Goal: Task Accomplishment & Management: Manage account settings

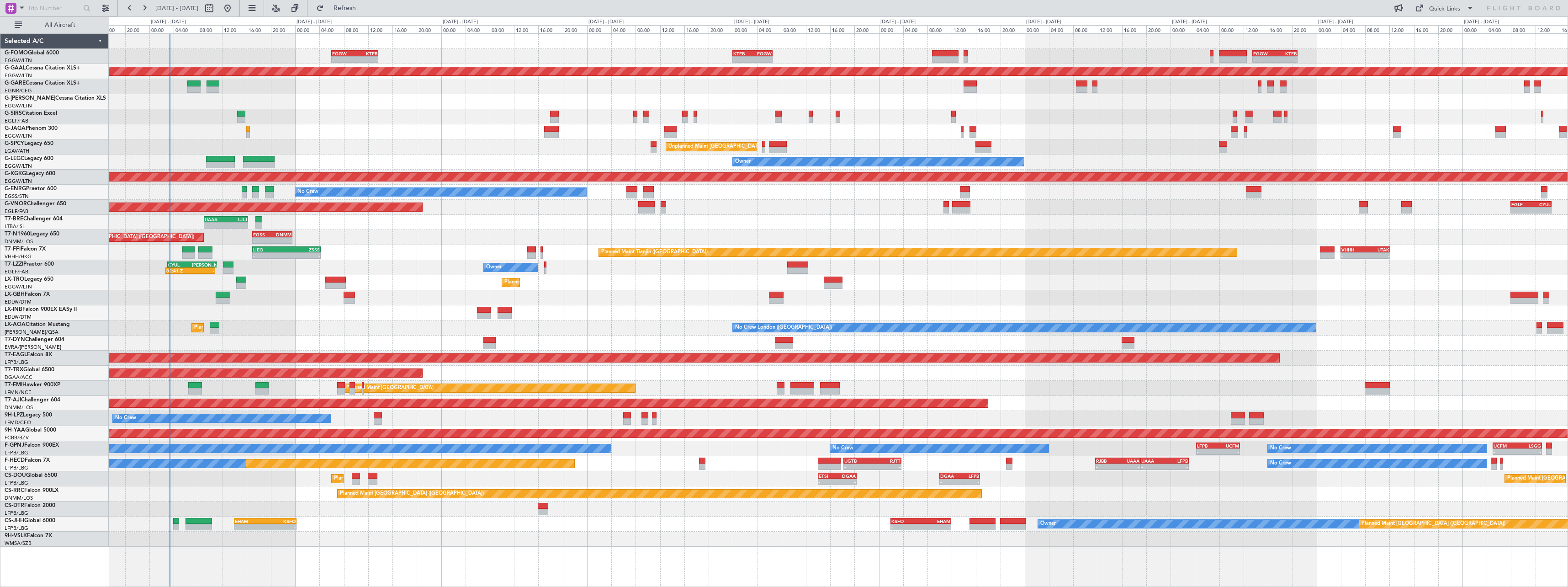
click at [434, 284] on div "- - EGGW 06:00 Z KTEB 13:40 Z - - KTEB 00:00 Z EGGW 06:35 Z - - EGGW 13:30 Z KT…" at bounding box center [838, 290] width 1459 height 513
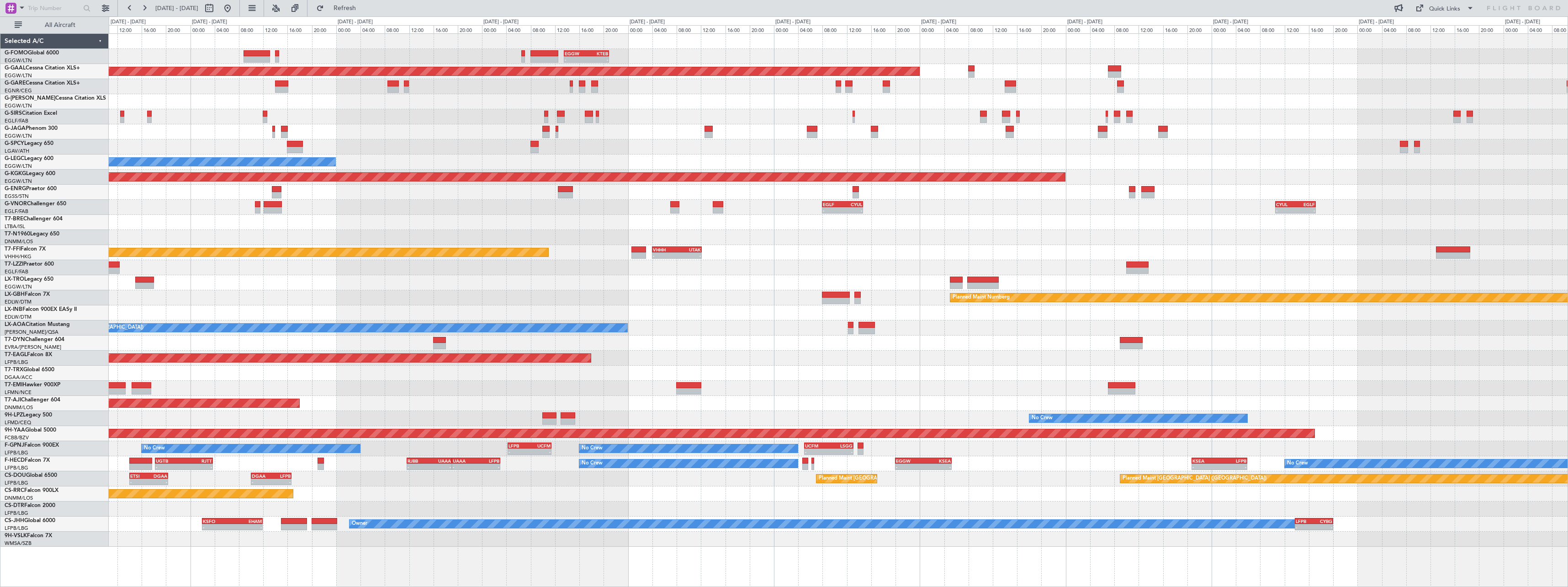
click at [447, 508] on div at bounding box center [838, 508] width 1459 height 15
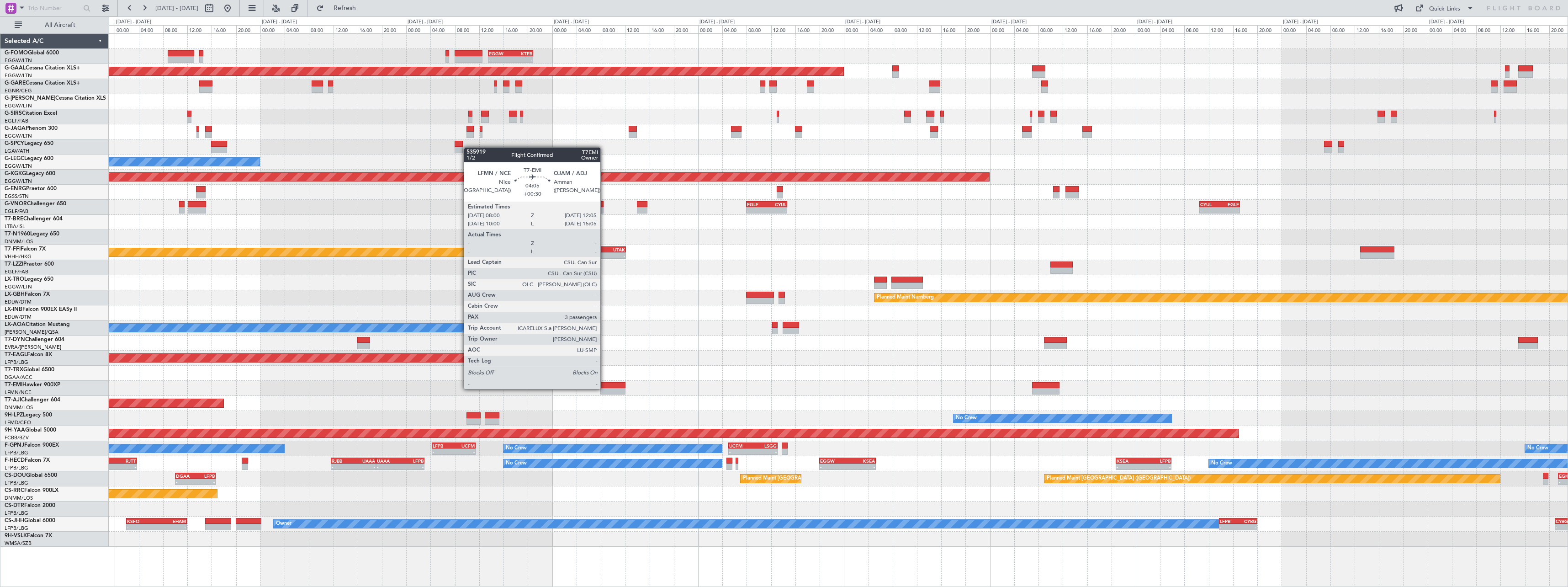
click at [604, 388] on div at bounding box center [612, 391] width 25 height 7
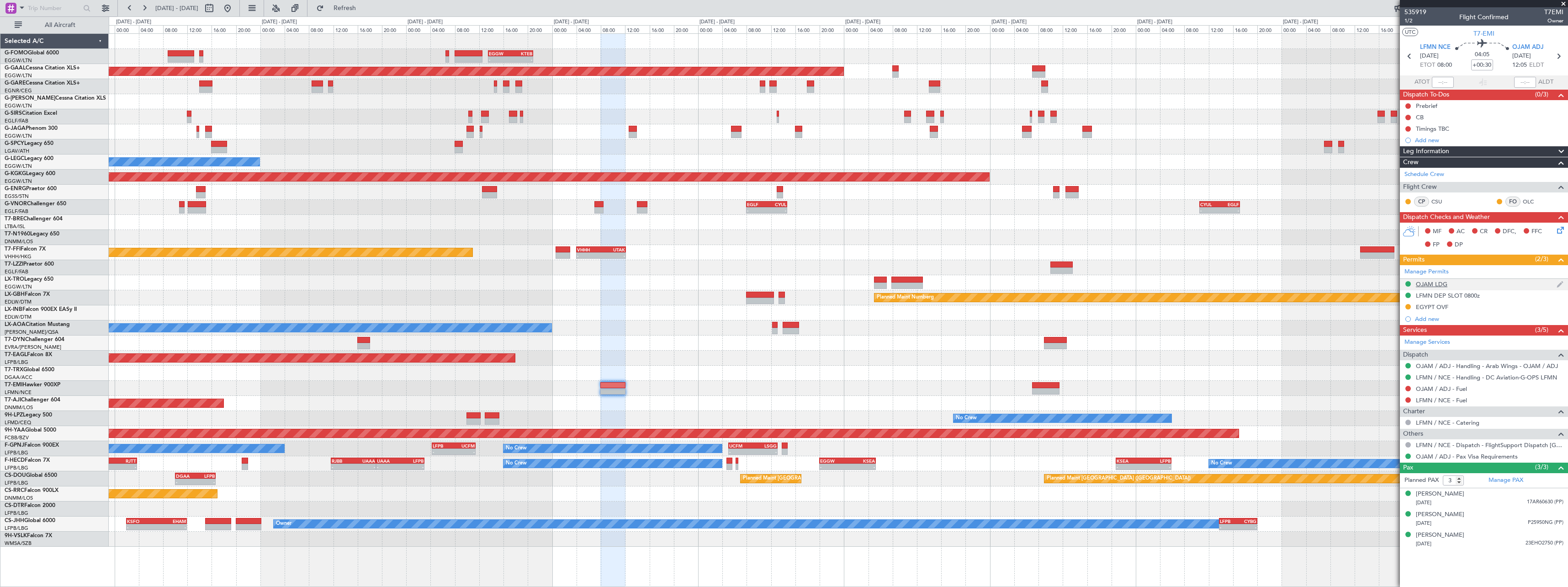
click at [1445, 285] on div "OJAM LDG" at bounding box center [1432, 284] width 32 height 8
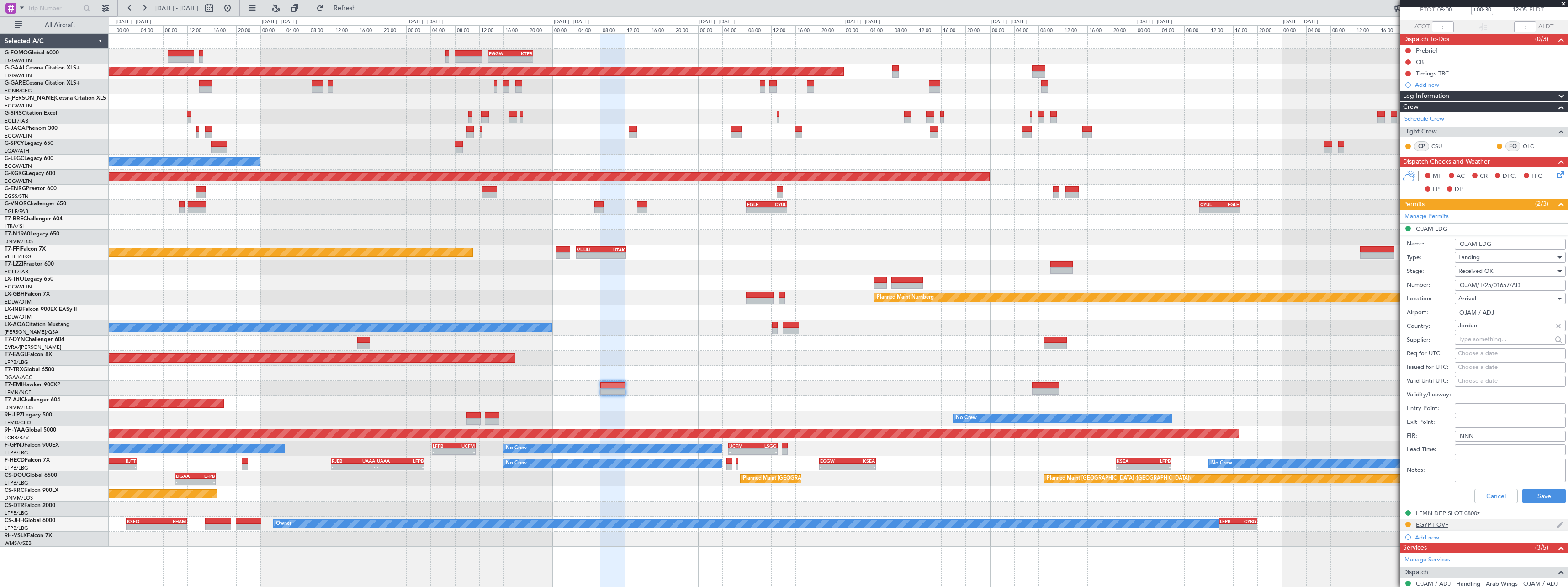
scroll to position [137, 0]
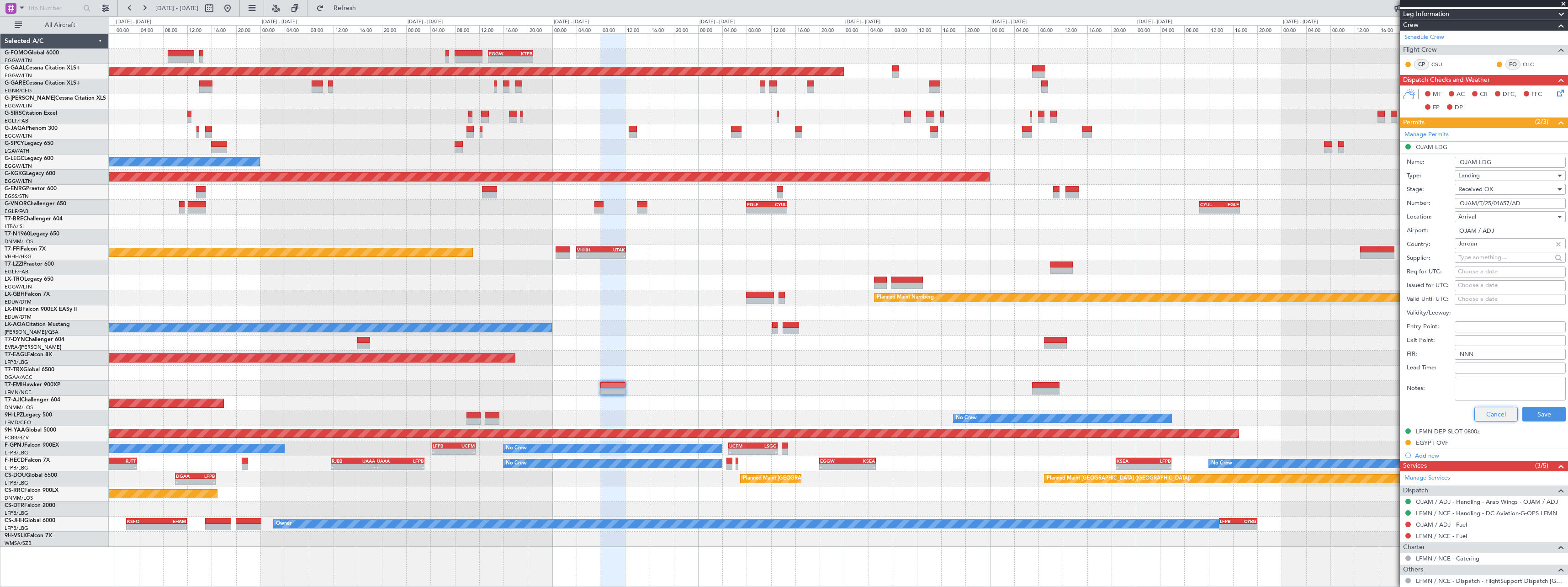
click at [1482, 417] on button "Cancel" at bounding box center [1496, 414] width 43 height 15
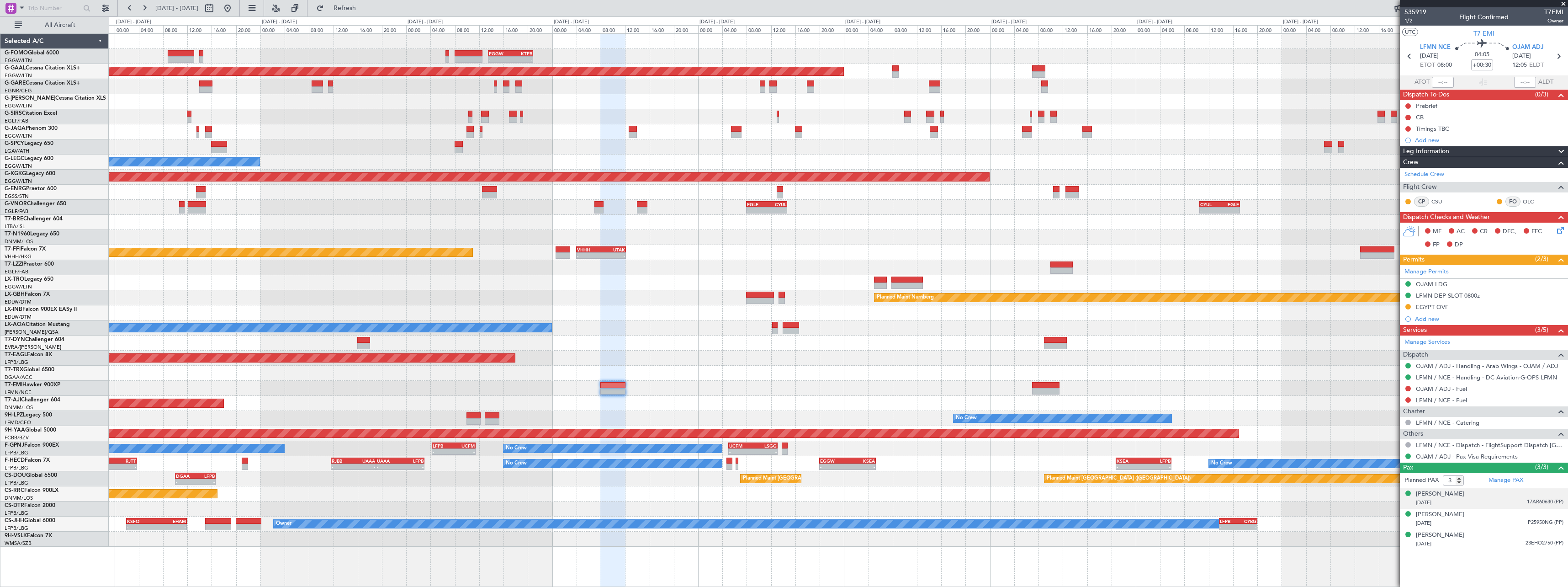
scroll to position [0, 0]
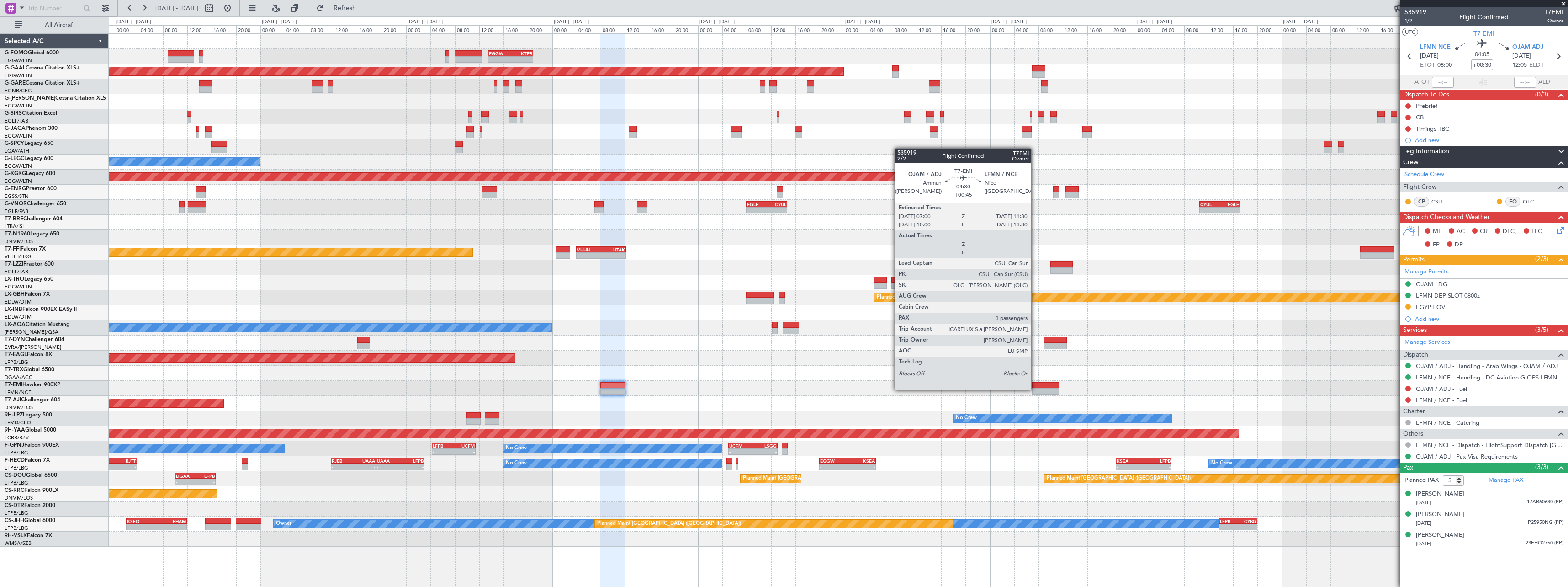
click at [1036, 389] on div at bounding box center [1046, 391] width 27 height 7
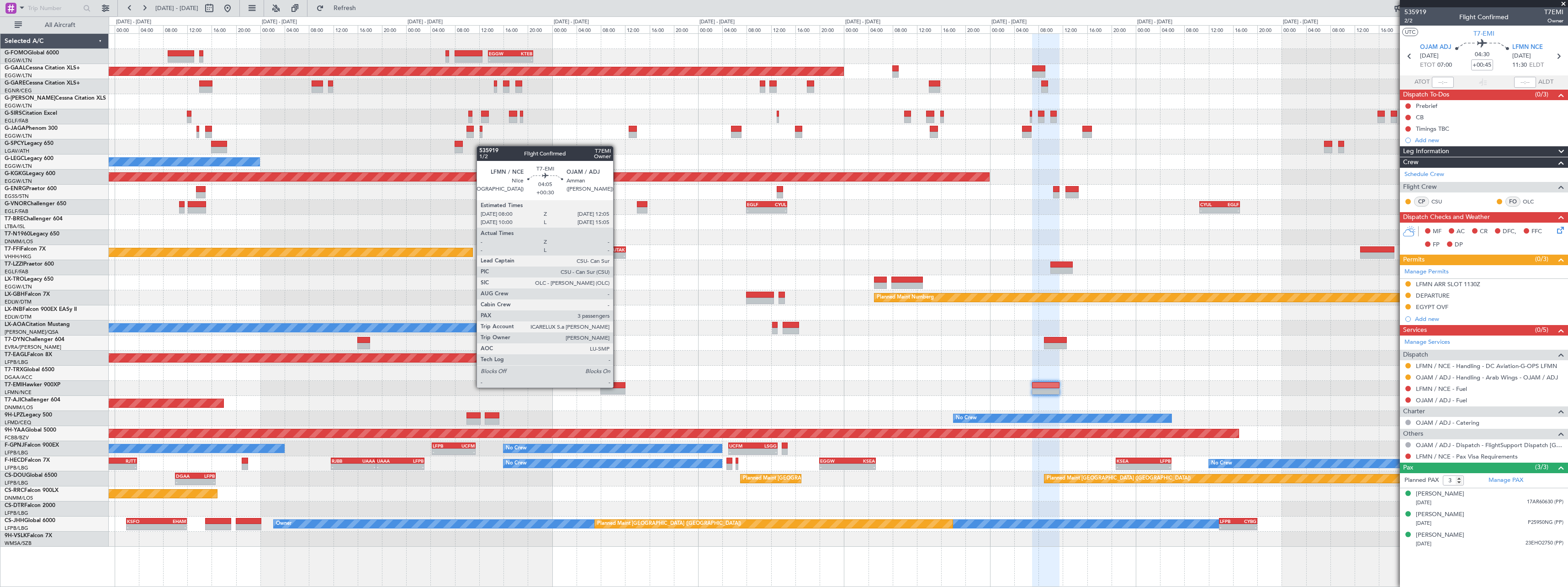
click at [618, 387] on div at bounding box center [612, 385] width 25 height 7
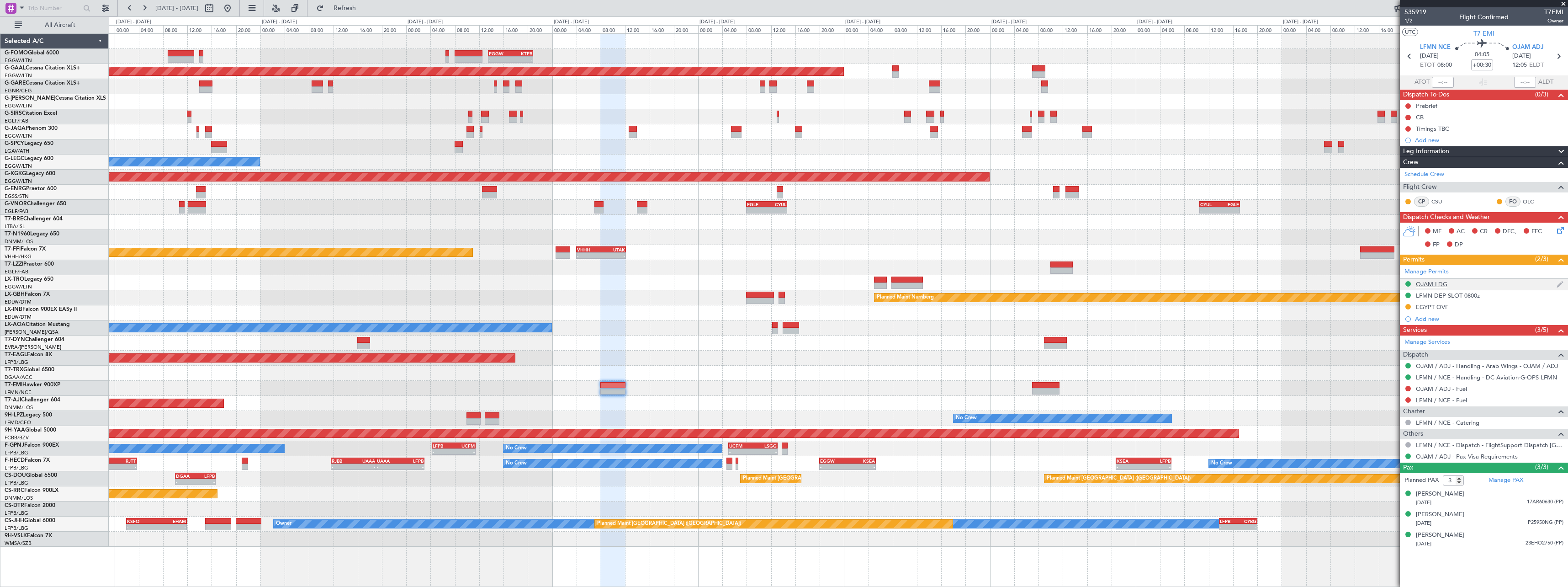
click at [1444, 283] on div "OJAM LDG" at bounding box center [1432, 284] width 32 height 8
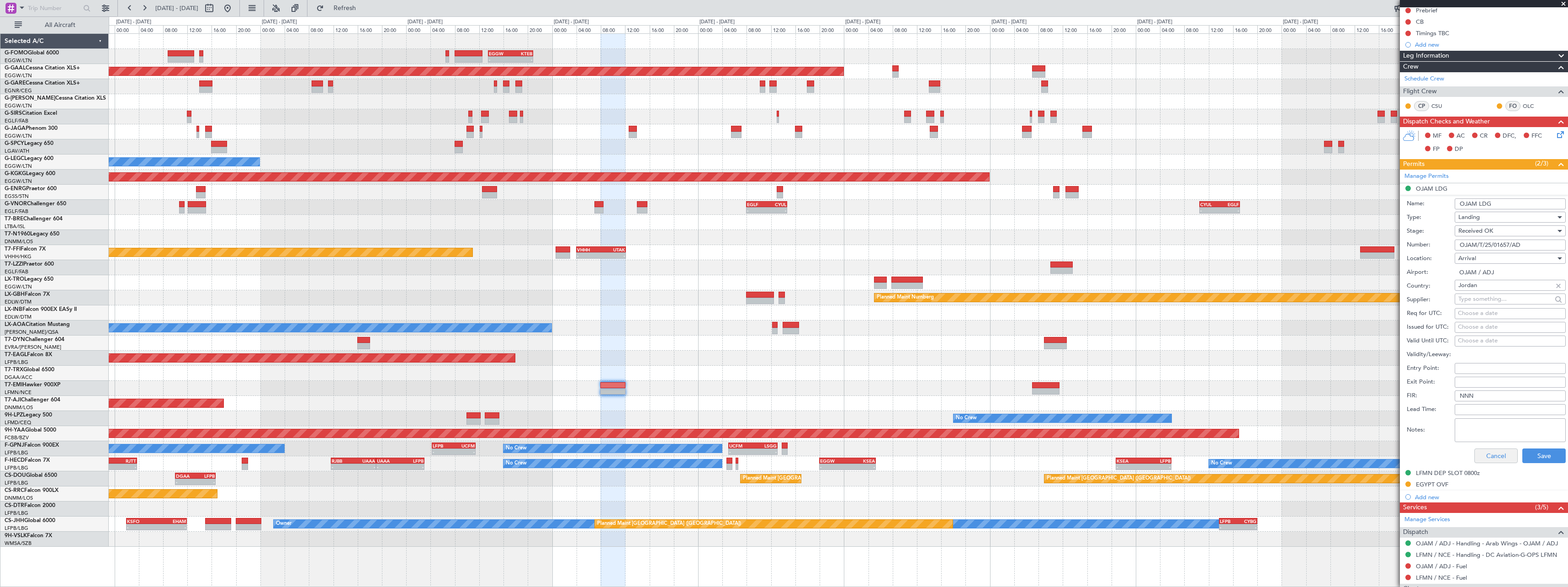
scroll to position [137, 0]
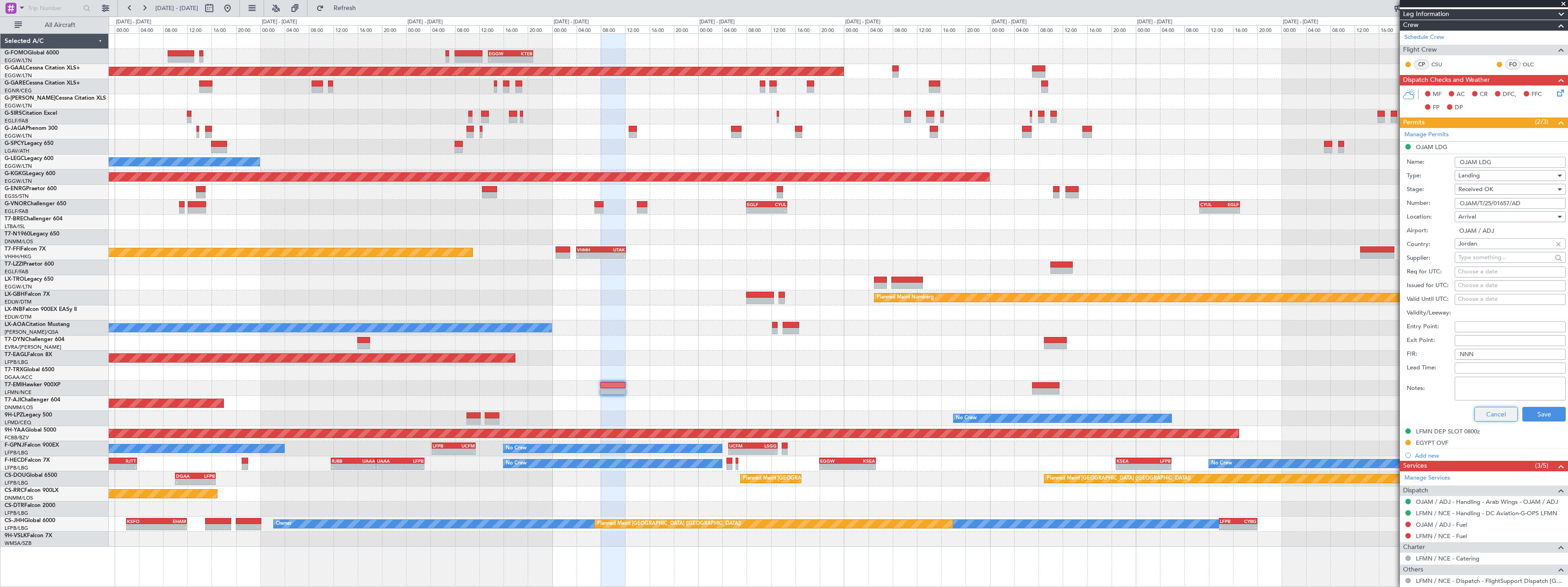
click at [1494, 418] on button "Cancel" at bounding box center [1496, 414] width 43 height 15
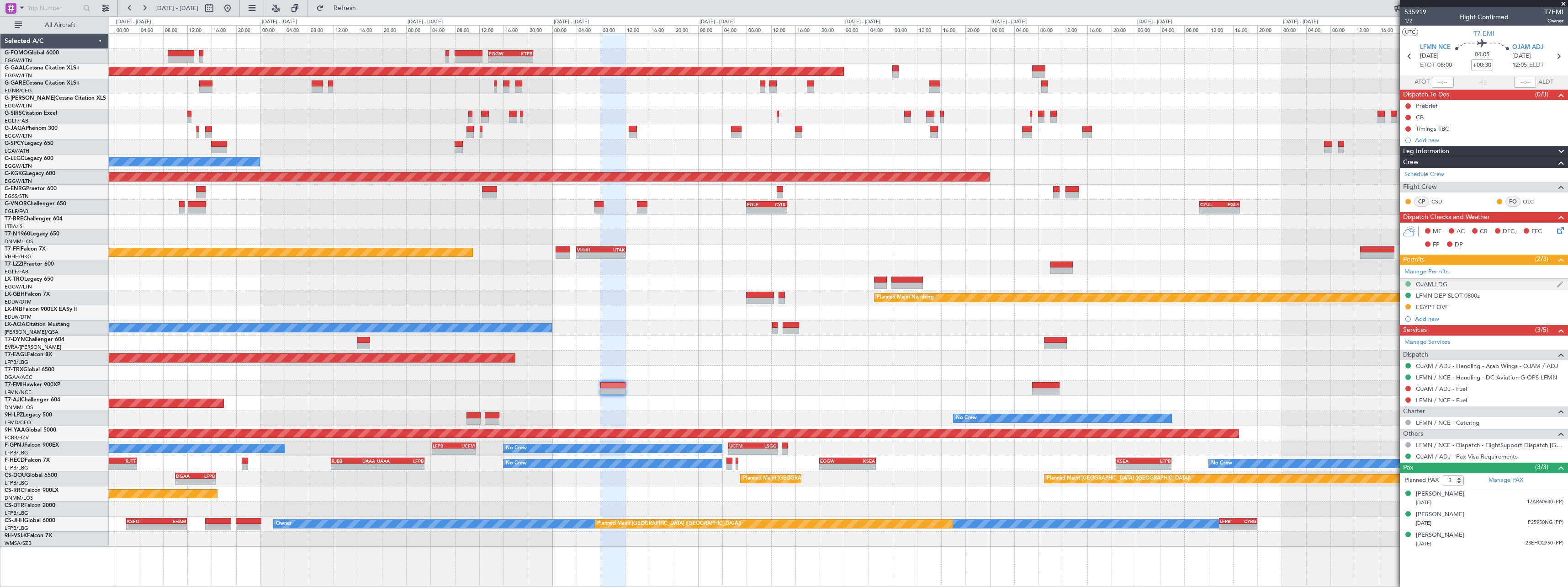
click at [1406, 281] on div at bounding box center [1408, 284] width 7 height 7
click at [1408, 283] on button at bounding box center [1408, 284] width 5 height 5
click at [1402, 325] on li "Requested" at bounding box center [1407, 324] width 105 height 14
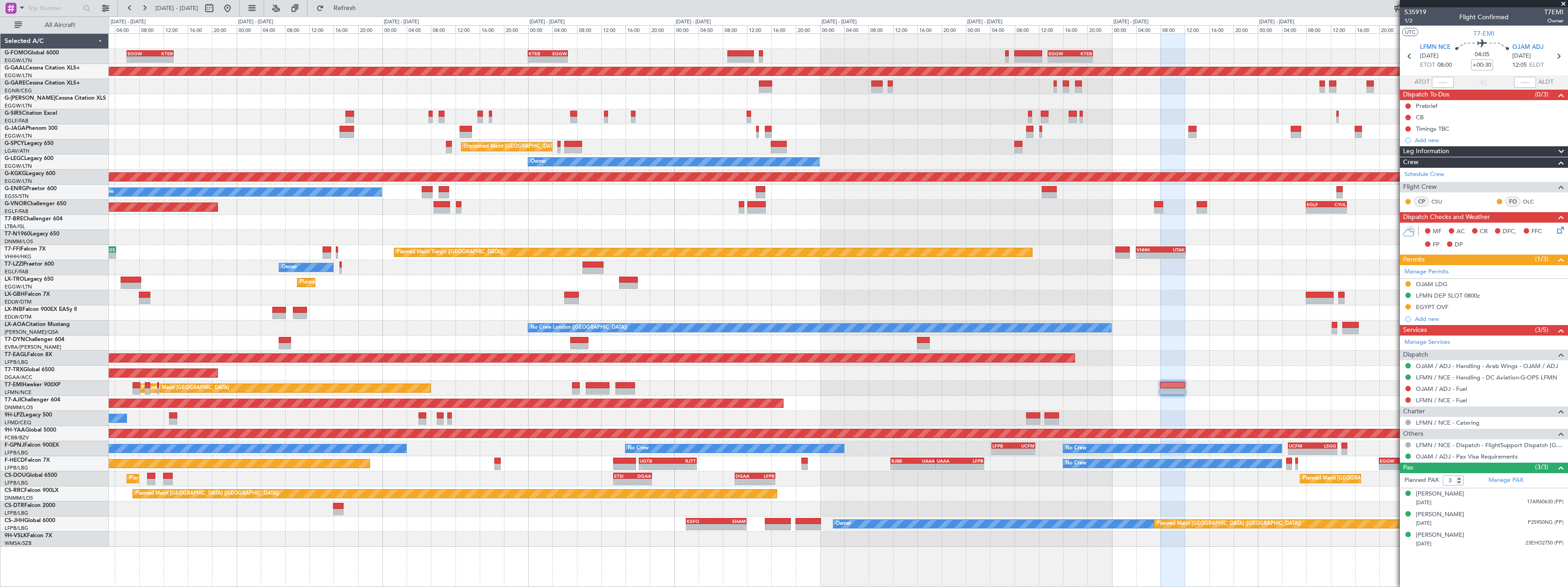
click at [1015, 479] on div "- - EGGW 13:30 Z KTEB 20:55 Z KTEB 00:00 Z EGGW 06:35 Z - - EGGW 06:00 Z KTEB 1…" at bounding box center [838, 290] width 1459 height 513
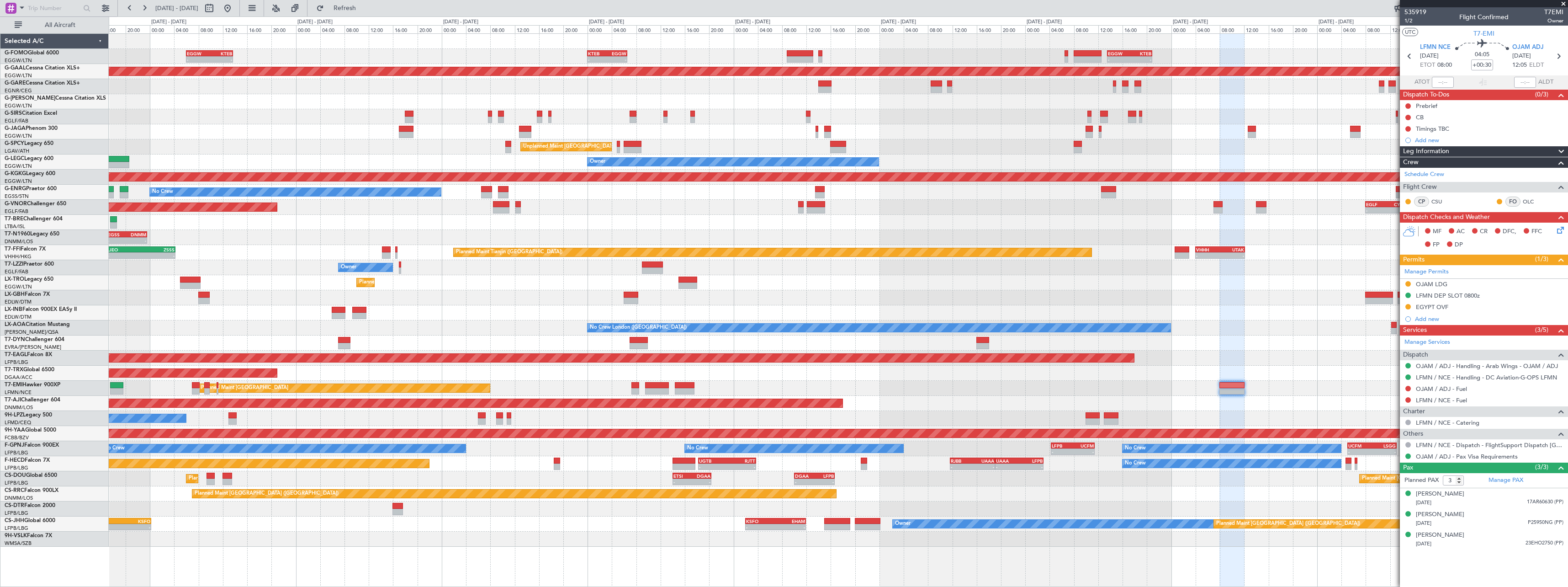
click at [574, 474] on div "Planned Maint Paris (Le Bourget) - - DGAA 10:00 Z LFPB 16:40 Z ETSI 14:00 Z DGA…" at bounding box center [838, 479] width 1459 height 15
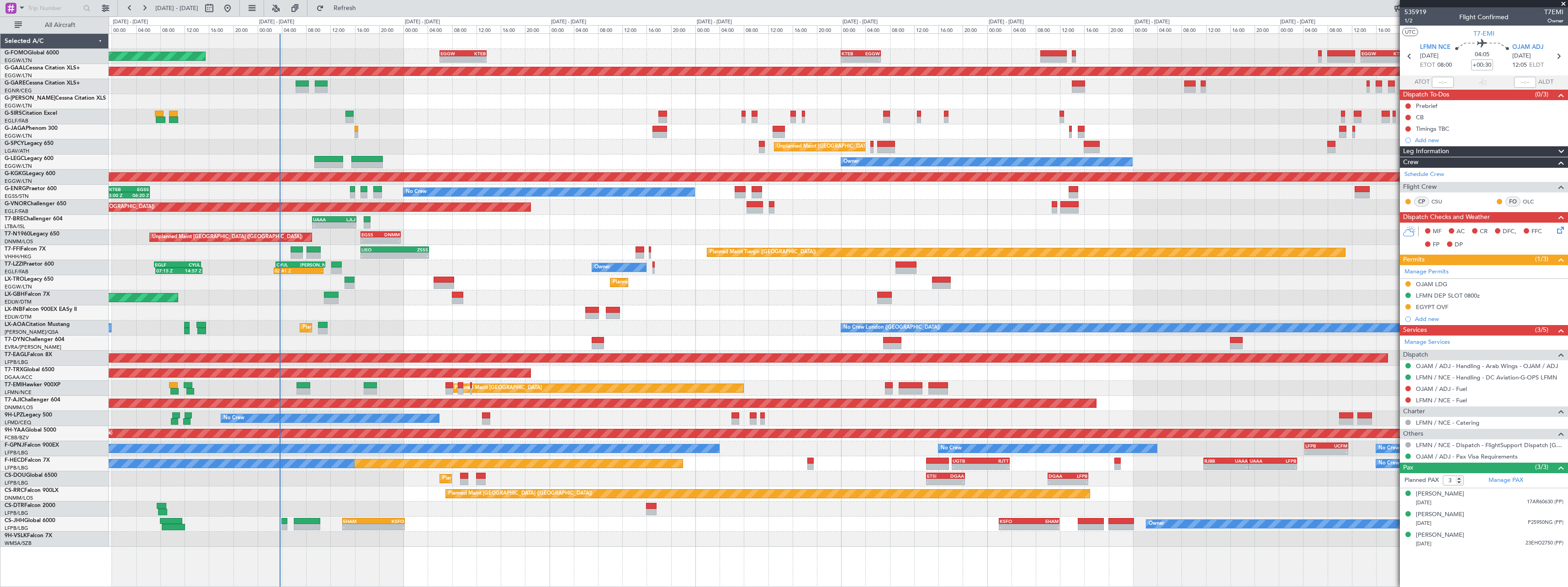
click at [534, 415] on div "No Crew No Crew" at bounding box center [838, 418] width 1459 height 15
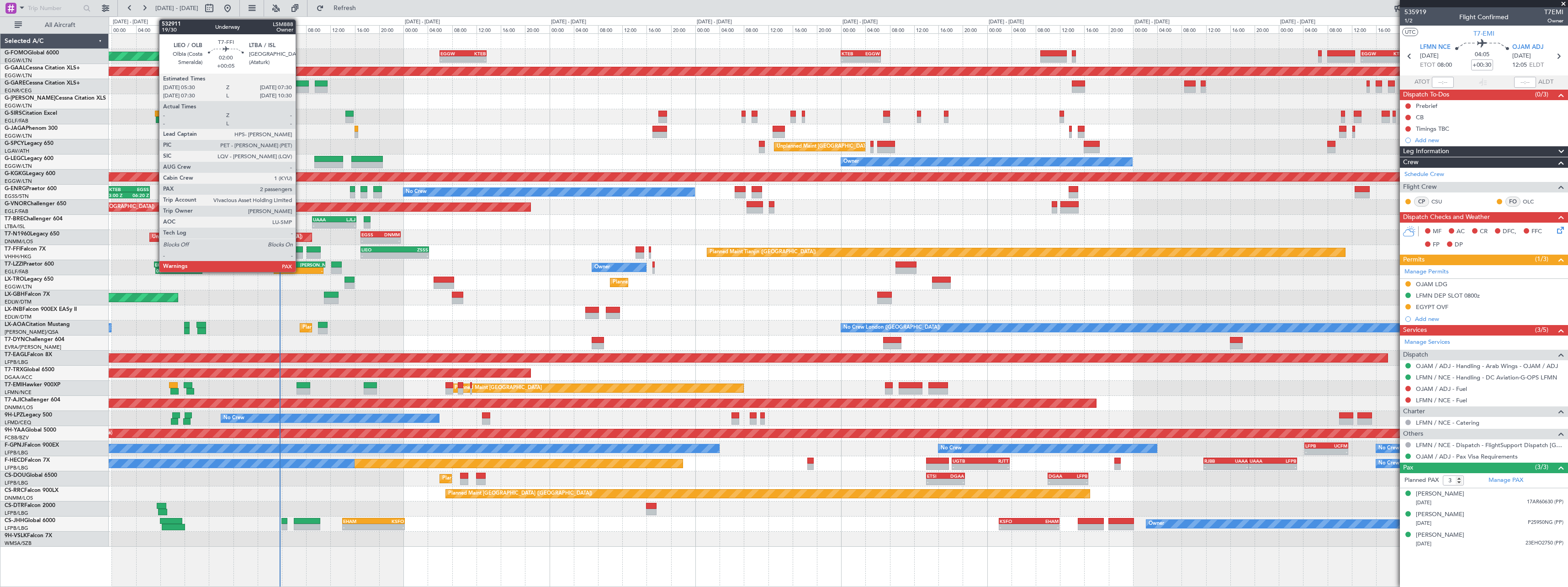
click at [299, 250] on div at bounding box center [296, 250] width 12 height 7
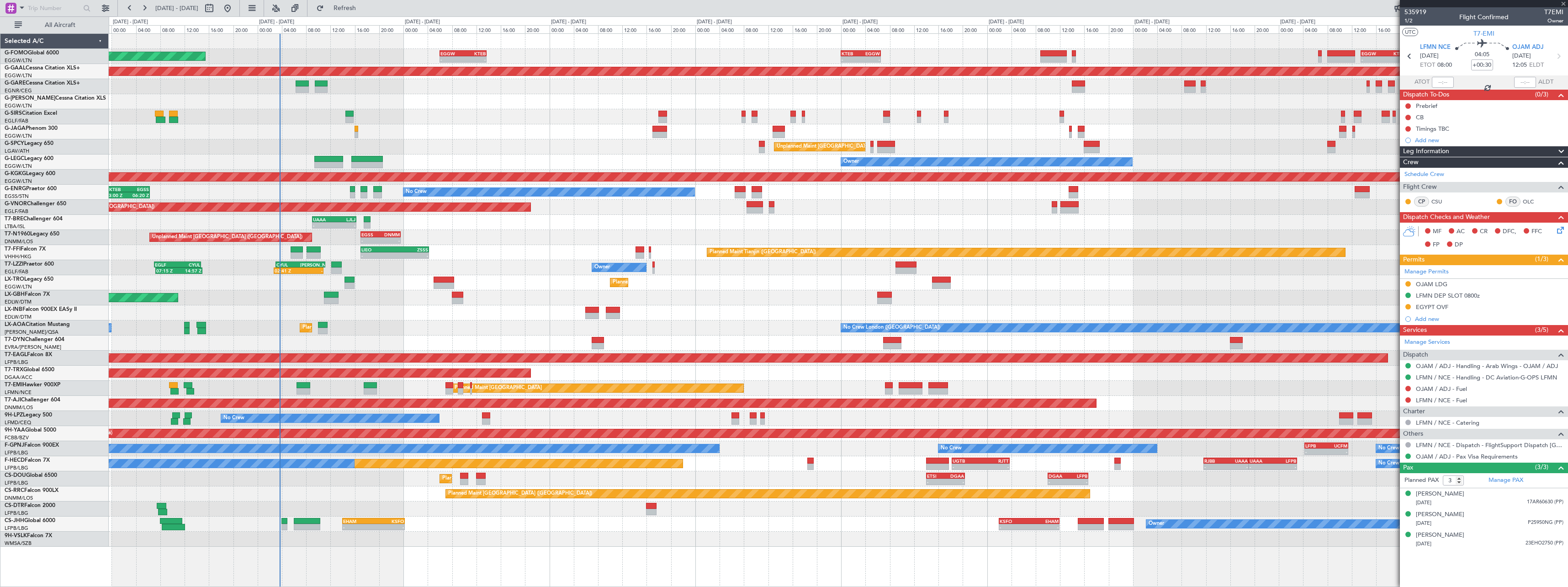
type input "+00:05"
type input "2"
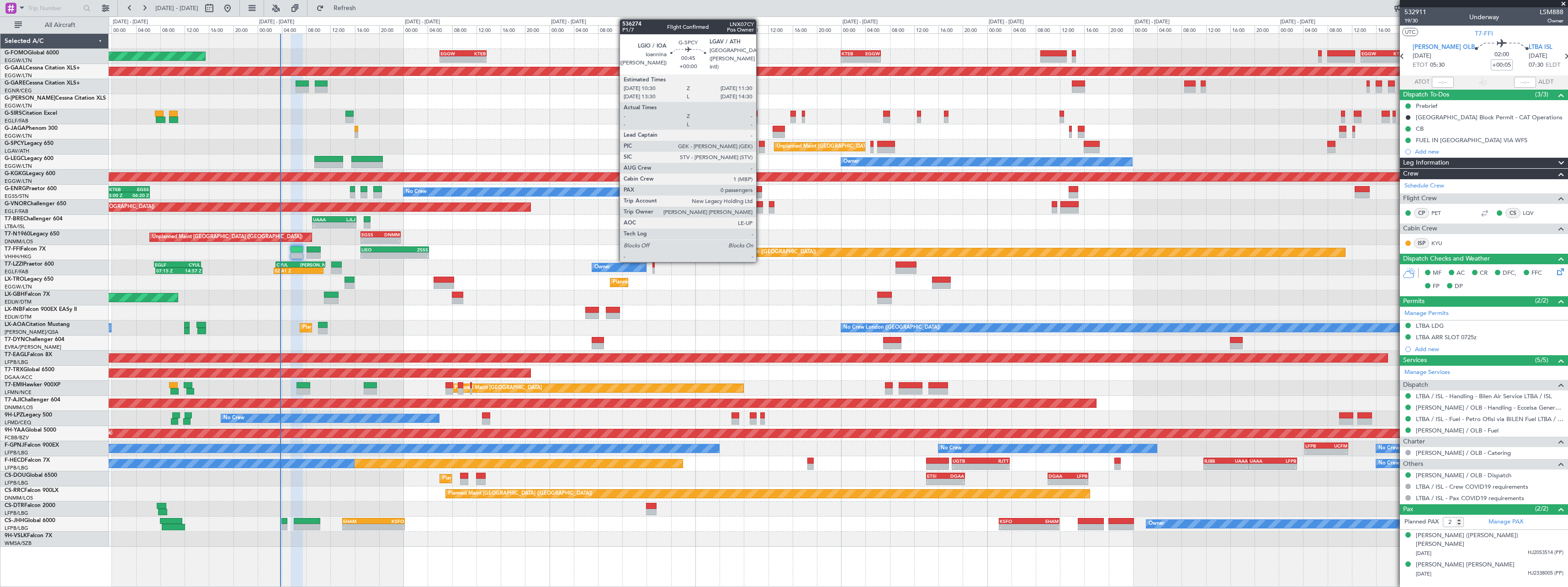
click at [760, 147] on div at bounding box center [762, 150] width 7 height 7
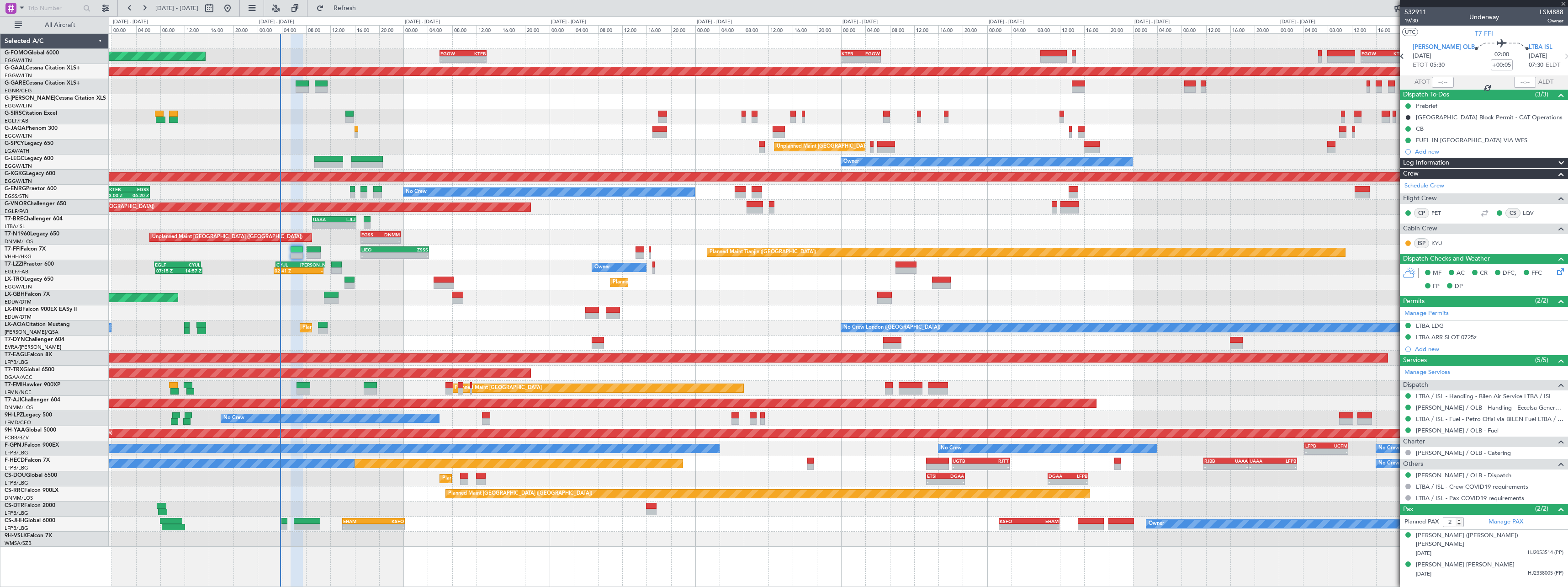
type input "0"
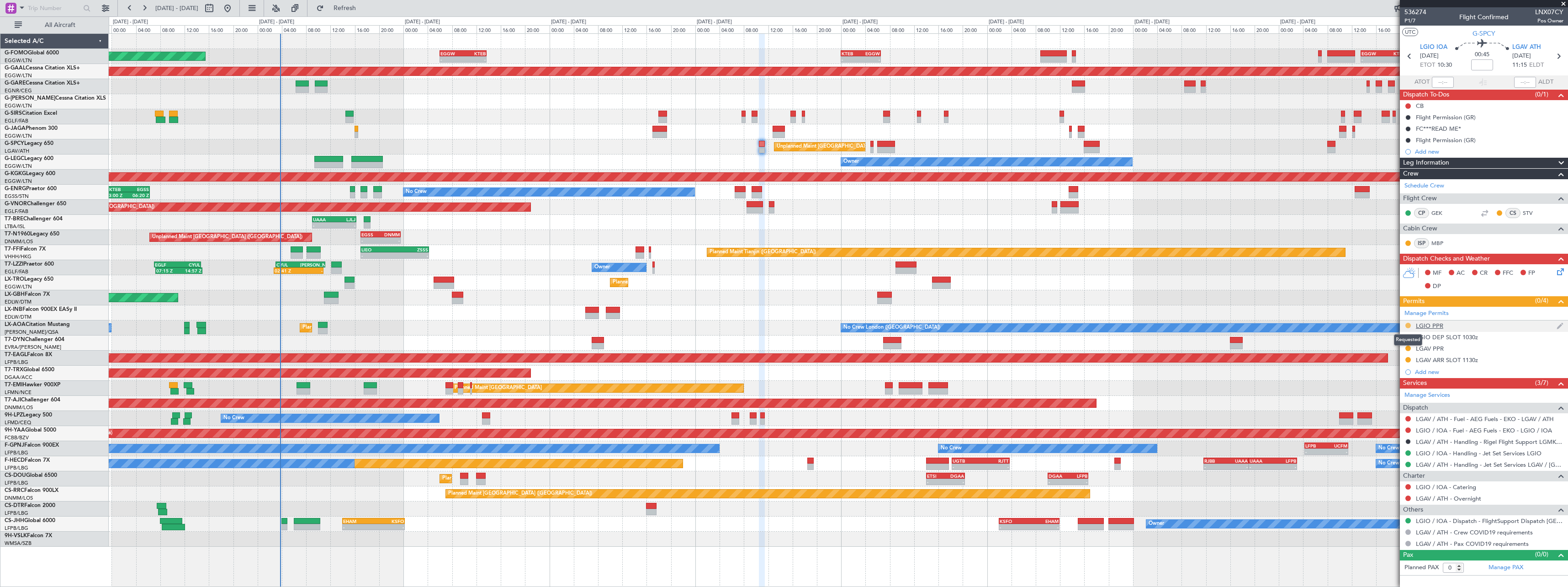
click at [1408, 325] on button at bounding box center [1408, 325] width 5 height 5
click at [1393, 339] on span "Not Required" at bounding box center [1386, 338] width 37 height 9
click at [1421, 312] on link "Manage Permits" at bounding box center [1426, 313] width 44 height 9
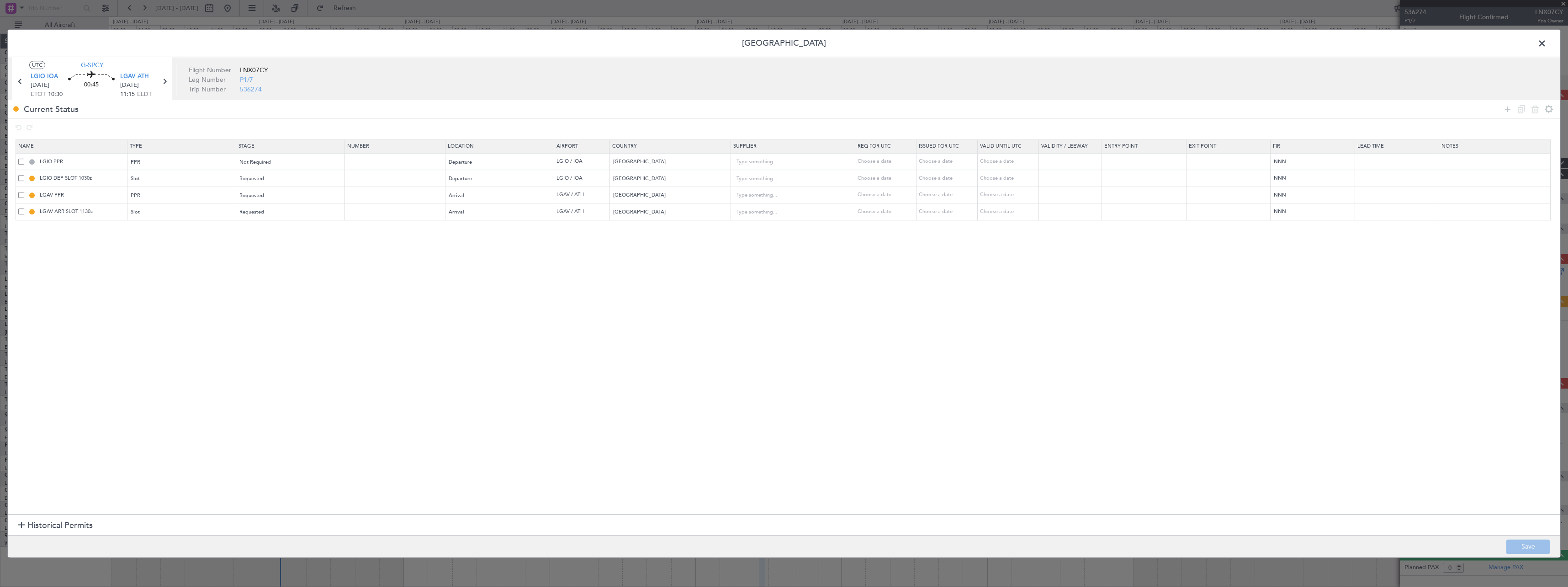
click at [19, 162] on span at bounding box center [21, 161] width 6 height 6
click at [25, 158] on input "checkbox" at bounding box center [25, 158] width 0 height 0
click at [1534, 114] on div at bounding box center [1528, 109] width 55 height 13
click at [1533, 113] on icon at bounding box center [1535, 109] width 11 height 11
type input "LGIO DEP SLOT 1030z"
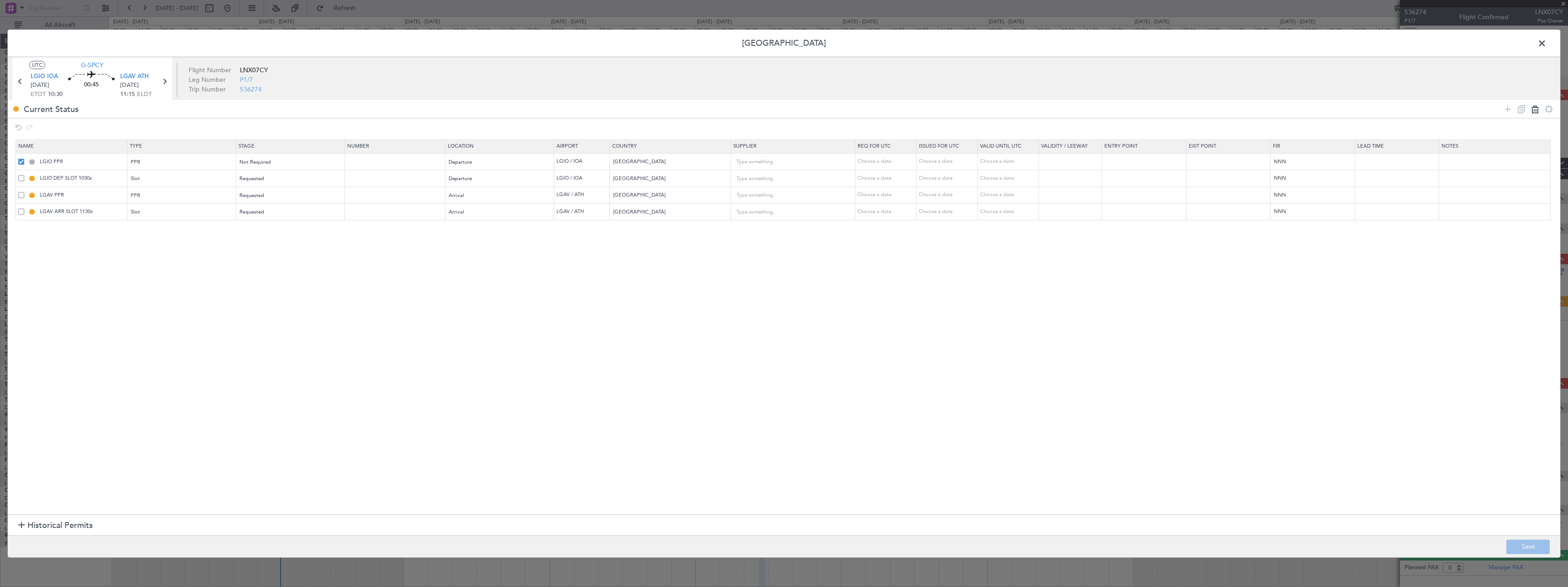
type input "LGAV PPR"
type input "LGAV ARR SLOT 1130z"
click at [1547, 43] on span at bounding box center [1547, 46] width 0 height 18
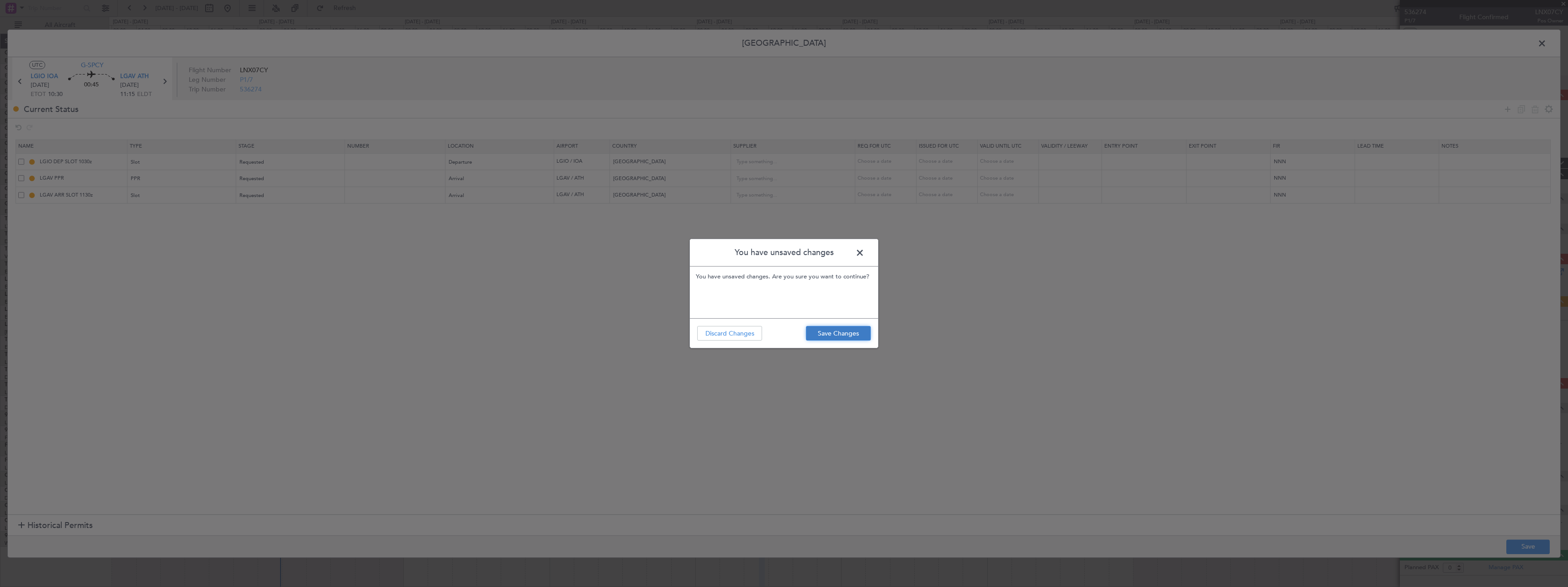
click at [851, 328] on button "Save Changes" at bounding box center [838, 333] width 65 height 15
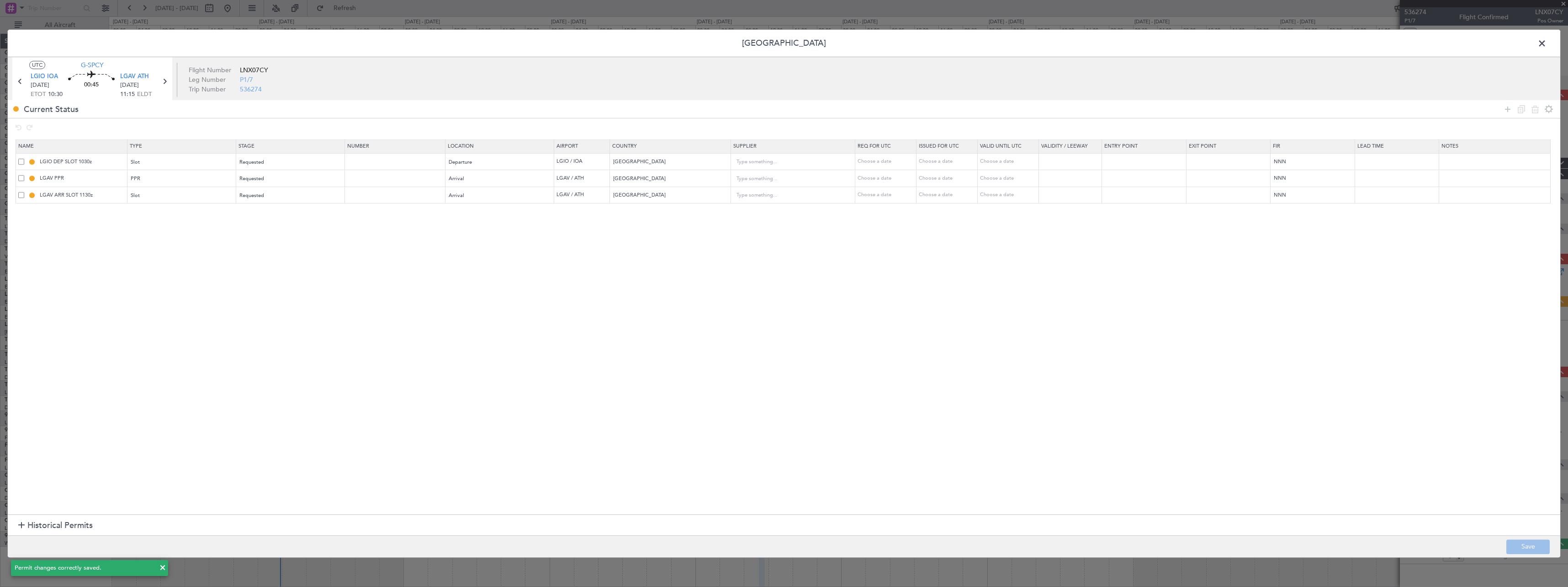
click at [1547, 44] on span at bounding box center [1547, 46] width 0 height 18
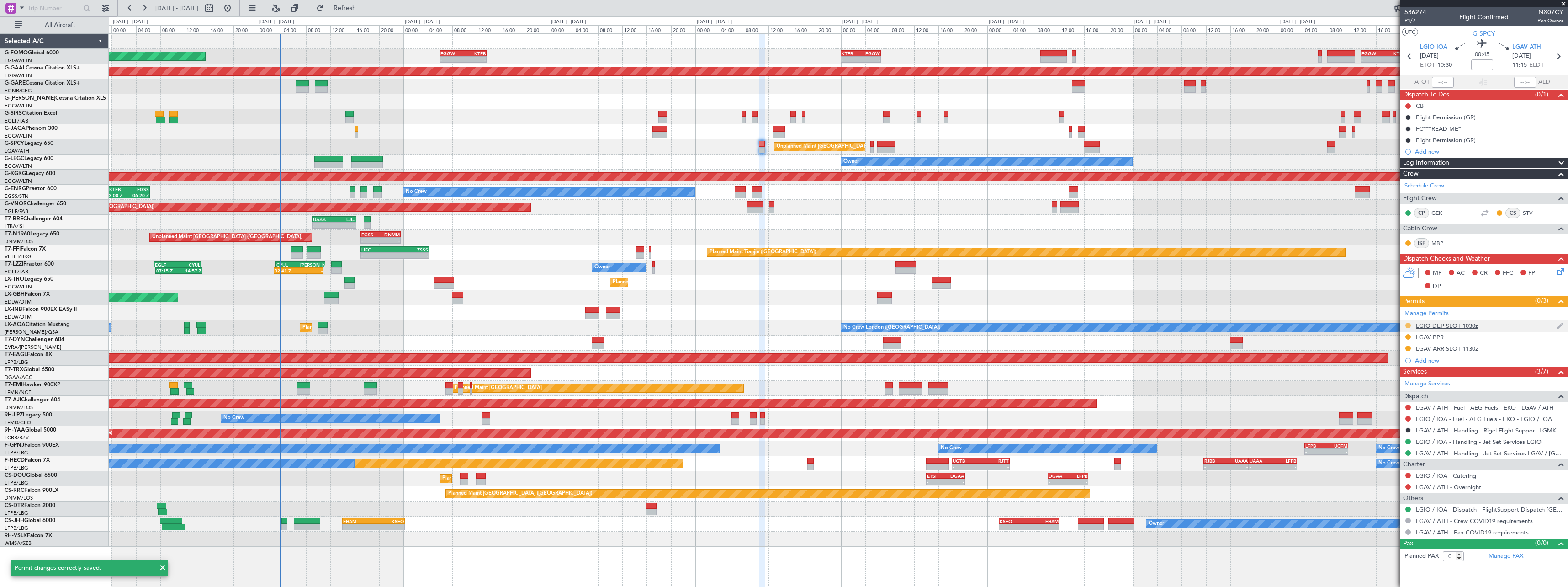
click at [1408, 325] on button at bounding box center [1408, 325] width 5 height 5
click at [1377, 339] on span "Not Required" at bounding box center [1386, 338] width 37 height 9
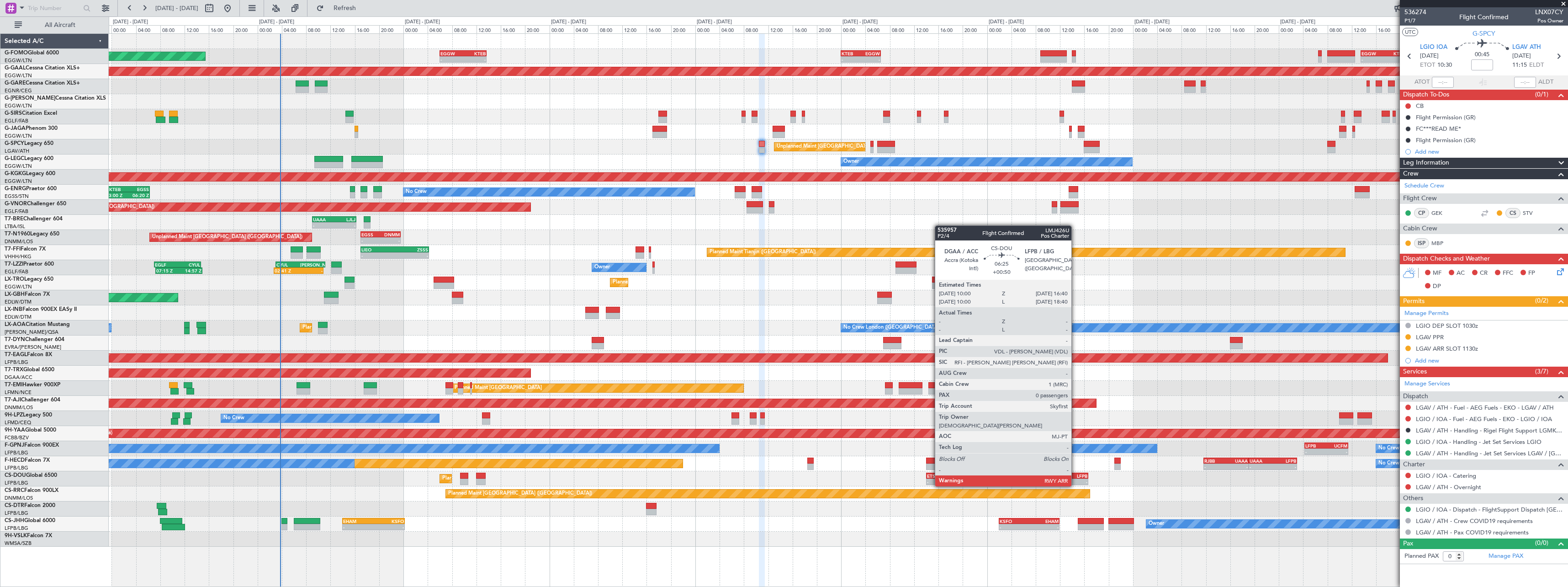
click at [1076, 477] on div "LFPB" at bounding box center [1077, 476] width 19 height 5
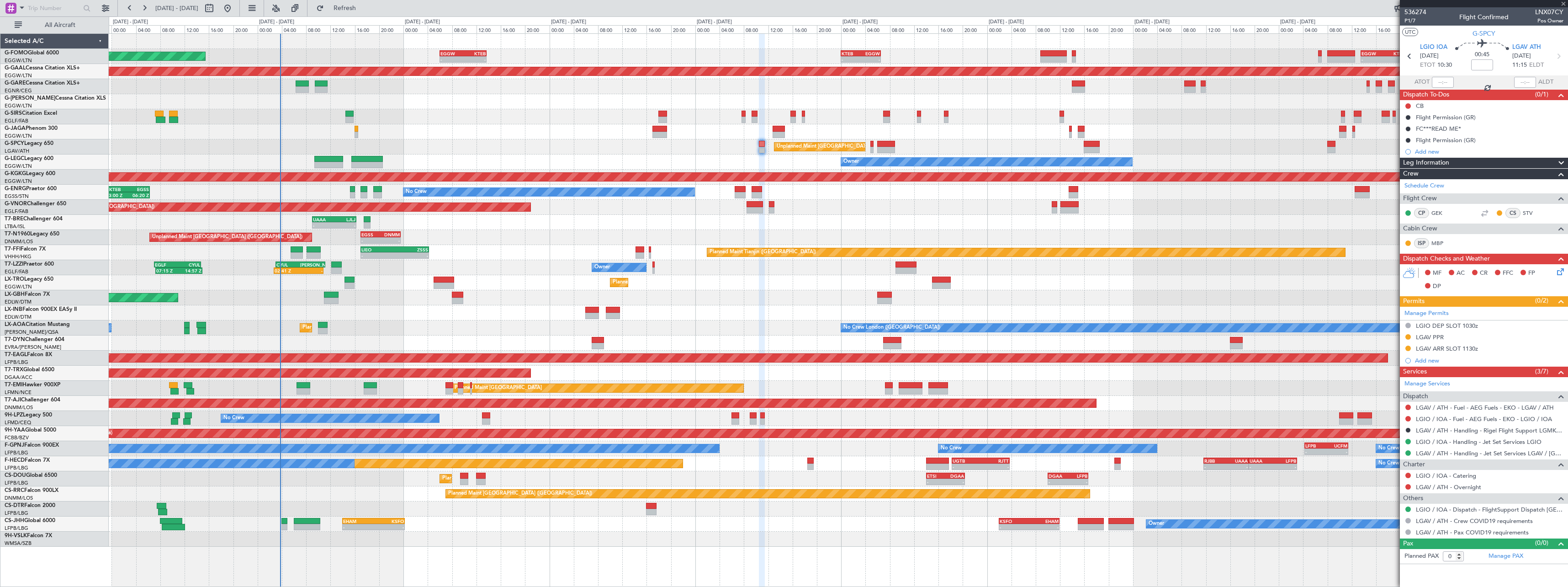
type input "+00:50"
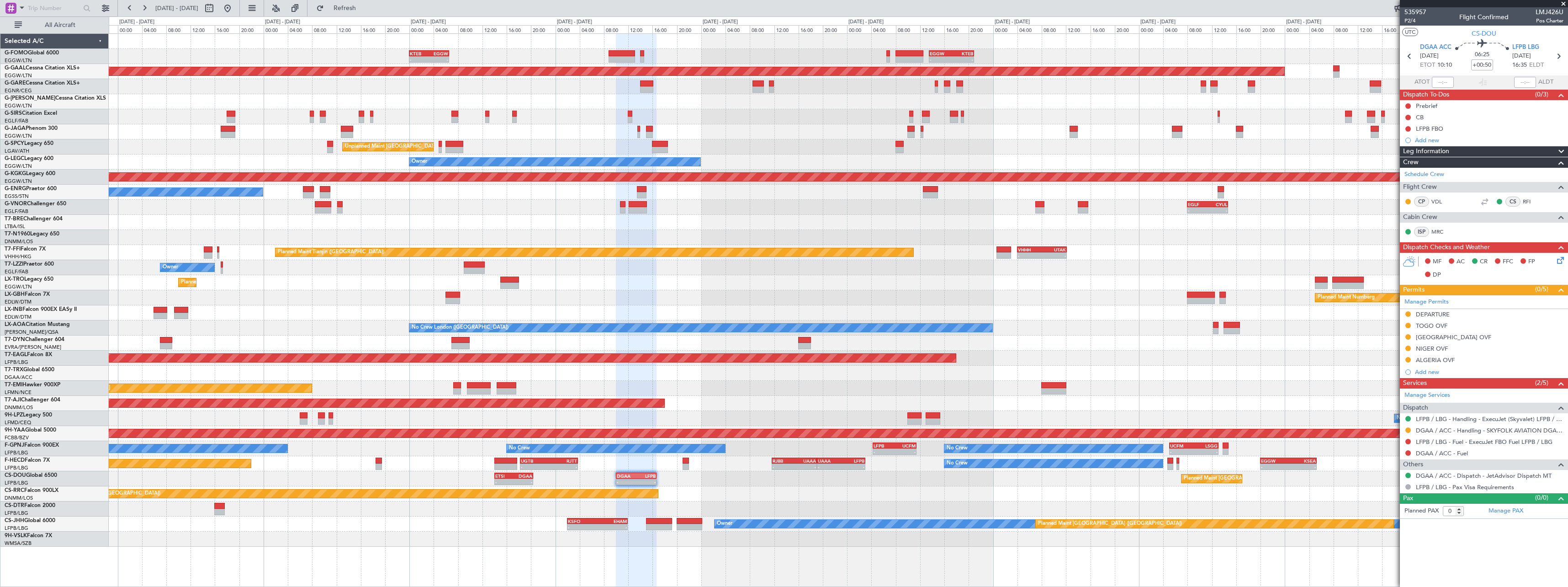
click at [827, 492] on div "Planned Maint [GEOGRAPHIC_DATA] ([GEOGRAPHIC_DATA])" at bounding box center [838, 494] width 1459 height 15
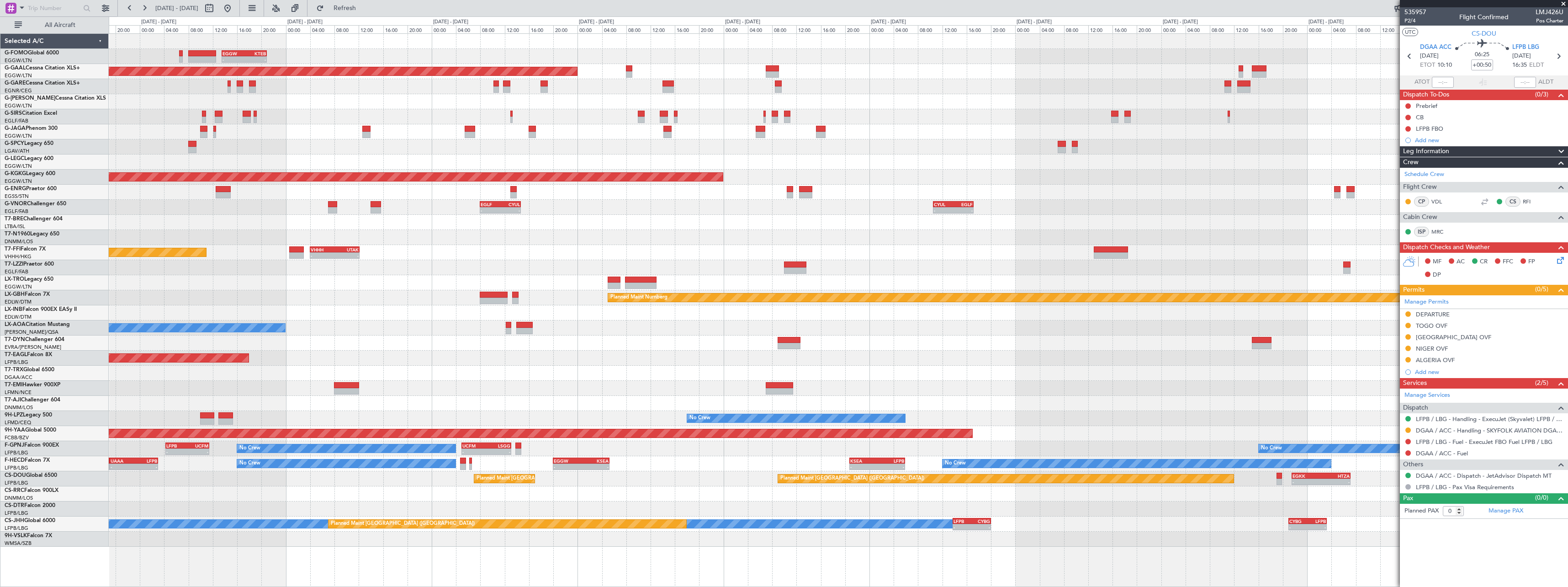
click at [867, 249] on div "- - EGGW 13:30 Z KTEB 20:55 Z Planned [GEOGRAPHIC_DATA] Planned Maint [GEOGRAPH…" at bounding box center [838, 290] width 1459 height 513
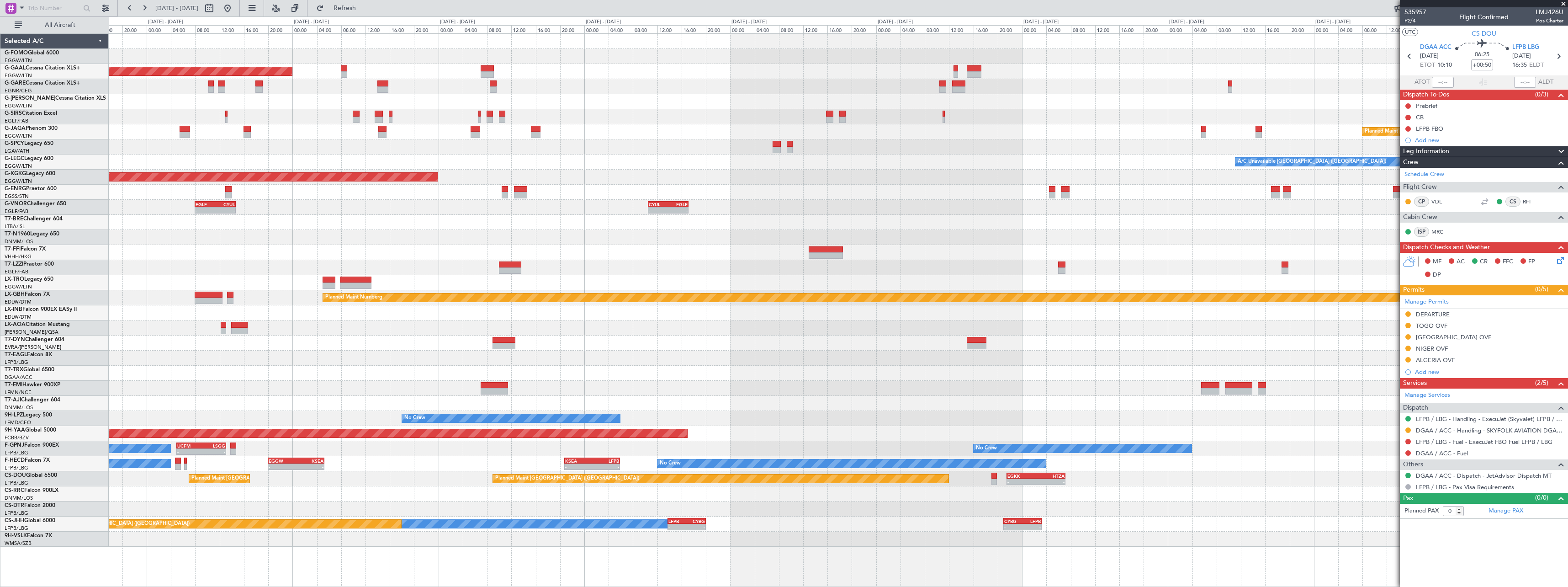
click at [971, 228] on div "- - EGGW 13:30 Z KTEB 20:55 Z Planned [GEOGRAPHIC_DATA] Planned Maint [GEOGRAPH…" at bounding box center [838, 290] width 1459 height 513
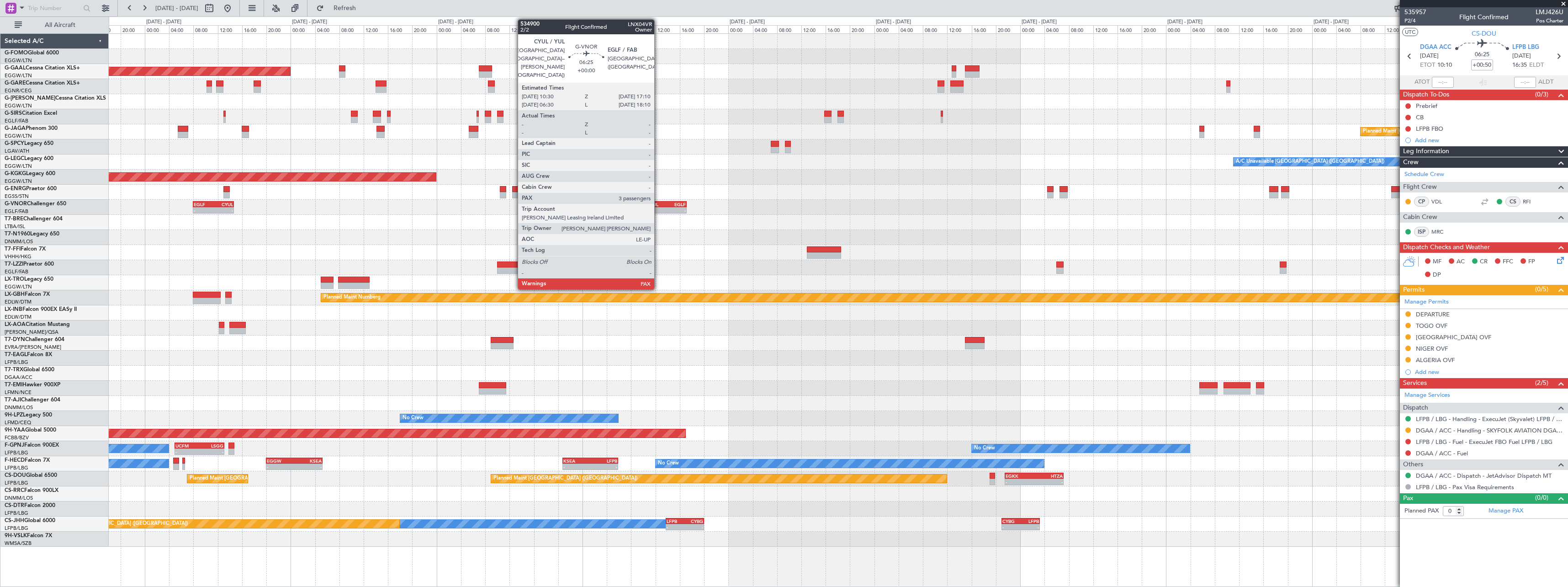
click at [659, 208] on div "-" at bounding box center [657, 210] width 19 height 5
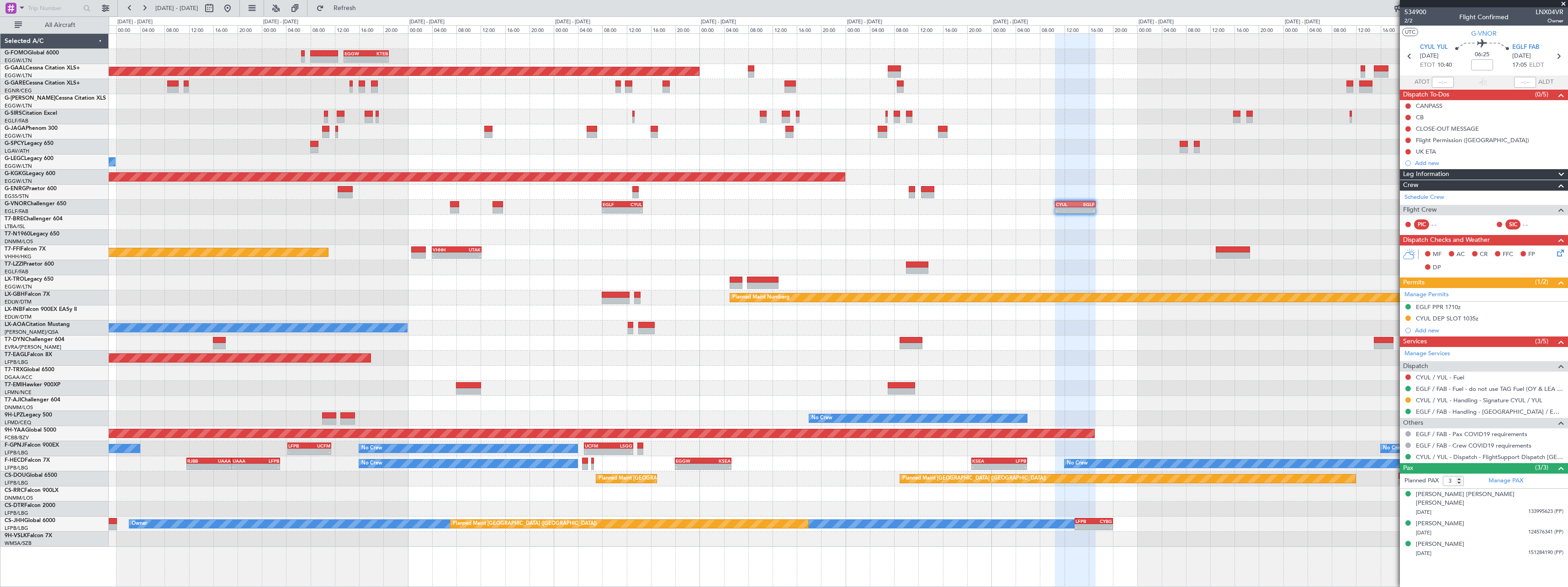
click at [856, 278] on div at bounding box center [838, 283] width 1459 height 15
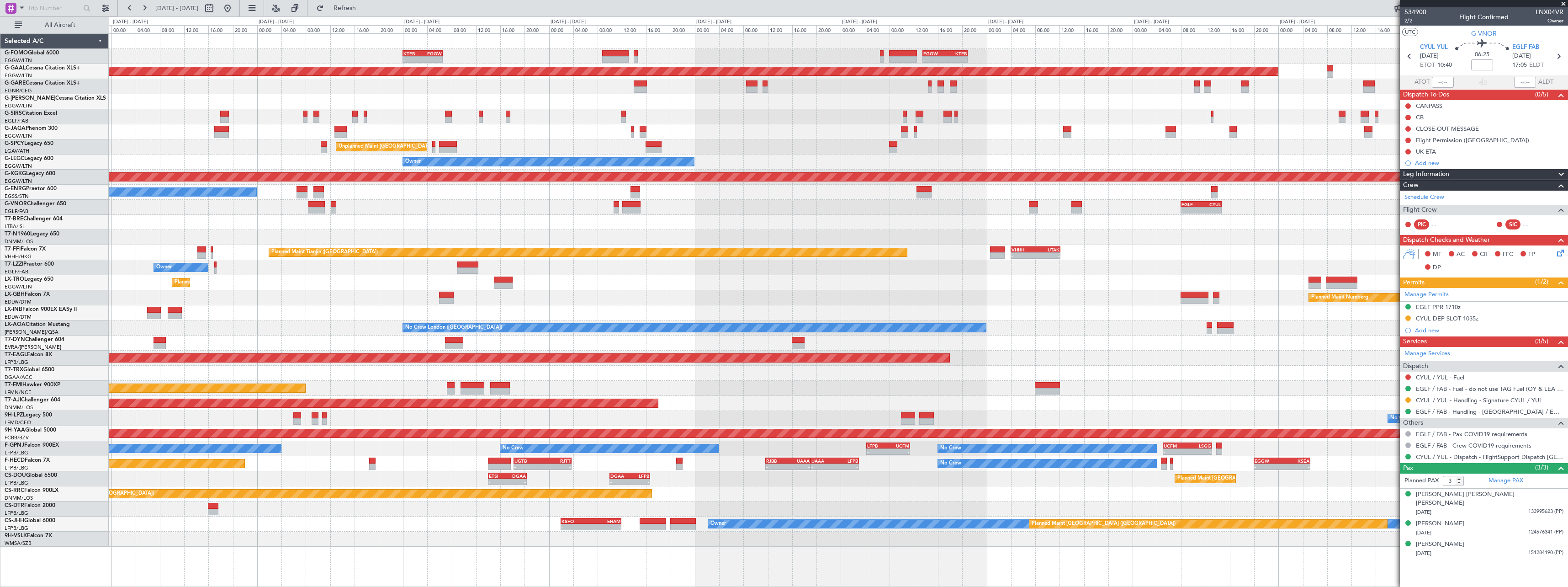
click at [1158, 269] on div "- - EGGW 13:30 Z KTEB 20:55 Z KTEB 00:00 Z EGGW 06:35 Z - - EGGW 06:00 Z KTEB 1…" at bounding box center [838, 290] width 1459 height 513
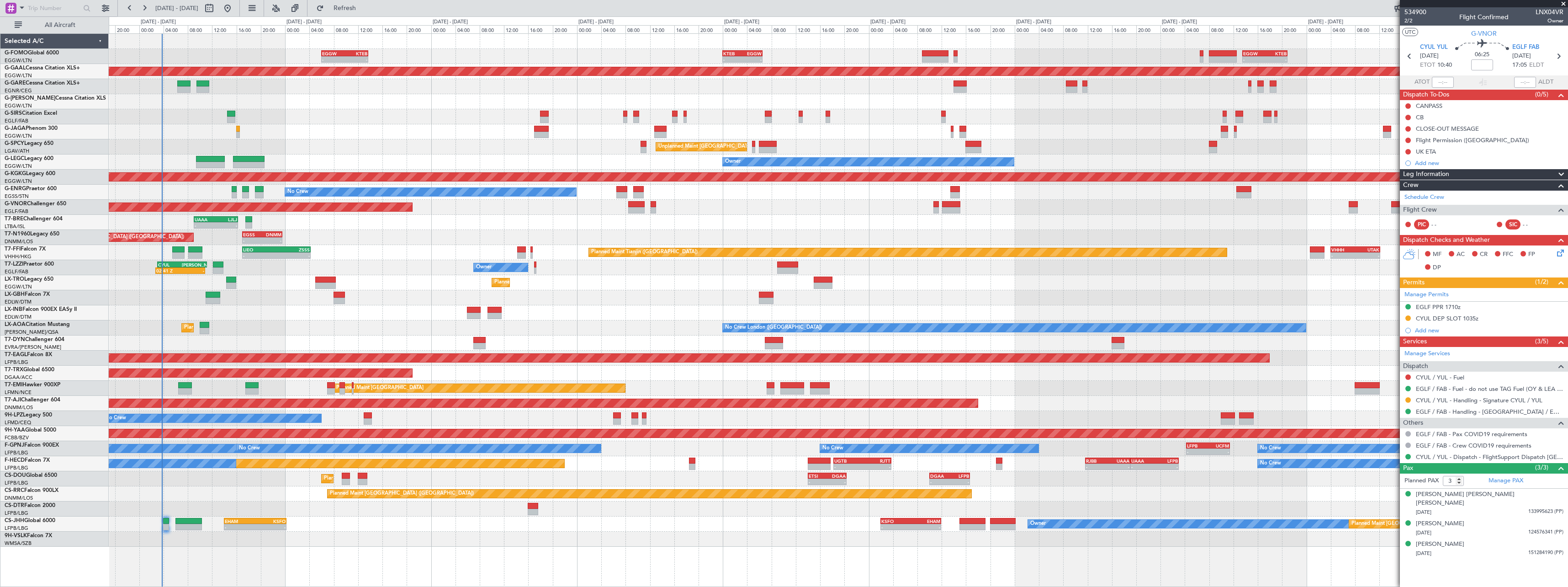
click at [1122, 302] on div "- - EGGW 13:30 Z KTEB 20:55 Z KTEB 00:00 Z EGGW 06:35 Z - - EGGW 06:00 Z KTEB 1…" at bounding box center [838, 290] width 1459 height 513
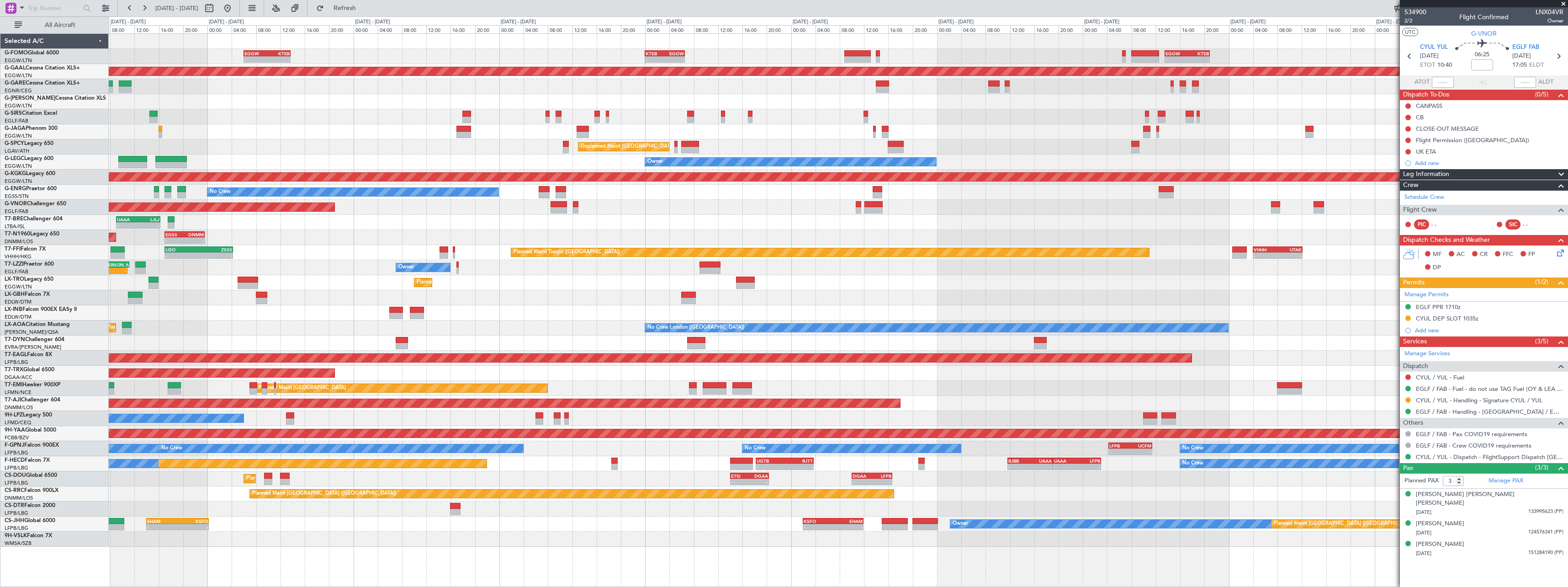
click at [591, 303] on div "Planned Maint Nurnberg Planned Maint Dubai (Dubai Intl)" at bounding box center [838, 298] width 1459 height 15
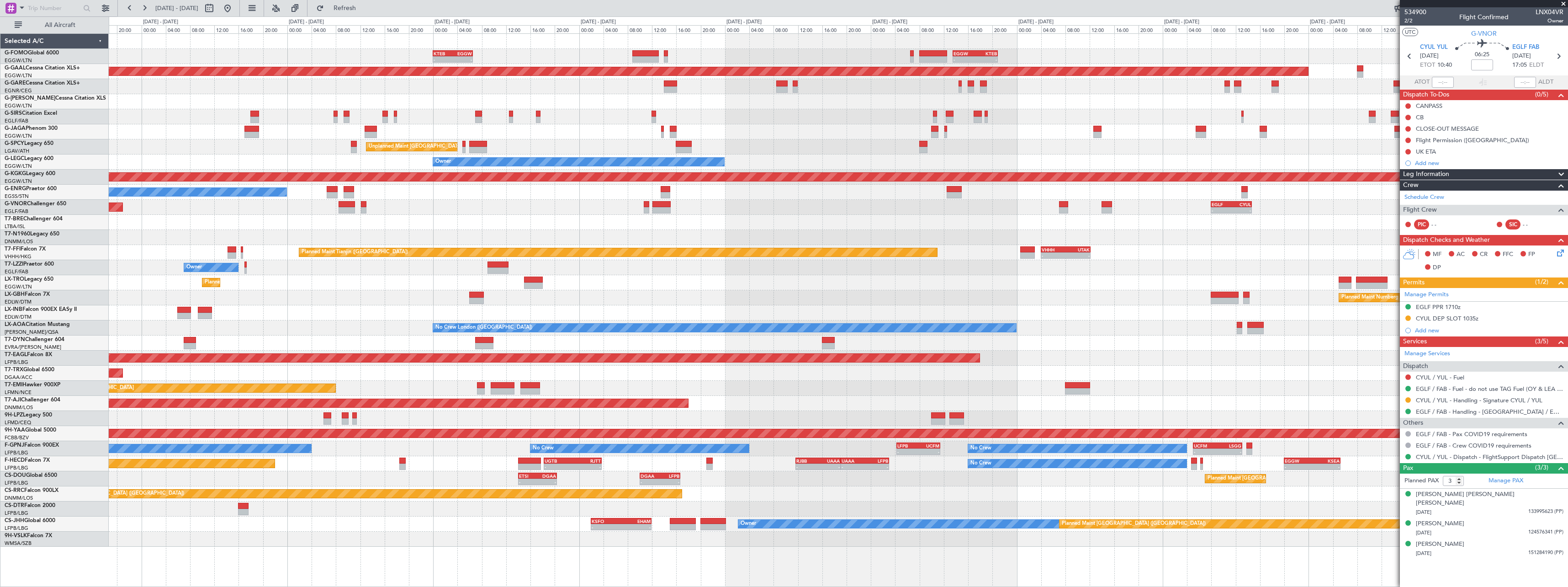
click at [940, 483] on div "- - EGGW 13:30 Z KTEB 20:55 Z KTEB 00:00 Z EGGW 06:35 Z - - EGGW 06:00 Z KTEB 1…" at bounding box center [838, 290] width 1459 height 513
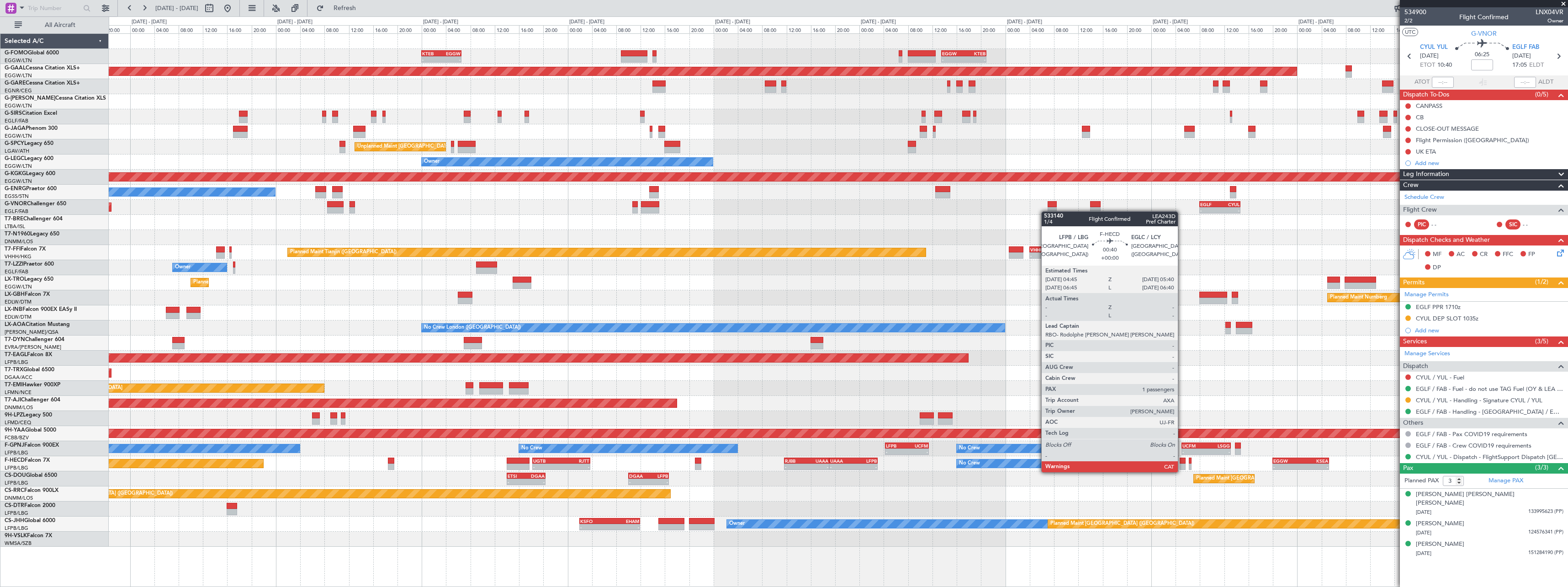
click at [1182, 463] on div at bounding box center [1183, 460] width 6 height 7
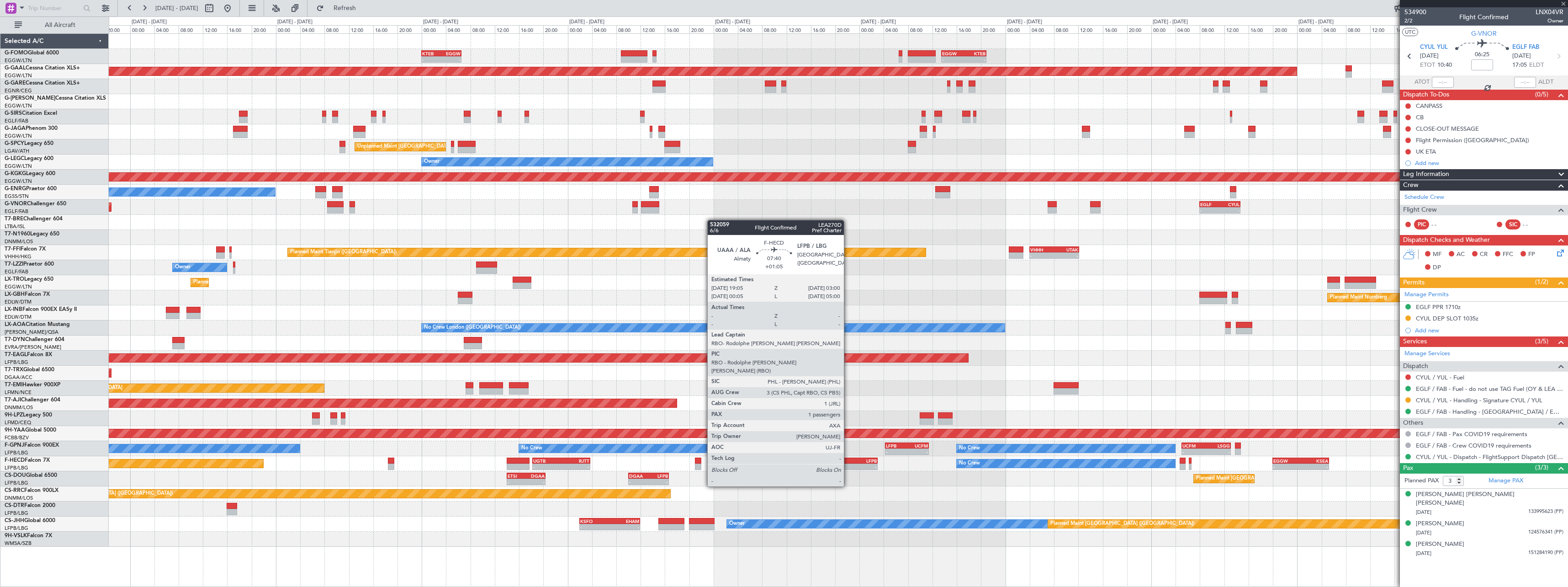
type input "1"
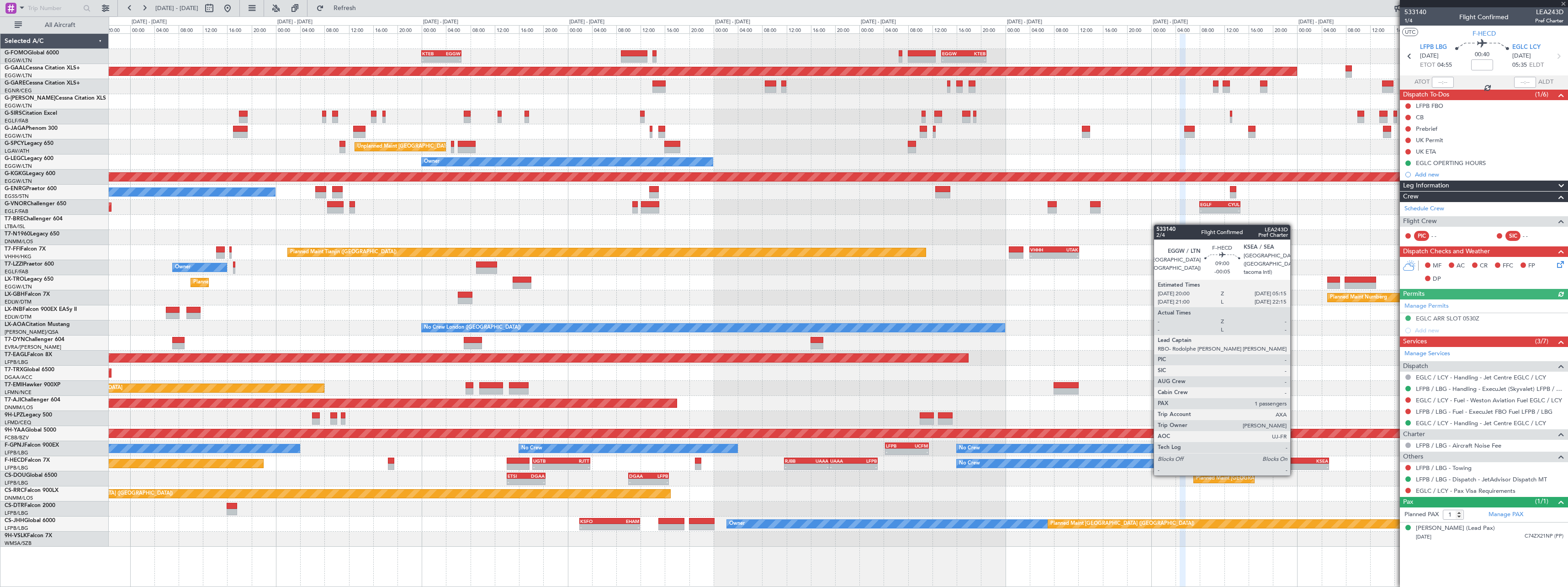
click at [1294, 465] on div "-" at bounding box center [1287, 466] width 27 height 5
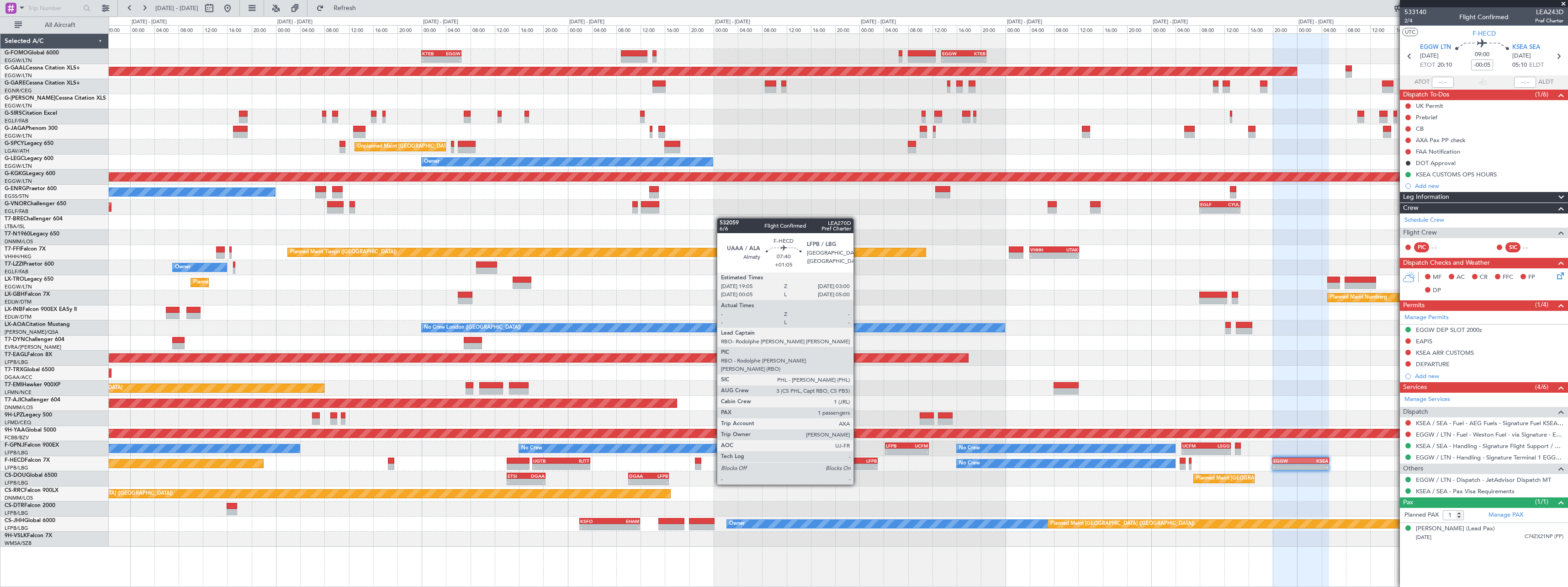
click at [858, 459] on div "LFPB" at bounding box center [865, 460] width 23 height 5
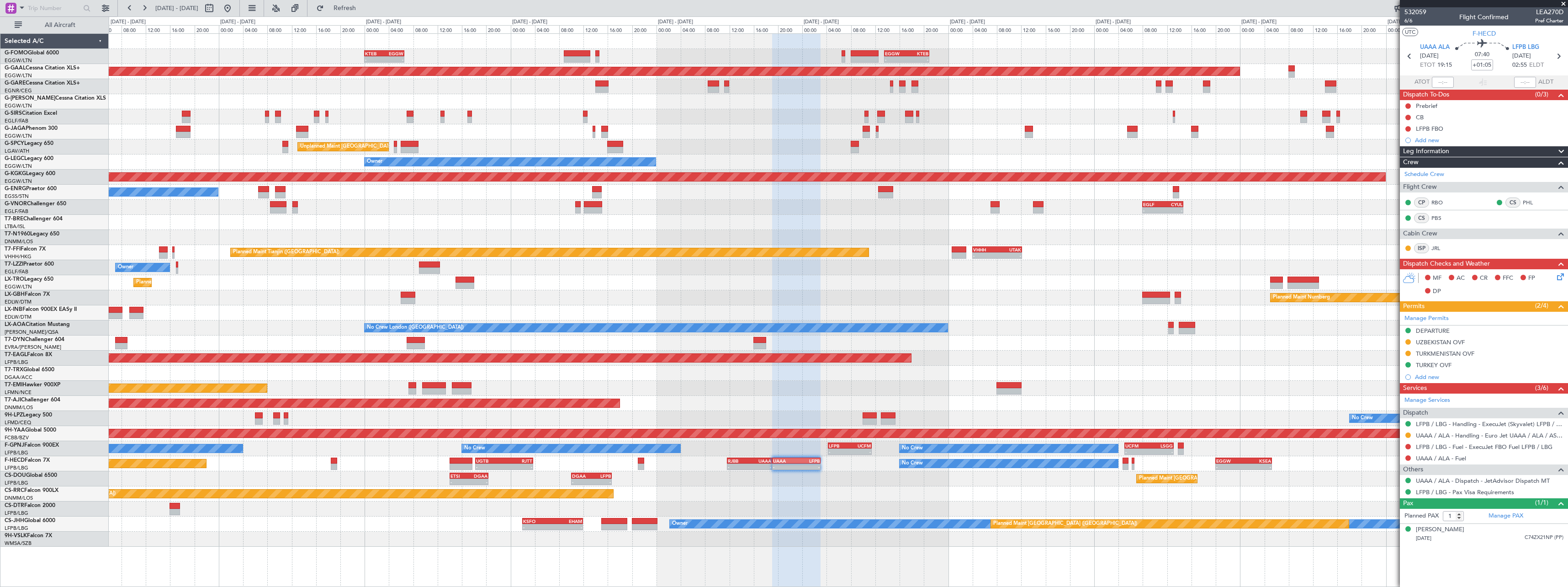
click at [880, 494] on div "Planned Maint [GEOGRAPHIC_DATA] ([GEOGRAPHIC_DATA])" at bounding box center [838, 494] width 1459 height 15
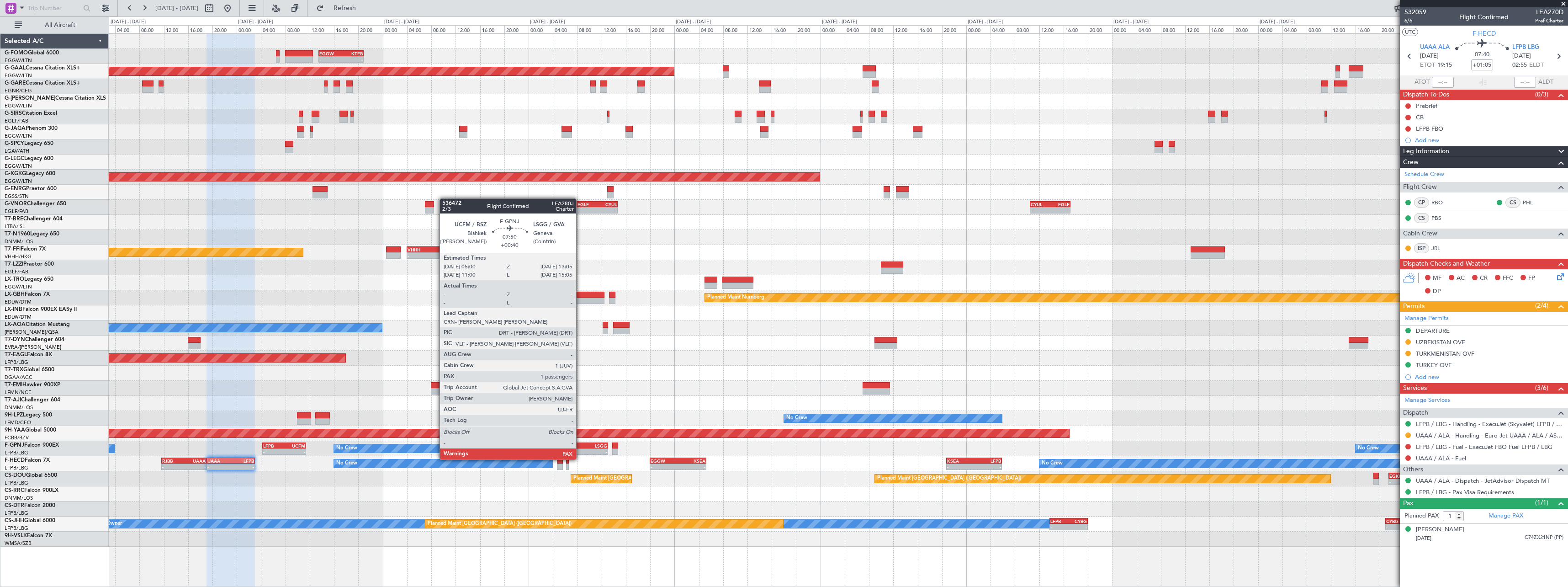
click at [580, 450] on div "-" at bounding box center [571, 451] width 24 height 5
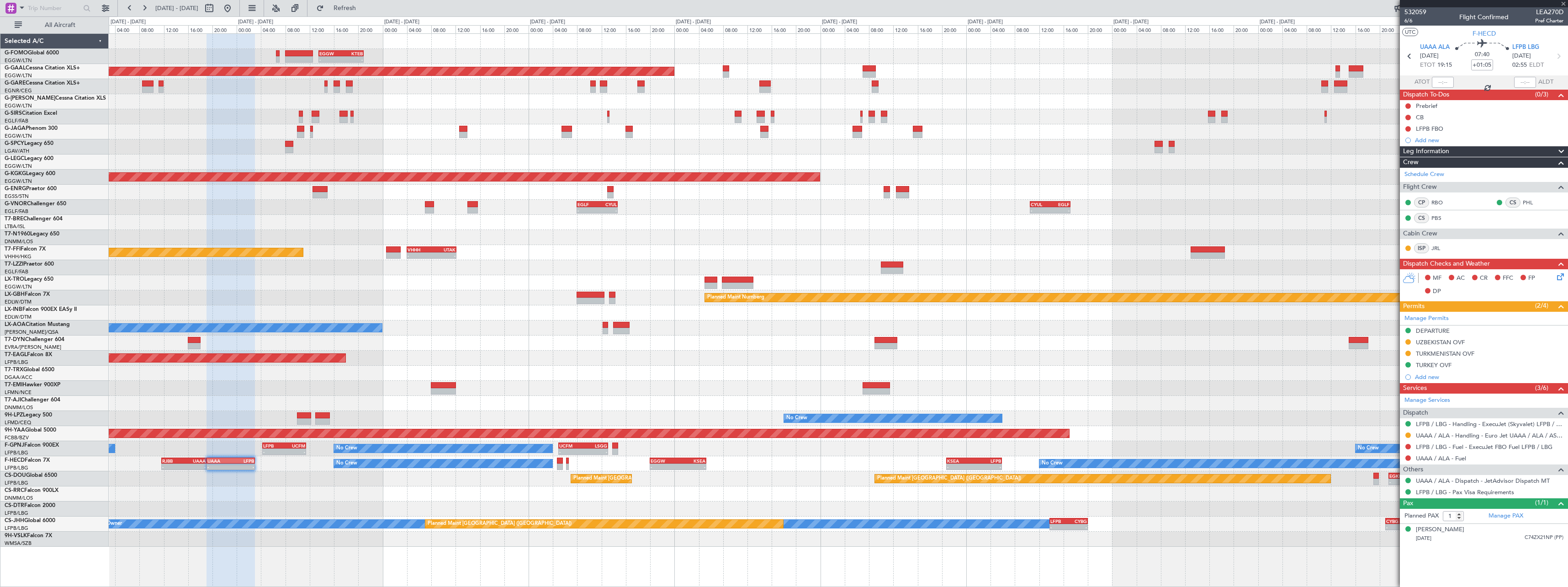
type input "+00:40"
type input "2"
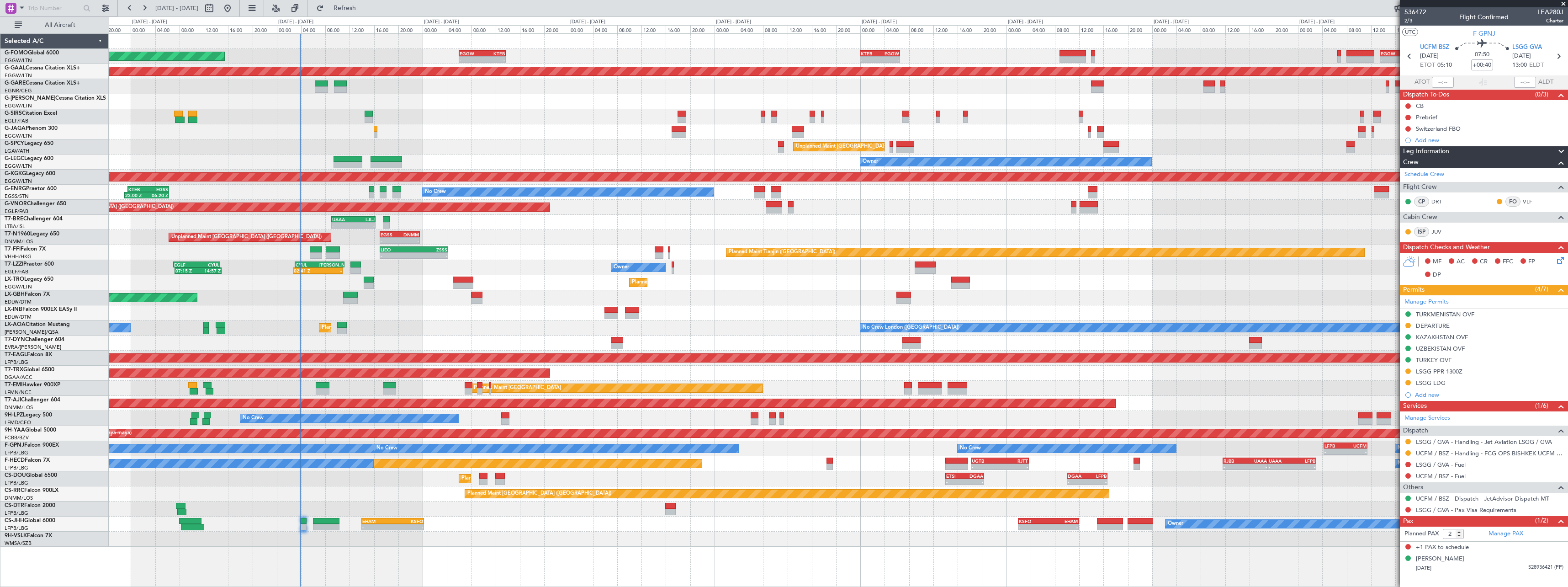
click at [1294, 290] on div "- - EGGW 13:30 Z KTEB 20:55 Z KTEB 00:00 Z EGGW 06:35 Z - - EGGW 06:00 Z KTEB 1…" at bounding box center [838, 290] width 1459 height 513
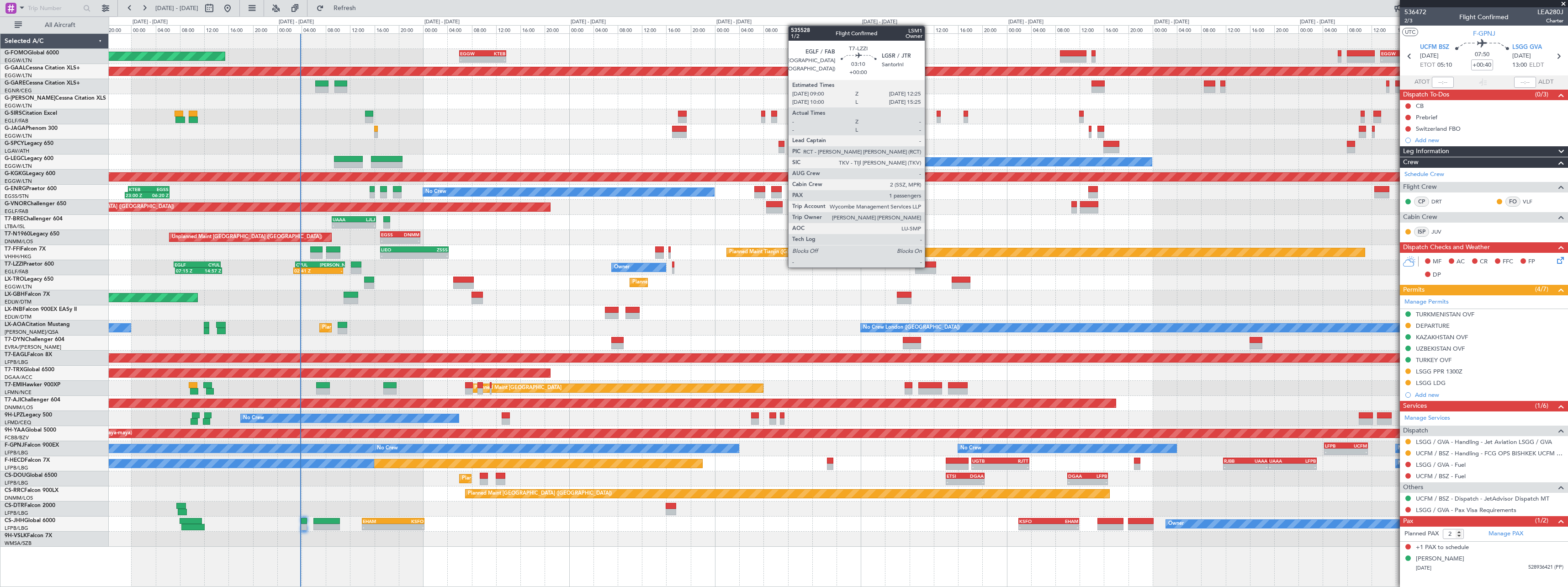
click at [929, 267] on div at bounding box center [925, 264] width 21 height 7
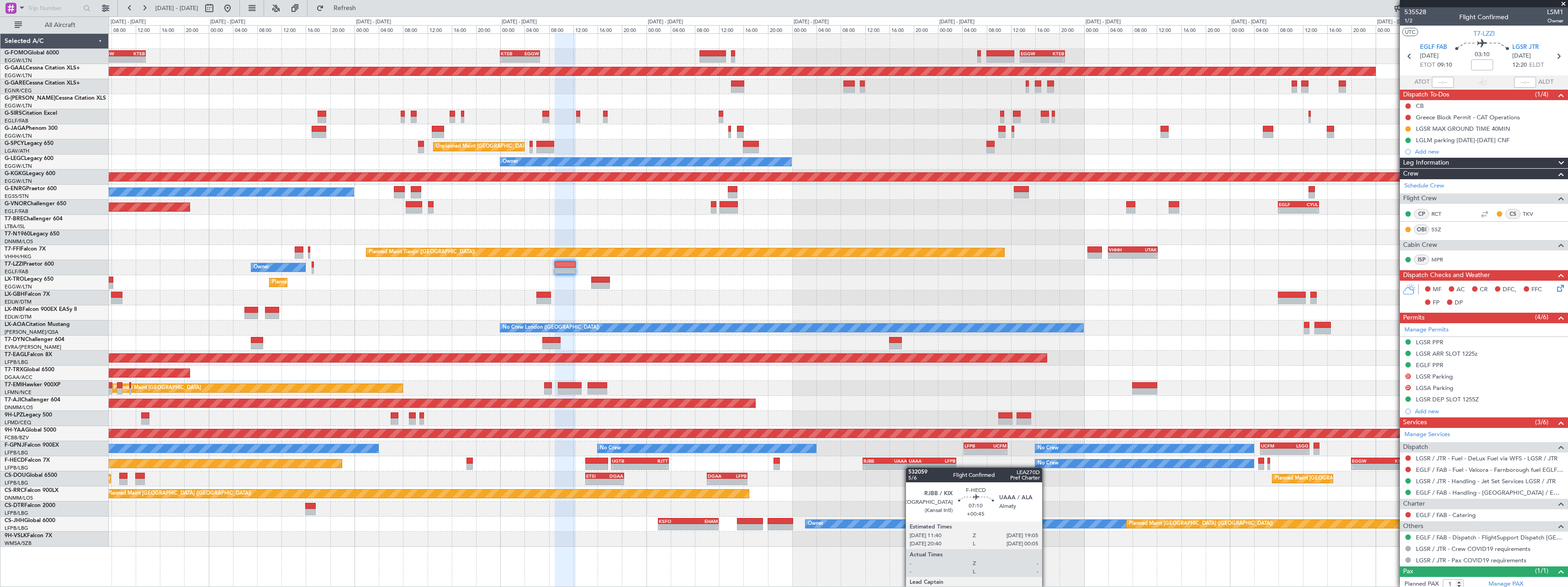
click at [904, 465] on div "- - EGGW 06:00 Z KTEB 13:40 Z - - KTEB 00:00 Z EGGW 06:35 Z - - EGGW 13:30 Z KT…" at bounding box center [838, 290] width 1459 height 513
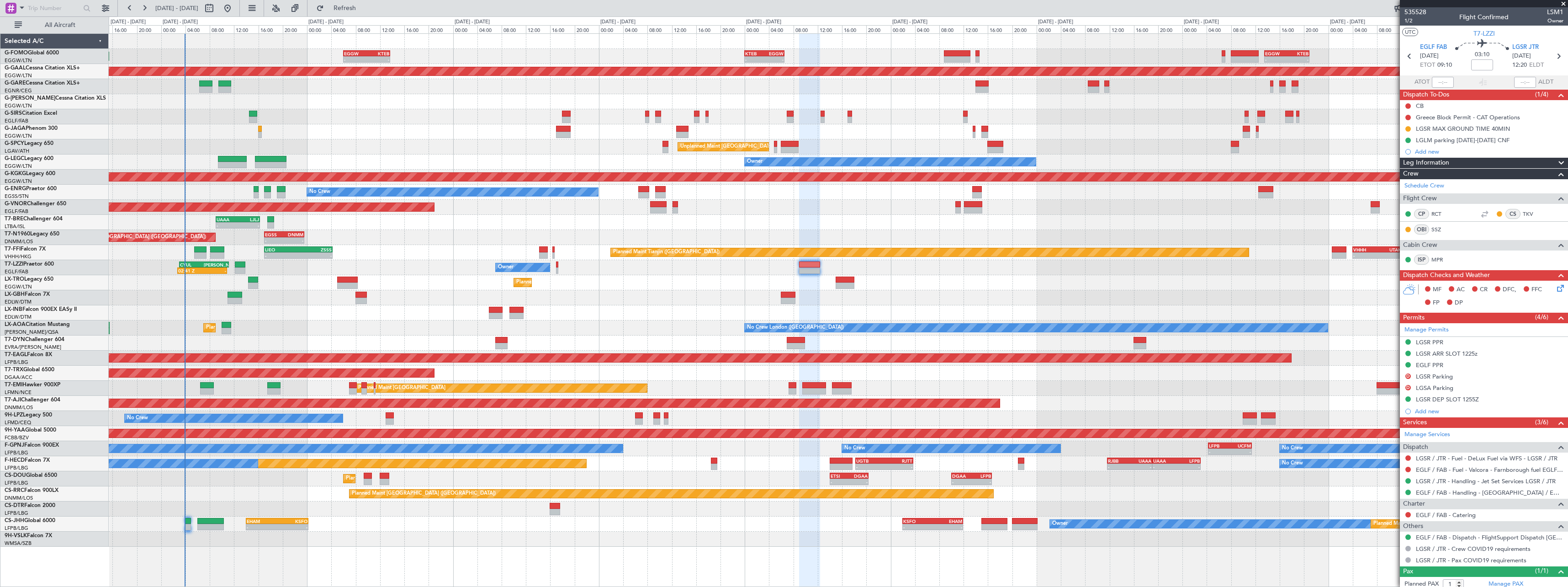
click at [604, 326] on div "- - EGGW 06:00 Z KTEB 13:40 Z - - KTEB 00:00 Z EGGW 06:35 Z - - EGGW 13:30 Z KT…" at bounding box center [838, 290] width 1459 height 513
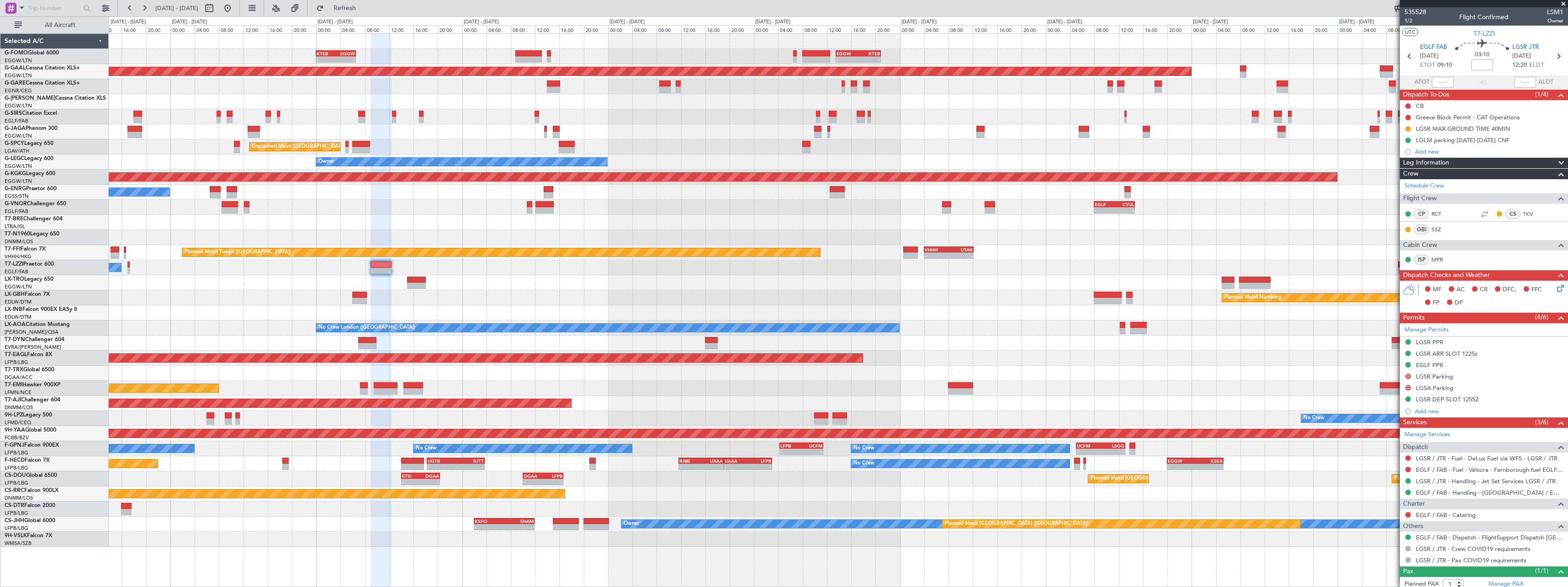
click at [772, 498] on div "Planned Maint [GEOGRAPHIC_DATA] ([GEOGRAPHIC_DATA])" at bounding box center [838, 494] width 1459 height 15
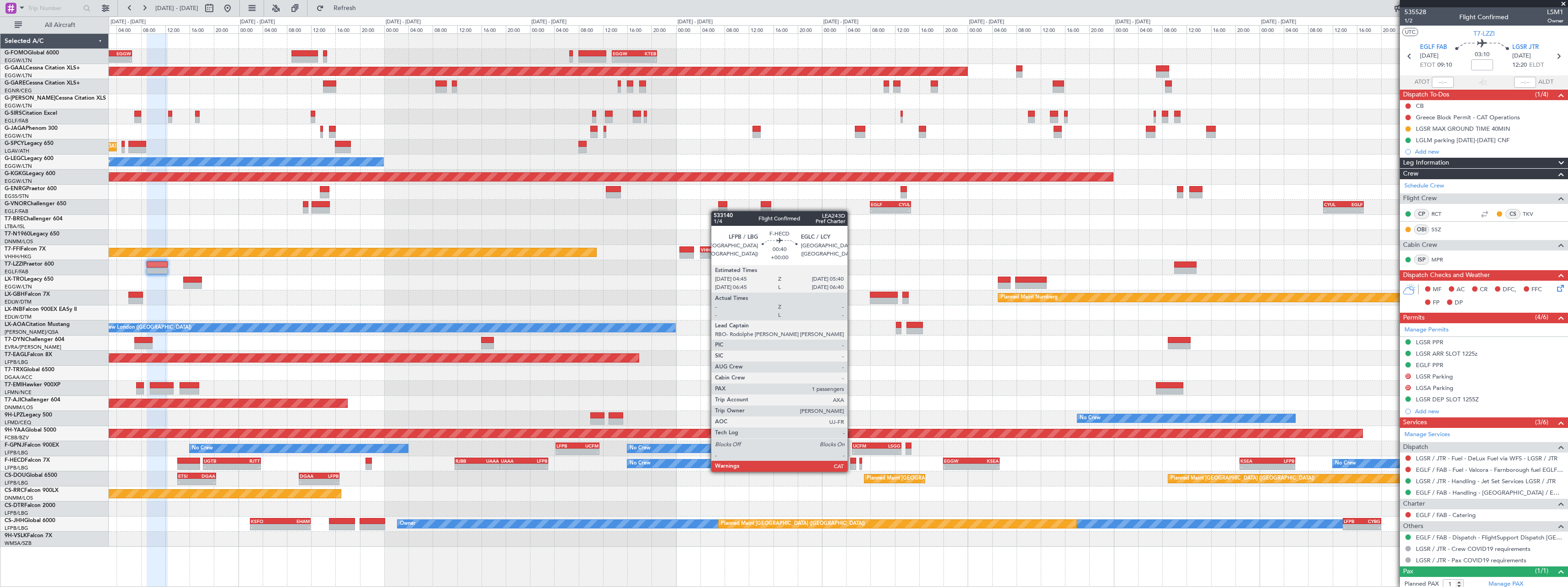
click at [853, 463] on div at bounding box center [853, 460] width 6 height 7
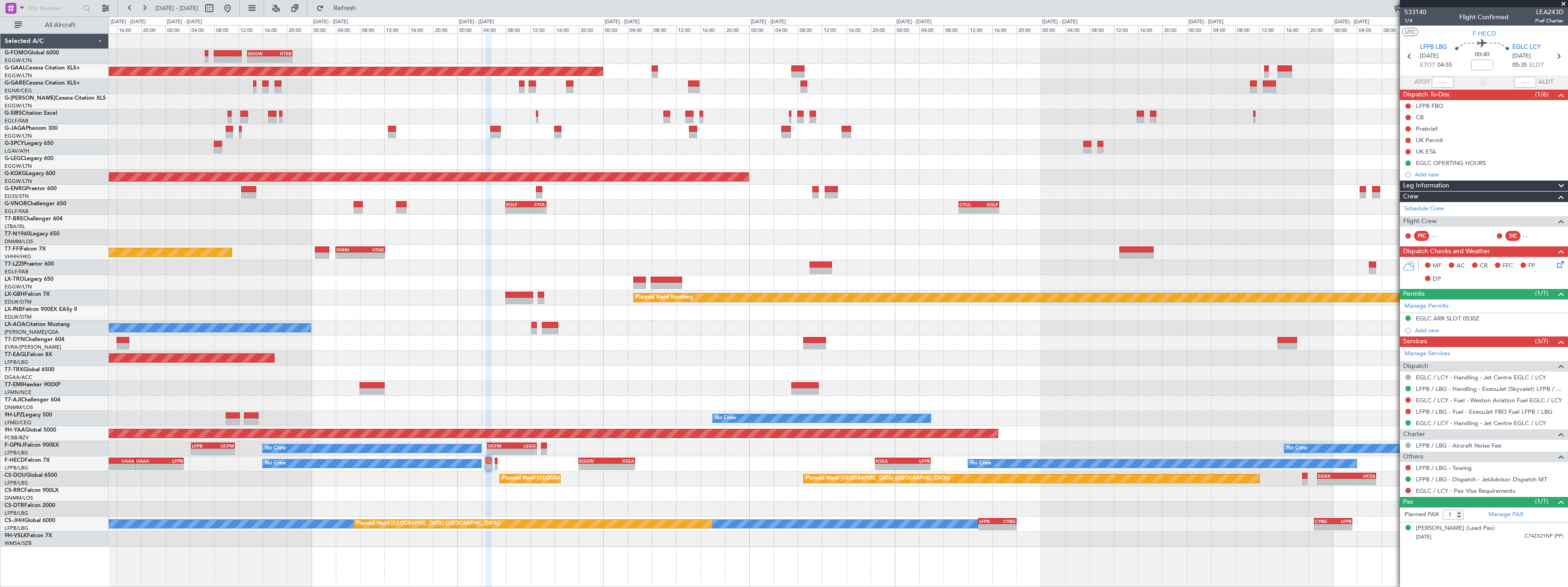
click at [779, 476] on div "- - EGGW 13:30 Z KTEB 20:55 Z KTEB 00:00 Z EGGW 06:35 Z - - Planned [GEOGRAPHIC…" at bounding box center [838, 290] width 1459 height 513
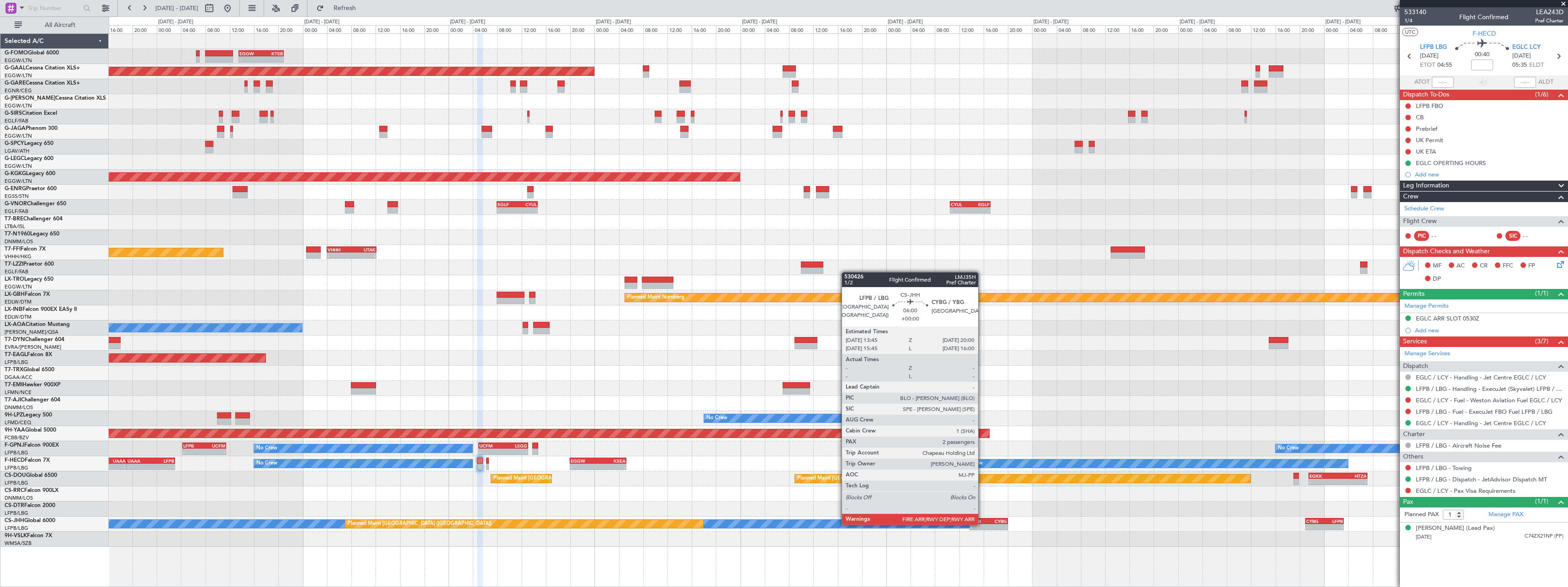
click at [982, 524] on div "- -" at bounding box center [989, 527] width 38 height 7
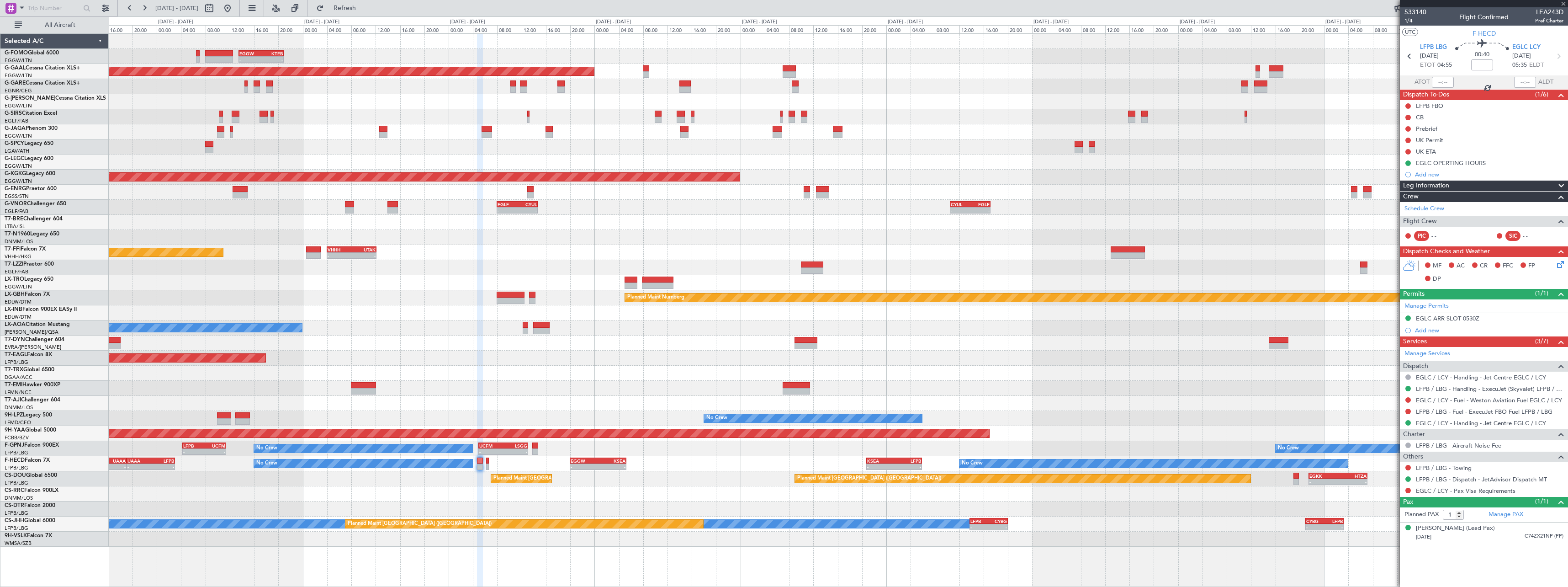
type input "2"
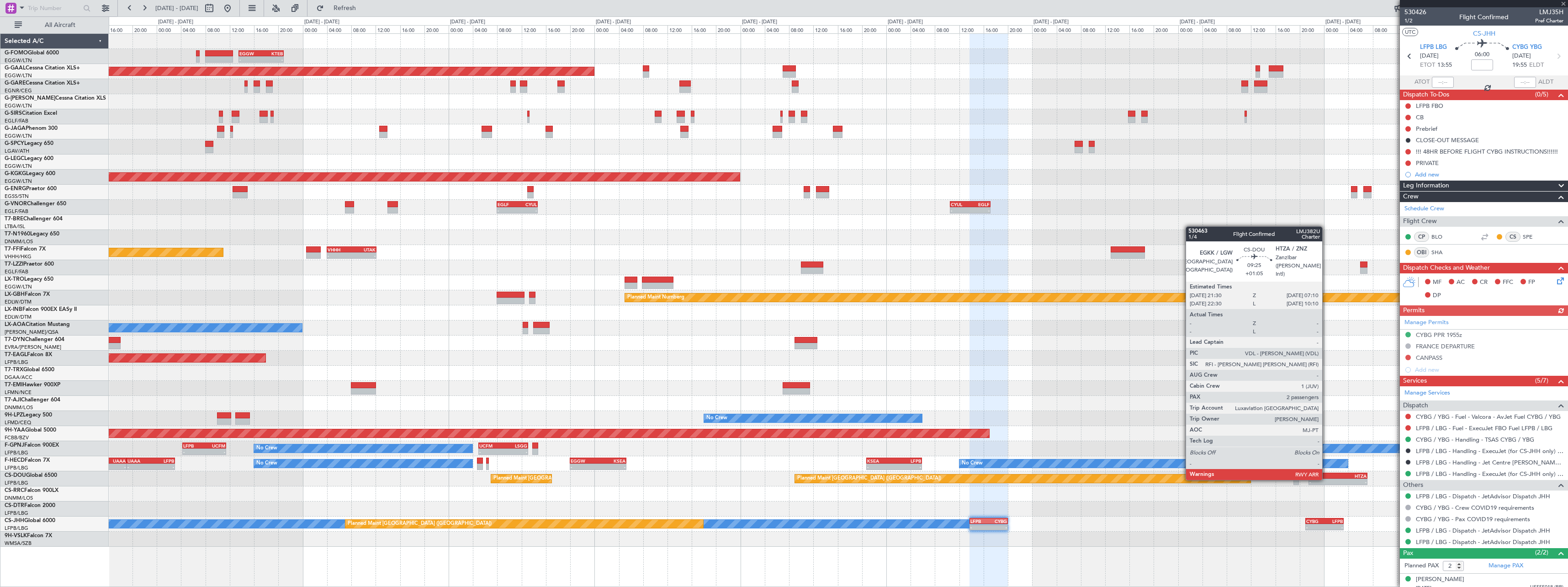
click at [1326, 479] on div "-" at bounding box center [1323, 482] width 29 height 5
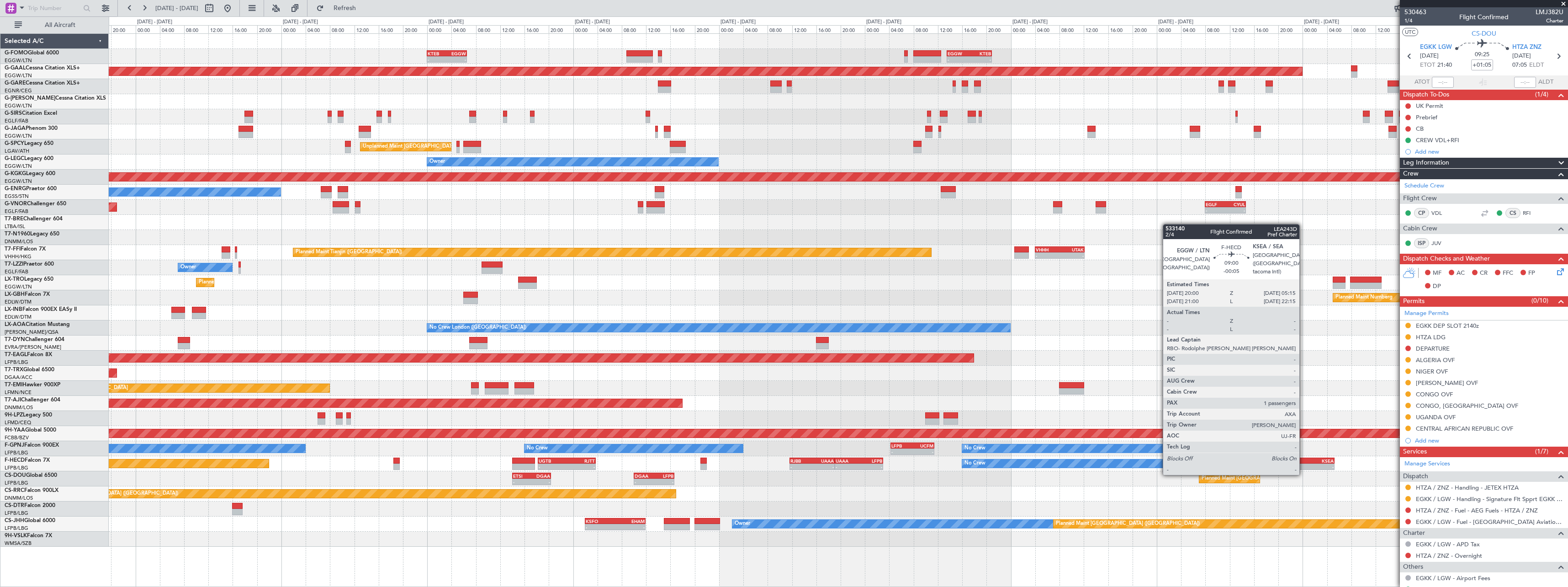
click at [1303, 465] on div "-" at bounding box center [1292, 466] width 27 height 5
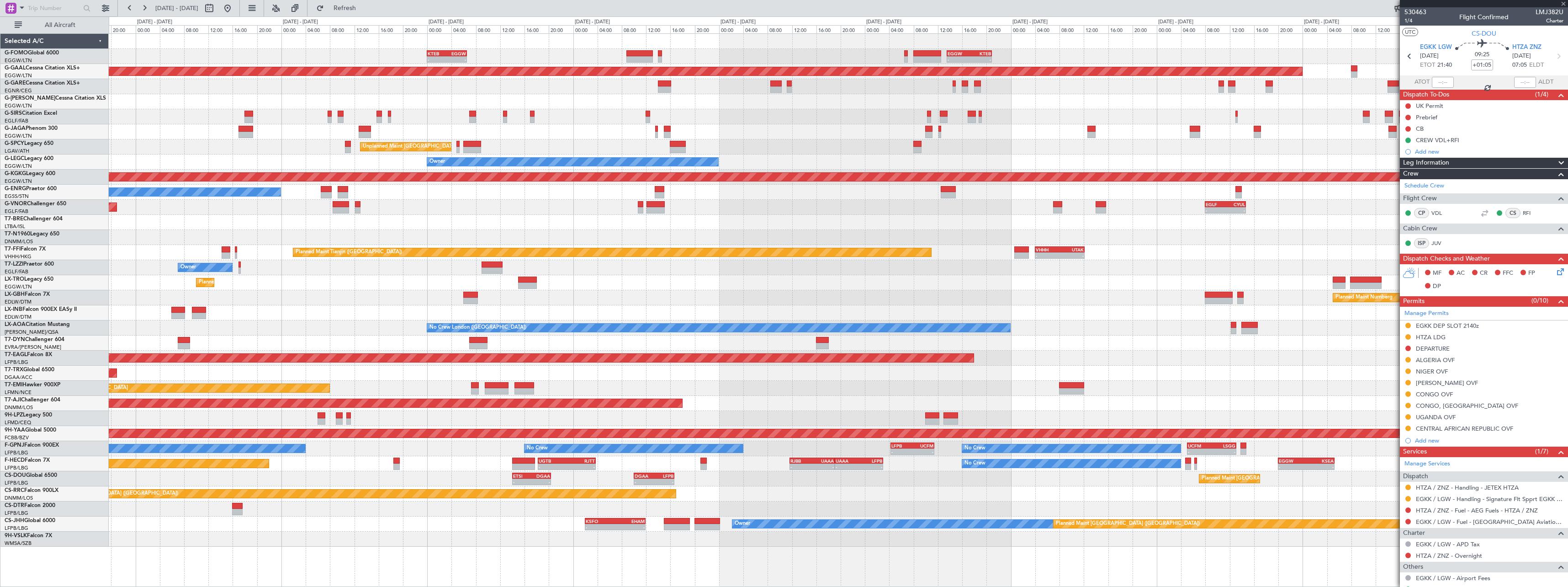
type input "-00:05"
type input "1"
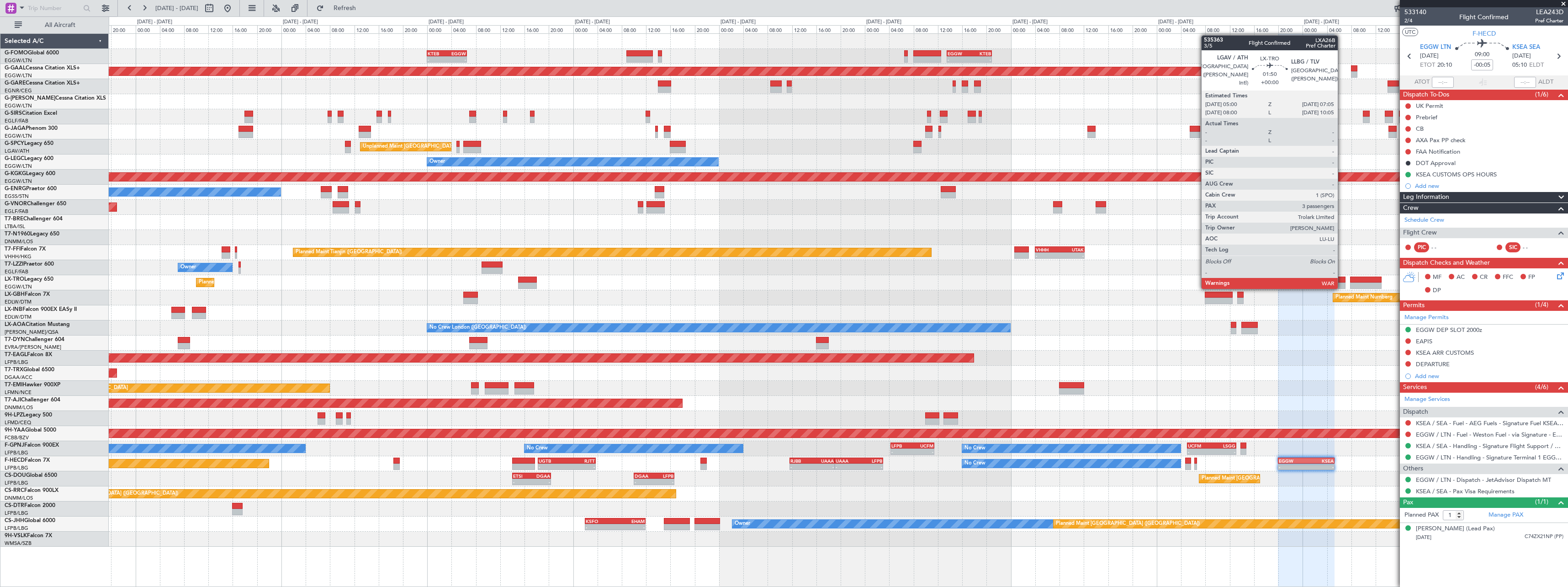
click at [1342, 288] on div at bounding box center [1339, 286] width 13 height 7
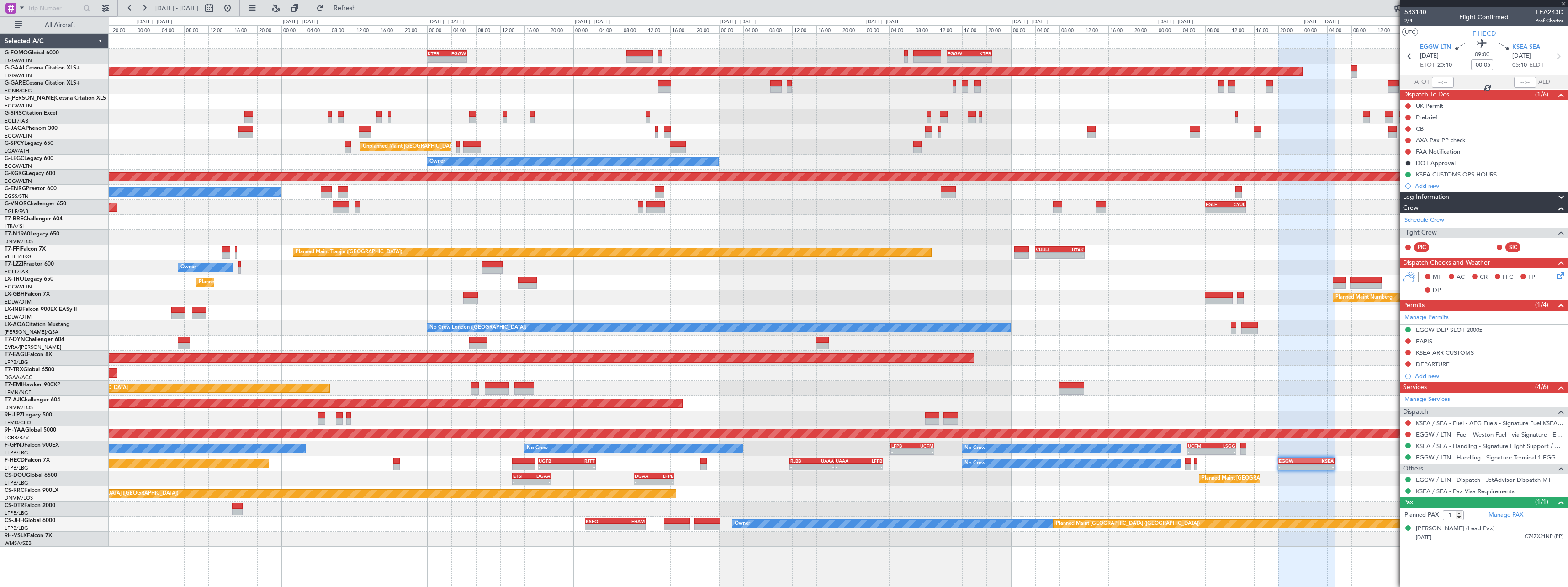
type input "3"
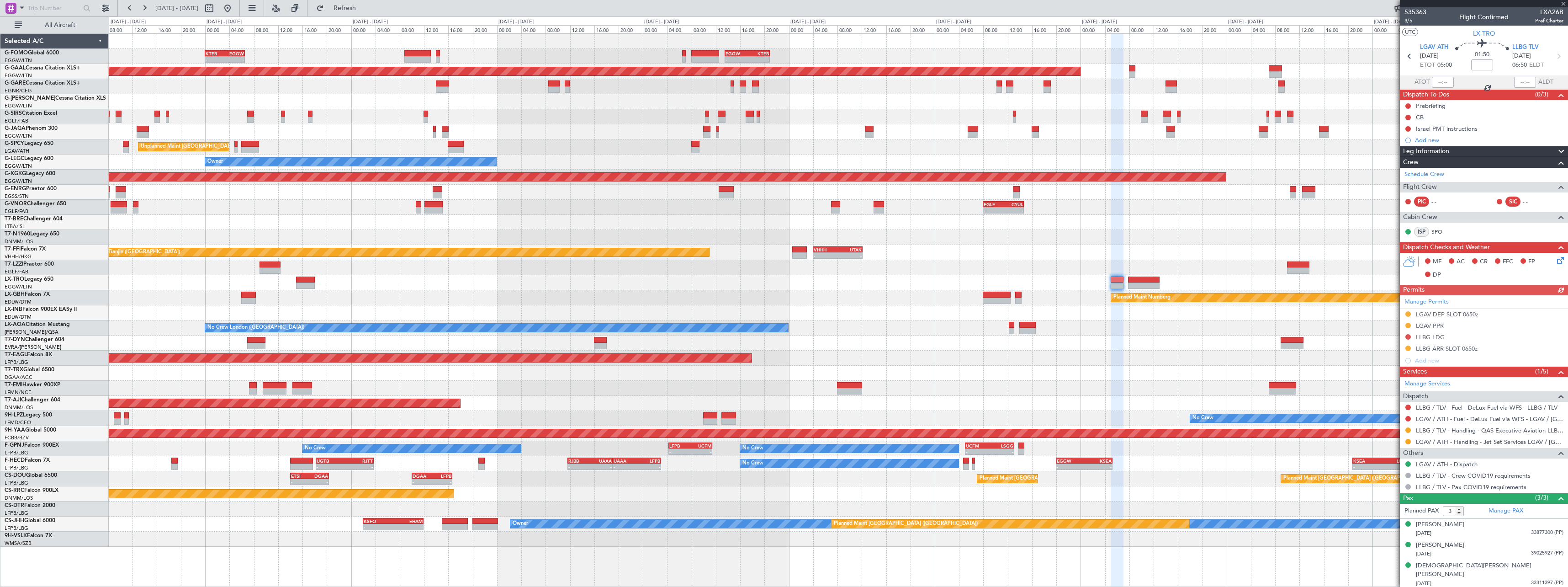
click at [820, 358] on div "- - KTEB 00:00 Z EGGW 06:35 Z - - EGGW 13:30 Z KTEB 20:55 Z EGGW 06:00 Z KTEB 1…" at bounding box center [838, 290] width 1459 height 513
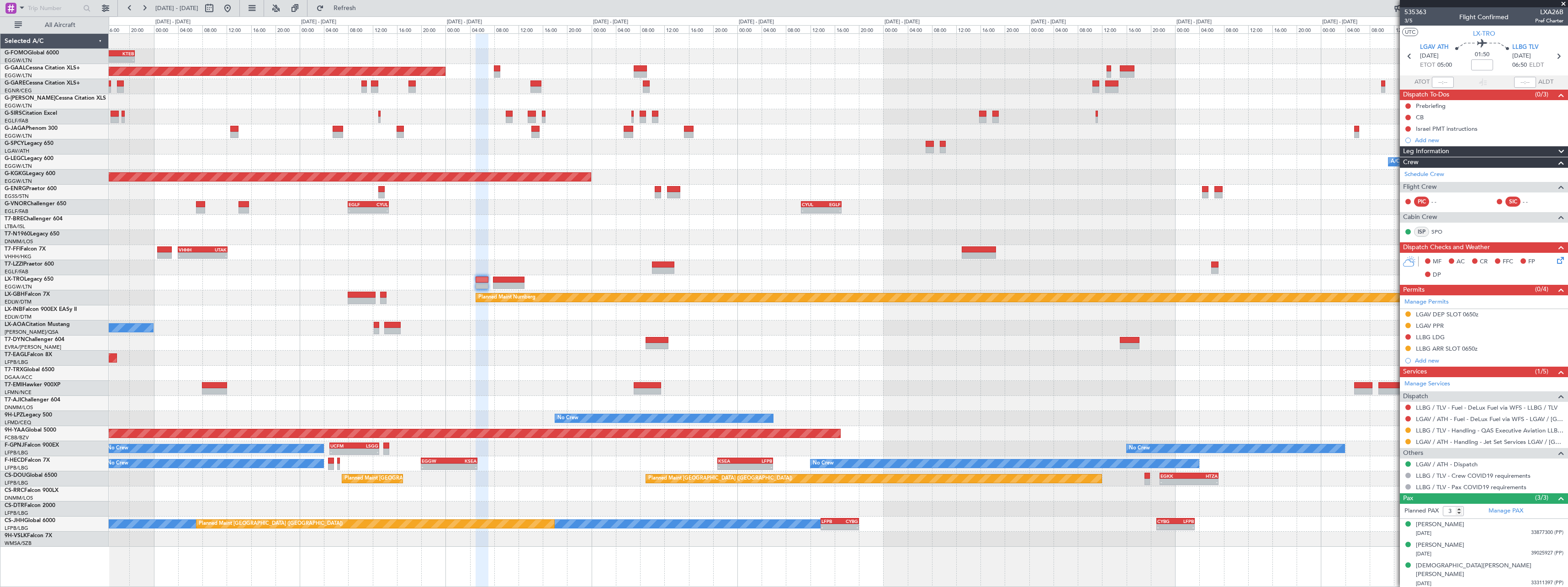
click at [676, 328] on div "- - EGGW 13:30 Z KTEB 20:55 Z Planned [GEOGRAPHIC_DATA] Planned Maint [GEOGRAPH…" at bounding box center [838, 290] width 1459 height 513
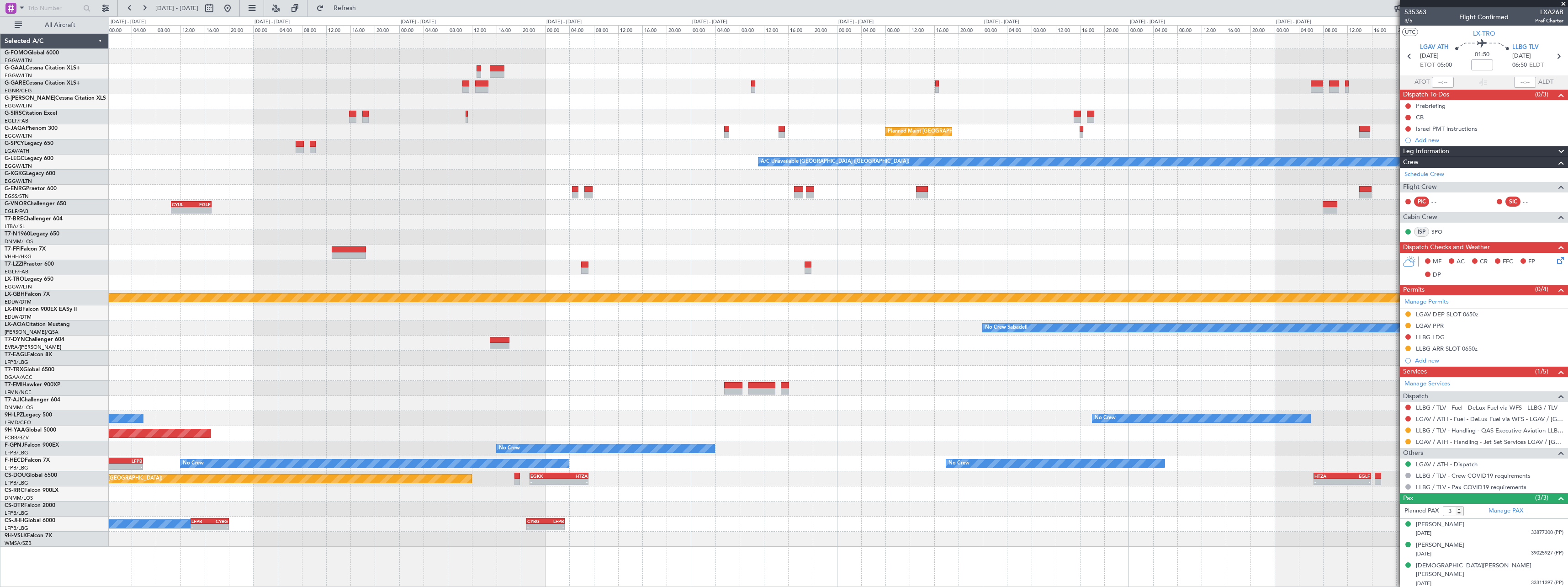
click at [622, 322] on div "Planned Maint Dusseldorf Planned Maint [GEOGRAPHIC_DATA] ([GEOGRAPHIC_DATA]) A/…" at bounding box center [838, 290] width 1459 height 513
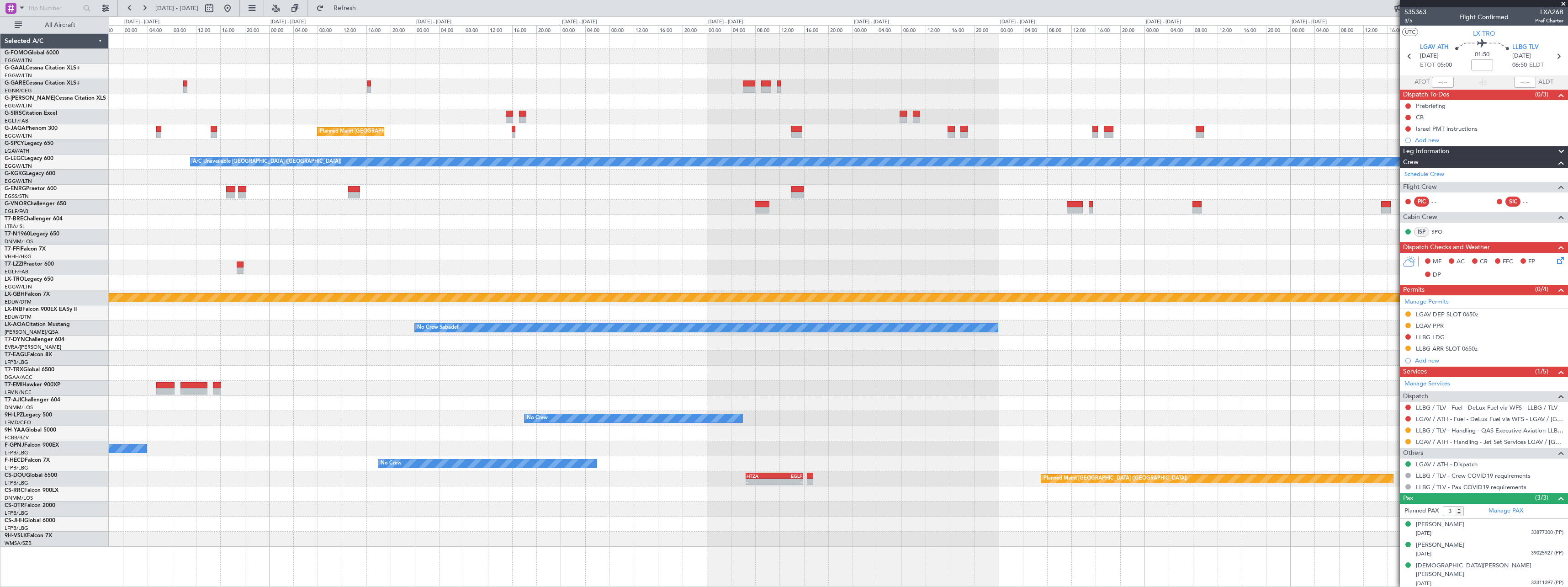
click at [656, 320] on div "Planned Maint [GEOGRAPHIC_DATA] ([GEOGRAPHIC_DATA]) A/C Unavailable [GEOGRAPHIC…" at bounding box center [838, 290] width 1459 height 513
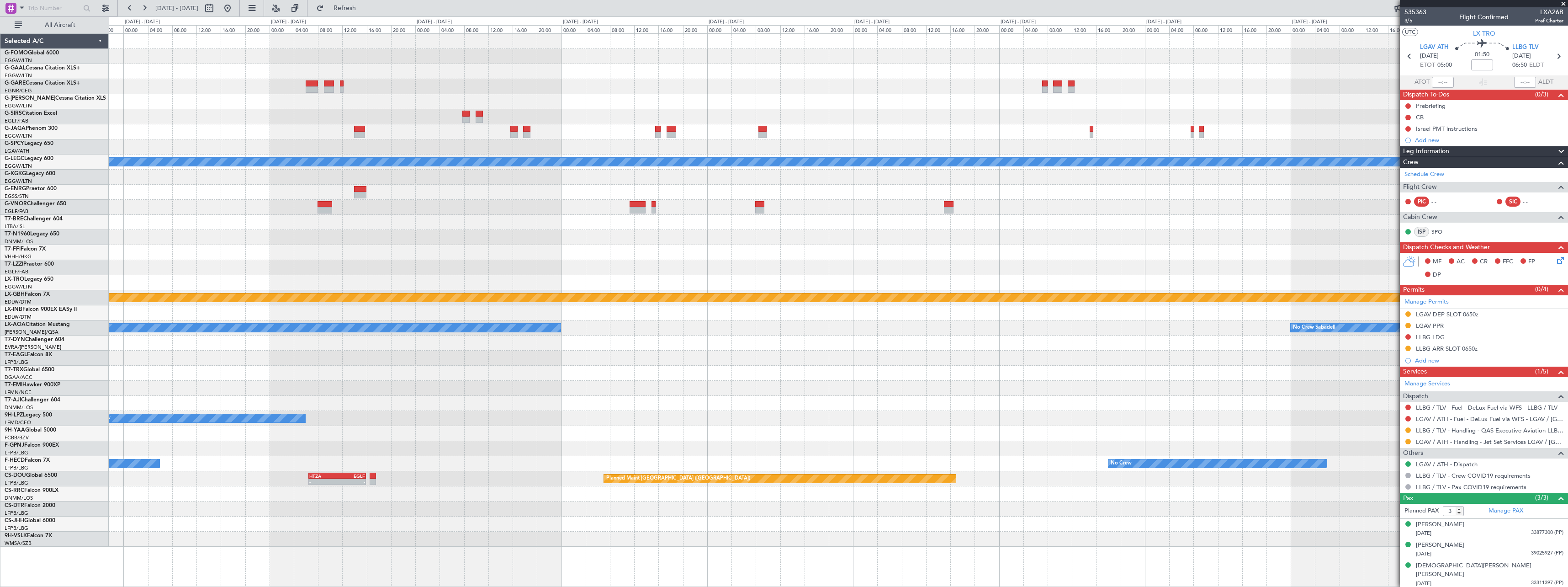
click at [702, 319] on div "Planned Maint [GEOGRAPHIC_DATA] ([GEOGRAPHIC_DATA]) A/C Unavailable [GEOGRAPHIC…" at bounding box center [838, 290] width 1459 height 513
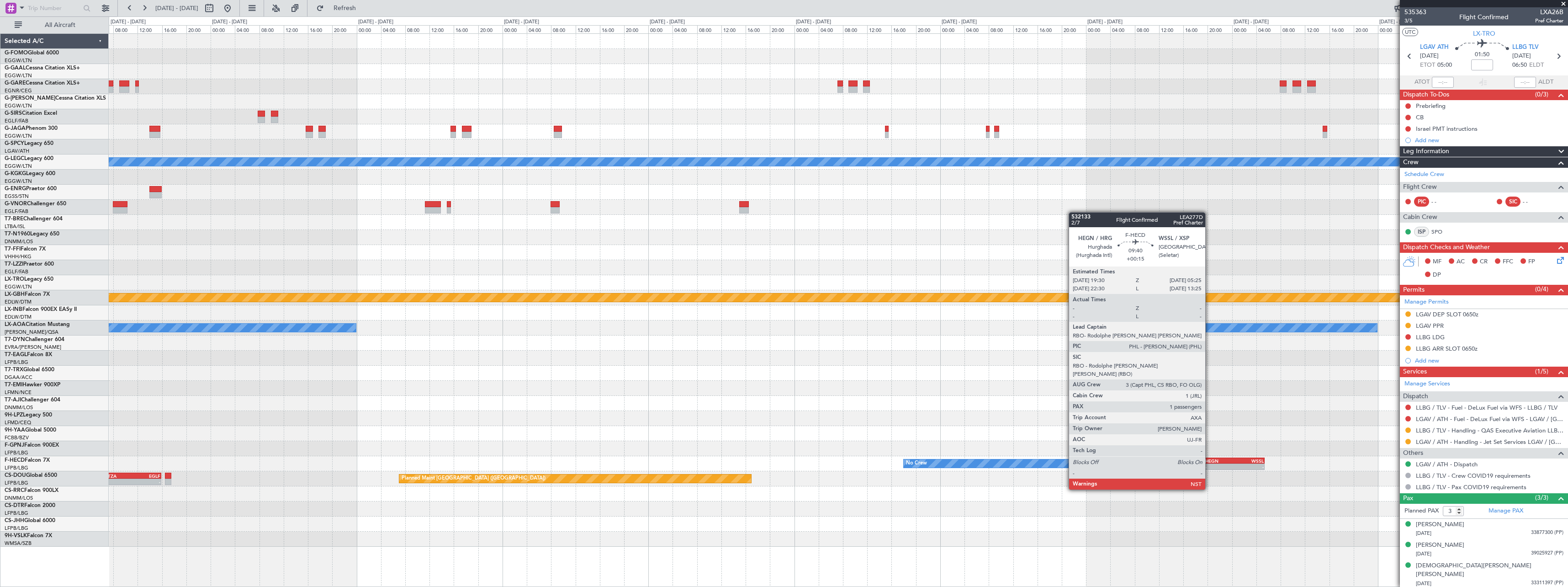
click at [1209, 464] on div "-" at bounding box center [1220, 466] width 29 height 5
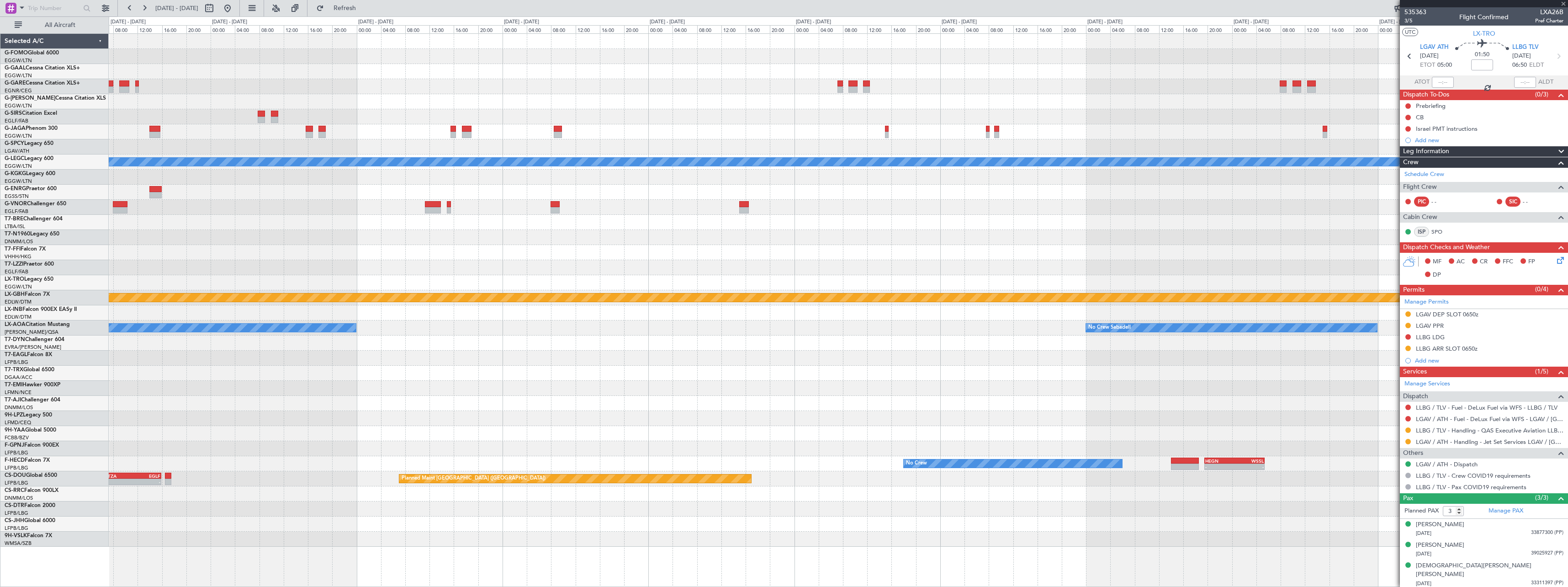
type input "+00:15"
type input "1"
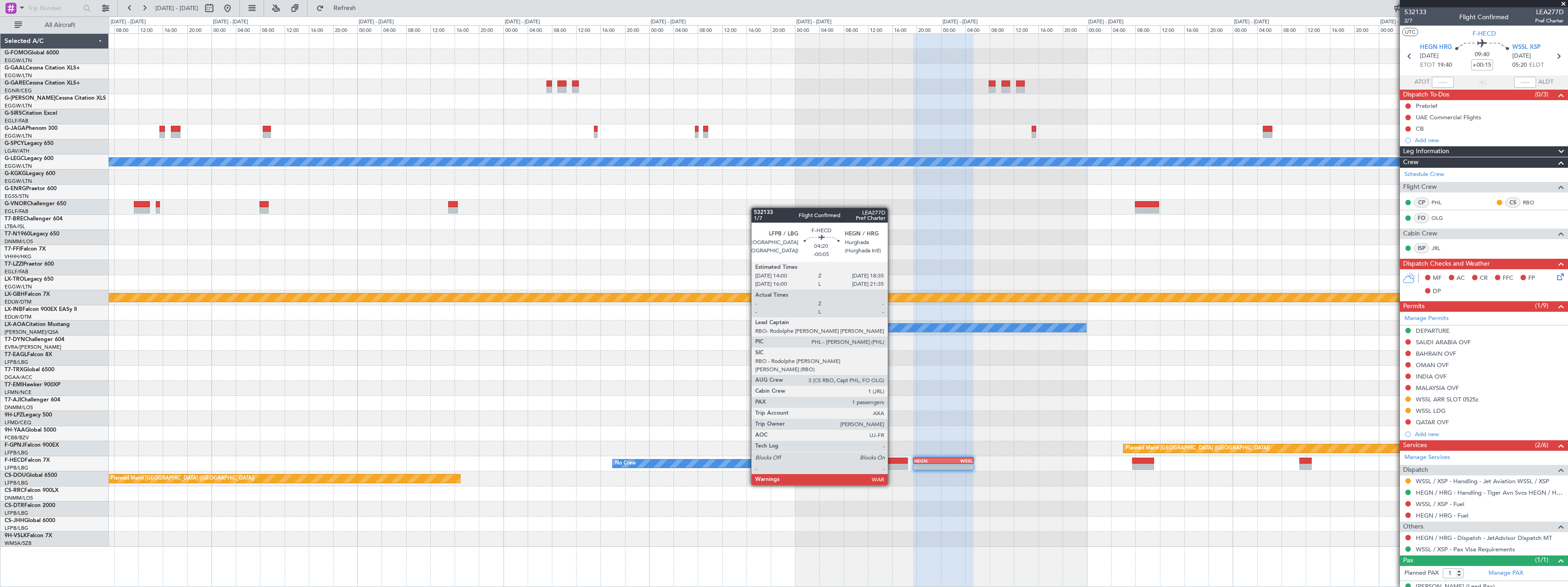
click at [892, 459] on div at bounding box center [894, 460] width 28 height 7
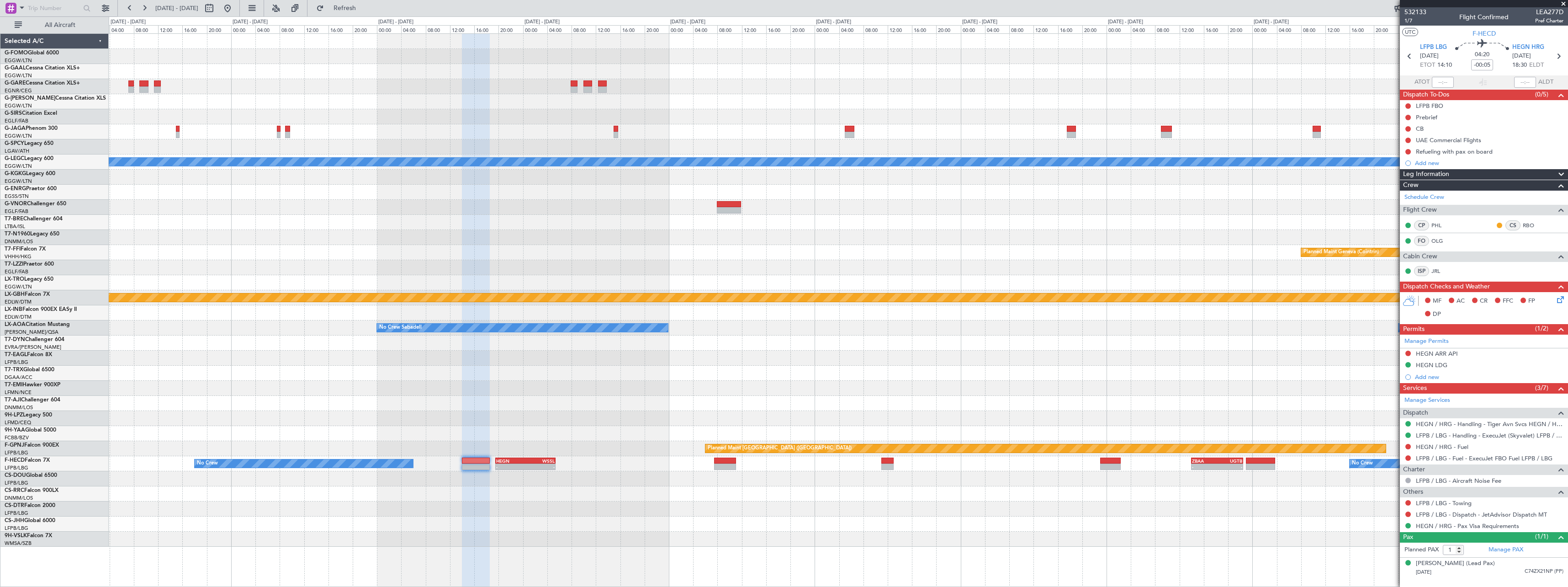
click at [877, 402] on div at bounding box center [838, 403] width 1459 height 15
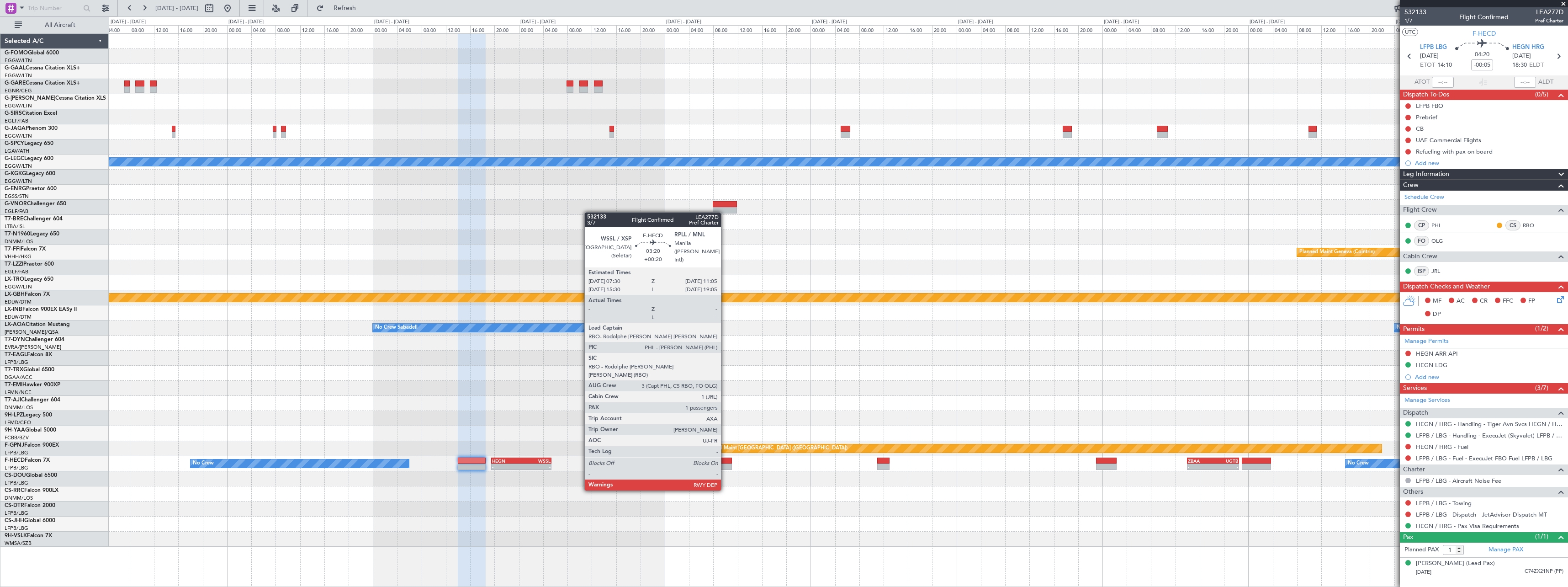
click at [725, 464] on div at bounding box center [721, 466] width 22 height 7
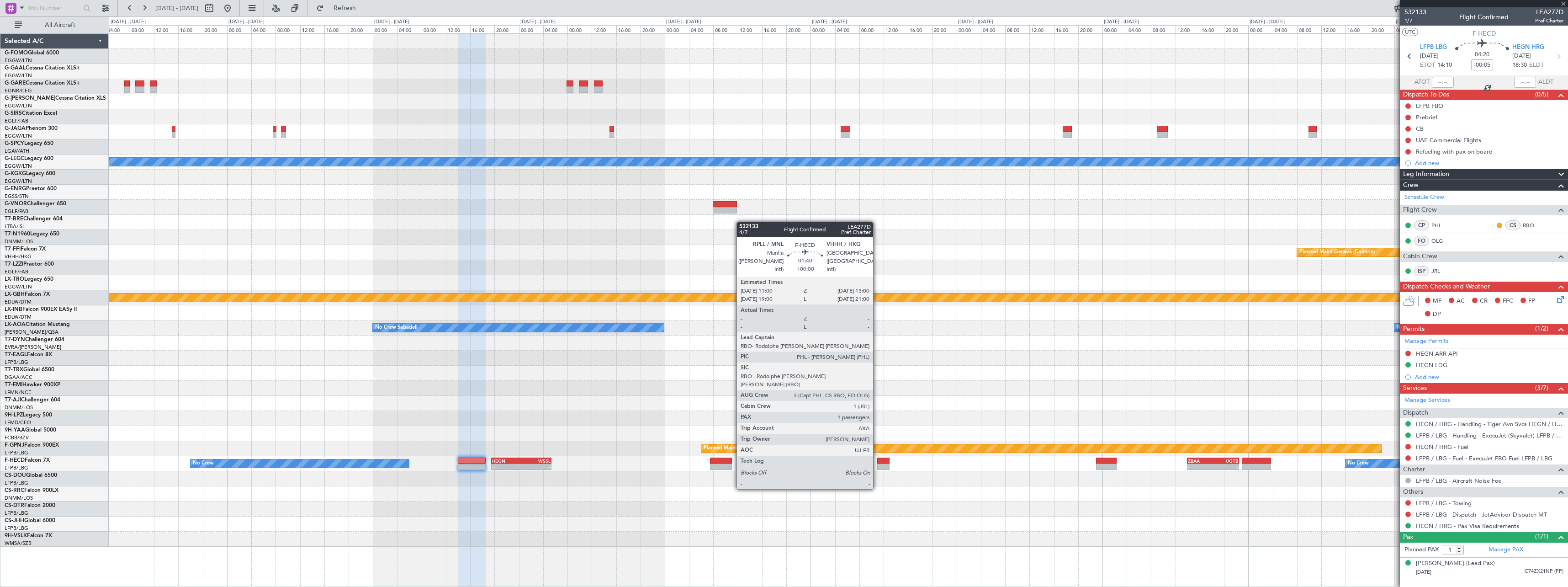
type input "+00:20"
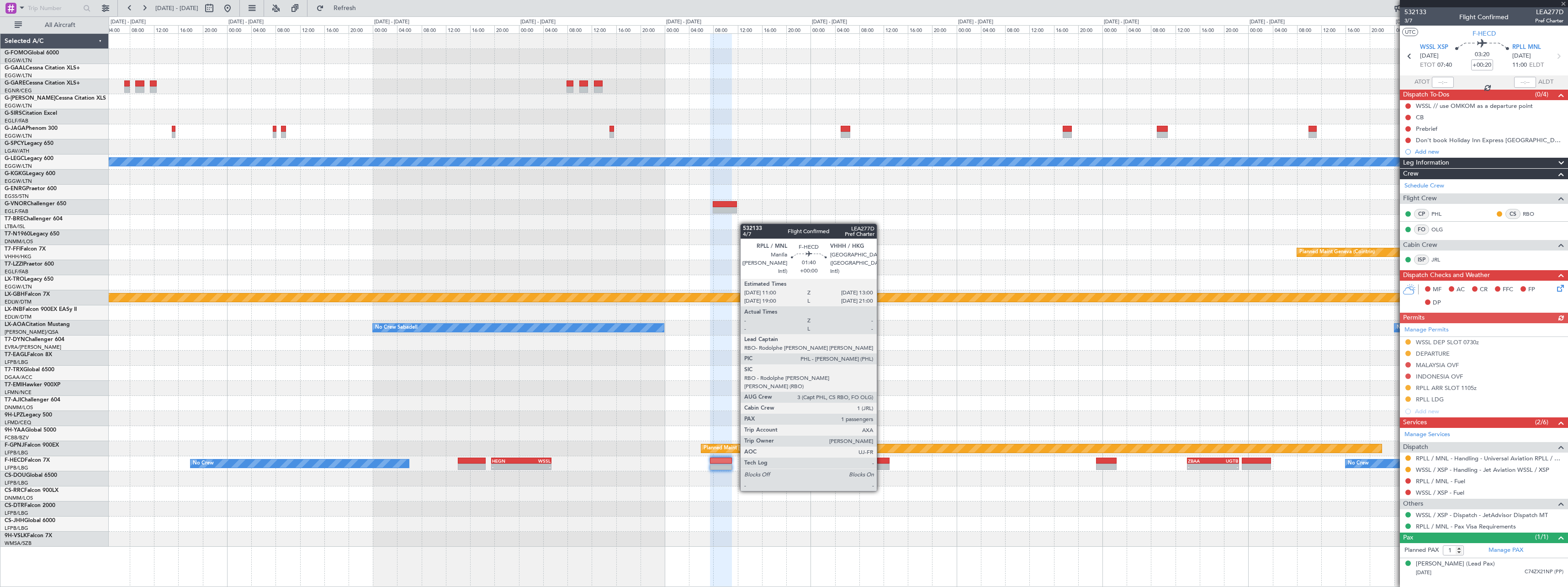
click at [880, 465] on div at bounding box center [883, 466] width 12 height 7
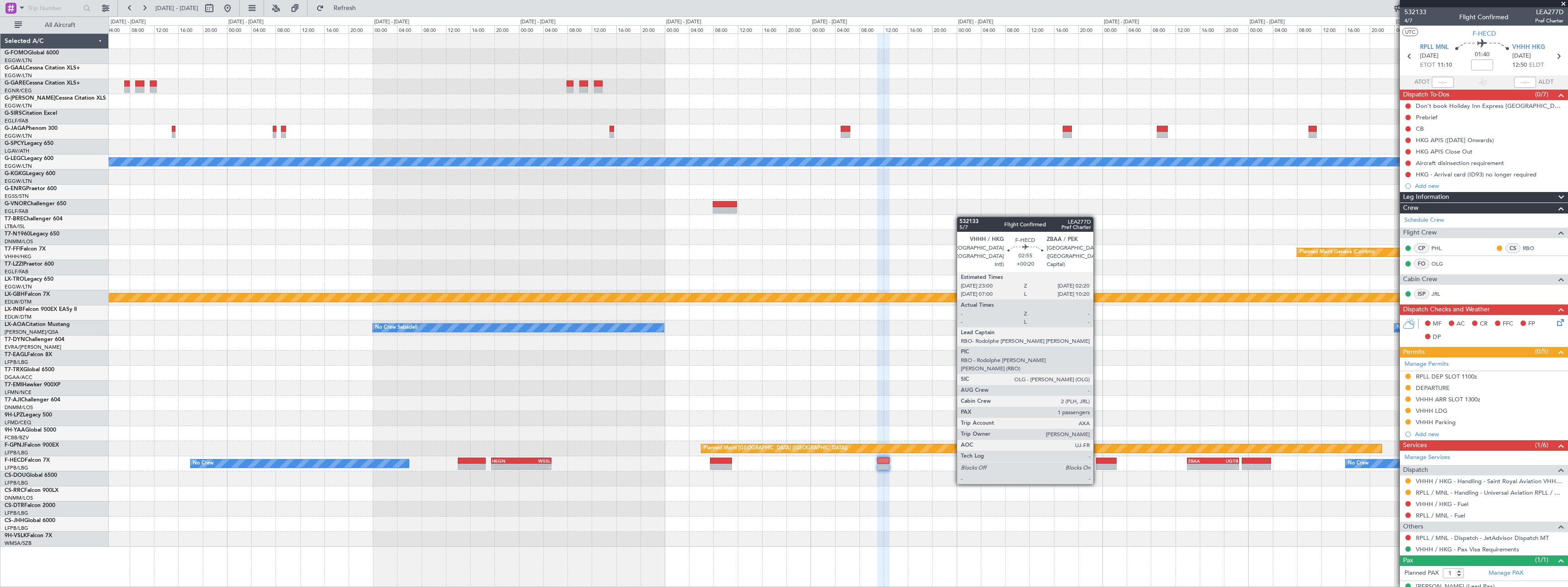
click at [1097, 459] on div at bounding box center [1107, 460] width 21 height 7
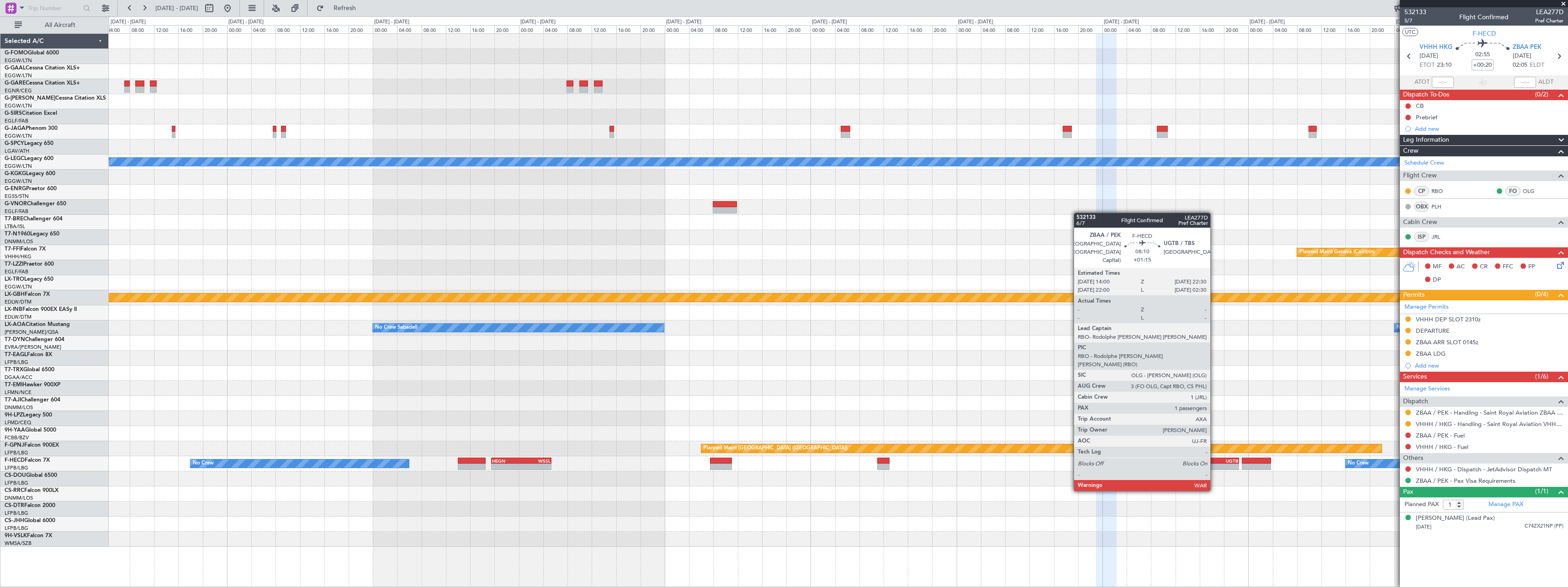
click at [1214, 465] on div "-" at bounding box center [1225, 466] width 25 height 5
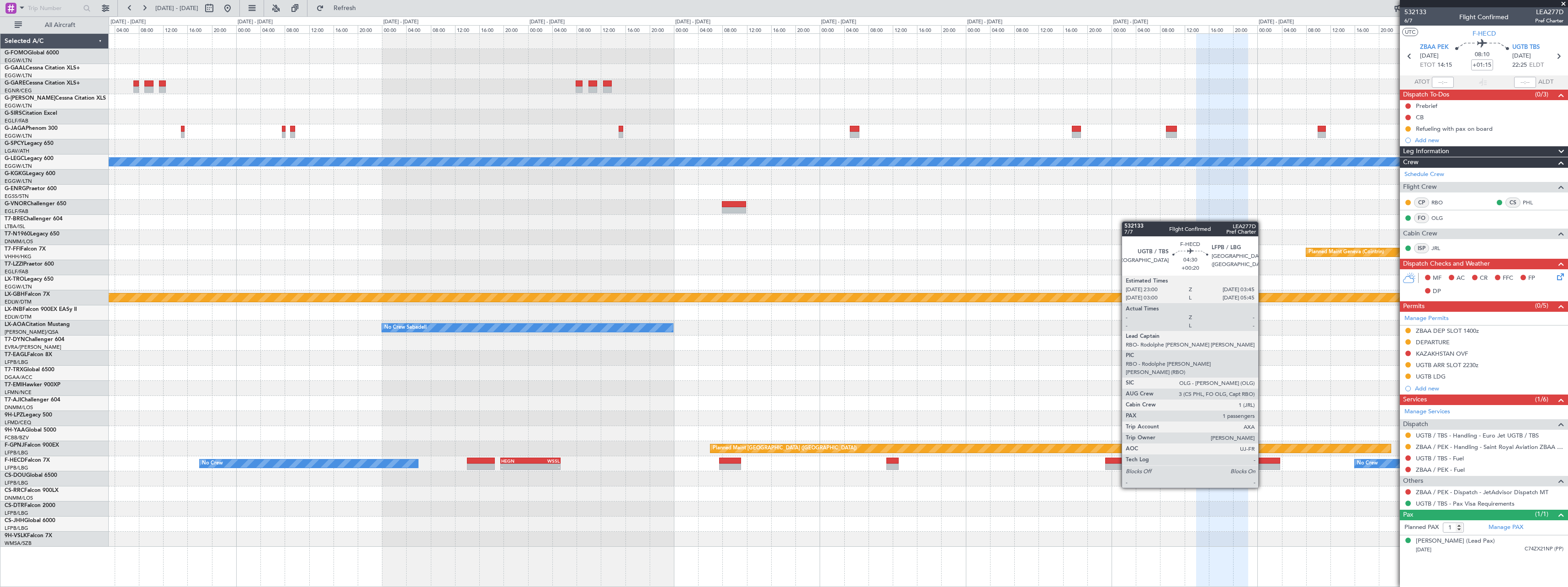
click at [1270, 463] on div at bounding box center [1265, 460] width 29 height 7
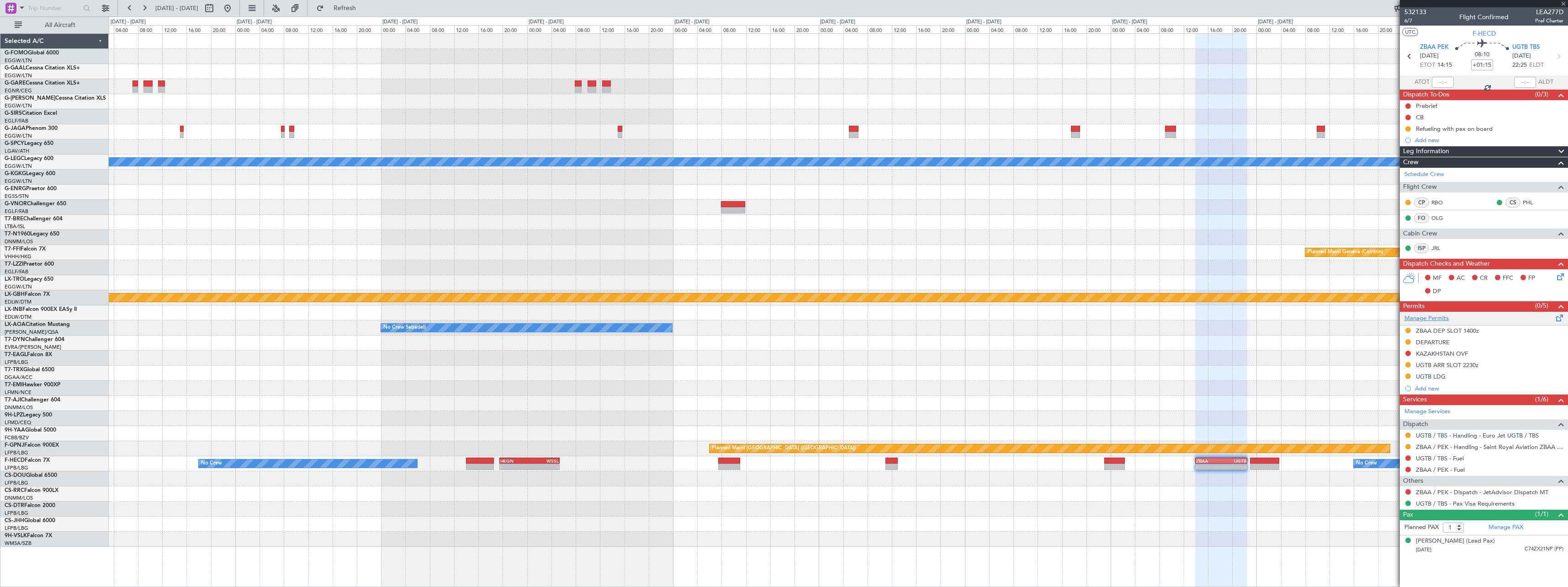
click at [1421, 320] on link "Manage Permits" at bounding box center [1426, 318] width 44 height 9
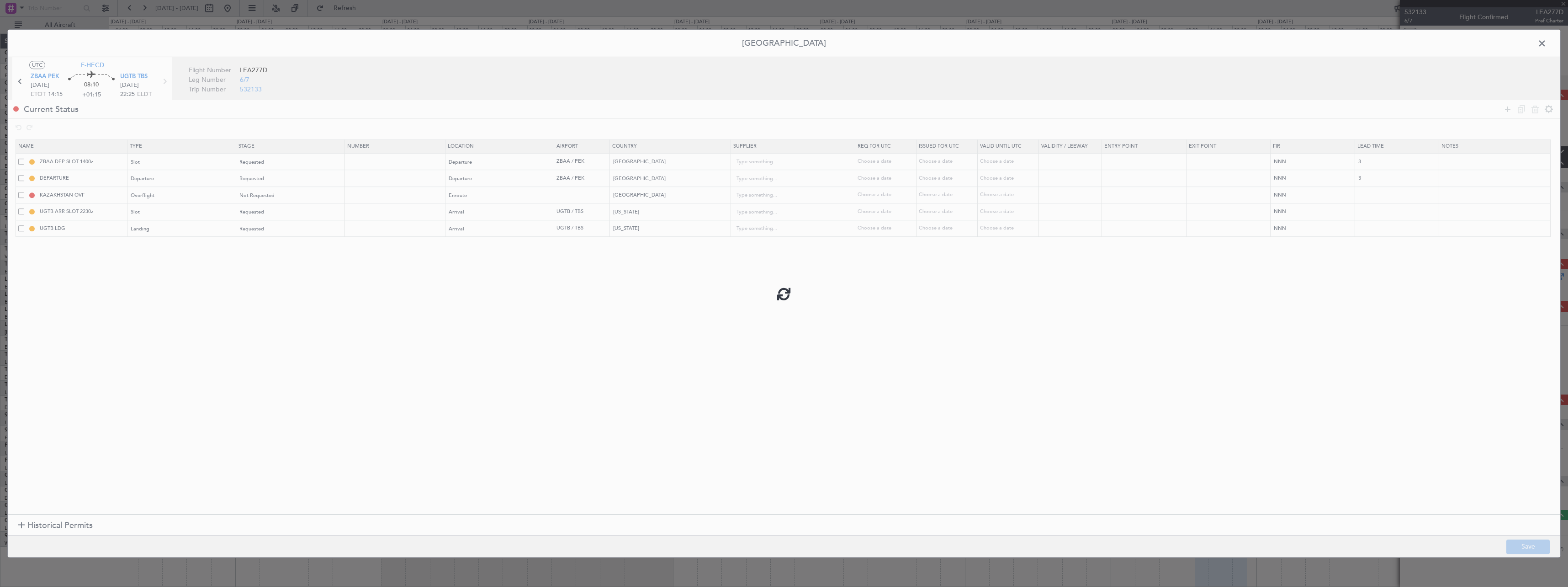
type input "+00:20"
click at [326, 298] on div at bounding box center [784, 294] width 1552 height 527
click at [1547, 46] on span at bounding box center [1547, 46] width 0 height 18
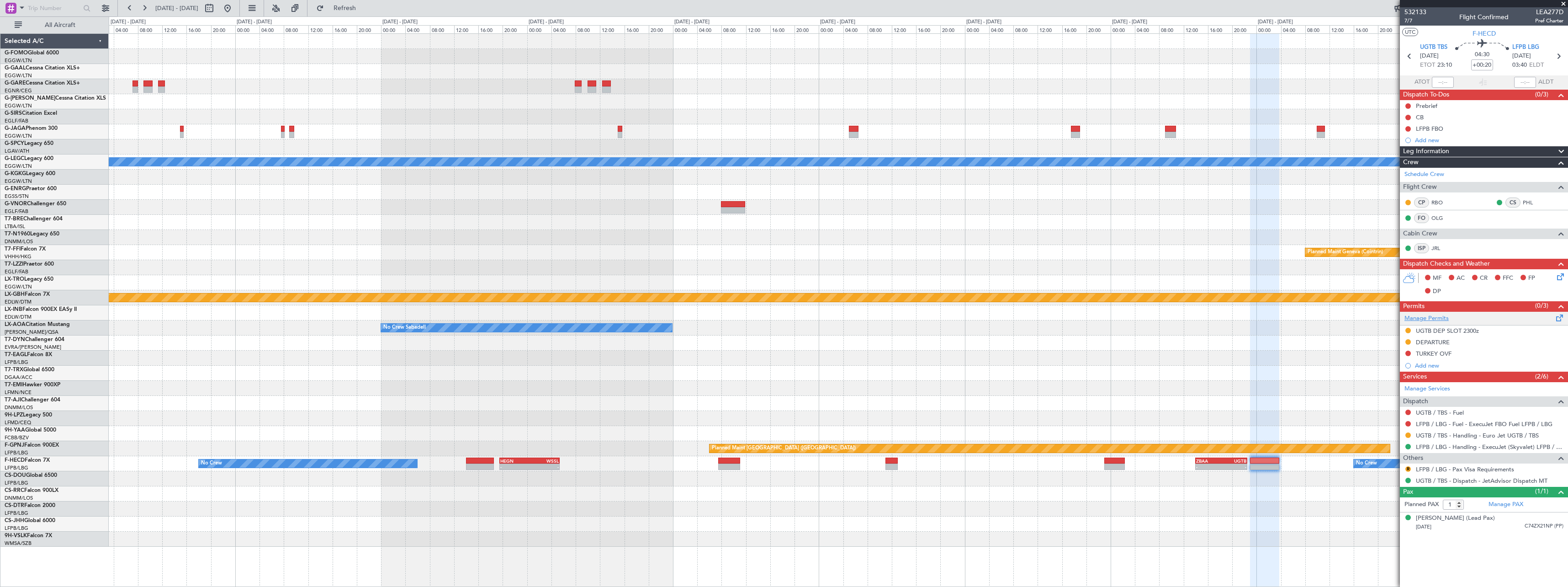
click at [1441, 318] on link "Manage Permits" at bounding box center [1426, 318] width 44 height 9
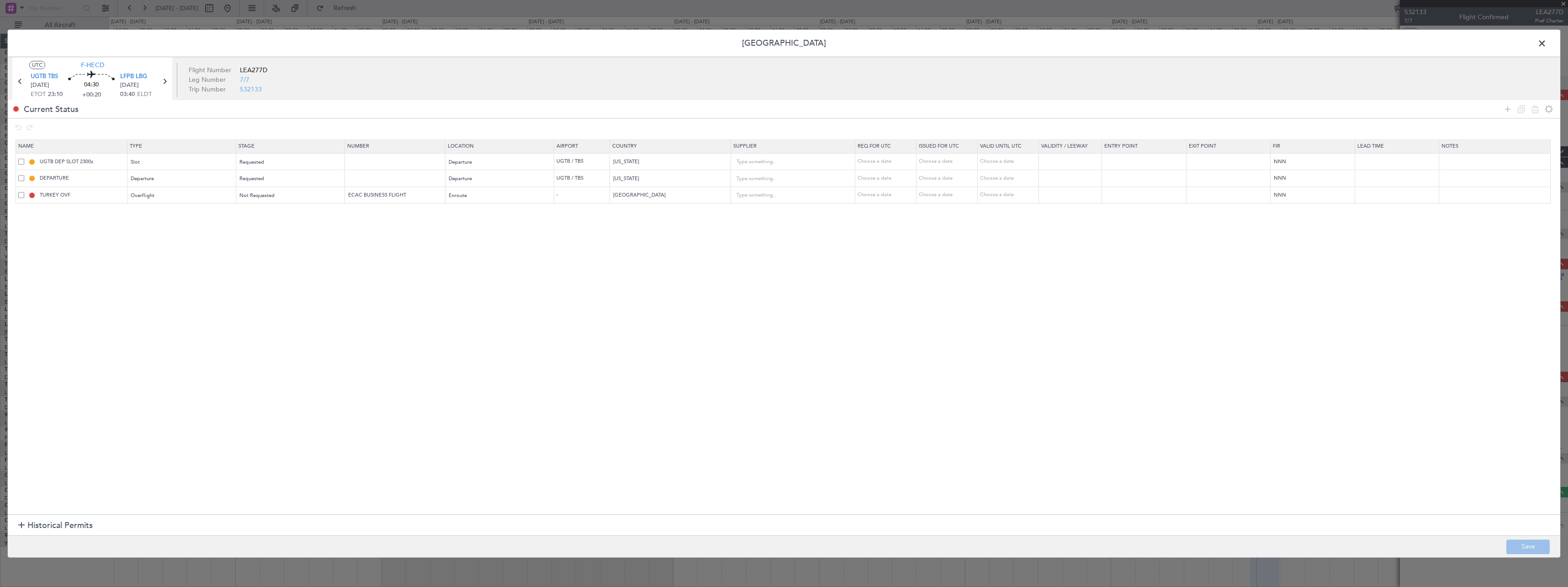
click at [24, 160] on div "UGTB DEP SLOT 2300z" at bounding box center [72, 162] width 109 height 9
click at [22, 162] on span at bounding box center [21, 161] width 6 height 6
click at [25, 158] on input "checkbox" at bounding box center [25, 158] width 0 height 0
click at [1536, 112] on icon at bounding box center [1535, 109] width 11 height 11
type input "DEPARTURE"
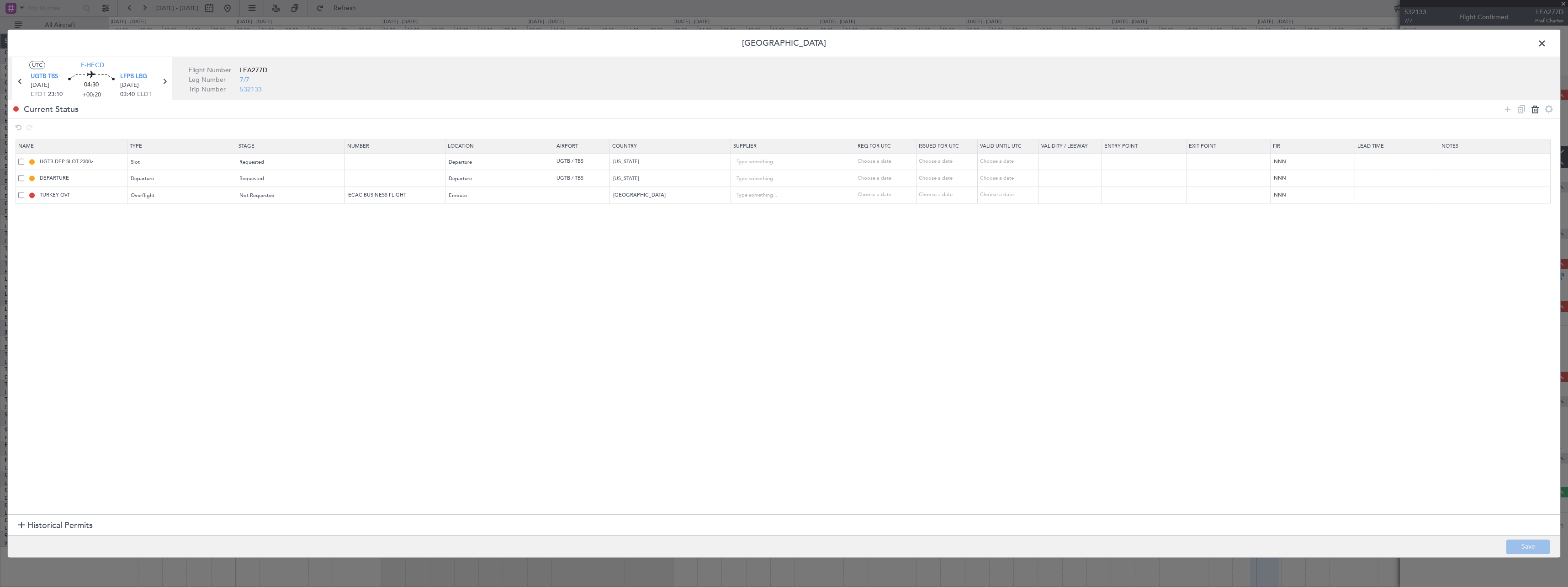
type input "TURKEY OVF"
type input "ECAC BUSINESS FLIGHT"
type input "Turkey"
click at [1538, 550] on button "Save" at bounding box center [1528, 547] width 43 height 15
click at [1547, 43] on span at bounding box center [1547, 46] width 0 height 18
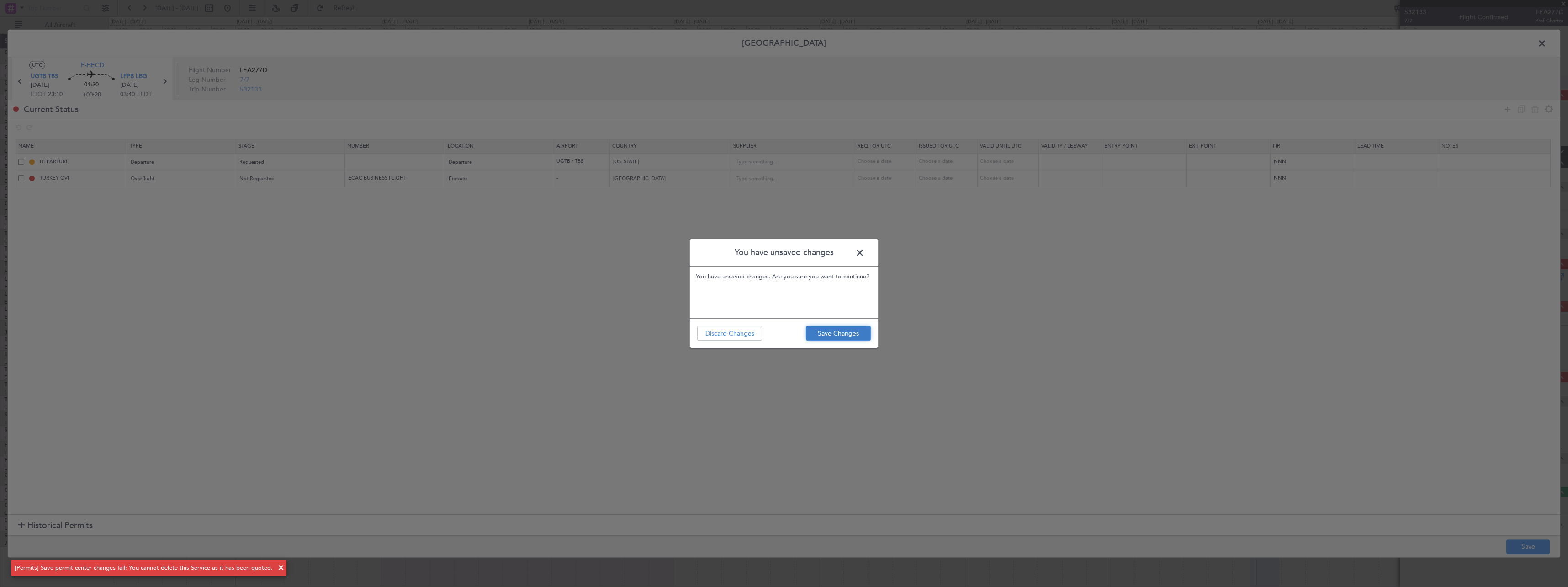
click at [845, 334] on button "Save Changes" at bounding box center [838, 333] width 65 height 15
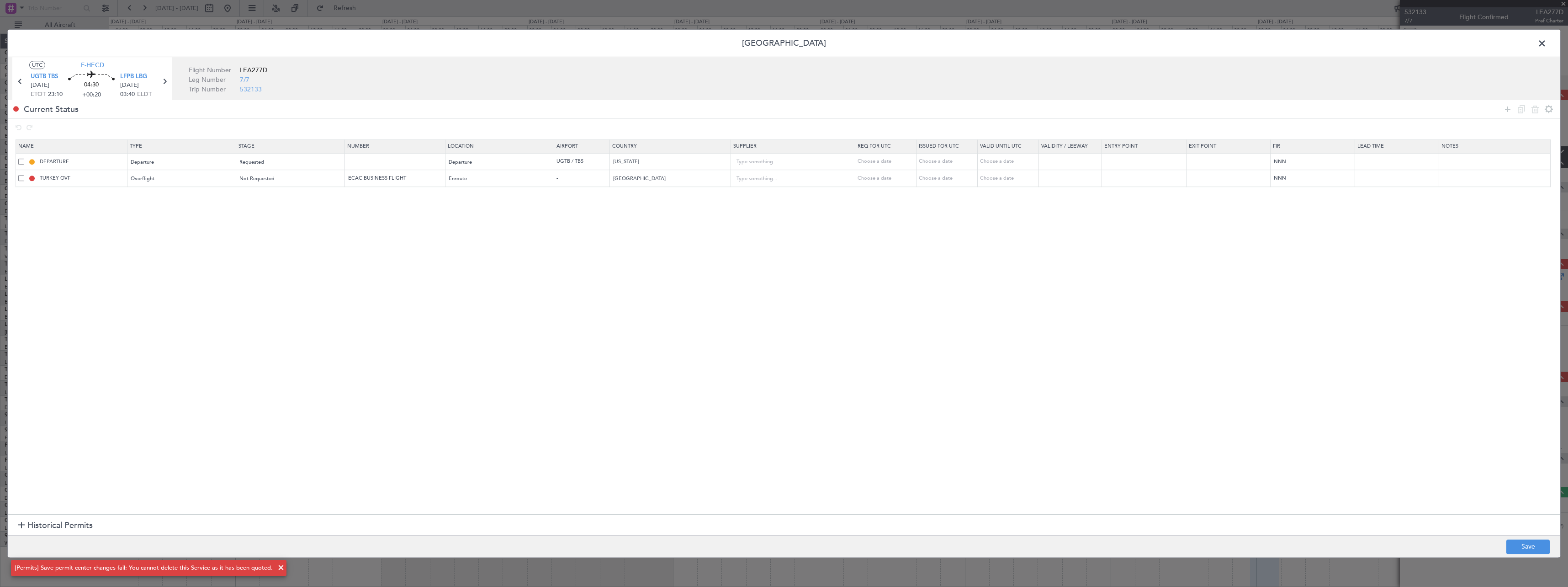
click at [1534, 44] on header "Permit Center" at bounding box center [784, 43] width 1552 height 27
click at [1547, 44] on span at bounding box center [1547, 46] width 0 height 18
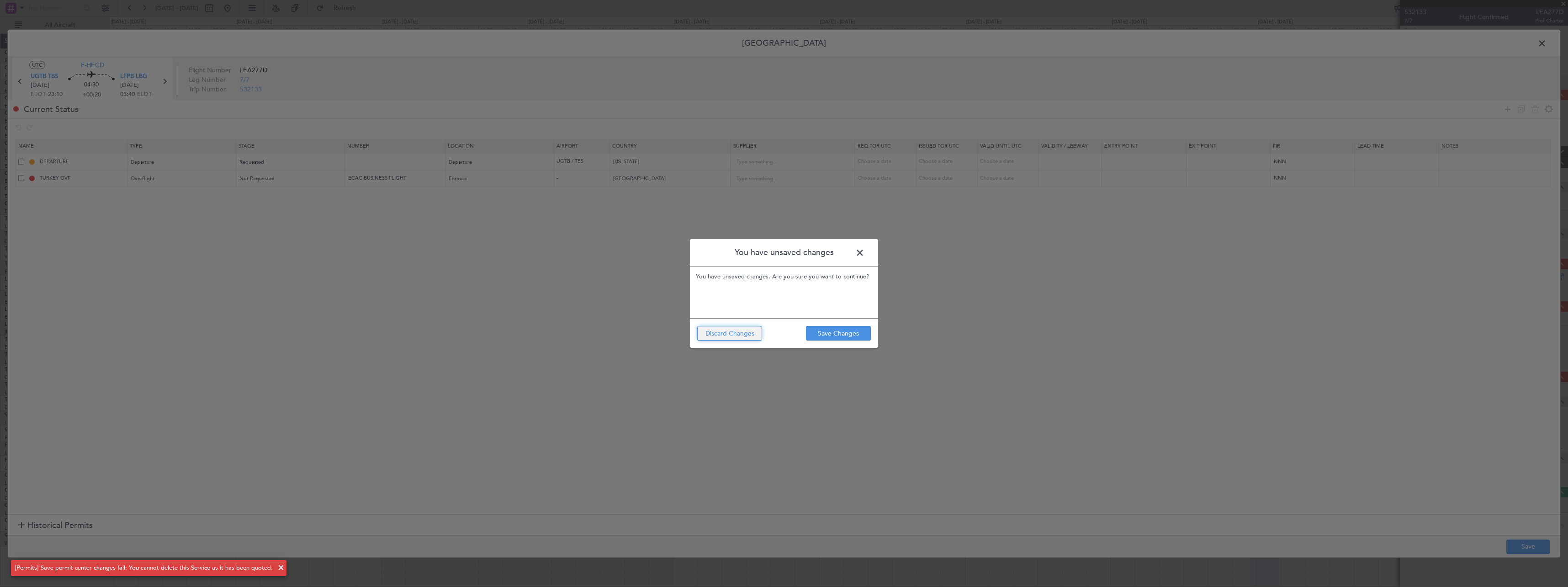
click at [735, 331] on button "Discard Changes" at bounding box center [729, 333] width 65 height 15
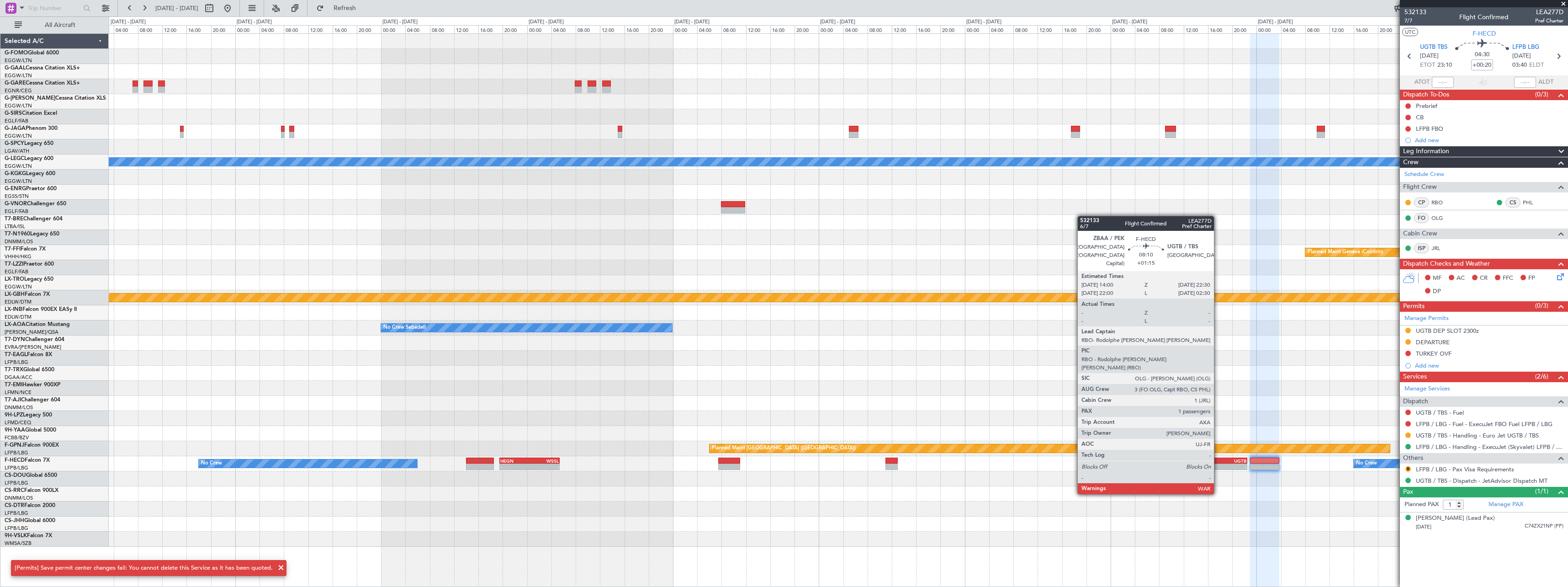
click at [1218, 468] on div "-" at bounding box center [1208, 466] width 25 height 5
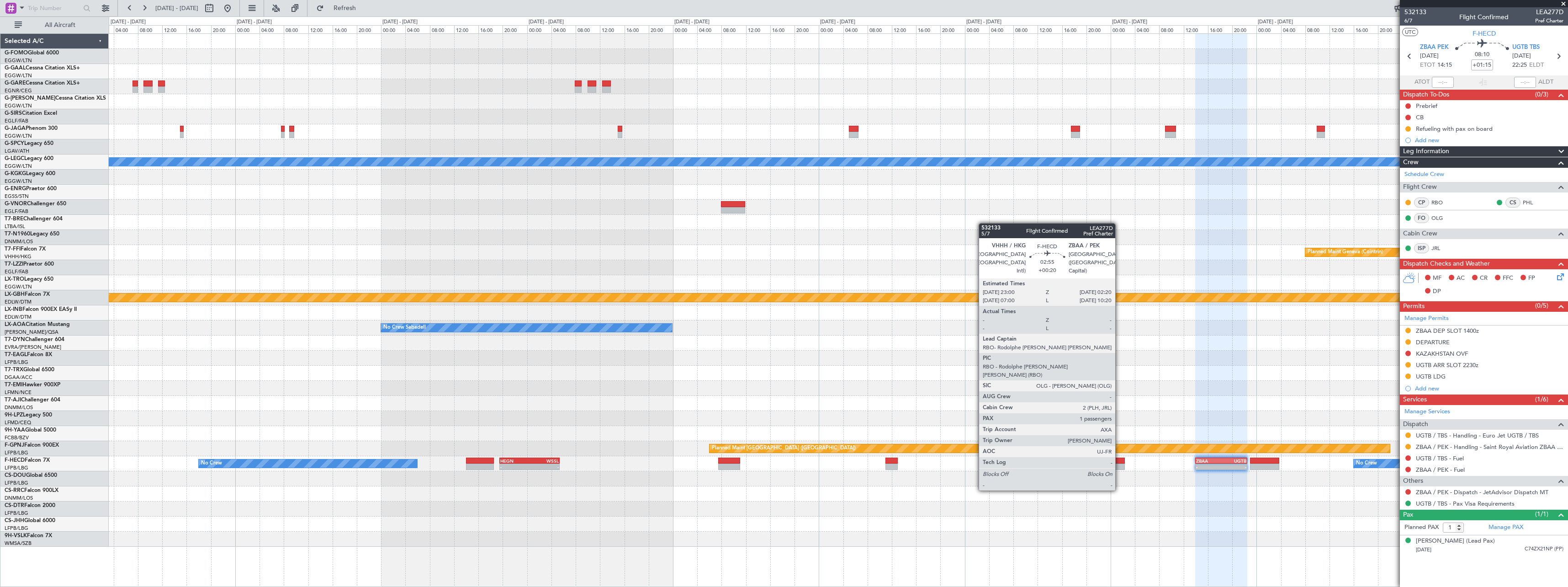
click at [1119, 465] on div at bounding box center [1115, 466] width 21 height 7
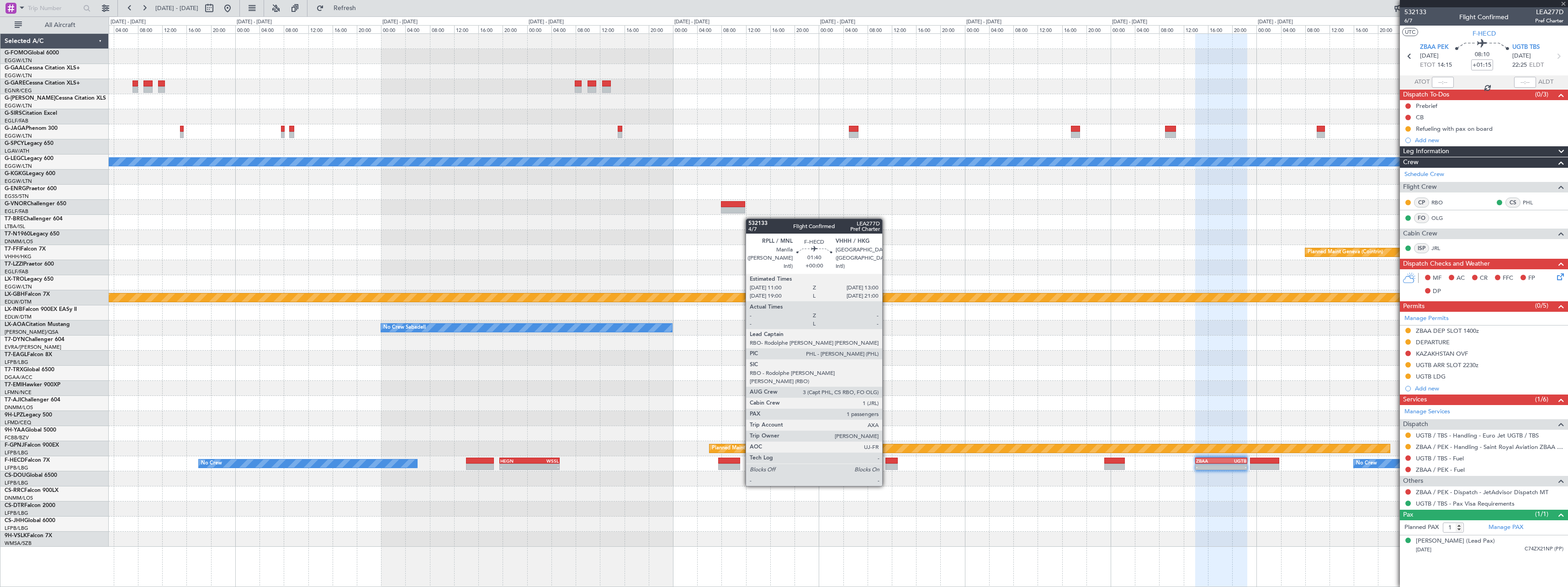
type input "+00:20"
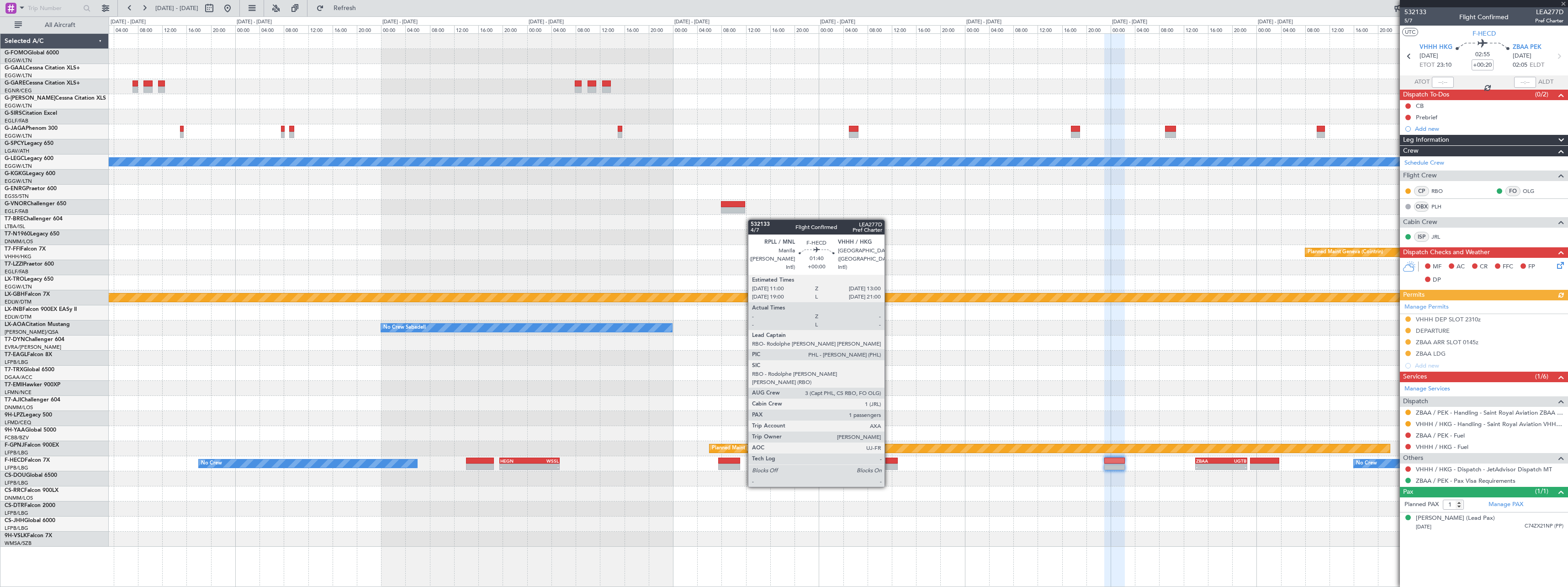
click at [889, 461] on div at bounding box center [892, 460] width 12 height 7
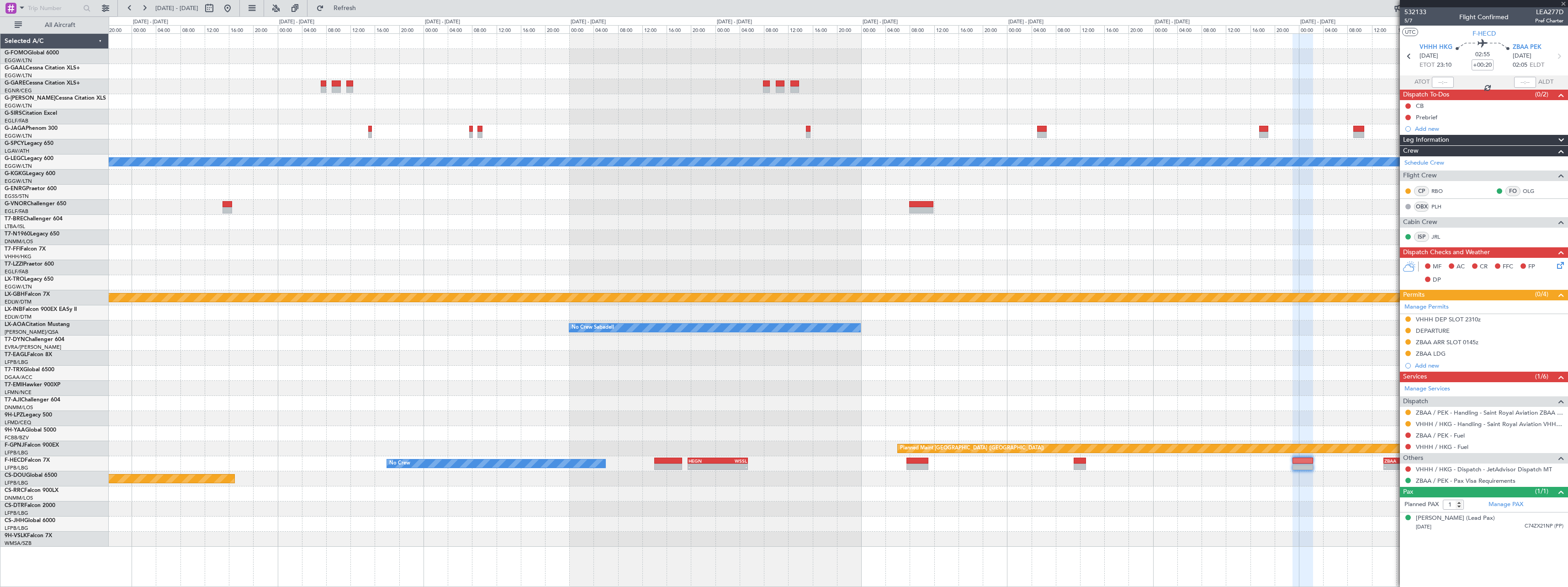
click at [975, 486] on div "Planned Maint [GEOGRAPHIC_DATA] ([GEOGRAPHIC_DATA])" at bounding box center [838, 479] width 1459 height 15
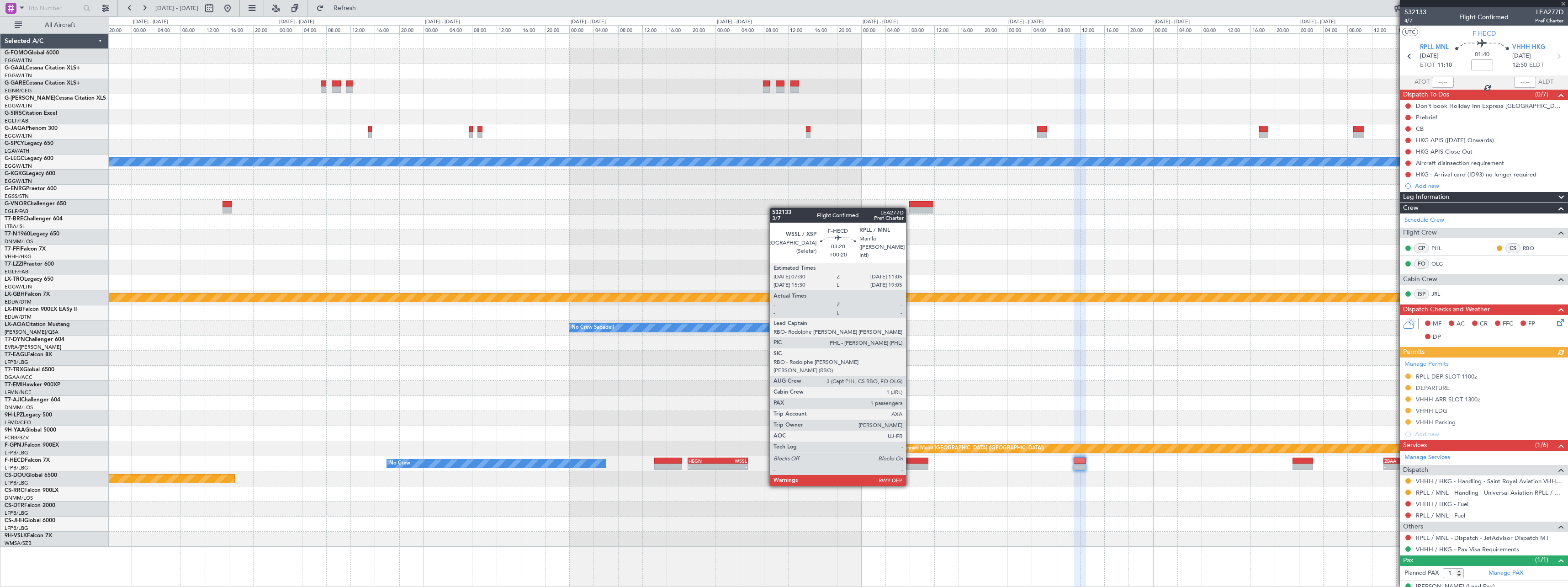
click at [909, 459] on div at bounding box center [917, 460] width 22 height 7
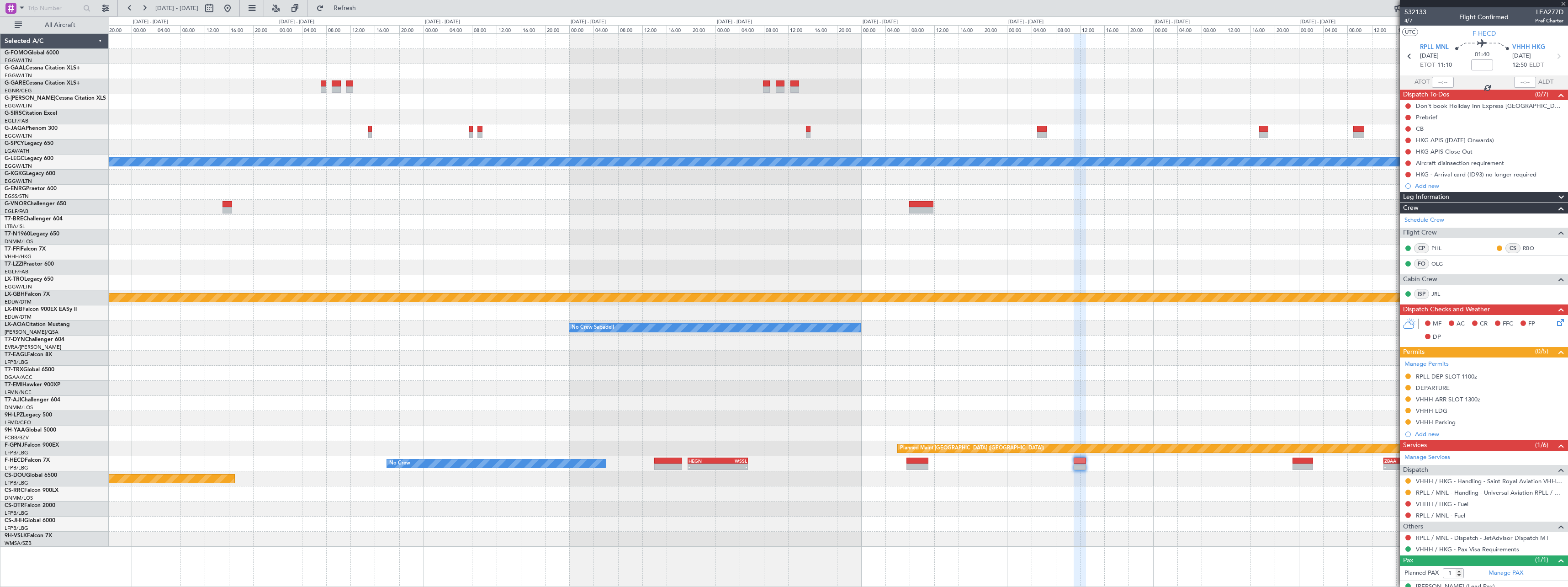
type input "+00:20"
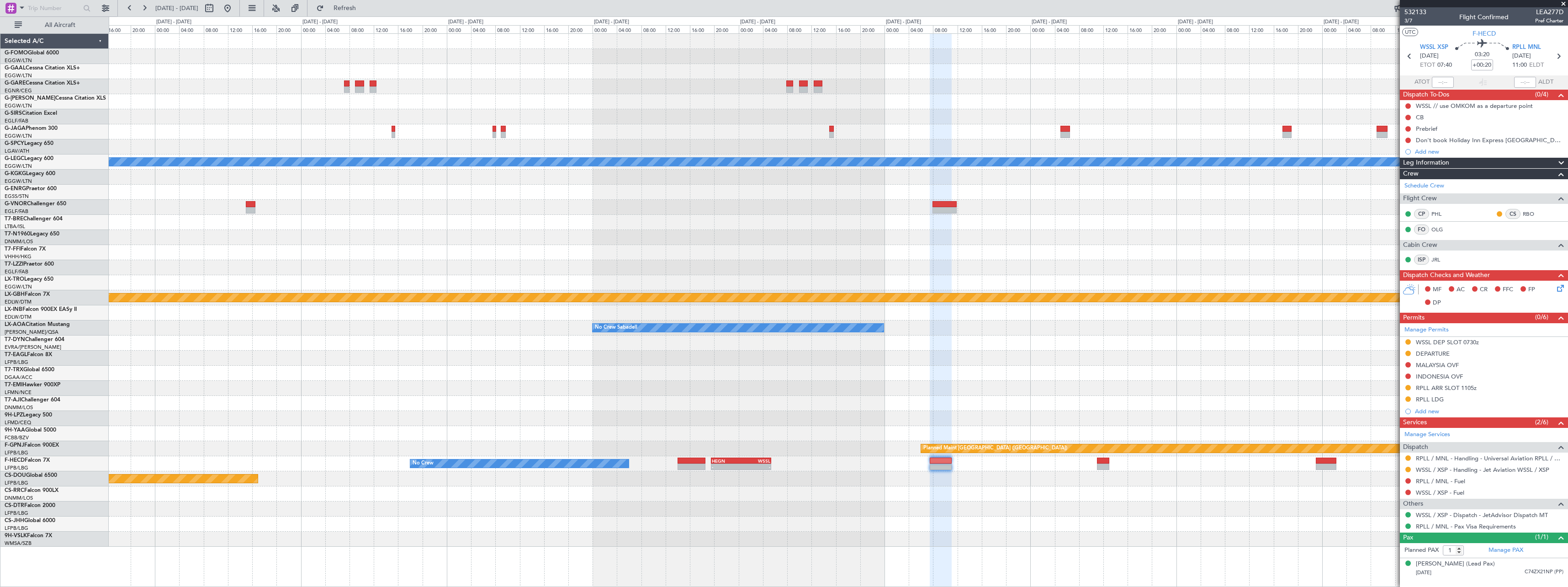
click at [1375, 481] on div "Planned Maint [GEOGRAPHIC_DATA] ([GEOGRAPHIC_DATA])" at bounding box center [838, 479] width 1459 height 15
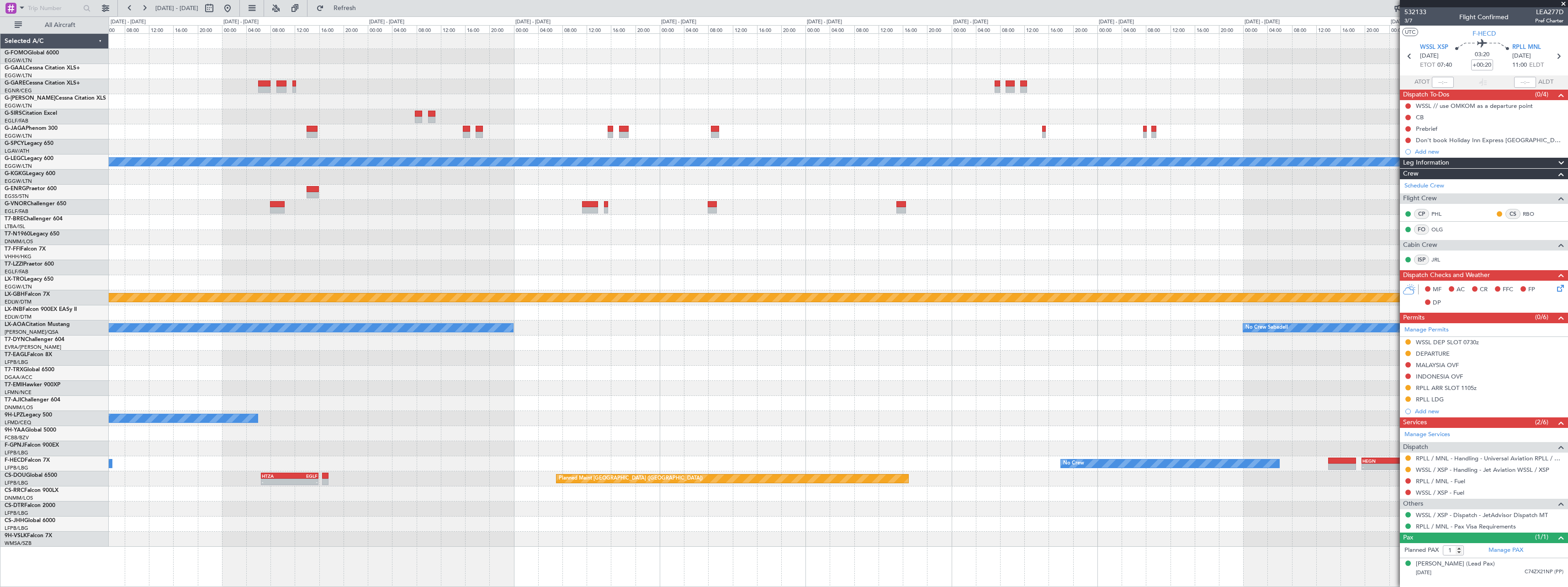
click at [1122, 401] on div "Planned Maint London (Luton) A/C Unavailable London (Luton) Planned Maint Nurnb…" at bounding box center [838, 290] width 1459 height 513
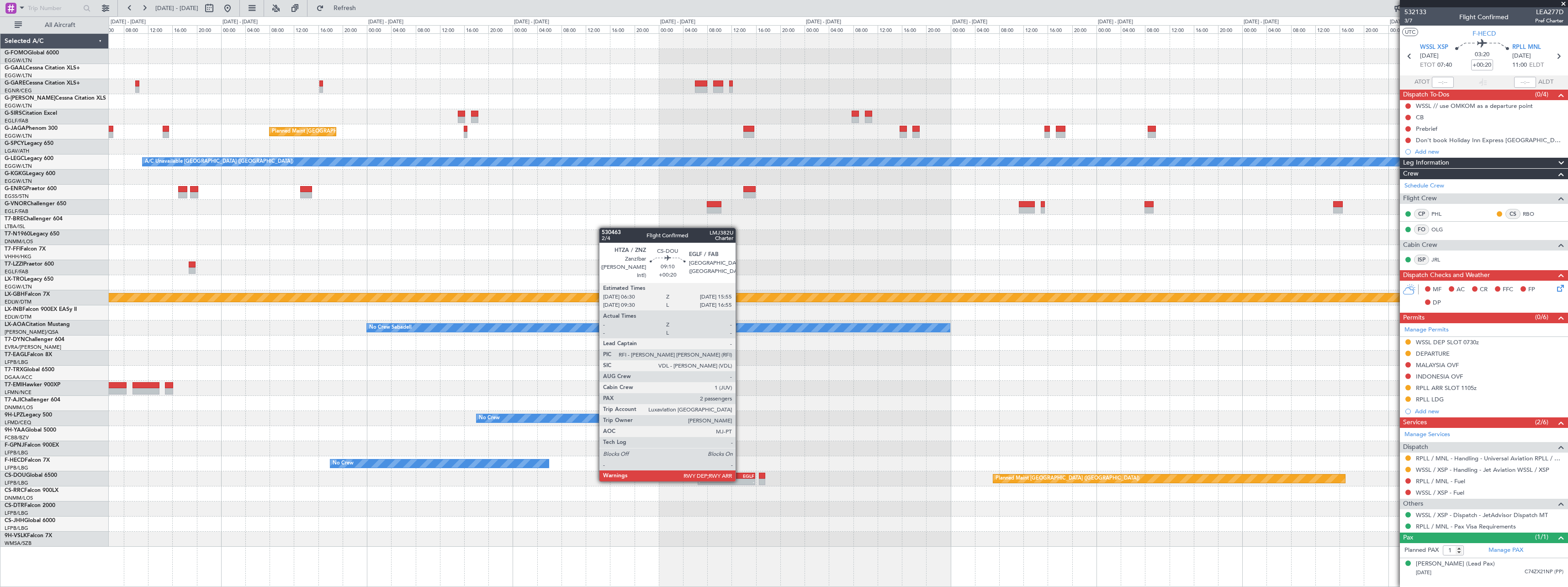
click at [740, 480] on div "-" at bounding box center [740, 482] width 28 height 5
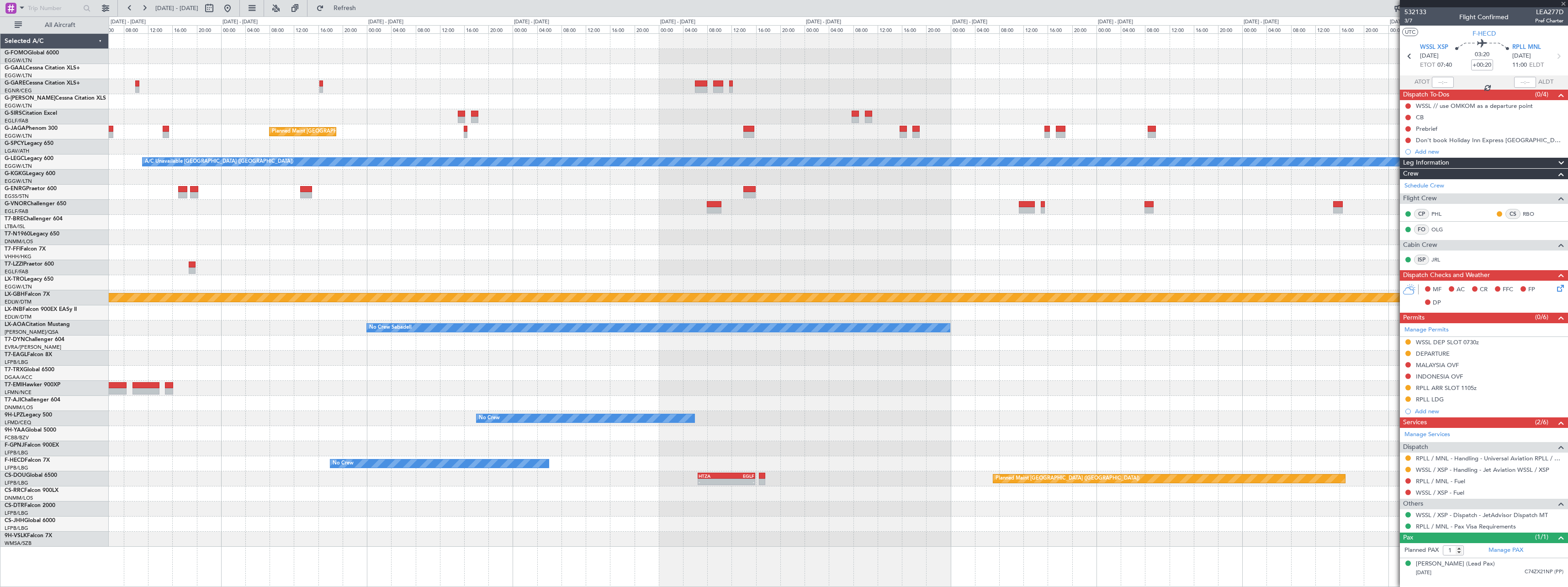
type input "2"
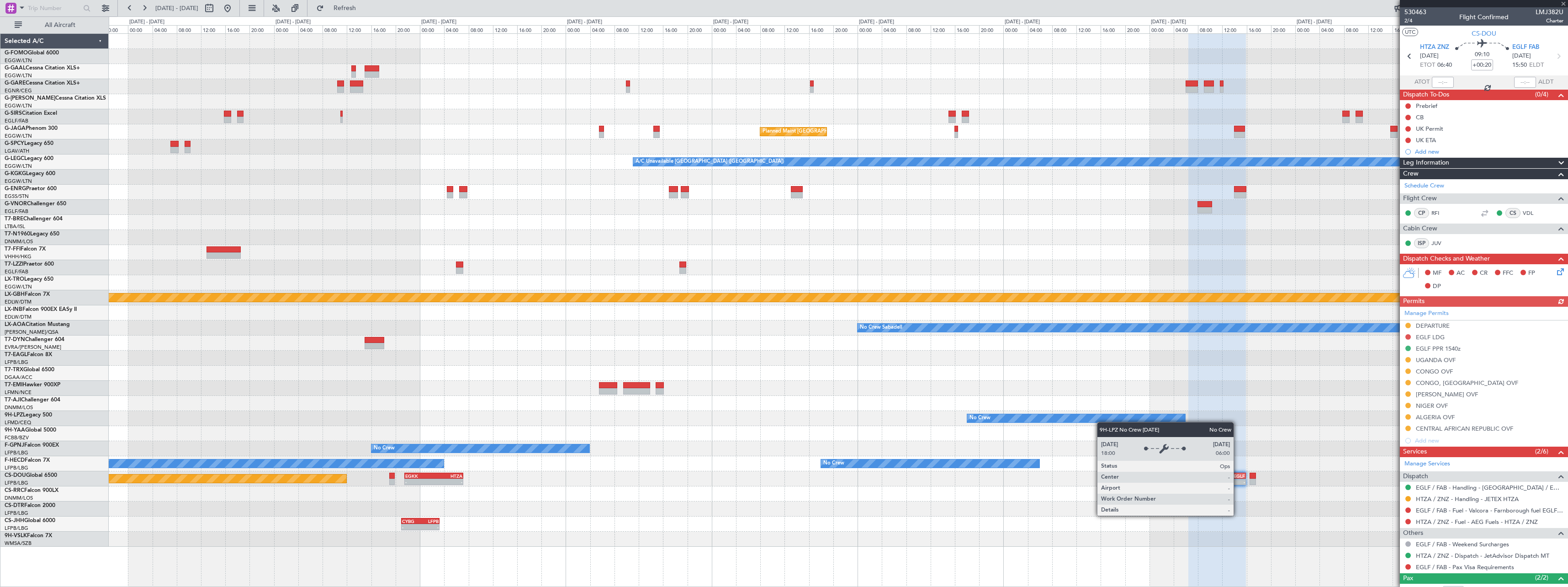
click at [1122, 418] on div "No Crew No Crew" at bounding box center [838, 418] width 1459 height 15
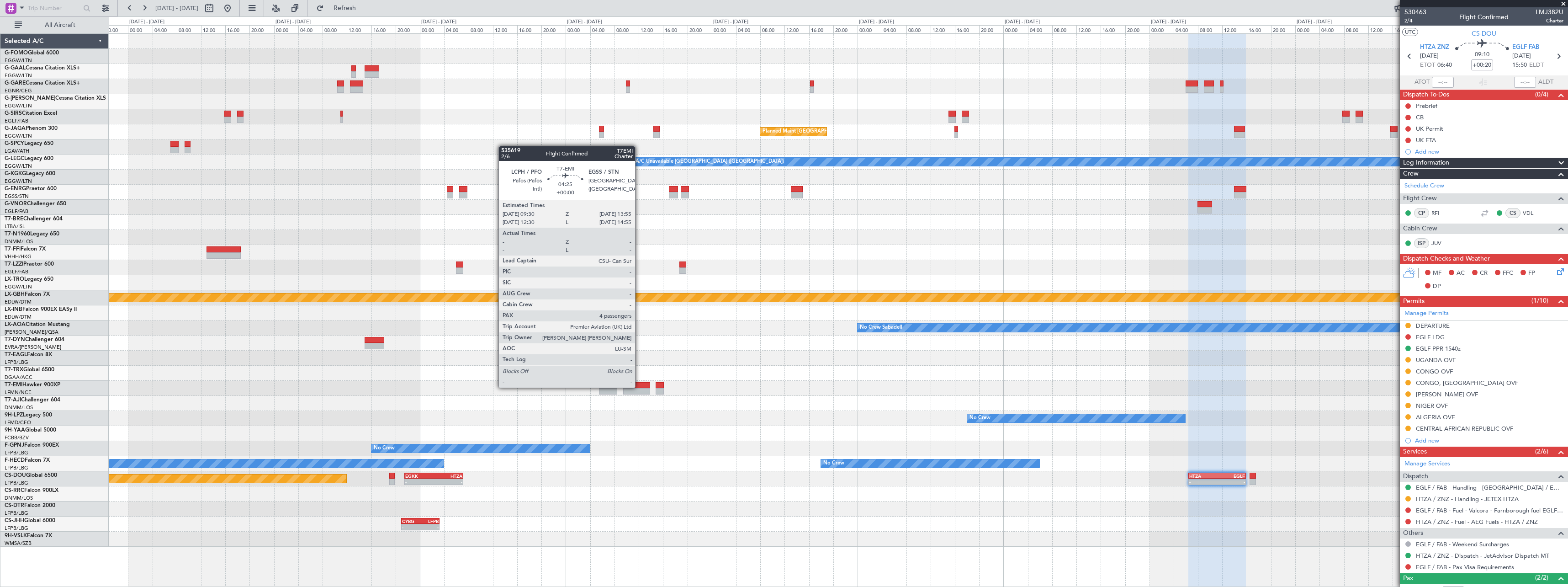
click at [639, 387] on div at bounding box center [637, 385] width 27 height 7
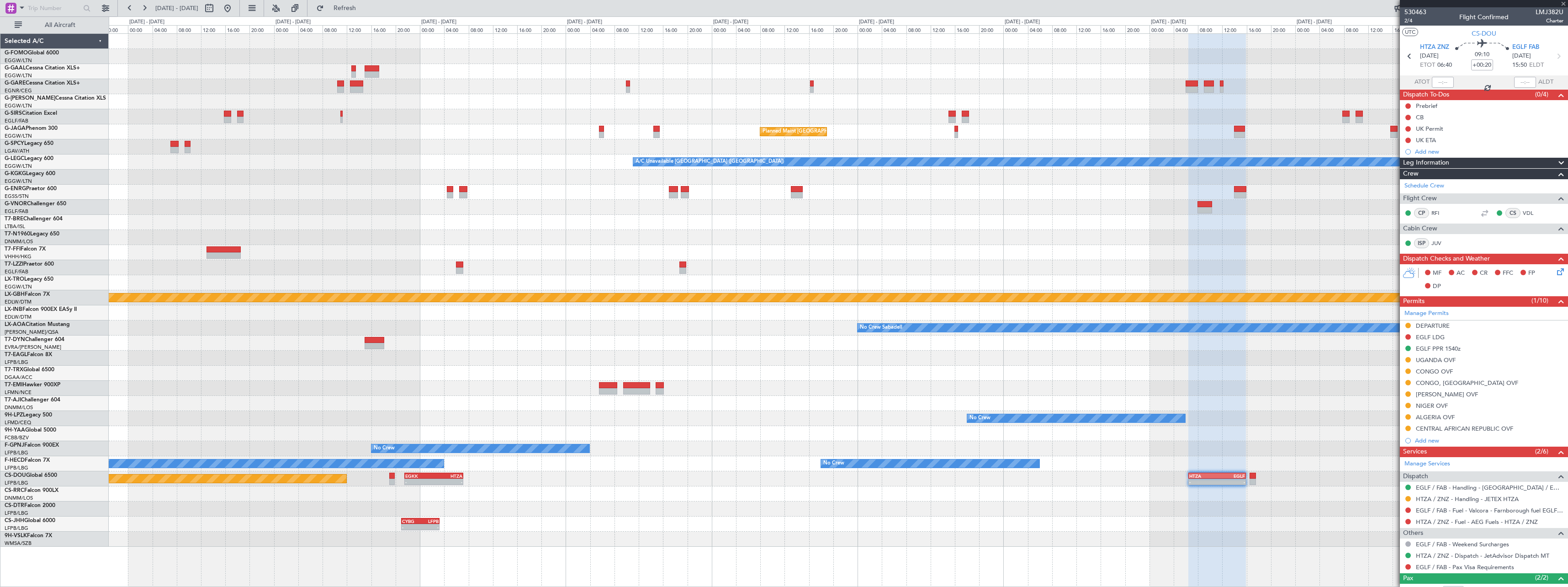
type input "4"
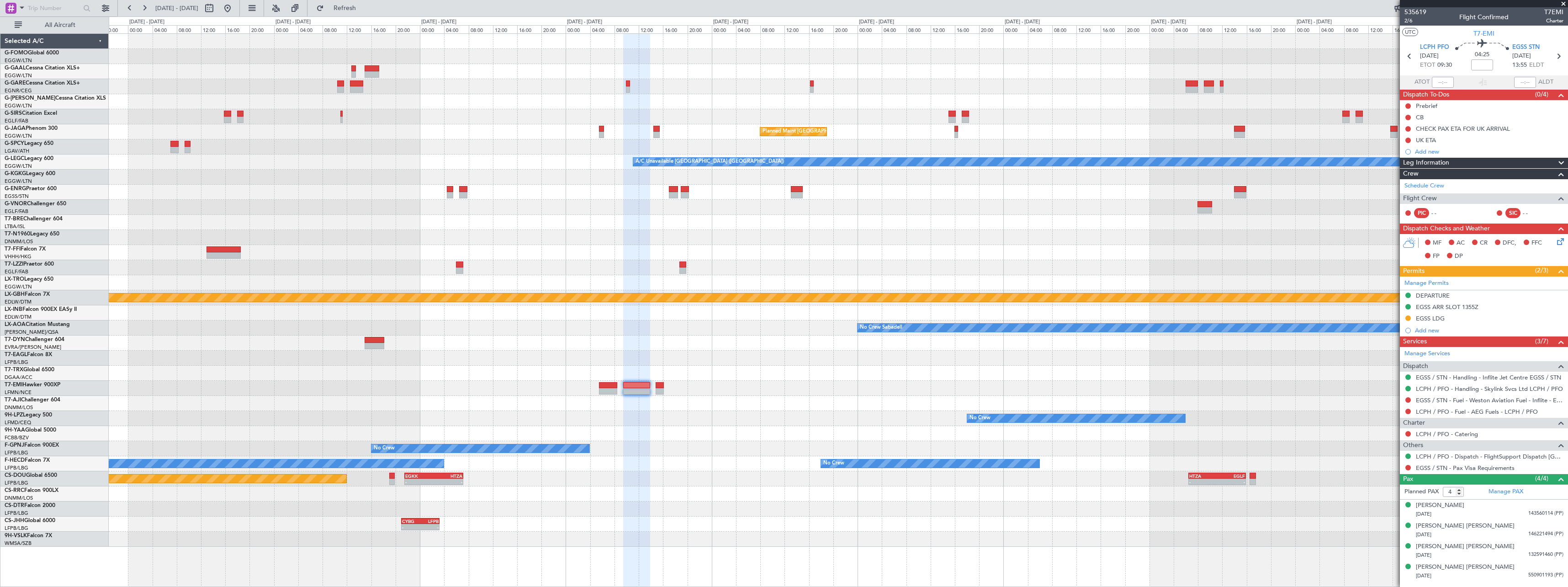
click at [1240, 382] on div at bounding box center [838, 388] width 1459 height 15
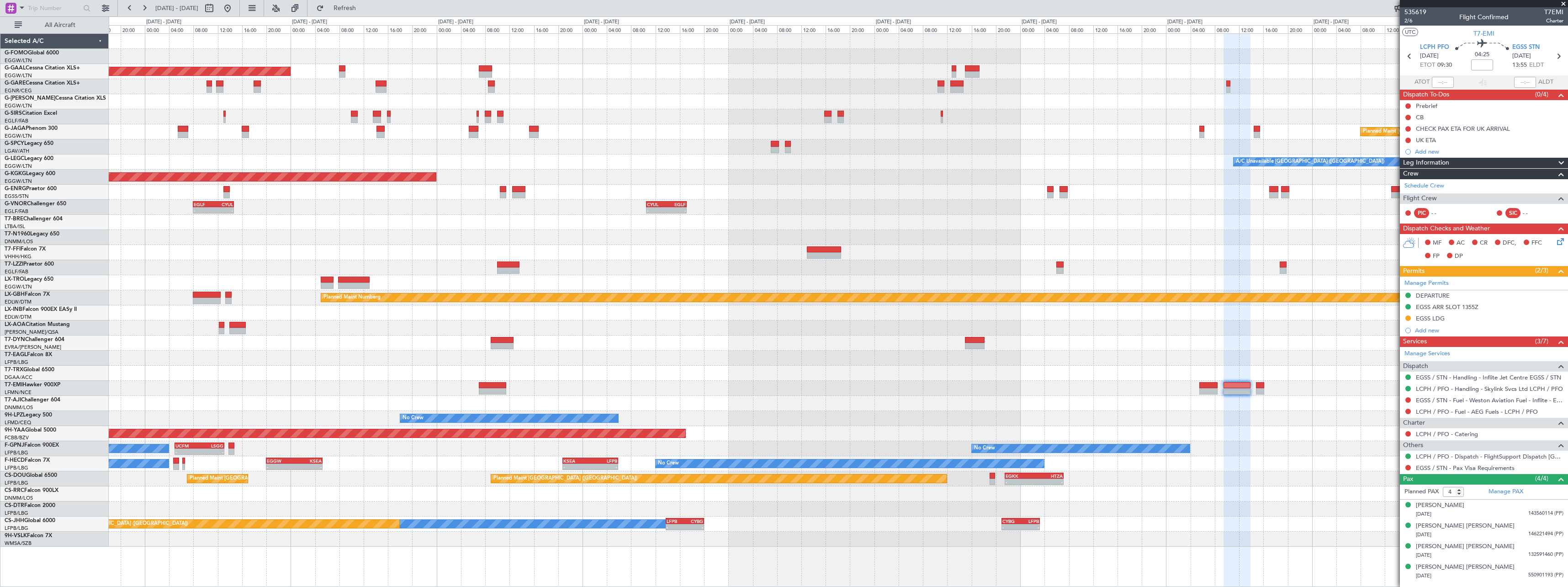
click at [1076, 368] on div "- - EGGW 13:30 Z KTEB 20:55 Z Planned Maint Dusseldorf Planned Maint London (Lu…" at bounding box center [838, 290] width 1459 height 513
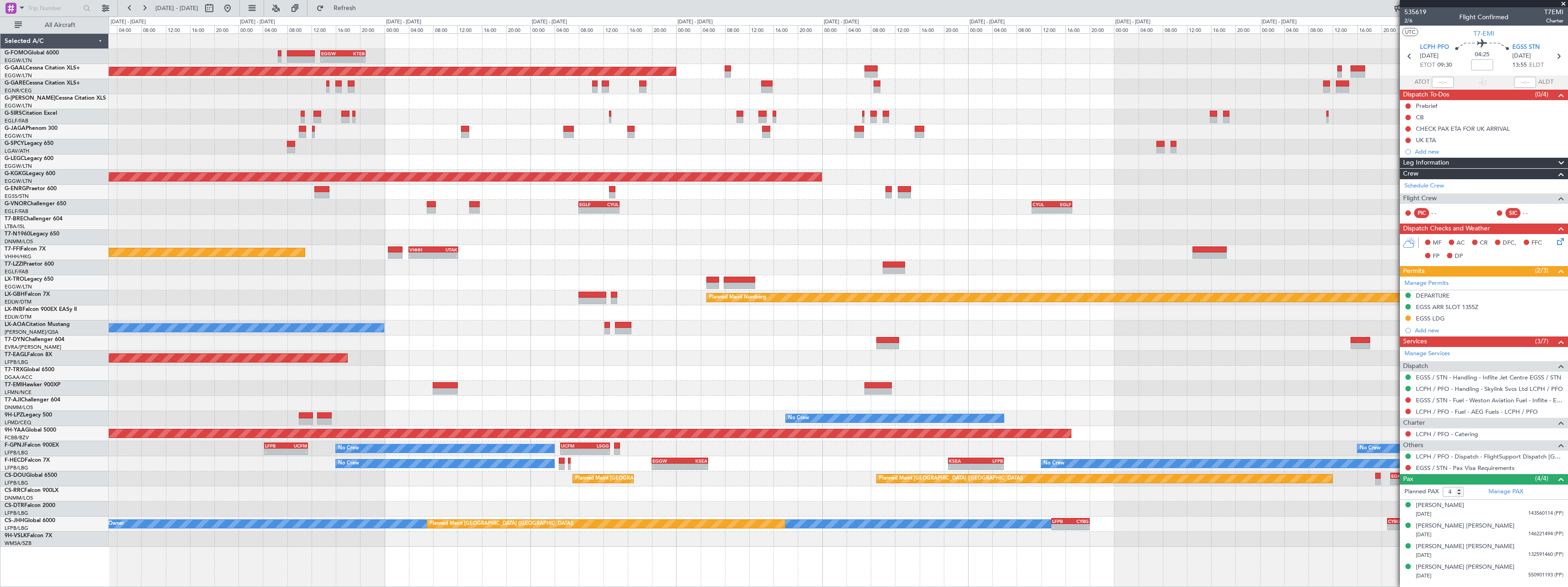
click at [1043, 380] on div at bounding box center [838, 373] width 1459 height 15
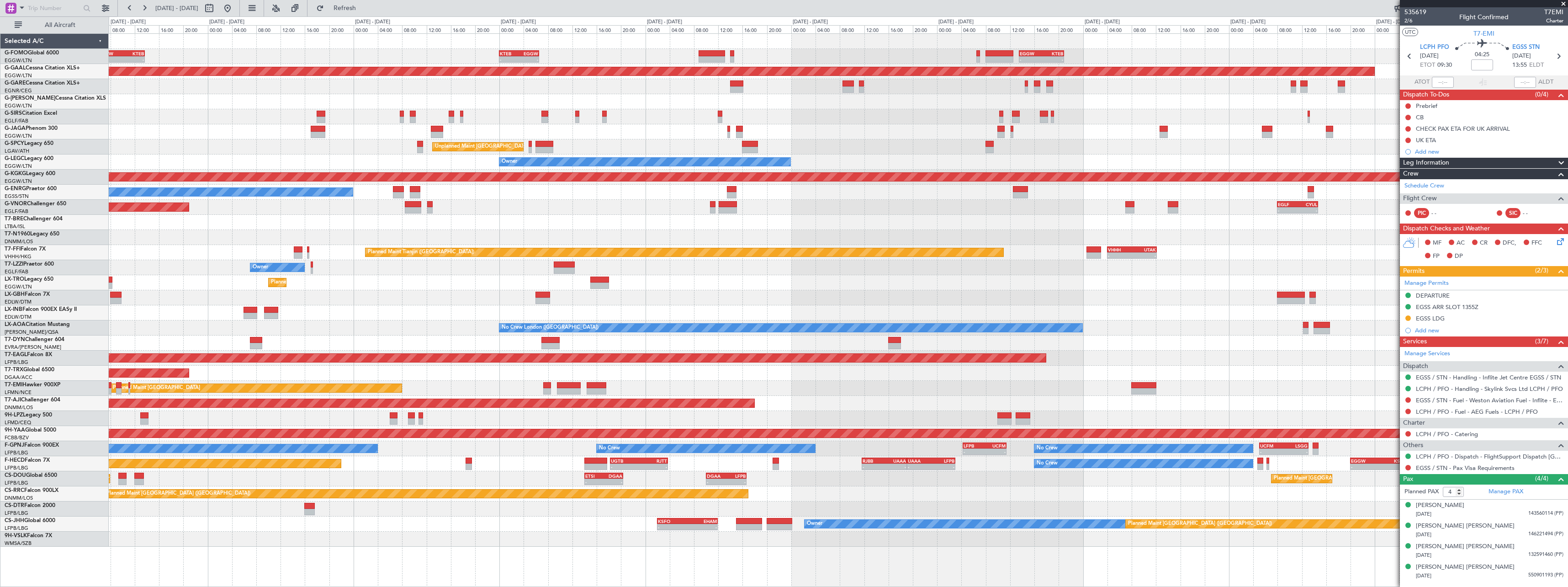
click at [1285, 373] on div "- - EGGW 06:00 Z KTEB 13:40 Z - - KTEB 00:00 Z EGGW 06:35 Z - - EGGW 13:30 Z KT…" at bounding box center [838, 290] width 1459 height 513
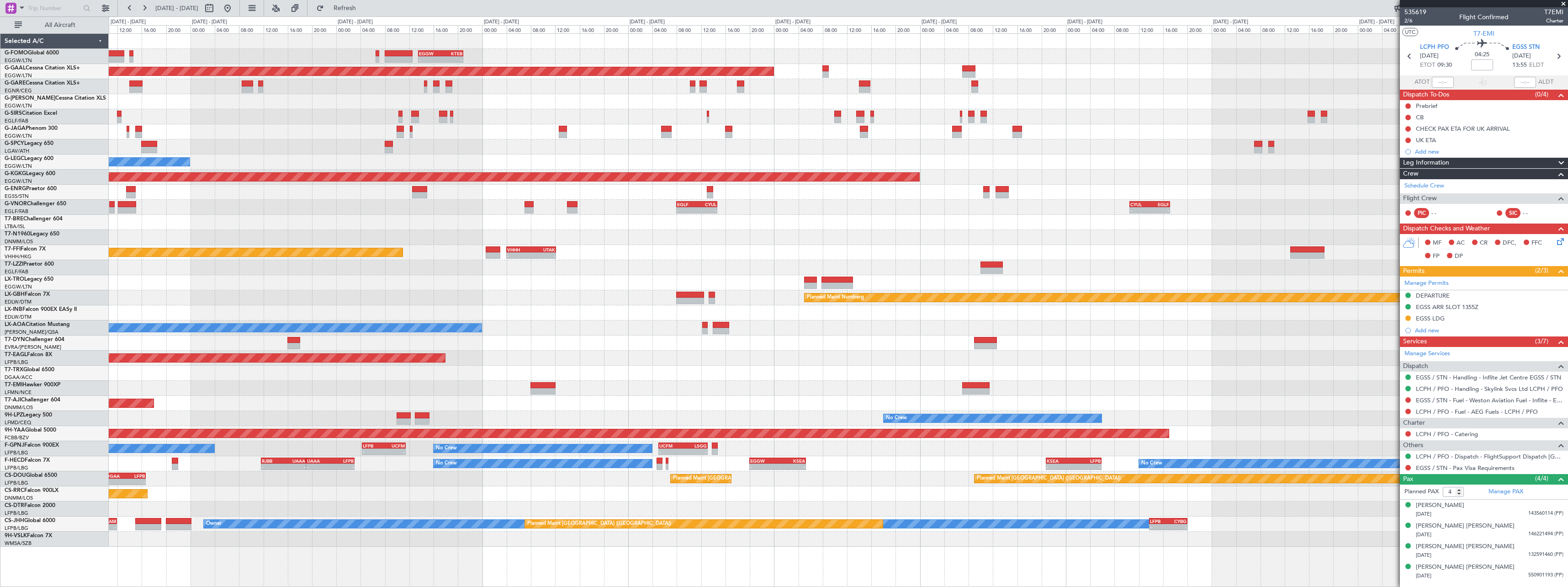
click at [738, 365] on div "- - EGGW 13:30 Z KTEB 20:55 Z KTEB 00:00 Z EGGW 06:35 Z - - Planned Maint Dusse…" at bounding box center [838, 290] width 1459 height 513
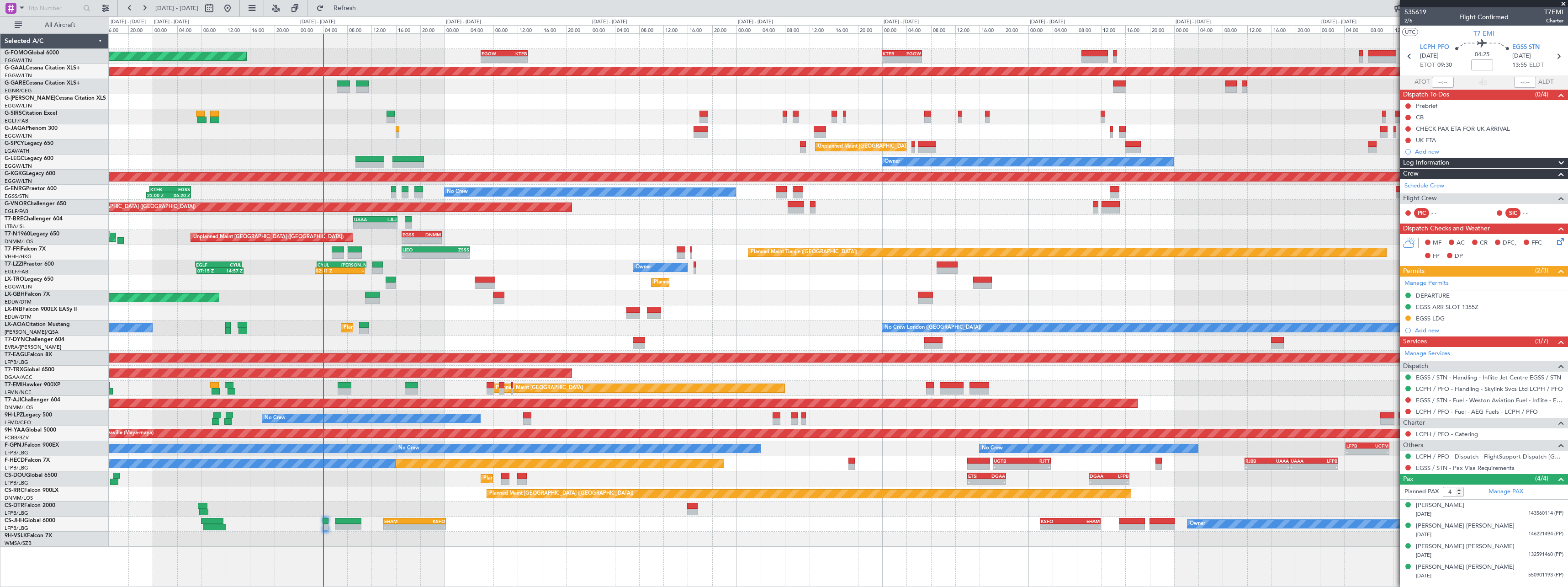
click at [1187, 397] on div "- - EGGW 13:30 Z KTEB 20:55 Z KTEB 00:00 Z EGGW 06:35 Z - - EGGW 06:00 Z KTEB 1…" at bounding box center [838, 290] width 1459 height 513
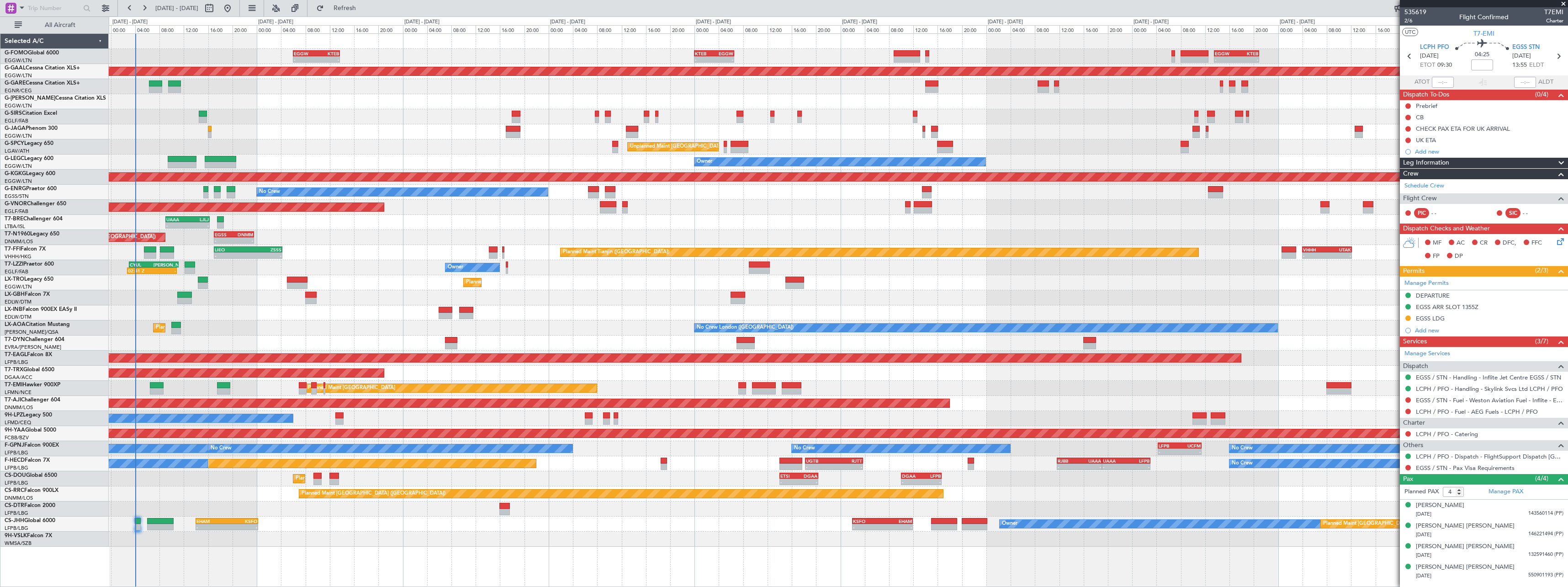
click at [983, 532] on div at bounding box center [838, 539] width 1459 height 15
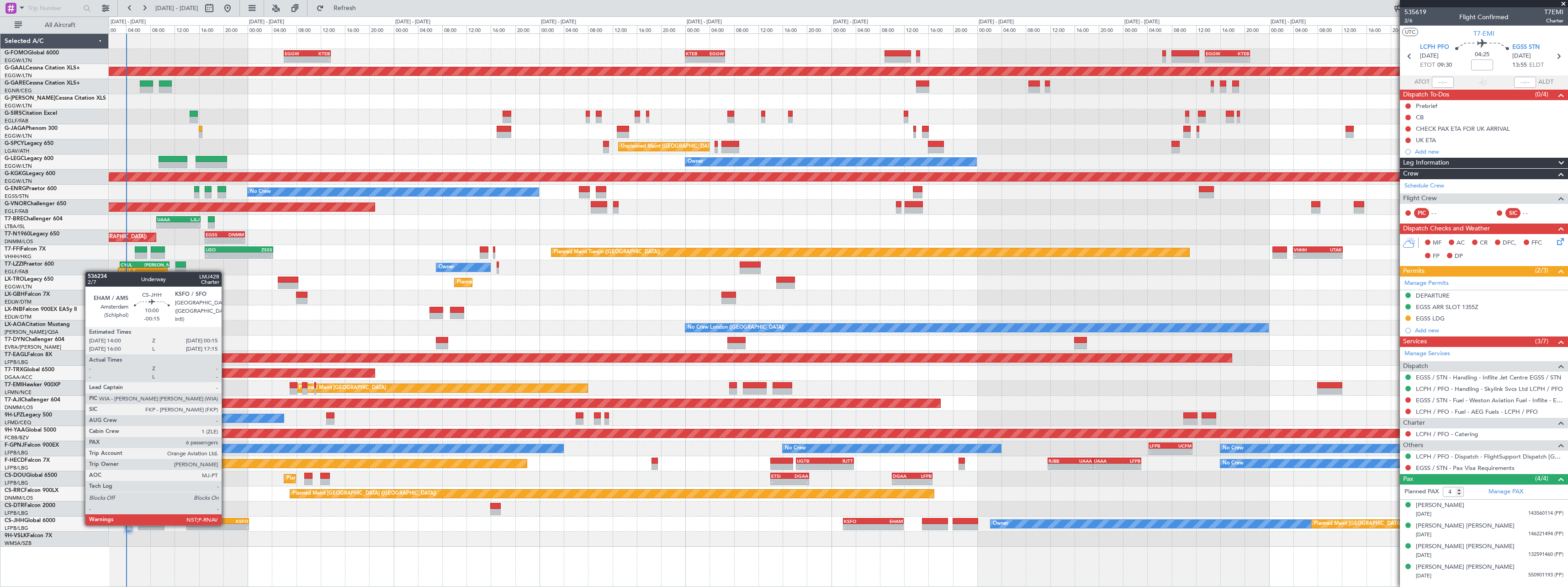
click at [222, 524] on div "-" at bounding box center [233, 527] width 30 height 5
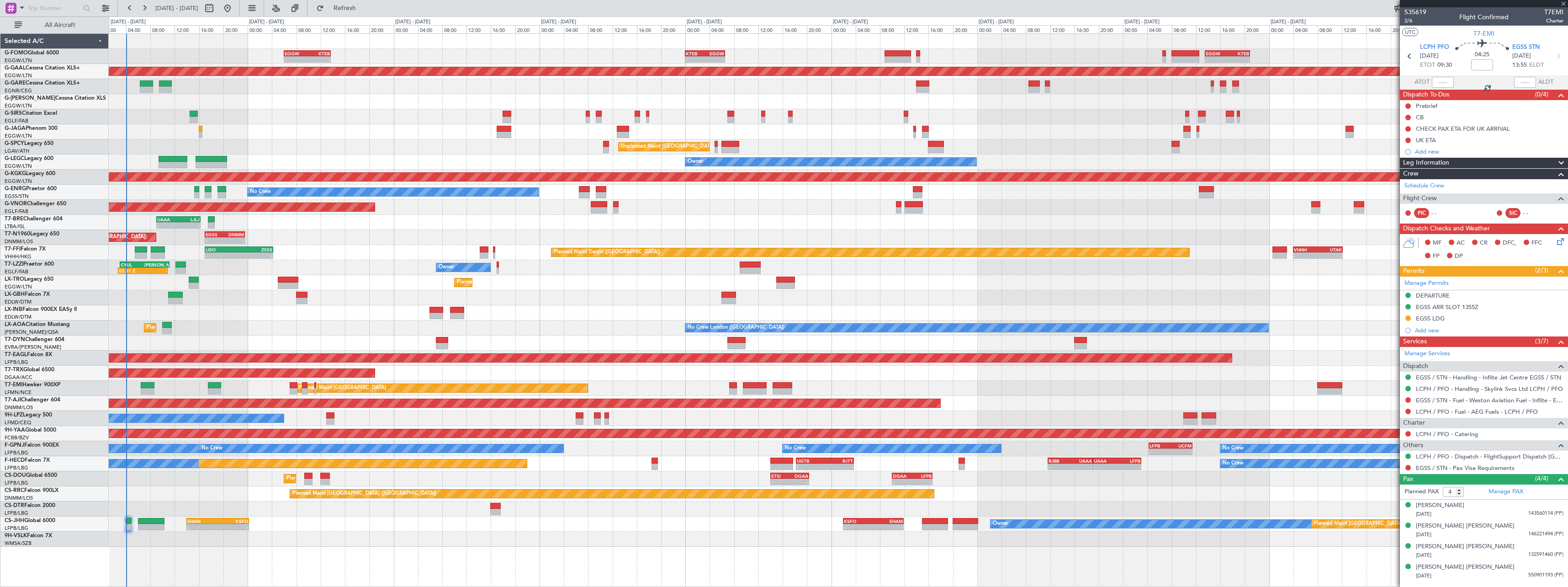
type input "-00:15"
type input "6"
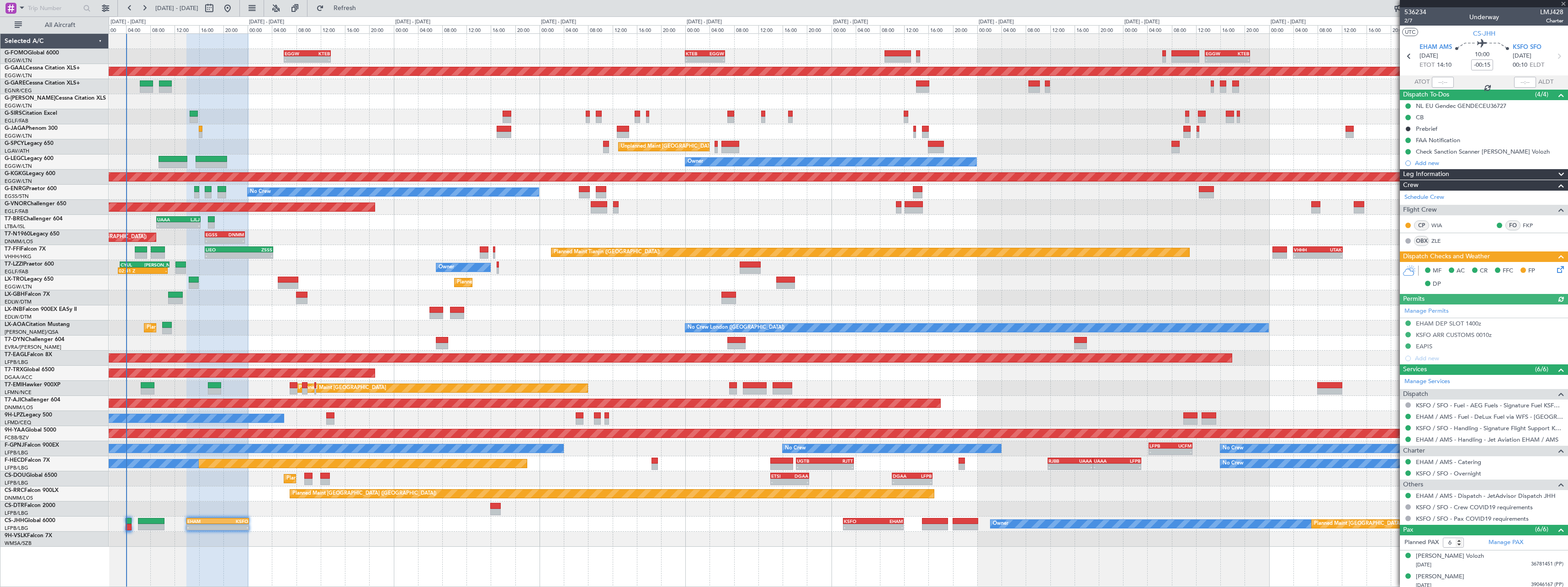
click at [1556, 172] on span at bounding box center [1561, 175] width 11 height 11
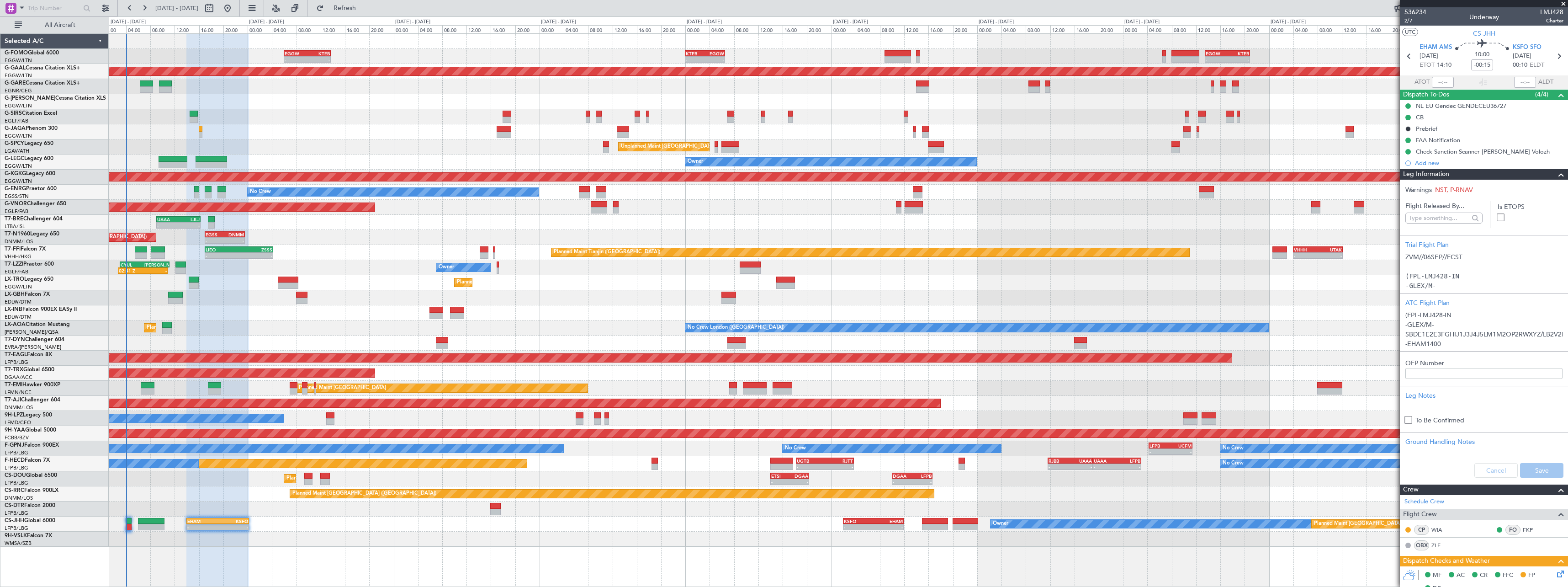
click at [1556, 175] on span at bounding box center [1561, 175] width 11 height 11
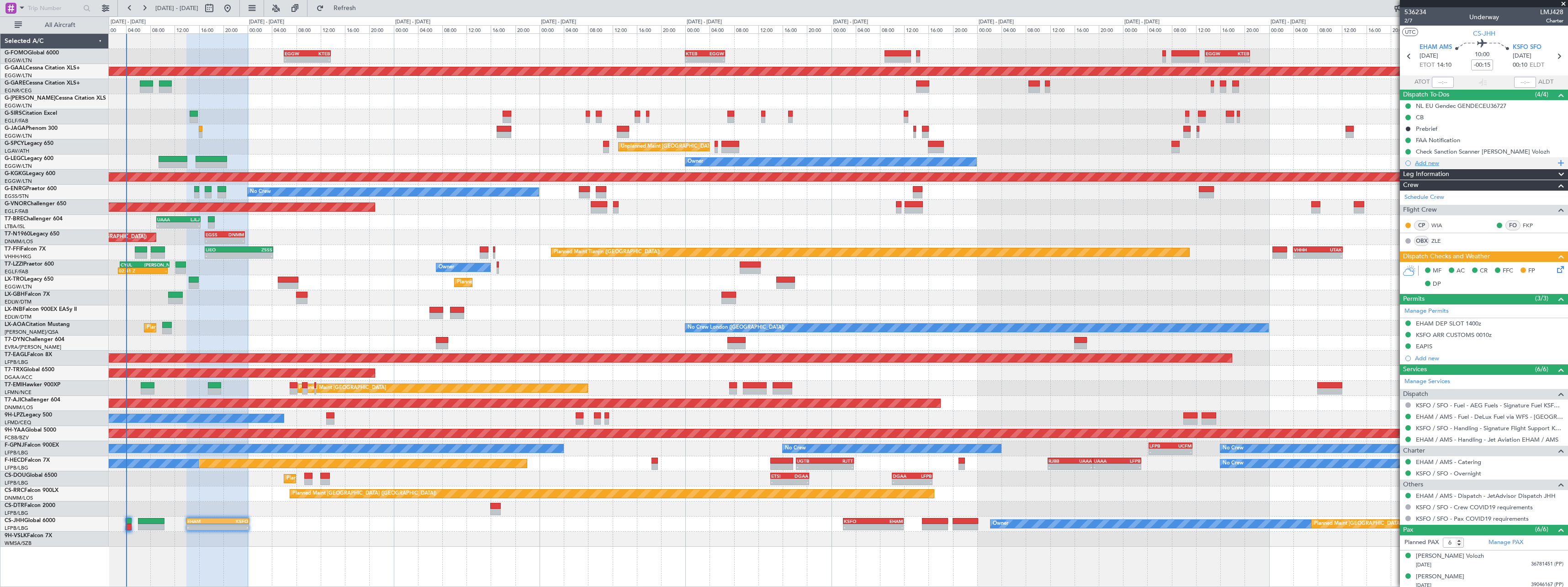
click at [1546, 156] on ul "NL EU Gendec GENDECEU36727 CB Prebrief FAA Notification Check Sanction Scanner …" at bounding box center [1484, 134] width 168 height 69
click at [1556, 178] on span at bounding box center [1561, 175] width 11 height 11
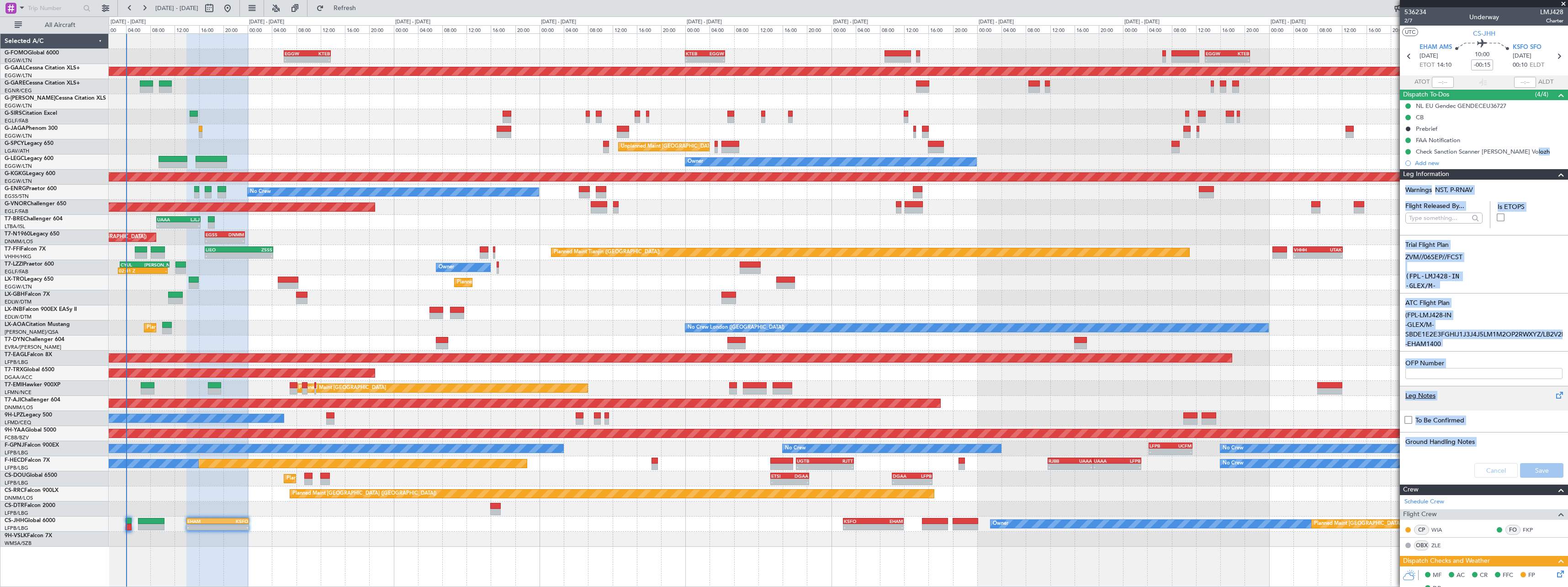
click at [1423, 398] on div "Leg Notes" at bounding box center [1484, 396] width 157 height 10
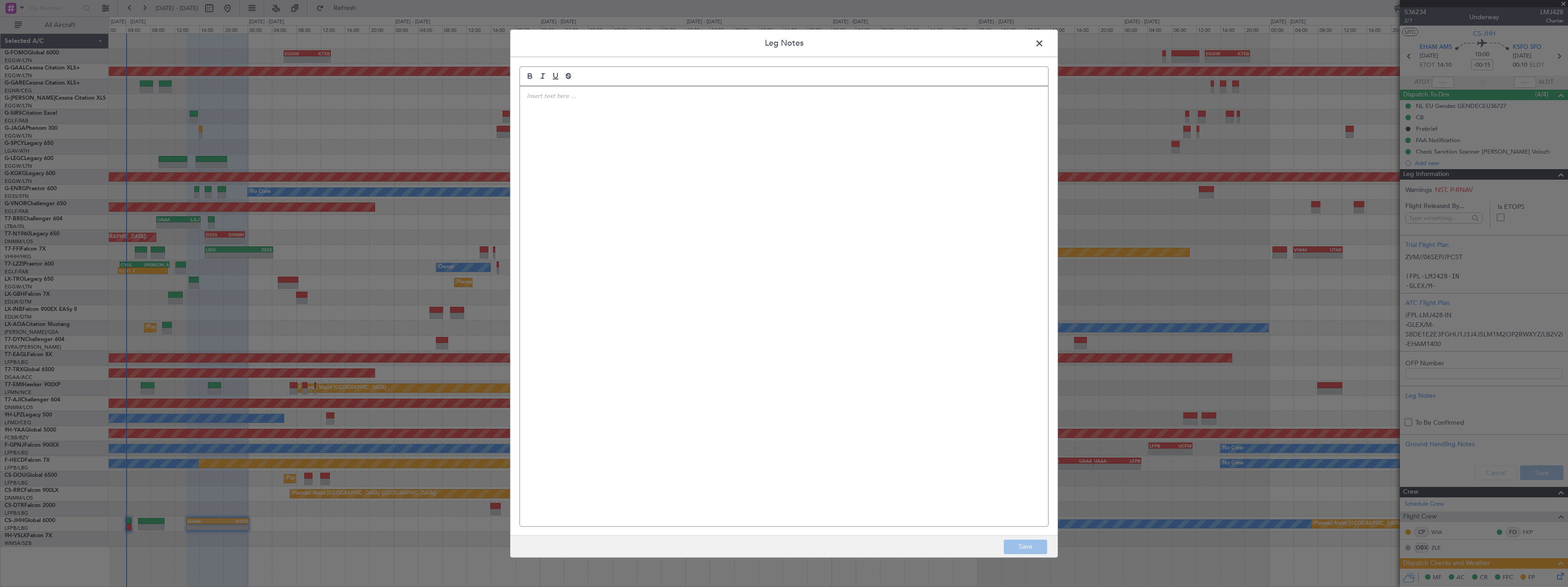
click at [679, 227] on div at bounding box center [784, 306] width 528 height 440
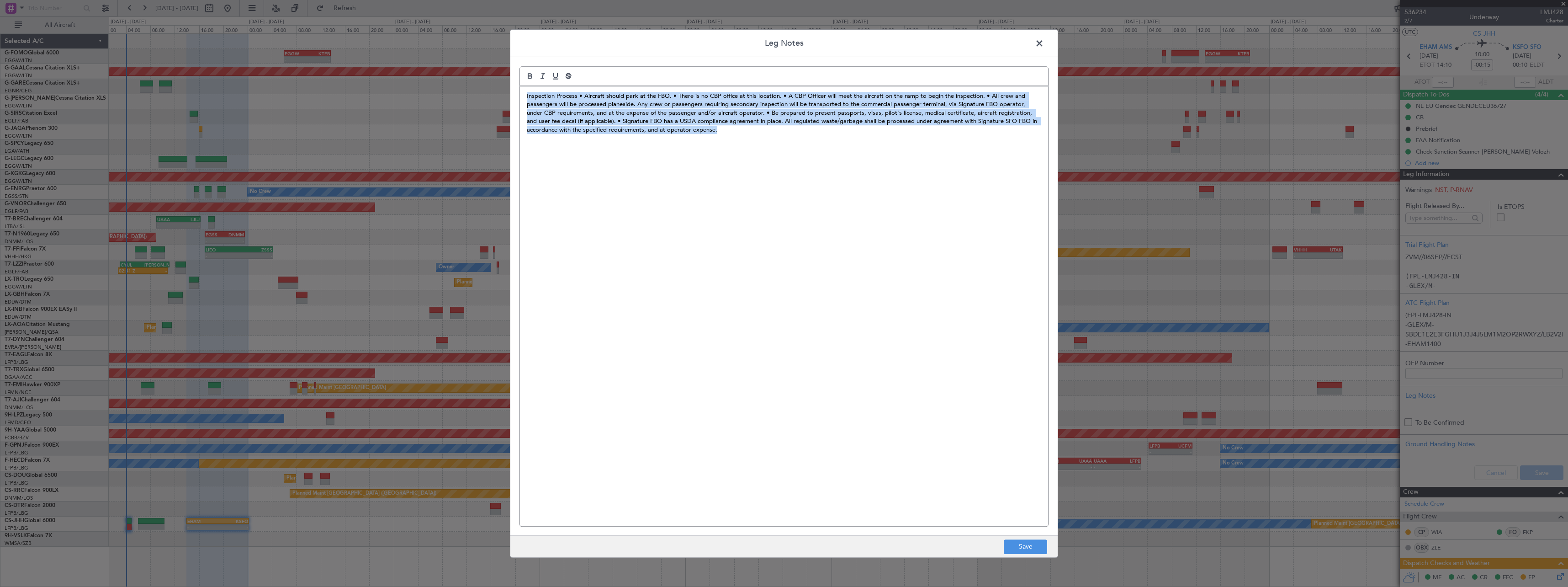
drag, startPoint x: 768, startPoint y: 138, endPoint x: 678, endPoint y: 262, distance: 153.2
click at [510, 90] on div "Leg Notes Inspection Process • Aircraft should park at the FBO. • There is no C…" at bounding box center [784, 294] width 548 height 529
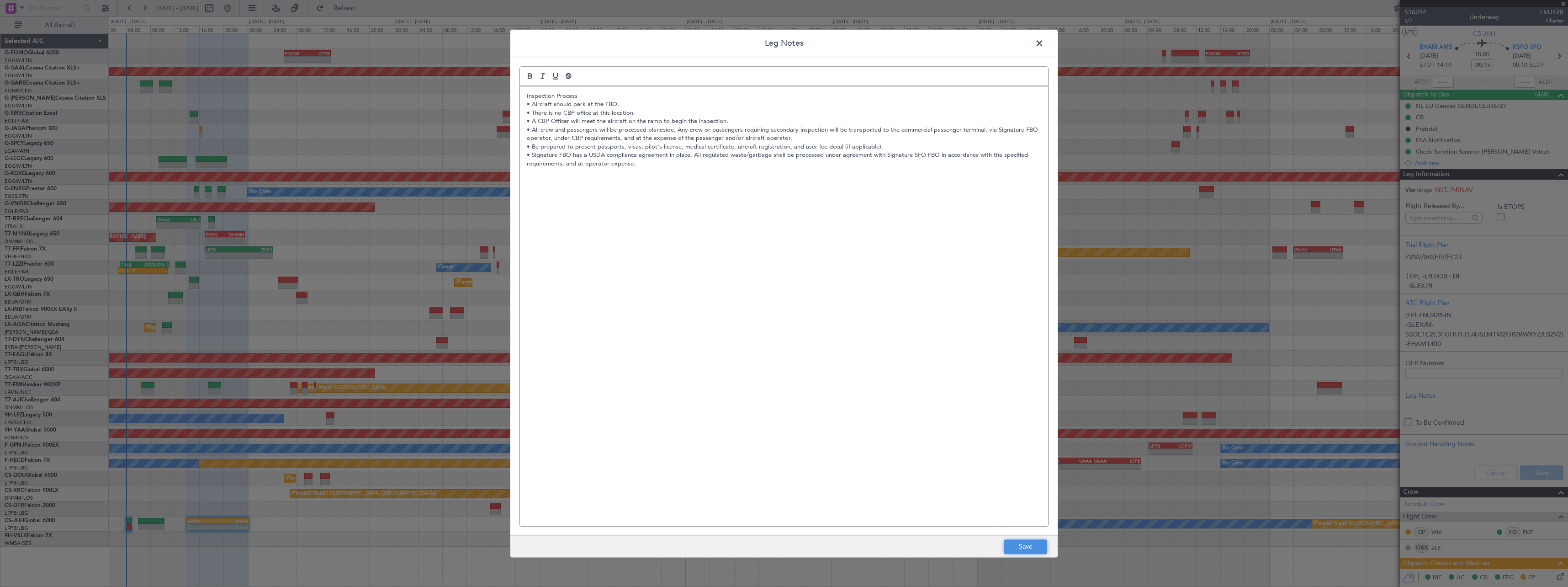
click at [1027, 550] on button "Save" at bounding box center [1025, 547] width 43 height 15
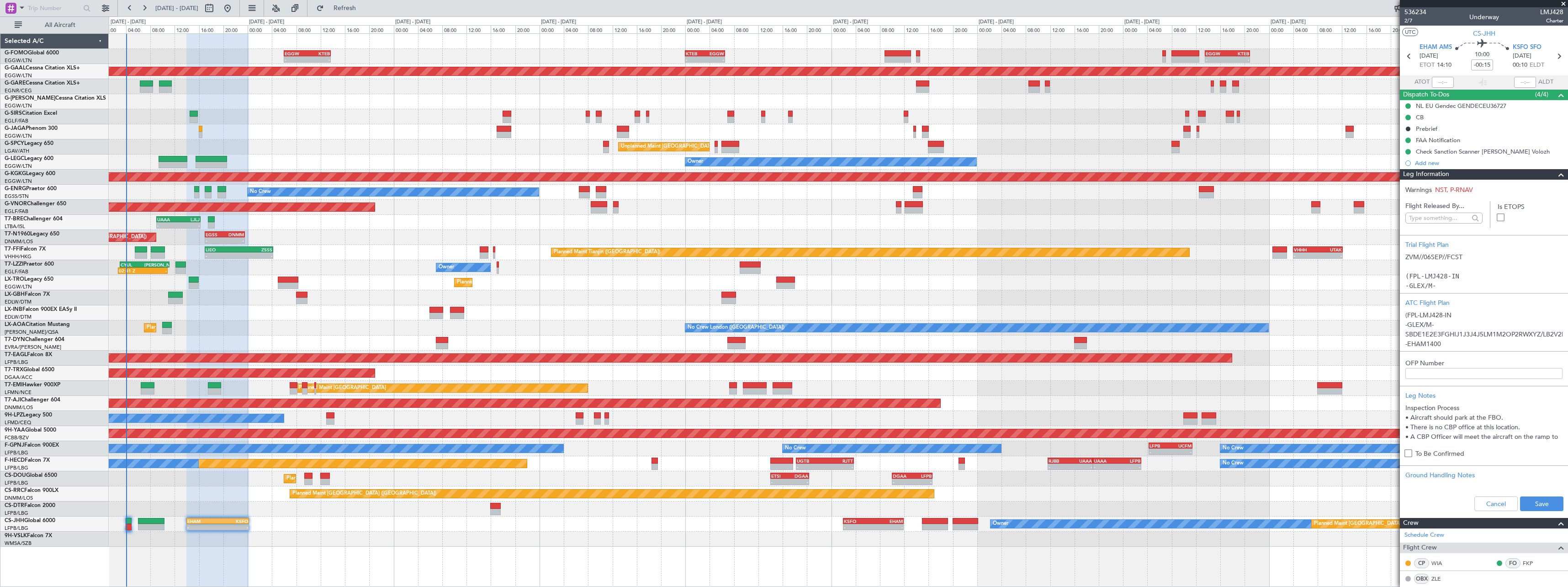
click at [1552, 512] on div "Cancel Save" at bounding box center [1484, 504] width 168 height 27
click at [1544, 504] on button "Save" at bounding box center [1541, 504] width 43 height 15
click at [1556, 175] on span at bounding box center [1561, 175] width 11 height 11
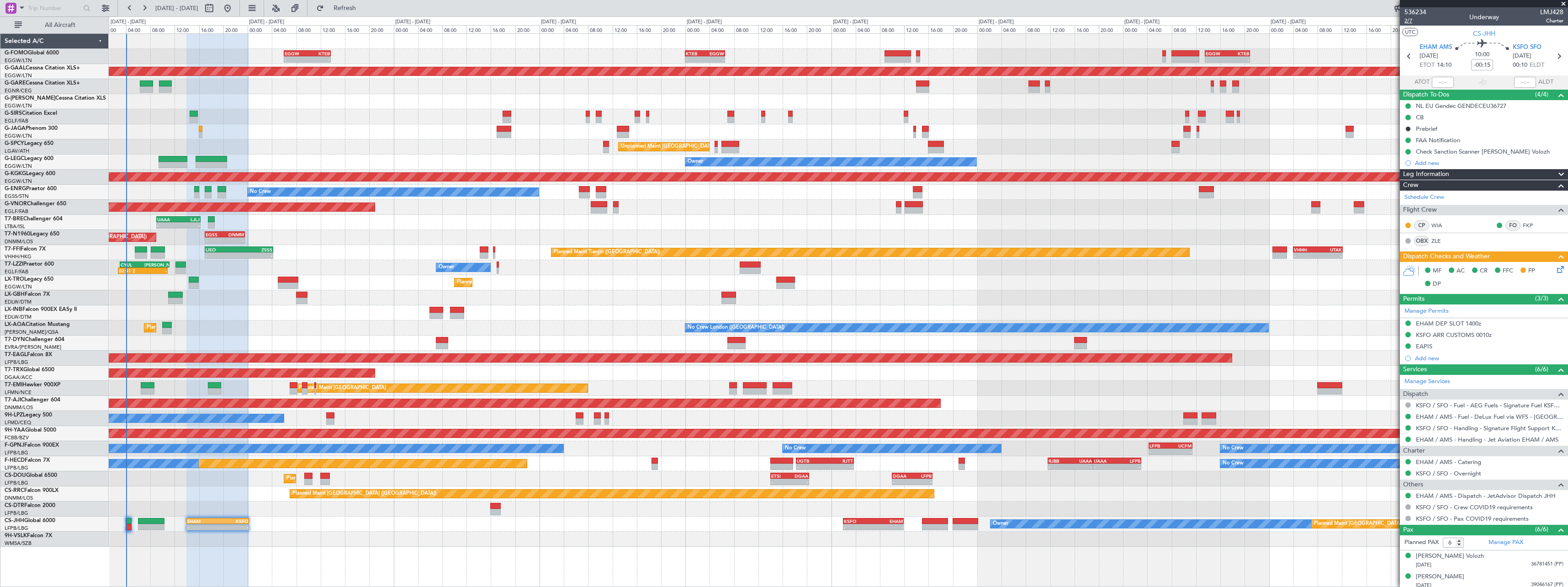
click at [1407, 20] on span "2/7" at bounding box center [1415, 21] width 22 height 8
click at [1412, 21] on span "2/7" at bounding box center [1415, 21] width 22 height 8
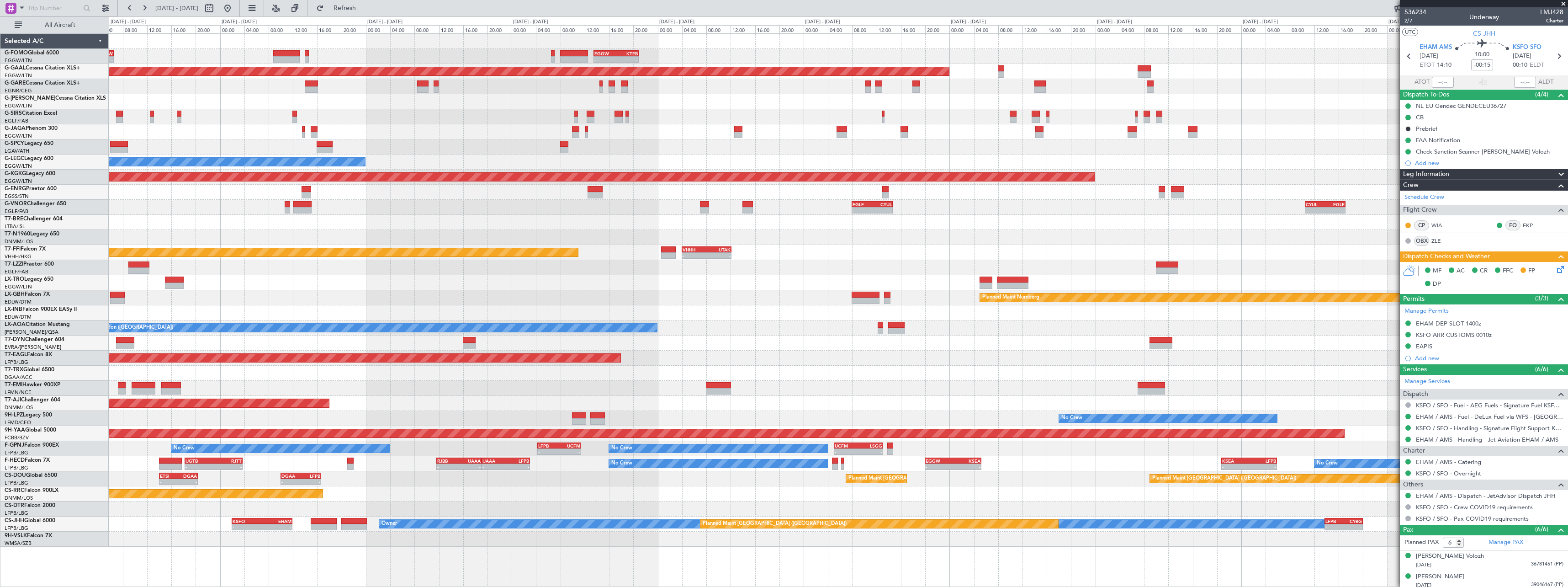
click at [563, 457] on div "- - KTEB 00:00 Z EGGW 06:35 Z - - EGGW 13:30 Z KTEB 20:55 Z Planned Maint Dusse…" at bounding box center [838, 290] width 1459 height 513
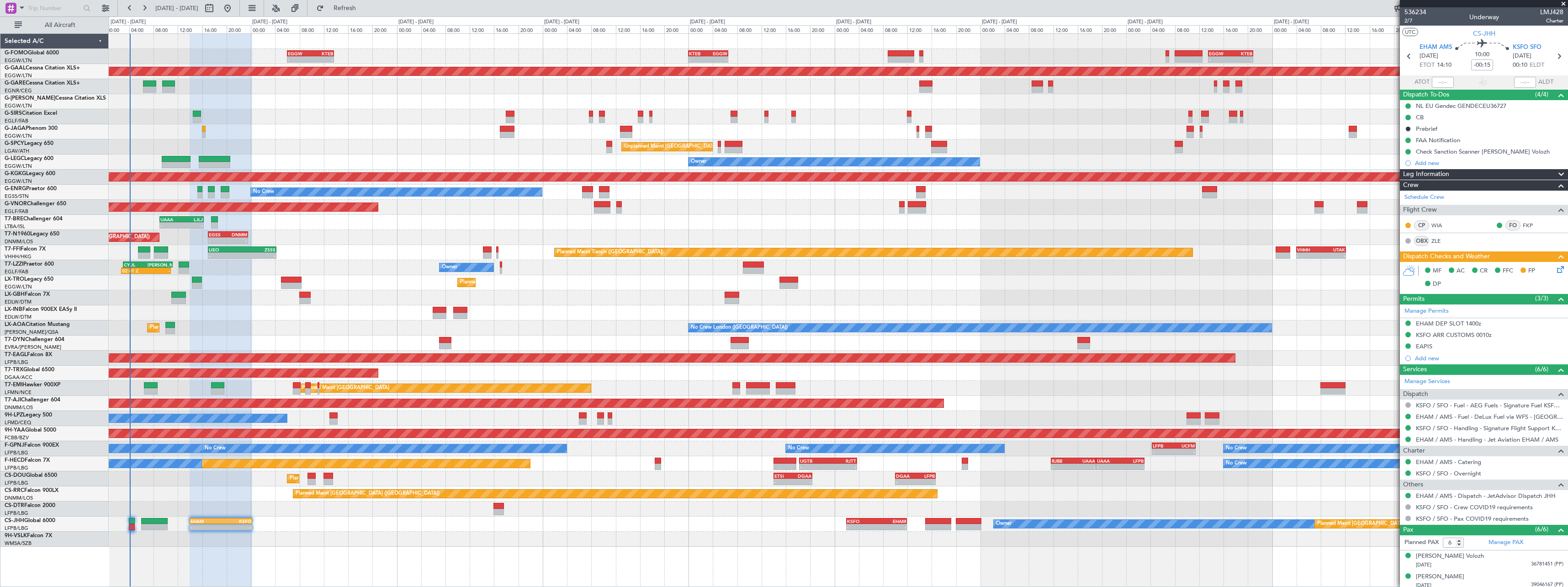
click at [1365, 395] on div "- - EGGW 13:30 Z KTEB 20:55 Z KTEB 00:00 Z EGGW 06:35 Z - - EGGW 06:00 Z KTEB 1…" at bounding box center [838, 290] width 1459 height 513
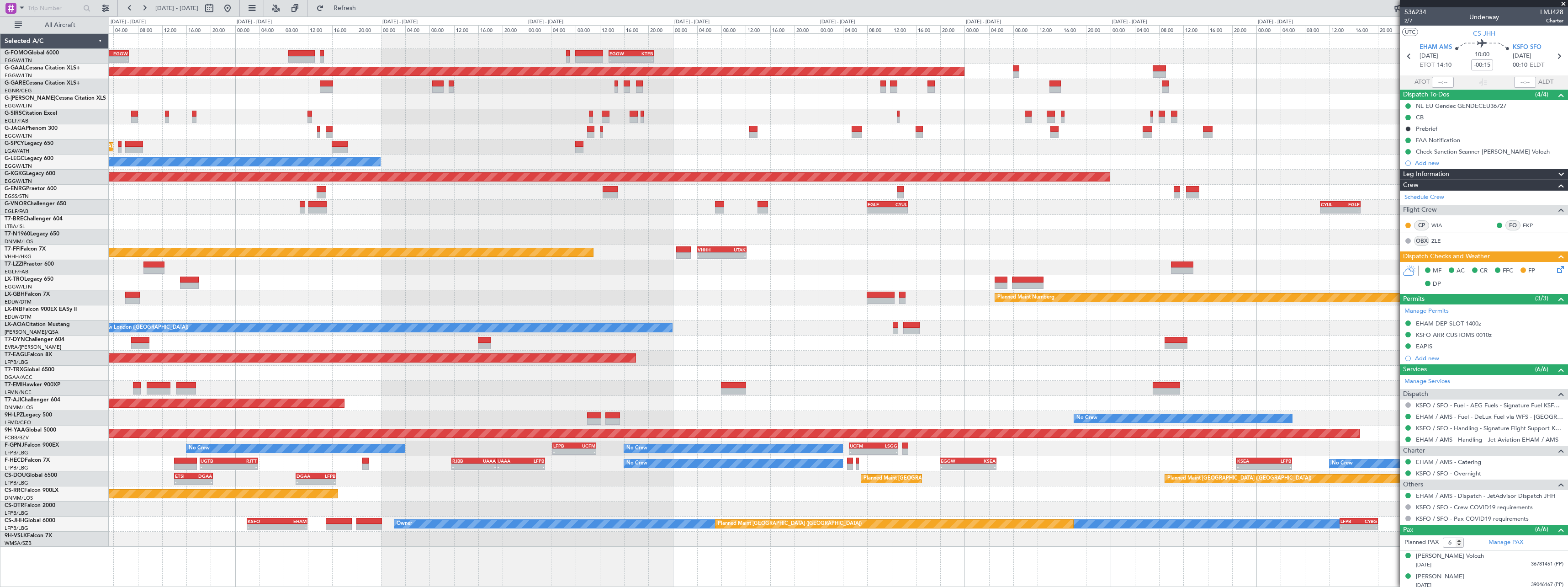
click at [696, 290] on div "- - EGGW 13:30 Z KTEB 20:55 Z KTEB 00:00 Z EGGW 06:35 Z - - Planned Maint Dusse…" at bounding box center [838, 290] width 1459 height 513
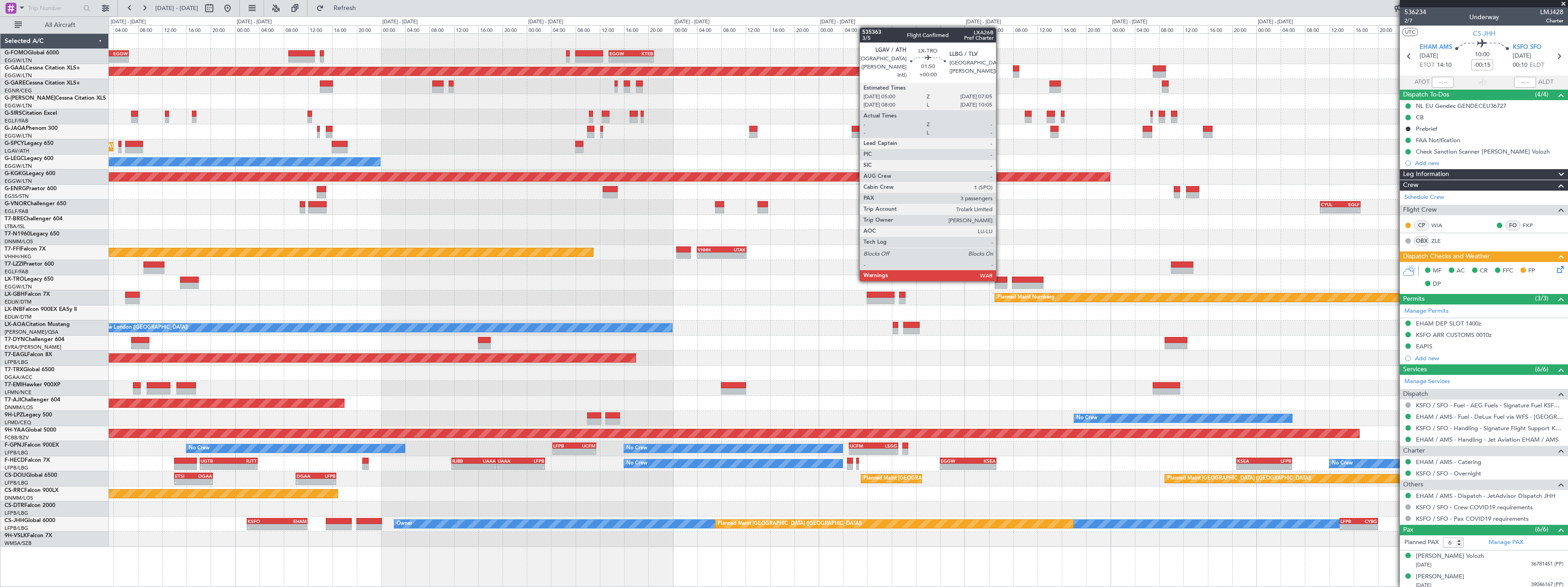
click at [1001, 280] on div at bounding box center [1001, 279] width 13 height 7
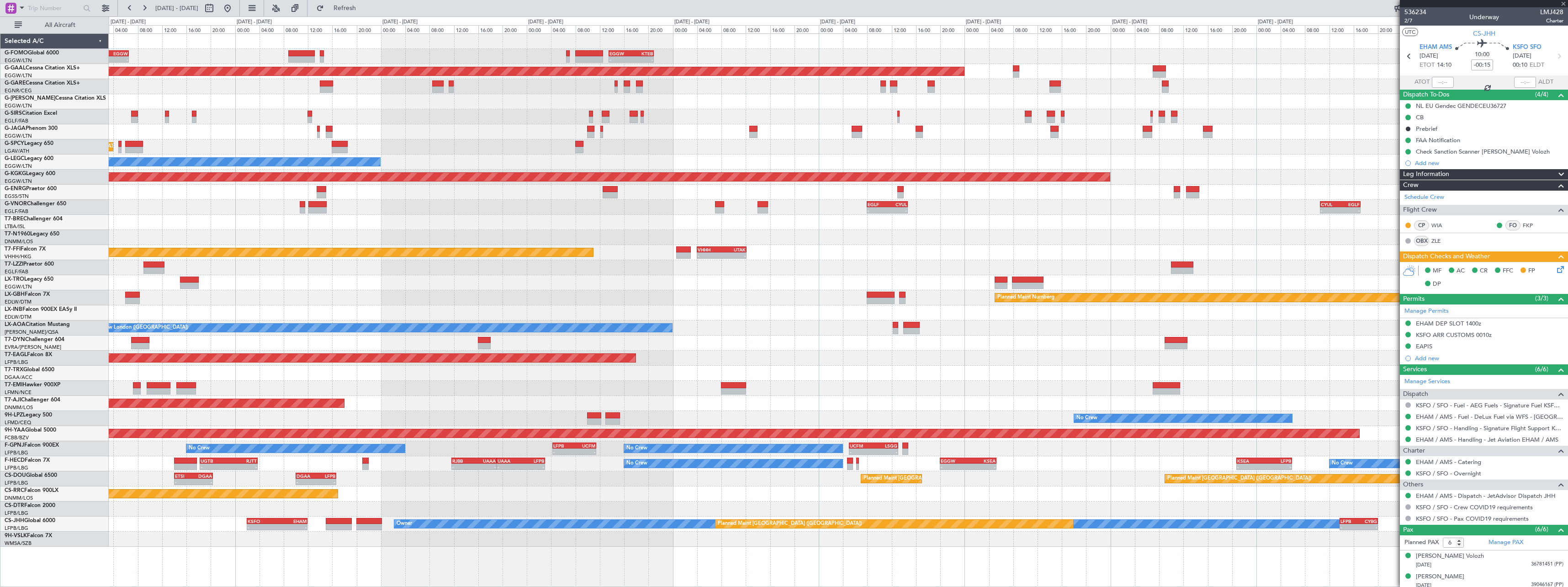
type input "3"
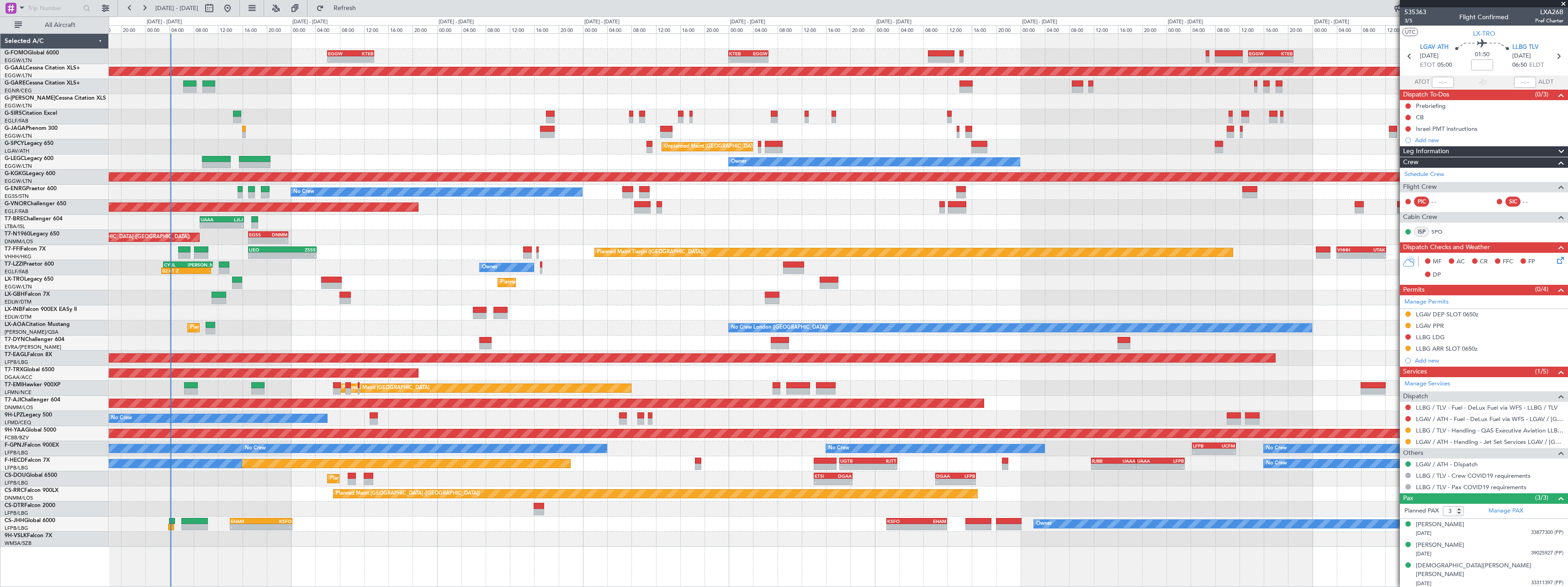
click at [1277, 294] on div "- - KTEB 00:00 Z EGGW 06:35 Z - - EGGW 13:30 Z KTEB 20:55 Z EGGW 06:00 Z KTEB 1…" at bounding box center [838, 290] width 1459 height 513
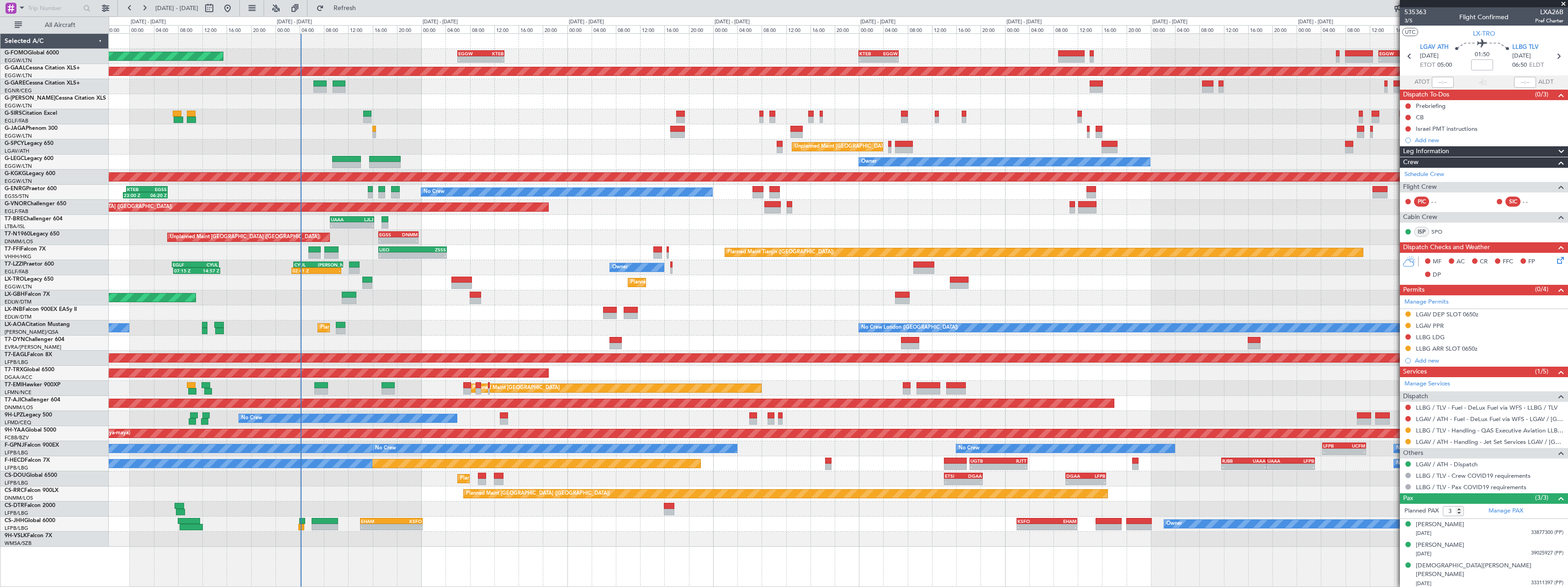
click at [435, 541] on div at bounding box center [838, 539] width 1459 height 15
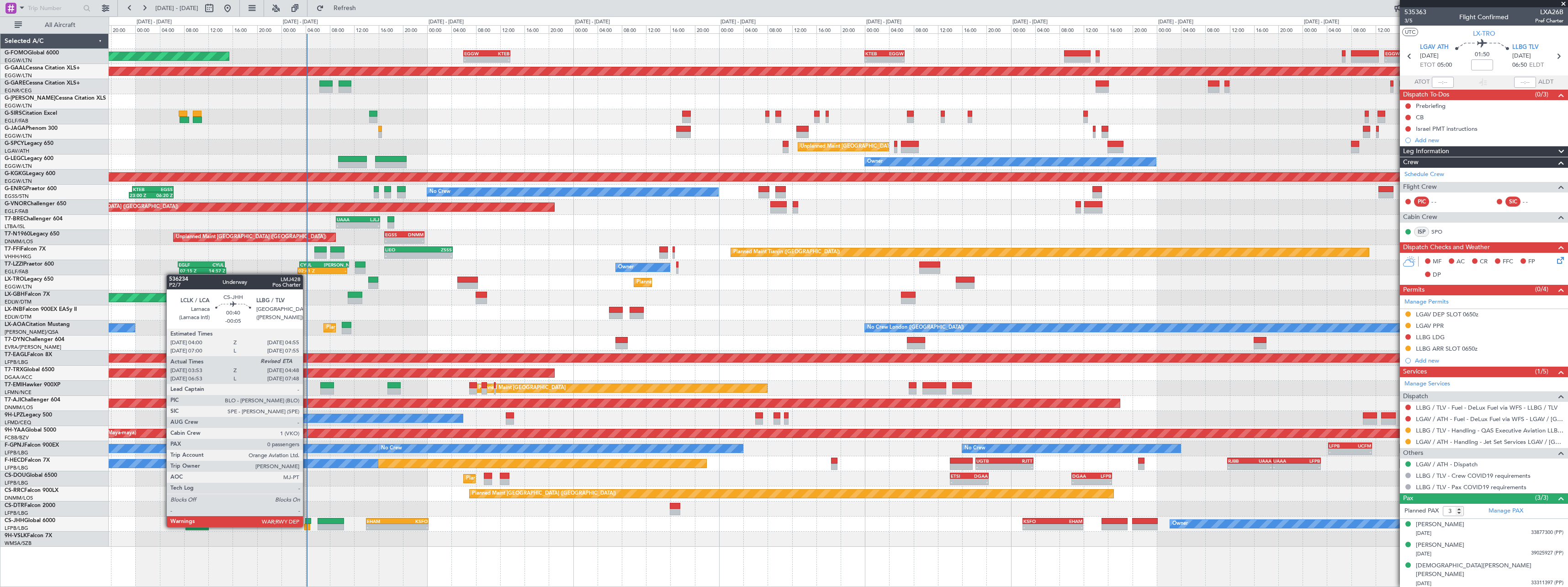
click at [307, 526] on div at bounding box center [307, 527] width 6 height 7
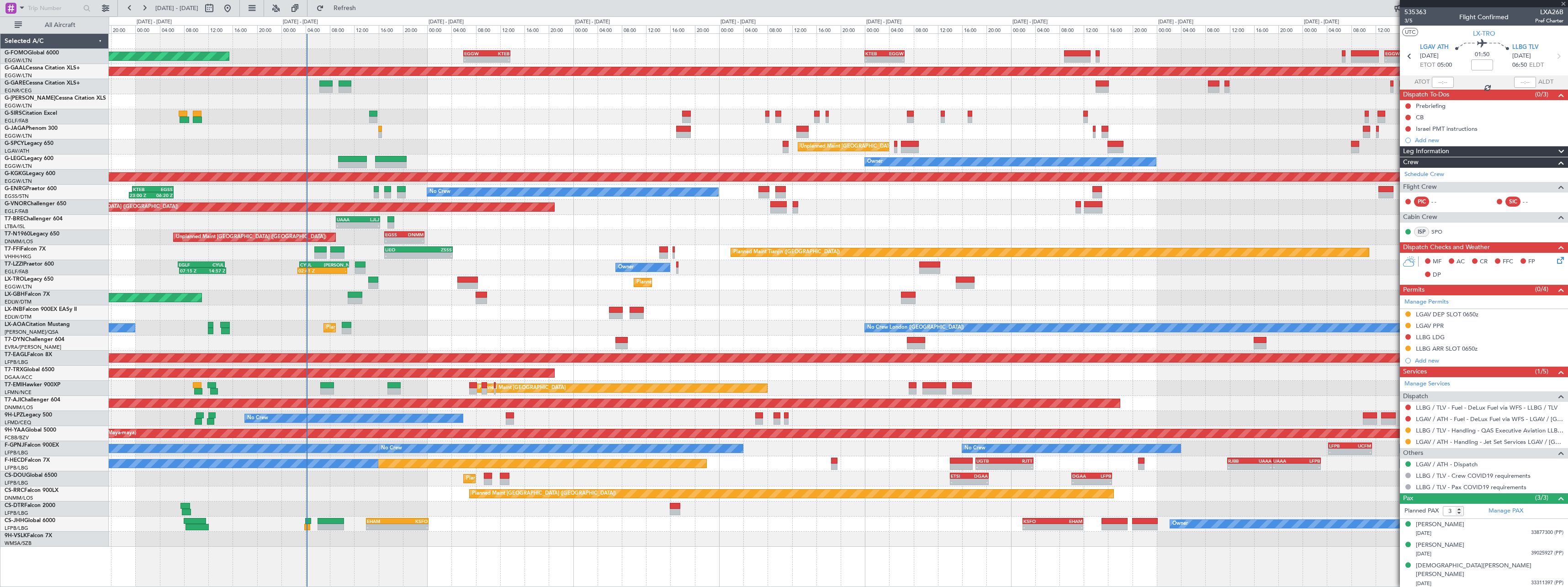
type input "-00:05"
type input "04:03"
type input "0"
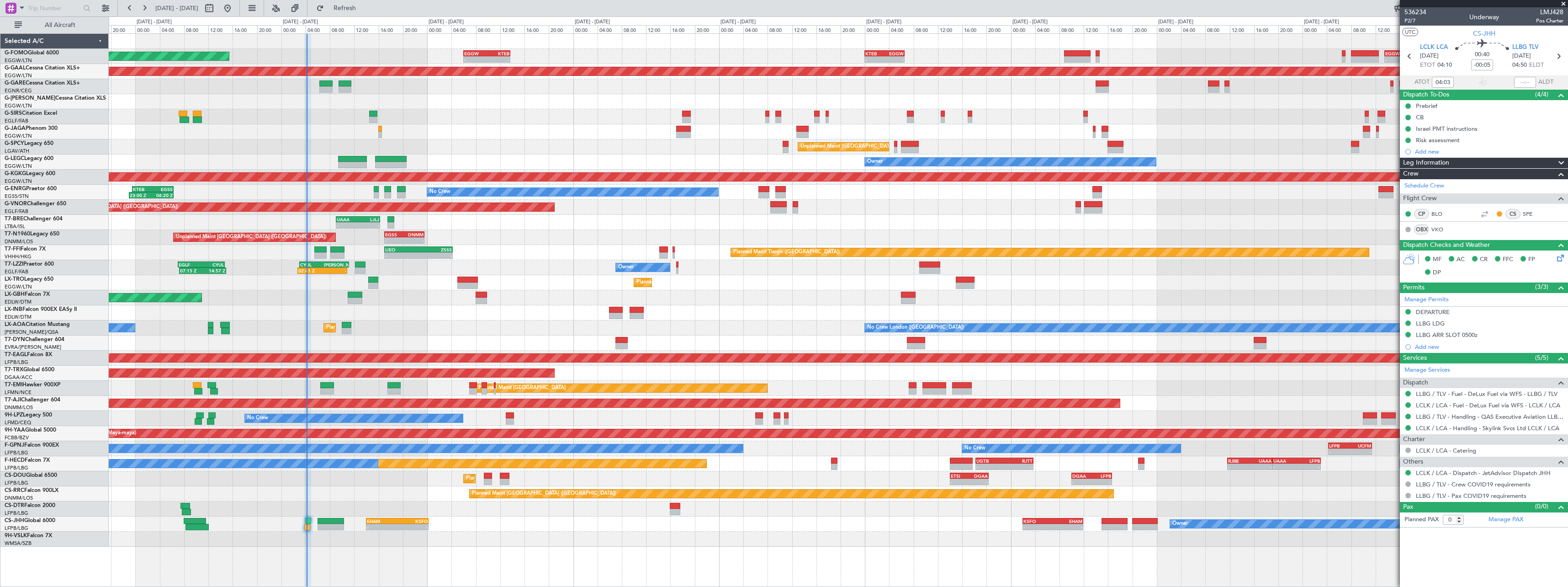
click at [457, 538] on div at bounding box center [838, 539] width 1459 height 15
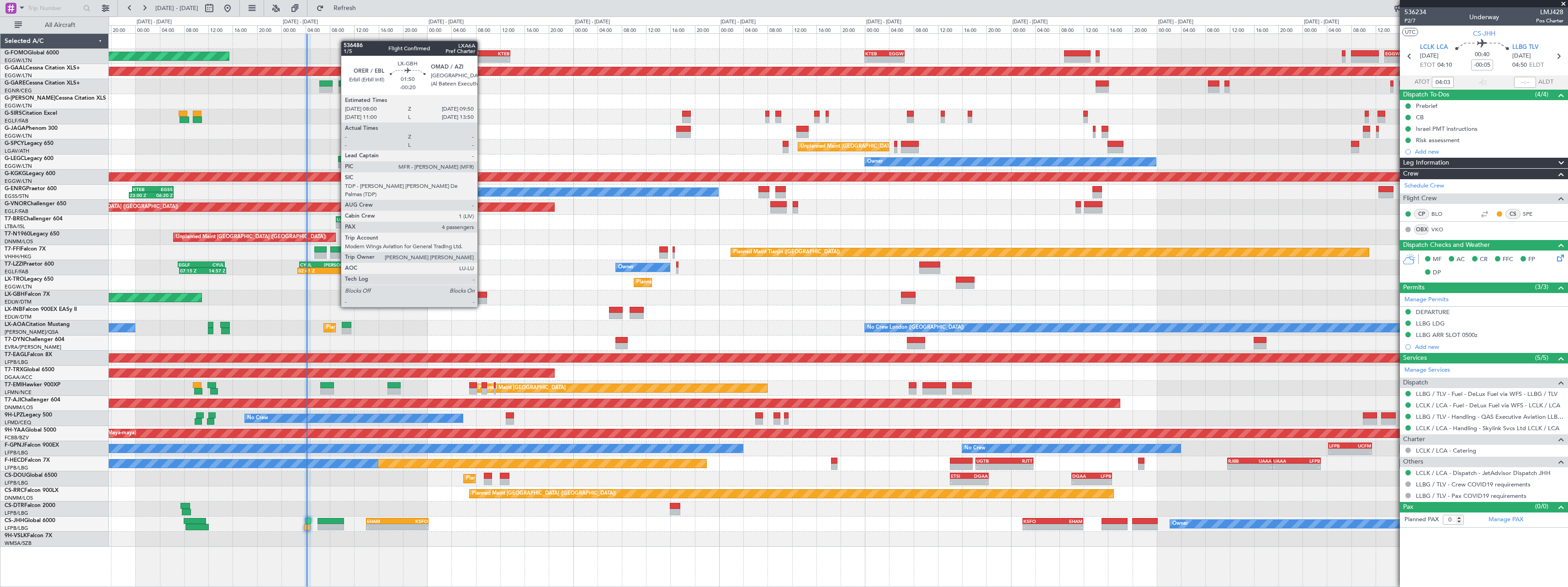
click at [481, 299] on div at bounding box center [481, 301] width 12 height 7
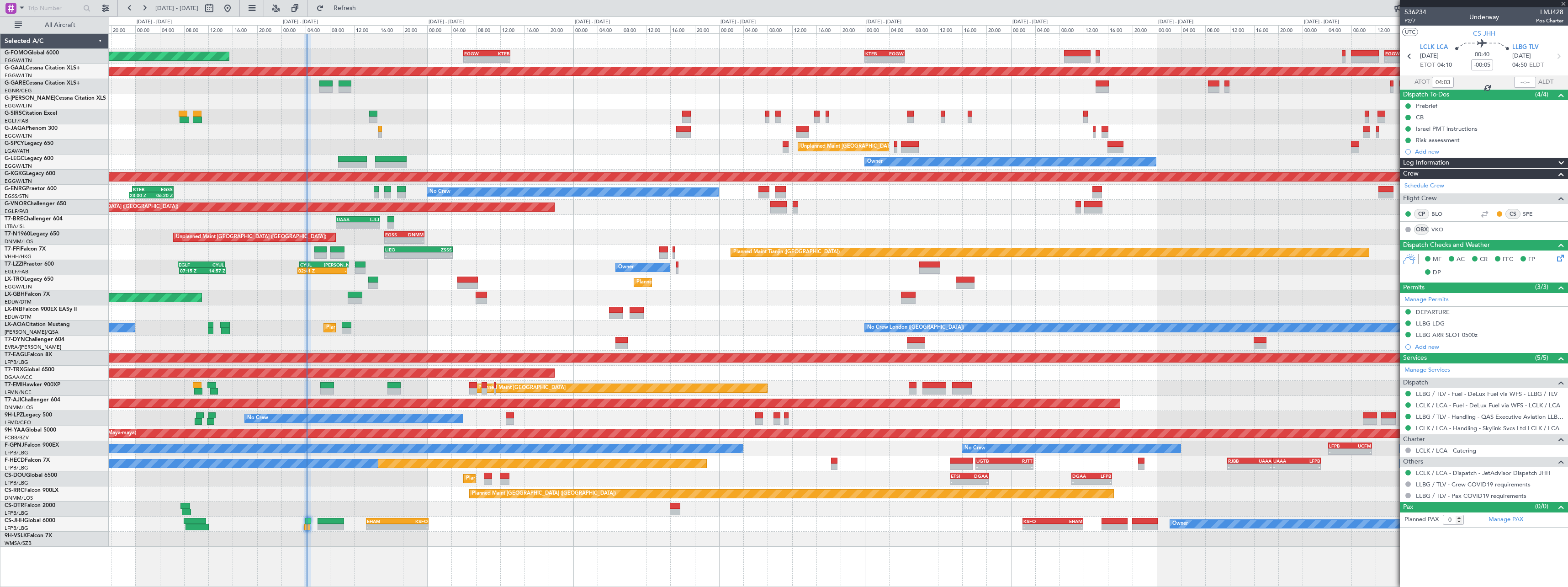
type input "-00:20"
type input "4"
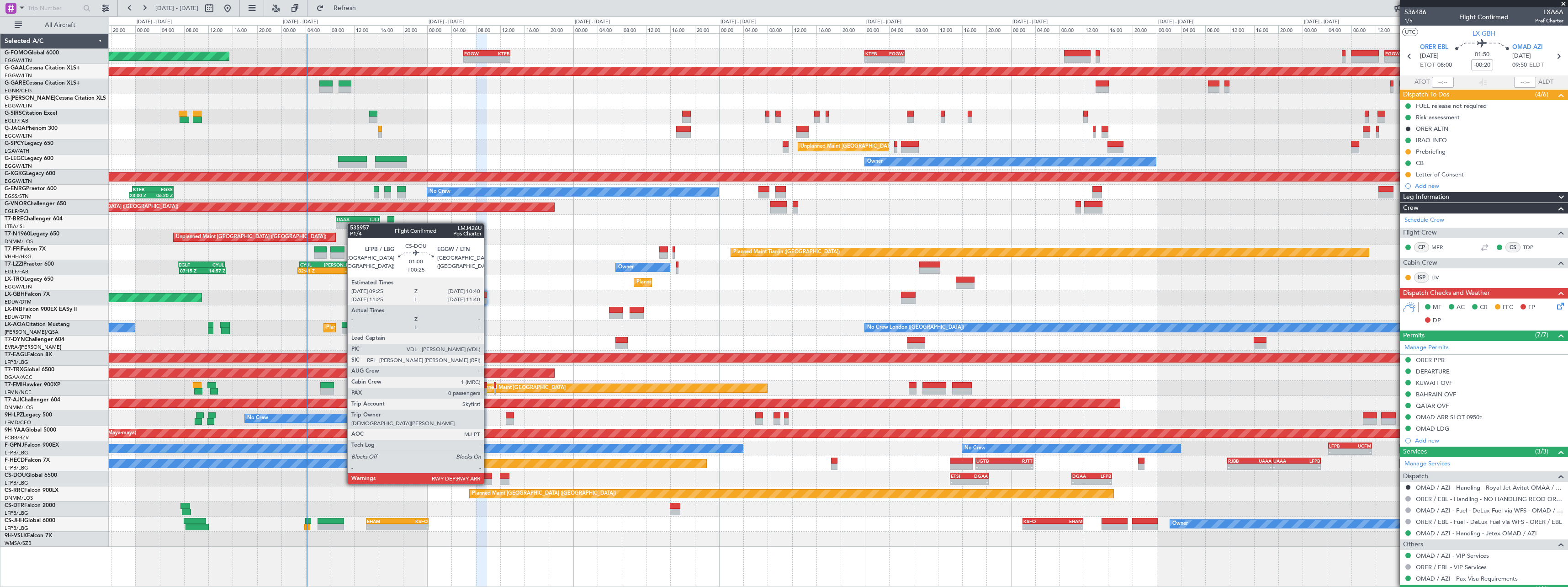
click at [488, 475] on div at bounding box center [488, 476] width 8 height 7
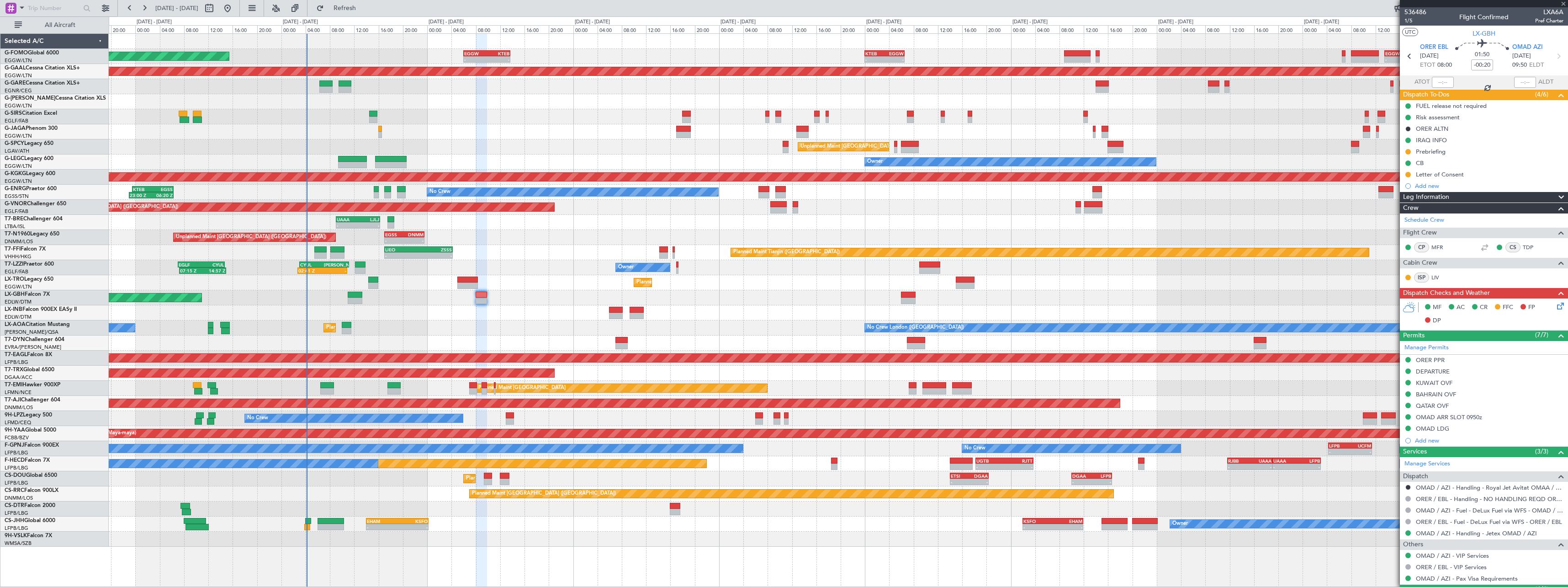
type input "+00:25"
type input "0"
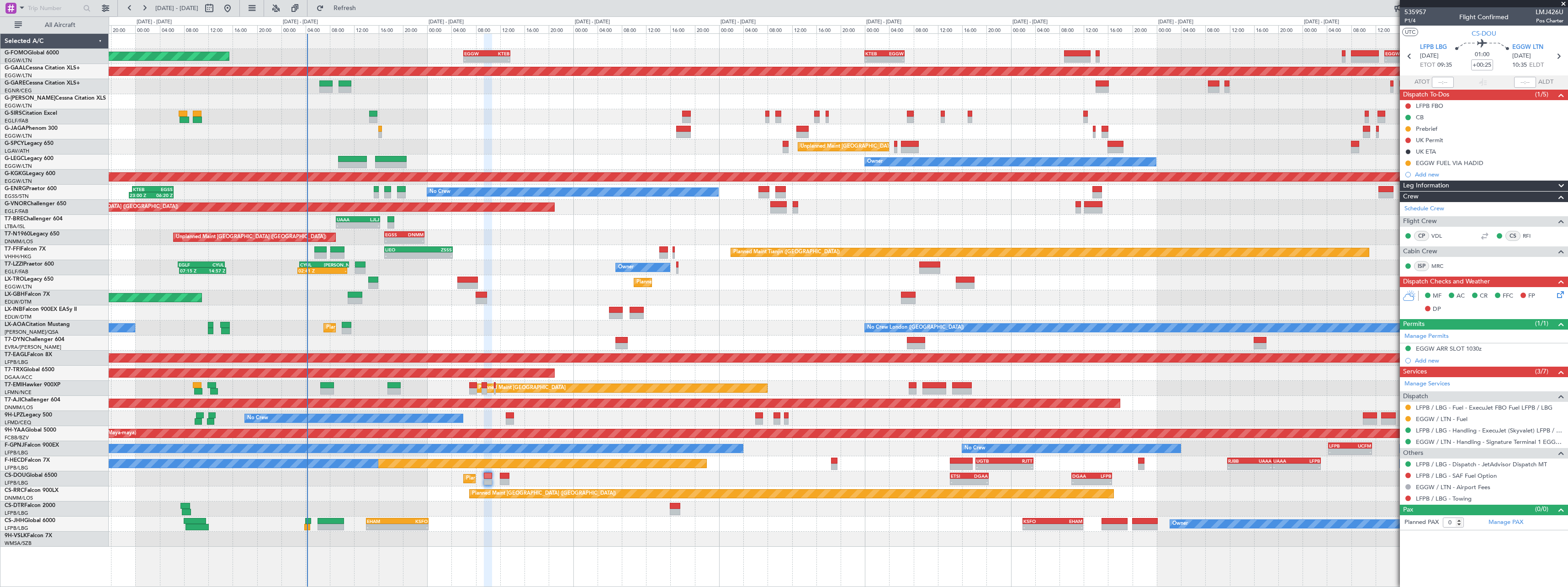
click at [1565, 186] on span at bounding box center [1561, 186] width 11 height 11
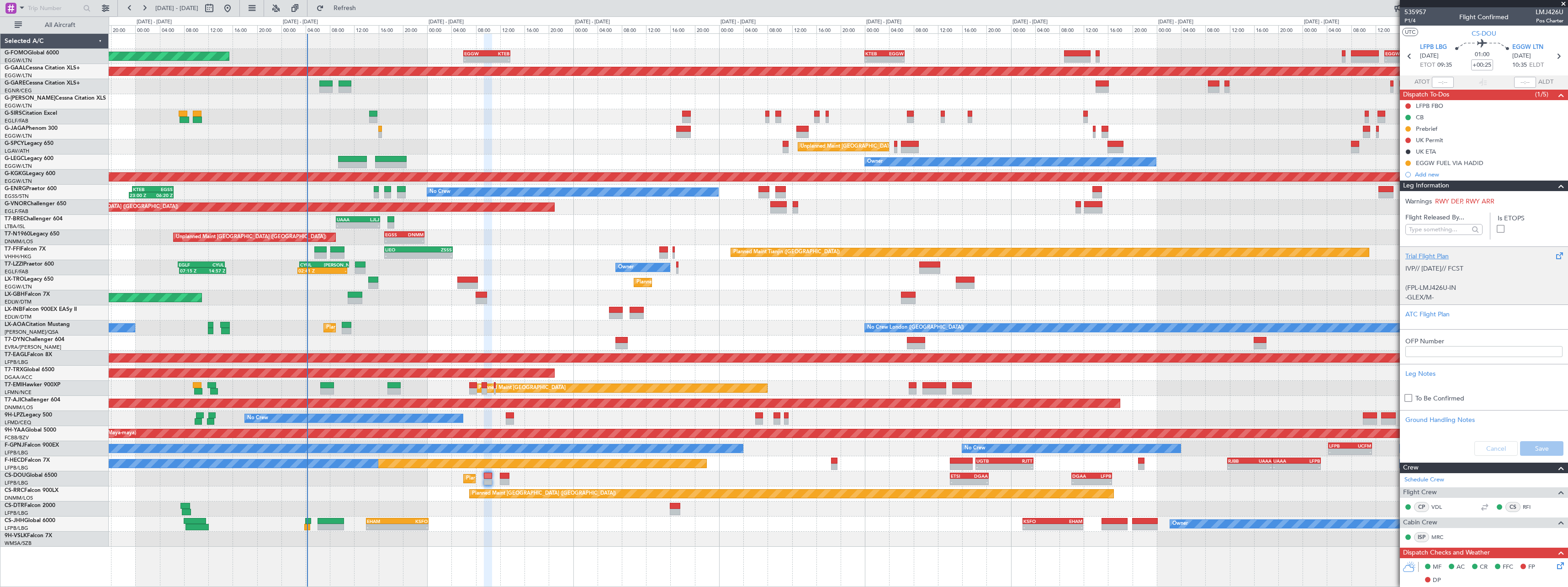
click at [1438, 256] on div "Trial Flight Plan" at bounding box center [1484, 256] width 157 height 10
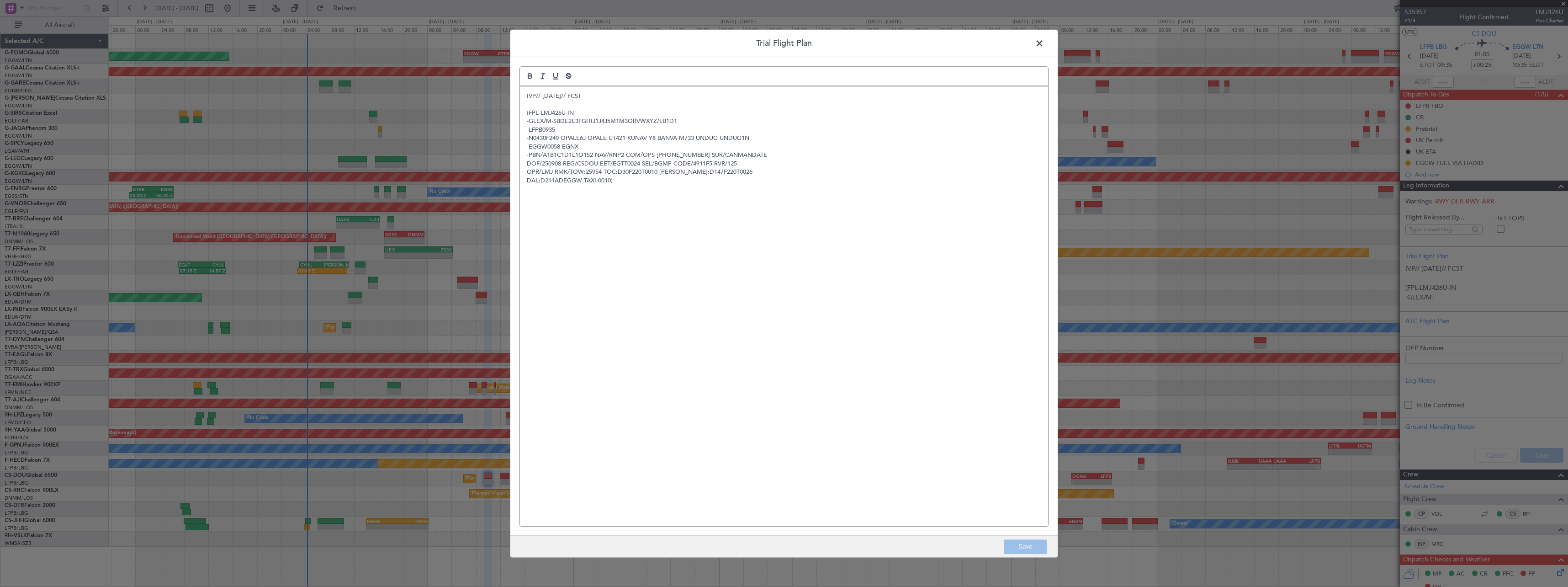
click at [531, 98] on p "IVP// 06SEP// FCST" at bounding box center [783, 96] width 514 height 9
click at [526, 98] on div "IVP// 06SEP// FCST (FPL-LMJ426U-IN -GLEX/M-SBDE2E3FGHIJ1J4J5M1M3ORVWXYZ/LB1D1 -…" at bounding box center [784, 306] width 528 height 440
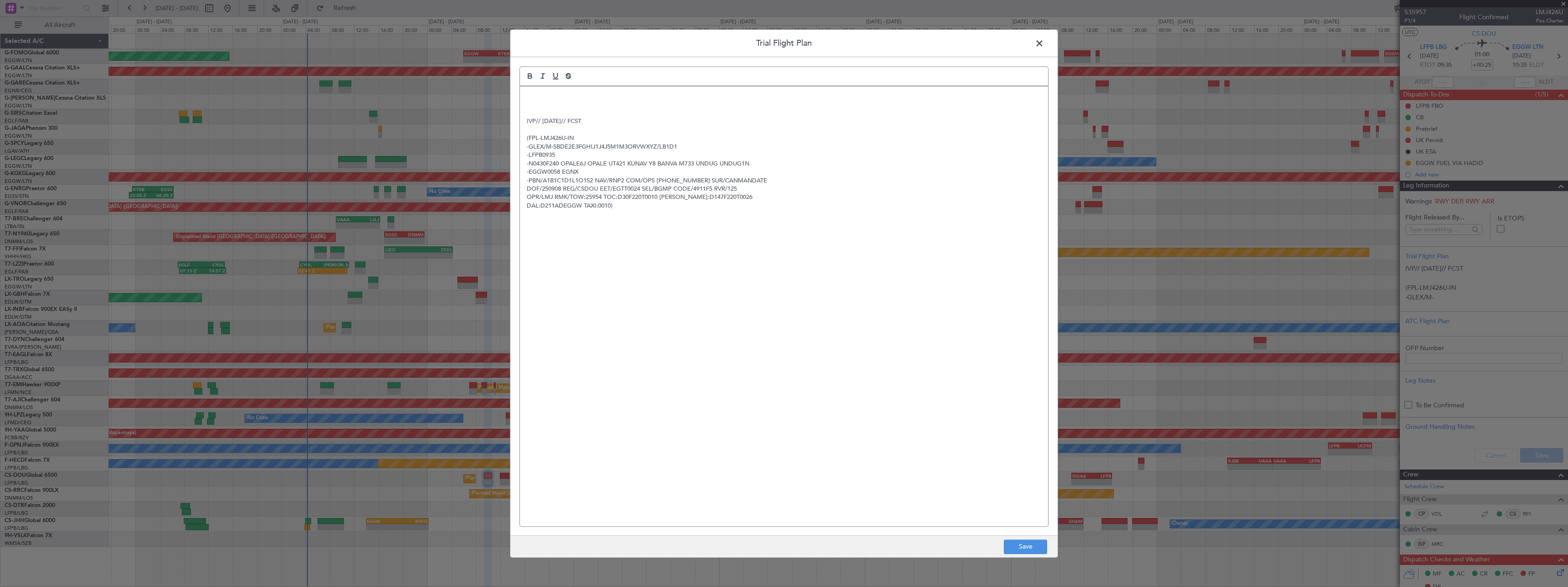
click at [542, 86] on div "IVP// 06SEP// FCST (FPL-LMJ426U-IN -GLEX/M-SBDE2E3FGHIJ1J4J5M1M3ORVWXYZ/LB1D1 -…" at bounding box center [784, 306] width 528 height 440
paste div
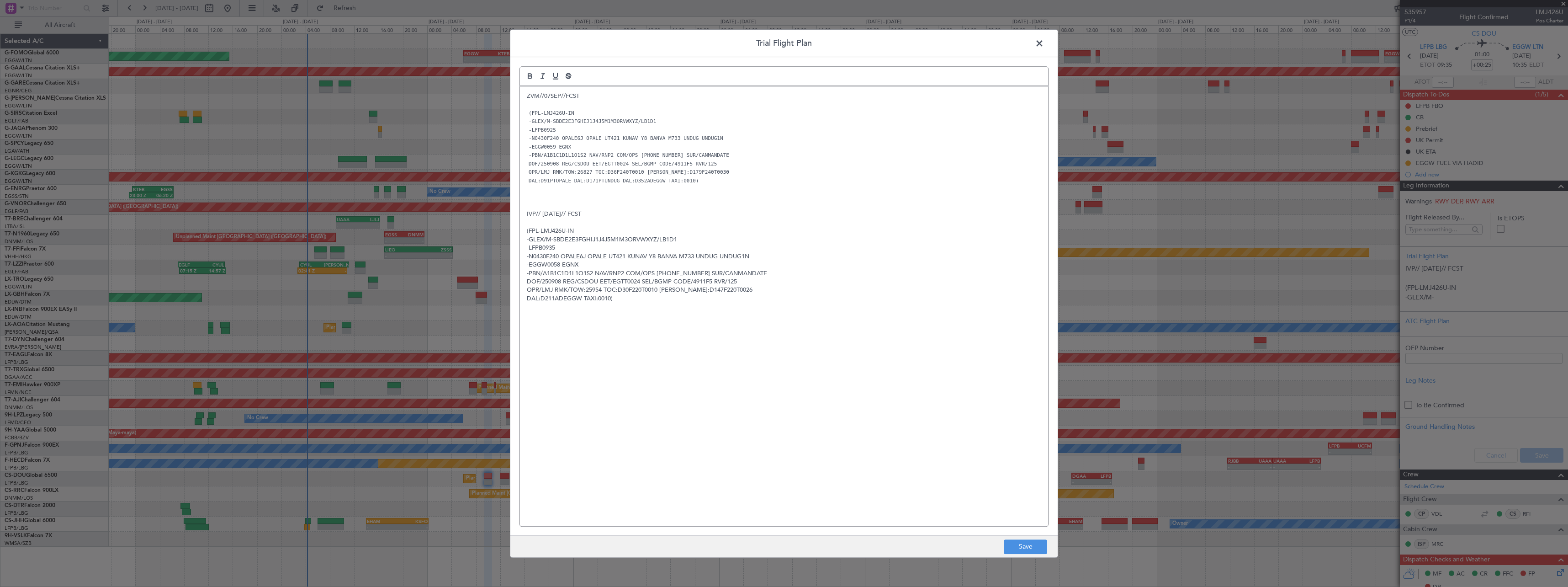
click at [1021, 554] on footer "Save" at bounding box center [783, 546] width 547 height 22
drag, startPoint x: 1021, startPoint y: 546, endPoint x: 1037, endPoint y: 546, distance: 16.0
click at [1023, 546] on button "Save" at bounding box center [1025, 547] width 43 height 15
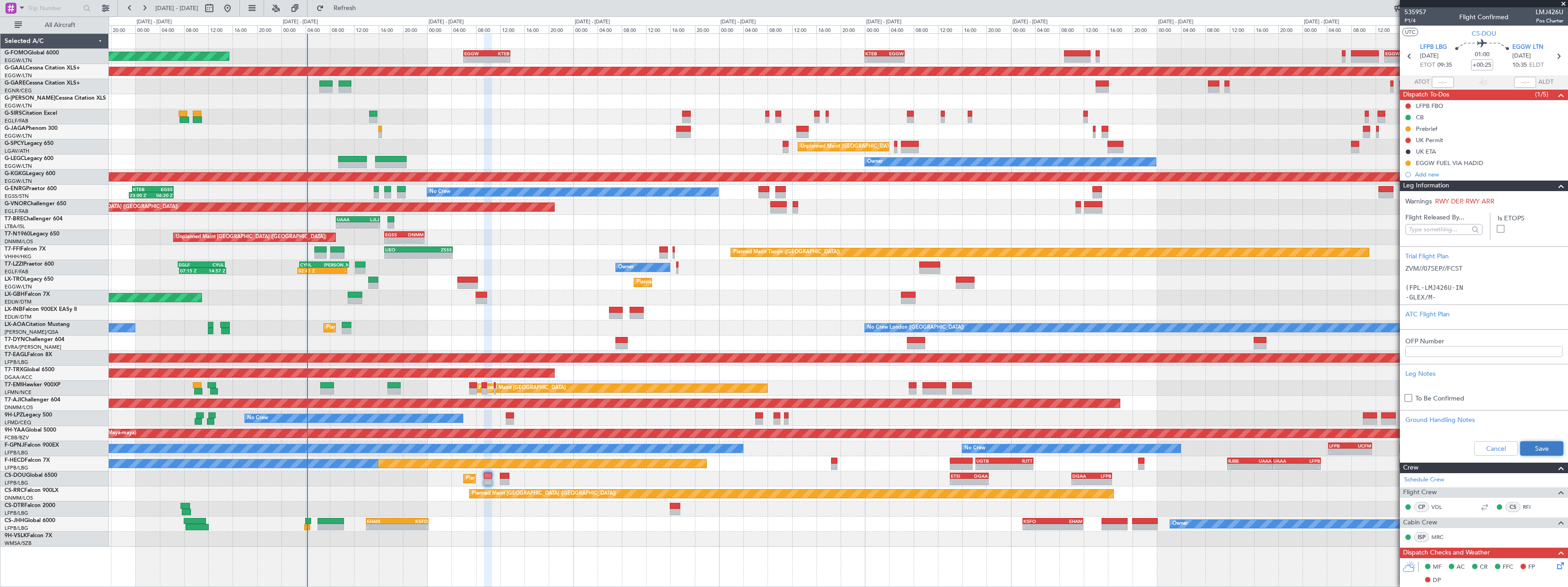
click at [1524, 447] on button "Save" at bounding box center [1541, 448] width 43 height 15
click at [1556, 187] on span at bounding box center [1561, 186] width 11 height 11
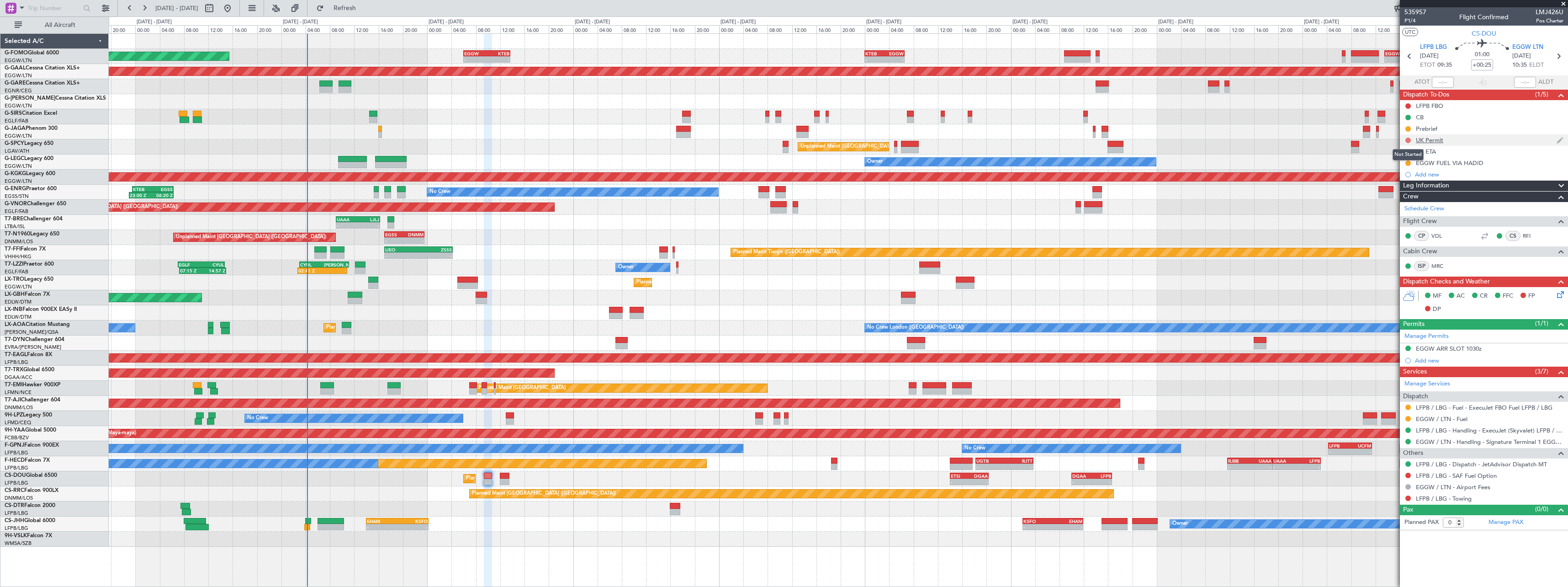
click at [1407, 139] on button at bounding box center [1408, 140] width 5 height 5
click at [1404, 185] on li "Completed" at bounding box center [1409, 180] width 49 height 14
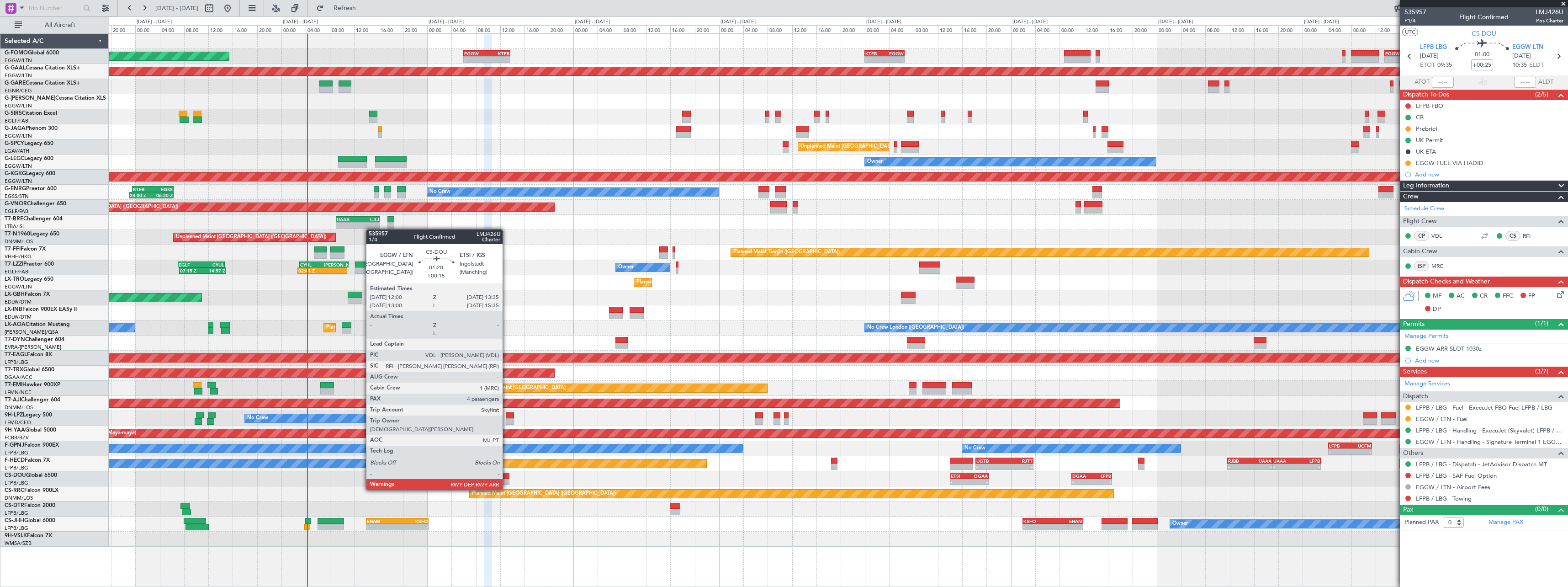
click at [506, 481] on div at bounding box center [505, 482] width 10 height 7
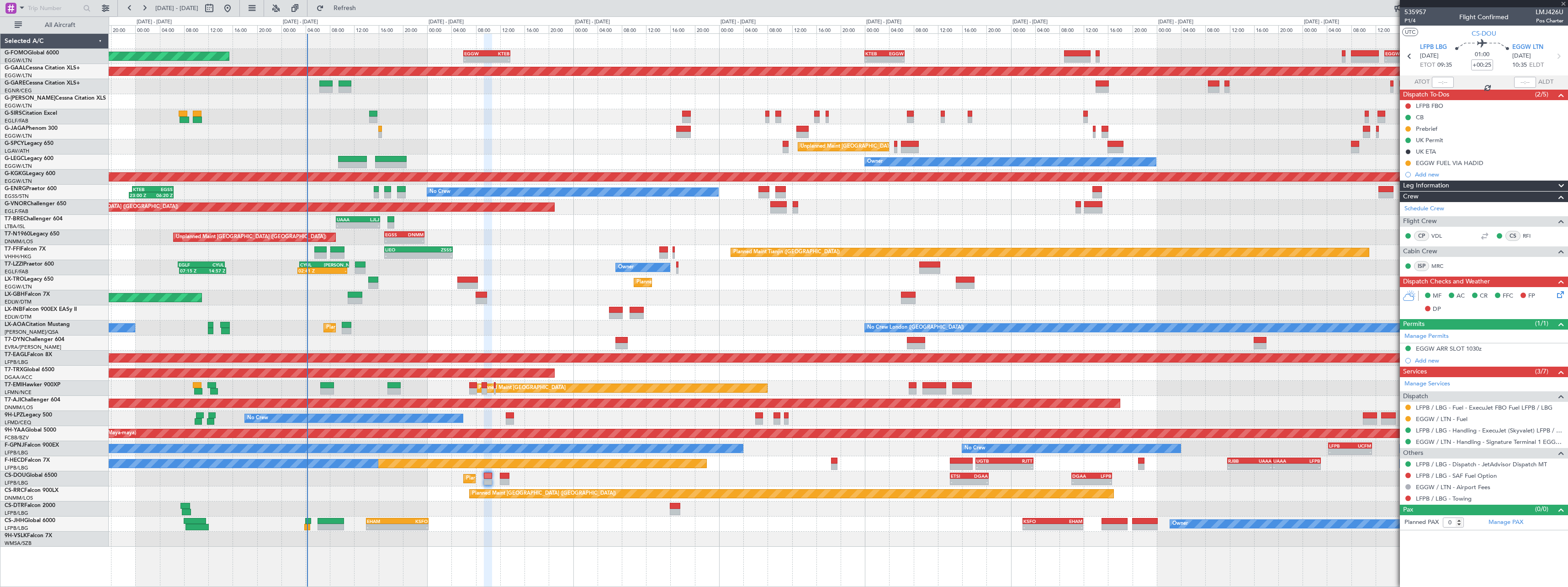
type input "+00:15"
type input "4"
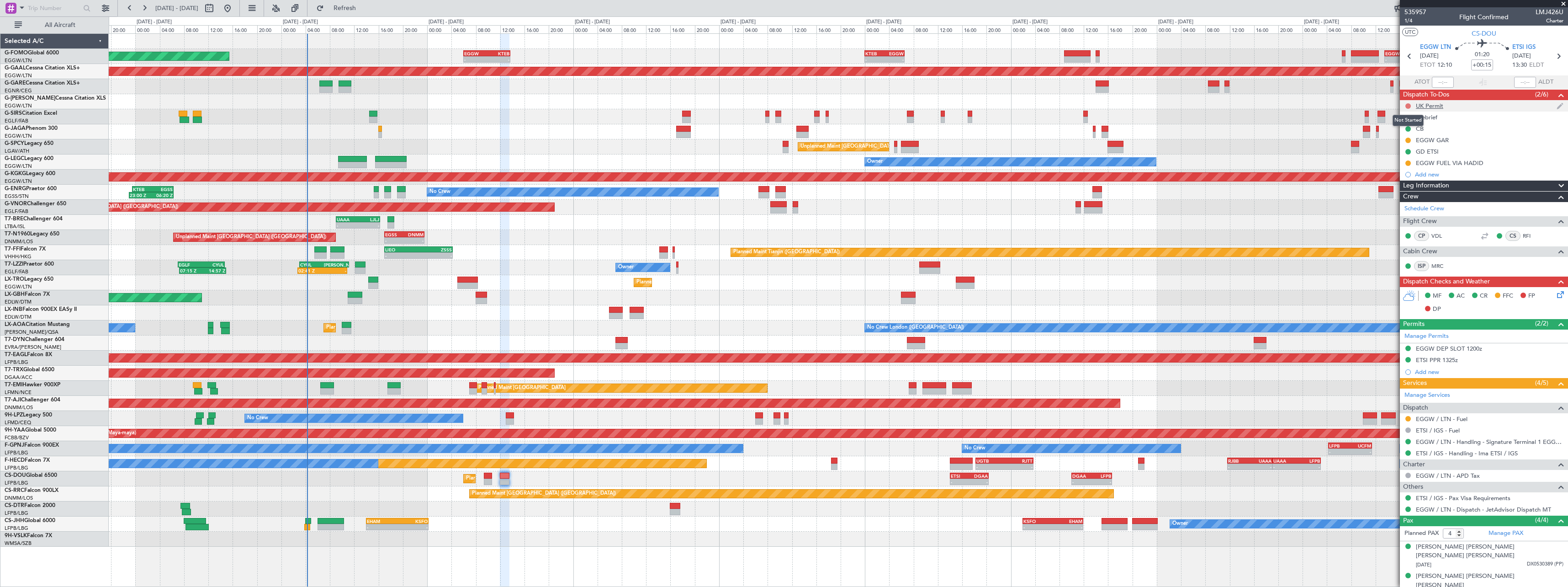
click at [1410, 104] on button at bounding box center [1408, 106] width 5 height 5
click at [1403, 149] on span "Completed" at bounding box center [1412, 146] width 30 height 9
click at [1415, 21] on span "1/4" at bounding box center [1415, 21] width 22 height 8
click at [1558, 186] on span at bounding box center [1561, 186] width 11 height 11
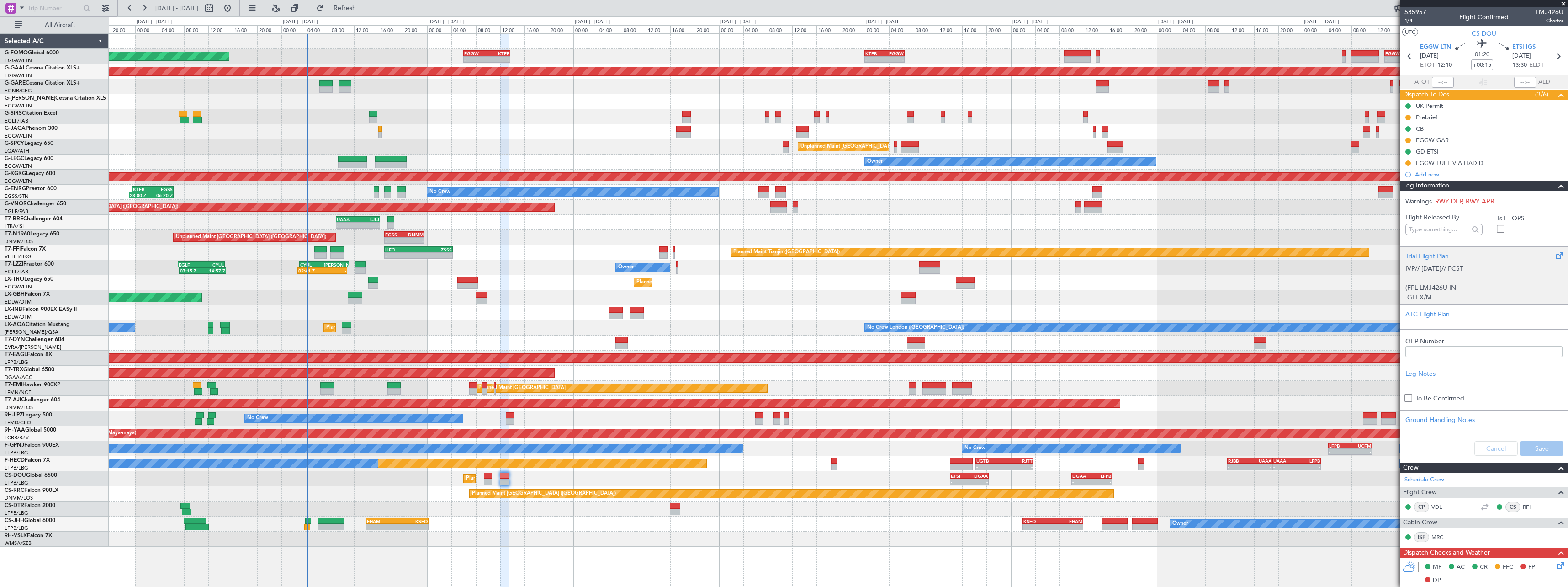
click at [1419, 261] on div "IVP// 06SEP// FCST (FPL-LMJ426U-IN -GLEX/M-SBDE2E3FGHIJ1J4J5M1M3ORVWXYZ/LB1D1 -…" at bounding box center [1484, 281] width 157 height 39
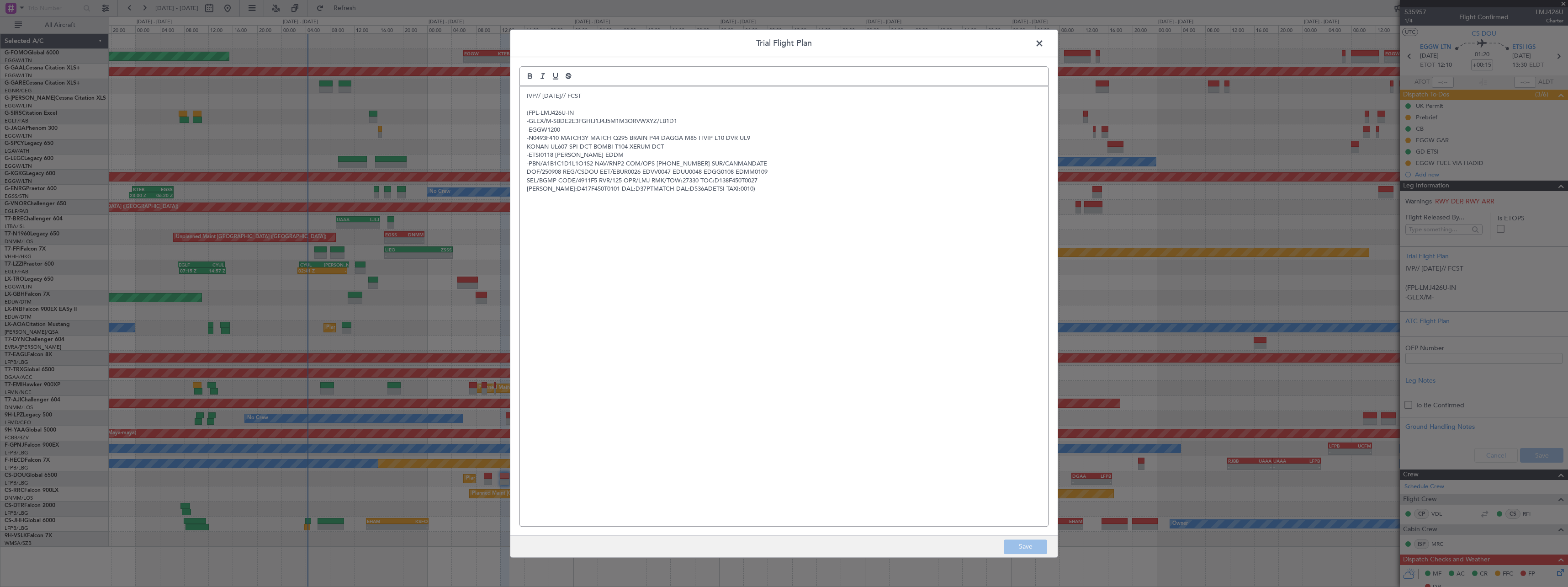
click at [525, 94] on div "IVP// 06SEP// FCST (FPL-LMJ426U-IN -GLEX/M-SBDE2E3FGHIJ1J4J5M1M3ORVWXYZ/LB1D1 -…" at bounding box center [784, 306] width 528 height 440
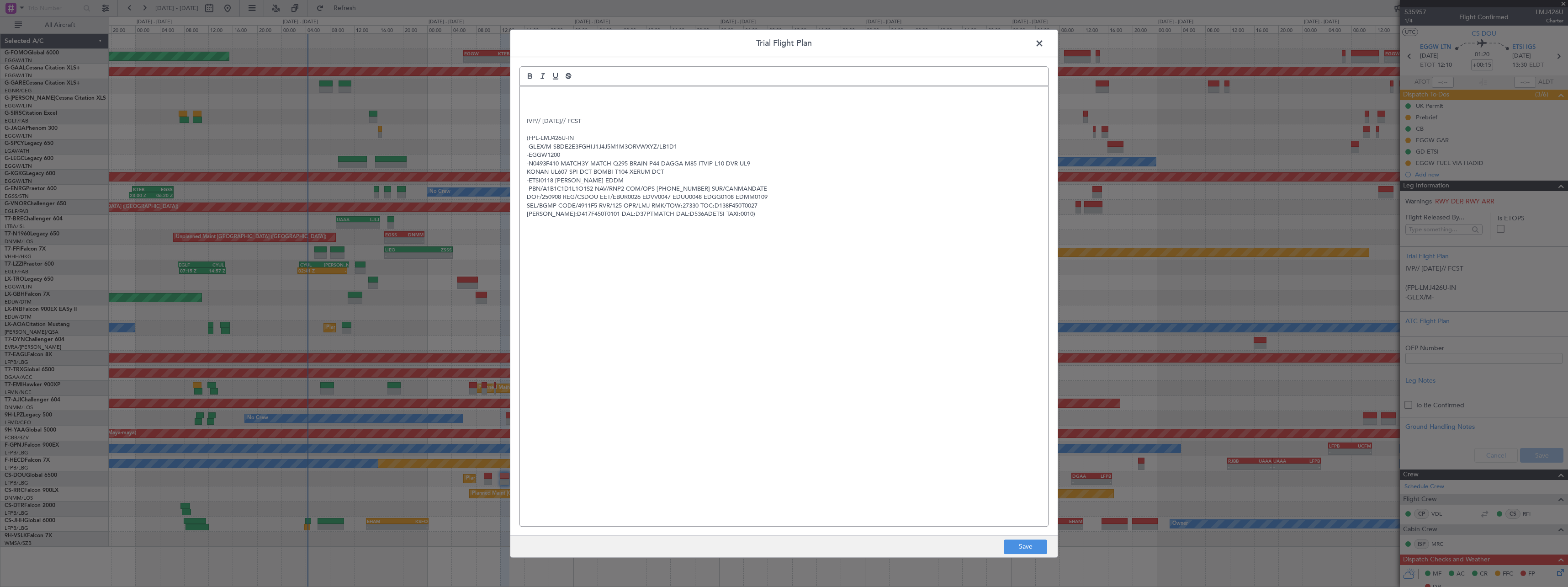
click at [536, 98] on p at bounding box center [783, 96] width 514 height 9
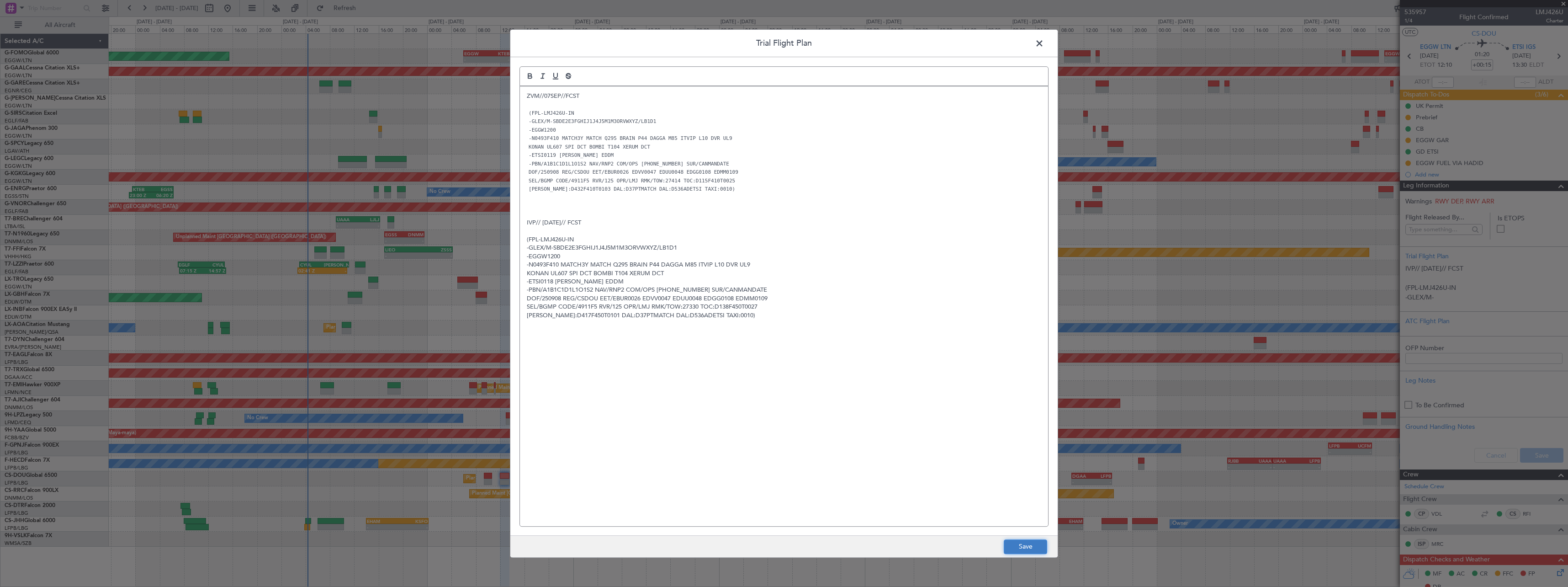
click at [1029, 547] on button "Save" at bounding box center [1025, 547] width 43 height 15
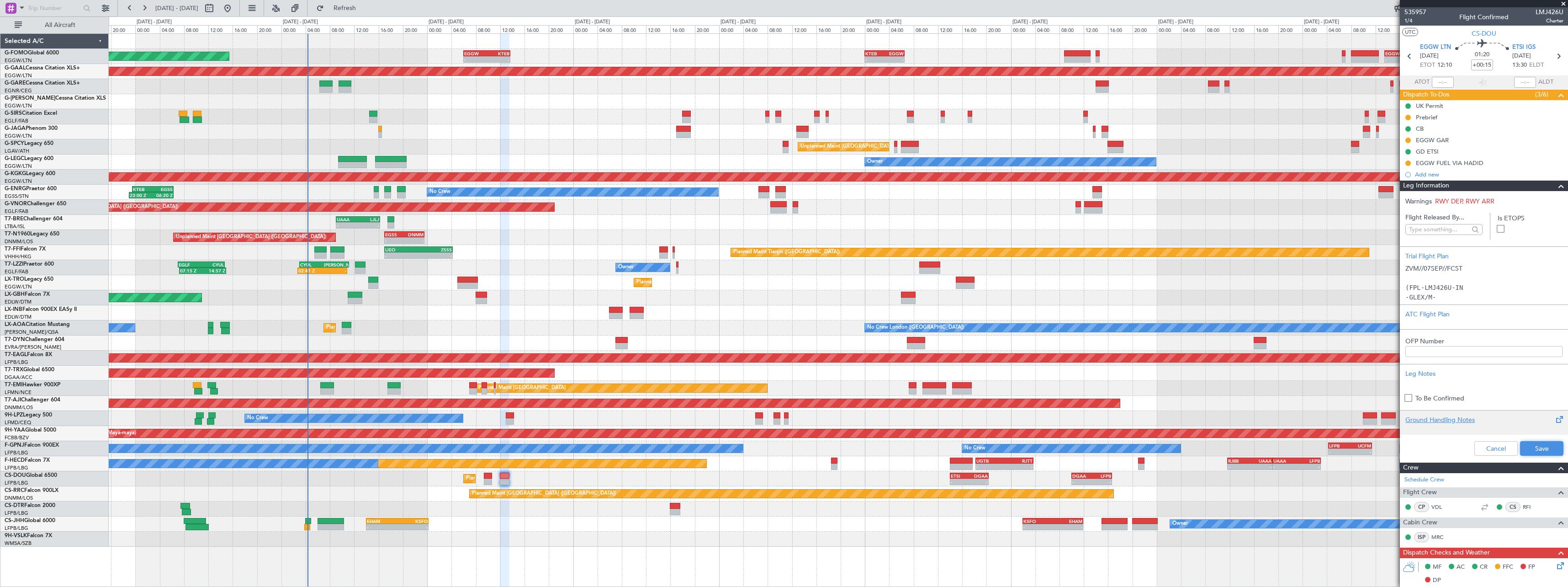
drag, startPoint x: 1545, startPoint y: 446, endPoint x: 1551, endPoint y: 416, distance: 30.6
click at [1545, 444] on button "Save" at bounding box center [1541, 448] width 43 height 15
click at [1556, 186] on span at bounding box center [1561, 186] width 11 height 11
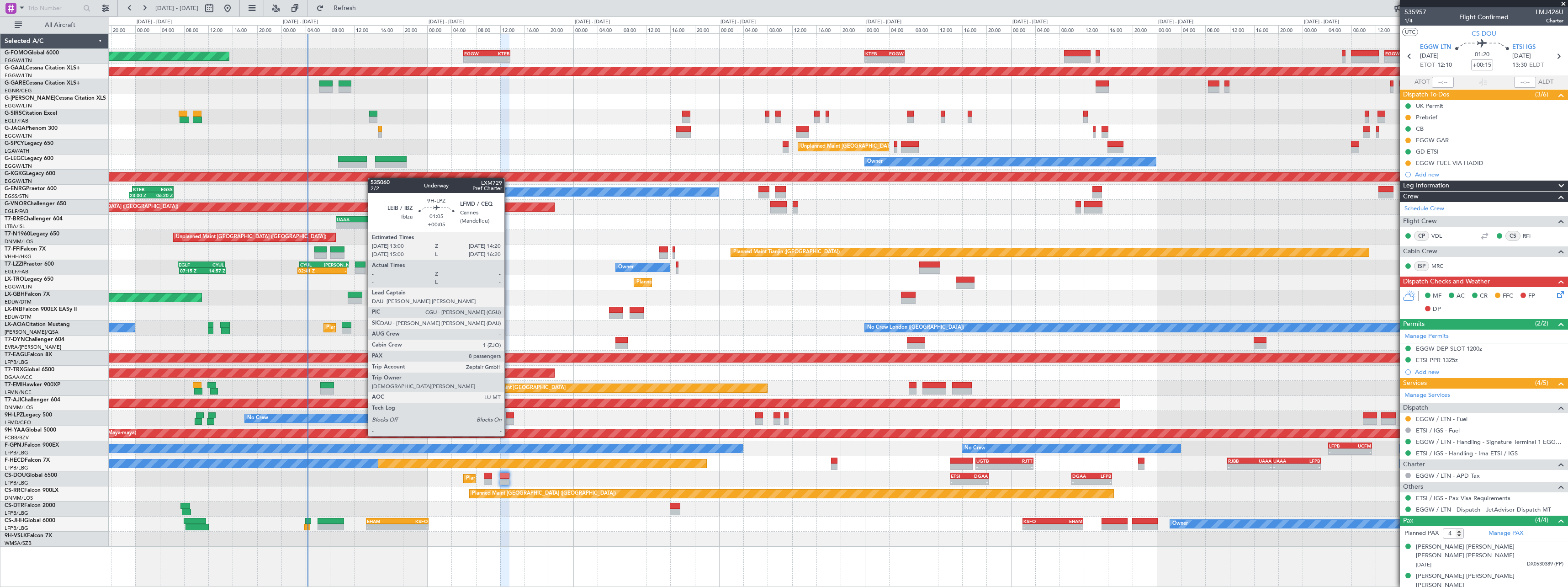
click at [508, 419] on div at bounding box center [510, 421] width 9 height 7
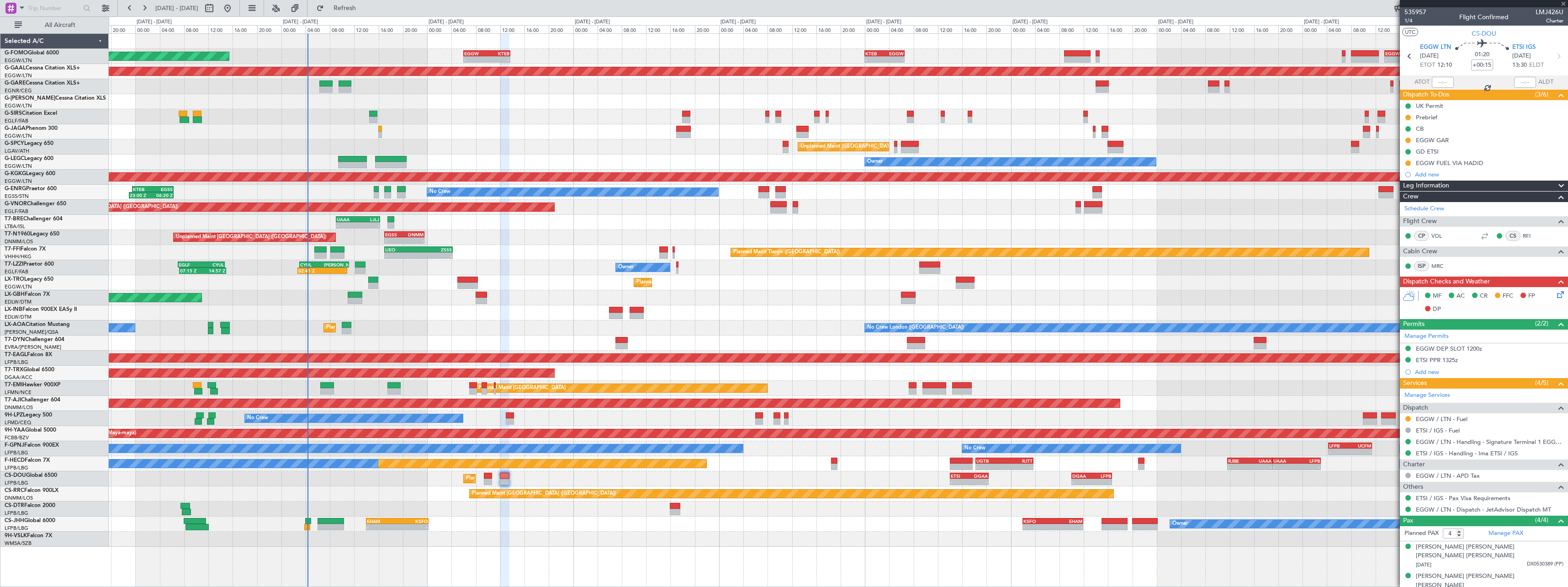
type input "+00:05"
type input "8"
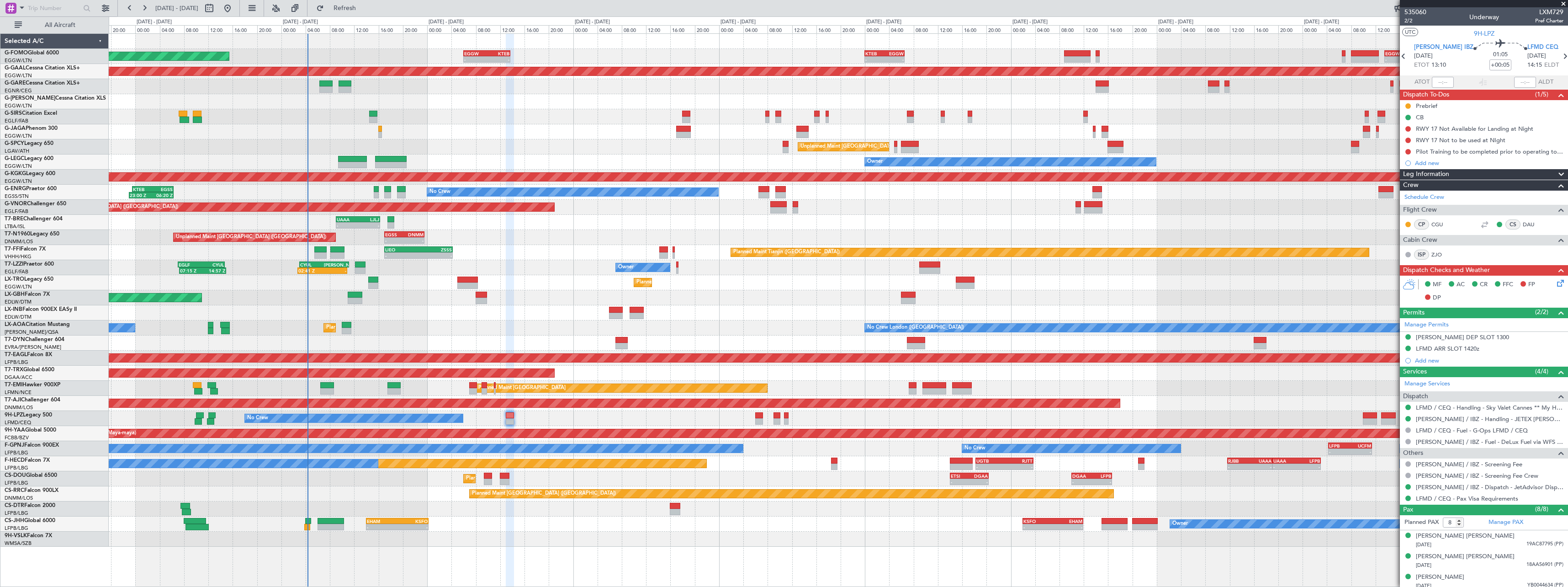
click at [1556, 175] on span at bounding box center [1561, 175] width 11 height 11
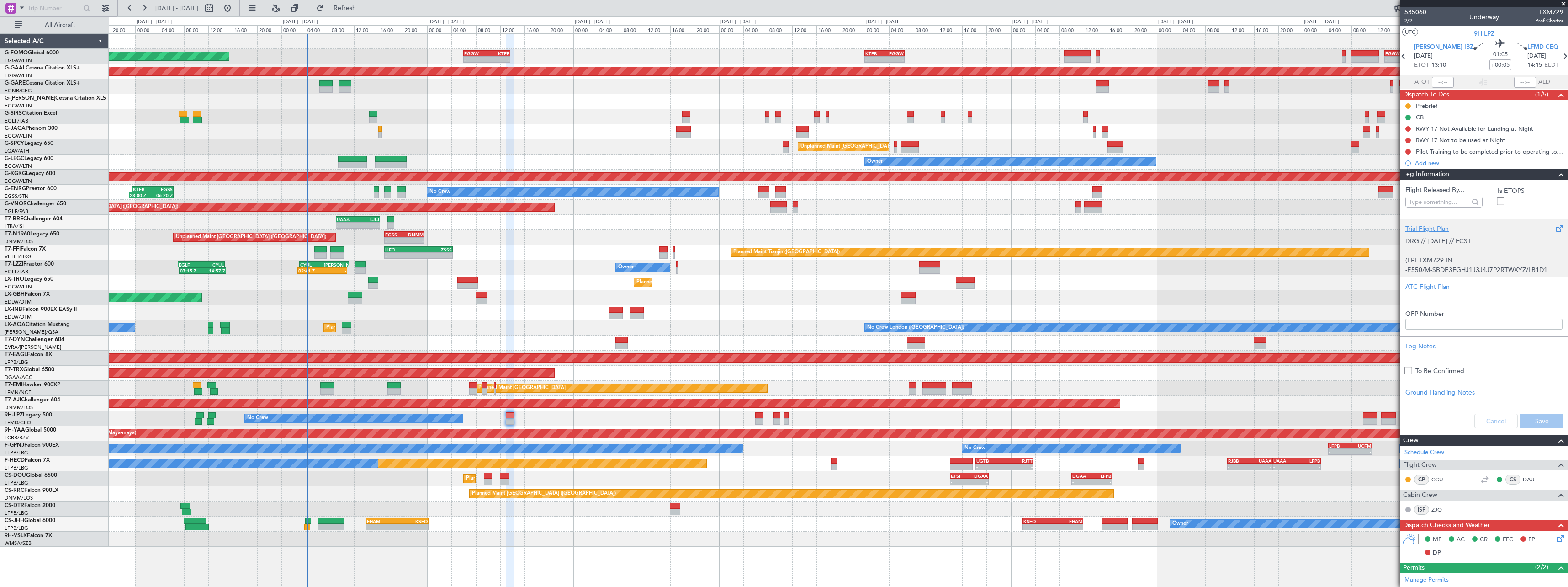
click at [1417, 230] on div "Trial Flight Plan" at bounding box center [1484, 229] width 157 height 10
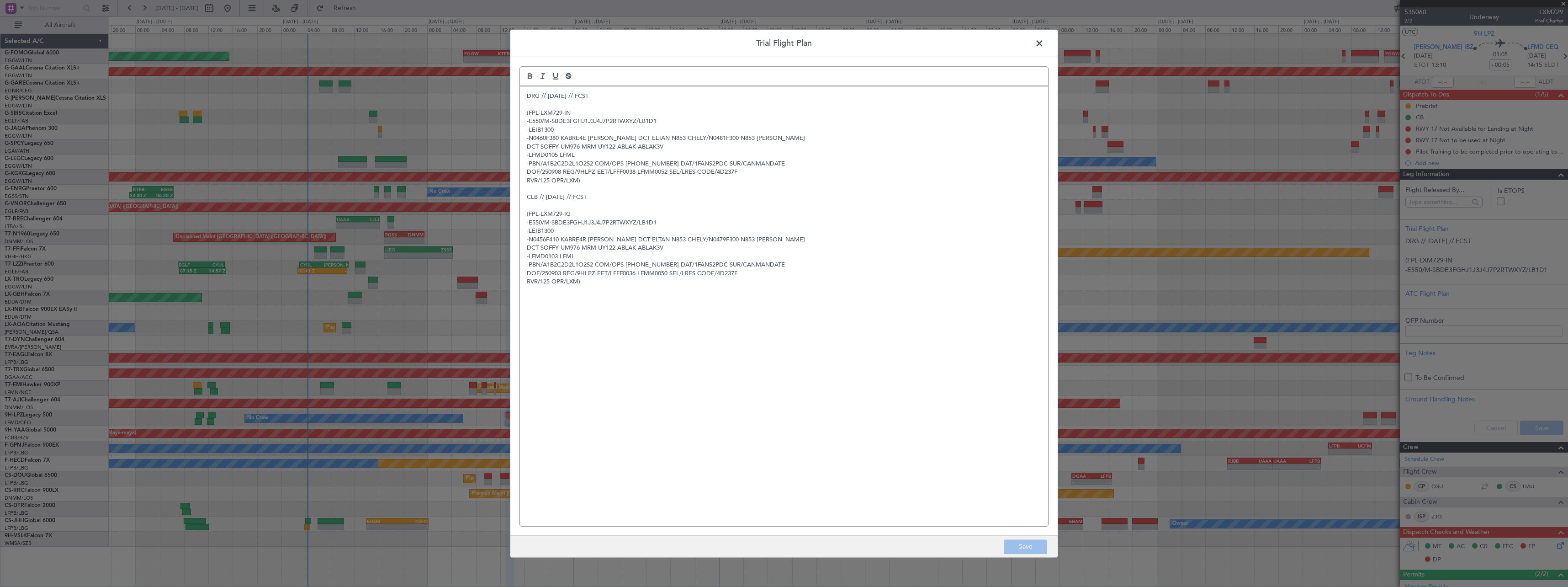
click at [523, 94] on div "DRG // 06SEP // FCST (FPL-LXM729-IN -E550/M-SBDE3FGHJ1J3J4J7P2RTWXYZ/LB1D1 -LEI…" at bounding box center [784, 306] width 528 height 440
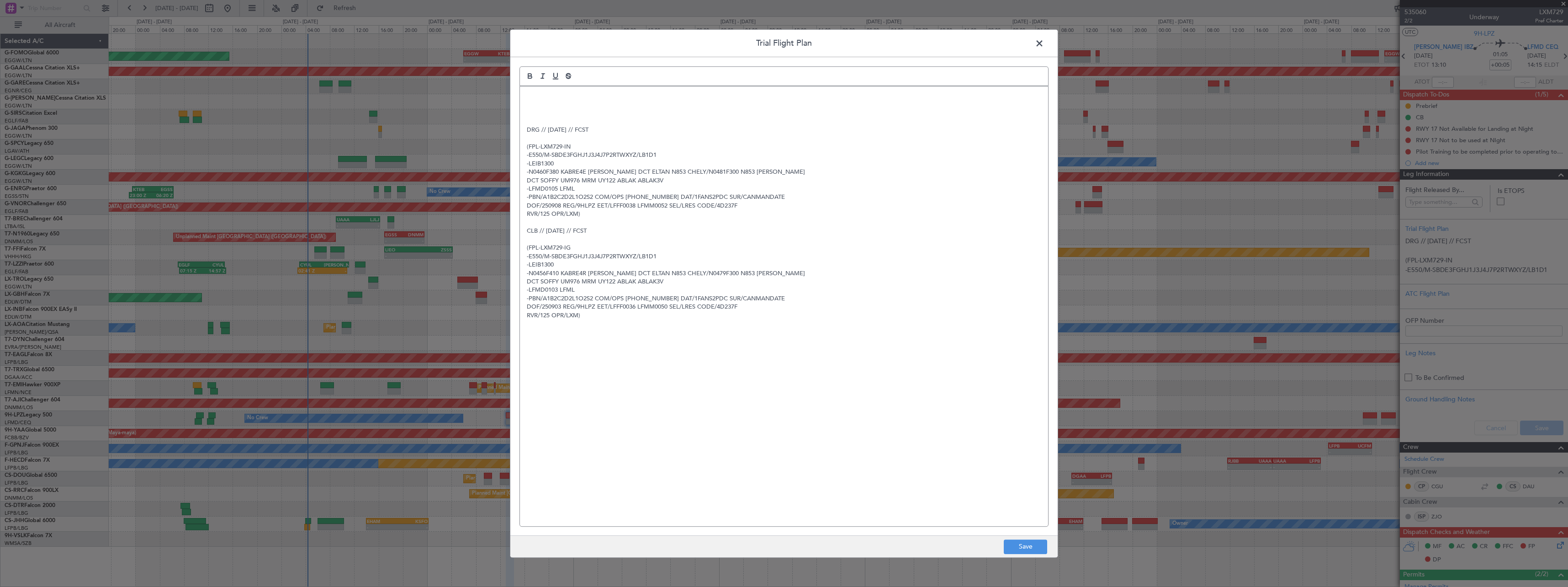
click at [527, 91] on div "DRG // 06SEP // FCST (FPL-LXM729-IN -E550/M-SBDE3FGHJ1J3J4J7P2RTWXYZ/LB1D1 -LEI…" at bounding box center [784, 306] width 528 height 440
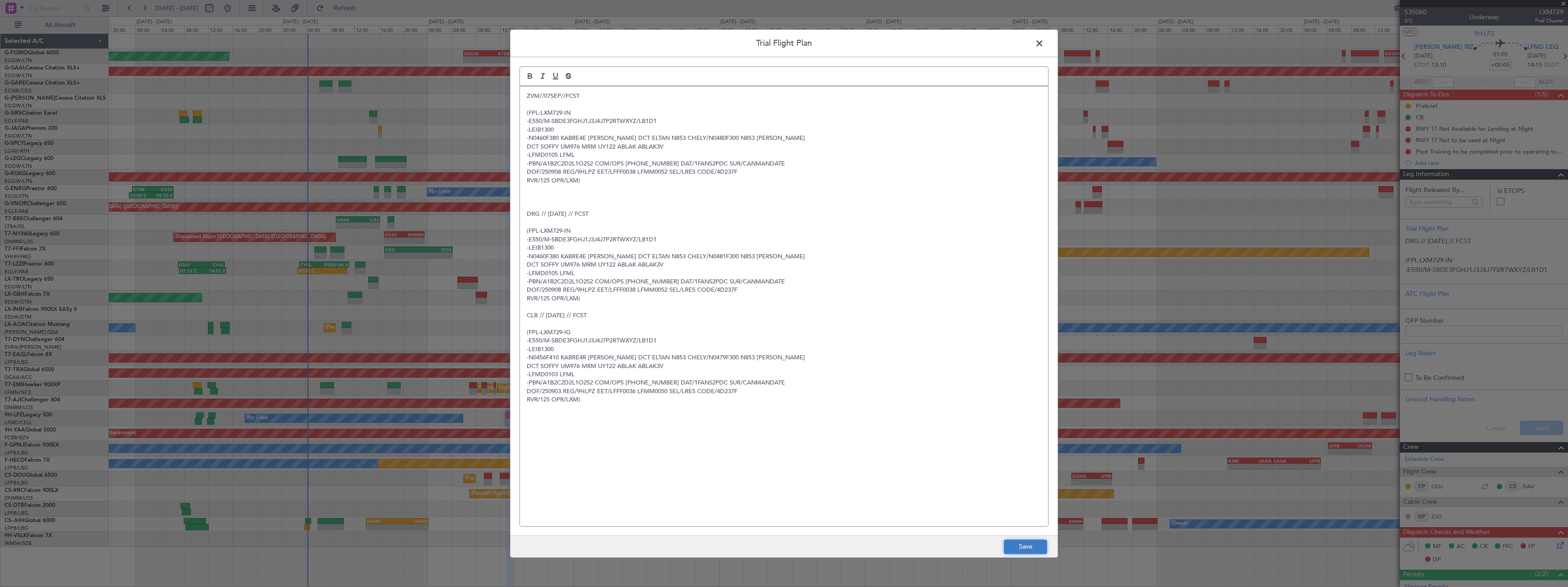
click at [1039, 547] on button "Save" at bounding box center [1025, 547] width 43 height 15
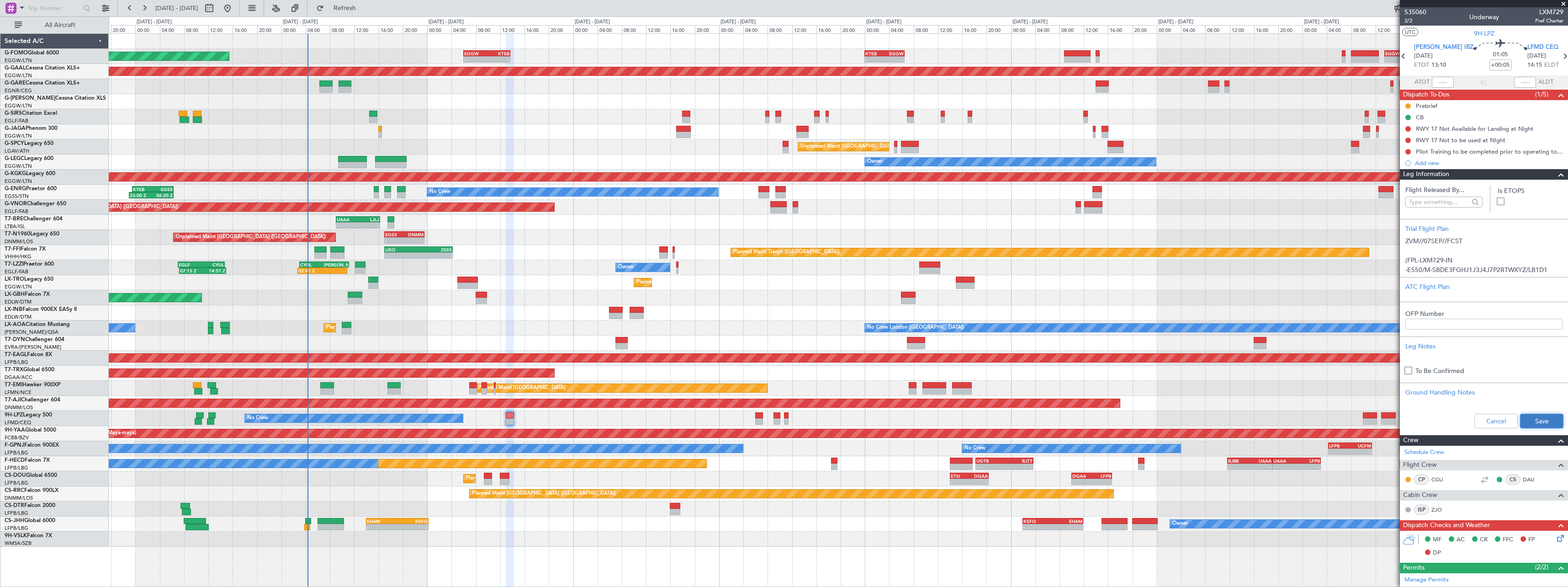
click at [1534, 423] on button "Save" at bounding box center [1541, 421] width 43 height 15
click at [1556, 173] on span at bounding box center [1561, 175] width 11 height 11
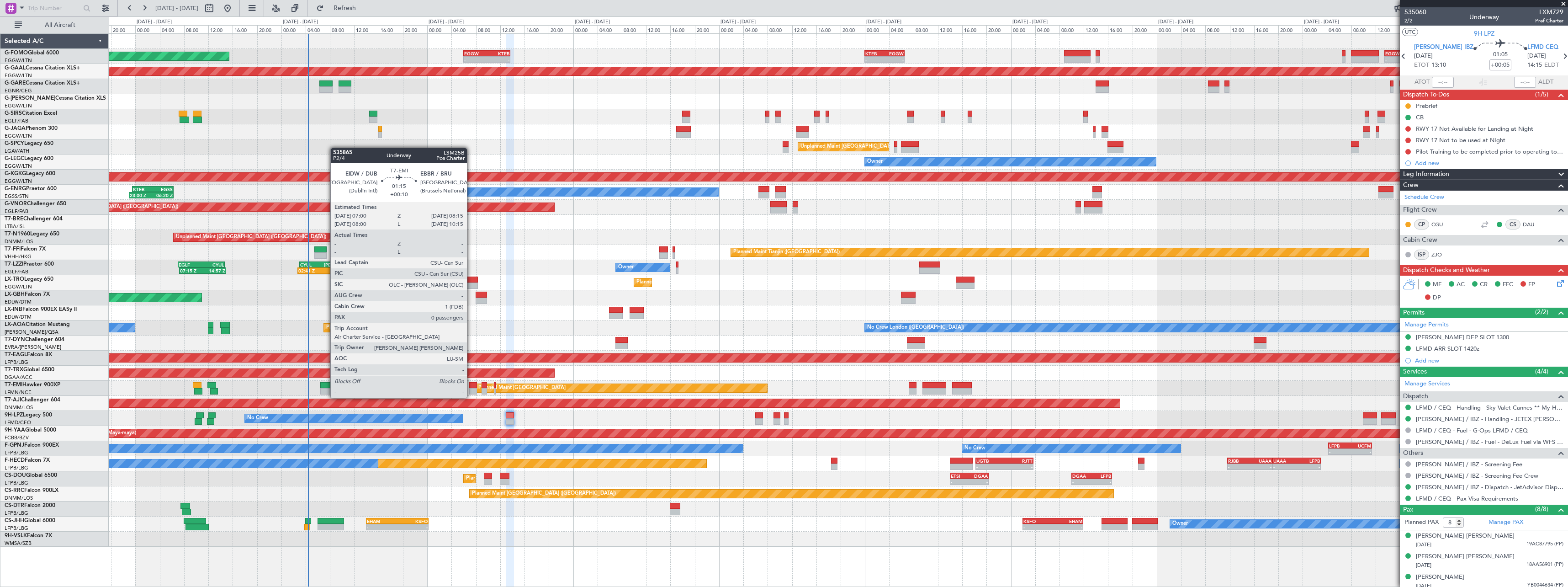
click at [471, 389] on div at bounding box center [473, 391] width 8 height 7
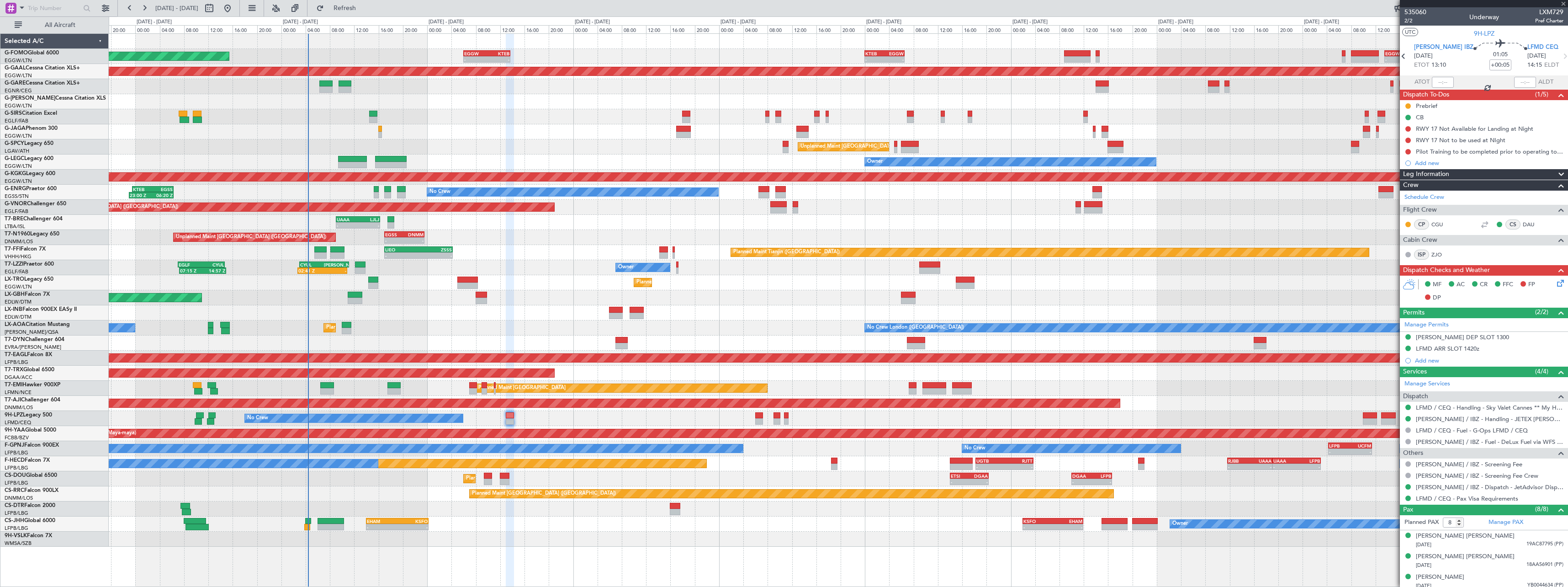
type input "+00:10"
type input "0"
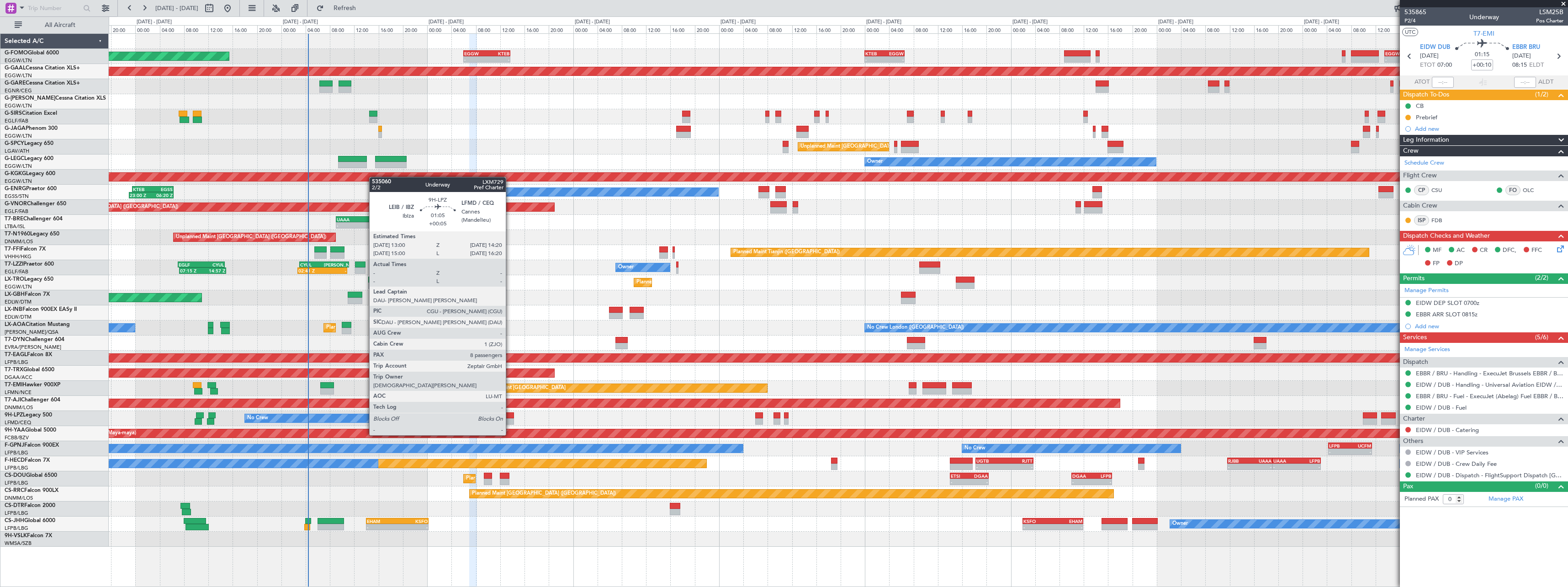
click at [509, 419] on div "No Crew No Crew" at bounding box center [838, 418] width 1459 height 15
click at [508, 421] on div at bounding box center [510, 421] width 9 height 7
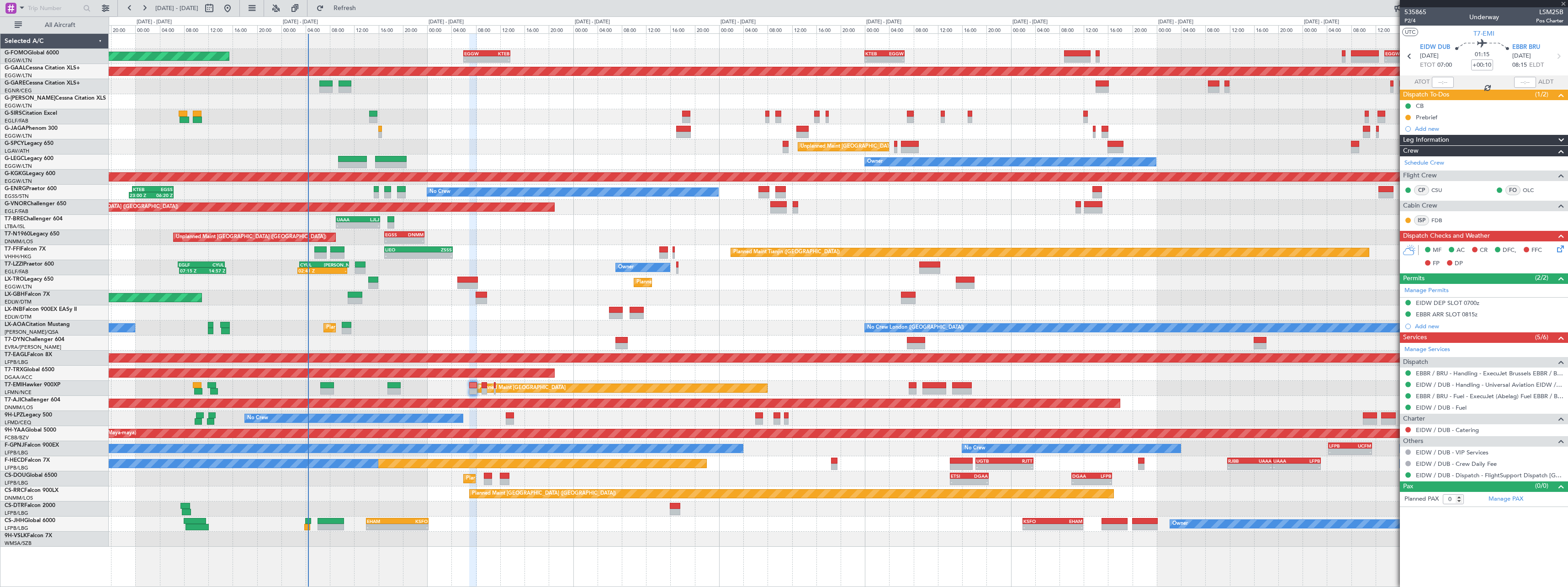
type input "+00:05"
type input "8"
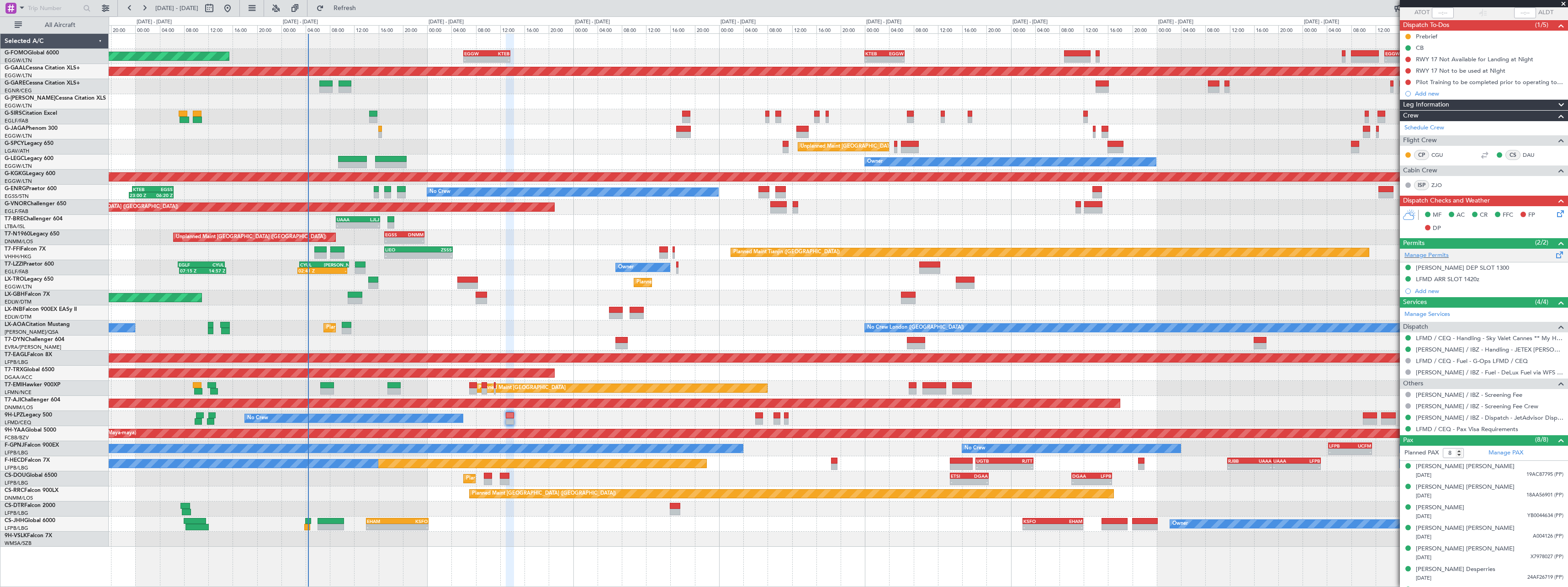
scroll to position [107, 0]
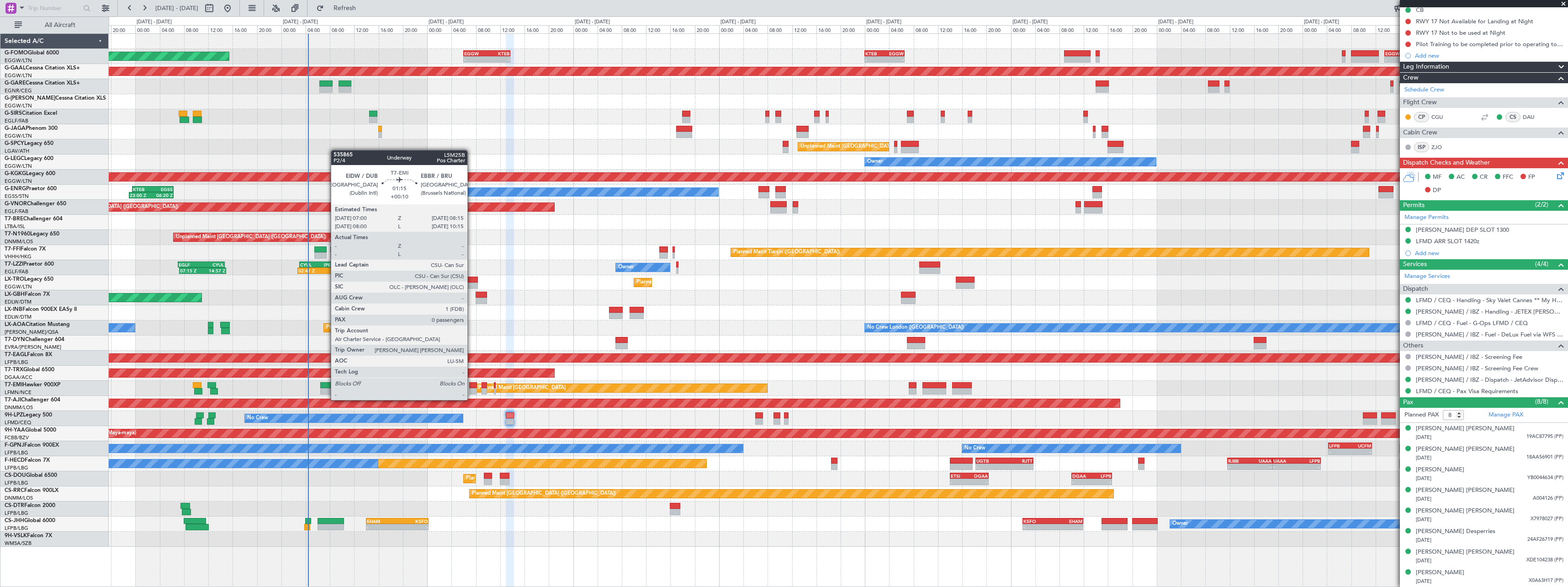
click at [472, 392] on div at bounding box center [473, 391] width 8 height 7
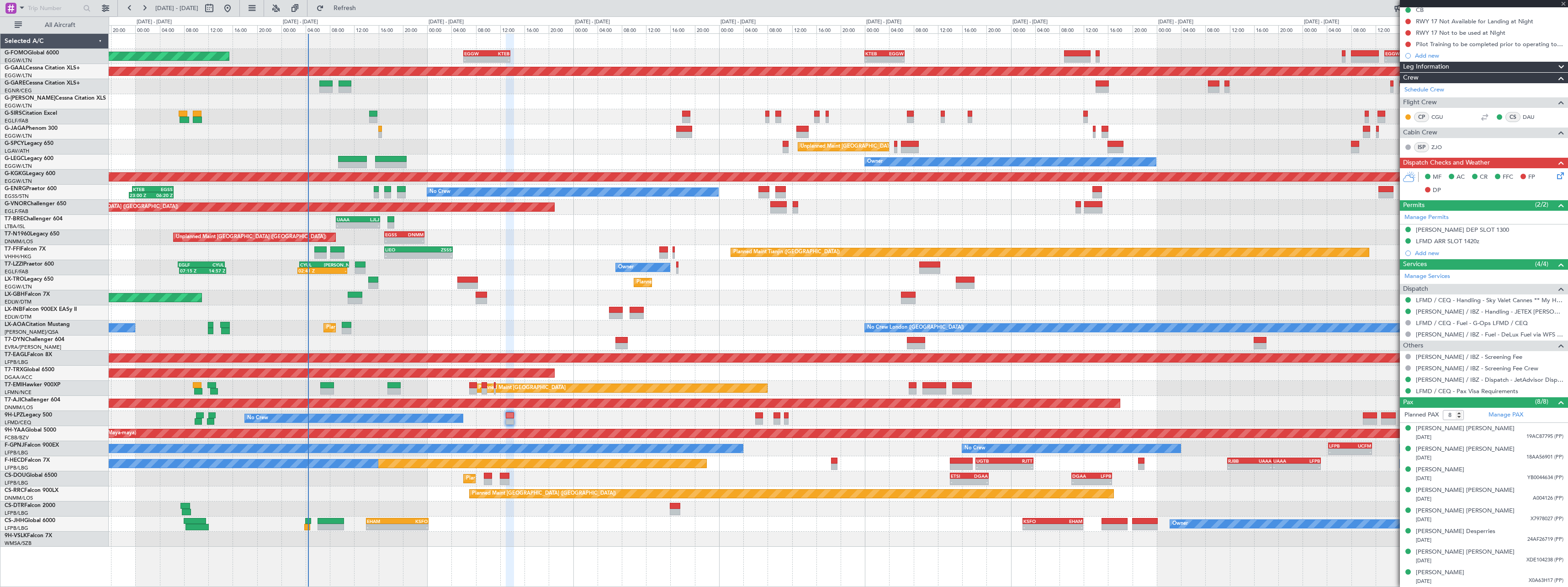
type input "+00:10"
type input "0"
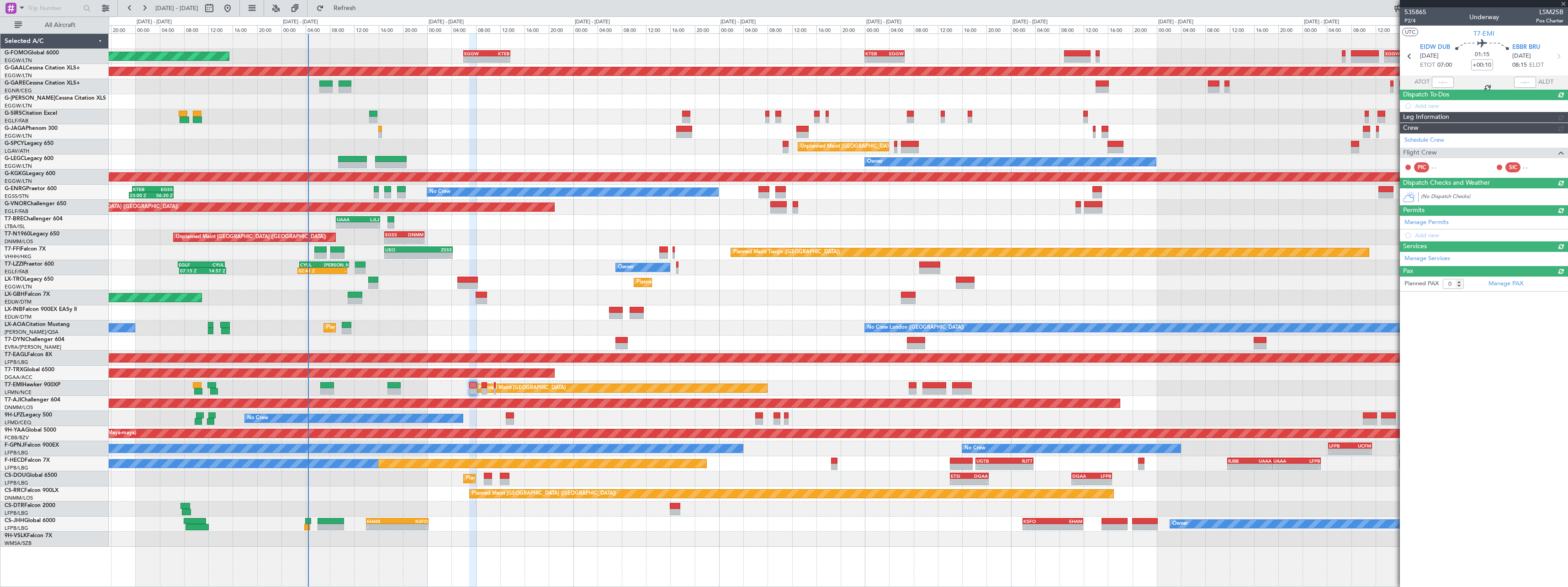
scroll to position [0, 0]
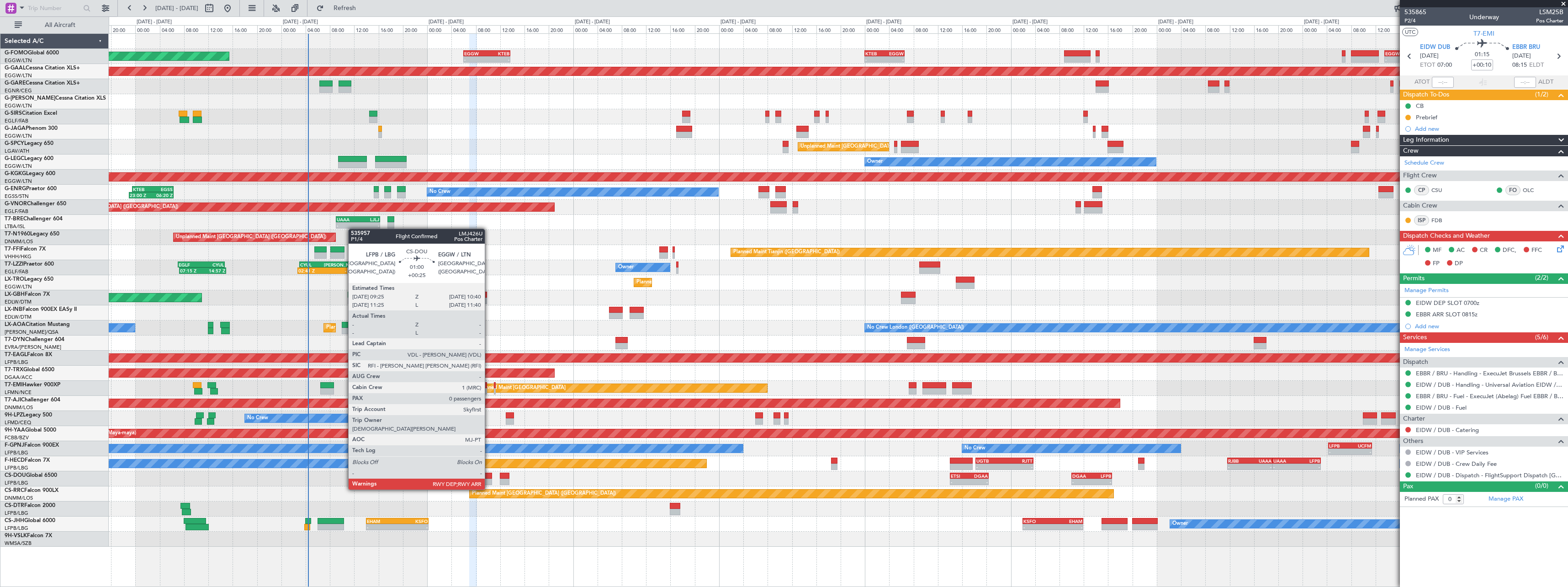
click at [489, 480] on div at bounding box center [488, 482] width 8 height 7
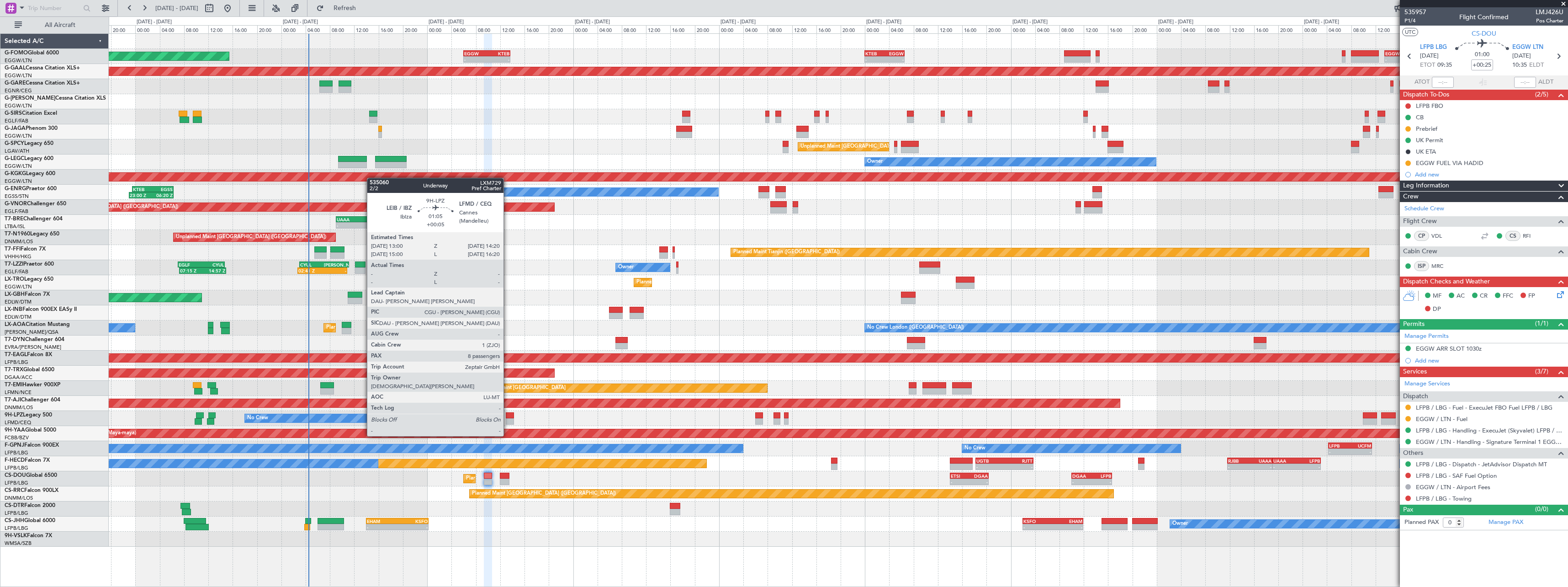
click at [508, 419] on div at bounding box center [510, 421] width 9 height 7
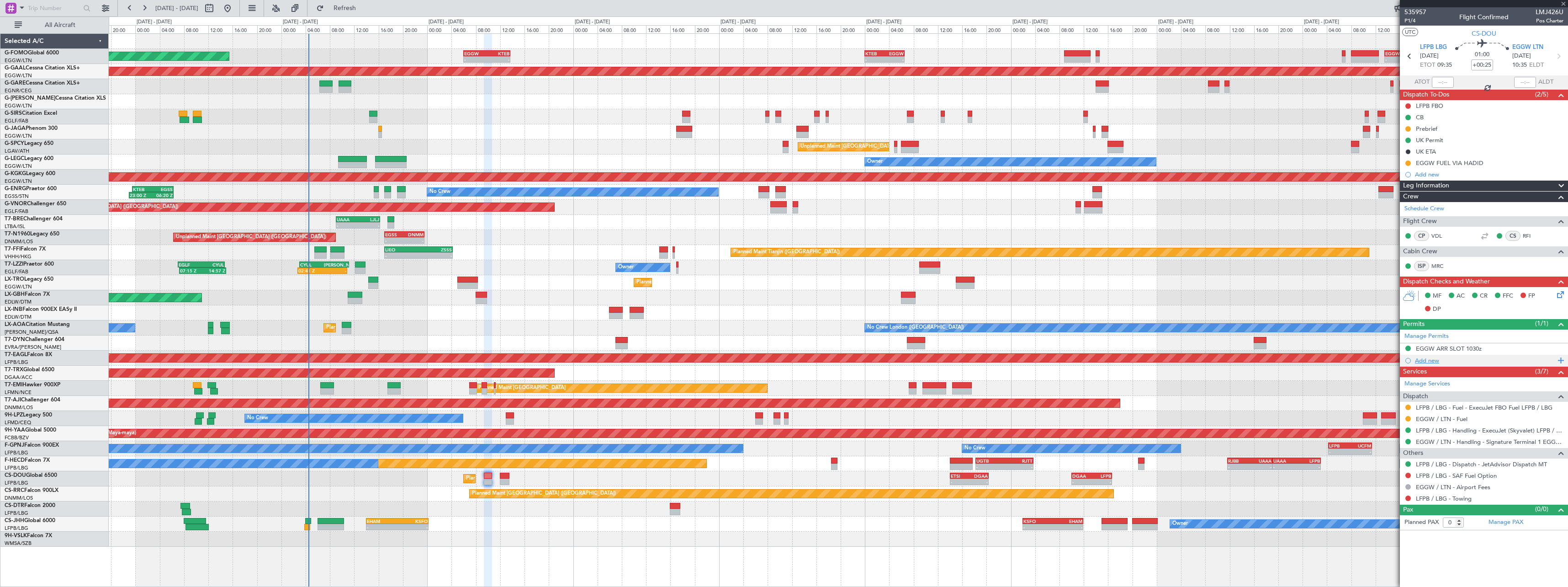
type input "+00:05"
type input "8"
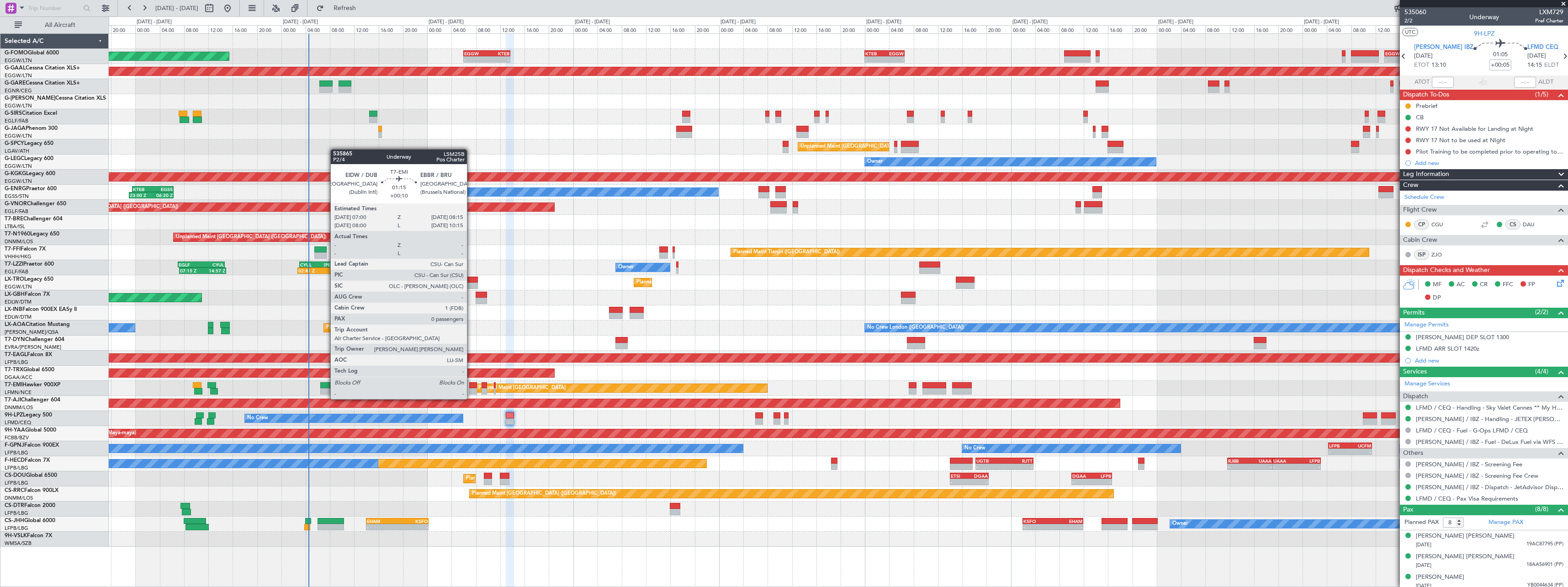
click at [471, 391] on div at bounding box center [473, 391] width 8 height 7
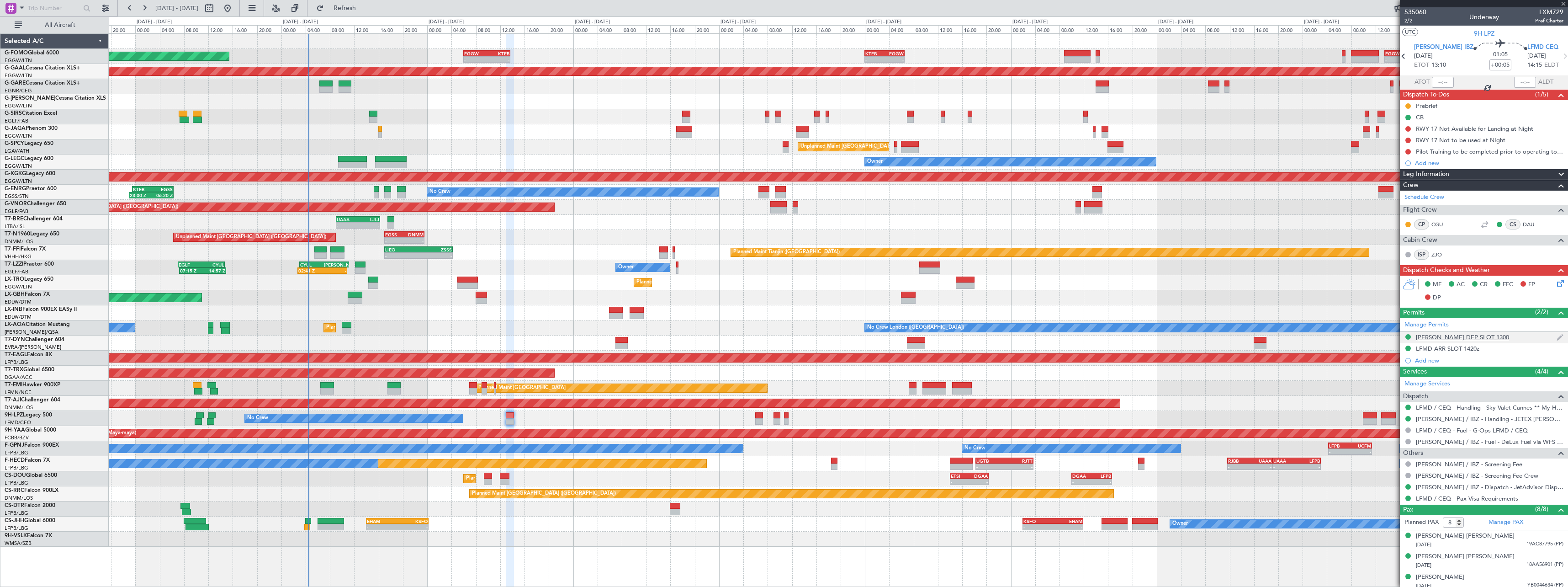
type input "+00:10"
type input "0"
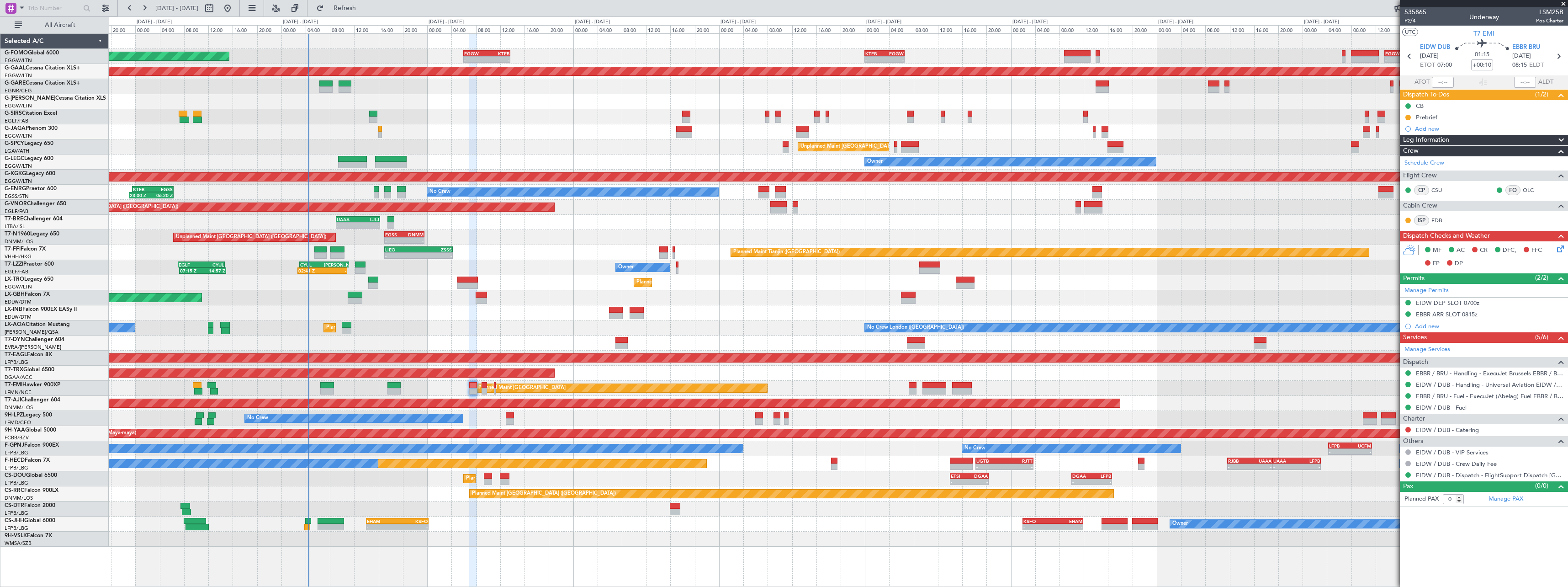
click at [1567, 136] on html "05 Sep 2025 - 15 Sep 2025 Refresh Quick Links All Aircraft Planned Maint London…" at bounding box center [784, 294] width 1568 height 587
click at [1561, 140] on span at bounding box center [1561, 140] width 11 height 11
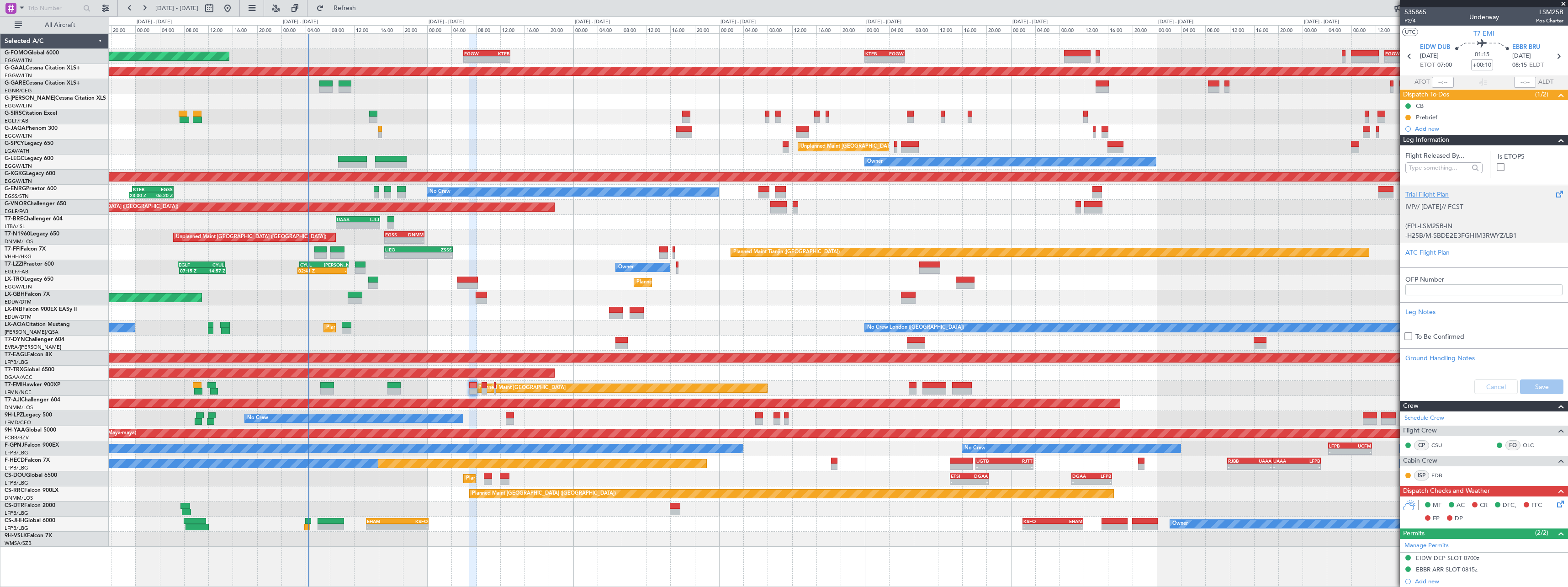
click at [1433, 195] on div "Trial Flight Plan" at bounding box center [1484, 194] width 157 height 10
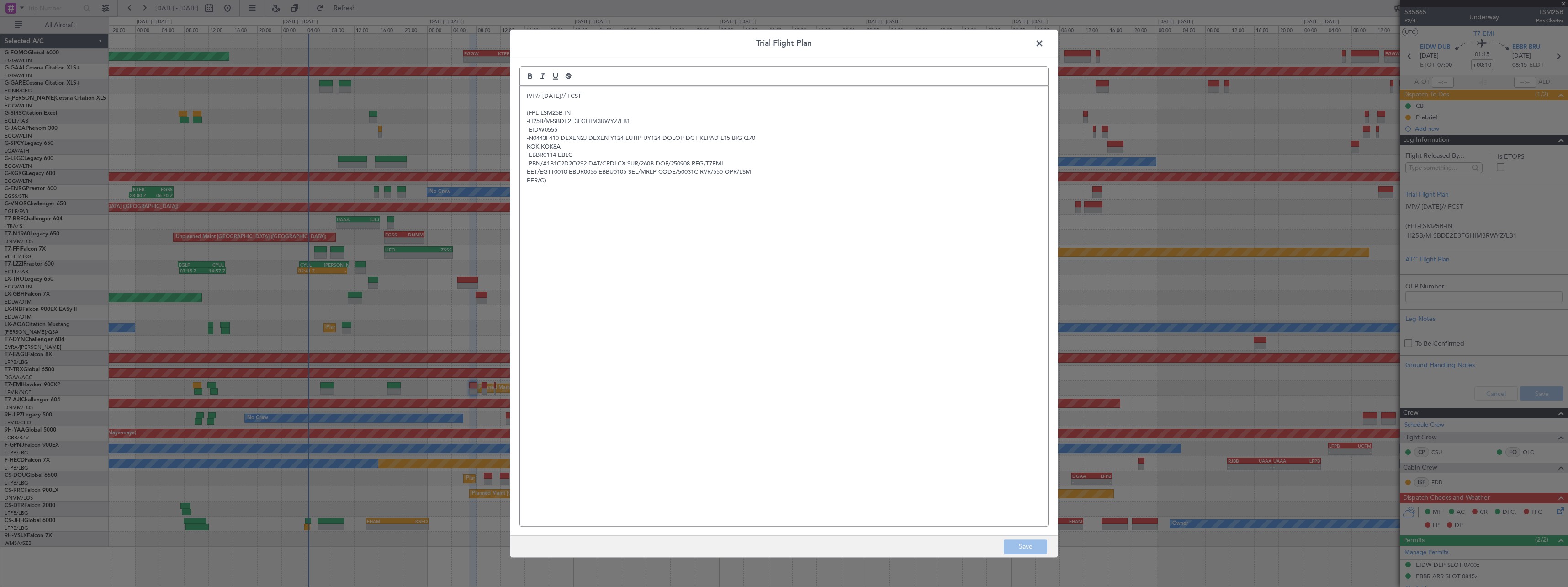
click at [526, 96] on div "IVP// 06SEP// FCST (FPL-LSM25B-IN -H25B/M-SBDE2E3FGHIM3RWYZ/LB1 -EIDW0555 -N044…" at bounding box center [784, 306] width 528 height 440
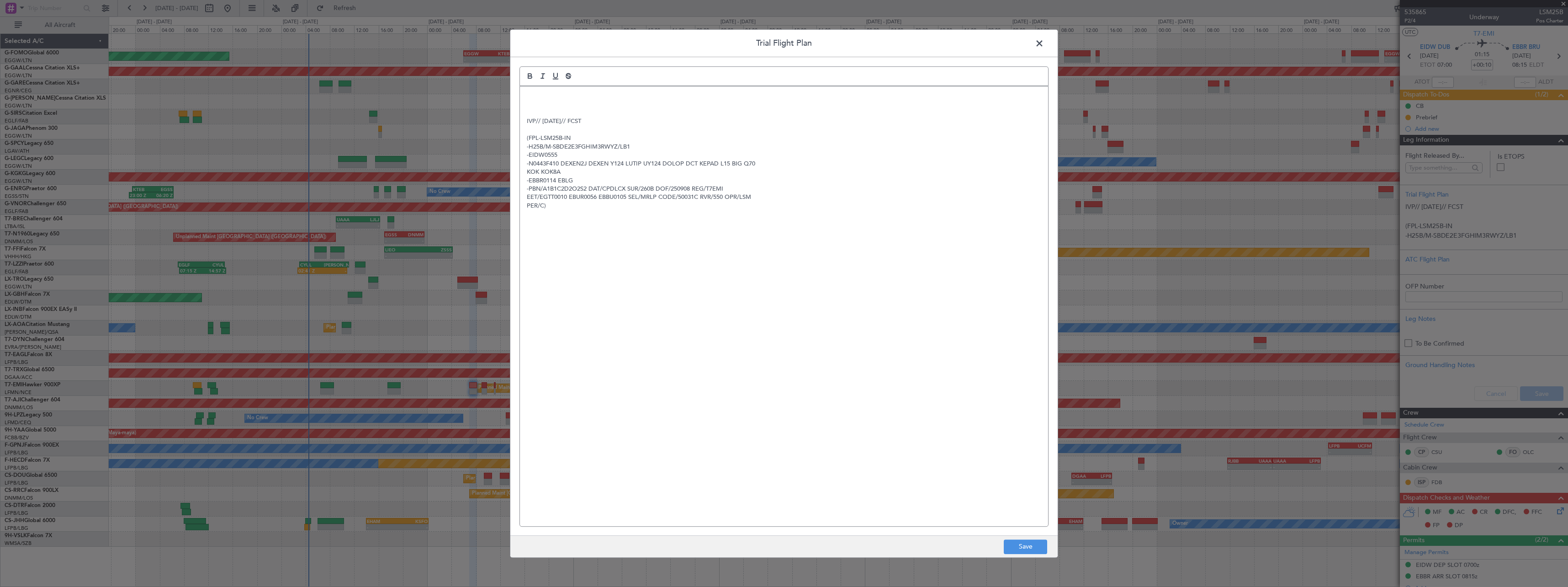
click at [529, 93] on p at bounding box center [783, 96] width 514 height 9
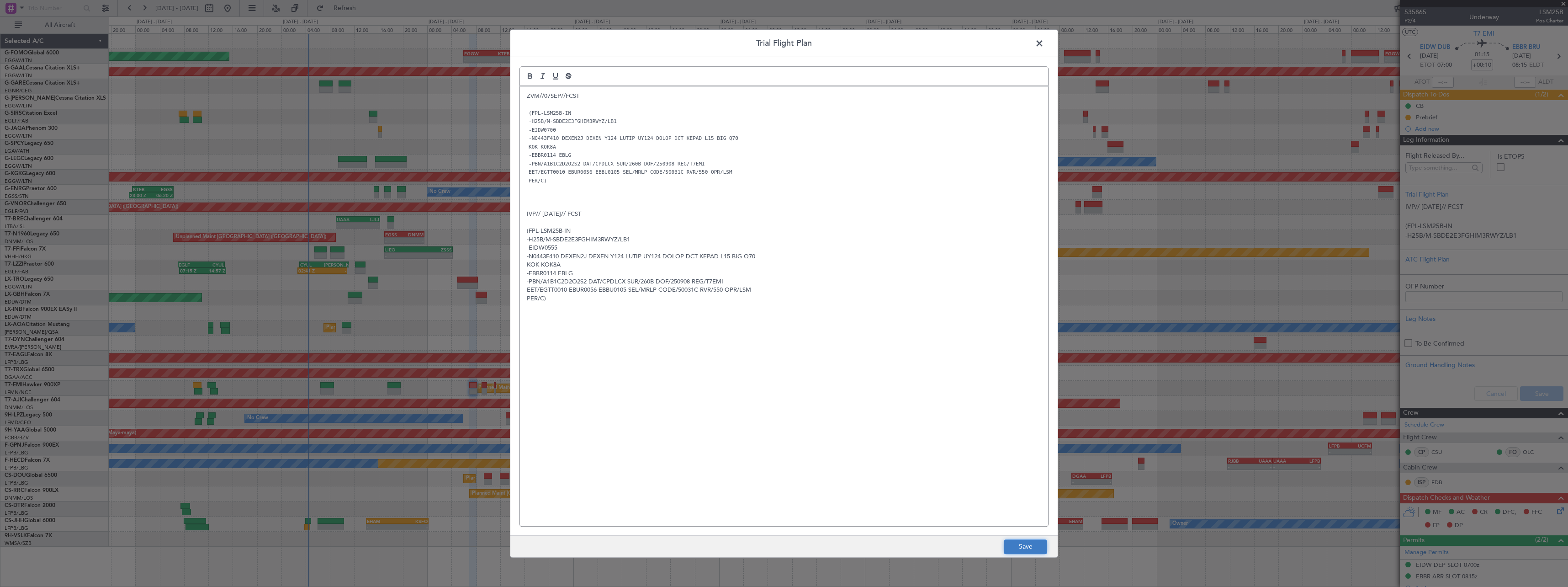
click at [1018, 546] on button "Save" at bounding box center [1025, 547] width 43 height 15
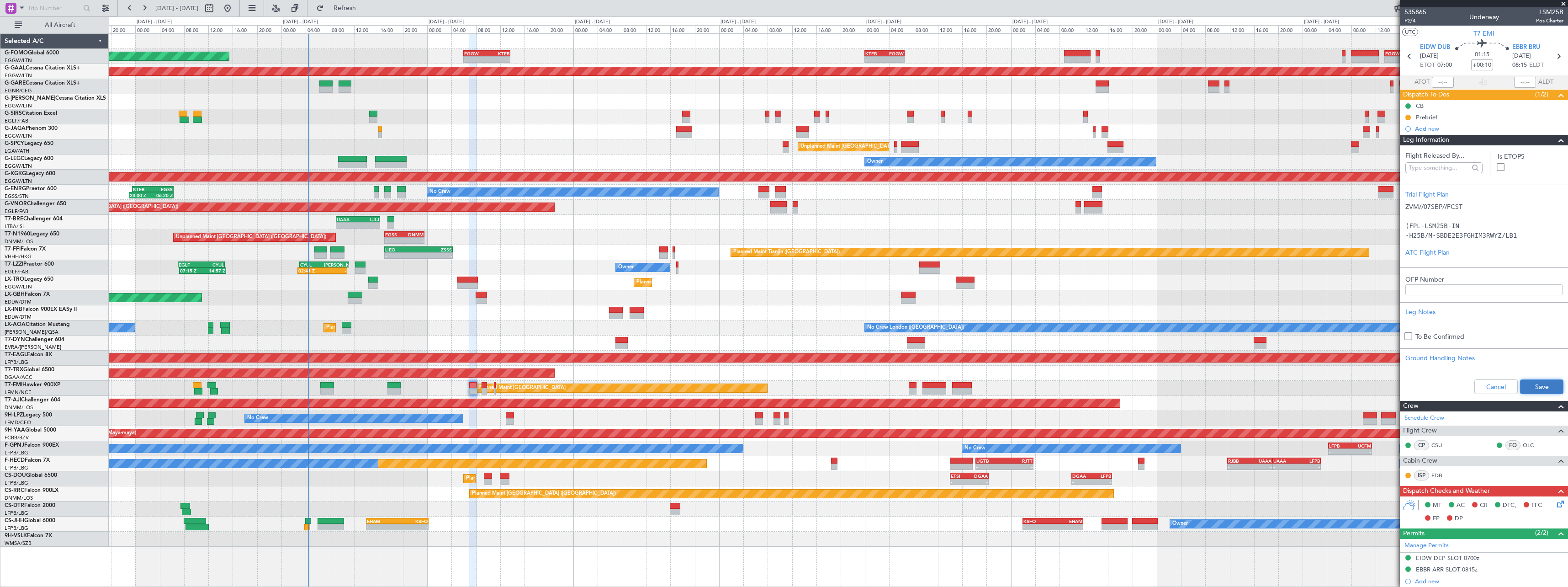
click at [1541, 384] on button "Save" at bounding box center [1541, 387] width 43 height 15
click at [1558, 142] on span at bounding box center [1561, 140] width 11 height 11
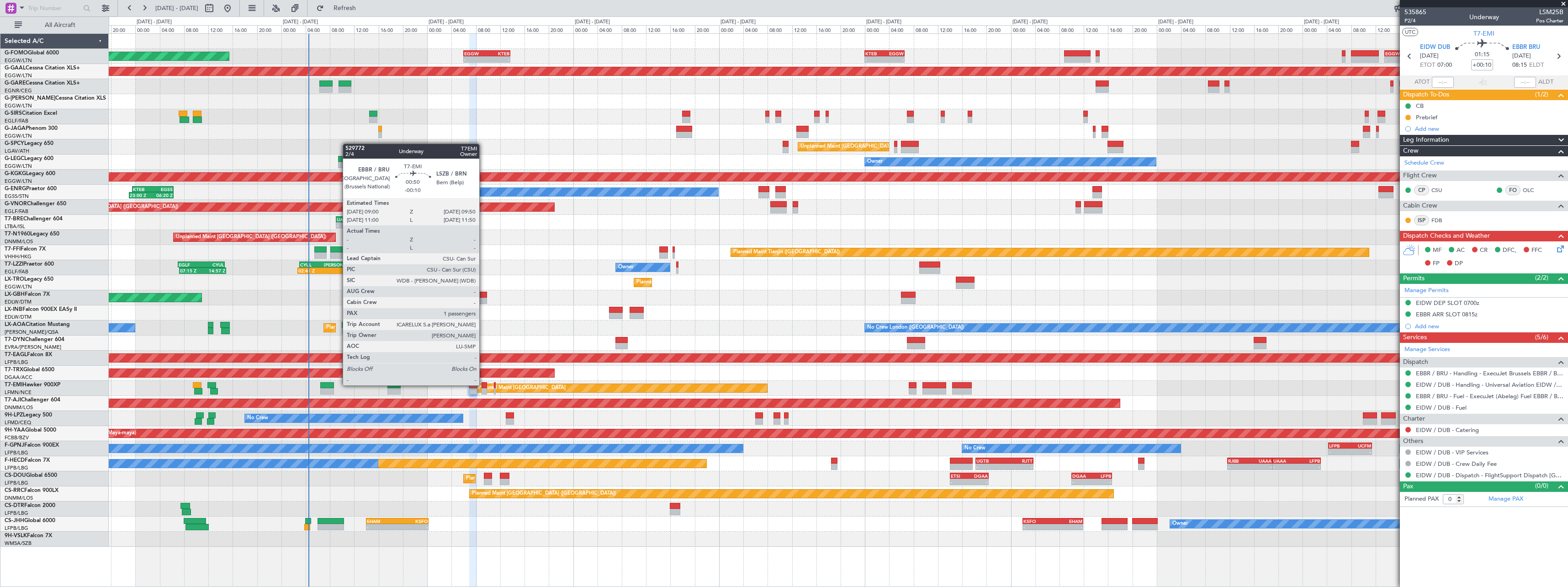
click at [485, 385] on div at bounding box center [484, 385] width 5 height 7
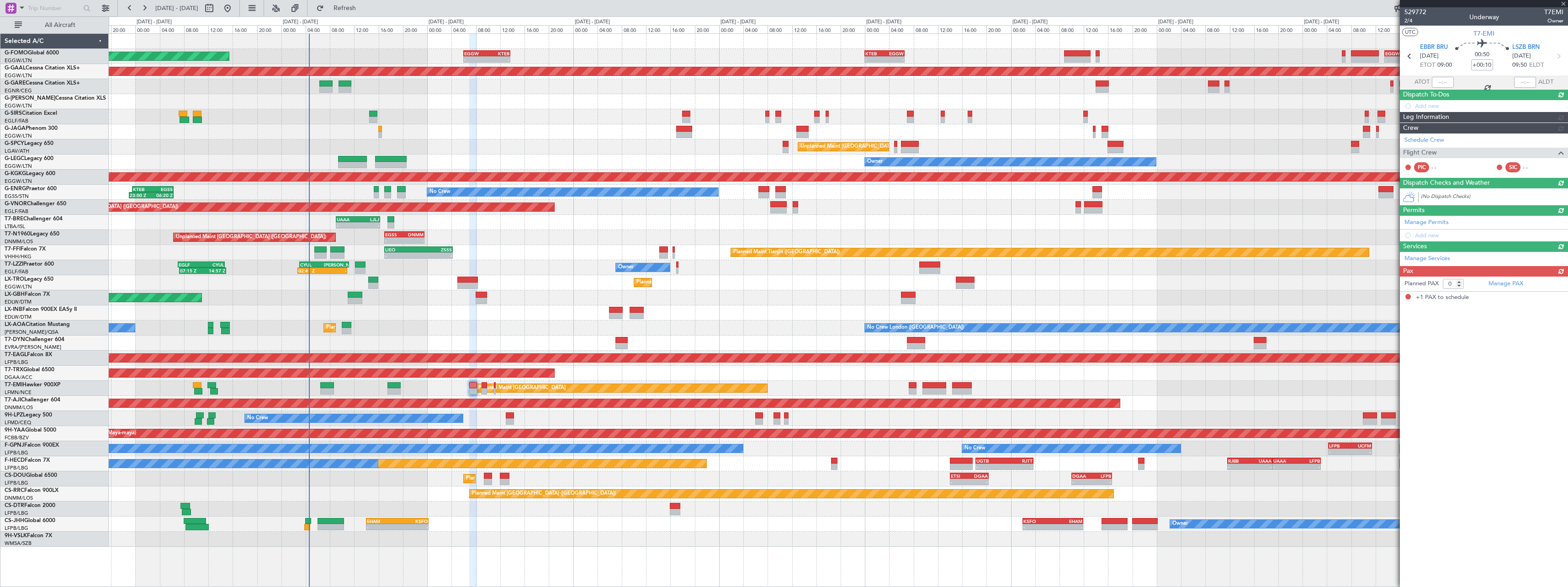
type input "-00:10"
type input "1"
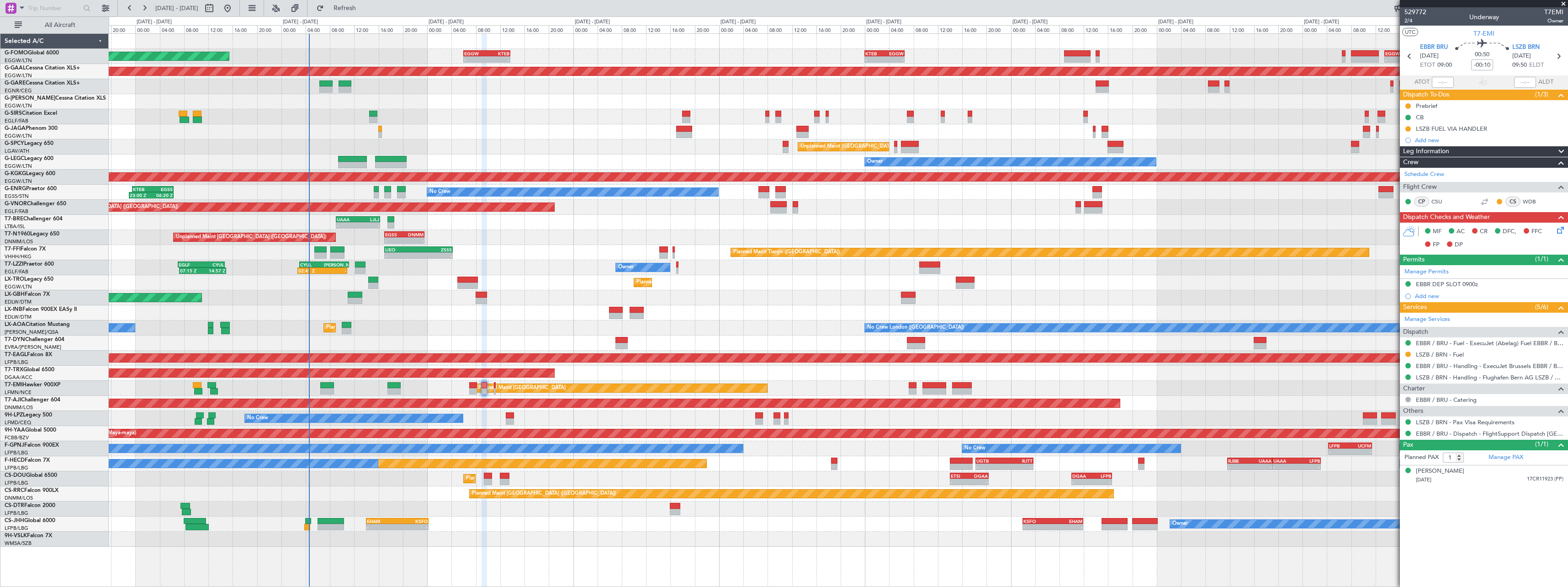
click at [1561, 147] on span at bounding box center [1561, 152] width 11 height 11
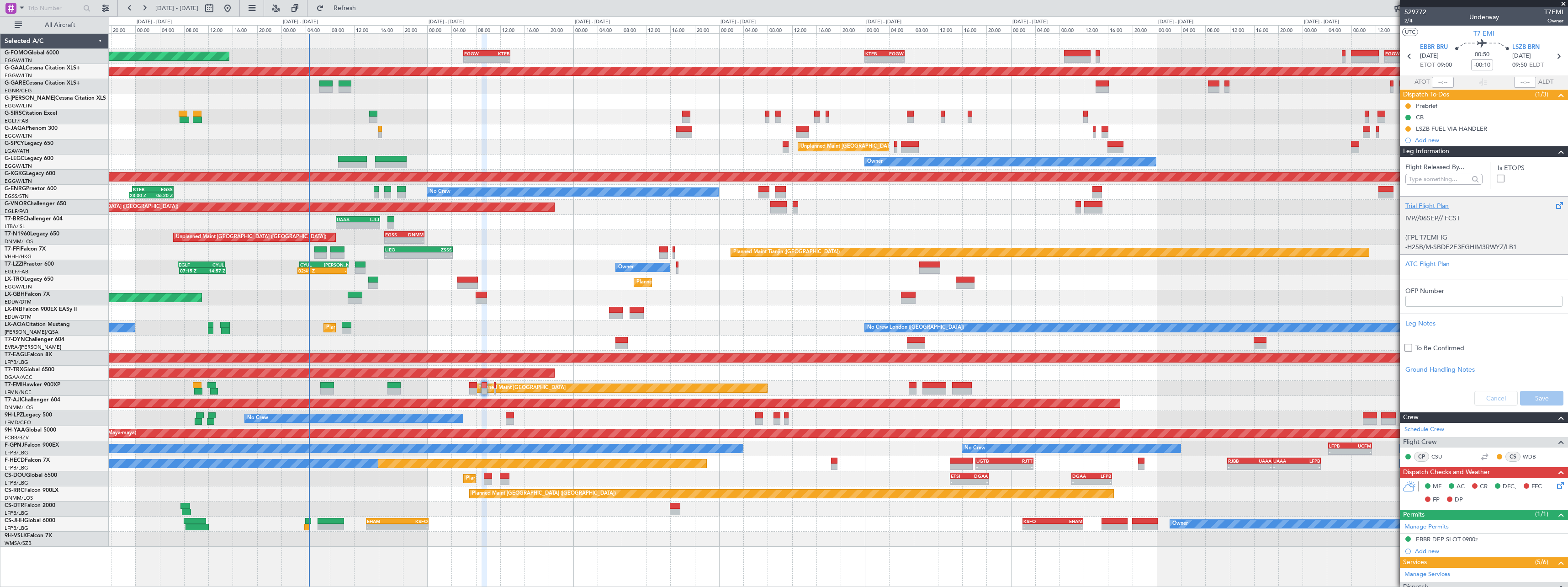
click at [1442, 200] on div "Trial Flight Plan IVP//06SEP// FCST (FPL-T7EMI-IG -H25B/M-SBDE2E3FGHIM3RWYZ/LB1…" at bounding box center [1484, 225] width 168 height 58
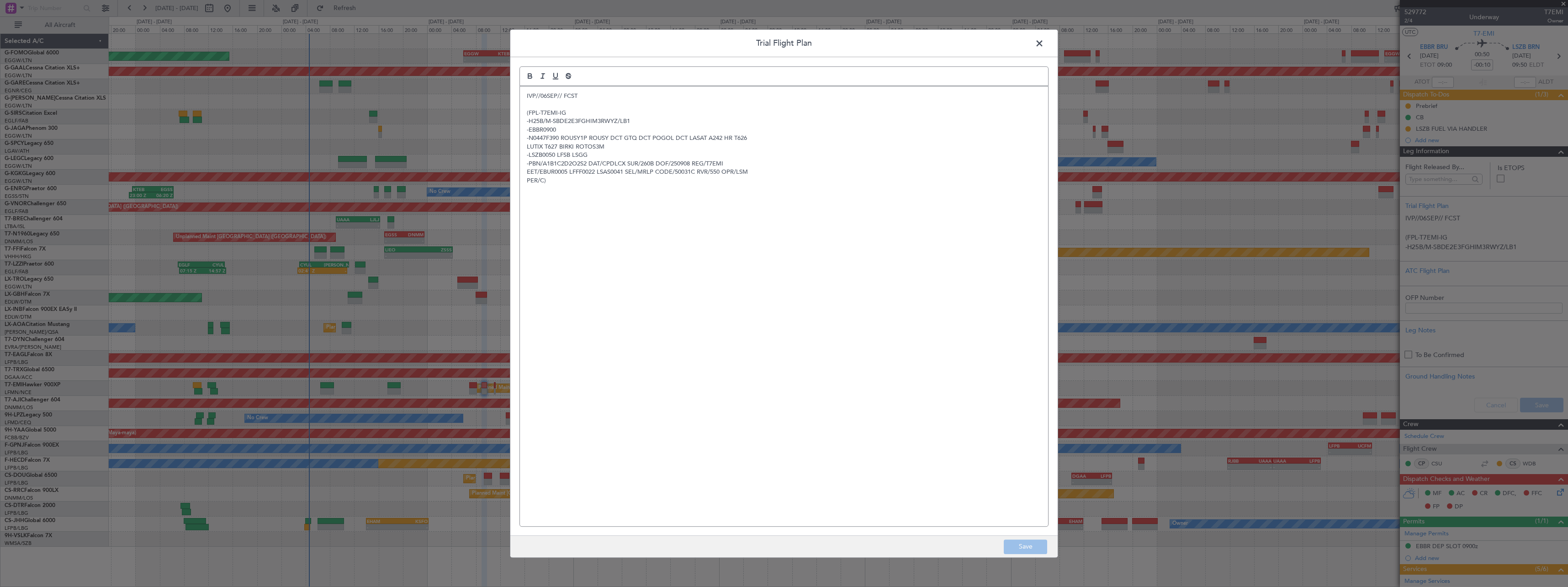
click at [524, 93] on div "IVP//06SEP// FCST (FPL-T7EMI-IG -H25B/M-SBDE2E3FGHIM3RWYZ/LB1 -EBBR0900 -N0447F…" at bounding box center [784, 306] width 528 height 440
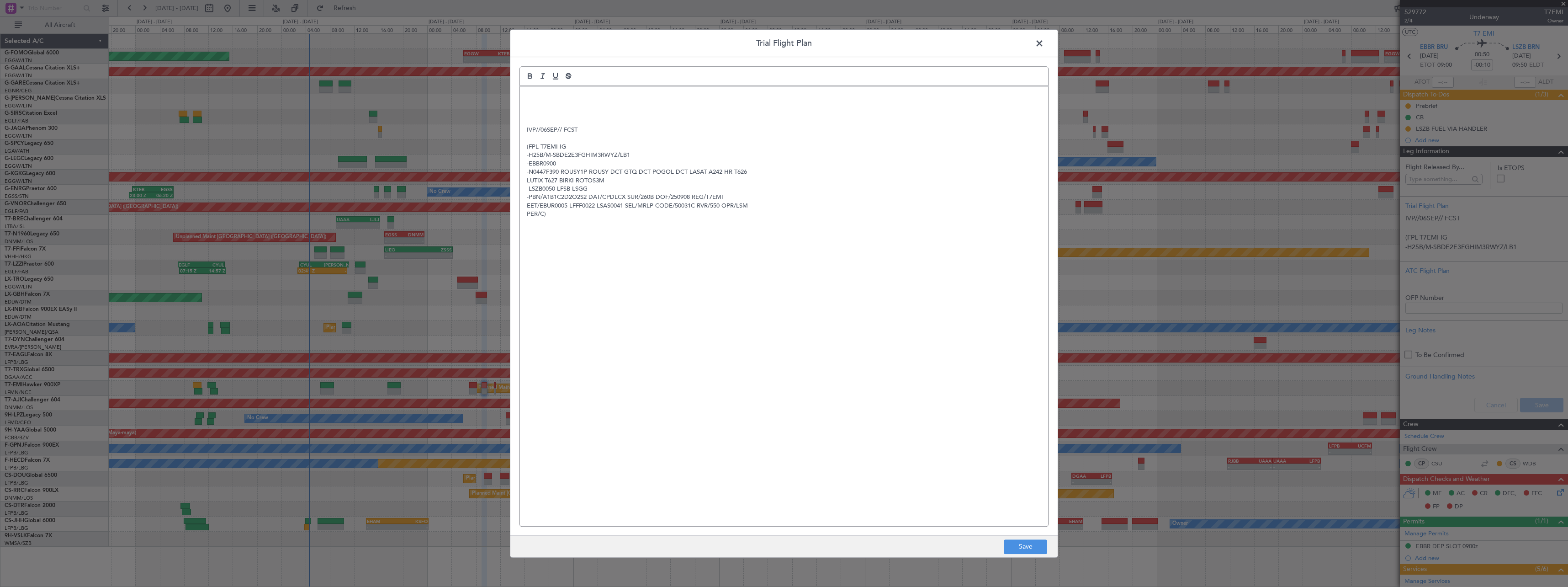
click at [539, 91] on div "IVP//06SEP// FCST (FPL-T7EMI-IG -H25B/M-SBDE2E3FGHIM3RWYZ/LB1 -EBBR0900 -N0447F…" at bounding box center [784, 306] width 528 height 440
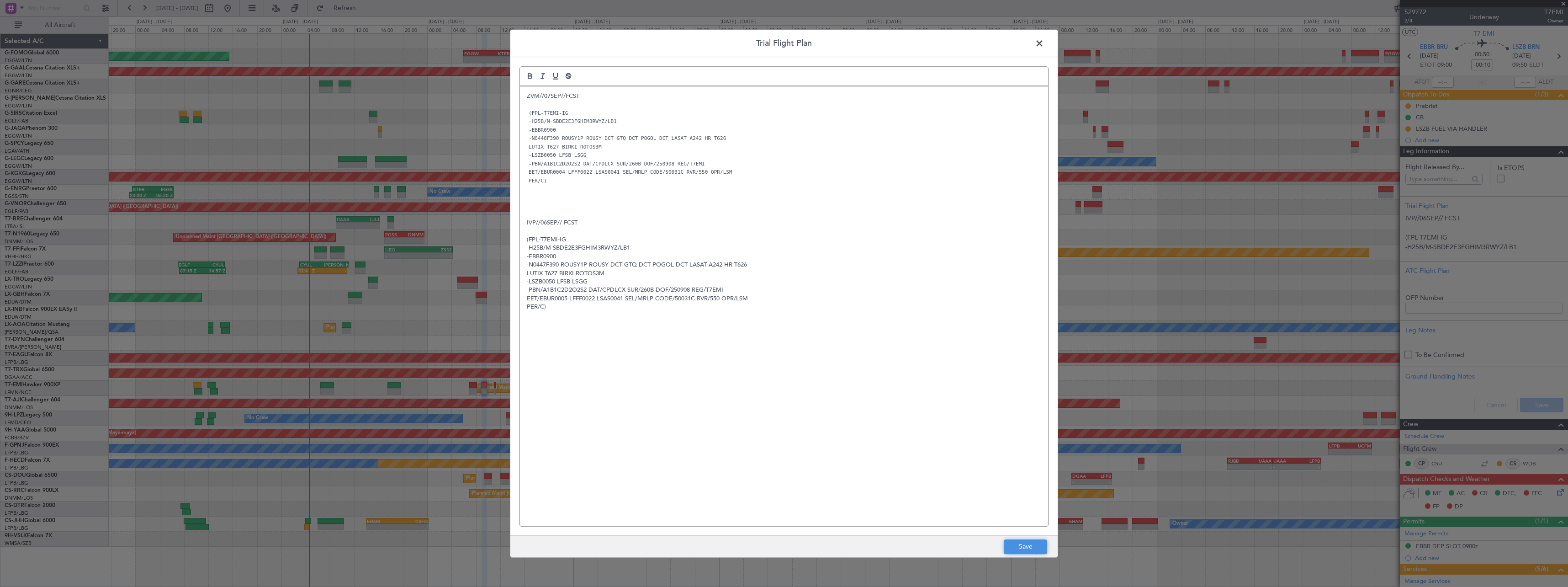
click at [1027, 547] on button "Save" at bounding box center [1025, 547] width 43 height 15
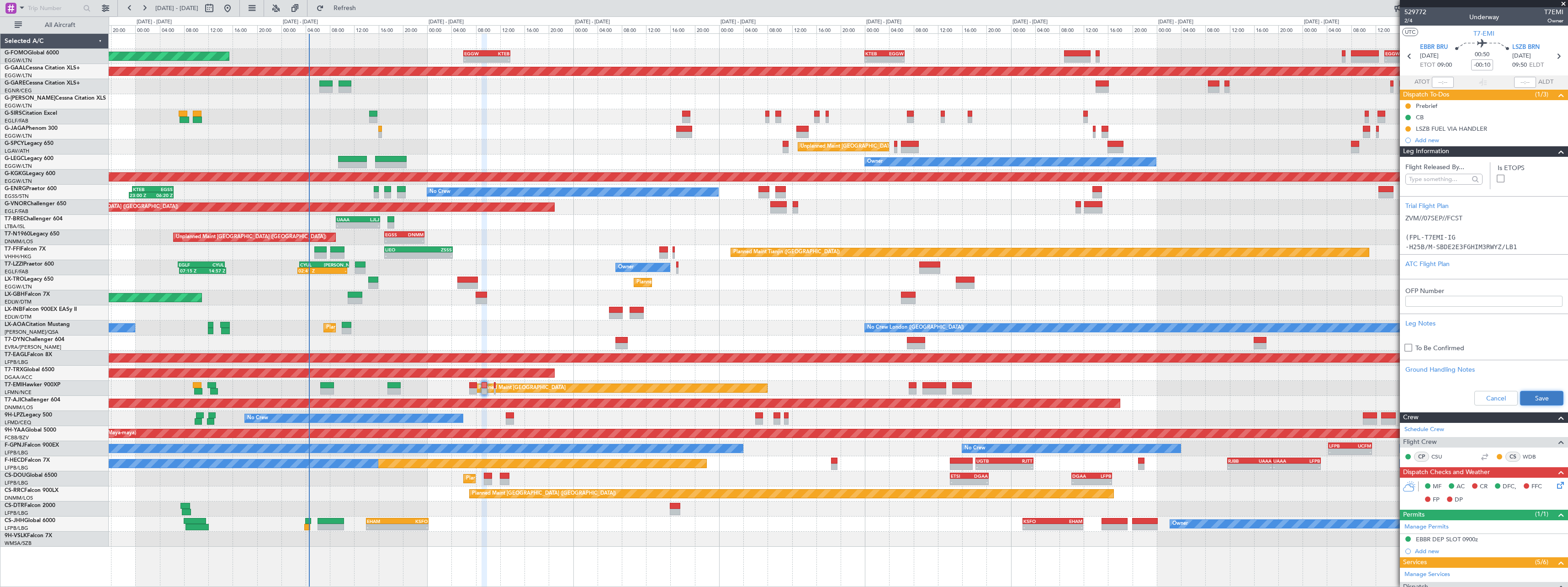
click at [1534, 396] on button "Save" at bounding box center [1541, 398] width 43 height 15
click at [1556, 156] on span at bounding box center [1561, 152] width 11 height 11
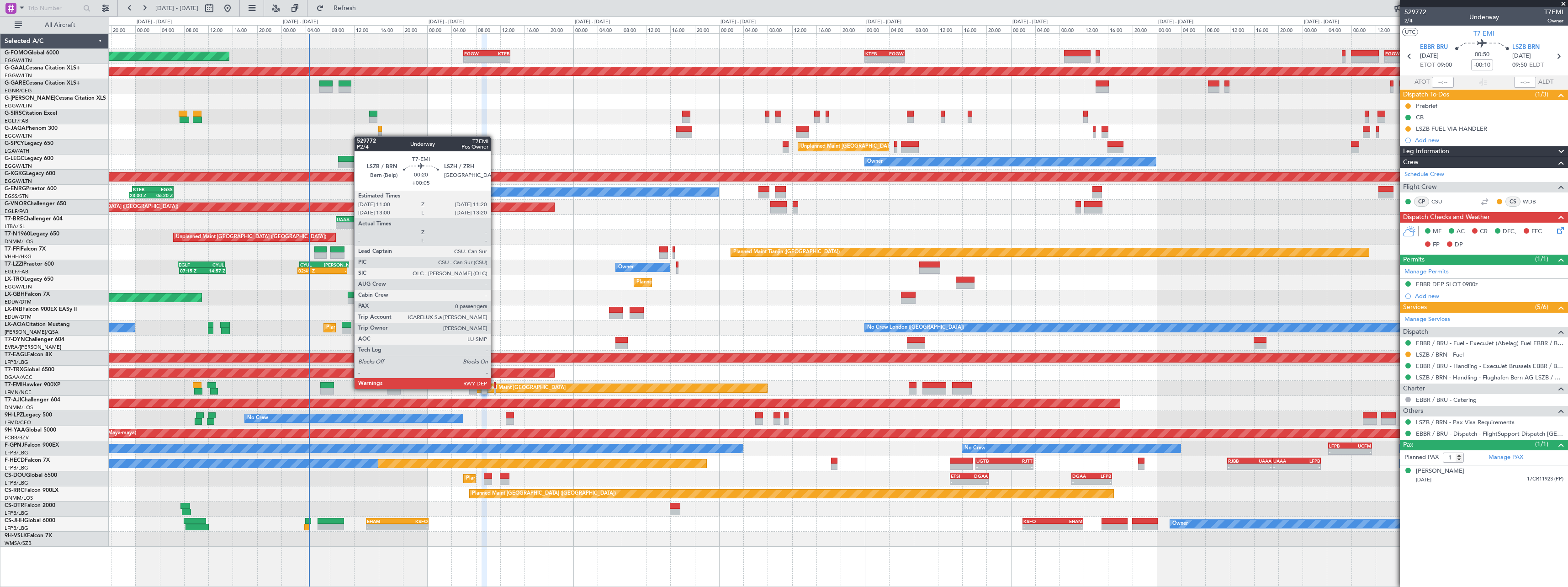
click at [495, 388] on div at bounding box center [495, 391] width 2 height 7
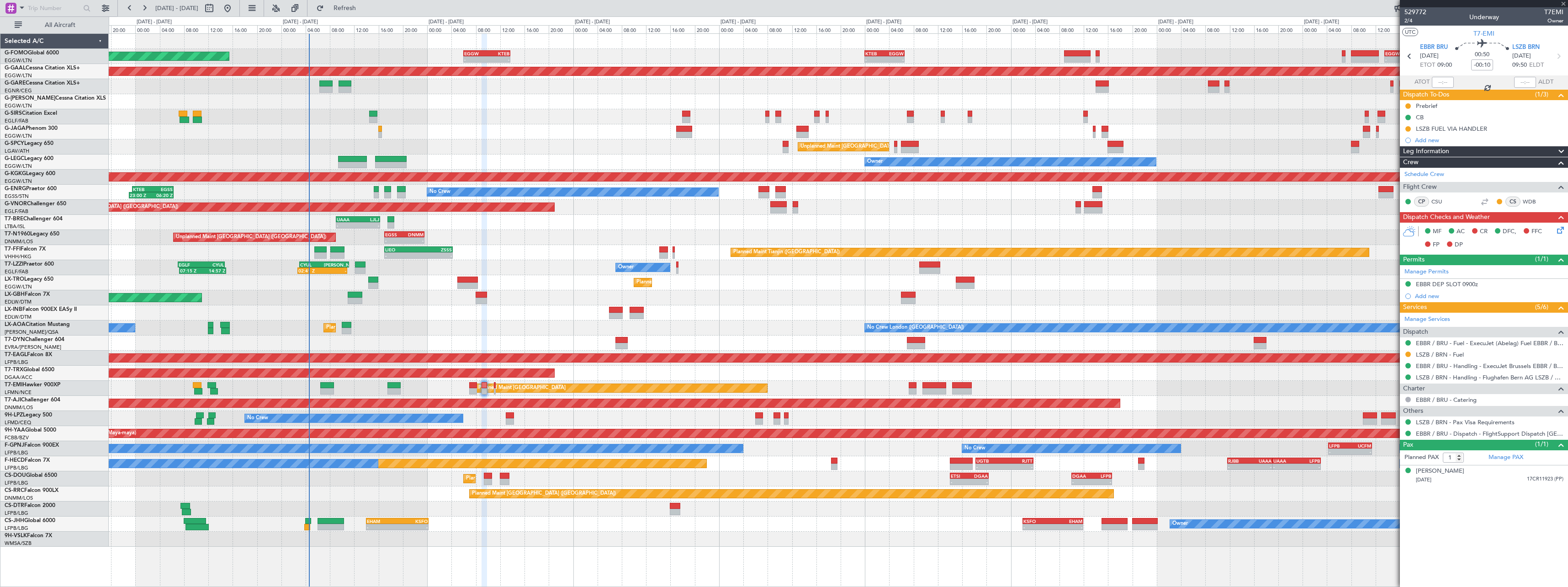
type input "+00:05"
type input "0"
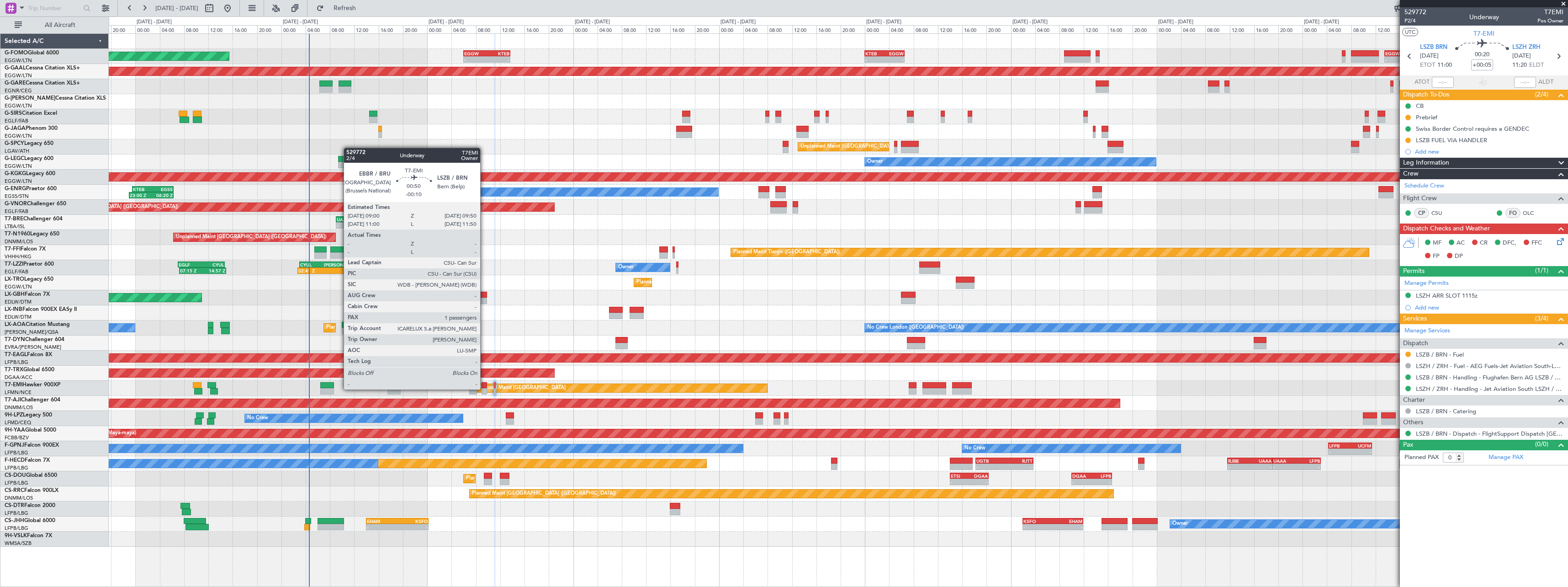
click at [485, 389] on div at bounding box center [484, 391] width 5 height 7
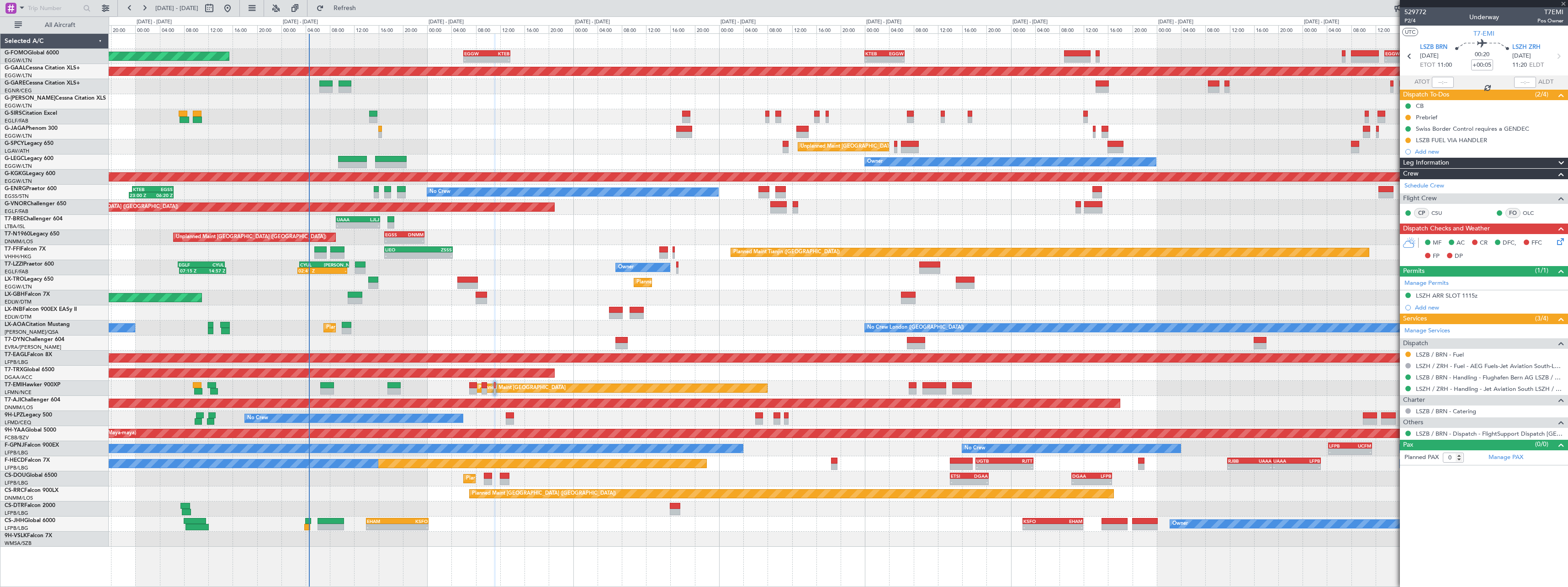
type input "-00:10"
type input "1"
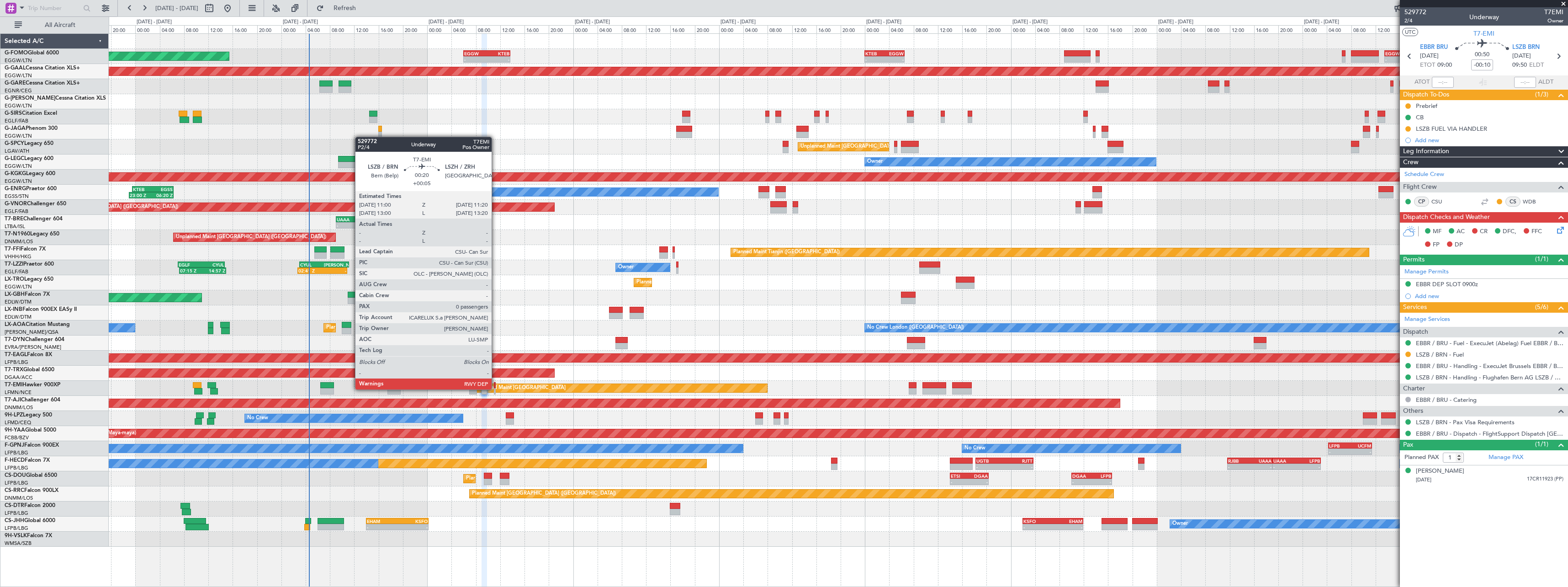
click at [495, 388] on div at bounding box center [495, 391] width 2 height 7
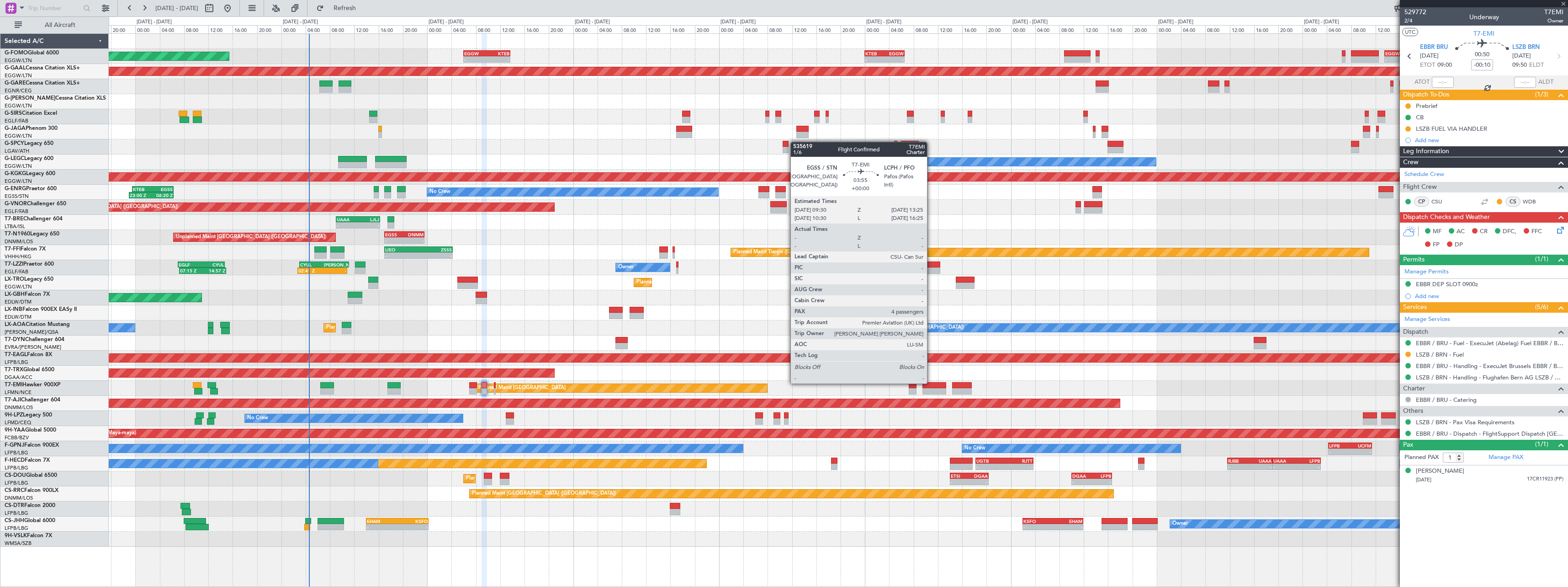
type input "+00:05"
type input "0"
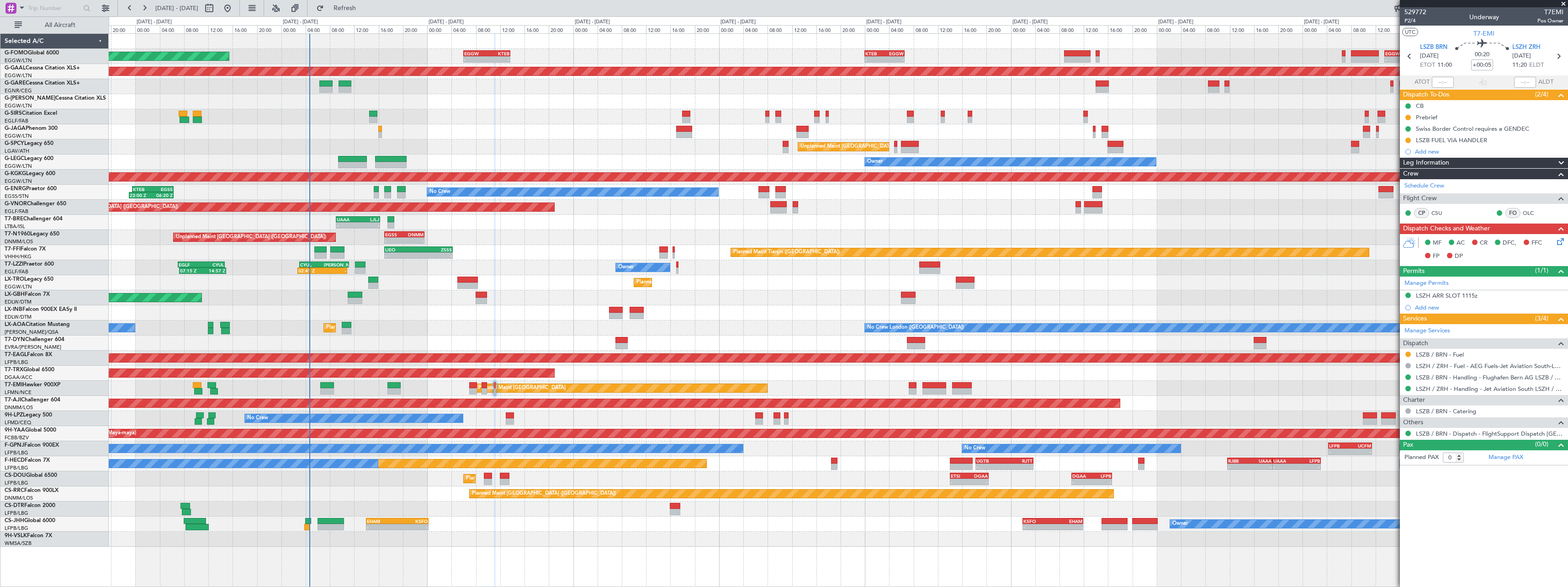
click at [1559, 161] on span at bounding box center [1561, 163] width 11 height 11
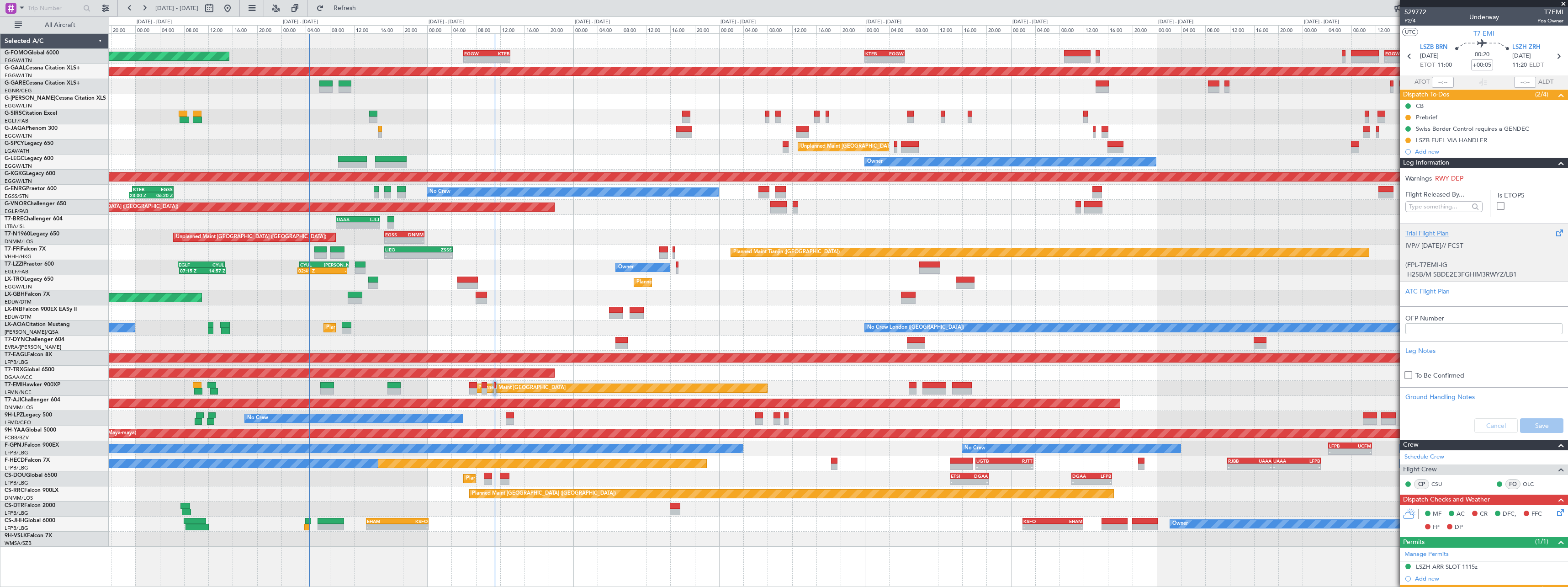
click at [1429, 233] on div "Trial Flight Plan" at bounding box center [1484, 233] width 157 height 10
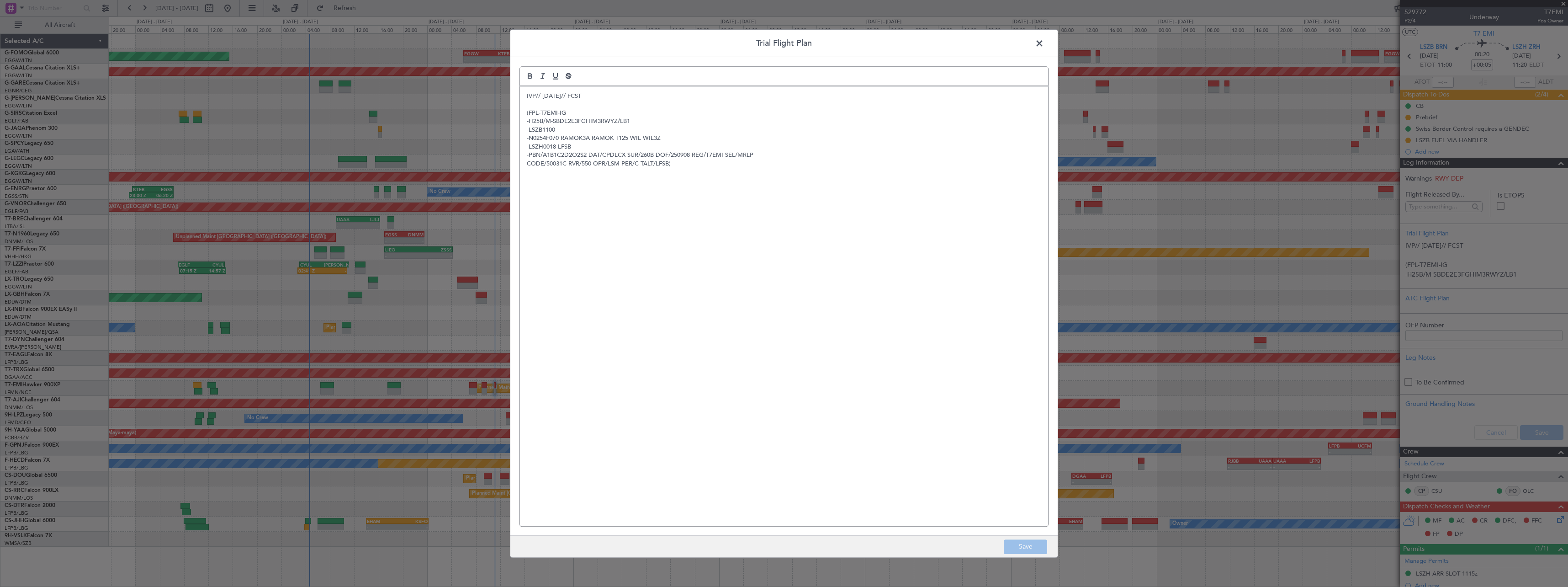
click at [523, 89] on div "IVP// 06SEP// FCST (FPL-T7EMI-IG -H25B/M-SBDE2E3FGHIM3RWYZ/LB1 -LSZB1100 -N0254…" at bounding box center [784, 306] width 528 height 440
click at [521, 91] on div "IVP// 06SEP// FCST (FPL-T7EMI-IG -H25B/M-SBDE2E3FGHIM3RWYZ/LB1 -LSZB1100 -N0254…" at bounding box center [784, 306] width 528 height 440
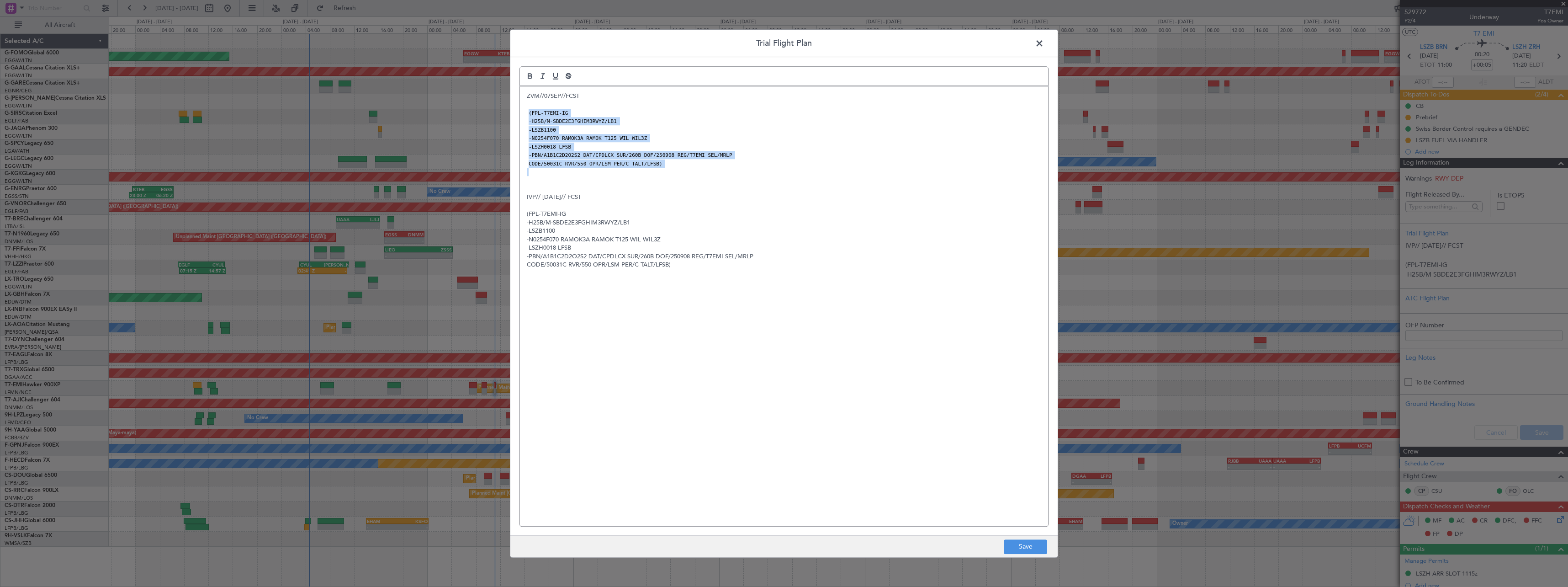
drag, startPoint x: 670, startPoint y: 167, endPoint x: 503, endPoint y: 113, distance: 175.5
click at [513, 113] on div "Trial Flight Plan ZVM//07SEP//FCST (FPL-T7EMI-IG -H25B/M-SBDE2E3FGHIM3RWYZ/LB1 …" at bounding box center [784, 294] width 548 height 529
click at [1015, 548] on button "Save" at bounding box center [1025, 547] width 43 height 15
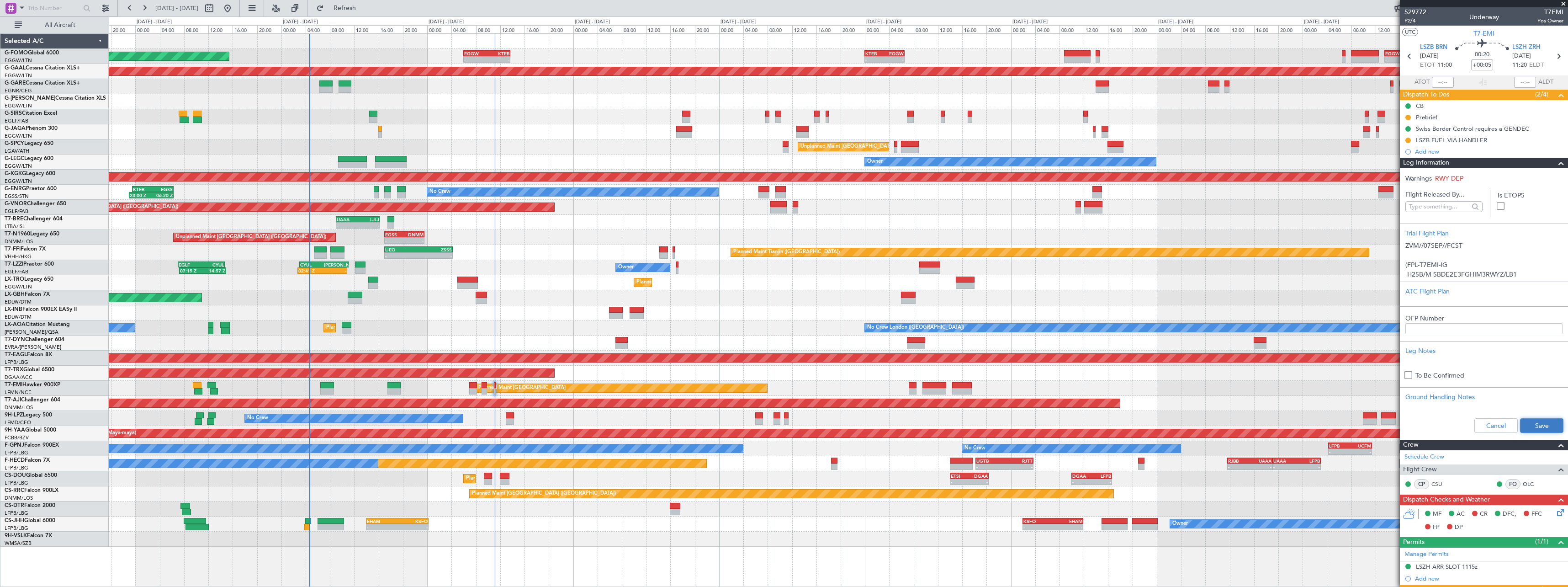
click at [1543, 424] on button "Save" at bounding box center [1541, 426] width 43 height 15
click at [1556, 167] on span at bounding box center [1561, 163] width 11 height 11
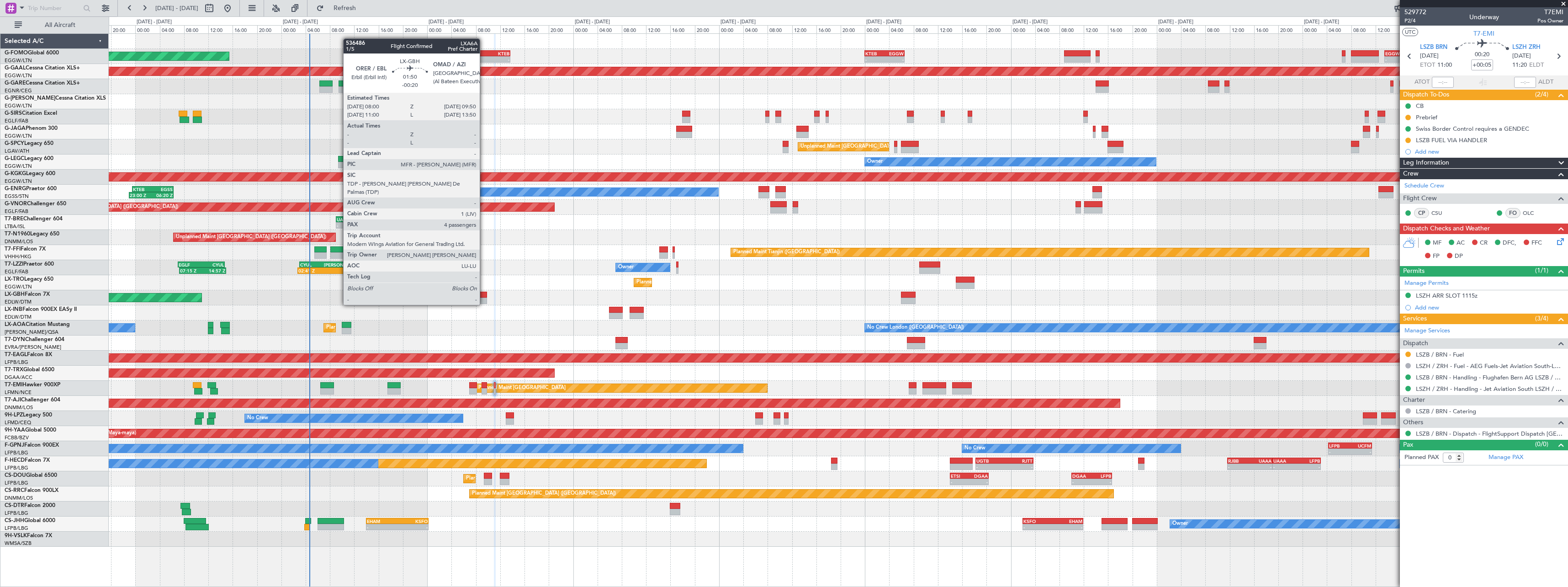
click at [484, 297] on div at bounding box center [481, 295] width 12 height 7
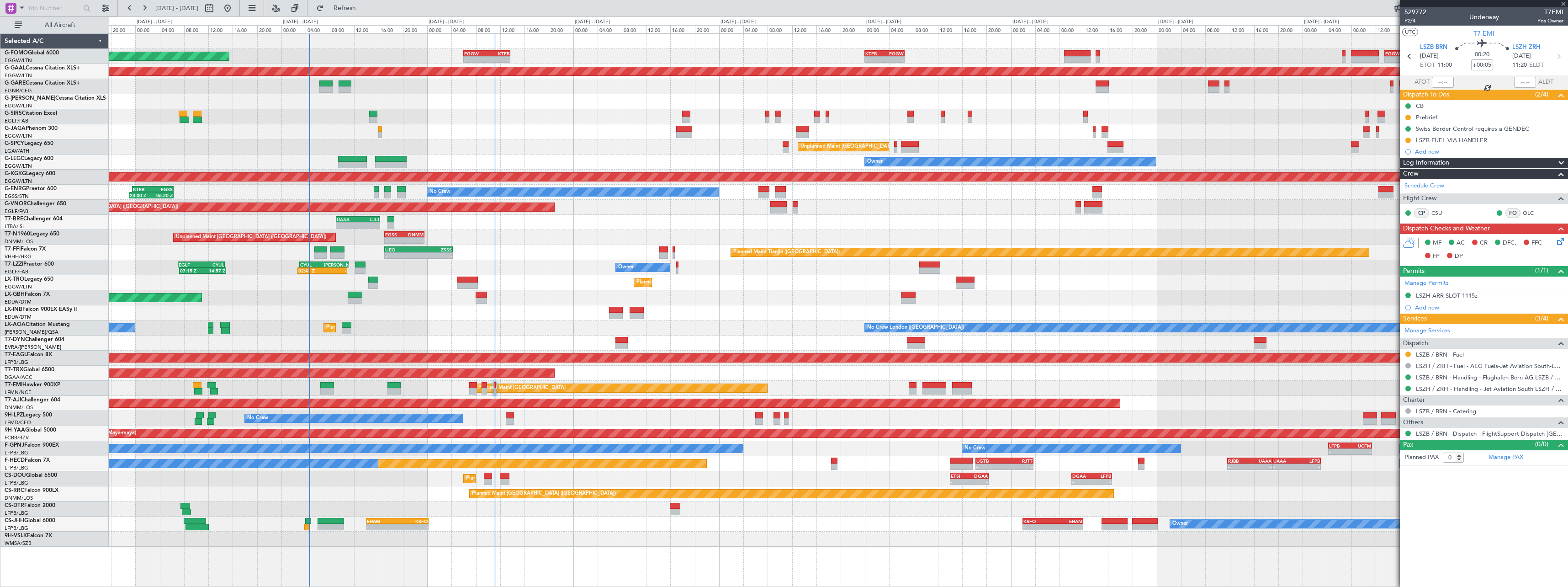
type input "-00:20"
type input "4"
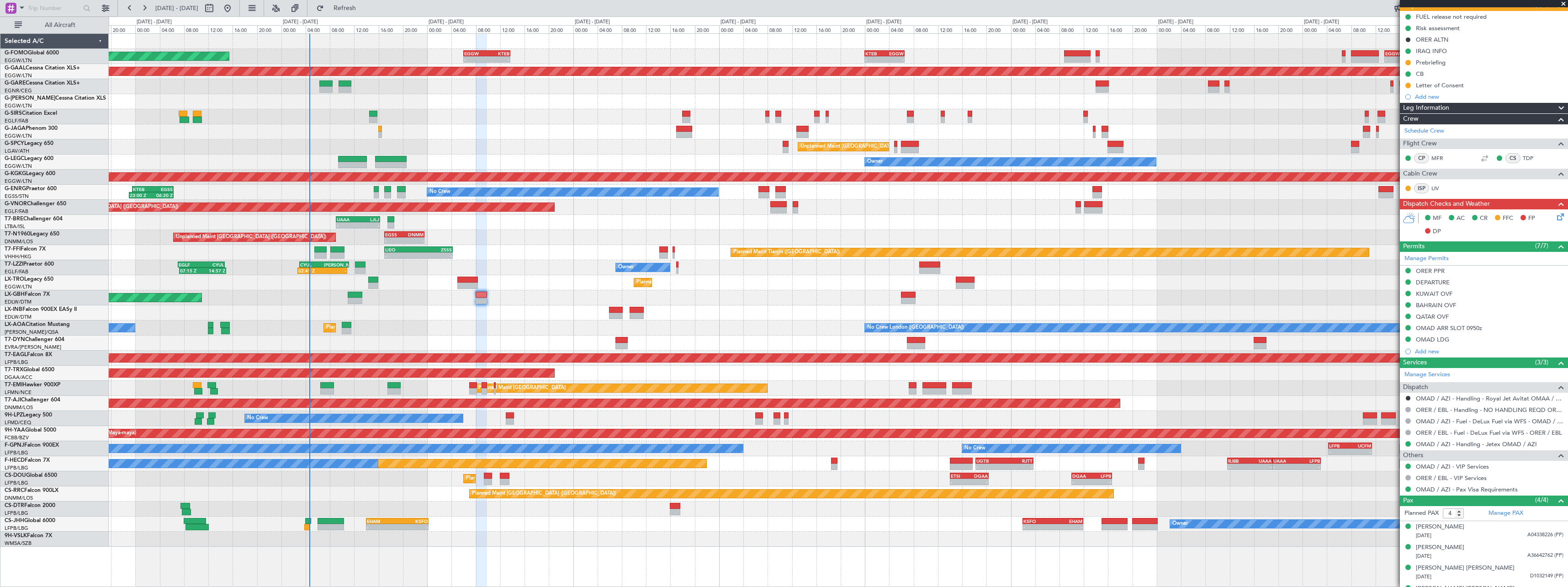
scroll to position [105, 0]
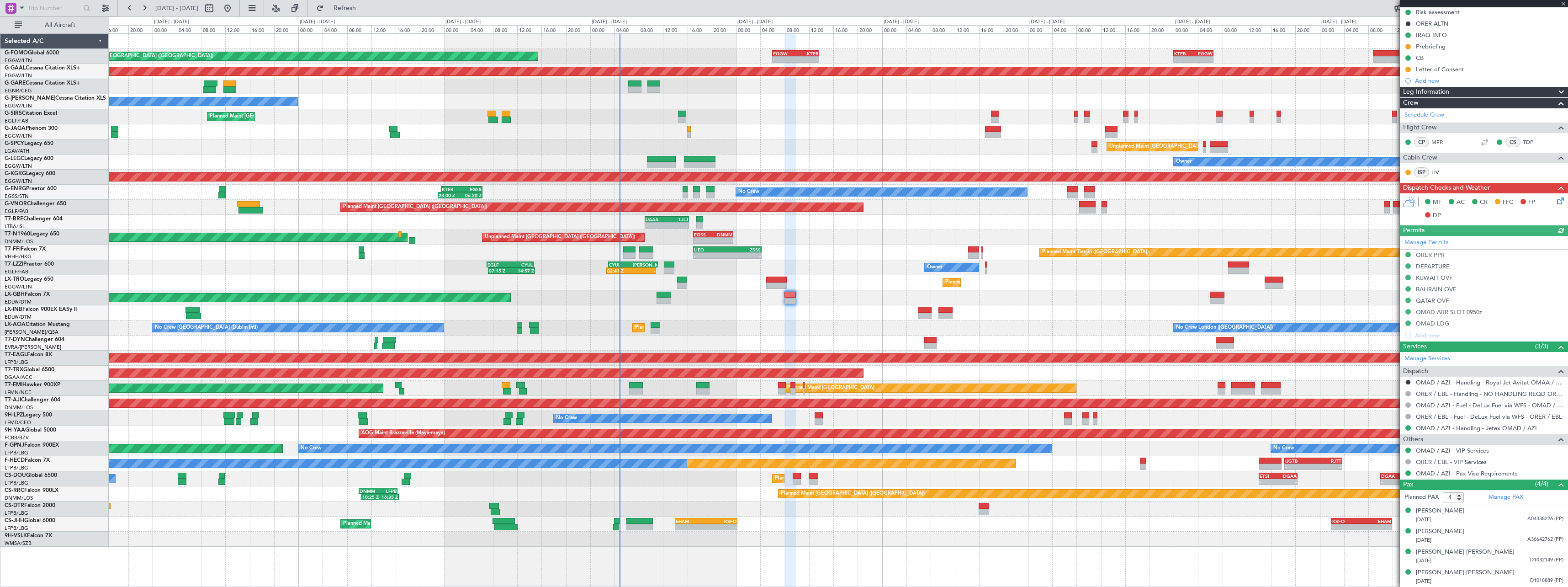
click at [864, 318] on div "Planned Maint London (Luton) - - EGGW 06:00 Z KTEB 13:40 Z - - KTEB 00:00 Z EGG…" at bounding box center [838, 290] width 1459 height 513
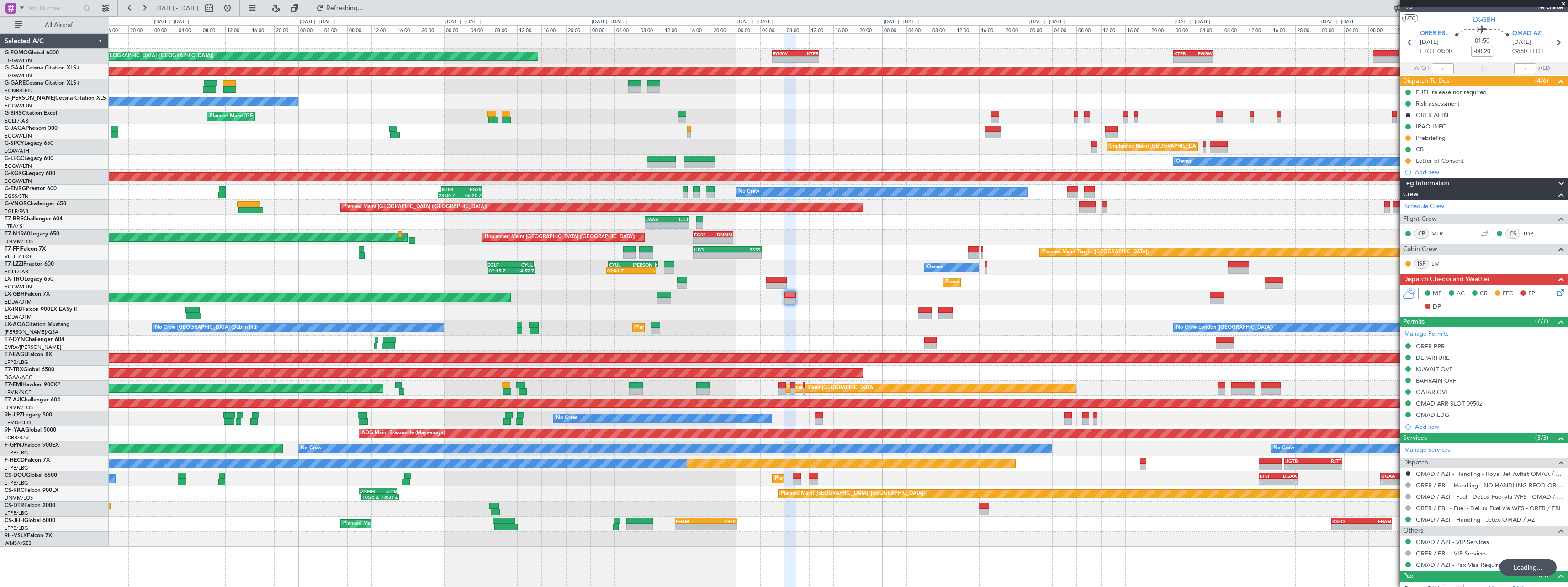
scroll to position [0, 0]
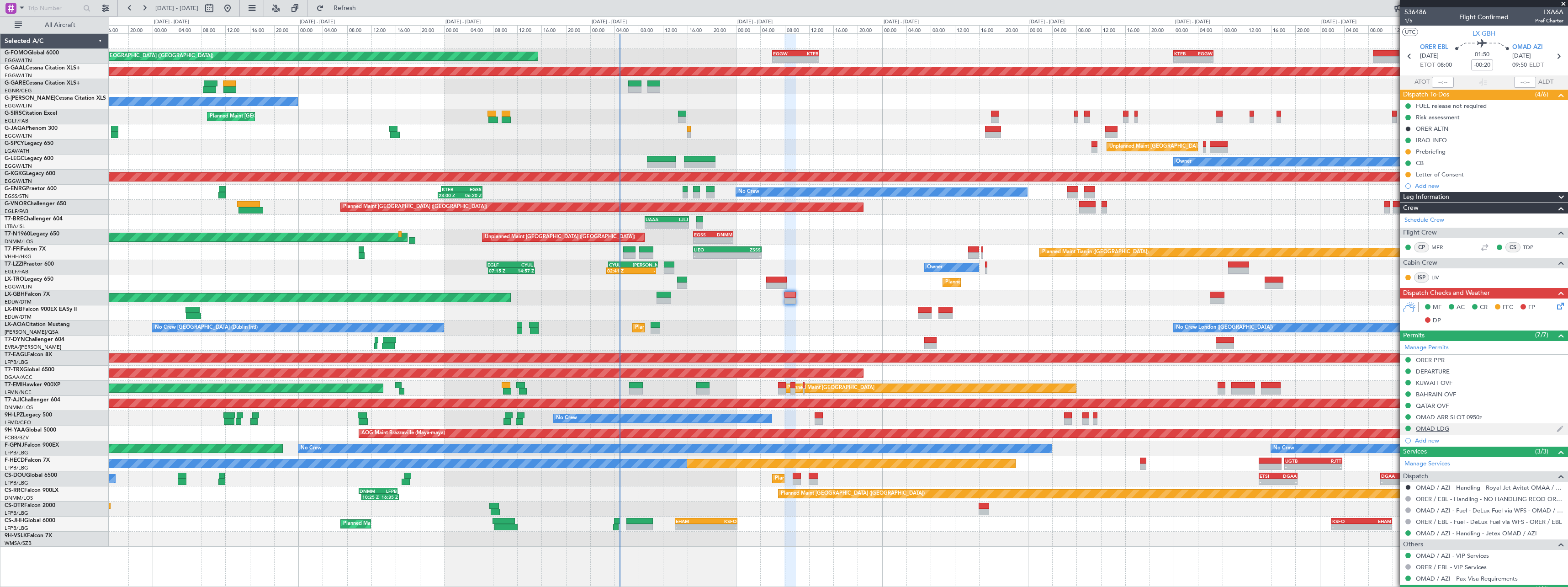
click at [1421, 431] on div "OMAD LDG" at bounding box center [1432, 428] width 33 height 8
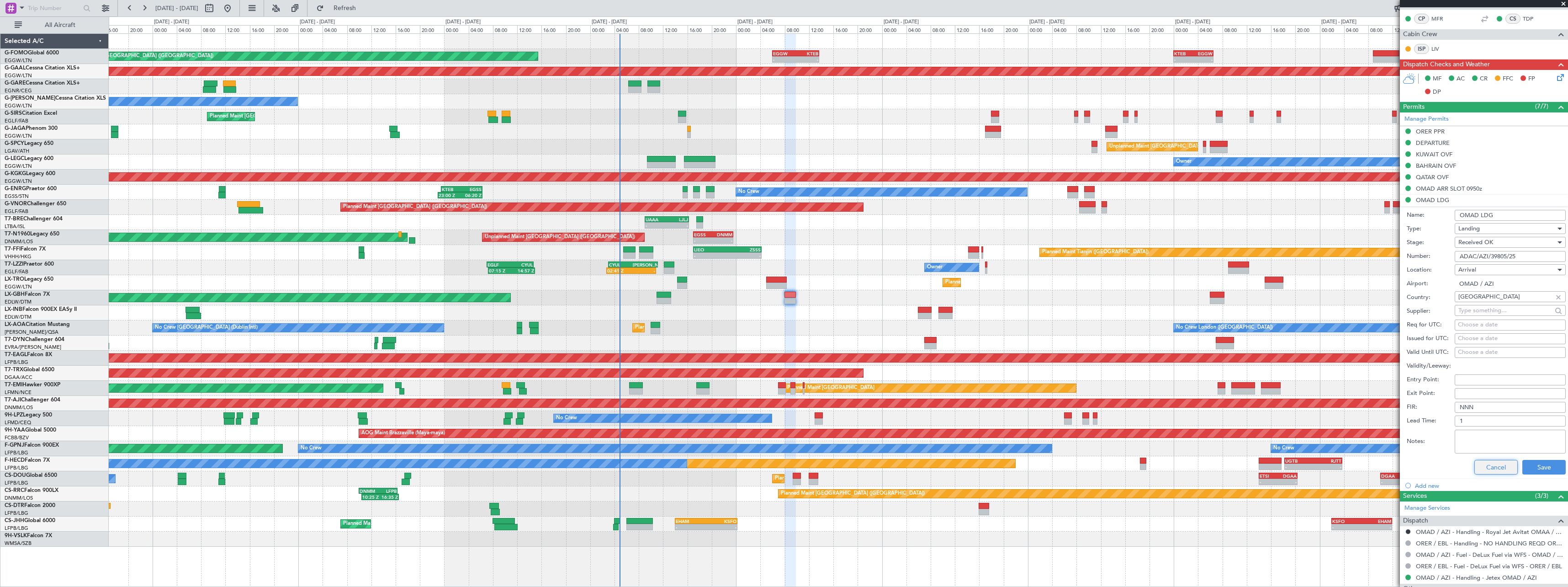
click at [1486, 468] on button "Cancel" at bounding box center [1496, 467] width 43 height 15
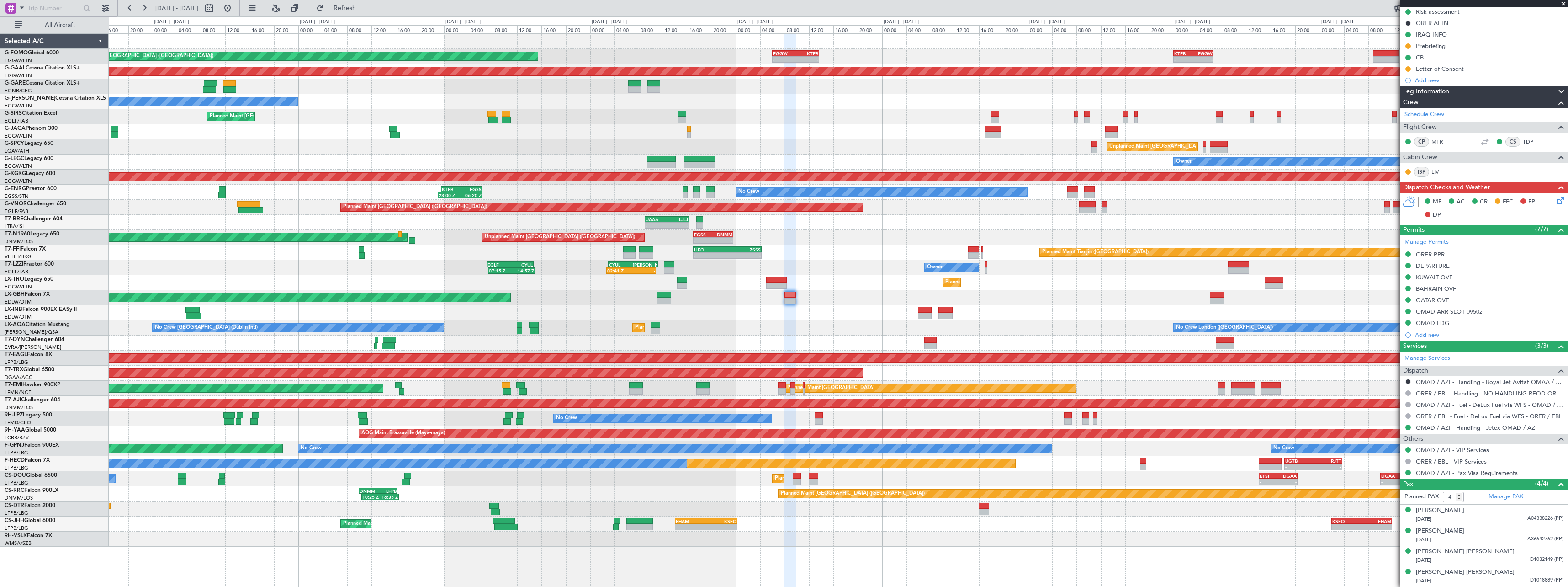
scroll to position [105, 0]
click at [1432, 226] on fb-app "03 Sep 2025 - 13 Sep 2025 Refresh Quick Links All Aircraft Planned Maint London…" at bounding box center [784, 297] width 1568 height 580
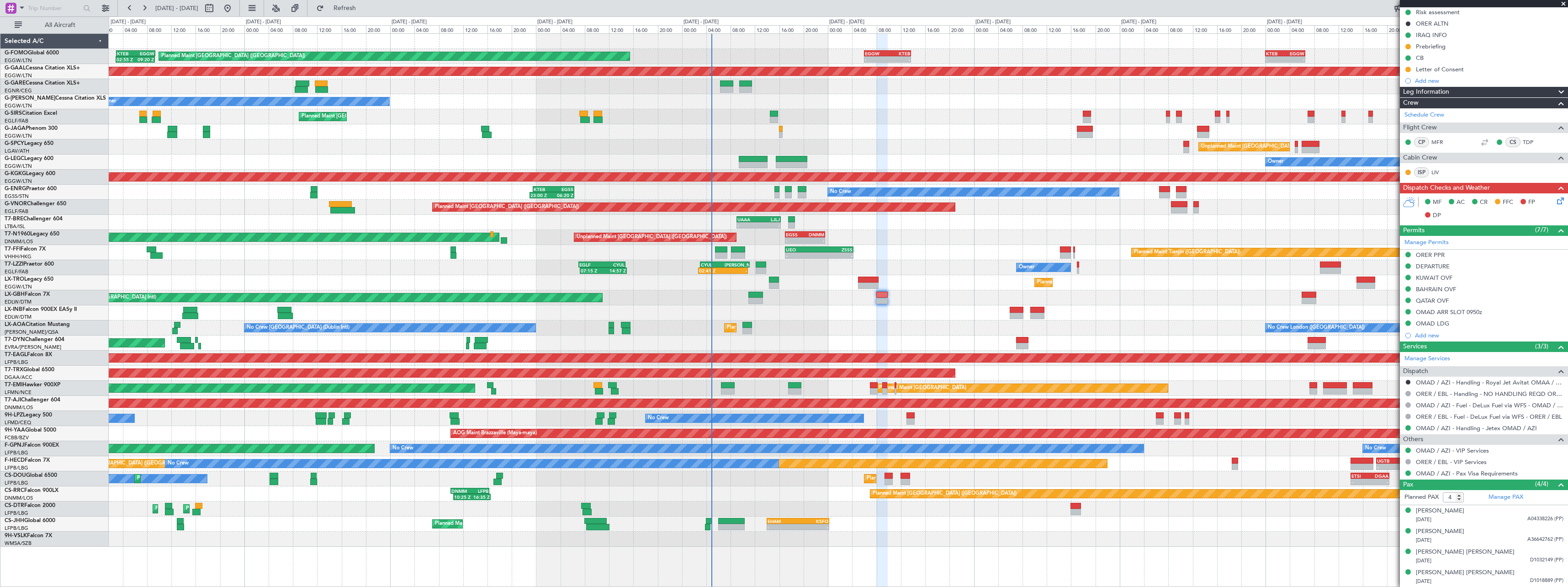
click at [1556, 90] on span at bounding box center [1561, 93] width 11 height 11
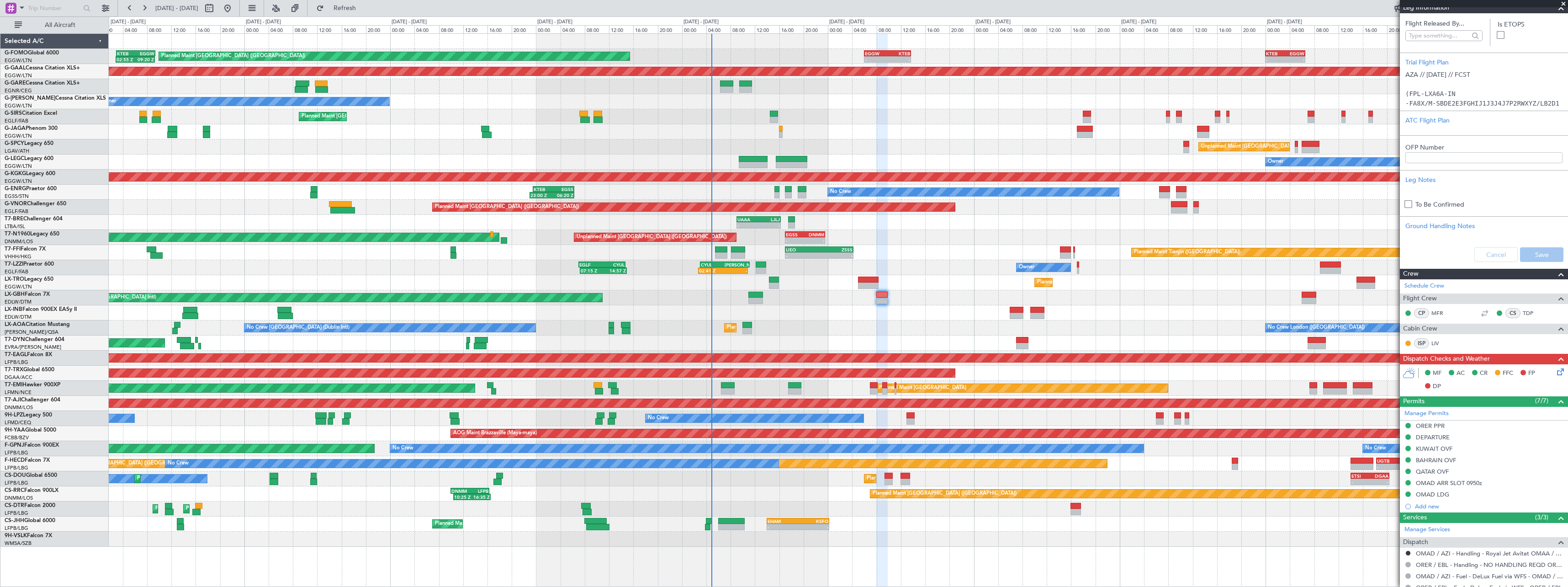
scroll to position [132, 0]
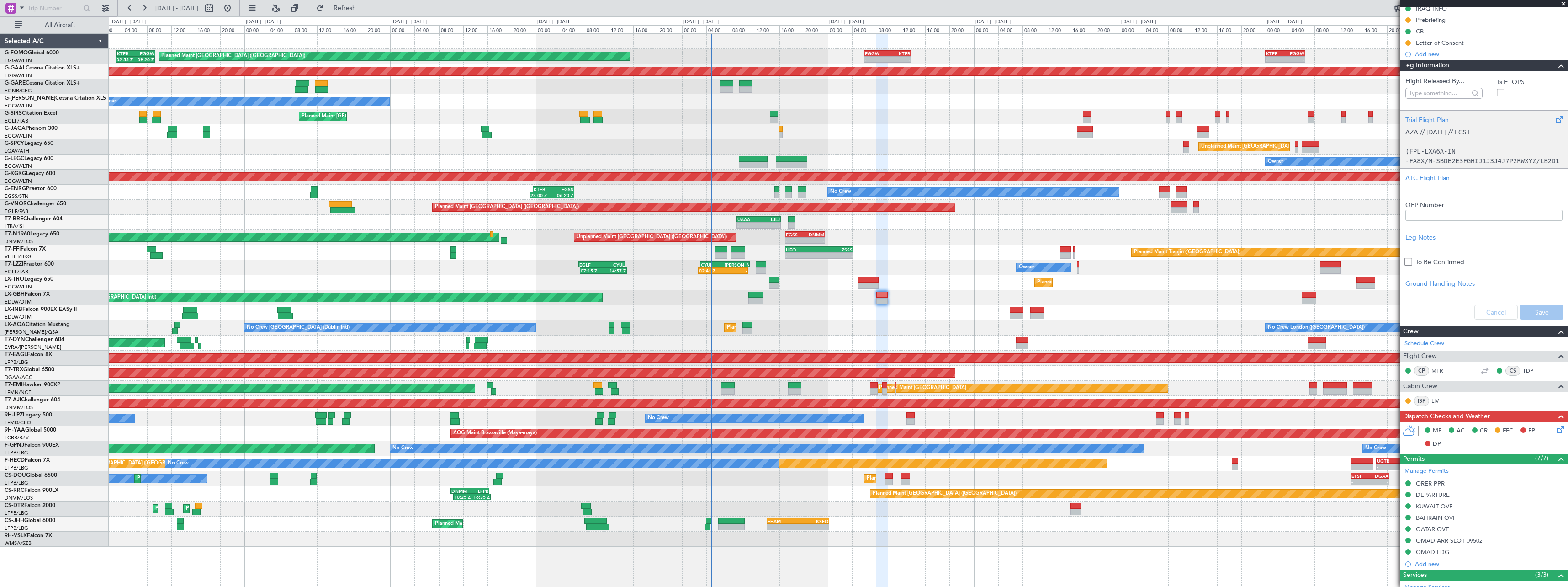
click at [1443, 122] on div "Trial Flight Plan" at bounding box center [1484, 120] width 157 height 10
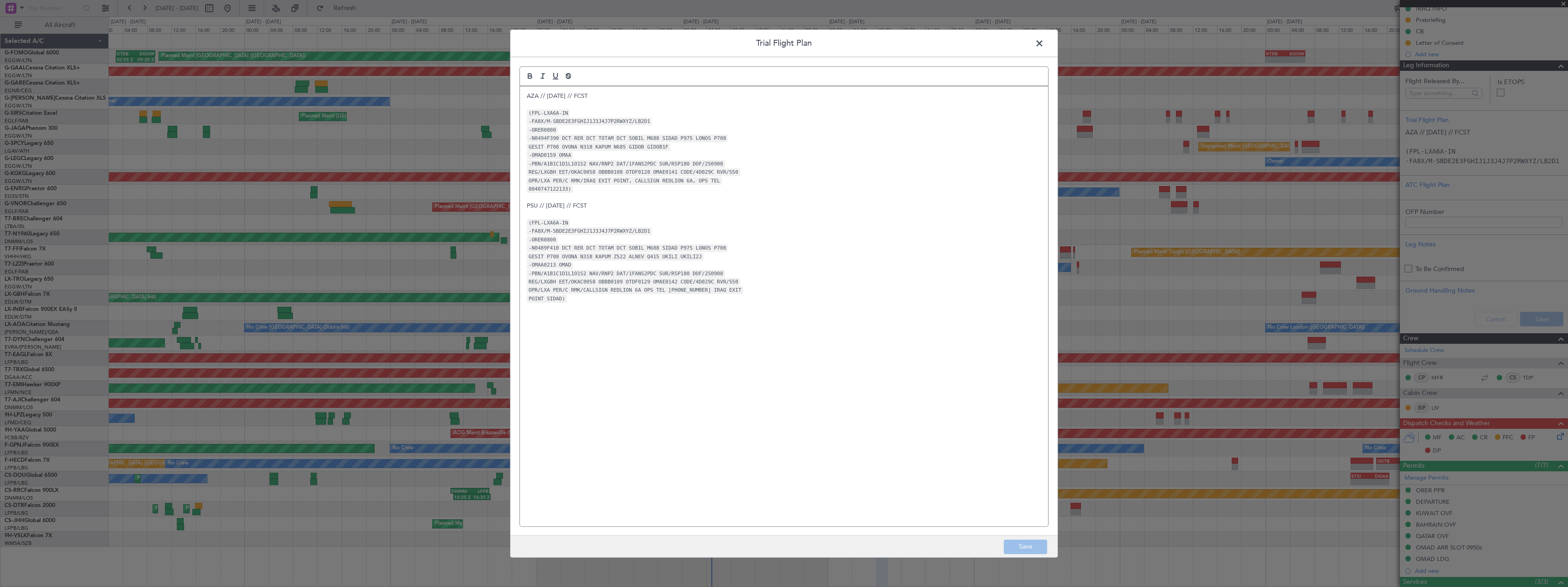
click at [527, 94] on div "AZA // 05SEP // FCST (FPL-LXA6A-IN -FA8X/M-SBDE2E3FGHIJ1J3J4J7P2RWXYZ/LB2D1 -OR…" at bounding box center [784, 306] width 528 height 440
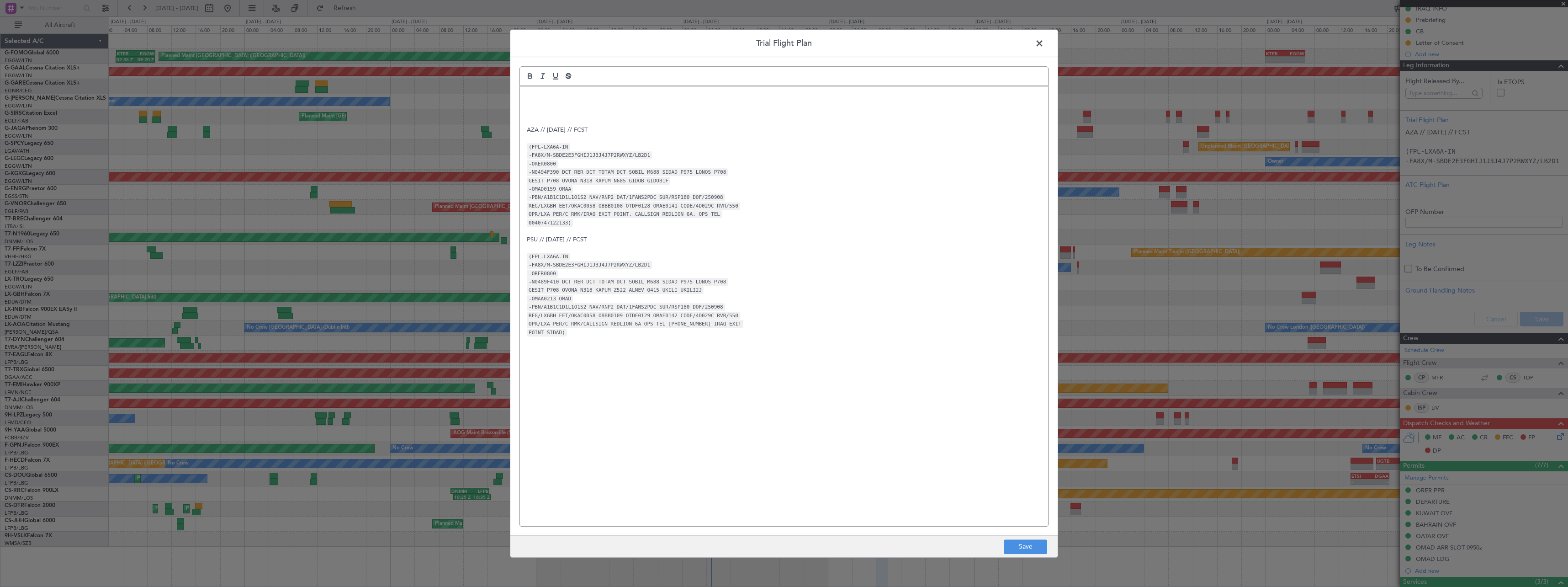
click at [531, 105] on p at bounding box center [783, 105] width 514 height 9
click at [535, 96] on p at bounding box center [783, 96] width 514 height 9
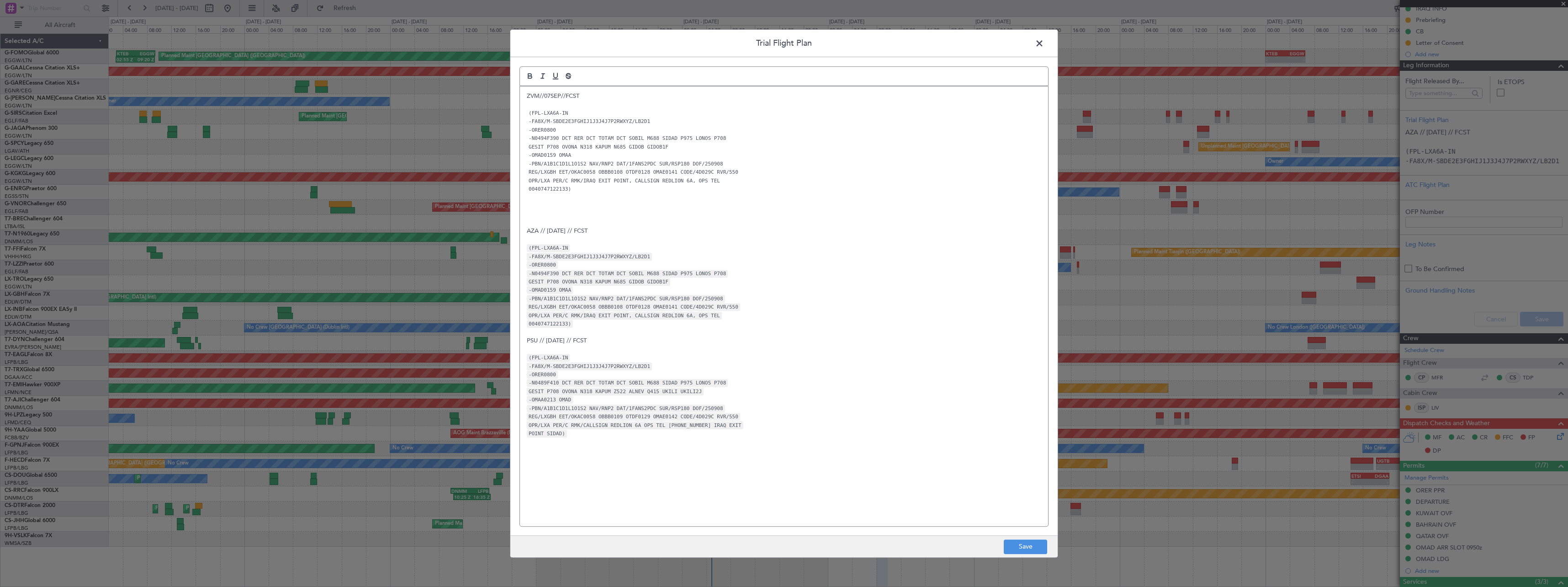
scroll to position [0, 0]
click at [1024, 540] on footer "Save" at bounding box center [783, 546] width 547 height 22
click at [1023, 549] on button "Save" at bounding box center [1025, 547] width 43 height 15
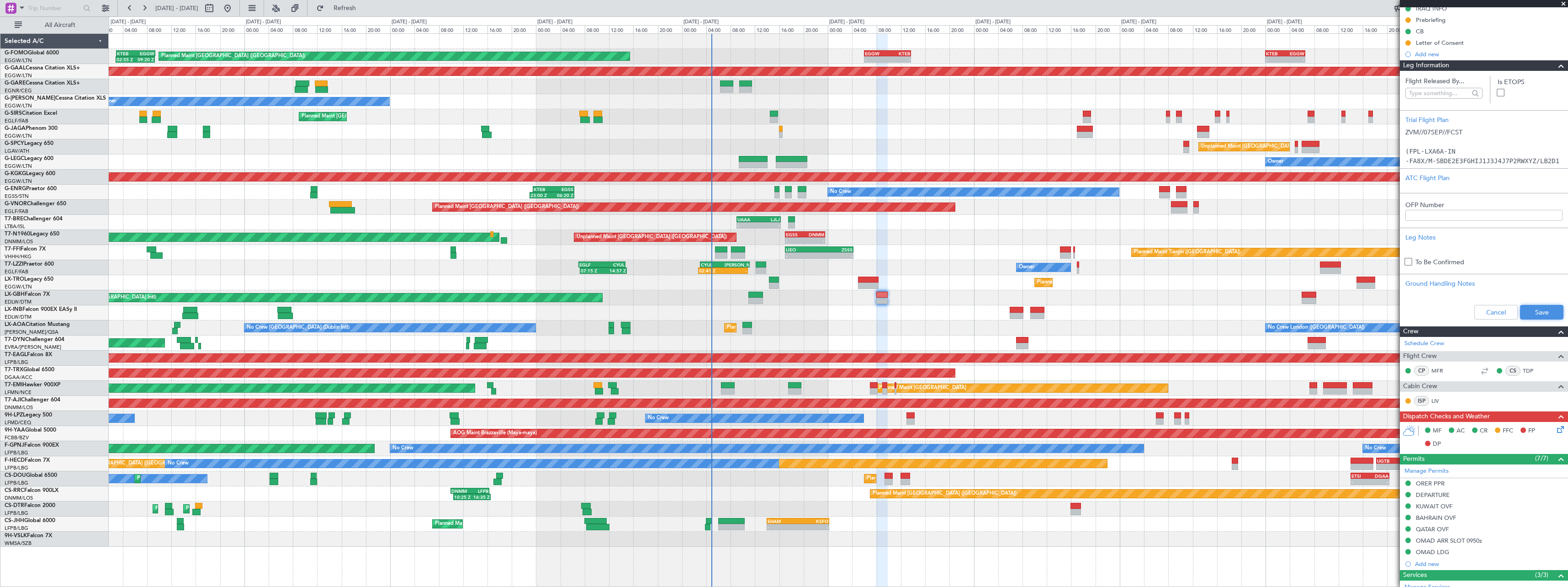
click at [1534, 305] on button "Save" at bounding box center [1541, 312] width 43 height 15
click at [1557, 65] on span at bounding box center [1561, 66] width 11 height 11
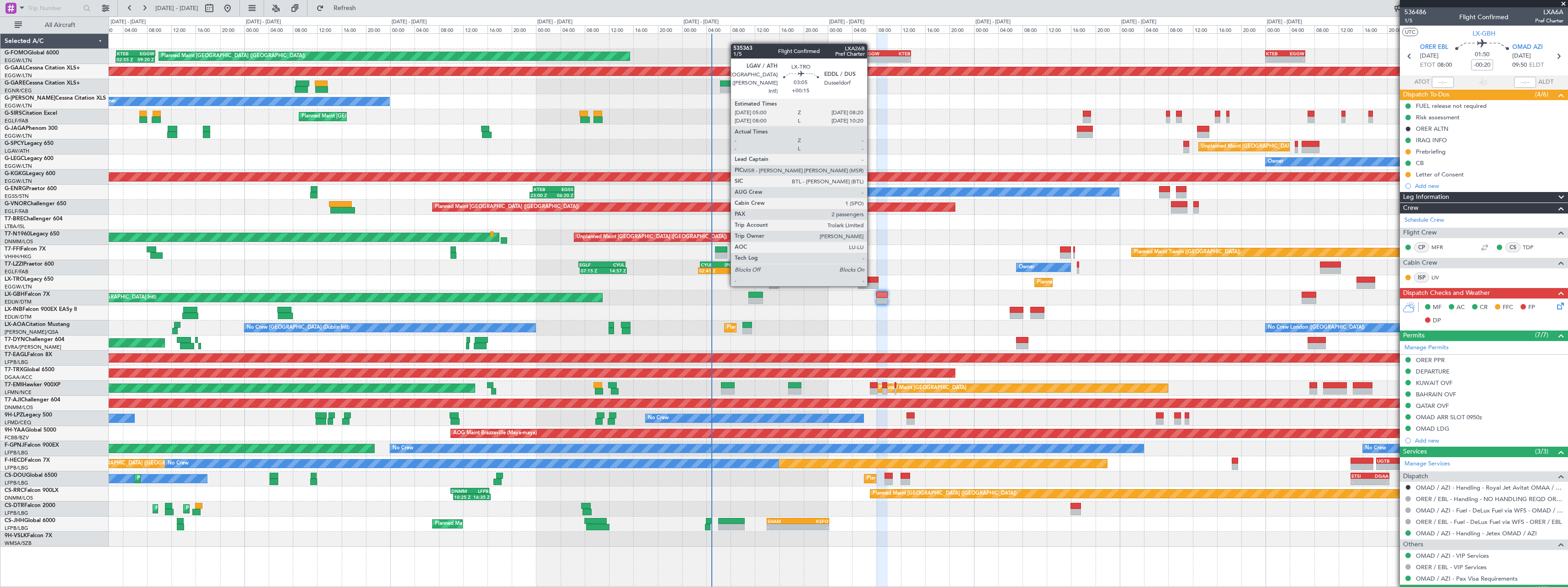
click at [871, 285] on div at bounding box center [869, 286] width 21 height 7
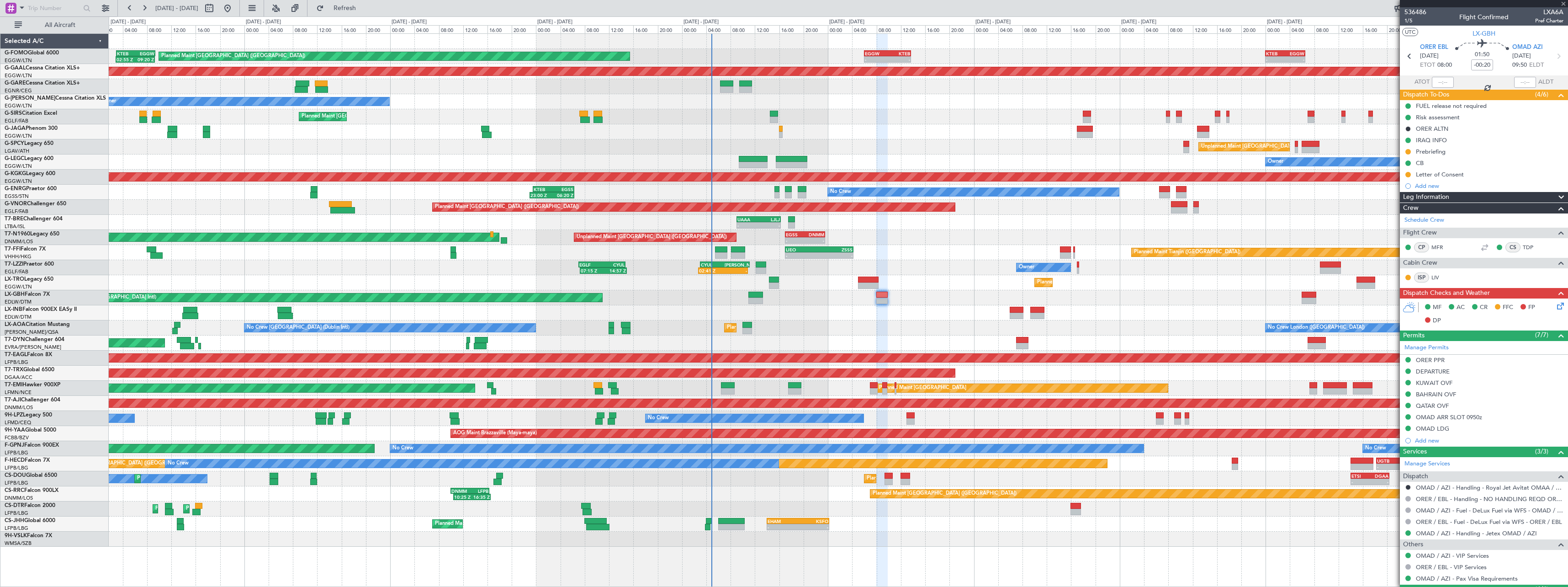
type input "+00:15"
type input "2"
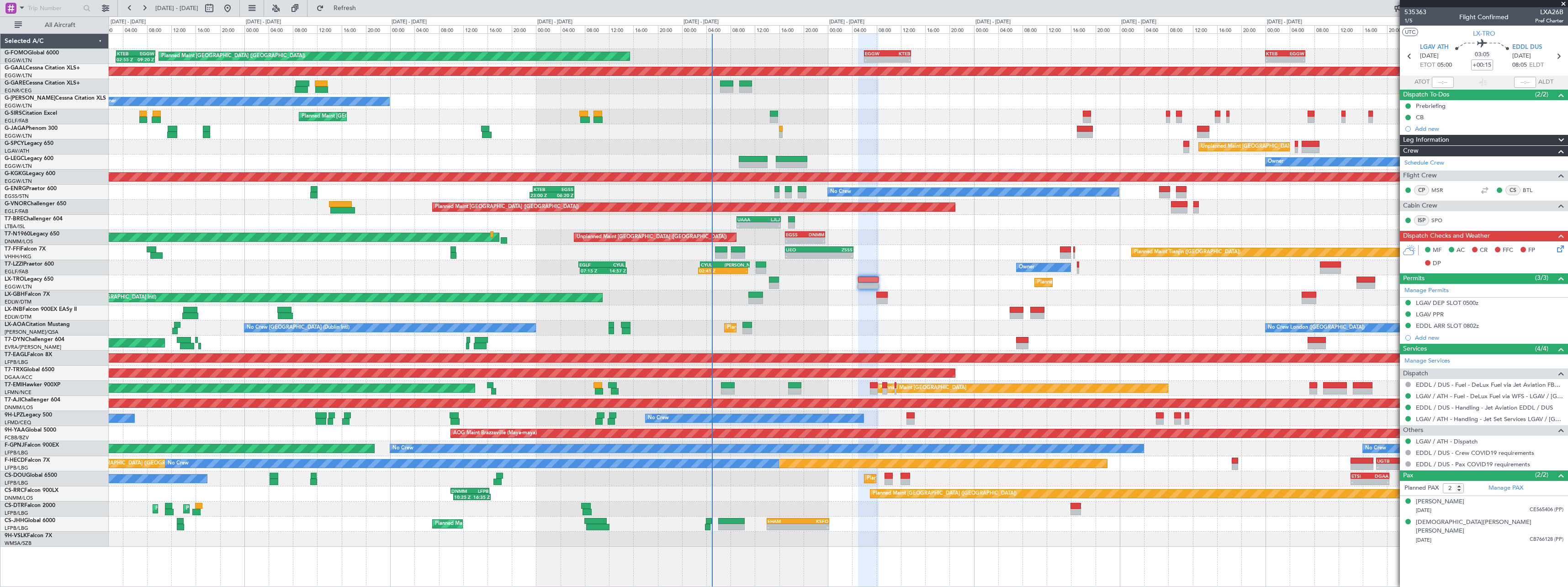
click at [1433, 104] on div "Prebriefing" at bounding box center [1430, 105] width 30 height 8
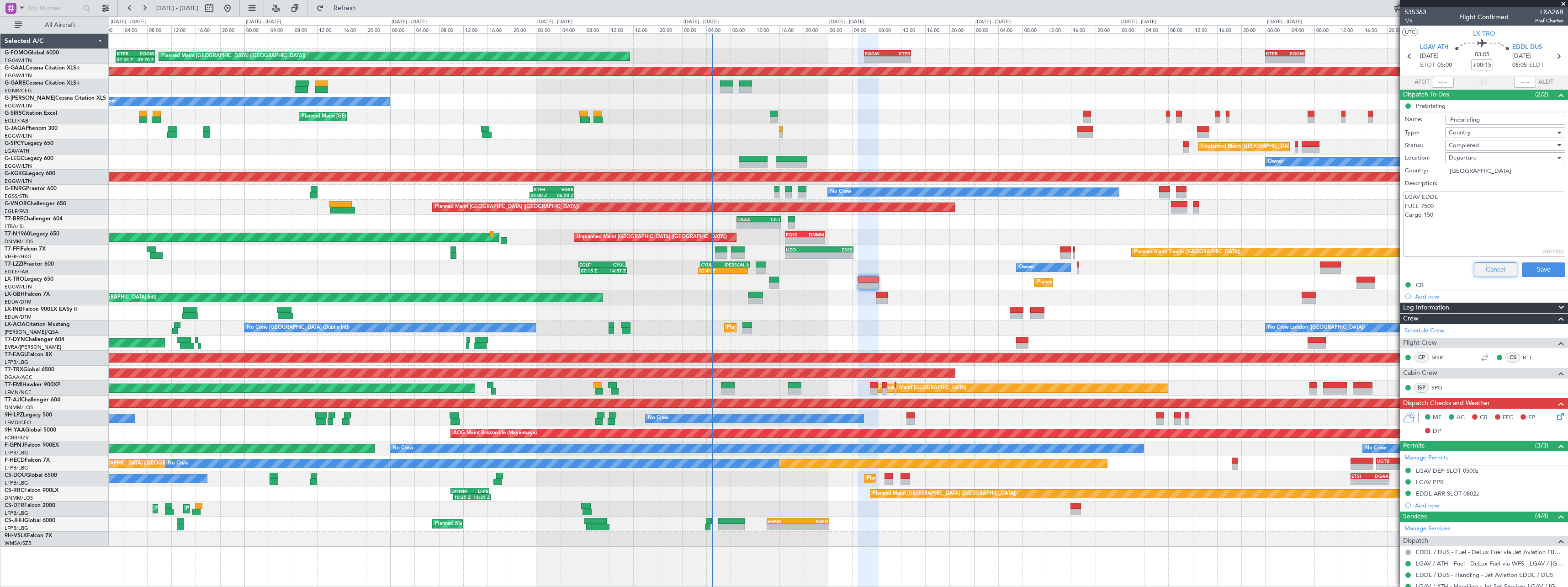
click at [1485, 267] on button "Cancel" at bounding box center [1495, 270] width 43 height 15
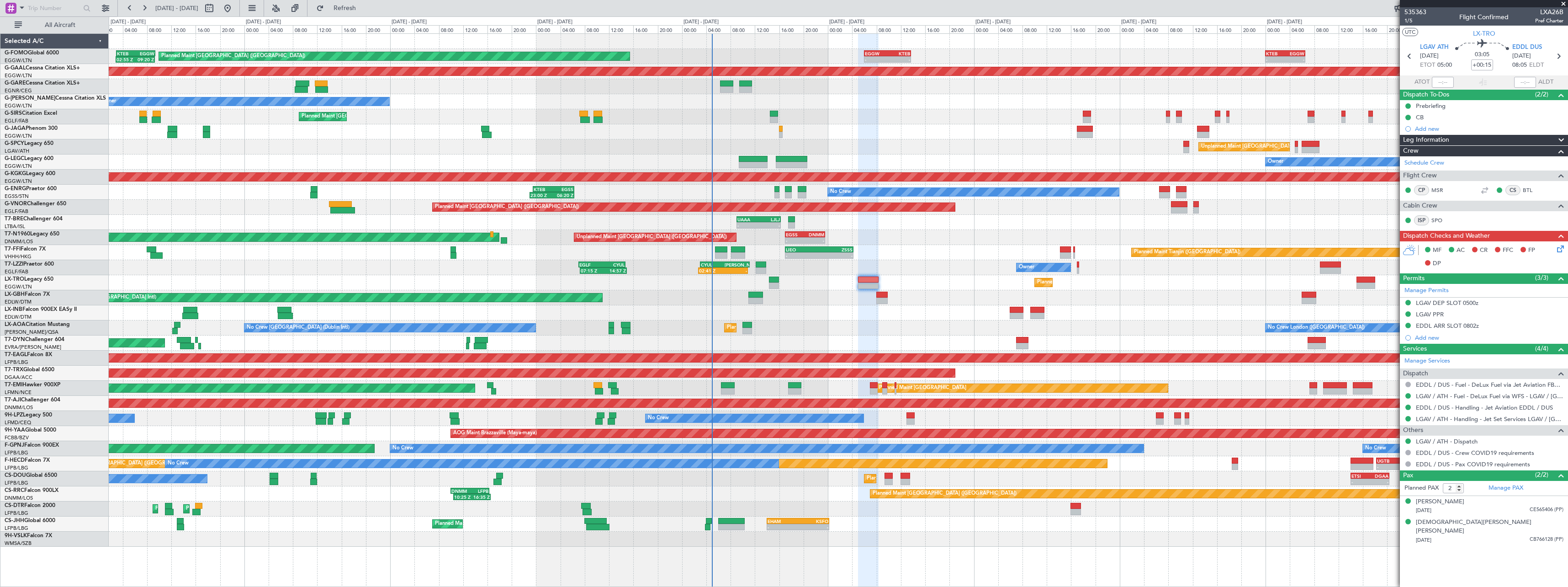
click at [1561, 135] on span at bounding box center [1561, 140] width 11 height 11
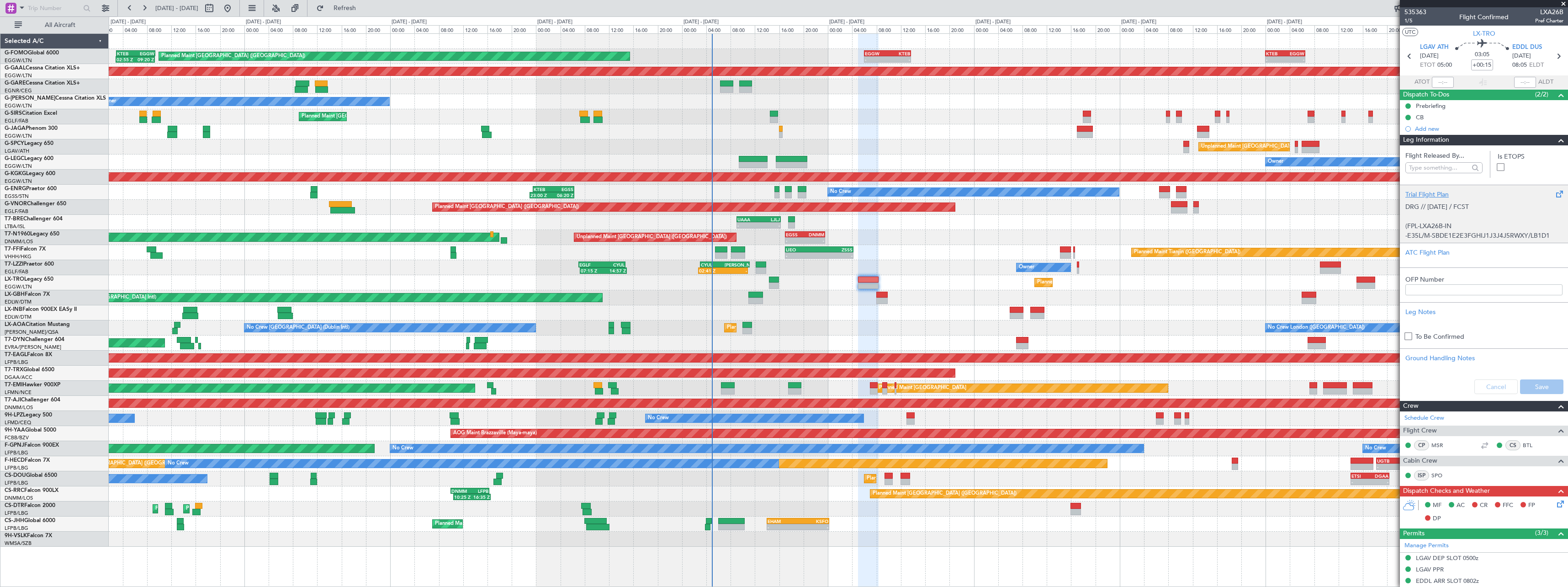
click at [1436, 193] on div "Trial Flight Plan" at bounding box center [1484, 194] width 157 height 10
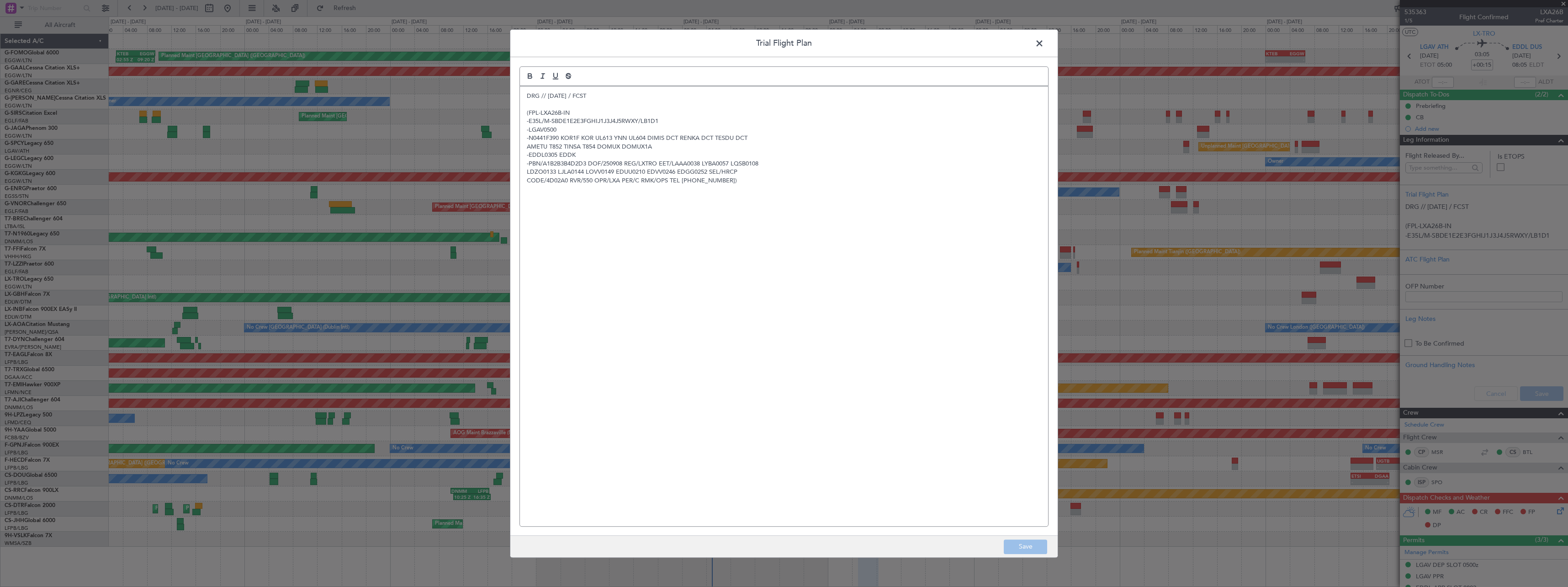
click at [529, 102] on p at bounding box center [783, 105] width 514 height 9
click at [527, 101] on p at bounding box center [783, 105] width 514 height 9
click at [527, 100] on div "DRG // 06SEP / FCST (FPL-LXA26B-IN -E35L/M-SBDE1E2E3FGHIJ1J3J4J5RWXY/LB1D1 -LGA…" at bounding box center [784, 306] width 528 height 440
click at [530, 85] on div at bounding box center [783, 76] width 529 height 19
click at [527, 97] on p "DRG // 06SEP / FCST" at bounding box center [783, 96] width 514 height 9
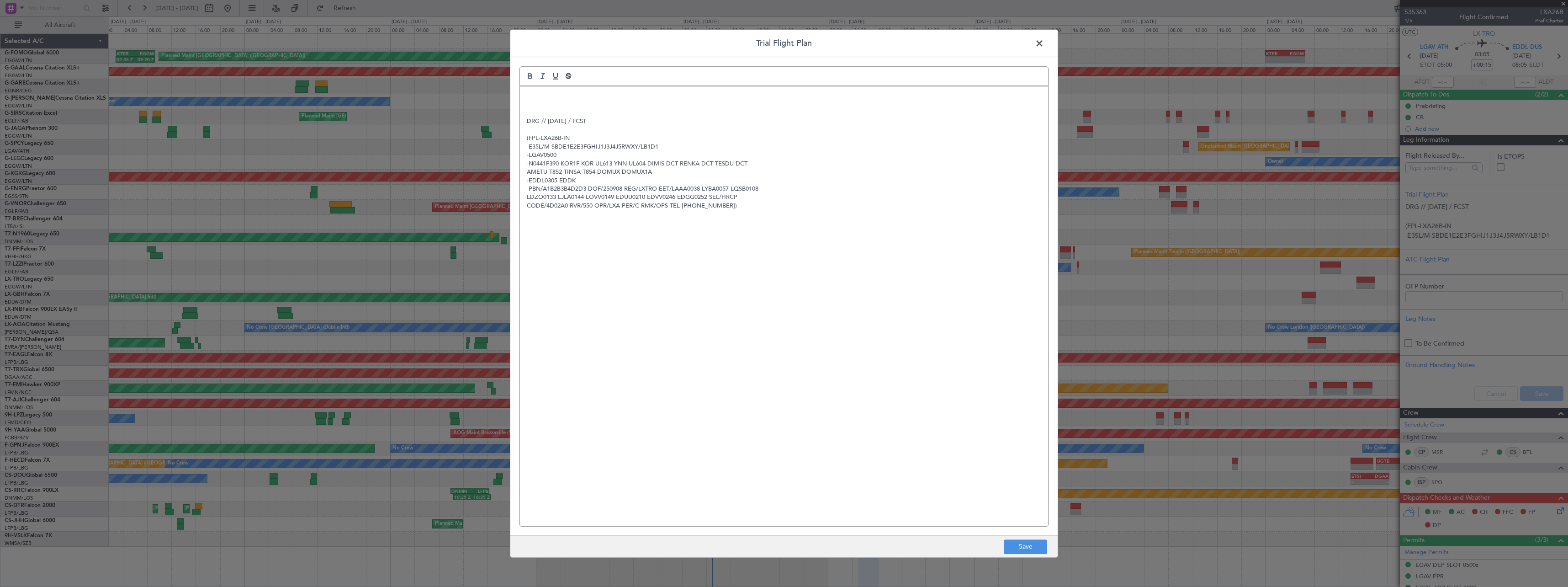
click at [528, 91] on div "DRG // 06SEP / FCST (FPL-LXA26B-IN -E35L/M-SBDE1E2E3FGHIJ1J3J4J5RWXY/LB1D1 -LGA…" at bounding box center [784, 306] width 528 height 440
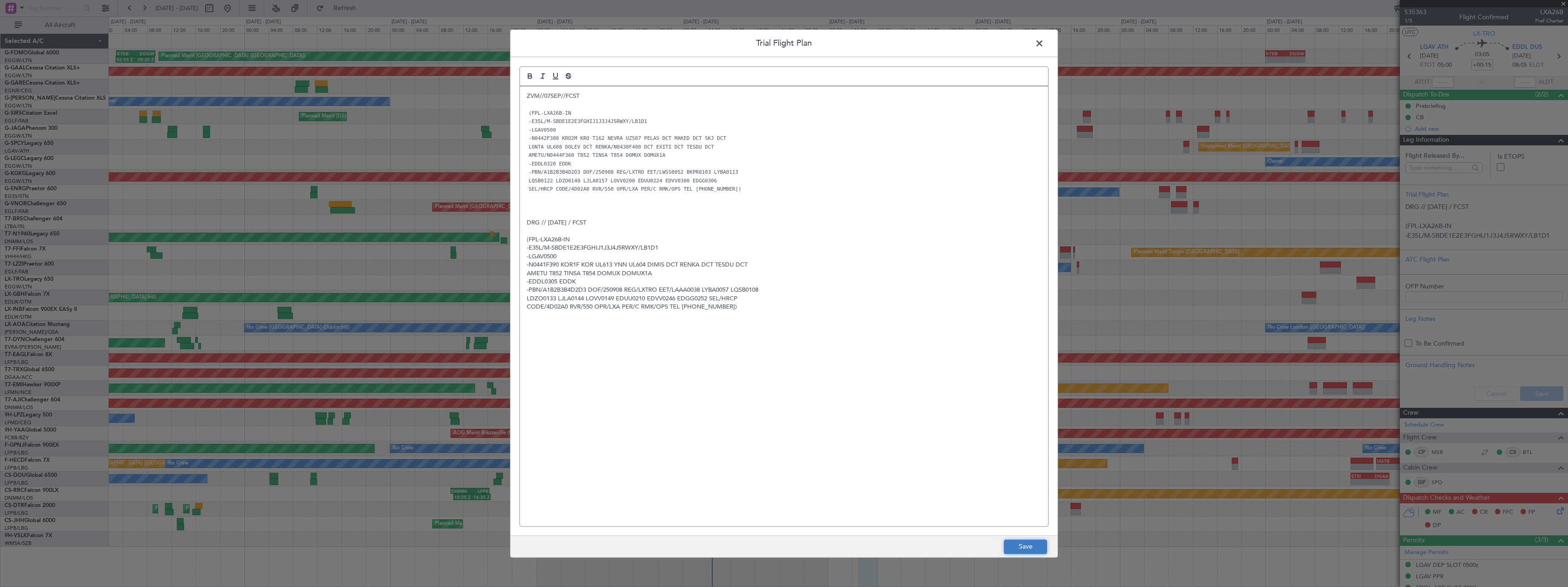
click at [1024, 547] on button "Save" at bounding box center [1025, 547] width 43 height 15
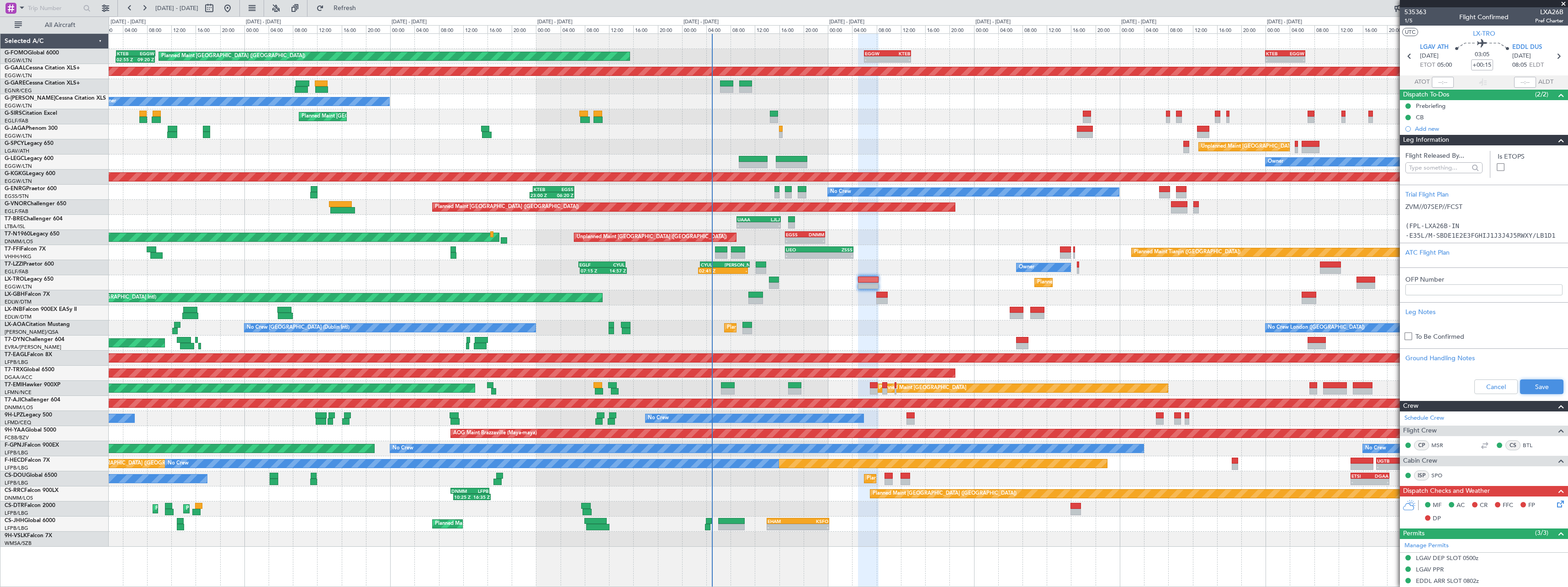
drag, startPoint x: 1530, startPoint y: 385, endPoint x: 1528, endPoint y: 378, distance: 7.3
click at [1531, 384] on button "Save" at bounding box center [1541, 387] width 43 height 15
click at [1556, 144] on span at bounding box center [1561, 140] width 11 height 11
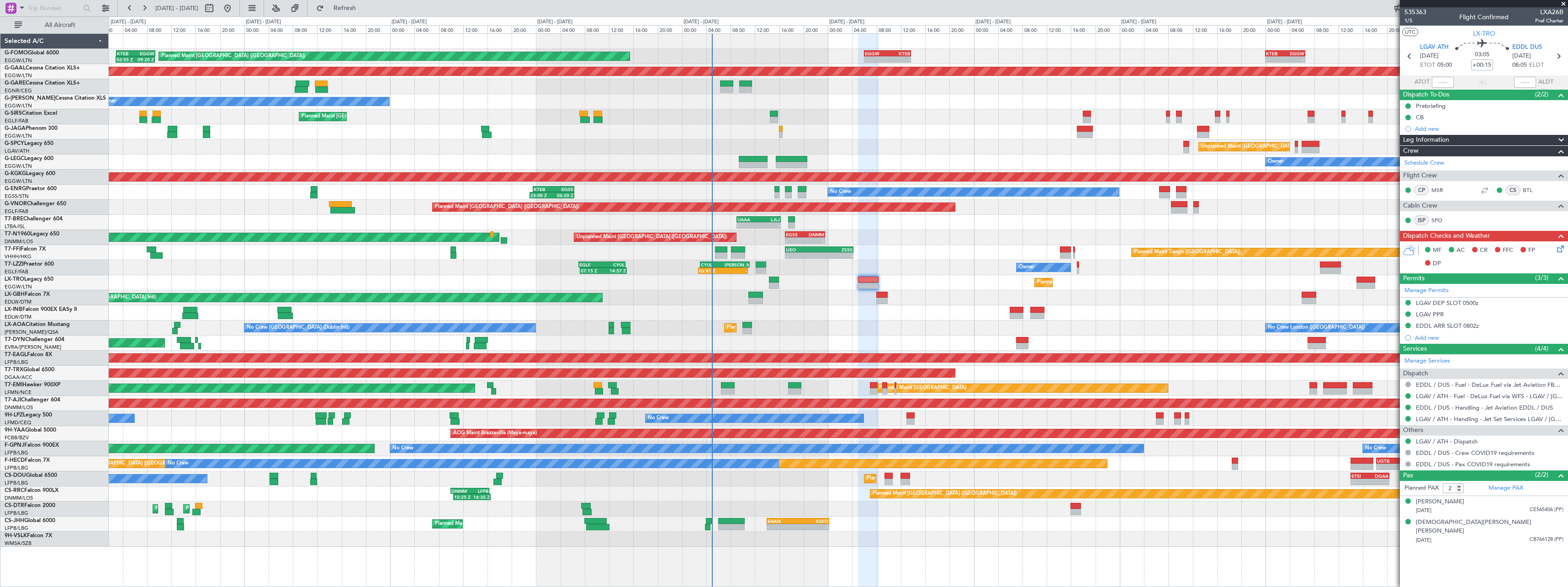
click at [886, 63] on div "Planned Maint London (Luton) 02:55 Z 09:20 Z KTEB 03:00 Z EGGW 09:25 Z - - EGGW…" at bounding box center [838, 56] width 1459 height 15
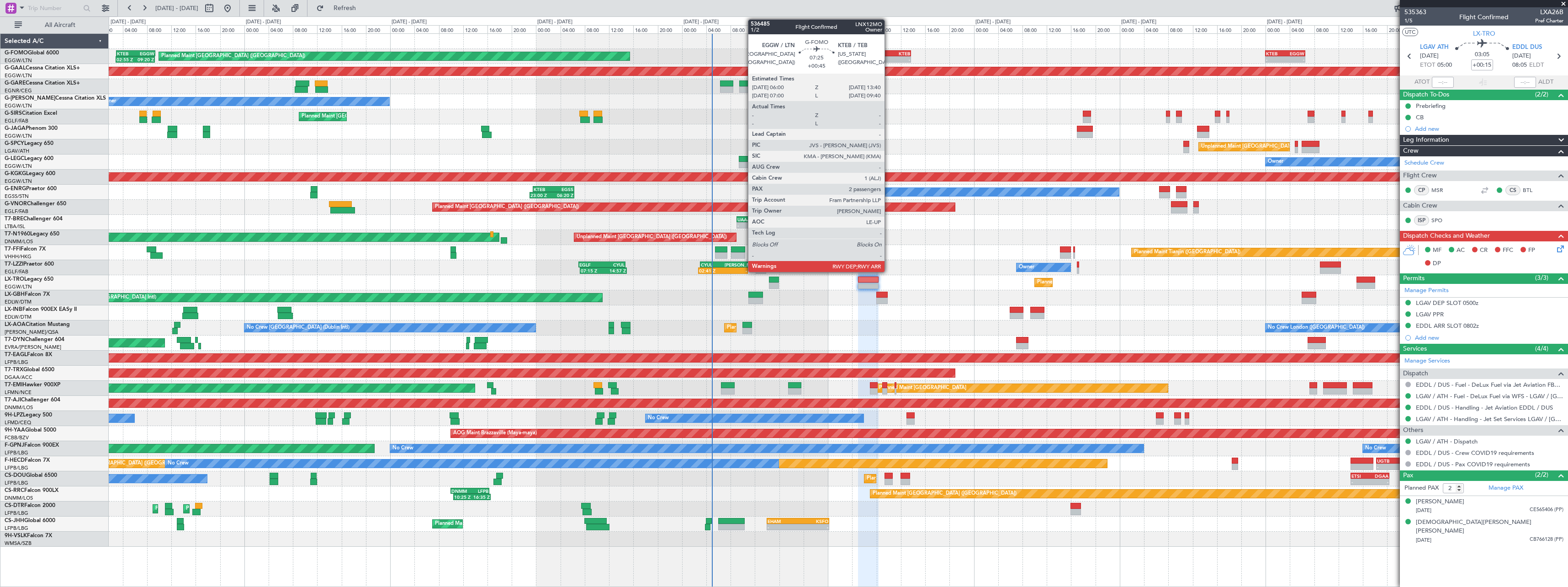
click at [889, 52] on div "KTEB" at bounding box center [898, 53] width 23 height 5
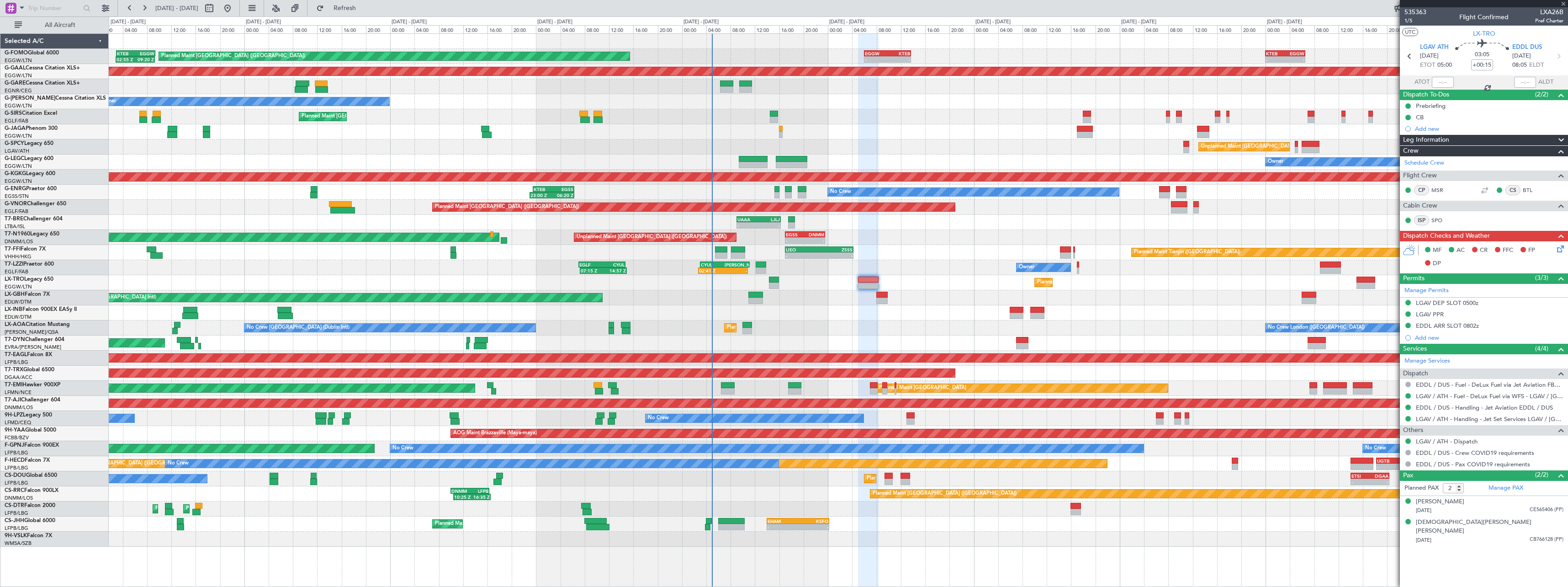
type input "+00:45"
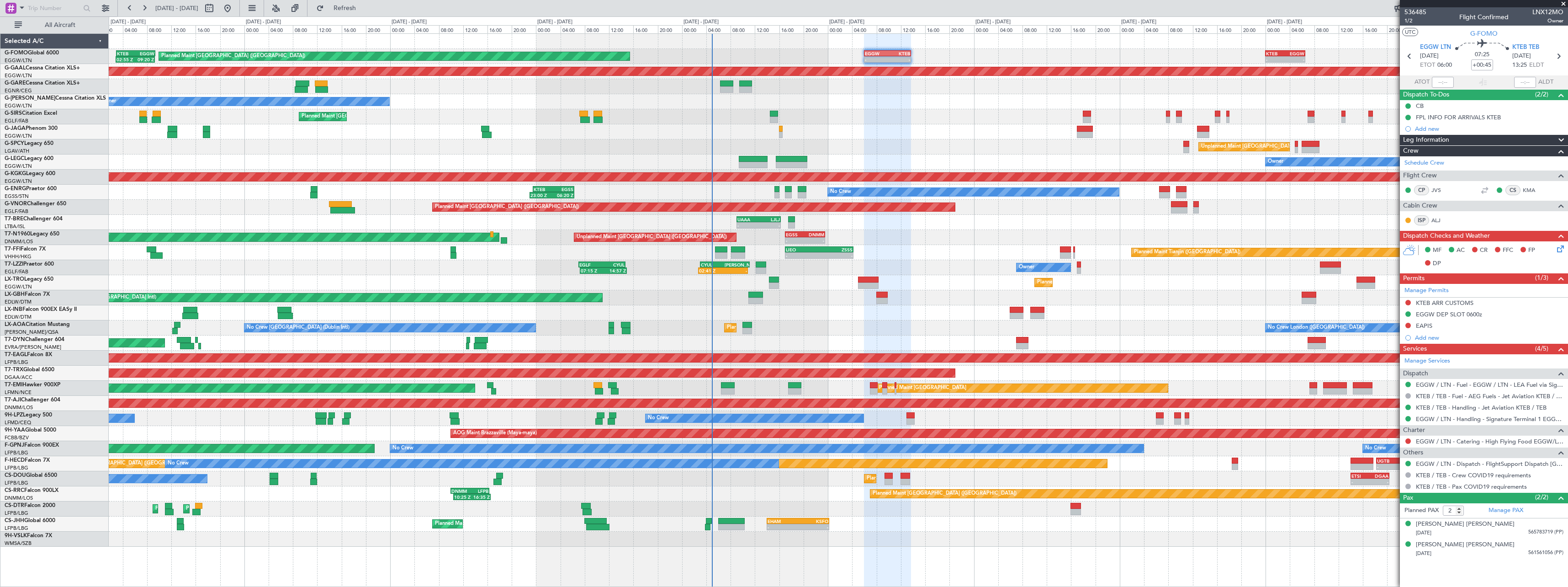
click at [1561, 136] on span at bounding box center [1561, 140] width 11 height 11
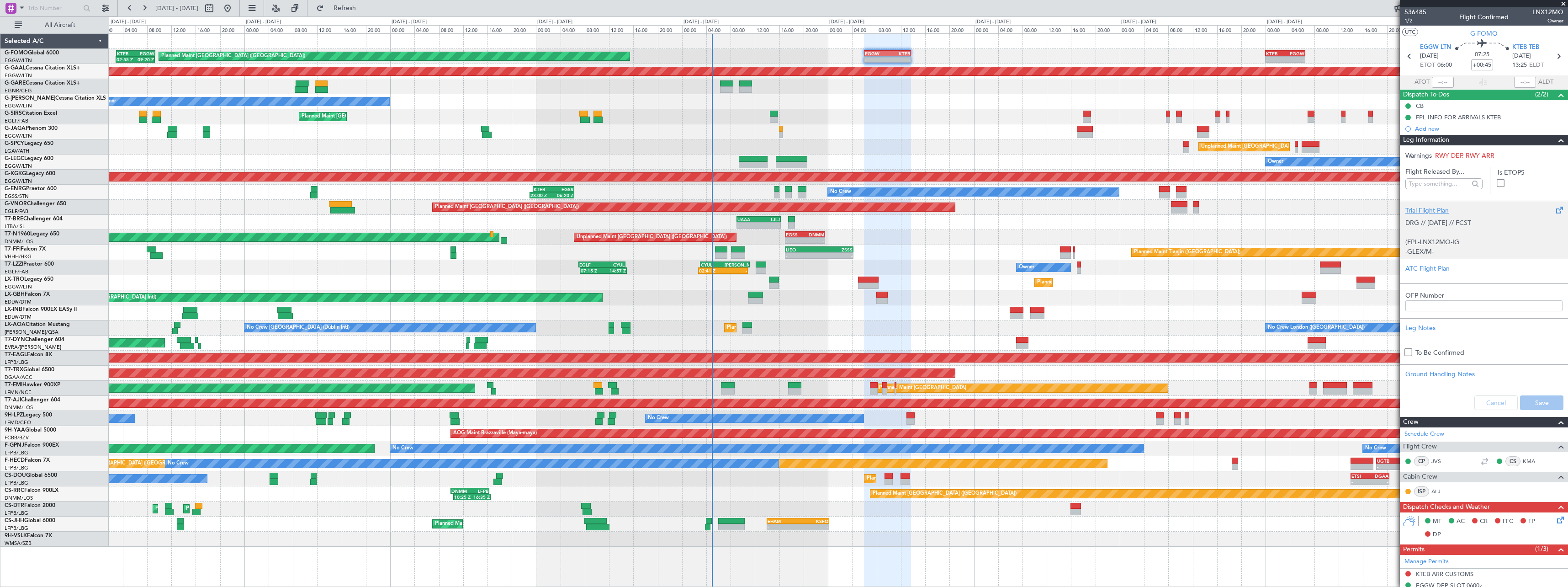
click at [1430, 208] on div "Trial Flight Plan" at bounding box center [1484, 211] width 157 height 10
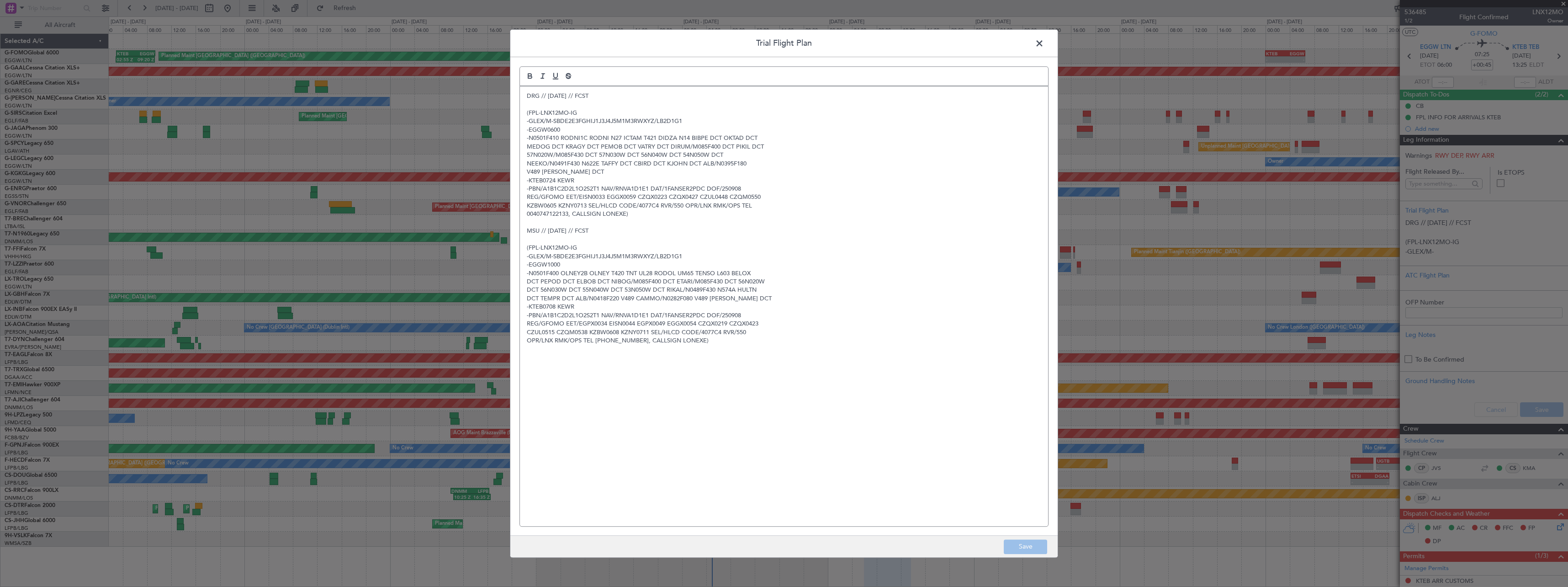
click at [528, 93] on p "DRG // 06SEP // FCST" at bounding box center [783, 96] width 514 height 9
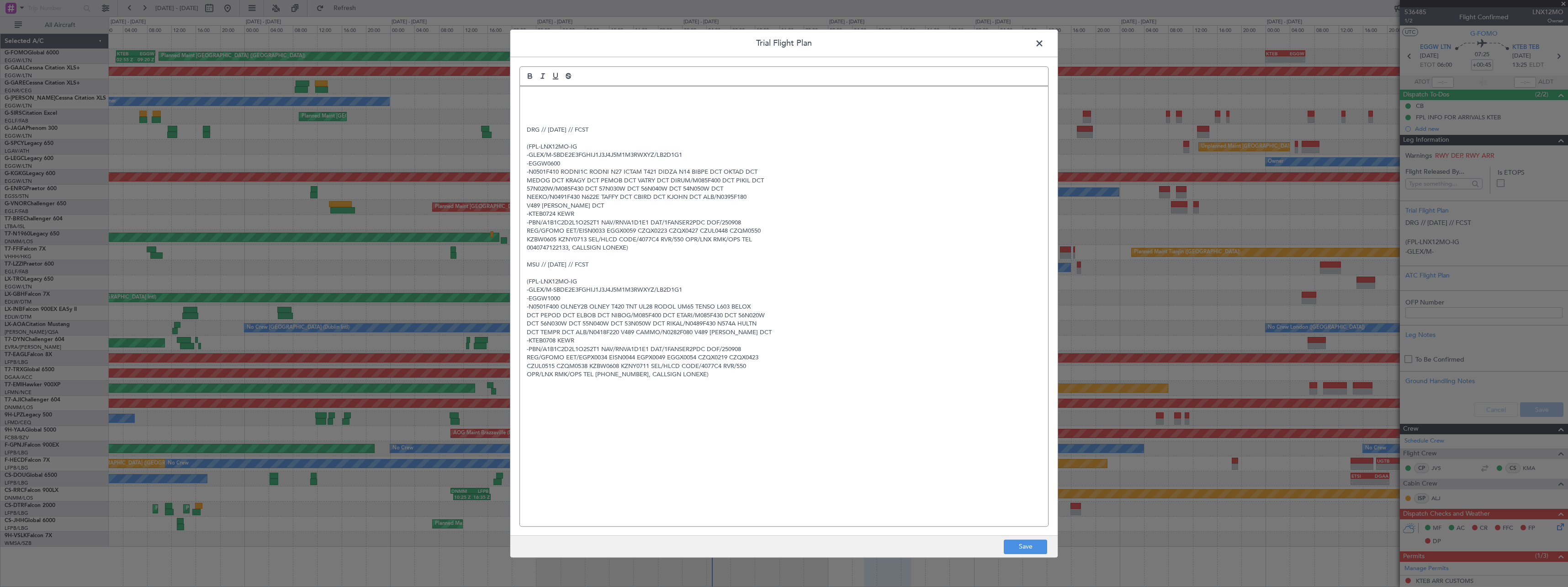
click at [530, 93] on p at bounding box center [783, 96] width 514 height 9
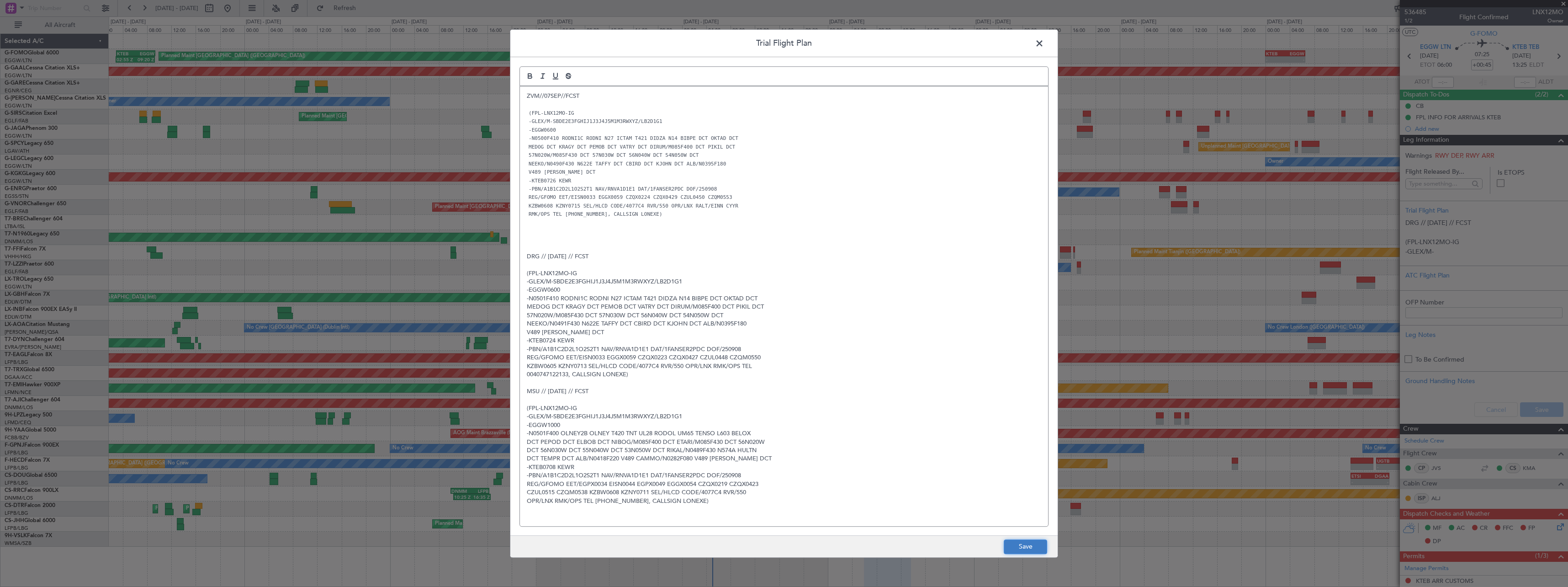
click at [1043, 547] on button "Save" at bounding box center [1025, 547] width 43 height 15
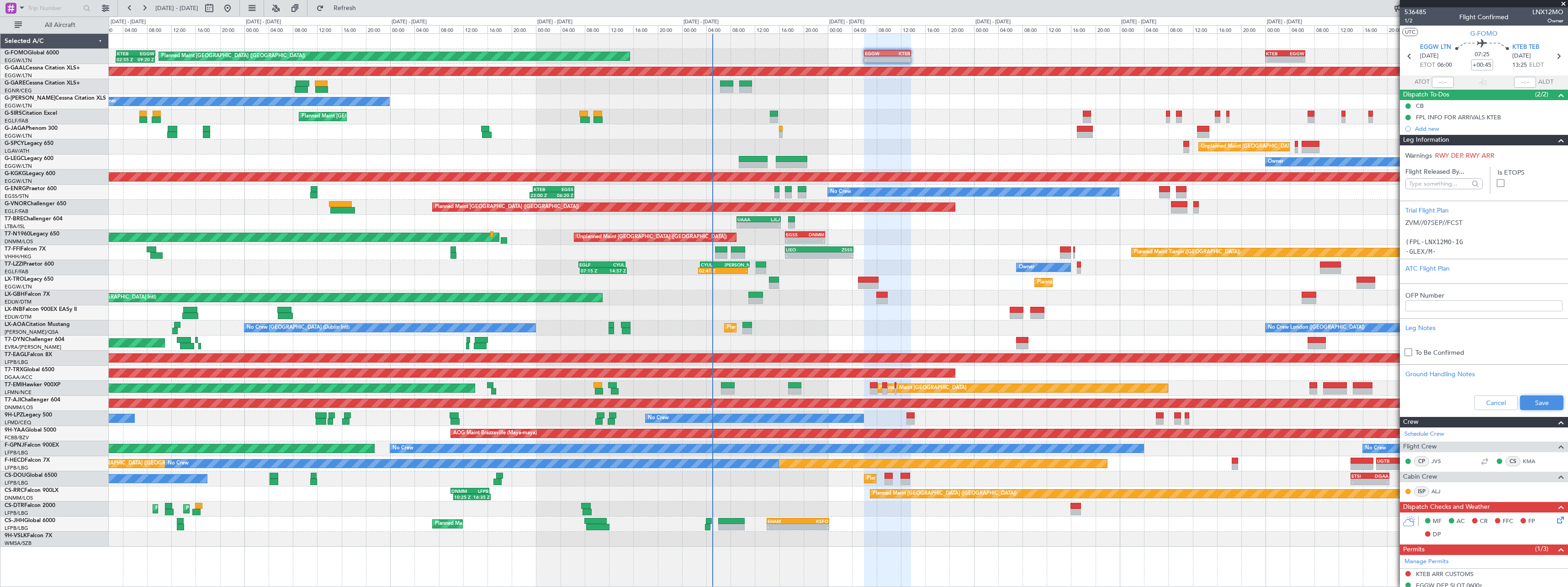
drag, startPoint x: 1535, startPoint y: 405, endPoint x: 1530, endPoint y: 392, distance: 13.9
click at [1535, 402] on button "Save" at bounding box center [1541, 402] width 43 height 15
click at [1556, 141] on span at bounding box center [1561, 140] width 11 height 11
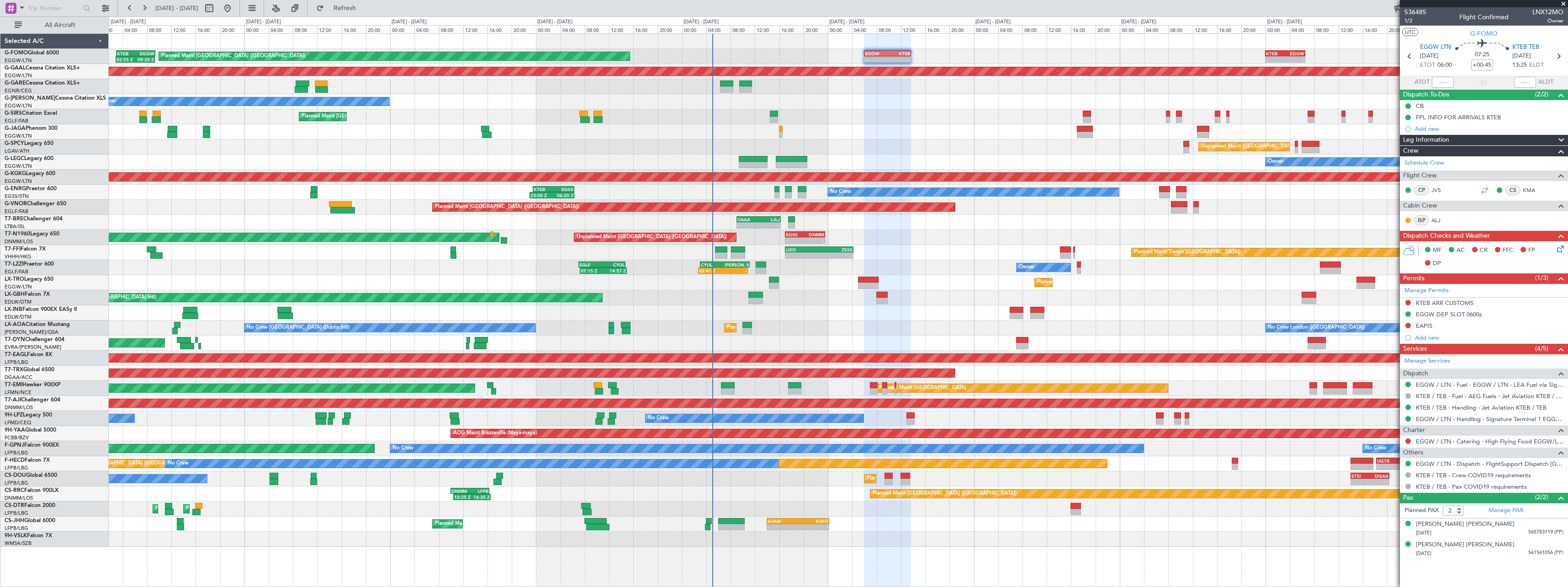
click at [940, 312] on div "Unplanned Maint Dubai (Al Maktoum Intl)" at bounding box center [838, 312] width 1459 height 15
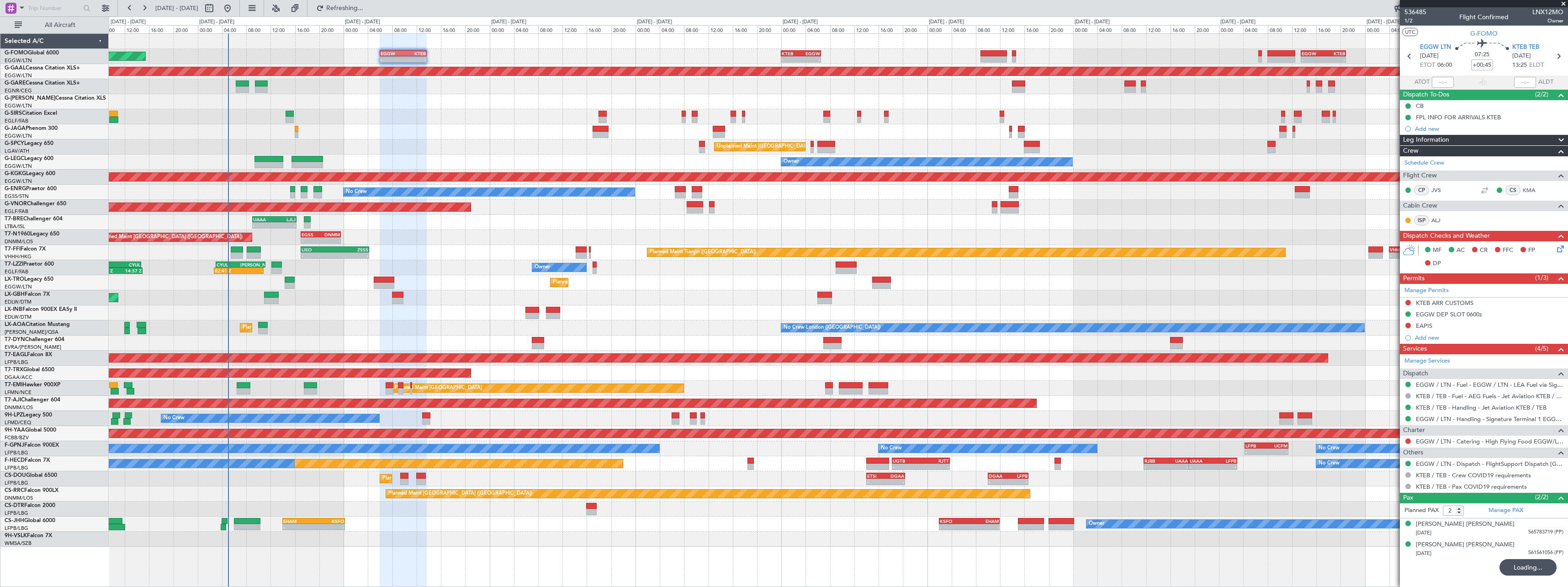
click at [841, 505] on div "- - EGGW 06:00 Z KTEB 13:40 Z - - KTEB 00:00 Z EGGW 06:35 Z - - EGGW 13:30 Z KT…" at bounding box center [838, 290] width 1459 height 513
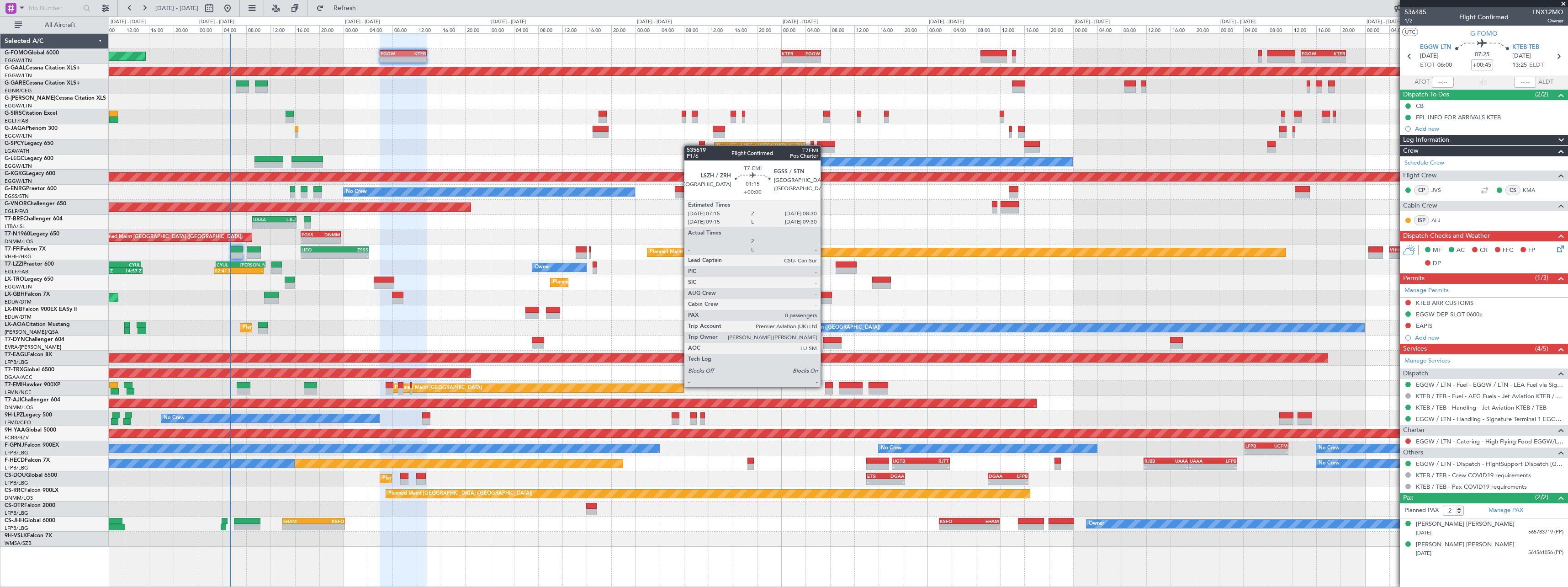
click at [825, 386] on div at bounding box center [829, 385] width 8 height 7
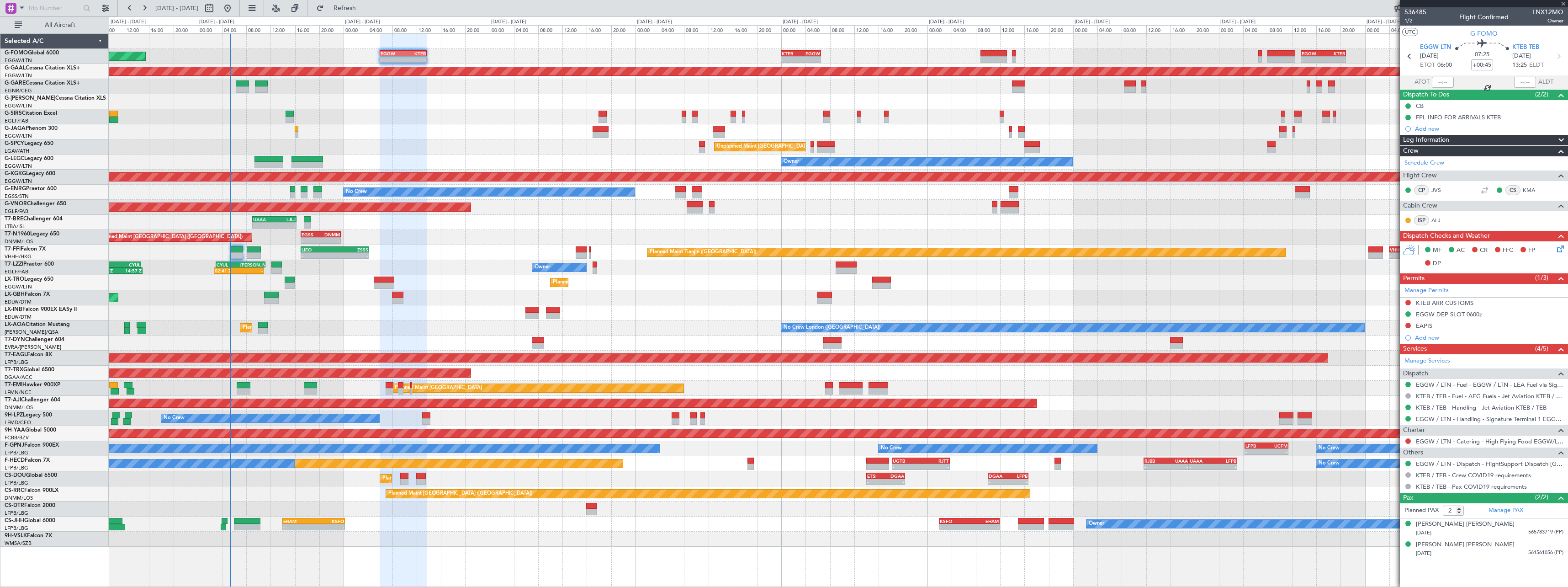
type input "0"
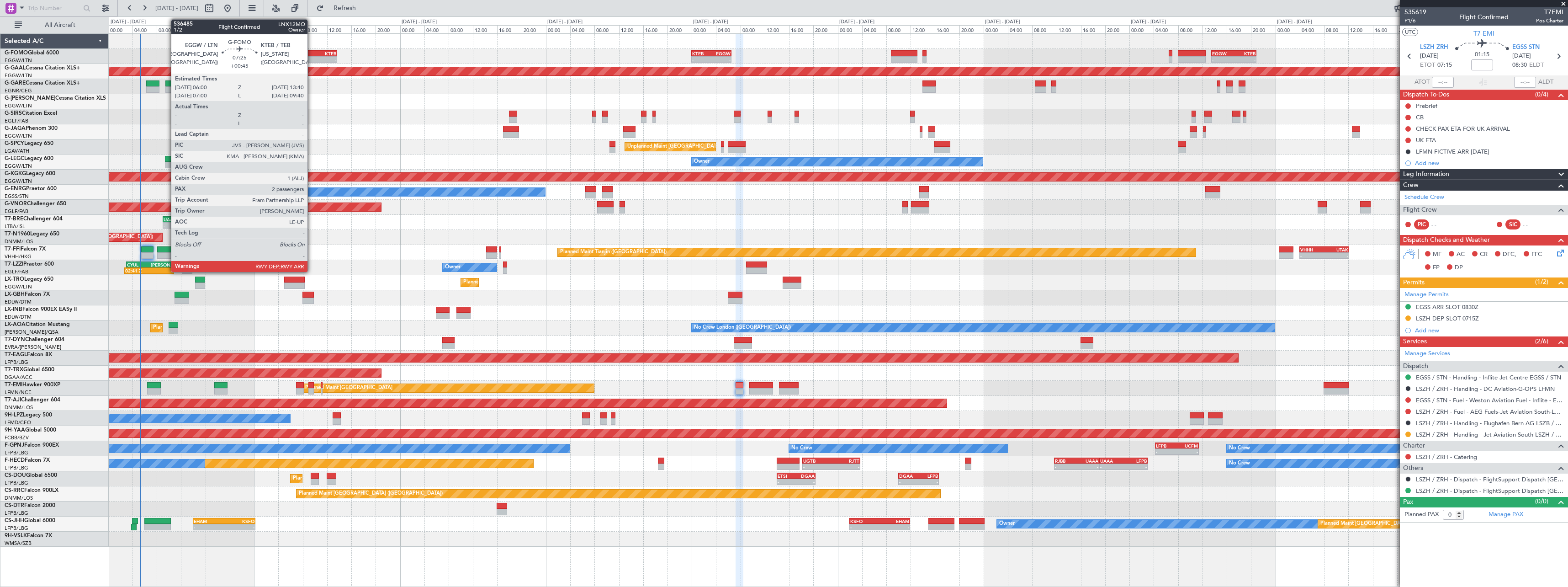
click at [312, 58] on div "-" at bounding box center [302, 59] width 23 height 5
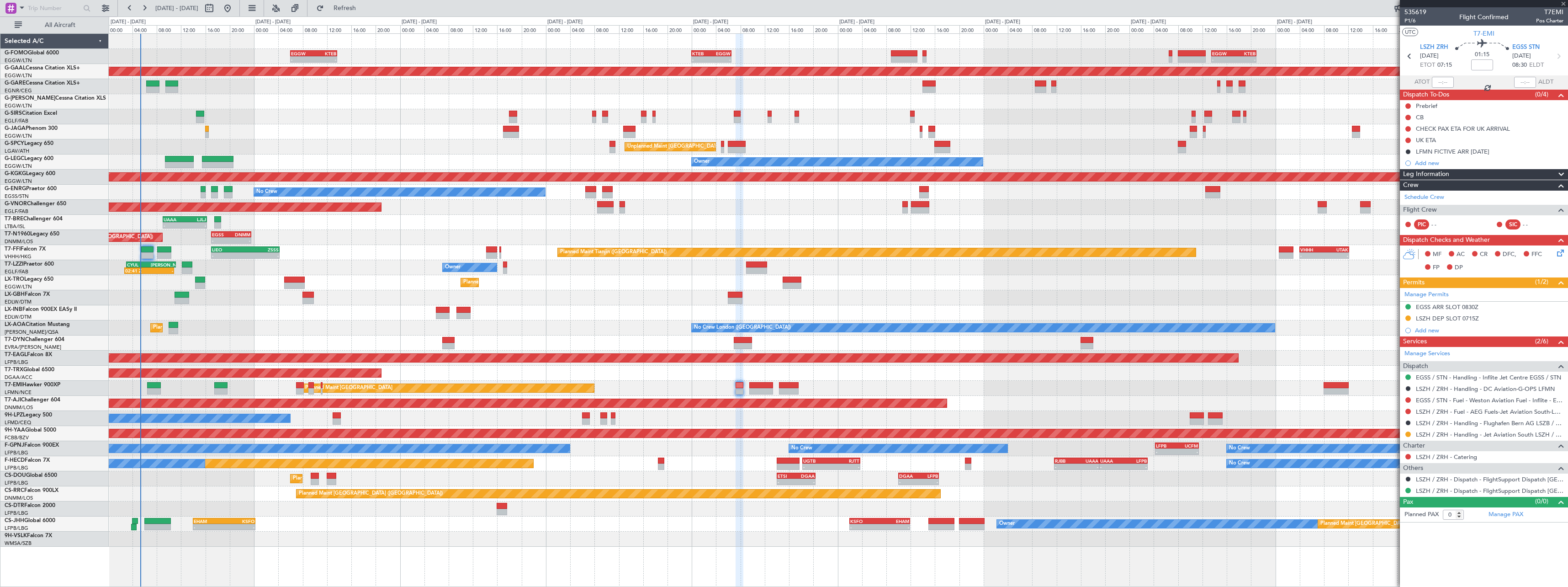
type input "+00:45"
type input "2"
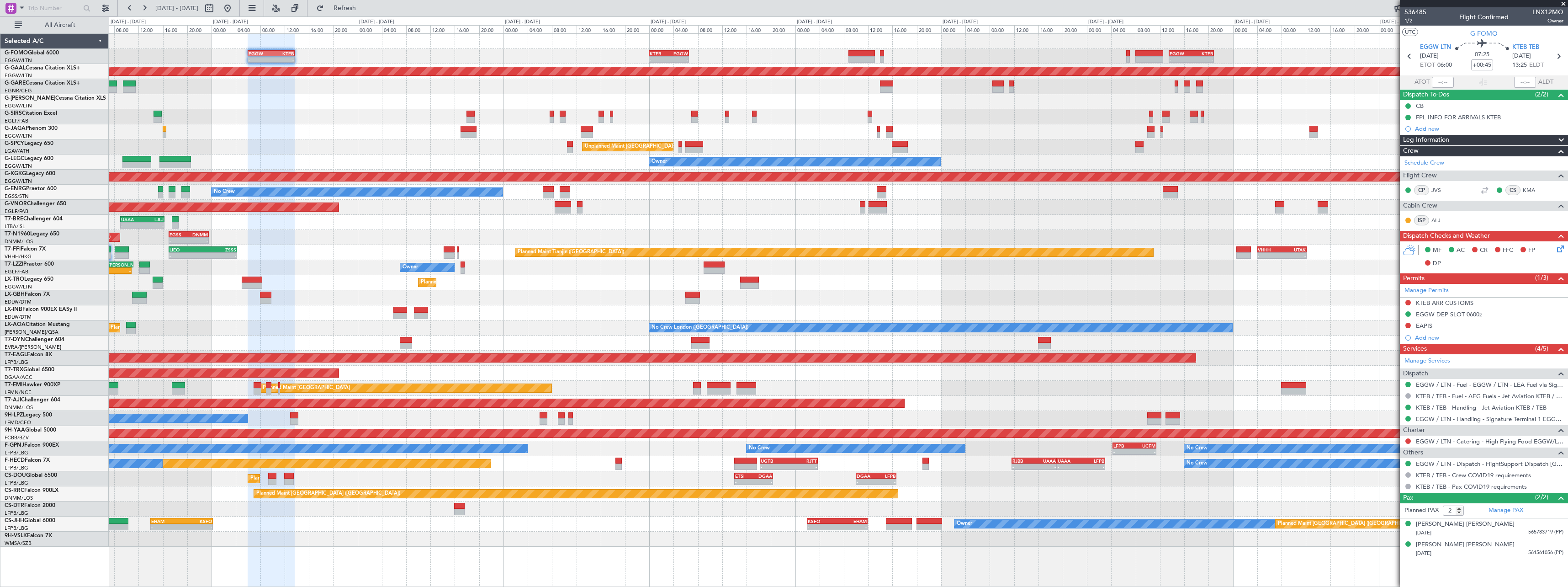
click at [351, 132] on div at bounding box center [838, 132] width 1459 height 15
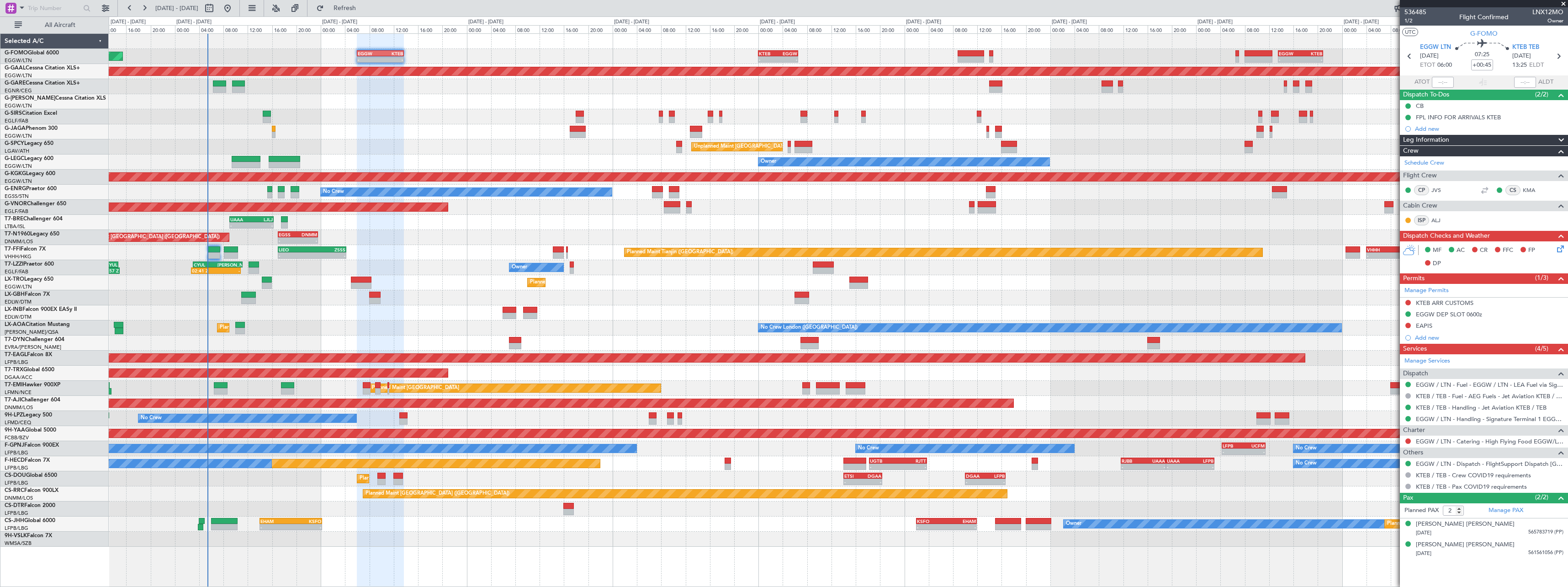
click at [646, 294] on div "Planned Maint Nurnberg Planned Maint Dubai (Dubai Intl)" at bounding box center [838, 298] width 1459 height 15
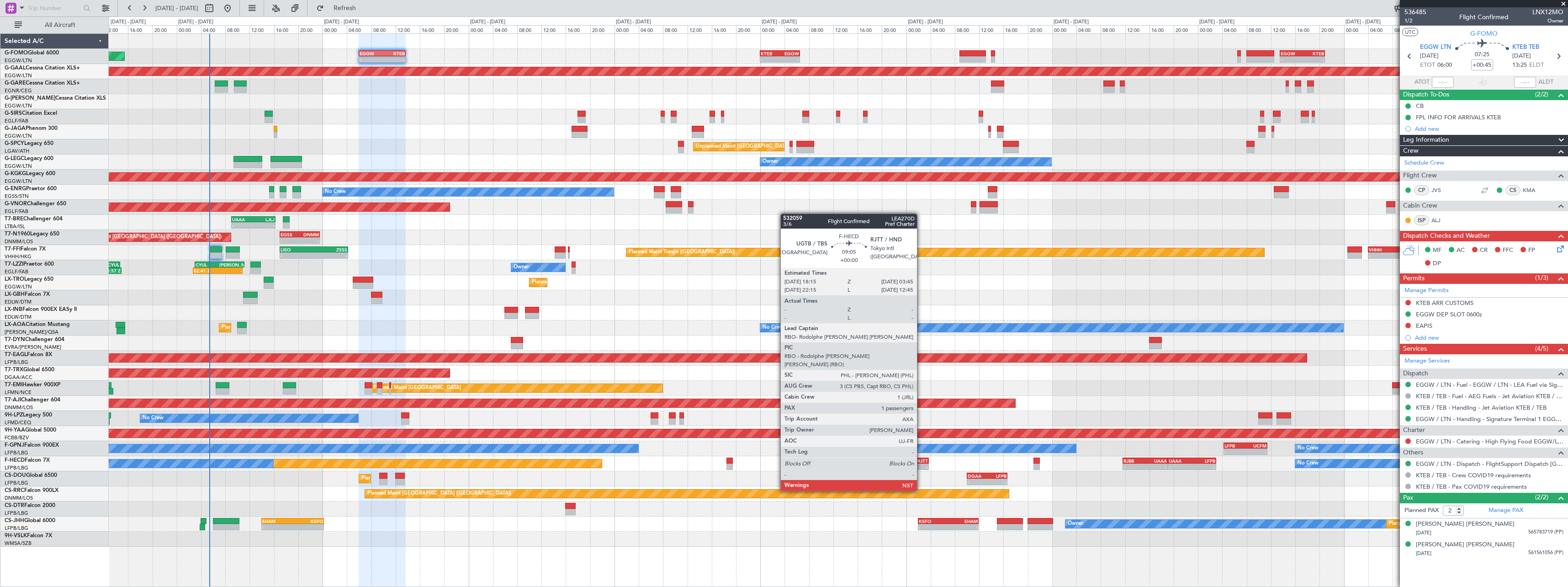
click at [920, 465] on div "-" at bounding box center [914, 466] width 28 height 5
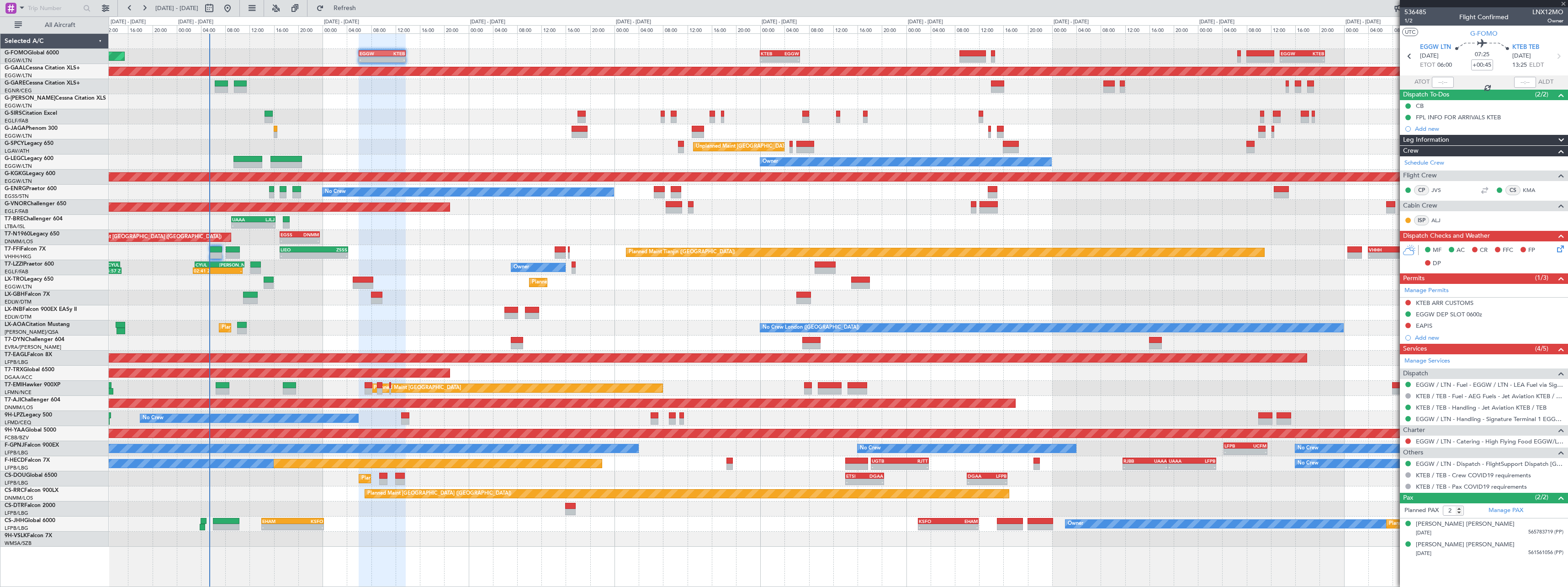
type input "1"
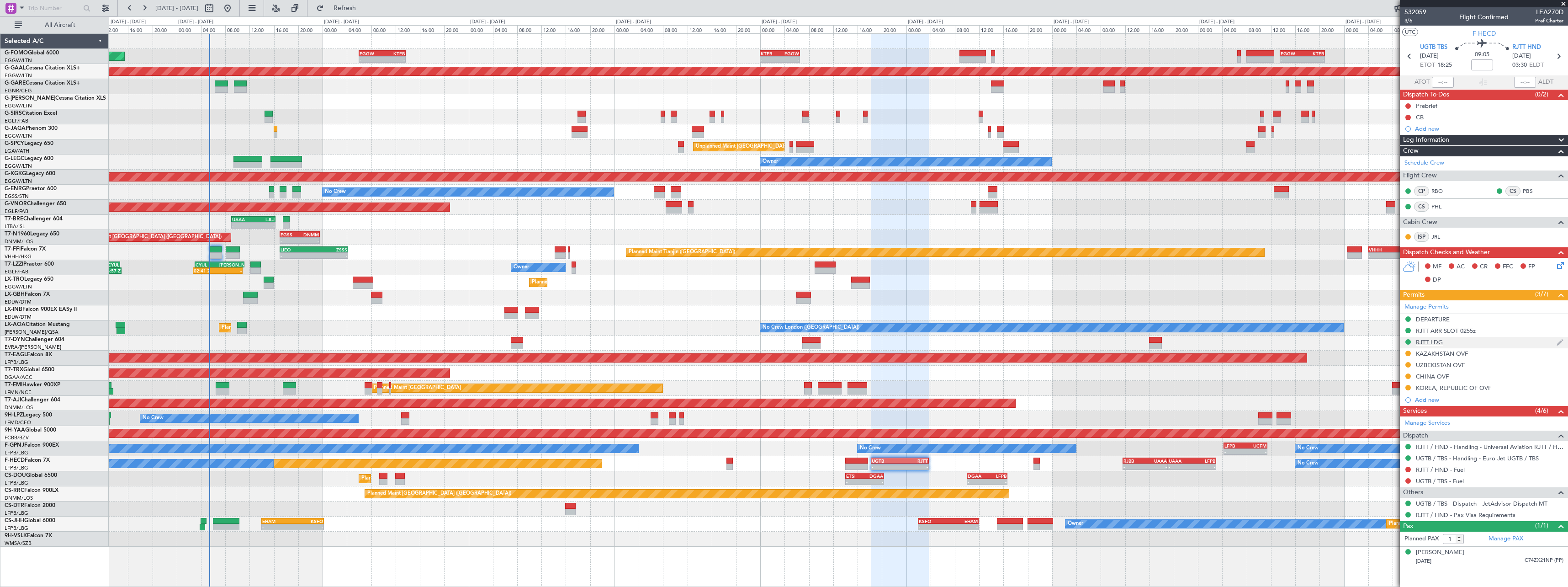
click at [1438, 340] on div "RJTT LDG" at bounding box center [1429, 342] width 27 height 8
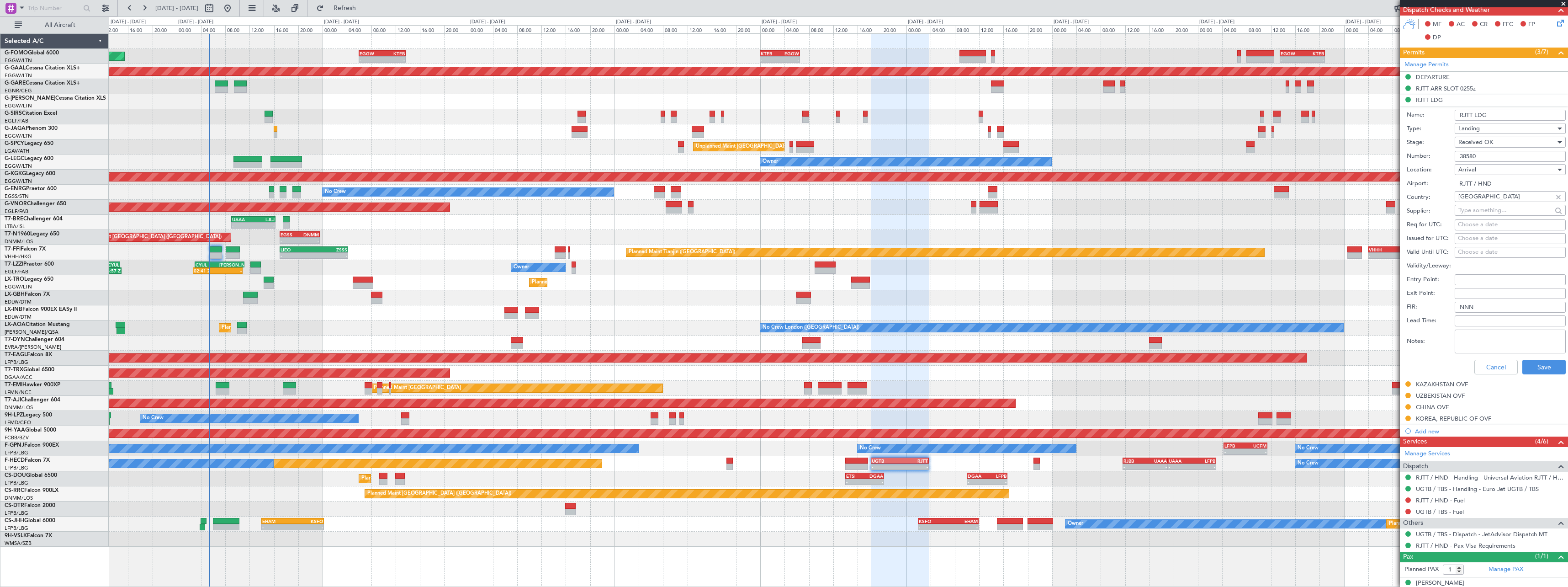
scroll to position [253, 0]
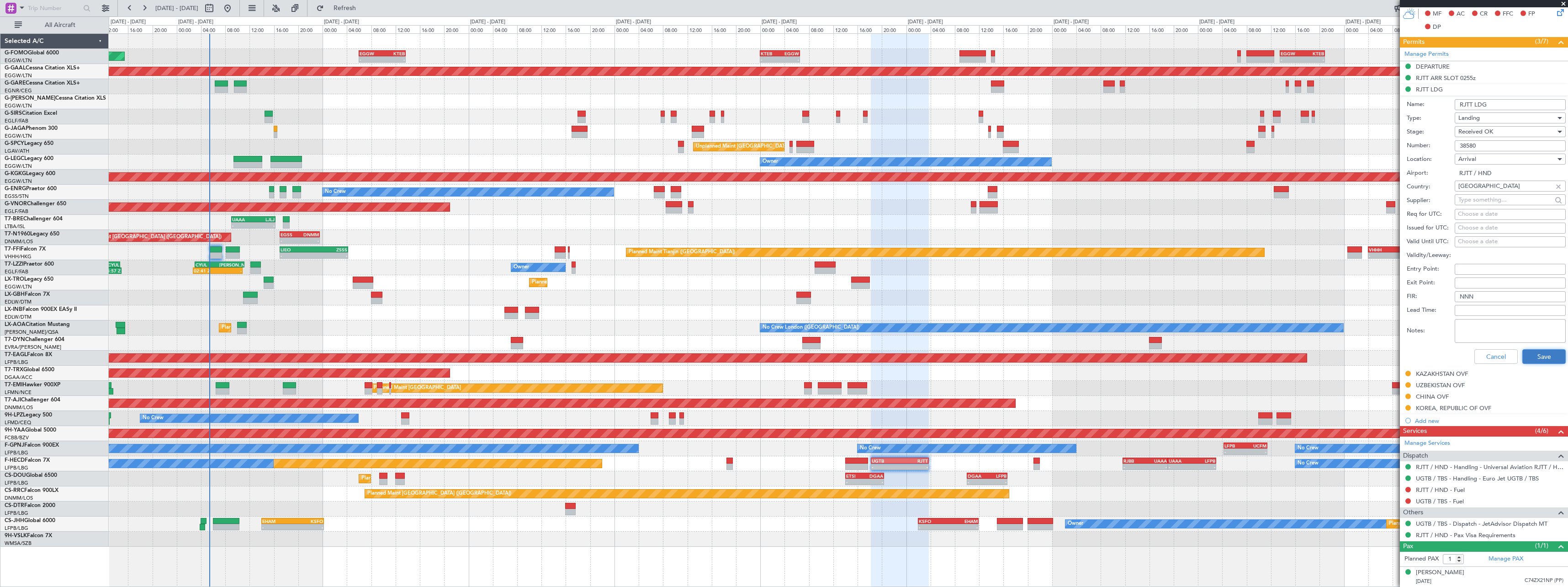
click at [1538, 359] on button "Save" at bounding box center [1544, 356] width 43 height 15
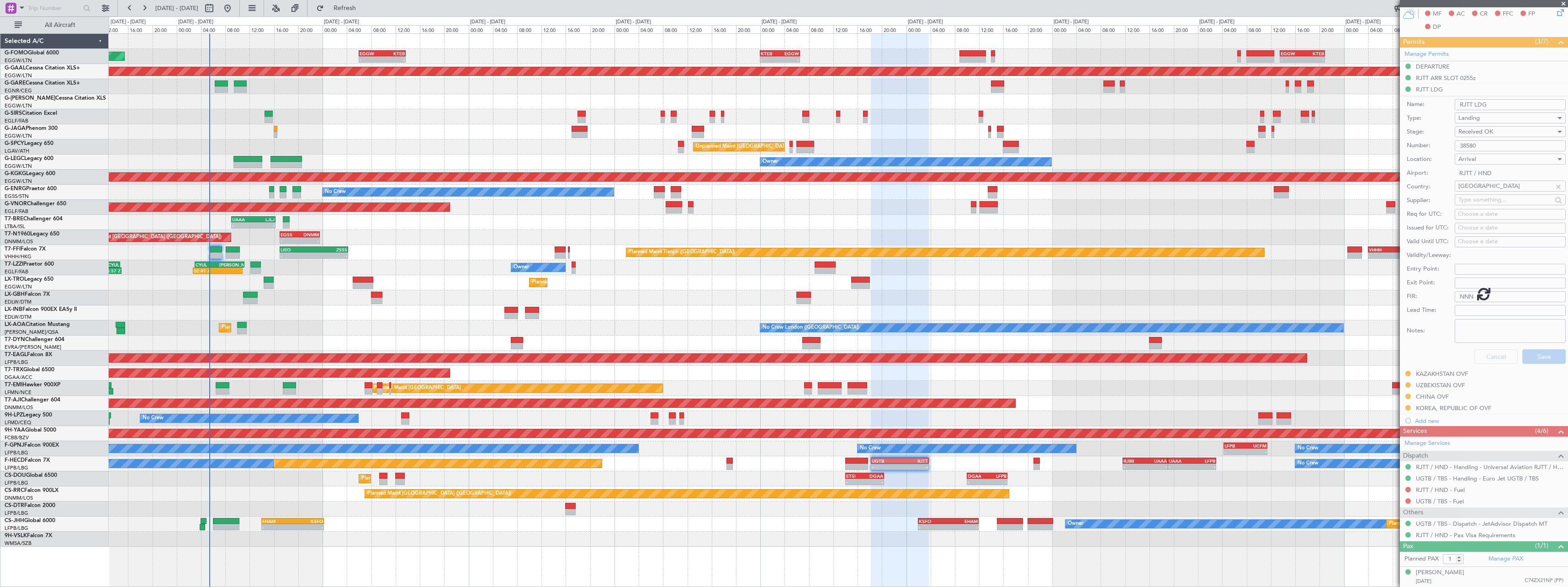
scroll to position [0, 0]
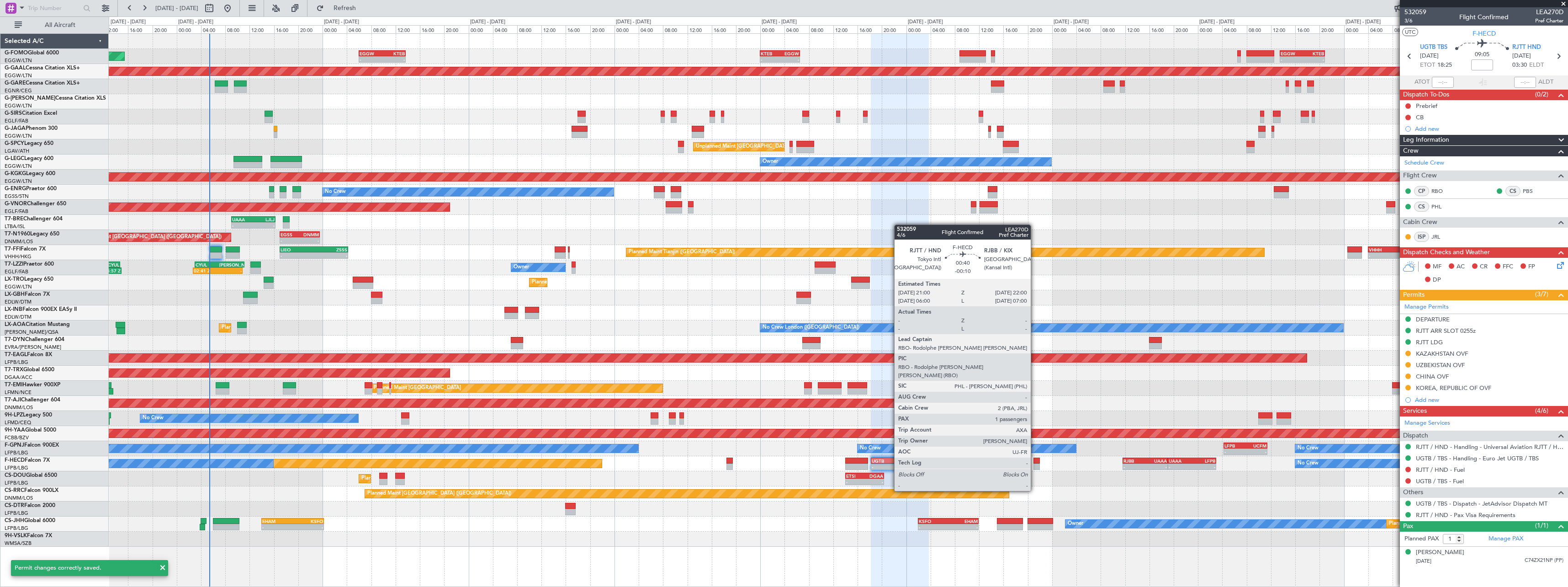
click at [1035, 465] on div at bounding box center [1037, 466] width 7 height 7
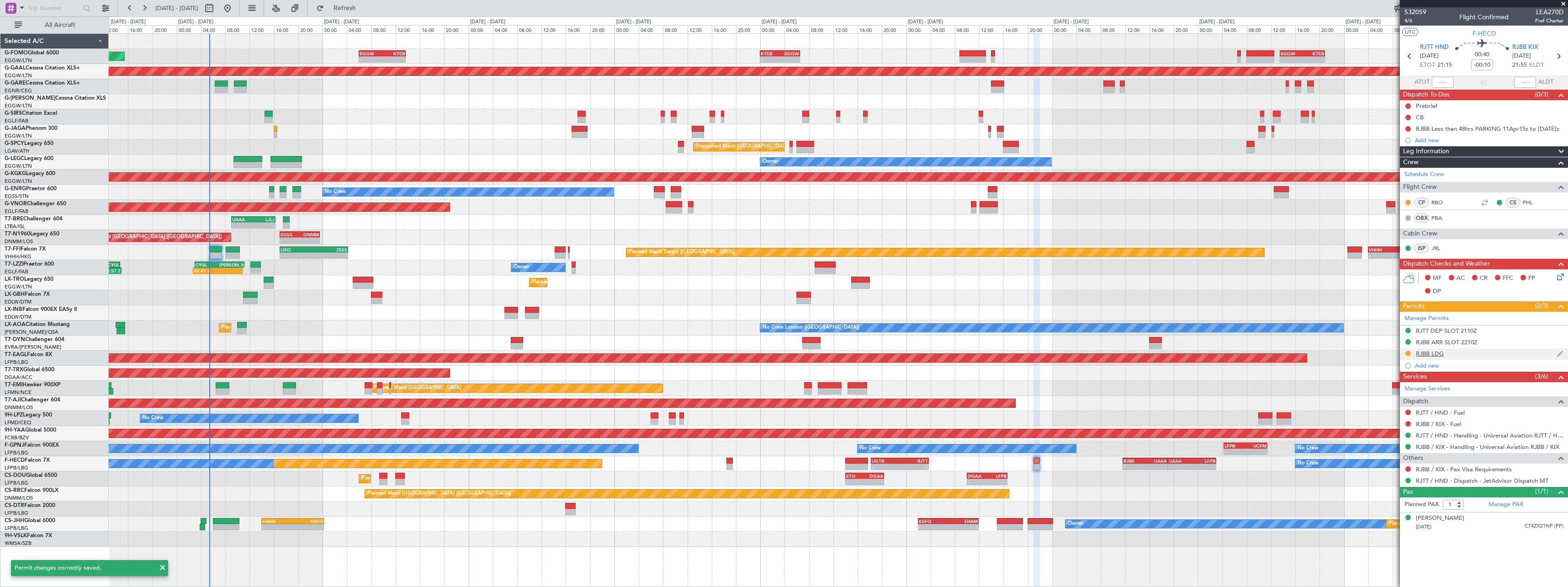
click at [1444, 355] on div "RJBB LDG" at bounding box center [1484, 354] width 168 height 12
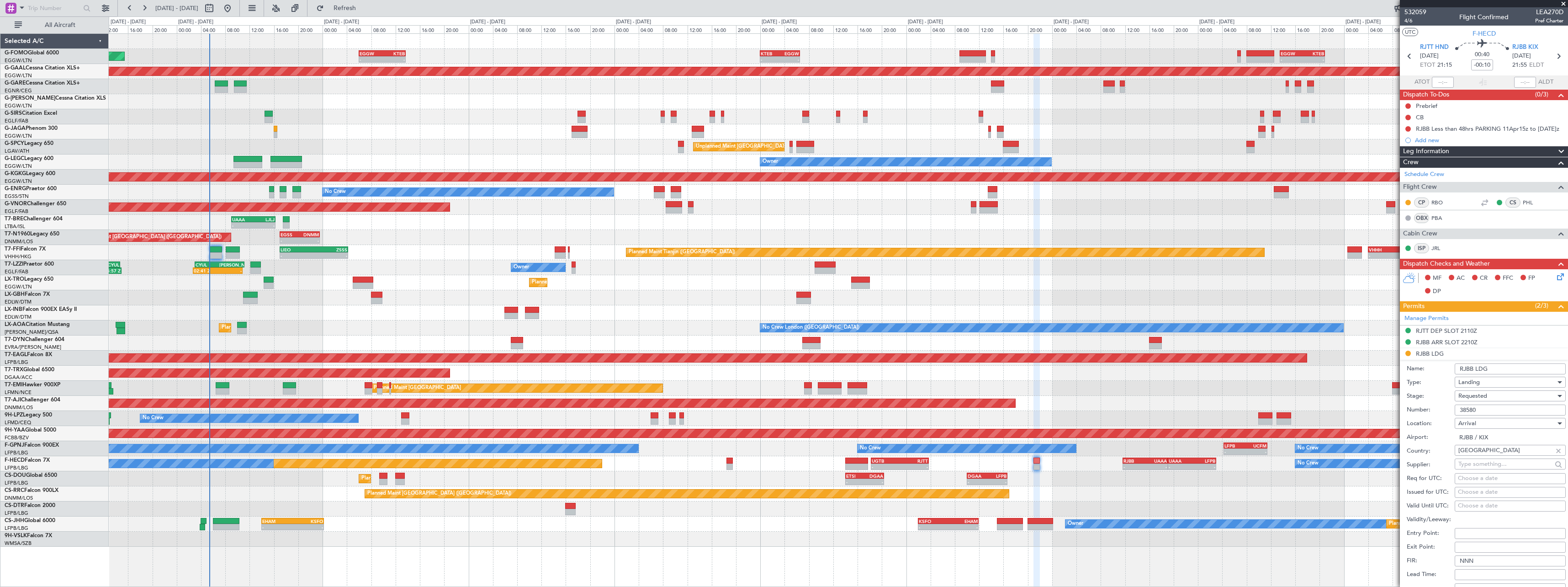
drag, startPoint x: 1435, startPoint y: 408, endPoint x: 1407, endPoint y: 406, distance: 28.1
click at [1407, 407] on div "Number: 38580" at bounding box center [1486, 410] width 159 height 14
click at [1500, 399] on div "Requested" at bounding box center [1507, 396] width 97 height 14
click at [1499, 465] on span "Received OK" at bounding box center [1507, 465] width 96 height 14
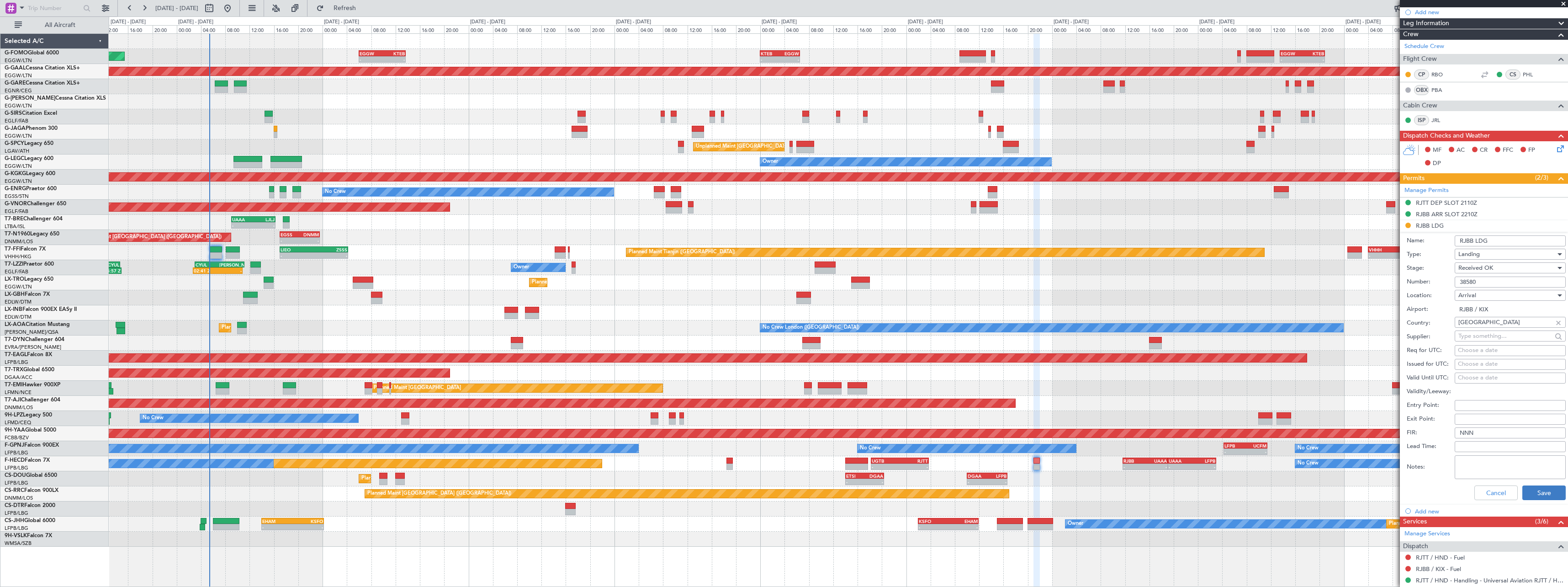
scroll to position [183, 0]
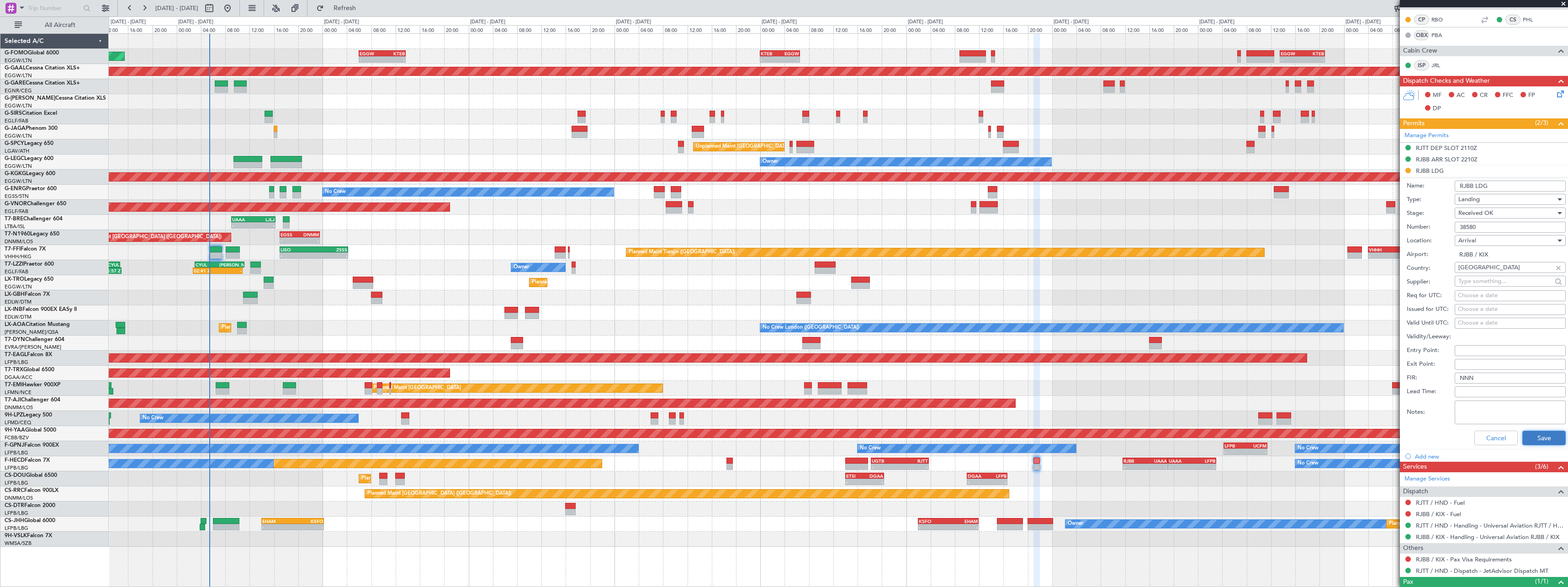
click at [1541, 434] on button "Save" at bounding box center [1544, 438] width 43 height 15
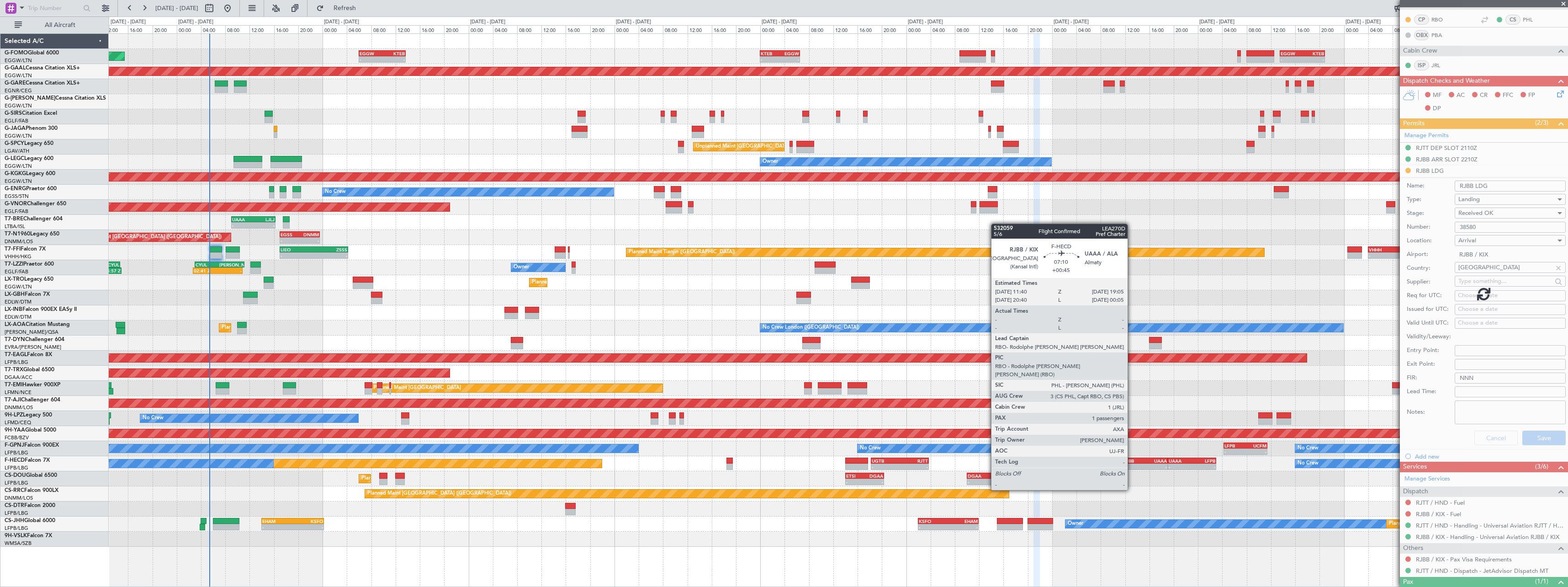
scroll to position [0, 0]
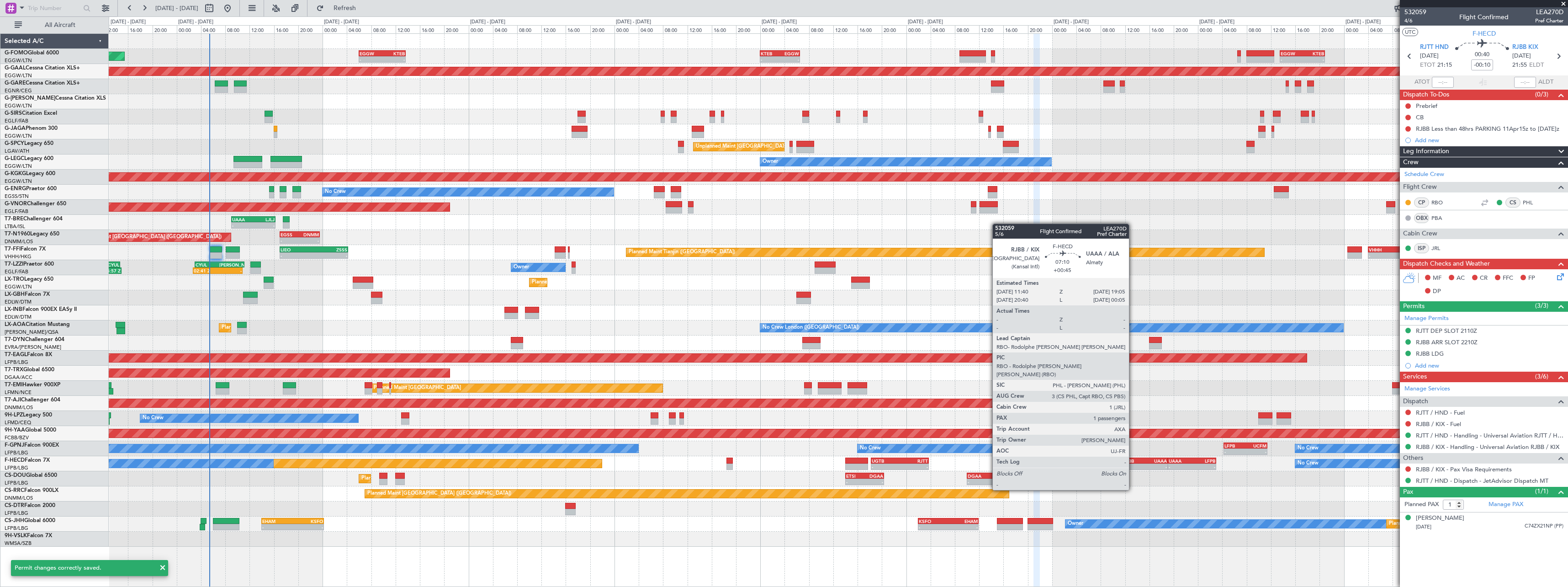
click at [1133, 465] on div "-" at bounding box center [1135, 466] width 22 height 5
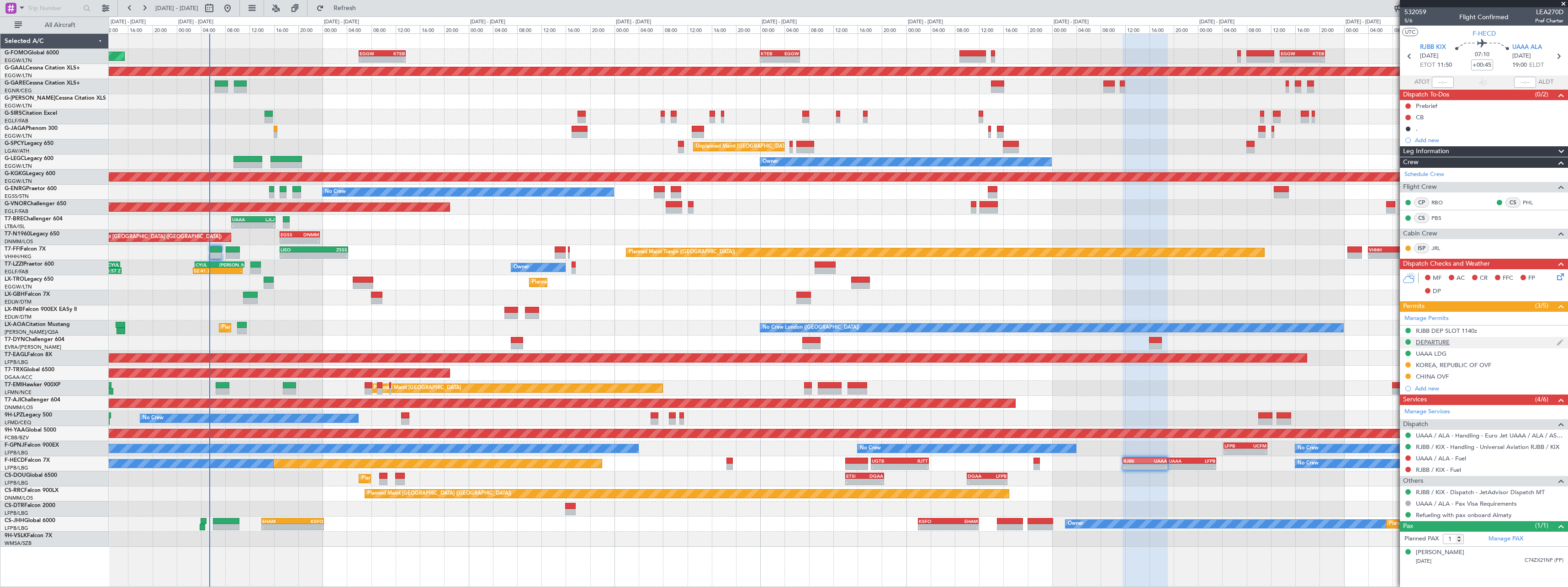
click at [1439, 342] on div "DEPARTURE" at bounding box center [1433, 342] width 34 height 8
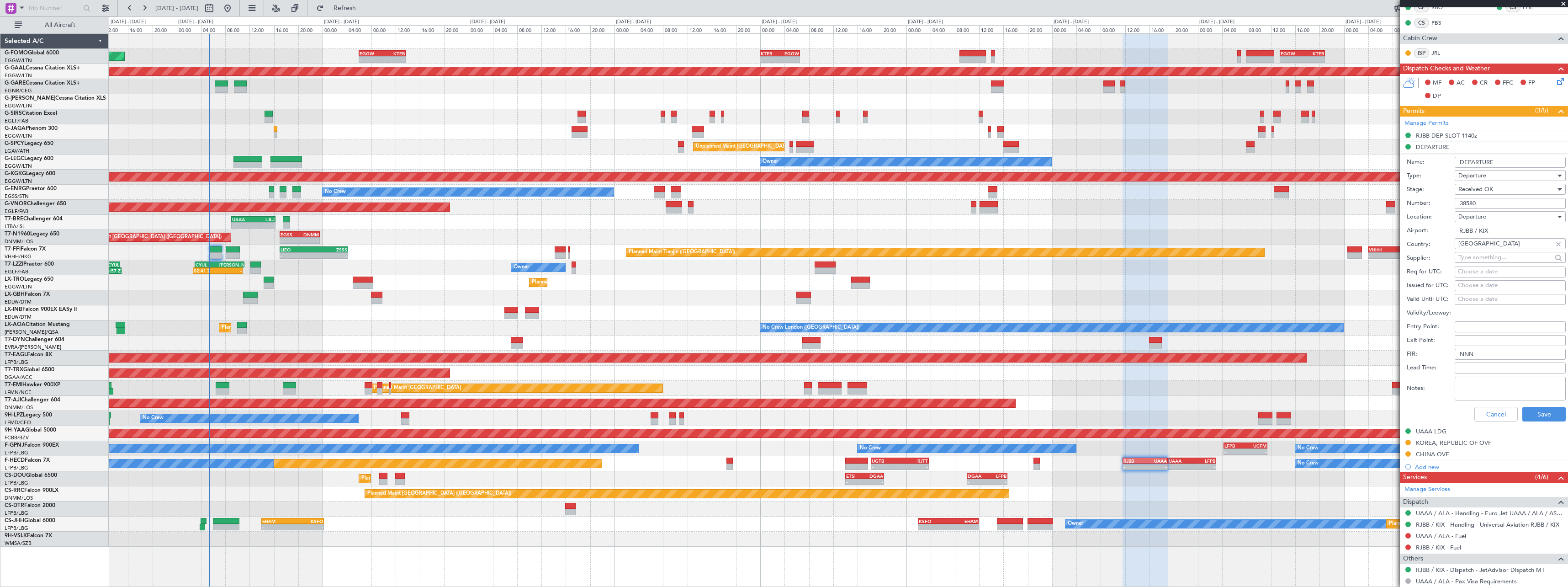
scroll to position [253, 0]
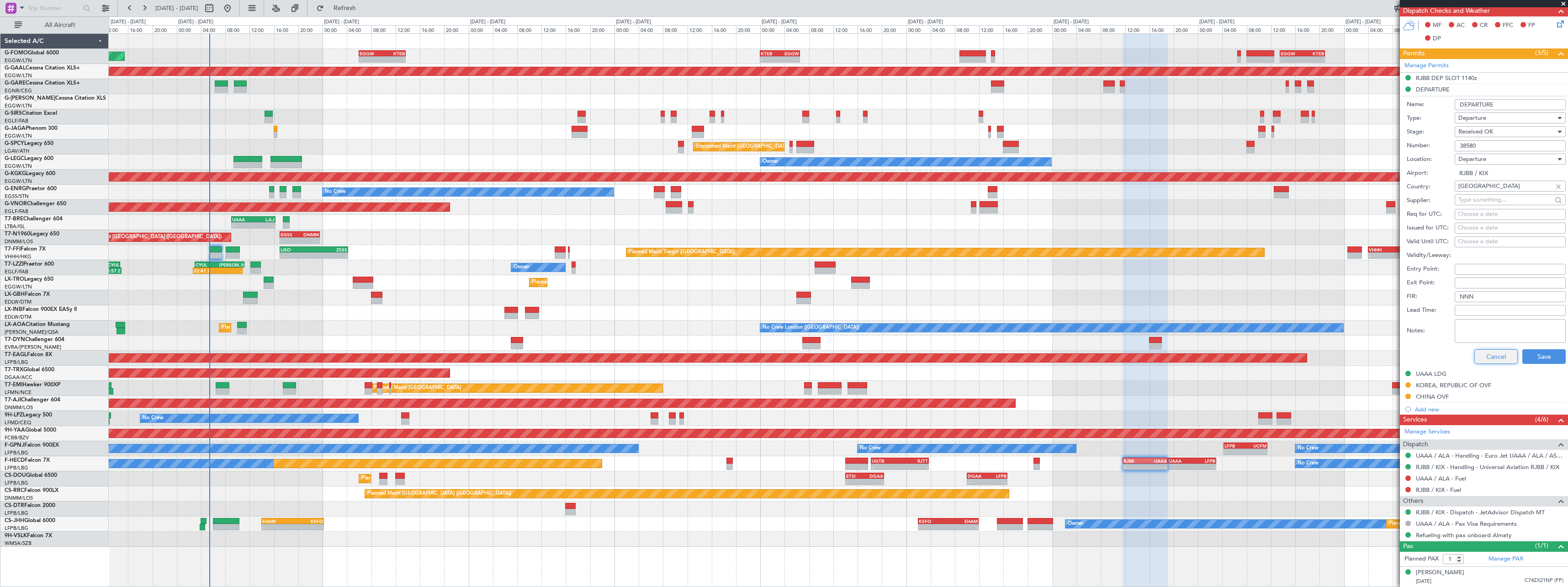
click at [1492, 357] on button "Cancel" at bounding box center [1496, 356] width 43 height 15
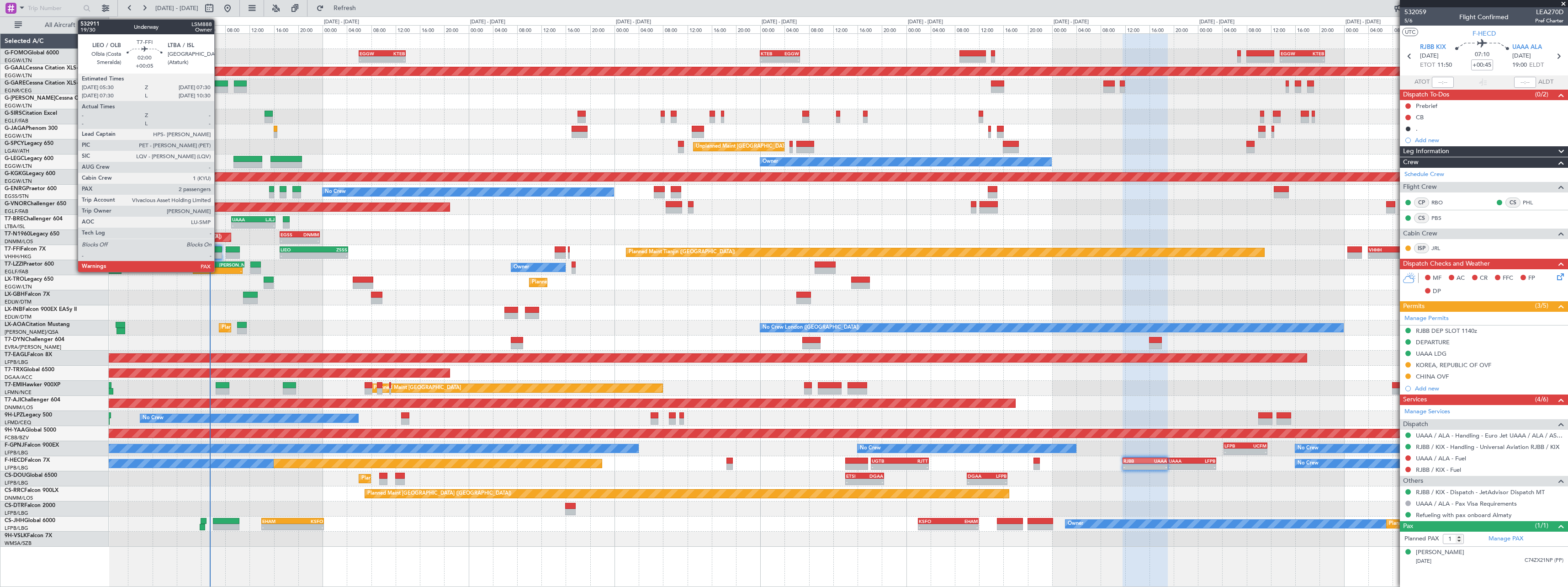
click at [219, 252] on div at bounding box center [216, 250] width 12 height 7
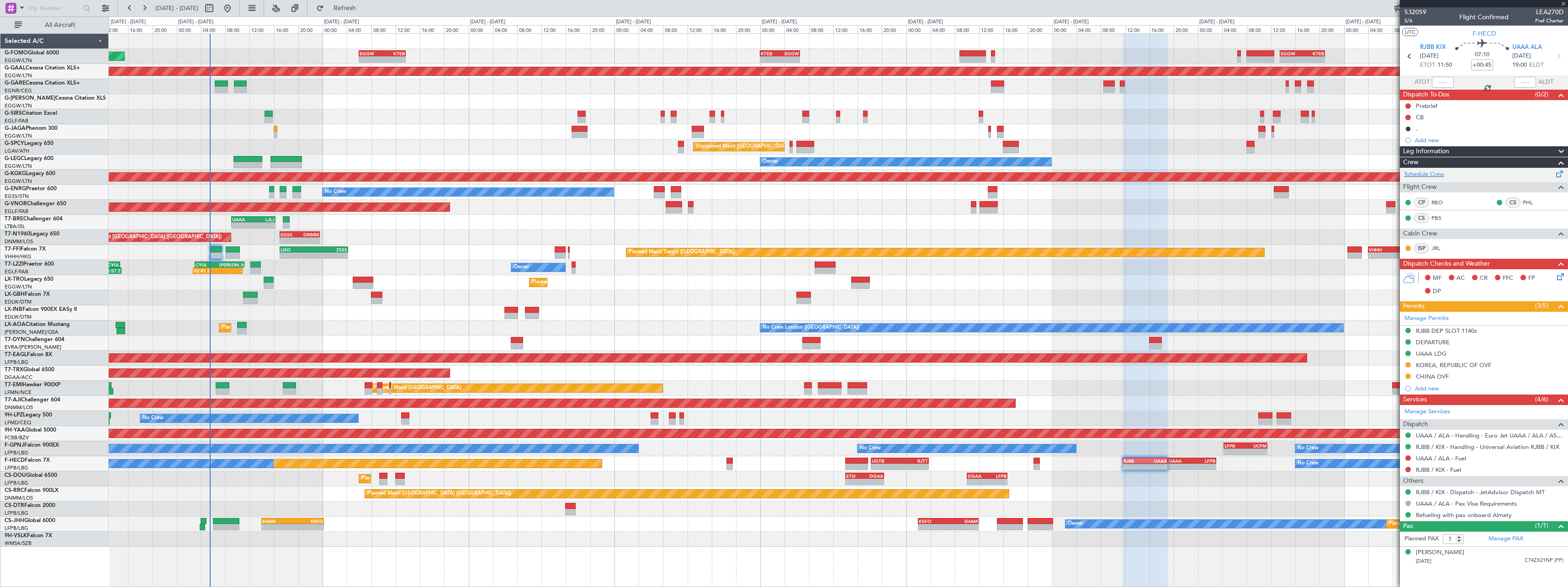
type input "+00:05"
type input "2"
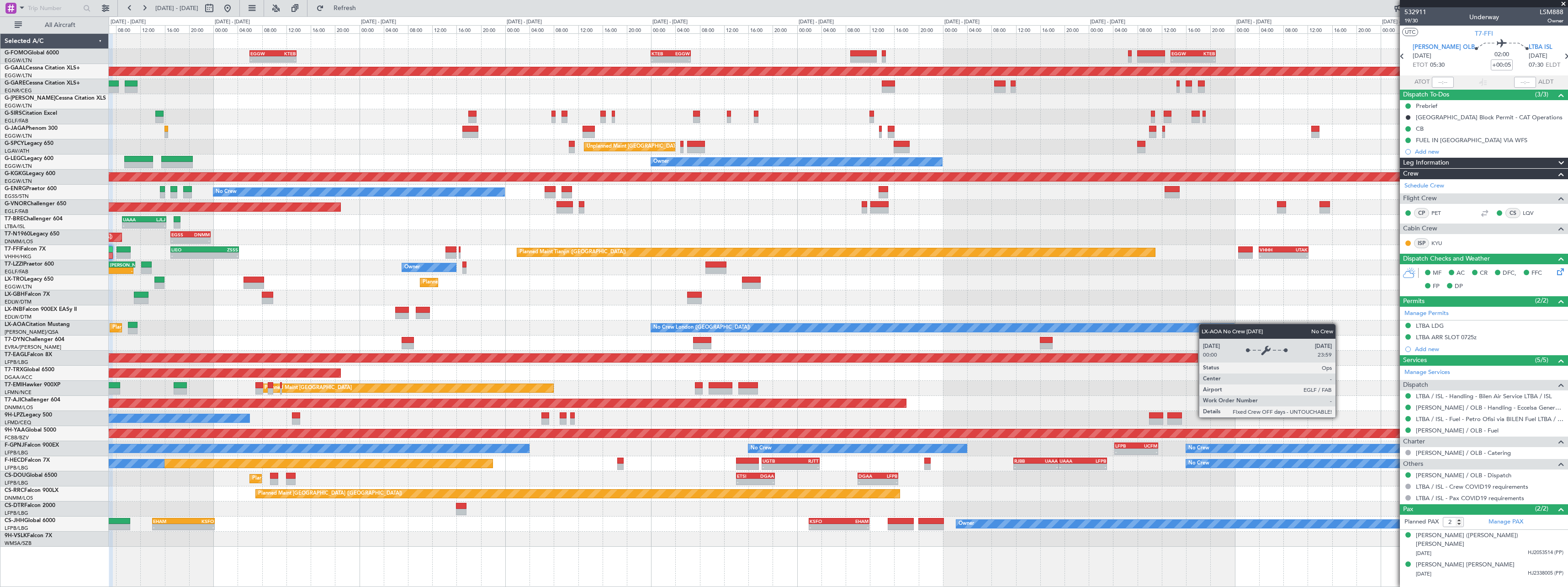
click at [1188, 326] on div "- - EGGW 06:00 Z KTEB 13:40 Z - - KTEB 00:00 Z EGGW 06:35 Z - - EGGW 13:30 Z KT…" at bounding box center [838, 290] width 1459 height 513
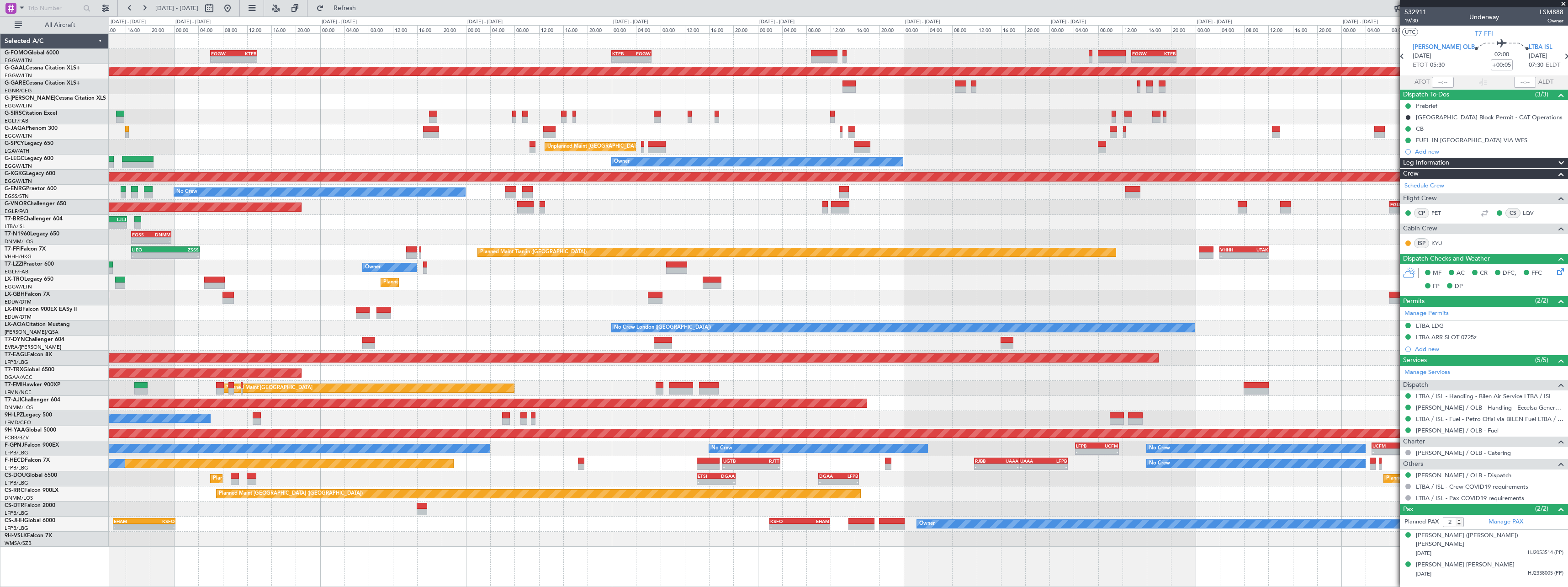
click at [1143, 321] on div "- - EGGW 06:00 Z KTEB 13:40 Z - - KTEB 00:00 Z EGGW 06:35 Z - - EGGW 13:30 Z KT…" at bounding box center [838, 290] width 1459 height 513
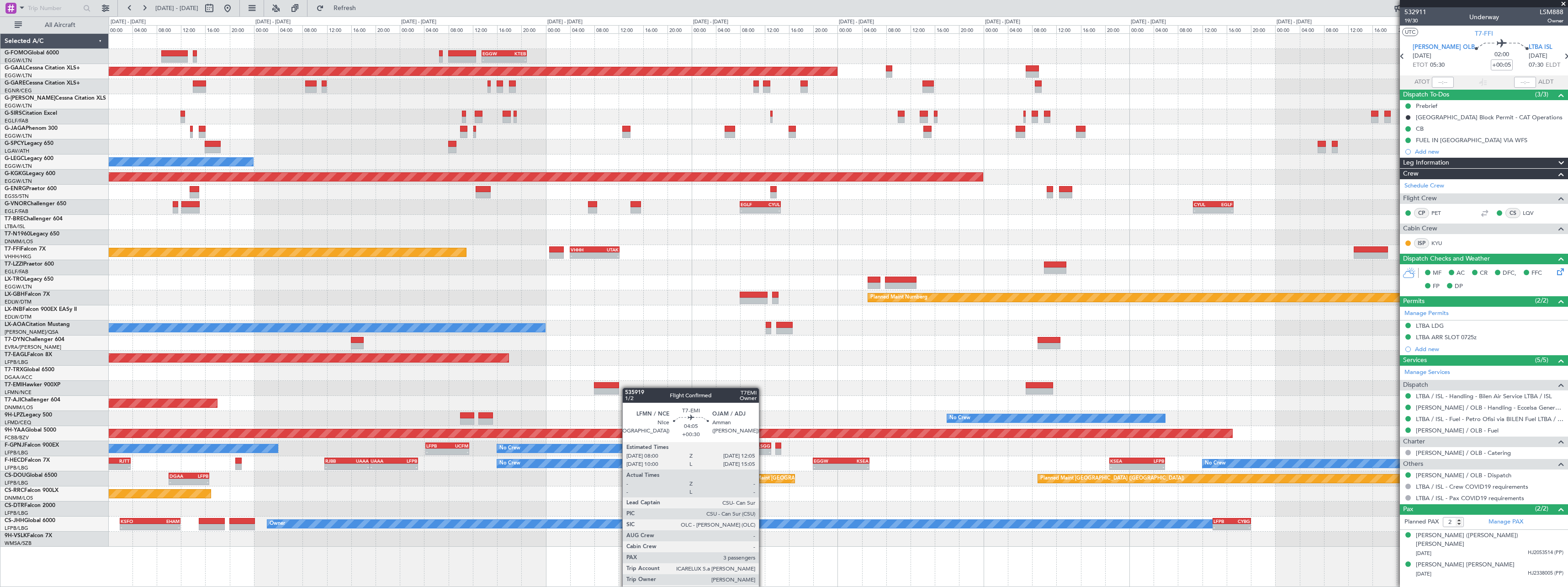
click at [595, 390] on div "- - EGGW 13:30 Z KTEB 20:55 Z KTEB 00:00 Z EGGW 06:35 Z - - Planned Maint Dusse…" at bounding box center [838, 290] width 1459 height 513
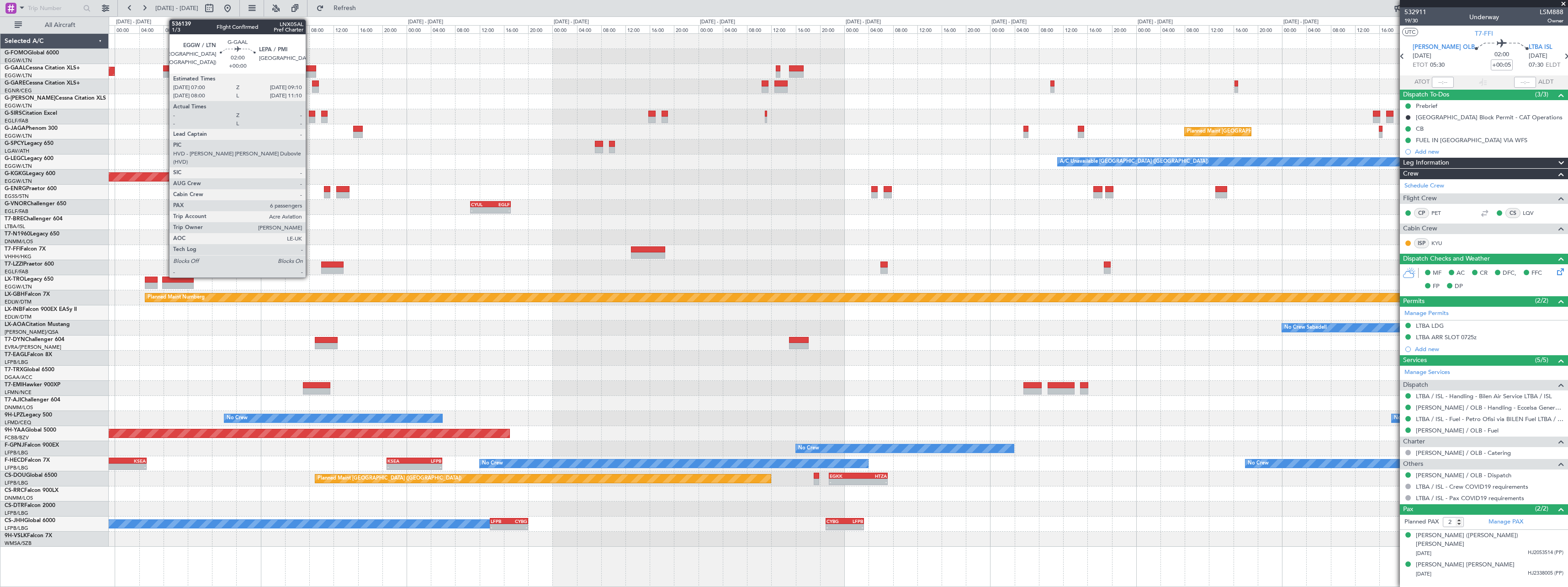
click at [310, 71] on div at bounding box center [310, 74] width 13 height 7
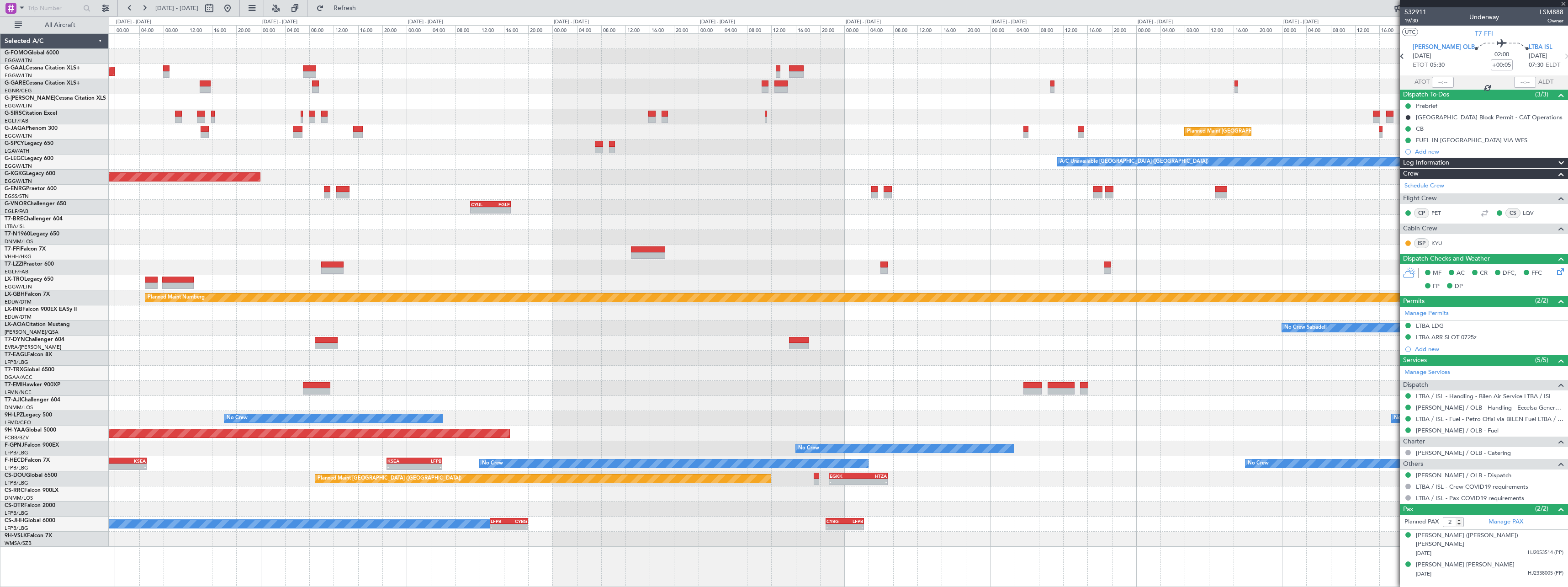
type input "6"
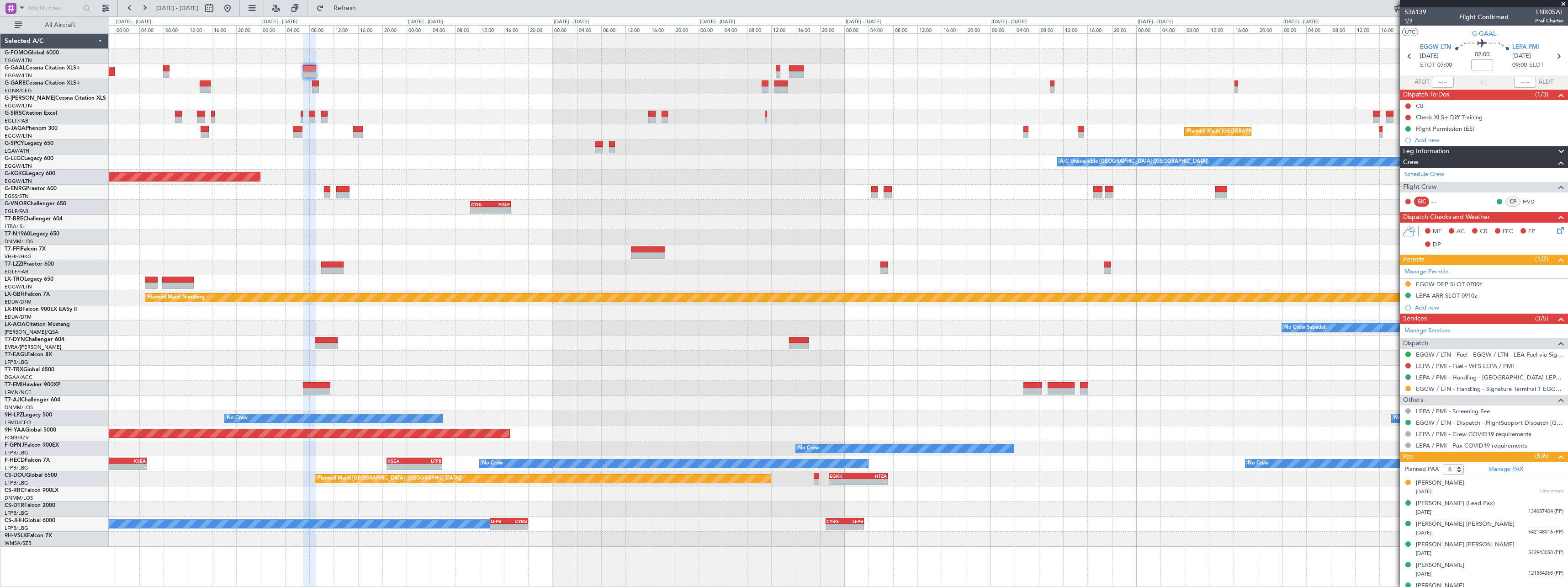
click at [1410, 21] on span "1/3" at bounding box center [1415, 21] width 22 height 8
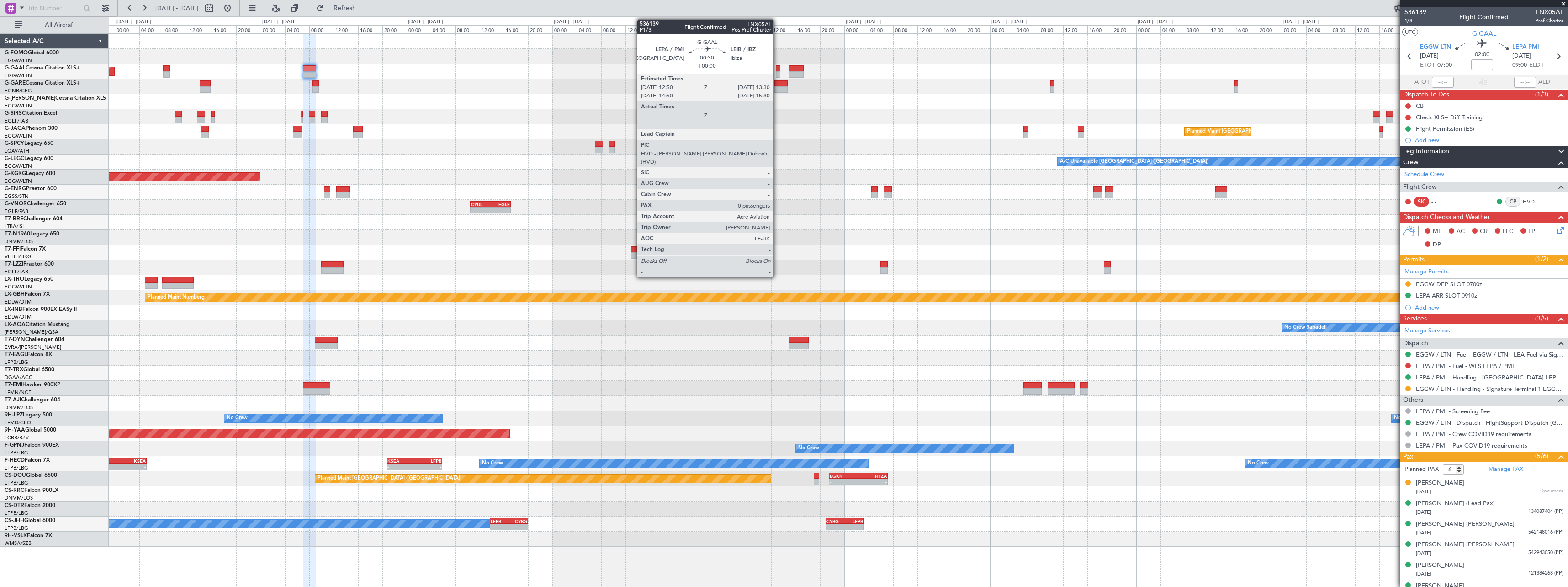
click at [777, 66] on div at bounding box center [777, 68] width 4 height 7
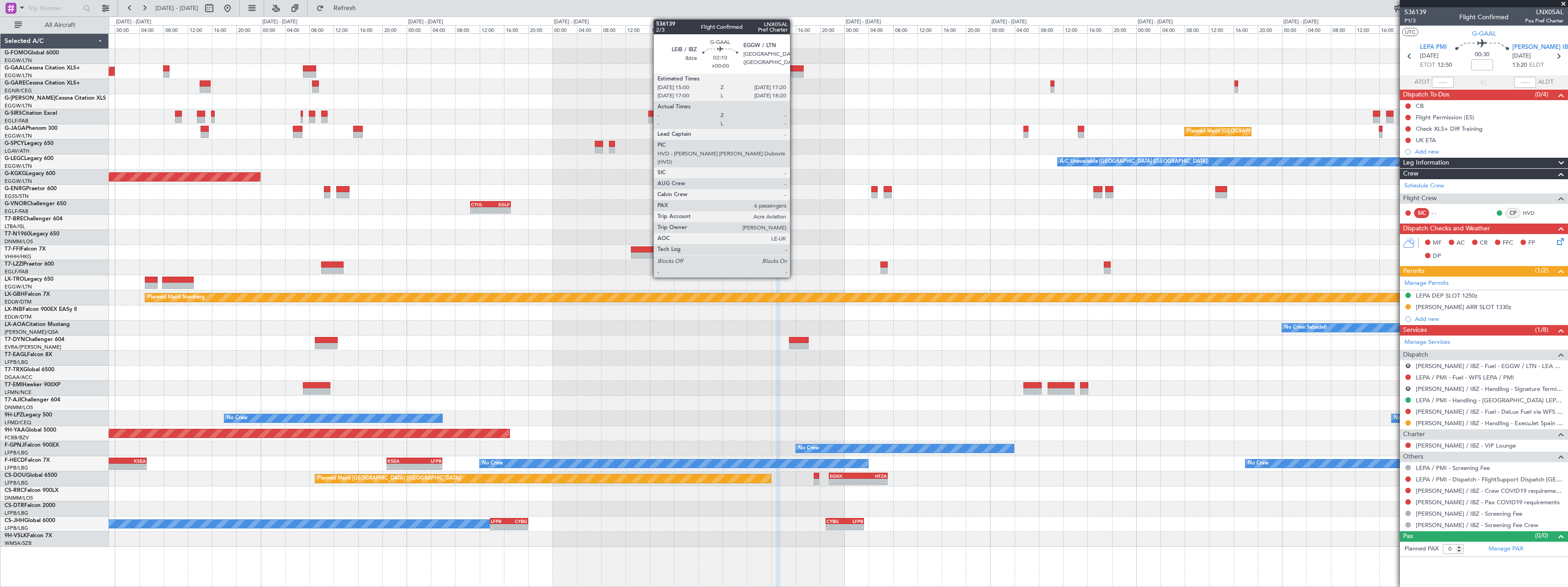
click at [794, 72] on div at bounding box center [796, 74] width 15 height 7
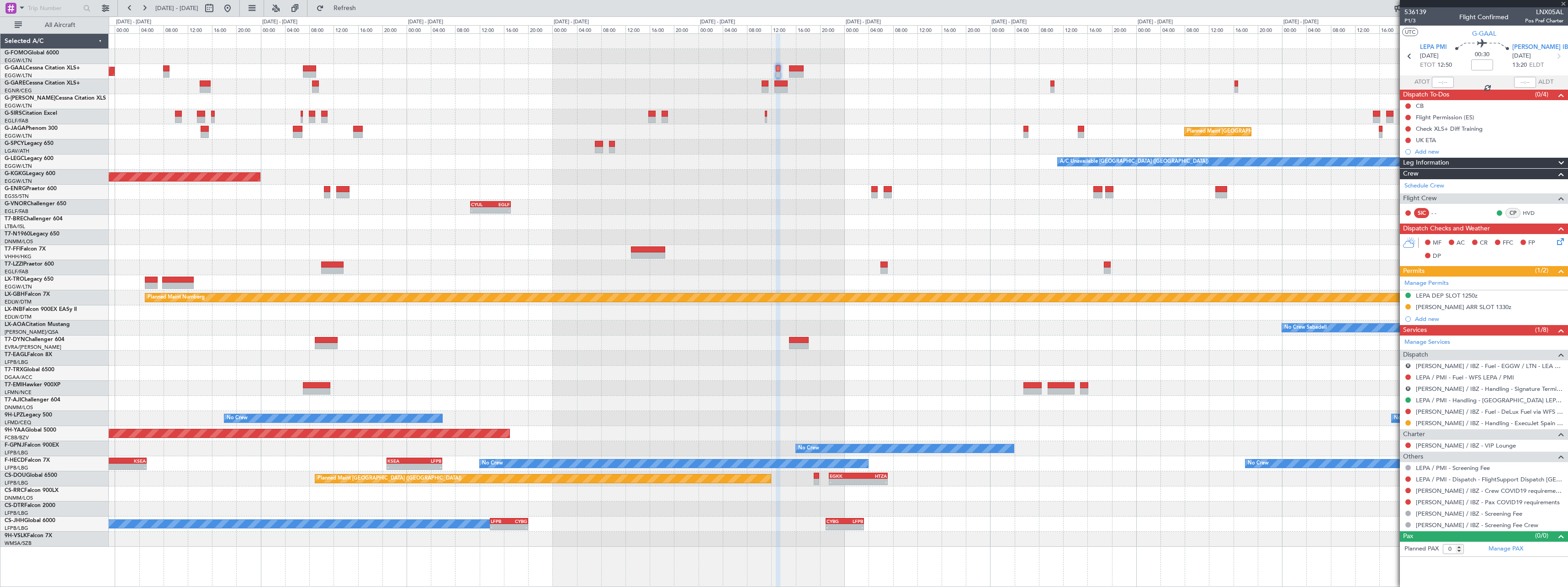
type input "6"
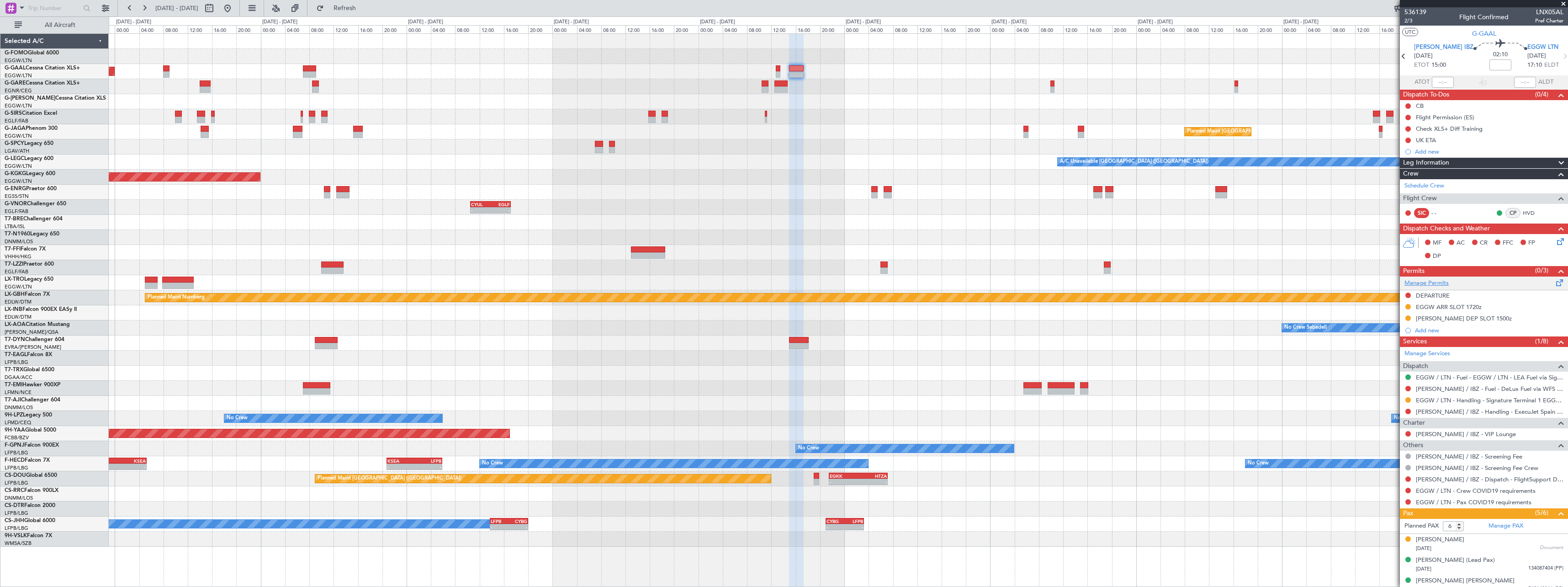
click at [1437, 283] on link "Manage Permits" at bounding box center [1426, 283] width 44 height 9
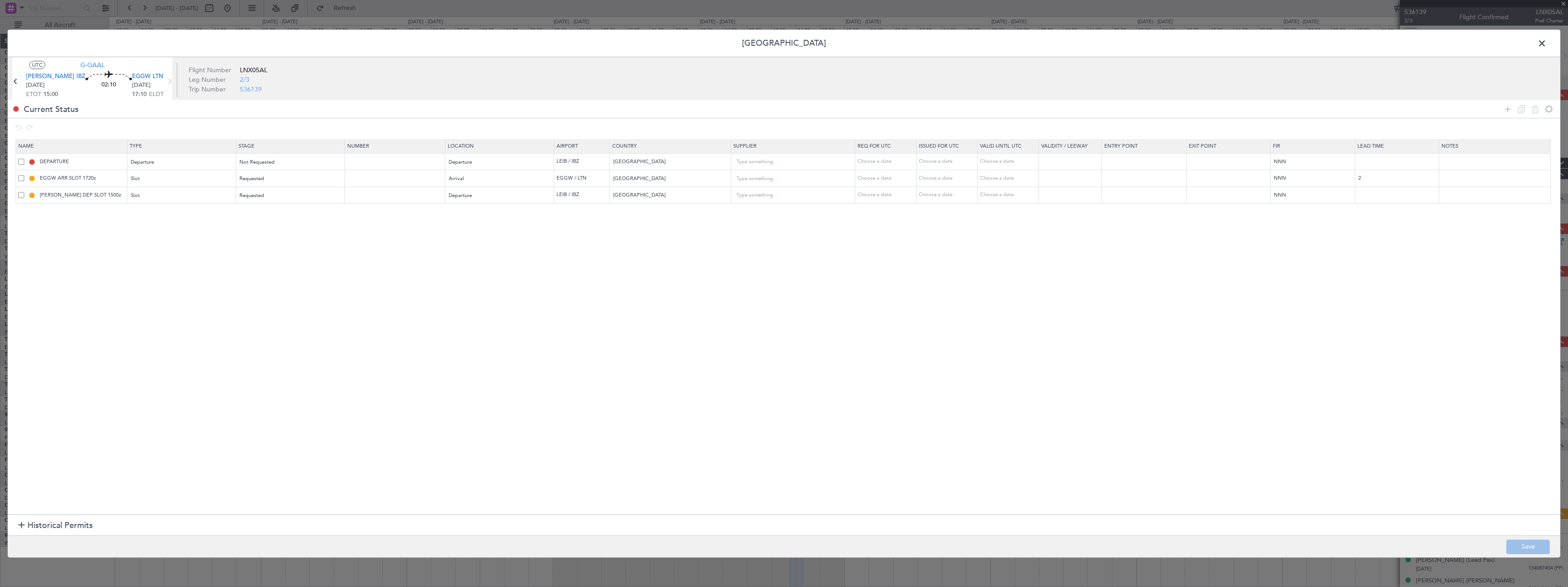
click at [23, 161] on span at bounding box center [21, 161] width 6 height 6
click at [25, 158] on input "checkbox" at bounding box center [25, 158] width 0 height 0
click at [1535, 111] on icon at bounding box center [1535, 109] width 11 height 11
type input "EGGW ARR SLOT 1720z"
type input "[GEOGRAPHIC_DATA]"
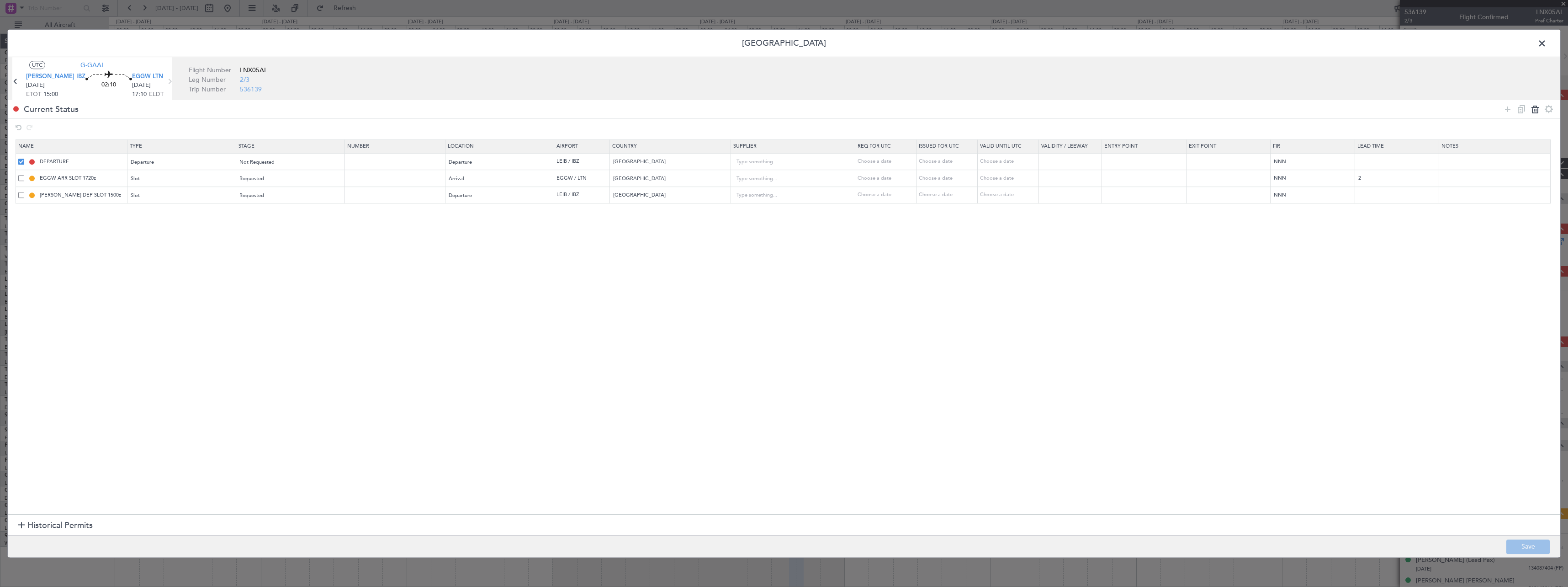
type input "2"
type input "[PERSON_NAME] DEP SLOT 1500z"
type input "[GEOGRAPHIC_DATA]"
click at [1547, 38] on span at bounding box center [1547, 46] width 0 height 18
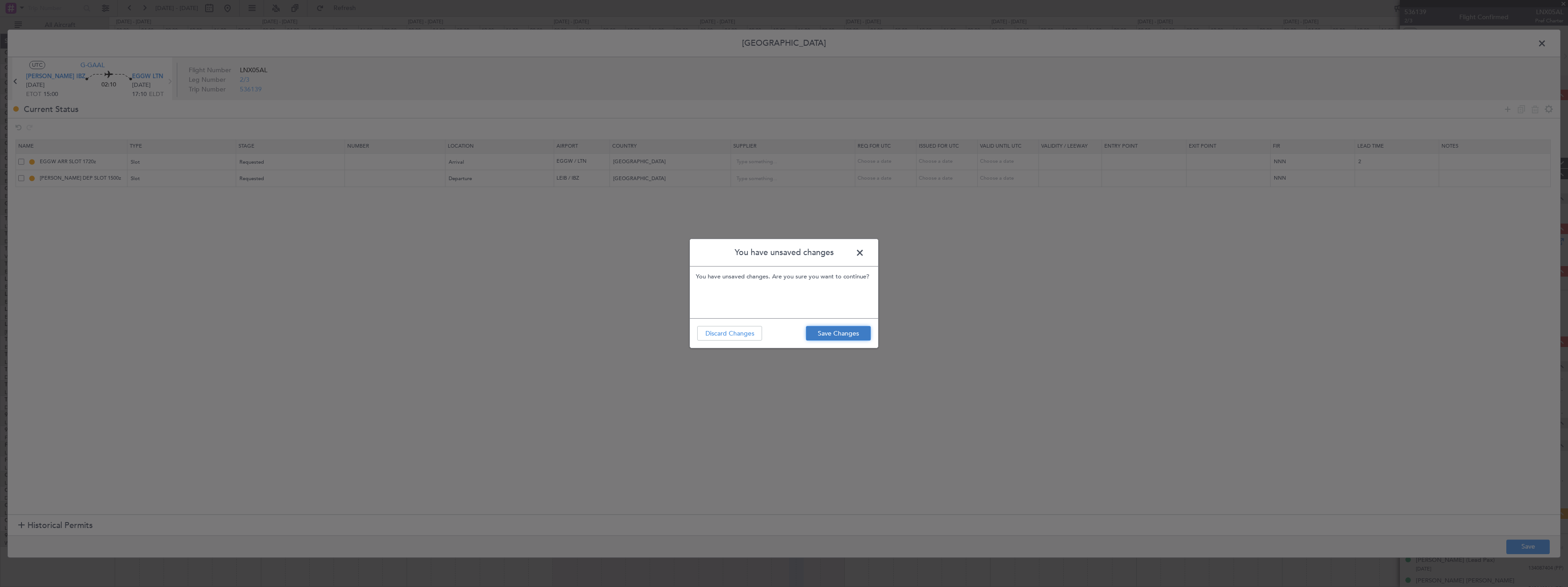
click at [853, 333] on button "Save Changes" at bounding box center [838, 333] width 65 height 15
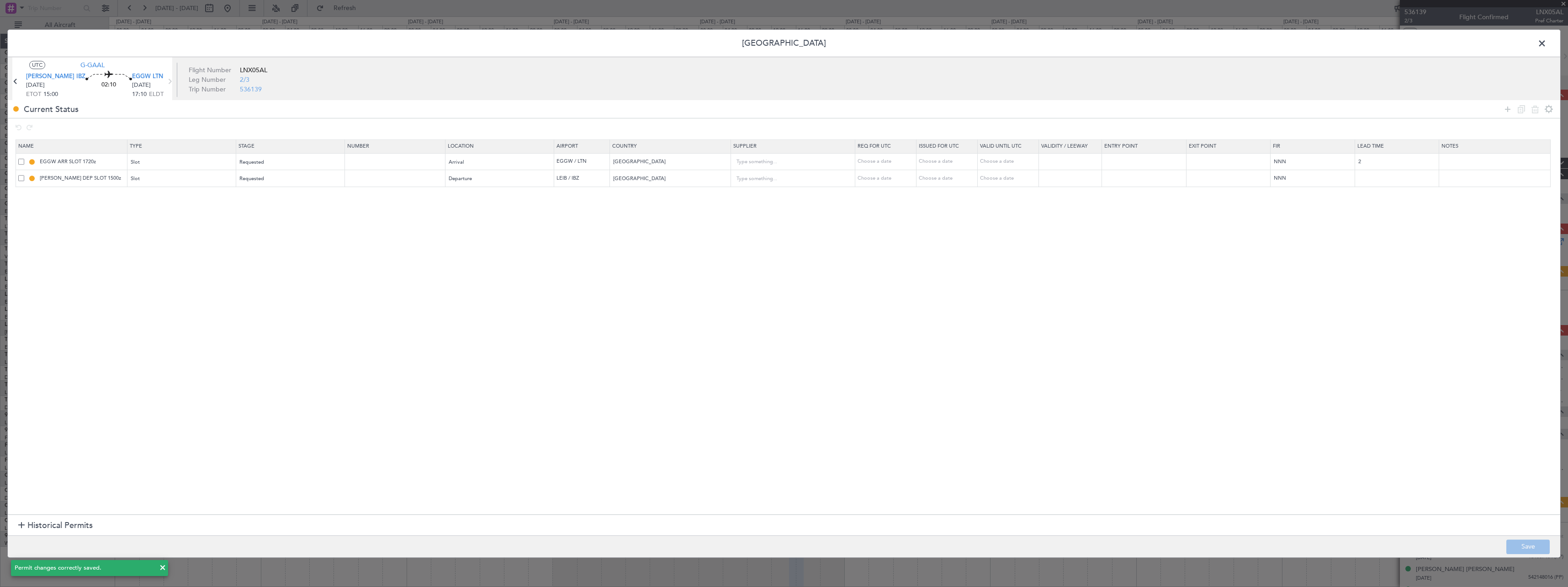
click at [1547, 43] on span at bounding box center [1547, 46] width 0 height 18
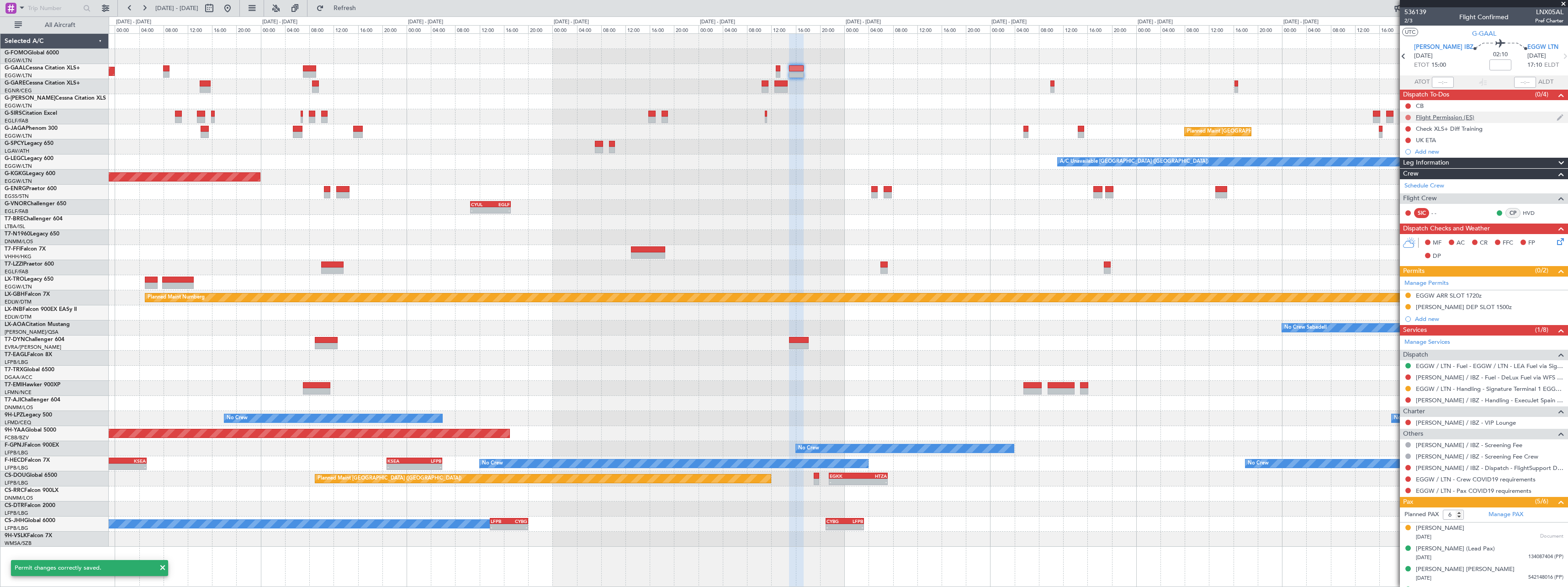
click at [1407, 116] on button at bounding box center [1408, 117] width 5 height 5
click at [1408, 156] on span "Completed" at bounding box center [1412, 157] width 30 height 9
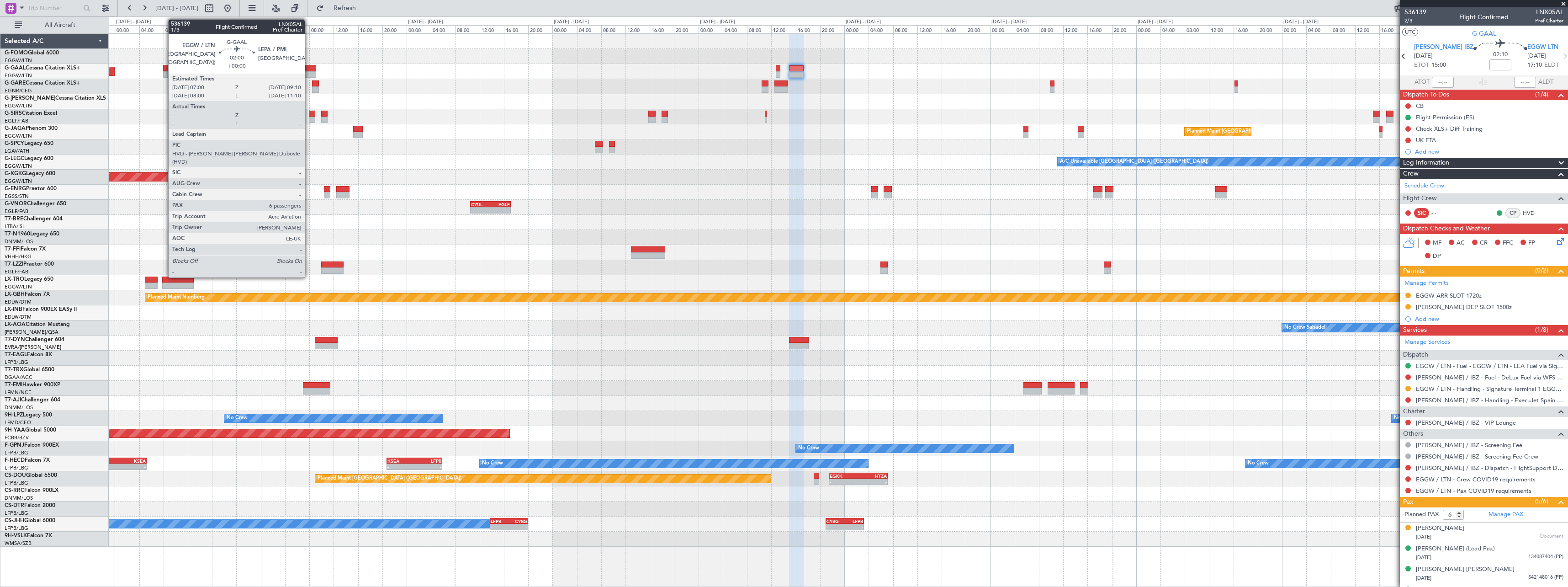
click at [309, 68] on div at bounding box center [310, 68] width 13 height 7
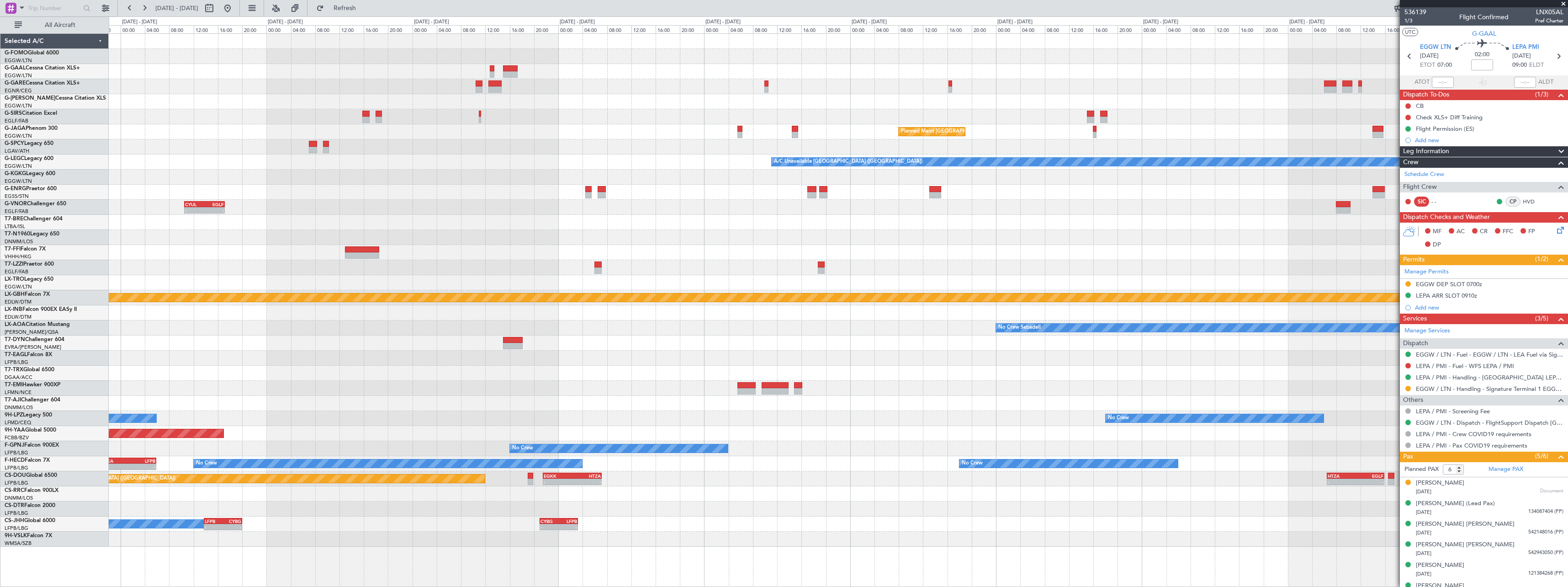
click at [917, 103] on div "Planned Maint Dusseldorf Planned Maint [GEOGRAPHIC_DATA] ([GEOGRAPHIC_DATA]) A/…" at bounding box center [838, 290] width 1459 height 513
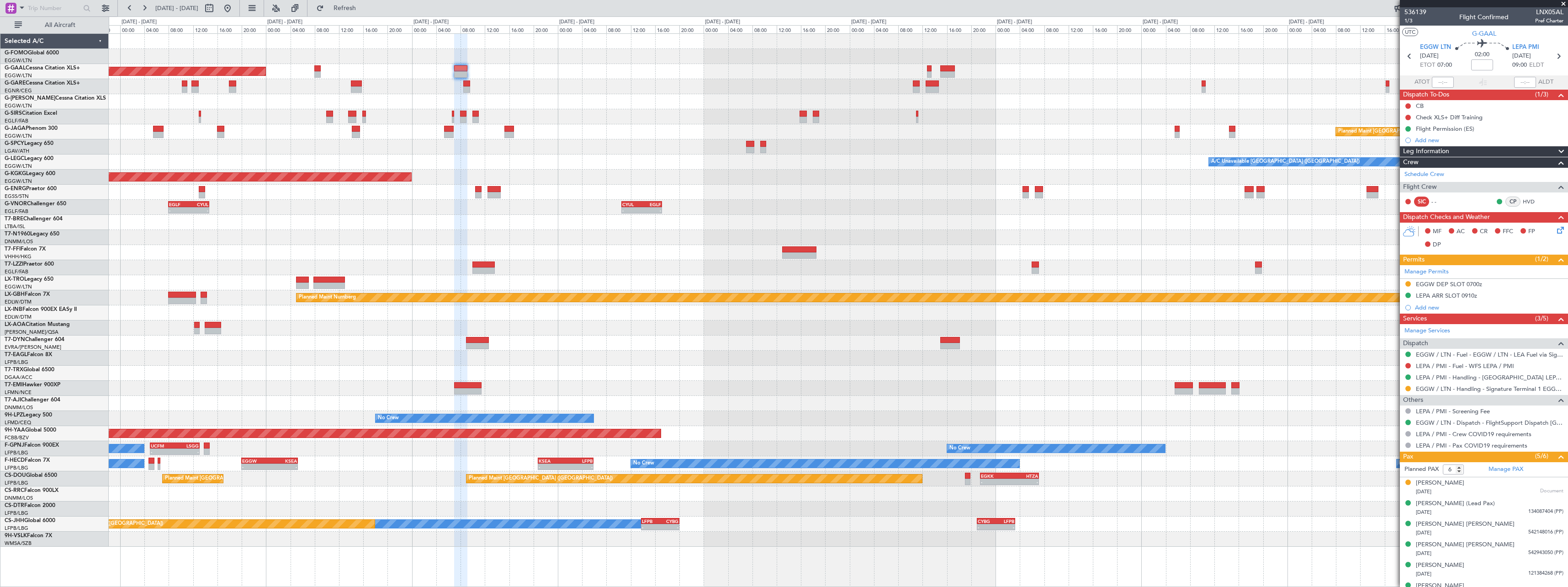
click at [829, 116] on div "- - EGGW 13:30 Z KTEB 20:55 Z Planned [GEOGRAPHIC_DATA] Planned Maint [GEOGRAPH…" at bounding box center [838, 290] width 1459 height 513
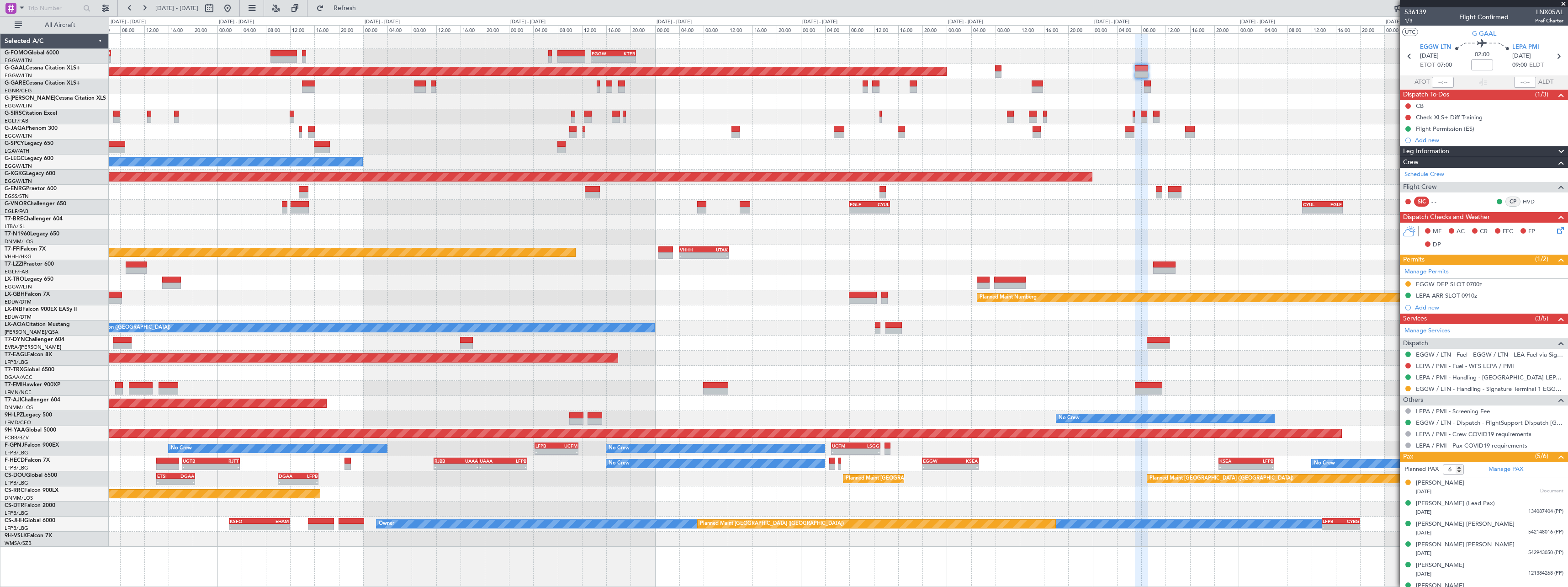
click at [876, 106] on div at bounding box center [838, 102] width 1459 height 15
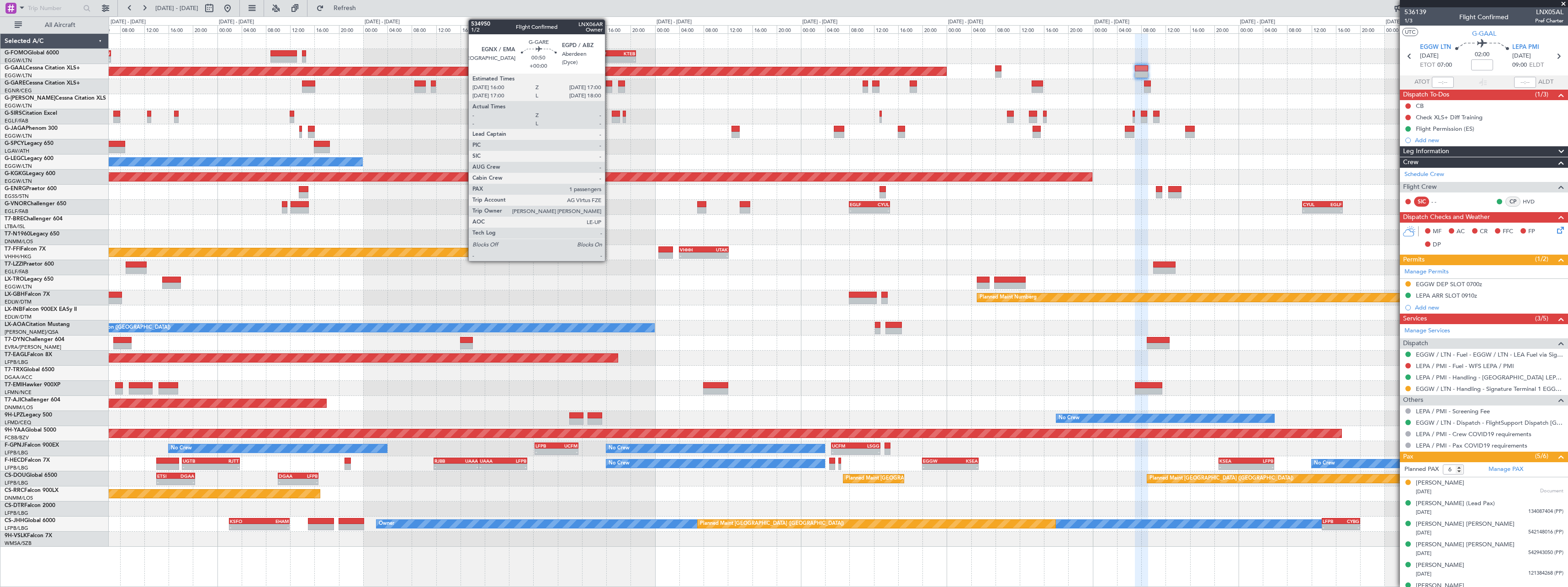
click at [609, 87] on div at bounding box center [609, 90] width 7 height 7
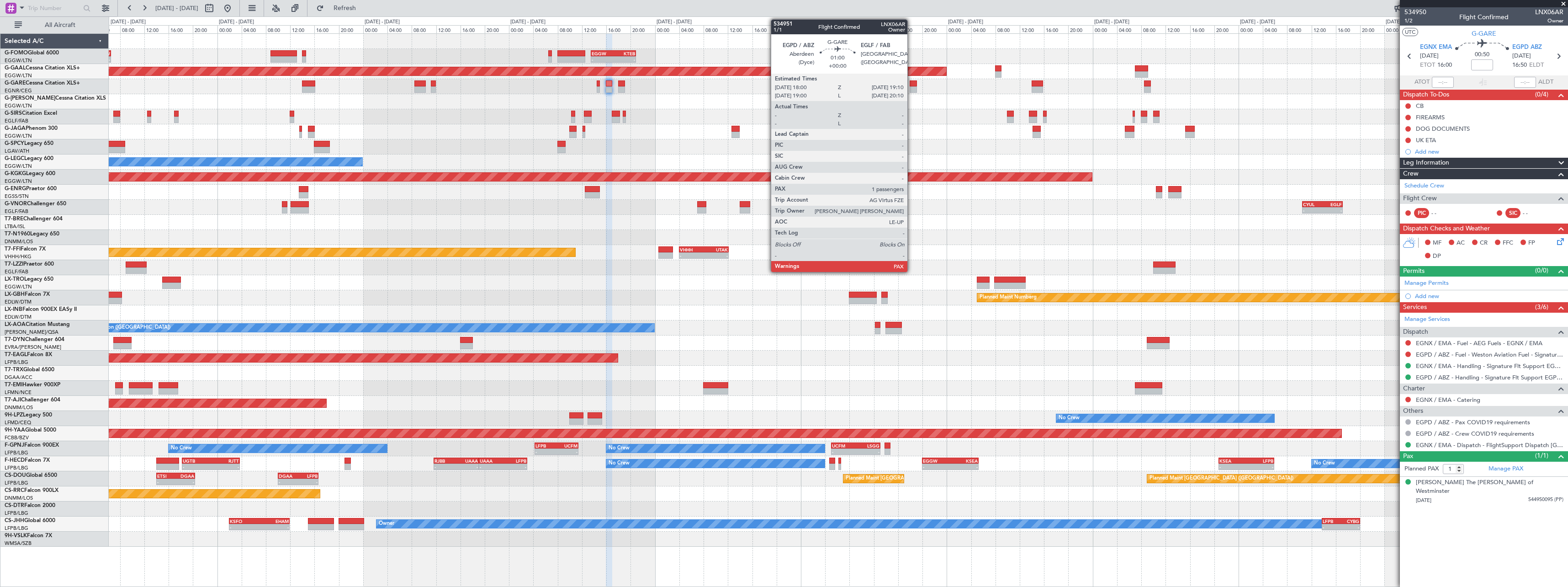
click at [911, 83] on div at bounding box center [913, 83] width 7 height 7
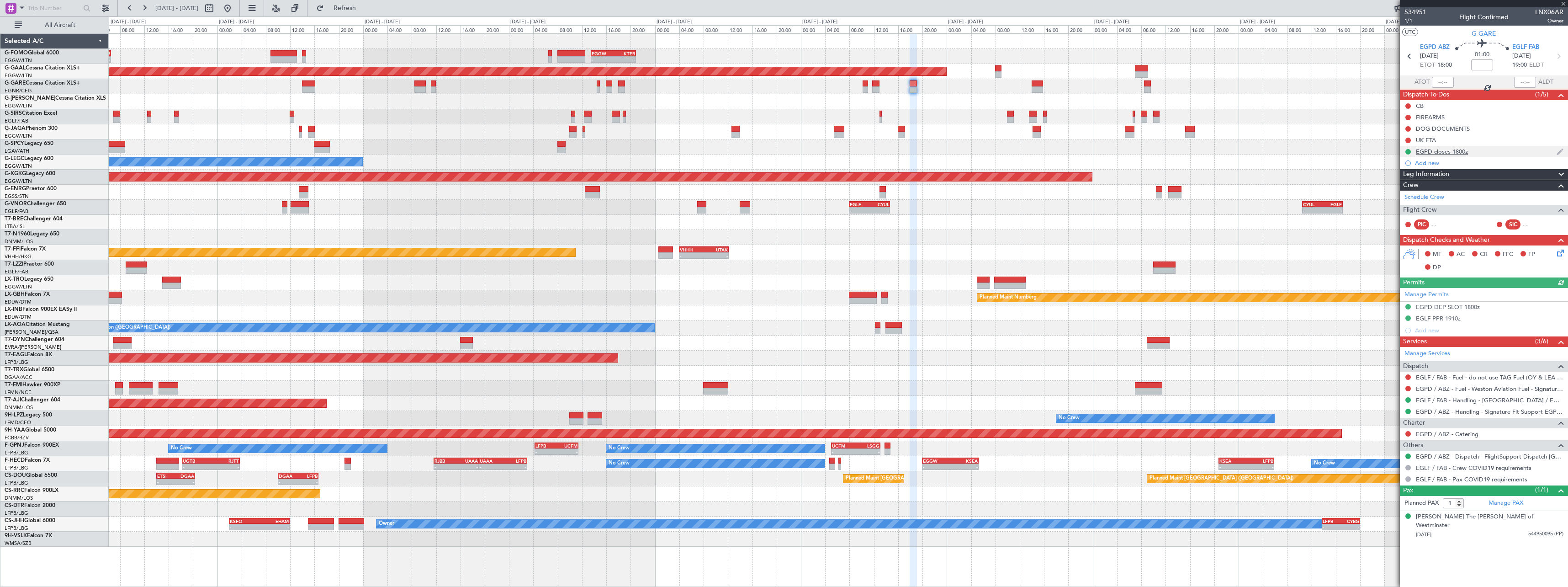
click at [1460, 151] on div "EGPD closes 1800z" at bounding box center [1442, 151] width 52 height 8
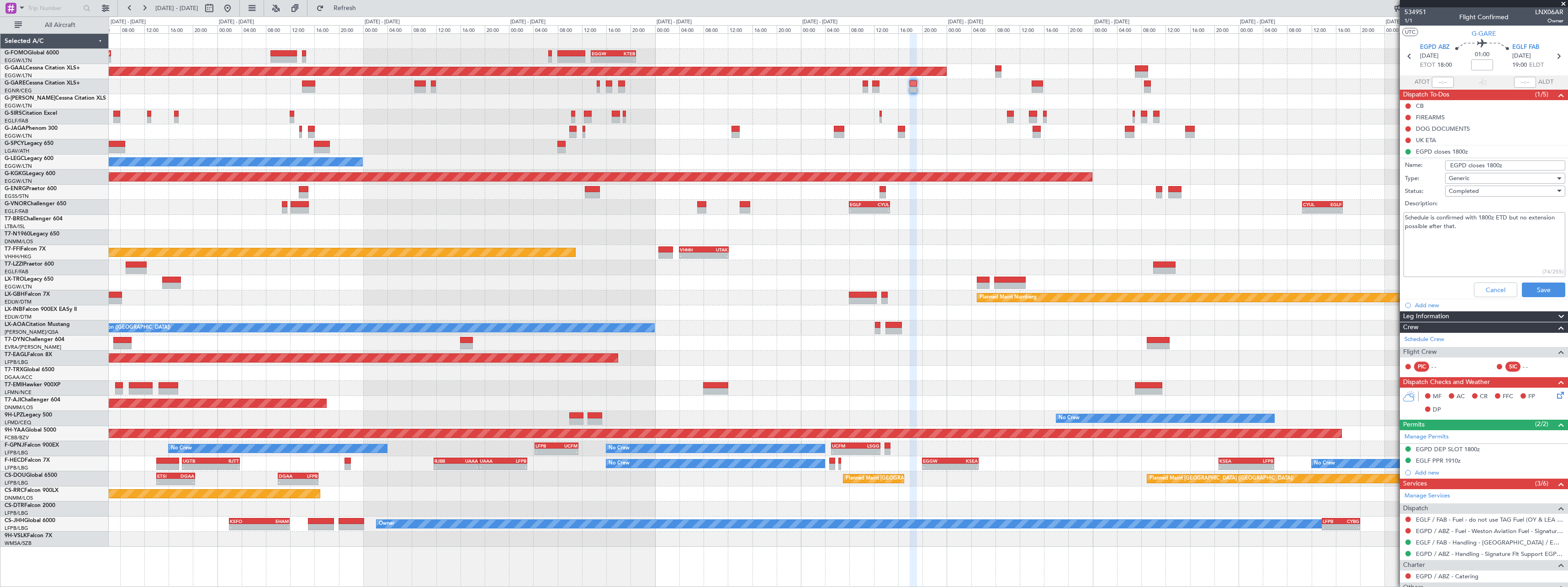
drag, startPoint x: 1503, startPoint y: 162, endPoint x: 1427, endPoint y: 163, distance: 76.0
click at [1427, 163] on div "Name: EGPD closes 1800z" at bounding box center [1483, 165] width 177 height 14
drag, startPoint x: 1488, startPoint y: 291, endPoint x: 1445, endPoint y: 283, distance: 43.7
click at [1486, 291] on button "Cancel" at bounding box center [1495, 290] width 43 height 15
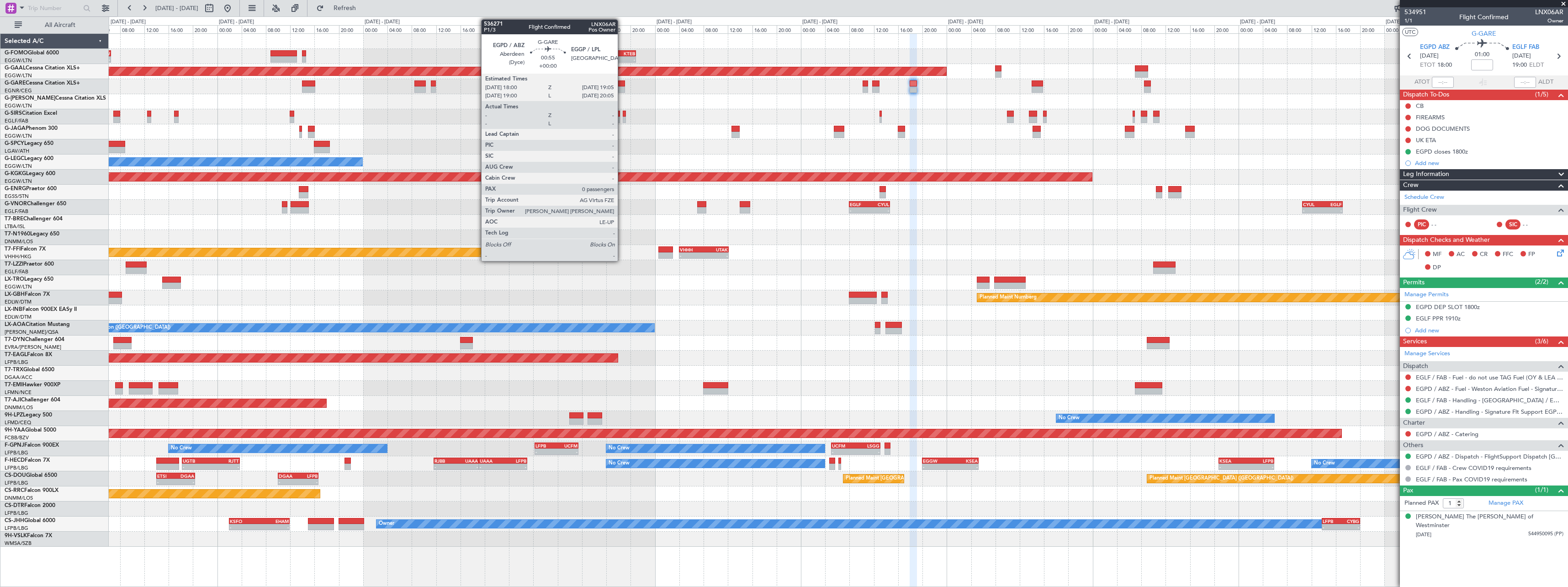
click at [622, 90] on div at bounding box center [621, 90] width 7 height 7
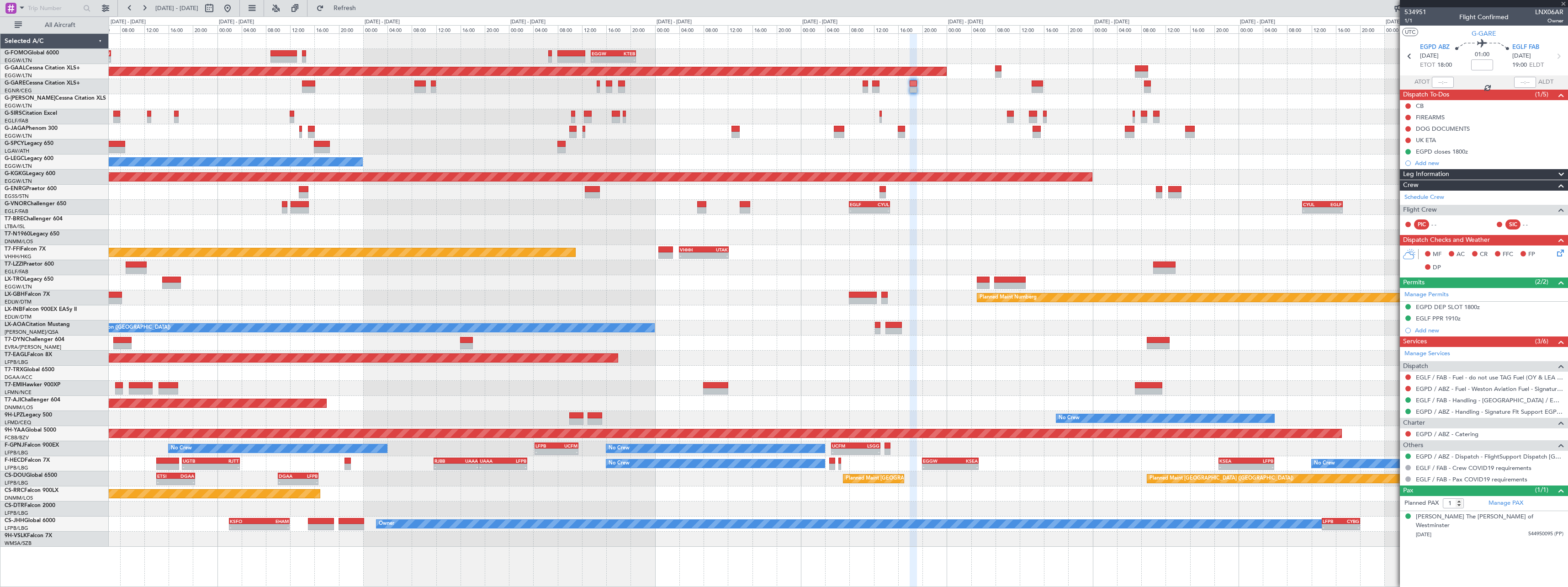
type input "0"
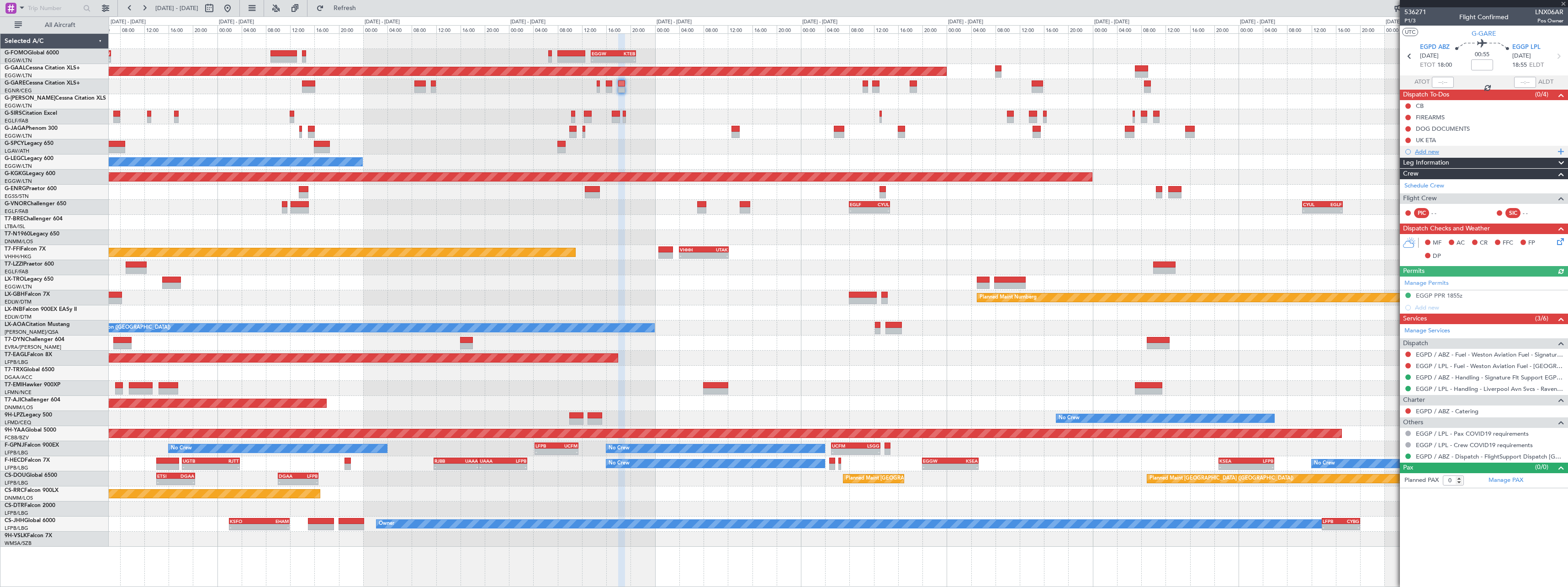
click at [1433, 151] on div "Add new" at bounding box center [1485, 151] width 140 height 8
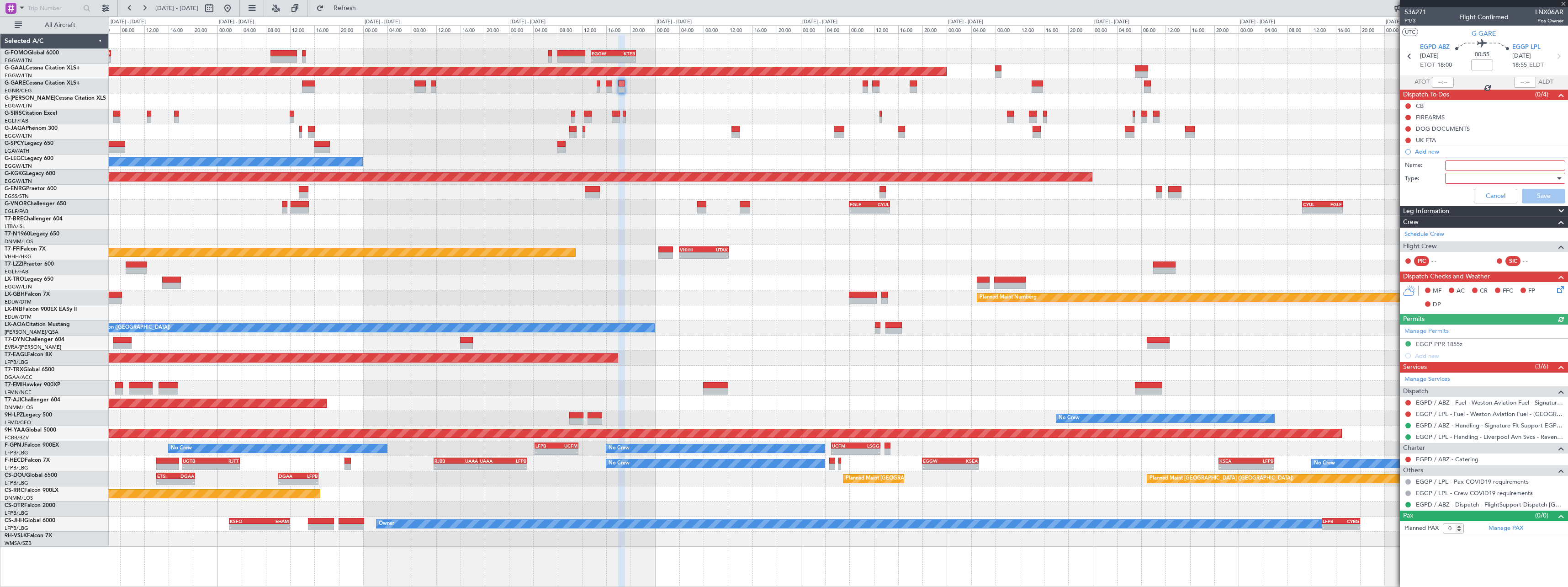
click at [1466, 166] on input "Name:" at bounding box center [1505, 165] width 120 height 10
paste input "EGPD closes 1800z"
type input "EGPD closes 1800z"
click at [1465, 180] on div at bounding box center [1502, 178] width 107 height 14
click at [1465, 194] on span "Generic" at bounding box center [1500, 197] width 112 height 14
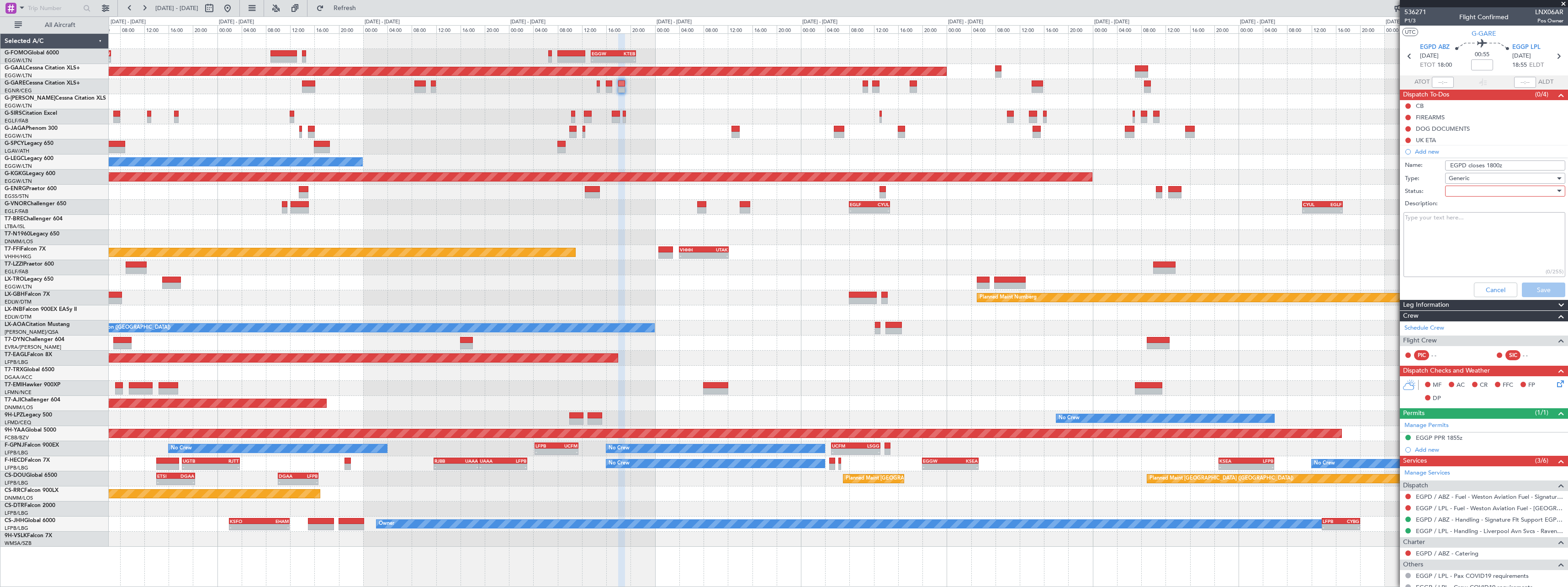
click at [1466, 194] on div at bounding box center [1502, 191] width 107 height 14
click at [1473, 239] on span "Completed" at bounding box center [1501, 237] width 107 height 14
click at [1538, 289] on button "Save" at bounding box center [1543, 290] width 43 height 15
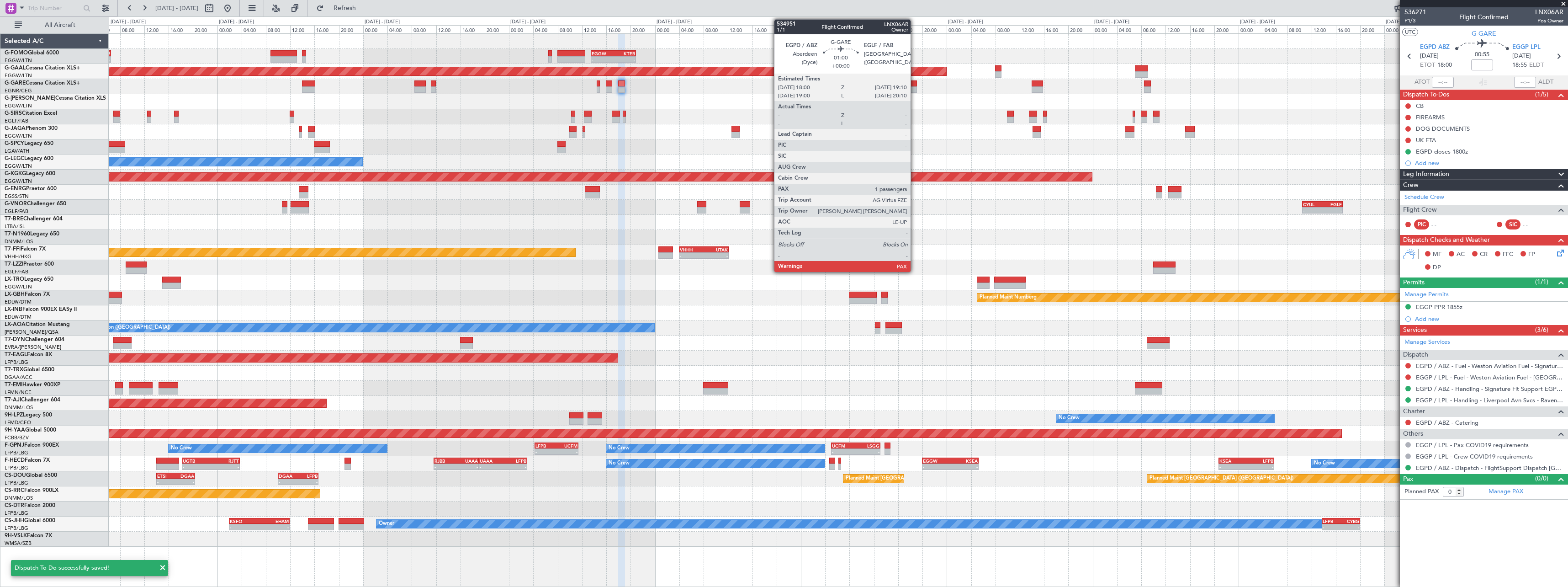
click at [915, 88] on div at bounding box center [913, 90] width 7 height 7
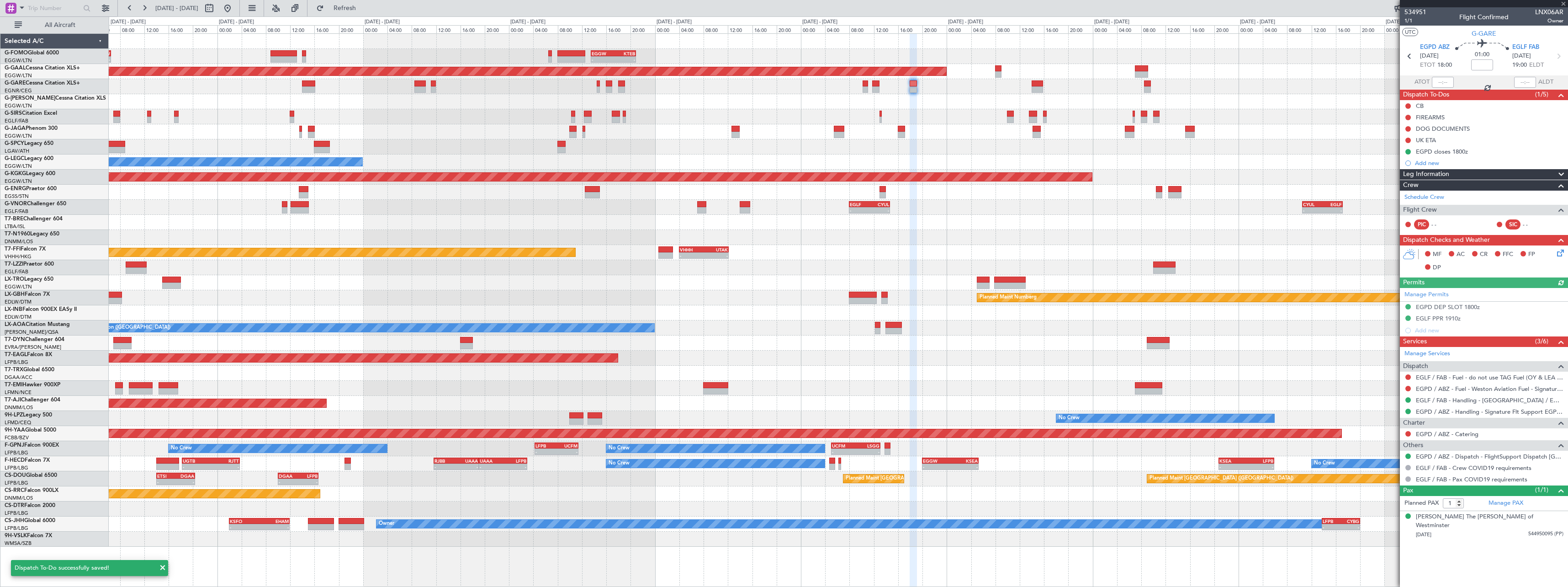
drag, startPoint x: 1452, startPoint y: 149, endPoint x: 1465, endPoint y: 154, distance: 13.9
click at [1452, 149] on div "EGPD closes 1800z" at bounding box center [1442, 151] width 52 height 8
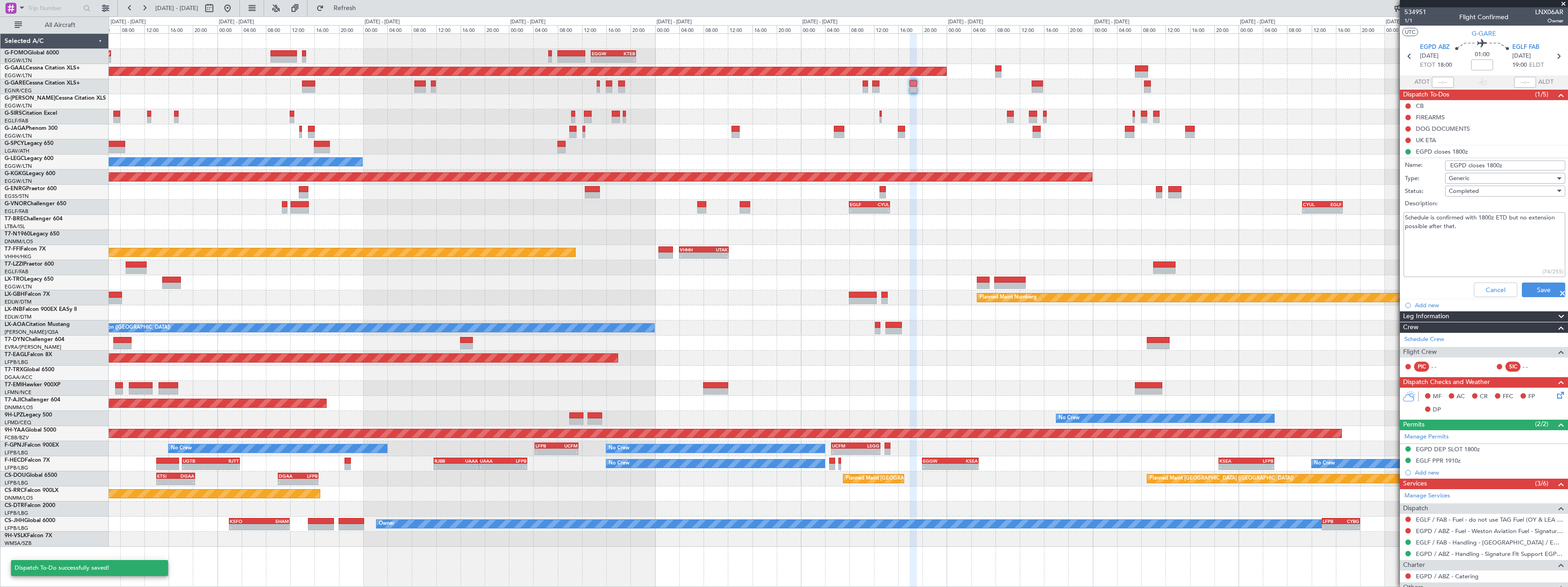
drag, startPoint x: 1479, startPoint y: 237, endPoint x: 1401, endPoint y: 232, distance: 78.2
click at [1370, 216] on fb-app "[DATE] - [DATE] Refresh Quick Links All Aircraft - - KTEB 00:00 Z EGGW 06:35 Z …" at bounding box center [784, 297] width 1568 height 580
click at [1499, 289] on button "Cancel" at bounding box center [1495, 290] width 43 height 15
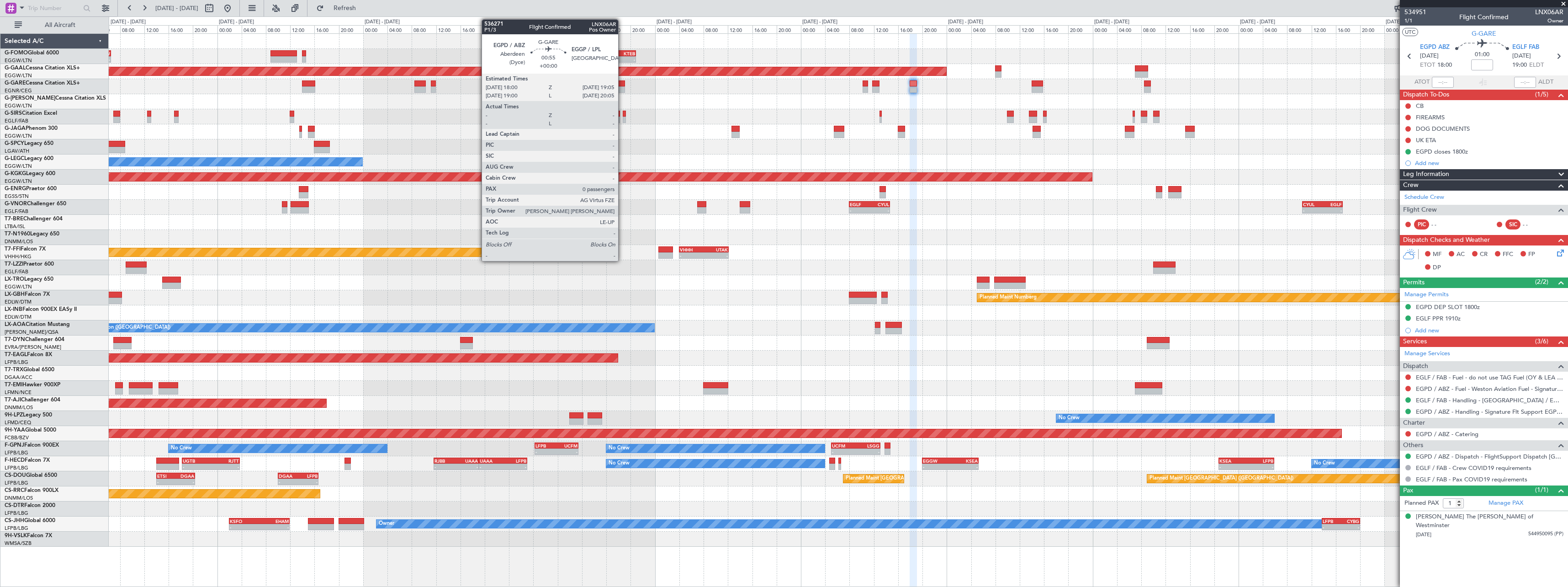
click at [623, 85] on div at bounding box center [621, 83] width 7 height 7
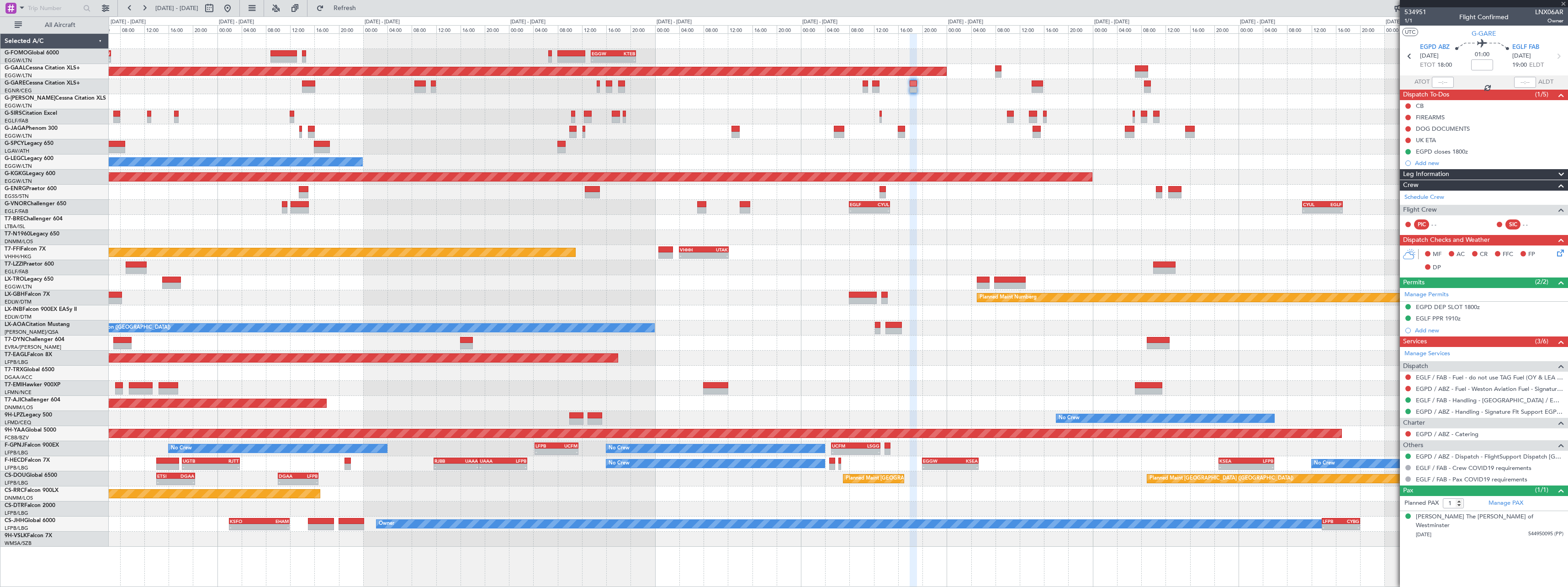
type input "0"
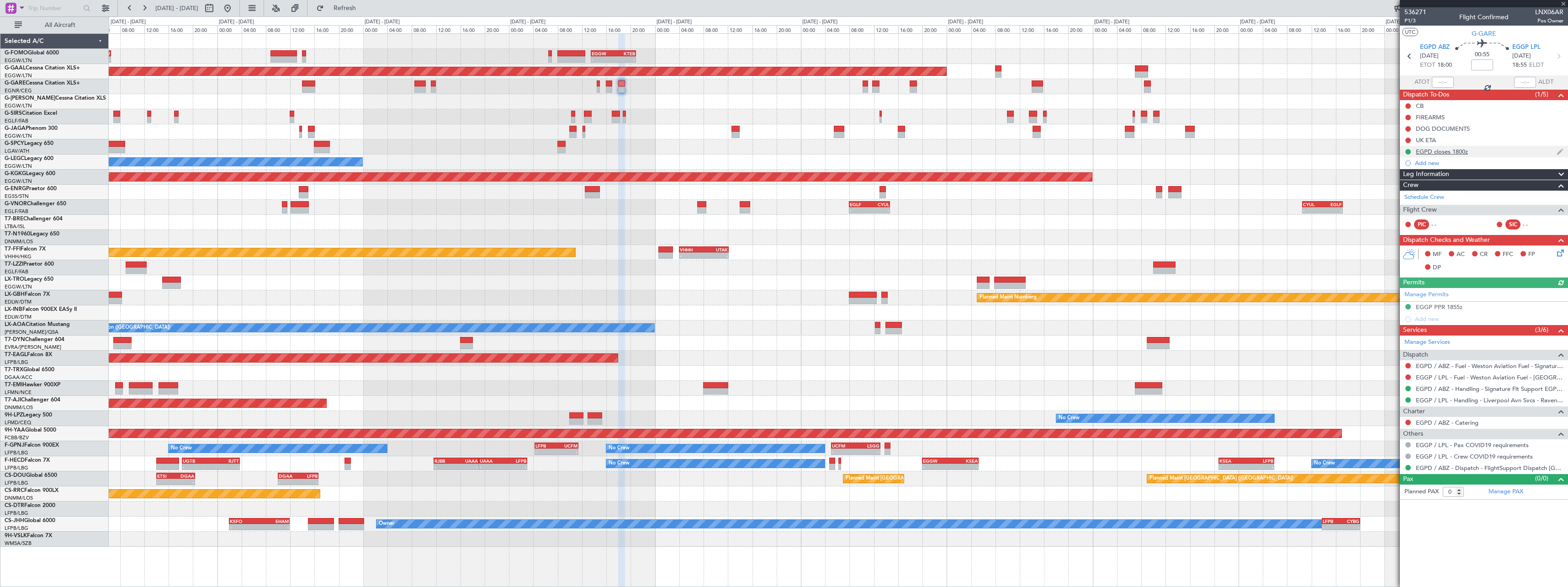
click at [1450, 150] on div "EGPD closes 1800z" at bounding box center [1442, 151] width 52 height 8
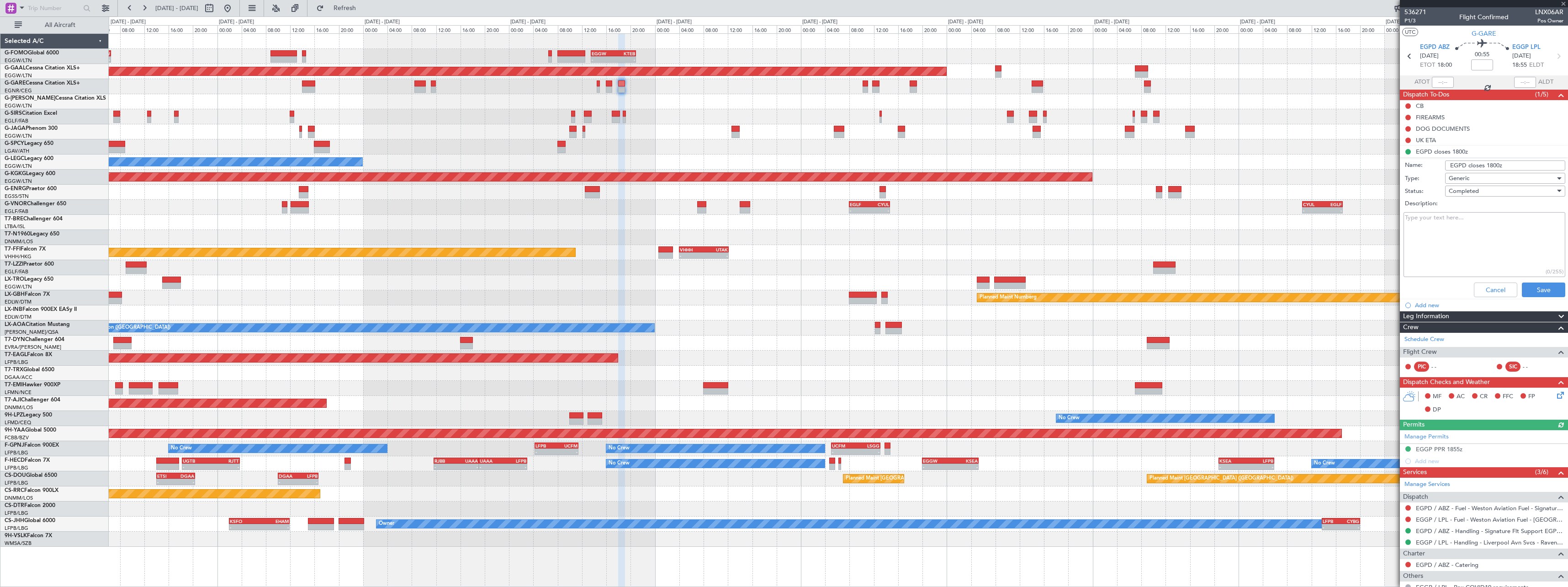
click at [1479, 223] on textarea "Description:" at bounding box center [1485, 244] width 162 height 65
paste textarea "Schedule is confirmed with 1800z ETD but no extension possible after that."
type textarea "Schedule is confirmed with 1800z ETD but no extension possible after that."
click at [1531, 287] on button "Save" at bounding box center [1543, 290] width 43 height 15
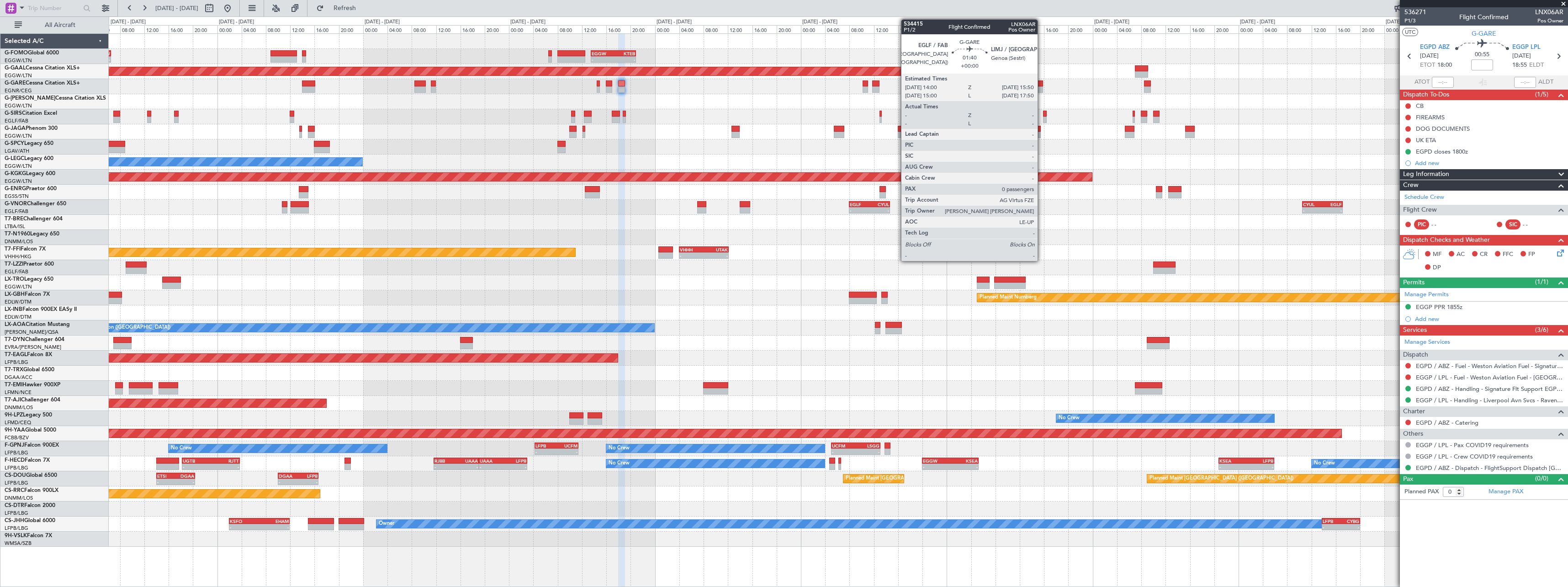
click at [1041, 86] on div at bounding box center [1037, 83] width 12 height 7
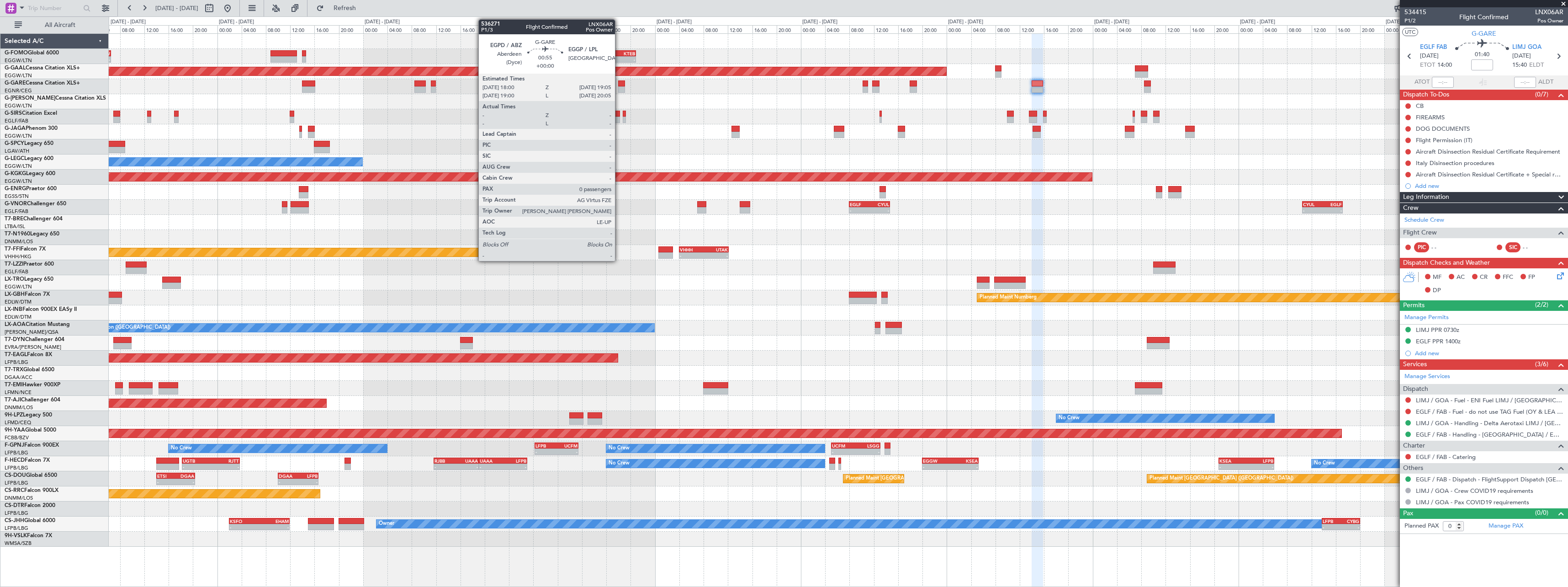
click at [619, 83] on div at bounding box center [621, 83] width 7 height 7
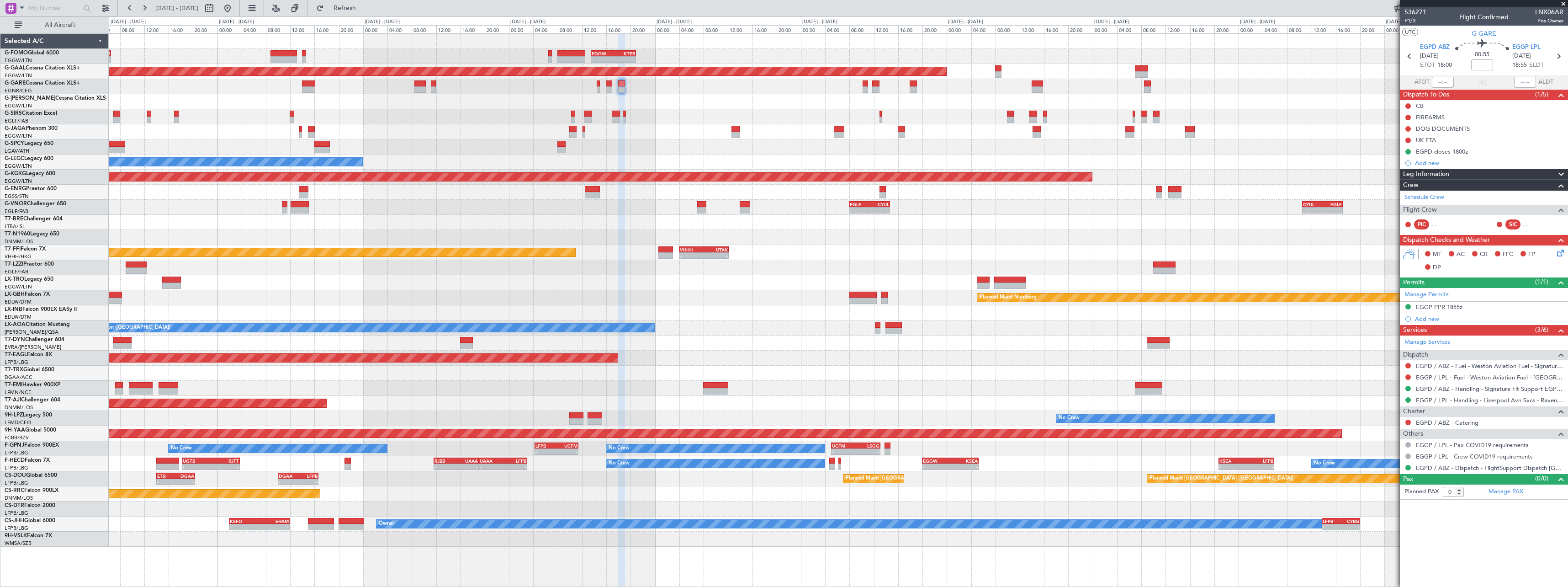
click at [1561, 174] on span at bounding box center [1561, 175] width 11 height 11
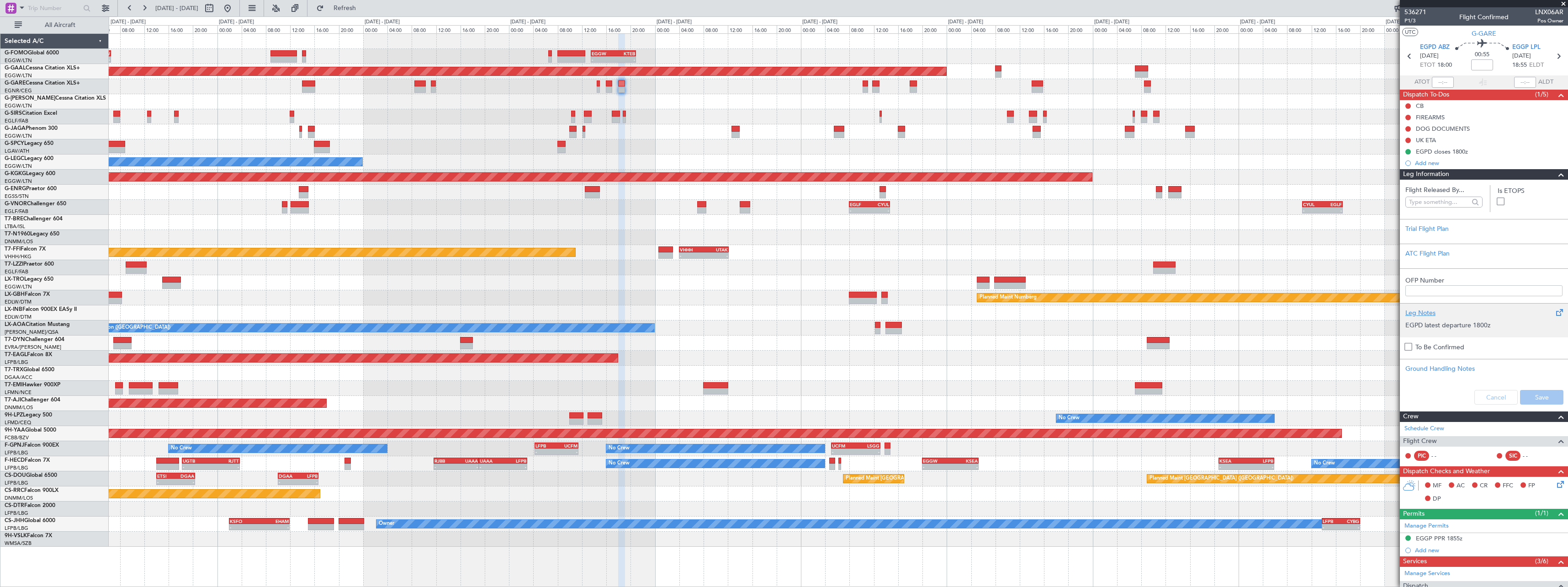
click at [1418, 310] on div "Leg Notes" at bounding box center [1484, 313] width 157 height 10
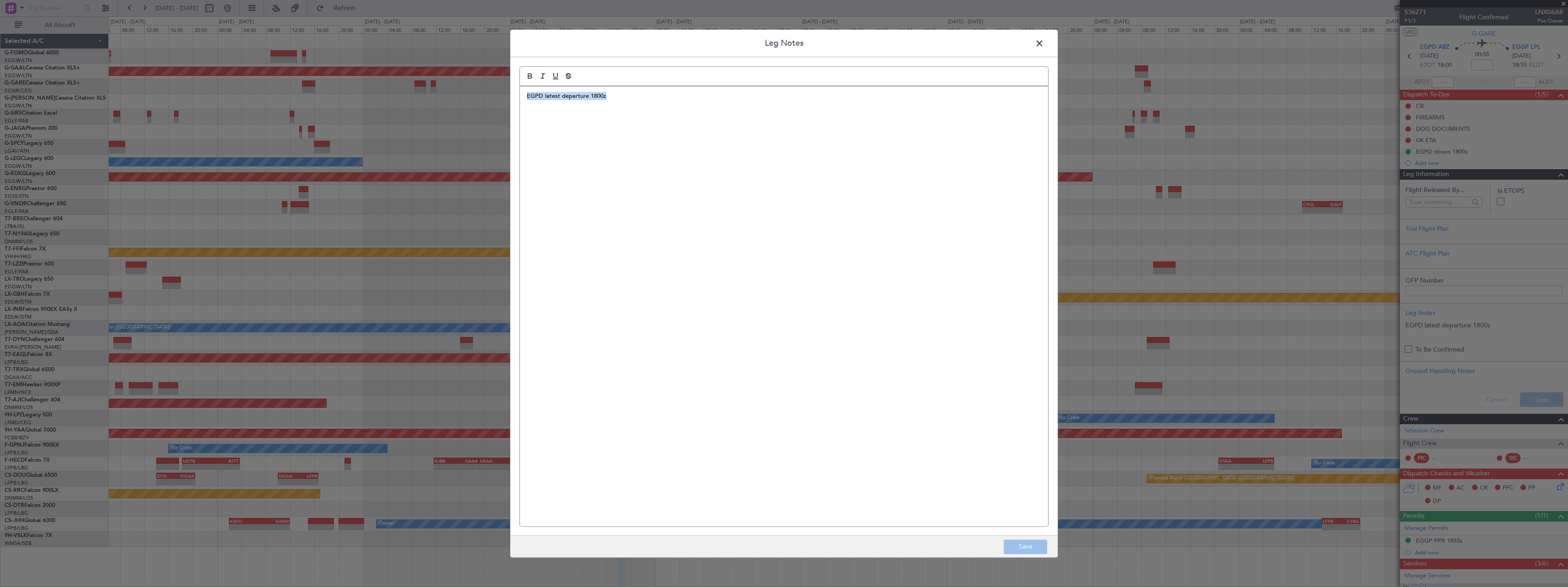
drag, startPoint x: 643, startPoint y: 100, endPoint x: 483, endPoint y: 102, distance: 160.0
click at [483, 102] on div "Leg Notes EGPD latest departure 1800z Save" at bounding box center [784, 294] width 1568 height 587
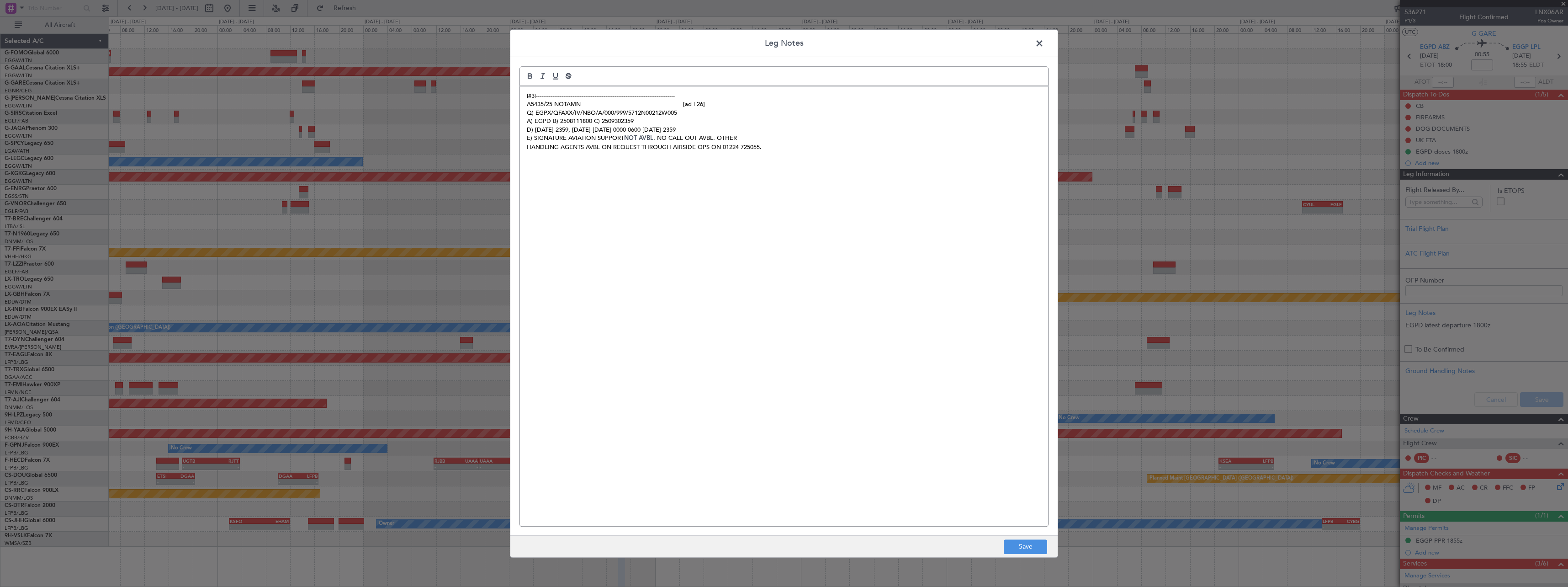
click at [826, 153] on div "|#3|---------------------------------------------------------------------------…" at bounding box center [784, 306] width 528 height 440
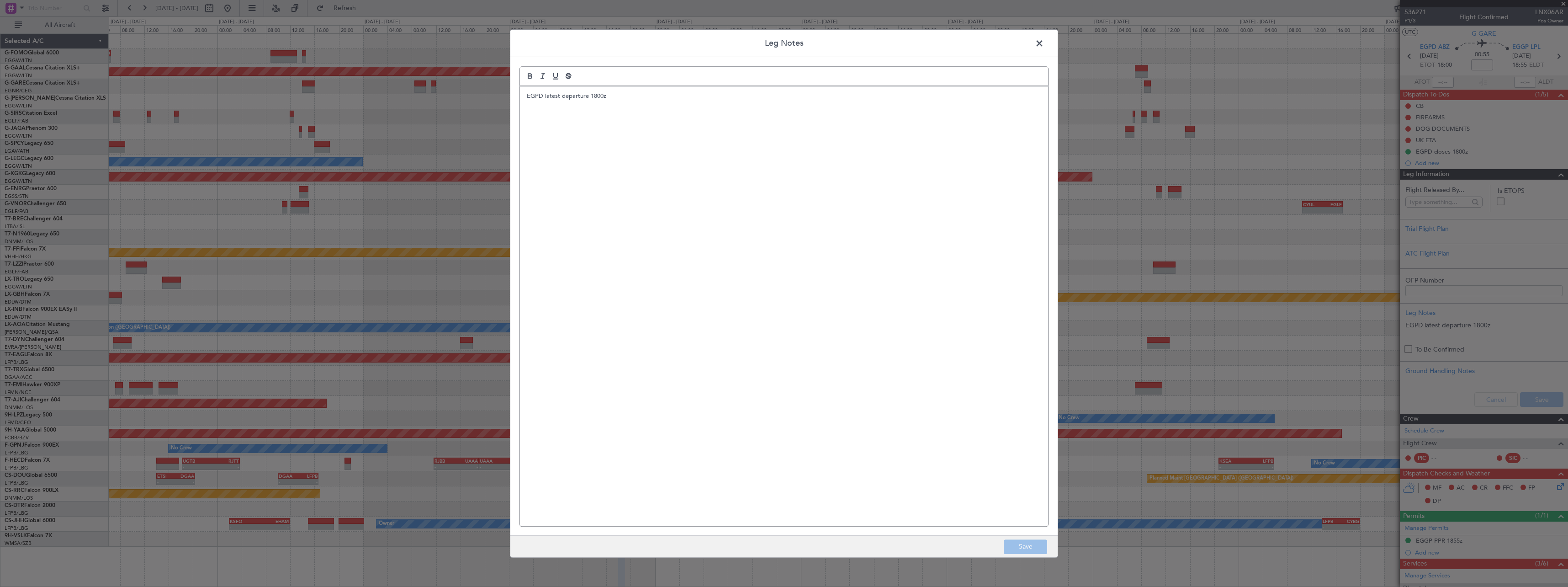
click at [1044, 49] on span at bounding box center [1044, 46] width 0 height 18
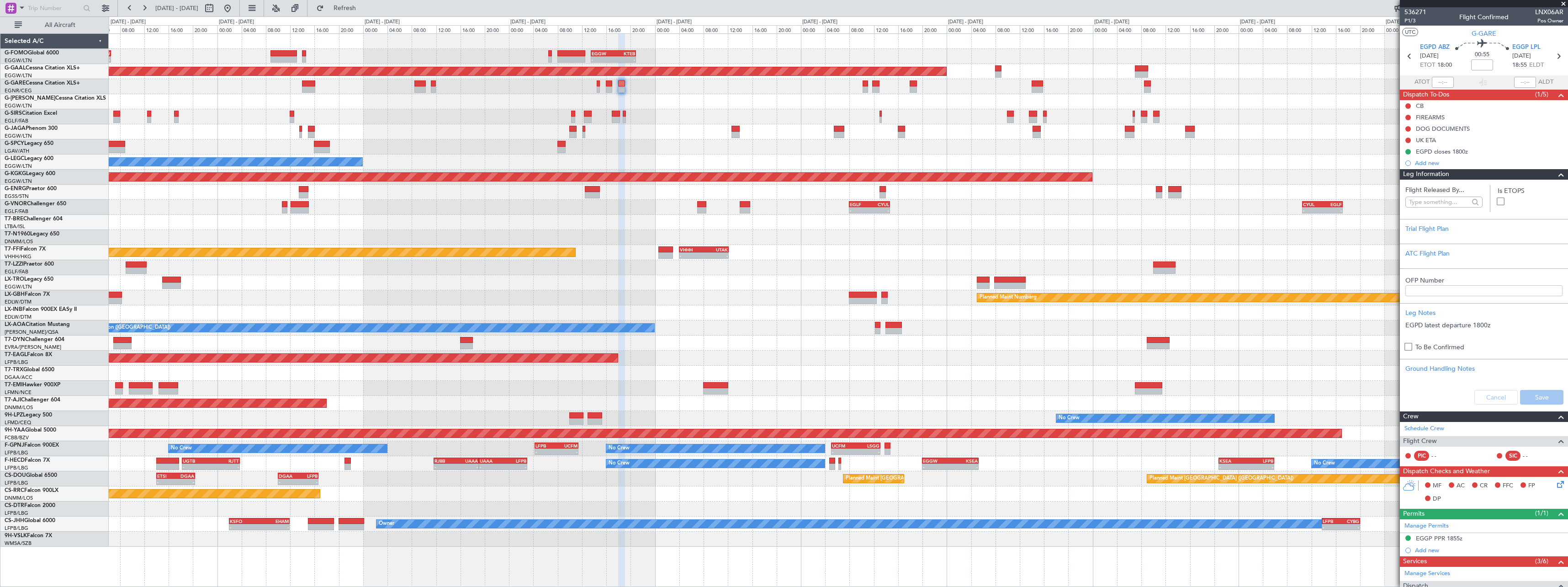
click at [1556, 175] on span at bounding box center [1561, 175] width 11 height 11
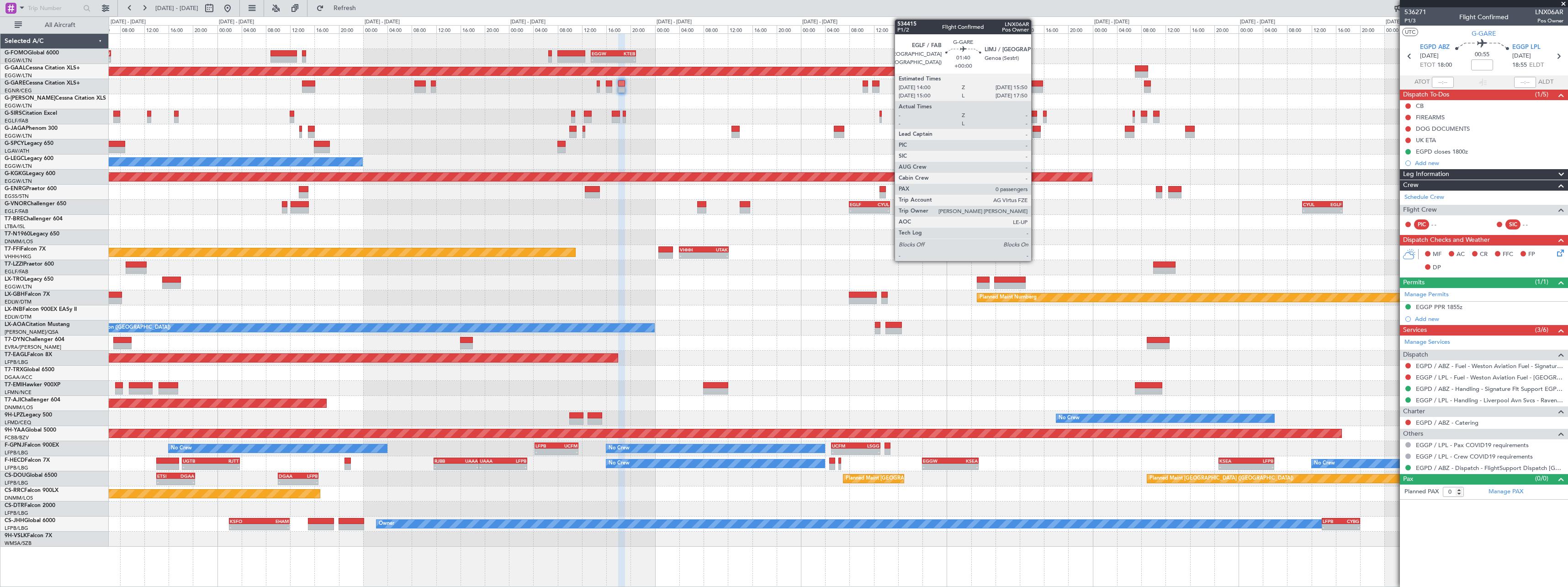
click at [1035, 83] on div at bounding box center [1037, 83] width 12 height 7
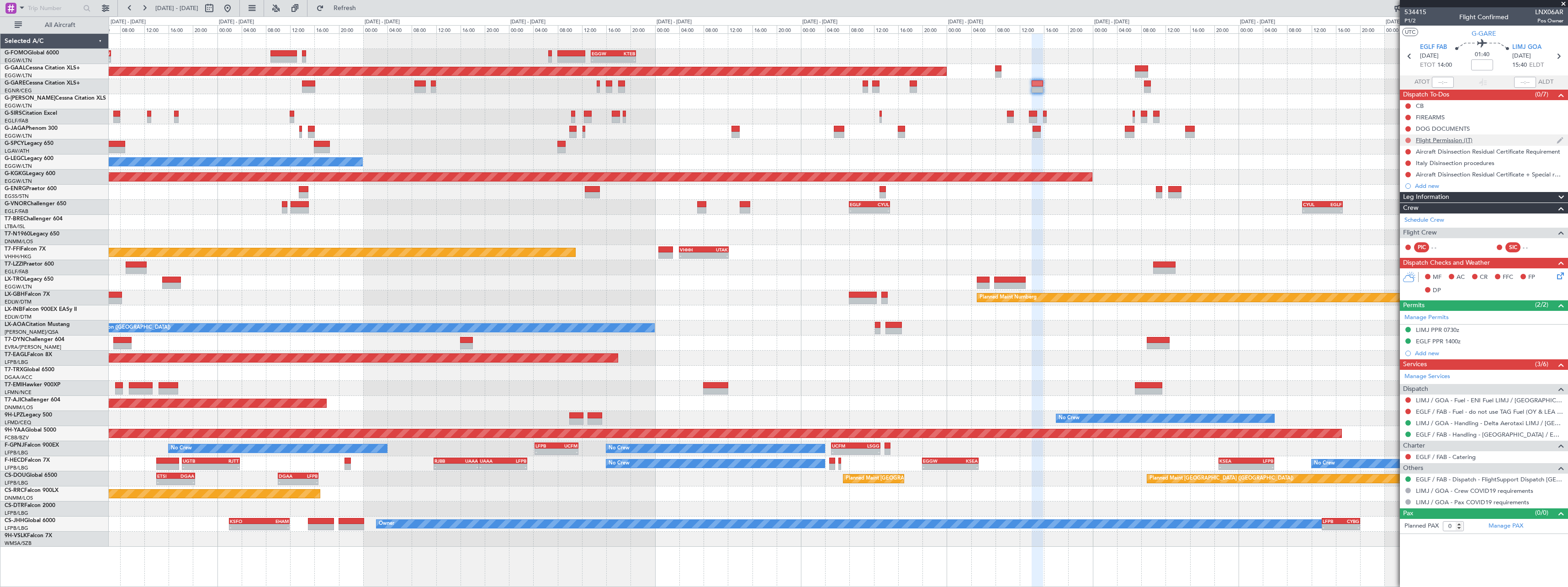
click at [1406, 139] on button at bounding box center [1408, 140] width 5 height 5
click at [1399, 197] on span "Cancelled" at bounding box center [1410, 194] width 26 height 9
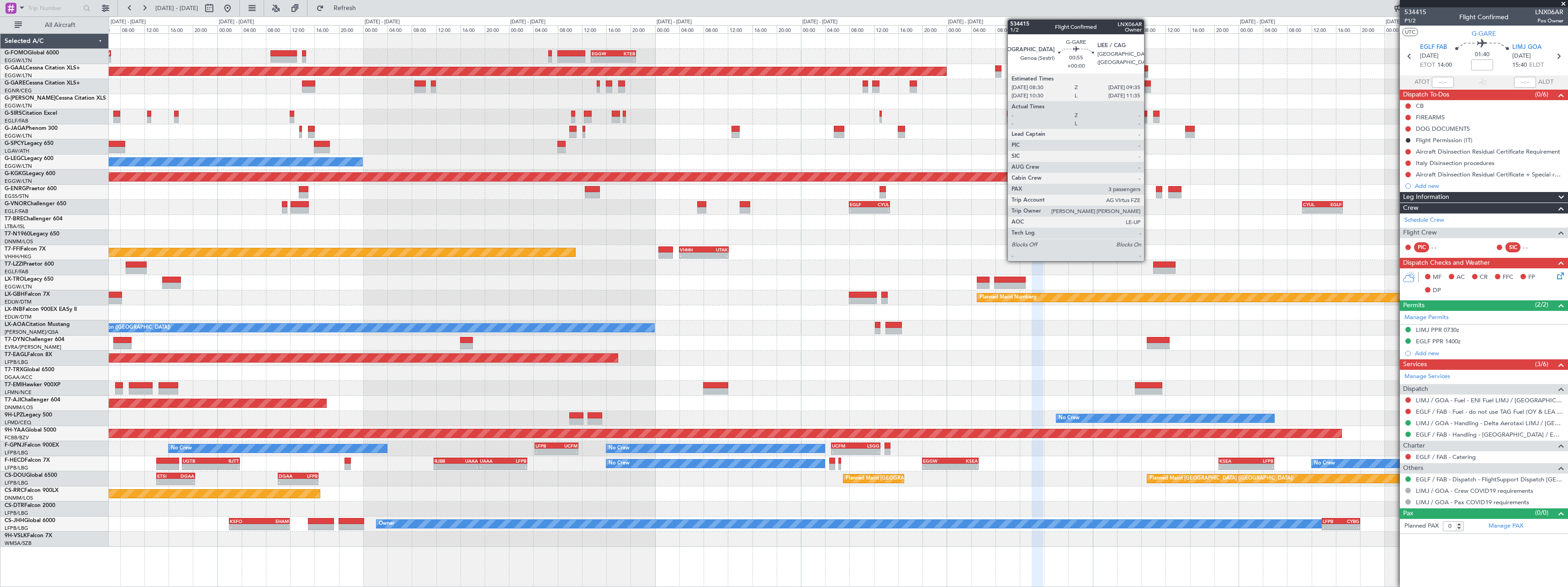
click at [1148, 86] on div at bounding box center [1147, 90] width 7 height 7
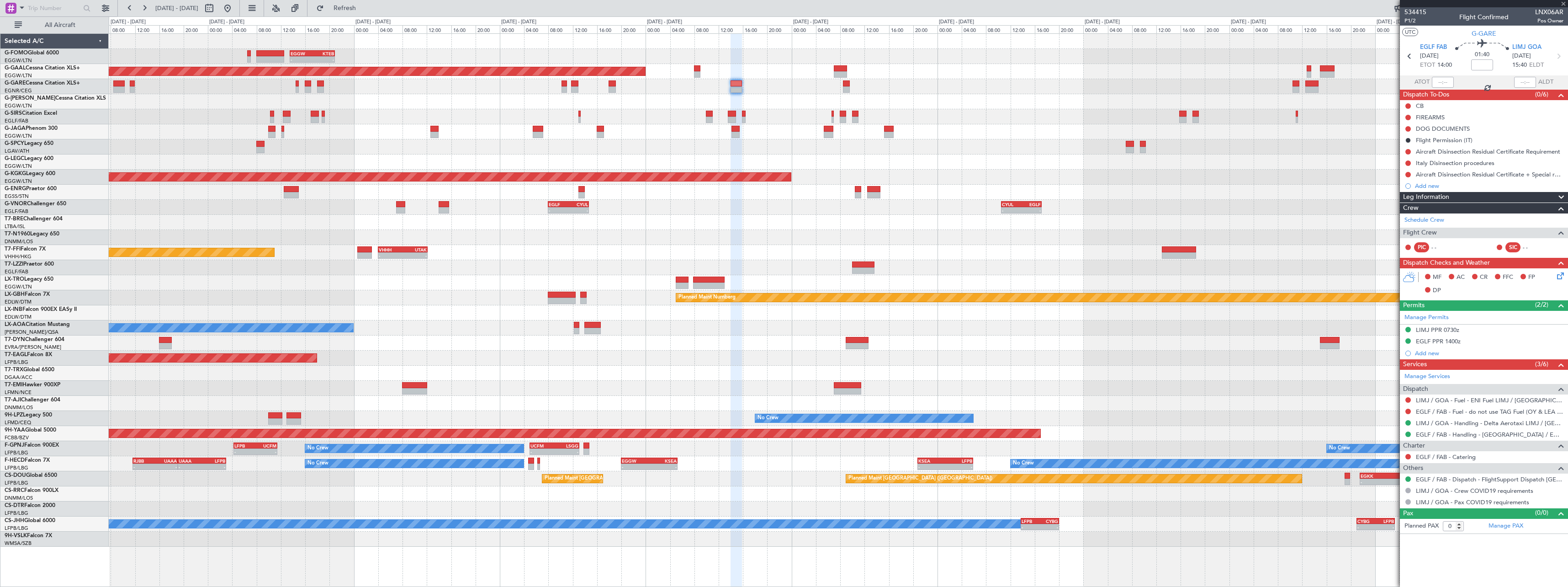
click at [920, 82] on div "- - EGGW 13:30 Z KTEB 20:55 Z KTEB 00:00 Z EGGW 06:35 Z - - Planned [GEOGRAPHIC…" at bounding box center [838, 290] width 1459 height 513
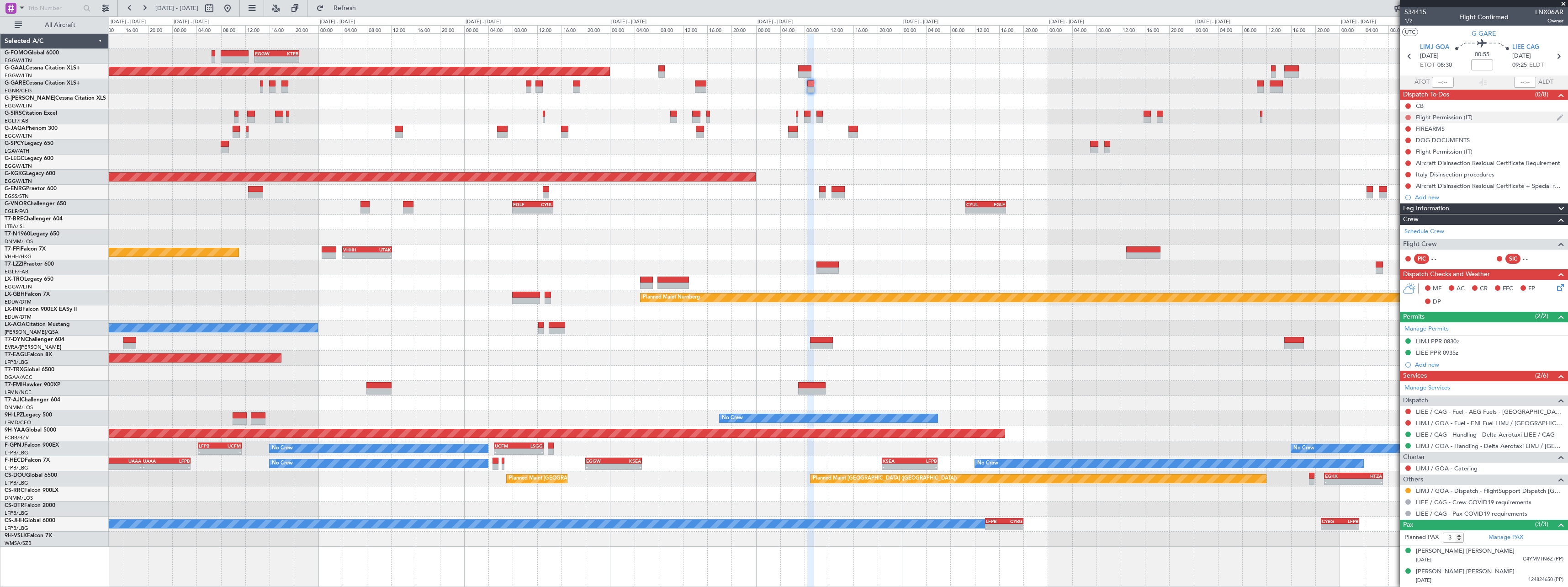
click at [1407, 118] on button at bounding box center [1408, 117] width 5 height 5
click at [1406, 171] on span "Cancelled" at bounding box center [1410, 171] width 26 height 9
click at [1407, 149] on button at bounding box center [1408, 152] width 5 height 5
click at [1402, 203] on span "Cancelled" at bounding box center [1410, 205] width 26 height 9
click at [1409, 491] on button at bounding box center [1408, 490] width 5 height 5
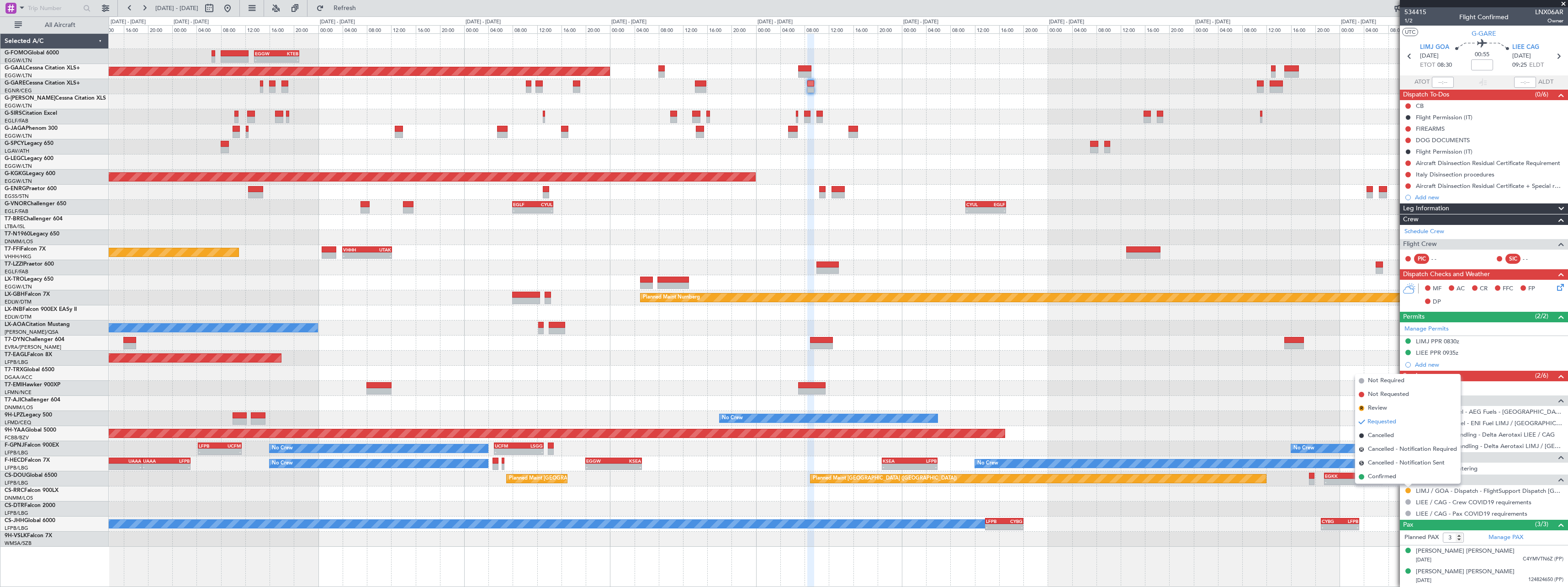
drag, startPoint x: 1391, startPoint y: 481, endPoint x: 1388, endPoint y: 477, distance: 5.0
click at [1391, 481] on li "Confirmed" at bounding box center [1407, 477] width 105 height 14
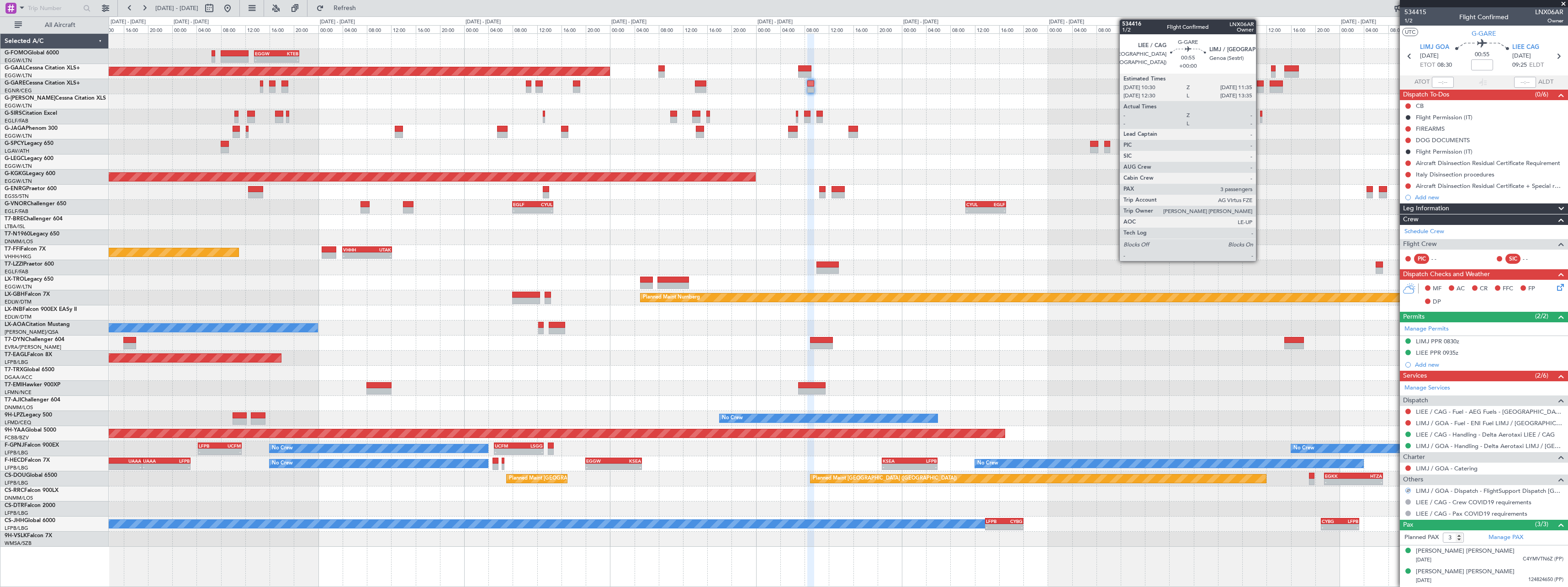
click at [1259, 84] on div at bounding box center [1260, 83] width 7 height 7
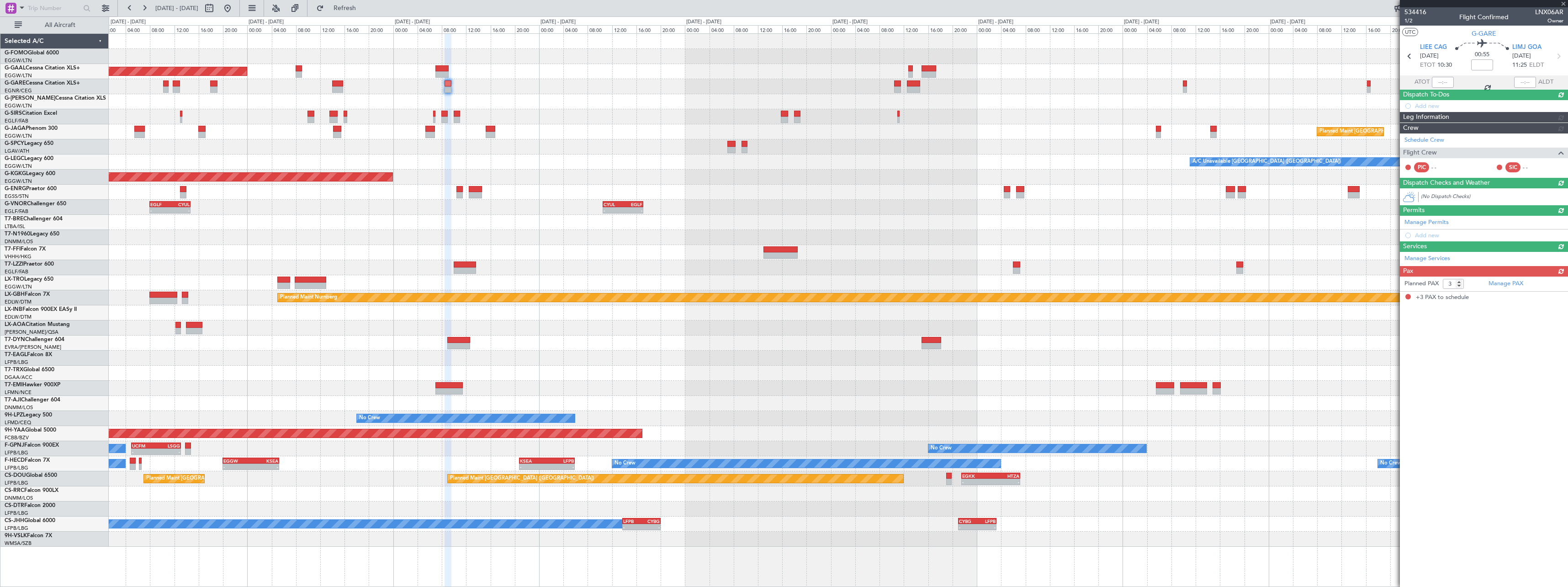
click at [818, 122] on div "- - EGGW 13:30 Z KTEB 20:55 Z Planned Maint Dusseldorf Planned Maint London (Lu…" at bounding box center [838, 290] width 1459 height 513
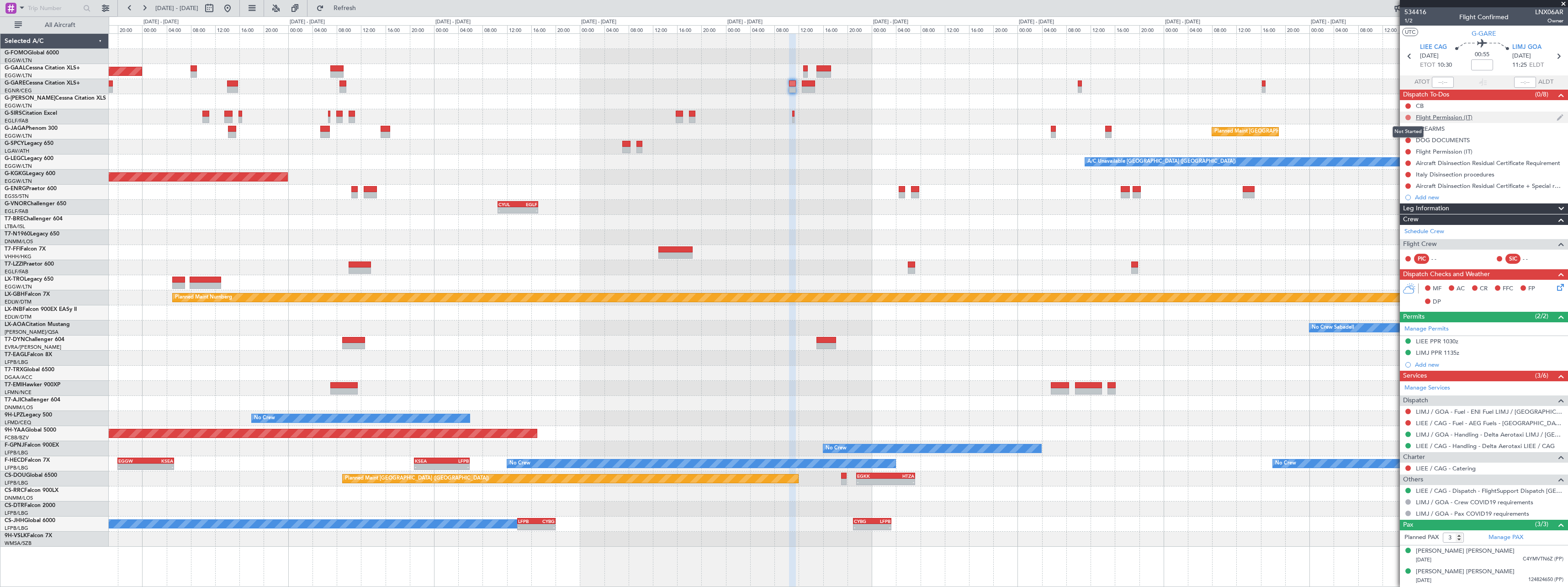
click at [1405, 117] on button at bounding box center [1408, 117] width 5 height 5
click at [1399, 171] on span "Cancelled" at bounding box center [1410, 171] width 26 height 9
click at [1406, 151] on button at bounding box center [1408, 152] width 5 height 5
click at [1402, 206] on span "Cancelled" at bounding box center [1410, 205] width 26 height 9
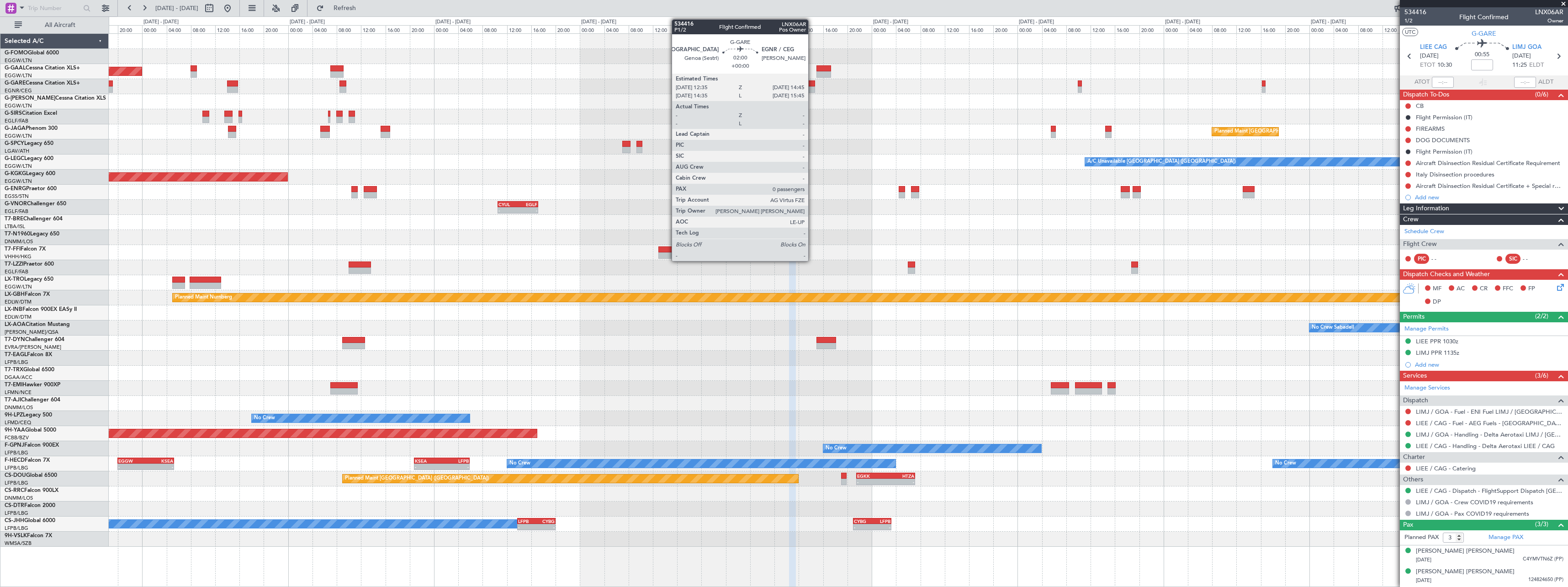
click at [813, 88] on div at bounding box center [808, 90] width 13 height 7
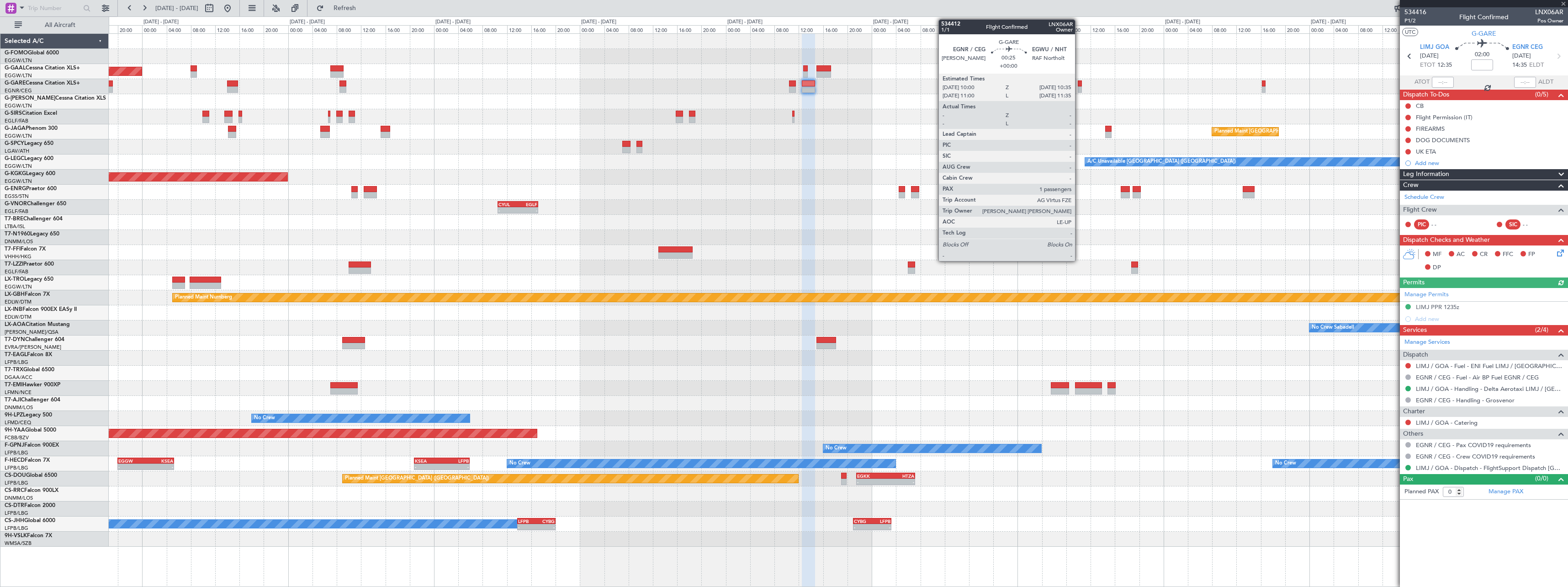
click at [1079, 86] on div at bounding box center [1080, 90] width 4 height 7
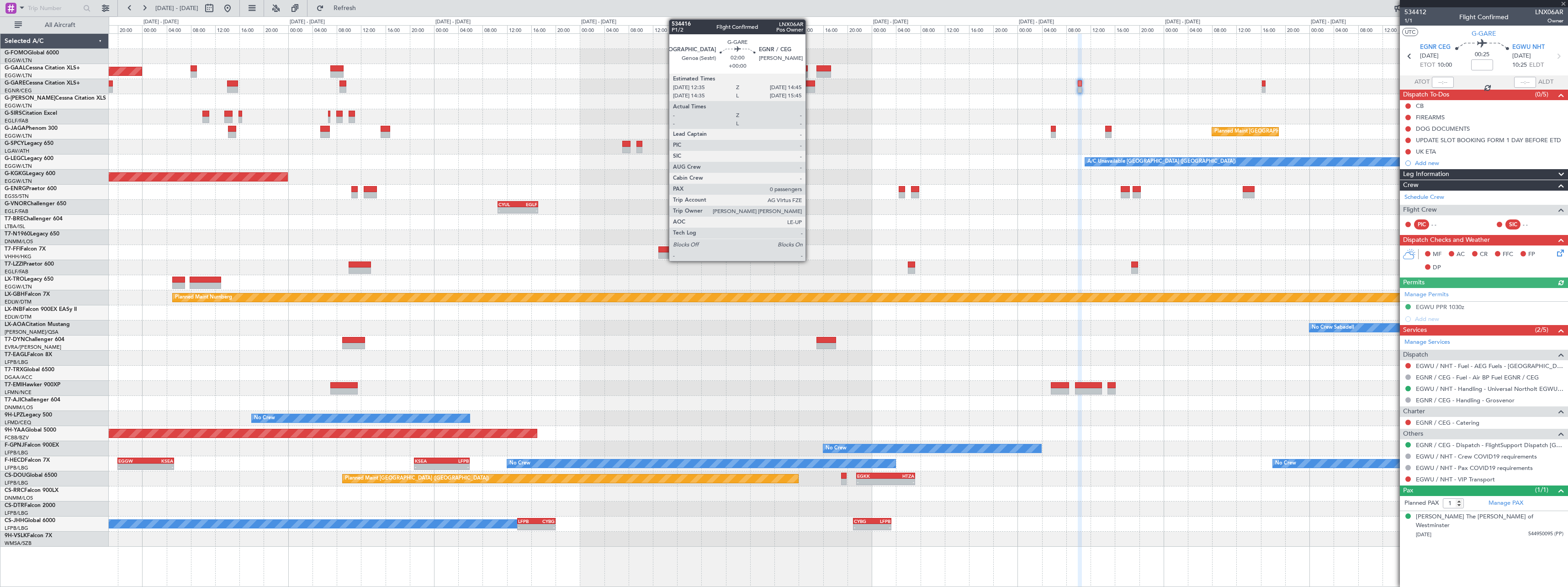
click at [811, 87] on div at bounding box center [808, 90] width 13 height 7
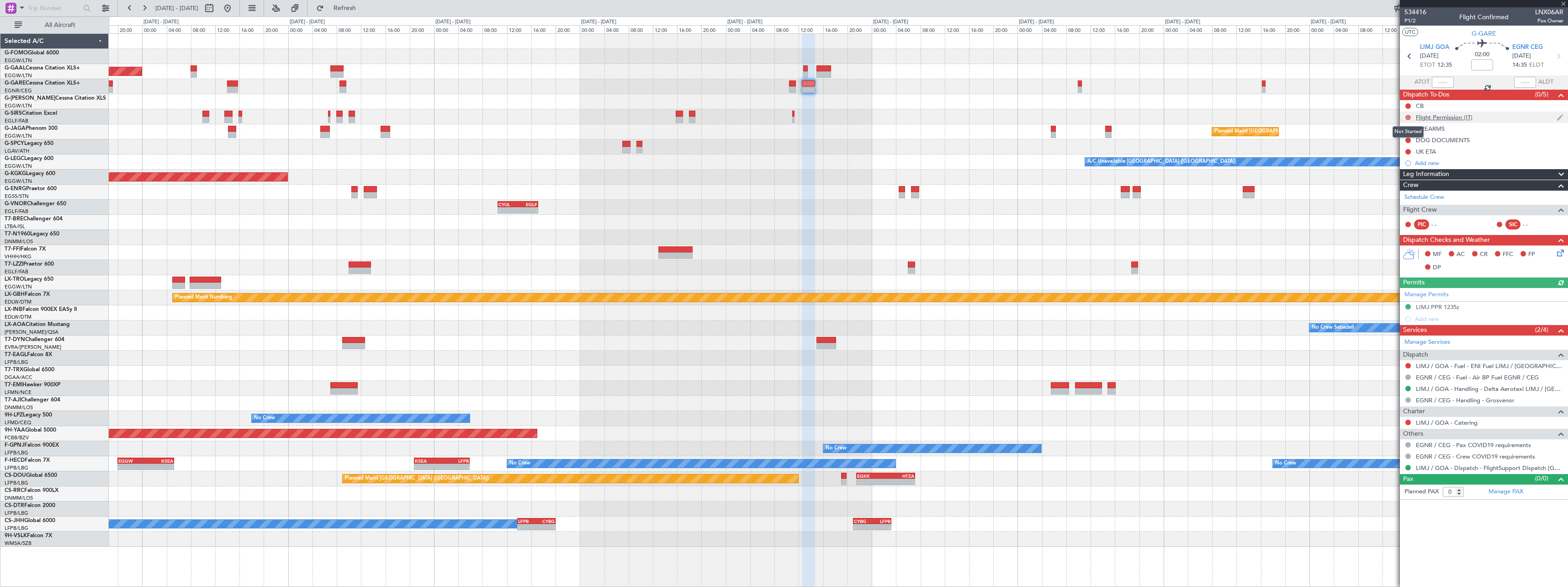
click at [1409, 115] on button at bounding box center [1408, 117] width 5 height 5
drag, startPoint x: 1401, startPoint y: 174, endPoint x: 1388, endPoint y: 174, distance: 13.0
click at [1401, 174] on span "Cancelled" at bounding box center [1410, 171] width 26 height 9
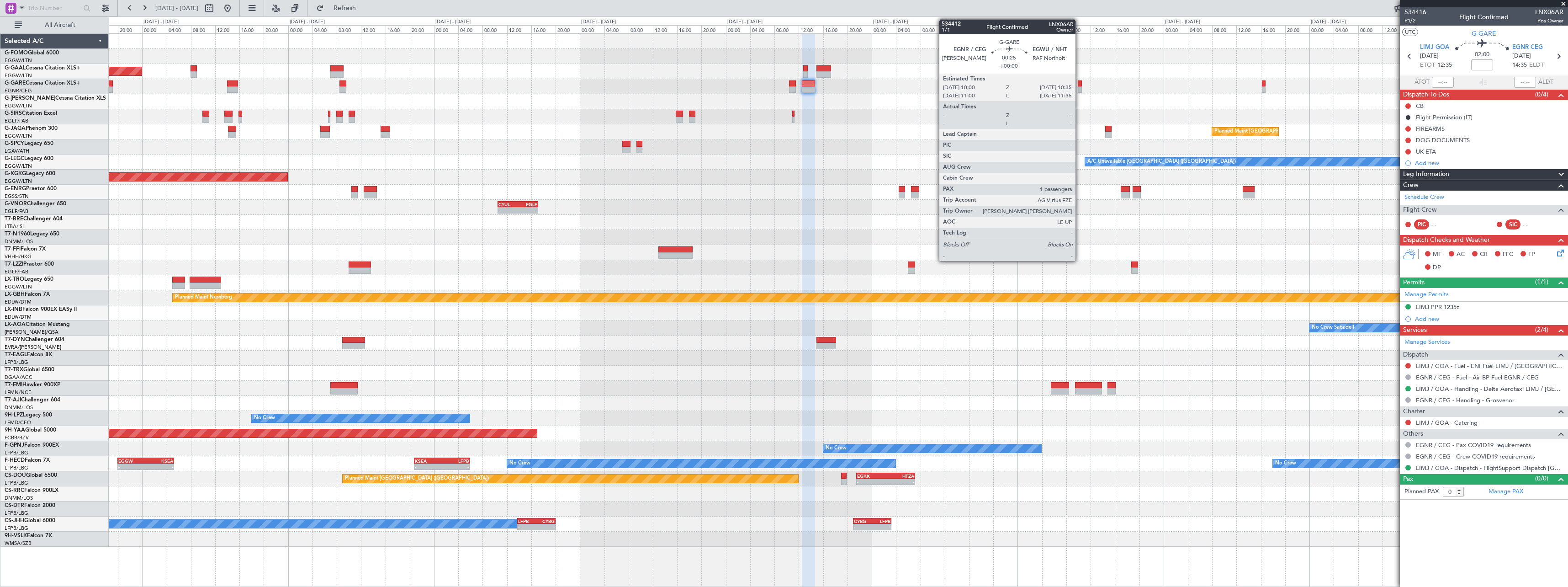
click at [1080, 90] on div at bounding box center [1080, 90] width 4 height 7
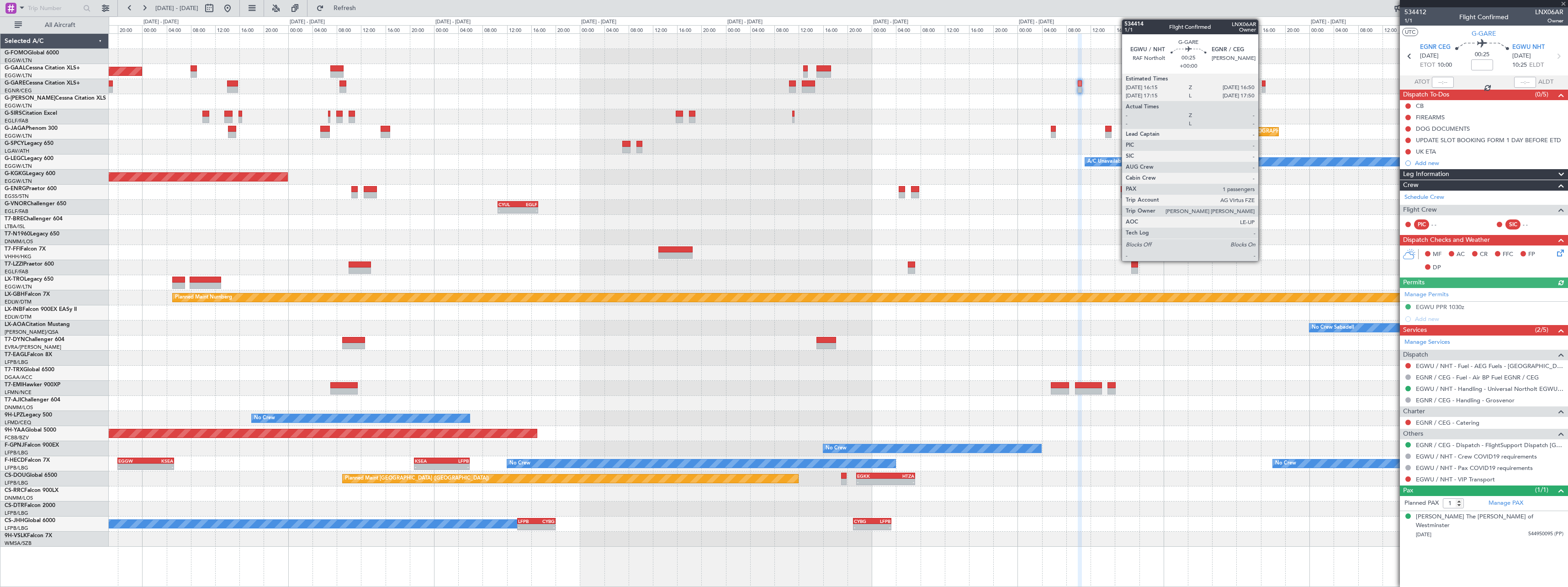
click at [1262, 89] on div at bounding box center [1264, 90] width 4 height 7
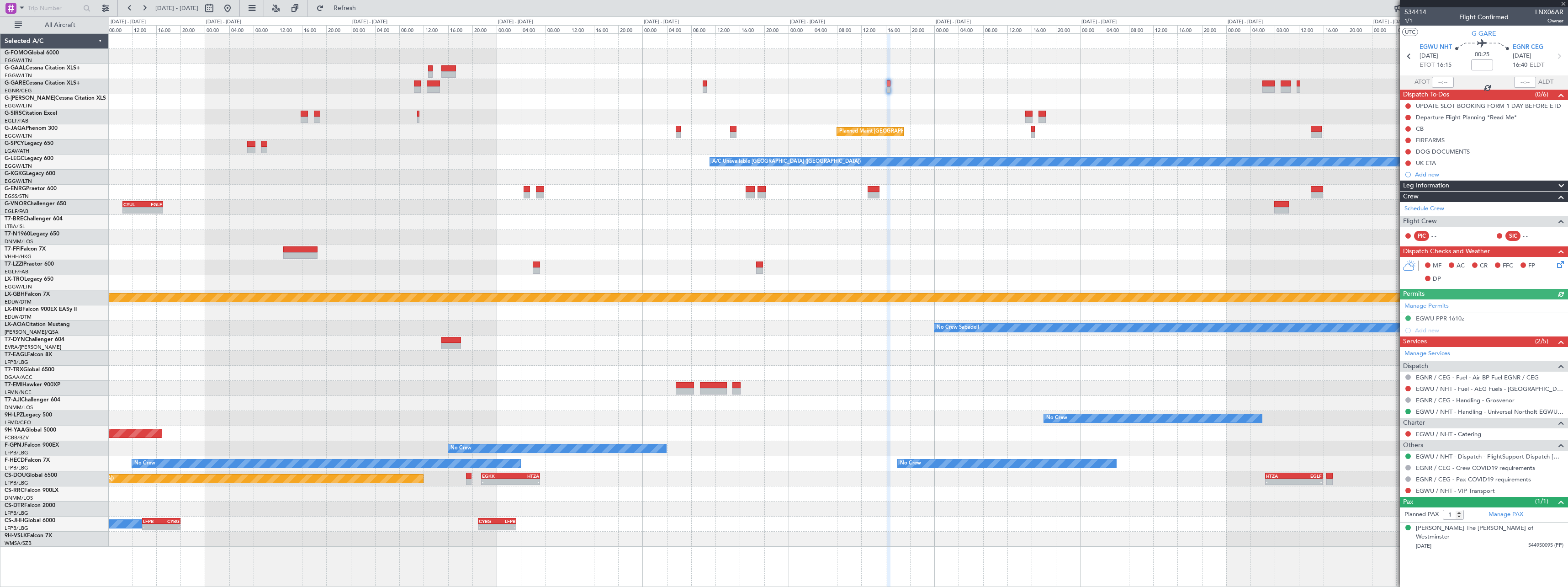
click at [955, 93] on div at bounding box center [838, 86] width 1459 height 15
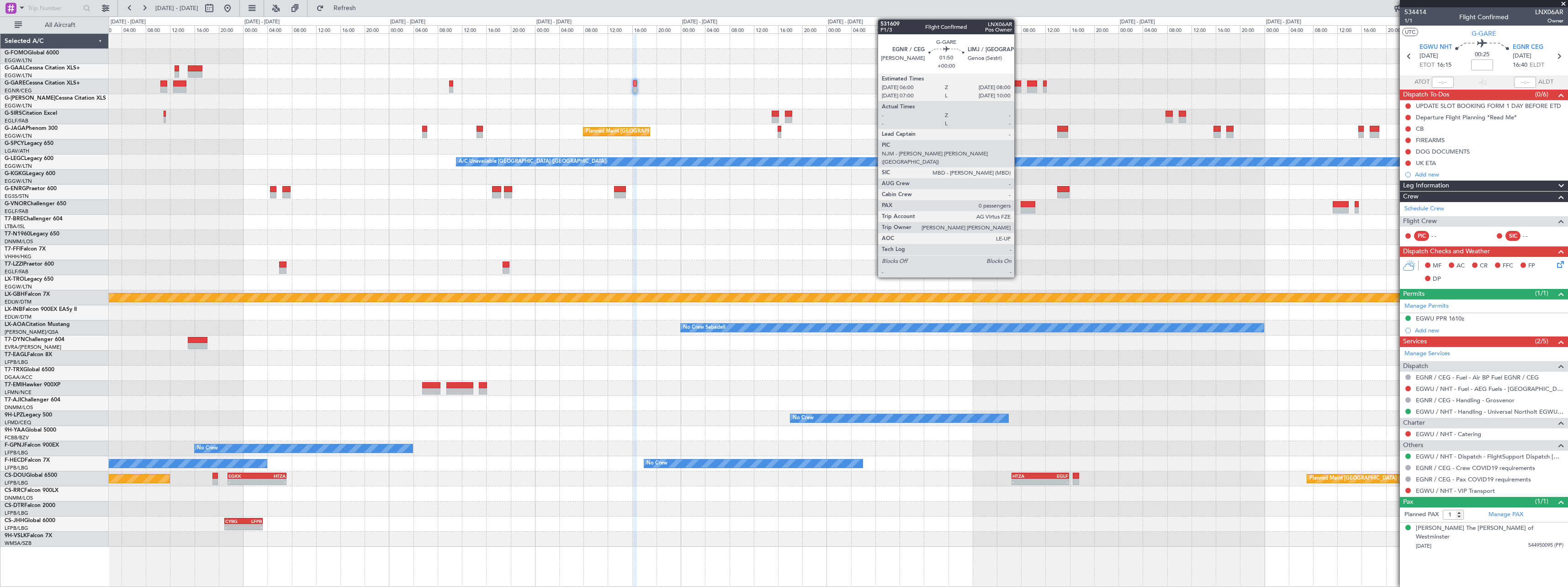
click at [1018, 86] on div at bounding box center [1015, 83] width 12 height 7
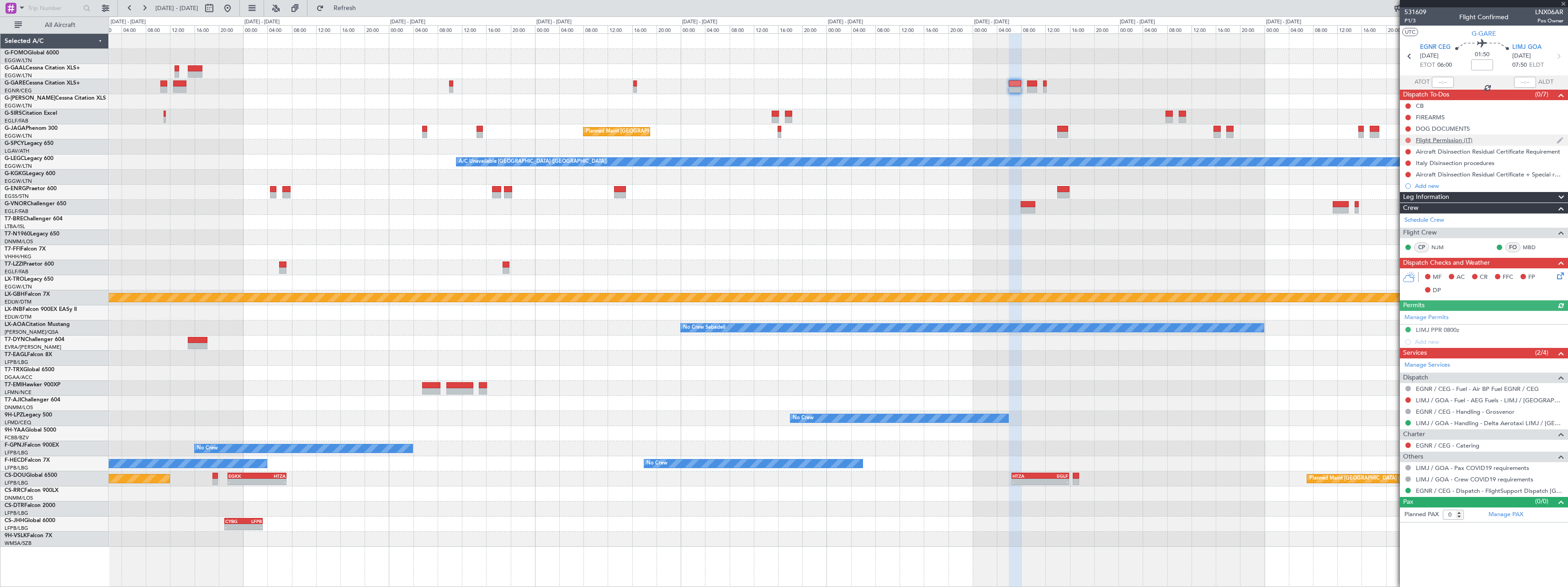
click at [1408, 140] on button at bounding box center [1408, 140] width 5 height 5
click at [1404, 197] on span "Cancelled" at bounding box center [1410, 194] width 26 height 9
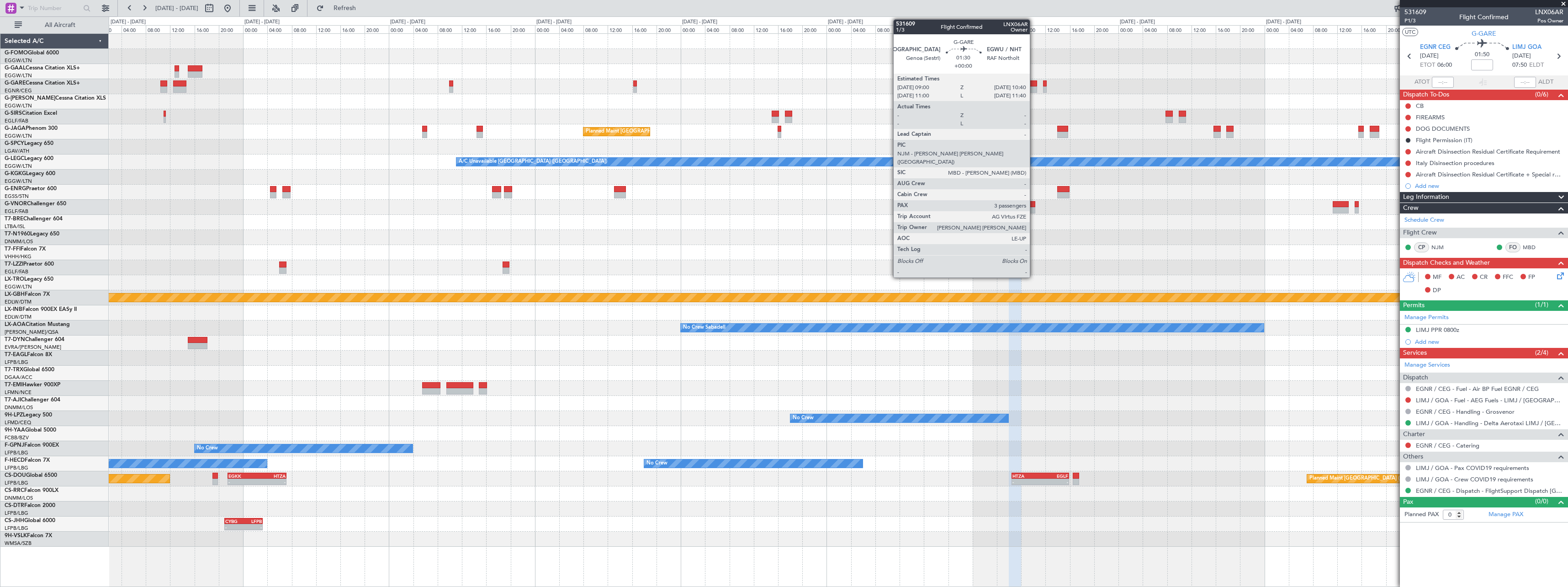
click at [1034, 85] on div at bounding box center [1032, 83] width 10 height 7
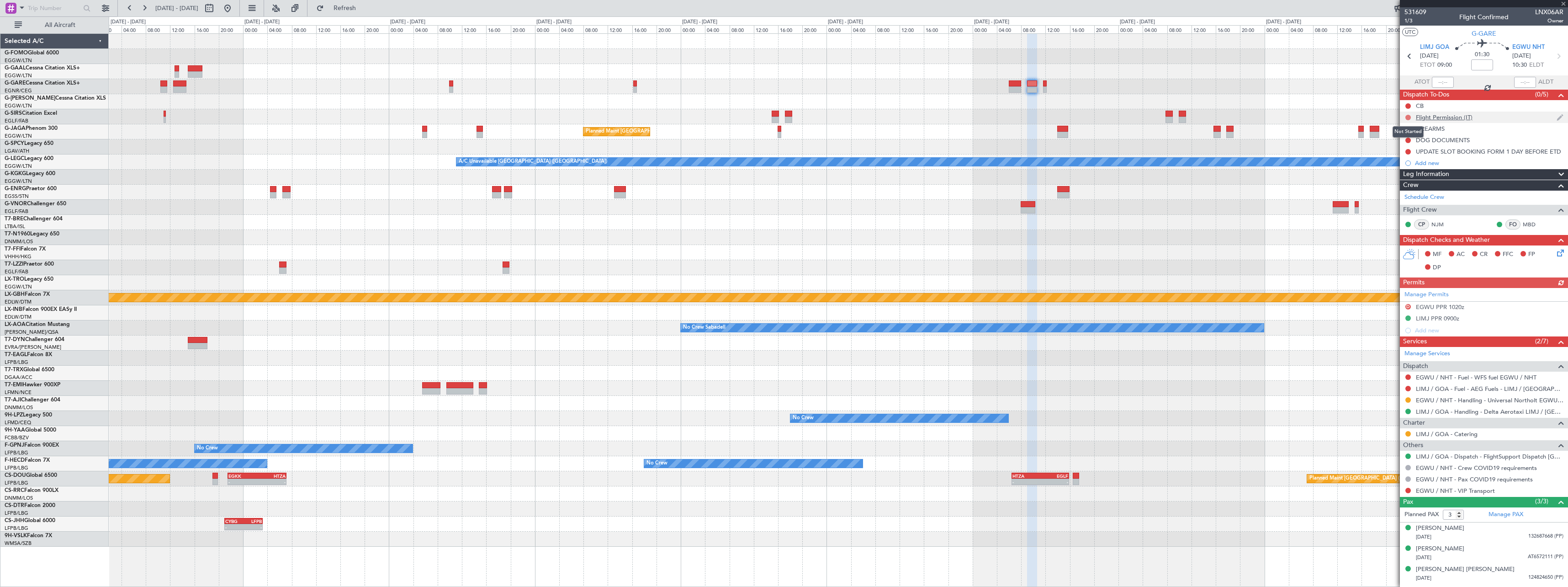
click at [1406, 115] on button at bounding box center [1408, 117] width 5 height 5
click at [1401, 171] on span "Cancelled" at bounding box center [1410, 171] width 26 height 9
click at [1408, 399] on button at bounding box center [1408, 399] width 5 height 5
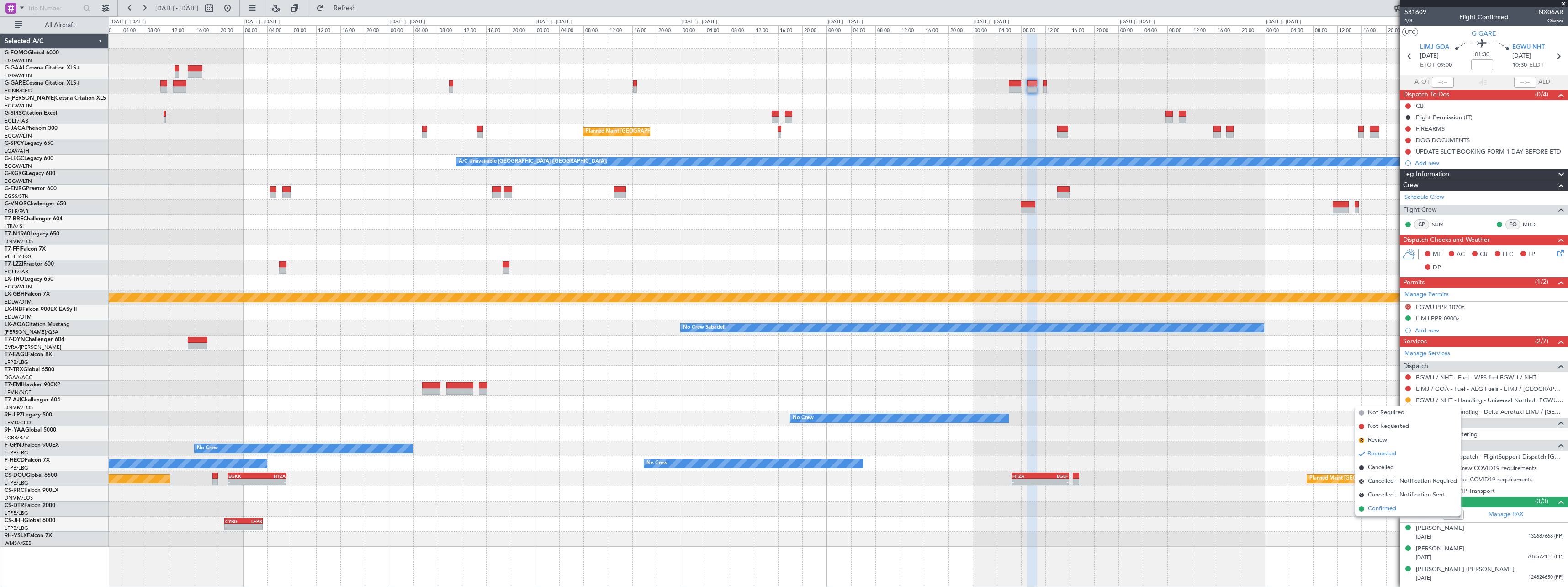
click at [1374, 511] on span "Confirmed" at bounding box center [1382, 508] width 29 height 9
click at [1408, 397] on button at bounding box center [1408, 399] width 5 height 5
click at [1331, 370] on div at bounding box center [838, 373] width 1459 height 15
click at [1409, 399] on button at bounding box center [1408, 399] width 5 height 5
click at [1388, 458] on span "Requested" at bounding box center [1382, 454] width 29 height 9
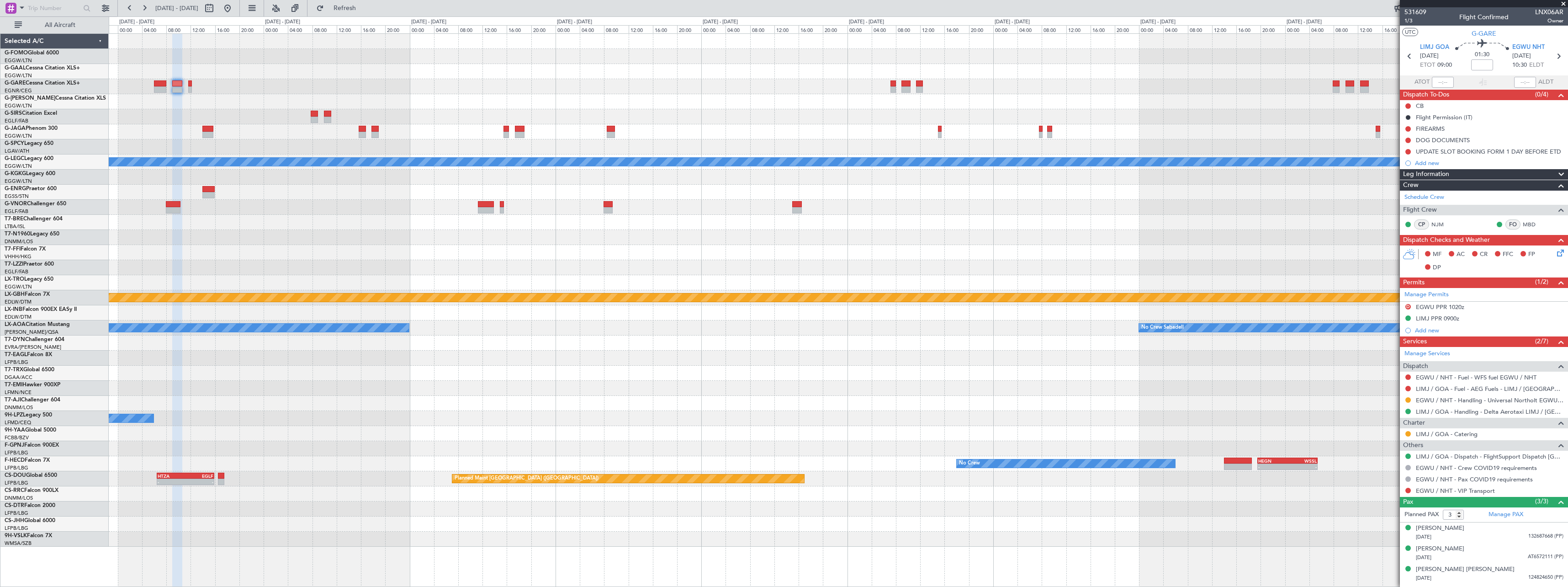
click at [340, 244] on div "Planned Maint London (Luton) A/C Unavailable London (Luton) Planned Maint Nurnb…" at bounding box center [838, 290] width 1459 height 513
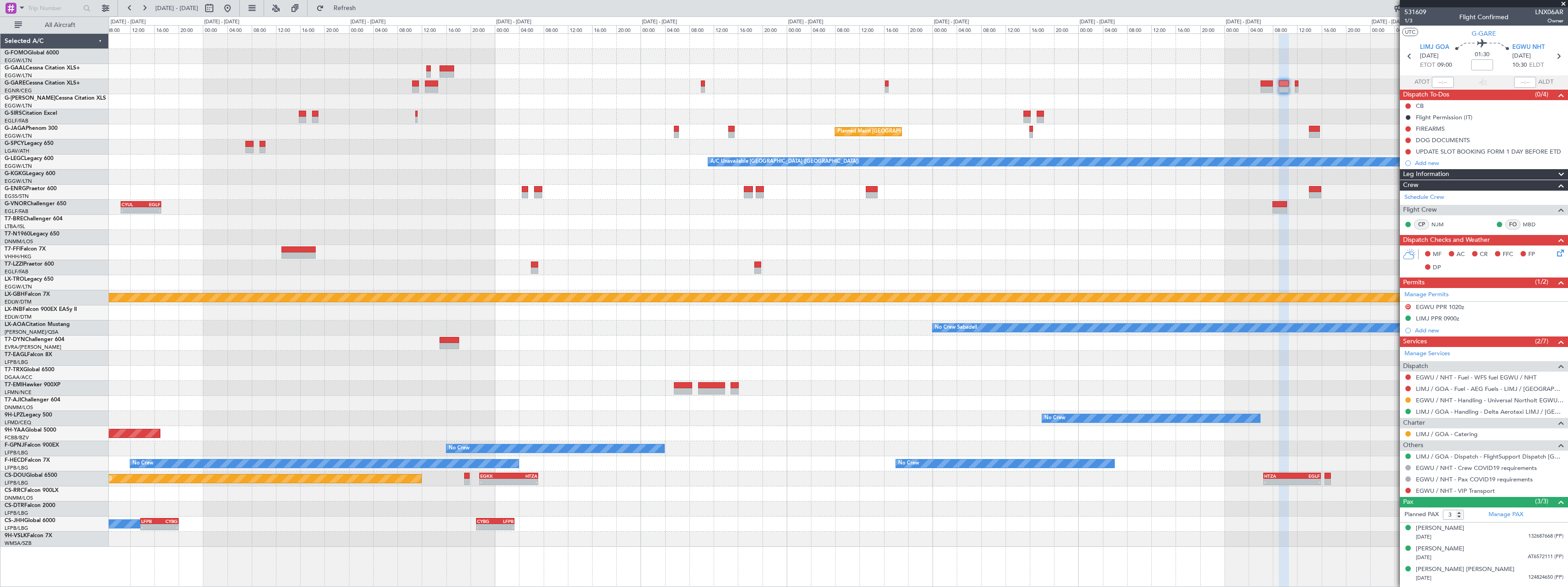
click at [1256, 216] on div at bounding box center [838, 222] width 1459 height 15
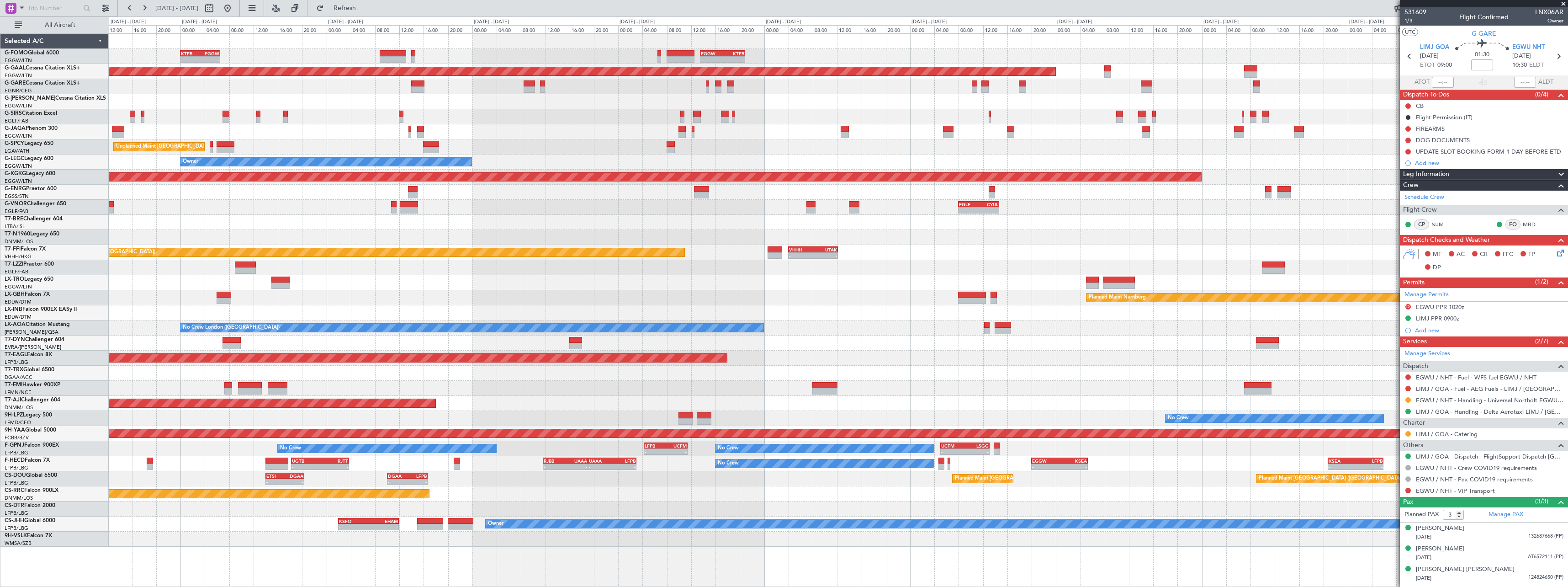
click at [1279, 153] on div "Unplanned Maint [GEOGRAPHIC_DATA] ([PERSON_NAME] Intl)" at bounding box center [838, 147] width 1459 height 15
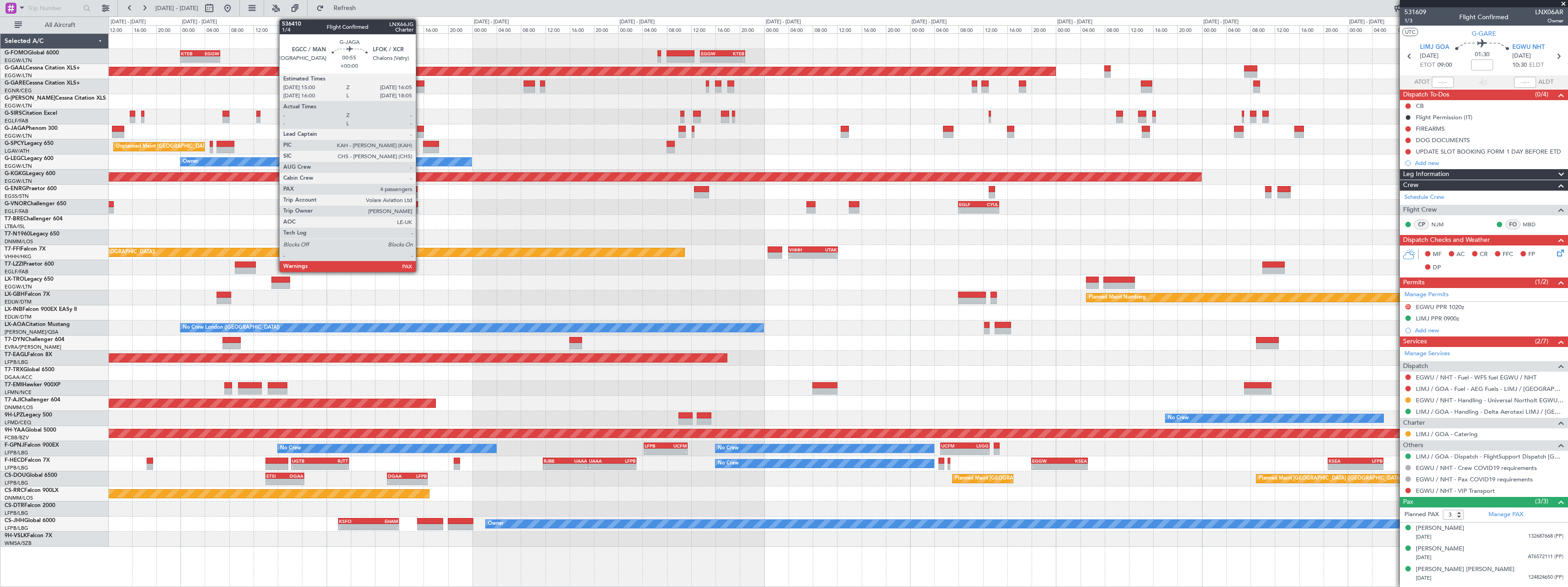
click at [420, 133] on div at bounding box center [420, 135] width 7 height 7
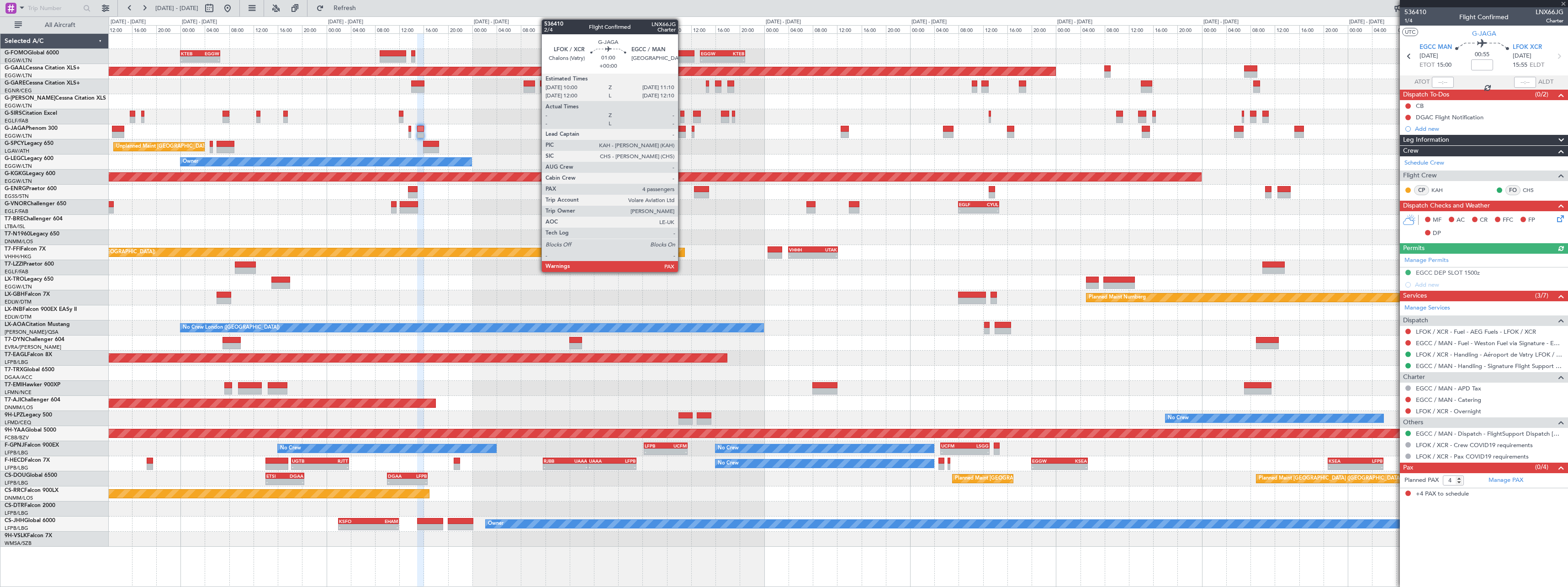
click at [682, 134] on div at bounding box center [682, 135] width 7 height 7
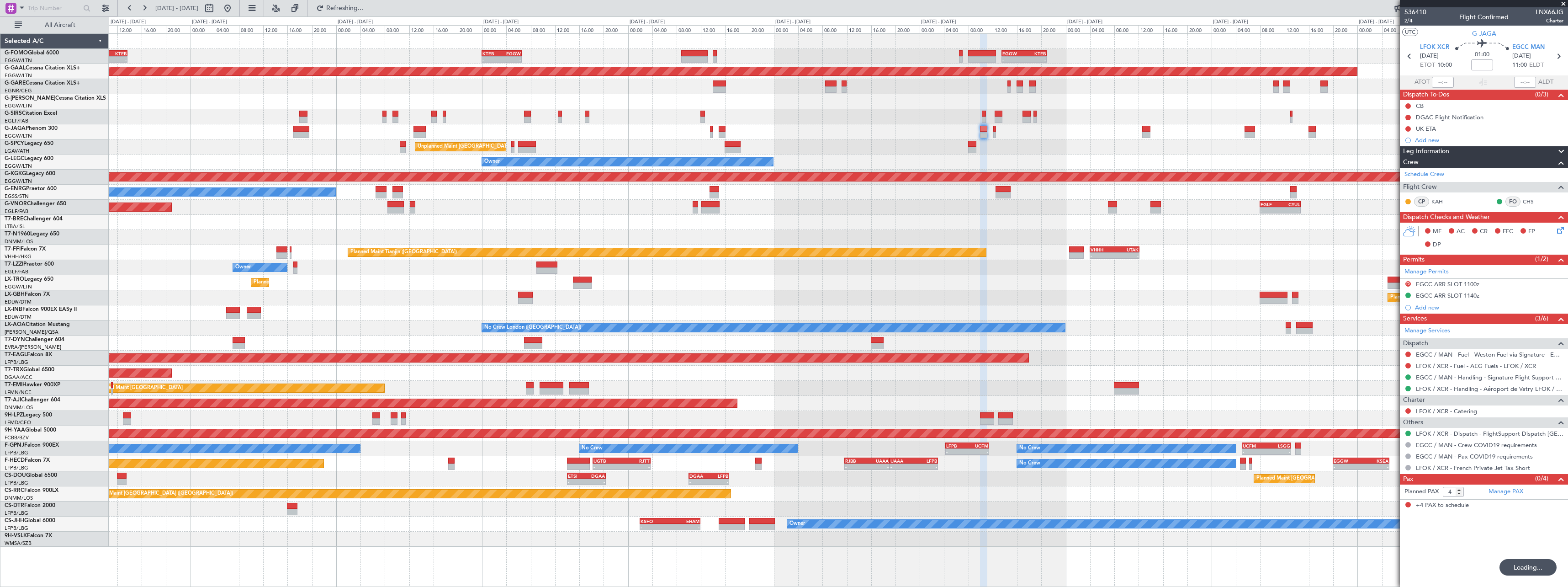
click at [1376, 155] on div "- - KTEB 00:00 Z EGGW 06:35 Z - - EGGW 13:30 Z KTEB 20:55 Z EGGW 06:00 Z KTEB 1…" at bounding box center [838, 290] width 1459 height 513
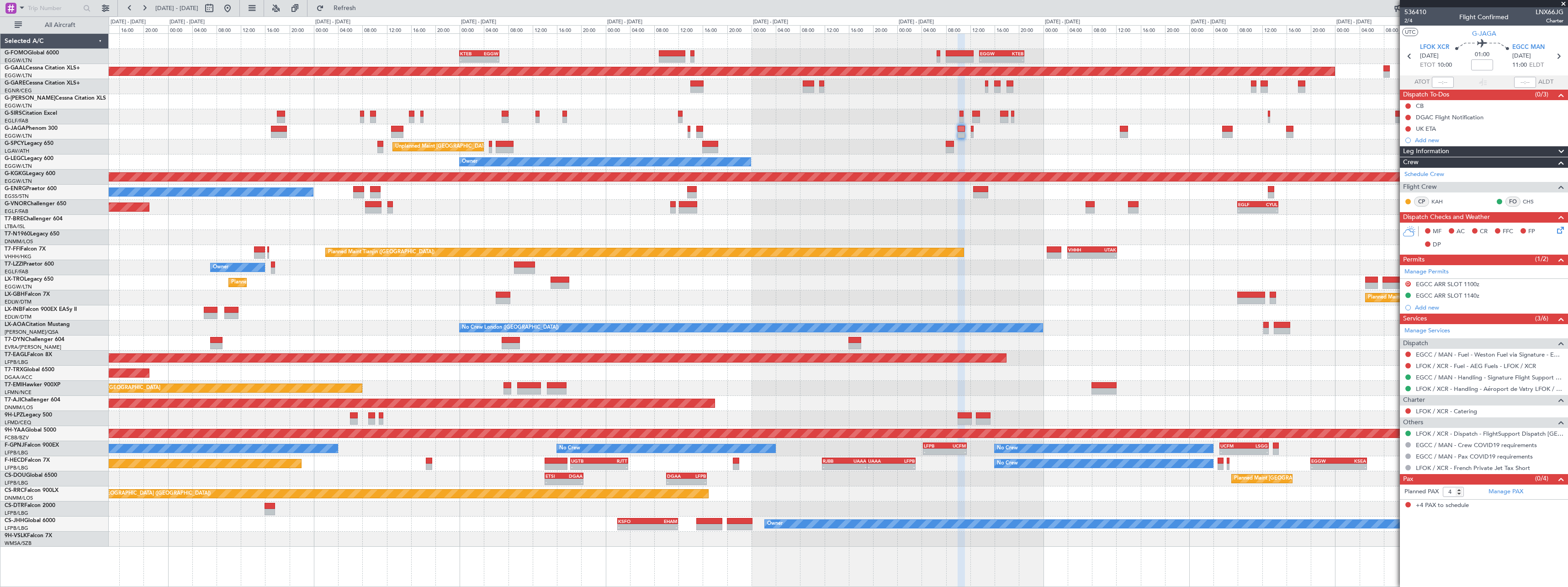
click at [875, 213] on div "Planned Maint London (Farnborough) - - EGLF 08:00 Z CYUL 14:40 Z - - CYUL 10:30…" at bounding box center [838, 207] width 1459 height 15
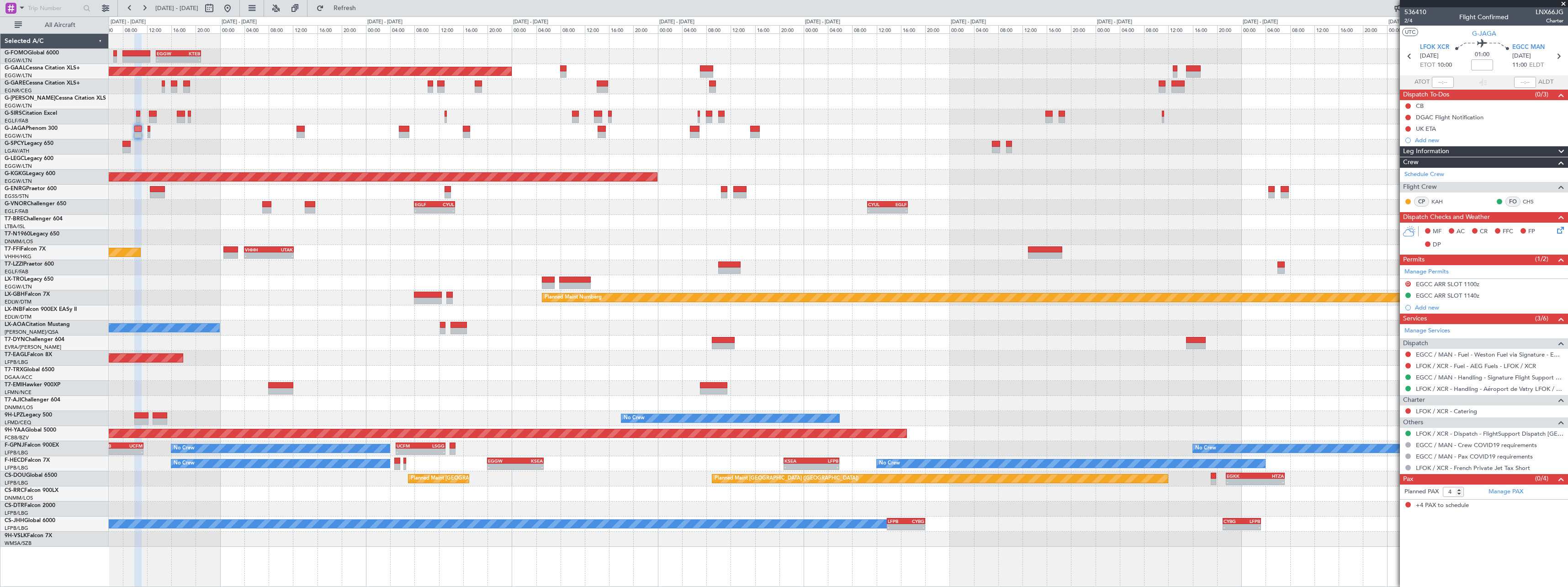
click at [446, 160] on div "- - EGGW 13:30 Z KTEB 20:55 Z Planned Maint Dusseldorf Planned Maint London (Lu…" at bounding box center [838, 290] width 1459 height 513
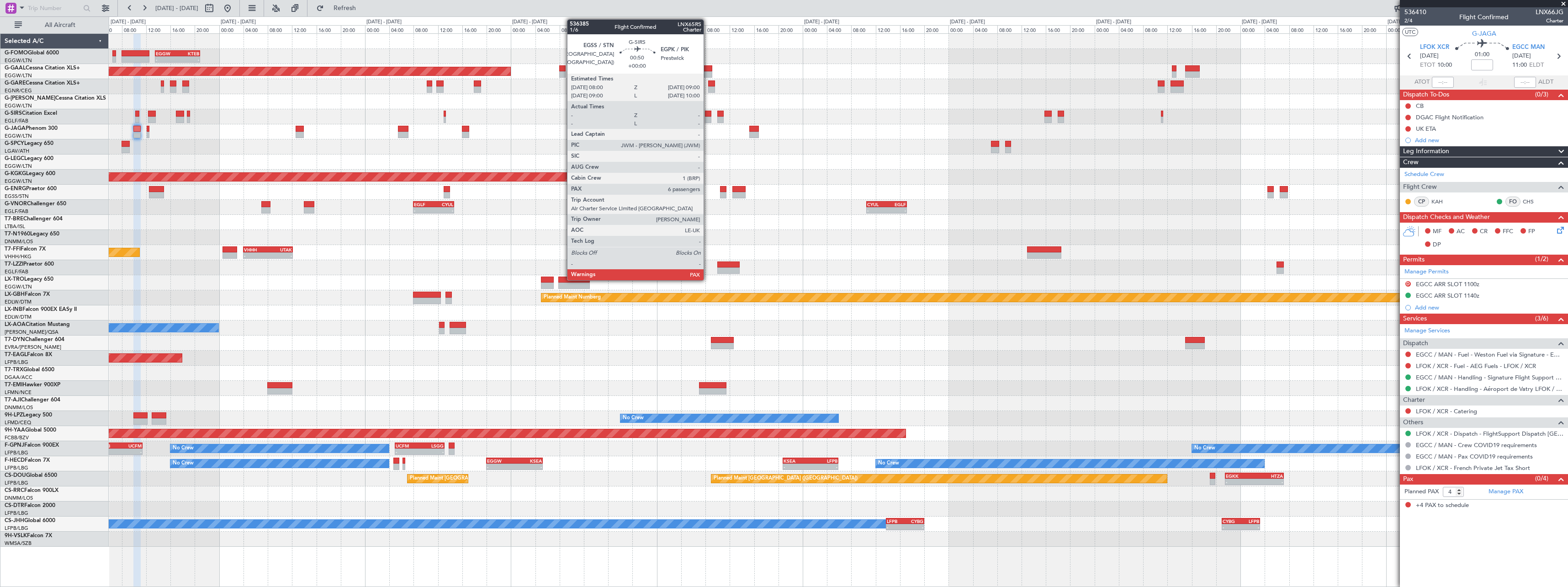
click at [708, 118] on div at bounding box center [708, 119] width 7 height 7
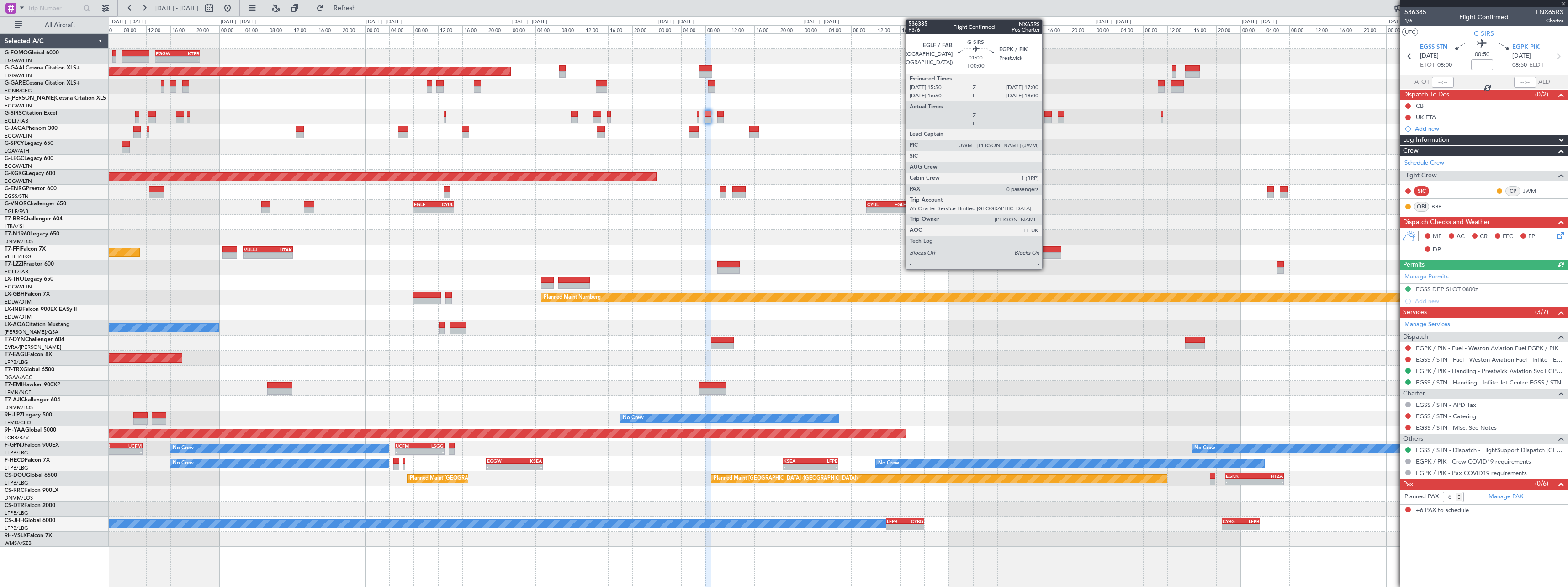
click at [1046, 120] on div at bounding box center [1048, 119] width 7 height 7
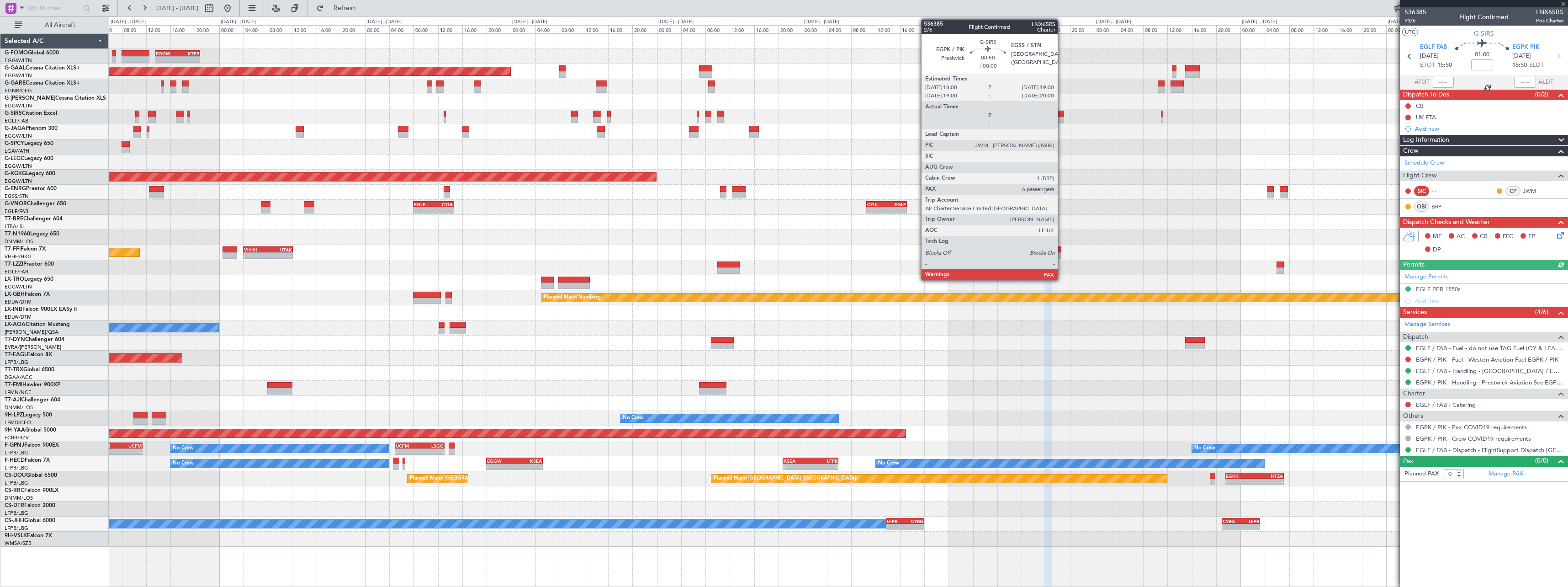
click at [1062, 118] on div at bounding box center [1061, 119] width 7 height 7
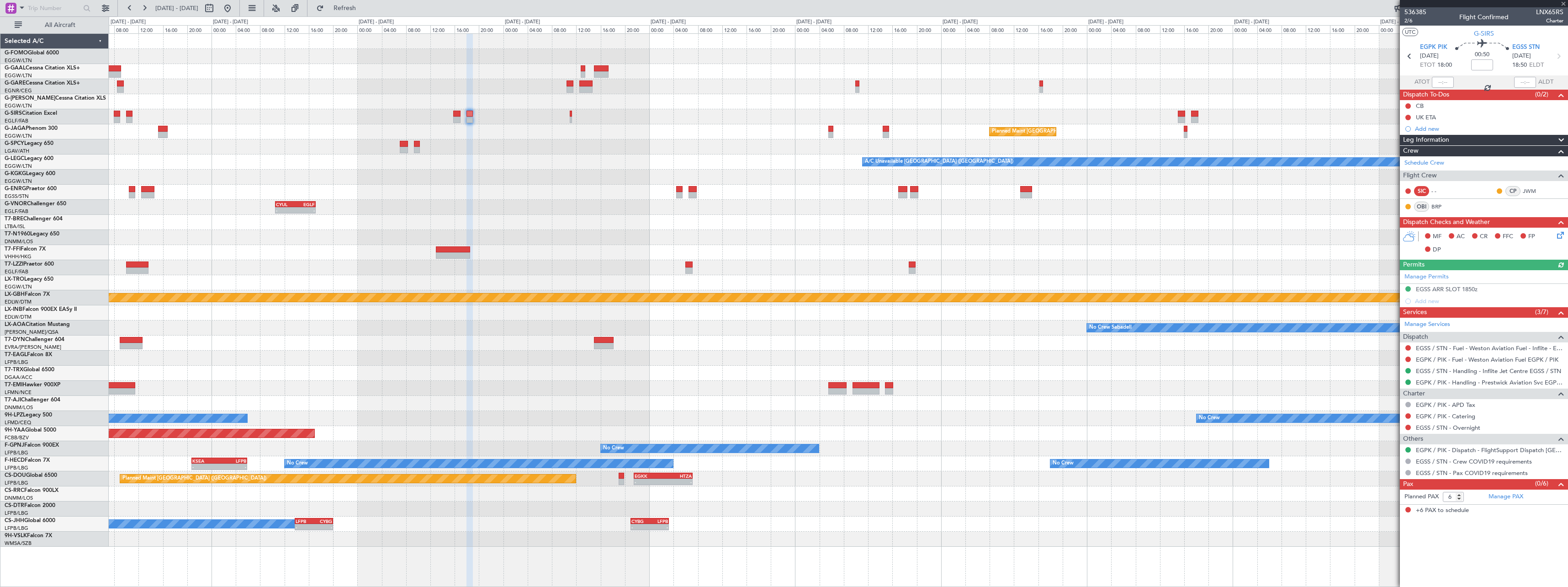
click at [720, 136] on div "Planned Maint [GEOGRAPHIC_DATA] ([GEOGRAPHIC_DATA])" at bounding box center [838, 132] width 1459 height 15
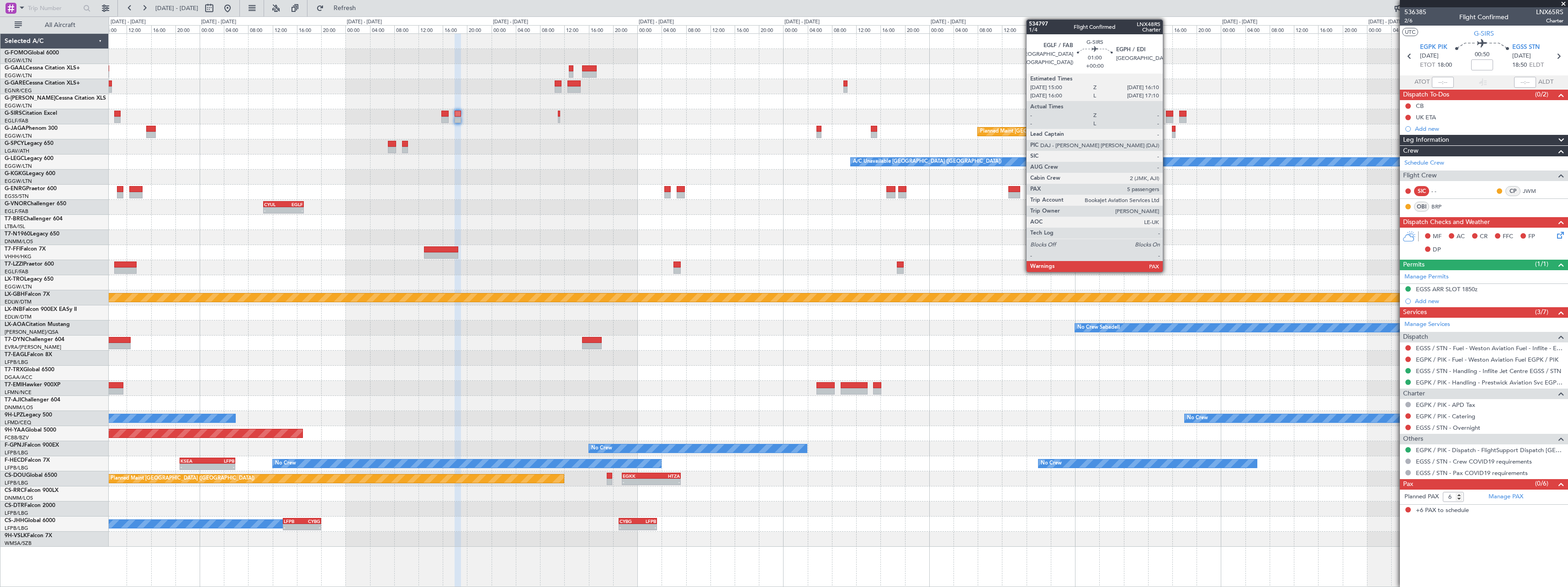
click at [1167, 116] on div at bounding box center [1169, 114] width 7 height 7
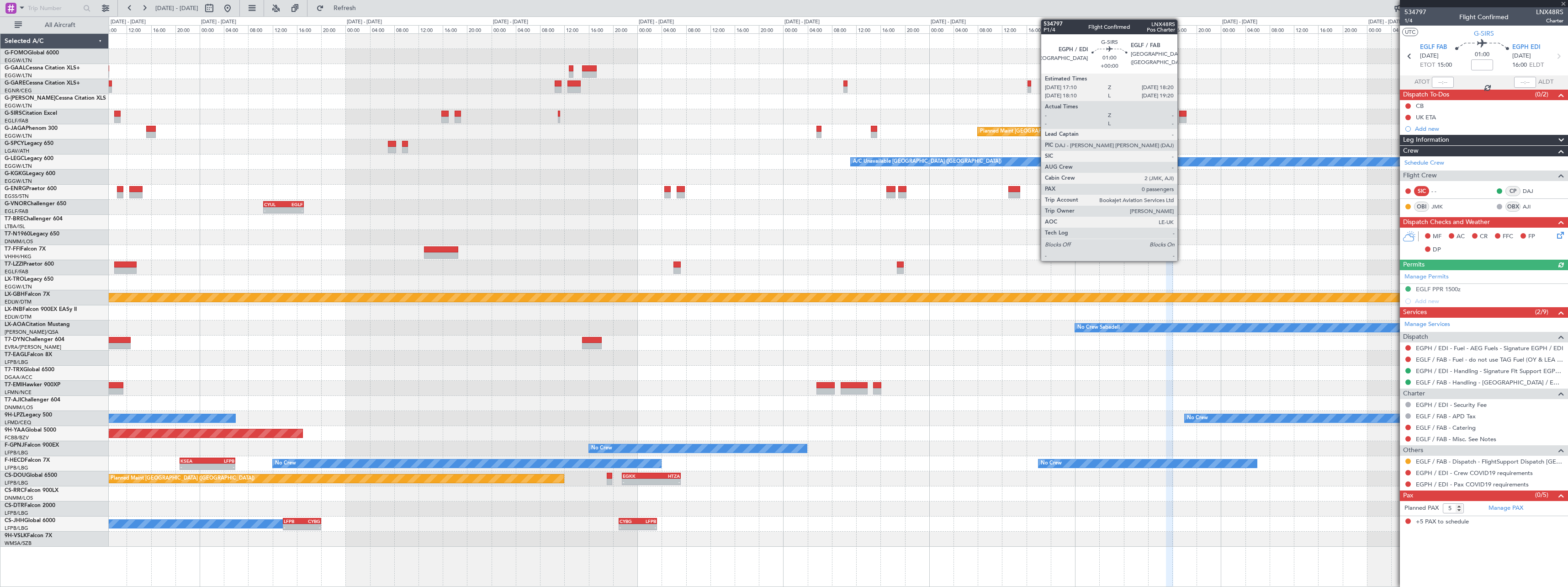
click at [1182, 116] on div at bounding box center [1183, 114] width 7 height 7
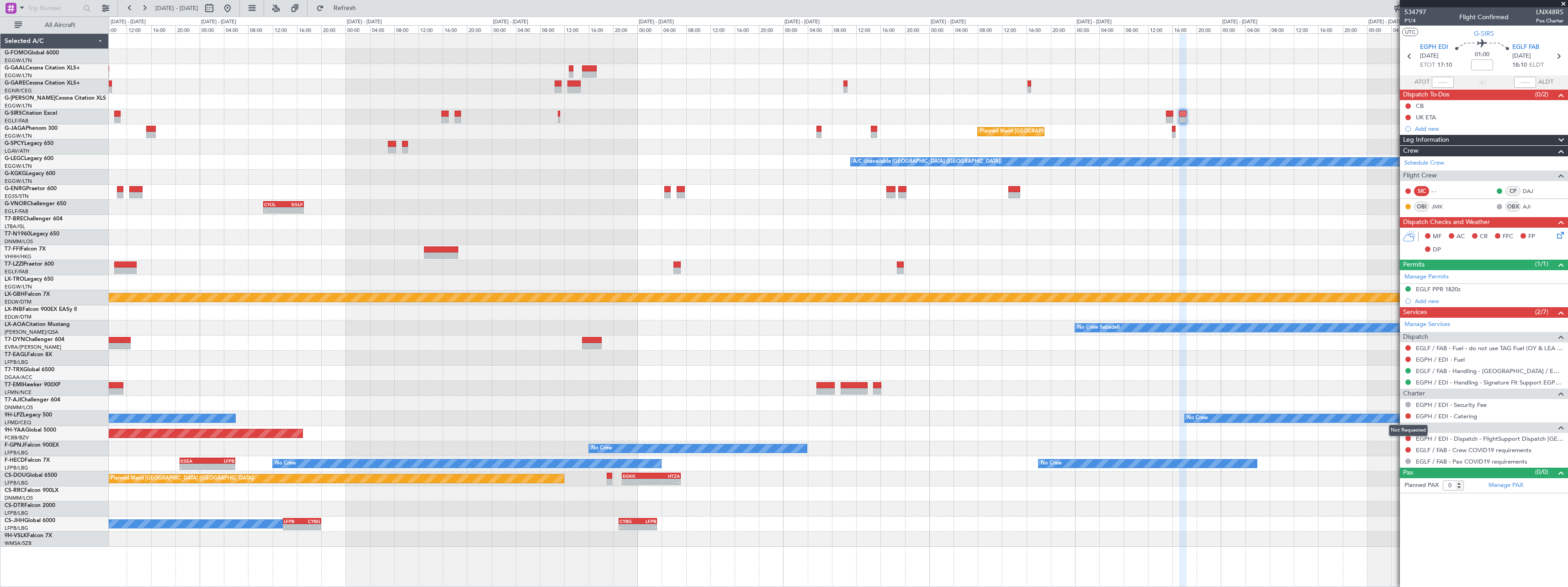
click at [1408, 439] on mat-tooltip-component "Not Requested" at bounding box center [1408, 431] width 52 height 24
click at [1410, 437] on mat-tooltip-component "Not Requested" at bounding box center [1408, 431] width 52 height 24
click at [1408, 438] on button at bounding box center [1408, 438] width 5 height 5
click at [1388, 550] on span "Confirmed" at bounding box center [1382, 547] width 29 height 9
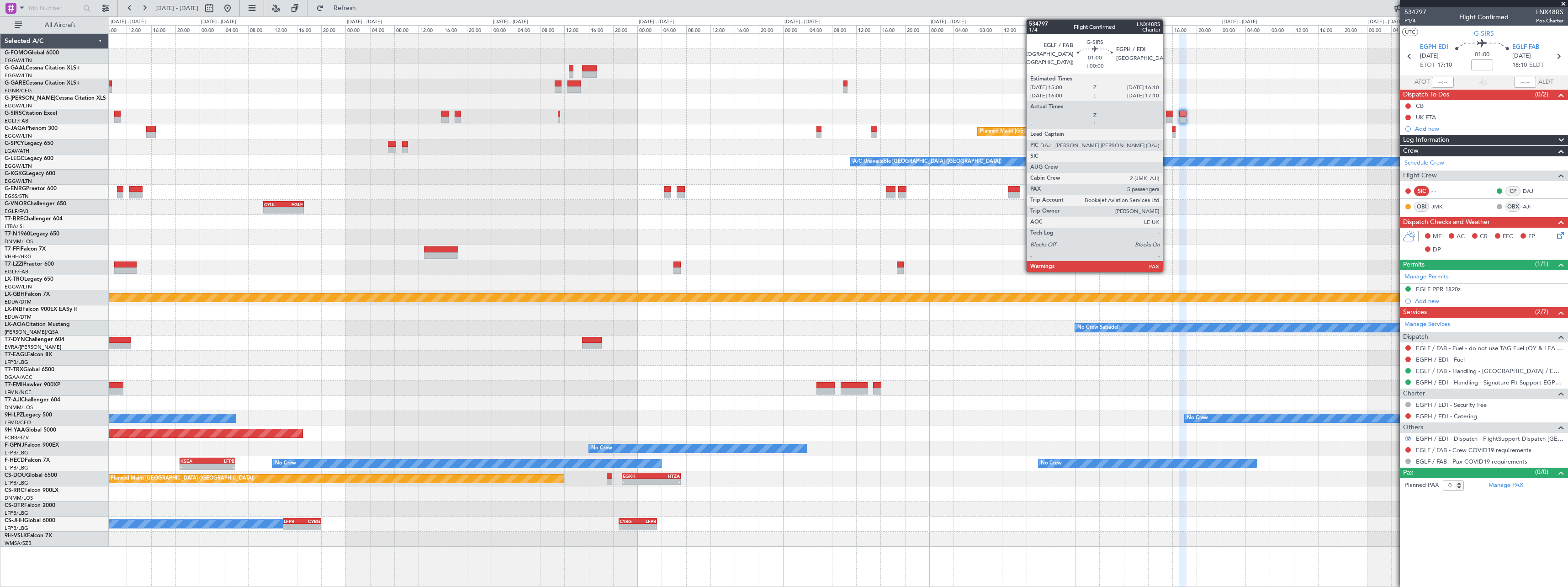
click at [1167, 116] on div at bounding box center [1169, 114] width 7 height 7
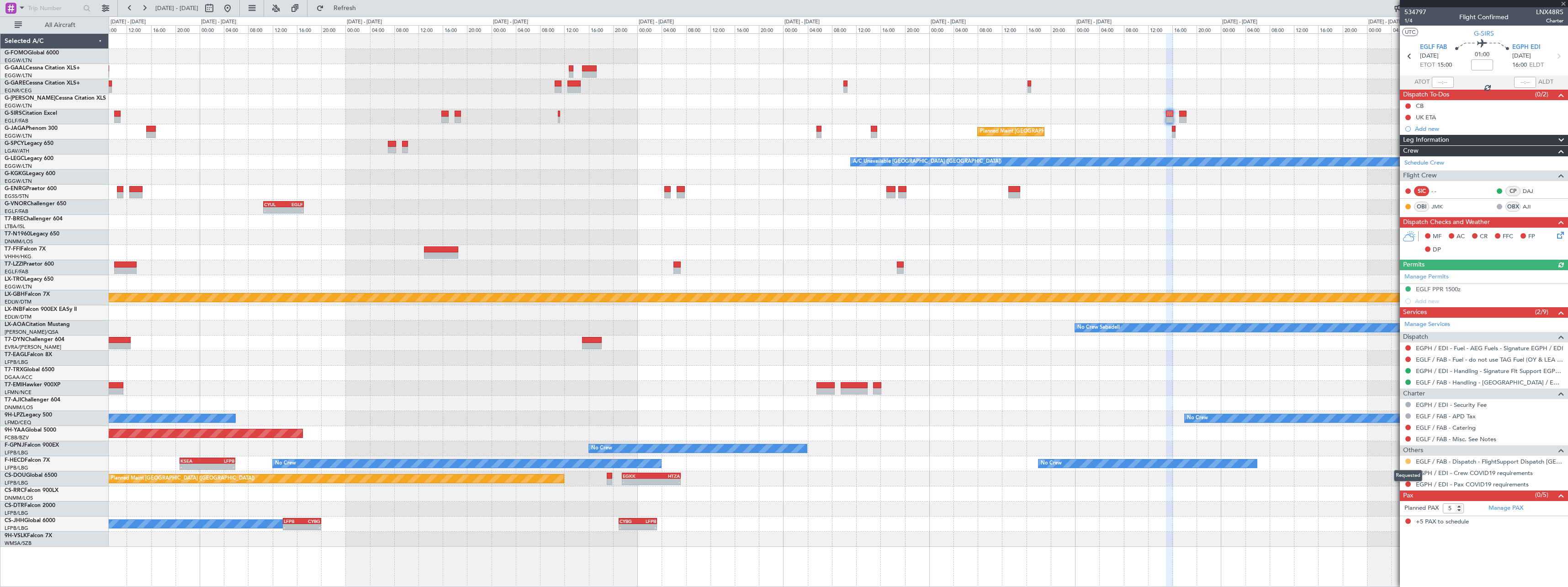
click at [1409, 461] on button at bounding box center [1408, 461] width 5 height 5
click at [1381, 569] on span "Confirmed" at bounding box center [1382, 569] width 29 height 9
click at [1404, 473] on div at bounding box center [1408, 473] width 7 height 7
click at [1409, 472] on button at bounding box center [1408, 473] width 5 height 5
click at [1391, 364] on span "Not Required" at bounding box center [1386, 362] width 37 height 9
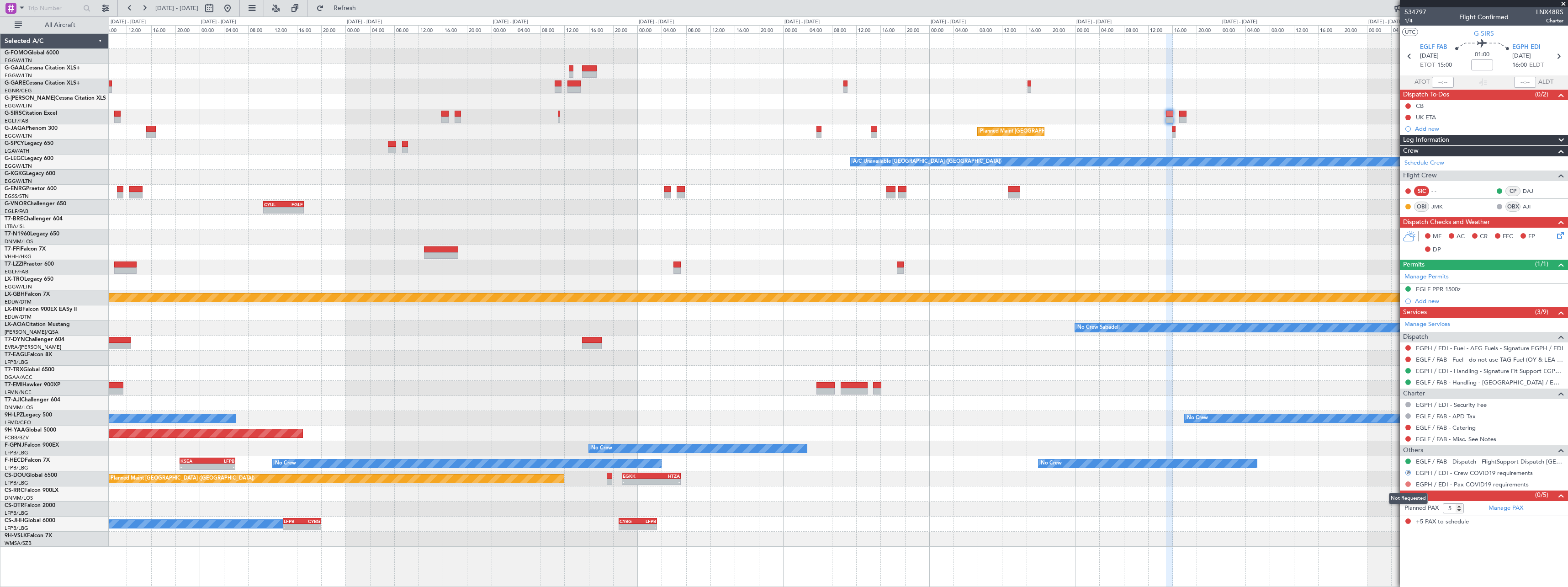
click at [1407, 484] on button at bounding box center [1408, 483] width 5 height 5
click at [1386, 378] on span "Not Required" at bounding box center [1386, 374] width 37 height 9
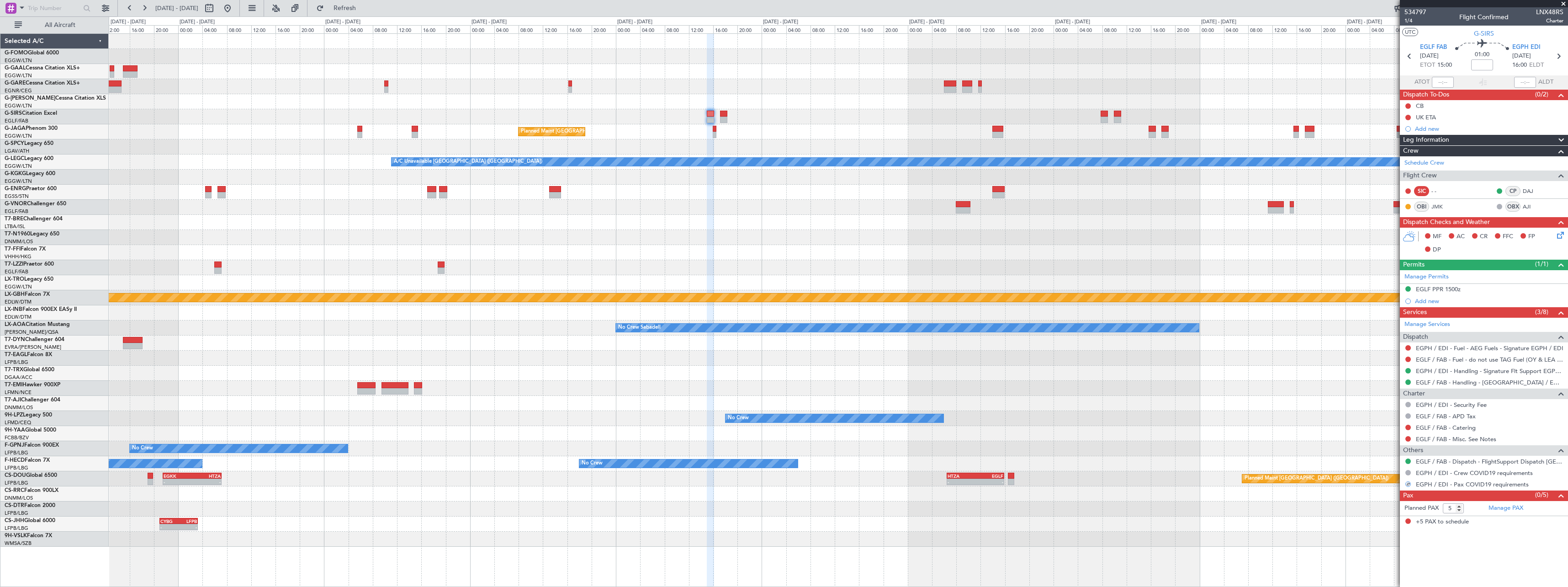
click at [691, 138] on div "Planned Maint London (Luton) A/C Unavailable London (Luton) CYUL 10:30 Z EGLF 1…" at bounding box center [838, 290] width 1459 height 513
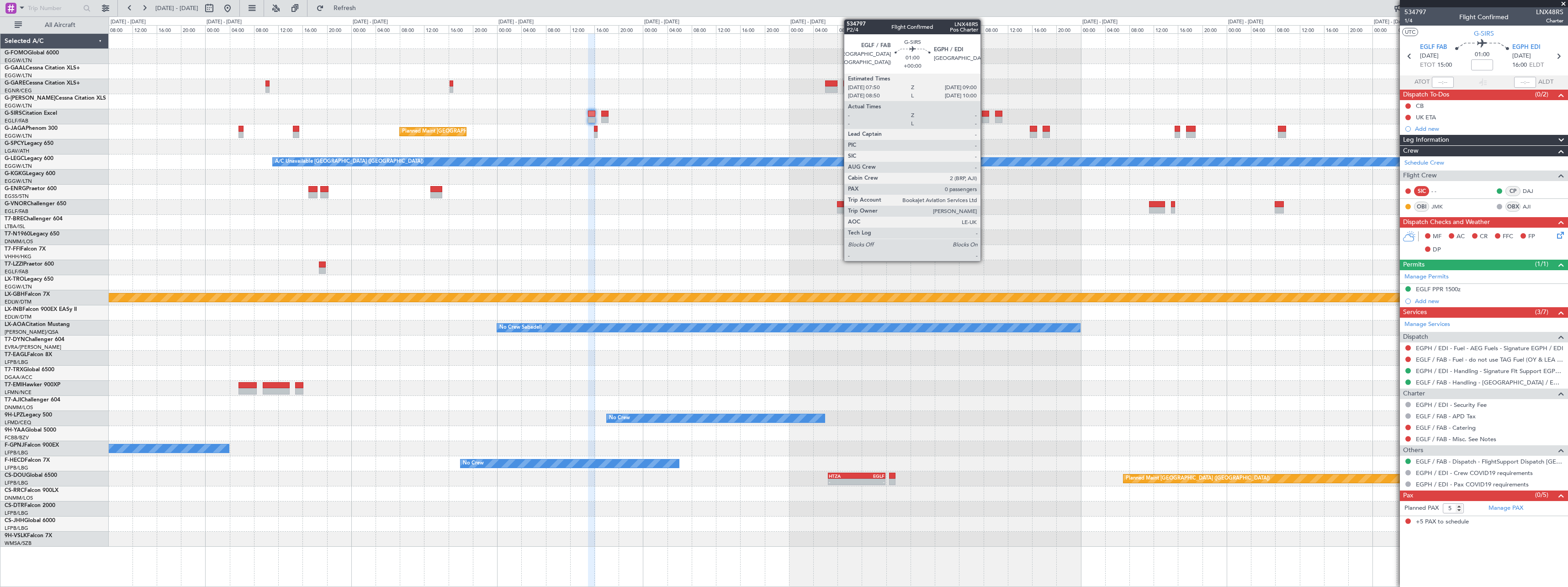
click at [985, 116] on div at bounding box center [985, 114] width 7 height 7
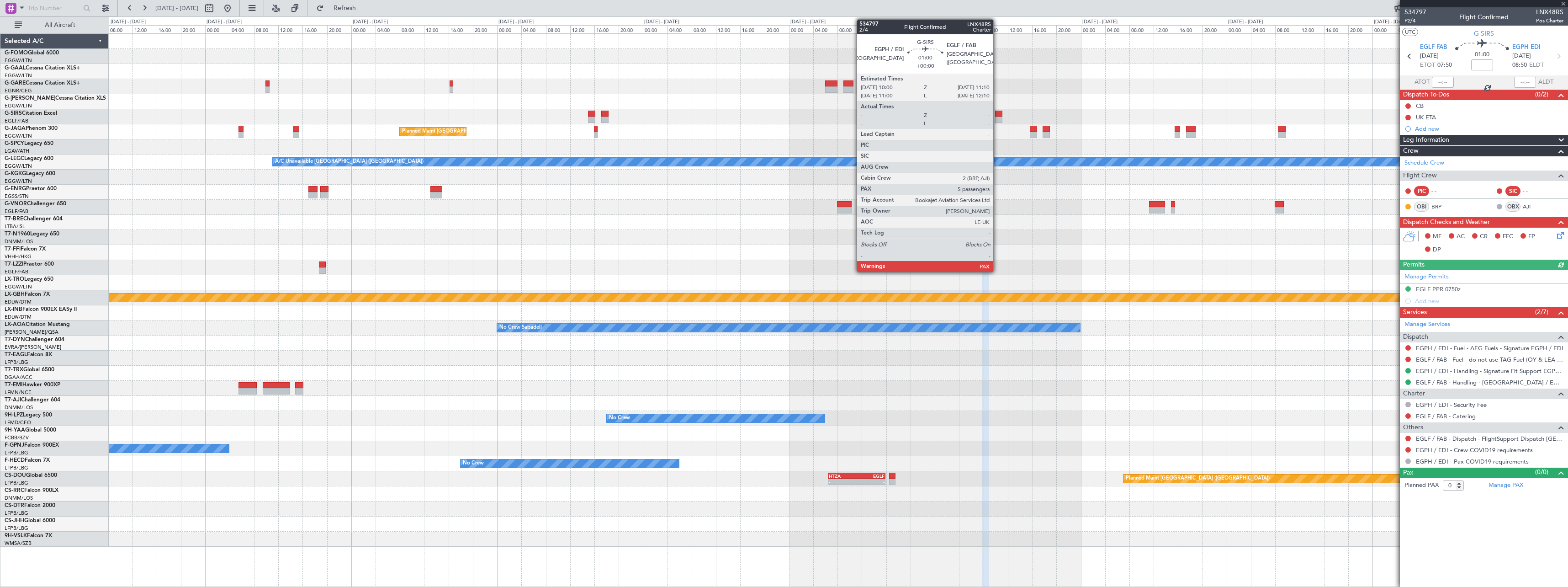
click at [998, 116] on div at bounding box center [999, 114] width 7 height 7
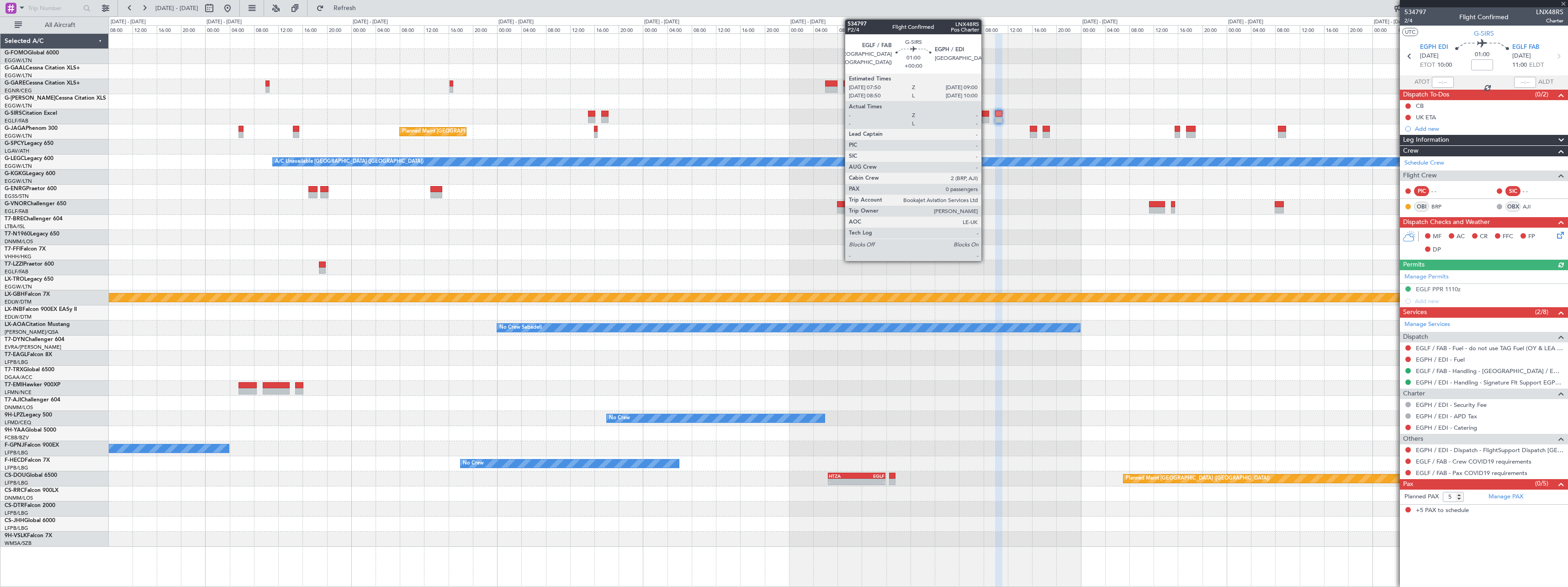
click at [985, 119] on div at bounding box center [985, 119] width 7 height 7
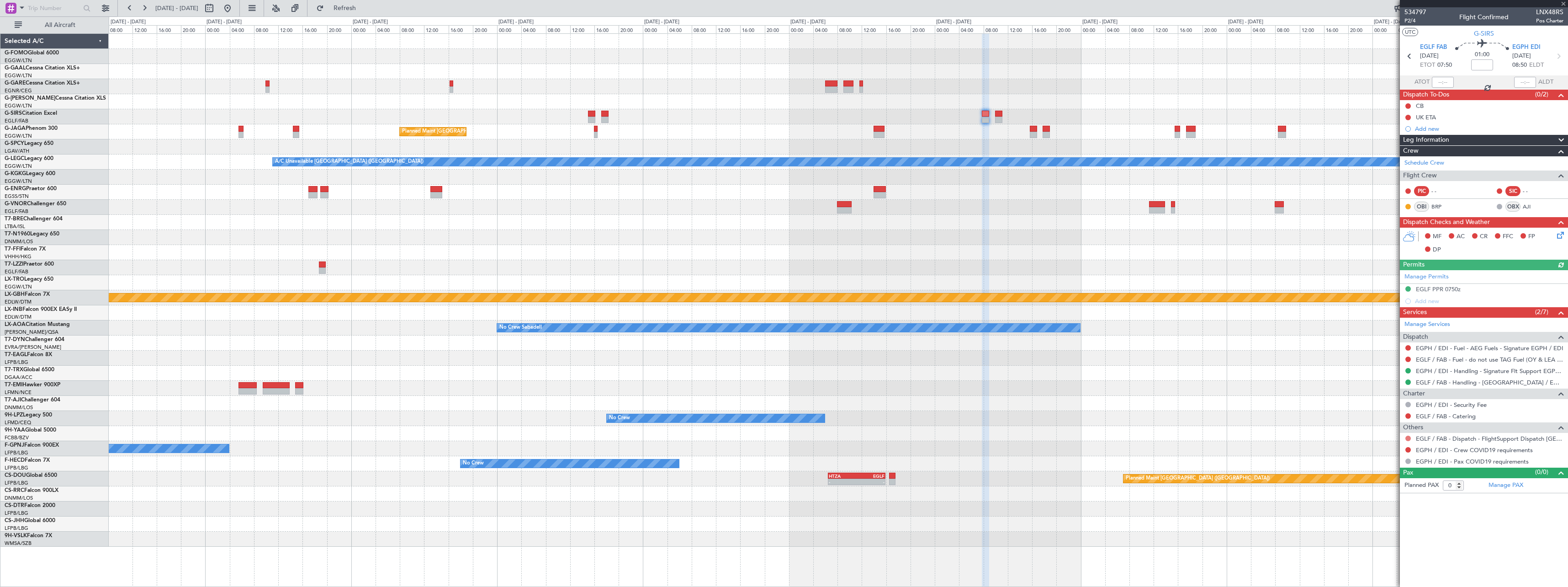
click at [1409, 437] on button at bounding box center [1408, 438] width 5 height 5
click at [1393, 546] on span "Confirmed" at bounding box center [1382, 547] width 29 height 9
click at [1408, 450] on button at bounding box center [1408, 449] width 5 height 5
drag, startPoint x: 1389, startPoint y: 462, endPoint x: 1337, endPoint y: 444, distance: 55.0
click at [1385, 461] on span "Not Required" at bounding box center [1386, 462] width 37 height 9
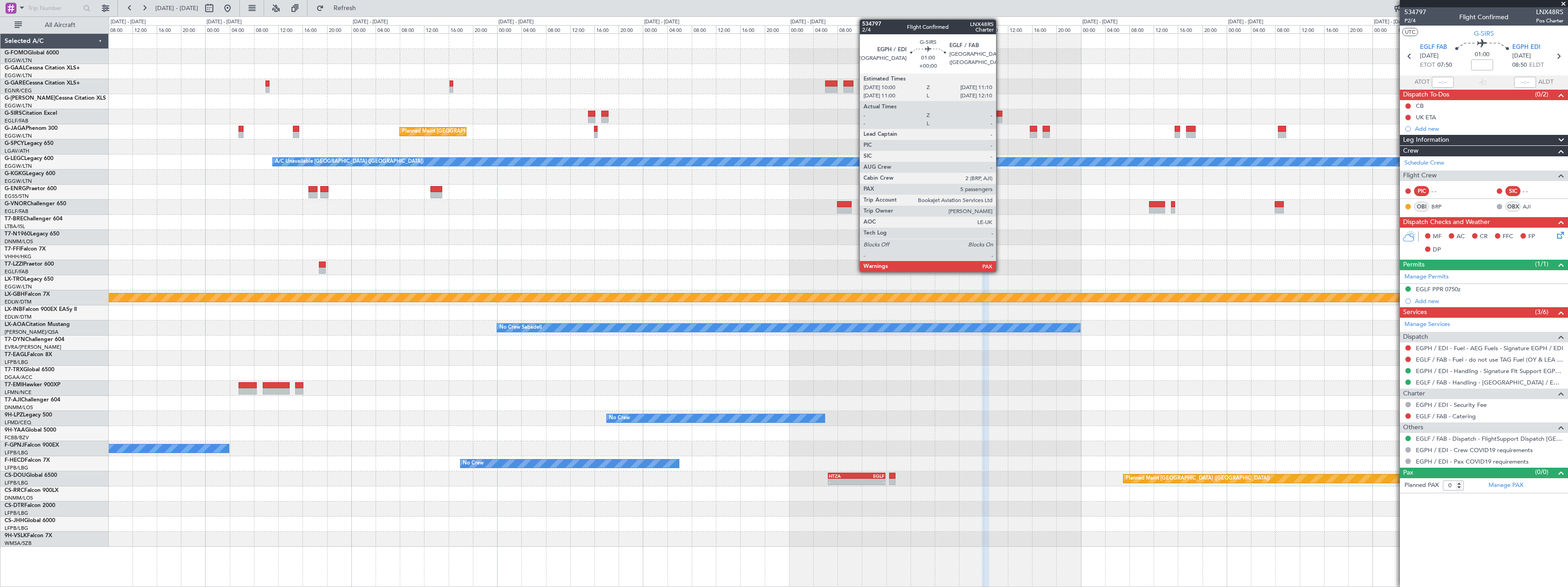
click at [1000, 118] on div at bounding box center [999, 119] width 7 height 7
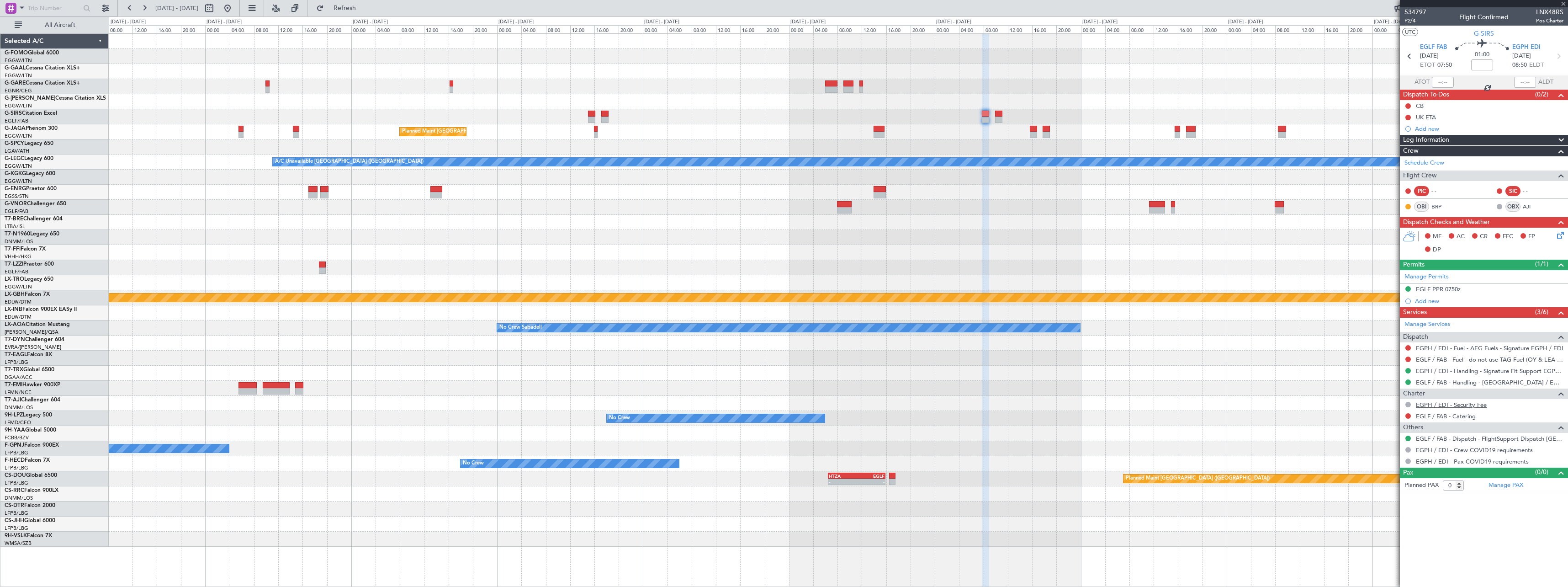
type input "5"
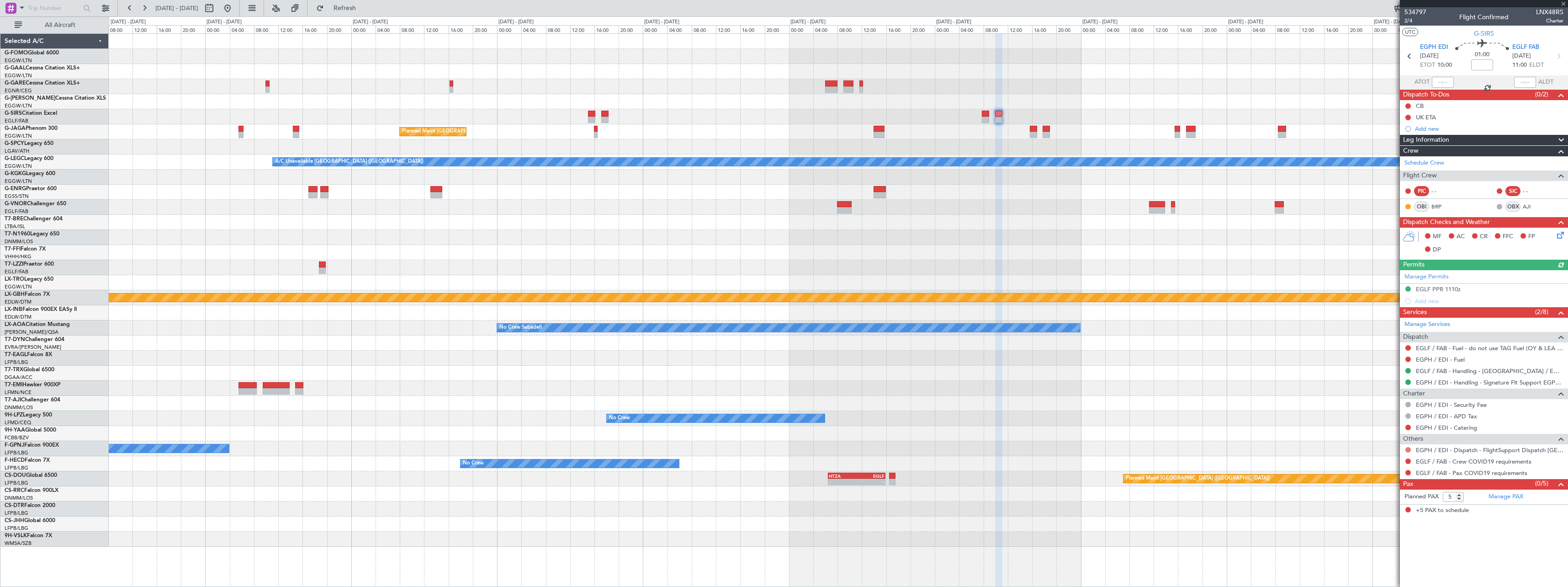
click at [1406, 450] on button at bounding box center [1408, 449] width 5 height 5
click at [1406, 460] on button at bounding box center [1408, 461] width 5 height 5
click at [1379, 477] on span "Not Required" at bounding box center [1386, 474] width 37 height 9
click at [1407, 474] on button at bounding box center [1408, 473] width 5 height 5
drag, startPoint x: 1387, startPoint y: 364, endPoint x: 1083, endPoint y: 283, distance: 314.6
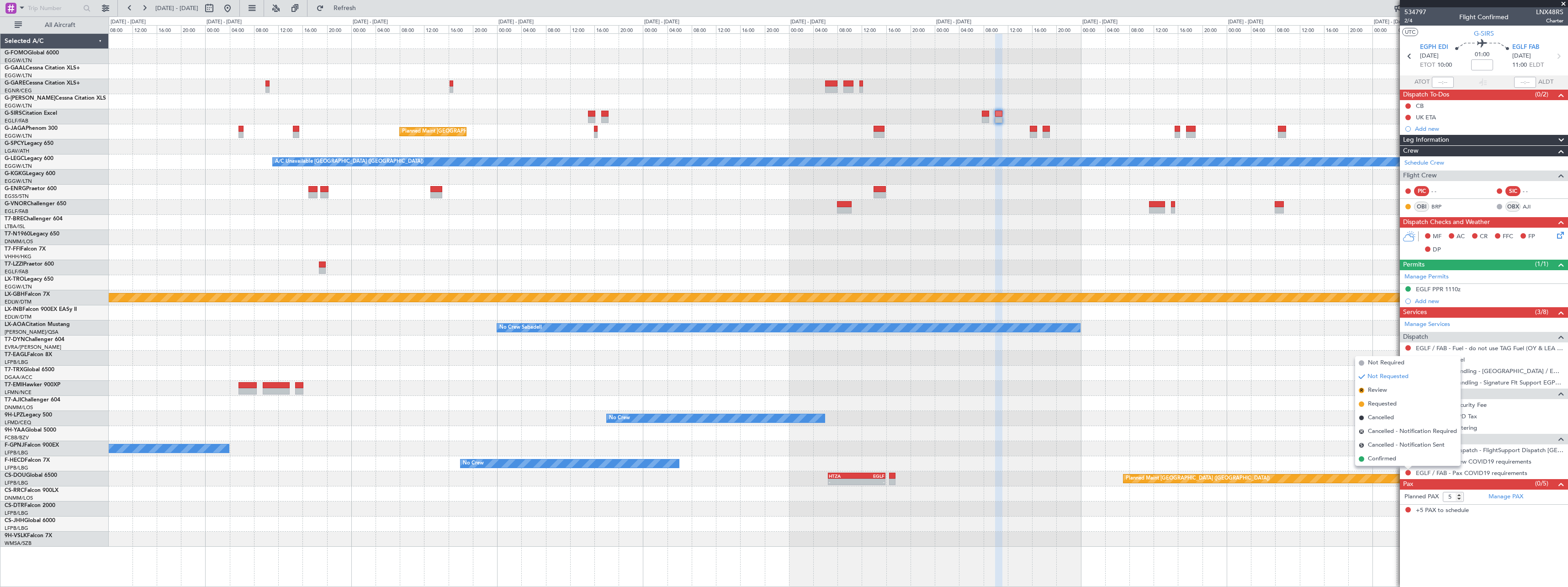
click at [1386, 364] on span "Not Required" at bounding box center [1386, 362] width 37 height 9
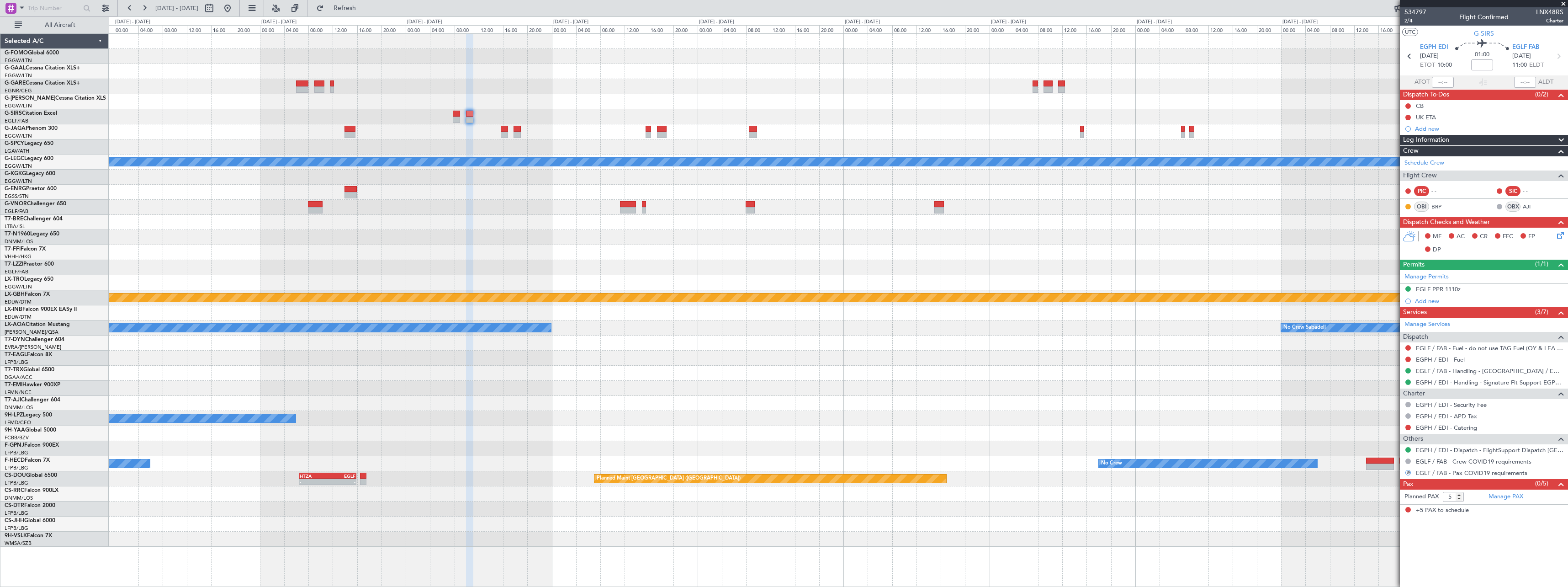
click at [649, 74] on div "Planned Maint [GEOGRAPHIC_DATA] ([GEOGRAPHIC_DATA]) A/C Unavailable [GEOGRAPHIC…" at bounding box center [838, 290] width 1459 height 513
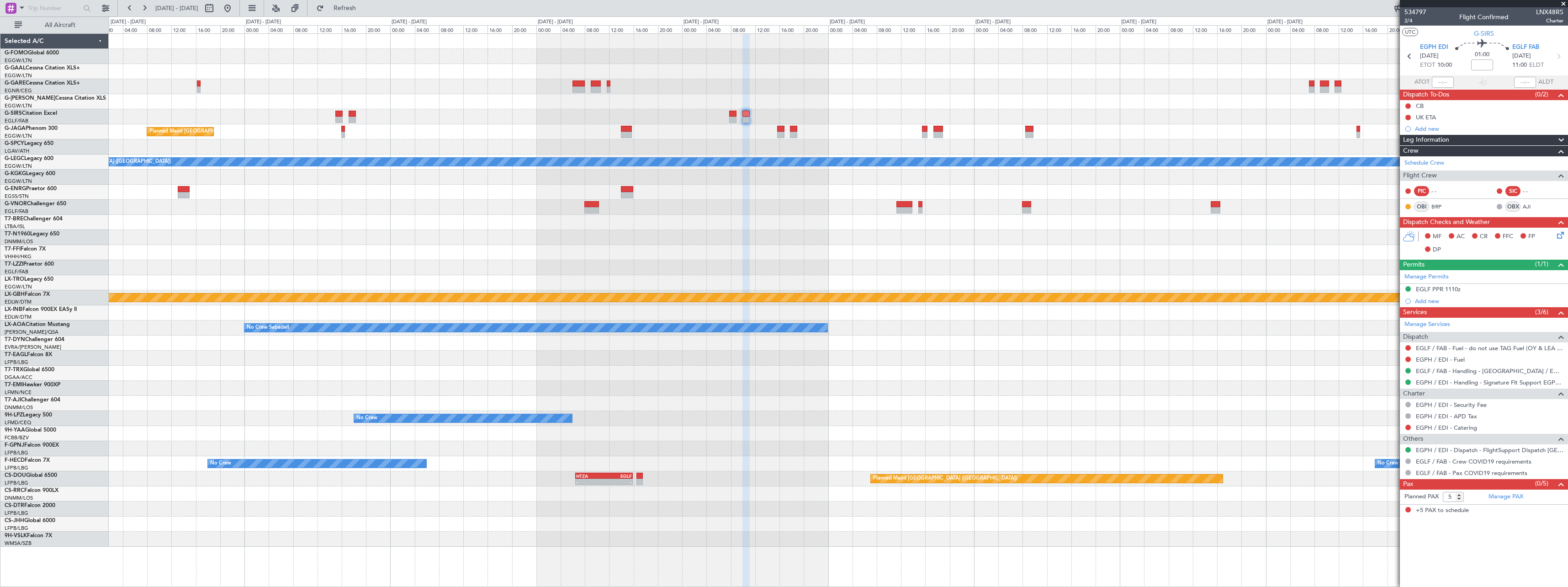
click at [915, 139] on div "Planned Maint [GEOGRAPHIC_DATA] ([GEOGRAPHIC_DATA]) A/C Unavailable [GEOGRAPHIC…" at bounding box center [838, 290] width 1459 height 513
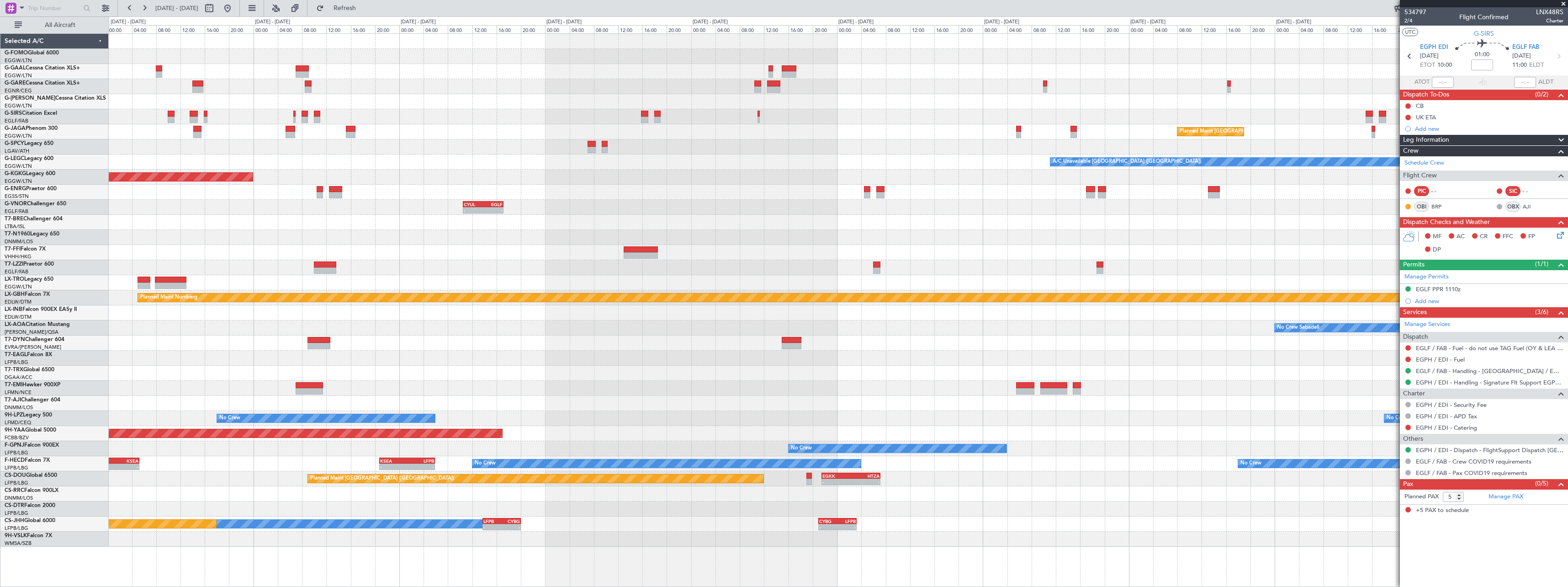
click at [779, 145] on div at bounding box center [838, 147] width 1459 height 15
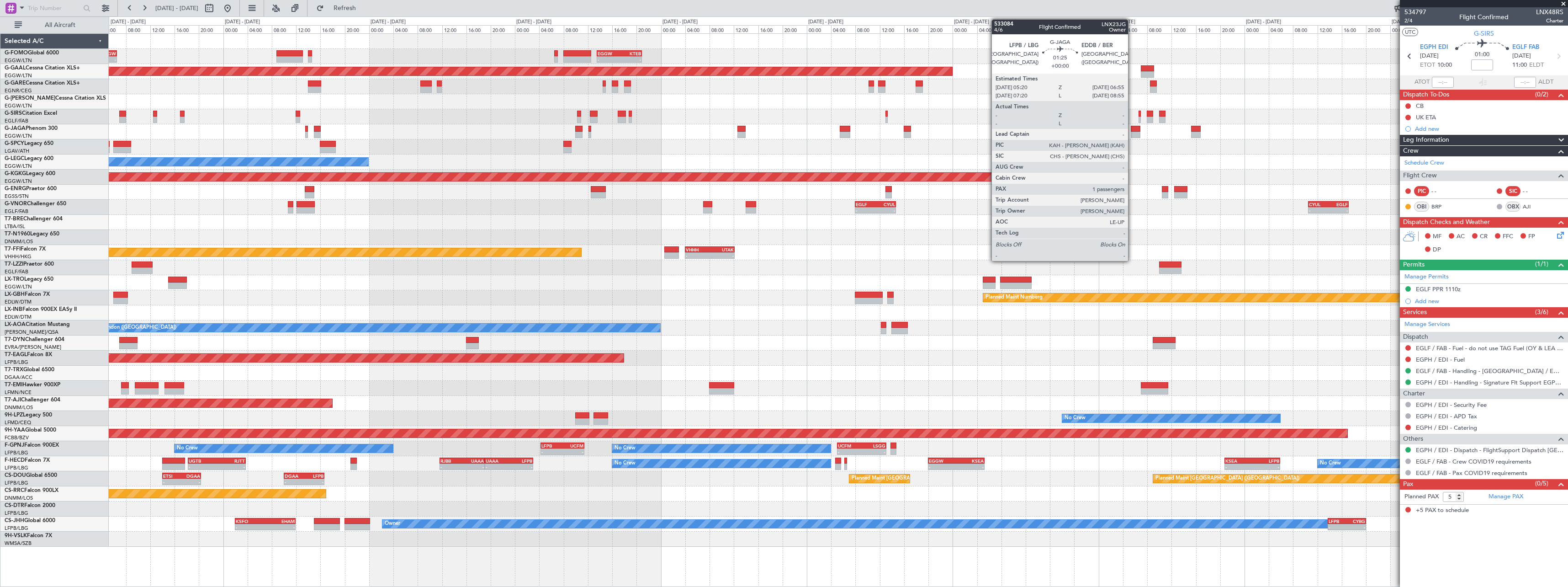
click at [1133, 131] on div at bounding box center [1136, 128] width 10 height 7
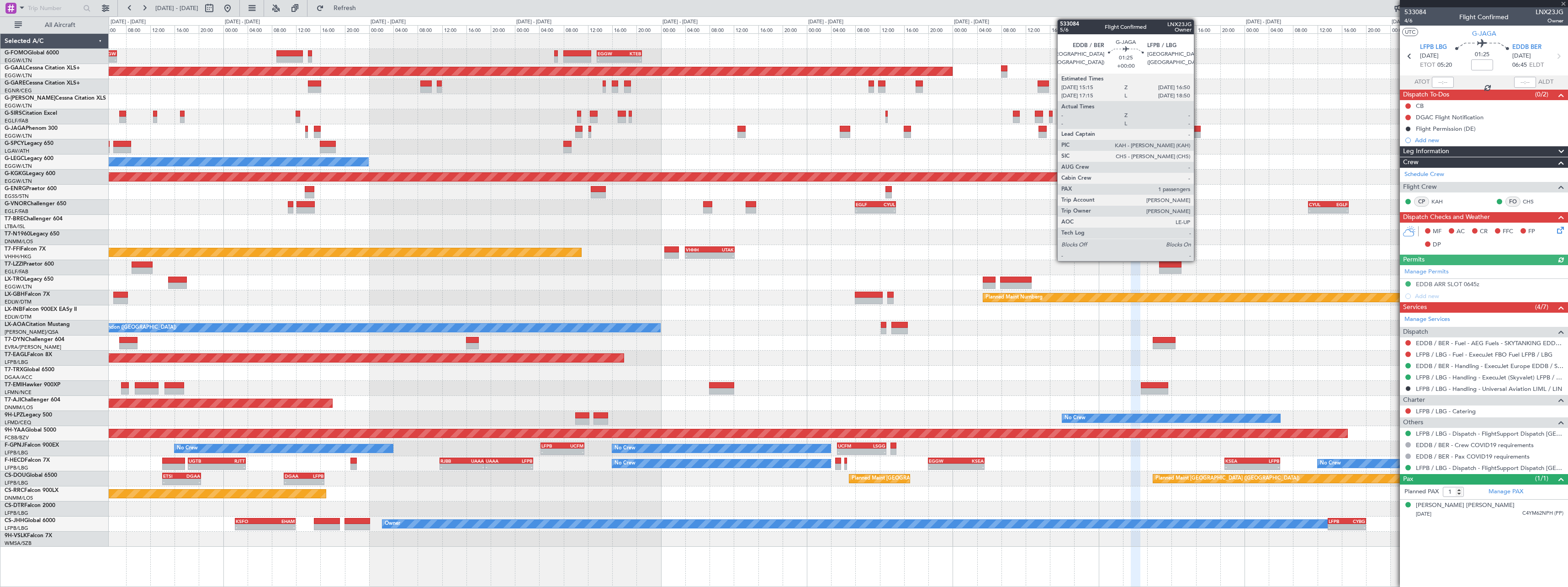
click at [1198, 131] on div at bounding box center [1196, 128] width 10 height 7
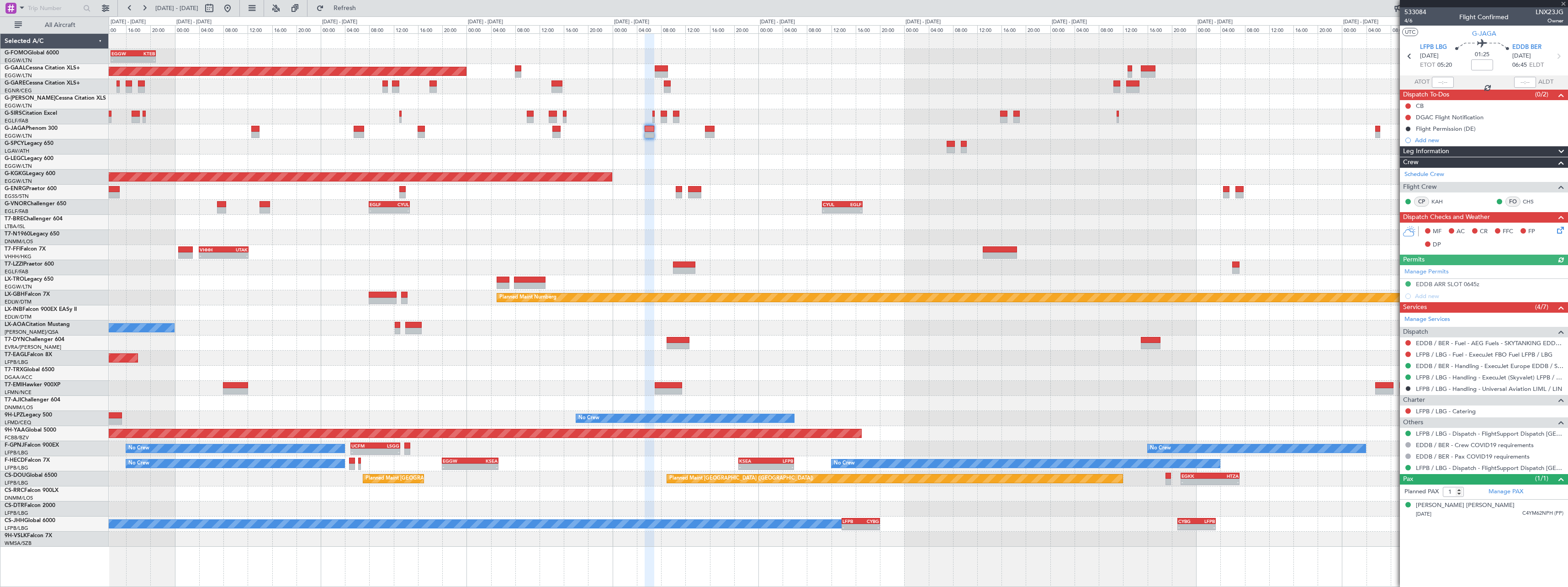
click at [741, 119] on div "- - EGGW 13:30 Z KTEB 20:55 Z Planned [GEOGRAPHIC_DATA] Planned Maint [GEOGRAPH…" at bounding box center [838, 290] width 1459 height 513
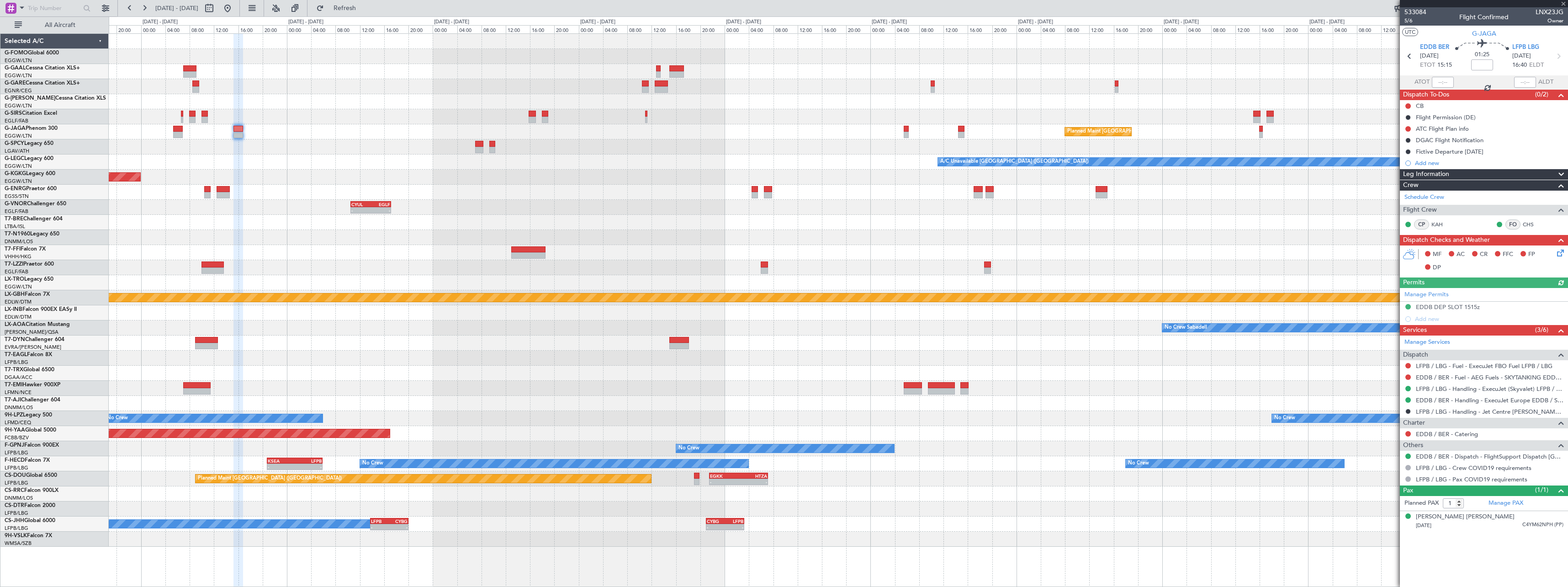
click at [618, 122] on div "Planned Maint Dusseldorf Planned Maint [GEOGRAPHIC_DATA] ([GEOGRAPHIC_DATA]) A/…" at bounding box center [838, 290] width 1459 height 513
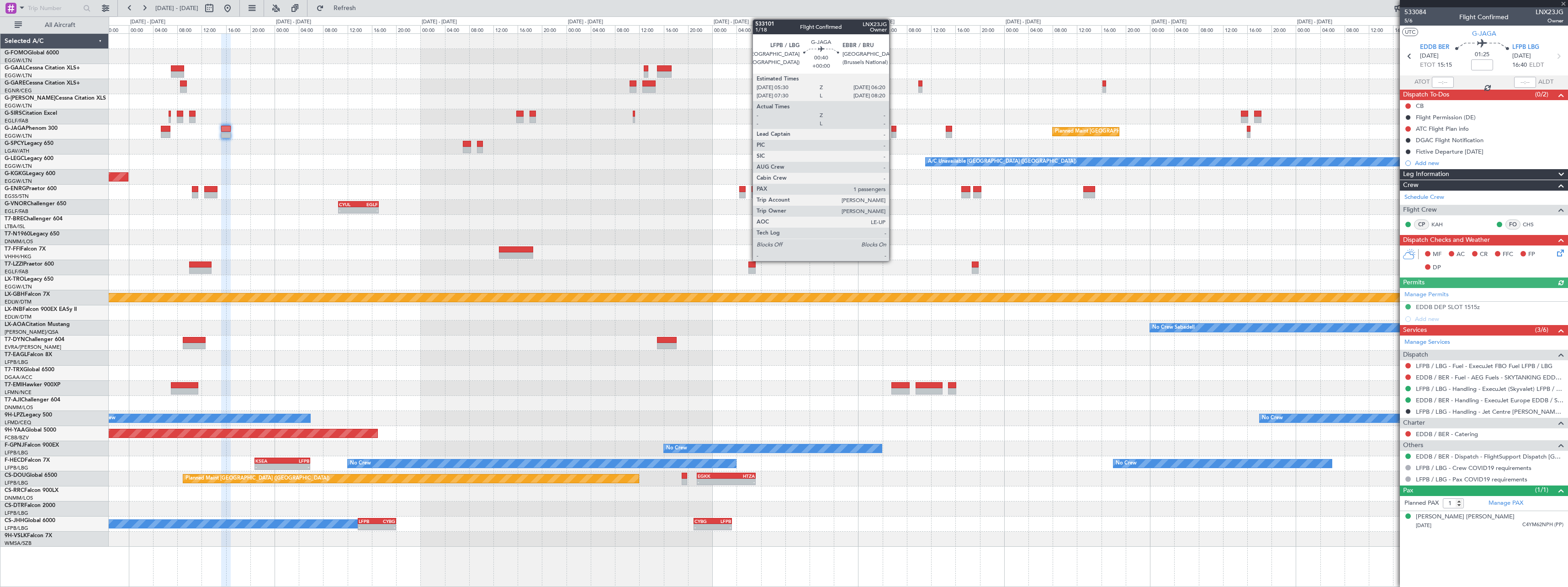
click at [893, 132] on div at bounding box center [894, 135] width 5 height 7
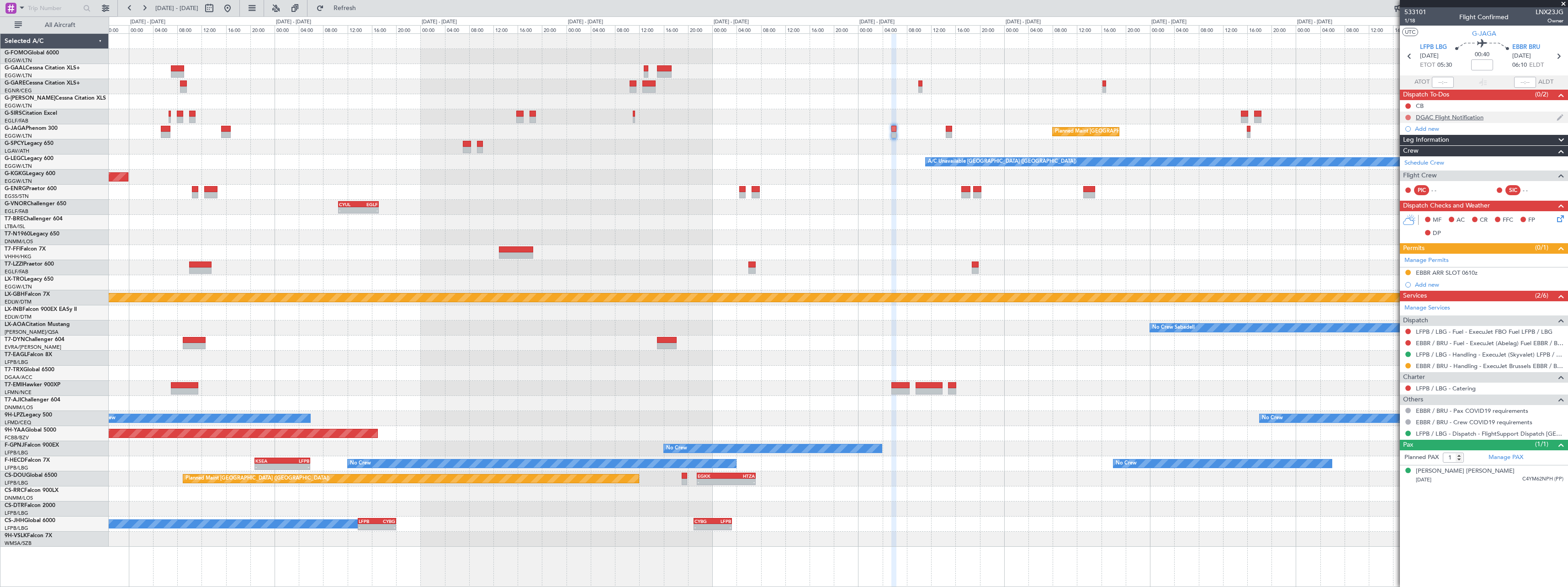
click at [1408, 116] on button at bounding box center [1408, 117] width 5 height 5
click at [1404, 172] on span "Cancelled" at bounding box center [1410, 171] width 26 height 9
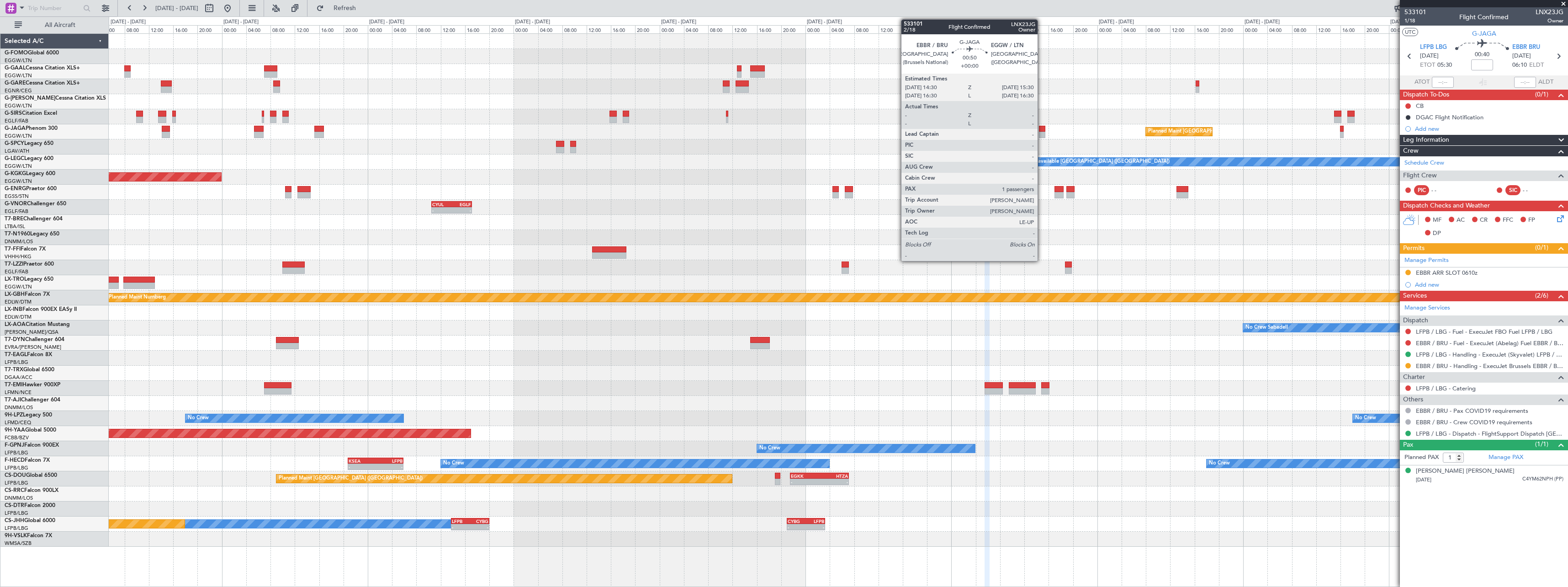
click at [1041, 132] on div at bounding box center [1042, 135] width 7 height 7
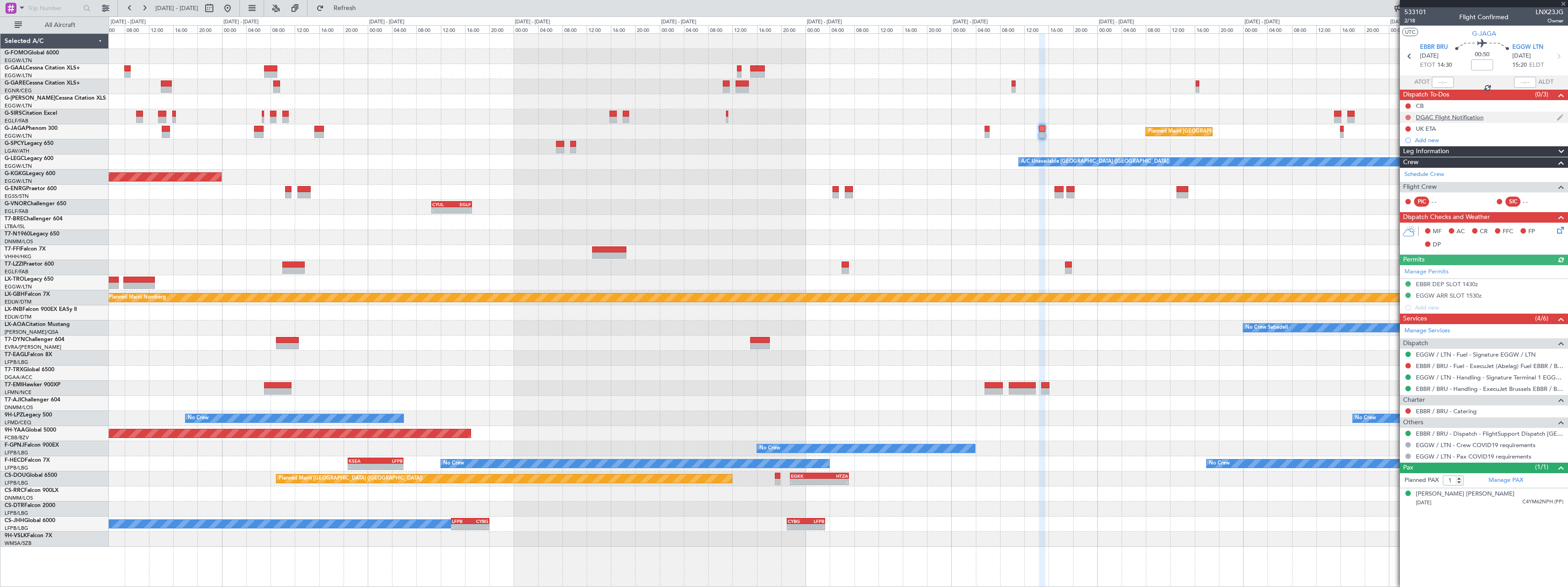
click at [1407, 116] on button at bounding box center [1408, 117] width 5 height 5
drag, startPoint x: 1404, startPoint y: 174, endPoint x: 1375, endPoint y: 183, distance: 30.4
click at [1402, 174] on span "Cancelled" at bounding box center [1410, 171] width 26 height 9
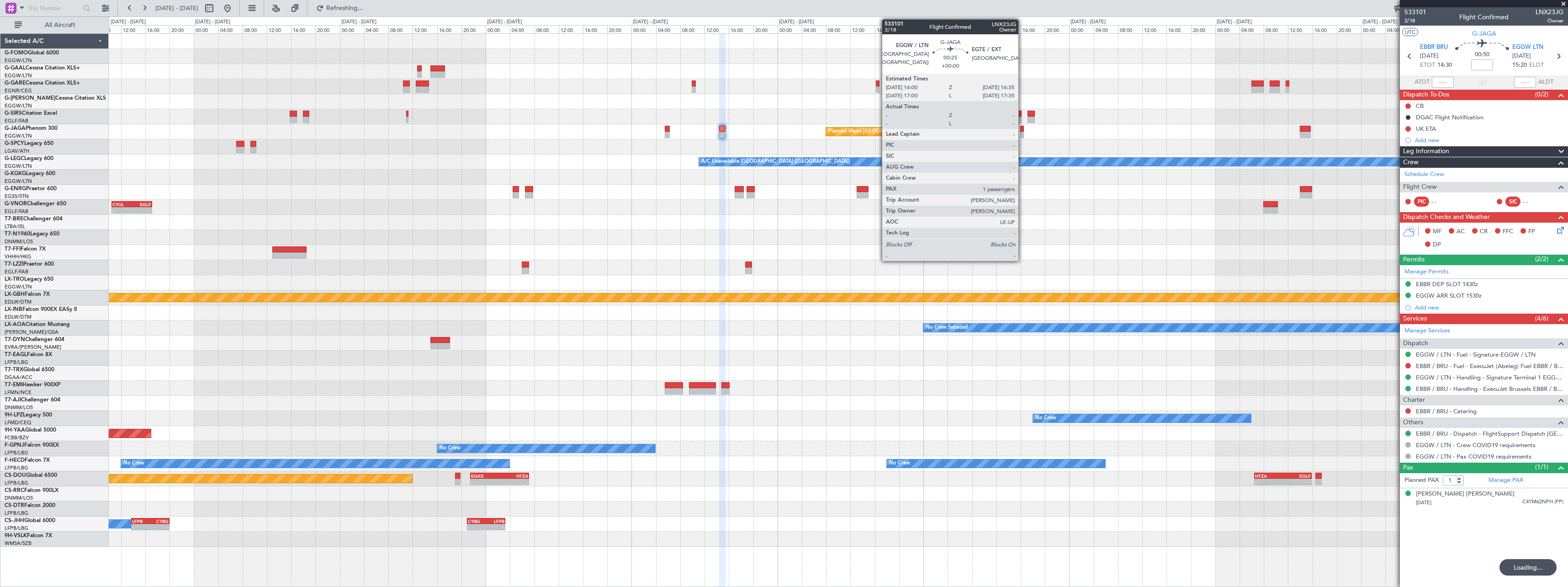
click at [1023, 132] on div at bounding box center [1022, 135] width 4 height 7
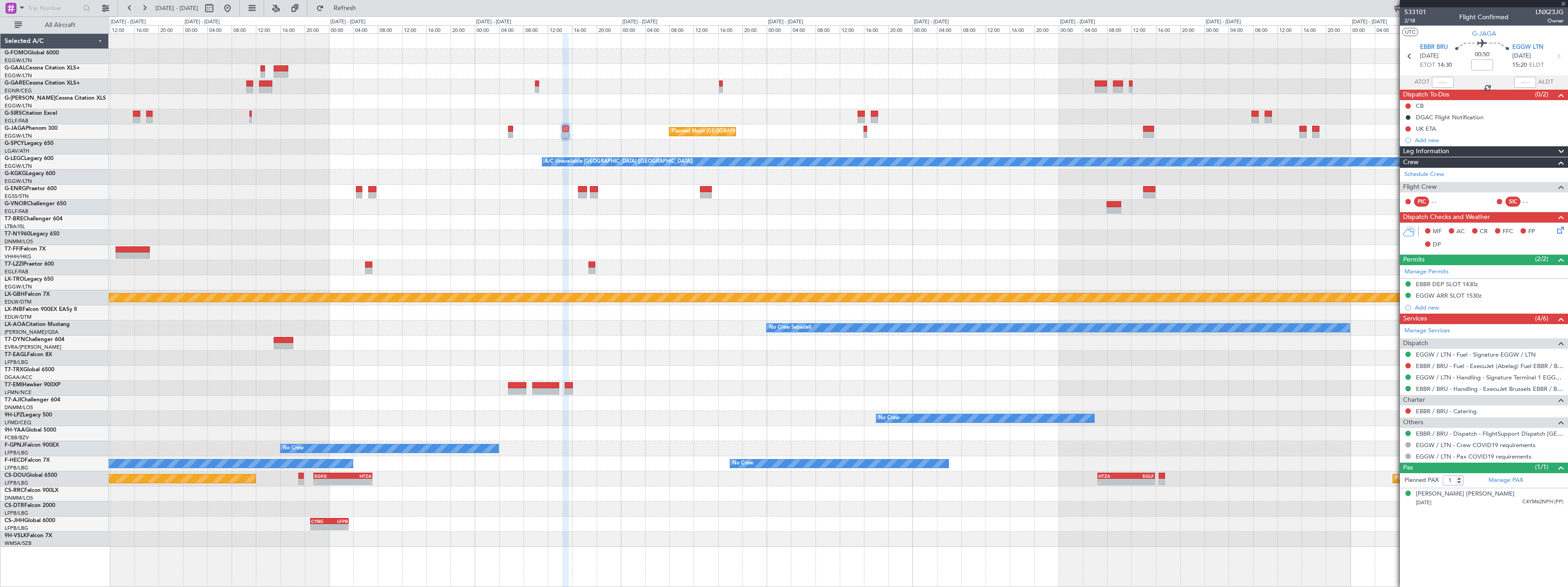
click at [987, 142] on div "Planned Maint London (Luton) A/C Unavailable London (Luton) AOG Maint Istanbul …" at bounding box center [838, 290] width 1459 height 513
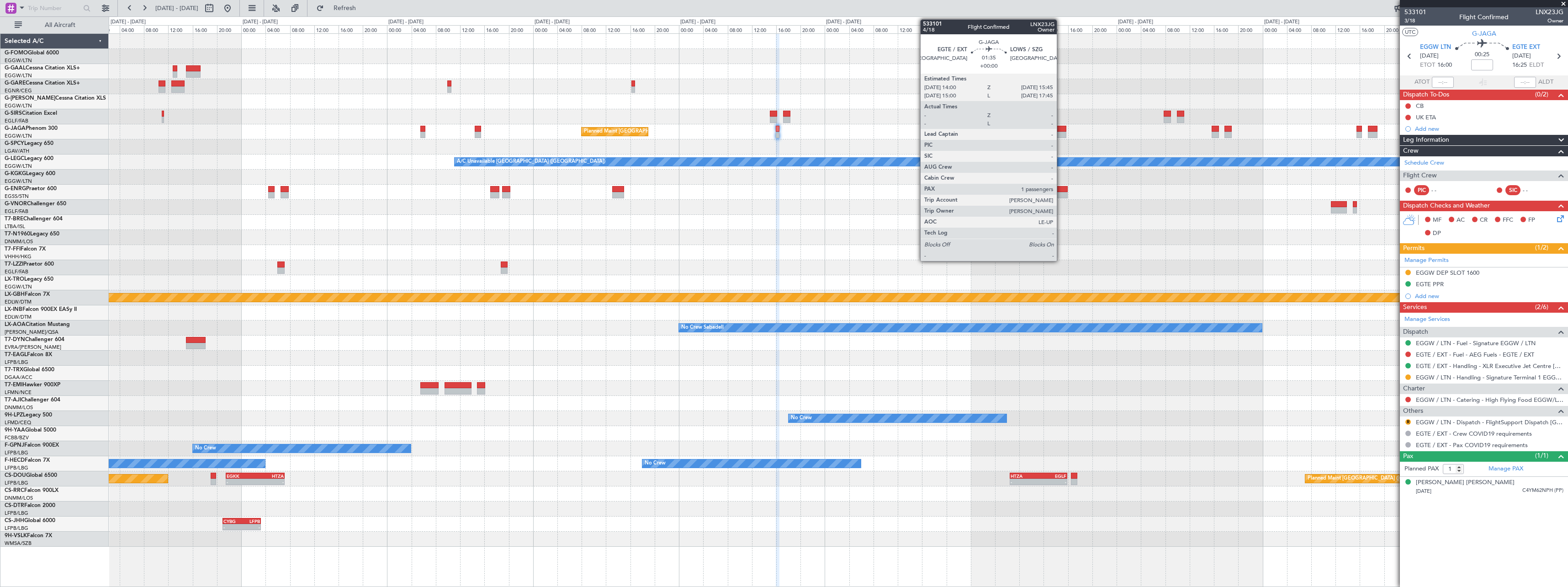
click at [1061, 135] on div at bounding box center [1061, 135] width 11 height 7
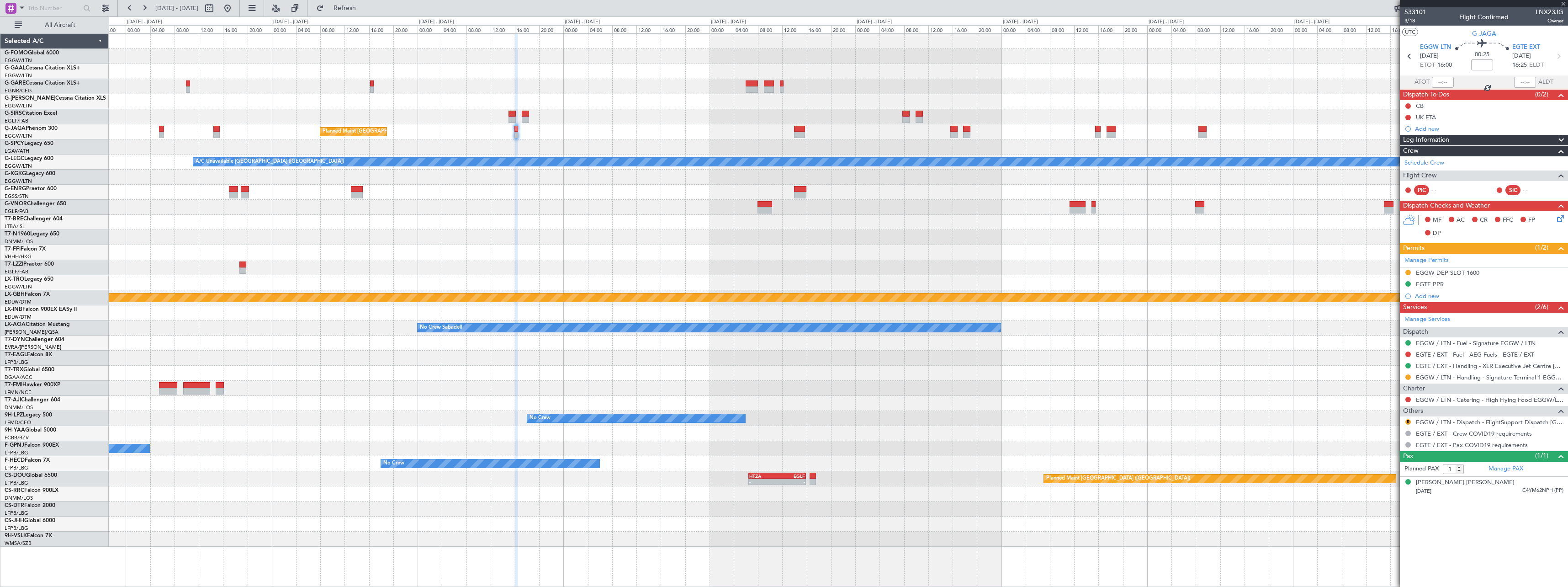
click at [929, 120] on div "Planned Maint London (Luton) A/C Unavailable London (Luton) Planned Maint Nurnb…" at bounding box center [838, 290] width 1459 height 513
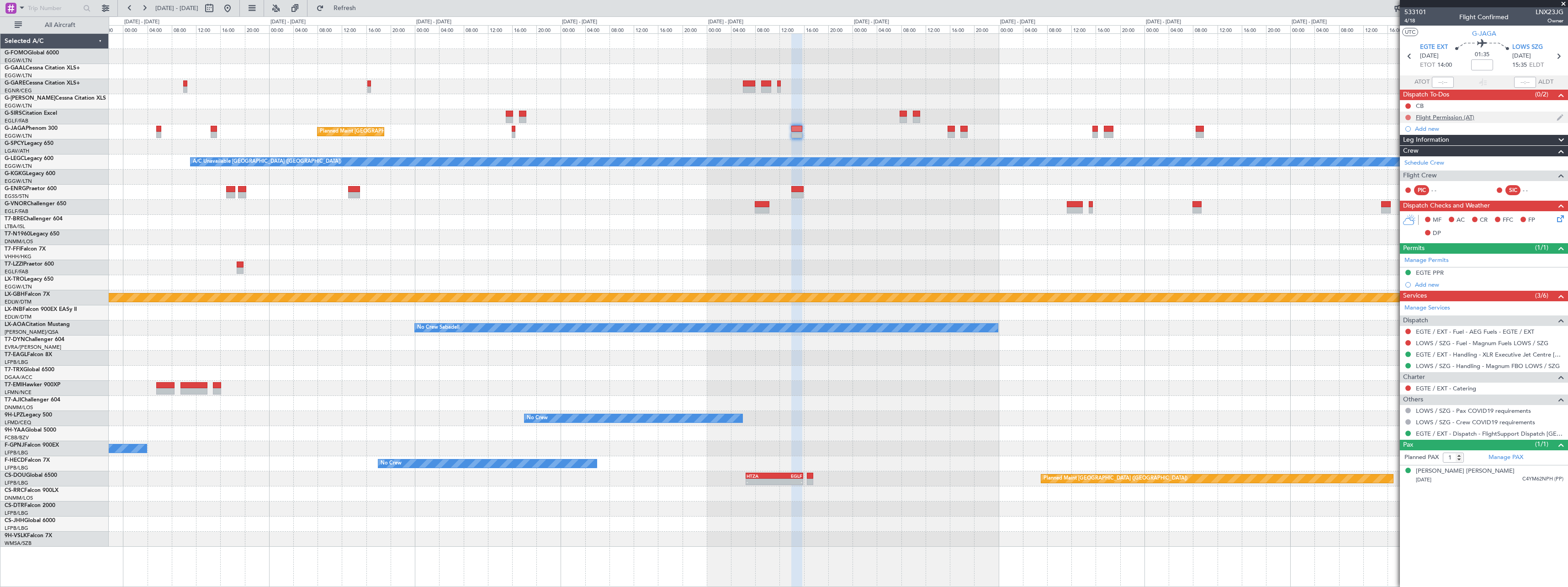
click at [1407, 116] on button at bounding box center [1408, 117] width 5 height 5
drag, startPoint x: 1404, startPoint y: 171, endPoint x: 1396, endPoint y: 173, distance: 8.2
click at [1400, 172] on span "Cancelled" at bounding box center [1410, 171] width 26 height 9
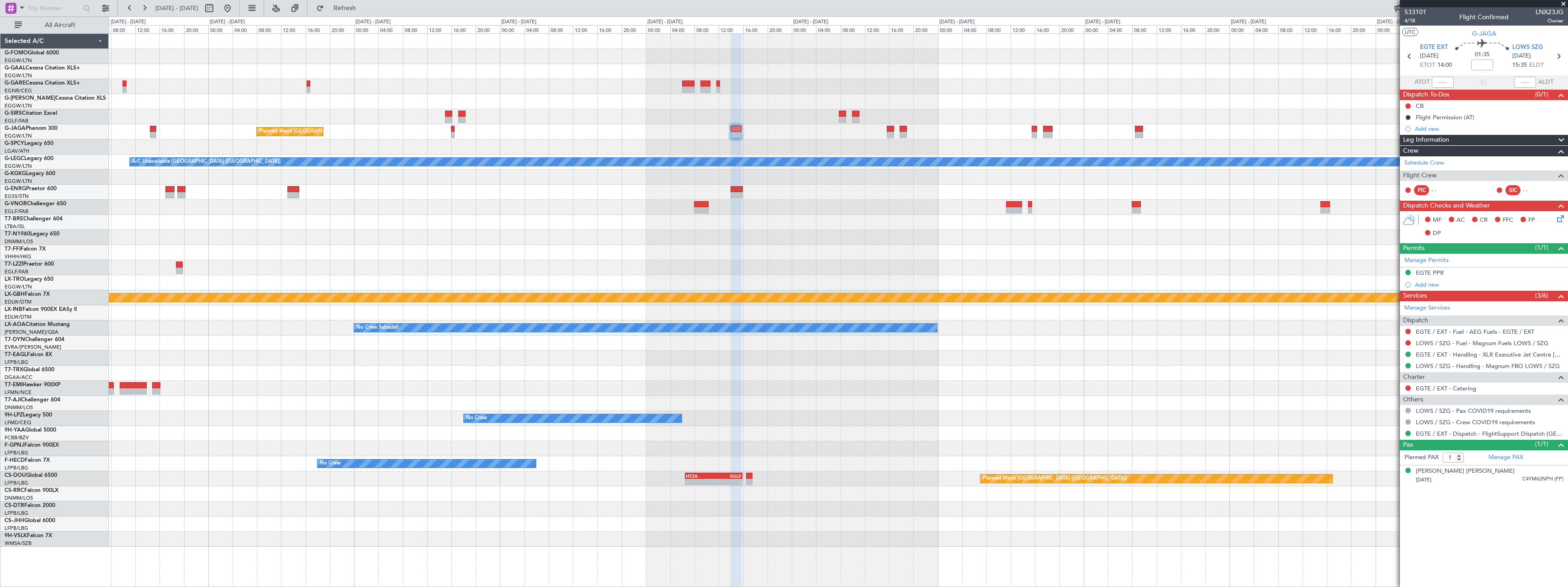
click at [1135, 147] on div at bounding box center [838, 147] width 1459 height 15
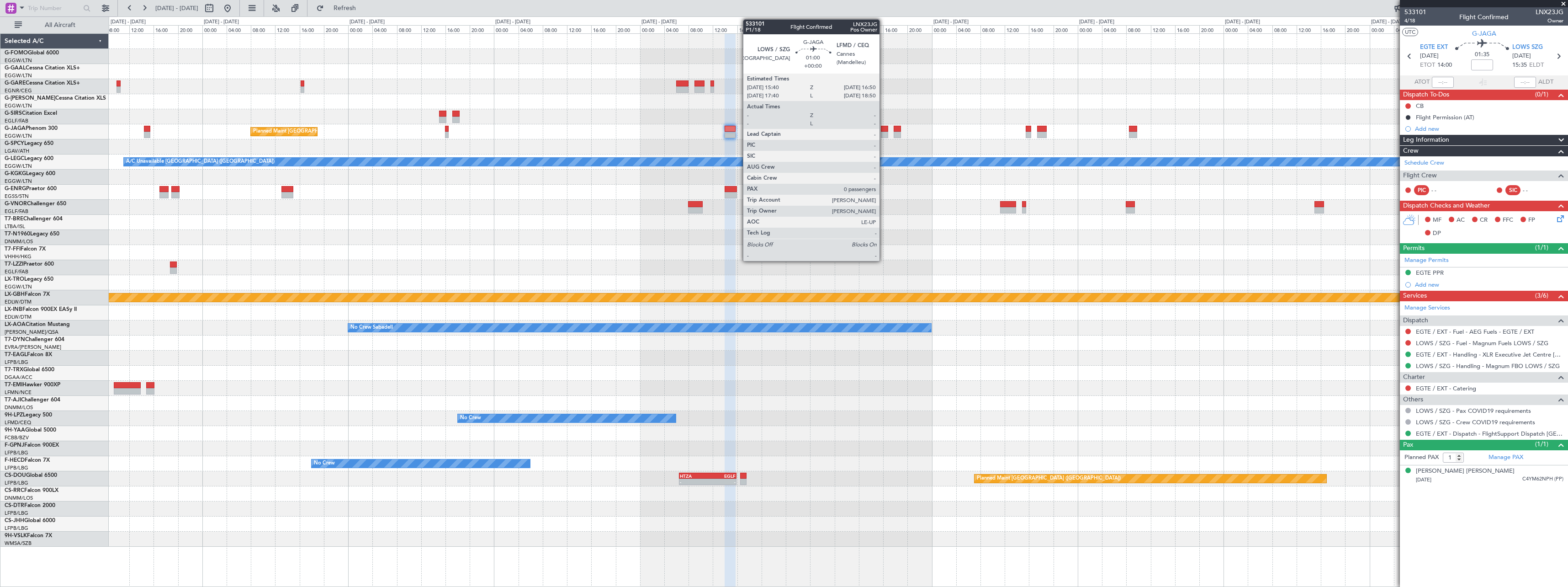
click at [884, 129] on div at bounding box center [884, 128] width 7 height 7
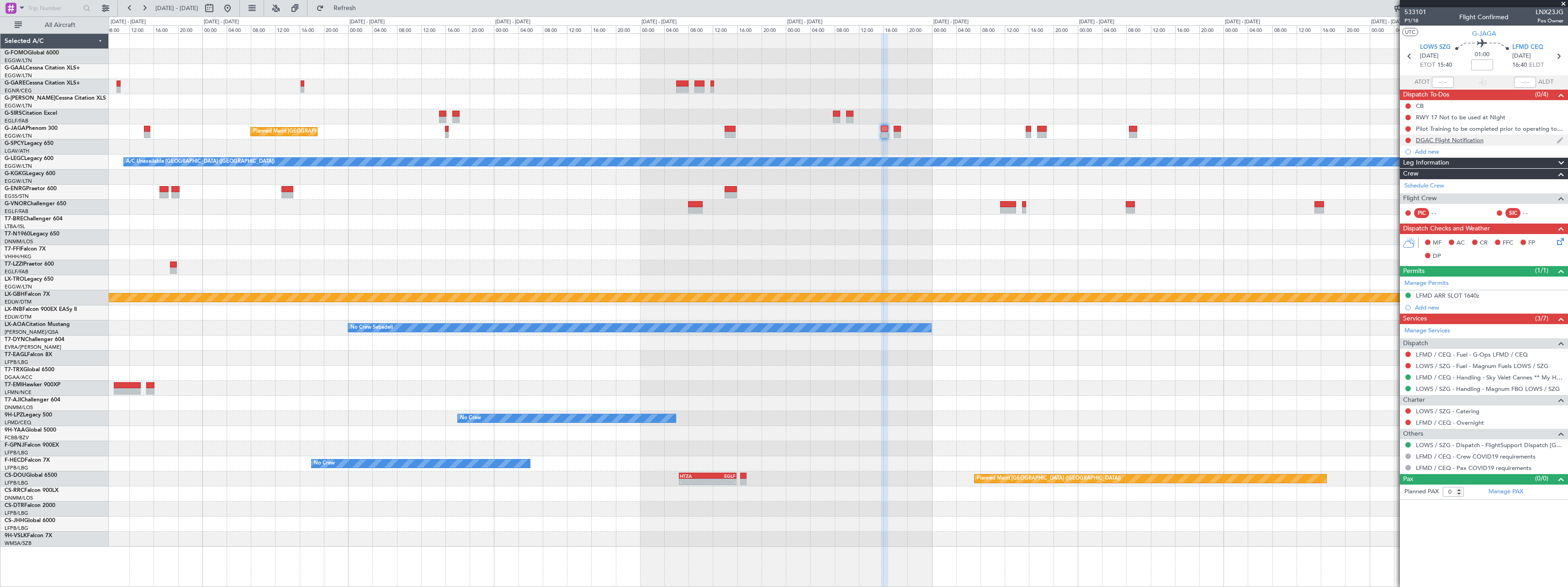
click at [1407, 135] on div "DGAC Flight Notification" at bounding box center [1484, 140] width 168 height 12
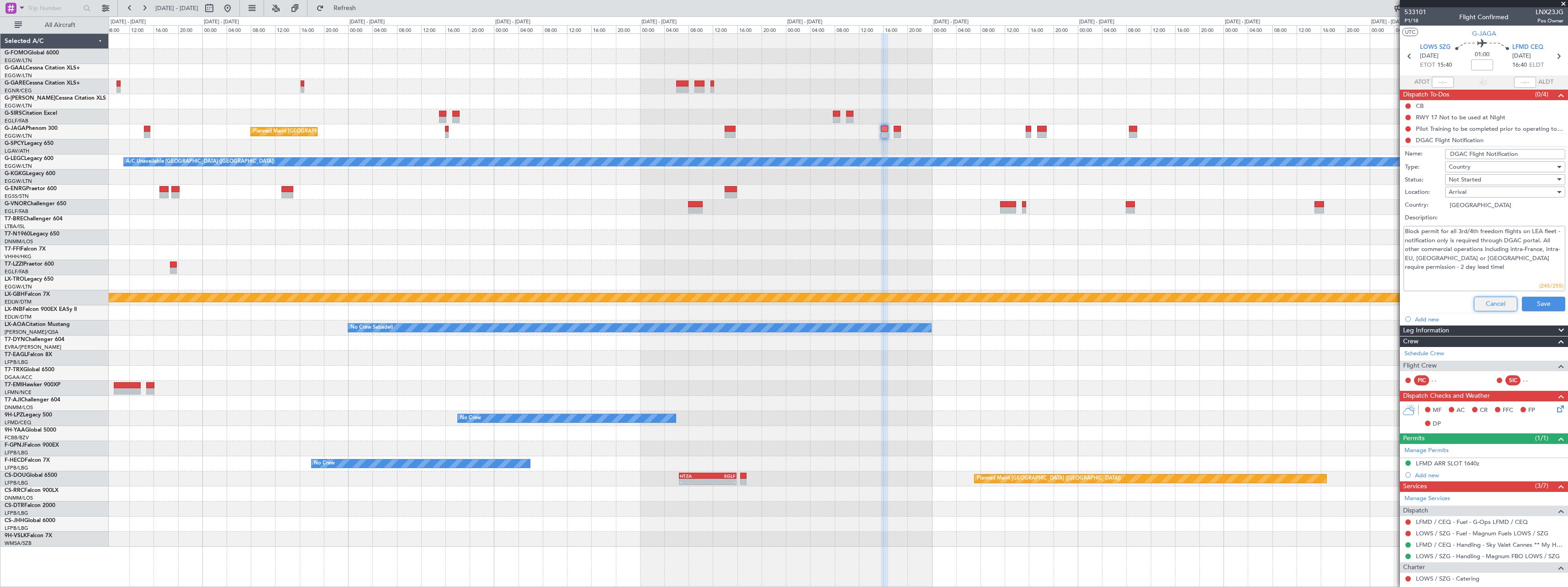
click at [1488, 297] on button "Cancel" at bounding box center [1495, 304] width 43 height 15
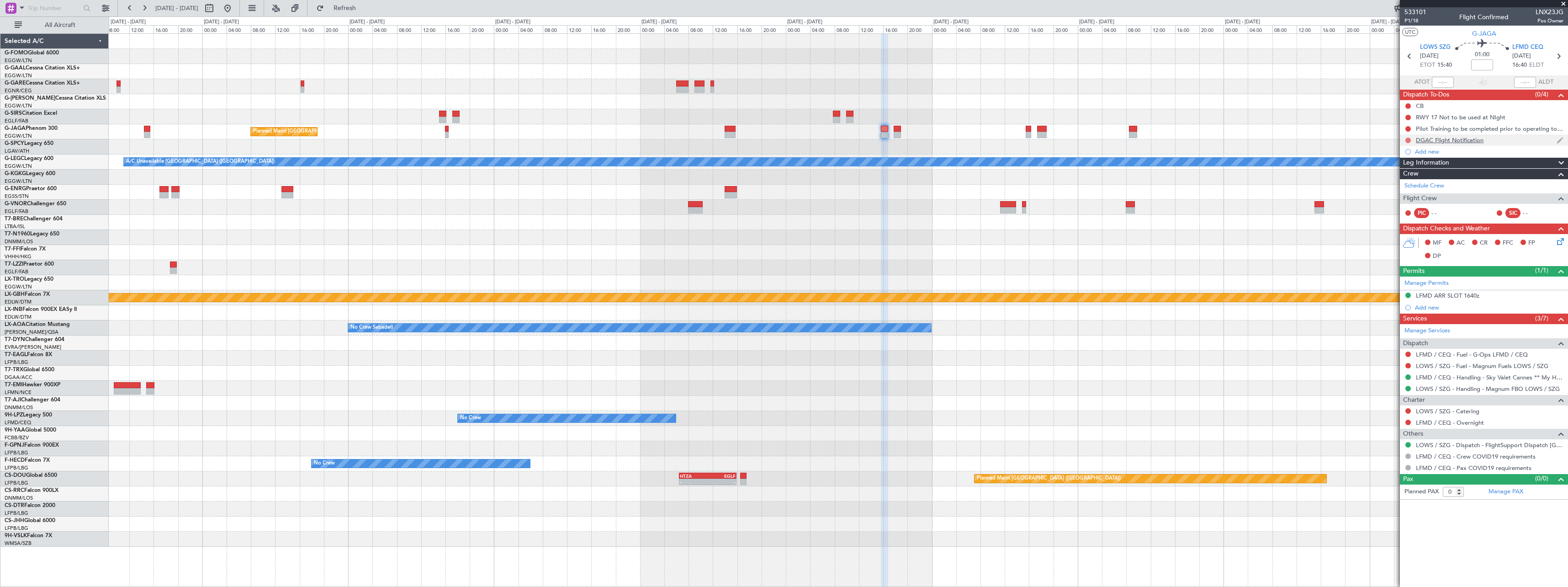
click at [1408, 140] on button at bounding box center [1408, 140] width 5 height 5
click at [1402, 191] on span "Cancelled" at bounding box center [1410, 194] width 26 height 9
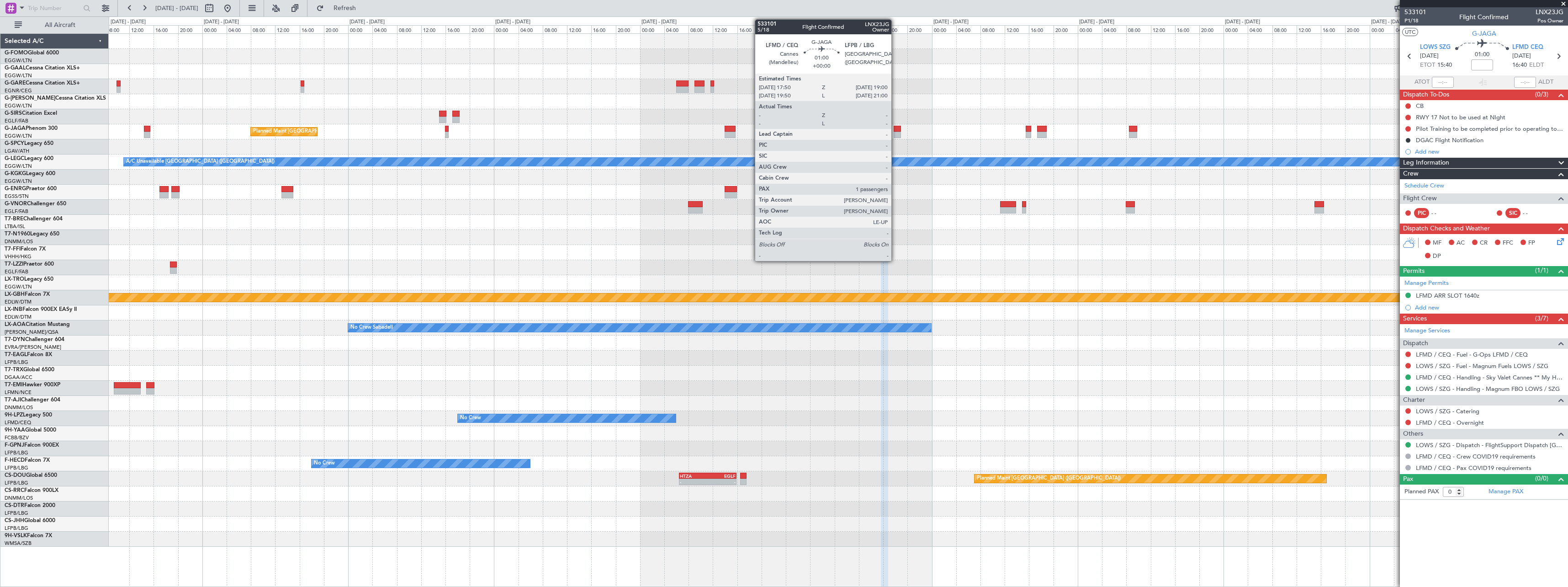
click at [895, 132] on div at bounding box center [897, 135] width 7 height 7
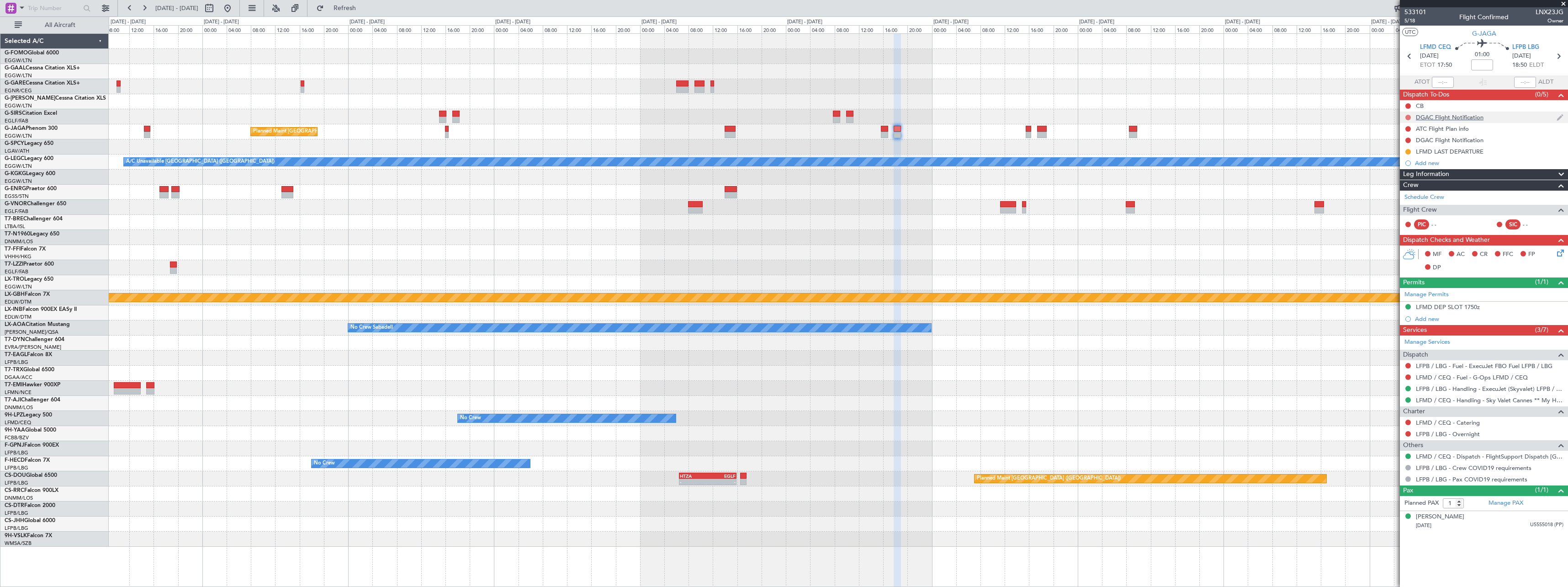
click at [1408, 116] on button at bounding box center [1408, 117] width 5 height 5
click at [1404, 169] on span "Cancelled" at bounding box center [1410, 171] width 26 height 9
click at [1409, 139] on button at bounding box center [1408, 140] width 5 height 5
click at [1405, 193] on span "Cancelled" at bounding box center [1410, 194] width 26 height 9
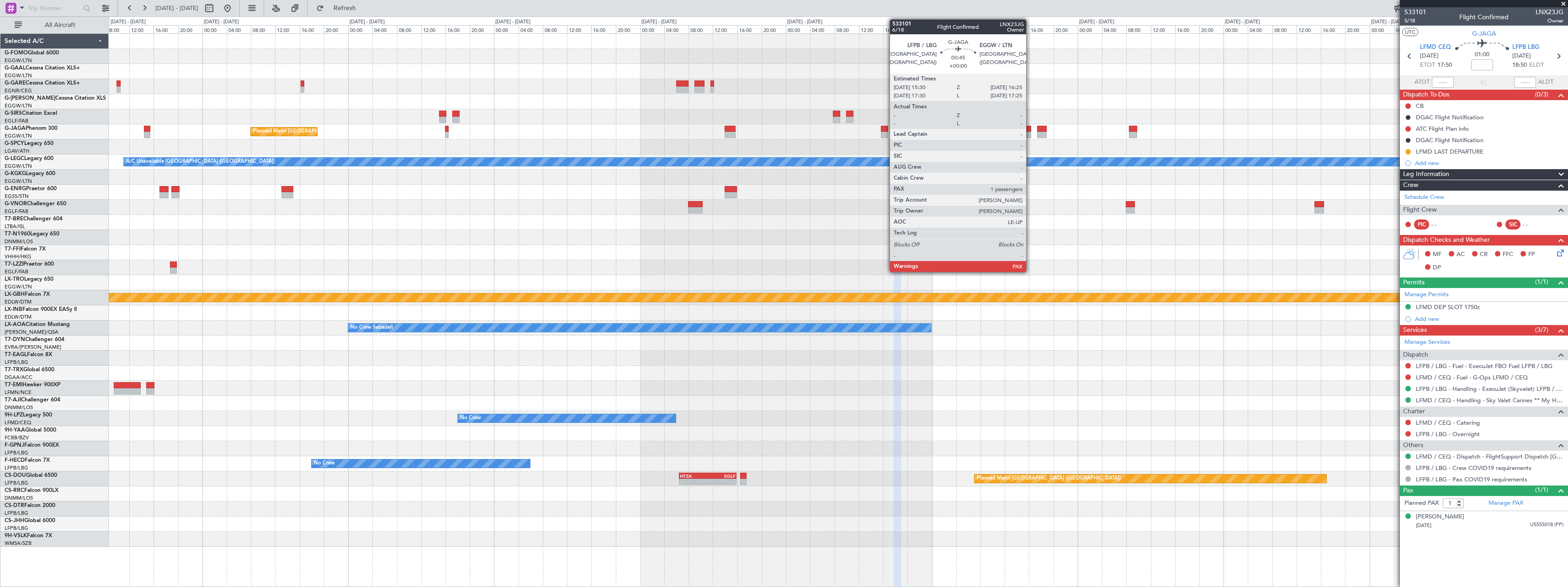
click at [1030, 135] on div at bounding box center [1029, 135] width 6 height 7
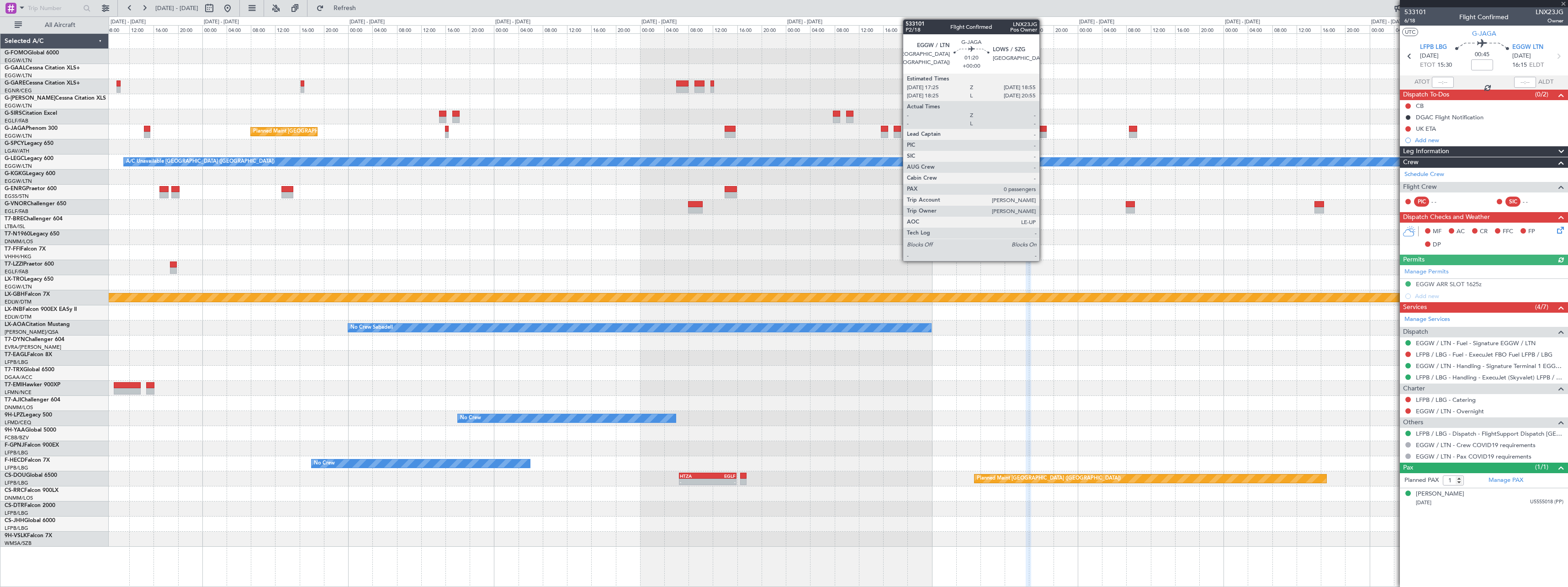
click at [1044, 133] on div at bounding box center [1041, 135] width 9 height 7
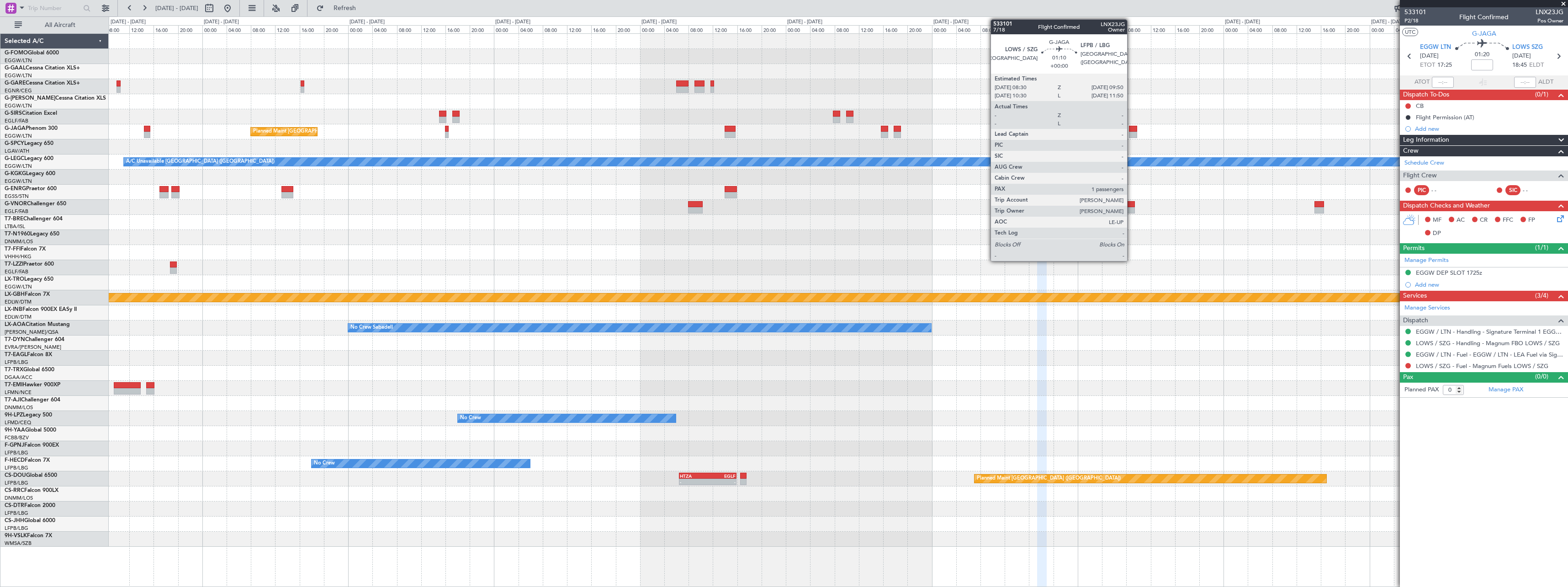
click at [1131, 127] on div at bounding box center [1133, 128] width 9 height 7
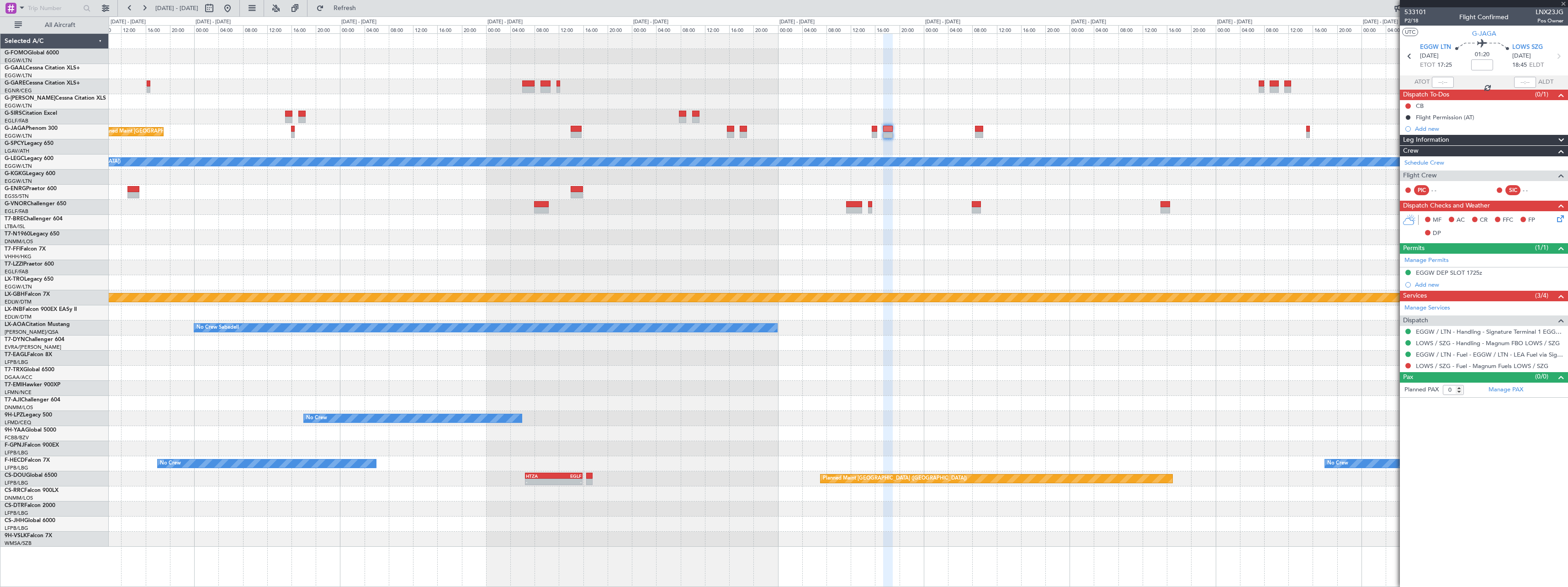
click at [1056, 121] on div "Planned Maint London (Luton) A/C Unavailable London (Luton) Planned Maint Nurnb…" at bounding box center [838, 290] width 1459 height 513
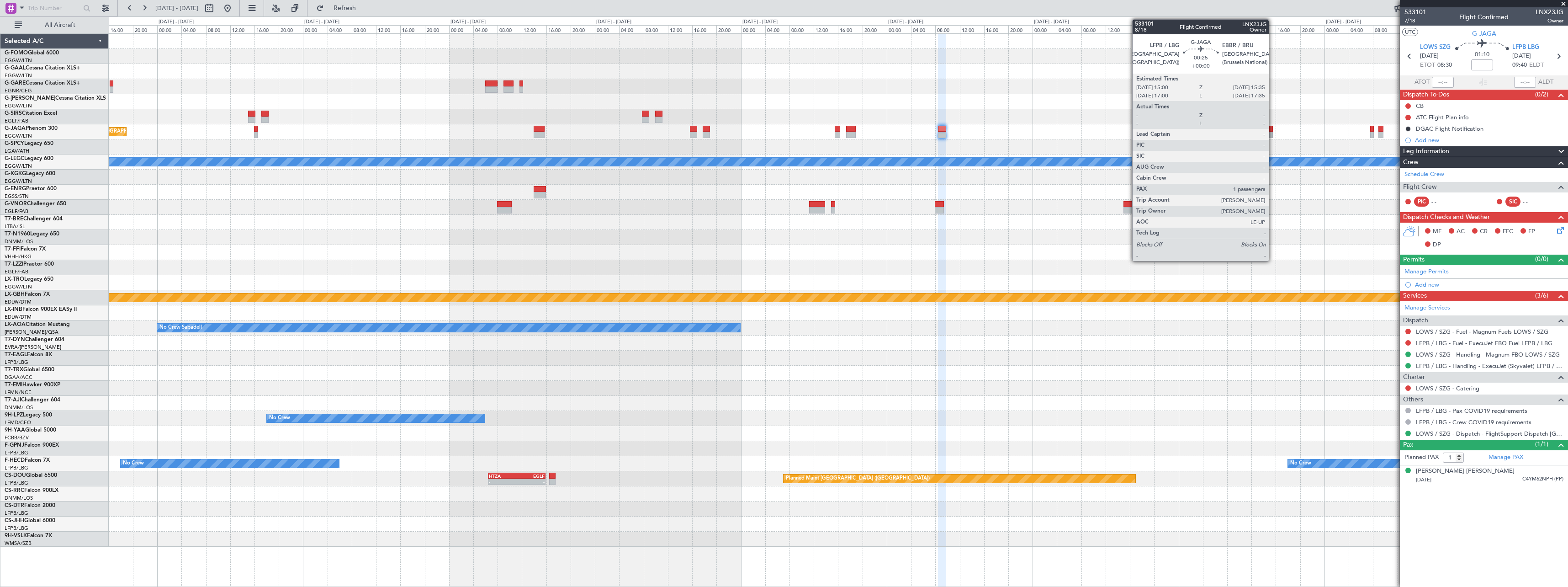
click at [1273, 133] on div at bounding box center [1271, 135] width 4 height 7
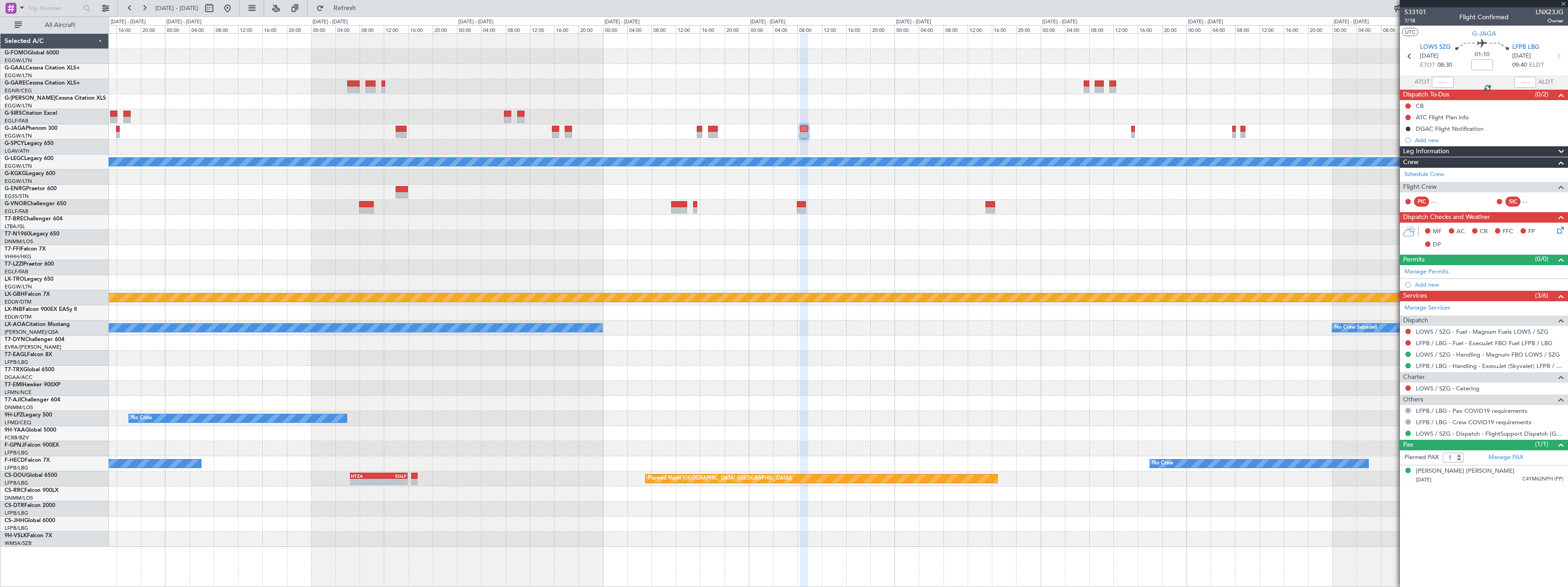
click at [1162, 130] on div "Planned Maint [GEOGRAPHIC_DATA] ([GEOGRAPHIC_DATA])" at bounding box center [838, 132] width 1459 height 15
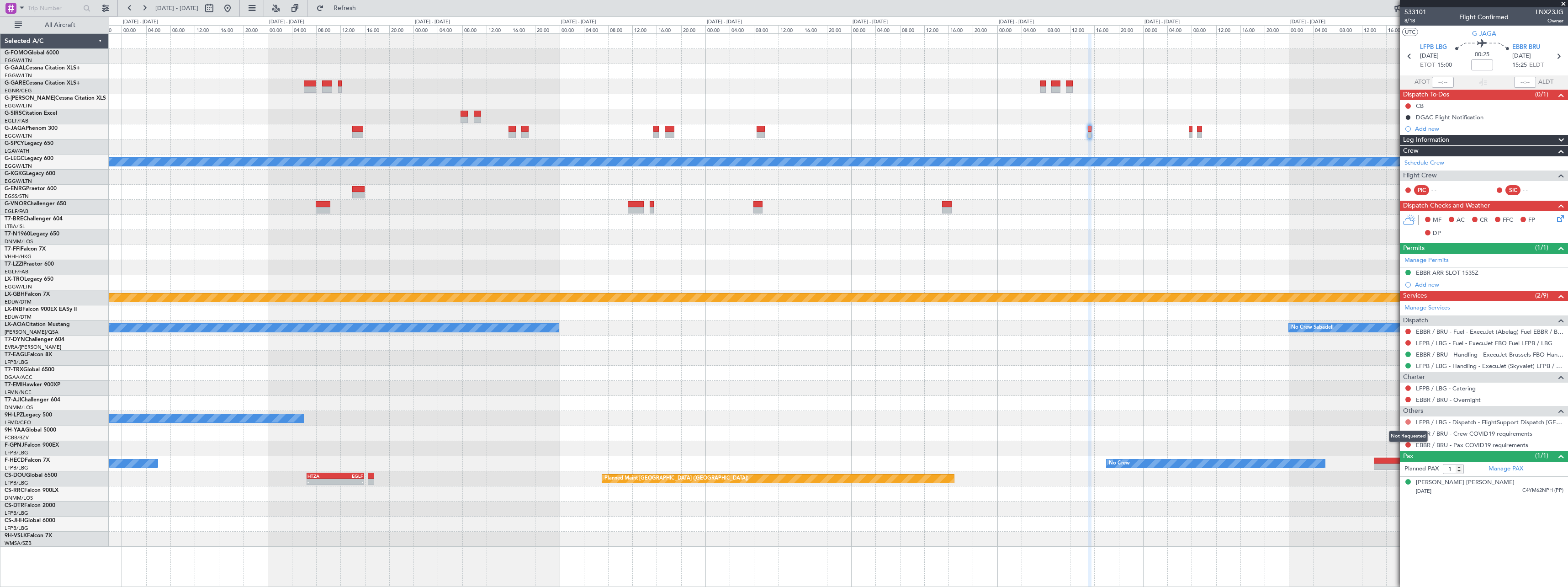
click at [1410, 421] on button at bounding box center [1408, 421] width 5 height 5
click at [1390, 529] on span "Confirmed" at bounding box center [1382, 530] width 29 height 9
click at [1408, 434] on button at bounding box center [1408, 433] width 5 height 5
click at [1382, 443] on span "Not Required" at bounding box center [1386, 446] width 37 height 9
click at [1408, 443] on button at bounding box center [1408, 445] width 5 height 5
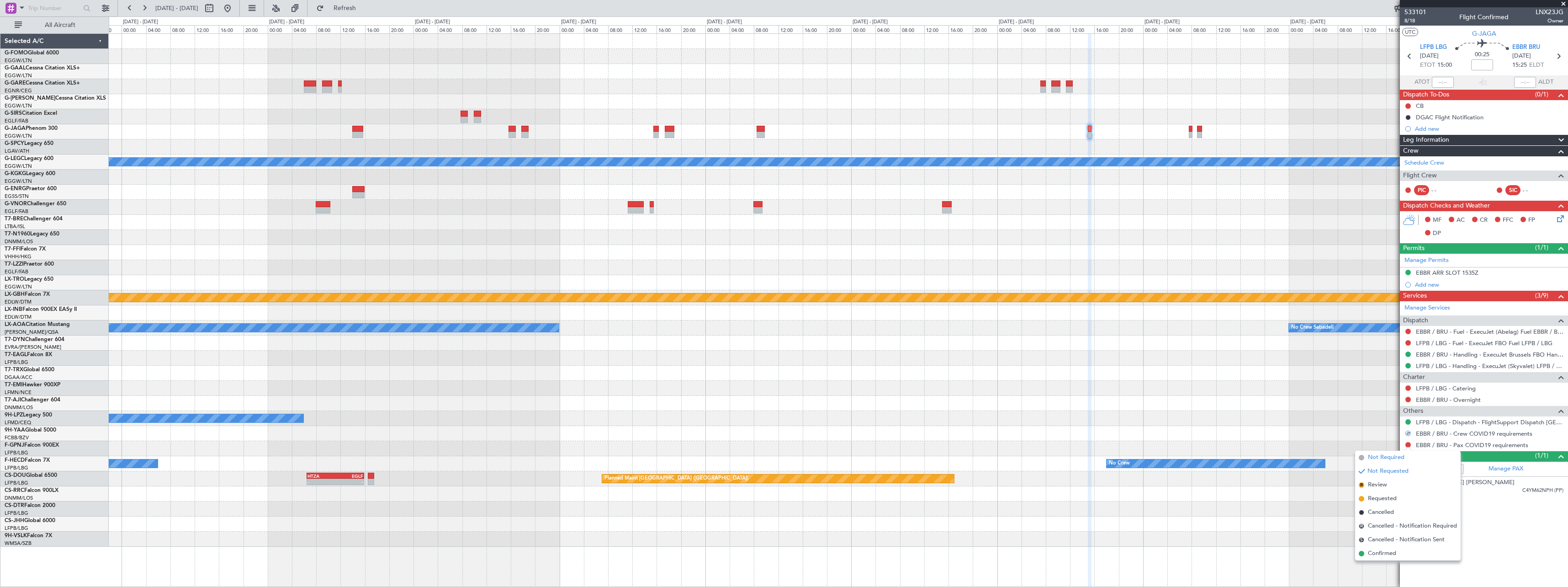
click at [1388, 452] on li "Not Required" at bounding box center [1407, 457] width 105 height 14
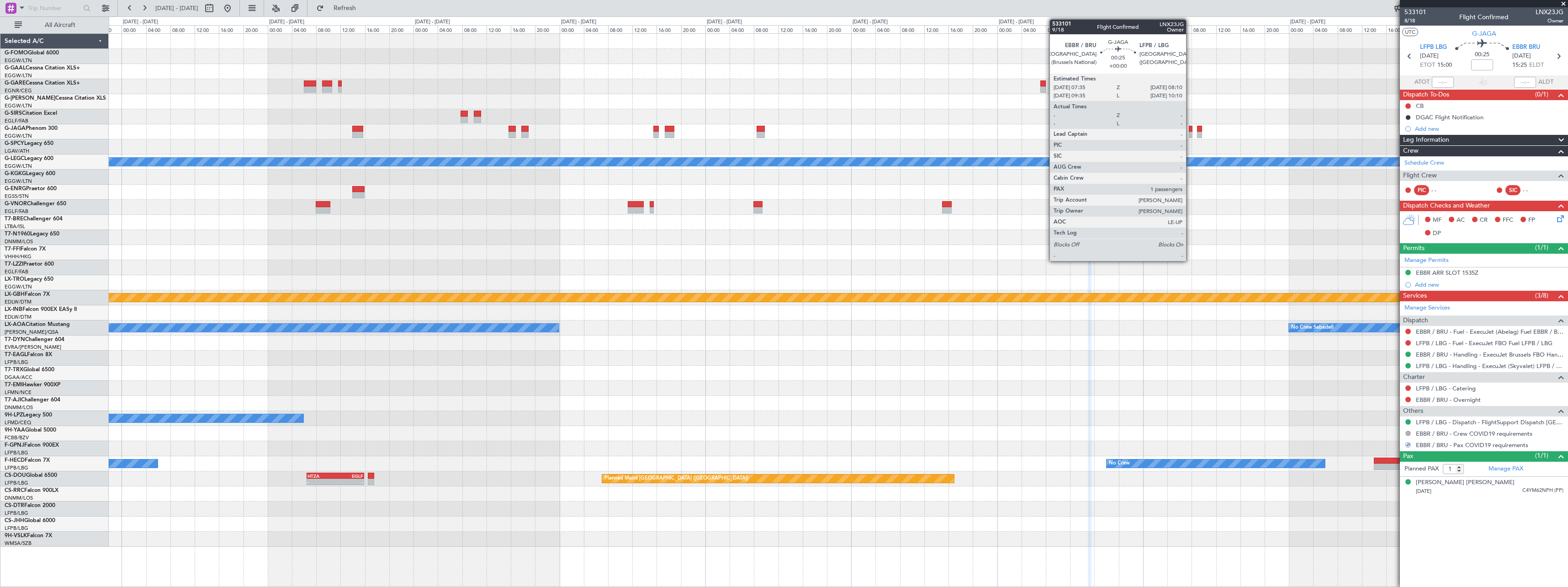
click at [1190, 132] on div at bounding box center [1191, 135] width 4 height 7
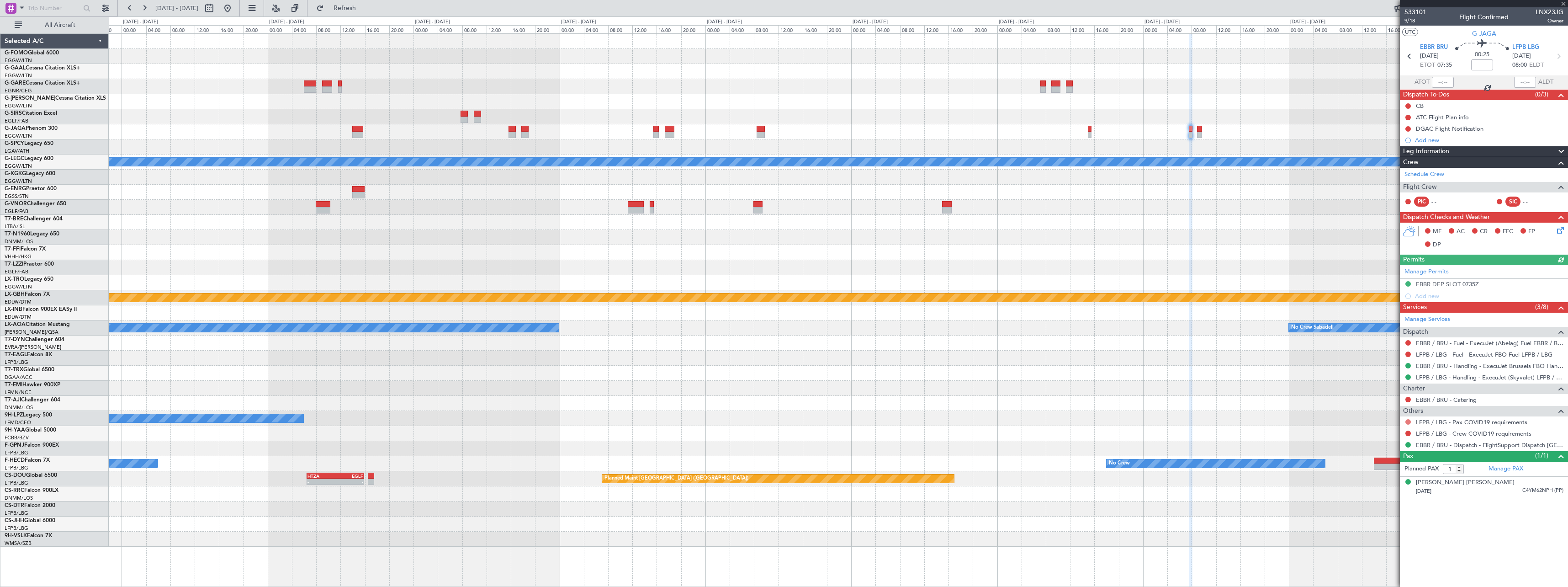
click at [1409, 421] on button at bounding box center [1408, 421] width 5 height 5
drag, startPoint x: 1377, startPoint y: 433, endPoint x: 1382, endPoint y: 433, distance: 5.0
click at [1378, 433] on span "Not Required" at bounding box center [1386, 434] width 37 height 9
click at [1407, 433] on button at bounding box center [1408, 433] width 5 height 5
click at [1391, 445] on span "Not Required" at bounding box center [1386, 446] width 37 height 9
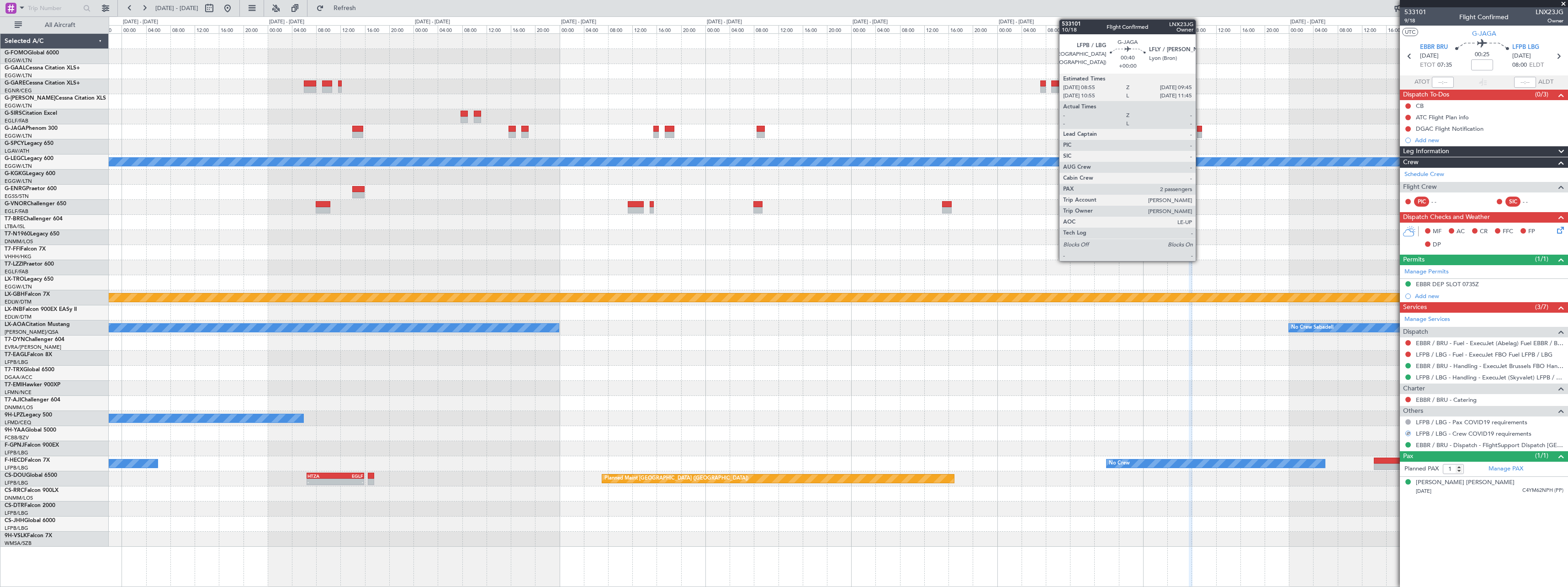
click at [1200, 134] on div at bounding box center [1200, 135] width 5 height 7
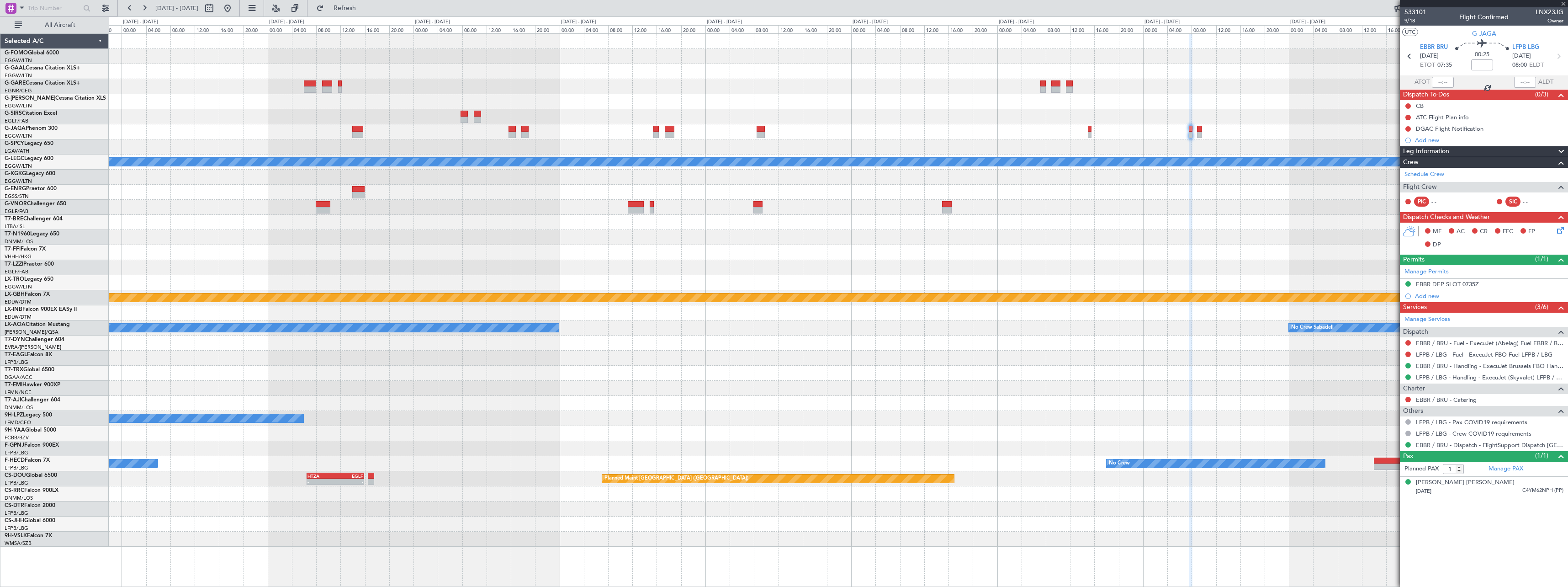
type input "2"
click at [1407, 445] on button at bounding box center [1408, 445] width 5 height 5
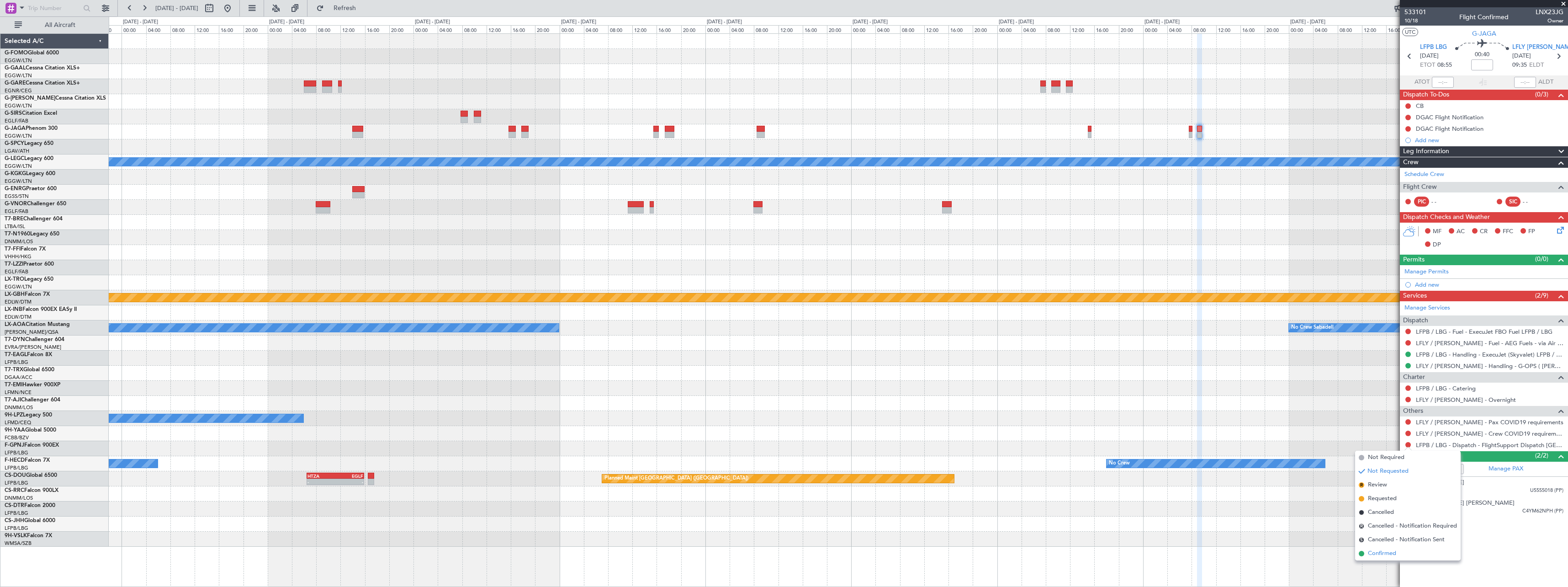
click at [1382, 556] on span "Confirmed" at bounding box center [1382, 553] width 29 height 9
click at [1410, 422] on button at bounding box center [1408, 421] width 5 height 5
click at [1375, 431] on span "Not Required" at bounding box center [1386, 434] width 37 height 9
click at [1407, 432] on button at bounding box center [1408, 433] width 5 height 5
click at [1376, 444] on span "Not Required" at bounding box center [1386, 446] width 37 height 9
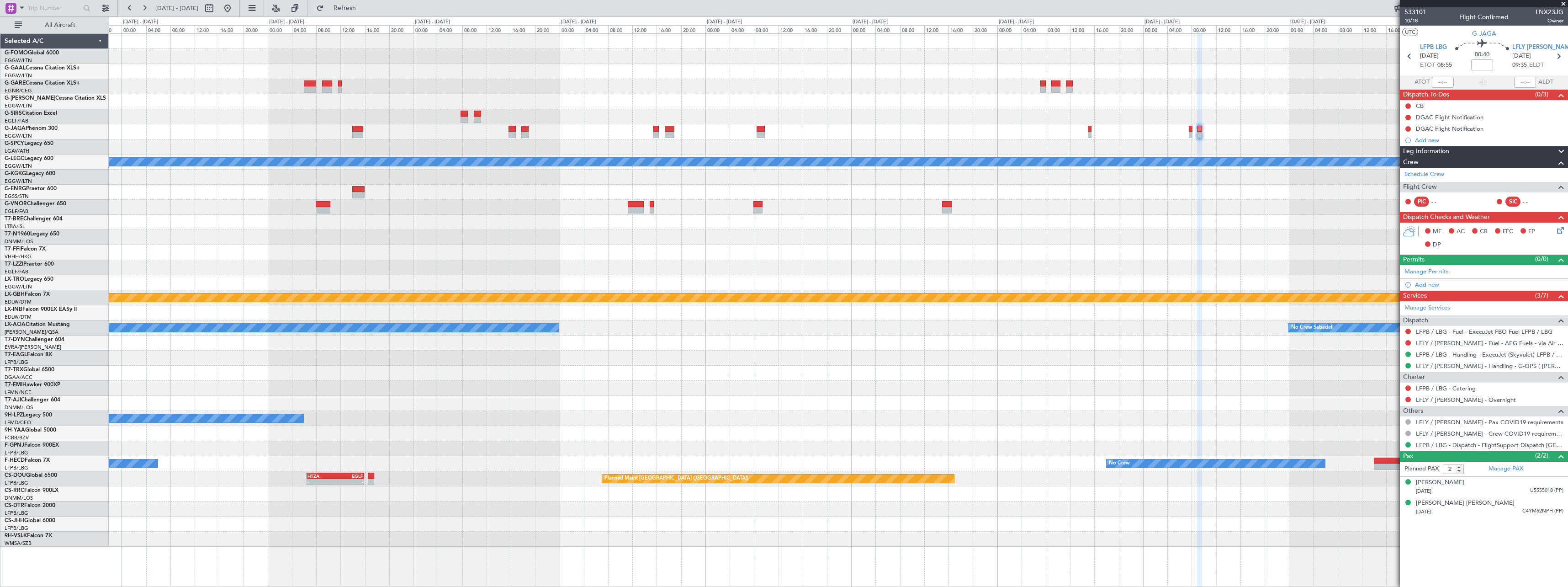
click at [1116, 205] on div "Planned Maint London (Luton) A/C Unavailable London (Luton) Planned Maint Nurnb…" at bounding box center [838, 290] width 1459 height 513
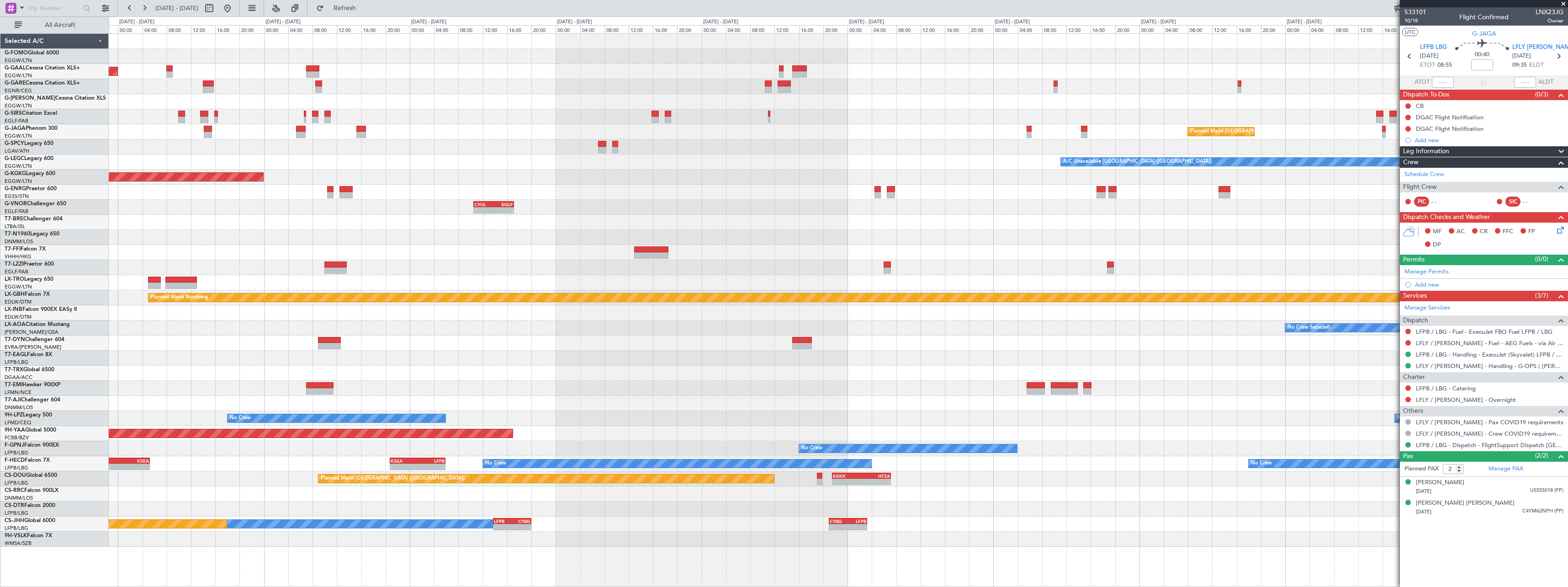
click at [1208, 230] on div at bounding box center [838, 222] width 1459 height 15
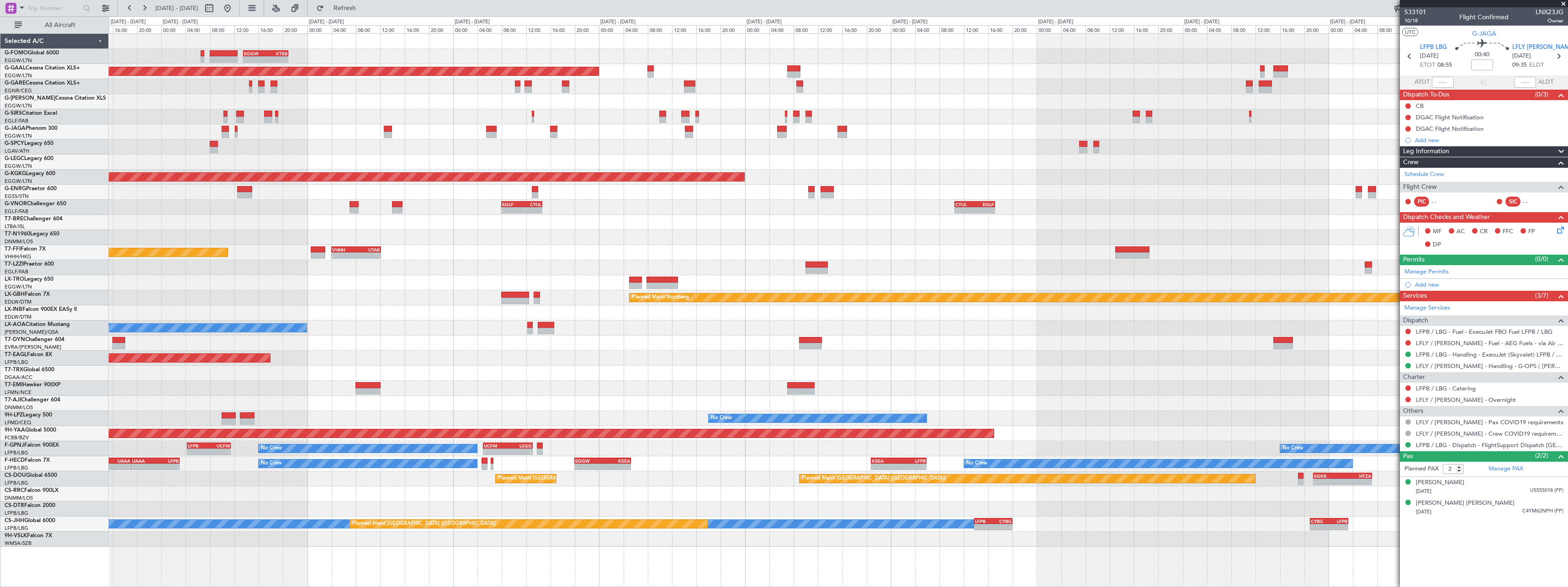
click at [1027, 234] on div "- - EGGW 13:30 Z KTEB 20:55 Z KTEB 00:00 Z EGGW 06:35 Z - - Planned Maint Dusse…" at bounding box center [838, 290] width 1459 height 513
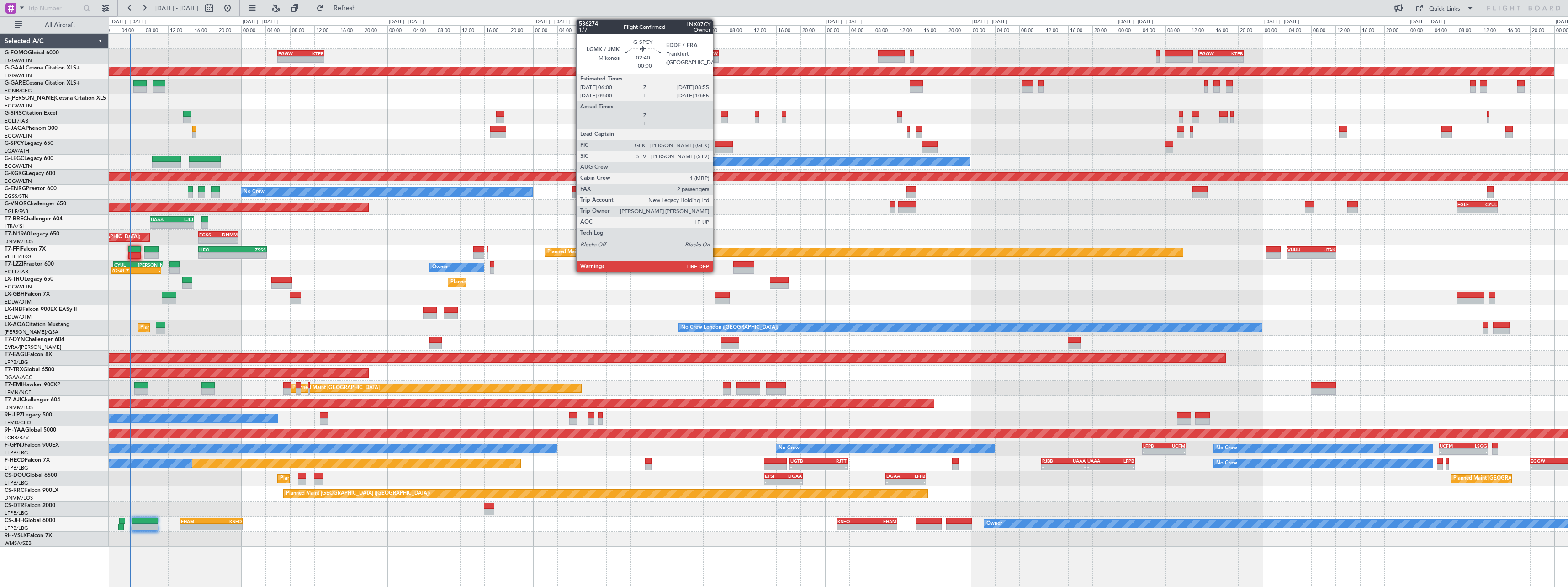
click at [717, 147] on div at bounding box center [724, 150] width 18 height 7
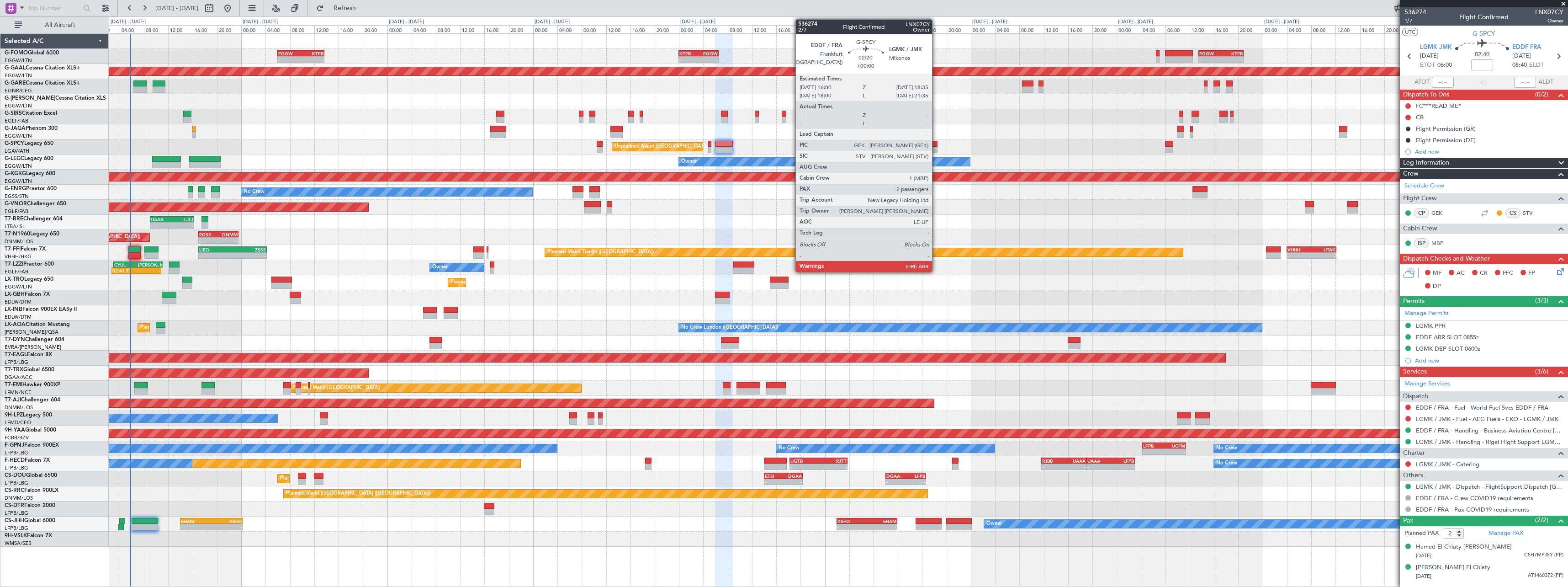
click at [936, 148] on div at bounding box center [929, 150] width 16 height 7
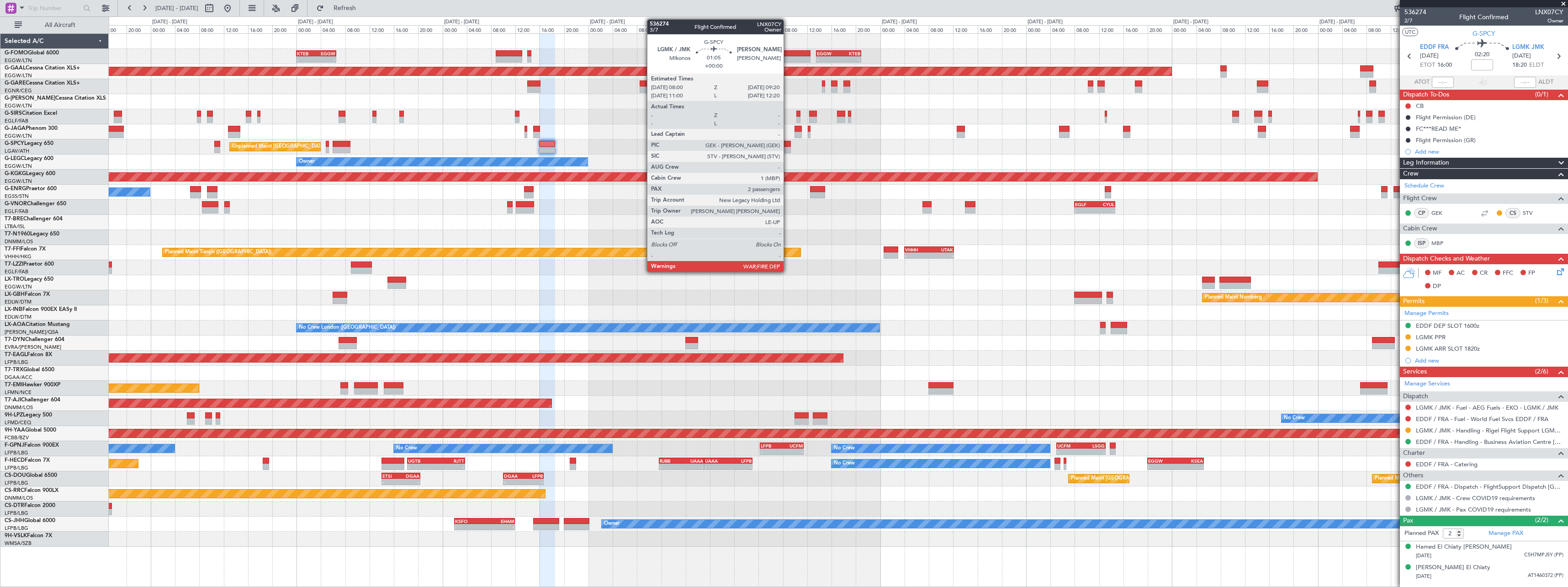
click at [788, 145] on div at bounding box center [787, 144] width 9 height 7
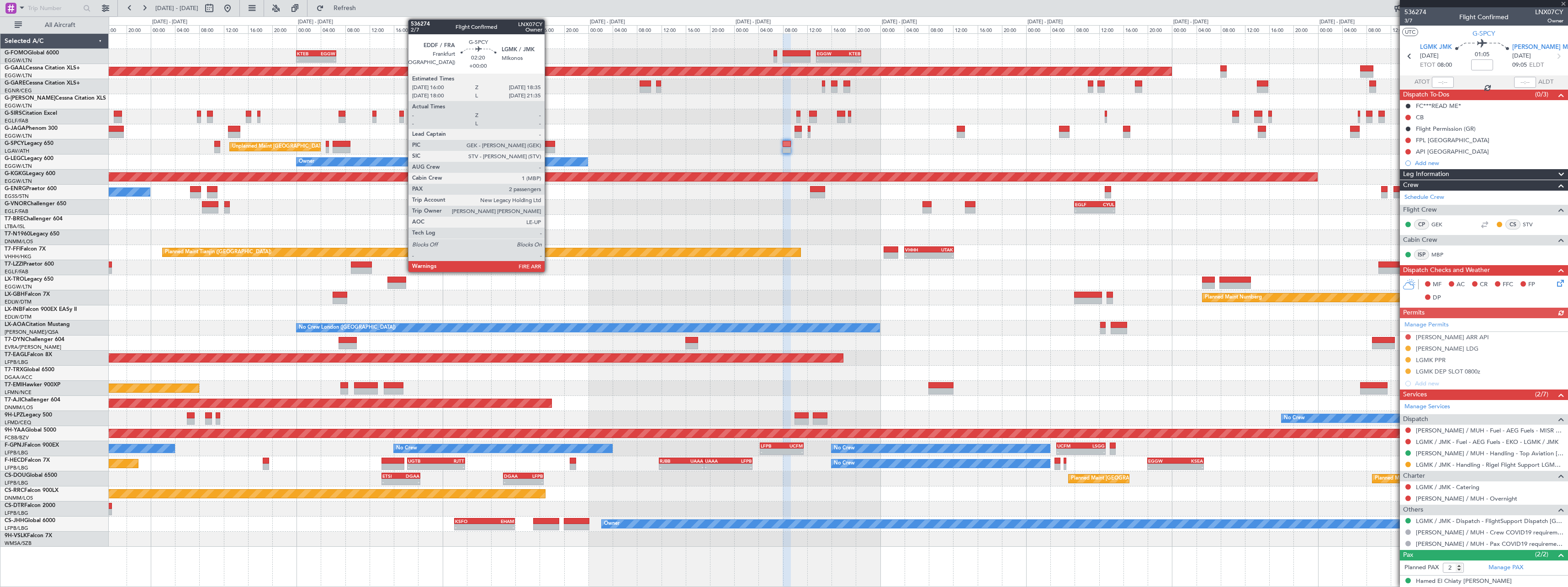
click at [549, 144] on div at bounding box center [547, 144] width 16 height 7
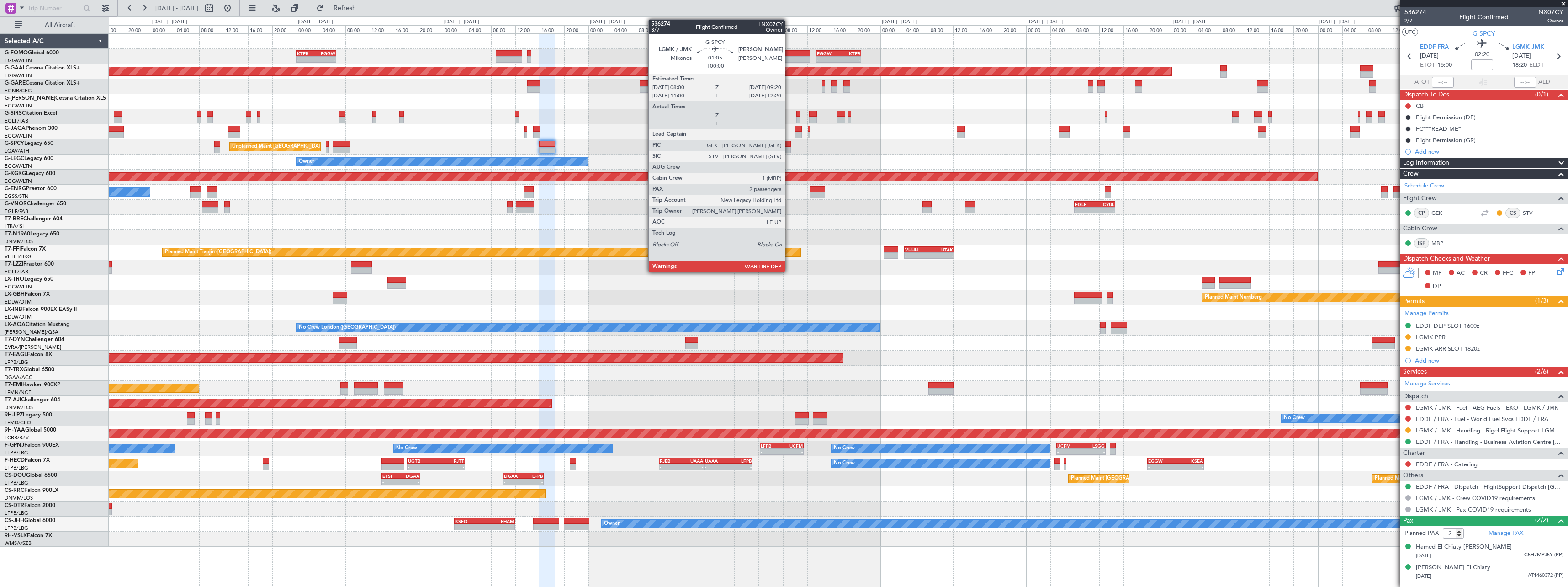
click at [790, 149] on div at bounding box center [787, 150] width 9 height 7
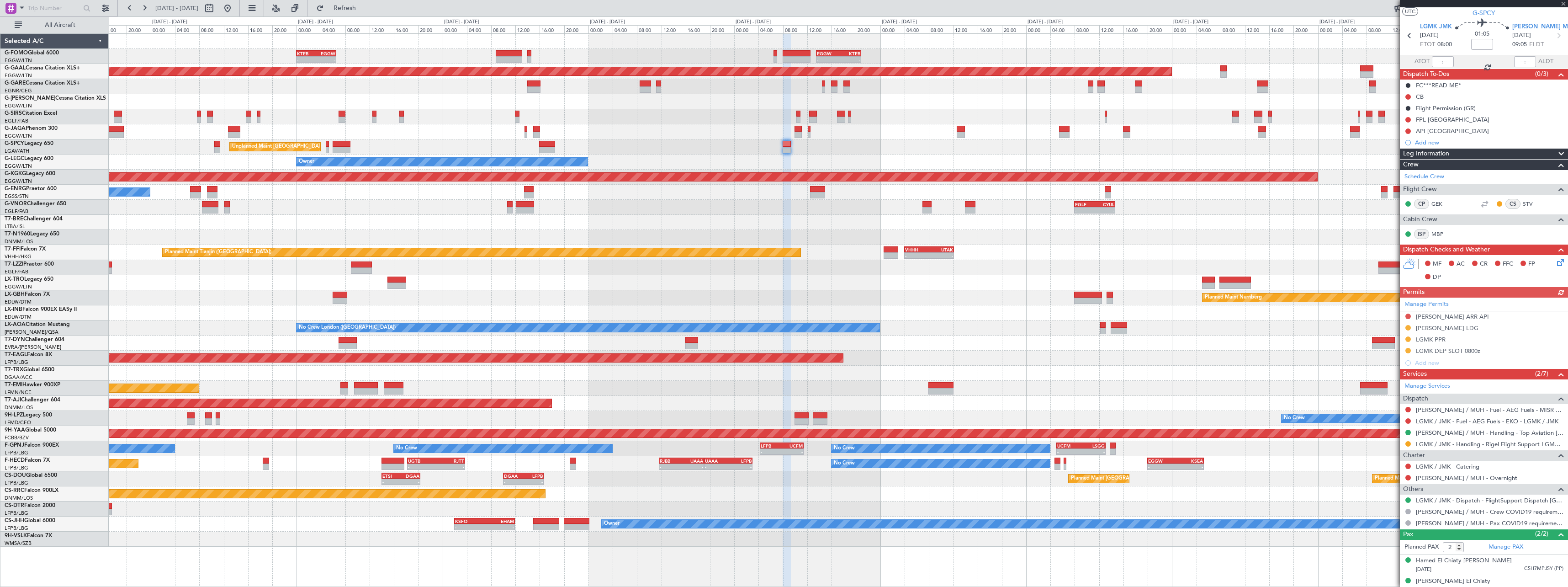
scroll to position [29, 0]
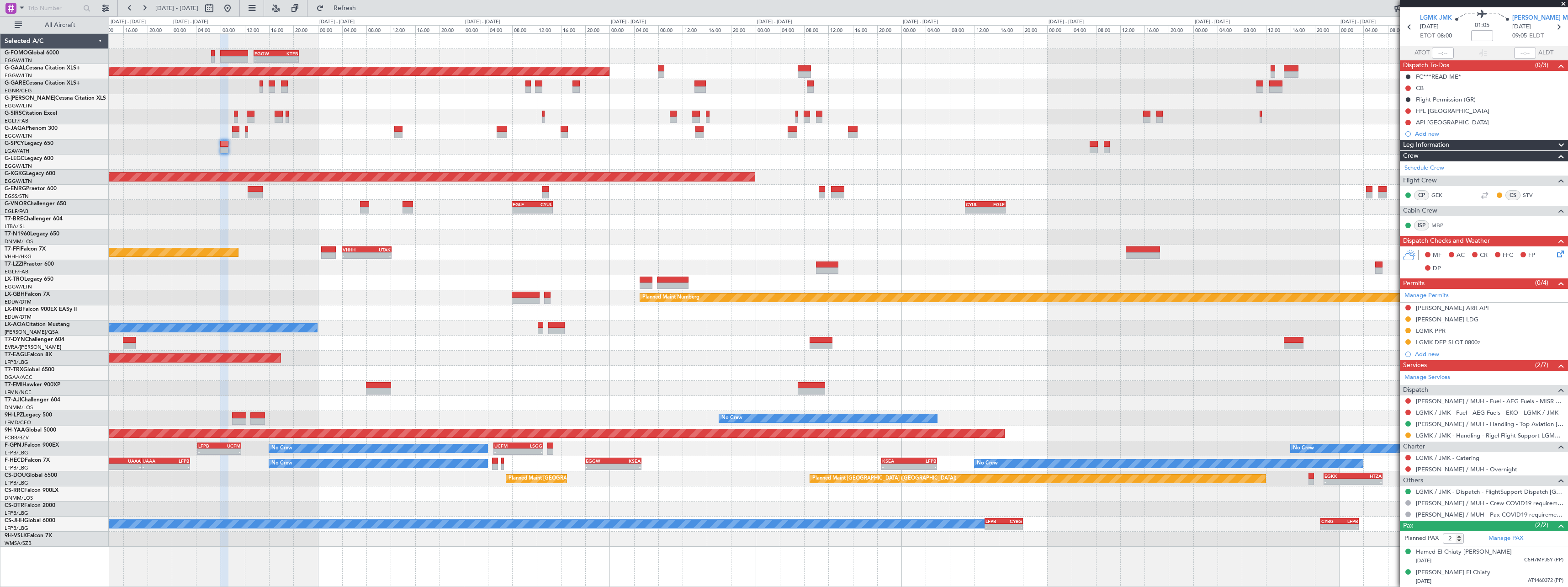
click at [644, 151] on div "- - EGGW 13:30 Z KTEB 20:55 Z KTEB 00:00 Z EGGW 06:35 Z - - Planned Maint Dusse…" at bounding box center [838, 290] width 1459 height 513
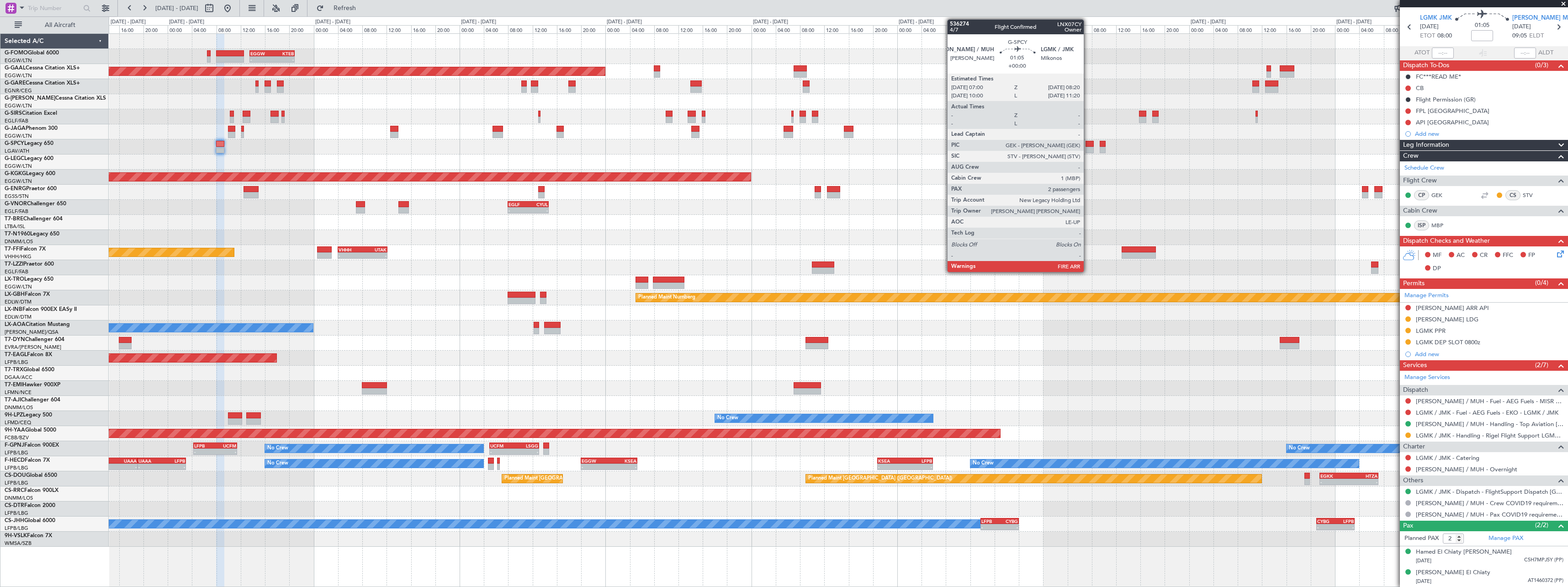
click at [1088, 152] on div at bounding box center [1090, 150] width 9 height 7
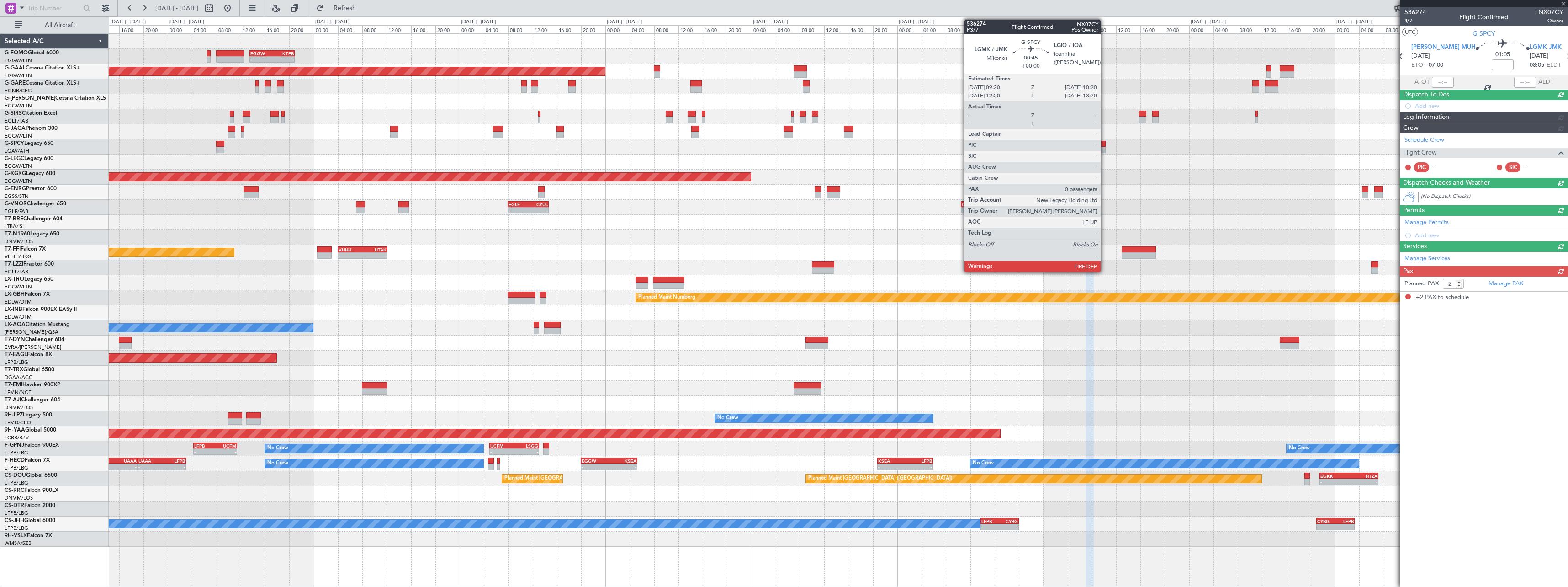
scroll to position [0, 0]
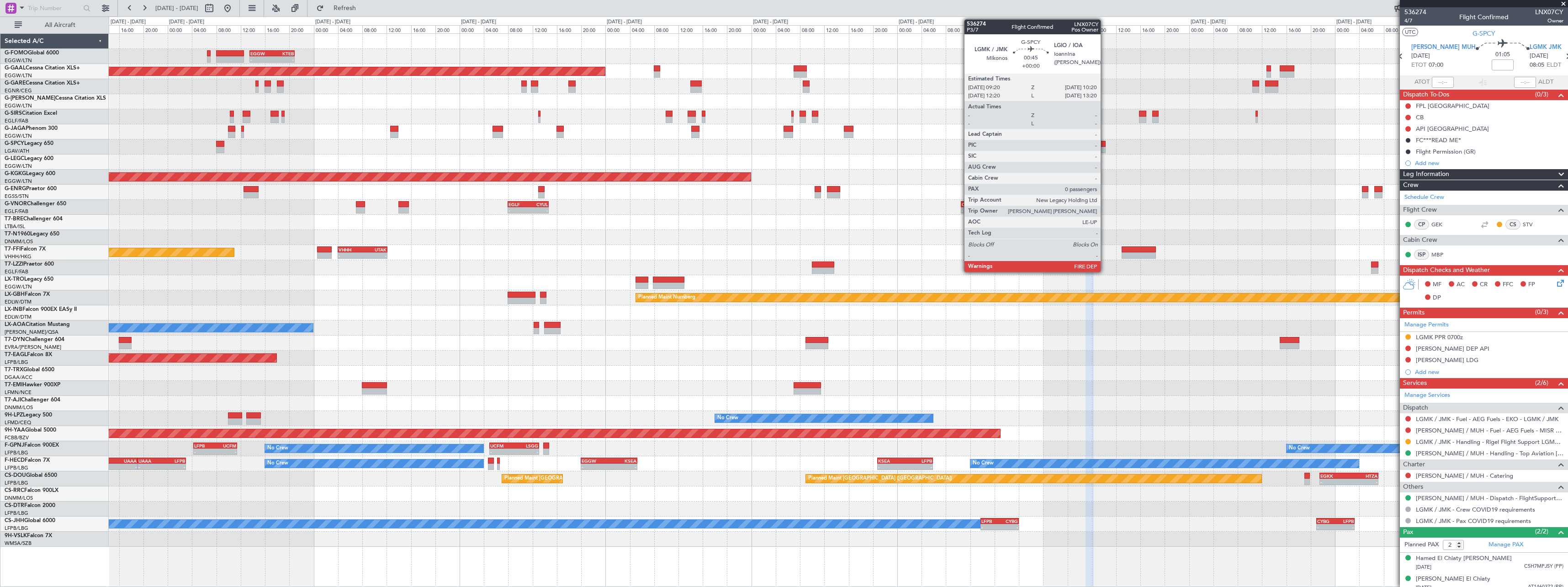
click at [1105, 149] on div at bounding box center [1103, 150] width 7 height 7
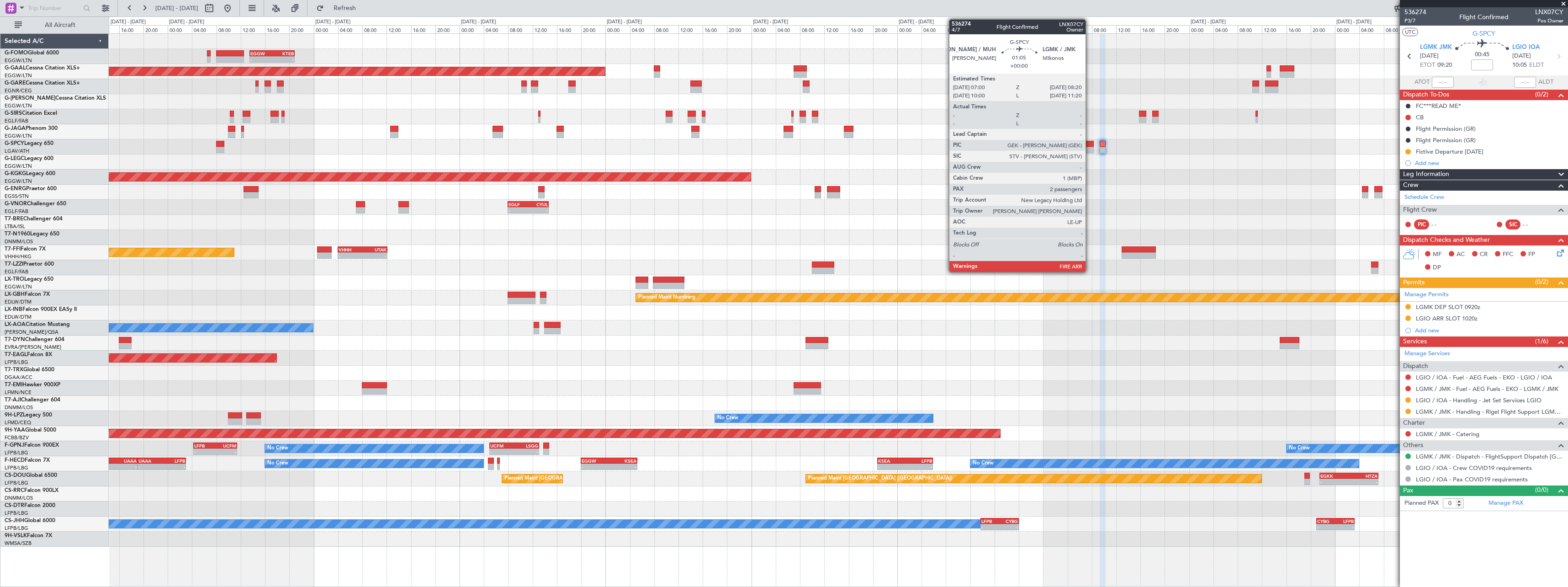
click at [1090, 144] on div at bounding box center [1090, 144] width 9 height 7
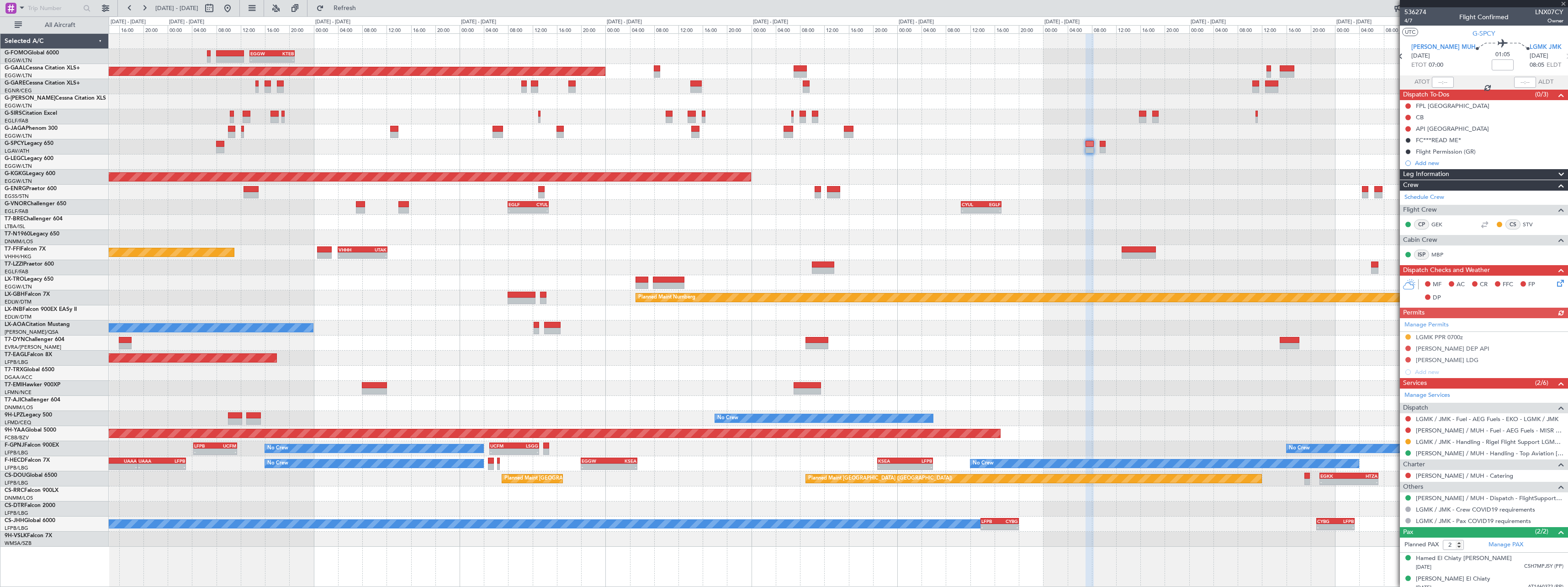
click at [1408, 359] on div "Manage Permits LGMK PPR 0700z HEMM DEP API HEMM LDG Add new" at bounding box center [1484, 348] width 168 height 60
click at [1408, 359] on button at bounding box center [1408, 359] width 5 height 5
click at [1399, 401] on li "Requested" at bounding box center [1407, 400] width 105 height 14
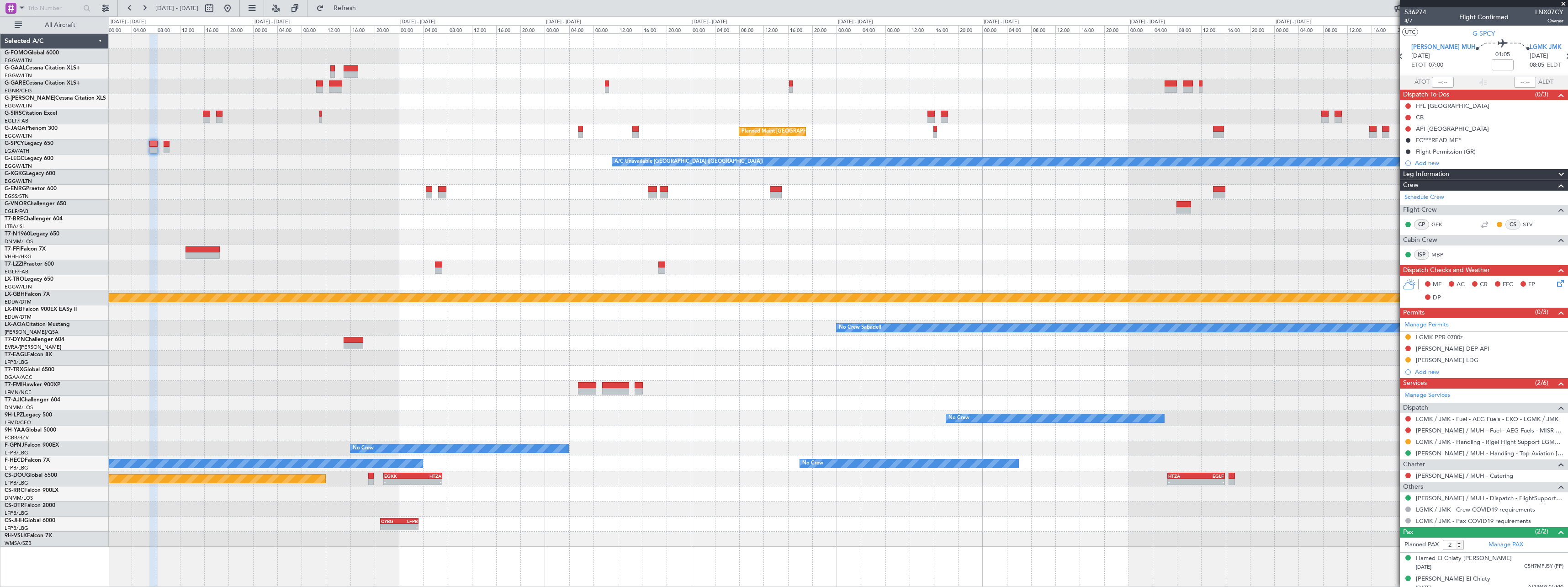
click at [199, 170] on div "Planned Maint London (Luton) A/C Unavailable London (Luton) AOG Maint Istanbul …" at bounding box center [838, 290] width 1459 height 513
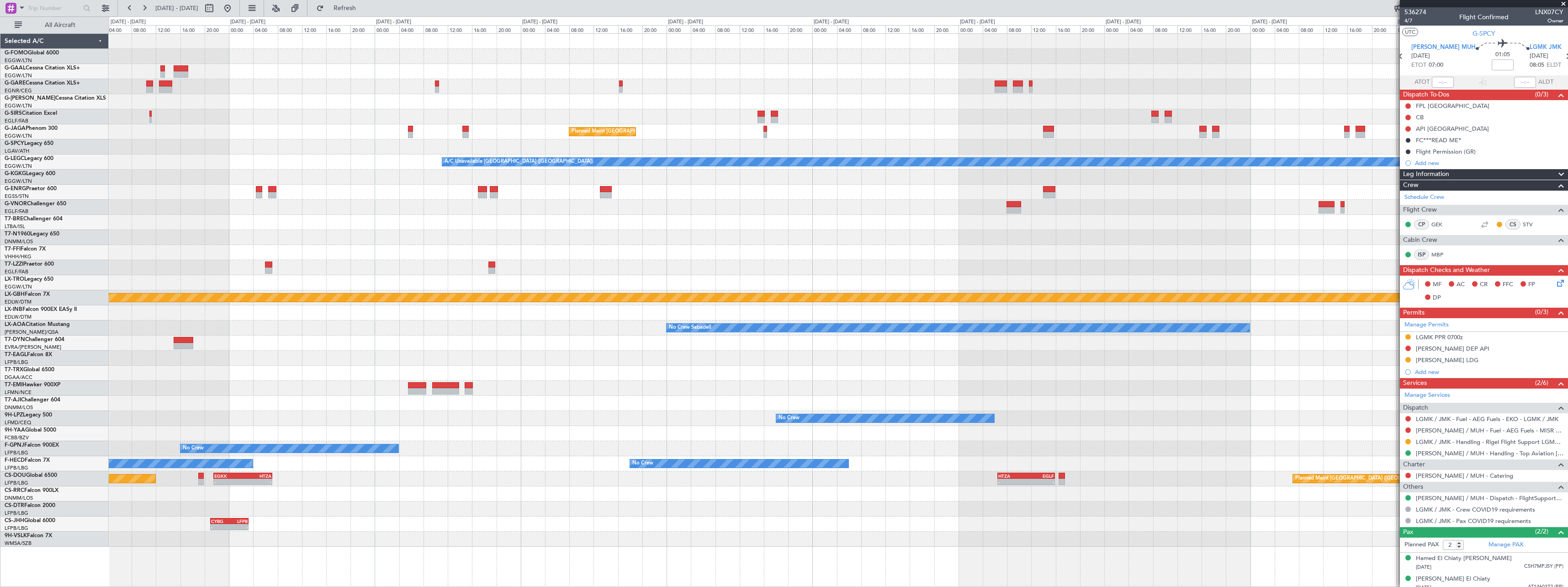
click at [1172, 228] on div at bounding box center [838, 222] width 1459 height 15
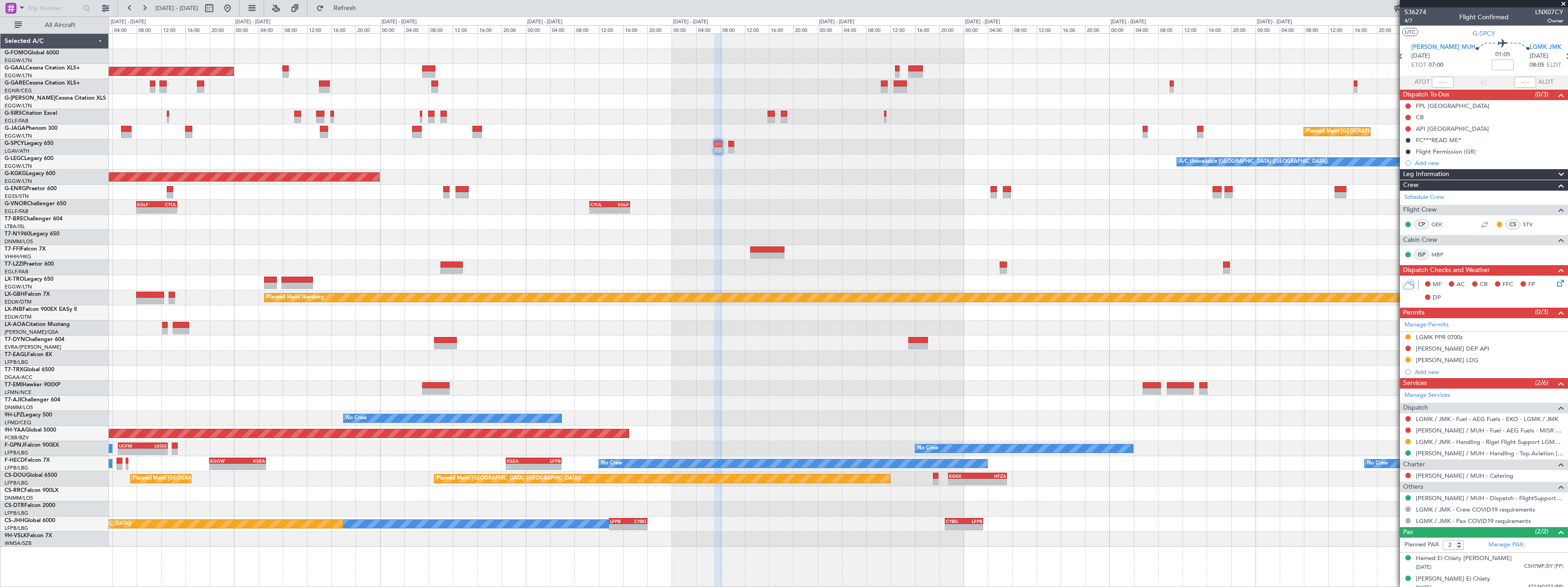
click at [1216, 244] on div at bounding box center [838, 237] width 1459 height 15
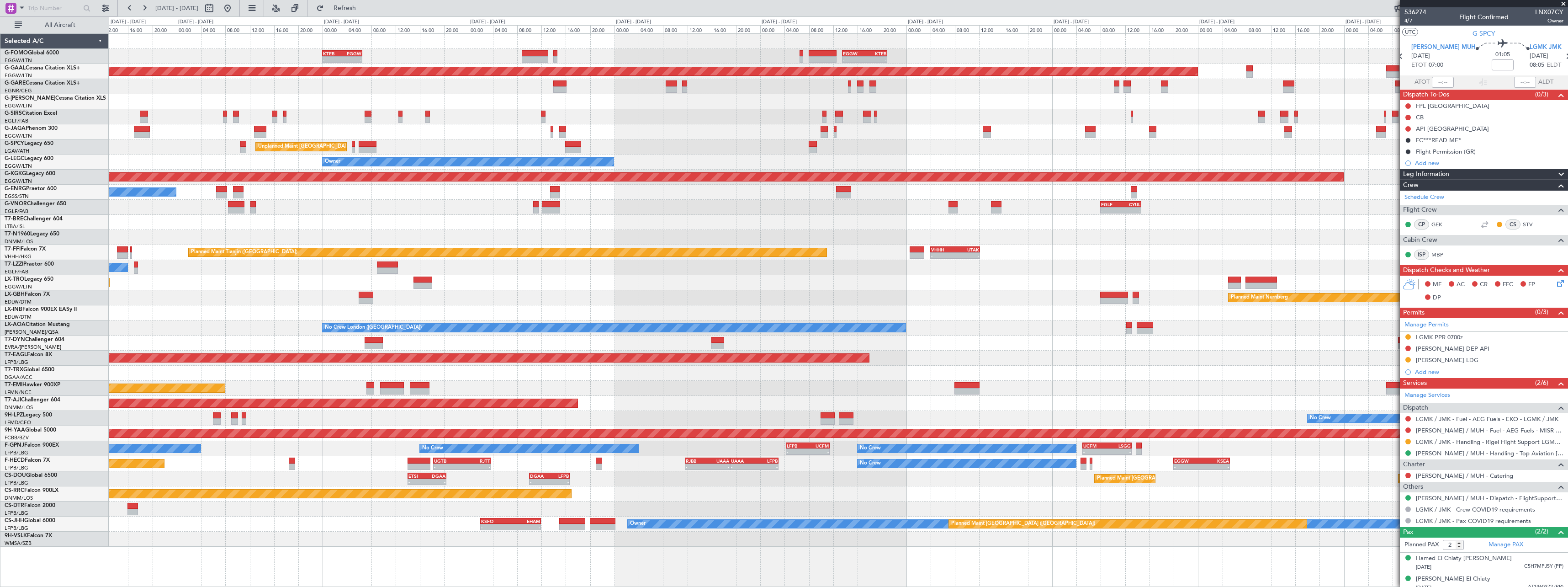
click at [1470, 225] on fb-app "20 Sep 2025 - 30 Sep 2025 Refresh Quick Links All Aircraft - - EGGW 13:30 Z KTE…" at bounding box center [784, 297] width 1568 height 580
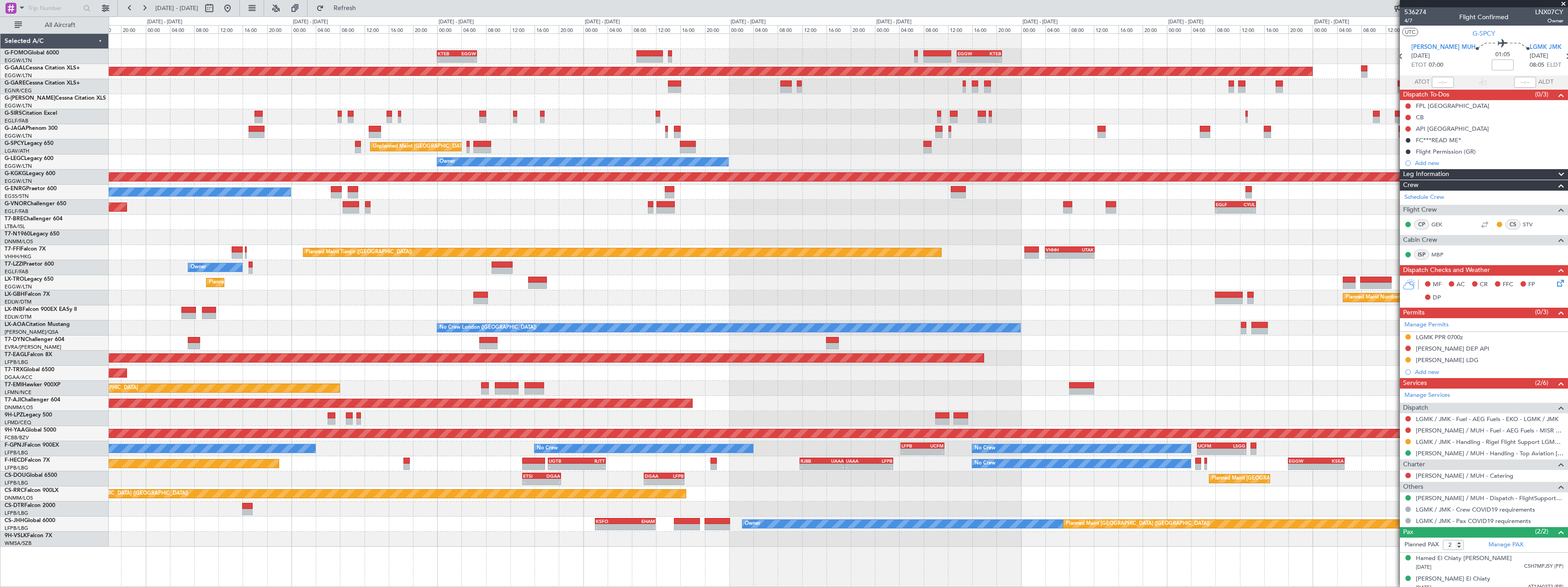
click at [574, 224] on div "- - EGGW 13:30 Z KTEB 20:55 Z KTEB 00:00 Z EGGW 06:35 Z - - EGGW 06:00 Z KTEB 1…" at bounding box center [838, 290] width 1459 height 513
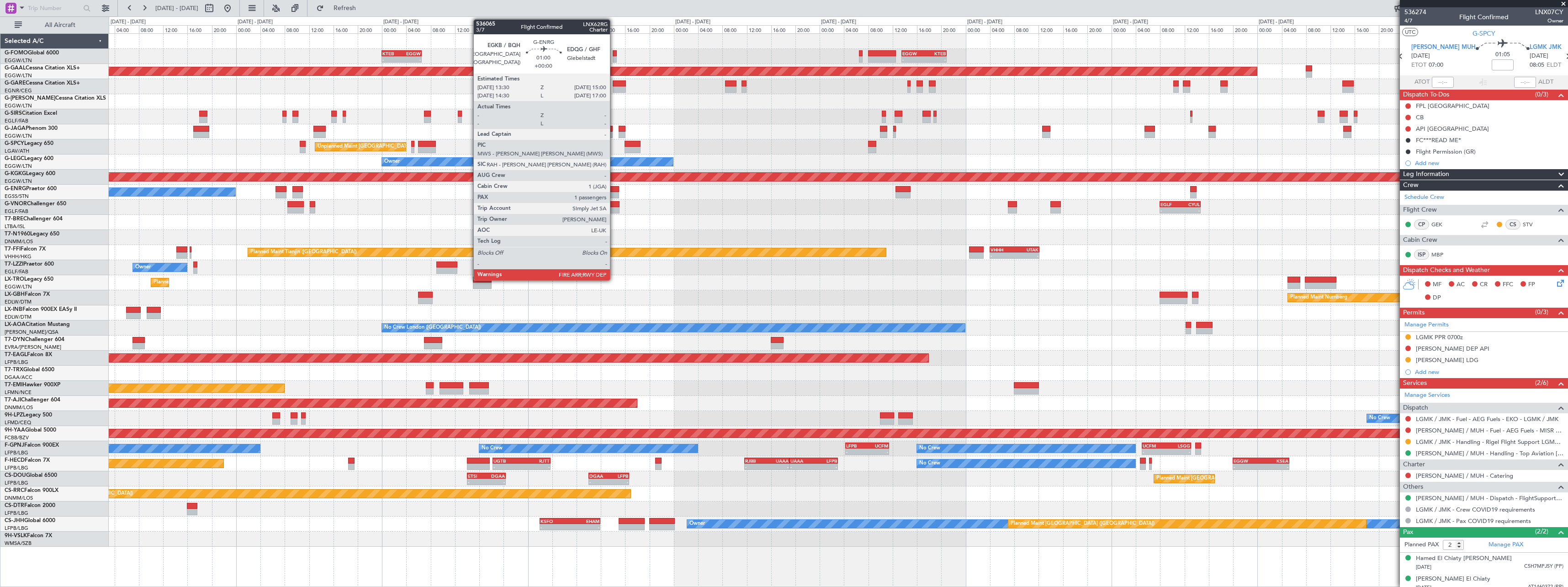
click at [614, 192] on div at bounding box center [614, 195] width 9 height 7
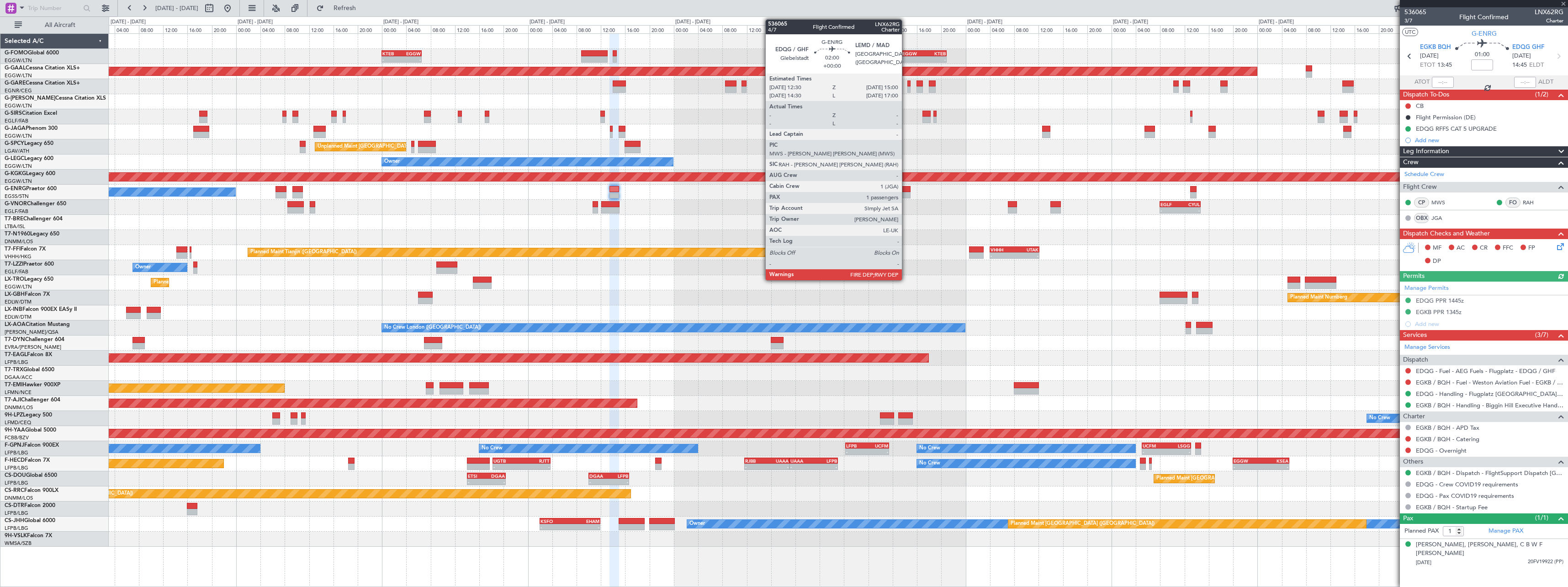
click at [906, 191] on div at bounding box center [903, 189] width 16 height 7
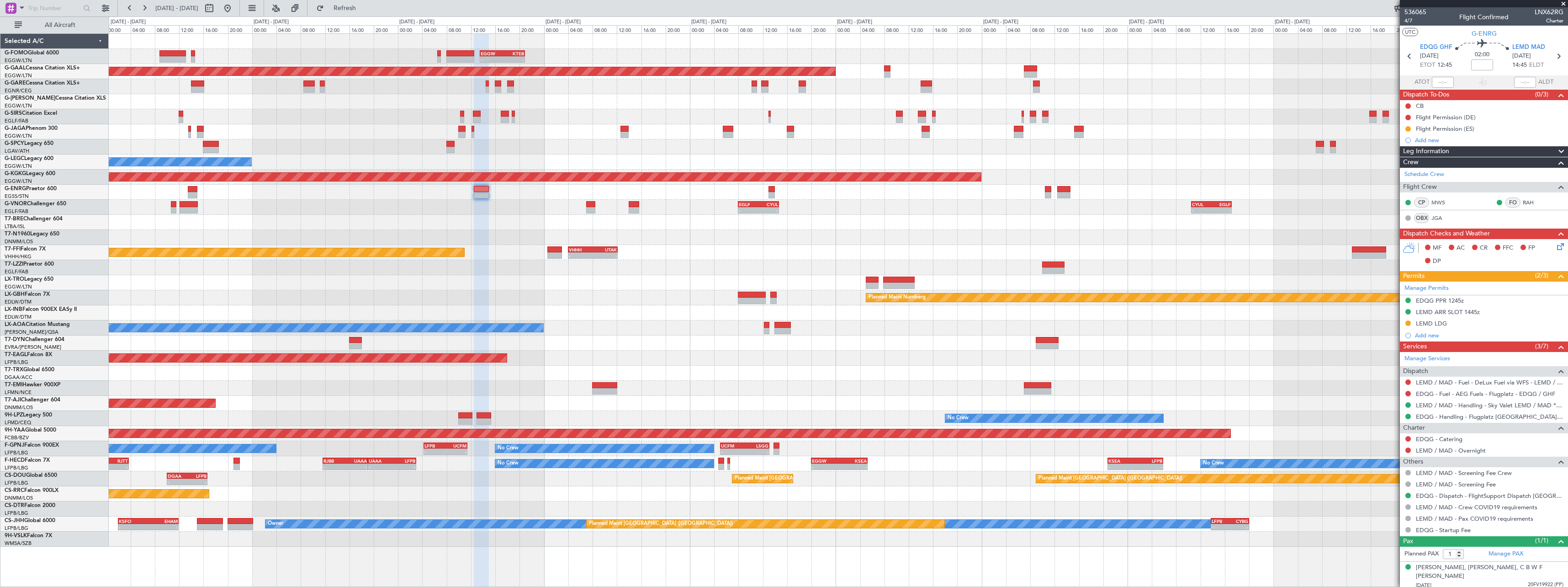
click at [848, 224] on div "- - EGGW 13:30 Z KTEB 20:55 Z KTEB 00:00 Z EGGW 06:35 Z - - Planned Maint Dusse…" at bounding box center [838, 290] width 1459 height 513
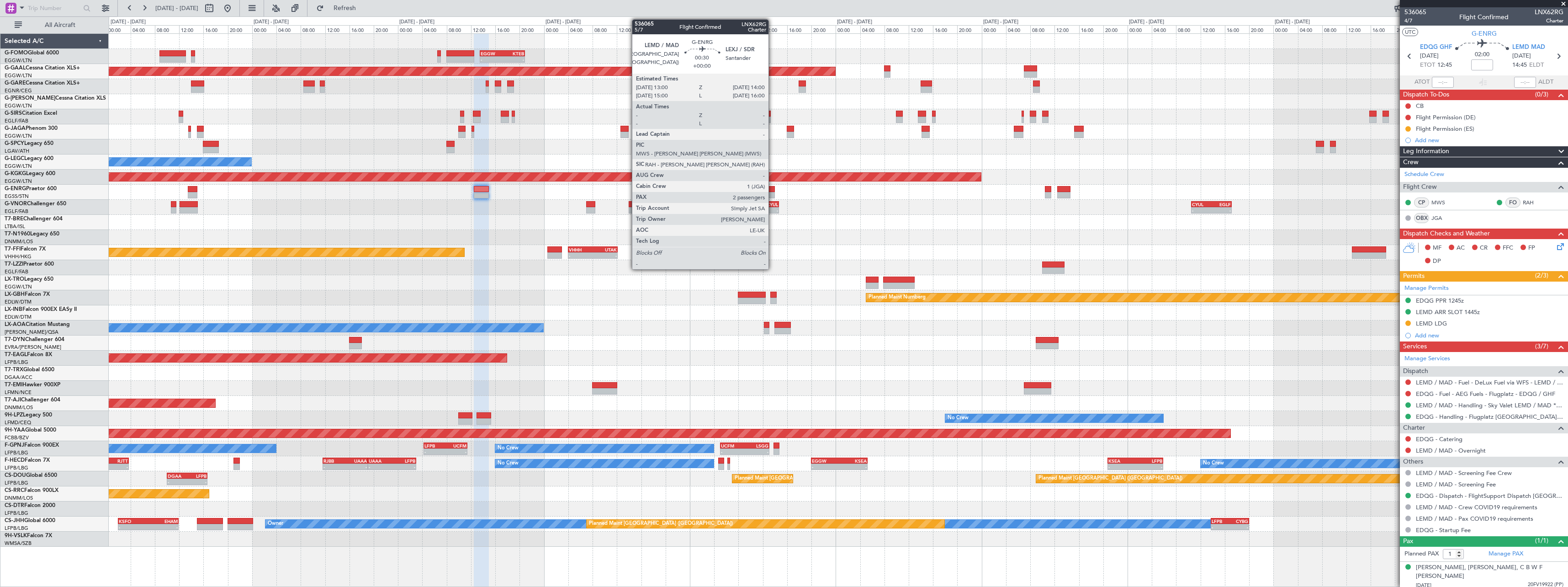
click at [772, 192] on div at bounding box center [771, 195] width 7 height 7
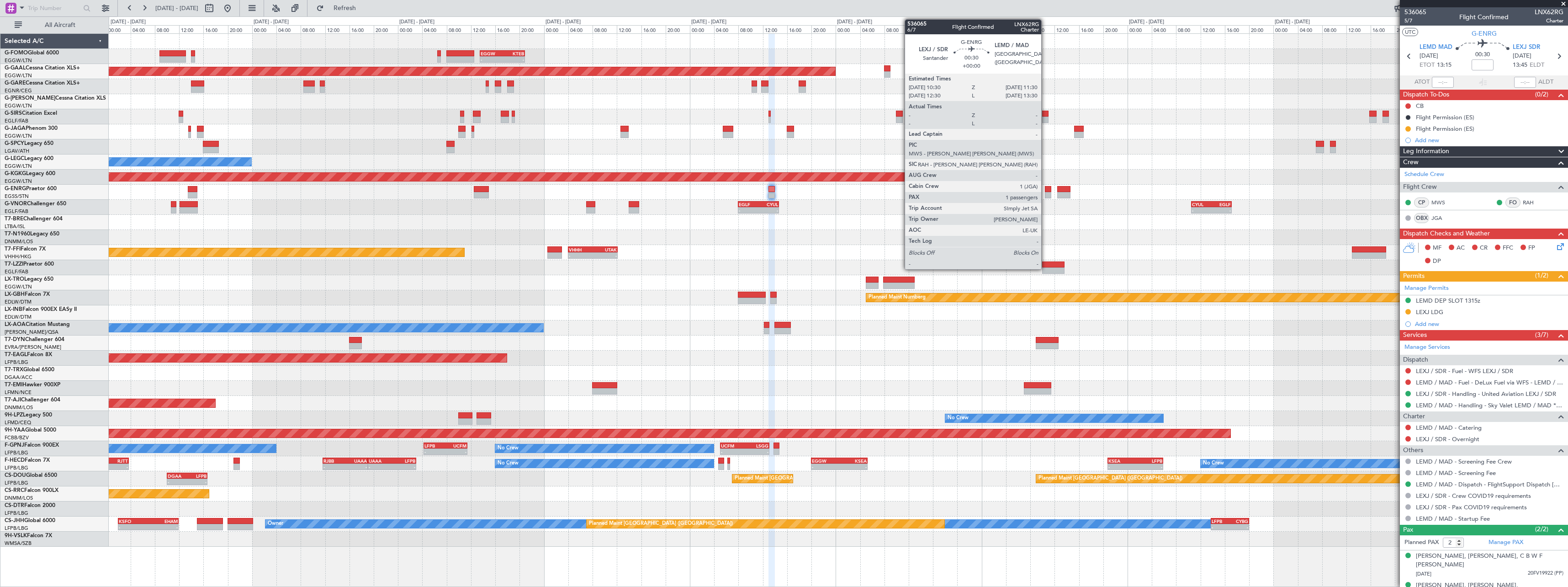
click at [1045, 195] on div at bounding box center [1048, 195] width 7 height 7
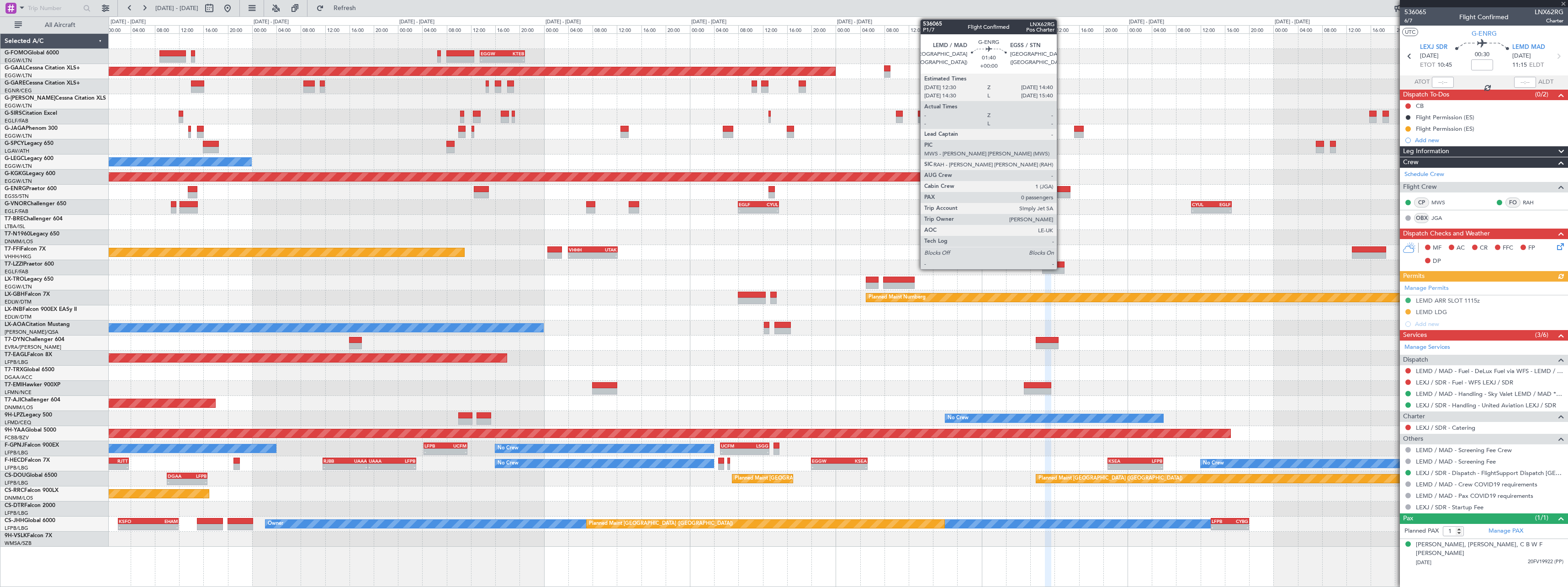
click at [1061, 193] on div at bounding box center [1064, 195] width 13 height 7
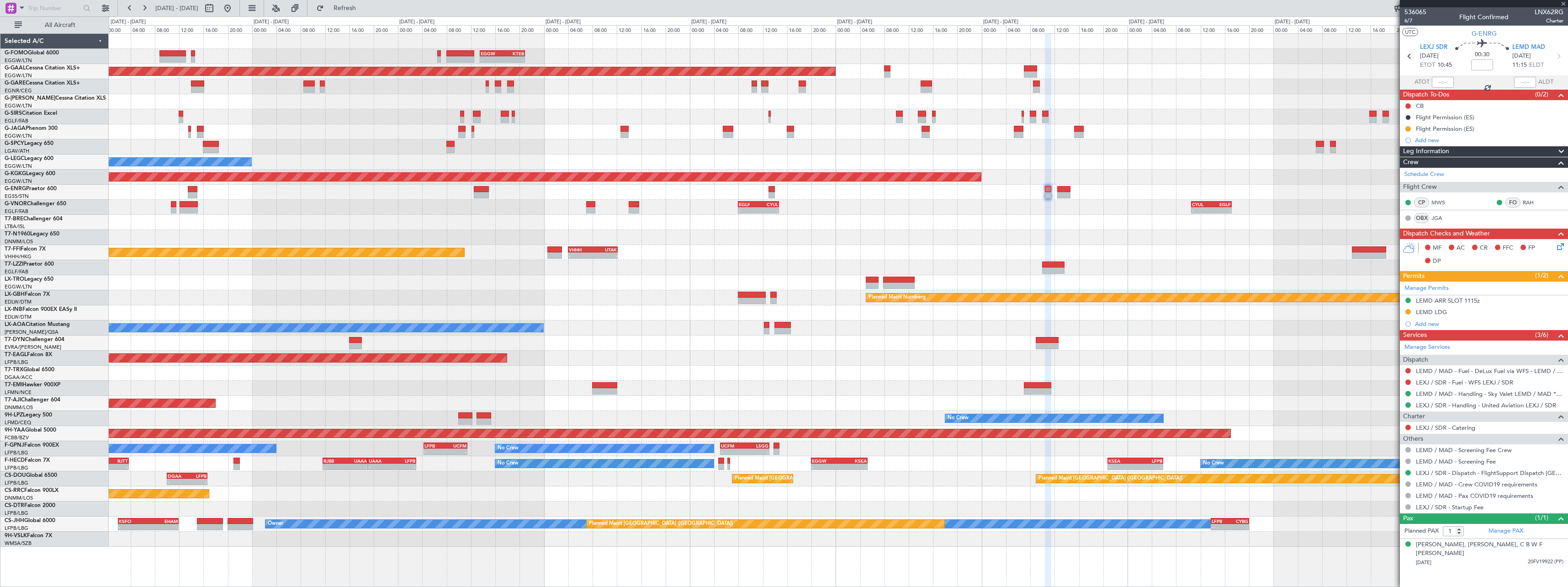
type input "0"
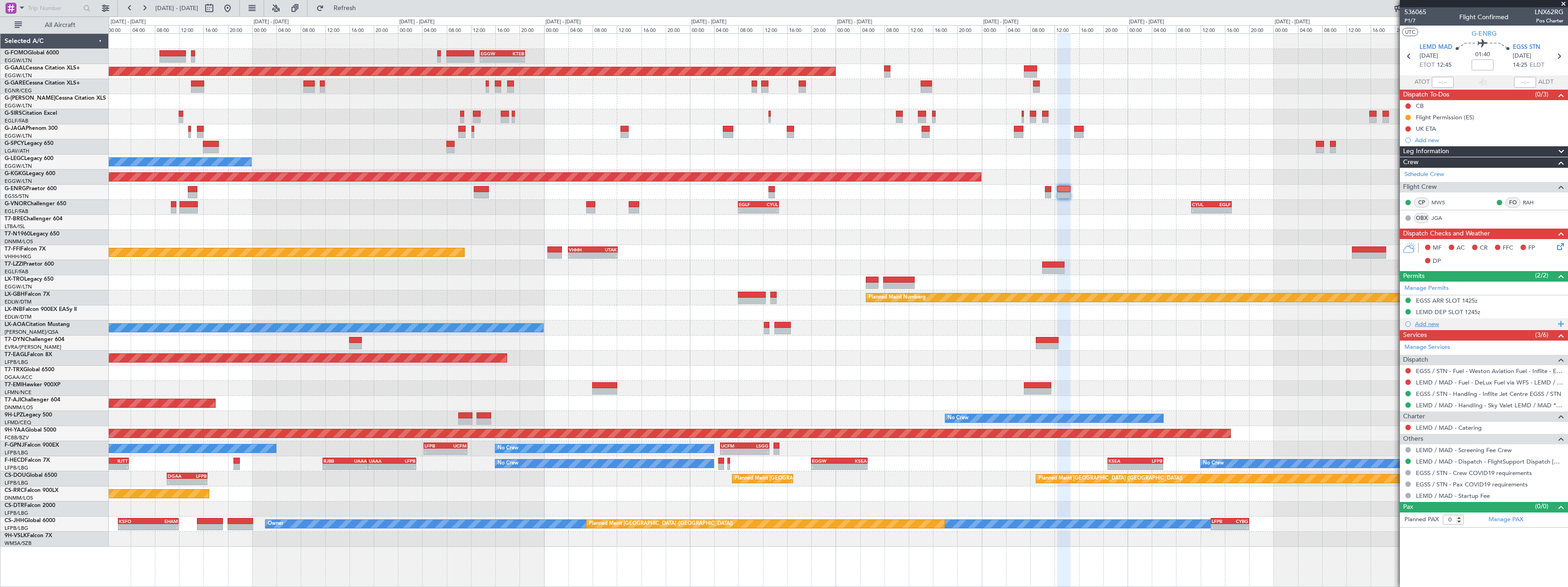
click at [1433, 324] on div "Add new" at bounding box center [1485, 323] width 140 height 8
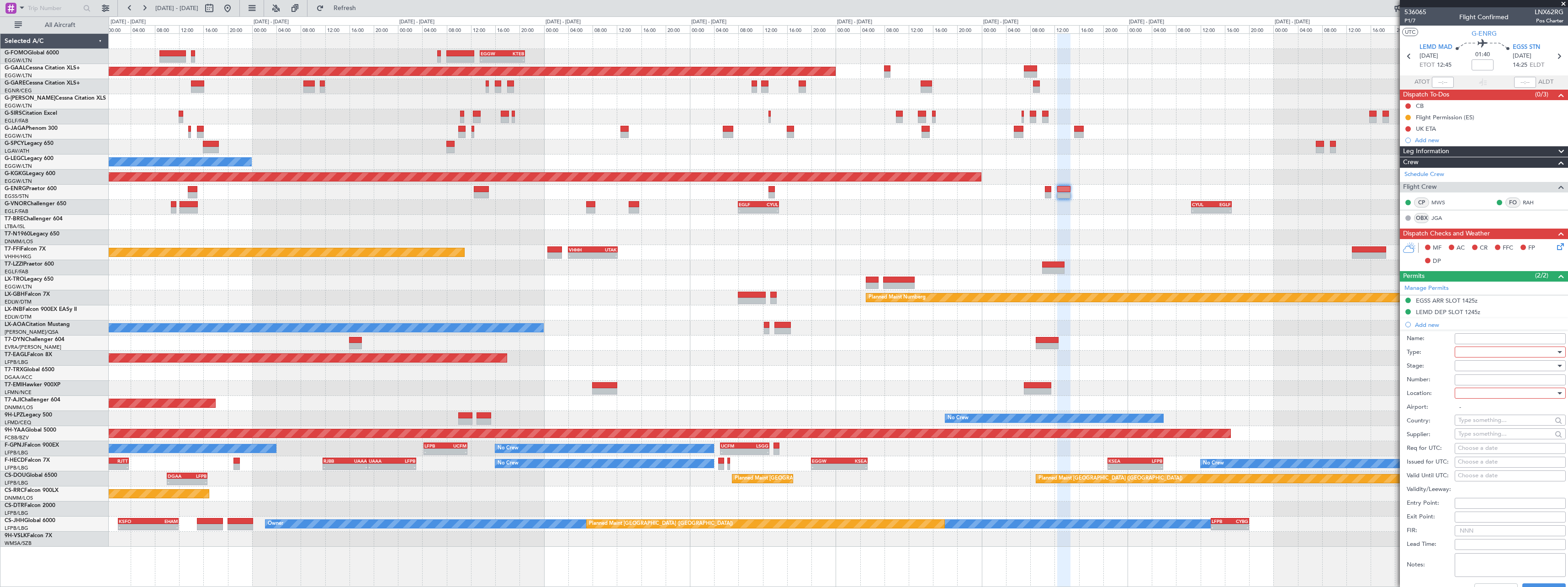
click at [1479, 351] on div at bounding box center [1507, 352] width 97 height 14
drag, startPoint x: 1497, startPoint y: 391, endPoint x: 1497, endPoint y: 381, distance: 10.0
click at [1498, 391] on span "Departure" at bounding box center [1507, 388] width 96 height 14
click at [1494, 367] on div at bounding box center [1507, 365] width 97 height 14
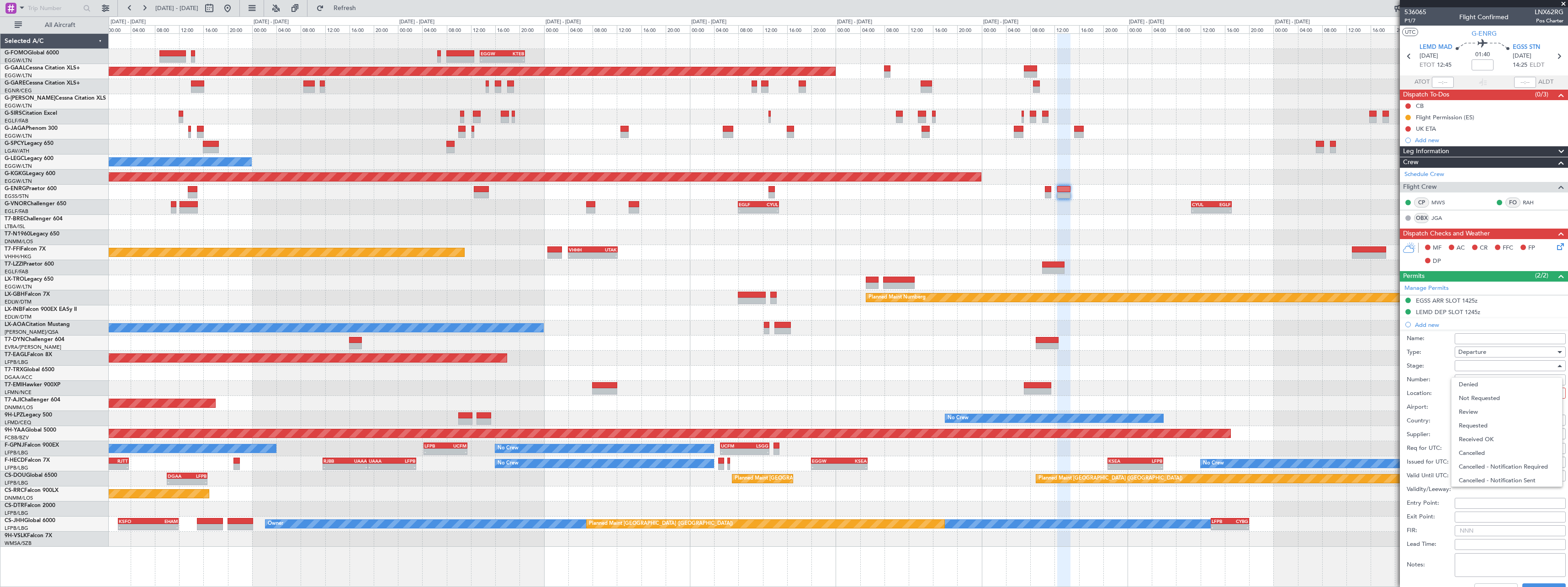
drag, startPoint x: 1497, startPoint y: 427, endPoint x: 1494, endPoint y: 410, distance: 17.3
click at [1496, 426] on span "Requested" at bounding box center [1507, 426] width 96 height 14
click at [1492, 392] on div at bounding box center [1507, 393] width 97 height 14
click at [1491, 410] on span "Departure" at bounding box center [1507, 412] width 96 height 14
type input "LEMD / MAD"
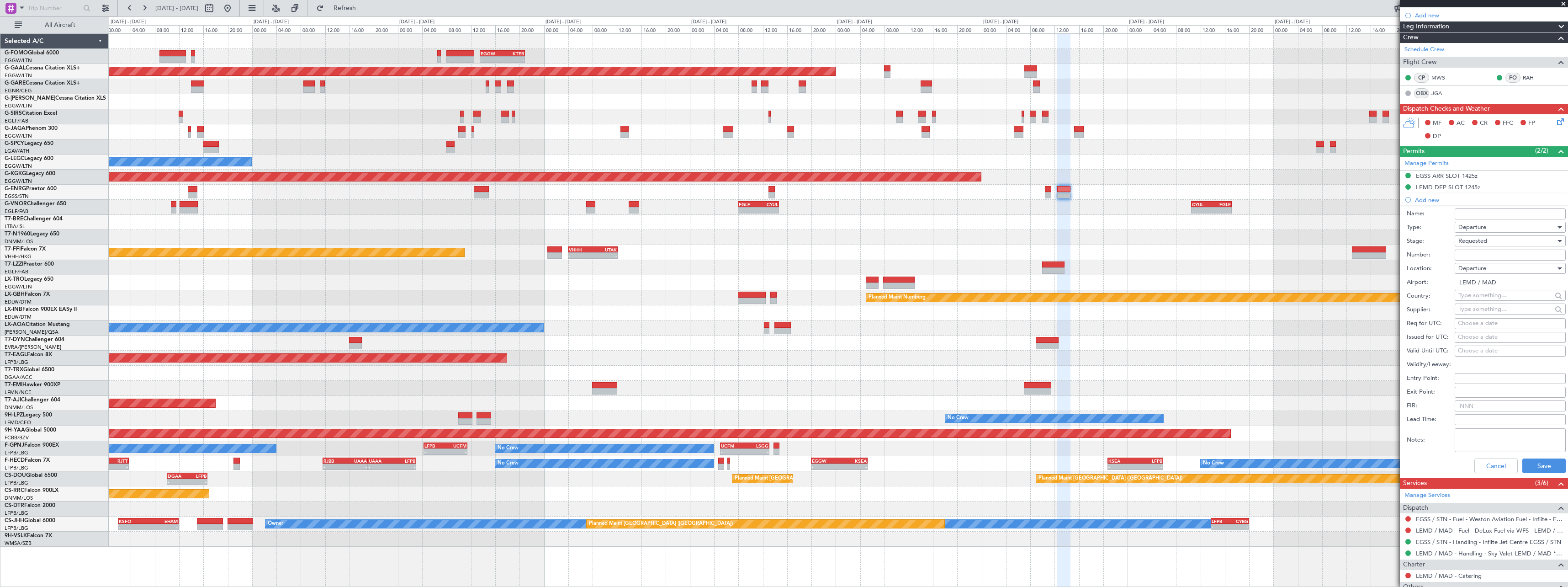
scroll to position [213, 0]
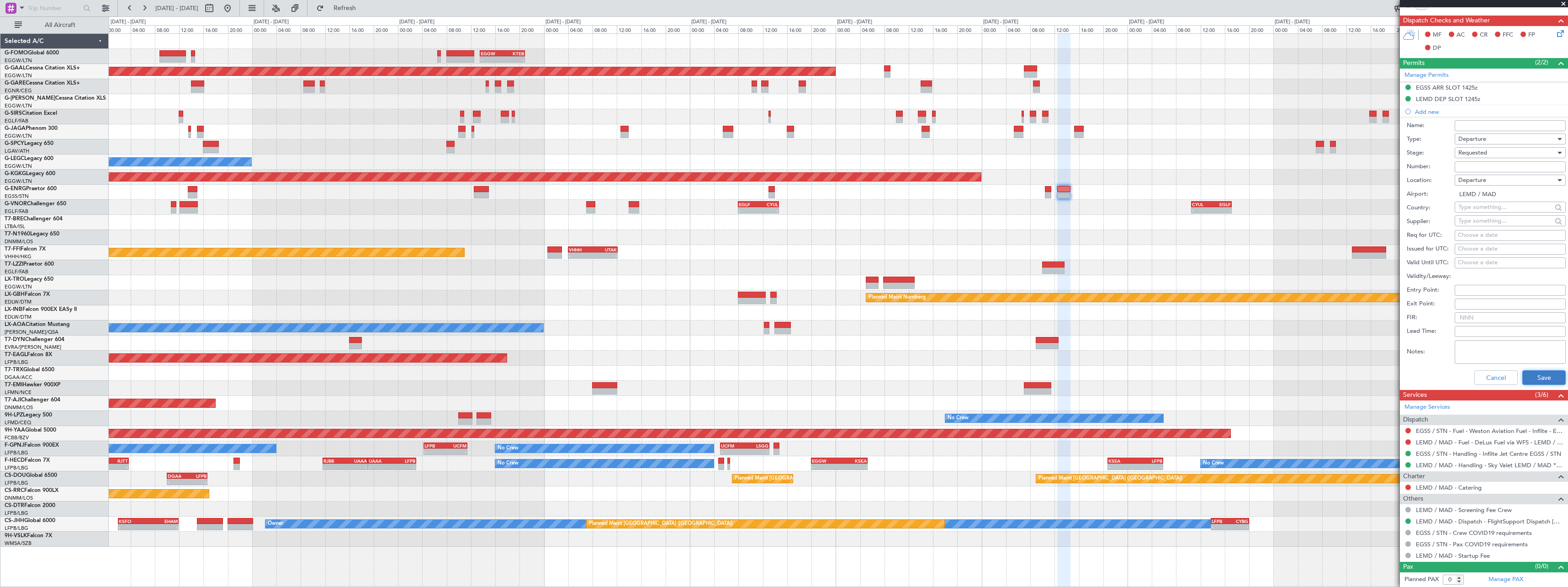
click at [1548, 381] on button "Save" at bounding box center [1544, 378] width 43 height 15
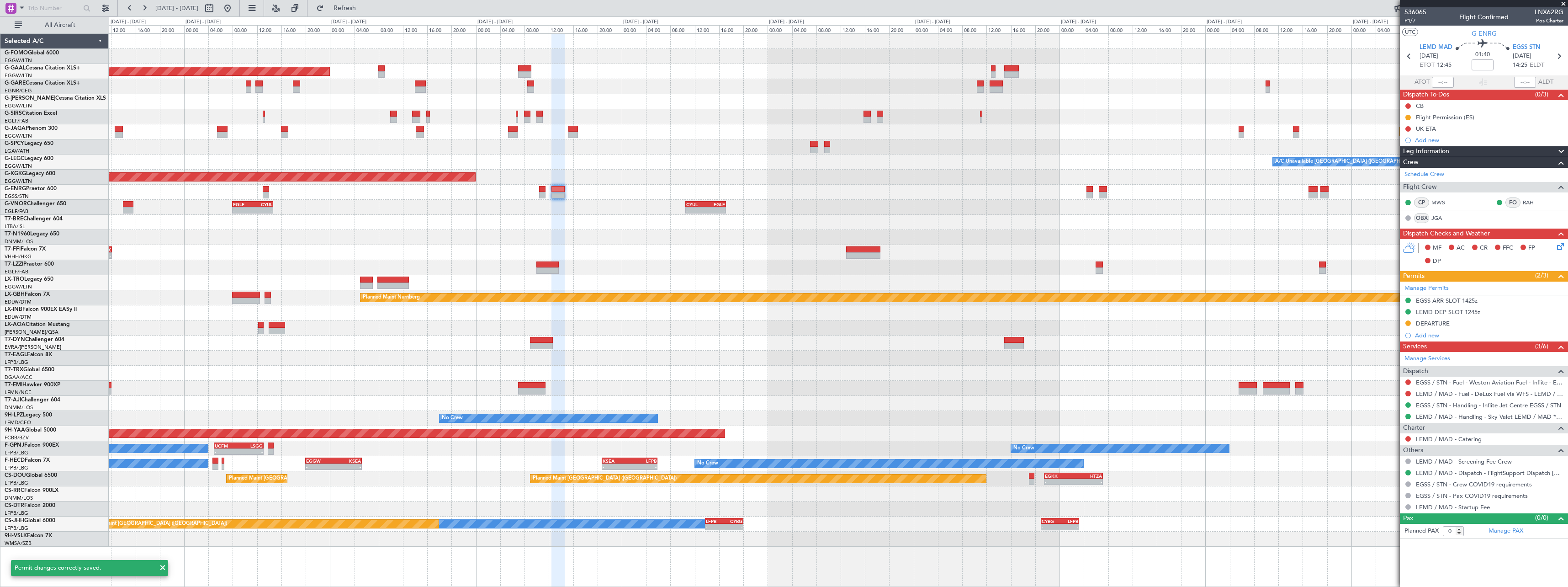
click at [679, 239] on div "- - EGGW 13:30 Z KTEB 20:55 Z Planned [GEOGRAPHIC_DATA] Planned Maint [GEOGRAPH…" at bounding box center [838, 290] width 1459 height 513
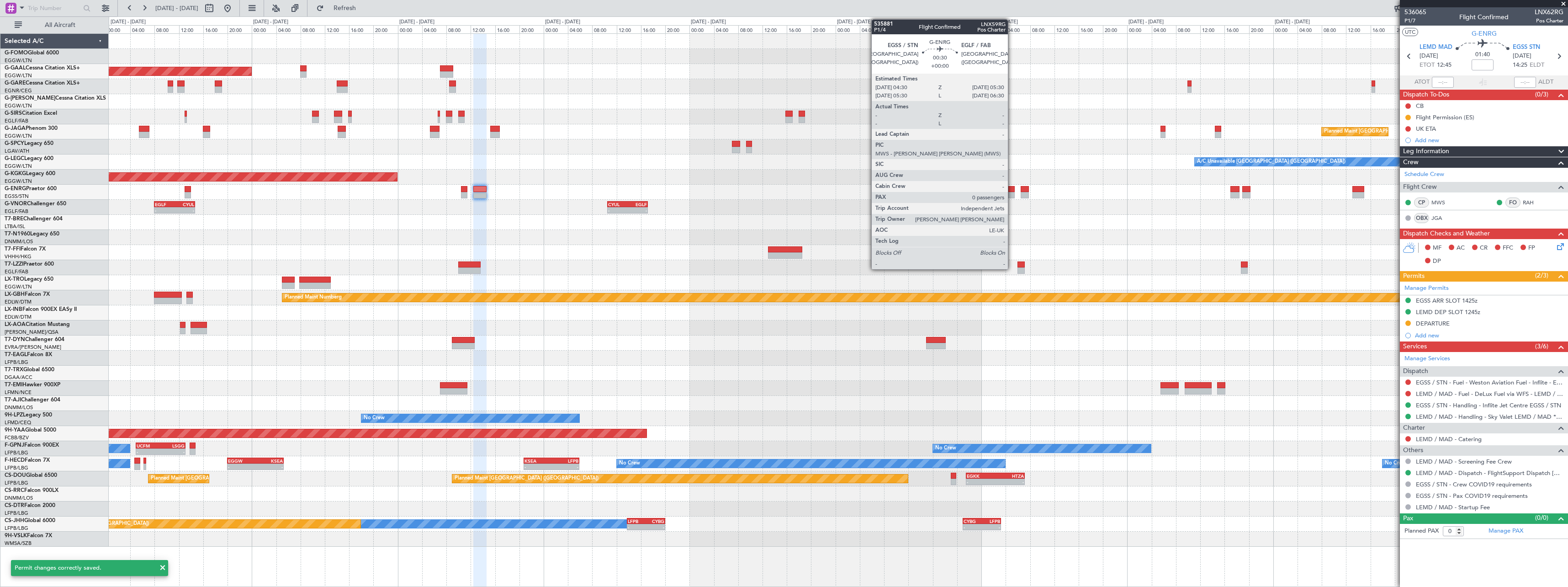
click at [1012, 191] on div at bounding box center [1012, 189] width 7 height 7
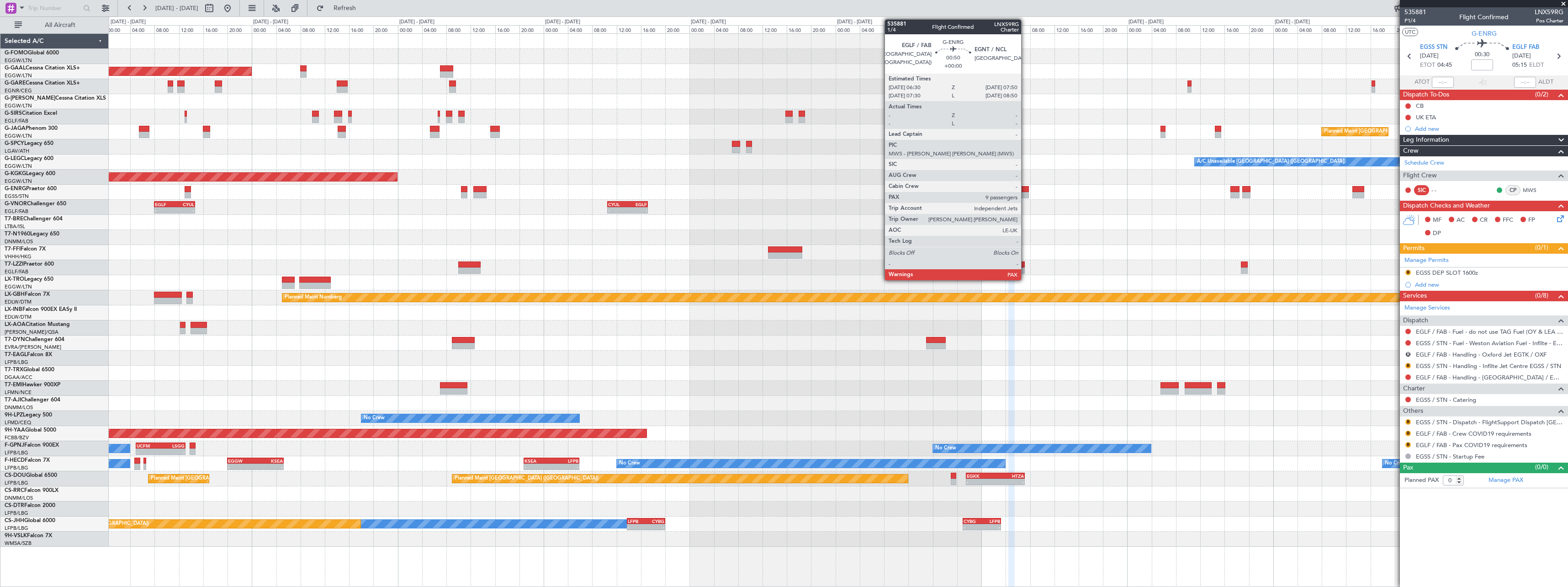
click at [1025, 193] on div at bounding box center [1025, 195] width 9 height 7
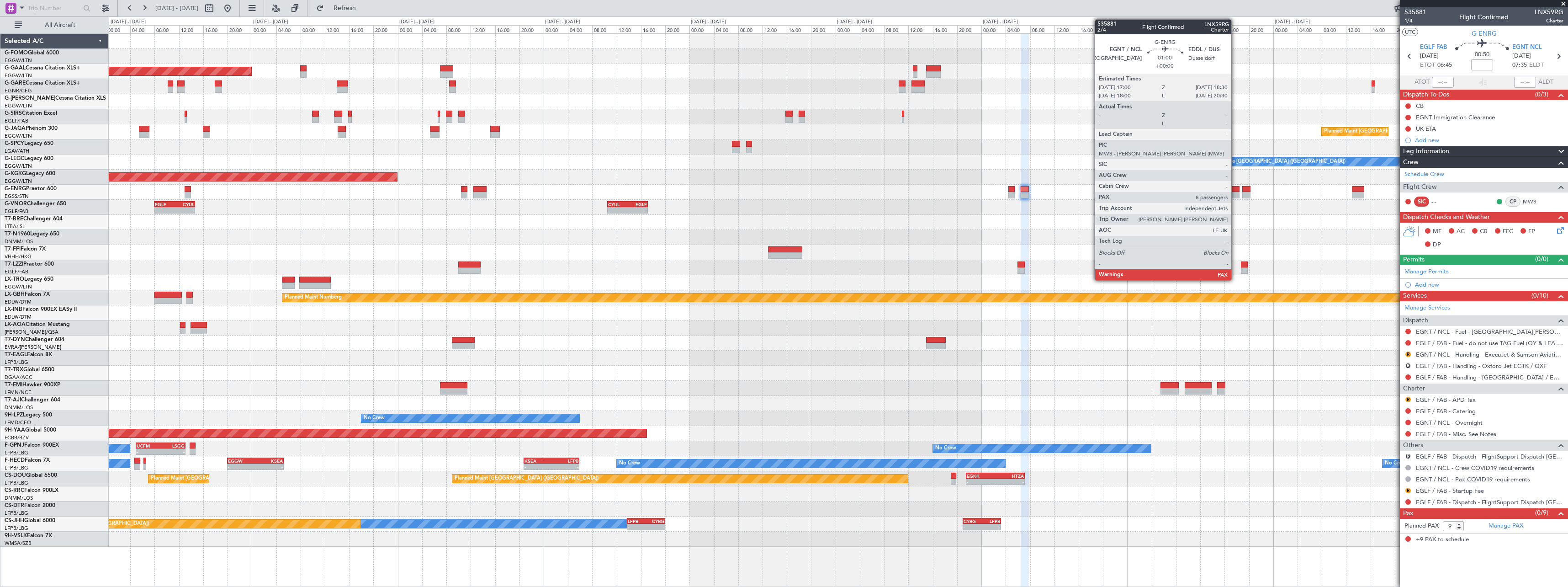
click at [1236, 194] on div at bounding box center [1234, 195] width 9 height 7
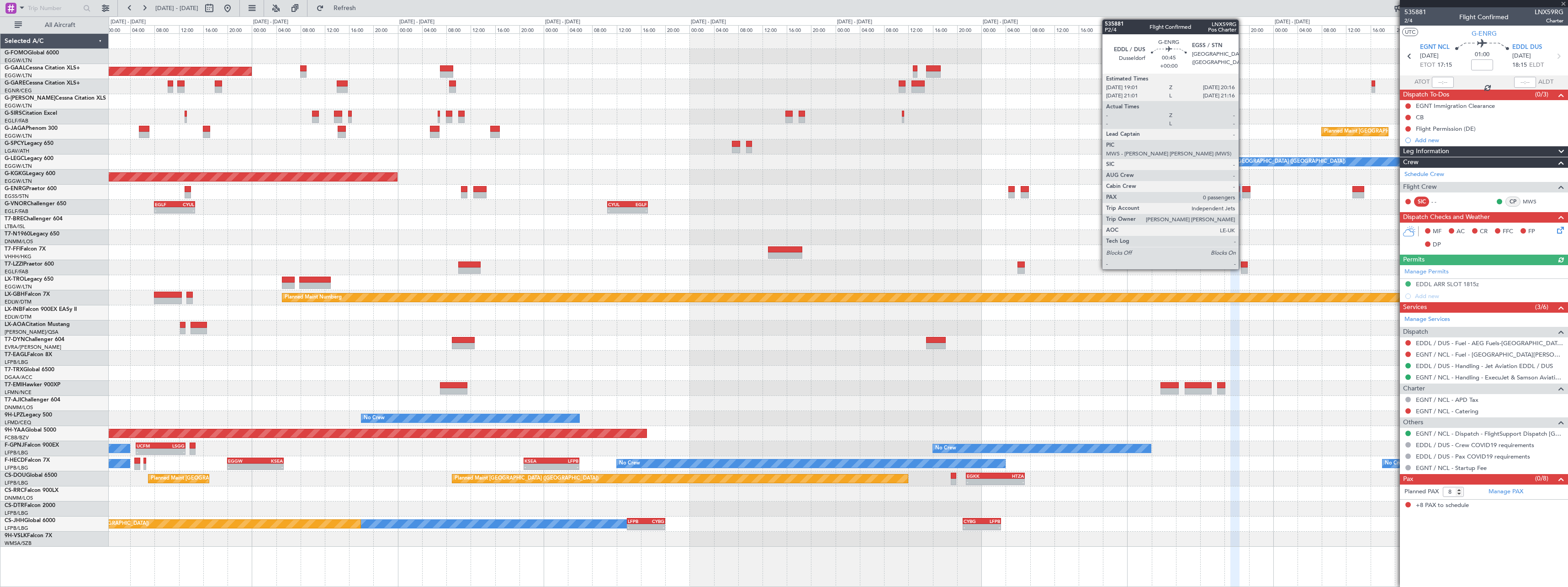
click at [1243, 191] on div at bounding box center [1246, 189] width 8 height 7
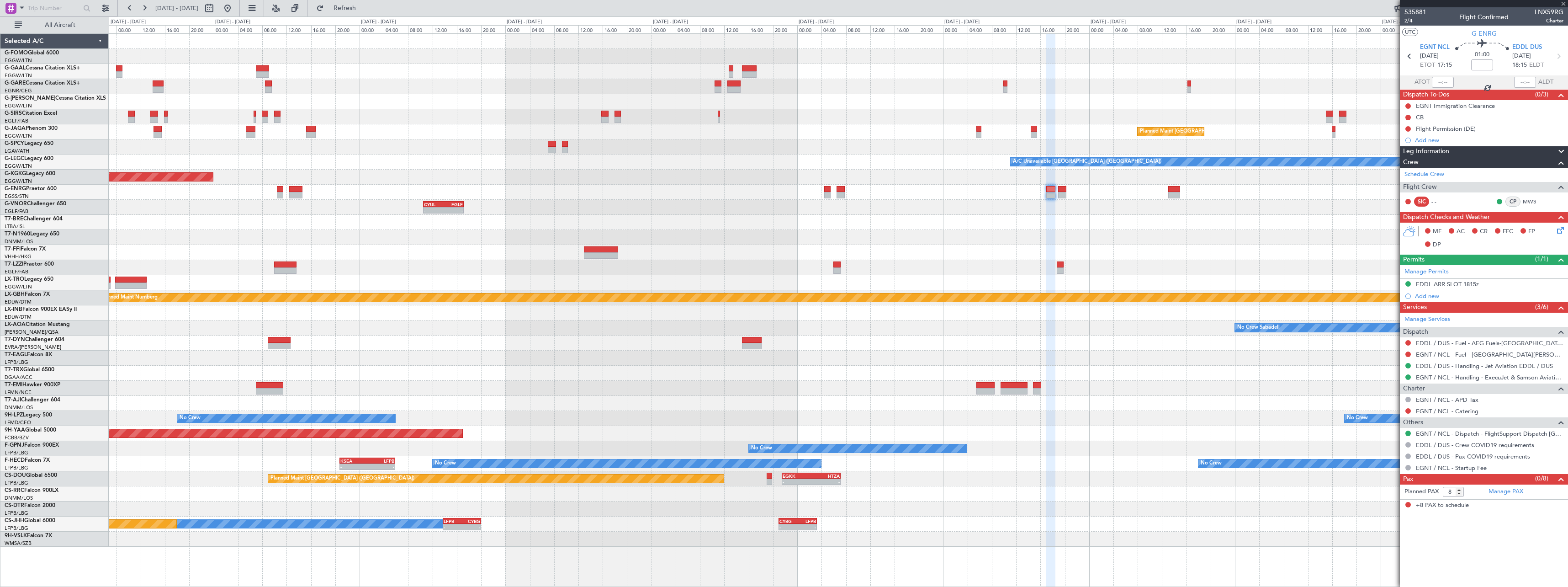
click at [1107, 222] on div at bounding box center [838, 222] width 1459 height 15
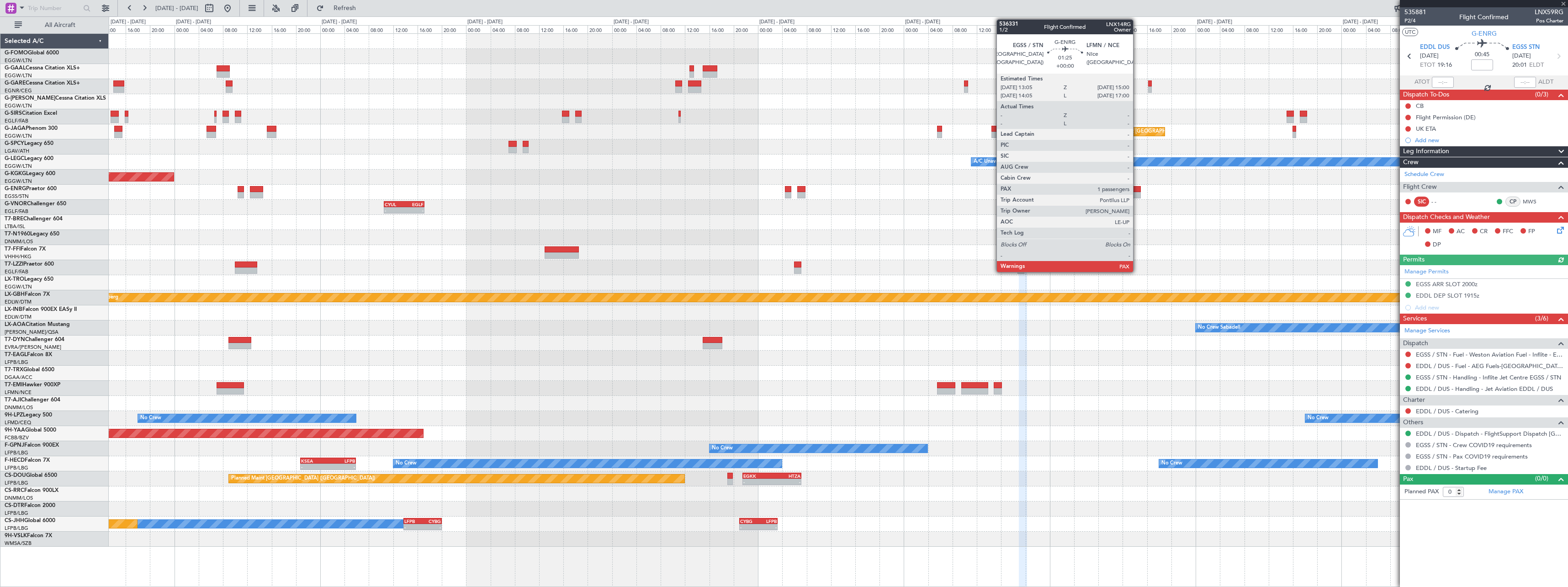
click at [1137, 190] on div at bounding box center [1135, 189] width 12 height 7
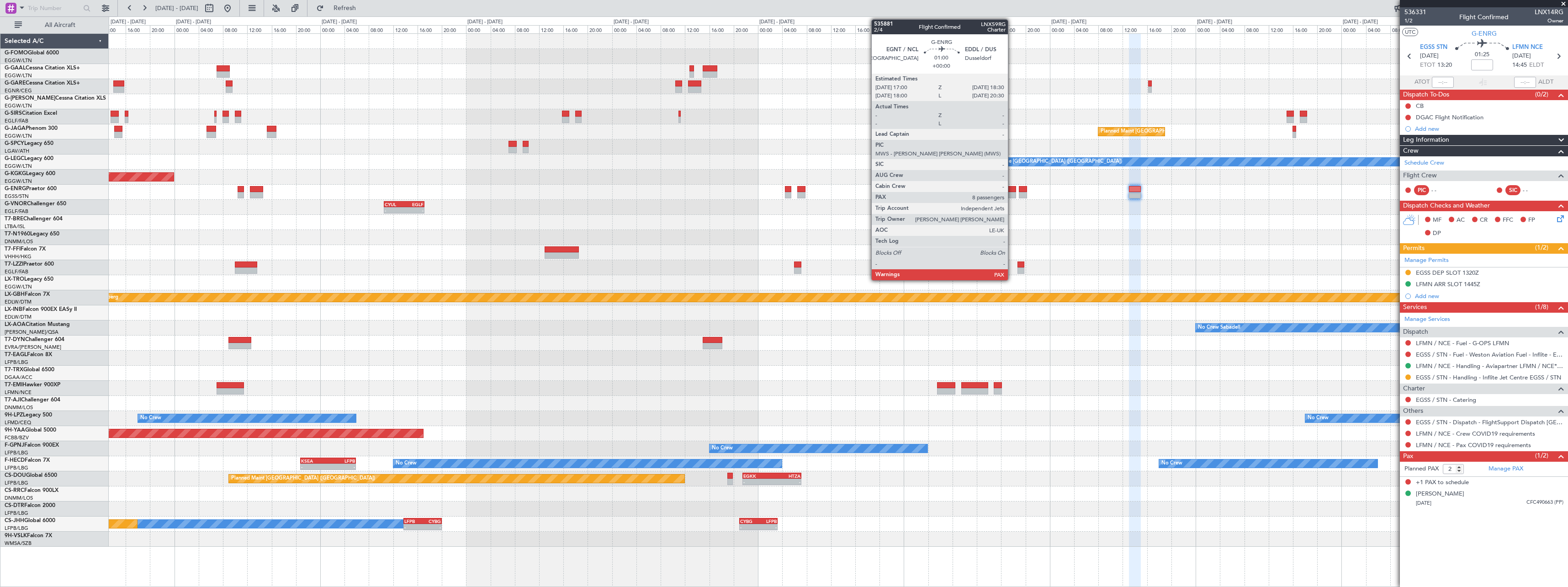
click at [1012, 194] on div at bounding box center [1011, 195] width 9 height 7
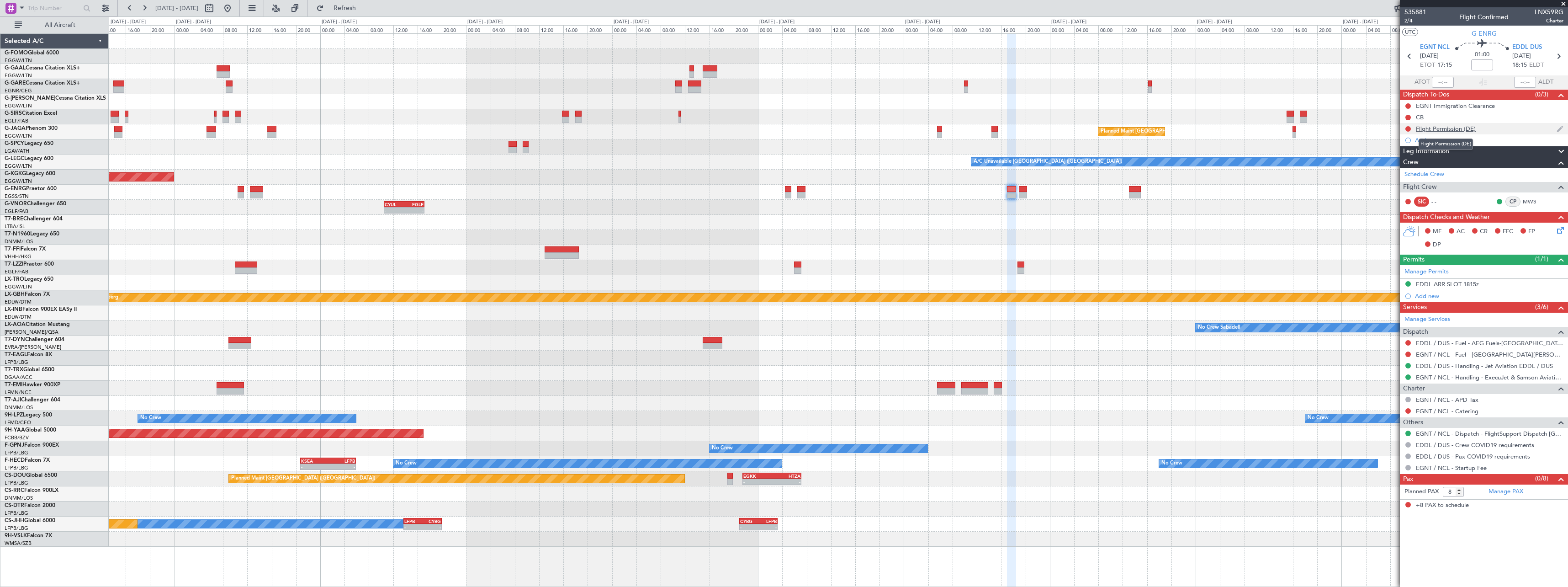
click at [1426, 131] on div "Flight Permission (DE)" at bounding box center [1446, 128] width 60 height 8
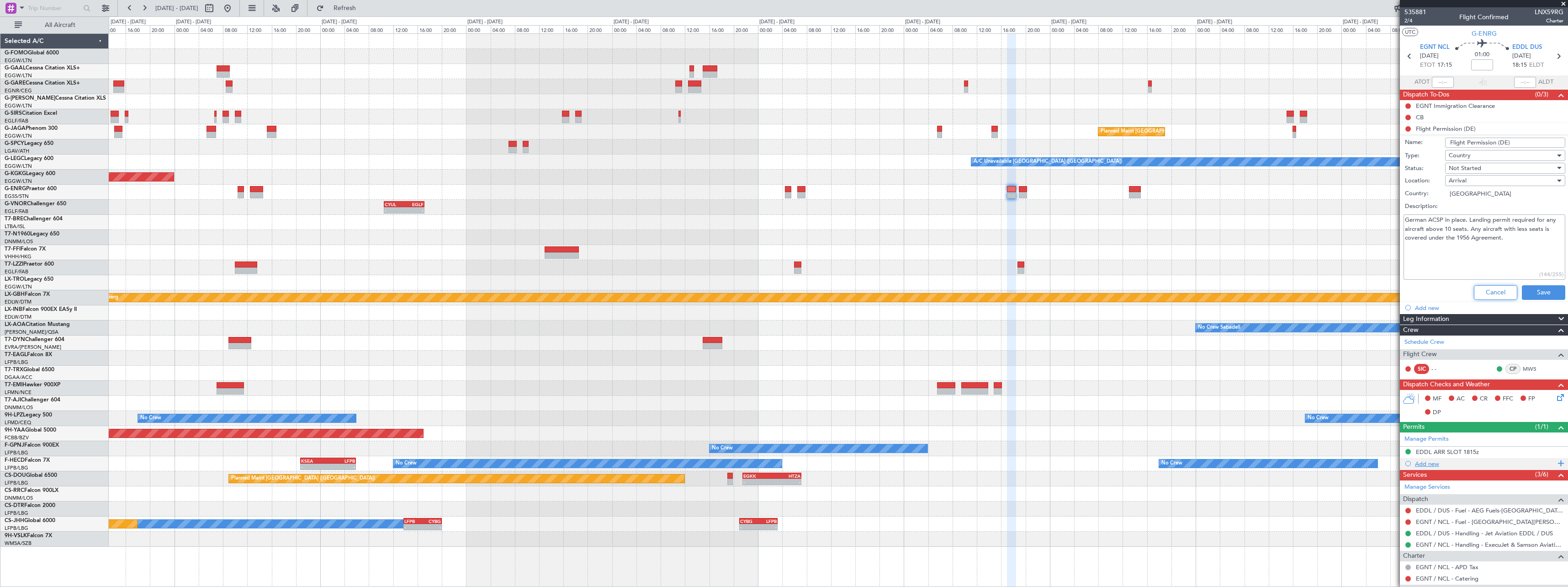
click at [1486, 290] on button "Cancel" at bounding box center [1495, 292] width 43 height 15
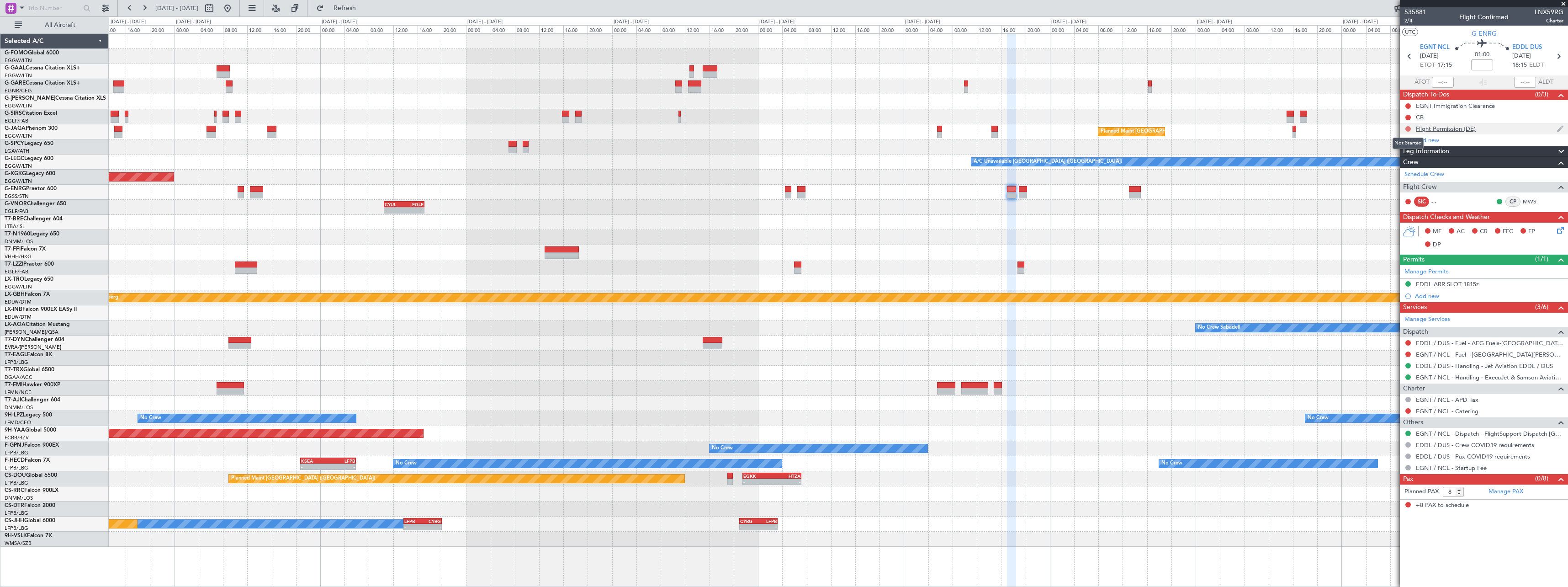
click at [1408, 127] on button at bounding box center [1408, 128] width 5 height 5
click at [1412, 172] on span "Completed" at bounding box center [1412, 169] width 30 height 9
click at [1493, 34] on span "G-ENRG" at bounding box center [1484, 33] width 25 height 10
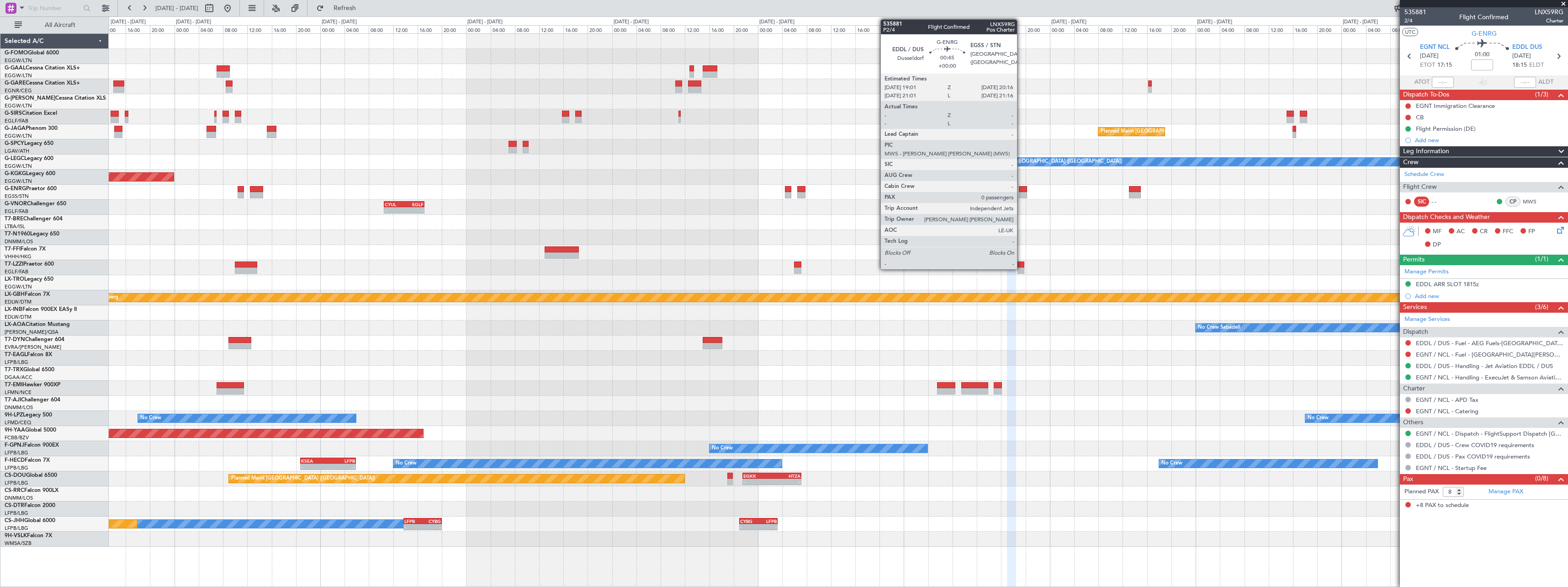
click at [1021, 194] on div at bounding box center [1023, 195] width 8 height 7
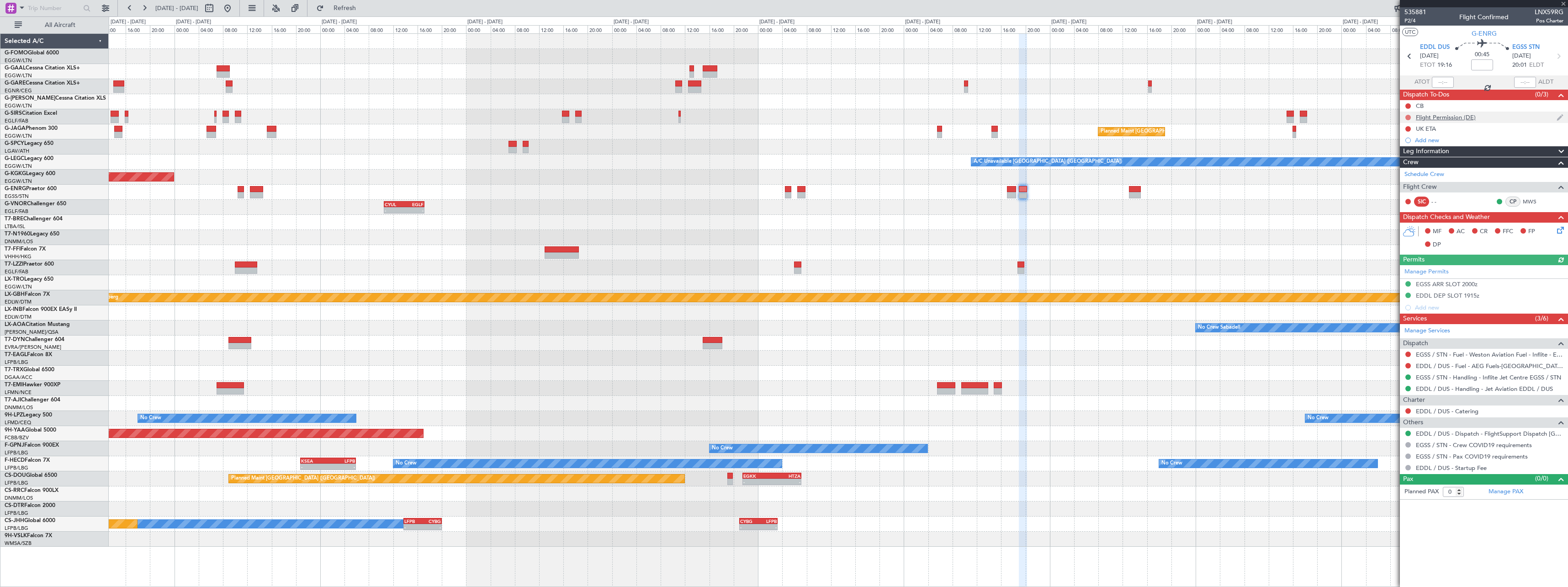
click at [1409, 116] on button at bounding box center [1408, 117] width 5 height 5
click at [1402, 158] on span "Completed" at bounding box center [1412, 157] width 30 height 9
click at [1439, 119] on div "Flight Permission (DE)" at bounding box center [1446, 117] width 60 height 8
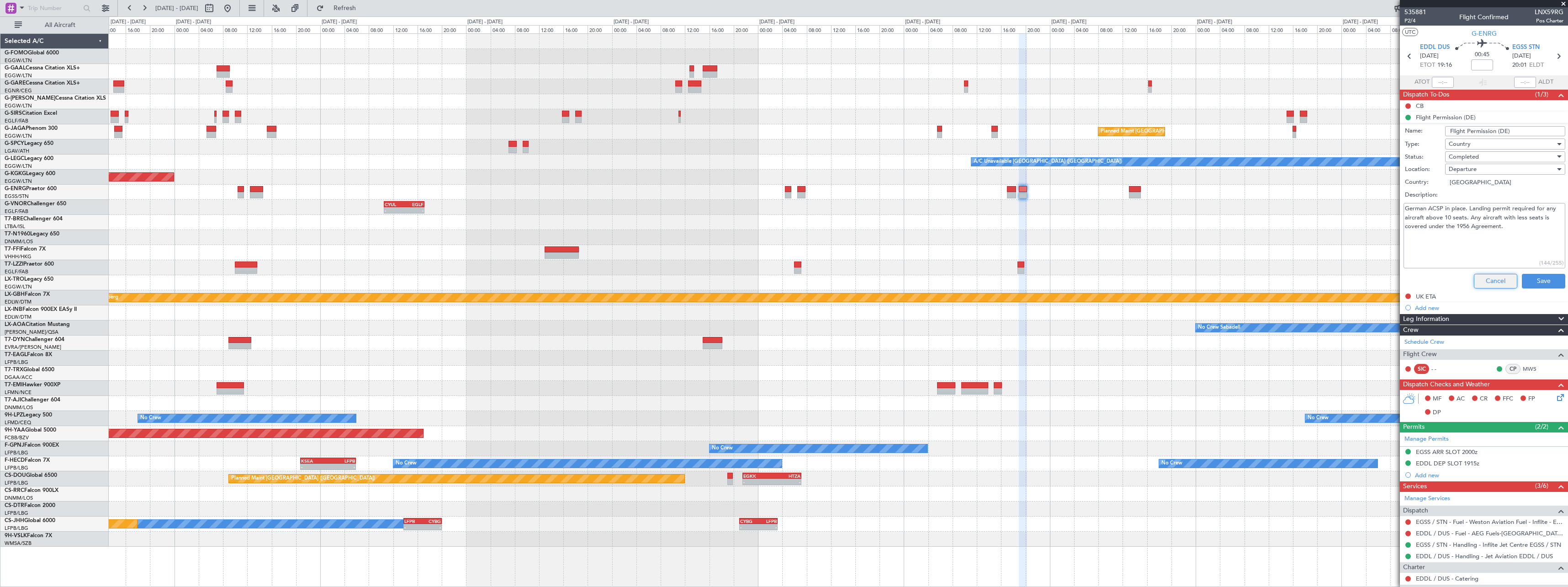
click at [1494, 276] on button "Cancel" at bounding box center [1495, 281] width 43 height 15
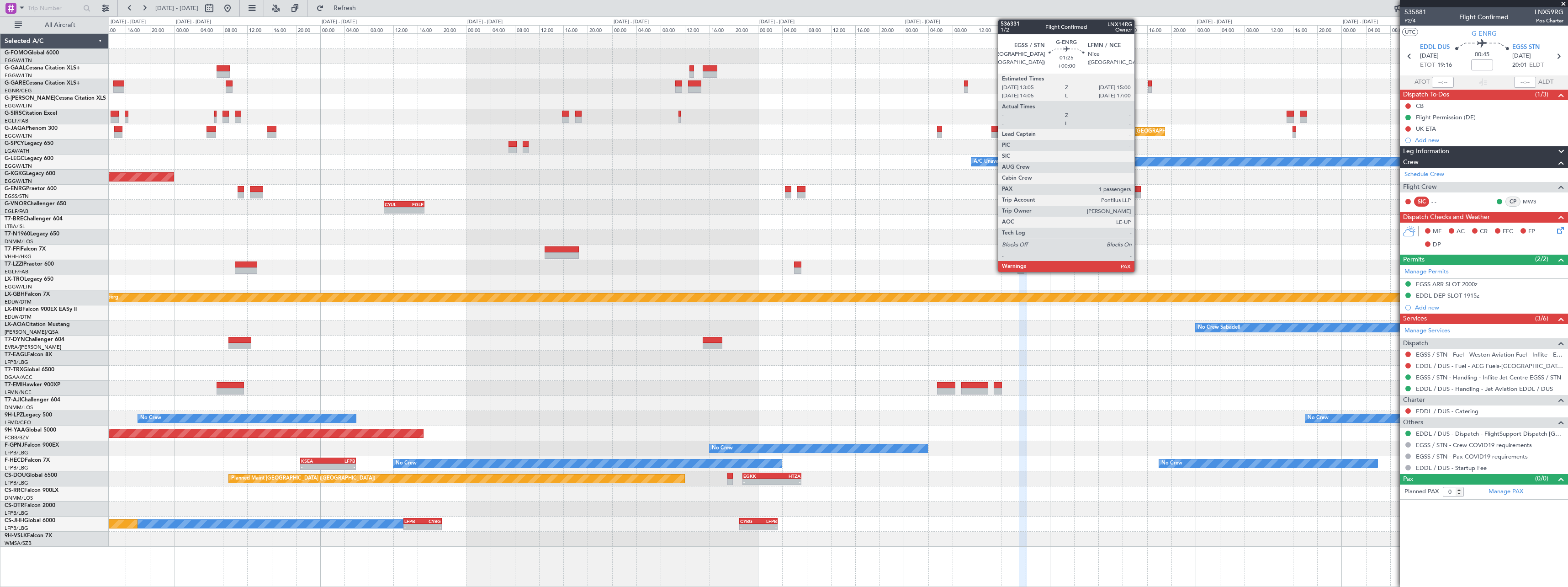
click at [1138, 192] on div at bounding box center [1135, 195] width 12 height 7
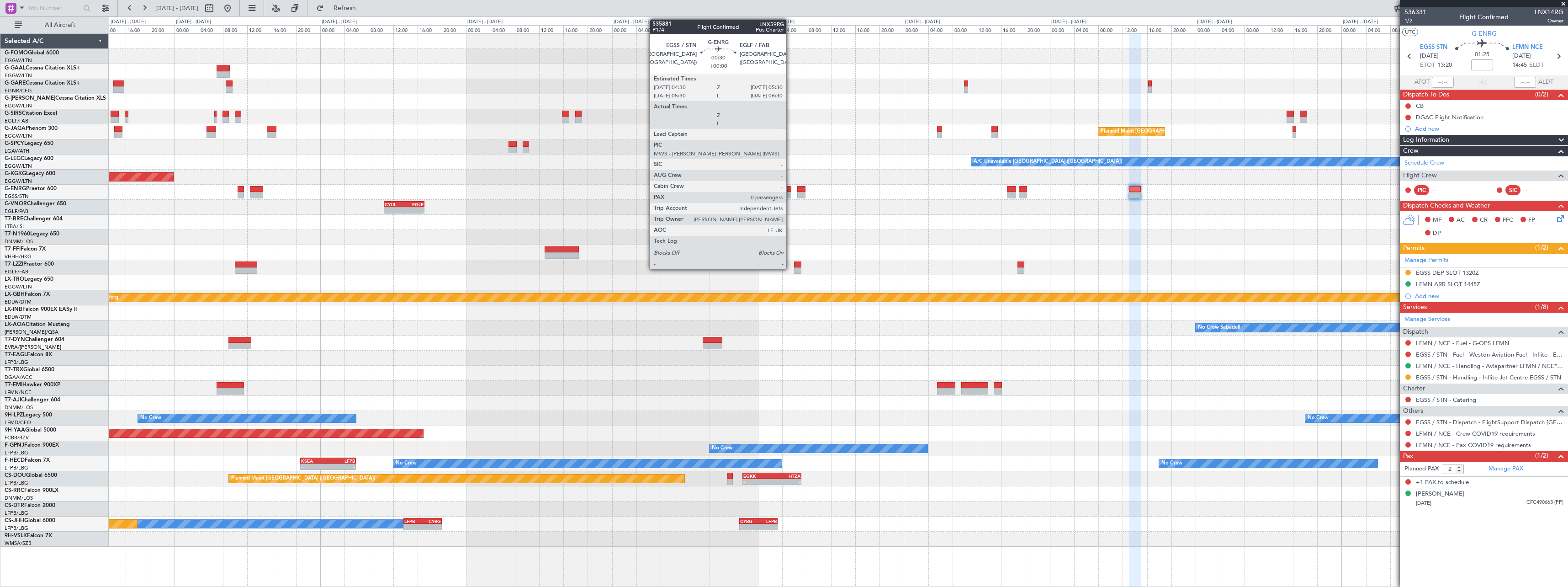
click at [791, 193] on div at bounding box center [788, 195] width 7 height 7
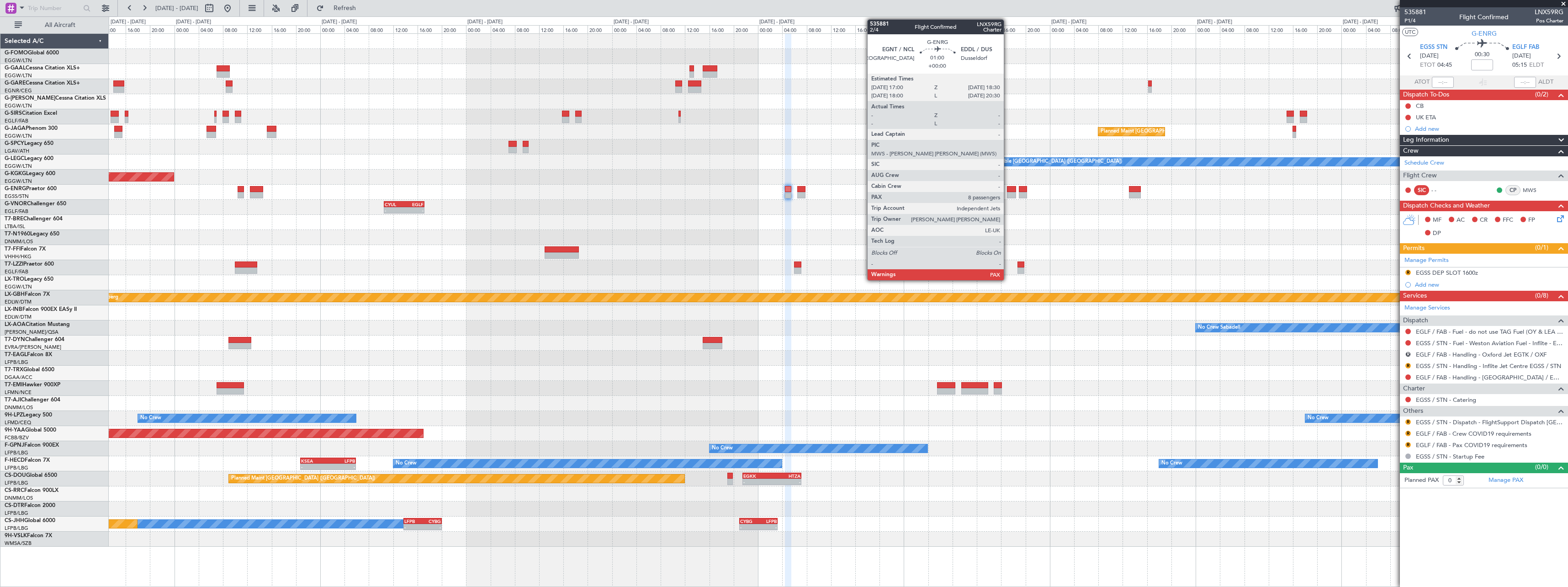
click at [1008, 188] on div at bounding box center [1011, 189] width 9 height 7
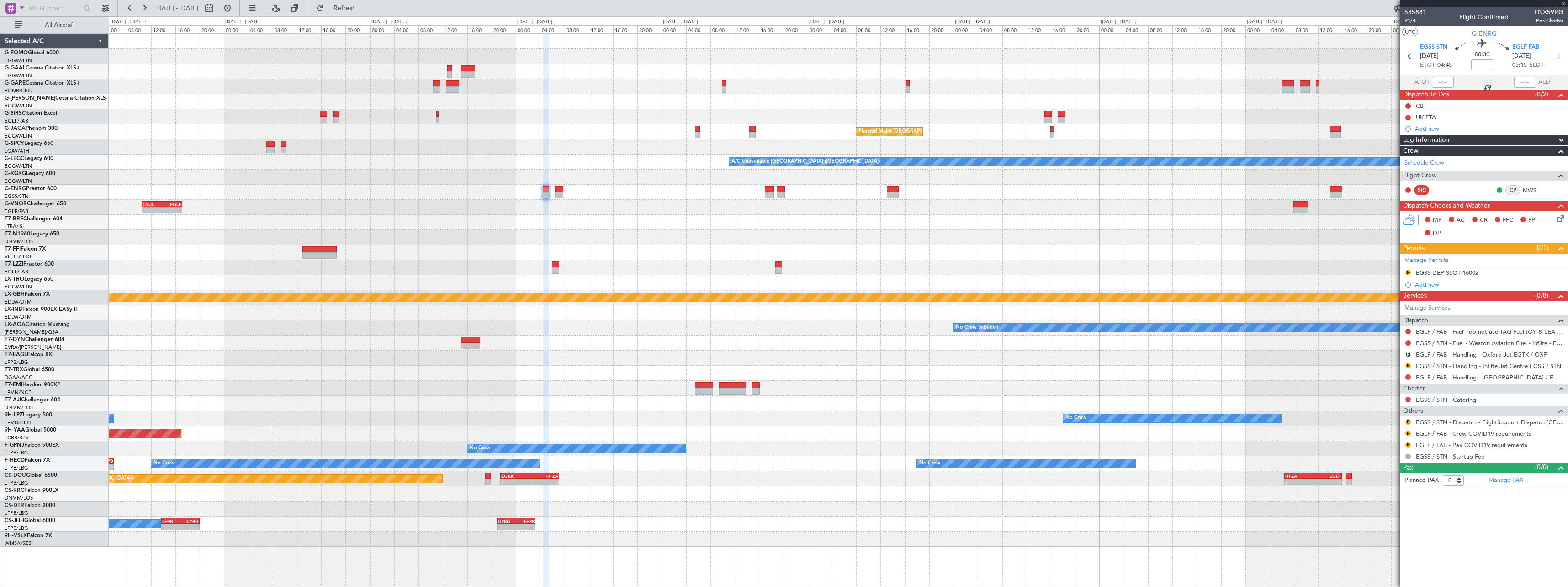
click at [768, 225] on div at bounding box center [838, 222] width 1459 height 15
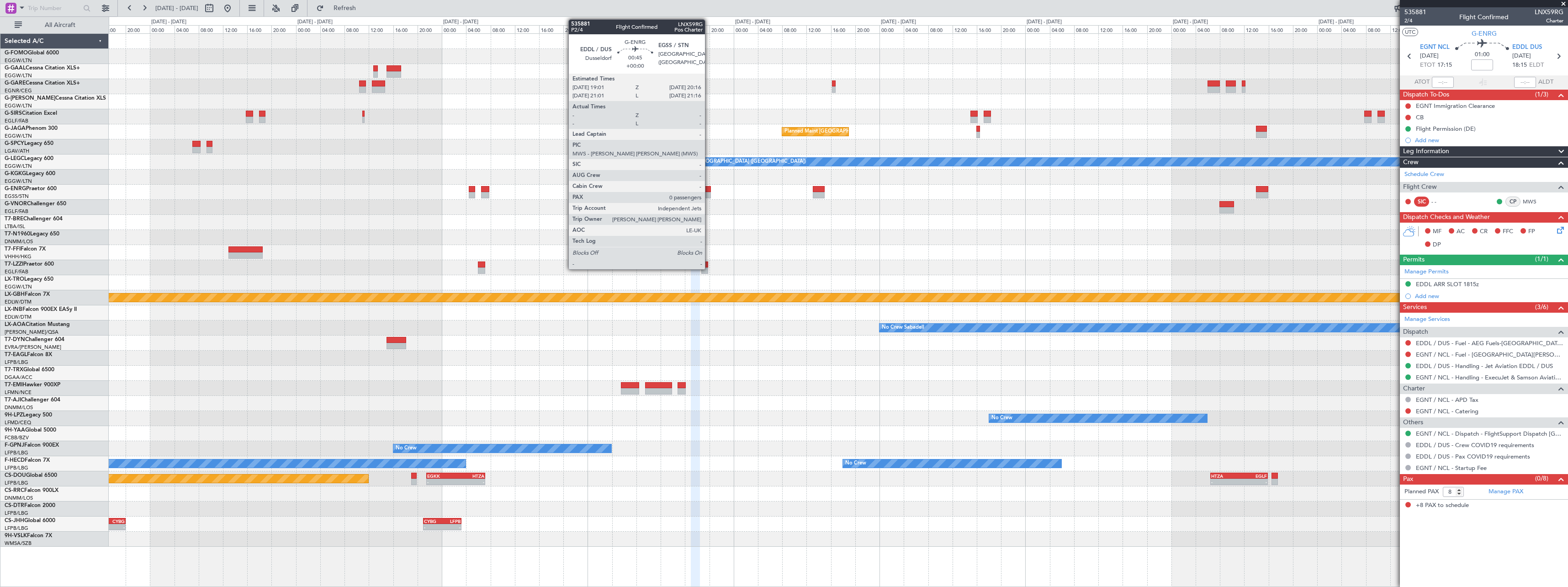
click at [709, 193] on div at bounding box center [706, 195] width 8 height 7
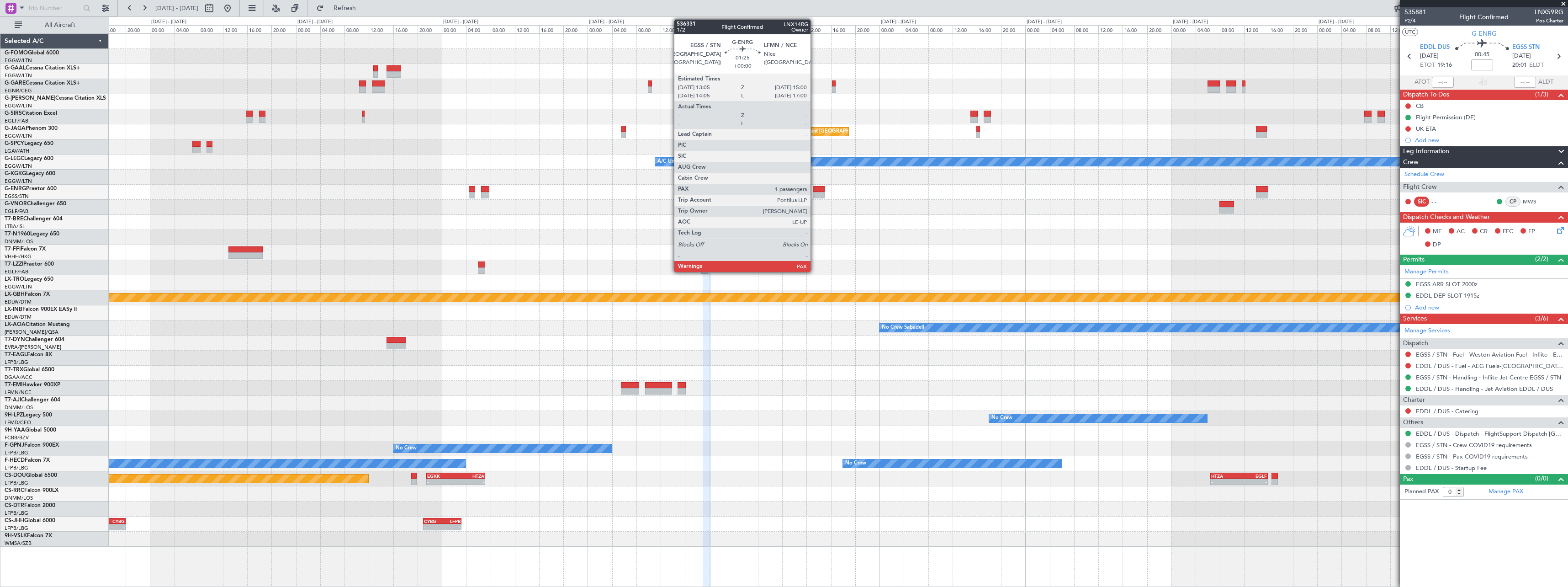
click at [814, 191] on div at bounding box center [819, 189] width 12 height 7
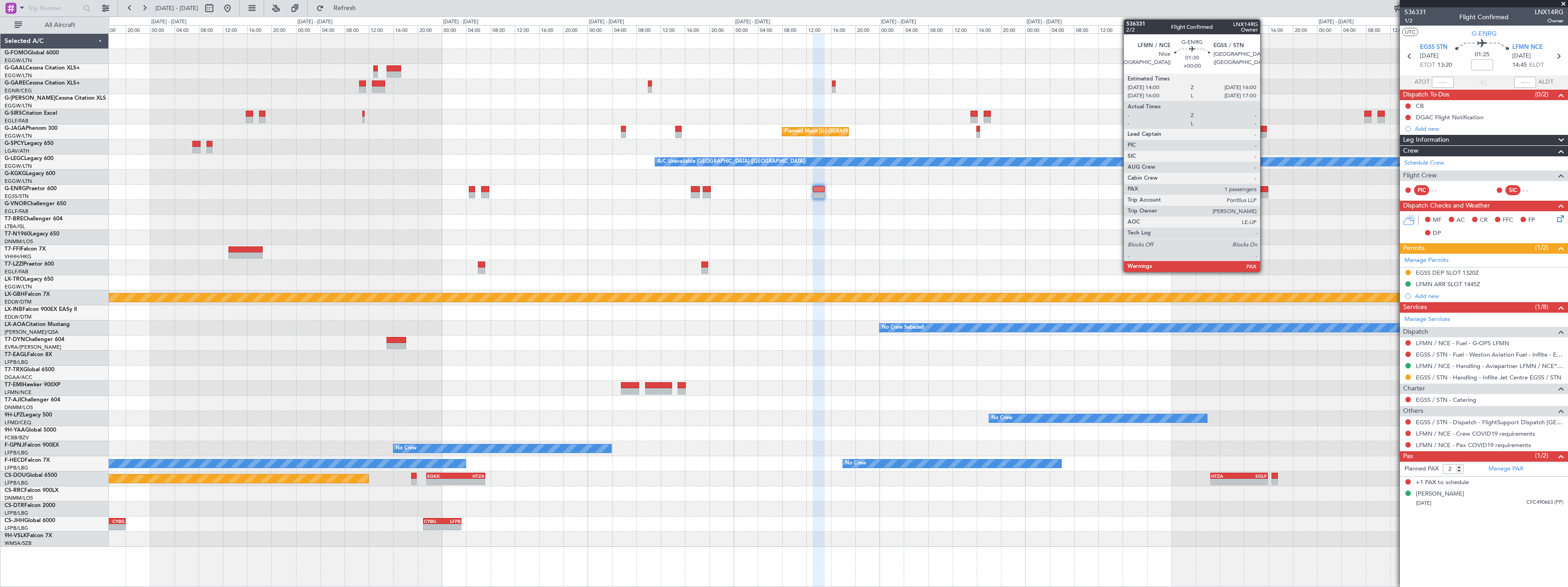
click at [1264, 195] on div at bounding box center [1262, 195] width 12 height 7
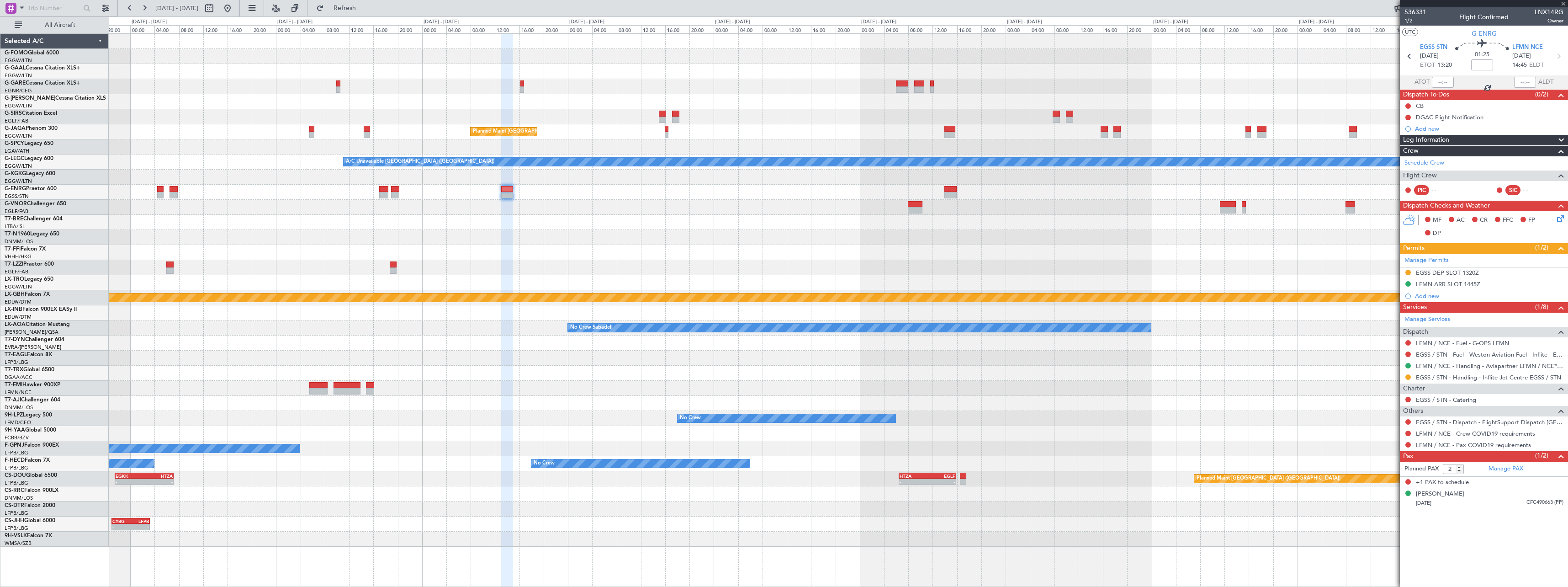
click at [934, 254] on div at bounding box center [838, 252] width 1459 height 15
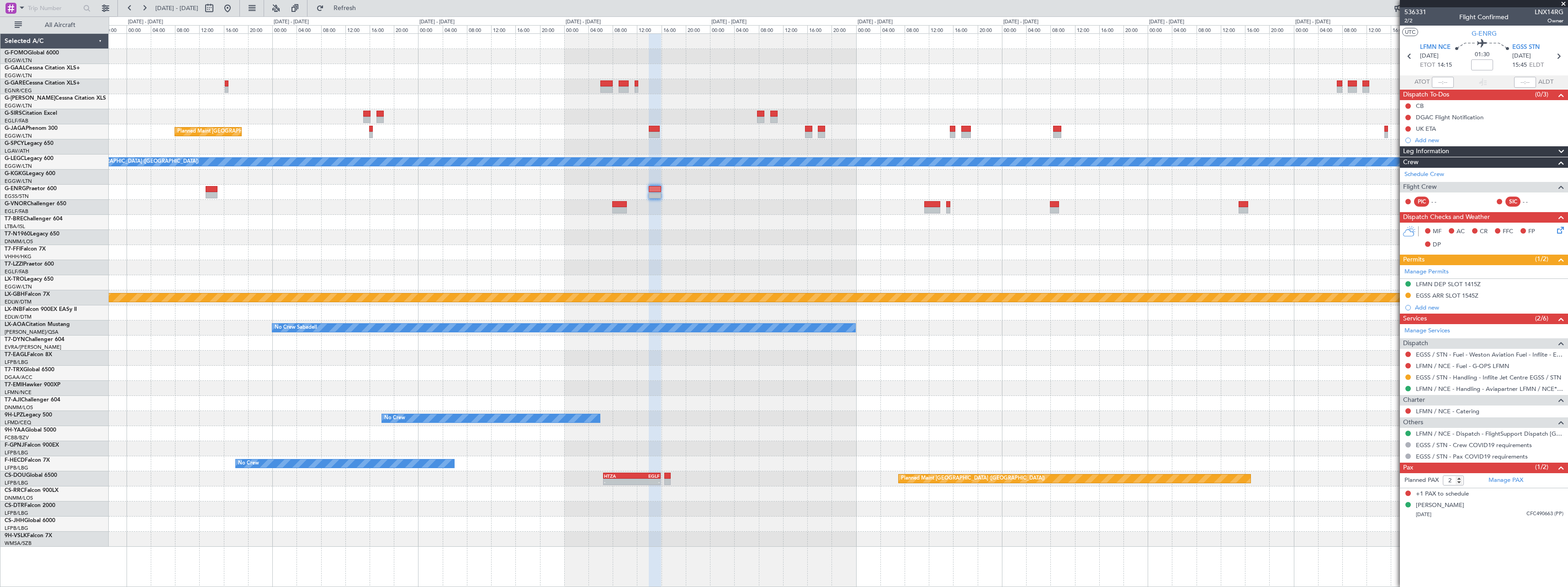
click at [971, 247] on div at bounding box center [838, 252] width 1459 height 15
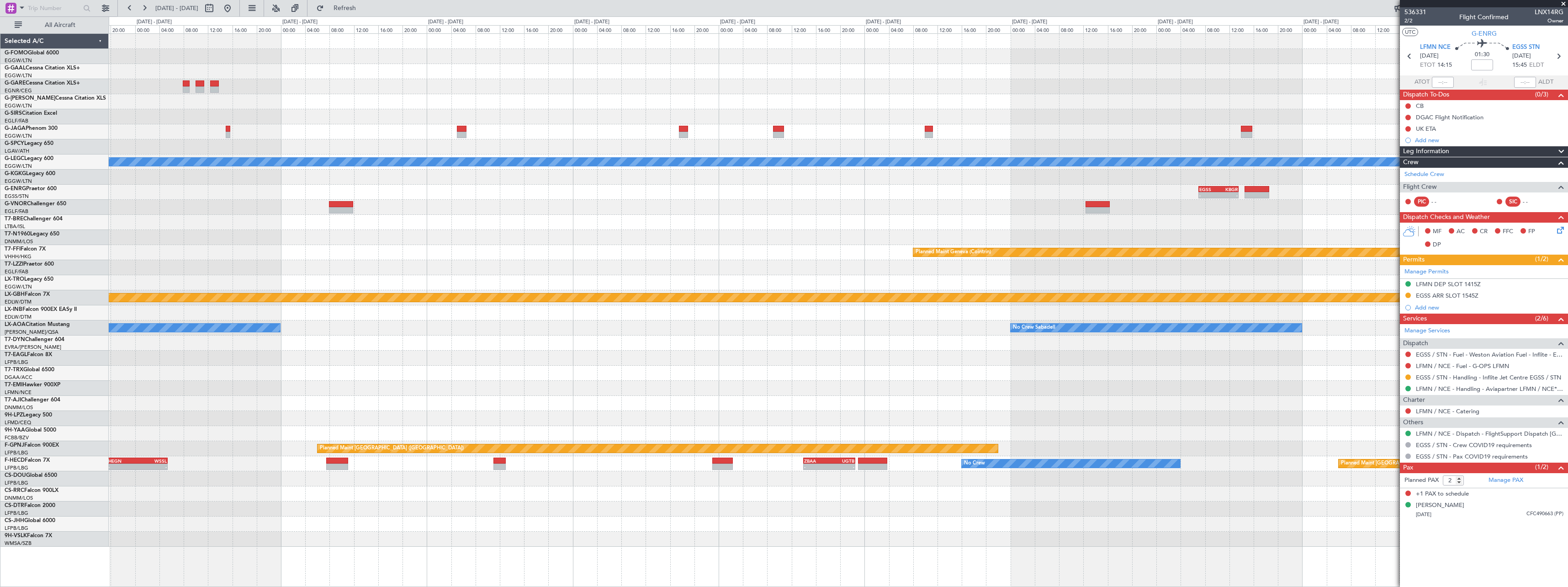
click at [51, 242] on div "A/C Unavailable [GEOGRAPHIC_DATA] ([GEOGRAPHIC_DATA]) EGSS 07:00 Z KBGR 13:35 Z…" at bounding box center [784, 301] width 1568 height 571
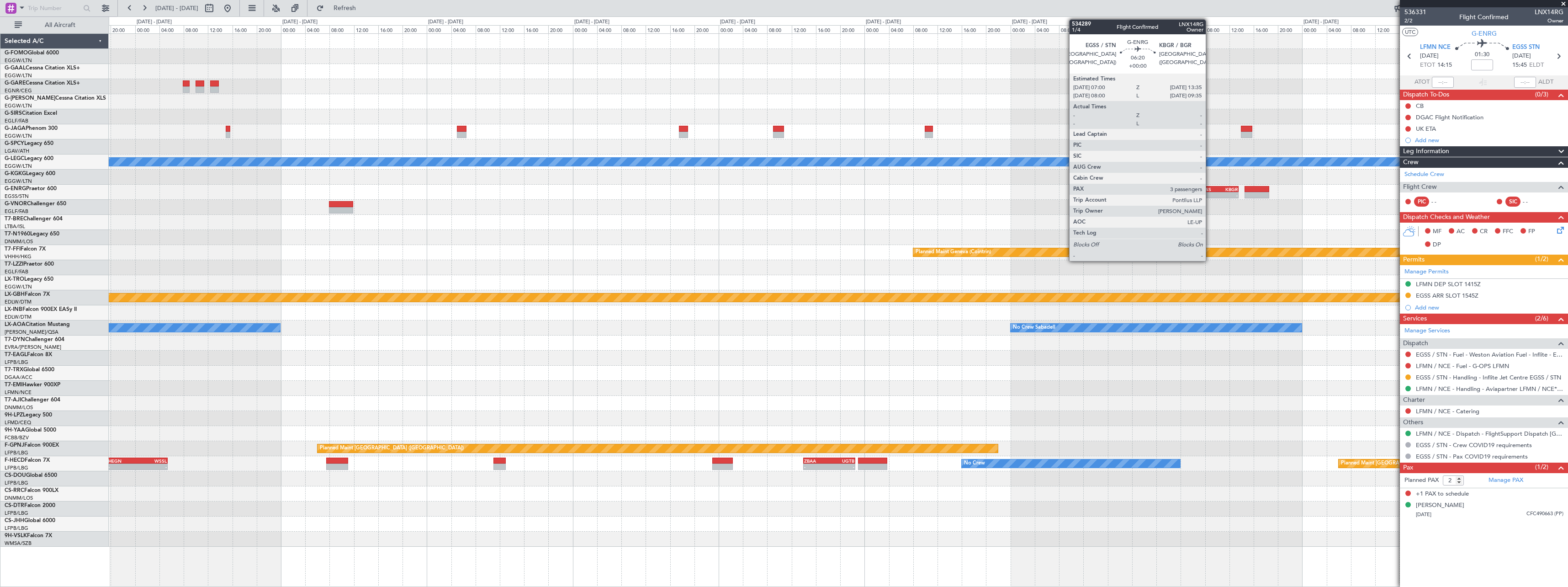
click at [1210, 192] on div "- -" at bounding box center [1219, 195] width 40 height 7
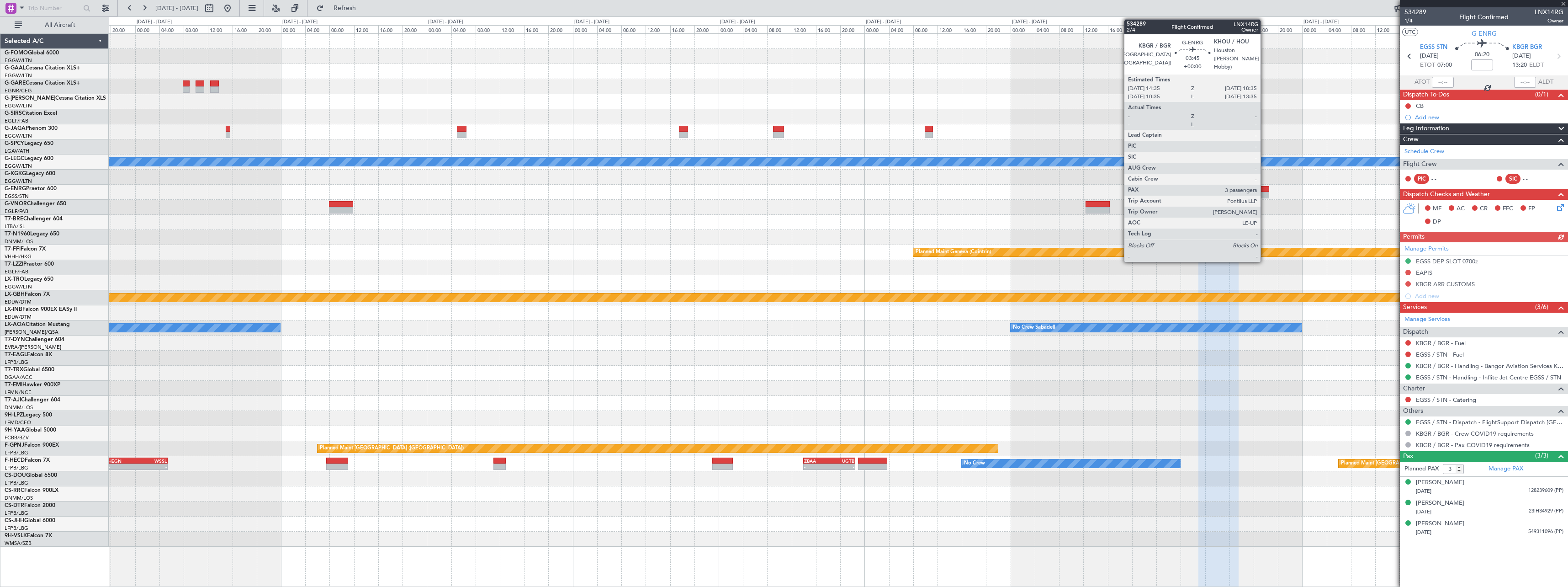
click at [1265, 192] on div at bounding box center [1257, 195] width 25 height 7
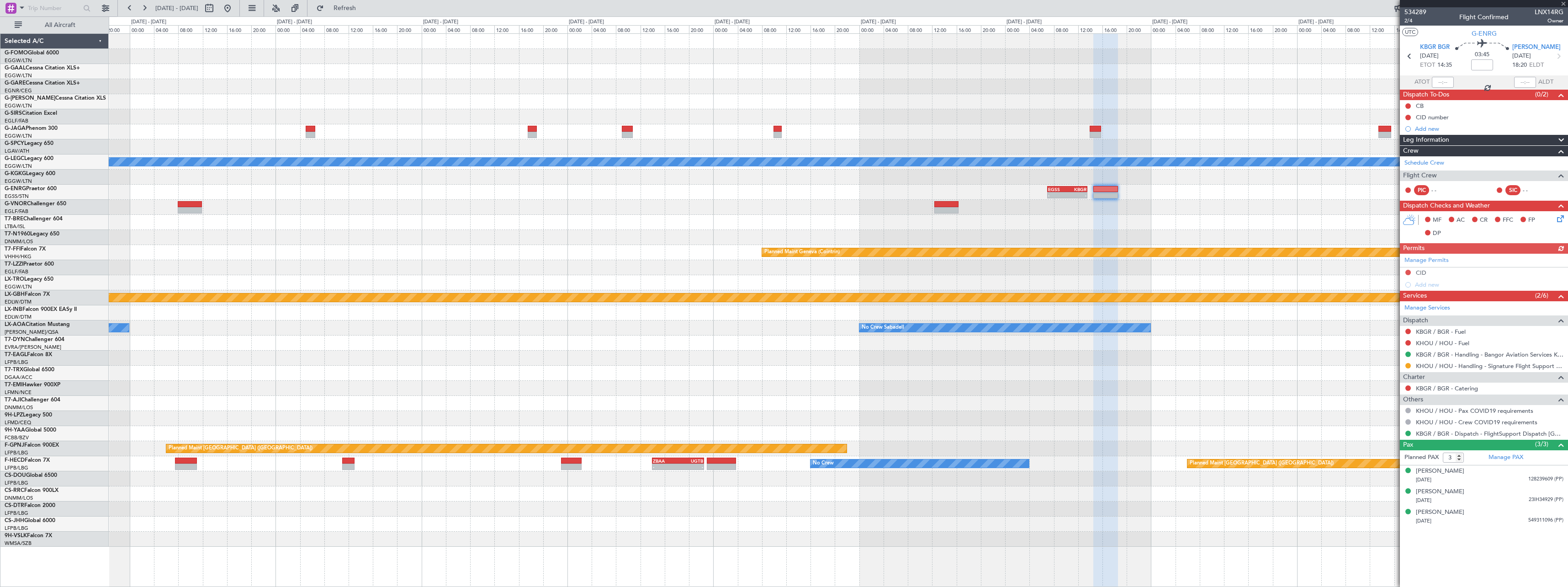
click at [915, 216] on div "Owner [GEOGRAPHIC_DATA] ([GEOGRAPHIC_DATA]) A/C Unavailable [GEOGRAPHIC_DATA] (…" at bounding box center [838, 290] width 1459 height 513
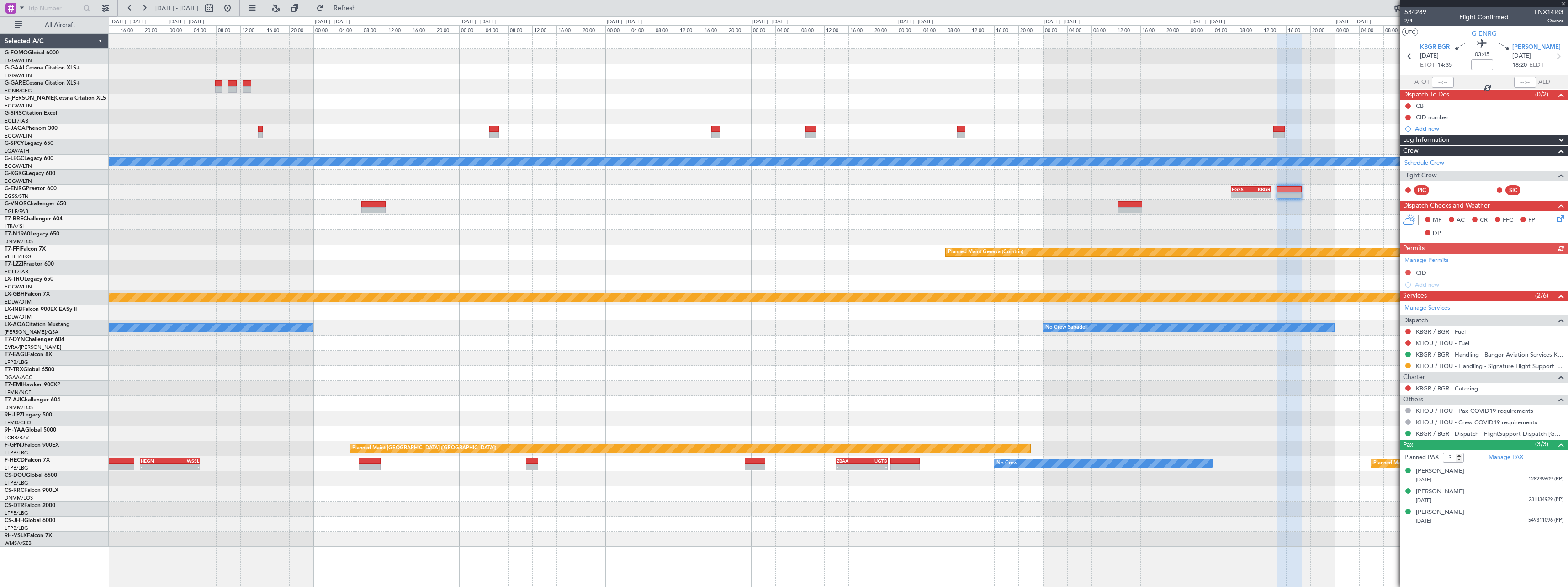
click at [1102, 214] on div "Owner [GEOGRAPHIC_DATA] ([GEOGRAPHIC_DATA]) A/C Unavailable [GEOGRAPHIC_DATA] (…" at bounding box center [838, 290] width 1459 height 513
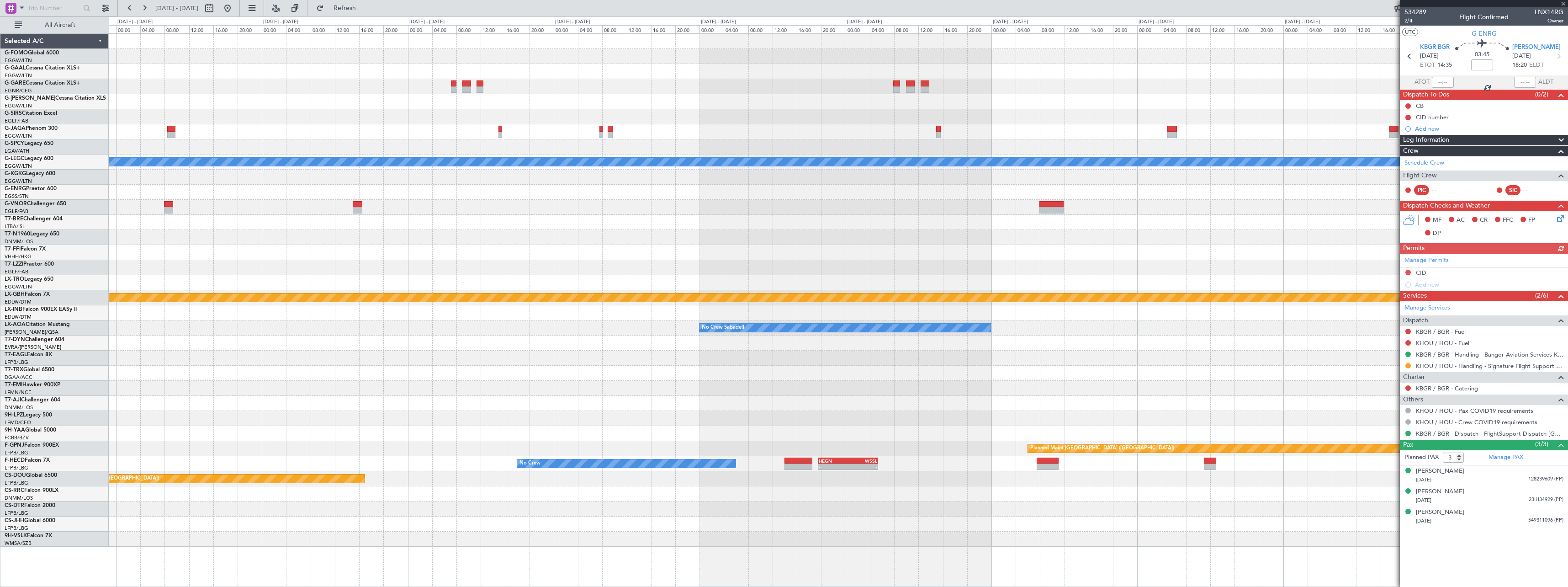
click at [1032, 212] on div at bounding box center [838, 207] width 1459 height 15
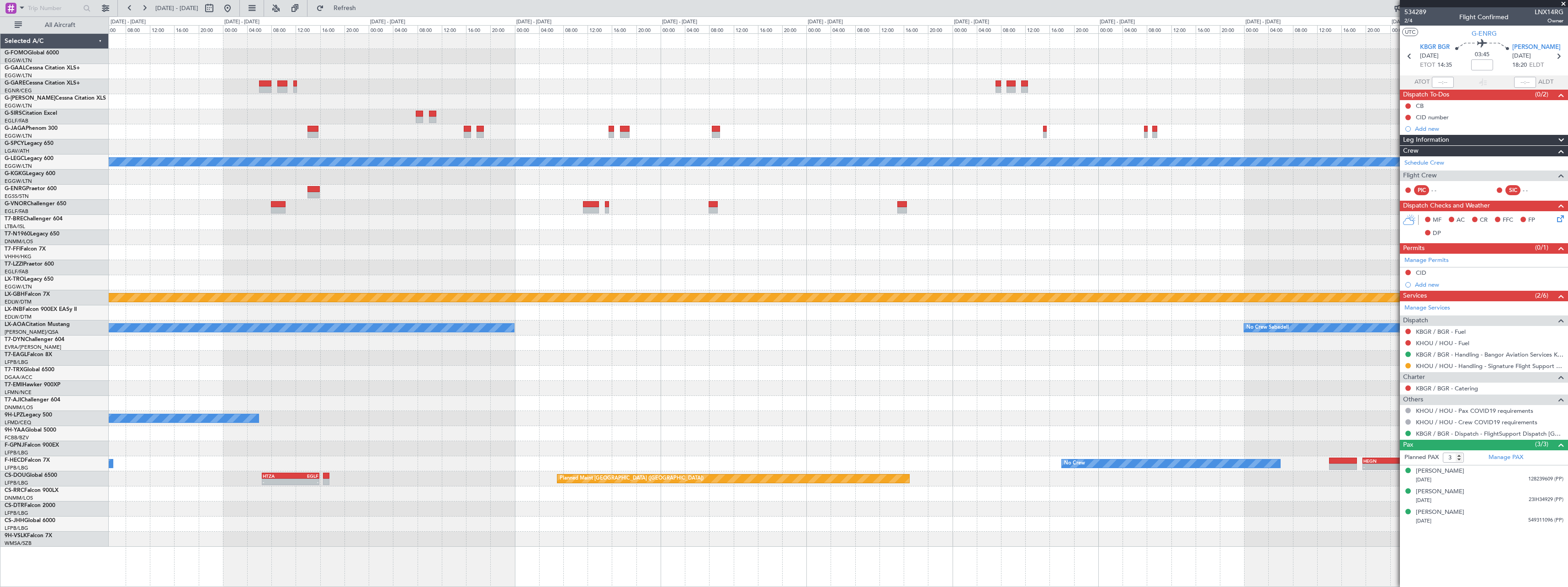
click at [1084, 219] on div "Planned Maint [GEOGRAPHIC_DATA] ([GEOGRAPHIC_DATA]) A/C Unavailable [GEOGRAPHIC…" at bounding box center [838, 290] width 1459 height 513
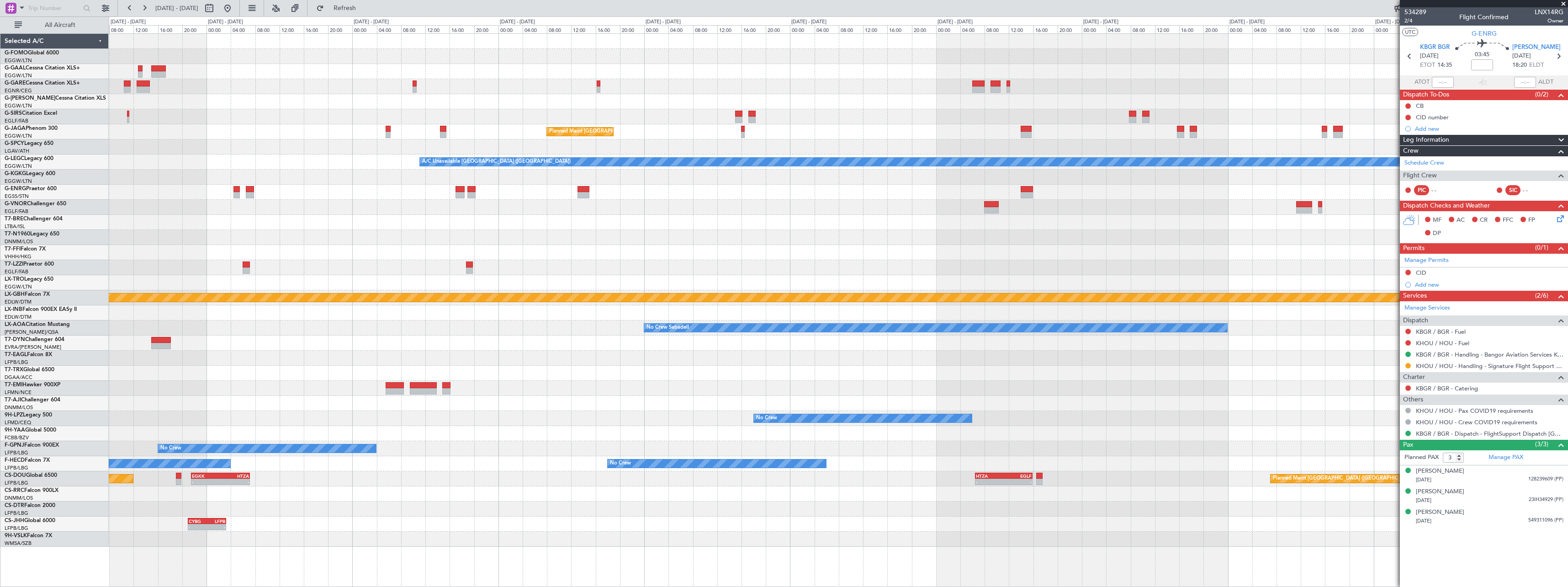
click at [1143, 228] on div at bounding box center [838, 222] width 1459 height 15
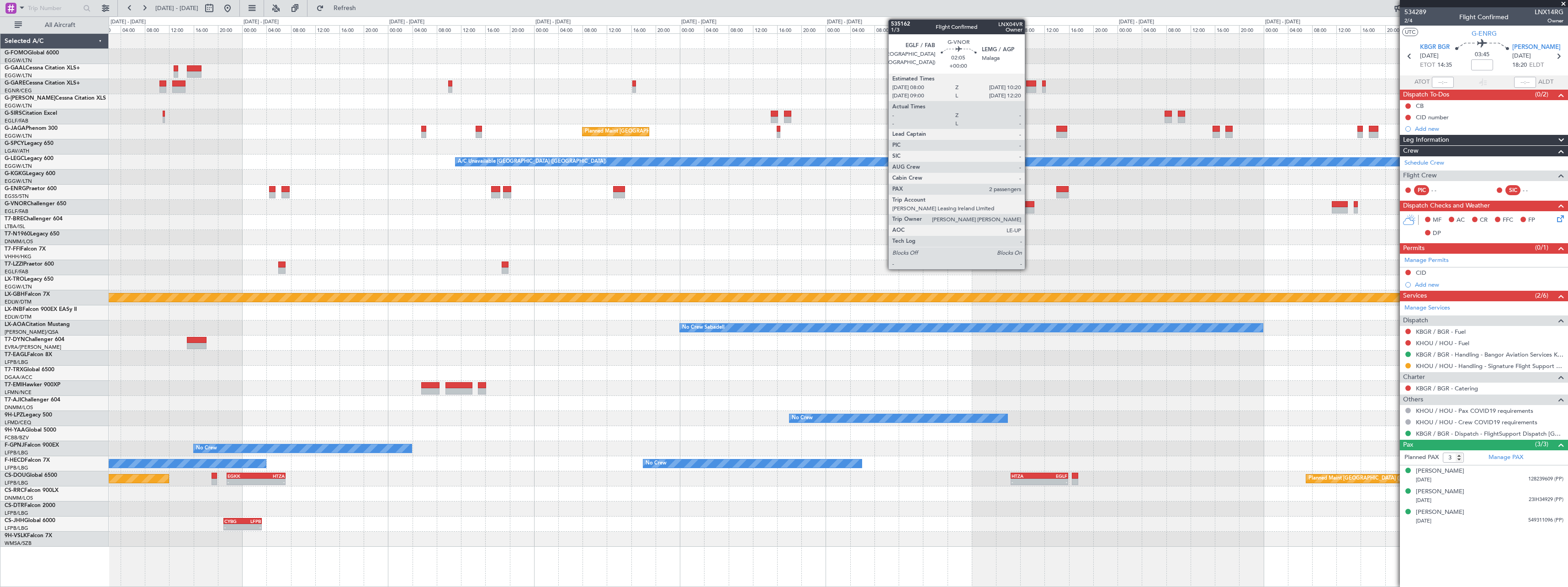
click at [1029, 208] on div at bounding box center [1027, 210] width 15 height 7
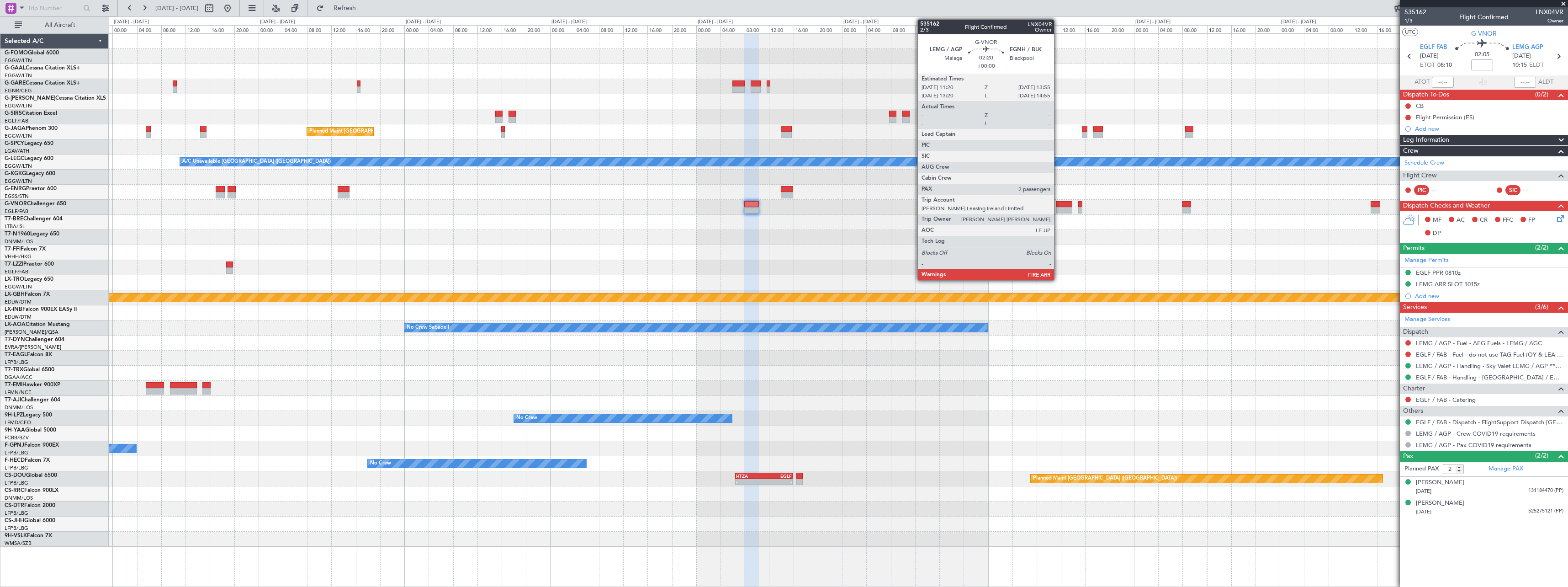
click at [1058, 206] on div at bounding box center [1064, 204] width 16 height 7
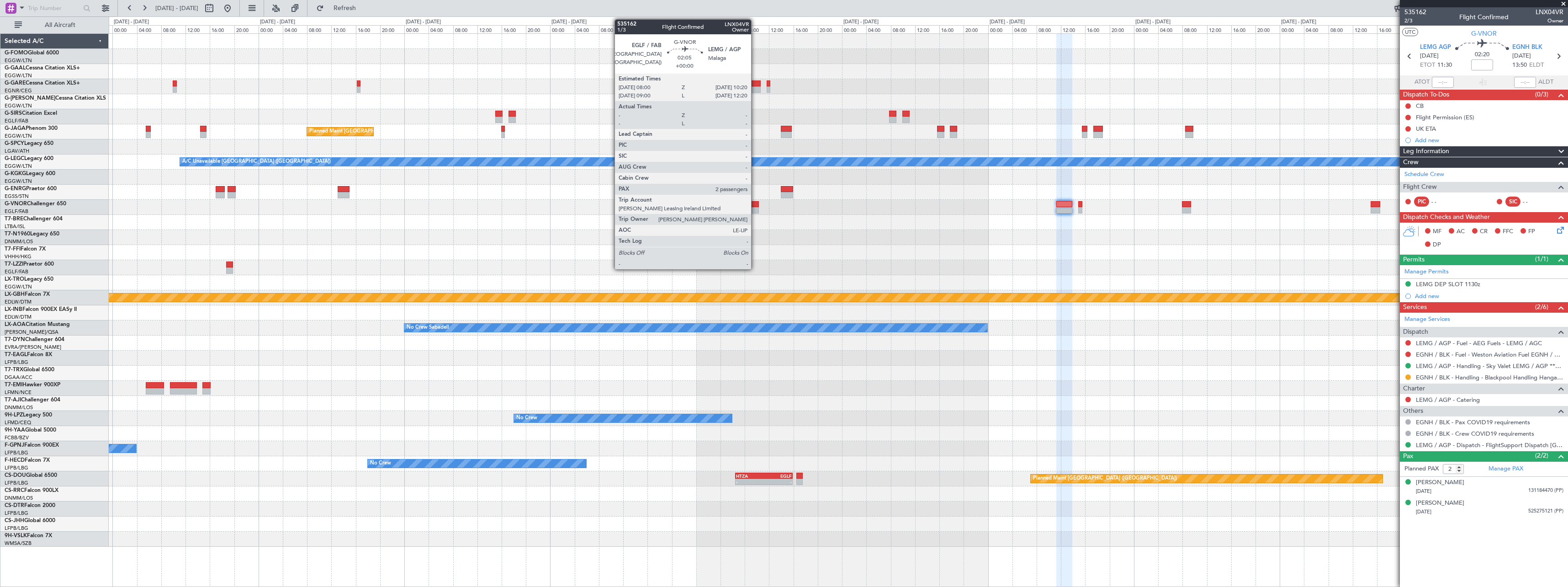
click at [755, 206] on div at bounding box center [752, 204] width 15 height 7
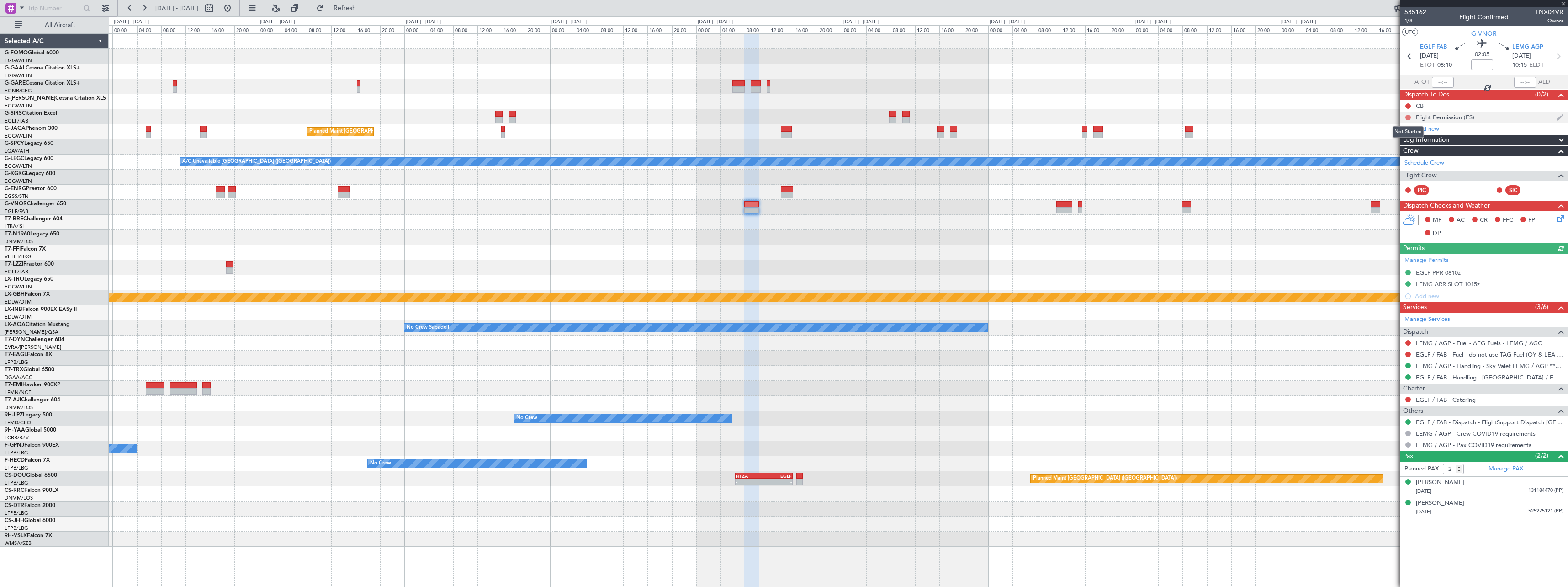
click at [1409, 116] on button at bounding box center [1408, 117] width 5 height 5
click at [1408, 175] on span "Cancelled" at bounding box center [1410, 171] width 26 height 9
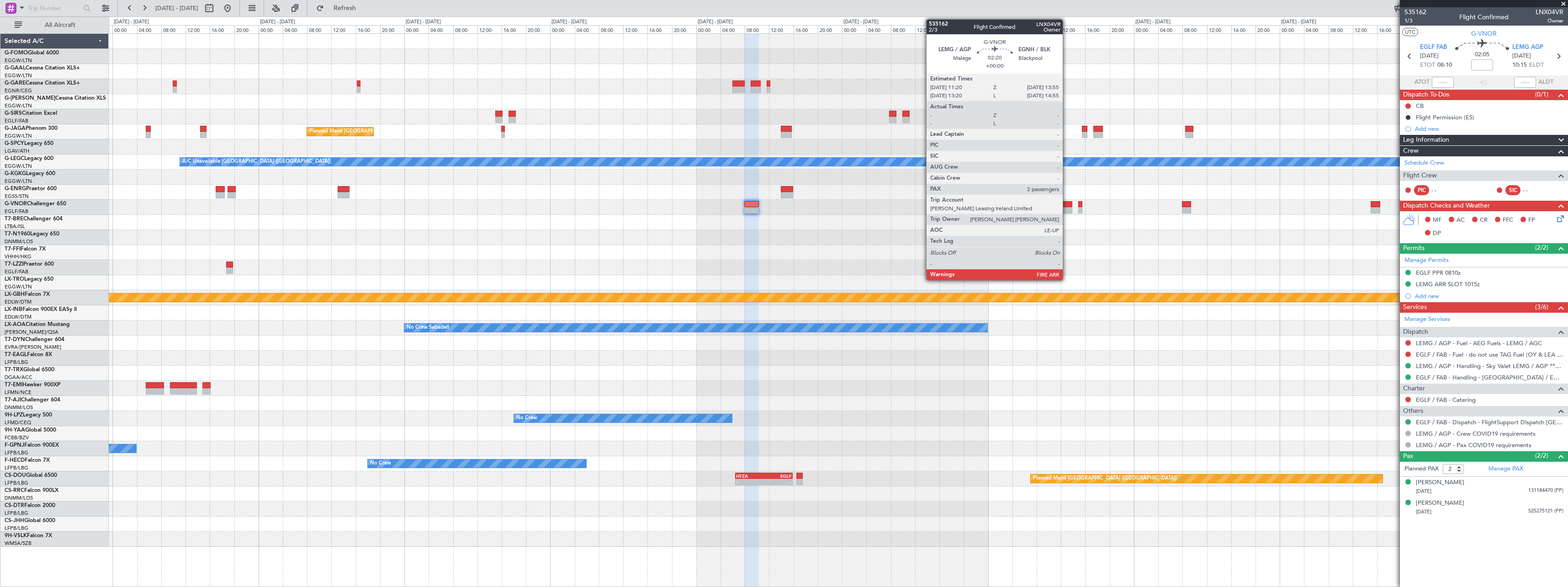
click at [1067, 208] on div at bounding box center [1064, 210] width 16 height 7
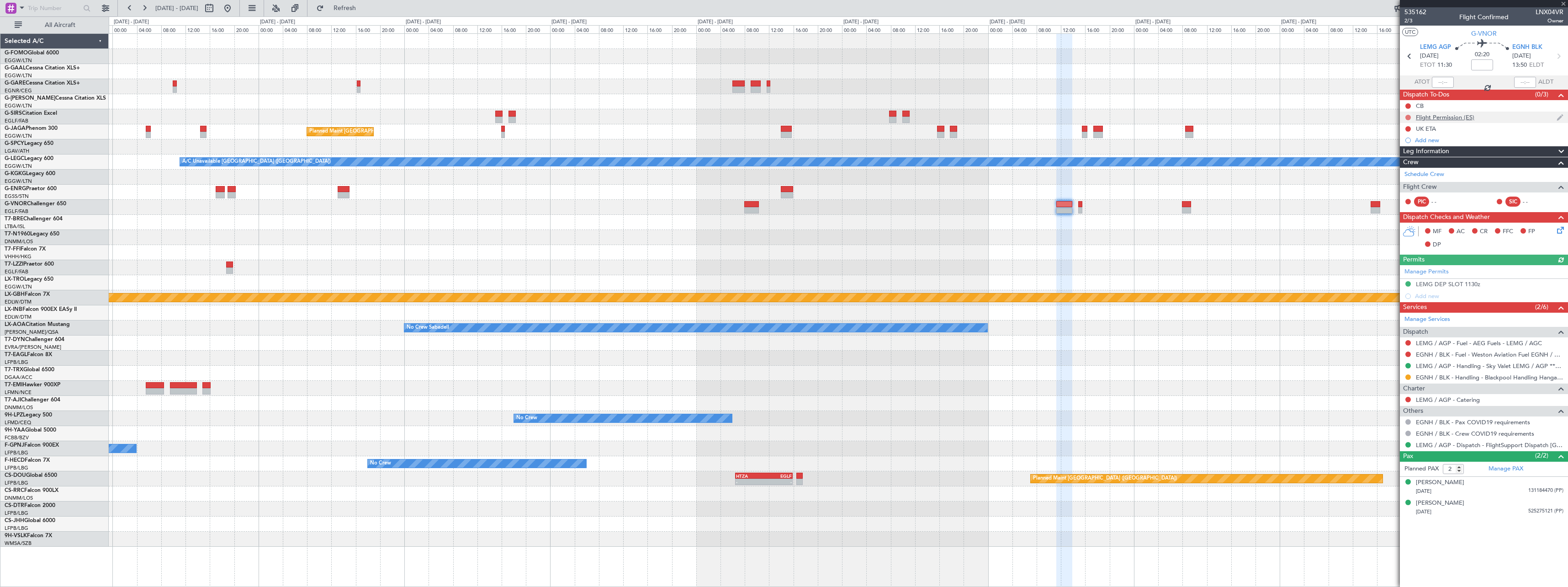
click at [1407, 115] on button at bounding box center [1408, 117] width 5 height 5
drag, startPoint x: 1403, startPoint y: 171, endPoint x: 1398, endPoint y: 174, distance: 5.8
click at [1402, 171] on span "Cancelled" at bounding box center [1410, 171] width 26 height 9
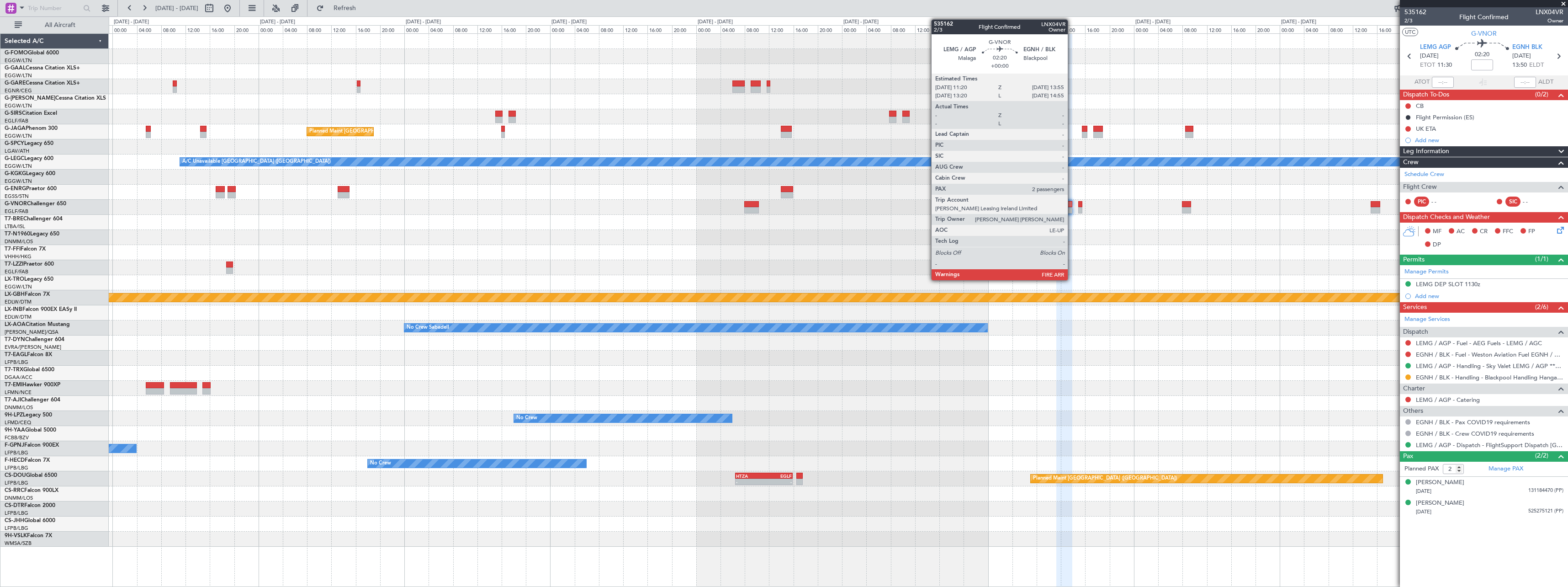
click at [1073, 206] on div at bounding box center [1064, 204] width 16 height 7
click at [1080, 206] on div at bounding box center [1080, 204] width 4 height 7
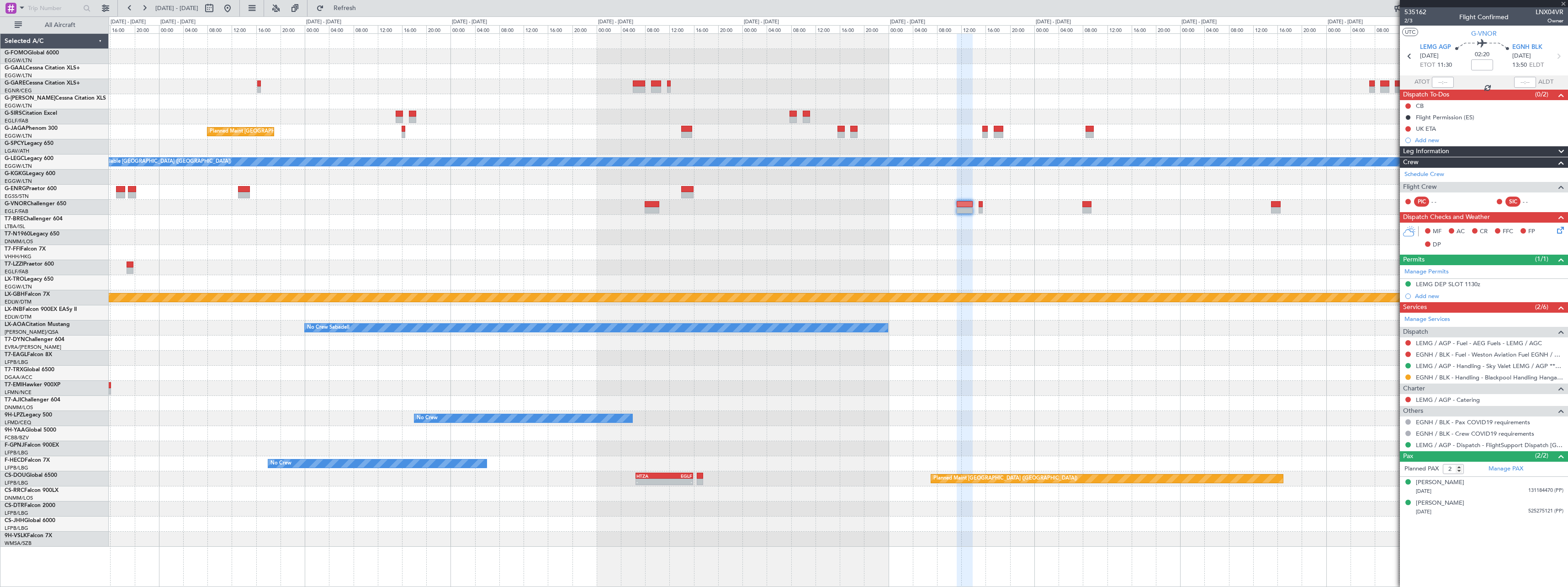
click at [942, 216] on div at bounding box center [838, 222] width 1459 height 15
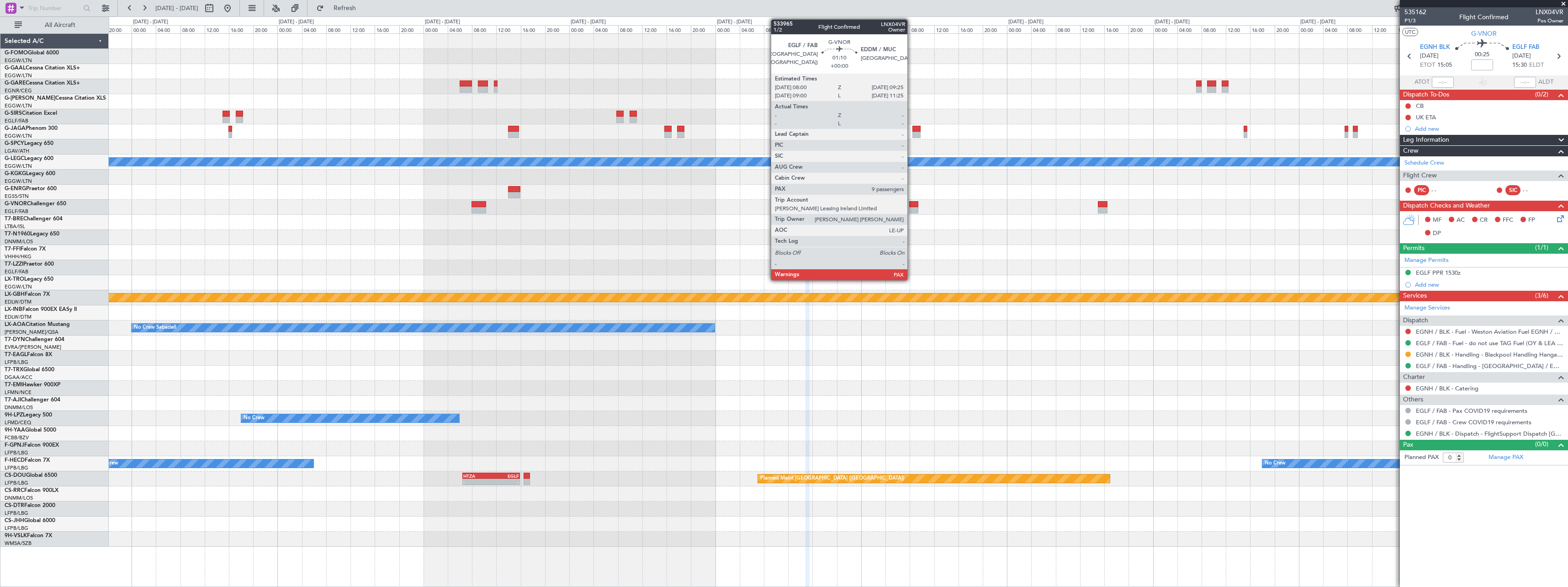
click at [911, 206] on div at bounding box center [914, 204] width 9 height 7
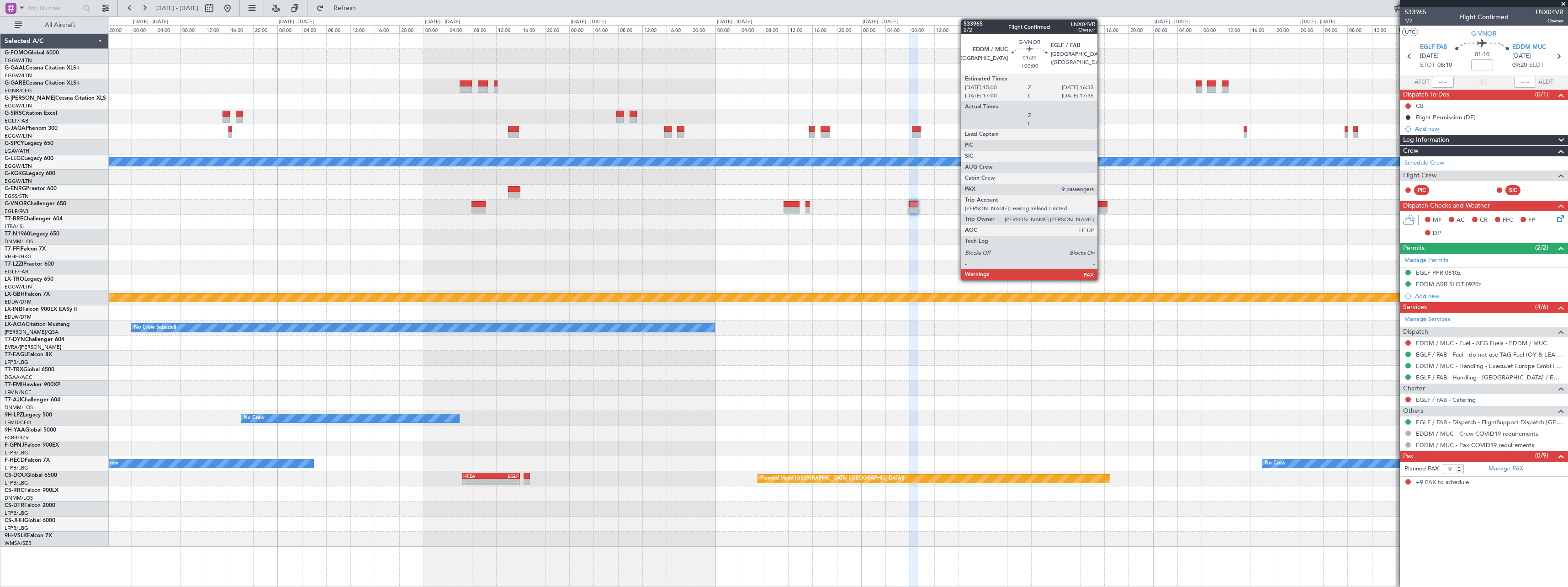
click at [1102, 206] on div at bounding box center [1103, 204] width 10 height 7
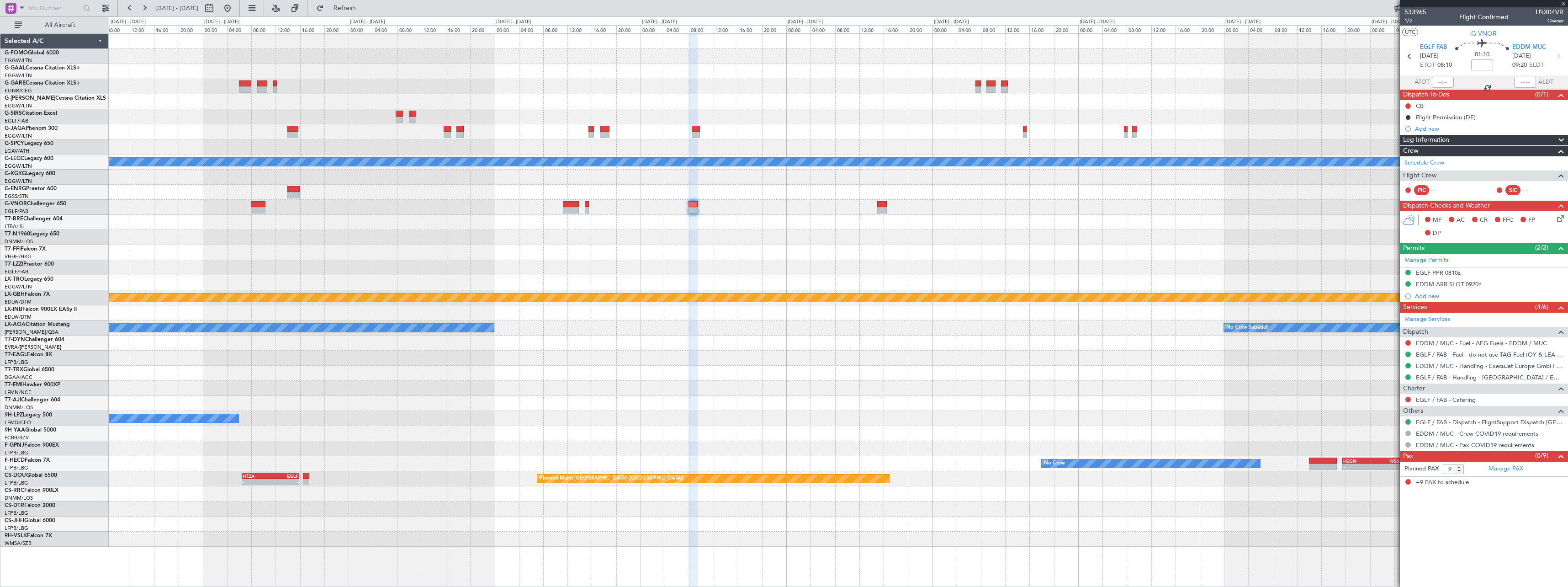
click at [928, 214] on div "Planned Maint [GEOGRAPHIC_DATA] ([GEOGRAPHIC_DATA]) A/C Unavailable [GEOGRAPHIC…" at bounding box center [838, 290] width 1459 height 513
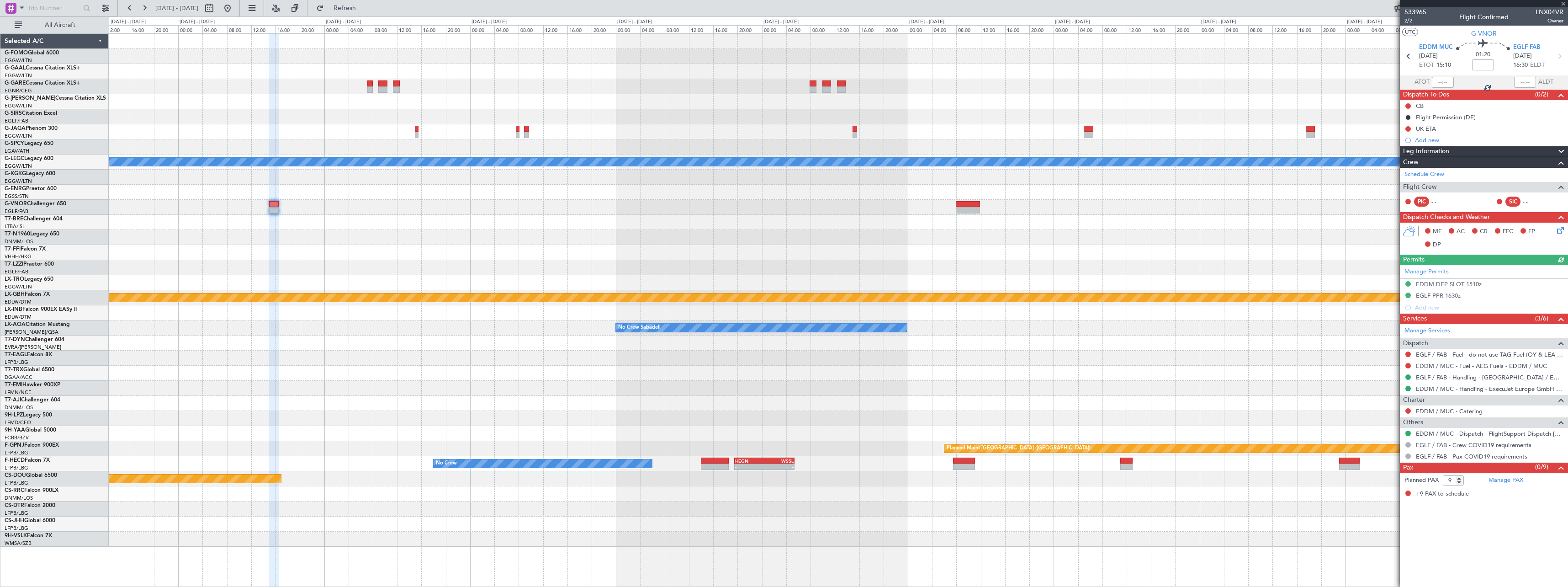
click at [595, 220] on div at bounding box center [838, 222] width 1459 height 15
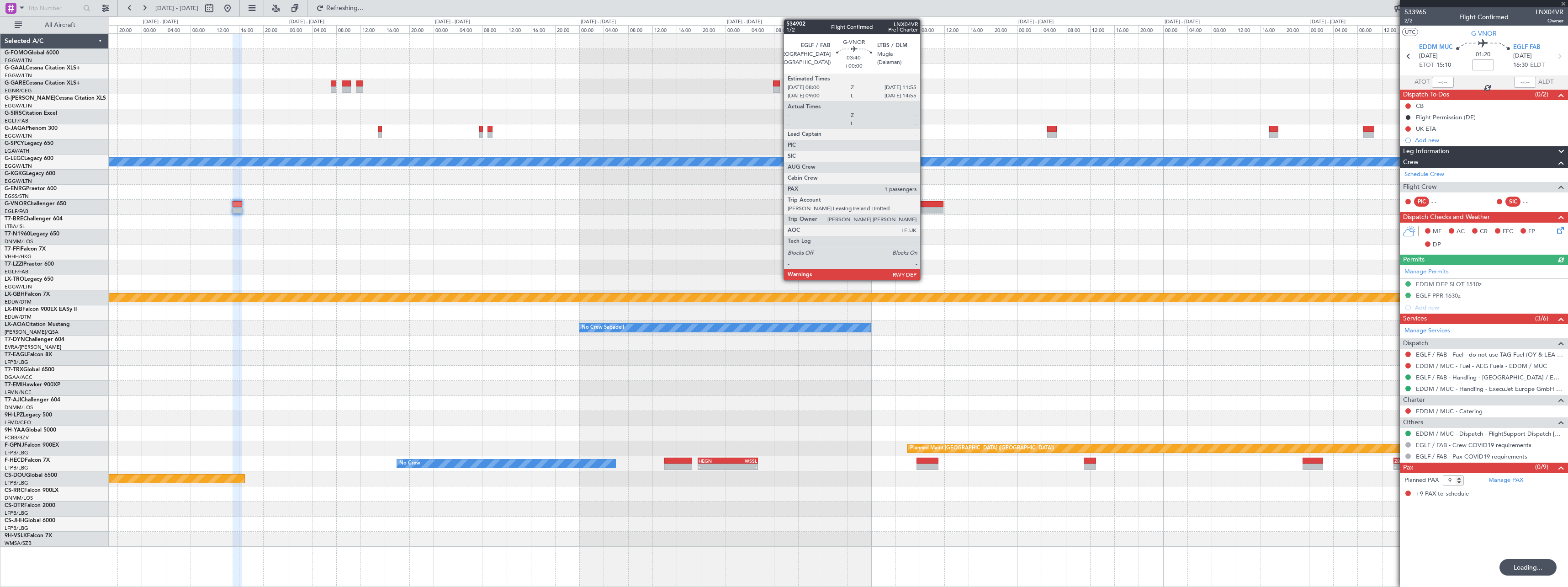
click at [925, 211] on div at bounding box center [931, 210] width 24 height 7
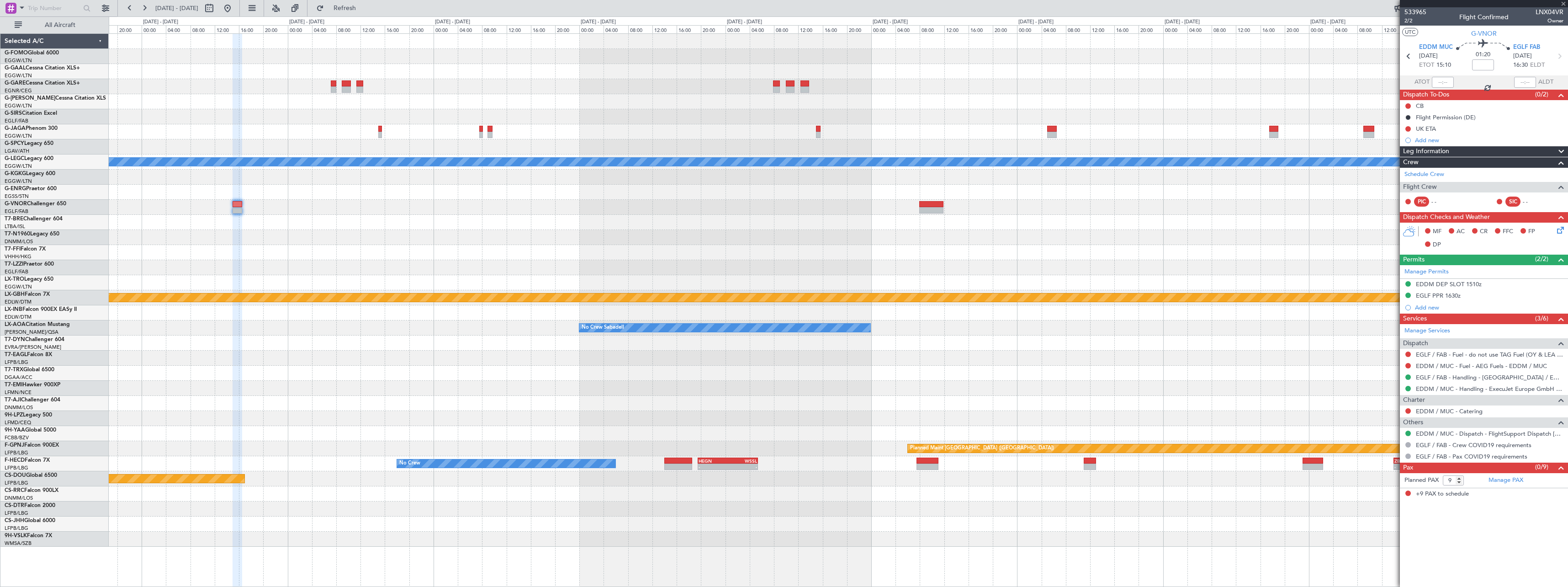
type input "1"
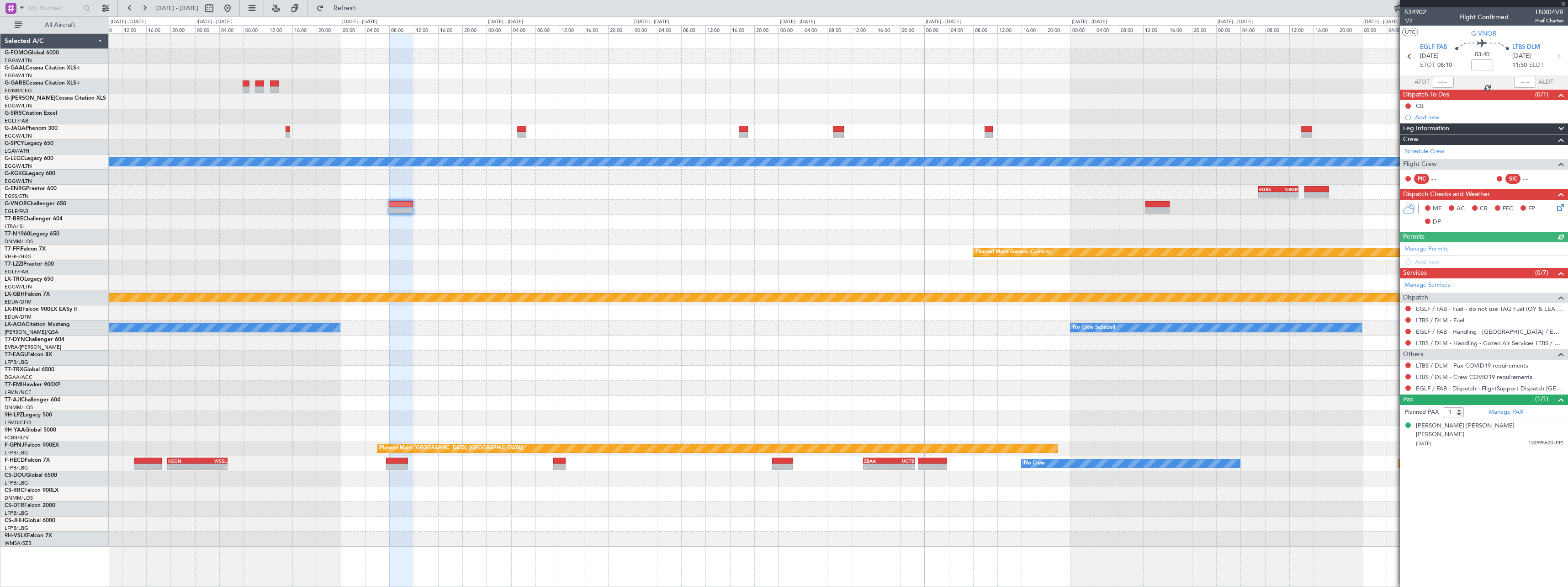
click at [670, 231] on div at bounding box center [838, 237] width 1459 height 15
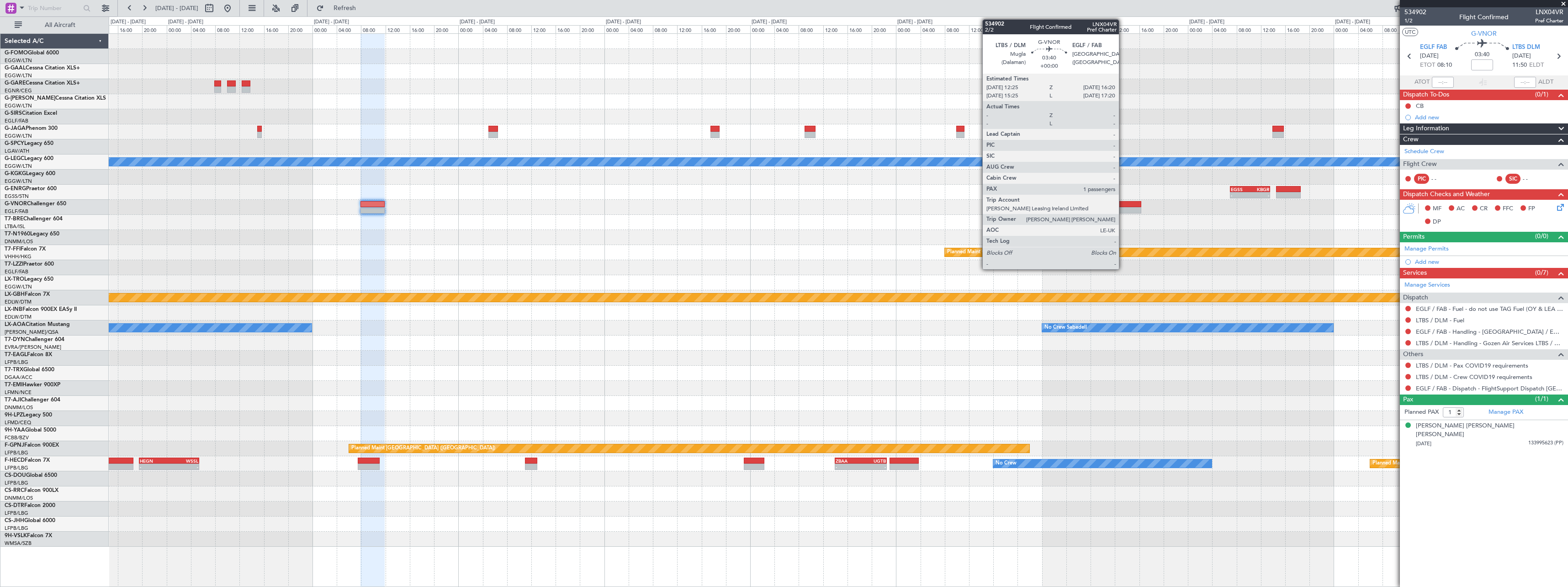
click at [1123, 211] on div at bounding box center [1129, 210] width 24 height 7
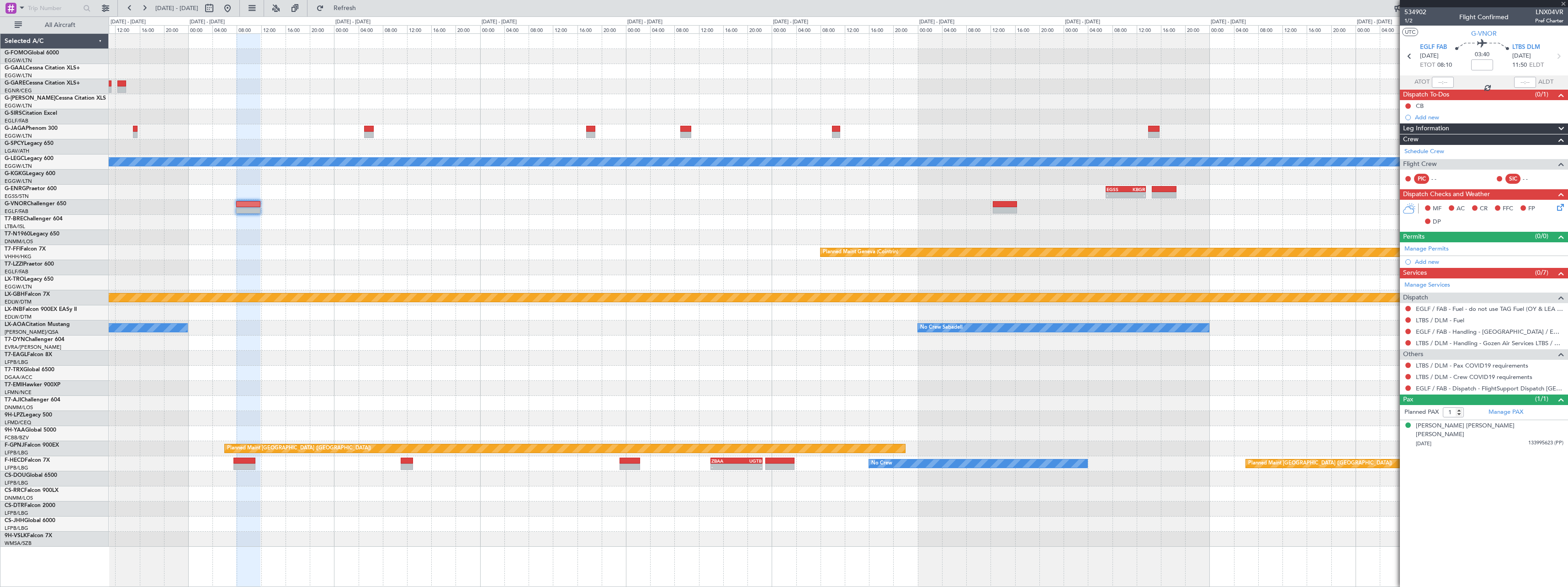
click at [928, 210] on div at bounding box center [838, 207] width 1459 height 15
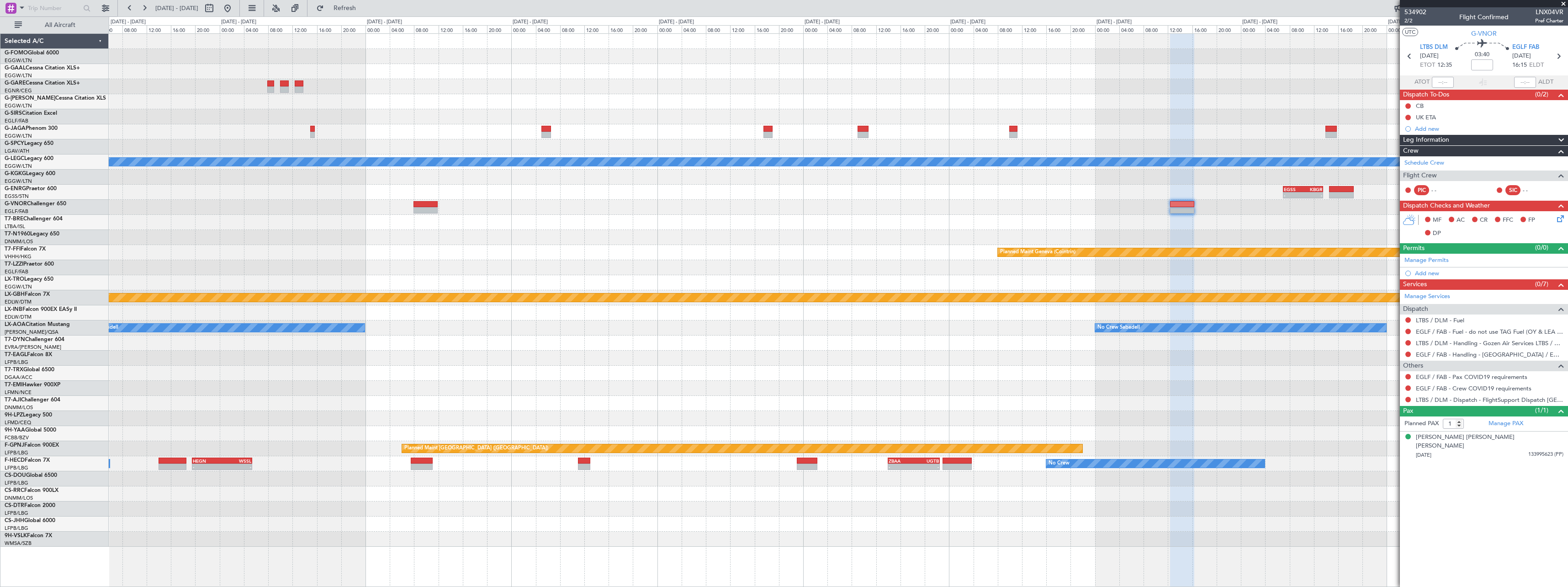
click at [1275, 234] on div "Owner [GEOGRAPHIC_DATA] ([GEOGRAPHIC_DATA]) A/C Unavailable [GEOGRAPHIC_DATA] (…" at bounding box center [838, 290] width 1459 height 513
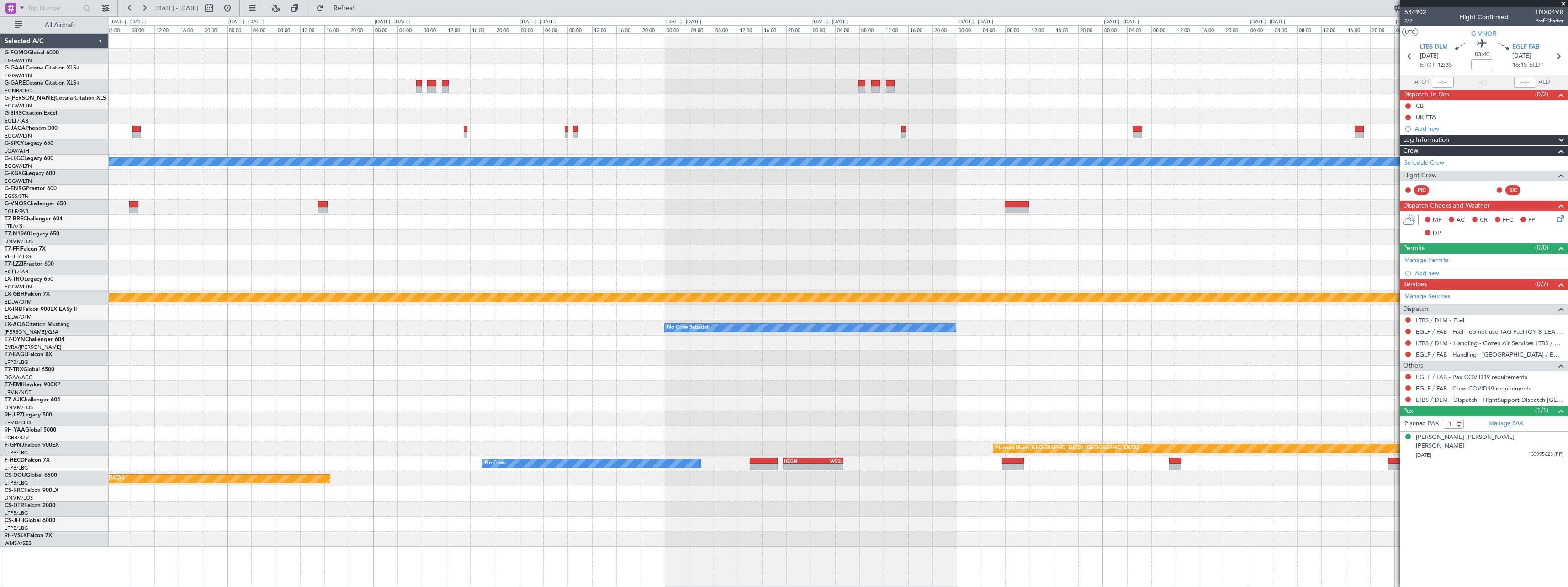
click at [1215, 241] on div at bounding box center [838, 237] width 1459 height 15
click at [895, 251] on div "Planned Maint Geneva (Cointrin)" at bounding box center [838, 252] width 1459 height 15
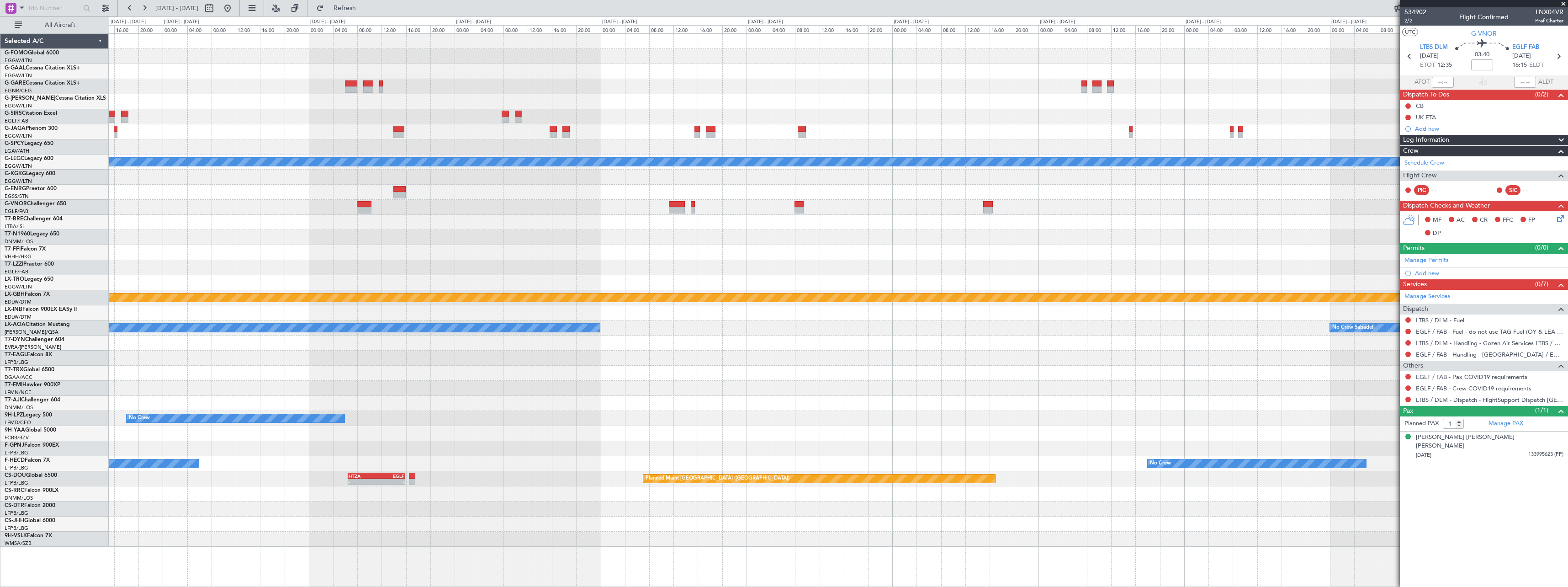
click at [970, 267] on div at bounding box center [838, 267] width 1459 height 15
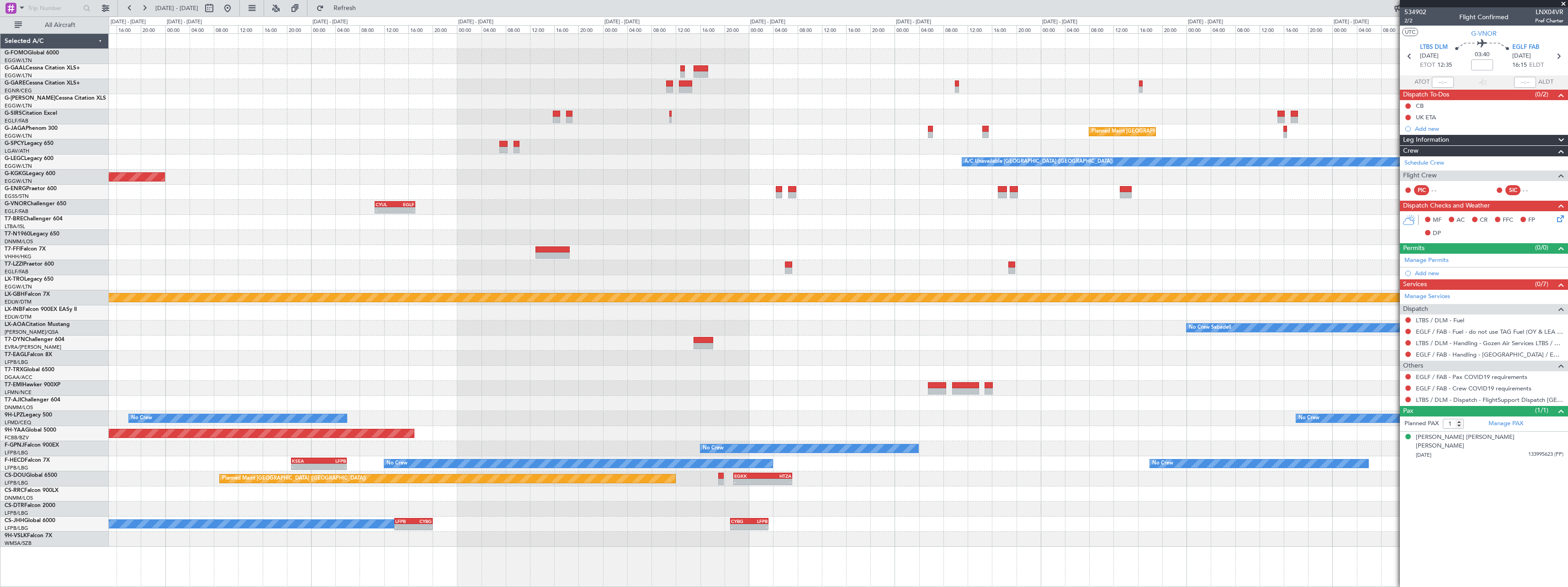
click at [999, 271] on div at bounding box center [838, 267] width 1459 height 15
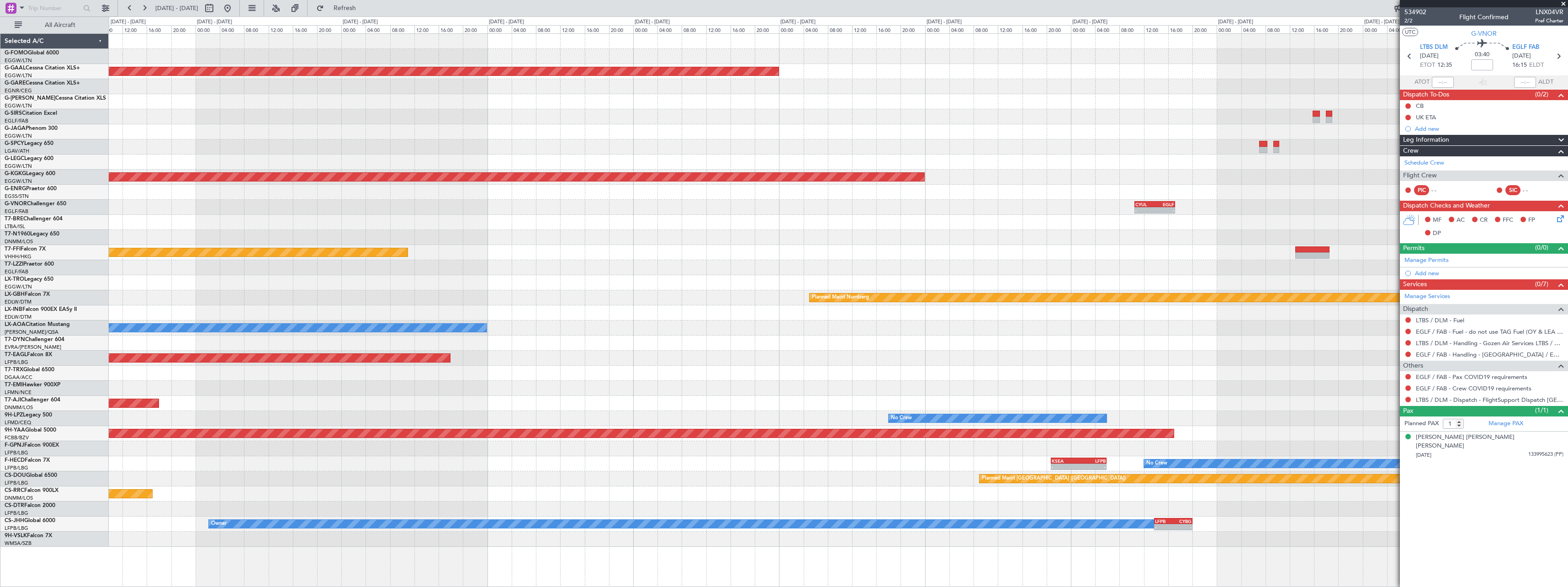
click at [989, 262] on div "Planned Maint Dusseldorf Planned Maint [GEOGRAPHIC_DATA] ([GEOGRAPHIC_DATA]) A/…" at bounding box center [838, 290] width 1459 height 513
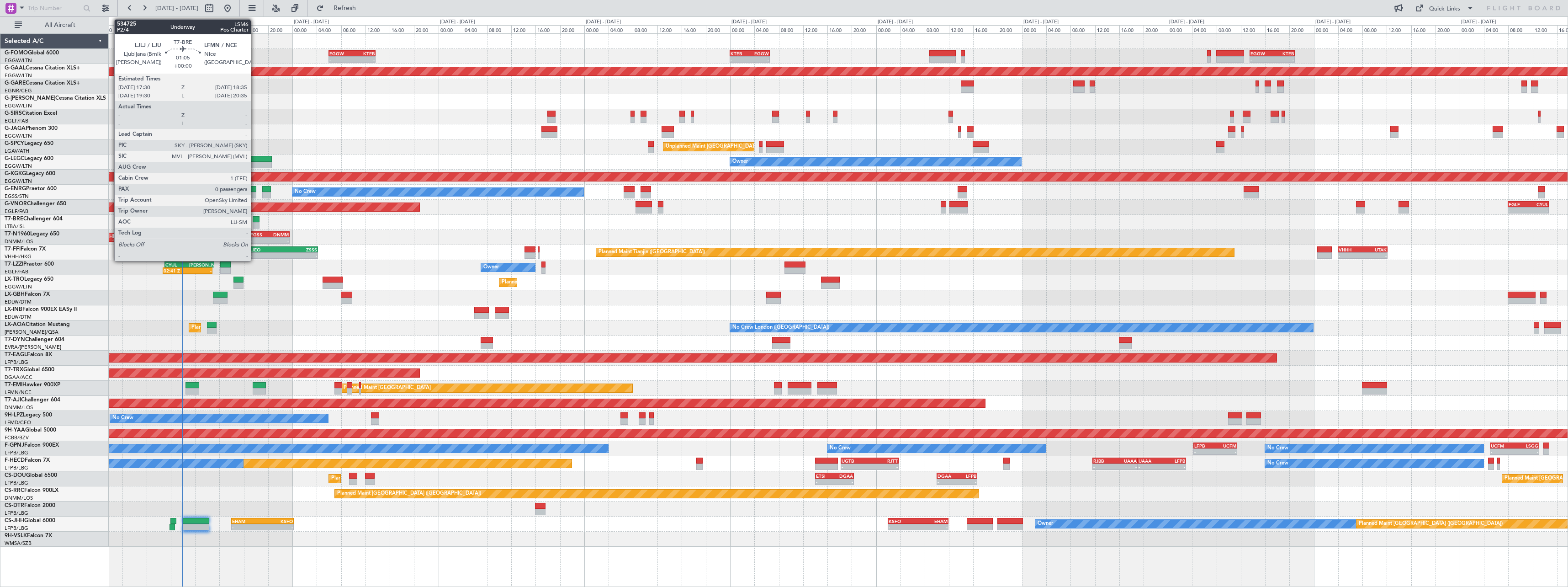
click at [255, 222] on div at bounding box center [256, 219] width 7 height 7
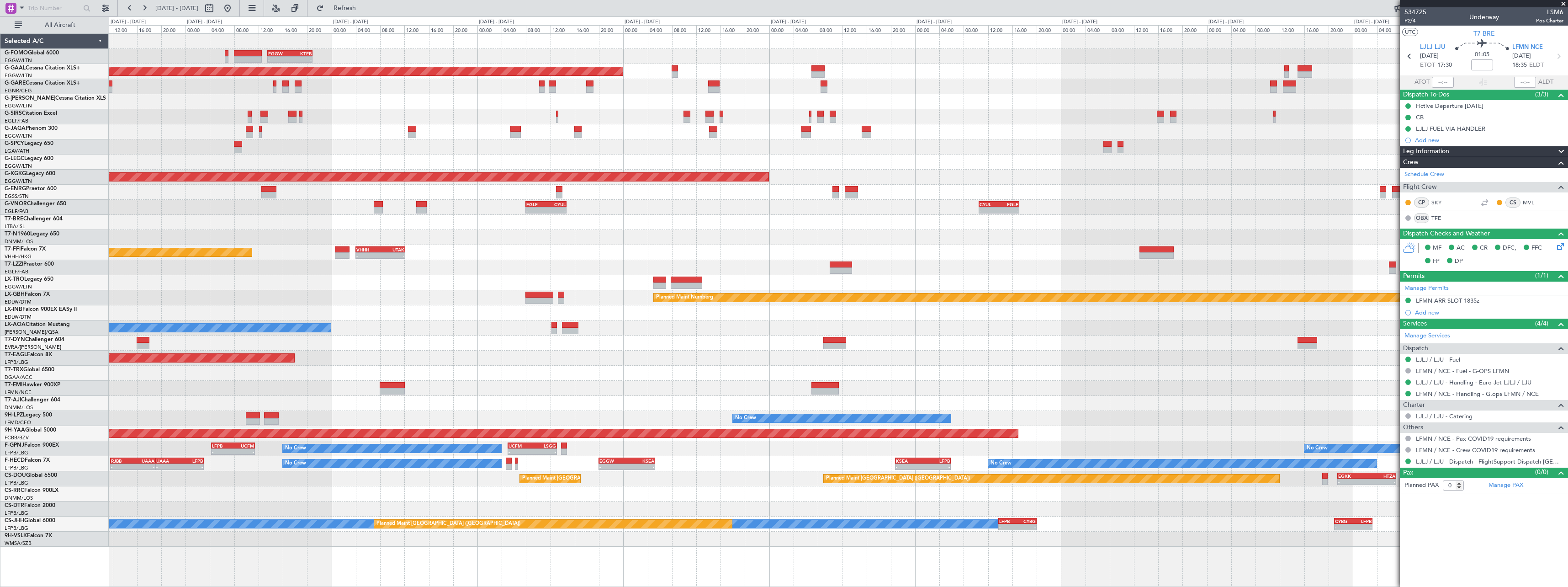
click at [253, 269] on div "- - EGGW 13:30 Z KTEB 20:55 Z KTEB 00:00 Z EGGW 06:35 Z - - Planned [GEOGRAPHIC…" at bounding box center [838, 290] width 1459 height 513
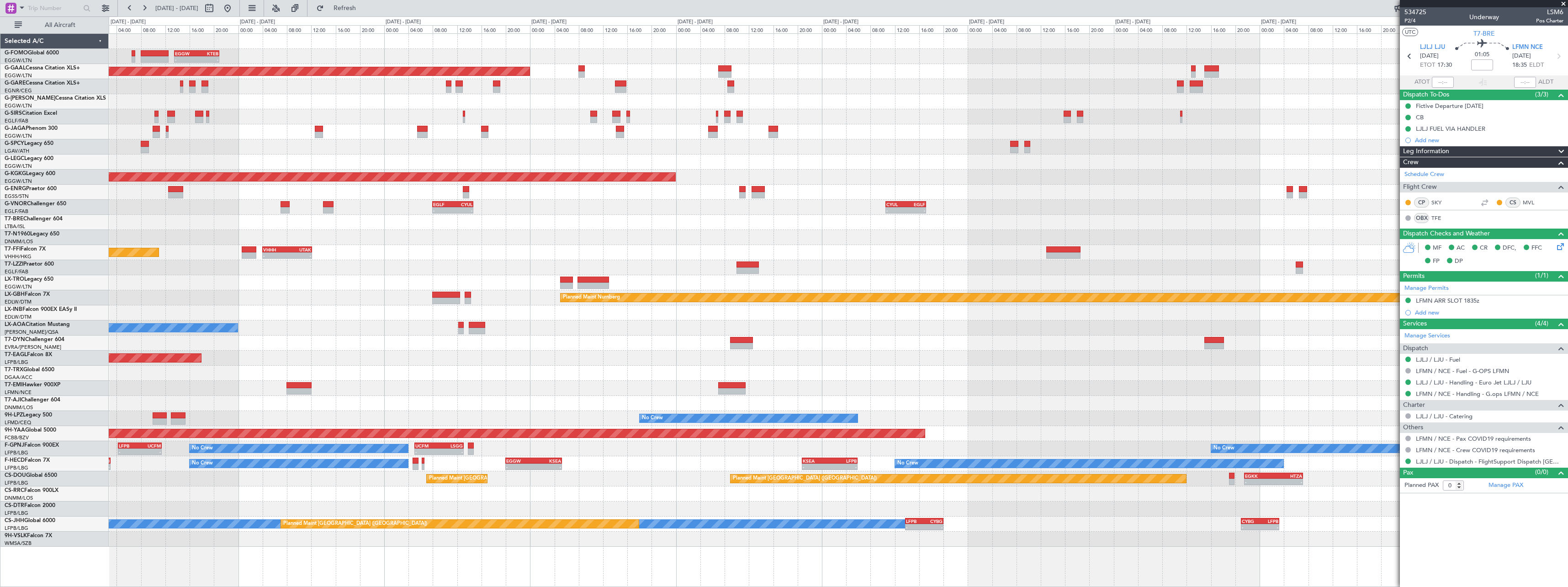
click at [1161, 236] on div "- - EGGW 13:30 Z KTEB 20:55 Z Planned [GEOGRAPHIC_DATA] Planned Maint [GEOGRAPH…" at bounding box center [838, 290] width 1459 height 513
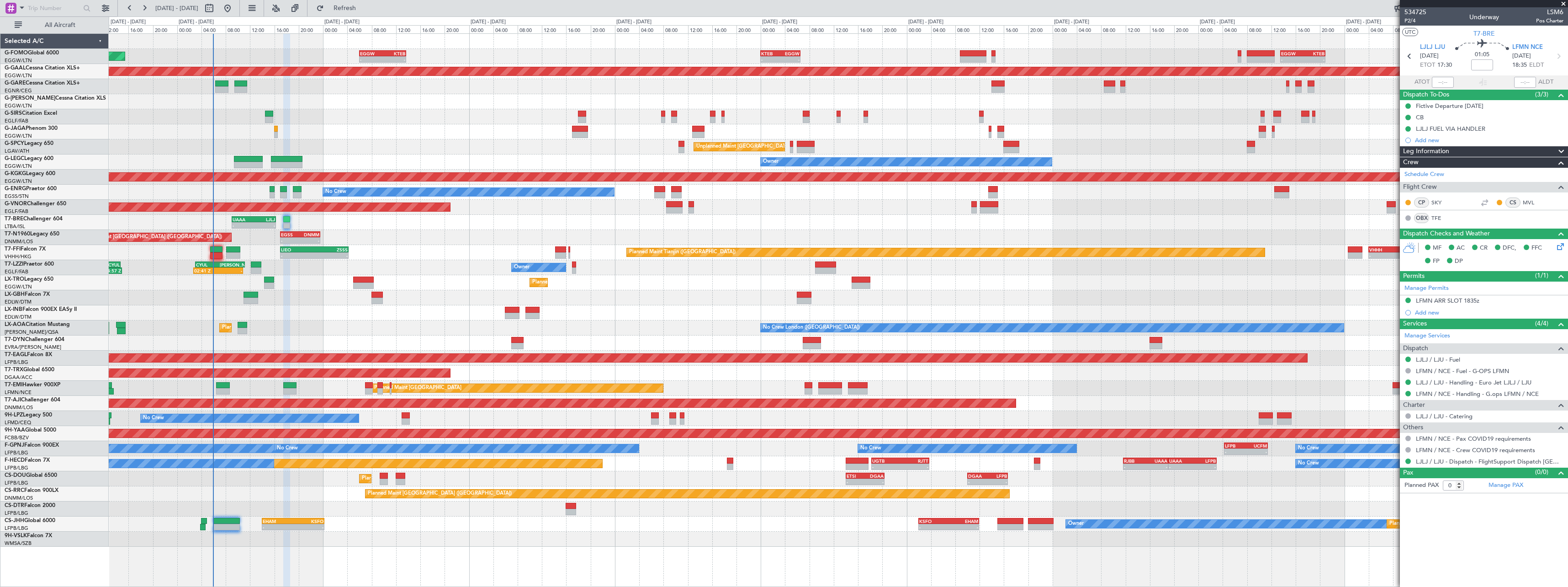
click at [989, 272] on div "Owner CYUL 03:00 Z [PERSON_NAME] 11:10 Z 02:41 Z - 07:15 Z 14:57 Z EGLF 07:00 Z…" at bounding box center [838, 267] width 1459 height 15
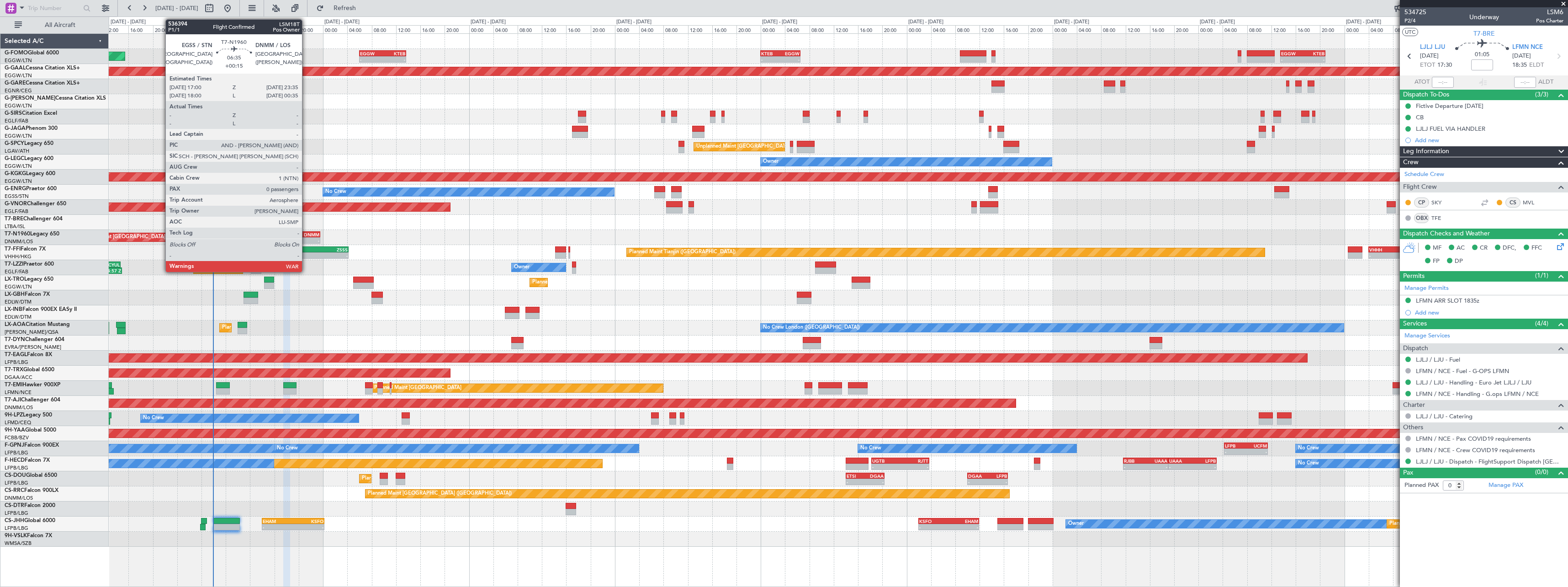
click at [306, 237] on div "EGSS 17:00 Z DNMM 23:35 Z" at bounding box center [300, 234] width 40 height 7
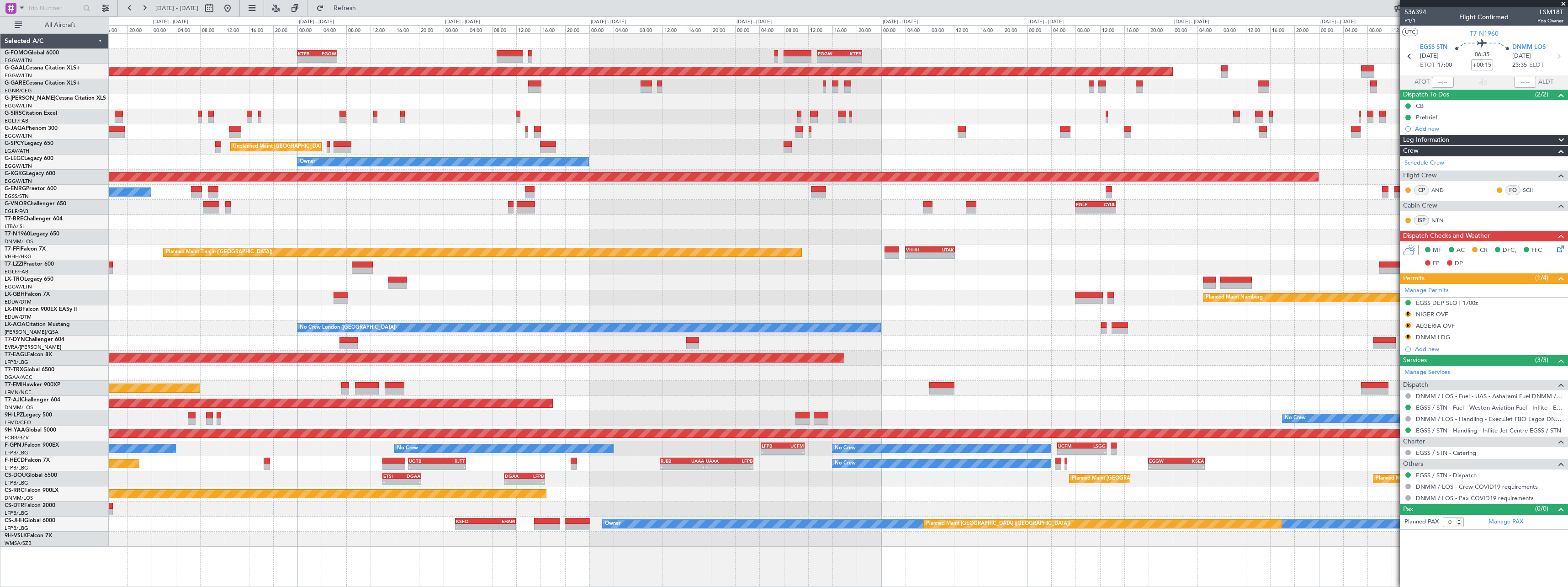
click at [443, 229] on div "- - KTEB 00:00 Z EGGW 06:35 Z - - EGGW 13:30 Z KTEB 20:55 Z EGGW 06:00 Z KTEB 1…" at bounding box center [838, 290] width 1459 height 513
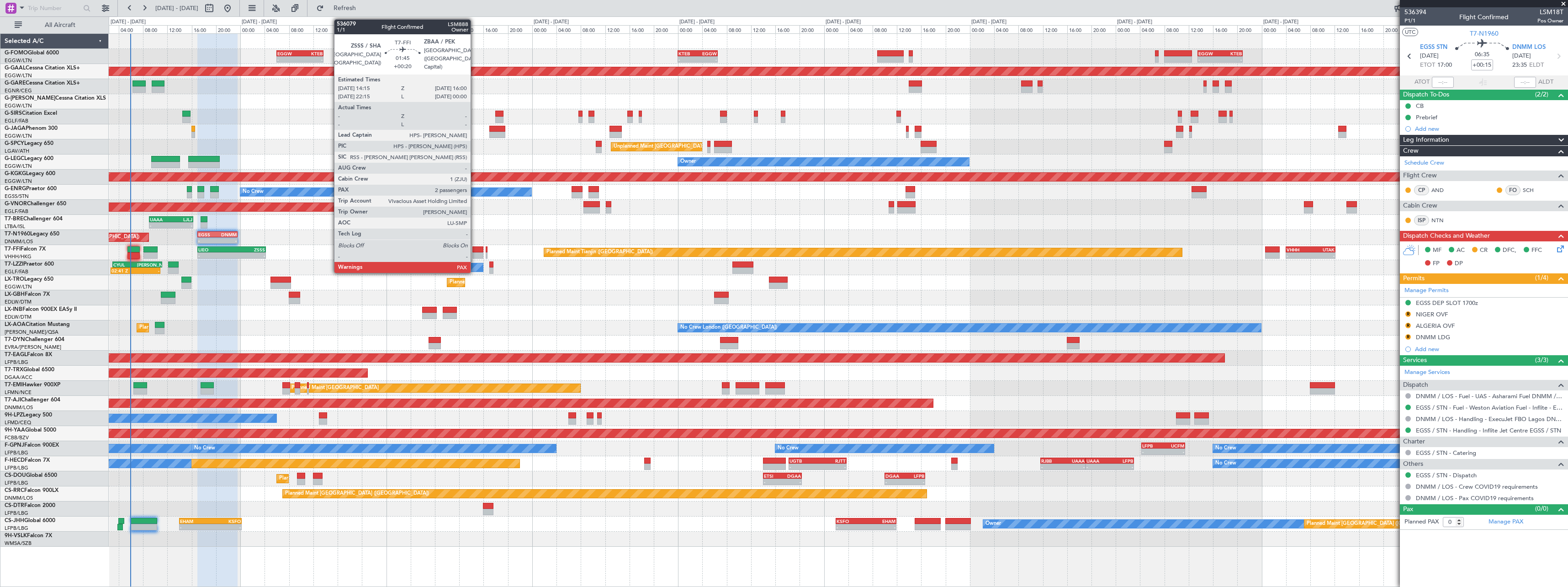
click at [475, 250] on div at bounding box center [478, 250] width 11 height 7
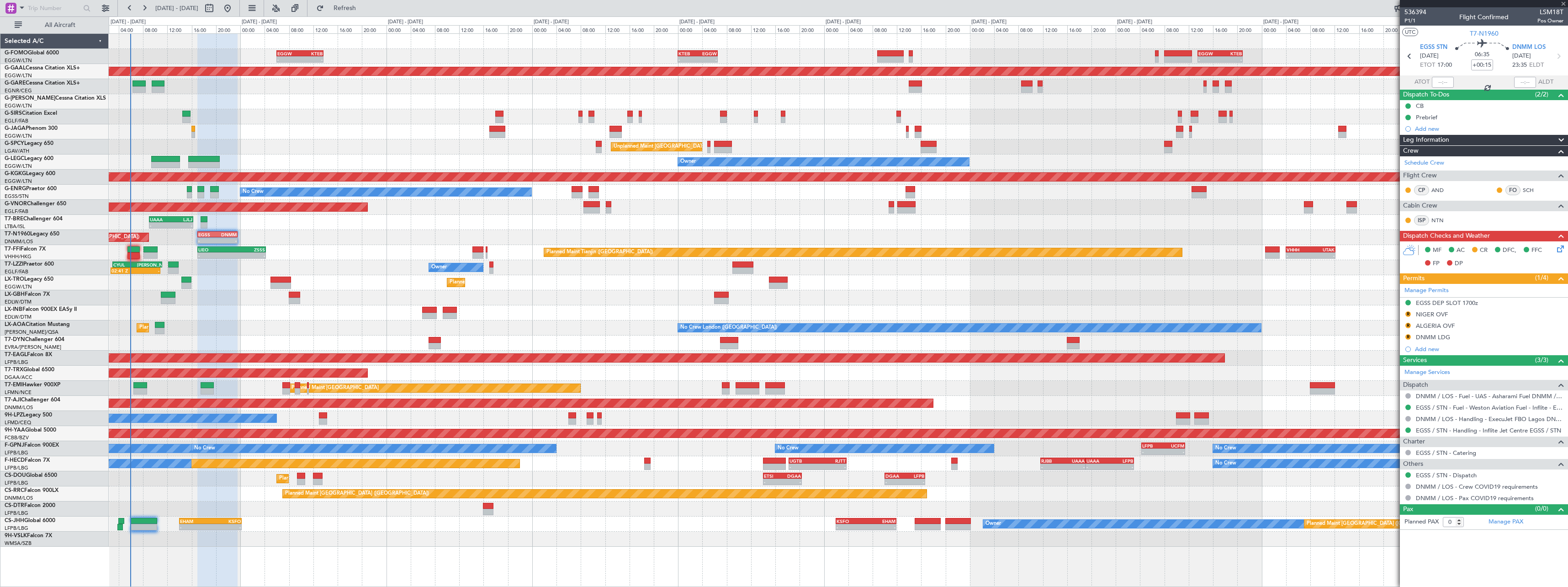
type input "+00:20"
type input "5"
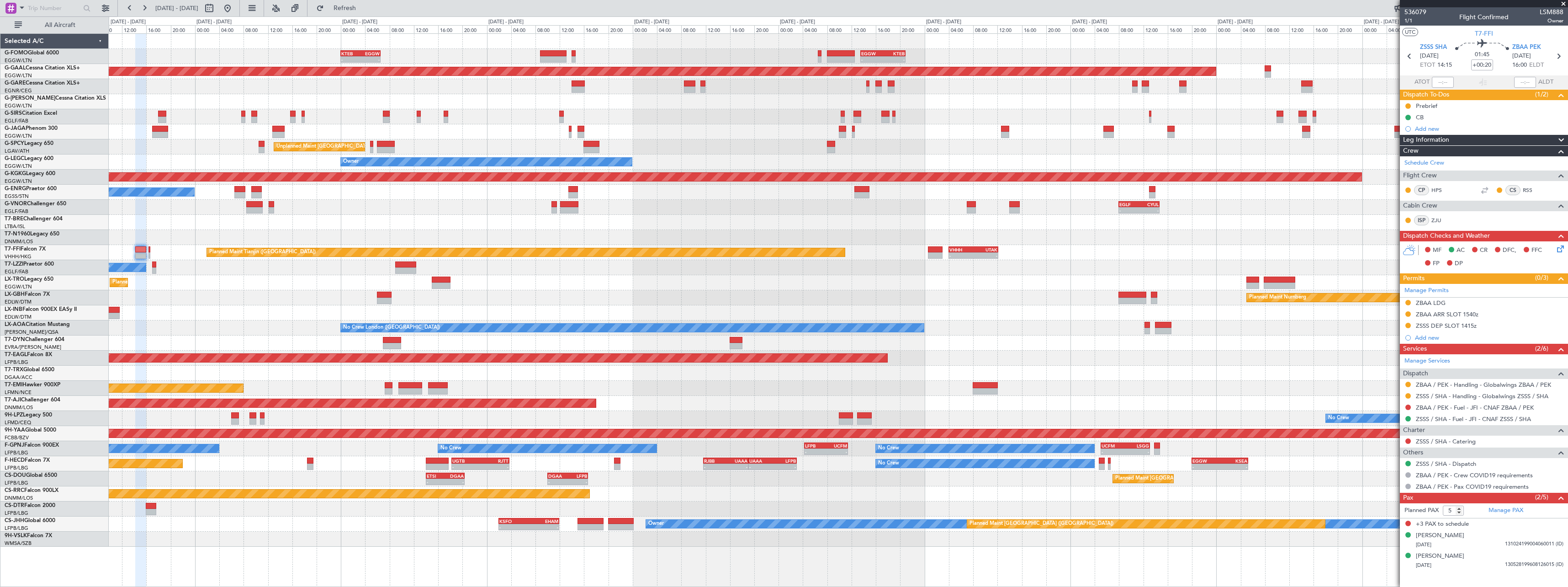
click at [660, 267] on div "- - KTEB 00:00 Z EGGW 06:35 Z - - EGGW 13:30 Z KTEB 20:55 Z EGGW 06:00 Z KTEB 1…" at bounding box center [838, 290] width 1459 height 513
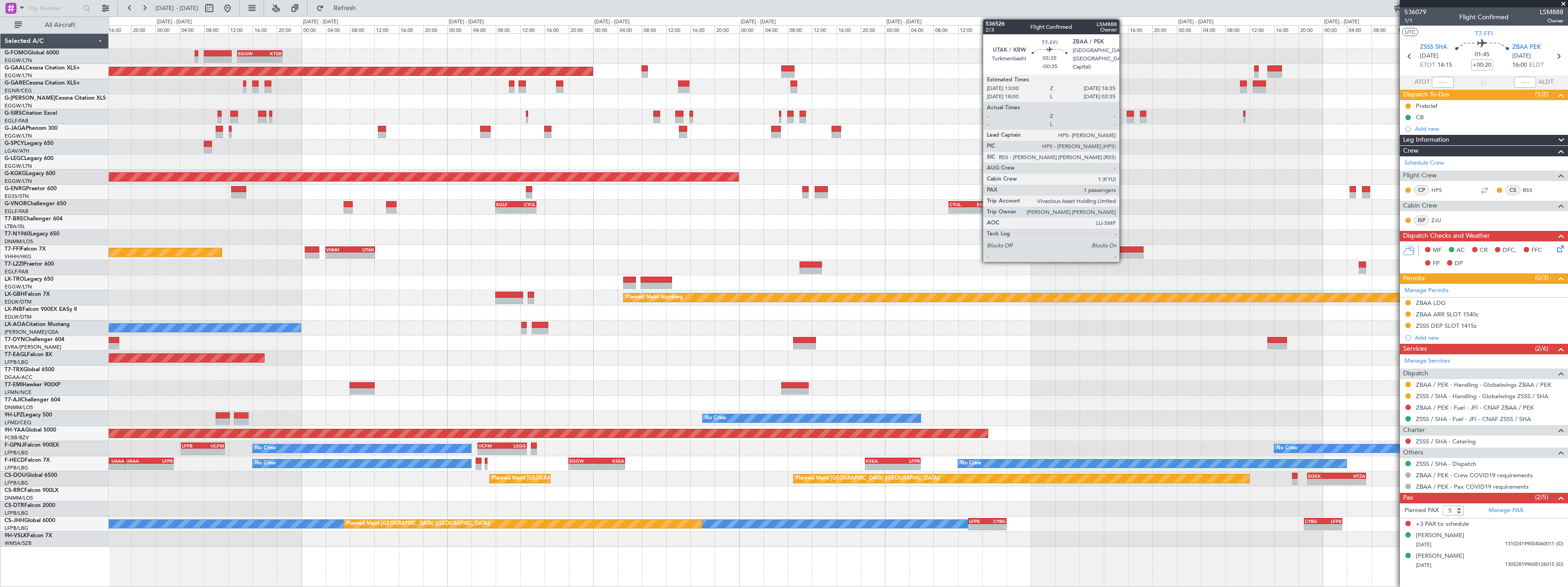
click at [1124, 254] on div at bounding box center [1126, 255] width 34 height 7
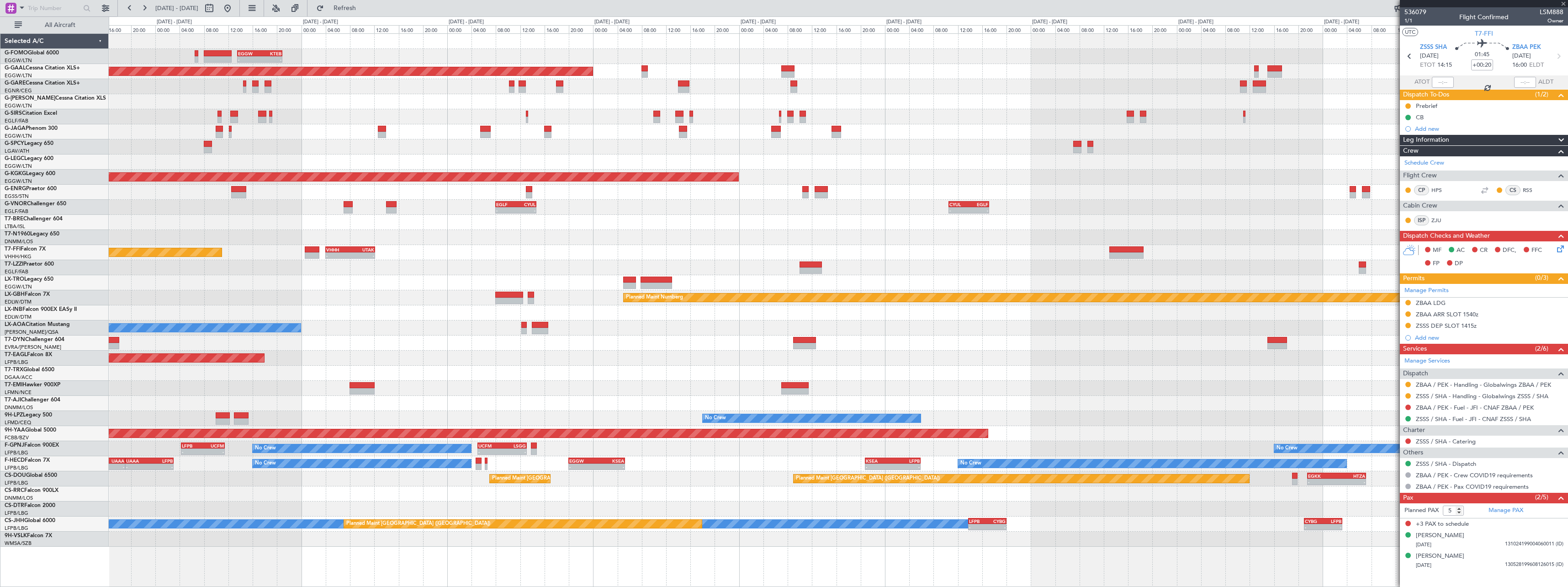
type input "-00:35"
type input "1"
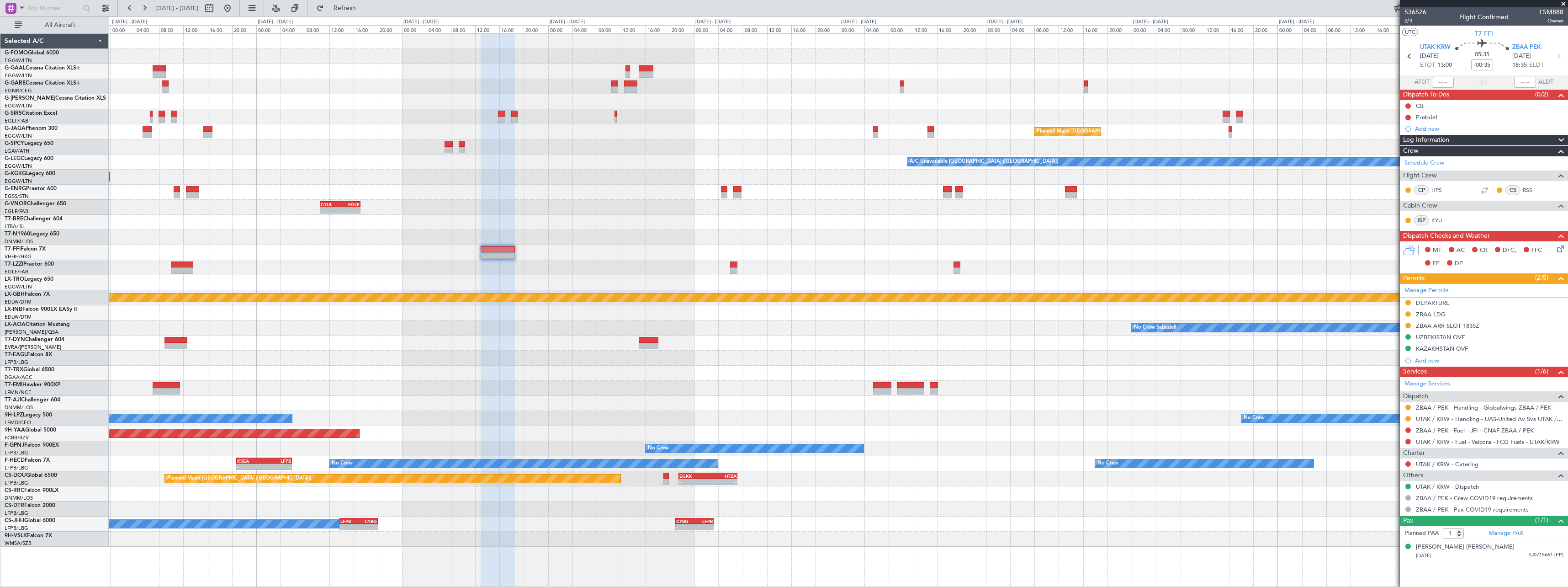
click at [412, 370] on div "Planned Maint Dusseldorf Planned Maint [GEOGRAPHIC_DATA] ([GEOGRAPHIC_DATA]) A/…" at bounding box center [838, 290] width 1459 height 513
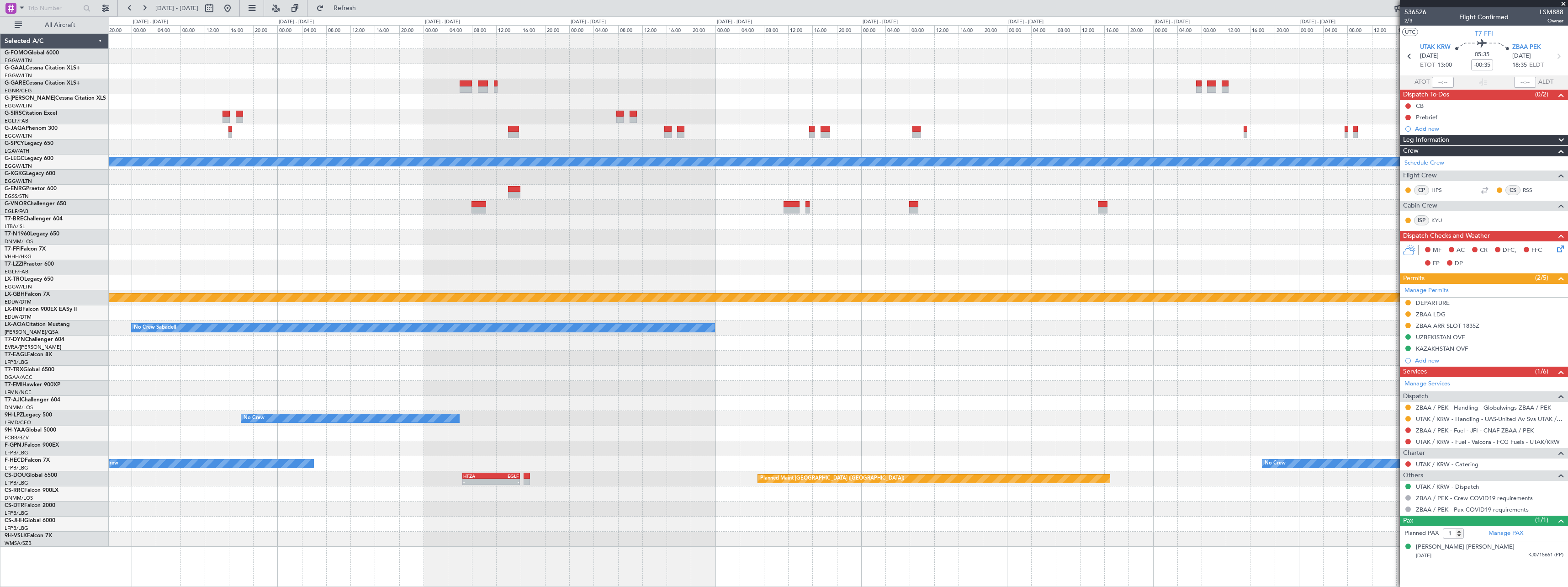
click at [471, 239] on div "Planned Maint [GEOGRAPHIC_DATA] ([GEOGRAPHIC_DATA]) A/C Unavailable [GEOGRAPHIC…" at bounding box center [838, 290] width 1459 height 513
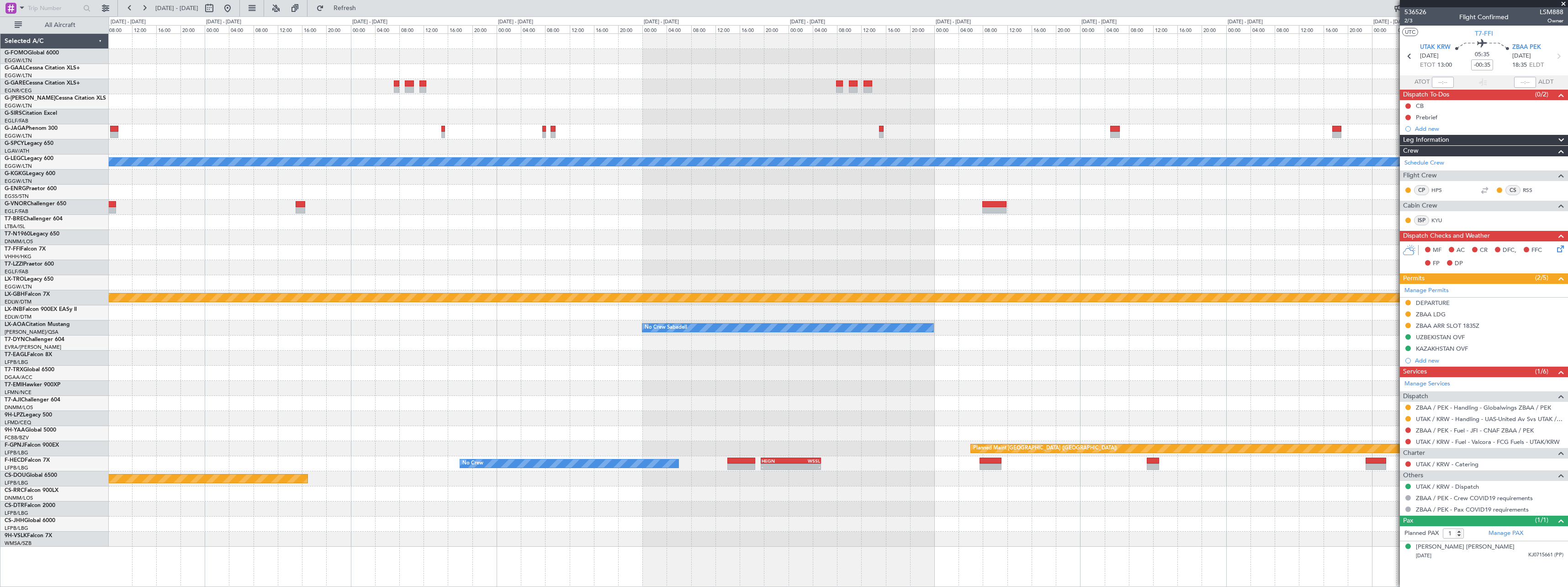
click at [262, 275] on div "A/C Unavailable [GEOGRAPHIC_DATA] ([GEOGRAPHIC_DATA]) EGSS 07:00 Z KBGR 13:35 Z…" at bounding box center [838, 290] width 1459 height 513
click at [939, 266] on div at bounding box center [838, 267] width 1459 height 15
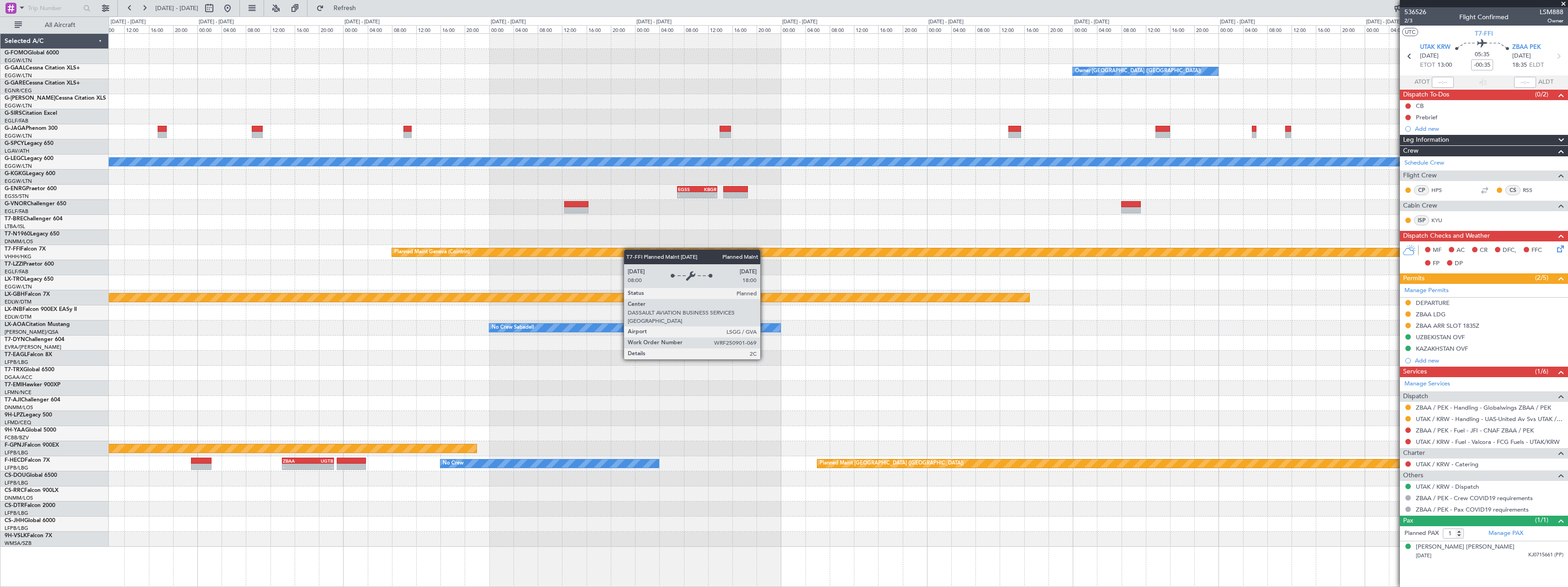
click at [452, 258] on div "Owner [GEOGRAPHIC_DATA] ([GEOGRAPHIC_DATA]) A/C Unavailable [GEOGRAPHIC_DATA] (…" at bounding box center [838, 290] width 1459 height 513
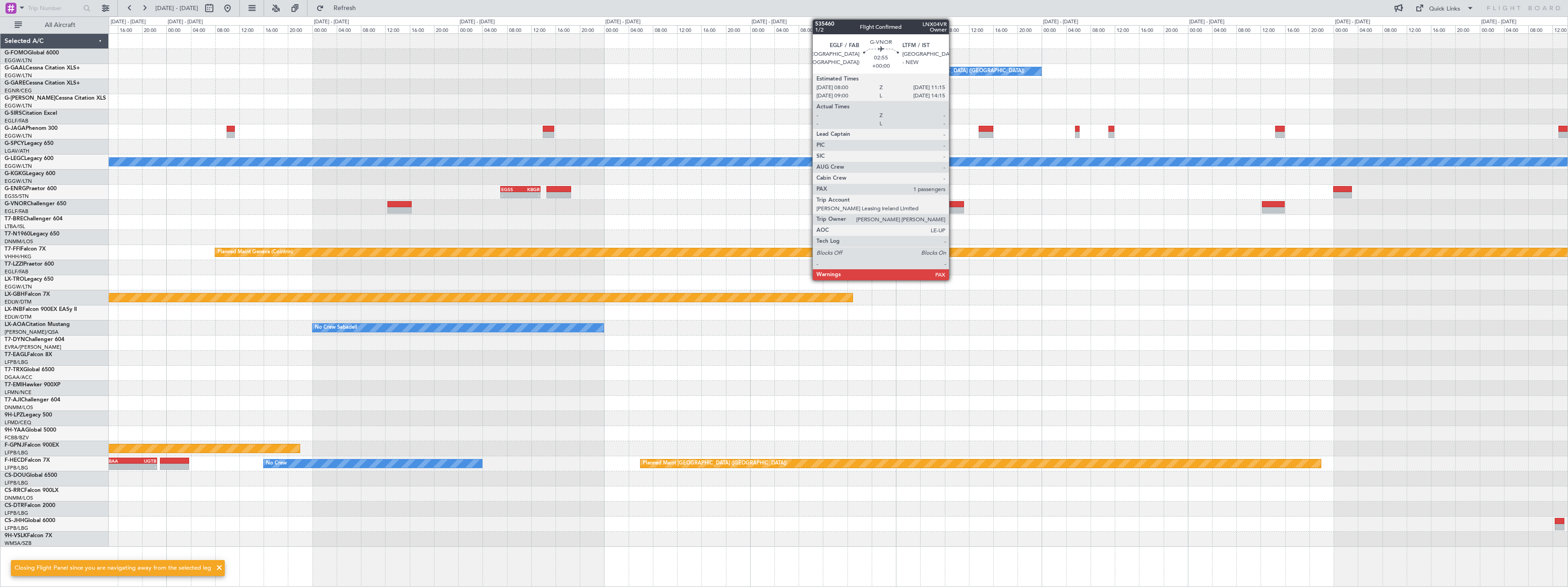
click at [953, 204] on div at bounding box center [954, 204] width 20 height 7
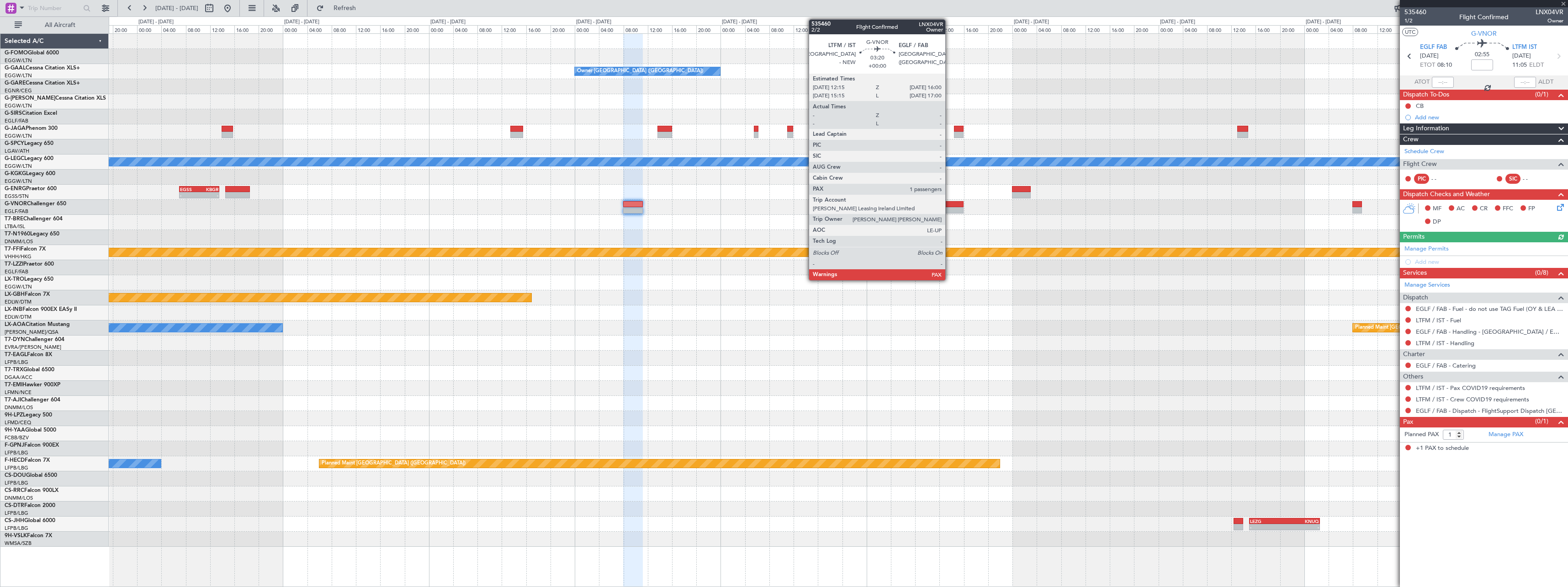
click at [950, 210] on div at bounding box center [952, 210] width 23 height 7
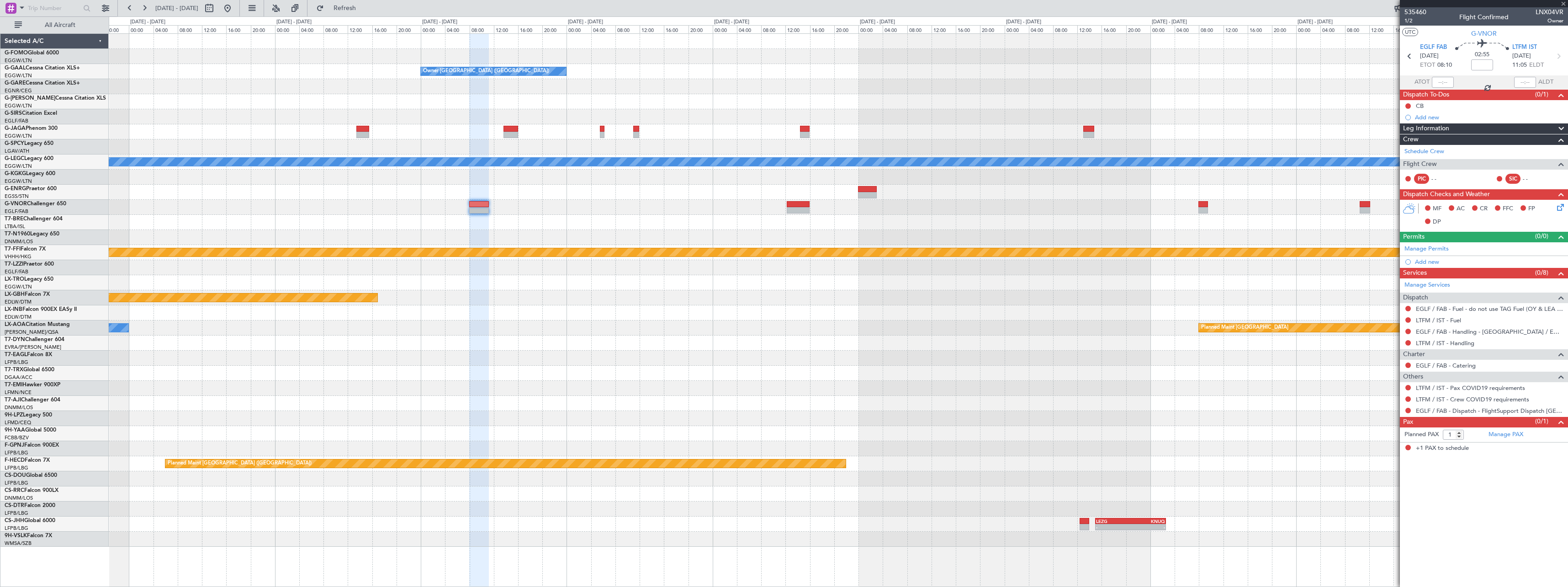
click at [340, 217] on div "Owner [GEOGRAPHIC_DATA] ([GEOGRAPHIC_DATA]) A/C Unavailable [GEOGRAPHIC_DATA] (…" at bounding box center [838, 290] width 1459 height 513
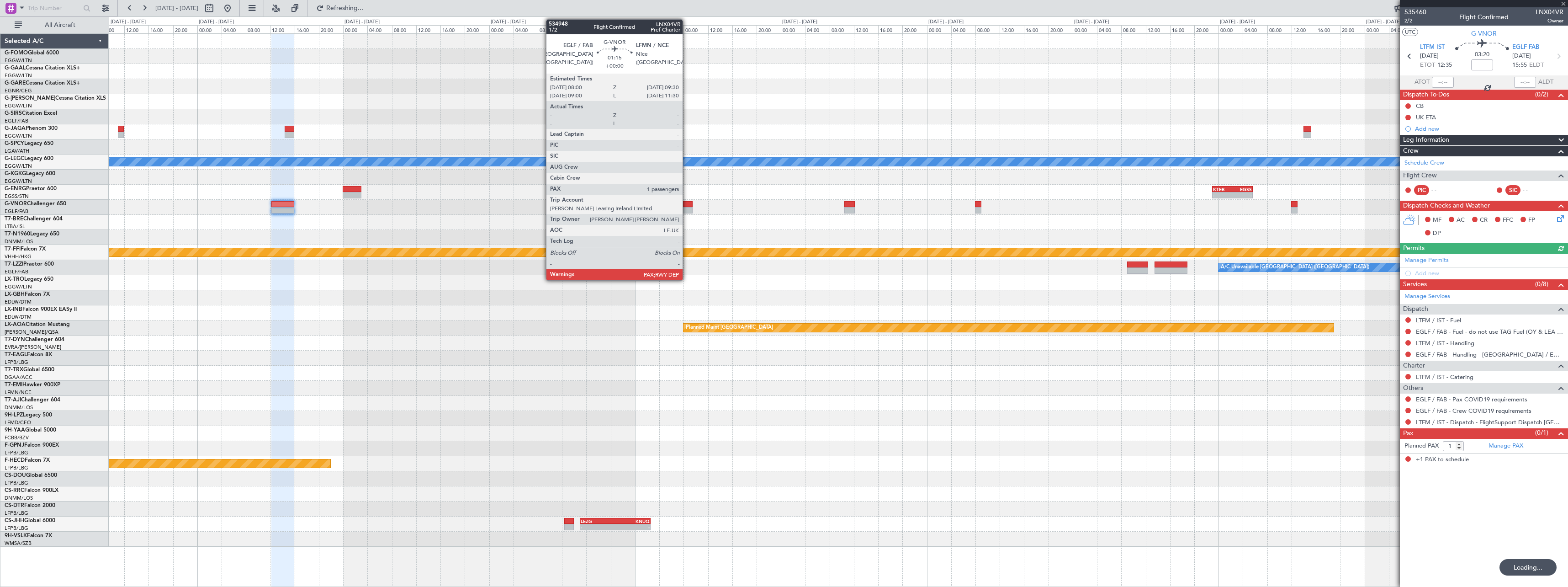
click at [687, 203] on div at bounding box center [687, 204] width 9 height 7
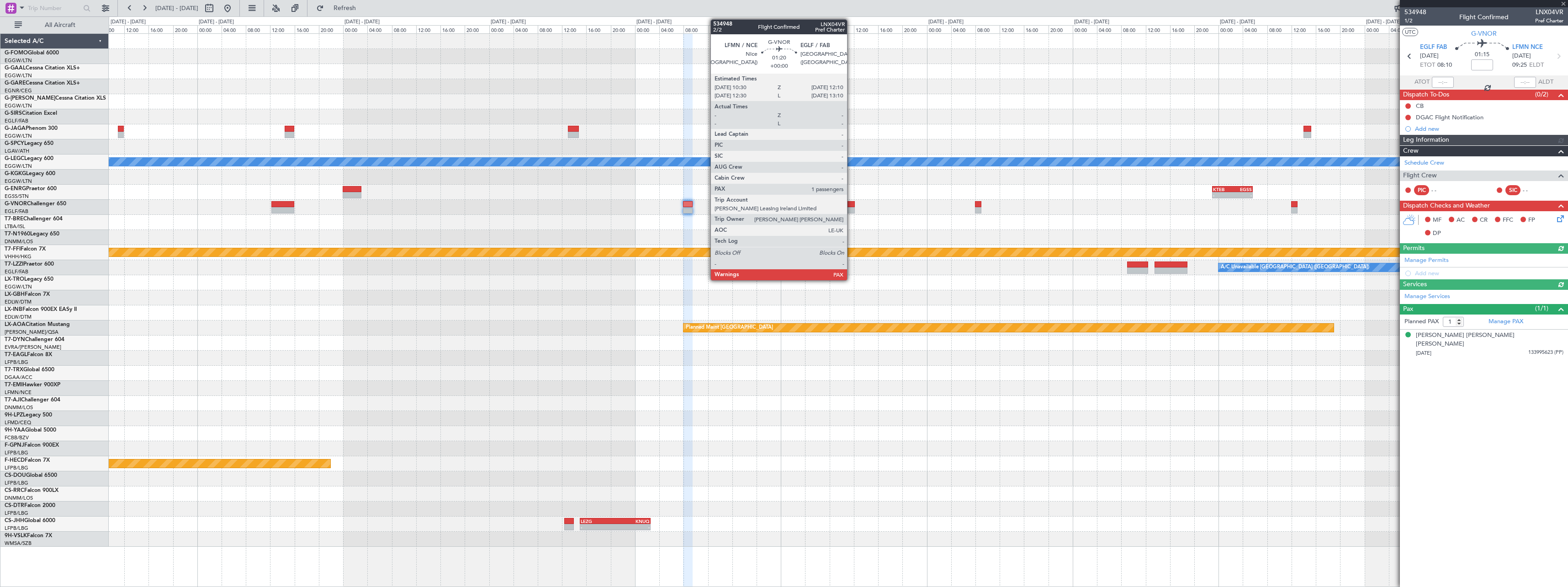
click at [851, 206] on div at bounding box center [849, 204] width 10 height 7
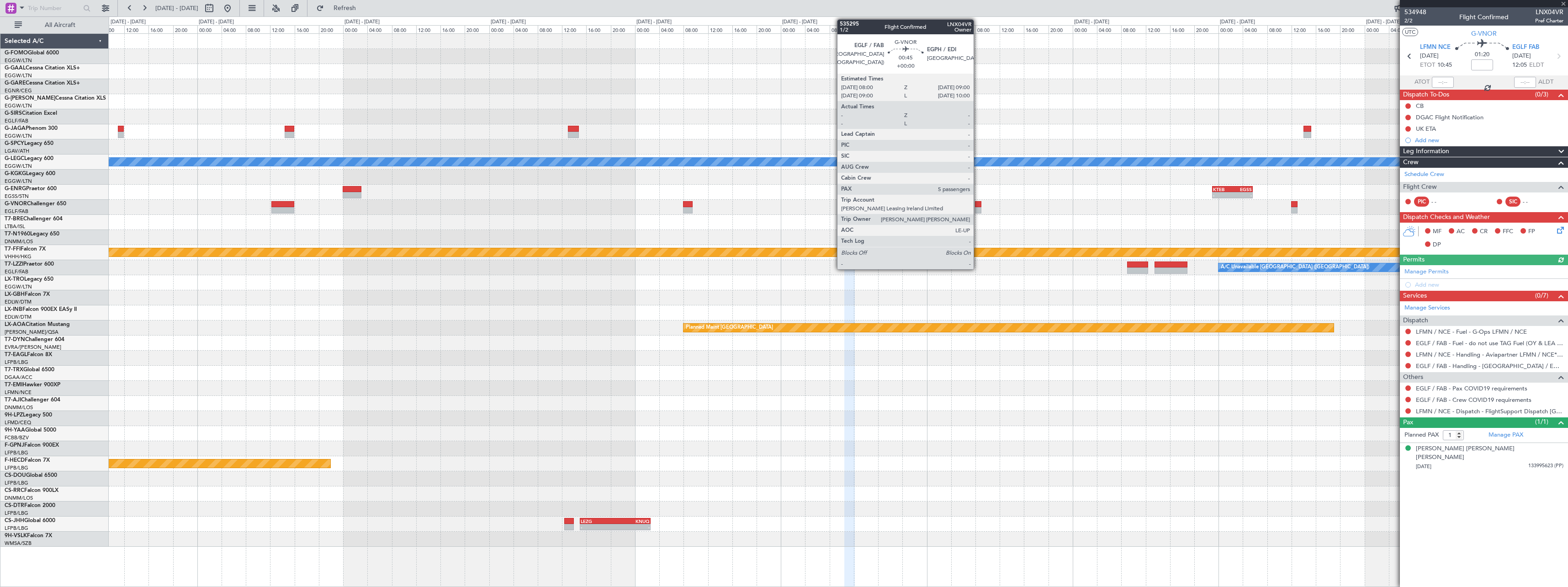
click at [978, 203] on div at bounding box center [978, 204] width 7 height 7
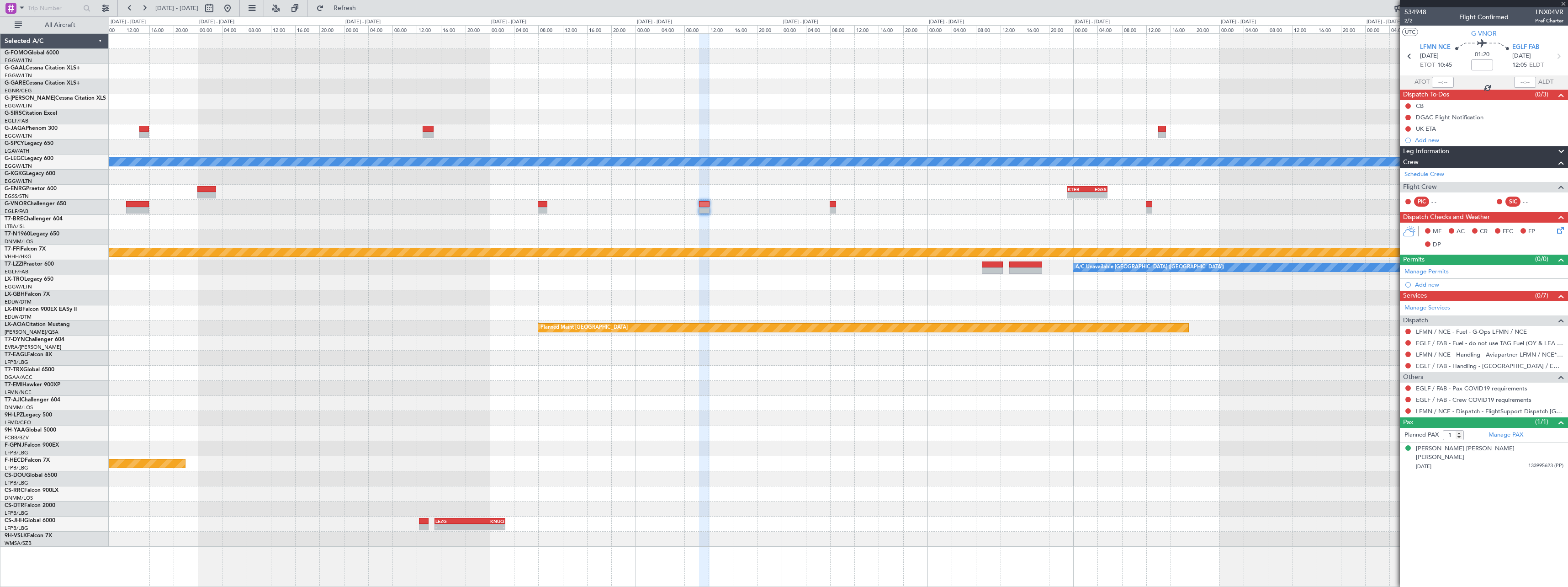
click at [885, 214] on div "Owner [GEOGRAPHIC_DATA] ([GEOGRAPHIC_DATA]) A/C Unavailable [GEOGRAPHIC_DATA] (…" at bounding box center [838, 290] width 1459 height 513
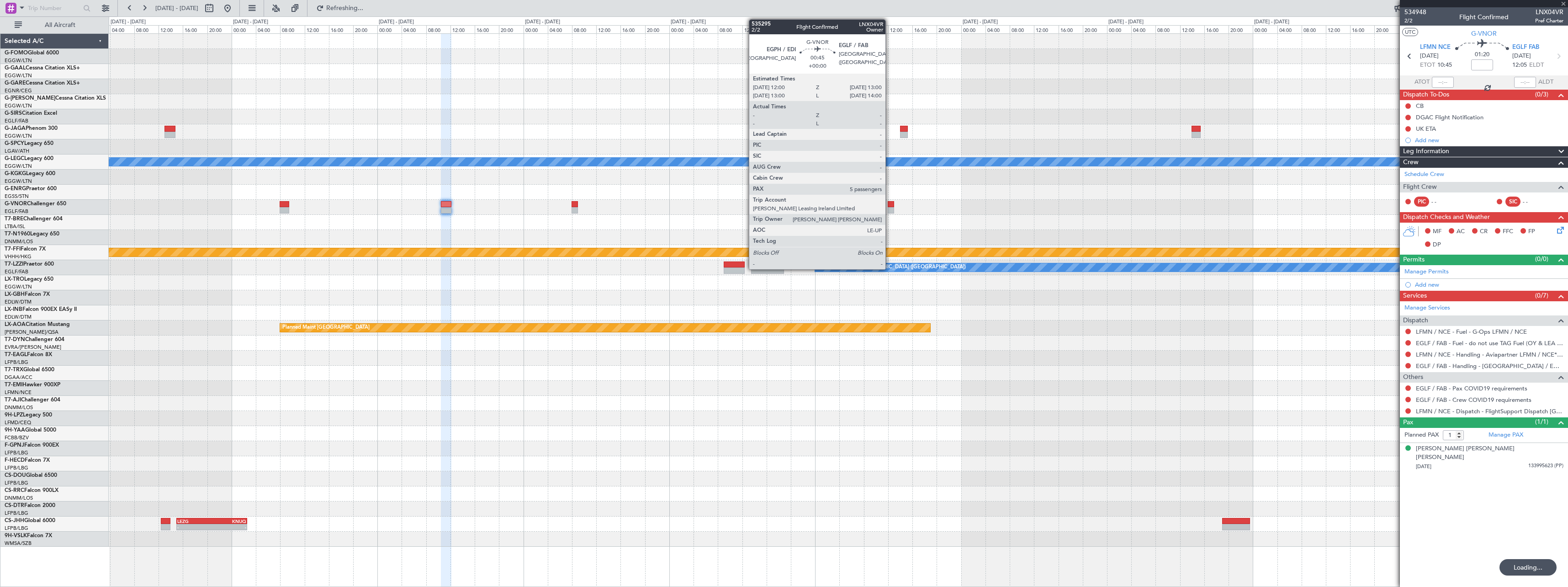
type input "5"
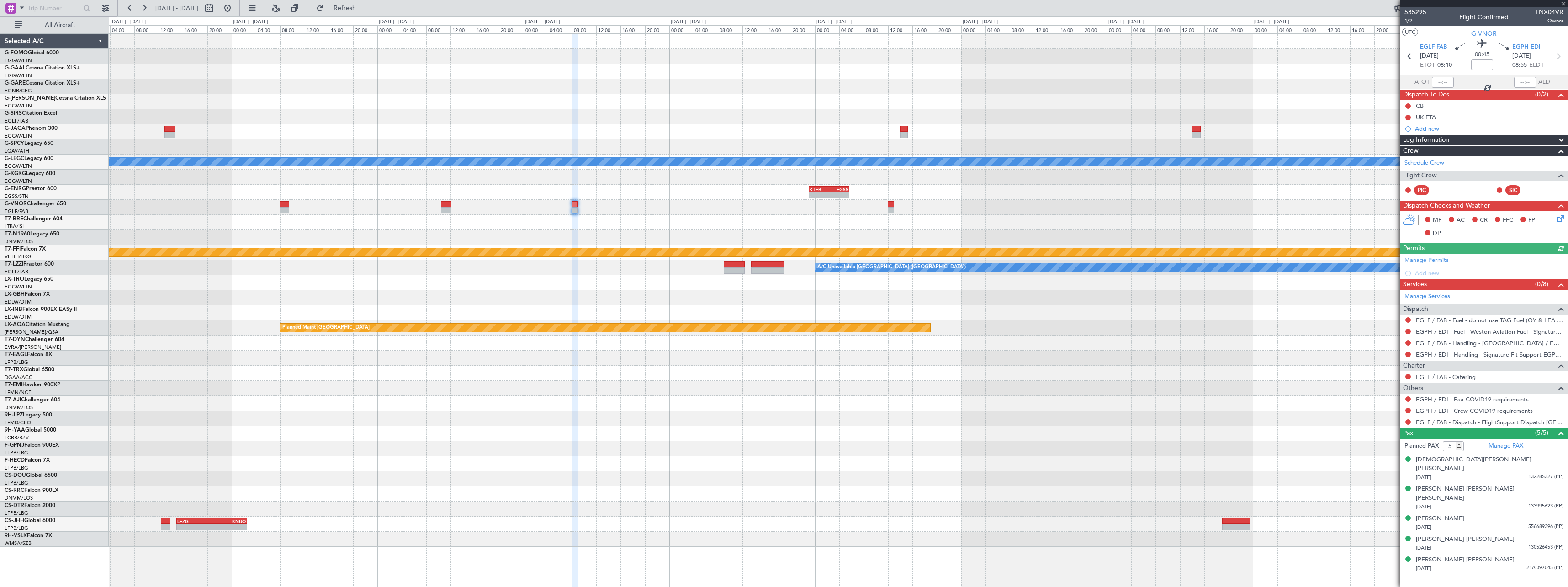
click at [1236, 386] on div "A/C Unavailable [GEOGRAPHIC_DATA] ([GEOGRAPHIC_DATA]) - - KTEB 23:00 Z EGSS 05:…" at bounding box center [838, 290] width 1459 height 513
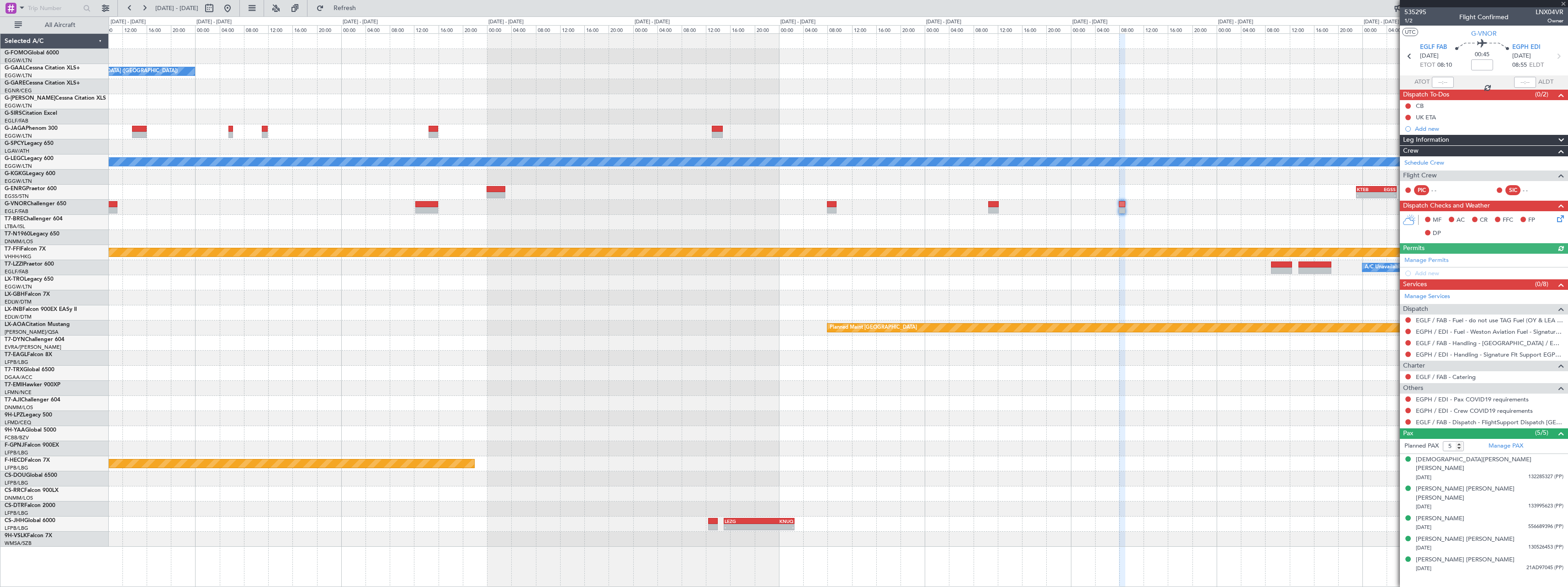
click at [697, 340] on div "Owner [GEOGRAPHIC_DATA] ([GEOGRAPHIC_DATA]) A/C Unavailable [GEOGRAPHIC_DATA] (…" at bounding box center [838, 290] width 1459 height 513
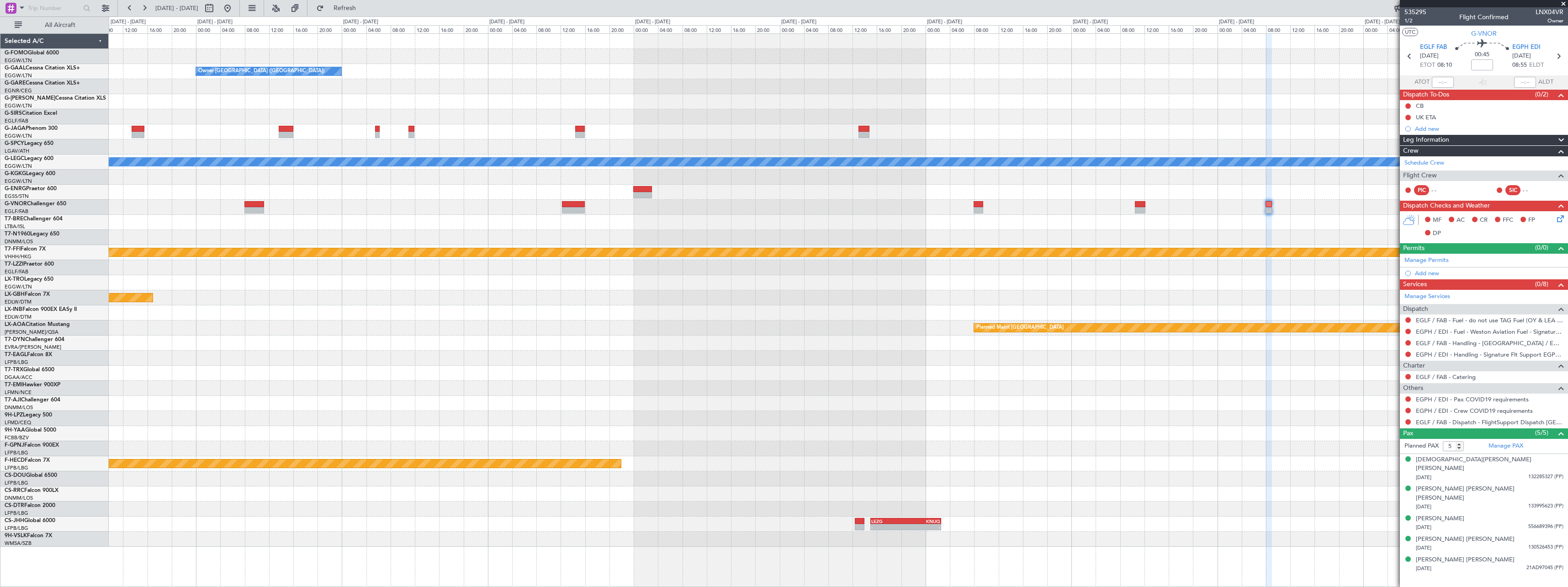
click at [1292, 356] on div at bounding box center [838, 358] width 1459 height 15
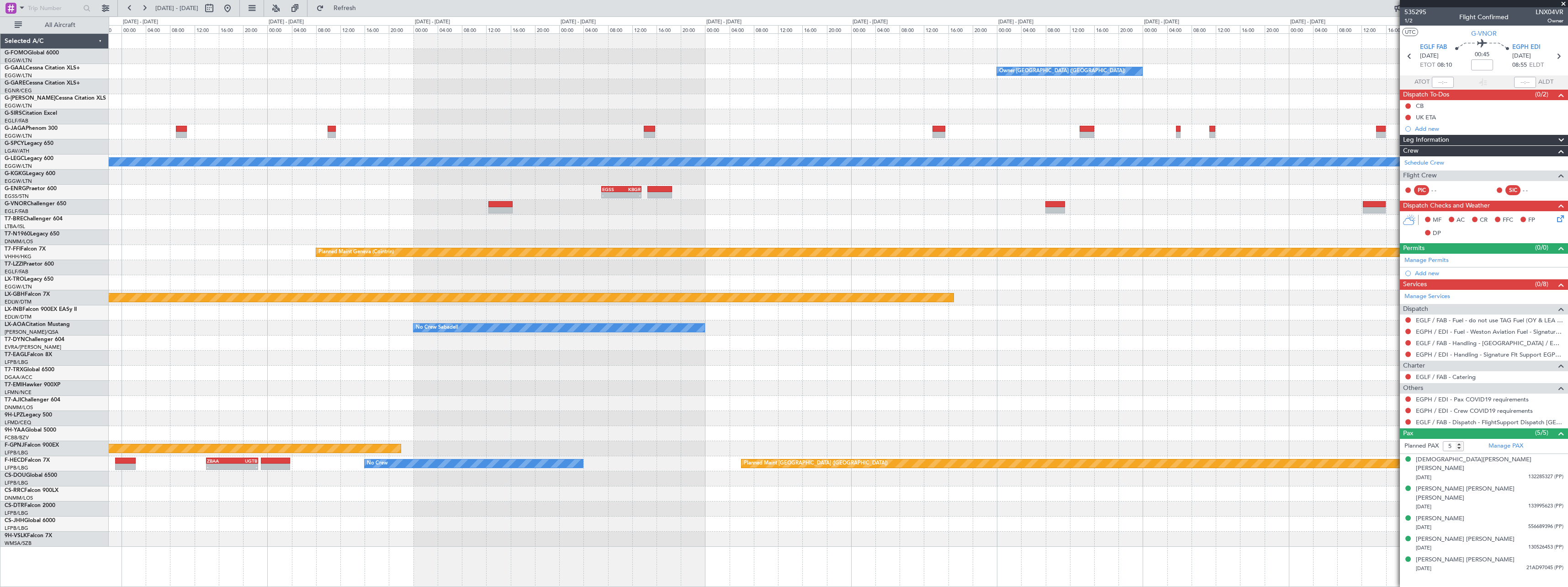
click at [1303, 351] on div "Owner [GEOGRAPHIC_DATA] ([GEOGRAPHIC_DATA]) A/C Unavailable [GEOGRAPHIC_DATA] (…" at bounding box center [838, 290] width 1459 height 513
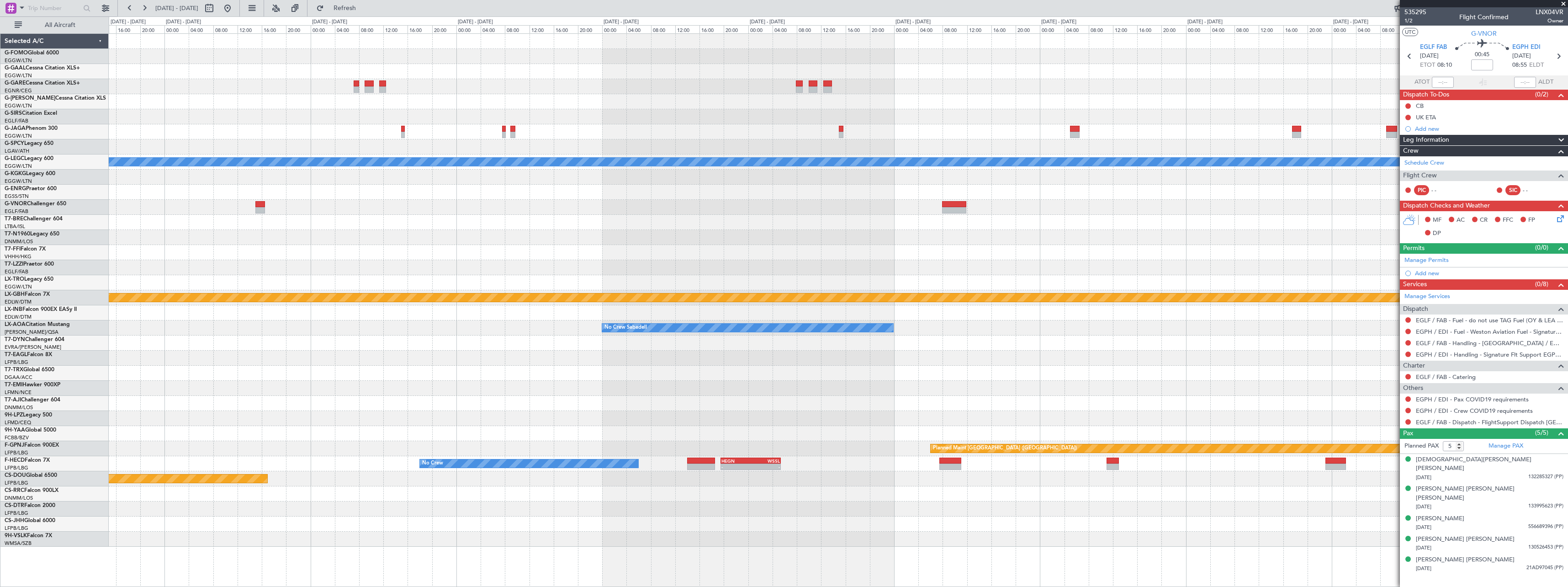
click at [991, 256] on div "A/C Unavailable [GEOGRAPHIC_DATA] ([GEOGRAPHIC_DATA]) EGSS 07:00 Z KBGR 13:35 Z…" at bounding box center [838, 290] width 1459 height 513
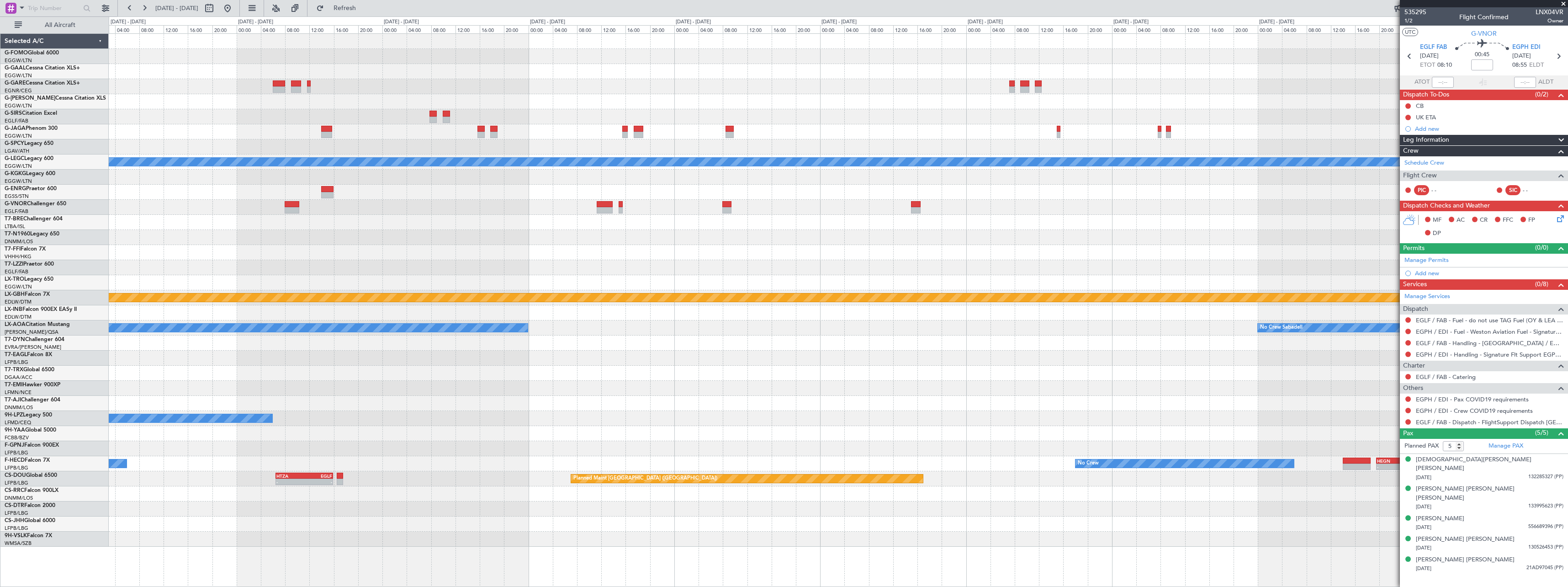
click at [1356, 249] on div "Planned Maint [GEOGRAPHIC_DATA] ([GEOGRAPHIC_DATA]) A/C Unavailable [GEOGRAPHIC…" at bounding box center [838, 290] width 1459 height 513
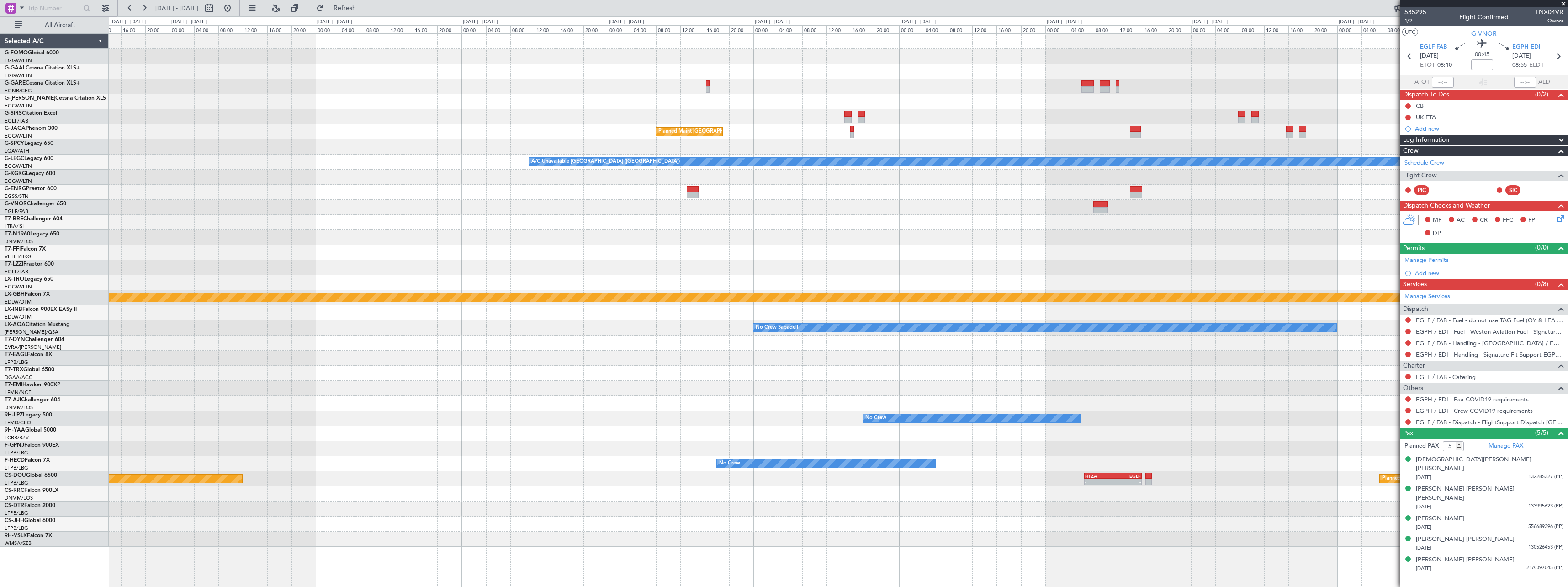
click at [1093, 248] on div at bounding box center [838, 252] width 1459 height 15
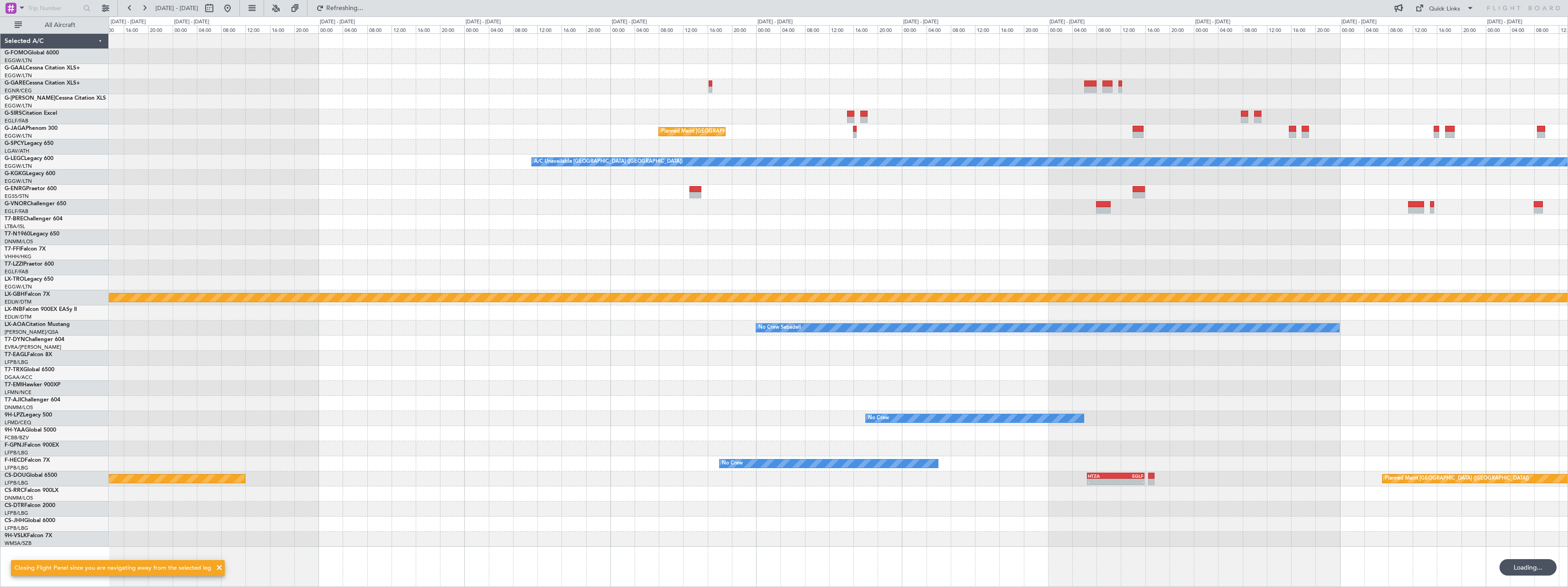
click at [1097, 206] on div "Planned Maint [GEOGRAPHIC_DATA] ([GEOGRAPHIC_DATA]) A/C Unavailable [GEOGRAPHIC…" at bounding box center [838, 290] width 1459 height 513
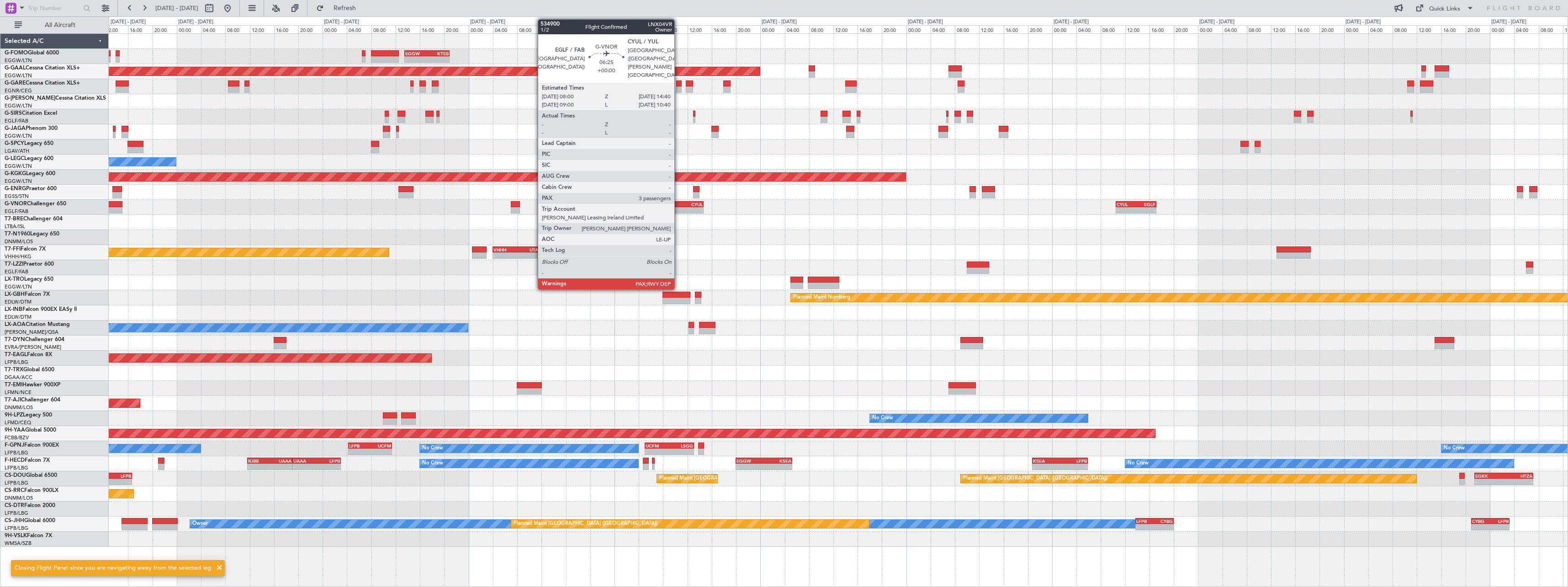
click at [679, 208] on div "-" at bounding box center [673, 210] width 19 height 5
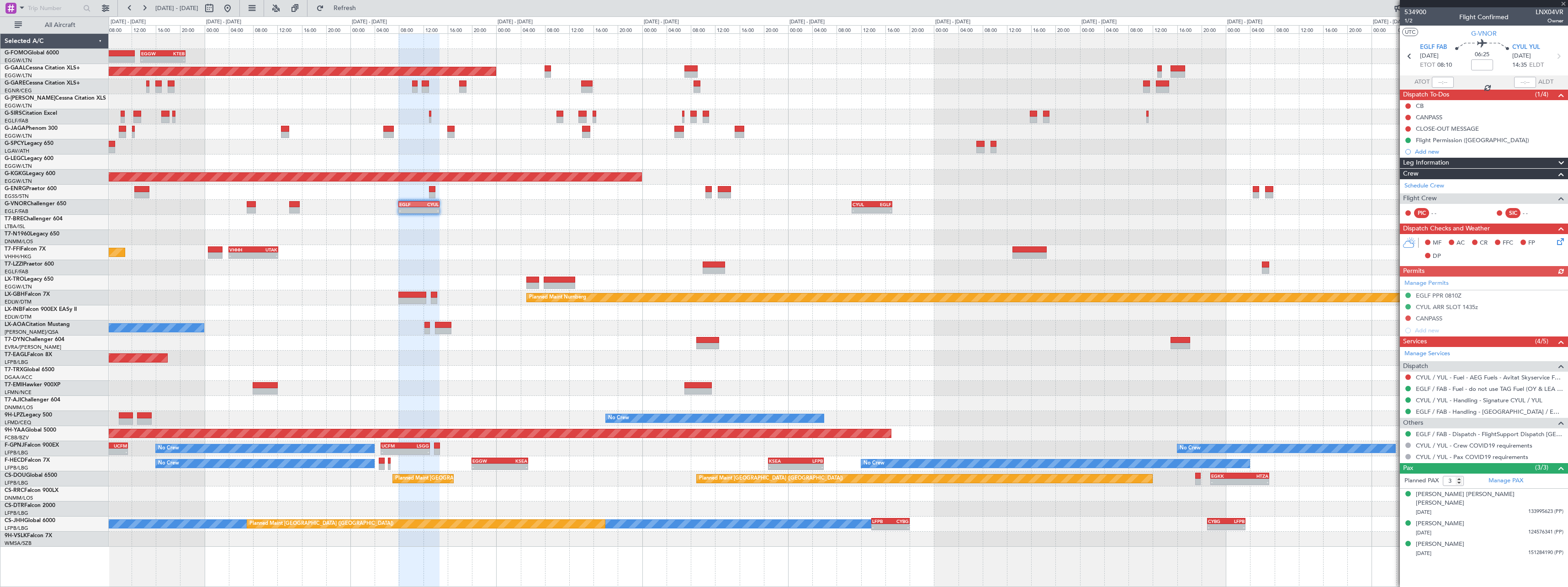
click at [993, 203] on div "- - EGLF 08:00 Z CYUL 14:40 Z - - CYUL 10:30 Z EGLF 17:10 Z" at bounding box center [838, 207] width 1459 height 15
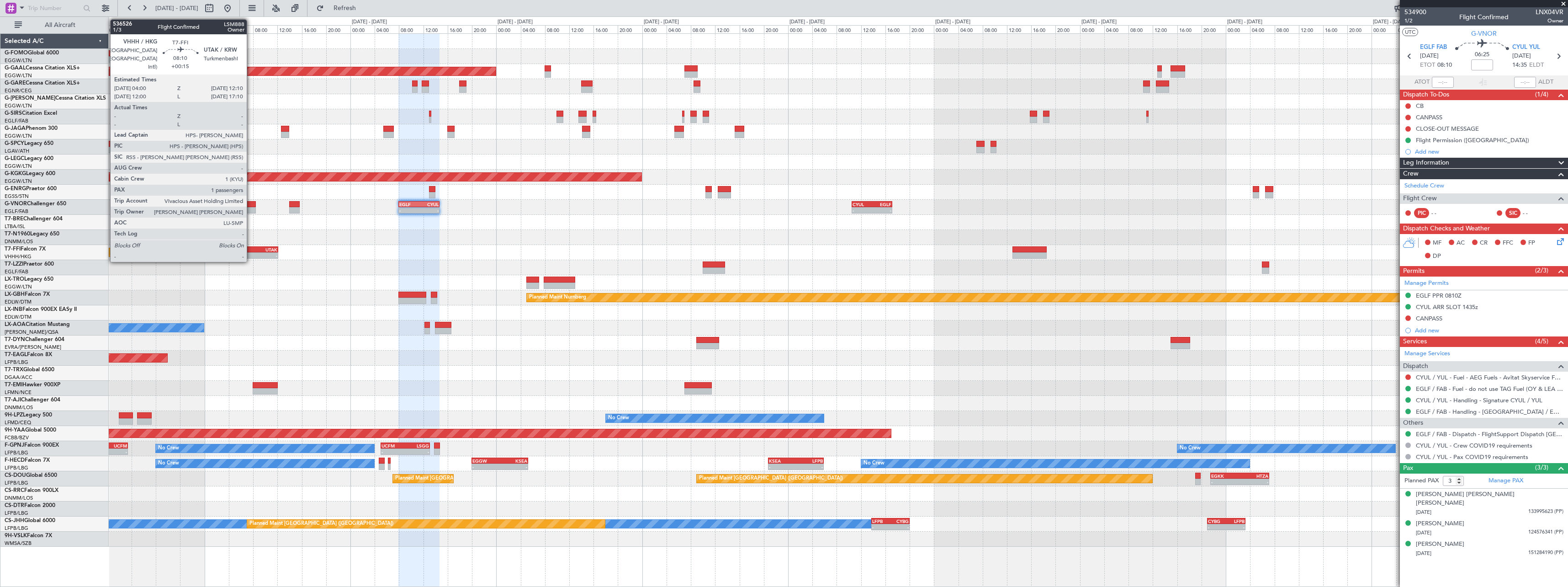
click at [251, 250] on div "VHHH" at bounding box center [242, 249] width 24 height 5
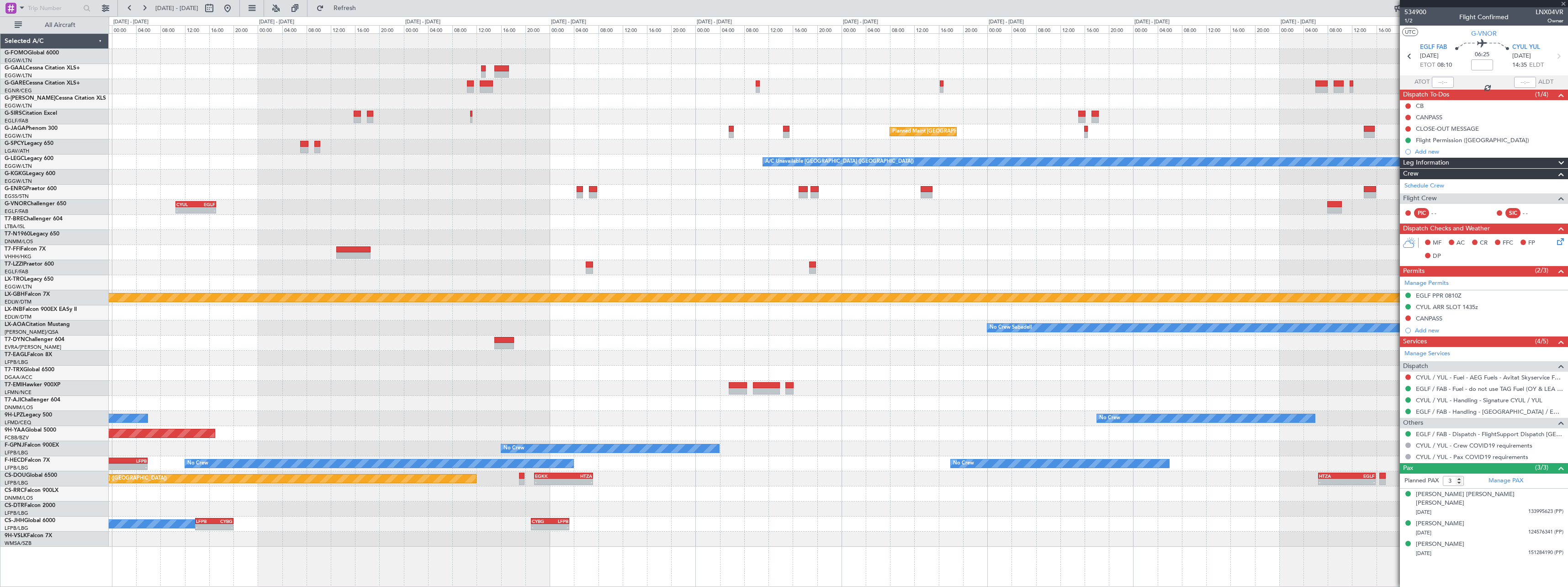
type input "+00:15"
type input "1"
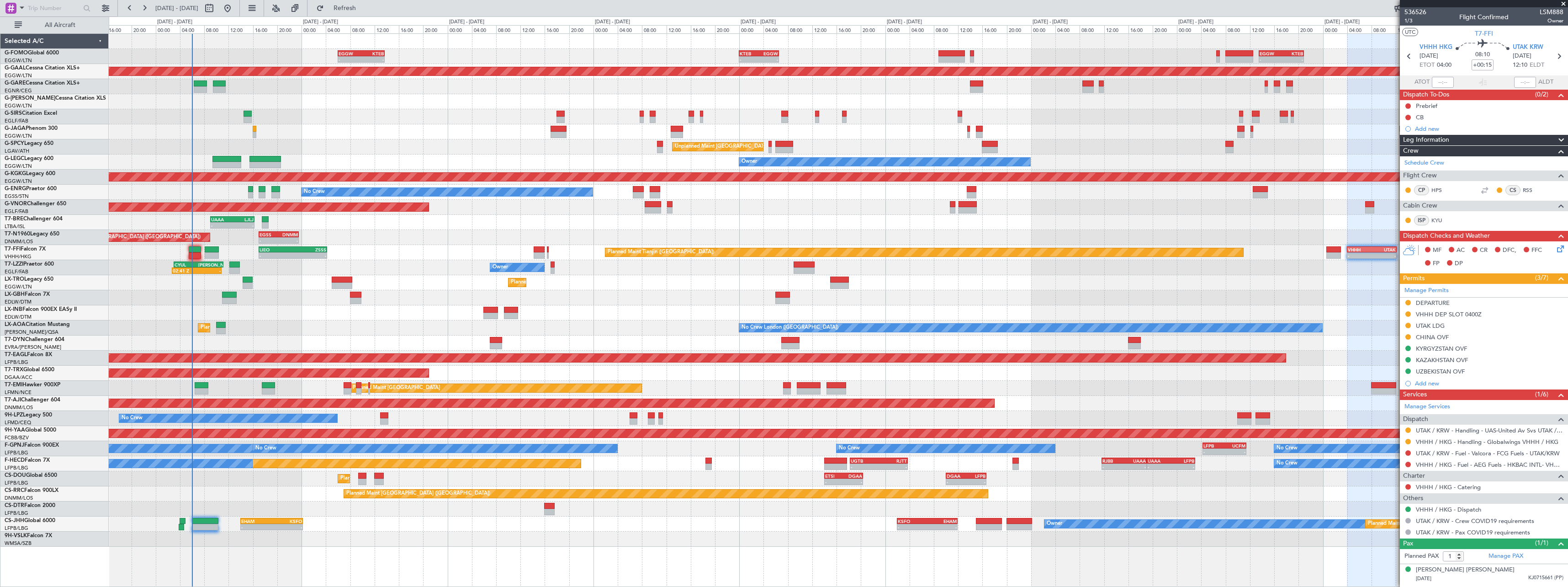
click at [1292, 258] on div "- - EGGW 13:30 Z KTEB 20:55 Z KTEB 00:00 Z EGGW 06:35 Z - - EGGW 06:00 Z KTEB 1…" at bounding box center [838, 290] width 1459 height 513
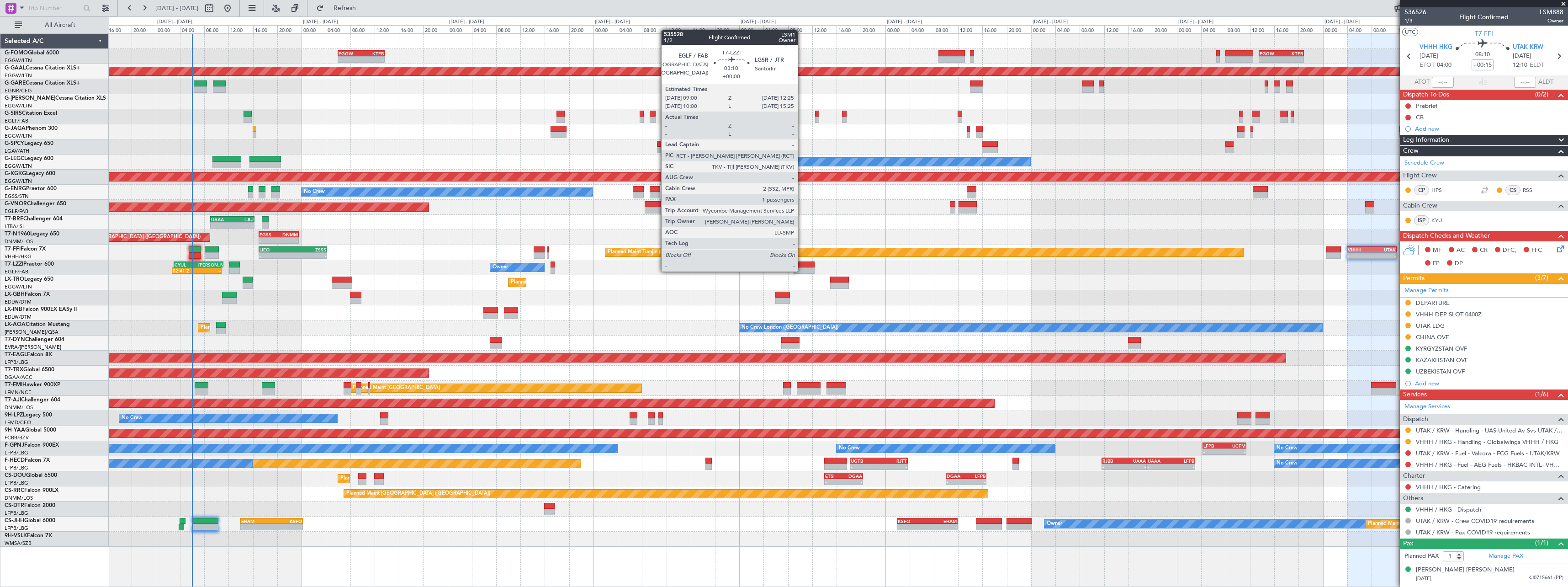
click at [802, 270] on div at bounding box center [804, 270] width 21 height 7
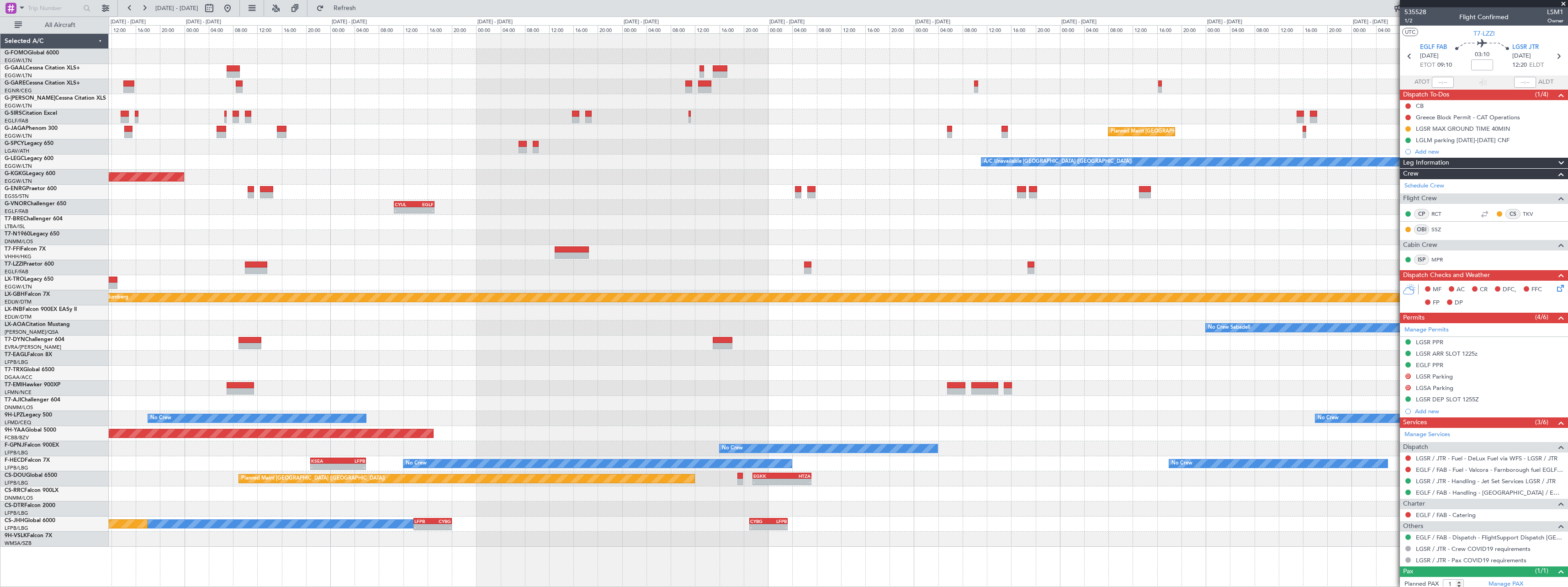
click at [335, 256] on div "Planned Maint Dusseldorf Planned Maint [GEOGRAPHIC_DATA] ([GEOGRAPHIC_DATA]) A/…" at bounding box center [838, 290] width 1459 height 513
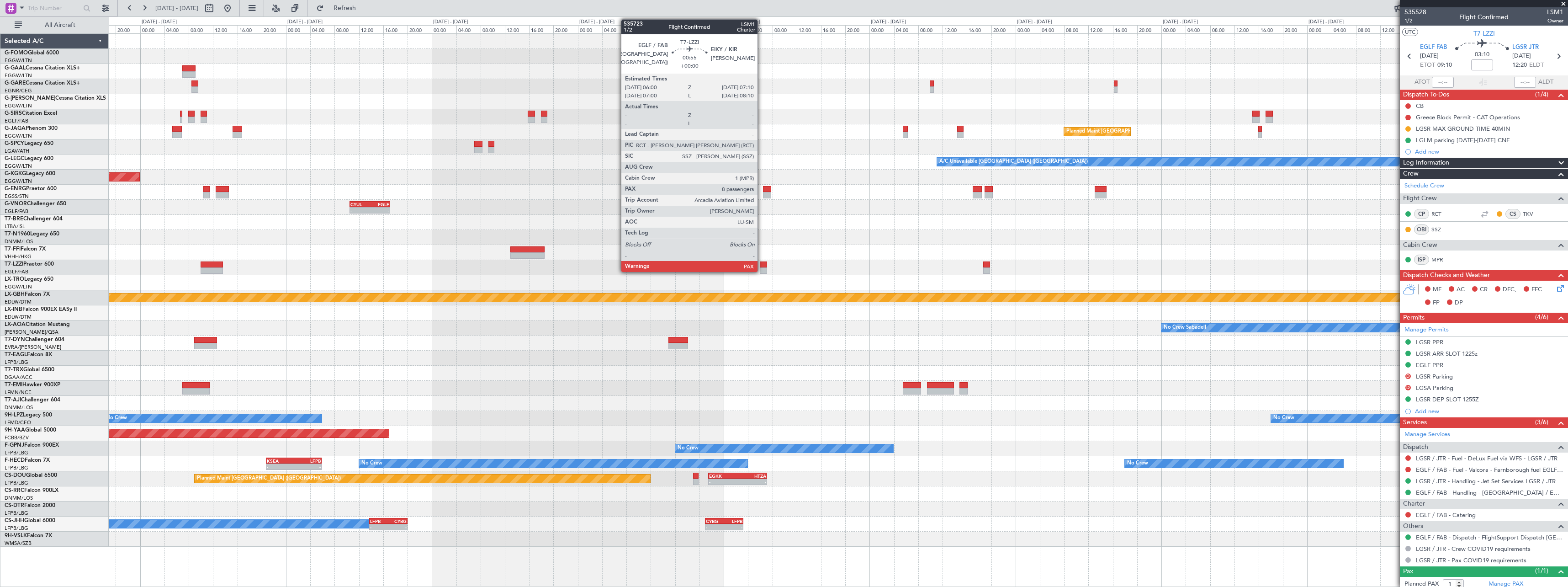
click at [761, 270] on div at bounding box center [763, 270] width 7 height 7
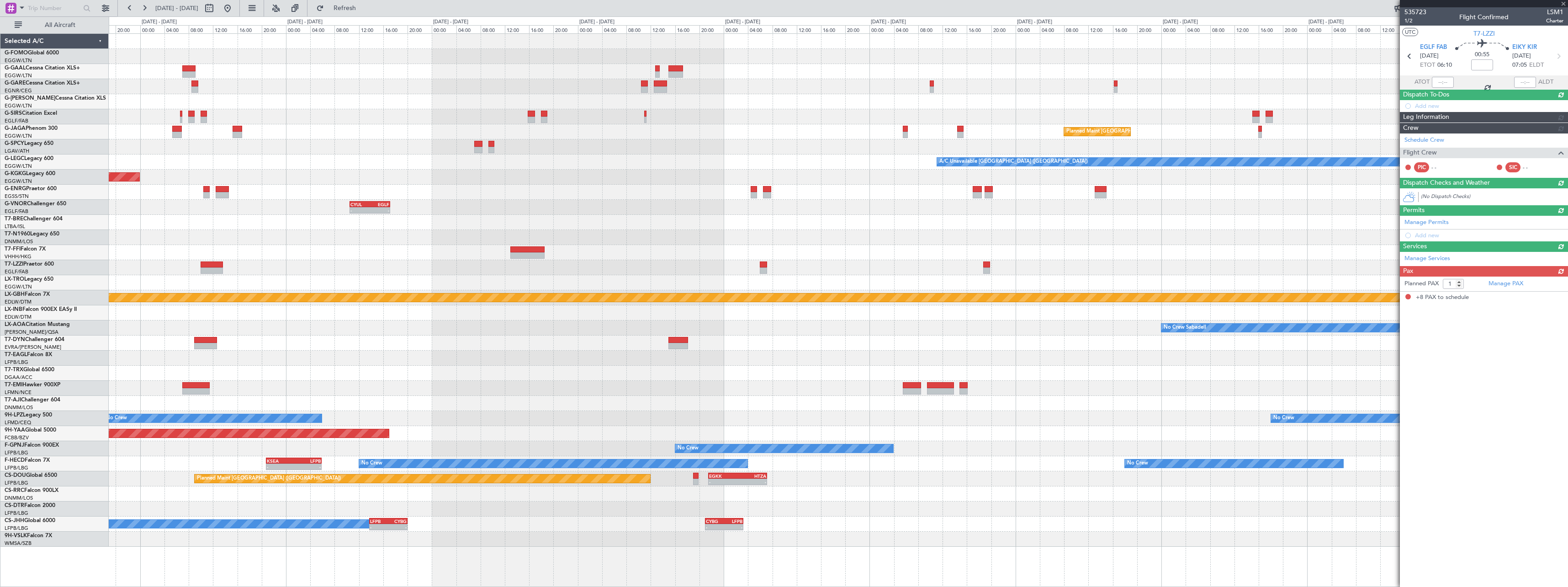
type input "8"
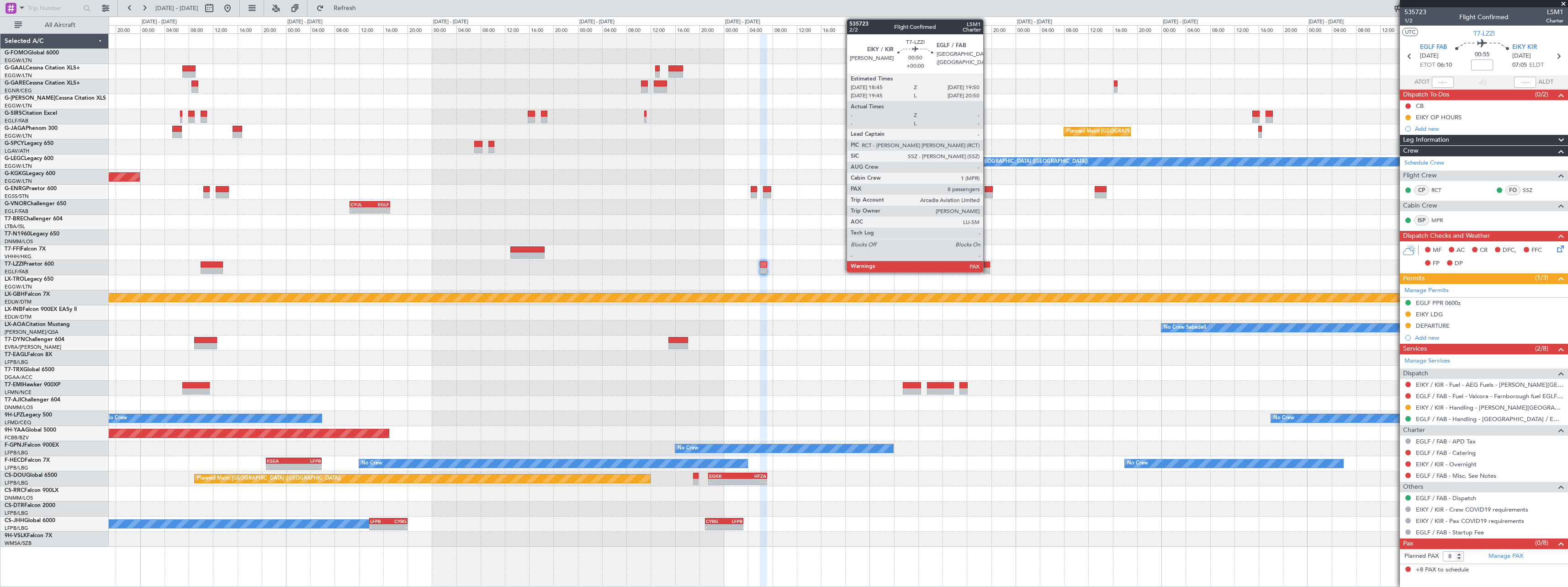
click at [987, 268] on div at bounding box center [986, 270] width 7 height 7
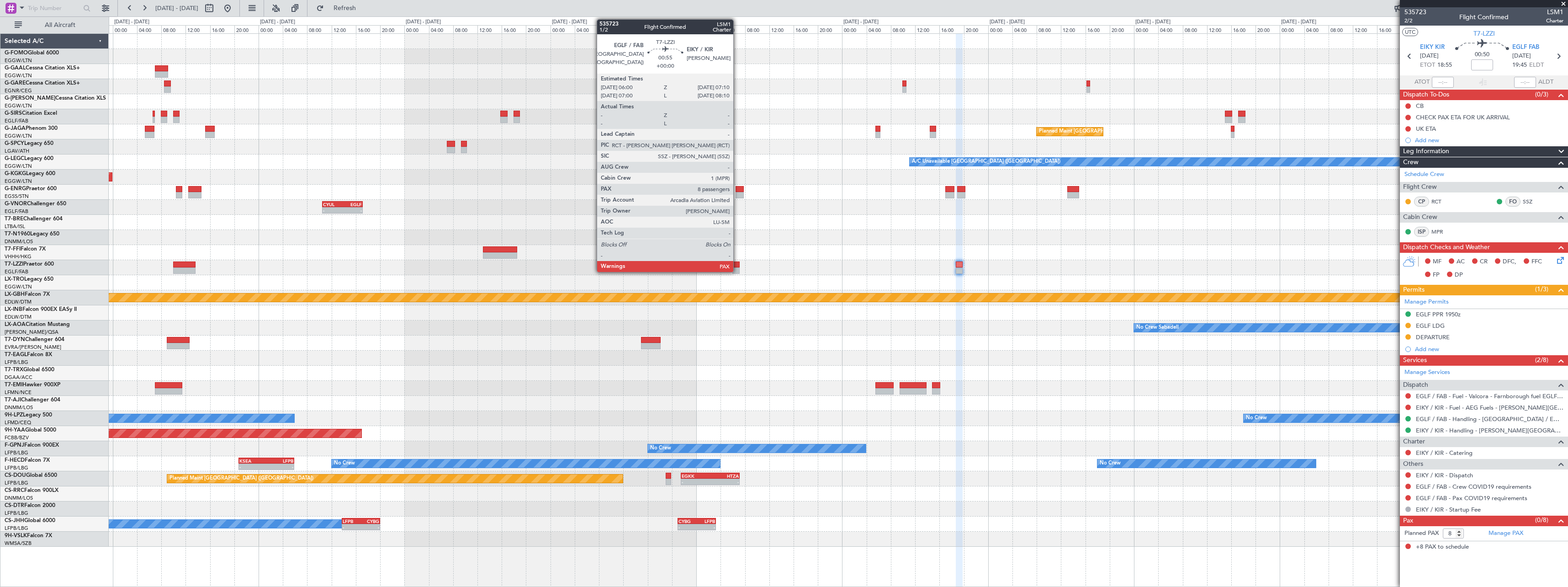
click at [737, 269] on div at bounding box center [736, 270] width 7 height 7
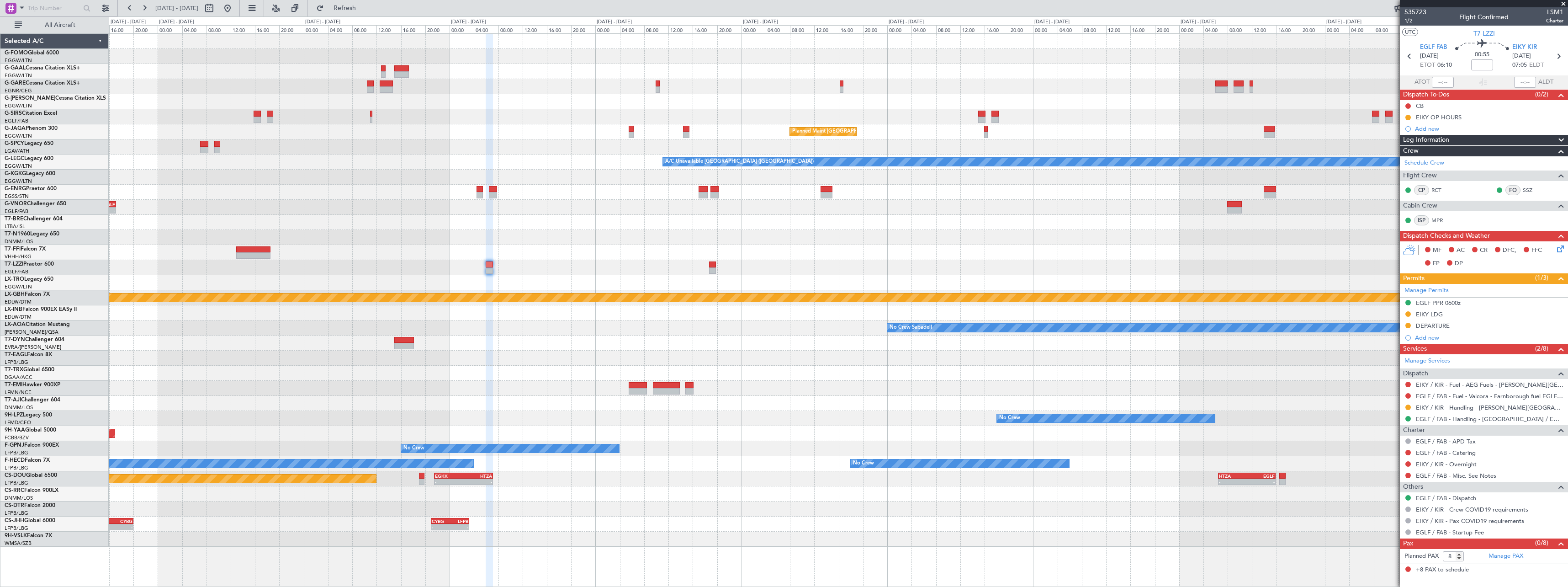
click at [884, 239] on div "Planned Maint [GEOGRAPHIC_DATA] ([GEOGRAPHIC_DATA]) A/C Unavailable [GEOGRAPHIC…" at bounding box center [838, 290] width 1459 height 513
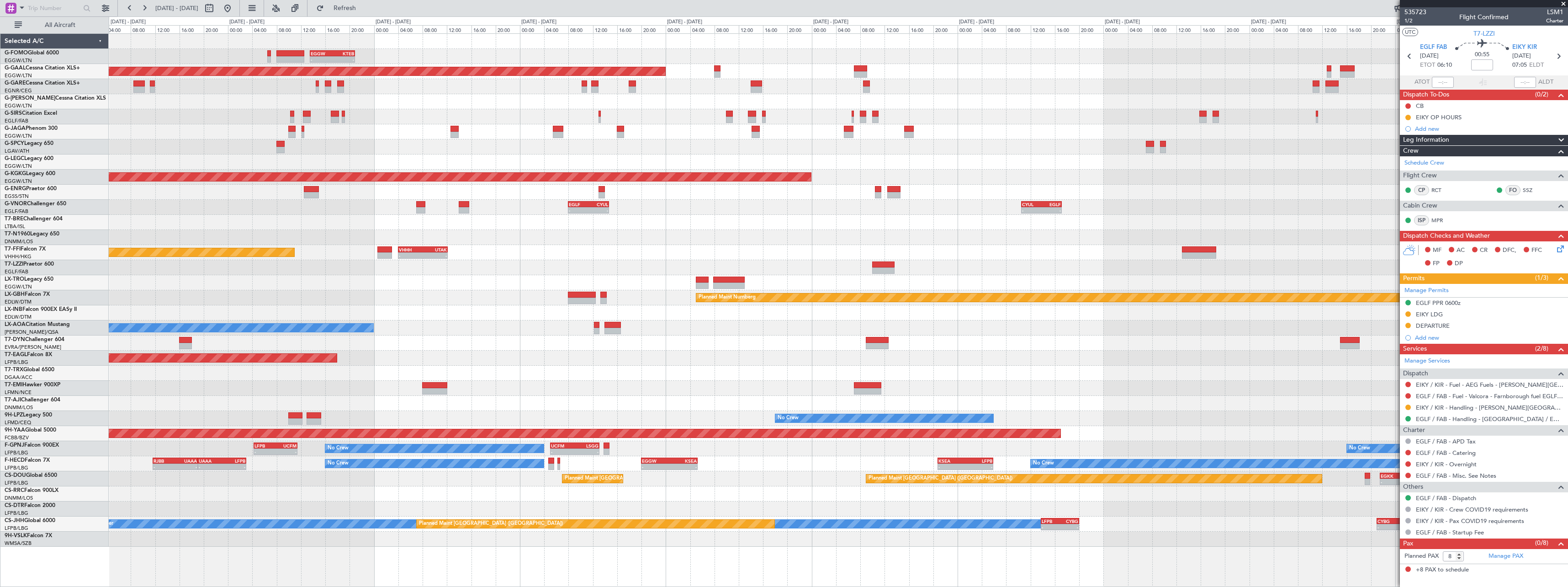
click at [816, 269] on div at bounding box center [838, 267] width 1459 height 15
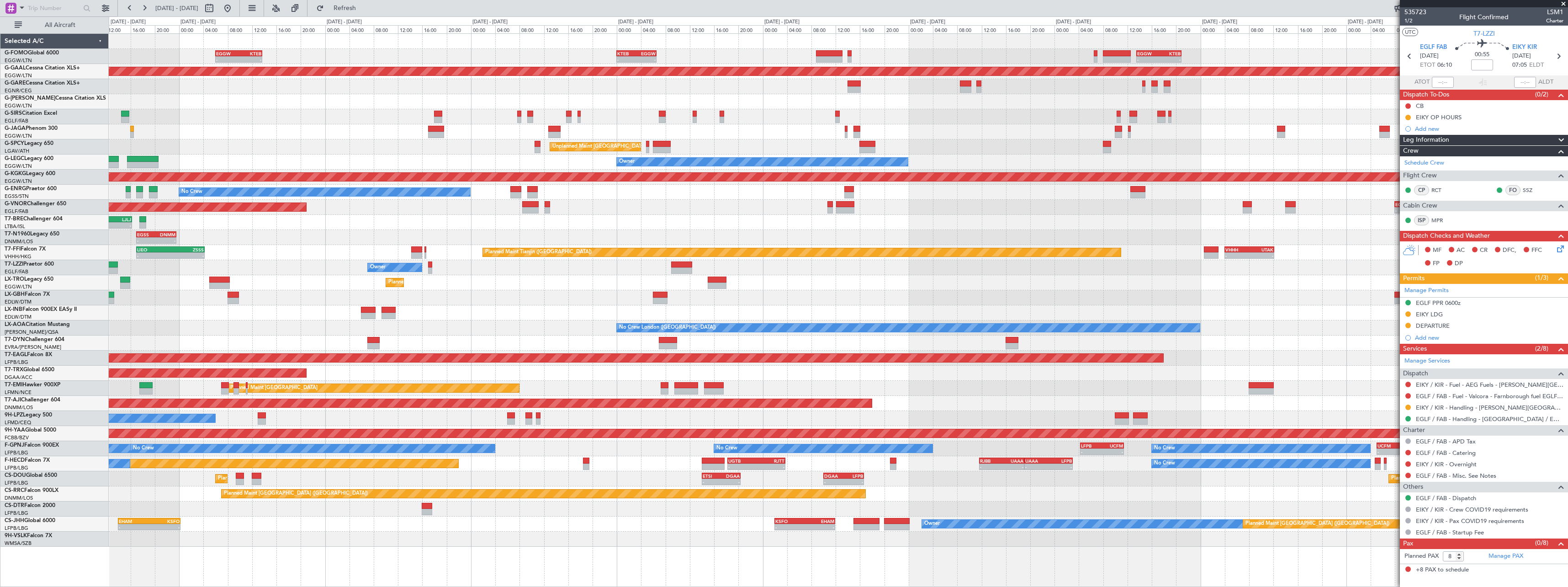
click at [812, 286] on div "Planned Maint Dusseldorf" at bounding box center [838, 283] width 1459 height 15
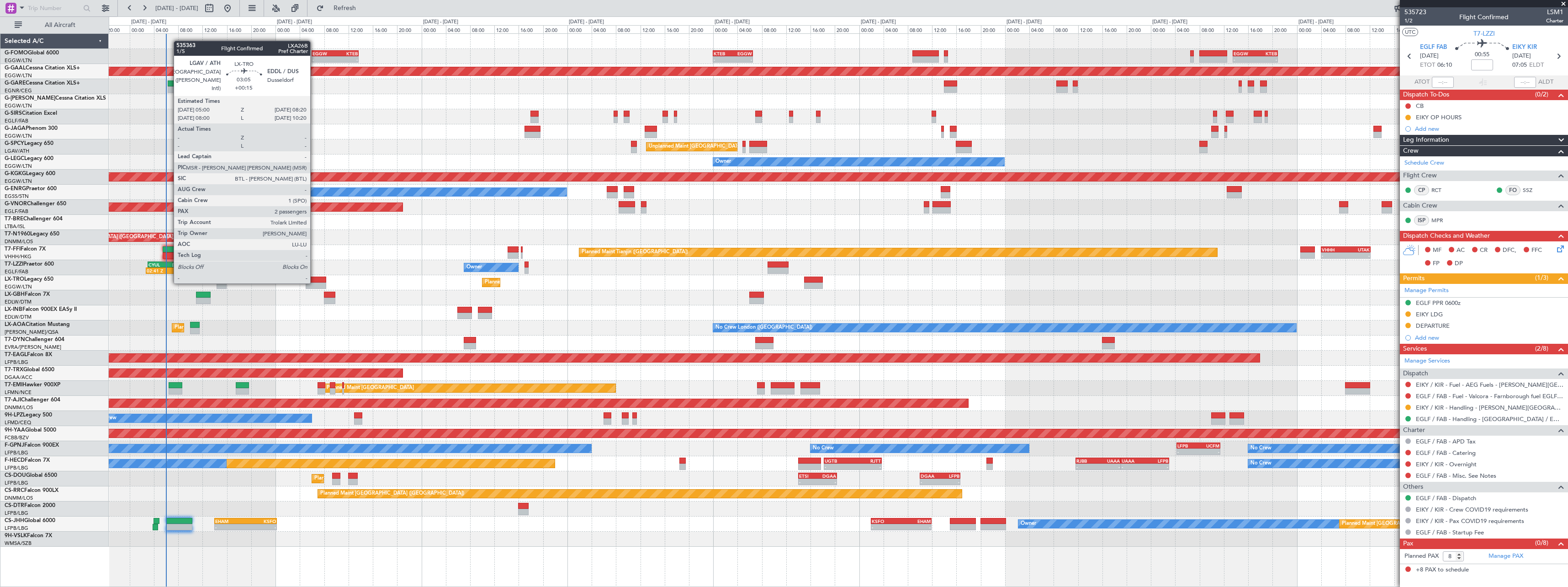
click at [315, 283] on div at bounding box center [316, 286] width 21 height 7
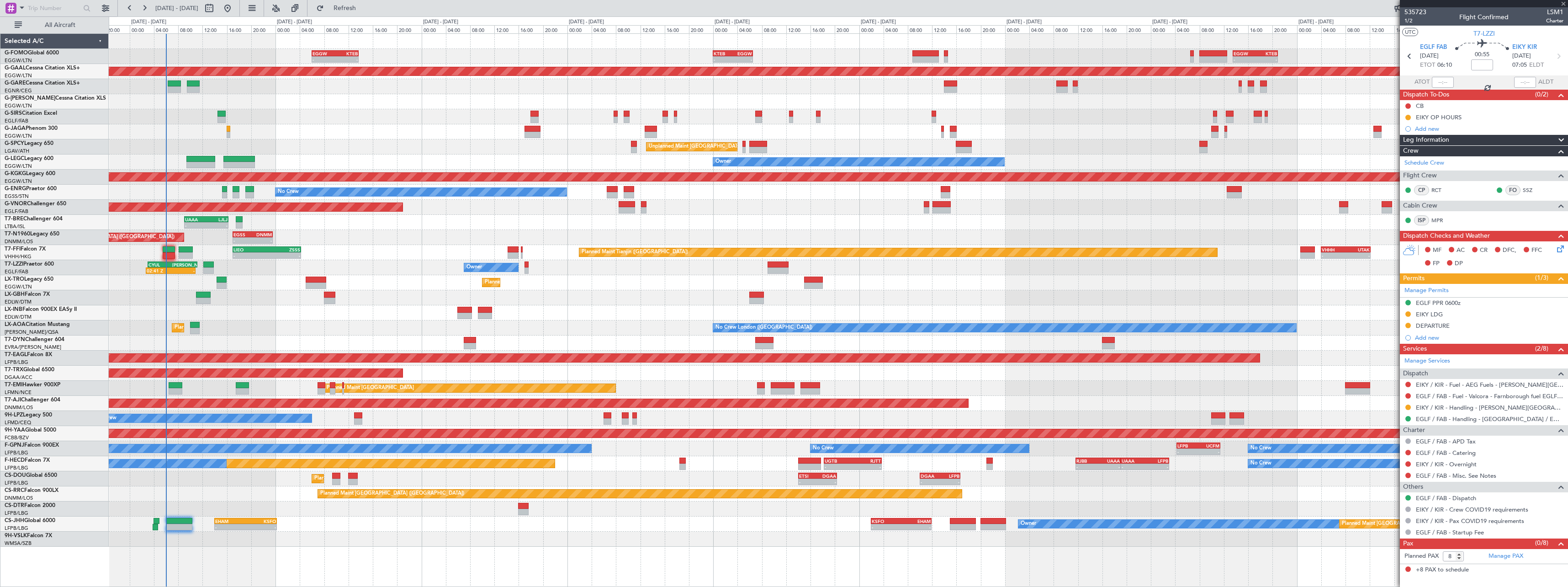
type input "+00:15"
type input "2"
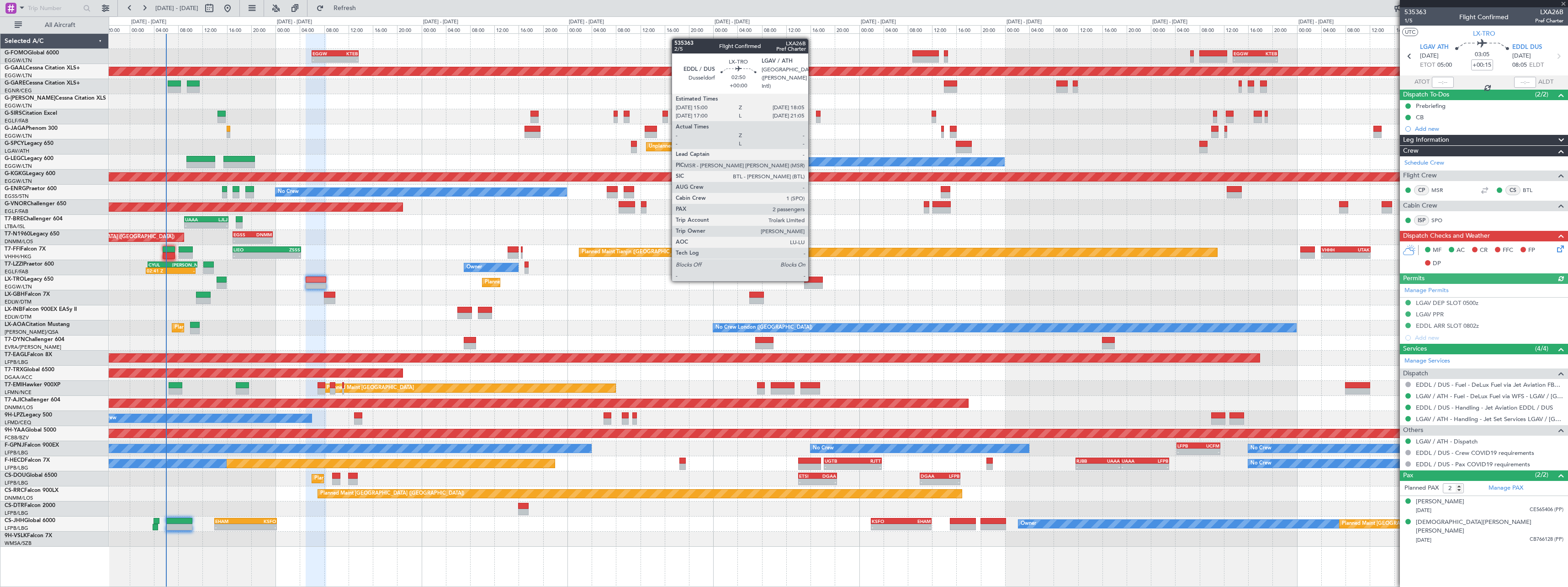
click at [813, 280] on div at bounding box center [814, 279] width 19 height 7
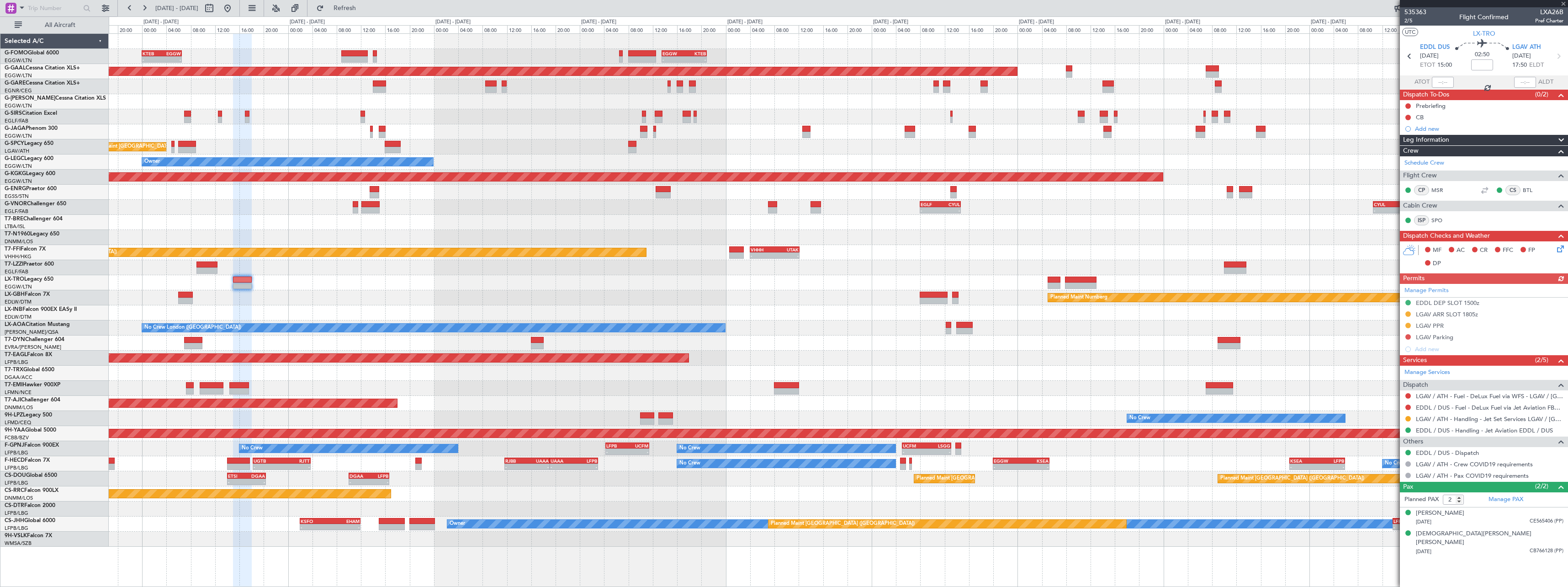
click at [695, 308] on div "- - KTEB 00:00 Z EGGW 06:35 Z - - EGGW 13:30 Z KTEB 20:55 Z EGGW 06:00 Z KTEB 1…" at bounding box center [838, 290] width 1459 height 513
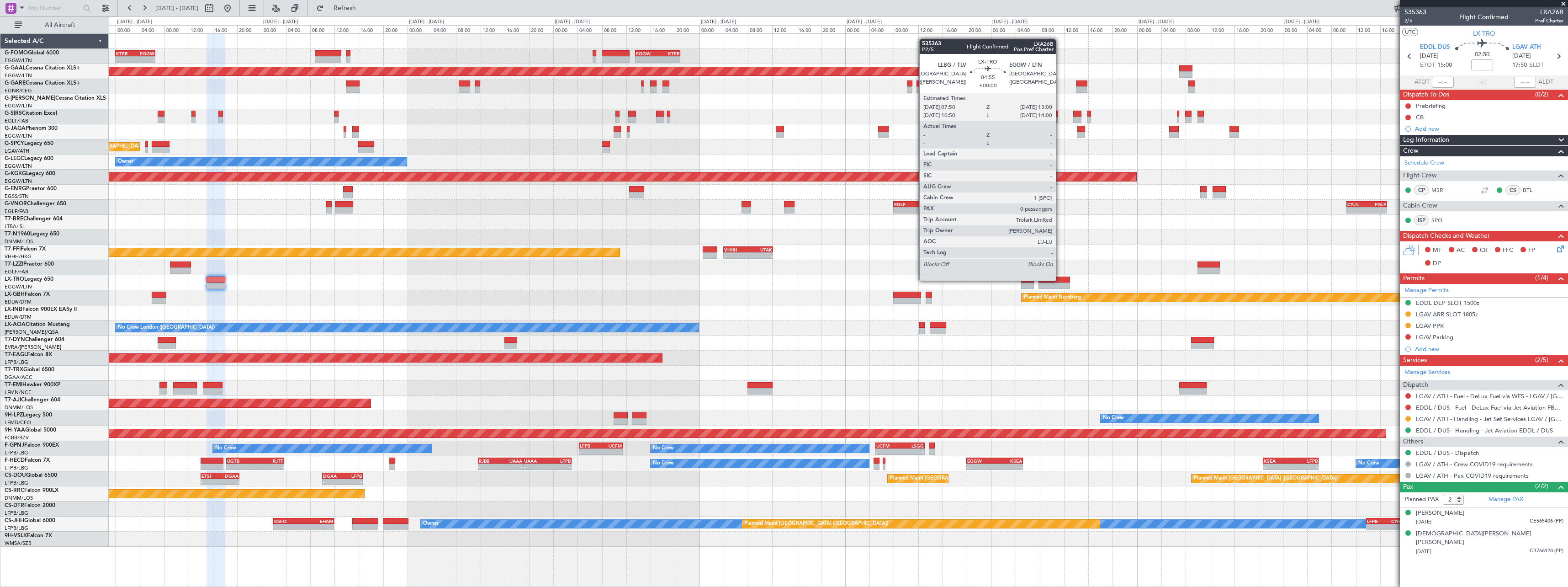
click at [1060, 279] on div at bounding box center [1054, 279] width 32 height 7
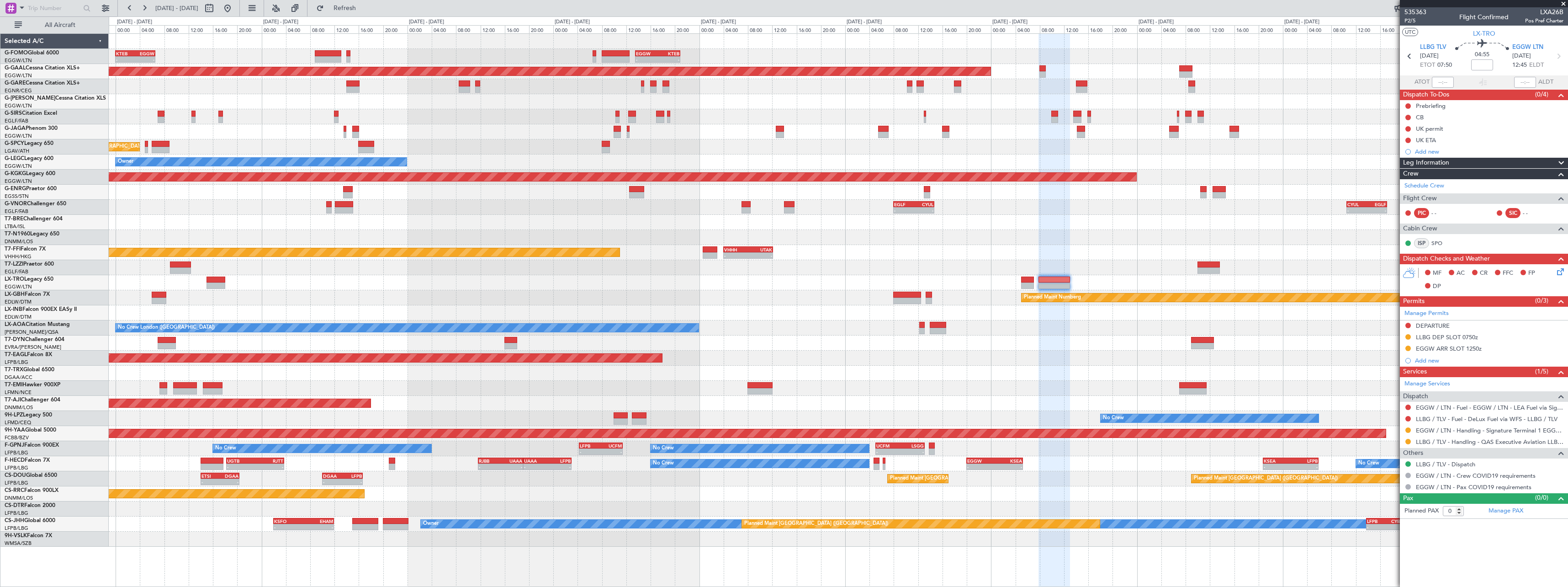
click at [1563, 158] on span at bounding box center [1561, 163] width 11 height 11
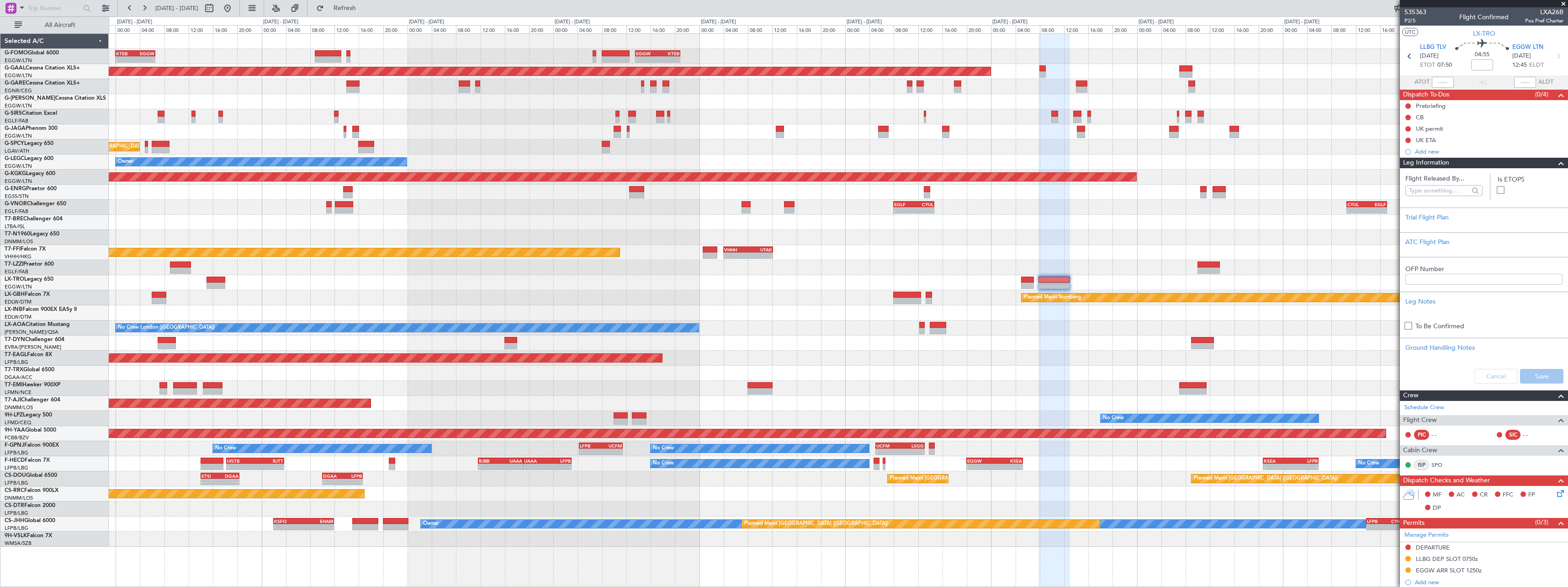
click at [1556, 163] on span at bounding box center [1561, 163] width 11 height 11
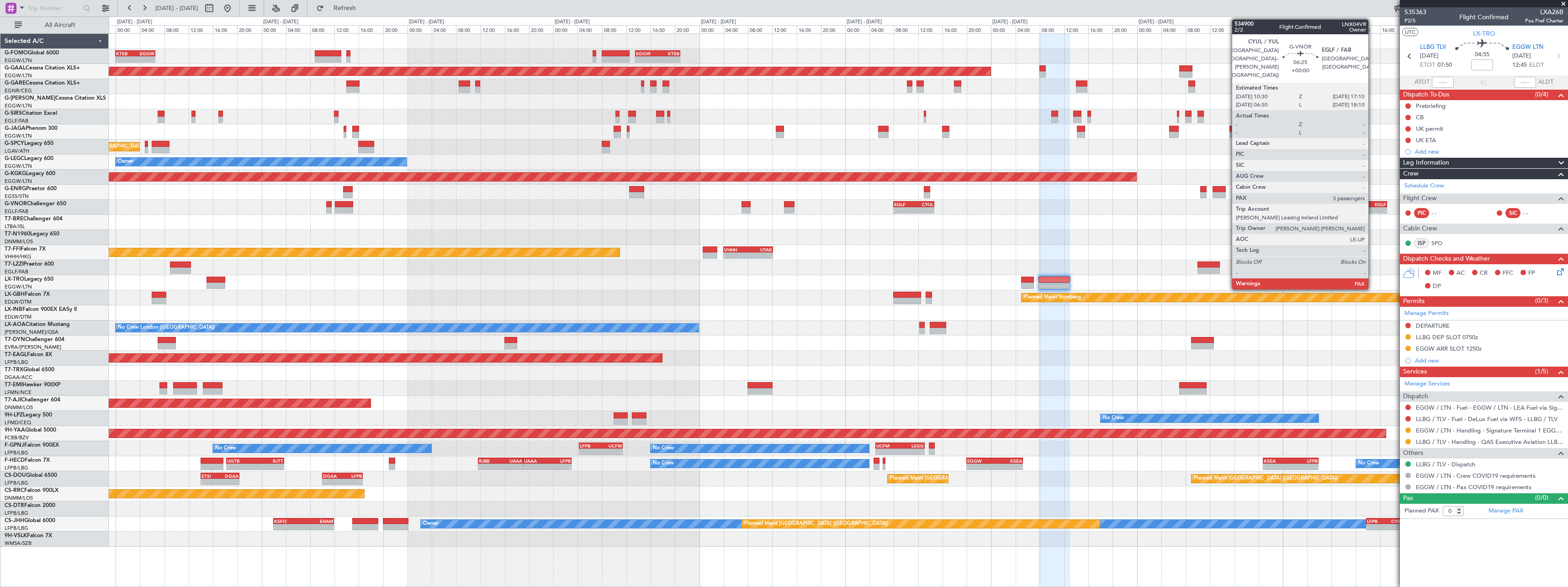
click at [1373, 208] on div "-" at bounding box center [1376, 210] width 19 height 5
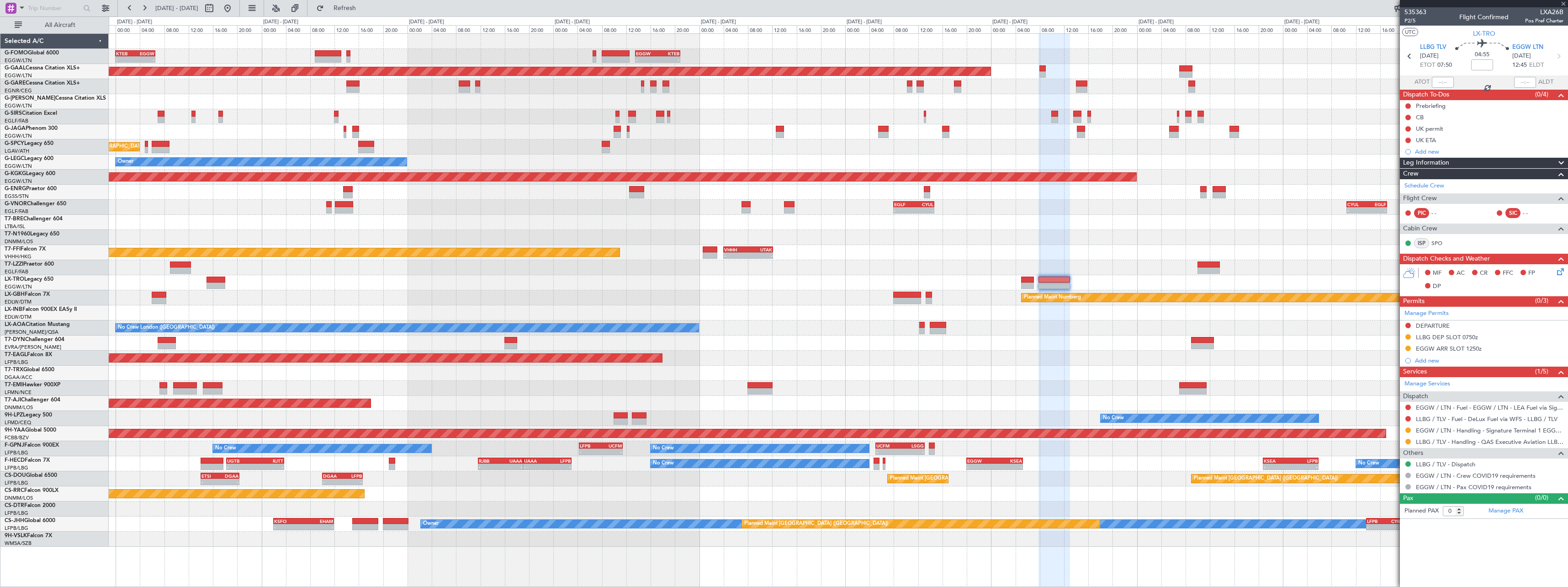
type input "3"
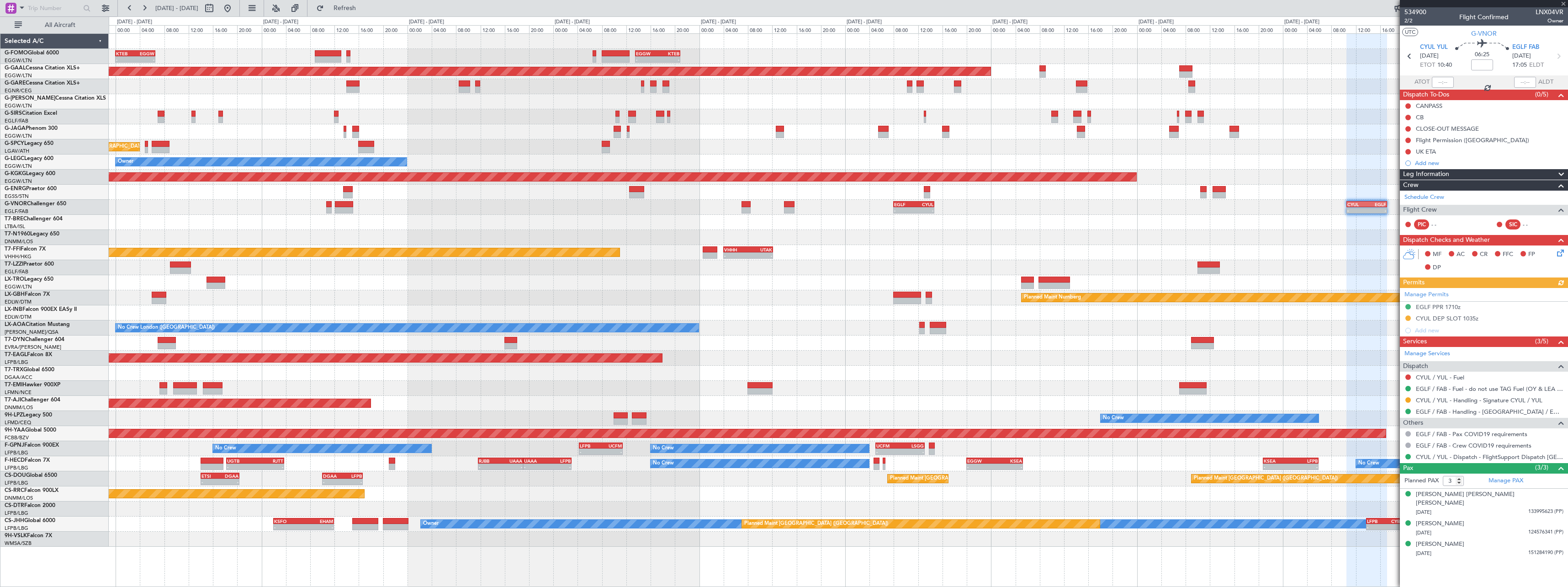
click at [1561, 175] on span at bounding box center [1561, 175] width 11 height 11
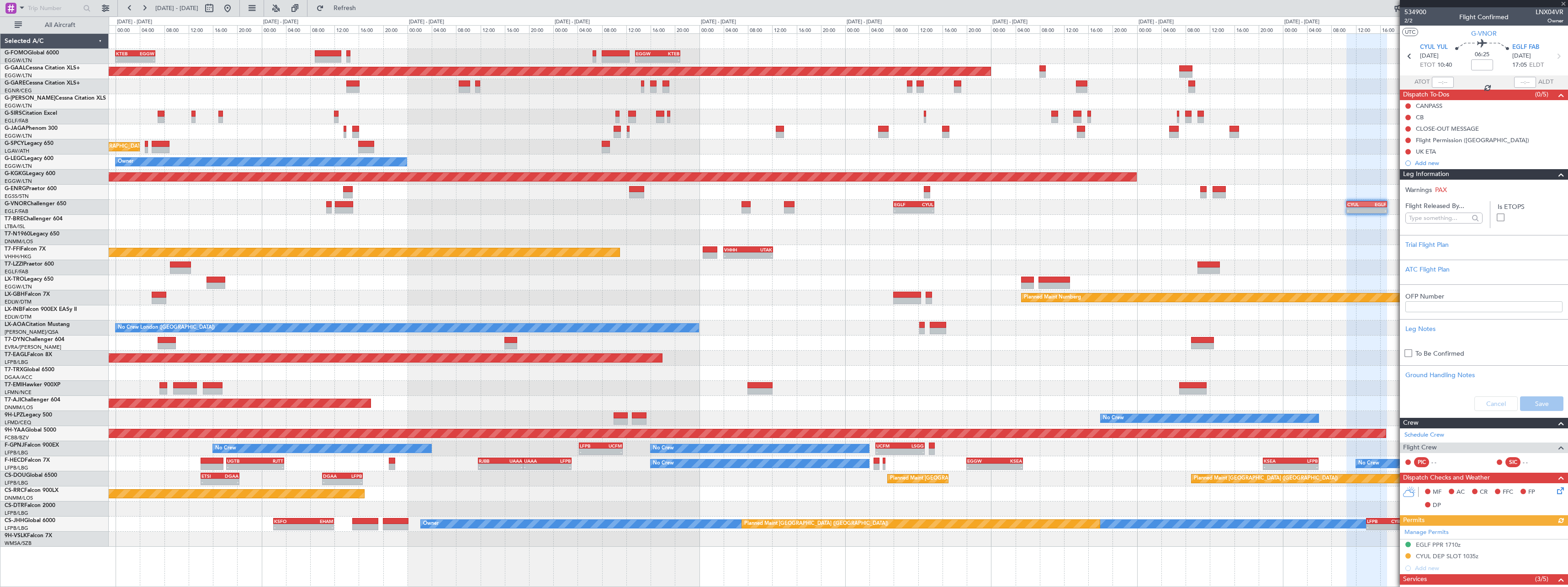
click at [1556, 171] on span at bounding box center [1561, 175] width 11 height 11
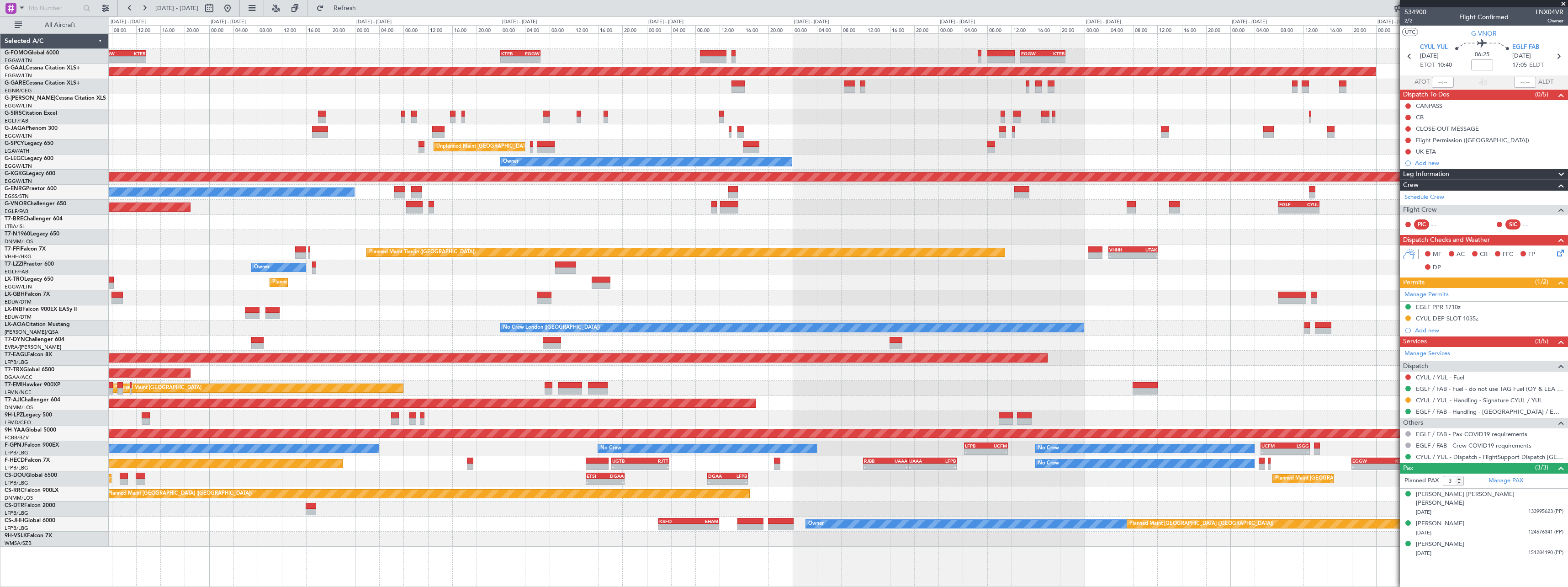
click at [1274, 248] on div "- - KTEB 00:00 Z EGGW 06:35 Z - - EGGW 13:30 Z KTEB 20:55 Z EGGW 06:00 Z KTEB 1…" at bounding box center [838, 290] width 1459 height 513
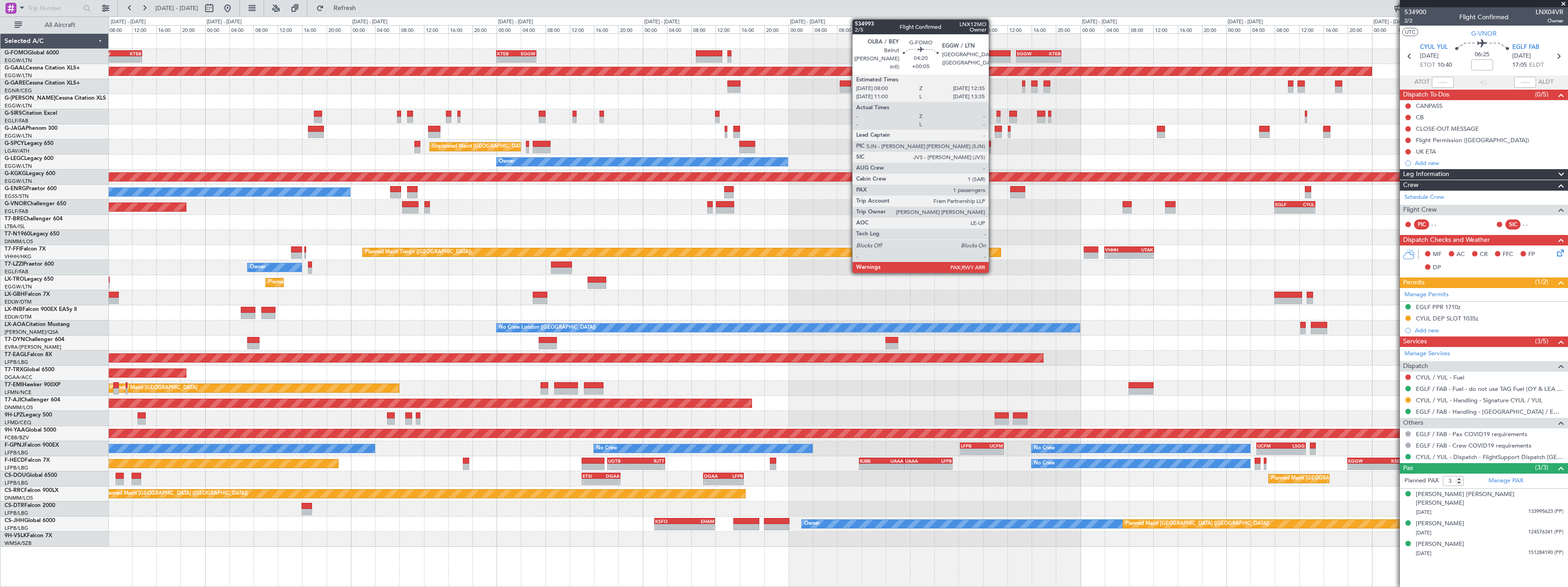
click at [993, 58] on div at bounding box center [997, 59] width 28 height 7
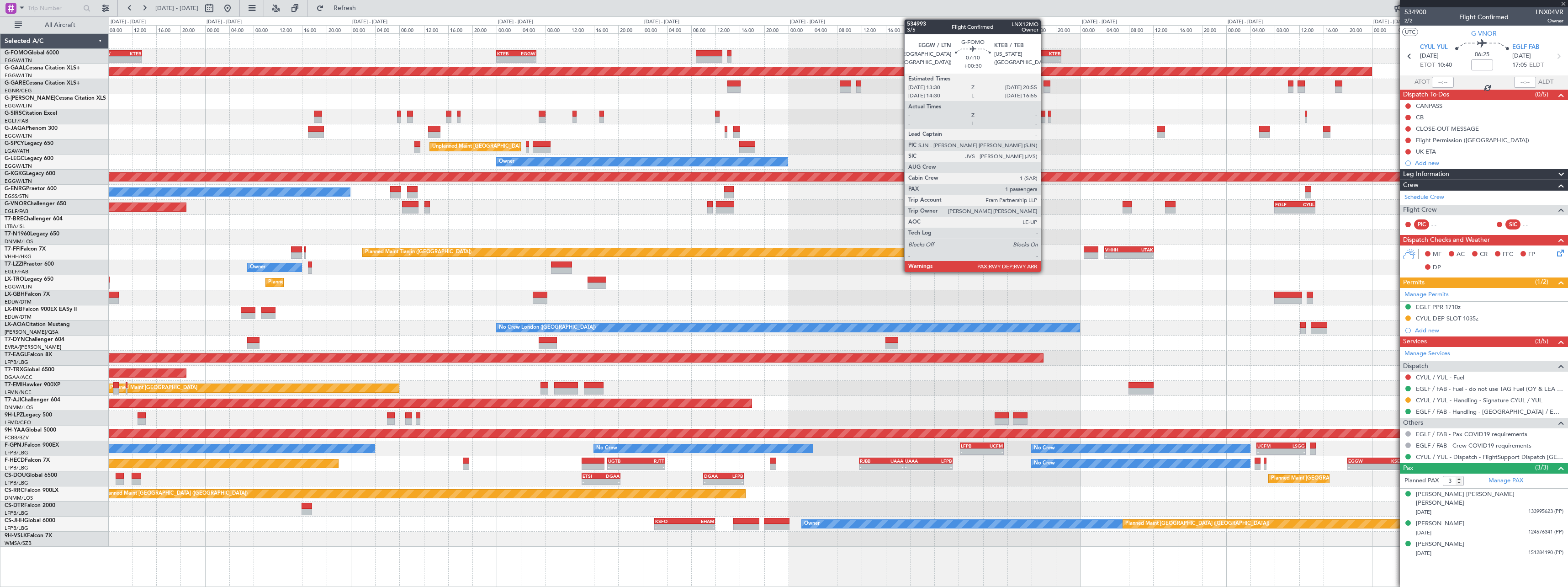
type input "+00:05"
type input "1"
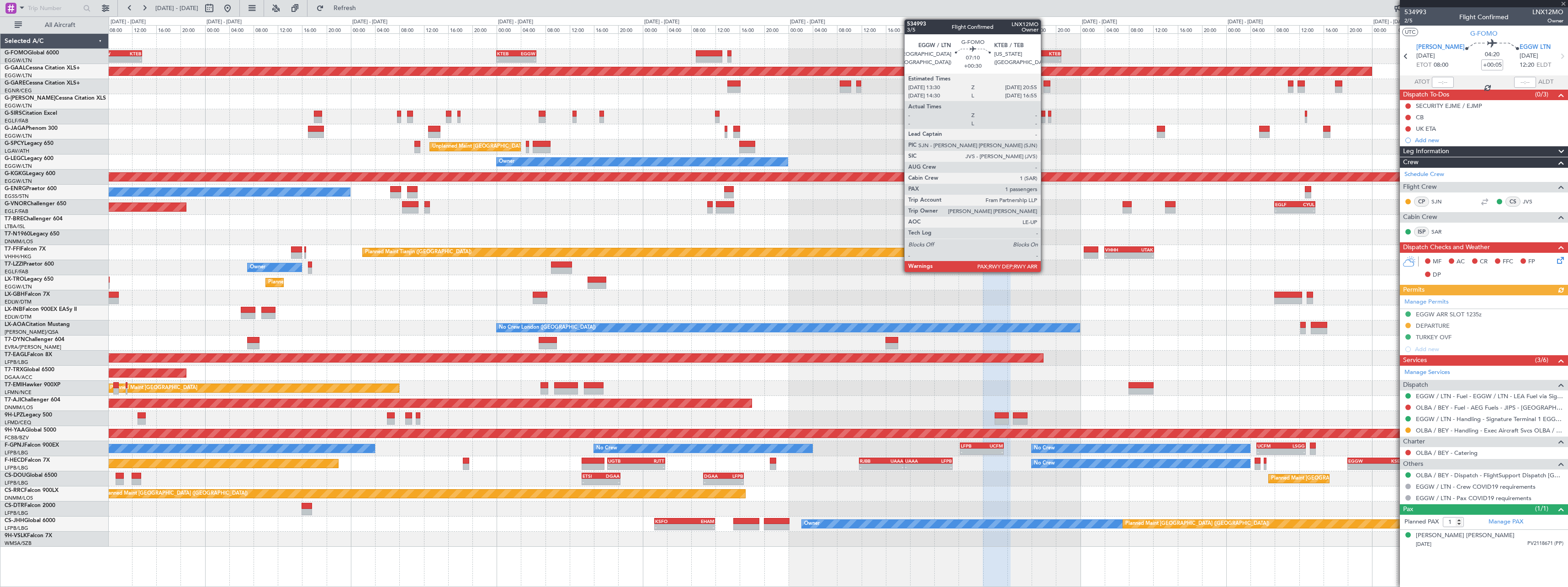
click at [1045, 56] on div "EGGW 13:30 Z KTEB 20:55 Z" at bounding box center [1038, 54] width 45 height 7
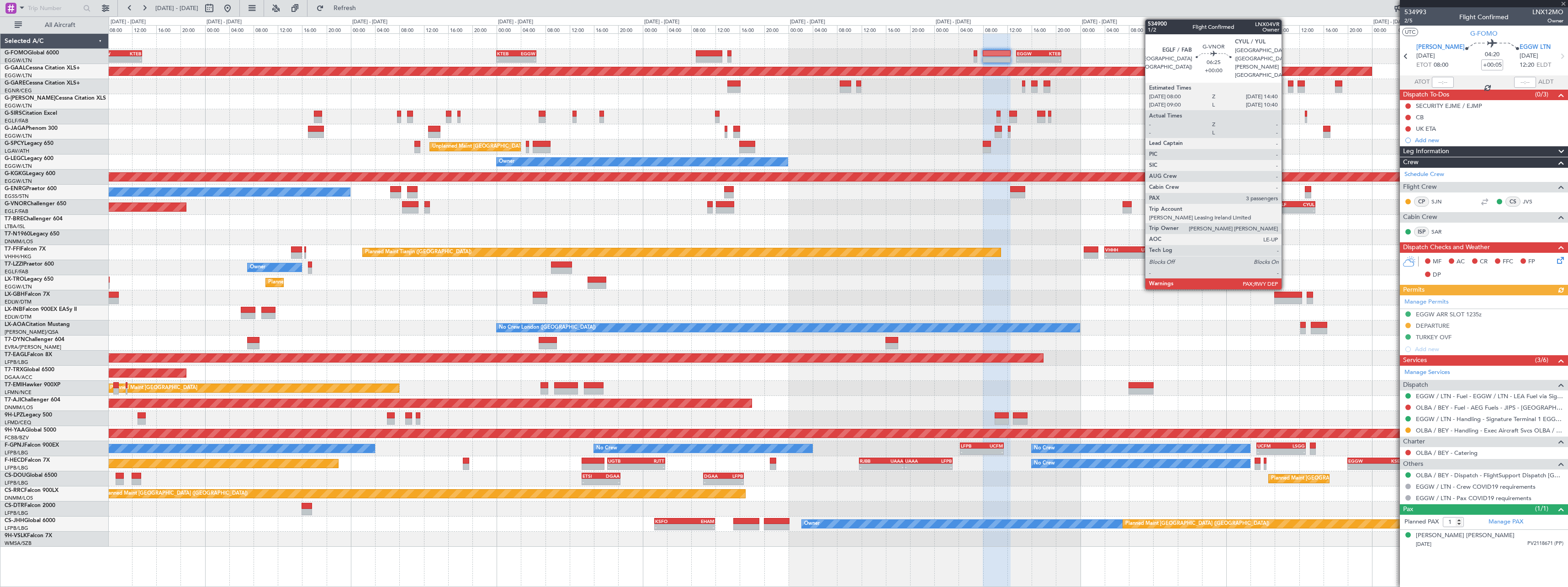
click at [1286, 208] on div "-" at bounding box center [1285, 210] width 19 height 5
type input "+00:30"
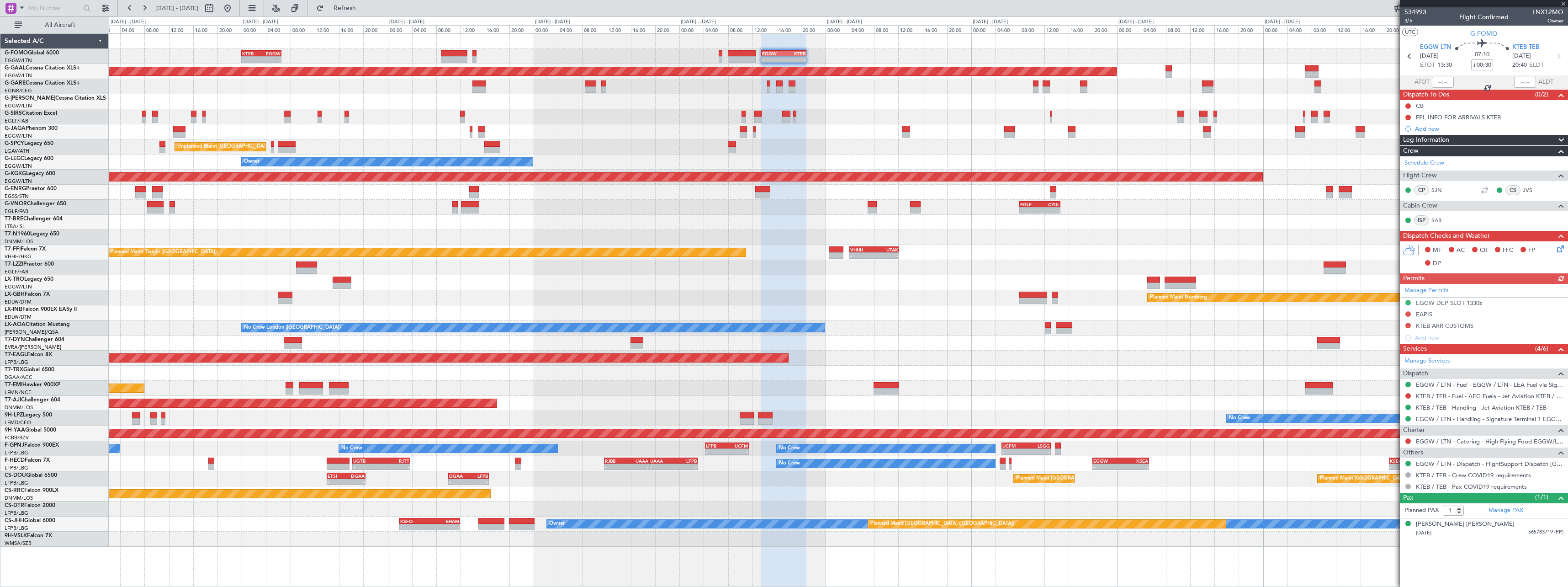
click at [797, 247] on div "Planned Maint Tianjin (Binhai) - - VHHH 04:00 Z UTAK 12:10 Z LIEO 17:00 Z ZSSS …" at bounding box center [838, 252] width 1459 height 15
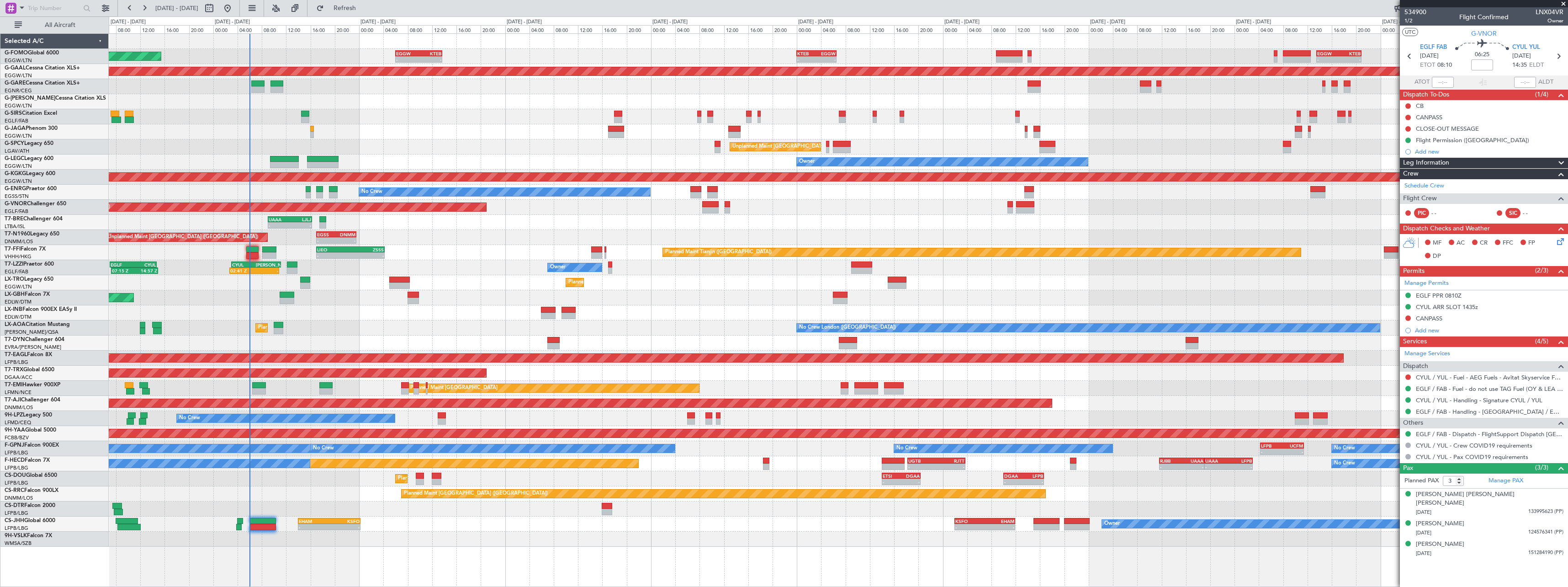
click at [1049, 273] on div "- - EGGW 13:30 Z KTEB 20:55 Z KTEB 00:00 Z EGGW 06:35 Z - - EGGW 06:00 Z KTEB 1…" at bounding box center [838, 290] width 1459 height 513
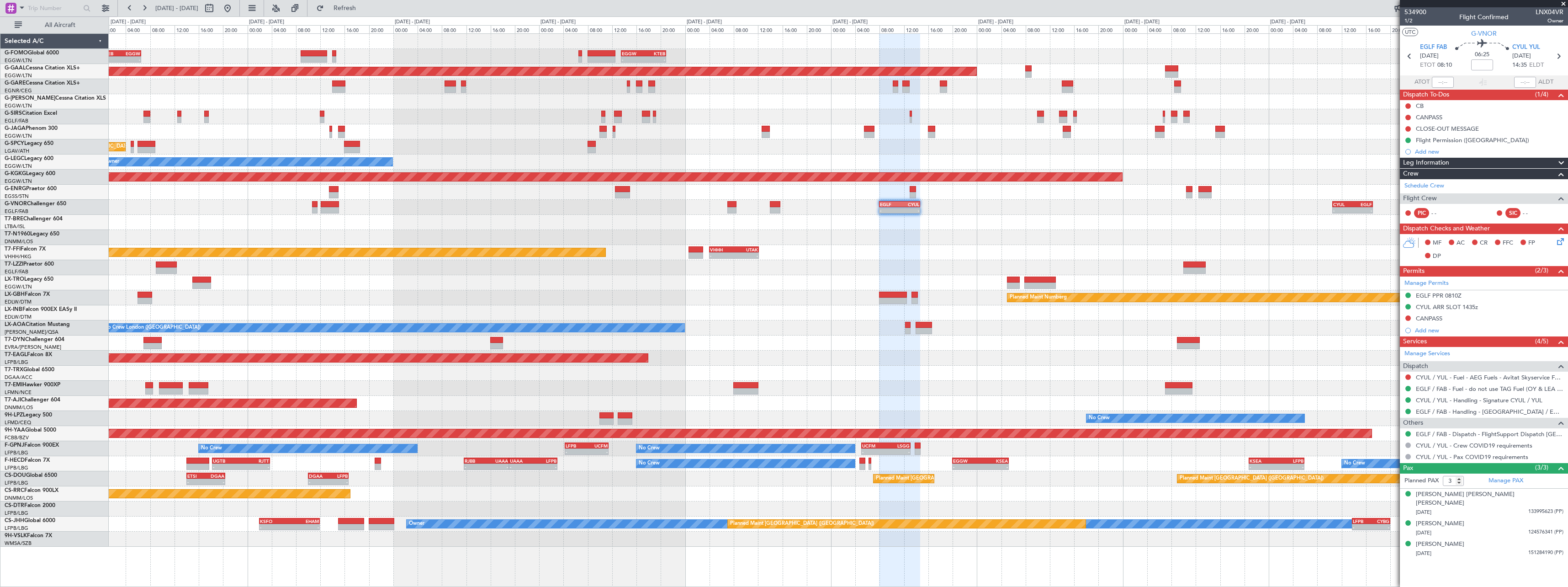
click at [470, 292] on div "Planned Maint Nurnberg" at bounding box center [838, 298] width 1459 height 15
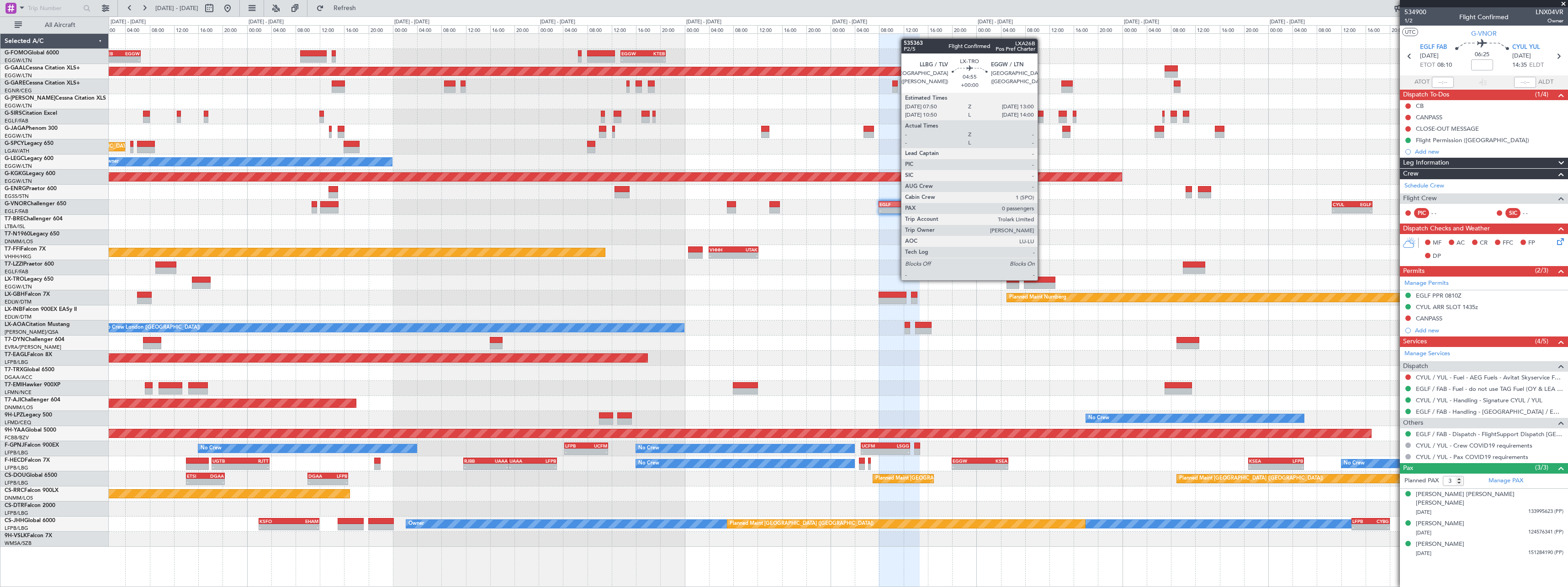
click at [1041, 279] on div at bounding box center [1040, 279] width 32 height 7
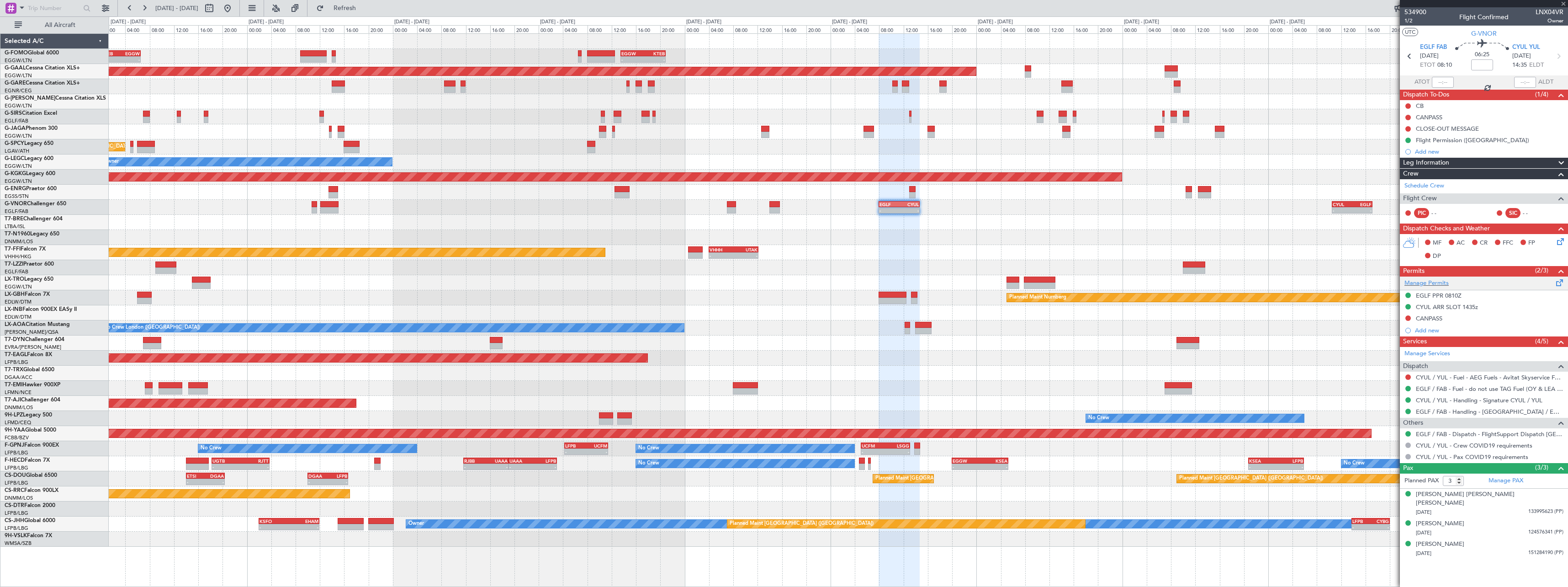
type input "0"
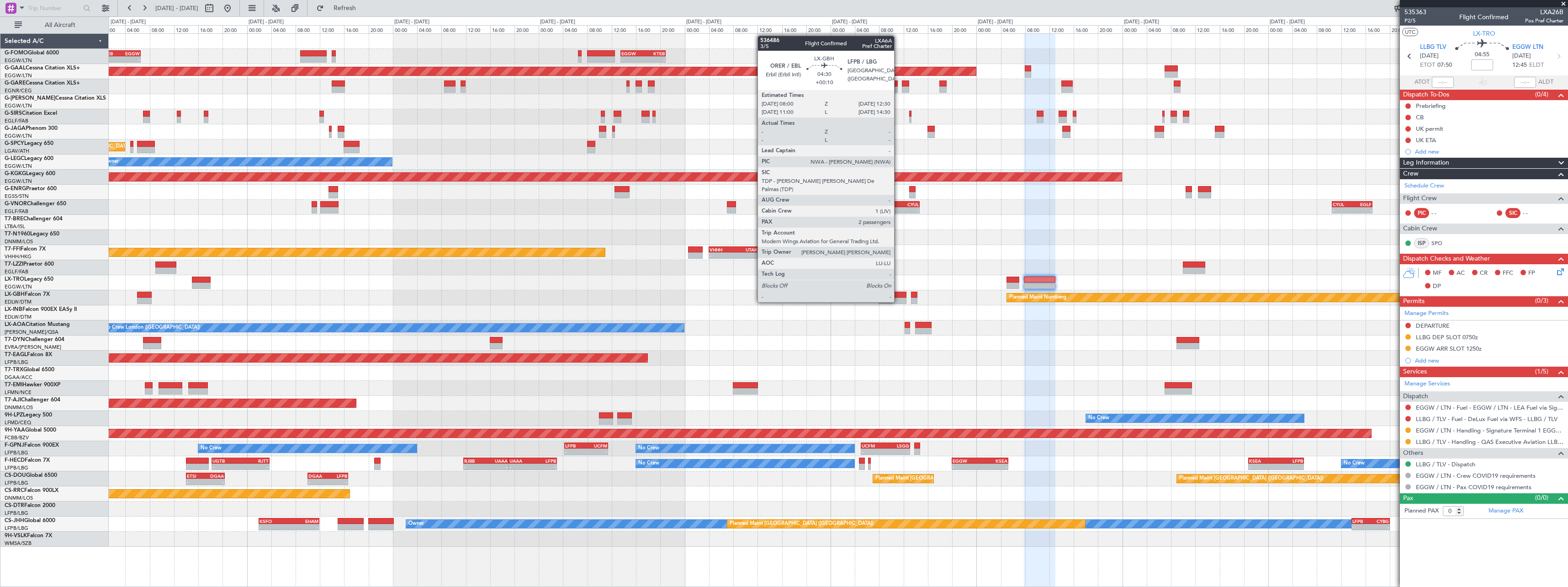
click at [898, 293] on div at bounding box center [892, 295] width 27 height 7
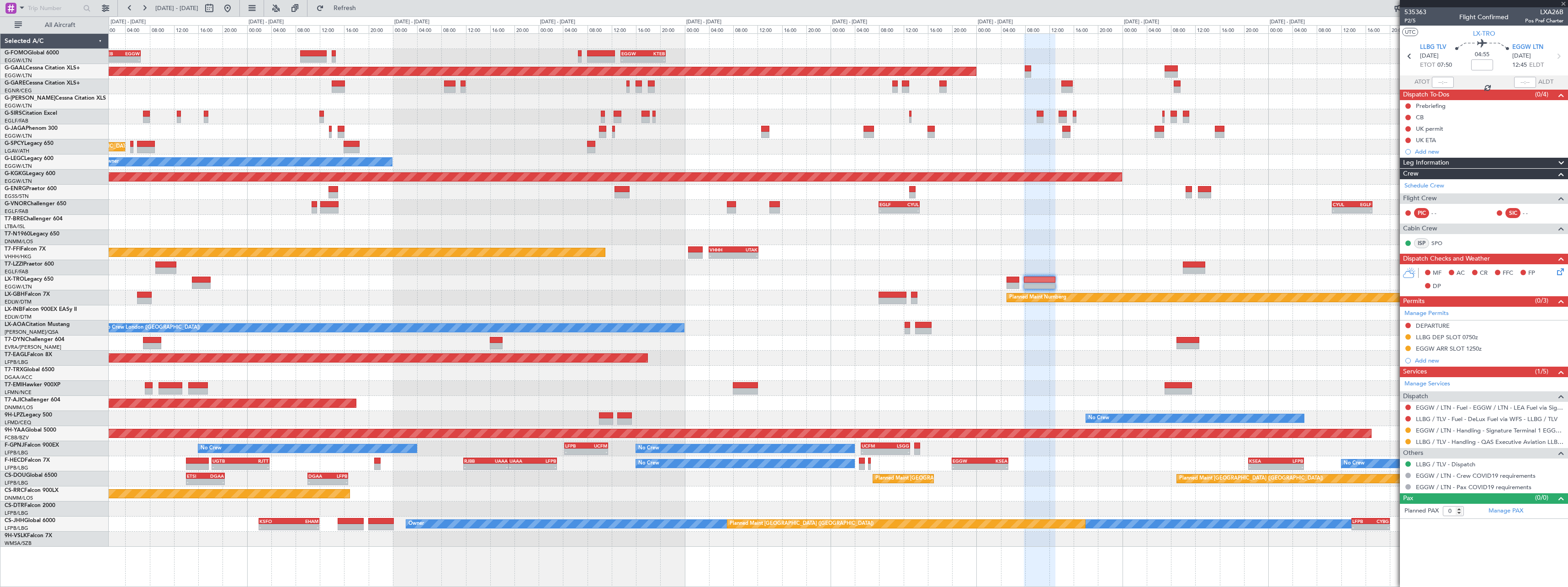
type input "+00:10"
type input "2"
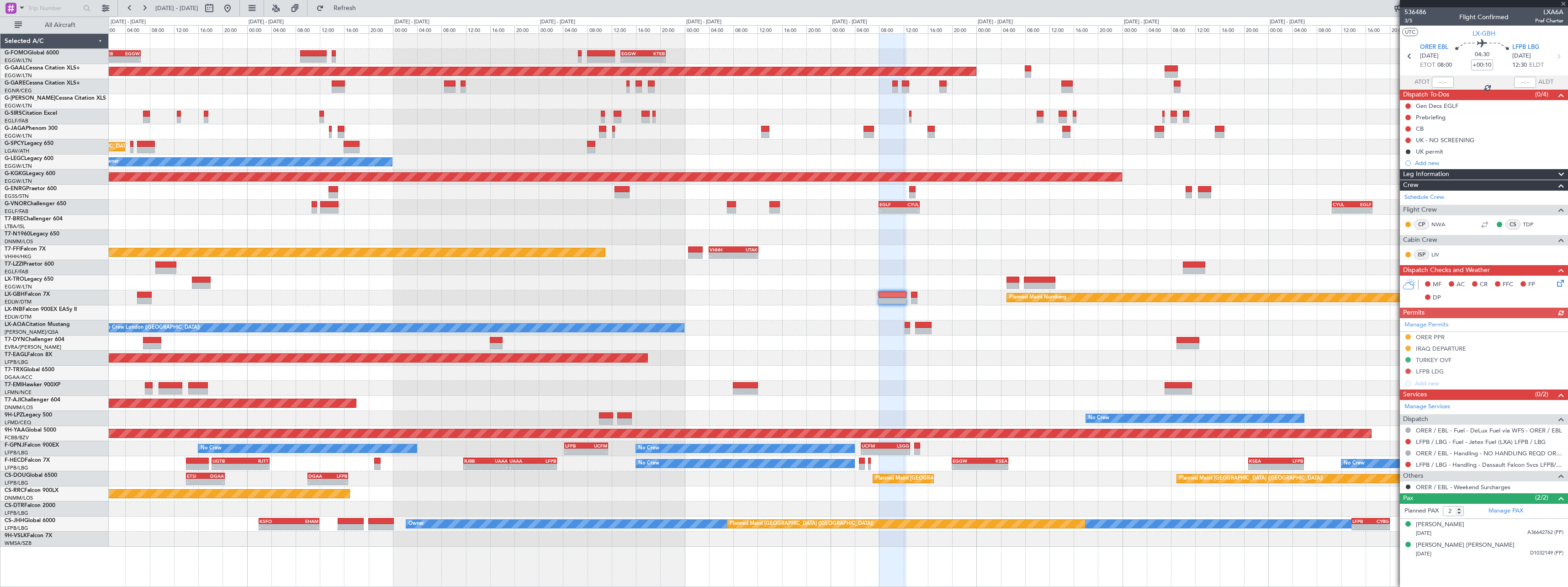
click at [1564, 175] on span at bounding box center [1561, 175] width 11 height 11
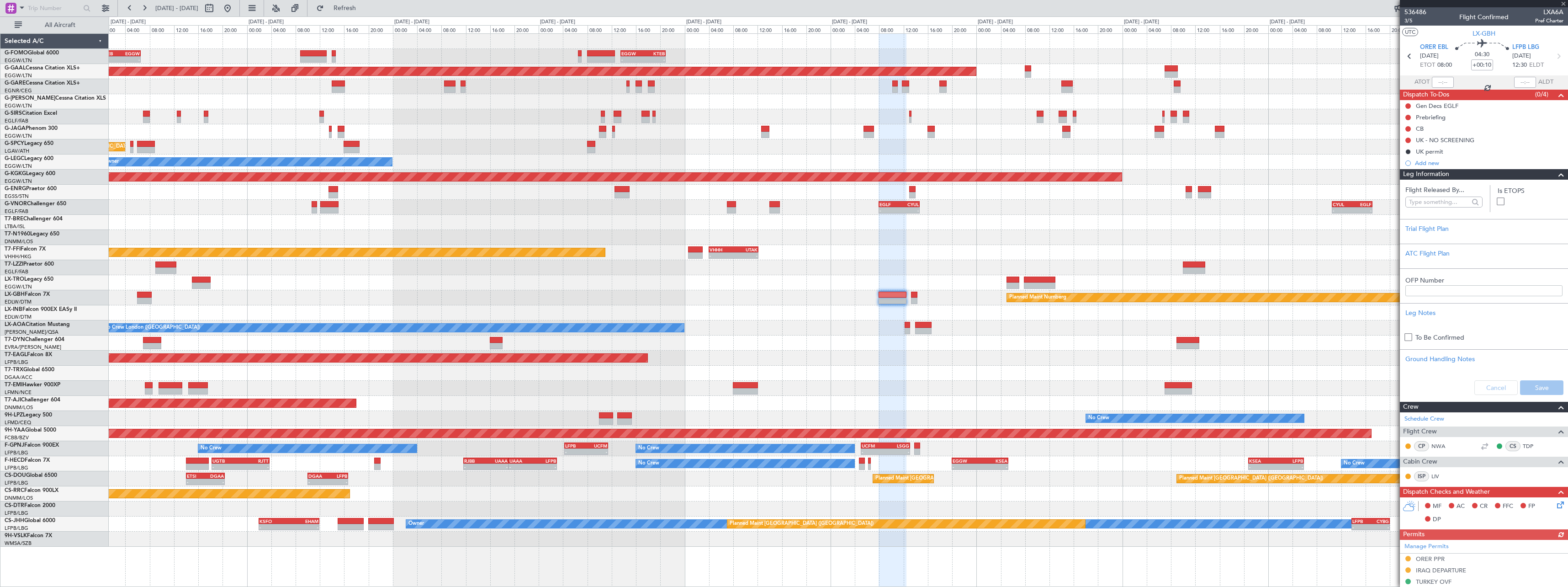
click at [1556, 176] on span at bounding box center [1561, 175] width 11 height 11
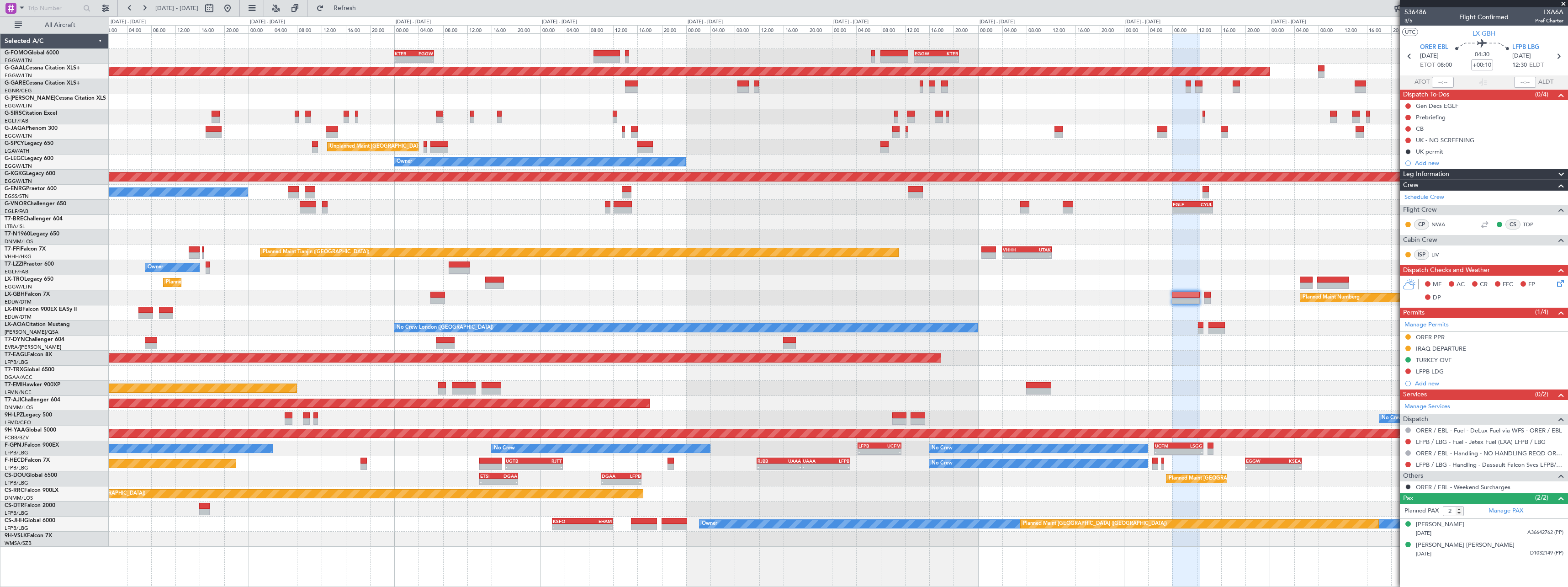
click at [1248, 364] on div "- - KTEB 00:00 Z EGGW 06:35 Z - - EGGW 13:30 Z KTEB 20:55 Z EGGW 06:00 Z KTEB 1…" at bounding box center [838, 290] width 1459 height 513
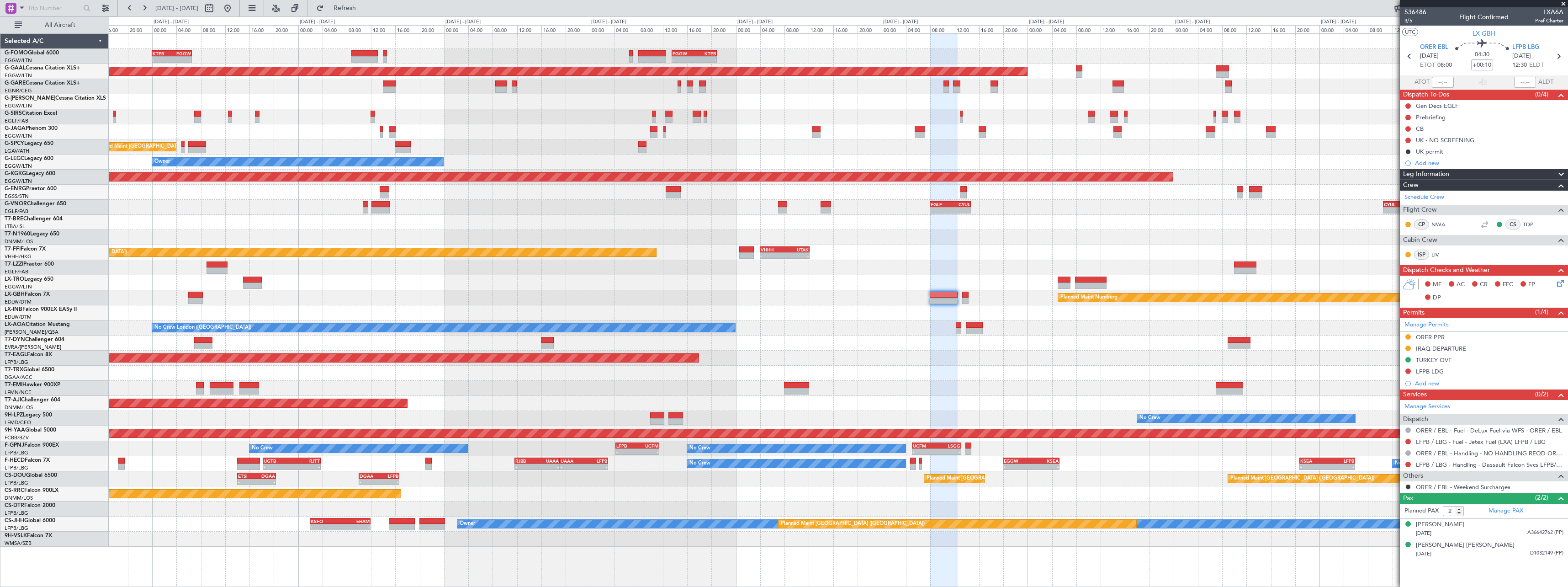
click at [802, 373] on div "Planned Maint [GEOGRAPHIC_DATA] ([GEOGRAPHIC_DATA])" at bounding box center [838, 373] width 1459 height 15
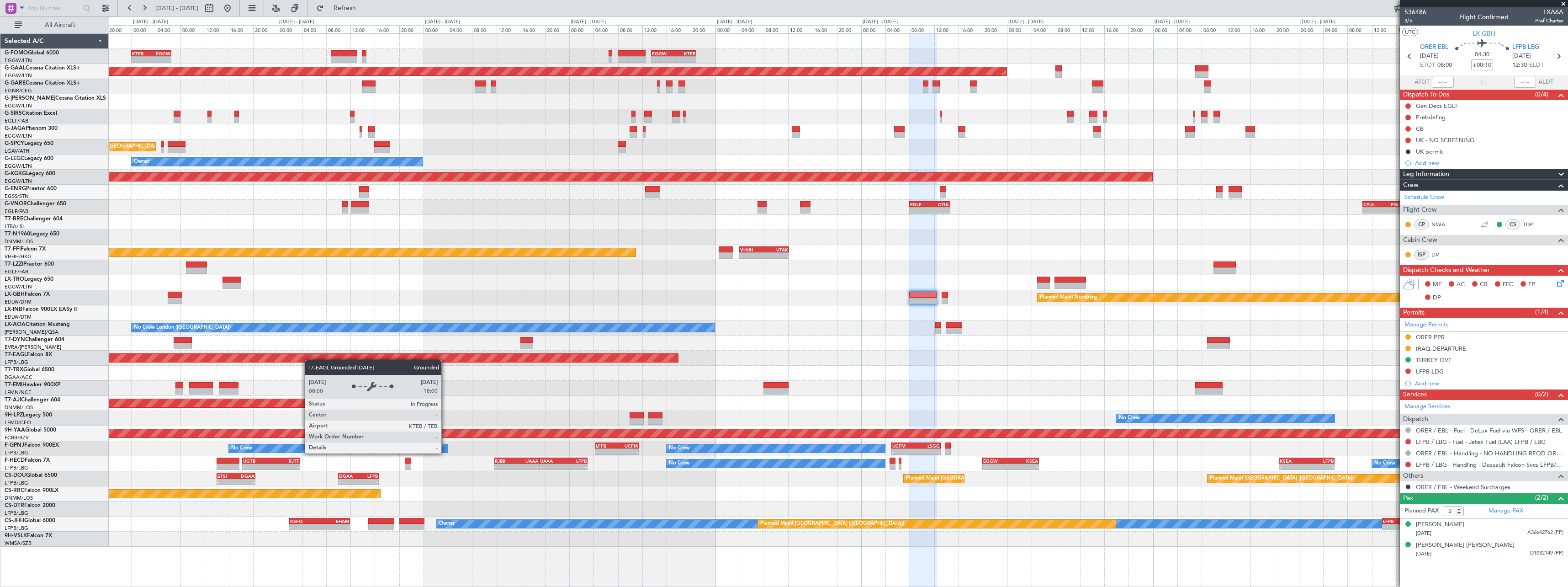
click at [223, 354] on div "- - KTEB 00:00 Z EGGW 06:35 Z - - EGGW 13:30 Z KTEB 20:55 Z EGGW 06:00 Z KTEB 1…" at bounding box center [838, 290] width 1459 height 513
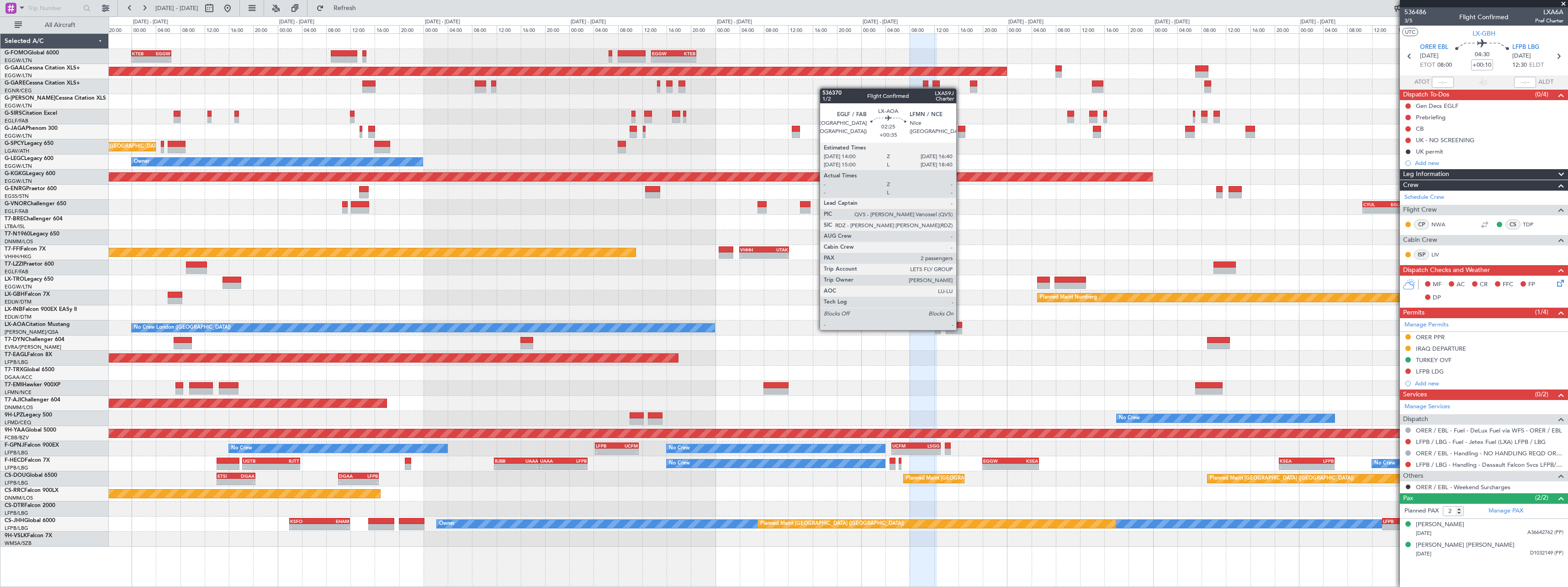
click at [961, 329] on div at bounding box center [954, 331] width 16 height 7
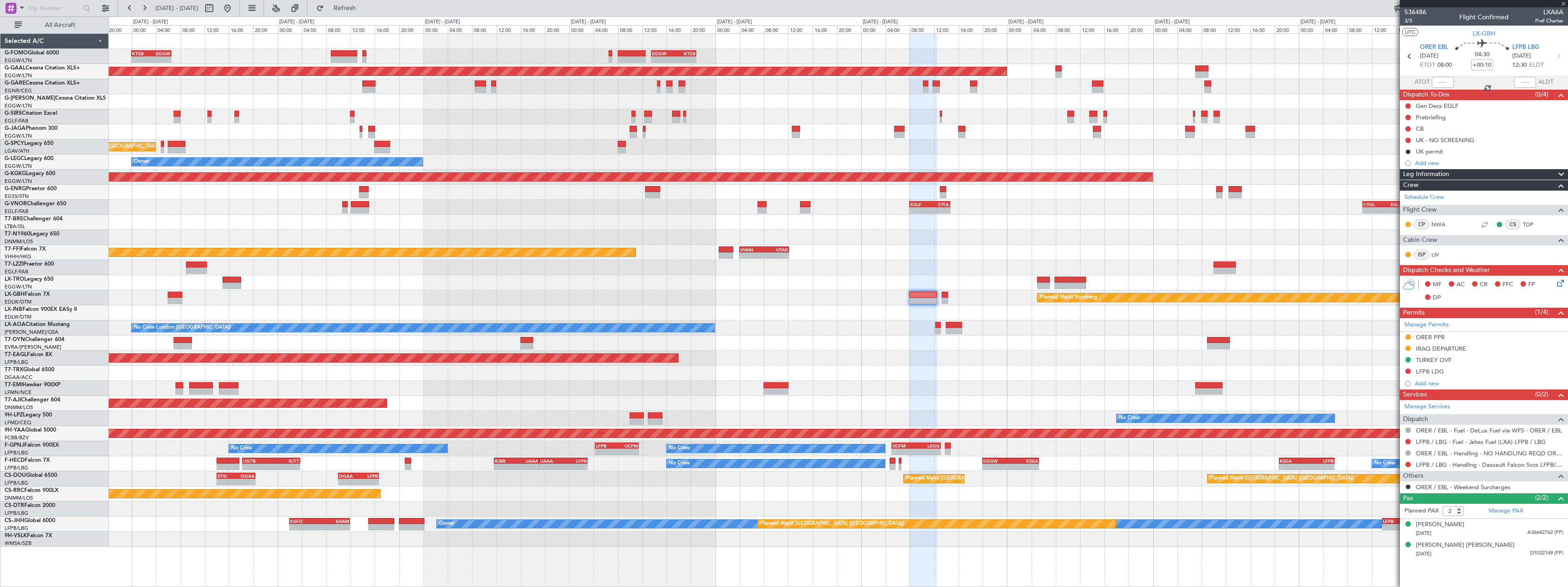
type input "+00:35"
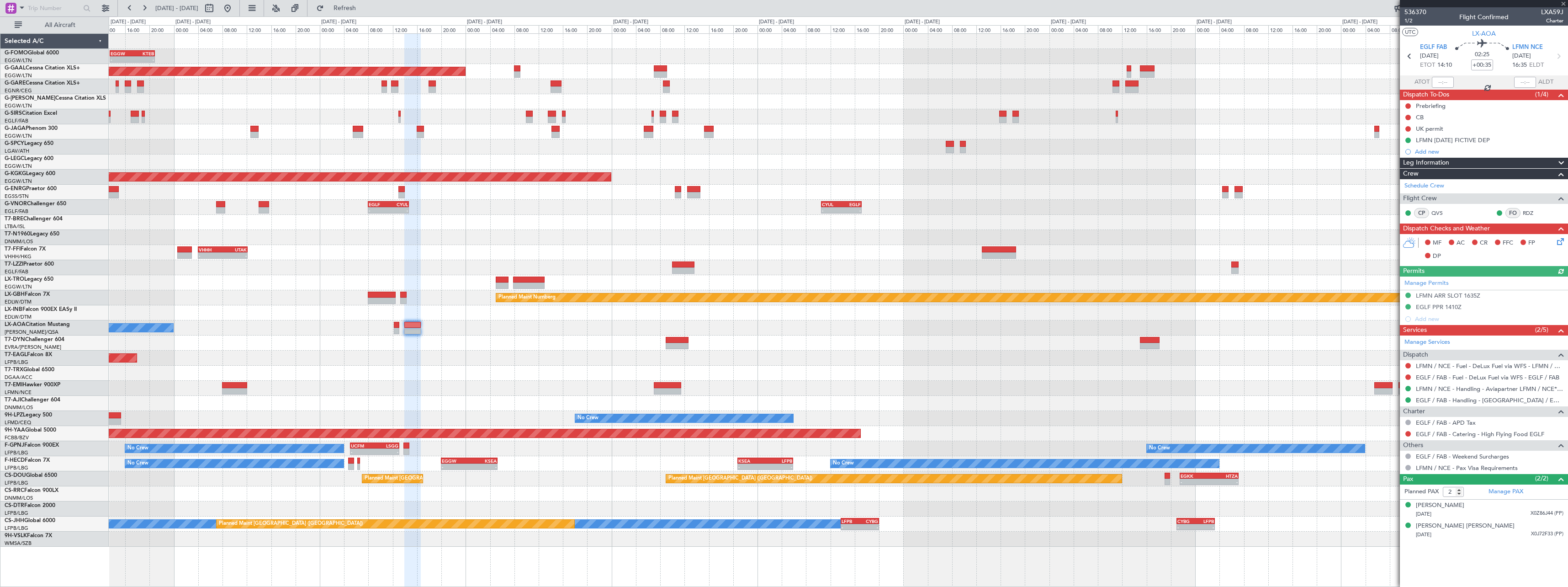
click at [631, 334] on div "No Crew London ([GEOGRAPHIC_DATA]) No Crew Sabadell" at bounding box center [838, 328] width 1459 height 15
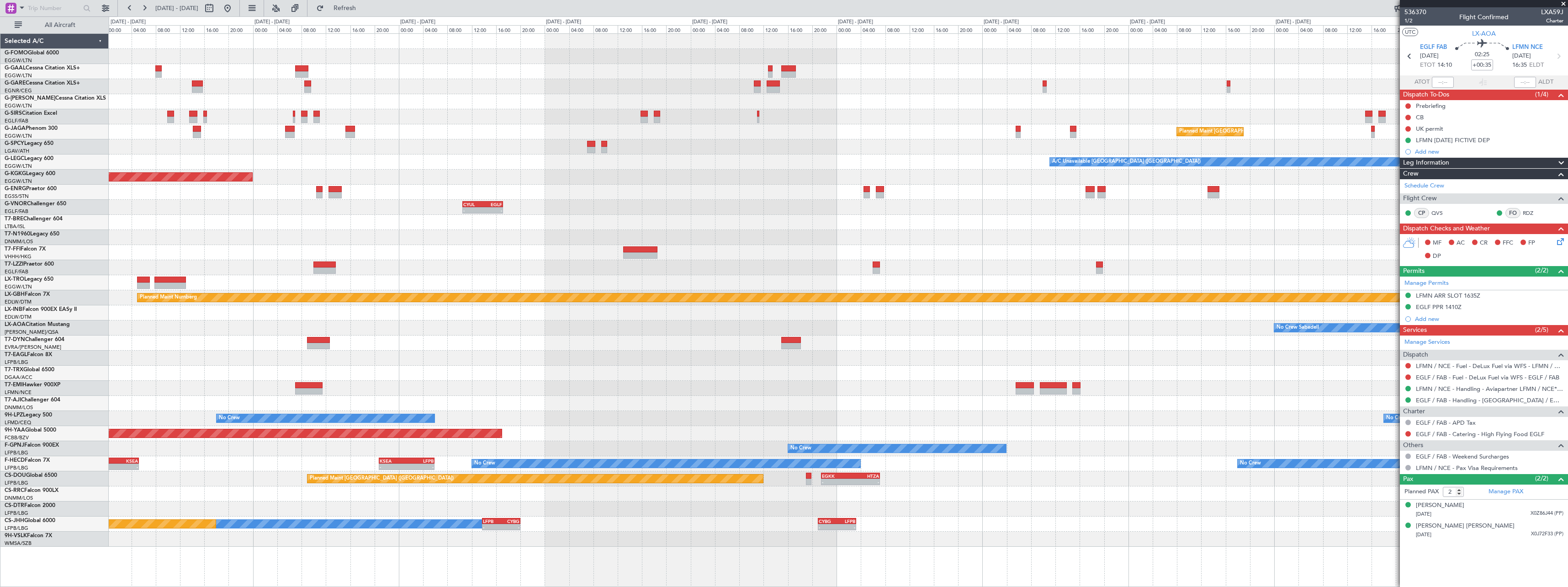
click at [660, 345] on div "- - EGGW 13:30 Z KTEB 20:55 Z Planned [GEOGRAPHIC_DATA] Planned Maint [GEOGRAPH…" at bounding box center [838, 290] width 1459 height 513
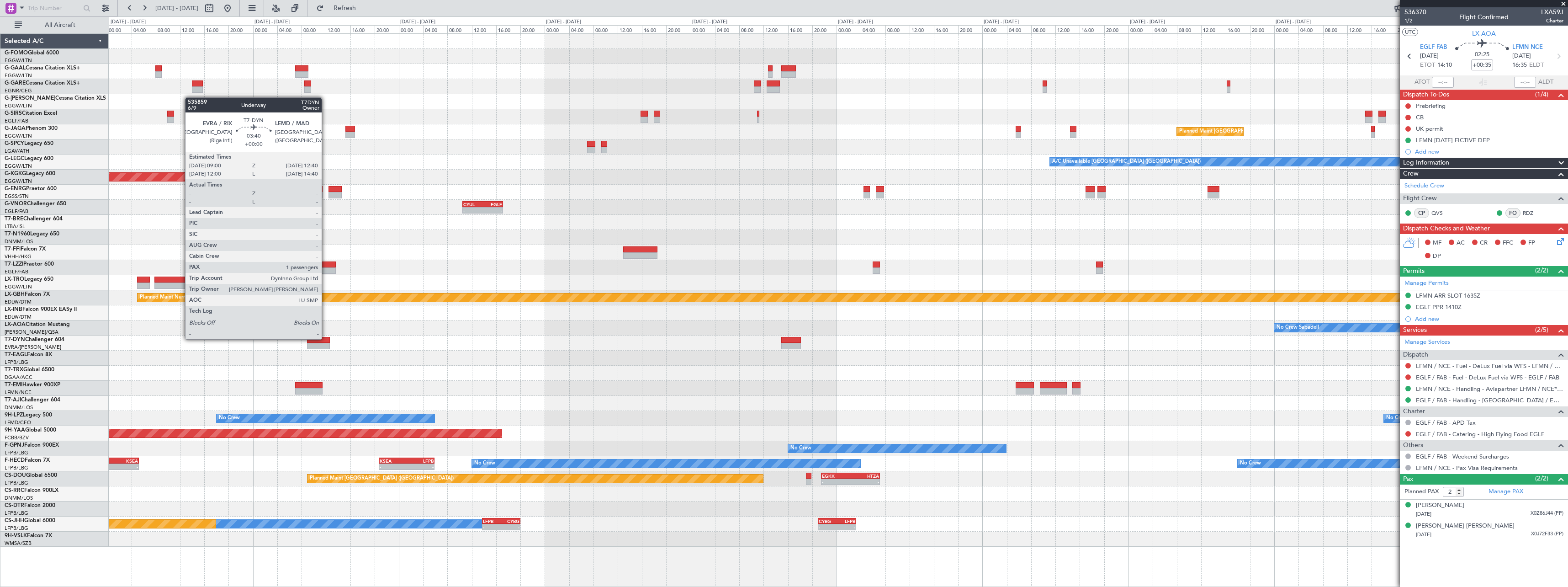
click at [326, 338] on div at bounding box center [318, 340] width 23 height 7
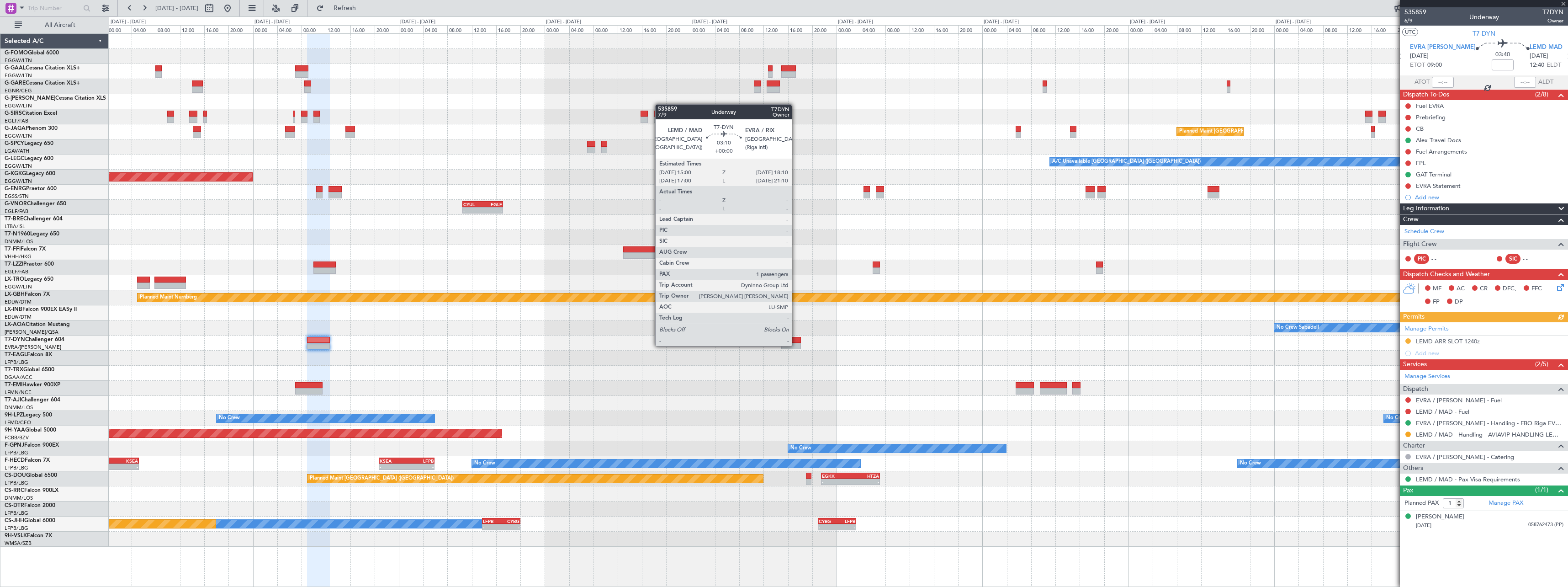
click at [796, 345] on div at bounding box center [791, 346] width 19 height 7
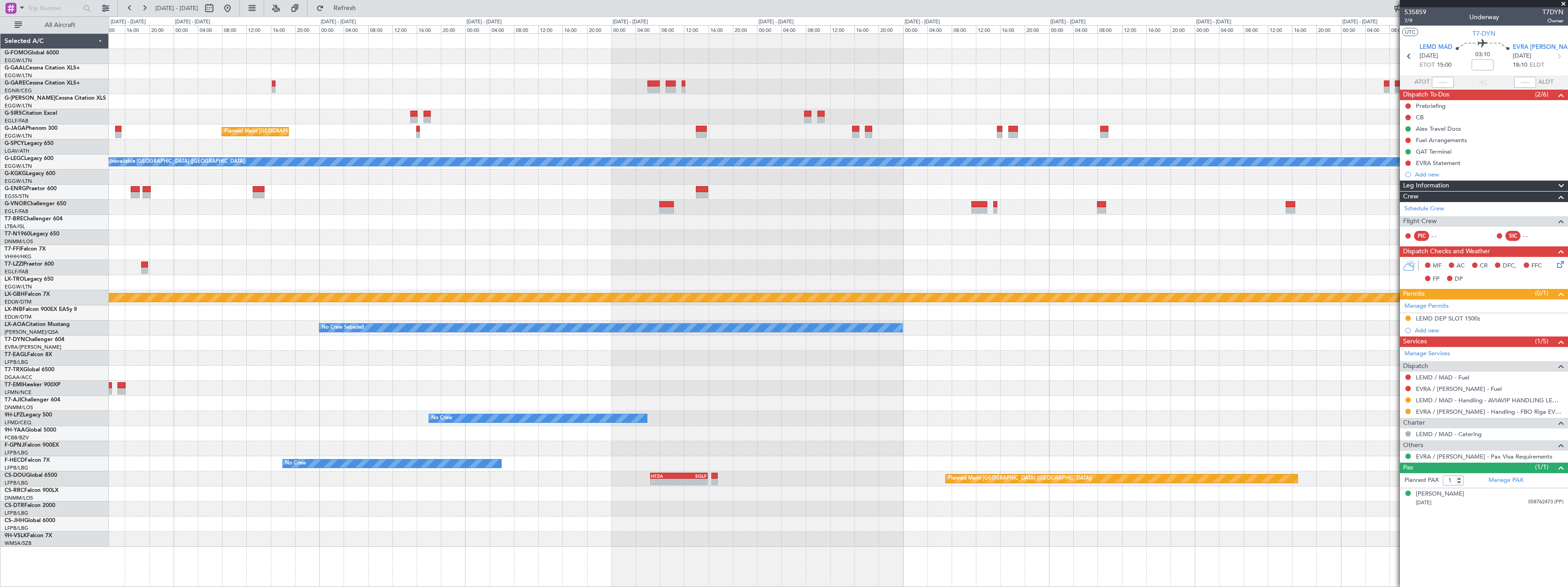
click at [103, 372] on div "Planned Maint [GEOGRAPHIC_DATA] ([GEOGRAPHIC_DATA]) A/C Unavailable [GEOGRAPHIC…" at bounding box center [784, 301] width 1568 height 571
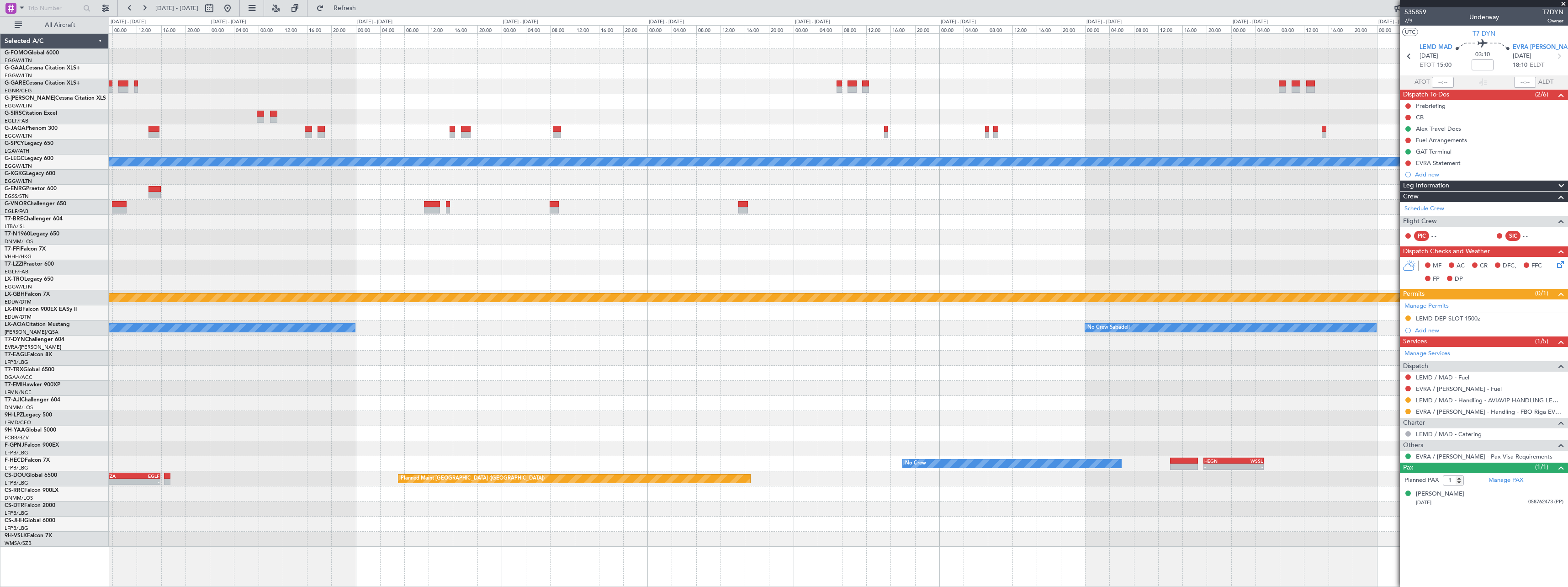
click at [1101, 374] on div at bounding box center [838, 373] width 1459 height 15
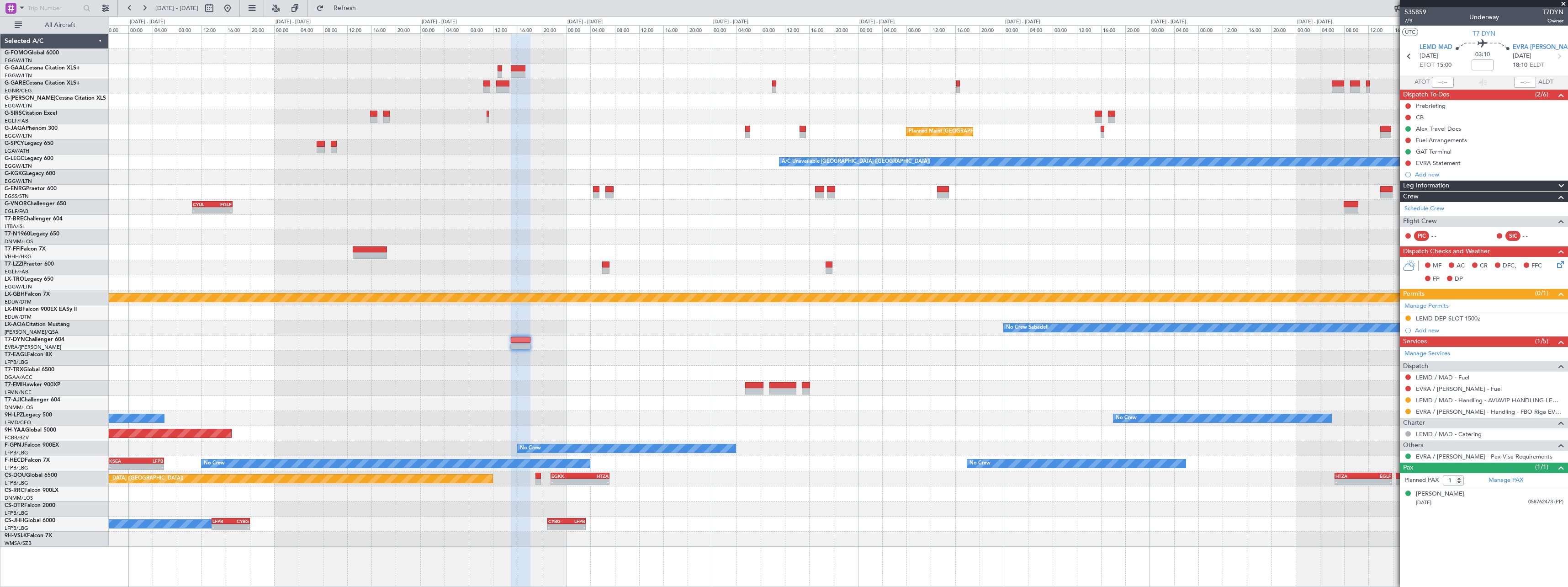
click at [1196, 374] on div at bounding box center [838, 373] width 1459 height 15
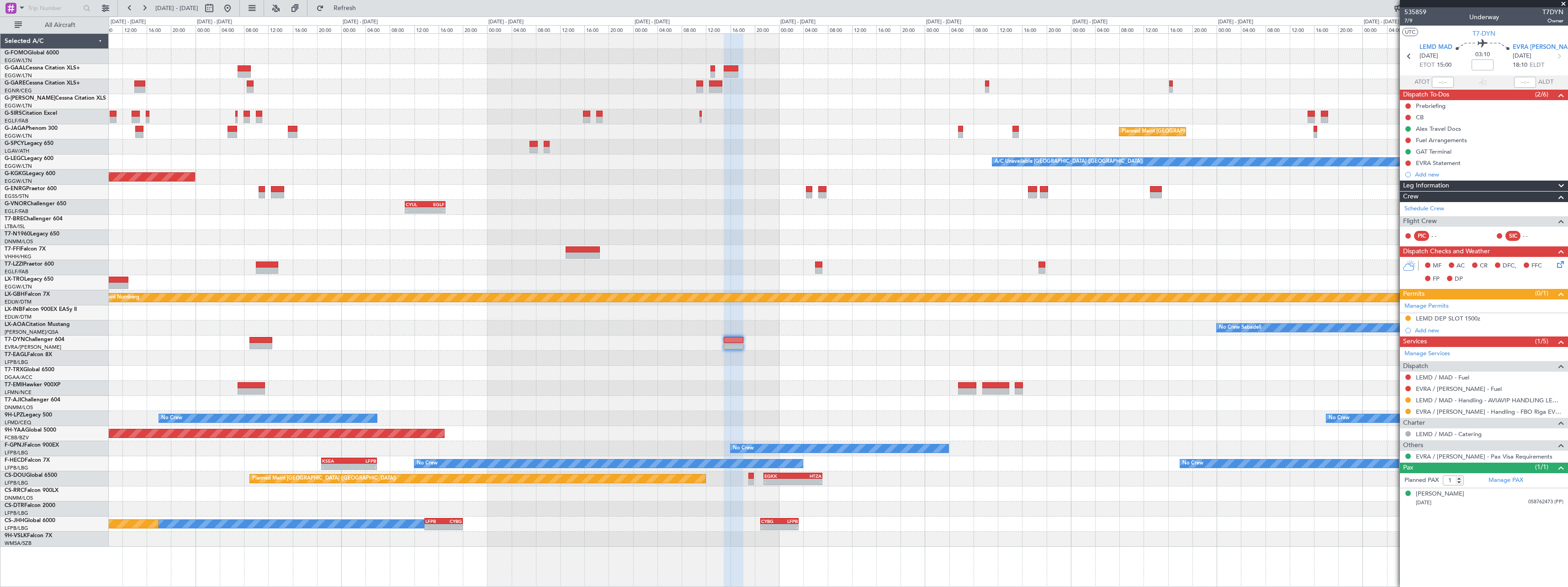
click at [774, 360] on div at bounding box center [838, 358] width 1459 height 15
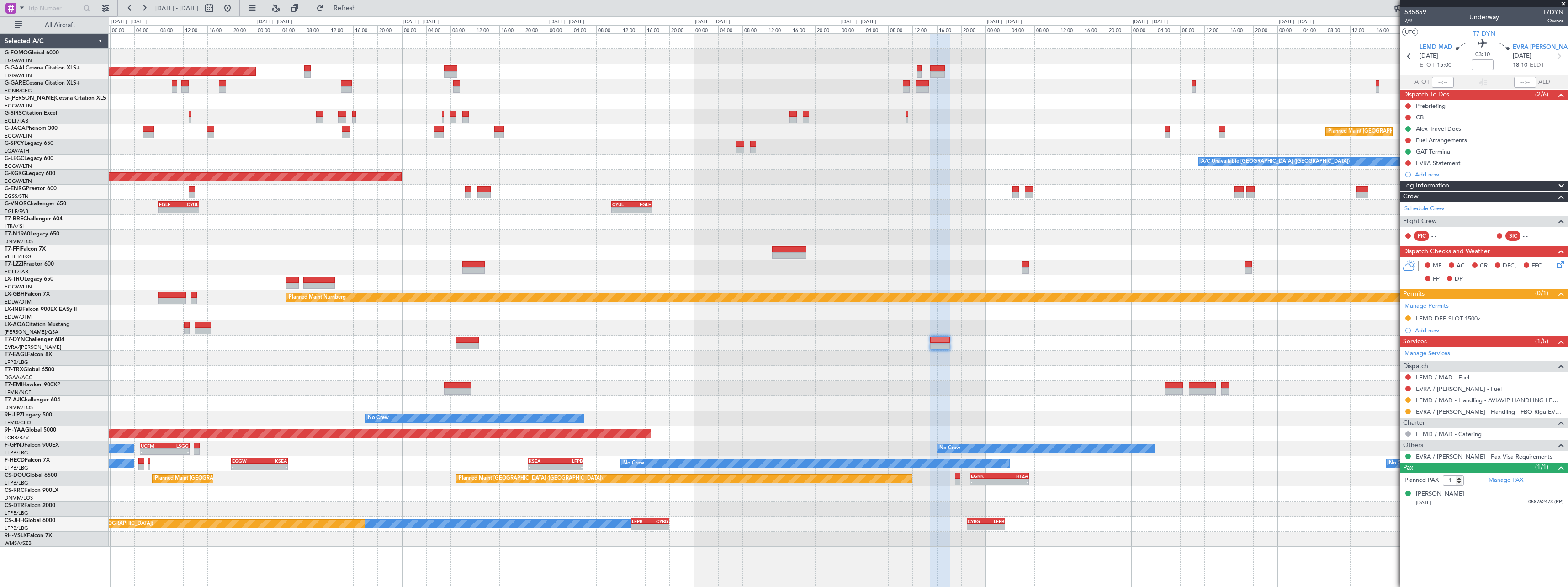
click at [897, 368] on div "- - EGGW 13:30 Z KTEB 20:55 Z Planned Maint Dusseldorf Planned Maint London (Lu…" at bounding box center [838, 290] width 1459 height 513
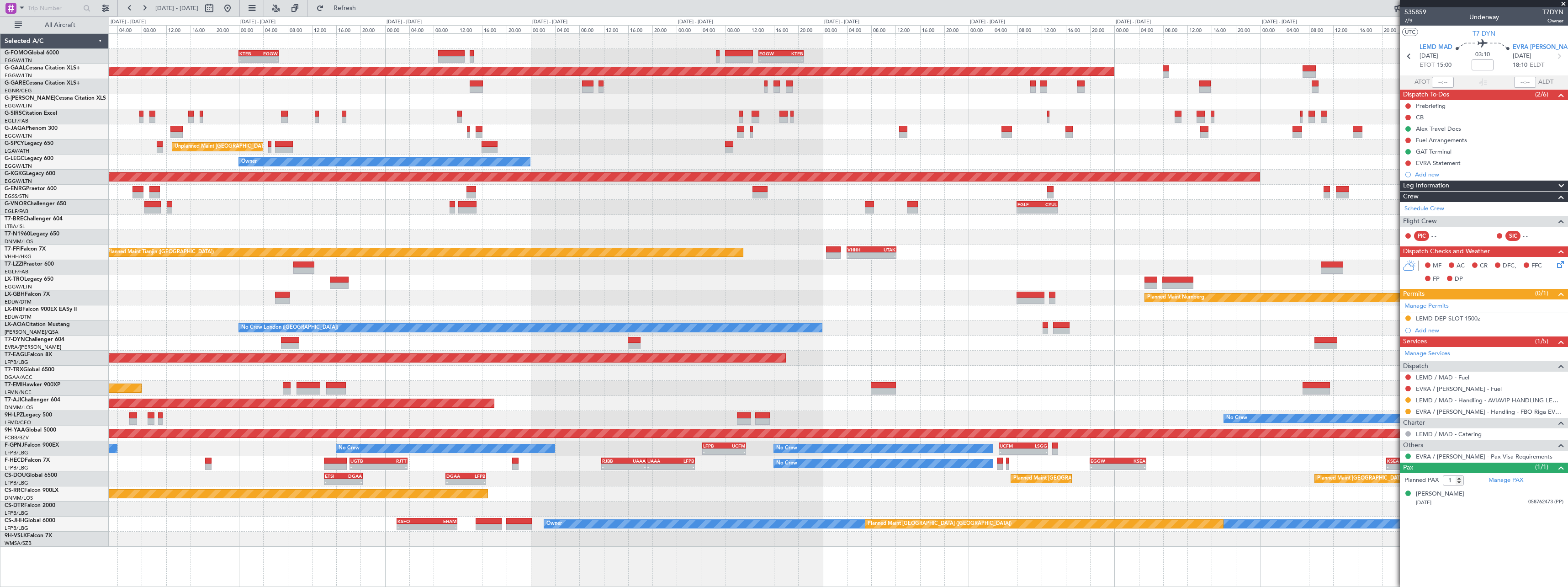
click at [878, 364] on div "- - EGGW 13:30 Z KTEB 20:55 Z KTEB 00:00 Z EGGW 06:35 Z - - Planned Maint Dusse…" at bounding box center [838, 290] width 1459 height 513
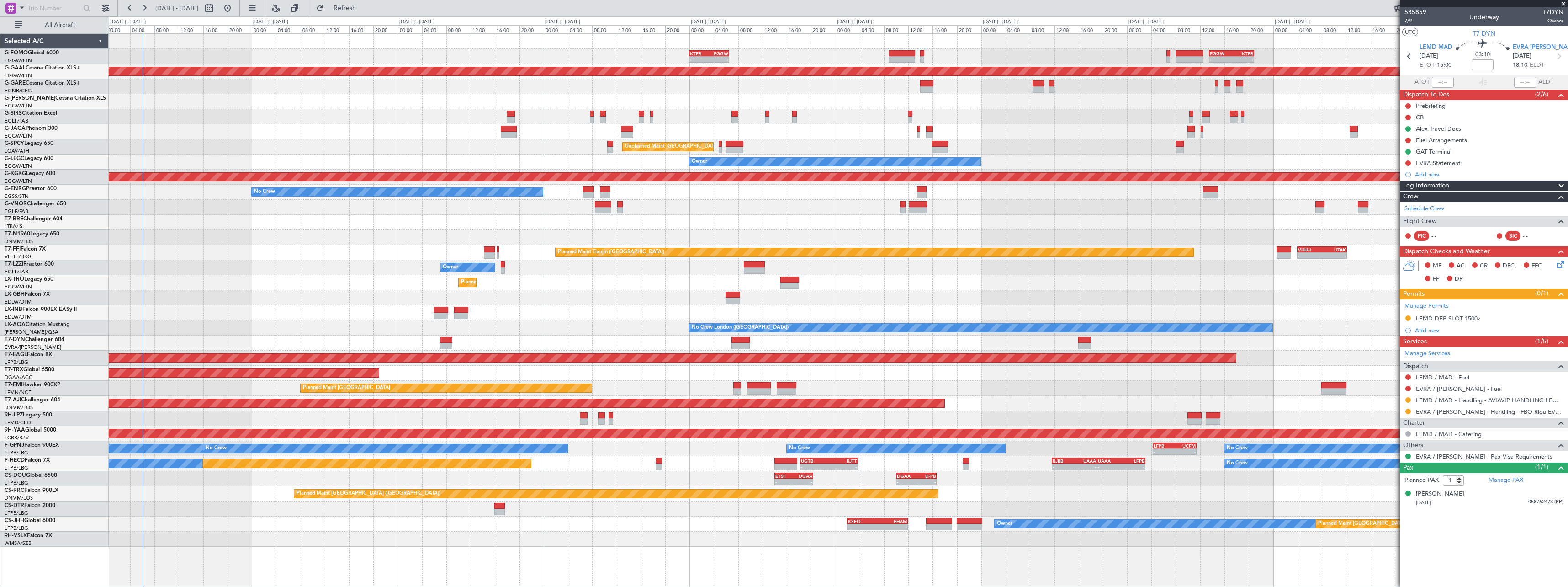
click at [878, 367] on div "Planned Maint [GEOGRAPHIC_DATA] ([GEOGRAPHIC_DATA])" at bounding box center [838, 373] width 1459 height 15
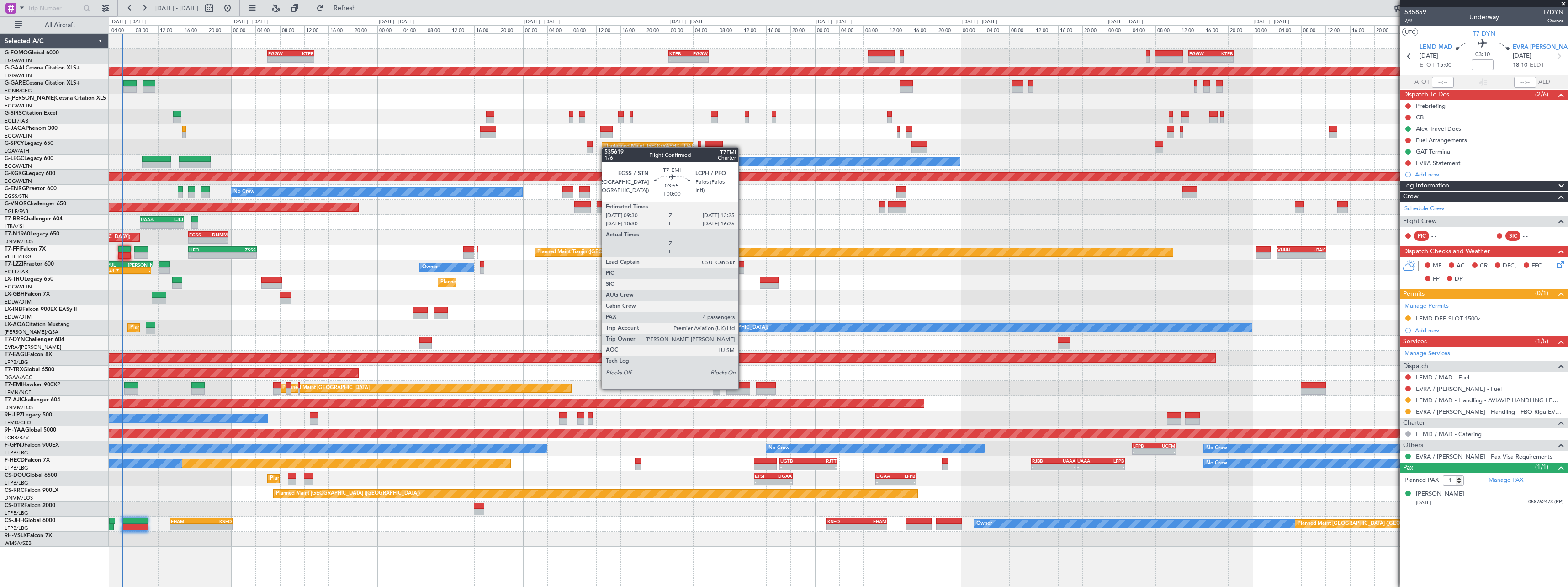
click at [743, 388] on div at bounding box center [738, 391] width 24 height 7
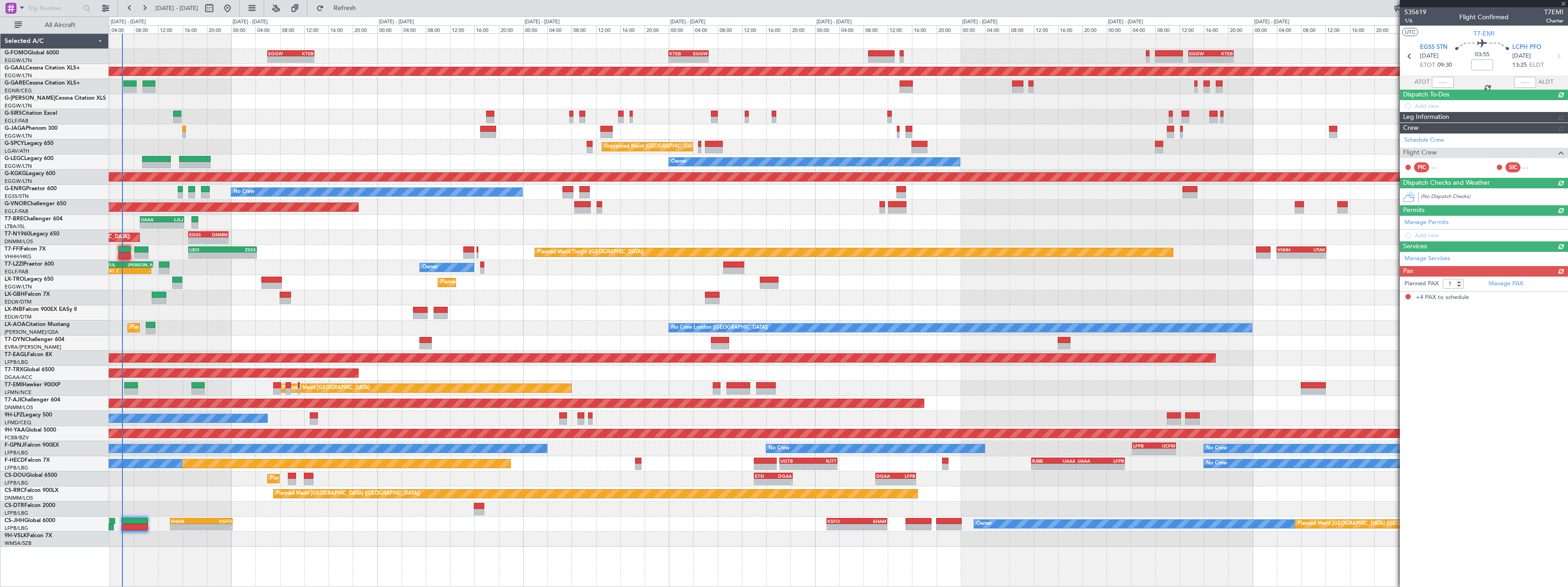
type input "4"
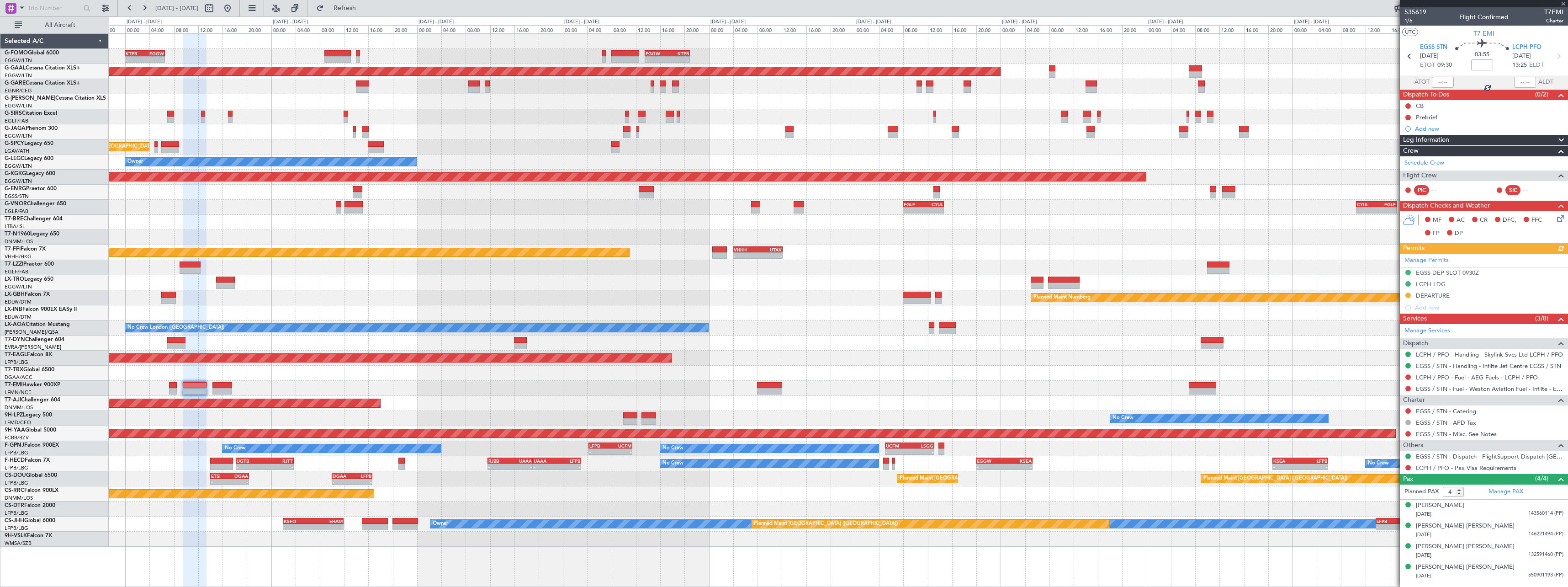
click at [567, 394] on div "Planned Maint [GEOGRAPHIC_DATA]" at bounding box center [838, 388] width 1459 height 15
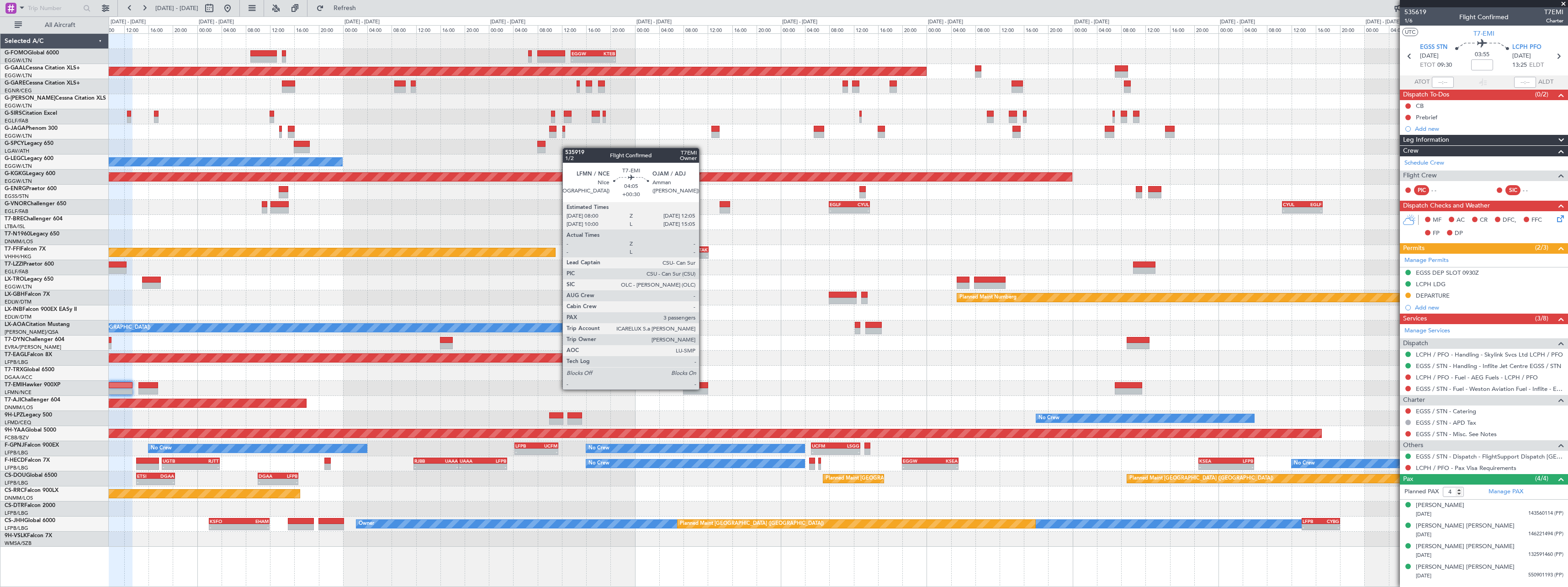
click at [703, 388] on div at bounding box center [695, 391] width 25 height 7
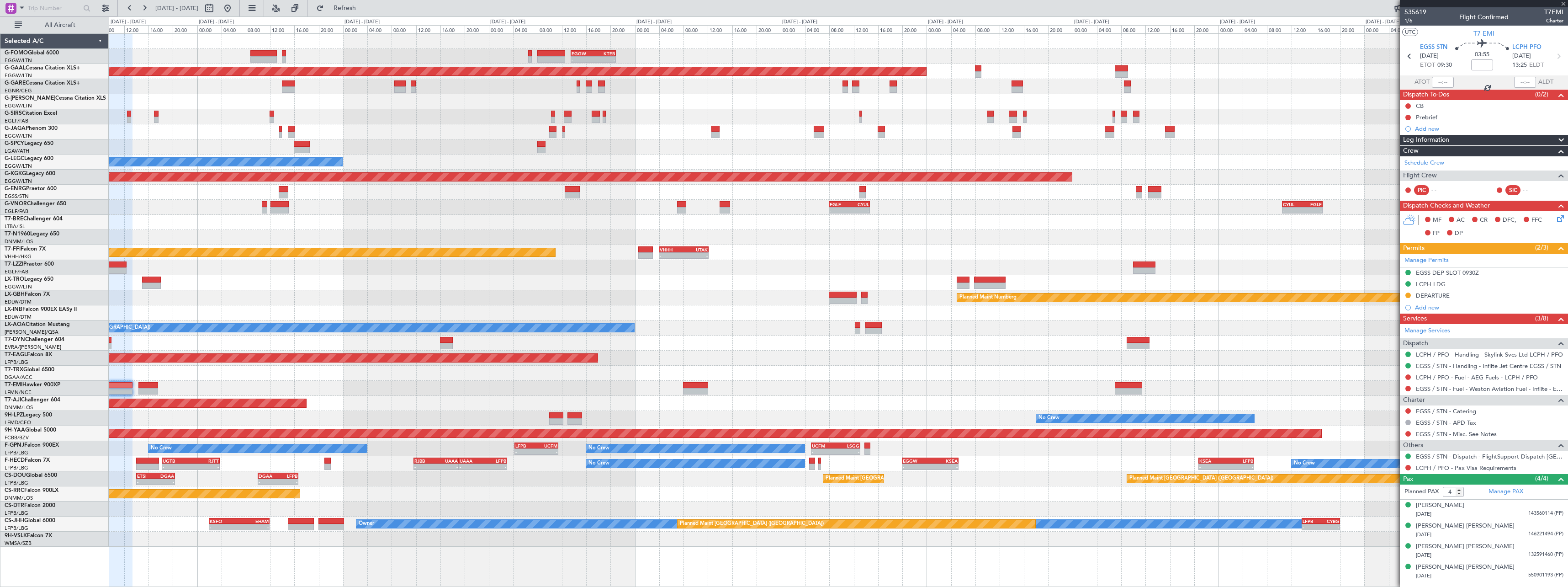
type input "+00:30"
type input "3"
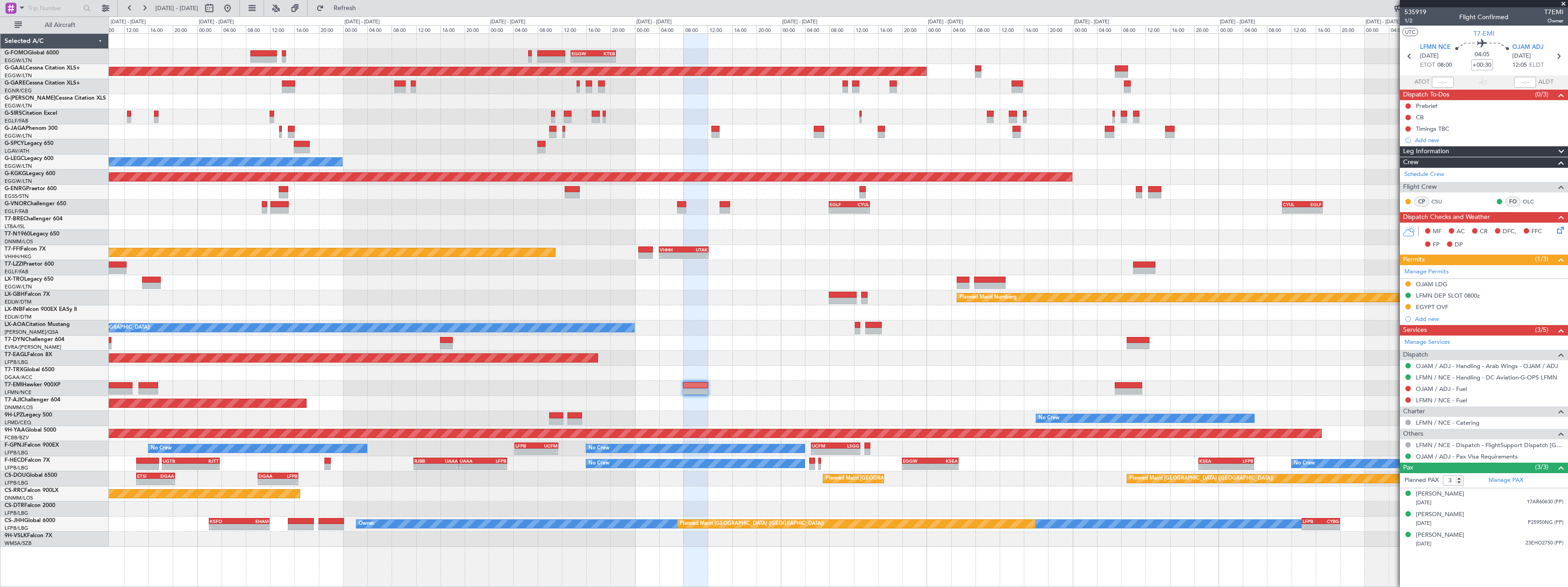
click at [1433, 281] on div "OJAM LDG" at bounding box center [1432, 284] width 32 height 8
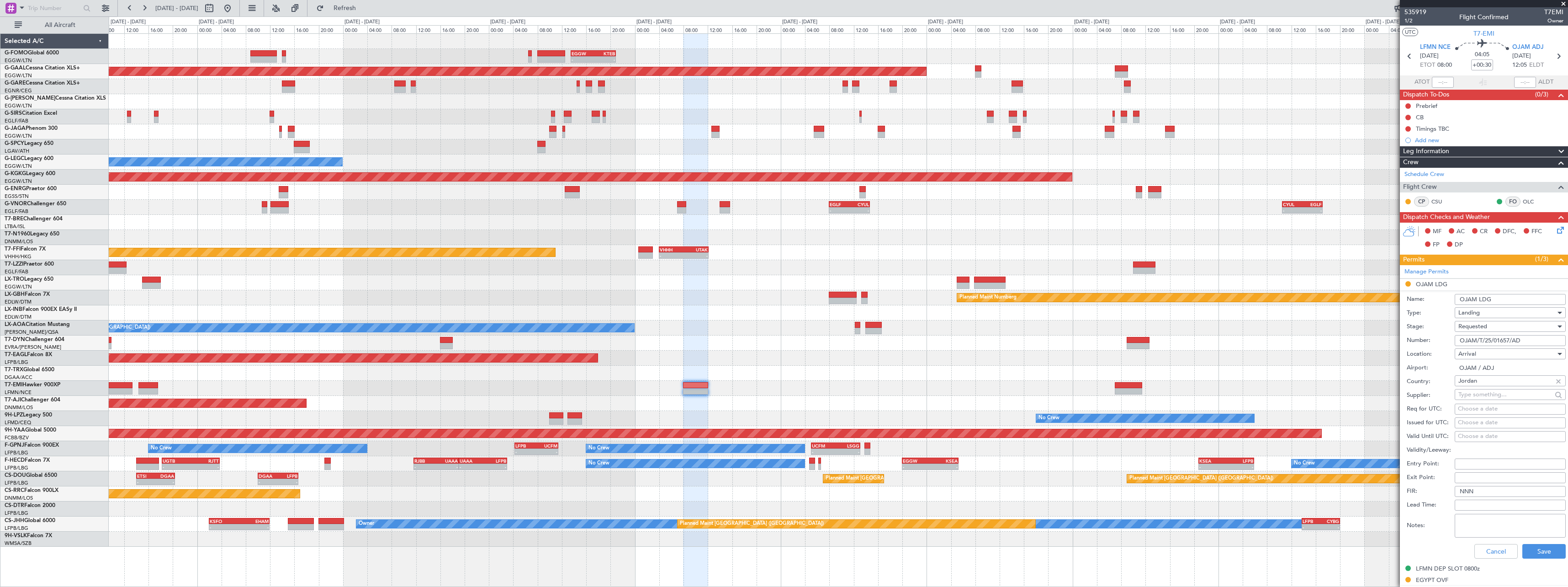
click at [1488, 323] on div "Requested" at bounding box center [1507, 326] width 97 height 14
click at [1488, 399] on span "Received OK" at bounding box center [1507, 396] width 96 height 14
click at [1533, 552] on button "Save" at bounding box center [1544, 551] width 43 height 15
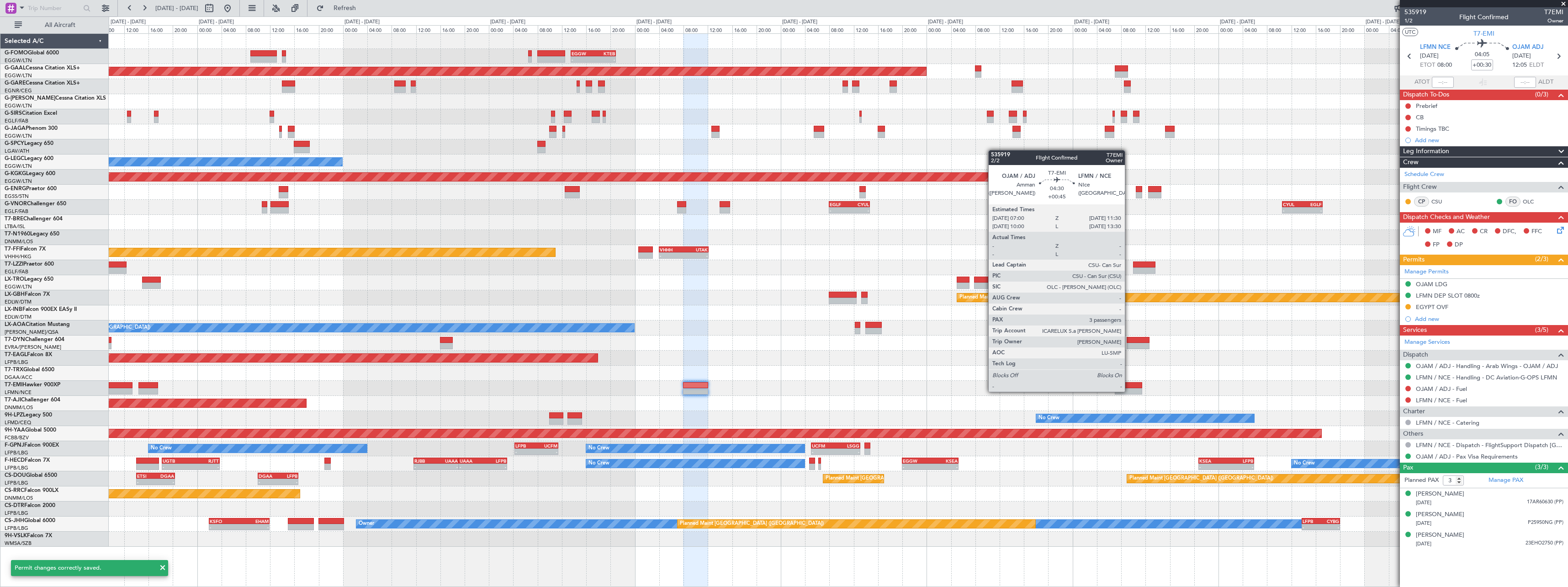
click at [1129, 391] on div at bounding box center [1128, 391] width 27 height 7
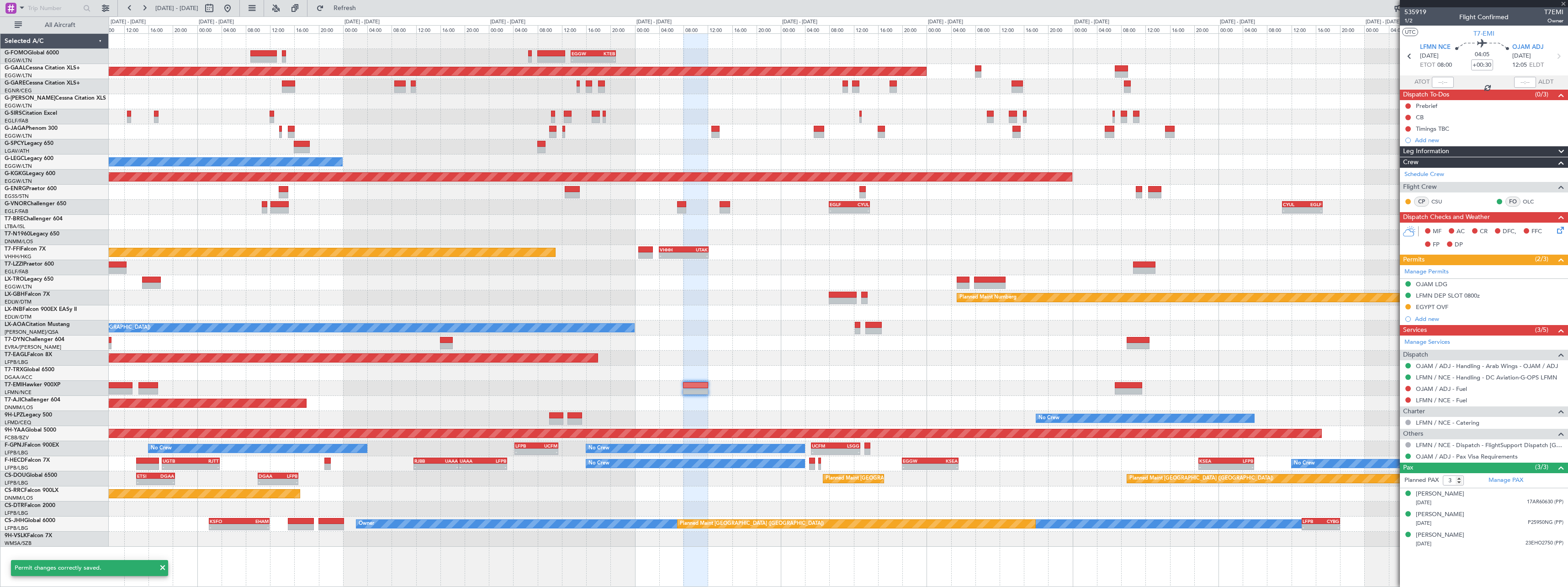
type input "+00:45"
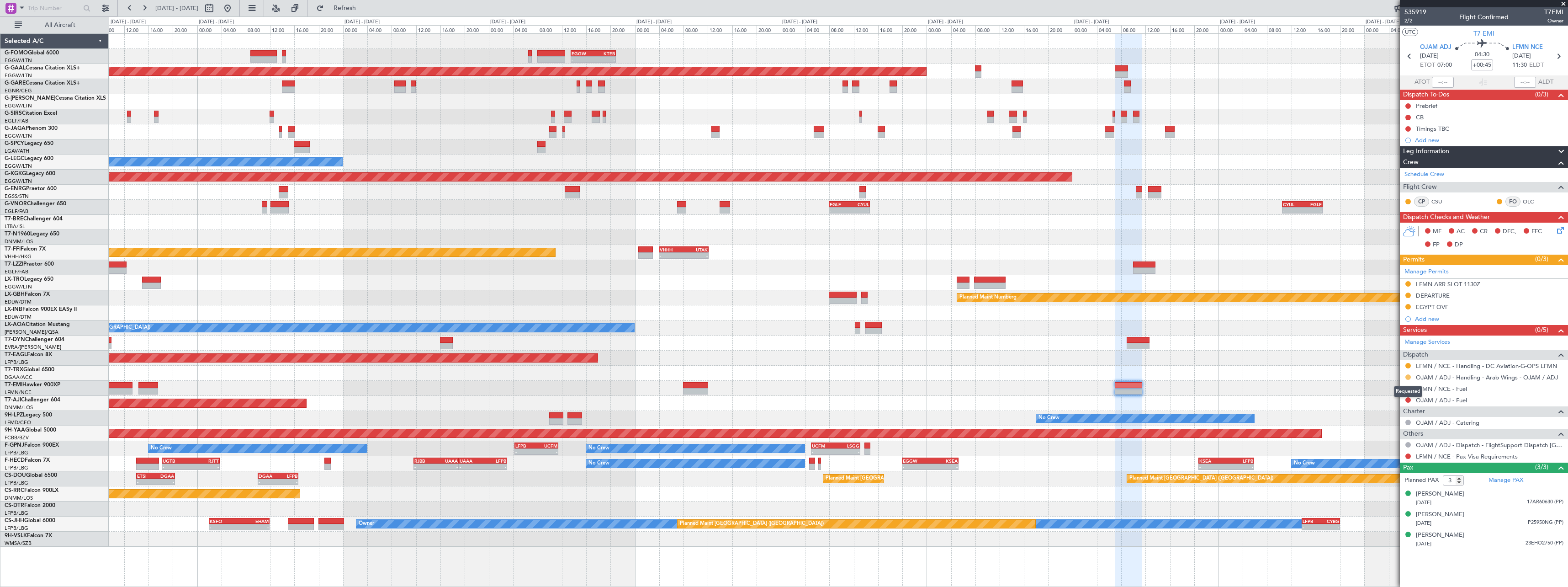
click at [1406, 376] on button at bounding box center [1408, 377] width 5 height 5
click at [1385, 491] on li "Confirmed" at bounding box center [1407, 486] width 105 height 14
drag, startPoint x: 1425, startPoint y: 295, endPoint x: 1433, endPoint y: 298, distance: 8.5
click at [1429, 296] on div "DEPARTURE" at bounding box center [1433, 295] width 34 height 8
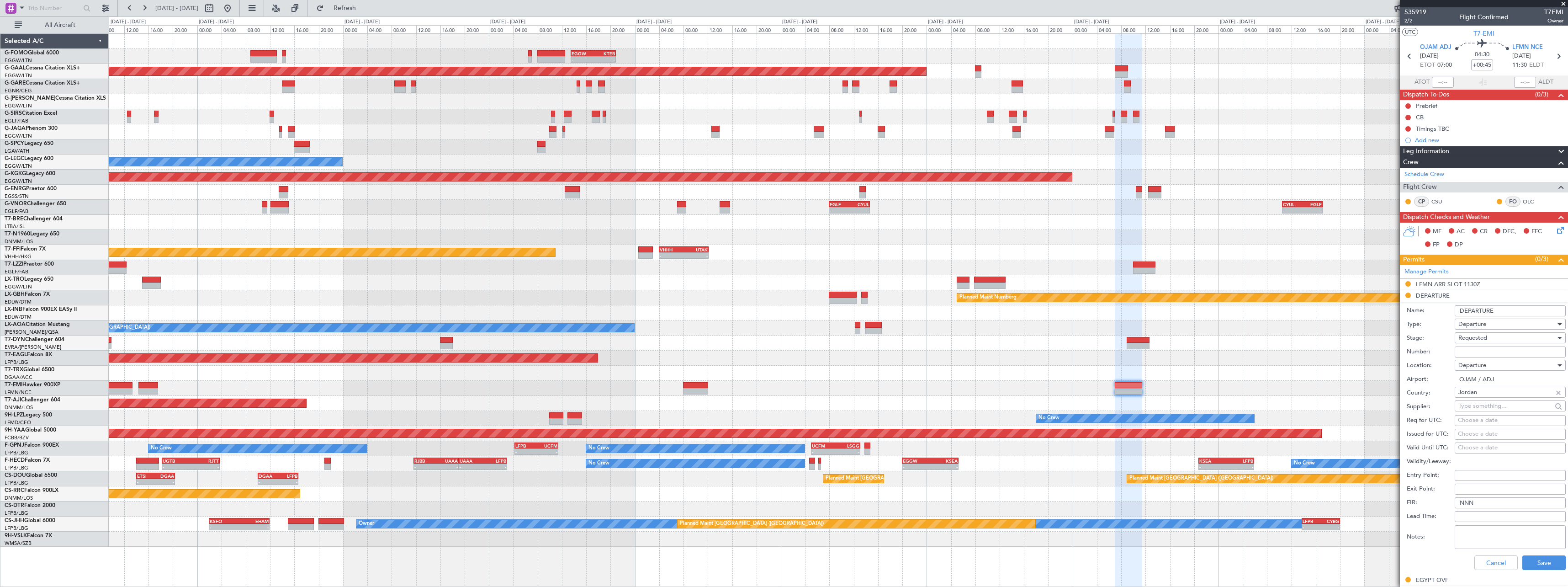
click at [1506, 350] on input "Number:" at bounding box center [1510, 352] width 111 height 11
paste input "(OJAM/T/25/01657/AD"
click at [1503, 339] on div "Requested" at bounding box center [1507, 337] width 97 height 14
click at [1496, 406] on span "Received OK" at bounding box center [1507, 407] width 96 height 14
click at [1461, 353] on input "(OJAM/T/25/01657/AD" at bounding box center [1510, 352] width 111 height 11
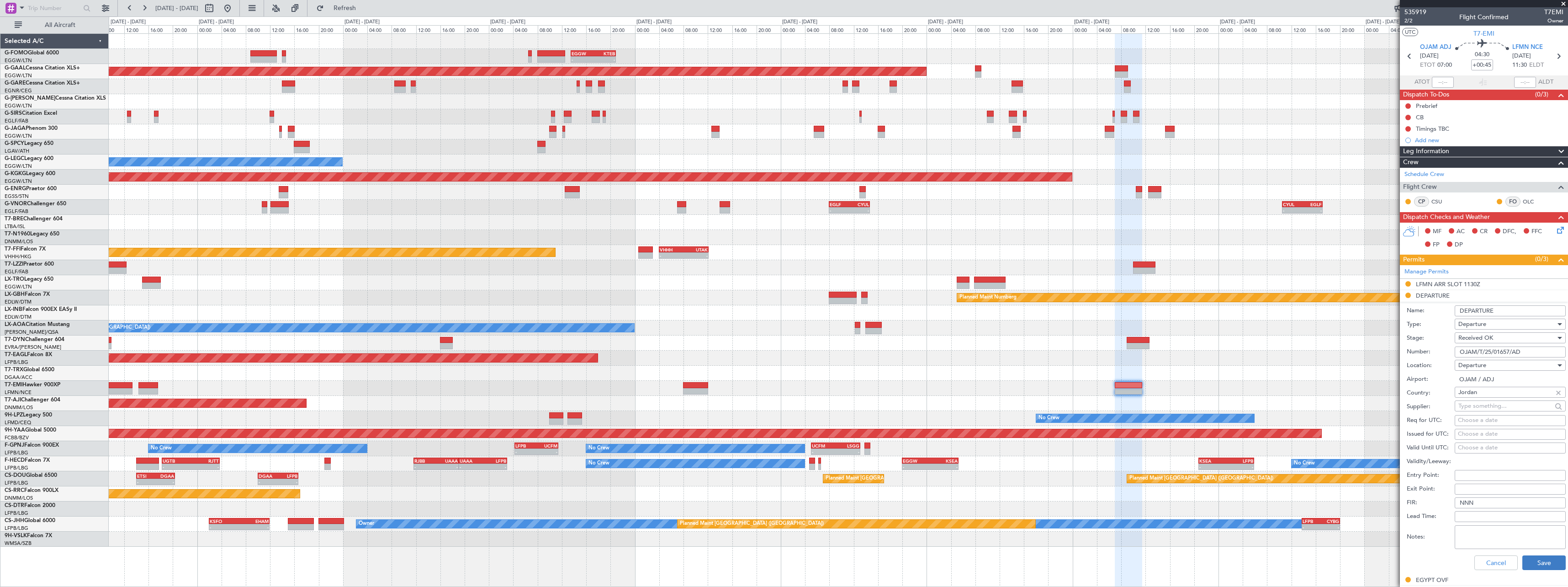
type input "OJAM/T/25/01657/AD"
click at [1530, 563] on button "Save" at bounding box center [1544, 563] width 43 height 15
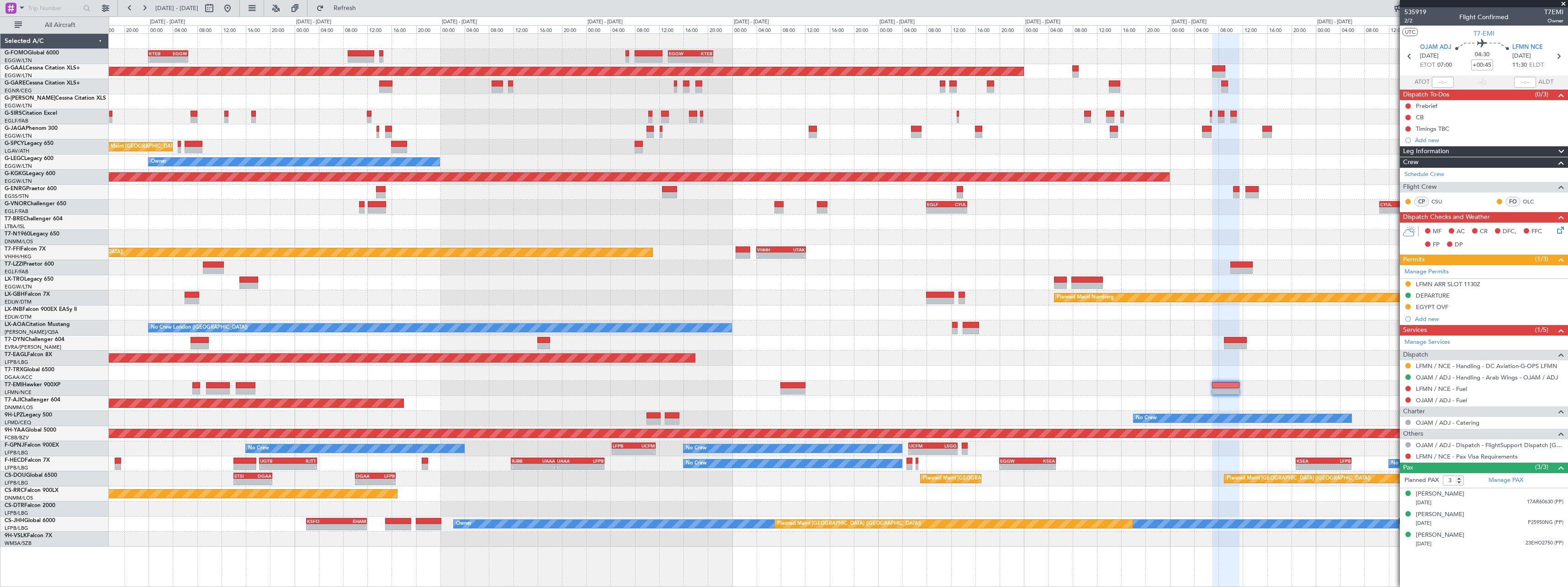
click at [451, 128] on div at bounding box center [838, 132] width 1459 height 15
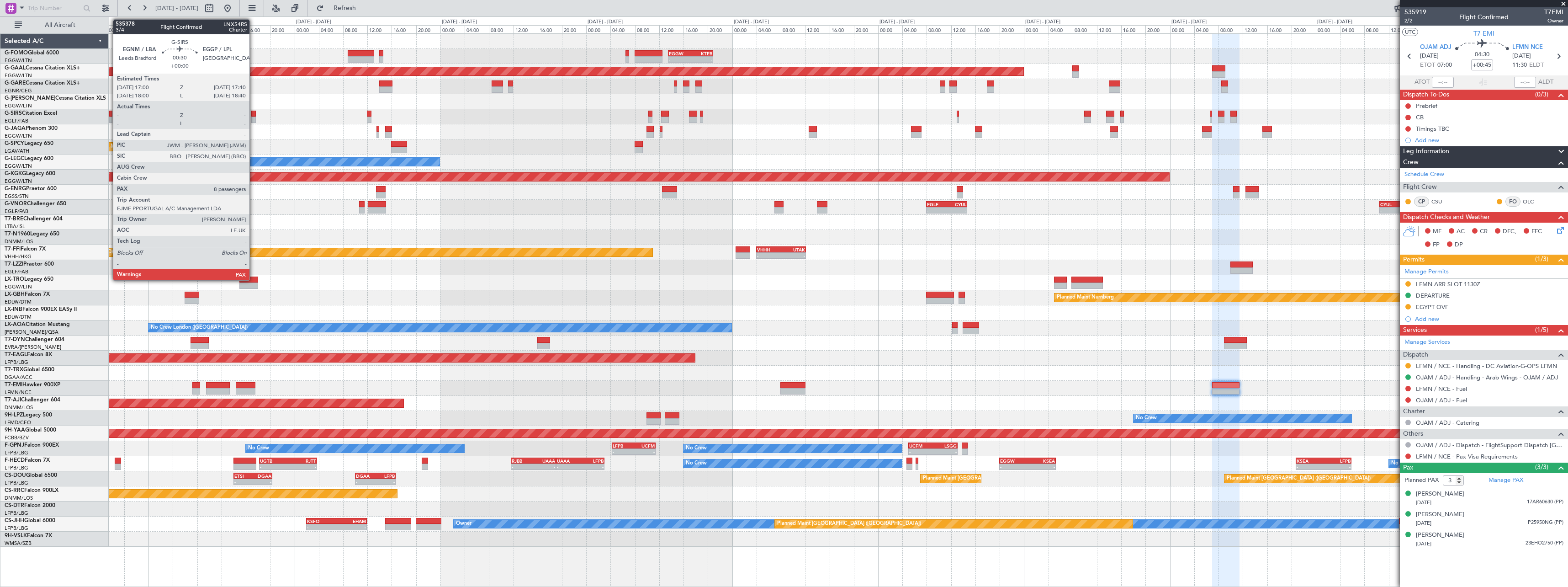
click at [254, 117] on div at bounding box center [253, 119] width 4 height 7
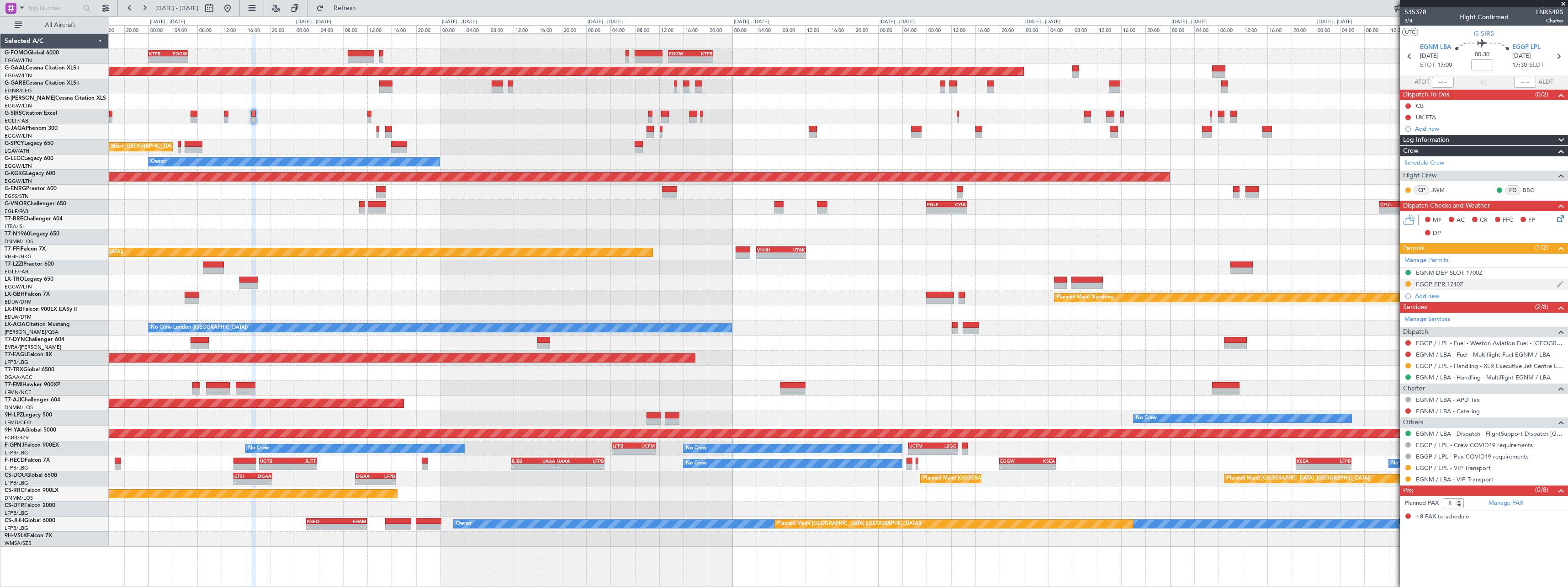
click at [1444, 287] on div "EGGP PPR 1740Z" at bounding box center [1440, 284] width 47 height 8
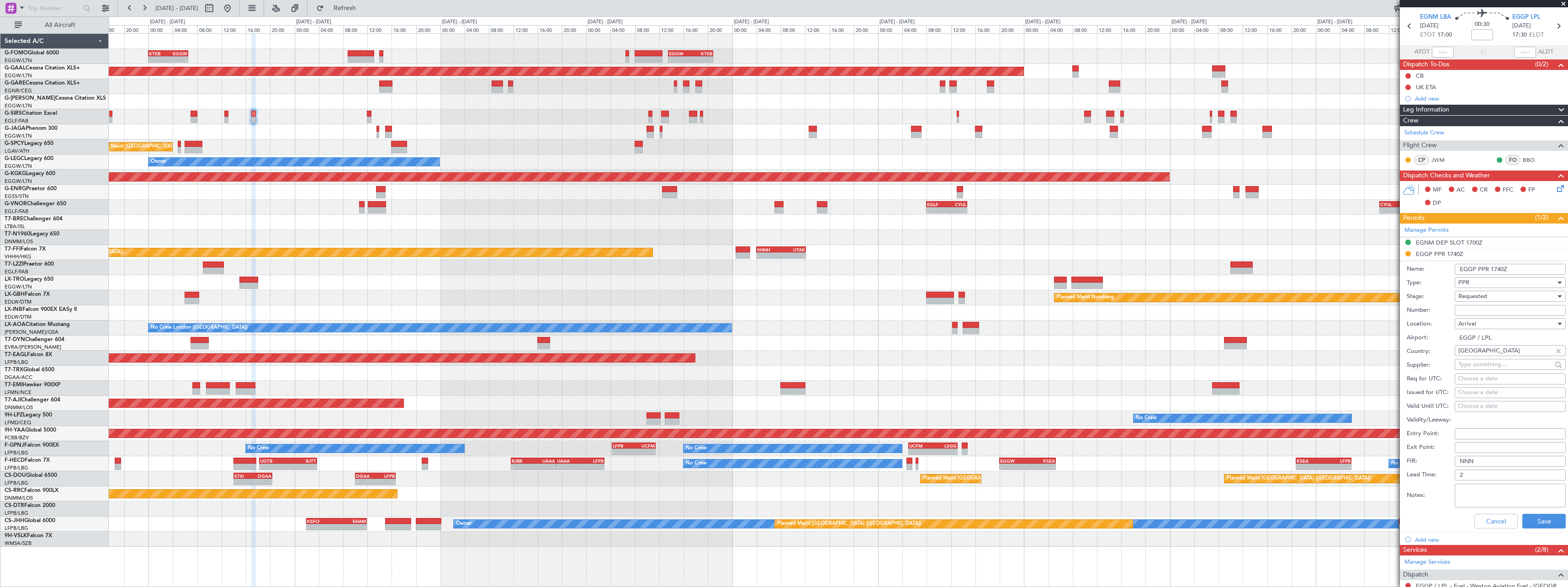
scroll to position [137, 0]
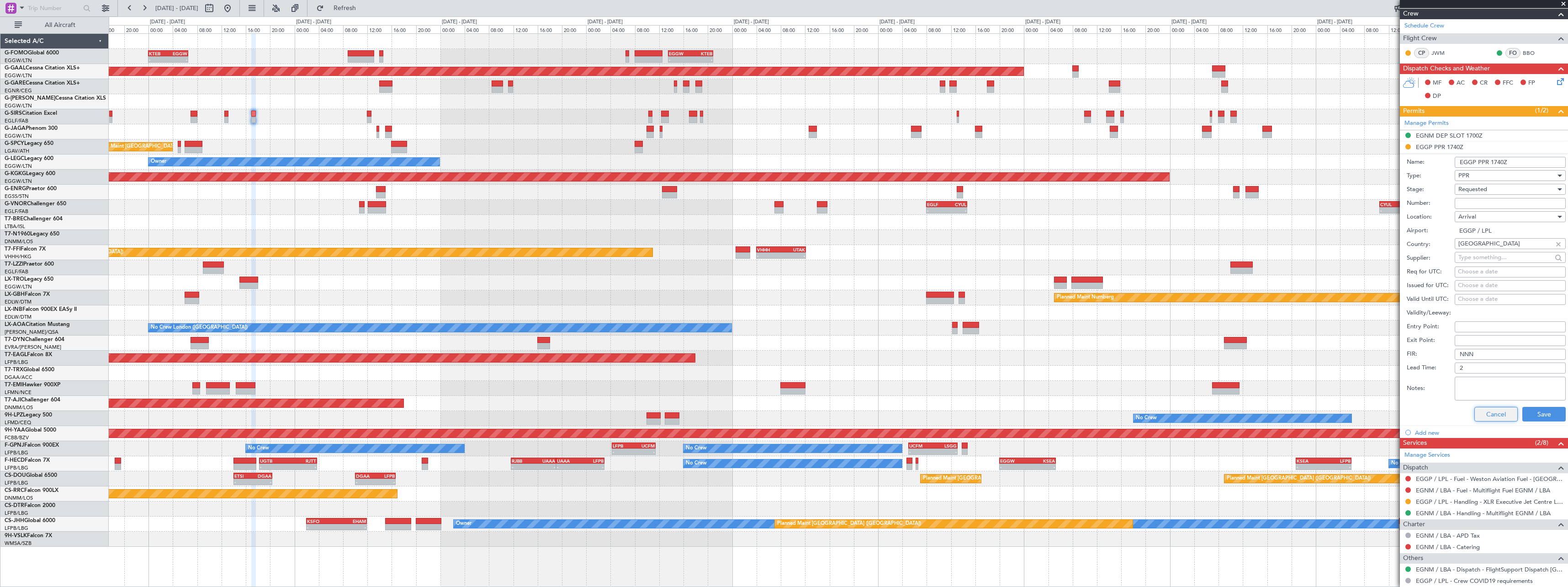
click at [1486, 413] on button "Cancel" at bounding box center [1496, 414] width 43 height 15
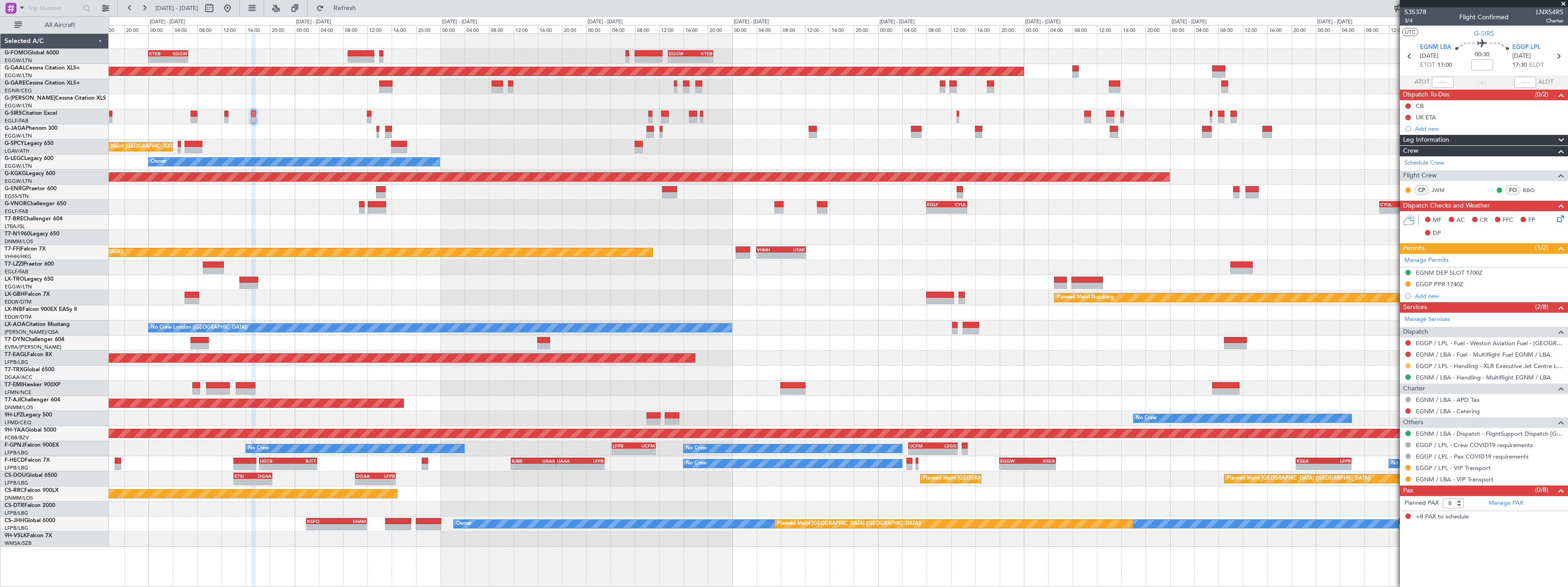
click at [1407, 367] on button at bounding box center [1408, 365] width 5 height 5
drag, startPoint x: 1386, startPoint y: 477, endPoint x: 1394, endPoint y: 421, distance: 56.6
click at [1385, 477] on span "Confirmed" at bounding box center [1382, 474] width 29 height 9
click at [1408, 283] on button at bounding box center [1408, 284] width 5 height 5
click at [1394, 390] on span "Received OK" at bounding box center [1385, 392] width 35 height 9
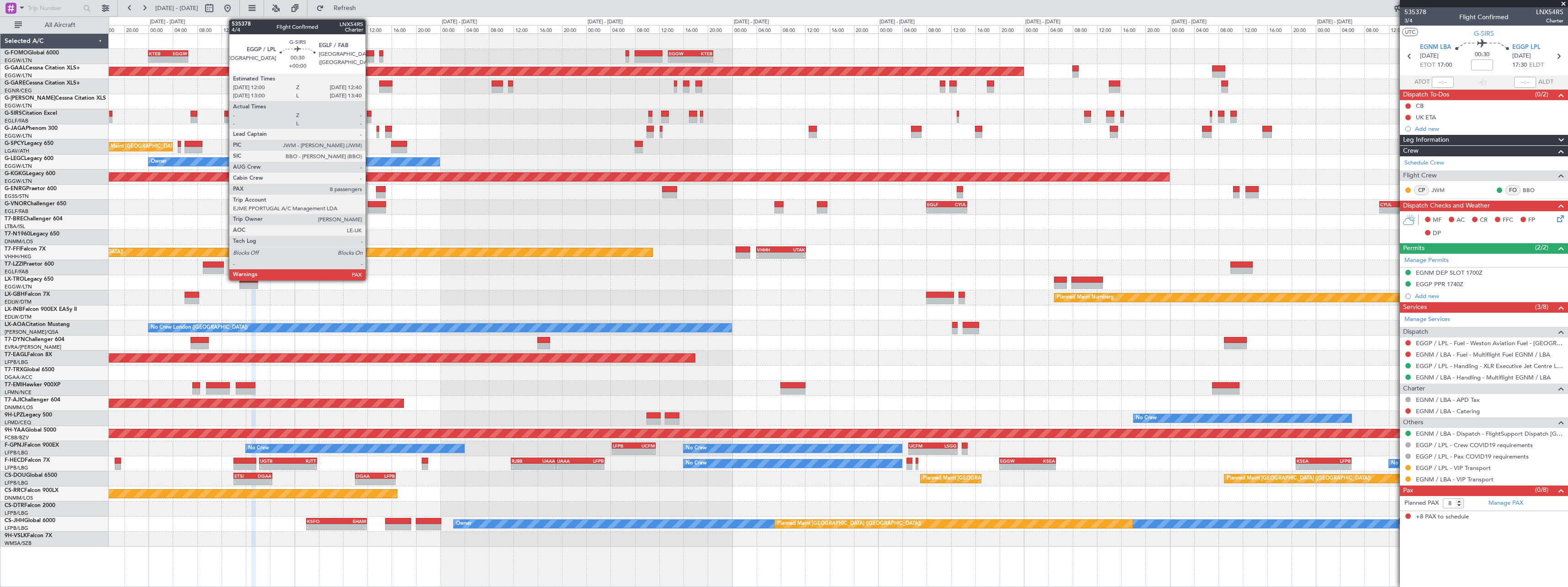
click at [370, 116] on div at bounding box center [369, 114] width 4 height 7
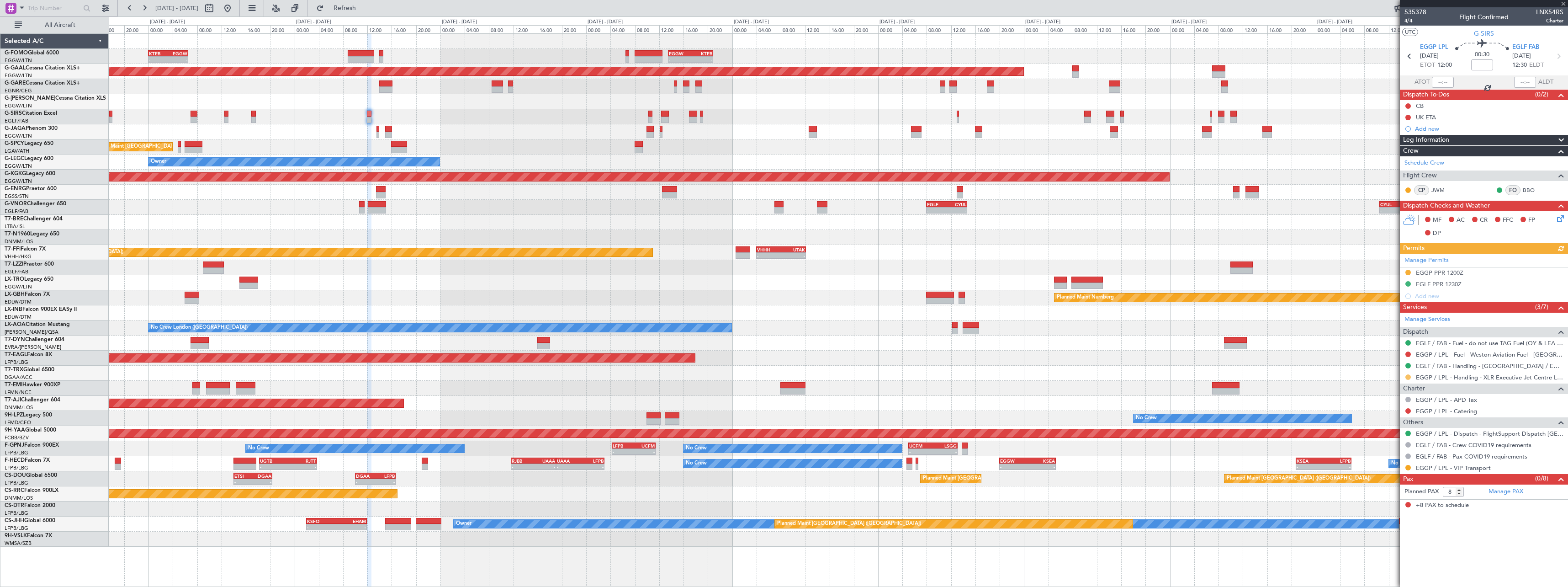
click at [1406, 374] on button at bounding box center [1408, 377] width 5 height 5
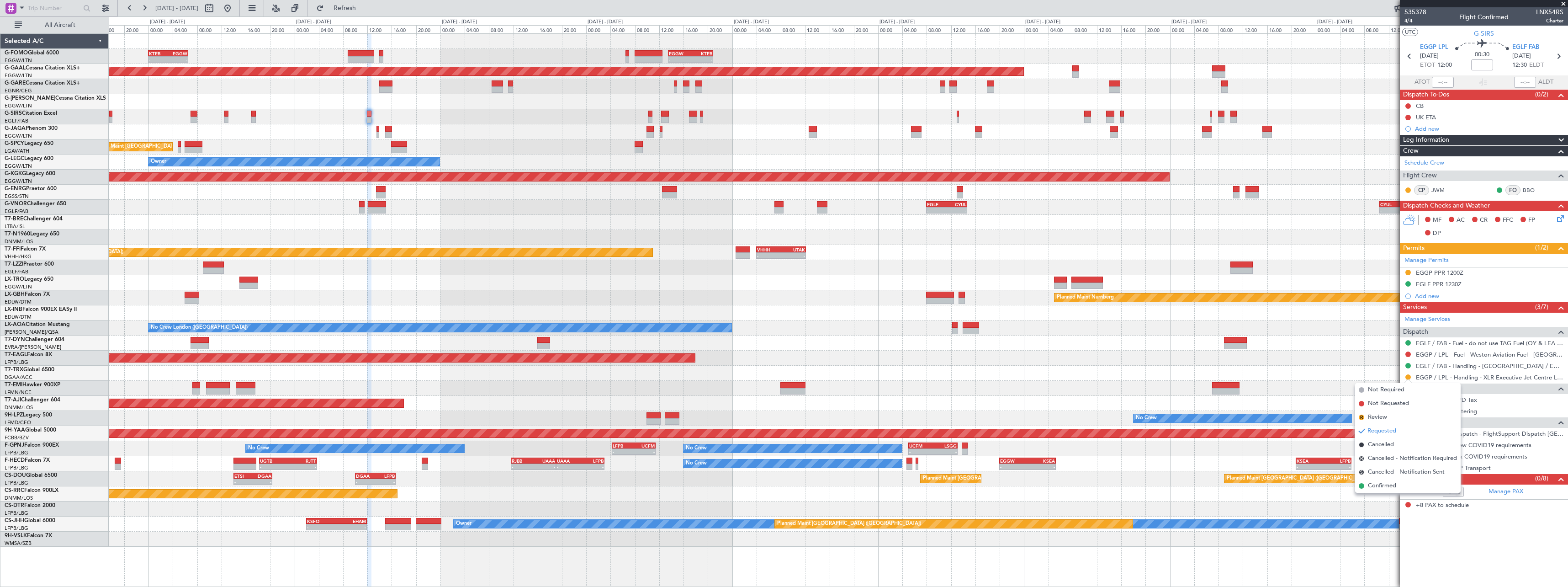
drag, startPoint x: 1384, startPoint y: 488, endPoint x: 1387, endPoint y: 465, distance: 23.2
click at [1384, 486] on span "Confirmed" at bounding box center [1382, 485] width 29 height 9
click at [1410, 273] on button at bounding box center [1408, 272] width 5 height 5
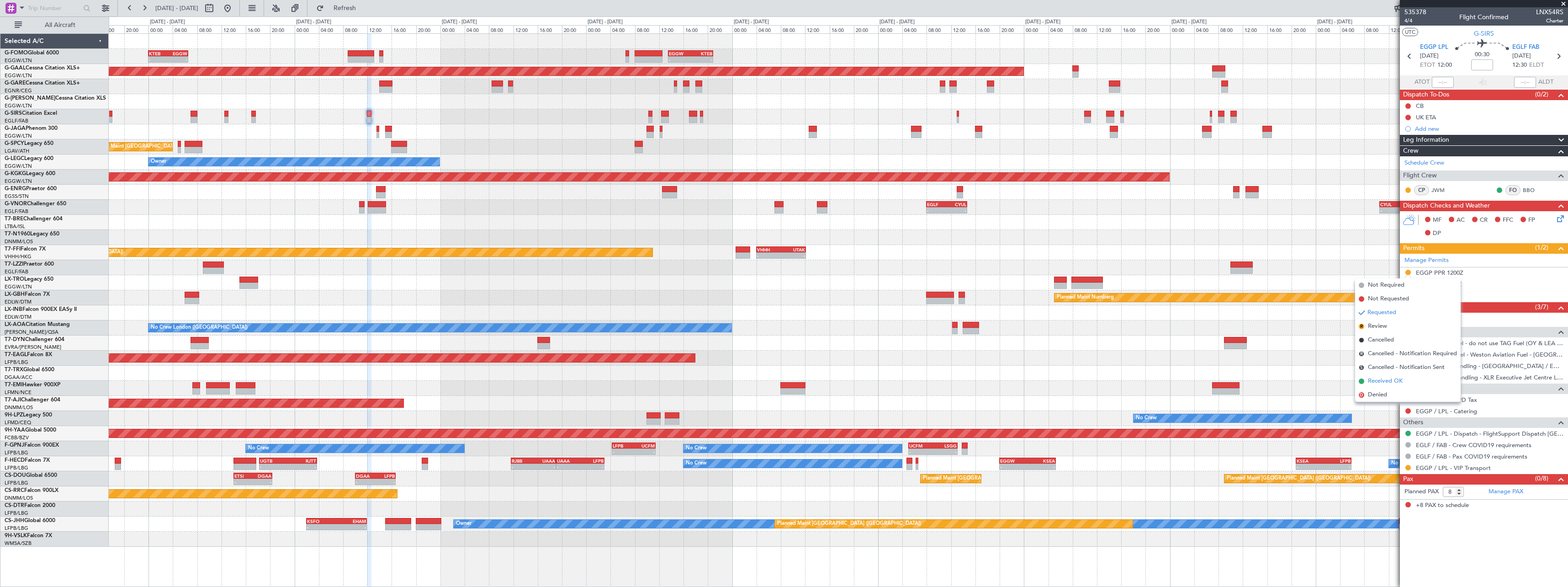
click at [1395, 382] on span "Received OK" at bounding box center [1385, 381] width 35 height 9
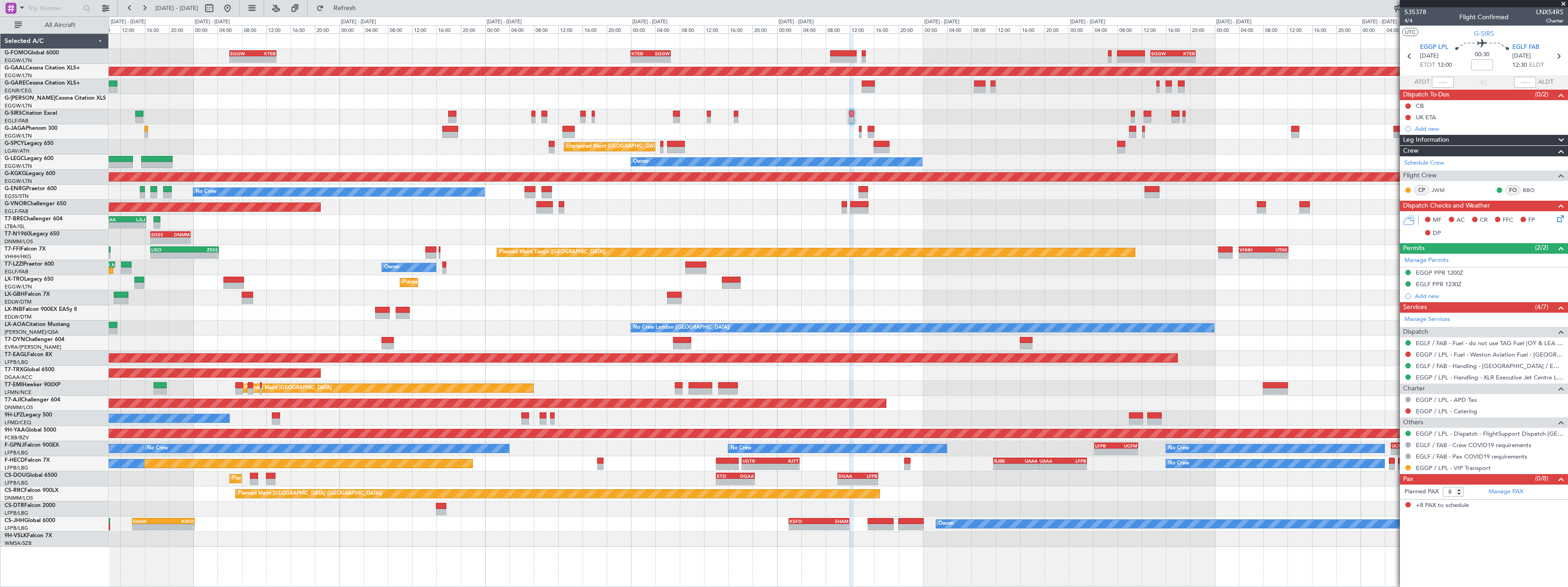
click at [791, 369] on div "- - KTEB 00:00 Z EGGW 06:35 Z - - EGGW 13:30 Z KTEB 20:55 Z EGGW 06:00 Z KTEB 1…" at bounding box center [838, 290] width 1459 height 513
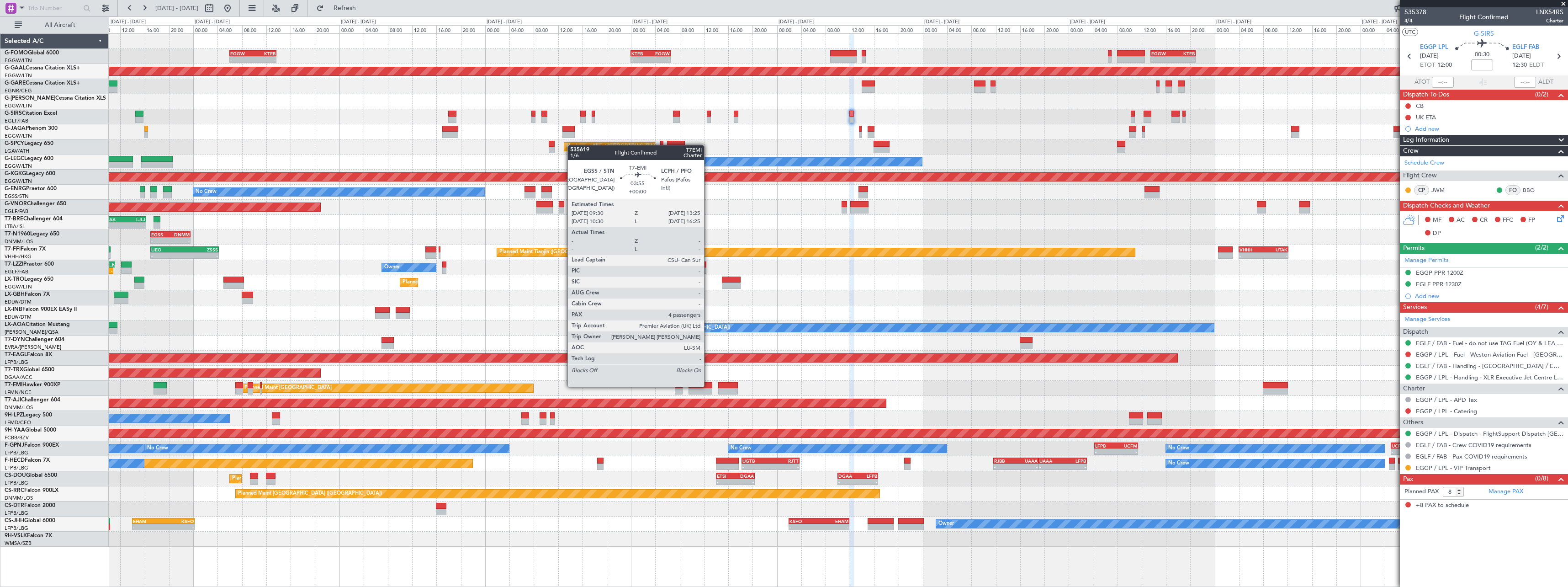
click at [708, 385] on div at bounding box center [701, 385] width 24 height 7
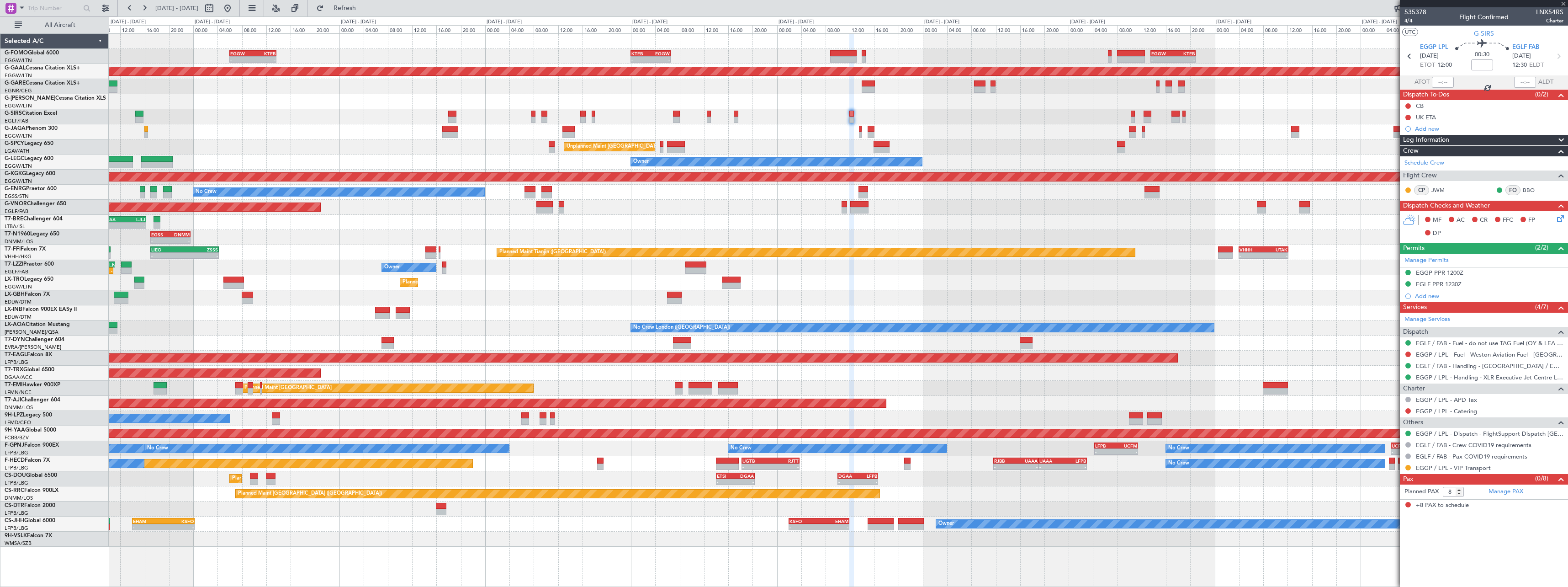
type input "4"
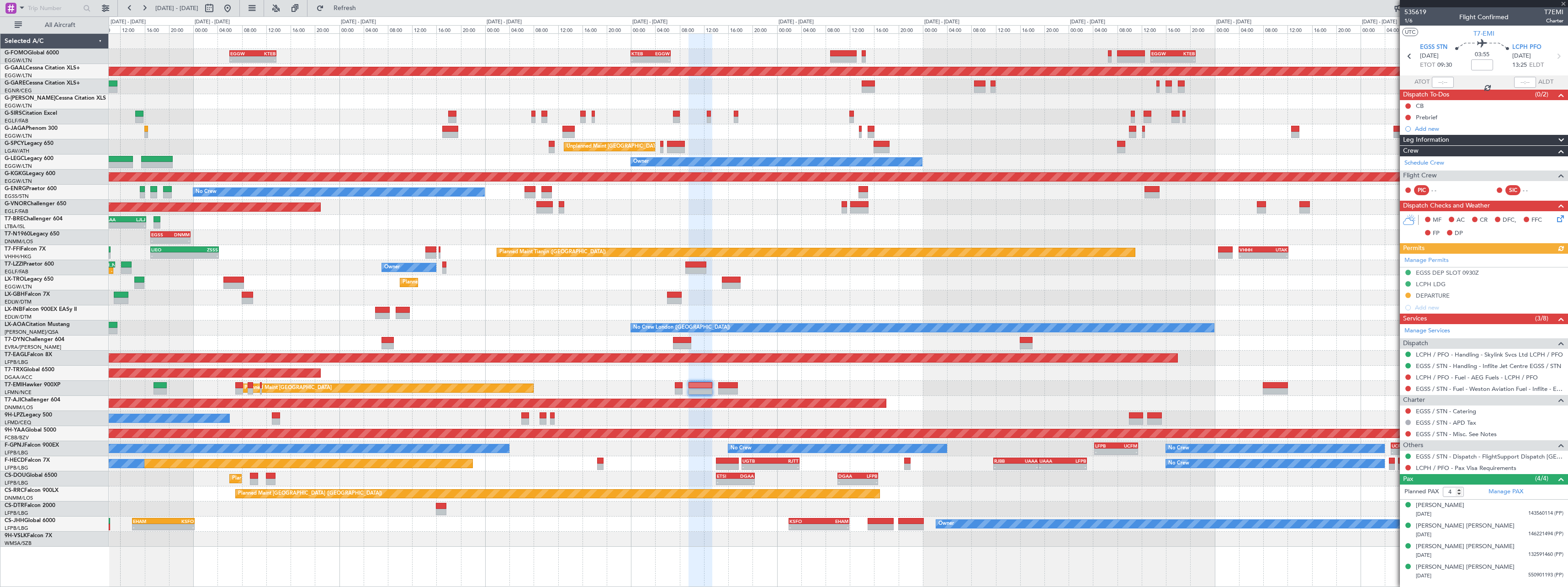
click at [1563, 139] on span at bounding box center [1561, 140] width 11 height 11
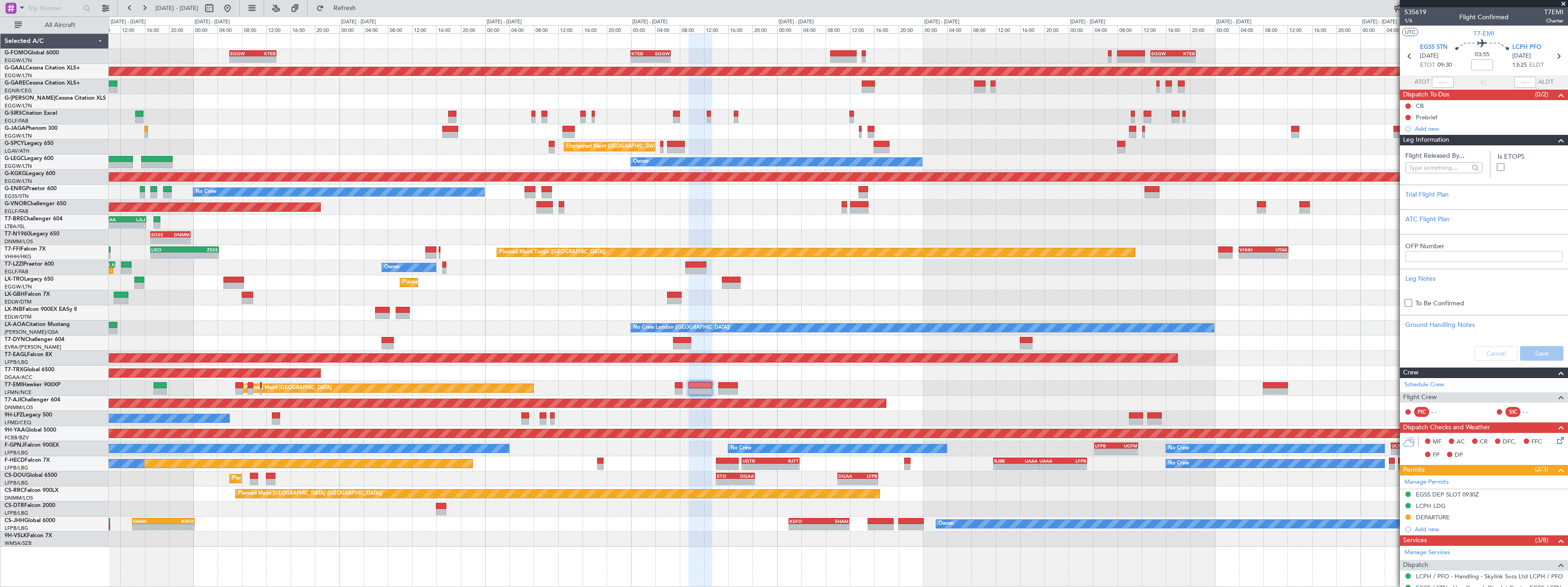
click at [1556, 140] on span at bounding box center [1561, 140] width 11 height 11
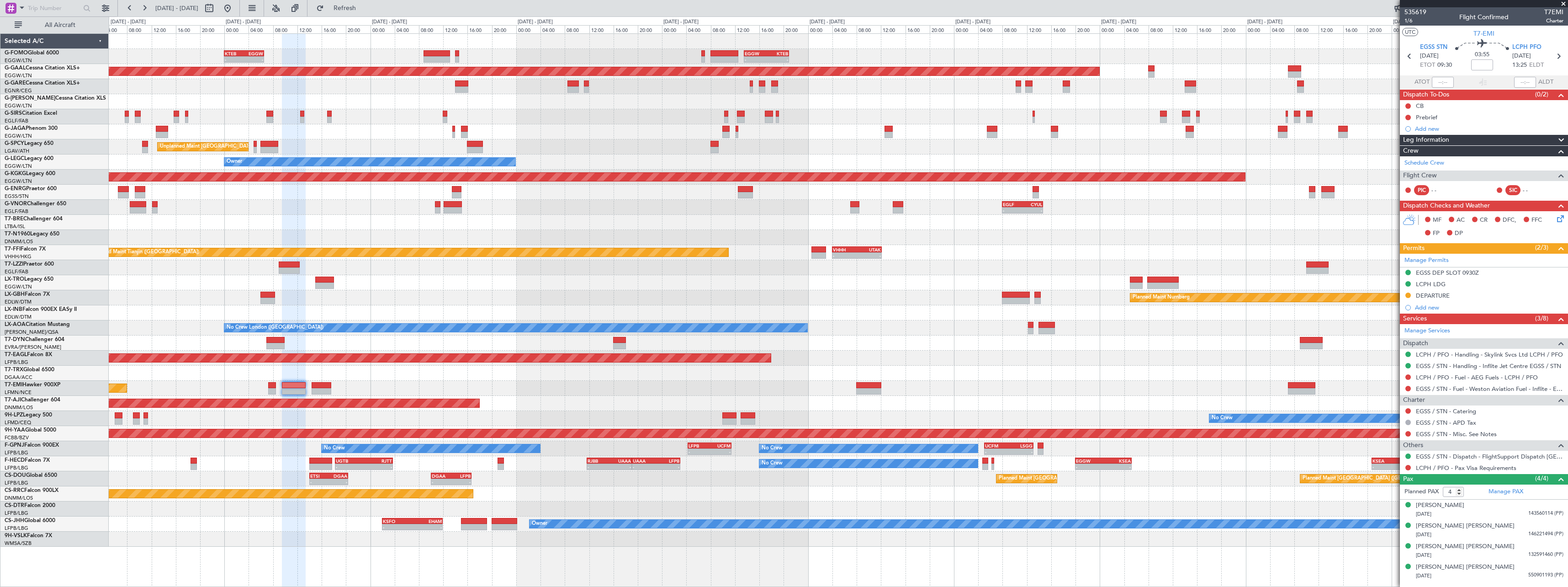
click at [474, 372] on div "Planned Maint [GEOGRAPHIC_DATA] ([GEOGRAPHIC_DATA])" at bounding box center [838, 373] width 1459 height 15
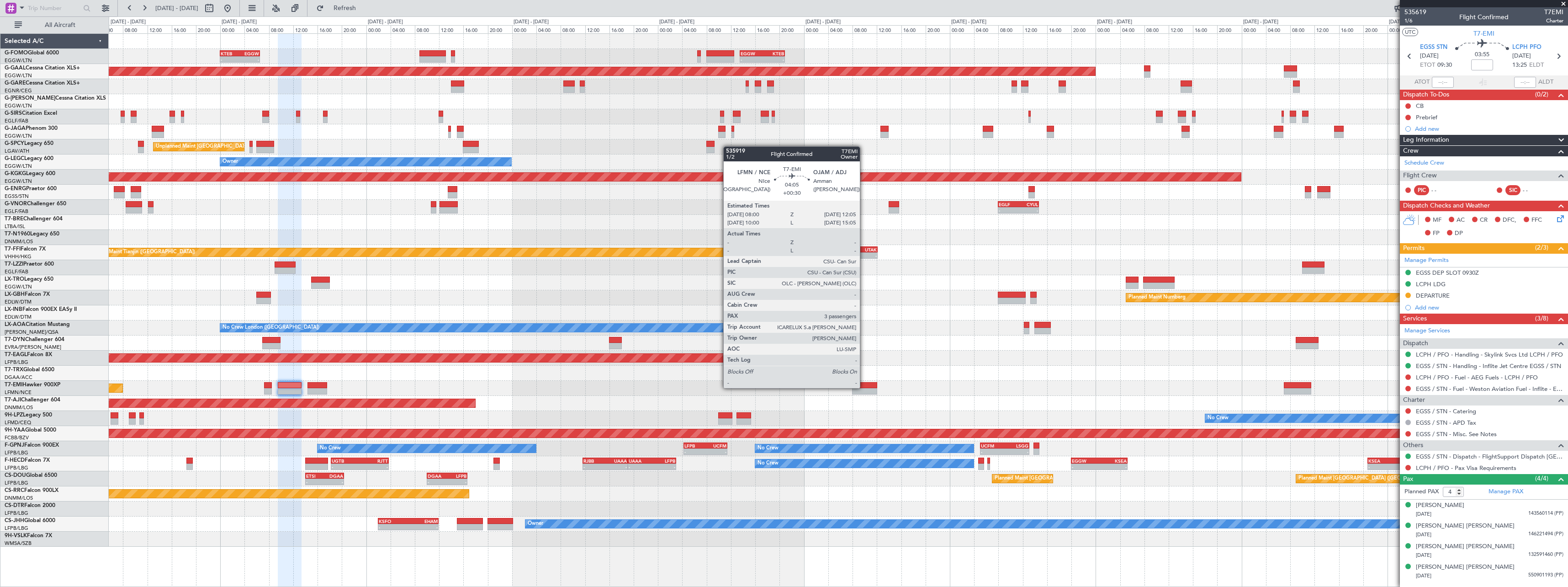
click at [864, 387] on div at bounding box center [864, 385] width 25 height 7
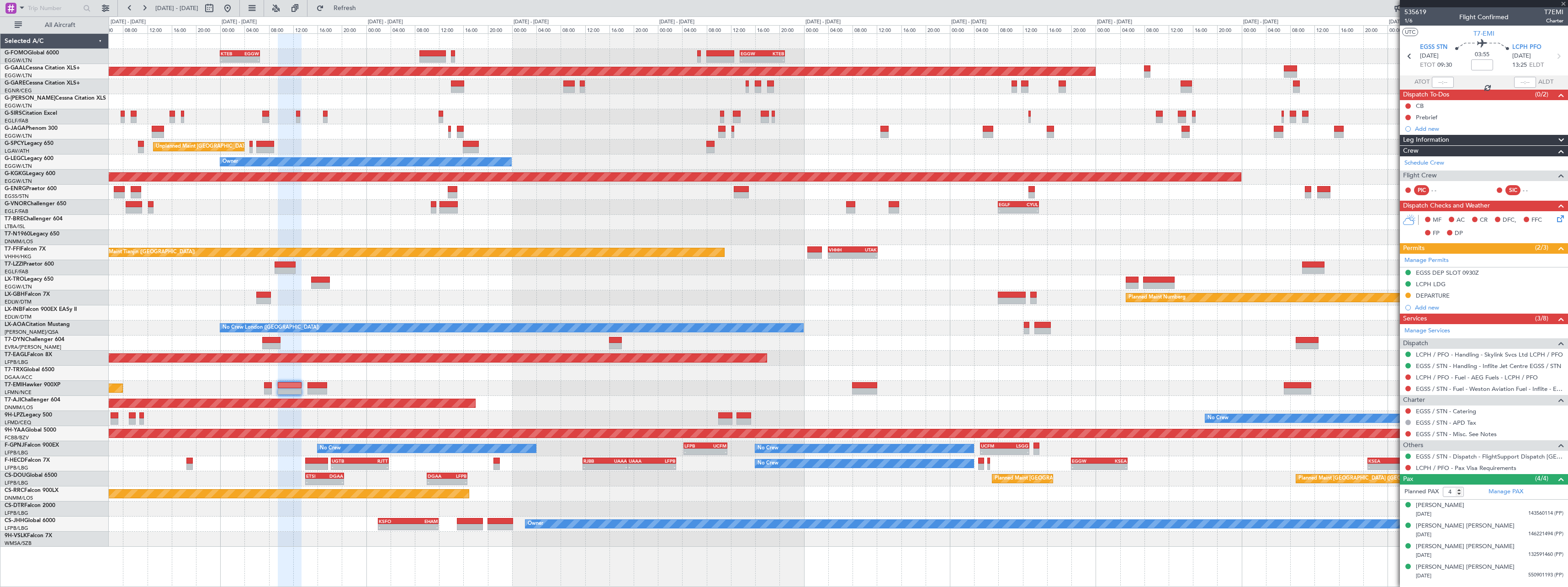
type input "+00:30"
type input "3"
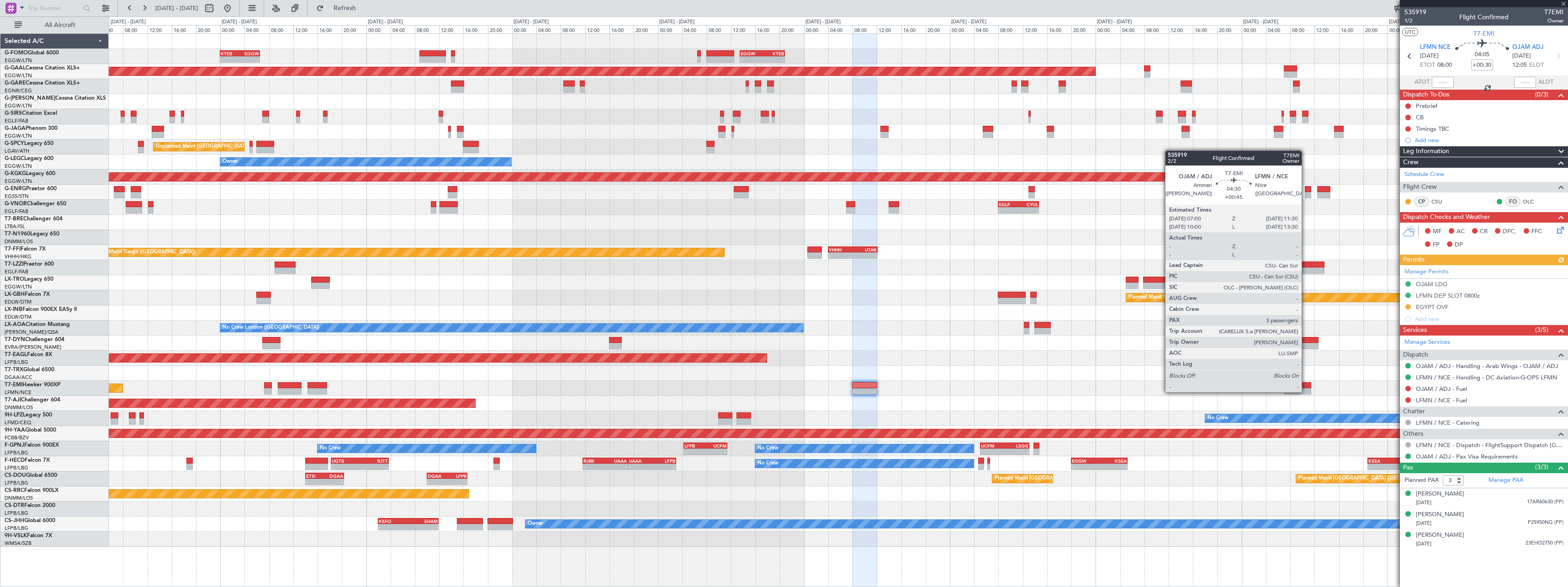
click at [1306, 391] on div at bounding box center [1297, 391] width 27 height 7
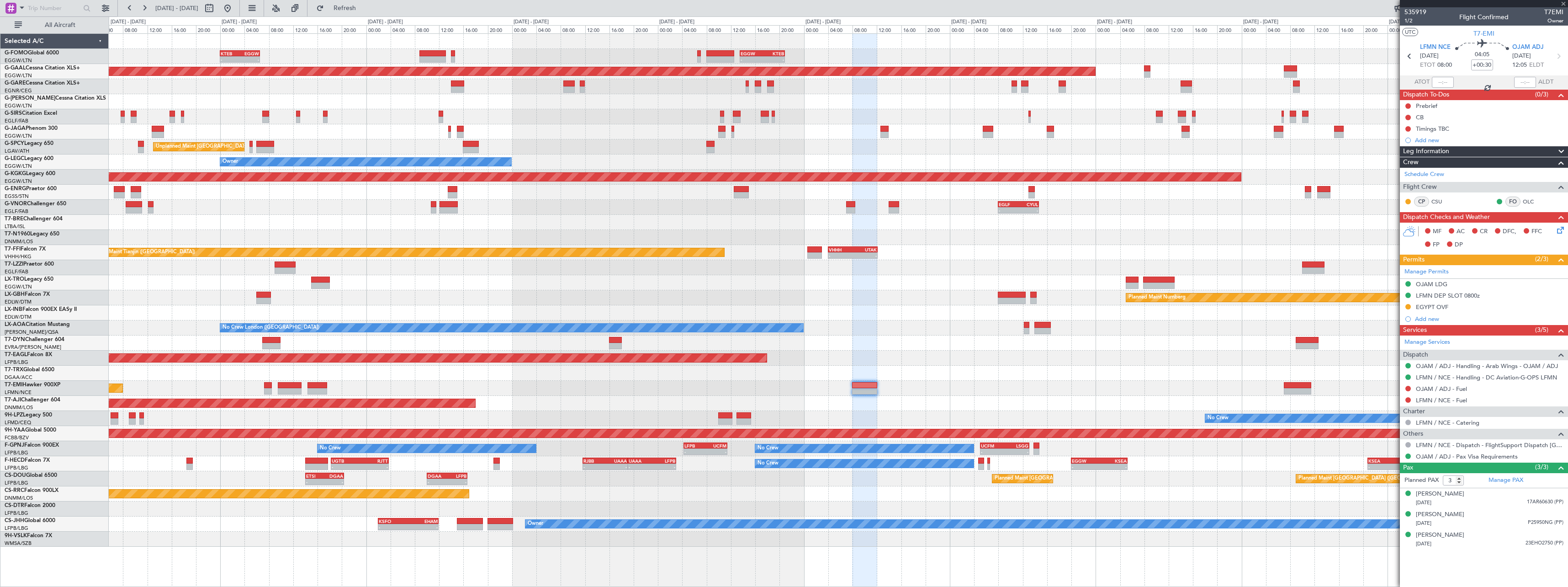
type input "+00:45"
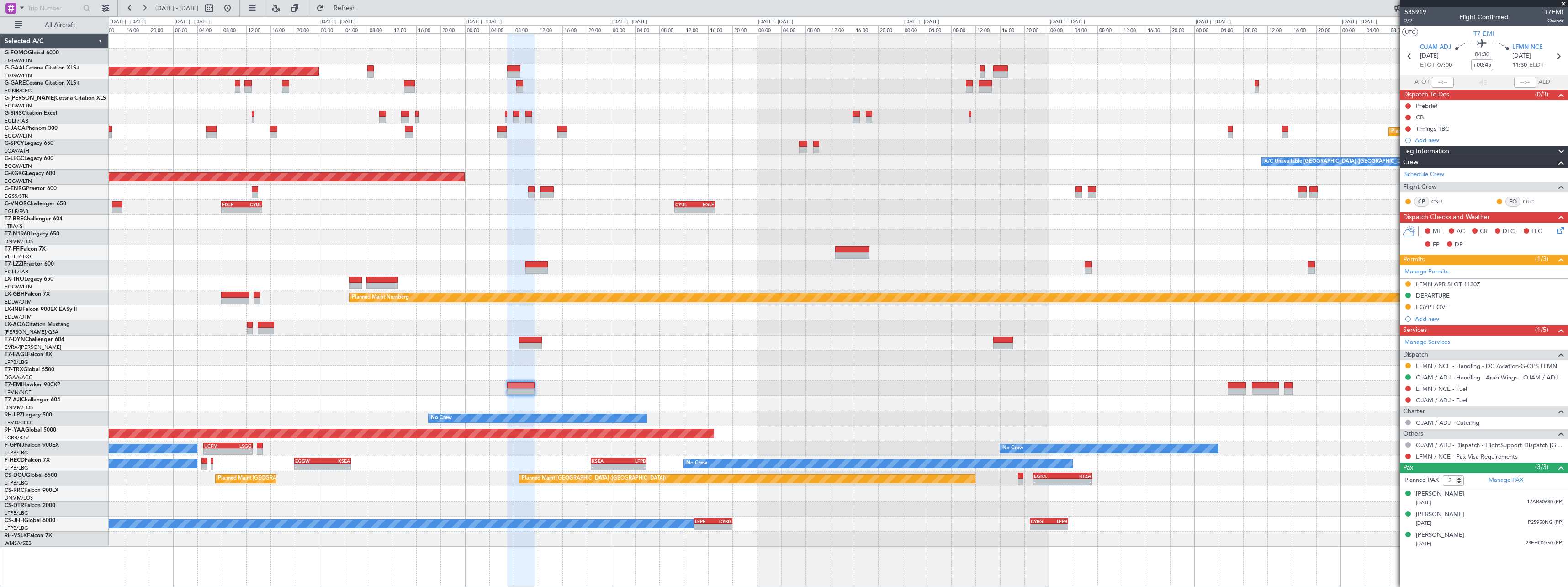
click at [427, 395] on div "- - EGGW 13:30 Z KTEB 20:55 Z Planned Maint Dusseldorf Planned Maint London (Lu…" at bounding box center [838, 290] width 1459 height 513
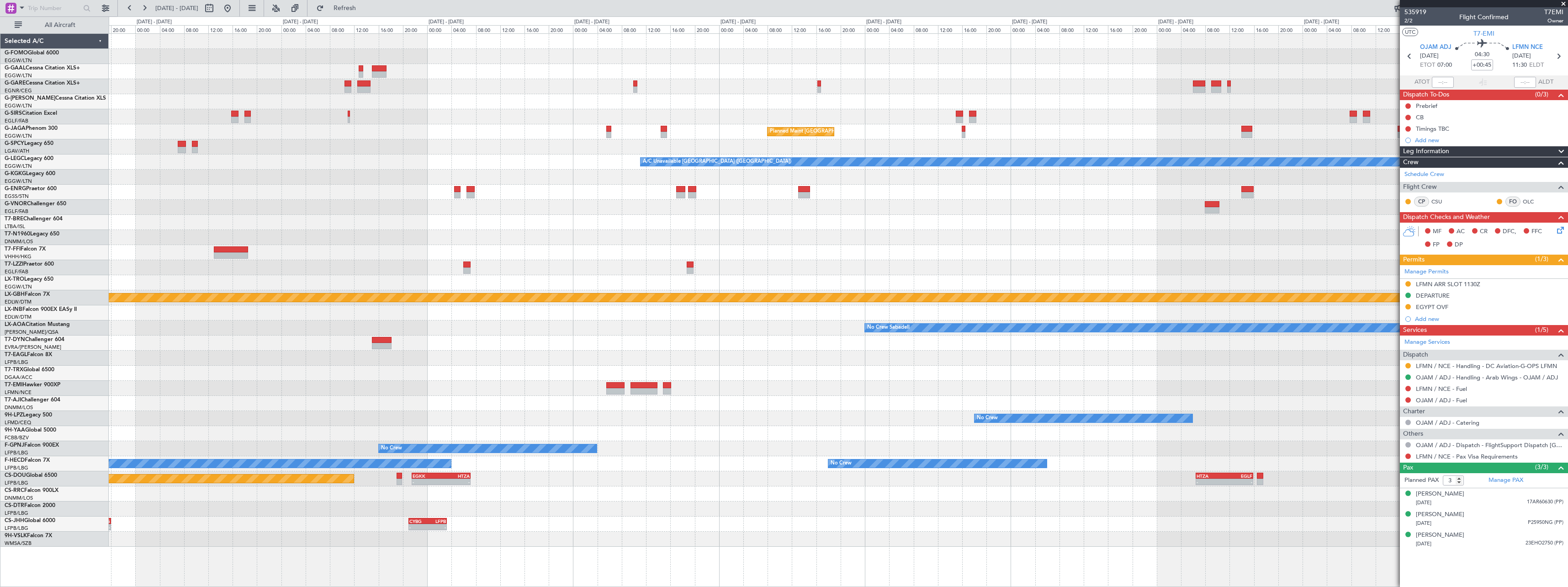
click at [506, 402] on div "Planned Maint London (Luton) A/C Unavailable London (Luton) AOG Maint Istanbul …" at bounding box center [838, 290] width 1459 height 513
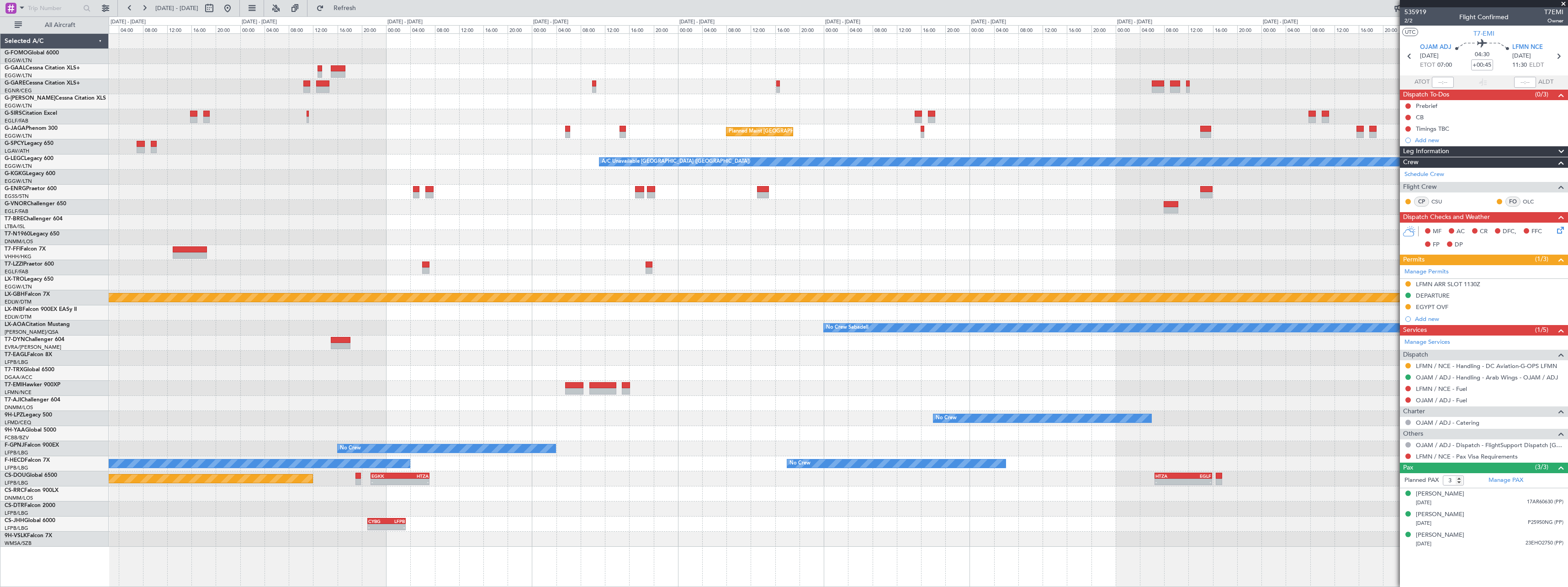
click at [503, 385] on div at bounding box center [838, 388] width 1459 height 15
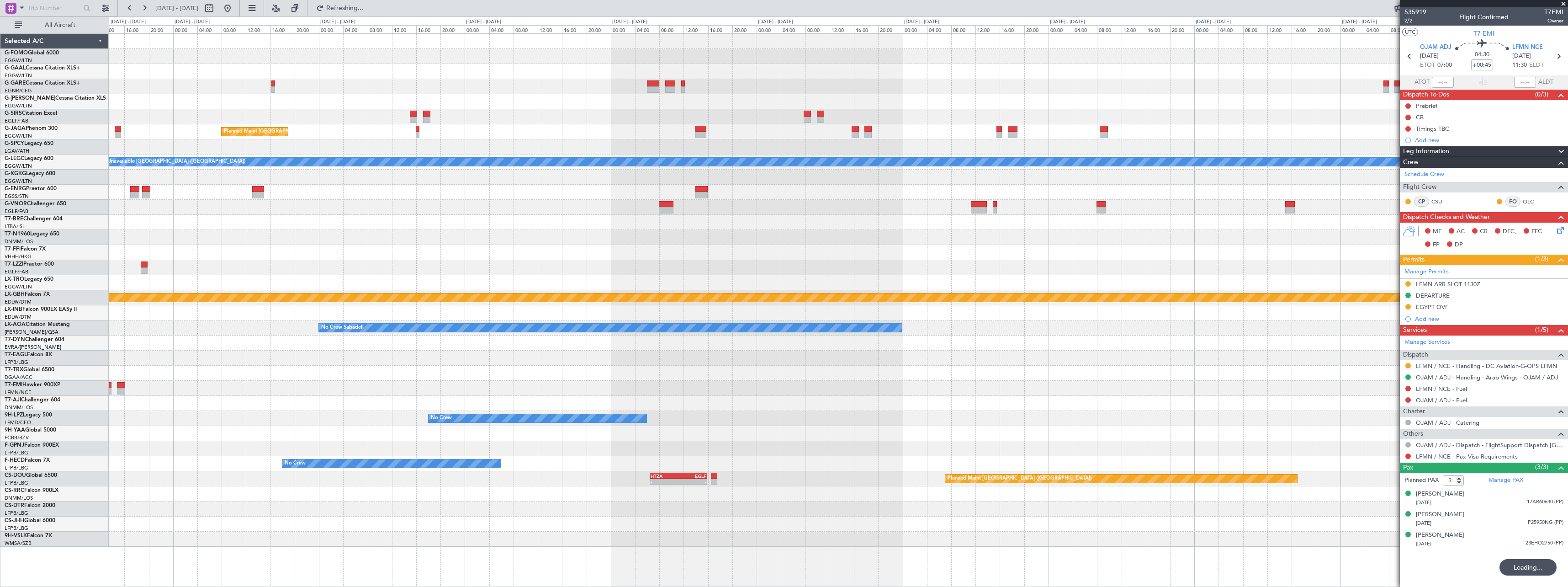
click at [365, 353] on div "Planned Maint London (Luton) A/C Unavailable London (Luton) Planned Maint Nurnb…" at bounding box center [838, 290] width 1459 height 513
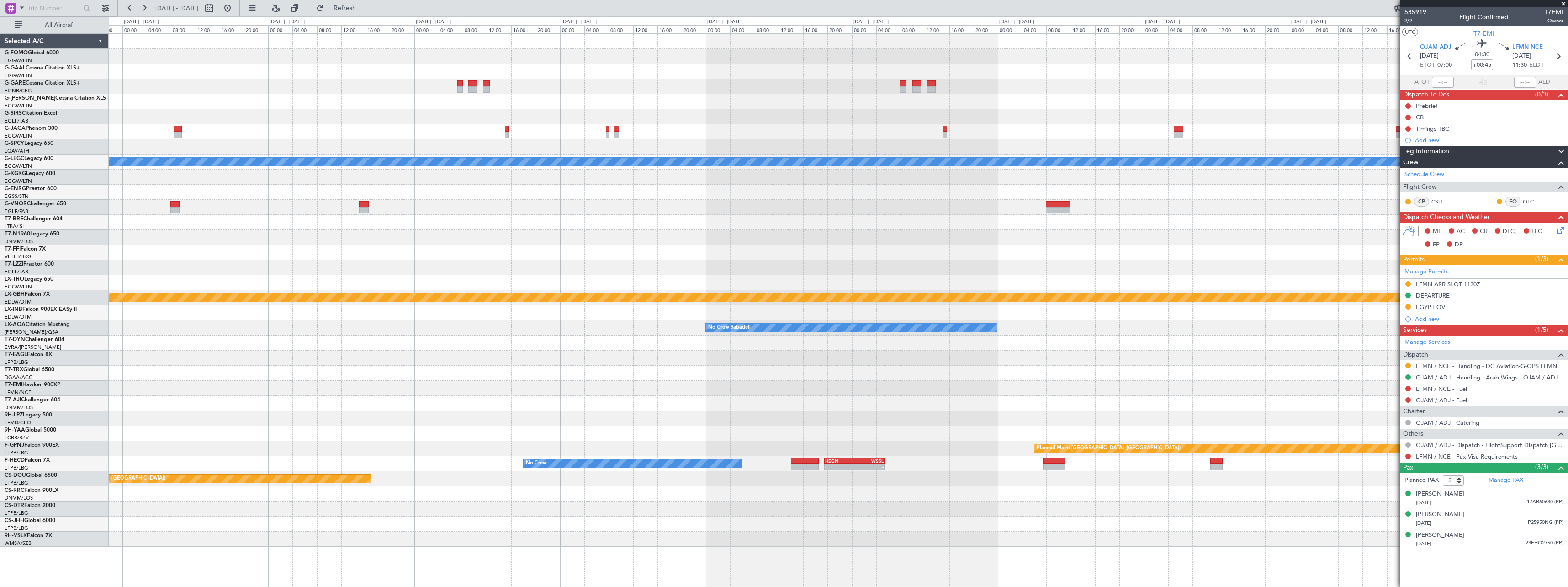
click at [369, 367] on div "A/C Unavailable London (Luton) Planned Maint Geneva (Cointrin) Planned Maint Nu…" at bounding box center [838, 290] width 1459 height 513
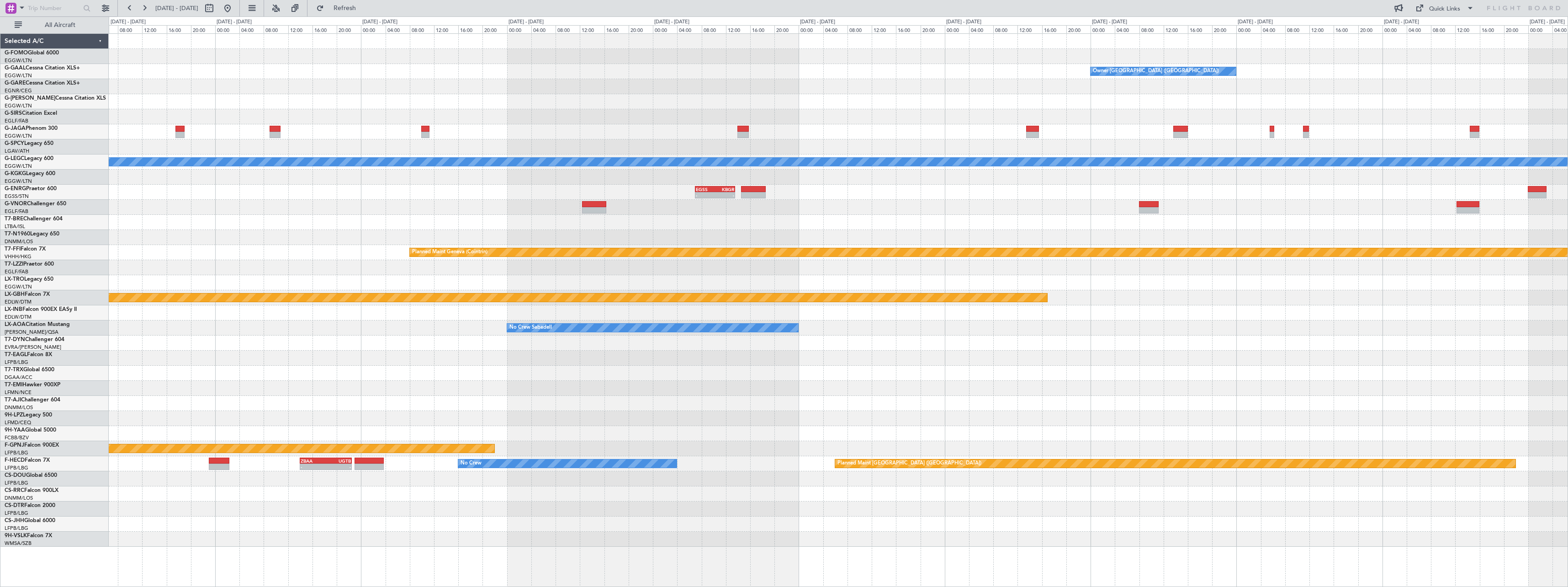
click at [924, 356] on div at bounding box center [838, 358] width 1459 height 15
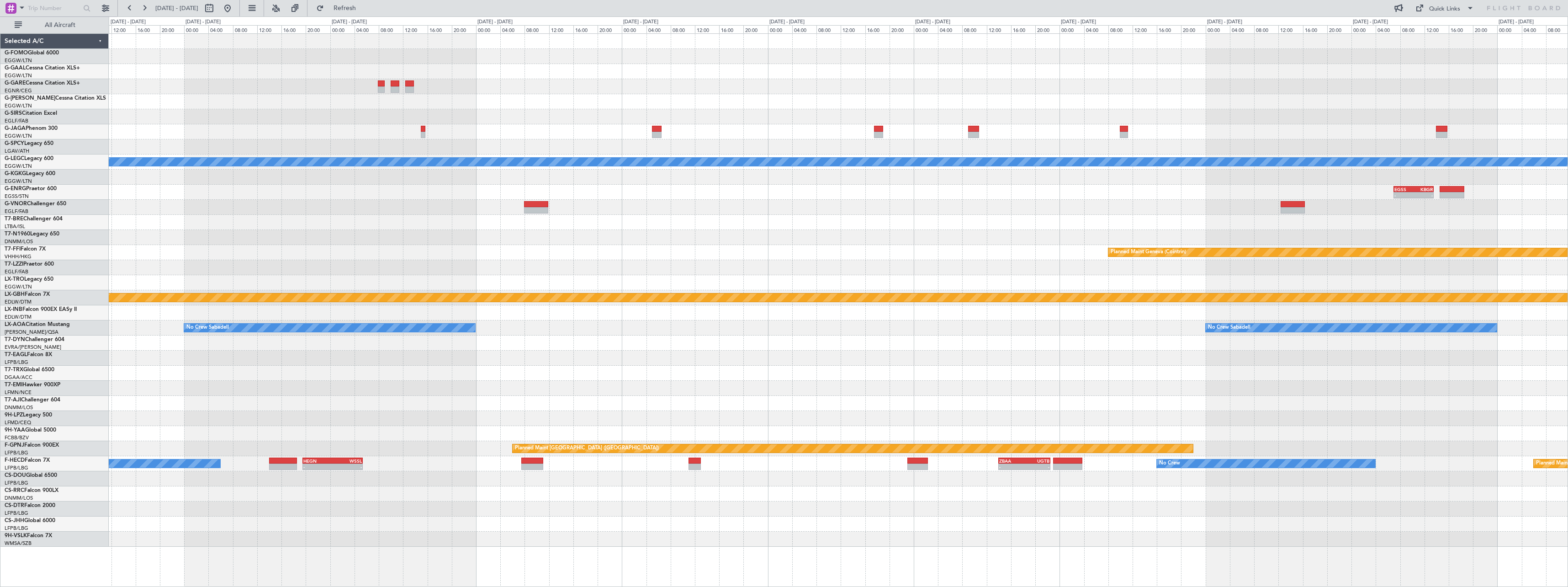
click at [978, 360] on div at bounding box center [838, 358] width 1459 height 15
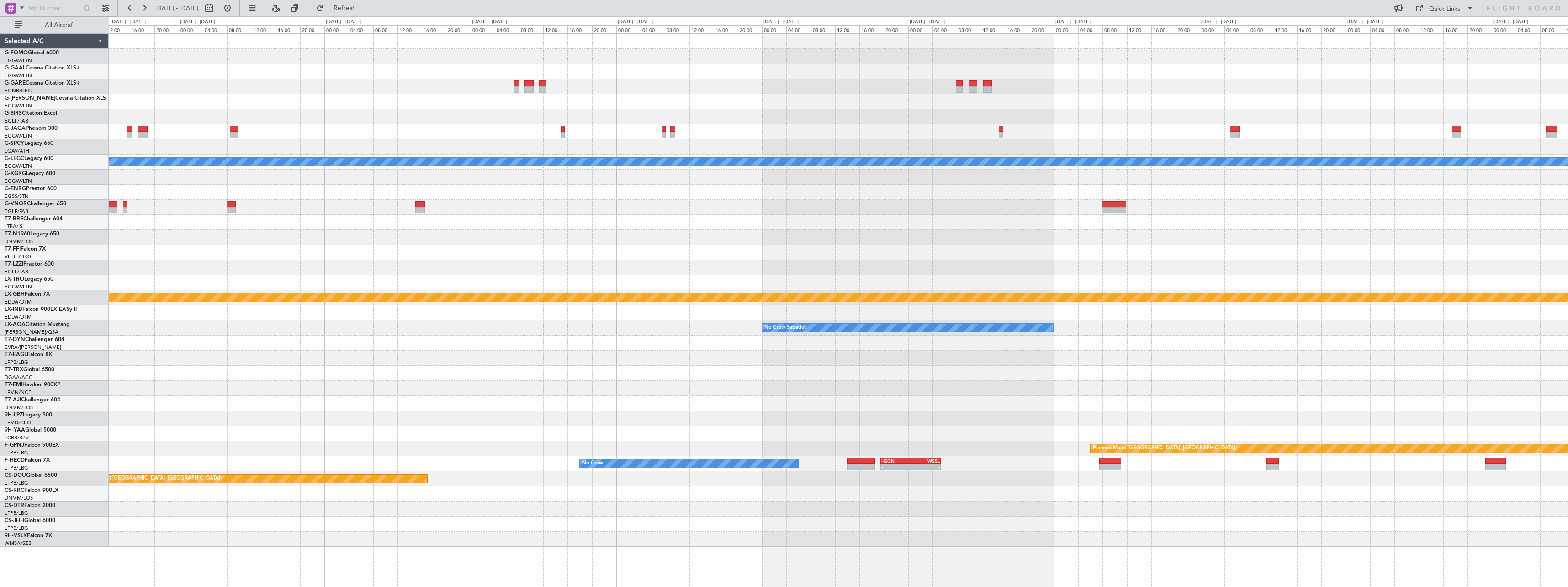
click at [1187, 364] on div "A/C Unavailable London (Luton) Planned Maint Geneva (Cointrin) Planned Maint Nu…" at bounding box center [838, 290] width 1459 height 513
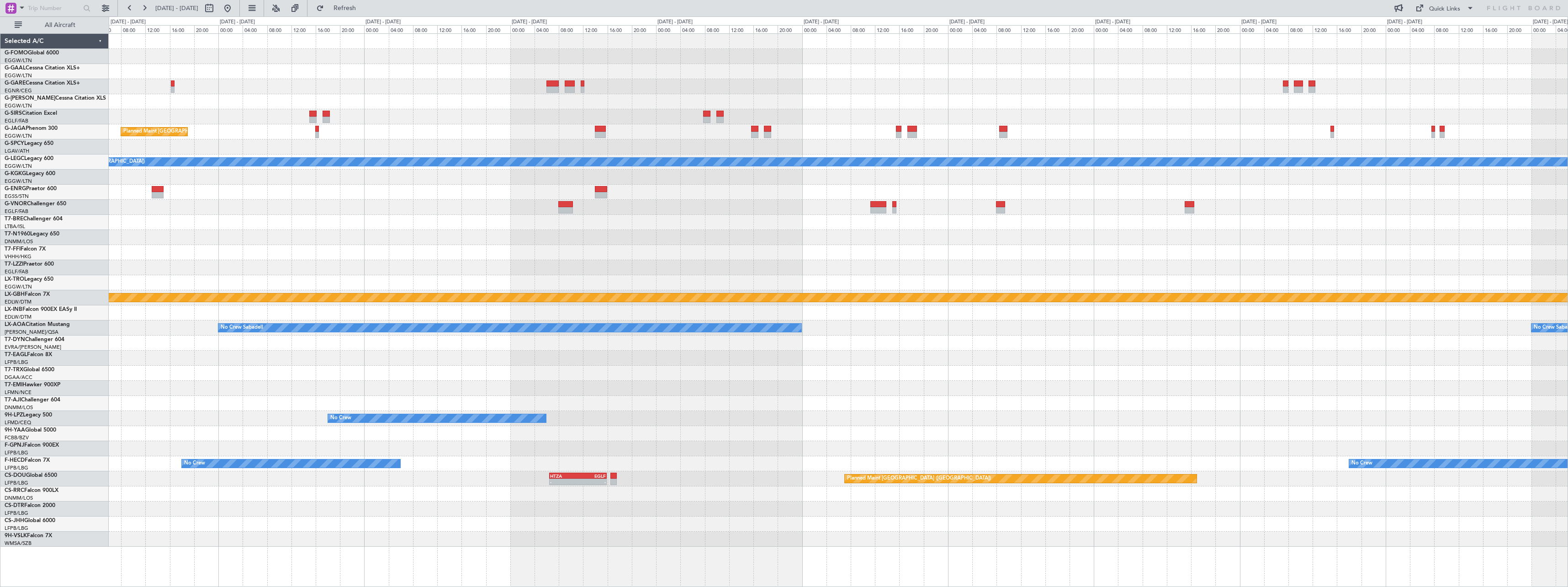
click at [1041, 368] on div at bounding box center [838, 373] width 1459 height 15
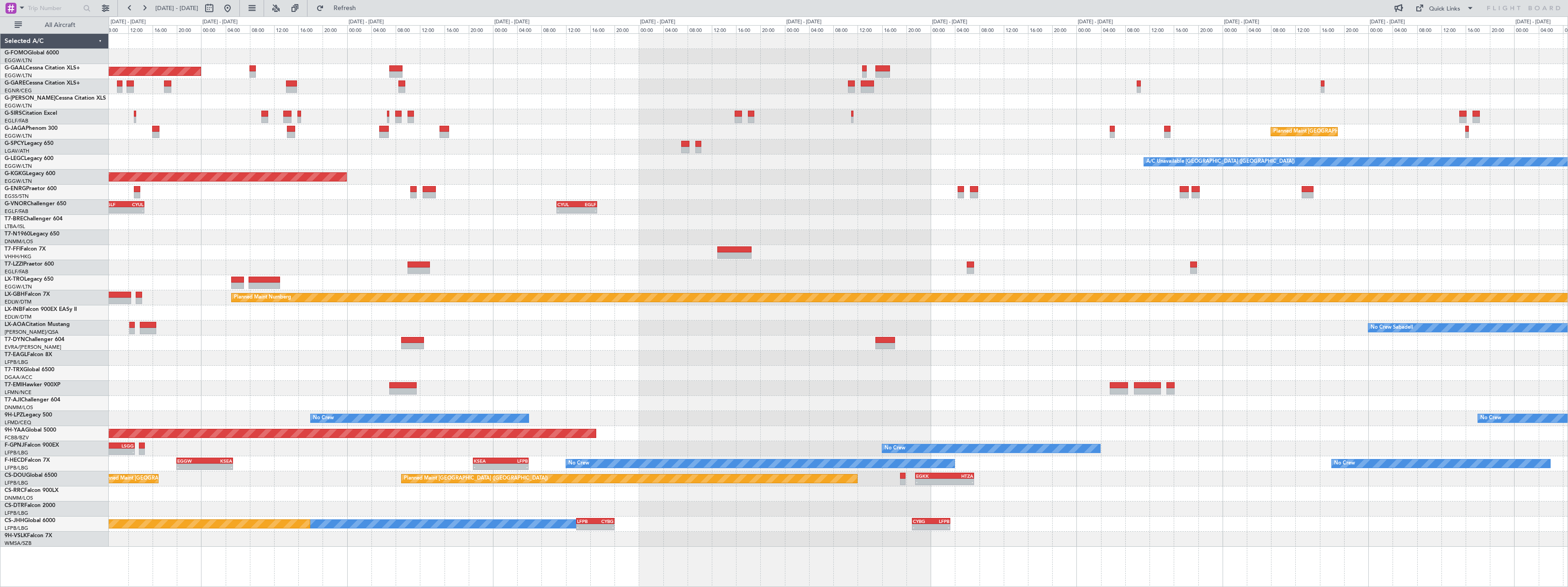
click at [1113, 407] on div "- - EGGW 13:30 Z KTEB 20:55 Z Planned Maint Dusseldorf Planned Maint London (Lu…" at bounding box center [838, 290] width 1459 height 513
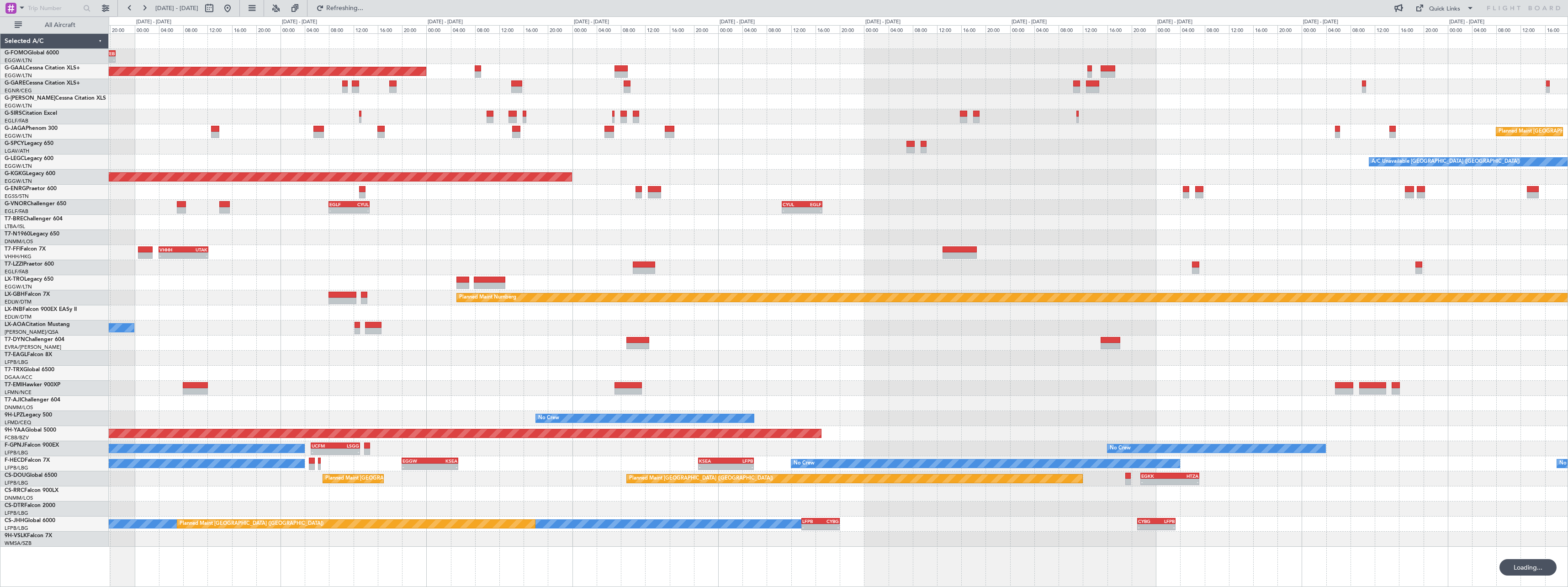
click at [924, 397] on div "Planned Maint Abuja ([PERSON_NAME] Intl)" at bounding box center [838, 403] width 1459 height 15
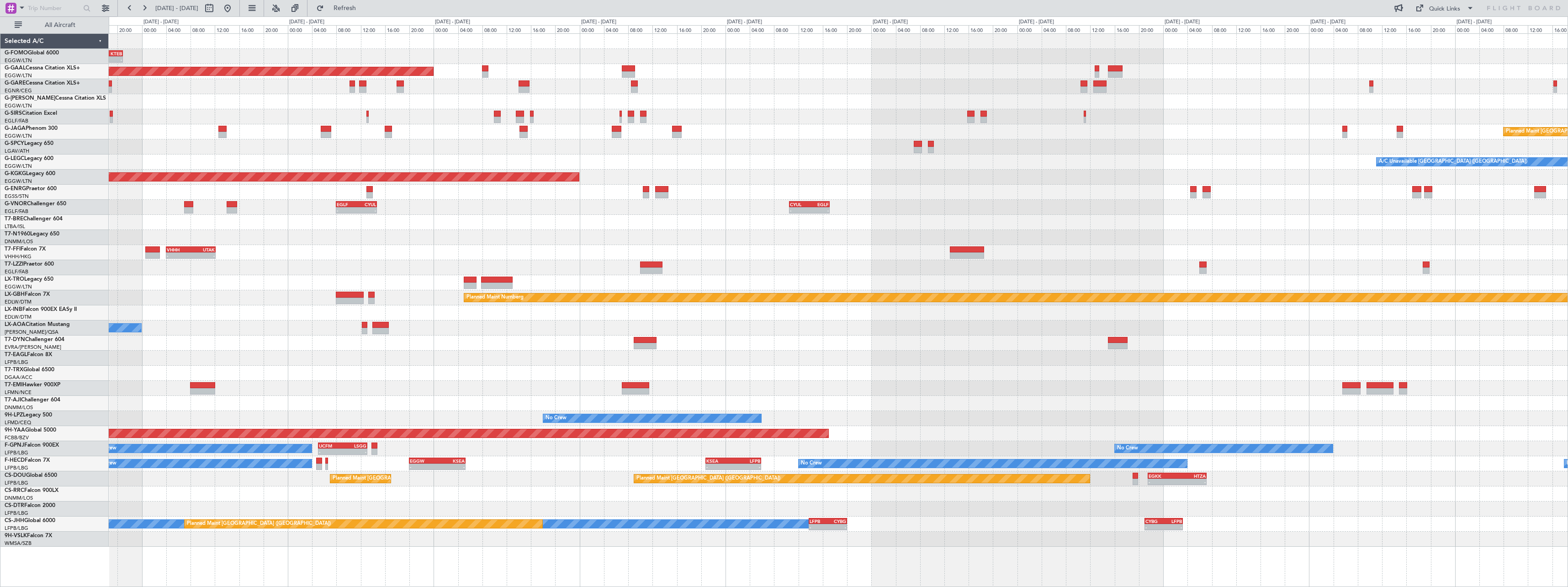
click at [214, 415] on div "No Crew No Crew" at bounding box center [838, 418] width 1459 height 15
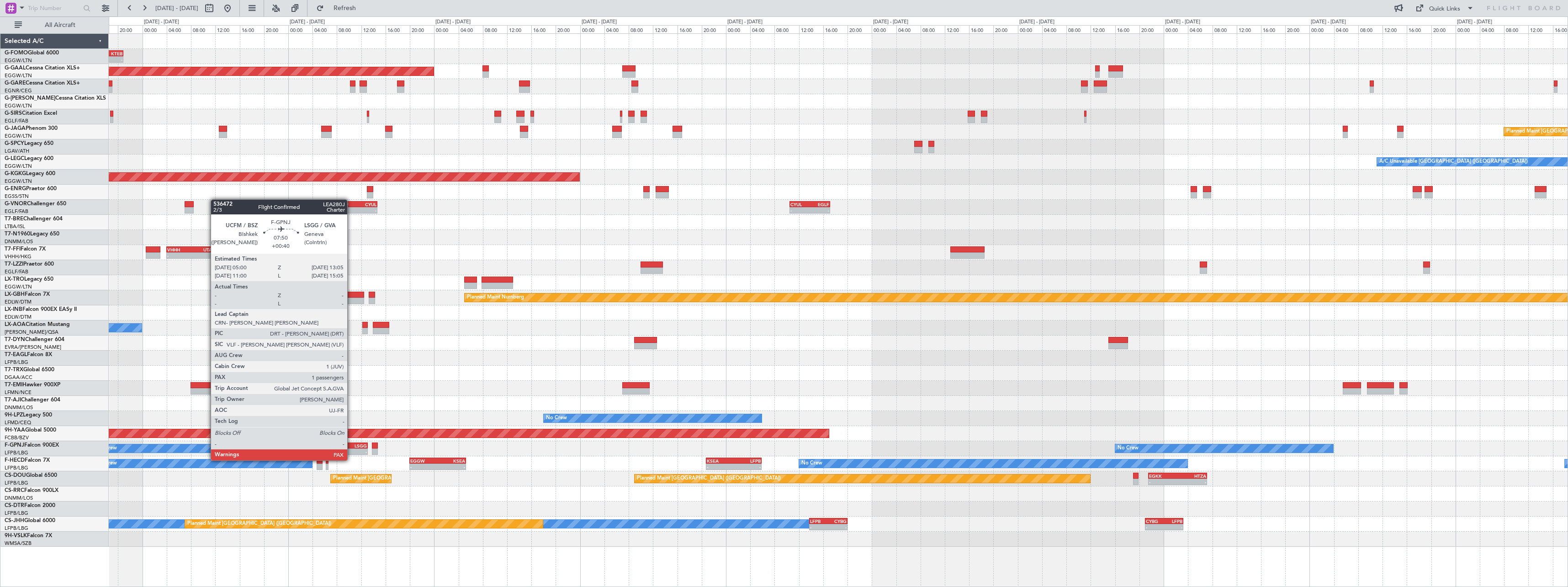
click at [352, 451] on div "-" at bounding box center [355, 451] width 24 height 5
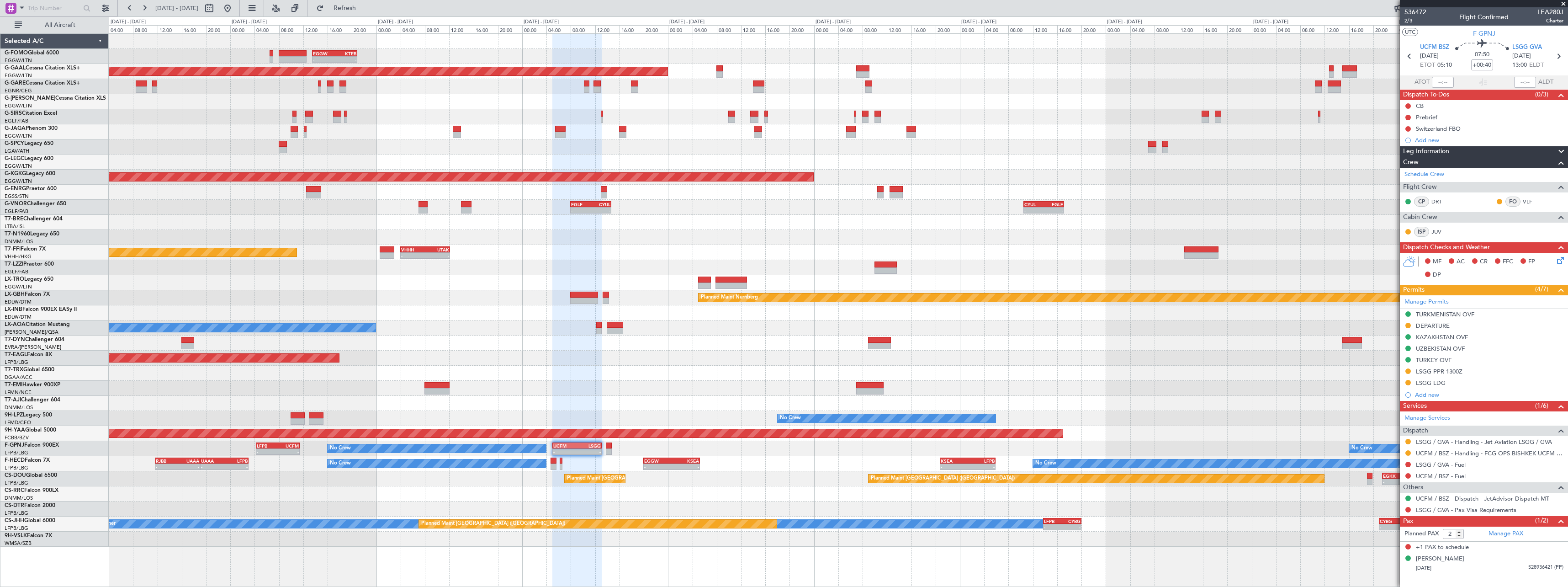
click at [606, 488] on div "Planned Maint [GEOGRAPHIC_DATA] ([GEOGRAPHIC_DATA])" at bounding box center [838, 494] width 1459 height 15
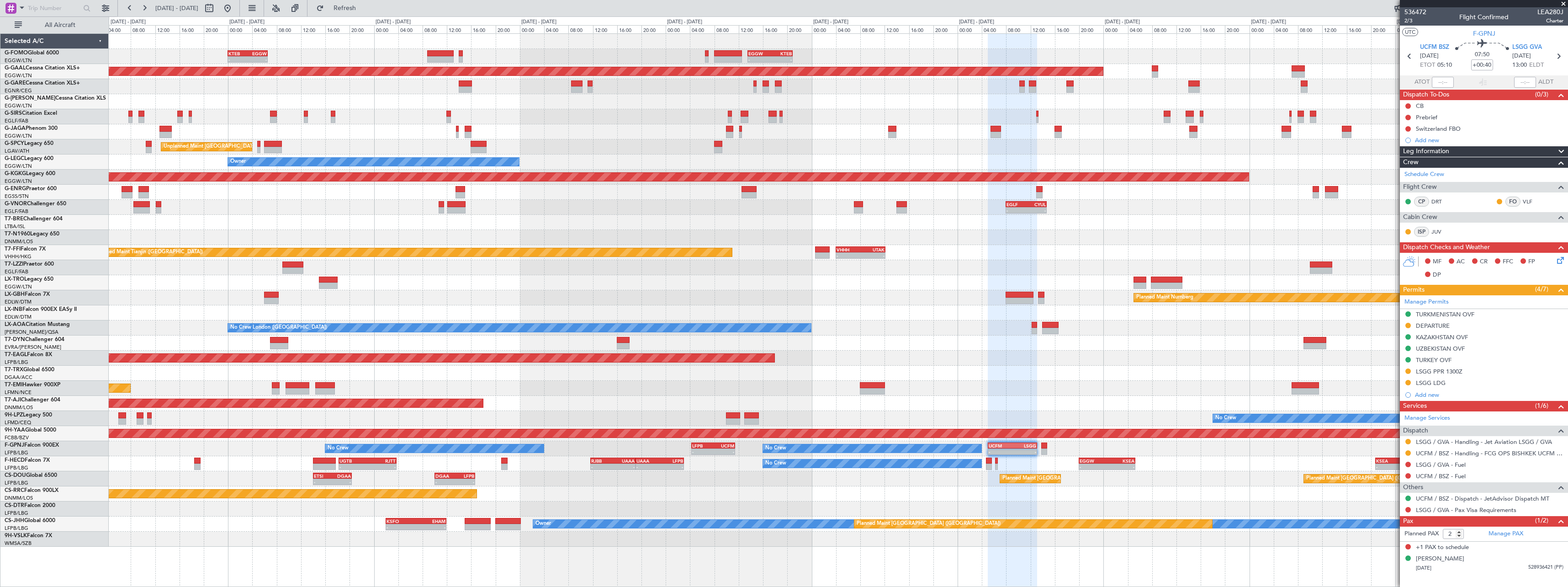
click at [1133, 374] on div "- - EGGW 13:30 Z KTEB 20:55 Z KTEB 00:00 Z EGGW 06:35 Z - - EGGW 06:00 Z KTEB 1…" at bounding box center [838, 290] width 1459 height 513
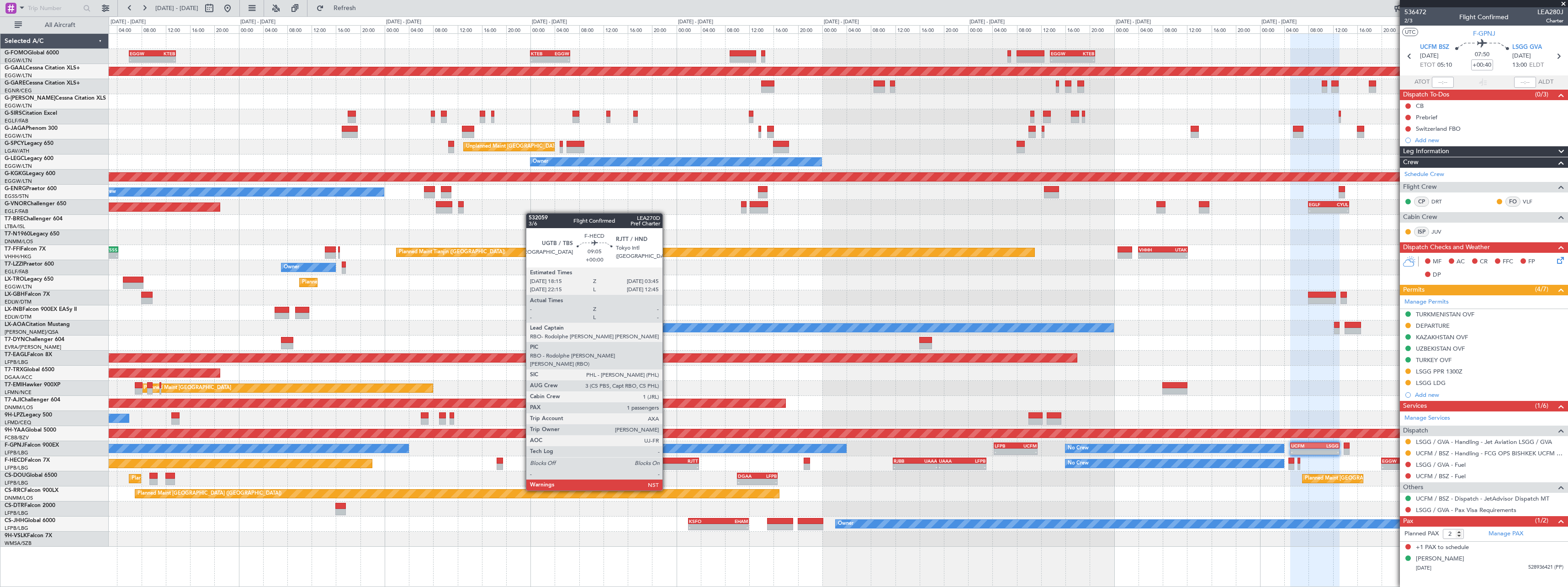
click at [667, 465] on div "-" at bounding box center [656, 466] width 28 height 5
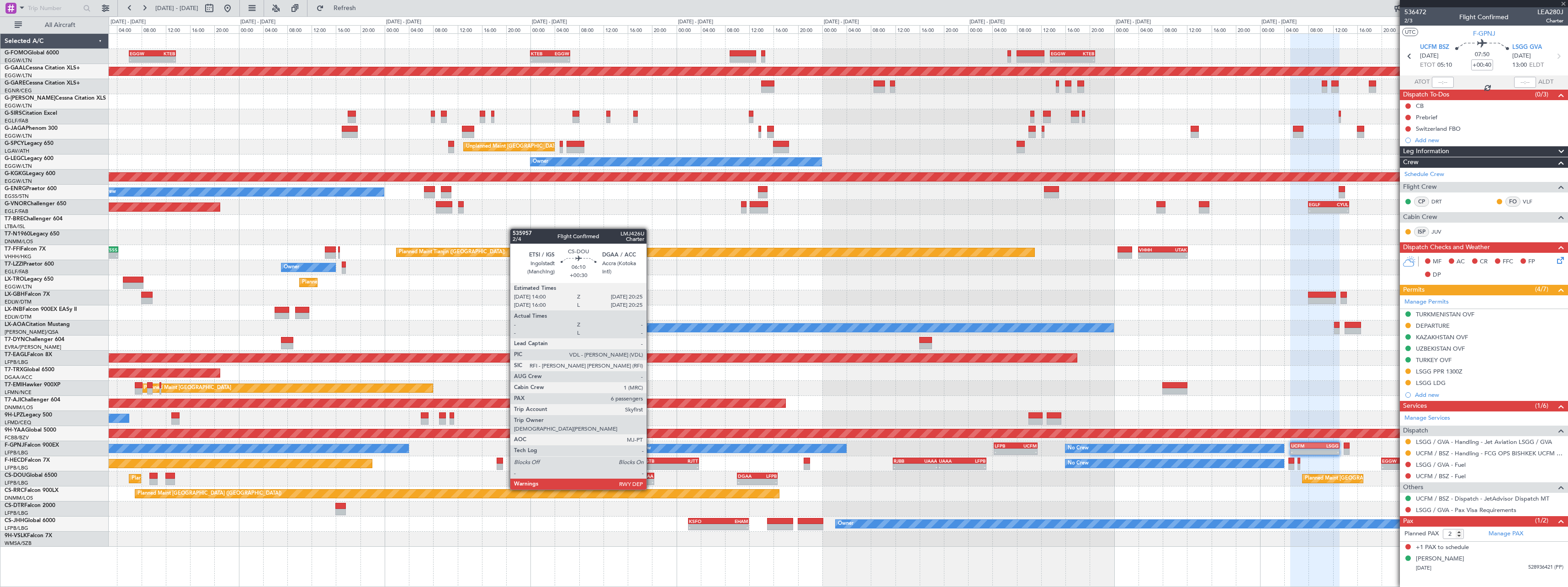
type input "1"
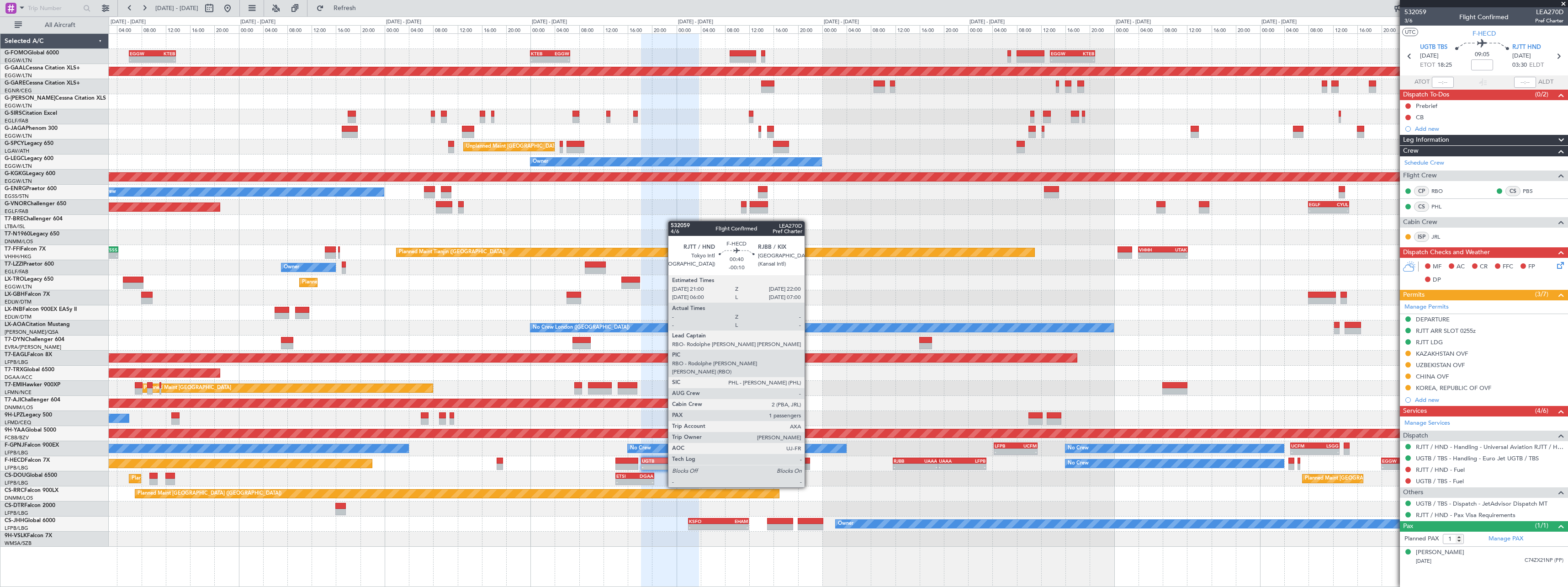
click at [809, 462] on div at bounding box center [807, 460] width 7 height 7
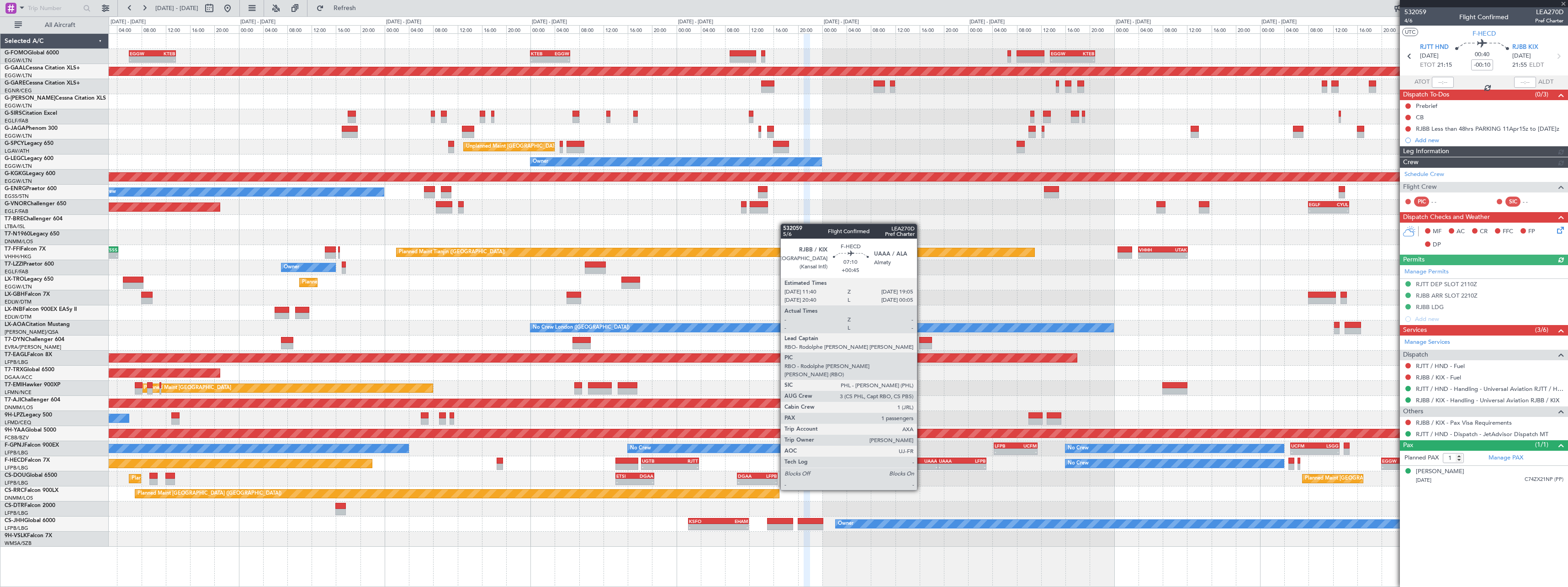
click at [921, 465] on div "-" at bounding box center [926, 466] width 22 height 5
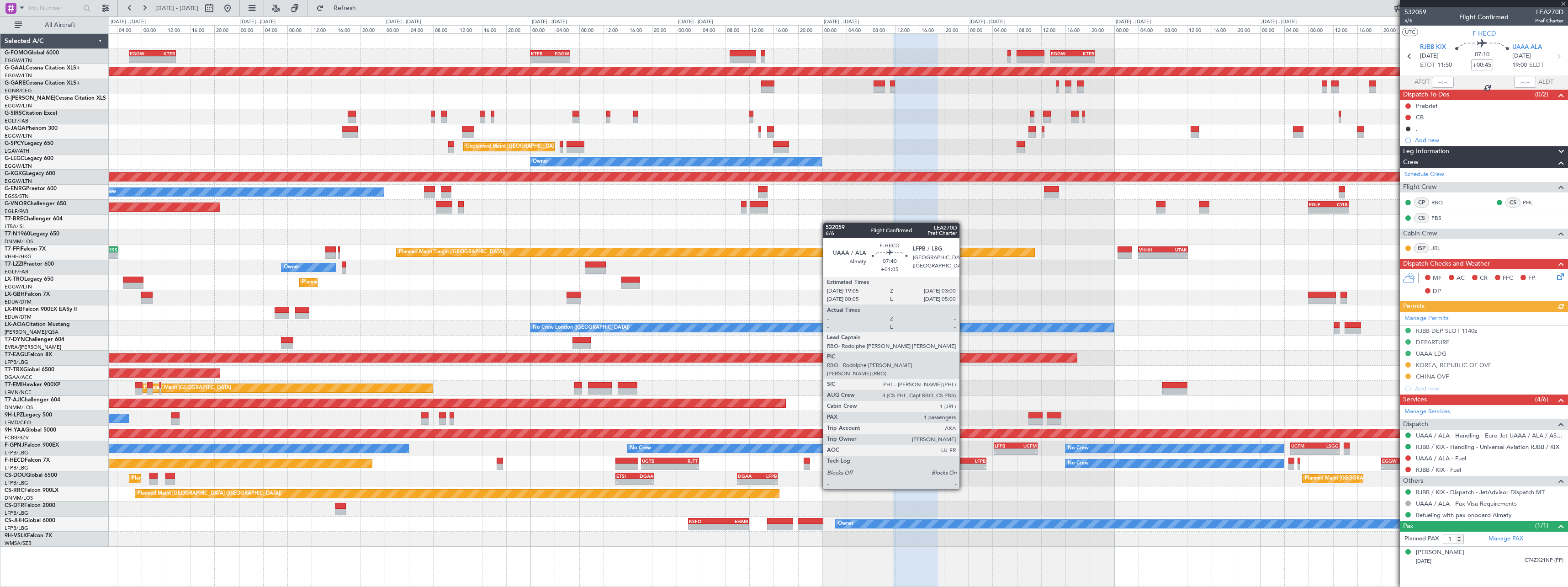
click at [964, 463] on div "- -" at bounding box center [962, 466] width 49 height 7
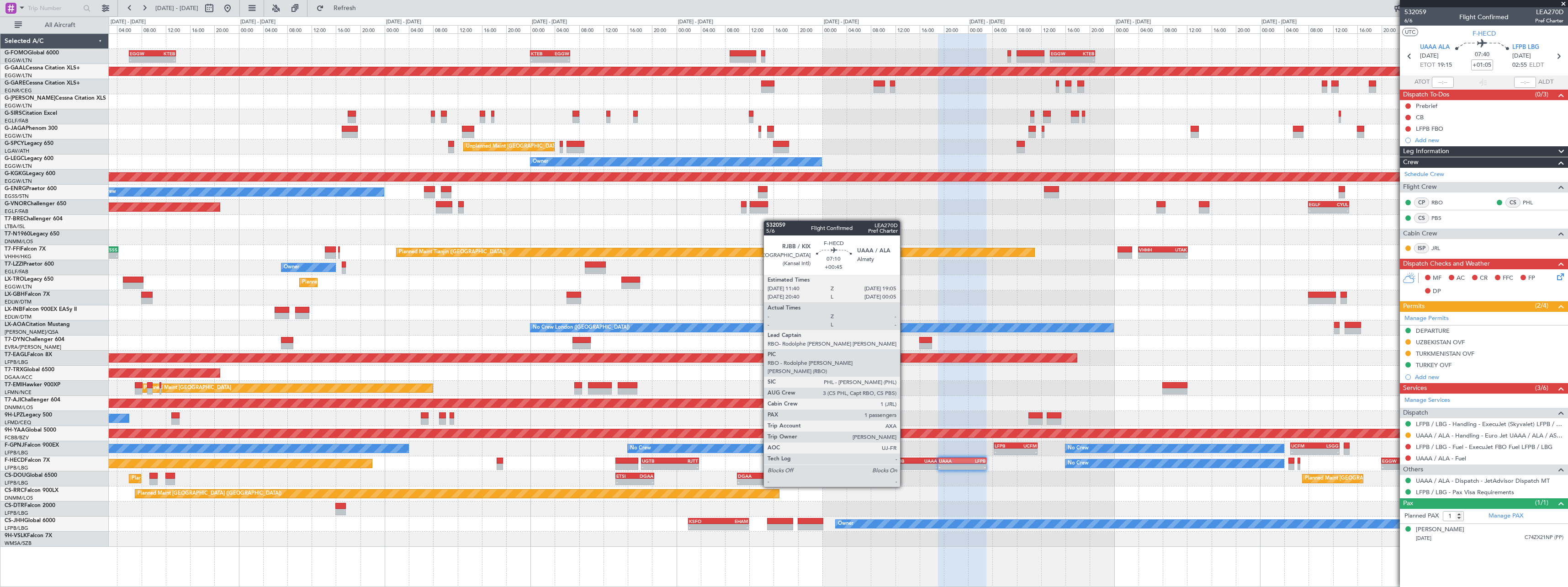
click at [904, 461] on div "RJBB" at bounding box center [905, 460] width 22 height 5
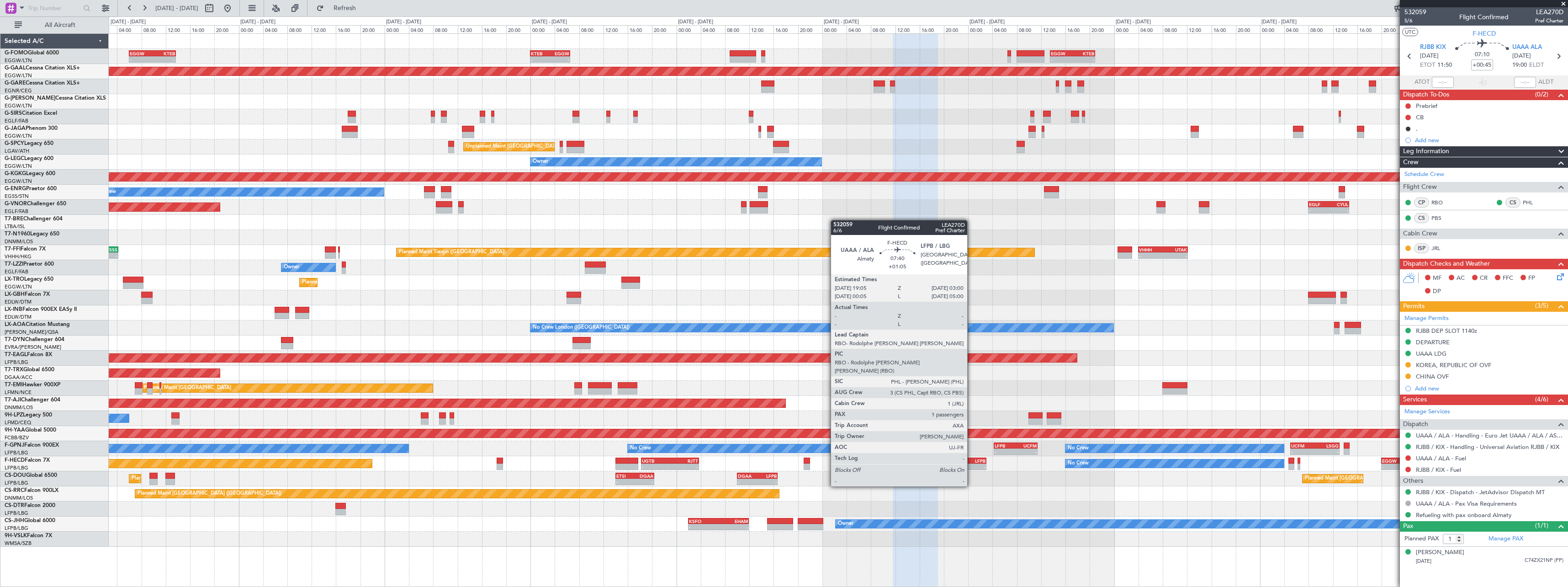
click at [968, 461] on div "LFPB" at bounding box center [974, 460] width 23 height 5
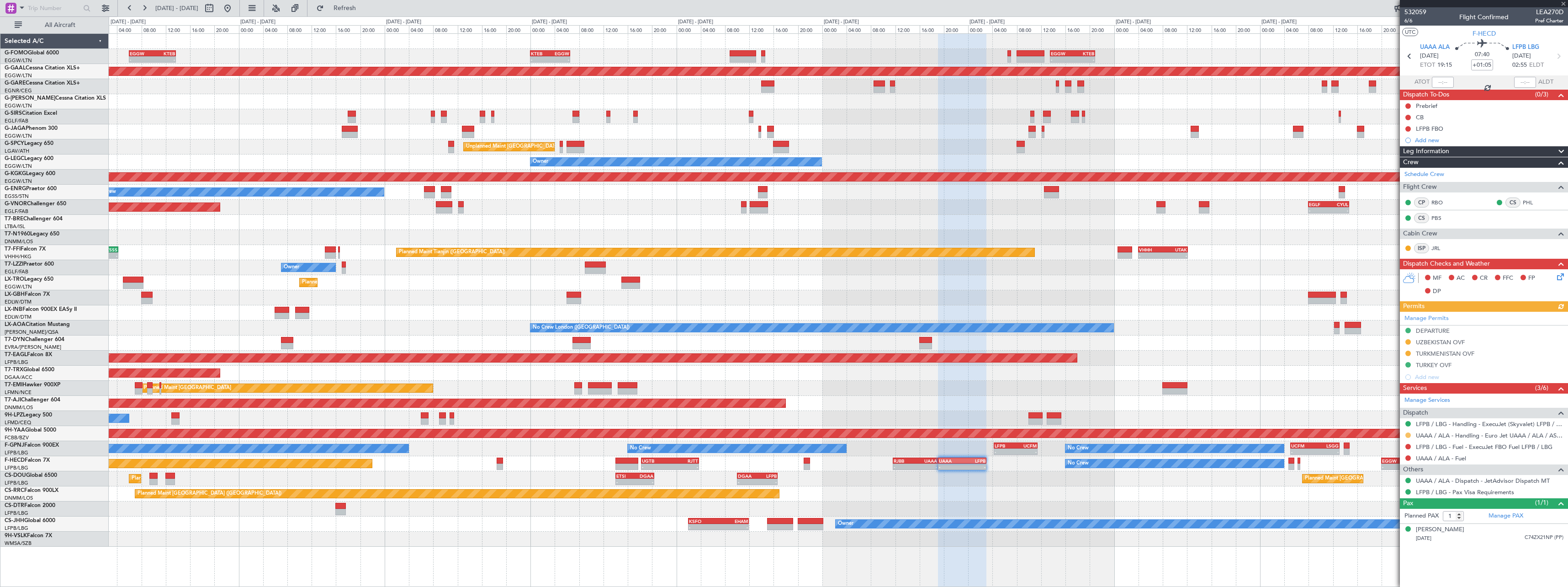
click at [1409, 434] on button at bounding box center [1408, 435] width 5 height 5
click at [1379, 543] on span "Confirmed" at bounding box center [1382, 544] width 29 height 9
click at [1439, 331] on div "DEPARTURE" at bounding box center [1433, 331] width 34 height 8
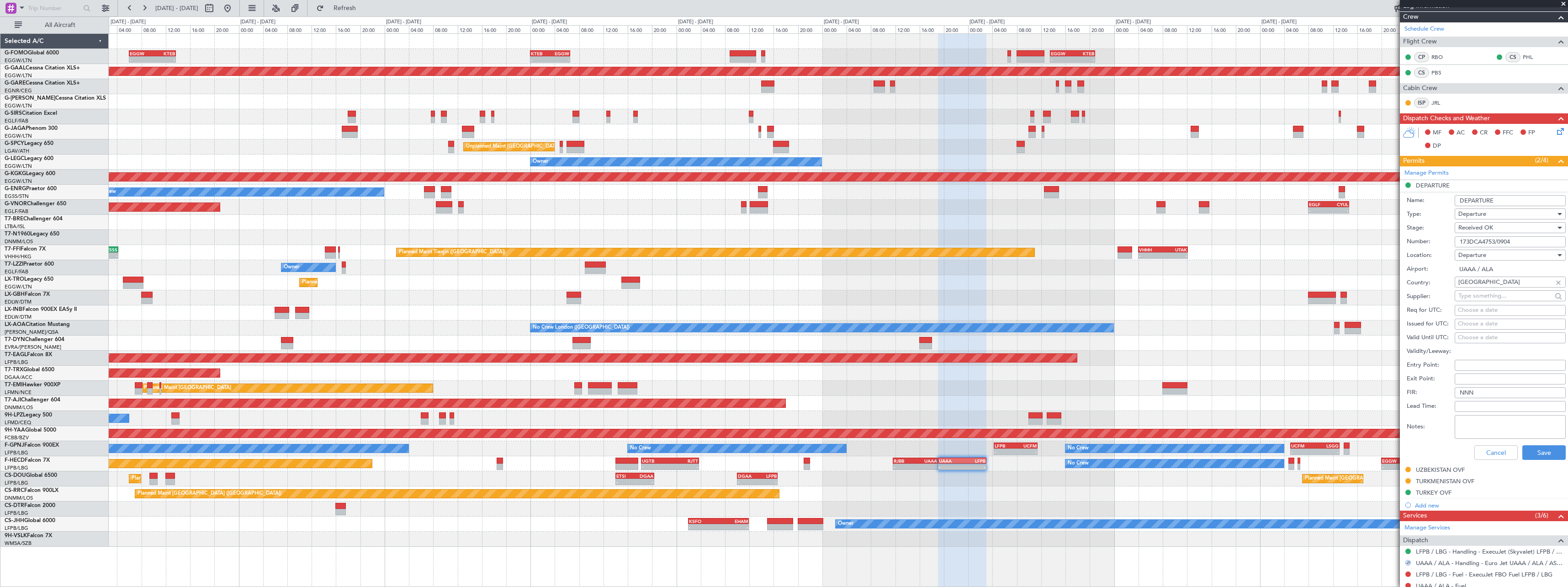
scroll to position [228, 0]
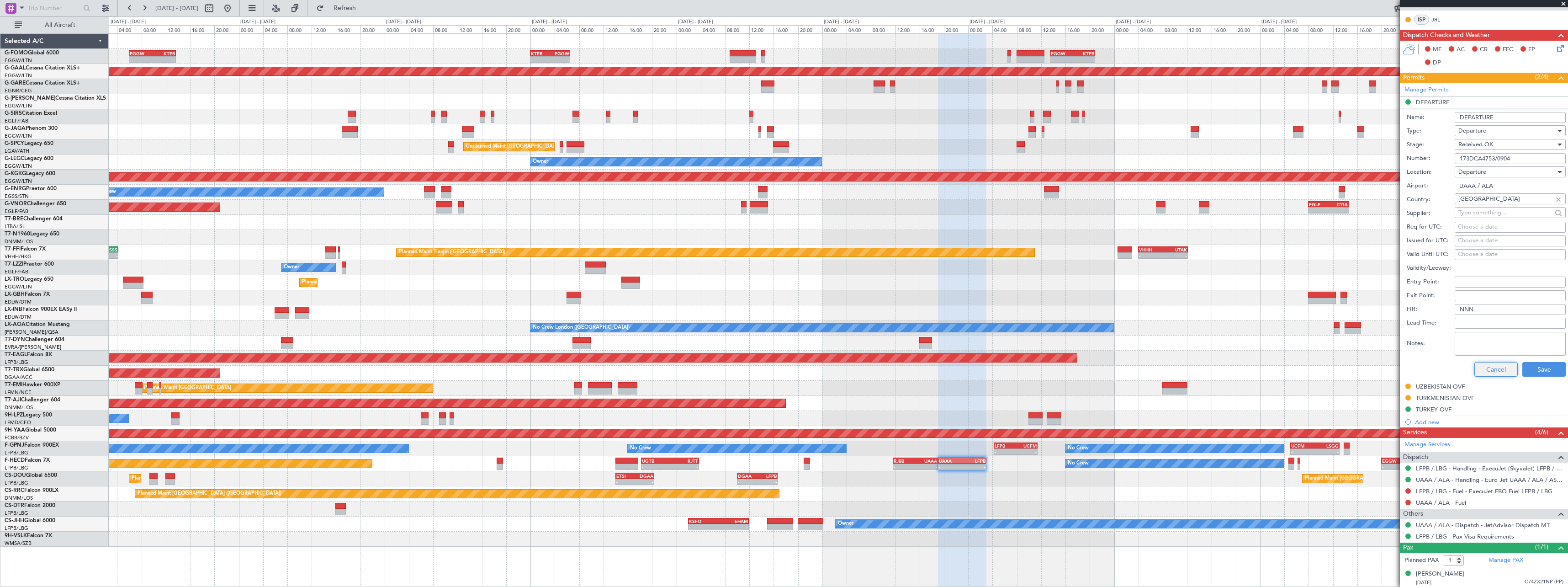
click at [1486, 366] on button "Cancel" at bounding box center [1496, 369] width 43 height 15
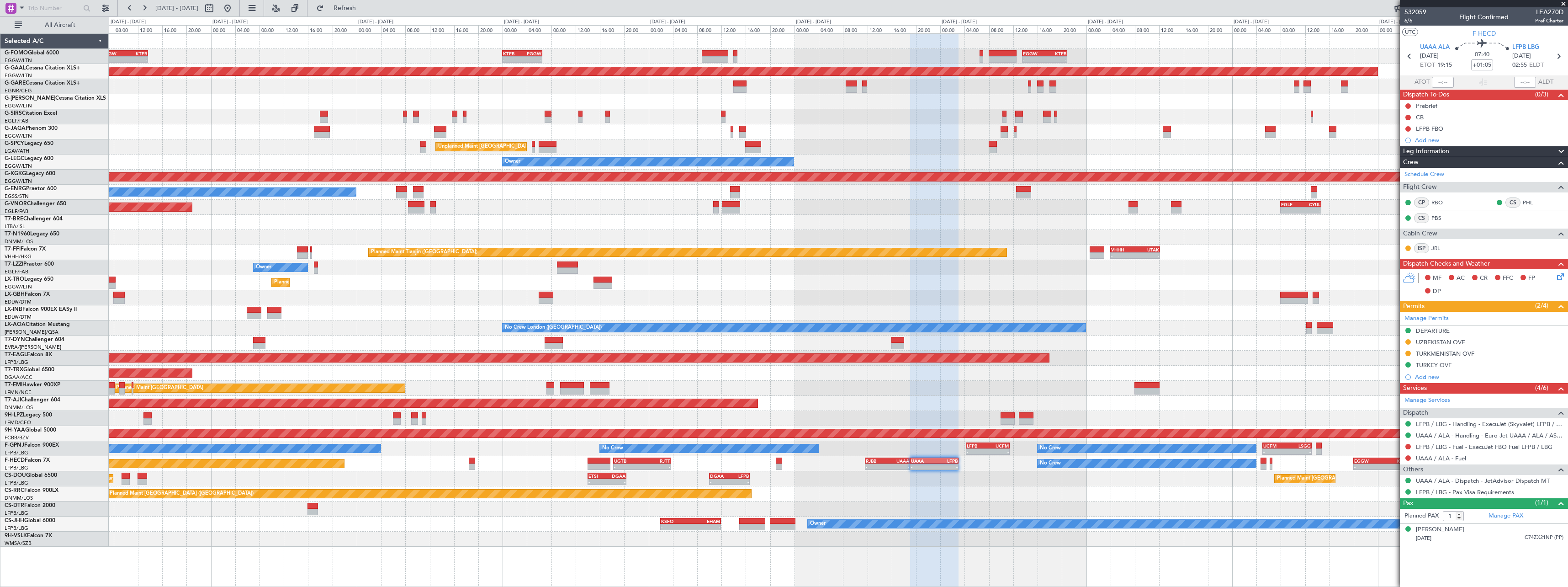
click at [1240, 365] on div "- - EGGW 06:00 Z KTEB 13:40 Z - - KTEB 00:00 Z EGGW 06:35 Z - - EGGW 13:30 Z KT…" at bounding box center [838, 290] width 1459 height 513
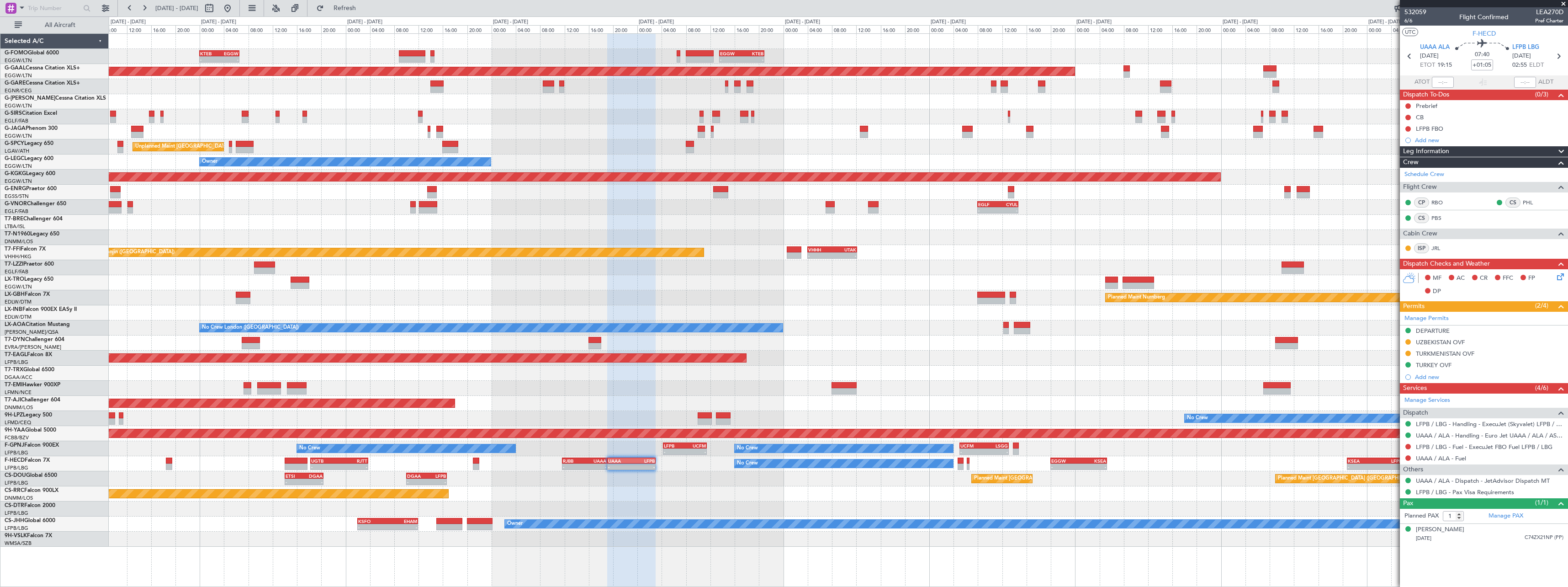
click at [703, 396] on div "- - KTEB 00:00 Z EGGW 06:35 Z - - EGGW 13:30 Z KTEB 20:55 Z EGGW 06:00 Z KTEB 1…" at bounding box center [838, 290] width 1459 height 513
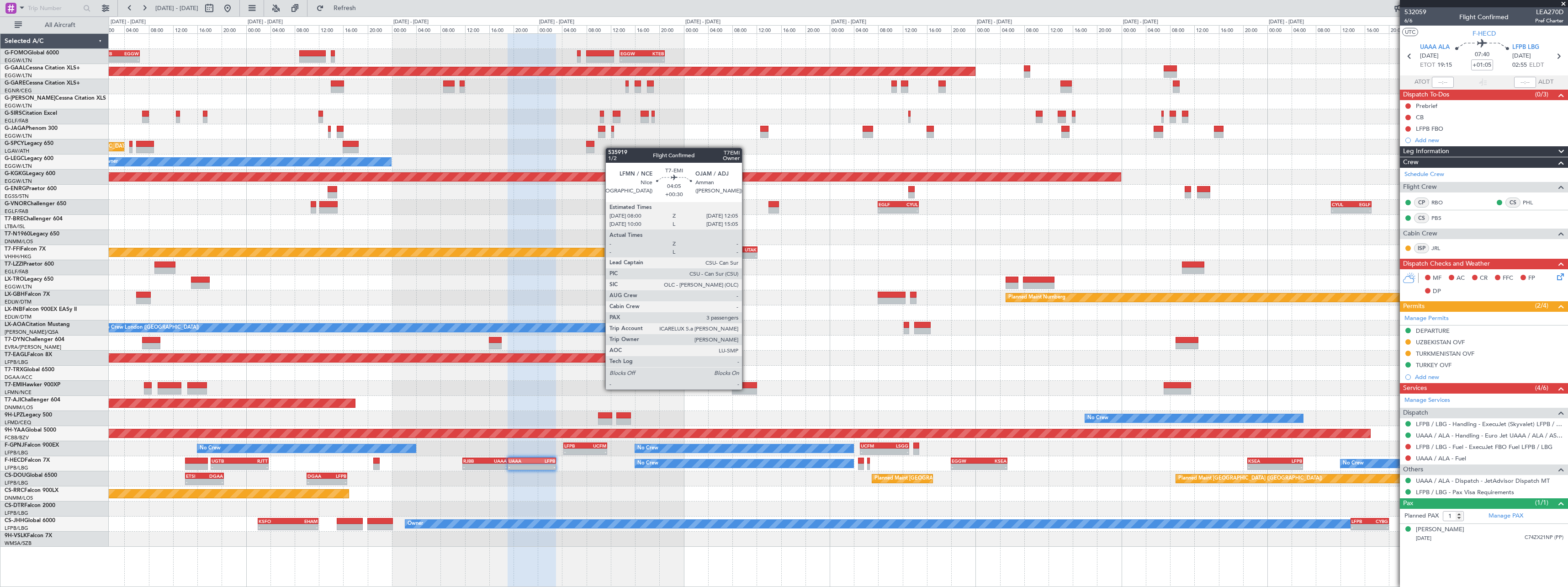
click at [746, 388] on div at bounding box center [744, 391] width 25 height 7
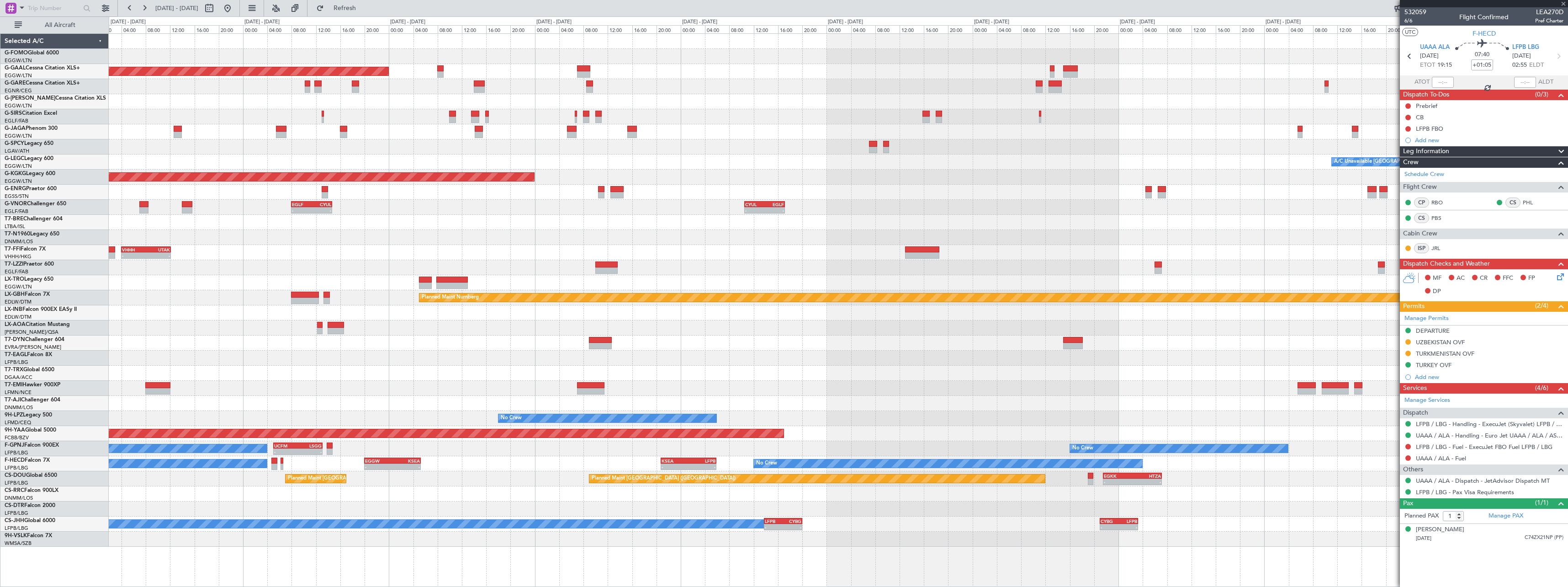
click at [488, 380] on div "- - EGGW 13:30 Z KTEB 20:55 Z Planned [GEOGRAPHIC_DATA] Planned Maint [GEOGRAPH…" at bounding box center [838, 290] width 1459 height 513
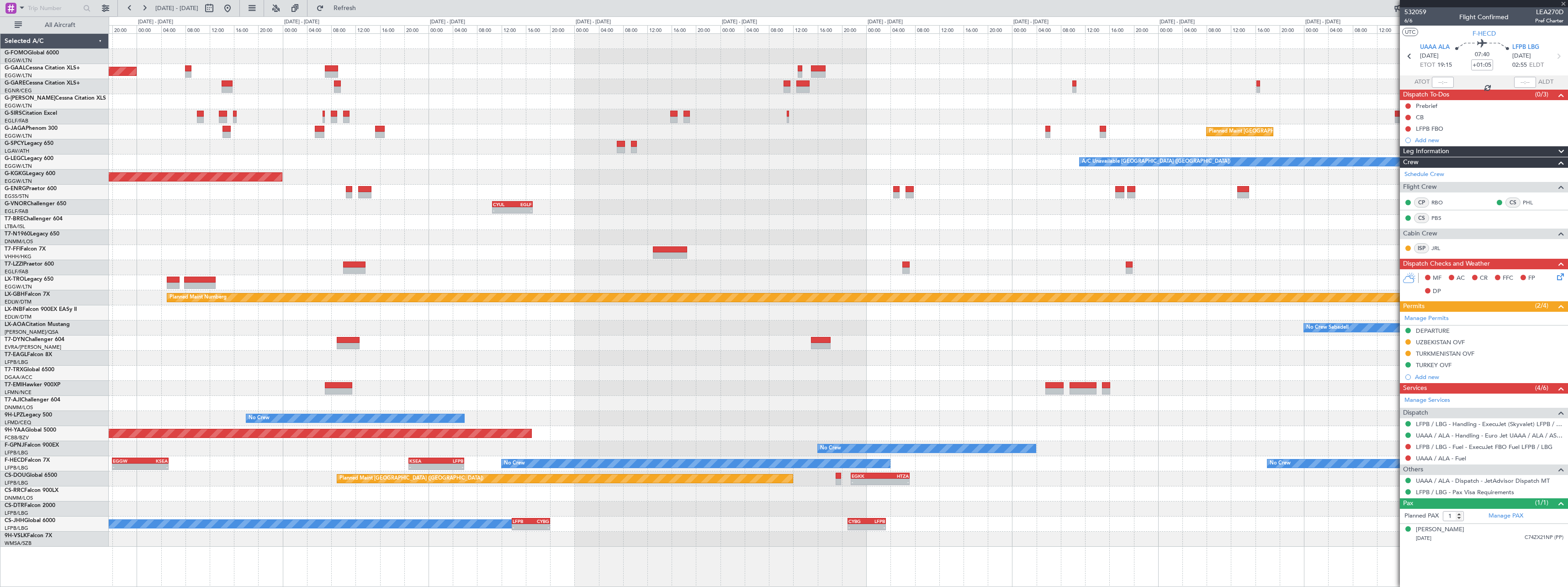
type input "+00:30"
type input "3"
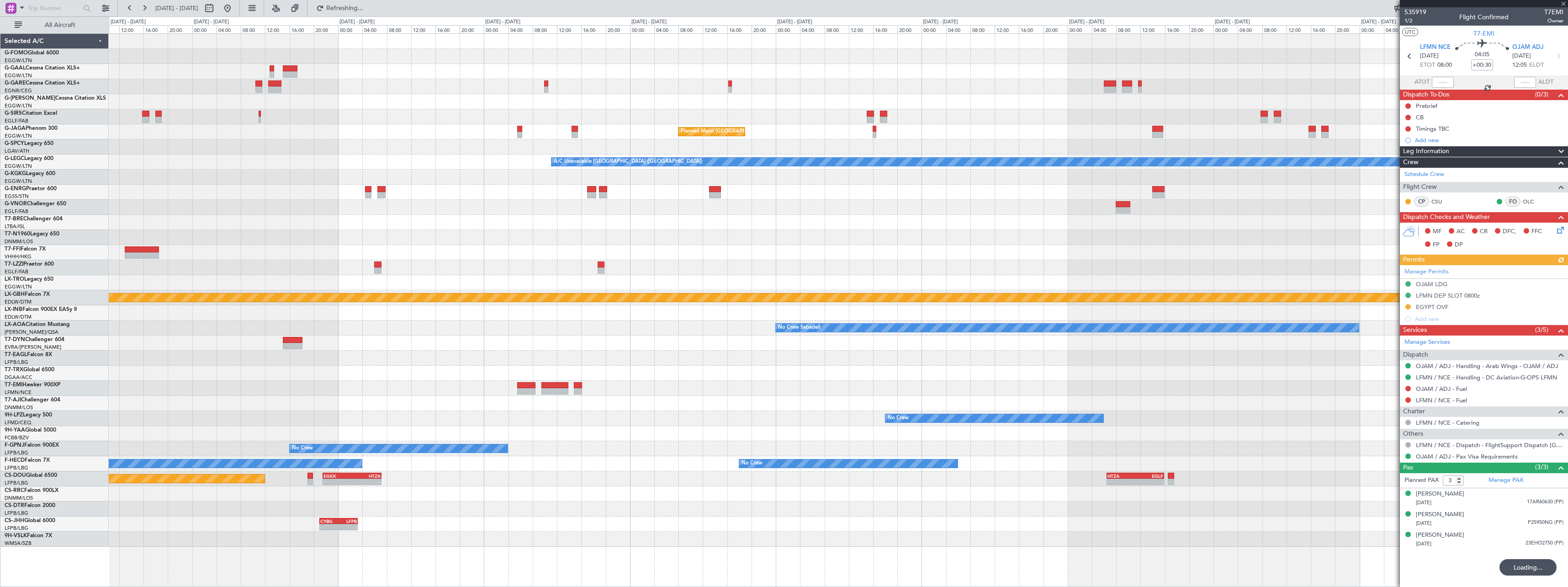
click at [1048, 364] on div at bounding box center [838, 358] width 1459 height 15
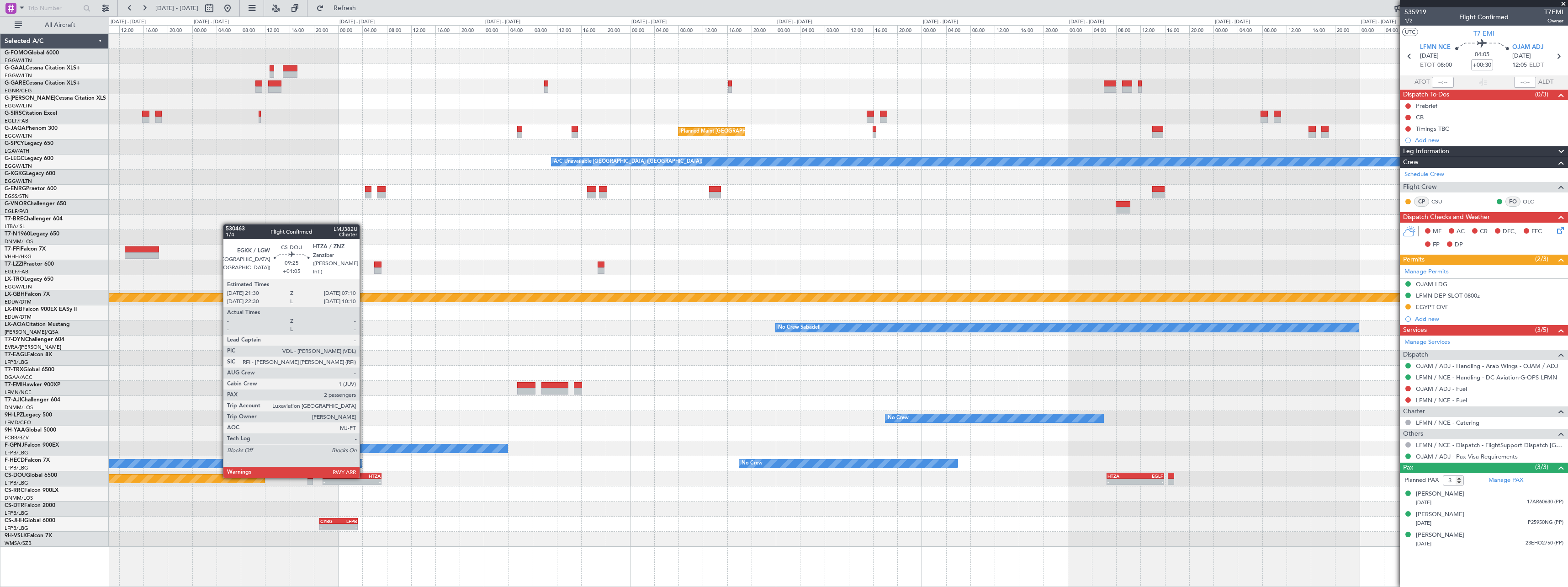
click at [363, 477] on div "HTZA" at bounding box center [366, 476] width 29 height 5
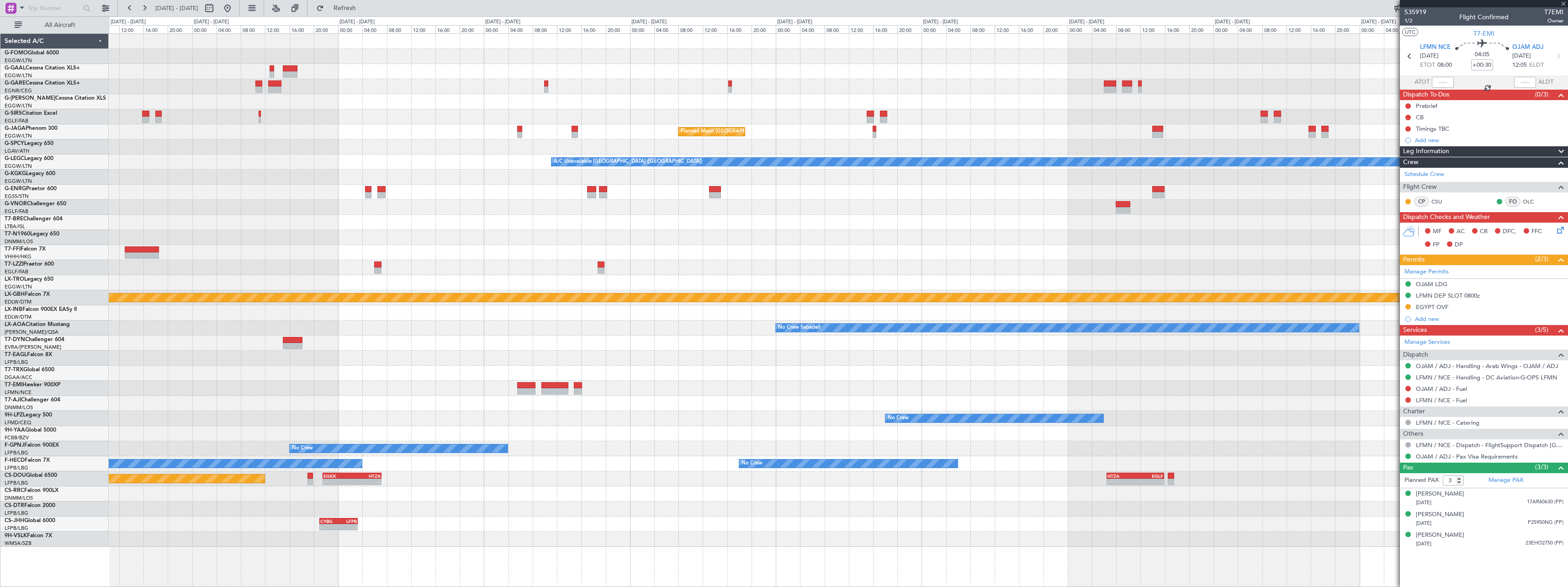
type input "+01:05"
type input "2"
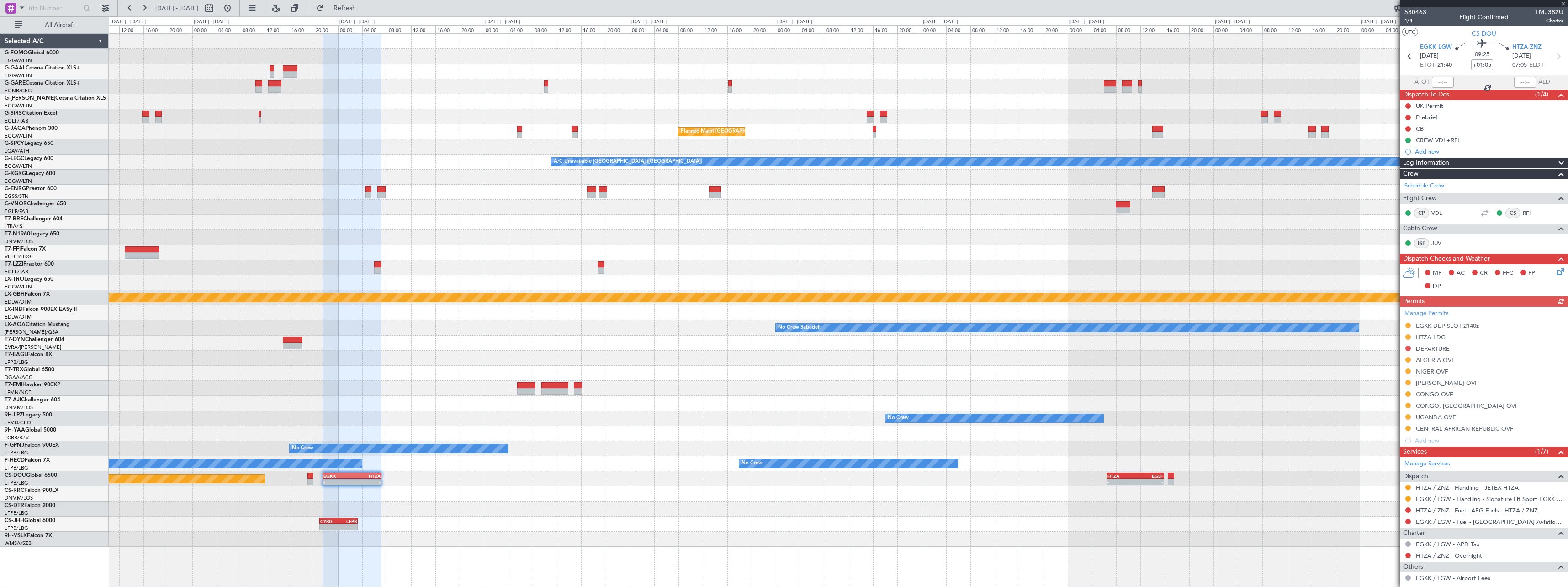
click at [1556, 160] on span at bounding box center [1561, 163] width 11 height 11
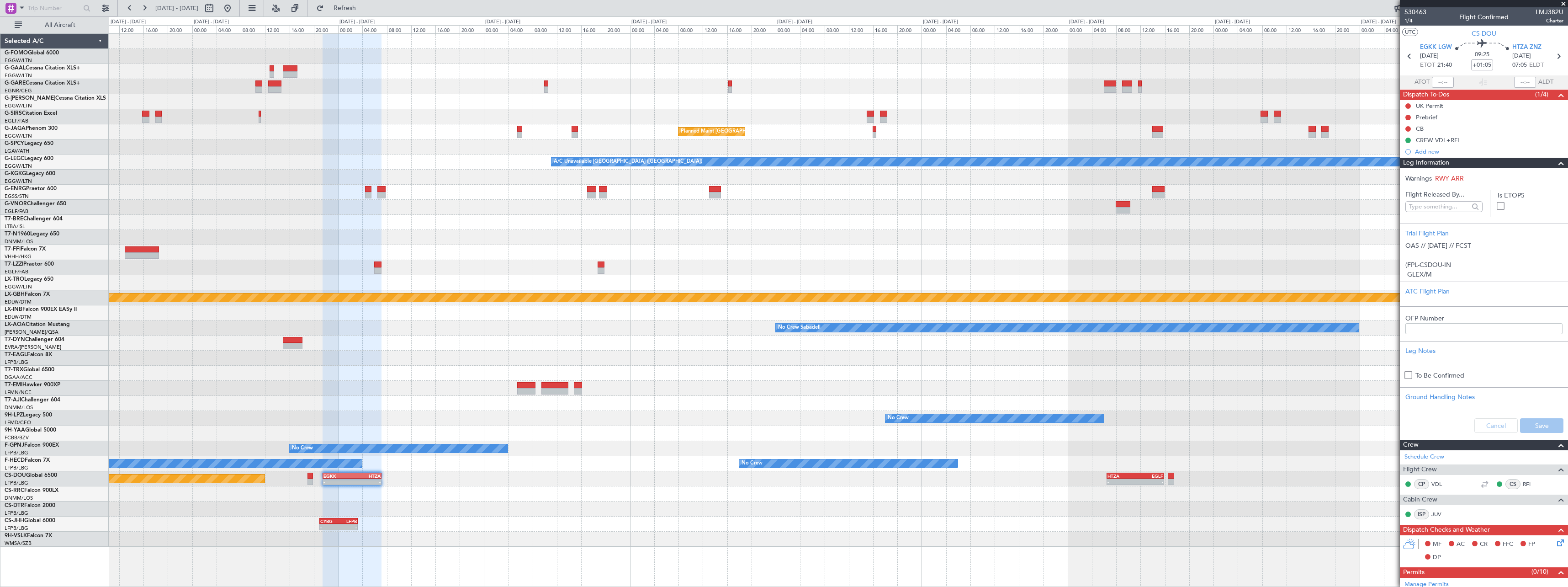
click at [1556, 160] on span at bounding box center [1561, 163] width 11 height 11
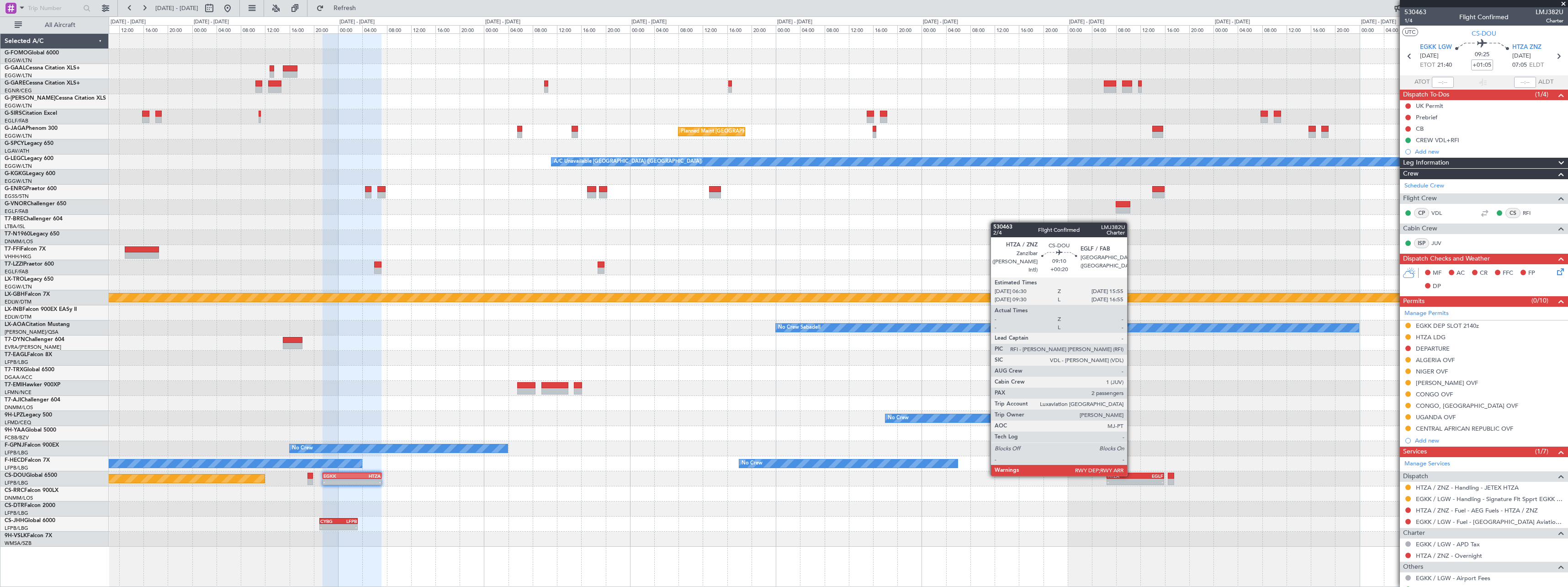
click at [1131, 476] on div "HTZA" at bounding box center [1121, 476] width 28 height 5
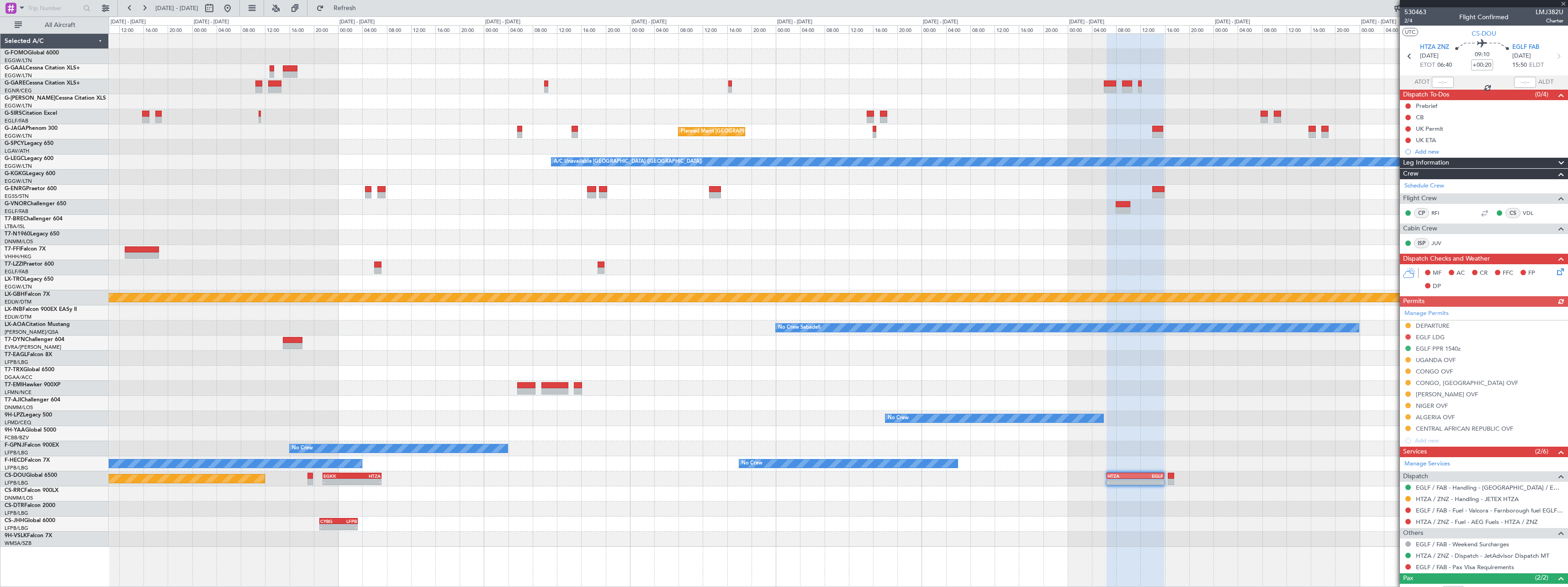
click at [1556, 161] on span at bounding box center [1561, 163] width 11 height 11
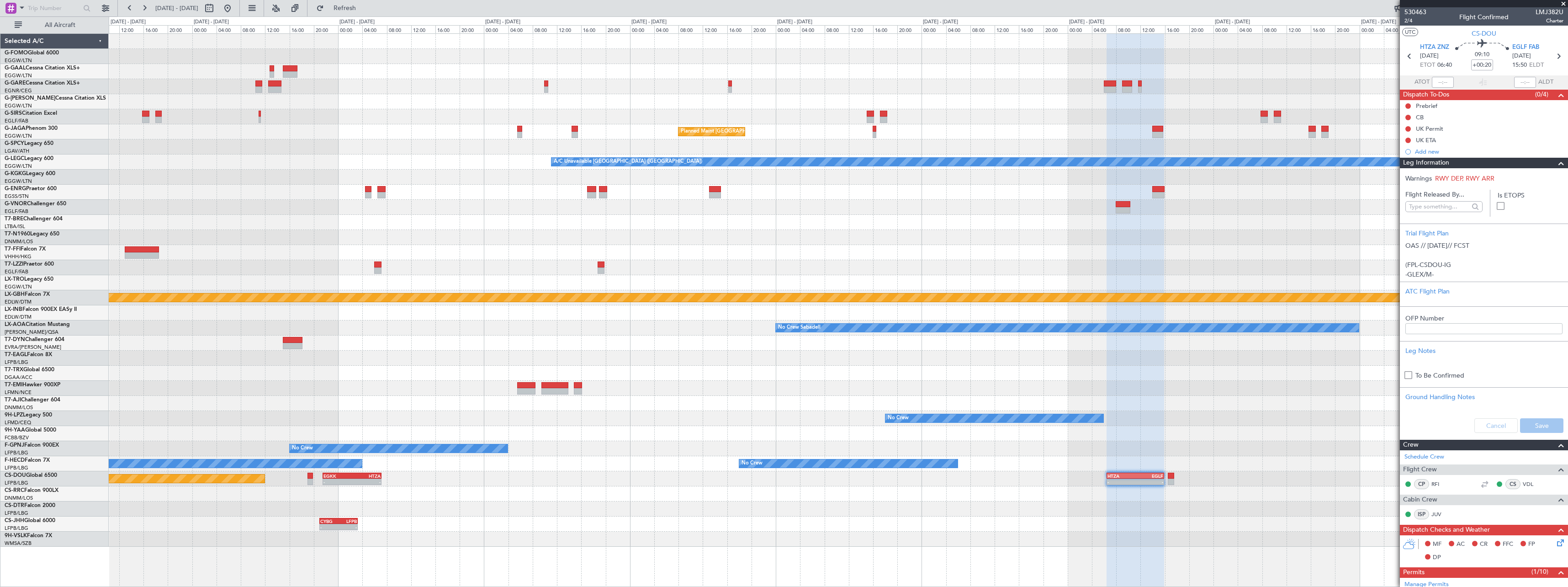
click at [1556, 161] on span at bounding box center [1561, 163] width 11 height 11
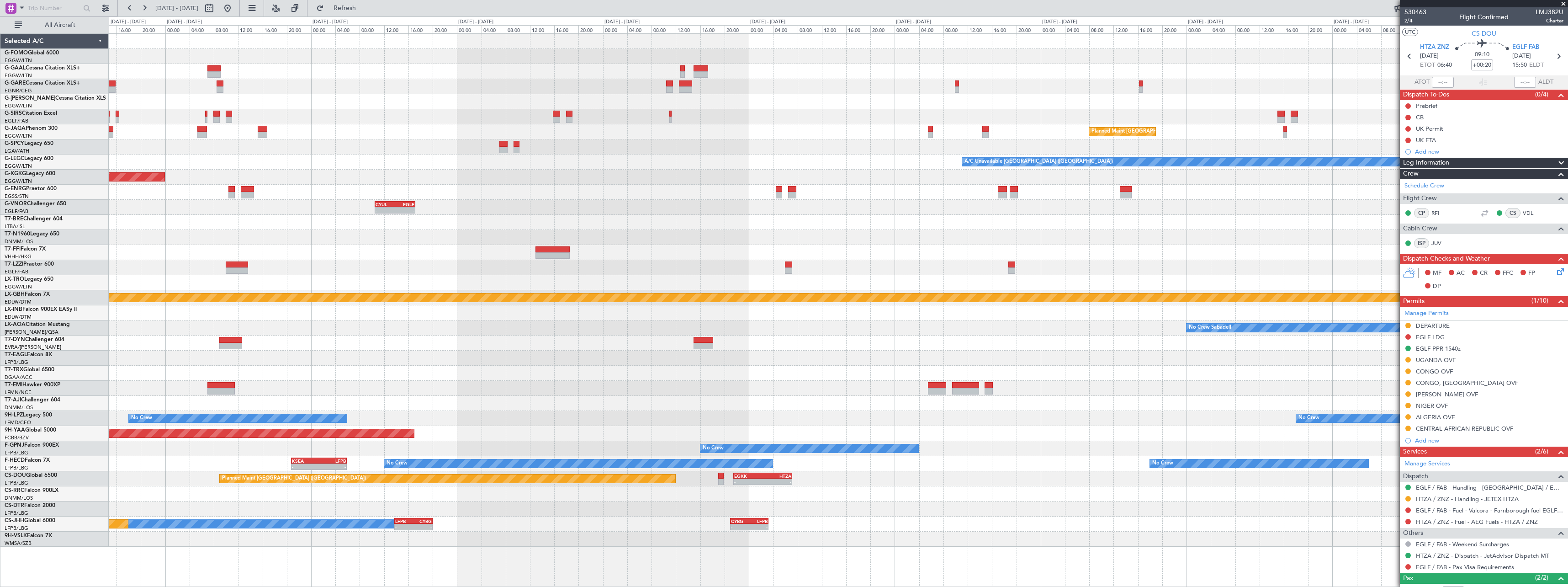
click at [931, 524] on div "- - CYBG 21:00 Z LFPB 03:15 Z LFPB 13:45 Z CYBG 20:00 Z - - Owner Planned Maint…" at bounding box center [838, 524] width 1459 height 15
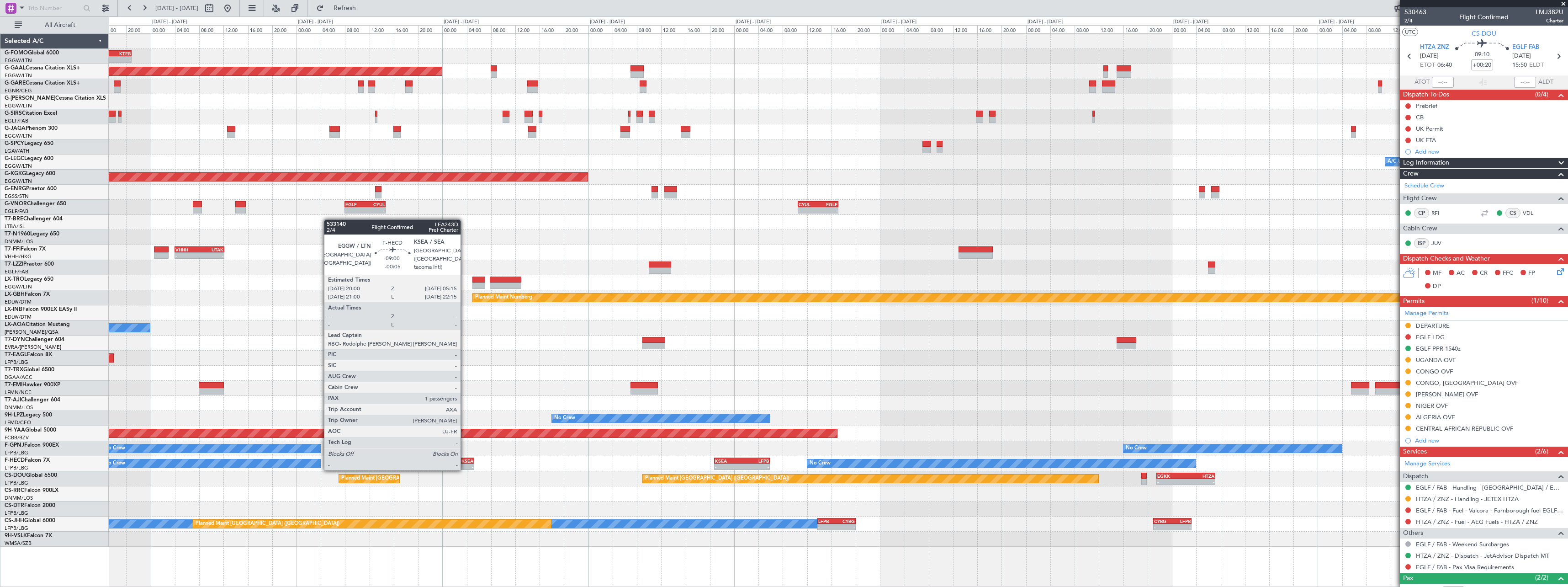
click at [465, 460] on div "KSEA" at bounding box center [460, 460] width 27 height 5
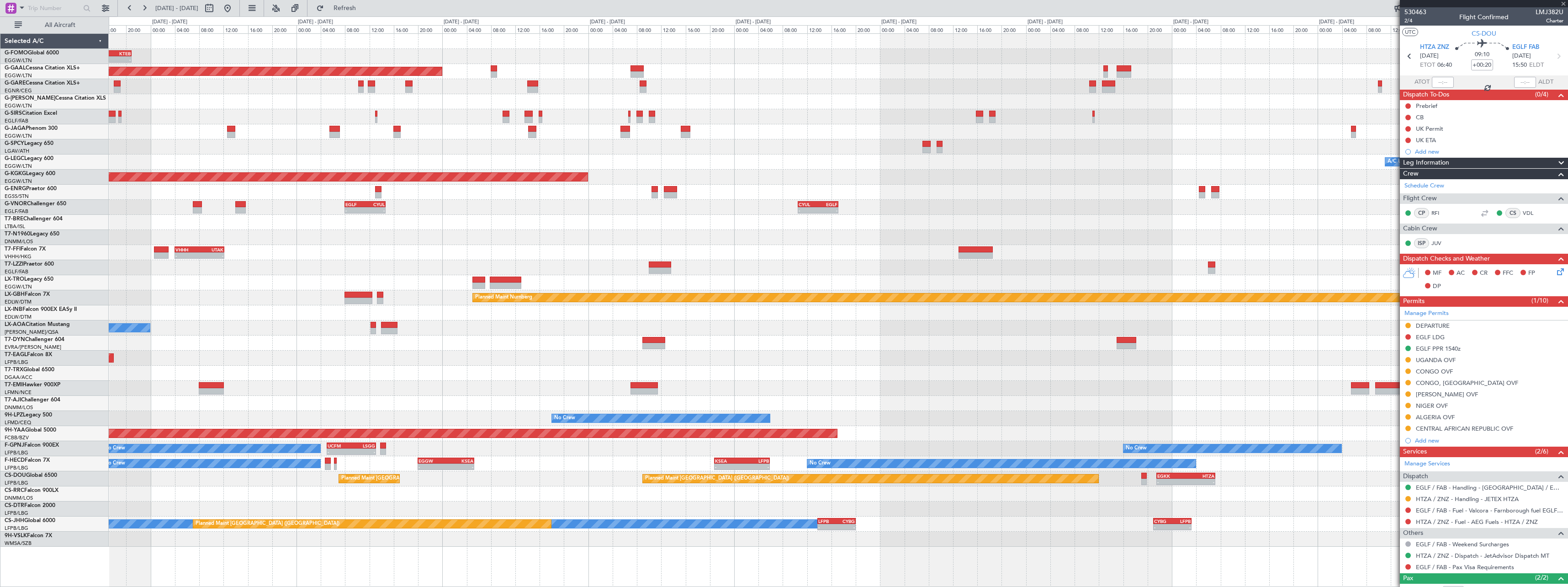
type input "-00:05"
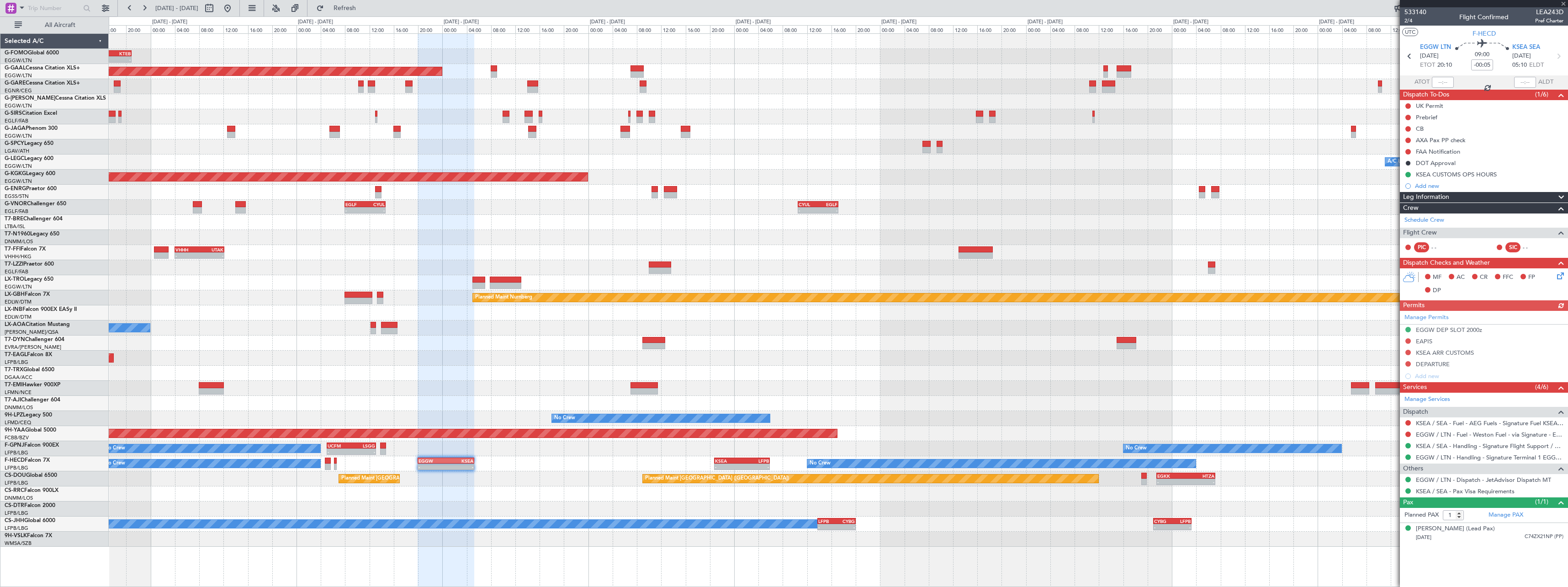
click at [1561, 197] on span at bounding box center [1561, 197] width 11 height 11
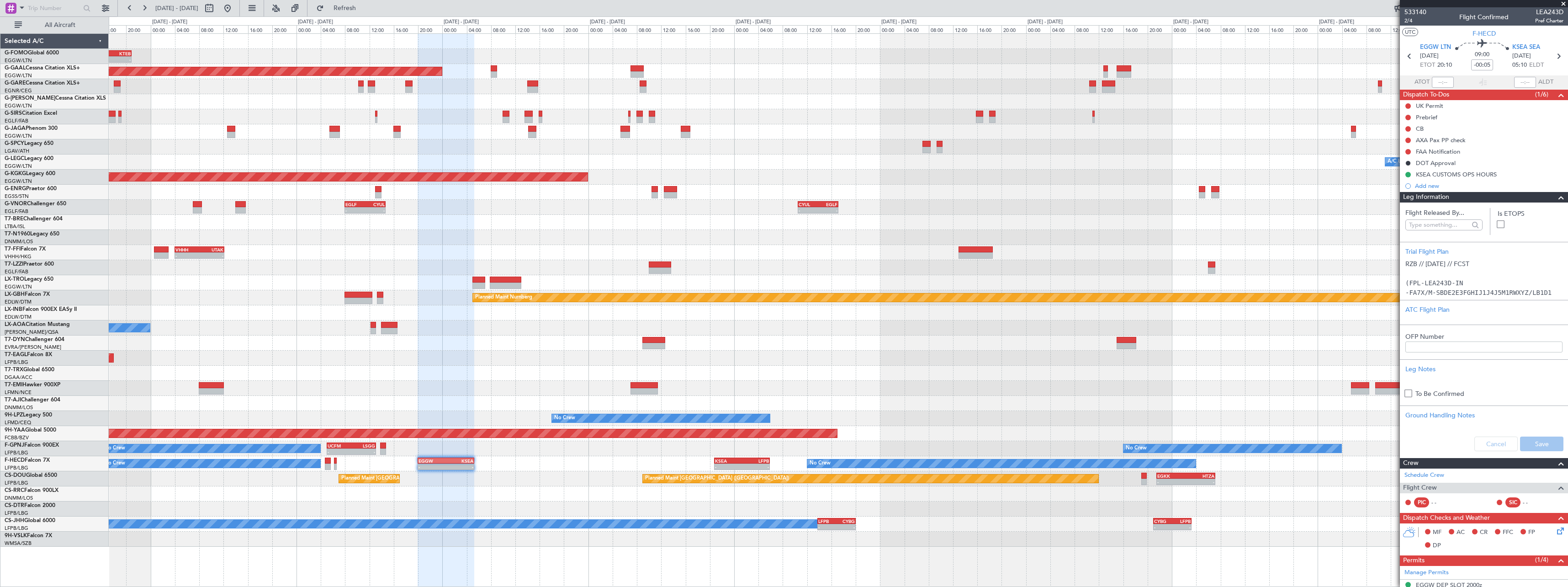
click at [1558, 197] on span at bounding box center [1561, 197] width 11 height 11
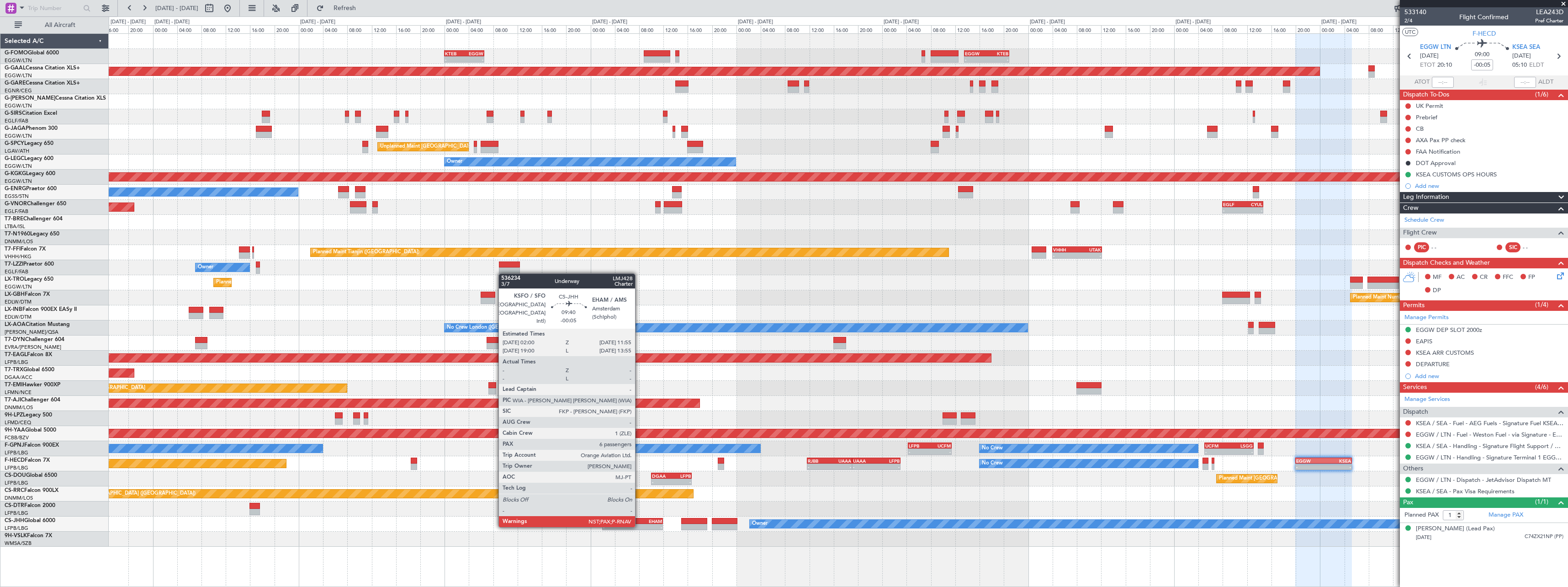
click at [639, 526] on div "-" at bounding box center [647, 527] width 29 height 5
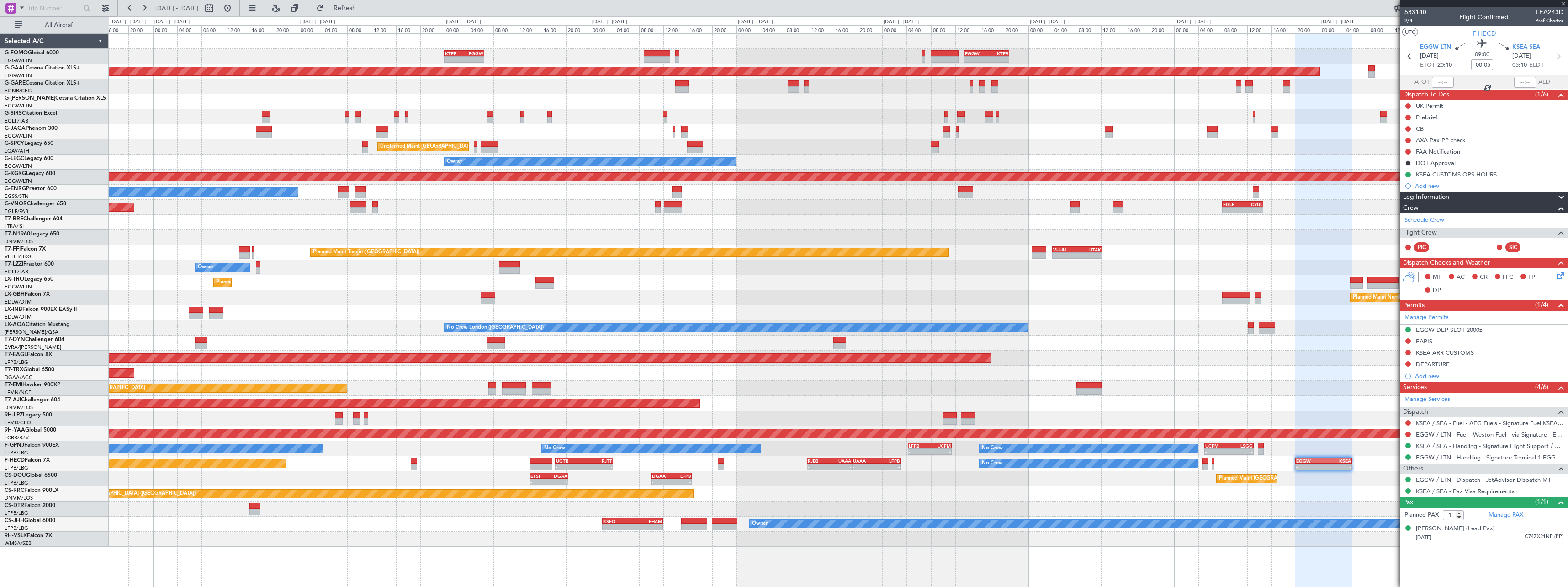
type input "7"
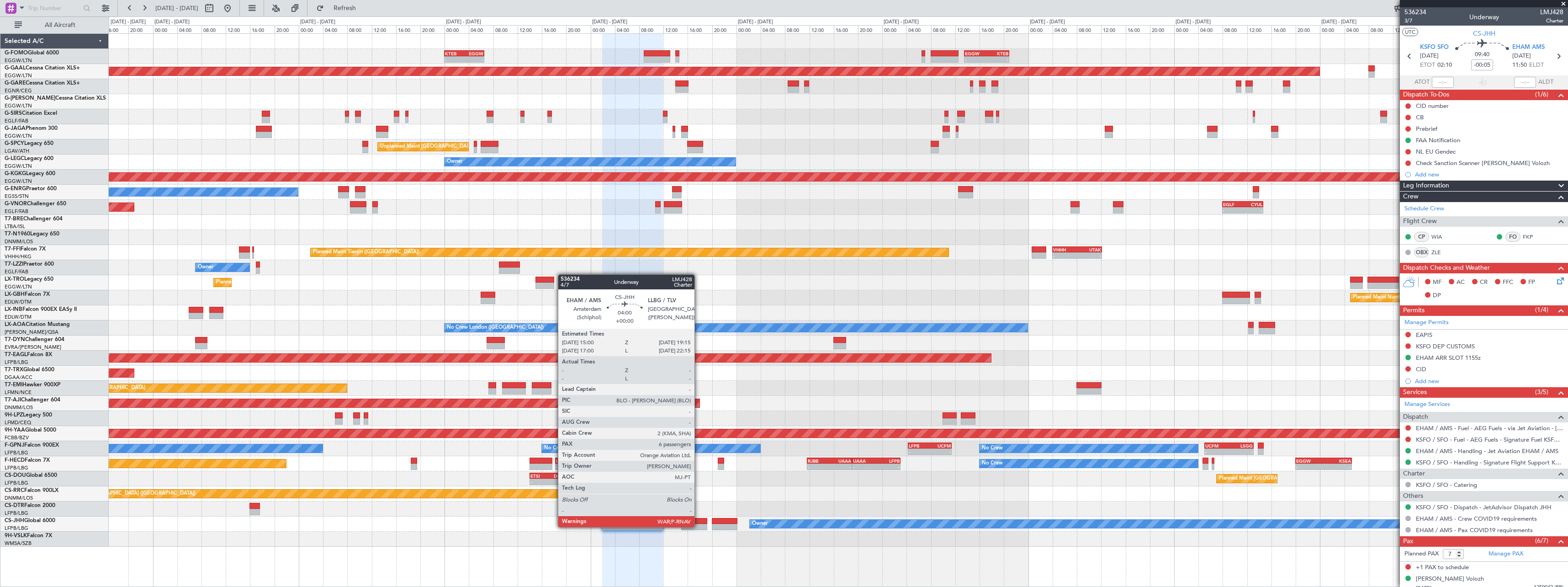
click at [699, 526] on div at bounding box center [694, 527] width 26 height 7
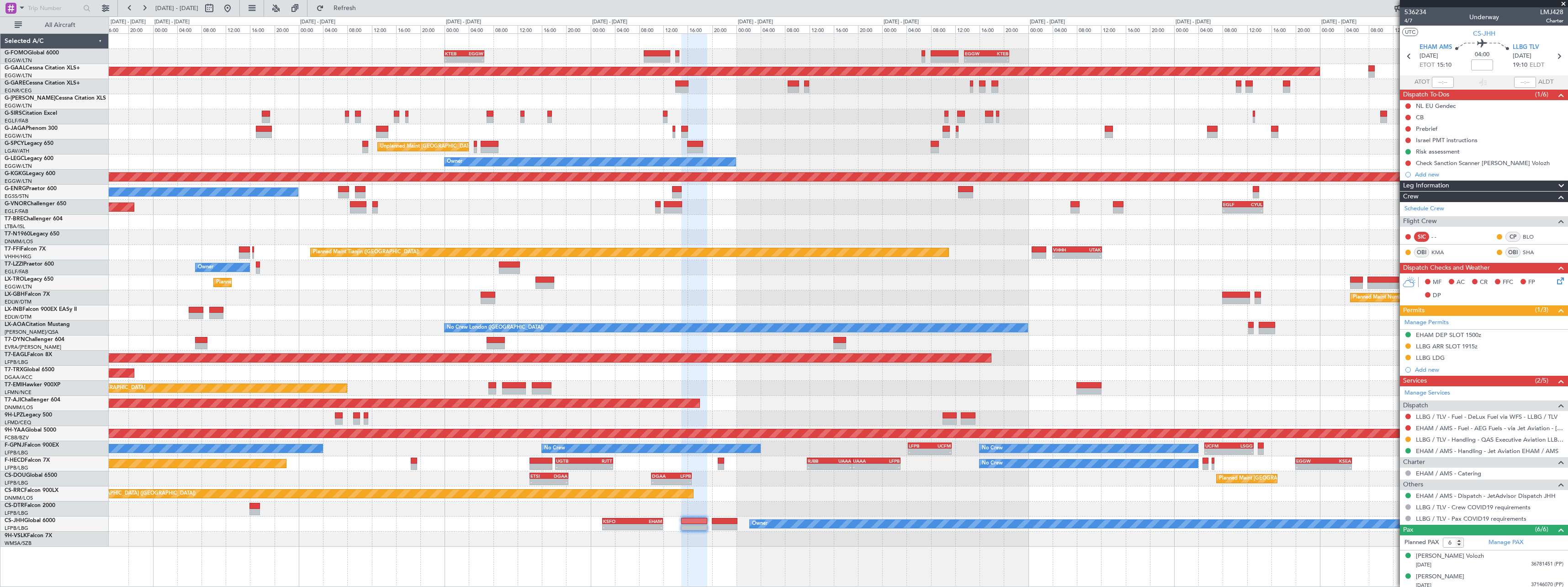
click at [1556, 185] on span at bounding box center [1561, 186] width 11 height 11
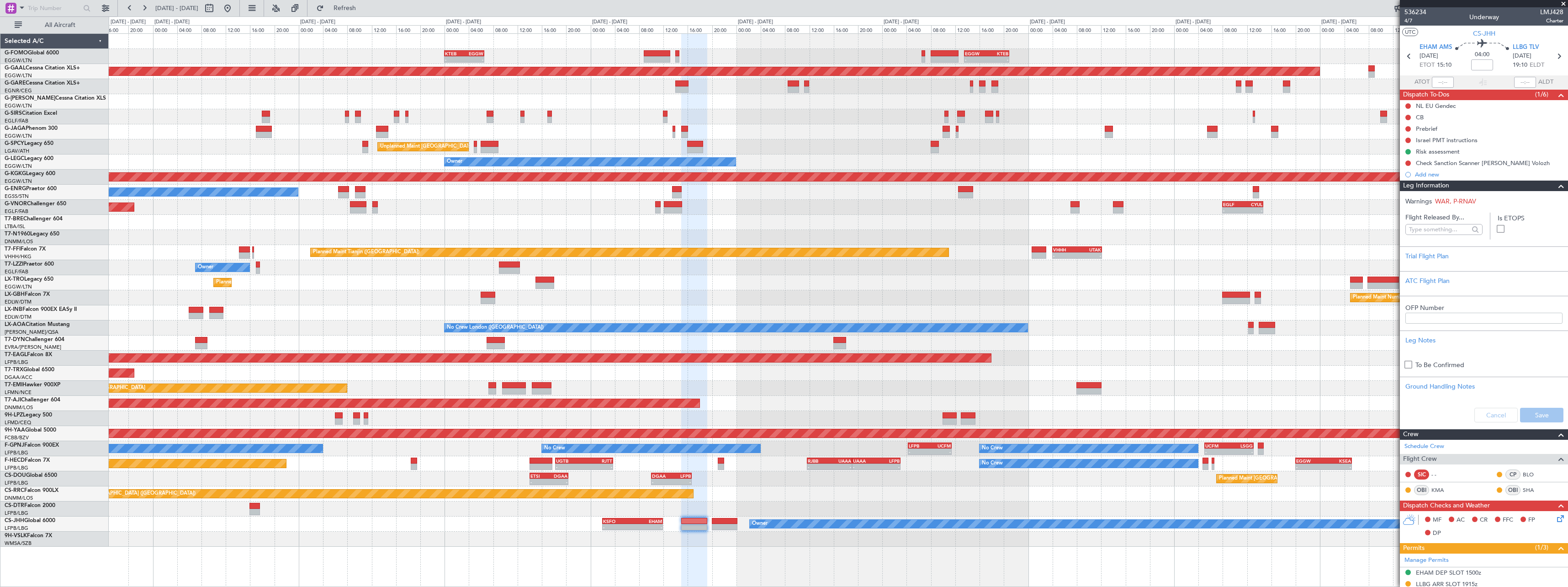
click at [1556, 185] on span at bounding box center [1561, 186] width 11 height 11
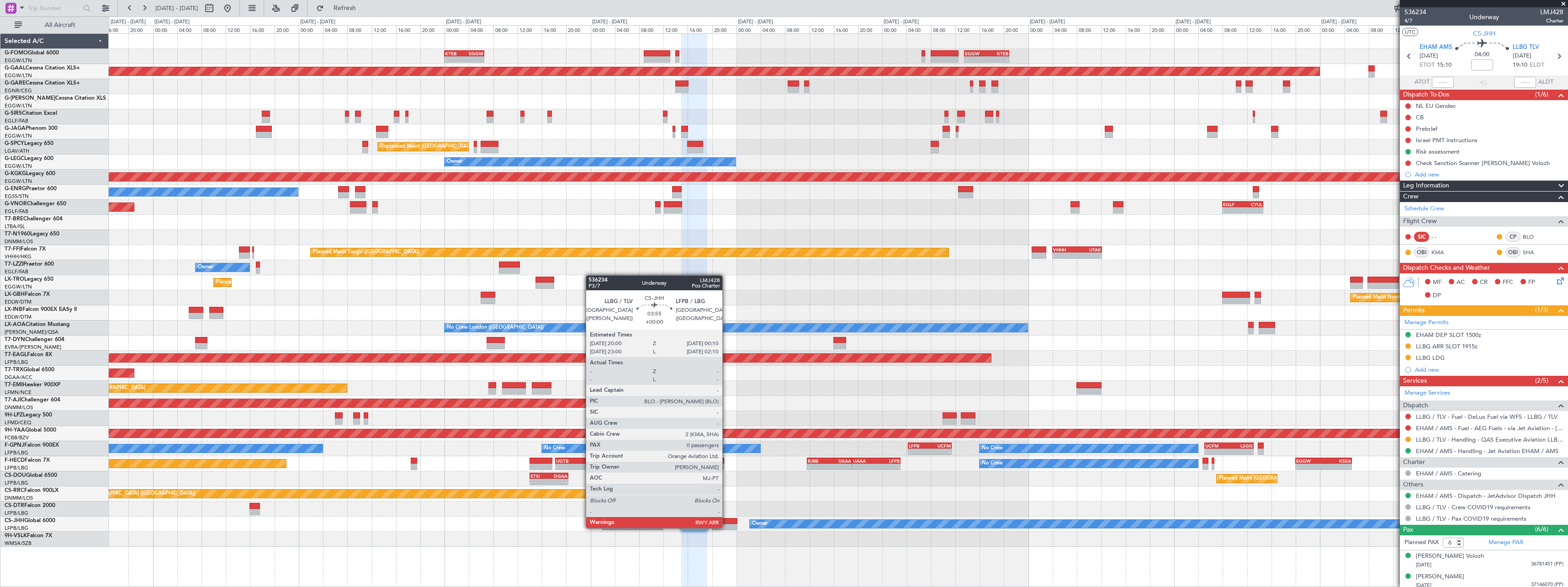
click at [727, 527] on div at bounding box center [724, 527] width 26 height 7
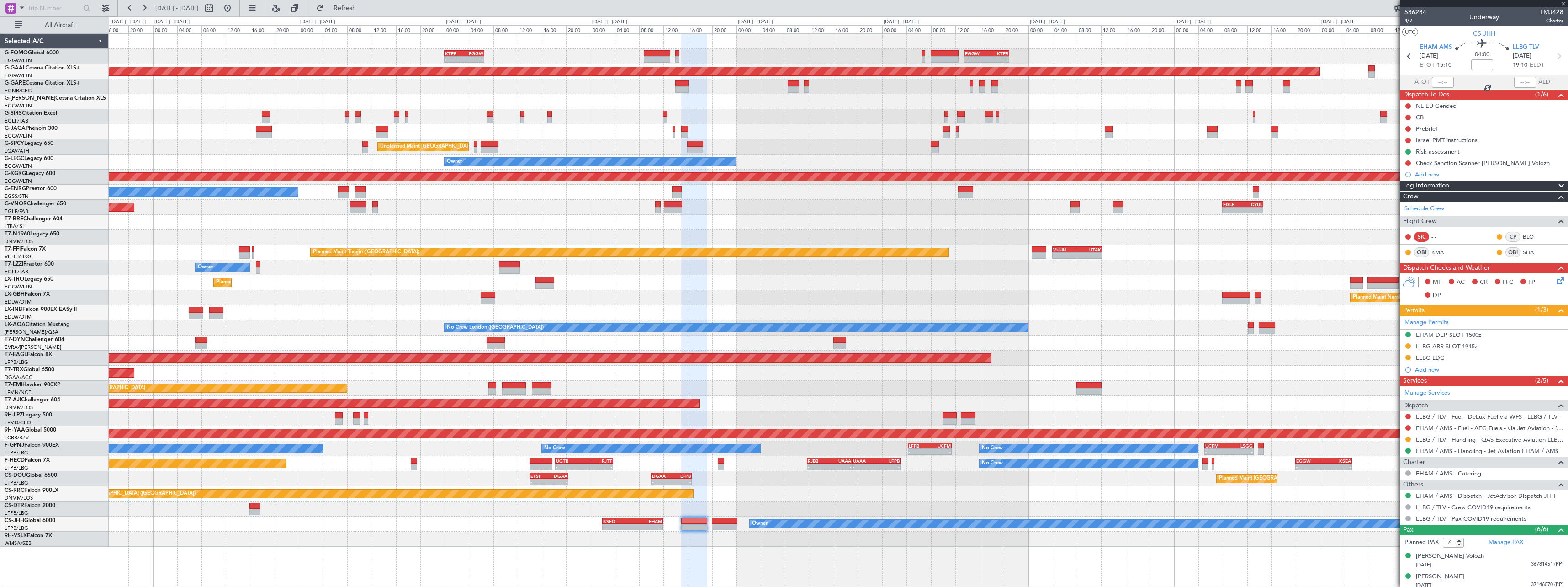
type input "0"
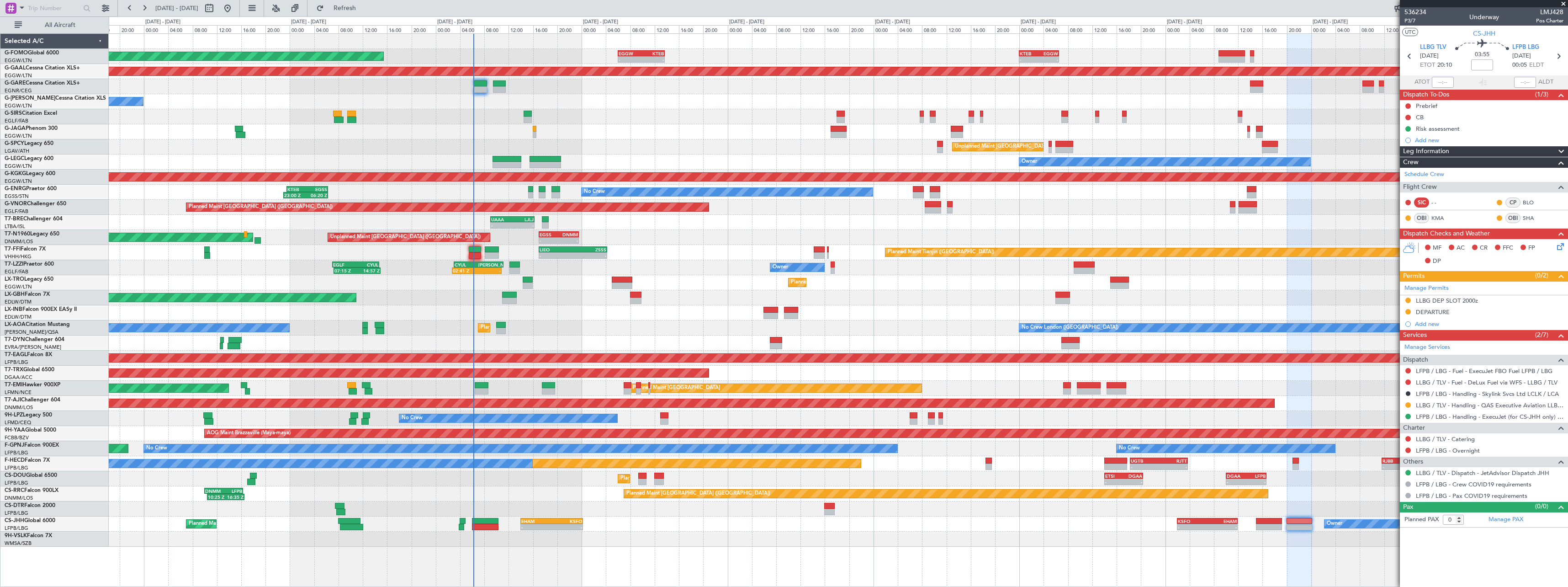
click at [891, 529] on div "- - KTEB 00:00 Z EGGW 06:35 Z EGGW 06:00 Z KTEB 13:40 Z - - Planned Maint Londo…" at bounding box center [838, 310] width 1459 height 554
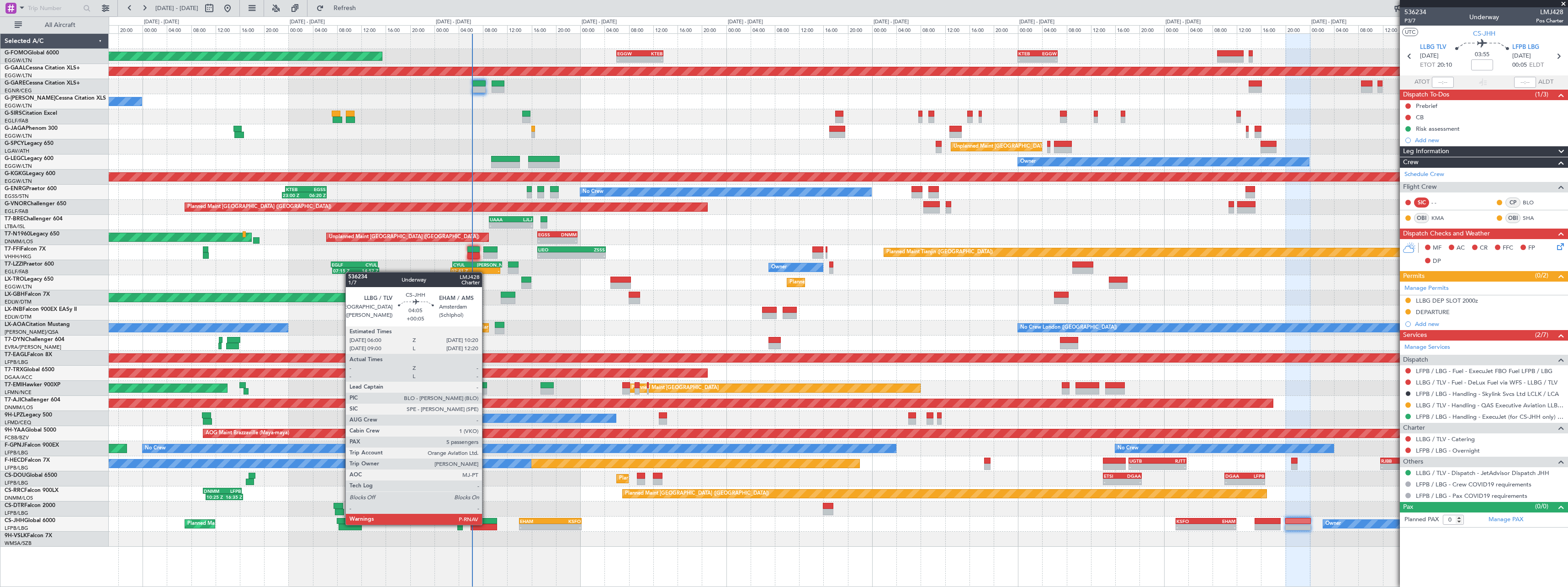
click at [486, 524] on div at bounding box center [484, 527] width 27 height 7
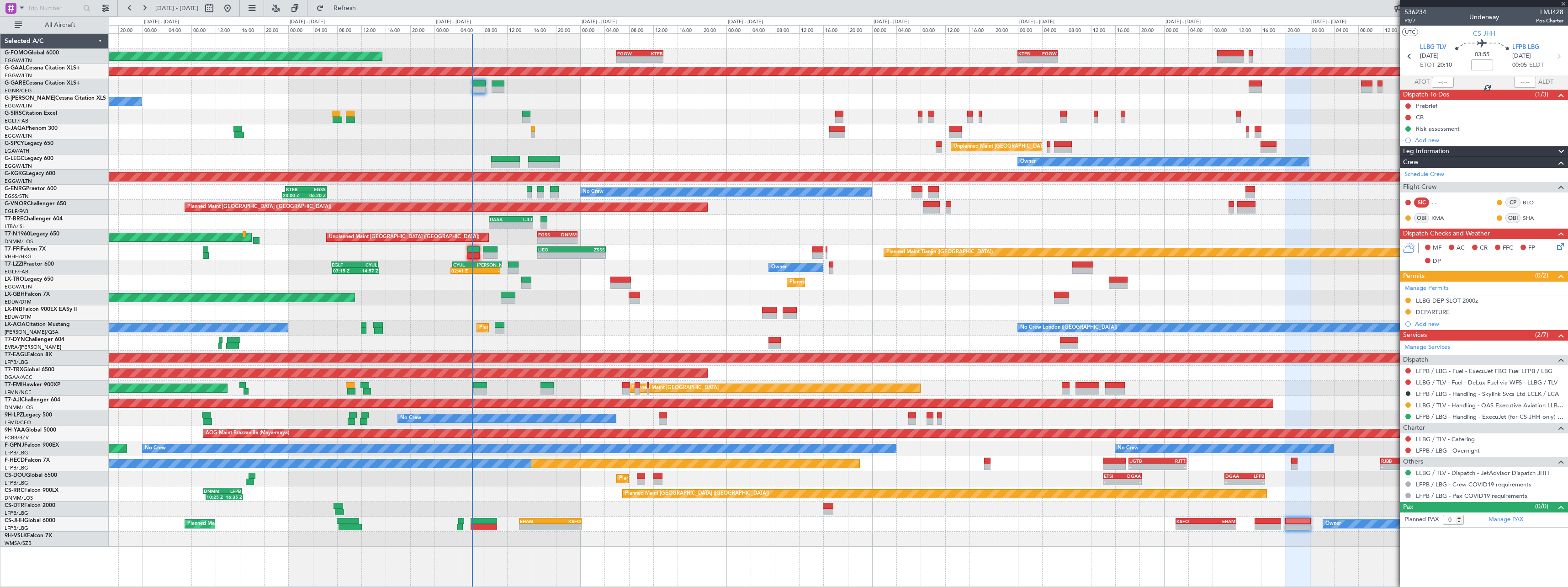
type input "+00:05"
type input "5"
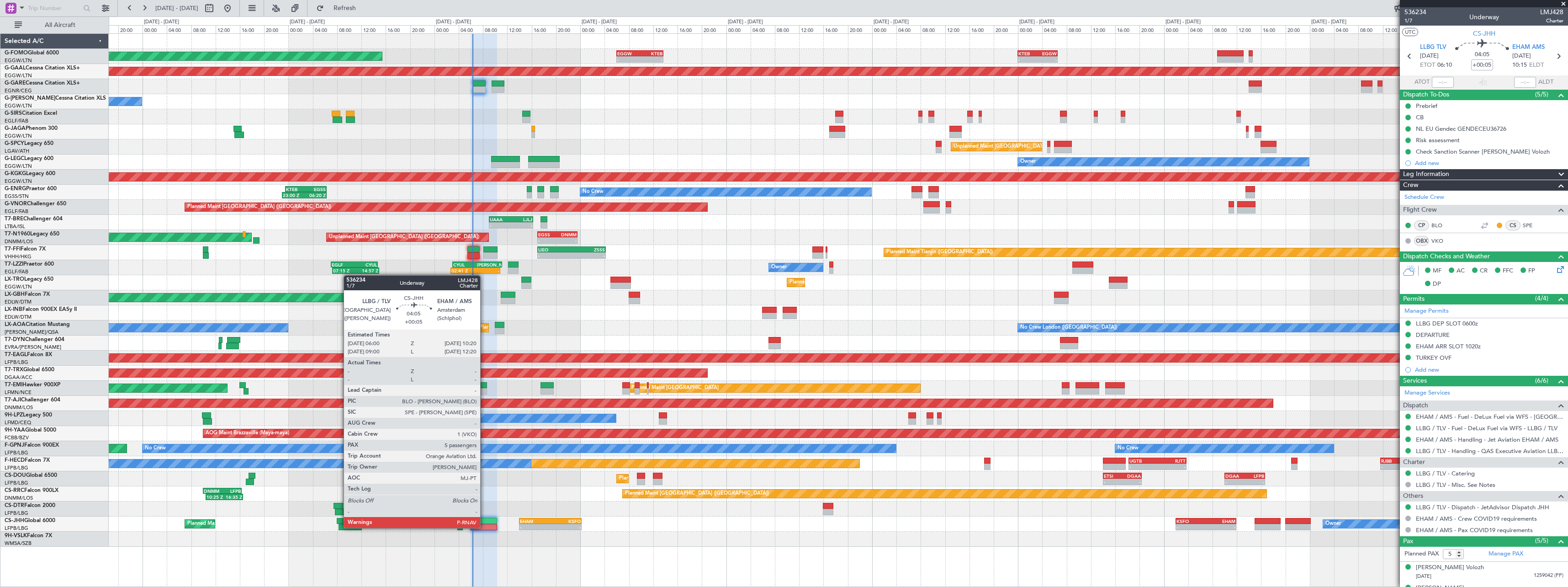
click at [485, 527] on div at bounding box center [484, 527] width 27 height 7
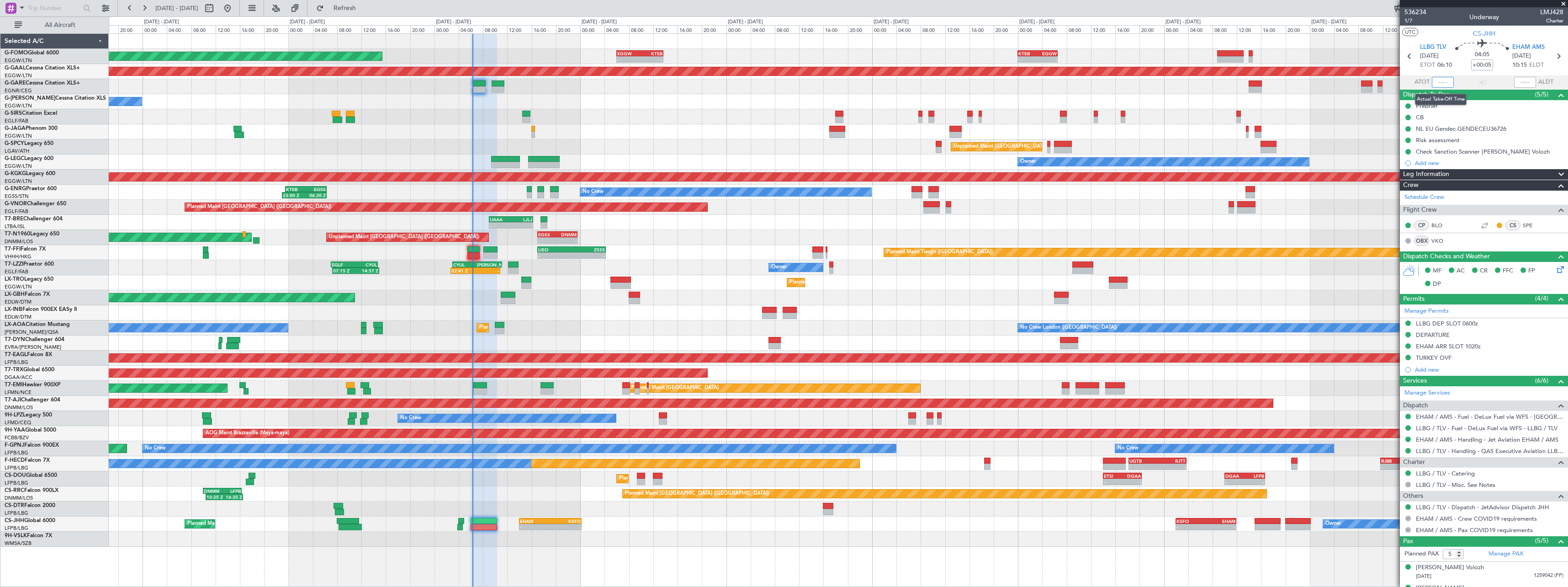
click at [1439, 80] on input "text" at bounding box center [1443, 82] width 22 height 11
type input "06:13"
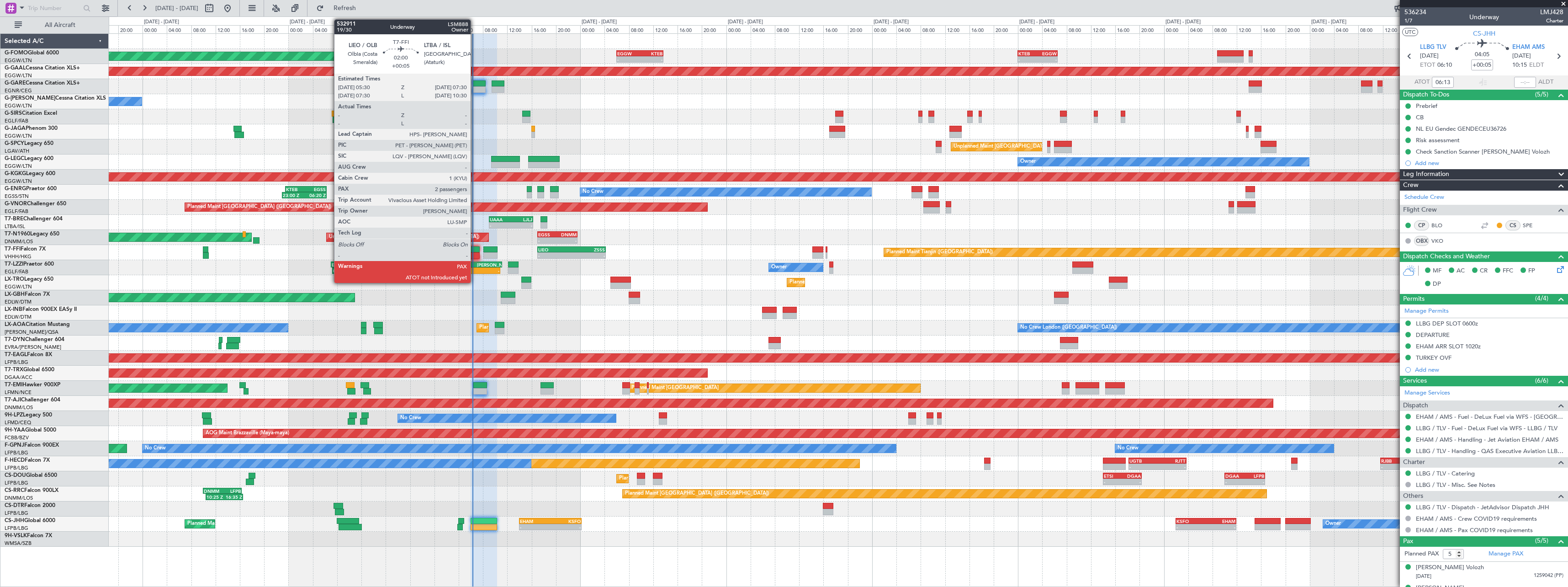
click at [475, 255] on div at bounding box center [474, 255] width 12 height 7
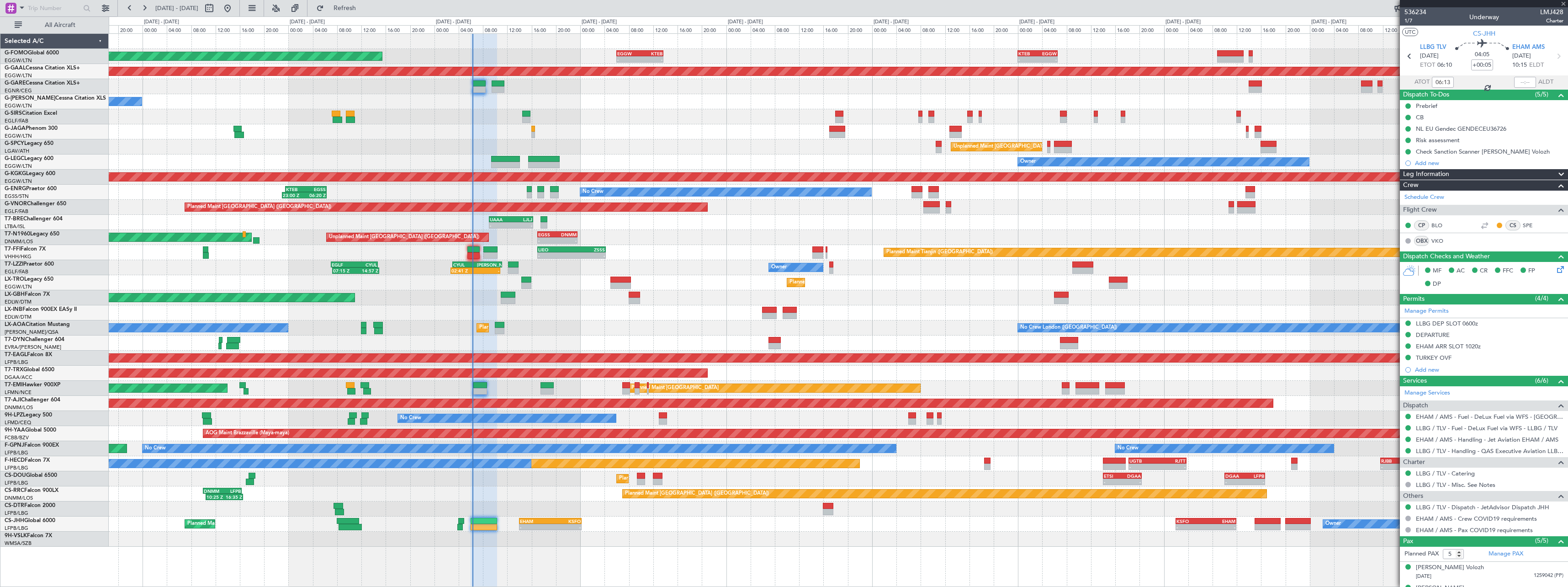
type input "2"
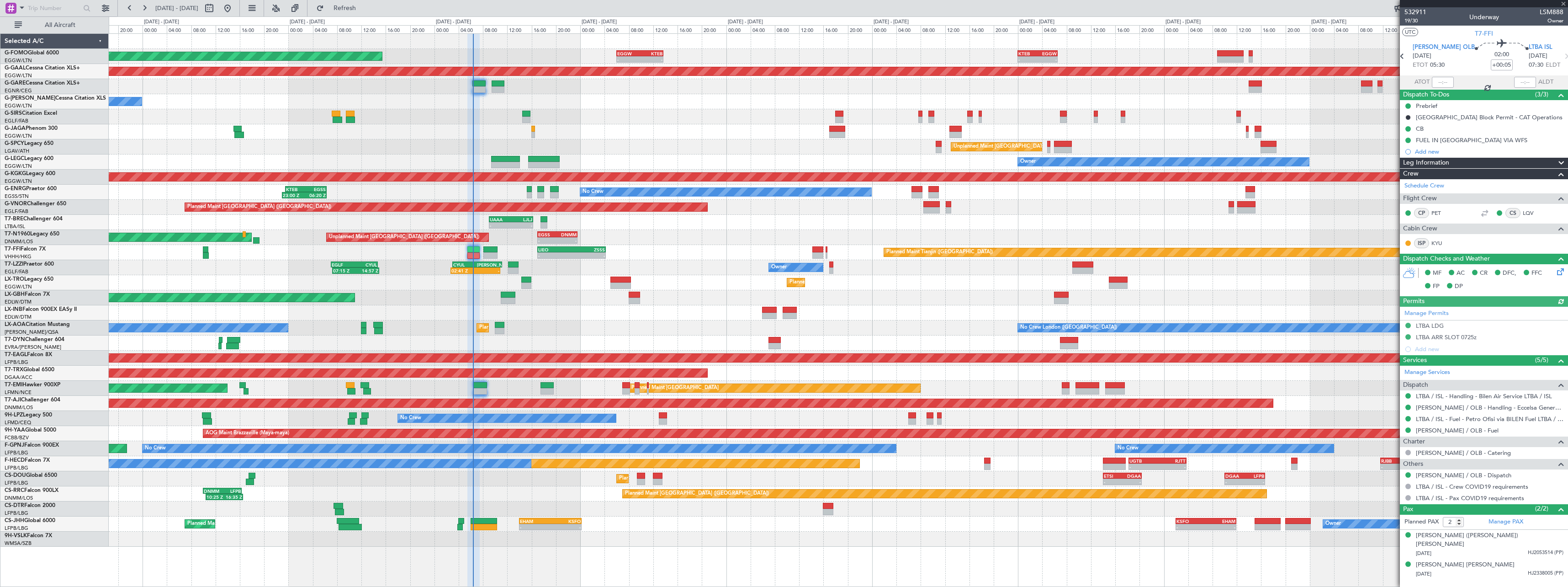
click at [1563, 161] on span at bounding box center [1561, 163] width 11 height 11
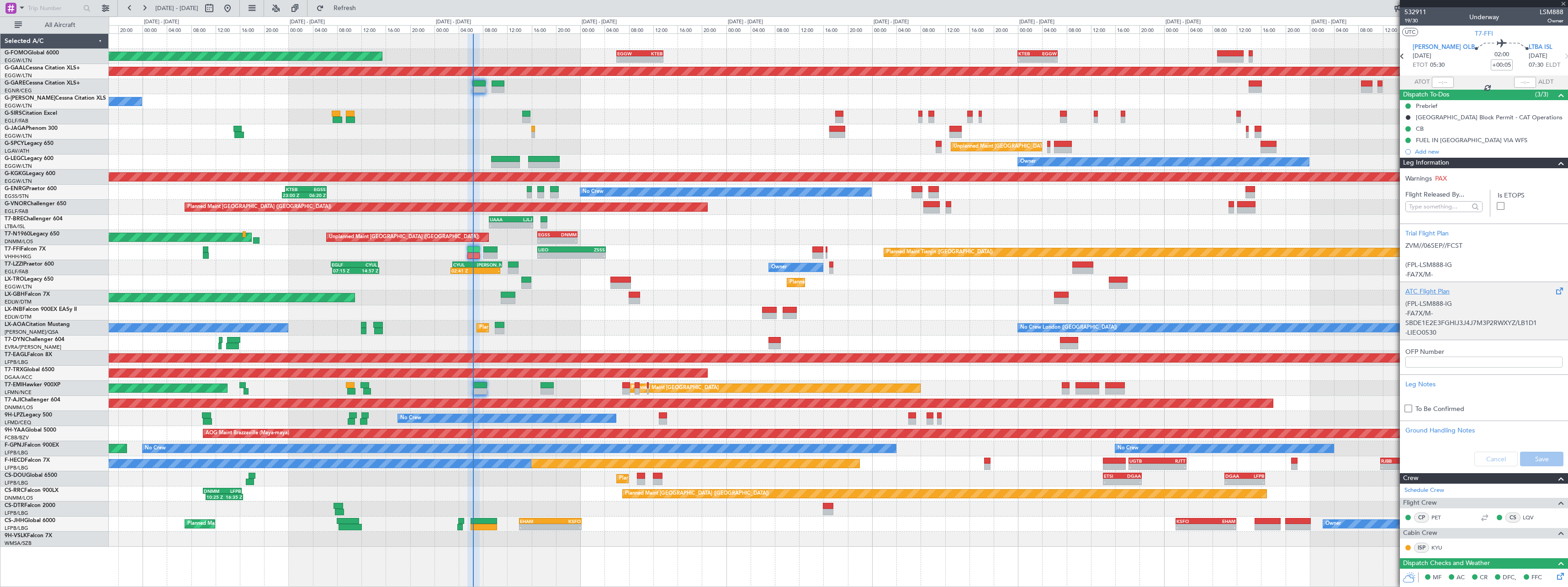
click at [1431, 290] on div "ATC Flight Plan" at bounding box center [1484, 292] width 157 height 10
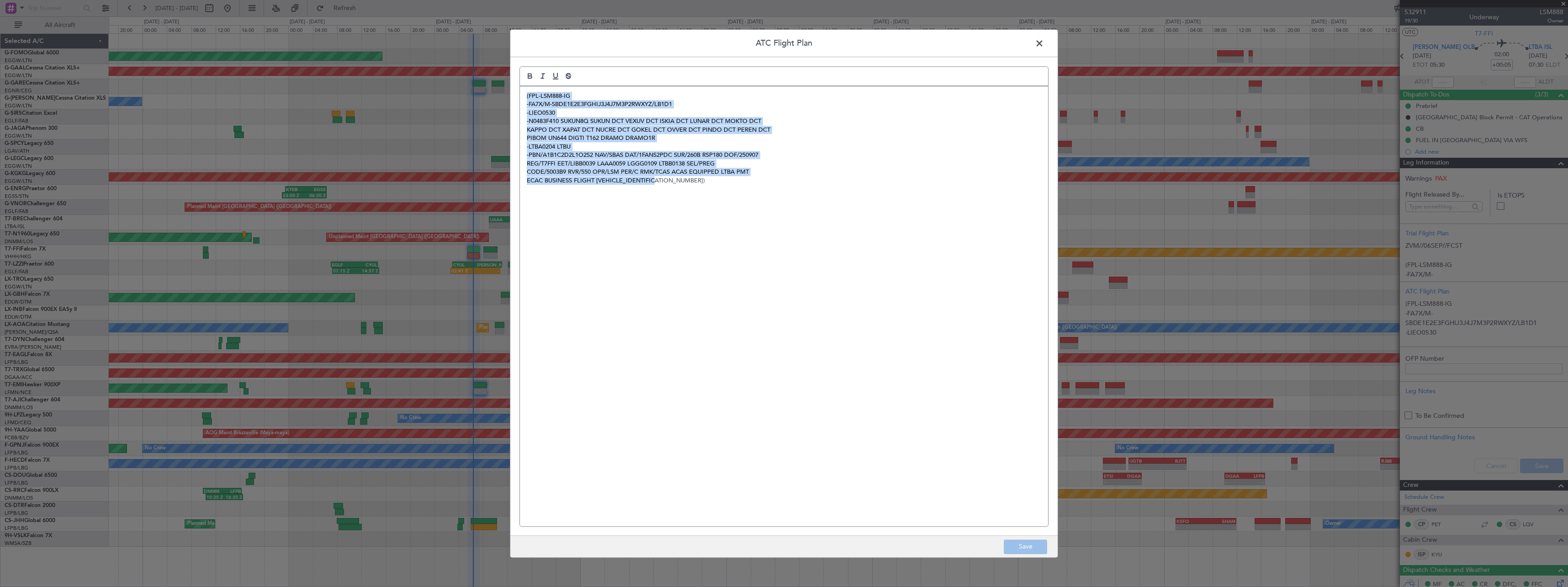
drag, startPoint x: 706, startPoint y: 188, endPoint x: 460, endPoint y: 78, distance: 269.5
click at [461, 78] on div "ATC Flight Plan (FPL-LSM888-IG -FA7X/M-SBDE1E2E3FGHIJ3J4J7M3P2RWXYZ/LB1D1 -LIEO…" at bounding box center [784, 294] width 1568 height 587
copy div "(FPL-LSM888-IG -FA7X/M-SBDE1E2E3FGHIJ3J4J7M3P2RWXYZ/LB1D1 -LIEO0530 -N0483F410 …"
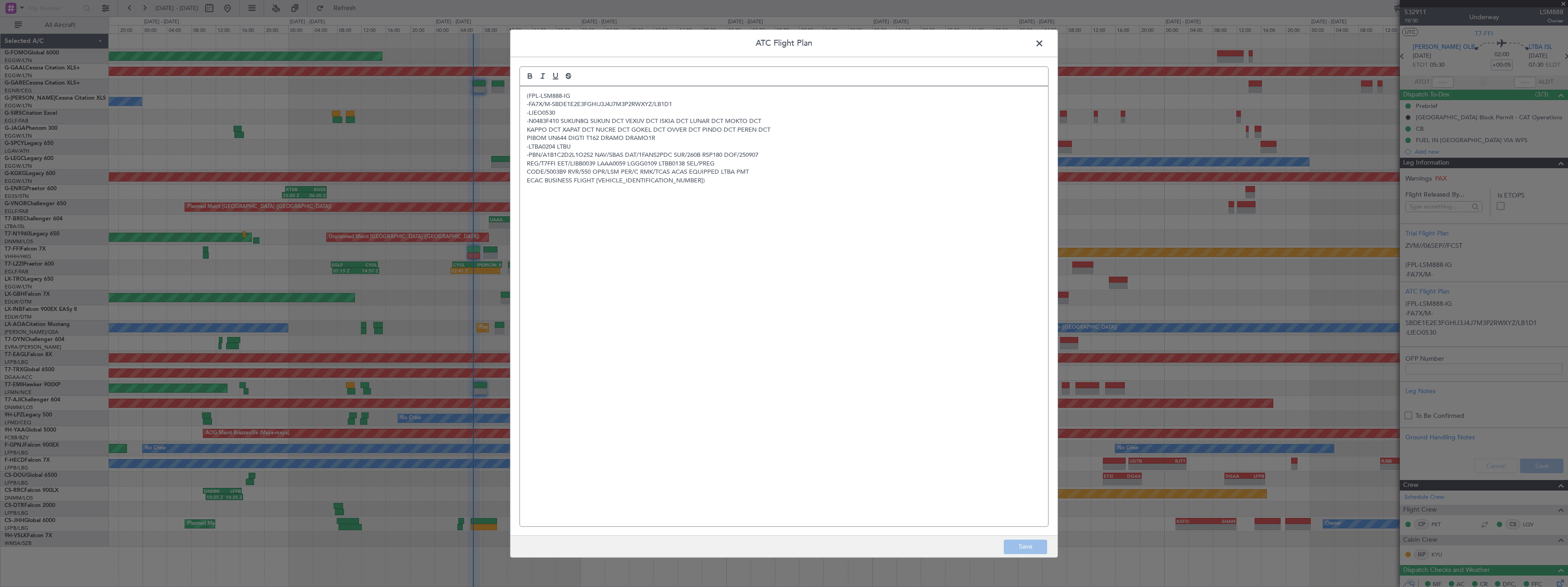
click at [1197, 40] on div "ATC Flight Plan (FPL-LSM888-IG -FA7X/M-SBDE1E2E3FGHIJ3J4J7M3P2RWXYZ/LB1D1 -LIEO…" at bounding box center [784, 294] width 1568 height 587
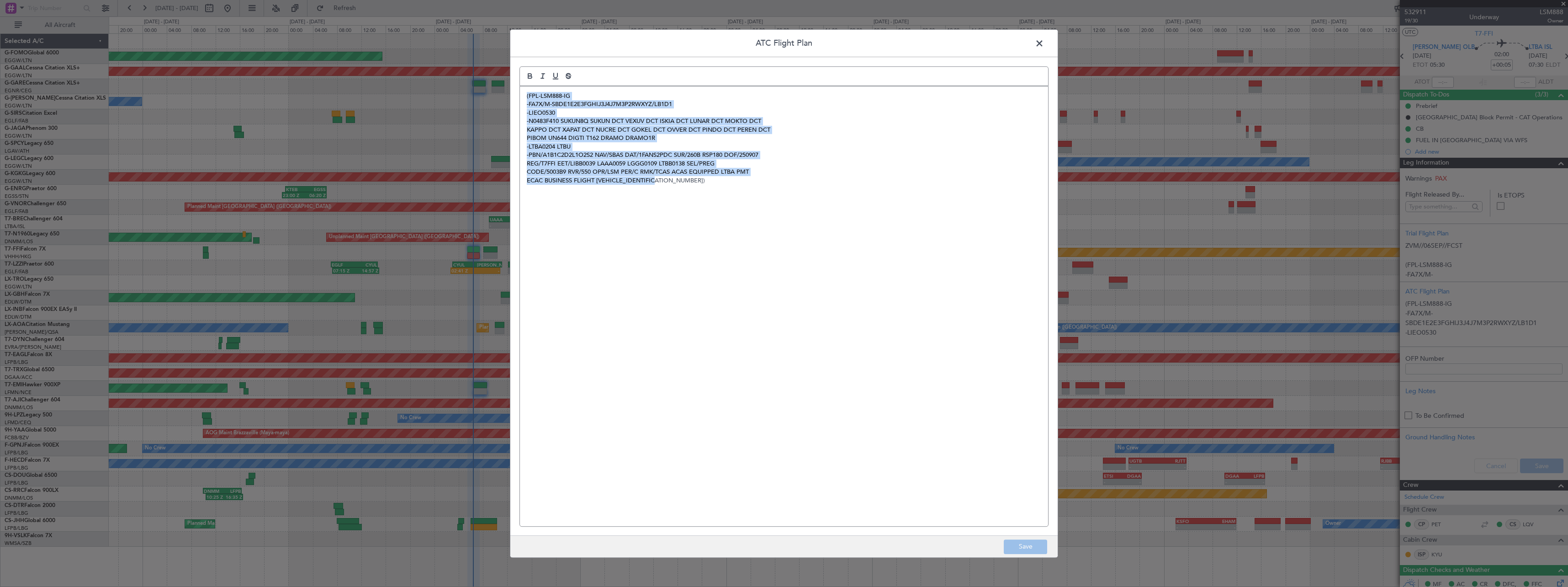
drag, startPoint x: 704, startPoint y: 190, endPoint x: 501, endPoint y: 83, distance: 229.5
click at [501, 83] on div "ATC Flight Plan (FPL-LSM888-IG -FA7X/M-SBDE1E2E3FGHIJ3J4J7M3P2RWXYZ/LB1D1 -LIEO…" at bounding box center [784, 294] width 1568 height 587
copy div "(FPL-LSM888-IG -FA7X/M-SBDE1E2E3FGHIJ3J4J7M3P2RWXYZ/LB1D1 -LIEO0530 -N0483F410 …"
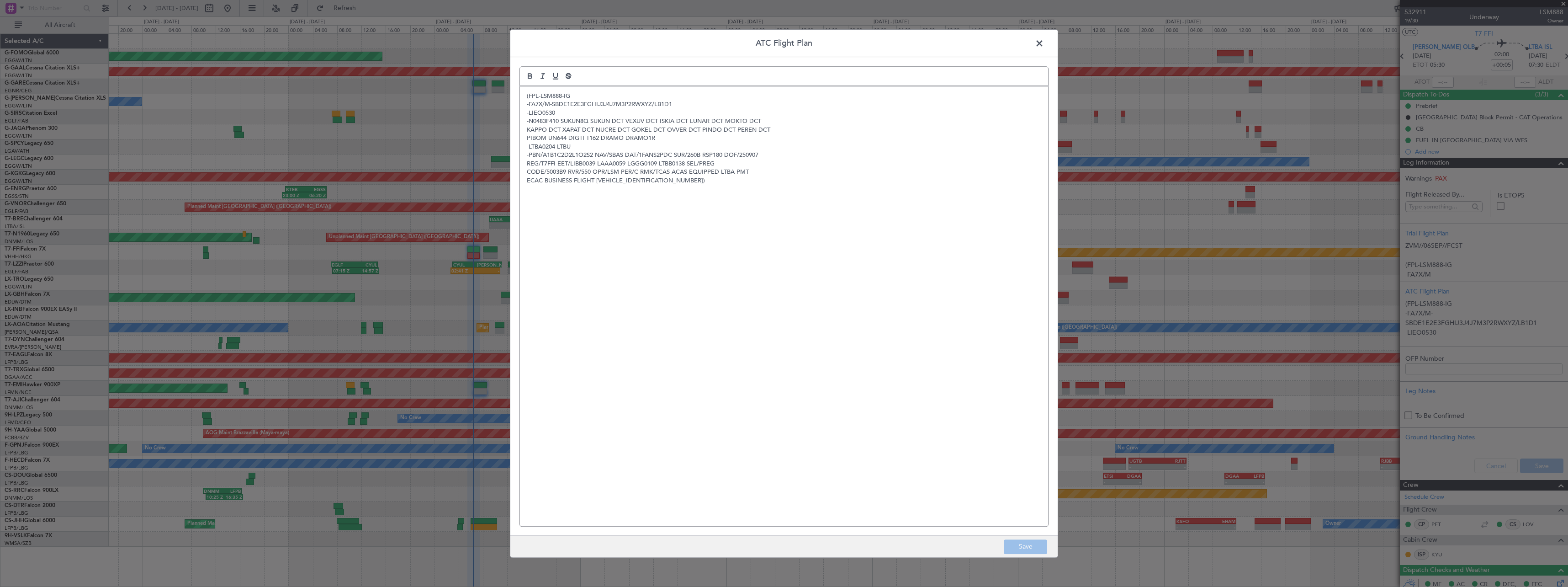
click at [1044, 44] on span at bounding box center [1044, 46] width 0 height 18
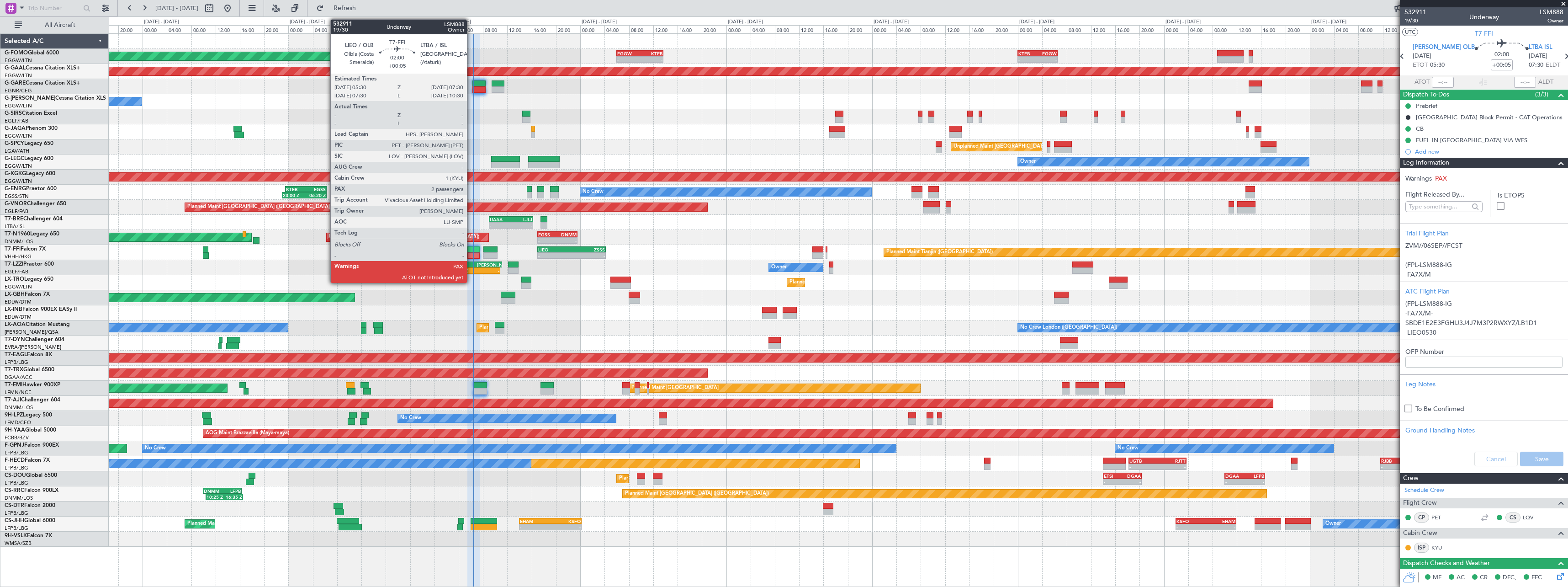
click at [471, 249] on div at bounding box center [474, 250] width 12 height 7
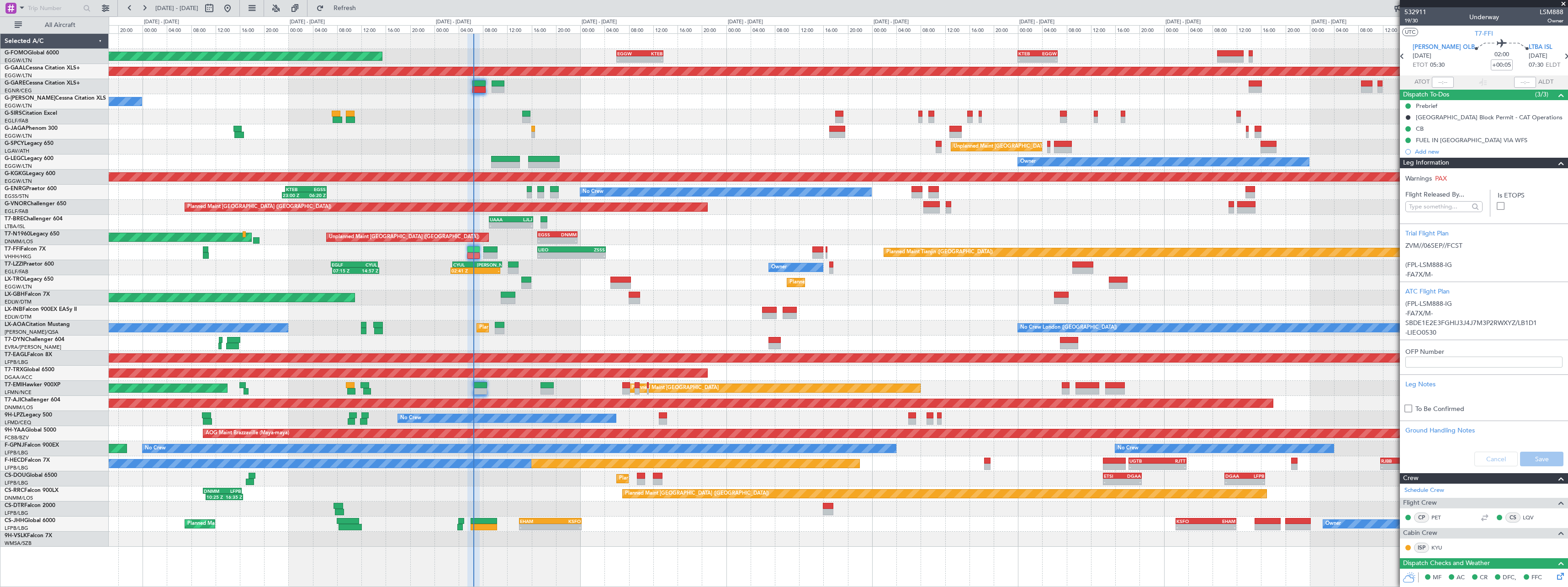
click at [1556, 164] on span at bounding box center [1561, 163] width 11 height 11
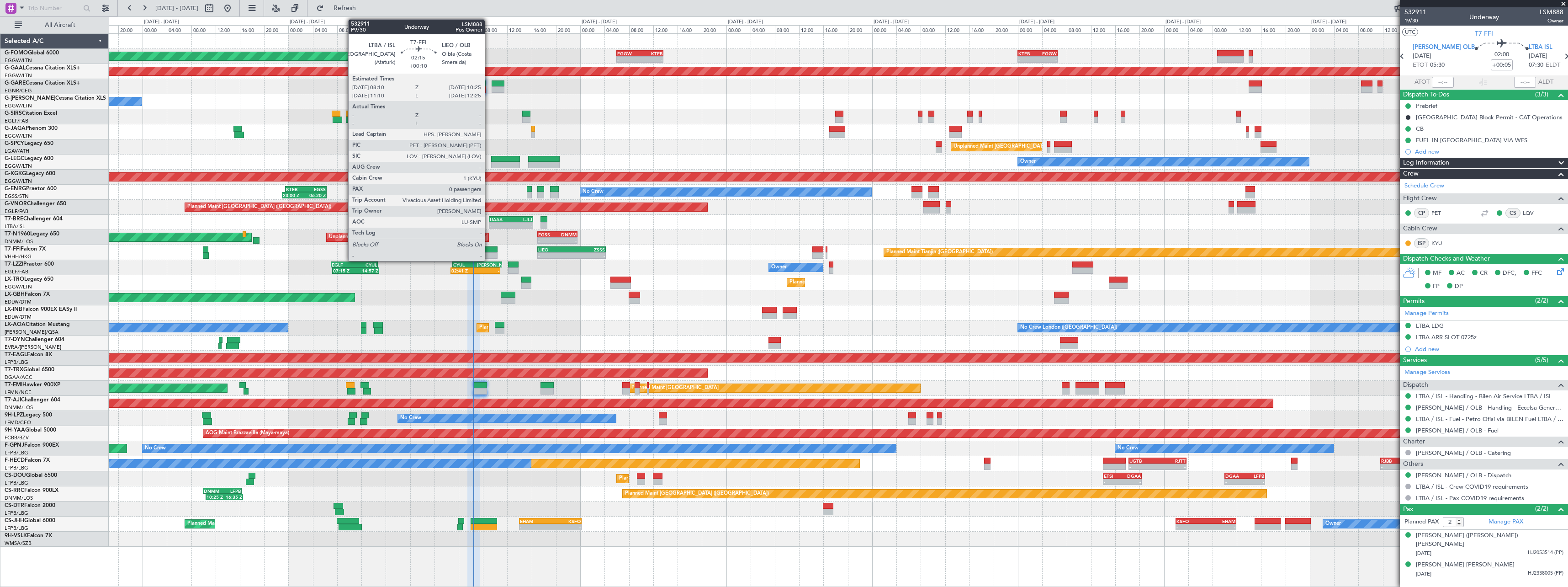
click at [489, 251] on div at bounding box center [490, 250] width 14 height 7
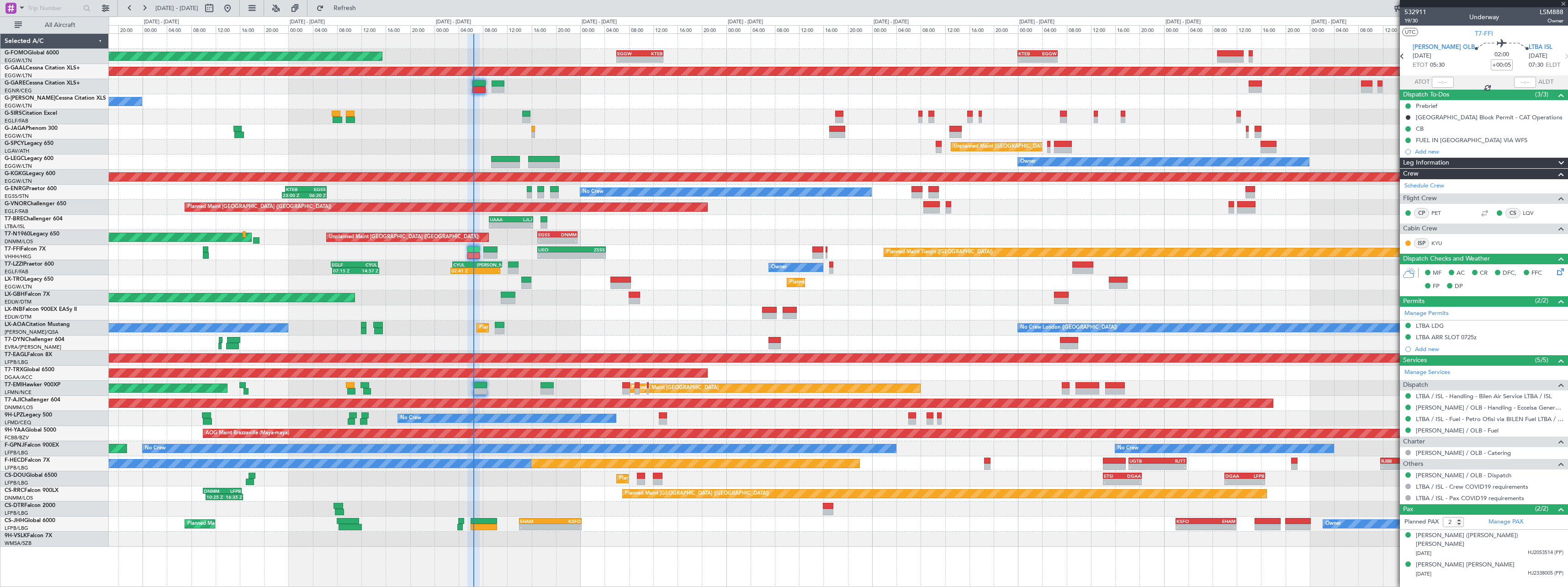
type input "+00:10"
type input "0"
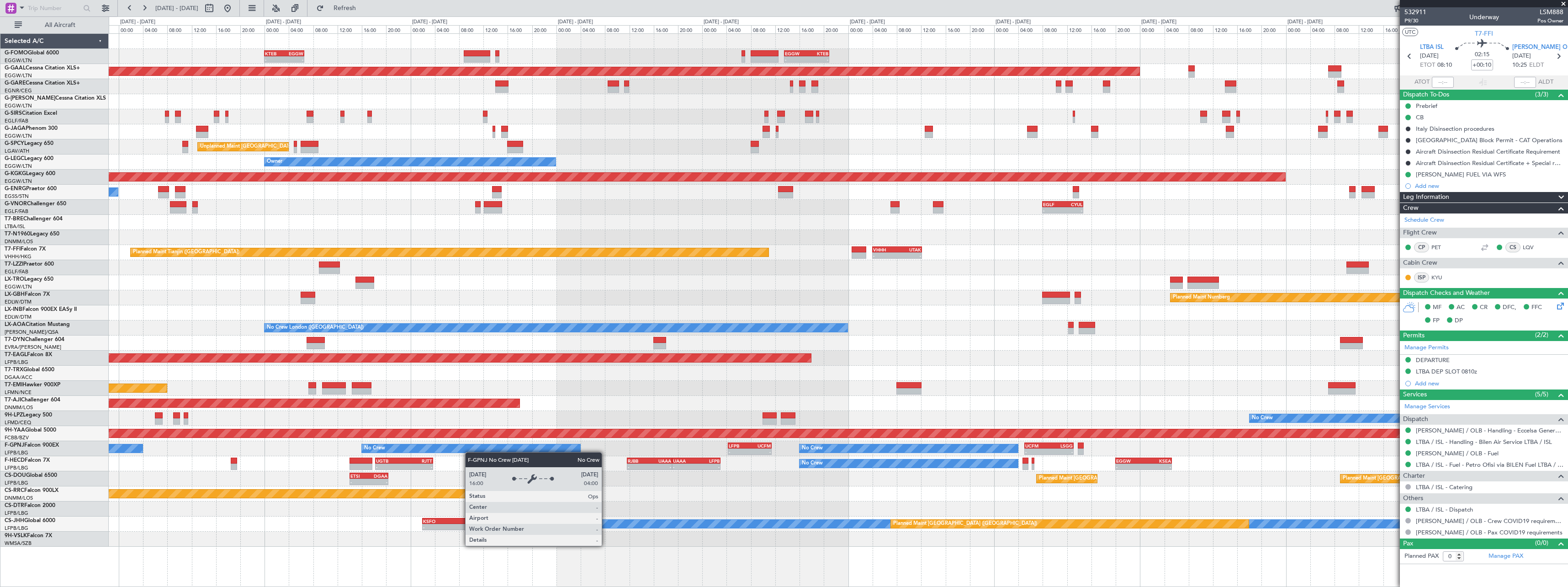
click at [437, 455] on div "- - KTEB 00:00 Z EGGW 06:35 Z - - EGGW 13:30 Z KTEB 20:55 Z EGGW 06:00 Z KTEB 1…" at bounding box center [838, 290] width 1459 height 513
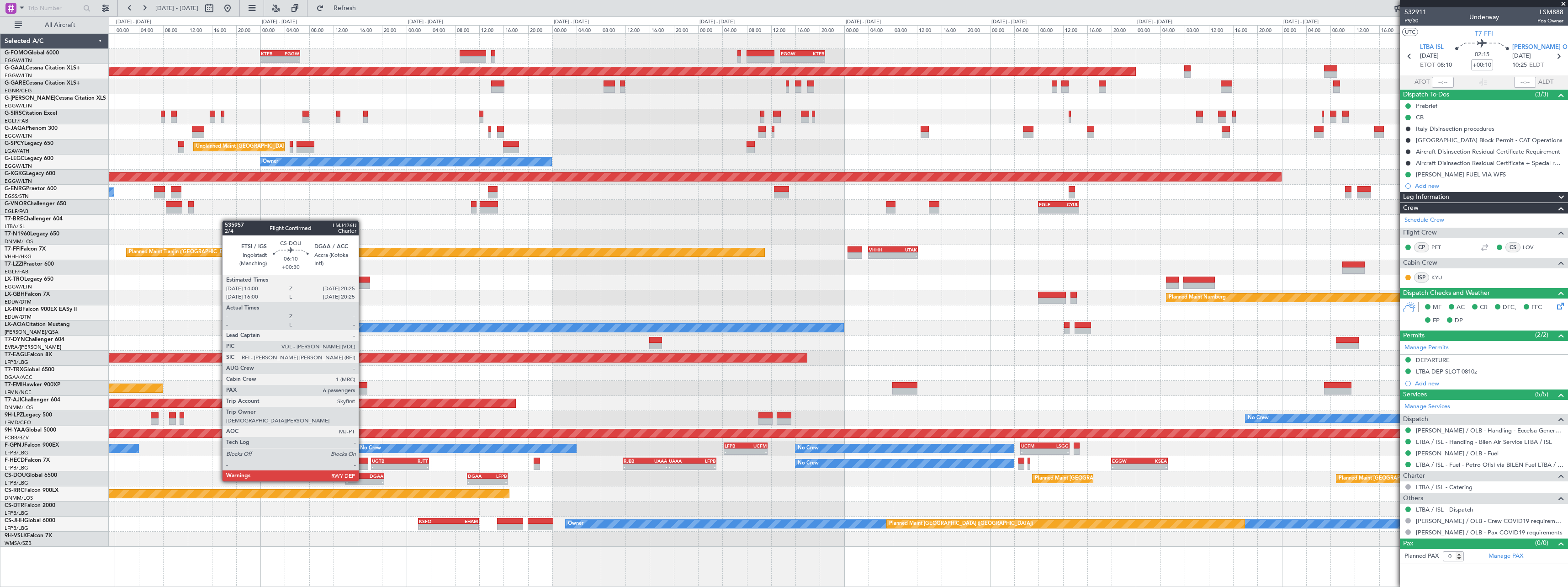
click at [363, 473] on div "ETSI 14:00 Z DGAA 20:25 Z" at bounding box center [365, 476] width 40 height 7
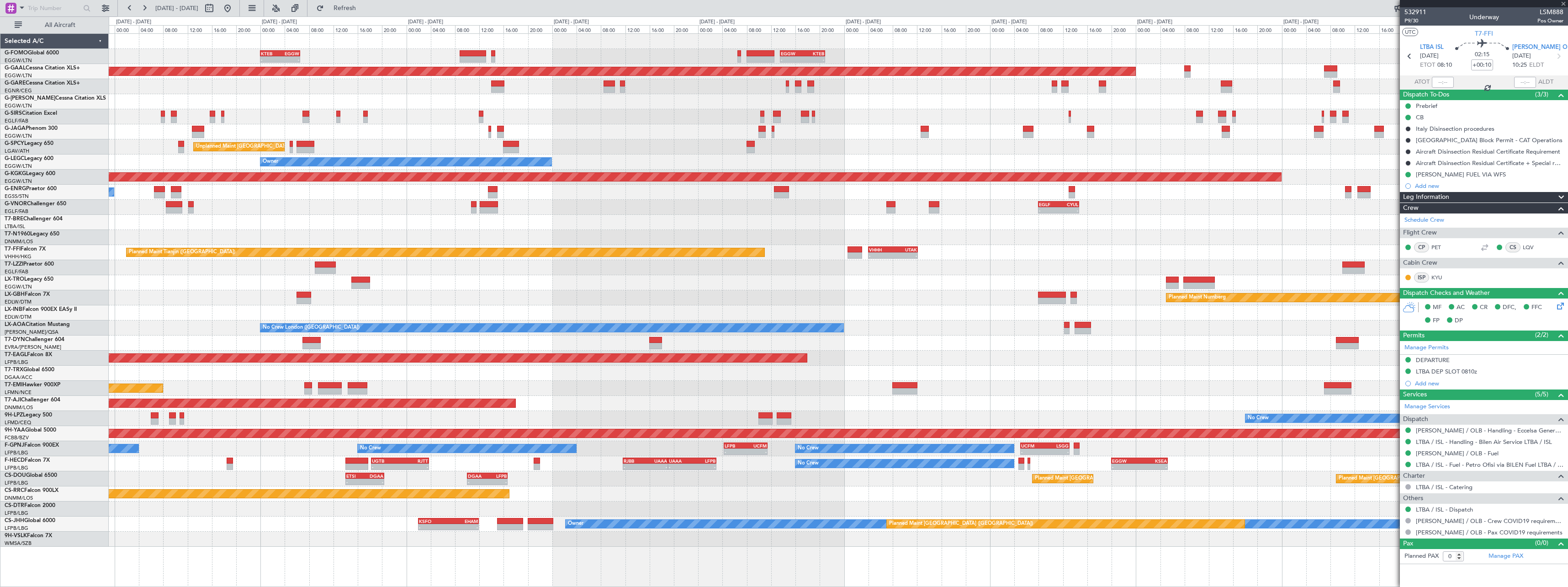
type input "+00:30"
type input "6"
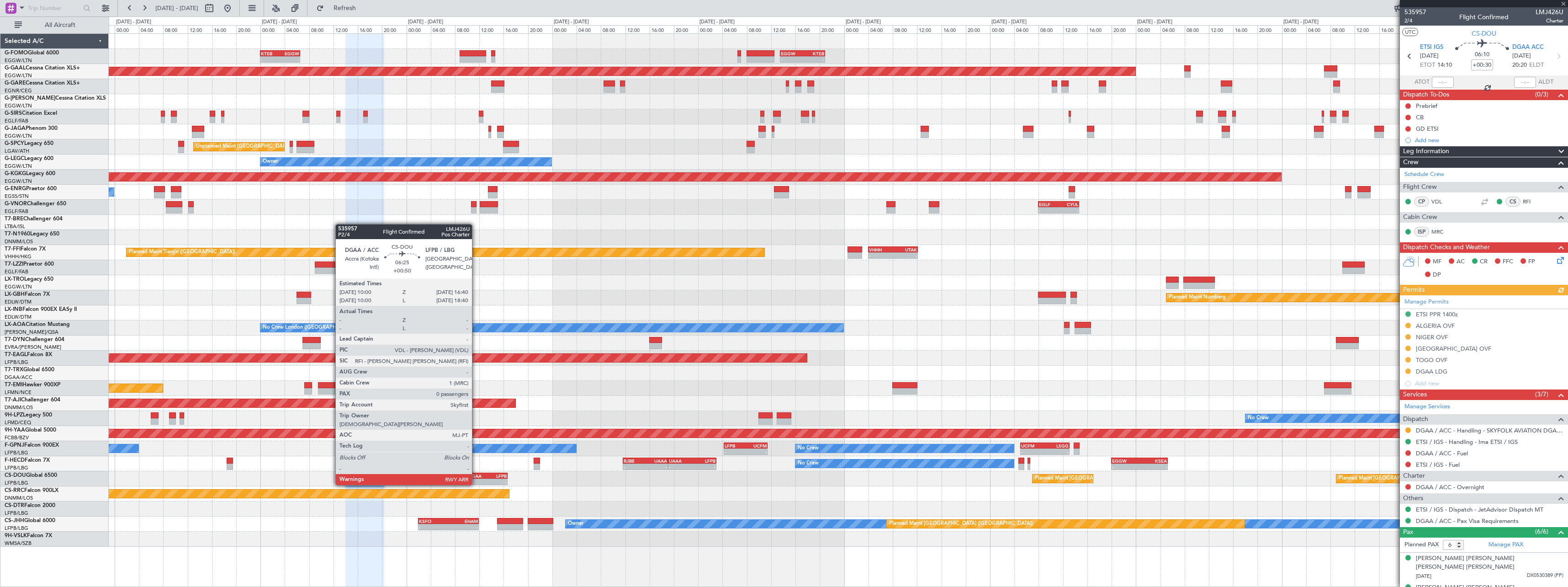
click at [475, 476] on div "DGAA" at bounding box center [478, 476] width 19 height 5
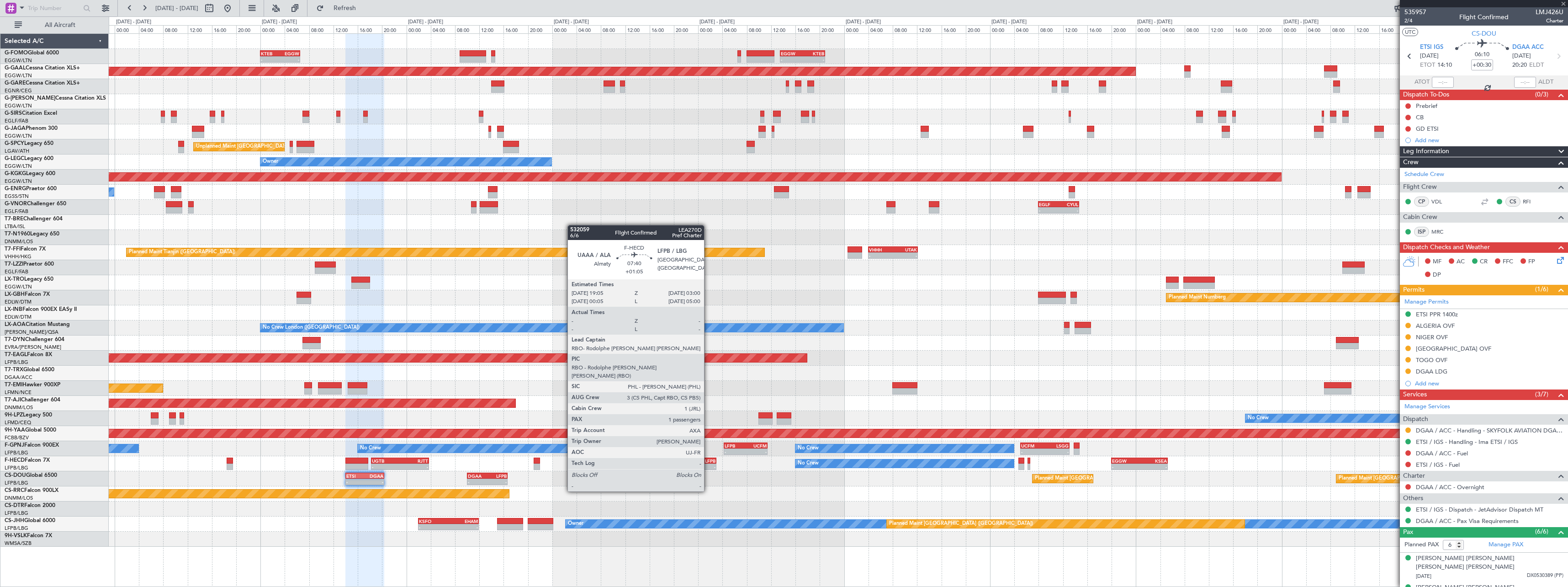
type input "+00:50"
type input "0"
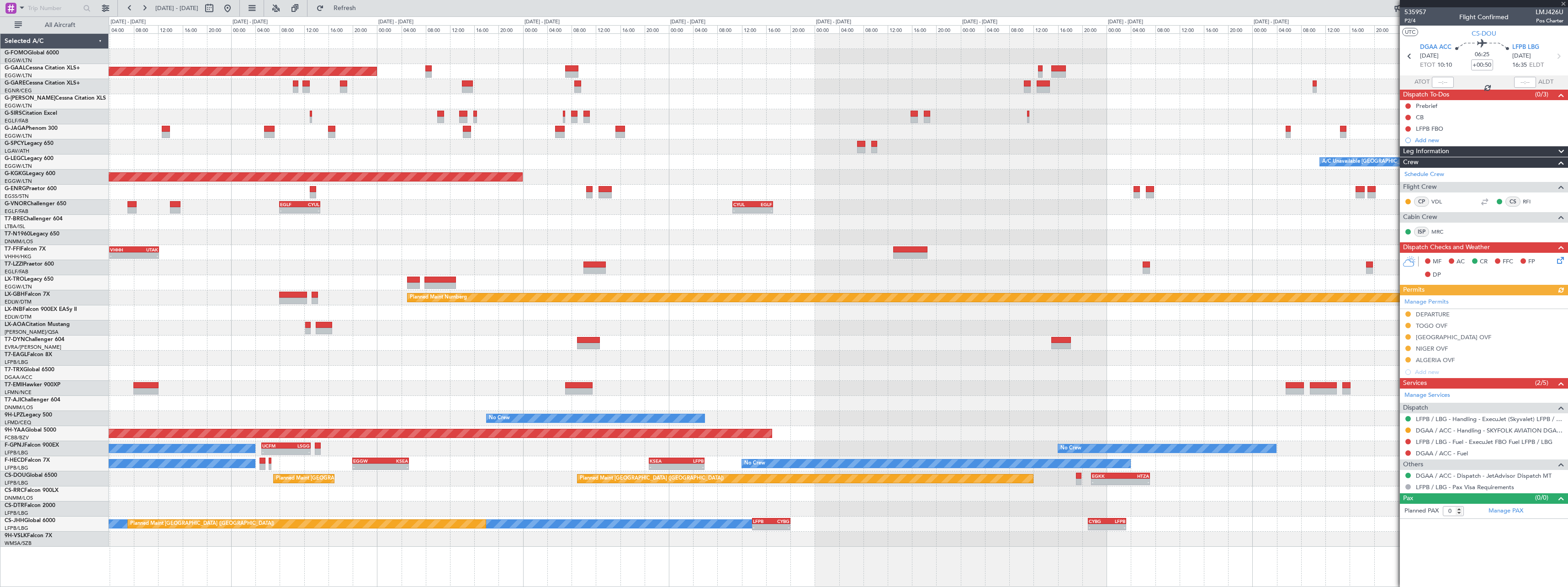
click at [466, 445] on div "- - EGGW 13:30 Z KTEB 20:55 Z Planned Maint Dusseldorf Planned Maint London (Lu…" at bounding box center [838, 290] width 1459 height 513
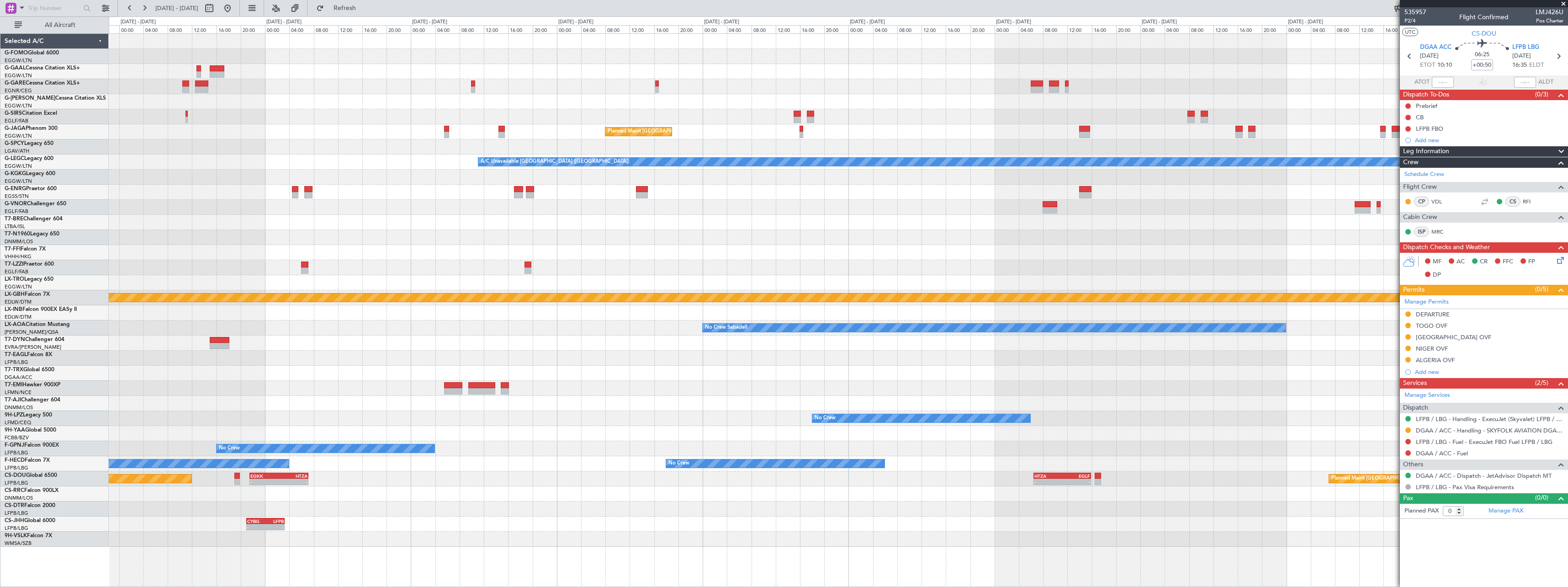
click at [400, 480] on div "Planned Maint [GEOGRAPHIC_DATA] ([GEOGRAPHIC_DATA]) A/C Unavailable [GEOGRAPHIC…" at bounding box center [838, 290] width 1459 height 513
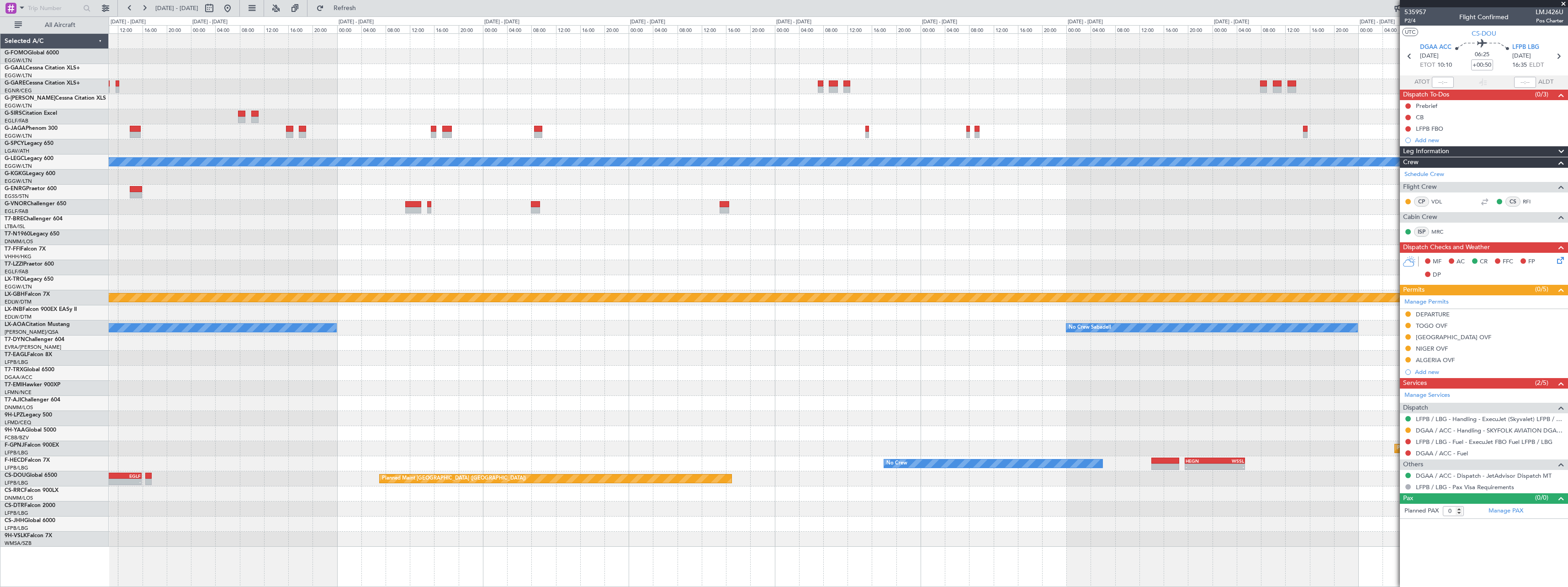
click at [1233, 470] on div "No Crew - - HEGN 19:30 Z WSSL 05:25 Z - - ZBAA 14:00 Z UGTB 22:30 Z No Crew" at bounding box center [838, 463] width 1459 height 15
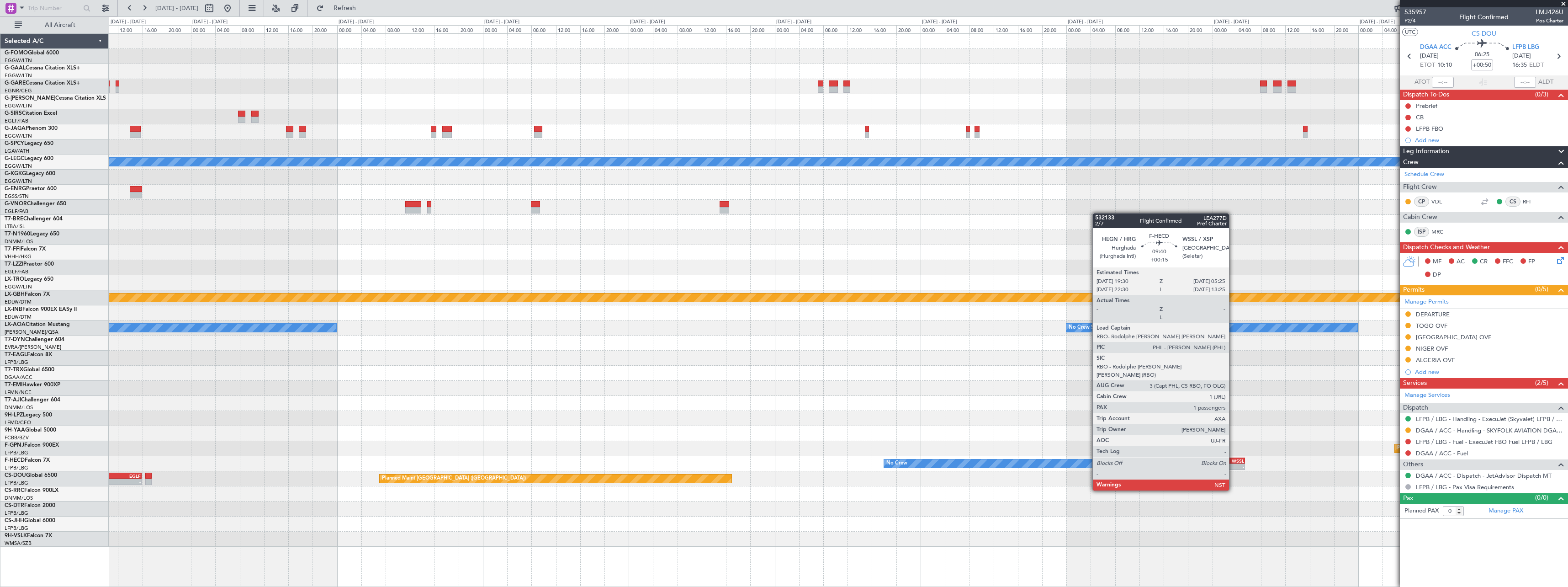
click at [1234, 465] on div "-" at bounding box center [1230, 466] width 29 height 5
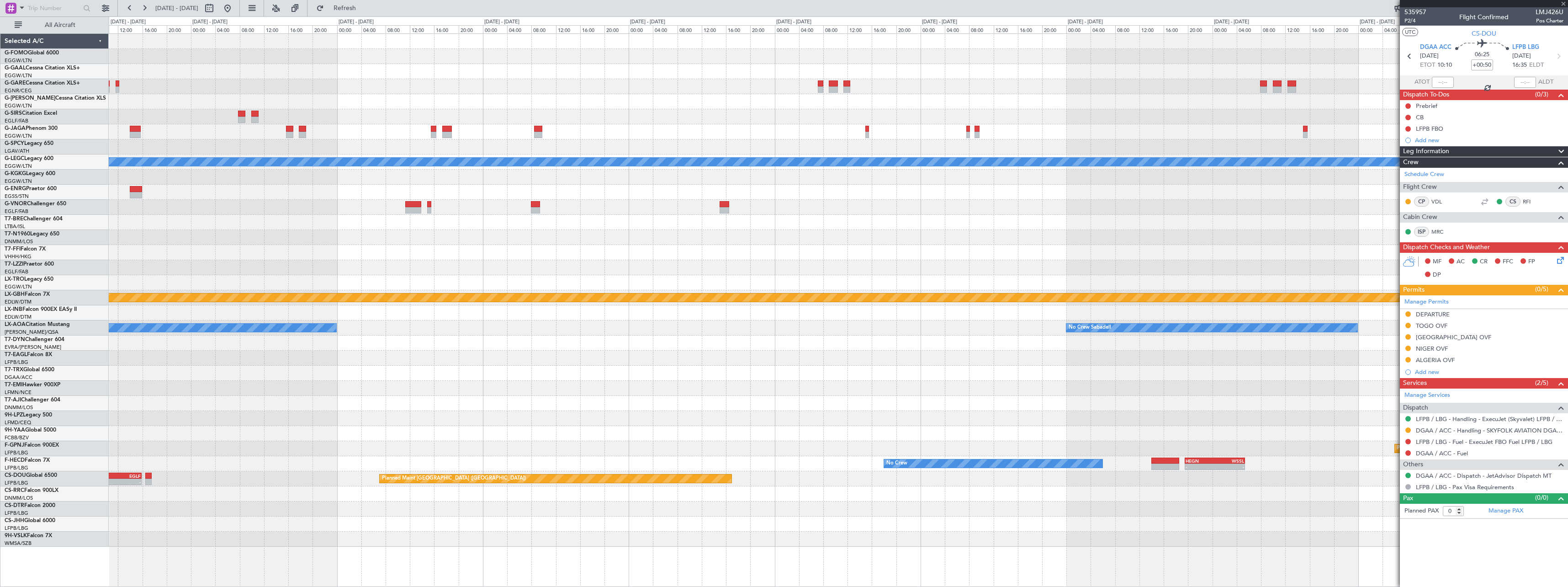
type input "+00:15"
type input "1"
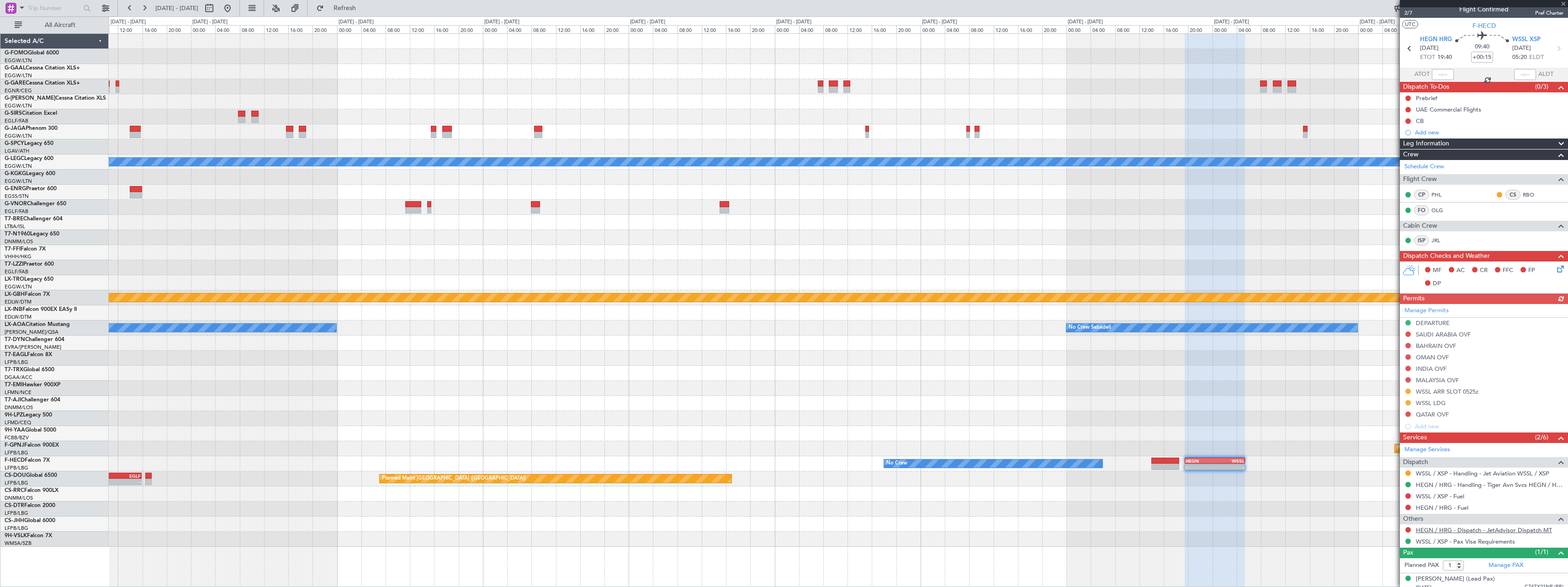
scroll to position [14, 0]
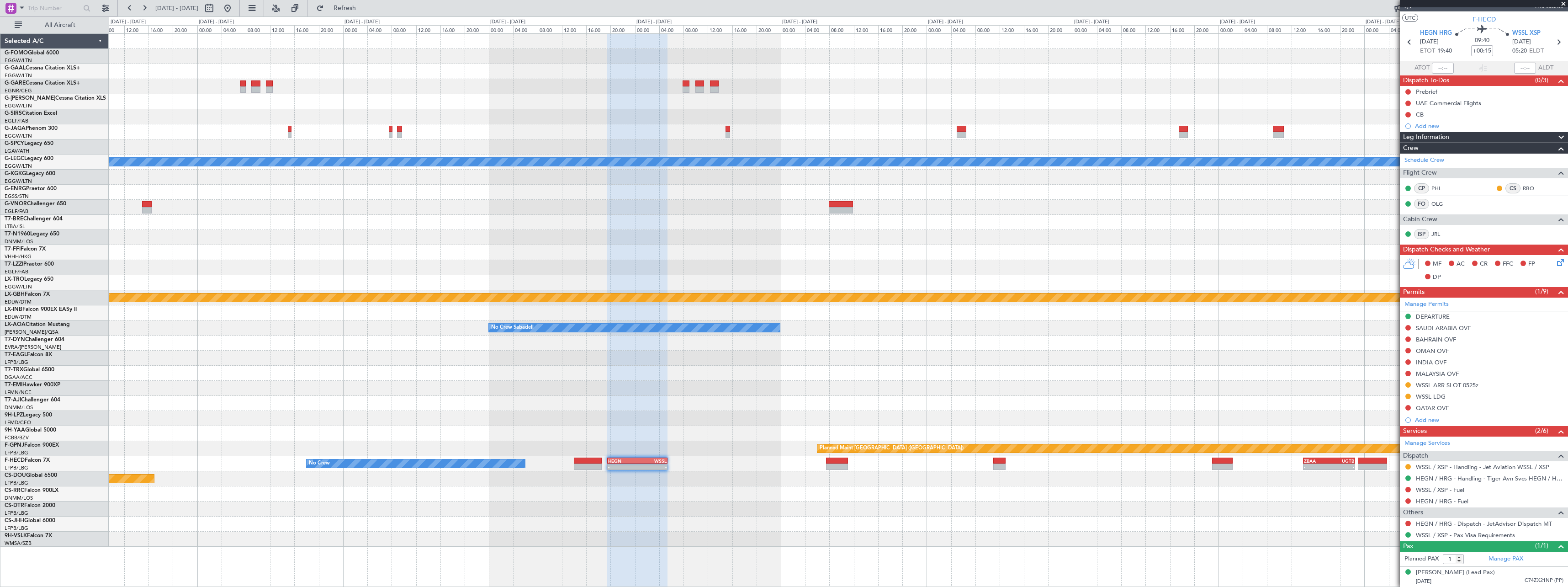
click at [712, 494] on div at bounding box center [838, 494] width 1459 height 15
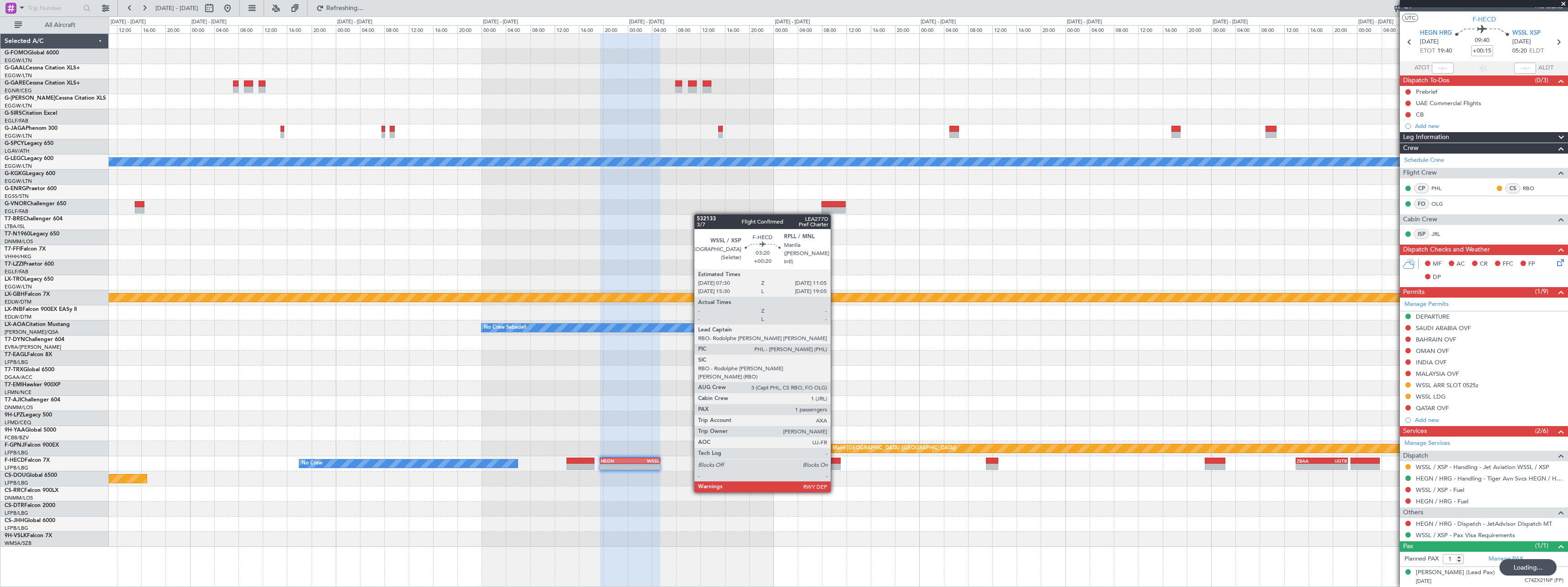
click at [835, 466] on div at bounding box center [830, 466] width 22 height 7
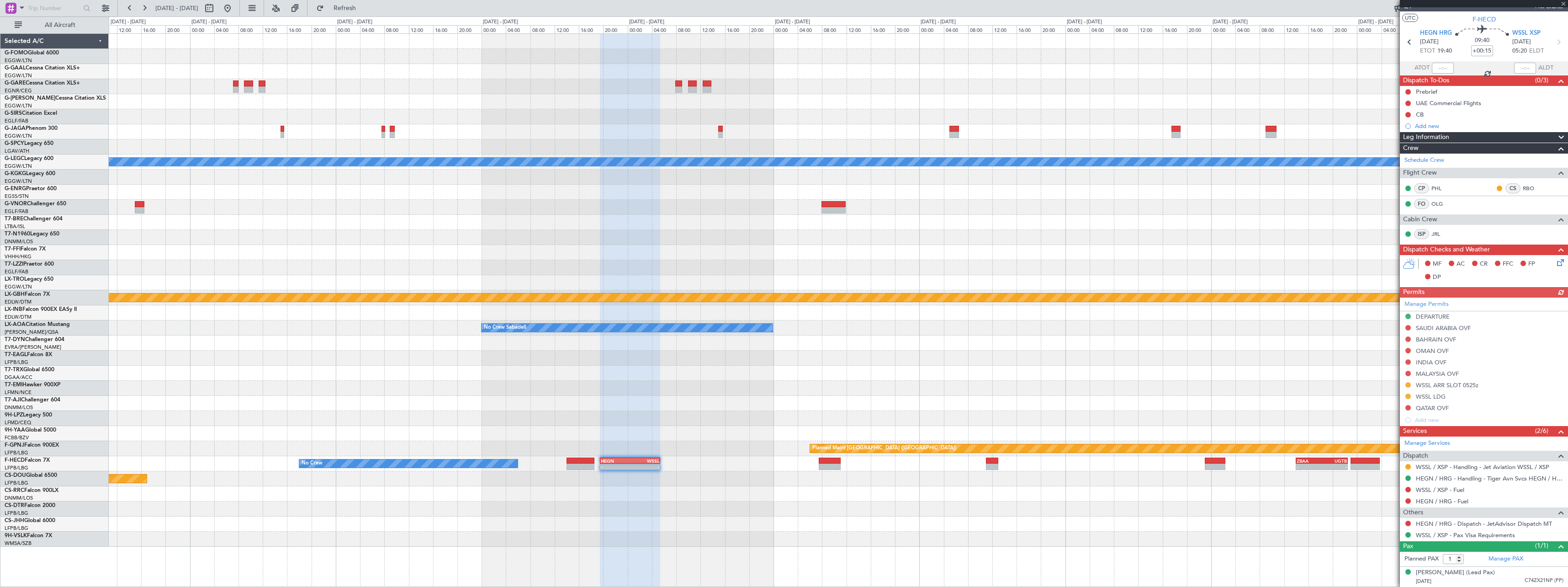
type input "+00:20"
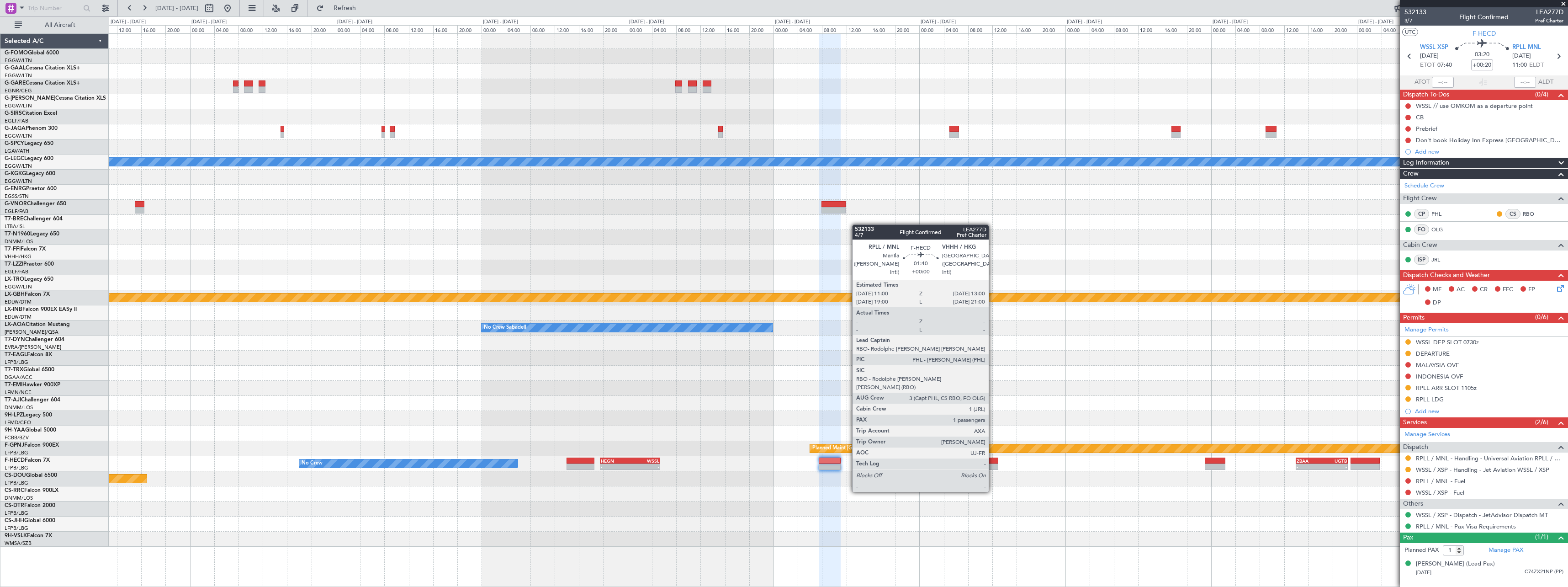
click at [993, 466] on div at bounding box center [992, 466] width 12 height 7
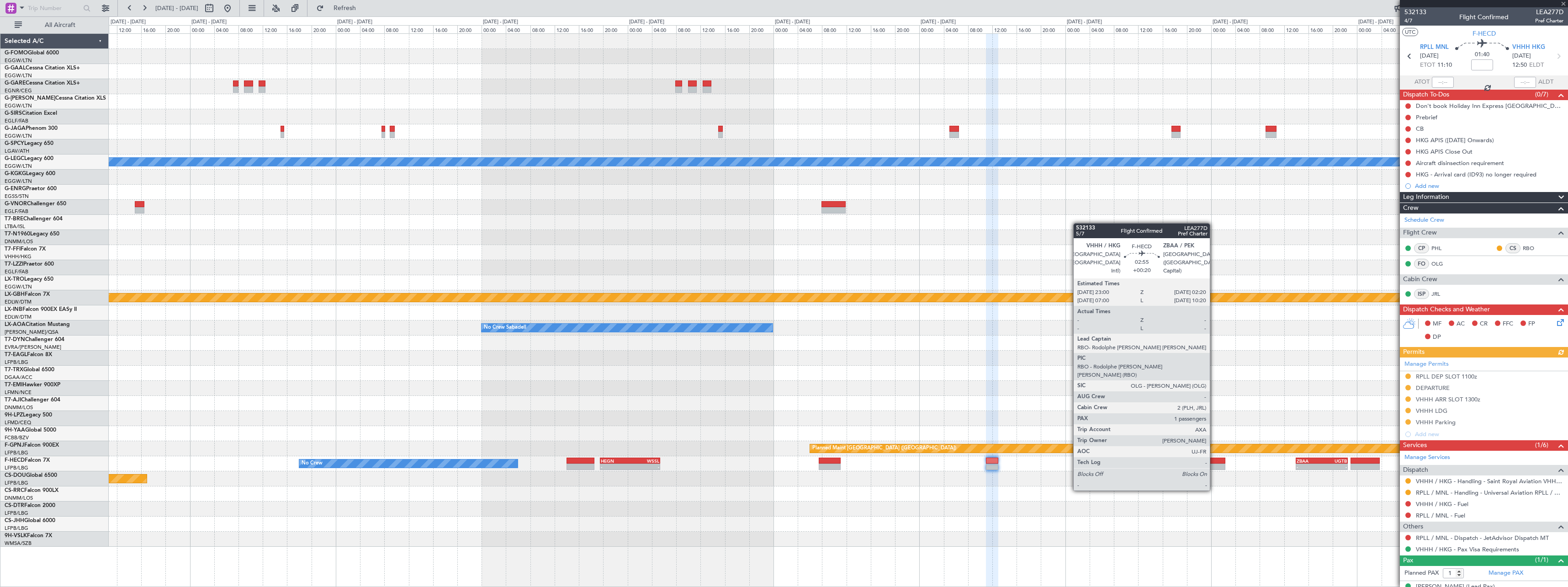
click at [1214, 465] on div at bounding box center [1215, 466] width 21 height 7
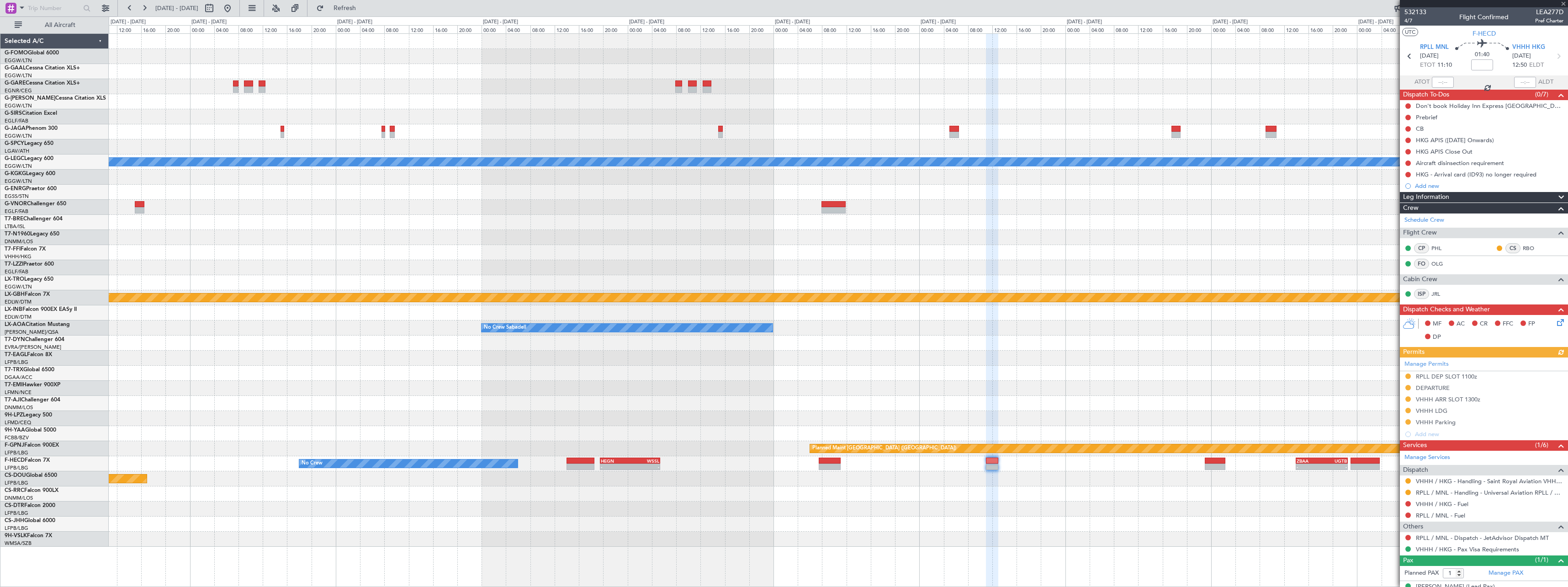
type input "+00:20"
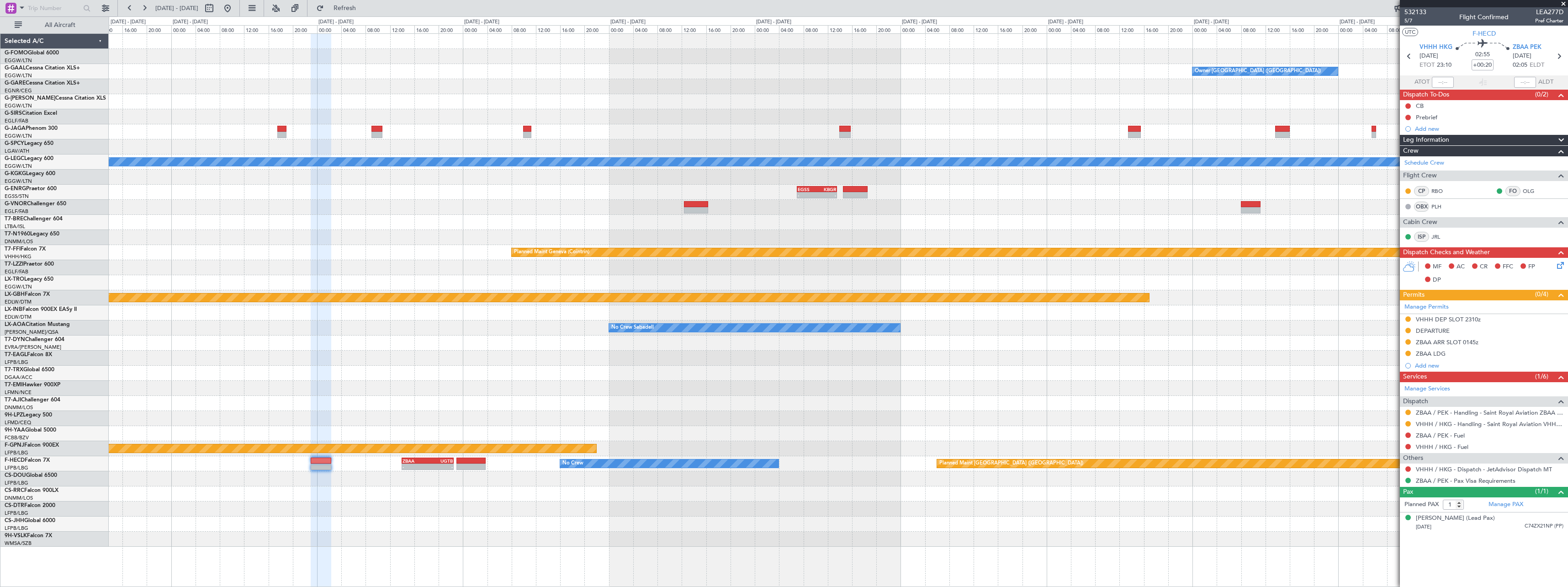
click at [419, 473] on div "Owner [GEOGRAPHIC_DATA] ([GEOGRAPHIC_DATA]) A/C Unavailable [GEOGRAPHIC_DATA] (…" at bounding box center [838, 290] width 1459 height 513
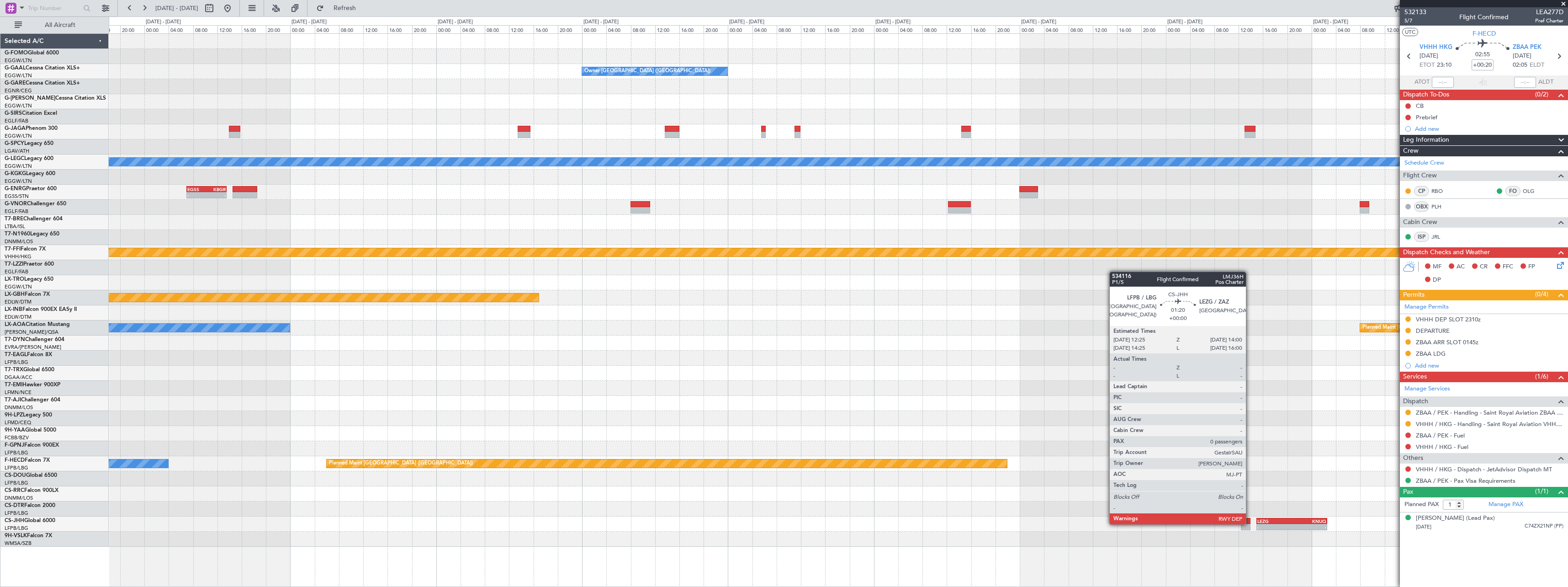
click at [1250, 523] on div at bounding box center [1246, 521] width 10 height 7
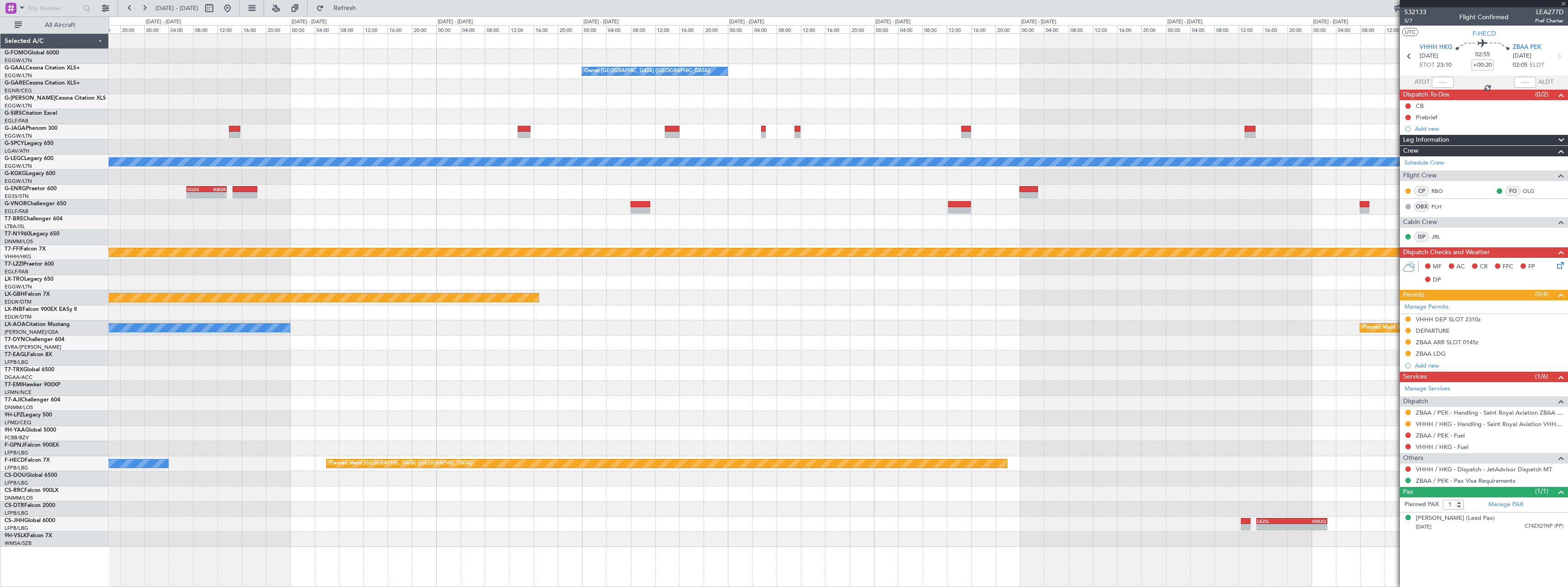
type input "0"
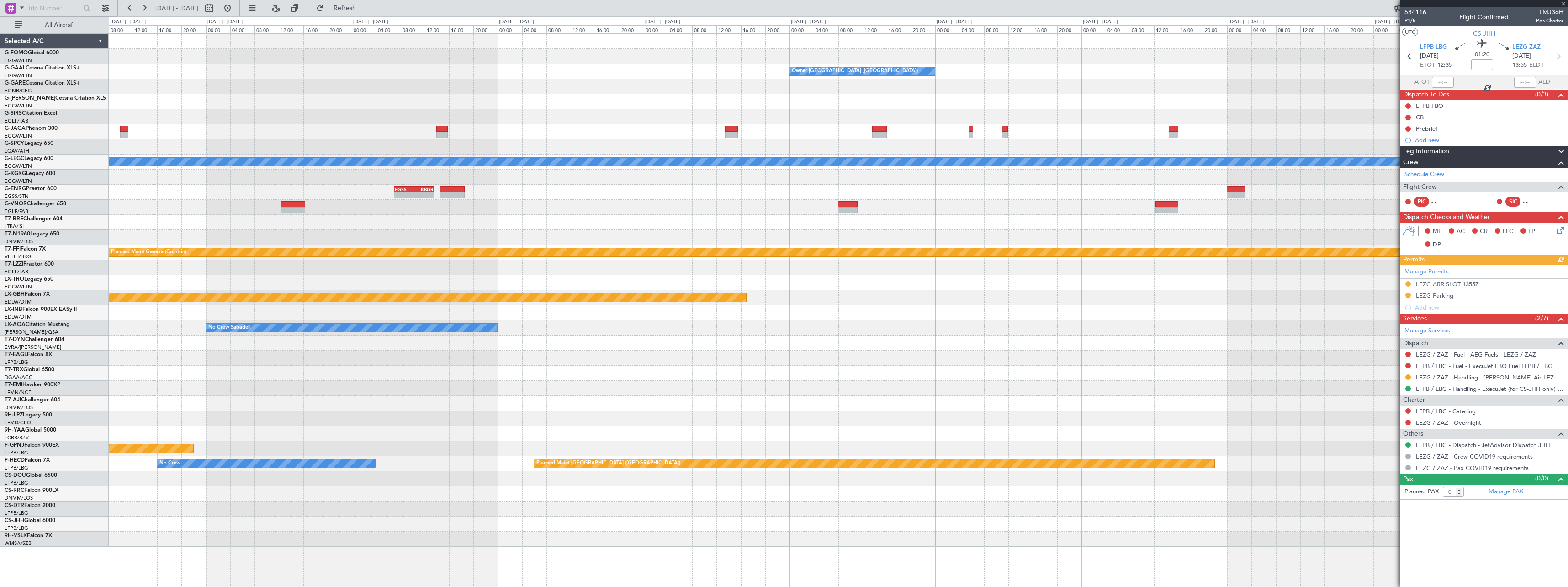
click at [1415, 523] on fb-app "[DATE] - [DATE] Refresh Quick Links All Aircraft Owner [GEOGRAPHIC_DATA] ([GEOG…" at bounding box center [784, 297] width 1568 height 580
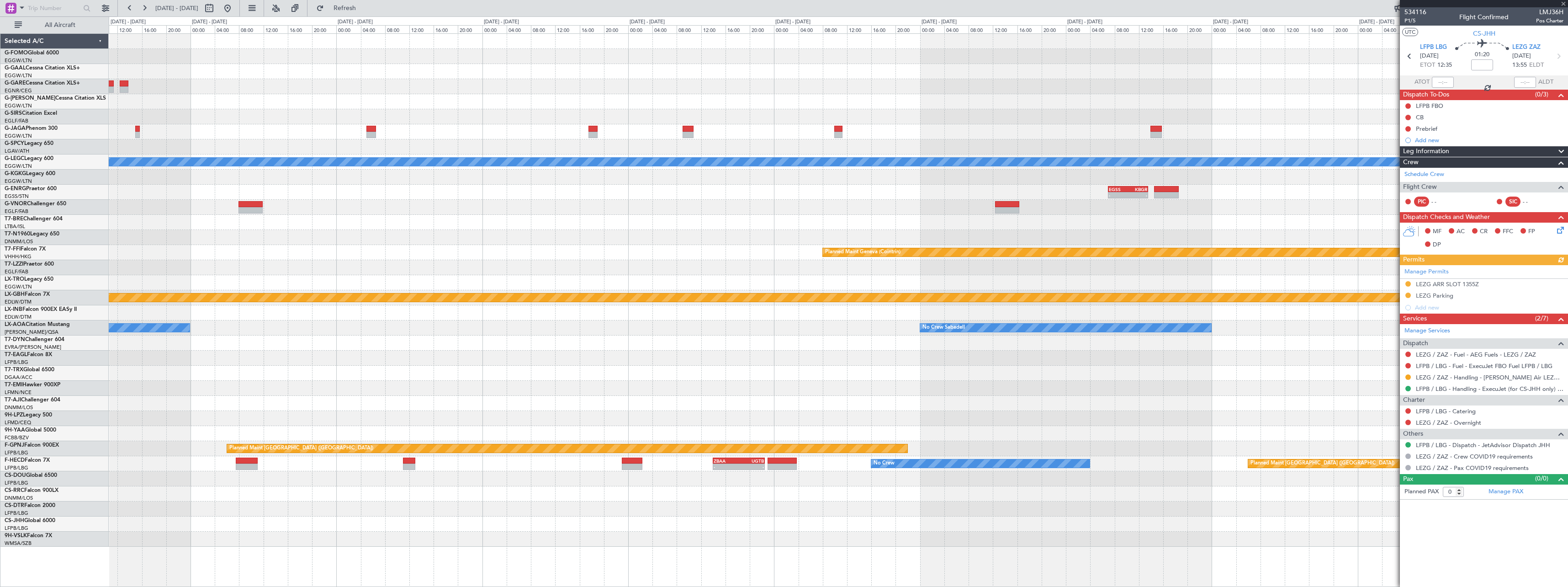
click at [1225, 528] on div "Owner [GEOGRAPHIC_DATA] ([GEOGRAPHIC_DATA]) A/C Unavailable [GEOGRAPHIC_DATA] (…" at bounding box center [838, 290] width 1459 height 513
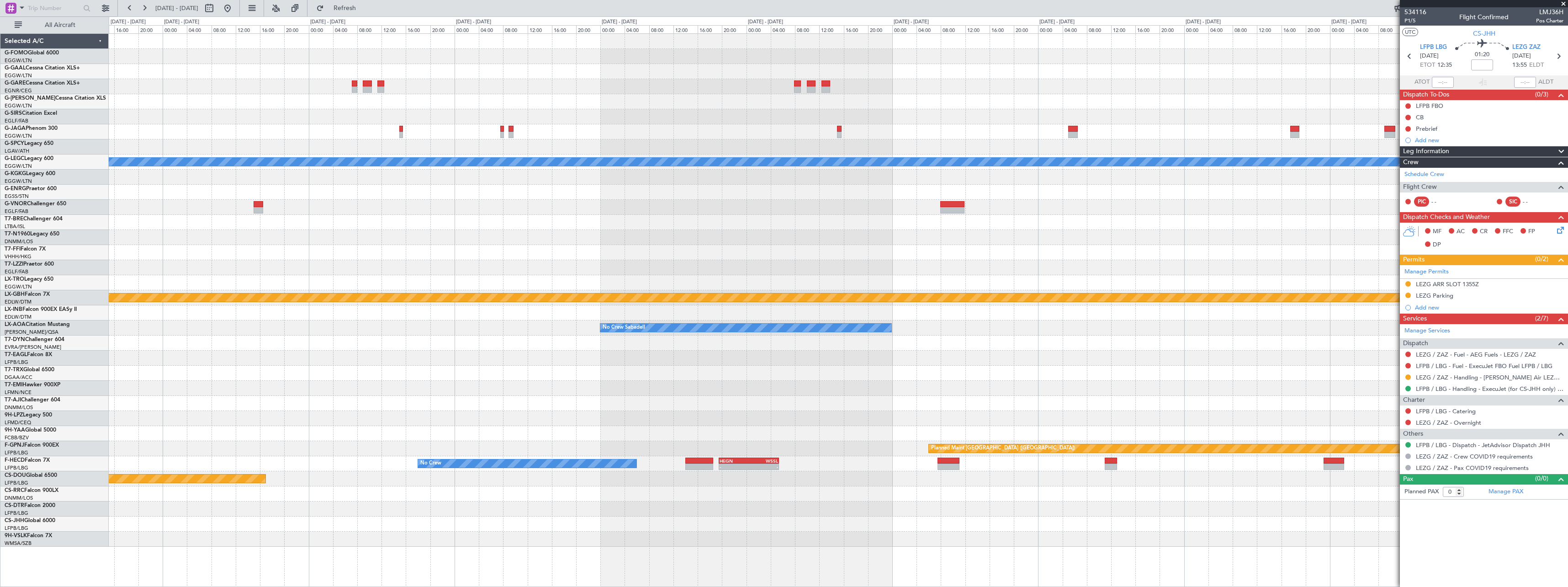
click at [1262, 530] on div at bounding box center [838, 524] width 1459 height 15
click at [1297, 533] on div at bounding box center [838, 539] width 1459 height 15
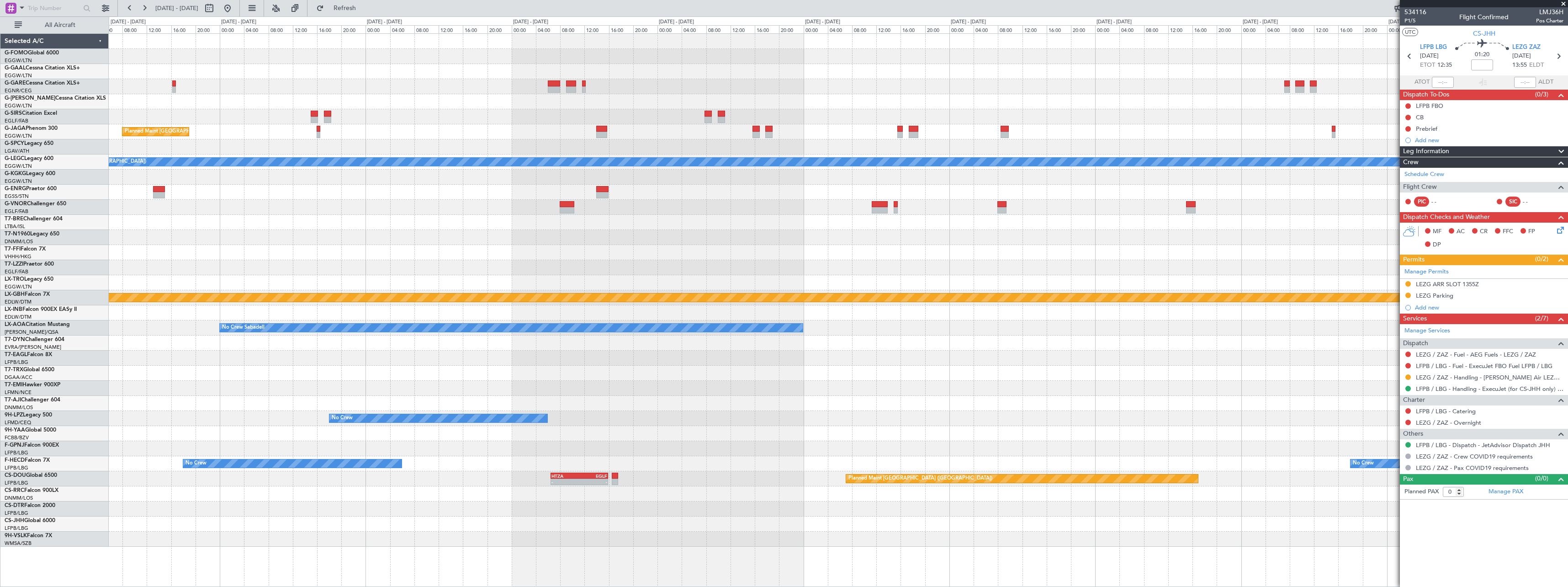
click at [1279, 544] on div at bounding box center [838, 539] width 1459 height 15
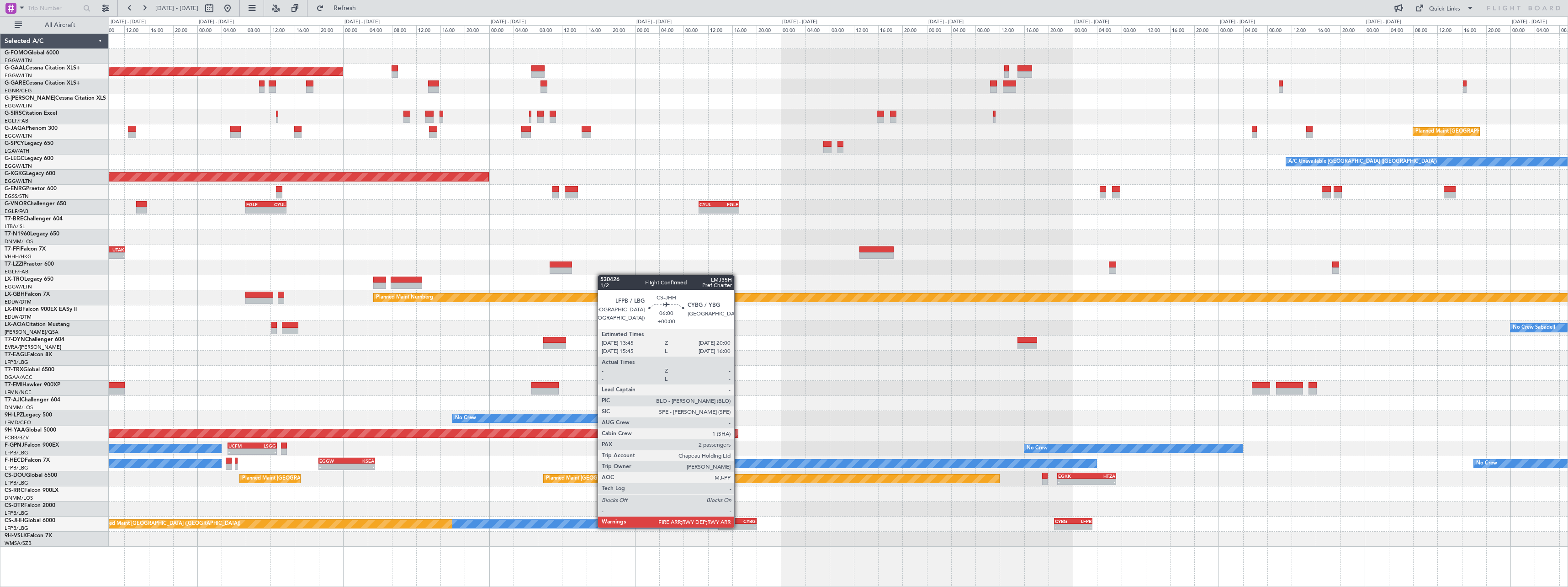
click at [739, 527] on div "-" at bounding box center [746, 527] width 18 height 5
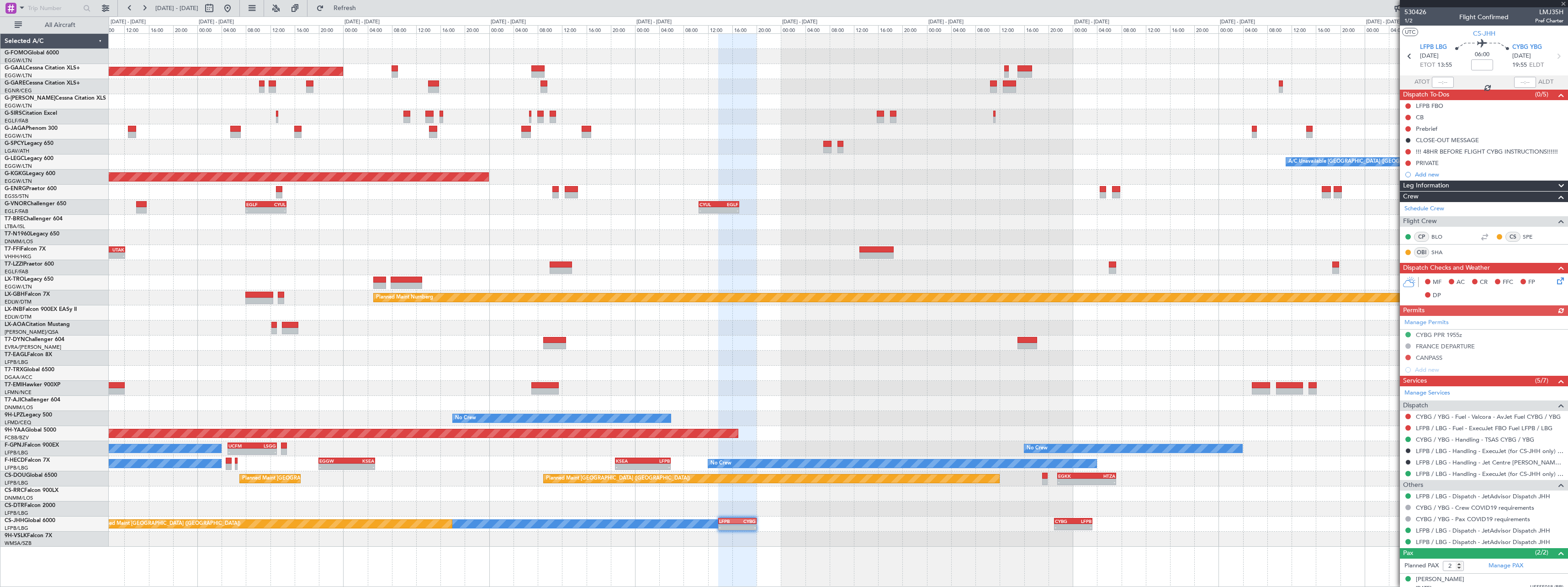
click at [1558, 184] on span at bounding box center [1561, 186] width 11 height 11
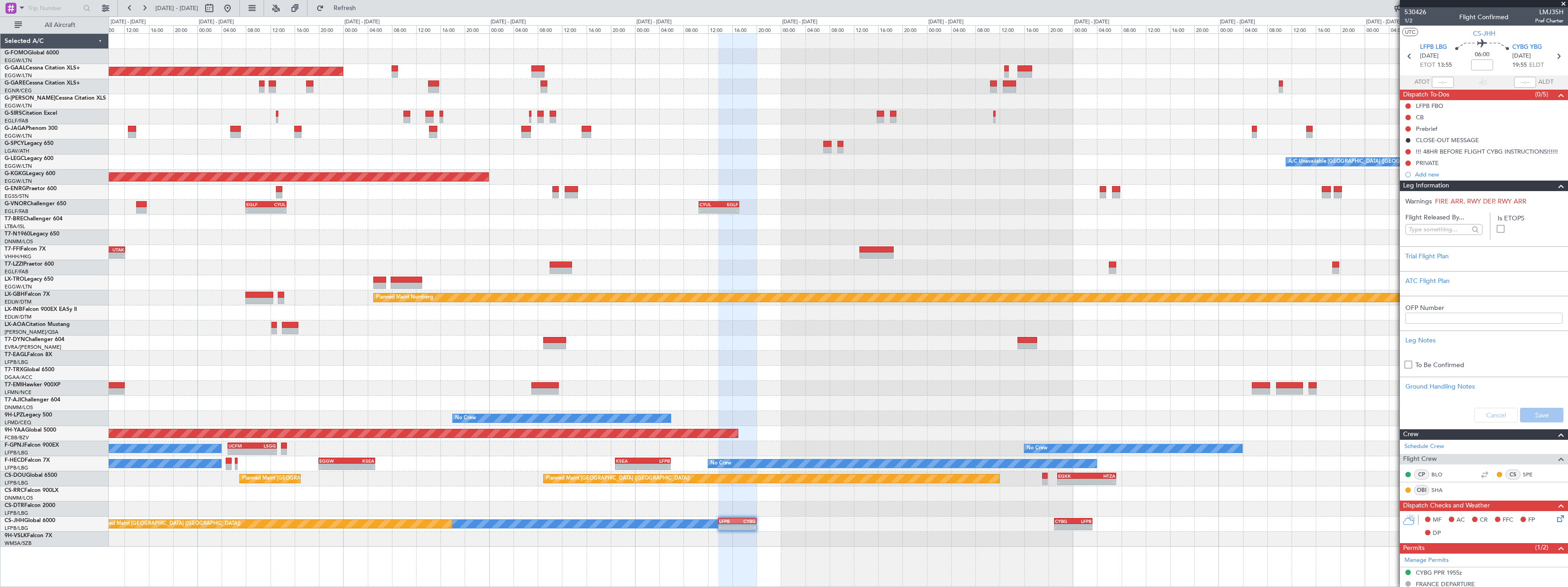
click at [1556, 186] on span at bounding box center [1561, 186] width 11 height 11
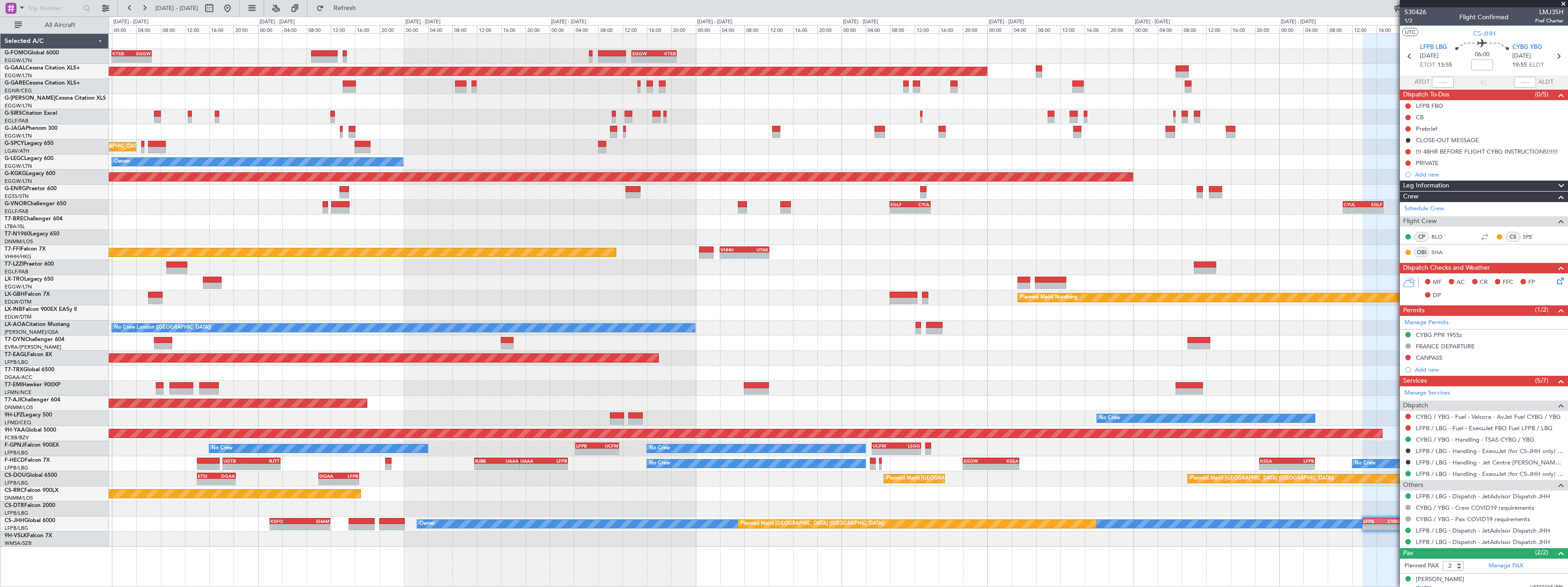
click at [1281, 543] on div "- - EGGW 13:30 Z KTEB 20:55 Z KTEB 00:00 Z EGGW 06:35 Z - - Planned [GEOGRAPHIC…" at bounding box center [838, 310] width 1459 height 554
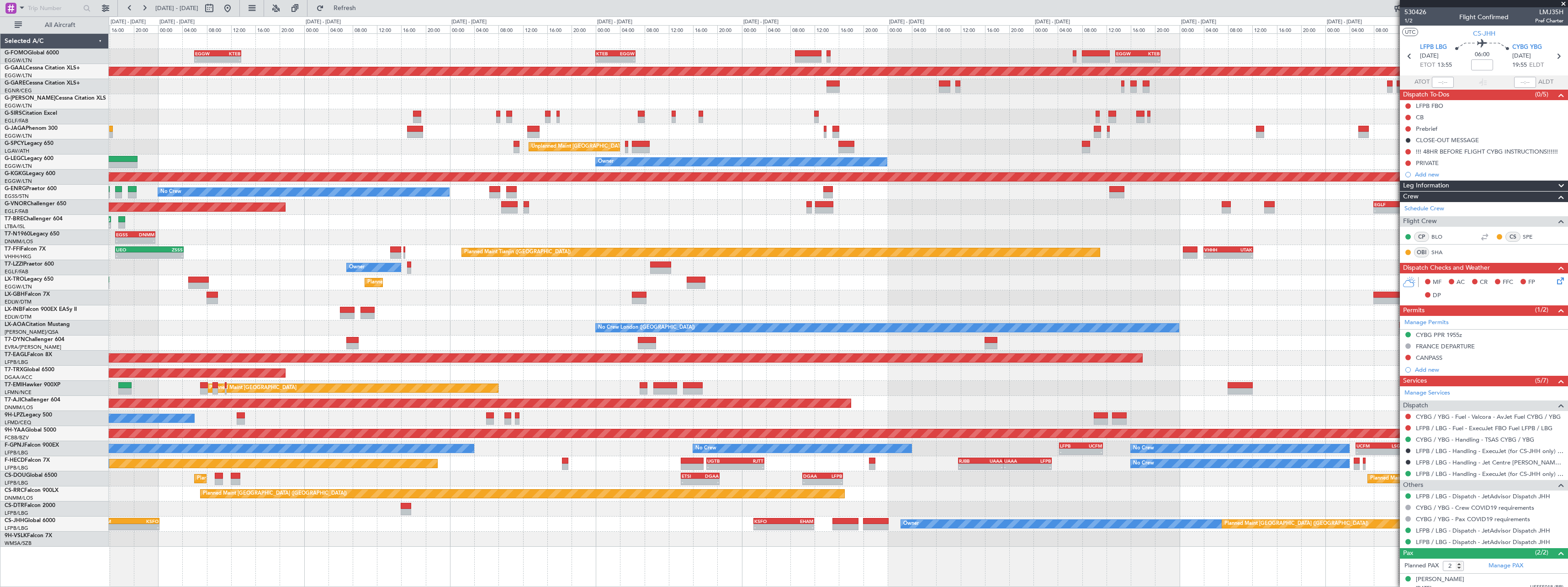
click at [714, 554] on div "- - EGGW 06:00 Z KTEB 13:40 Z - - KTEB 00:00 Z EGGW 06:35 Z - - EGGW 13:30 Z KT…" at bounding box center [838, 310] width 1459 height 554
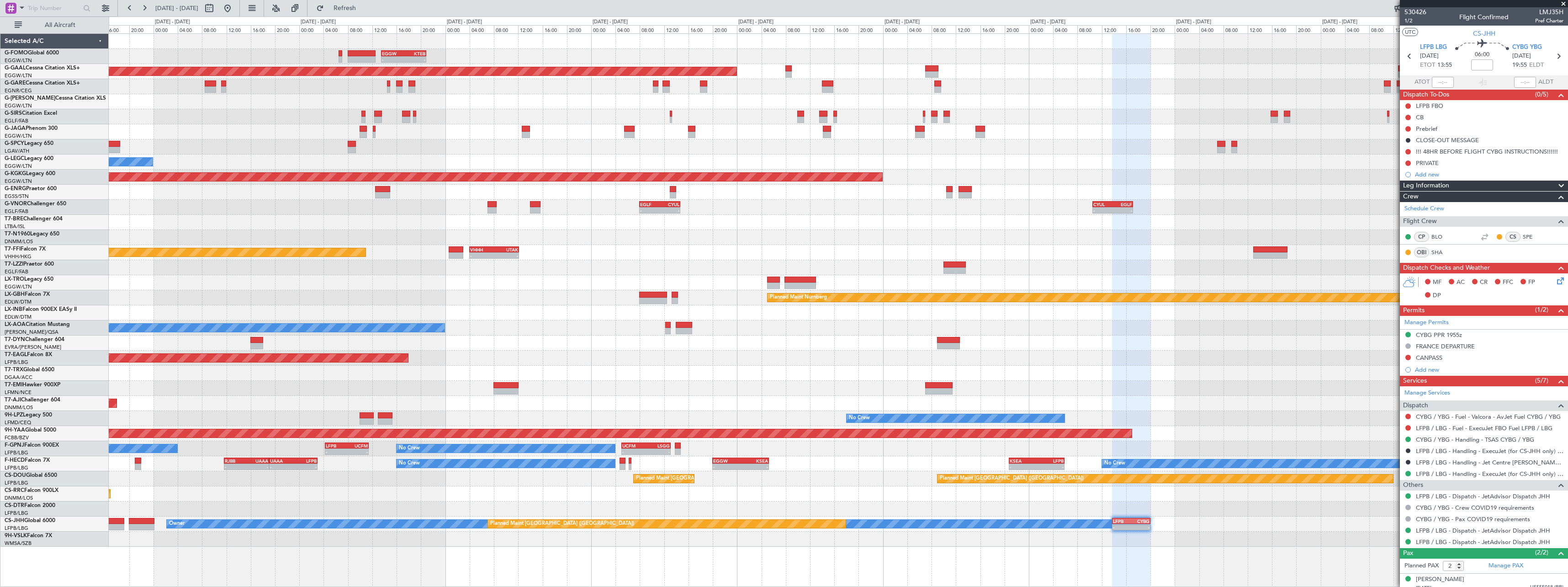
click at [257, 541] on div "- - EGGW 13:30 Z KTEB 20:55 Z KTEB 00:00 Z EGGW 06:35 Z - - Planned [GEOGRAPHIC…" at bounding box center [838, 310] width 1459 height 554
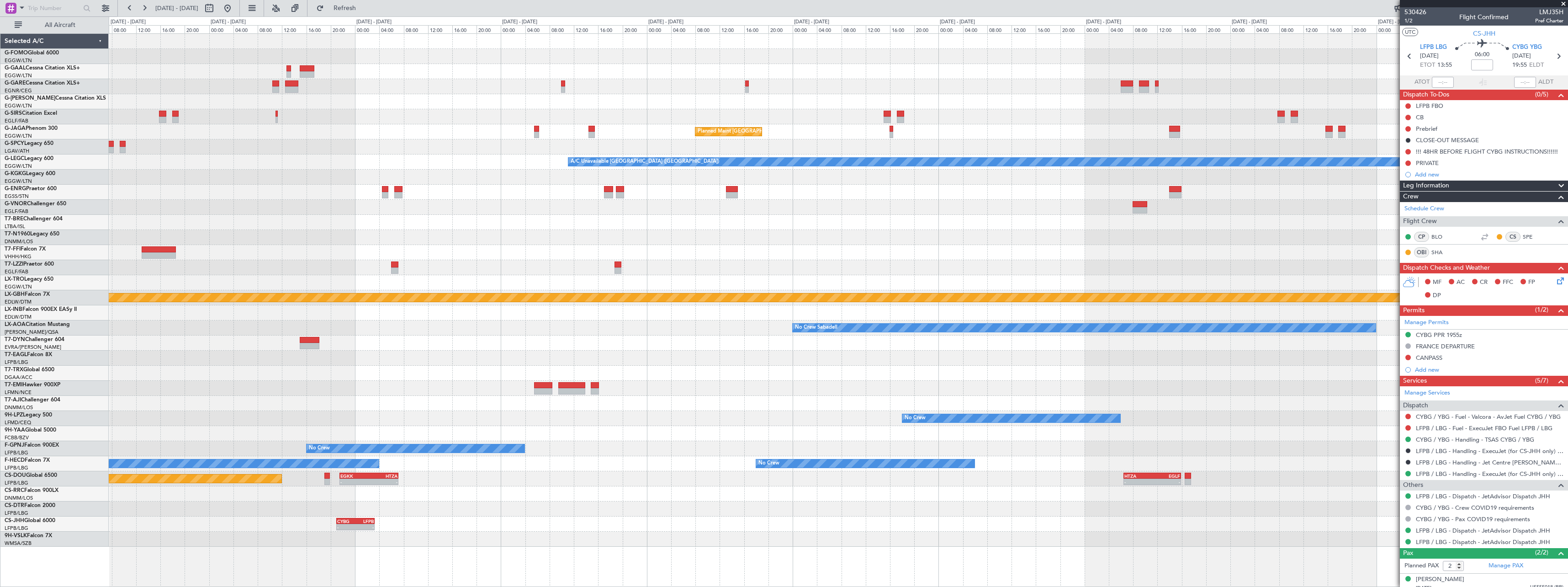
click at [380, 522] on div "Planned Maint [GEOGRAPHIC_DATA] ([GEOGRAPHIC_DATA]) A/C Unavailable [GEOGRAPHIC…" at bounding box center [838, 290] width 1459 height 513
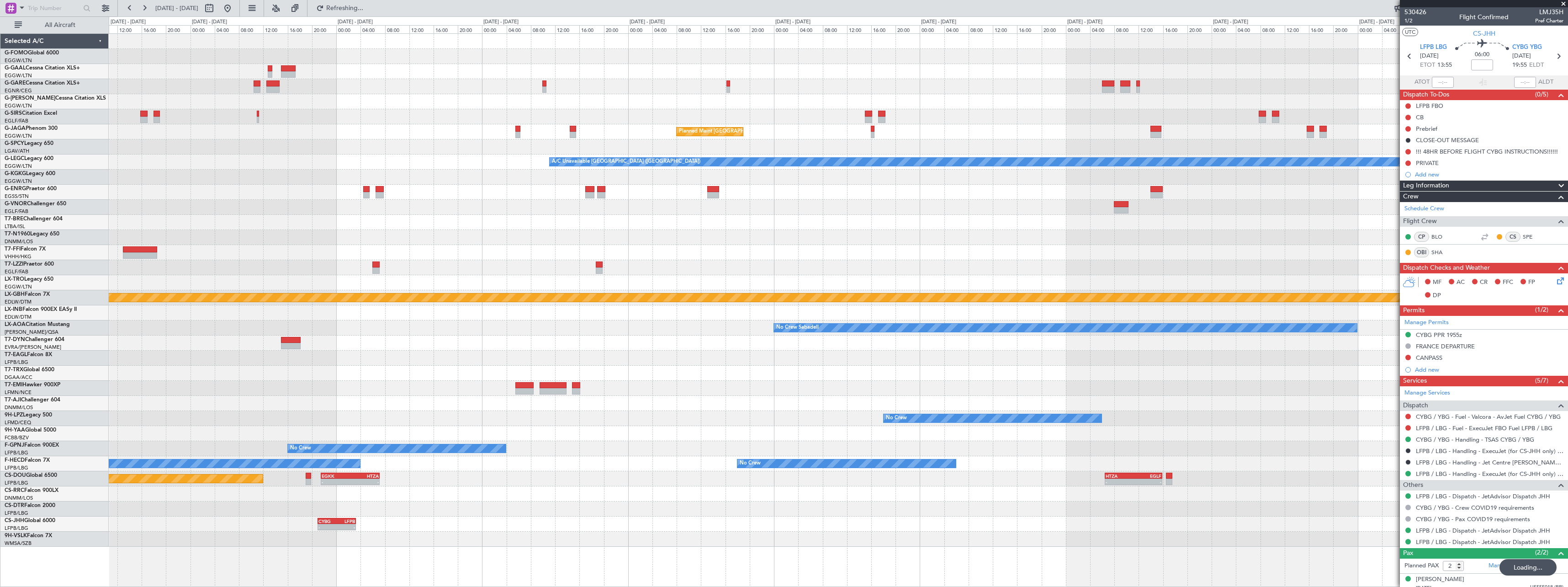
click at [779, 501] on div at bounding box center [838, 494] width 1459 height 15
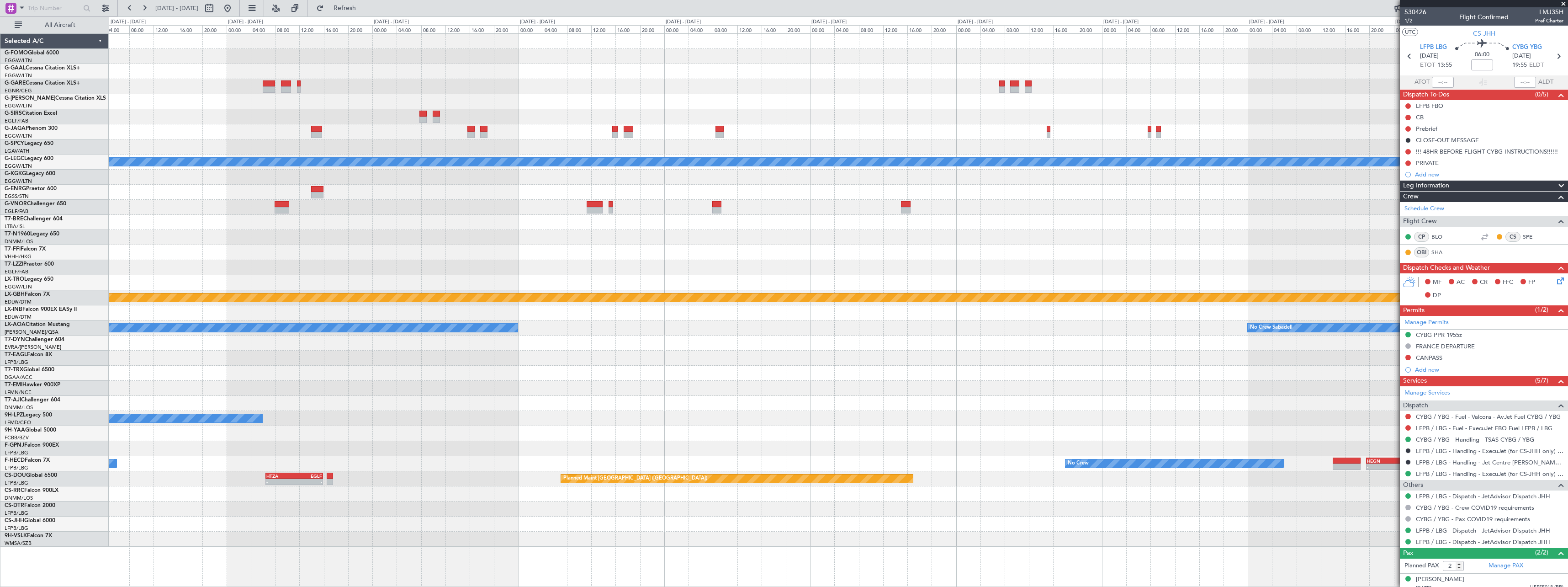
click at [765, 521] on div "Planned Maint [GEOGRAPHIC_DATA] ([GEOGRAPHIC_DATA]) A/C Unavailable [GEOGRAPHIC…" at bounding box center [838, 290] width 1459 height 513
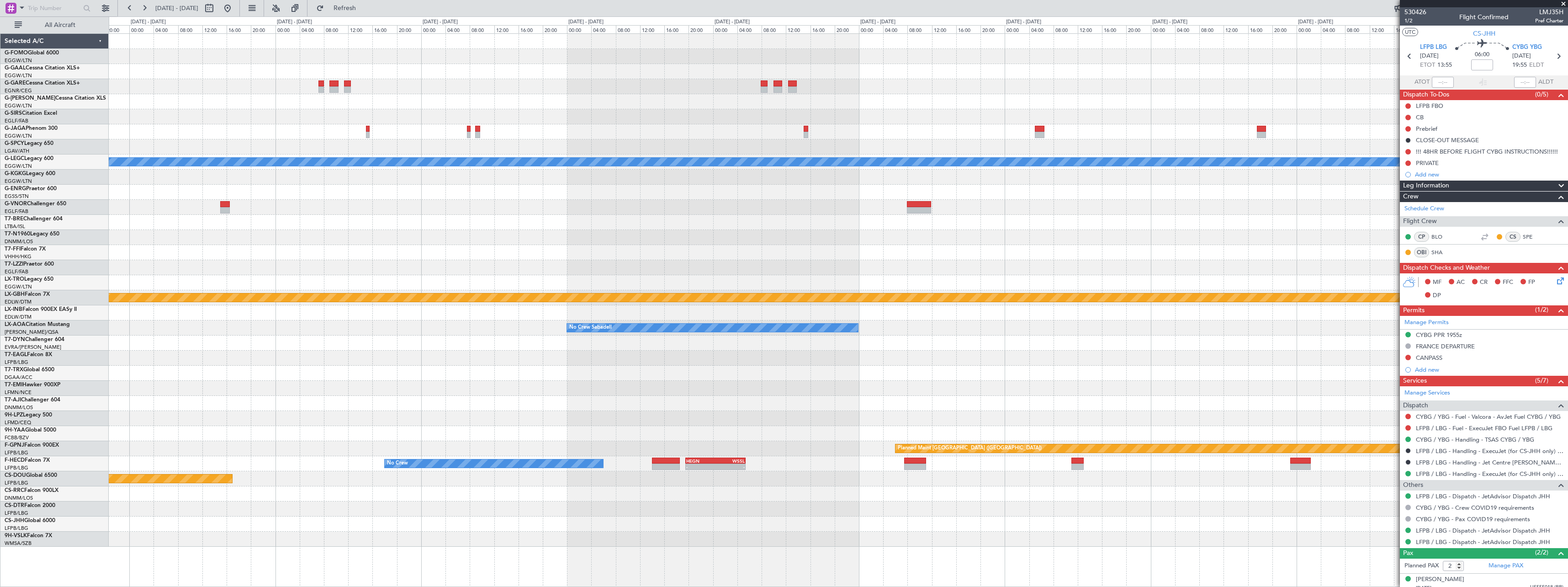
click at [318, 539] on div "A/C Unavailable [GEOGRAPHIC_DATA] ([GEOGRAPHIC_DATA]) Planned Maint Geneva ([GE…" at bounding box center [838, 290] width 1459 height 513
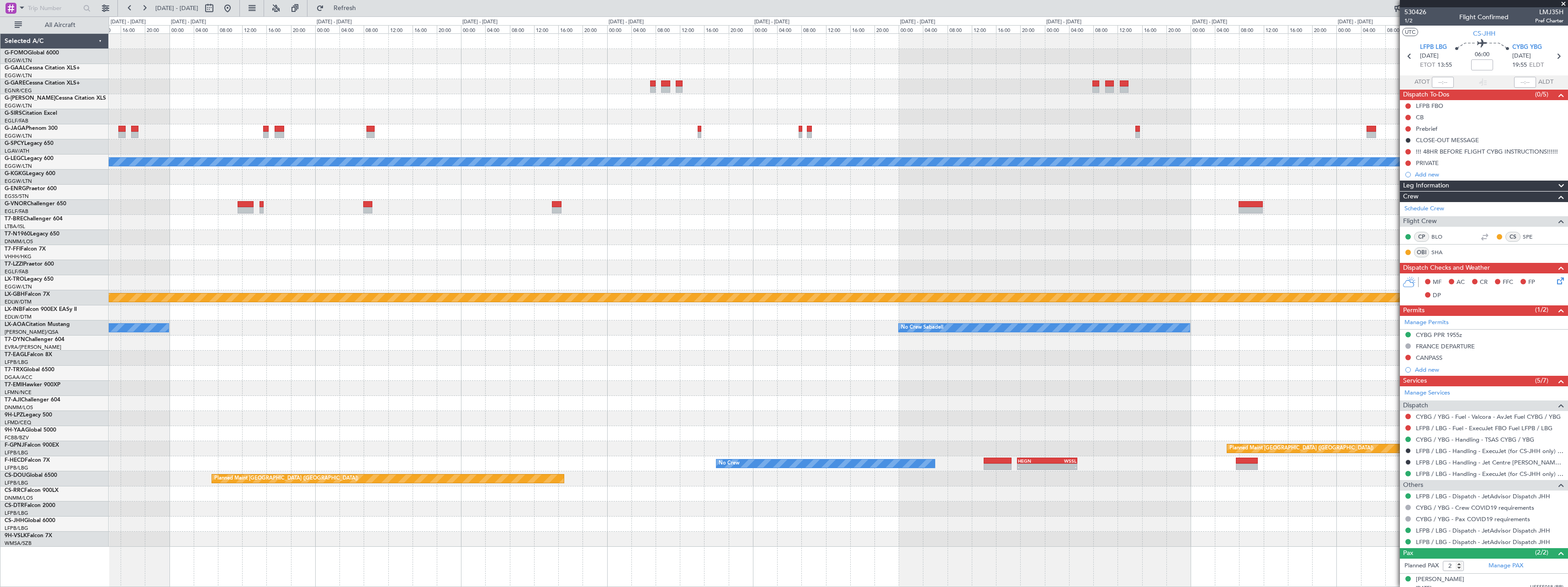
click at [825, 523] on div "A/C Unavailable [GEOGRAPHIC_DATA] ([GEOGRAPHIC_DATA]) Planned Maint Geneva ([GE…" at bounding box center [838, 290] width 1459 height 513
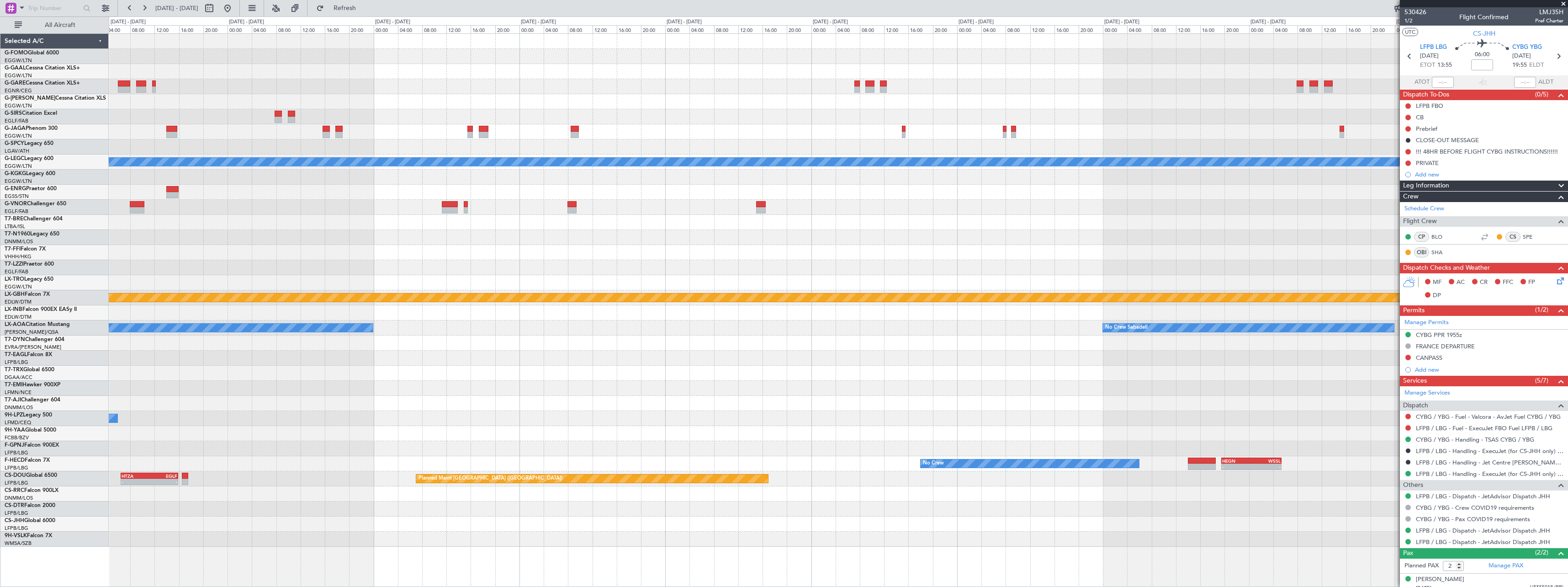
click at [906, 547] on div "Planned Maint [GEOGRAPHIC_DATA] ([GEOGRAPHIC_DATA]) A/C Unavailable [GEOGRAPHIC…" at bounding box center [838, 310] width 1459 height 554
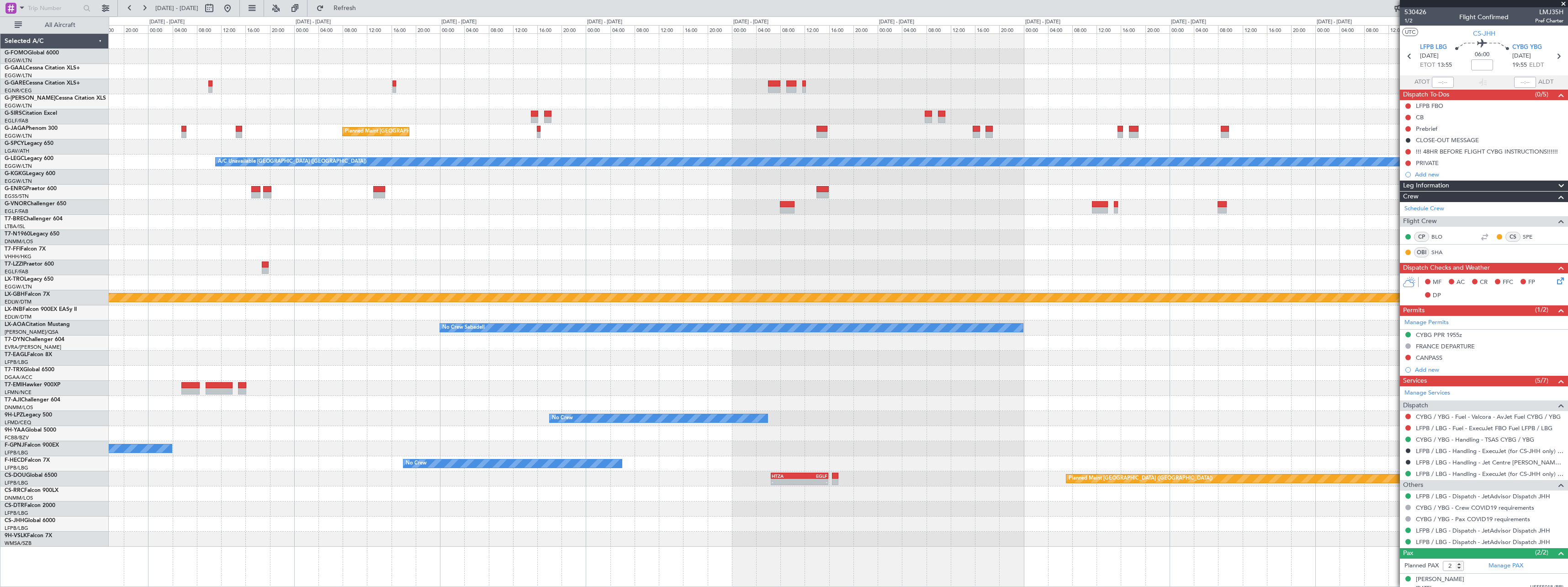
click at [1140, 524] on div "Planned Maint [GEOGRAPHIC_DATA] ([GEOGRAPHIC_DATA]) A/C Unavailable [GEOGRAPHIC…" at bounding box center [838, 290] width 1459 height 513
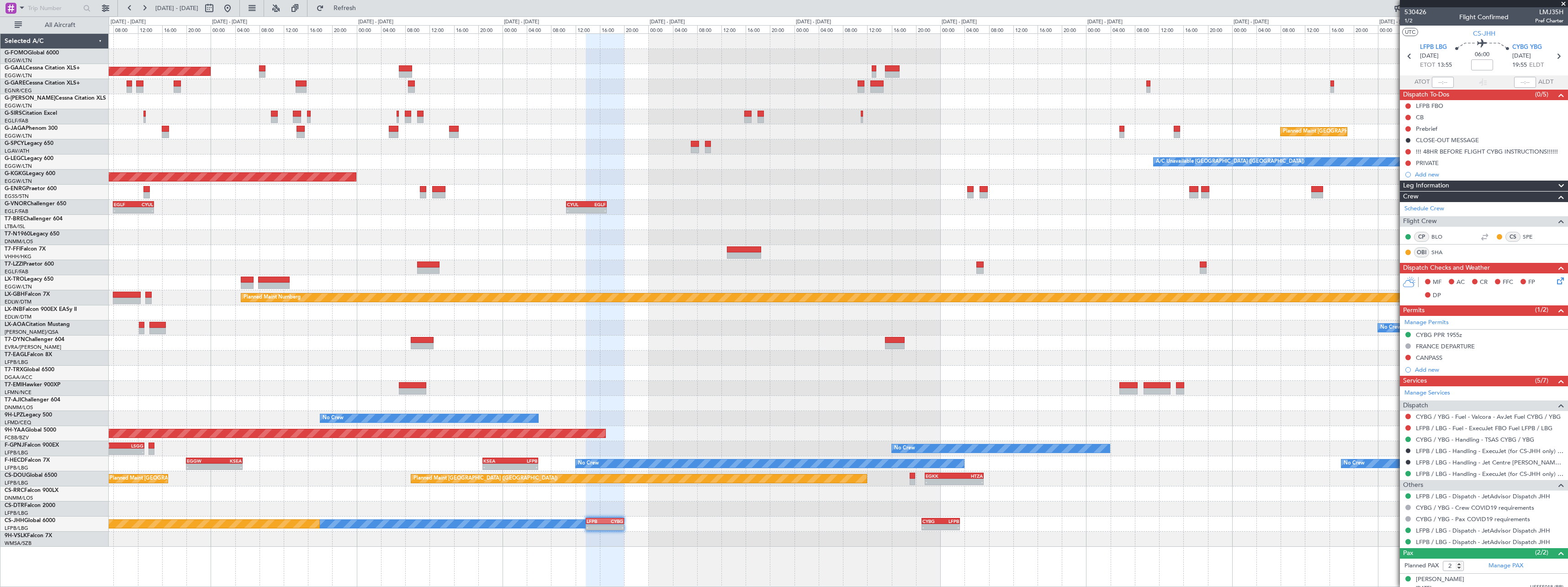
click at [1113, 536] on div "- - EGGW 13:30 Z KTEB 20:55 Z Planned [GEOGRAPHIC_DATA] Planned Maint [GEOGRAPH…" at bounding box center [838, 290] width 1459 height 513
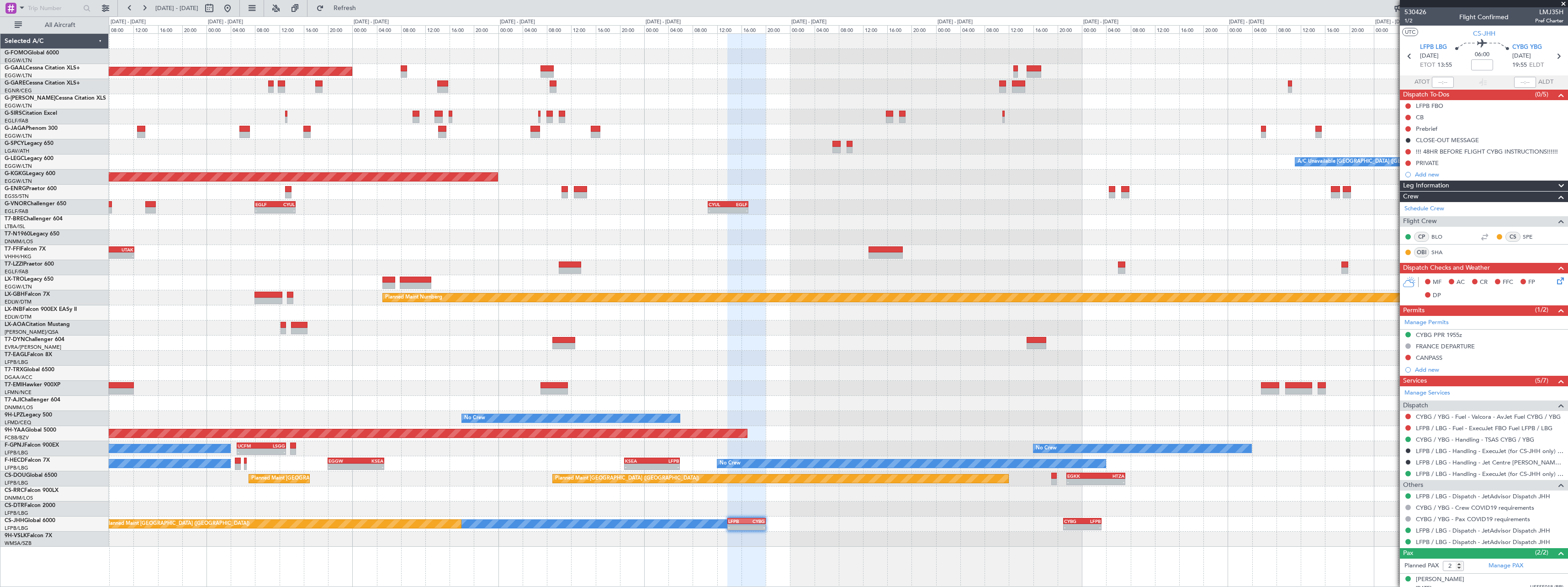
click at [923, 534] on div at bounding box center [838, 539] width 1459 height 15
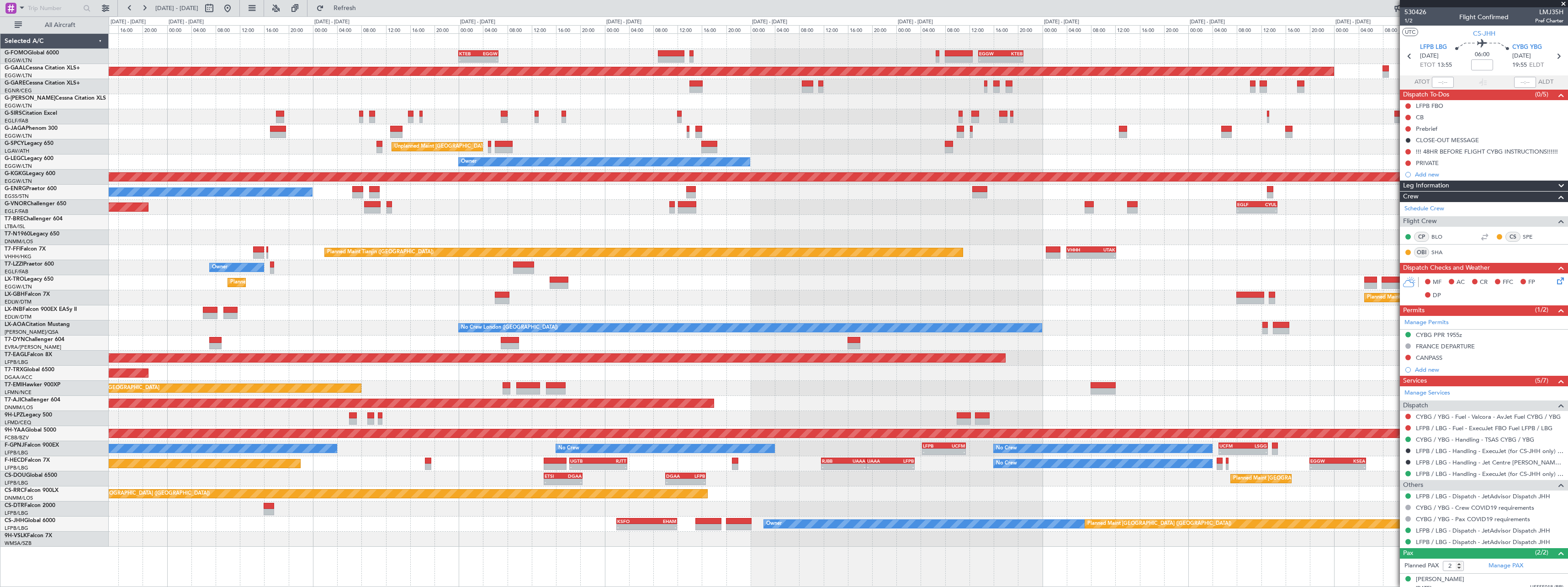
click at [970, 566] on div "- - EGGW 13:30 Z KTEB 20:55 Z KTEB 00:00 Z EGGW 06:35 Z - - EGGW 06:00 Z KTEB 1…" at bounding box center [838, 310] width 1459 height 554
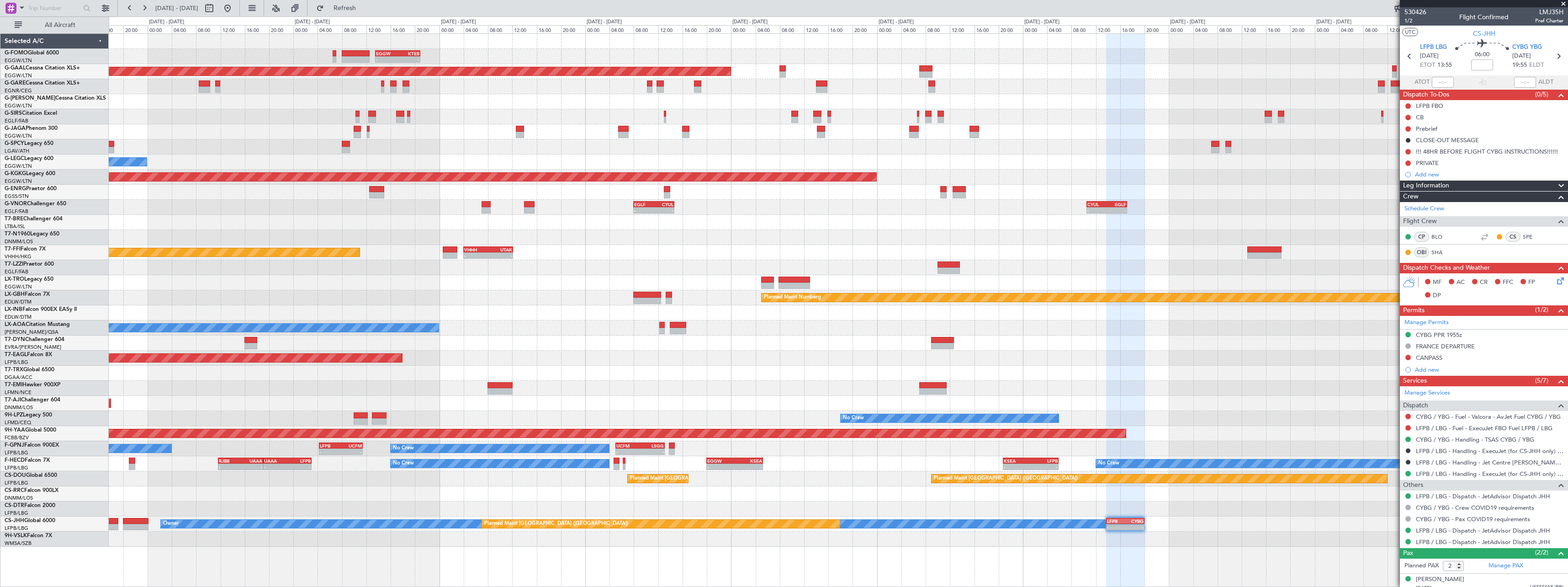
click at [391, 547] on div "- - EGGW 13:30 Z KTEB 20:55 Z KTEB 00:00 Z EGGW 06:35 Z - - Planned [GEOGRAPHIC…" at bounding box center [838, 310] width 1459 height 554
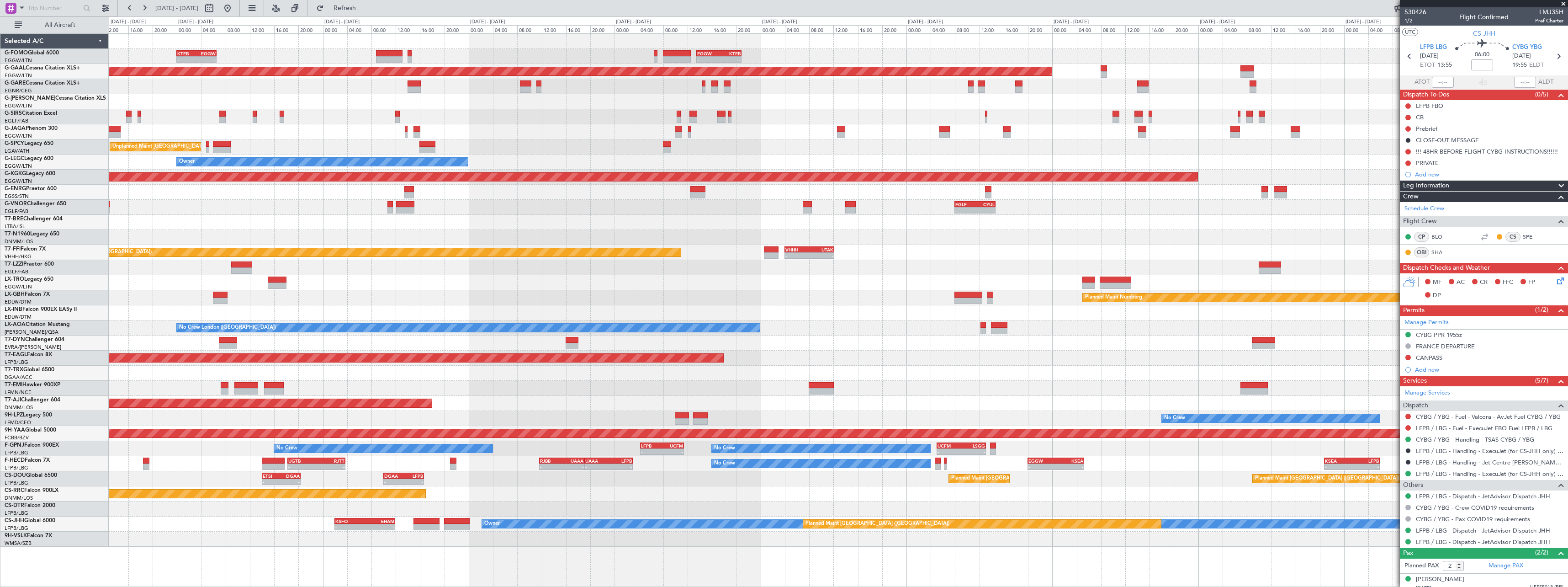
click at [69, 541] on div "- - EGGW 13:30 Z KTEB 20:55 Z KTEB 00:00 Z EGGW 06:35 Z - - EGGW 06:00 Z KTEB 1…" at bounding box center [784, 301] width 1568 height 571
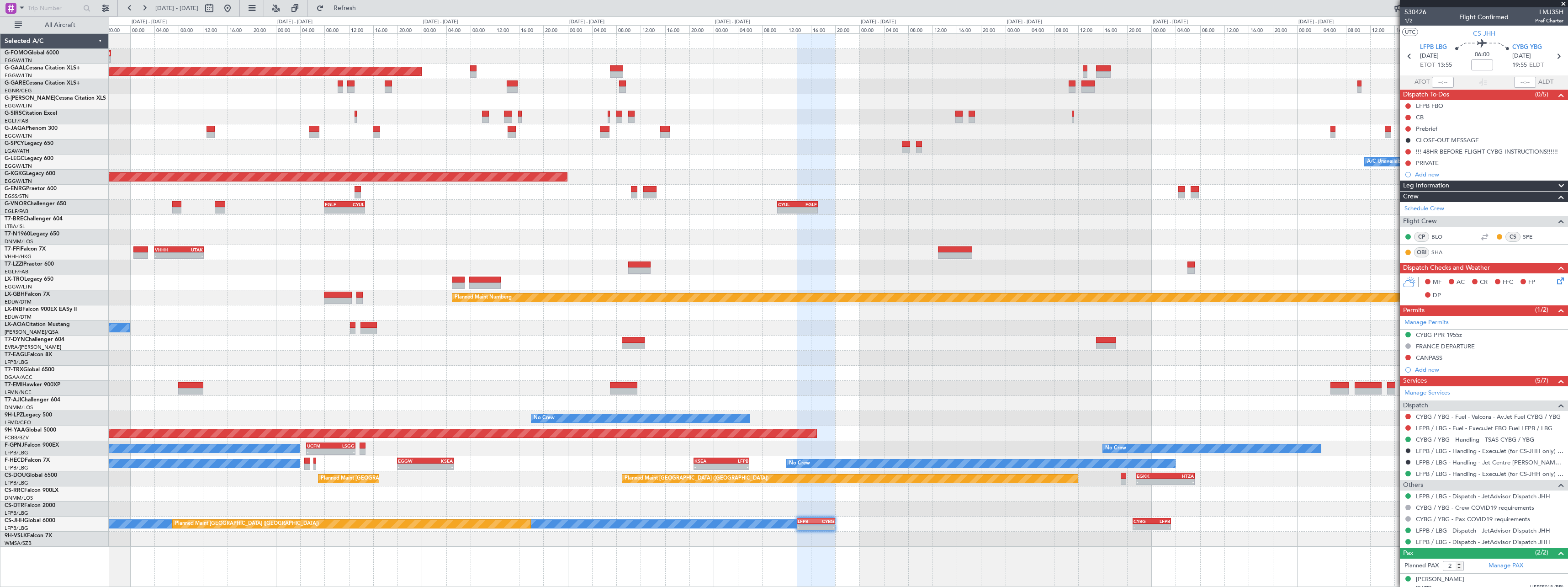
click at [1009, 562] on div "- - EGGW 13:30 Z KTEB 20:55 Z Planned [GEOGRAPHIC_DATA] Planned Maint [GEOGRAPH…" at bounding box center [838, 310] width 1459 height 554
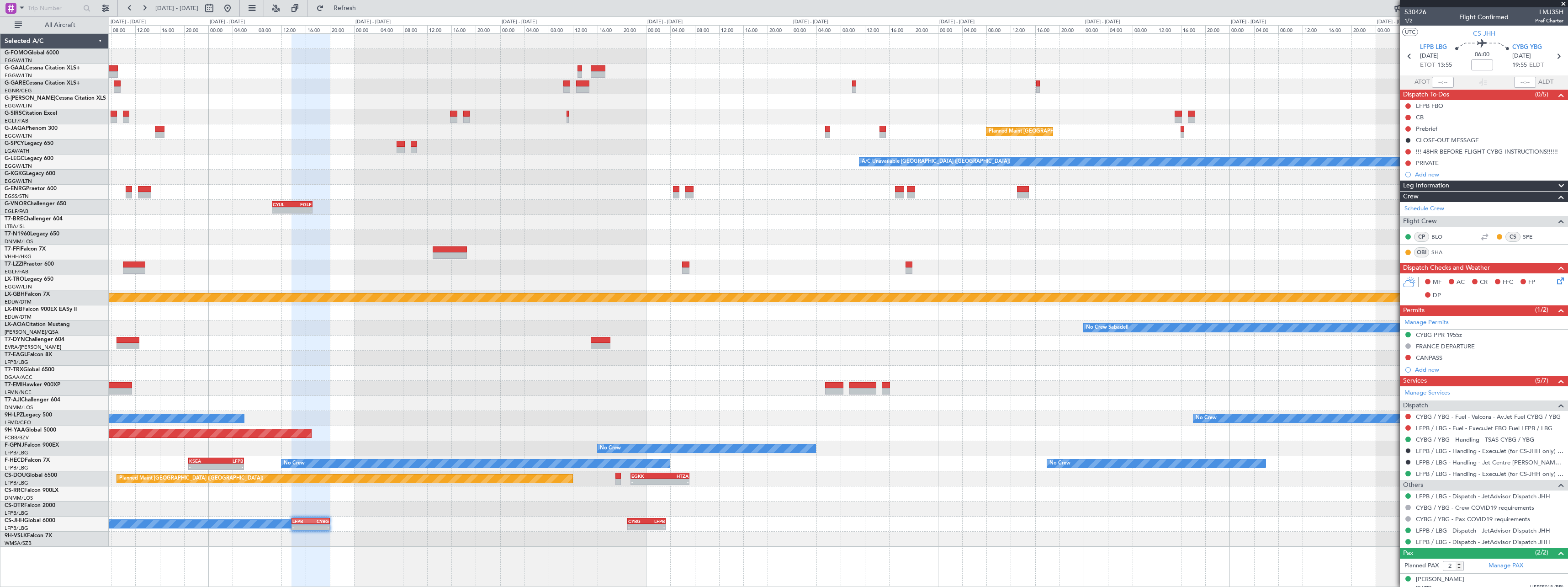
click at [296, 374] on div "Planned Maint Dusseldorf Planned Maint [GEOGRAPHIC_DATA] ([GEOGRAPHIC_DATA]) A/…" at bounding box center [838, 290] width 1459 height 513
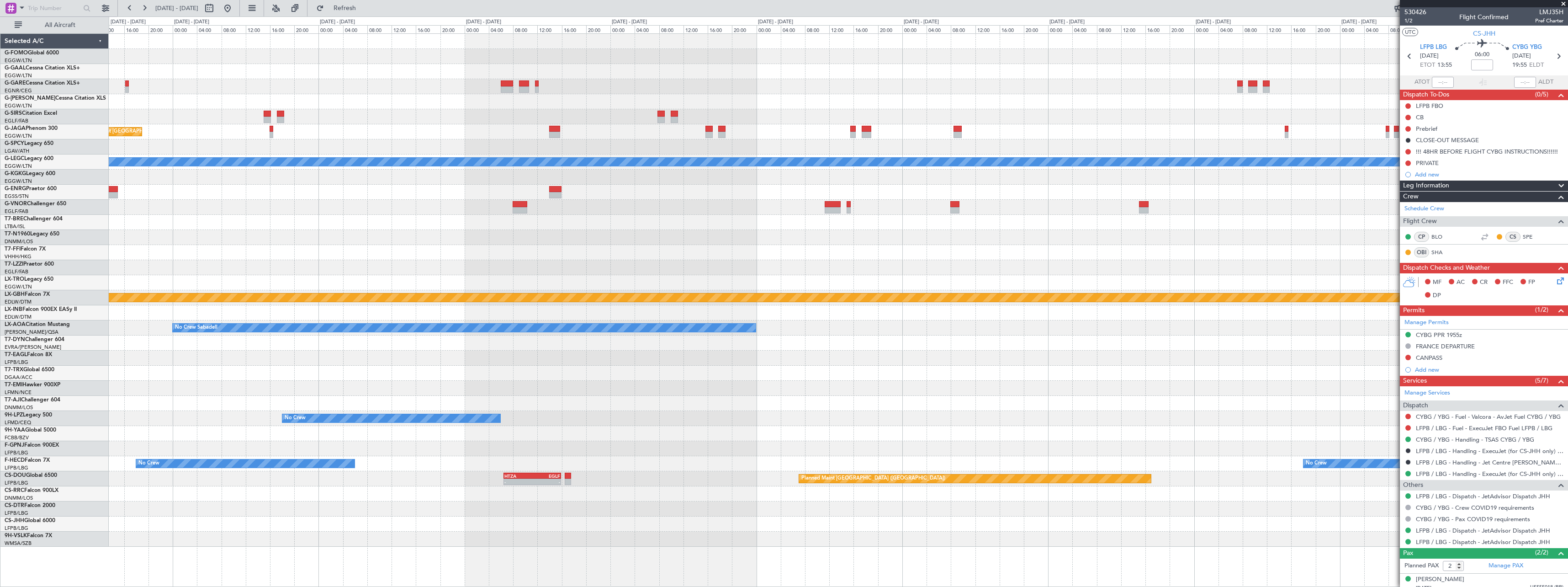
click at [803, 370] on div at bounding box center [838, 373] width 1459 height 15
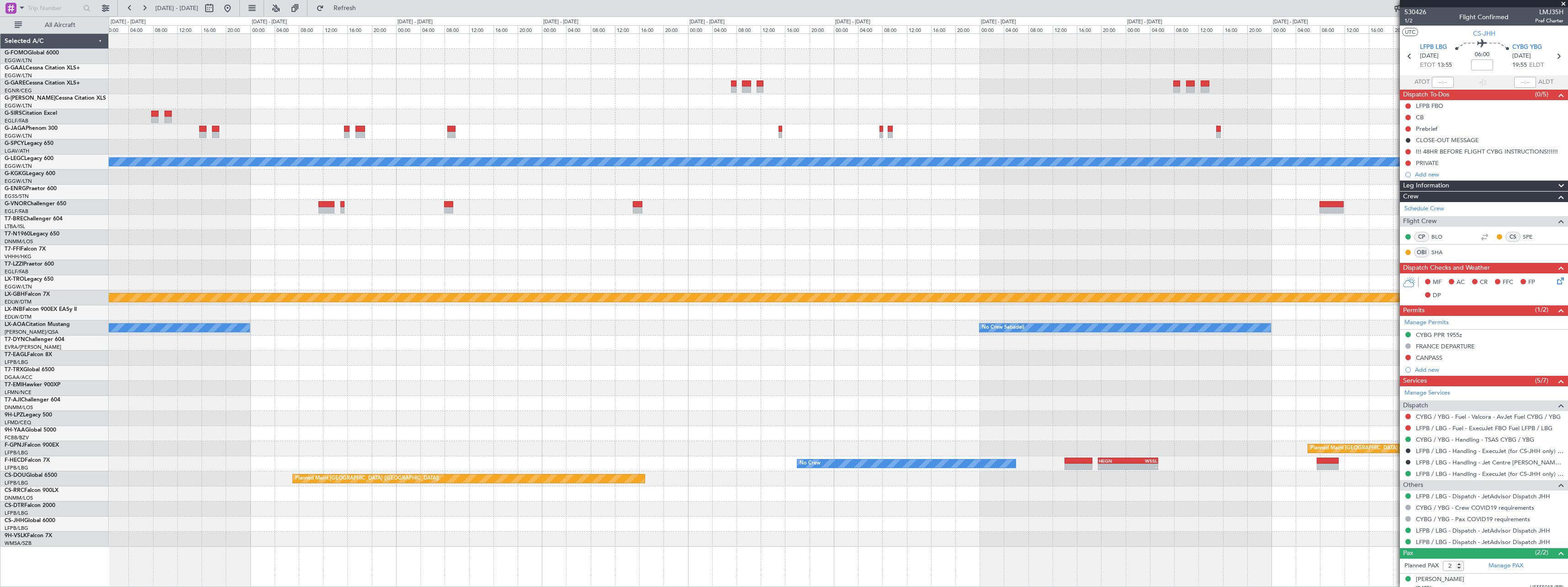
click at [1107, 367] on div "A/C Unavailable [GEOGRAPHIC_DATA] ([GEOGRAPHIC_DATA]) Planned Maint Geneva ([GE…" at bounding box center [838, 290] width 1459 height 513
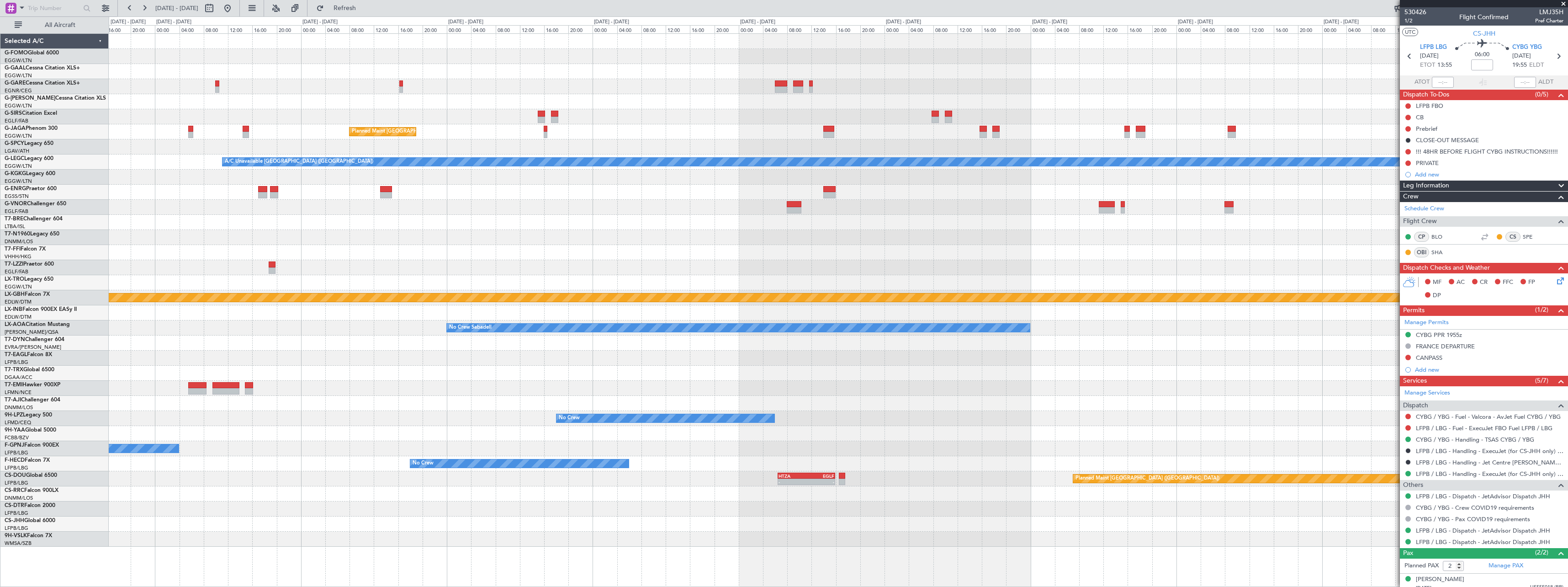
click at [1330, 362] on div "Planned Maint [GEOGRAPHIC_DATA] ([GEOGRAPHIC_DATA]) A/C Unavailable [GEOGRAPHIC…" at bounding box center [838, 290] width 1459 height 513
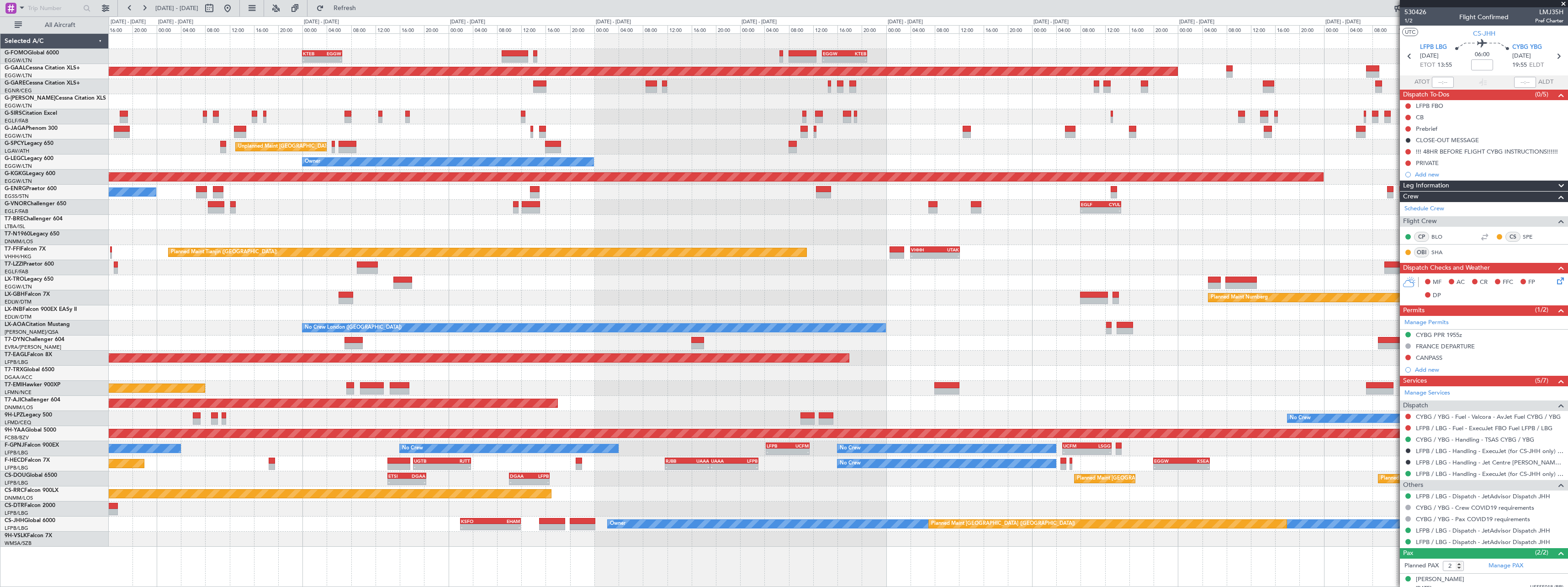
click at [1538, 365] on fb-app "[DATE] - [DATE] Refresh Quick Links All Aircraft - - EGGW 13:30 Z KTEB 20:55 Z …" at bounding box center [784, 297] width 1568 height 580
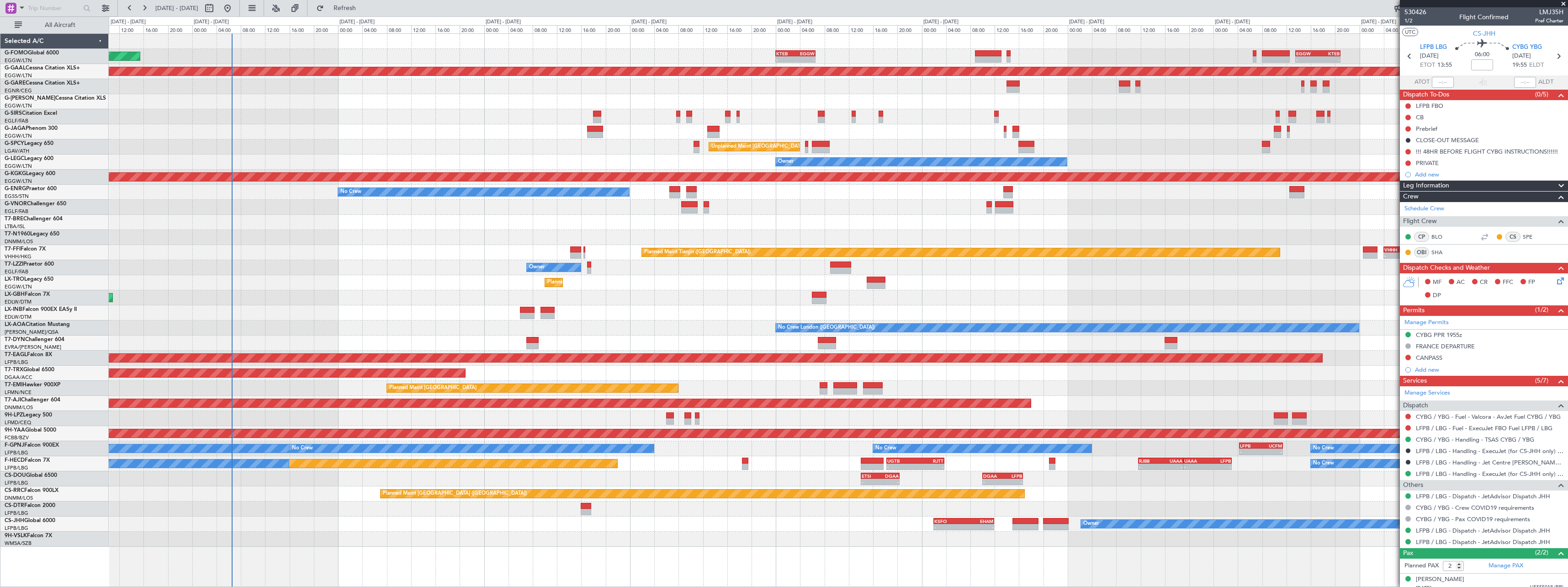
click at [506, 320] on div "- - EGGW 13:30 Z KTEB 20:55 Z KTEB 00:00 Z EGGW 06:35 Z - - Planned Maint [GEOG…" at bounding box center [838, 290] width 1459 height 513
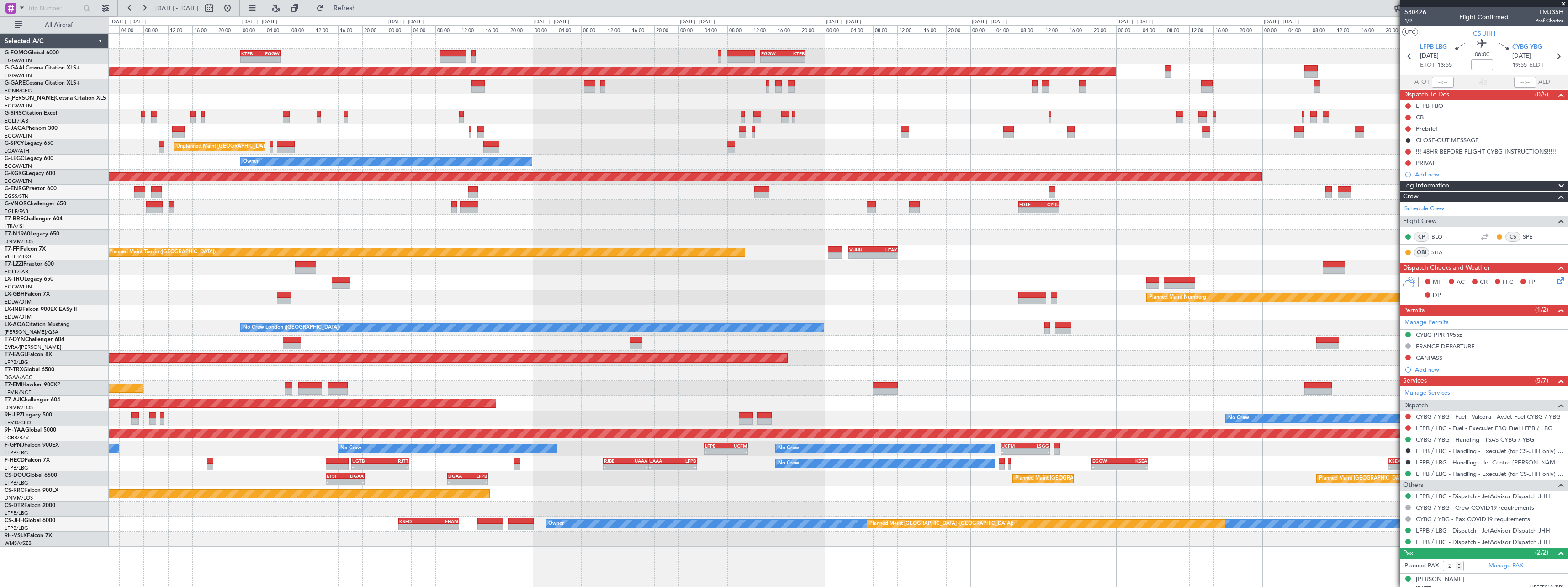
click at [803, 311] on div "- - KTEB 00:00 Z EGGW 06:35 Z - - EGGW 13:30 Z KTEB 20:55 Z EGGW 06:00 Z KTEB 1…" at bounding box center [838, 290] width 1459 height 513
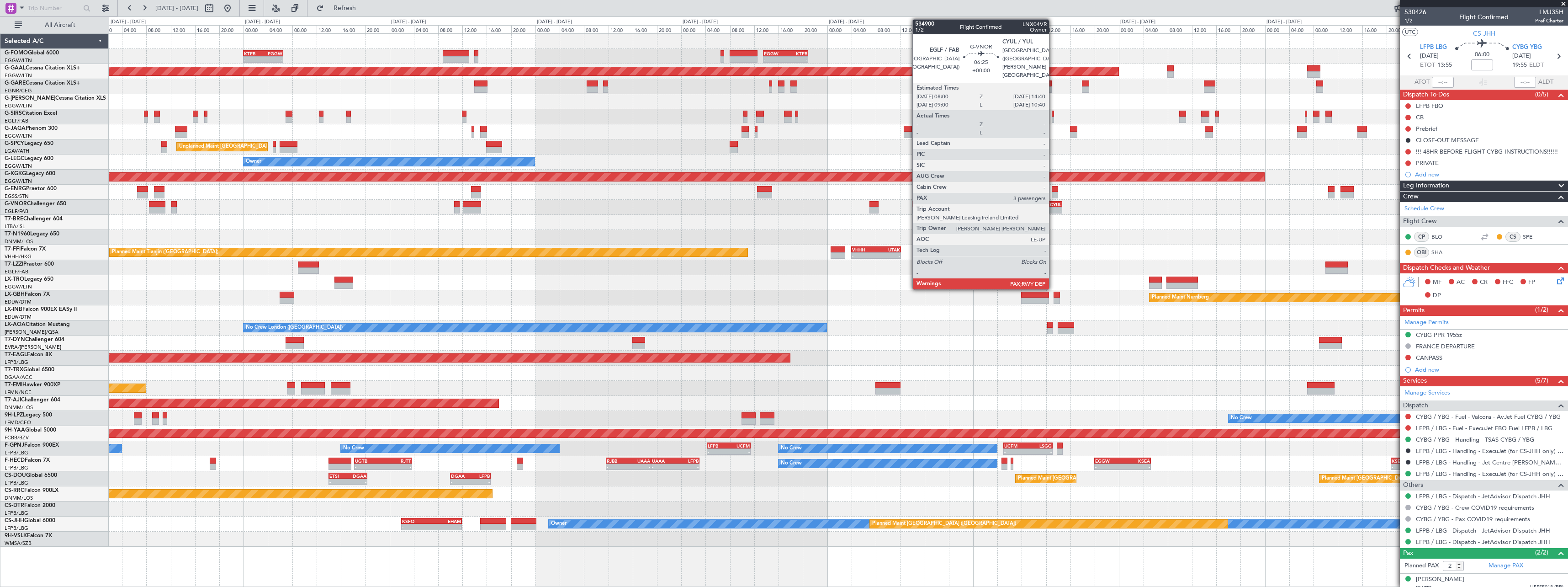
click at [1053, 209] on div "-" at bounding box center [1051, 210] width 19 height 5
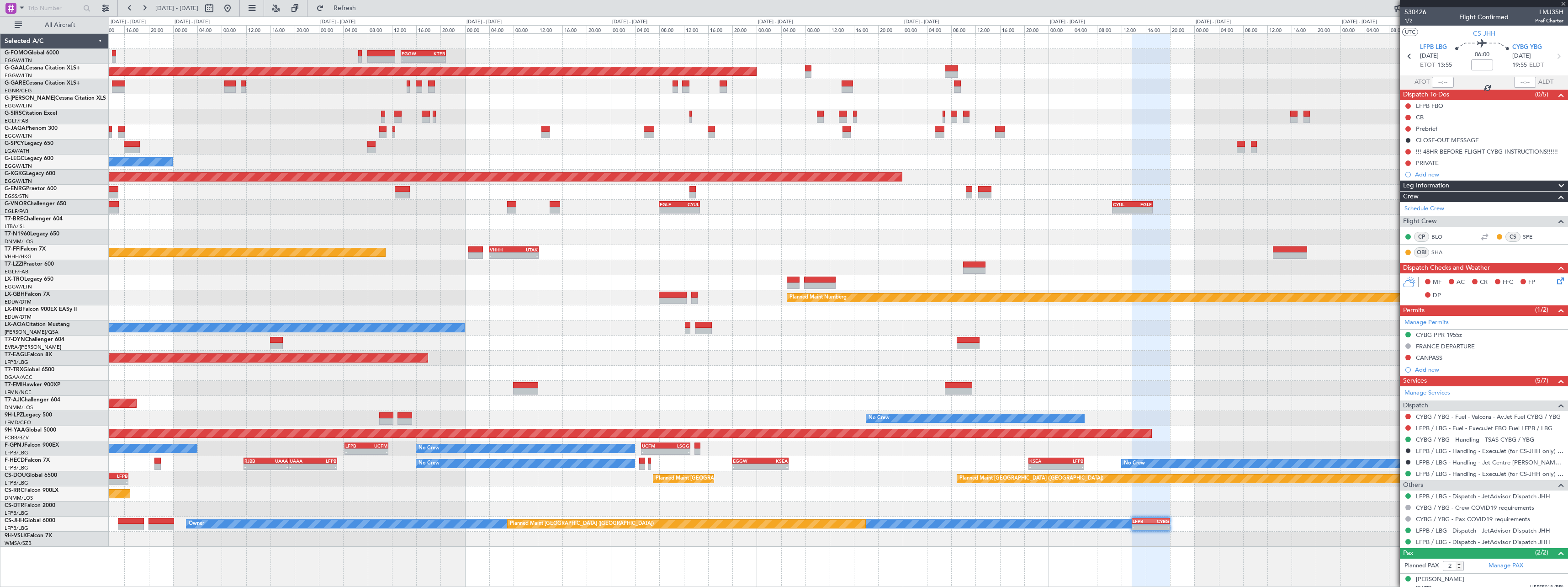
click at [881, 236] on div "- - EGGW 13:30 Z KTEB 20:55 Z KTEB 00:00 Z EGGW 06:35 Z - - Planned [GEOGRAPHIC…" at bounding box center [838, 290] width 1459 height 513
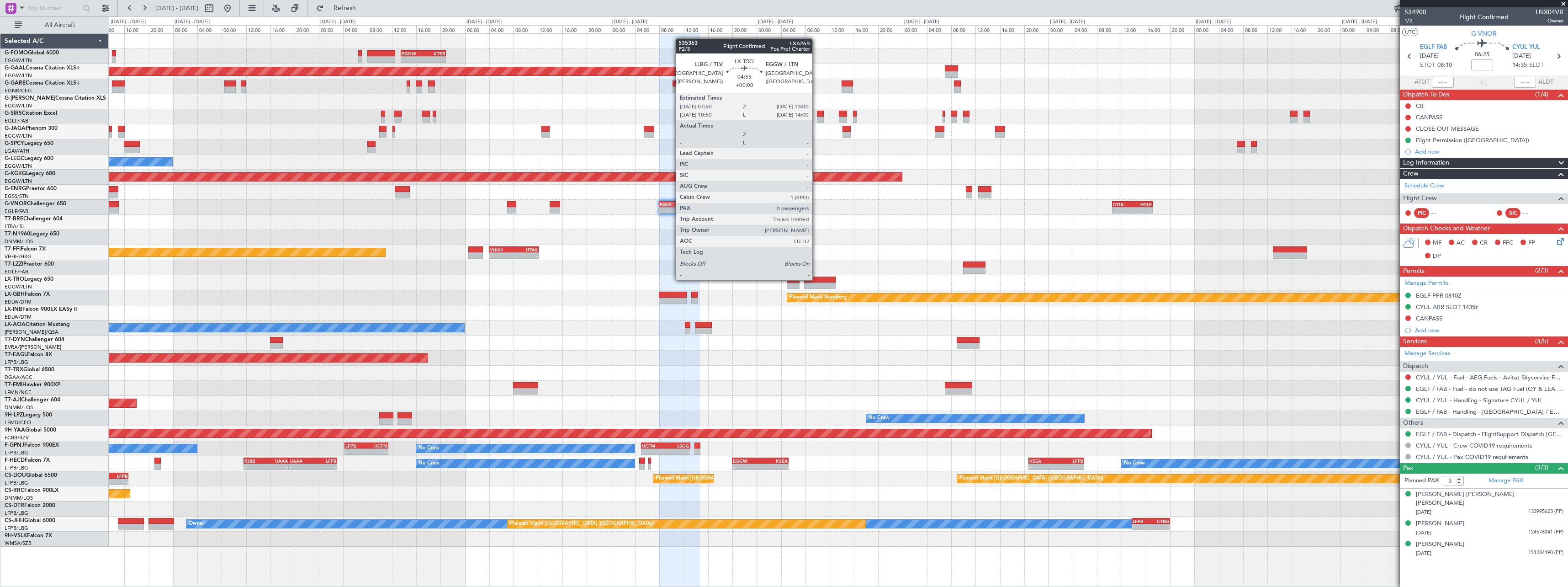
click at [817, 279] on div at bounding box center [820, 279] width 32 height 7
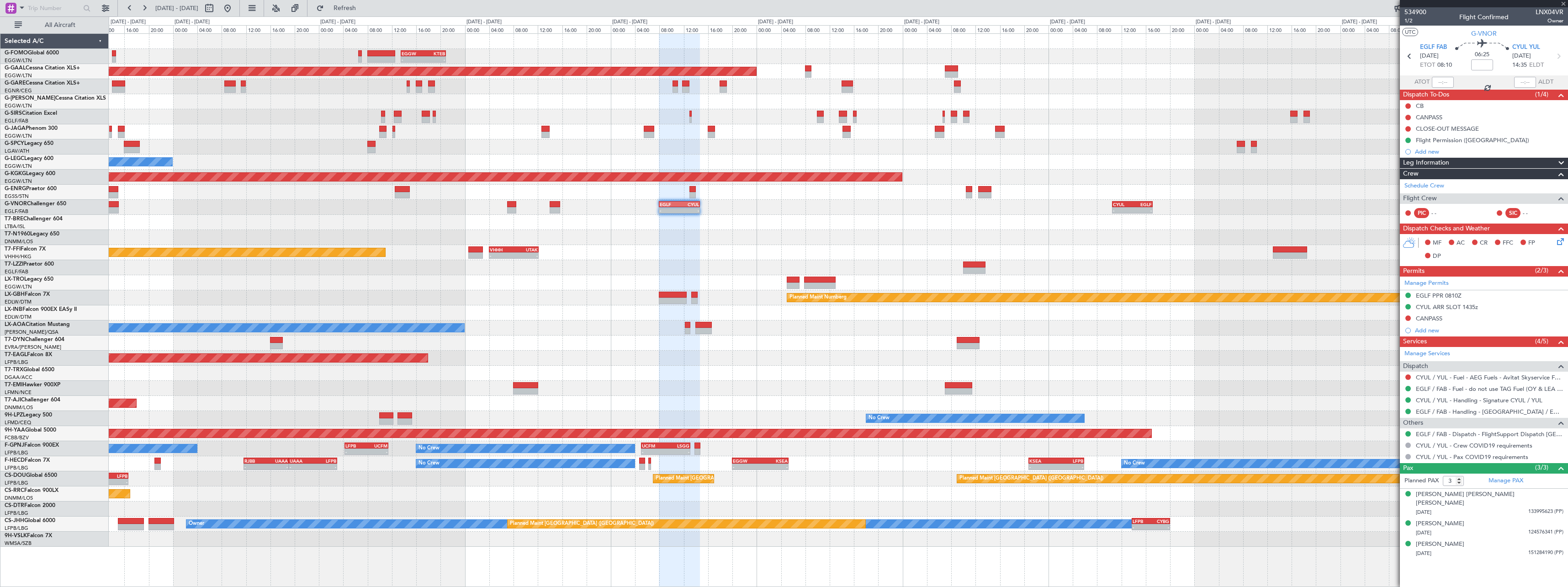
type input "0"
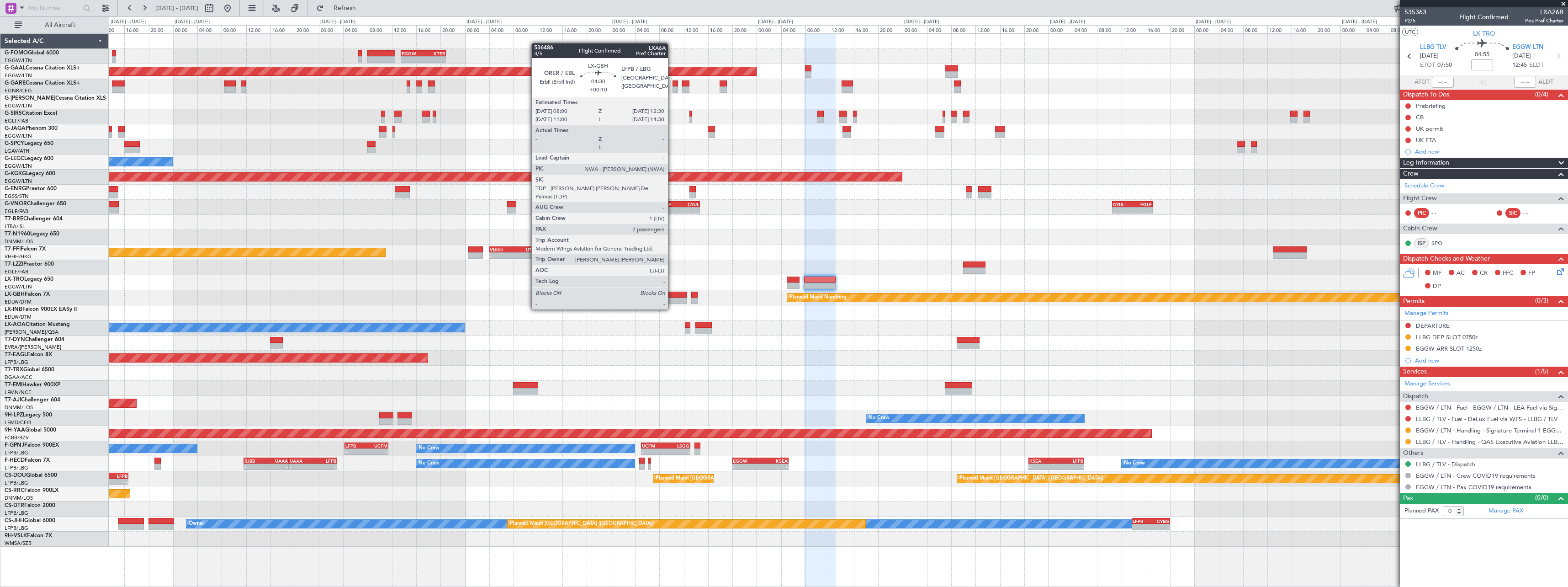
click at [672, 300] on div at bounding box center [672, 301] width 27 height 7
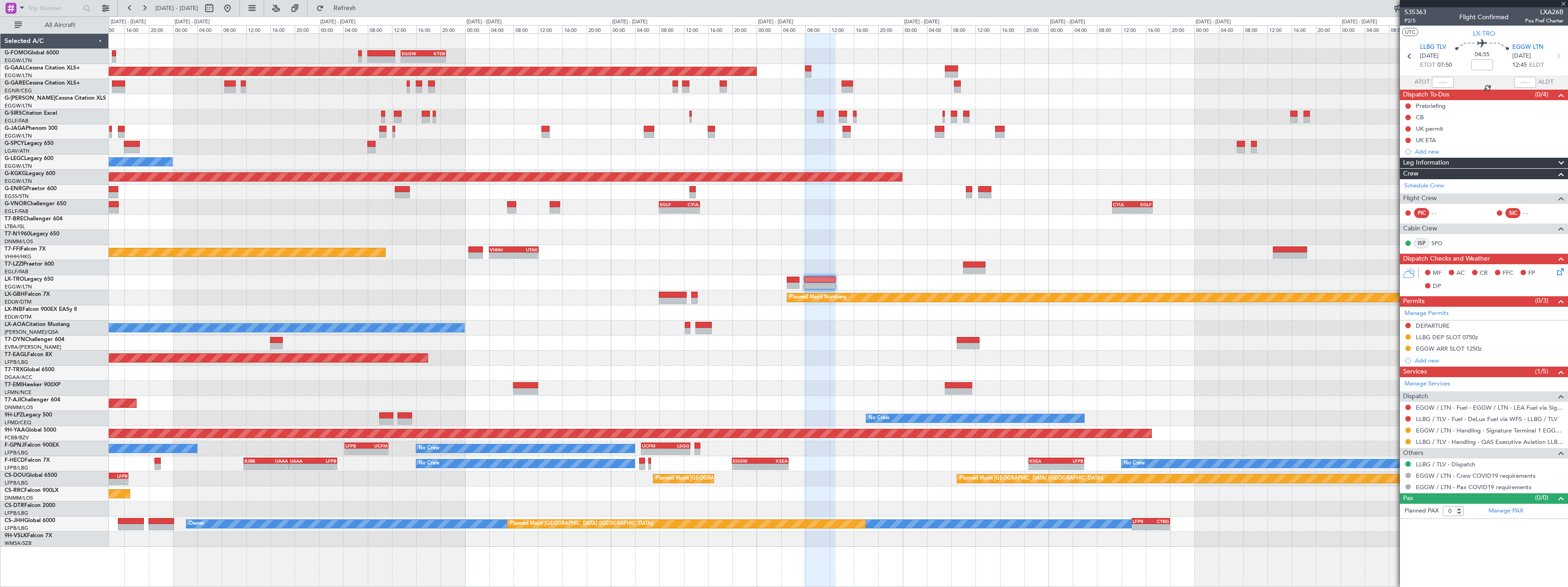
type input "+00:10"
type input "2"
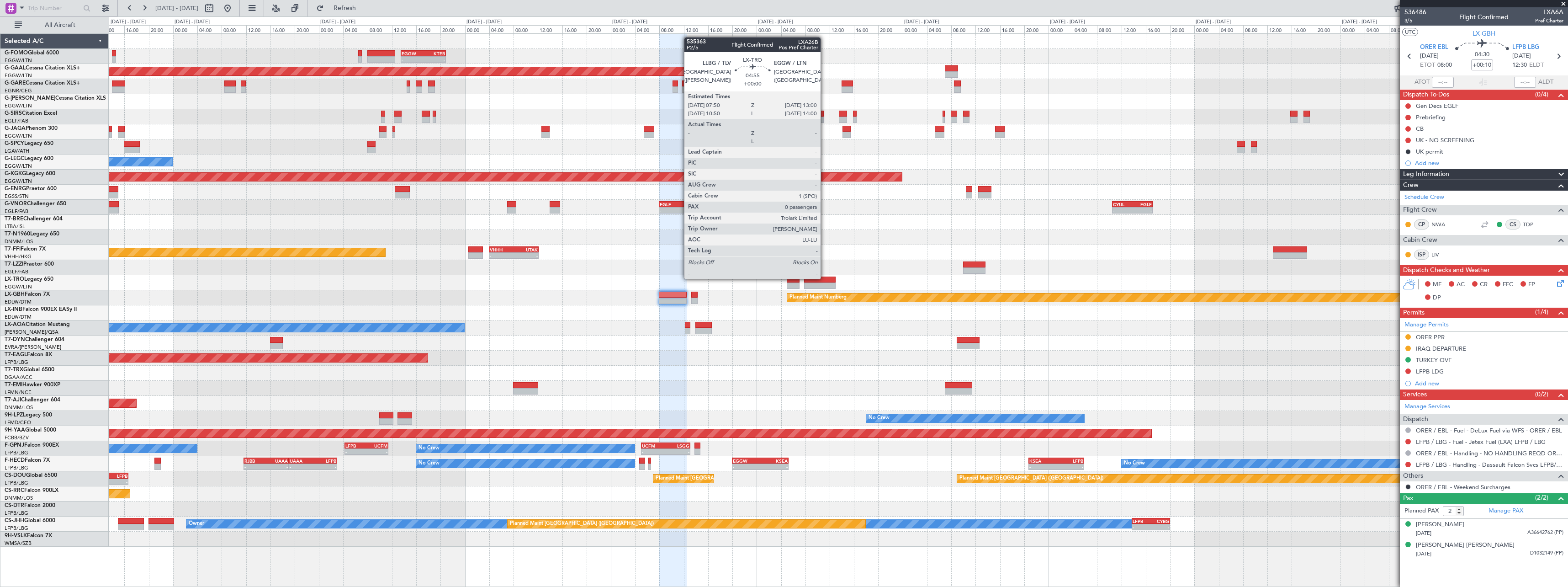
click at [825, 278] on div at bounding box center [820, 279] width 32 height 7
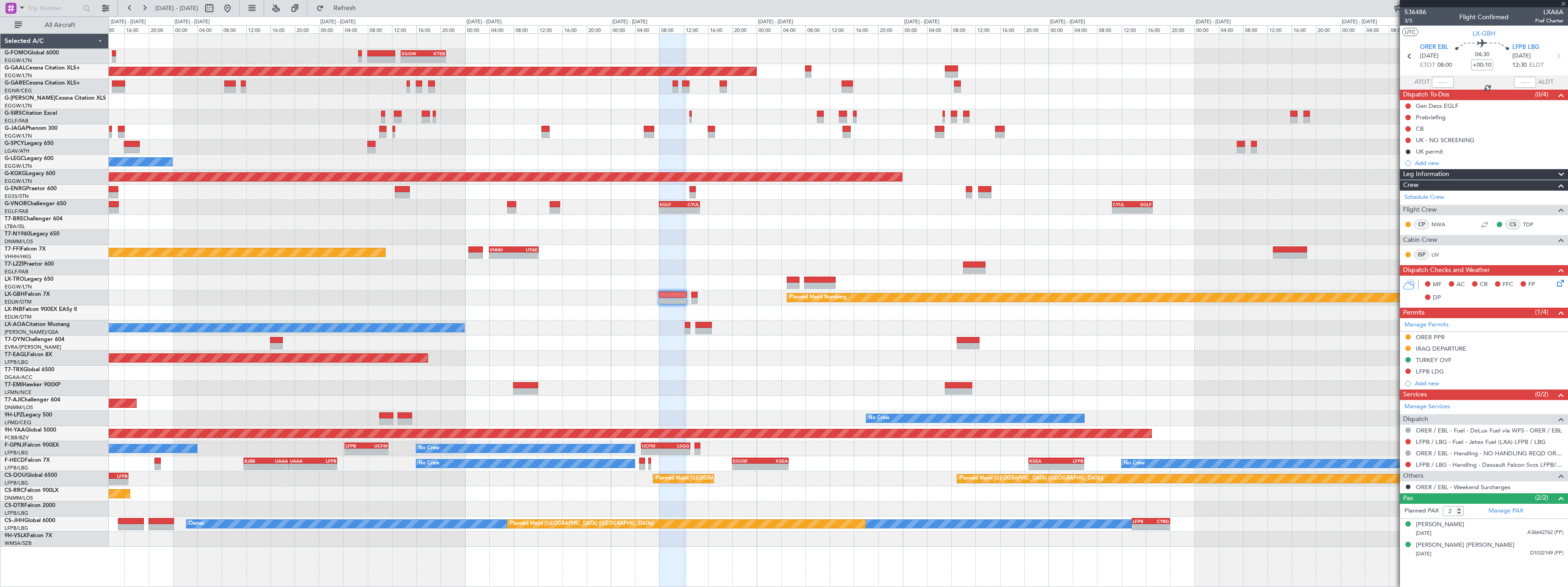
type input "0"
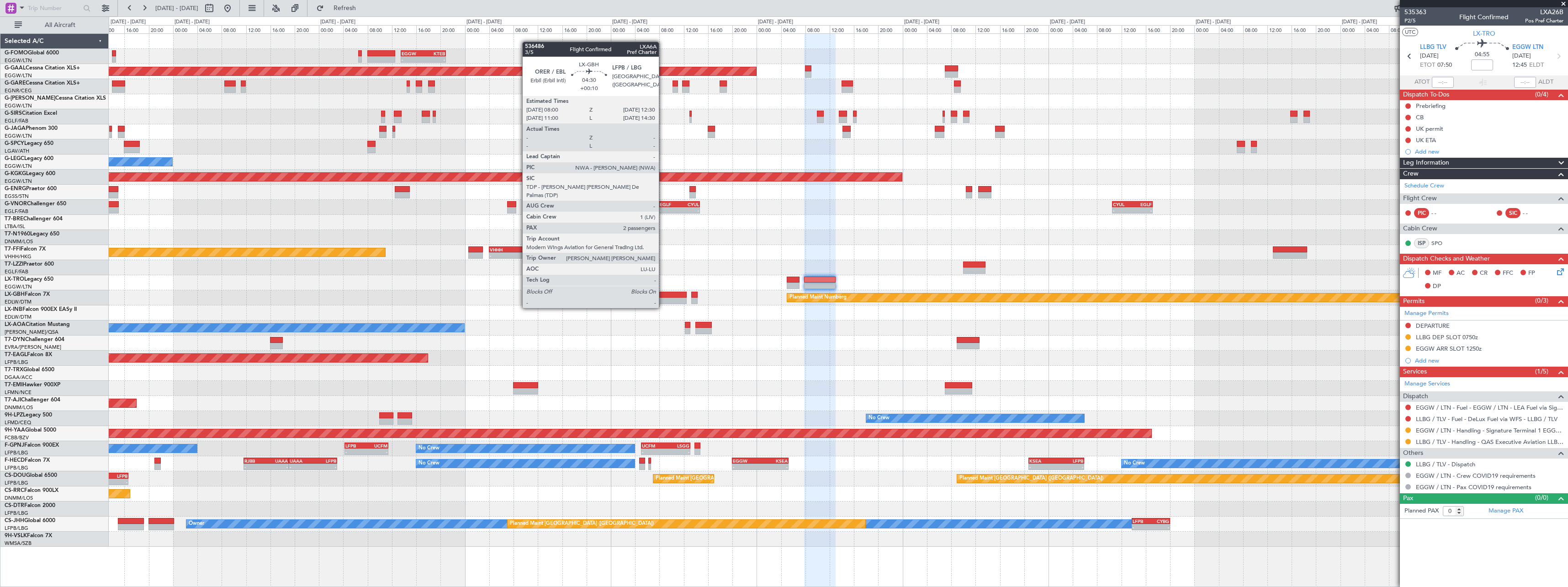
click at [663, 299] on div at bounding box center [672, 301] width 27 height 7
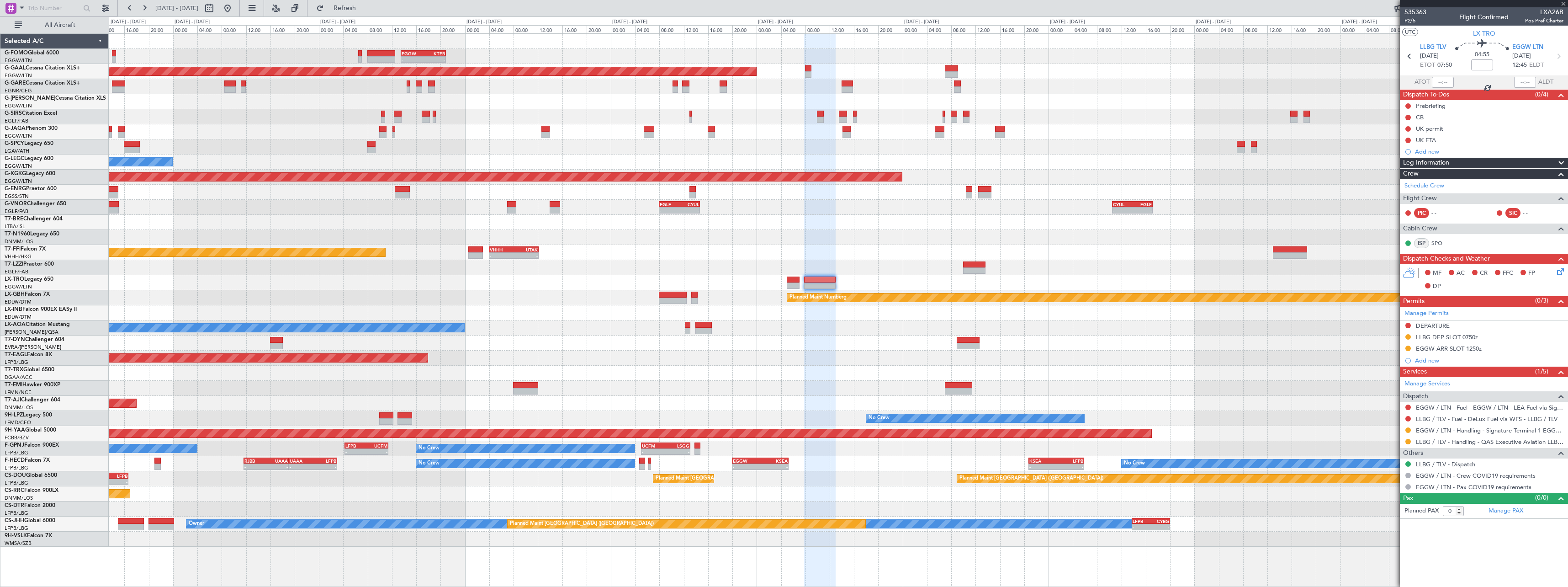
type input "+00:10"
type input "2"
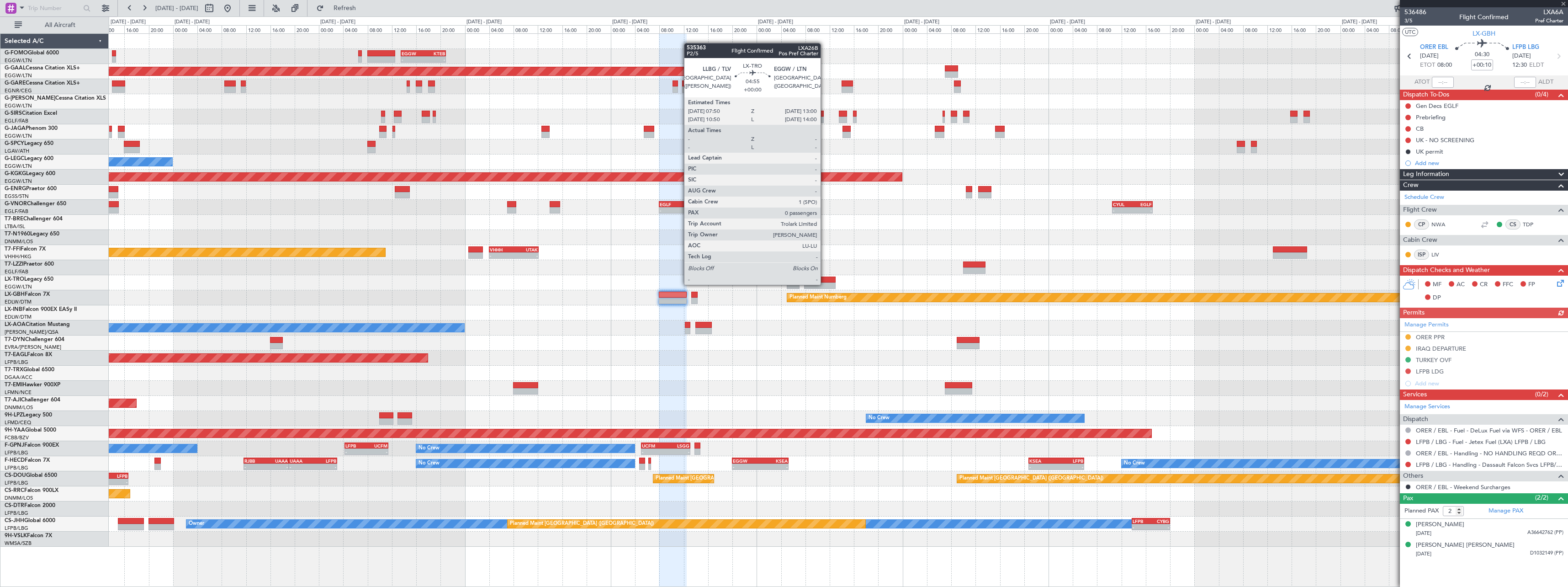
click at [825, 284] on div at bounding box center [820, 286] width 32 height 7
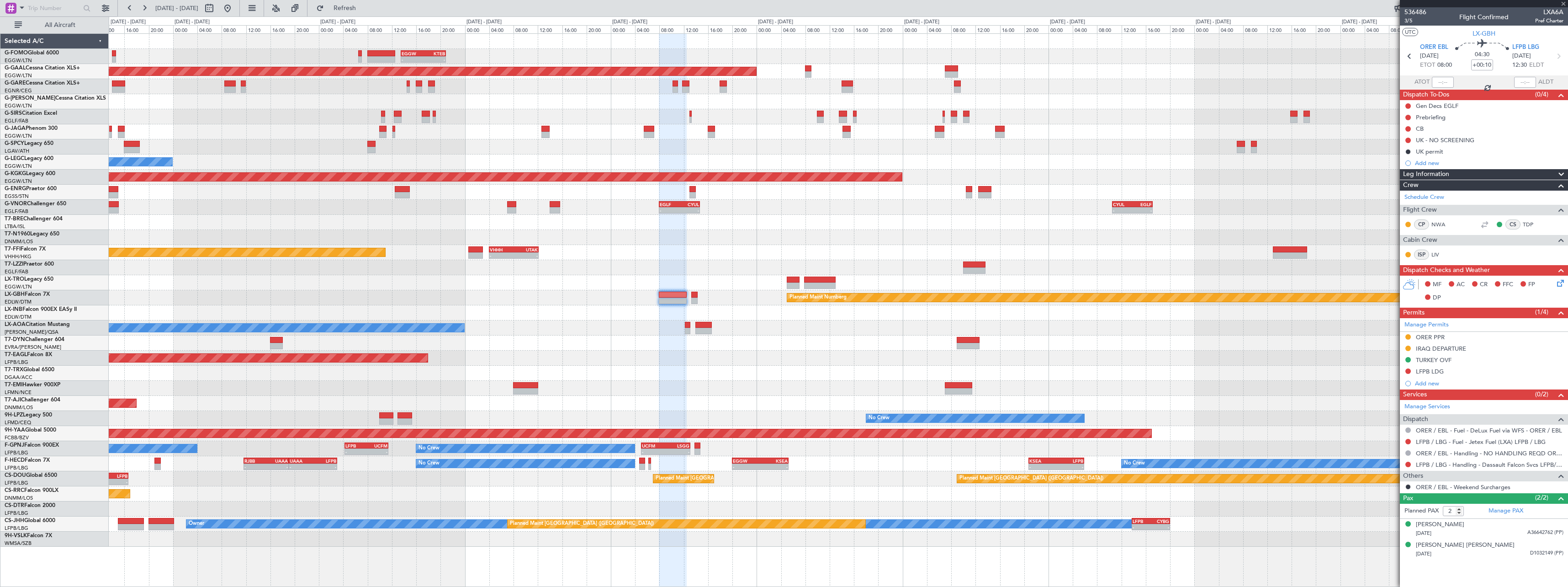
type input "0"
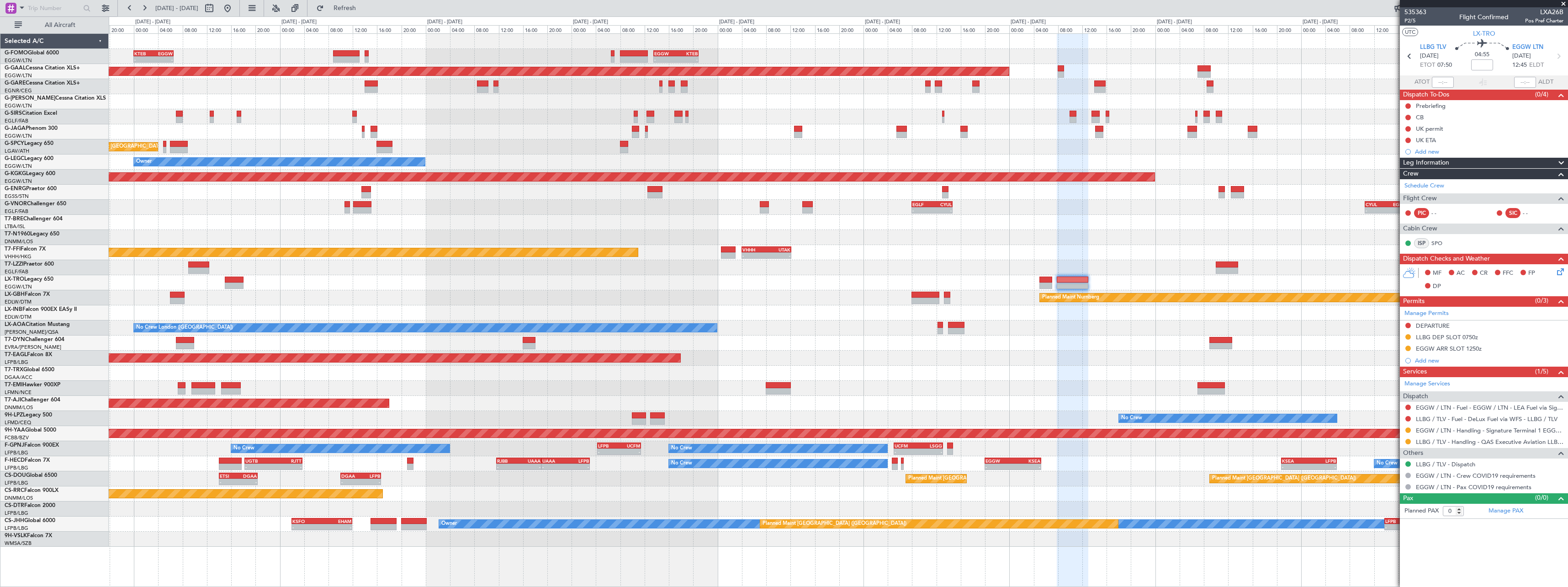
click at [725, 364] on div "- - EGGW 13:30 Z KTEB 20:55 Z KTEB 00:00 Z EGGW 06:35 Z - - EGGW 06:00 Z KTEB 1…" at bounding box center [838, 290] width 1459 height 513
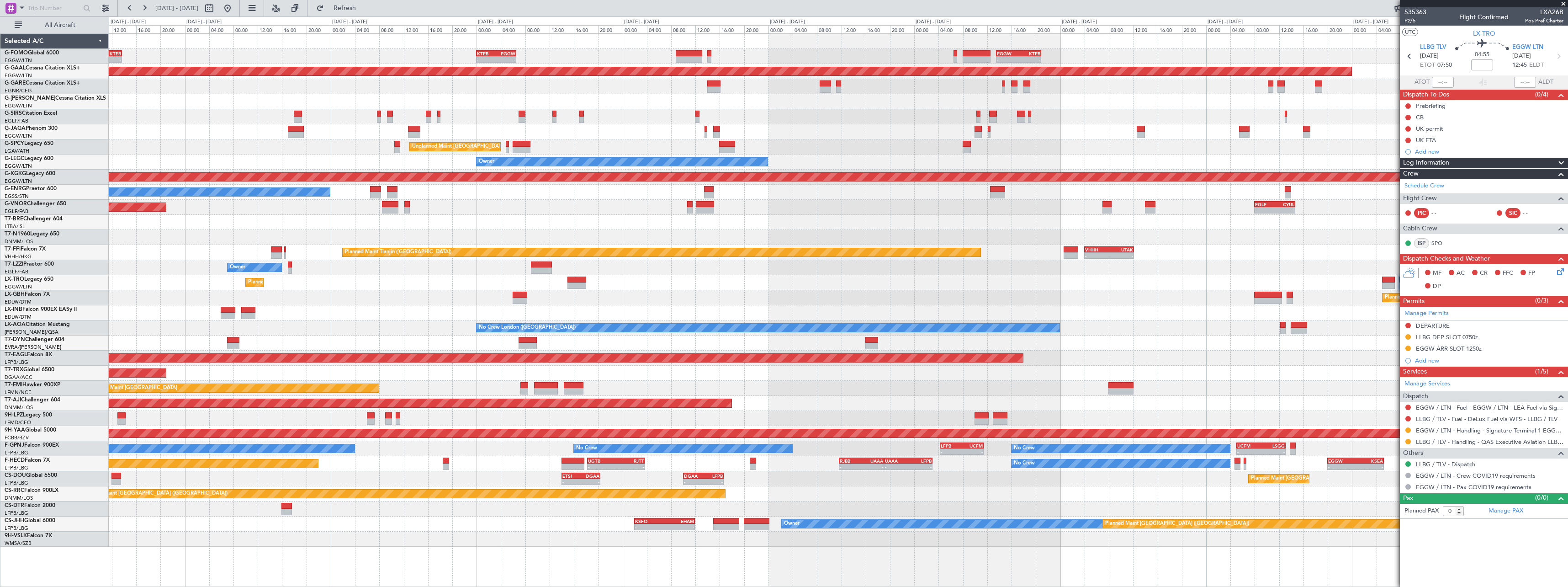
click at [935, 332] on div "- - EGGW 13:30 Z KTEB 20:55 Z KTEB 00:00 Z EGGW 06:35 Z - - EGGW 06:00 Z KTEB 1…" at bounding box center [838, 290] width 1459 height 513
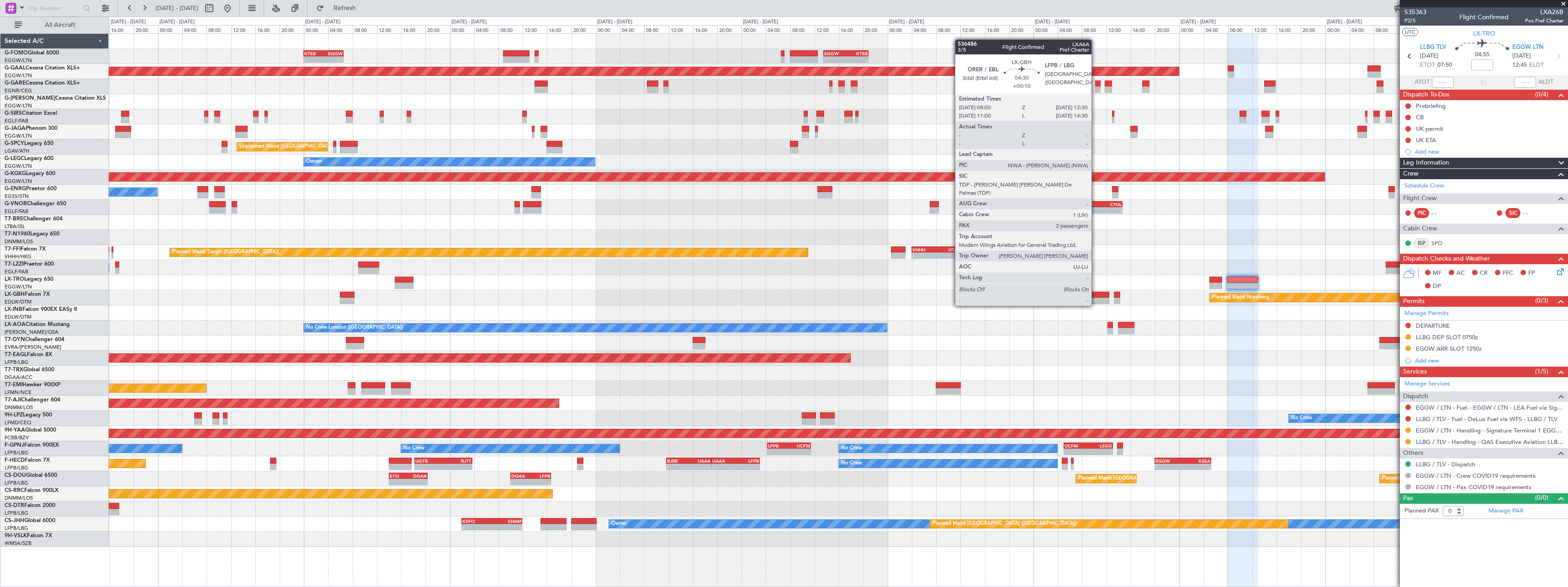
click at [1096, 297] on div at bounding box center [1095, 295] width 27 height 7
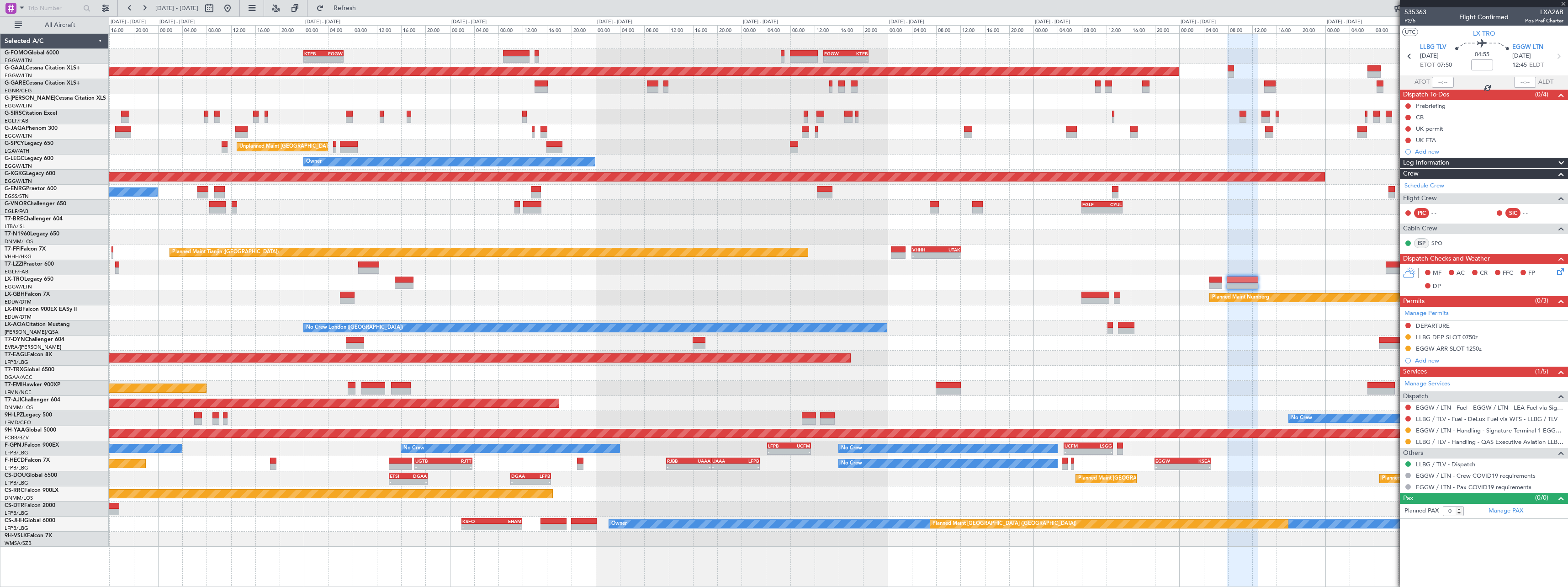
type input "+00:10"
type input "2"
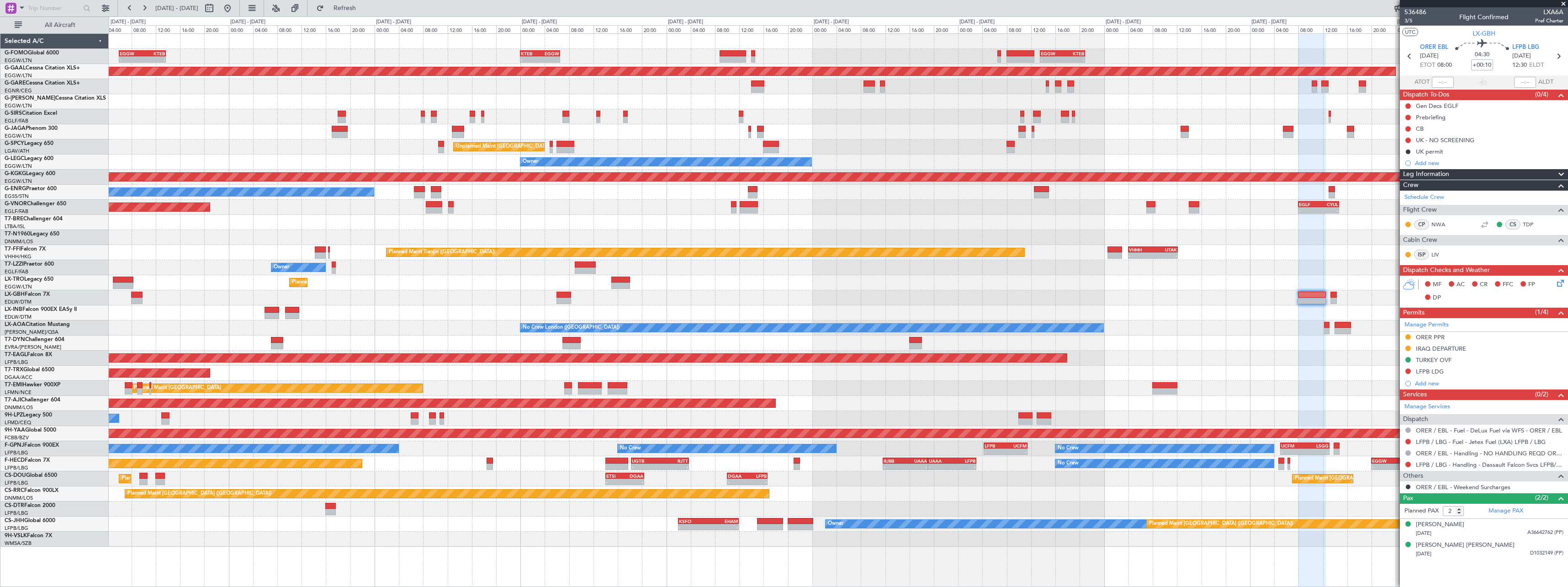
click at [950, 400] on div "Planned Maint Abuja ([PERSON_NAME] Intl)" at bounding box center [838, 403] width 1459 height 15
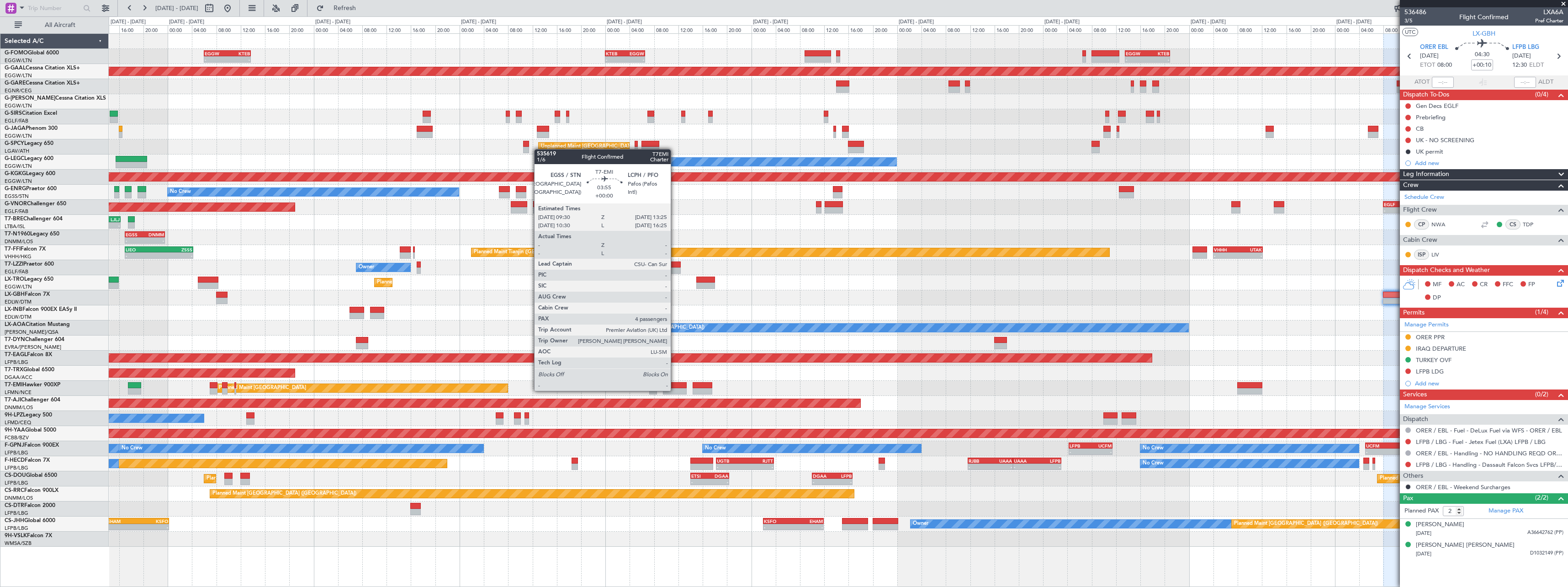
click at [675, 390] on div at bounding box center [675, 391] width 24 height 7
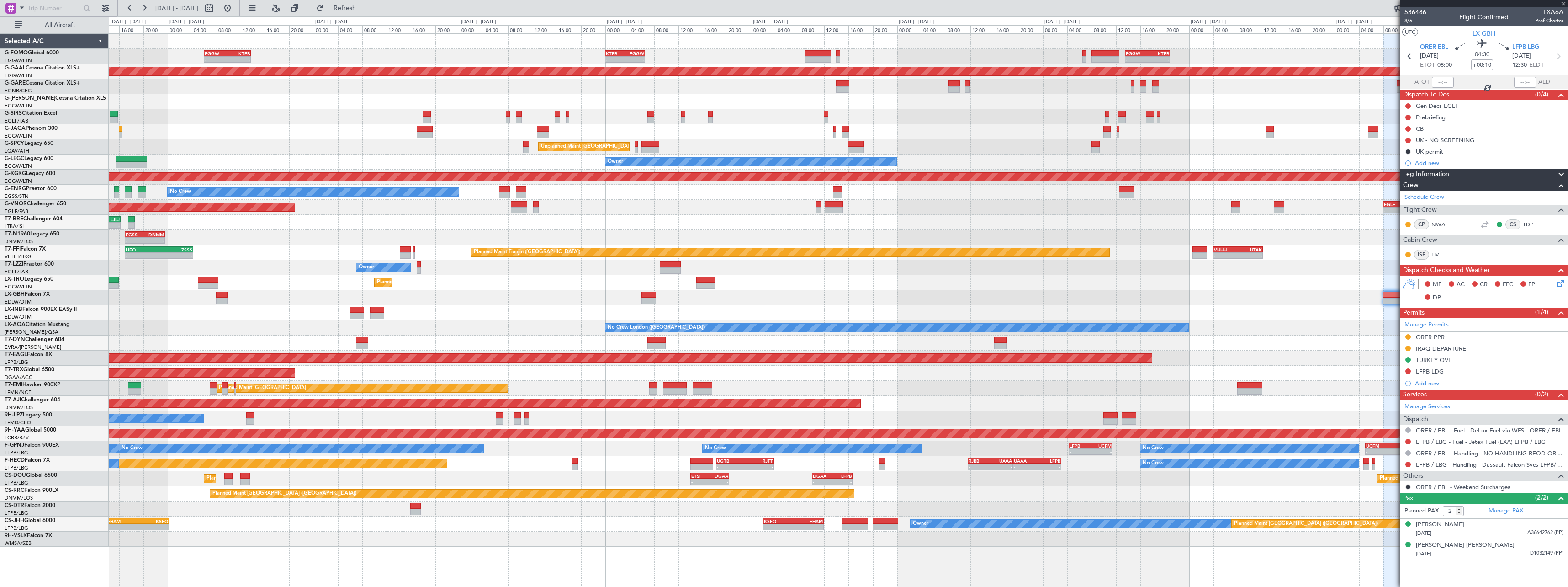
type input "4"
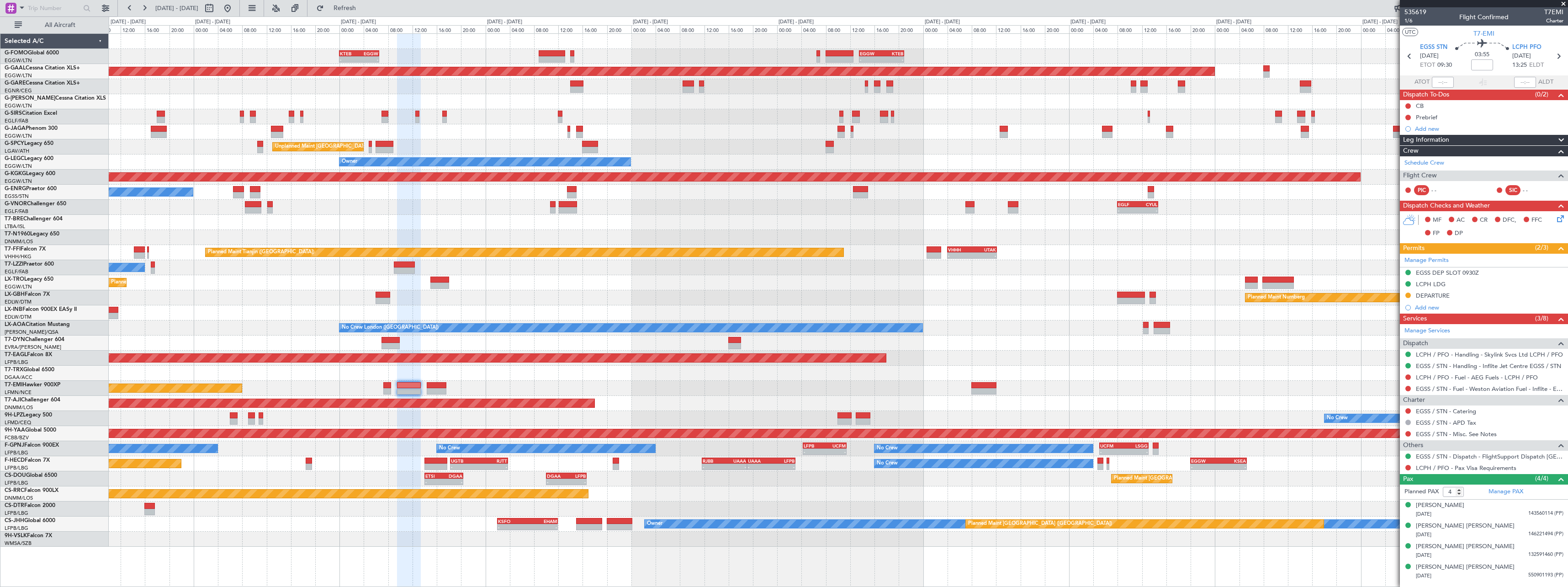
click at [653, 544] on div at bounding box center [838, 539] width 1459 height 15
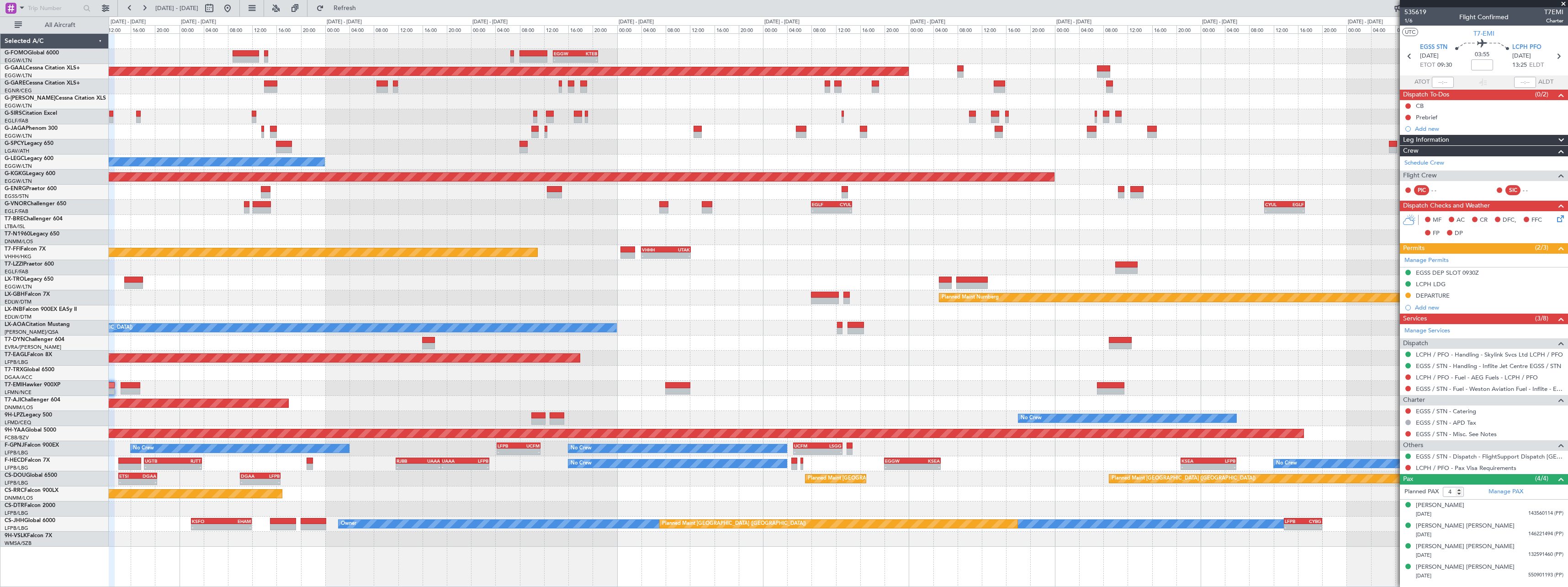
click at [343, 554] on div "- - EGGW 13:30 Z KTEB 20:55 Z KTEB 00:00 Z EGGW 06:35 Z - - Planned [GEOGRAPHIC…" at bounding box center [838, 310] width 1459 height 554
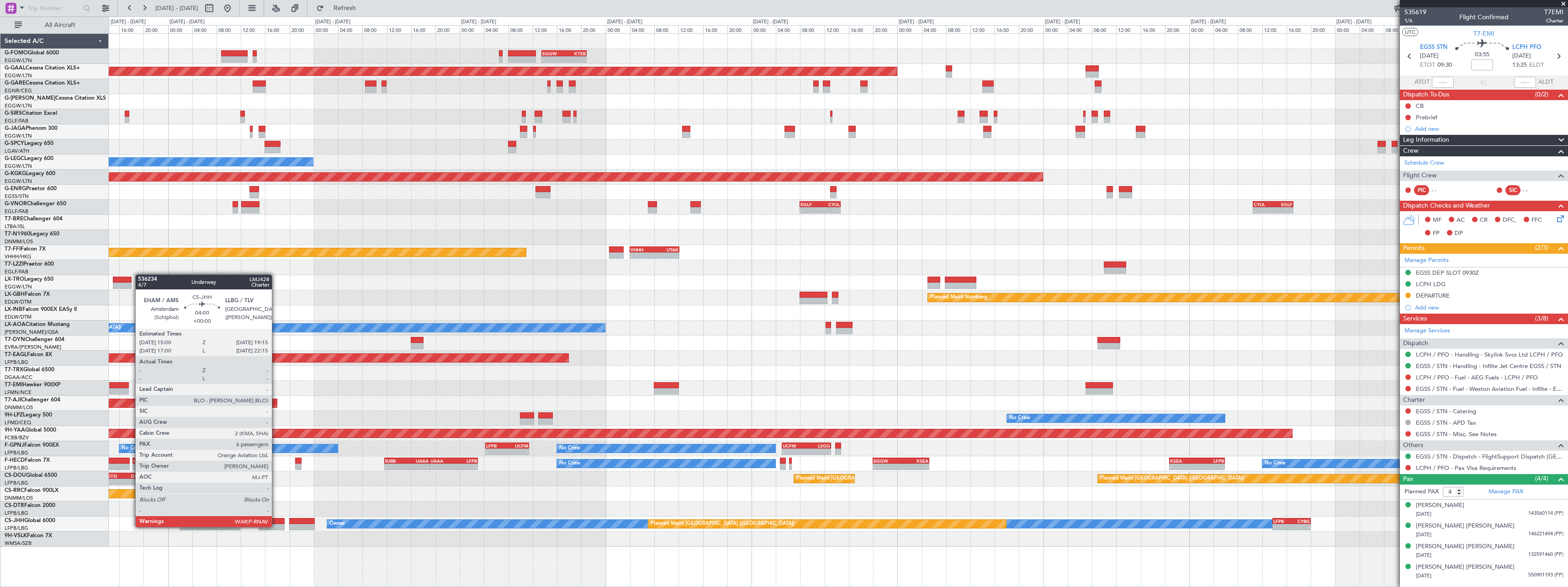
click at [275, 527] on div at bounding box center [271, 527] width 26 height 7
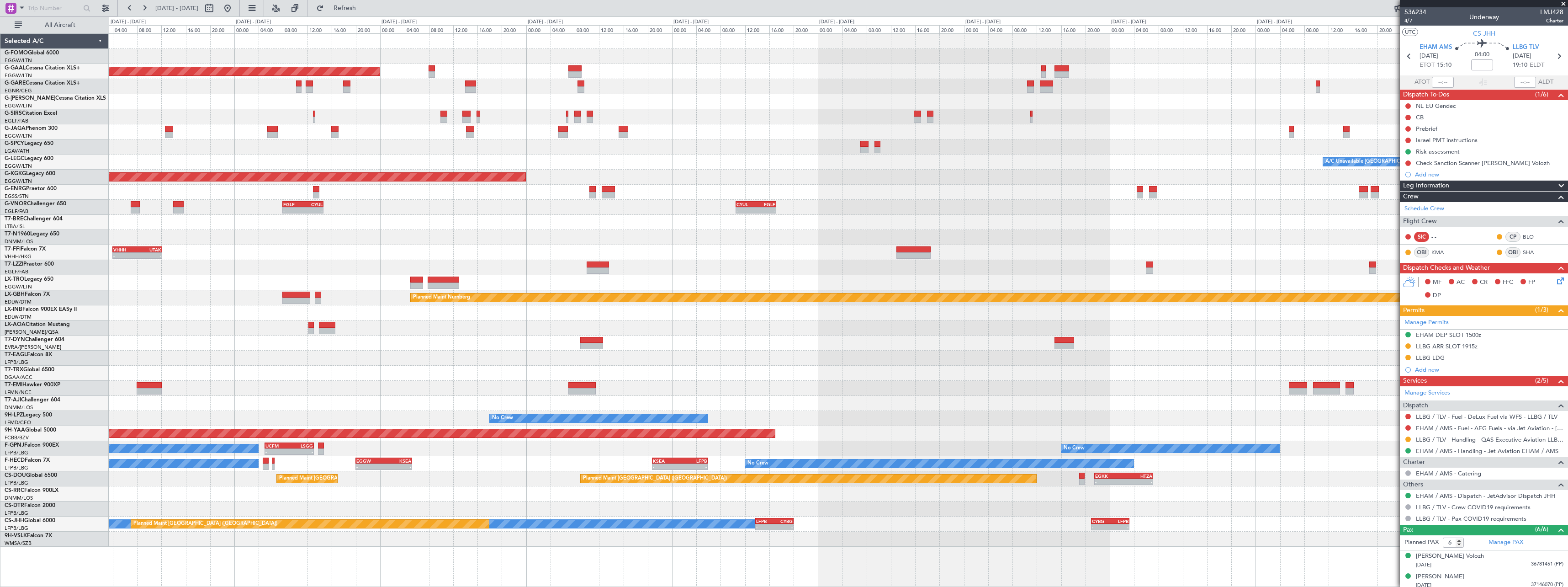
click at [784, 560] on div "- - EGGW 13:30 Z KTEB 20:55 Z Planned [GEOGRAPHIC_DATA] Planned Maint [GEOGRAPH…" at bounding box center [838, 310] width 1459 height 554
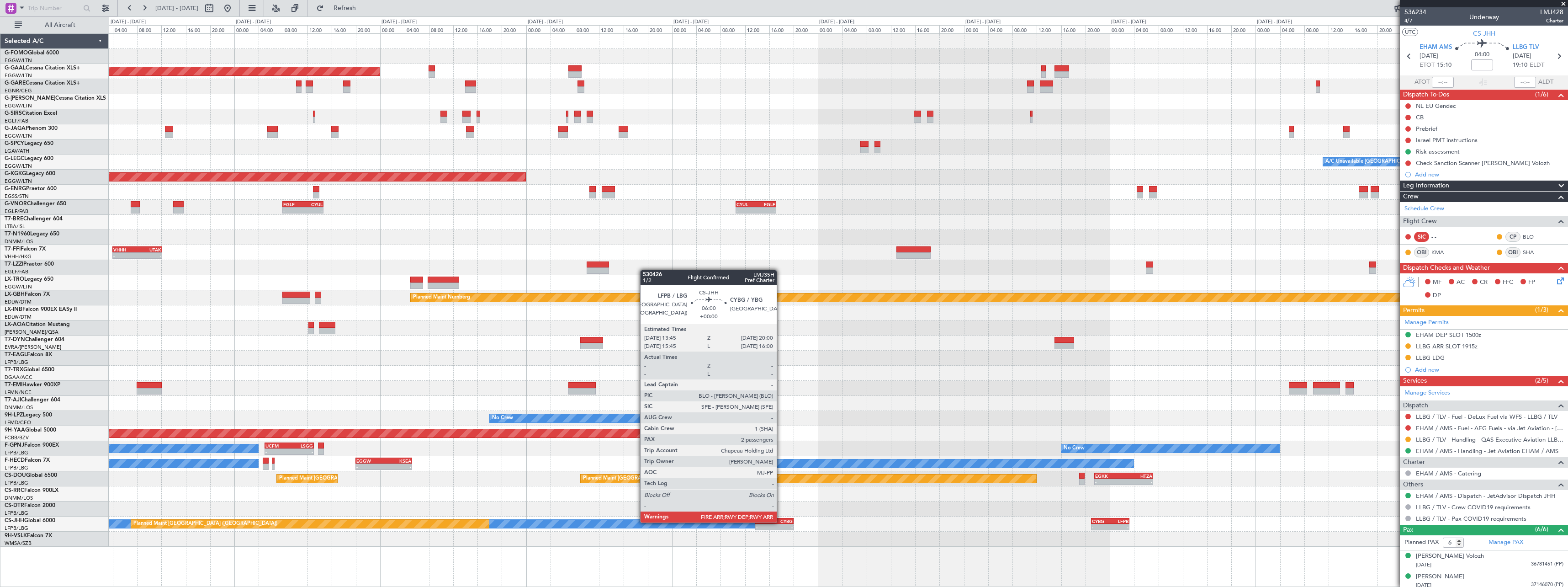
click at [781, 521] on div "CYBG" at bounding box center [783, 521] width 18 height 5
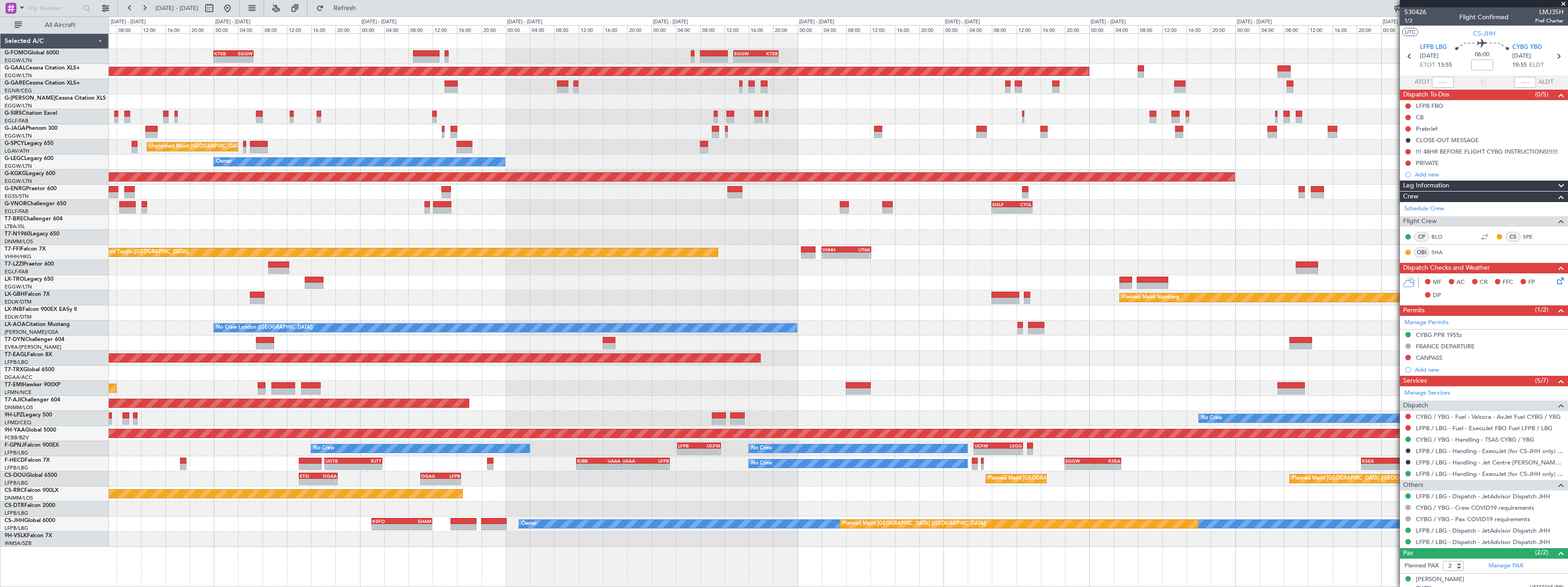
click at [1265, 472] on div "- - EGGW 13:30 Z KTEB 20:55 Z KTEB 00:00 Z EGGW 06:35 Z - - EGGW 06:00 Z KTEB 1…" at bounding box center [838, 290] width 1459 height 513
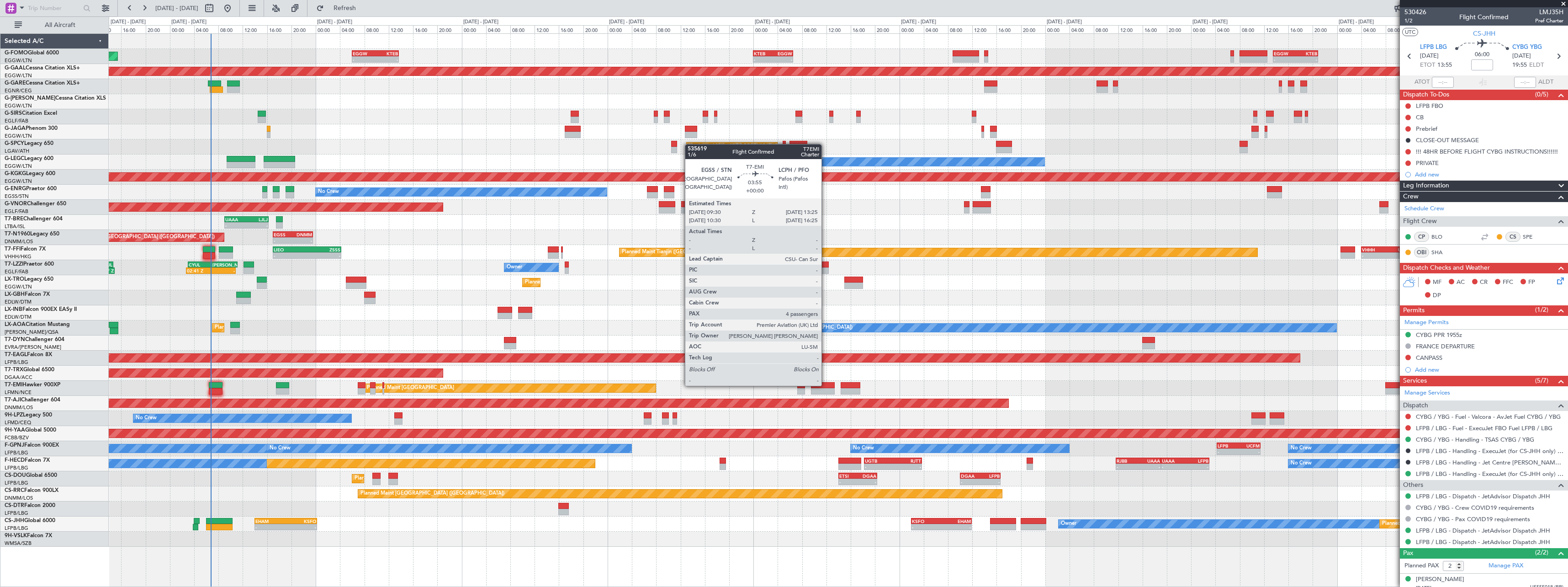
click at [825, 385] on div at bounding box center [823, 385] width 24 height 7
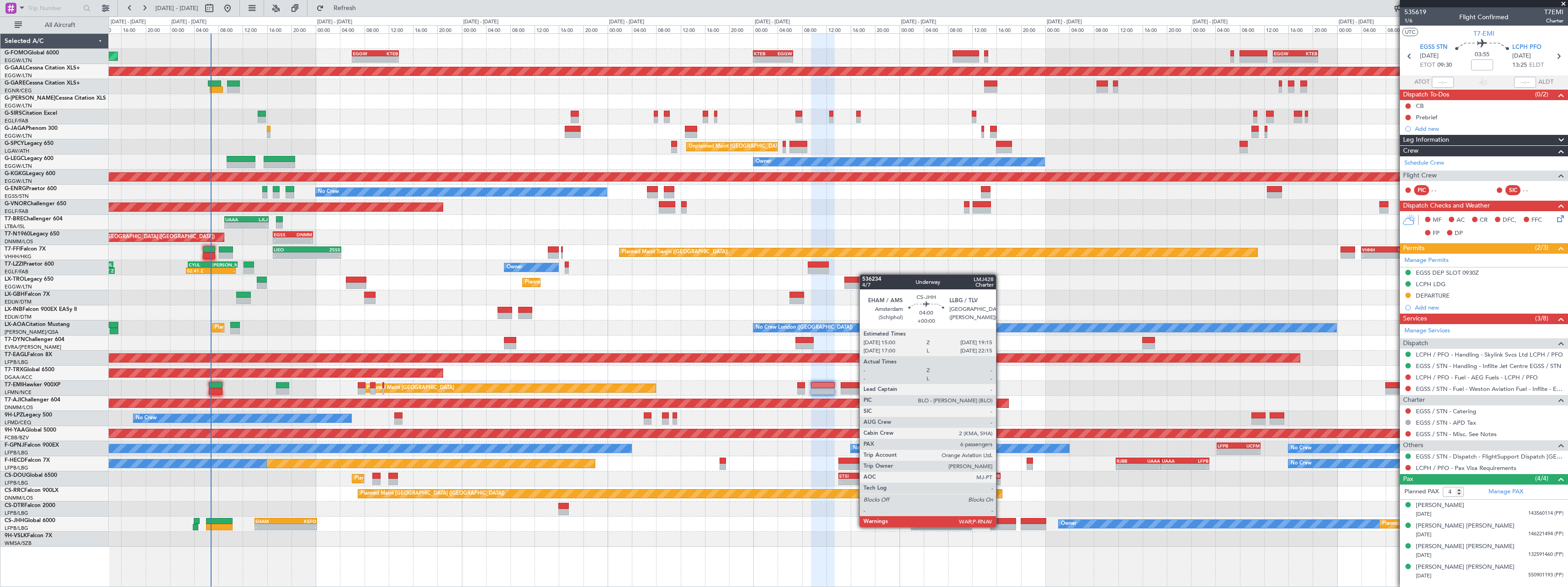
click at [1000, 526] on div at bounding box center [1003, 527] width 26 height 7
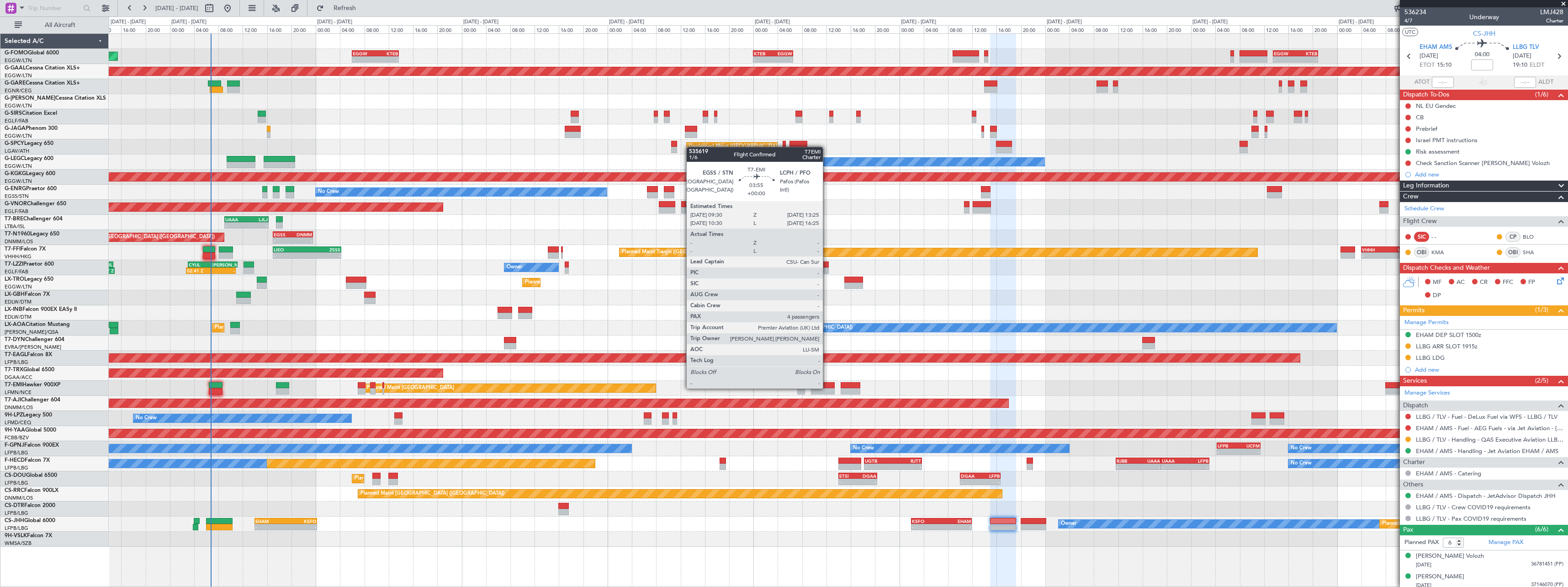
click at [827, 387] on div at bounding box center [823, 385] width 24 height 7
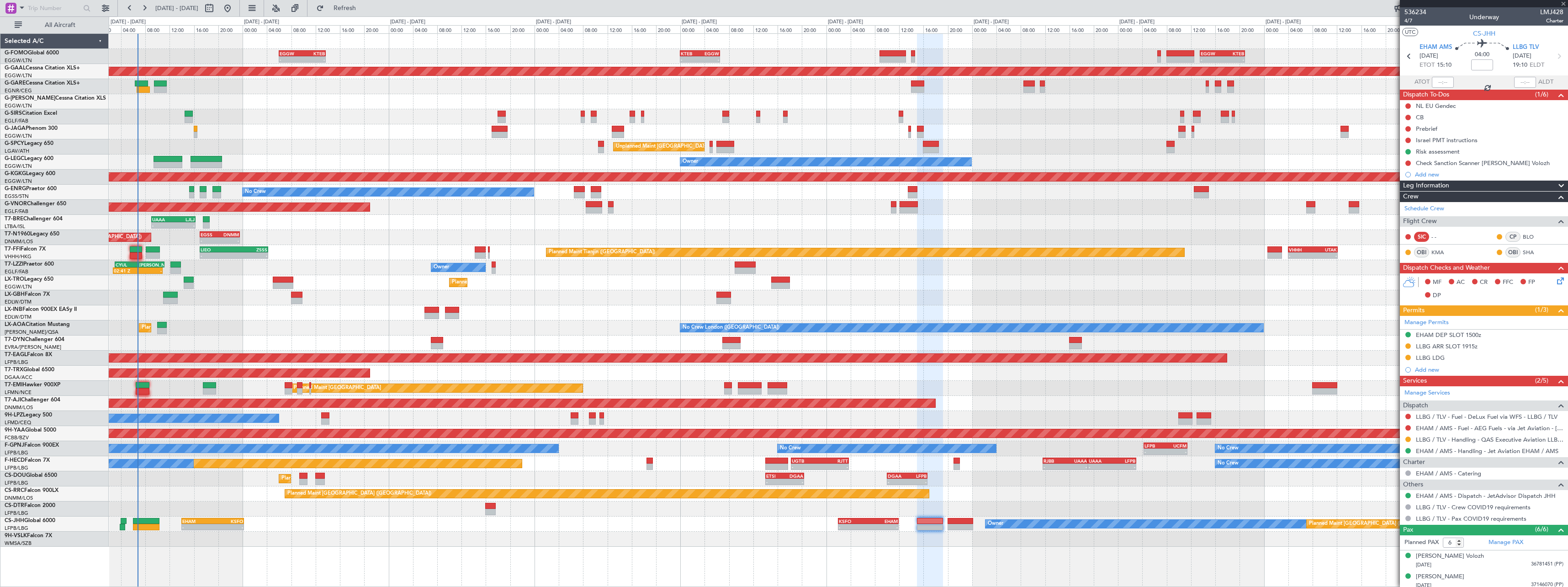
click at [887, 385] on div "Planned Maint [GEOGRAPHIC_DATA] Planned Maint [GEOGRAPHIC_DATA]" at bounding box center [838, 388] width 1459 height 15
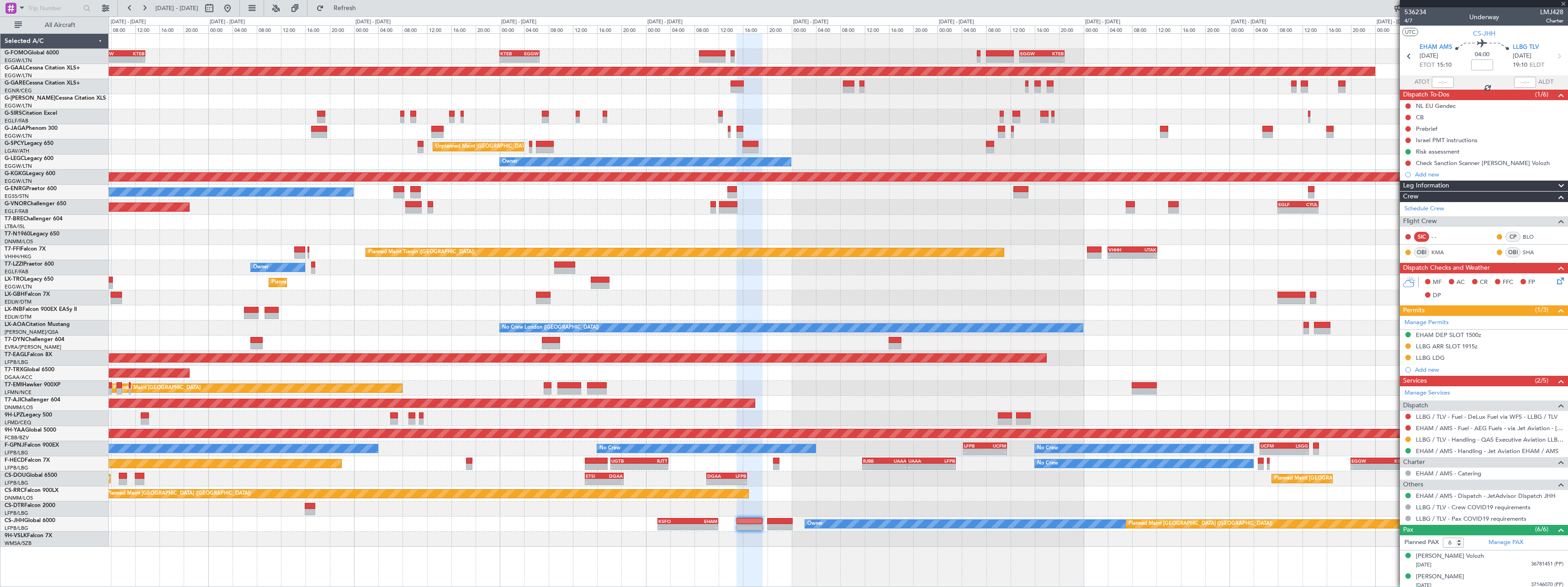
type input "4"
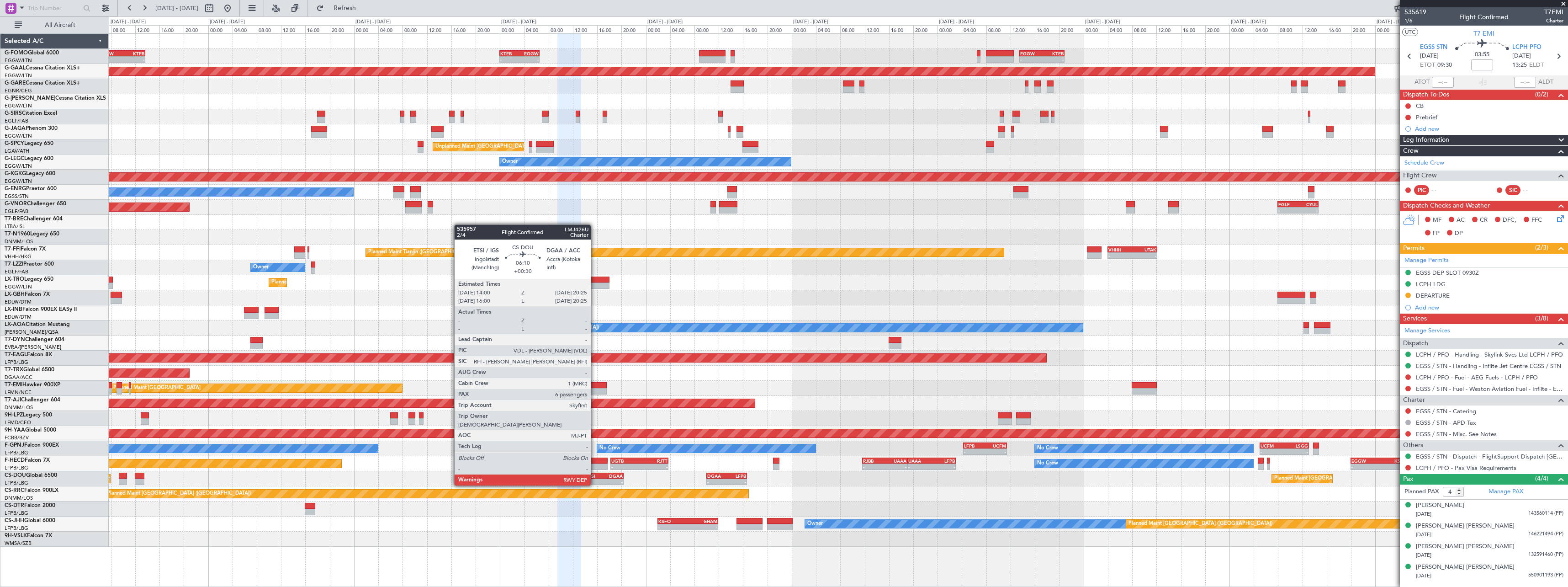
click at [595, 476] on div "ETSI" at bounding box center [595, 476] width 19 height 5
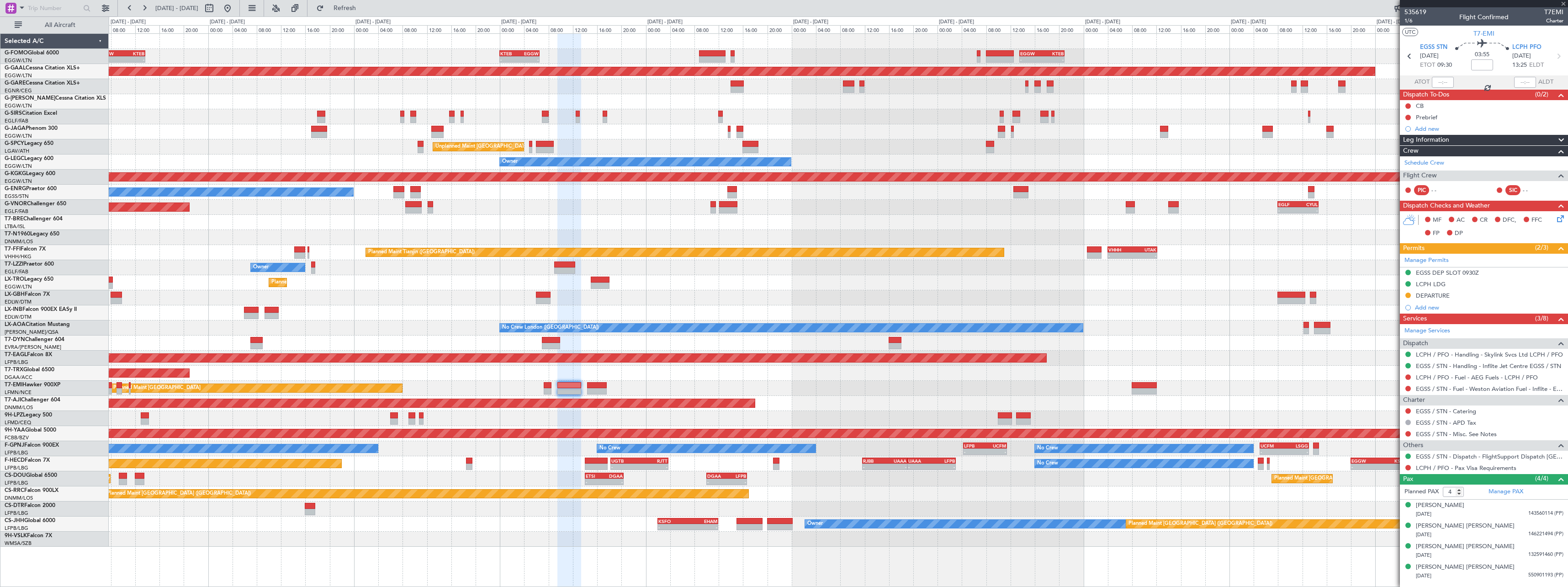
type input "+00:30"
type input "6"
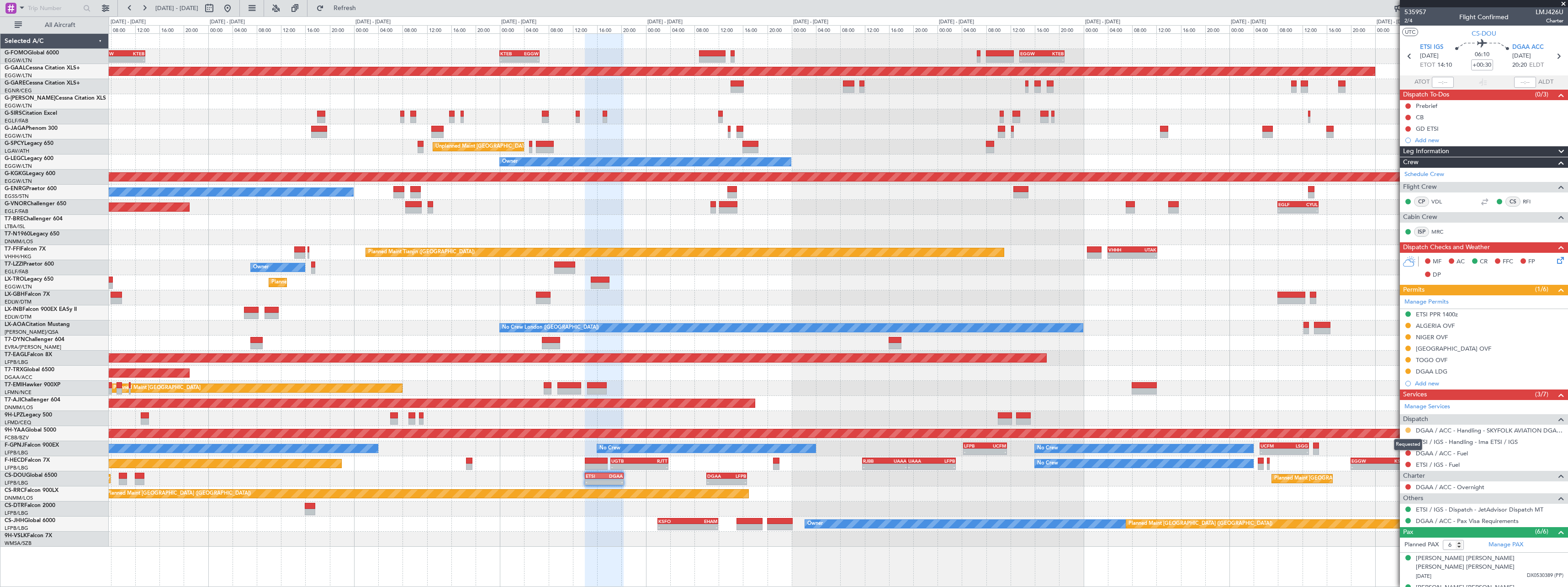
click at [1409, 428] on button at bounding box center [1408, 430] width 5 height 5
click at [1378, 541] on span "Confirmed" at bounding box center [1382, 538] width 29 height 9
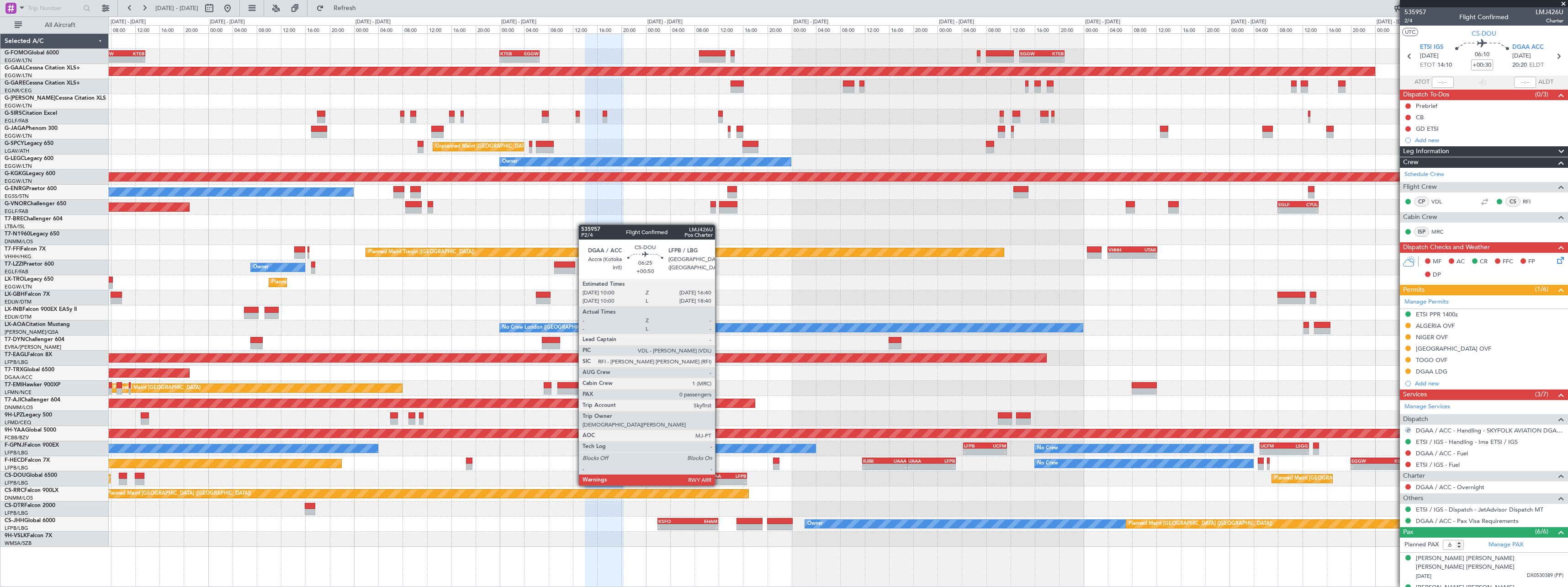
click at [719, 476] on div "DGAA" at bounding box center [717, 476] width 19 height 5
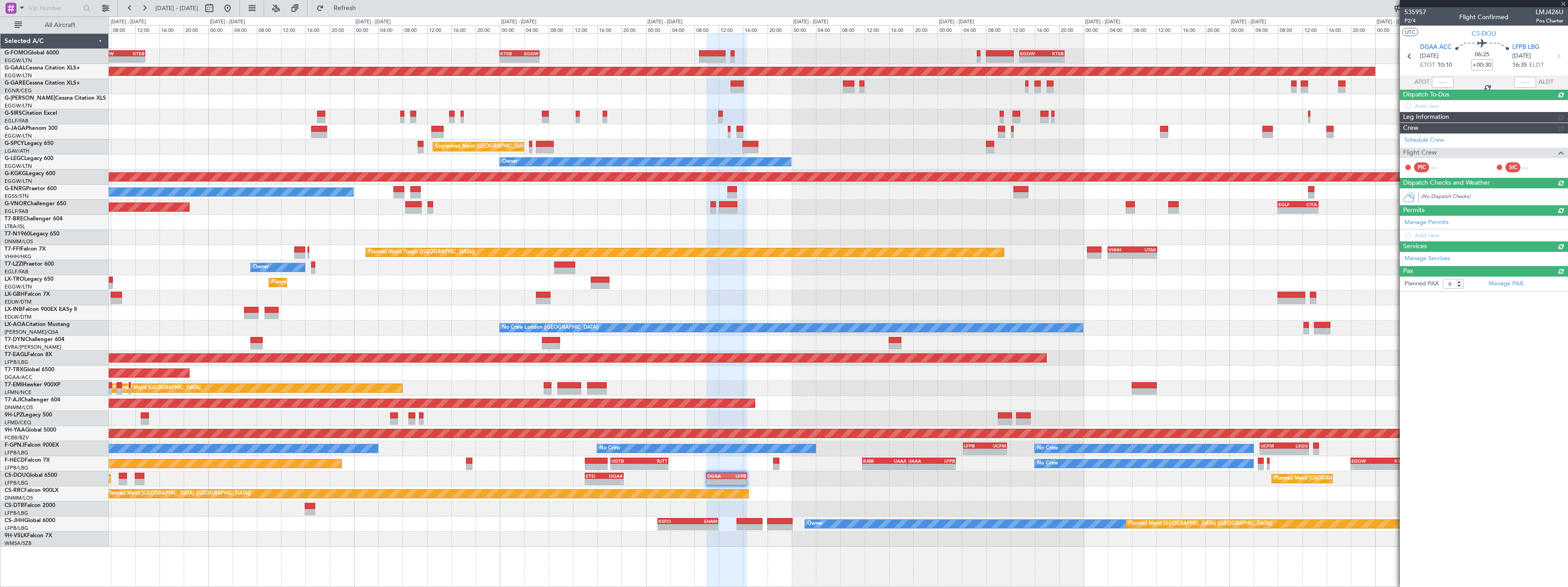
type input "+00:50"
type input "0"
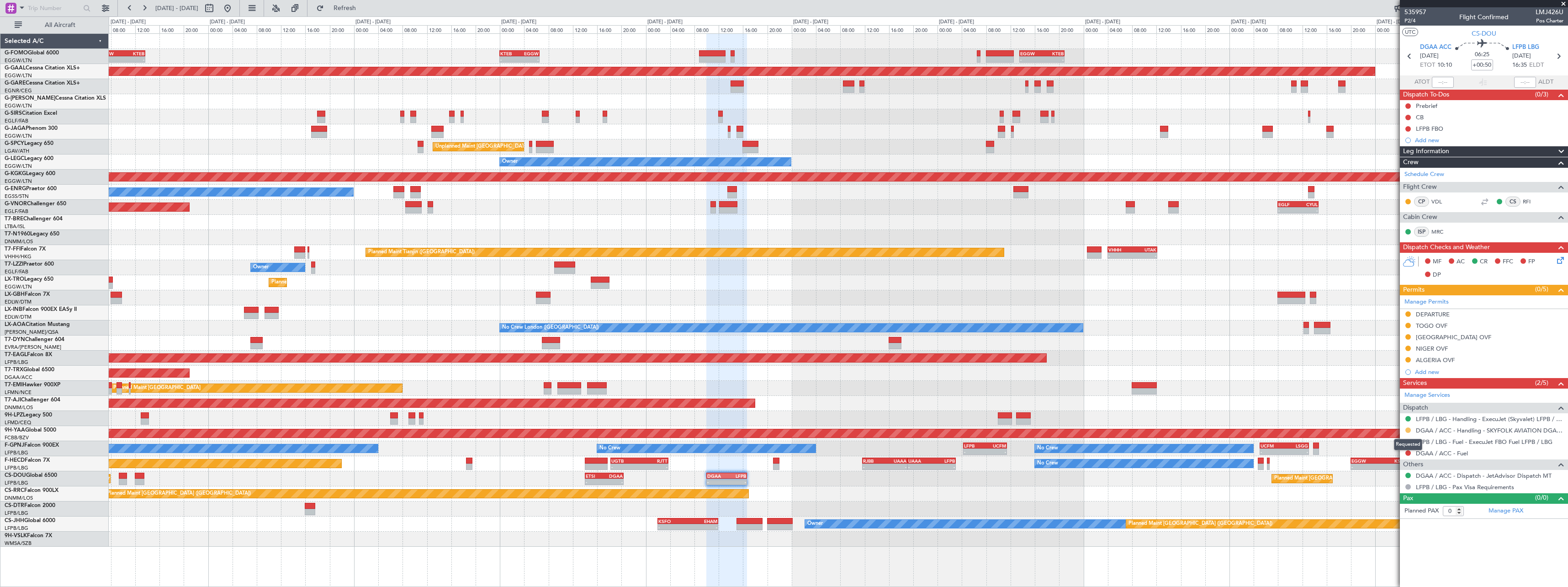
click at [1408, 429] on button at bounding box center [1408, 430] width 5 height 5
click at [1386, 541] on span "Confirmed" at bounding box center [1382, 538] width 29 height 9
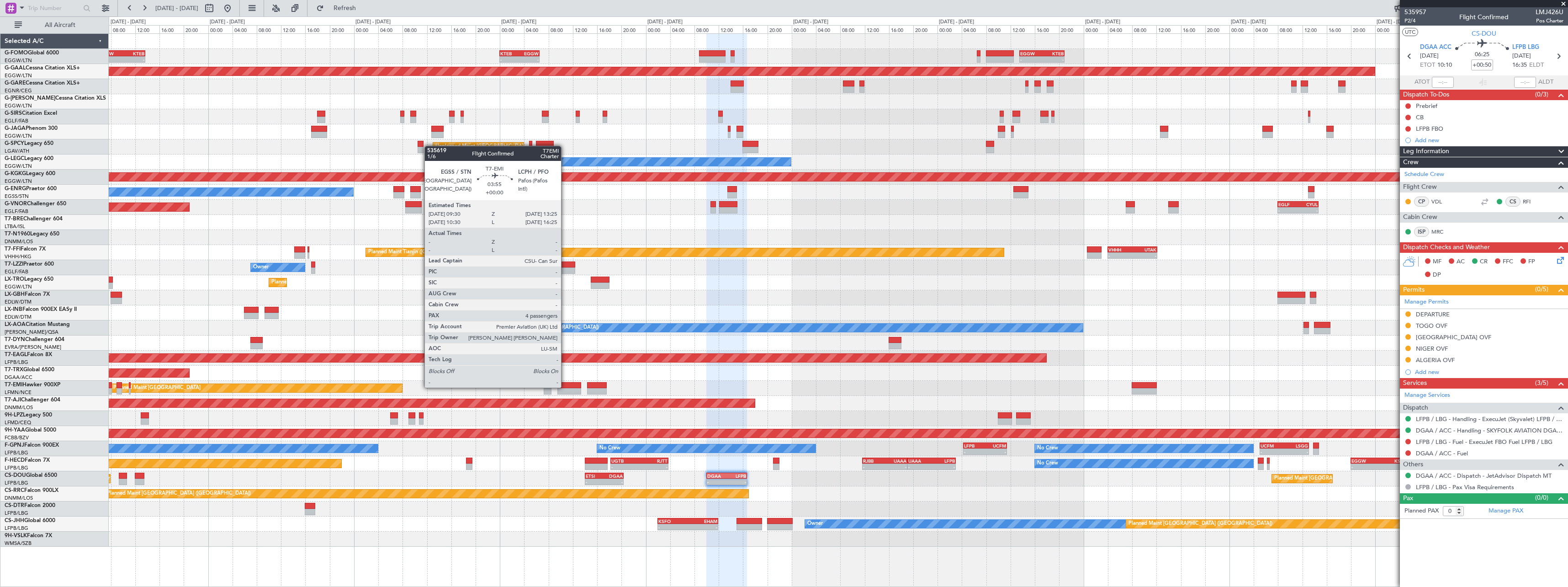
click at [561, 388] on div "Planned Maint [GEOGRAPHIC_DATA]" at bounding box center [838, 388] width 1459 height 15
click at [575, 387] on div at bounding box center [570, 385] width 24 height 7
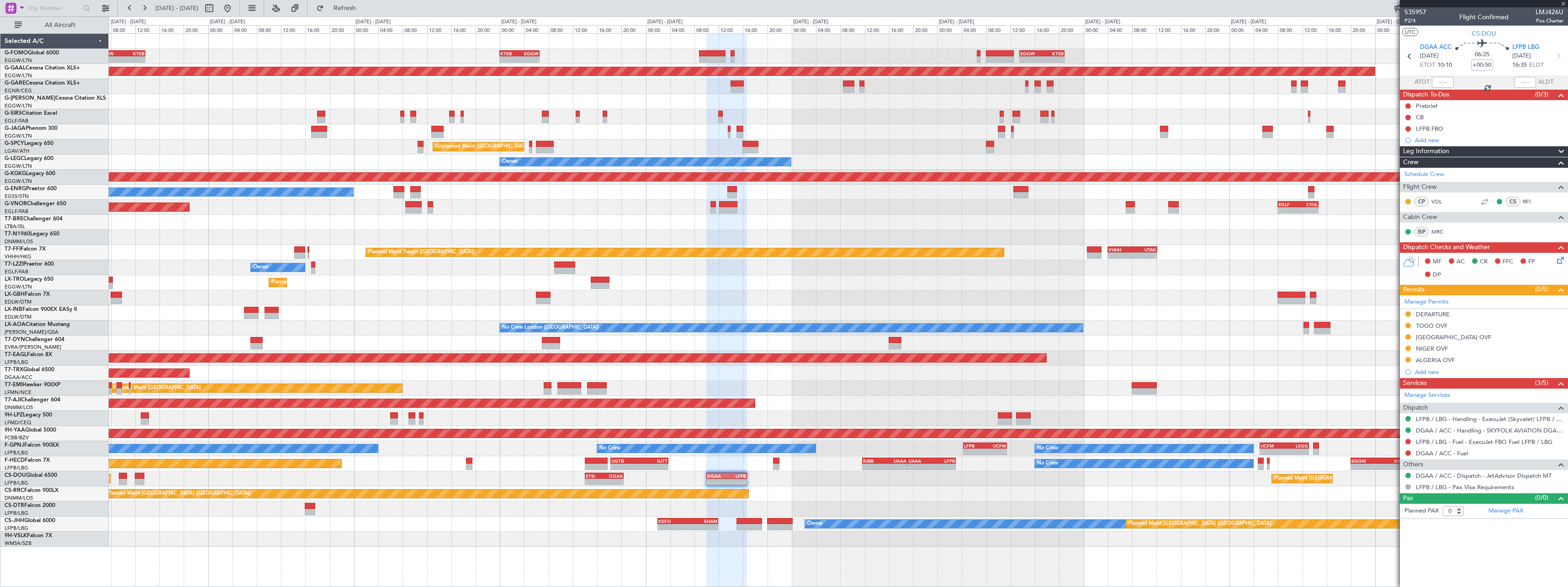
type input "4"
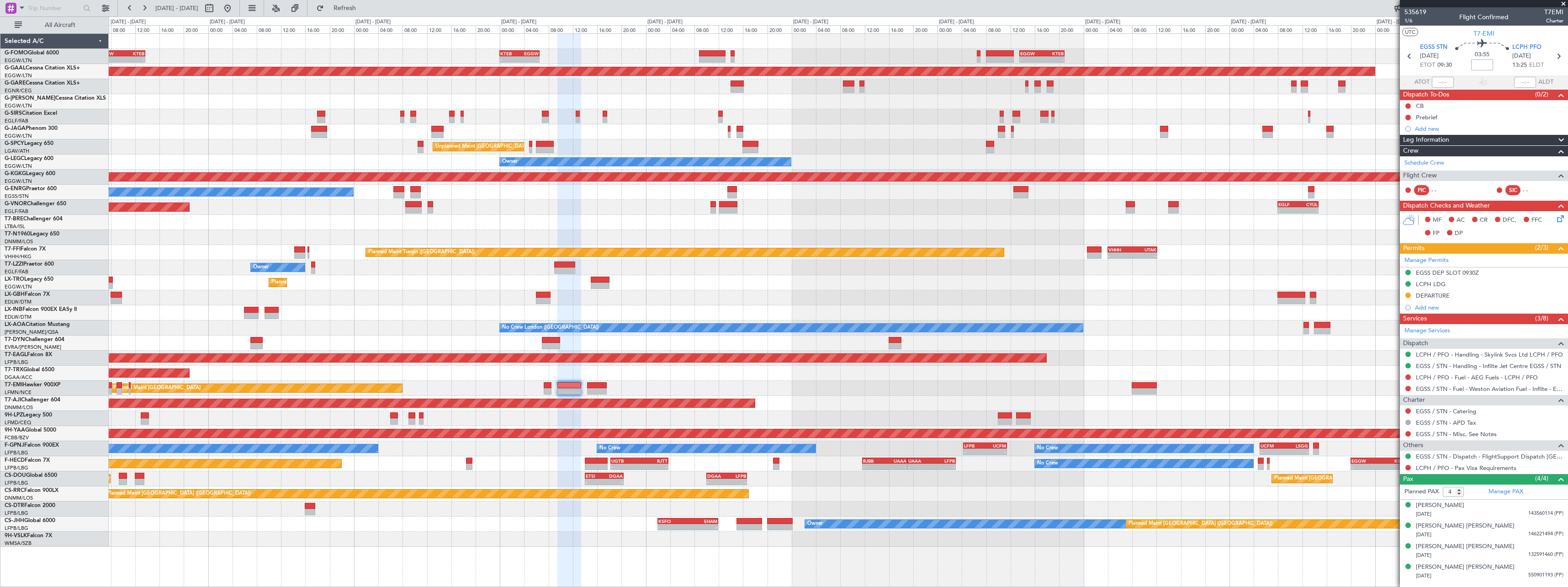
click at [1483, 63] on input at bounding box center [1482, 65] width 22 height 11
type input "+00:20"
click at [785, 383] on div "Planned Maint [GEOGRAPHIC_DATA]" at bounding box center [838, 388] width 1459 height 15
drag, startPoint x: 1561, startPoint y: 136, endPoint x: 1559, endPoint y: 146, distance: 10.2
click at [1561, 136] on span at bounding box center [1561, 140] width 11 height 11
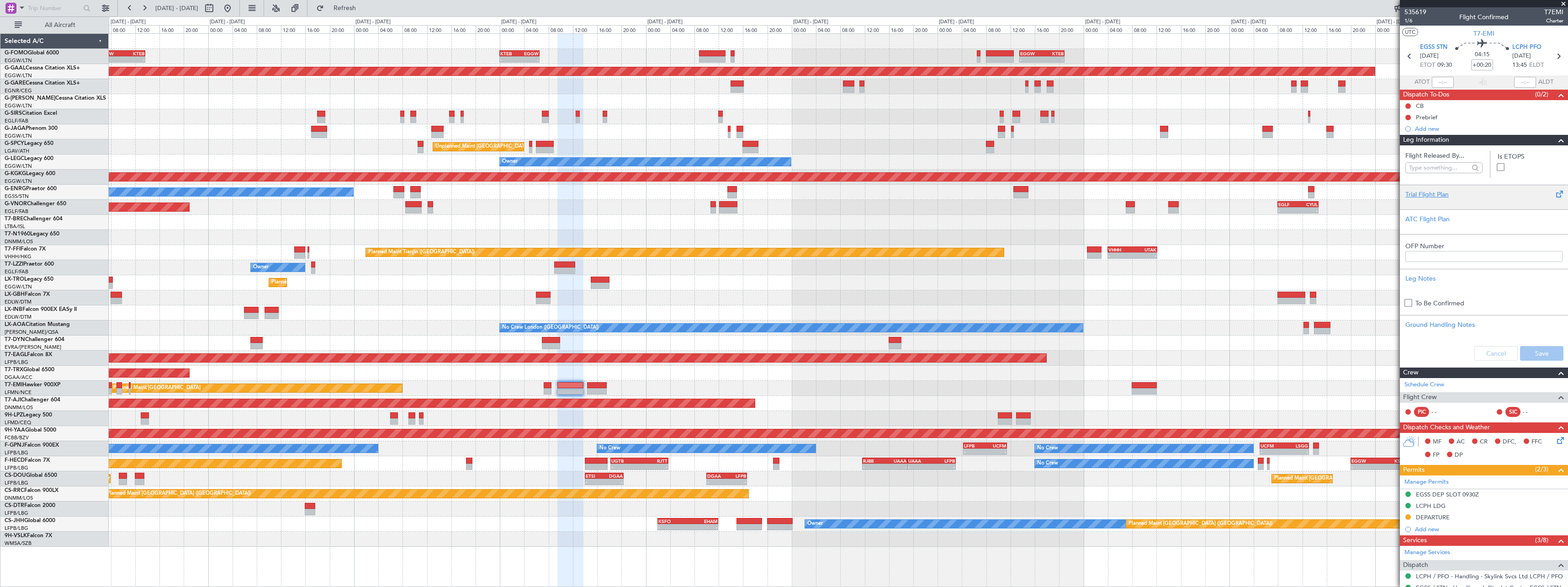
click at [1424, 194] on div "Trial Flight Plan" at bounding box center [1484, 194] width 157 height 10
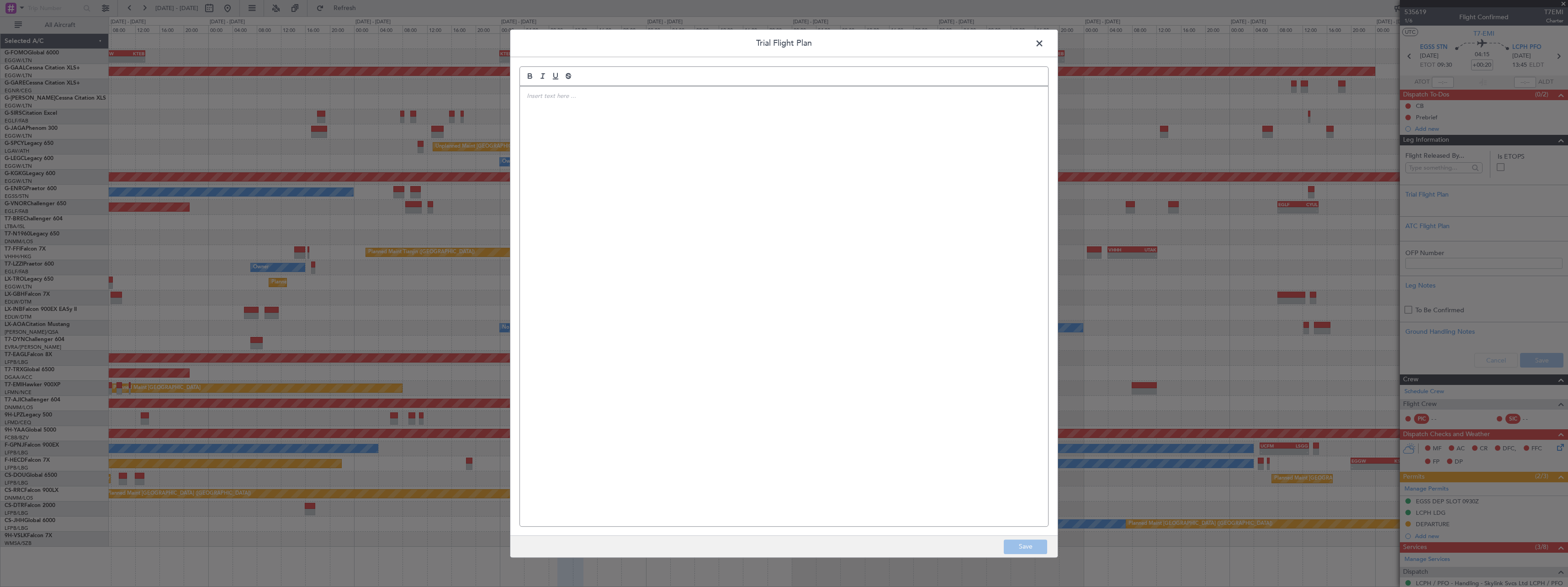
click at [638, 140] on div at bounding box center [784, 306] width 528 height 440
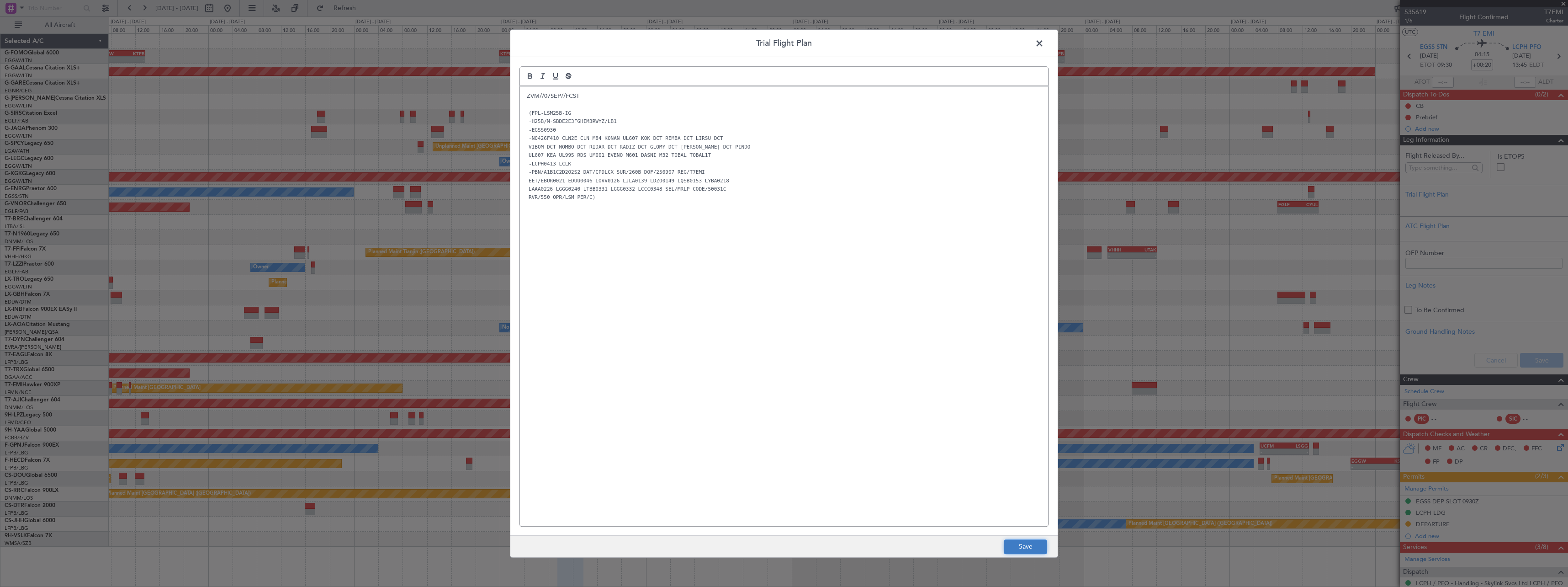
click at [1026, 549] on button "Save" at bounding box center [1025, 547] width 43 height 15
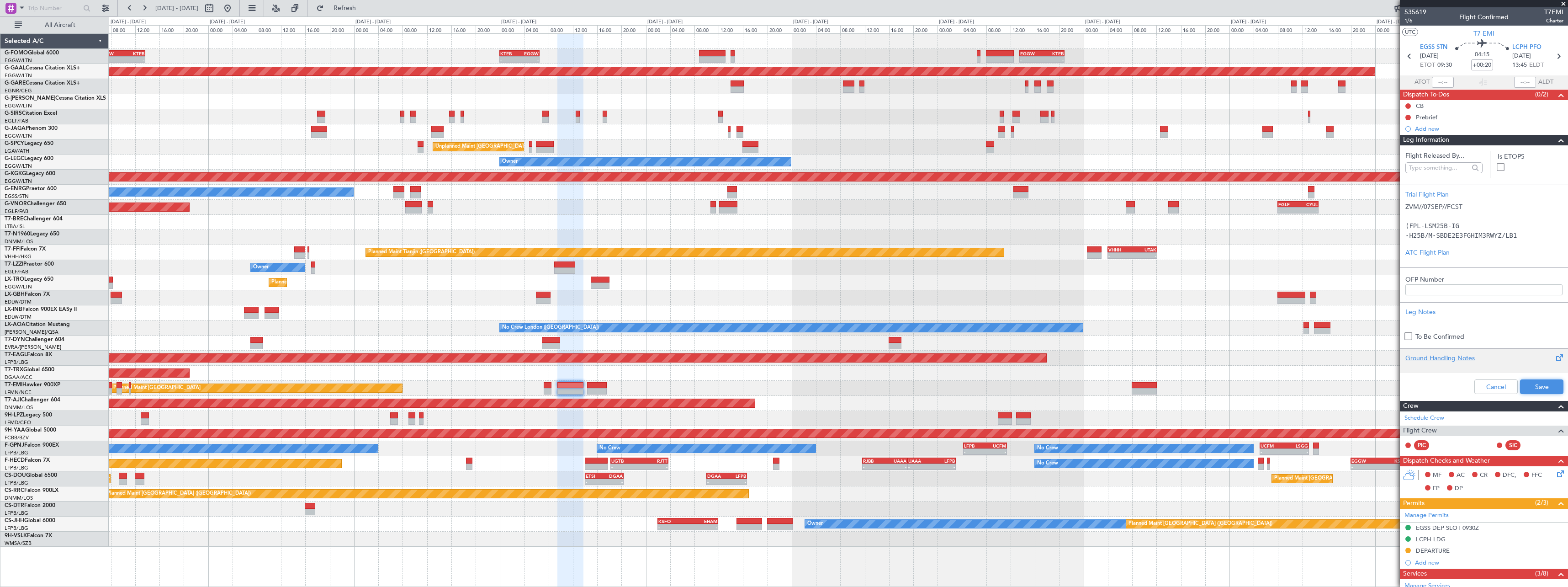
drag, startPoint x: 1542, startPoint y: 384, endPoint x: 1544, endPoint y: 367, distance: 17.1
click at [1542, 381] on button "Save" at bounding box center [1541, 387] width 43 height 15
click at [1556, 140] on span at bounding box center [1561, 140] width 11 height 11
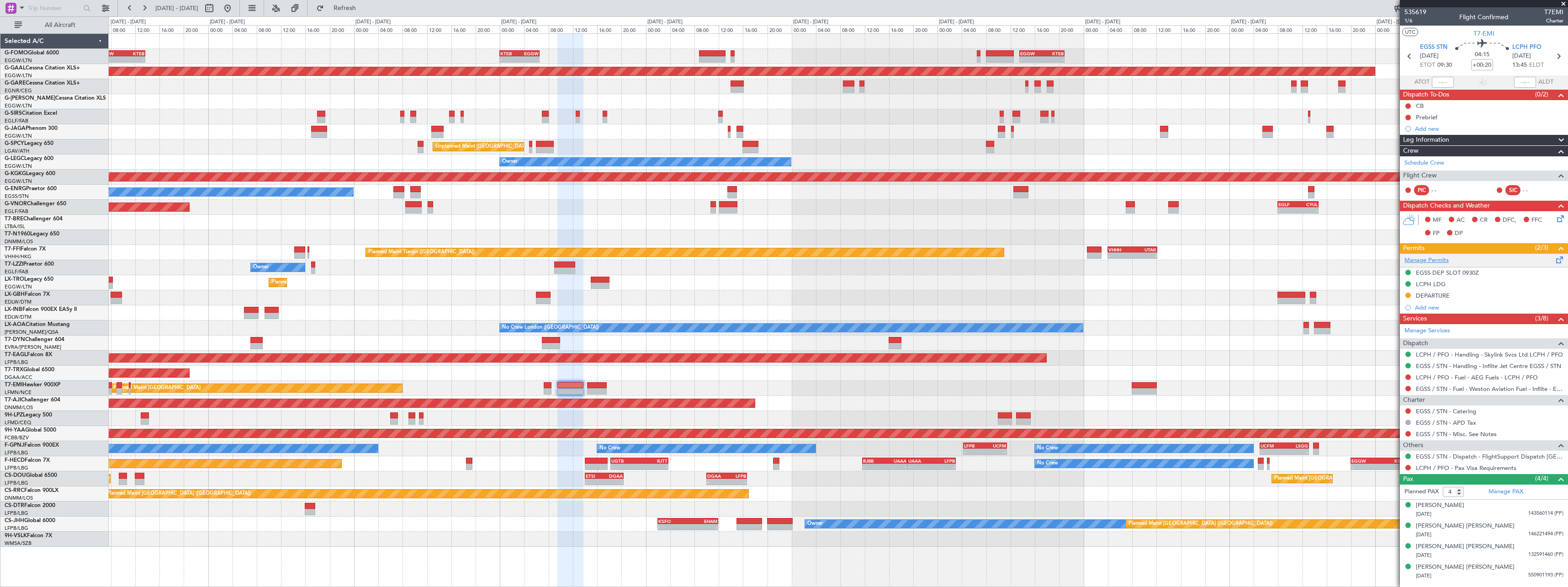
click at [1439, 258] on link "Manage Permits" at bounding box center [1426, 260] width 44 height 9
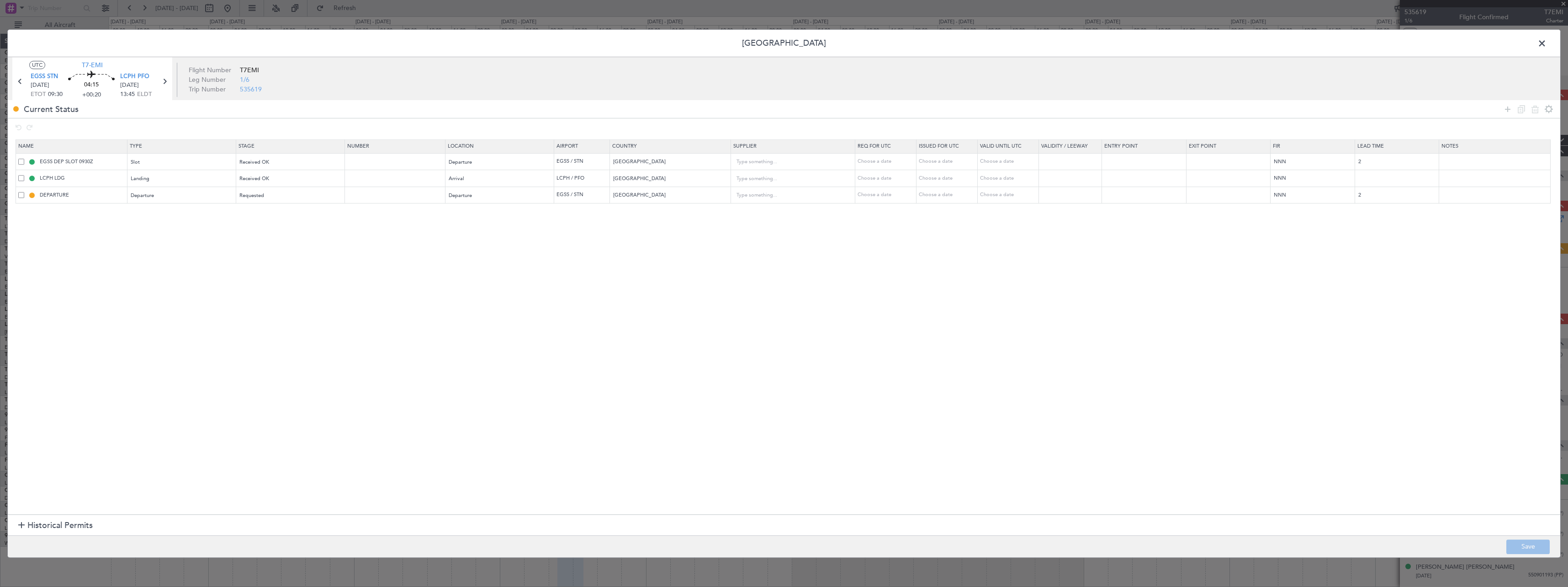
drag, startPoint x: 1505, startPoint y: 110, endPoint x: 1455, endPoint y: 125, distance: 52.2
click at [1504, 109] on icon at bounding box center [1508, 109] width 11 height 11
click at [190, 211] on div "Type" at bounding box center [178, 213] width 96 height 14
click at [177, 253] on span "Overflight" at bounding box center [184, 249] width 102 height 14
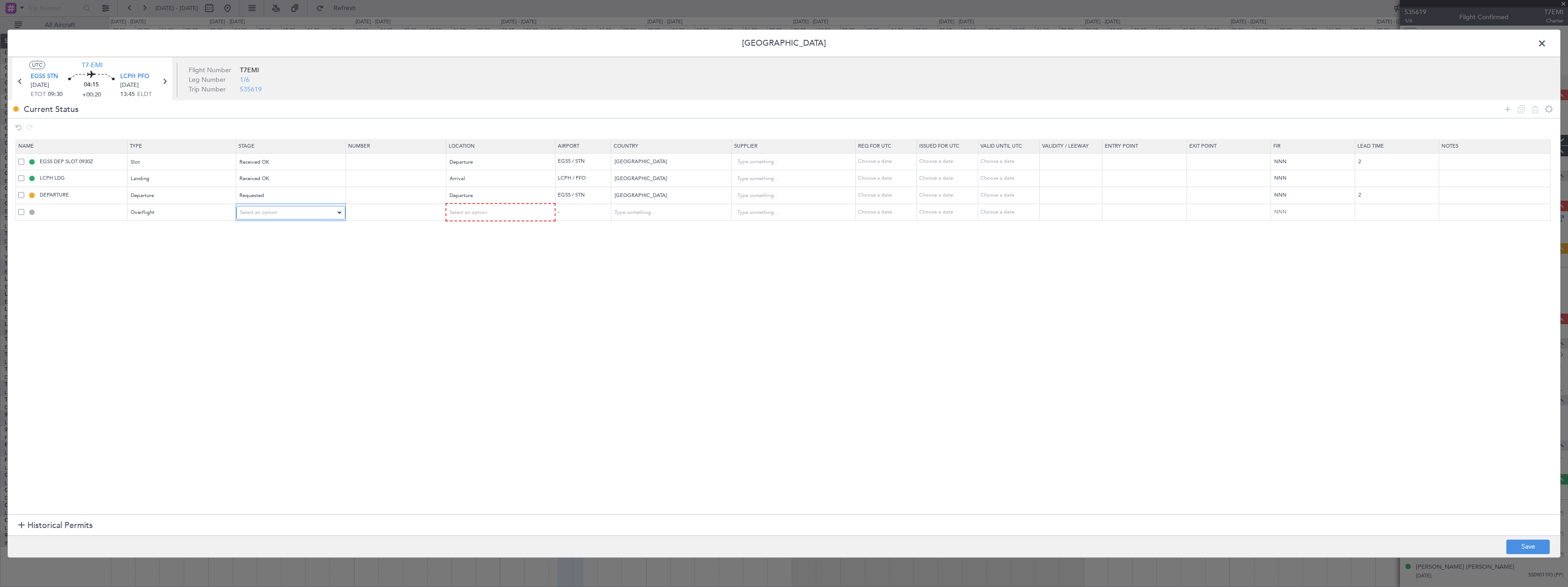
click at [316, 211] on div "Select an option" at bounding box center [287, 213] width 96 height 14
drag, startPoint x: 284, startPoint y: 290, endPoint x: 339, endPoint y: 262, distance: 61.7
click at [284, 289] on span "Received OK" at bounding box center [294, 286] width 102 height 14
click at [516, 209] on div "Select an option" at bounding box center [497, 213] width 96 height 14
click at [506, 231] on span "Departure" at bounding box center [505, 231] width 102 height 14
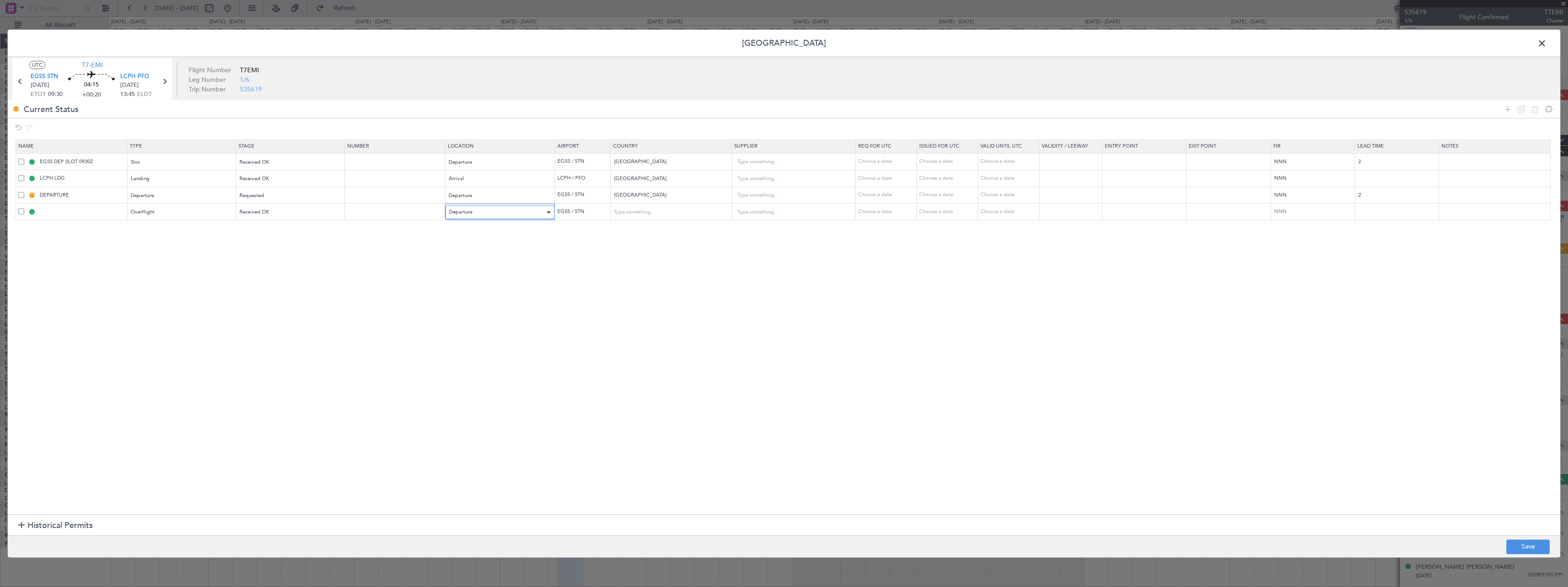
click at [485, 214] on div "Departure" at bounding box center [497, 212] width 96 height 14
click at [479, 289] on span "Enroute" at bounding box center [505, 286] width 102 height 14
click at [784, 212] on input "text" at bounding box center [789, 212] width 105 height 14
click at [697, 219] on input "text" at bounding box center [665, 212] width 104 height 14
click at [691, 224] on span "[GEOGRAPHIC_DATA]" at bounding box center [677, 227] width 108 height 14
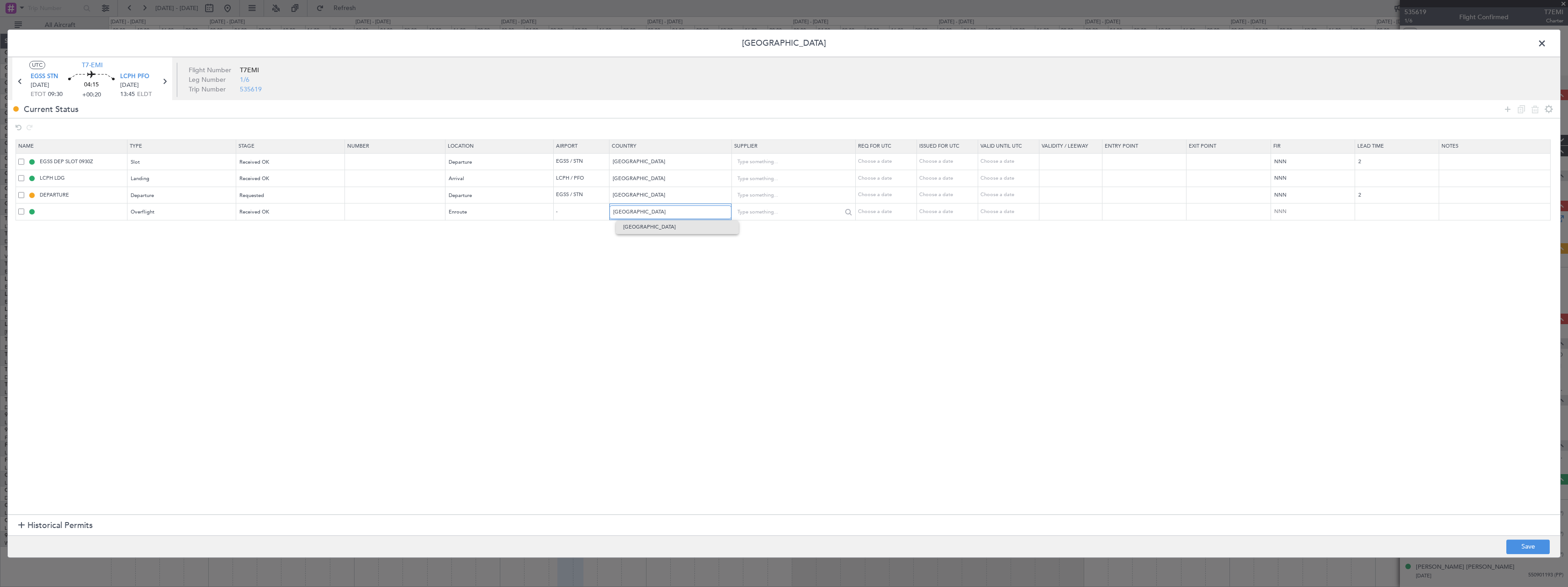
type input "[GEOGRAPHIC_DATA]"
click at [418, 211] on input "text" at bounding box center [396, 212] width 98 height 8
type input "ECAC BUSINESS FLT"
click at [1541, 552] on button "Save" at bounding box center [1528, 547] width 43 height 15
type input "TURKEY OVF"
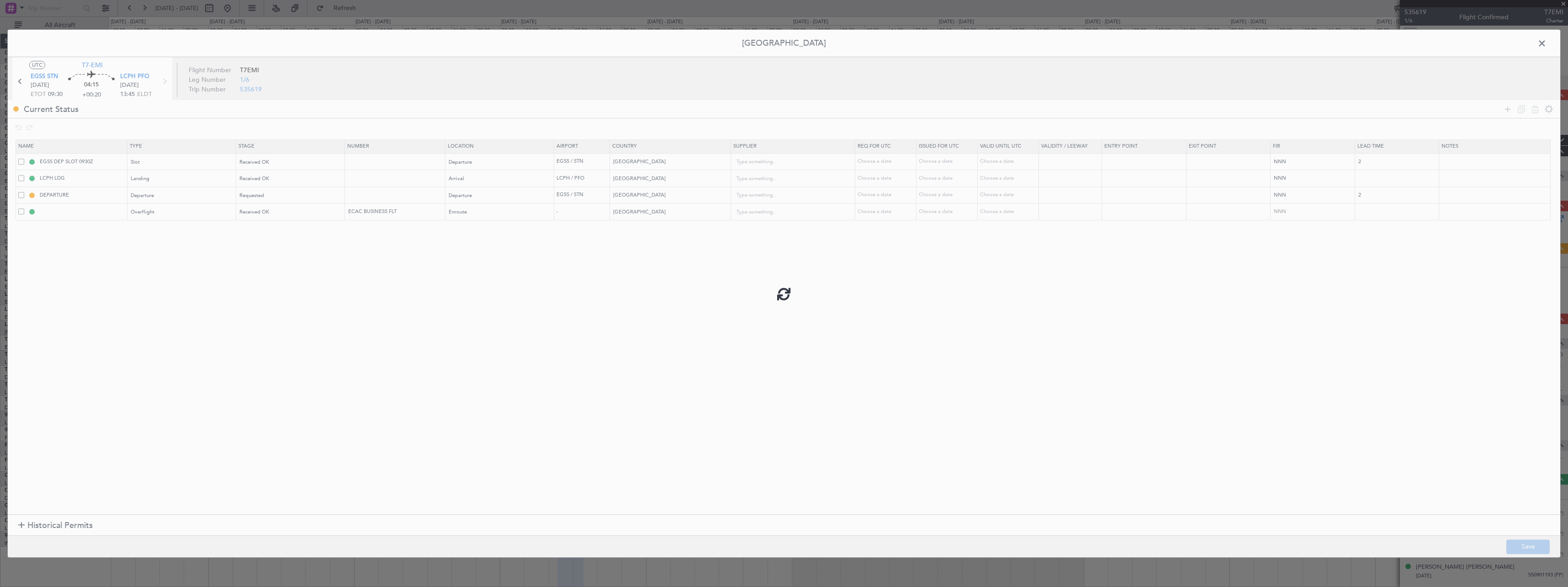
type input "NNN"
drag, startPoint x: 1541, startPoint y: 43, endPoint x: 1540, endPoint y: 49, distance: 6.1
click at [1547, 43] on span at bounding box center [1547, 46] width 0 height 18
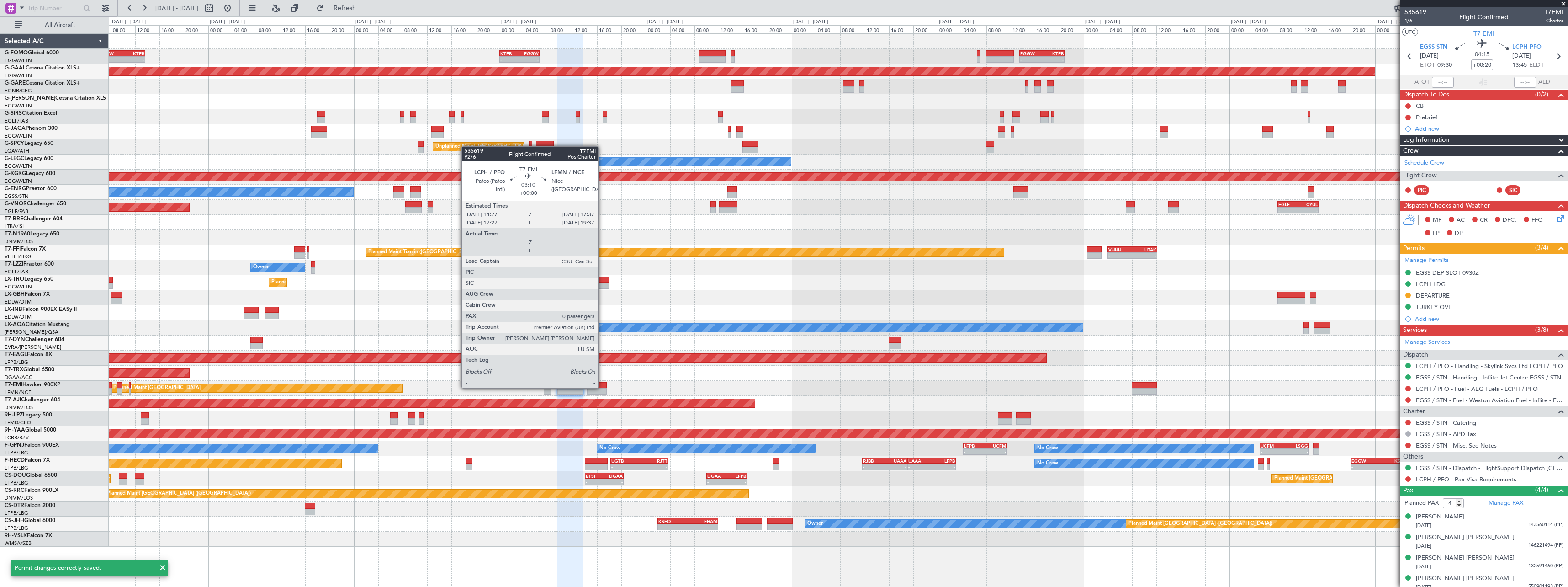
click at [602, 387] on div at bounding box center [597, 385] width 19 height 7
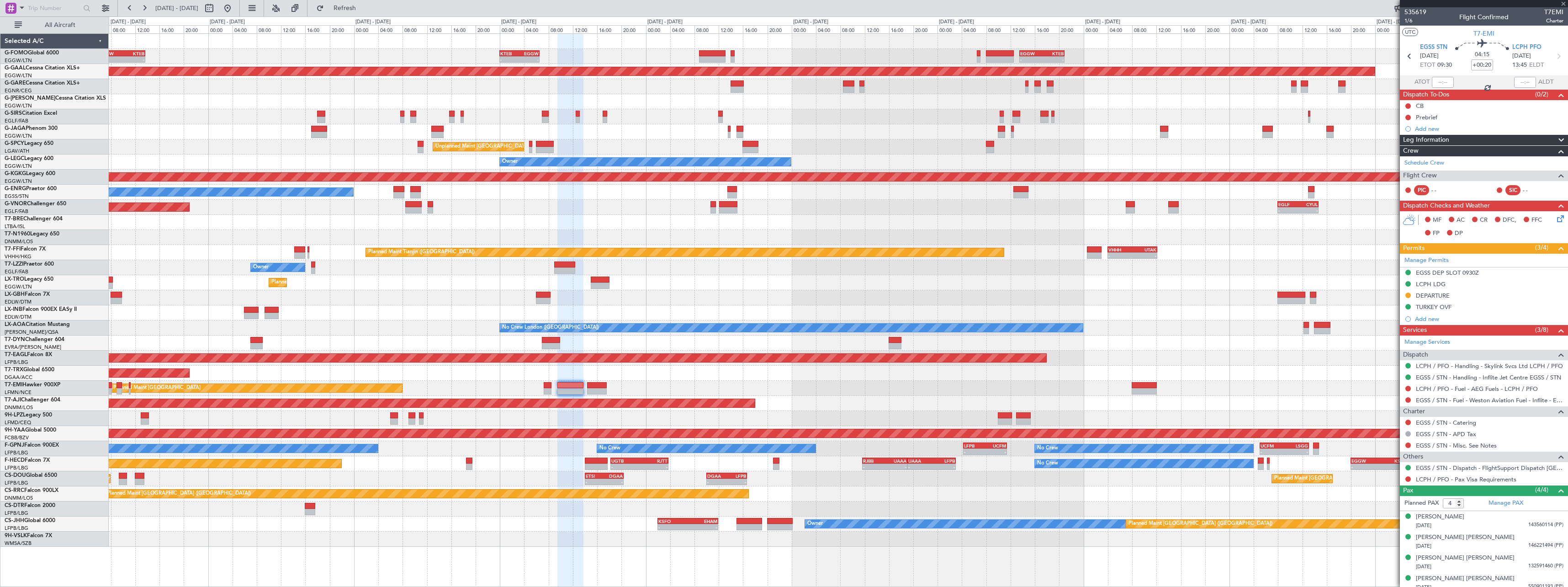
type input "0"
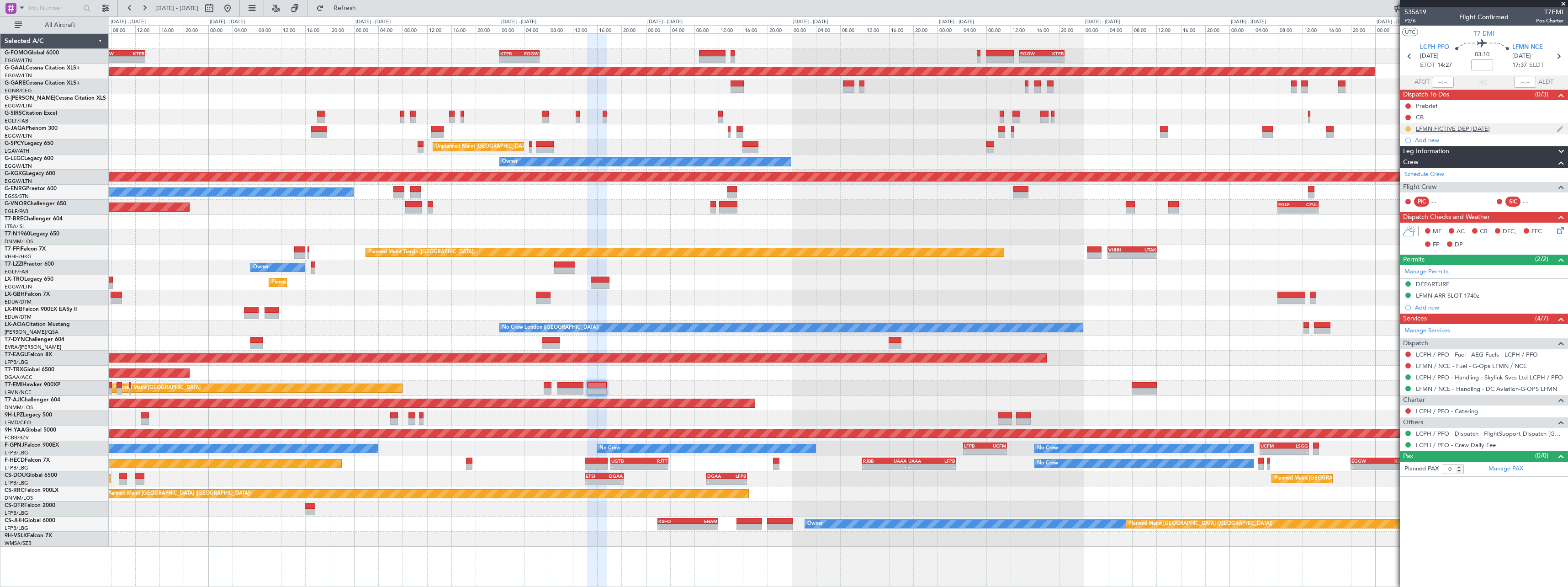
click at [1409, 128] on button at bounding box center [1408, 128] width 5 height 5
click at [1402, 186] on span "Cancelled" at bounding box center [1410, 183] width 26 height 9
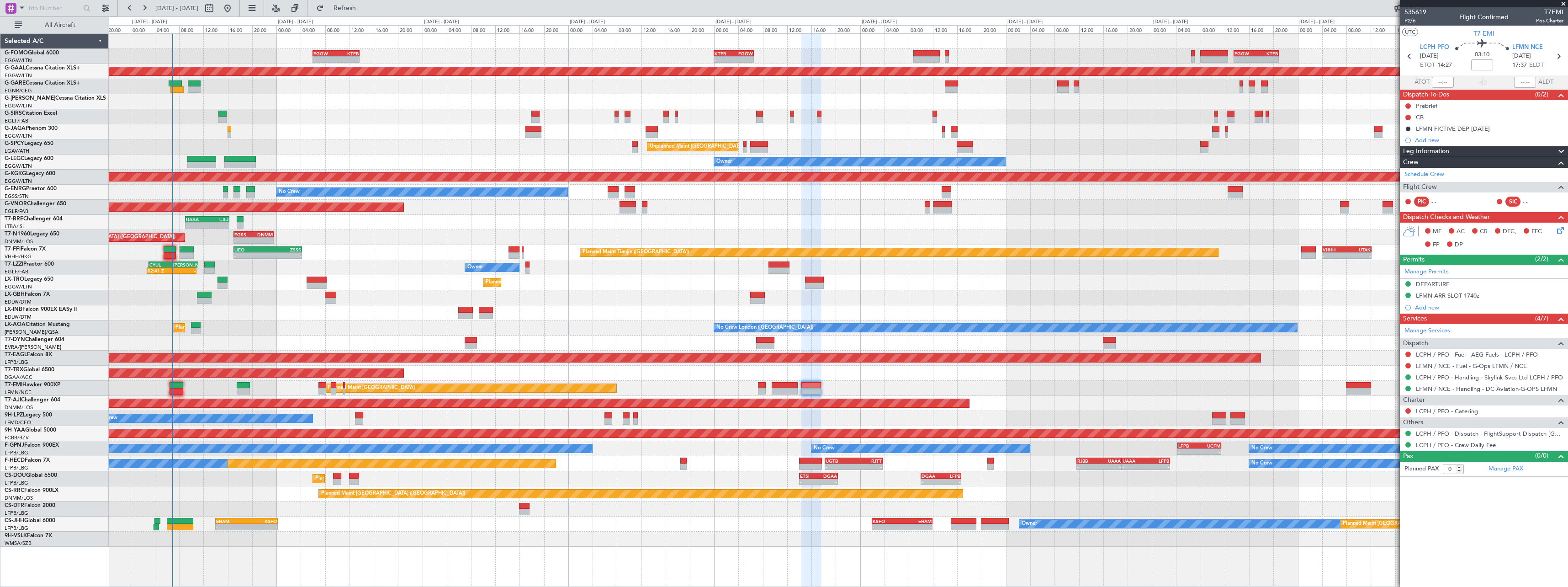
click at [712, 512] on div "- - EGGW 06:00 Z KTEB 13:40 Z - - KTEB 00:00 Z EGGW 06:35 Z - - EGGW 13:30 Z KT…" at bounding box center [838, 310] width 1459 height 554
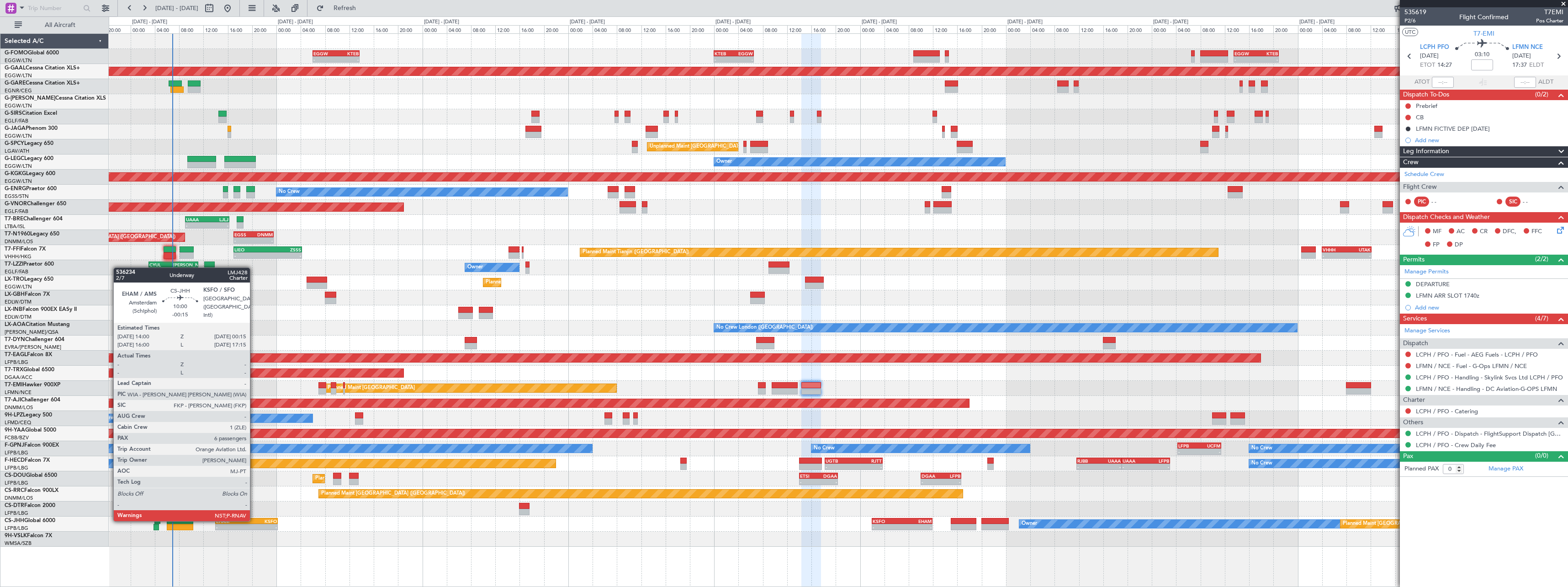
click at [254, 521] on div "KSFO" at bounding box center [262, 521] width 30 height 5
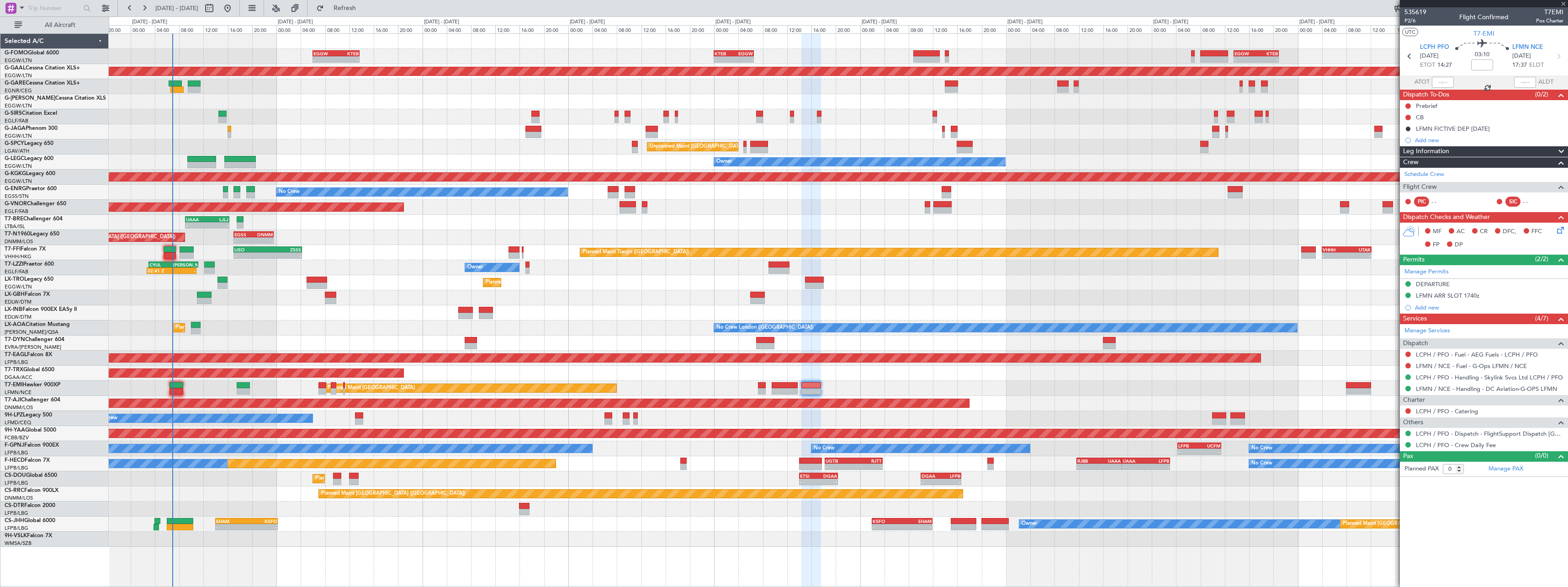
type input "-00:15"
type input "6"
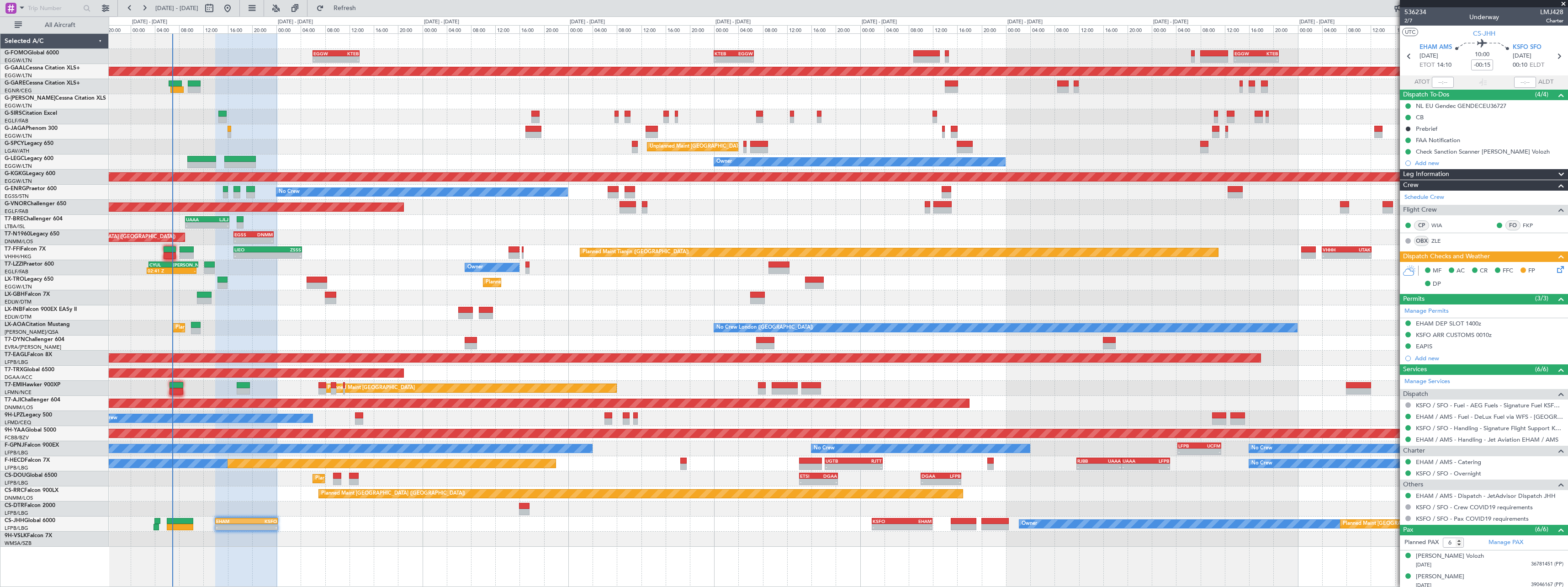
click at [1556, 174] on span at bounding box center [1561, 175] width 11 height 11
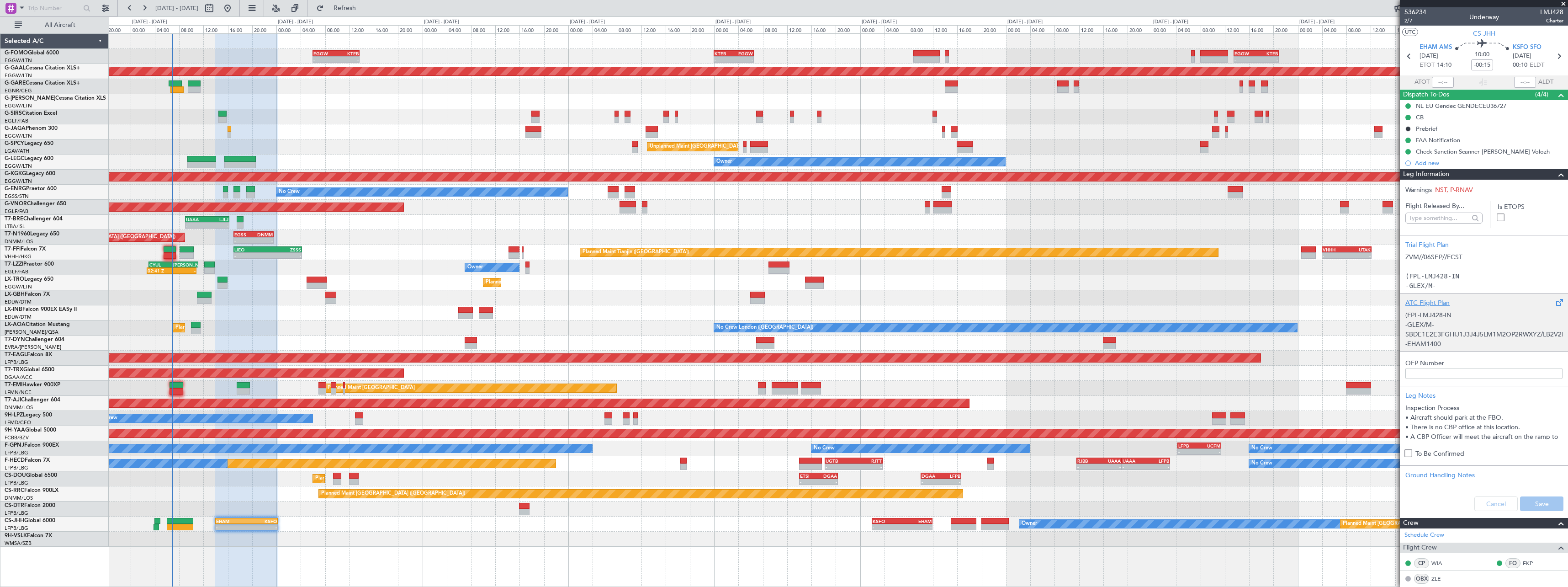
click at [1440, 296] on div "ATC Flight Plan (FPL-LMJ428-IN -GLEX/M-SBDE1E2E3FGHIJ1J3J4J5LM1M2OP2RWXYZ/LB2V2…" at bounding box center [1484, 322] width 168 height 58
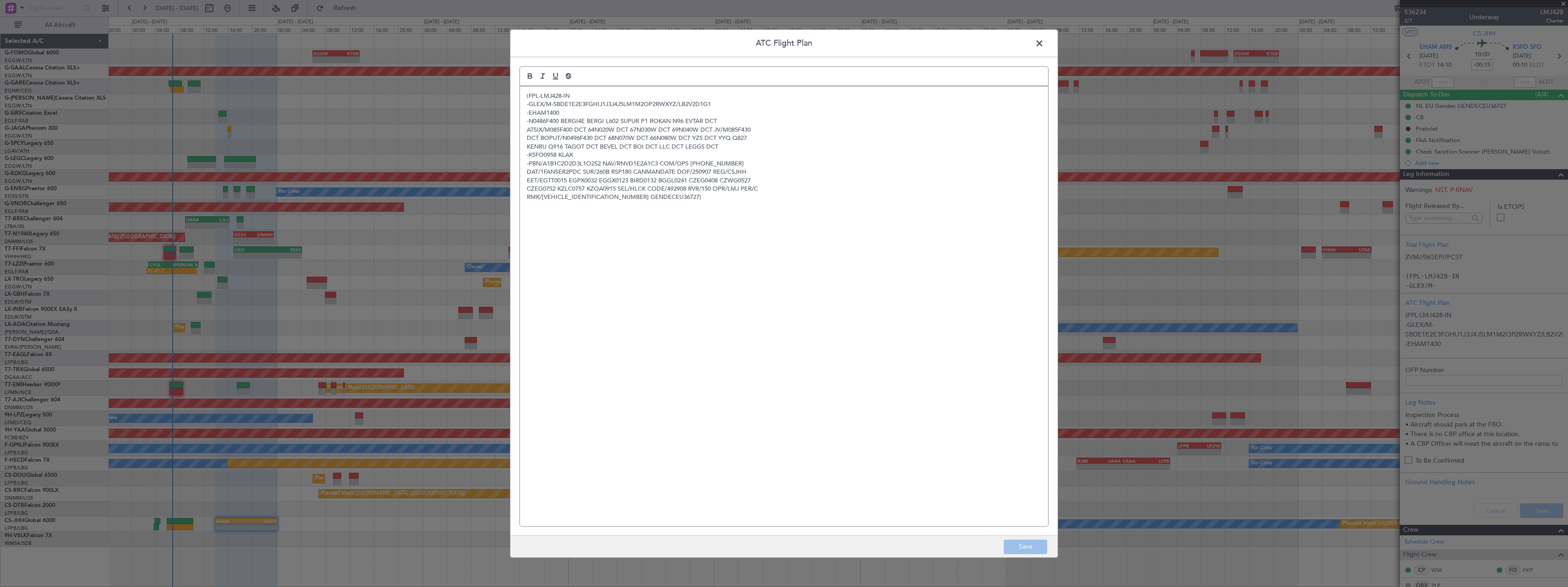
click at [1044, 43] on span at bounding box center [1044, 46] width 0 height 18
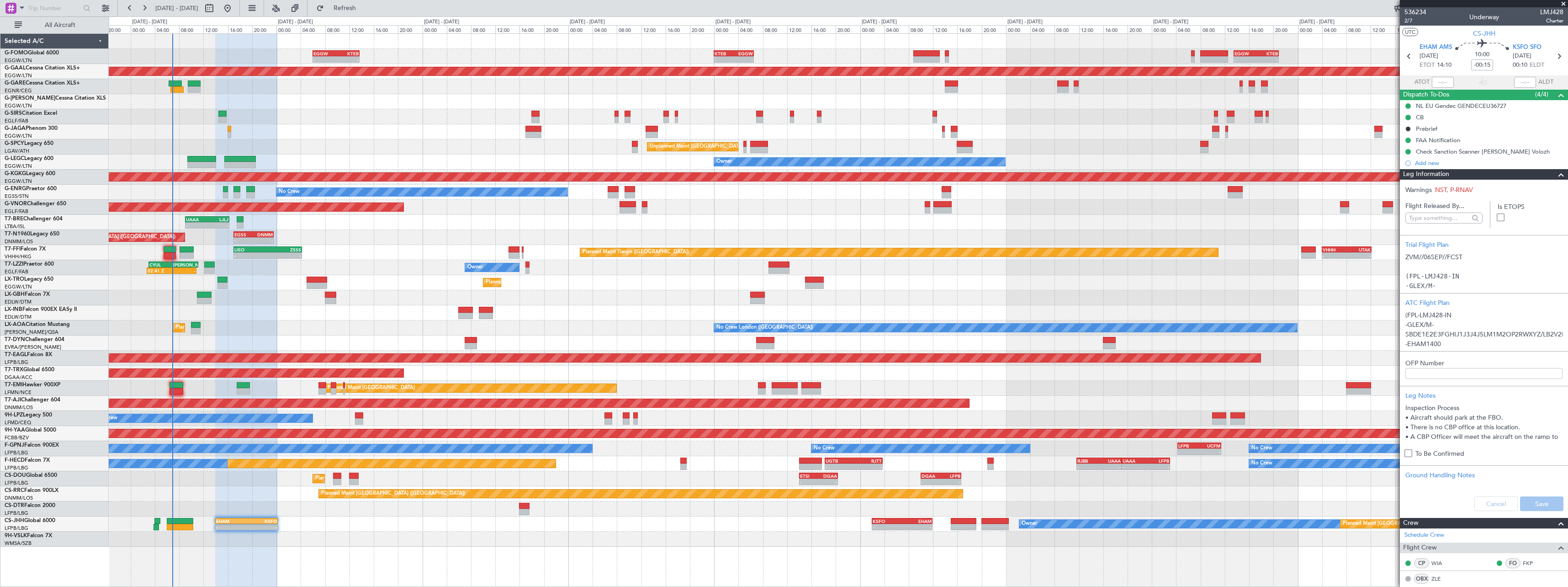
click at [1556, 175] on span at bounding box center [1561, 175] width 11 height 11
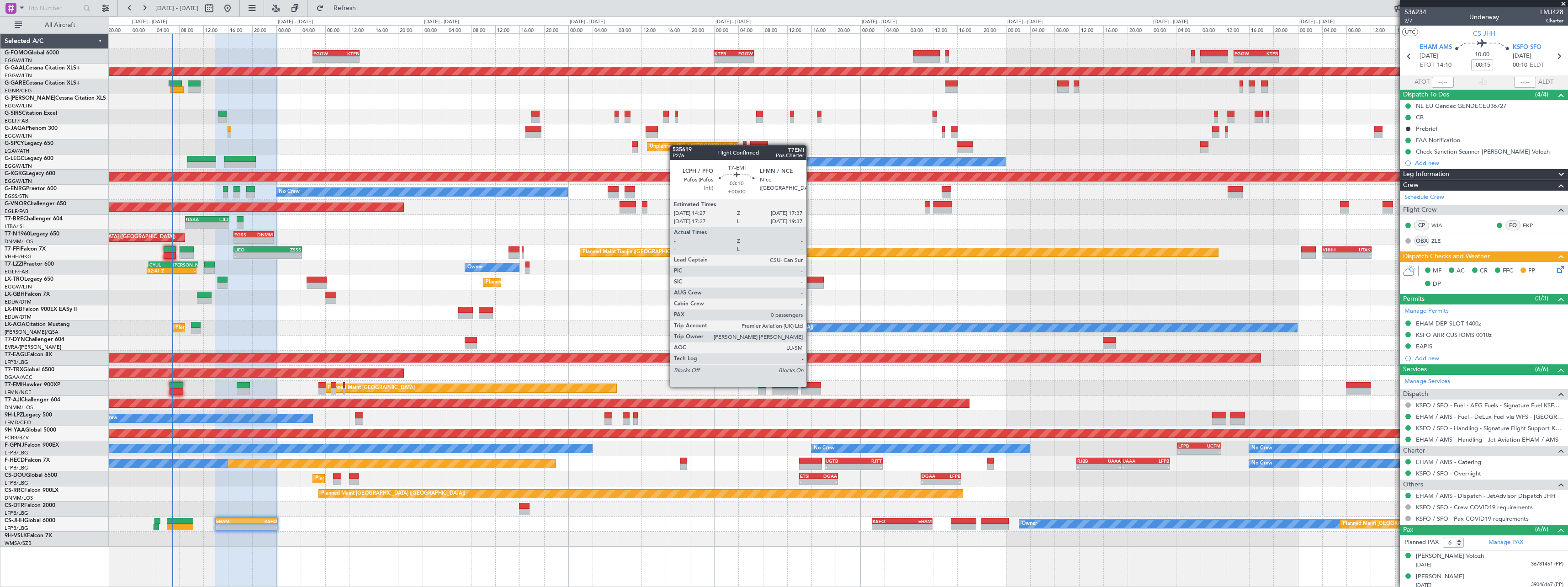
click at [811, 385] on div at bounding box center [811, 385] width 19 height 7
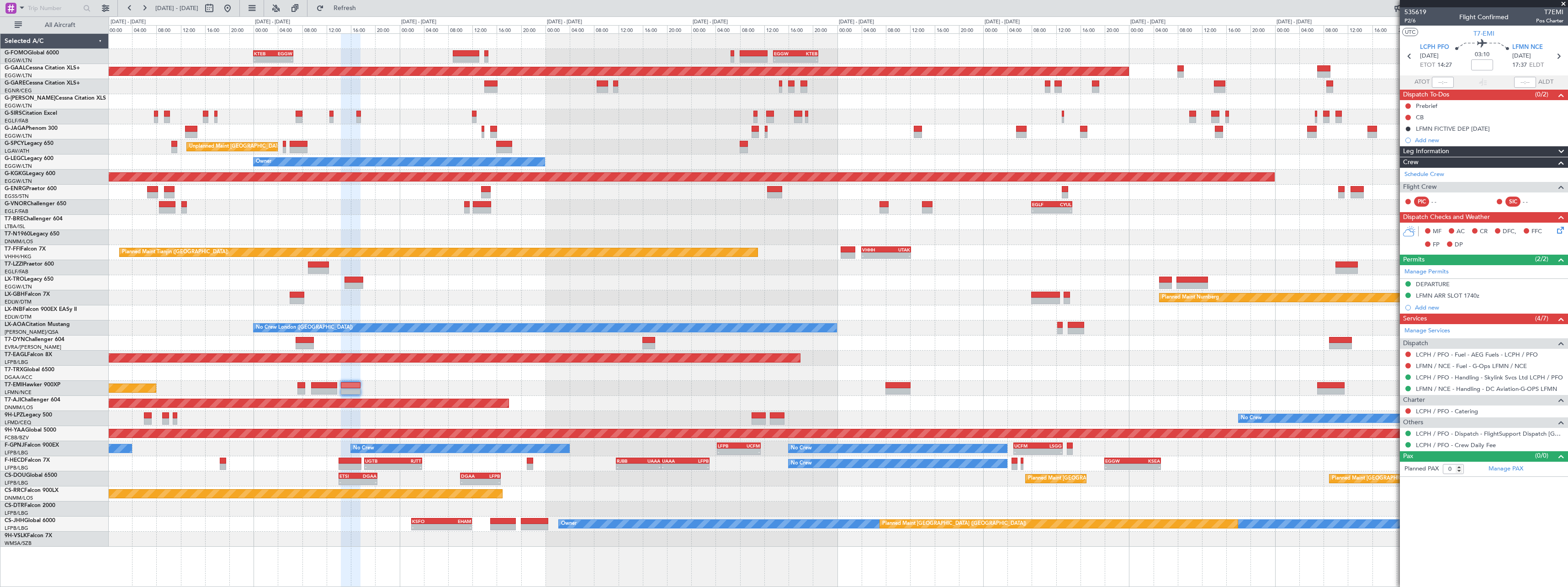
click at [202, 508] on div "- - KTEB 00:00 Z EGGW 06:35 Z - - EGGW 13:30 Z KTEB 20:55 Z EGGW 06:00 Z KTEB 1…" at bounding box center [838, 290] width 1459 height 513
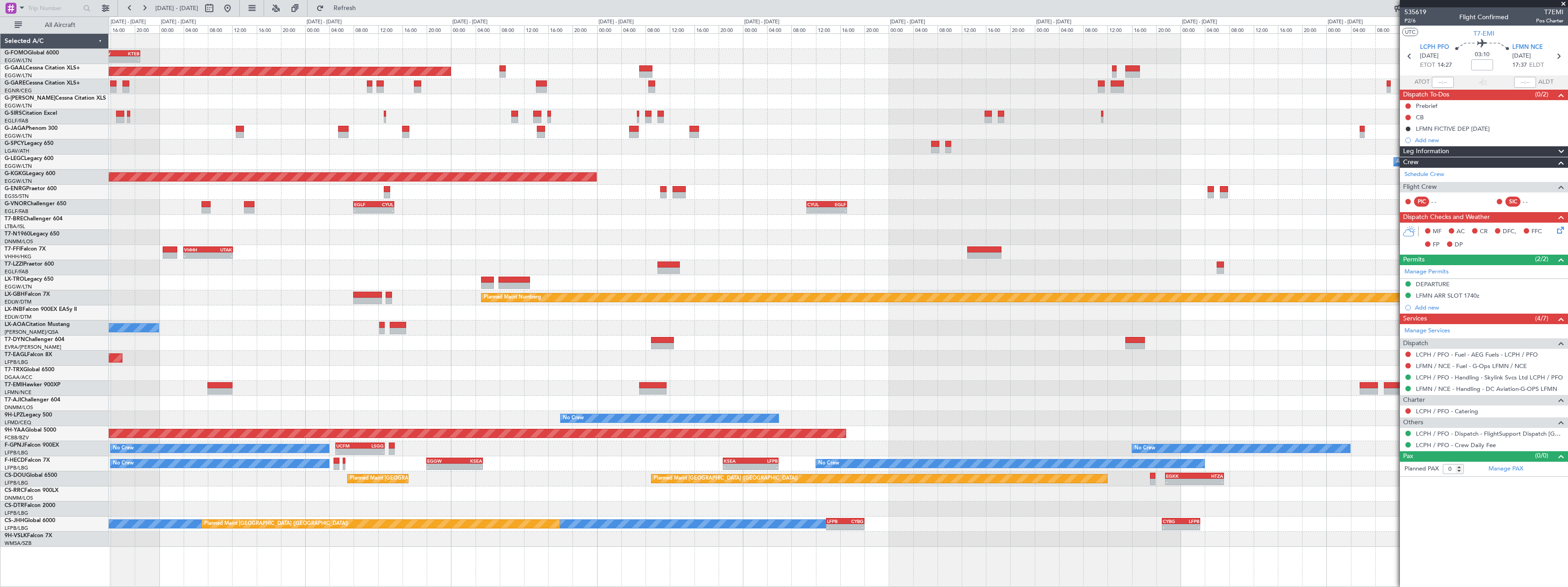
click at [374, 345] on div "- - EGGW 13:30 Z KTEB 20:55 Z Planned Maint Dusseldorf Planned Maint London (Lu…" at bounding box center [838, 290] width 1459 height 513
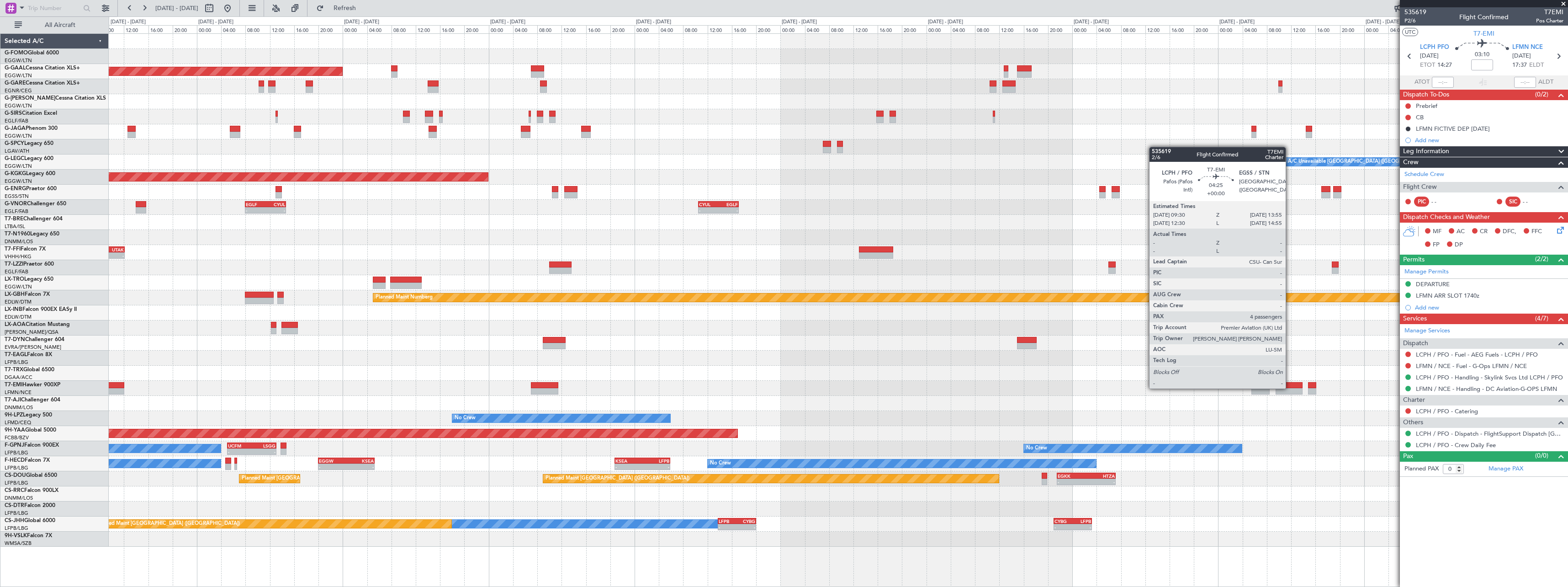
click at [1290, 387] on div at bounding box center [1289, 385] width 27 height 7
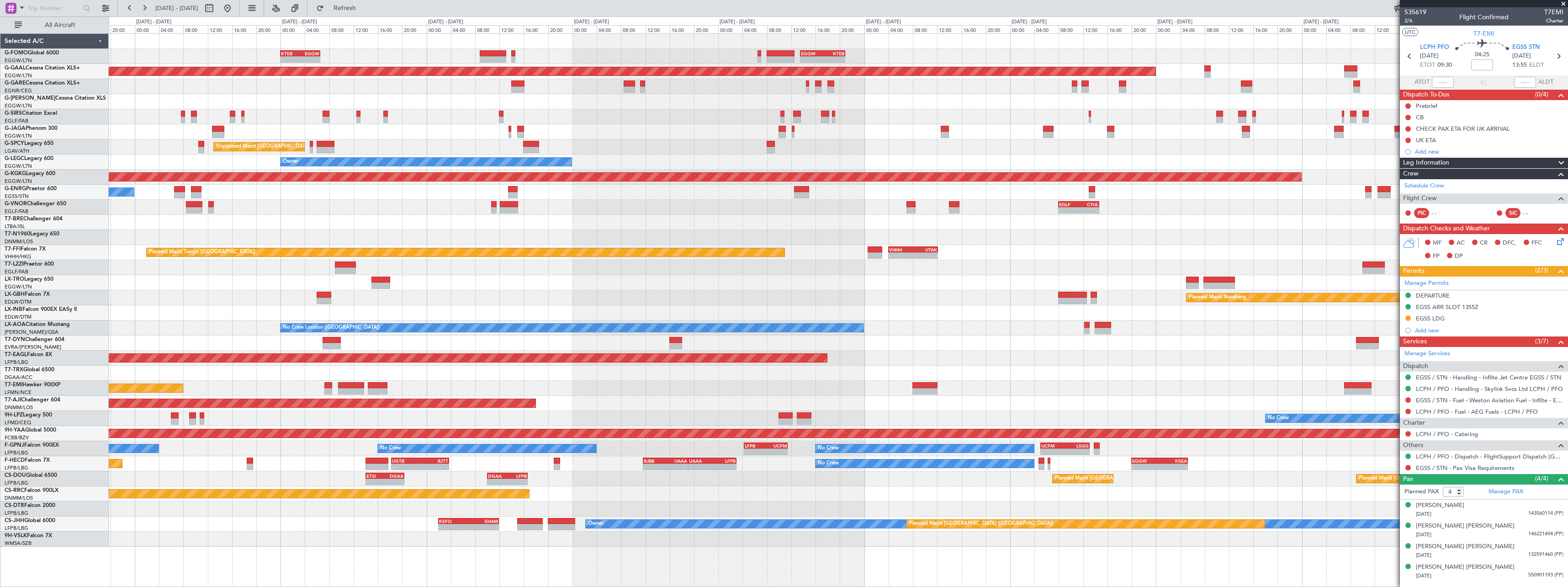
click at [1145, 224] on div "UAAA 09:00 Z LJLJ 16:15 Z - -" at bounding box center [838, 222] width 1459 height 15
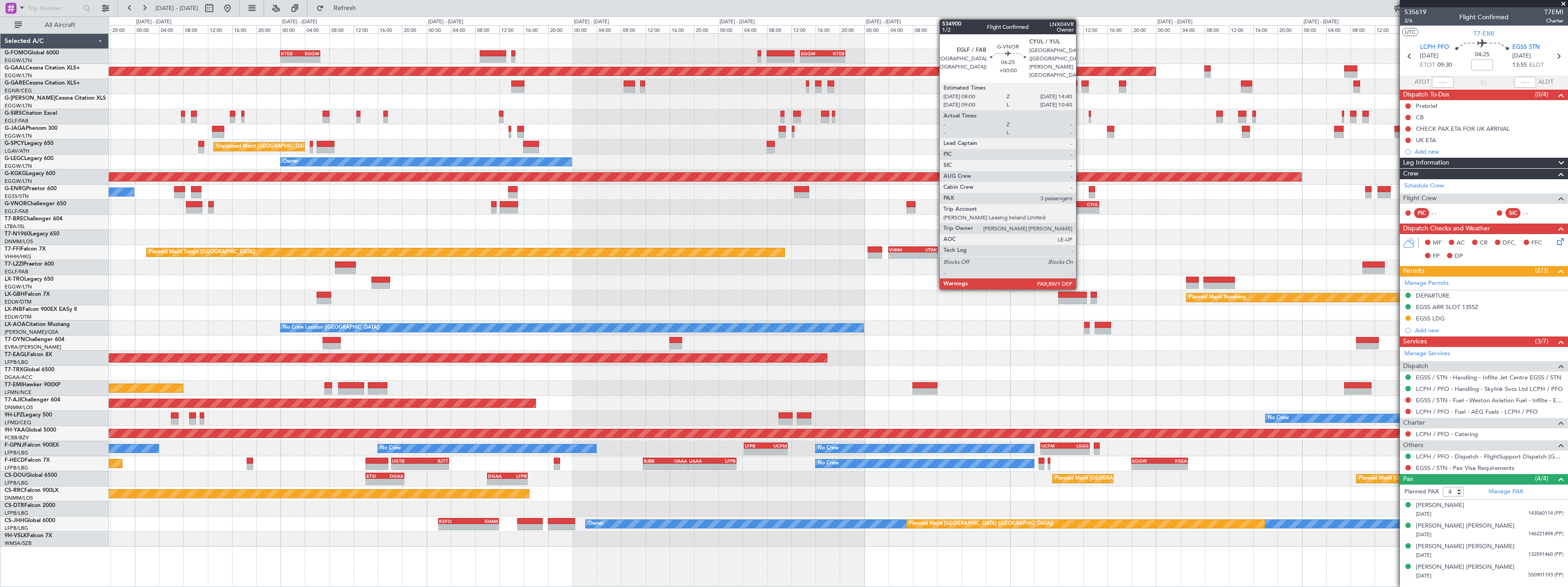
click at [1080, 208] on div "-" at bounding box center [1088, 210] width 19 height 5
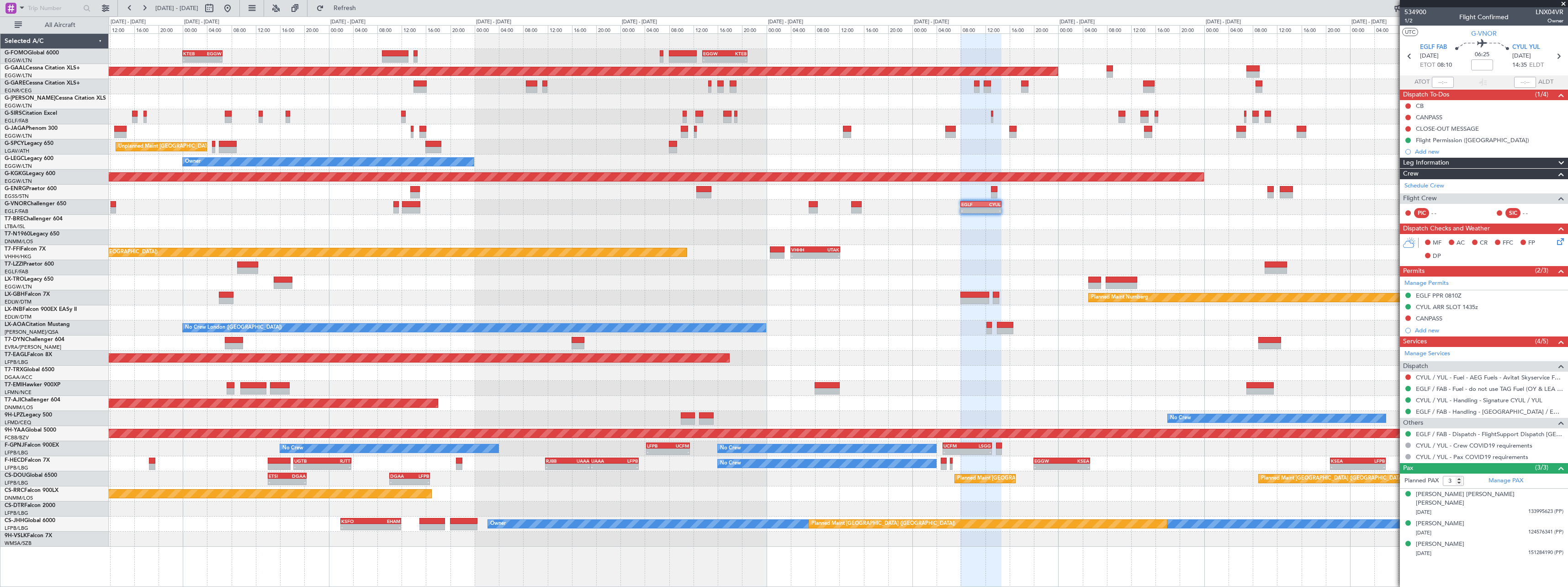
click at [72, 216] on div "- - KTEB 00:00 Z EGGW 06:35 Z - - EGGW 13:30 Z KTEB 20:55 Z EGGW 06:00 Z KTEB 1…" at bounding box center [784, 301] width 1568 height 571
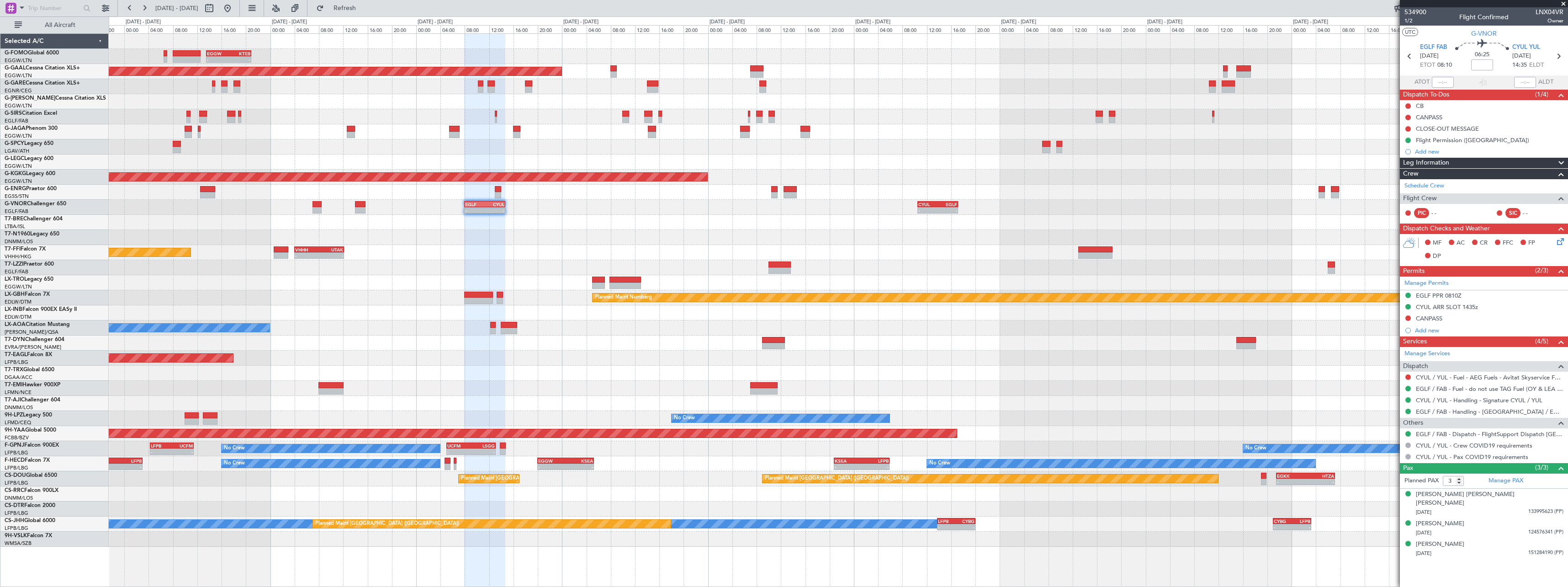
click at [587, 316] on div "- - EGGW 13:30 Z KTEB 20:55 Z Planned Maint Dusseldorf Planned Maint London (Lu…" at bounding box center [838, 290] width 1459 height 513
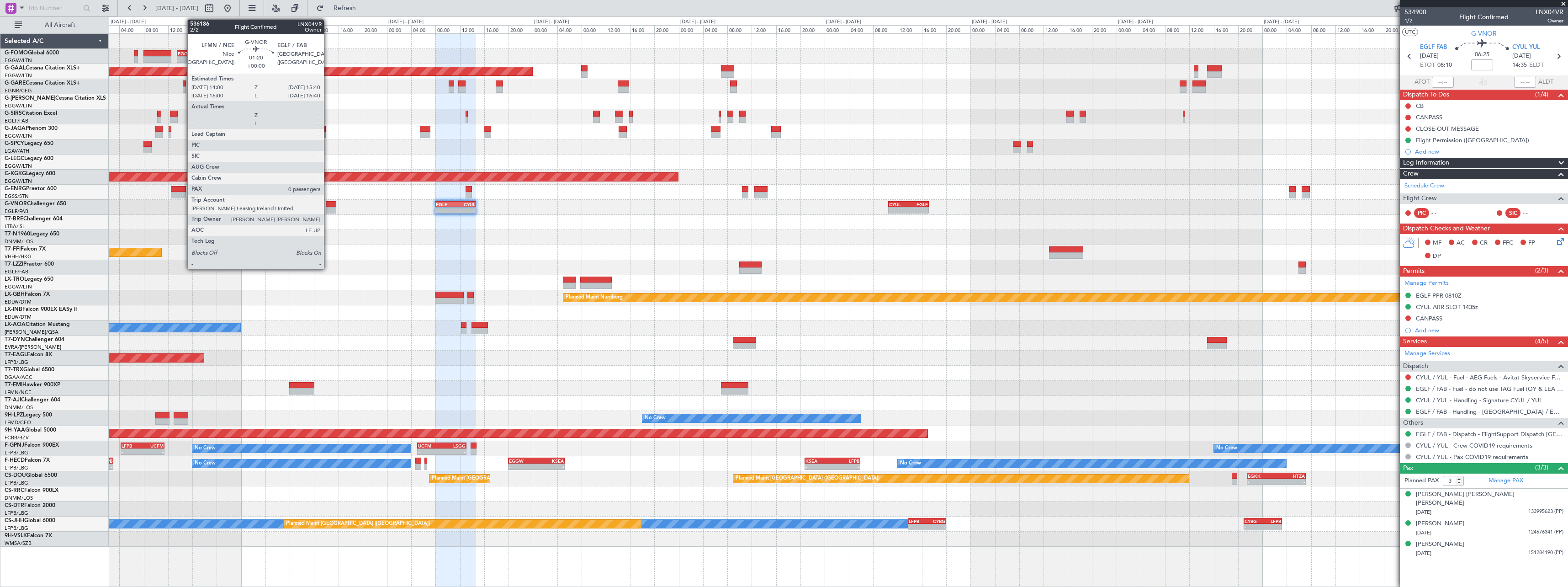
click at [329, 203] on div at bounding box center [331, 204] width 10 height 7
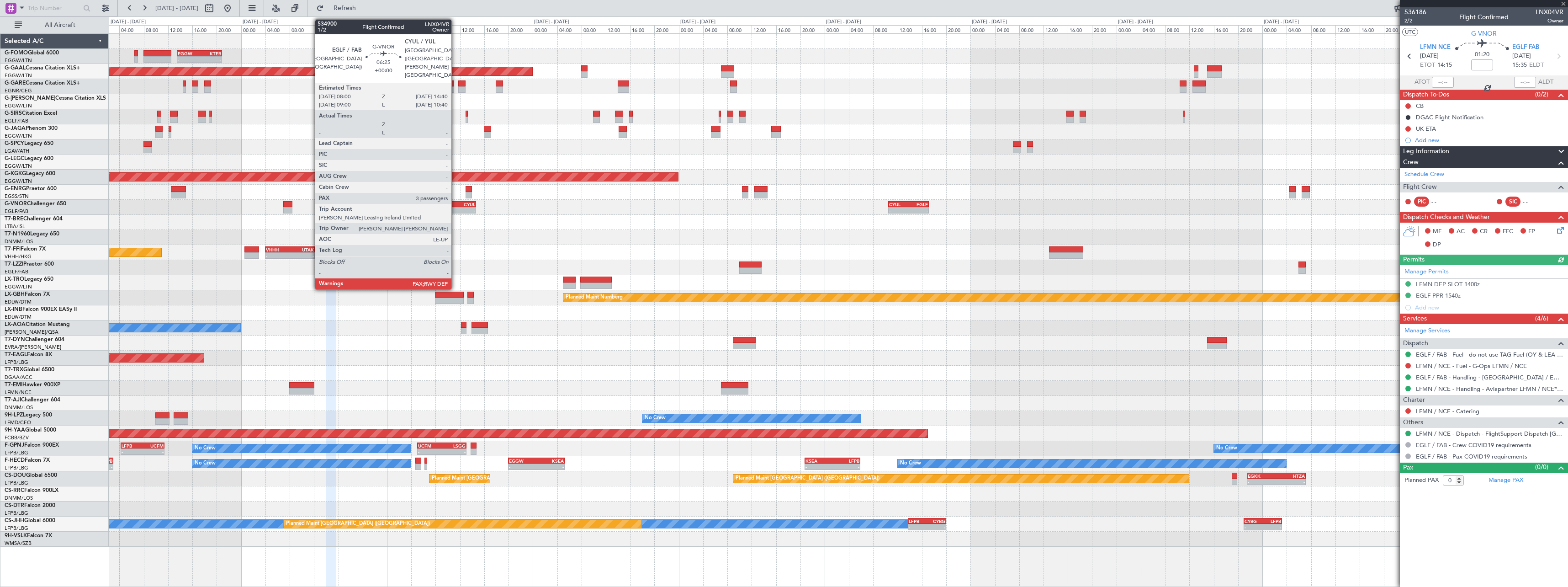
click at [455, 205] on div "CYUL" at bounding box center [465, 204] width 19 height 5
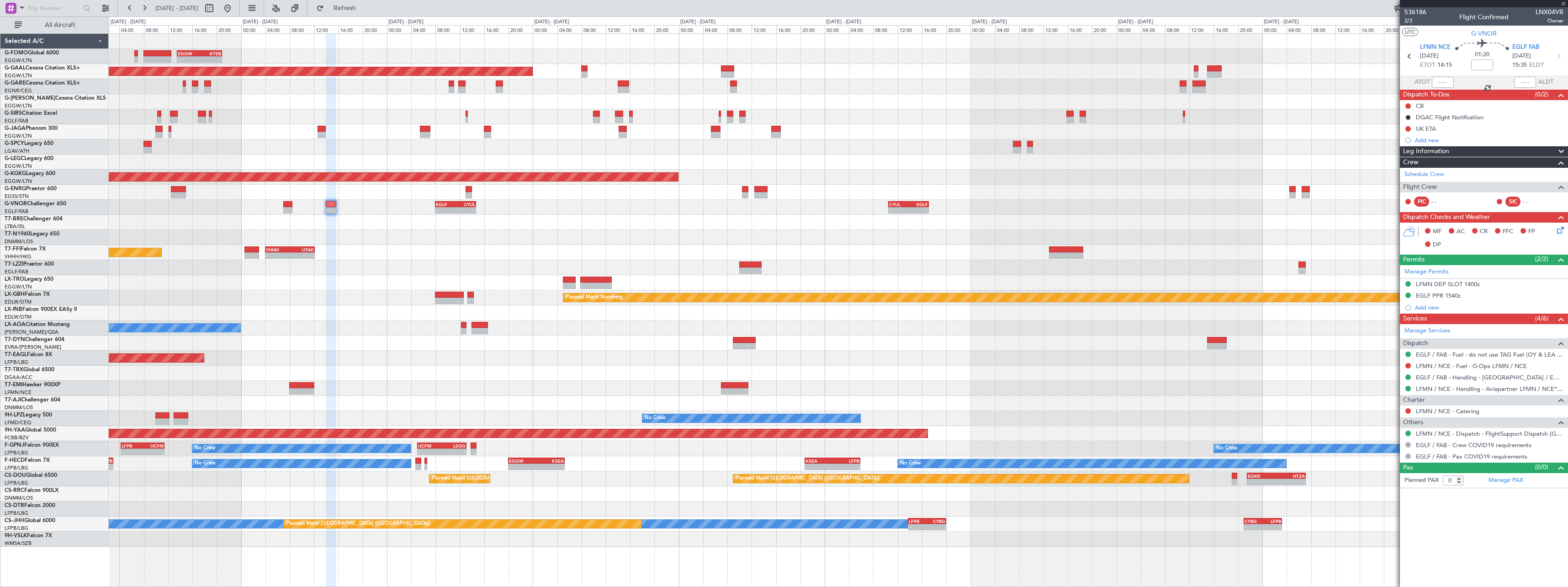
type input "3"
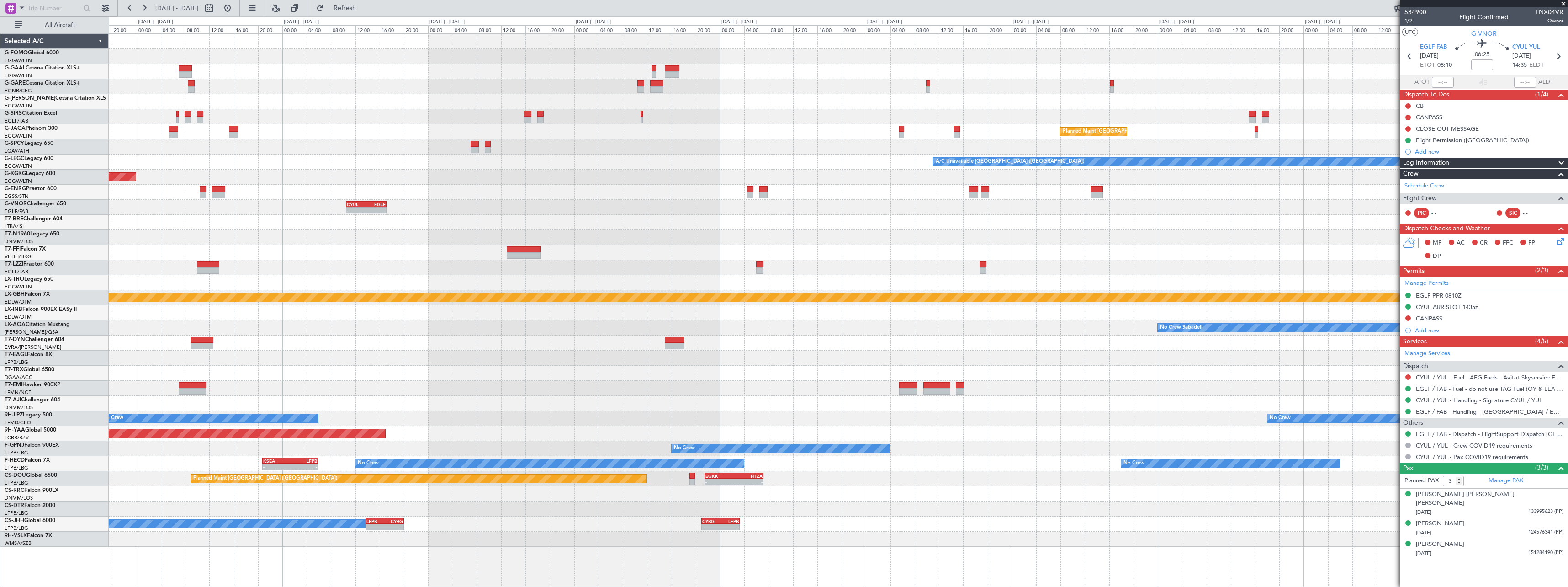
click at [351, 357] on div "Planned Maint Dusseldorf Planned Maint London (Luton) A/C Unavailable London (L…" at bounding box center [838, 290] width 1459 height 513
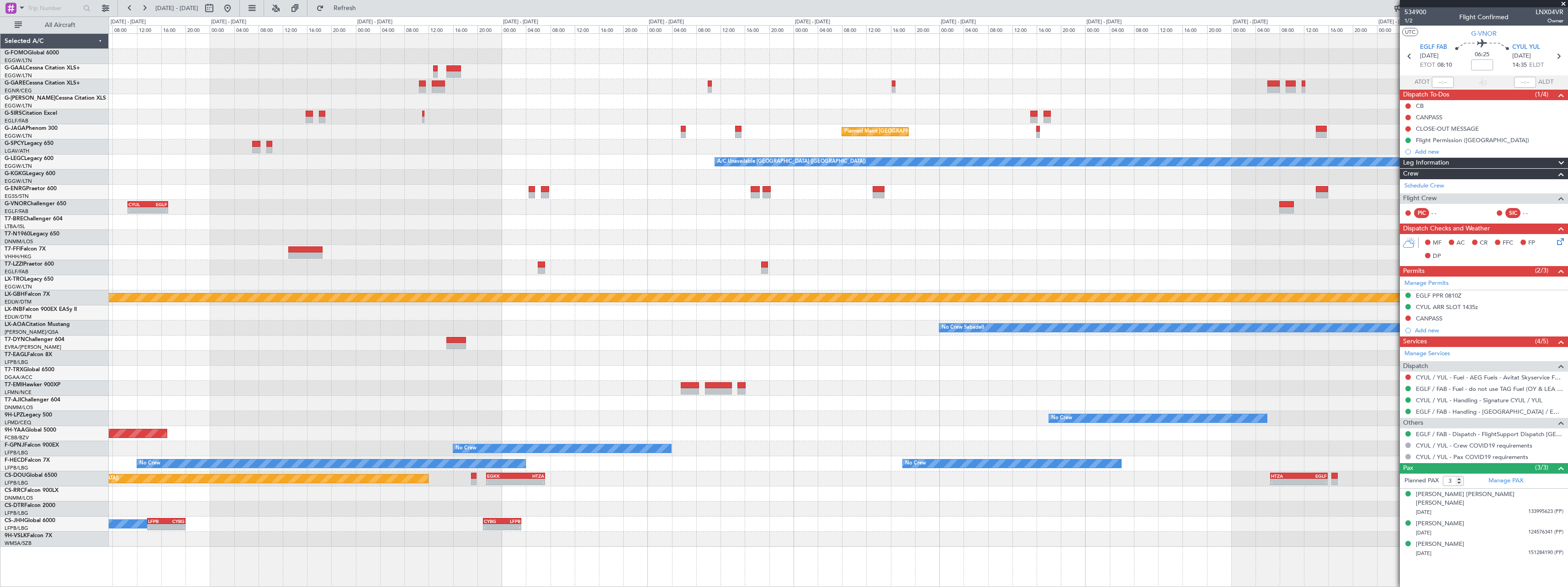
click at [1166, 412] on div "No Crew No Crew" at bounding box center [838, 418] width 1459 height 15
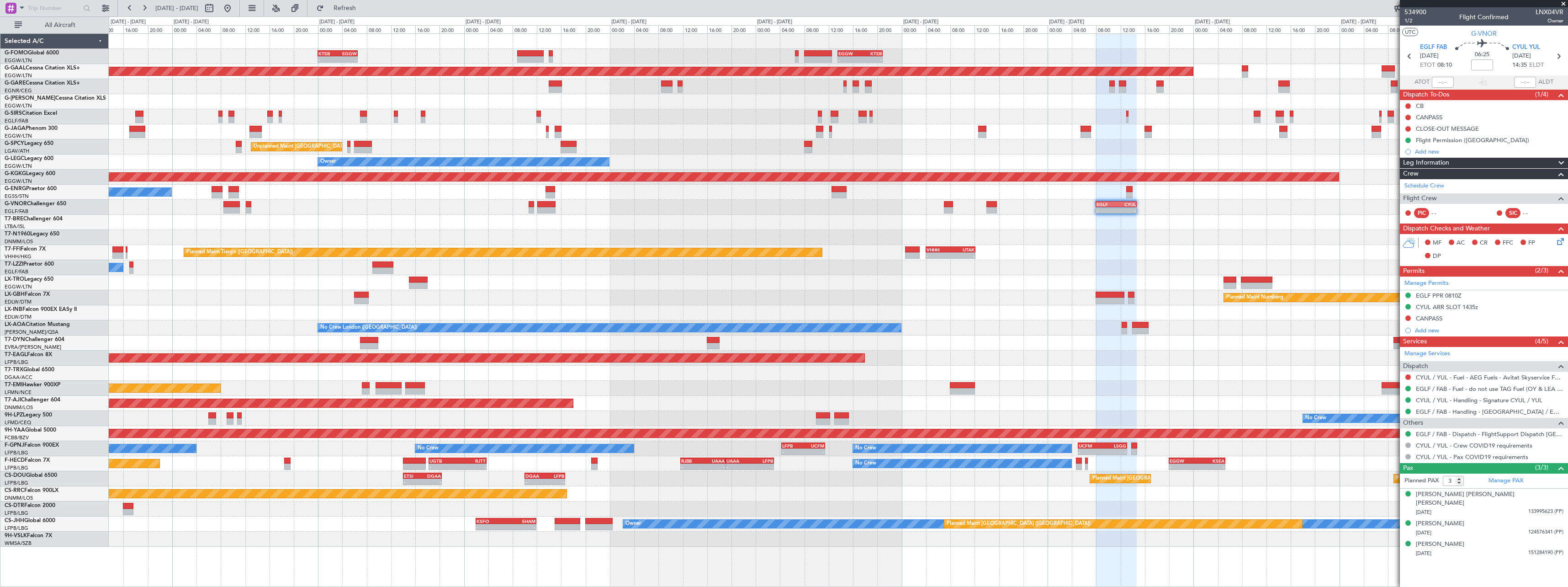
click at [1206, 384] on div "- - EGGW 13:30 Z KTEB 20:55 Z KTEB 00:00 Z EGGW 06:35 Z - - EGGW 06:00 Z KTEB 1…" at bounding box center [838, 290] width 1459 height 513
click at [844, 401] on div "Planned Maint Abuja ([PERSON_NAME] Intl)" at bounding box center [838, 403] width 1459 height 15
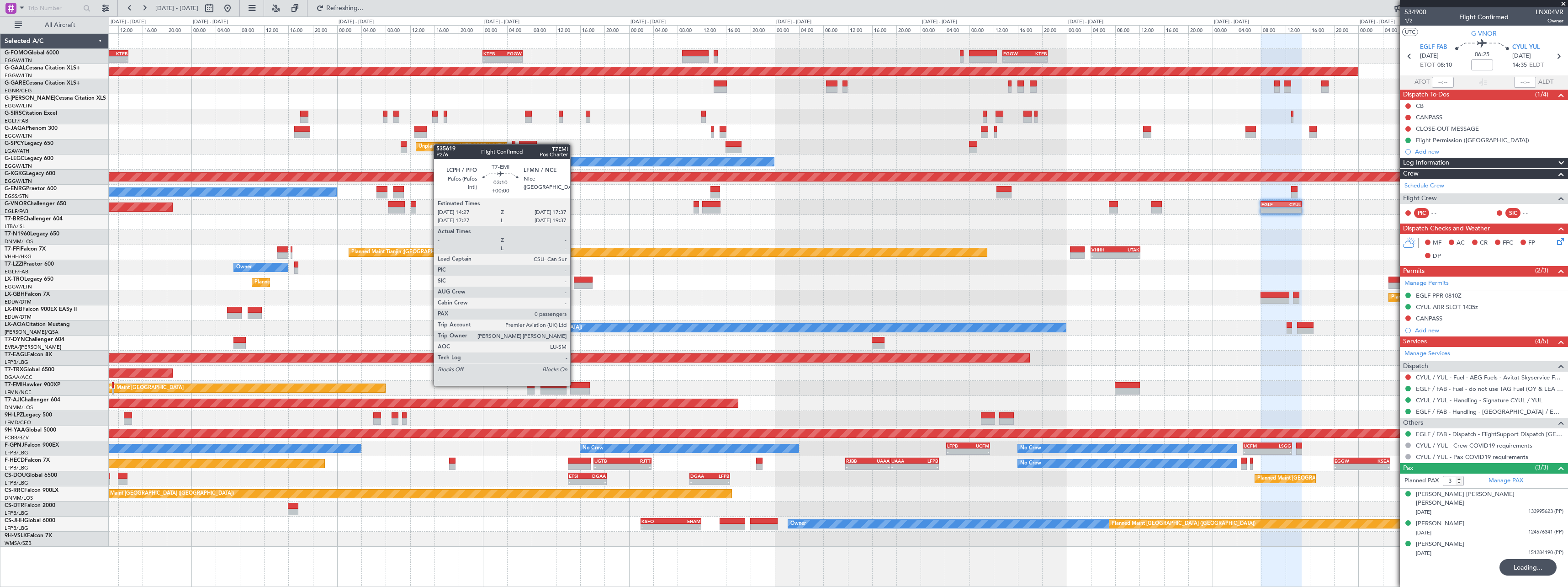
click at [574, 385] on div at bounding box center [580, 385] width 19 height 7
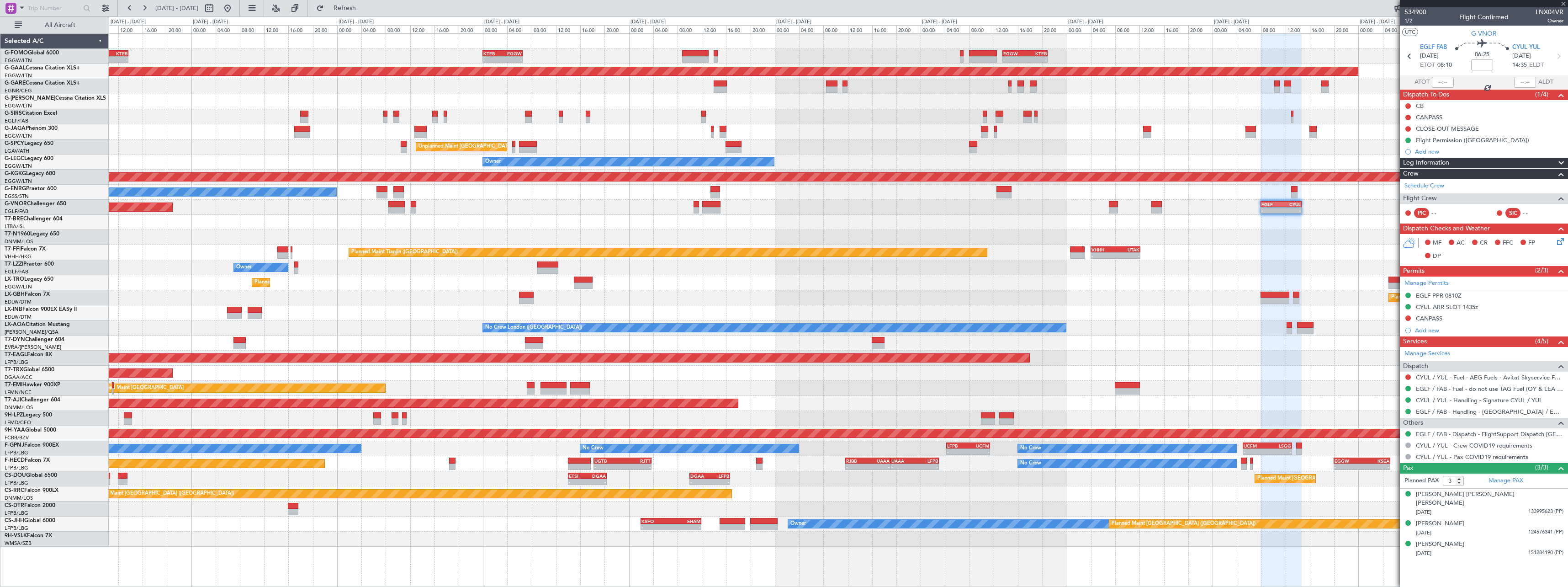
type input "0"
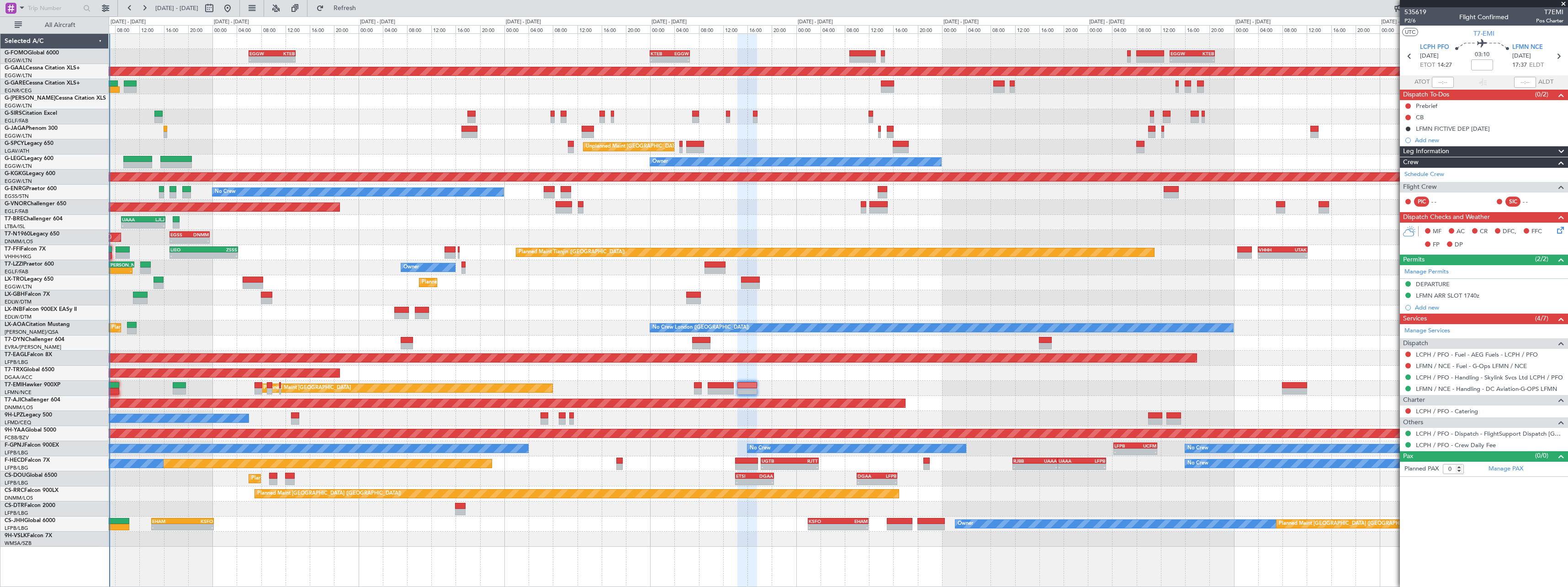
click at [466, 290] on div "- - EGGW 06:00 Z KTEB 13:40 Z - - KTEB 00:00 Z EGGW 06:35 Z - - EGGW 13:30 Z KT…" at bounding box center [838, 290] width 1459 height 513
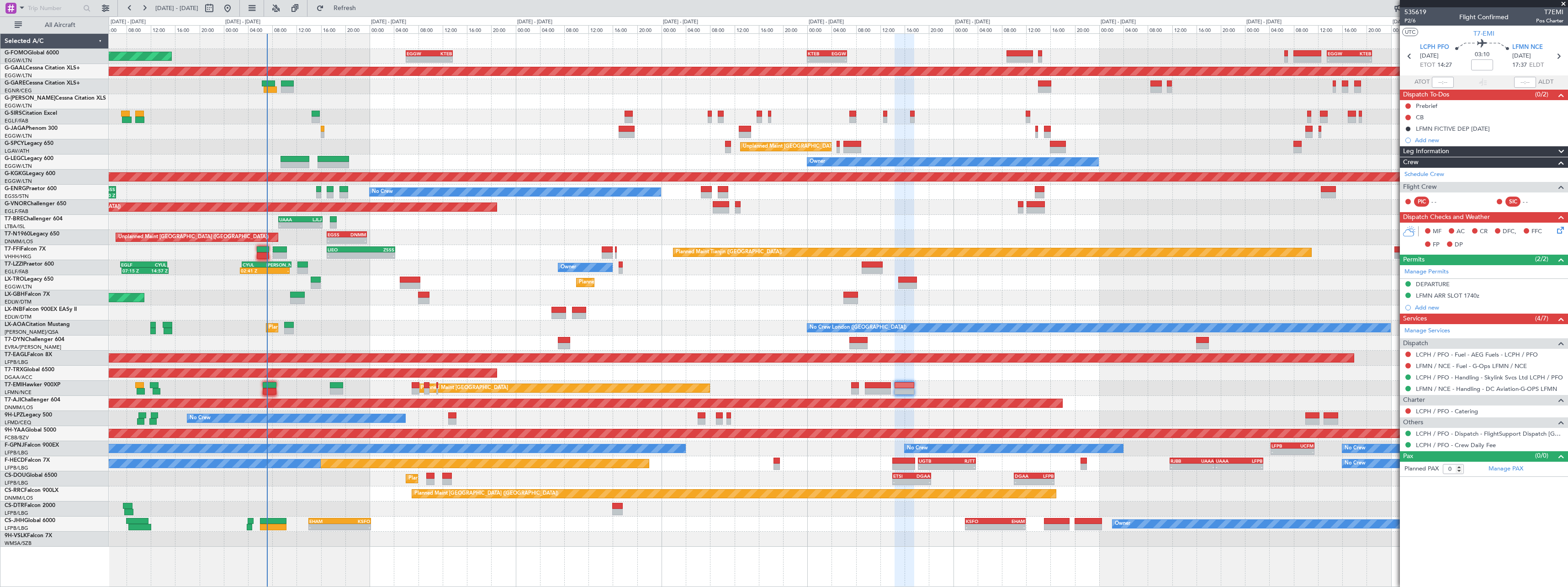
click at [342, 480] on div "- - EGGW 06:00 Z KTEB 13:40 Z - - KTEB 00:00 Z EGGW 06:35 Z - - EGGW 13:30 Z KT…" at bounding box center [838, 290] width 1459 height 513
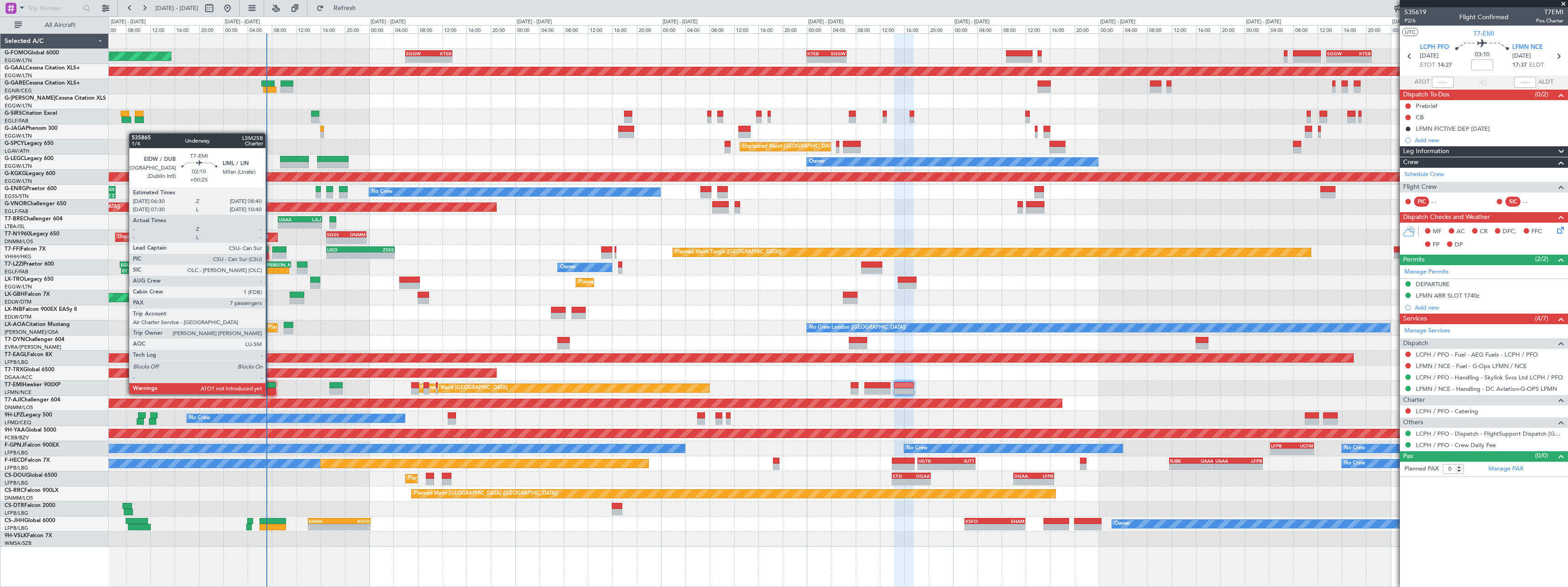
click at [270, 385] on div at bounding box center [269, 385] width 13 height 7
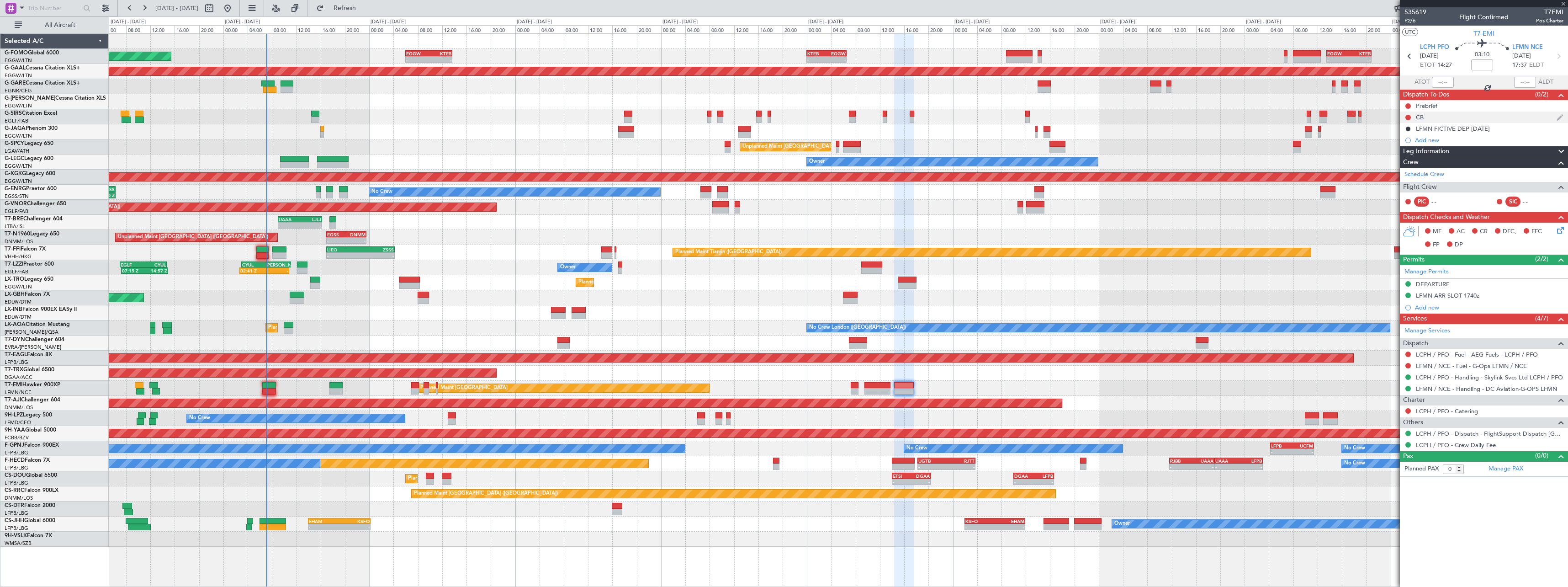
type input "+00:25"
type input "7"
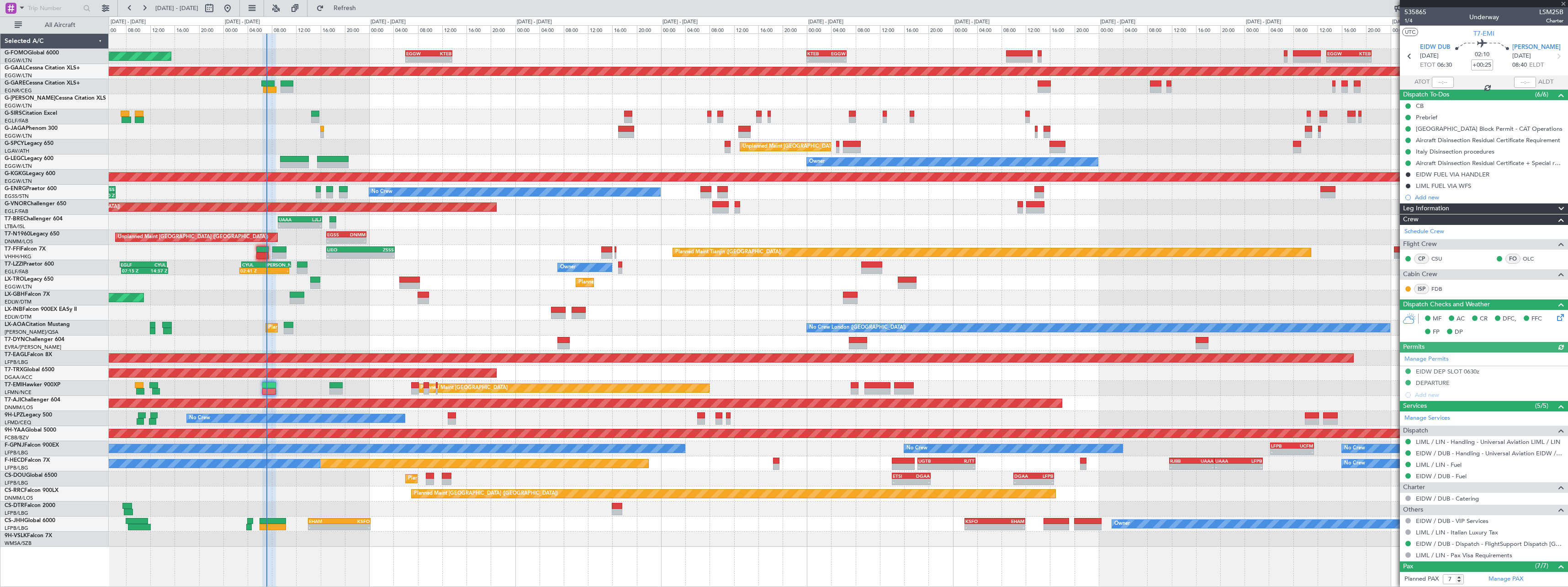
click at [1442, 83] on div at bounding box center [1443, 82] width 22 height 11
click at [1443, 81] on input "text" at bounding box center [1443, 82] width 22 height 11
type input "06:59"
click at [1460, 82] on section "ATOT 06:59 ALDT" at bounding box center [1484, 82] width 168 height 14
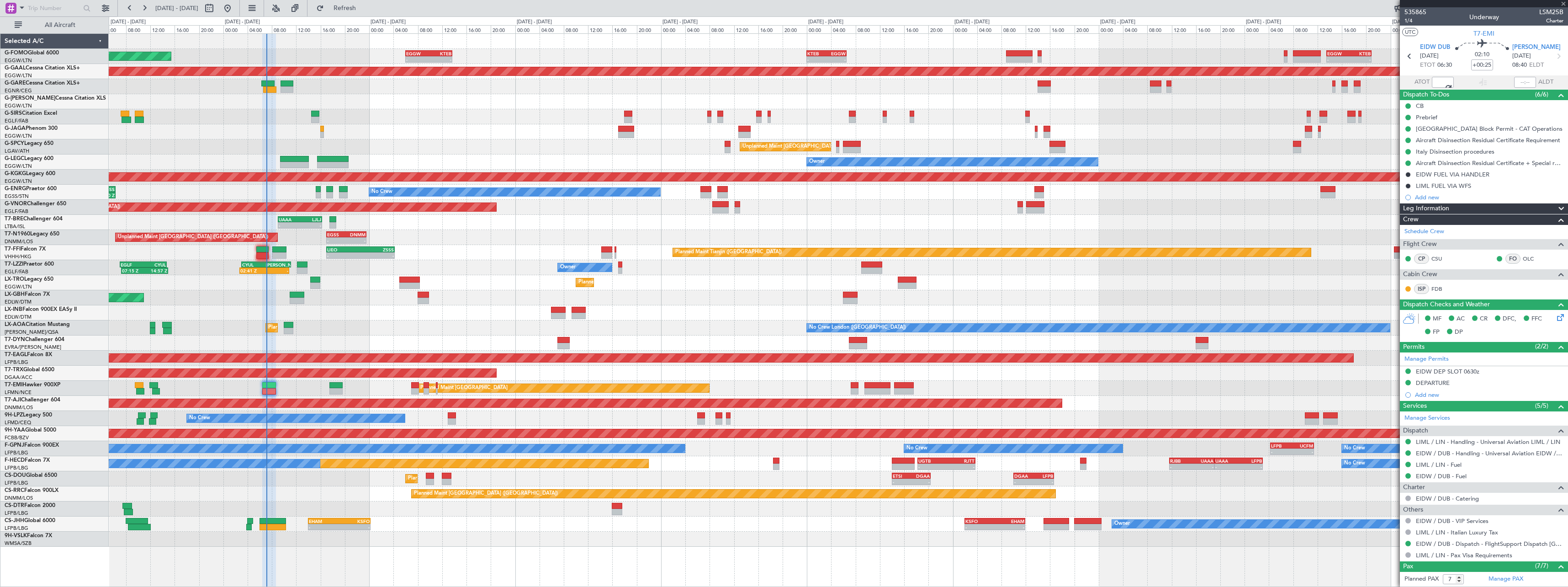
click at [1463, 80] on section "ATOT 06:59 ALDT" at bounding box center [1484, 82] width 168 height 14
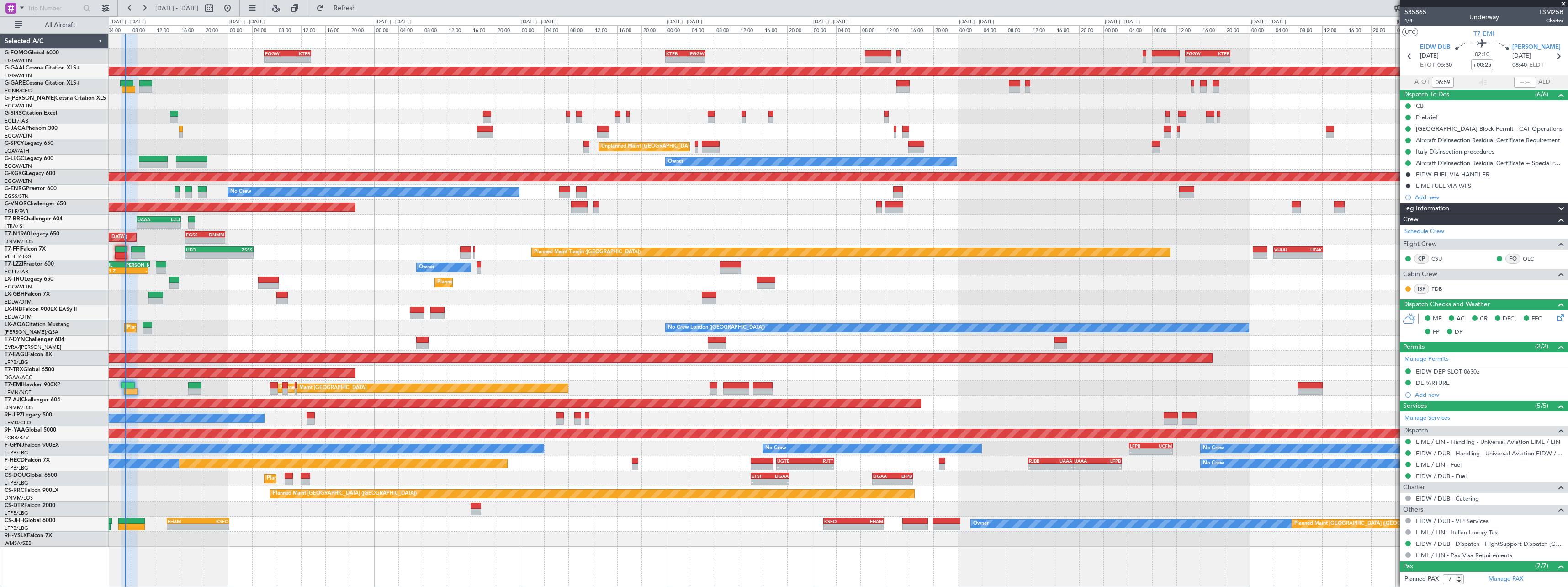
click at [186, 326] on div "- - EGGW 06:00 Z KTEB 13:40 Z - - KTEB 00:00 Z EGGW 06:35 Z - - EGGW 13:30 Z KT…" at bounding box center [838, 290] width 1459 height 513
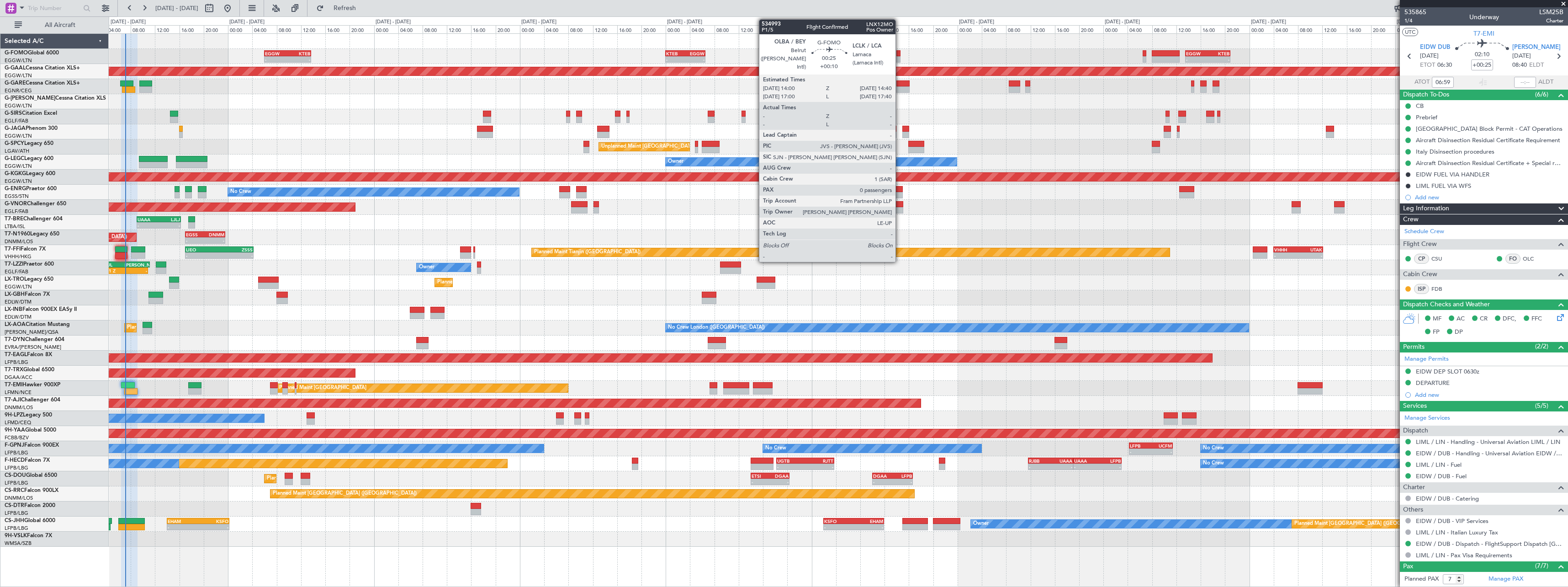
click at [900, 57] on div at bounding box center [898, 59] width 4 height 7
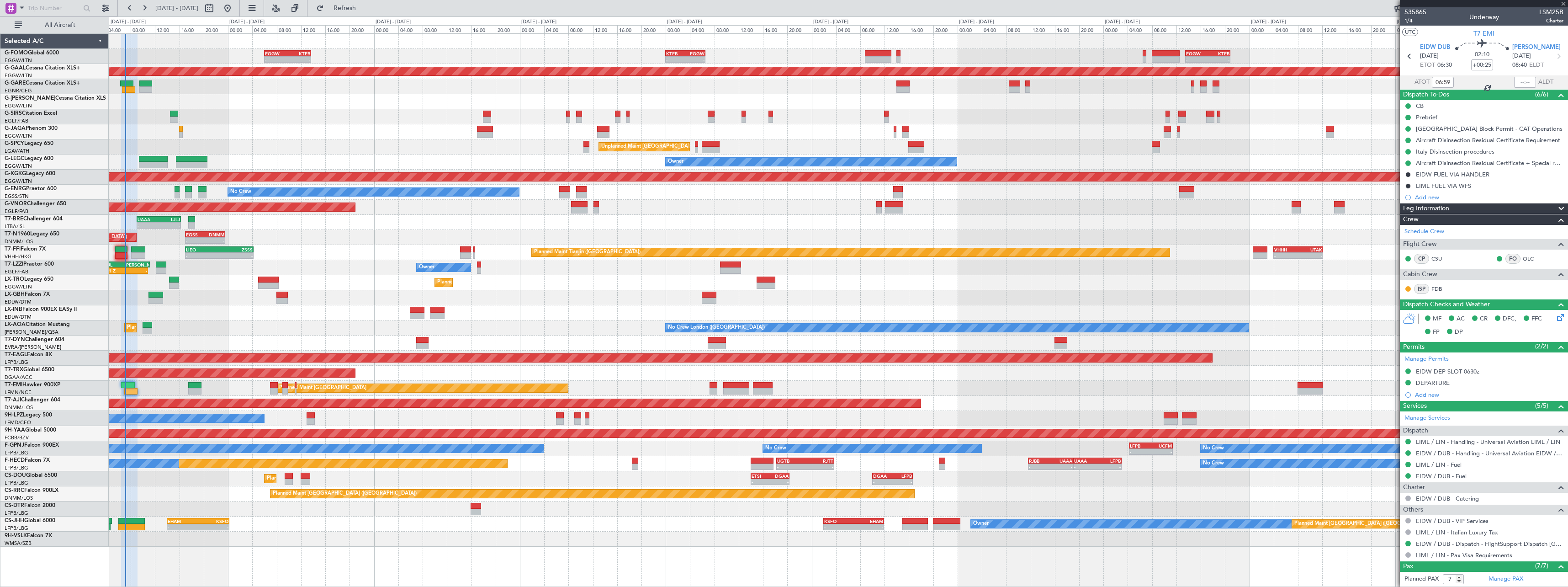
type input "+00:10"
type input "0"
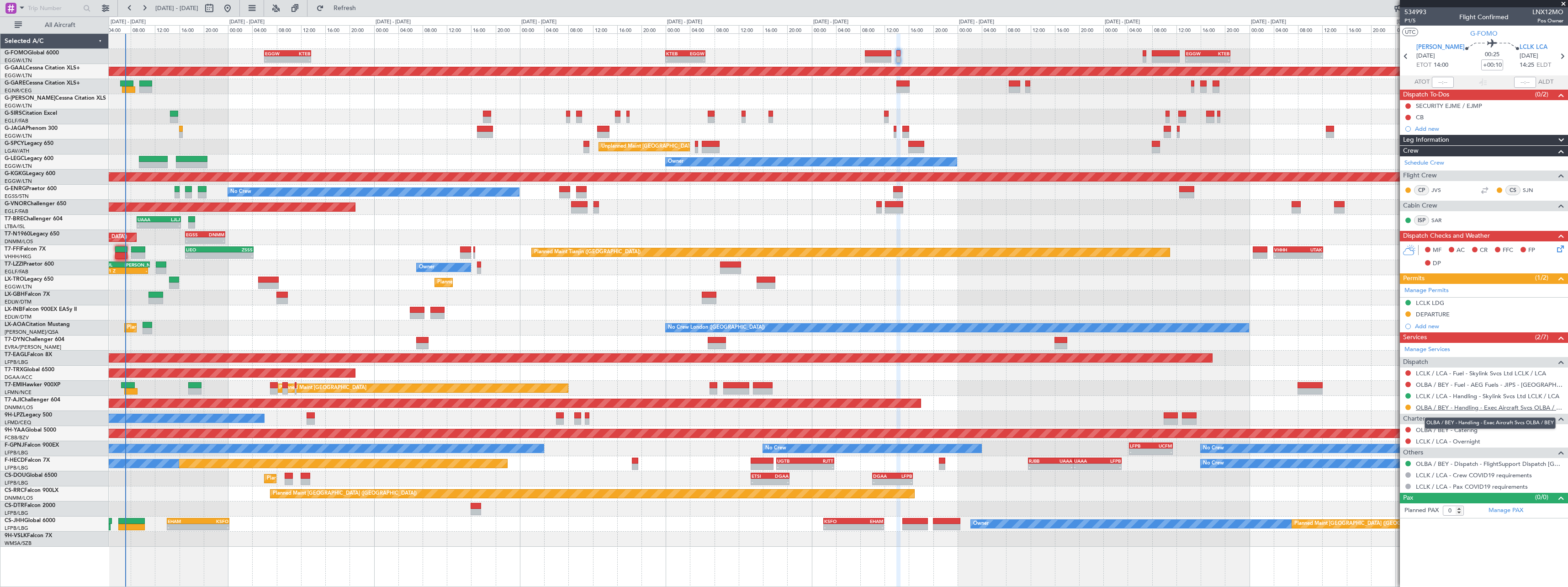
click at [1511, 408] on link "OLBA / BEY - Handling - Exec Aircraft Svcs OLBA / BEY" at bounding box center [1489, 407] width 147 height 8
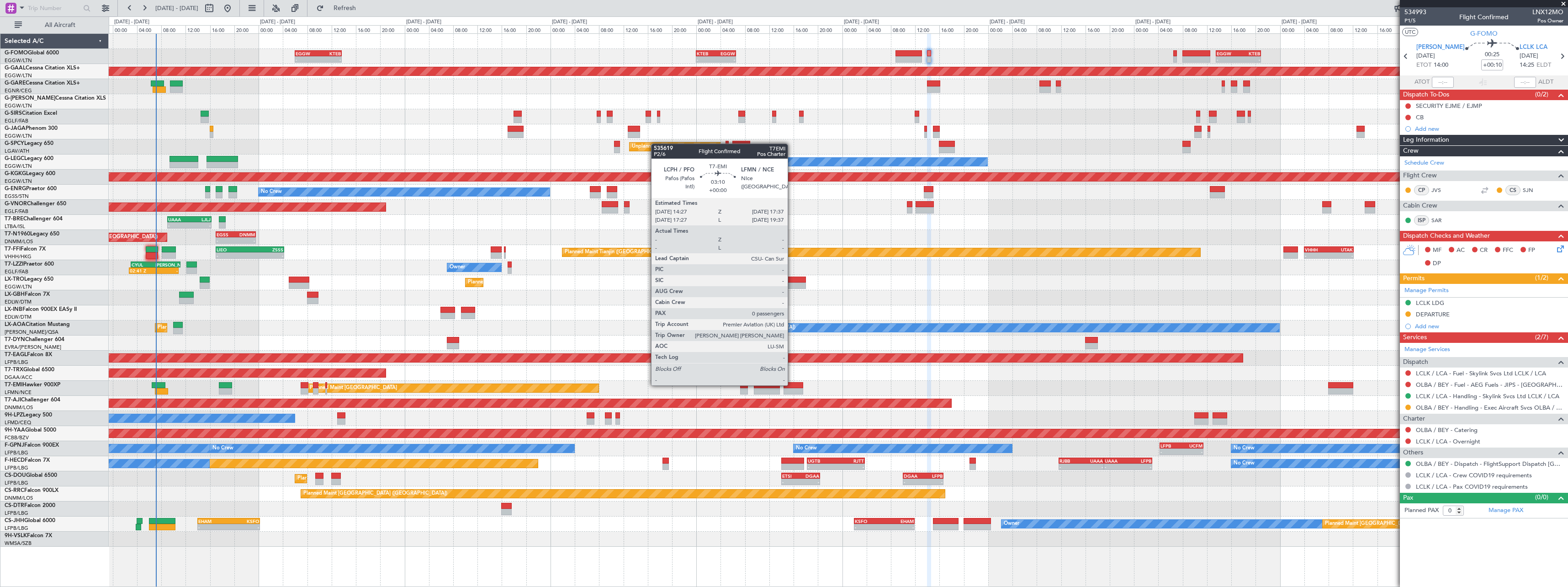
click at [793, 384] on div at bounding box center [793, 385] width 19 height 7
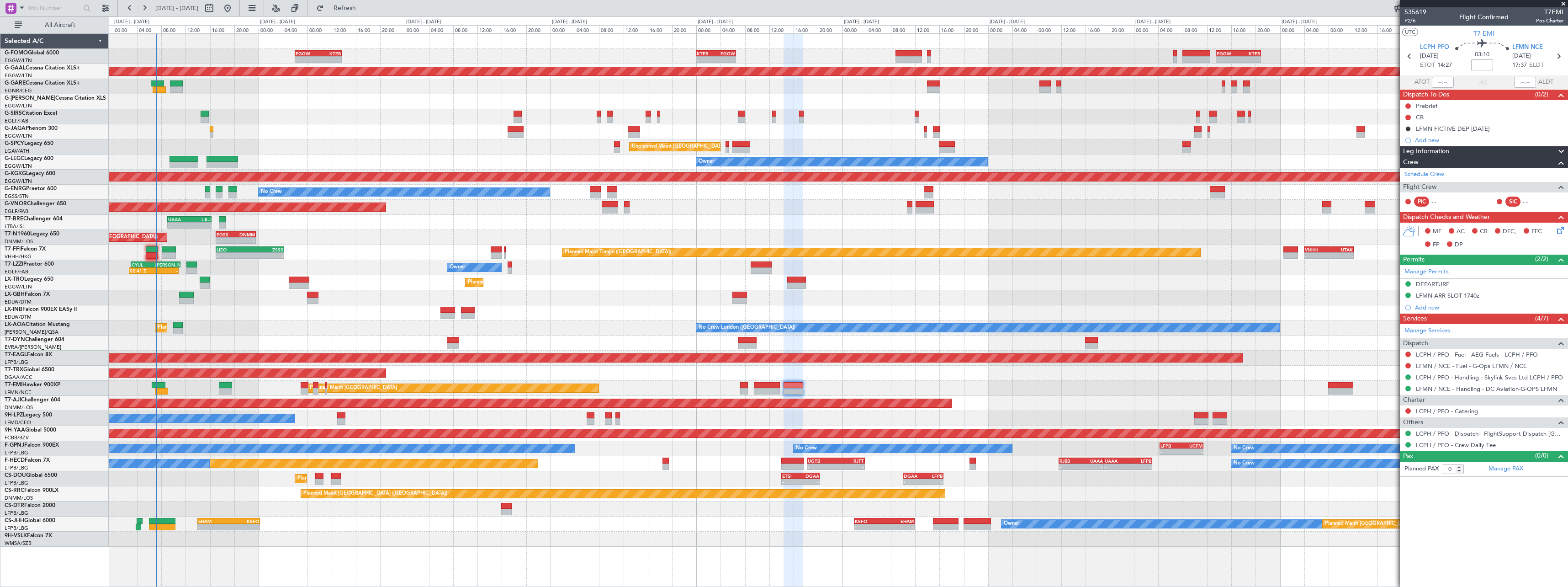
click at [1483, 65] on input at bounding box center [1482, 65] width 22 height 11
type input "+00:10"
click at [961, 384] on div "Planned Maint [GEOGRAPHIC_DATA] Planned Maint [GEOGRAPHIC_DATA]" at bounding box center [838, 388] width 1459 height 15
click at [986, 374] on div "Planned Maint [GEOGRAPHIC_DATA] ([GEOGRAPHIC_DATA])" at bounding box center [838, 373] width 1459 height 15
click at [1069, 384] on div "Planned Maint [GEOGRAPHIC_DATA] Planned Maint [GEOGRAPHIC_DATA]" at bounding box center [838, 388] width 1459 height 15
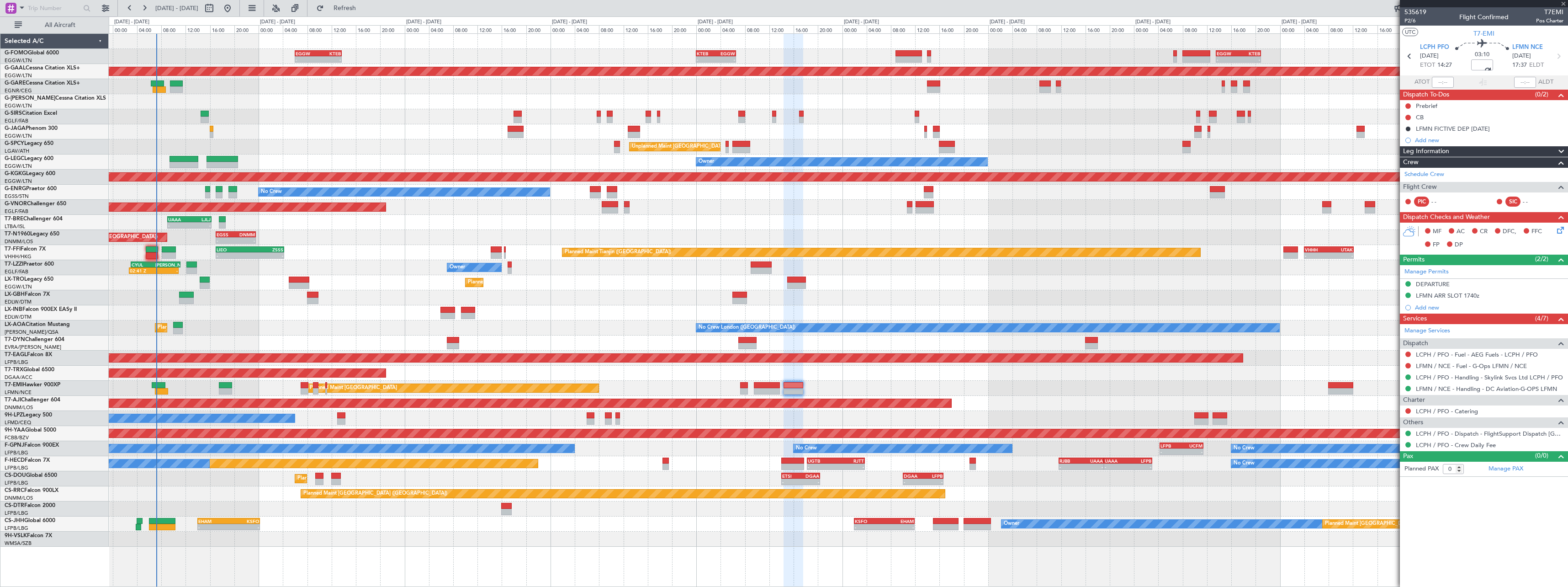
click at [1066, 374] on div "Planned Maint [GEOGRAPHIC_DATA] ([GEOGRAPHIC_DATA])" at bounding box center [838, 373] width 1459 height 15
click at [1560, 150] on span at bounding box center [1561, 152] width 11 height 11
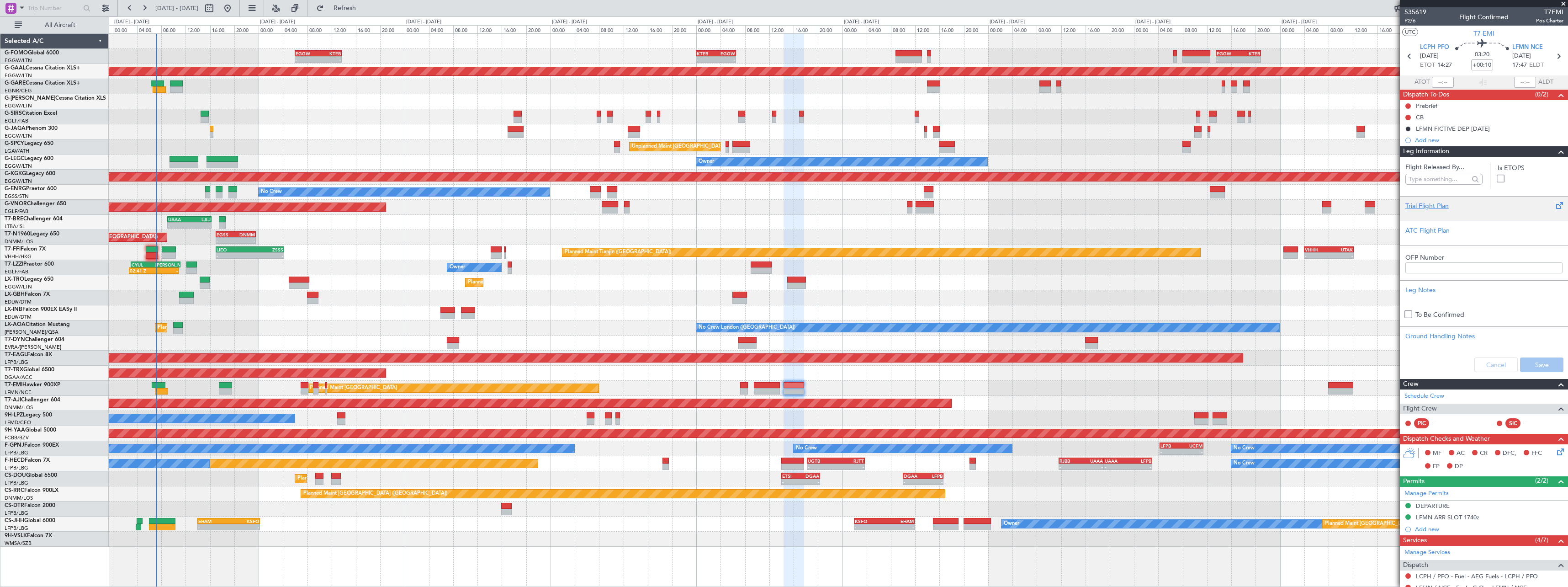
click at [1433, 202] on div "Trial Flight Plan" at bounding box center [1484, 206] width 157 height 10
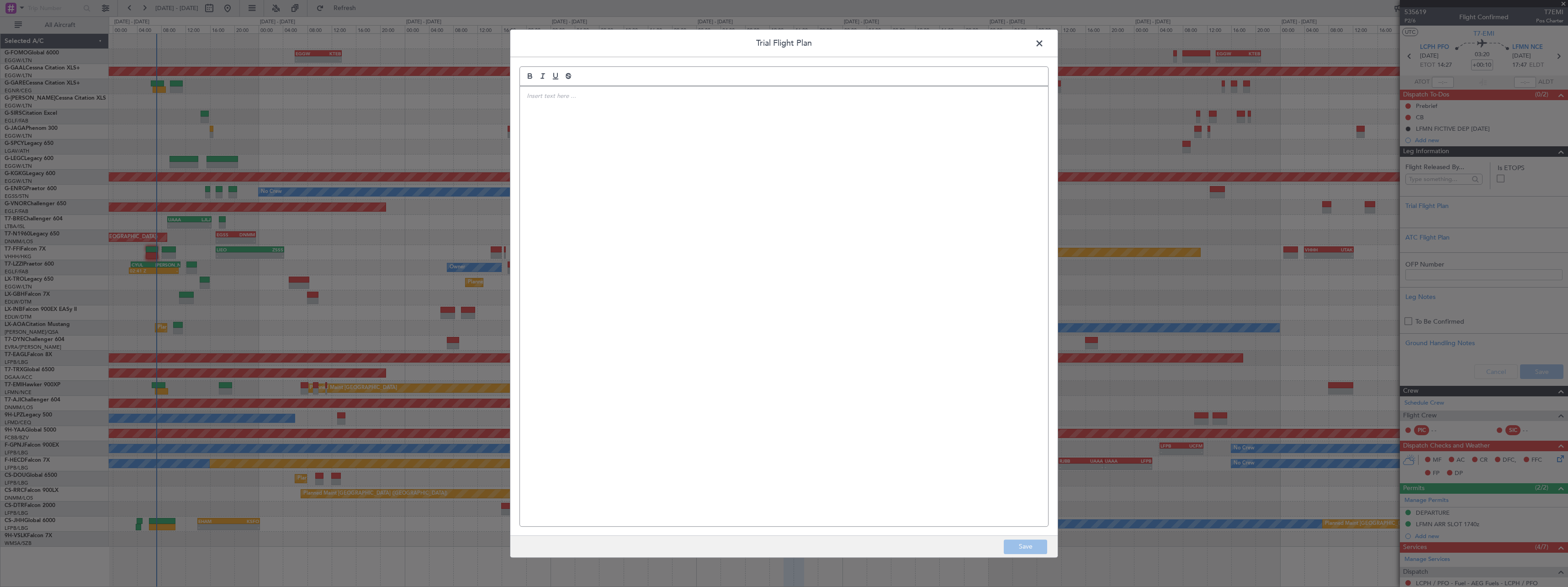
click at [701, 116] on div at bounding box center [784, 306] width 528 height 440
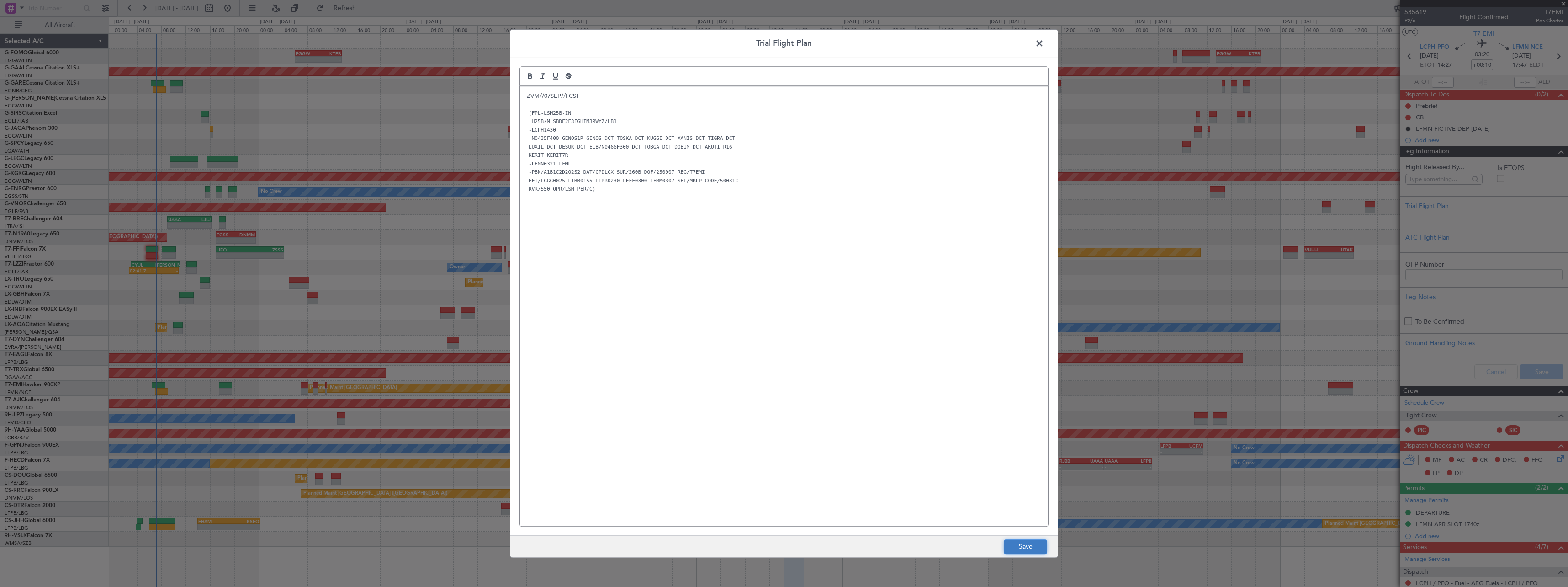
click at [1010, 545] on button "Save" at bounding box center [1025, 547] width 43 height 15
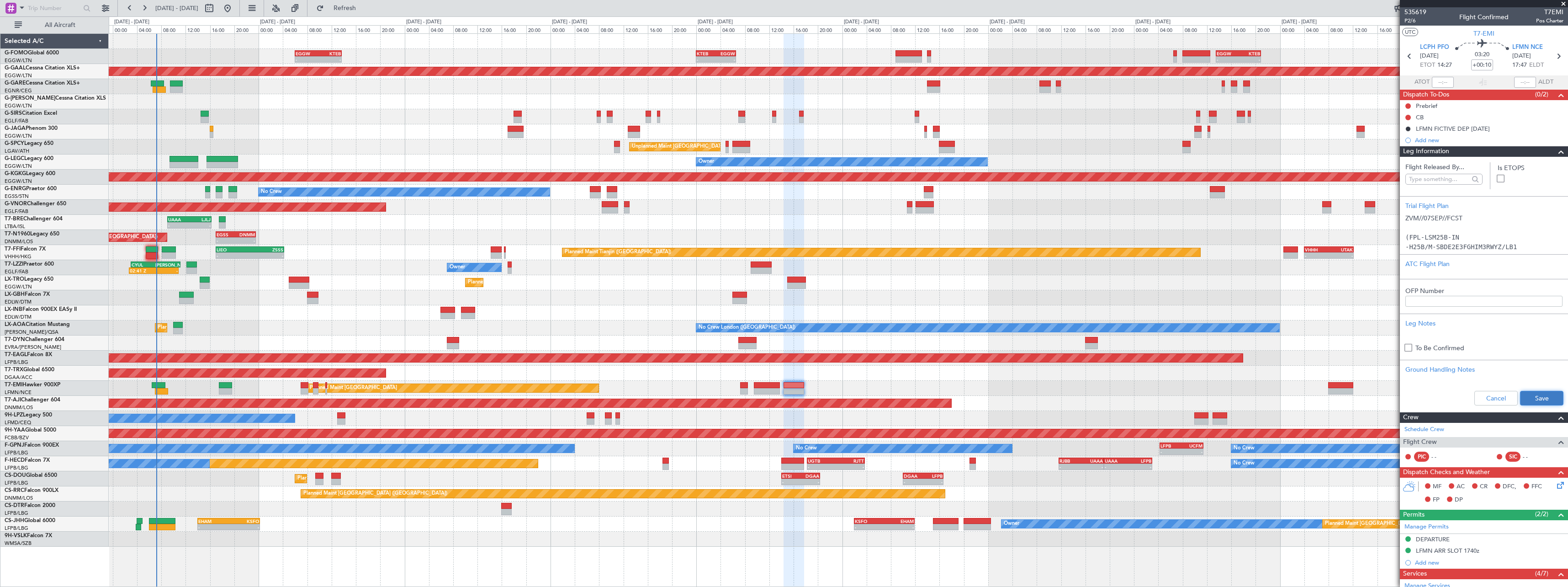
click at [1525, 396] on button "Save" at bounding box center [1541, 398] width 43 height 15
click at [1557, 150] on span at bounding box center [1561, 152] width 11 height 11
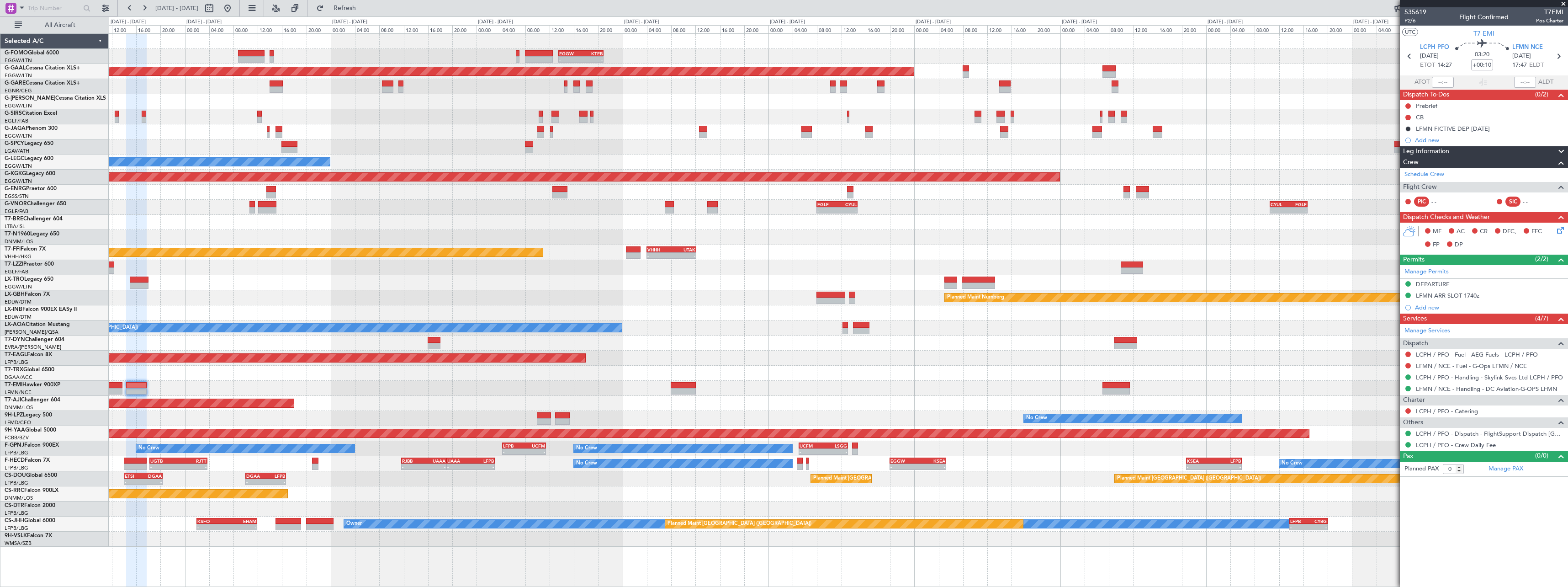
click at [242, 390] on div "- - EGGW 13:30 Z KTEB 20:55 Z KTEB 00:00 Z EGGW 06:35 Z - - Planned Maint Dusse…" at bounding box center [838, 290] width 1459 height 513
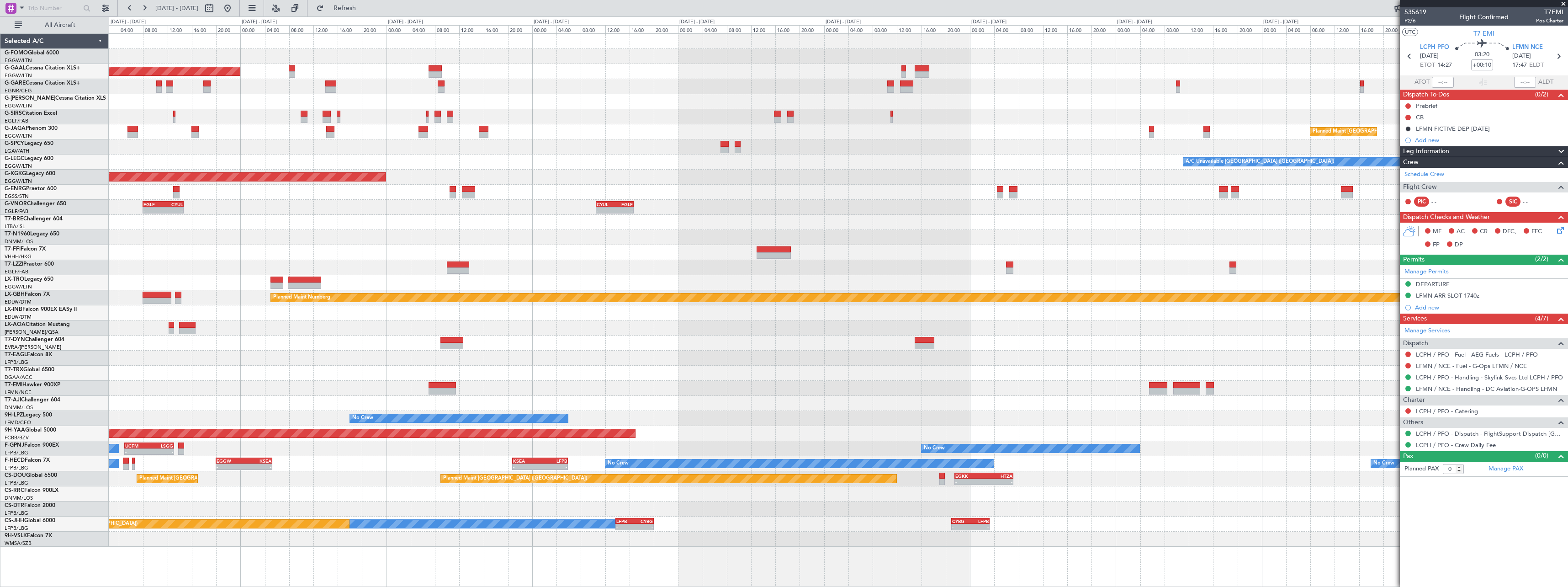
click at [563, 369] on div "- - EGGW 13:30 Z KTEB 20:55 Z Planned Maint Dusseldorf Planned Maint London (Lu…" at bounding box center [838, 290] width 1459 height 513
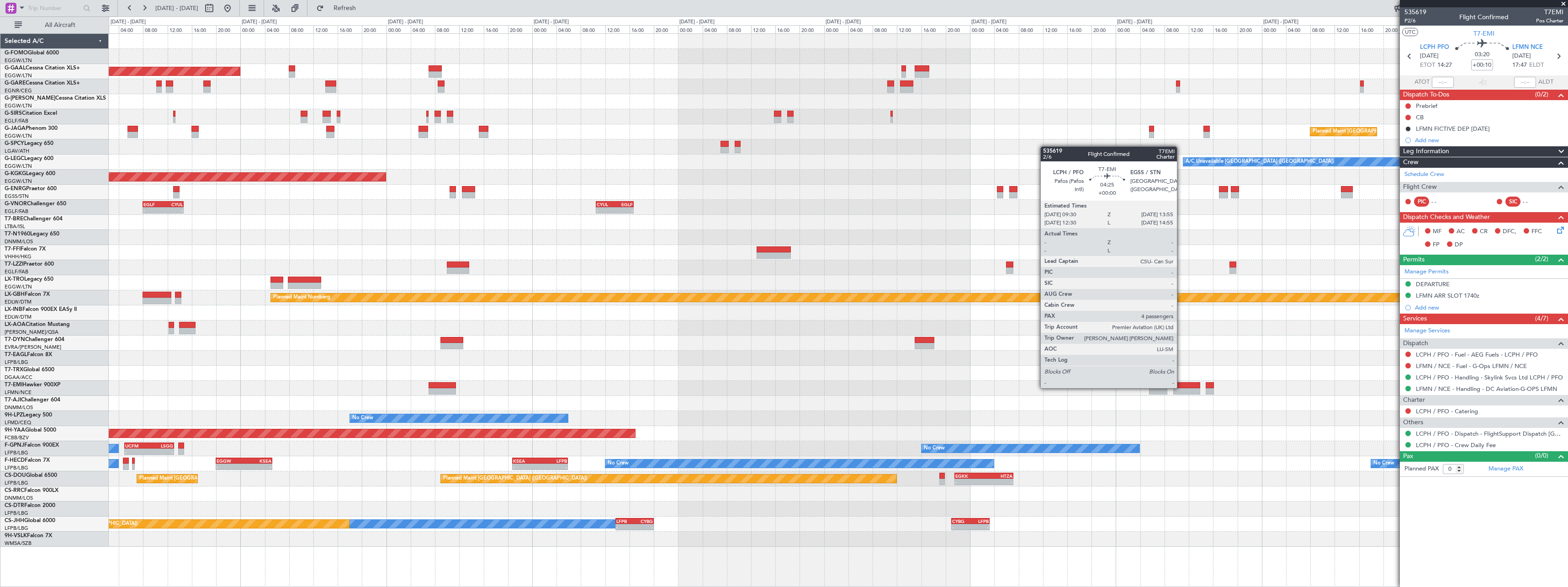
click at [1181, 387] on div at bounding box center [1186, 385] width 27 height 7
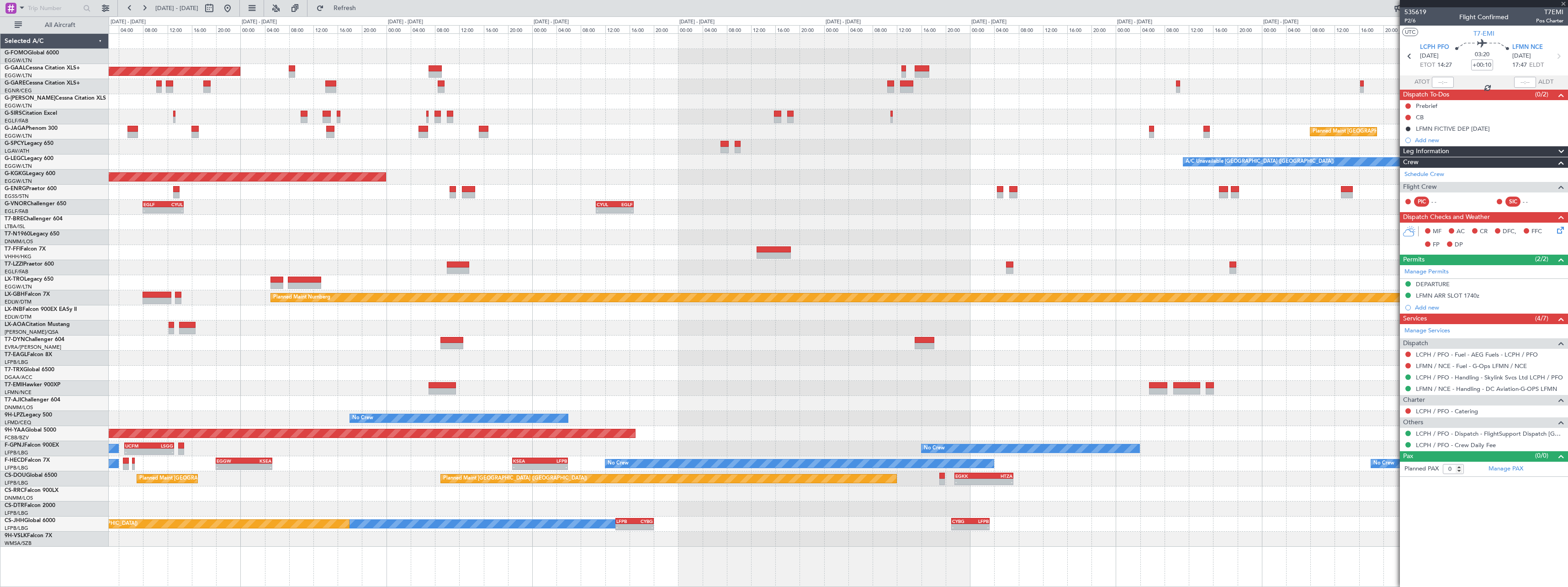
type input "4"
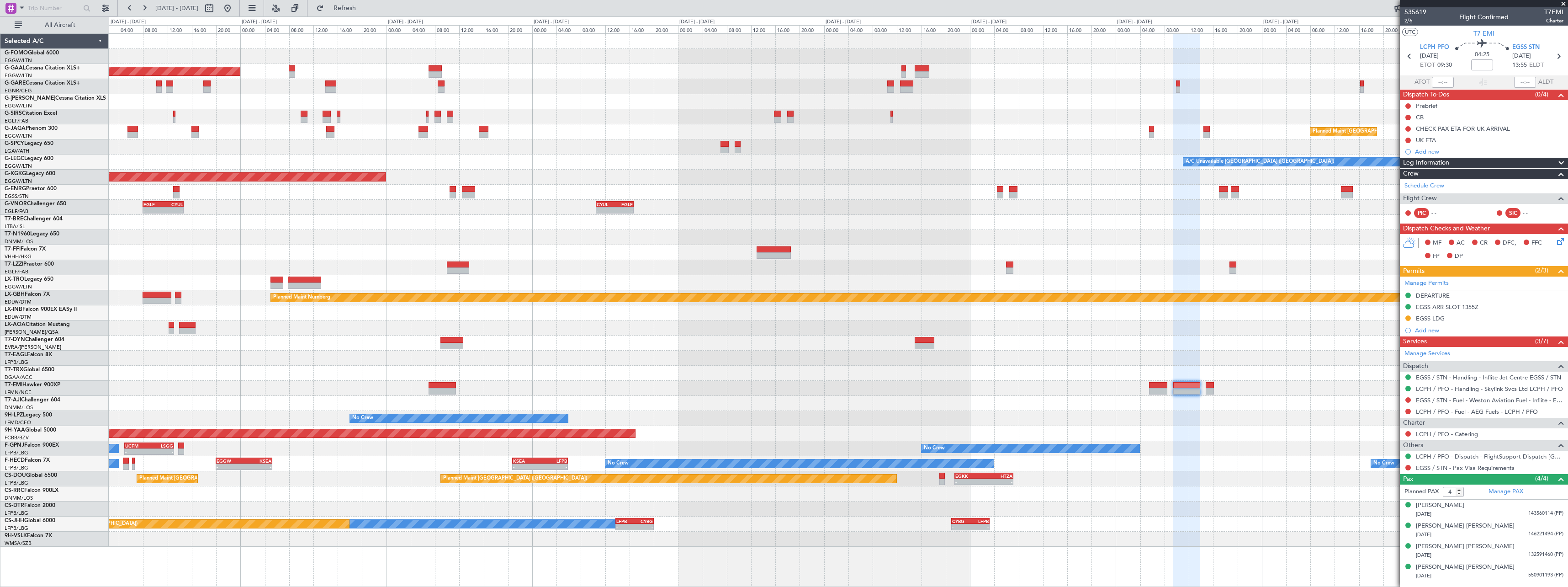
click at [1412, 21] on span "2/6" at bounding box center [1415, 21] width 22 height 8
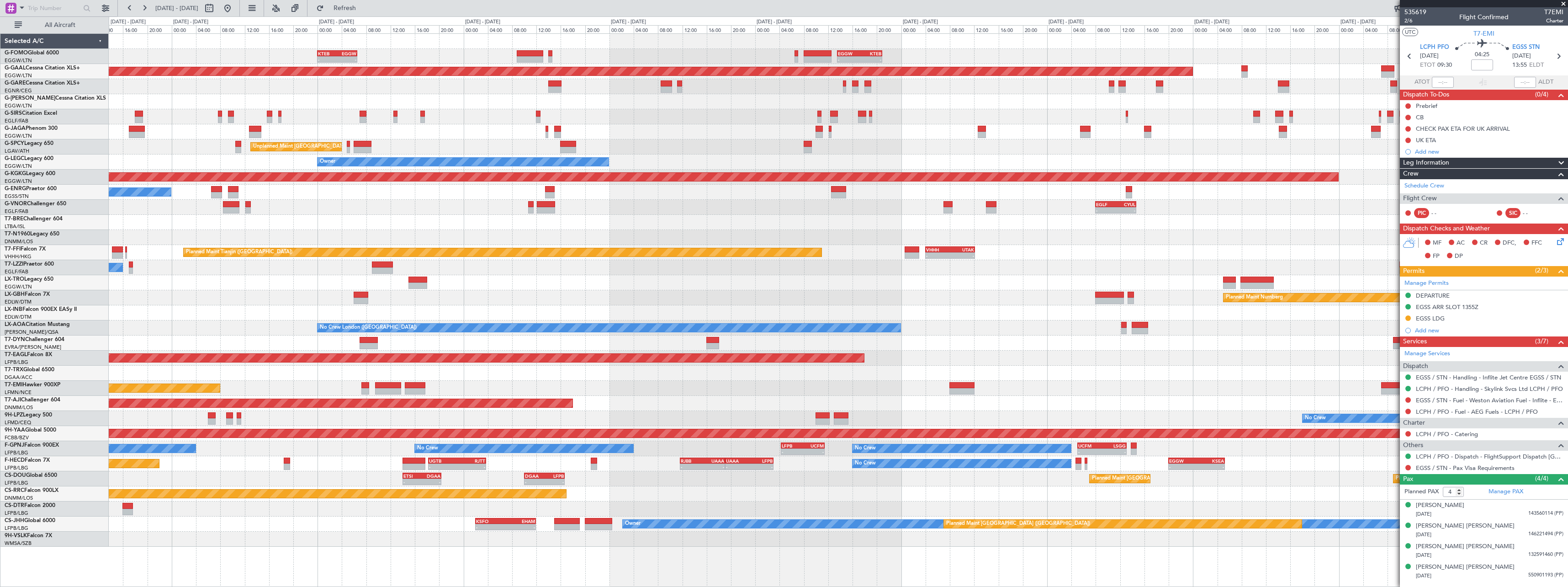
click at [1367, 245] on div "- - EGGW 13:30 Z KTEB 20:55 Z KTEB 00:00 Z EGGW 06:35 Z - - EGGW 06:00 Z KTEB 1…" at bounding box center [838, 290] width 1459 height 513
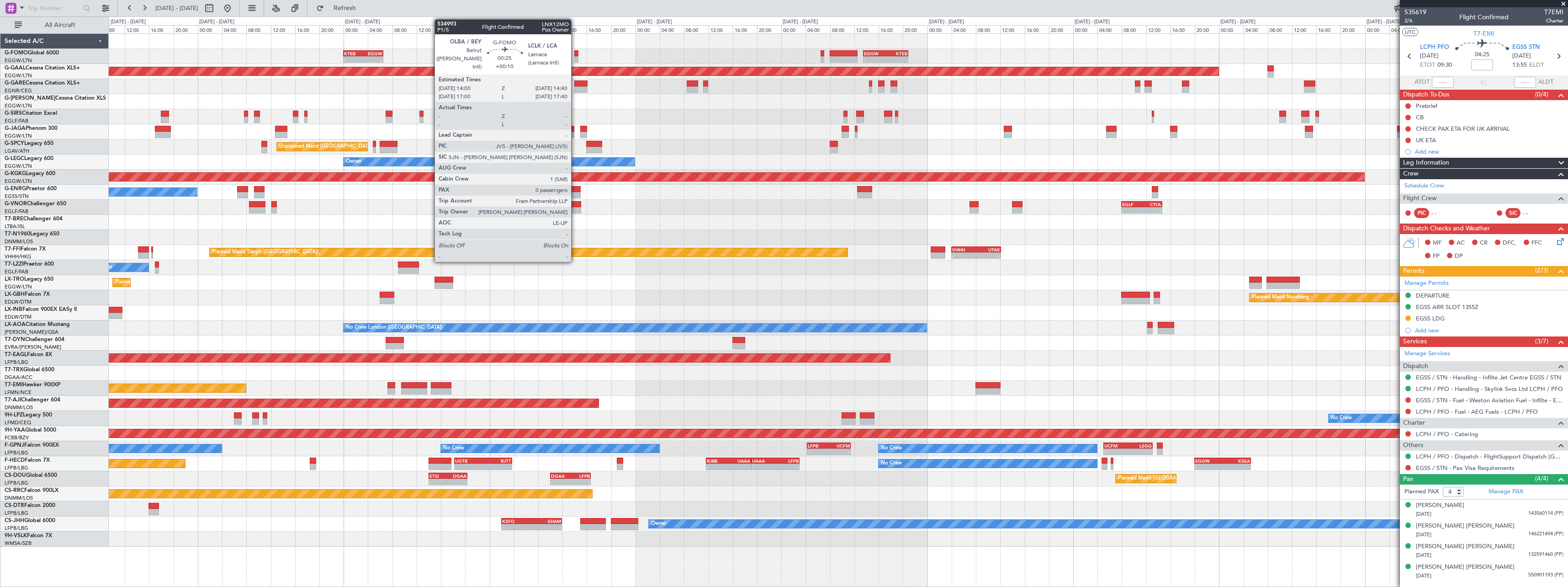
click at [576, 55] on div at bounding box center [576, 54] width 4 height 7
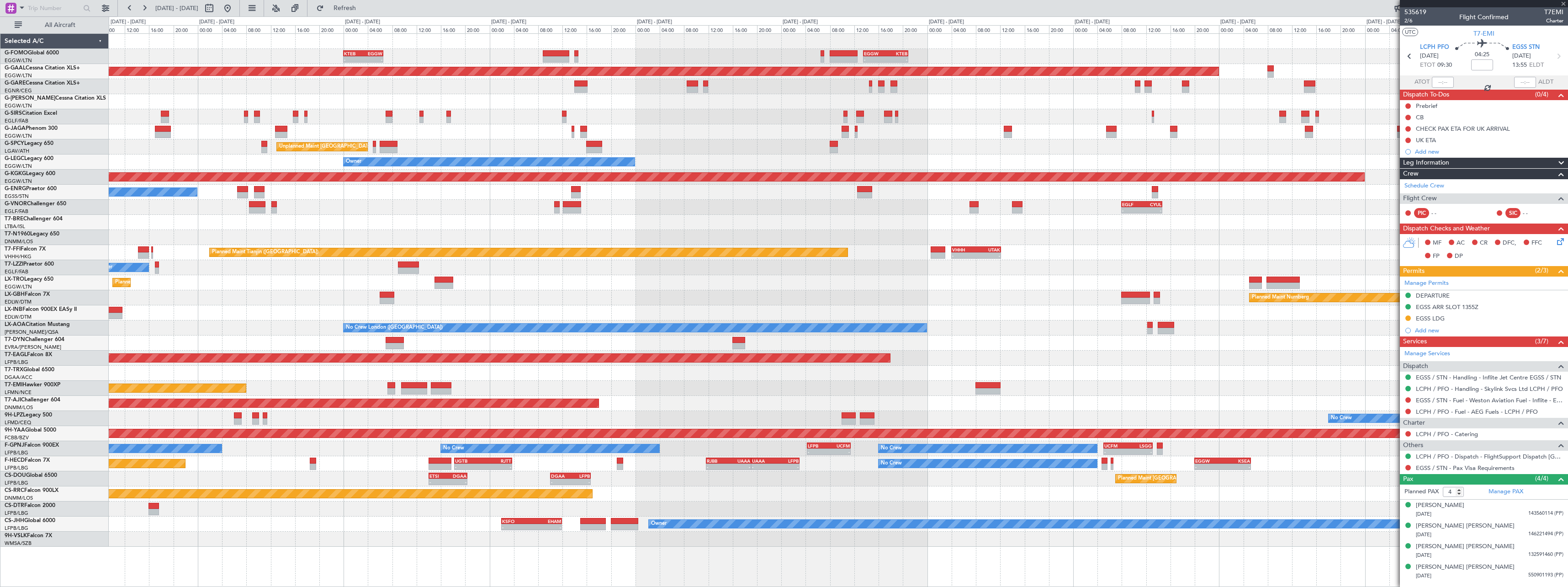
type input "+00:10"
type input "0"
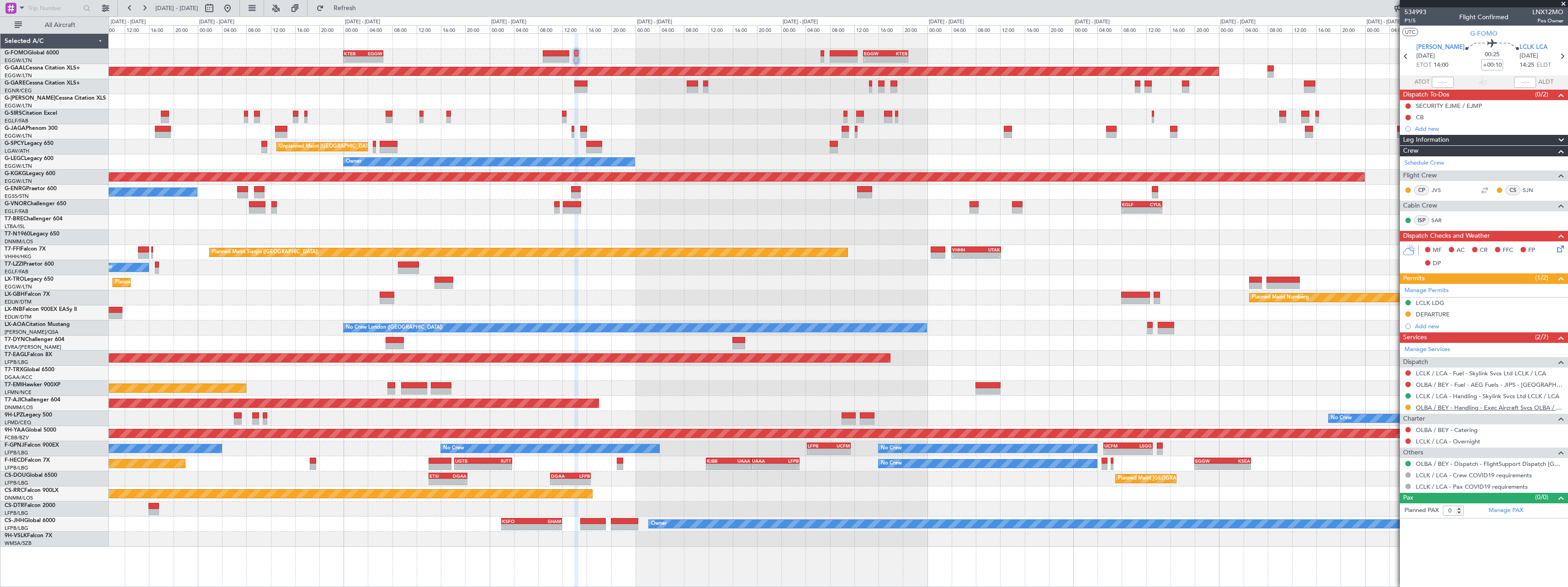
click at [1545, 408] on link "OLBA / BEY - Handling - Exec Aircraft Svcs OLBA / BEY" at bounding box center [1489, 407] width 147 height 8
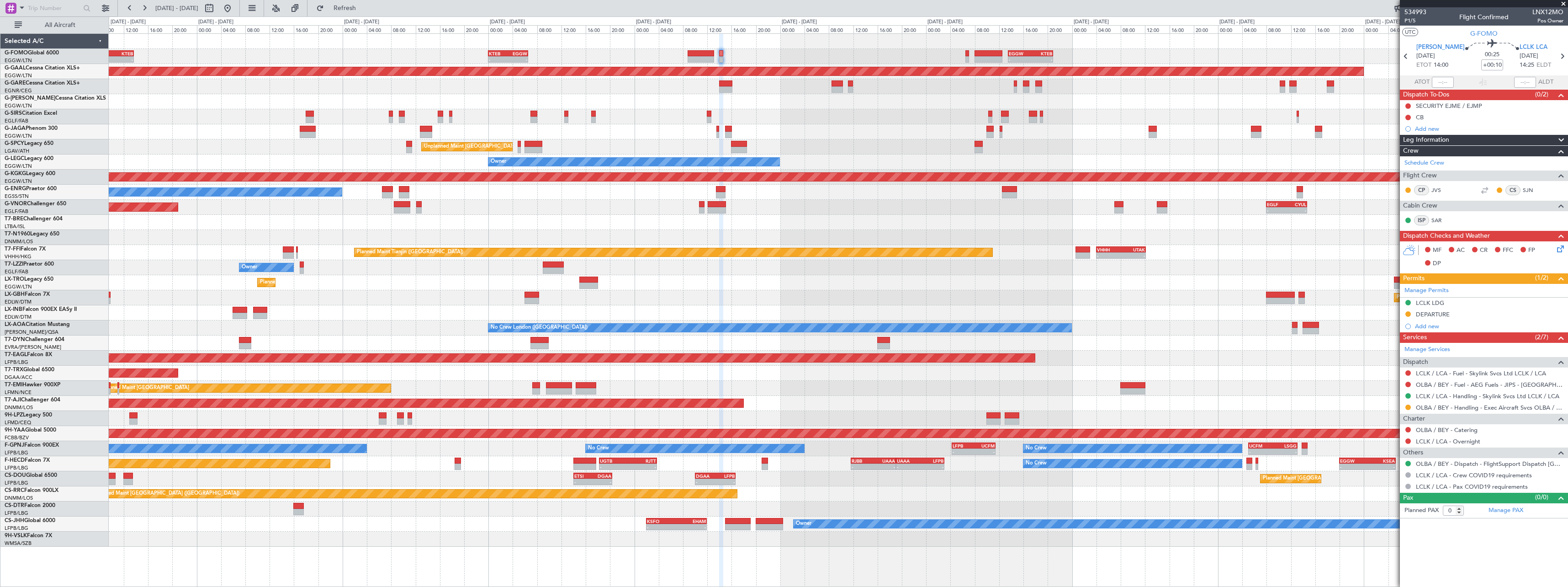
click at [1256, 349] on div "- - EGGW 13:30 Z KTEB 20:55 Z KTEB 00:00 Z EGGW 06:35 Z - - EGGW 06:00 Z KTEB 1…" at bounding box center [838, 290] width 1459 height 513
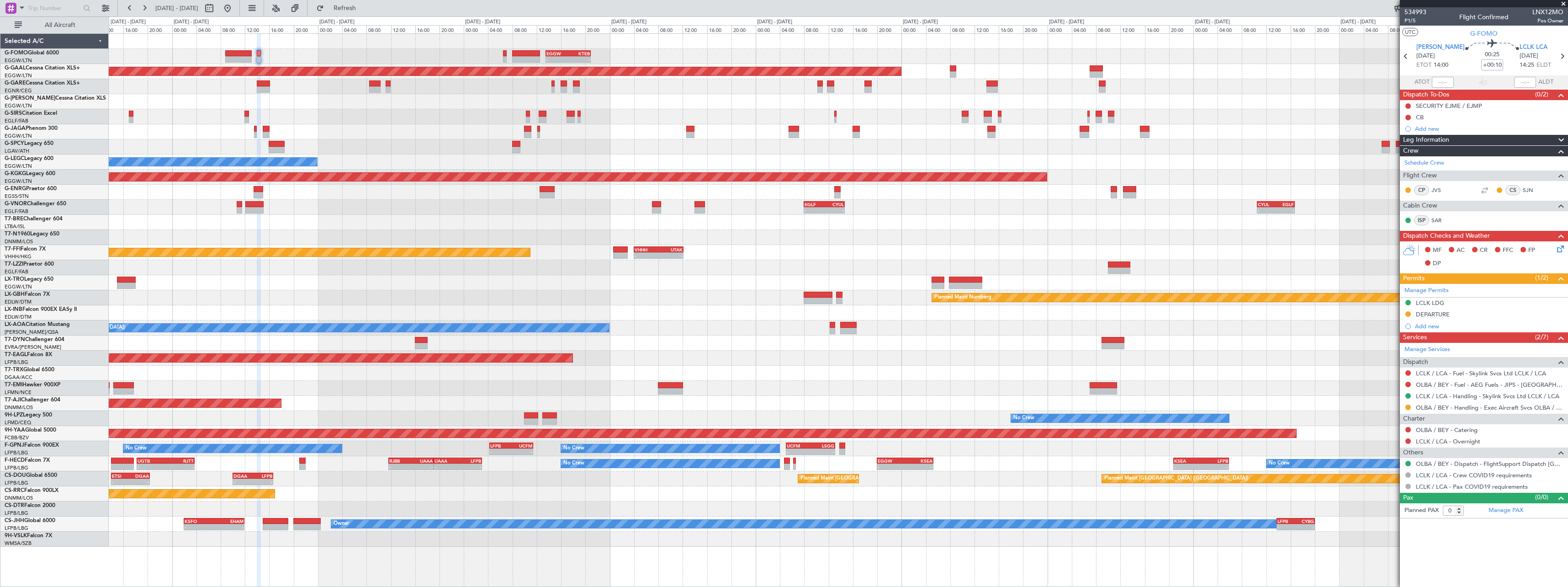
click at [710, 366] on div "- - EGGW 13:30 Z KTEB 20:55 Z KTEB 00:00 Z EGGW 06:35 Z - - Planned Maint Dusse…" at bounding box center [838, 290] width 1459 height 513
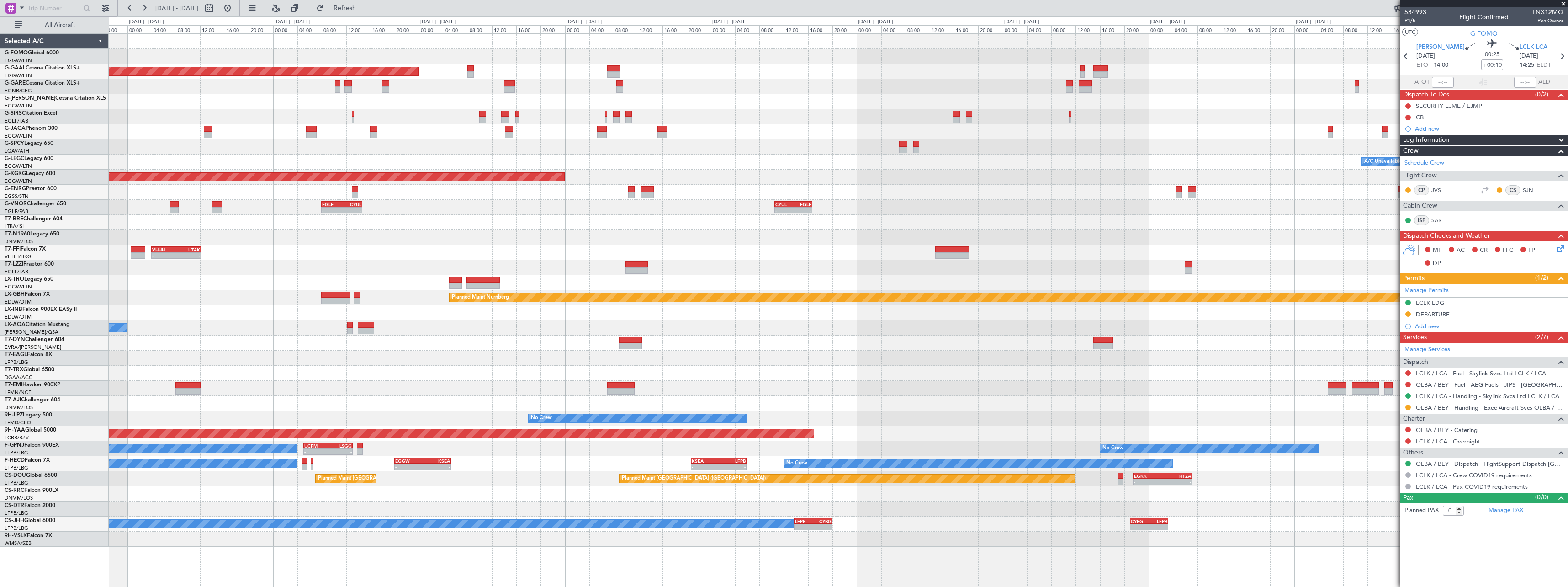
click at [719, 360] on div "- - EGGW 13:30 Z KTEB 20:55 Z Planned Maint Dusseldorf Planned Maint London (Lu…" at bounding box center [838, 290] width 1459 height 513
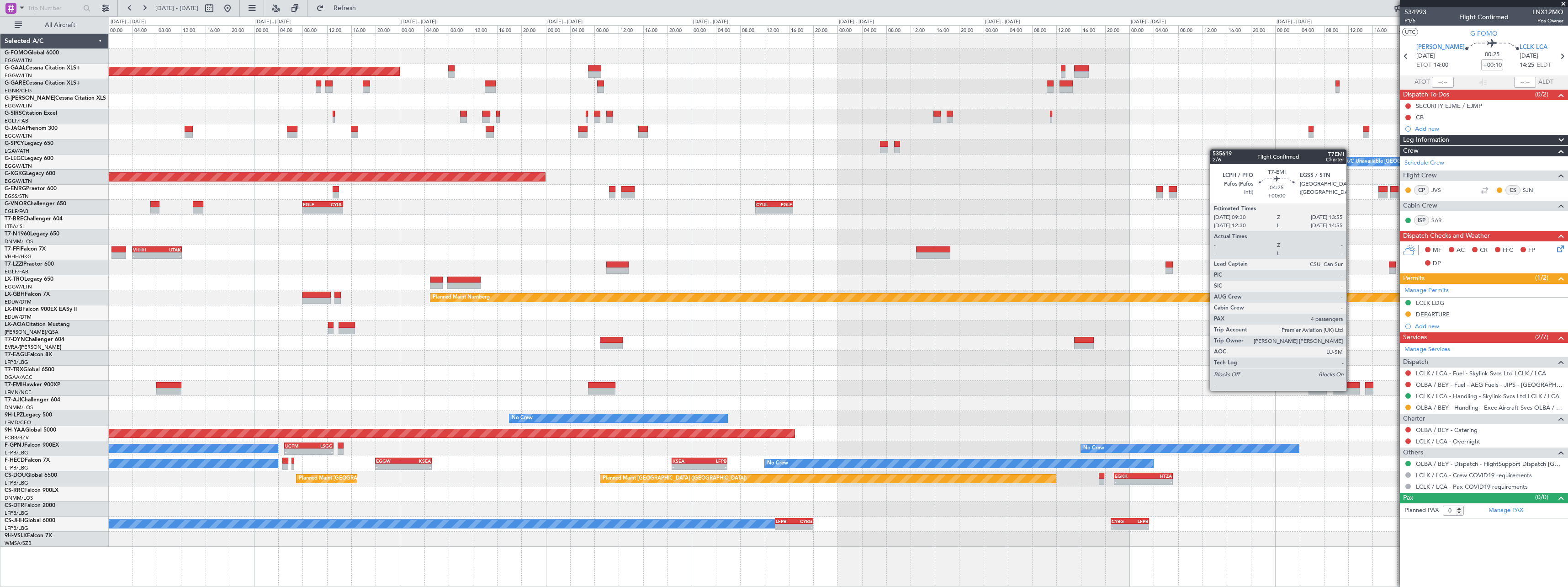
click at [1351, 390] on div at bounding box center [1346, 391] width 27 height 7
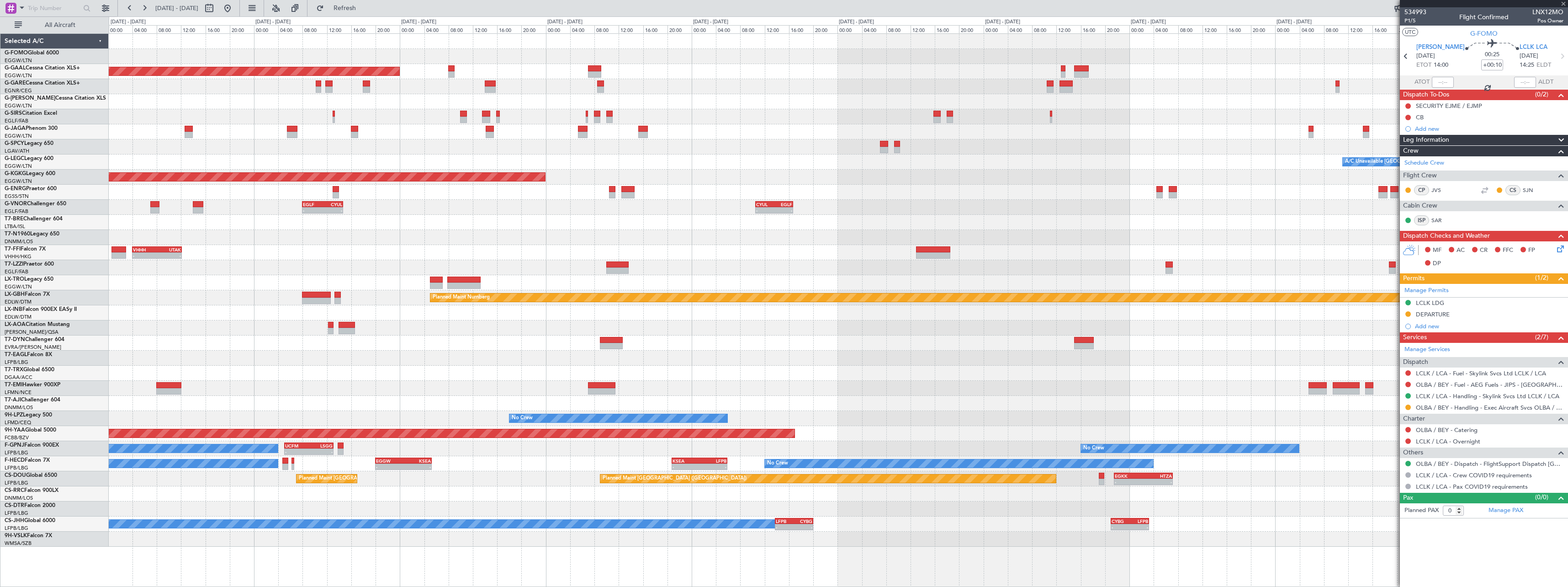
type input "4"
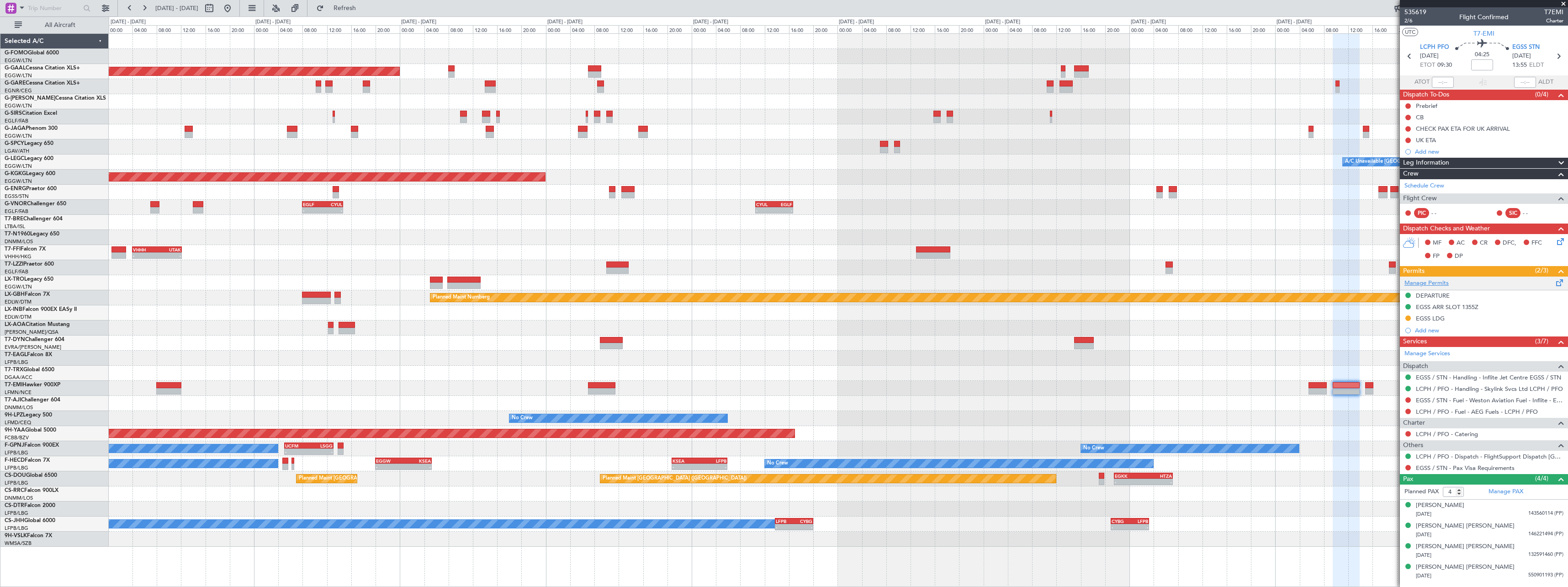
click at [1445, 283] on link "Manage Permits" at bounding box center [1426, 283] width 44 height 9
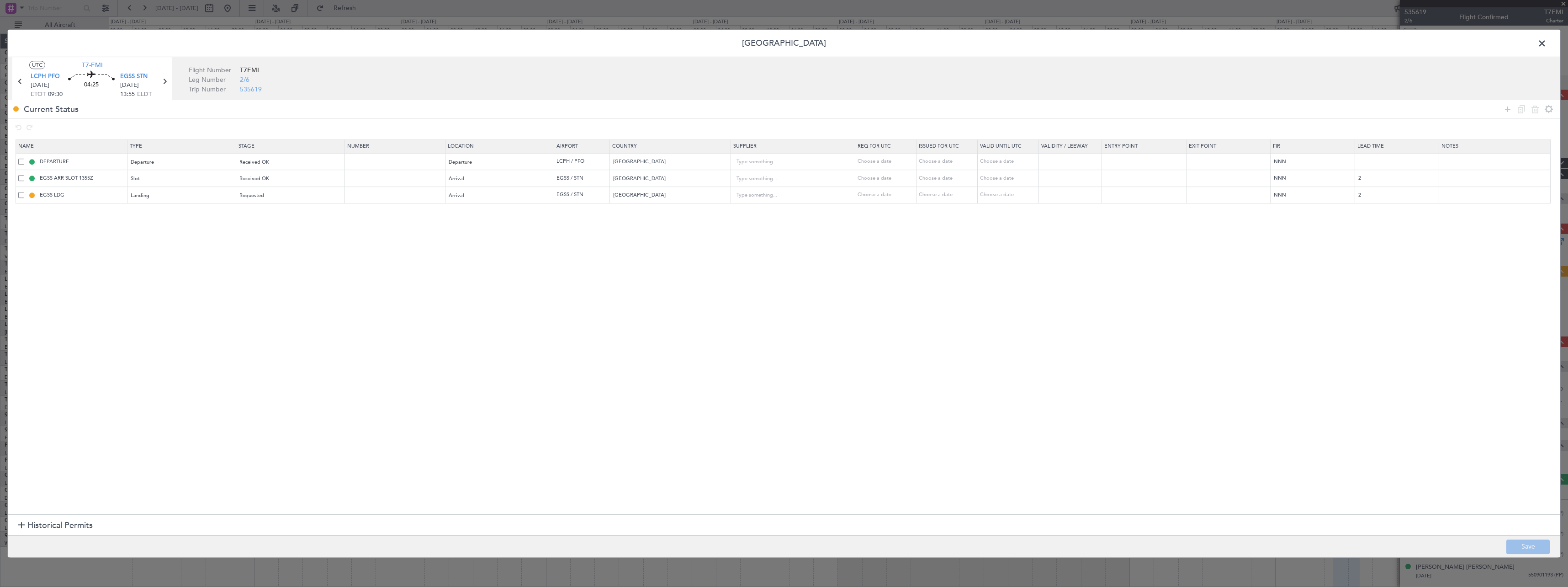
click at [1547, 41] on span at bounding box center [1547, 46] width 0 height 18
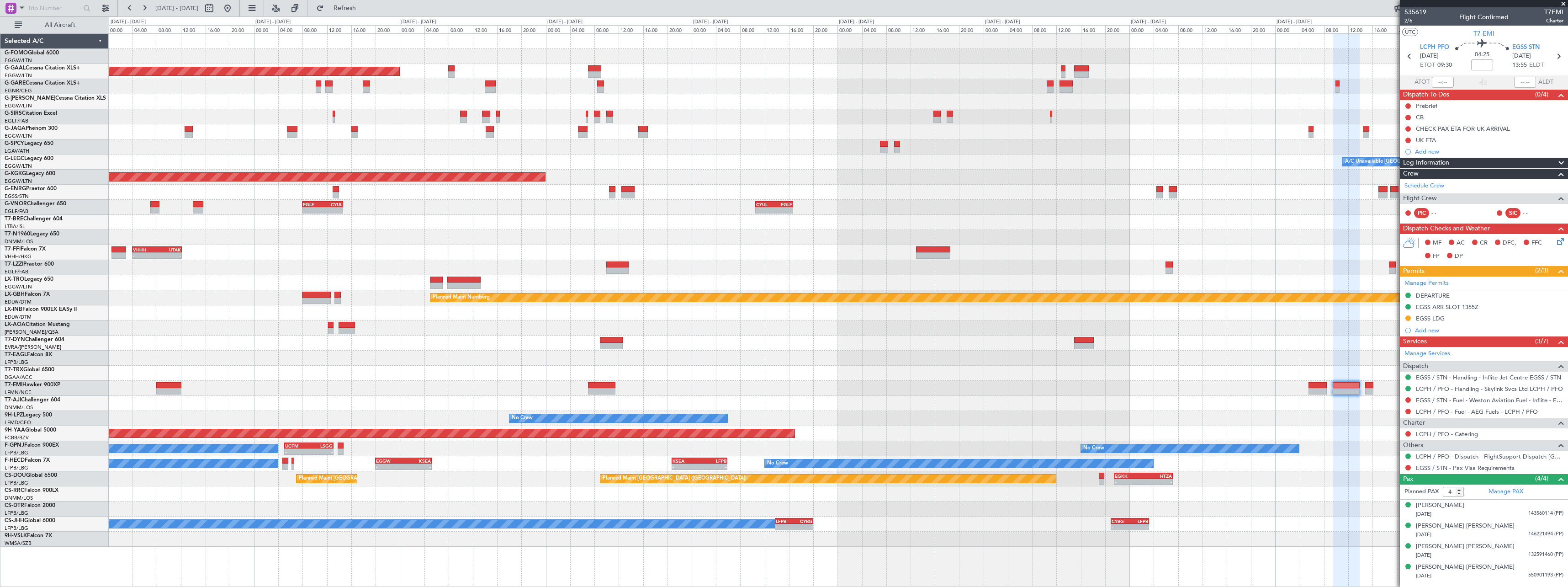
click at [1561, 158] on span at bounding box center [1561, 163] width 11 height 11
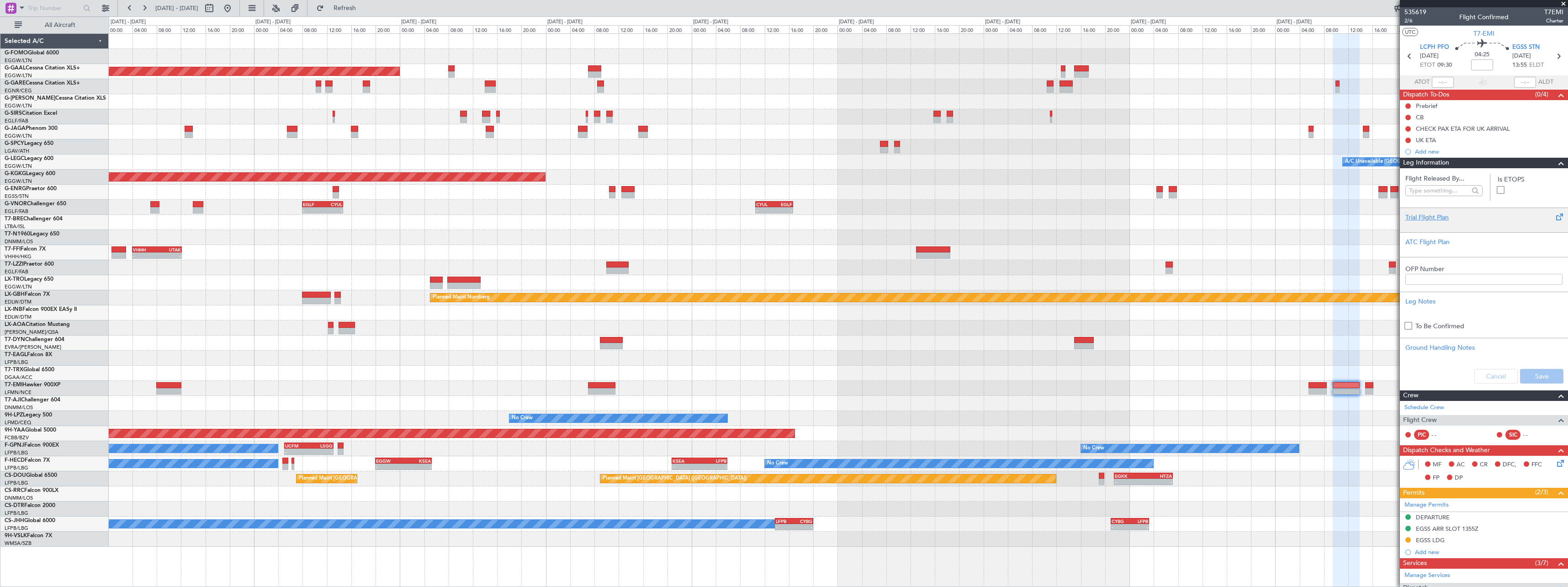
click at [1434, 213] on div "Trial Flight Plan" at bounding box center [1484, 217] width 157 height 10
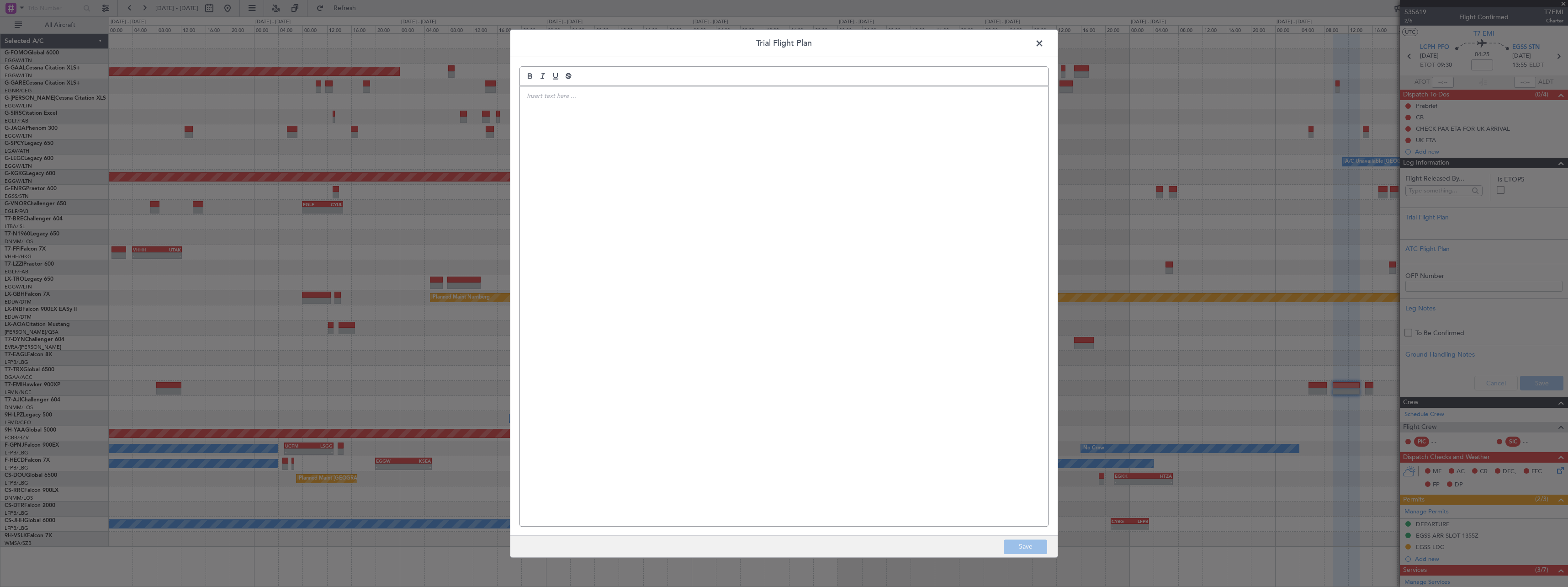
click at [594, 120] on div at bounding box center [784, 306] width 528 height 440
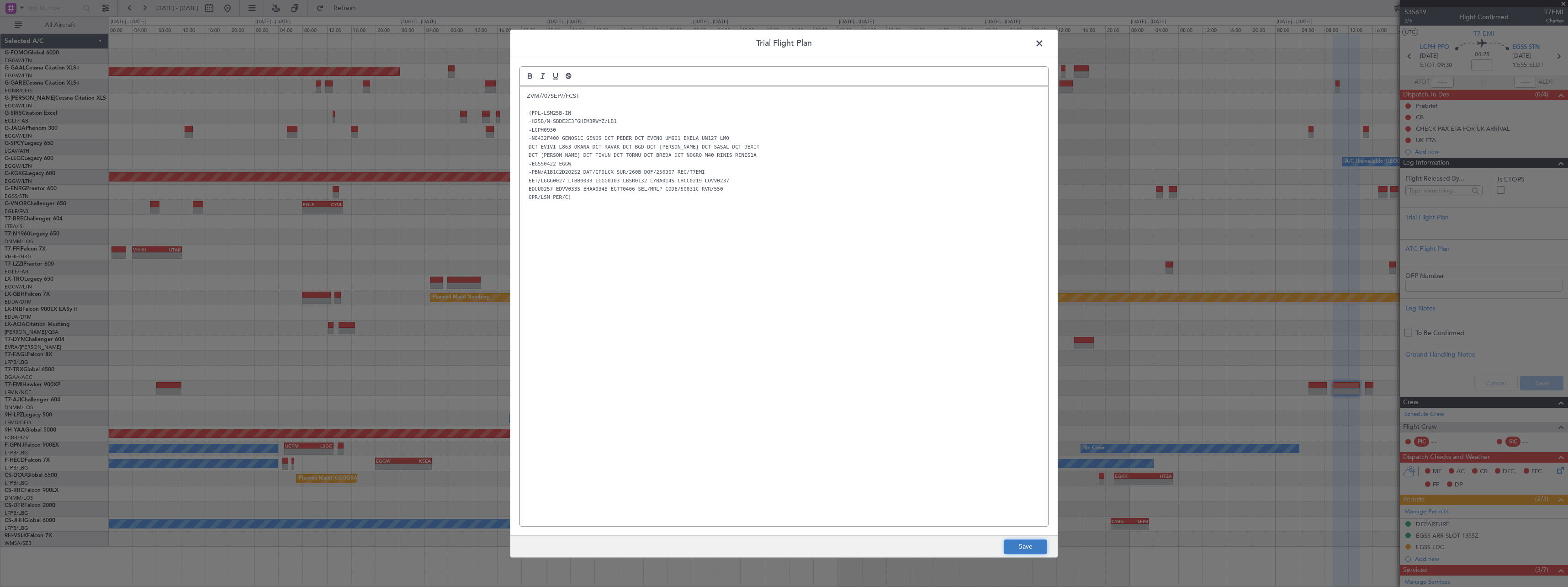
click at [1020, 547] on button "Save" at bounding box center [1025, 547] width 43 height 15
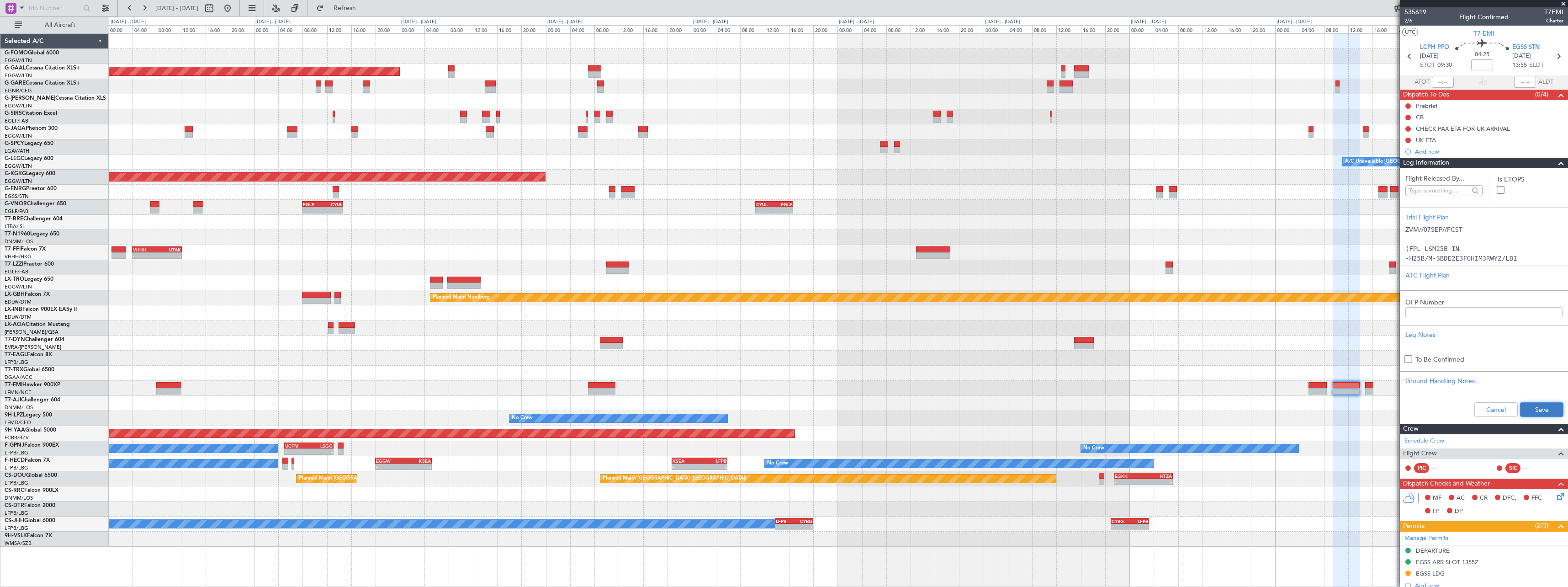
click at [1531, 406] on button "Save" at bounding box center [1541, 410] width 43 height 15
click at [1550, 169] on section "Flight Released By... Is ETOPS Trial Flight Plan ZVM//07SEP//FCST (FPL-LSM25B-I…" at bounding box center [1484, 295] width 168 height 255
click at [1556, 163] on span at bounding box center [1561, 163] width 11 height 11
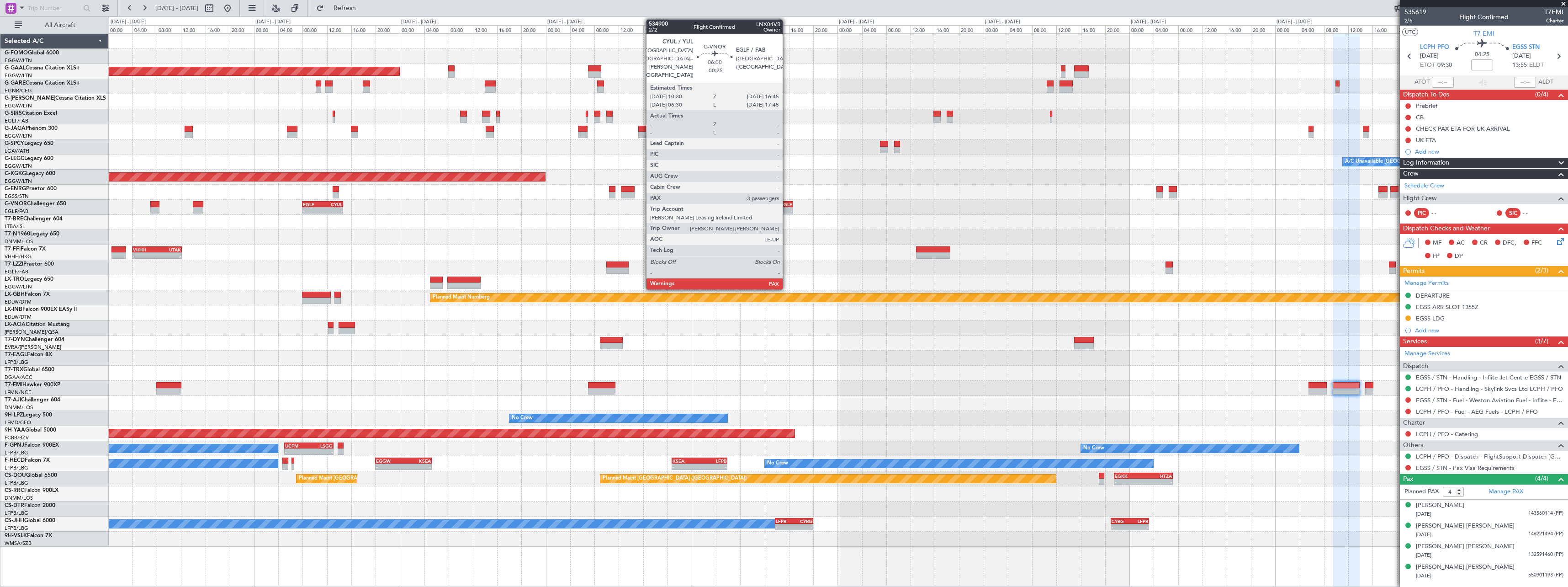
click at [787, 211] on div "-" at bounding box center [783, 210] width 18 height 5
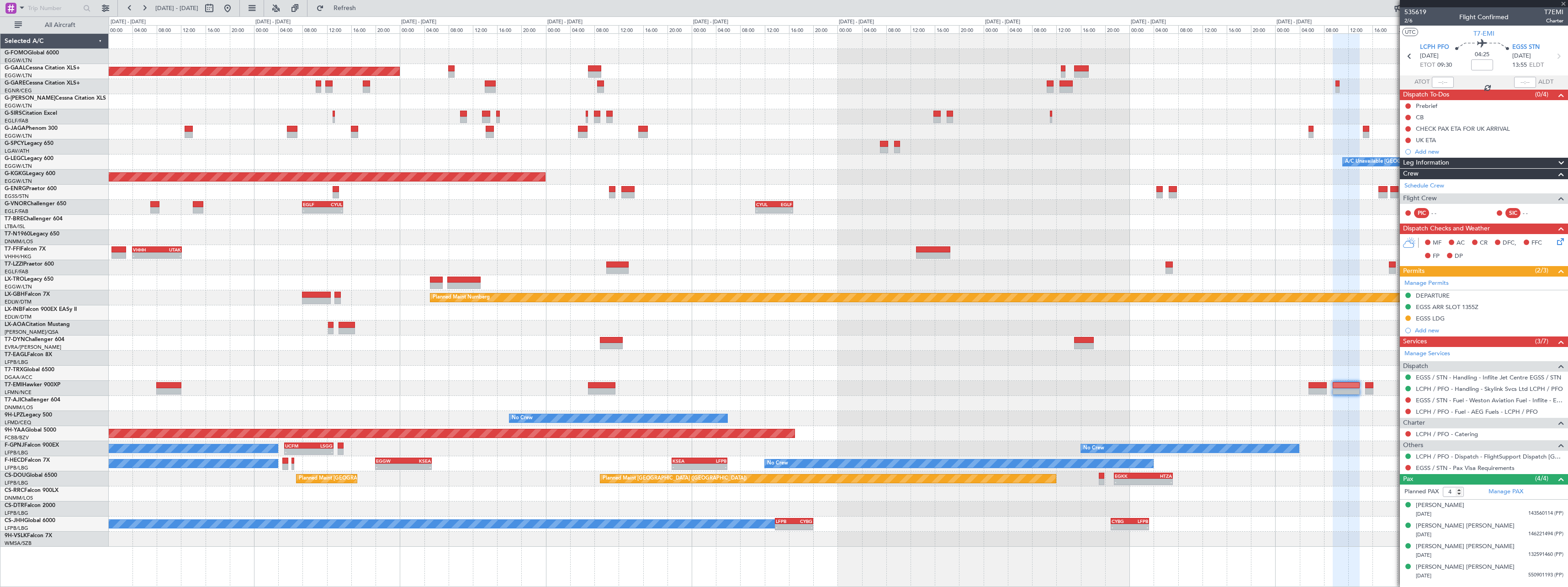
type input "-00:25"
type input "3"
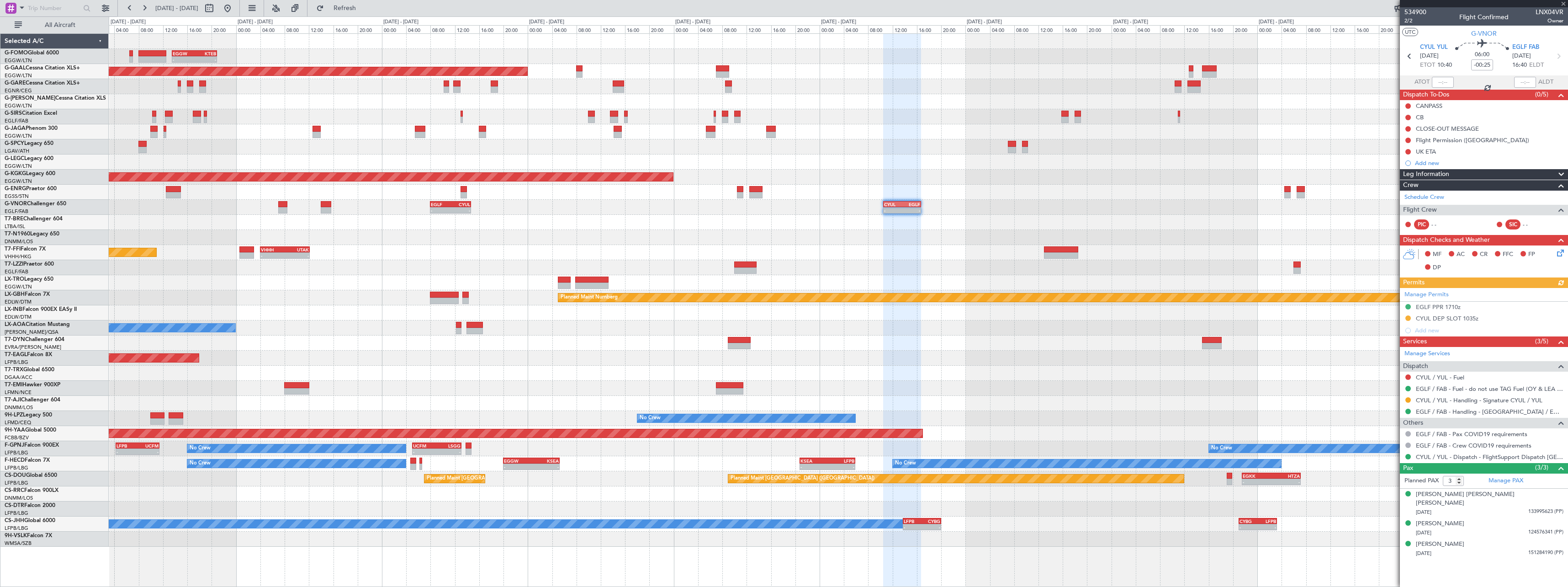
click at [632, 242] on div "- - EGGW 13:30 Z KTEB 20:55 Z Planned Maint Dusseldorf Planned Maint London (Lu…" at bounding box center [838, 290] width 1459 height 513
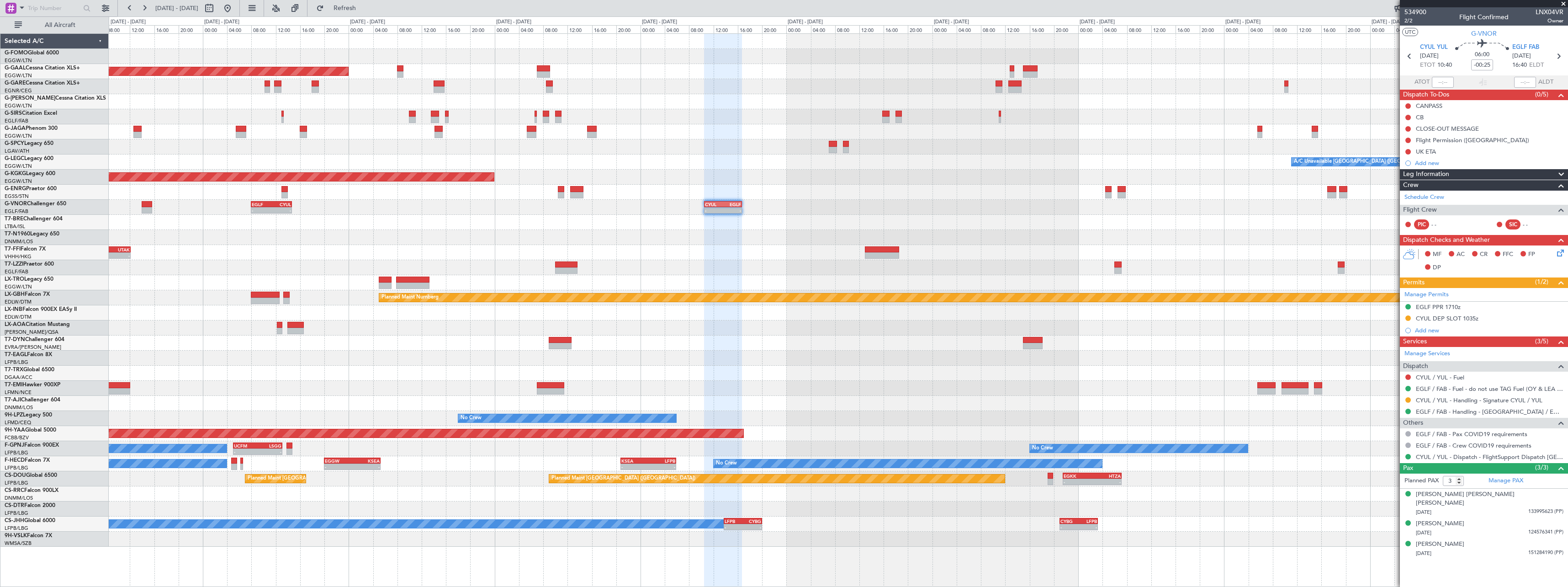
click at [723, 369] on div "- - EGGW 13:30 Z KTEB 20:55 Z Planned Maint Dusseldorf Planned Maint London (Lu…" at bounding box center [838, 290] width 1459 height 513
click at [1300, 395] on div at bounding box center [838, 388] width 1459 height 15
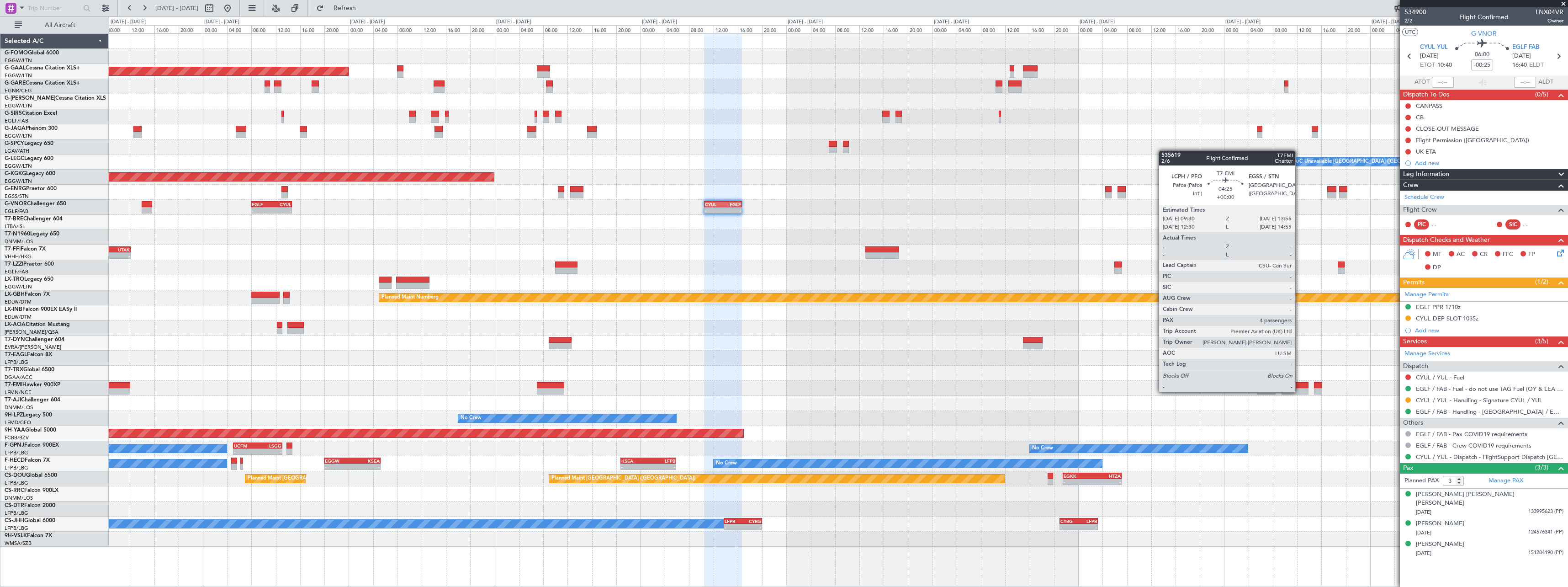
click at [1300, 390] on div at bounding box center [1295, 391] width 27 height 7
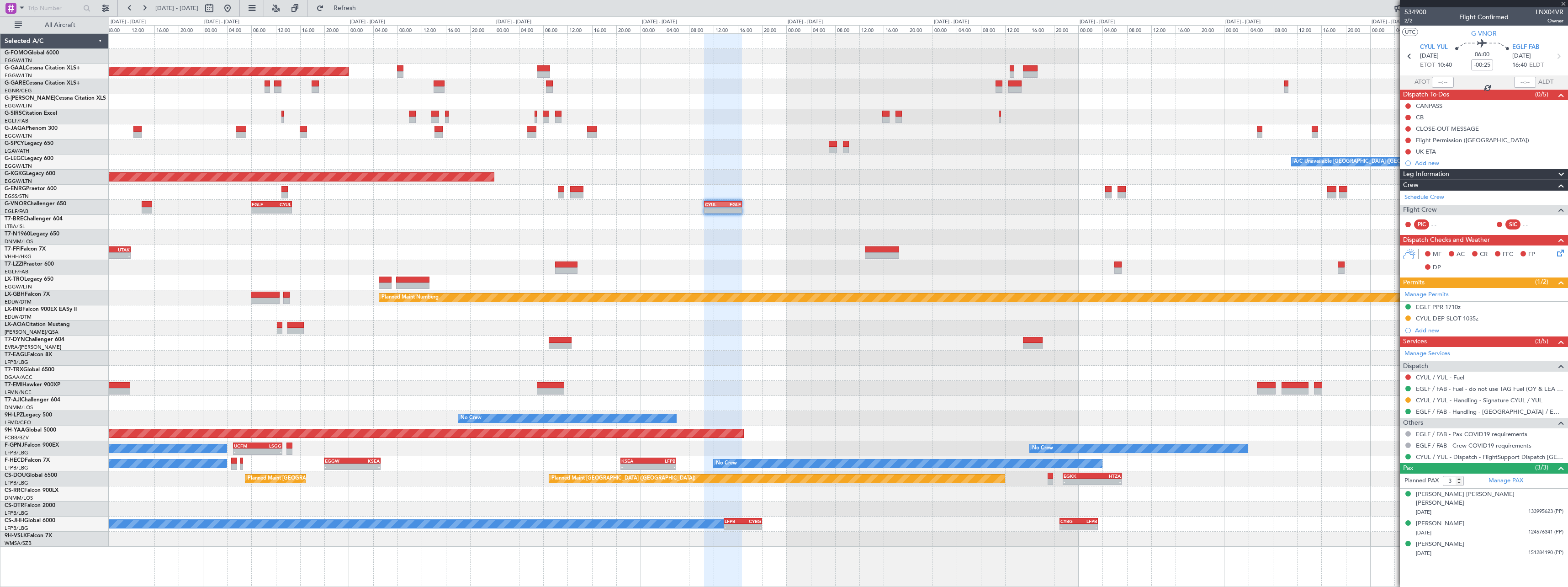
type input "4"
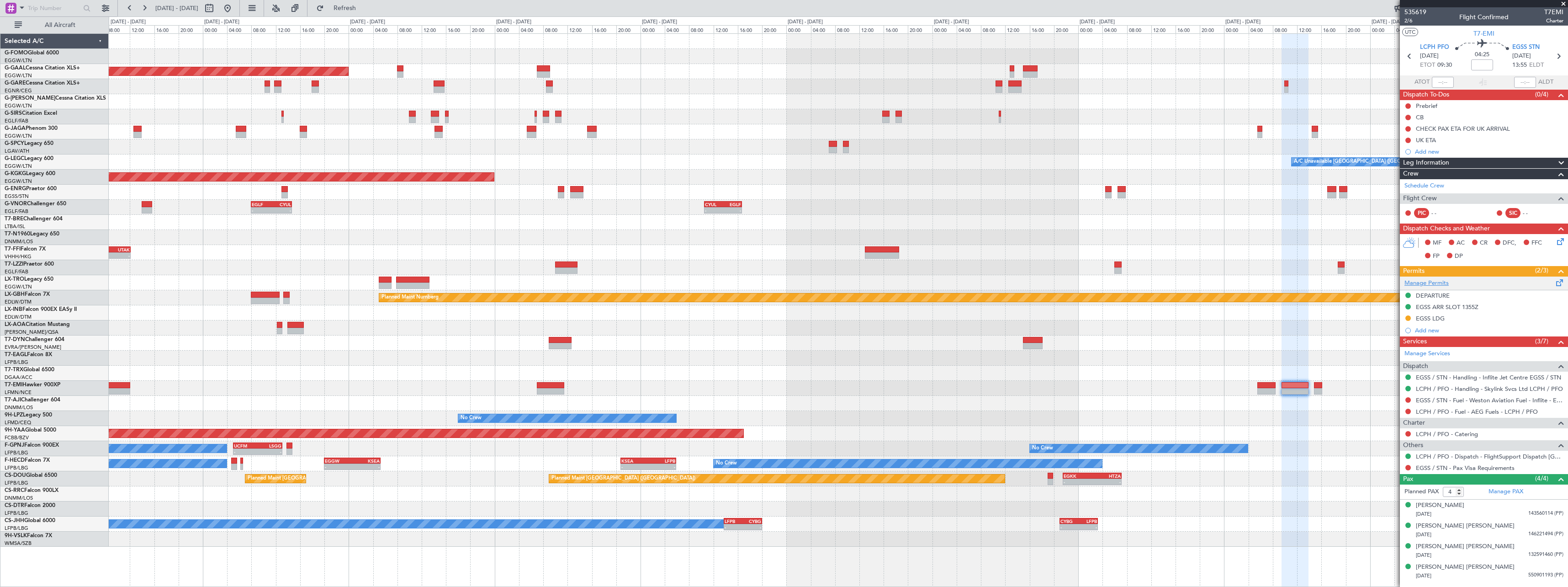
click at [1429, 281] on link "Manage Permits" at bounding box center [1426, 283] width 44 height 9
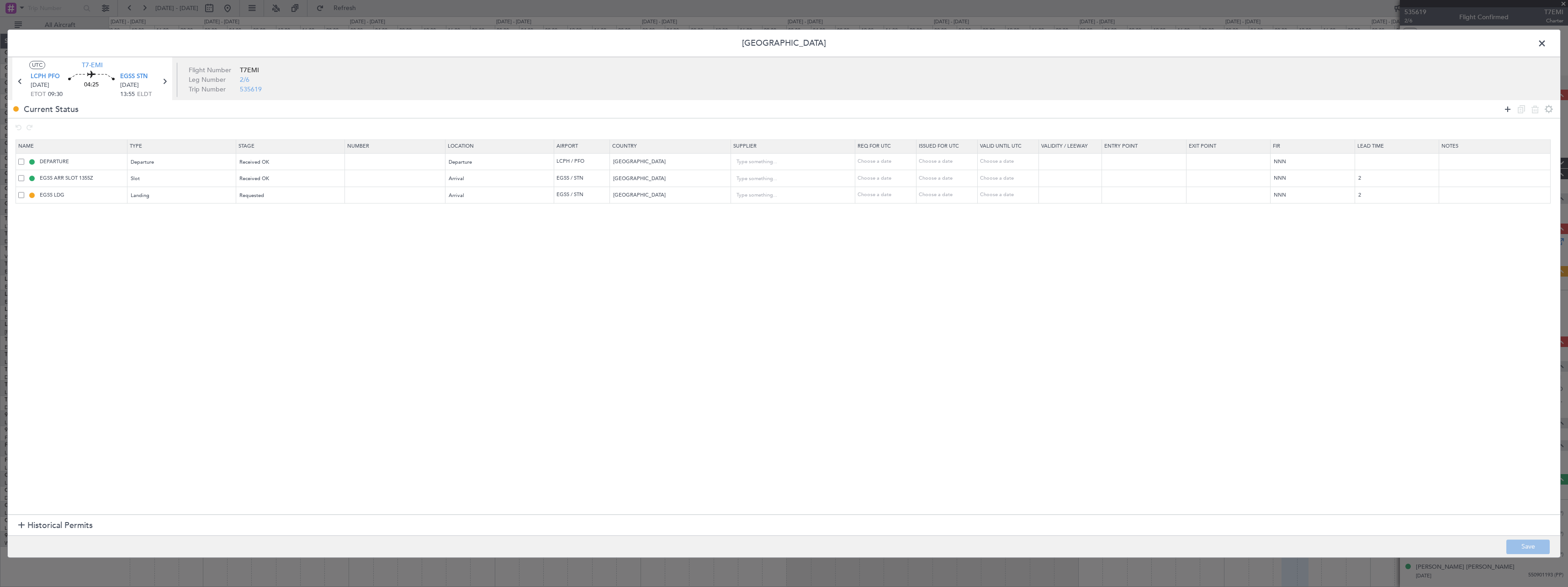
click at [1507, 109] on icon at bounding box center [1508, 109] width 11 height 11
click at [180, 214] on div "Type" at bounding box center [178, 213] width 96 height 14
click at [173, 293] on span "Overflight" at bounding box center [184, 295] width 102 height 14
click at [297, 211] on div "Select an option" at bounding box center [287, 213] width 96 height 14
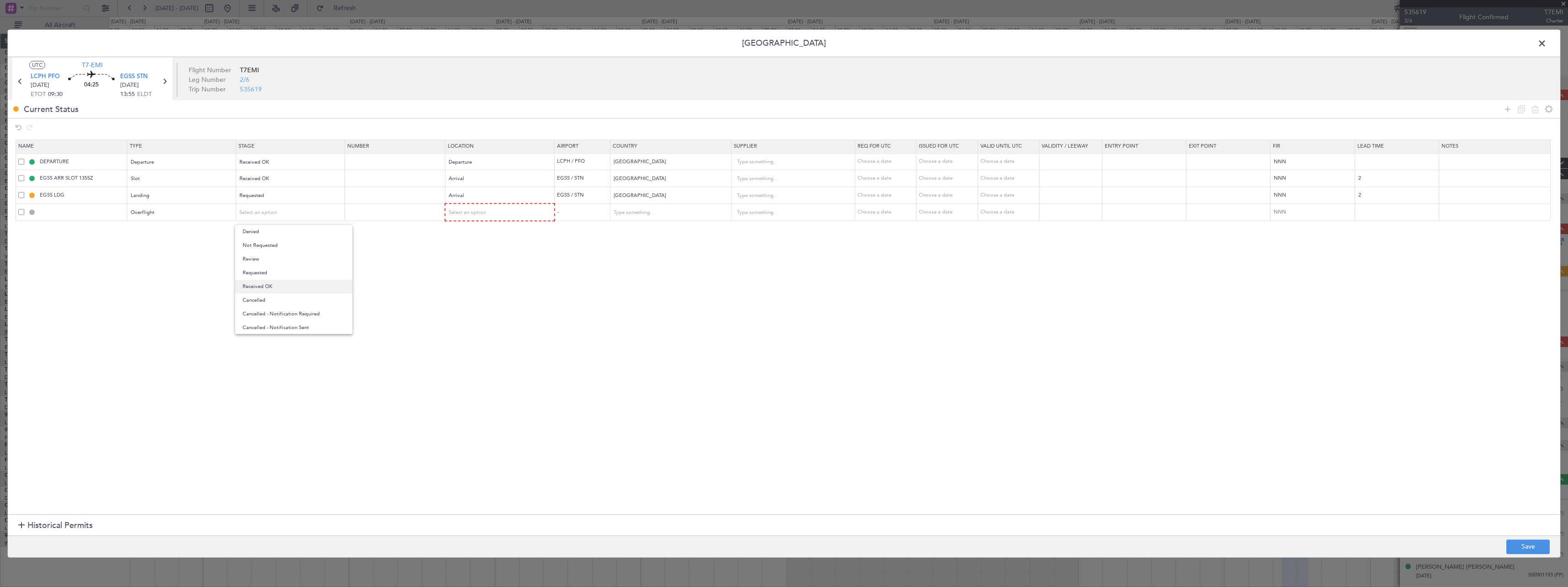
click at [279, 287] on span "Received OK" at bounding box center [294, 286] width 102 height 14
click at [486, 213] on span "Select an option" at bounding box center [468, 212] width 38 height 7
click at [492, 289] on span "Enroute" at bounding box center [505, 286] width 102 height 14
click at [642, 209] on input "text" at bounding box center [665, 212] width 104 height 14
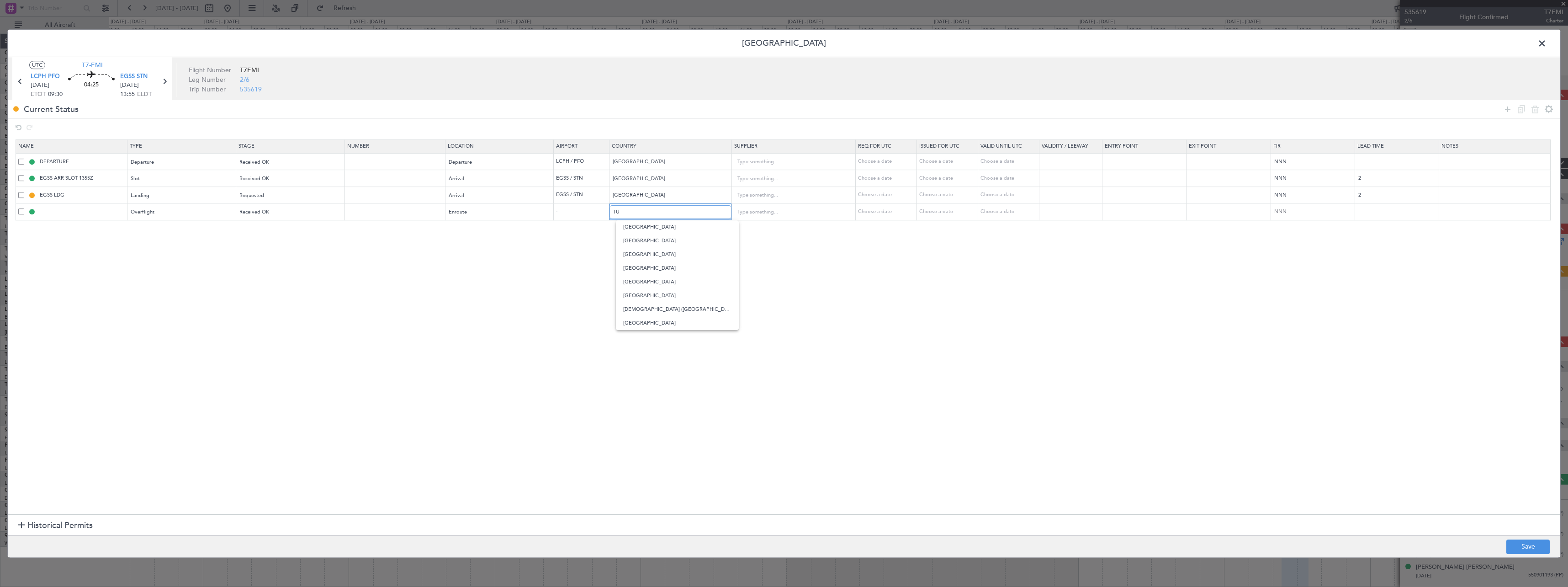
scroll to position [0, 0]
click at [637, 228] on span "[GEOGRAPHIC_DATA]" at bounding box center [677, 227] width 108 height 14
type input "[GEOGRAPHIC_DATA]"
click at [383, 212] on input "text" at bounding box center [396, 212] width 98 height 8
type input "ECAC BUSINESS FLT"
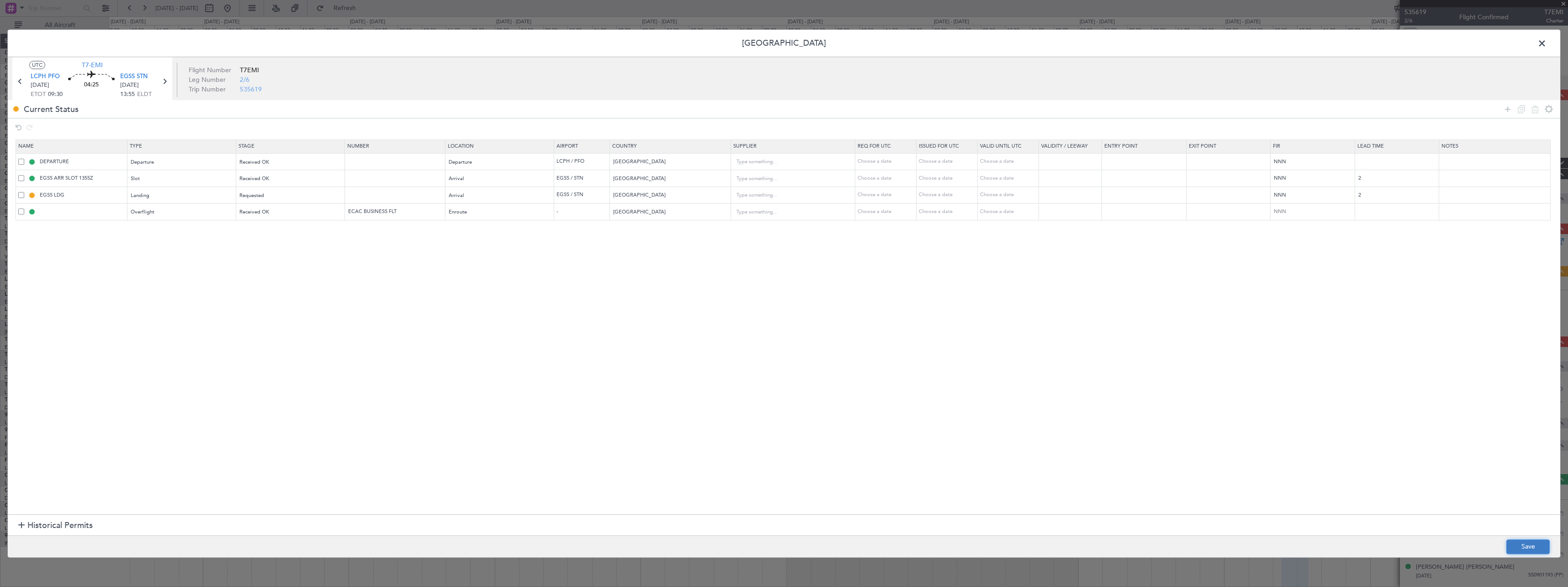
click at [1536, 547] on button "Save" at bounding box center [1528, 547] width 43 height 15
type input "TURKEY OVF"
type input "NNN"
click at [1547, 47] on span at bounding box center [1547, 46] width 0 height 18
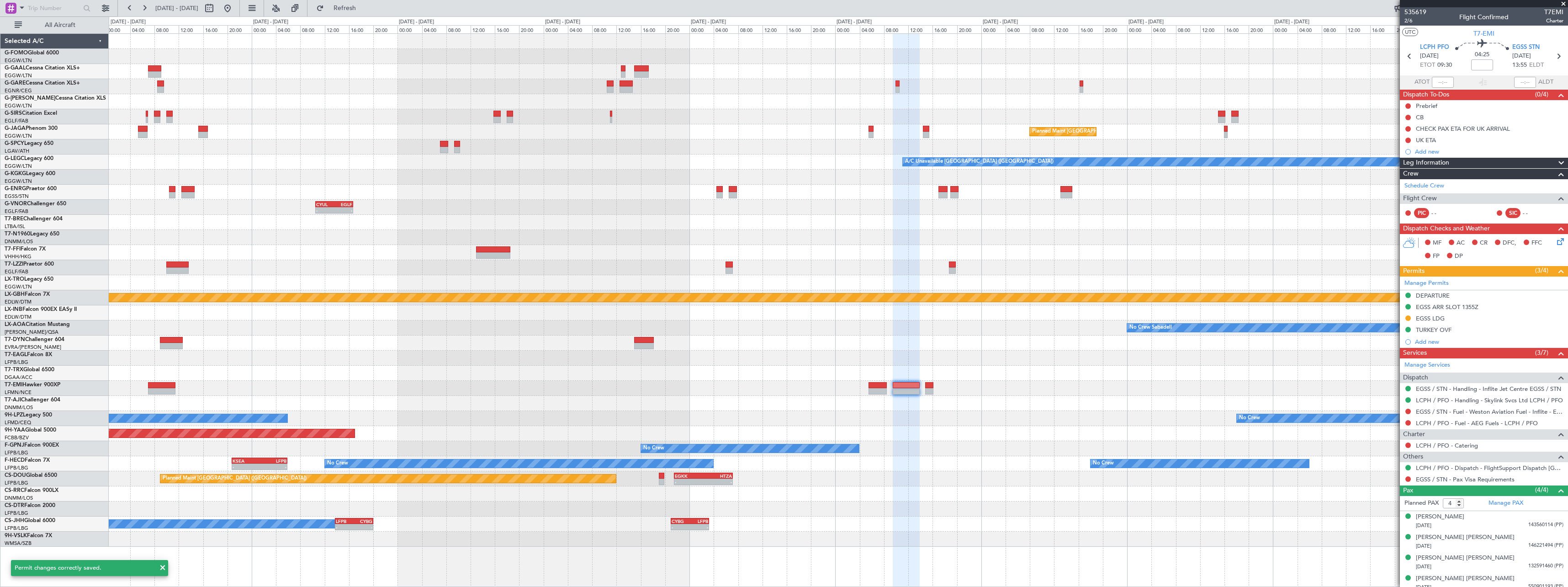
click at [732, 345] on div "Planned Maint Dusseldorf Planned Maint London (Luton) A/C Unavailable London (L…" at bounding box center [838, 290] width 1459 height 513
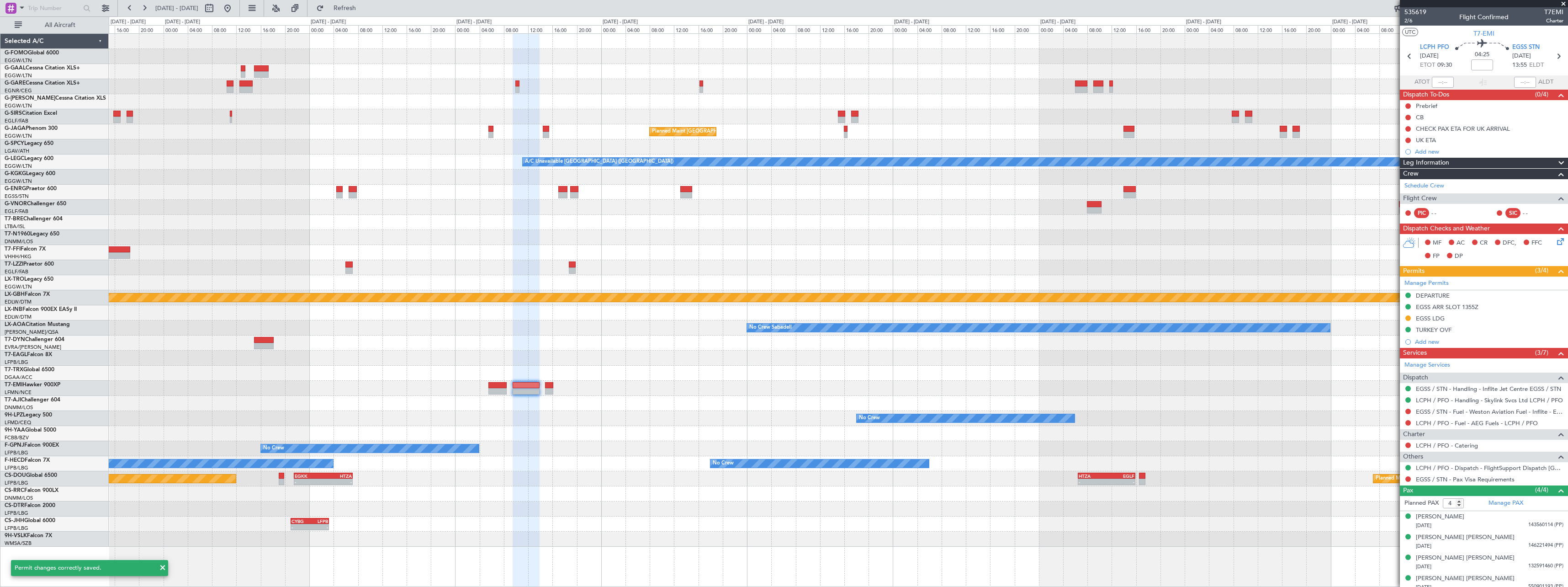
click at [1033, 343] on div "Planned Maint London (Luton) A/C Unavailable London (Luton) CYUL 10:30 Z EGLF 1…" at bounding box center [838, 290] width 1459 height 513
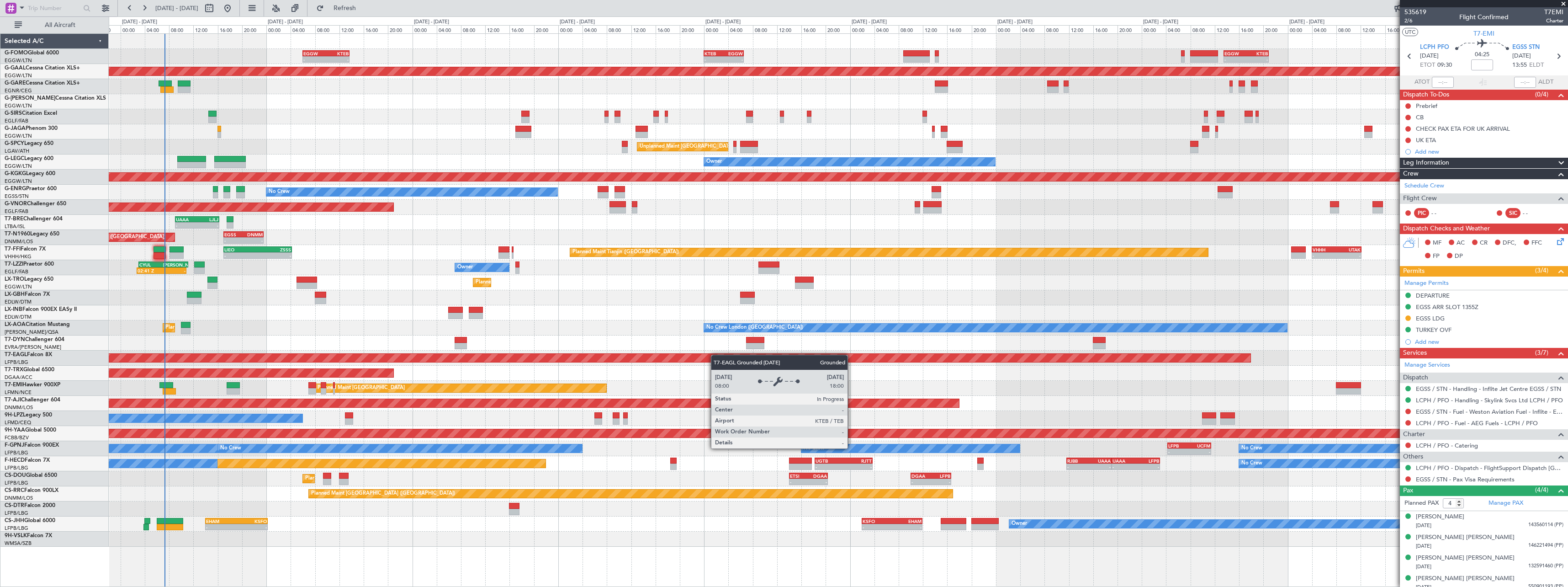
click at [851, 354] on div "- - EGGW 13:30 Z KTEB 20:55 Z KTEB 00:00 Z EGGW 06:35 Z - - EGGW 06:00 Z KTEB 1…" at bounding box center [838, 290] width 1459 height 513
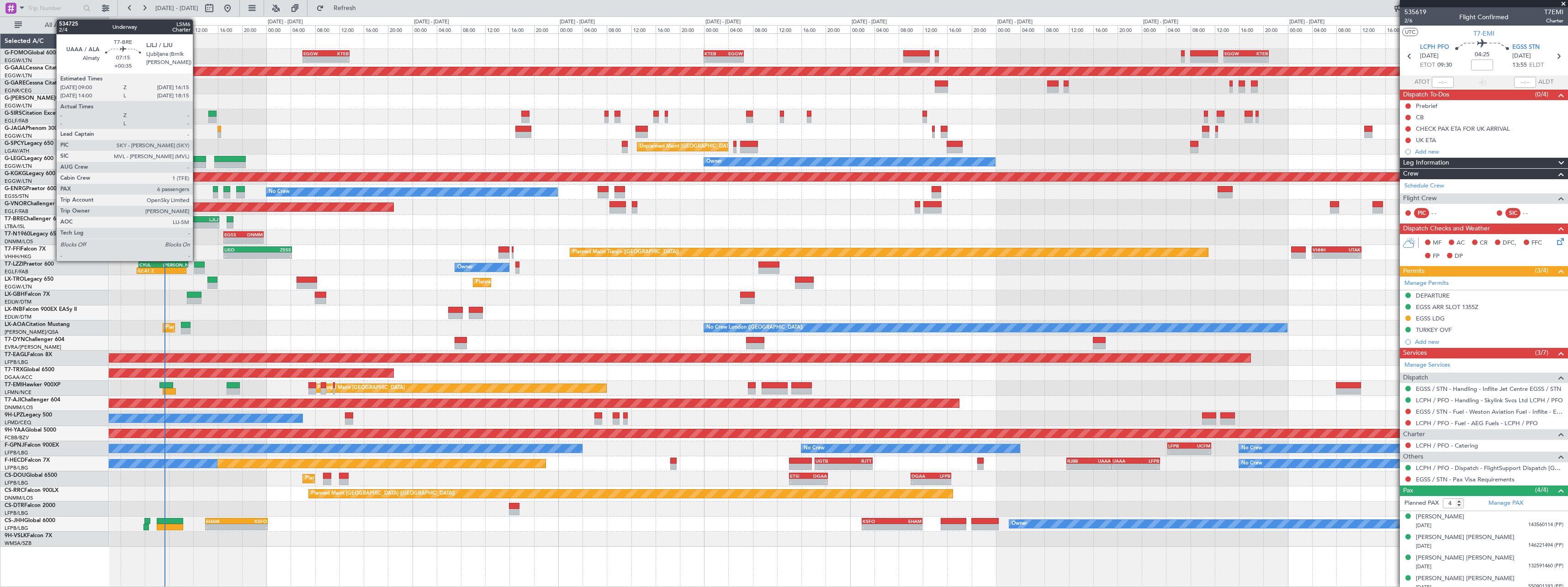
click at [197, 222] on div "- -" at bounding box center [197, 225] width 44 height 7
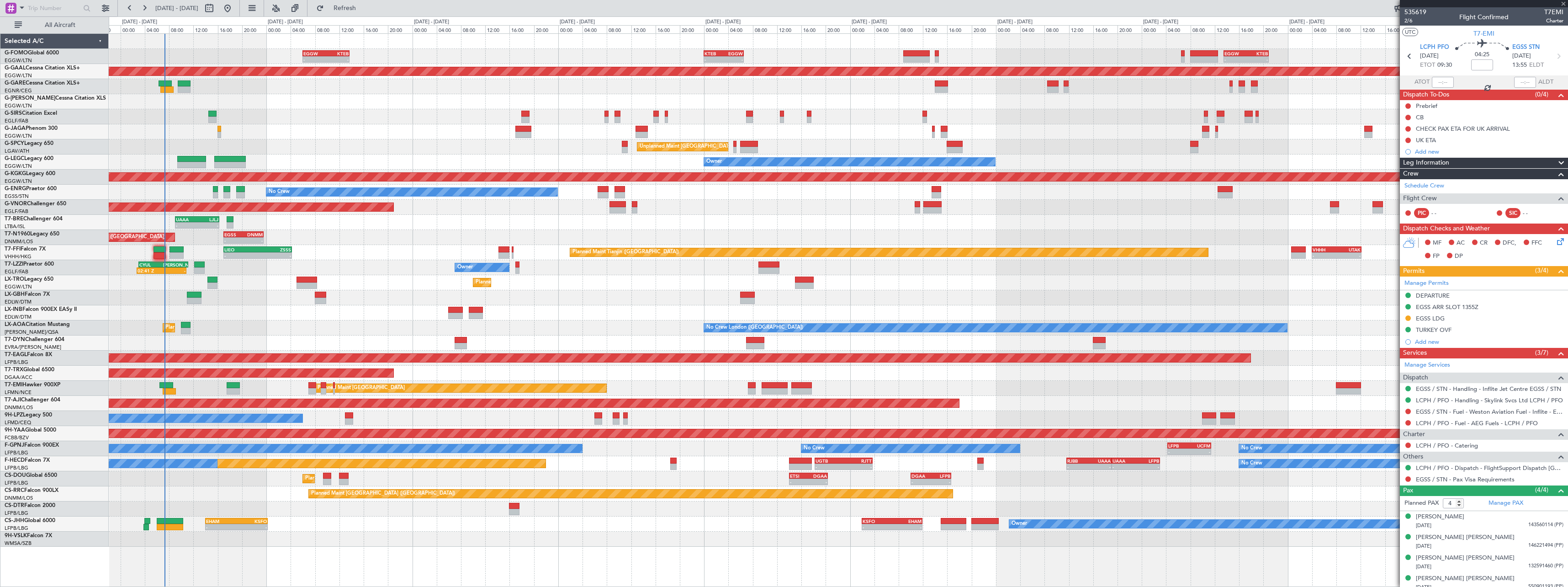
type input "+00:35"
type input "6"
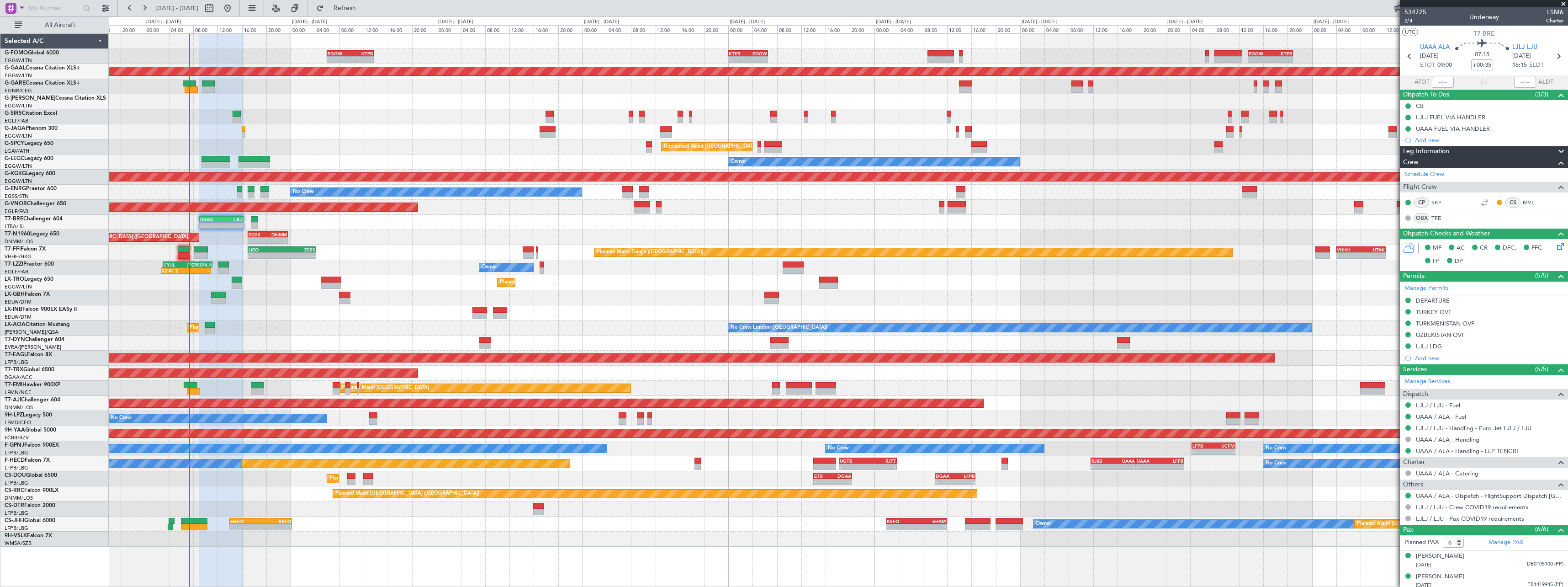
click at [239, 336] on div at bounding box center [838, 343] width 1459 height 15
drag, startPoint x: 364, startPoint y: 3, endPoint x: 337, endPoint y: 8, distance: 27.5
click at [364, 3] on button "Refresh" at bounding box center [340, 9] width 55 height 15
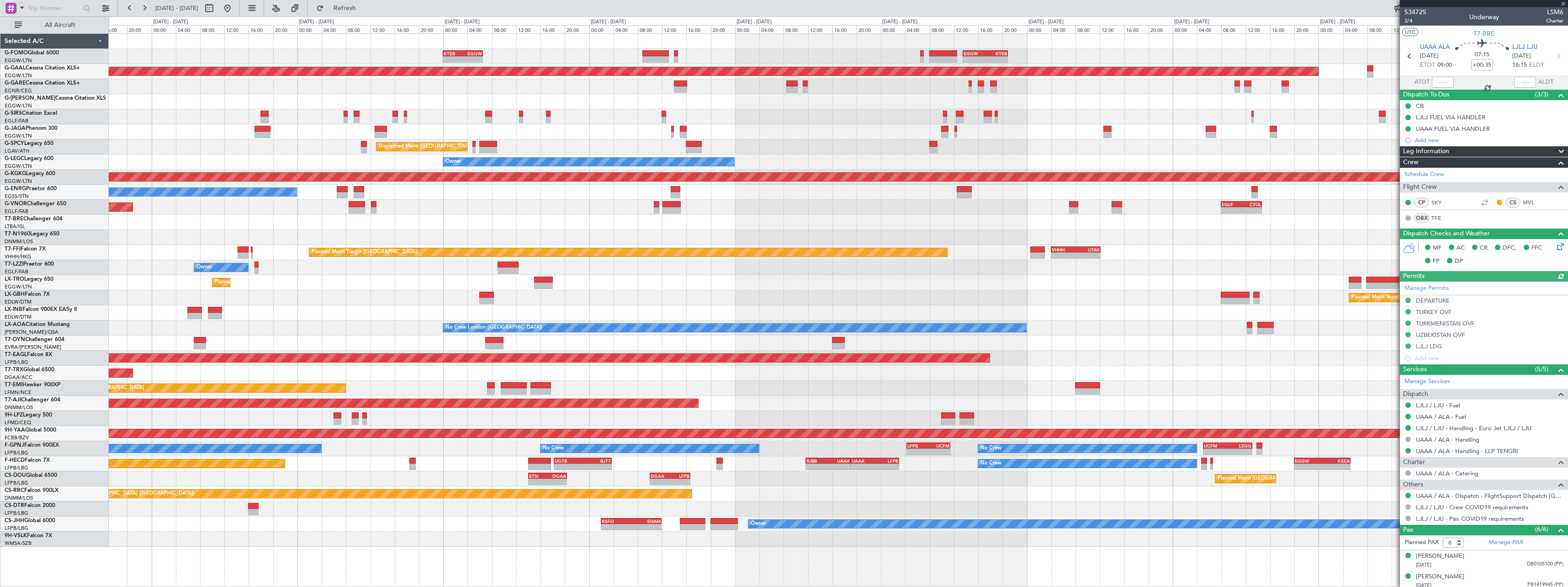
click at [774, 372] on div "- - KTEB 00:00 Z EGGW 06:35 Z - - EGGW 13:30 Z KTEB 20:55 Z EGGW 06:00 Z KTEB 1…" at bounding box center [838, 290] width 1459 height 513
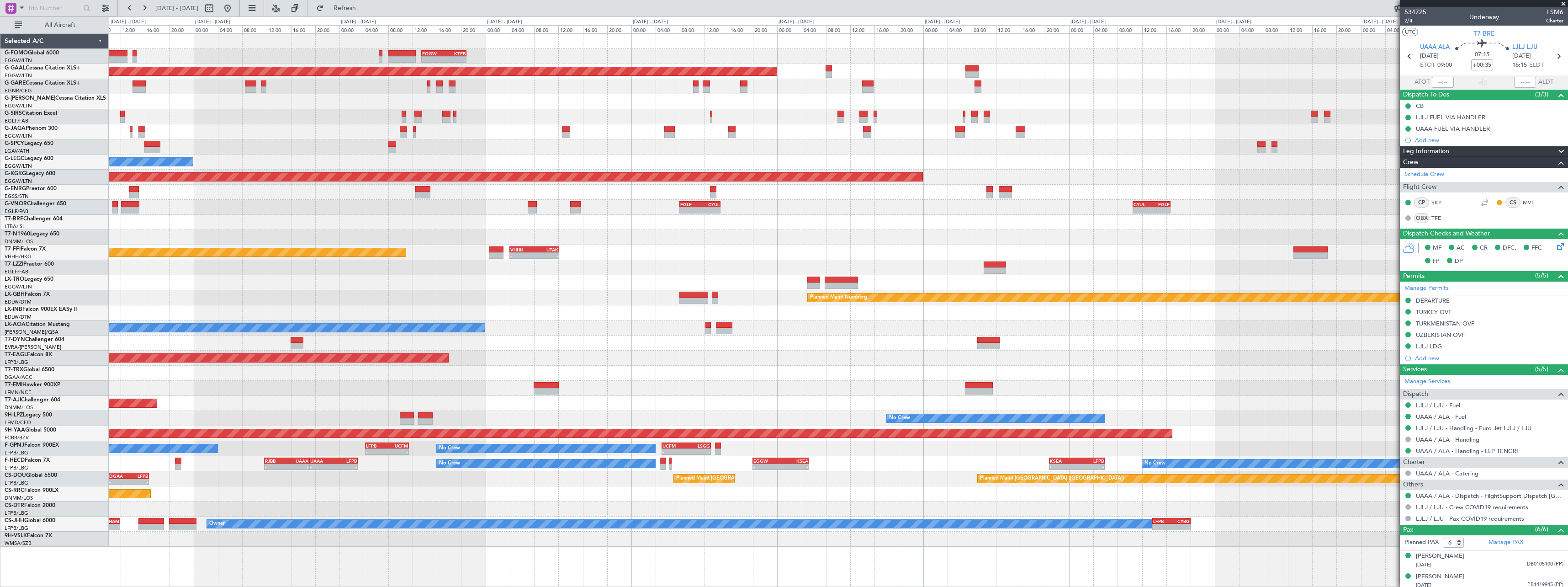
click at [547, 366] on div "- - EGGW 13:30 Z KTEB 20:55 Z KTEB 00:00 Z EGGW 06:35 Z - - Planned [GEOGRAPHIC…" at bounding box center [838, 290] width 1459 height 513
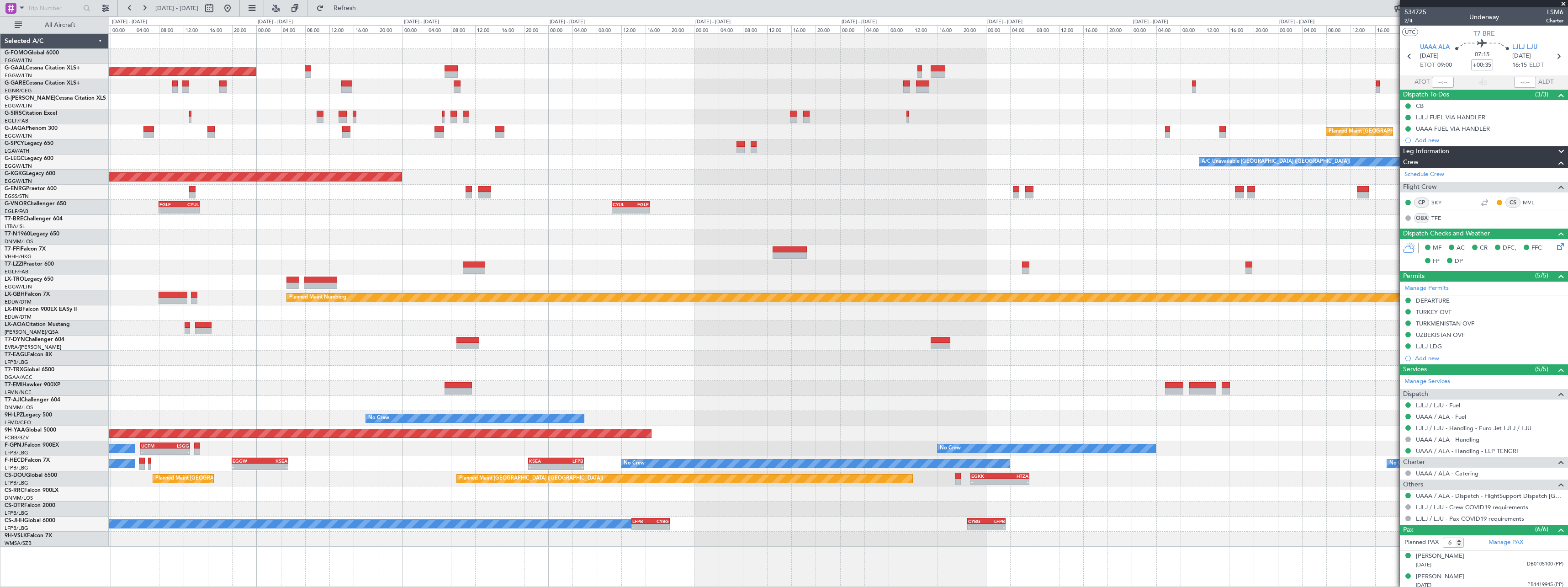
click at [472, 356] on div "- - EGGW 13:30 Z KTEB 20:55 Z Planned [GEOGRAPHIC_DATA] Planned Maint [GEOGRAPH…" at bounding box center [838, 290] width 1459 height 513
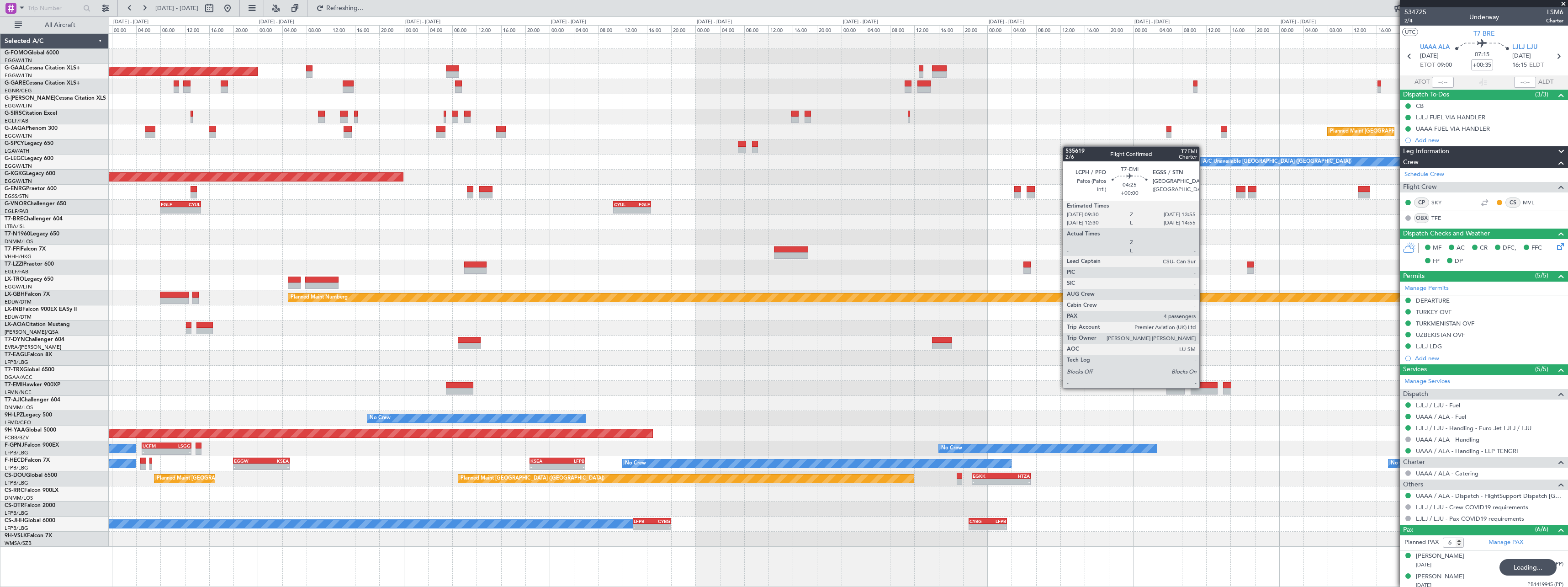
click at [1202, 386] on div at bounding box center [1204, 385] width 27 height 7
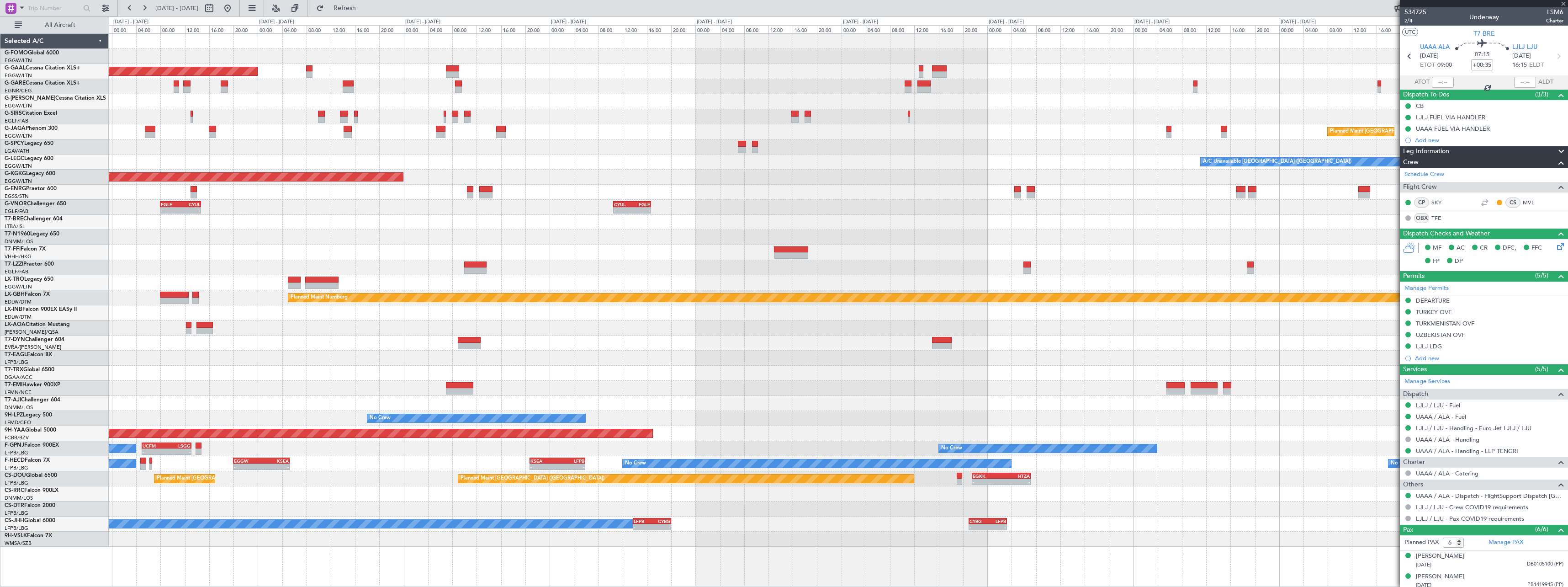
type input "4"
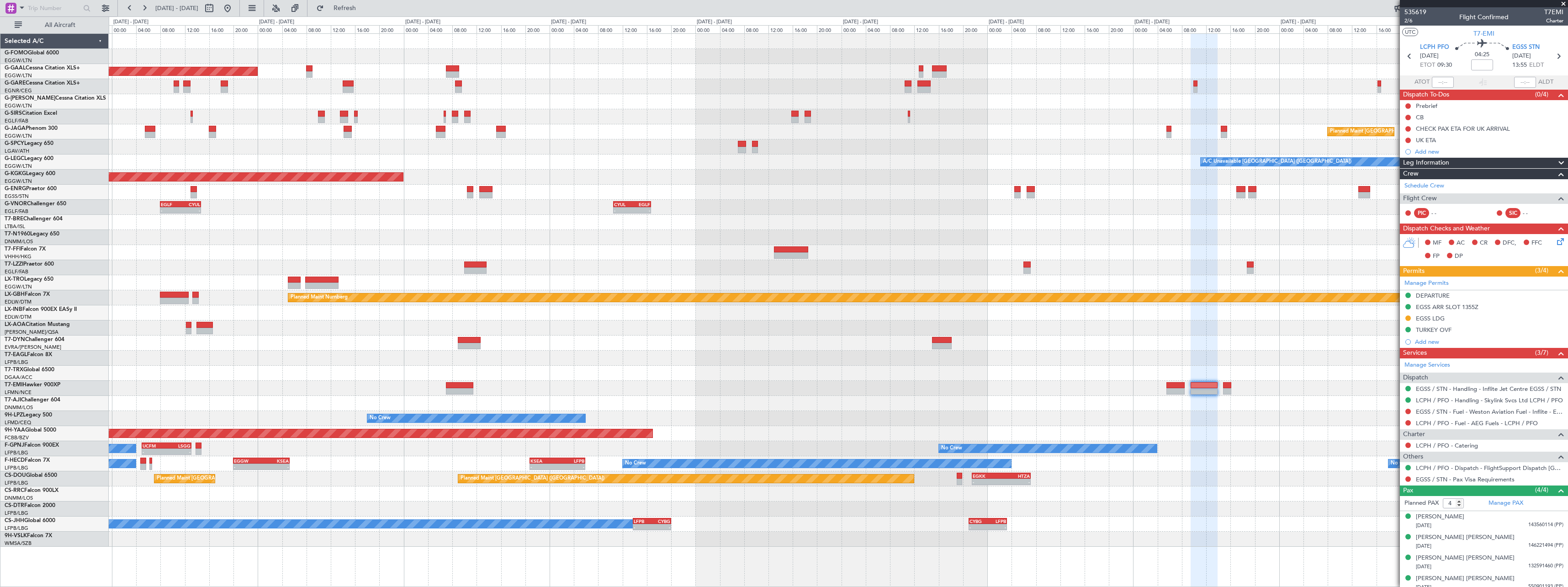
click at [1556, 161] on span at bounding box center [1561, 163] width 11 height 11
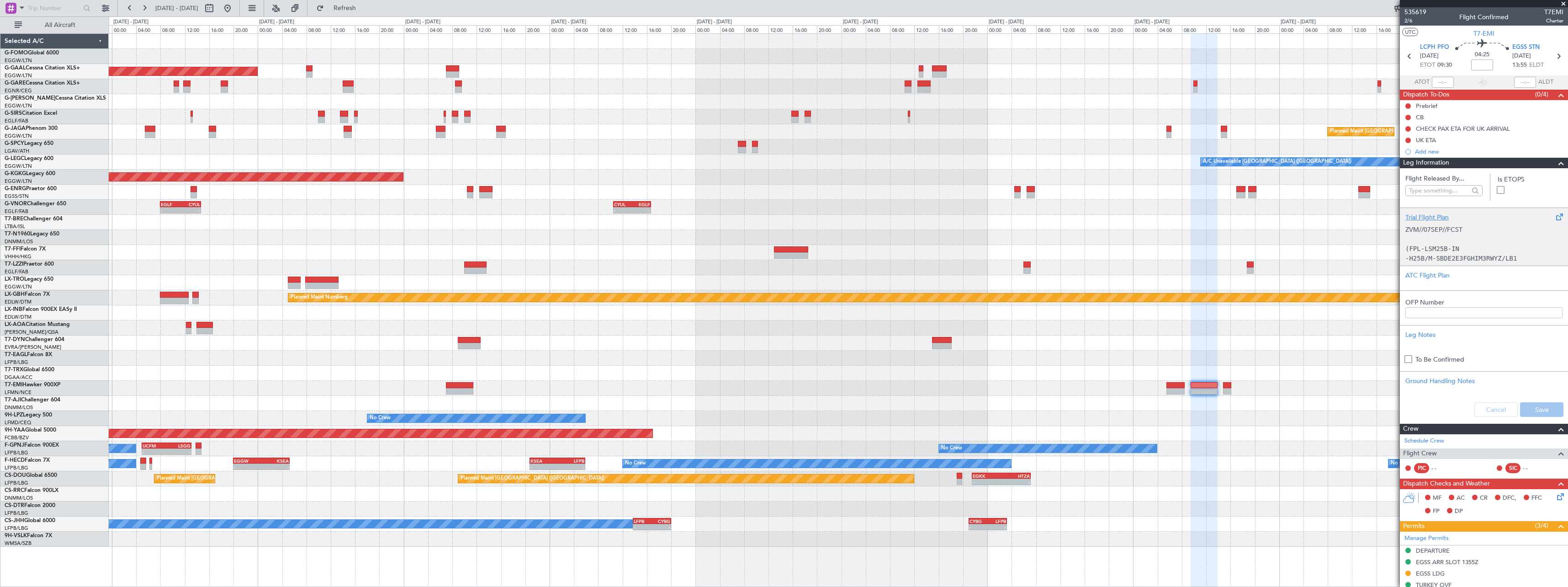
click at [1426, 210] on div "Trial Flight Plan ZVM//07SEP//FCST (FPL-LSM25B-IN -H25B/M-SBDE2E3FGHIM3RWYZ/LB1…" at bounding box center [1484, 236] width 168 height 58
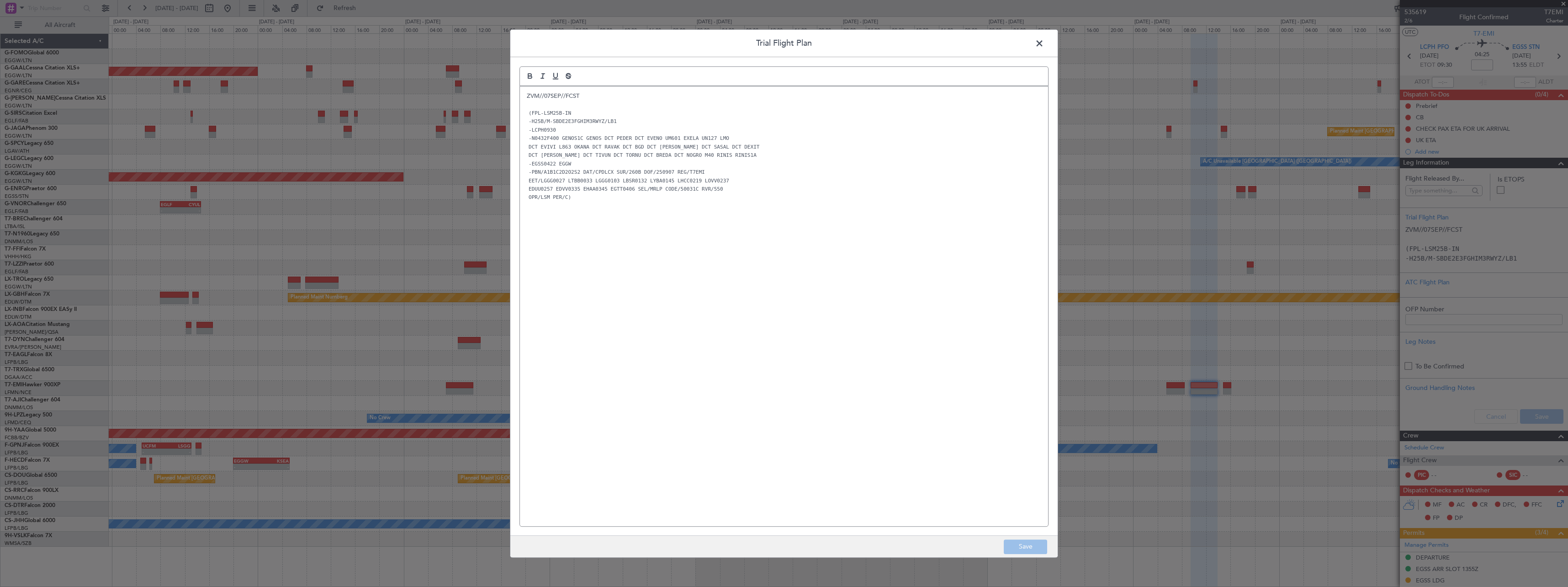
drag, startPoint x: 1040, startPoint y: 43, endPoint x: 1049, endPoint y: 52, distance: 12.7
click at [1044, 44] on span at bounding box center [1044, 46] width 0 height 18
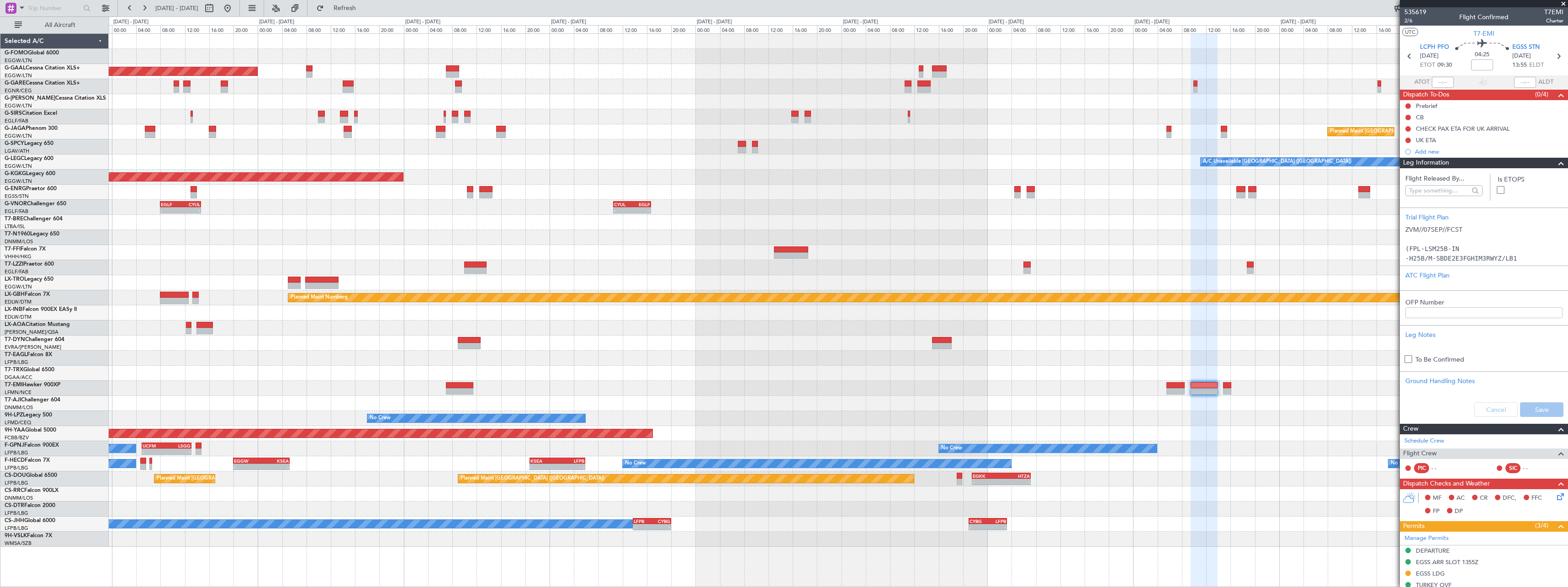
drag, startPoint x: 1554, startPoint y: 160, endPoint x: 1414, endPoint y: 250, distance: 166.4
click at [1556, 160] on span at bounding box center [1561, 163] width 11 height 11
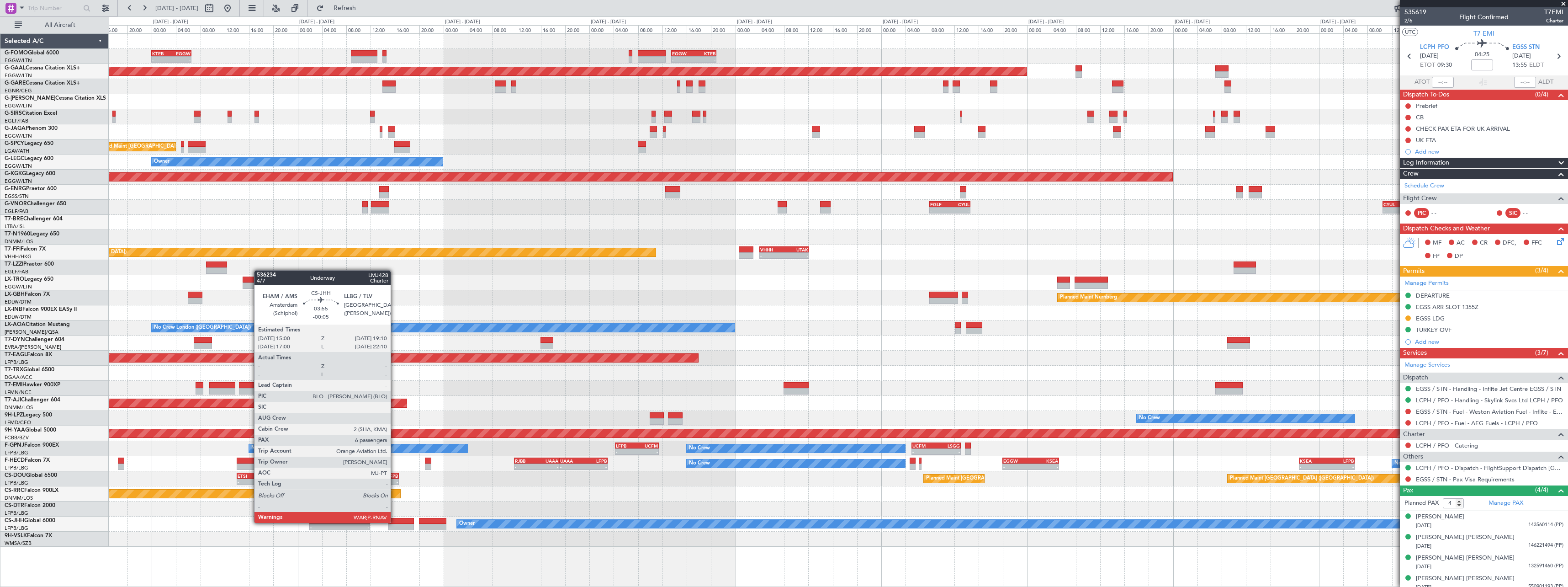
click at [395, 522] on div at bounding box center [401, 521] width 26 height 7
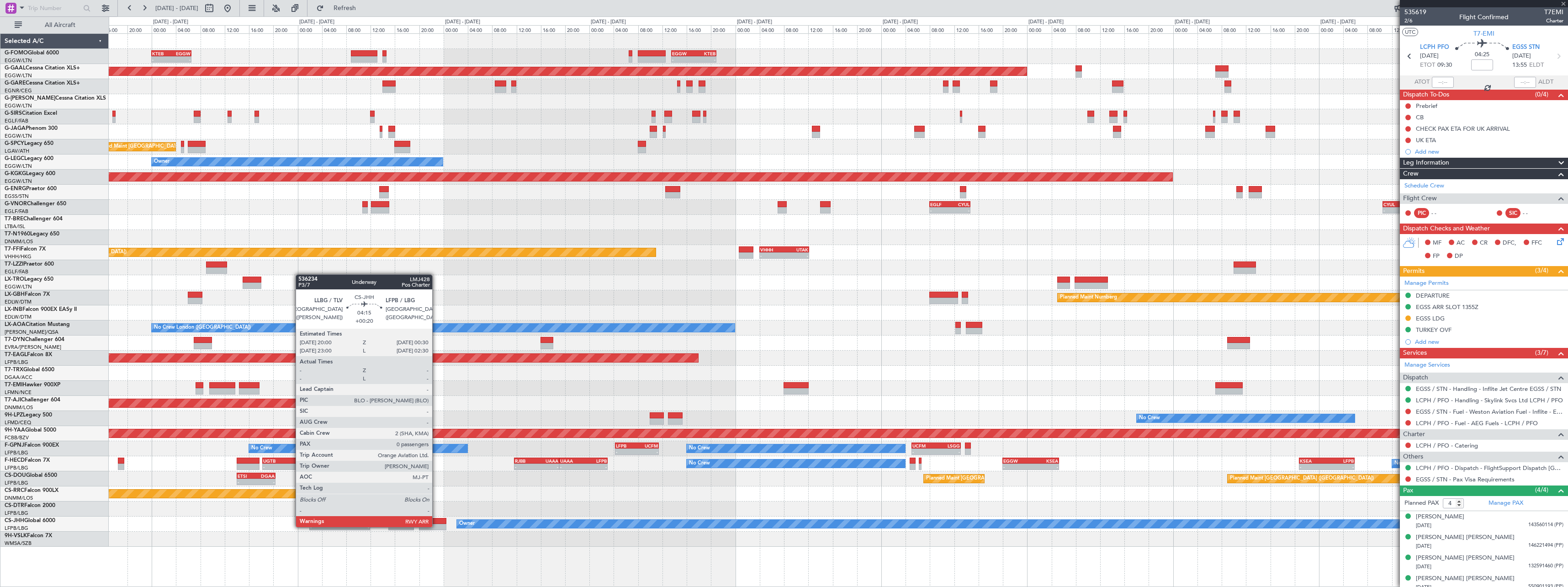
type input "-00:05"
type input "6"
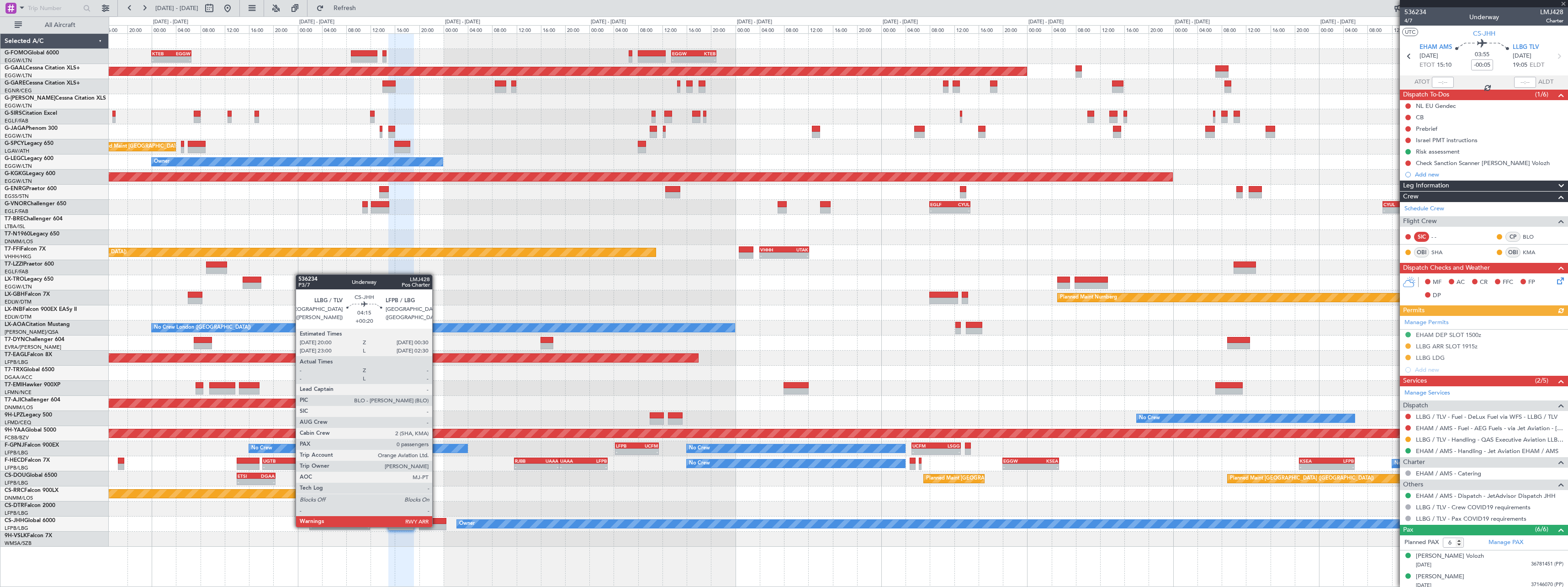
click at [436, 526] on div at bounding box center [432, 527] width 27 height 7
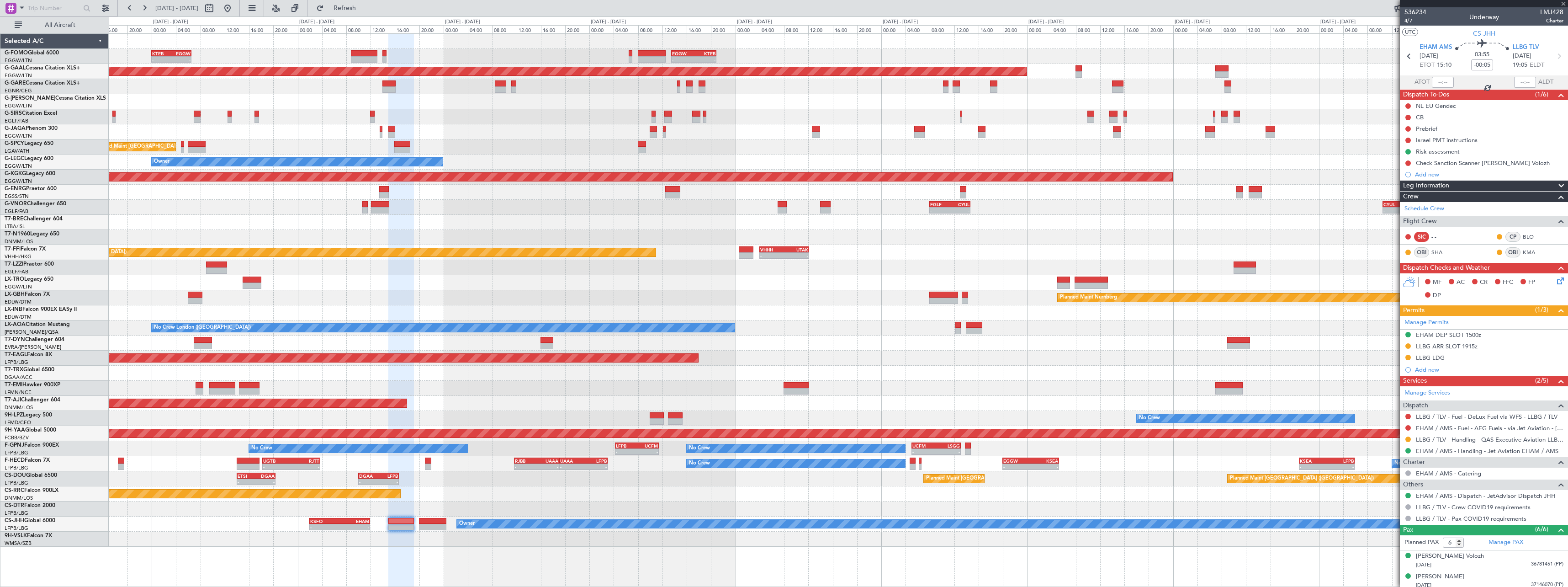
type input "+00:20"
type input "0"
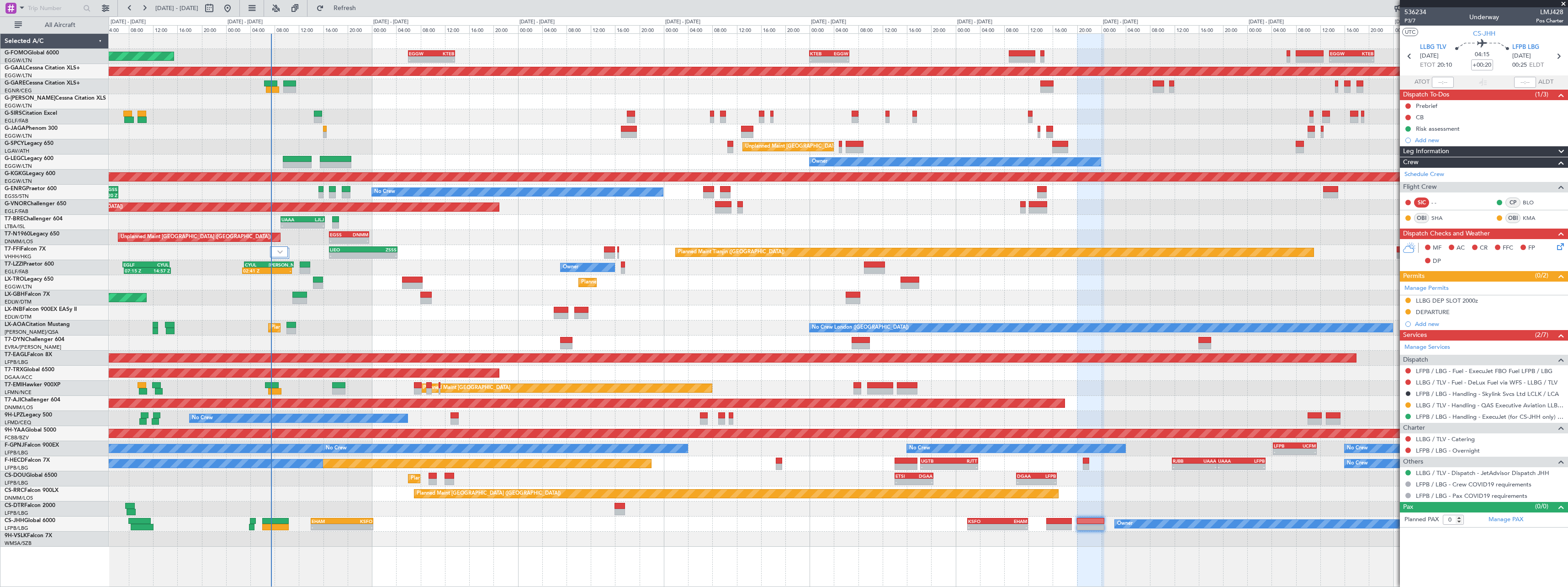
click at [1261, 308] on div "- - KTEB 00:00 Z EGGW 06:35 Z - - EGGW 13:30 Z KTEB 20:55 Z EGGW 06:00 Z KTEB 1…" at bounding box center [838, 290] width 1459 height 513
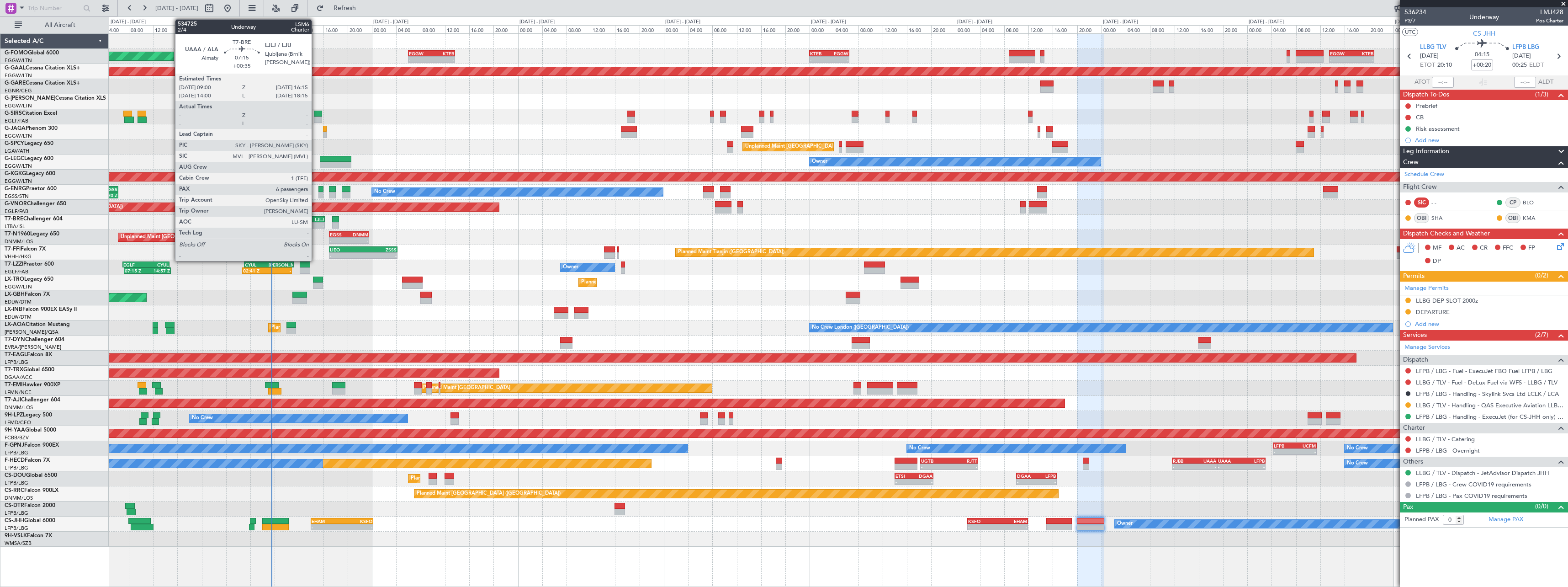
click at [316, 218] on div "LJLJ" at bounding box center [313, 219] width 21 height 5
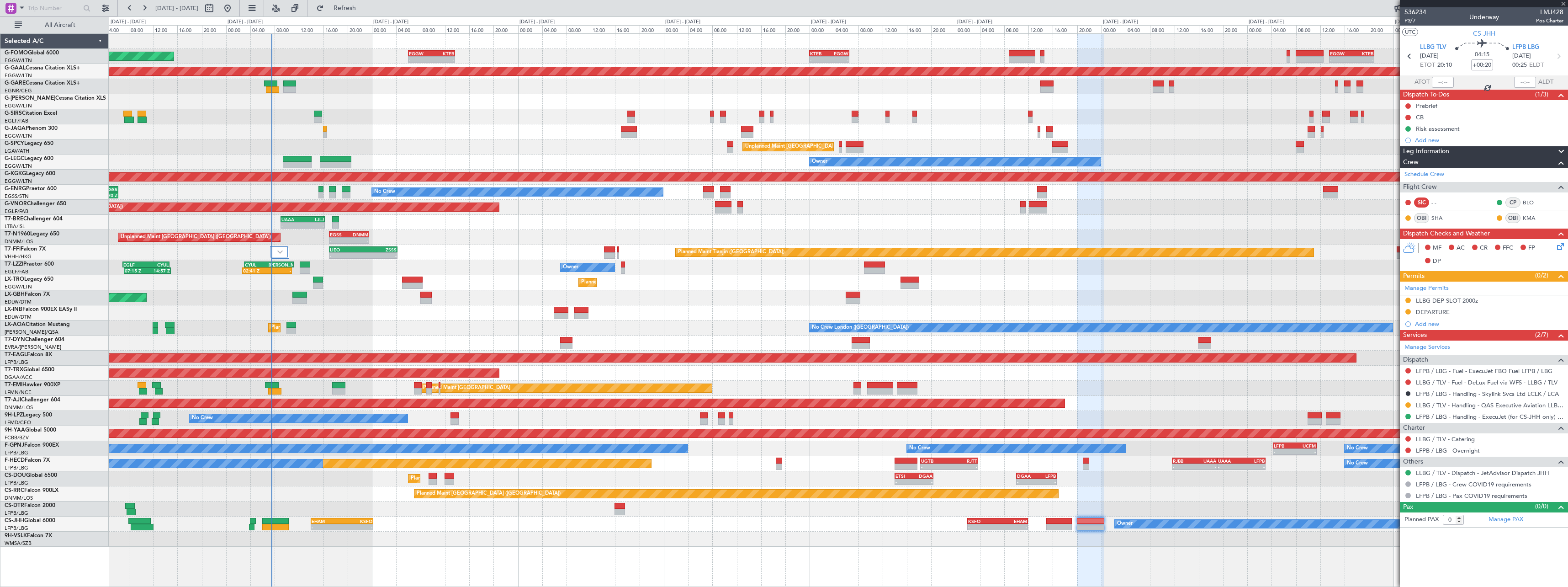
type input "+00:35"
type input "6"
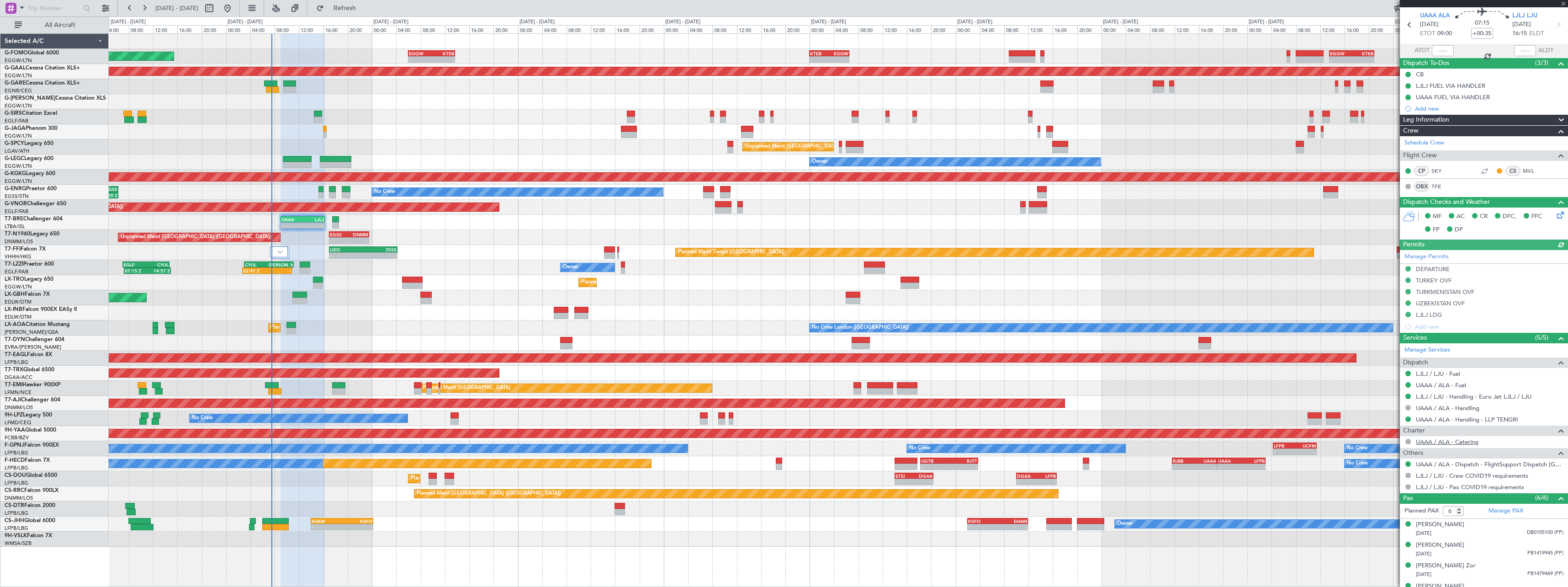
scroll to position [86, 0]
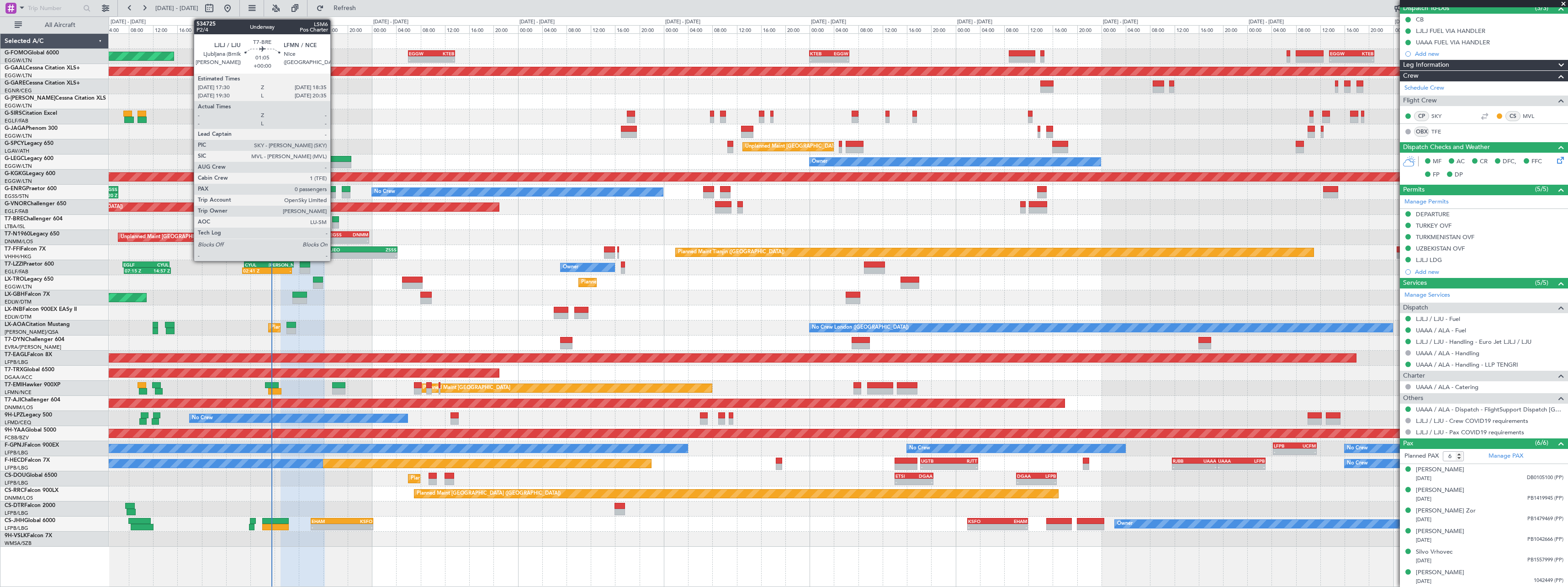
click at [334, 219] on div at bounding box center [335, 219] width 7 height 7
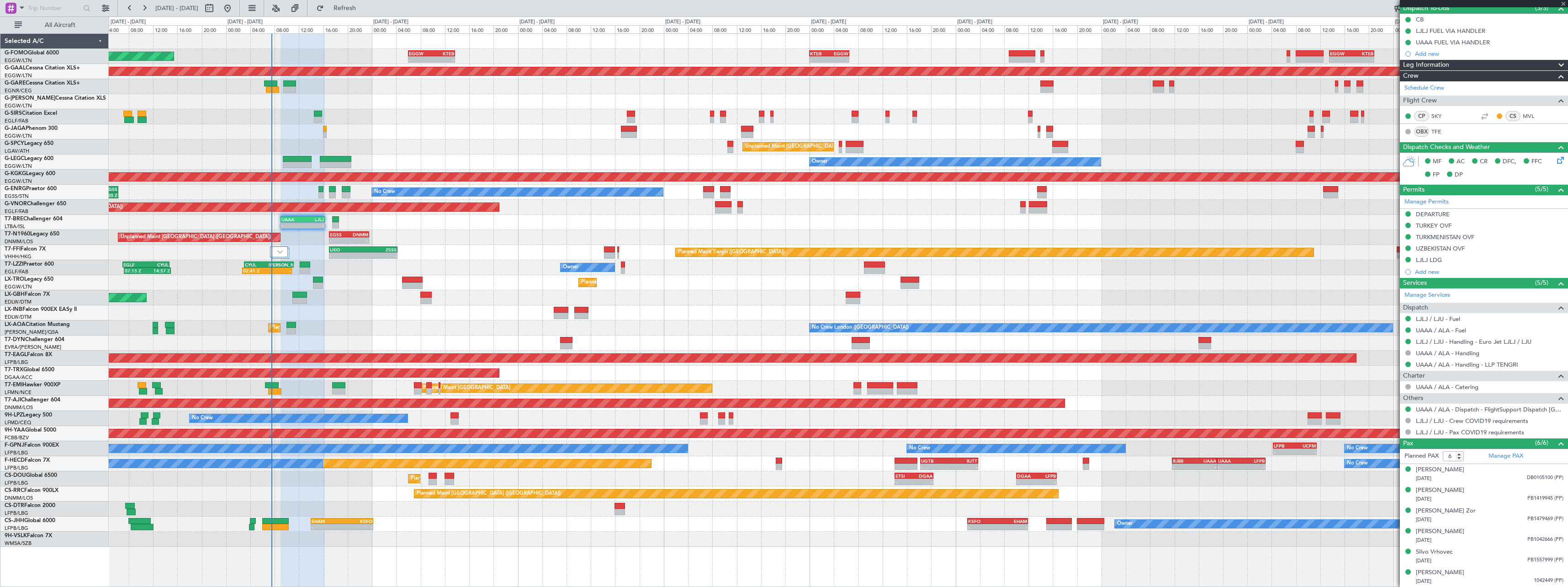
type input "0"
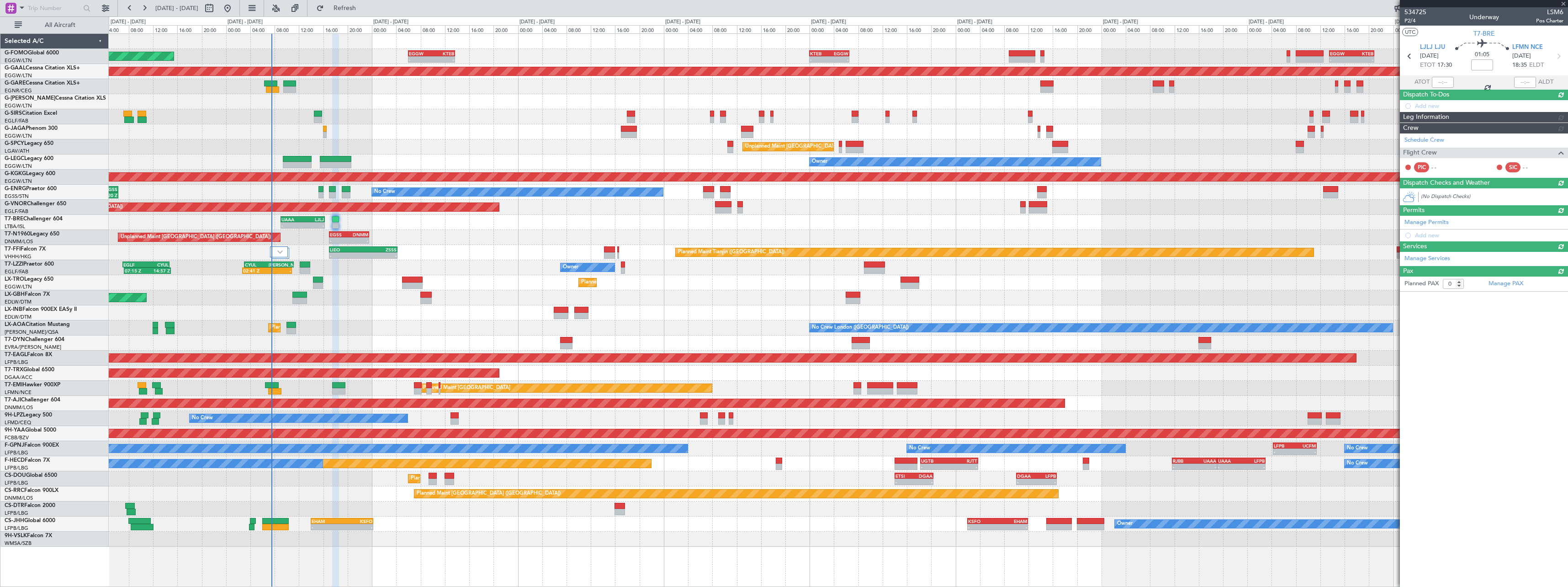
scroll to position [0, 0]
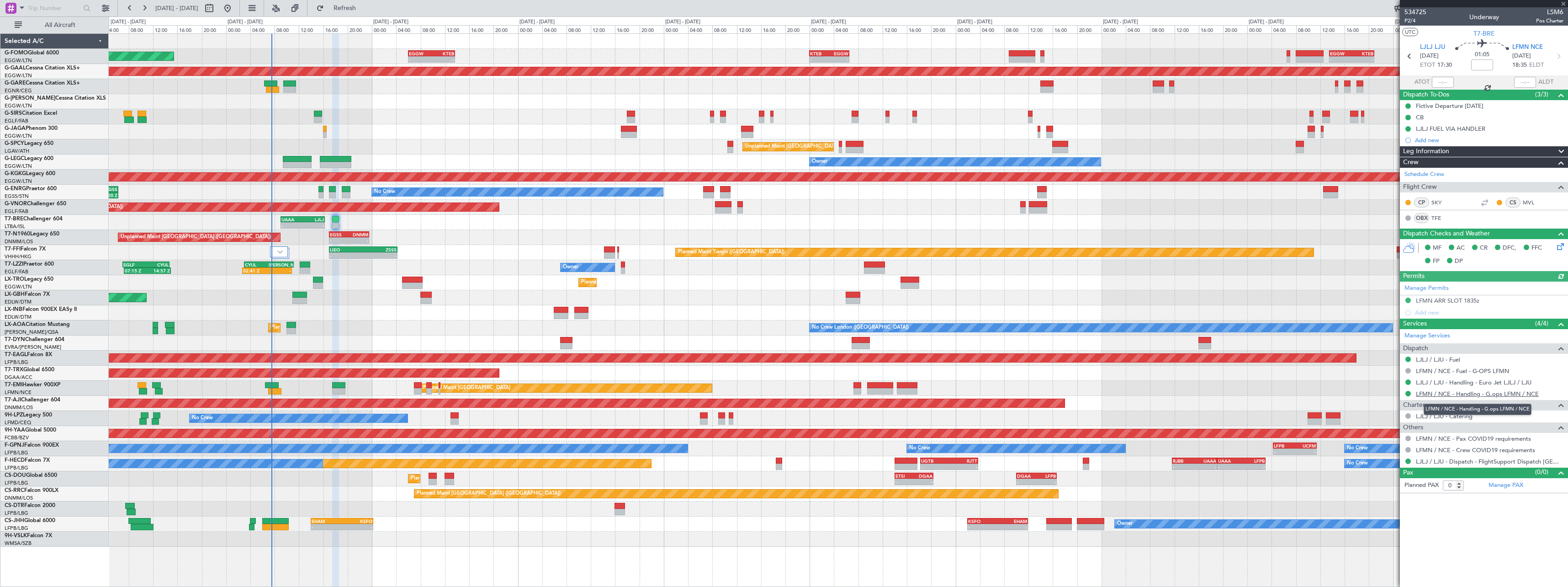
click at [1492, 393] on link "LFMN / NCE - Handling - G.ops LFMN / NCE" at bounding box center [1477, 393] width 123 height 8
click at [364, 11] on span "Refresh" at bounding box center [345, 8] width 38 height 7
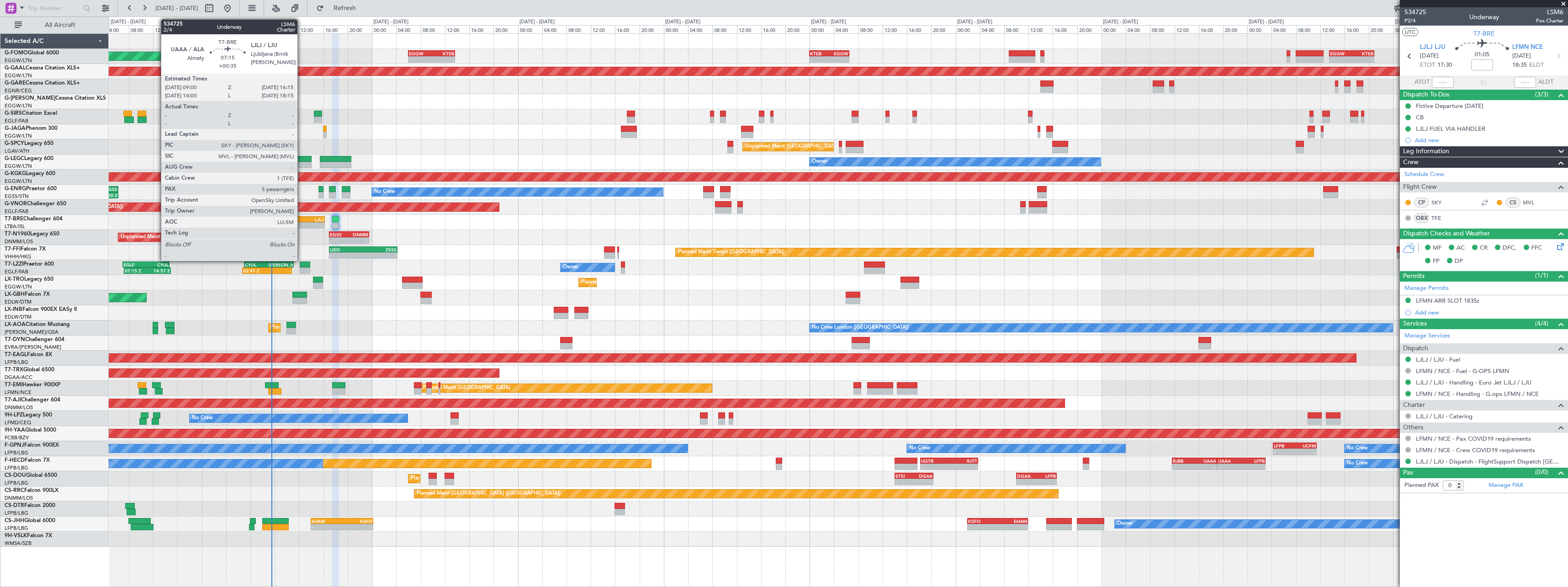
click at [301, 223] on div "-" at bounding box center [292, 225] width 21 height 5
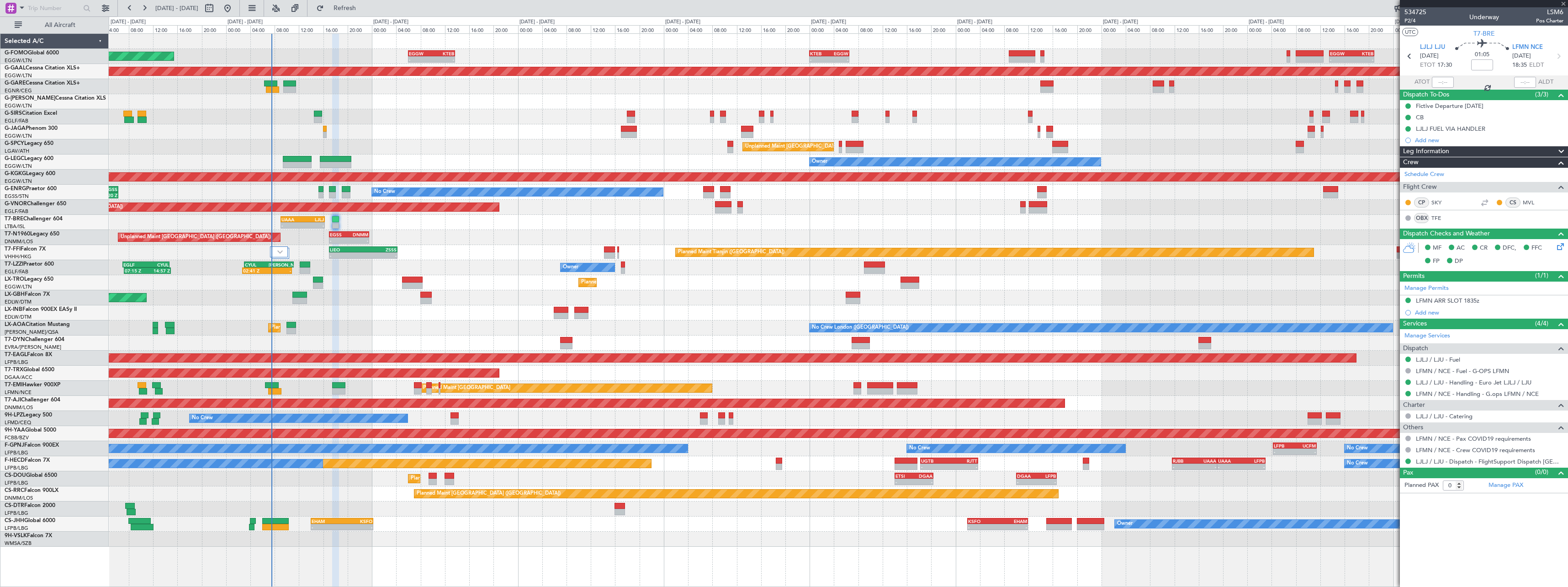
type input "+00:35"
type input "5"
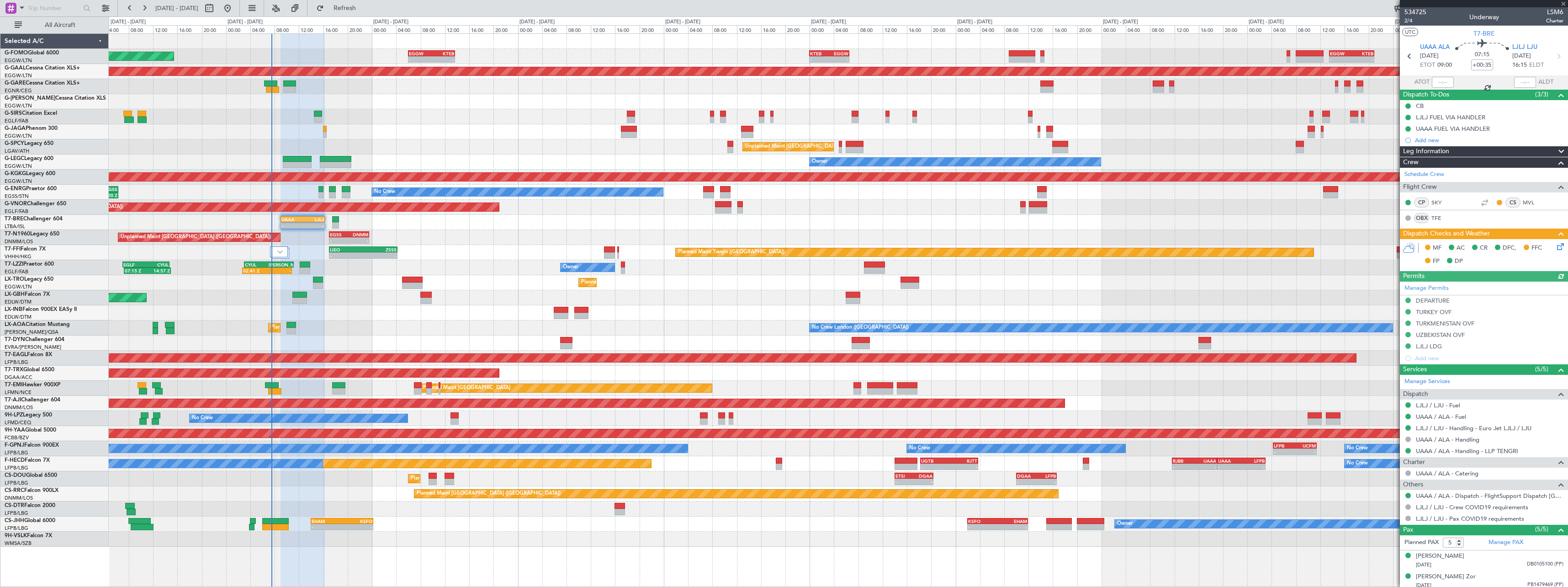
scroll to position [66, 0]
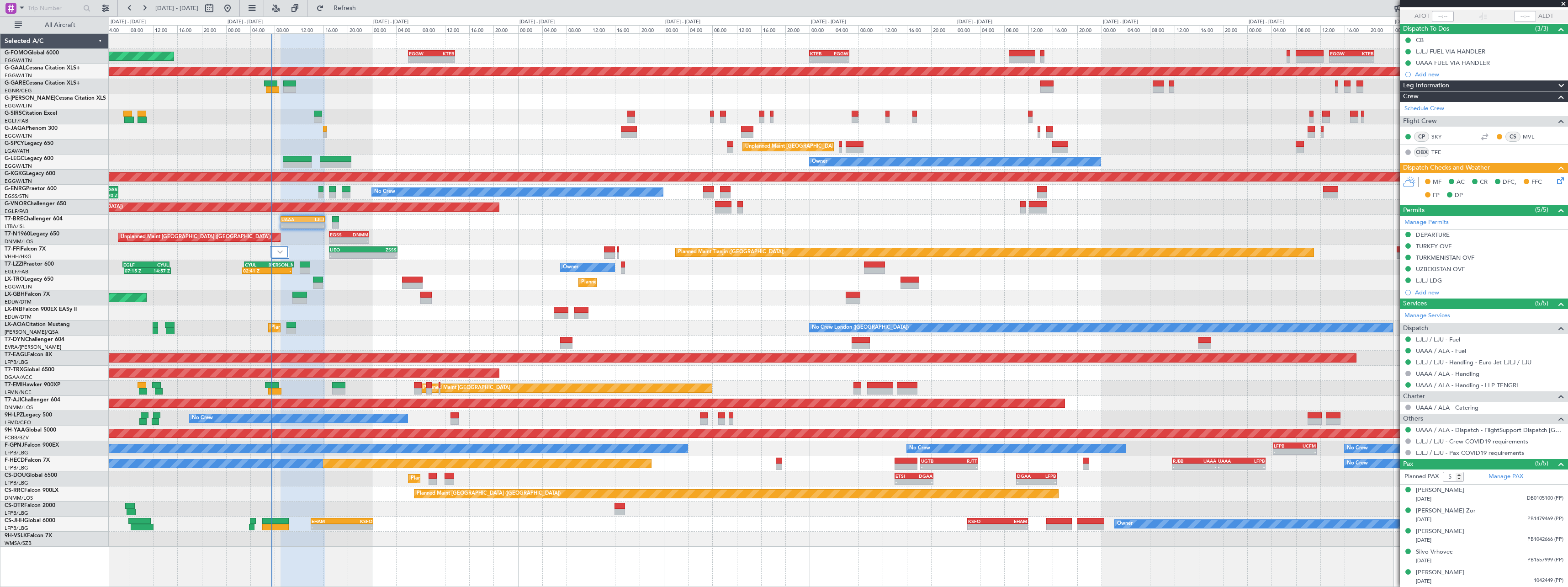
click at [1555, 178] on icon at bounding box center [1559, 179] width 7 height 7
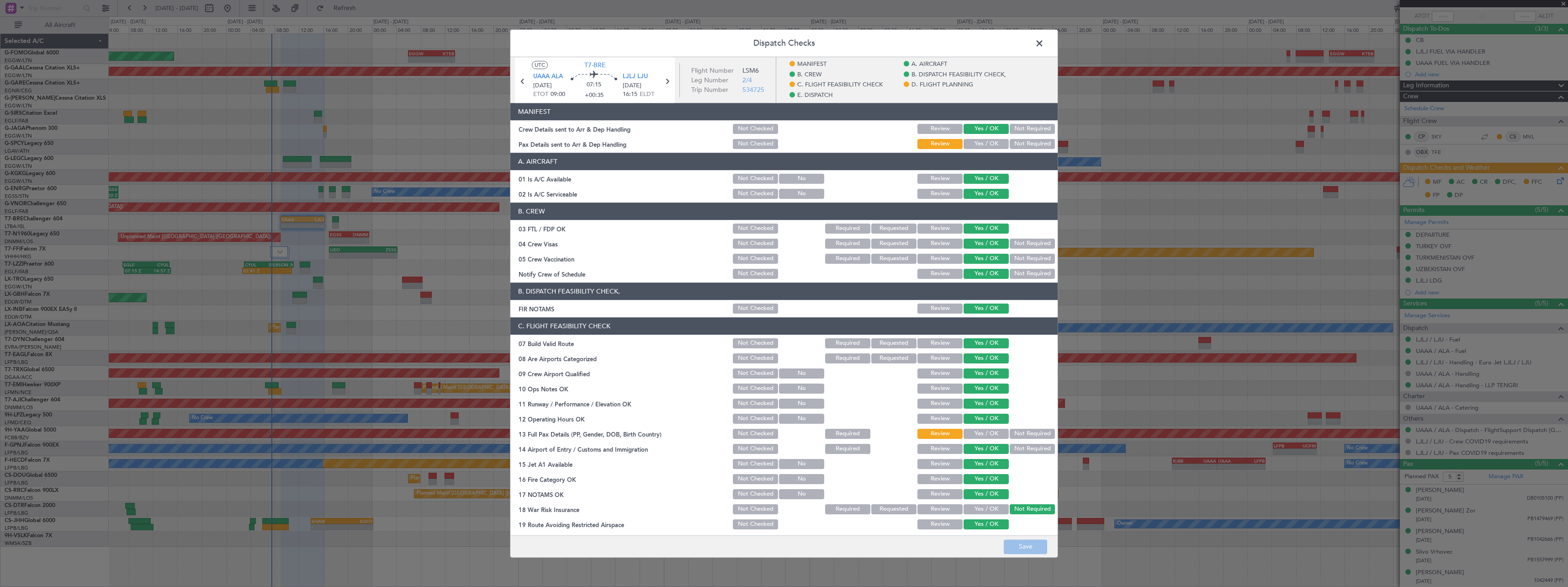
click at [990, 432] on button "Yes / OK" at bounding box center [986, 434] width 45 height 10
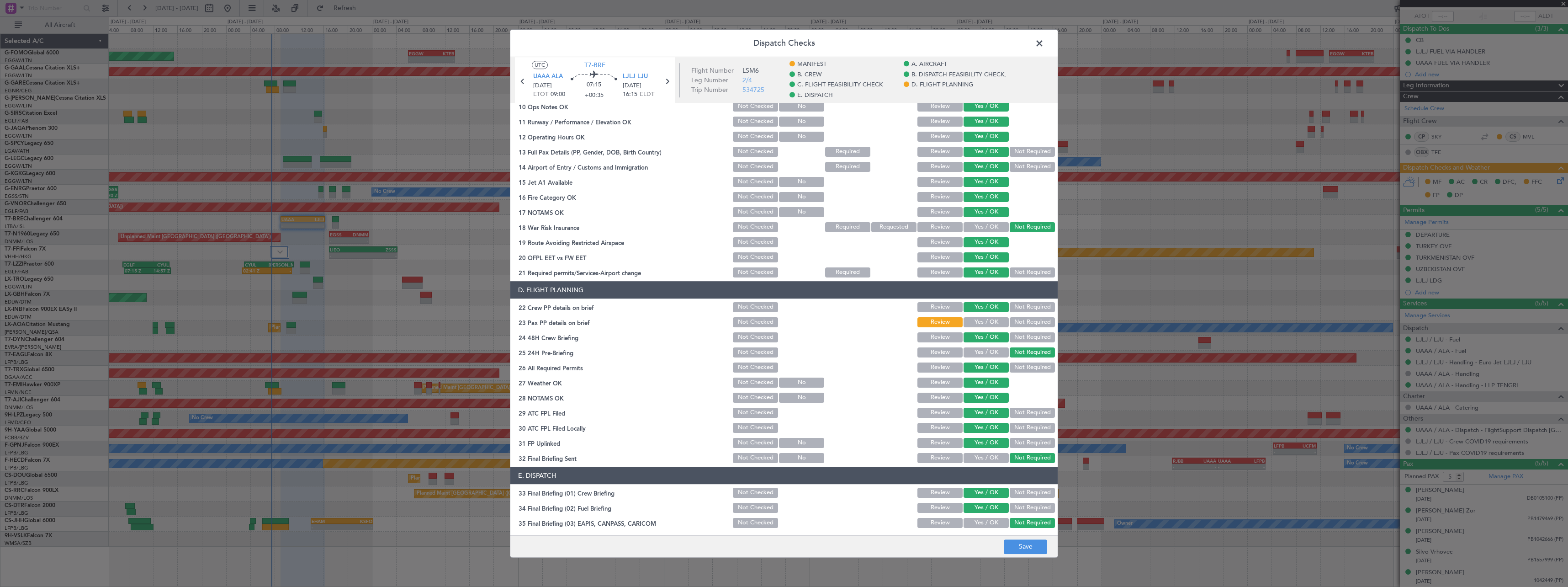
scroll to position [365, 0]
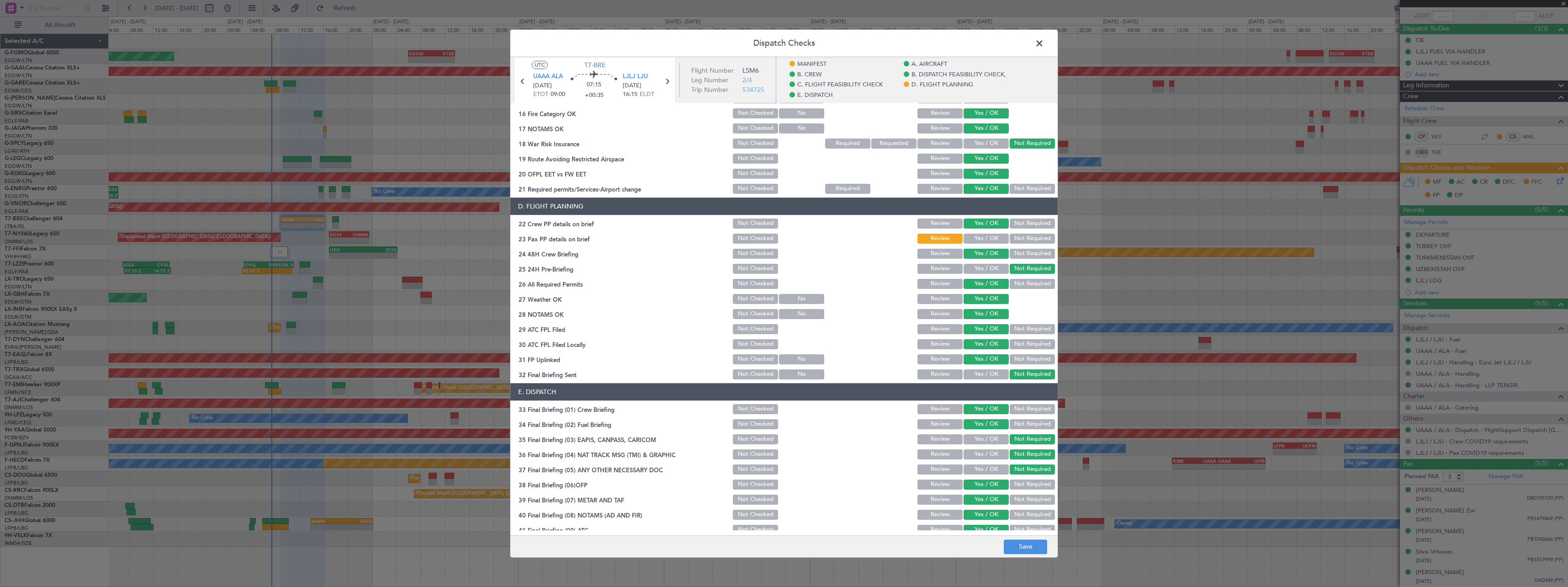
click at [985, 240] on button "Yes / OK" at bounding box center [986, 239] width 45 height 10
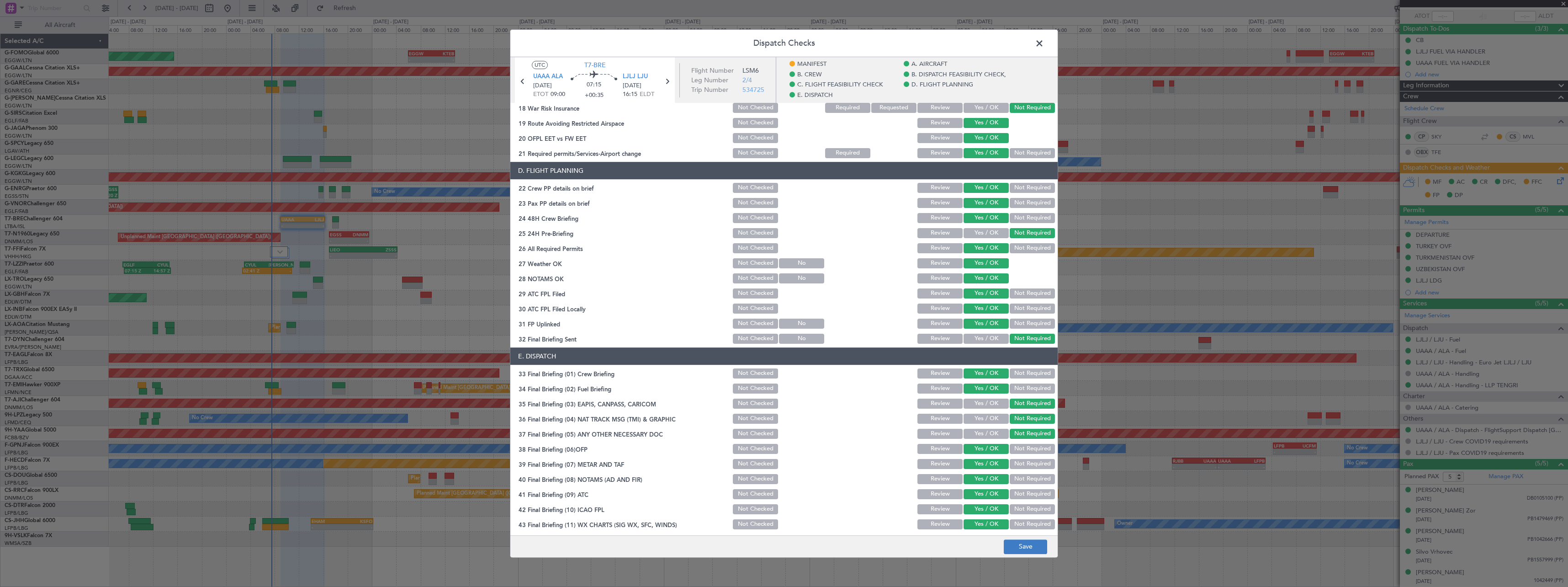
scroll to position [420, 0]
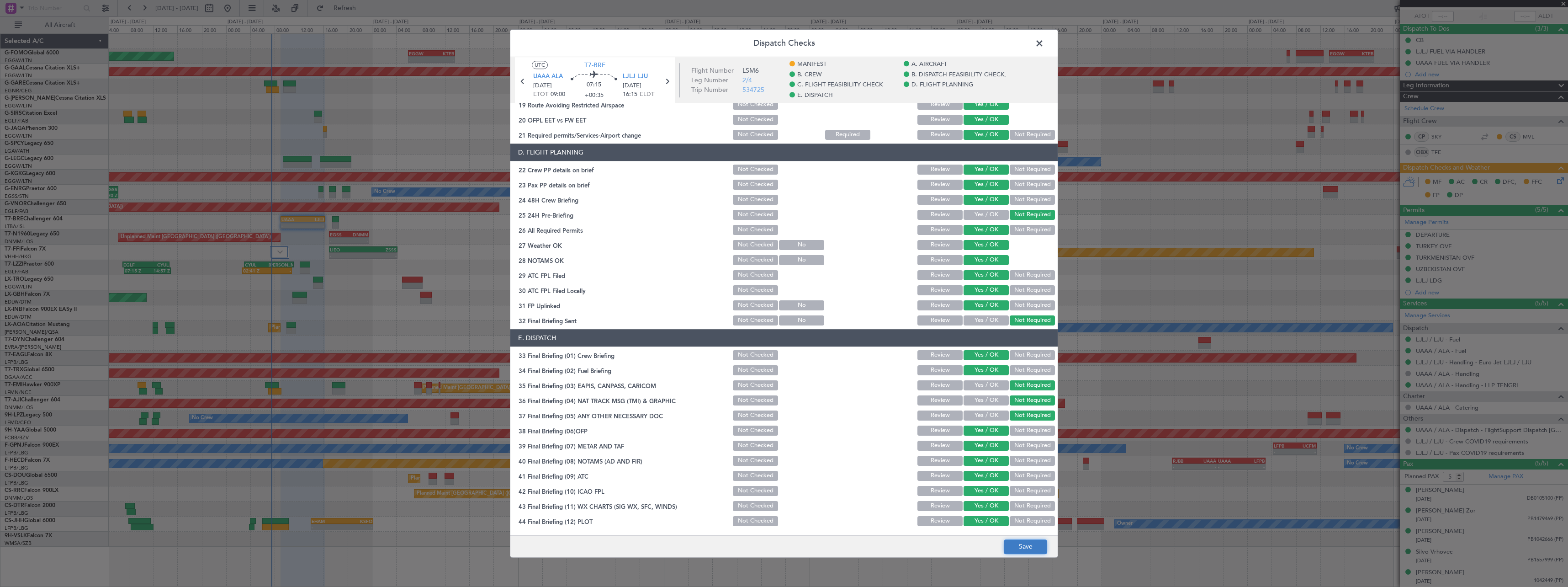
click at [1031, 541] on button "Save" at bounding box center [1025, 547] width 43 height 15
click at [1044, 45] on span at bounding box center [1044, 46] width 0 height 18
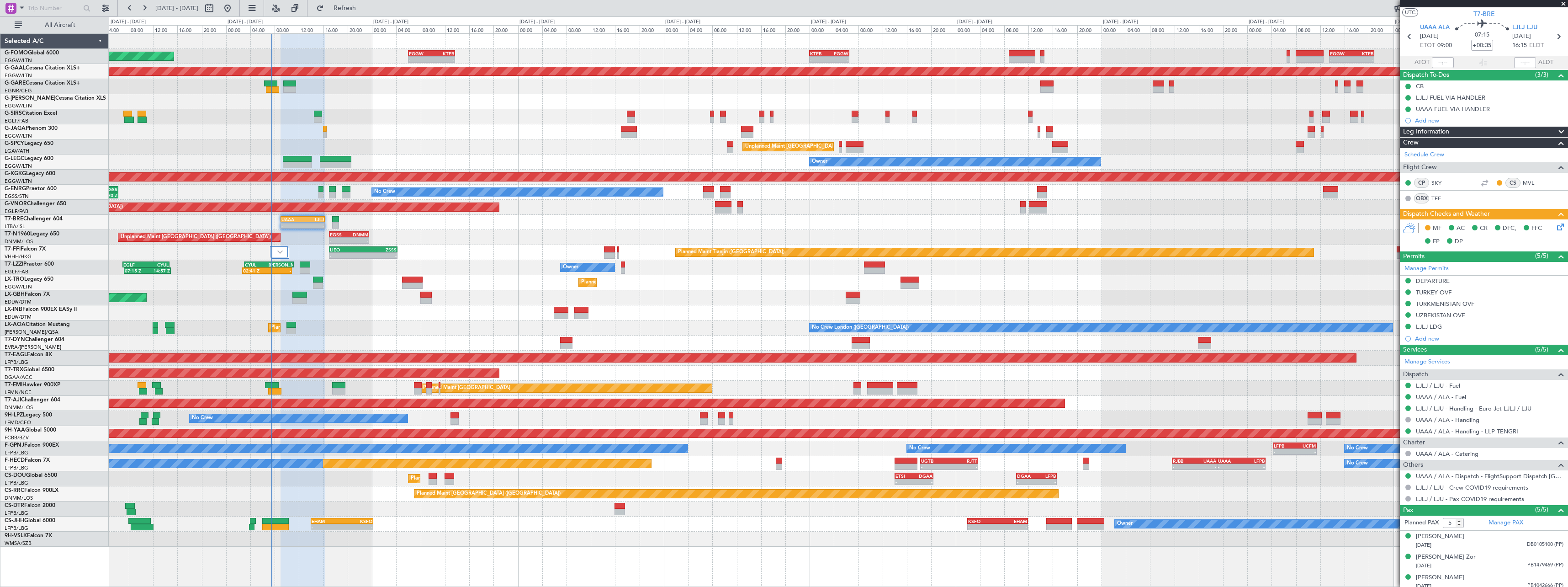
scroll to position [0, 0]
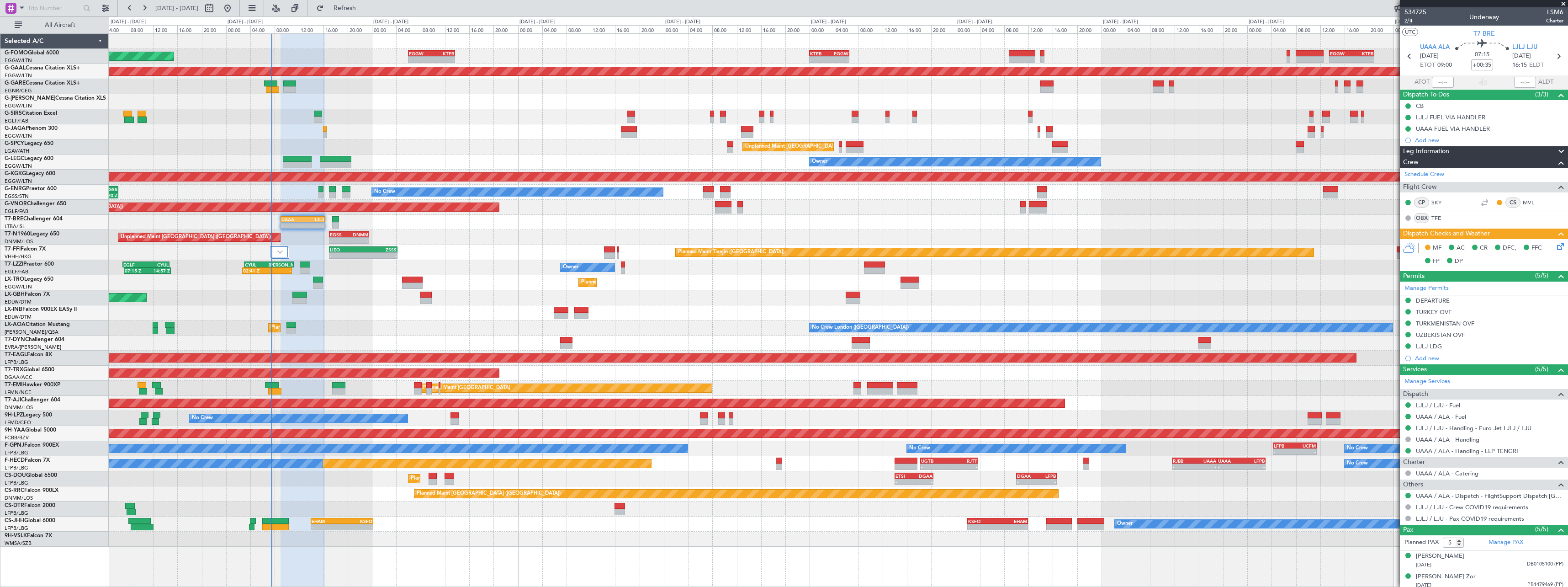
click at [1408, 21] on span "2/4" at bounding box center [1415, 21] width 22 height 8
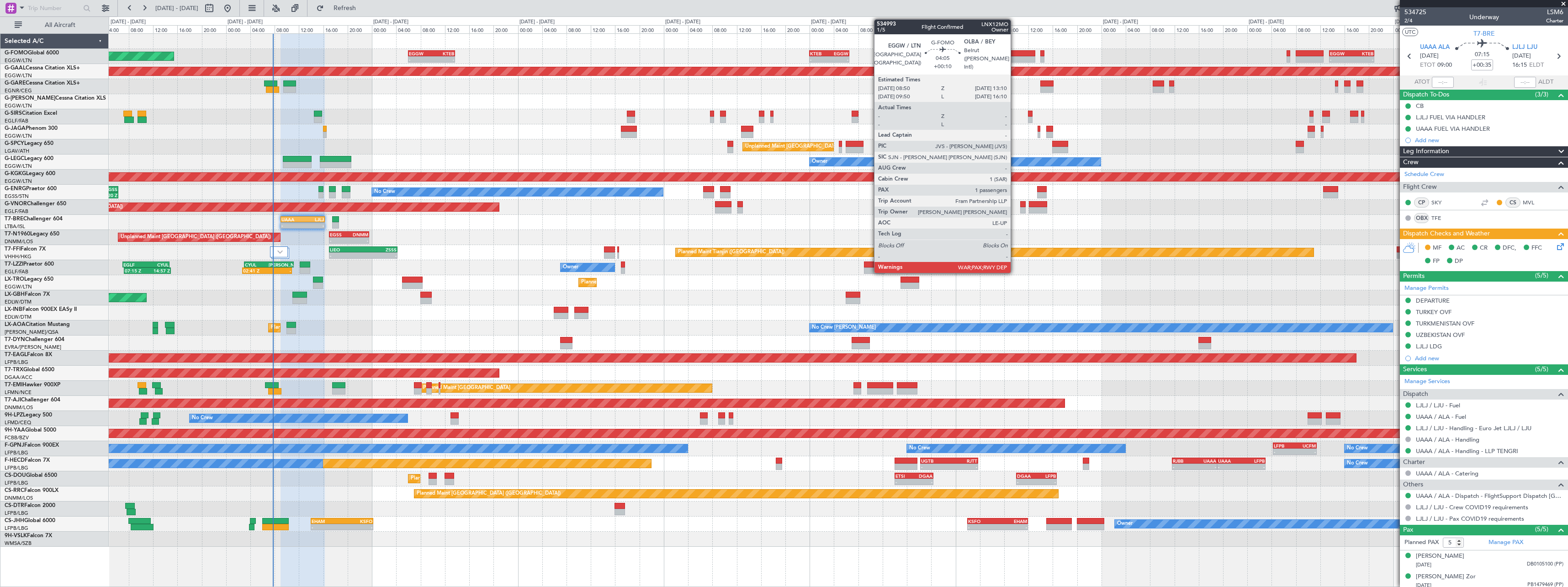
click at [1015, 58] on div at bounding box center [1022, 59] width 27 height 7
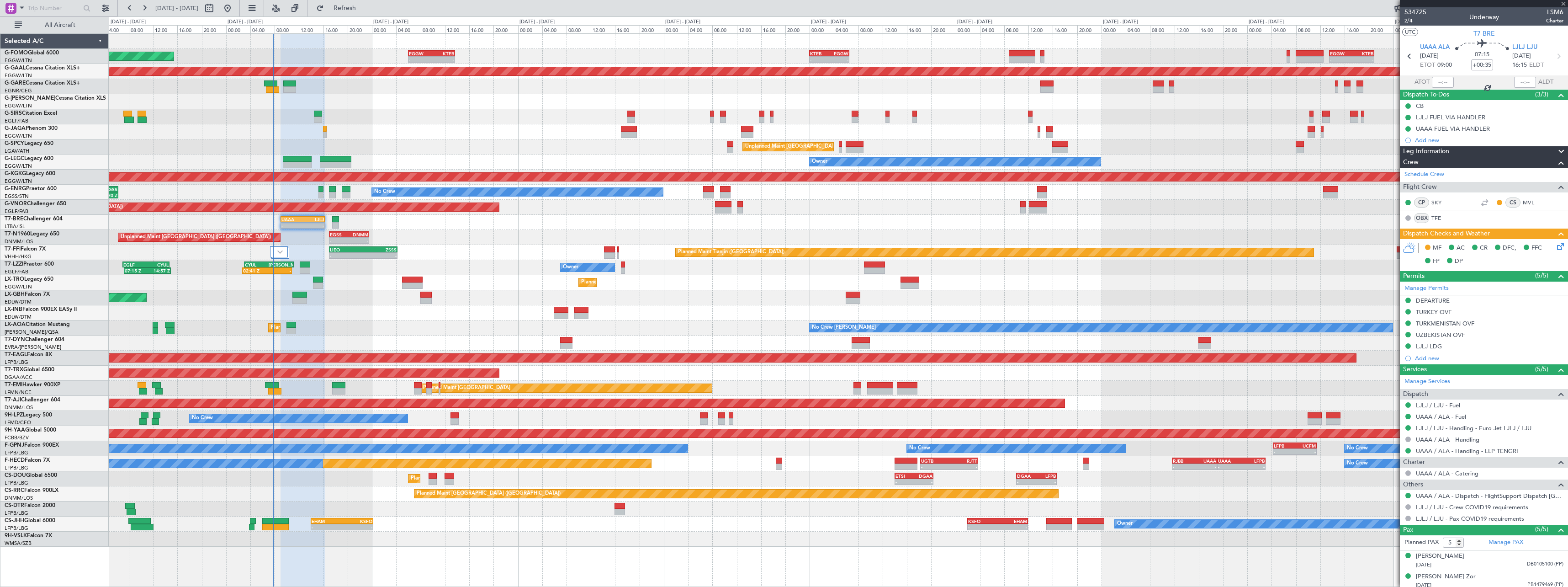
type input "+00:10"
type input "1"
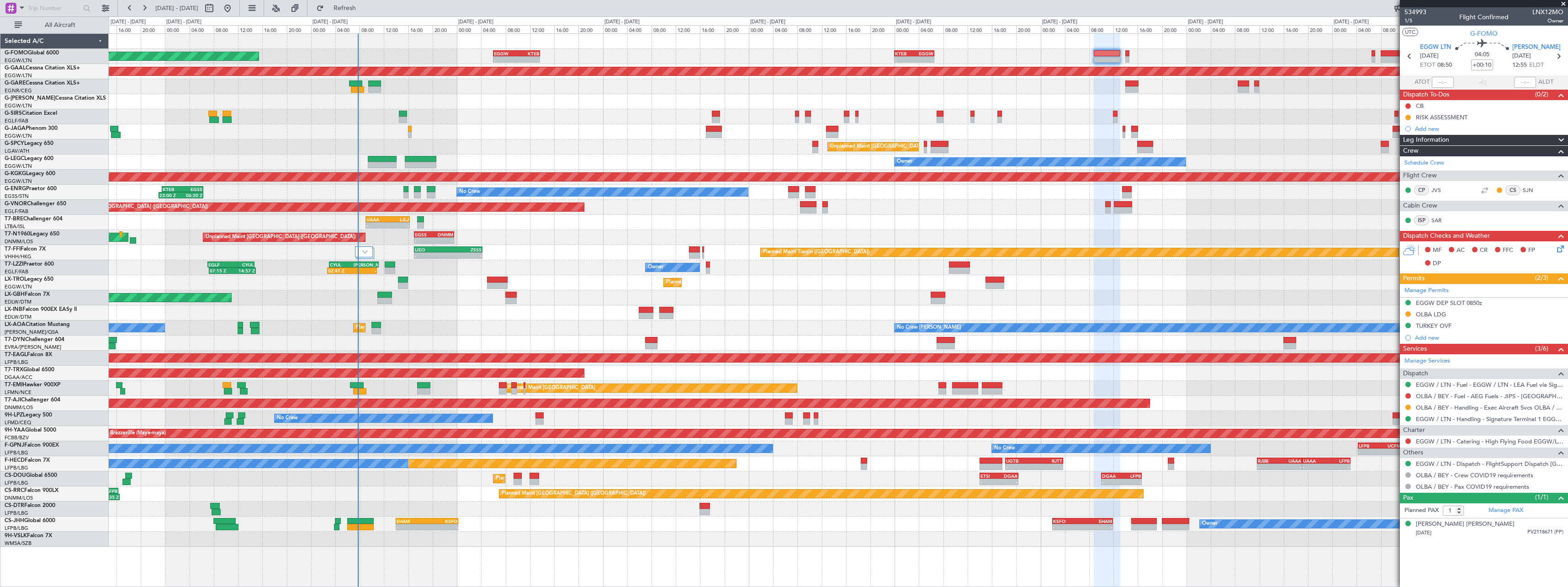
click at [712, 331] on div "Planned Maint [GEOGRAPHIC_DATA] ([GEOGRAPHIC_DATA]) - - EGGW 06:00 Z KTEB 13:40…" at bounding box center [838, 290] width 1459 height 513
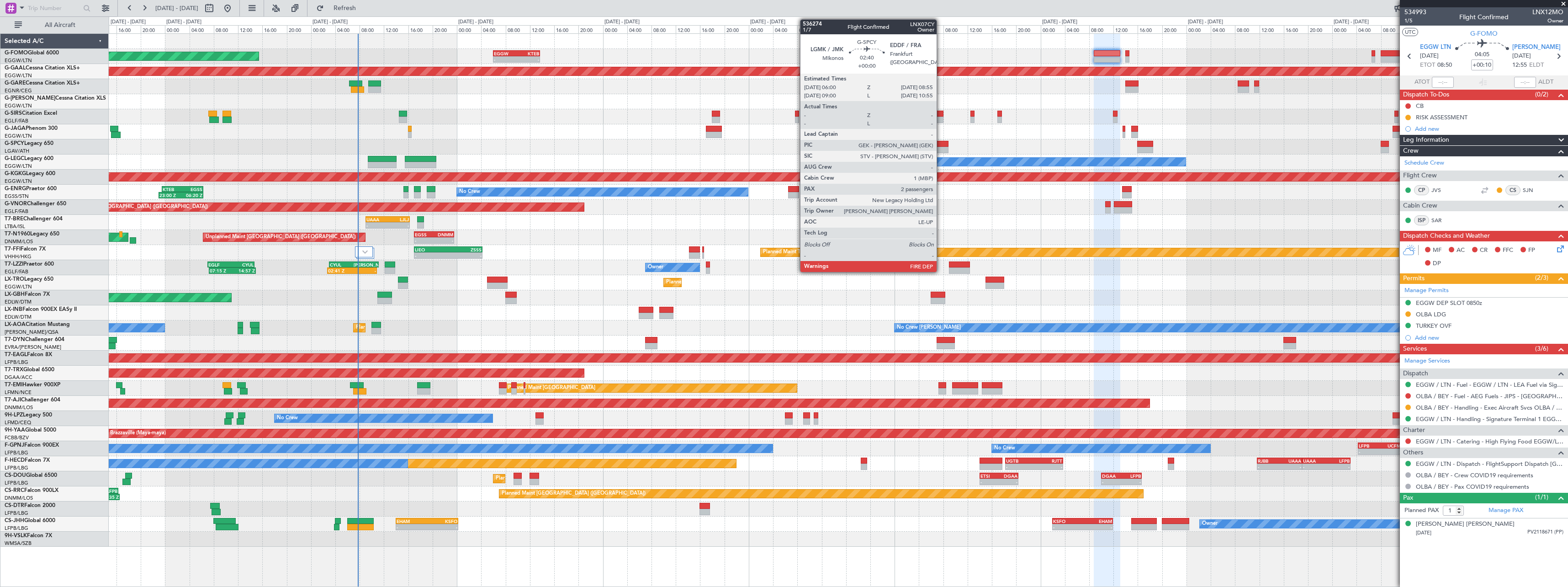
click at [940, 146] on div at bounding box center [939, 144] width 18 height 7
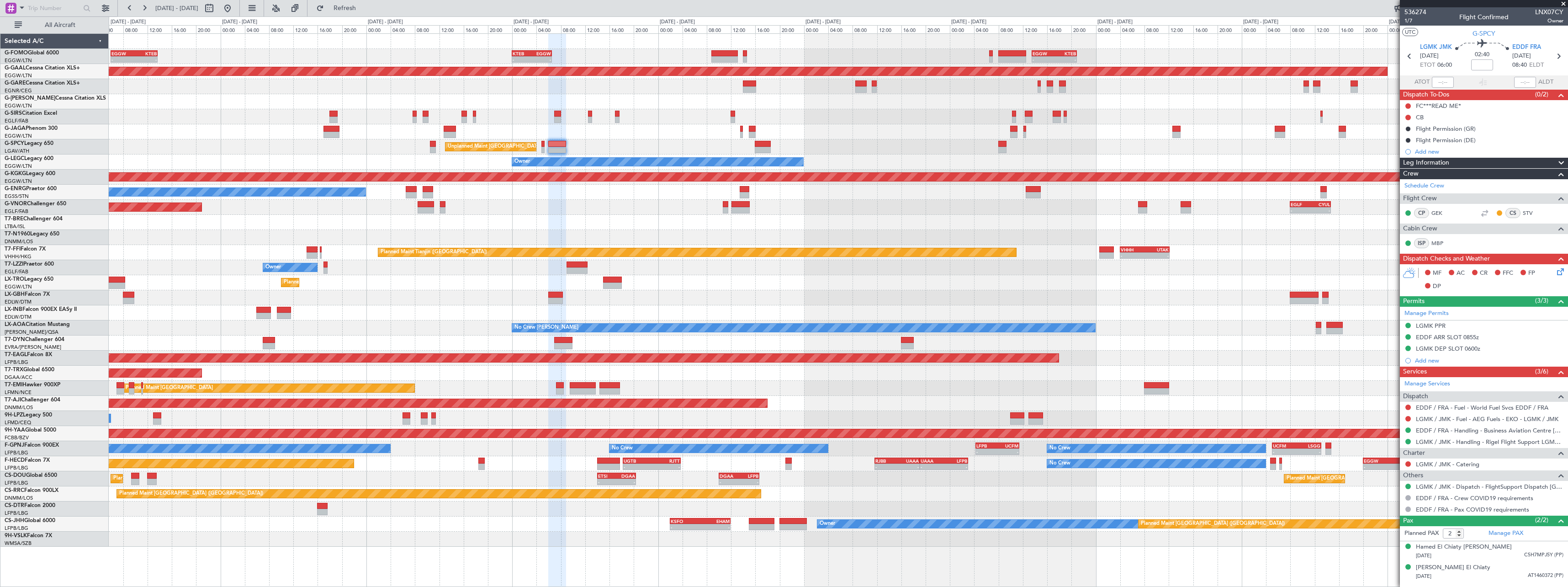
click at [210, 224] on div "- - EGGW 06:00 Z KTEB 13:40 Z - - KTEB 00:00 Z EGGW 06:35 Z - - EGGW 13:30 Z KT…" at bounding box center [838, 290] width 1459 height 513
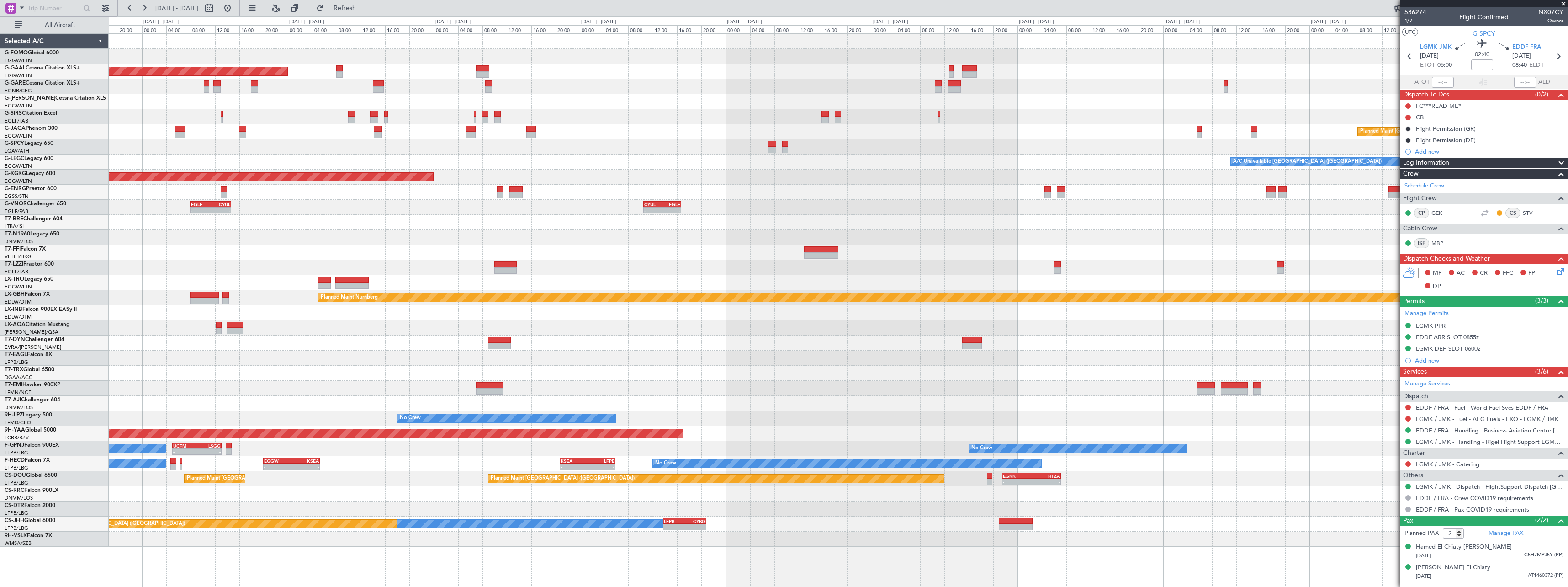
click at [399, 195] on div at bounding box center [838, 192] width 1459 height 15
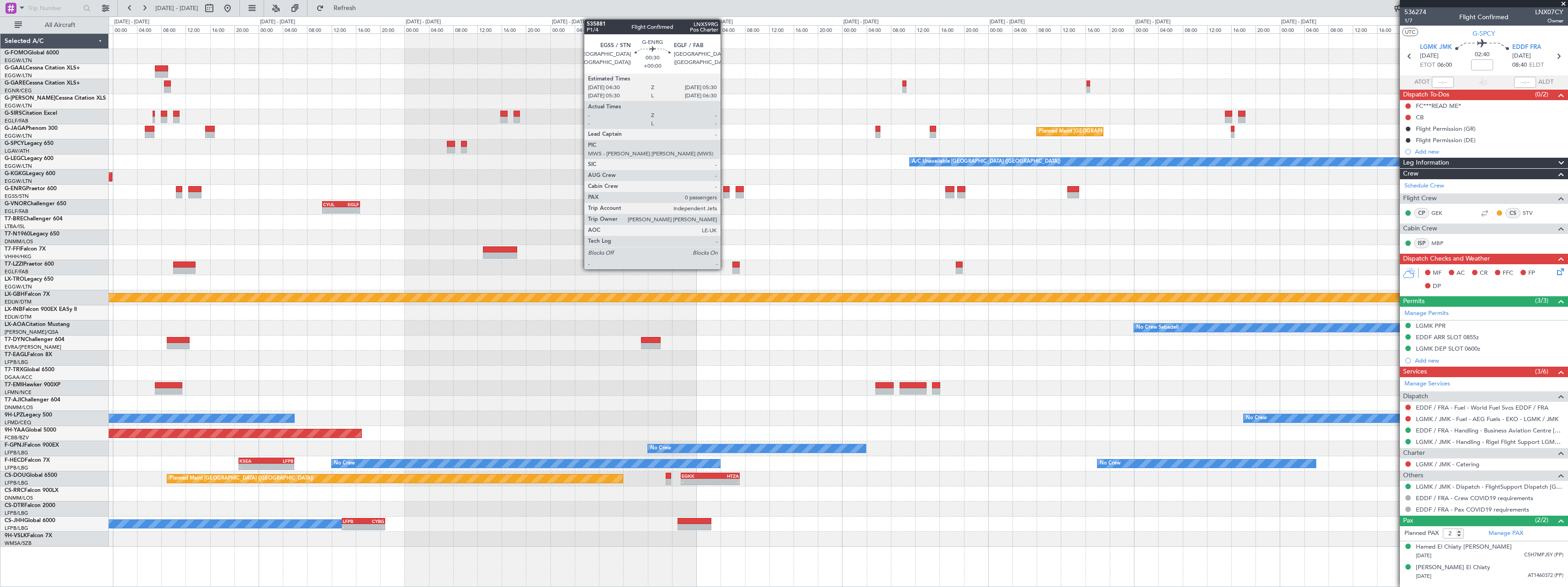
click at [724, 197] on div at bounding box center [726, 195] width 7 height 7
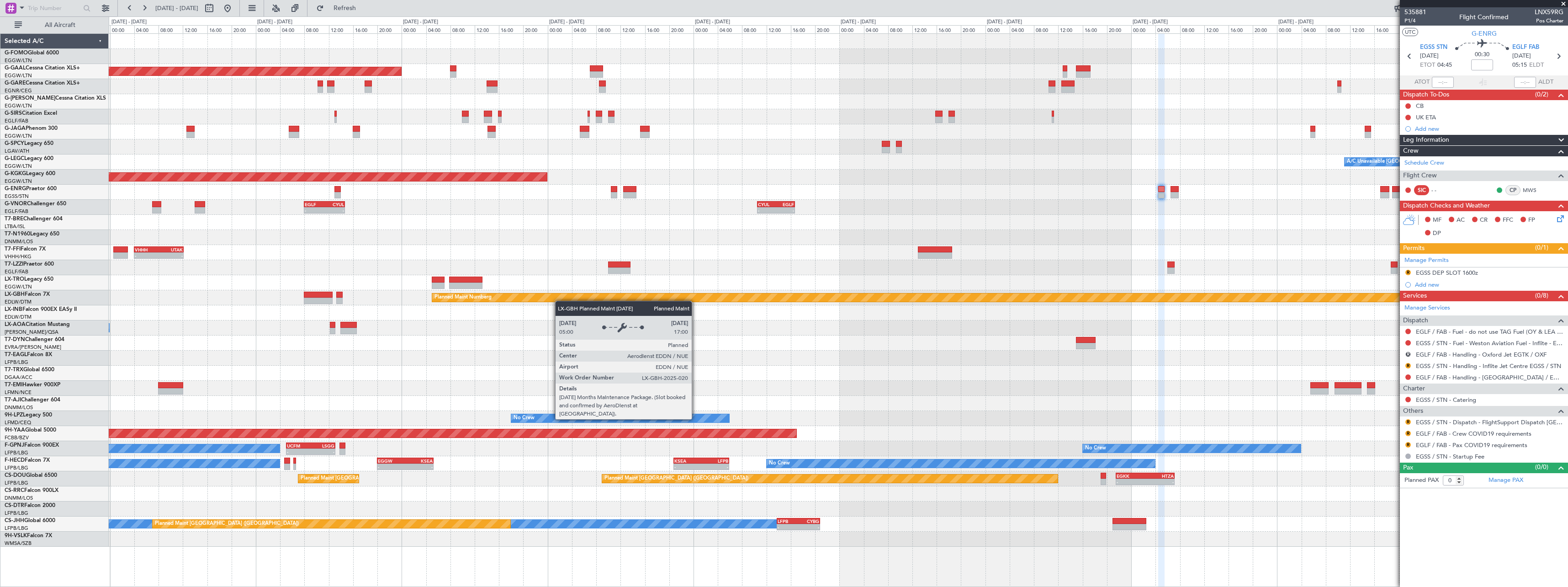
click at [1088, 290] on div "- - EGGW 13:30 Z KTEB 20:55 Z Planned [GEOGRAPHIC_DATA] Planned Maint [GEOGRAPH…" at bounding box center [838, 290] width 1459 height 513
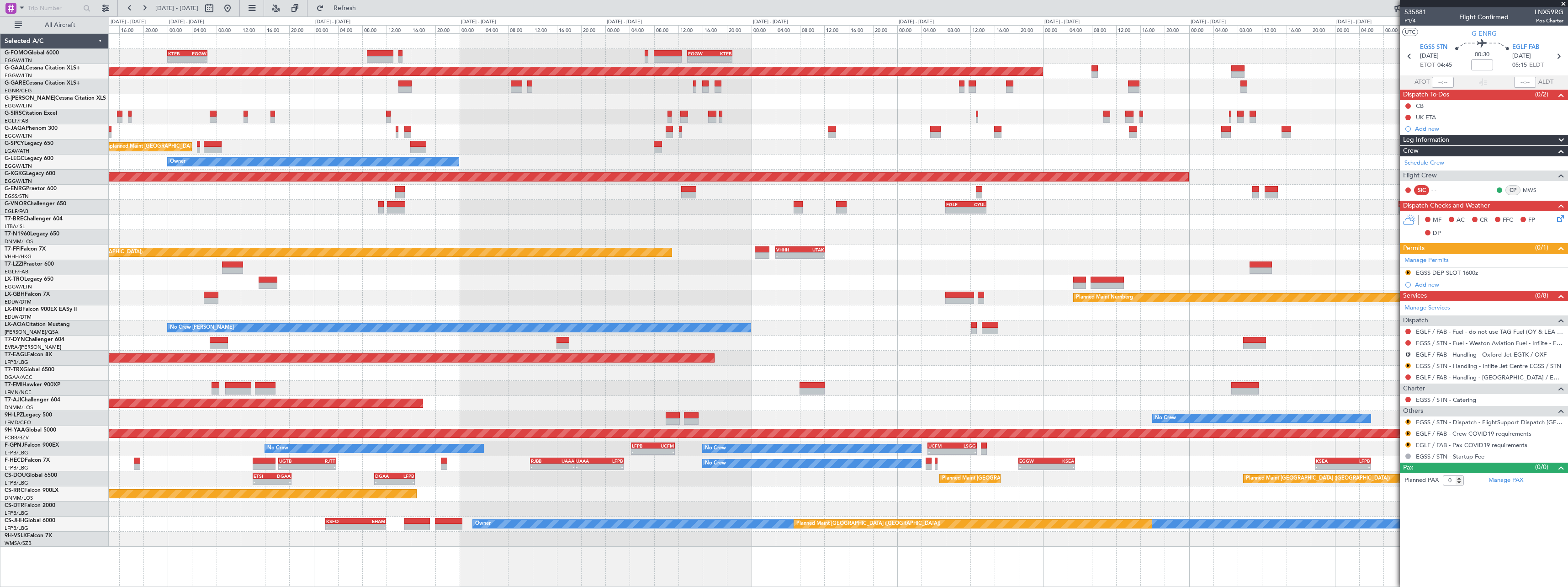
click at [1086, 197] on div "No Crew" at bounding box center [838, 192] width 1459 height 15
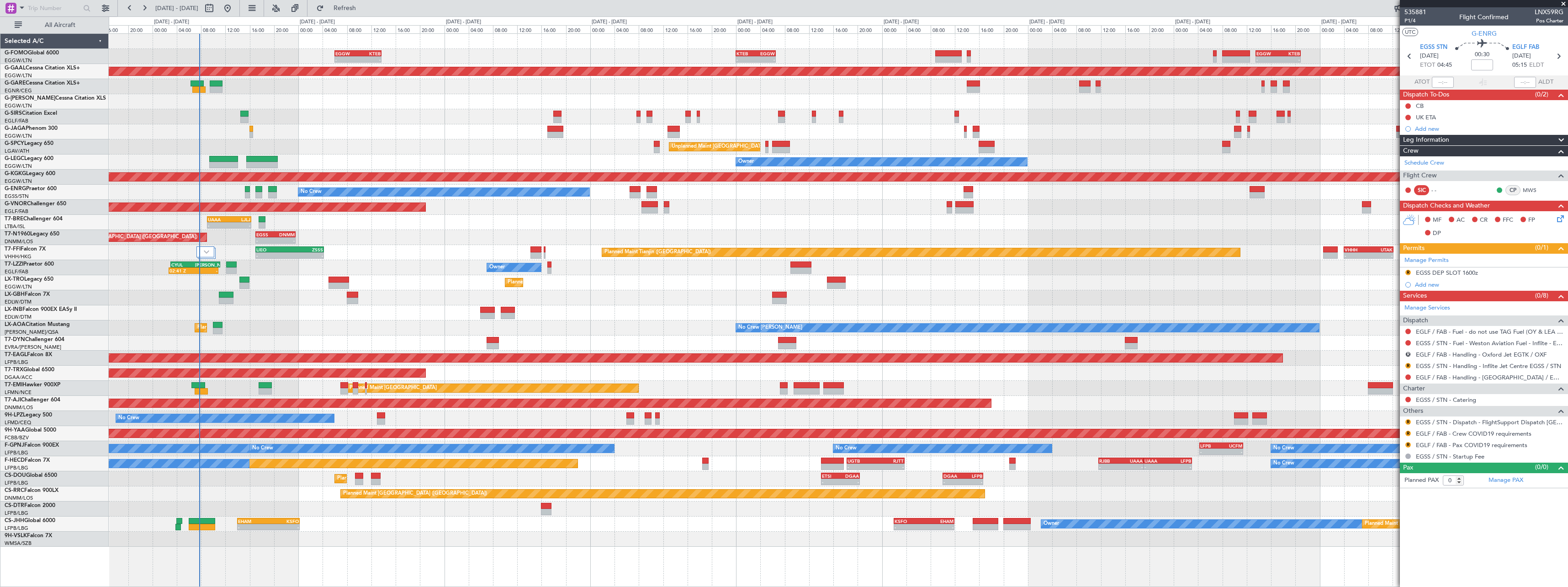
click at [985, 200] on div "- - EGGW 13:30 Z KTEB 20:55 Z KTEB 00:00 Z EGGW 06:35 Z - - EGGW 06:00 Z KTEB 1…" at bounding box center [838, 290] width 1459 height 513
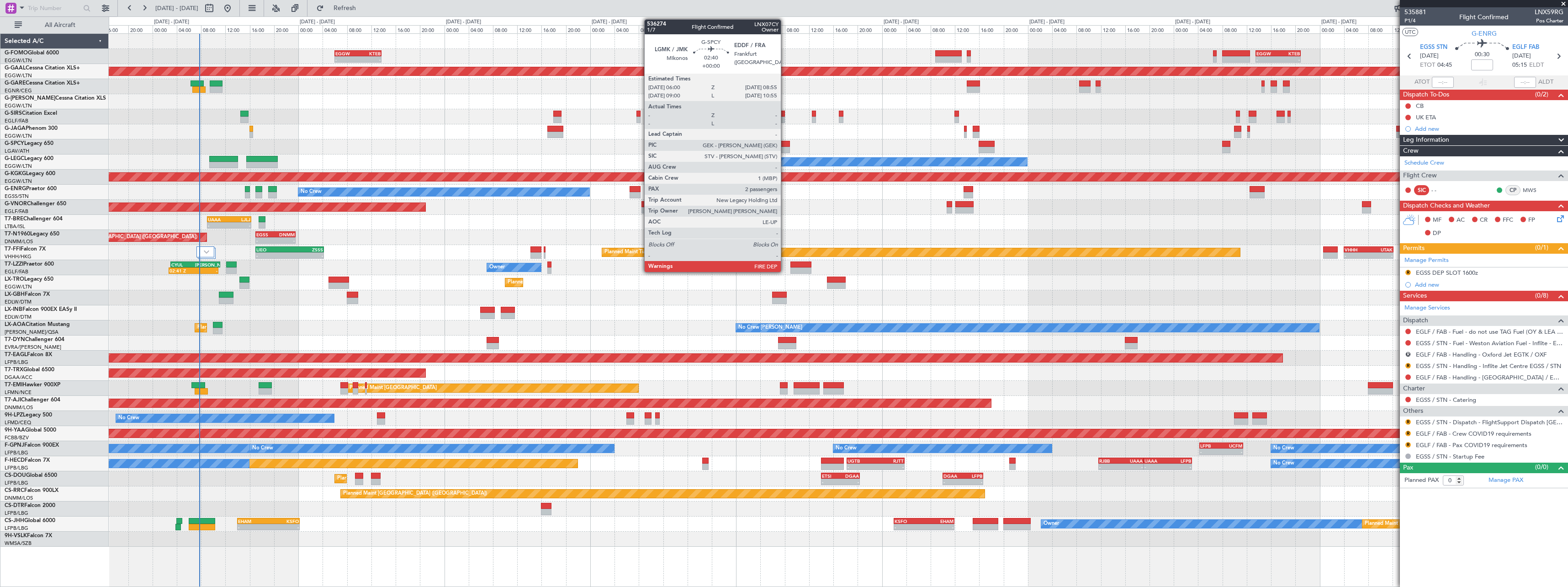
click at [785, 146] on div at bounding box center [780, 144] width 18 height 7
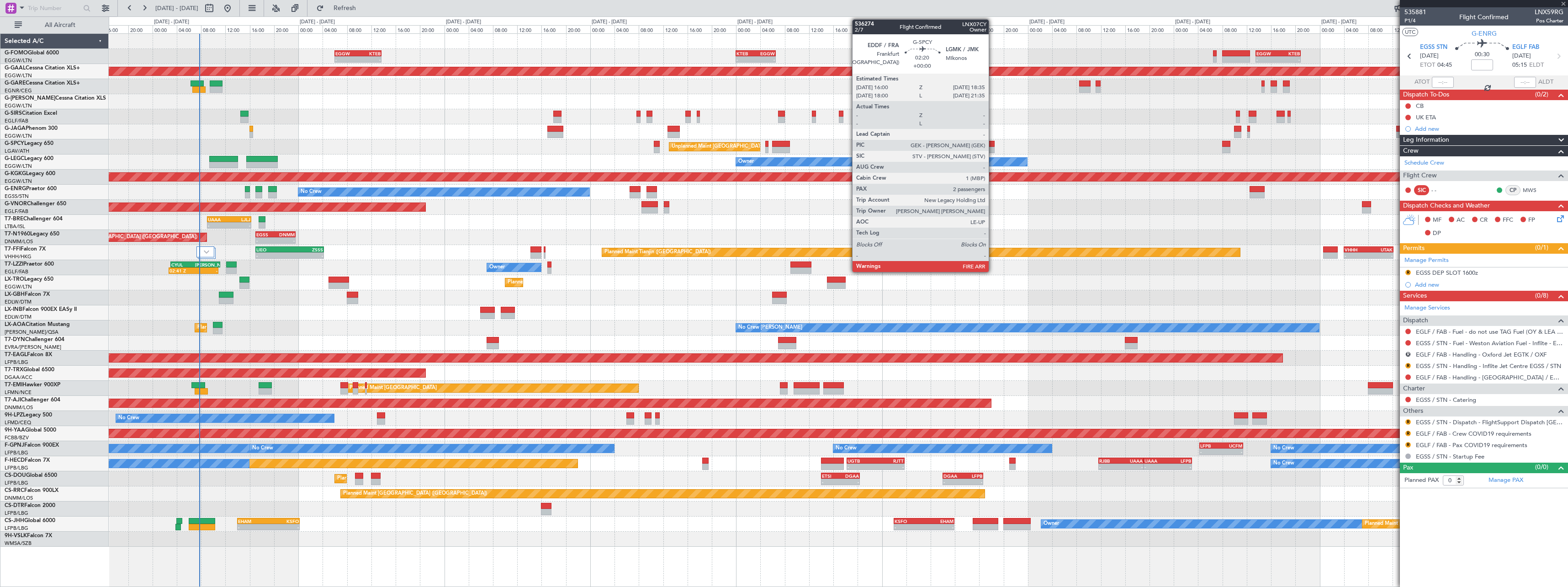
click at [992, 148] on div at bounding box center [987, 150] width 16 height 7
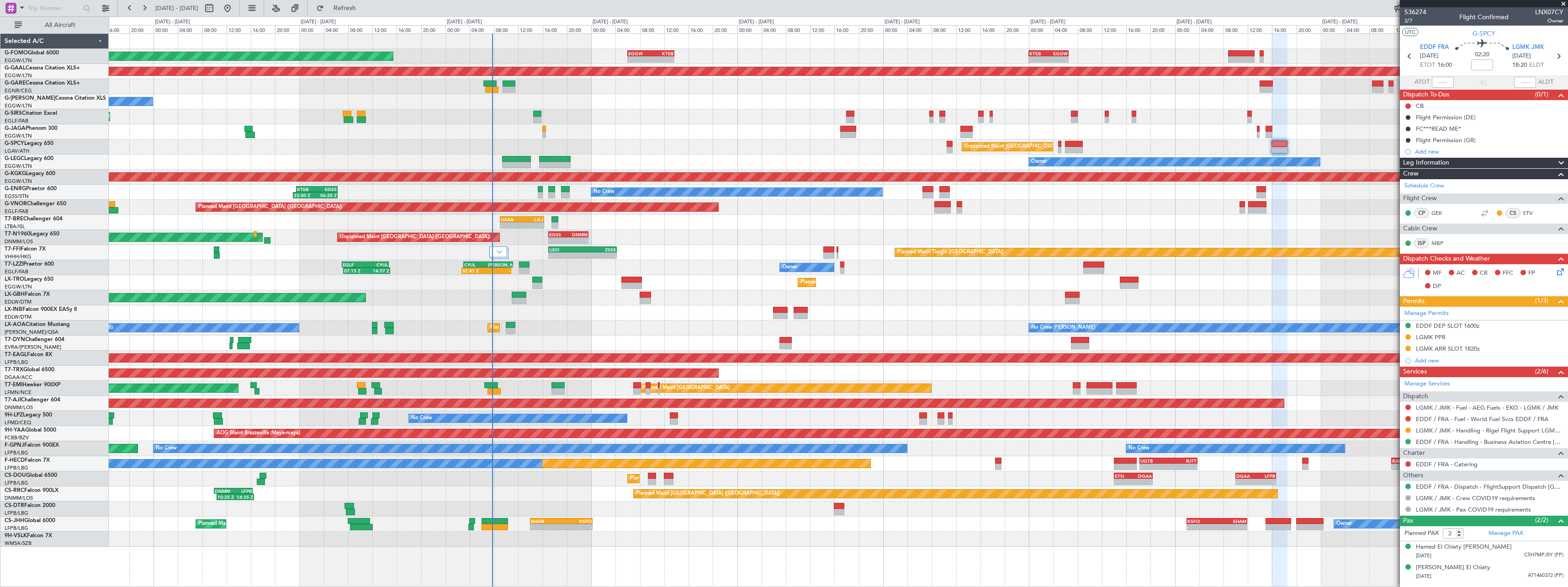
click at [791, 241] on div "Unplanned Maint [GEOGRAPHIC_DATA] ([GEOGRAPHIC_DATA]) - - EGSS 17:00 Z DNMM 23:…" at bounding box center [838, 237] width 1459 height 15
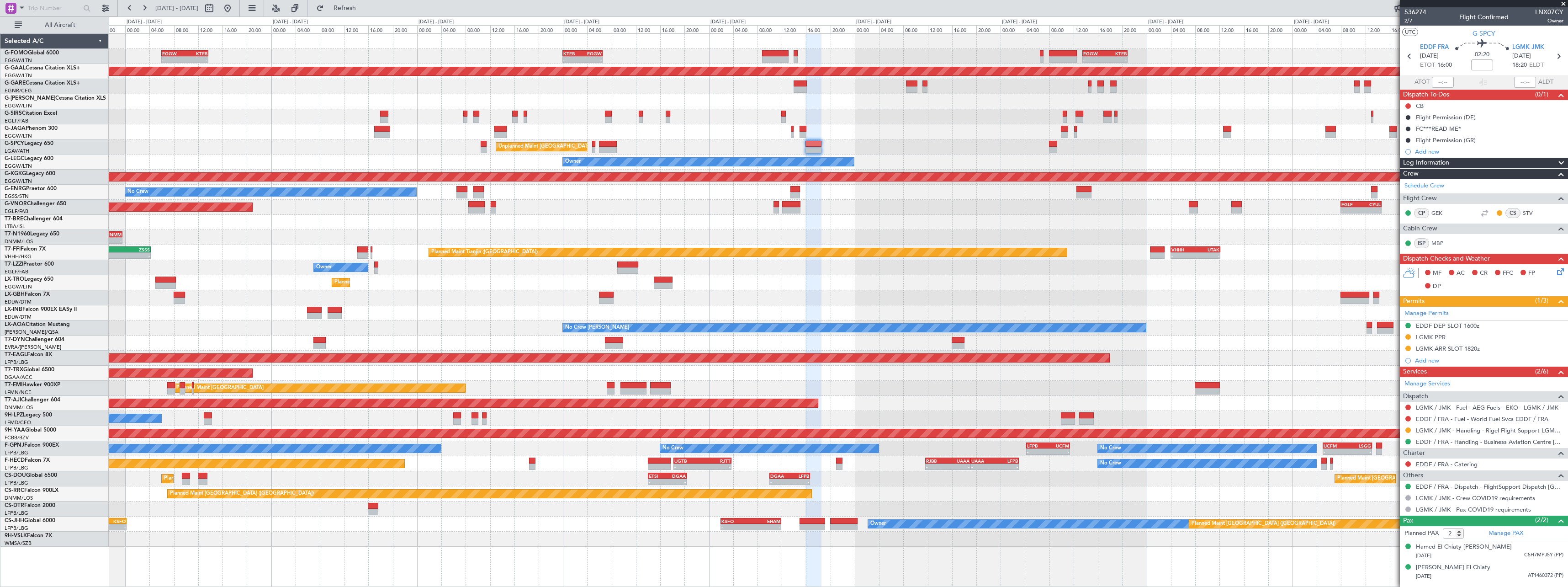
click at [855, 110] on div "- - EGGW 06:00 Z KTEB 13:40 Z - - KTEB 00:00 Z EGGW 06:35 Z - - EGGW 13:30 Z KT…" at bounding box center [838, 290] width 1459 height 513
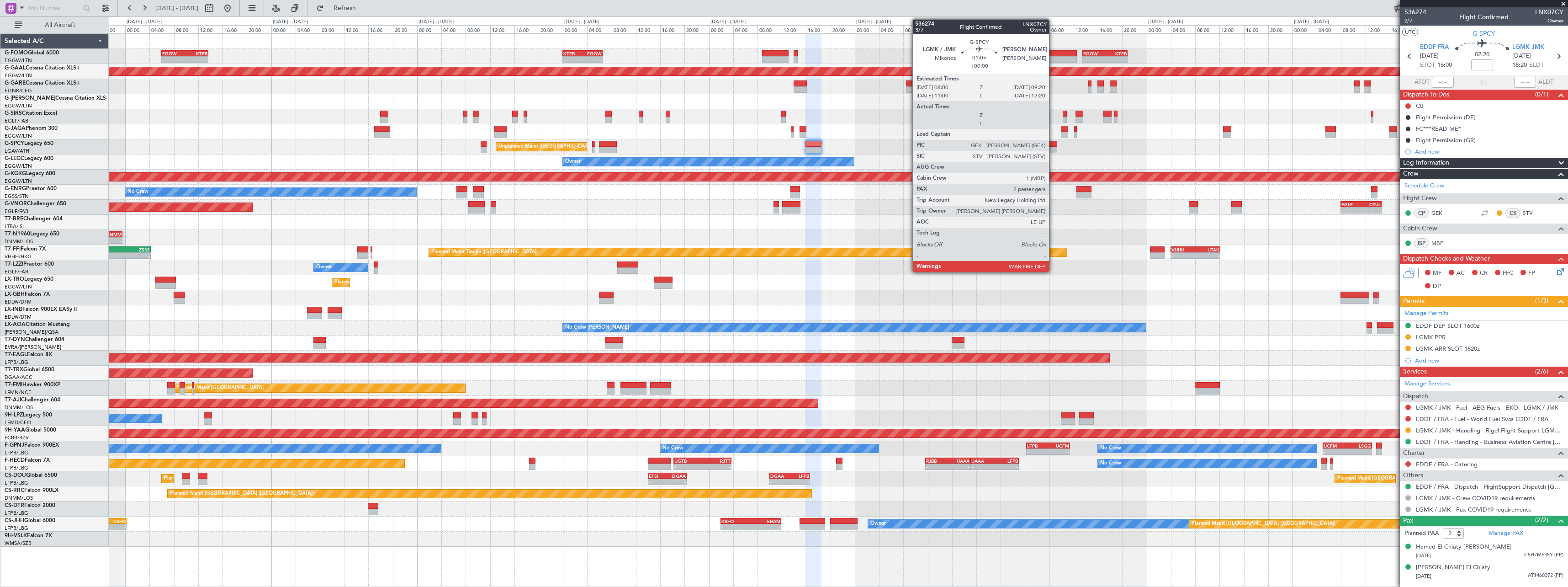
click at [1053, 144] on div at bounding box center [1053, 144] width 9 height 7
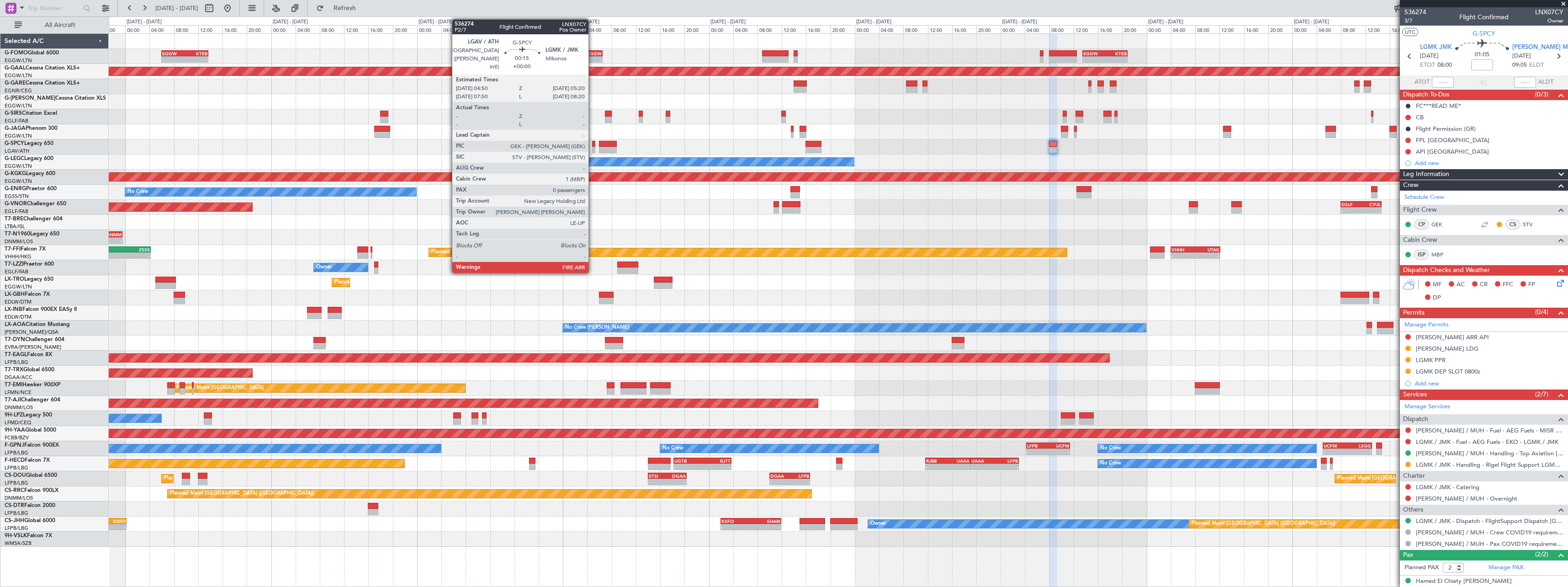
click at [593, 147] on div at bounding box center [593, 150] width 3 height 7
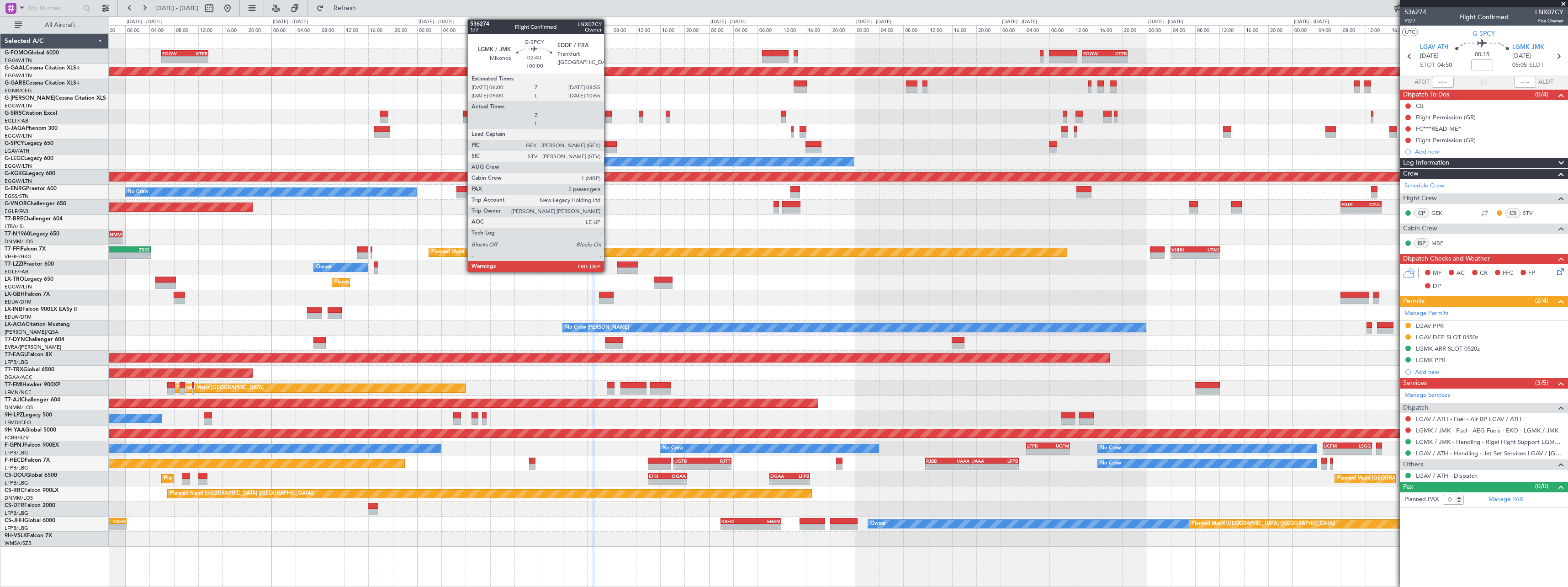
click at [608, 142] on div at bounding box center [607, 144] width 18 height 7
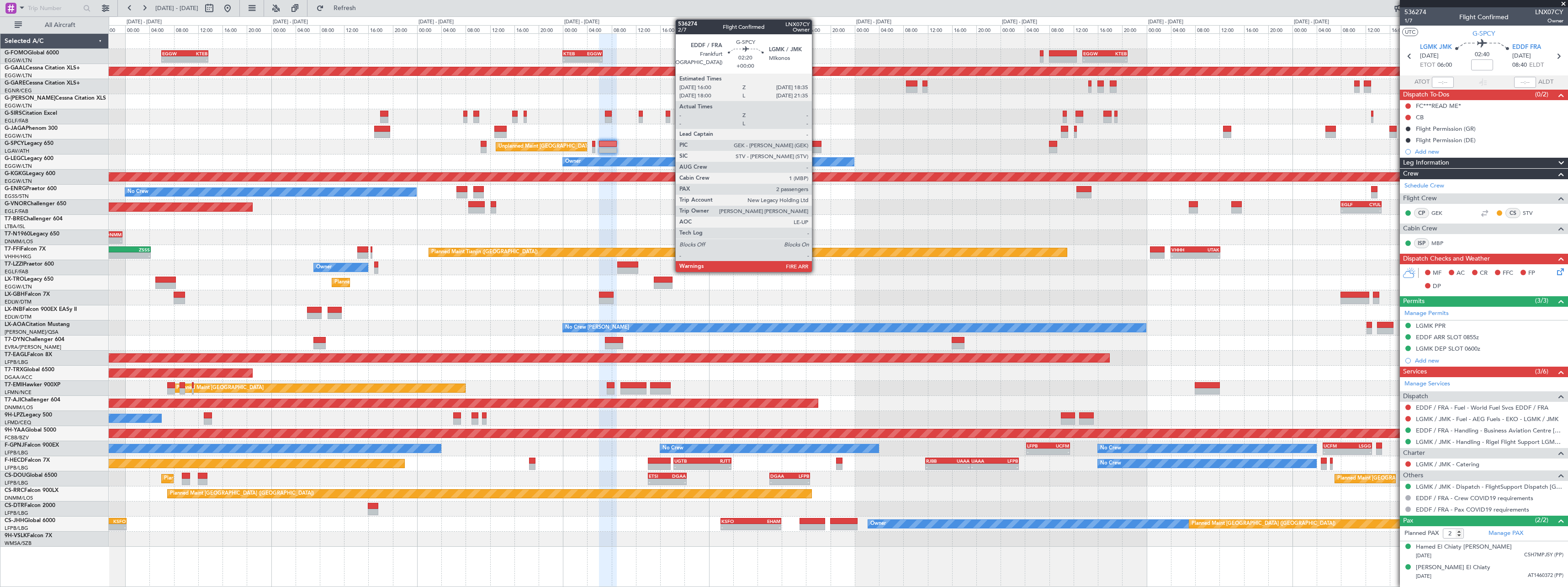
click at [816, 144] on div at bounding box center [813, 144] width 16 height 7
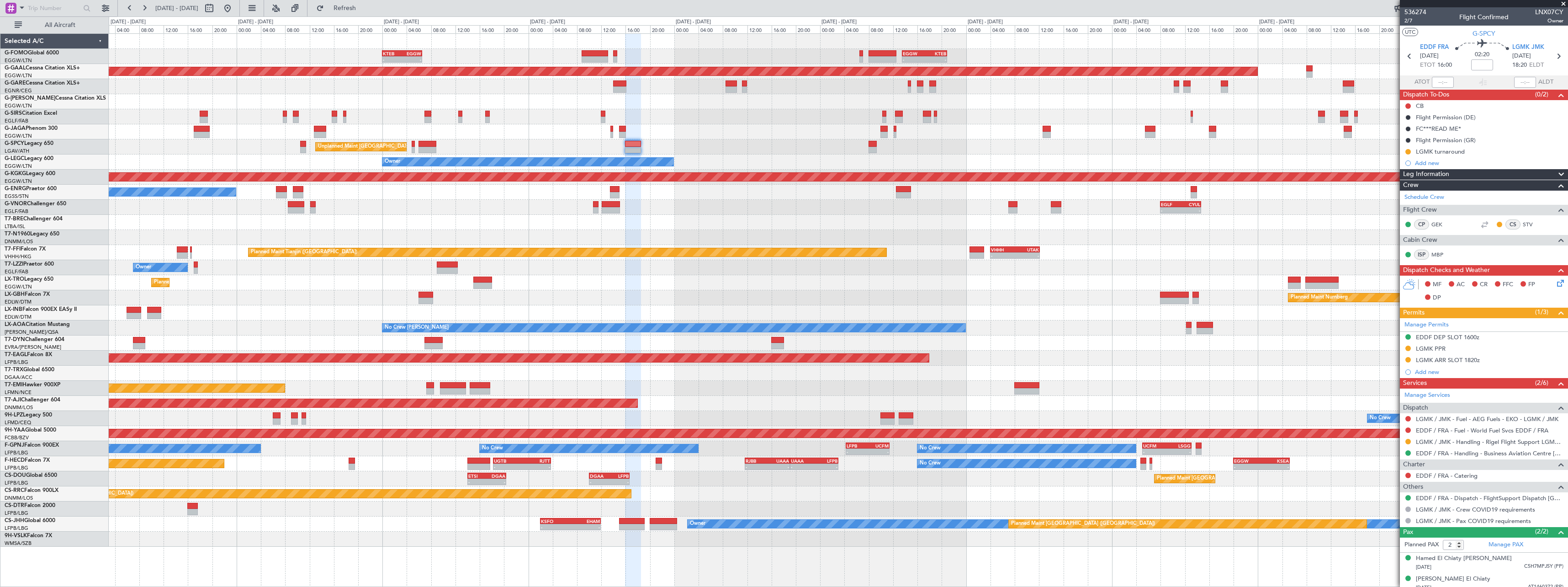
click at [835, 158] on div "Owner" at bounding box center [838, 162] width 1459 height 15
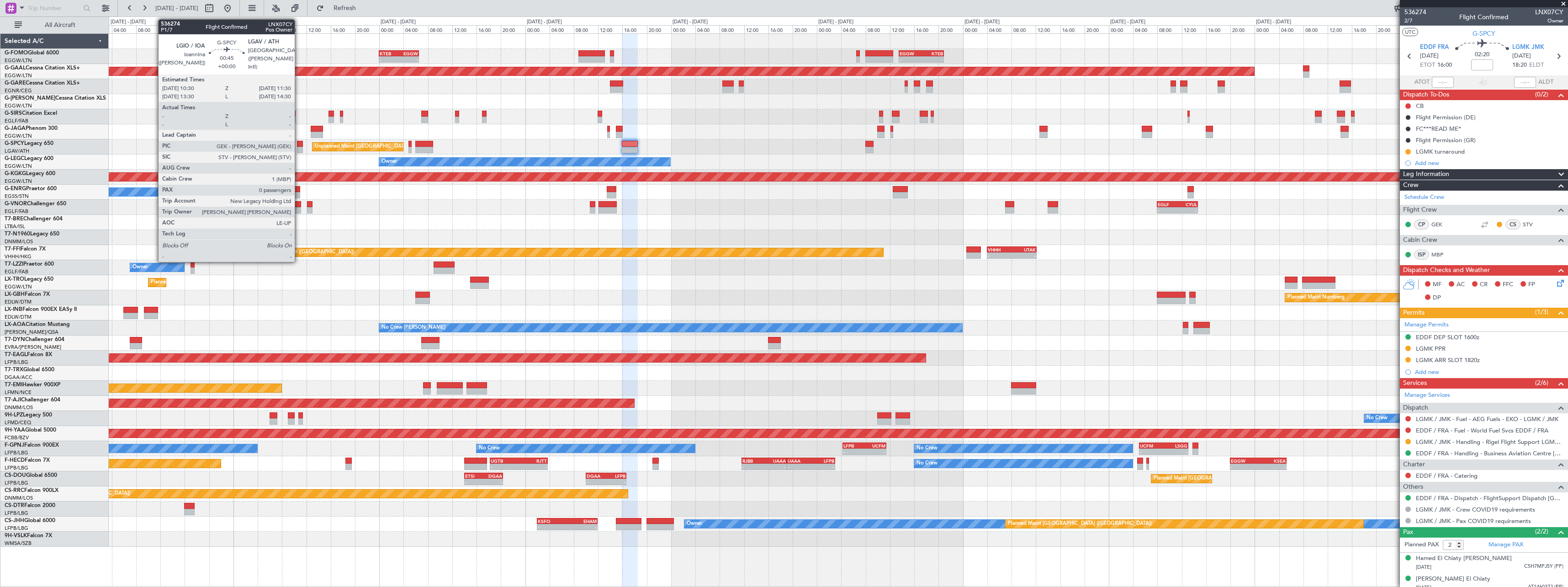
click at [299, 151] on div at bounding box center [300, 150] width 7 height 7
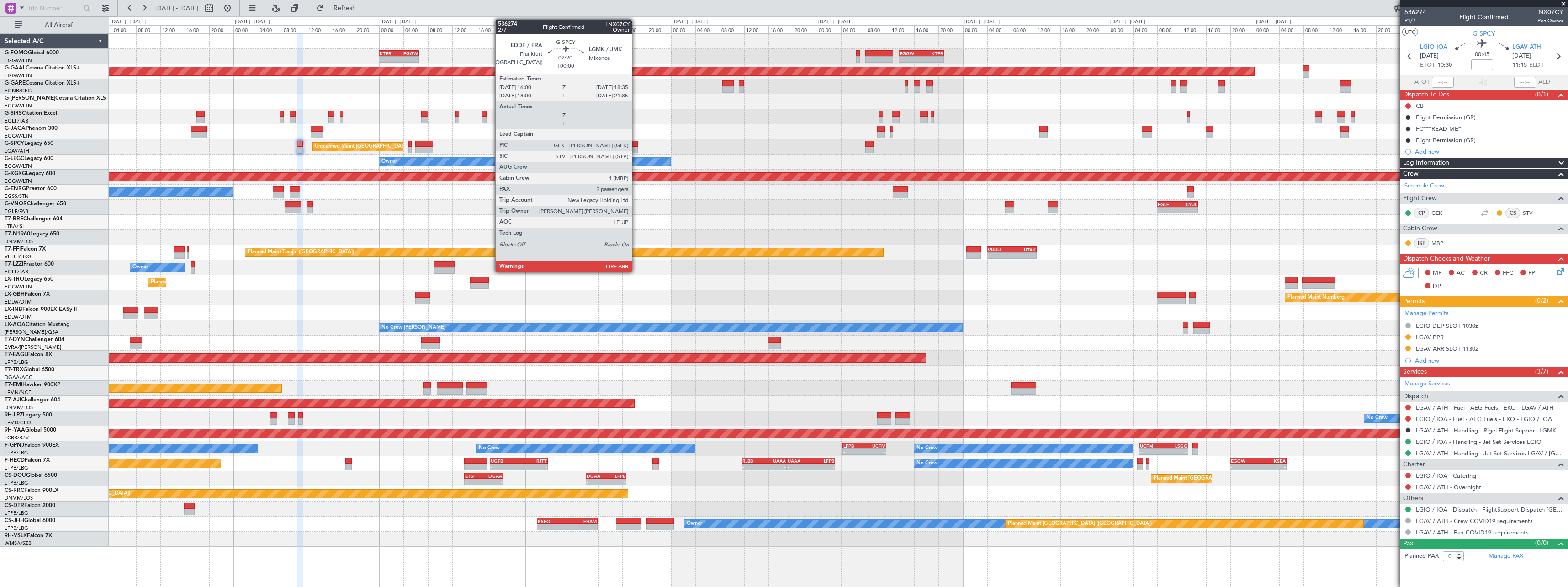
click at [635, 142] on div at bounding box center [630, 144] width 16 height 7
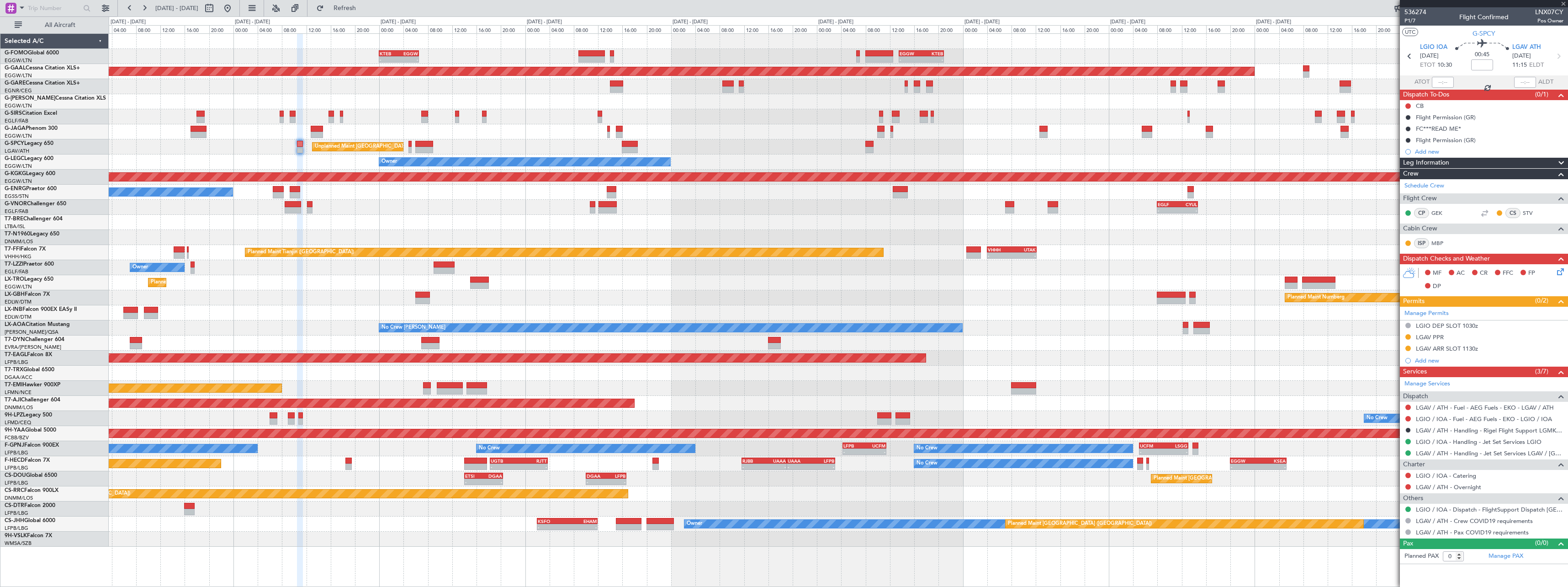
type input "2"
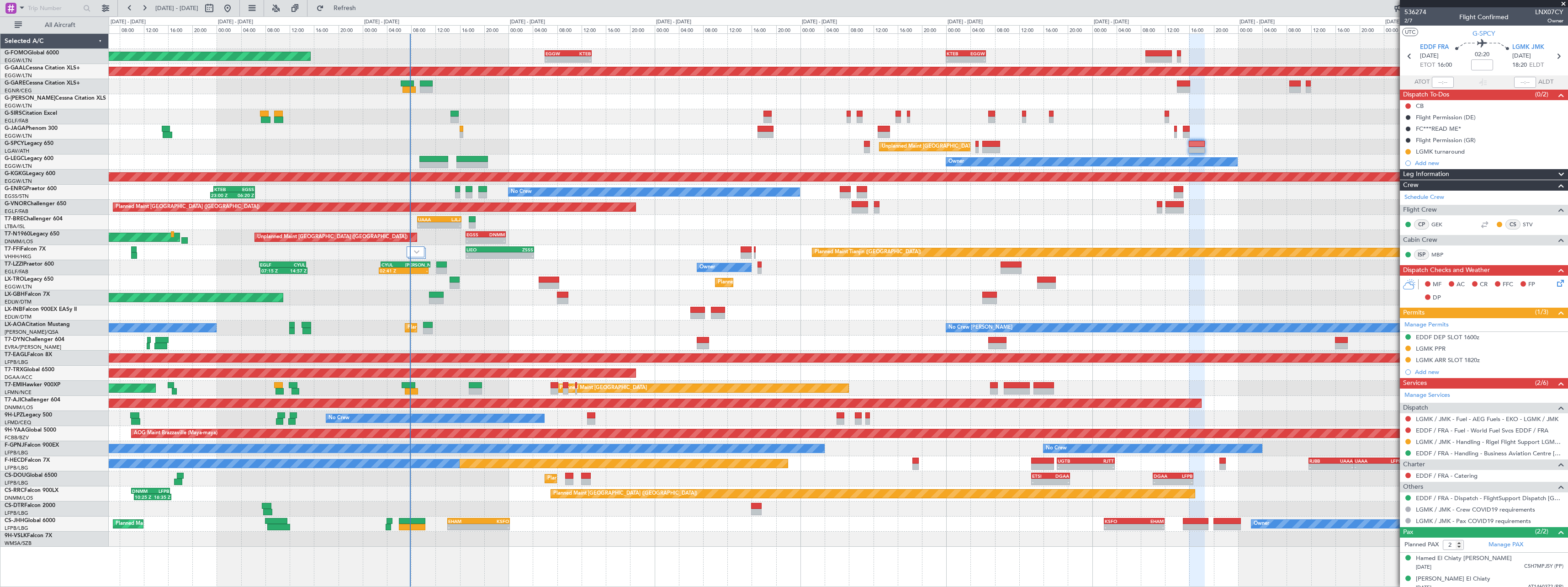
click at [1080, 278] on div "Planned Maint Dusseldorf" at bounding box center [838, 283] width 1459 height 15
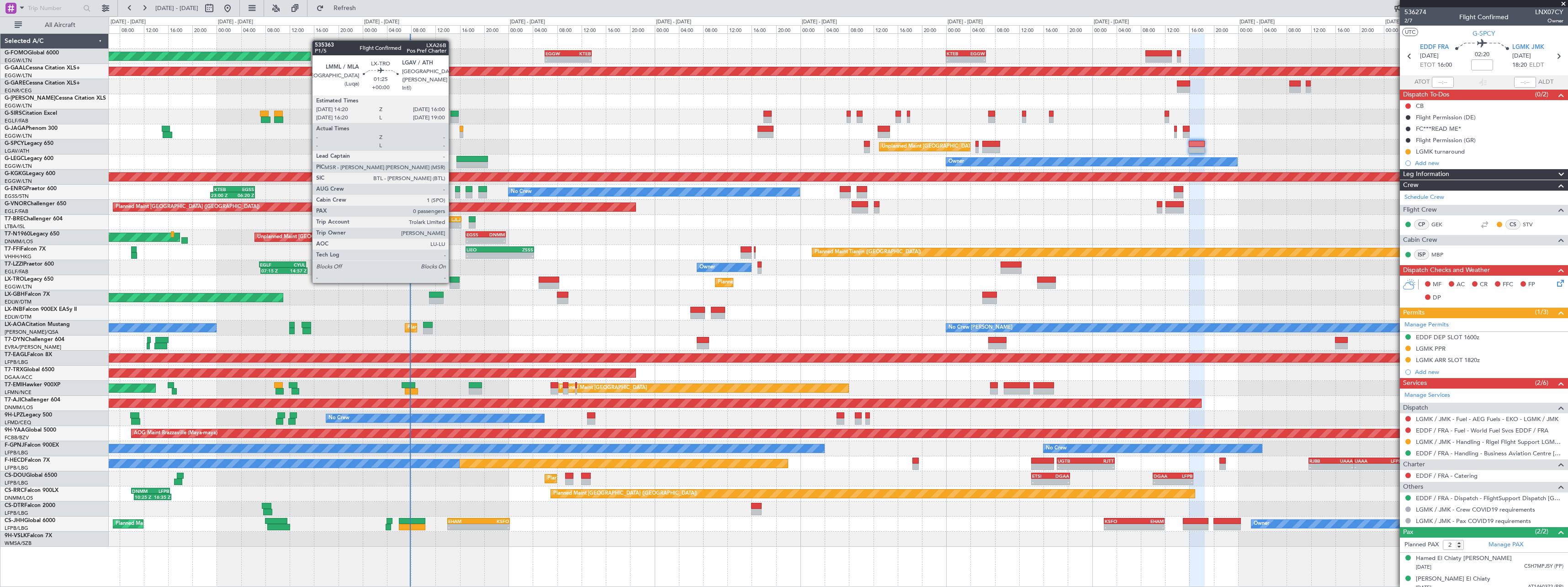
click at [453, 282] on div at bounding box center [455, 279] width 10 height 7
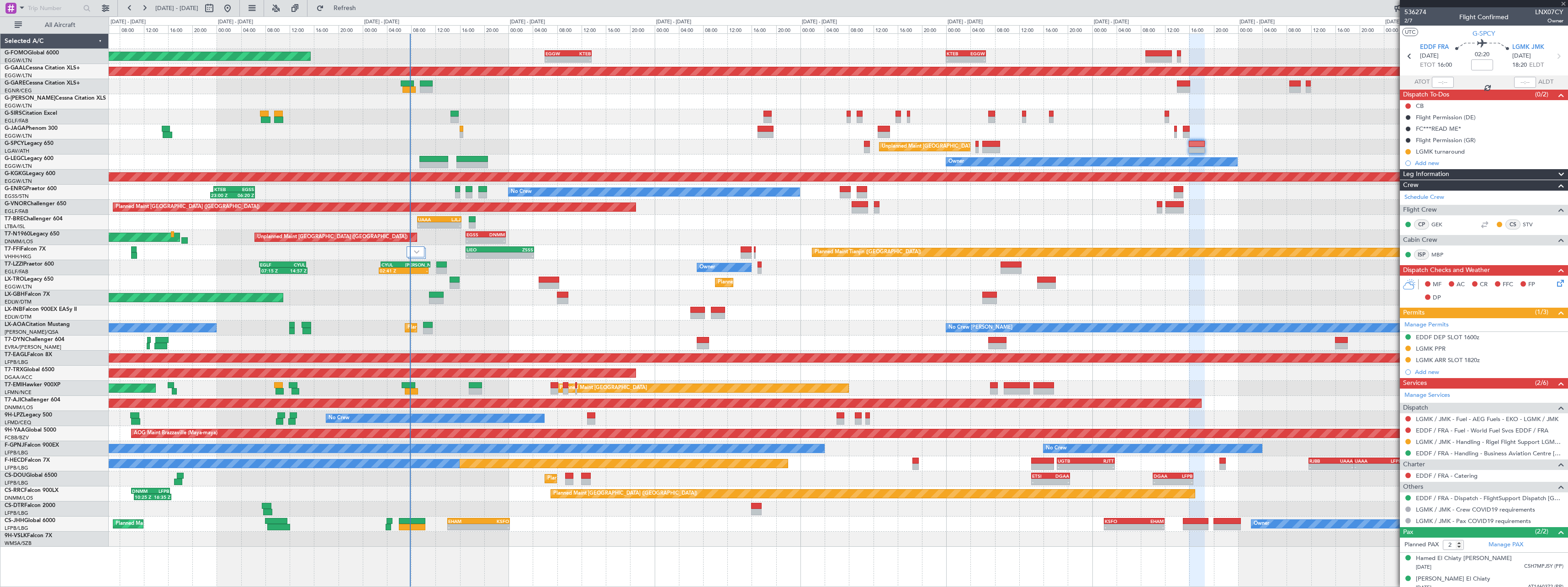
type input "0"
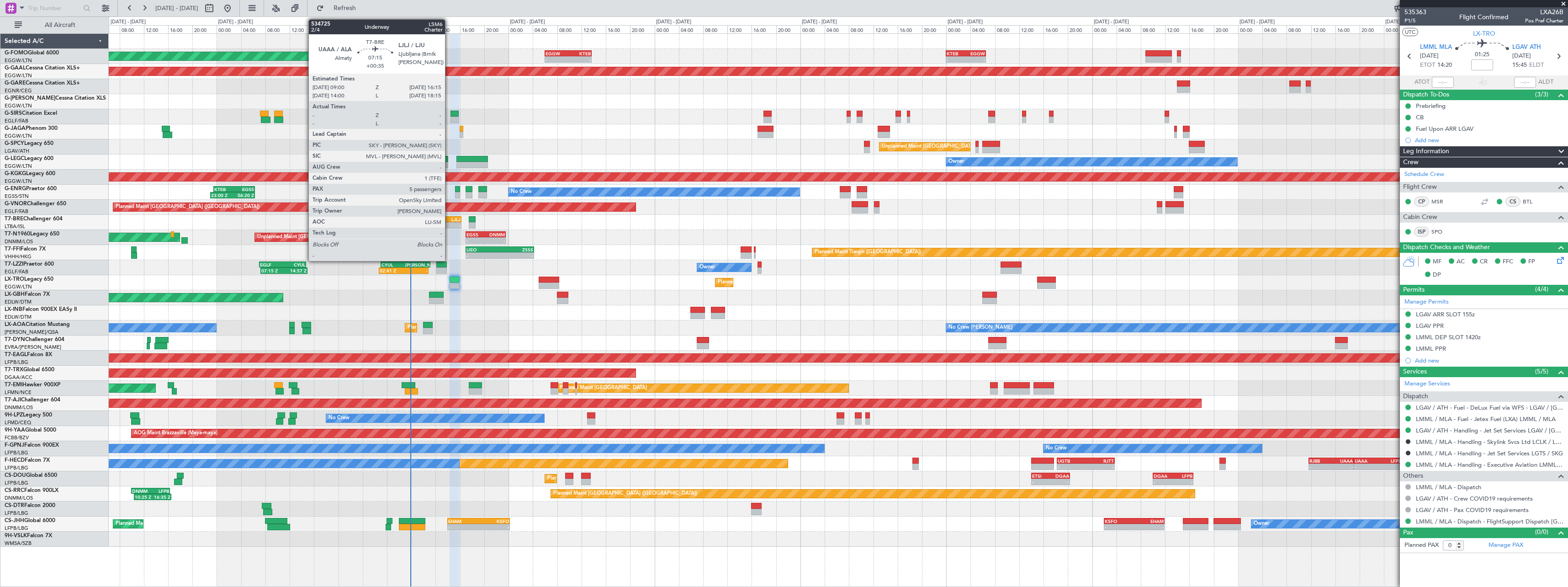
click at [449, 223] on div "-" at bounding box center [449, 225] width 21 height 5
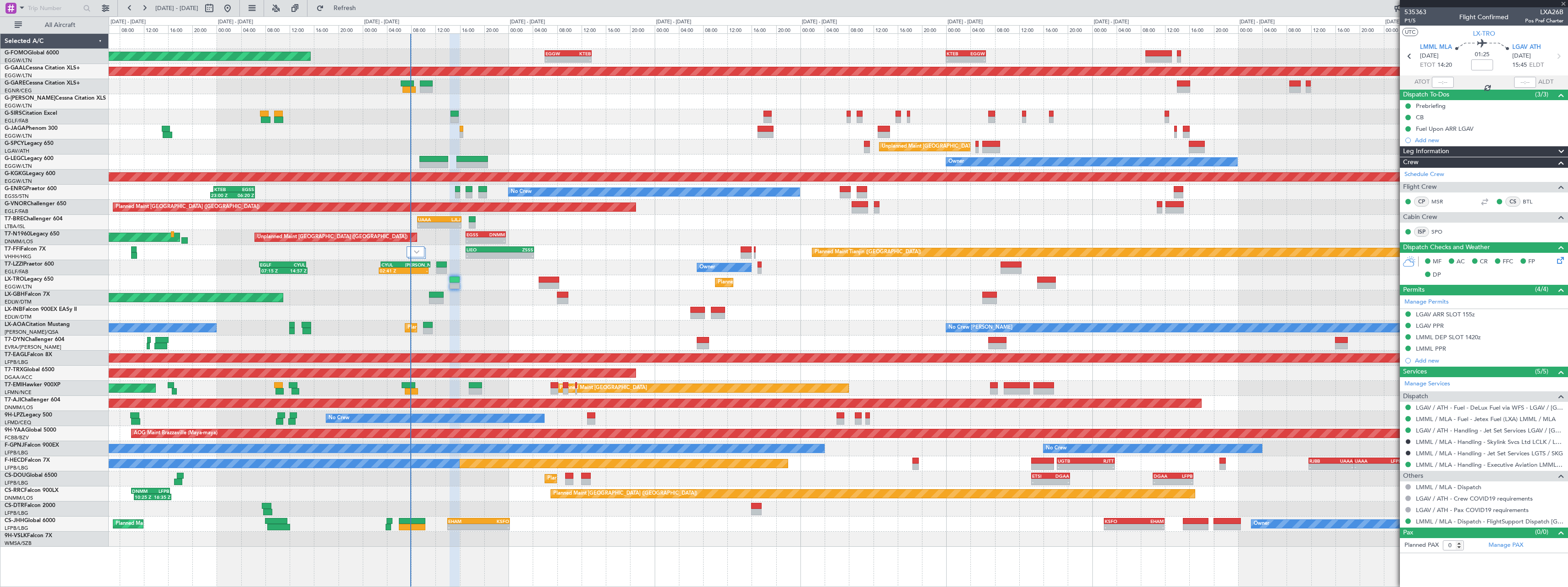
type input "+00:35"
type input "5"
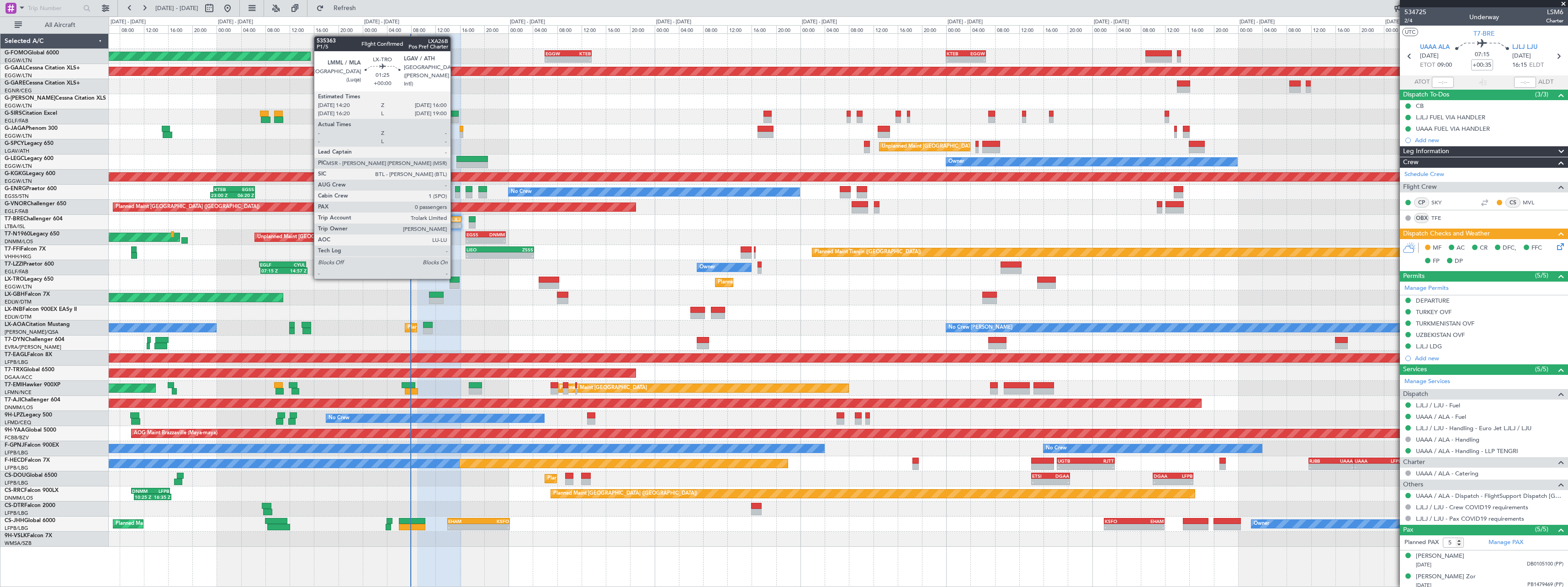
click at [455, 278] on div at bounding box center [455, 279] width 10 height 7
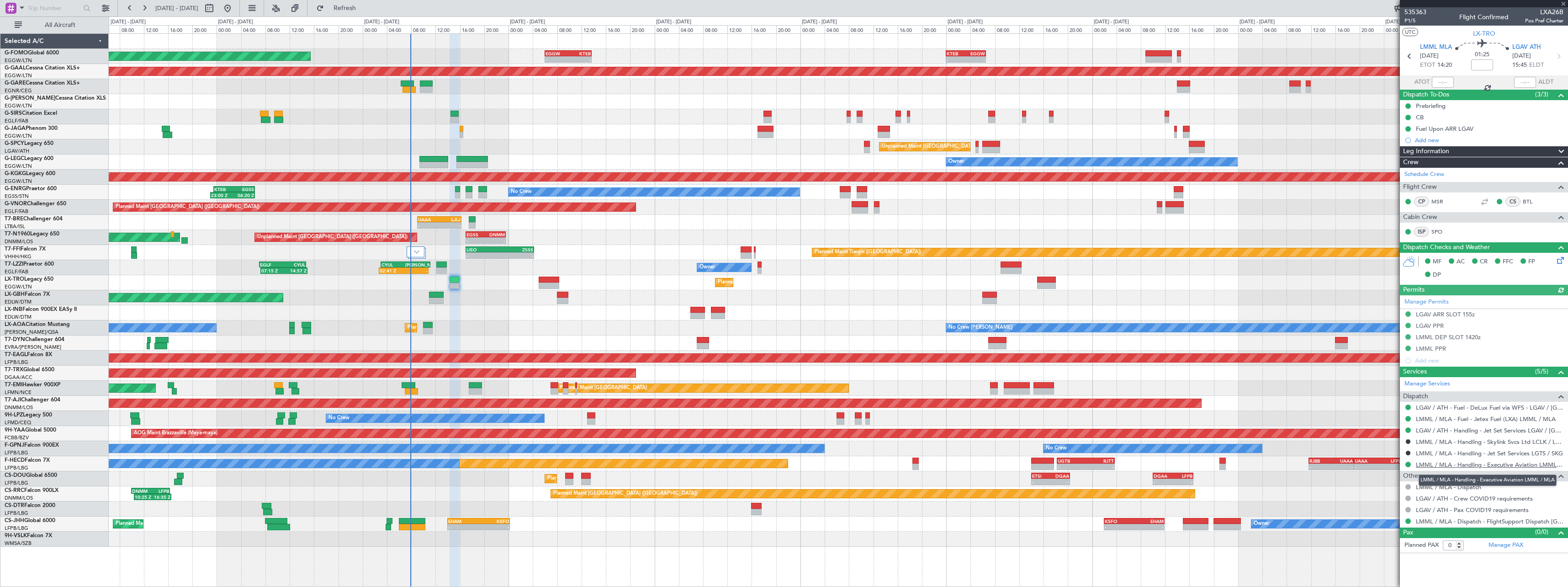
click at [1496, 466] on link "LMML / MLA - Handling - Executive Aviation LMML / MLA" at bounding box center [1489, 465] width 147 height 8
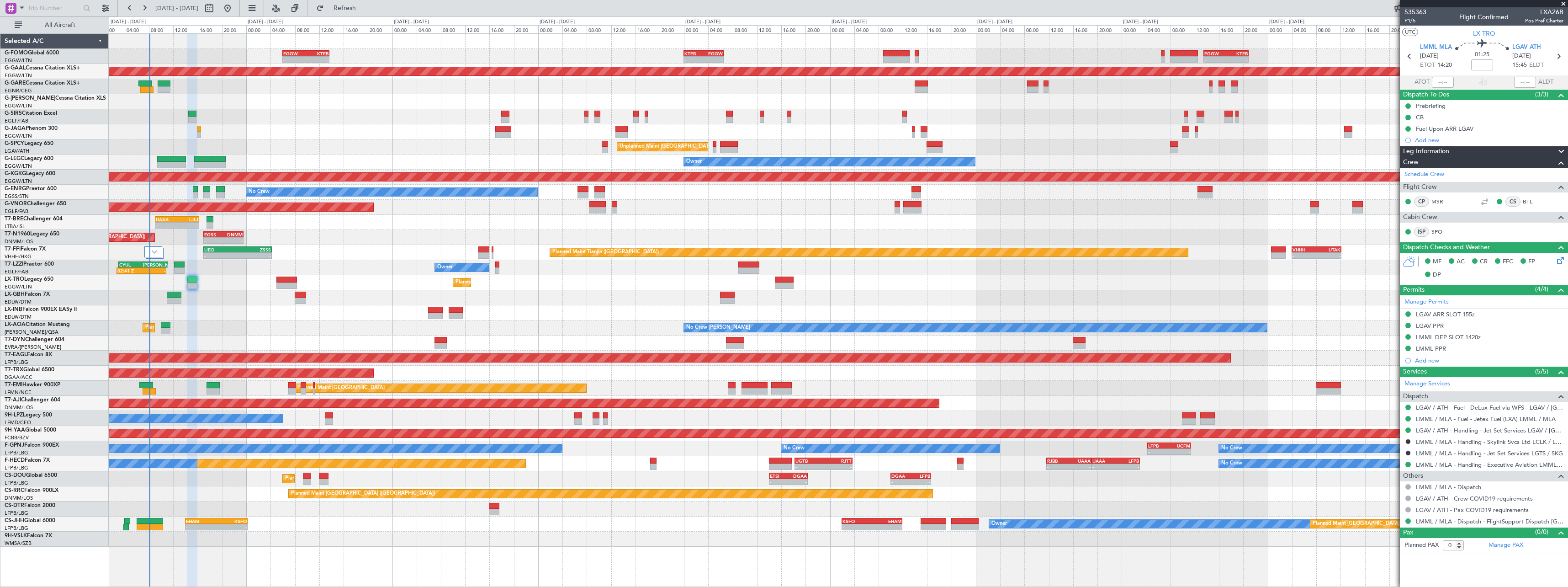
click at [976, 133] on div "- - EGGW 06:00 Z KTEB 13:40 Z - - KTEB 00:00 Z EGGW 06:35 Z - - EGGW 13:30 Z KT…" at bounding box center [838, 290] width 1459 height 513
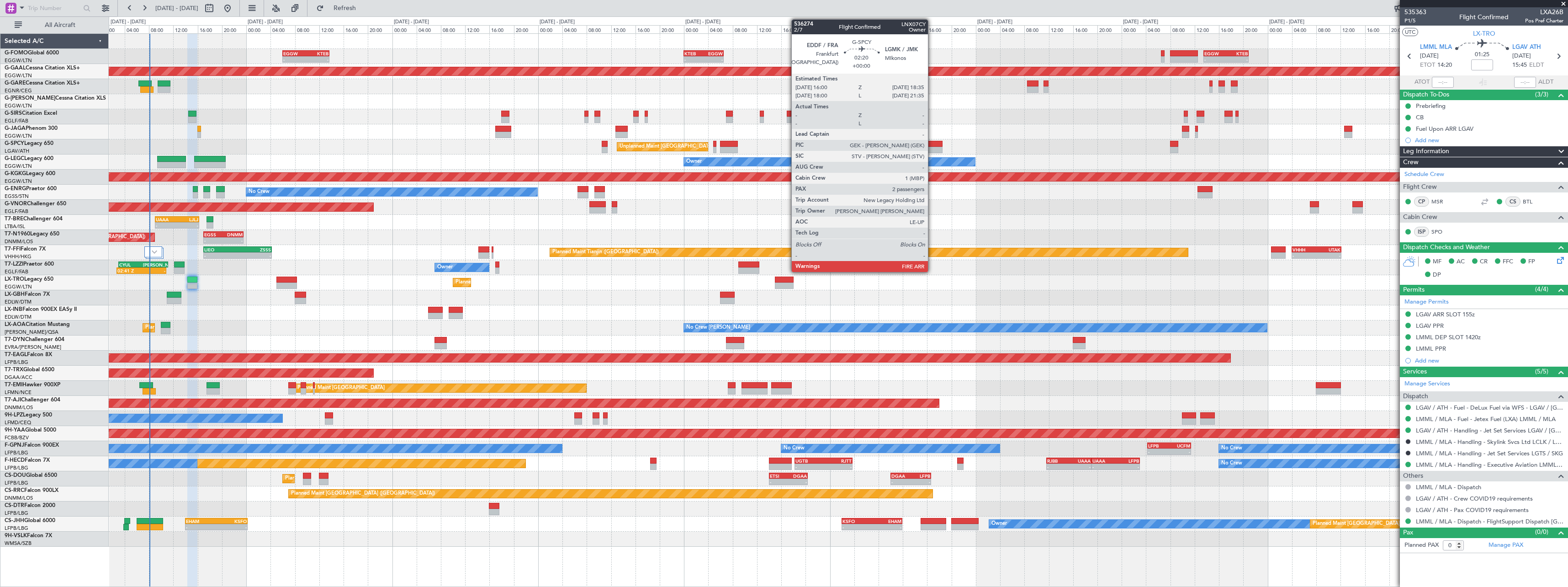
click at [933, 146] on div at bounding box center [934, 144] width 16 height 7
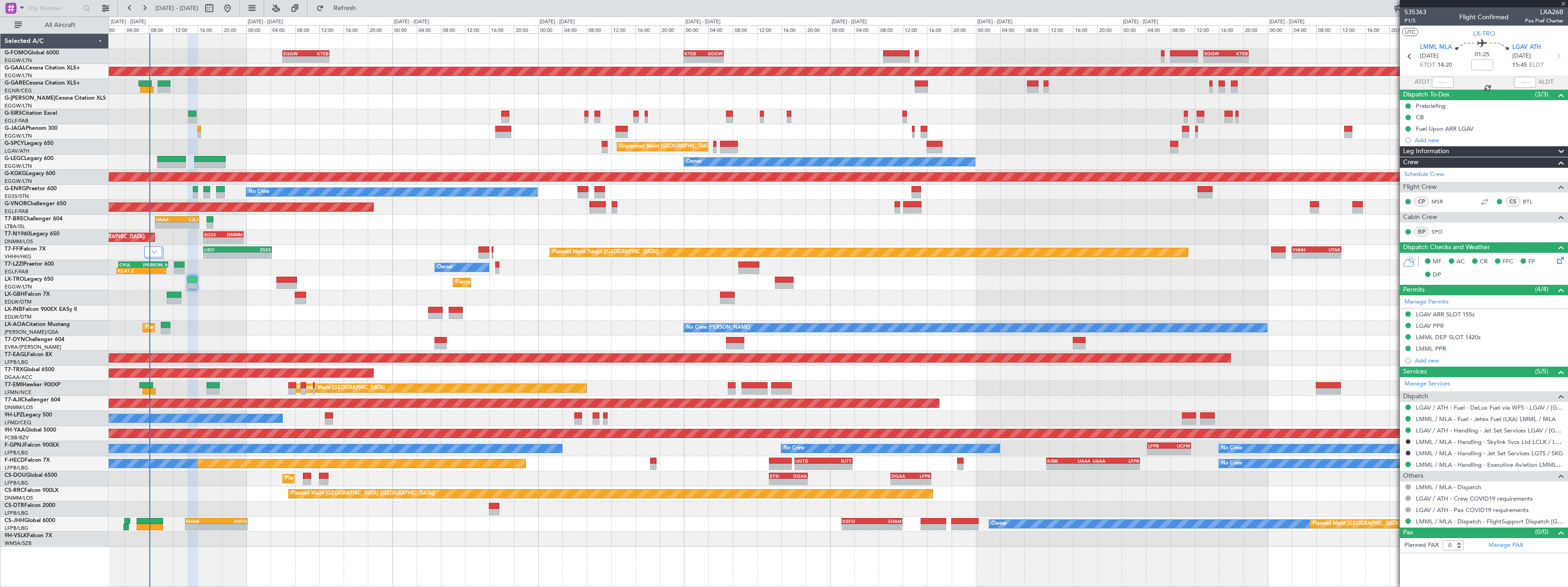
type input "2"
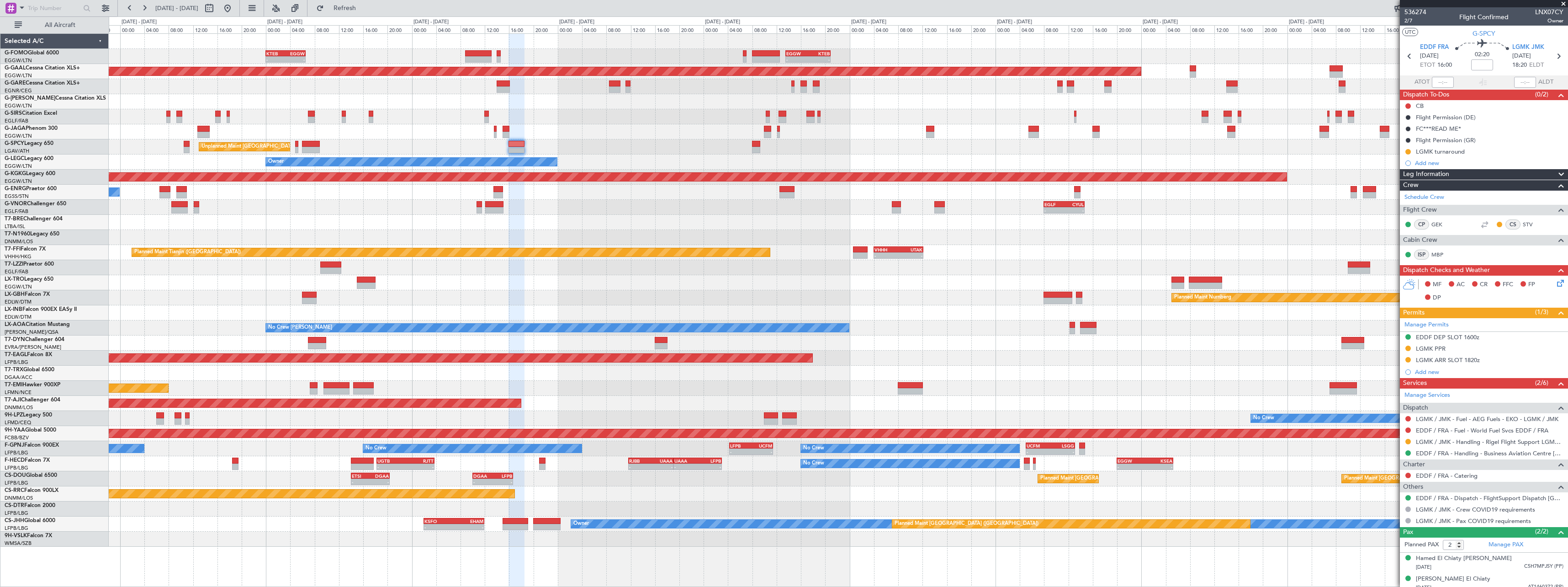
click at [740, 467] on div "- - KTEB 00:00 Z EGGW 06:35 Z - - EGGW 13:30 Z KTEB 20:55 Z EGGW 06:00 Z KTEB 1…" at bounding box center [838, 290] width 1459 height 513
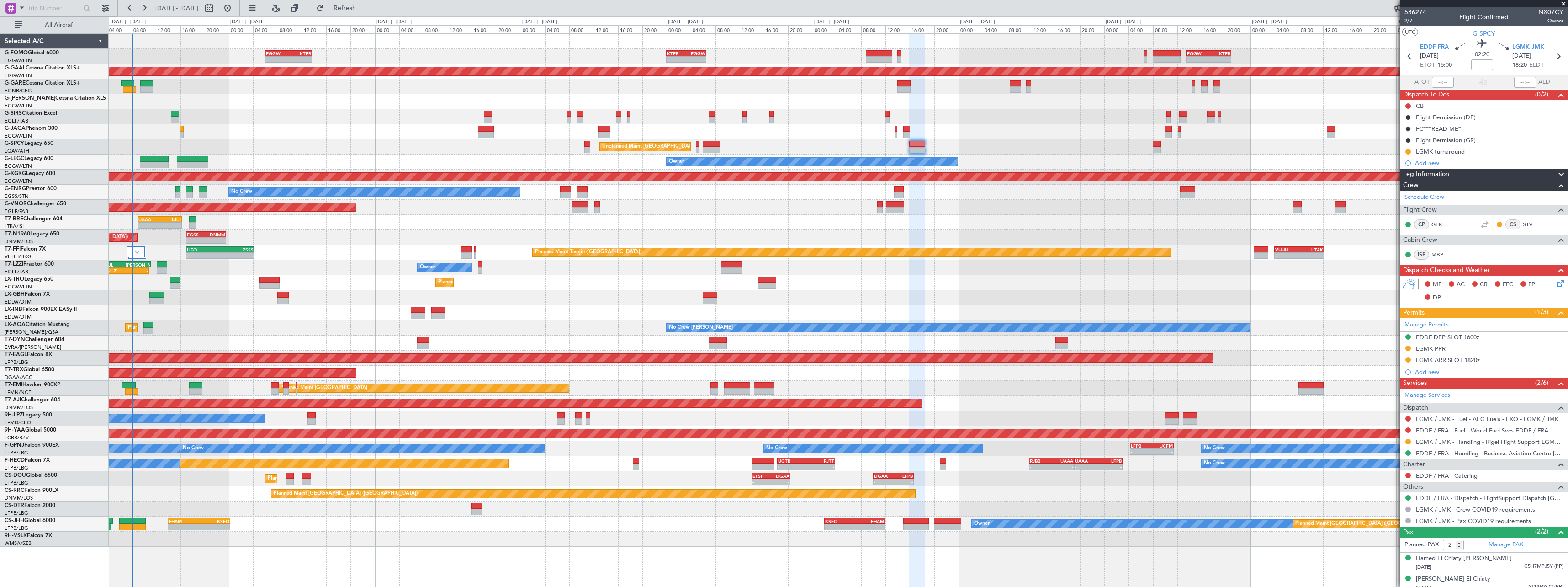
click at [268, 227] on div "UAAA 09:00 Z LJLJ 16:15 Z - -" at bounding box center [838, 222] width 1459 height 15
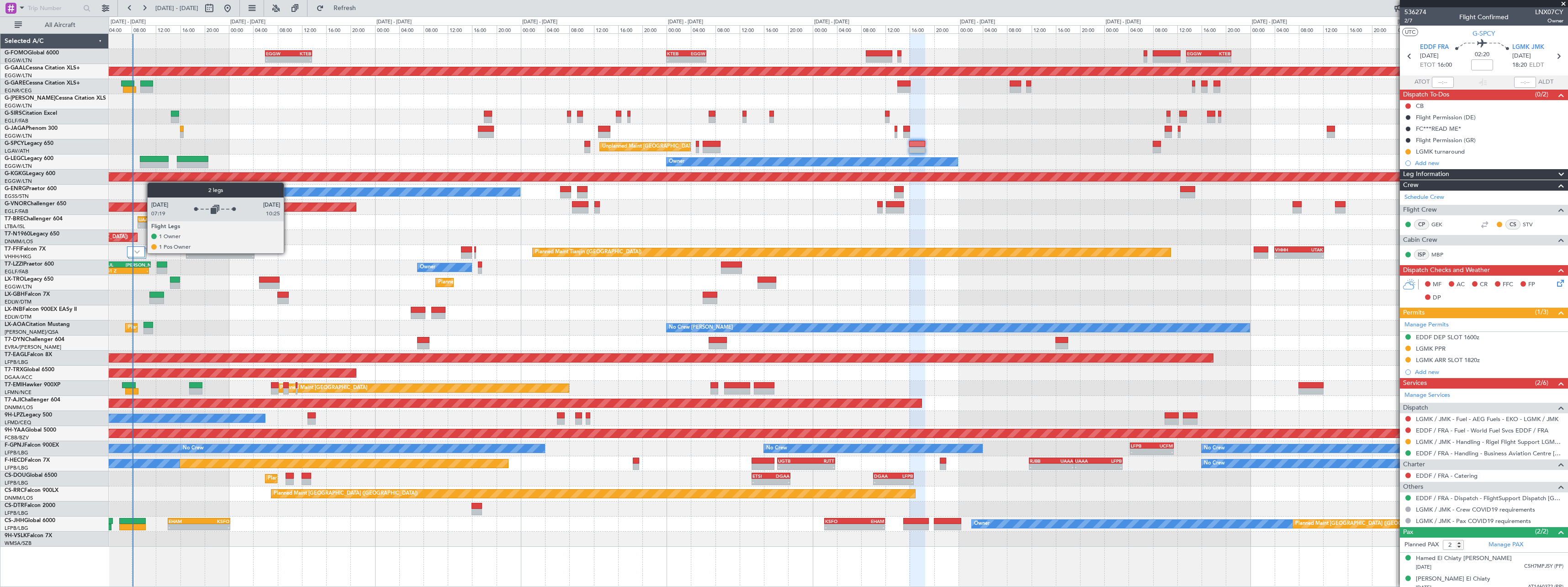
click at [142, 253] on div at bounding box center [136, 252] width 18 height 11
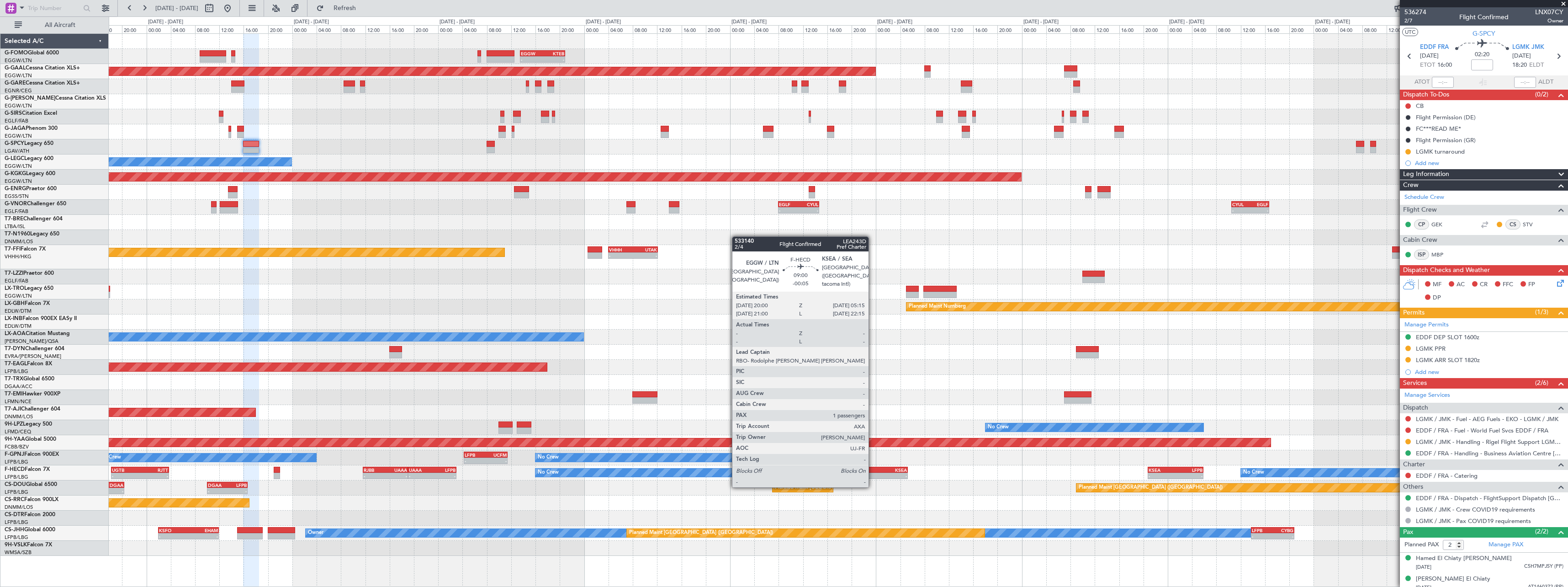
click at [873, 477] on div "-" at bounding box center [866, 476] width 27 height 5
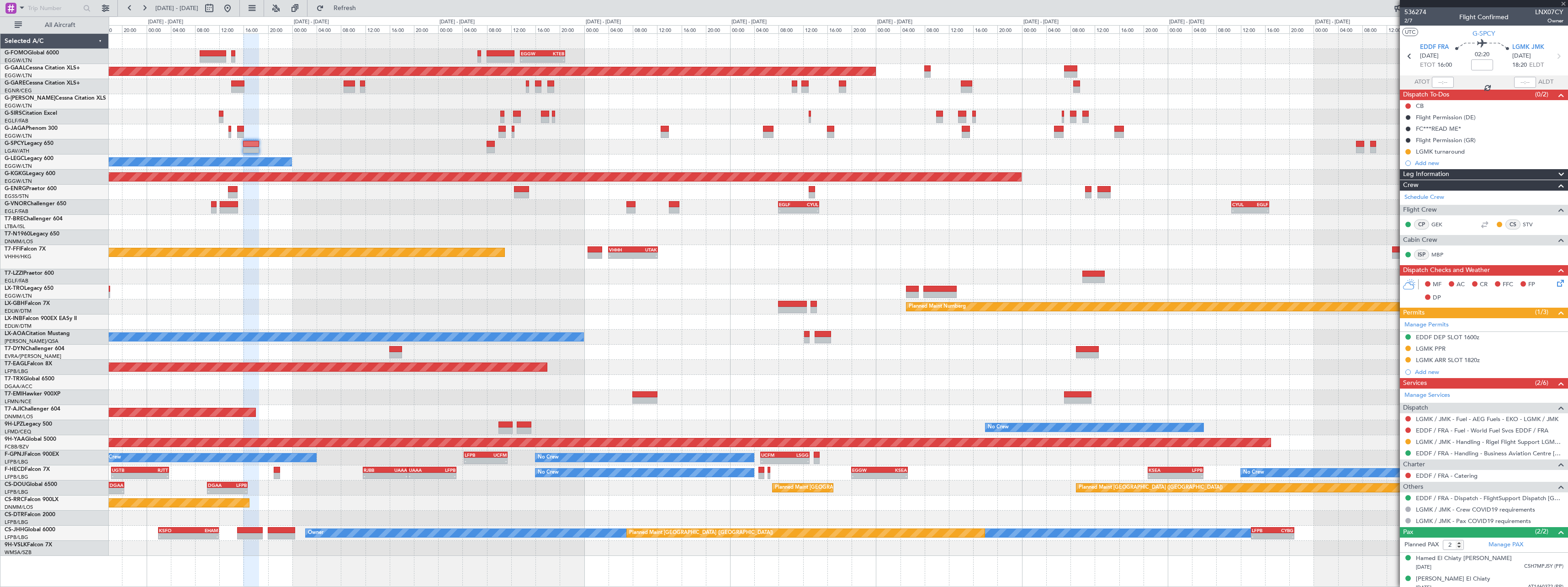
type input "-00:05"
type input "1"
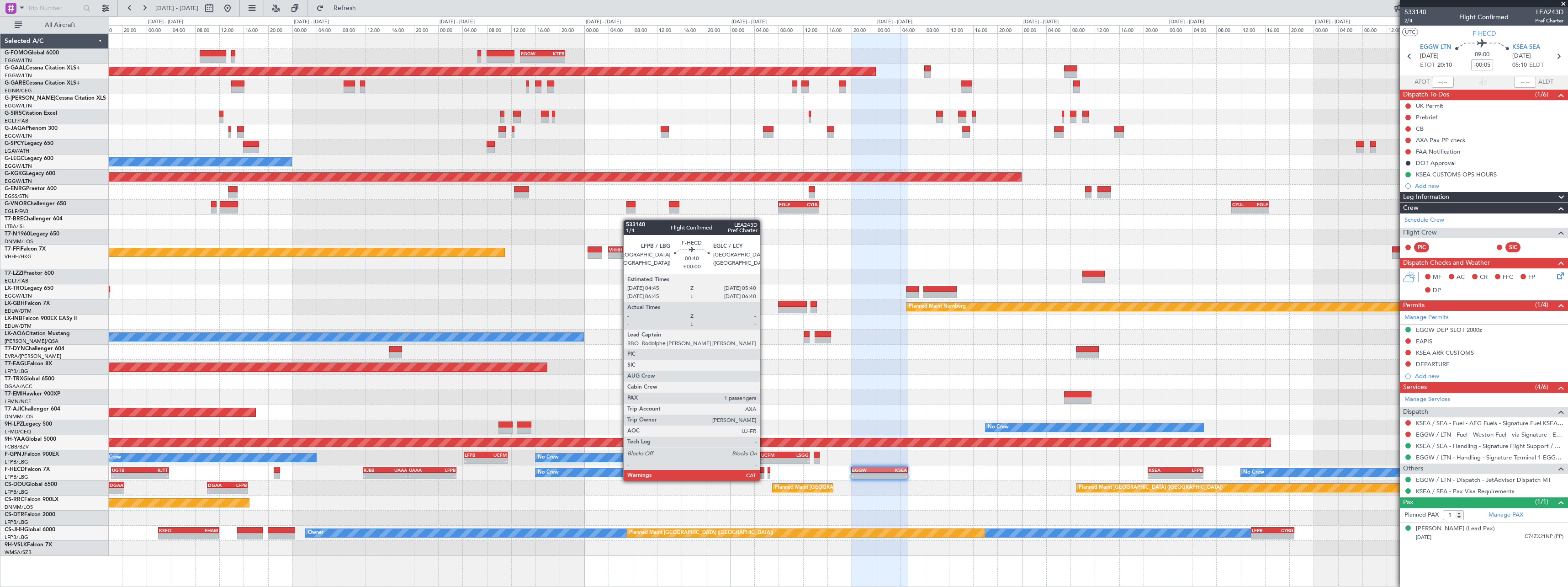
click at [764, 472] on div at bounding box center [761, 469] width 6 height 7
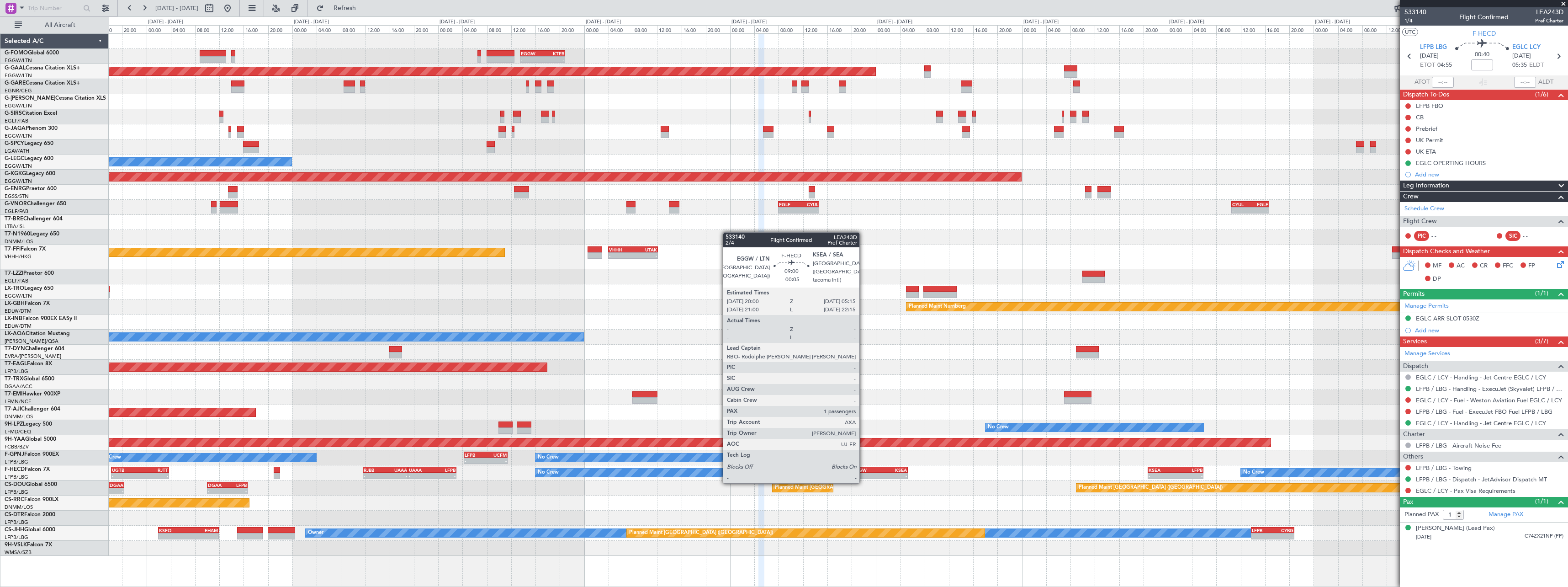
click at [864, 473] on div "- -" at bounding box center [879, 476] width 57 height 7
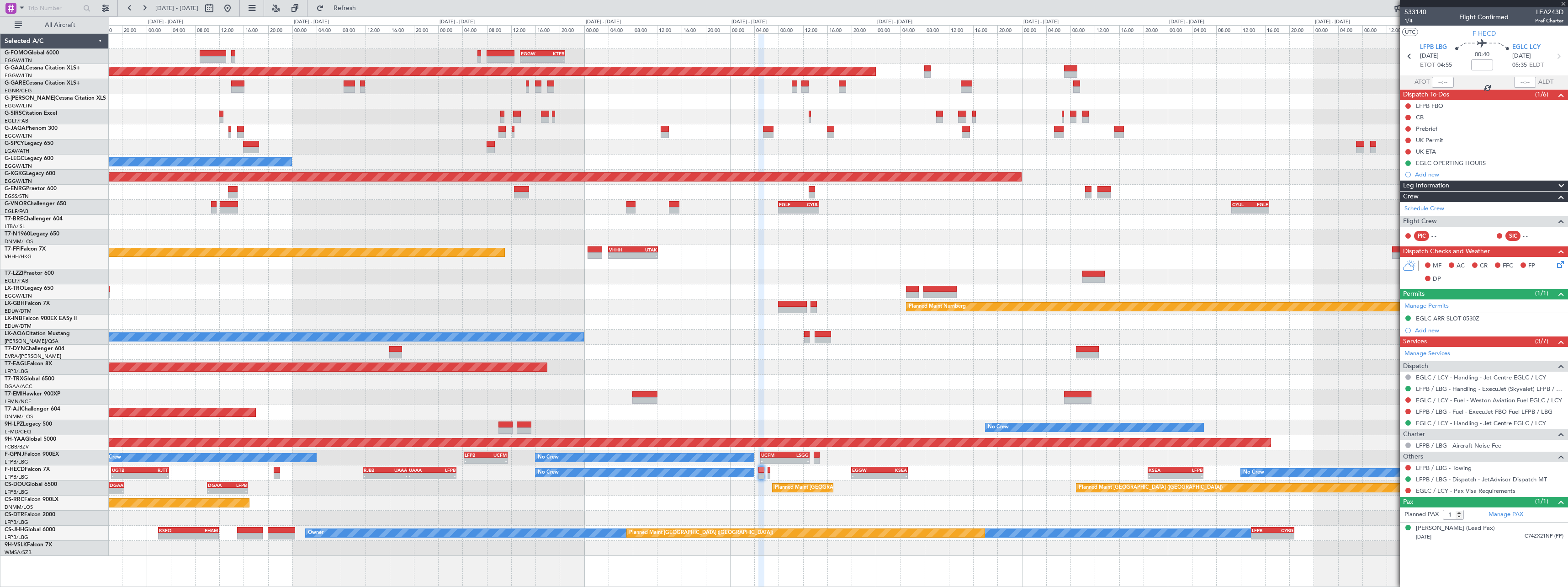
type input "-00:05"
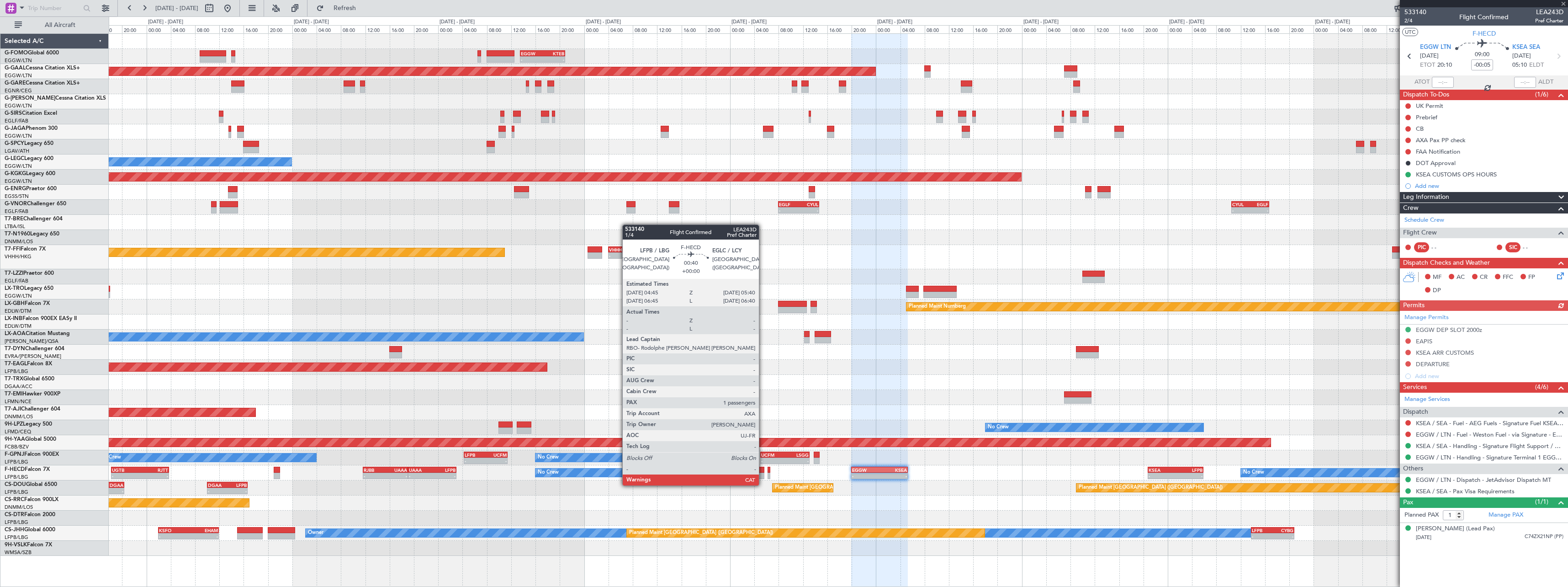
click at [763, 476] on div at bounding box center [761, 476] width 6 height 7
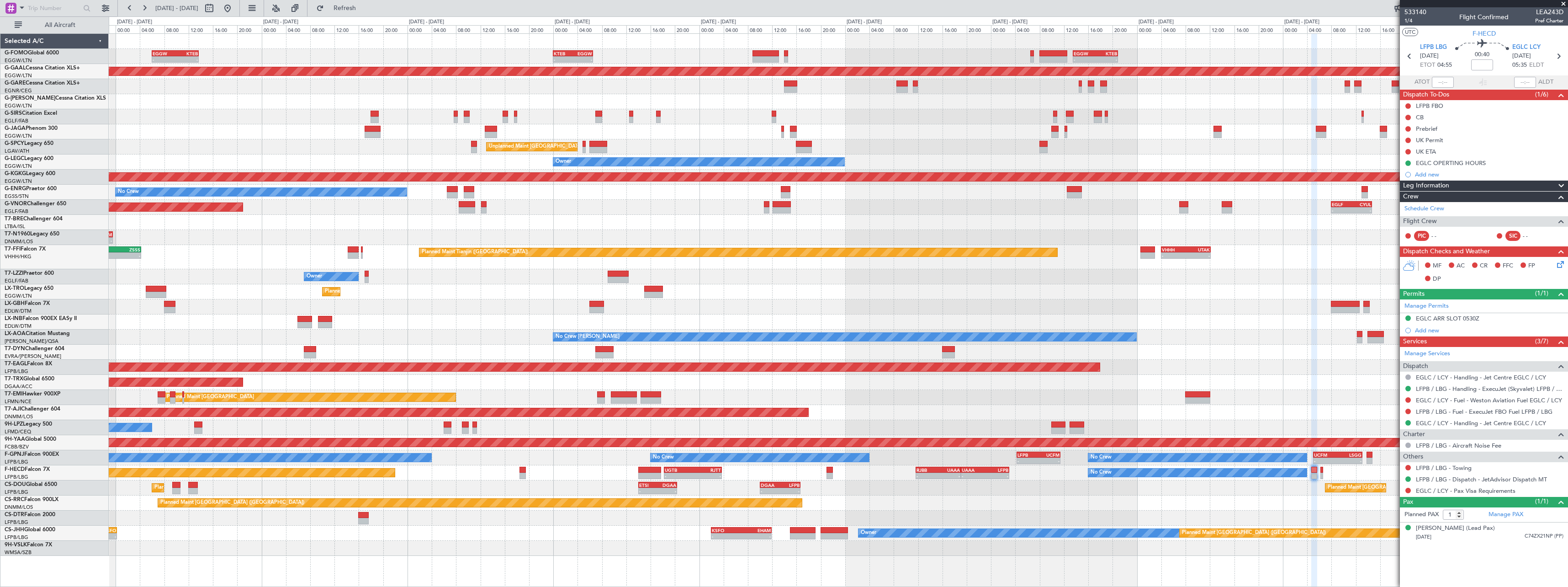
click at [1316, 393] on div "Planned Maint Zurich Planned Maint Zurich" at bounding box center [838, 397] width 1459 height 15
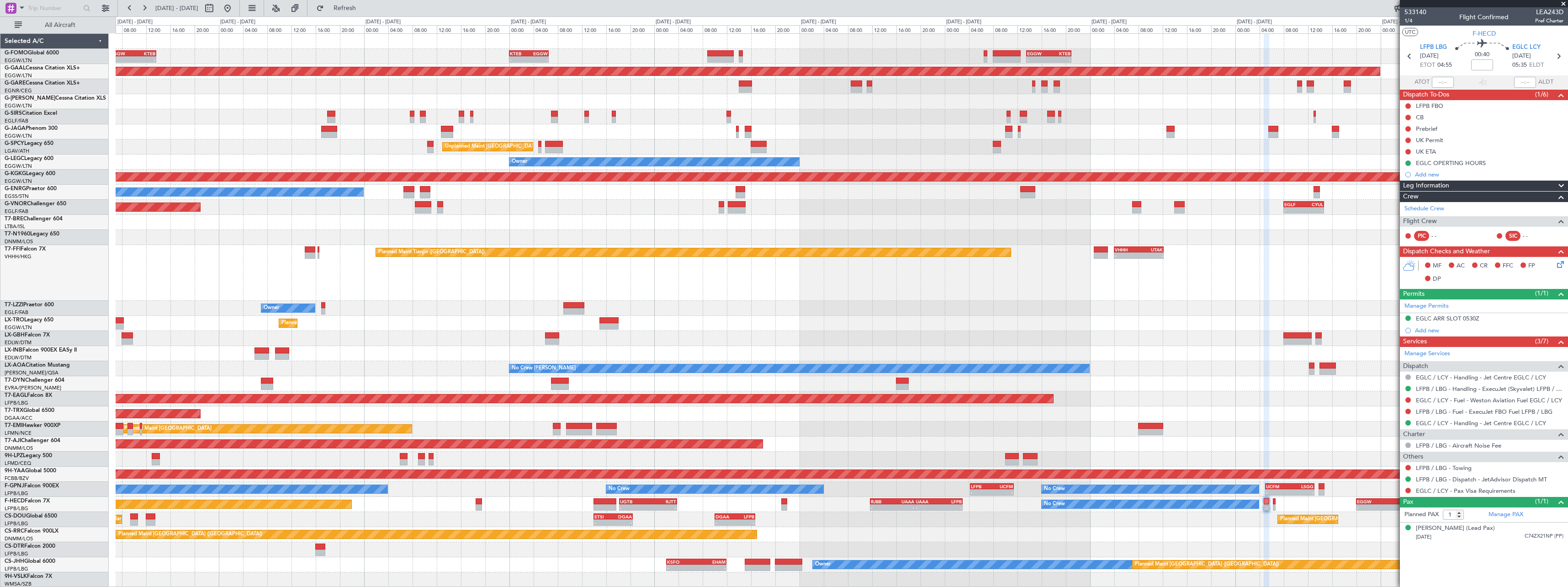
click at [919, 406] on div "- - EGGW 13:30 Z KTEB 20:55 Z KTEB 00:00 Z EGGW 06:35 Z - - EGGW 06:00 Z KTEB 1…" at bounding box center [841, 311] width 1452 height 554
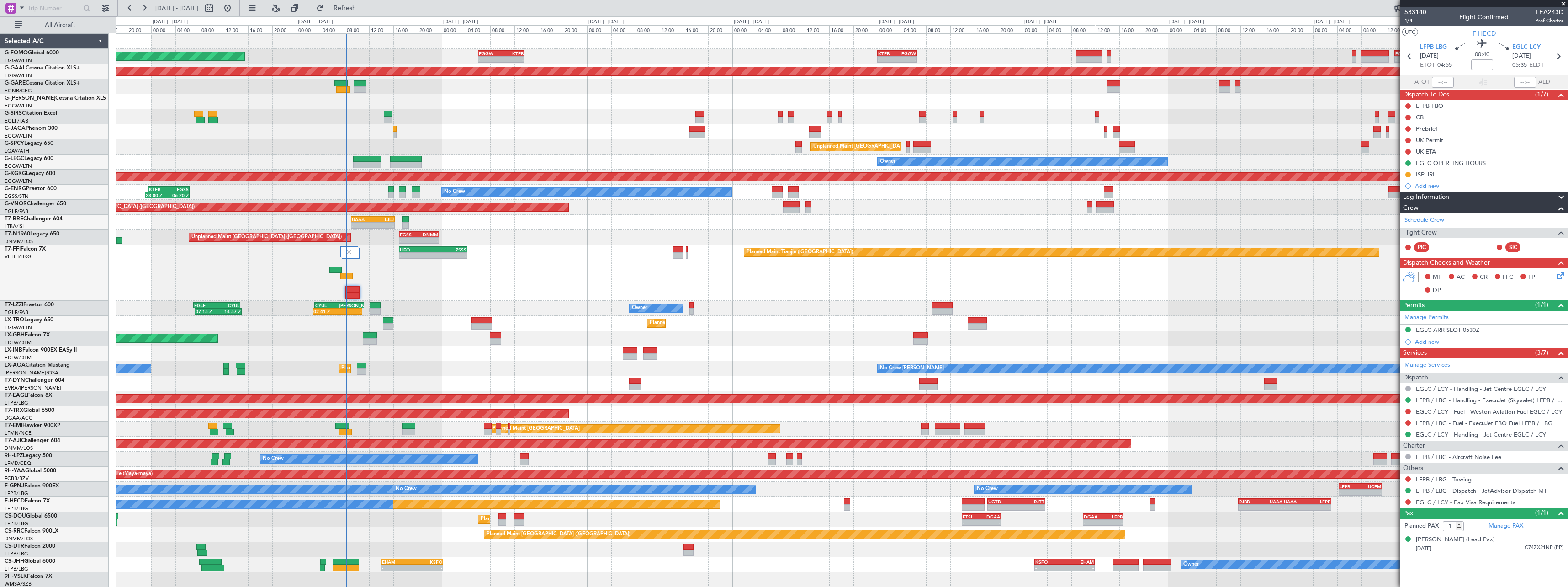
click at [435, 278] on div "Planned Maint Tianjin (Binhai) - - VHHH 04:00 Z UTAK 12:10 Z - - LIEO 17:00 Z Z…" at bounding box center [841, 273] width 1452 height 56
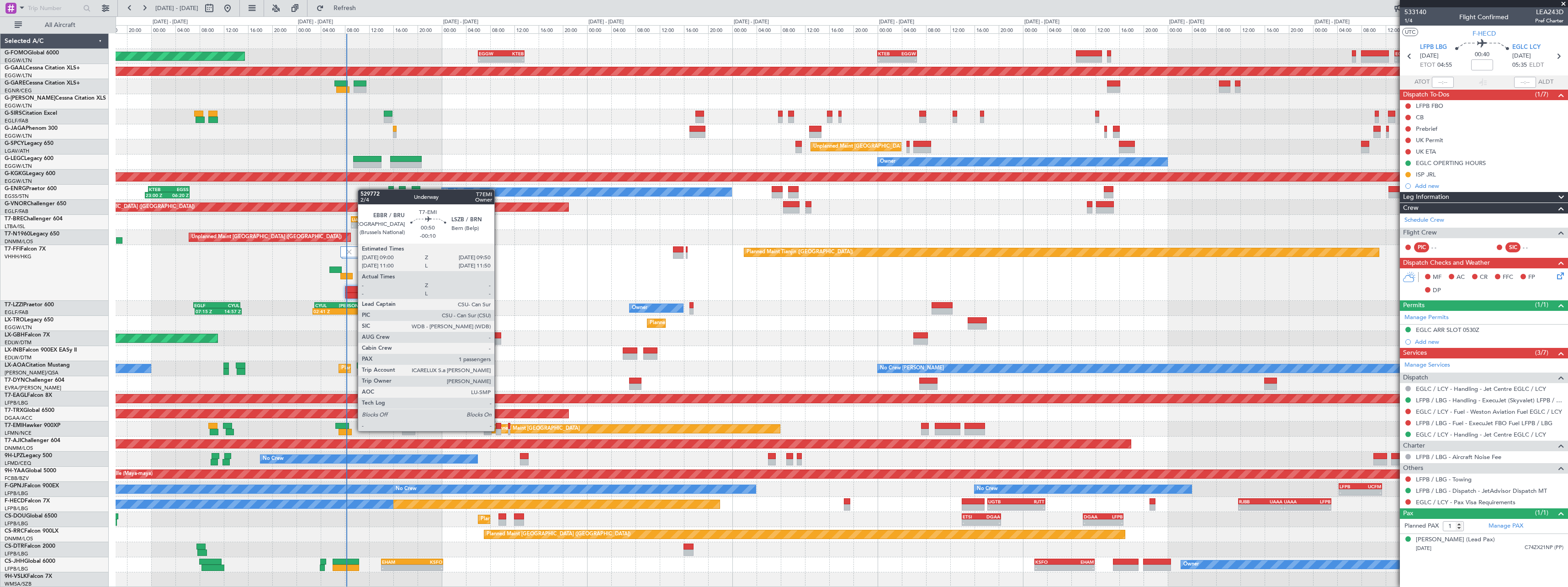
click at [499, 431] on div at bounding box center [498, 432] width 5 height 7
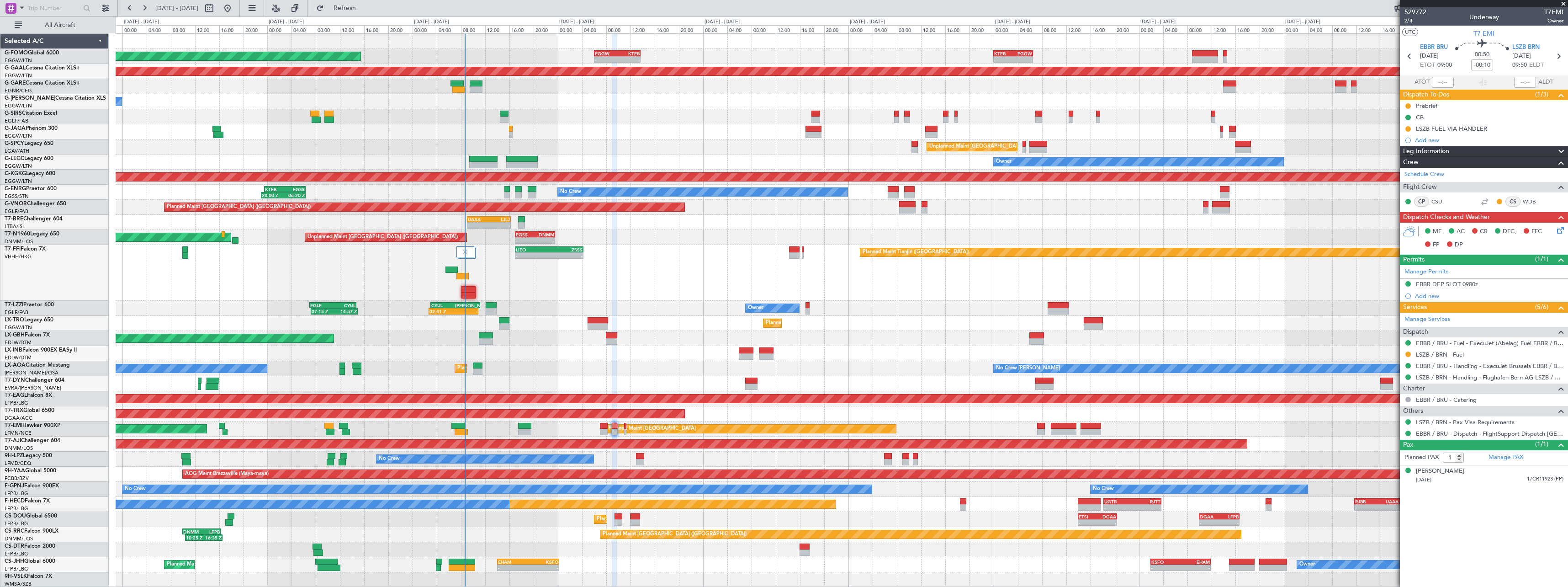
click at [422, 283] on div "Planned Maint Tianjin (Binhai) - - LIEO 17:00 Z ZSSS 04:15 Z - - VHHH 04:00 Z U…" at bounding box center [841, 273] width 1452 height 56
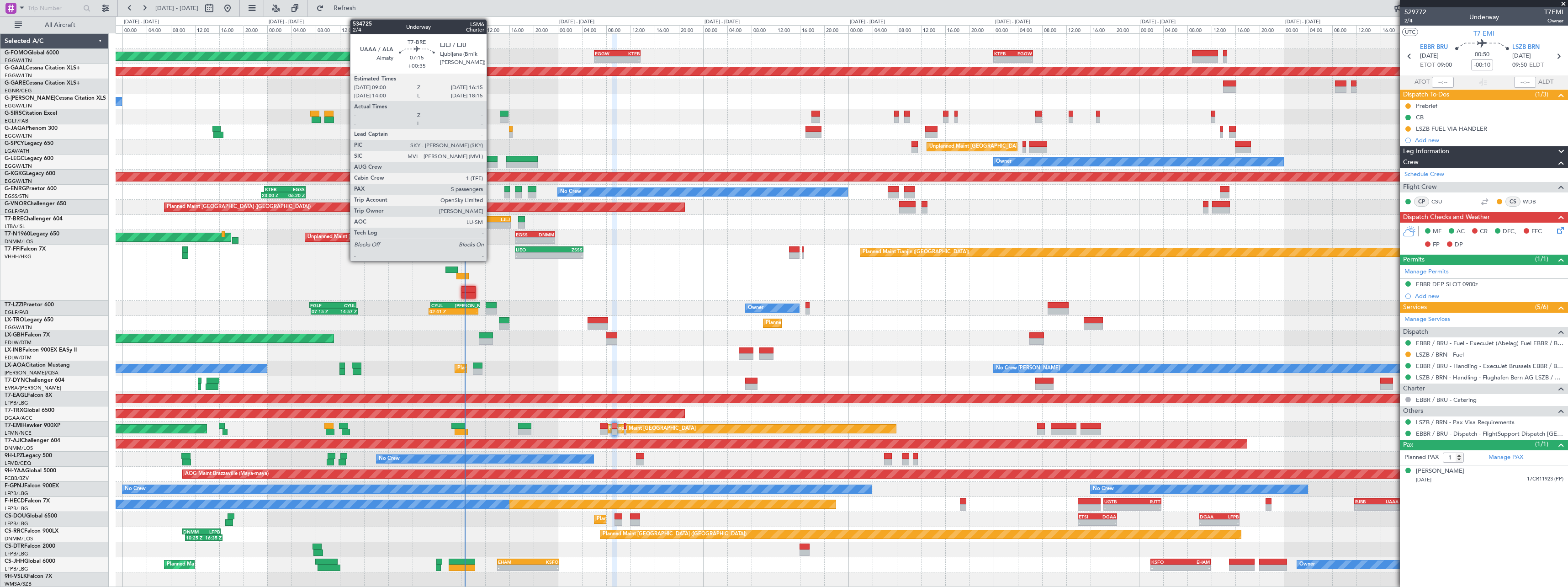
click at [491, 224] on div "-" at bounding box center [499, 225] width 21 height 5
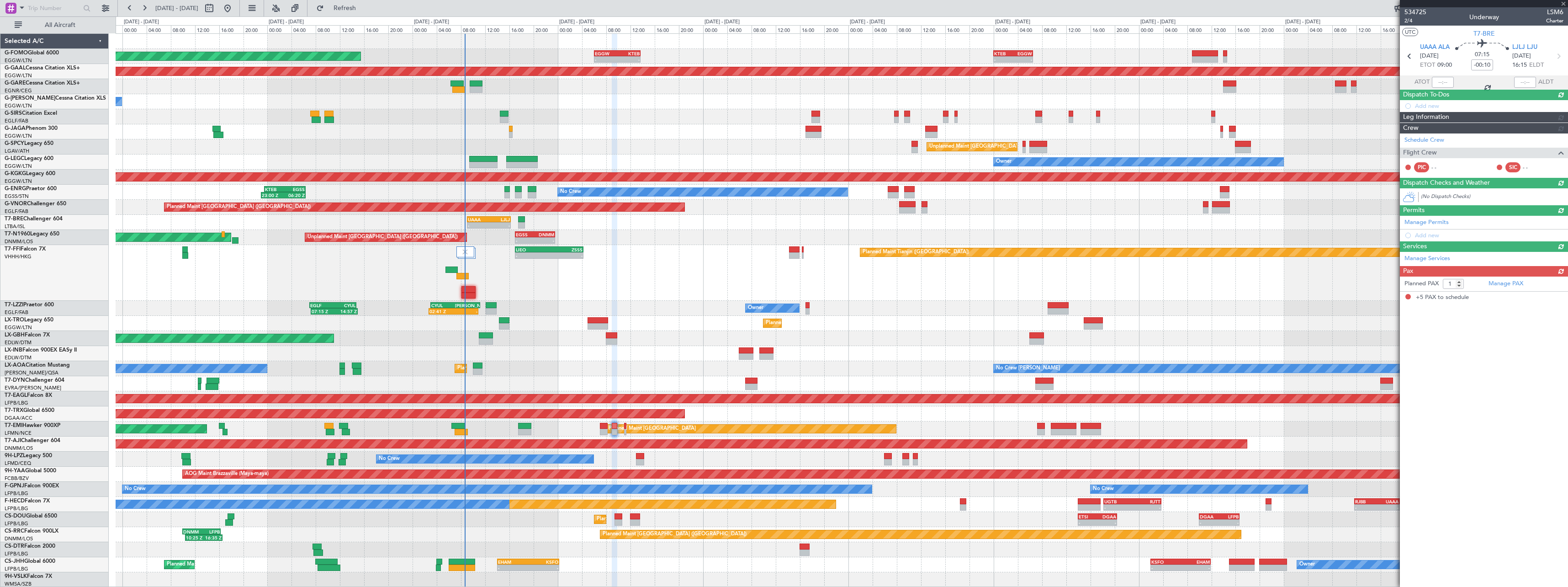
type input "+00:35"
type input "5"
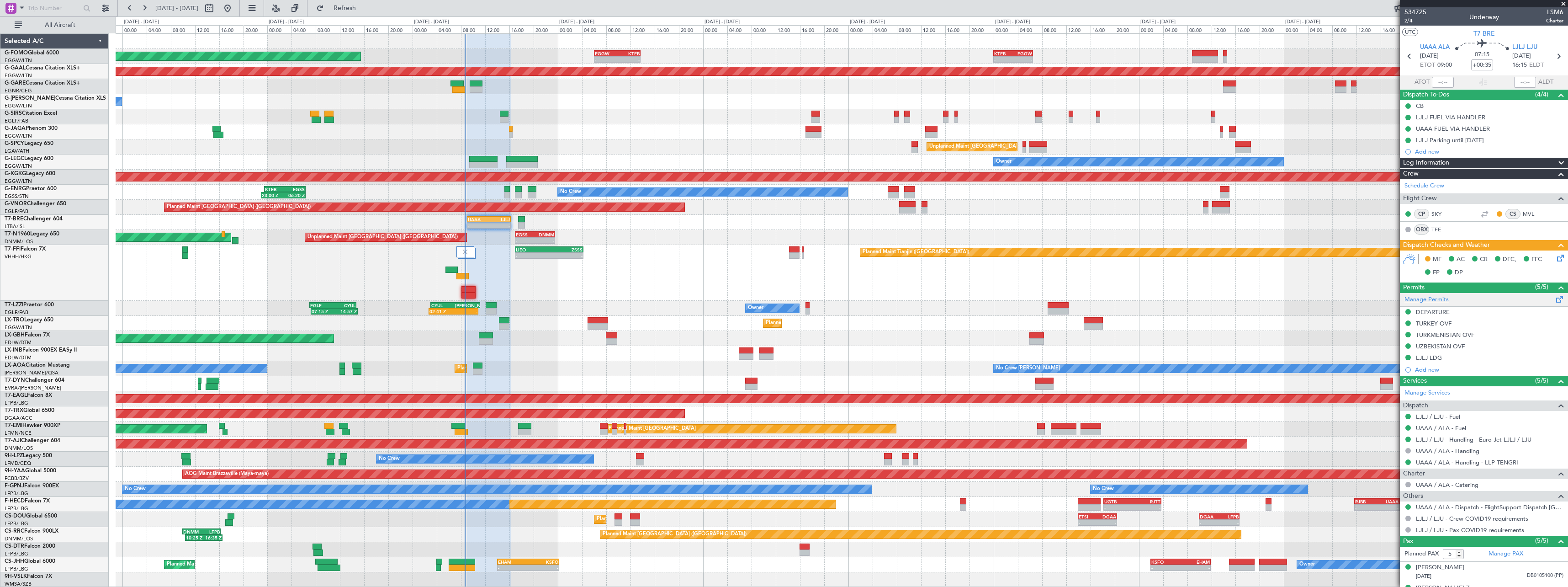
click at [1433, 301] on link "Manage Permits" at bounding box center [1426, 300] width 44 height 9
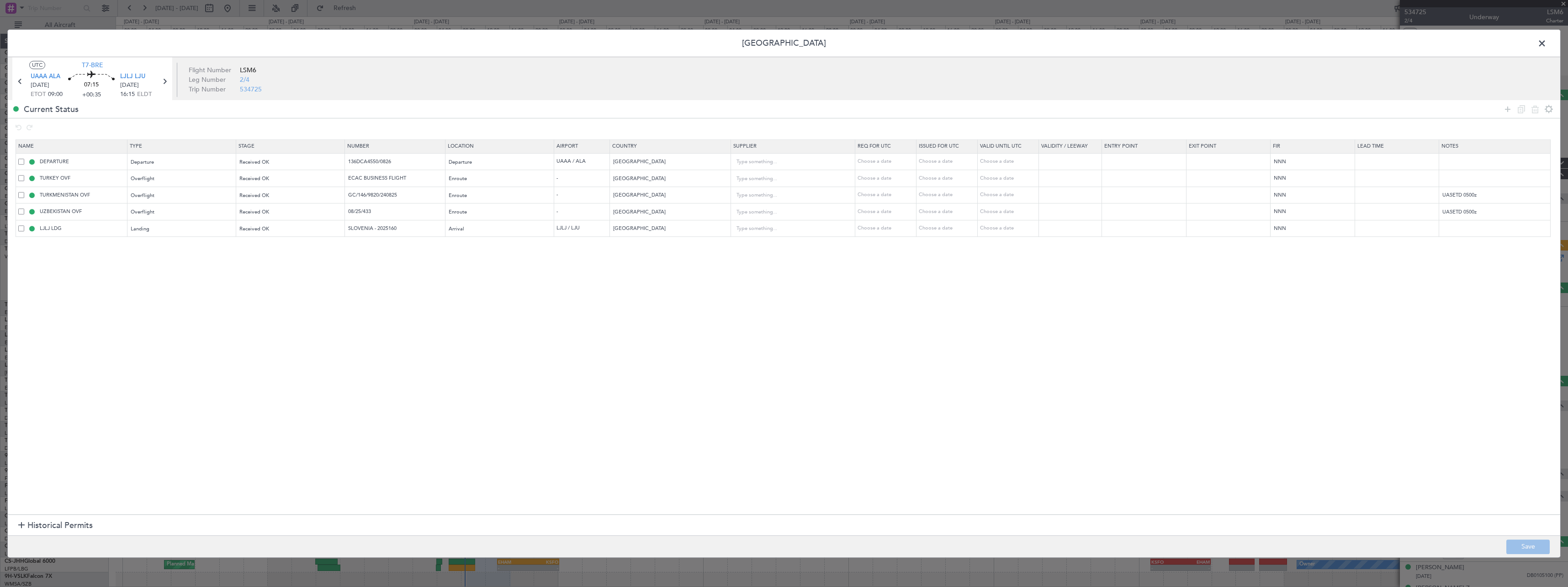
drag, startPoint x: 1508, startPoint y: 107, endPoint x: 1083, endPoint y: 180, distance: 431.2
click at [1508, 107] on icon at bounding box center [1508, 109] width 11 height 11
click at [186, 292] on span "Parking" at bounding box center [184, 296] width 102 height 14
click at [287, 242] on div "Select an option" at bounding box center [287, 246] width 96 height 14
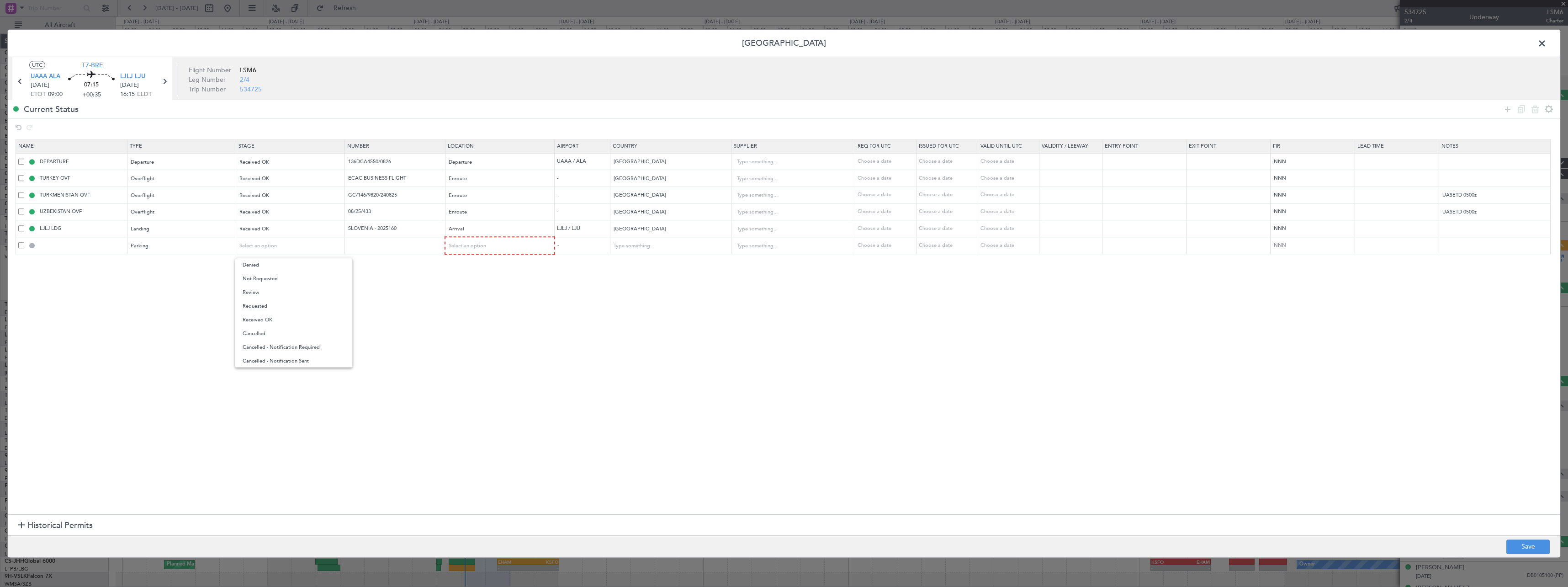
drag, startPoint x: 279, startPoint y: 322, endPoint x: 281, endPoint y: 317, distance: 5.4
click at [279, 322] on span "Received OK" at bounding box center [294, 320] width 102 height 14
click at [491, 247] on div "Select an option" at bounding box center [497, 246] width 96 height 14
click at [478, 298] on span "Arrival" at bounding box center [505, 292] width 102 height 14
click at [1524, 544] on button "Save" at bounding box center [1528, 547] width 43 height 15
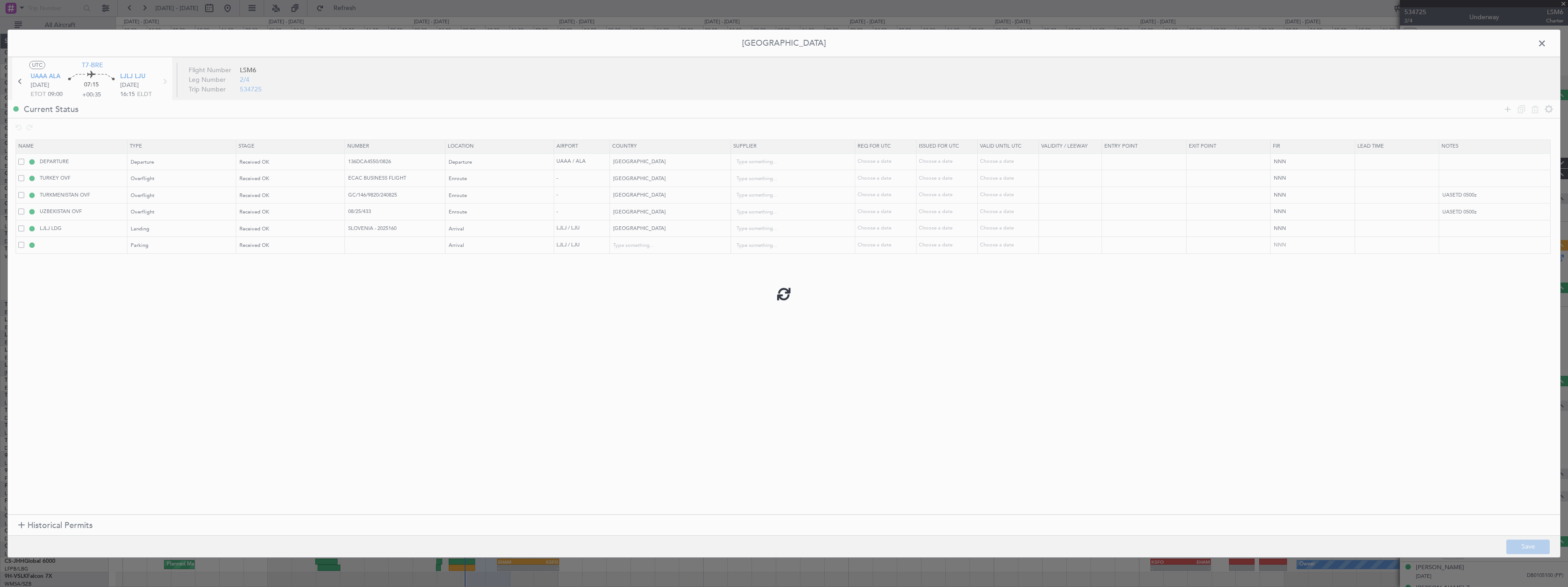
type input "LJLJ Parking"
type input "Slovenia"
type input "NNN"
click at [1547, 46] on span at bounding box center [1547, 46] width 0 height 18
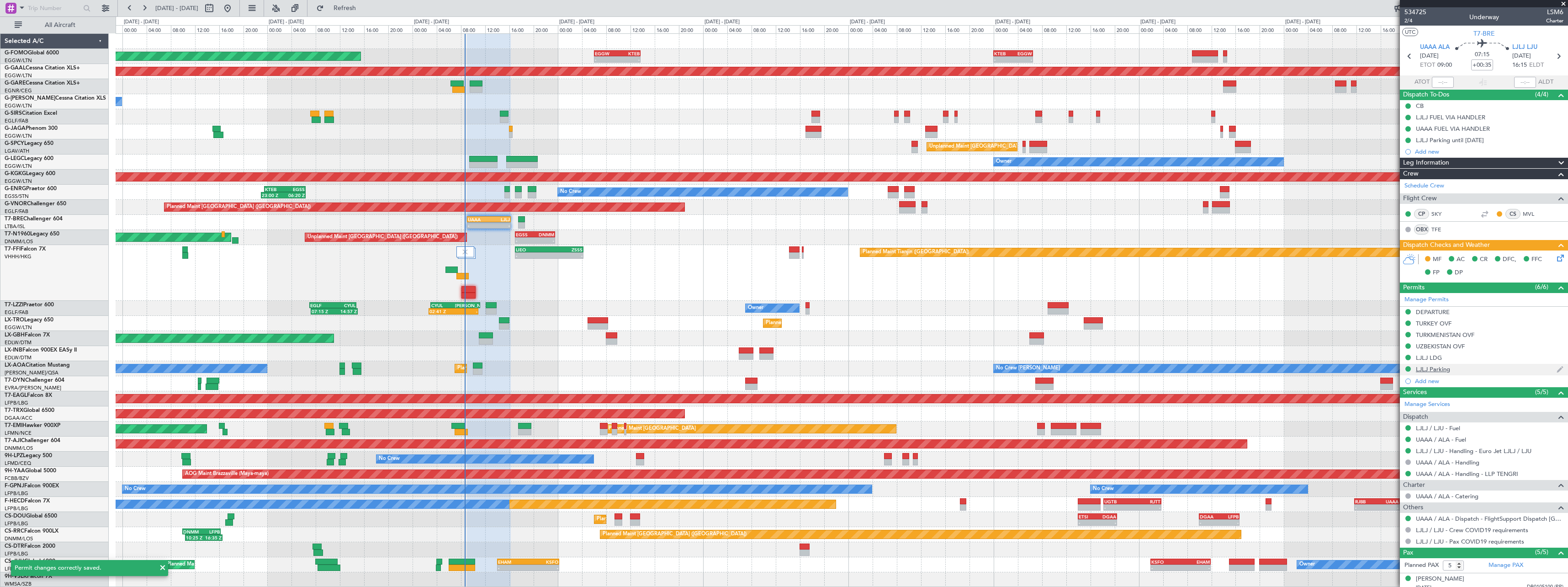
click at [1447, 372] on div "LJLJ Parking" at bounding box center [1433, 369] width 34 height 8
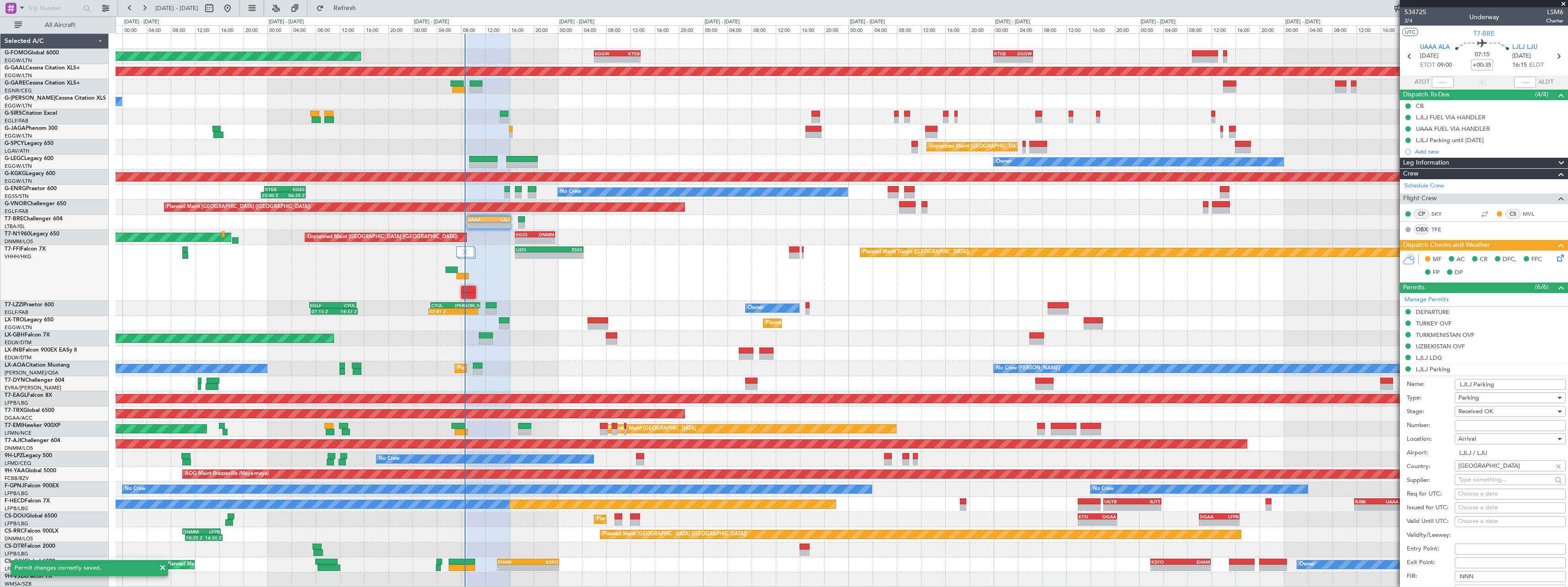
click at [1514, 382] on input "LJLJ Parking" at bounding box center [1510, 384] width 111 height 11
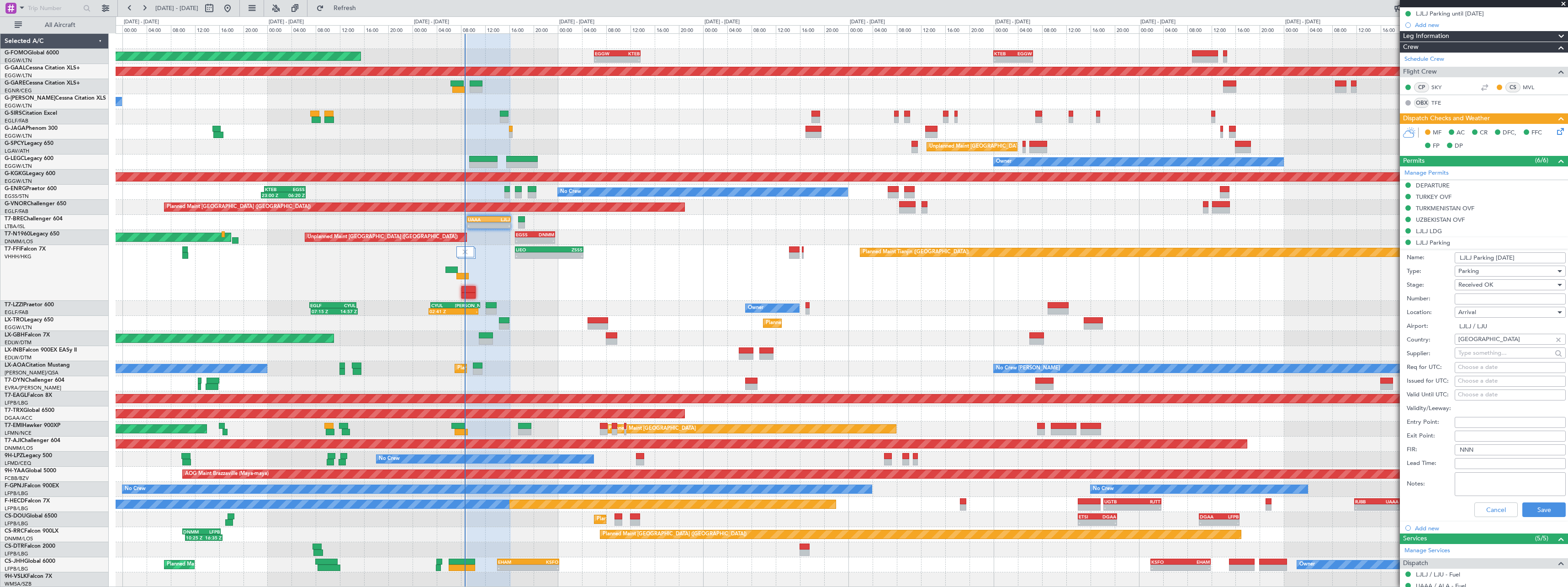
scroll to position [137, 0]
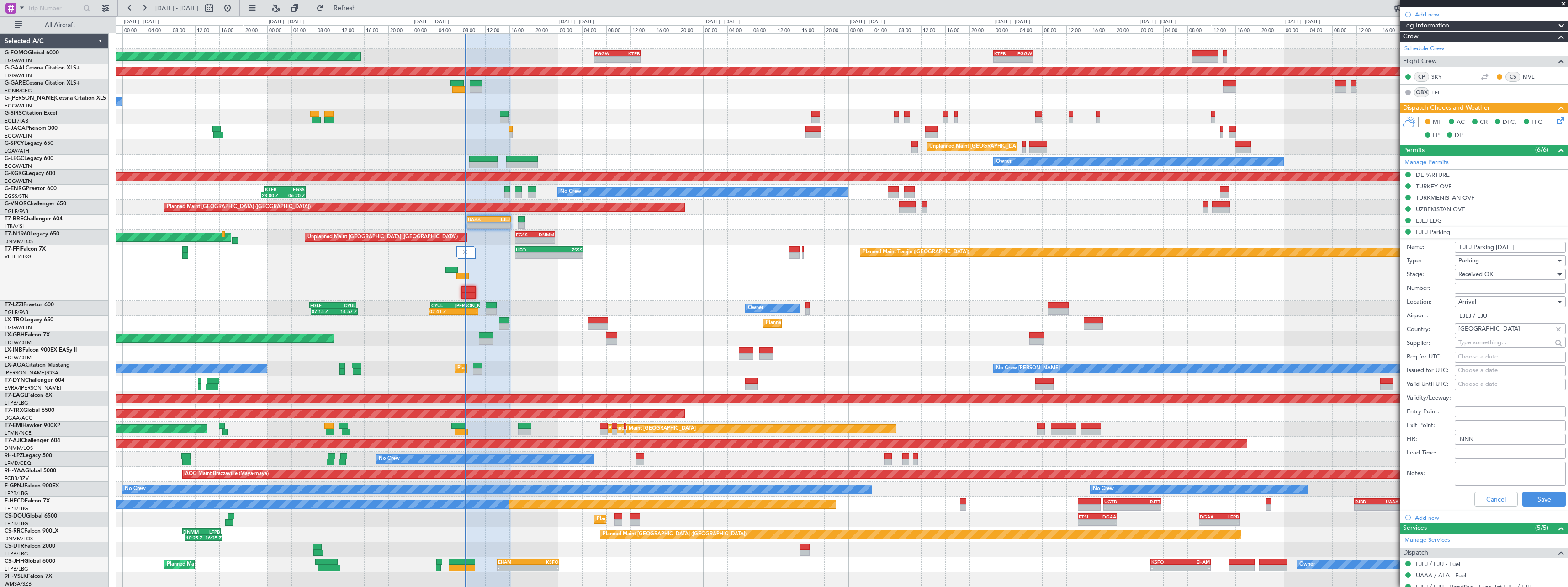
click at [1505, 248] on input "LJLJ Parking 15sep" at bounding box center [1510, 247] width 111 height 11
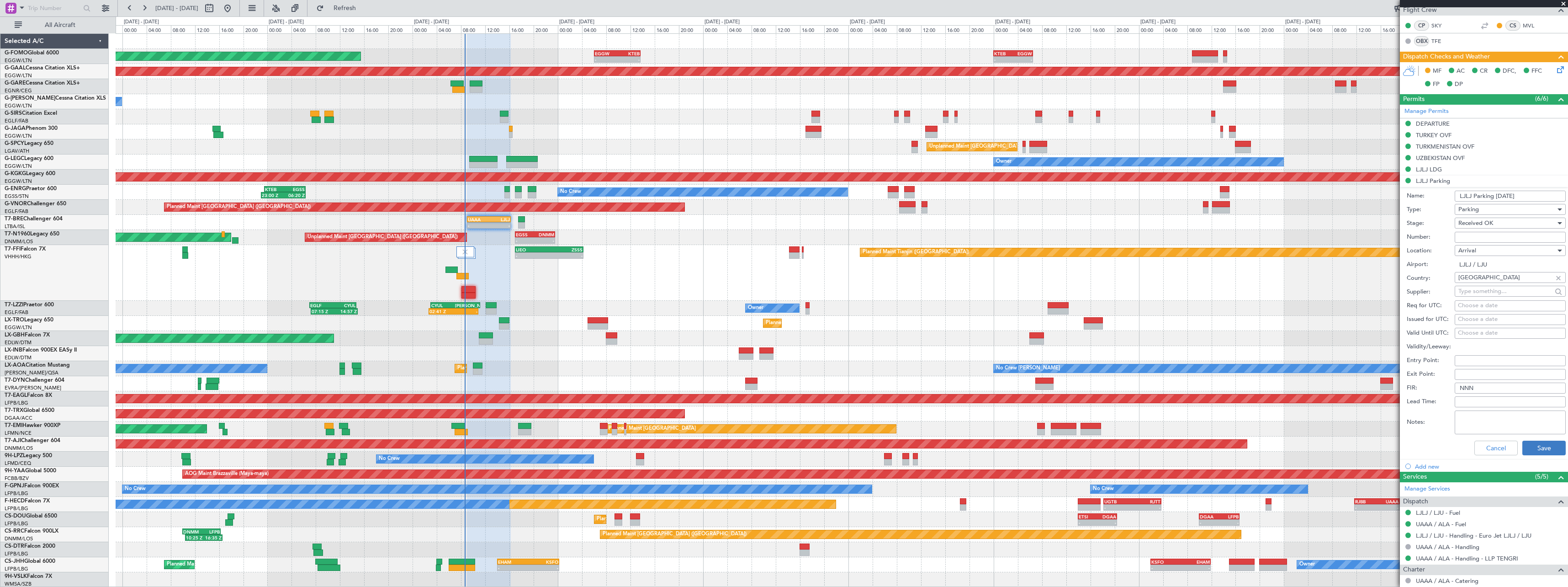
scroll to position [320, 0]
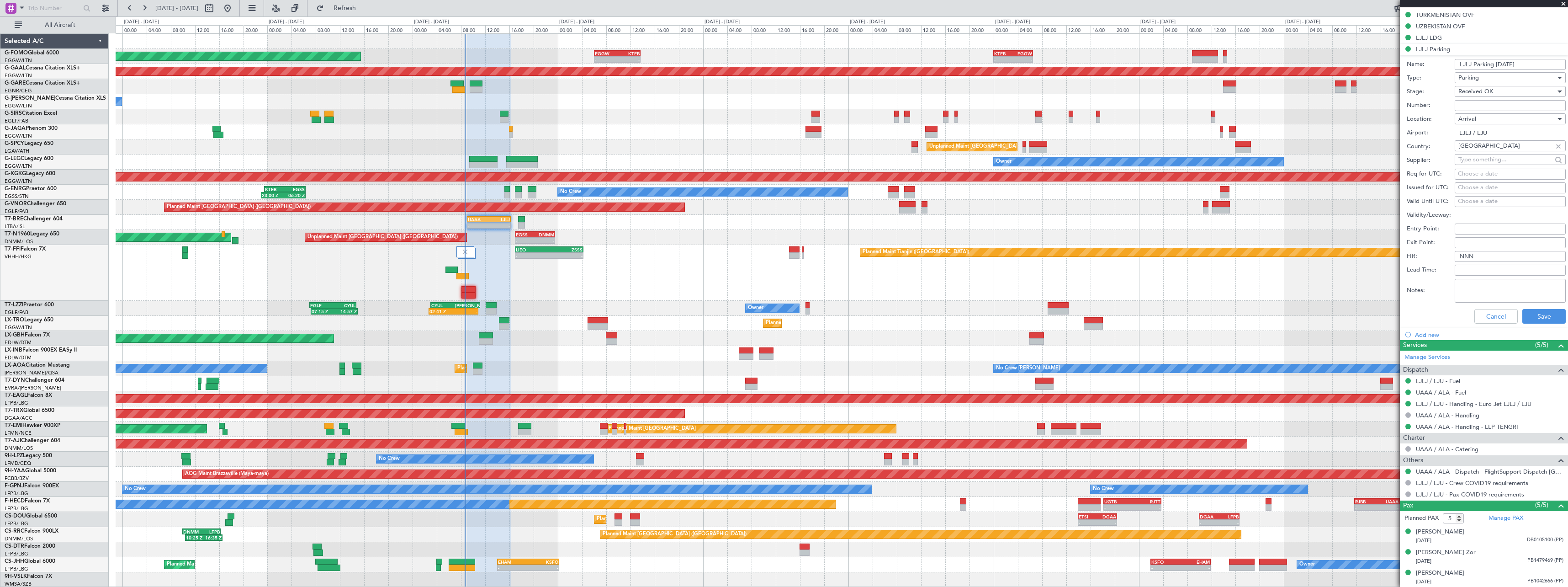
type input "LJLJ Parking [DATE]"
drag, startPoint x: 1536, startPoint y: 304, endPoint x: 1533, endPoint y: 314, distance: 10.4
click at [1536, 304] on div "Cancel Save" at bounding box center [1486, 316] width 159 height 24
click at [1534, 314] on button "Save" at bounding box center [1544, 316] width 43 height 15
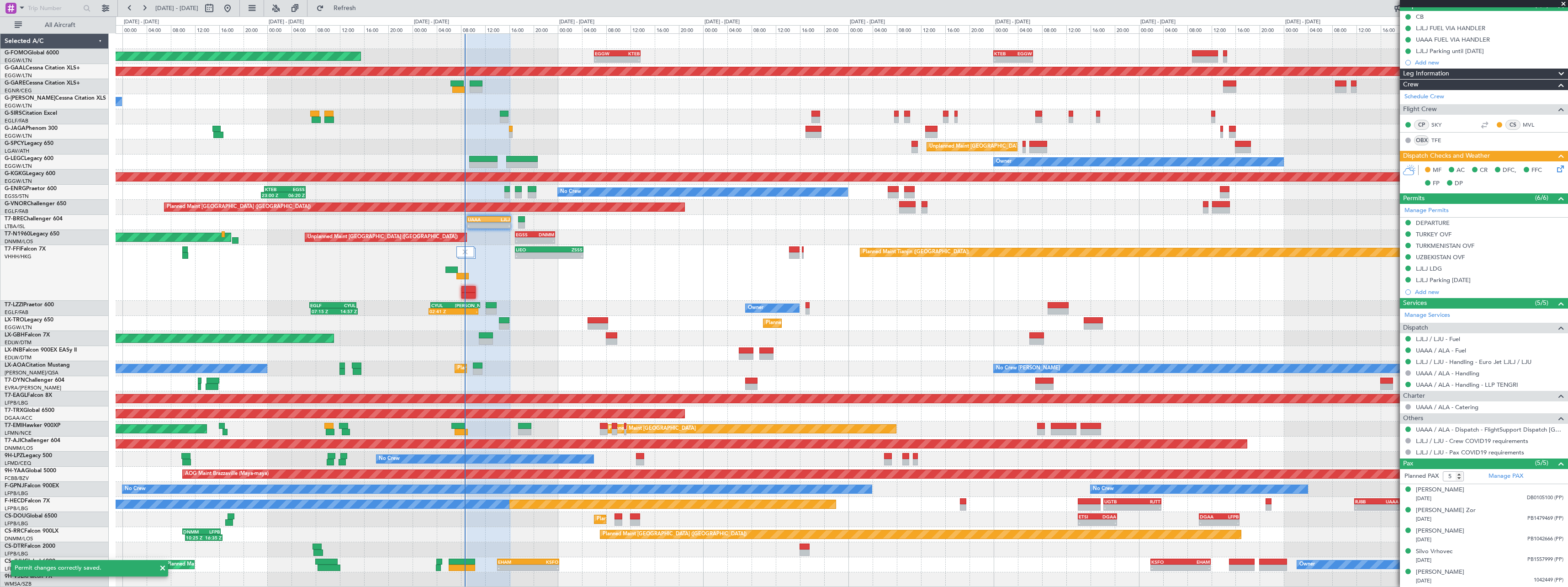
scroll to position [89, 0]
click at [1555, 171] on icon at bounding box center [1559, 167] width 7 height 7
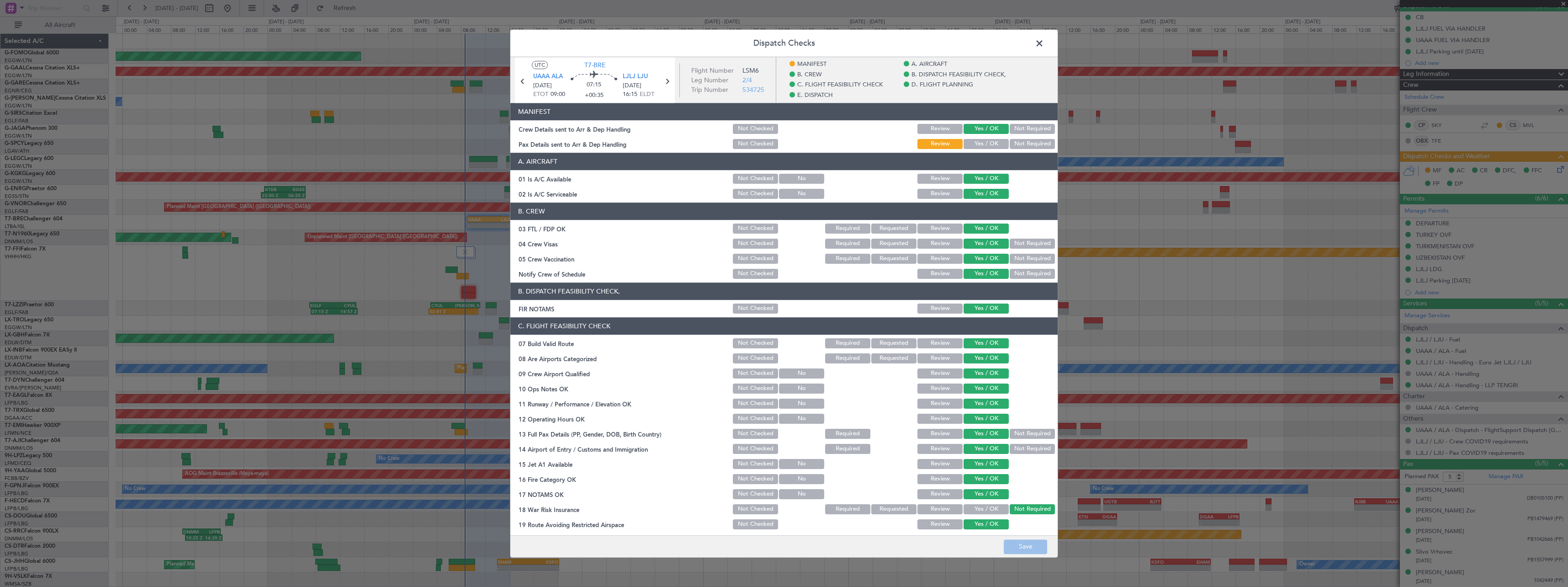
drag, startPoint x: 986, startPoint y: 144, endPoint x: 992, endPoint y: 340, distance: 196.1
click at [985, 146] on button "Yes / OK" at bounding box center [986, 144] width 45 height 10
click at [1016, 549] on button "Save" at bounding box center [1025, 547] width 43 height 15
click at [1044, 40] on span at bounding box center [1044, 46] width 0 height 18
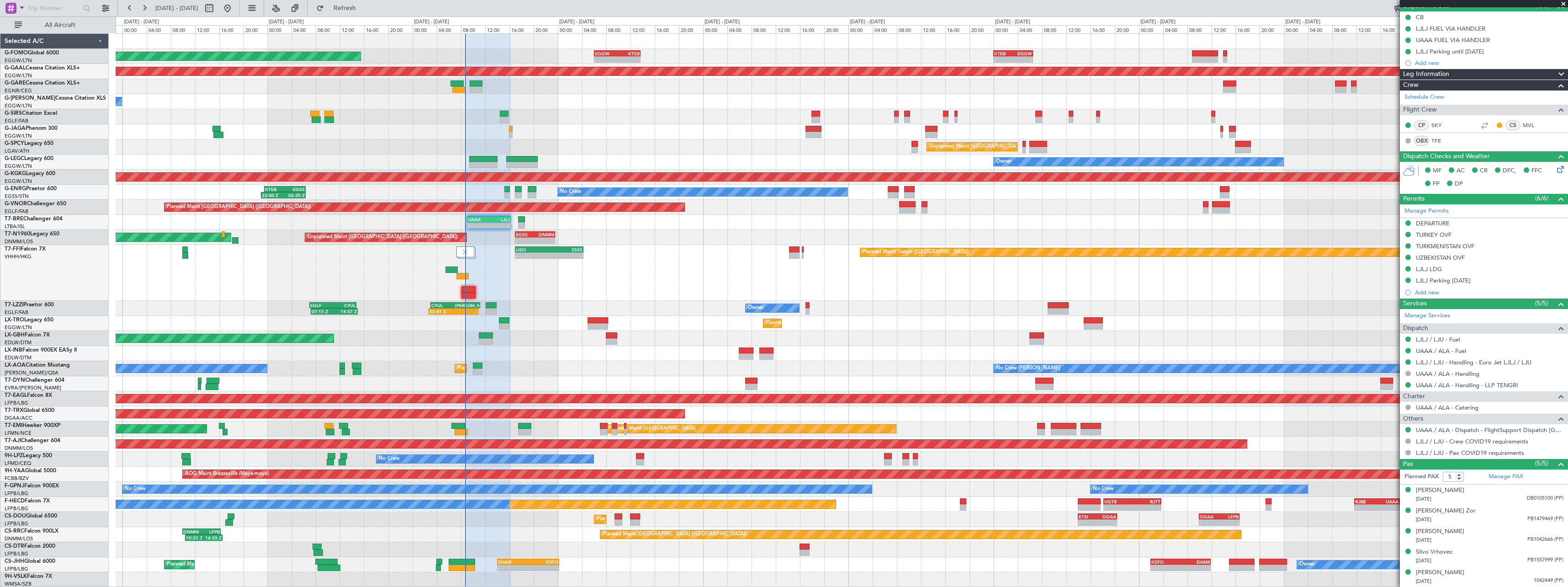
click at [593, 265] on div "Planned Maint London (Luton) - - EGGW 06:00 Z KTEB 13:40 Z - - KTEB 00:00 Z EGG…" at bounding box center [841, 311] width 1452 height 554
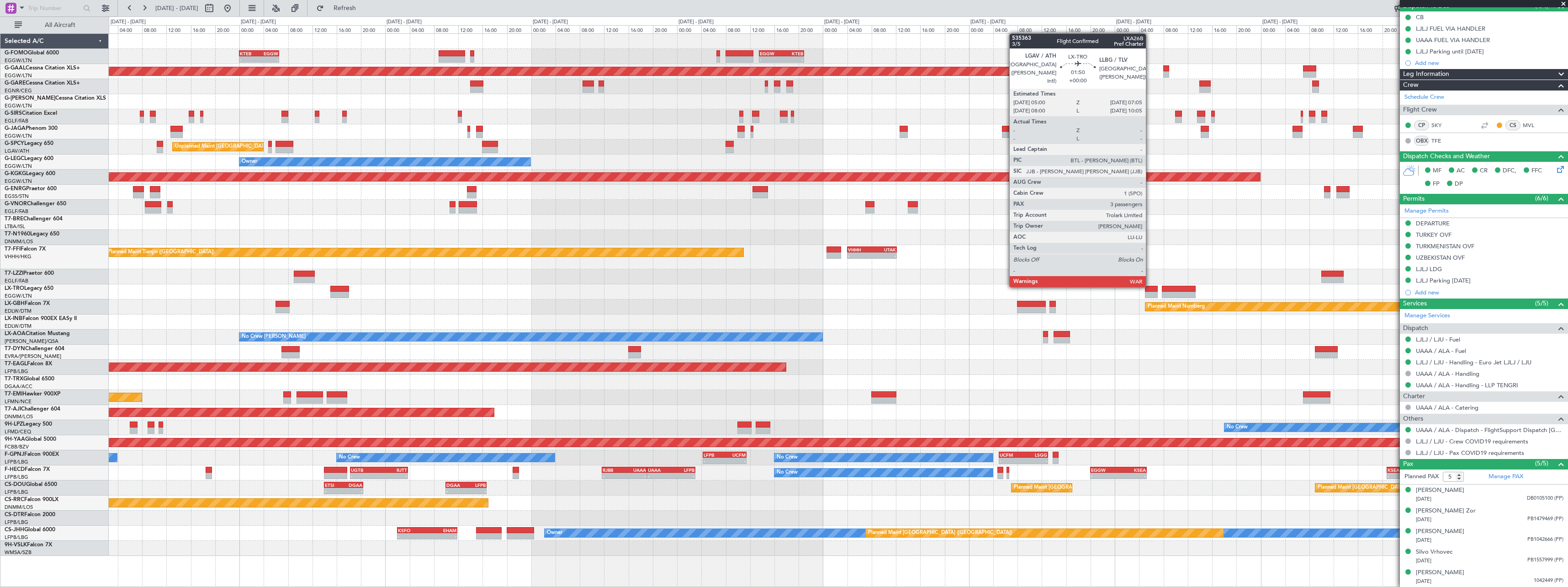
click at [1150, 286] on div at bounding box center [1151, 289] width 13 height 7
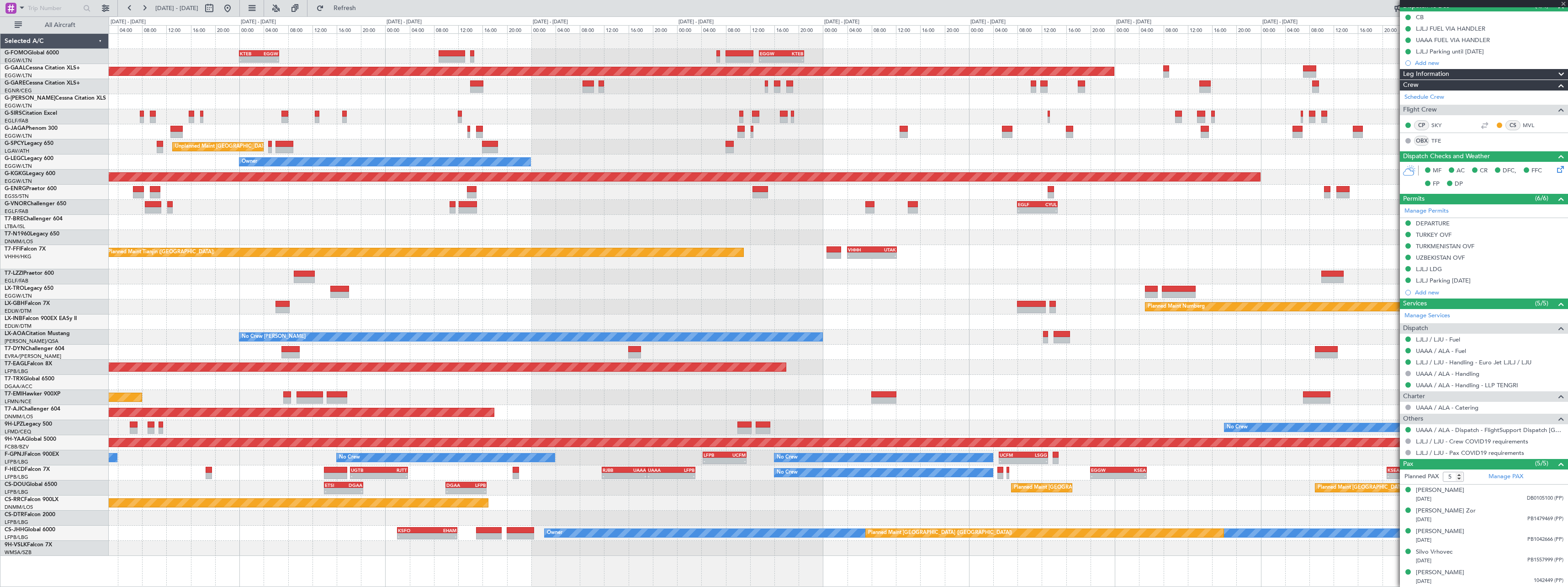
type input "3"
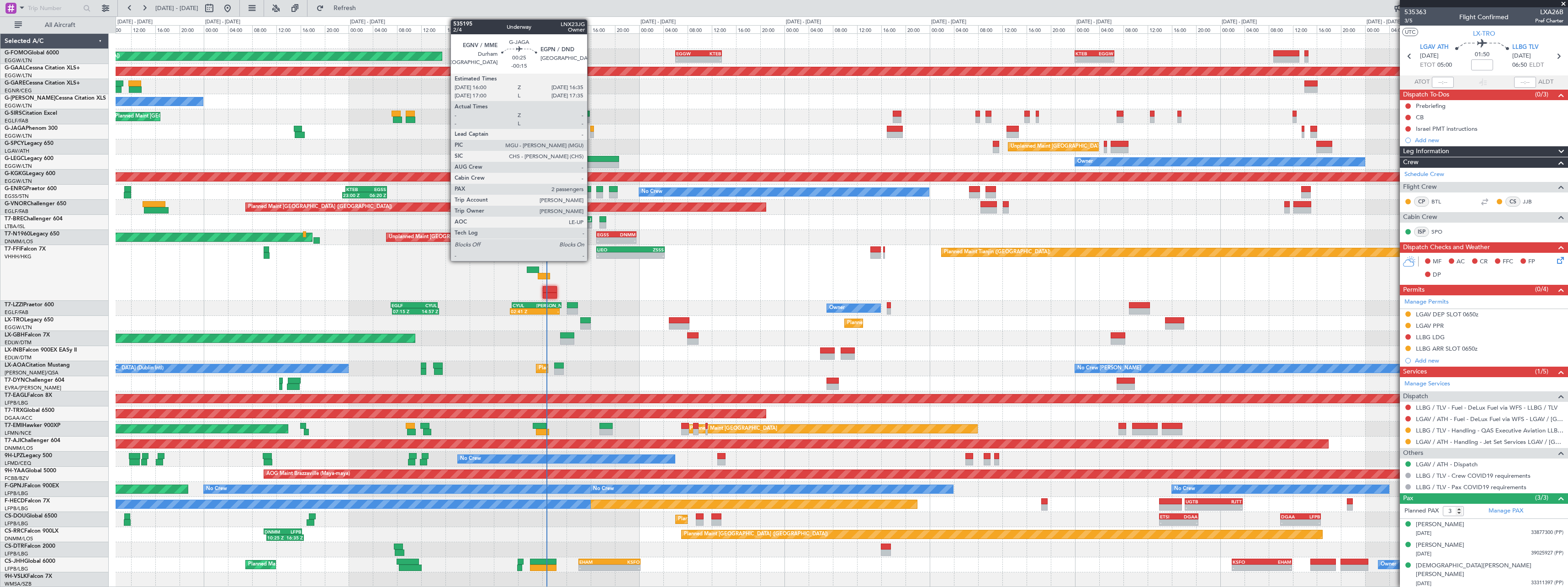
click at [592, 133] on div at bounding box center [592, 135] width 4 height 7
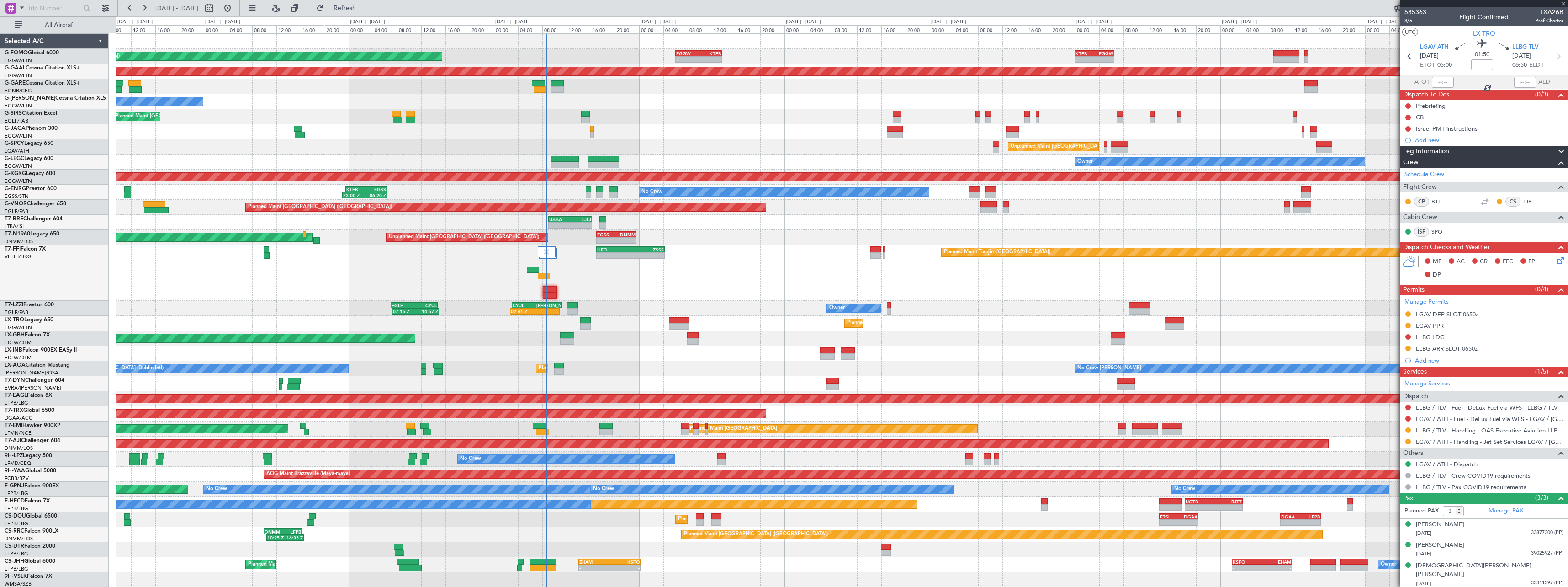
type input "-00:15"
type input "2"
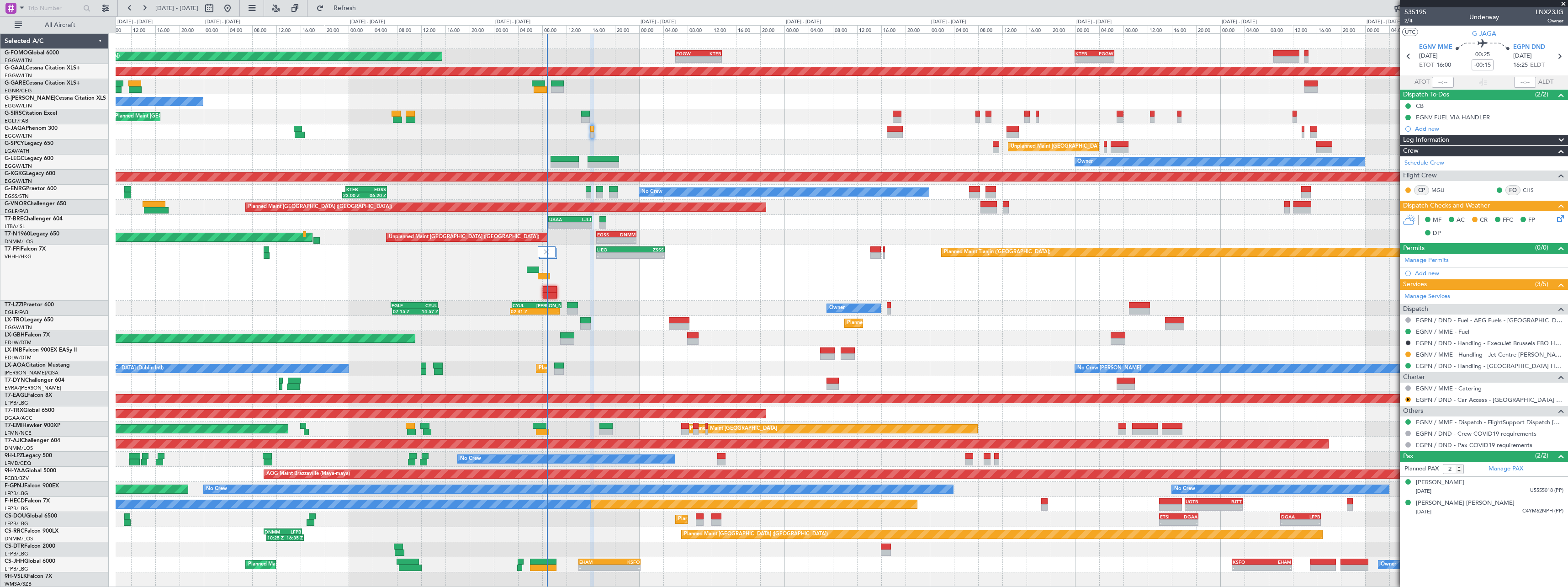
click at [1407, 356] on button at bounding box center [1408, 354] width 5 height 5
click at [1382, 463] on span "Confirmed" at bounding box center [1382, 463] width 29 height 9
click at [1563, 219] on icon at bounding box center [1559, 217] width 7 height 7
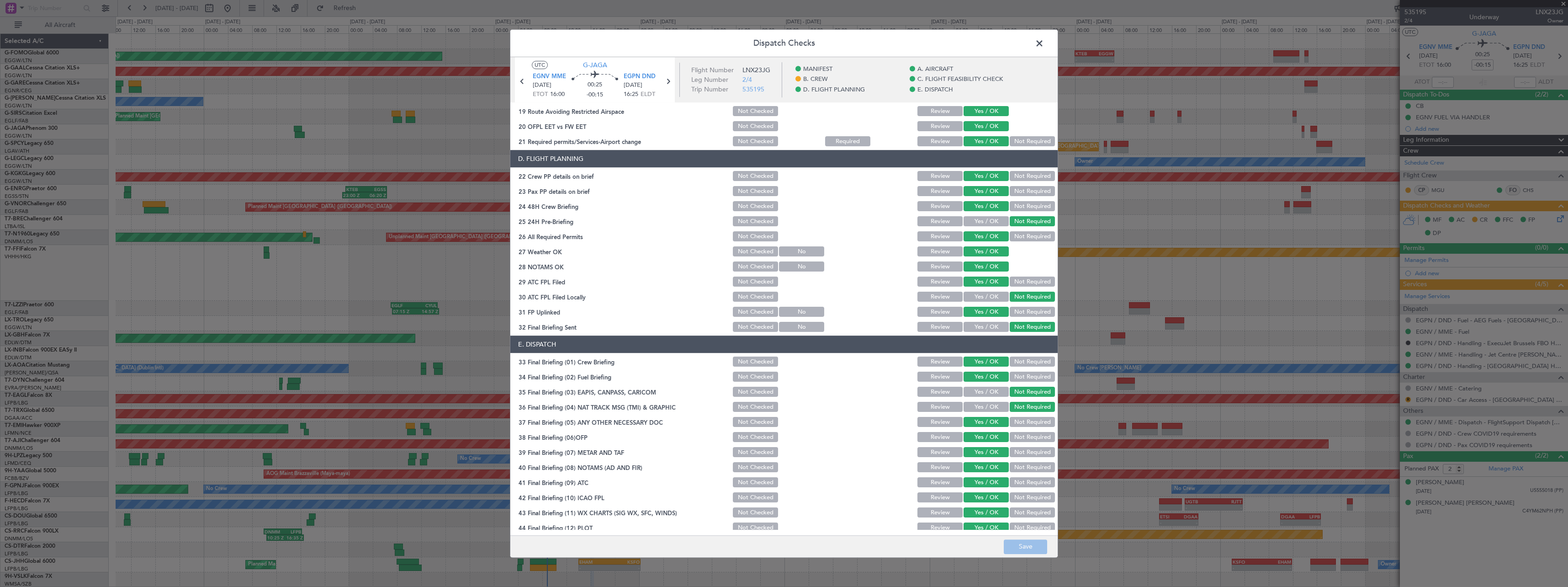
scroll to position [385, 0]
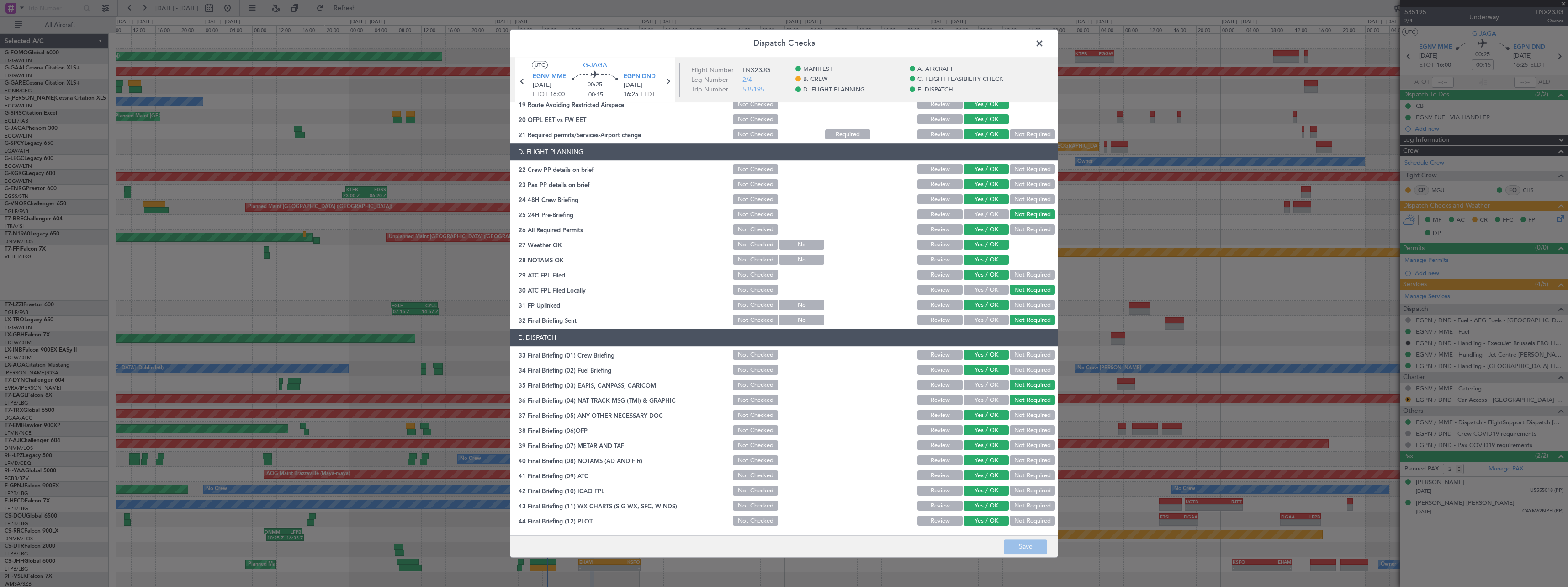
click at [1044, 38] on span at bounding box center [1044, 46] width 0 height 18
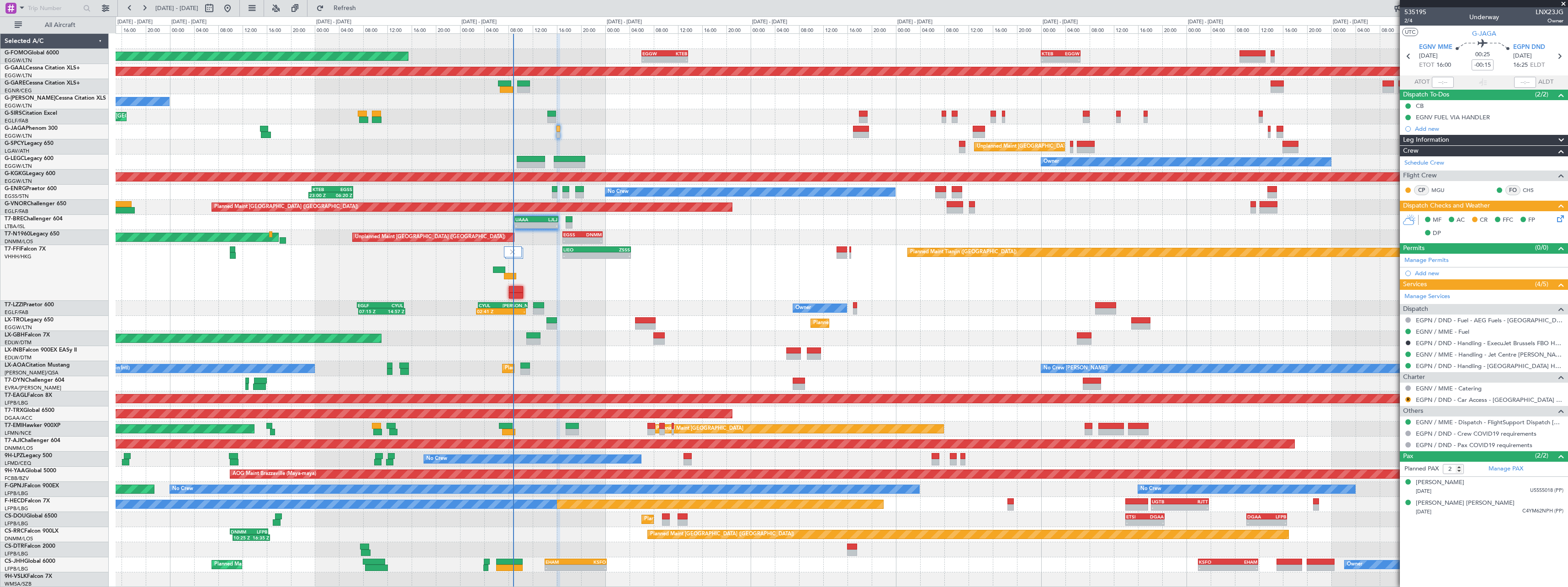
click at [615, 380] on div "AOG Maint Riga (Riga Intl)" at bounding box center [841, 384] width 1452 height 15
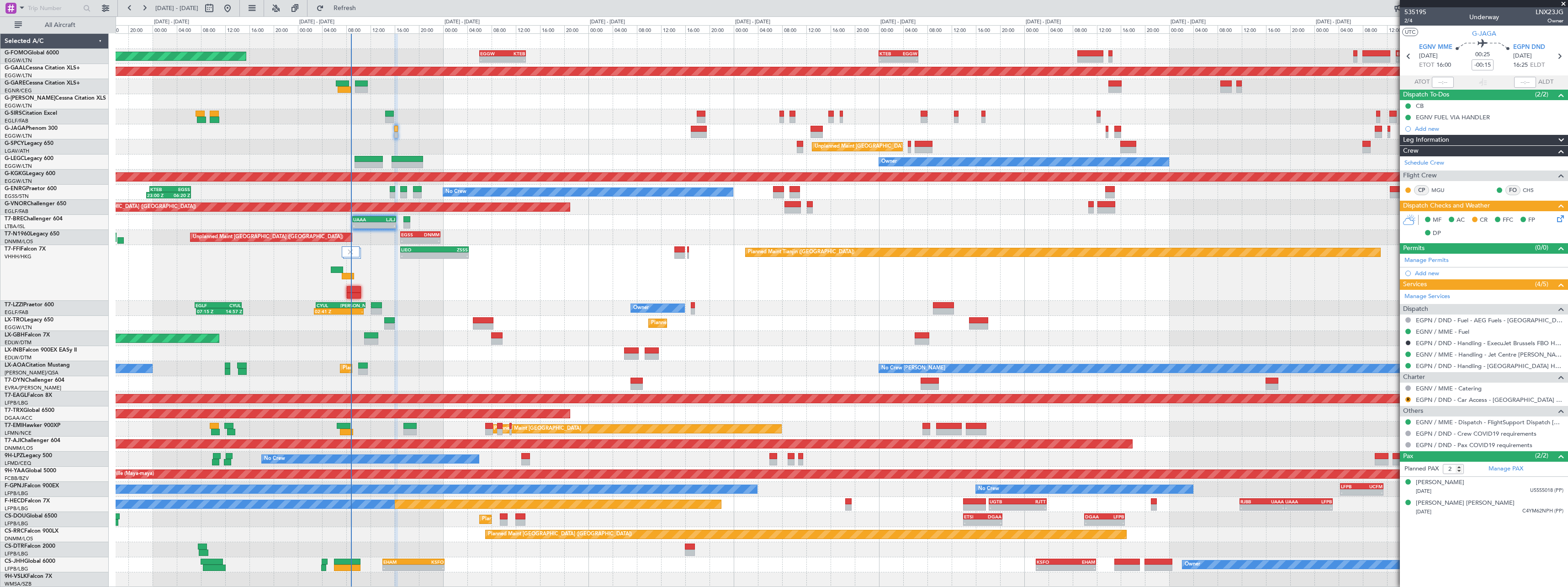
click at [436, 532] on div "Planned Maint Paris (Le Bourget) DNMM 10:00 Z LFPB 16:20 Z 10:25 Z 16:35 Z" at bounding box center [841, 534] width 1452 height 15
click at [417, 302] on div "Planned Maint London (Luton) - - EGGW 06:00 Z KTEB 13:40 Z - - KTEB 00:00 Z EGG…" at bounding box center [841, 311] width 1452 height 554
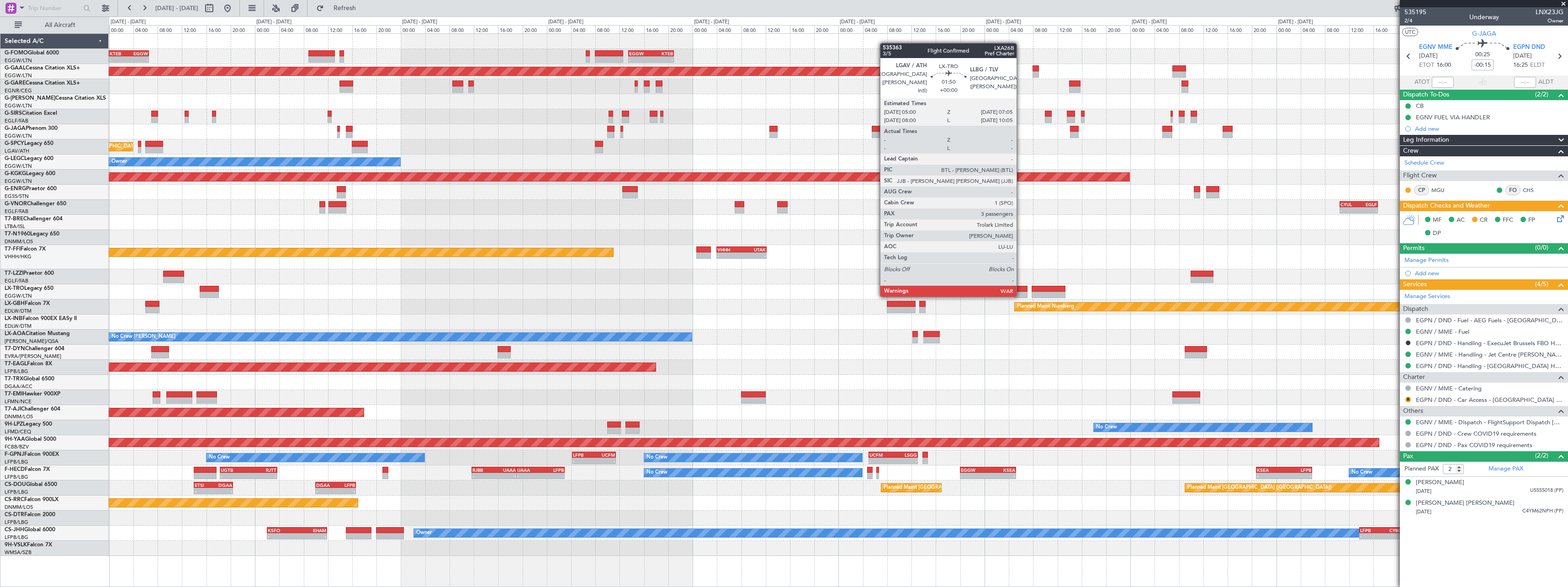
click at [1021, 296] on div at bounding box center [1020, 295] width 13 height 7
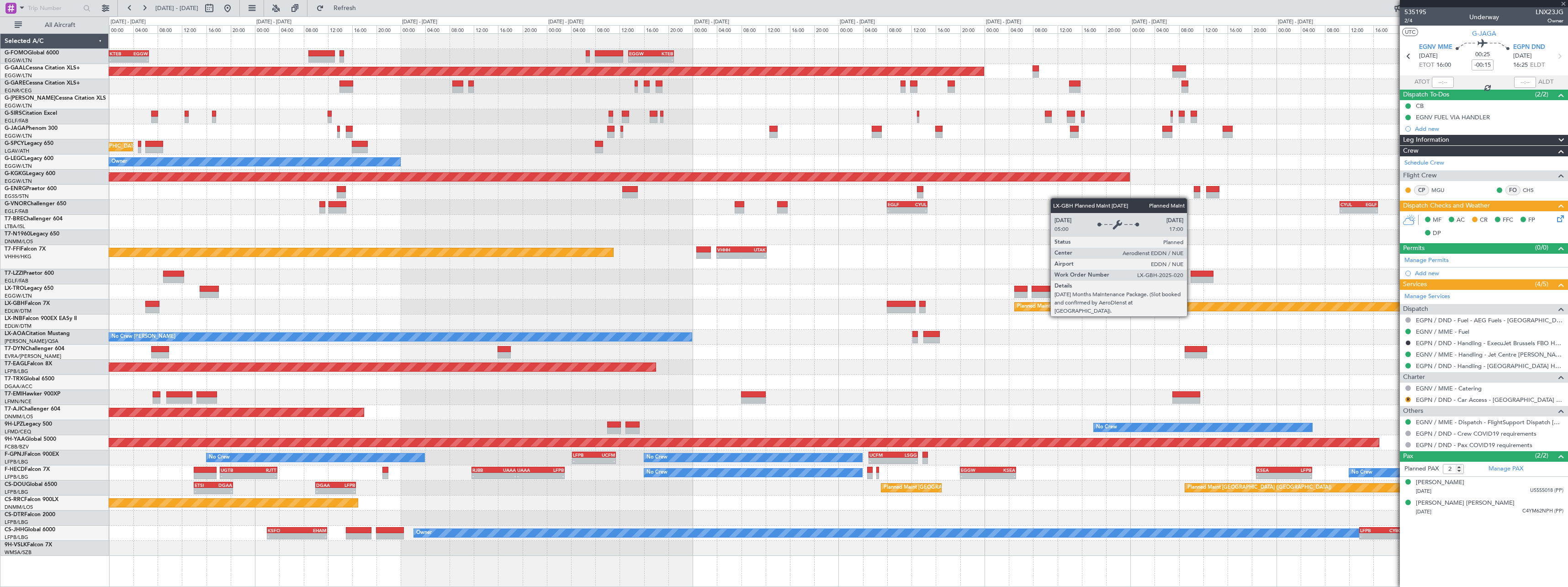
type input "3"
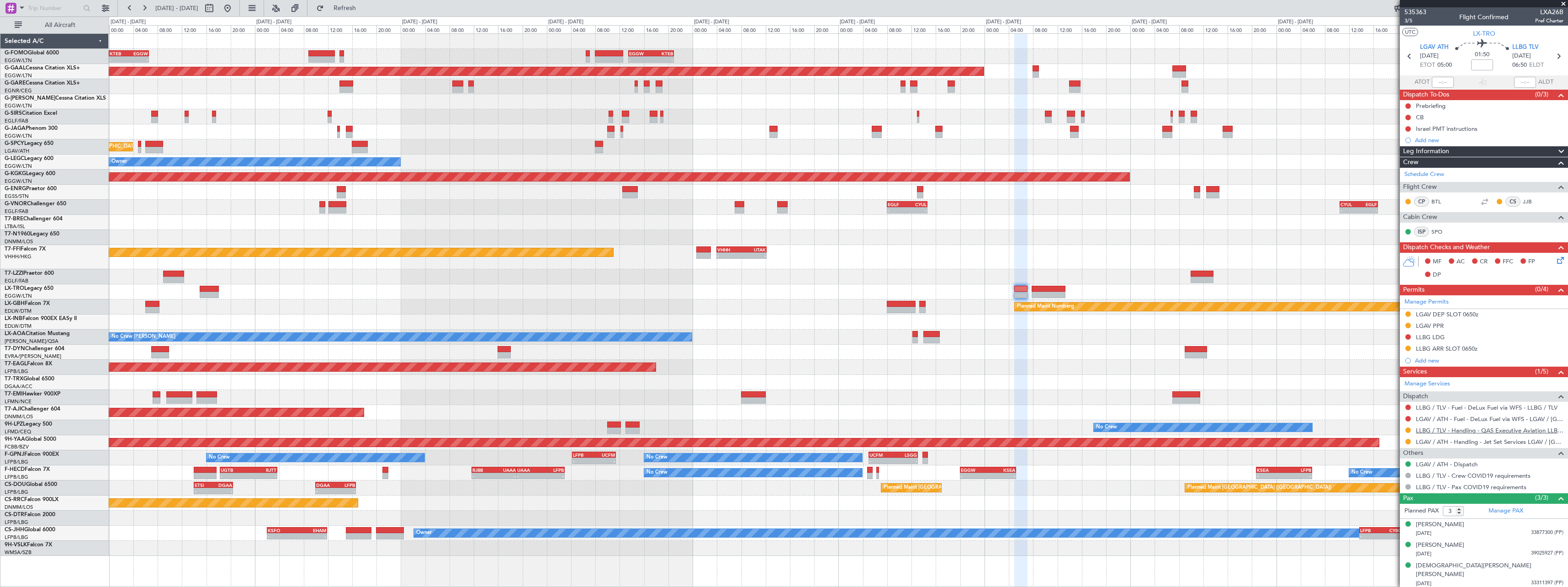
click at [1429, 427] on link "LLBG / TLV - Handling - QAS Executive Aviation LLBG / TLV" at bounding box center [1489, 430] width 147 height 8
click at [1411, 21] on span "3/5" at bounding box center [1415, 21] width 22 height 8
click at [1414, 23] on span "3/5" at bounding box center [1415, 21] width 22 height 8
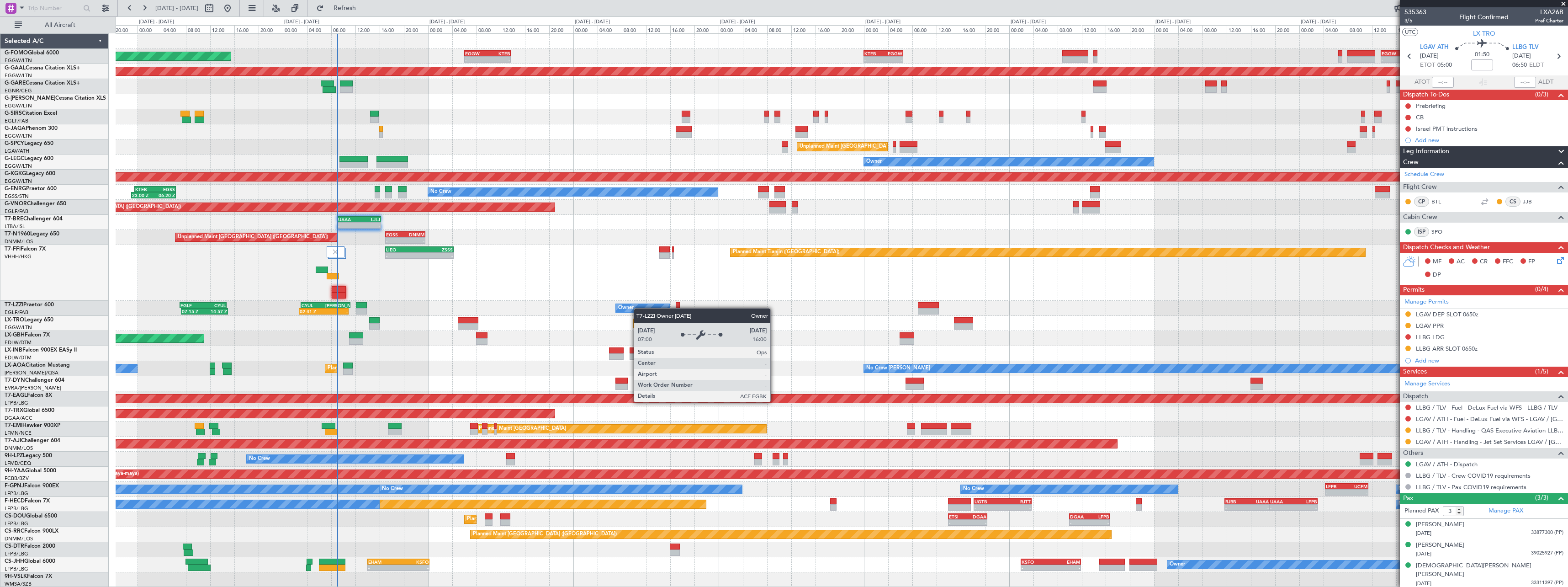
click at [639, 308] on div "- - KTEB 00:00 Z EGGW 06:35 Z - - EGGW 13:30 Z KTEB 20:55 Z EGGW 06:00 Z KTEB 1…" at bounding box center [841, 311] width 1452 height 554
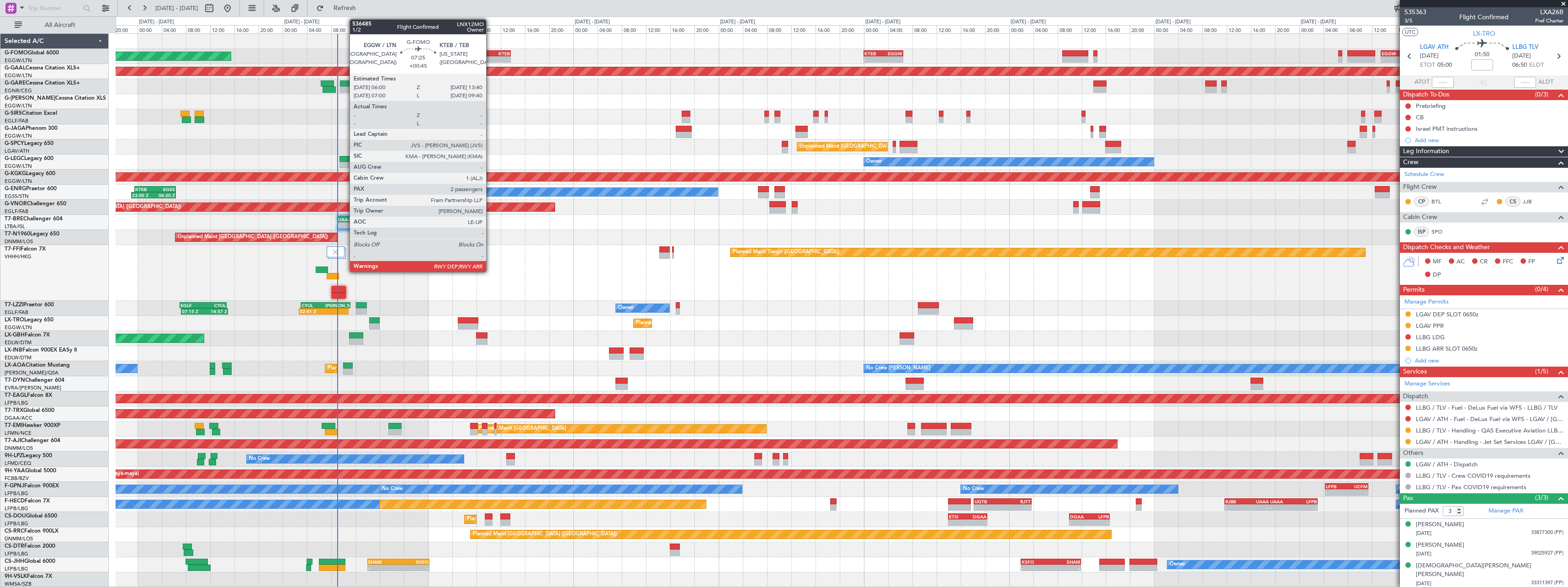
click at [490, 51] on div "KTEB" at bounding box center [499, 53] width 23 height 5
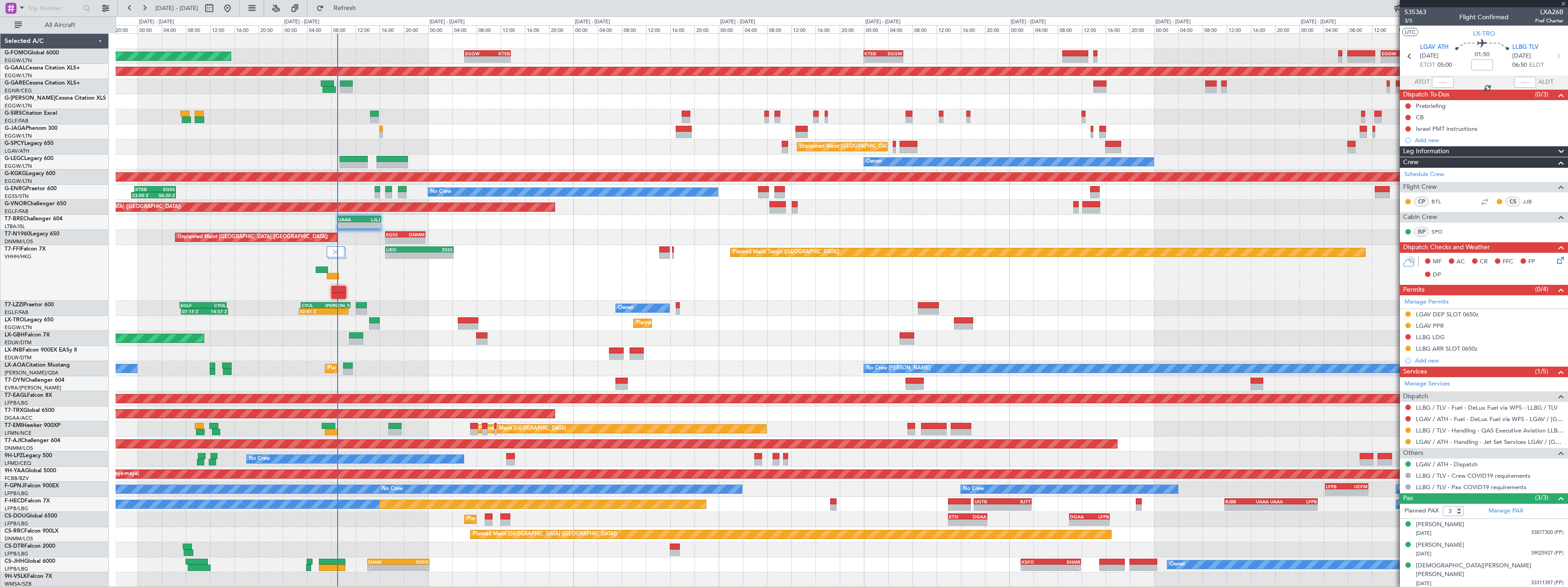
type input "+00:45"
type input "2"
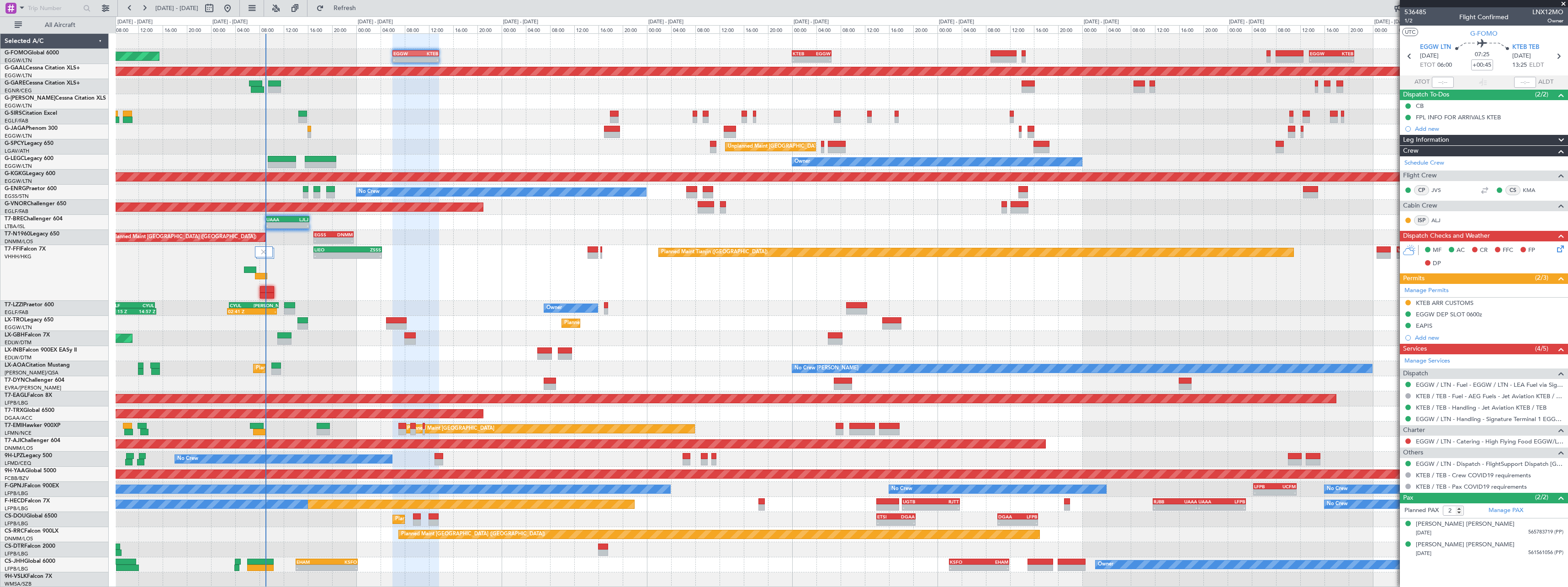
click at [446, 360] on div at bounding box center [841, 353] width 1452 height 15
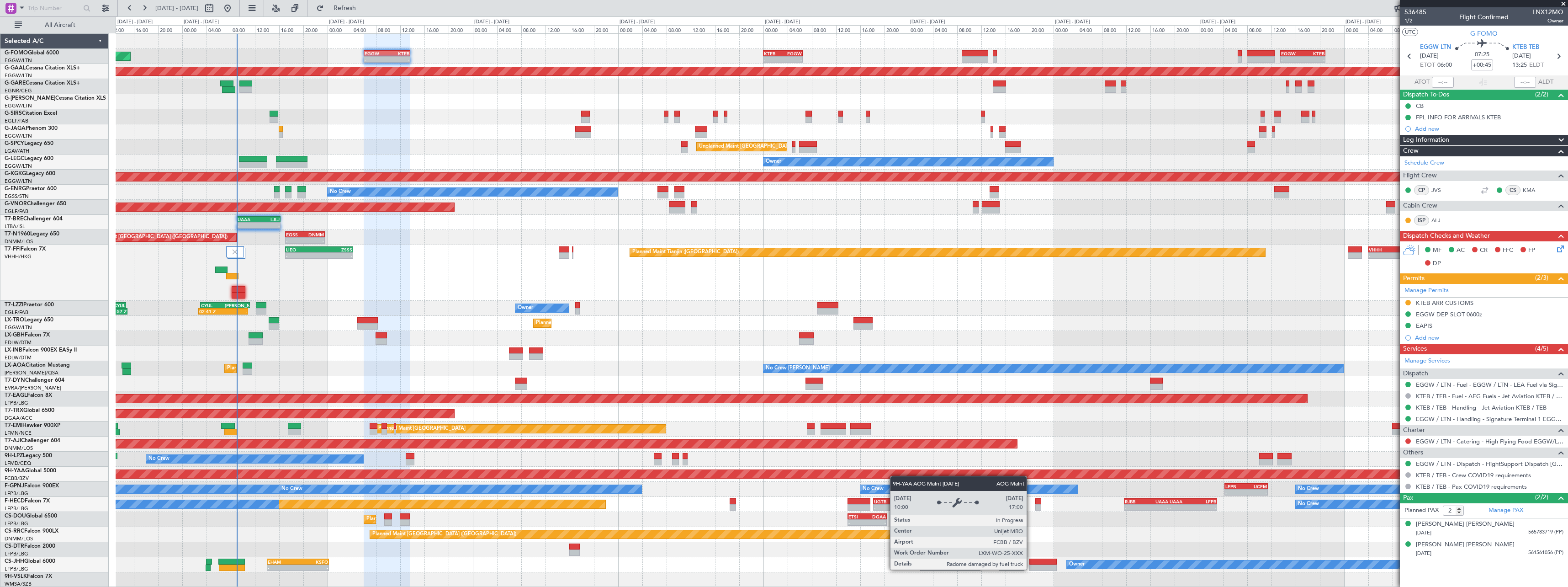
click at [1031, 470] on div "- - EGGW 13:30 Z KTEB 20:55 Z KTEB 00:00 Z EGGW 06:35 Z - - EGGW 06:00 Z KTEB 1…" at bounding box center [841, 311] width 1452 height 554
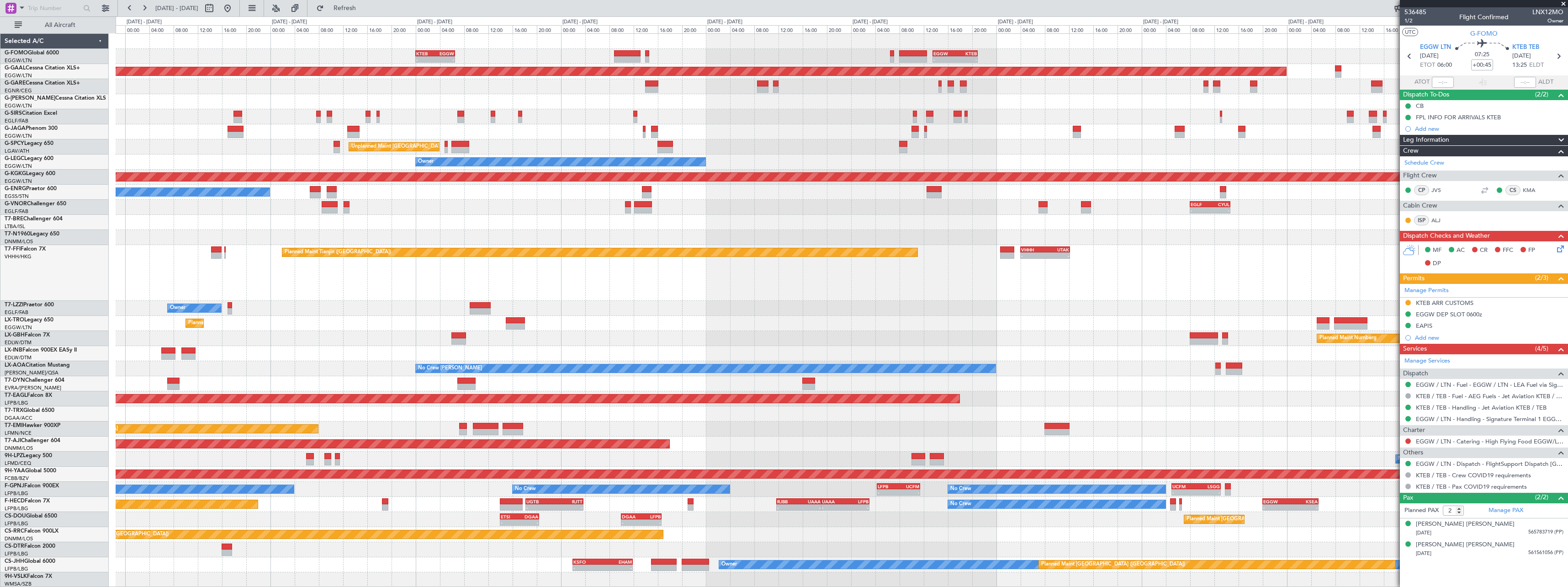
click at [793, 299] on div "- - KTEB 00:00 Z EGGW 06:35 Z - - EGGW 13:30 Z KTEB 20:55 Z EGGW 06:00 Z KTEB 1…" at bounding box center [841, 311] width 1452 height 554
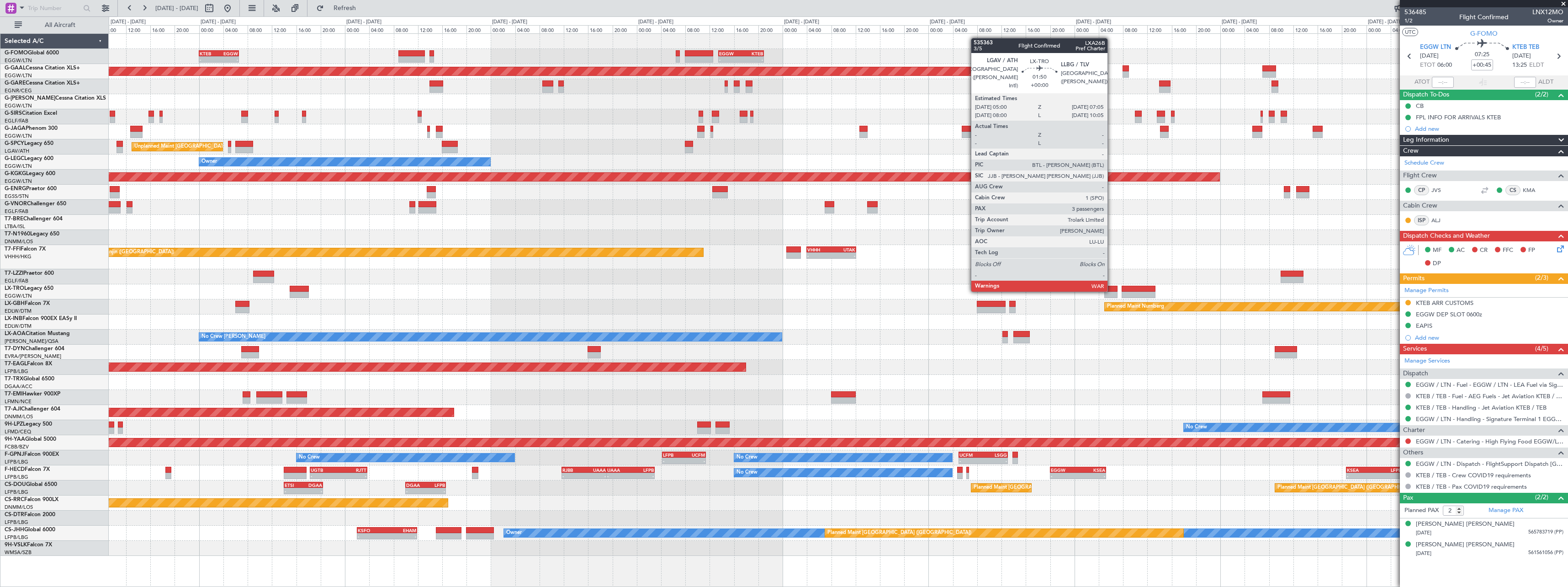
click at [1111, 290] on div at bounding box center [1110, 289] width 13 height 7
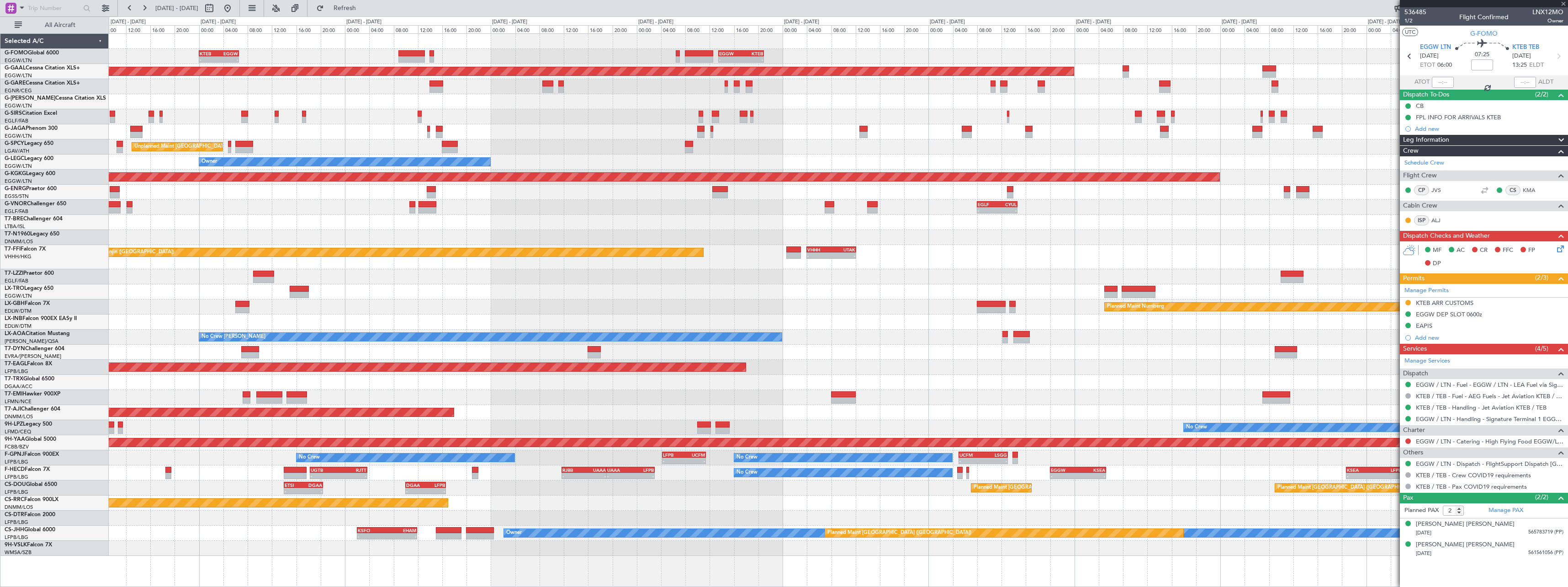
type input "3"
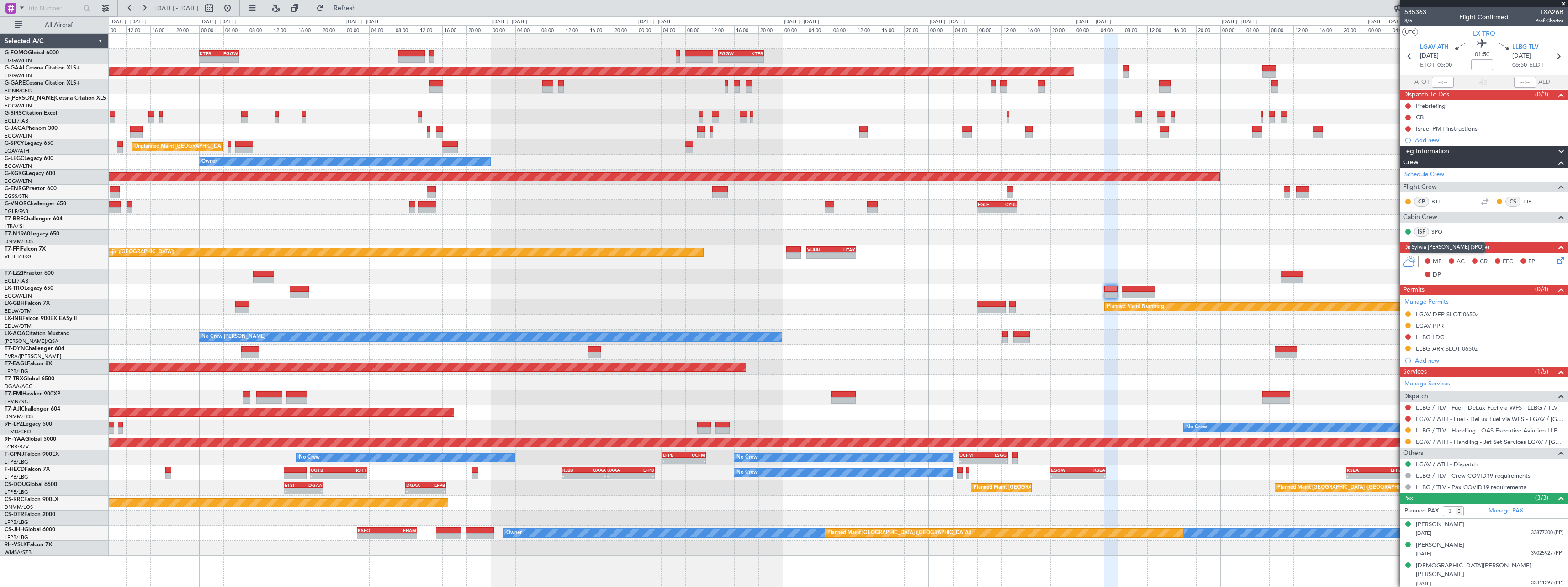
click at [1438, 234] on link "SPO" at bounding box center [1442, 232] width 21 height 9
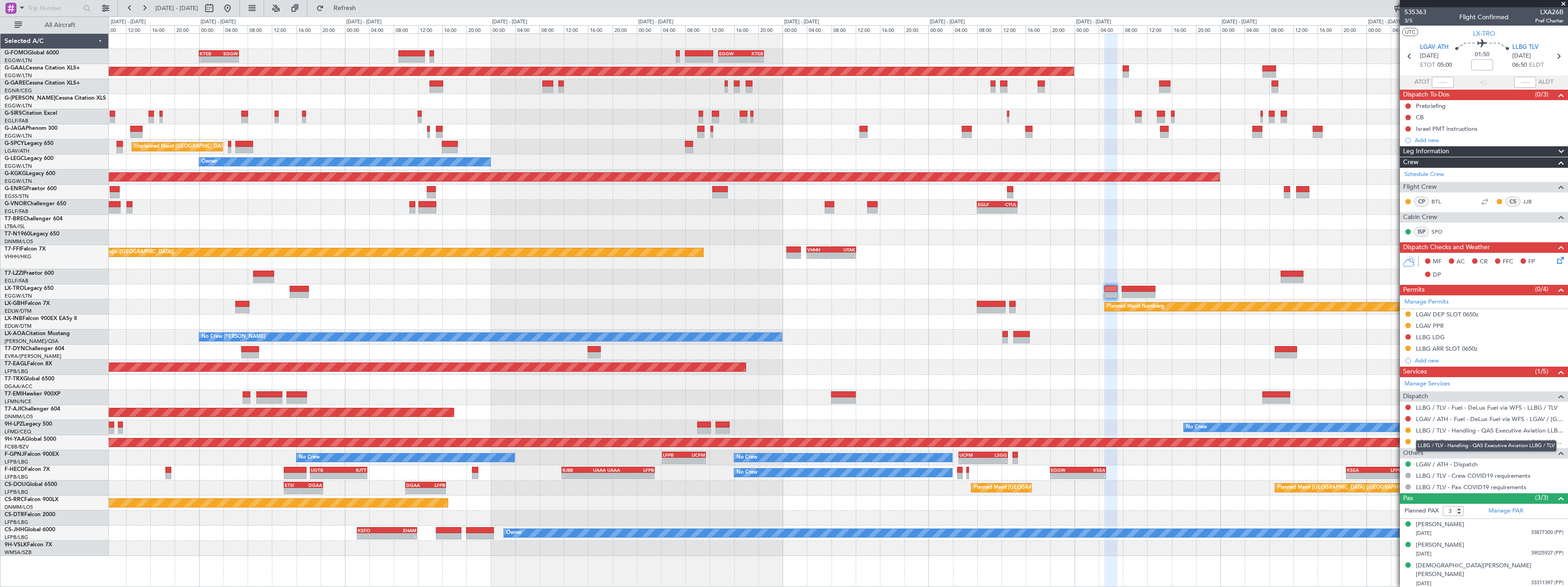
drag, startPoint x: 1499, startPoint y: 433, endPoint x: 1493, endPoint y: 434, distance: 6.1
click at [1499, 433] on link "LLBG / TLV - Handling - QAS Executive Aviation LLBG / TLV" at bounding box center [1489, 430] width 147 height 8
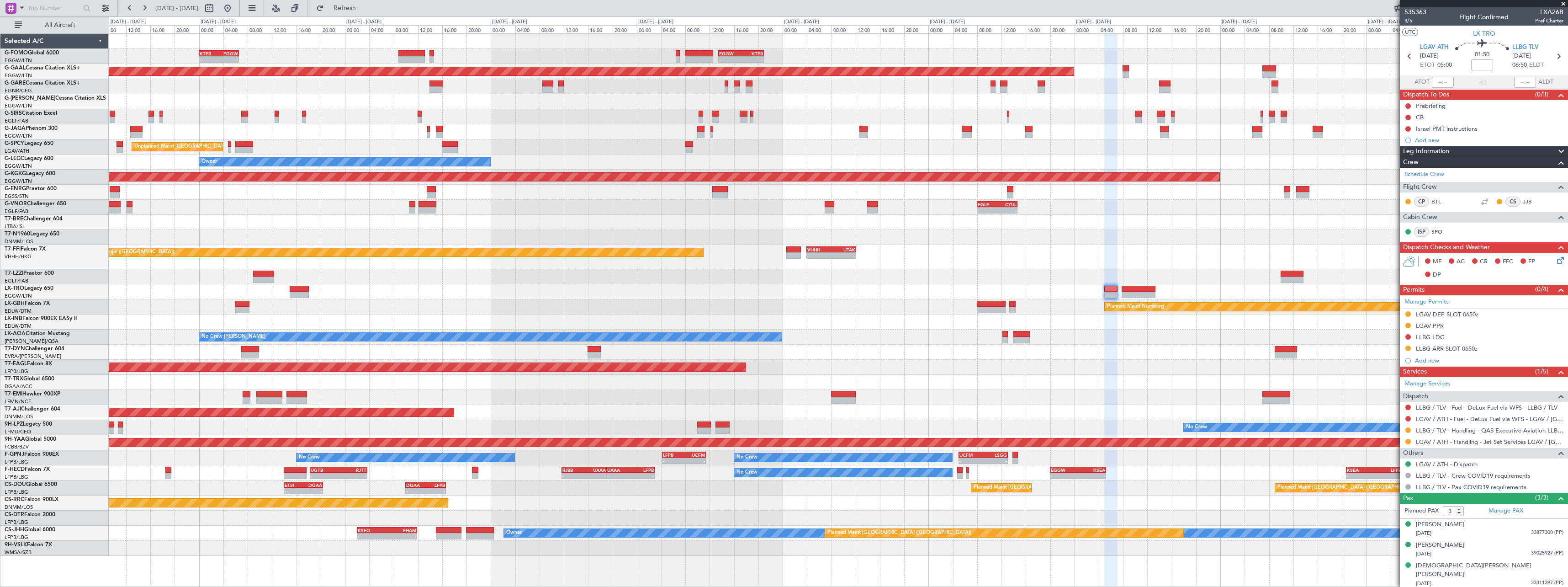
click at [1431, 197] on div "CP BTL" at bounding box center [1428, 202] width 47 height 10
click at [1437, 199] on link "BTL" at bounding box center [1442, 202] width 21 height 9
click at [1437, 234] on link "SPO" at bounding box center [1442, 232] width 21 height 9
click at [1439, 203] on link "BTL" at bounding box center [1442, 202] width 21 height 9
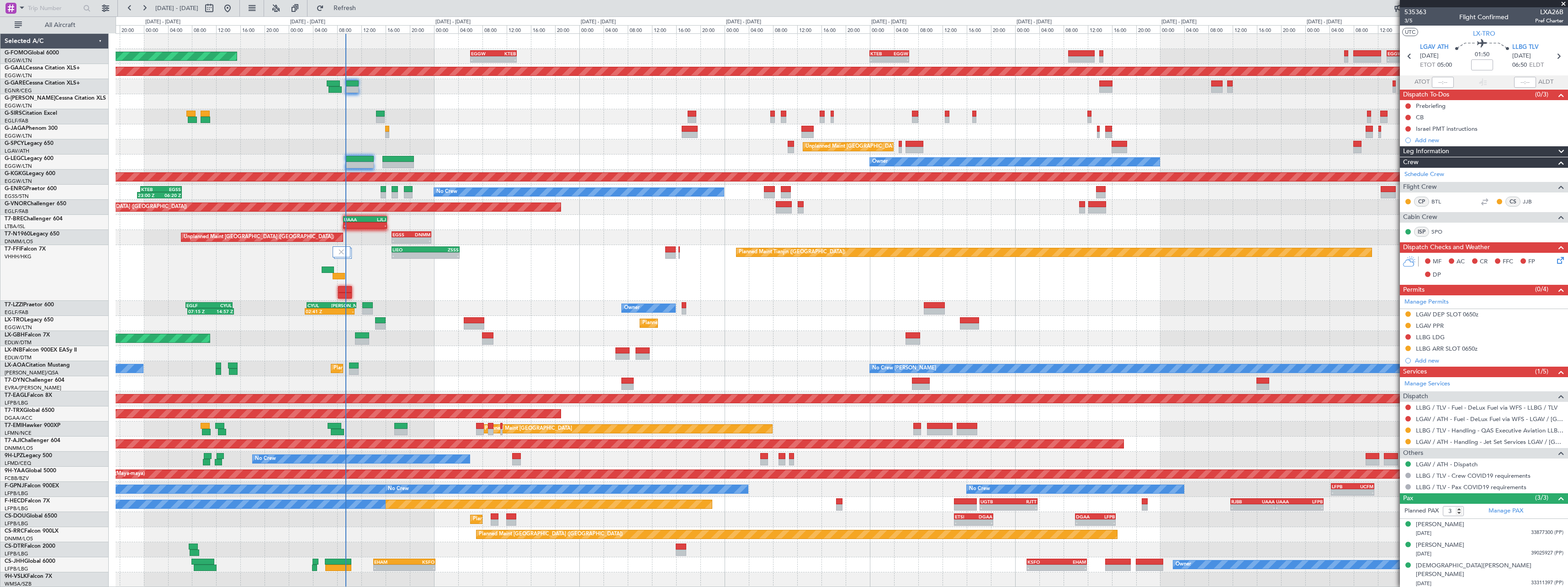
click at [1024, 338] on div "Planned Maint Dubai (Dubai Intl) Planned Maint Nurnberg" at bounding box center [841, 338] width 1452 height 15
click at [351, 9] on button "Refresh" at bounding box center [340, 9] width 55 height 15
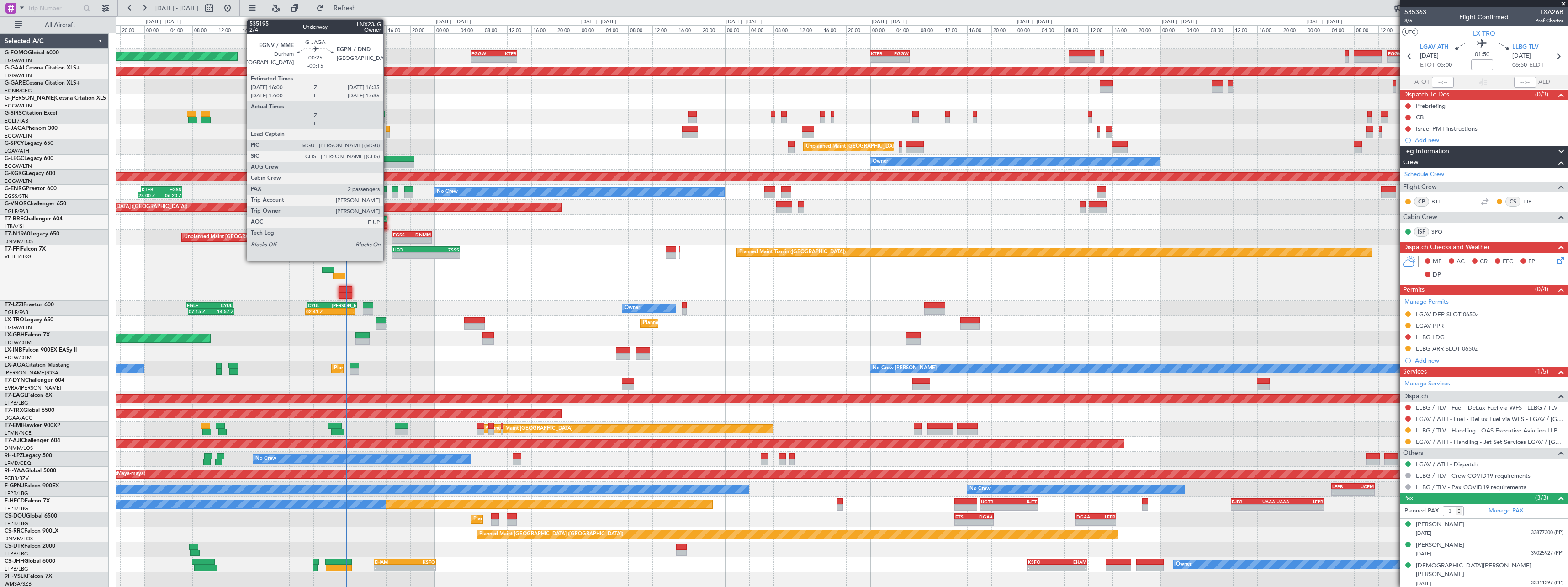
click at [387, 131] on div at bounding box center [387, 128] width 4 height 7
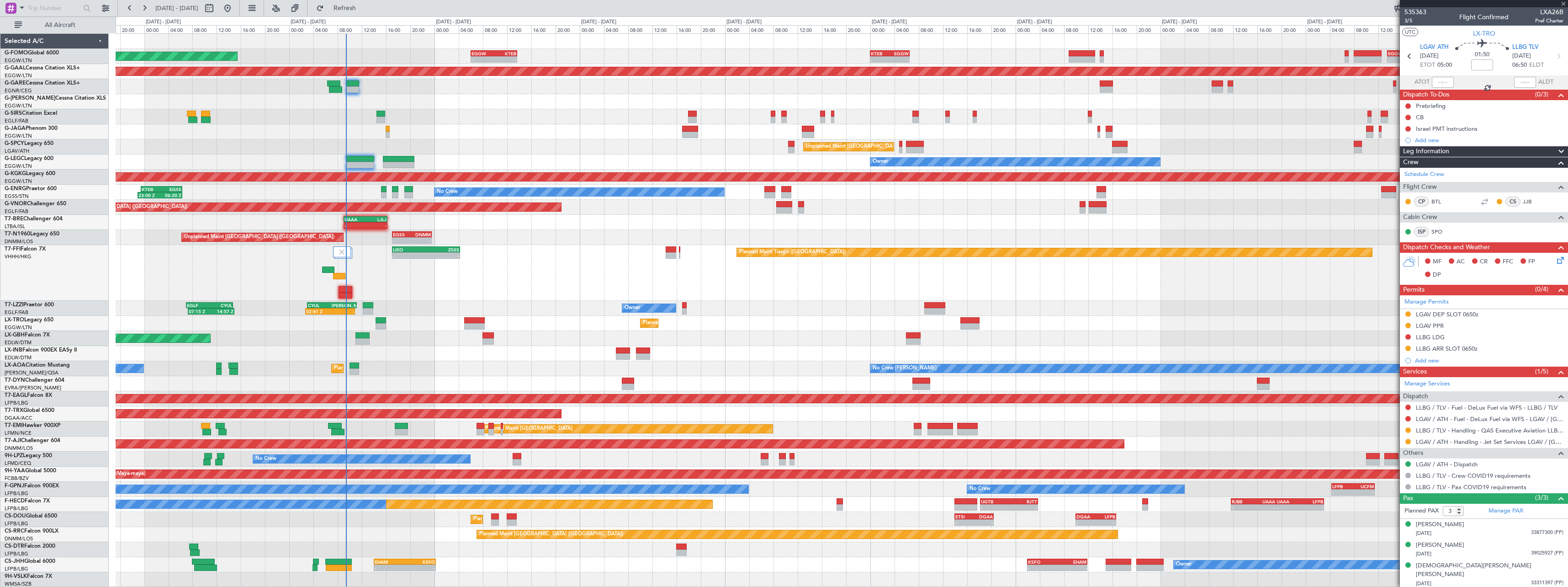
type input "-00:15"
type input "2"
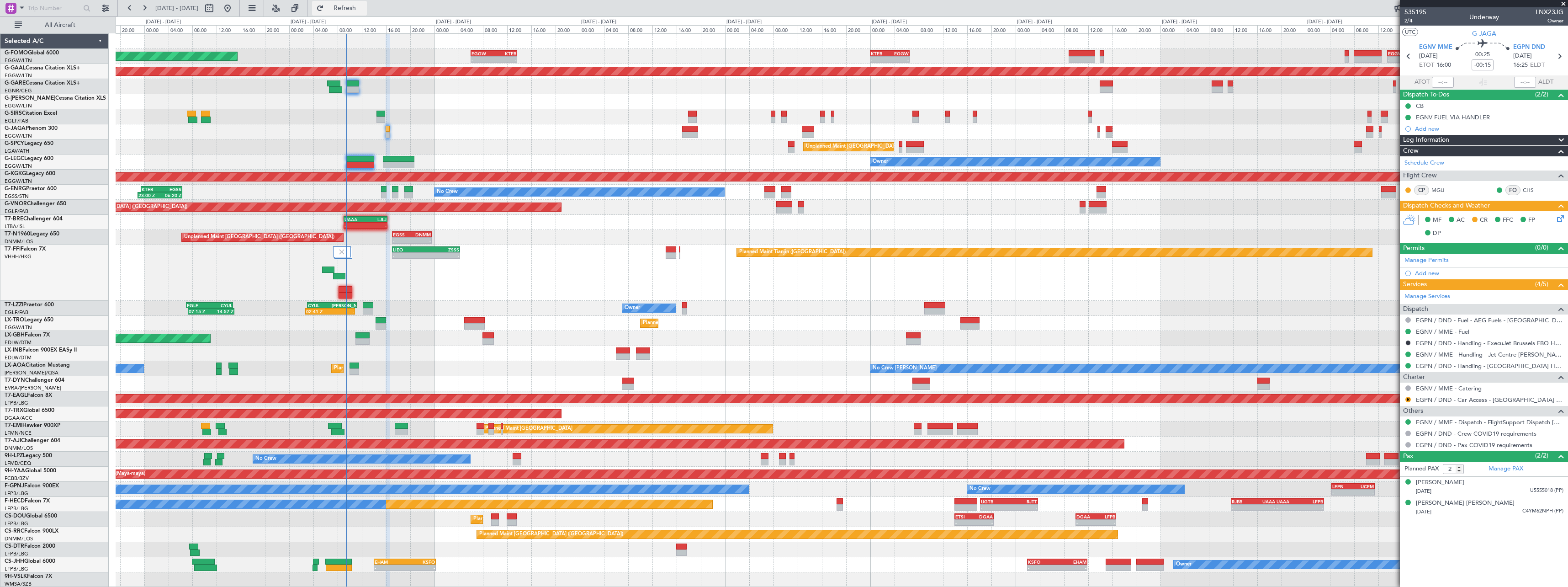
click at [367, 15] on button "Refresh" at bounding box center [340, 9] width 55 height 15
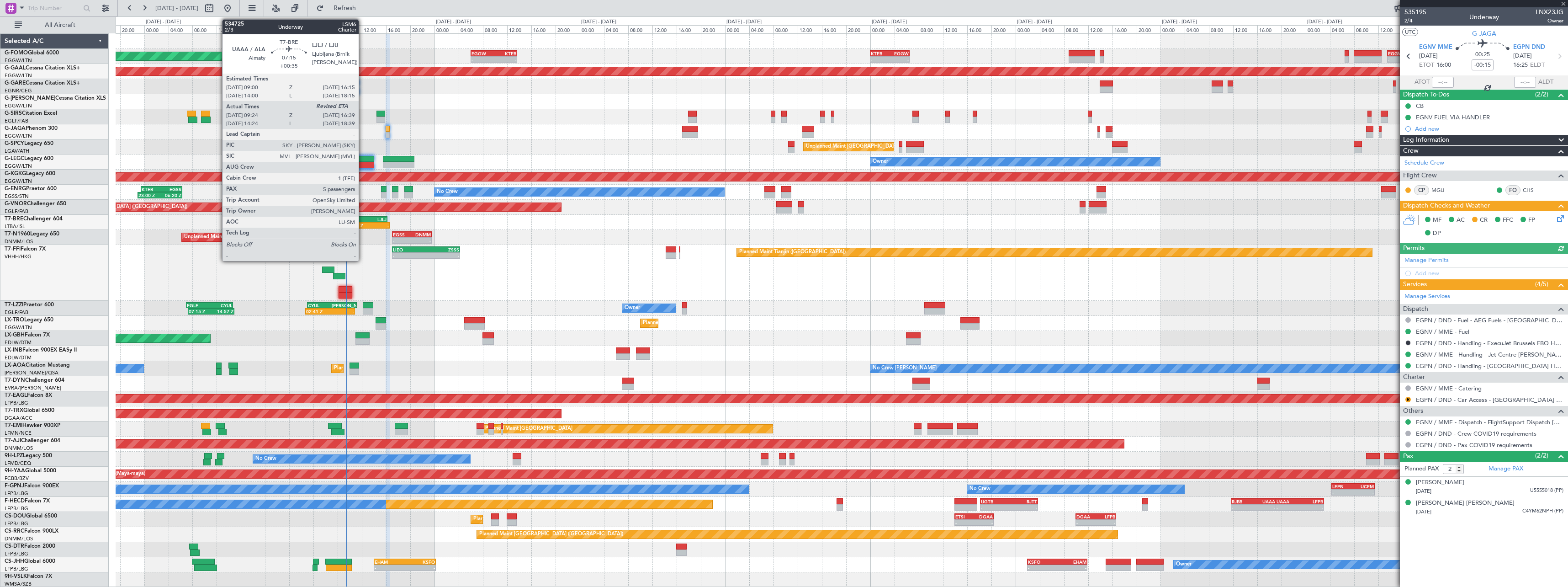
click at [363, 222] on div "09:24 Z -" at bounding box center [368, 225] width 44 height 7
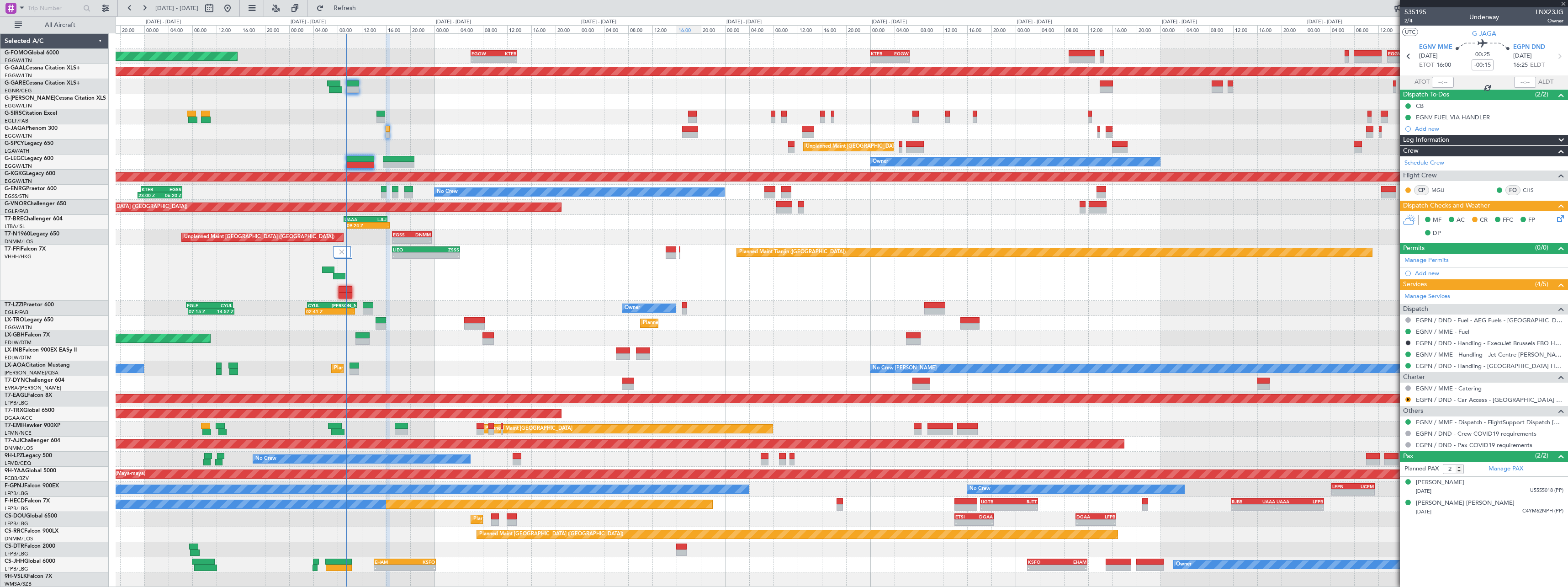
type input "+00:35"
type input "09:24"
type input "5"
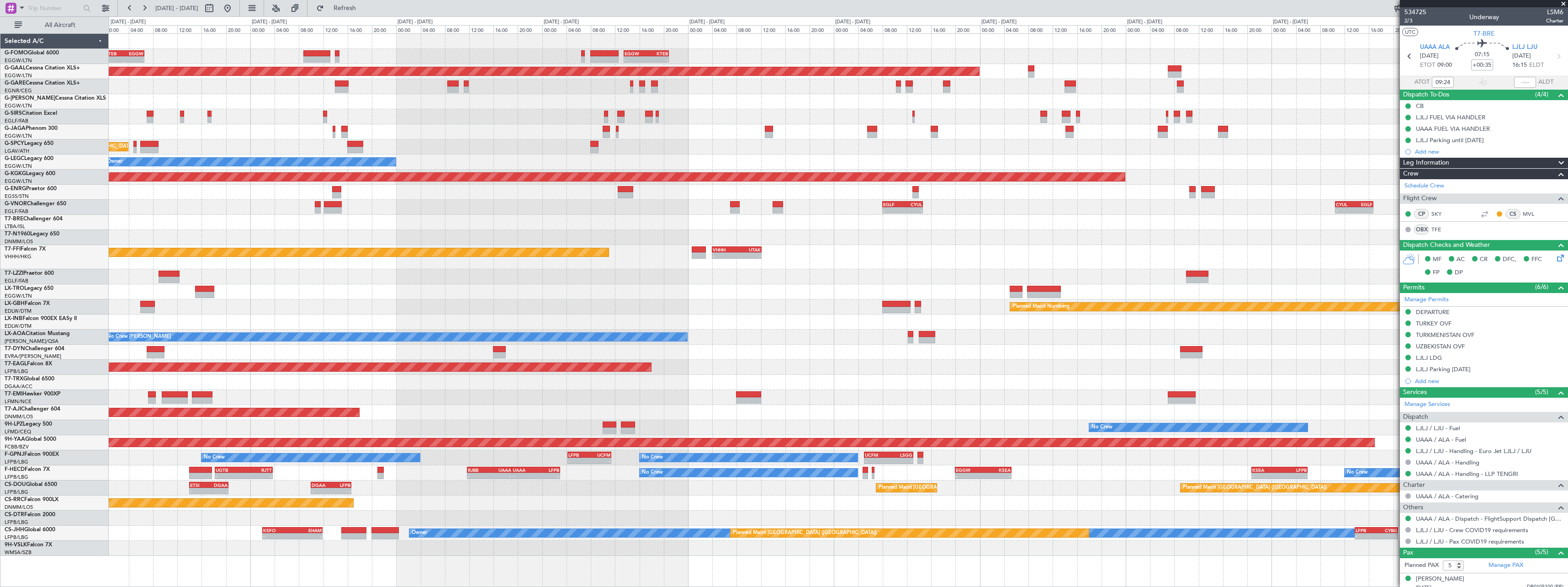
click at [1040, 331] on div "No Crew [PERSON_NAME]" at bounding box center [838, 337] width 1459 height 15
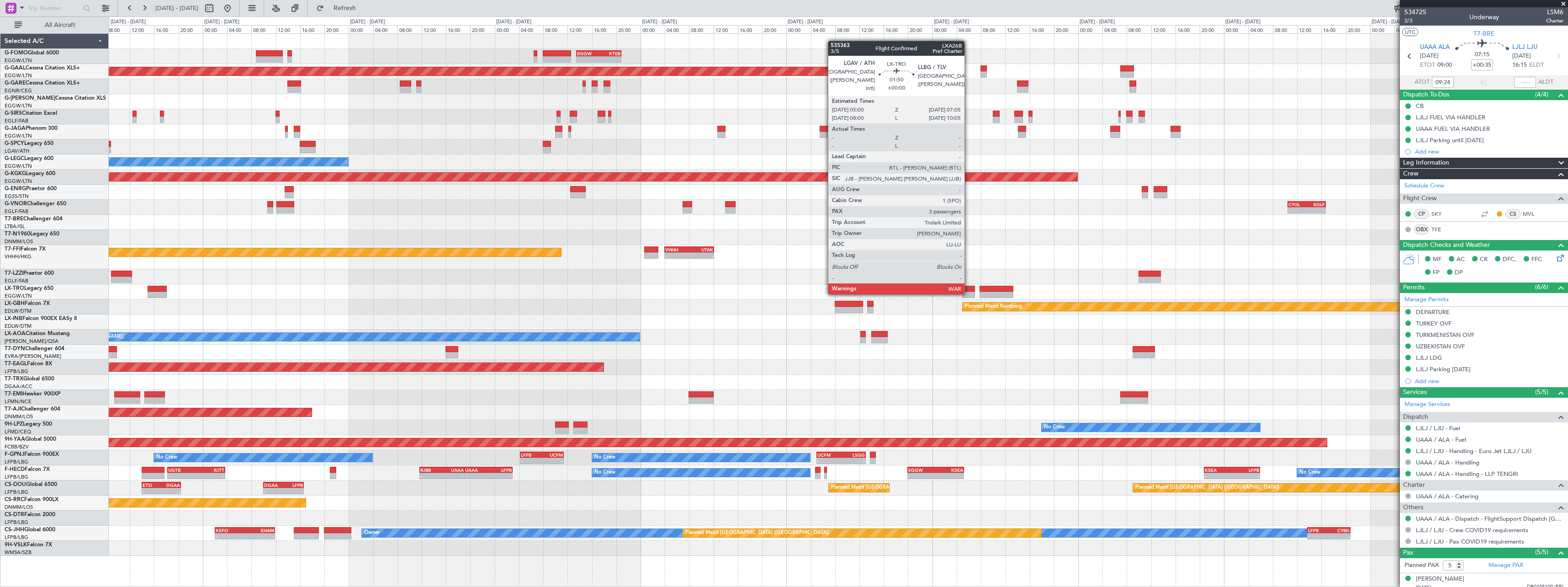
click at [969, 294] on div at bounding box center [968, 295] width 13 height 7
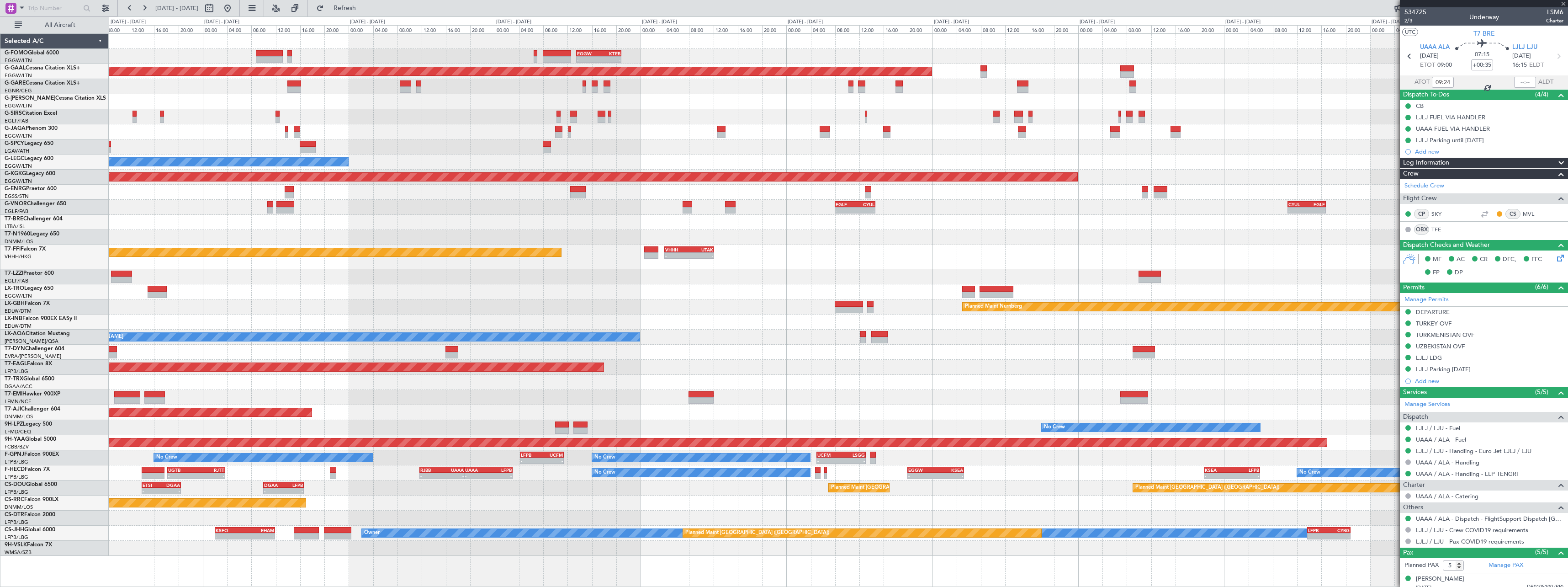
type input "3"
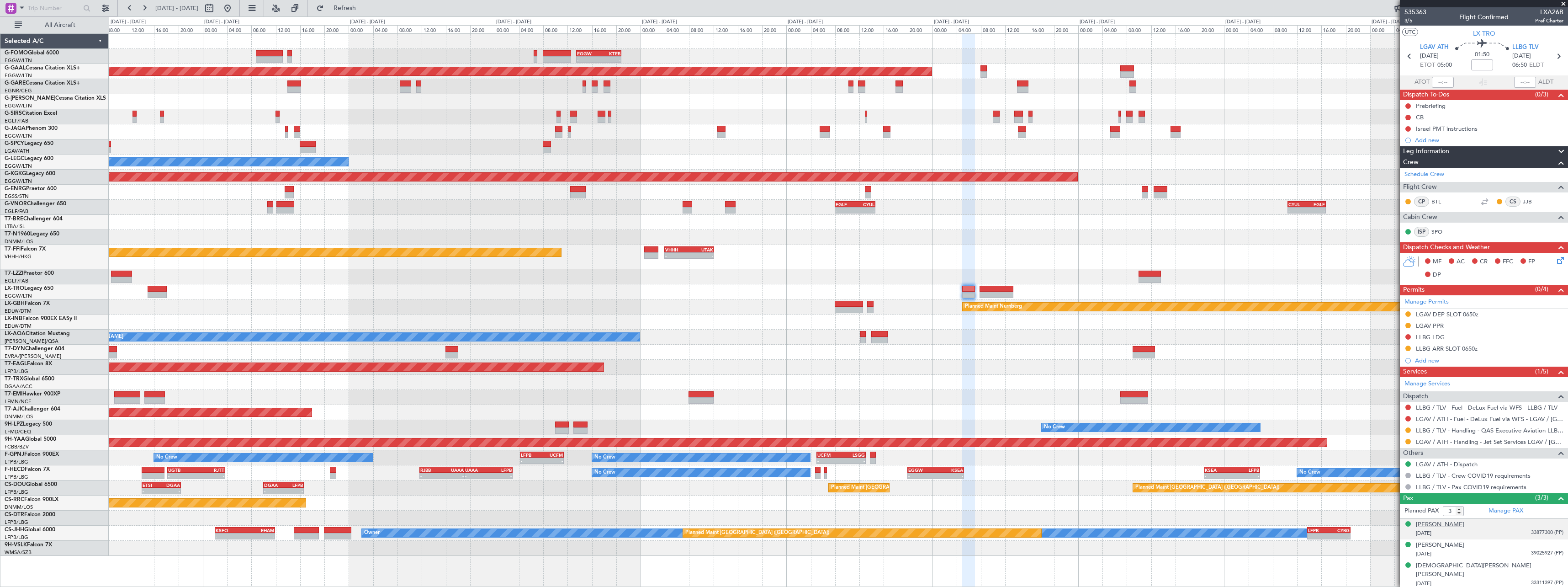
click at [1441, 527] on div "[PERSON_NAME]" at bounding box center [1440, 524] width 49 height 9
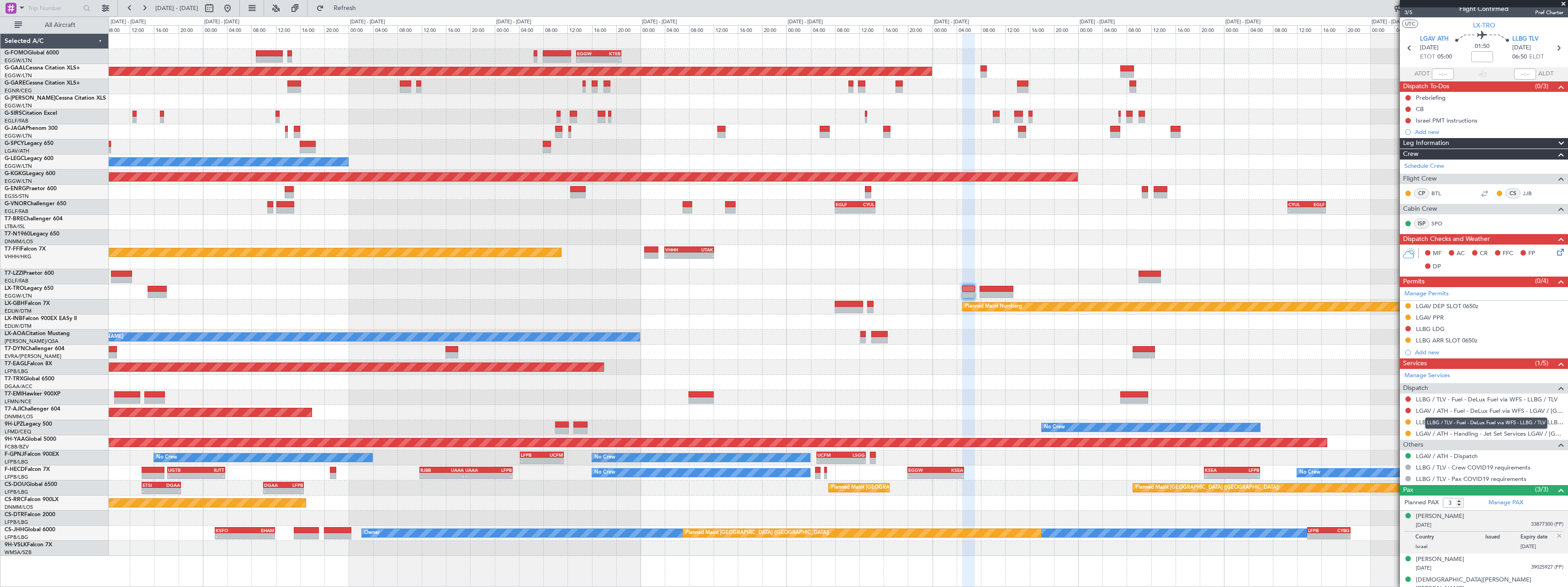
scroll to position [16, 0]
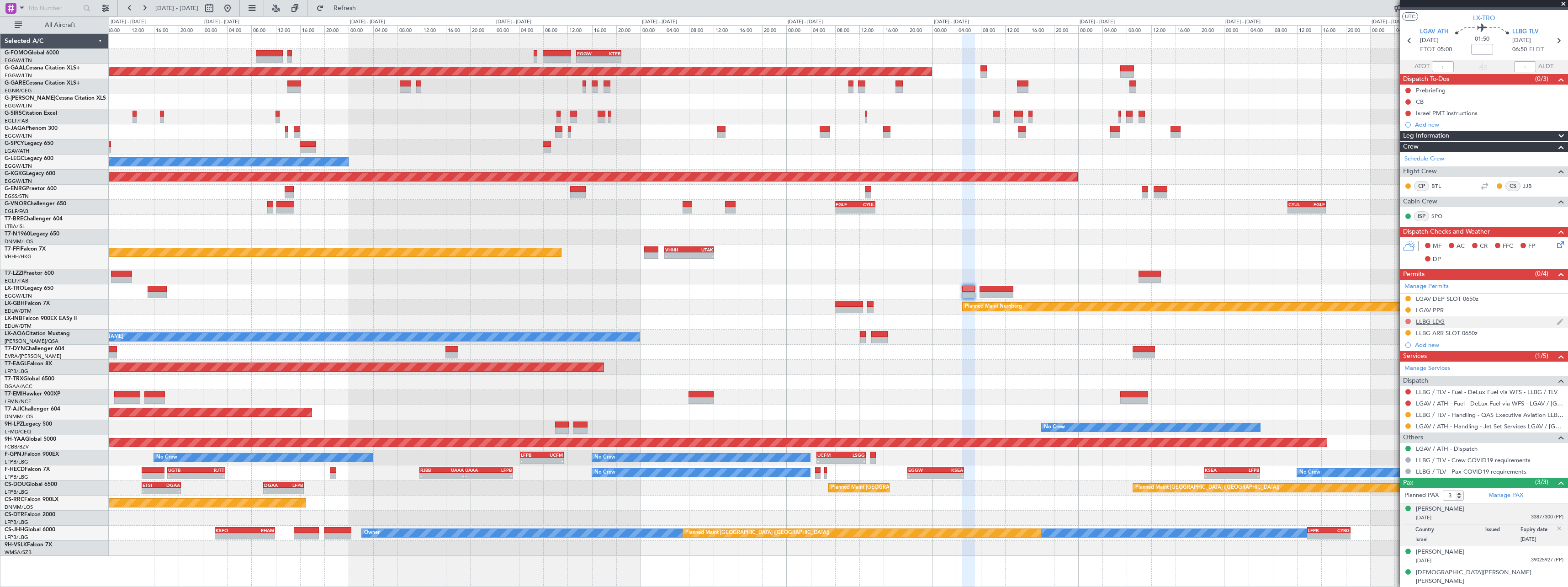
click at [1409, 320] on button at bounding box center [1408, 321] width 5 height 5
click at [1391, 362] on span "Requested" at bounding box center [1382, 361] width 29 height 9
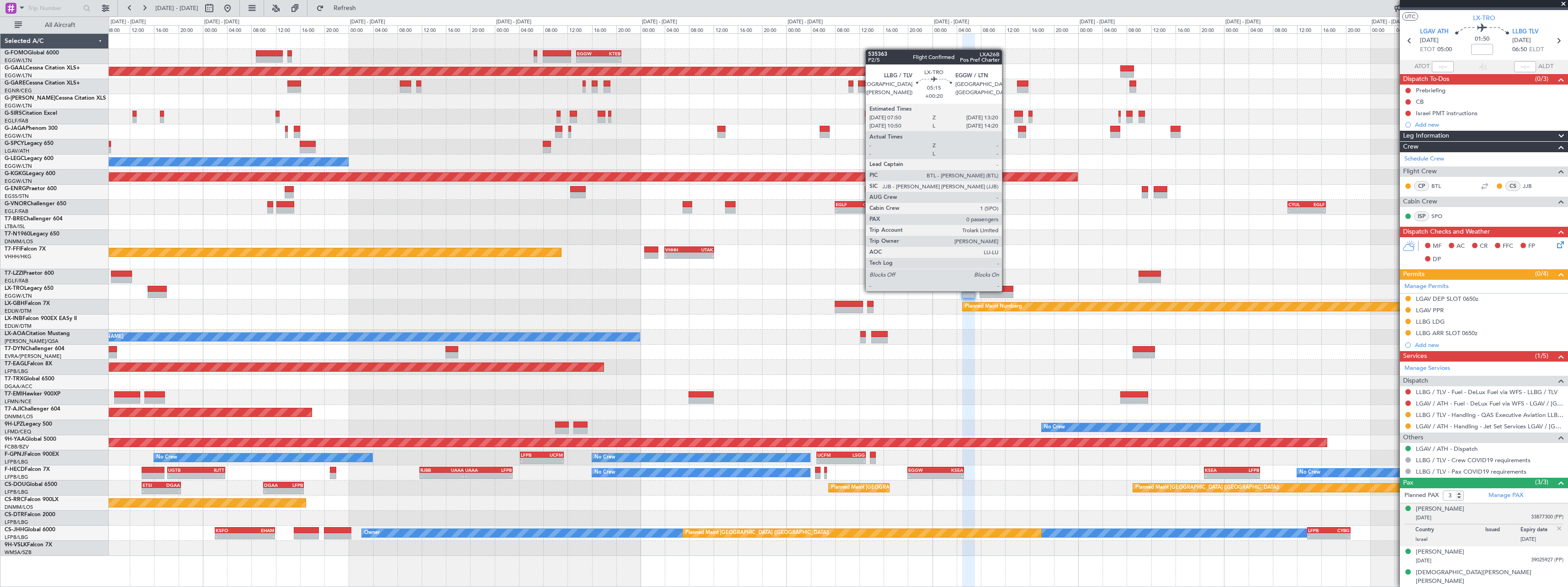
click at [1007, 290] on div at bounding box center [996, 289] width 34 height 7
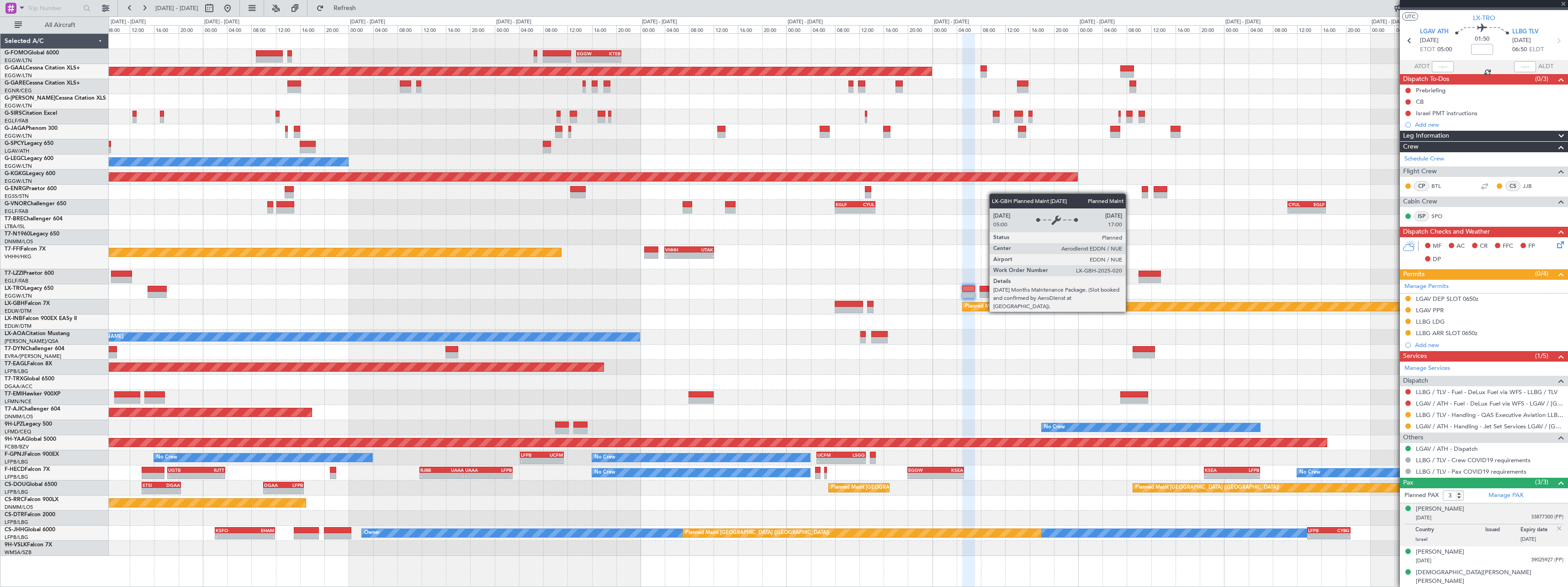
type input "+00:20"
type input "0"
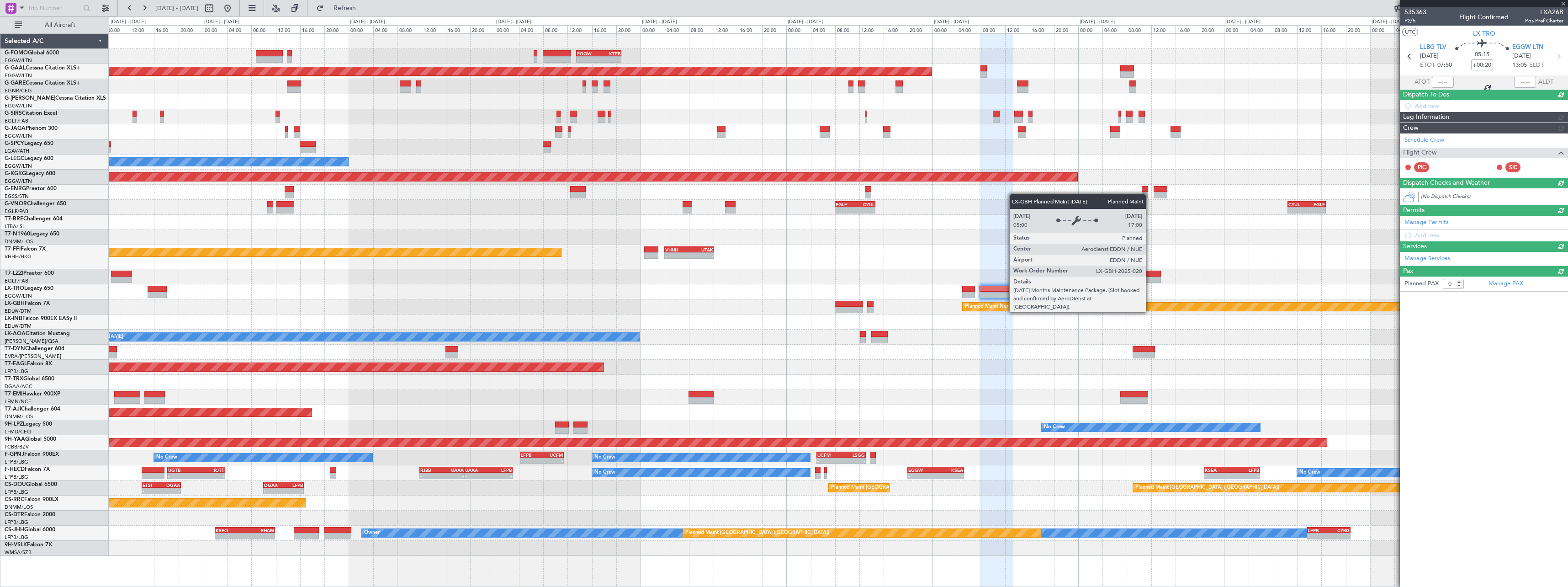
scroll to position [0, 0]
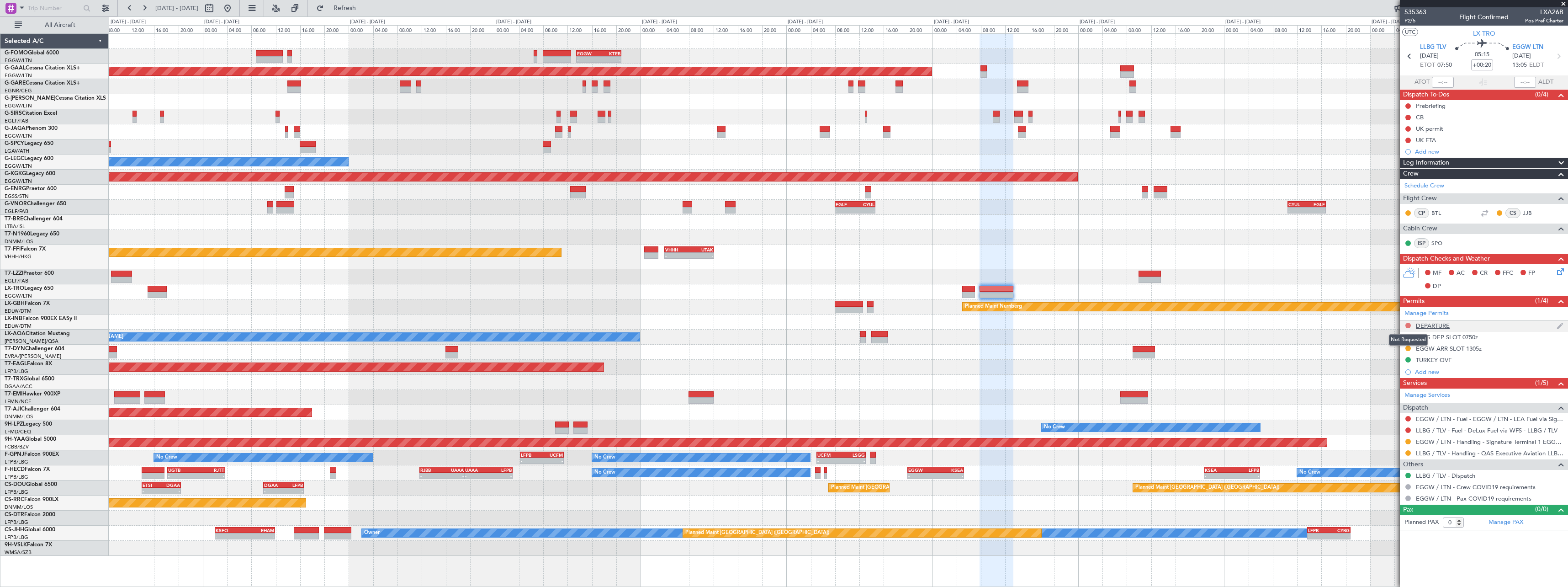
click at [1406, 325] on button at bounding box center [1408, 325] width 5 height 5
click at [1399, 365] on li "Requested" at bounding box center [1407, 365] width 105 height 14
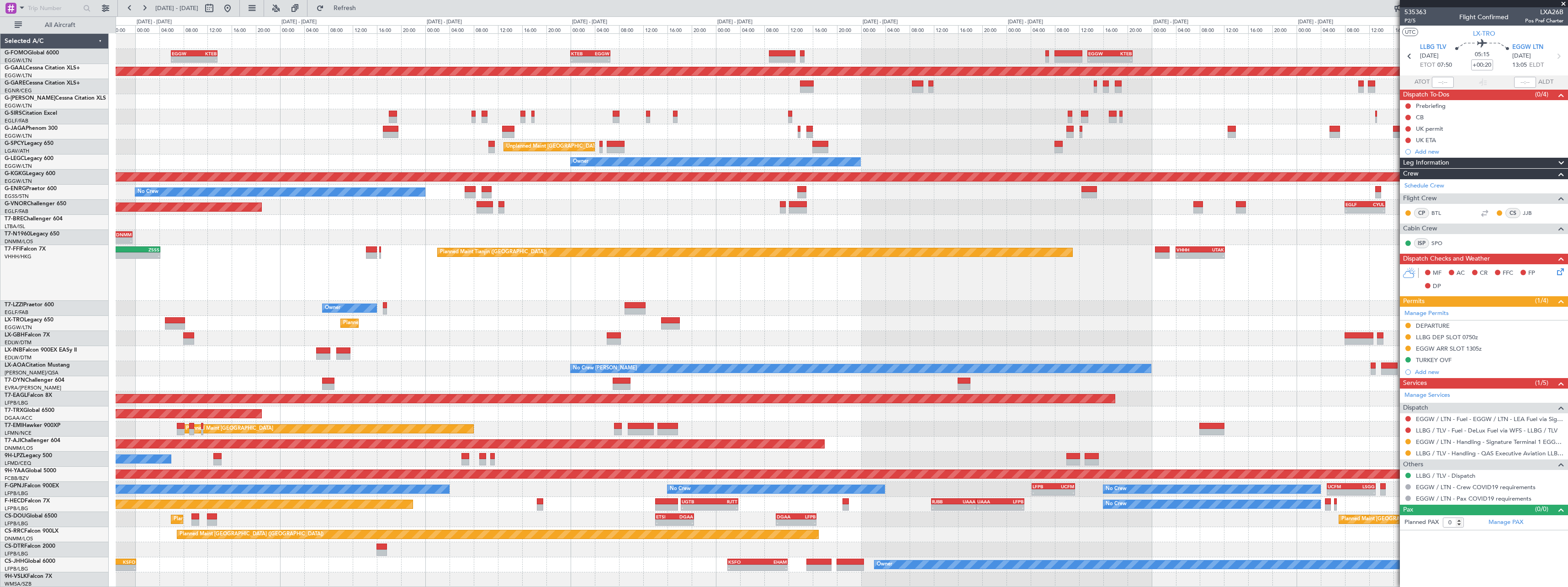
click at [1034, 431] on div "- - EGGW 06:00 Z KTEB 13:40 Z - - KTEB 00:00 Z EGGW 06:35 Z - - EGGW 13:30 Z KT…" at bounding box center [841, 311] width 1452 height 554
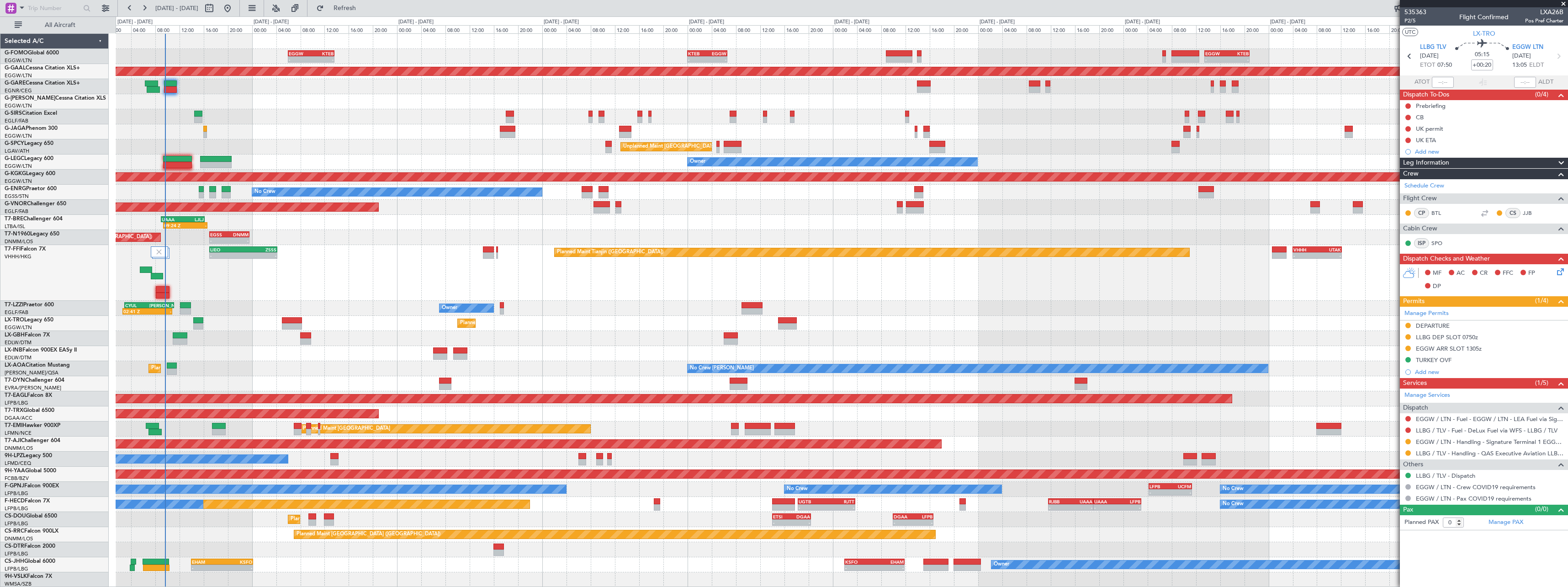
click at [205, 374] on div "- - EGGW 06:00 Z KTEB 13:40 Z - - KTEB 00:00 Z EGGW 06:35 Z - - EGGW 13:30 Z KT…" at bounding box center [841, 311] width 1452 height 554
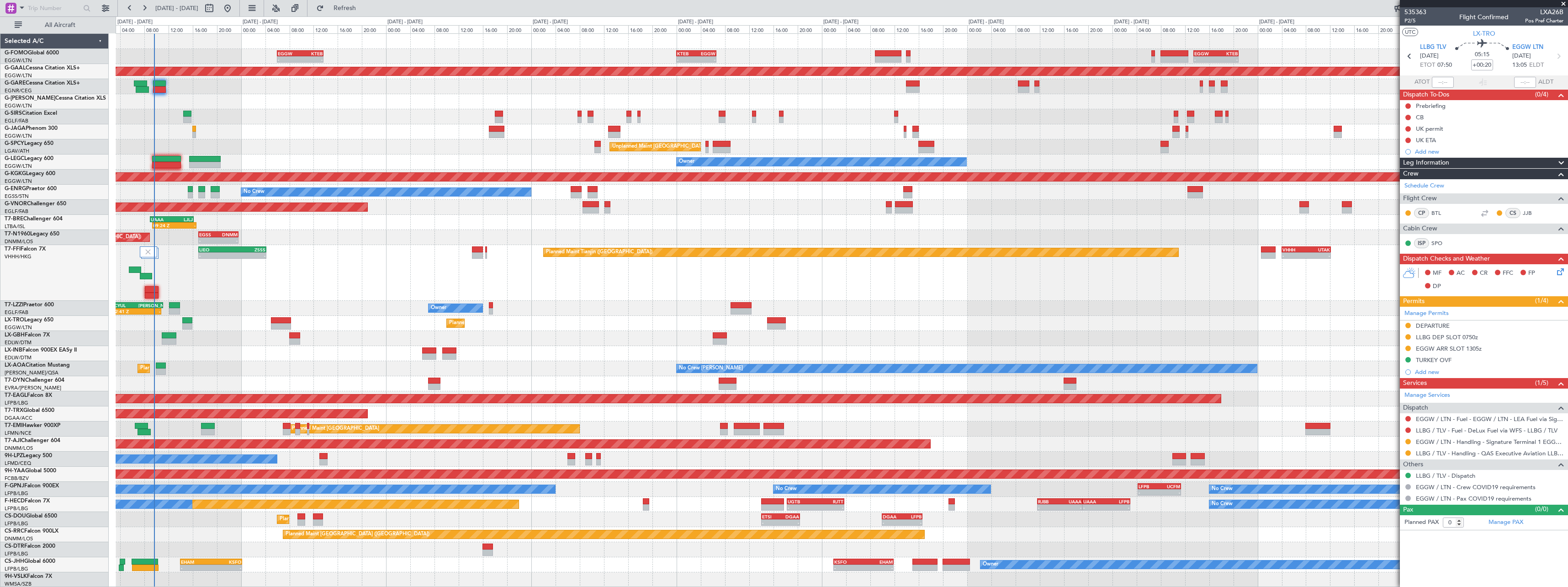
click at [281, 138] on div at bounding box center [841, 132] width 1452 height 15
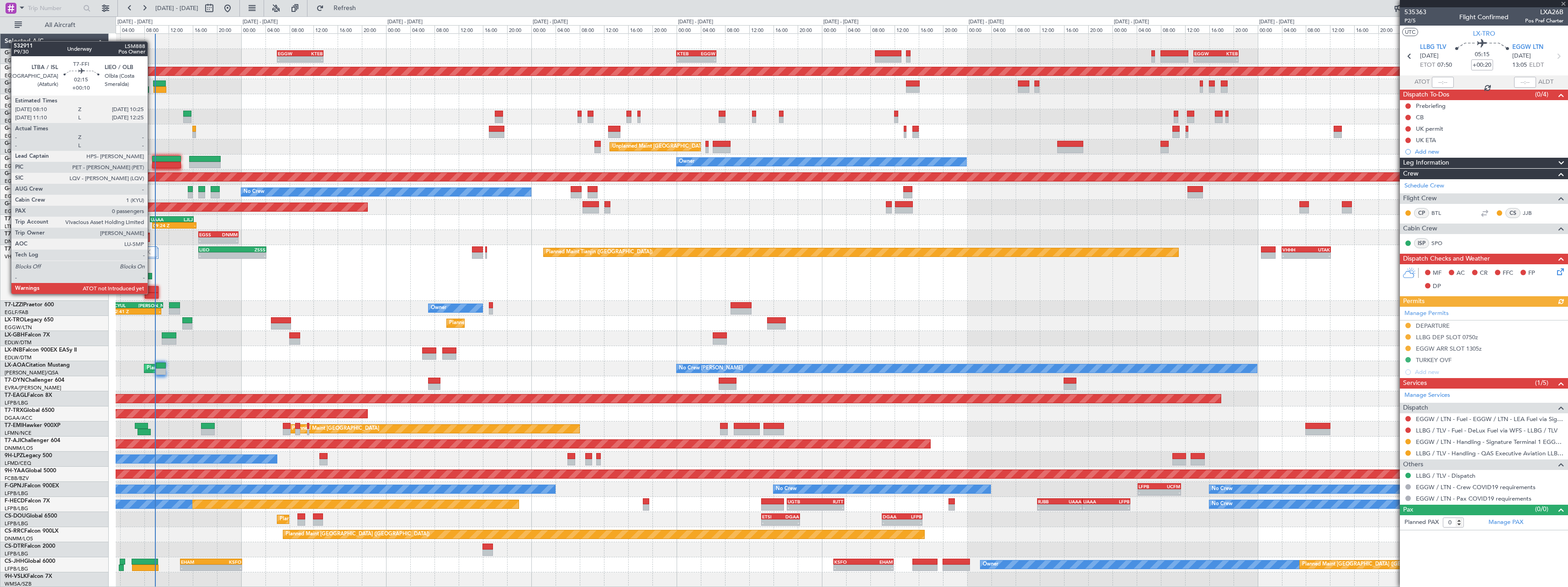
click at [152, 293] on div at bounding box center [152, 295] width 14 height 7
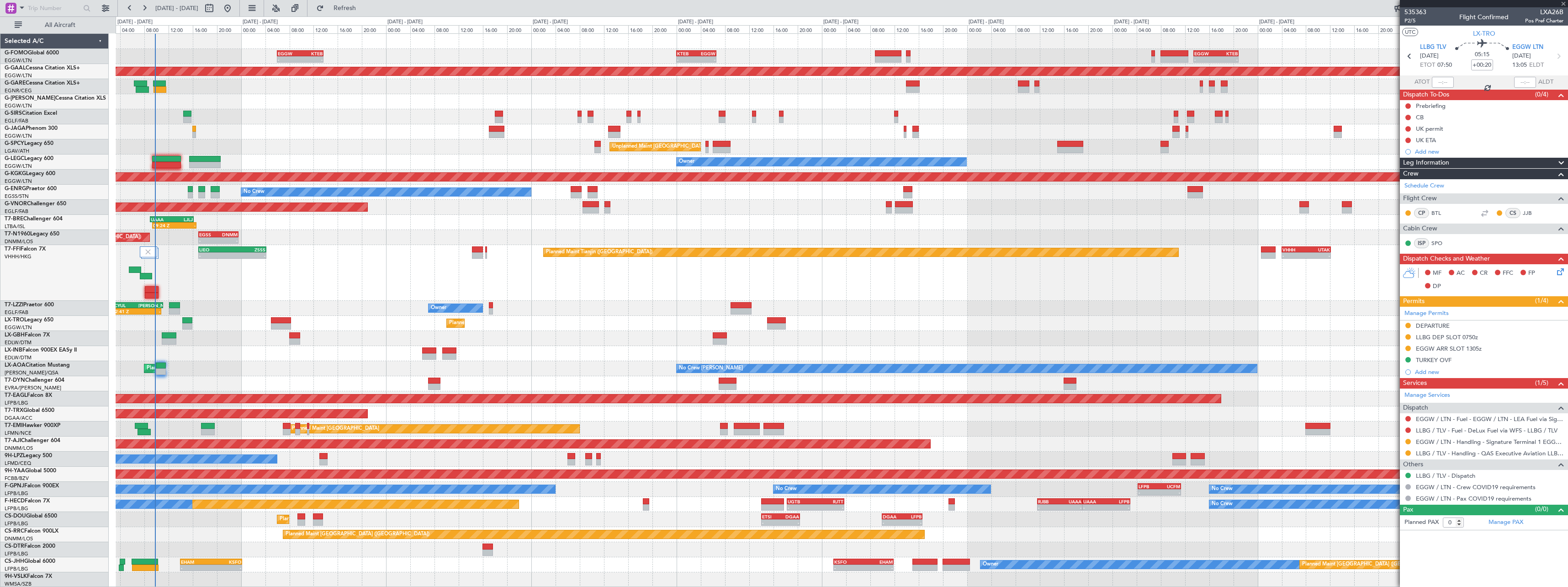
type input "+00:10"
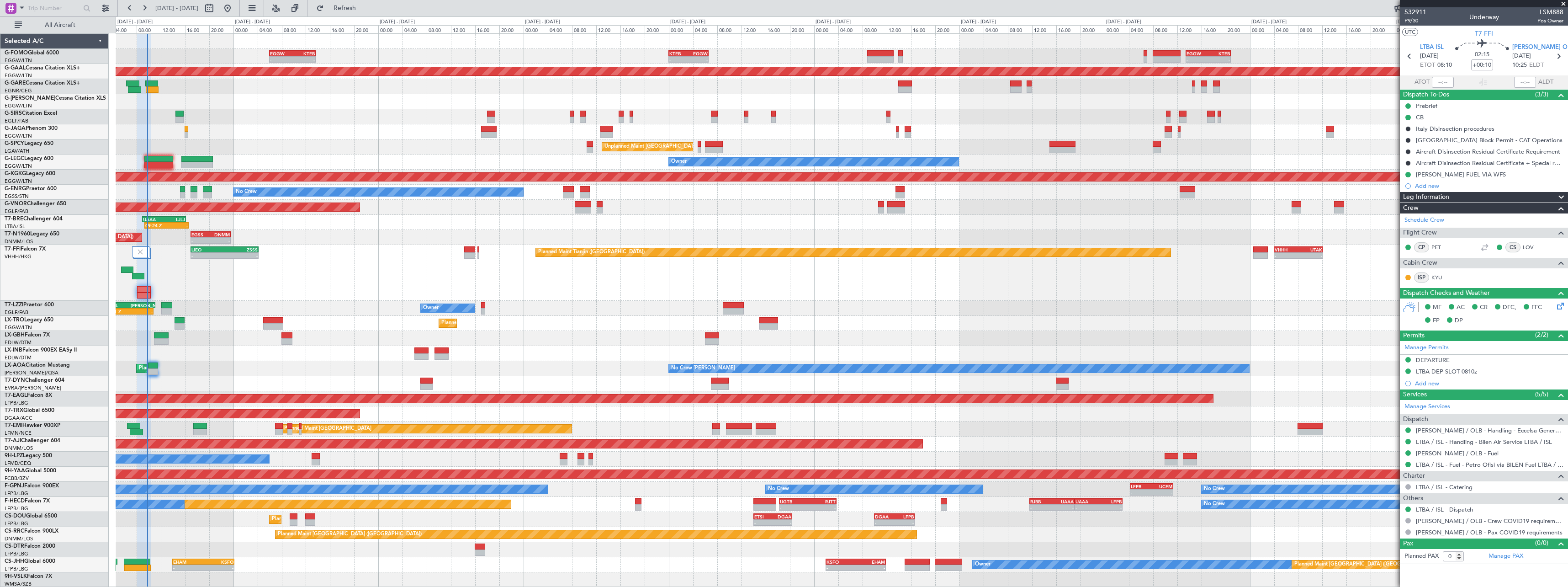
click at [318, 356] on div at bounding box center [841, 353] width 1452 height 15
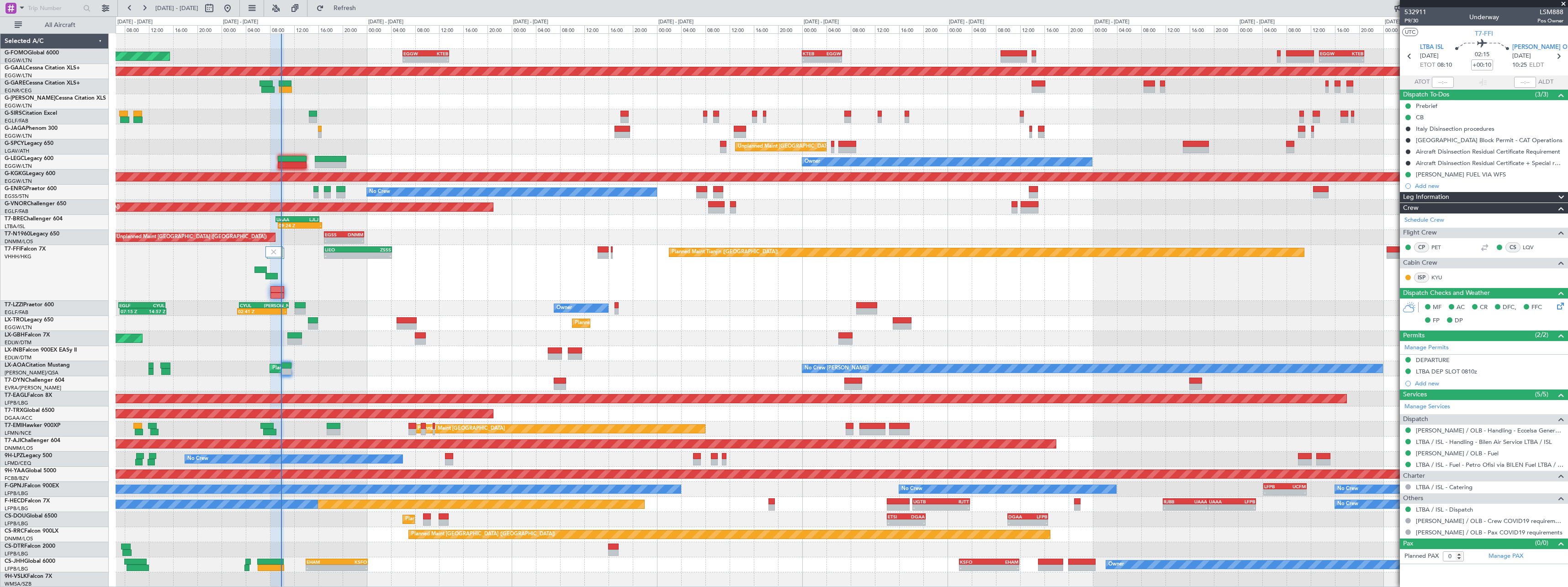
click at [302, 529] on div "- - EGGW 06:00 Z KTEB 13:40 Z - - KTEB 00:00 Z EGGW 06:35 Z - - EGGW 13:30 Z KT…" at bounding box center [841, 311] width 1452 height 554
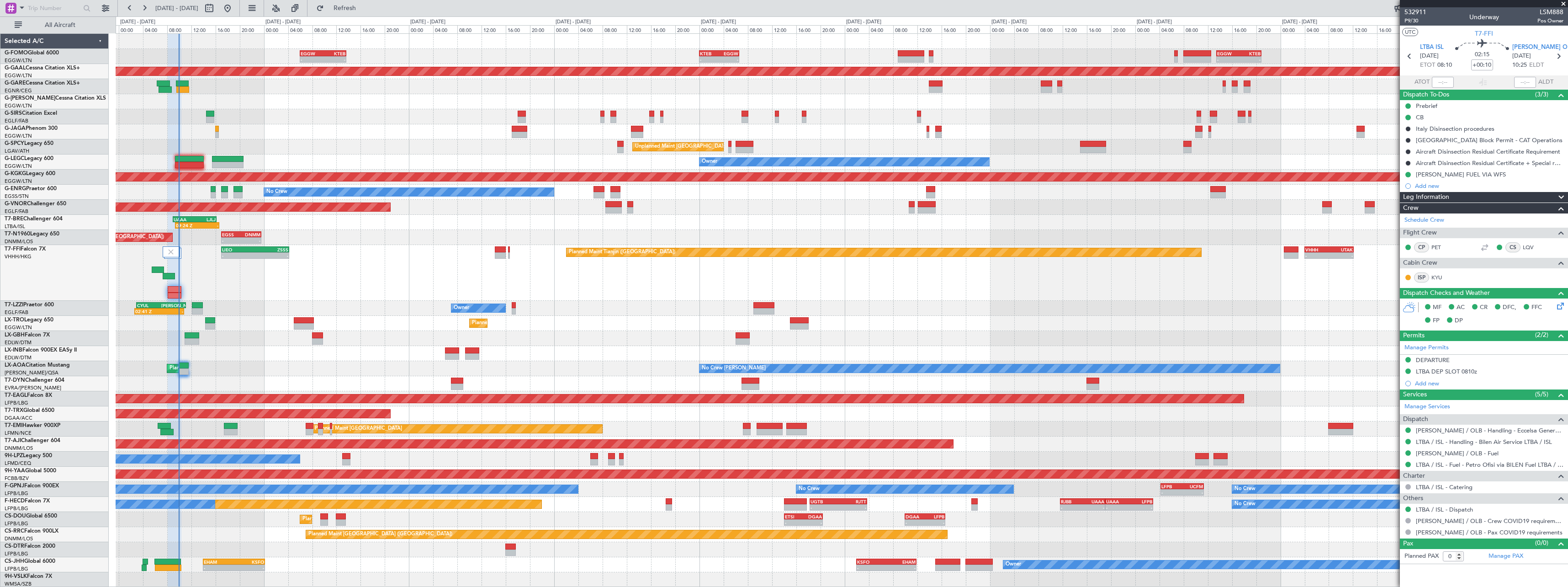
click at [387, 320] on div "Planned Maint Dusseldorf" at bounding box center [841, 323] width 1452 height 15
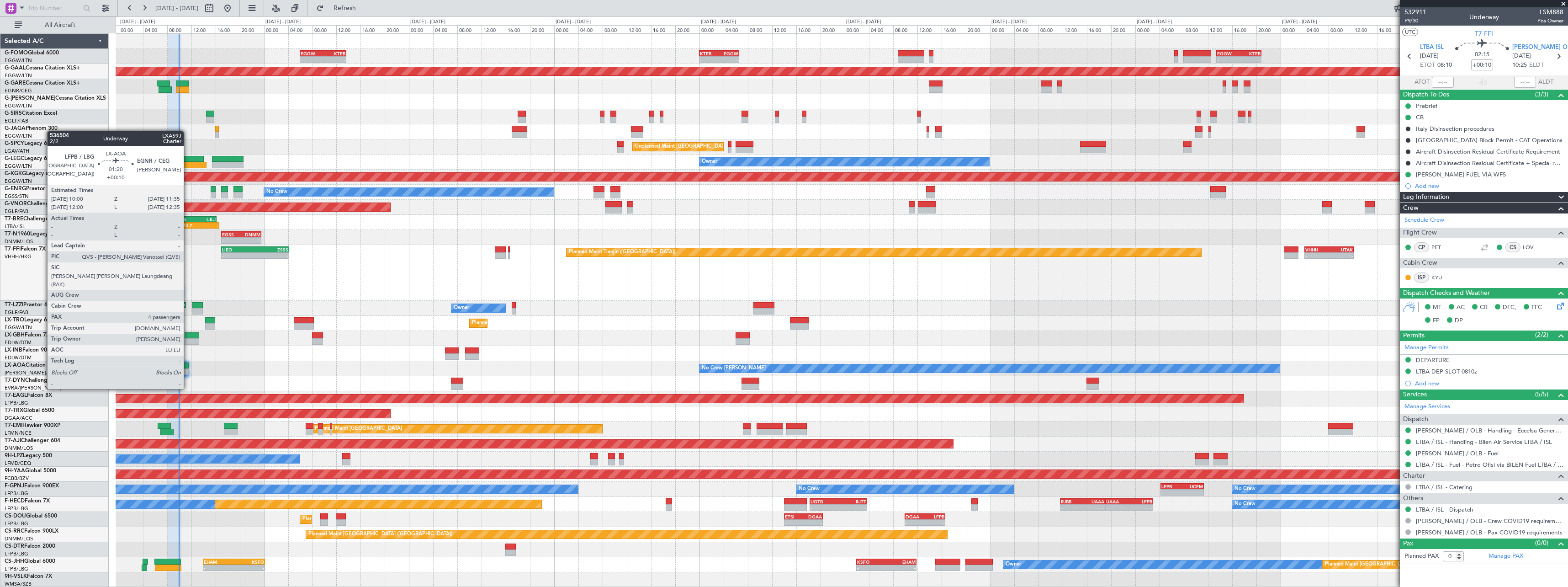
click at [187, 371] on div at bounding box center [183, 371] width 10 height 7
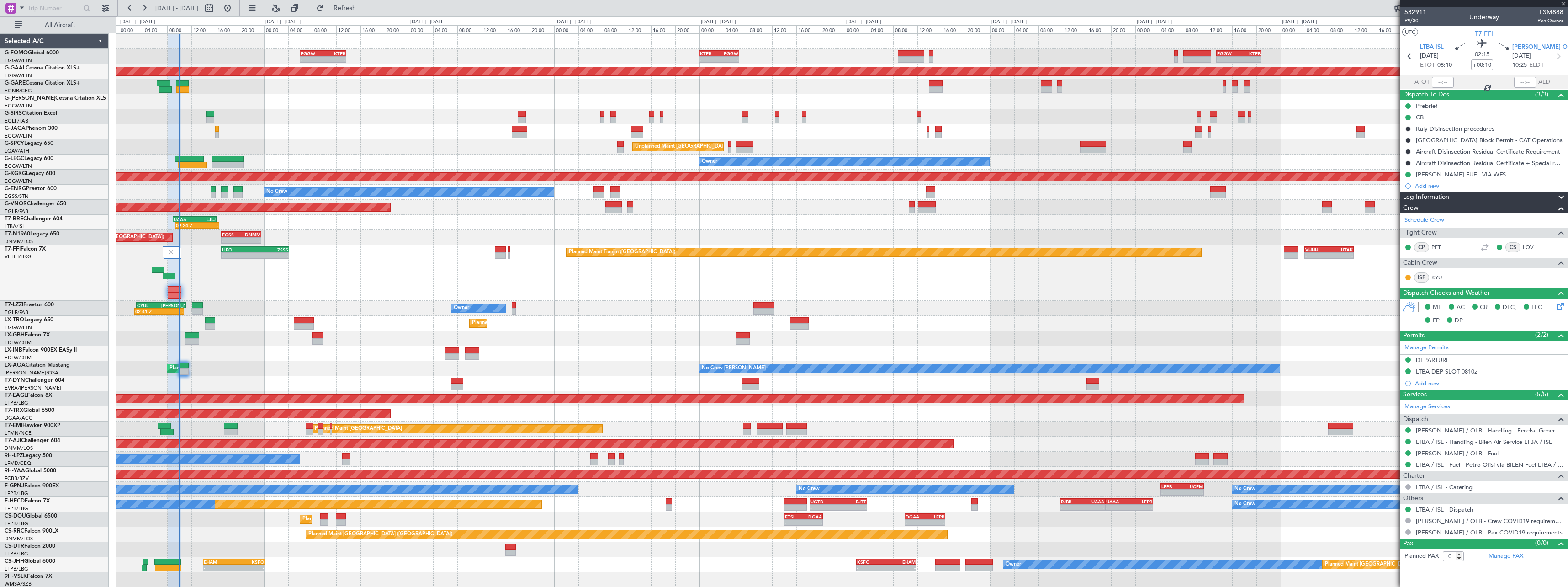
type input "4"
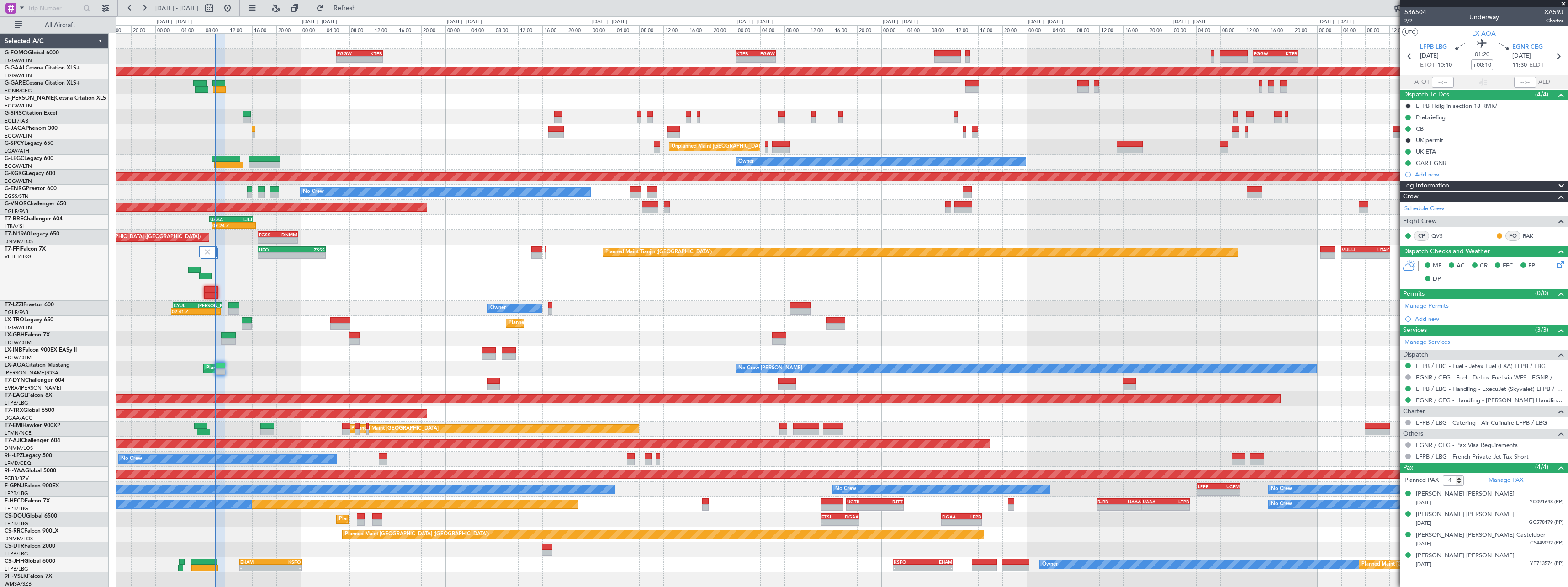
click at [314, 364] on div "No Crew Chester Planned Maint Paris (Le Bourget) No Crew Dublin (Dublin Intl)" at bounding box center [841, 368] width 1452 height 15
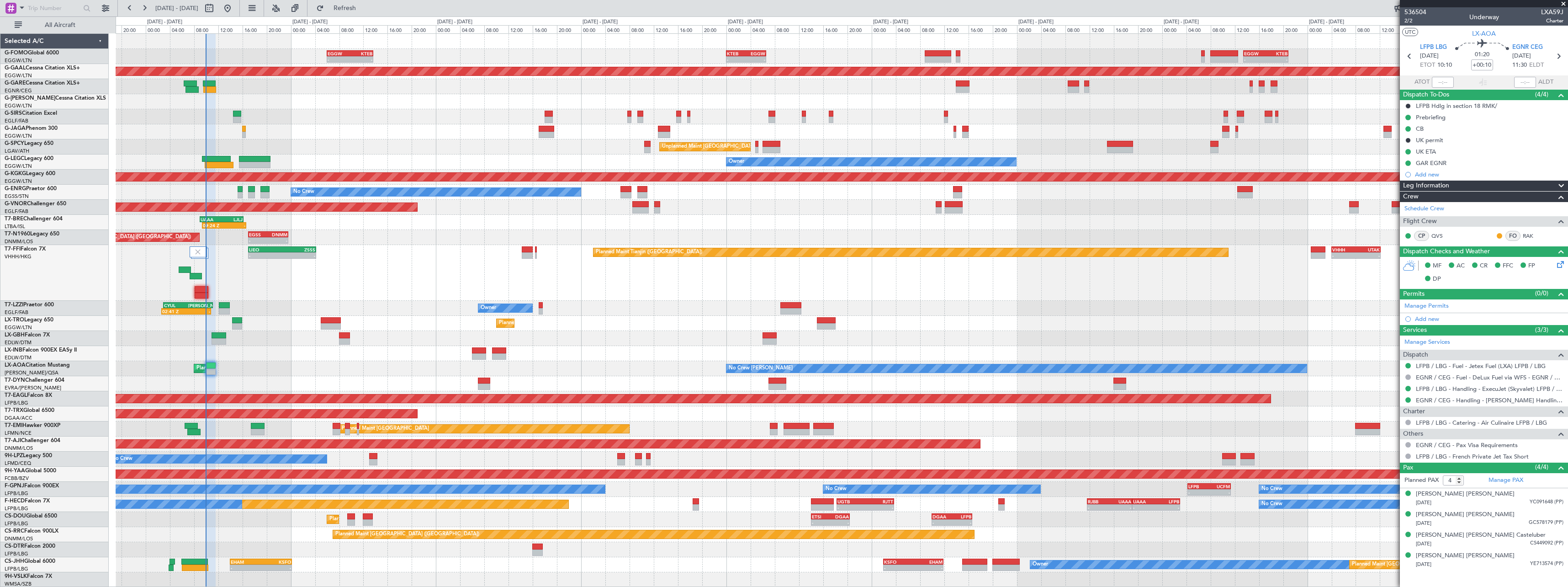
click at [311, 362] on div "No Crew Chester Planned Maint Paris (Le Bourget) No Crew Dublin (Dublin Intl)" at bounding box center [841, 368] width 1452 height 15
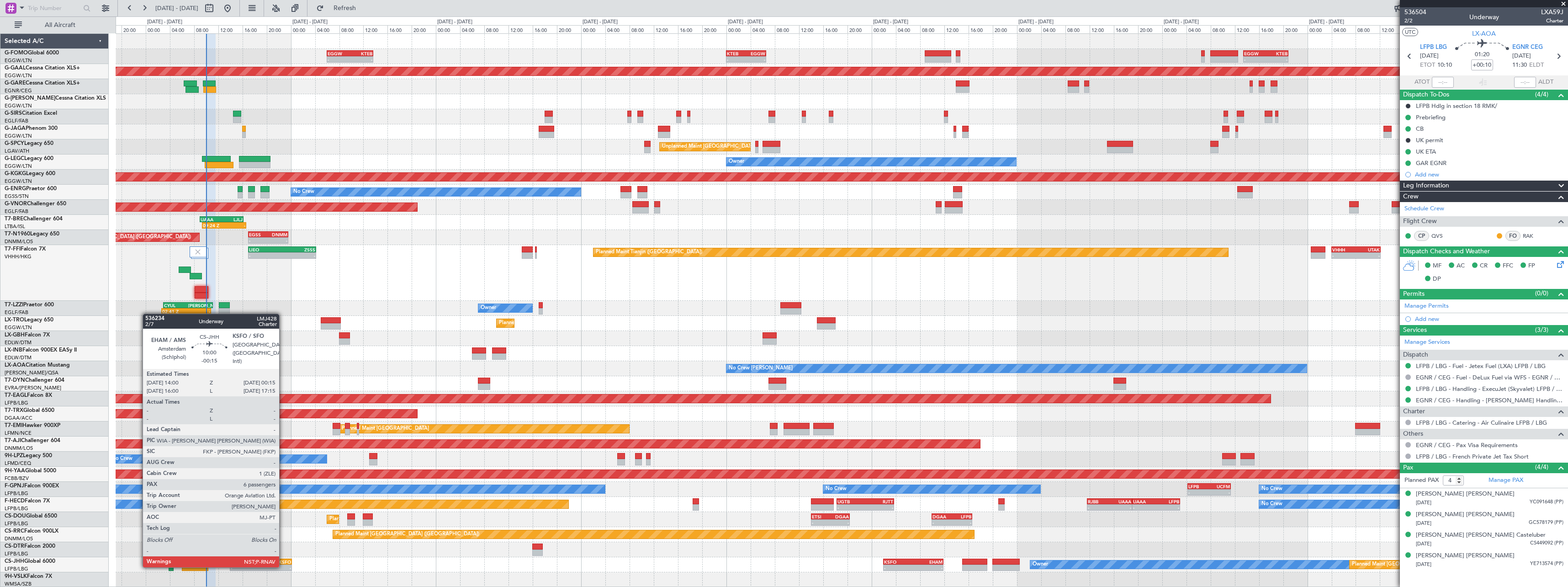
click at [284, 566] on div "-" at bounding box center [276, 568] width 30 height 5
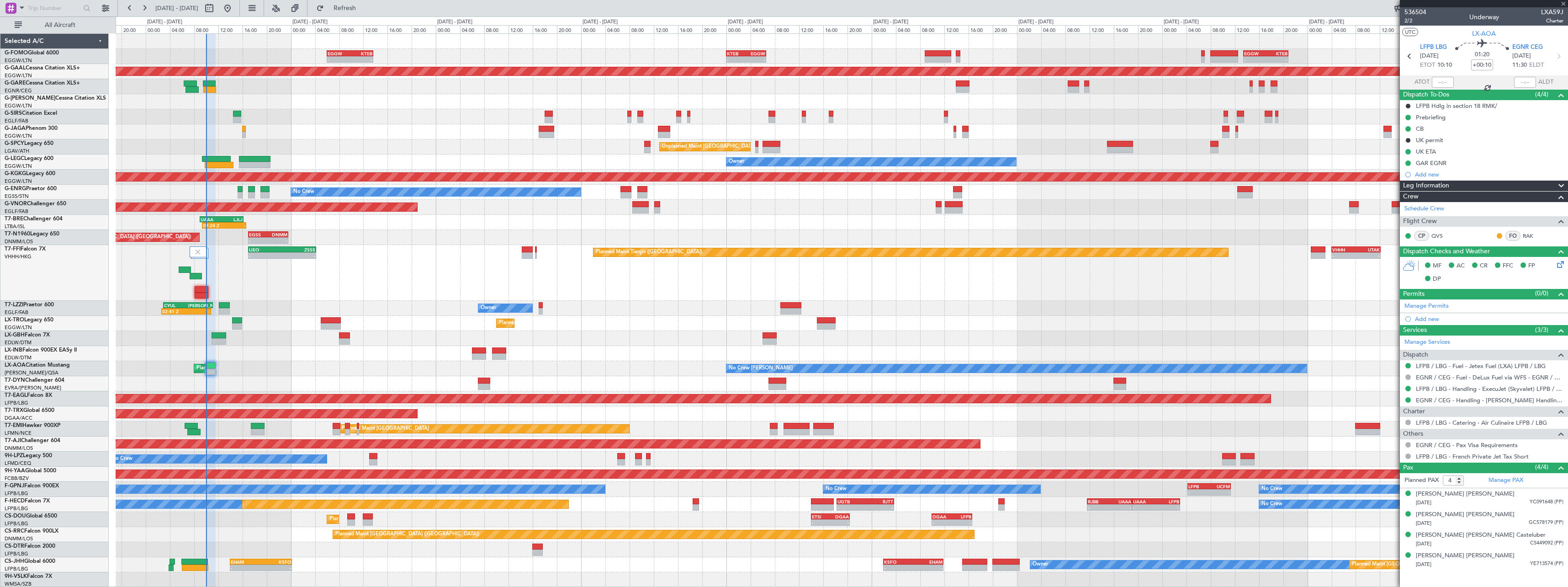
type input "-00:15"
type input "6"
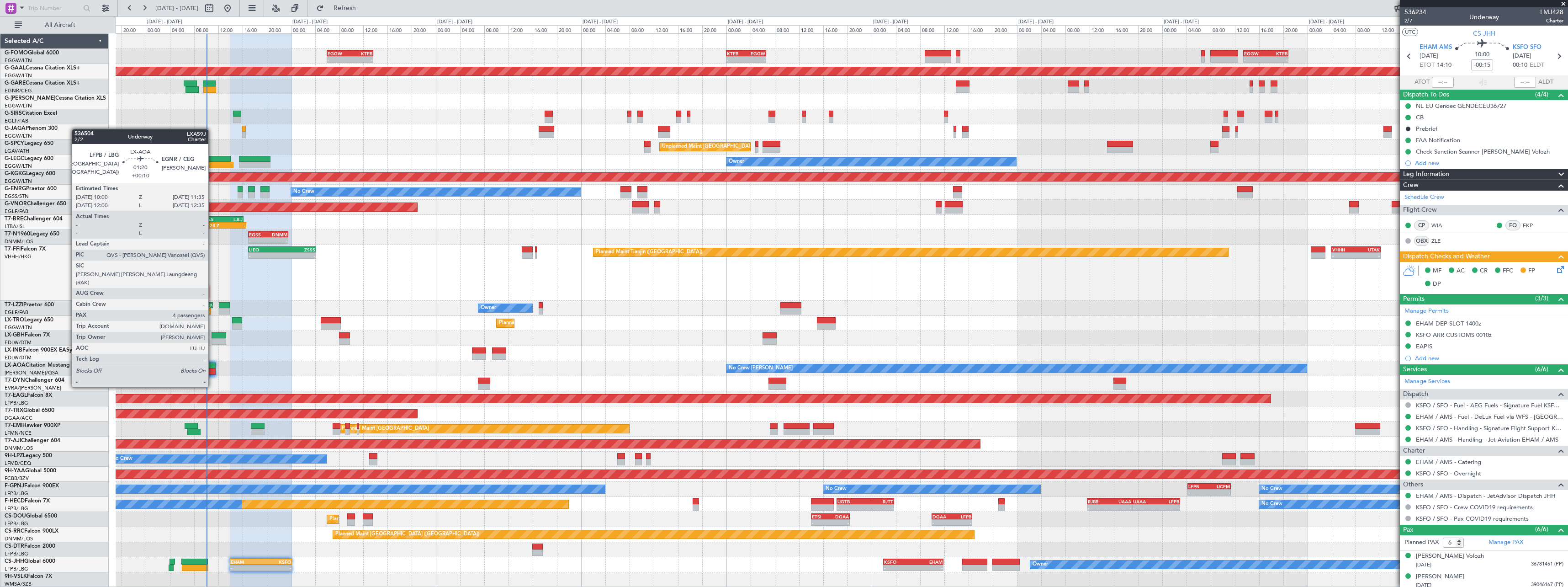
click at [212, 370] on div at bounding box center [211, 371] width 10 height 7
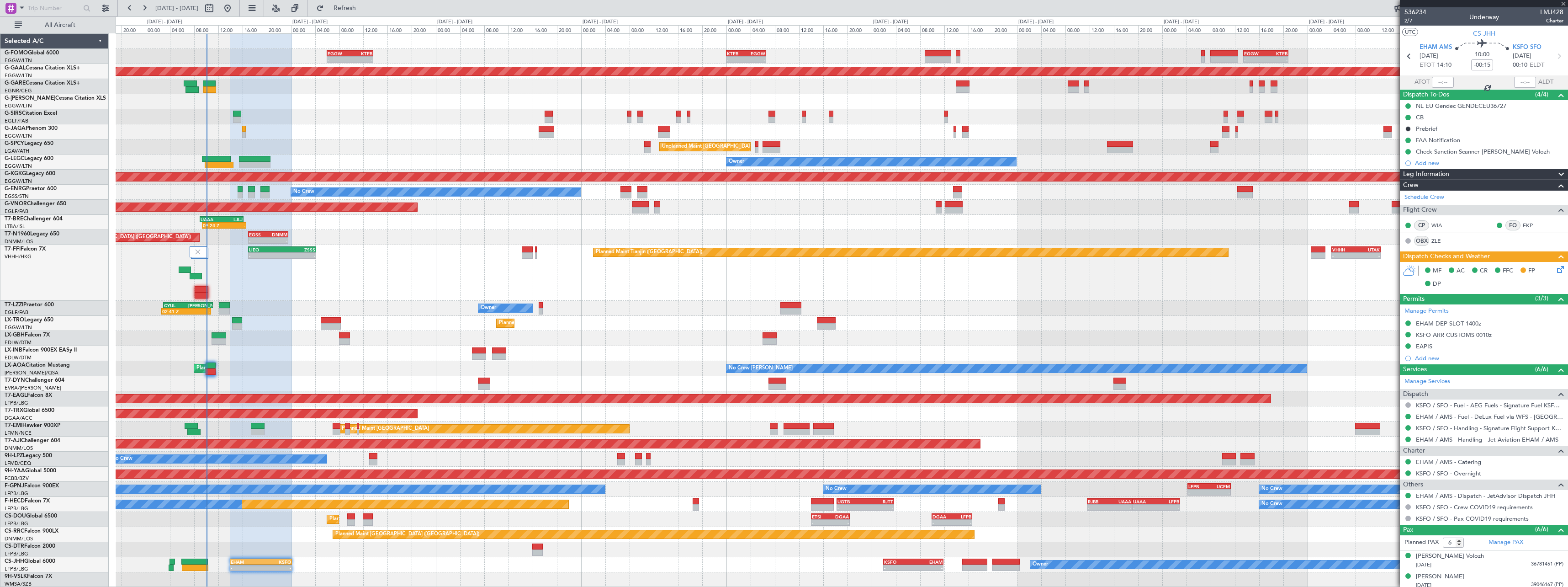
type input "+00:10"
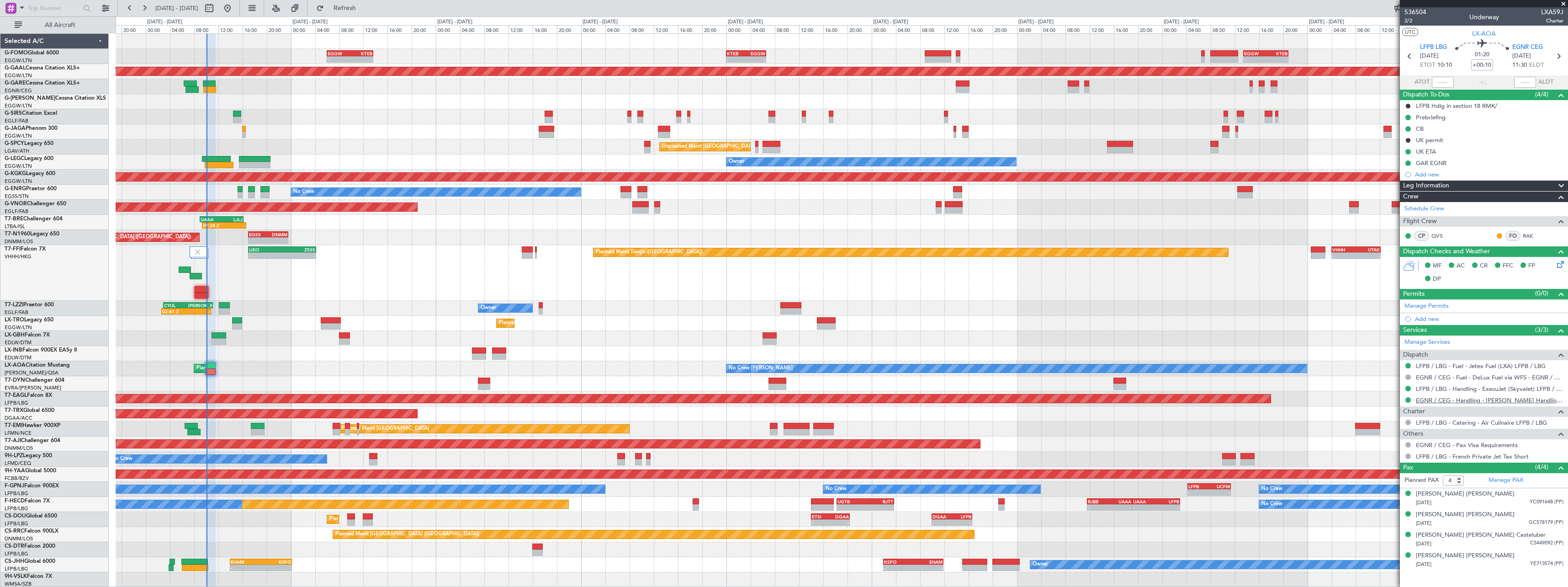
click at [1484, 402] on link "EGNR / CEG - Handling - [PERSON_NAME] Handling Services EGNR / CEG" at bounding box center [1489, 400] width 147 height 8
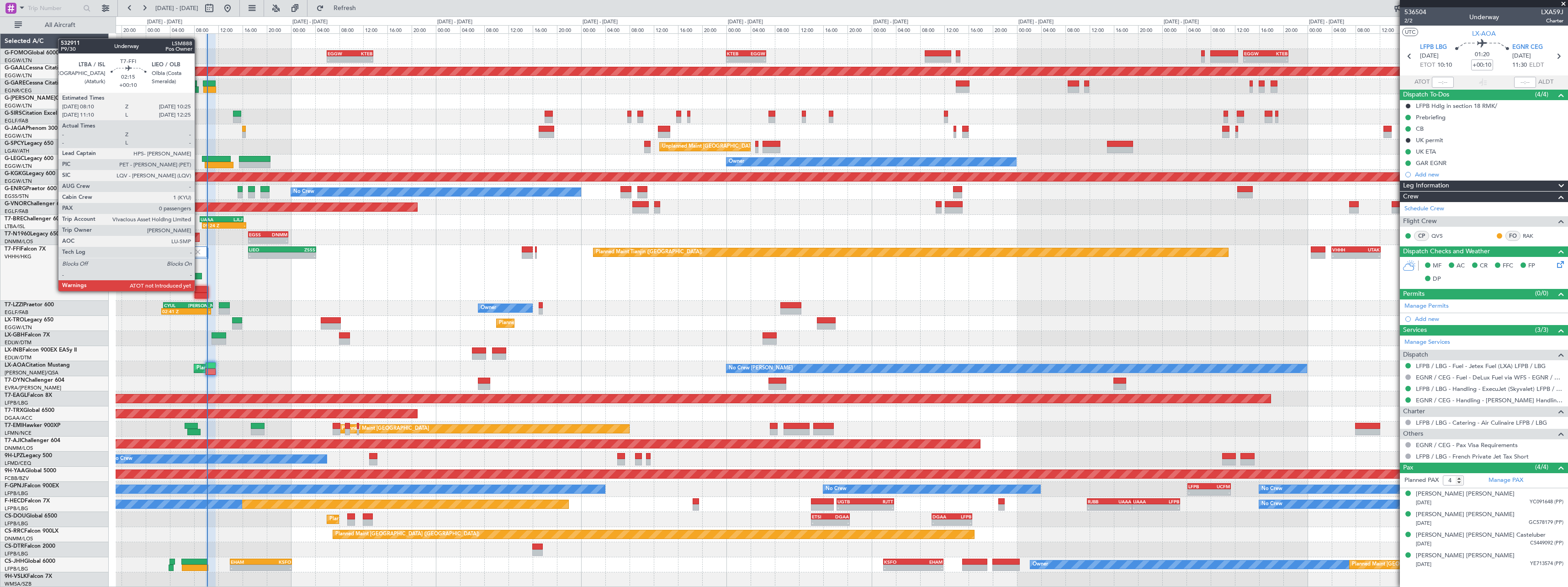
click at [199, 290] on div at bounding box center [201, 289] width 14 height 7
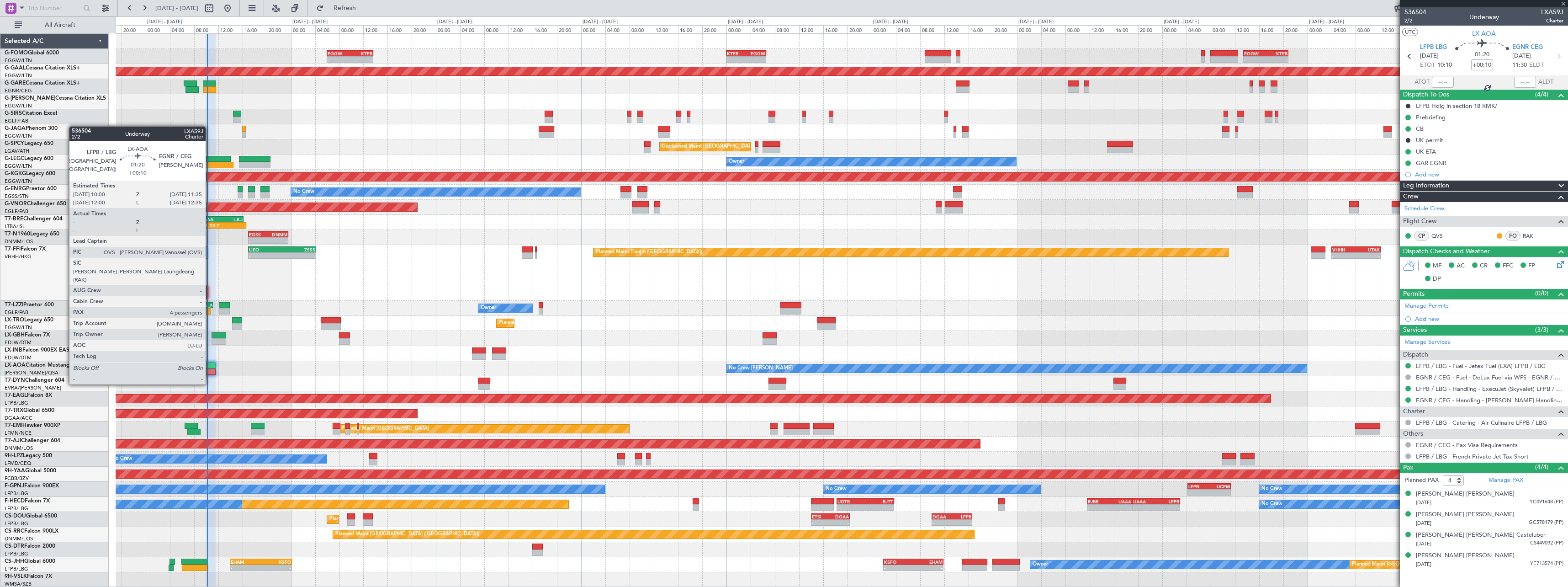
click at [210, 367] on div at bounding box center [211, 365] width 10 height 7
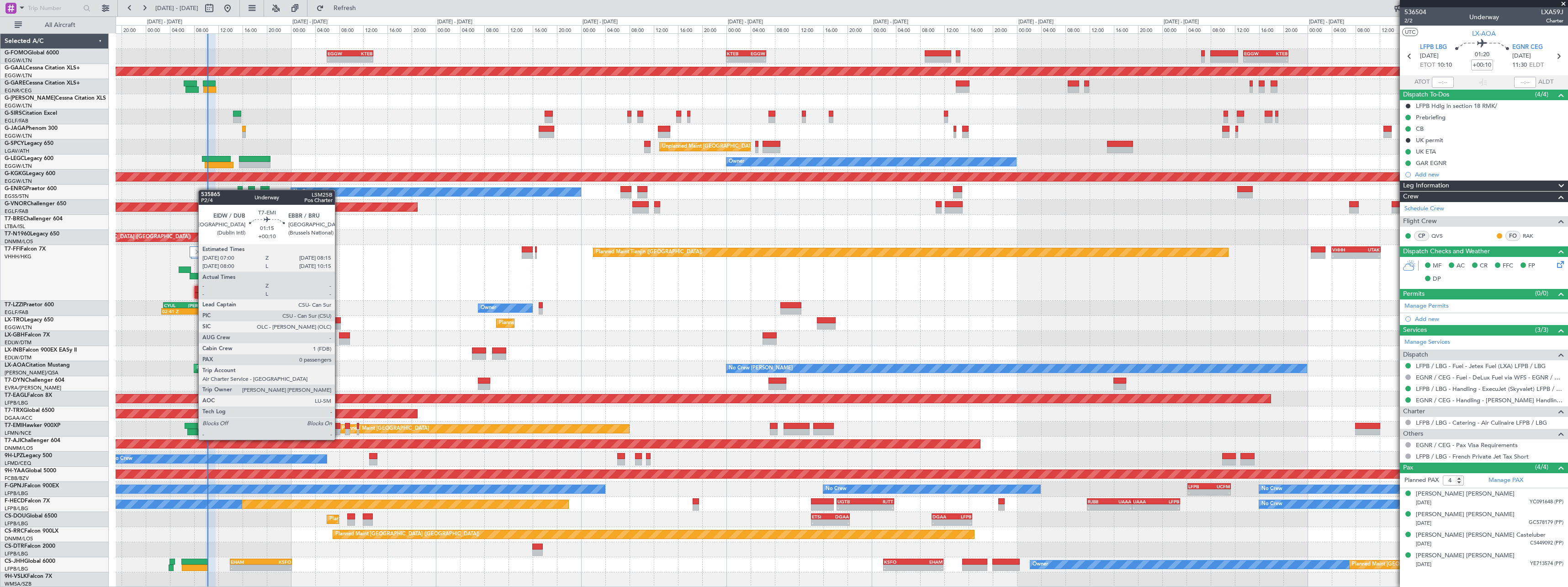
click at [339, 432] on div at bounding box center [336, 432] width 8 height 7
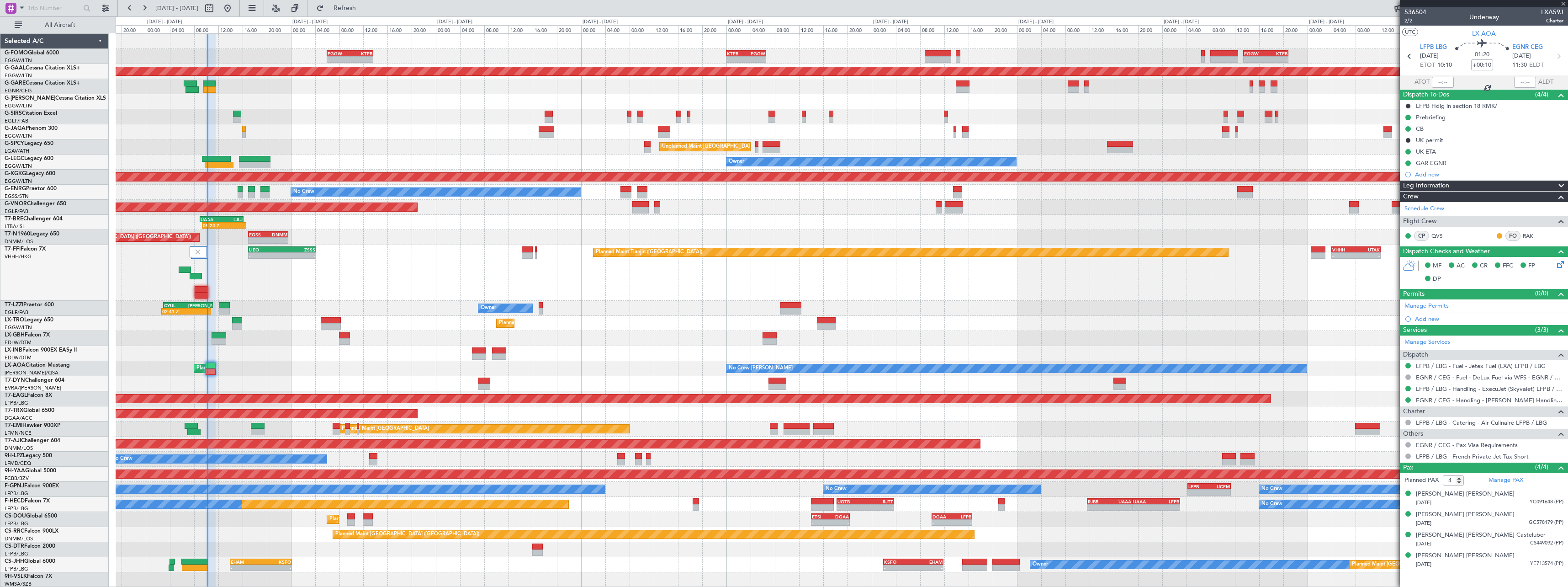
type input "0"
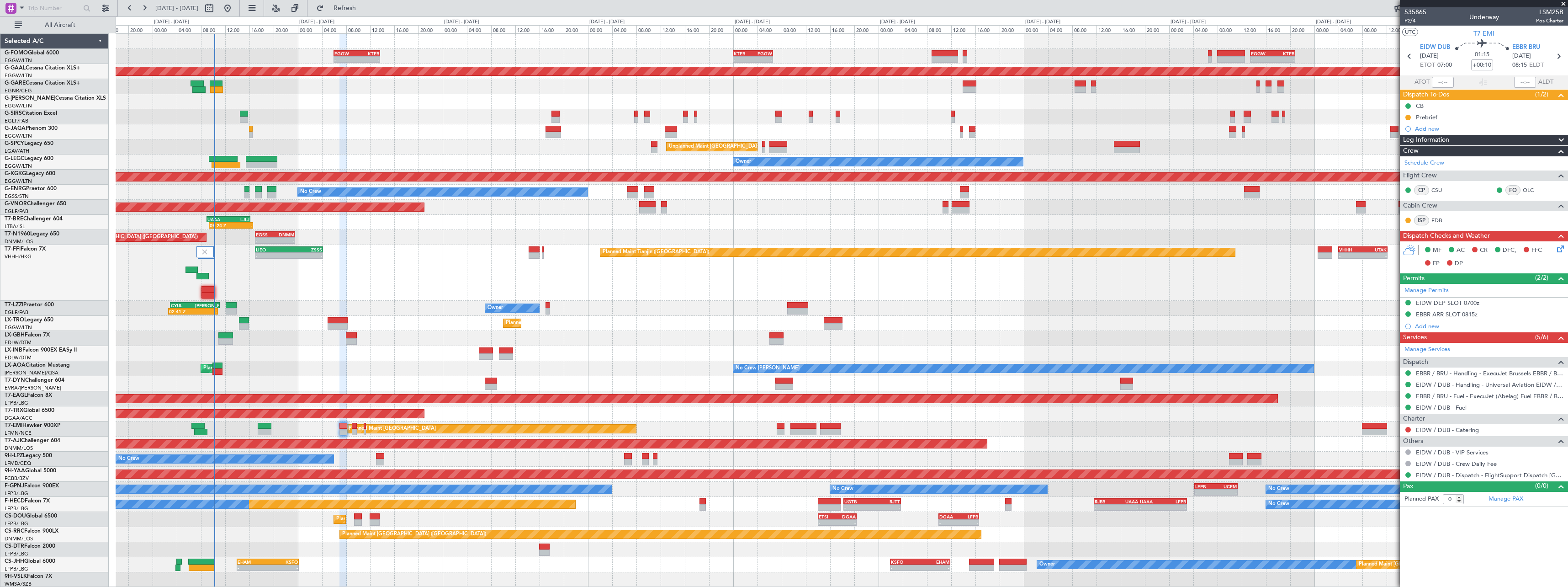
click at [478, 416] on div "Planned Maint [GEOGRAPHIC_DATA] ([GEOGRAPHIC_DATA])" at bounding box center [841, 413] width 1452 height 15
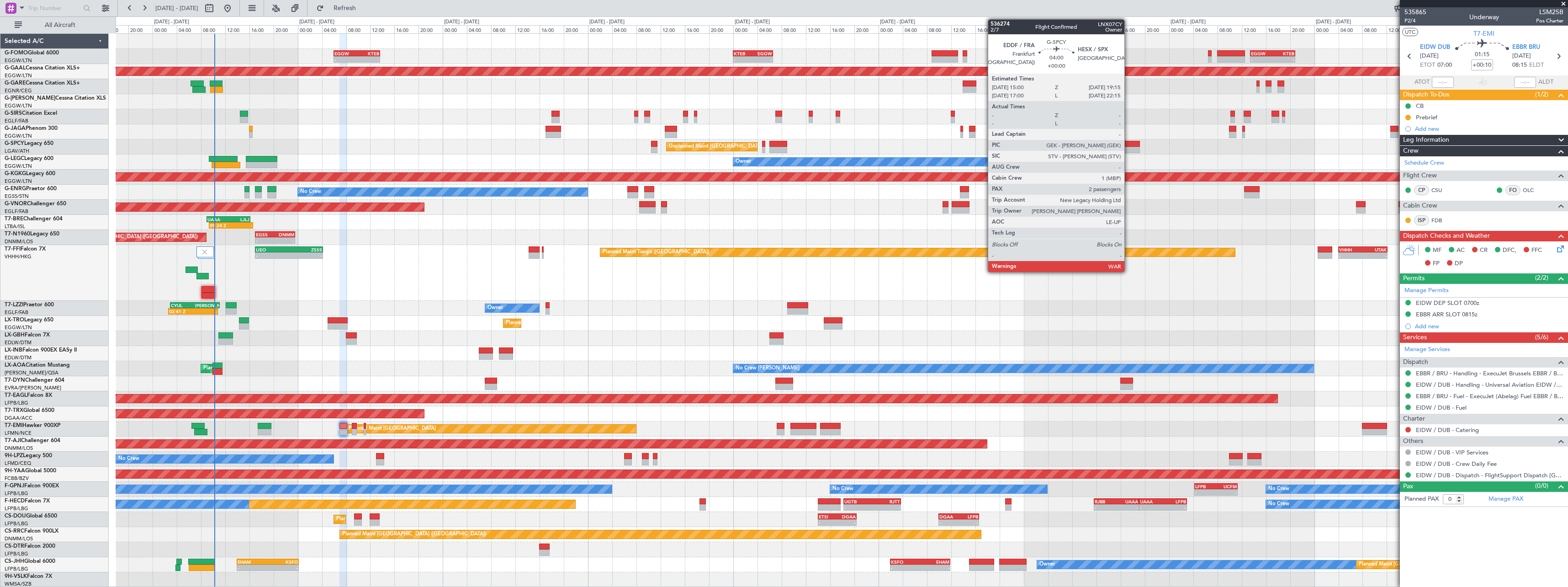
click at [1129, 149] on div at bounding box center [1127, 150] width 26 height 7
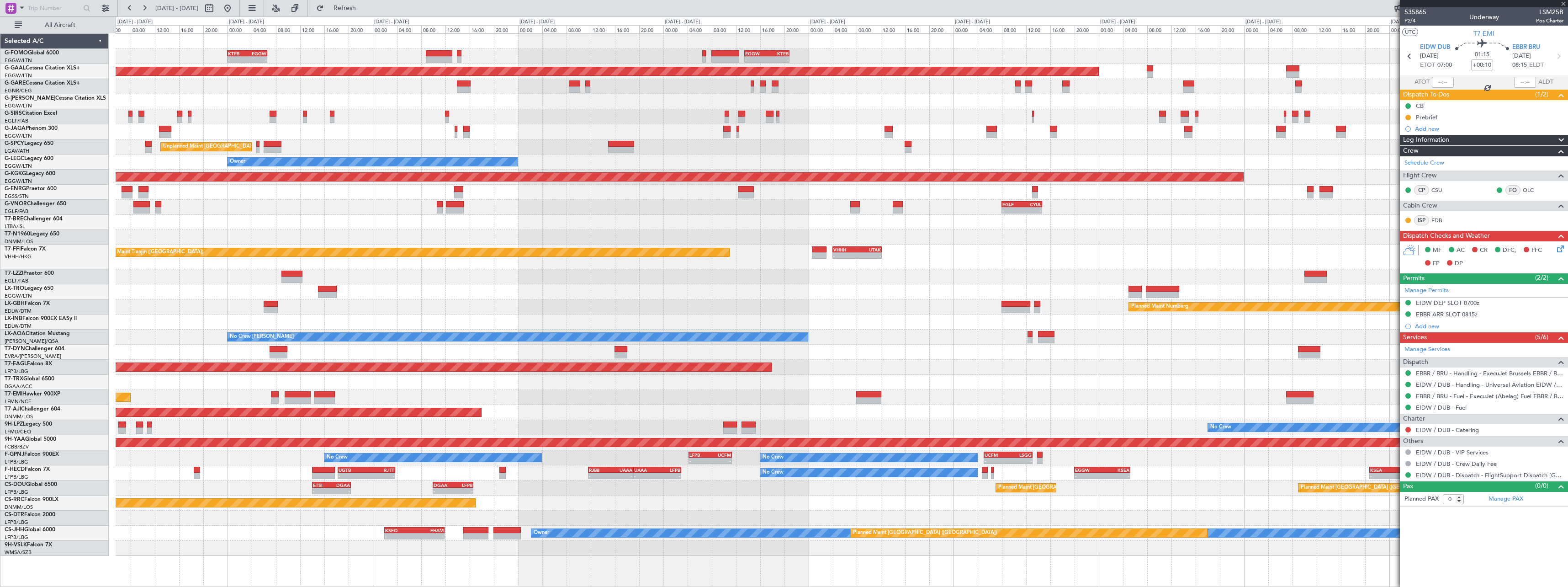
click at [725, 147] on div "Unplanned Maint [GEOGRAPHIC_DATA] ([PERSON_NAME] Intl)" at bounding box center [841, 147] width 1452 height 15
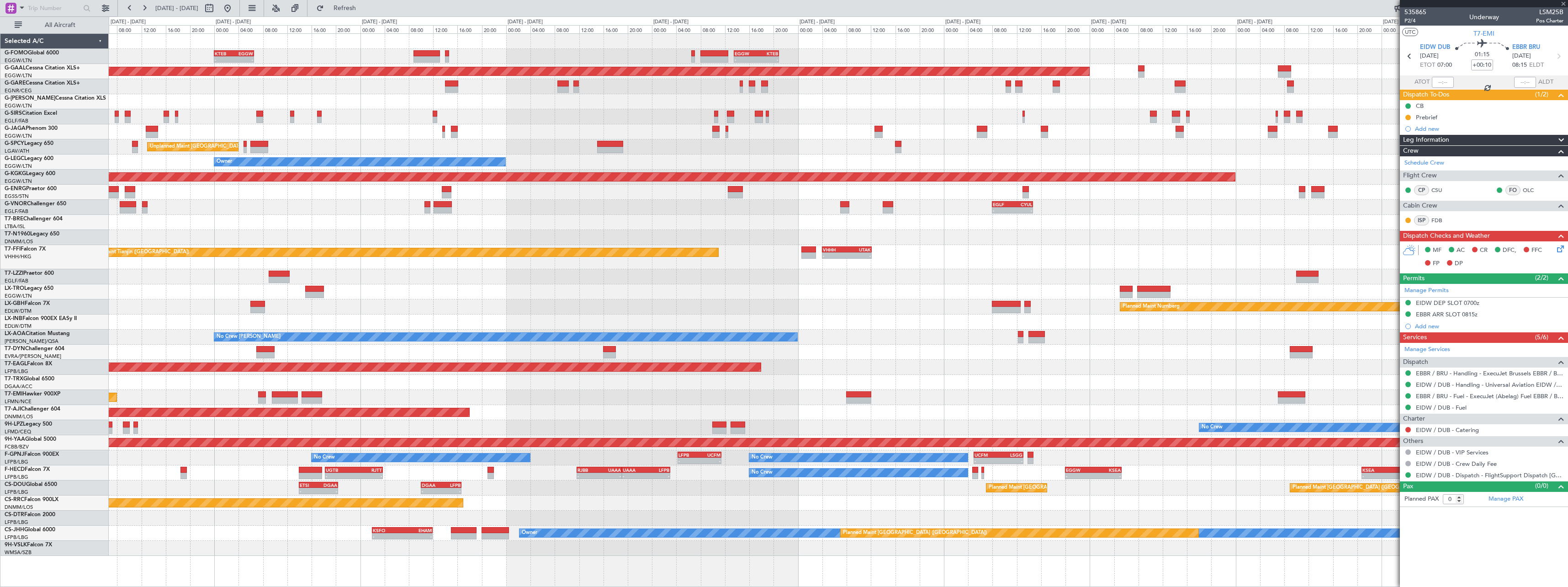
type input "2"
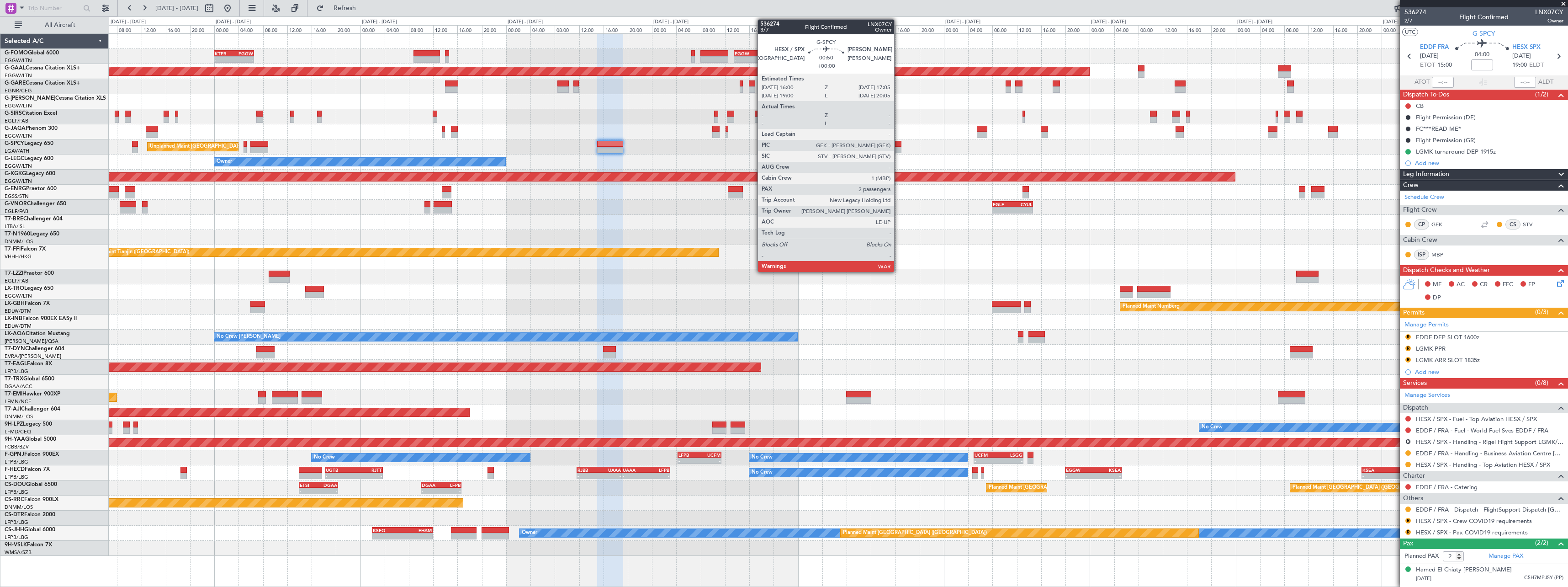
click at [898, 147] on div at bounding box center [898, 150] width 7 height 7
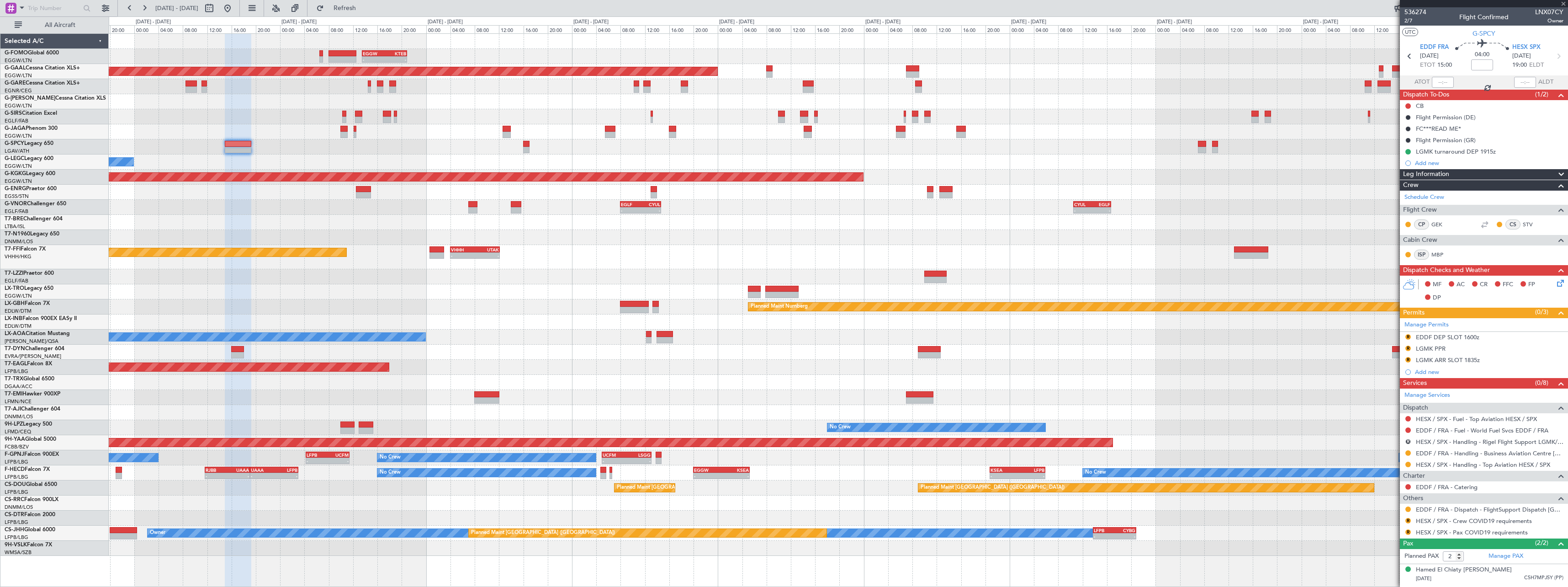
click at [715, 147] on div "Unplanned Maint [GEOGRAPHIC_DATA] ([PERSON_NAME] Intl)" at bounding box center [838, 147] width 1459 height 15
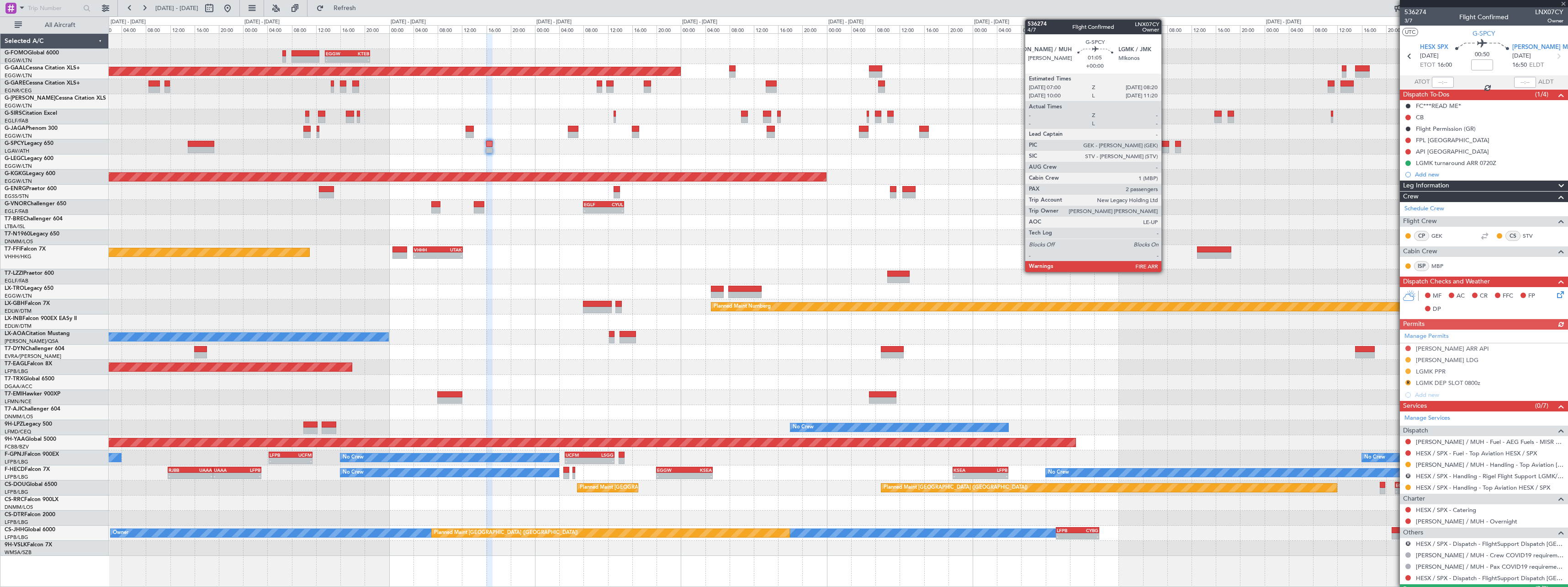
click at [1166, 144] on div at bounding box center [1165, 144] width 9 height 7
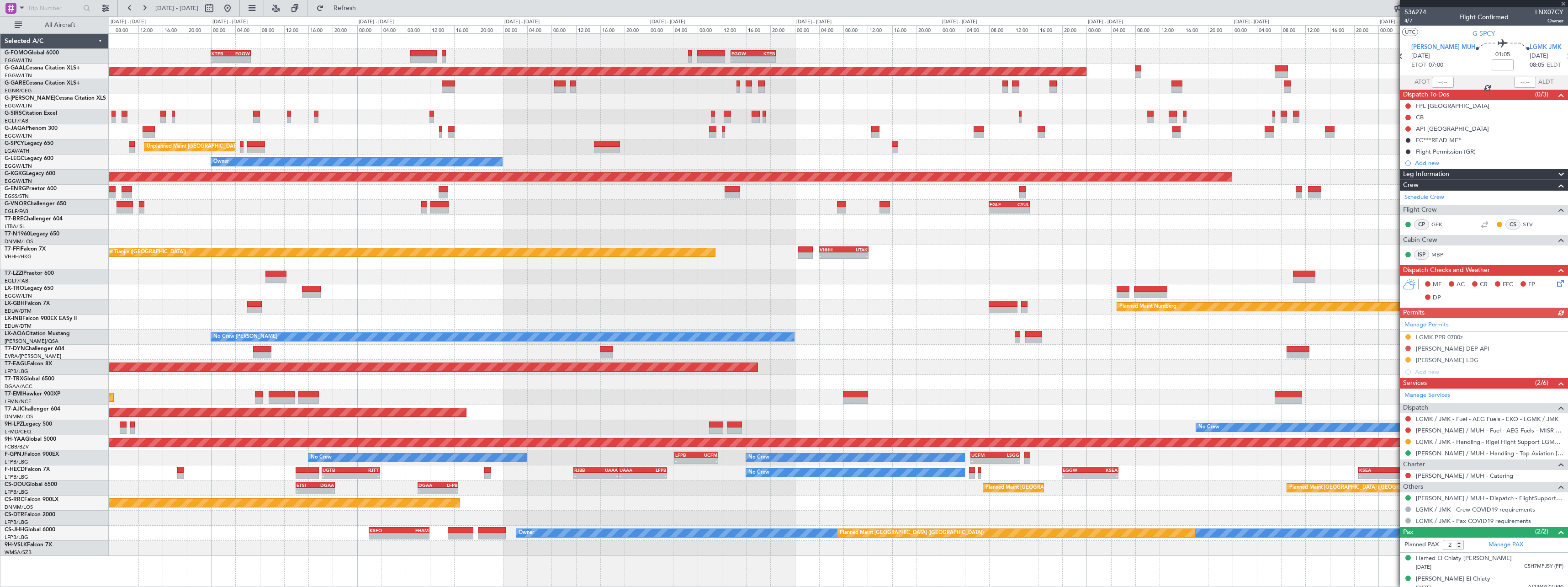
click at [730, 167] on div "Owner" at bounding box center [838, 162] width 1459 height 15
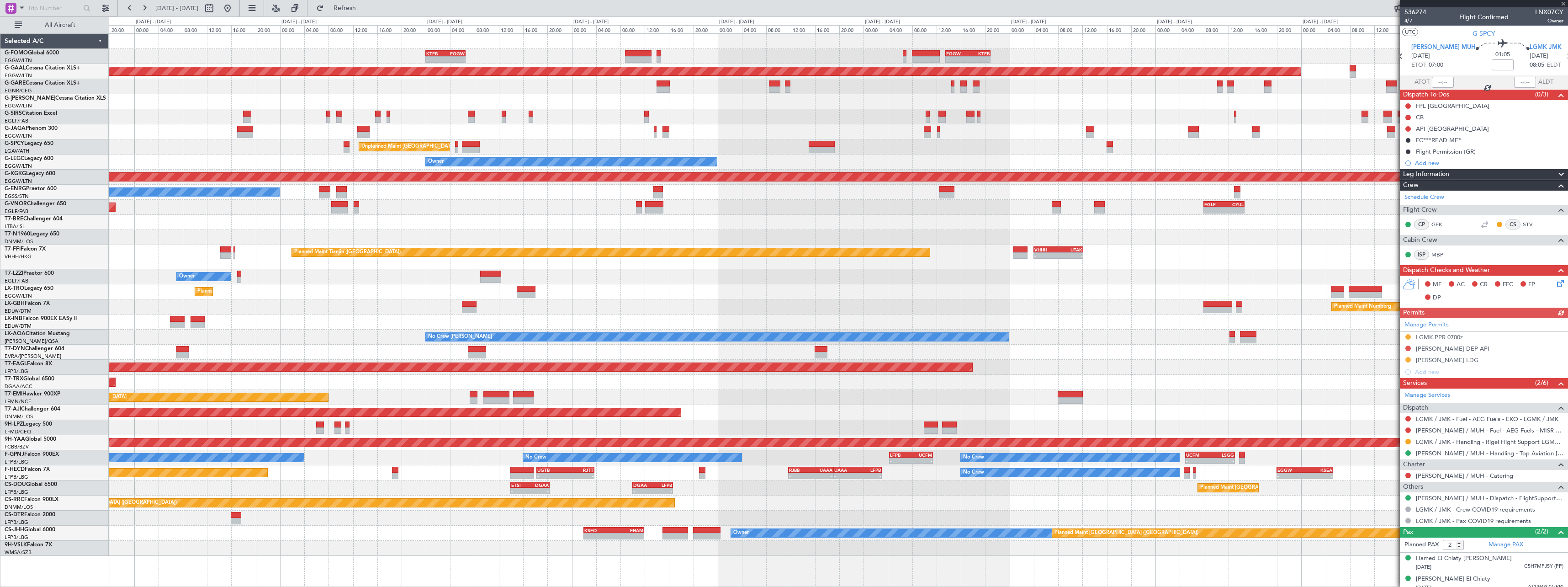
click at [851, 166] on div "Owner" at bounding box center [838, 162] width 1459 height 15
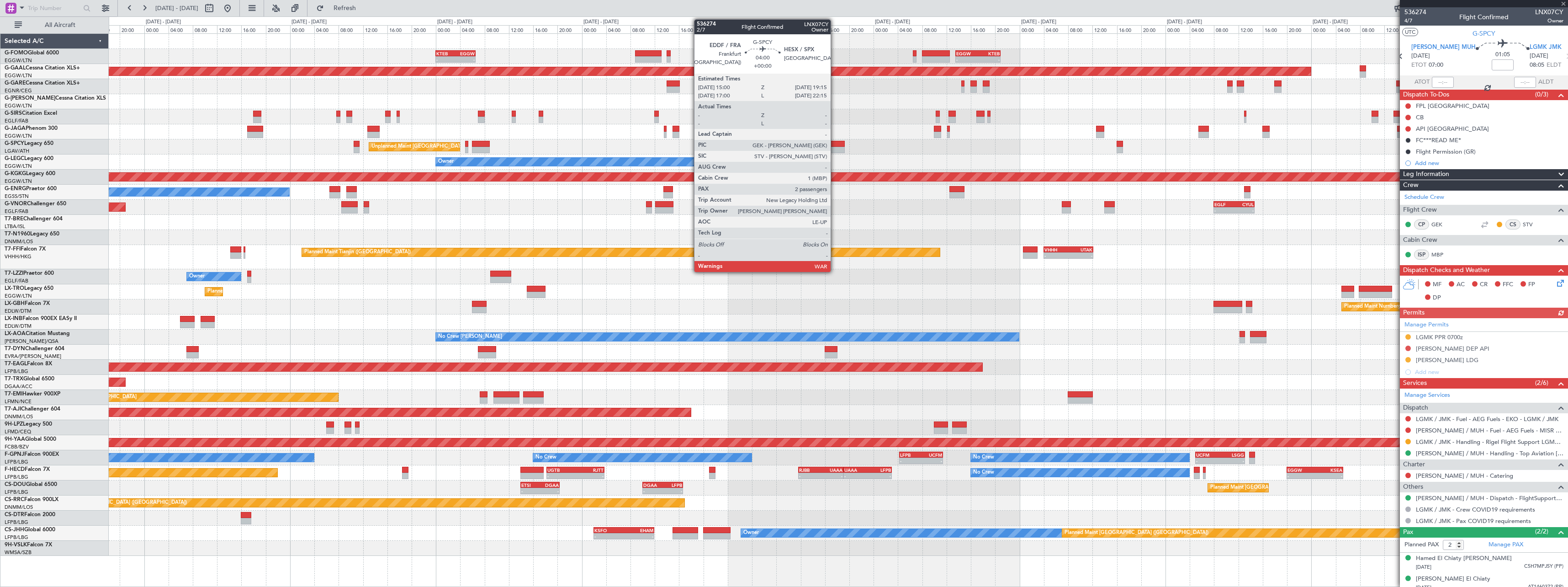
click at [835, 150] on div at bounding box center [831, 150] width 26 height 7
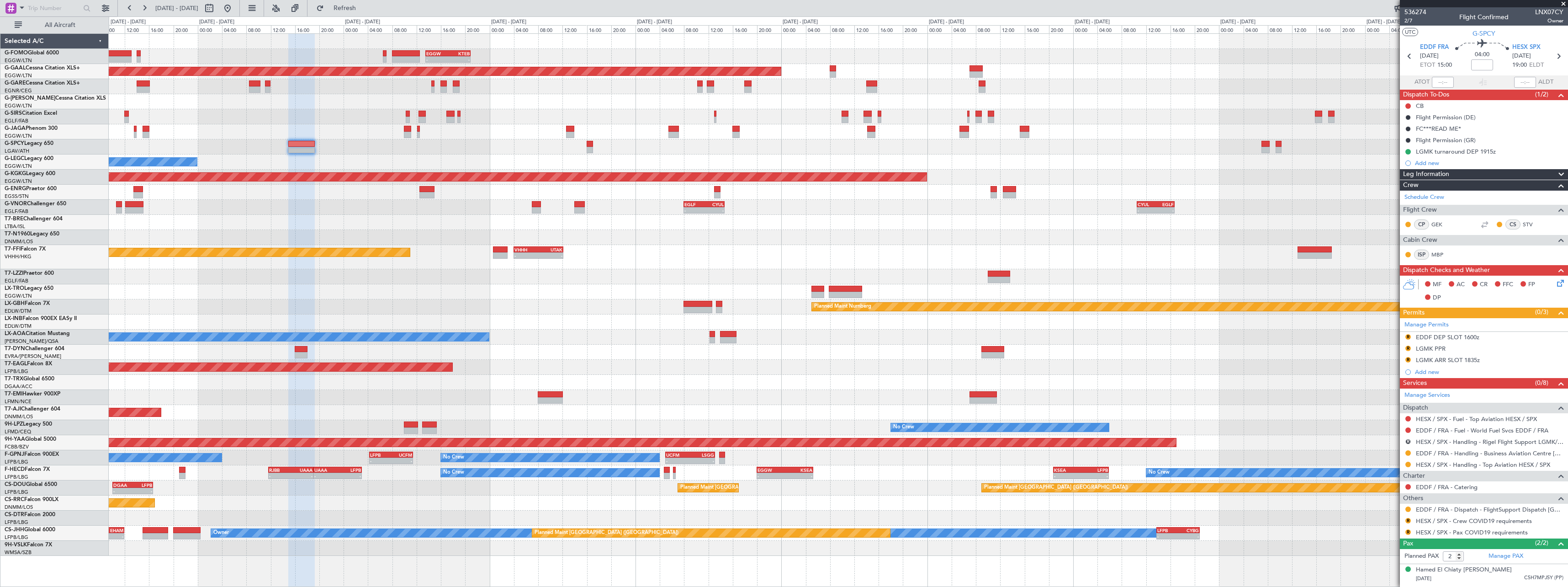
click at [771, 164] on div "- - EGGW 13:30 Z KTEB 20:55 Z KTEB 00:00 Z EGGW 06:35 Z - - Planned [GEOGRAPHIC…" at bounding box center [838, 295] width 1459 height 522
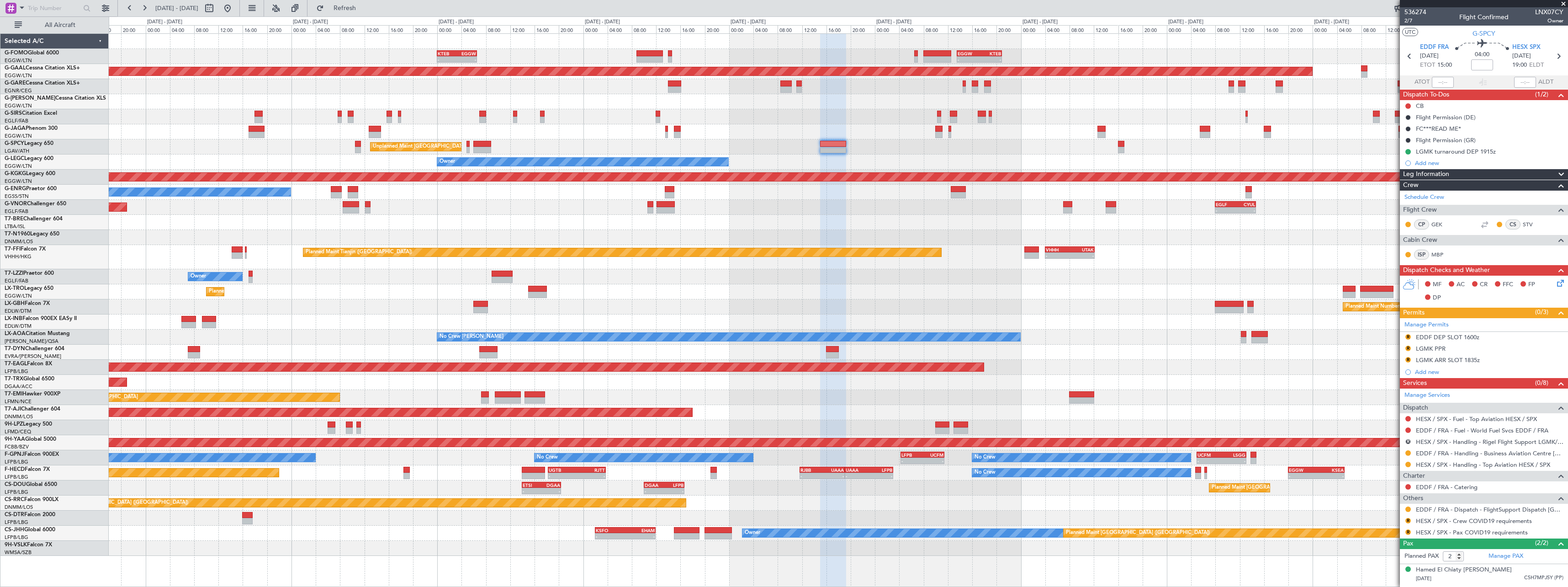
click at [1063, 164] on div "Owner" at bounding box center [838, 162] width 1459 height 15
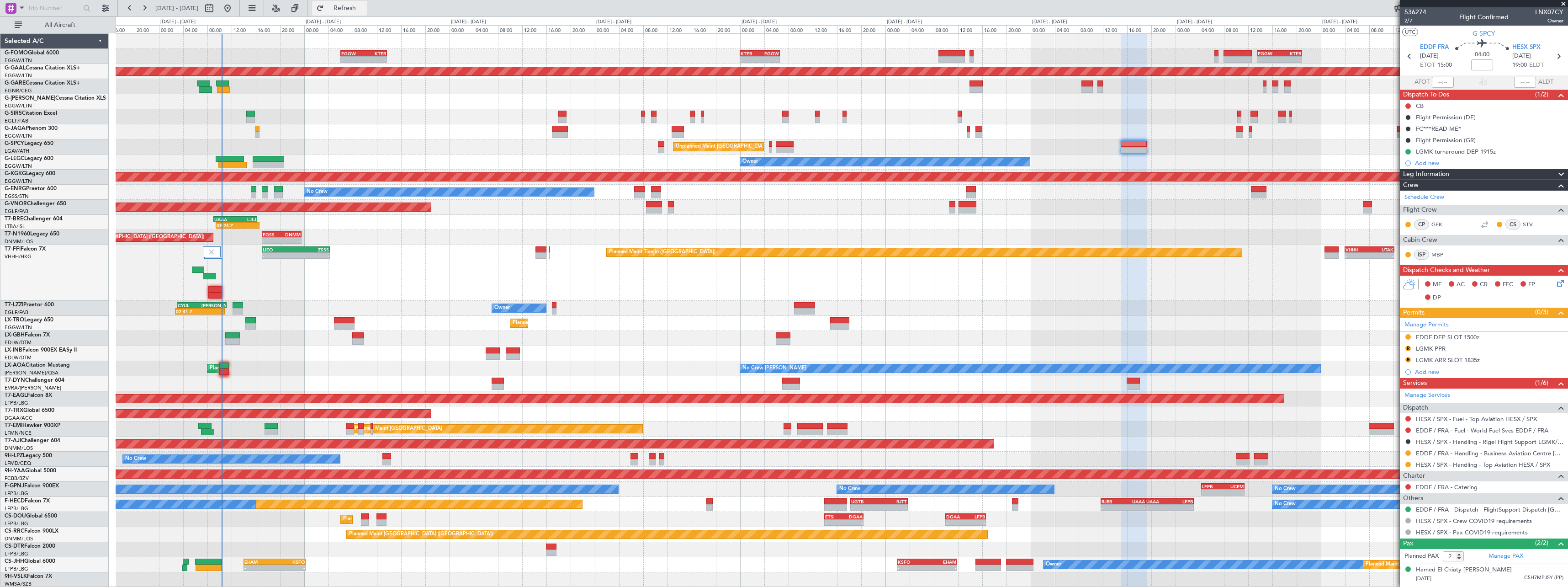
click at [364, 9] on span "Refresh" at bounding box center [345, 8] width 38 height 7
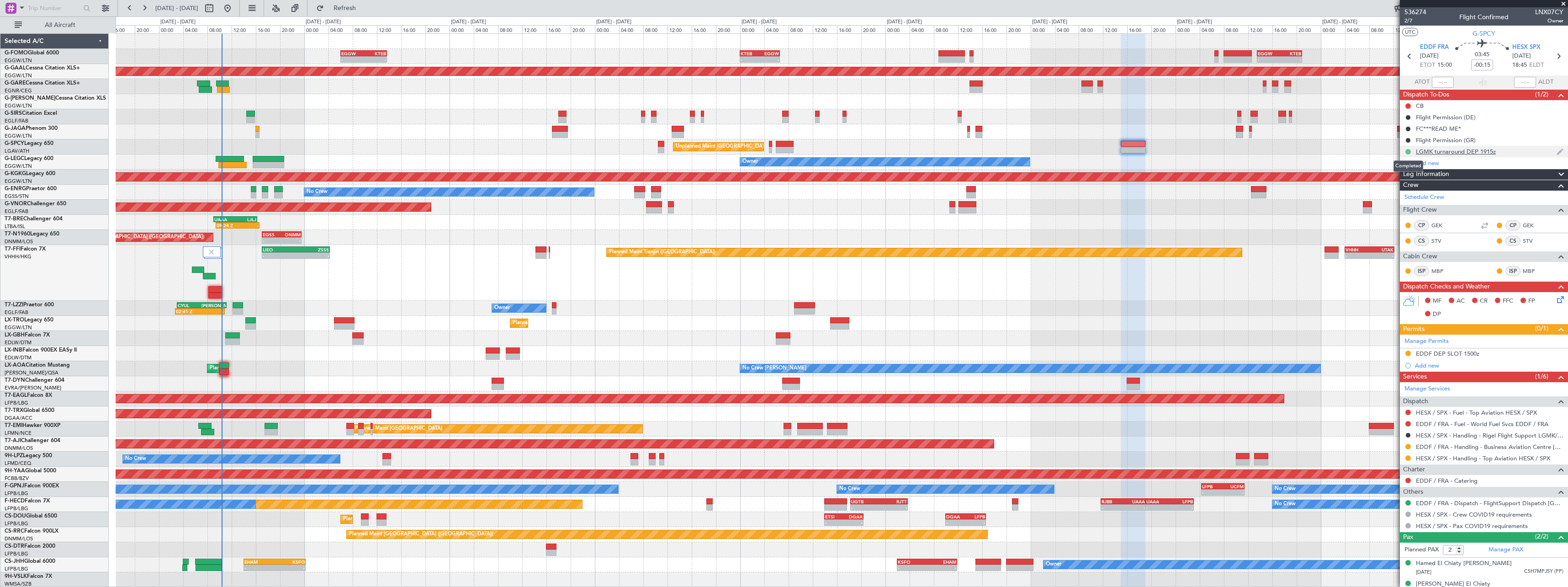
click at [1407, 153] on button at bounding box center [1408, 152] width 5 height 5
click at [1394, 210] on li "Cancelled" at bounding box center [1409, 206] width 49 height 14
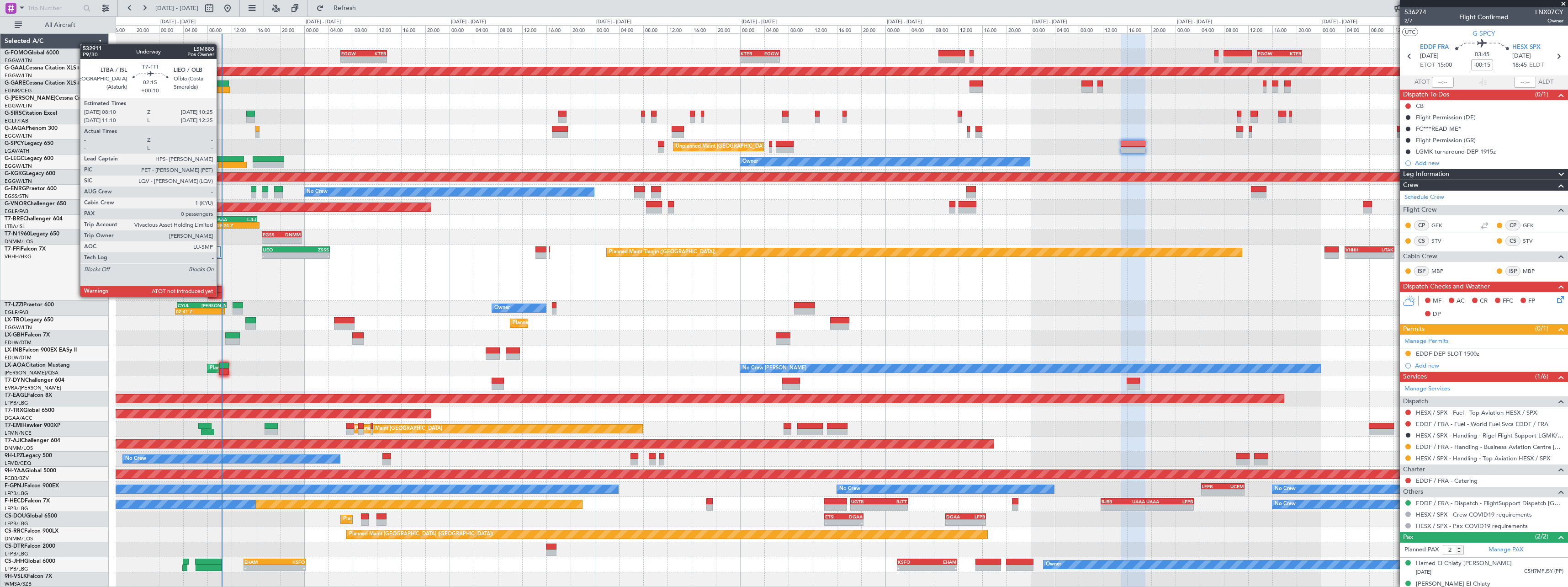
click at [221, 296] on div at bounding box center [215, 295] width 14 height 7
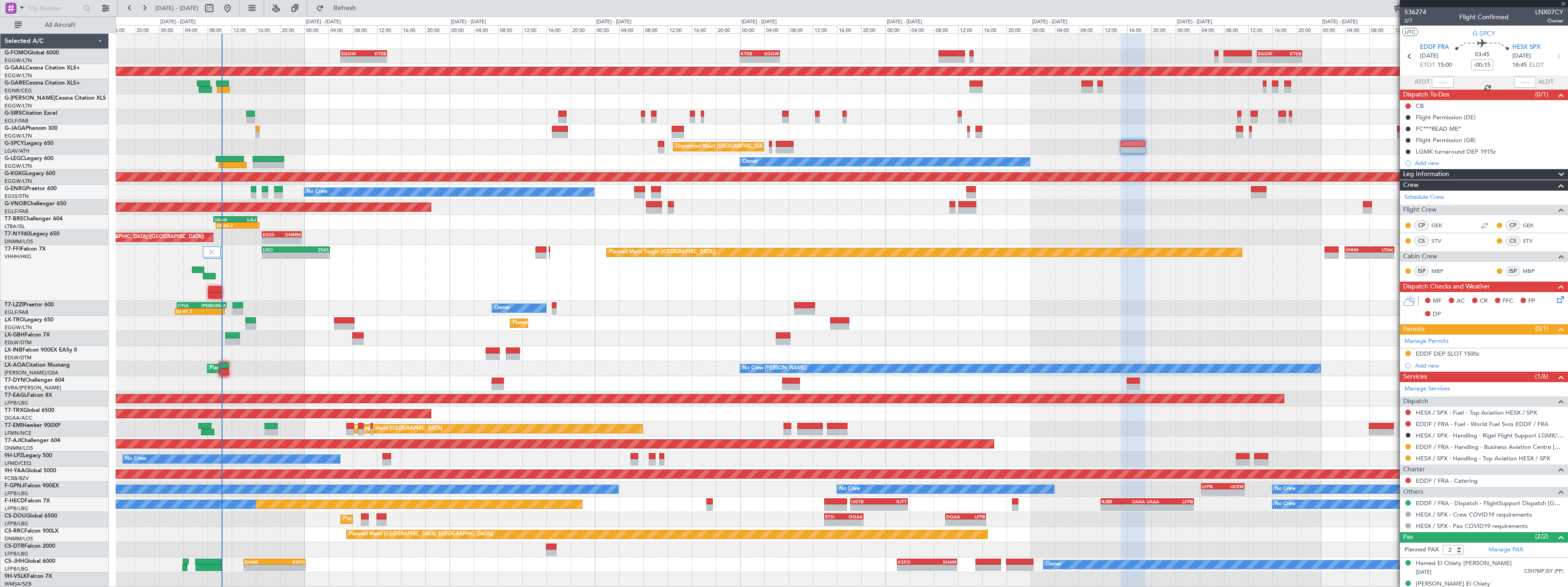
click at [621, 290] on div "Planned Maint Tianjin ([GEOGRAPHIC_DATA]) - - [PERSON_NAME] 17:00 Z ZSSS 04:15 …" at bounding box center [841, 273] width 1452 height 56
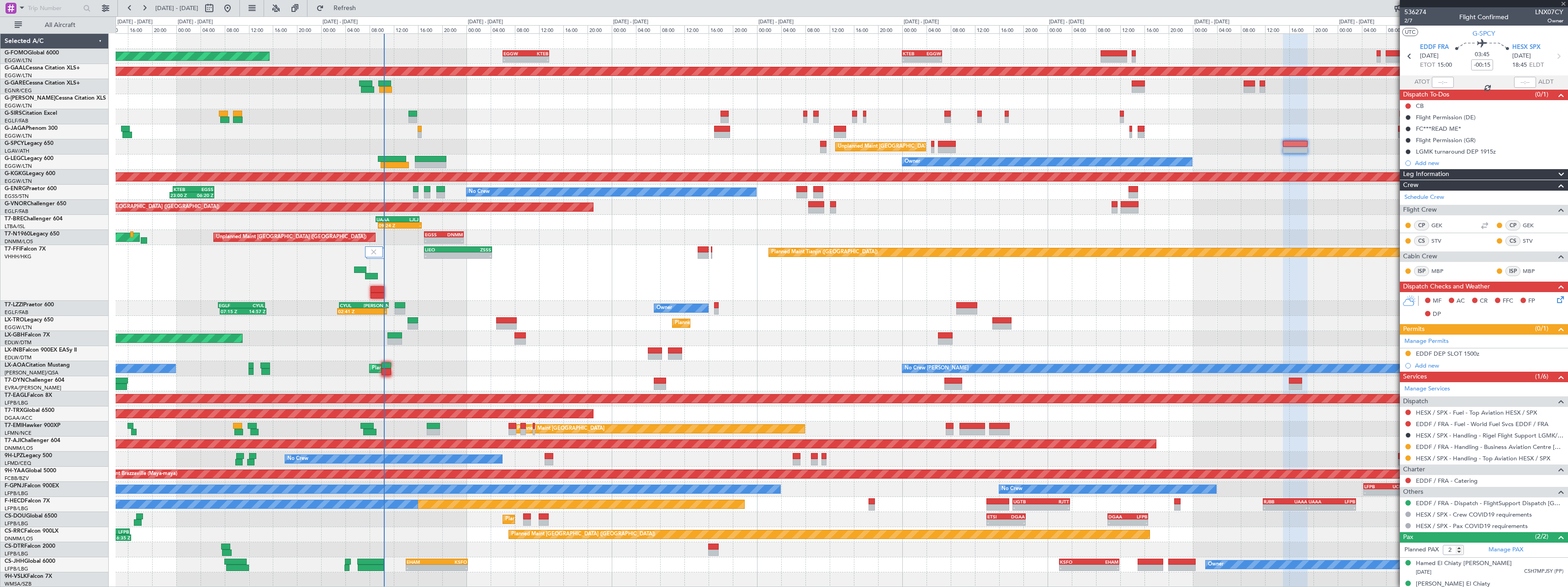
type input "+00:10"
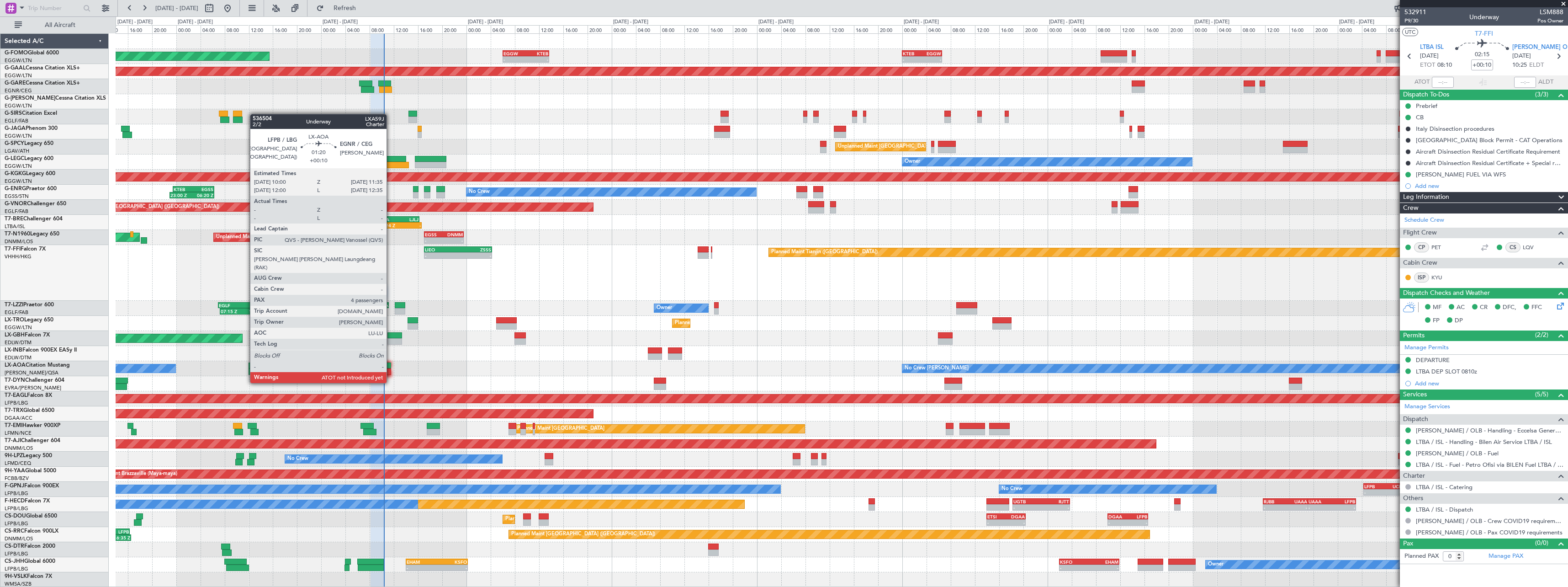
click at [391, 365] on div at bounding box center [387, 365] width 10 height 7
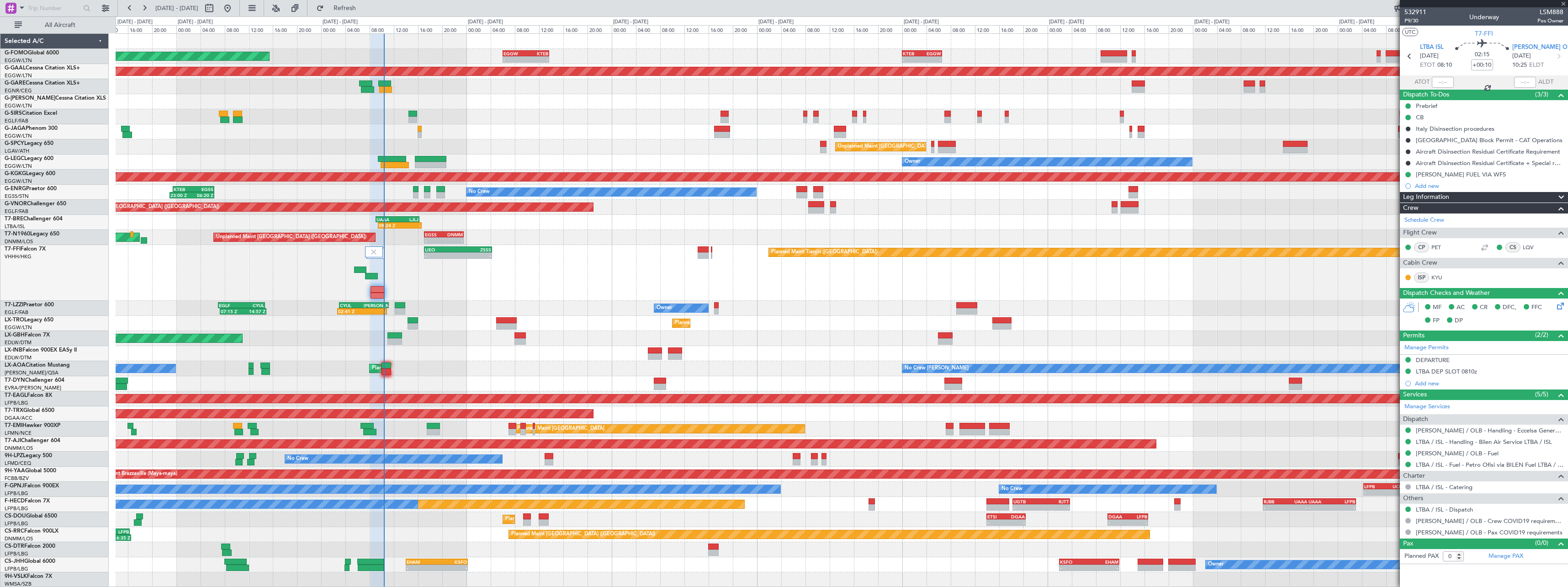
type input "4"
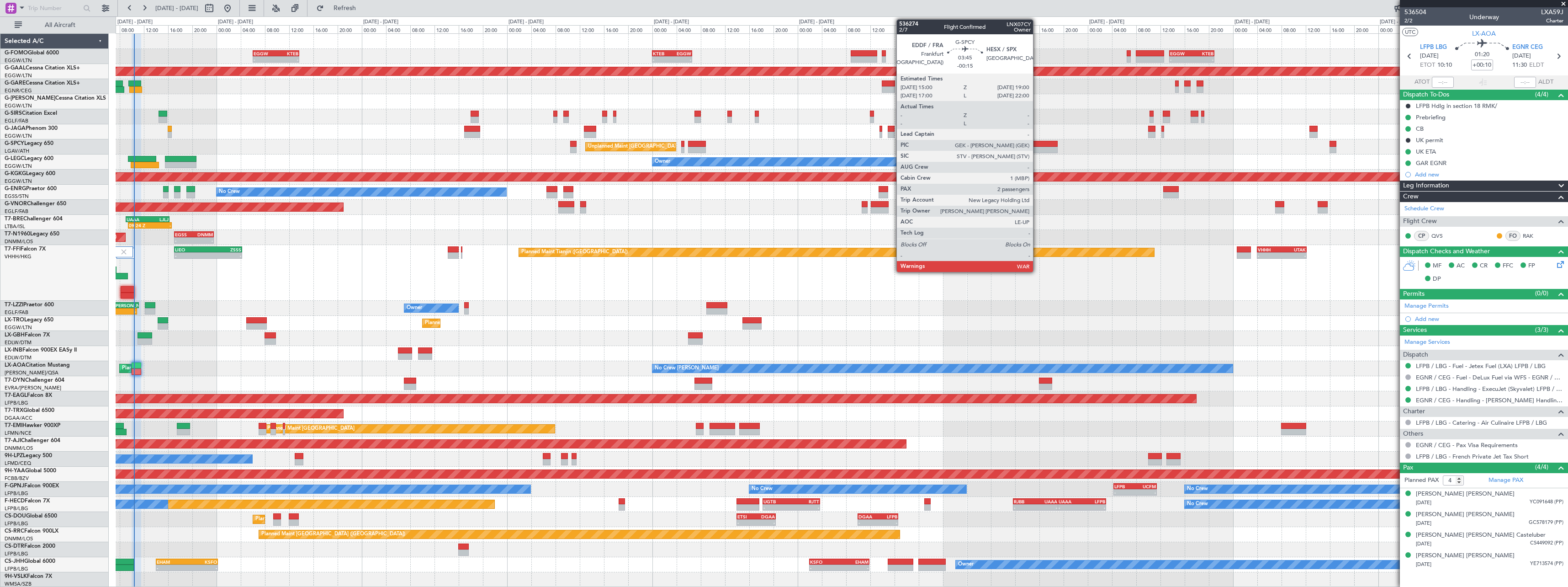
click at [1040, 150] on div at bounding box center [1045, 150] width 24 height 7
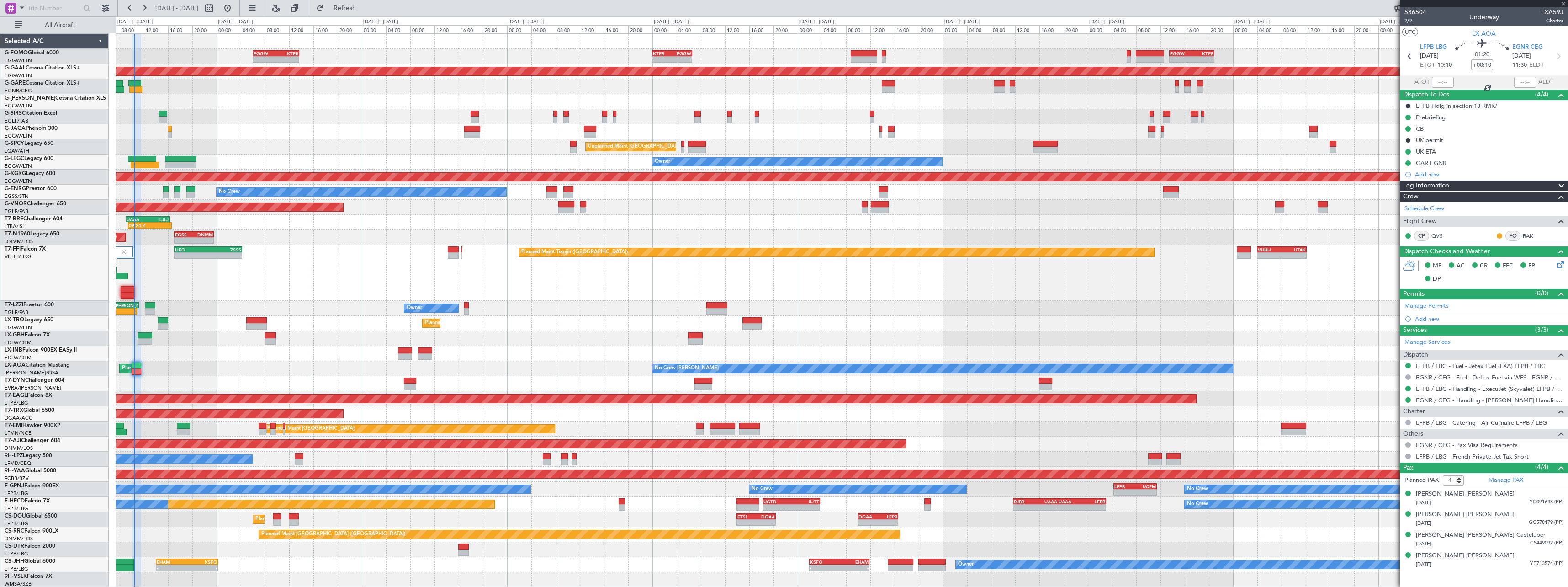
type input "-00:15"
type input "2"
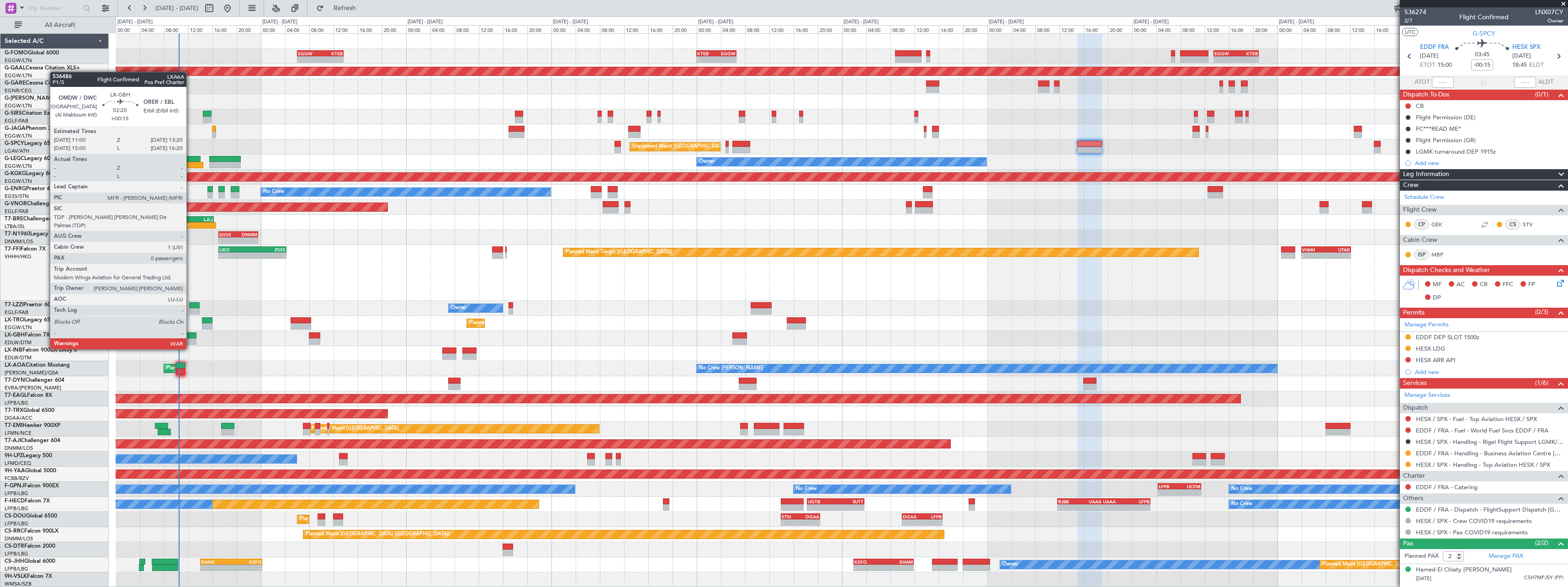
click at [191, 340] on div at bounding box center [189, 341] width 14 height 7
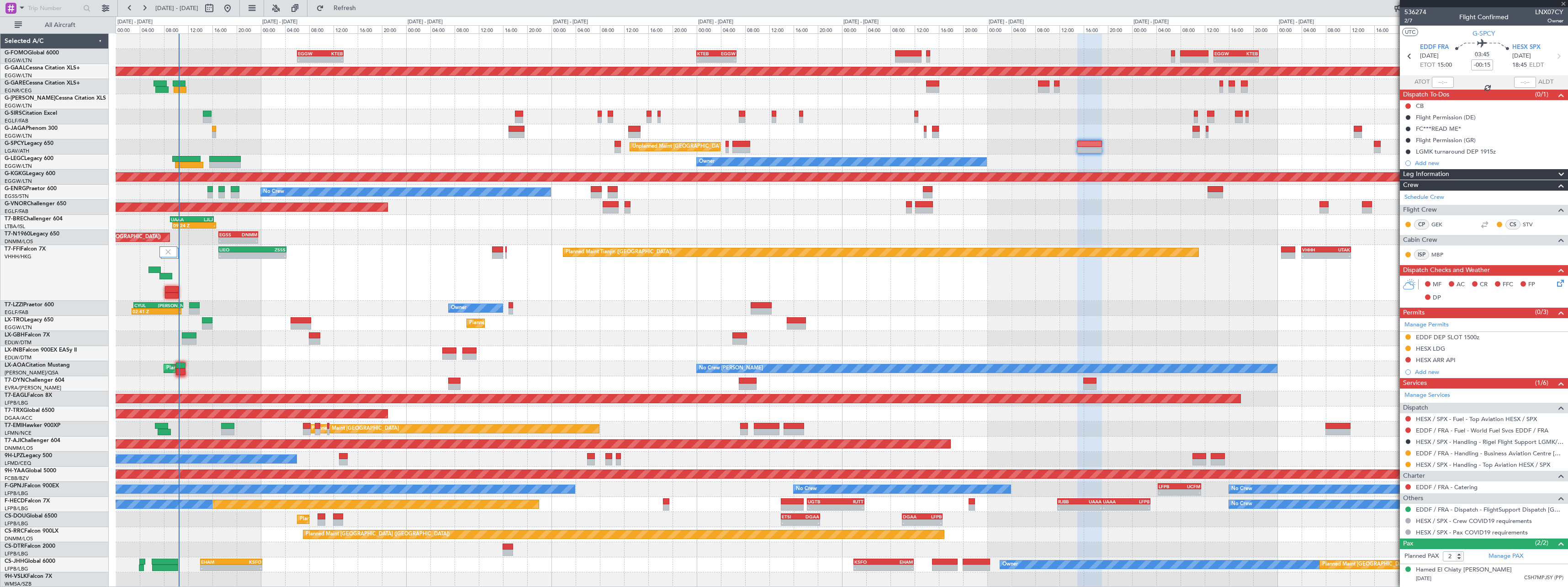
type input "+00:15"
type input "0"
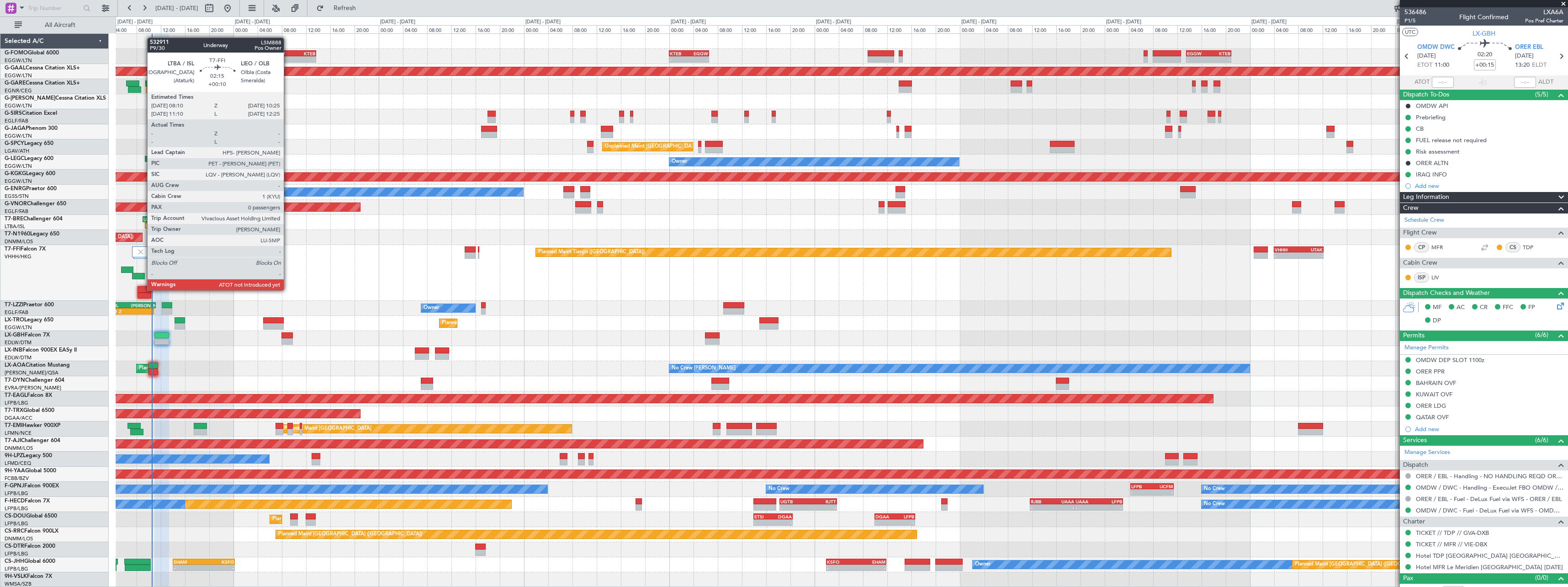
click at [142, 289] on div at bounding box center [144, 289] width 14 height 7
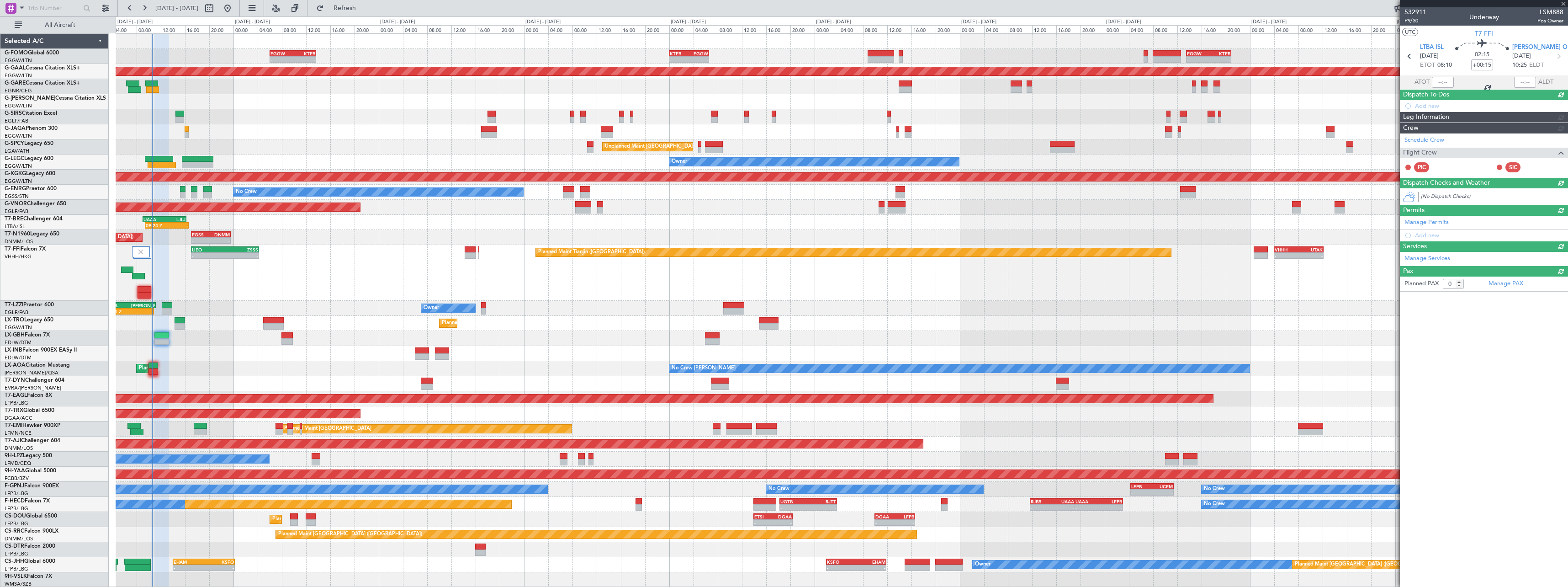
type input "+00:10"
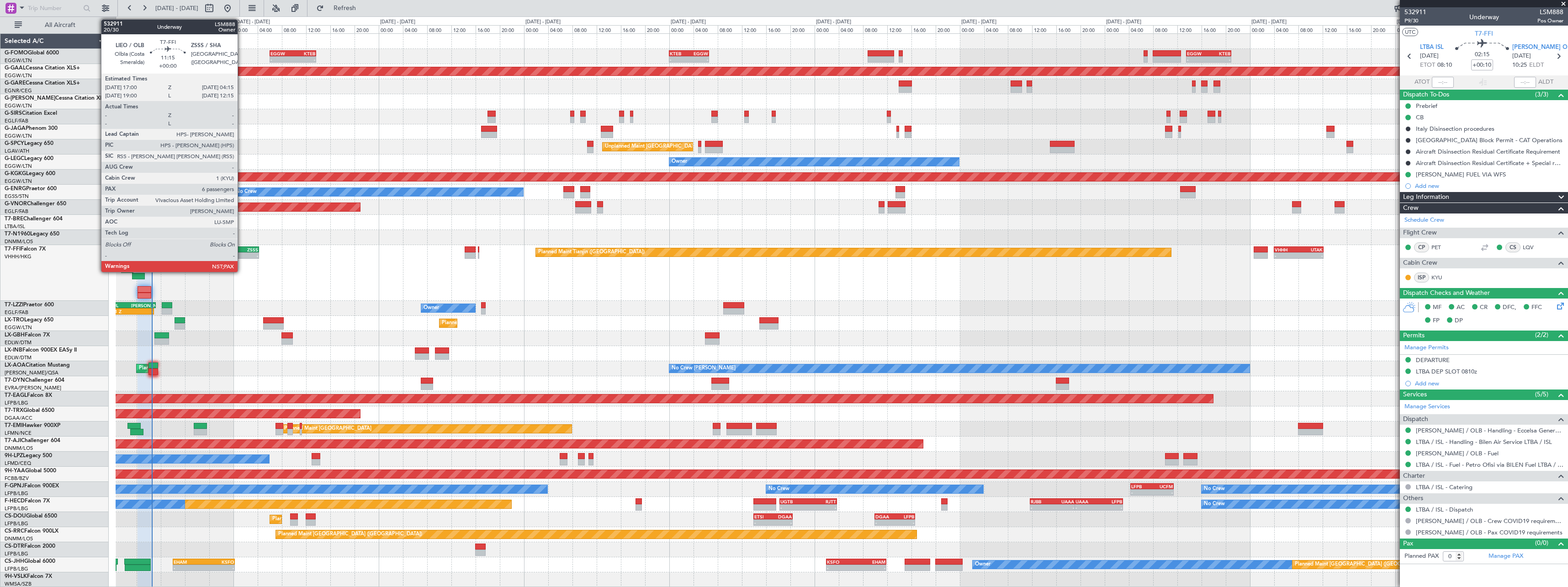
click at [242, 249] on div "ZSSS" at bounding box center [241, 249] width 33 height 5
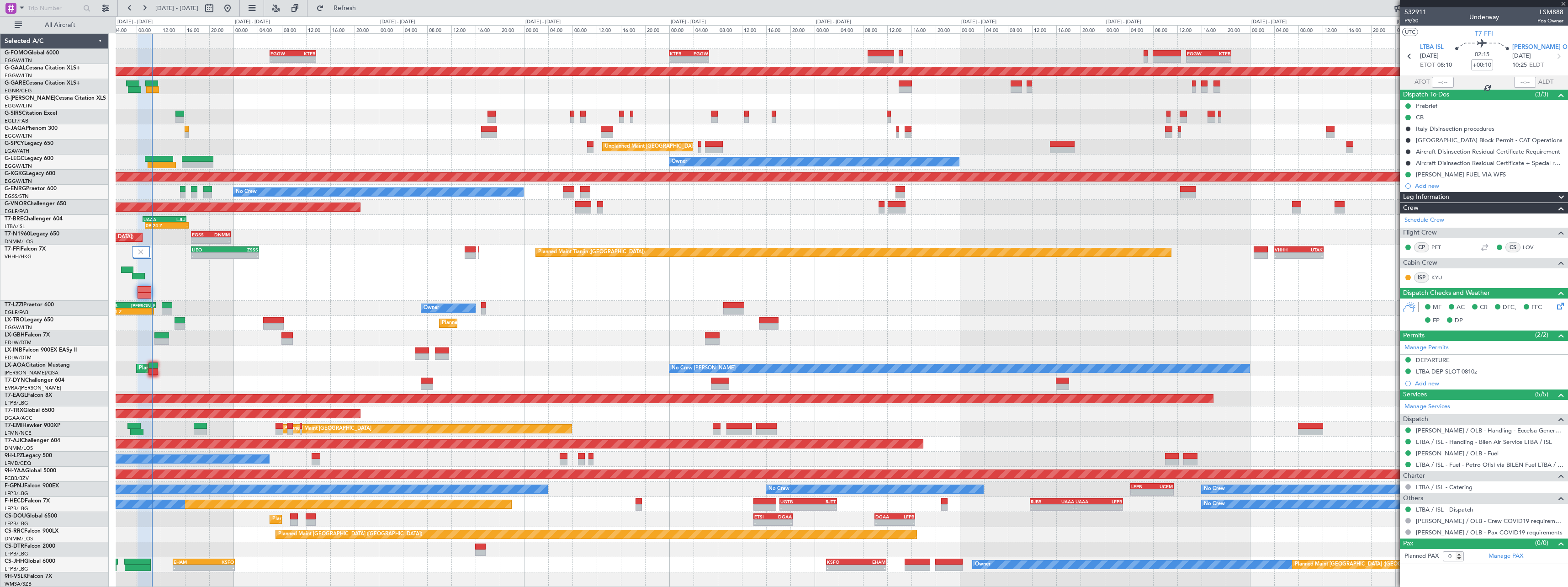
type input "6"
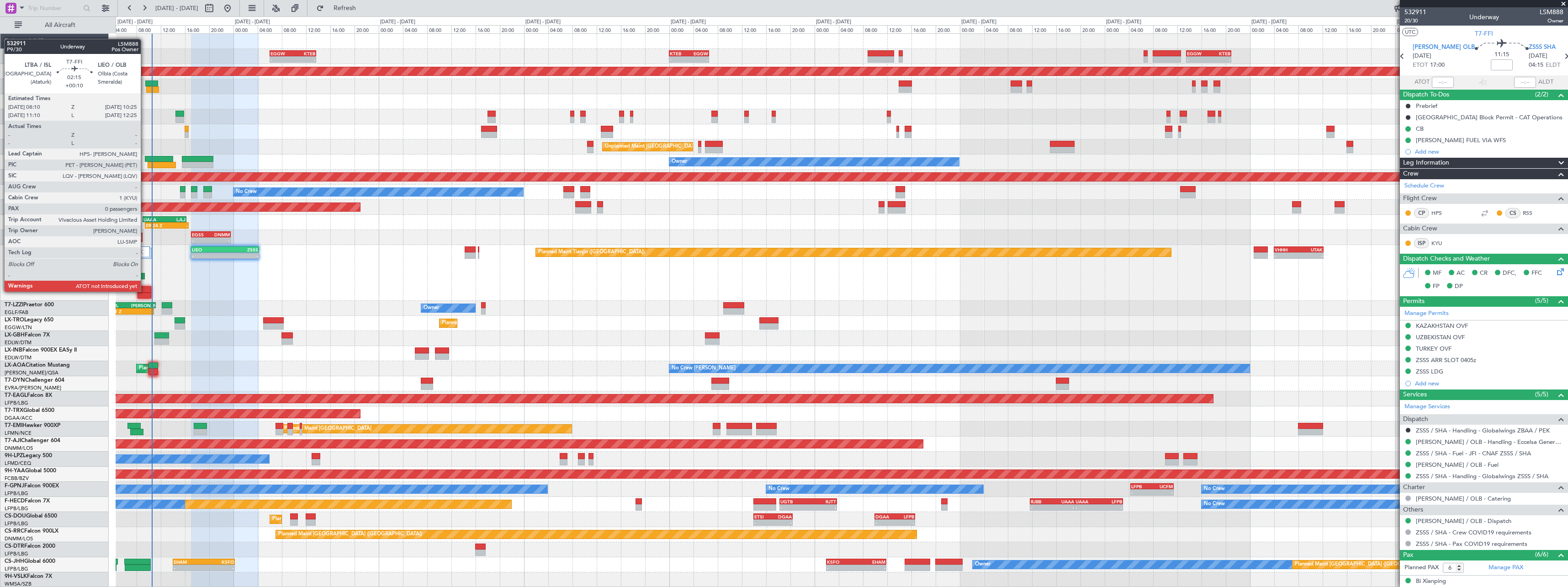
click at [145, 290] on div at bounding box center [144, 289] width 14 height 7
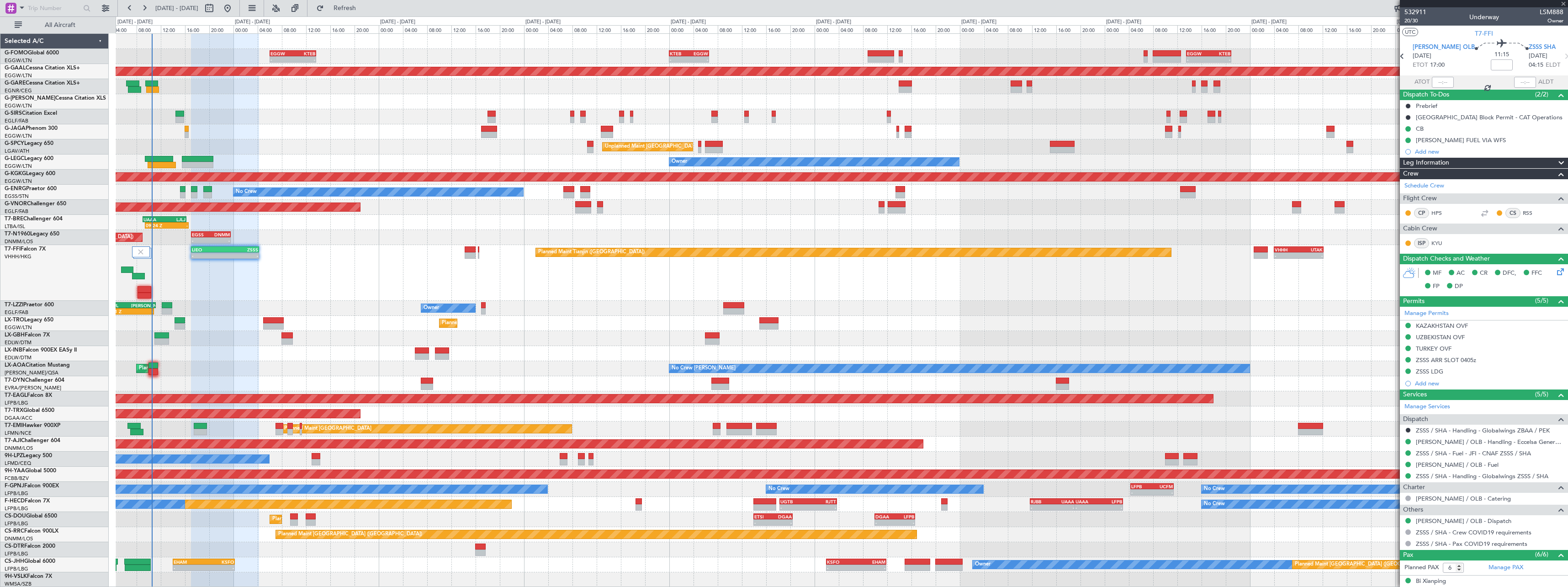
type input "+00:10"
type input "0"
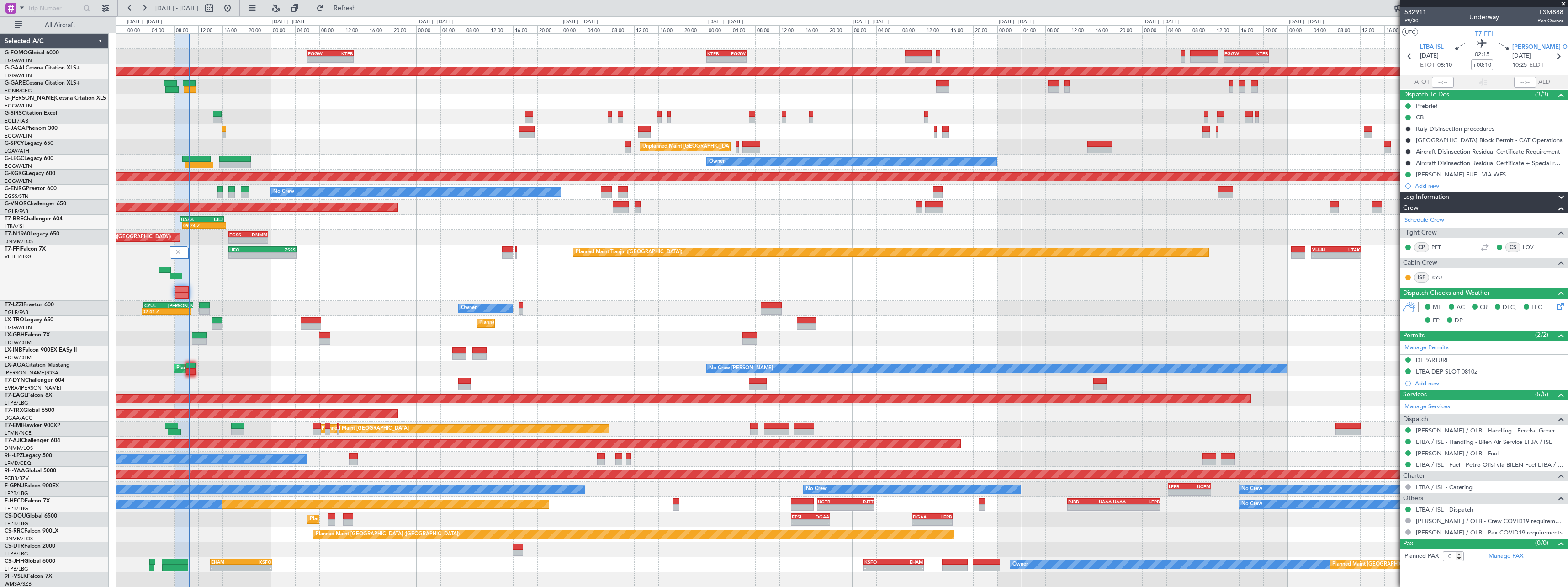
click at [262, 348] on div at bounding box center [841, 353] width 1452 height 15
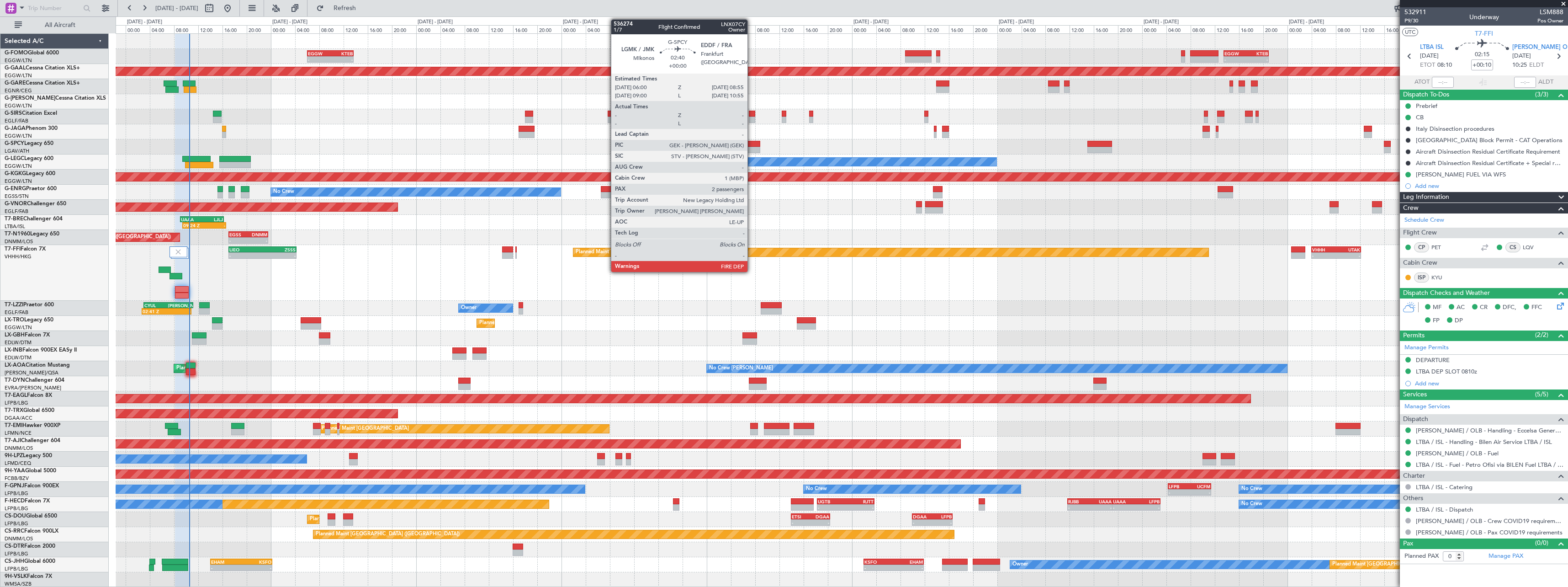
click at [752, 146] on div at bounding box center [751, 144] width 18 height 7
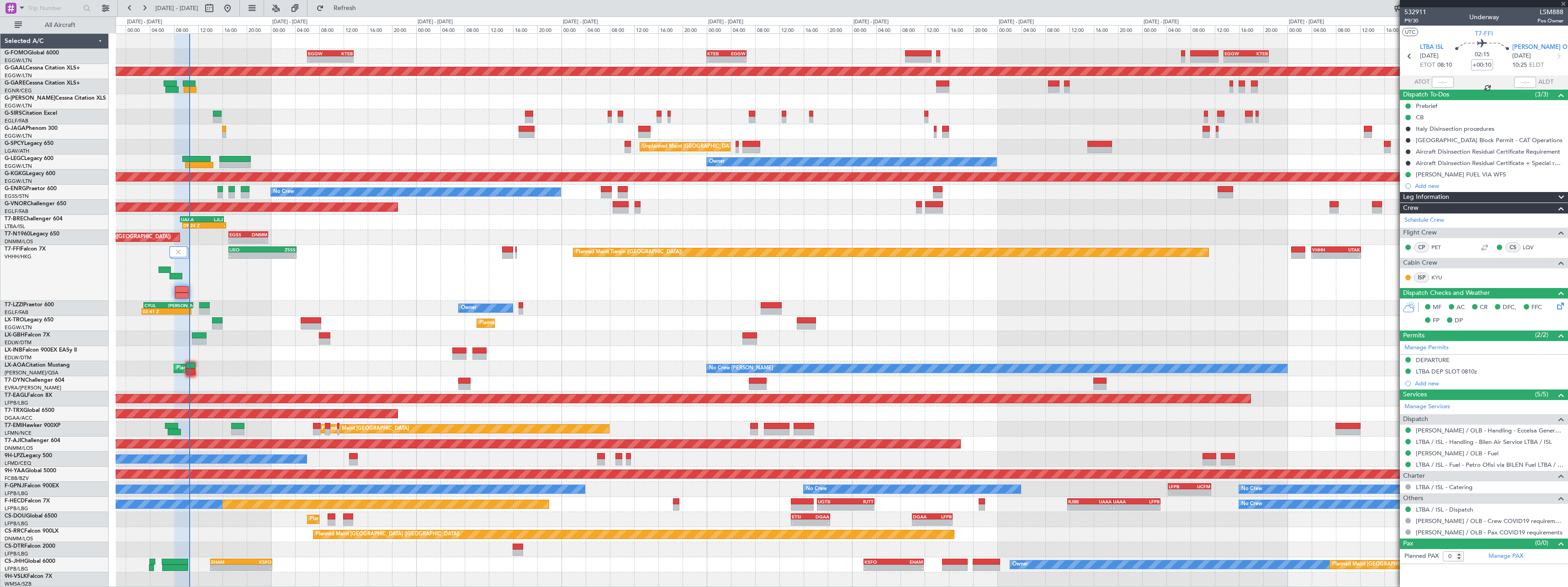
type input "2"
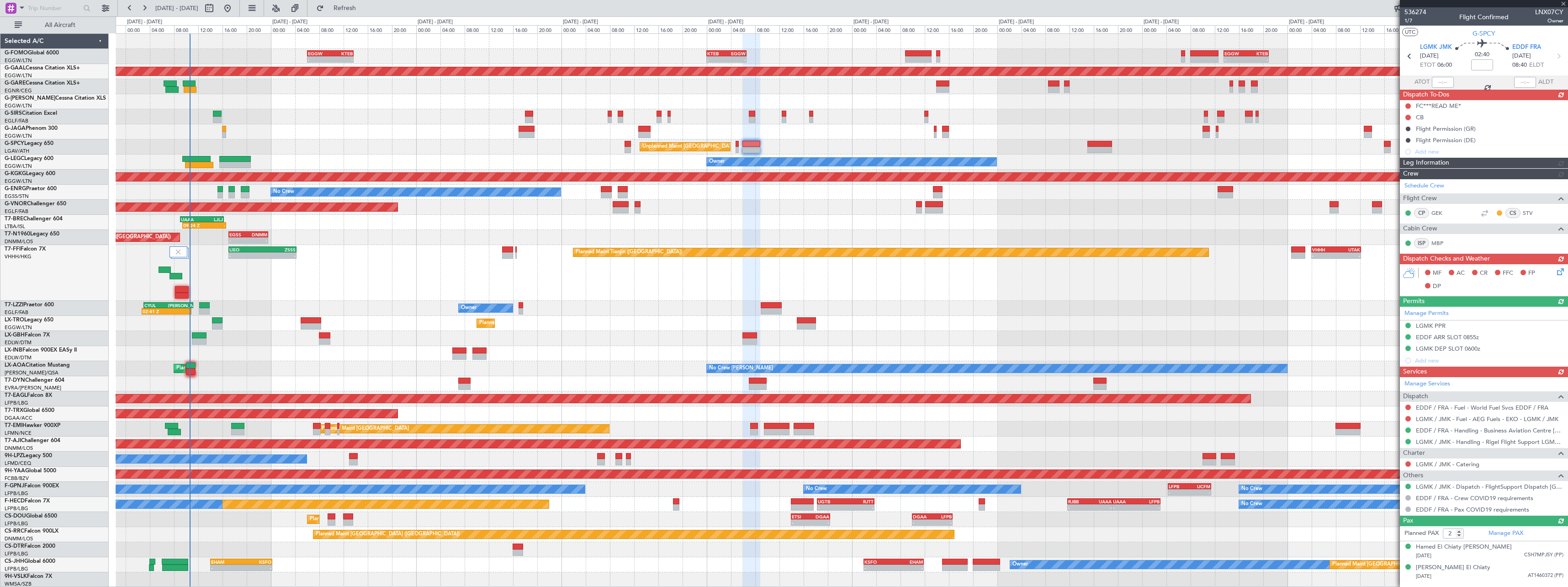
click at [228, 377] on div at bounding box center [841, 384] width 1452 height 15
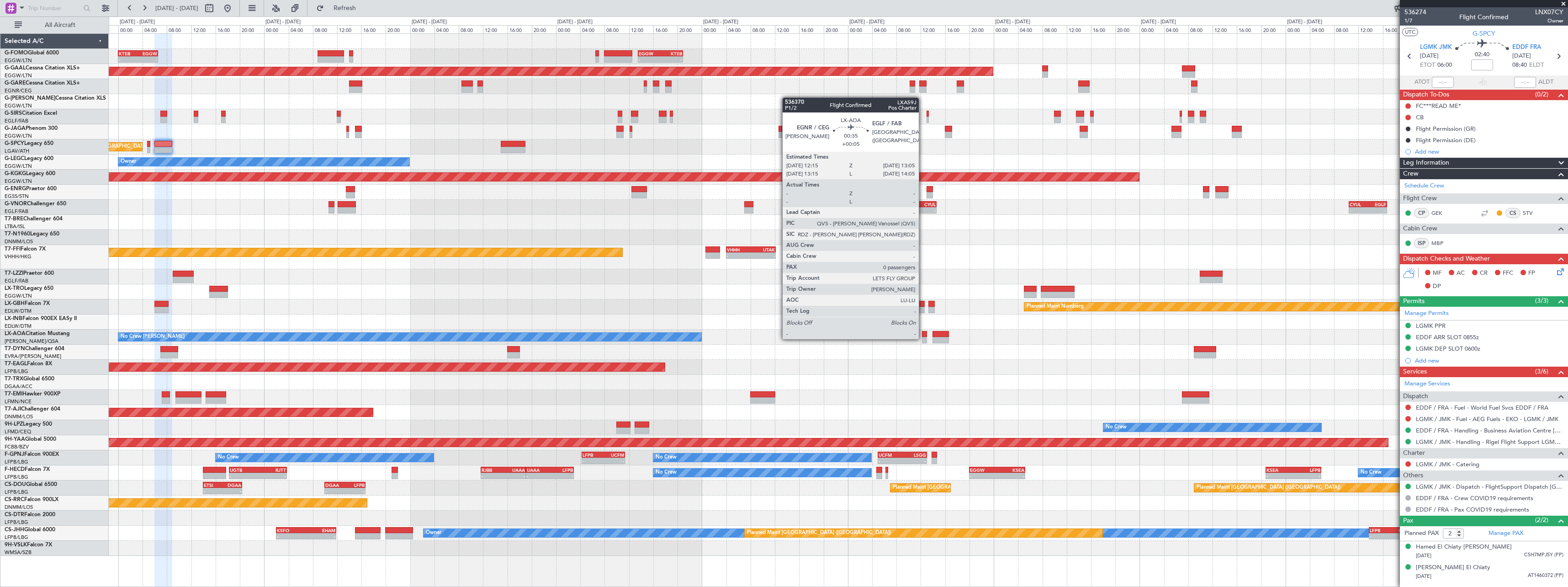
click at [923, 338] on div at bounding box center [925, 340] width 5 height 7
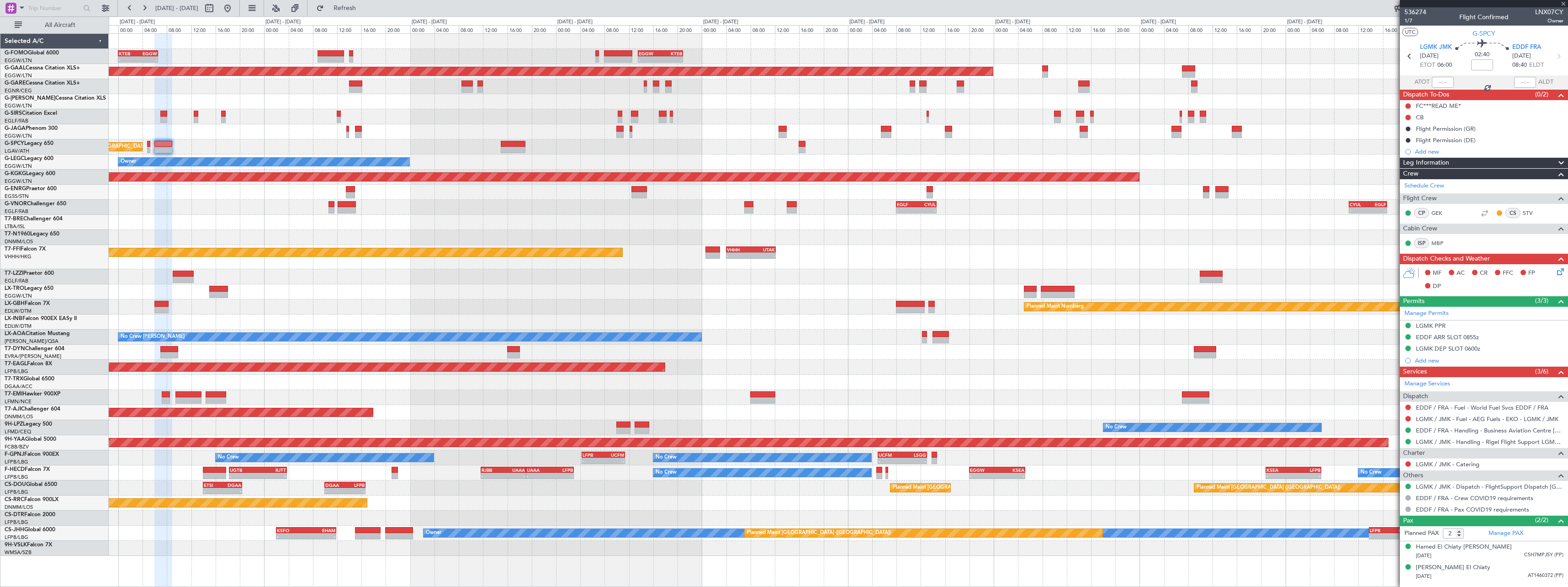
type input "+00:05"
type input "0"
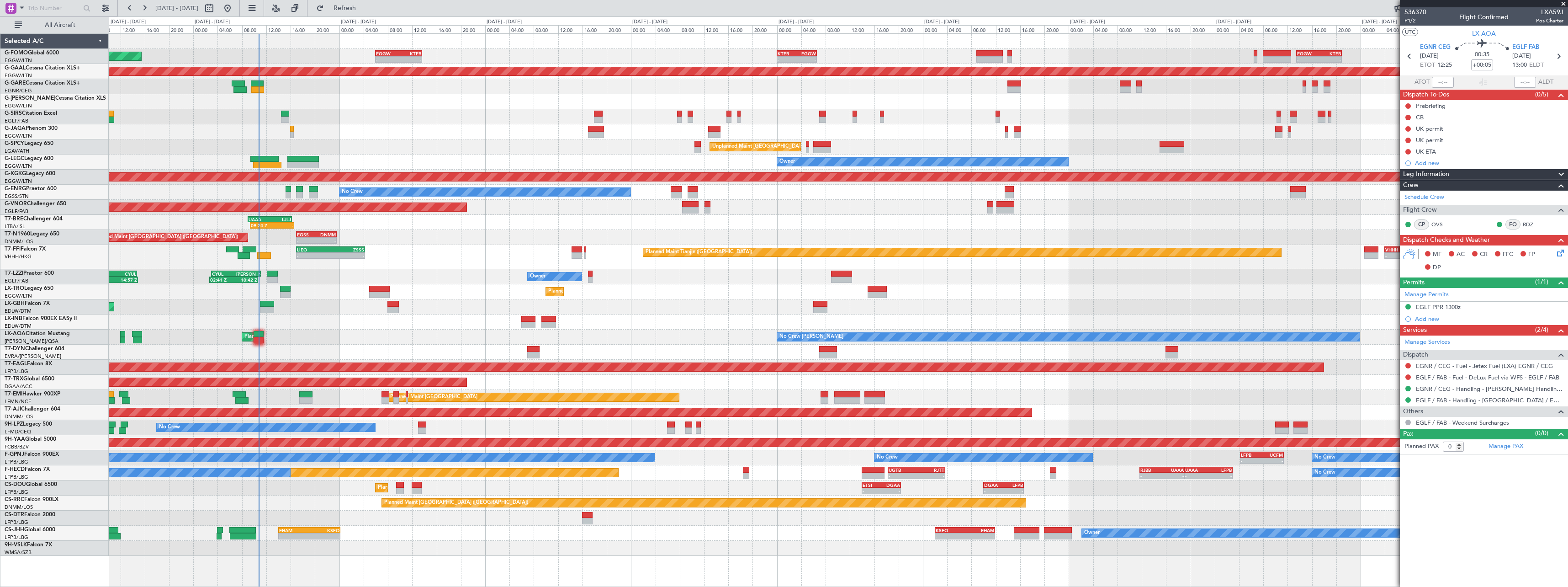
click at [334, 275] on div "Owner 02:41 Z 10:42 Z CYUL 03:00 Z [PERSON_NAME] 11:10 Z 07:15 Z 14:57 Z EGLF 0…" at bounding box center [838, 276] width 1459 height 15
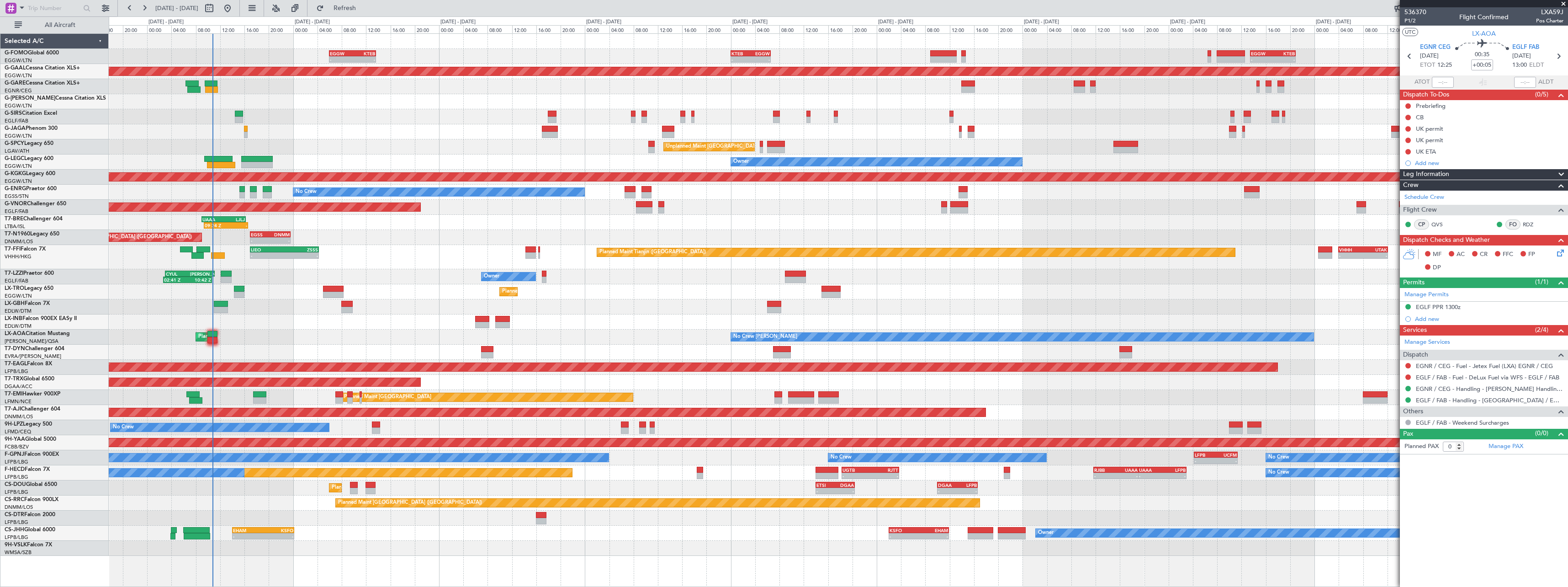
click at [267, 314] on div at bounding box center [838, 322] width 1459 height 15
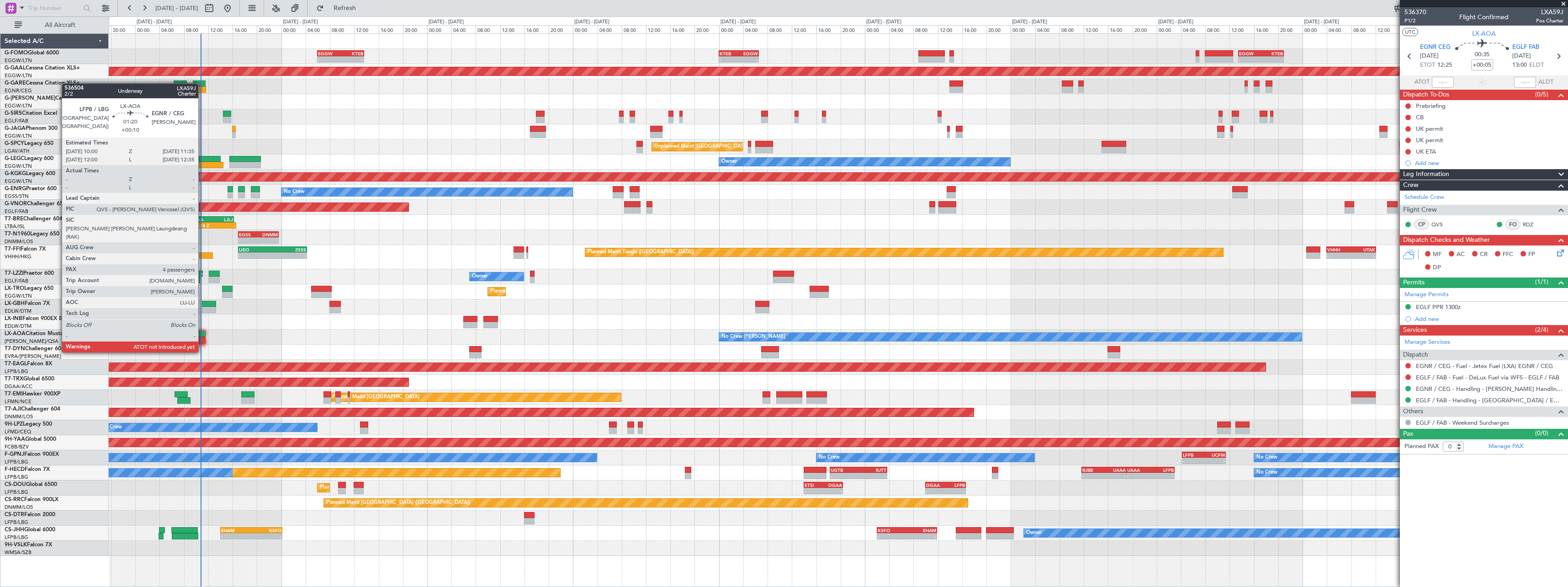
click at [205, 336] on div at bounding box center [200, 334] width 10 height 7
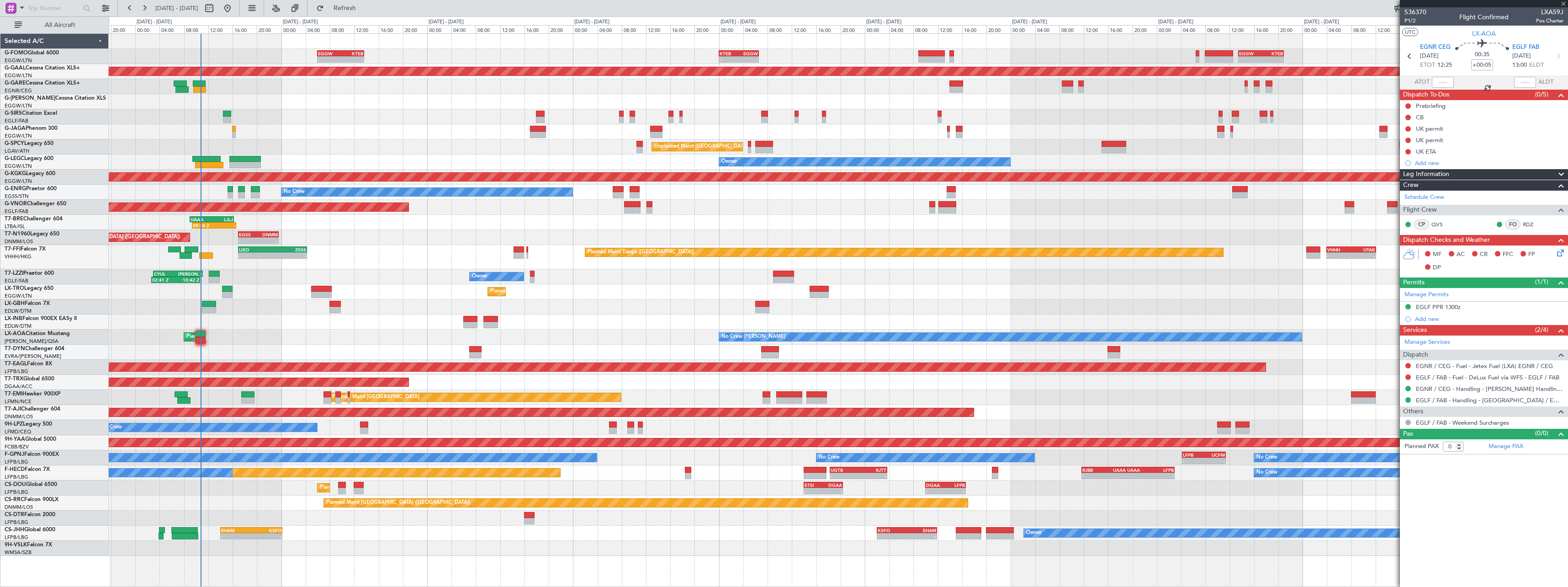
type input "+00:10"
type input "4"
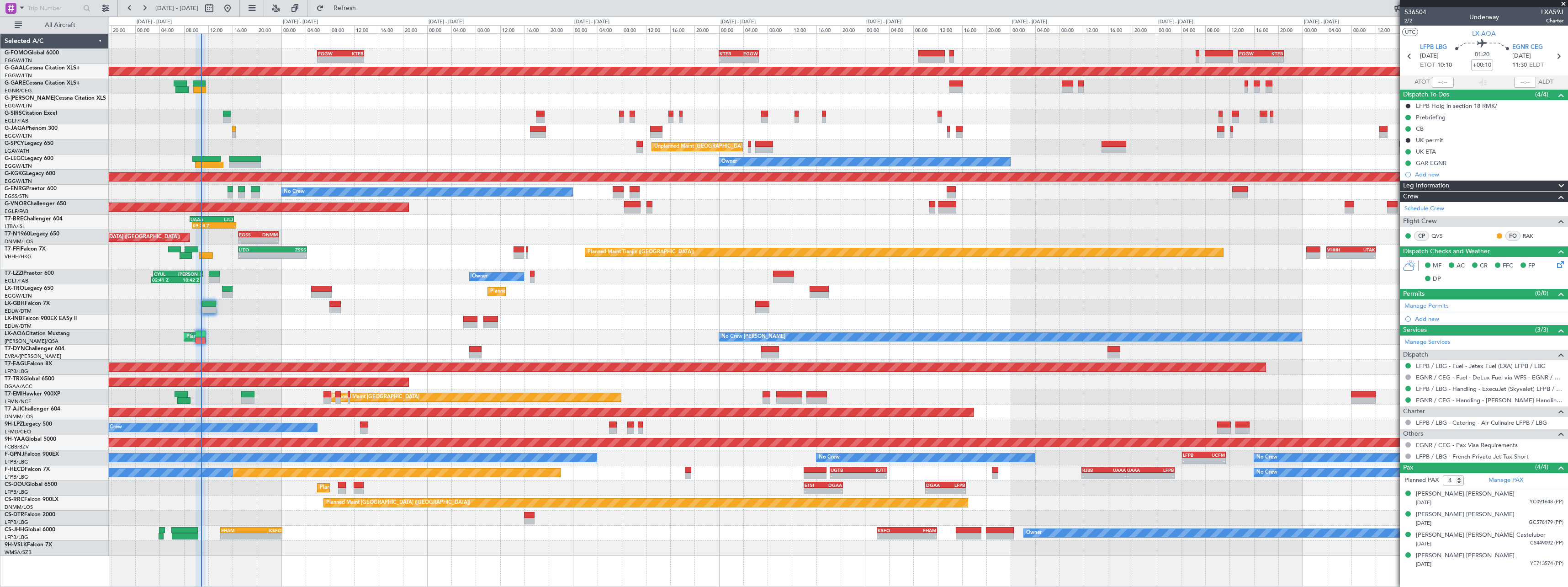
click at [439, 344] on div "- - EGGW 06:00 Z KTEB 13:40 Z - - KTEB 00:00 Z EGGW 06:35 Z - - EGGW 13:30 Z KT…" at bounding box center [838, 295] width 1459 height 522
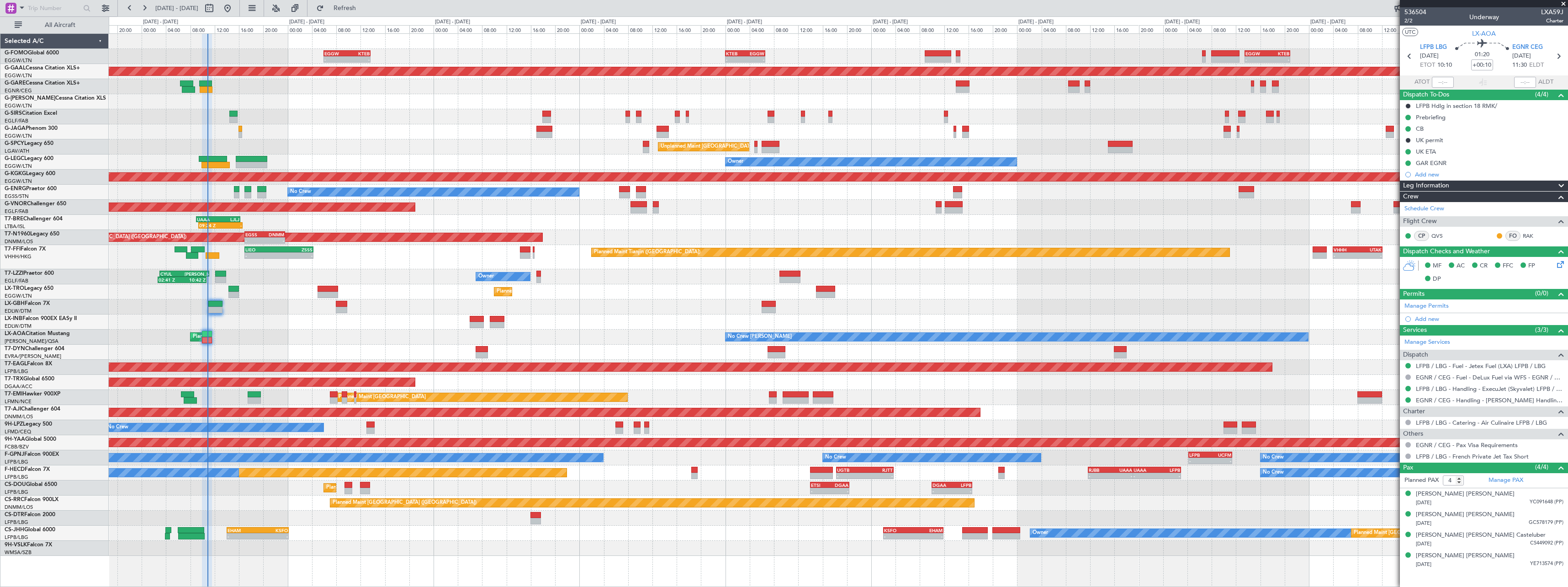
click at [335, 339] on div "- - EGGW 06:00 Z KTEB 13:40 Z - - KTEB 00:00 Z EGGW 06:35 Z - - EGGW 13:30 Z KT…" at bounding box center [838, 295] width 1459 height 522
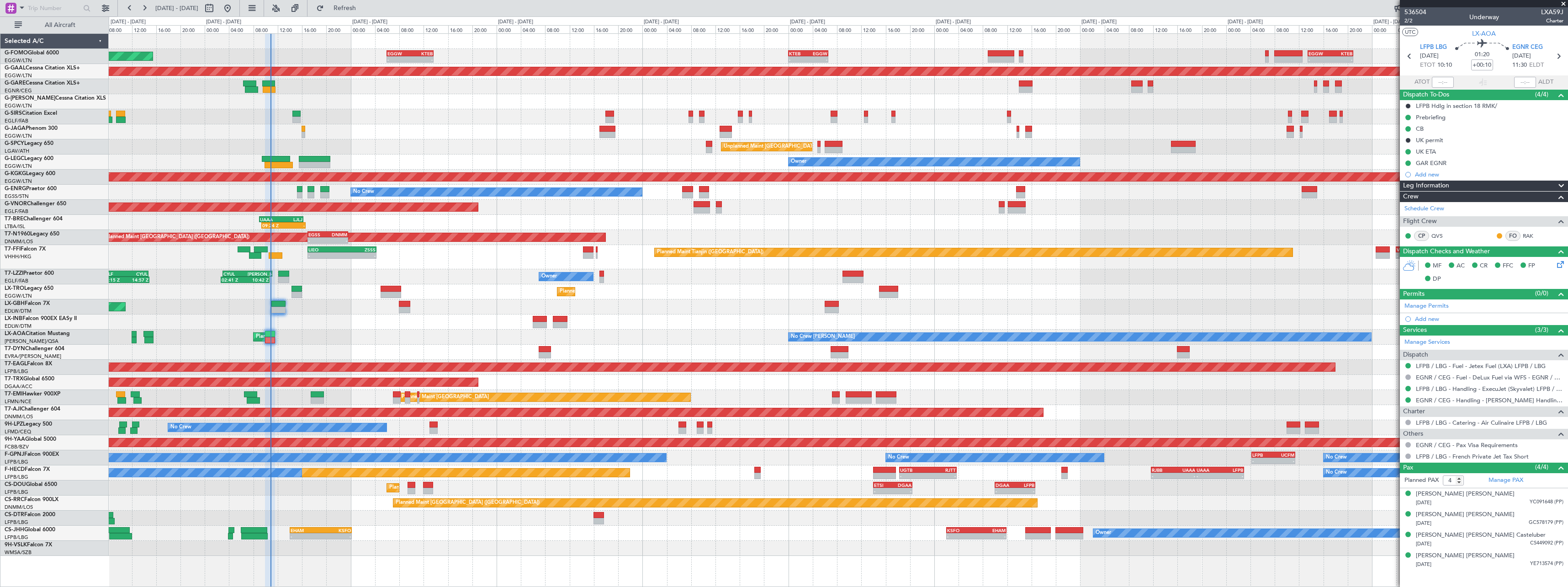
click at [395, 331] on div "Planned Maint [GEOGRAPHIC_DATA] ([GEOGRAPHIC_DATA]) No Crew [PERSON_NAME] No Cr…" at bounding box center [838, 337] width 1459 height 15
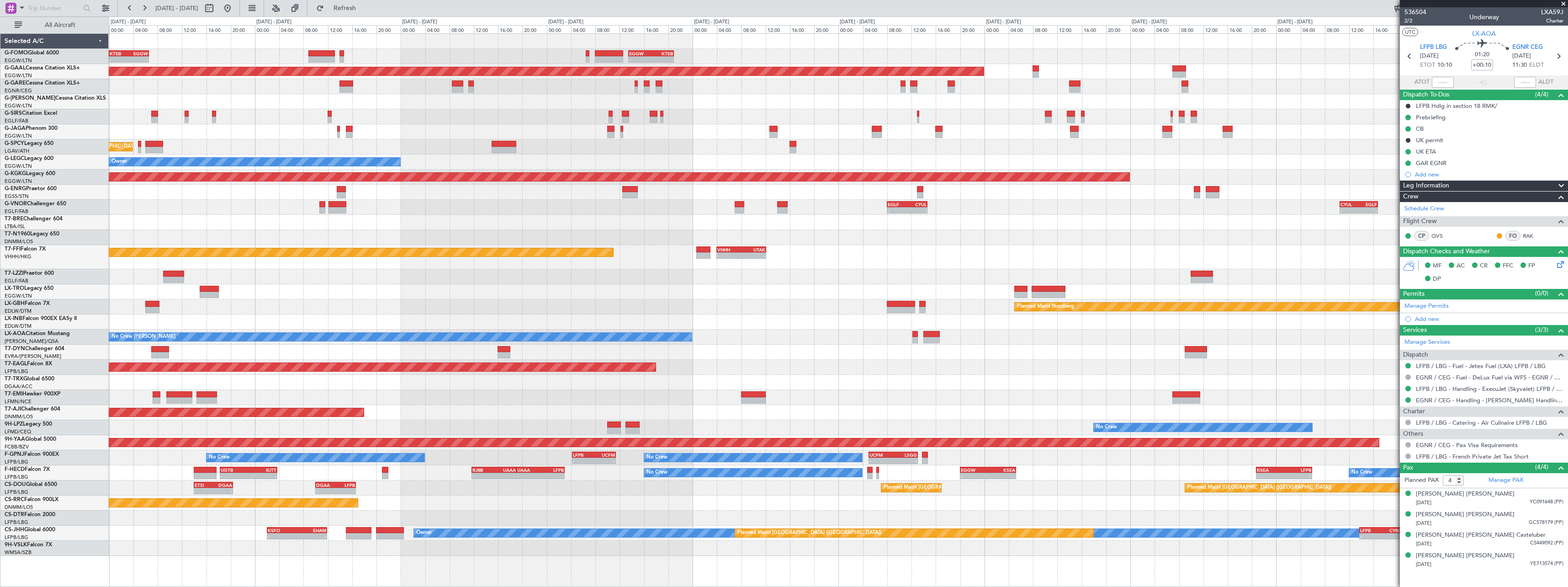
click at [496, 311] on div "- - KTEB 00:00 Z EGGW 06:35 Z - - EGGW 13:30 Z KTEB 20:55 Z EGGW 06:00 Z KTEB 1…" at bounding box center [838, 295] width 1459 height 522
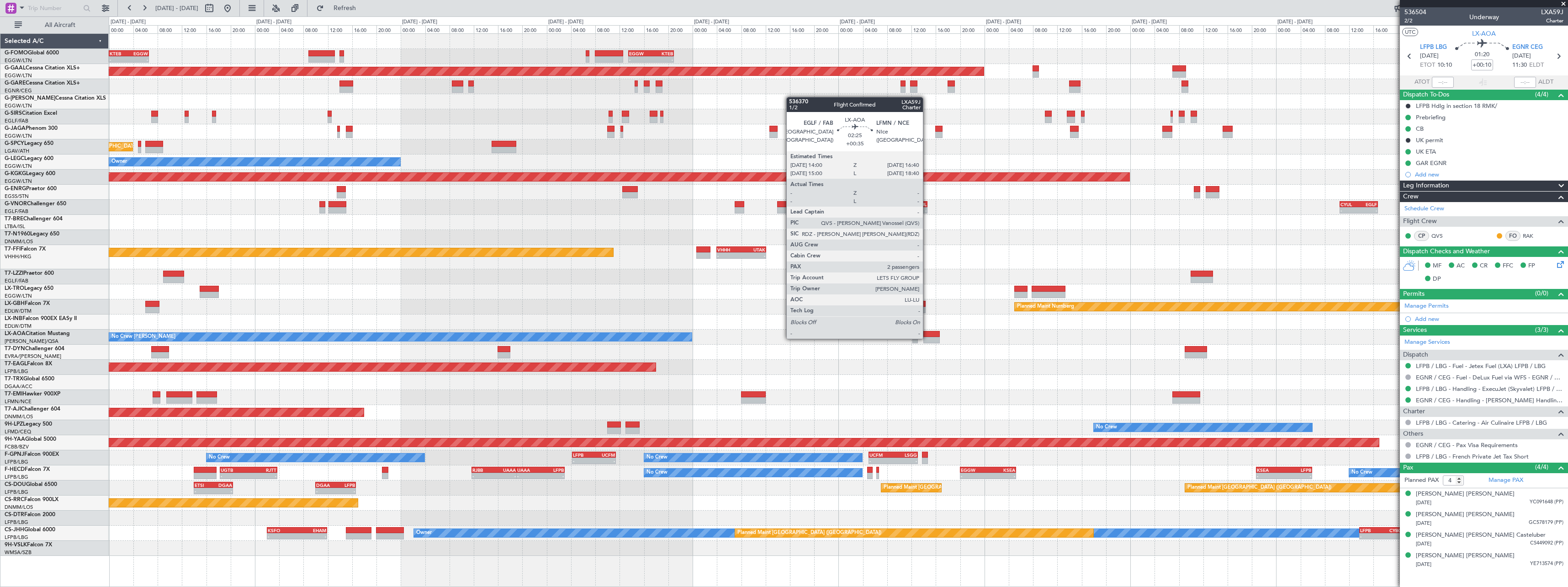
click at [927, 338] on div at bounding box center [931, 340] width 16 height 7
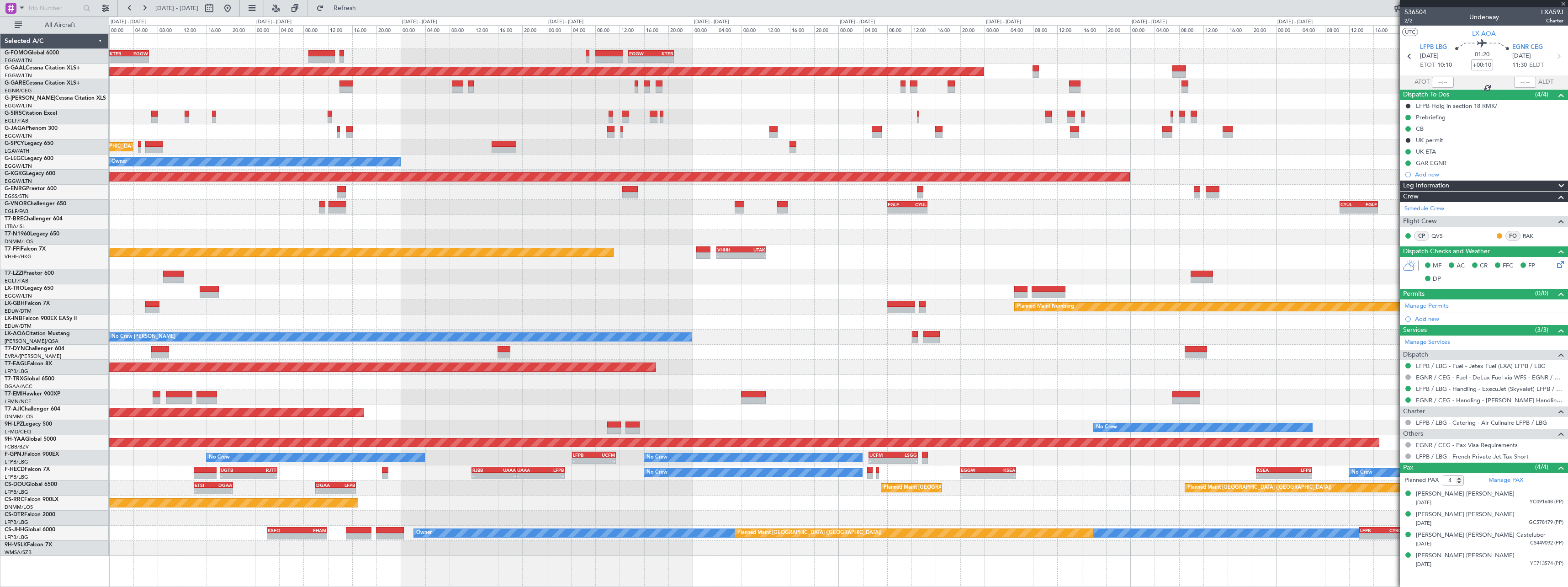
type input "+00:35"
type input "2"
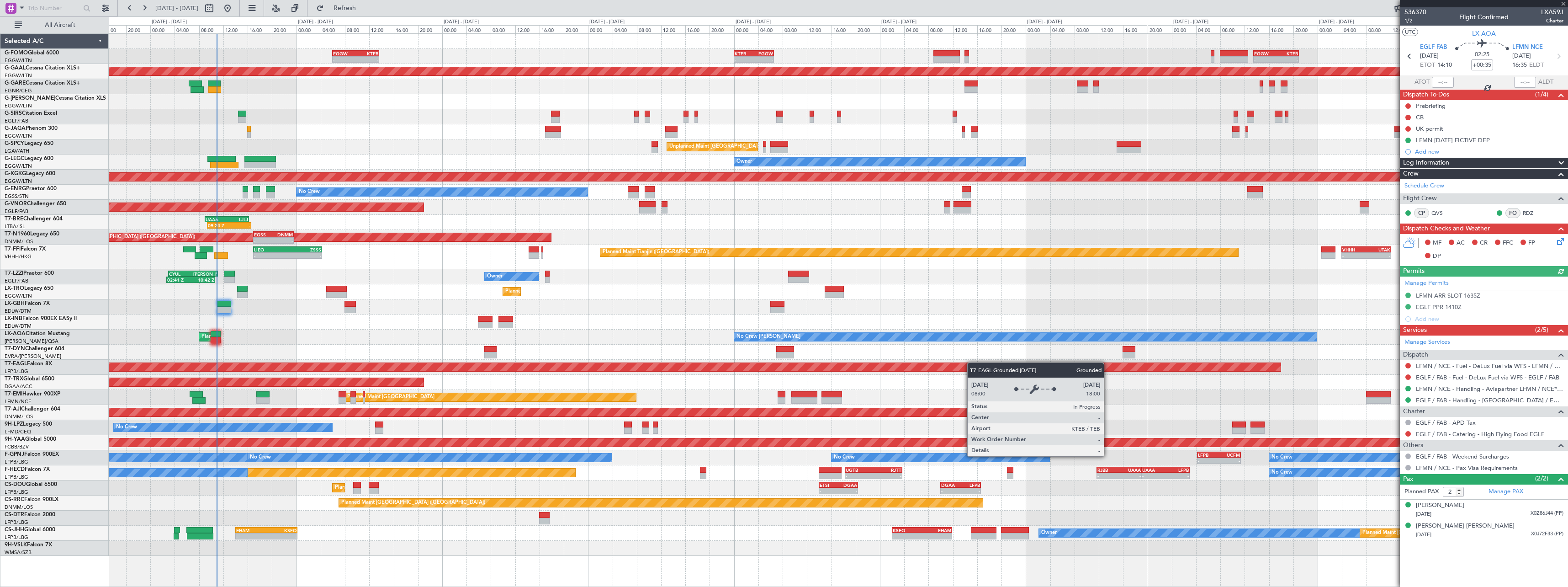
click at [1006, 364] on div "- - KTEB 00:00 Z EGGW 06:35 Z - - EGGW 13:30 Z KTEB 20:55 Z EGGW 06:00 Z KTEB 1…" at bounding box center [838, 295] width 1459 height 522
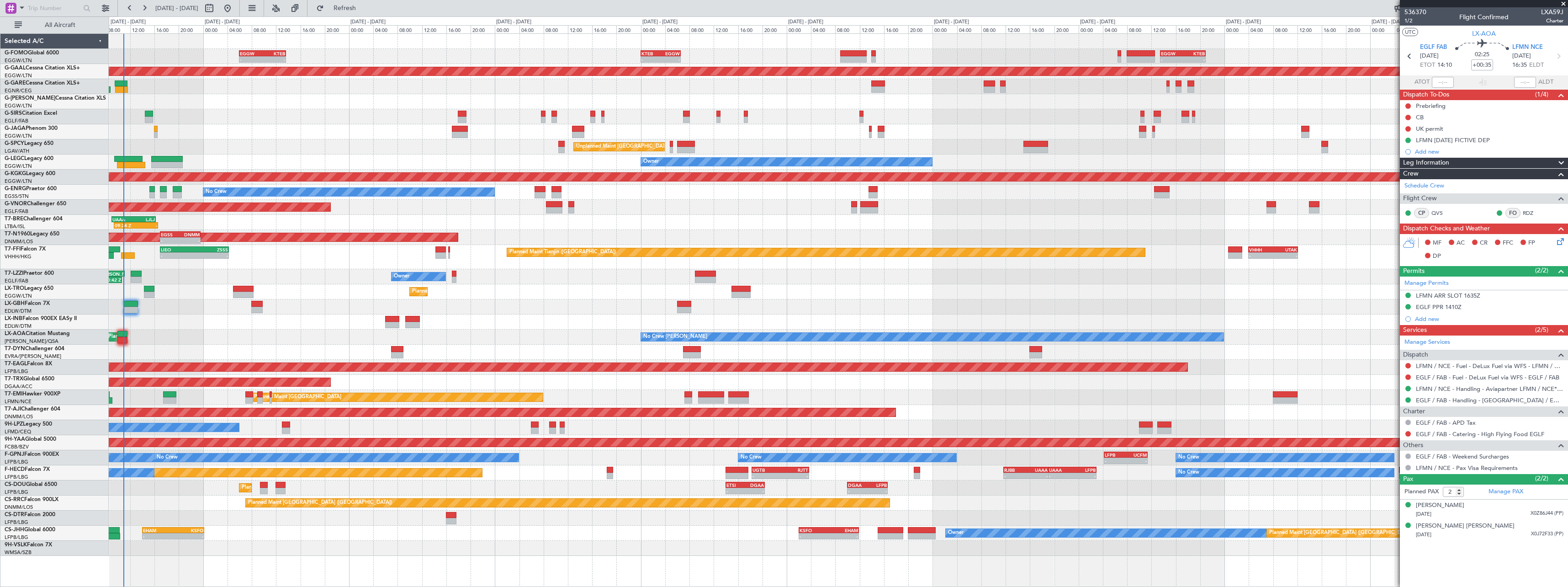
click at [187, 323] on div "- - KTEB 00:00 Z EGGW 06:35 Z - - EGGW 13:30 Z KTEB 20:55 Z EGGW 06:00 Z KTEB 1…" at bounding box center [838, 295] width 1459 height 522
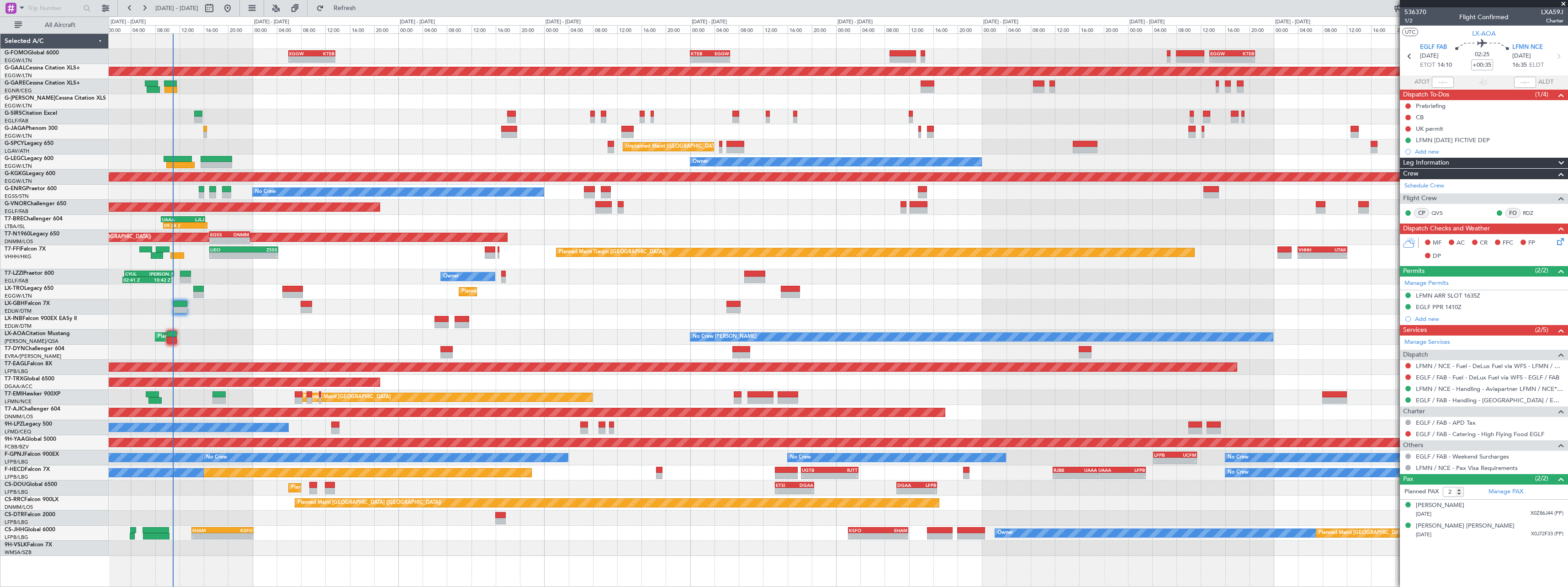
click at [259, 322] on div at bounding box center [838, 322] width 1459 height 15
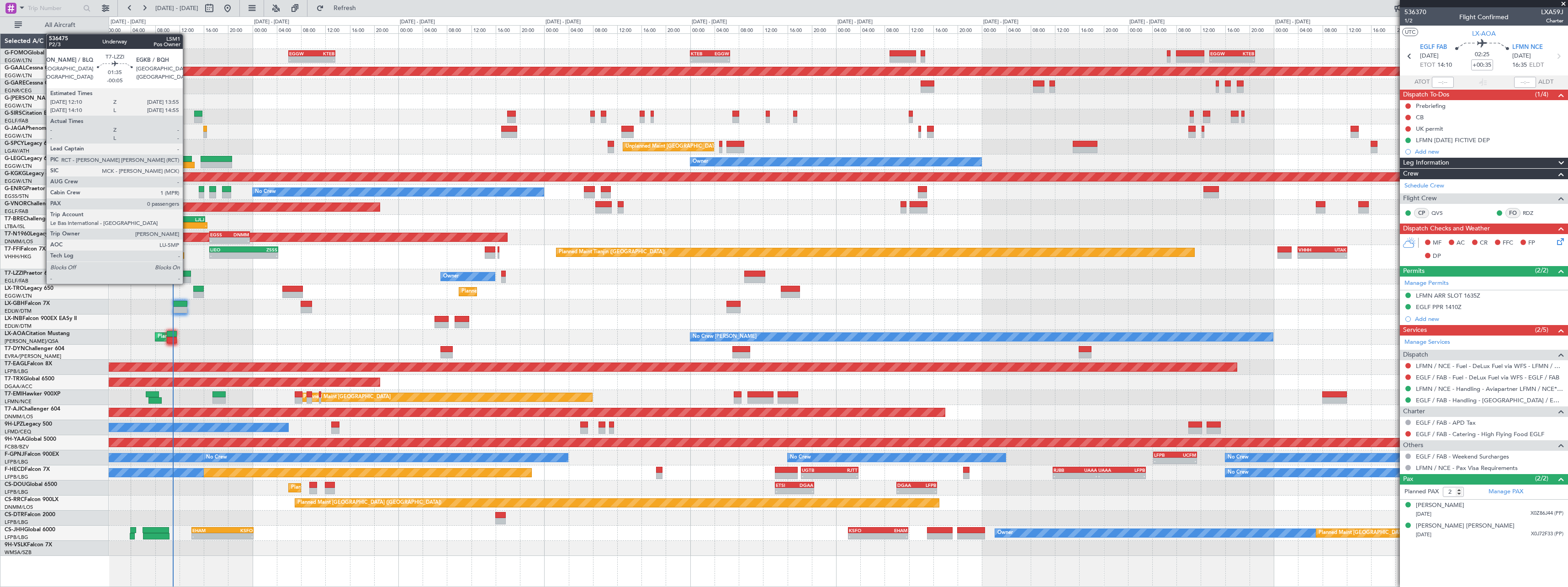
click at [187, 275] on div at bounding box center [186, 273] width 11 height 7
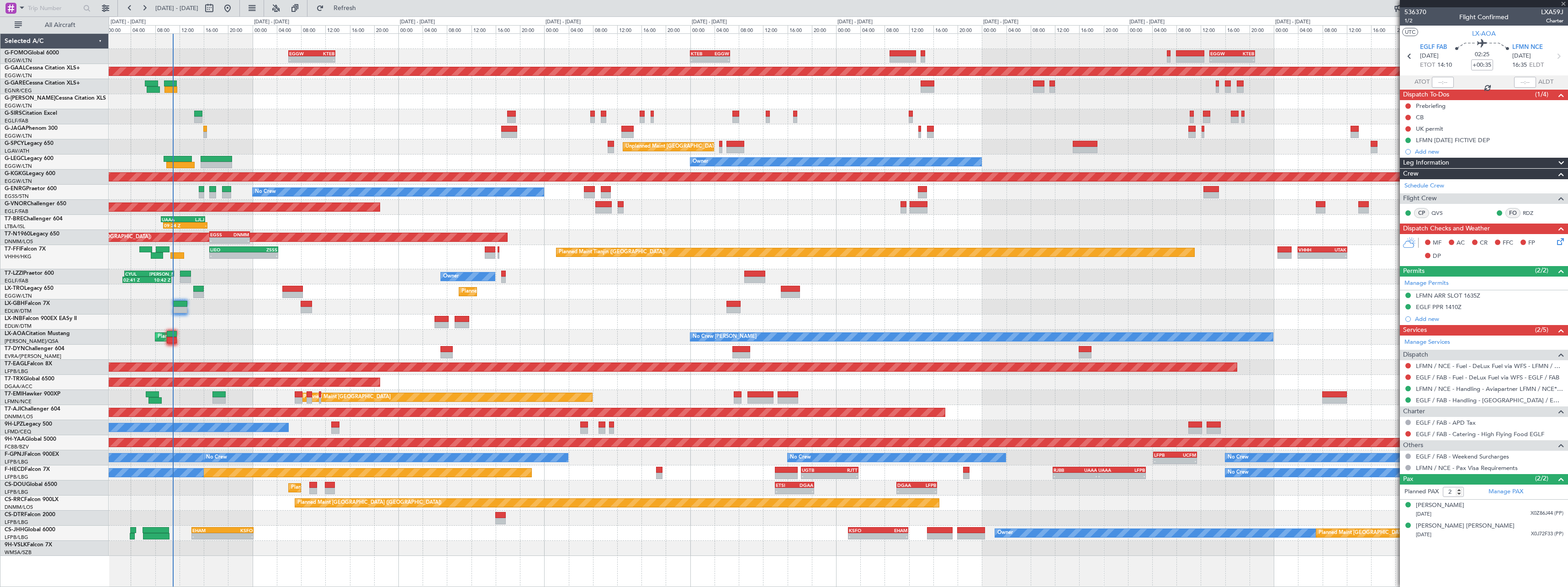
type input "-00:05"
type input "0"
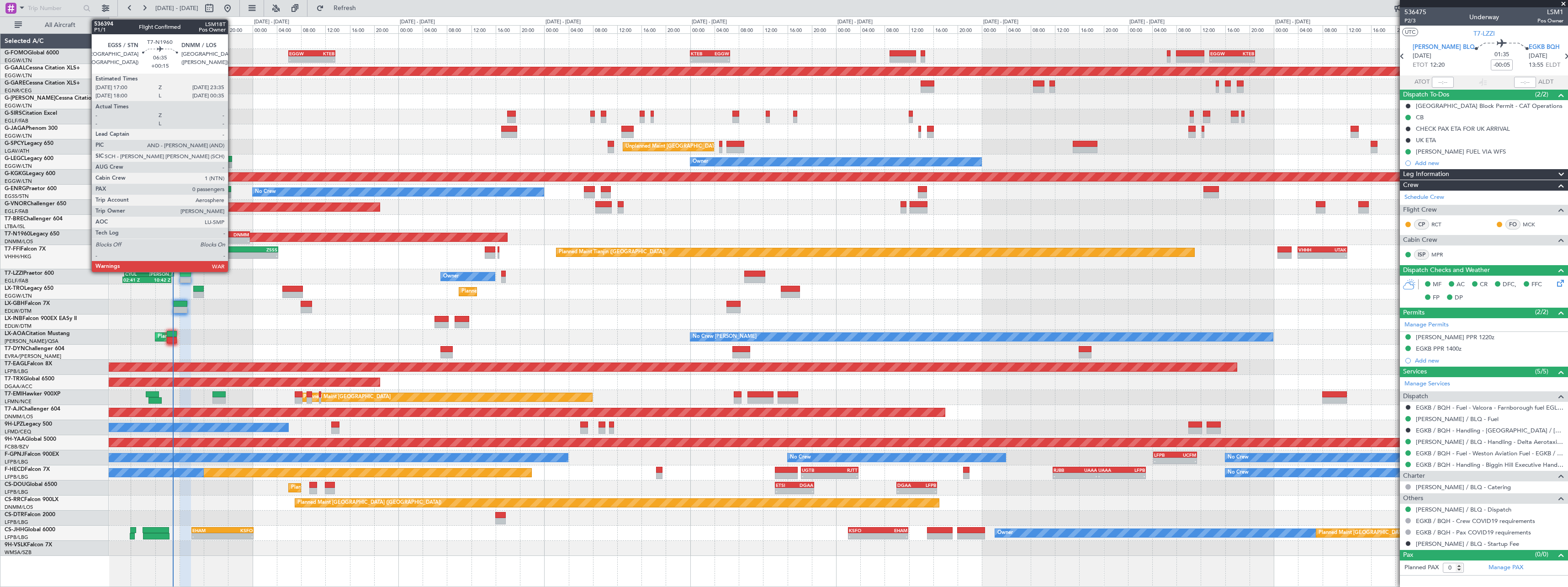
click at [234, 235] on div "DNMM" at bounding box center [240, 234] width 19 height 5
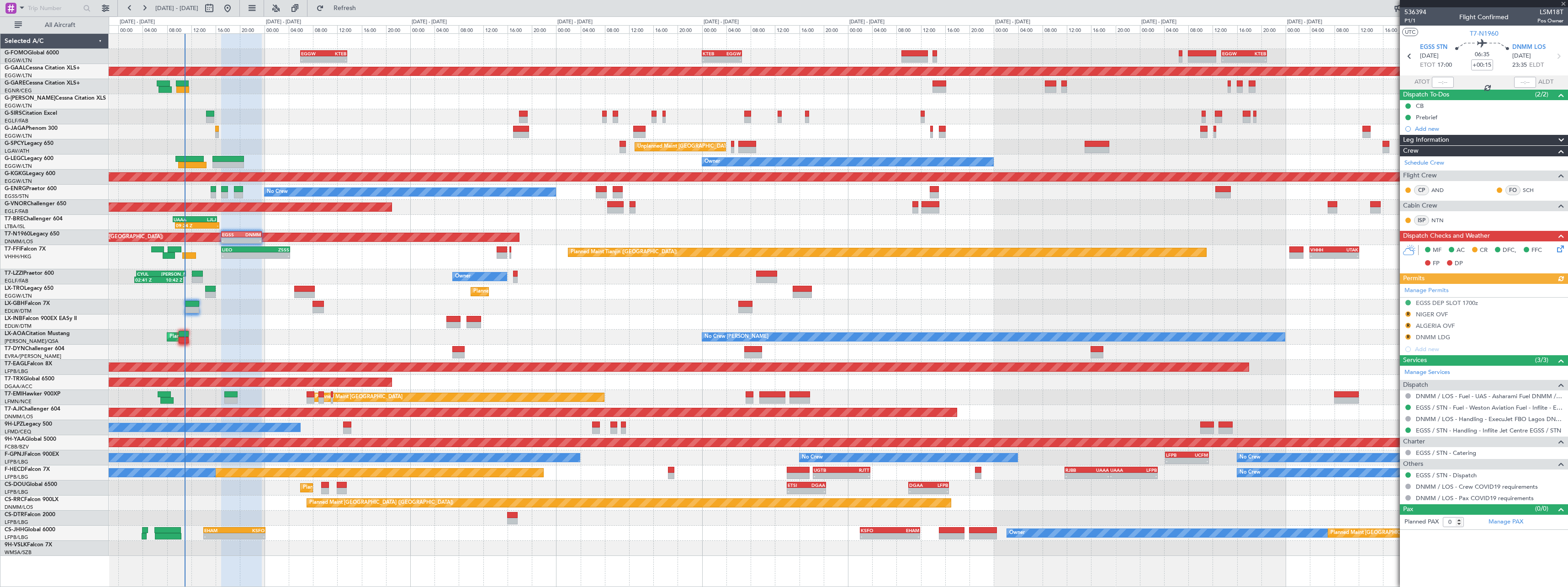
click at [232, 343] on div "No Crew Chester Planned Maint Paris (Le Bourget) No Crew Dublin (Dublin Intl)" at bounding box center [838, 337] width 1459 height 15
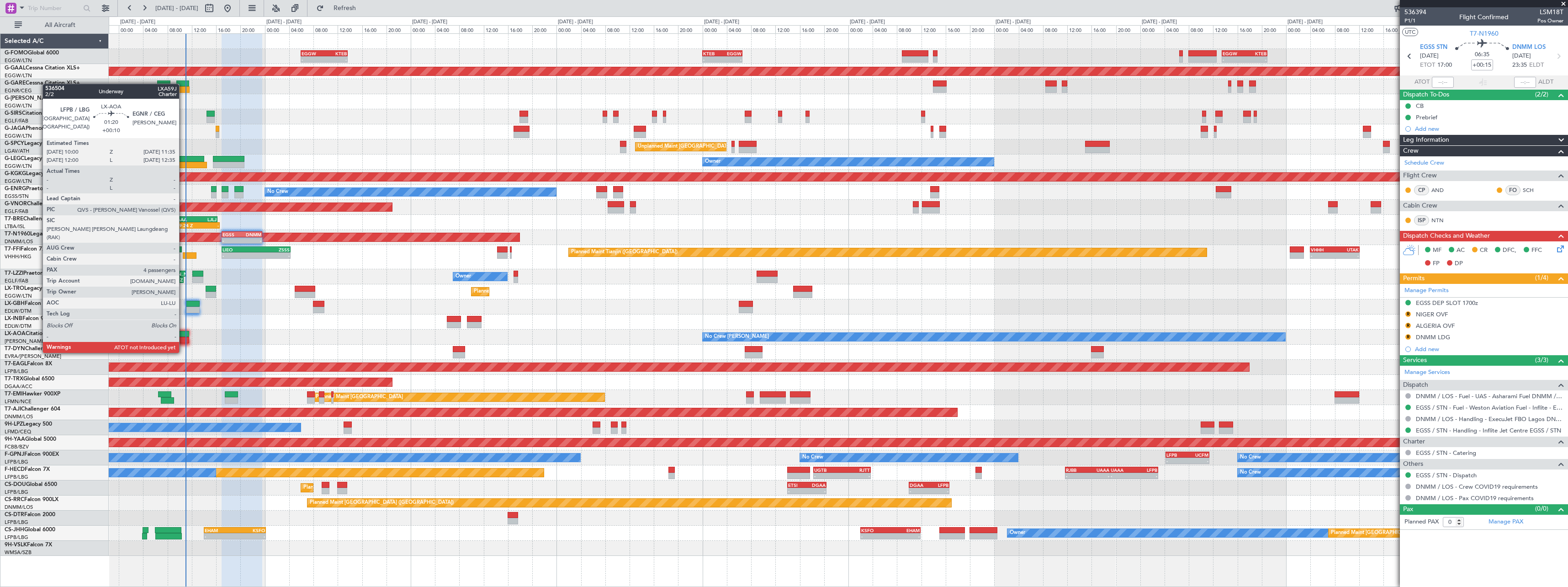
click at [183, 336] on div at bounding box center [184, 334] width 10 height 7
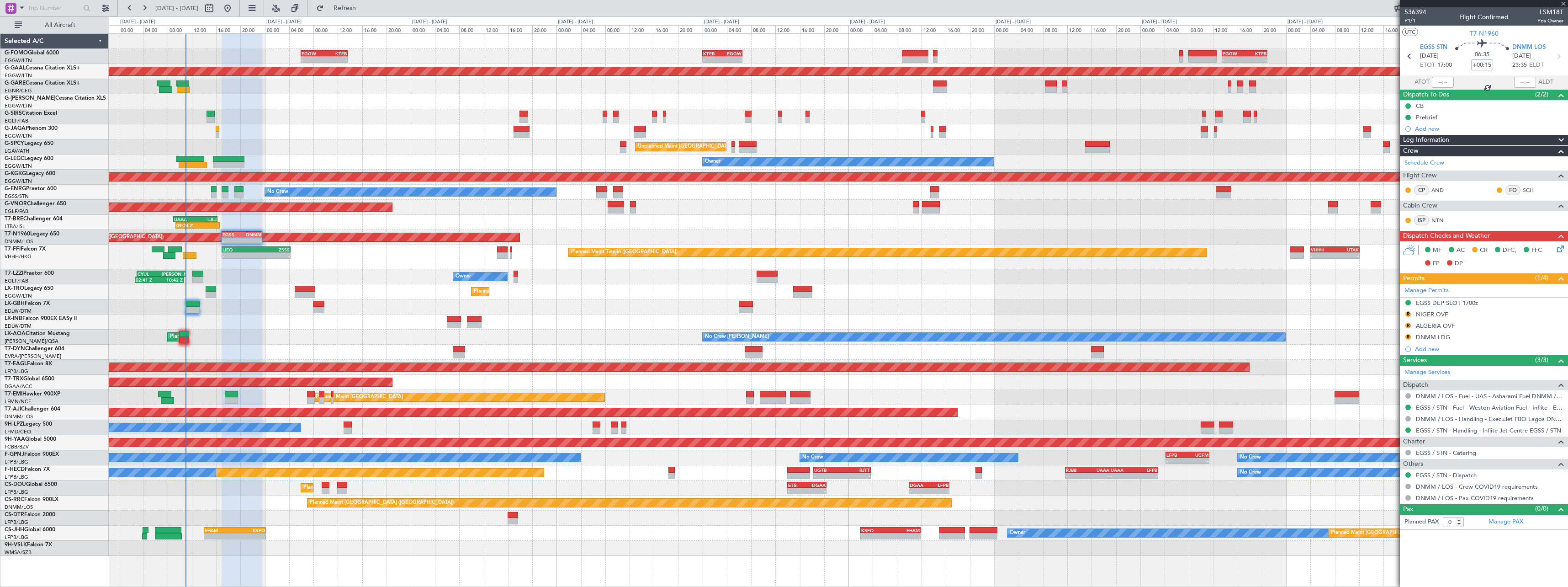
type input "+00:10"
type input "4"
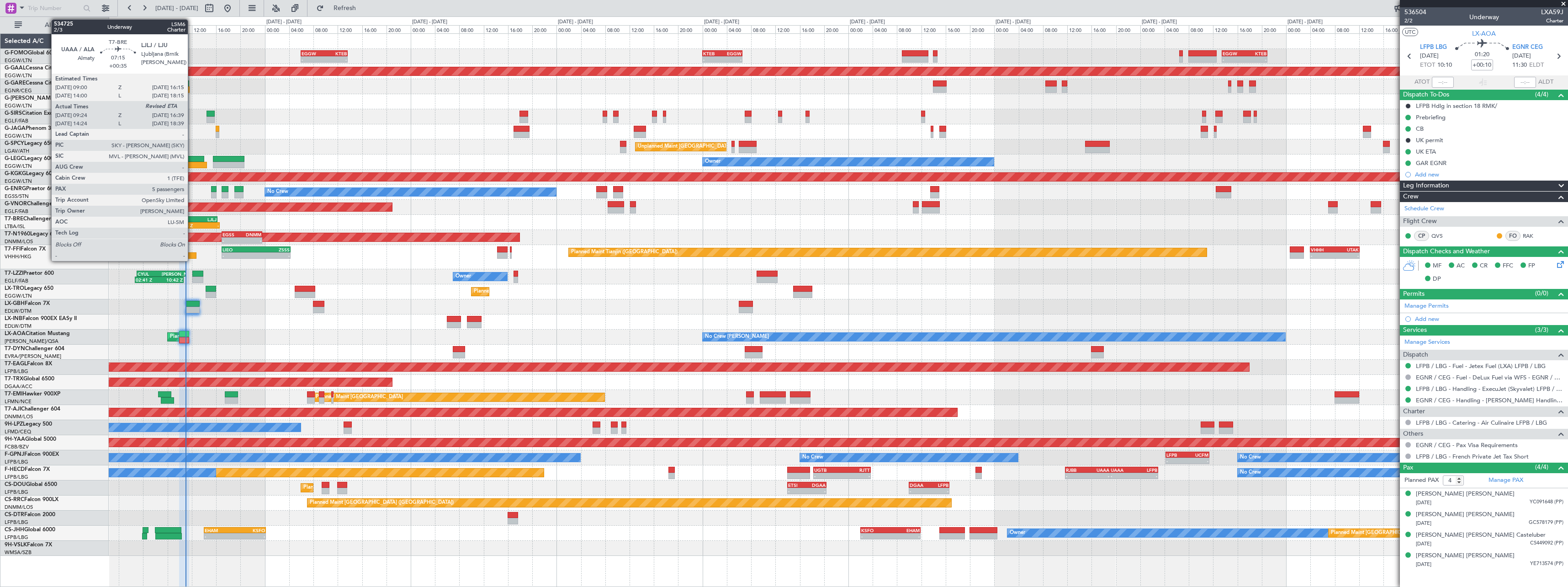
click at [192, 223] on div "09:24 Z" at bounding box center [187, 225] width 21 height 5
click at [191, 255] on div at bounding box center [189, 255] width 14 height 7
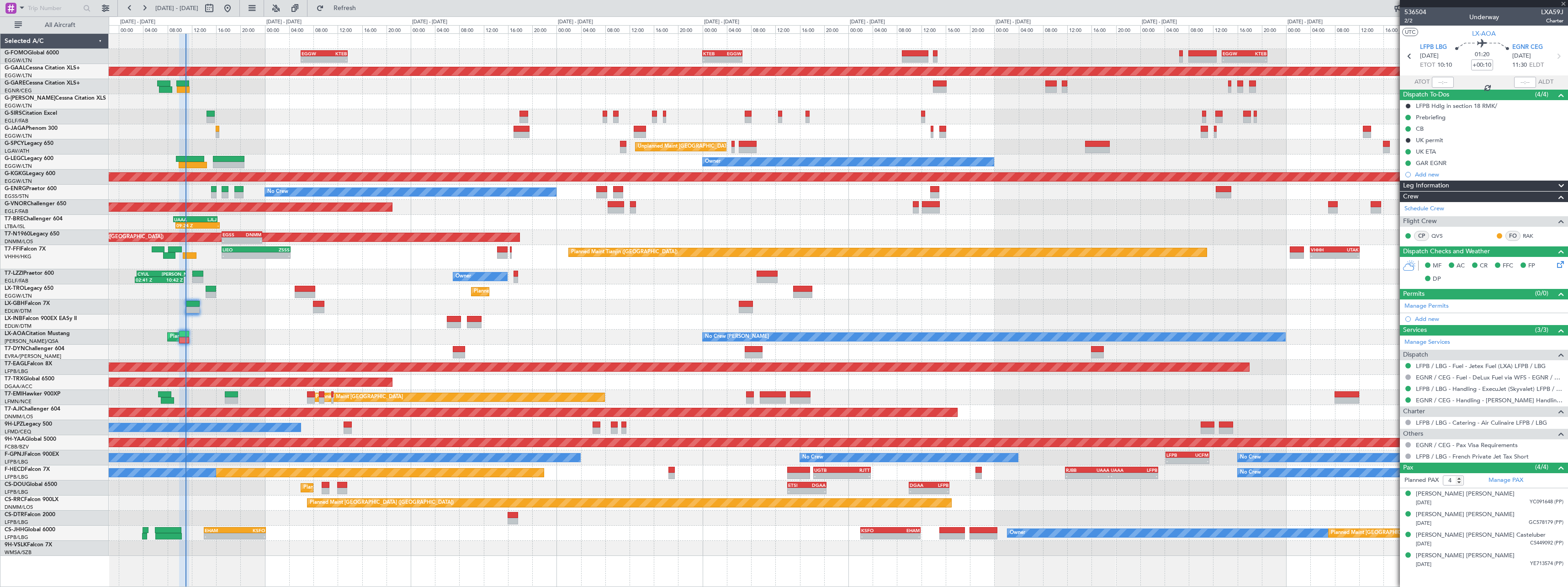
type input "10:34"
type input "0"
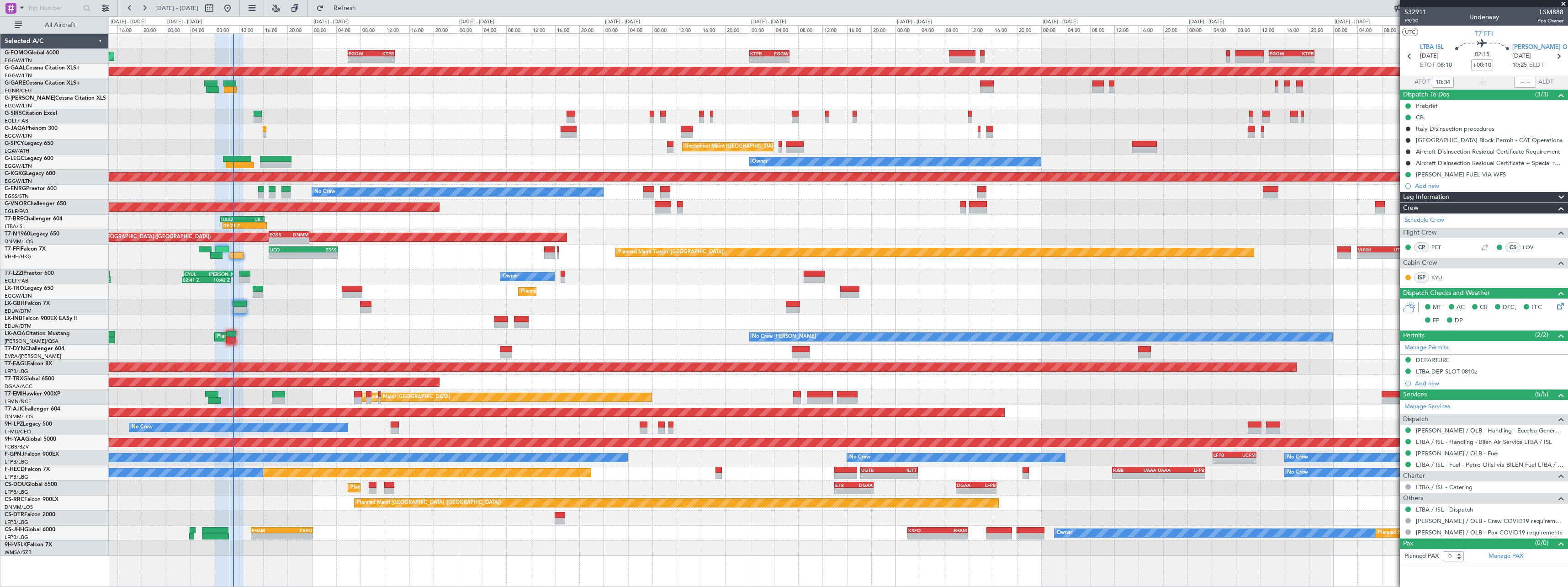
click at [308, 345] on div at bounding box center [838, 352] width 1459 height 15
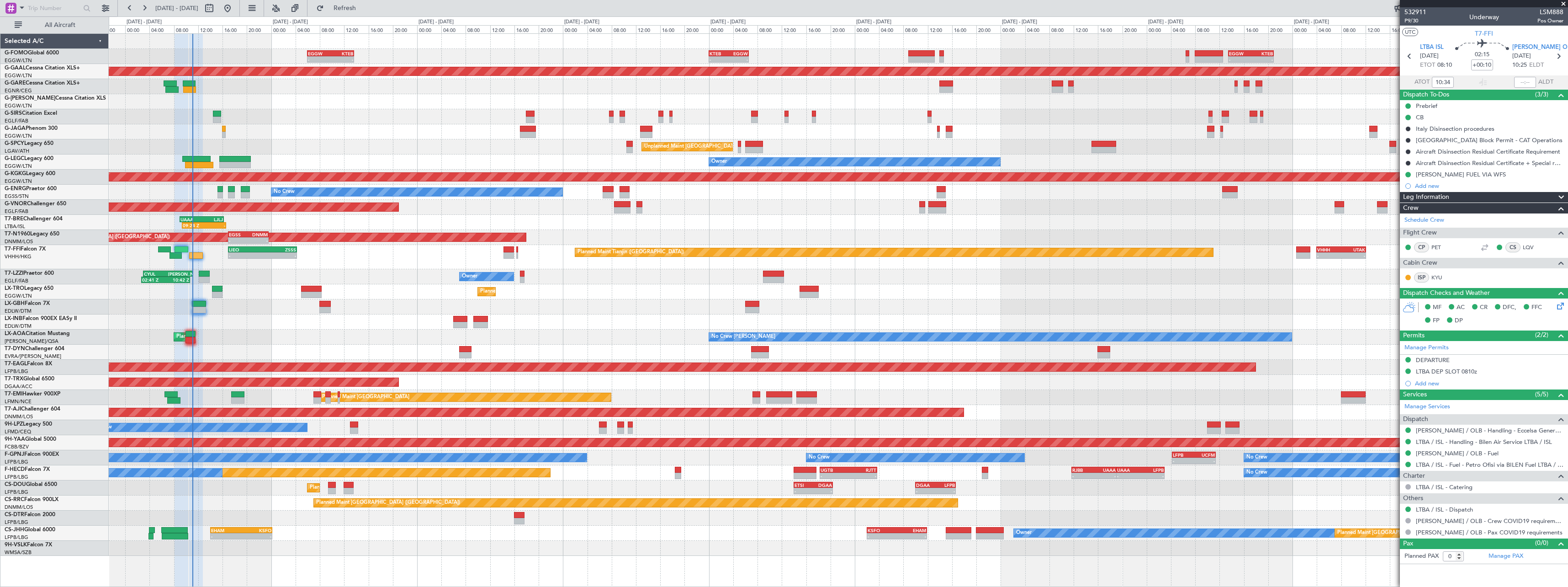
click at [356, 545] on div at bounding box center [838, 548] width 1459 height 15
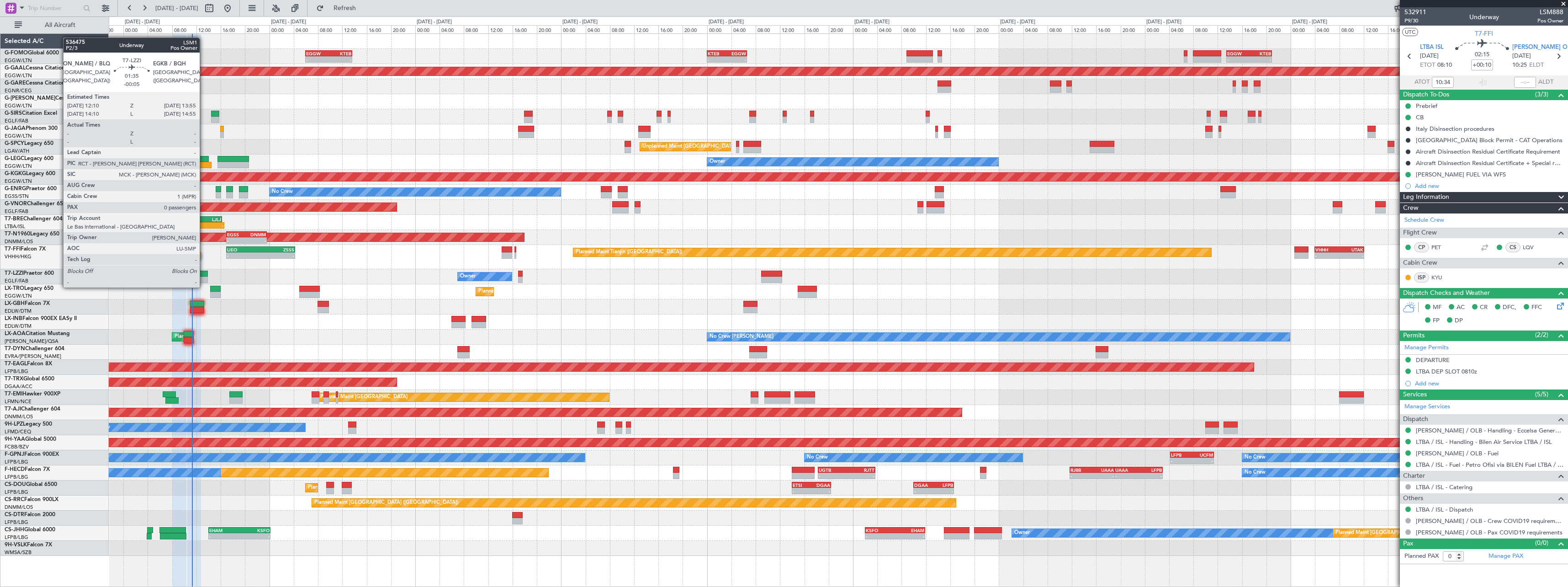
click at [204, 278] on div at bounding box center [203, 279] width 11 height 7
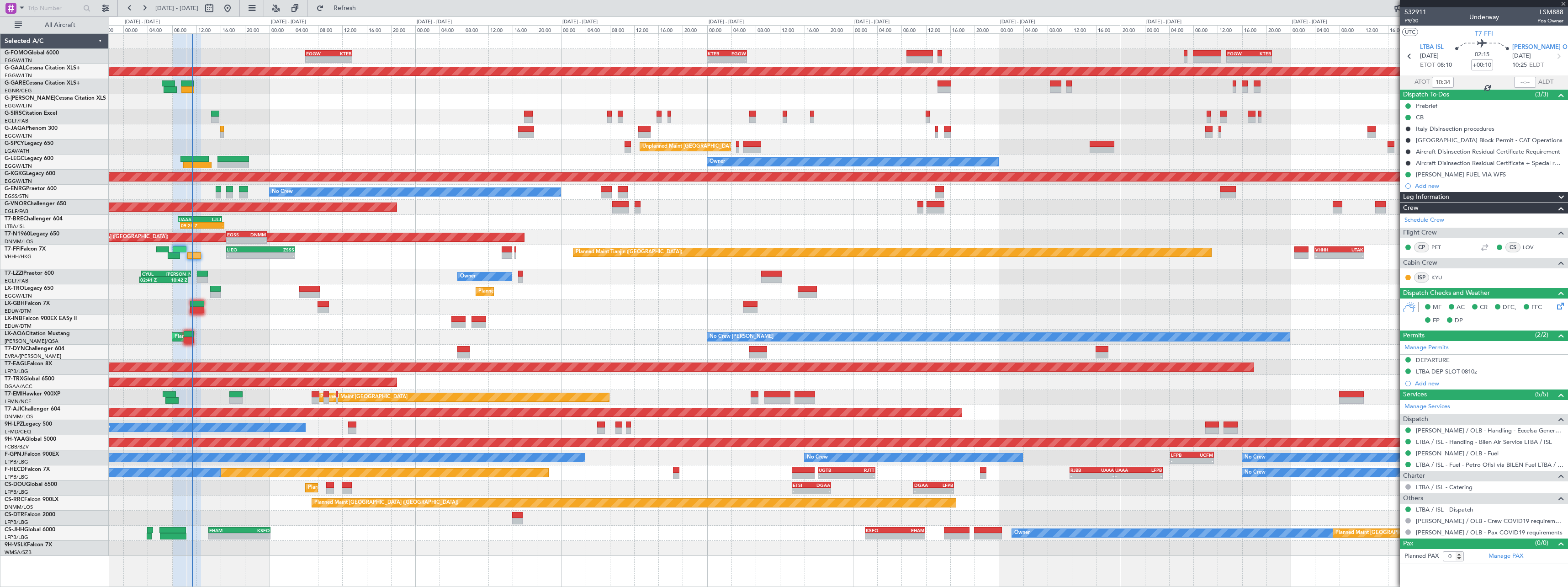
type input "-00:05"
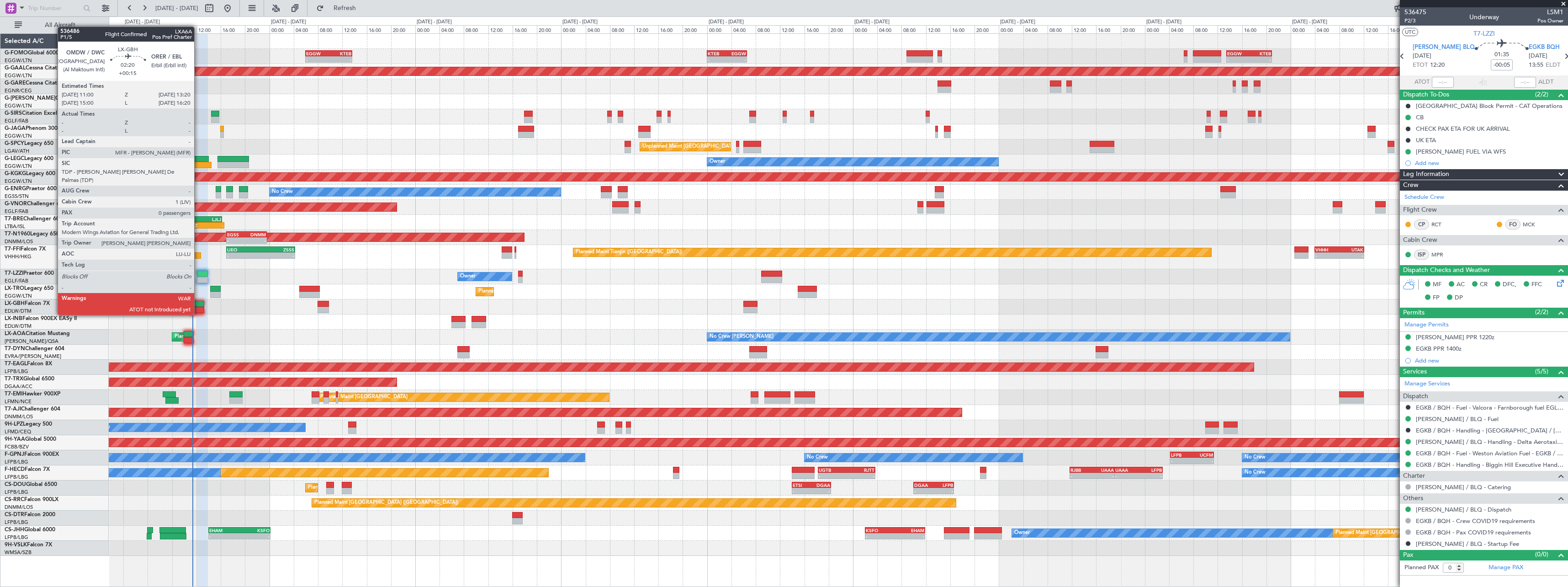
click at [198, 306] on div at bounding box center [197, 304] width 15 height 7
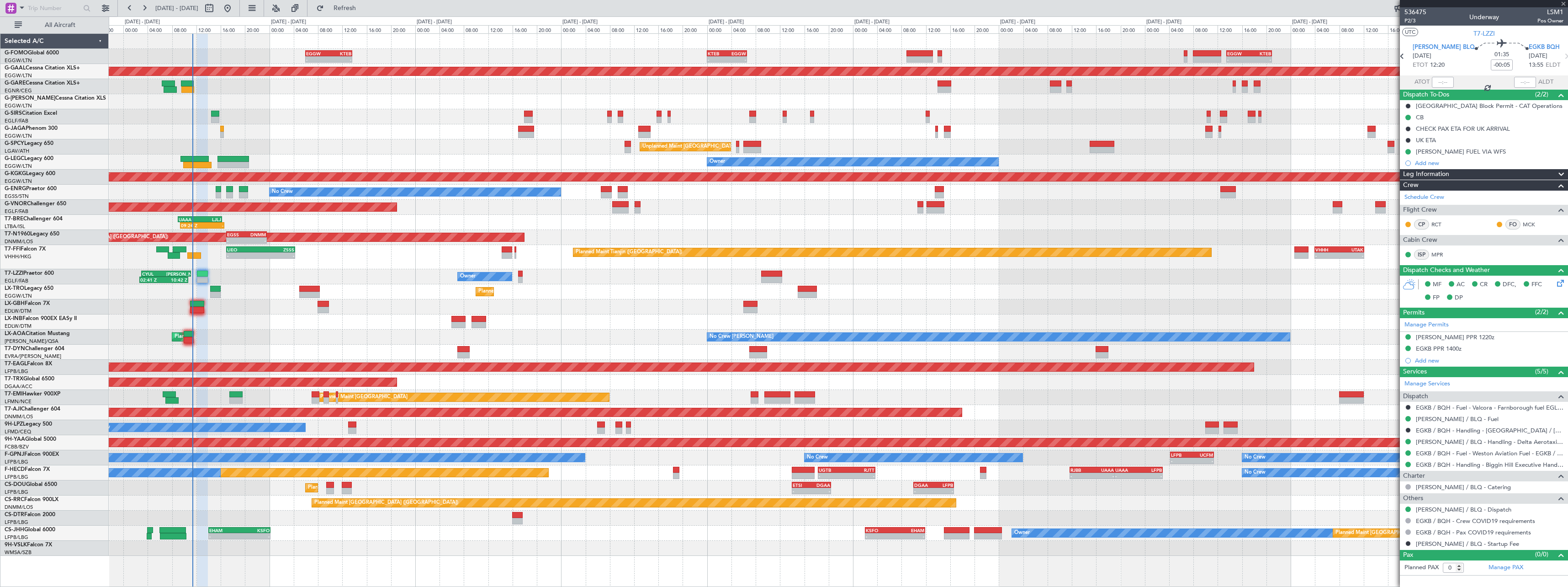
type input "+00:15"
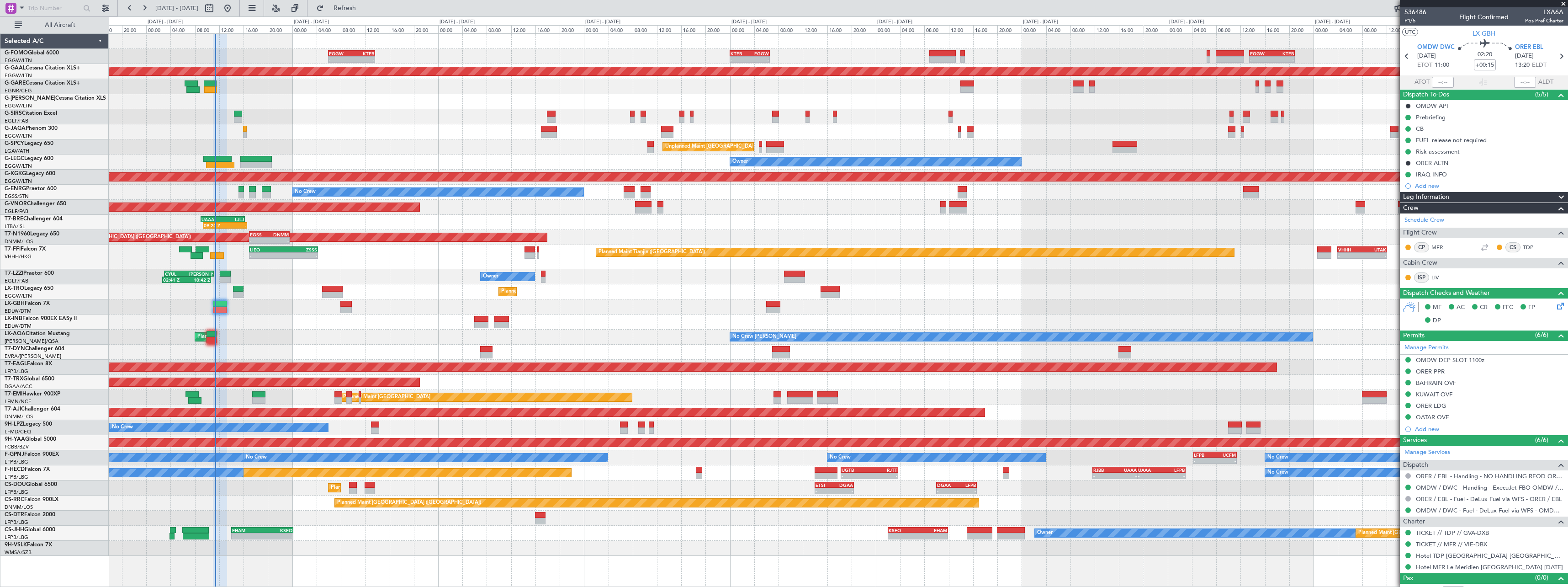
click at [1052, 282] on div "- - KTEB 00:00 Z EGGW 06:35 Z - - EGGW 13:30 Z KTEB 20:55 Z EGGW 06:00 Z KTEB 1…" at bounding box center [838, 295] width 1459 height 522
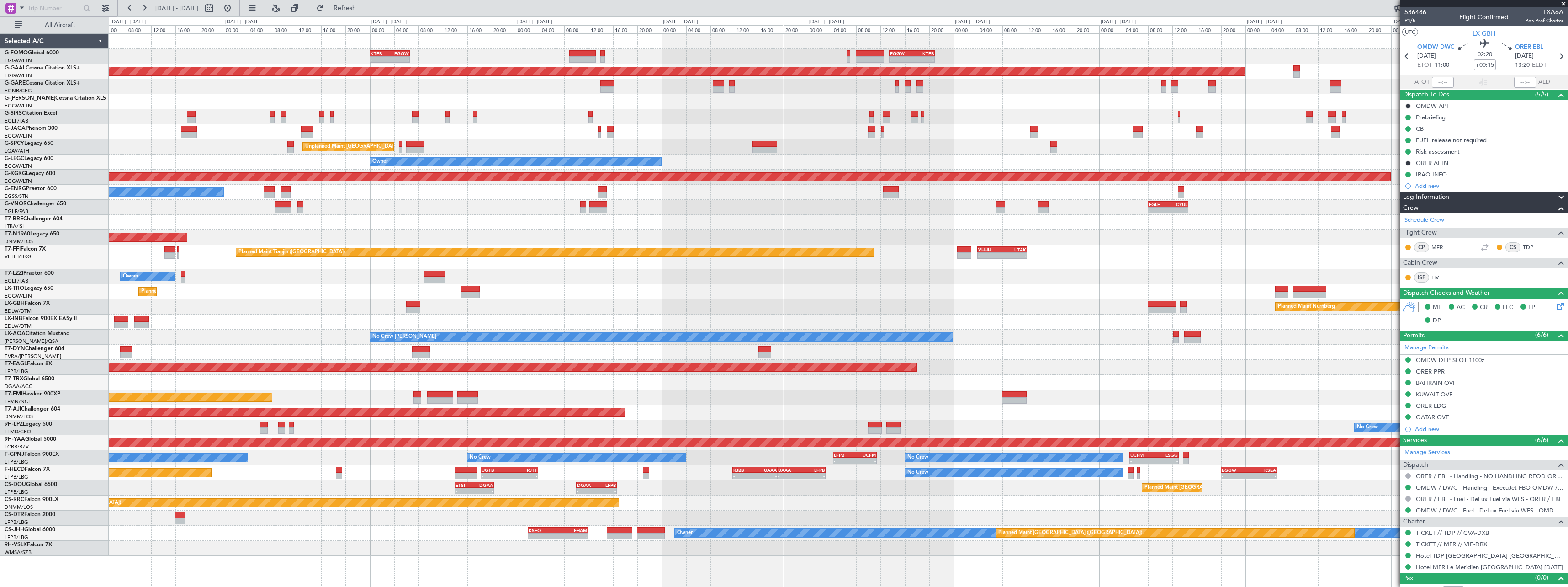
click at [611, 393] on div "Planned Maint [GEOGRAPHIC_DATA]" at bounding box center [838, 397] width 1459 height 15
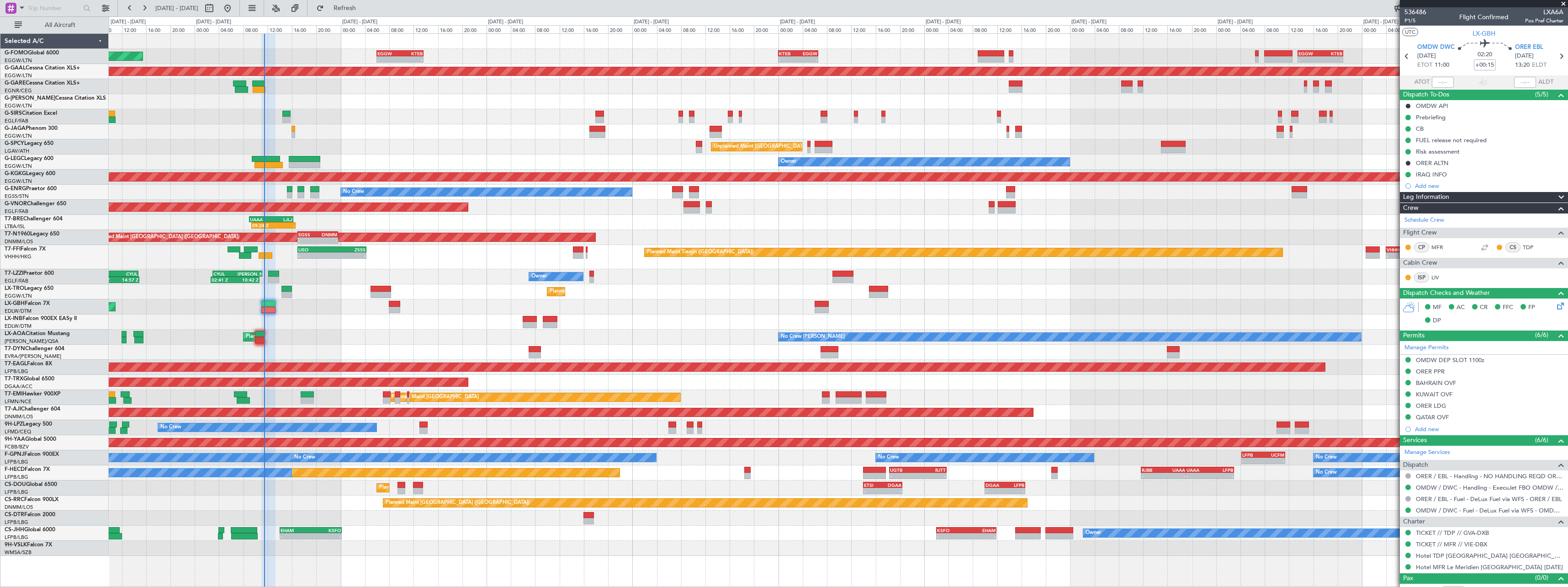
click at [738, 385] on div "Planned Maint [GEOGRAPHIC_DATA] ([GEOGRAPHIC_DATA])" at bounding box center [838, 382] width 1459 height 15
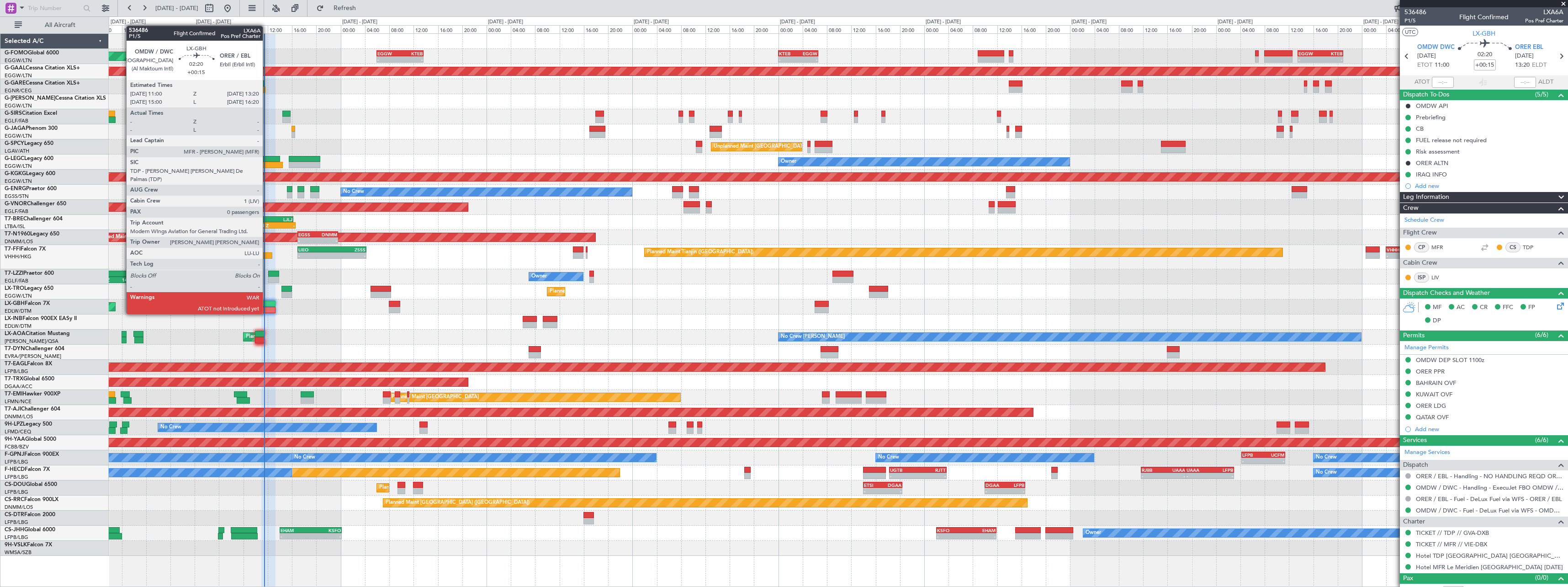
click at [267, 305] on div at bounding box center [268, 304] width 15 height 7
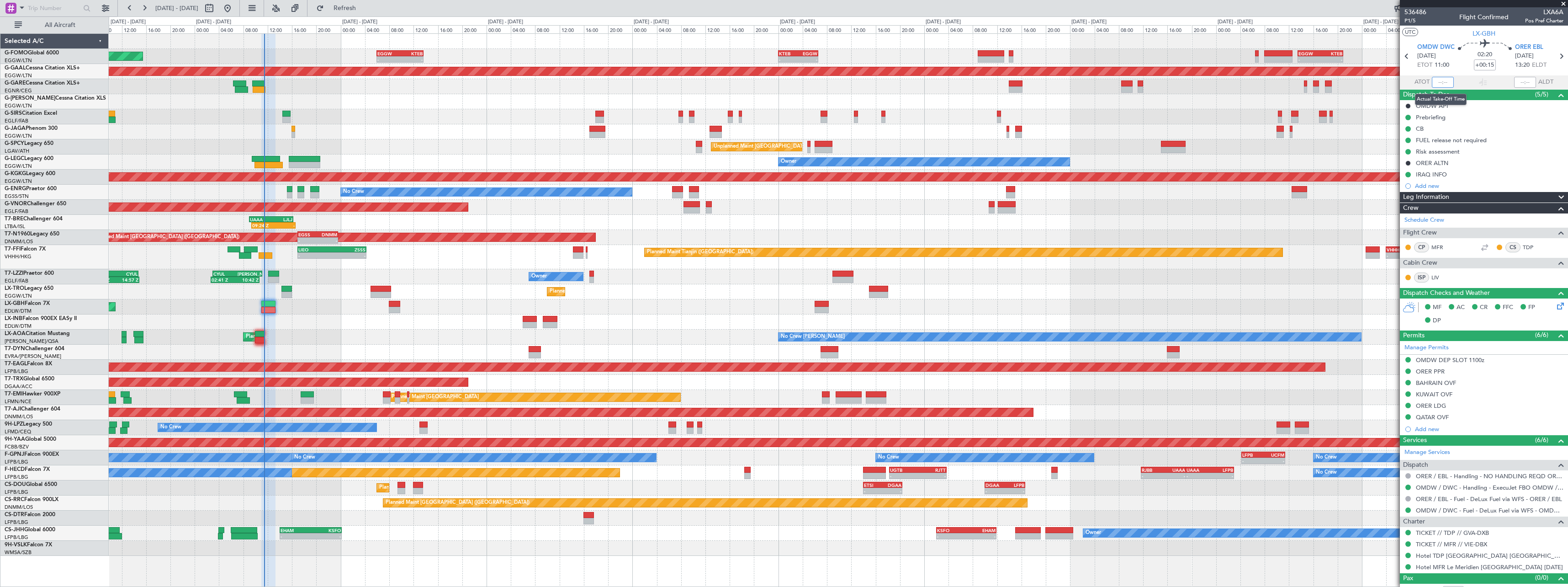
click at [1441, 85] on input "text" at bounding box center [1443, 82] width 22 height 11
type input "11:24"
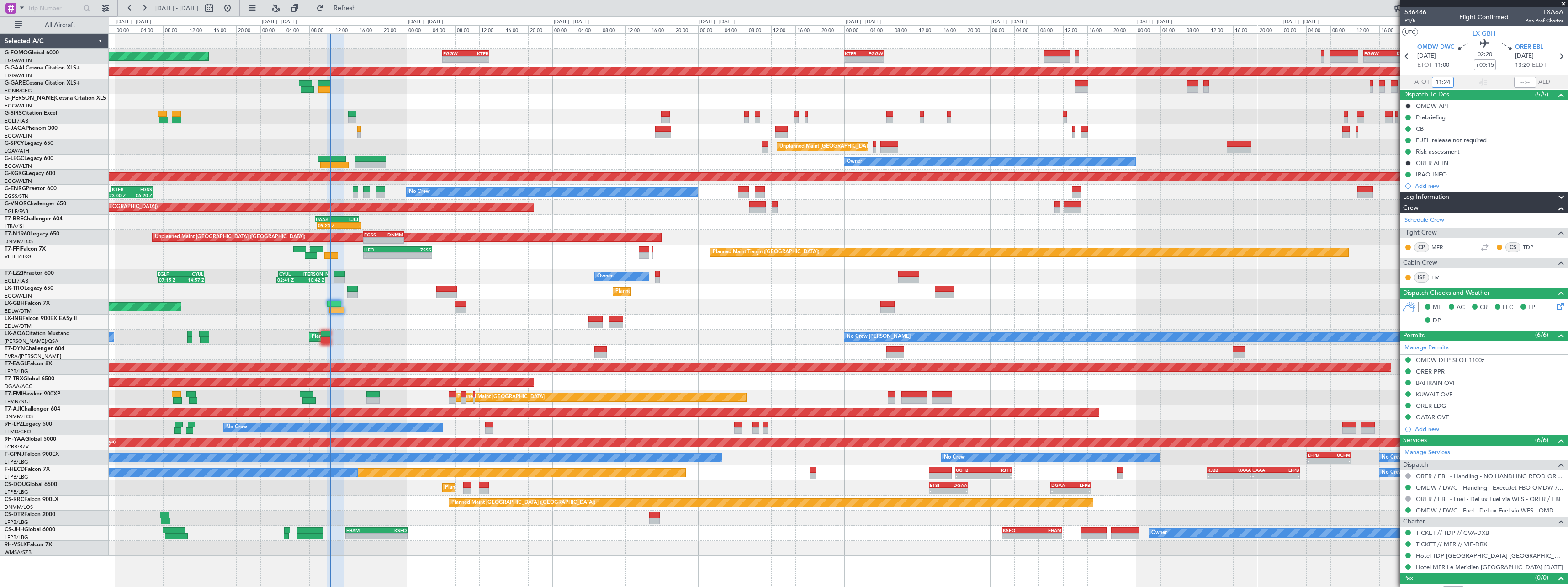
click at [417, 336] on div "Planned Maint Paris (Le Bourget) No Crew Chester No Crew Dublin (Dublin Intl)" at bounding box center [838, 337] width 1459 height 15
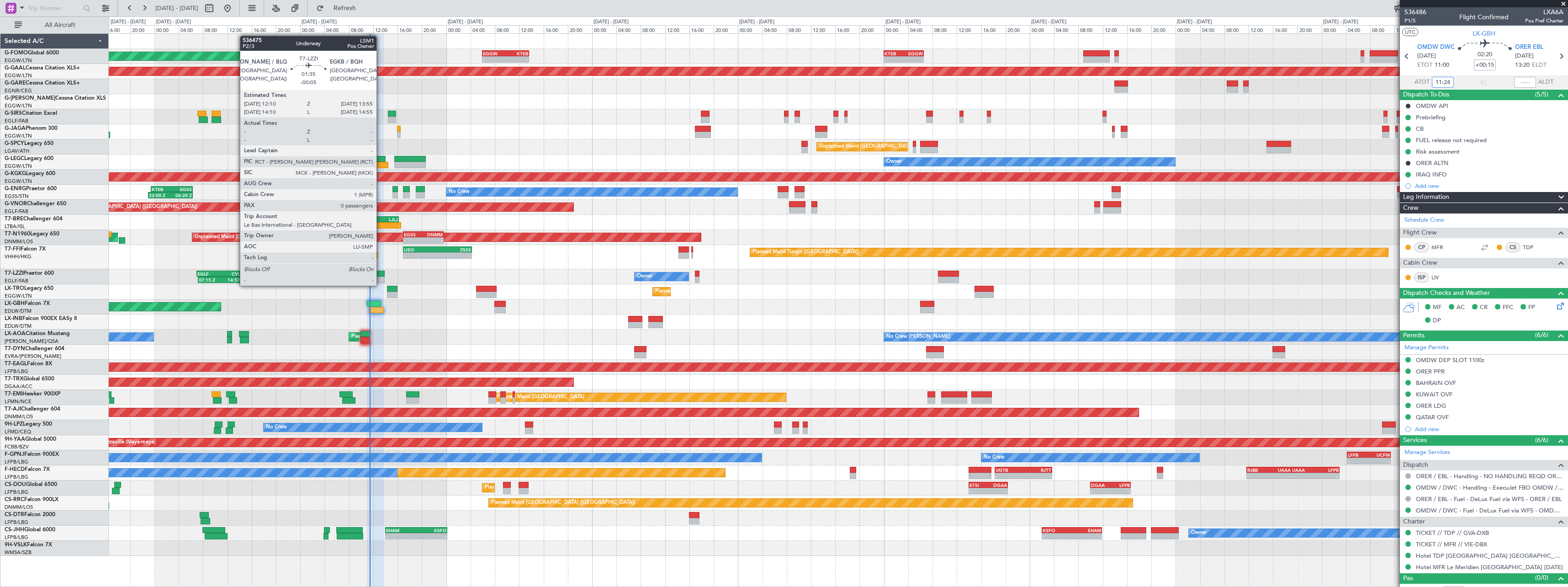
click at [380, 276] on div at bounding box center [379, 279] width 11 height 7
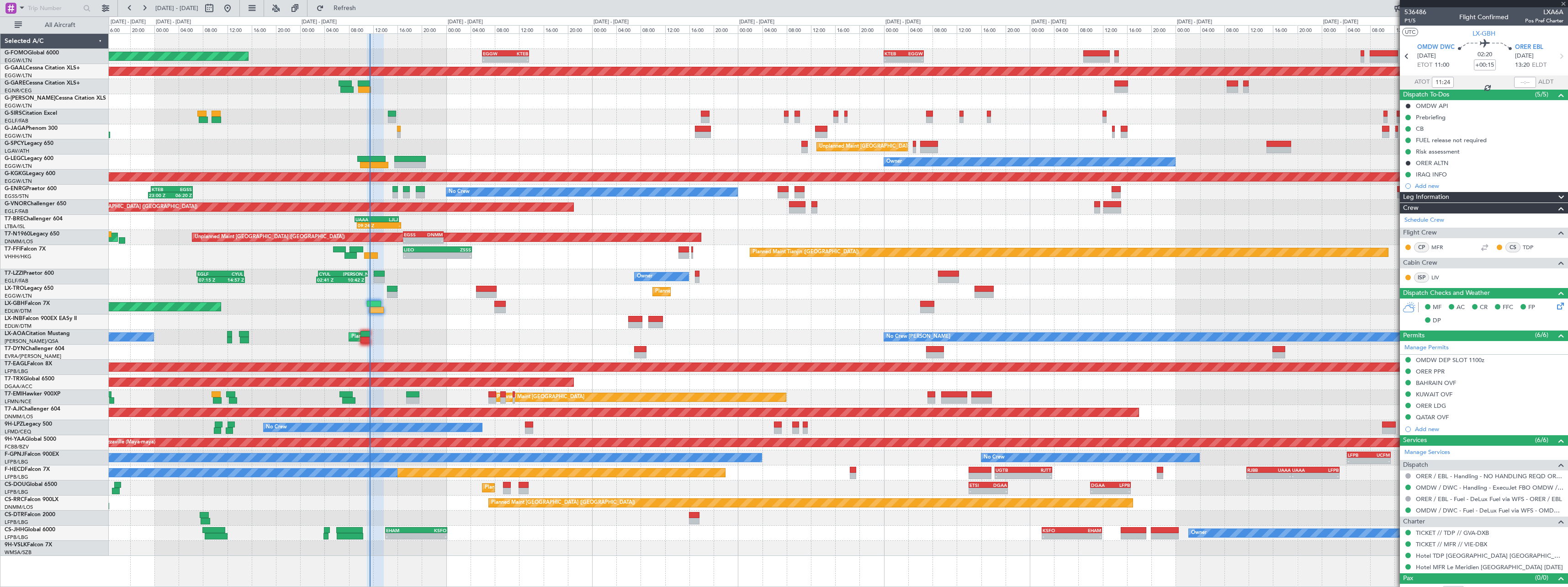
type input "15:24"
type input "-00:05"
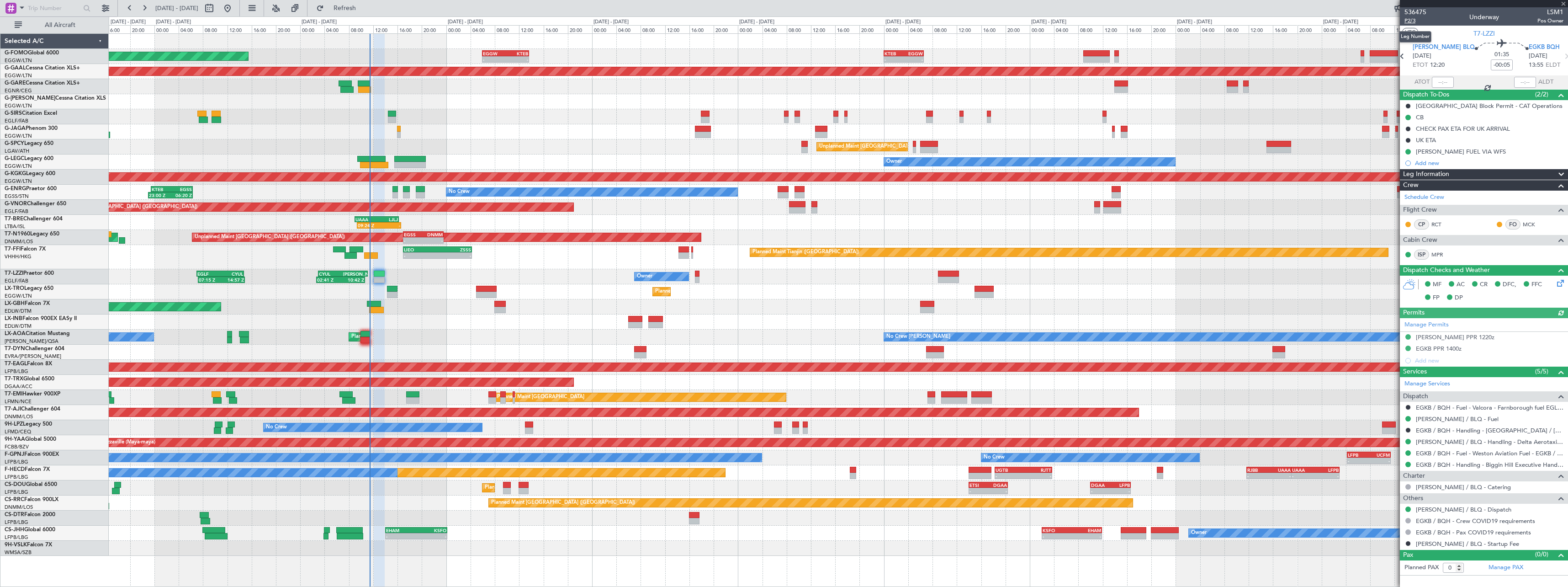
click at [1413, 20] on span "P2/3" at bounding box center [1415, 21] width 22 height 8
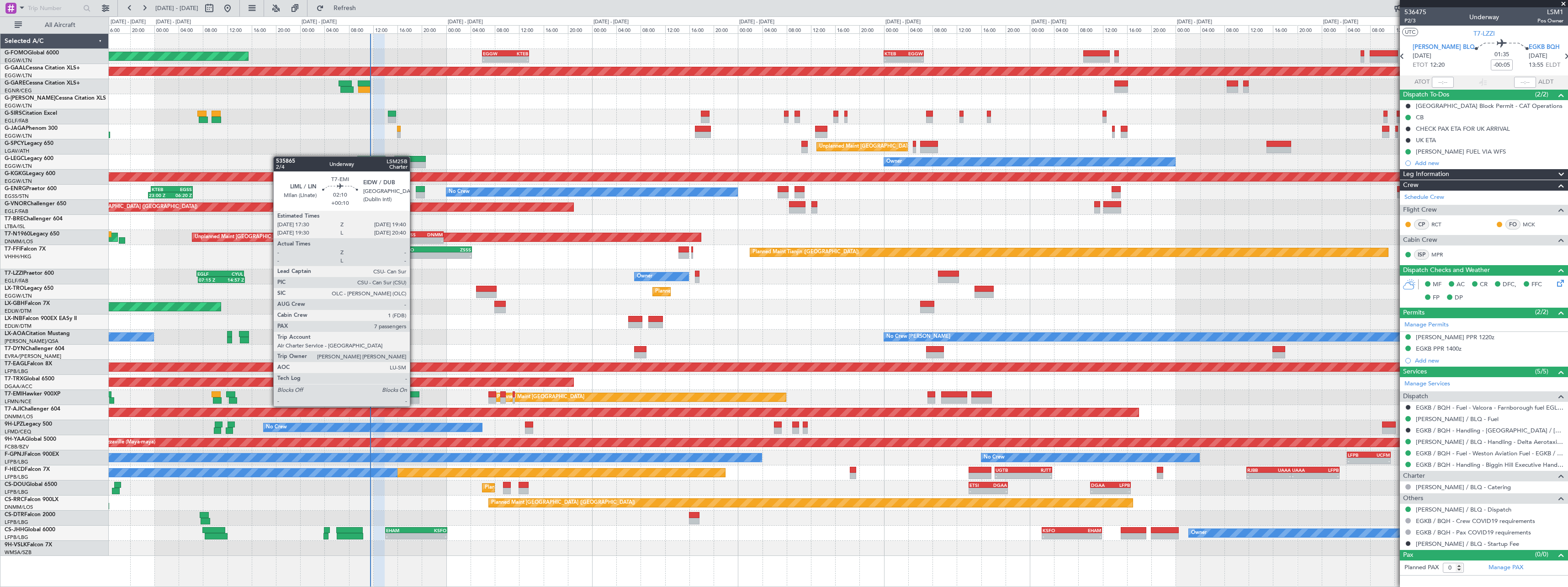
click at [413, 398] on div at bounding box center [413, 400] width 13 height 7
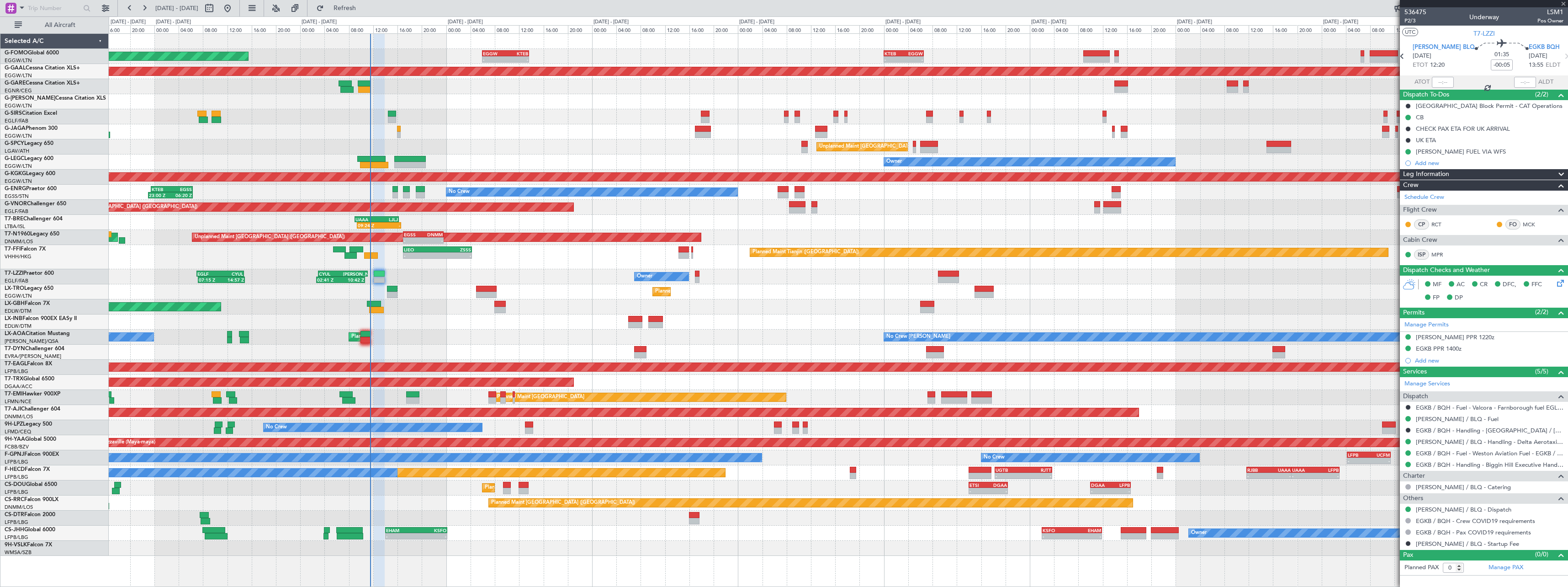
type input "+00:10"
type input "7"
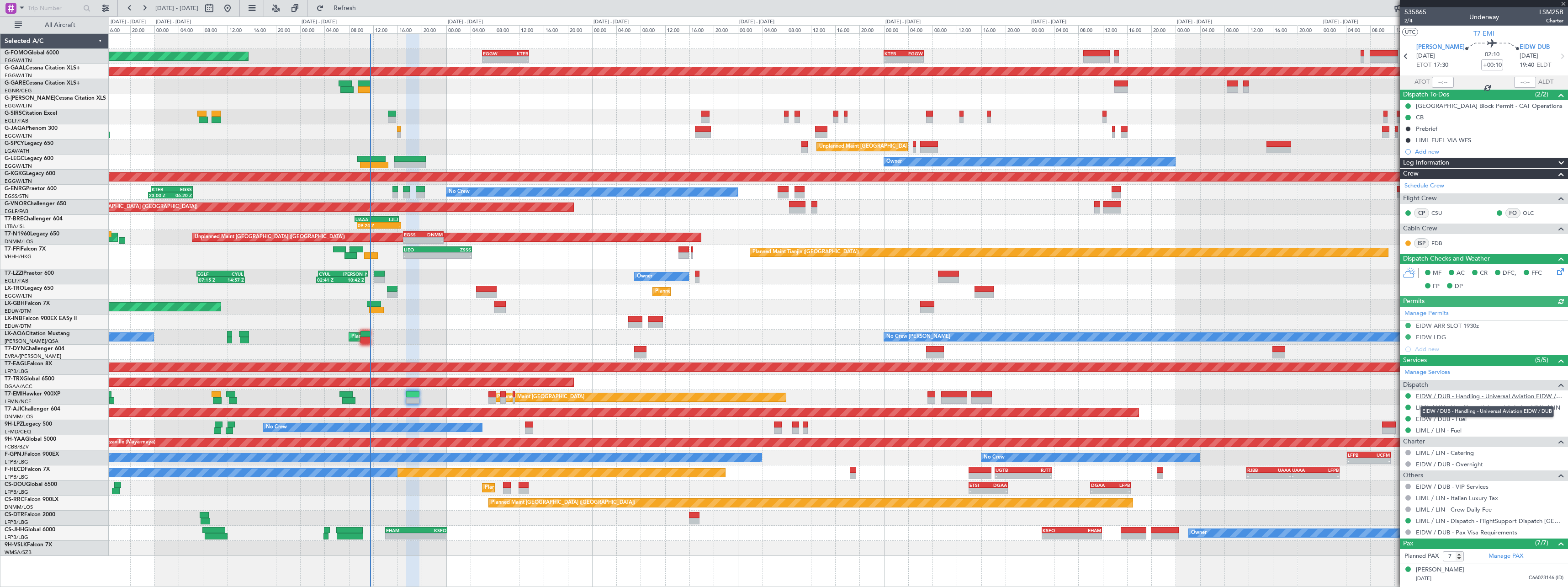
click at [1519, 394] on link "EIDW / DUB - Handling - Universal Aviation EIDW / DUB" at bounding box center [1489, 396] width 147 height 8
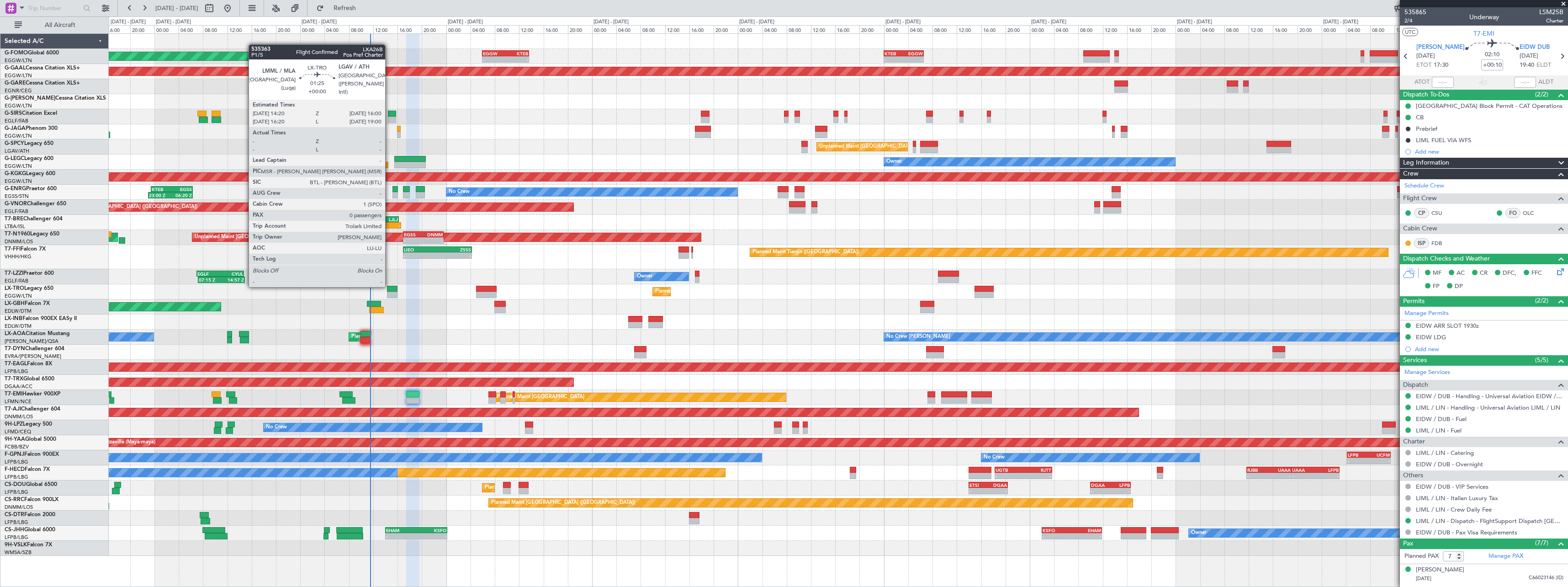
click at [389, 286] on div at bounding box center [392, 289] width 10 height 7
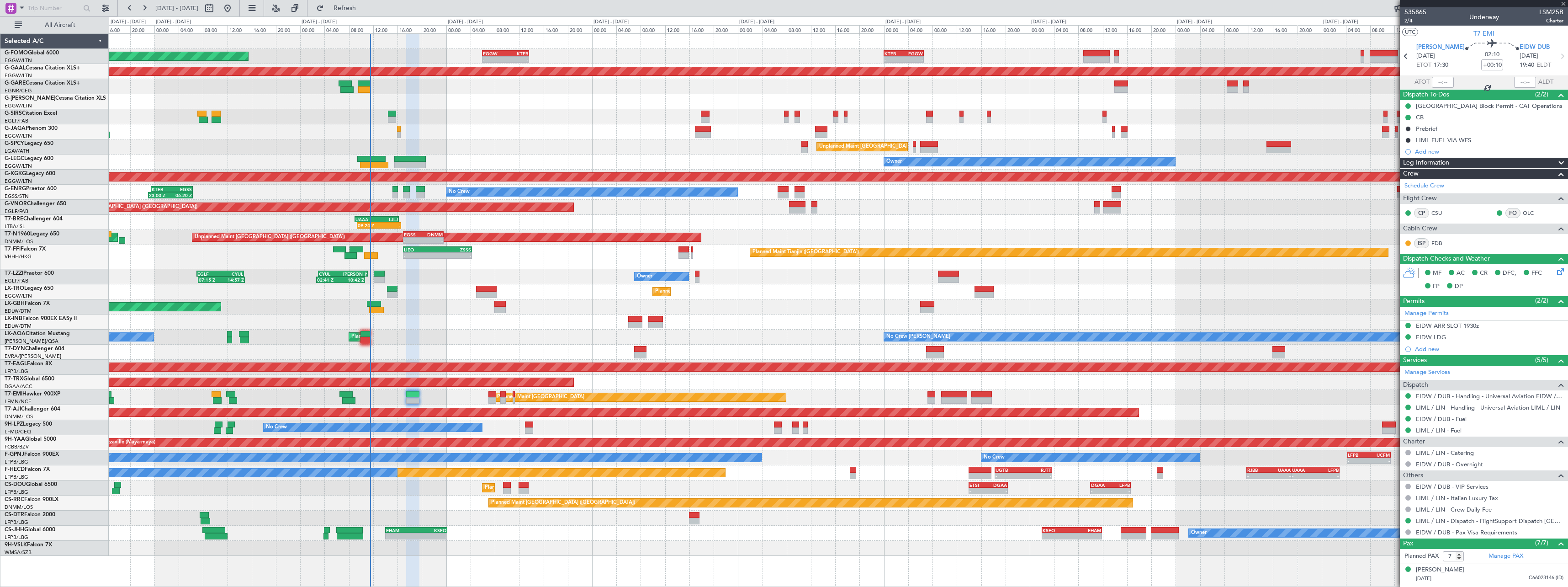
type input "0"
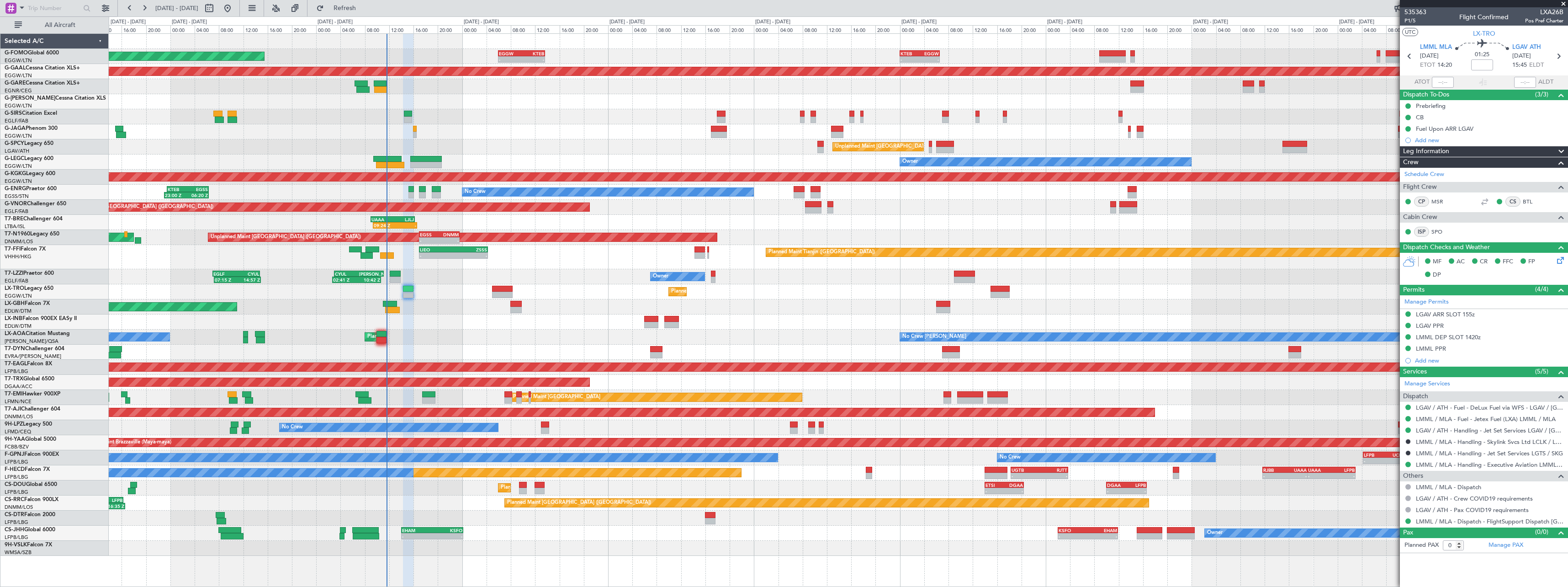
click at [413, 338] on div "No Crew Dublin (Dublin Intl) Planned Maint Paris (Le Bourget) No Crew Chester" at bounding box center [838, 337] width 1459 height 15
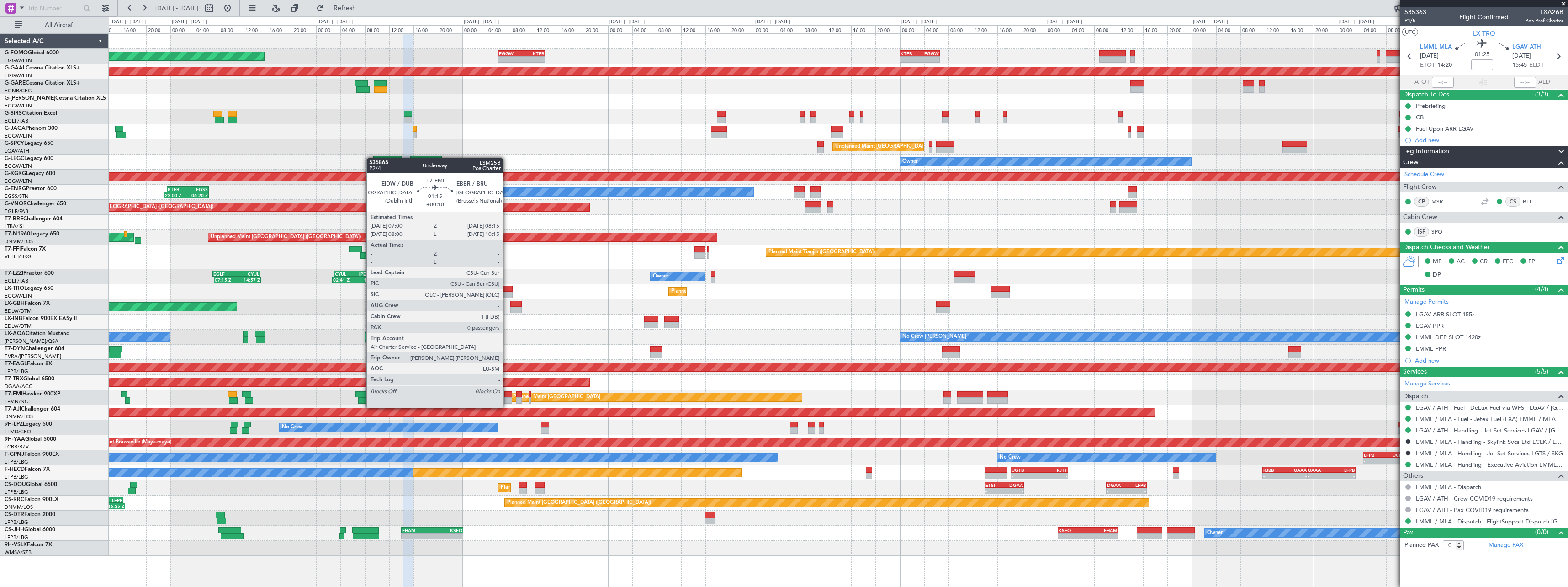
click at [507, 399] on div at bounding box center [508, 400] width 8 height 7
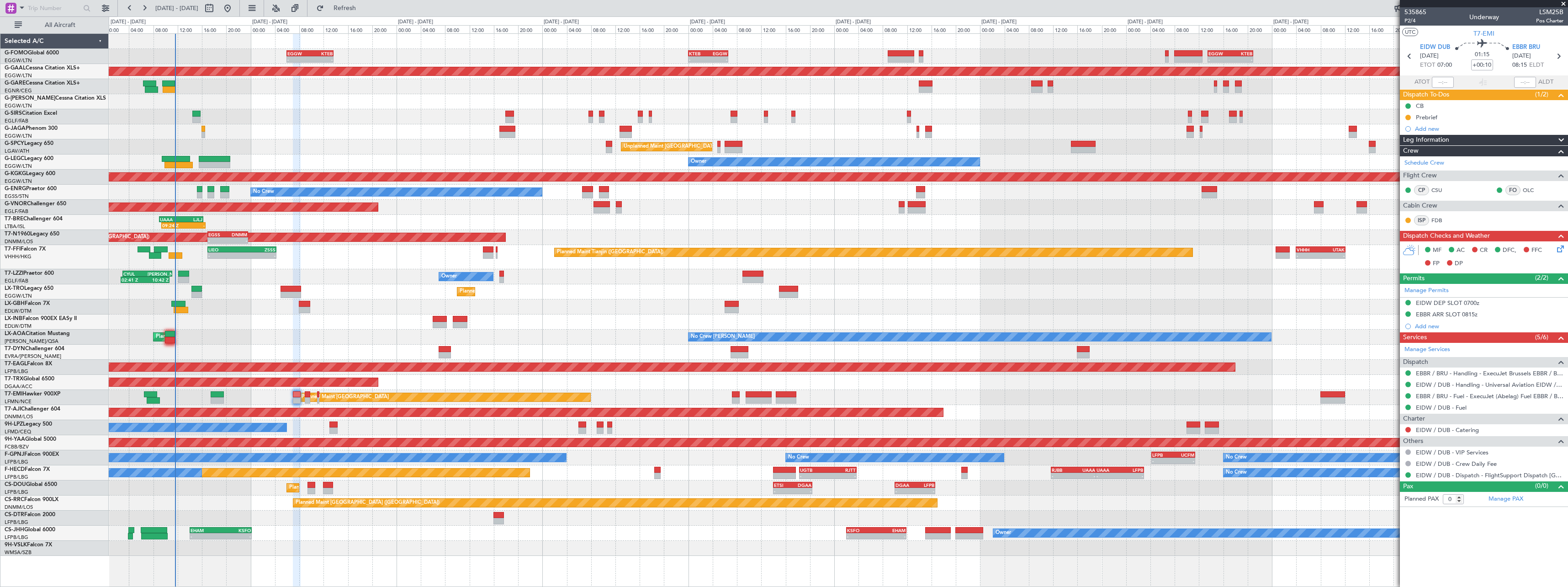
click at [272, 346] on div at bounding box center [838, 352] width 1459 height 15
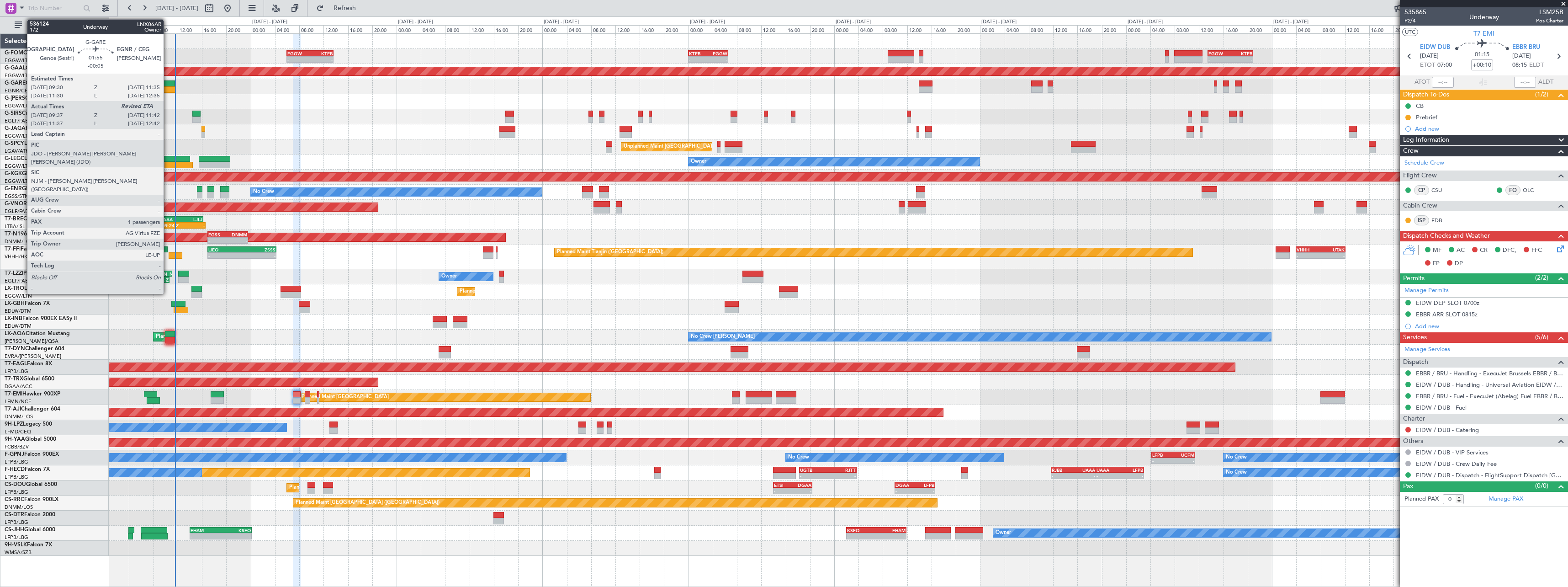
click at [167, 84] on div at bounding box center [168, 83] width 13 height 7
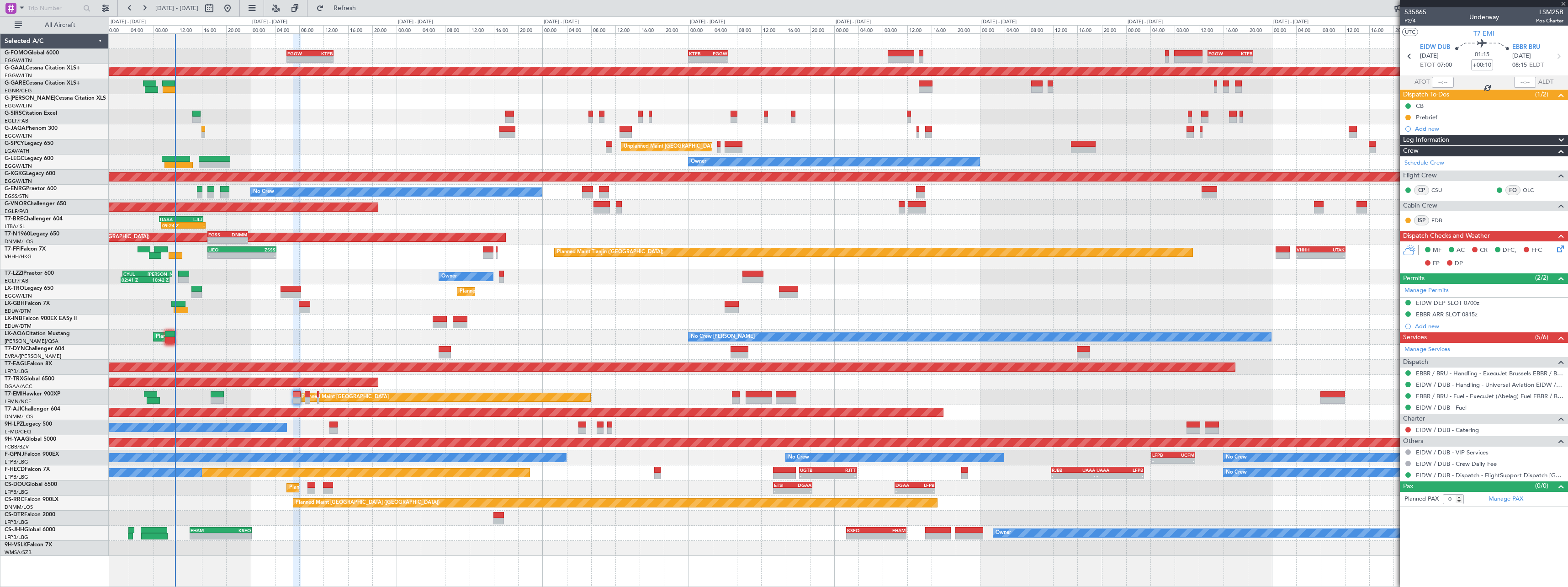
type input "-00:05"
type input "09:37"
type input "1"
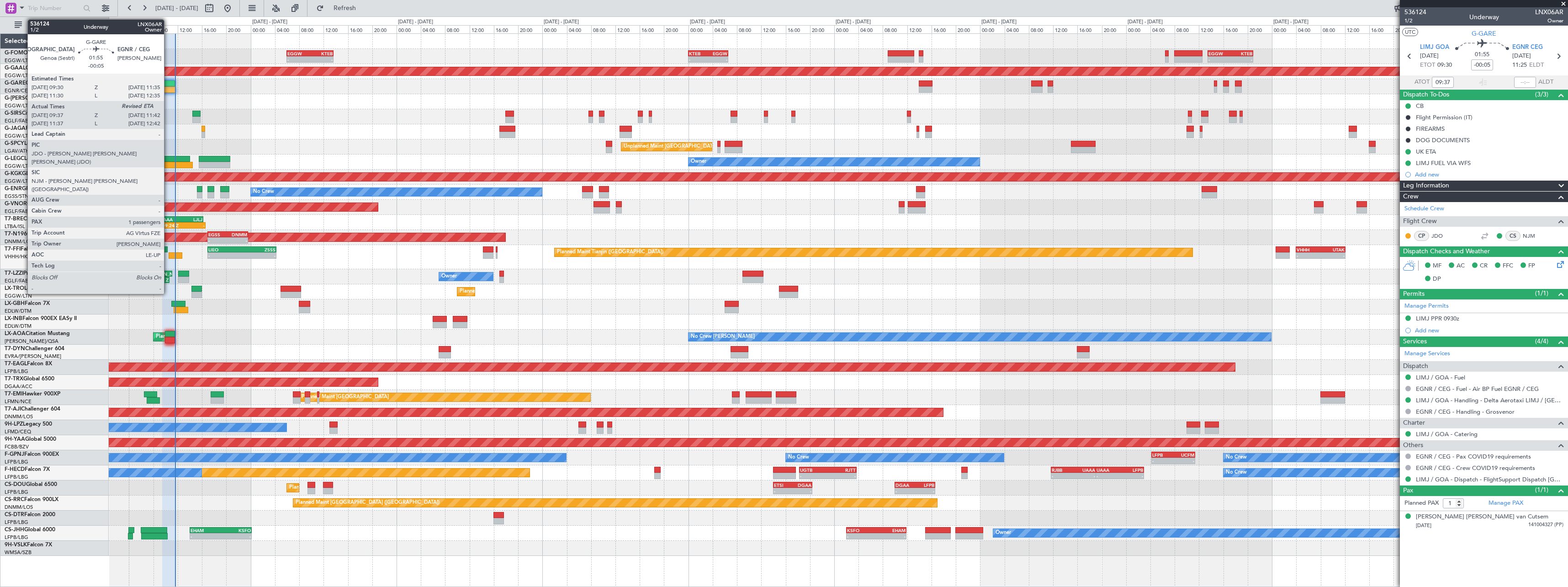
click at [168, 83] on div at bounding box center [168, 83] width 13 height 7
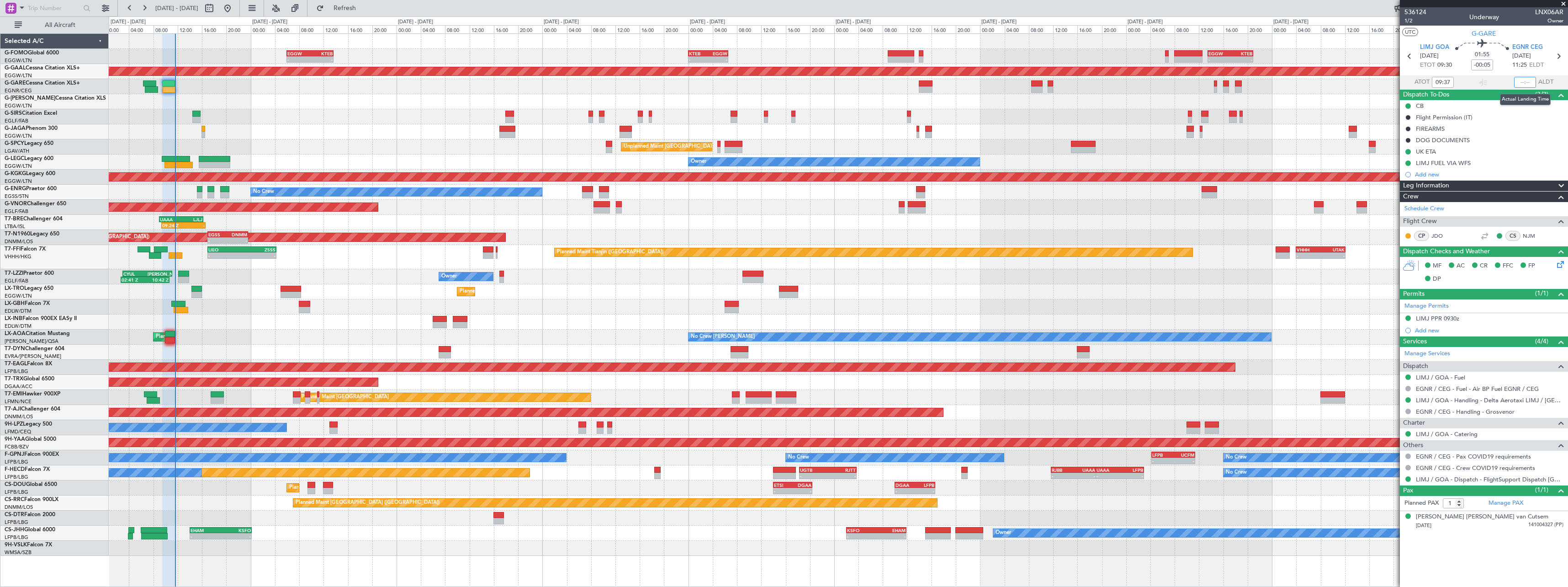
click at [1528, 82] on input "text" at bounding box center [1525, 82] width 22 height 11
click at [1492, 80] on section "ATOT 09:37 1136 ALDT" at bounding box center [1484, 82] width 168 height 14
type input "11:36"
click at [1493, 79] on section "ATOT 09:37 11:36 ALDT" at bounding box center [1484, 82] width 168 height 14
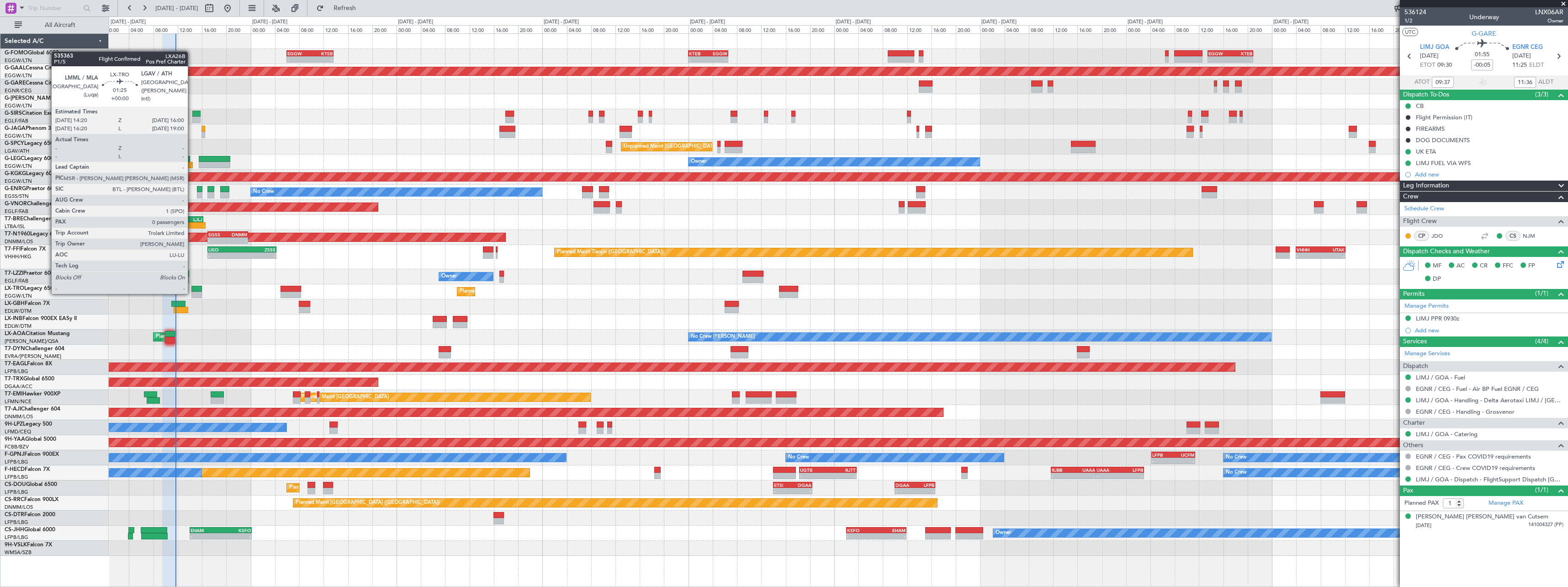
click at [194, 293] on div at bounding box center [196, 295] width 10 height 7
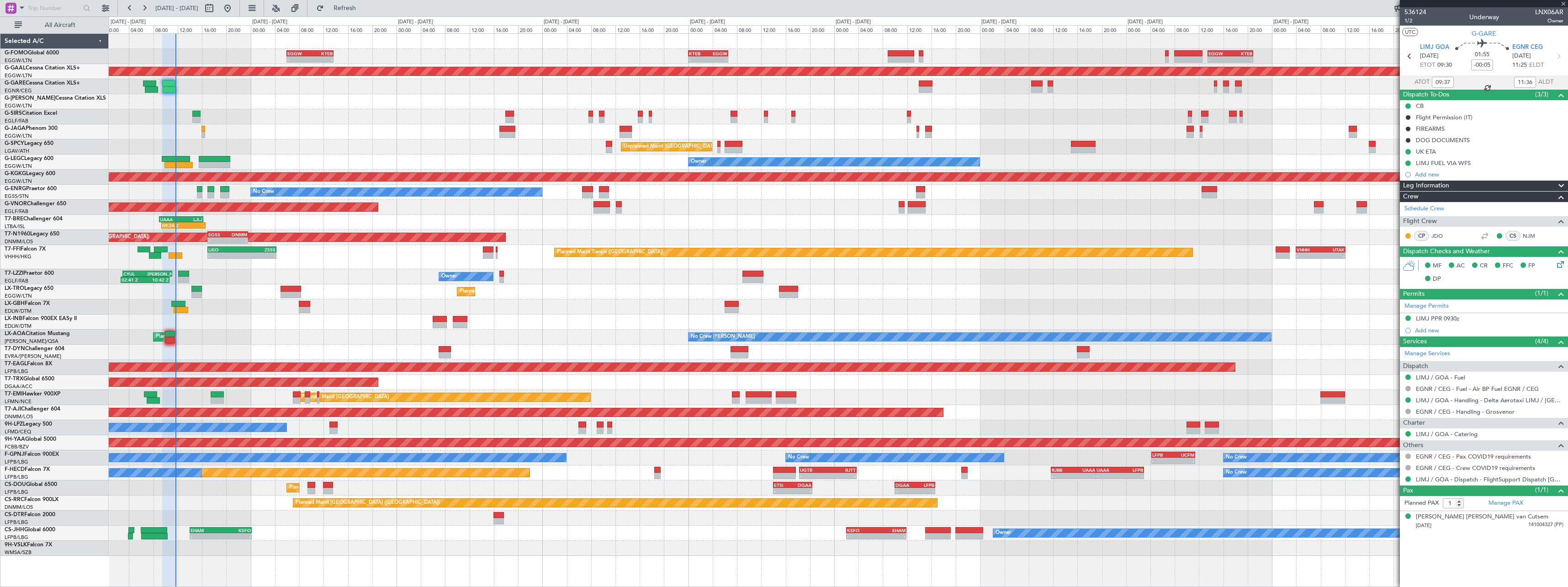
type input "0"
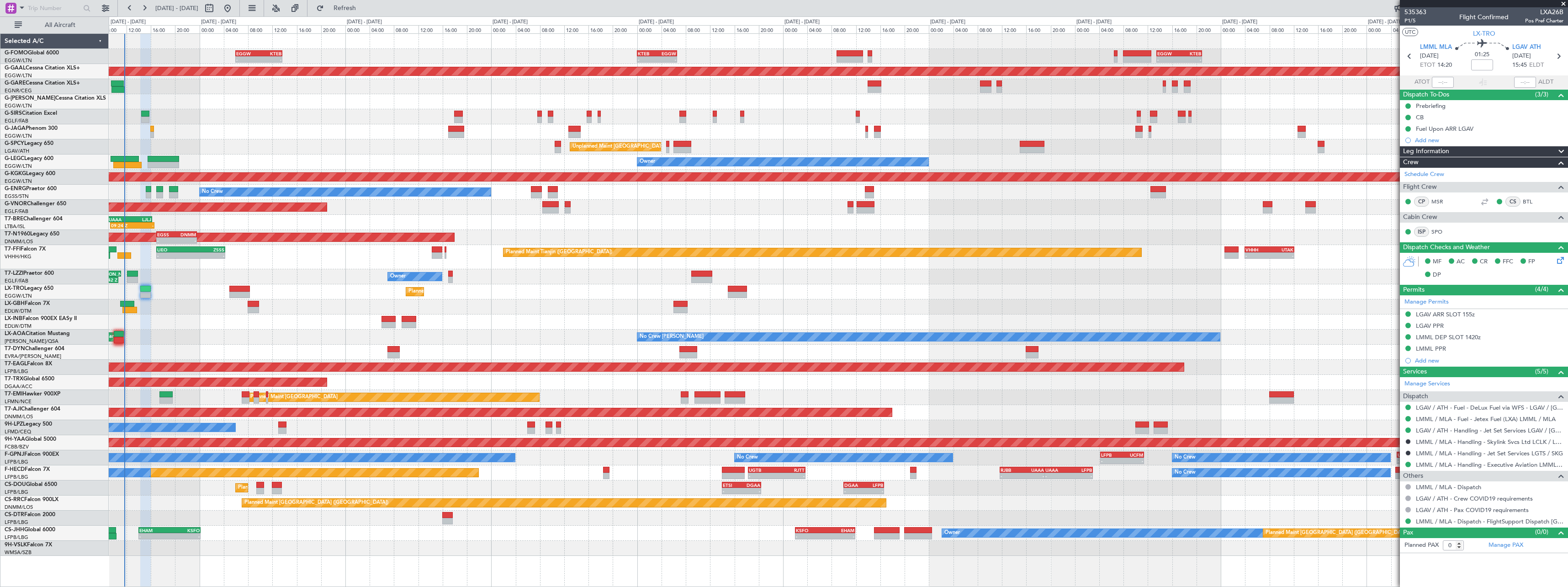
click at [428, 540] on div "- - EGGW 06:00 Z KTEB 13:40 Z - - KTEB 00:00 Z EGGW 06:35 Z - - EGGW 13:30 Z KT…" at bounding box center [838, 295] width 1459 height 522
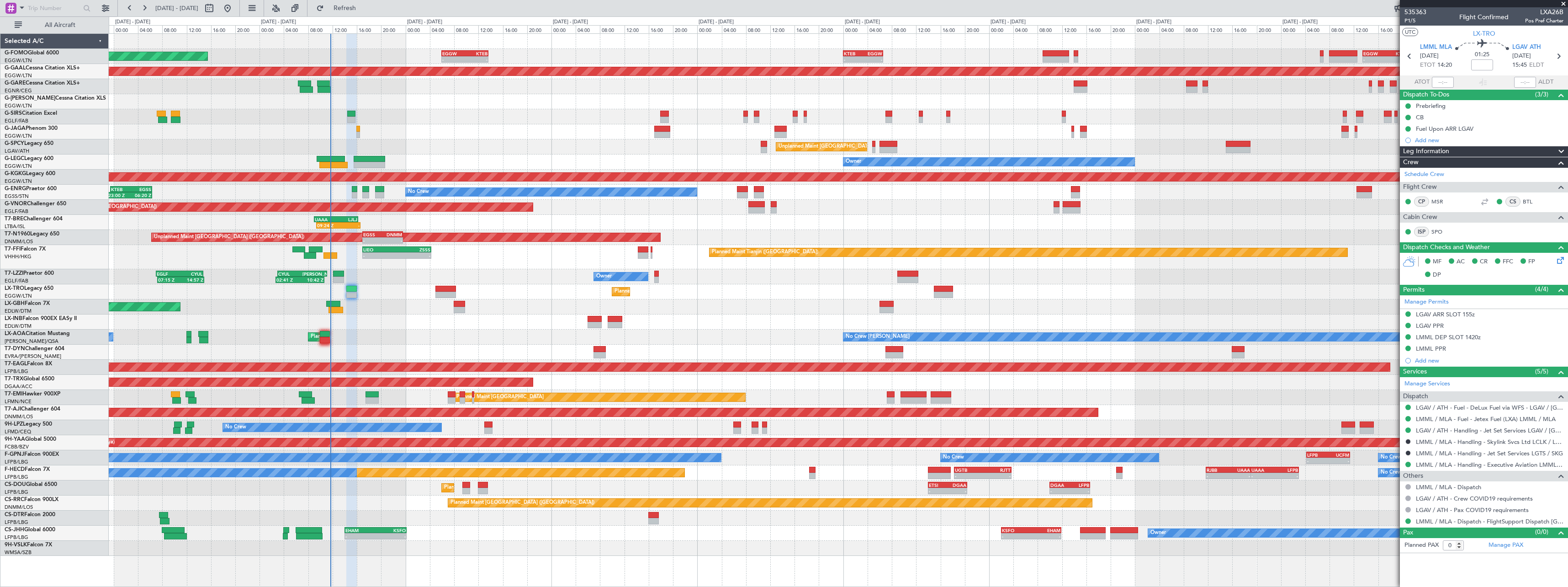
click at [671, 389] on div "Planned Maint [GEOGRAPHIC_DATA] ([GEOGRAPHIC_DATA])" at bounding box center [838, 382] width 1459 height 15
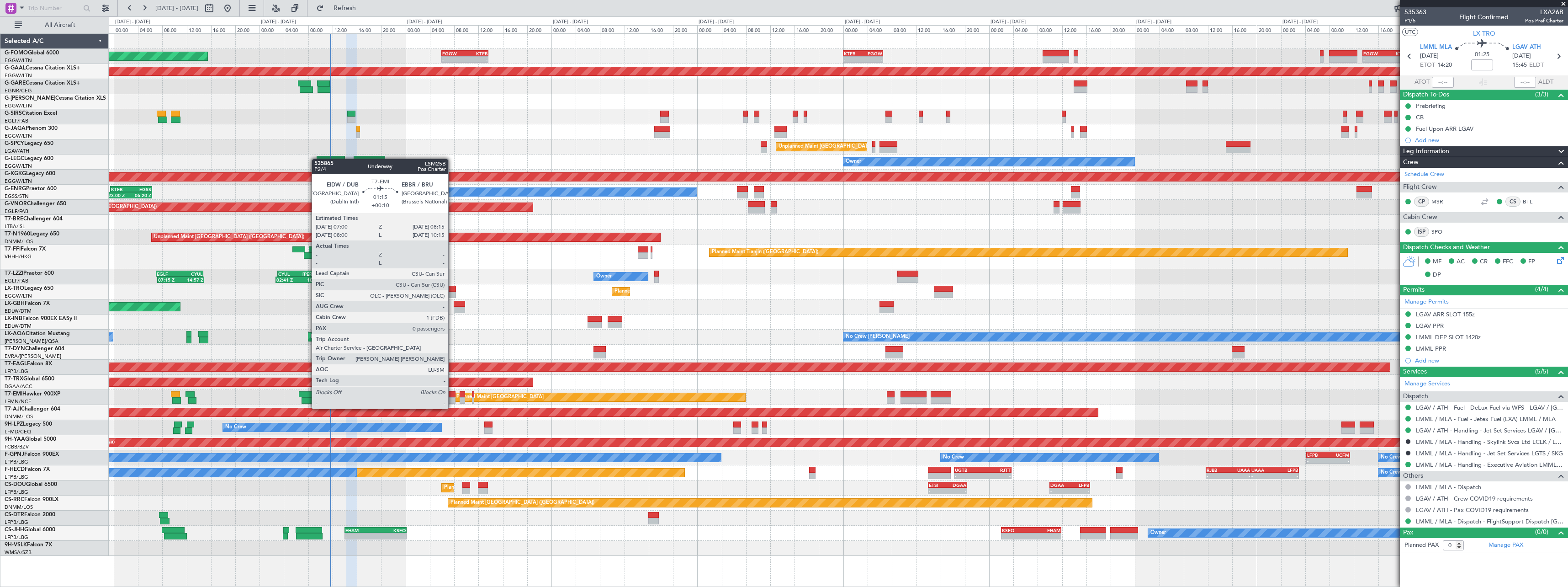
click at [452, 401] on div at bounding box center [452, 400] width 8 height 7
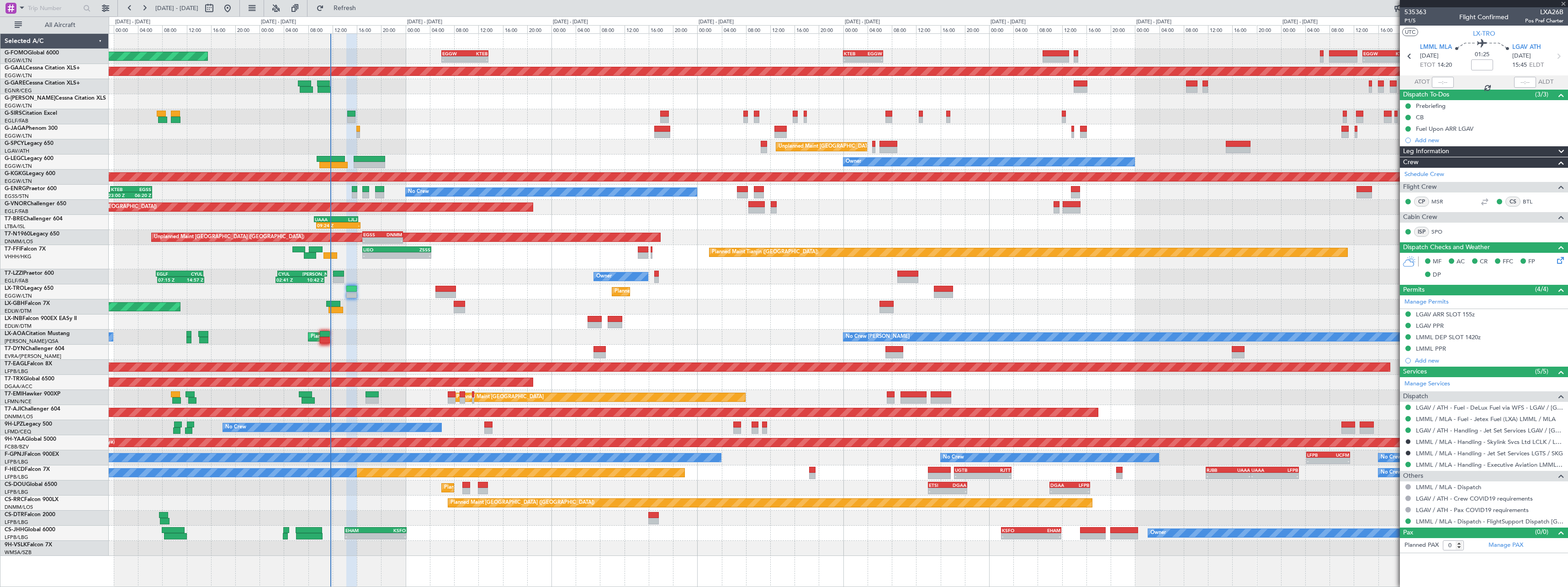
type input "+00:10"
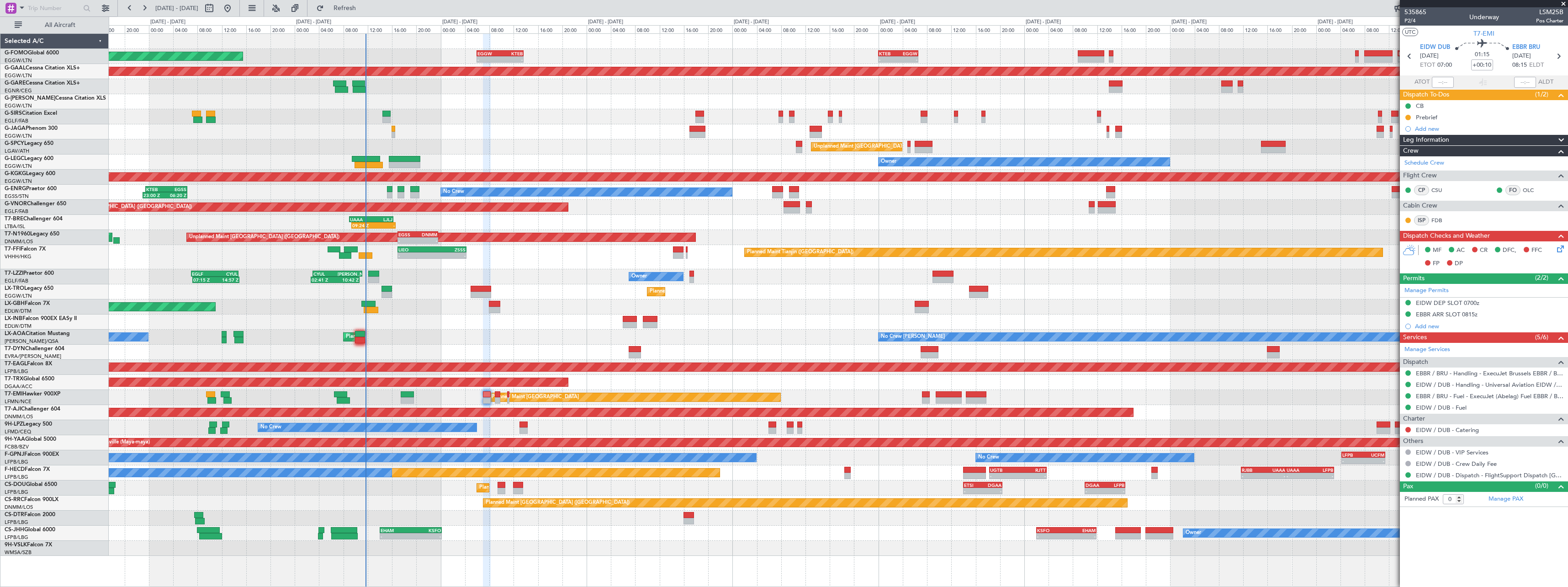
click at [823, 395] on div "Planned Maint London (Luton) - - EGGW 06:00 Z KTEB 13:40 Z - - KTEB 00:00 Z EGG…" at bounding box center [838, 295] width 1459 height 522
click at [367, 329] on div at bounding box center [838, 322] width 1459 height 15
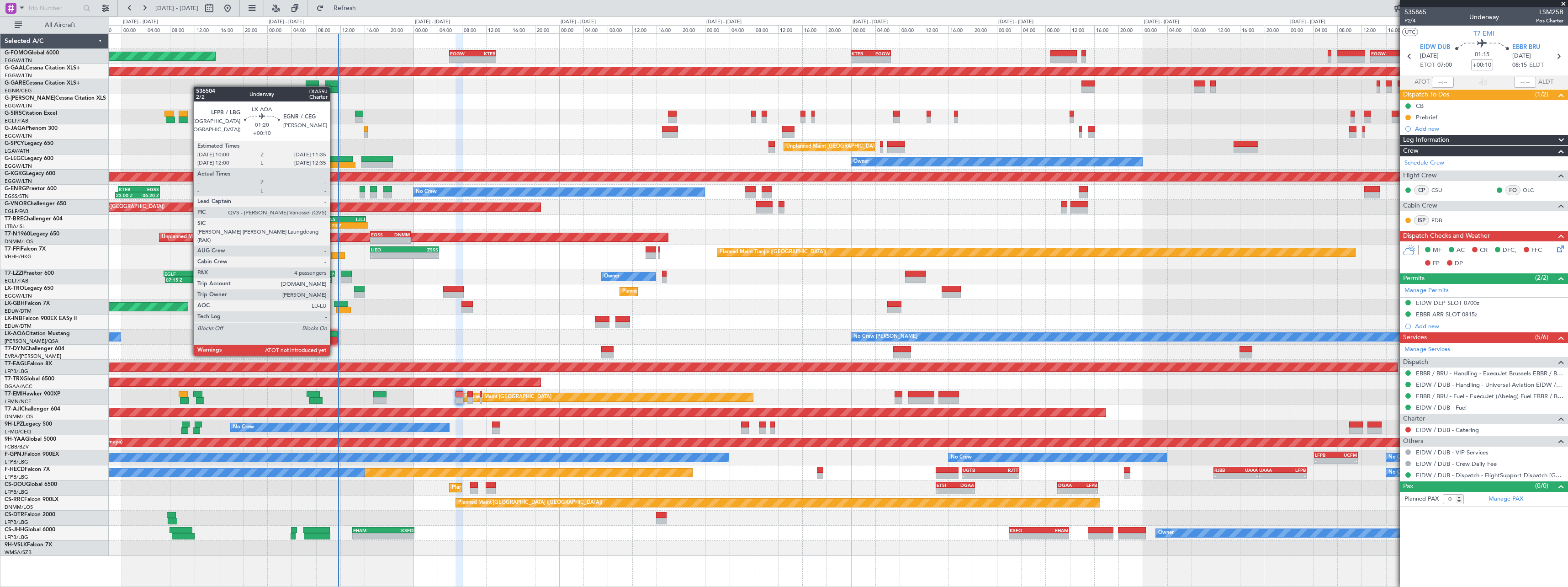
click at [334, 338] on div at bounding box center [332, 340] width 10 height 7
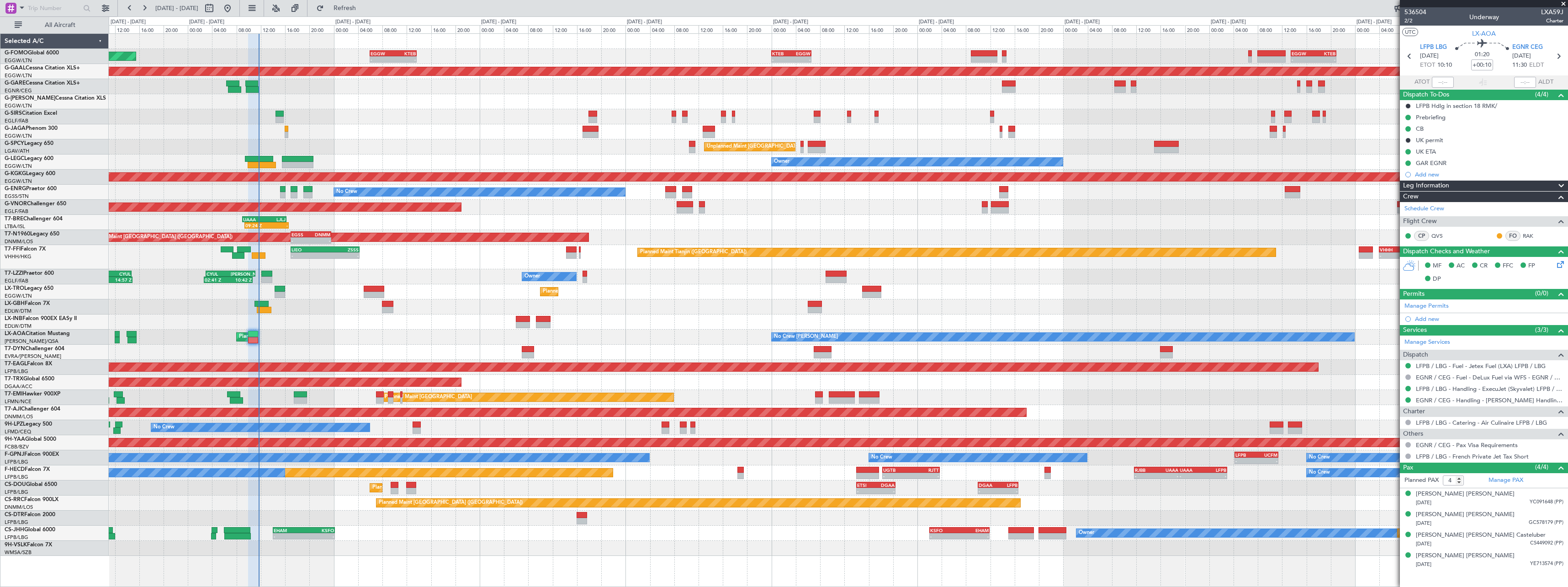
click at [312, 334] on div "Planned Maint [GEOGRAPHIC_DATA] ([GEOGRAPHIC_DATA]) No Crew [PERSON_NAME] No Cr…" at bounding box center [838, 337] width 1459 height 15
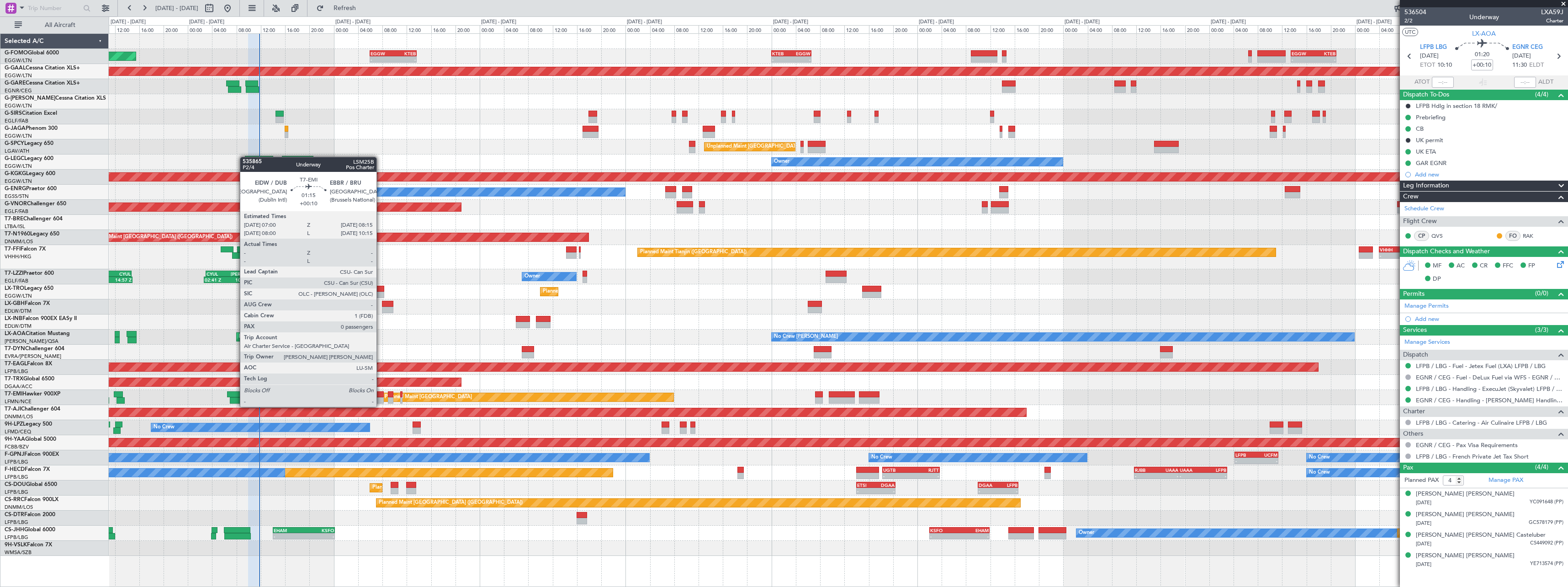
click at [380, 399] on div at bounding box center [380, 400] width 8 height 7
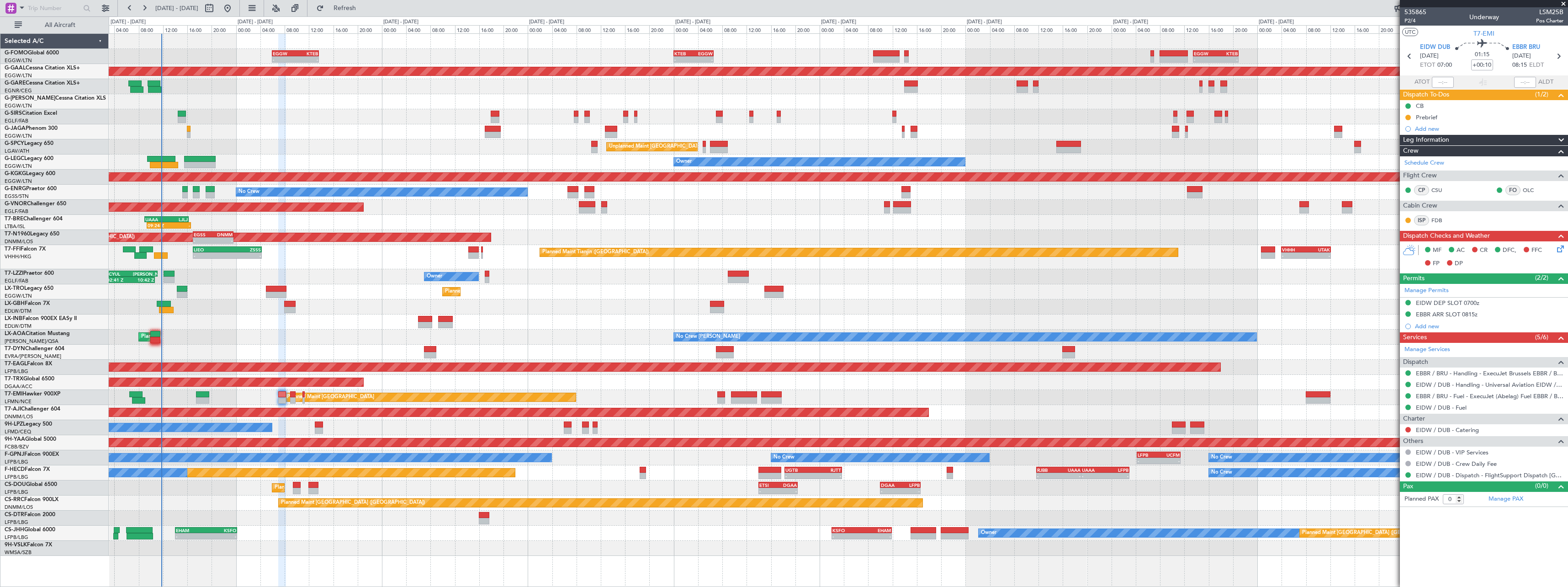
click at [390, 261] on div "Planned Maint Tianjin (Binhai) - - LIEO 17:00 Z ZSSS 04:15 Z - - VHHH 04:00 Z U…" at bounding box center [838, 257] width 1459 height 24
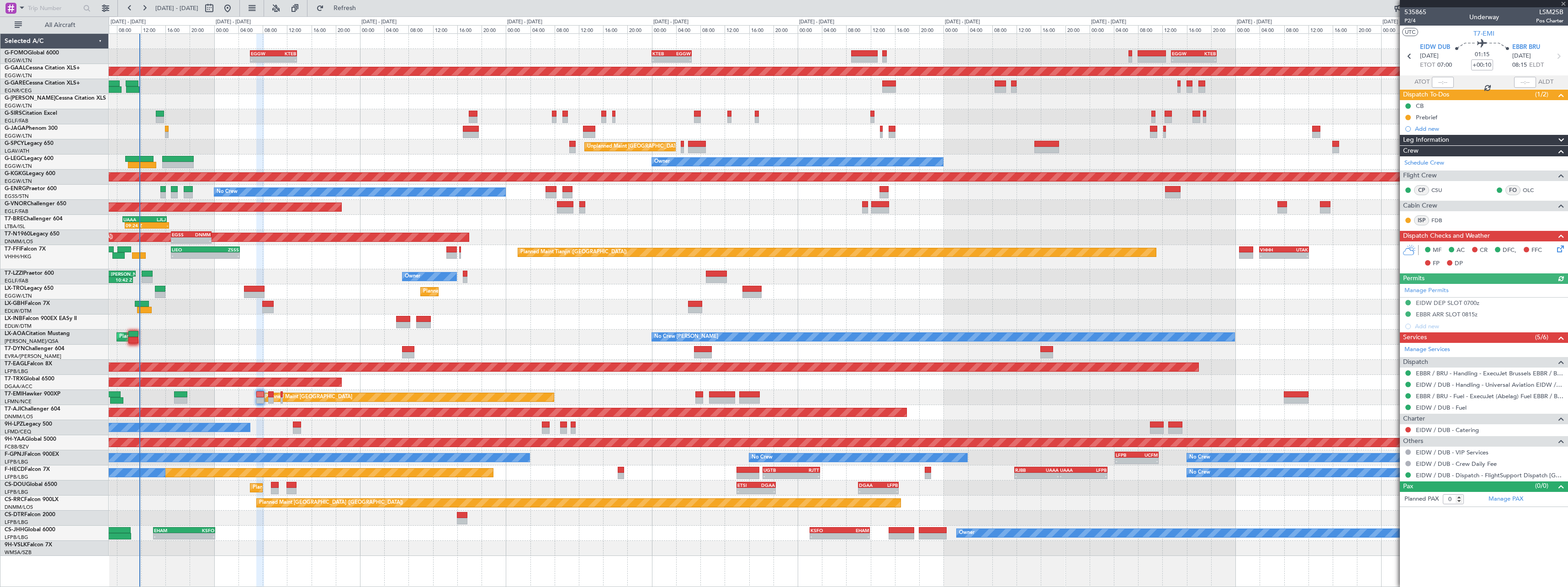
click at [285, 348] on div at bounding box center [838, 352] width 1459 height 15
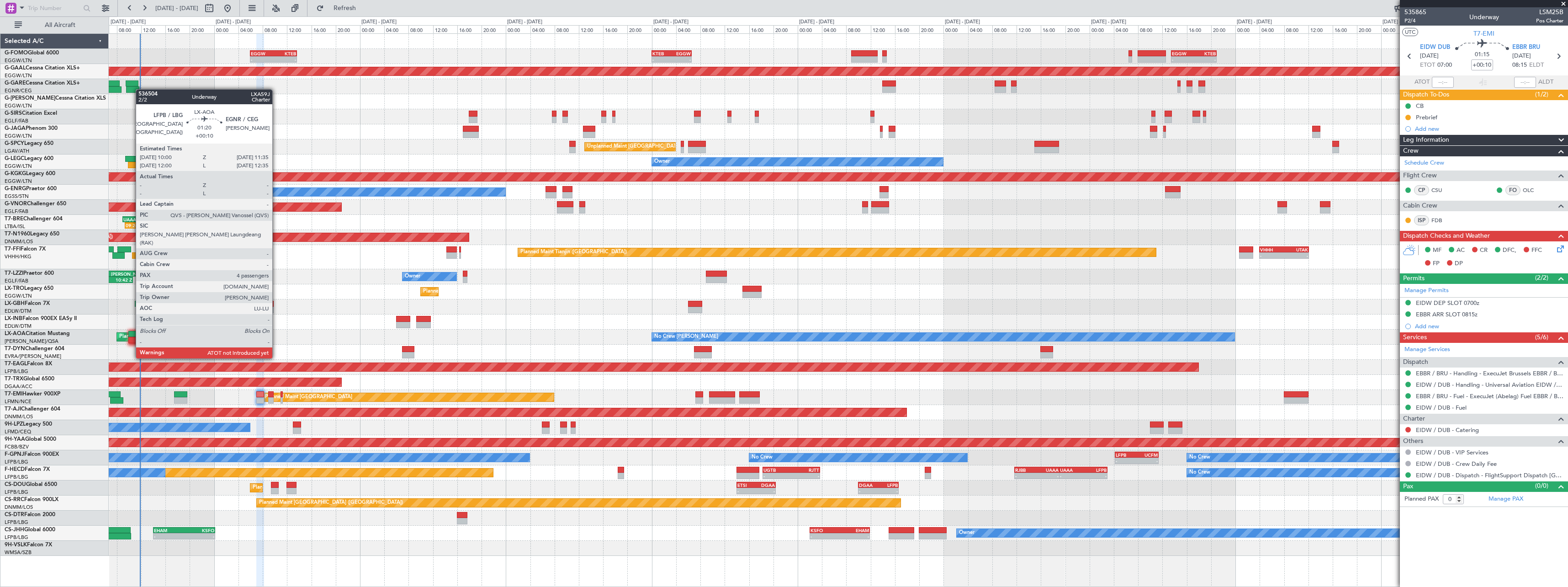
click at [131, 341] on div at bounding box center [133, 340] width 10 height 7
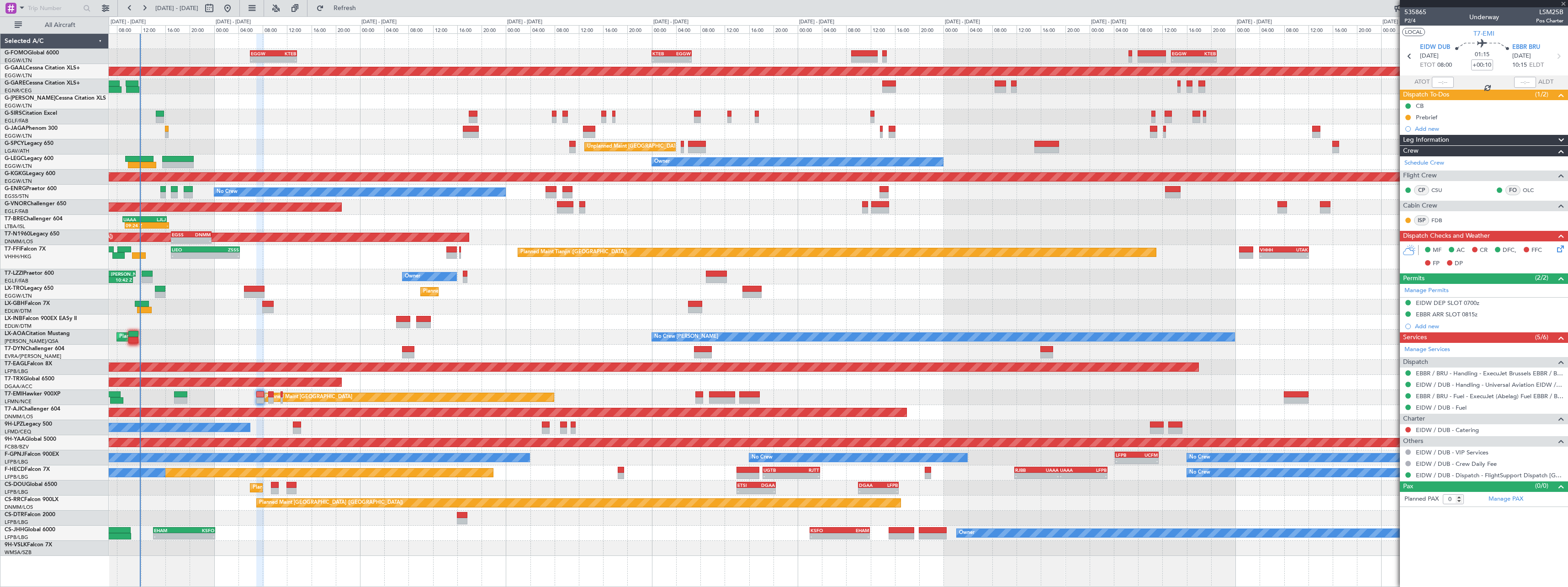
type input "4"
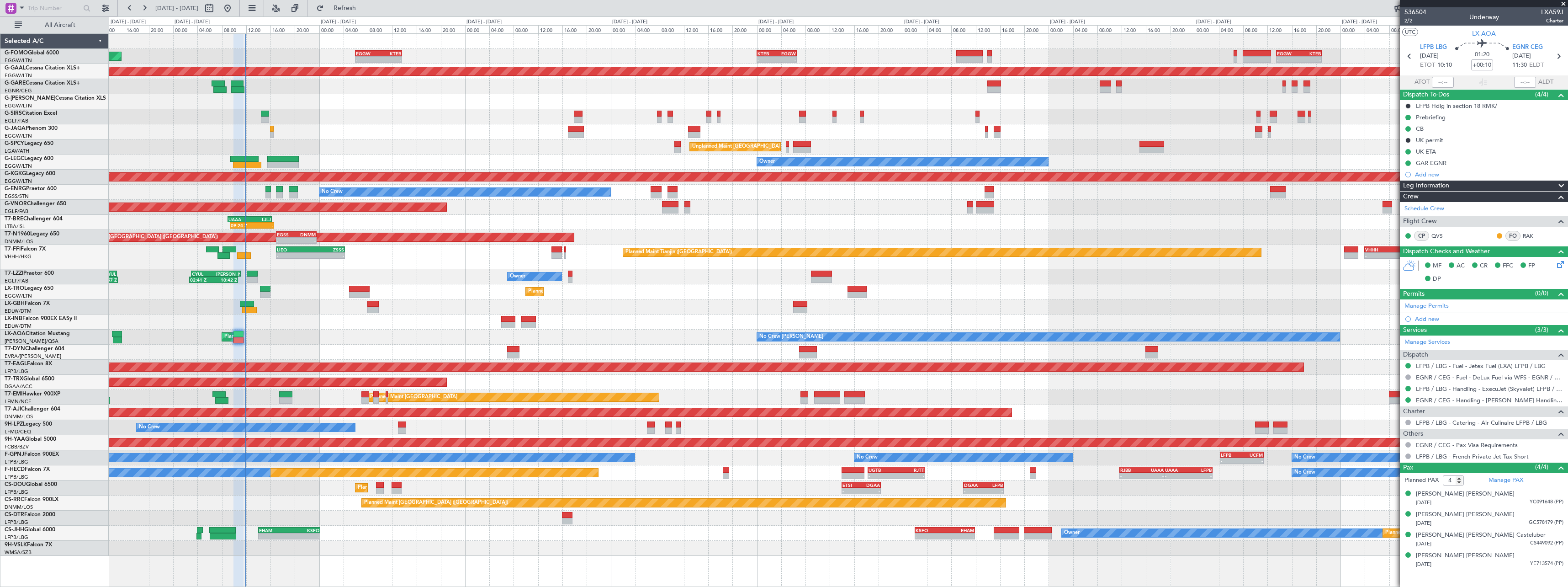
click at [292, 331] on div "No Crew [PERSON_NAME] Planned Maint [GEOGRAPHIC_DATA] ([GEOGRAPHIC_DATA]) No Cr…" at bounding box center [838, 337] width 1459 height 15
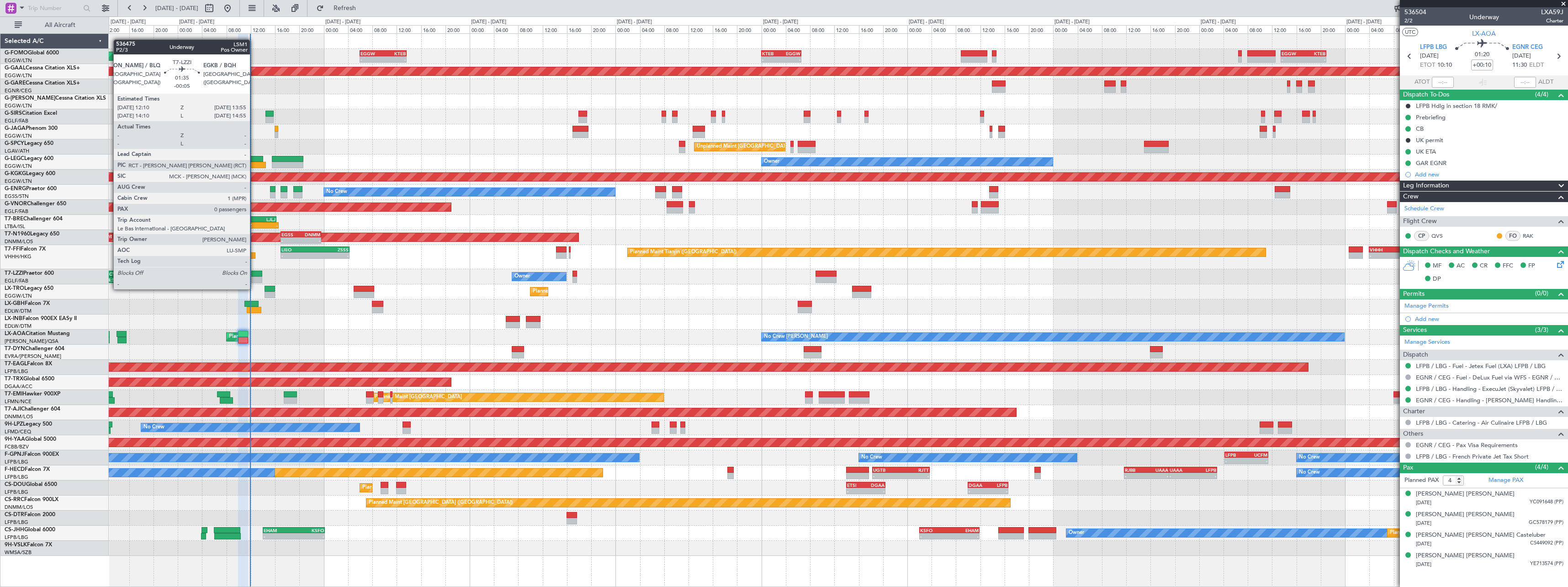
click at [254, 280] on div at bounding box center [257, 279] width 11 height 7
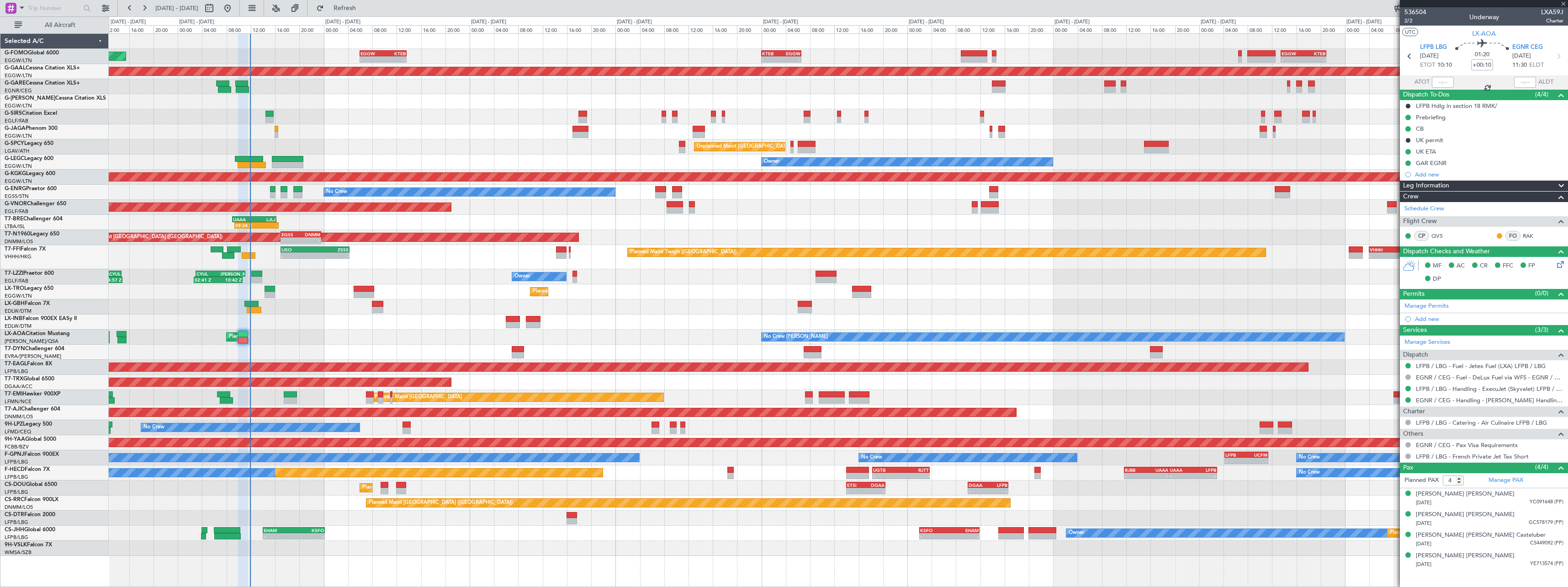
type input "-00:05"
type input "0"
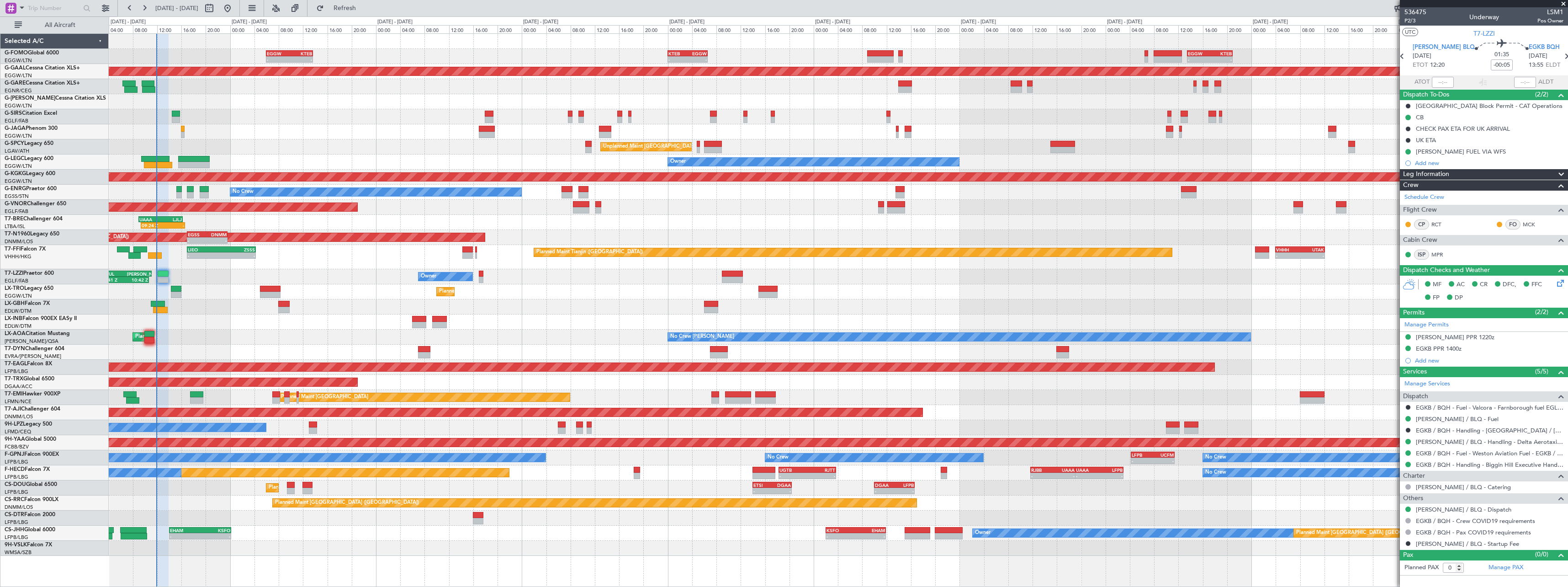
click at [245, 343] on div "No Crew [PERSON_NAME] Planned Maint [GEOGRAPHIC_DATA] ([GEOGRAPHIC_DATA]) No Cr…" at bounding box center [838, 337] width 1459 height 15
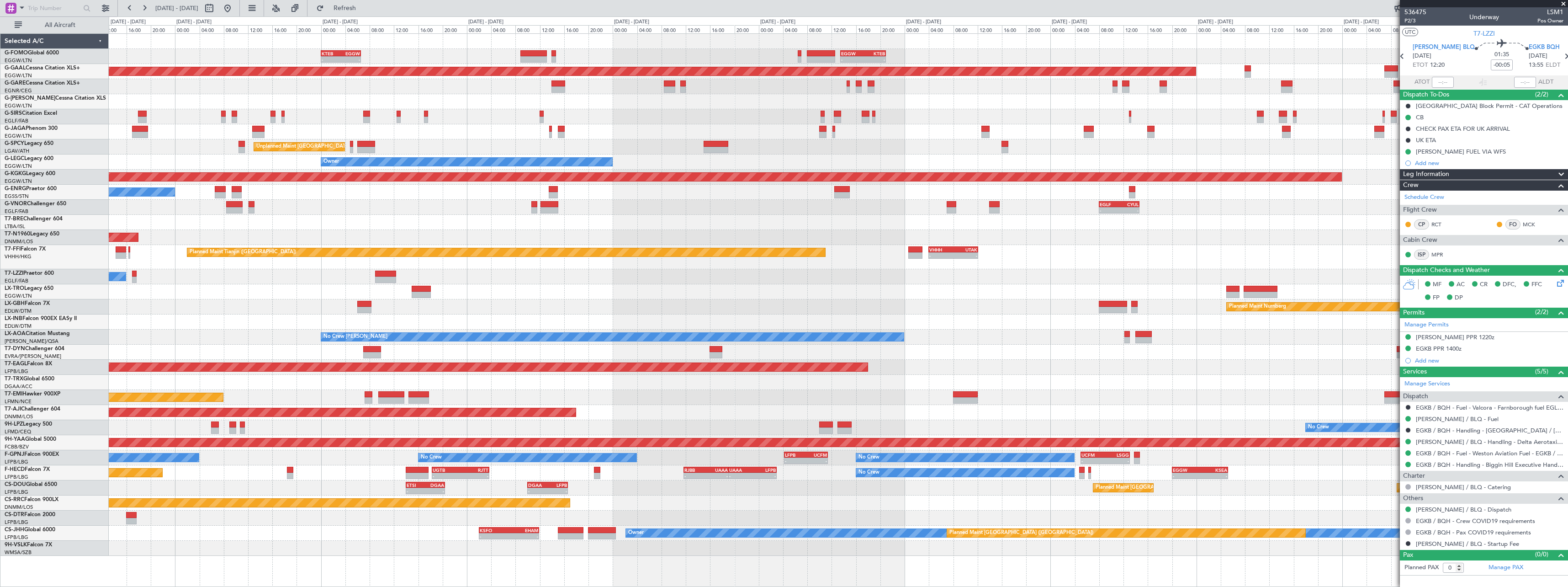
click at [657, 463] on div "- - KTEB 00:00 Z EGGW 06:35 Z - - EGGW 13:30 Z KTEB 20:55 Z EGGW 06:00 Z KTEB 1…" at bounding box center [838, 295] width 1459 height 522
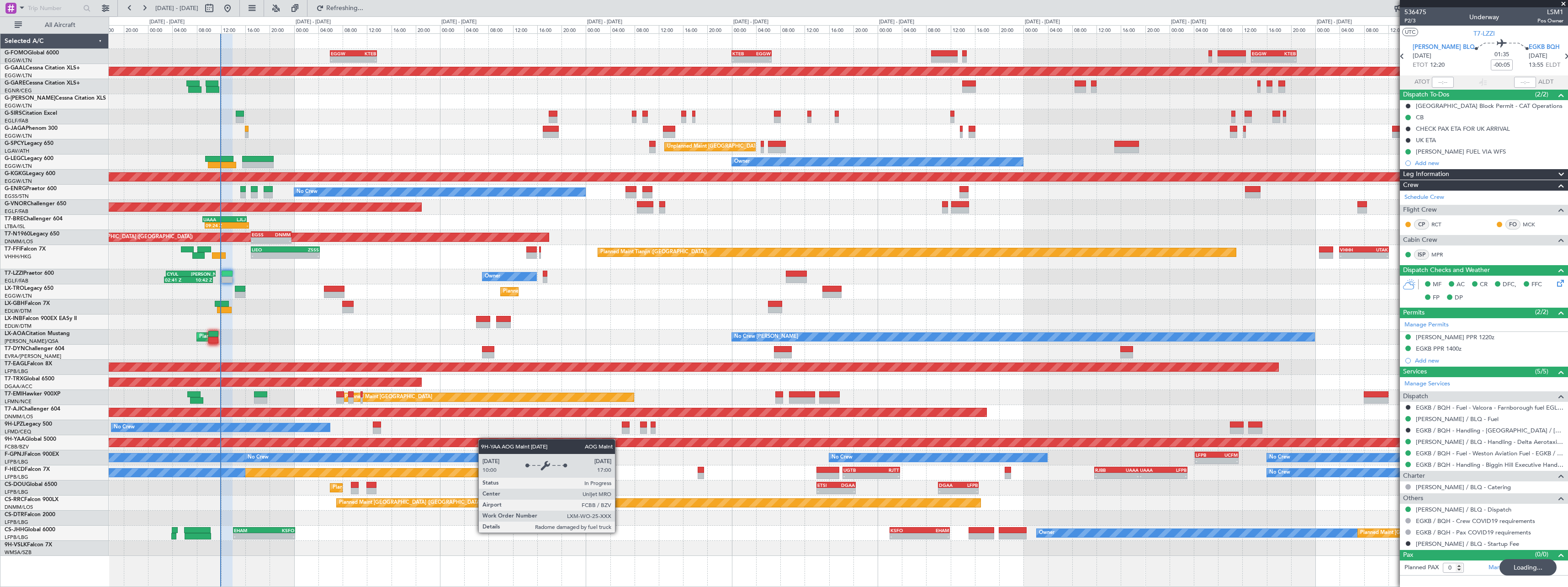
type input "11:53"
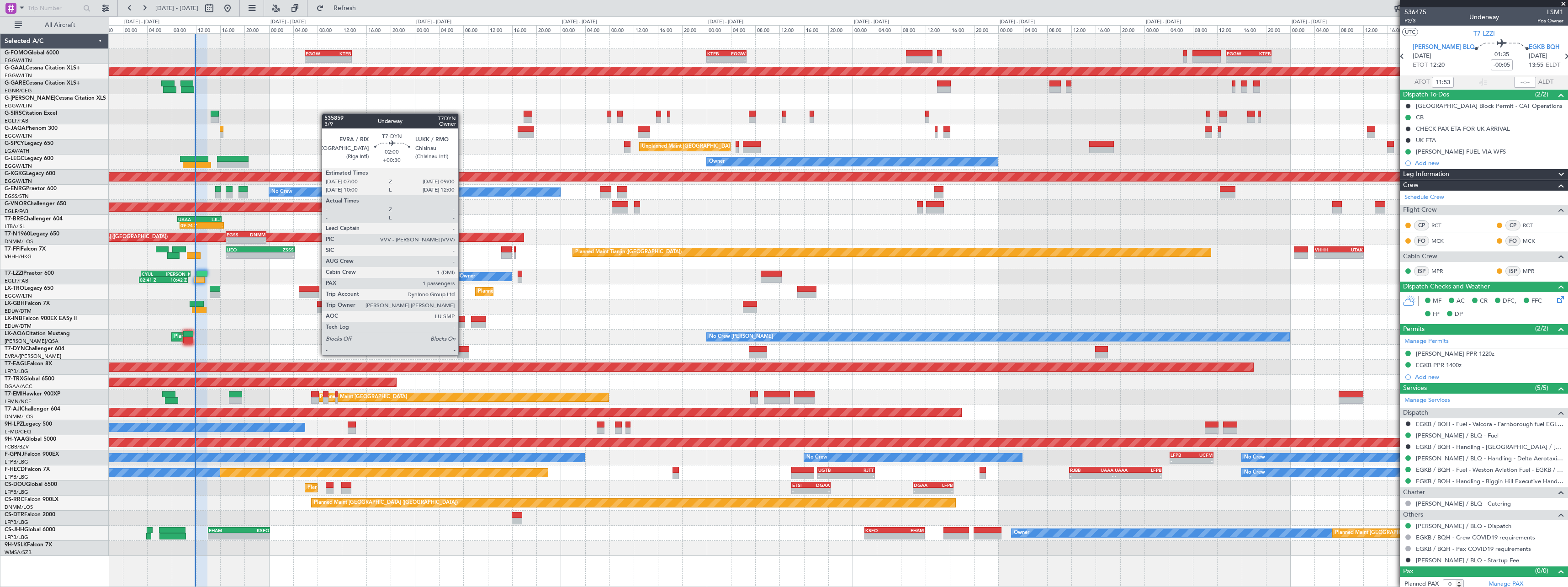
click at [463, 354] on div at bounding box center [463, 355] width 12 height 7
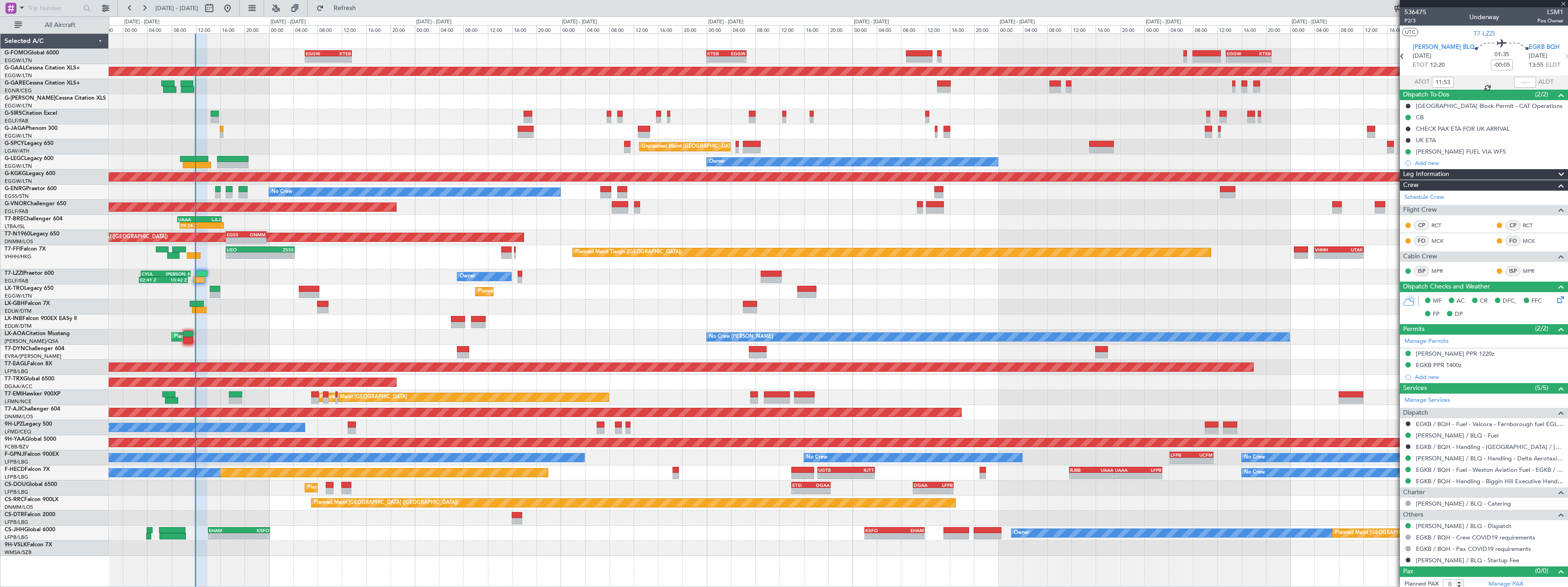
type input "+00:30"
type input "1"
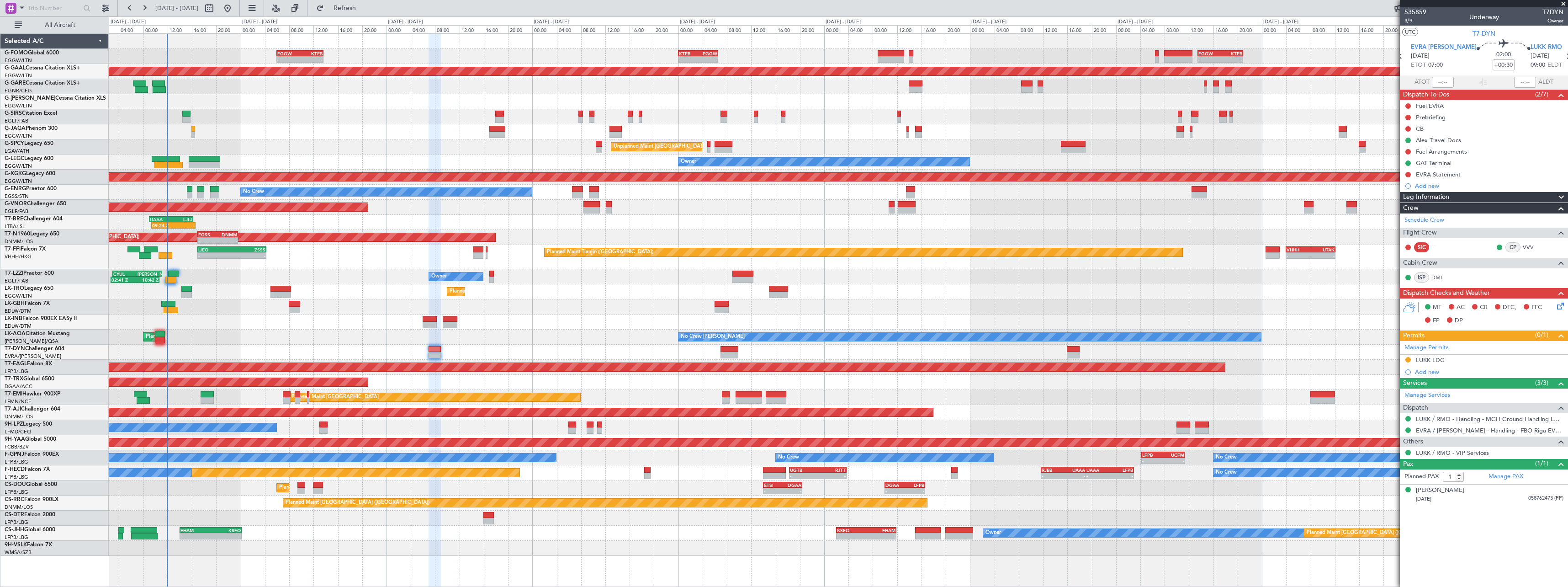
click at [1560, 307] on icon at bounding box center [1559, 304] width 7 height 7
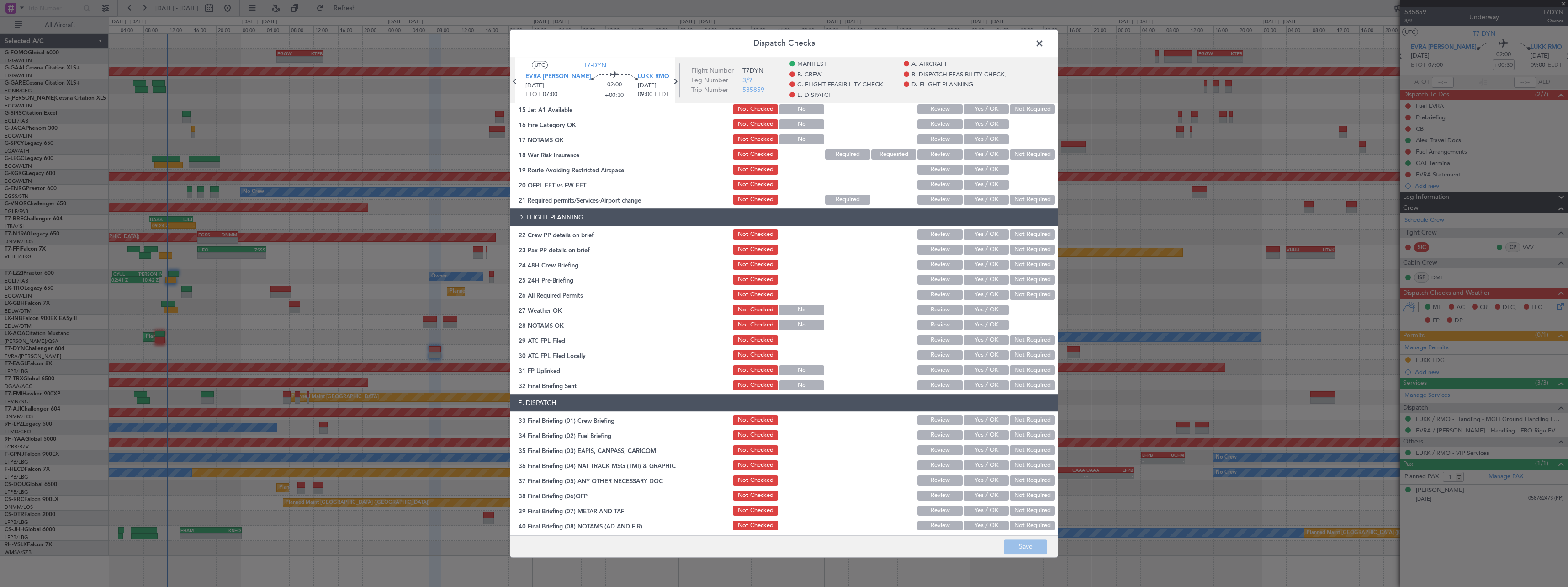
scroll to position [420, 0]
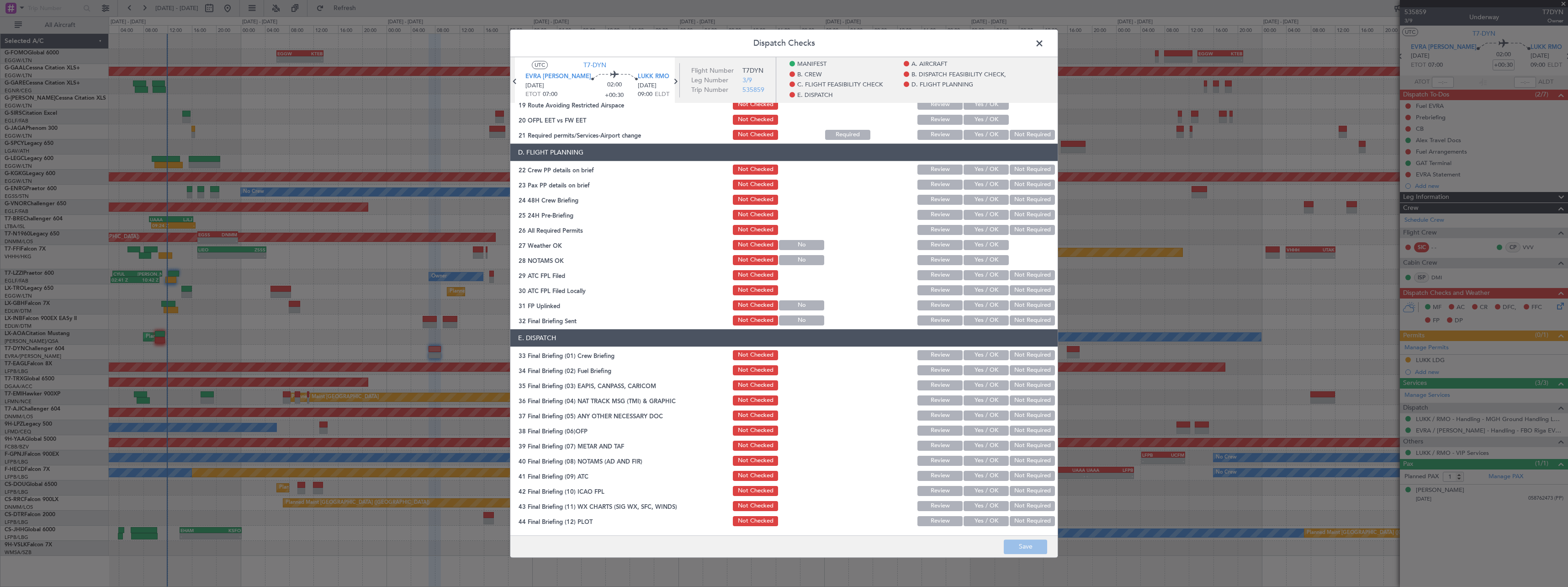
click at [1044, 43] on span at bounding box center [1044, 46] width 0 height 18
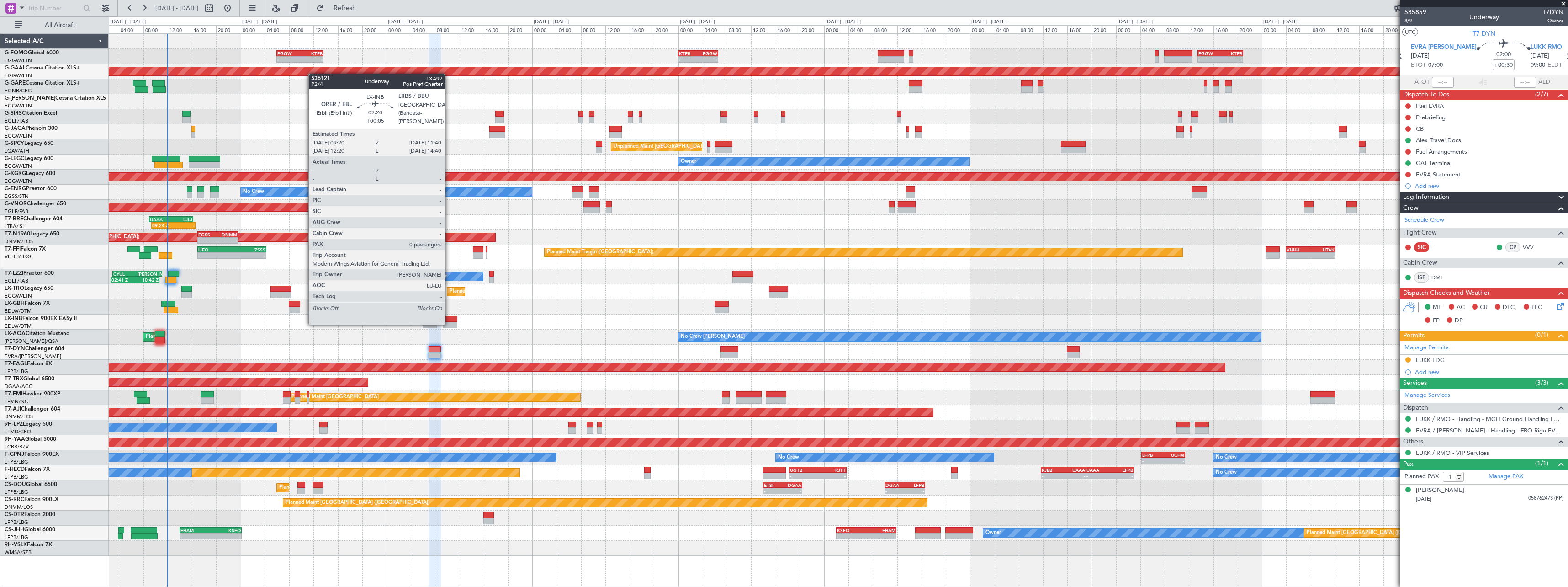
click at [449, 323] on div at bounding box center [450, 325] width 15 height 7
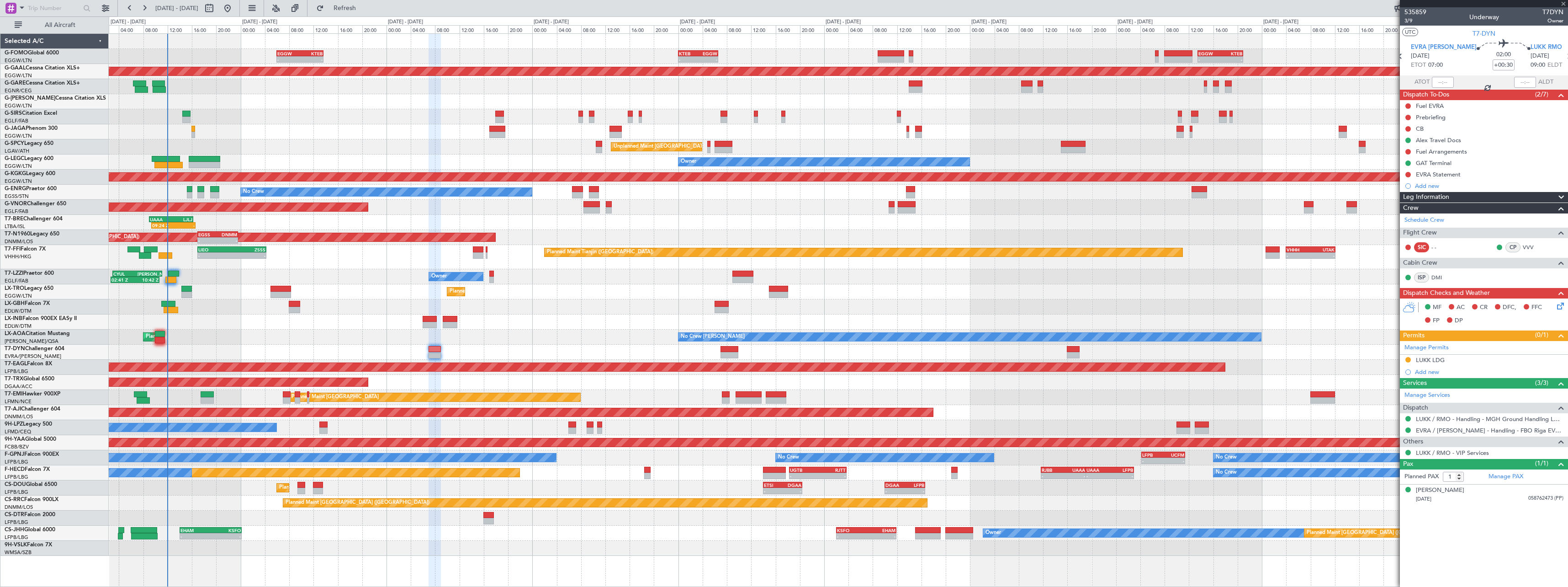
type input "+00:05"
type input "0"
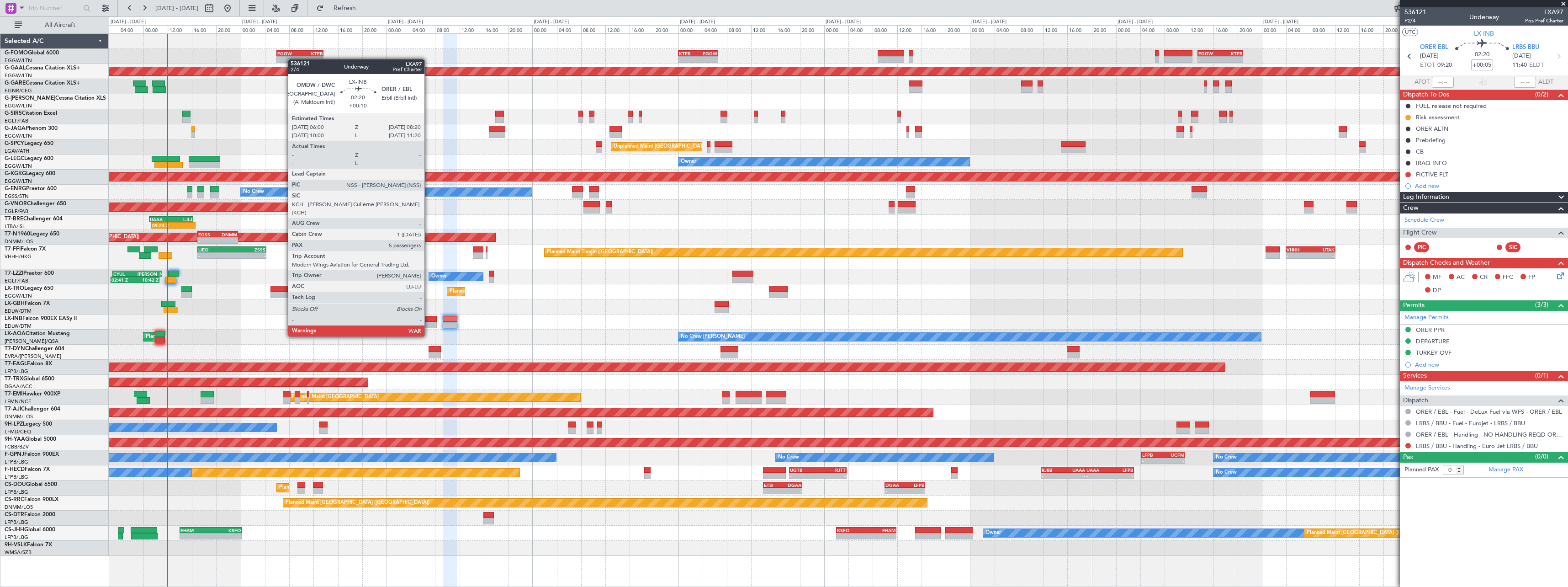
click at [429, 318] on div at bounding box center [430, 319] width 15 height 7
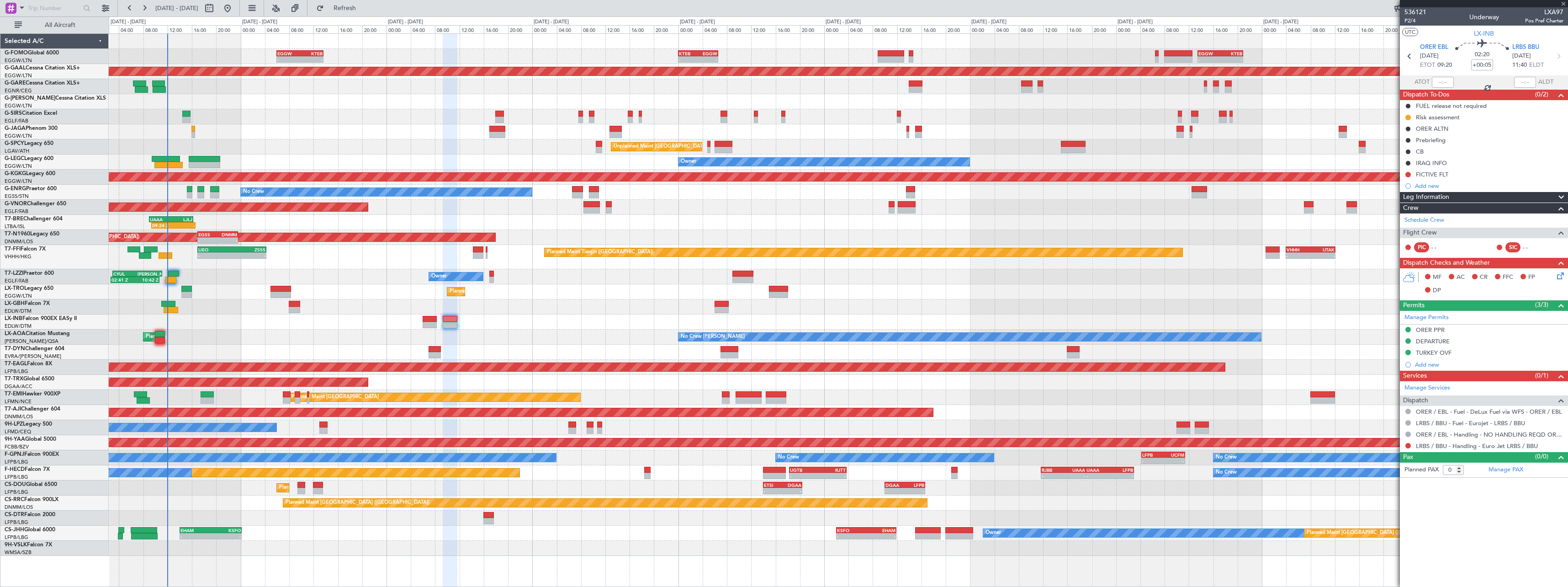
type input "+00:10"
type input "5"
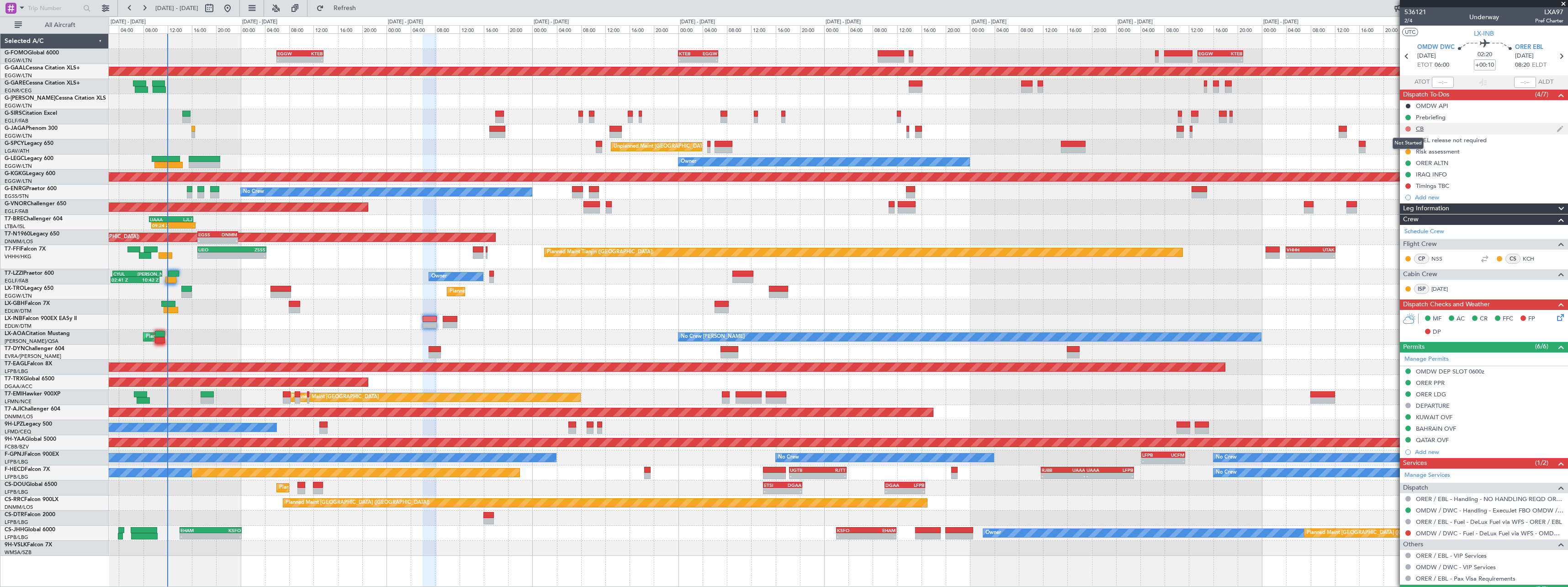
click at [1408, 127] on button at bounding box center [1408, 128] width 5 height 5
click at [1408, 163] on li "Completed" at bounding box center [1409, 169] width 49 height 14
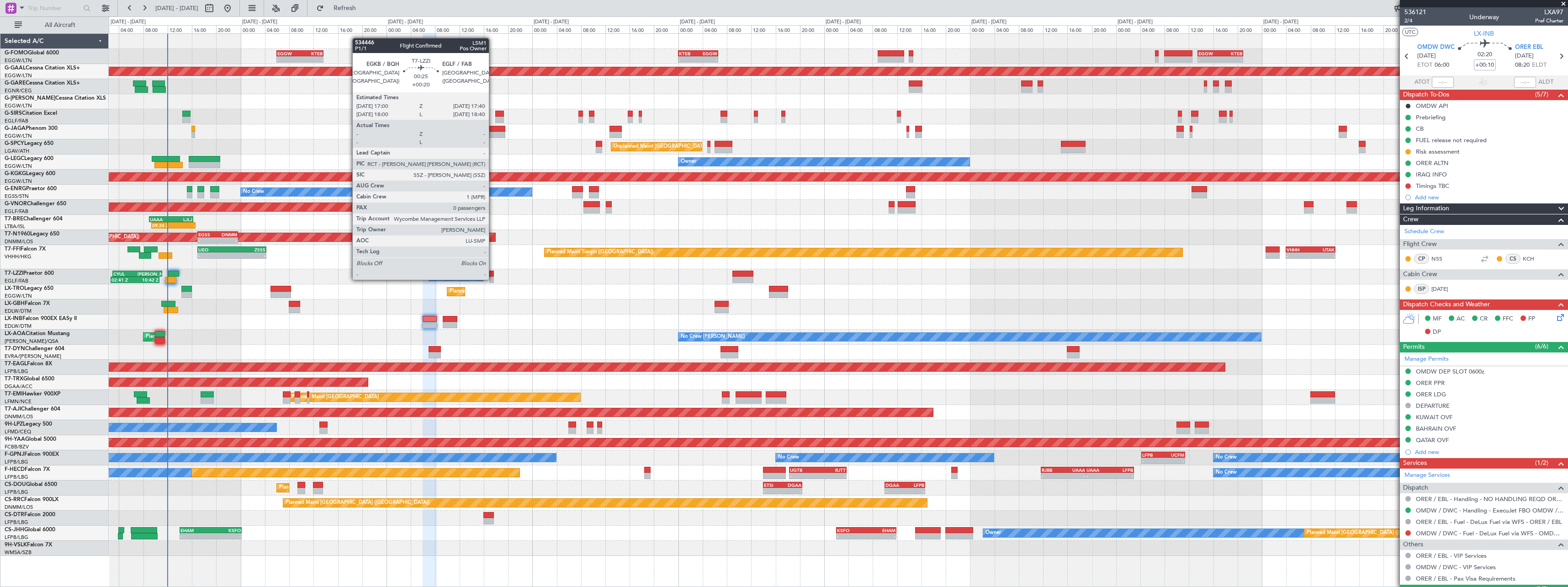
click at [493, 279] on div at bounding box center [491, 279] width 4 height 7
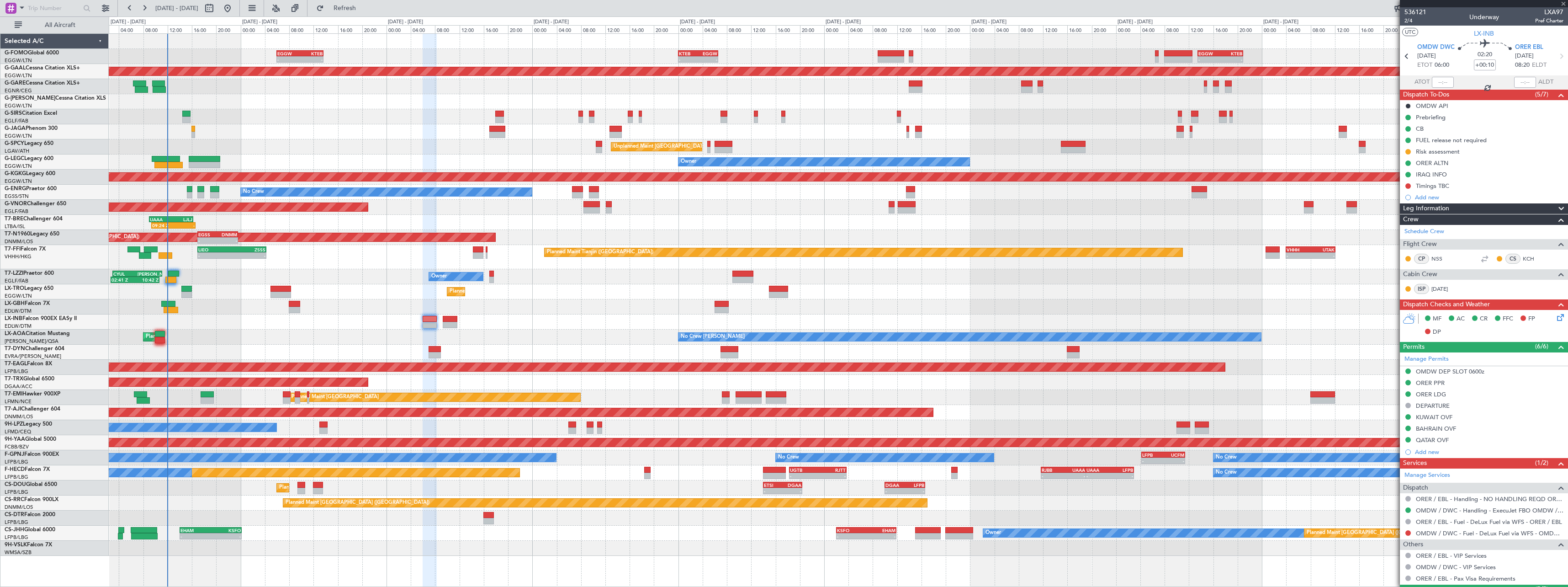
type input "+00:20"
type input "0"
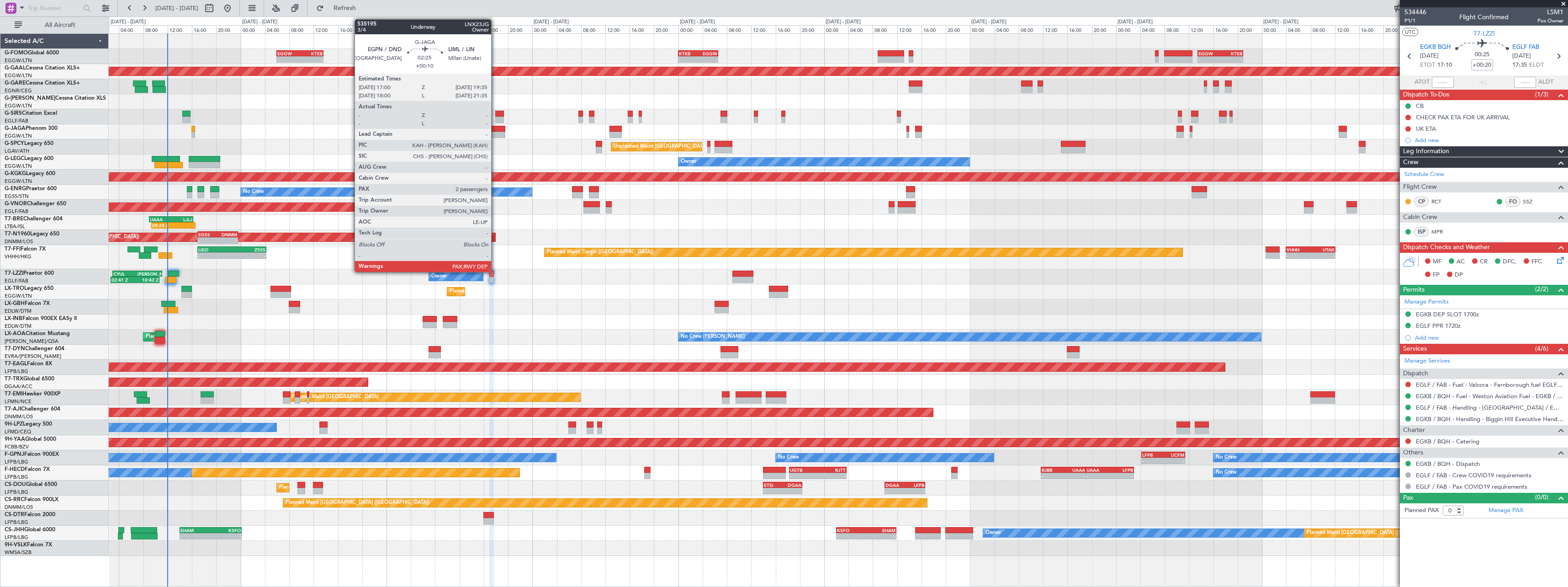
click at [495, 132] on div at bounding box center [497, 135] width 16 height 7
type input "+00:10"
type input "2"
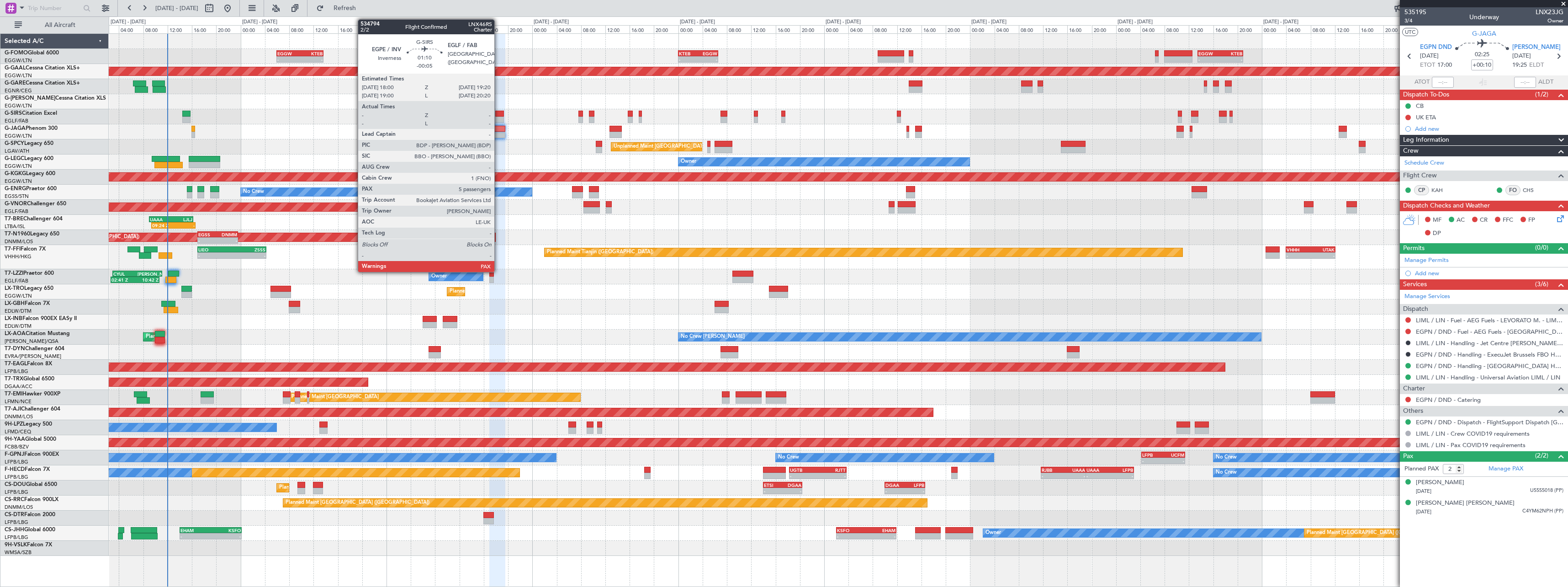
click at [499, 114] on div at bounding box center [500, 114] width 9 height 7
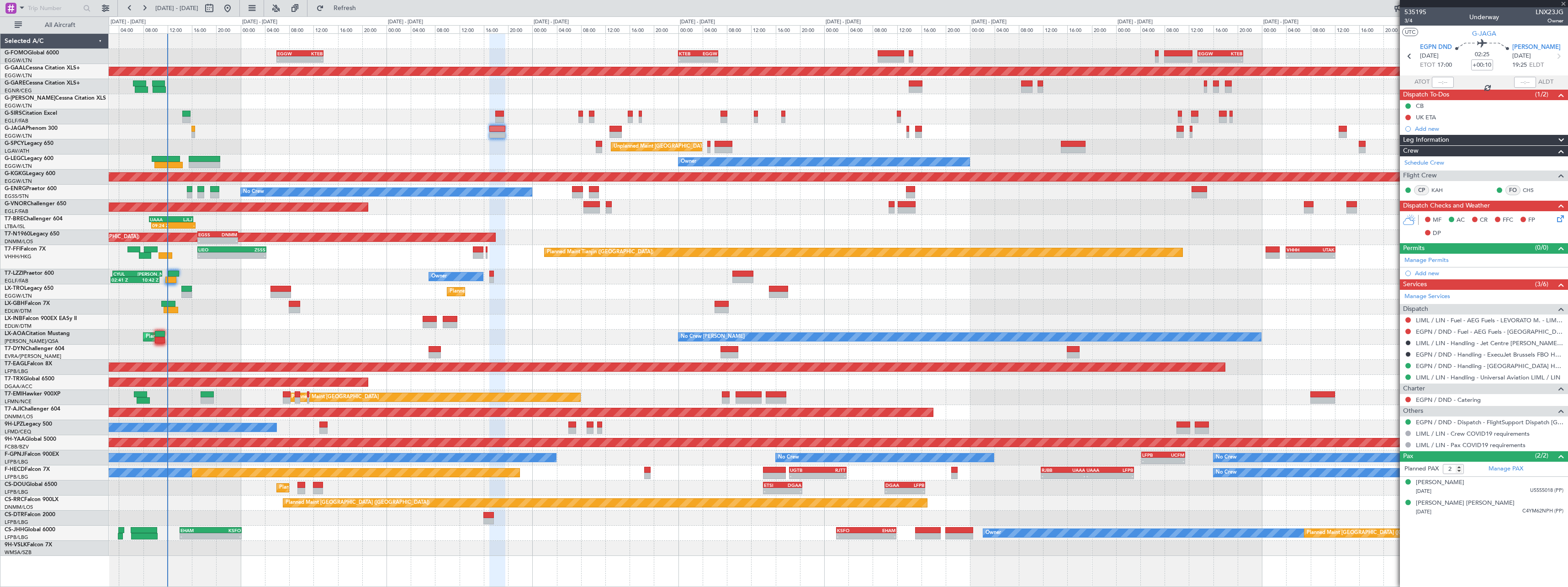
type input "-00:05"
type input "5"
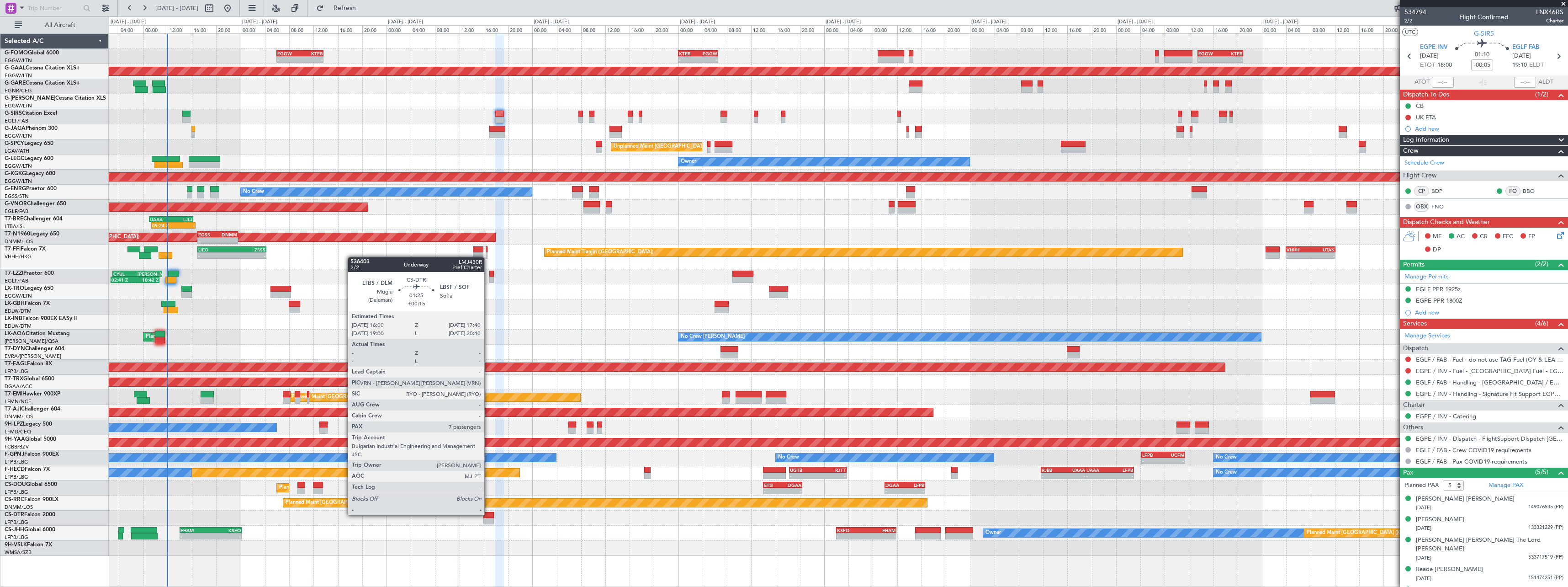
click at [488, 515] on div at bounding box center [488, 515] width 10 height 7
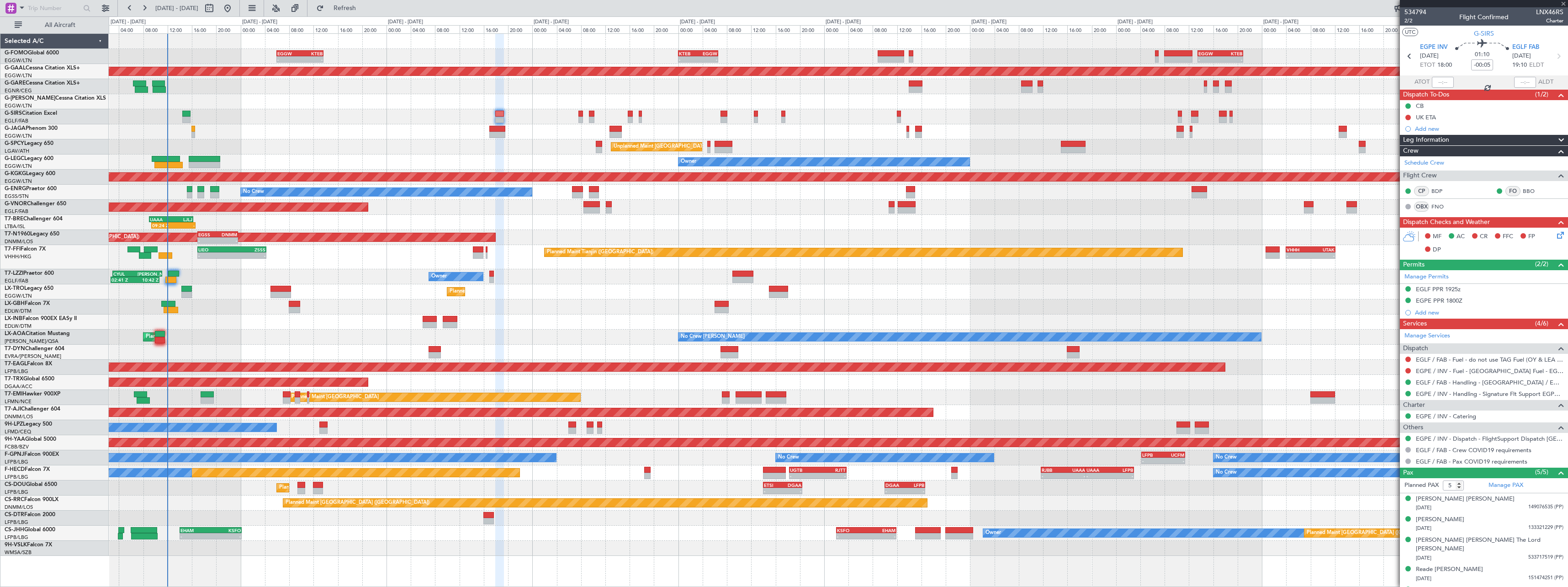
type input "+00:15"
type input "7"
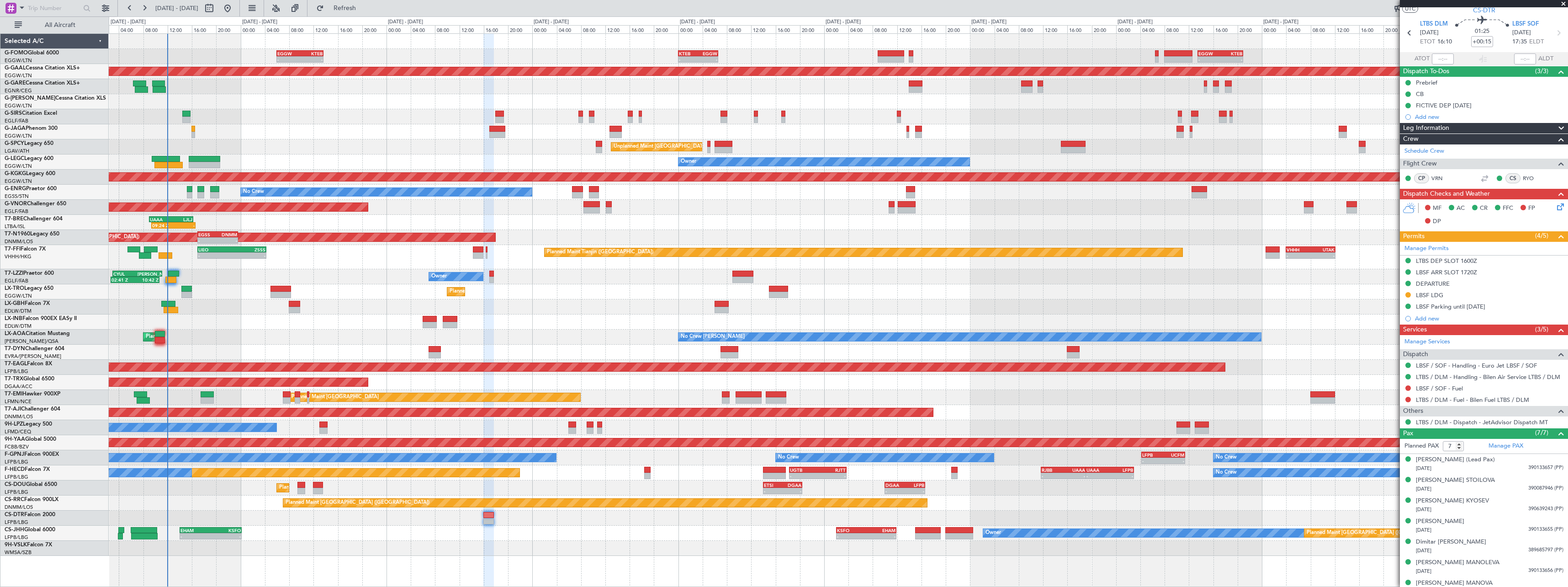
scroll to position [34, 0]
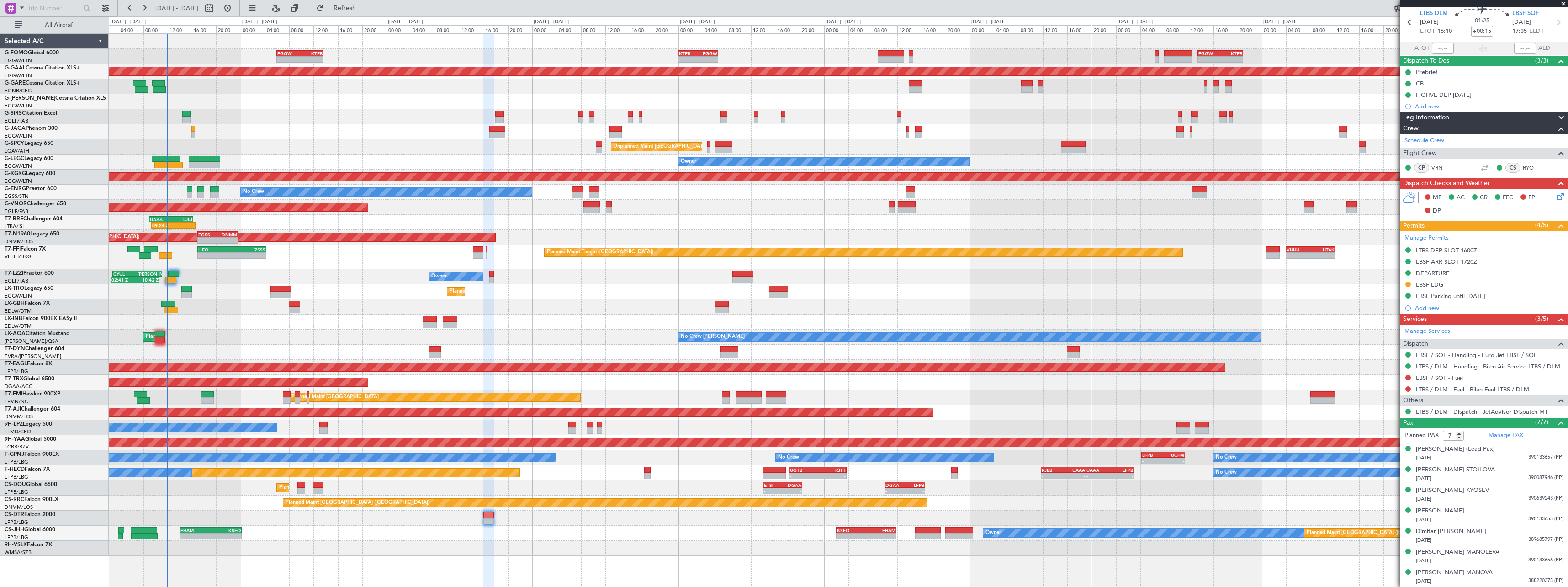
click at [281, 334] on div "No Crew [PERSON_NAME] Planned Maint [GEOGRAPHIC_DATA] ([GEOGRAPHIC_DATA]) No Cr…" at bounding box center [838, 337] width 1459 height 15
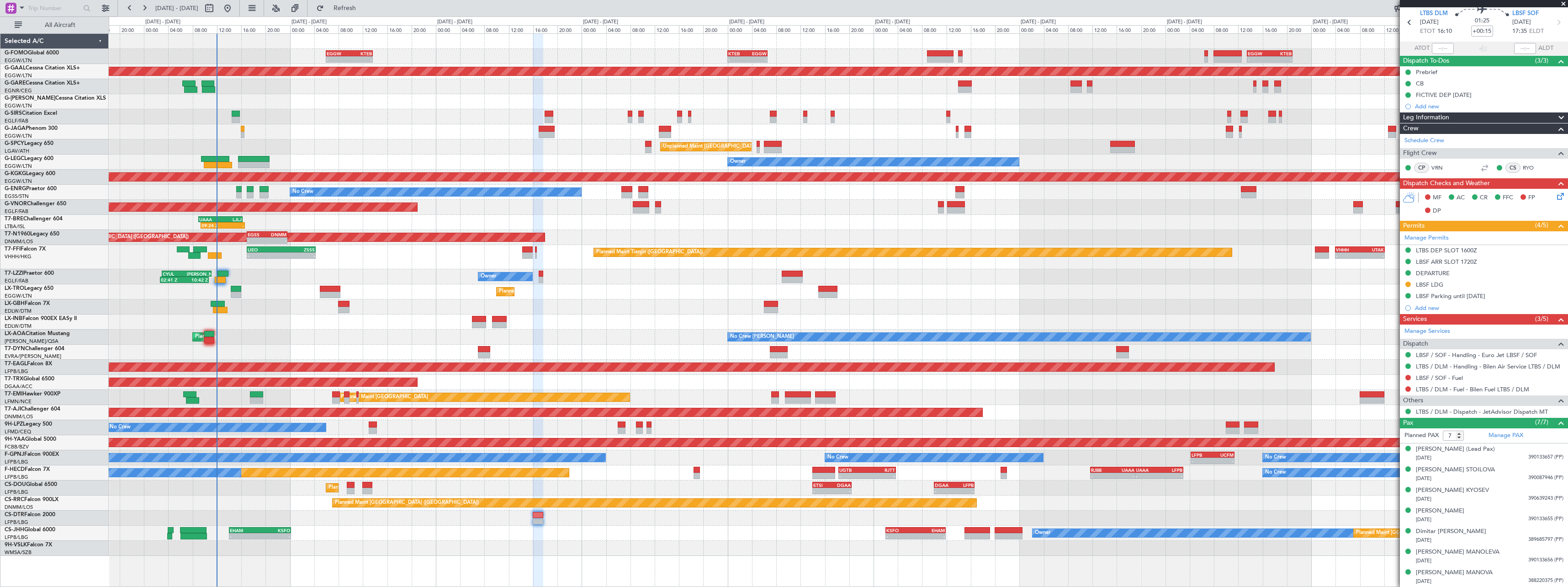
click at [279, 338] on div "No Crew [PERSON_NAME] Planned Maint [GEOGRAPHIC_DATA] ([GEOGRAPHIC_DATA]) No Cr…" at bounding box center [838, 337] width 1459 height 15
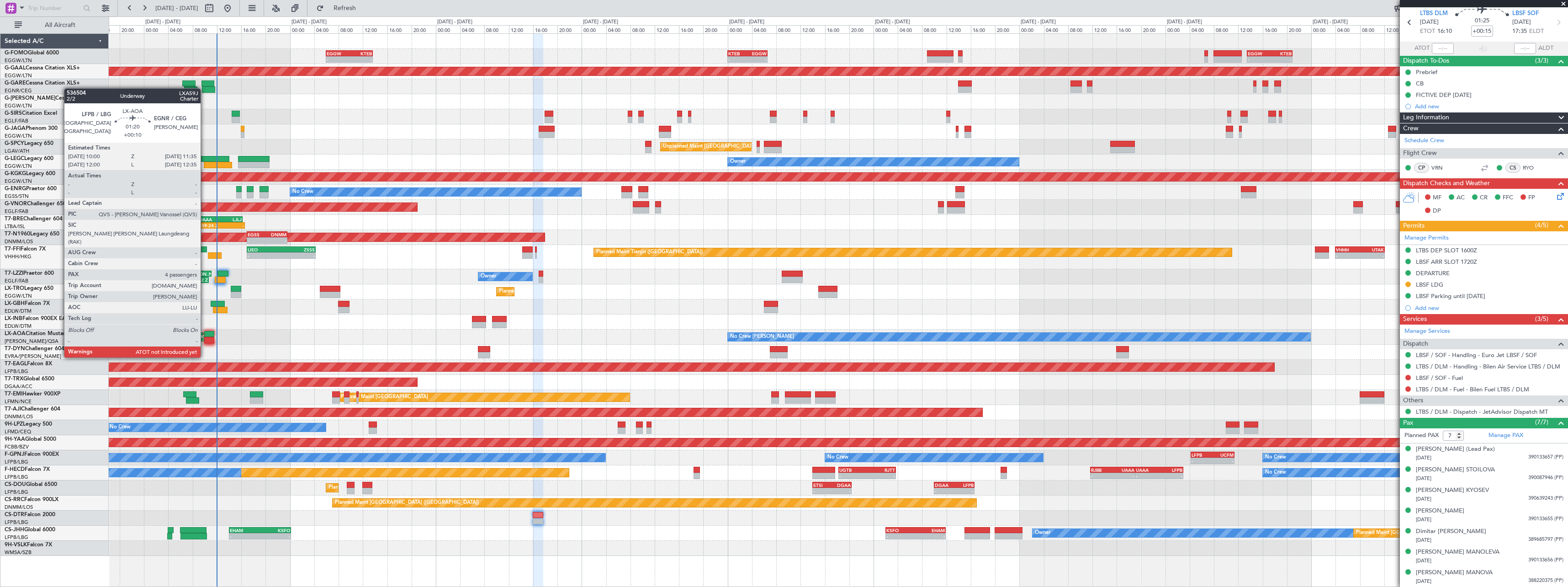
click at [205, 340] on div at bounding box center [209, 340] width 10 height 7
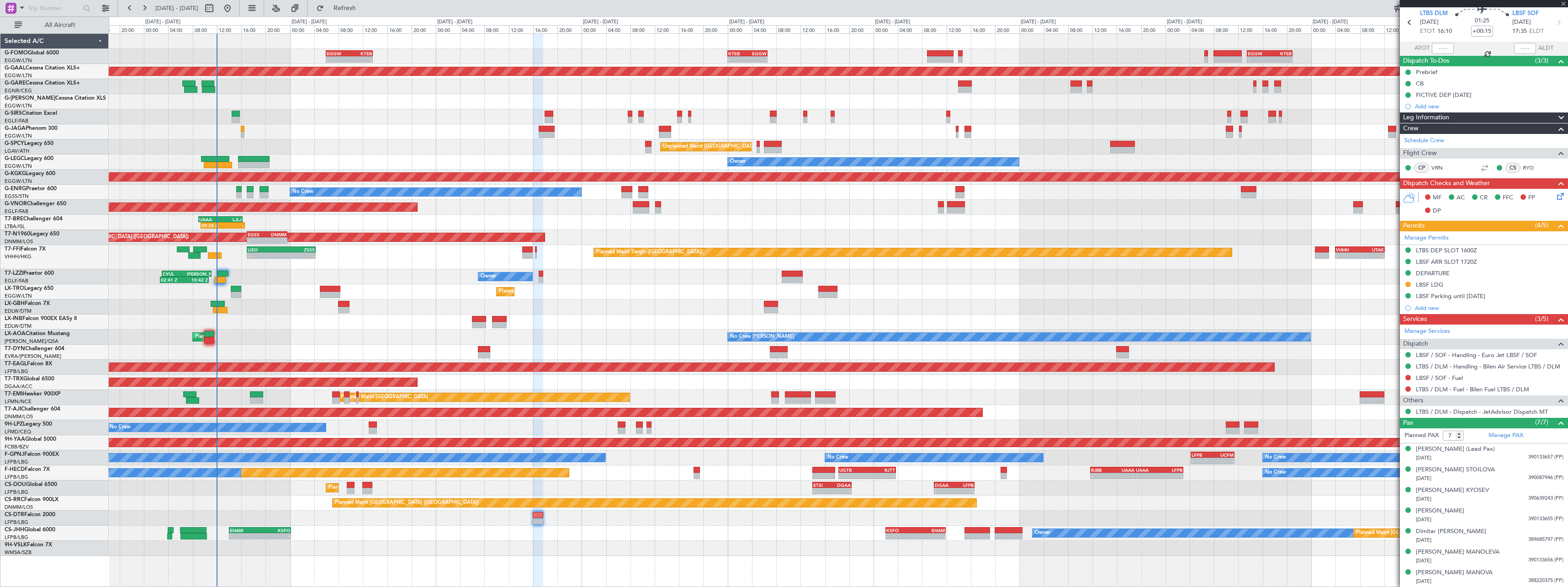
type input "+00:10"
type input "4"
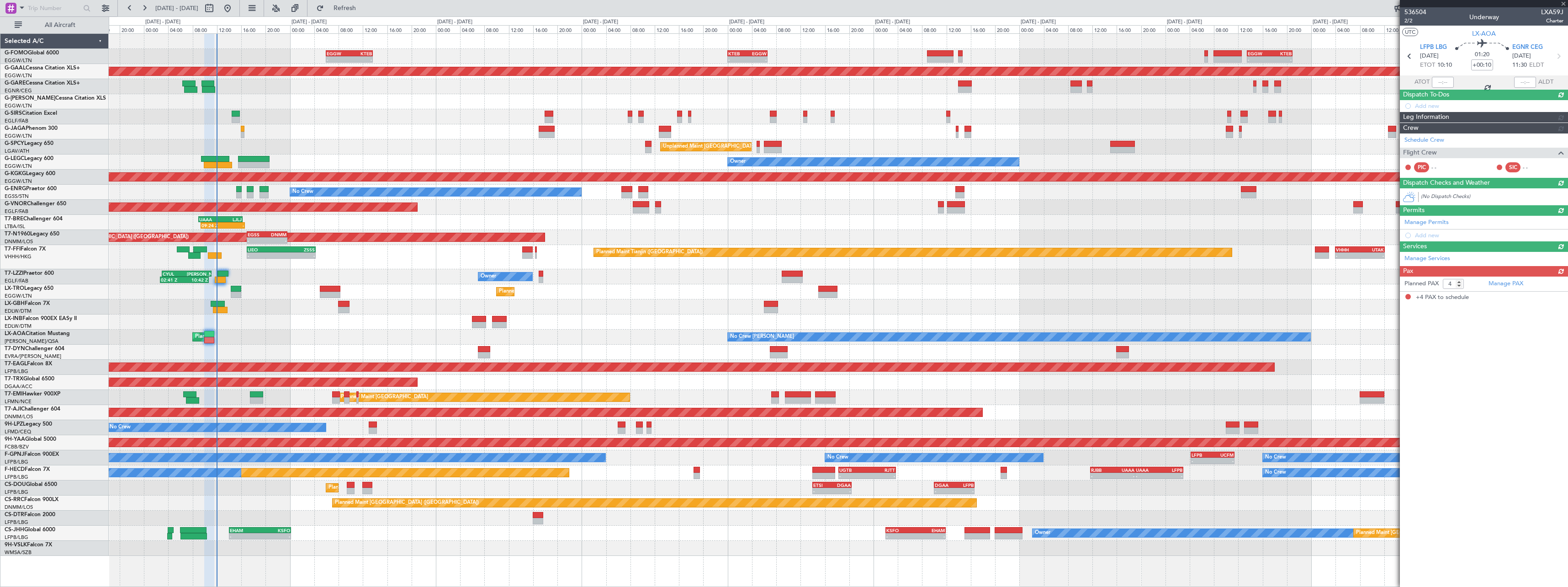
scroll to position [0, 0]
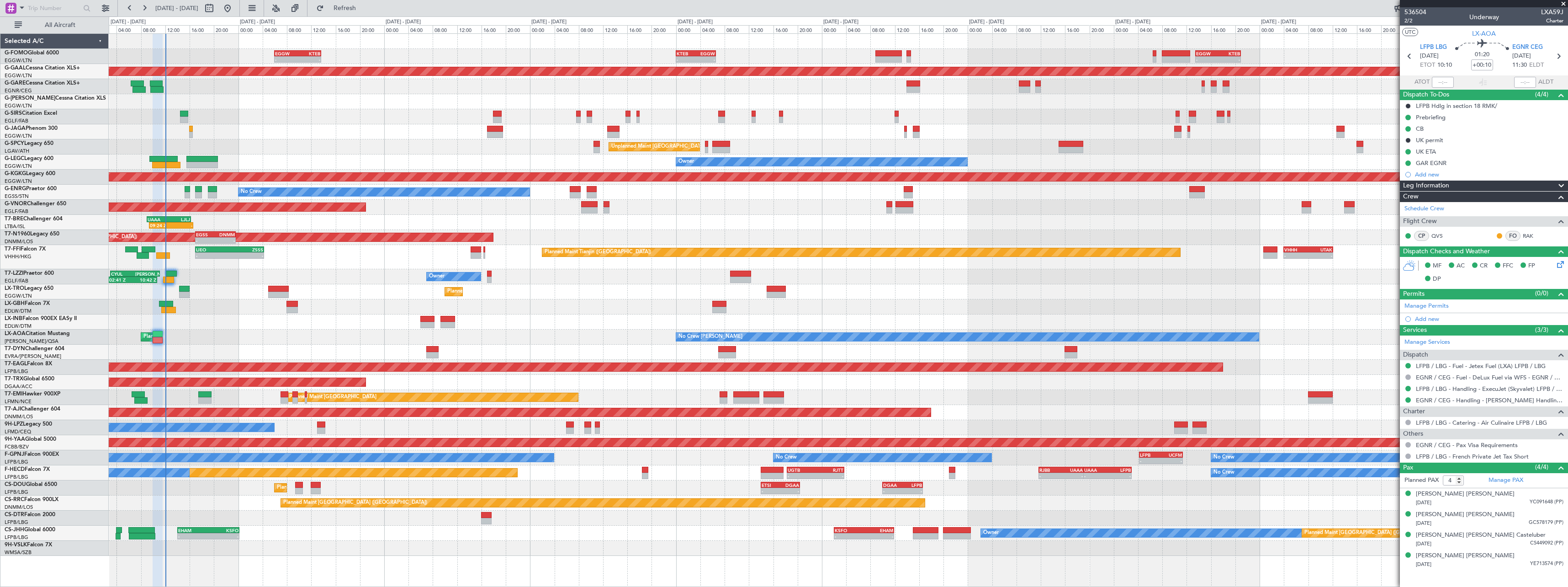
click at [323, 334] on div "No Crew [PERSON_NAME] Planned Maint [GEOGRAPHIC_DATA] ([GEOGRAPHIC_DATA]) No Cr…" at bounding box center [838, 337] width 1459 height 15
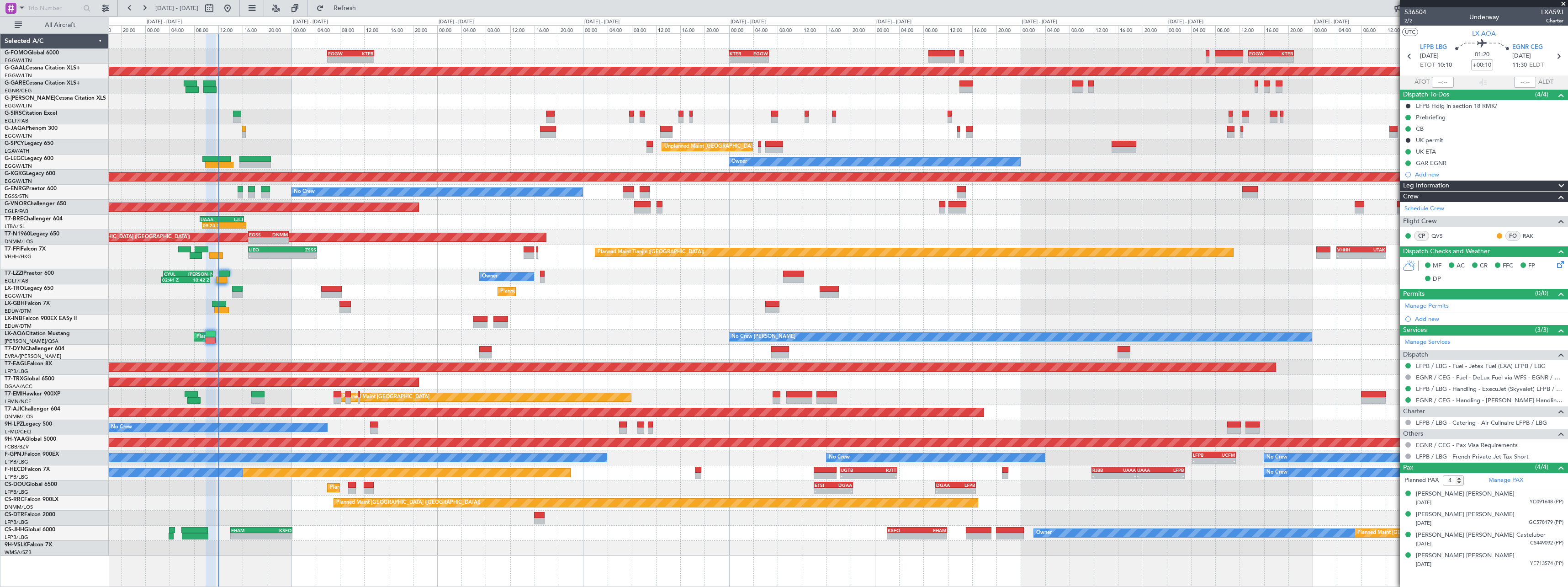
click at [309, 325] on div at bounding box center [838, 322] width 1459 height 15
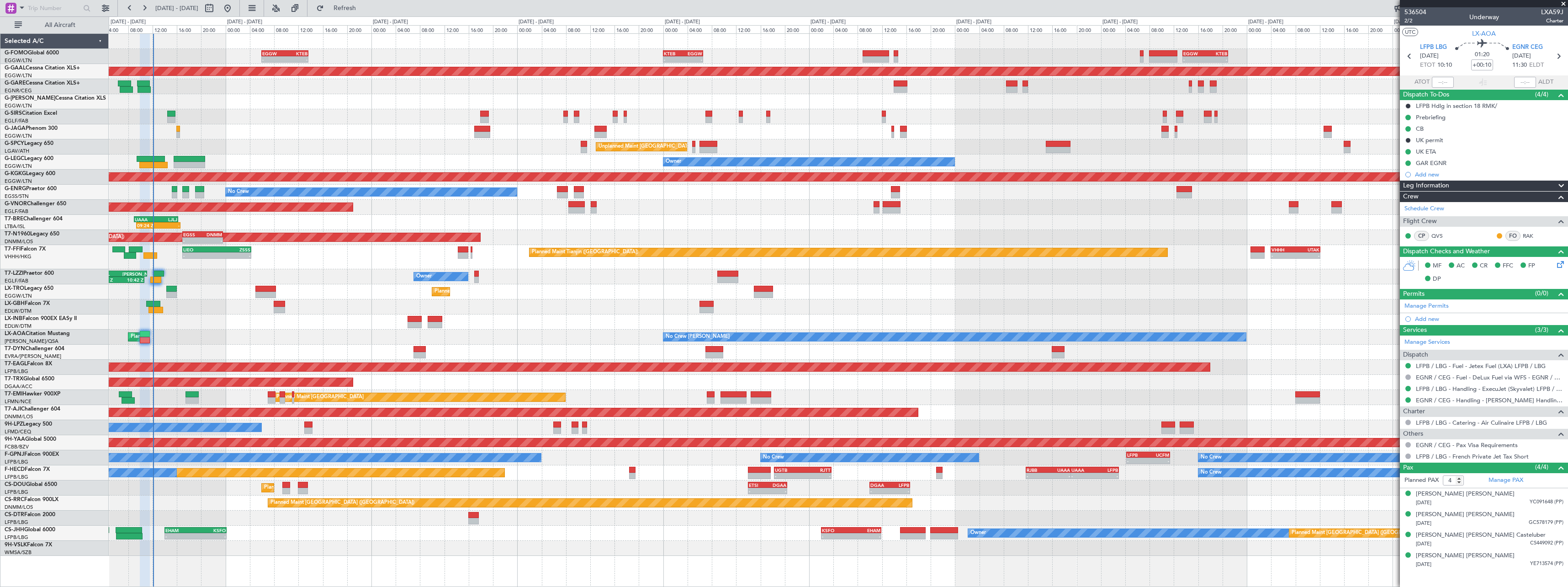
click at [265, 338] on div "Planned Maint [GEOGRAPHIC_DATA] ([GEOGRAPHIC_DATA]) No Crew [PERSON_NAME] No Cr…" at bounding box center [838, 337] width 1459 height 15
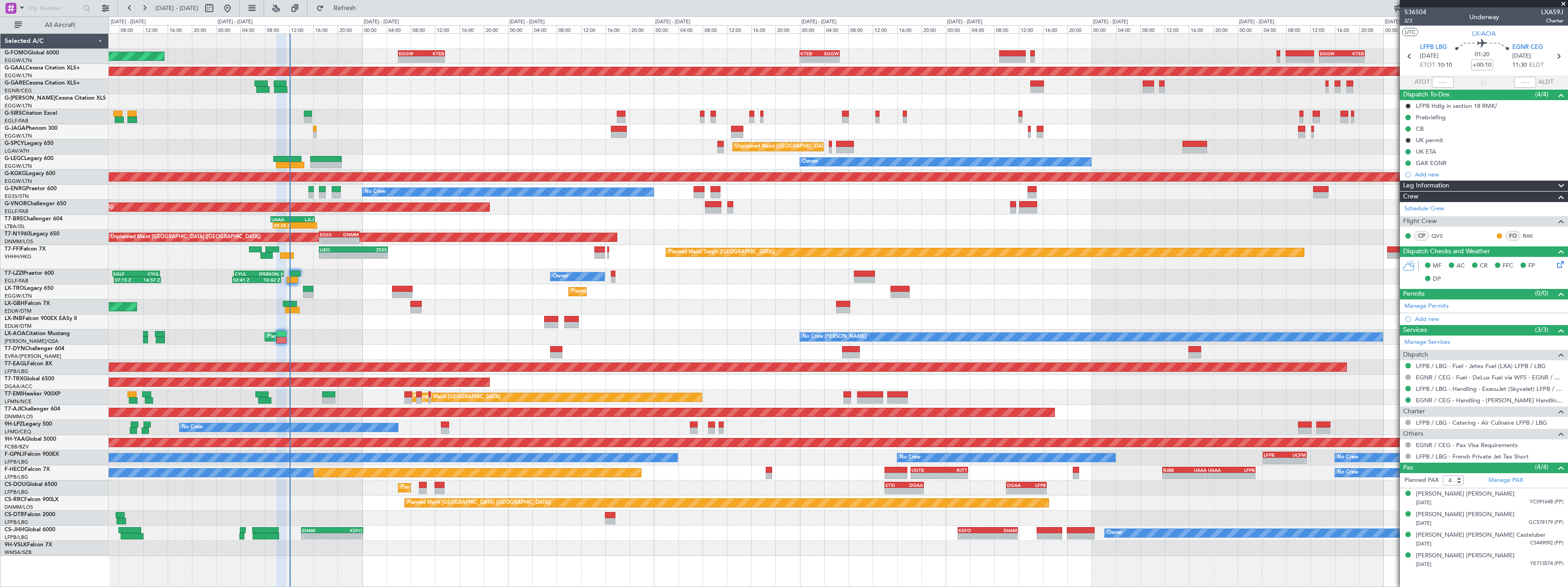
click at [334, 349] on div "- - EGGW 06:00 Z KTEB 13:40 Z - - KTEB 00:00 Z EGGW 06:35 Z - - EGGW 13:30 Z KT…" at bounding box center [838, 295] width 1459 height 522
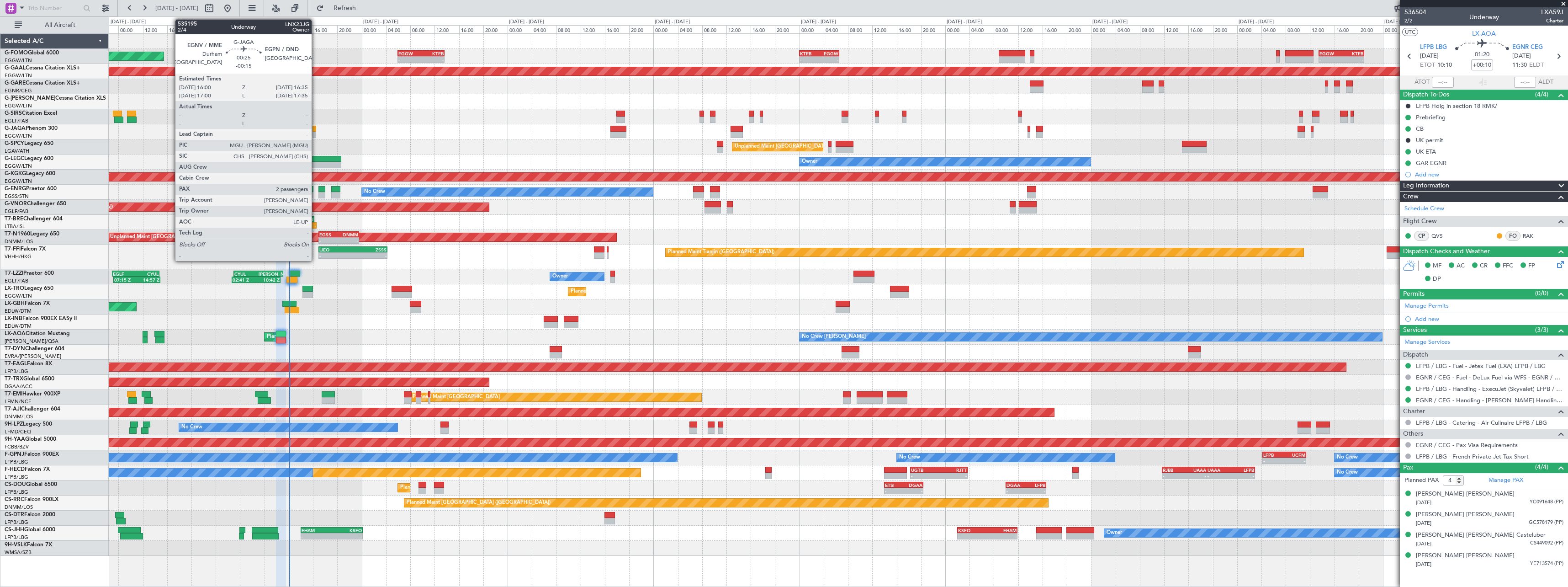
click at [316, 132] on div at bounding box center [314, 135] width 4 height 7
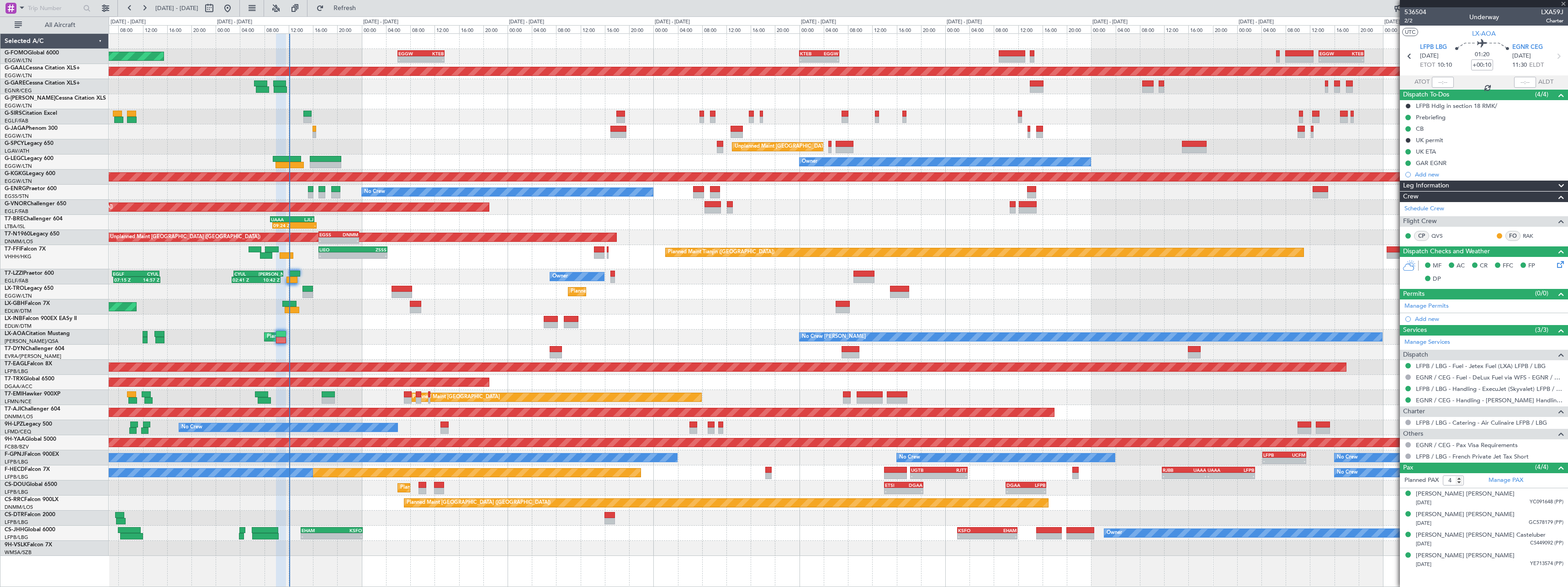
type input "-00:15"
type input "2"
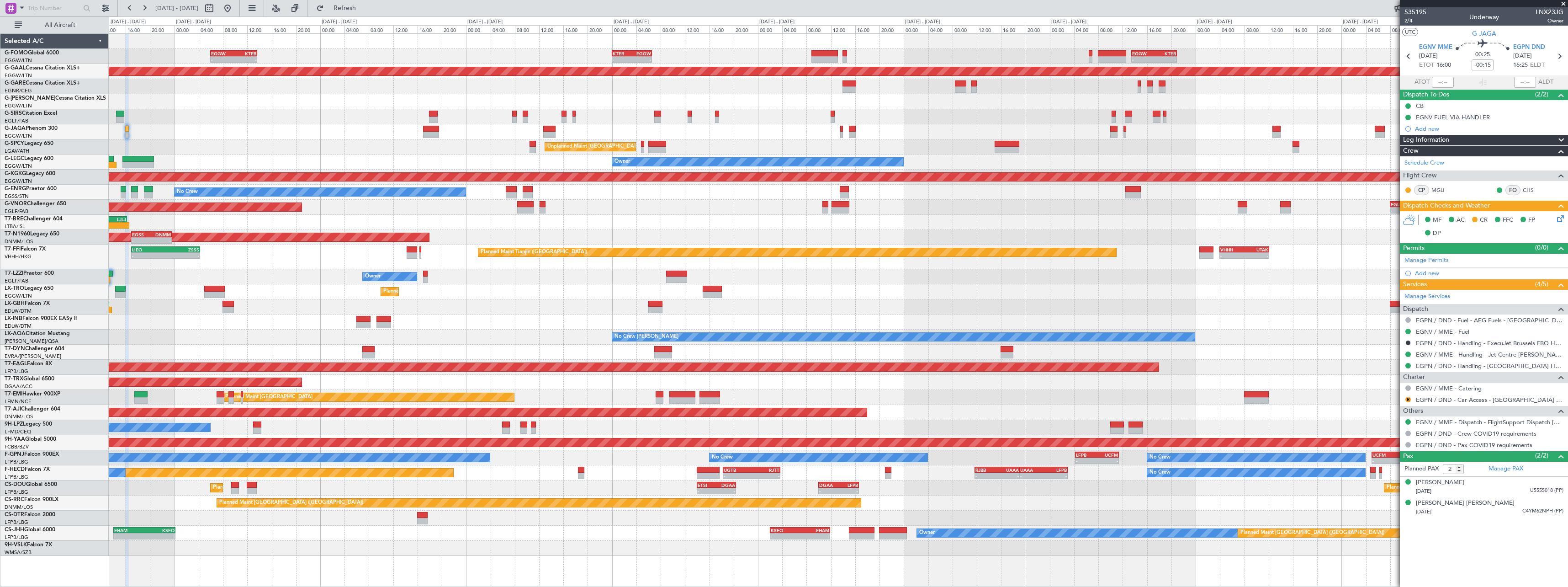
click at [342, 329] on div "No Crew [PERSON_NAME] Planned Maint [GEOGRAPHIC_DATA] ([GEOGRAPHIC_DATA]) No Cr…" at bounding box center [838, 337] width 1459 height 15
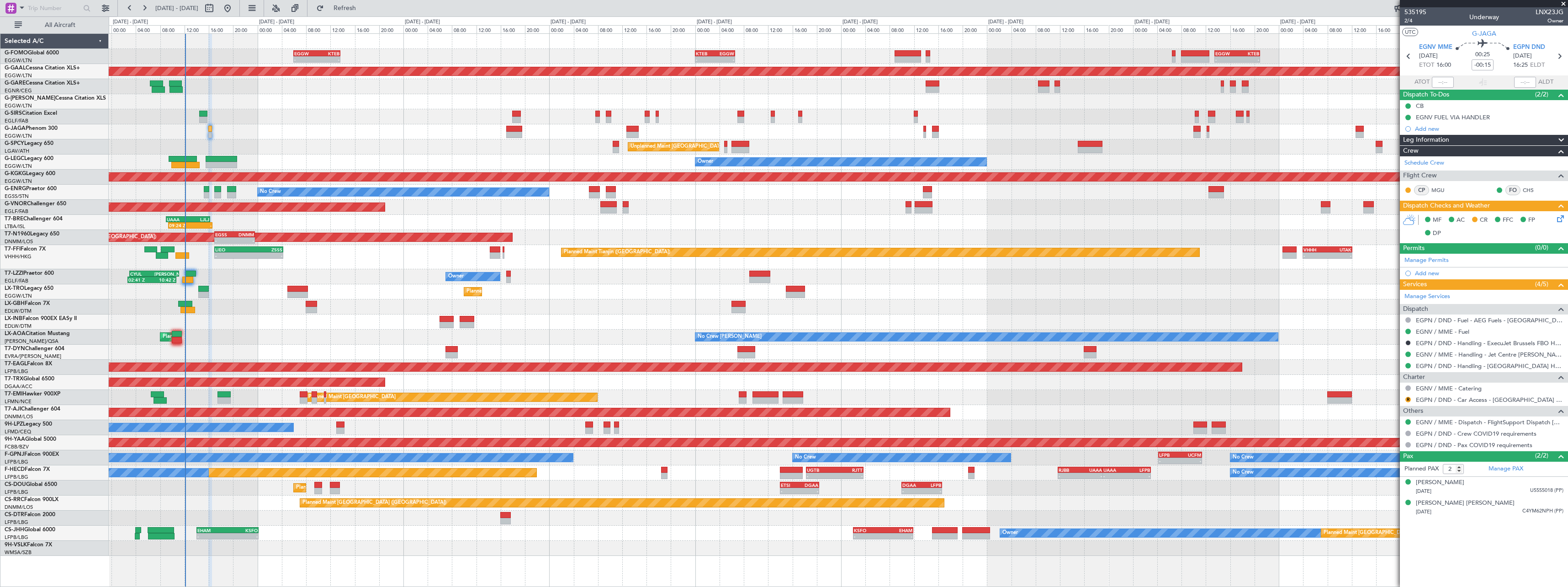
click at [417, 331] on div "No Crew [PERSON_NAME] Planned Maint [GEOGRAPHIC_DATA] ([GEOGRAPHIC_DATA]) No Cr…" at bounding box center [838, 337] width 1459 height 15
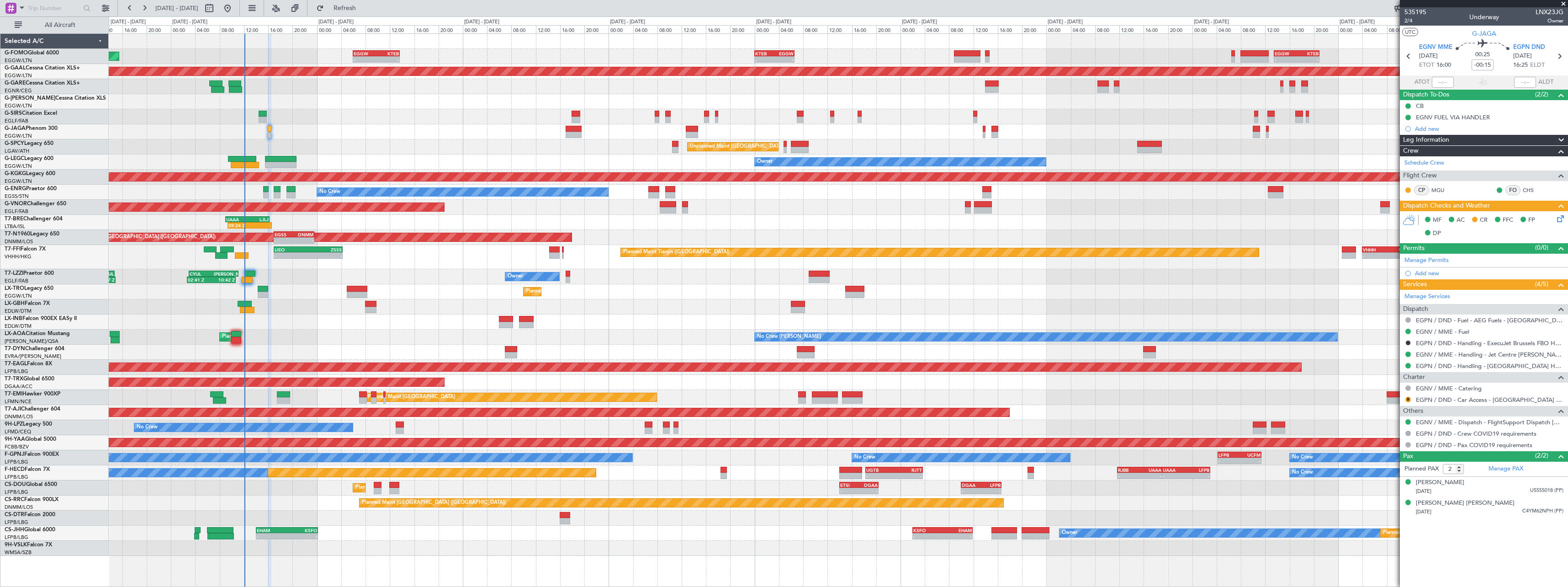
click at [408, 342] on div "No Crew [PERSON_NAME] Planned Maint [GEOGRAPHIC_DATA] ([GEOGRAPHIC_DATA]) No Cr…" at bounding box center [838, 337] width 1459 height 15
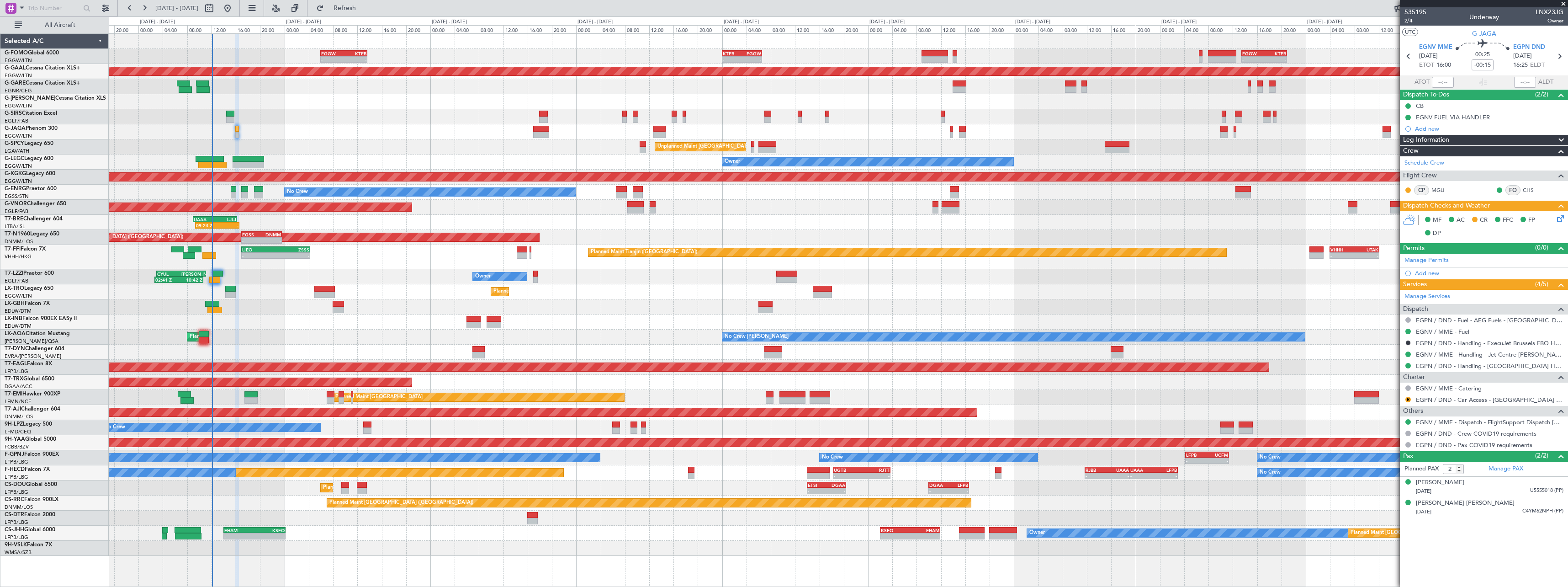
click at [369, 325] on div at bounding box center [838, 322] width 1459 height 15
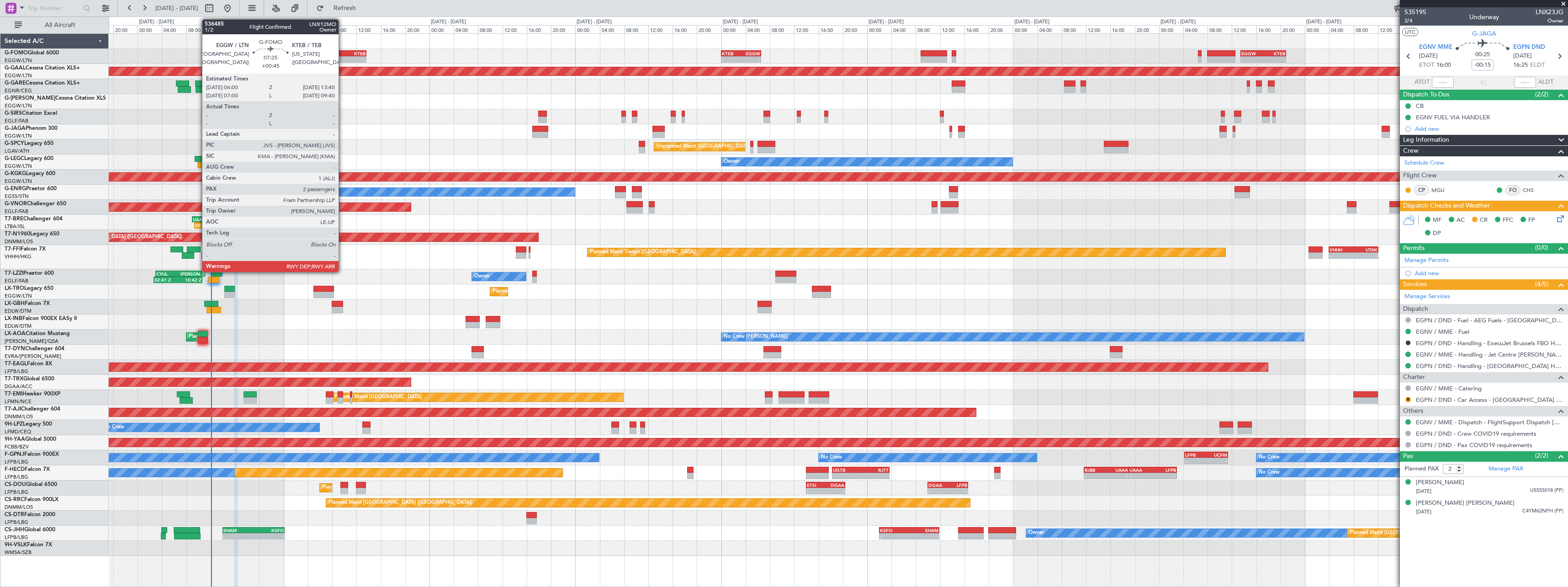
click at [343, 53] on div "KTEB" at bounding box center [354, 53] width 23 height 5
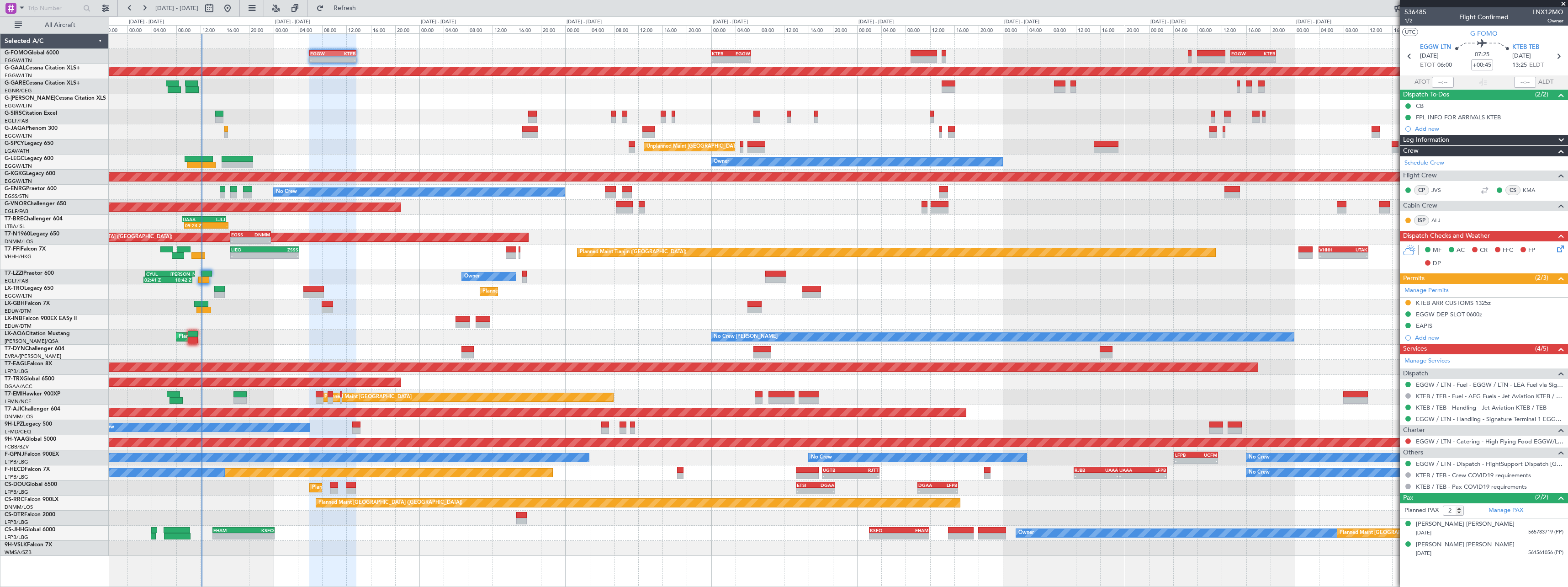
click at [437, 287] on div "Planned Maint Dusseldorf" at bounding box center [838, 292] width 1459 height 15
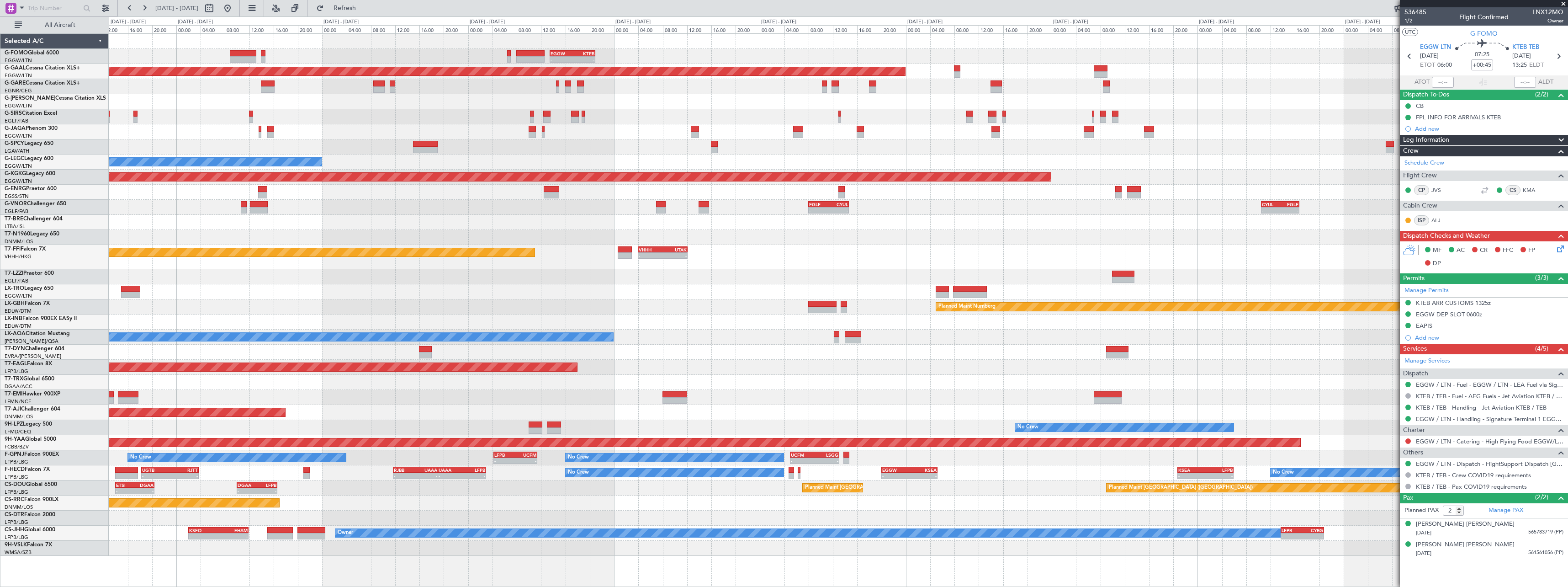
click at [569, 377] on div "- - EGGW 13:30 Z KTEB 20:55 Z KTEB 00:00 Z EGGW 06:35 Z - - Planned [GEOGRAPHIC…" at bounding box center [838, 295] width 1459 height 522
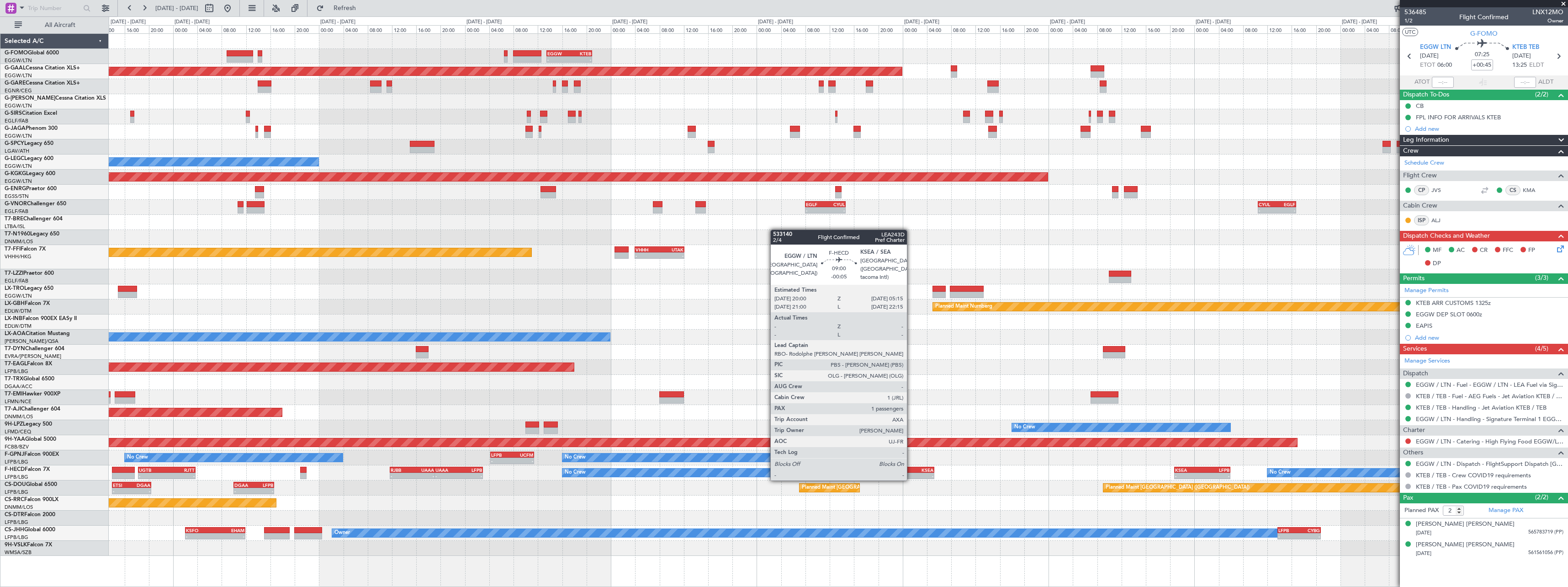
click at [911, 470] on div "KSEA" at bounding box center [919, 469] width 27 height 5
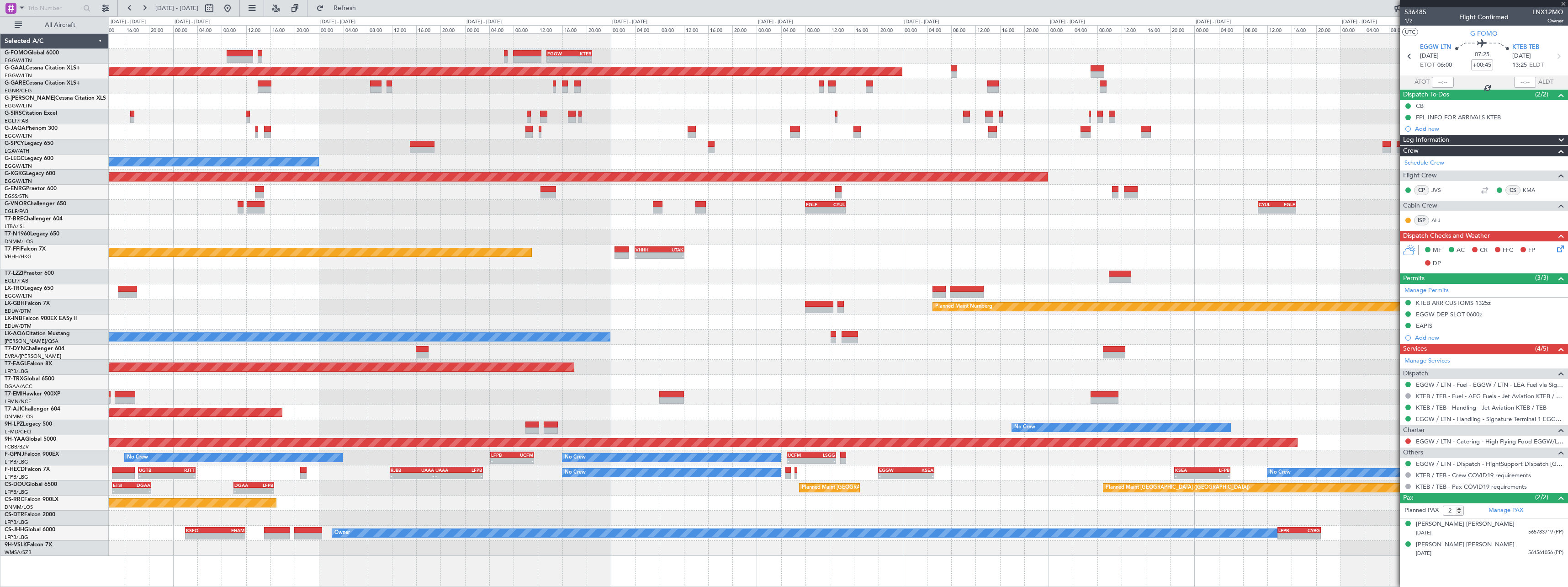
type input "-00:05"
type input "1"
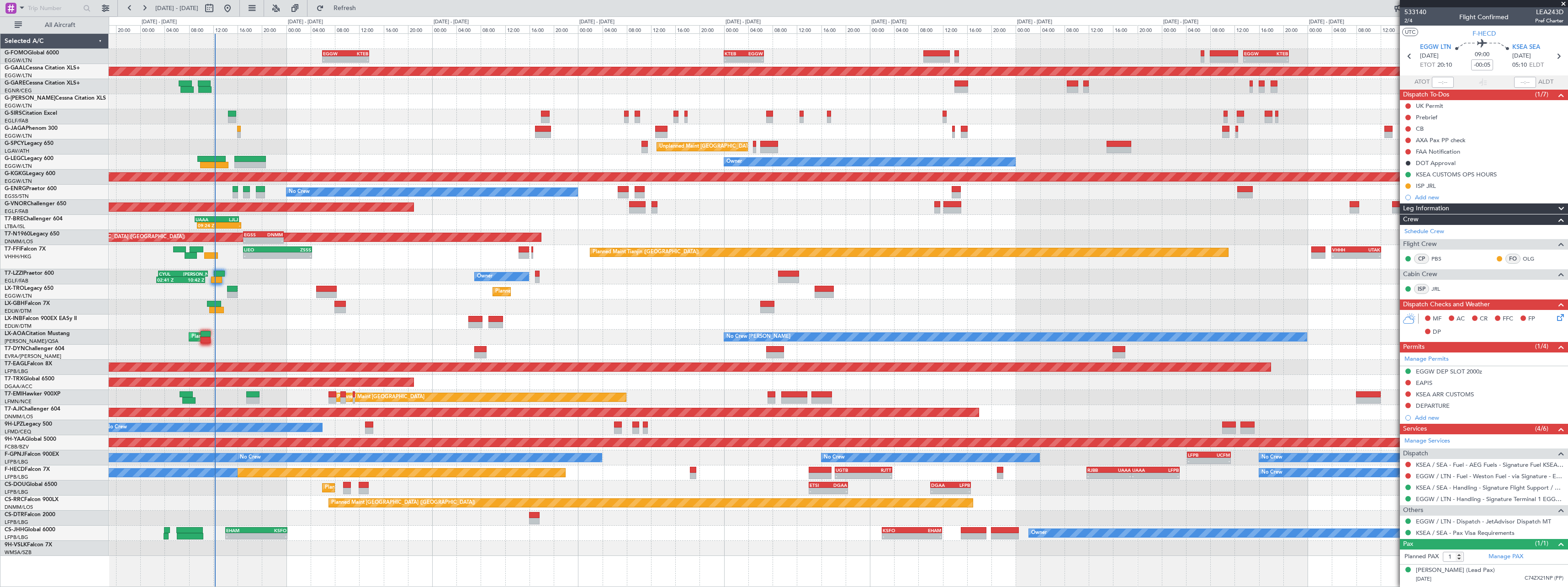
click at [967, 323] on div "- - EGGW 13:30 Z KTEB 20:55 Z KTEB 00:00 Z EGGW 06:35 Z - - EGGW 06:00 Z KTEB 1…" at bounding box center [838, 295] width 1459 height 522
click at [1410, 24] on span "2/4" at bounding box center [1415, 21] width 22 height 8
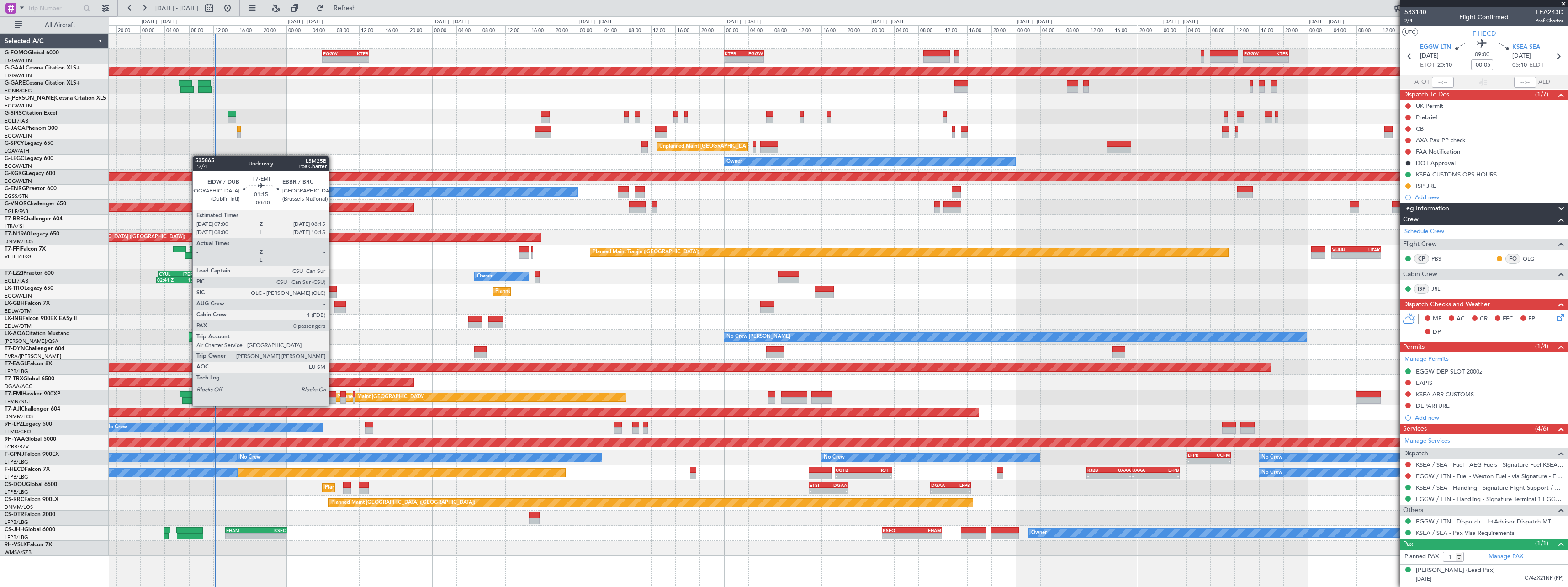
click at [334, 398] on div at bounding box center [332, 400] width 8 height 7
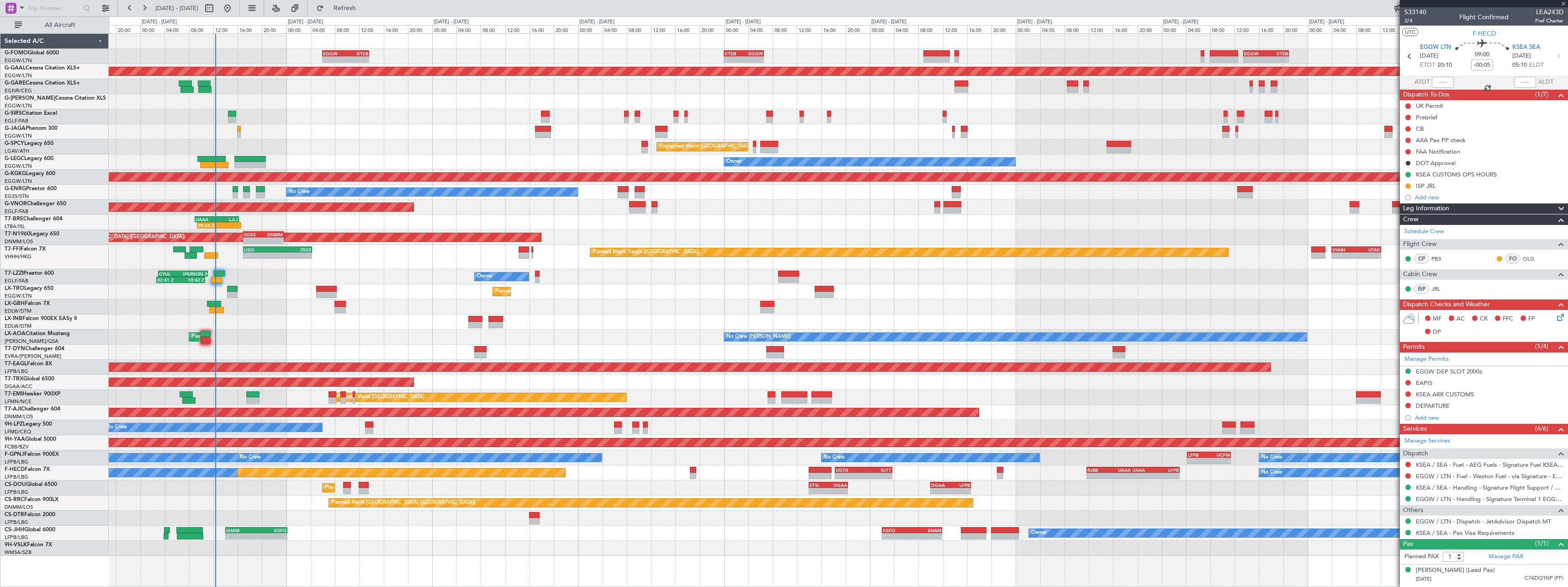
type input "+00:10"
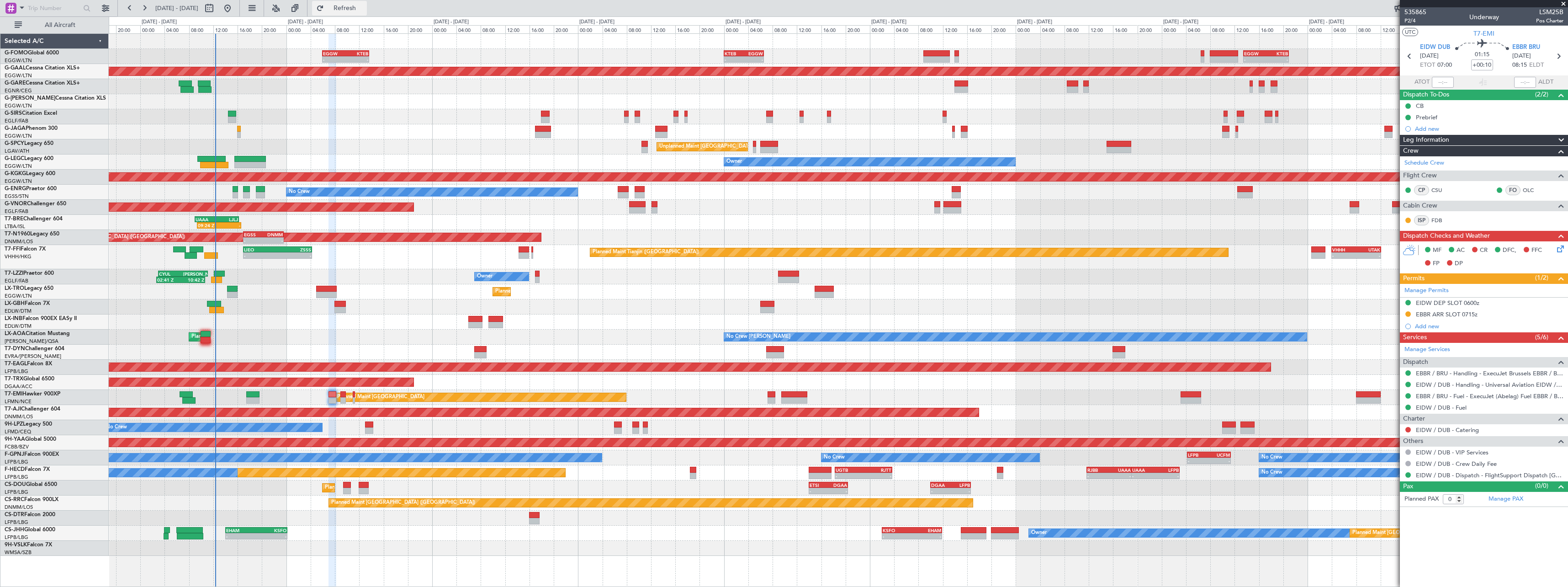
click at [364, 5] on span "Refresh" at bounding box center [345, 8] width 38 height 7
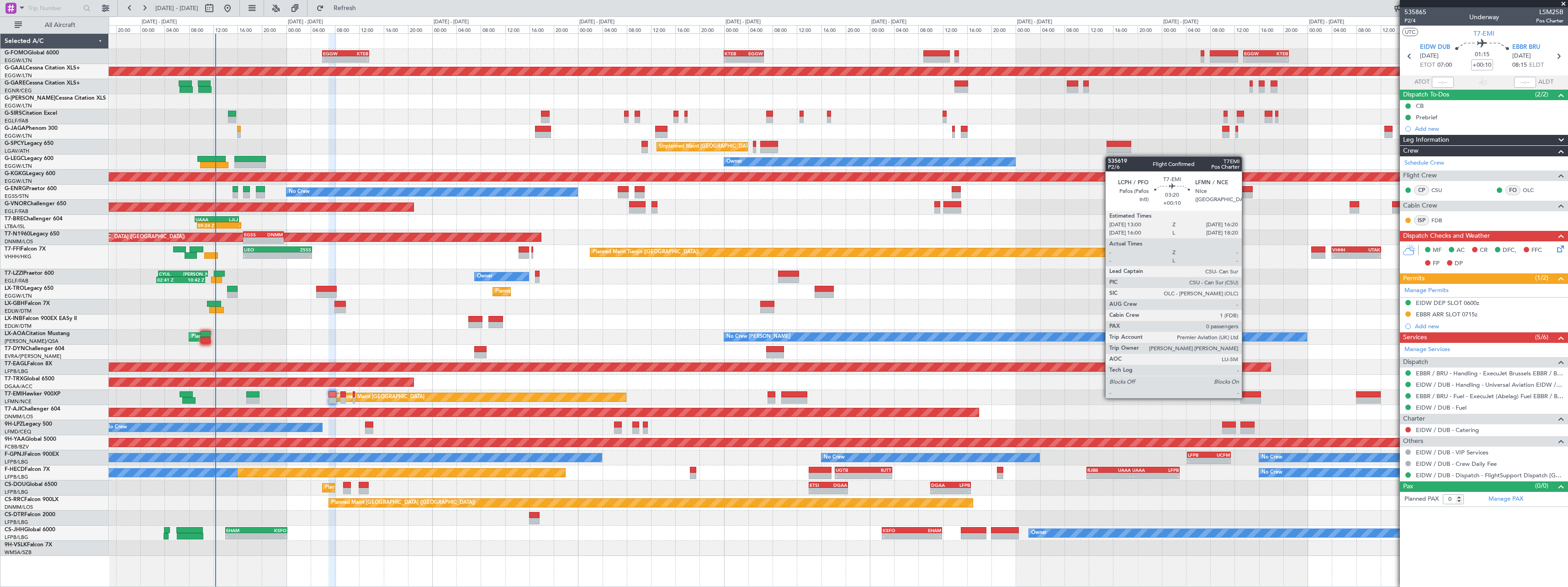
click at [1246, 397] on div at bounding box center [1251, 400] width 21 height 7
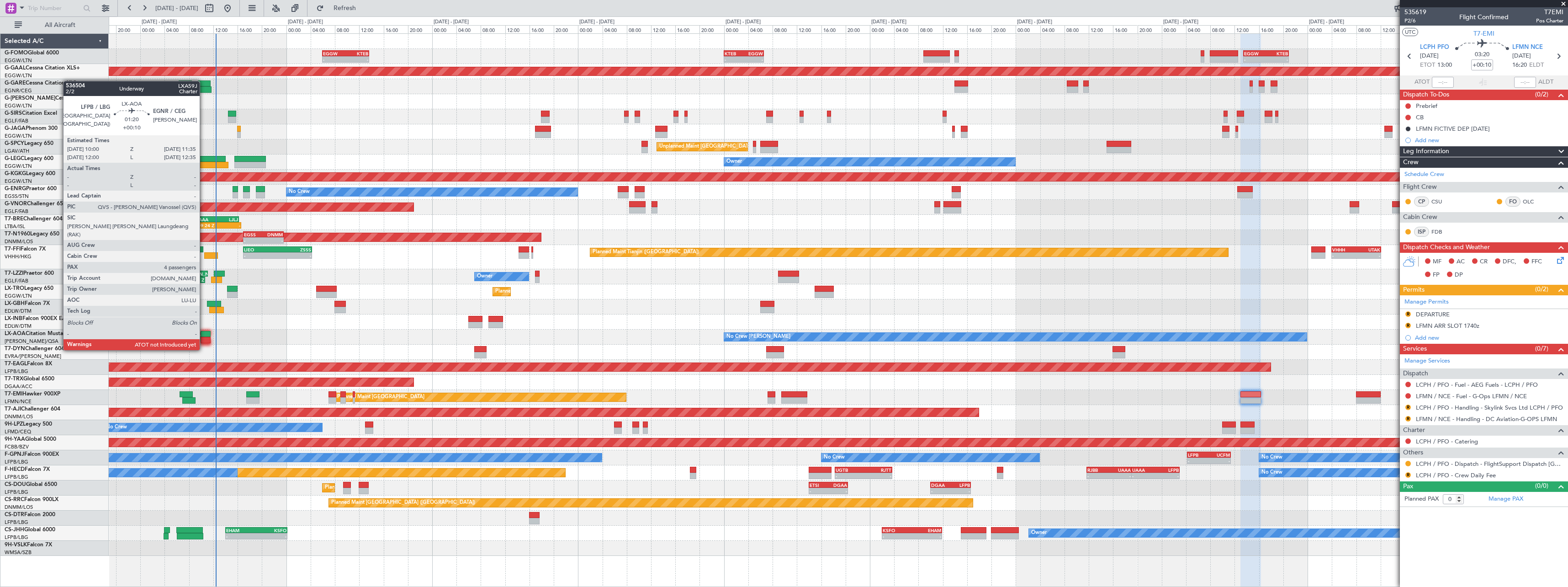
click at [205, 332] on div at bounding box center [206, 334] width 10 height 7
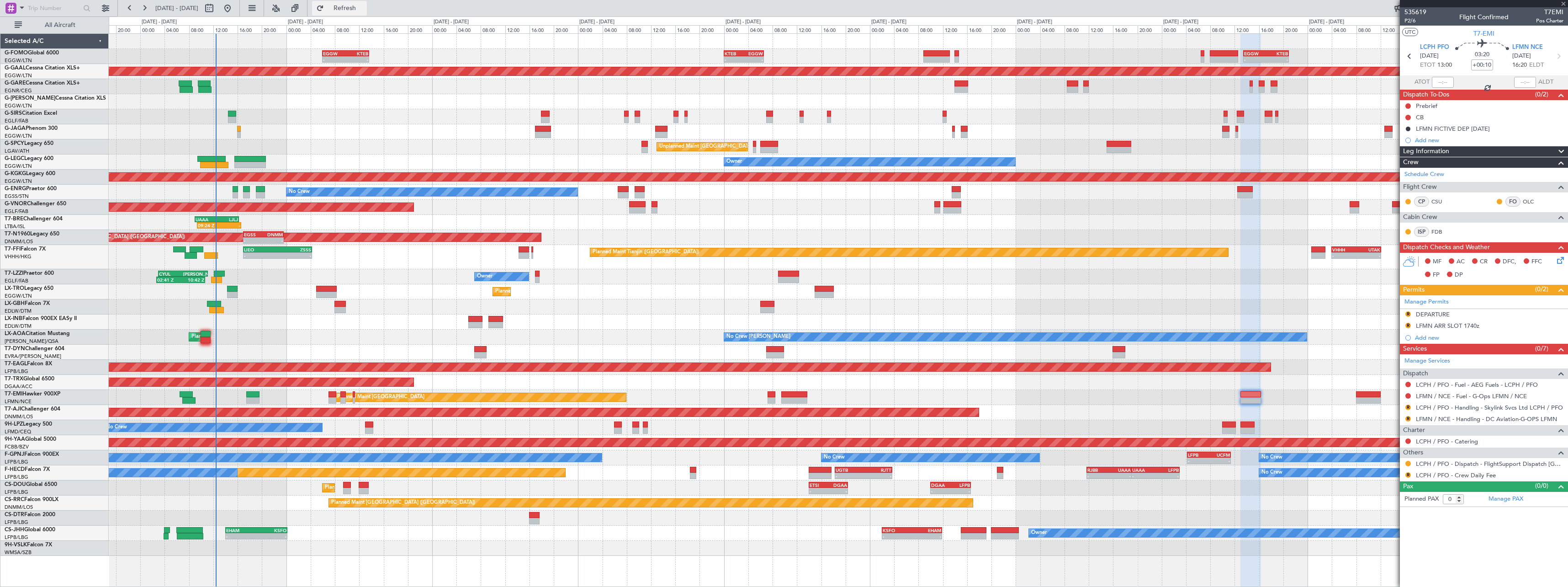
click at [347, 10] on button "Refresh" at bounding box center [340, 9] width 55 height 15
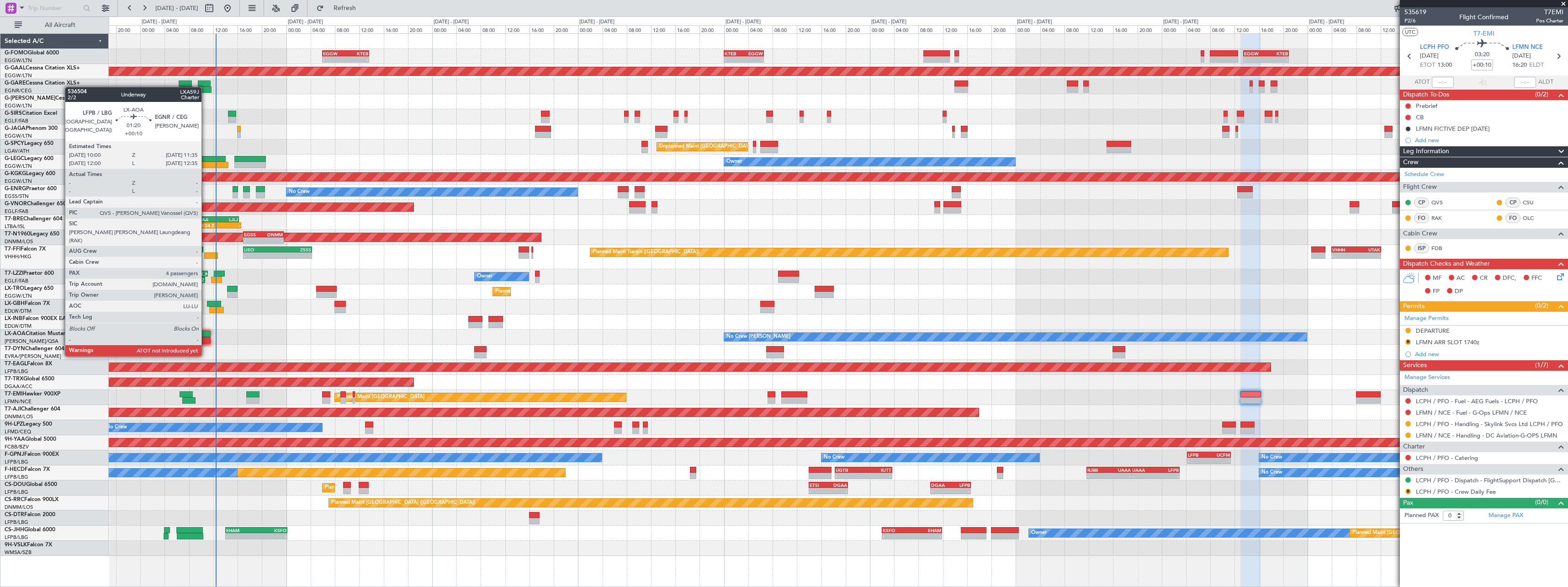
click at [206, 339] on div at bounding box center [206, 340] width 10 height 7
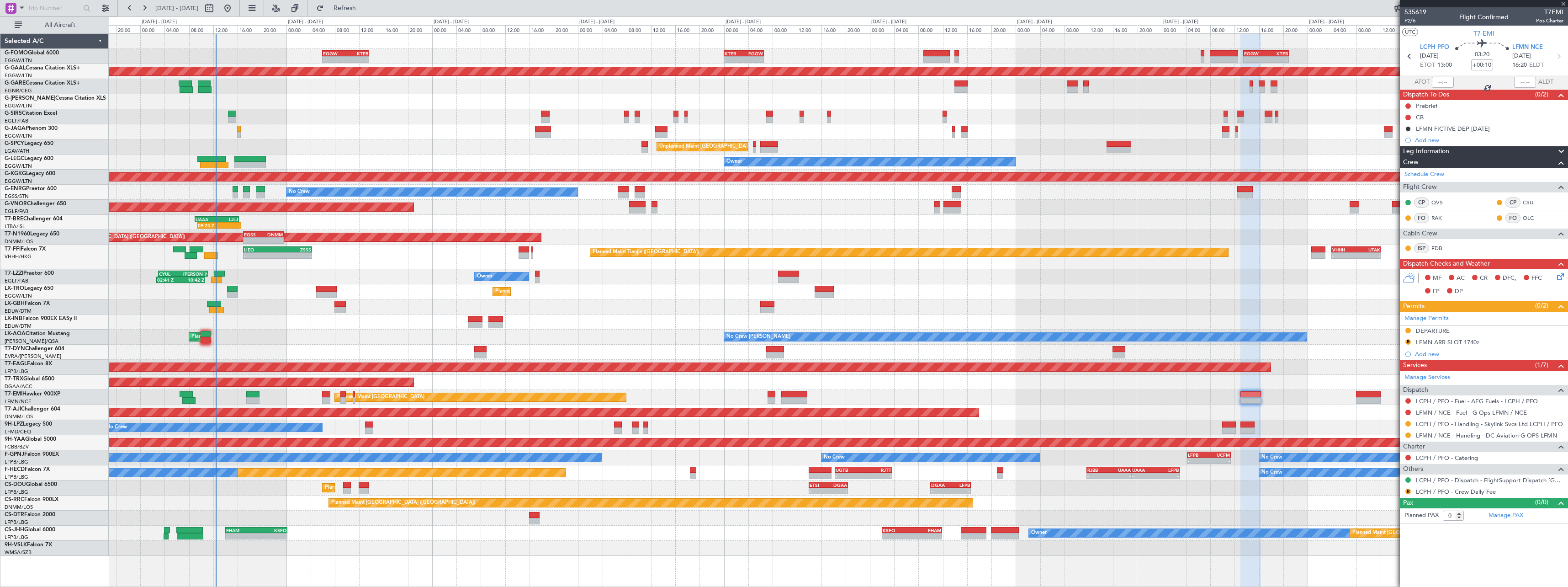
type input "4"
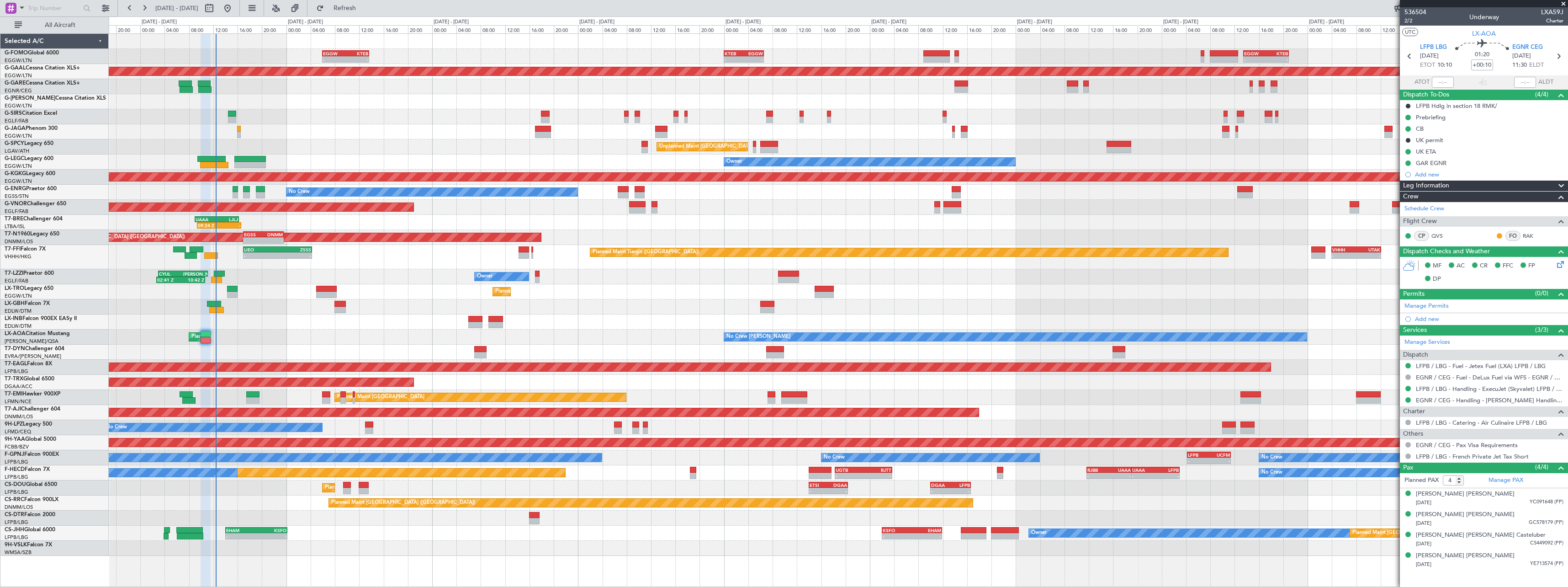
click at [279, 339] on div "No Crew [PERSON_NAME] Planned Maint [GEOGRAPHIC_DATA] ([GEOGRAPHIC_DATA]) No Cr…" at bounding box center [838, 337] width 1459 height 15
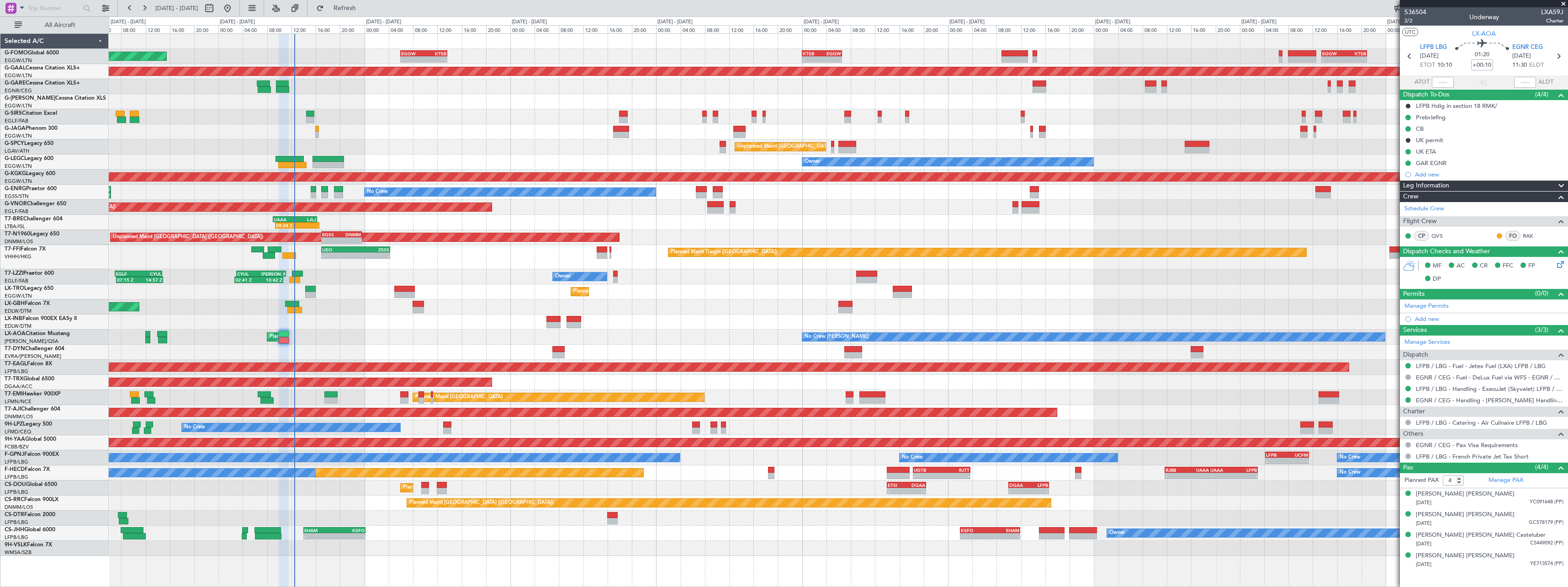
click at [433, 331] on div "- - EGGW 06:00 Z KTEB 13:40 Z - - KTEB 00:00 Z EGGW 06:35 Z - - EGGW 13:30 Z KT…" at bounding box center [838, 295] width 1459 height 522
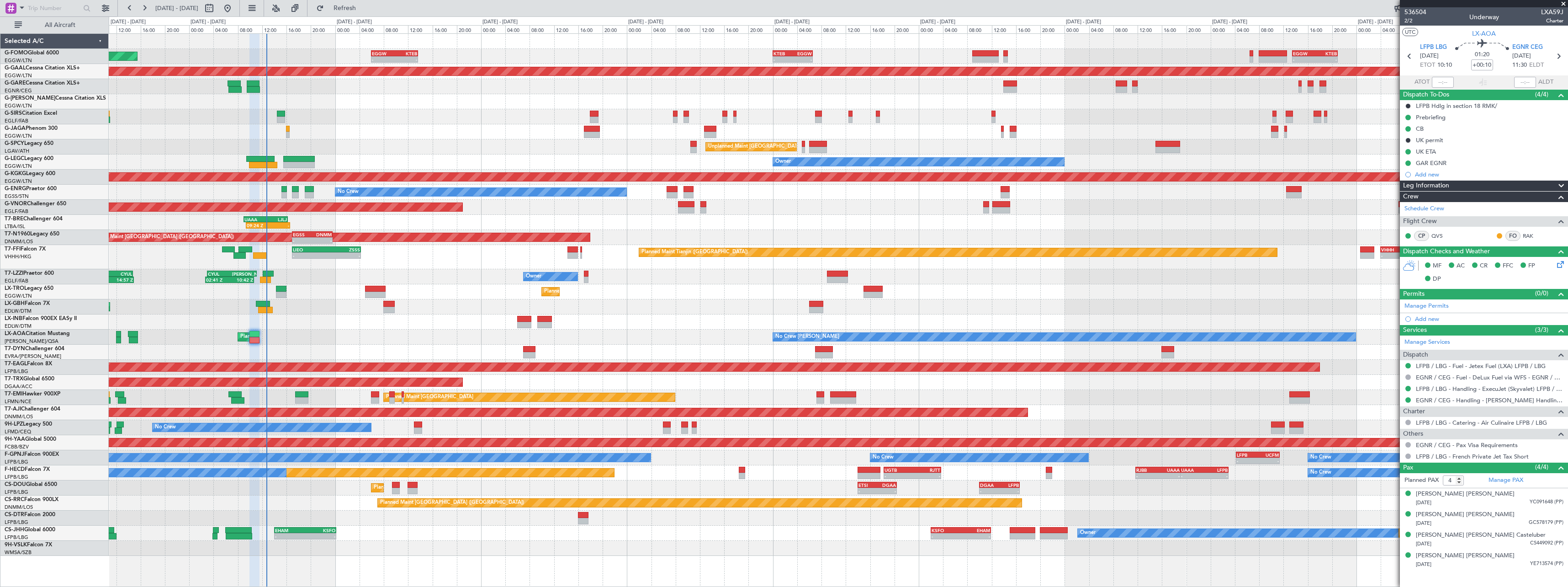
click at [368, 343] on div "No Crew [PERSON_NAME] Planned Maint [GEOGRAPHIC_DATA] ([GEOGRAPHIC_DATA]) No Cr…" at bounding box center [838, 337] width 1459 height 15
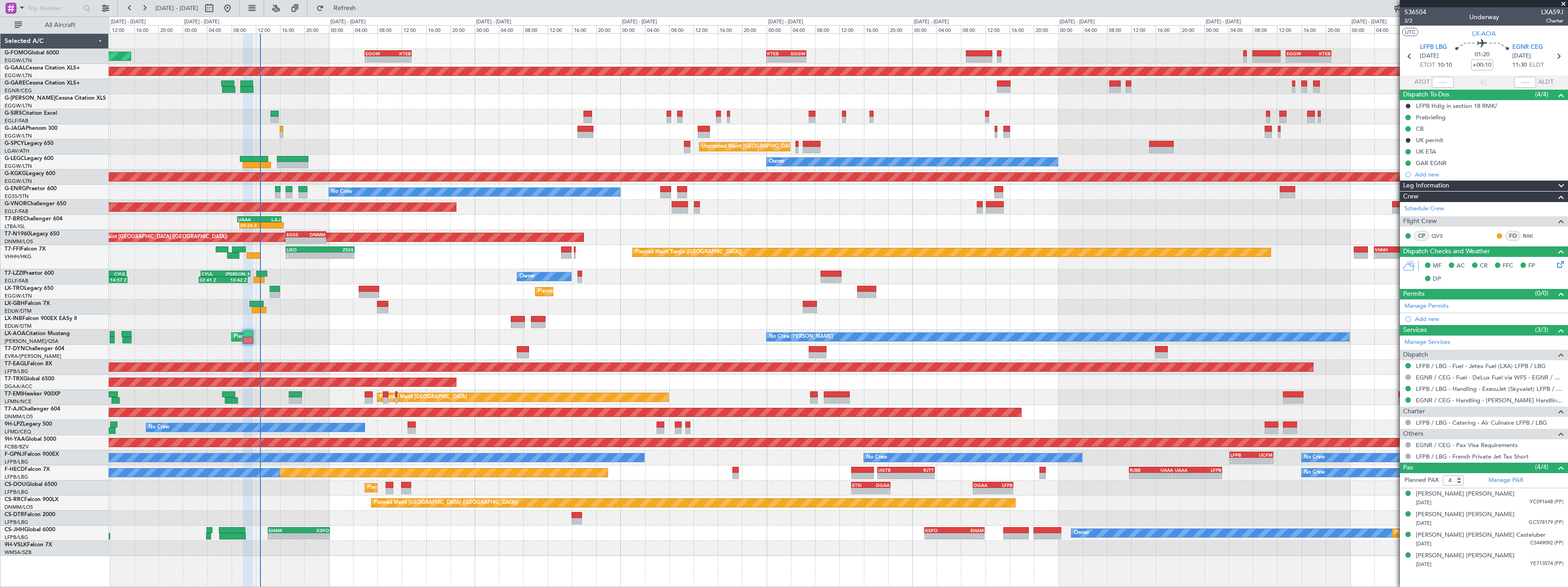
click at [306, 327] on div at bounding box center [838, 322] width 1459 height 15
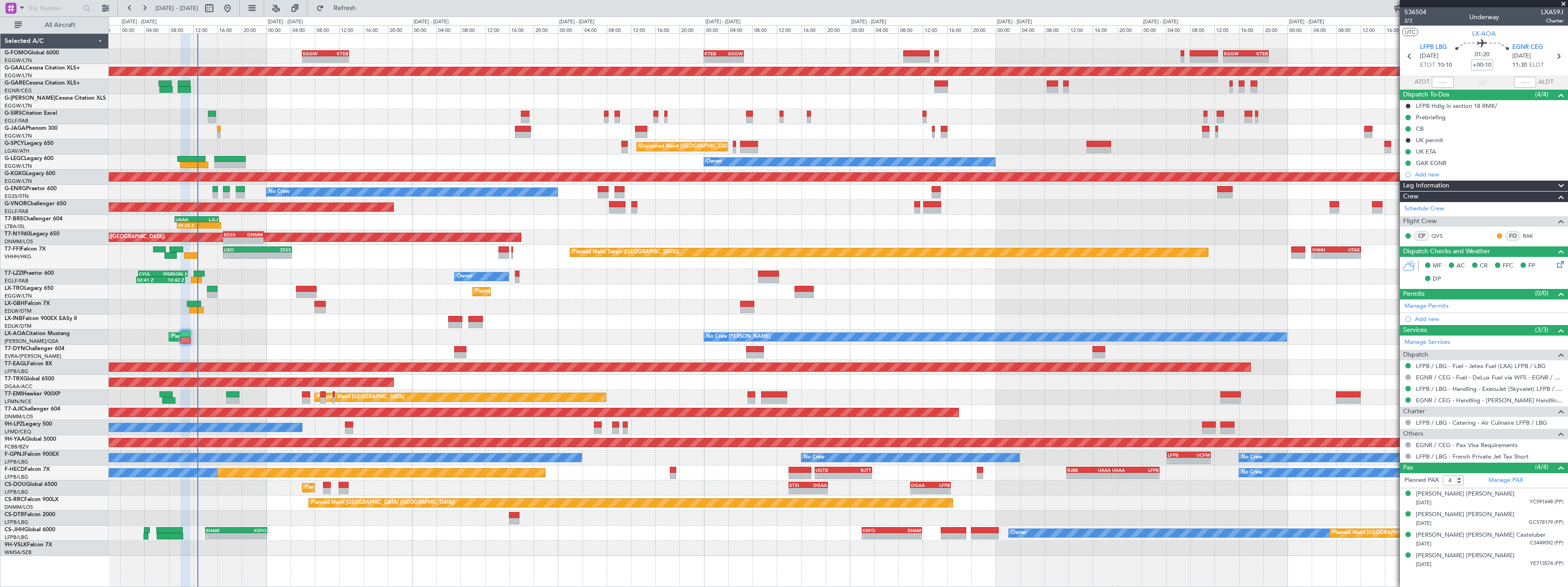
click at [378, 531] on div "Owner Planned Maint [GEOGRAPHIC_DATA] ([GEOGRAPHIC_DATA]) - - EHAM 14:00 Z KSFO…" at bounding box center [838, 533] width 1459 height 15
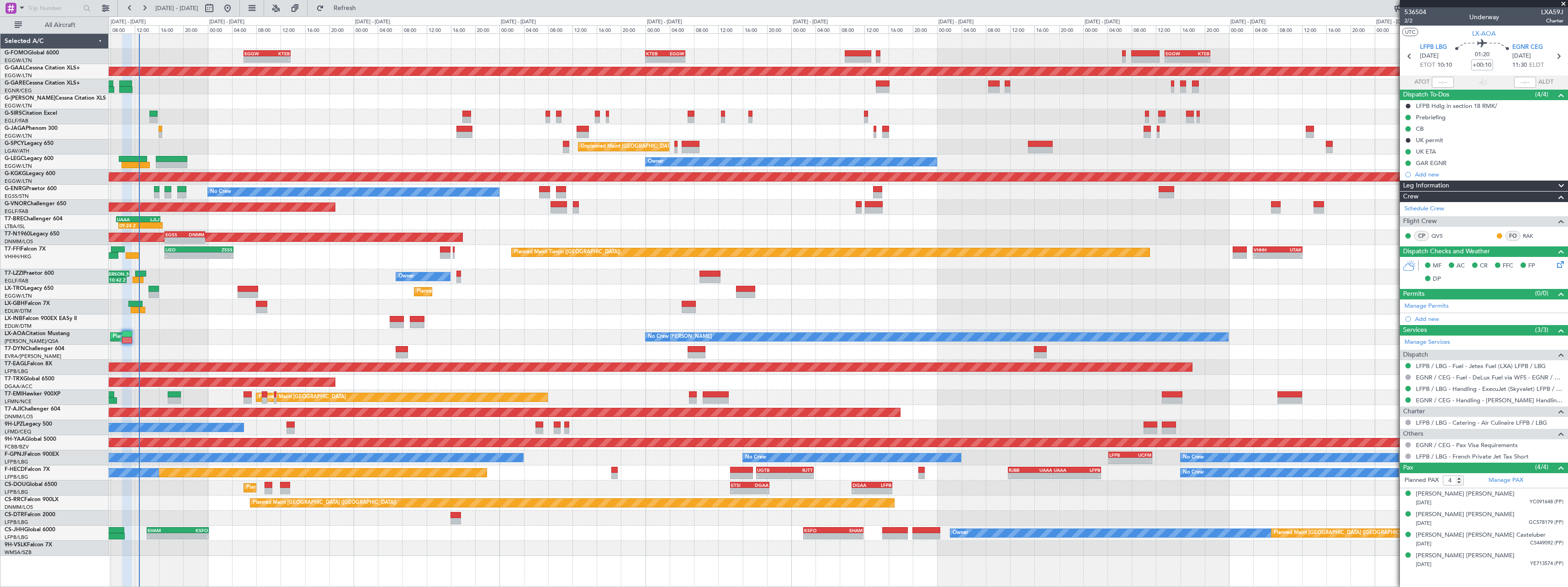
click at [336, 482] on div "Planned Maint [GEOGRAPHIC_DATA] ([GEOGRAPHIC_DATA]) - - ETSI 14:00 Z DGAA 20:25…" at bounding box center [838, 488] width 1459 height 15
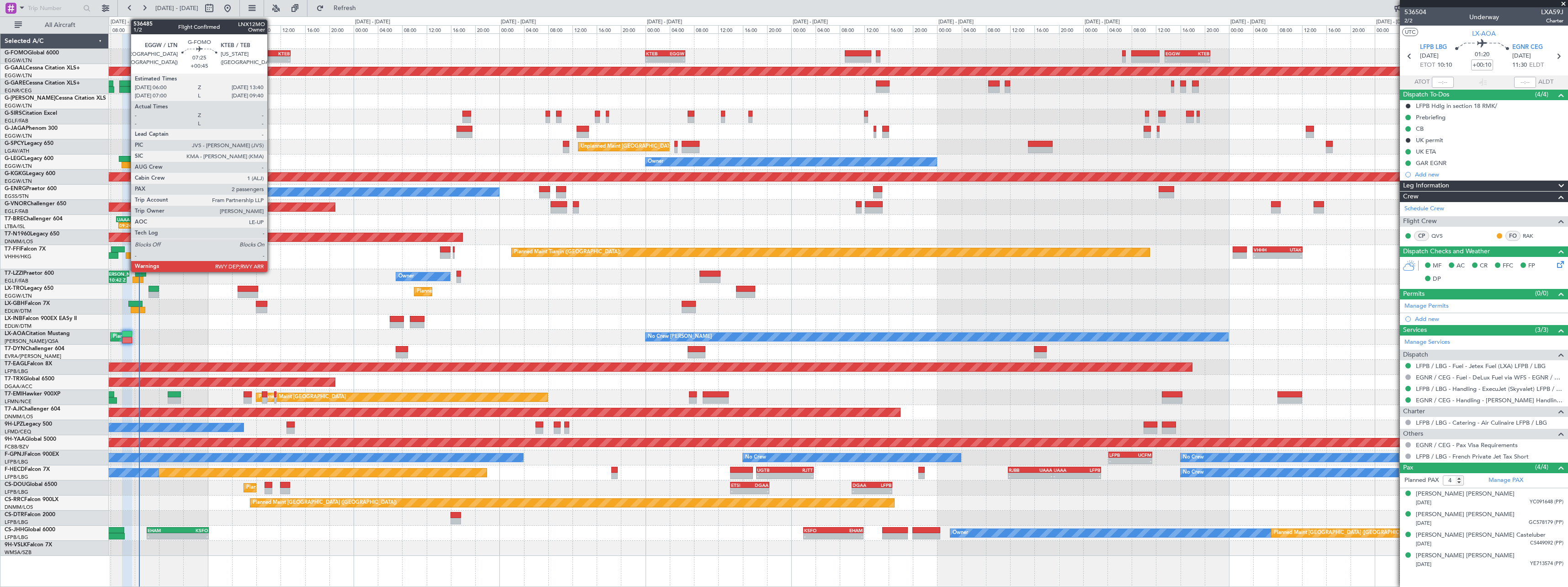
click at [272, 54] on div "KTEB" at bounding box center [278, 53] width 23 height 5
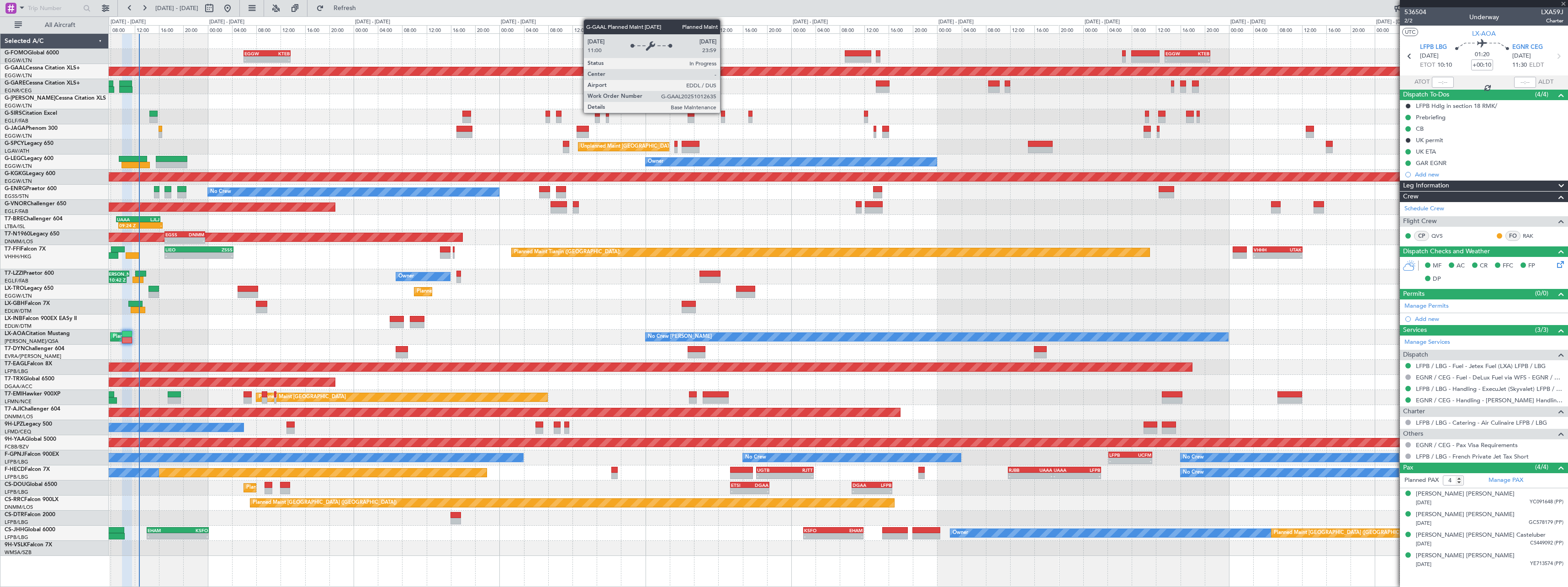
type input "+00:45"
type input "2"
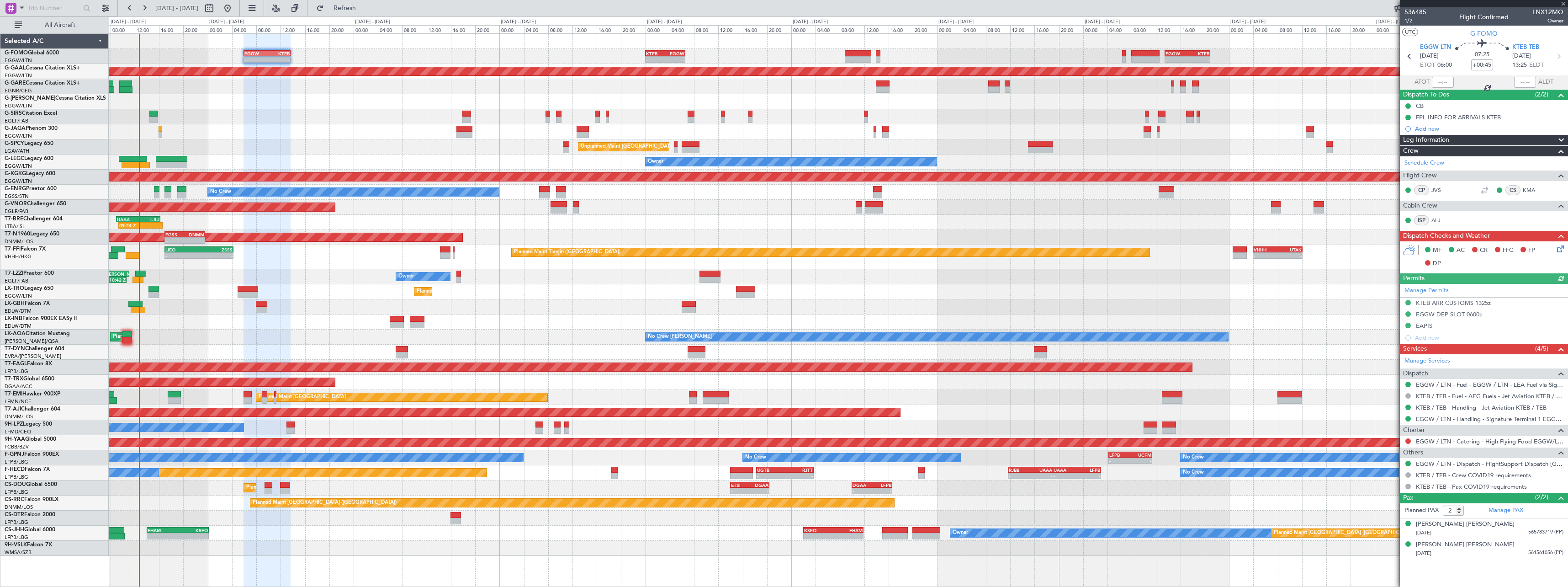
click at [1562, 140] on span at bounding box center [1561, 140] width 11 height 11
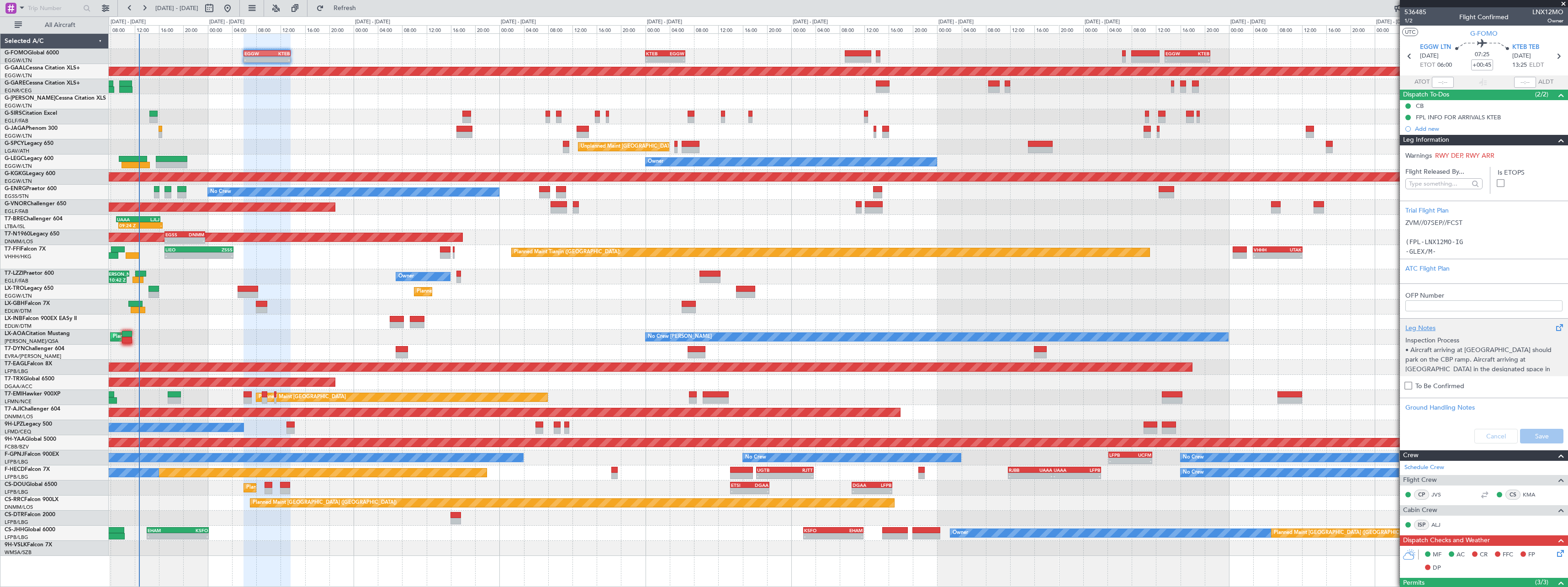
click at [1426, 325] on div "Leg Notes" at bounding box center [1484, 328] width 157 height 10
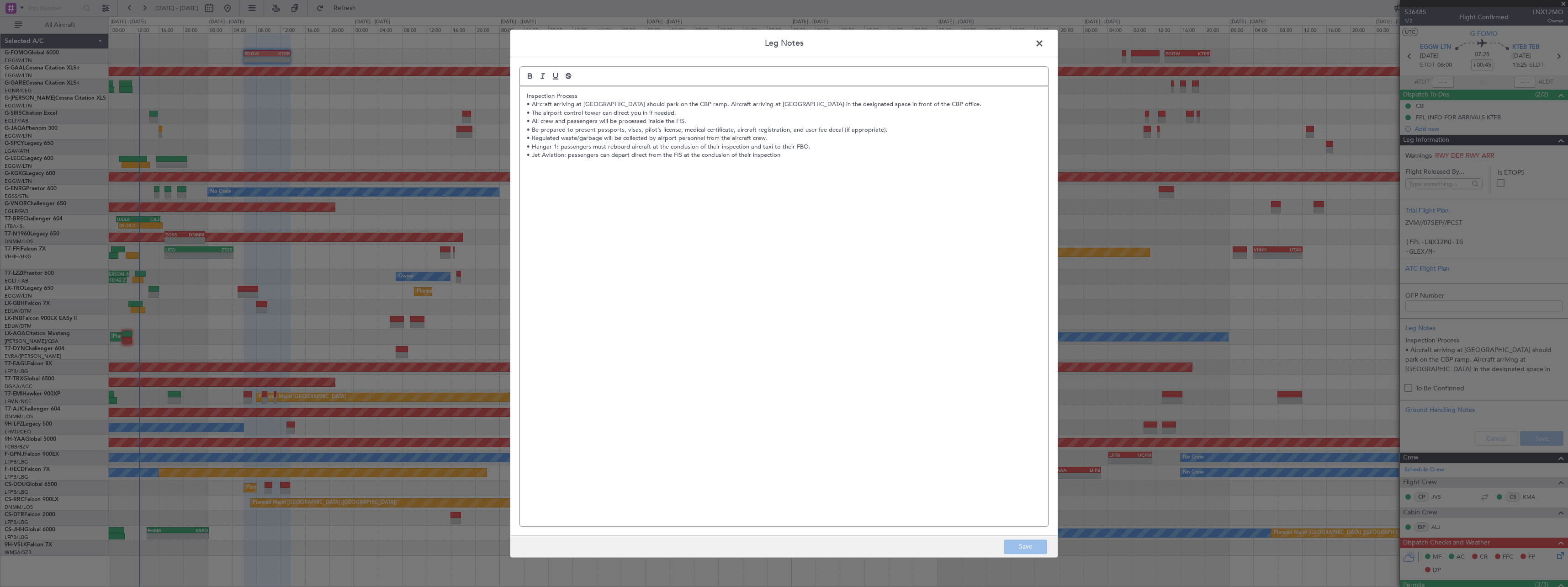
drag, startPoint x: 525, startPoint y: 94, endPoint x: 542, endPoint y: 146, distance: 54.7
click at [525, 97] on div "Inspection Process • Aircraft arriving at [GEOGRAPHIC_DATA] should park on the …" at bounding box center [784, 306] width 528 height 440
click at [613, 91] on div "CBP Inspection Process • Aircraft arriving at [GEOGRAPHIC_DATA] should park on …" at bounding box center [784, 306] width 528 height 440
click at [1027, 543] on button "Save" at bounding box center [1025, 547] width 43 height 15
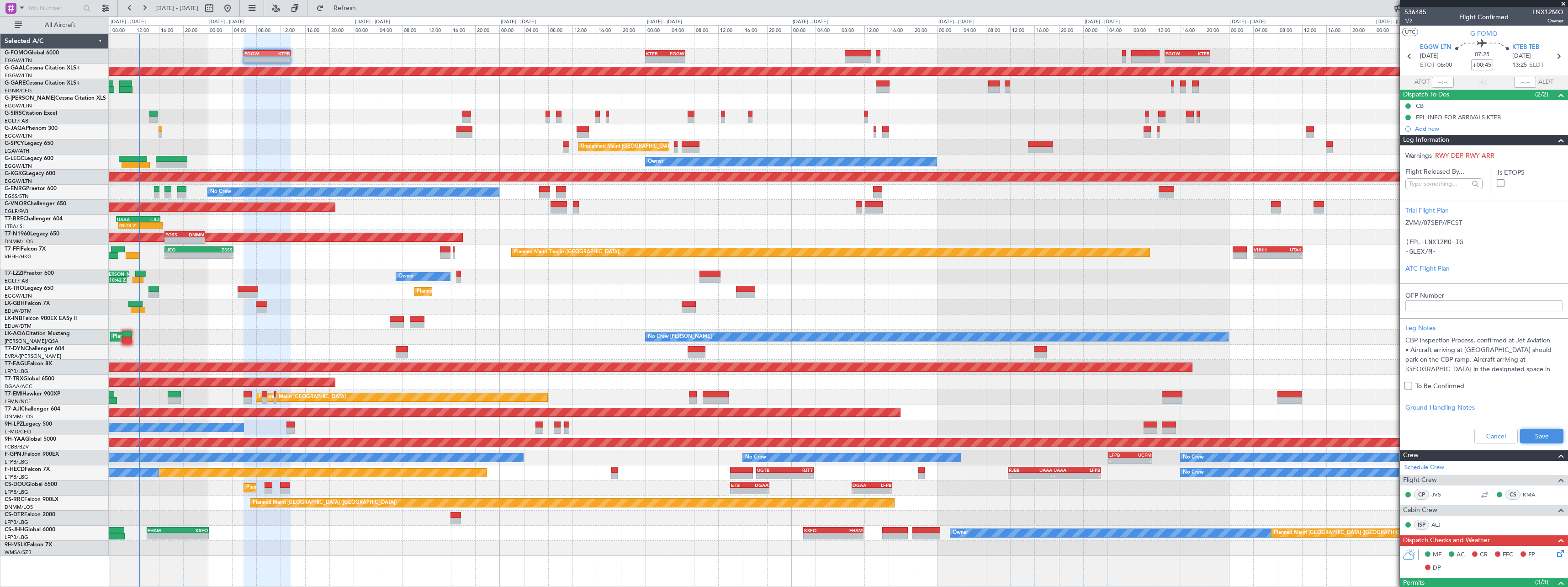
click at [1545, 432] on button "Save" at bounding box center [1541, 436] width 43 height 15
click at [1559, 141] on div "Leg Information" at bounding box center [1484, 139] width 168 height 10
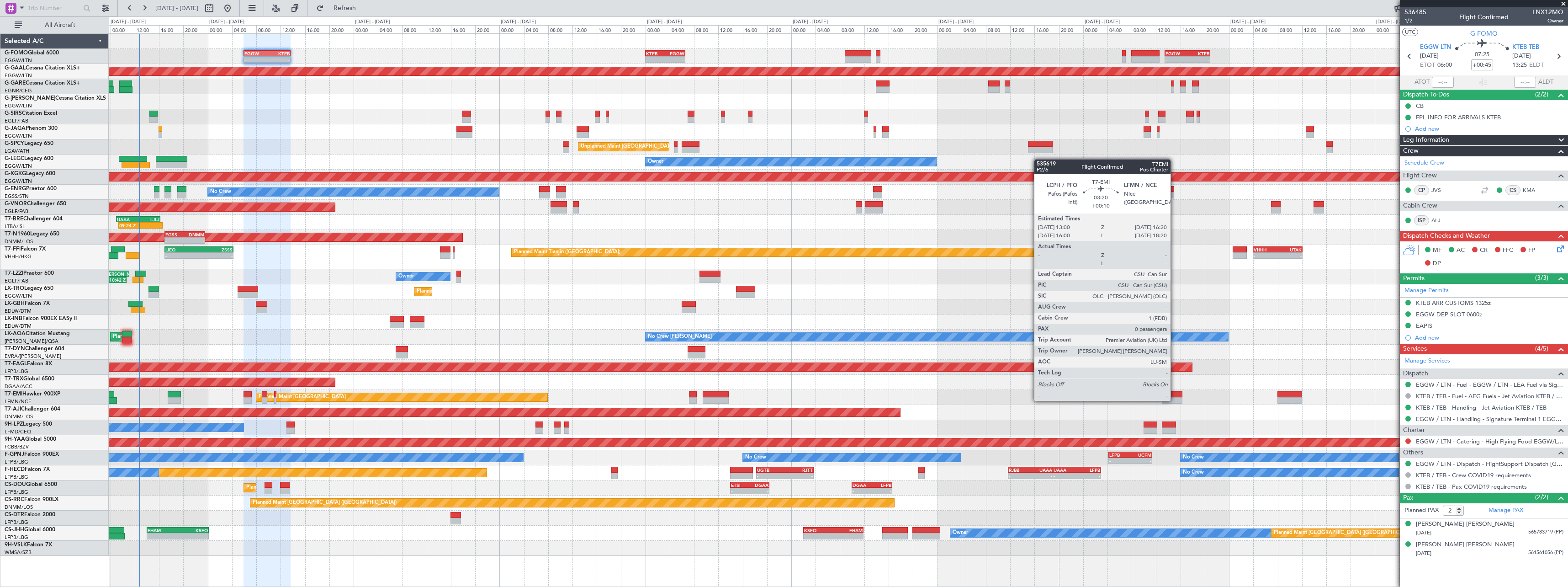
click at [1175, 400] on div at bounding box center [1172, 400] width 21 height 7
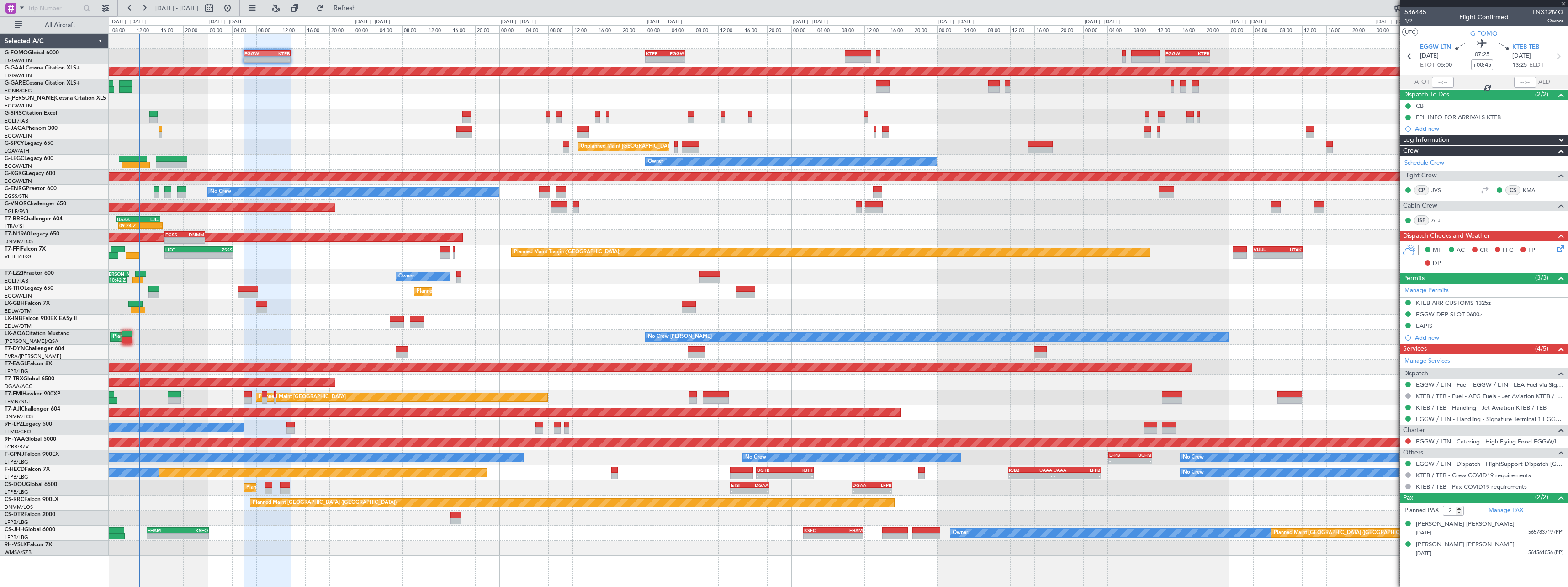
type input "+00:10"
type input "0"
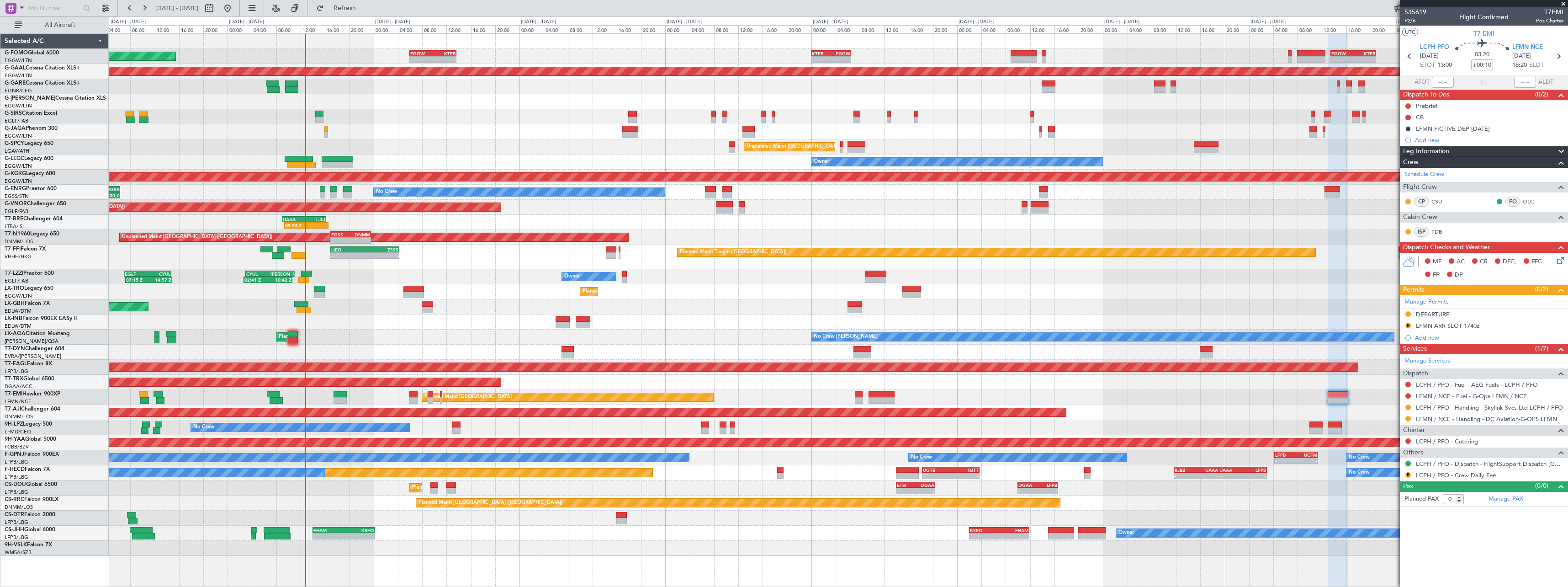
click at [349, 320] on div "- - EGGW 06:00 Z KTEB 13:40 Z - - KTEB 00:00 Z EGGW 06:35 Z - - EGGW 13:30 Z KT…" at bounding box center [838, 295] width 1459 height 522
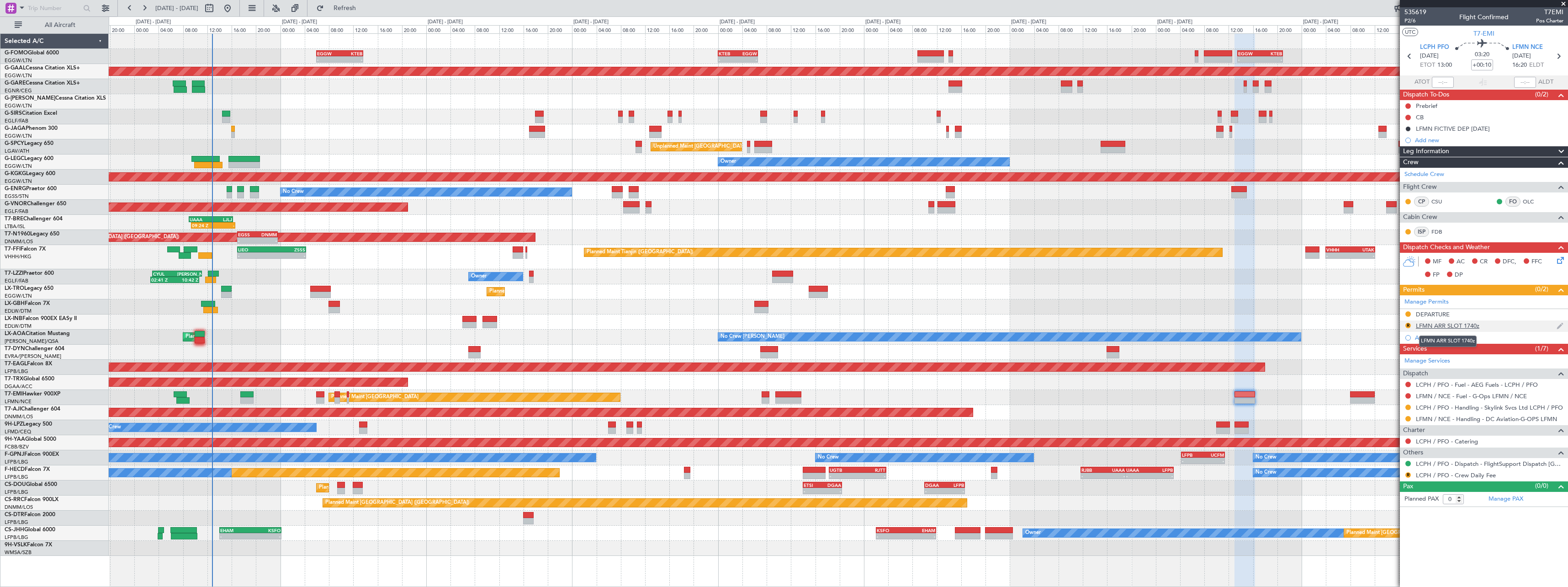
click at [1442, 325] on div "LFMN ARR SLOT 1740z" at bounding box center [1447, 325] width 63 height 8
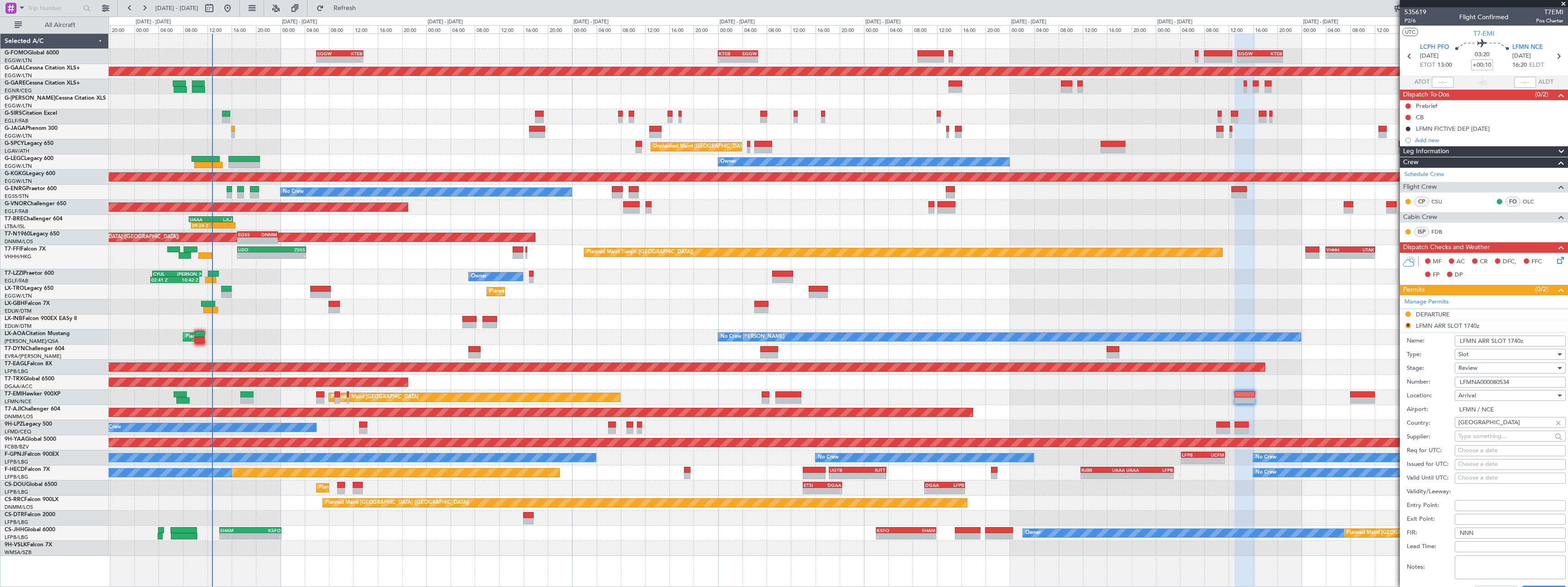
drag, startPoint x: 1520, startPoint y: 340, endPoint x: 1508, endPoint y: 340, distance: 12.0
click at [1508, 340] on input "LFMN ARR SLOT 1740z" at bounding box center [1510, 341] width 111 height 11
click at [1508, 340] on input "LFMN ARR SLOT 1740z" at bounding box center [1510, 341] width 111 height 11
click at [1516, 339] on input "LFMN ARR SLOT 1740z" at bounding box center [1510, 341] width 111 height 11
drag, startPoint x: 1521, startPoint y: 339, endPoint x: 1512, endPoint y: 343, distance: 9.8
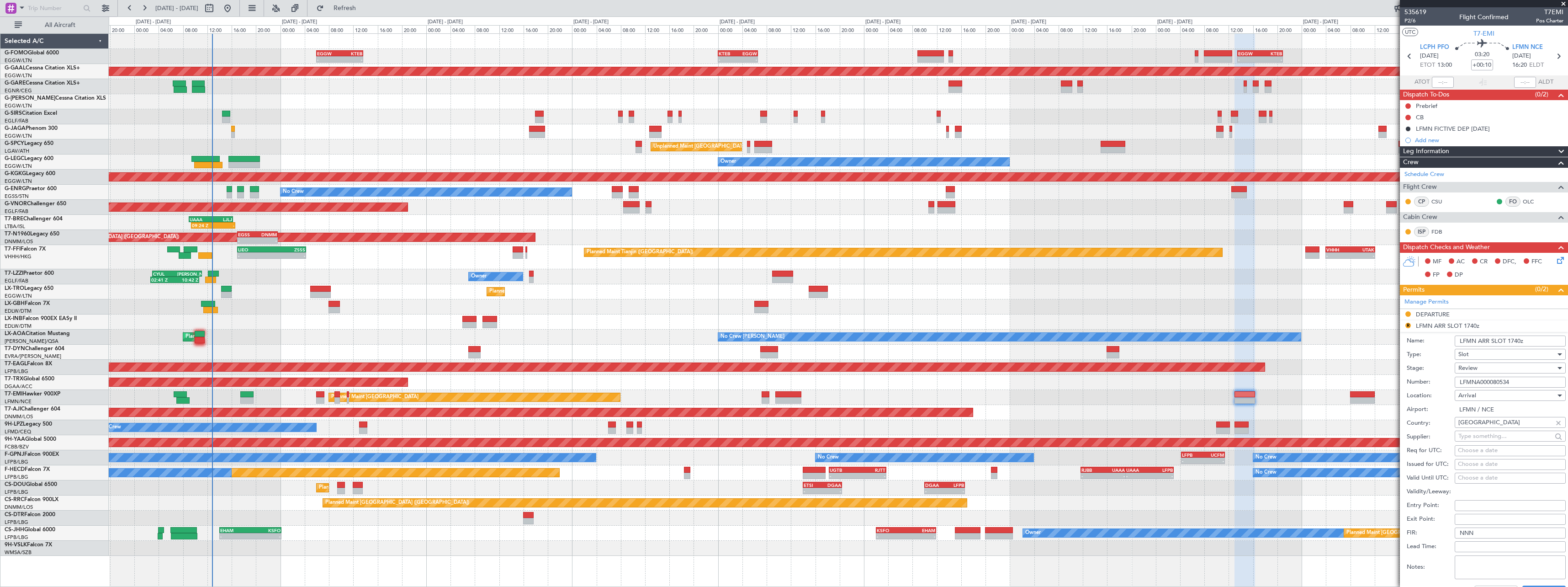
click at [1512, 343] on input "LFMN ARR SLOT 1740z" at bounding box center [1510, 341] width 111 height 11
type input "LFMN ARR SLOT 1620z"
click at [1488, 365] on div "Review" at bounding box center [1507, 368] width 97 height 14
click at [1504, 426] on span "Requested" at bounding box center [1507, 427] width 96 height 14
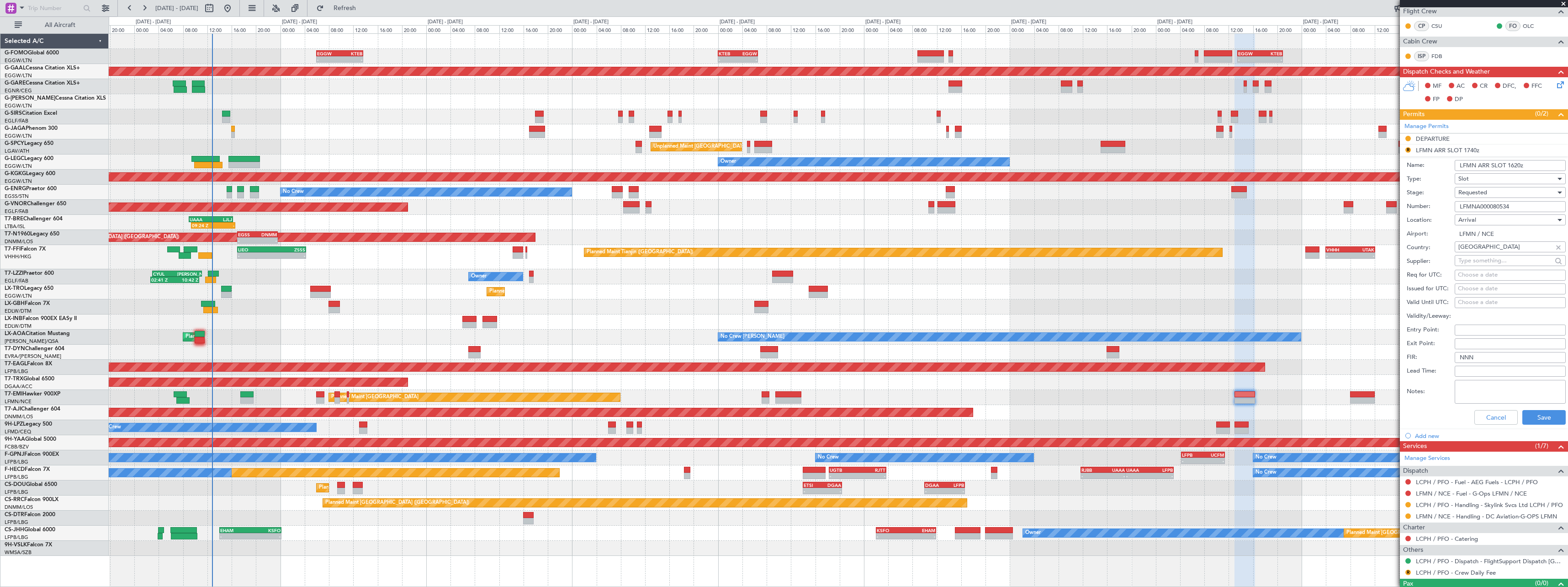
scroll to position [192, 0]
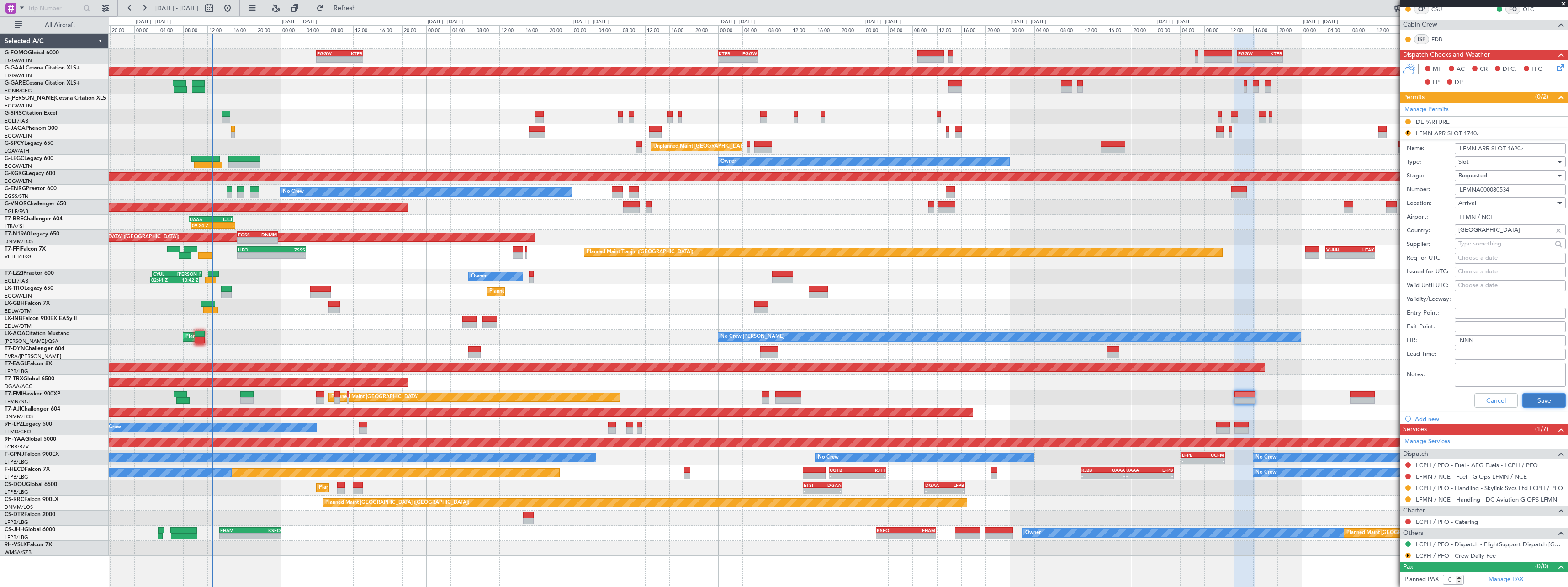
click at [1541, 401] on button "Save" at bounding box center [1544, 401] width 43 height 15
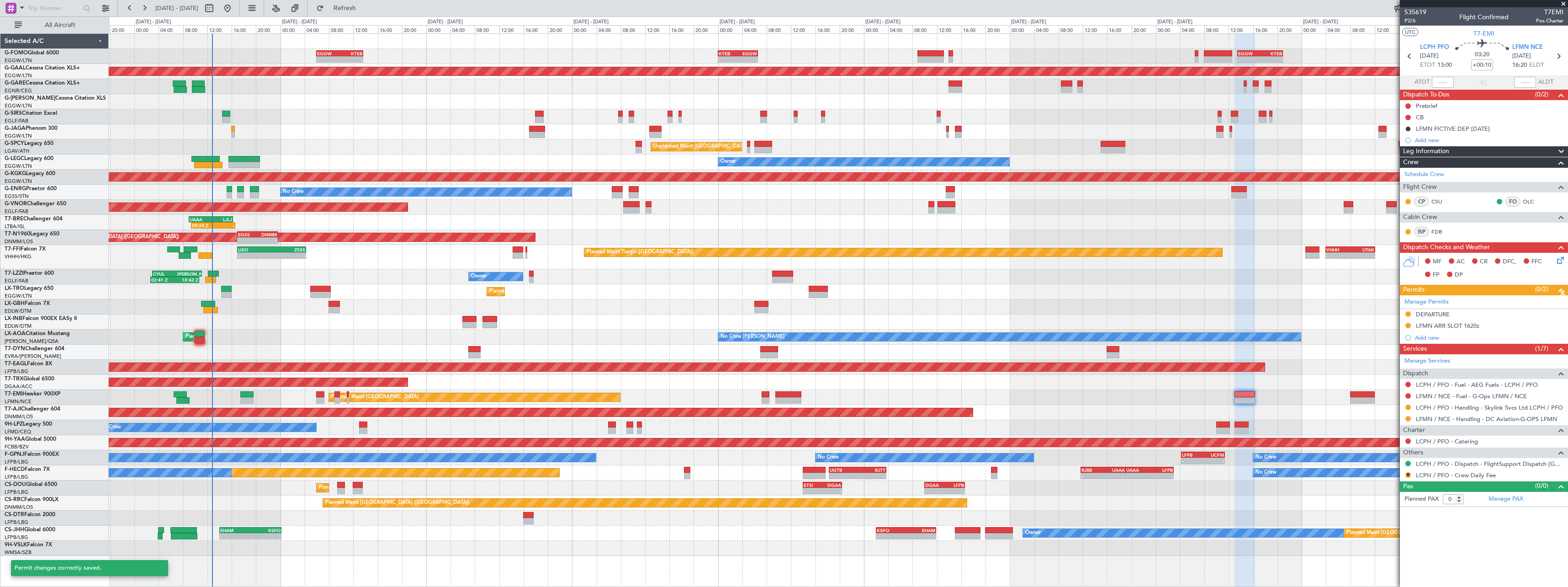
scroll to position [0, 0]
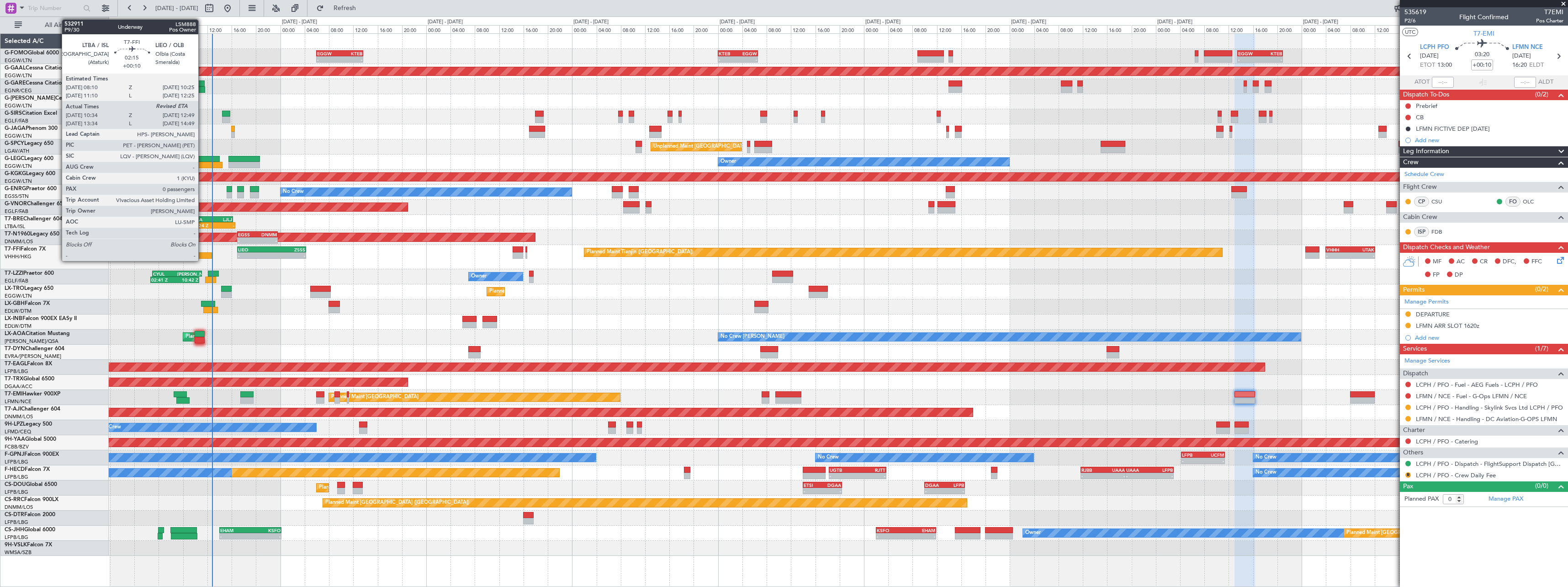
click at [203, 256] on div at bounding box center [205, 255] width 14 height 7
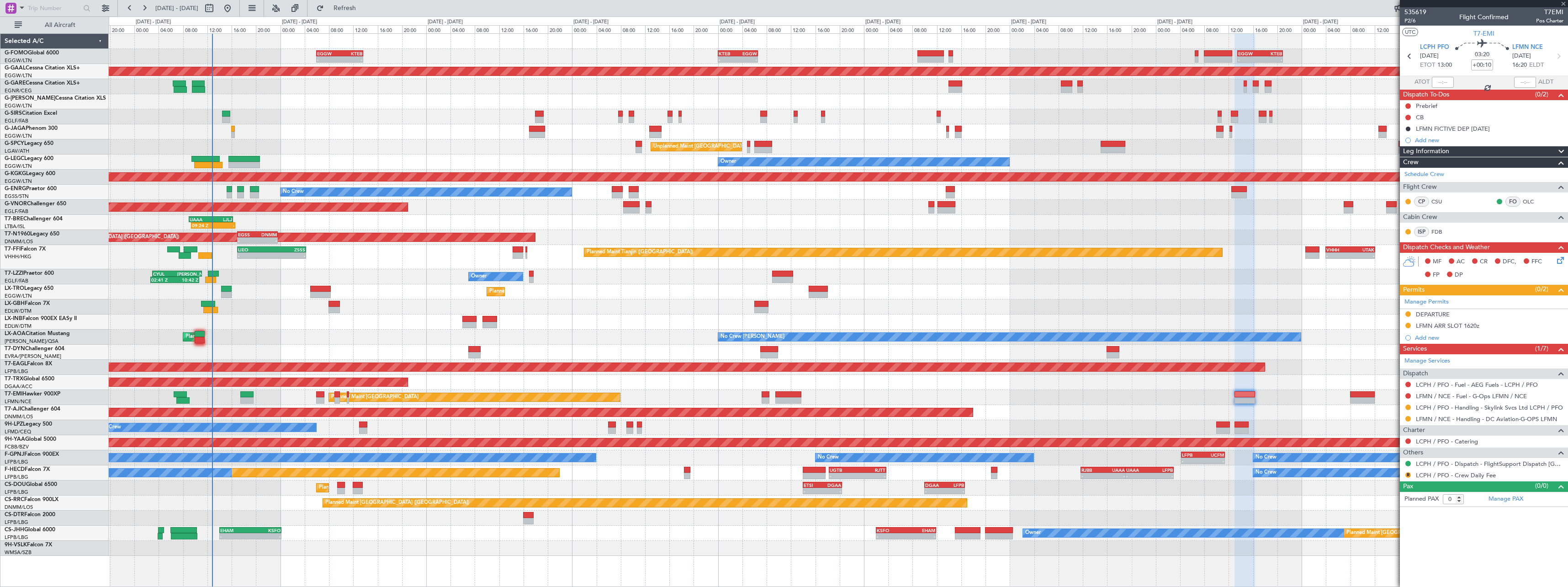
type input "10:34"
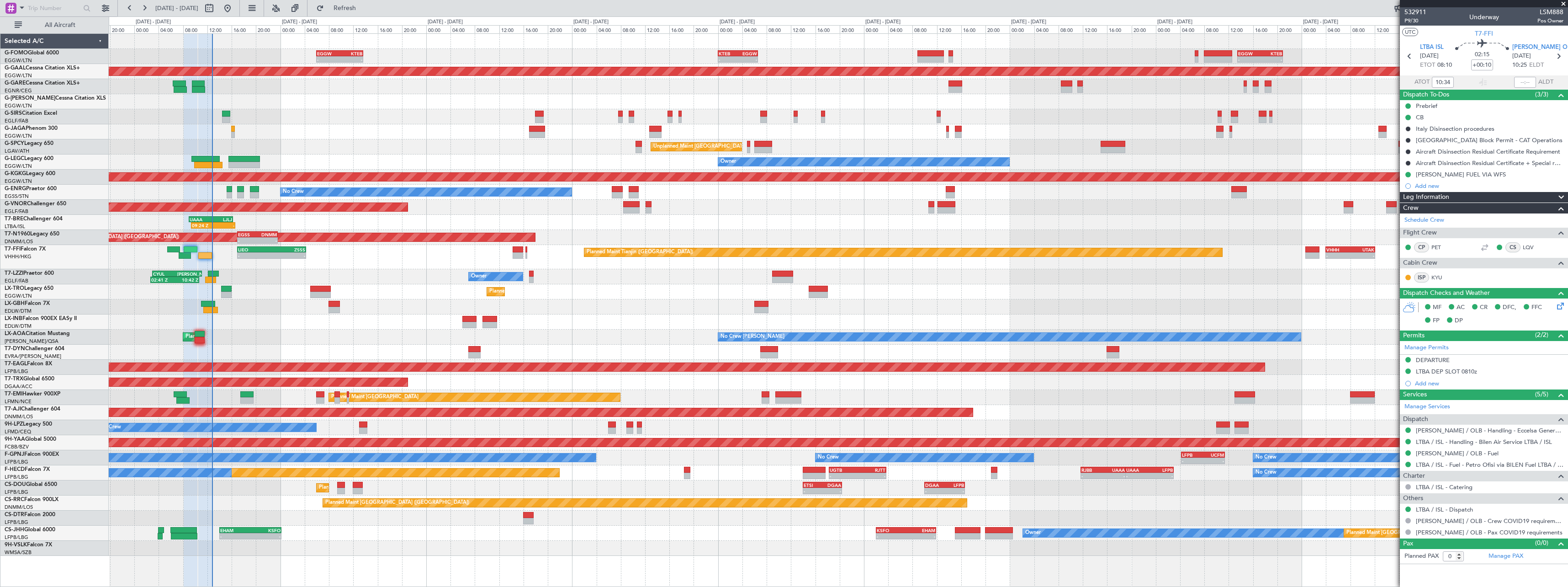
click at [450, 305] on div "Planned Maint Nurnberg Planned Maint [GEOGRAPHIC_DATA] ([GEOGRAPHIC_DATA])" at bounding box center [838, 307] width 1459 height 15
type input "12:48"
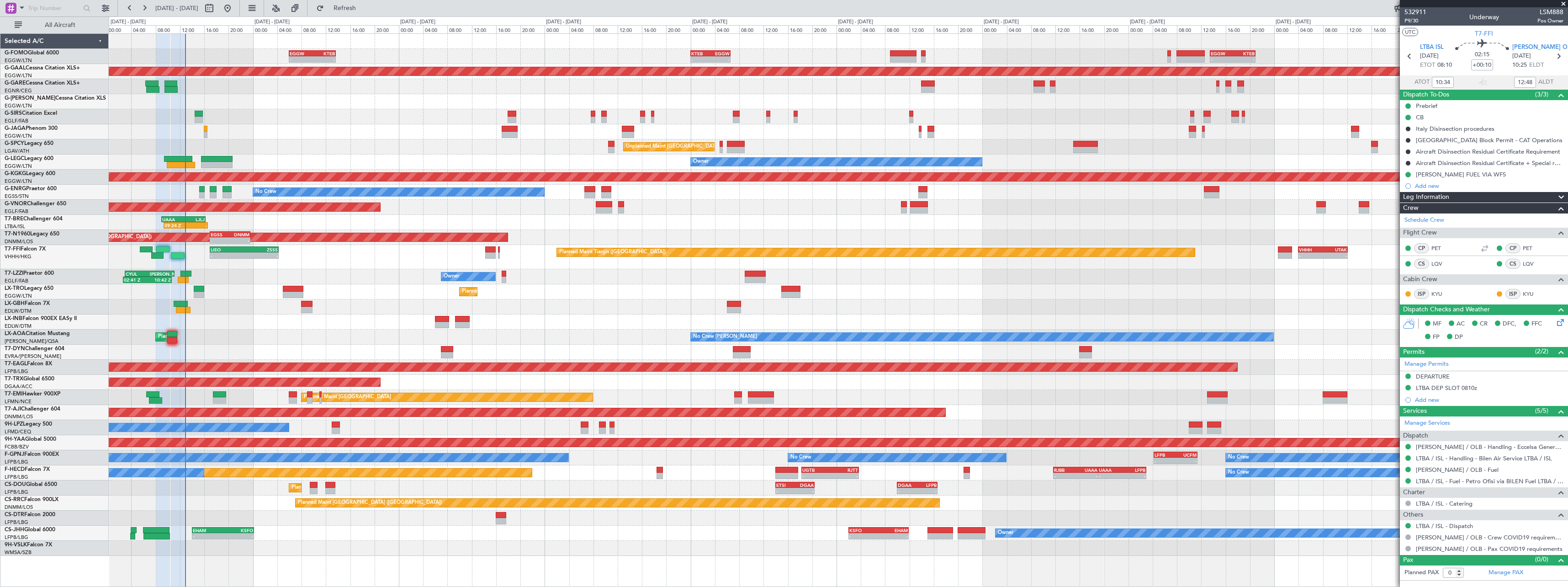
click at [199, 294] on div "Planned Maint Dusseldorf" at bounding box center [838, 292] width 1459 height 15
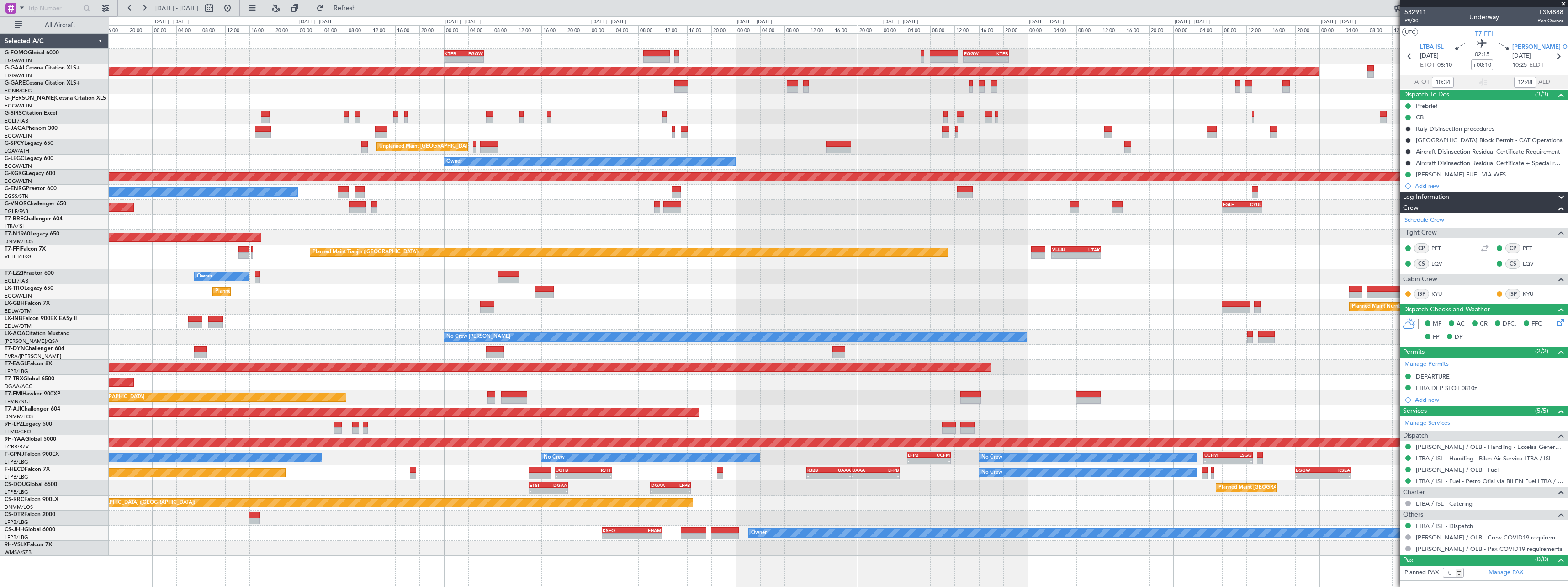
click at [173, 538] on div "Planned Maint [GEOGRAPHIC_DATA] ([GEOGRAPHIC_DATA]) Owner - - KSFO 02:00 Z EHAM…" at bounding box center [838, 533] width 1459 height 15
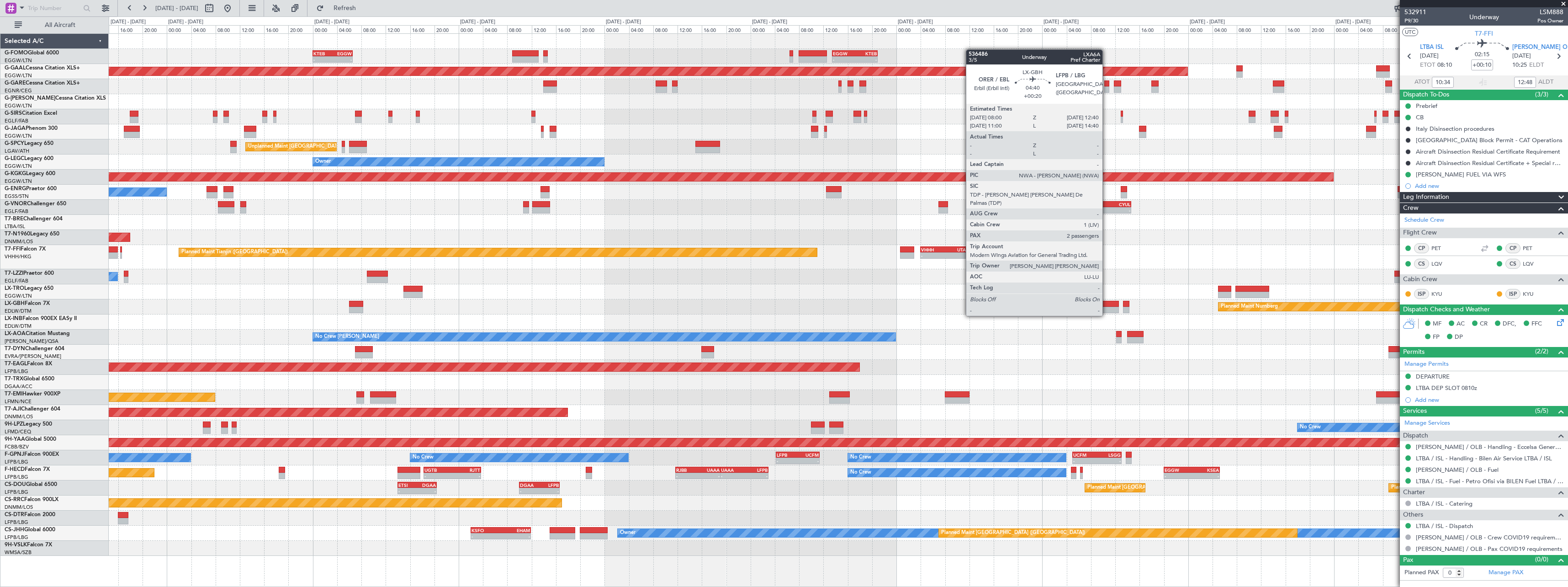
click at [1107, 307] on div at bounding box center [1105, 310] width 29 height 7
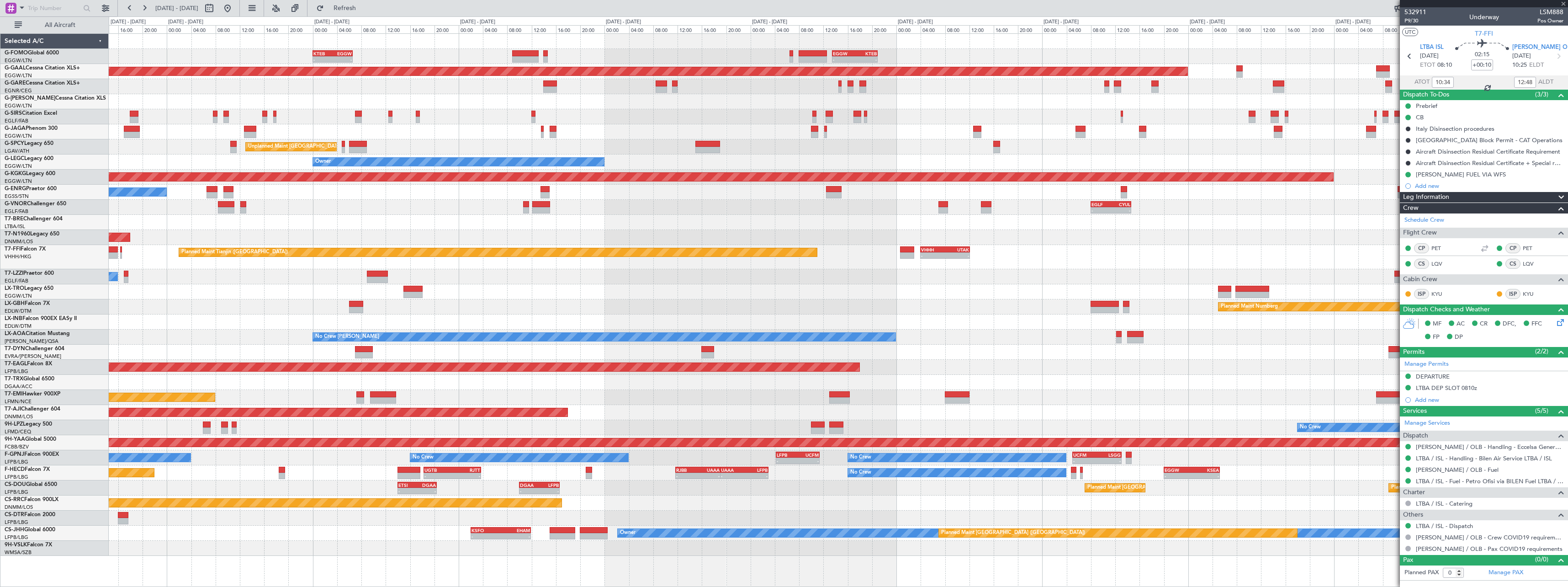
type input "+00:20"
type input "2"
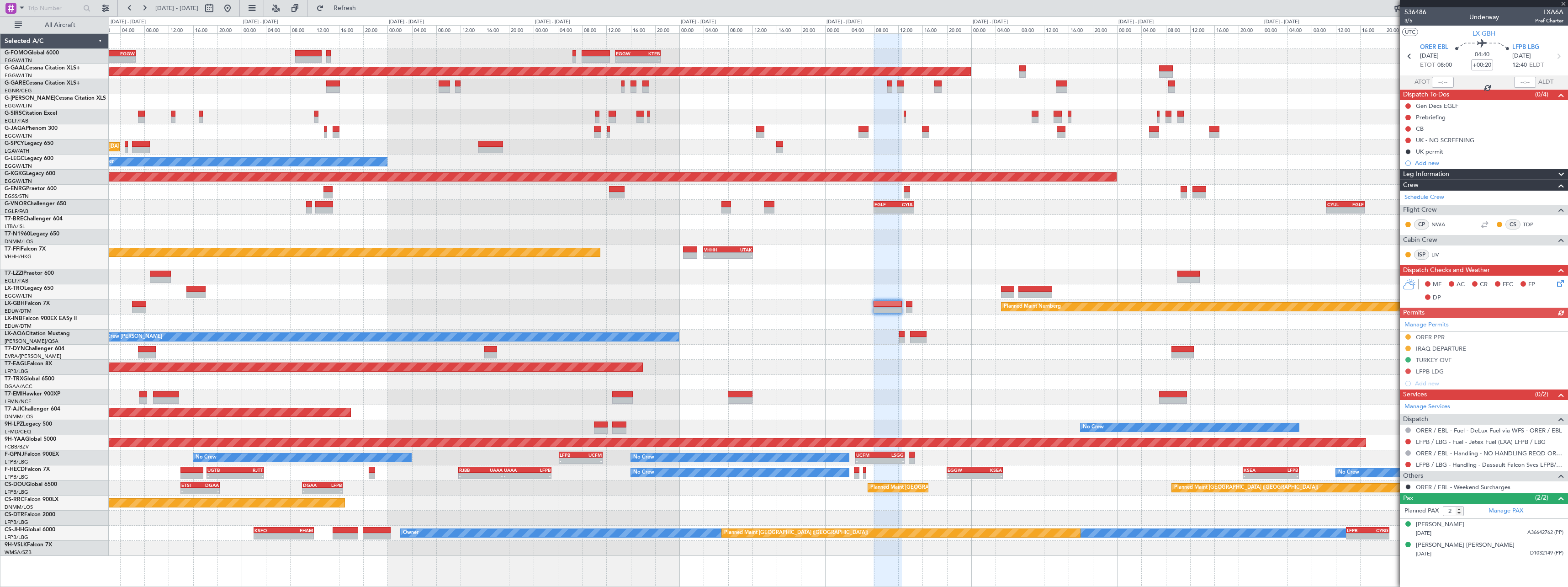
click at [1122, 294] on div "- - KTEB 00:00 Z EGGW 06:35 Z - - EGGW 13:30 Z KTEB 20:55 Z Planned [GEOGRAPHIC…" at bounding box center [838, 295] width 1459 height 522
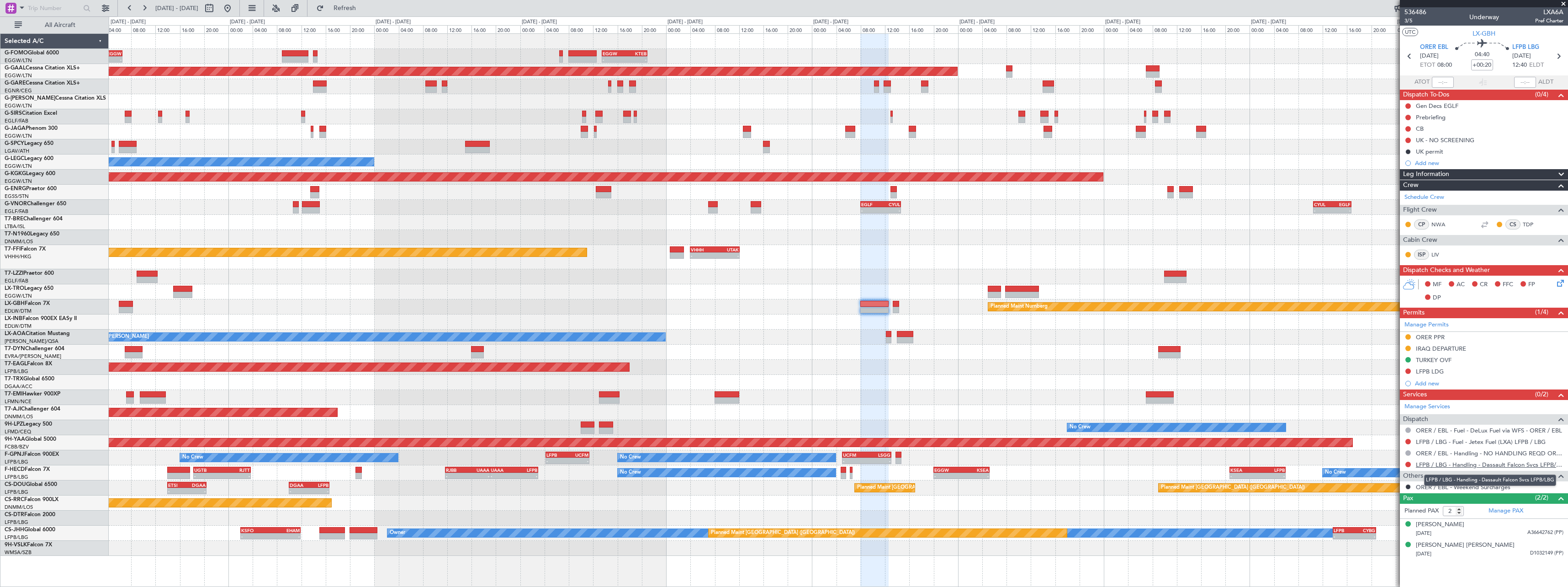
click at [1495, 465] on link "LFPB / LBG - Handling - Dassault Falcon Svcs LFPB/LBG" at bounding box center [1489, 465] width 147 height 8
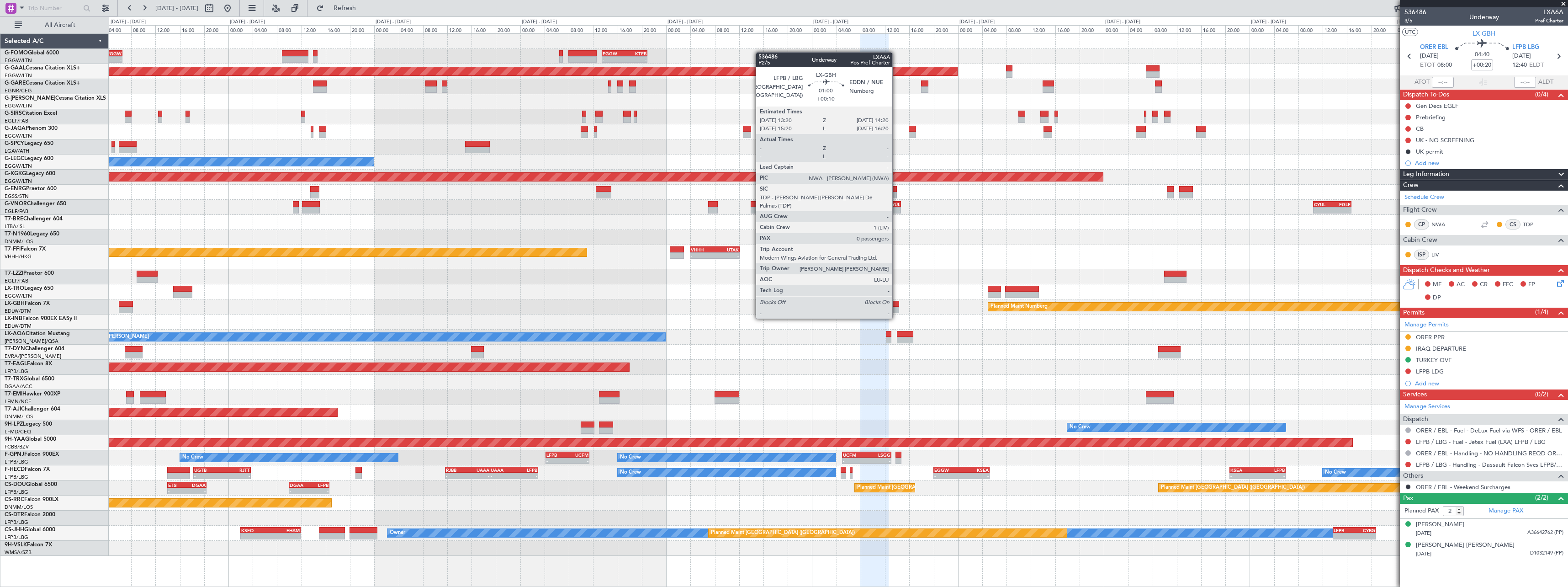
click at [897, 309] on div at bounding box center [896, 310] width 7 height 7
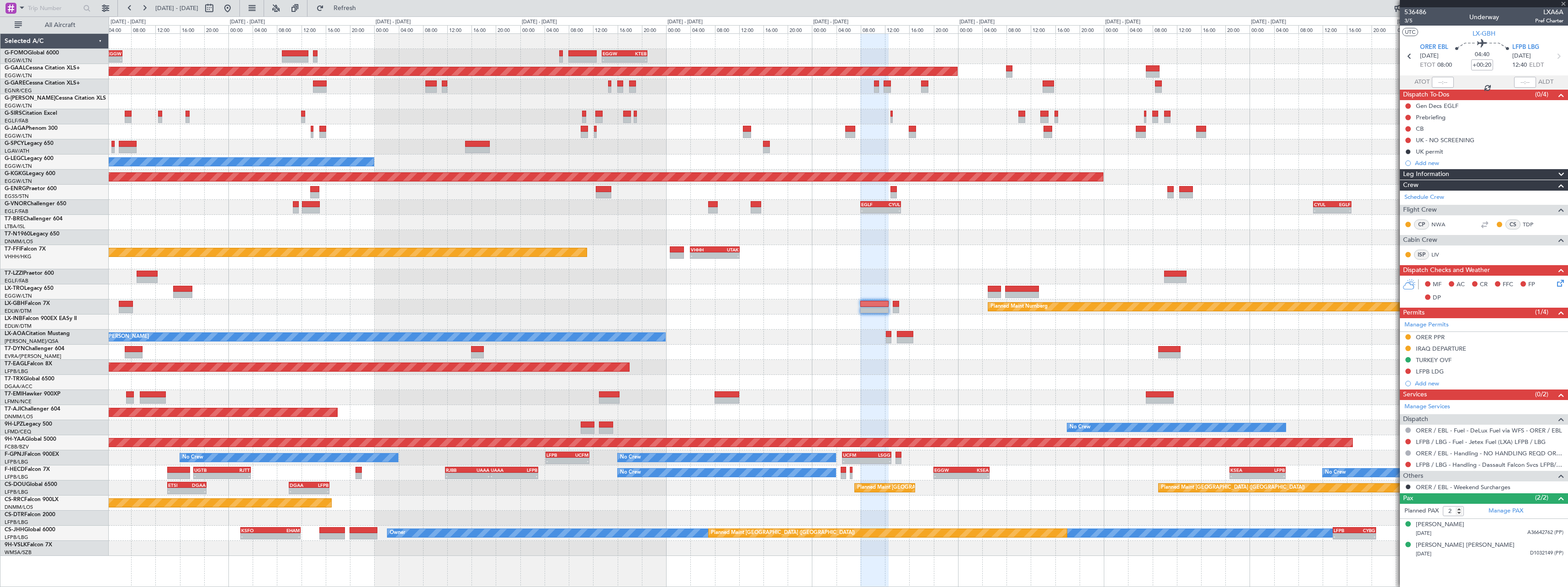
type input "+00:10"
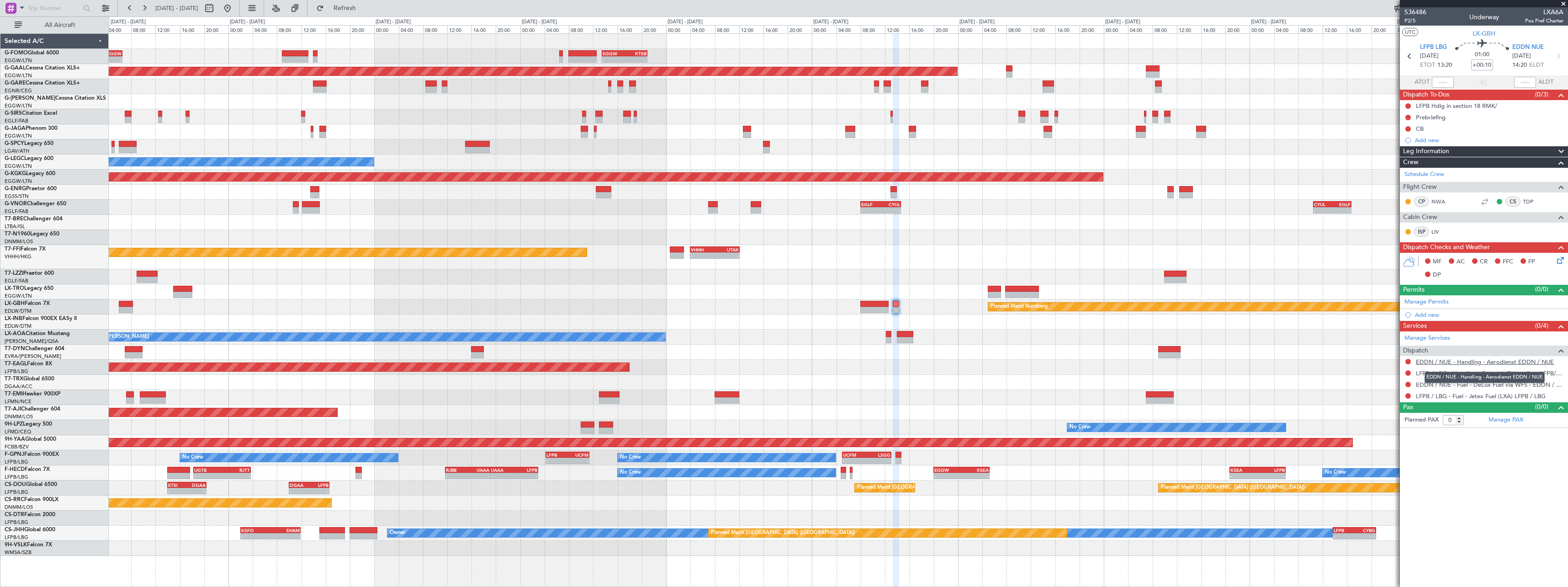
click at [1492, 364] on link "EDDN / NUE - Handling - Aerodienst EDDN / NUE" at bounding box center [1485, 362] width 138 height 8
click at [364, 6] on span "Refresh" at bounding box center [345, 8] width 38 height 7
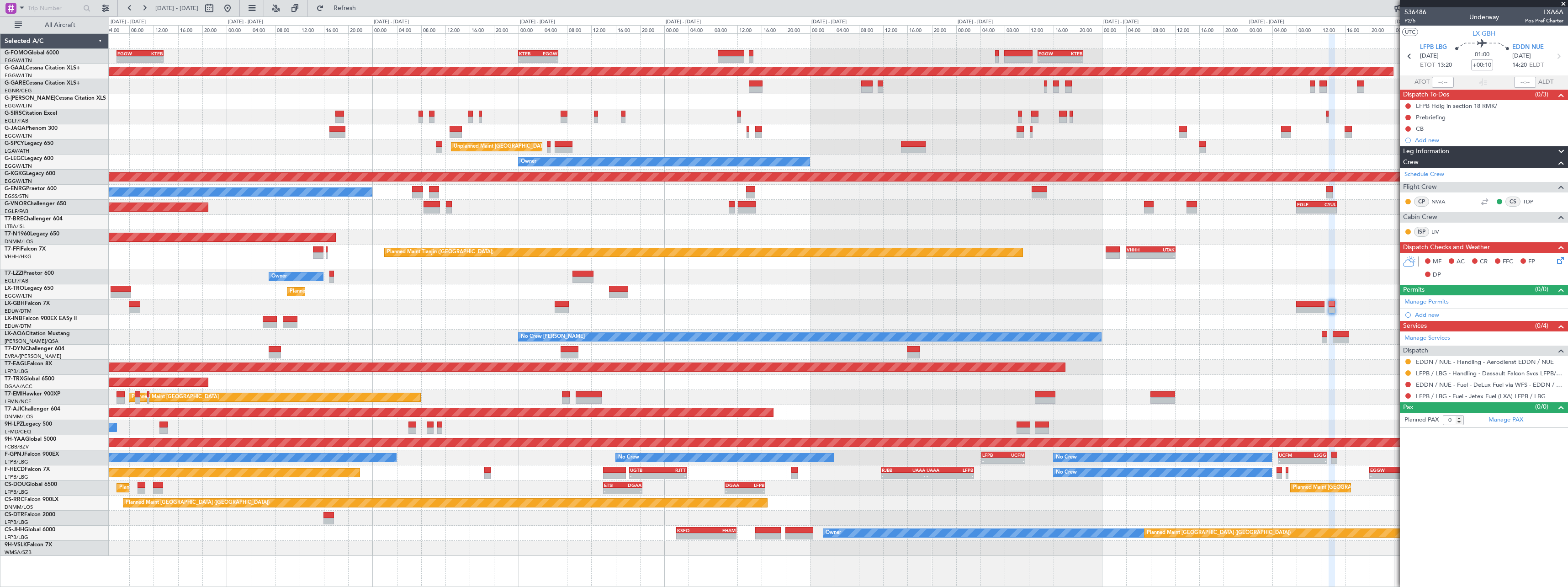
click at [922, 317] on div "- - KTEB 00:00 Z EGGW 06:35 Z - - EGGW 13:30 Z KTEB 20:55 Z EGGW 06:00 Z KTEB 1…" at bounding box center [838, 295] width 1459 height 522
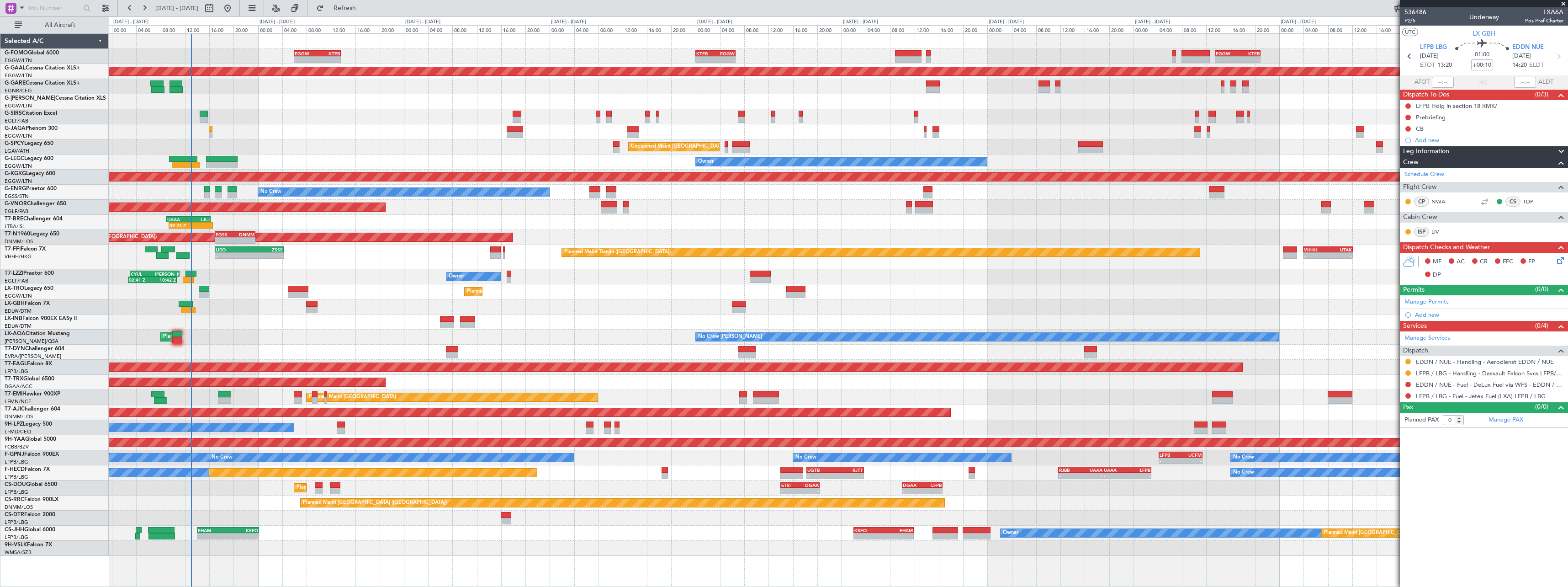
click at [665, 323] on div at bounding box center [838, 322] width 1459 height 15
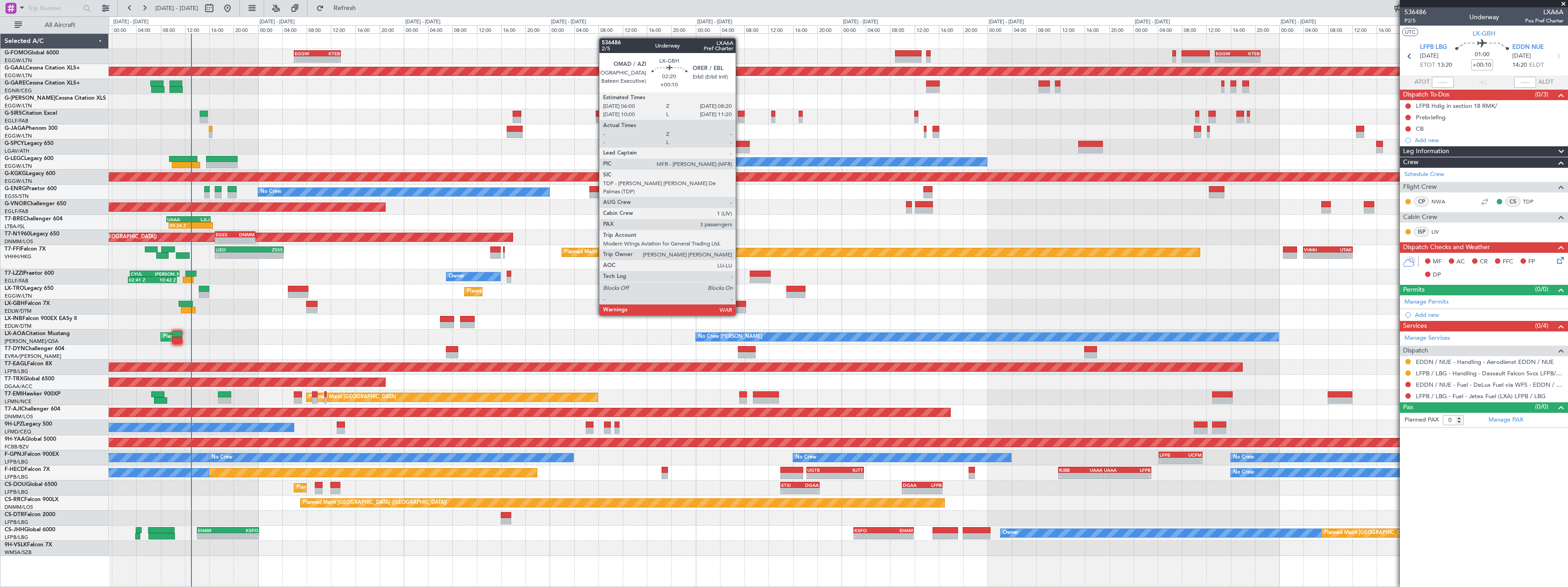
click at [740, 307] on div at bounding box center [739, 310] width 15 height 7
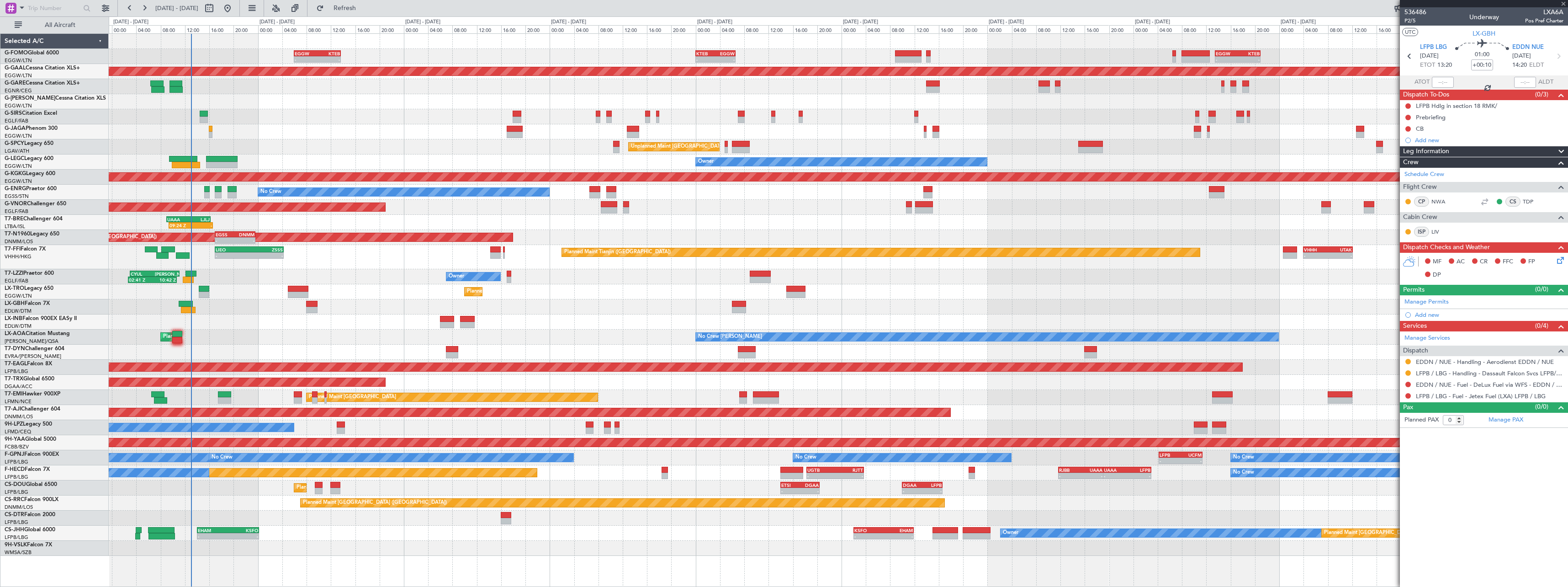
type input "3"
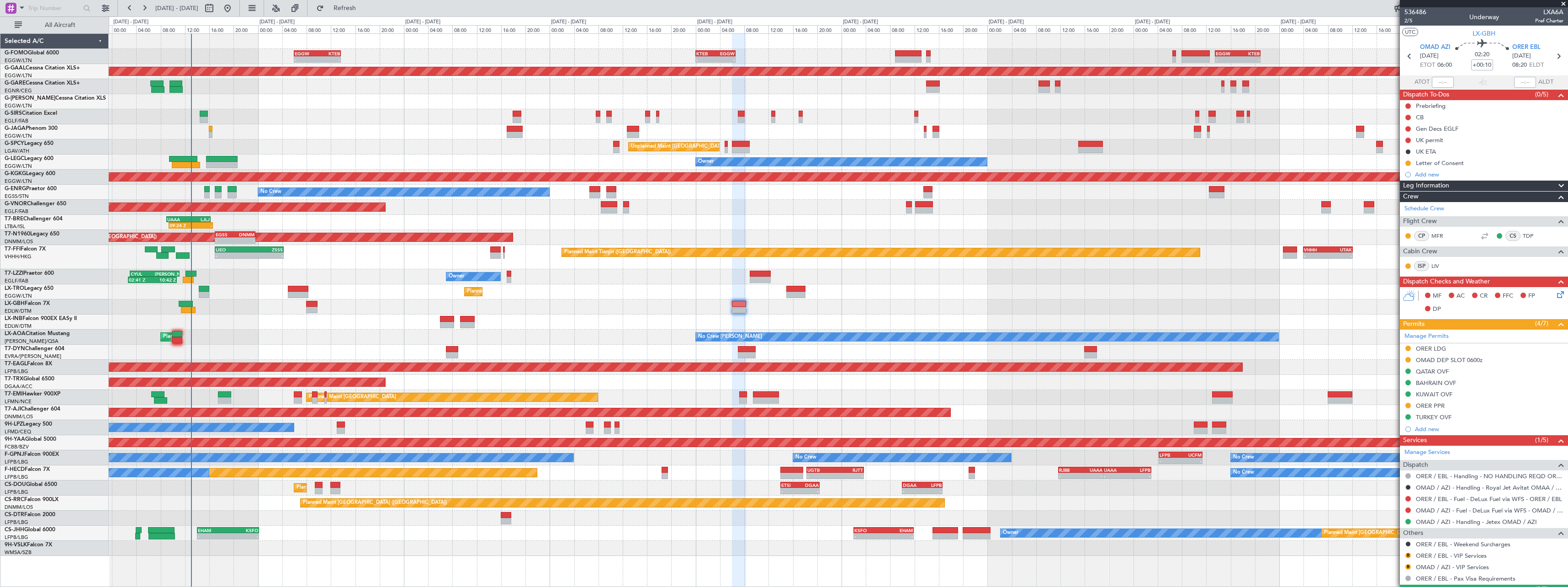
click at [561, 306] on div "Planned Maint Nurnberg Planned Maint Dubai (Dubai Intl)" at bounding box center [838, 307] width 1459 height 15
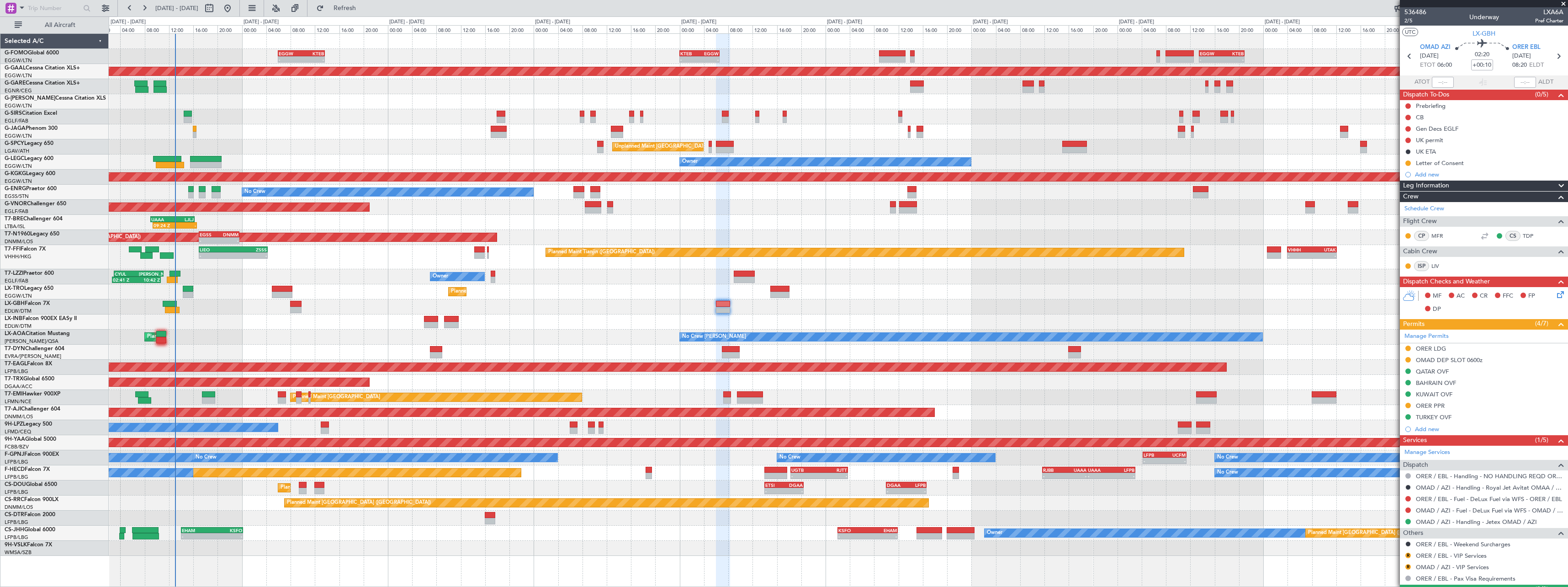
click at [735, 533] on div "Owner Planned Maint Paris (Le Bourget) - - KSFO 02:00 Z EHAM 11:55 Z - - EHAM 1…" at bounding box center [838, 533] width 1459 height 15
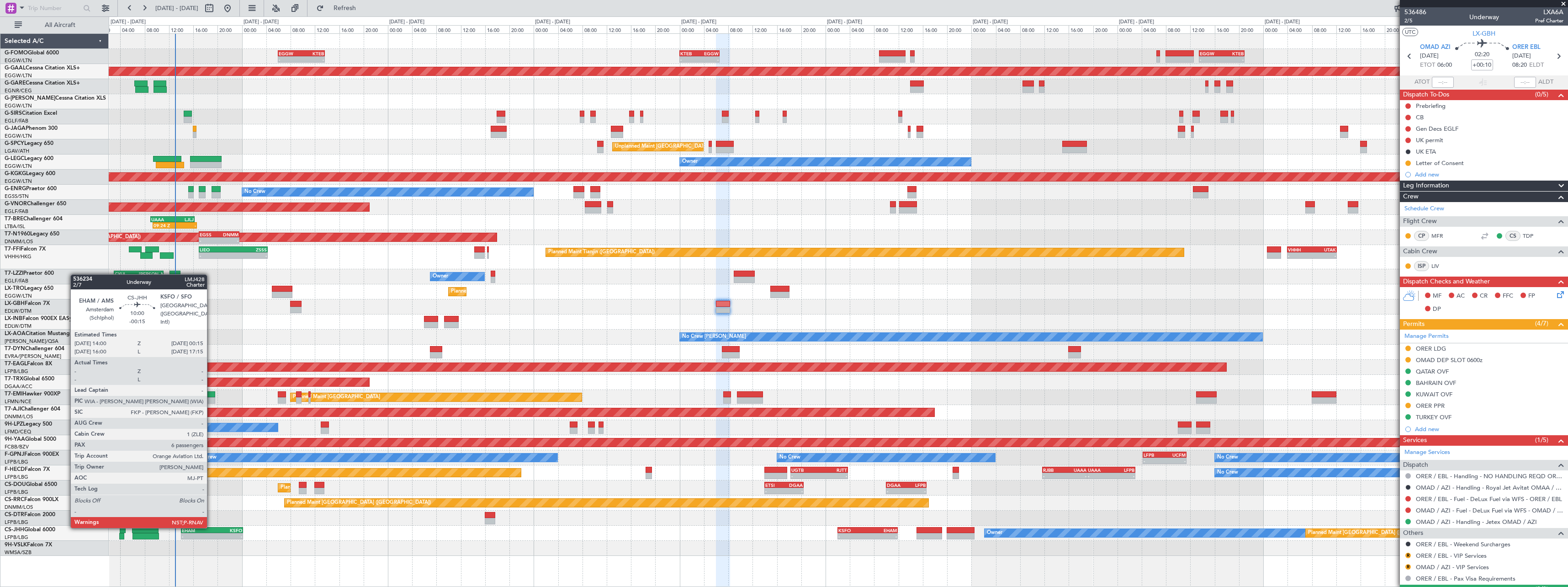
click at [211, 527] on div "EHAM" at bounding box center [197, 530] width 30 height 5
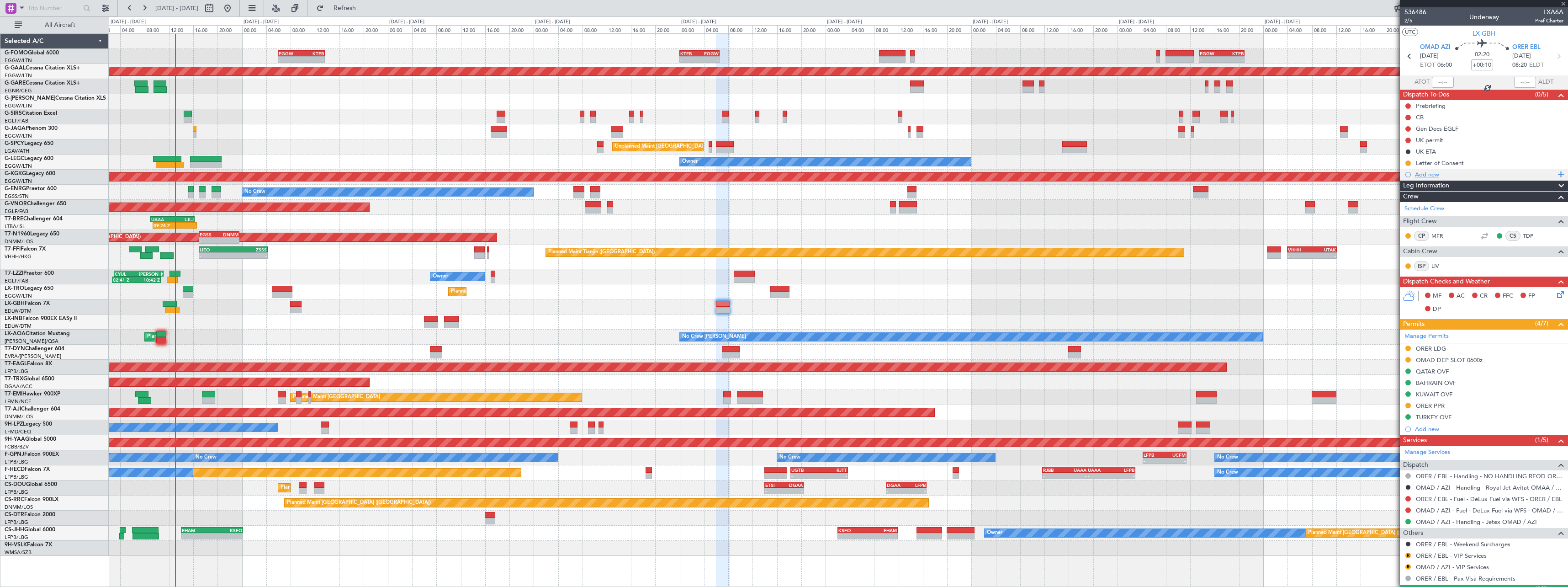
type input "-00:15"
type input "6"
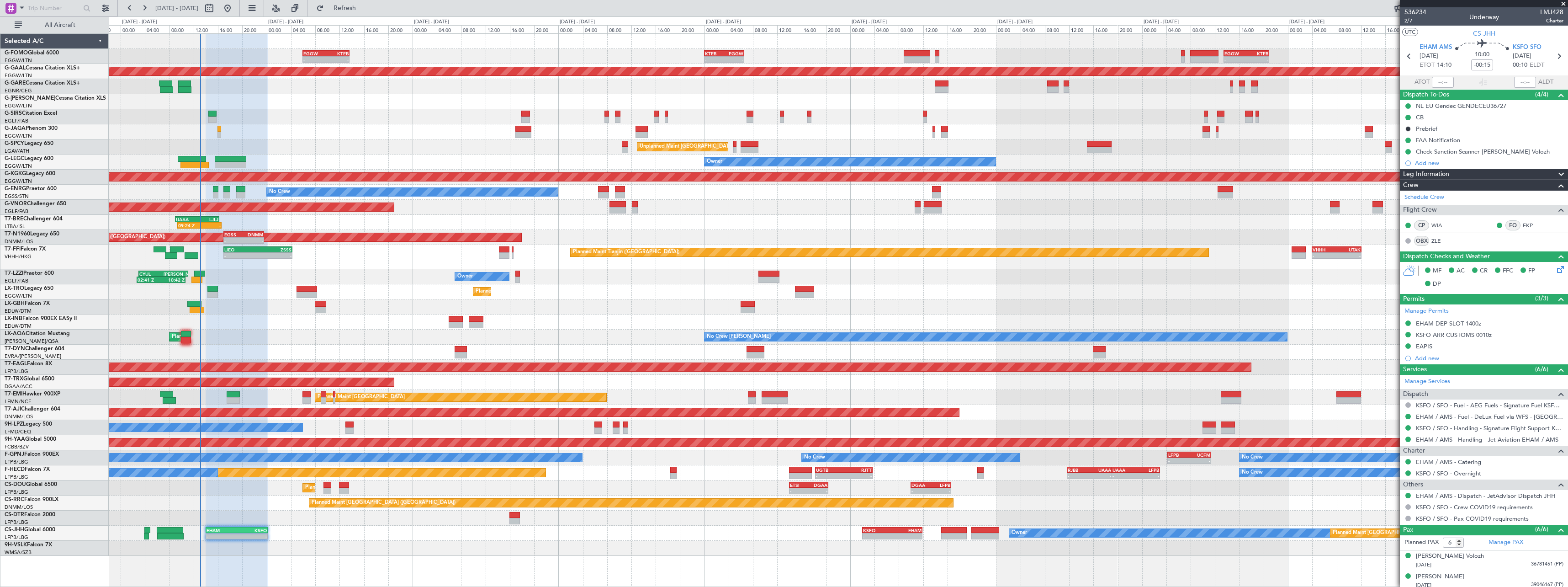
click at [460, 560] on div "- - EGGW 06:00 Z KTEB 13:40 Z - - KTEB 00:00 Z EGGW 06:35 Z - - EGGW 13:30 Z KT…" at bounding box center [838, 310] width 1459 height 554
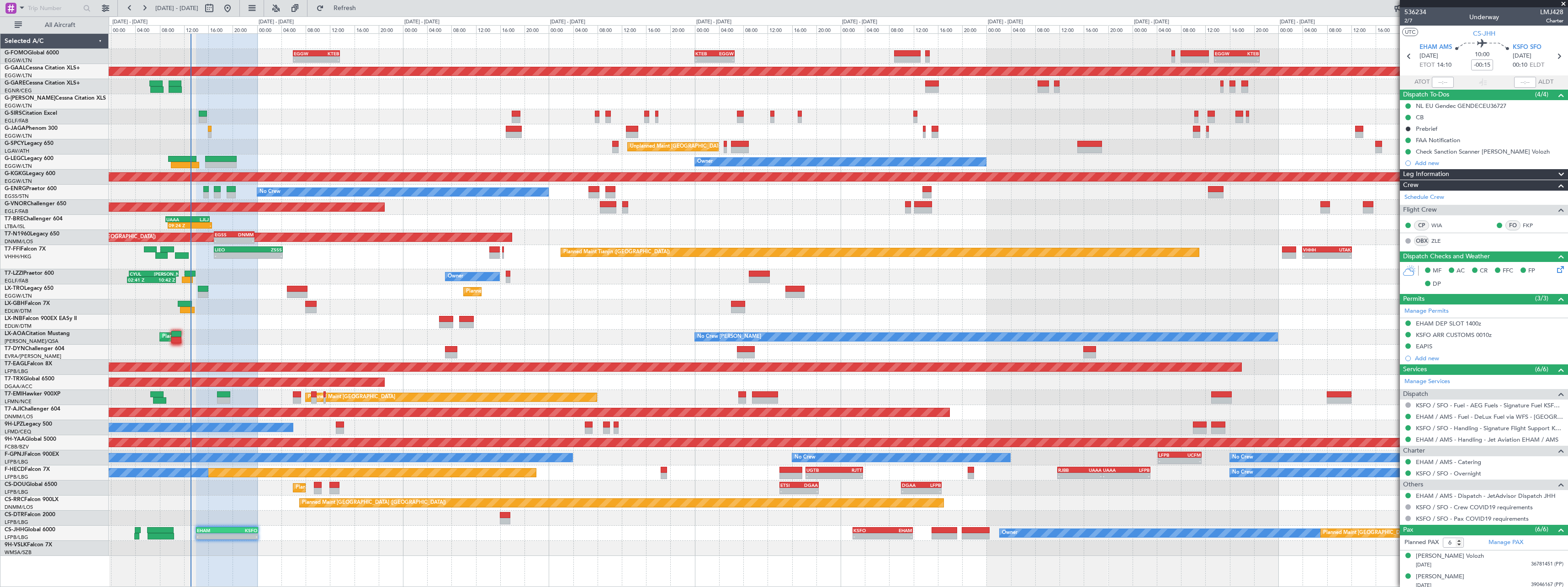
click at [480, 349] on div at bounding box center [838, 352] width 1459 height 15
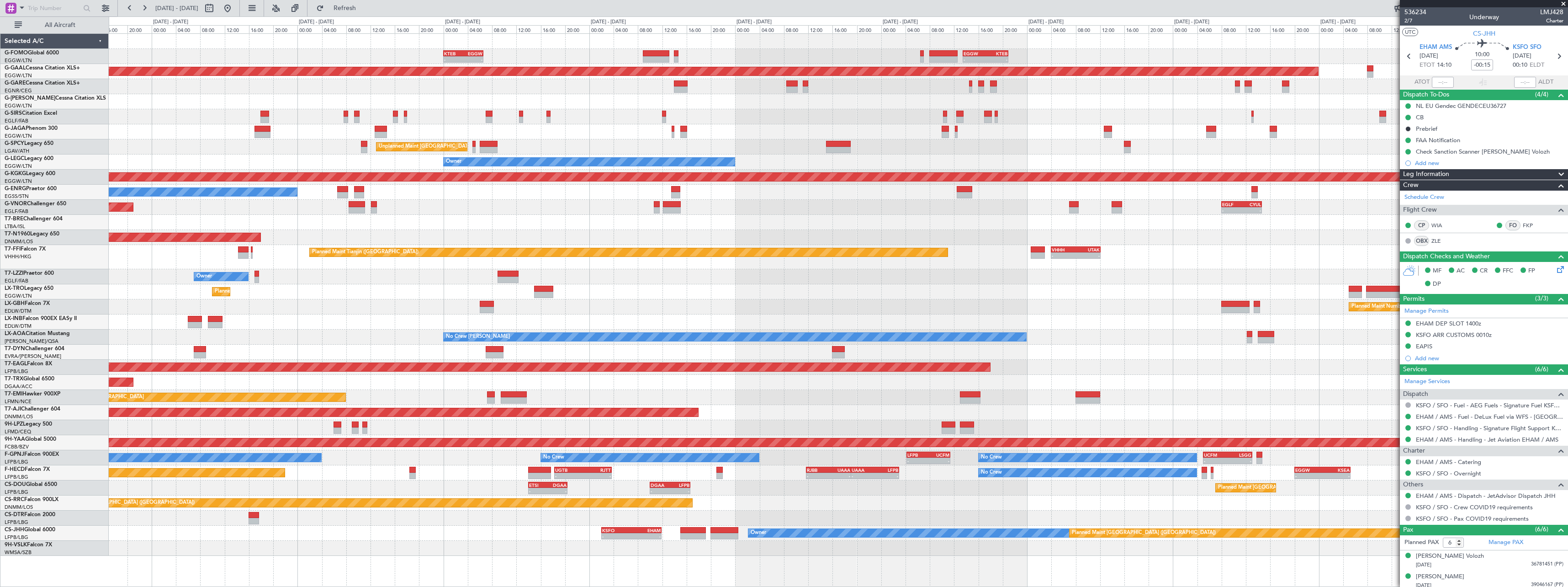
click at [1055, 396] on div "Planned Maint [GEOGRAPHIC_DATA]" at bounding box center [838, 397] width 1459 height 15
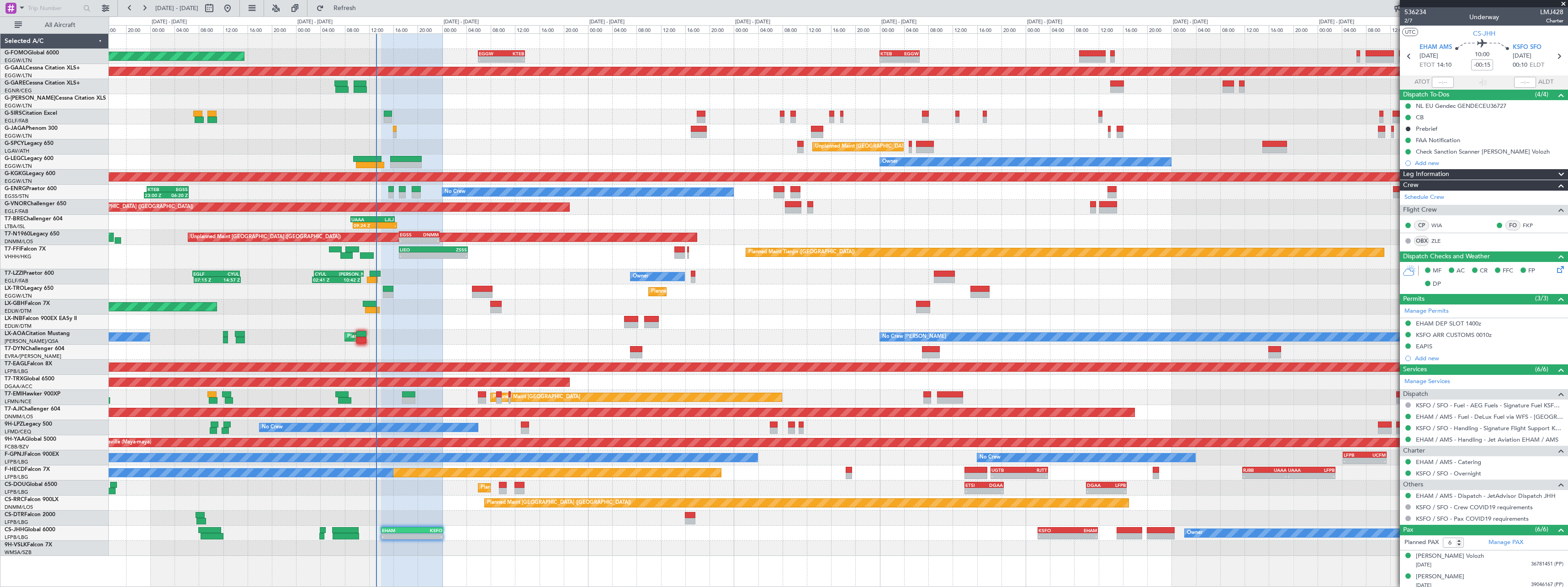
click at [748, 283] on div "Owner CYUL 03:00 Z LIPE 11:10 Z 02:41 Z 10:42 Z 07:15 Z 14:57 Z EGLF 07:00 Z CY…" at bounding box center [838, 276] width 1459 height 15
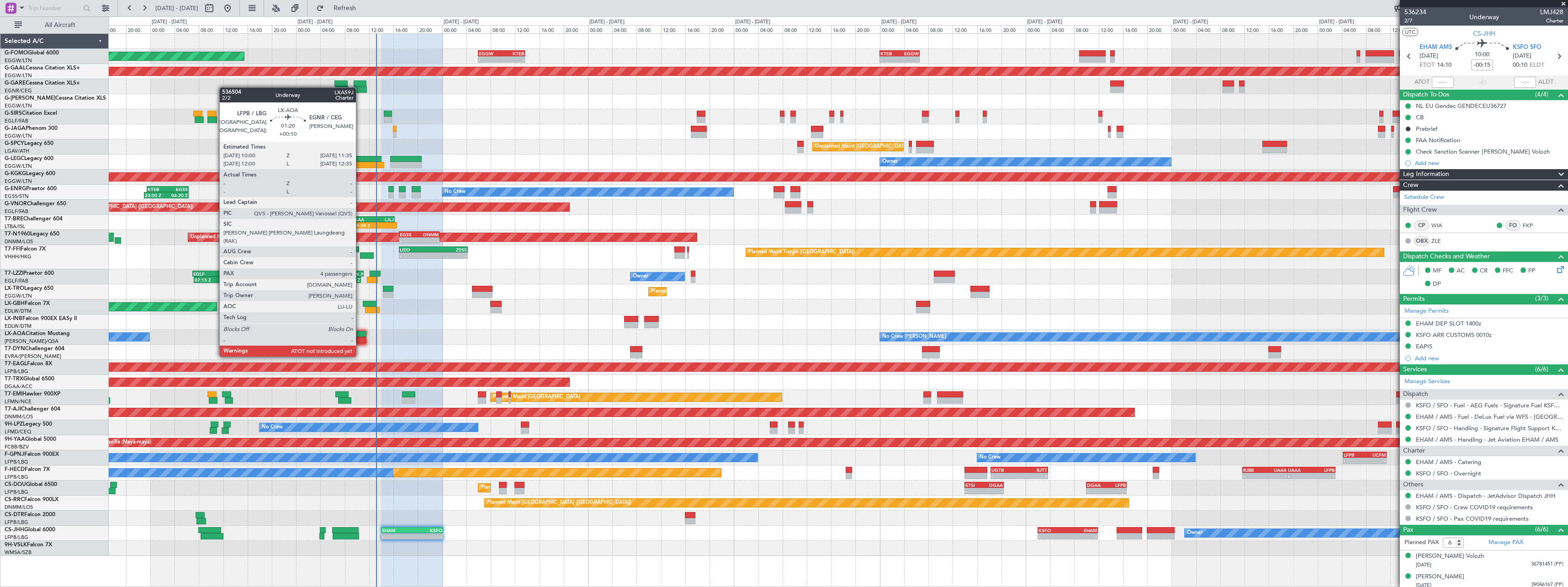
click at [360, 339] on div at bounding box center [361, 340] width 10 height 7
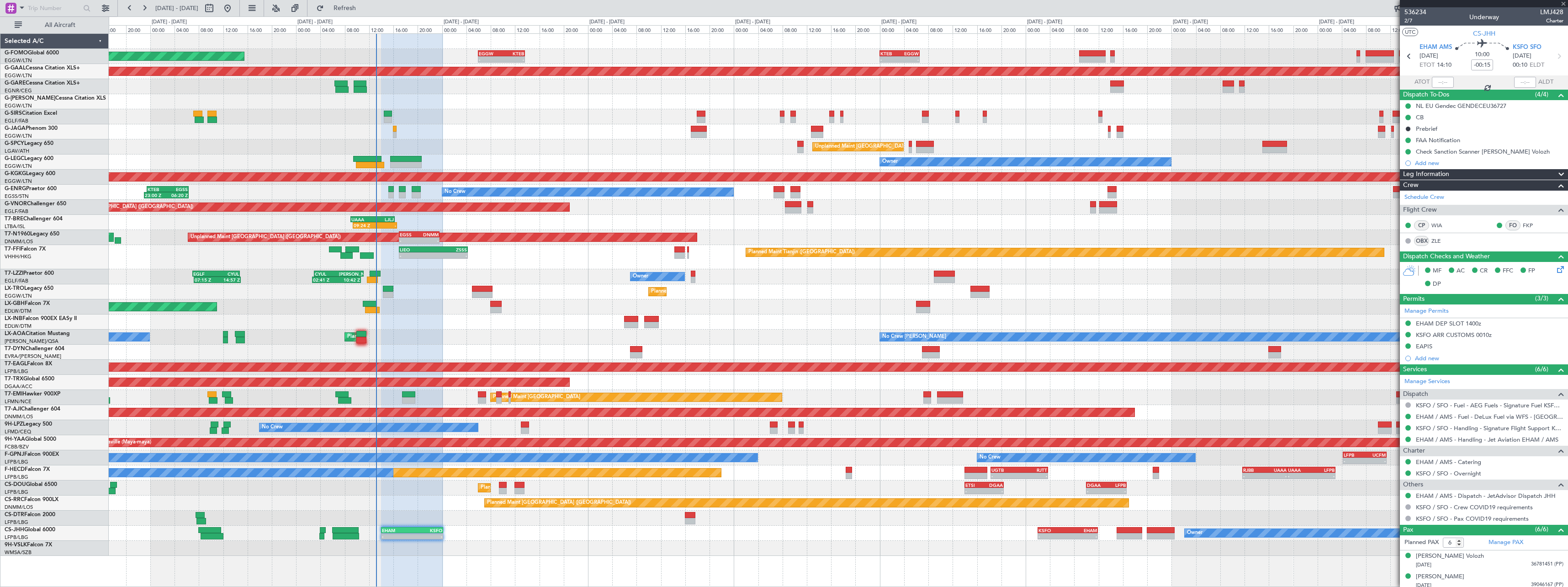
type input "+00:10"
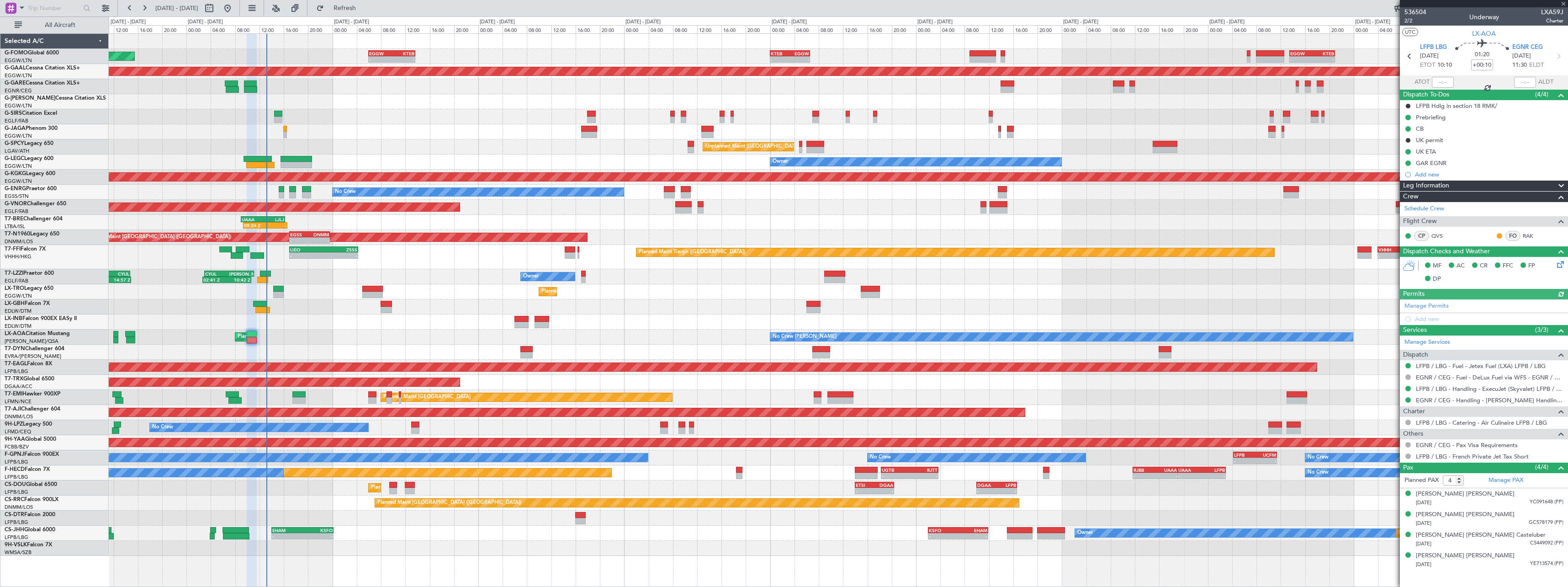
click at [656, 332] on div "Planned Maint Paris (Le Bourget) No Crew Chester No Crew Dublin (Dublin Intl)" at bounding box center [838, 337] width 1459 height 15
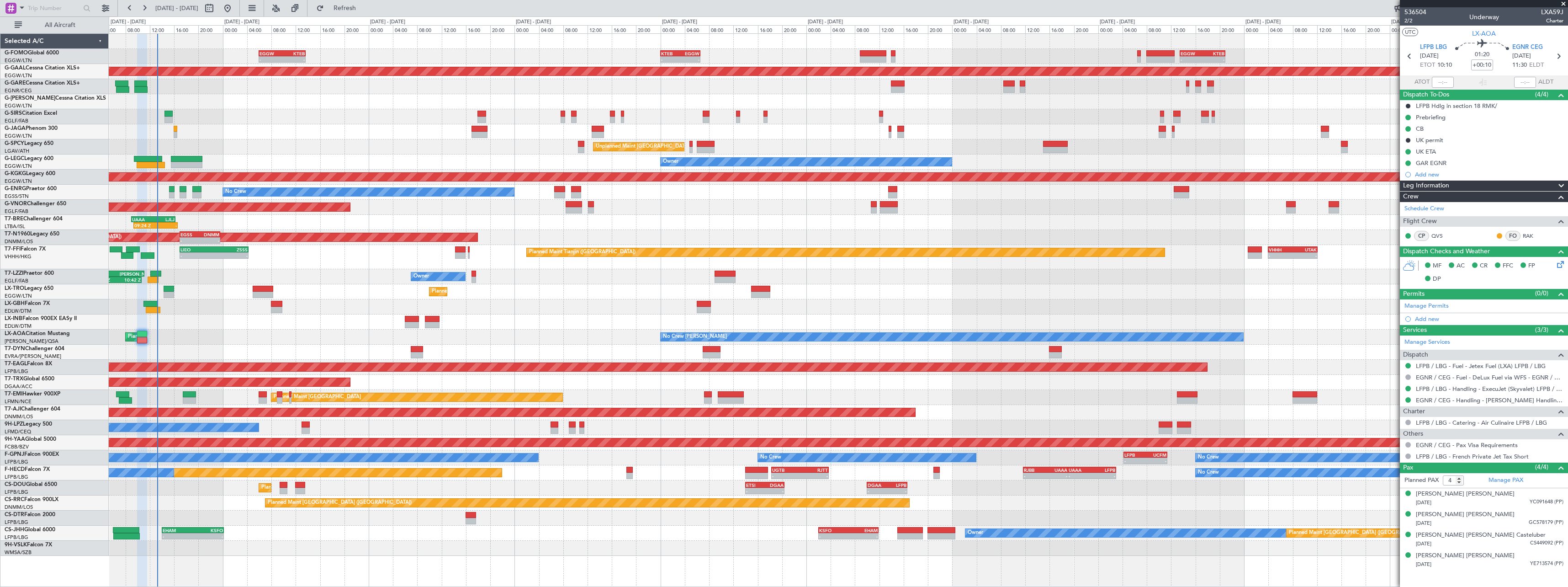
click at [306, 314] on div "- - EGGW 06:00 Z KTEB 13:40 Z - - KTEB 00:00 Z EGGW 06:35 Z - - EGGW 13:30 Z KT…" at bounding box center [838, 295] width 1459 height 522
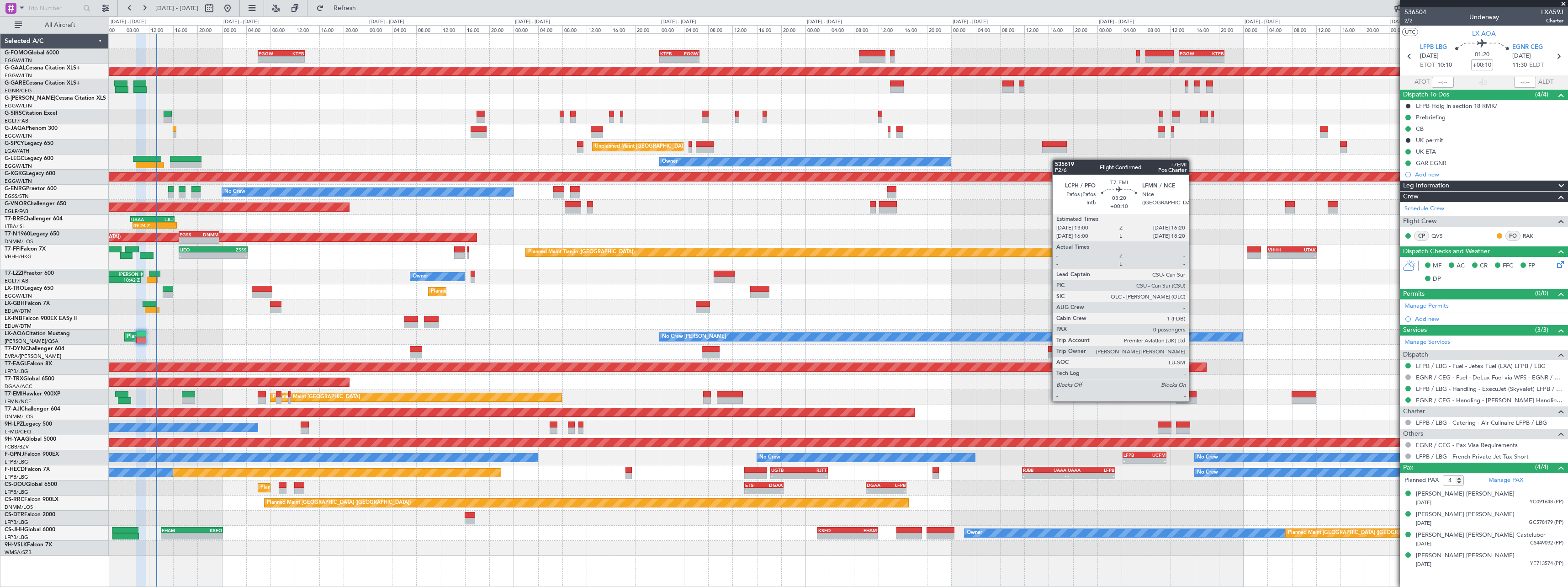
click at [1192, 400] on div at bounding box center [1186, 400] width 21 height 7
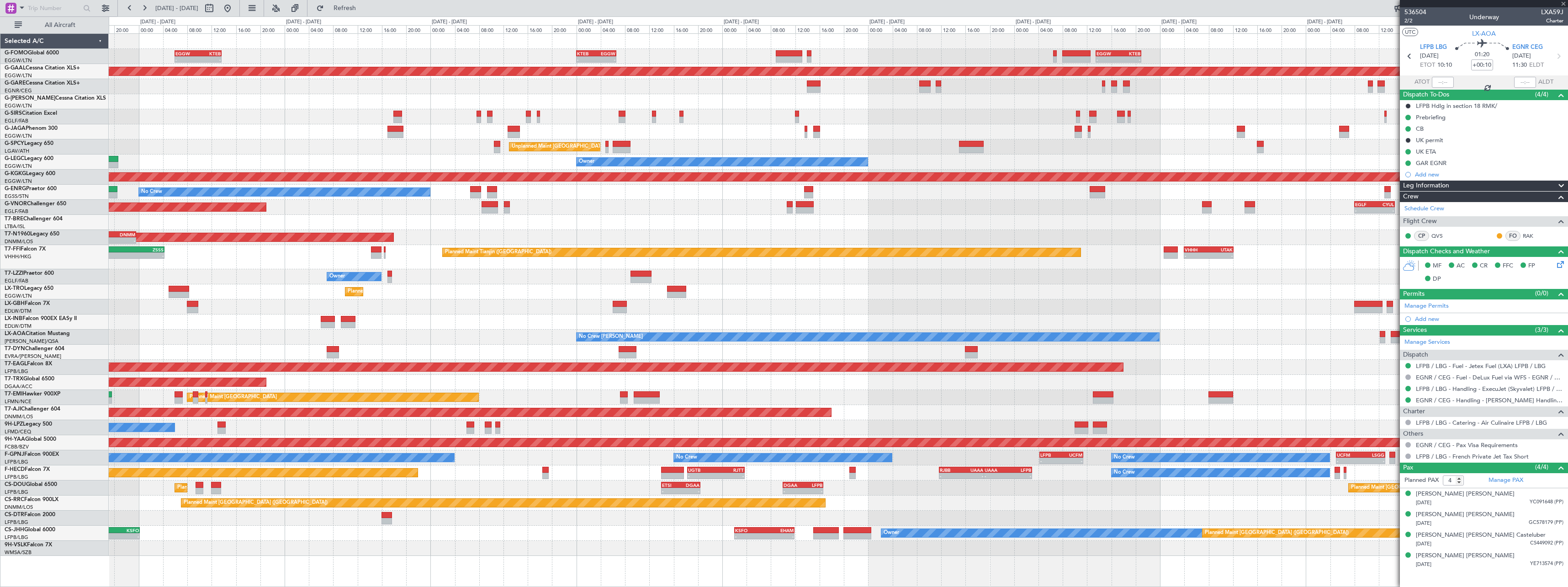
click at [1121, 391] on div "Planned Maint Zurich Planned Maint Zurich" at bounding box center [838, 397] width 1459 height 15
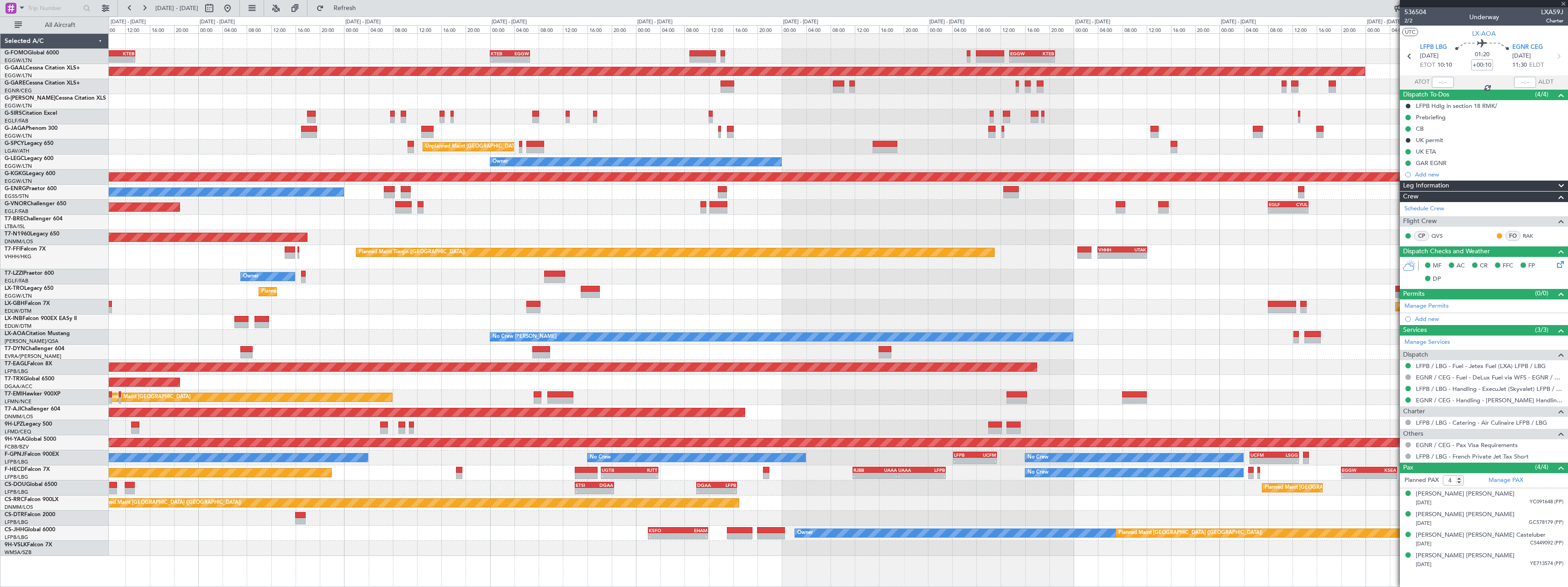
type input "0"
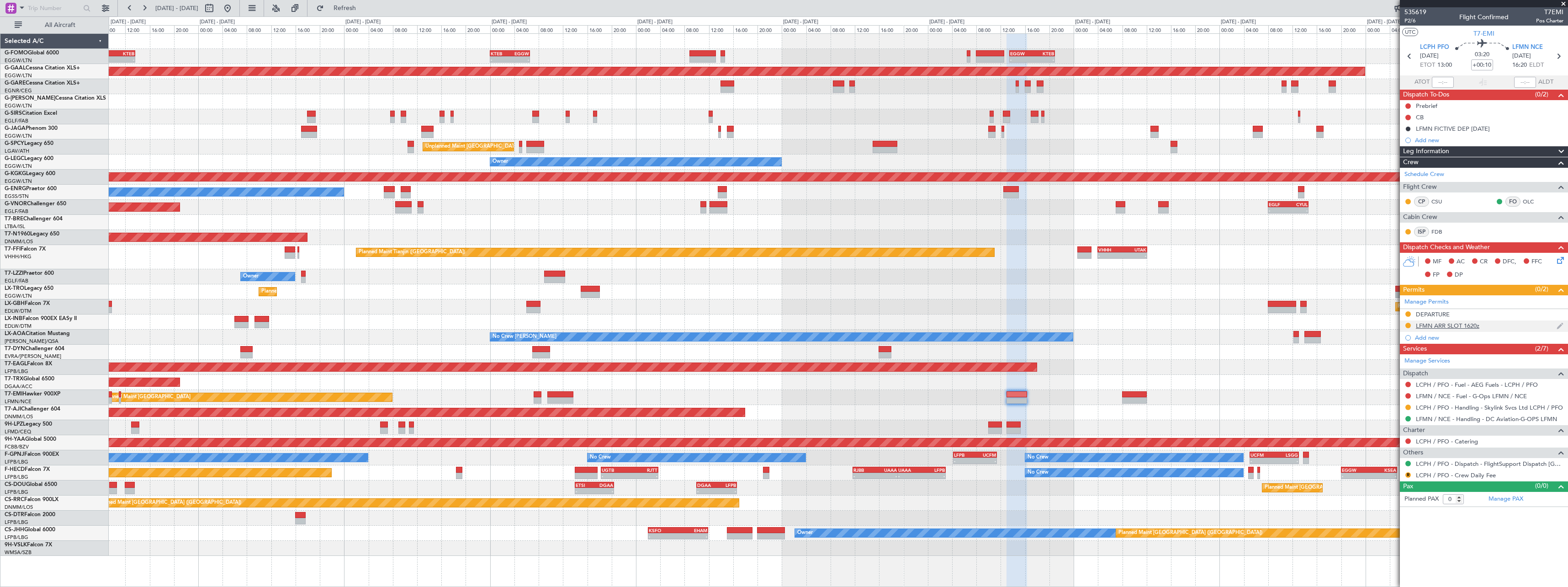
click at [1445, 325] on div "LFMN ARR SLOT 1620z" at bounding box center [1447, 325] width 63 height 8
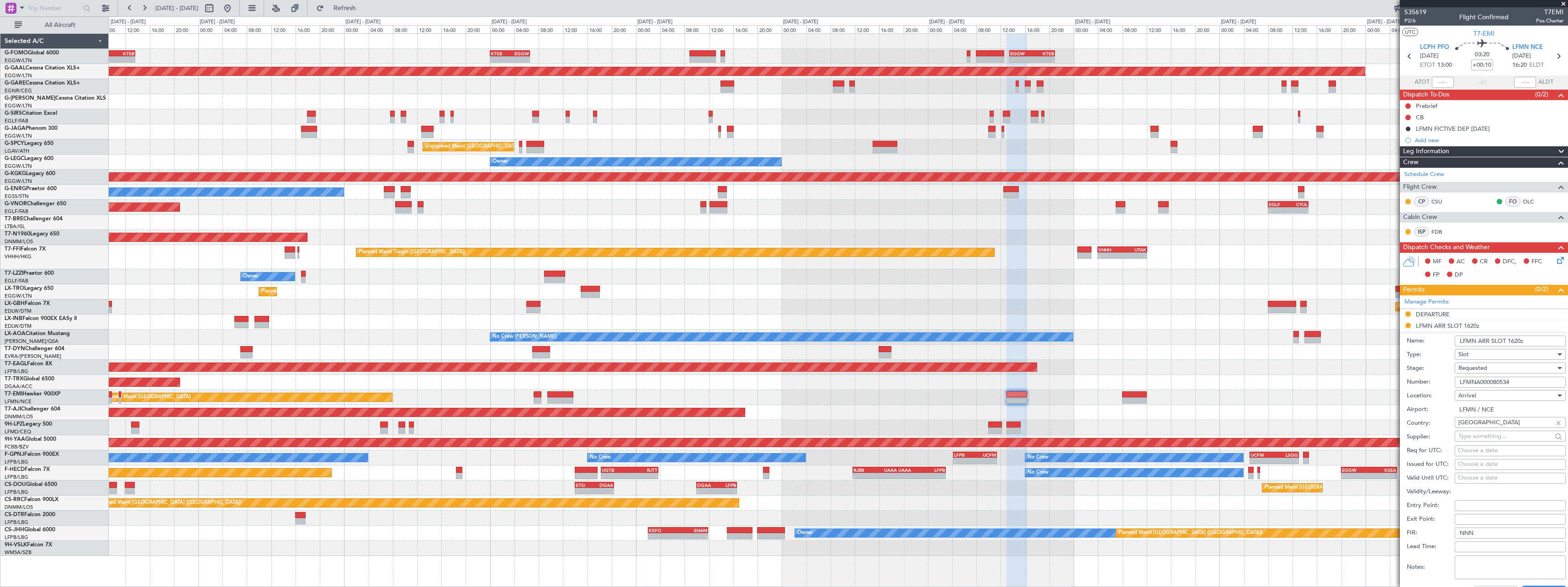
drag, startPoint x: 1516, startPoint y: 382, endPoint x: 1407, endPoint y: 381, distance: 109.0
click at [1412, 381] on div "Number: LFMNA000080534" at bounding box center [1486, 382] width 159 height 14
paste input "8"
type input "LFMNA000080538"
click at [1497, 369] on div "Requested" at bounding box center [1507, 368] width 97 height 14
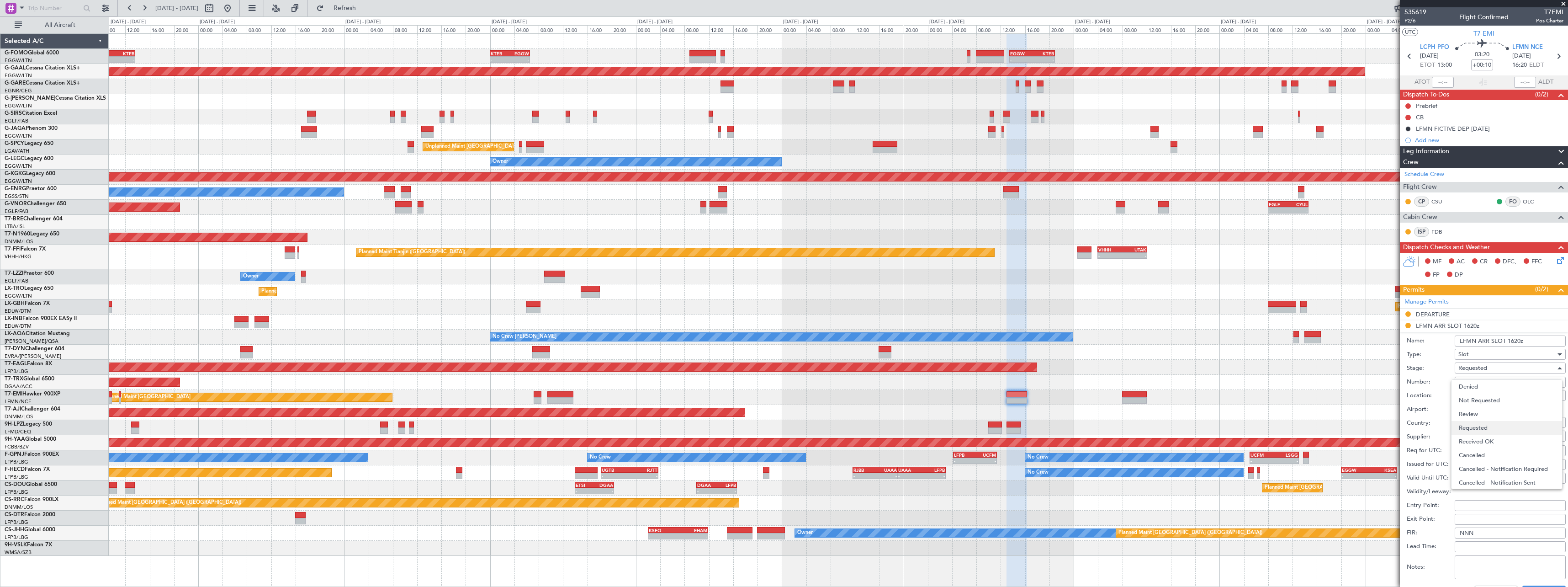
scroll to position [4, 0]
click at [1494, 434] on span "Received OK" at bounding box center [1507, 437] width 96 height 14
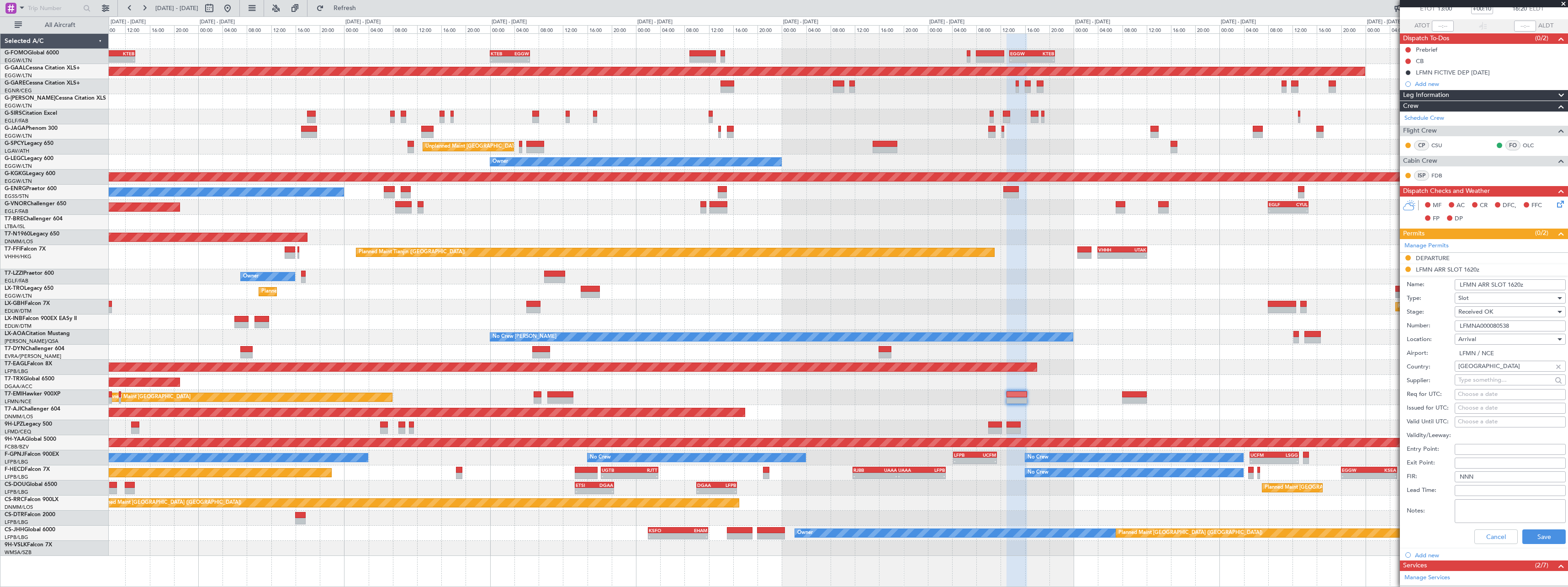
scroll to position [137, 0]
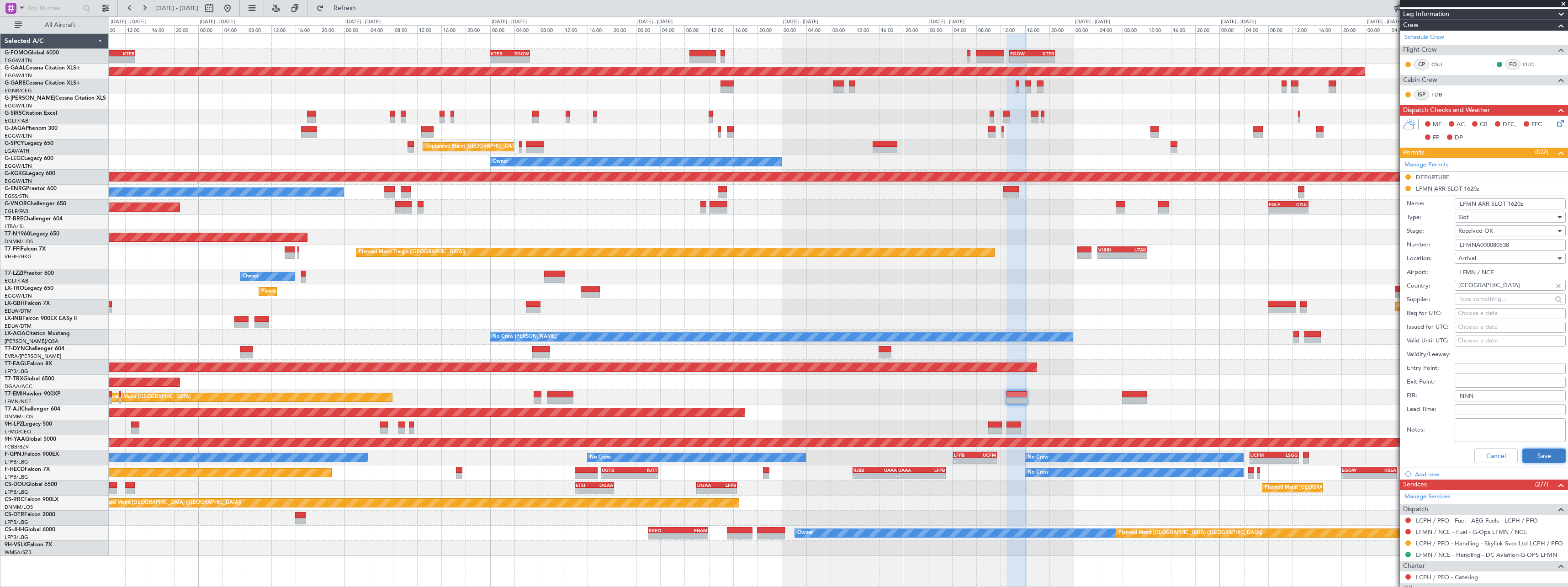
click at [1545, 460] on button "Save" at bounding box center [1544, 455] width 43 height 15
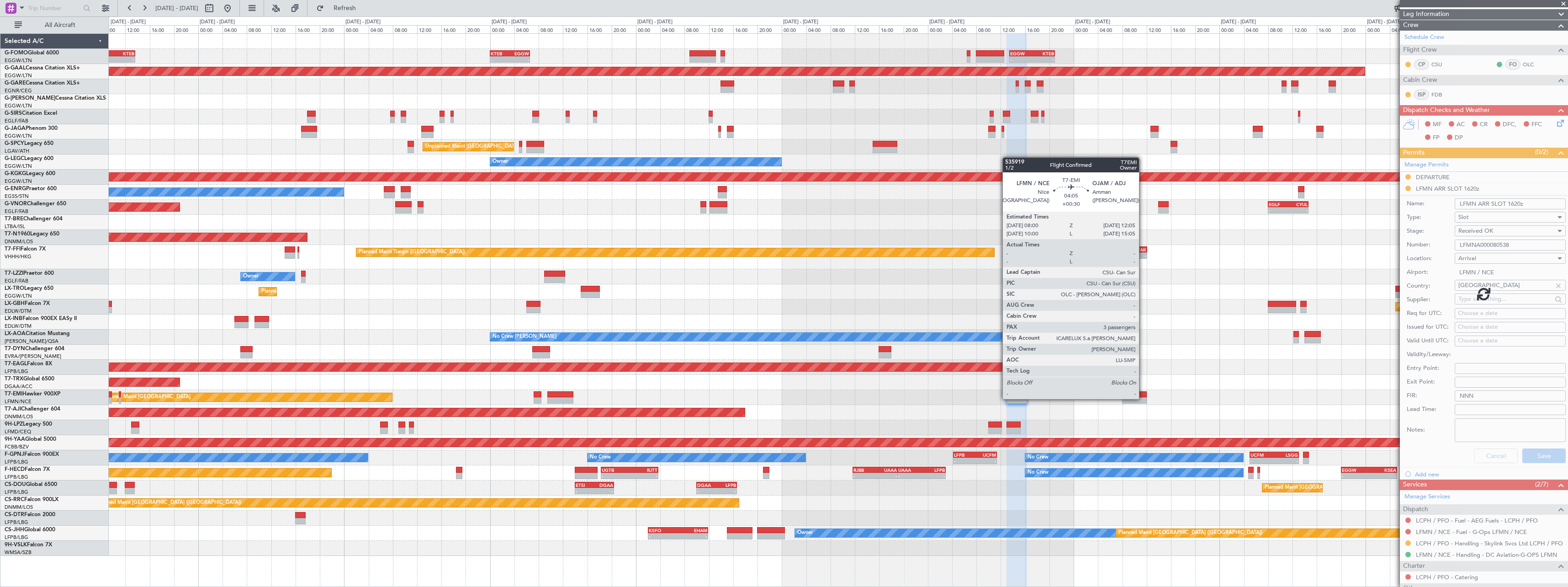
scroll to position [0, 0]
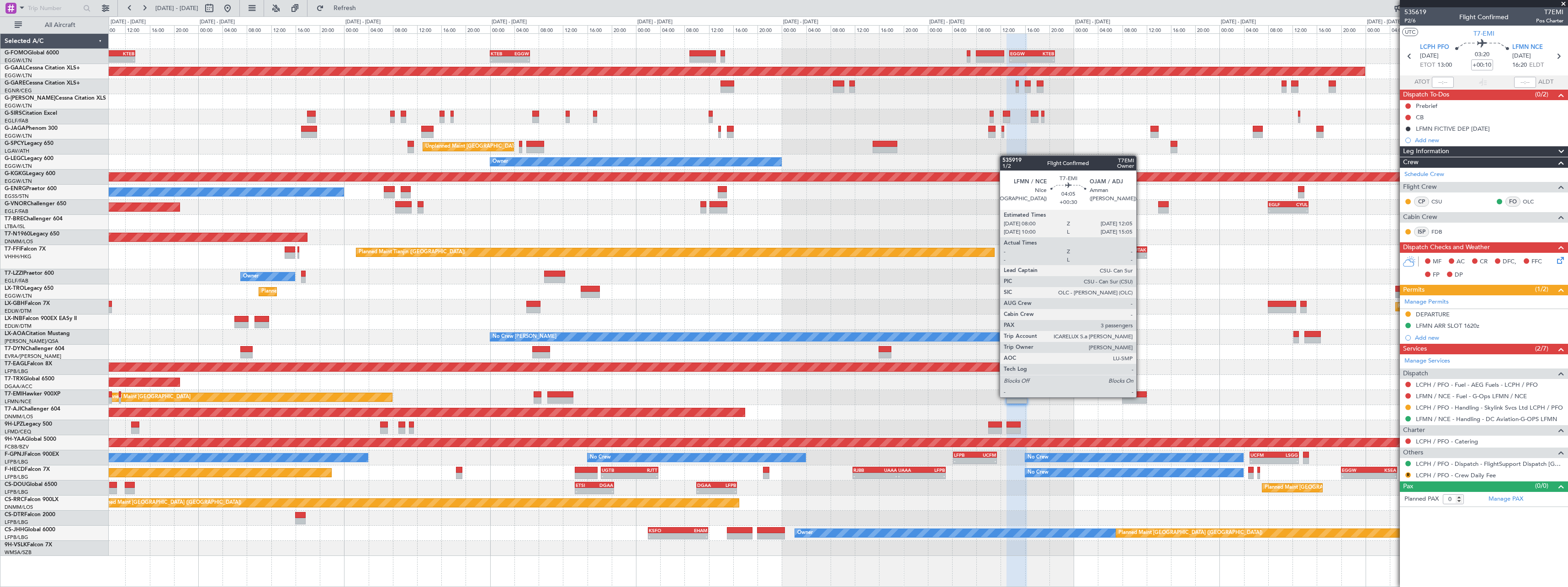
click at [1140, 396] on div at bounding box center [1134, 394] width 25 height 7
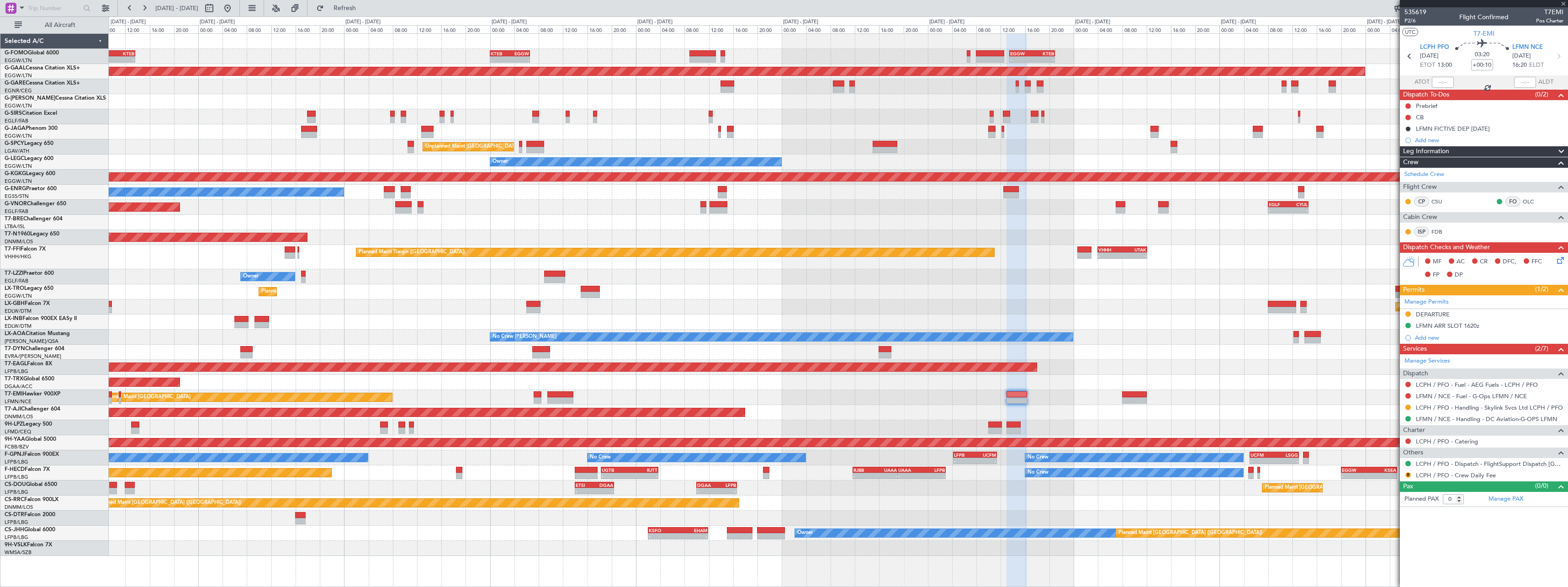
type input "+00:30"
type input "3"
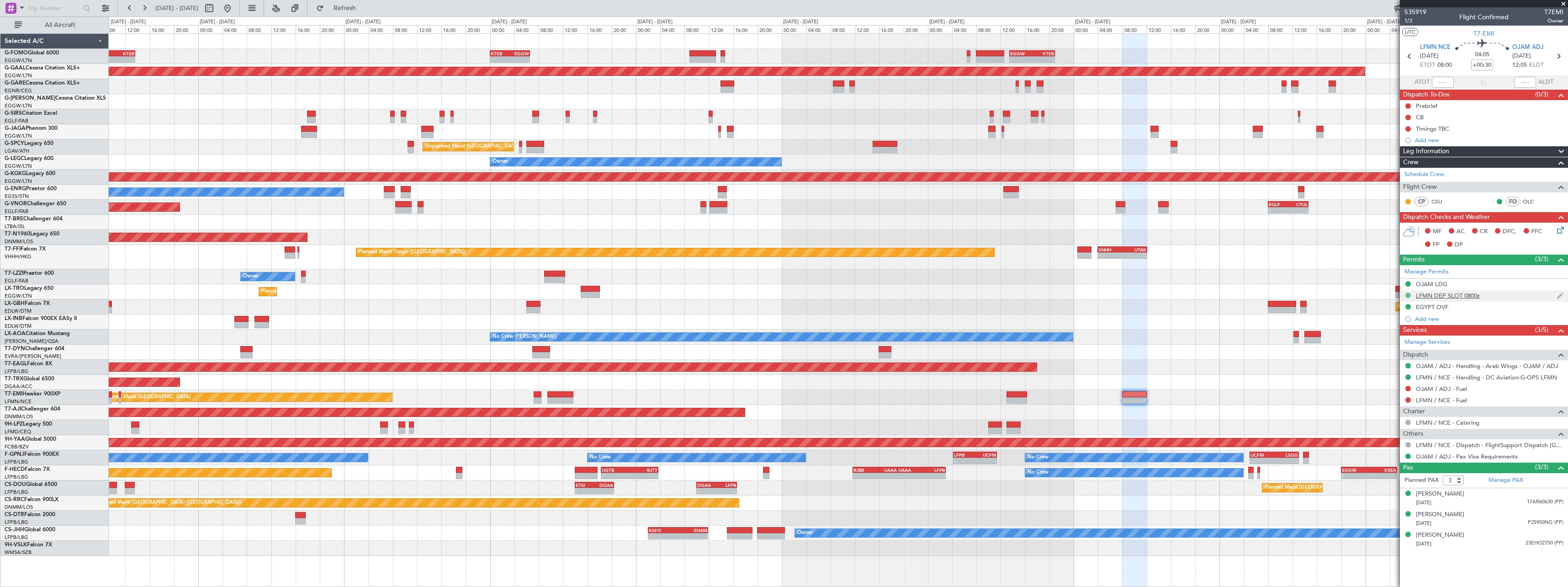
click at [1408, 296] on button at bounding box center [1408, 295] width 5 height 5
click at [1392, 337] on span "Requested" at bounding box center [1382, 335] width 29 height 9
click at [1459, 375] on link "LFMN / NCE - Handling - DC Aviation-G-OPS LFMN" at bounding box center [1486, 377] width 141 height 8
click at [1068, 396] on div "Planned Maint [GEOGRAPHIC_DATA]" at bounding box center [838, 397] width 1459 height 15
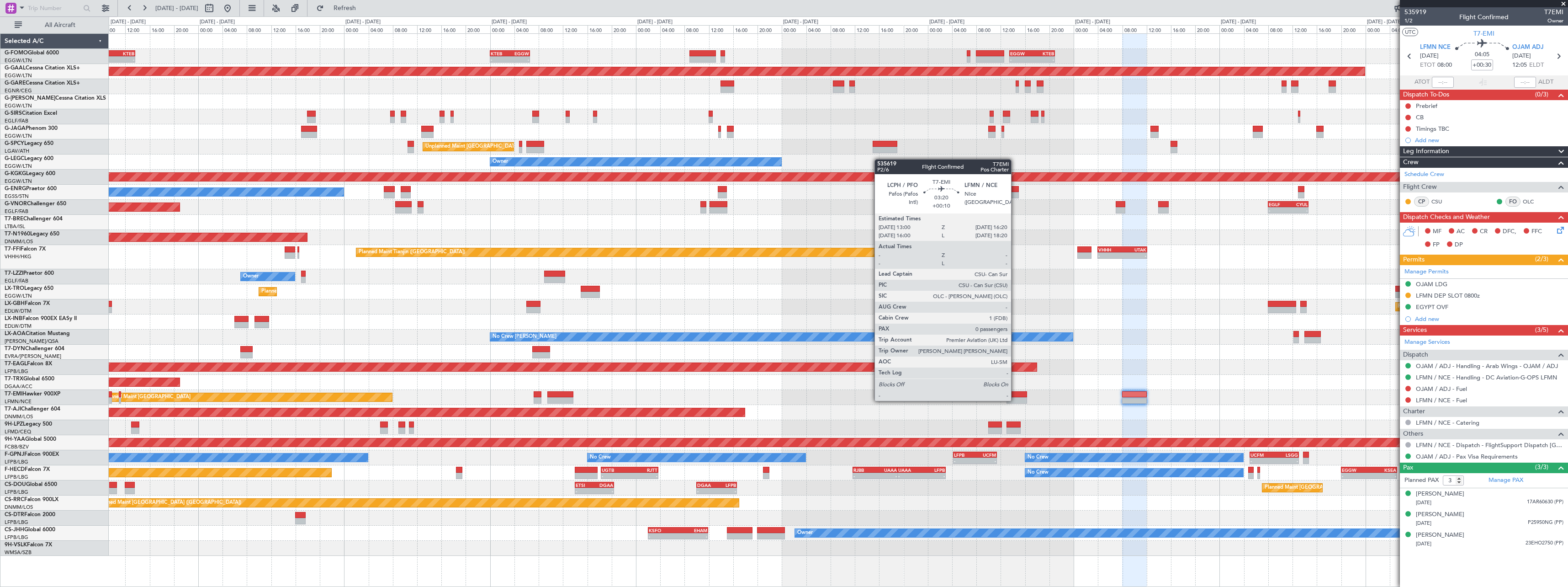
click at [1016, 399] on div at bounding box center [1017, 400] width 21 height 7
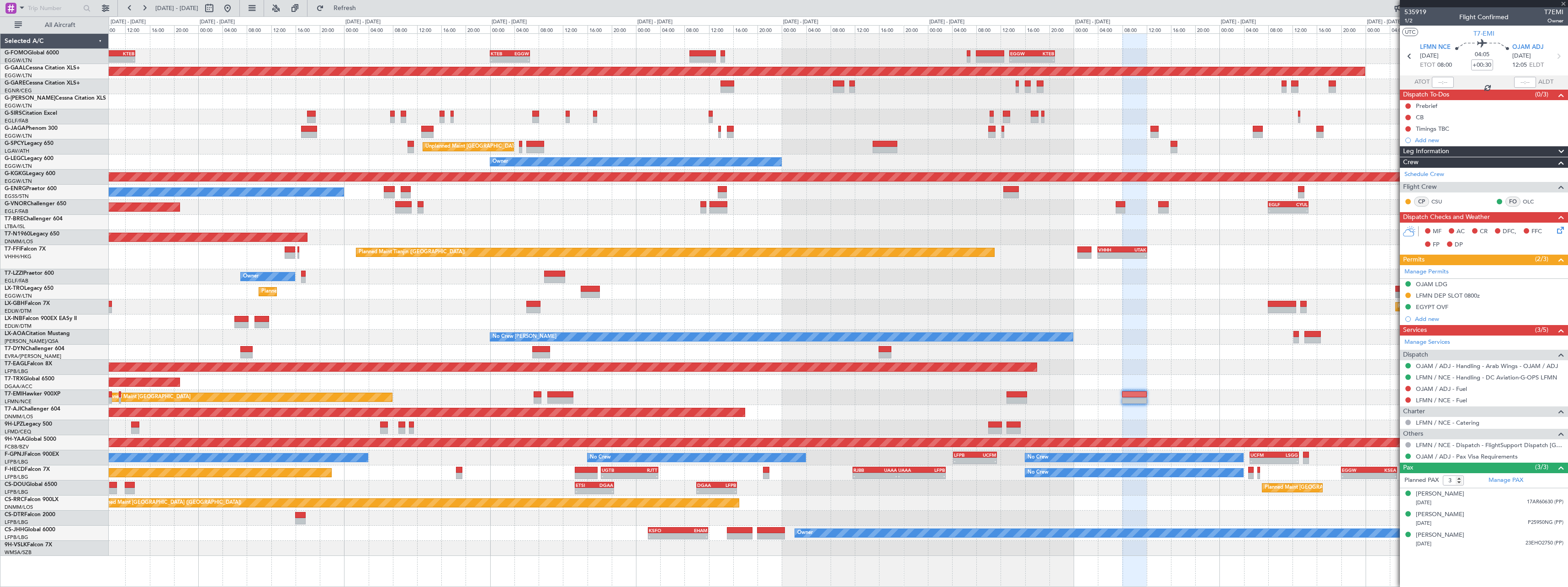
type input "+00:10"
type input "0"
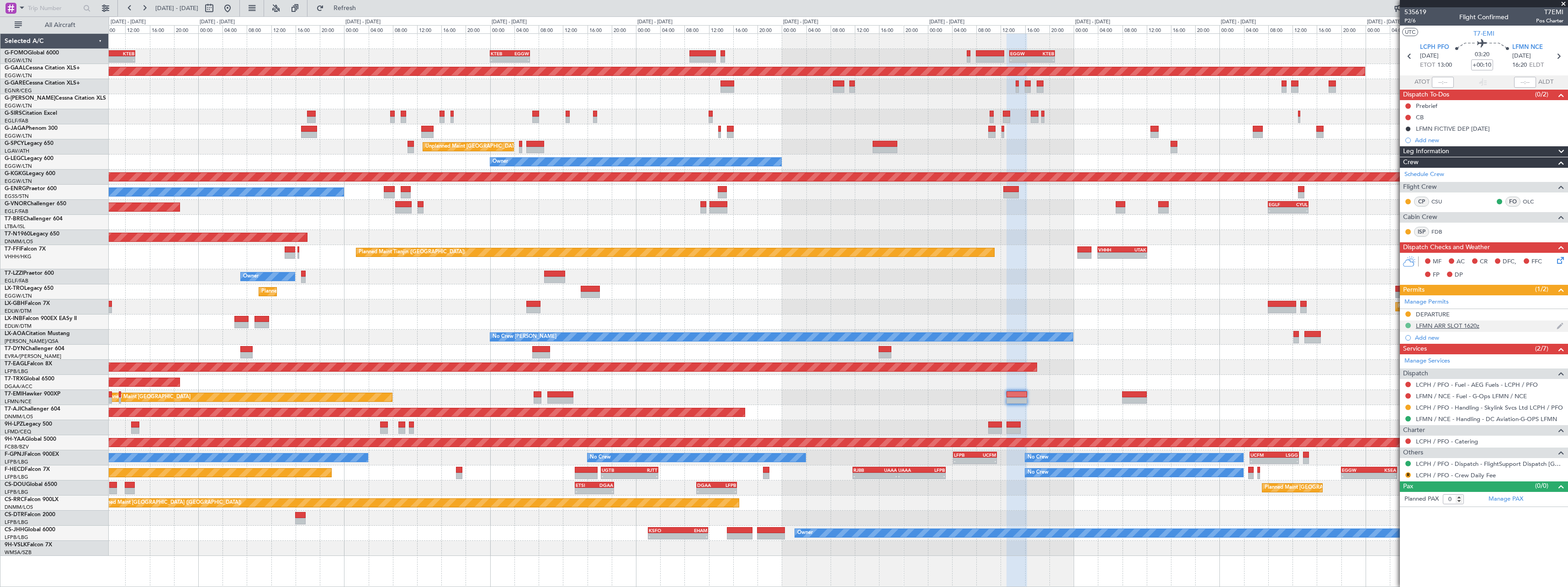
click at [1409, 323] on button at bounding box center [1408, 325] width 5 height 5
click at [1402, 367] on li "Requested" at bounding box center [1407, 365] width 105 height 14
click at [1280, 367] on div "Grounded [US_STATE] ([GEOGRAPHIC_DATA])" at bounding box center [838, 367] width 1459 height 15
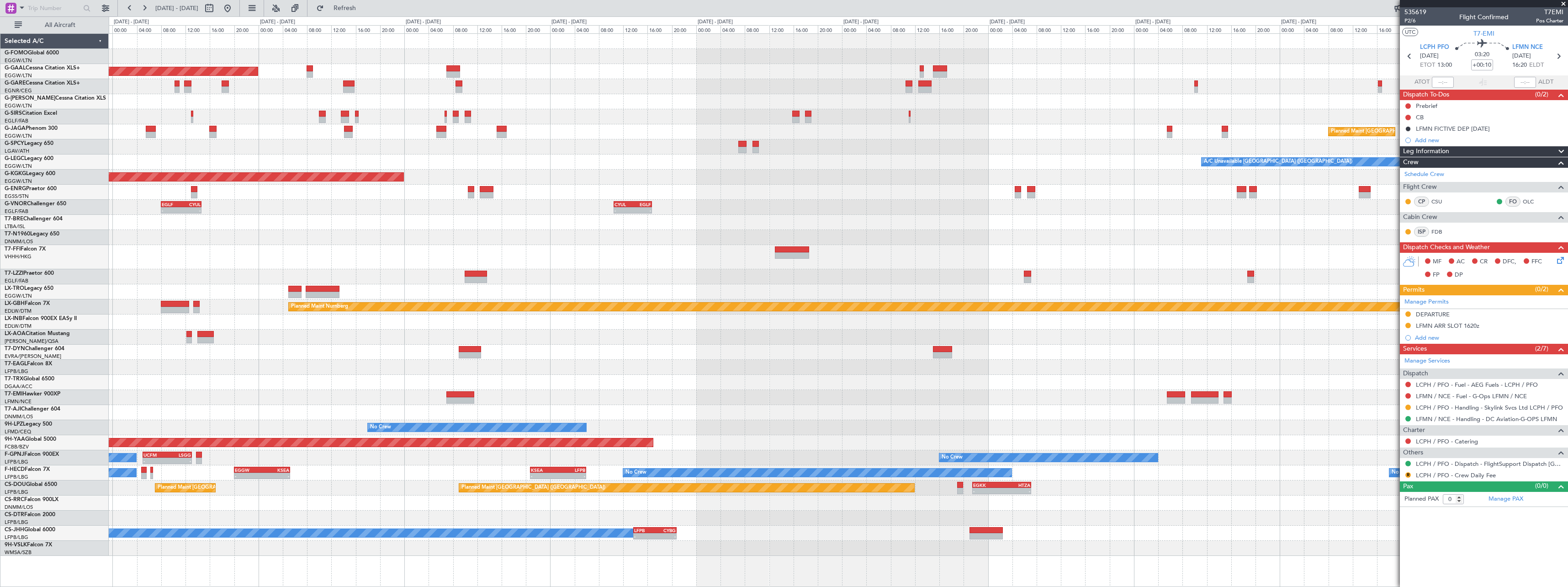
click at [762, 388] on div "- - EGGW 13:30 Z KTEB 20:55 Z Planned [GEOGRAPHIC_DATA] Planned Maint [GEOGRAPH…" at bounding box center [838, 295] width 1459 height 522
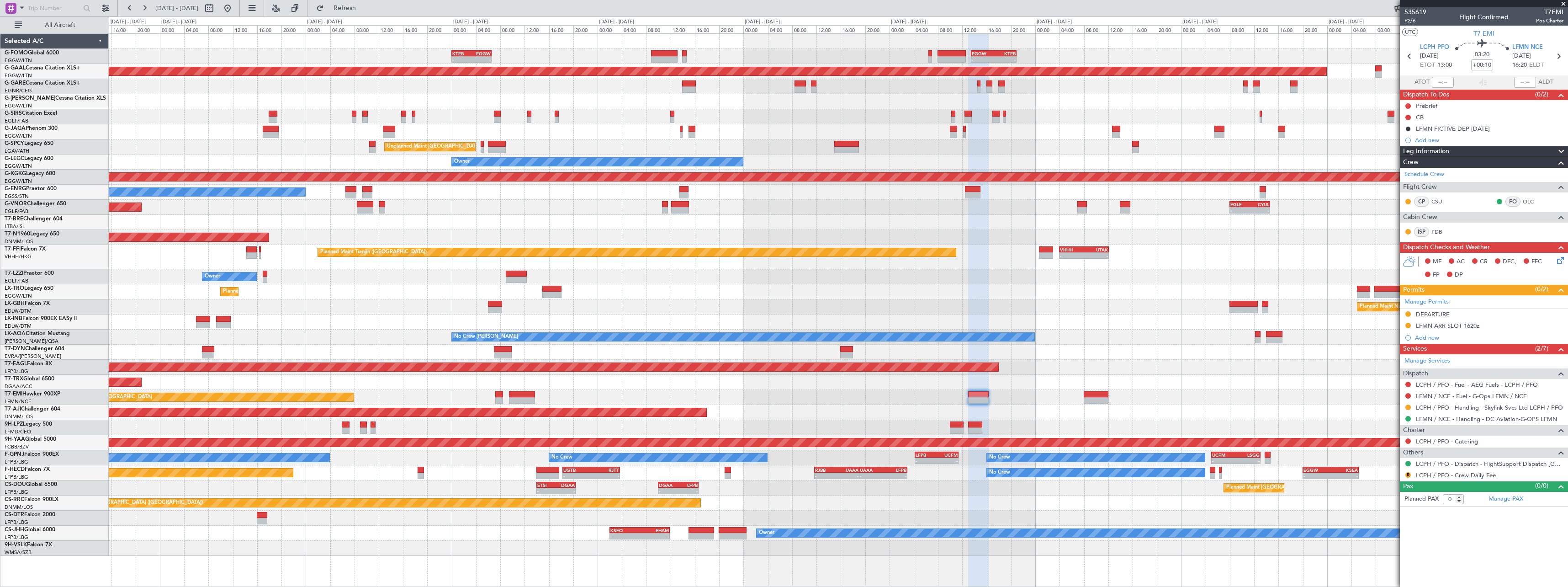
click at [1327, 341] on div "- - EGGW 13:30 Z KTEB 20:55 Z KTEB 00:00 Z EGGW 06:35 Z - - EGGW 06:00 Z KTEB 1…" at bounding box center [838, 295] width 1459 height 522
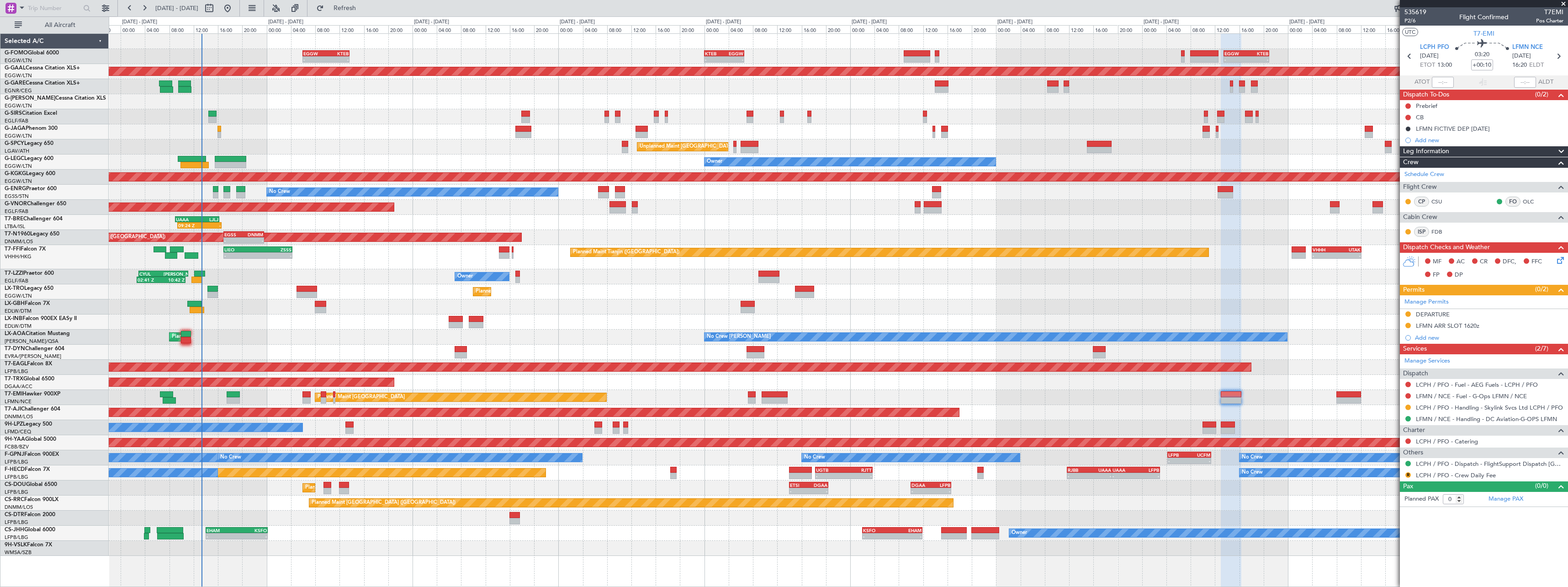
click at [796, 388] on div "Planned Maint [GEOGRAPHIC_DATA] ([GEOGRAPHIC_DATA])" at bounding box center [838, 382] width 1459 height 15
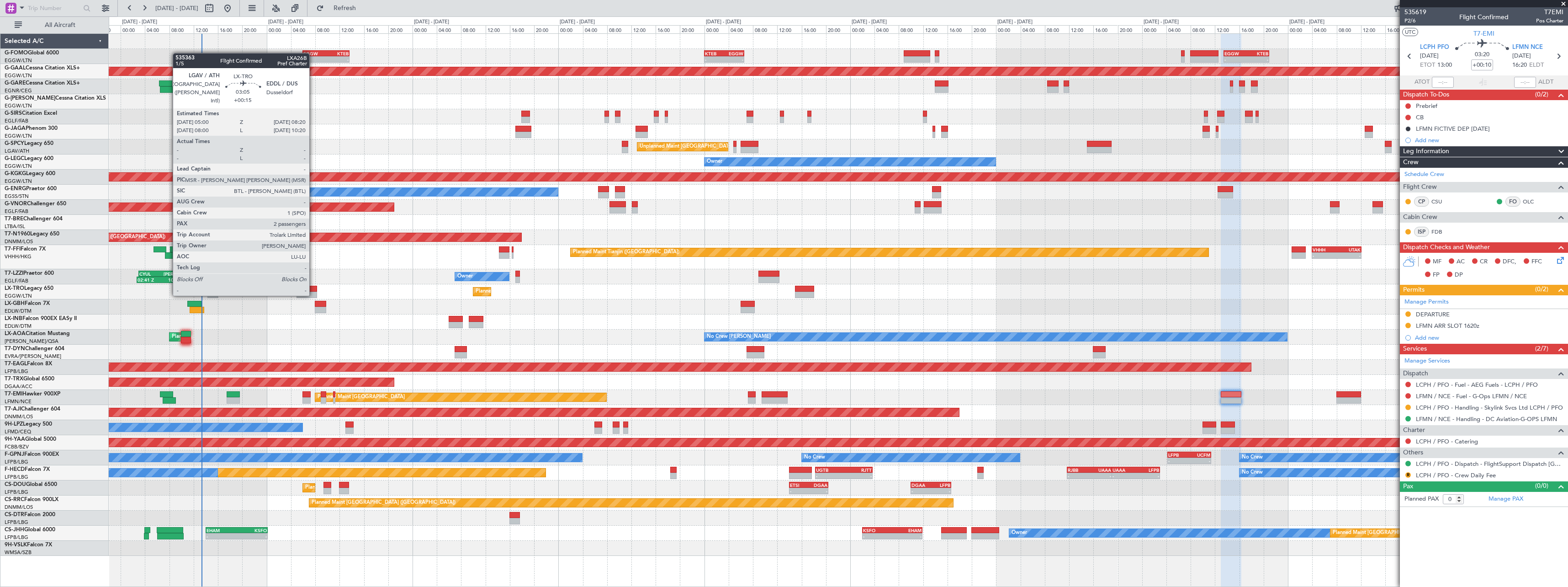
click at [313, 295] on div at bounding box center [307, 295] width 21 height 7
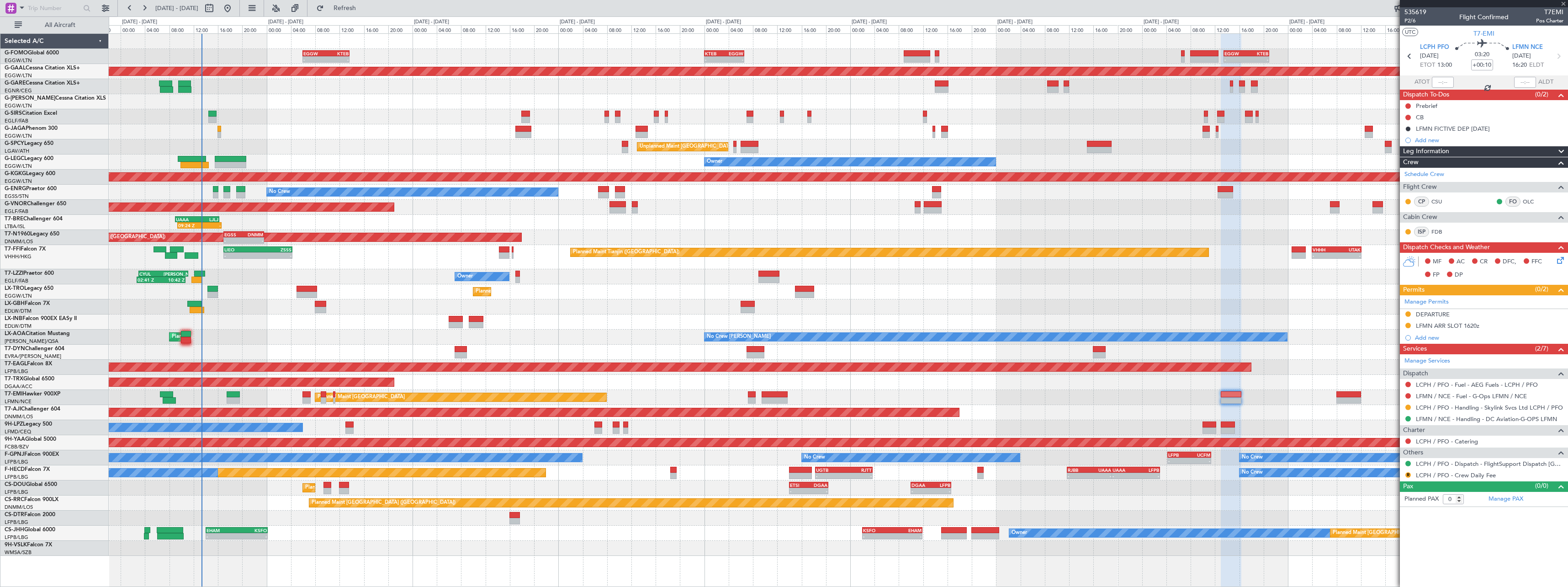
type input "+00:15"
type input "2"
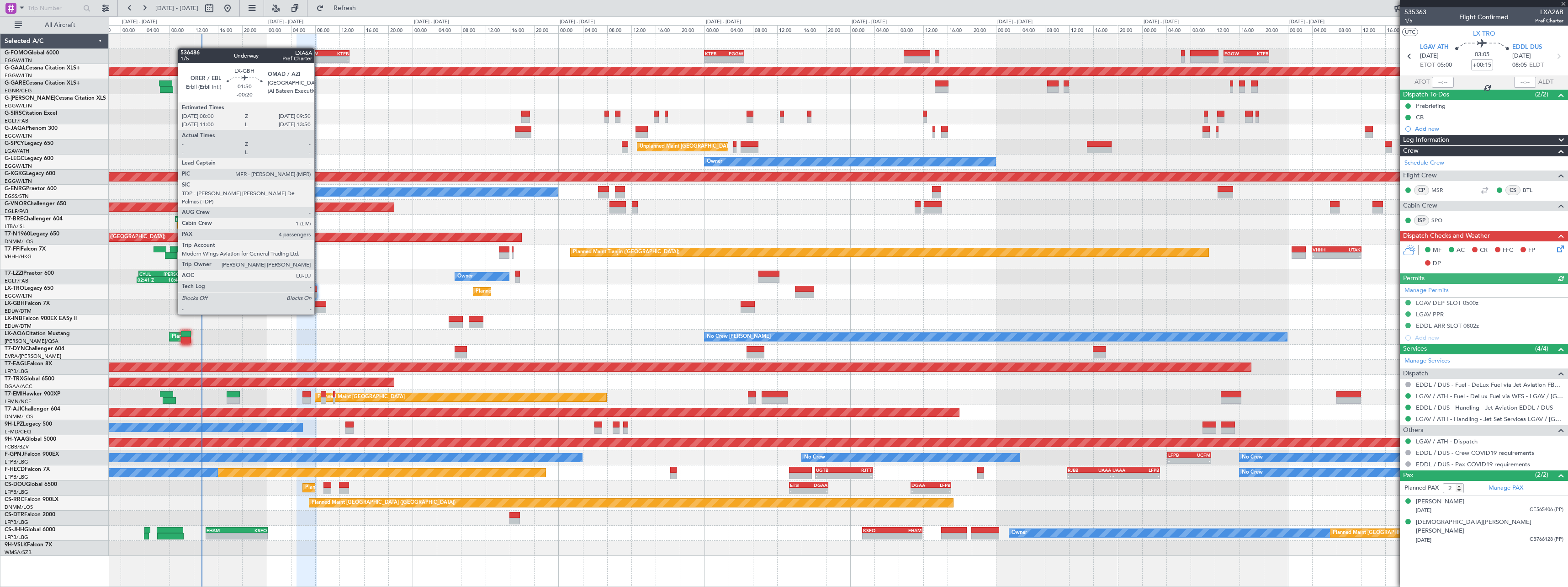
click at [318, 306] on div at bounding box center [320, 304] width 12 height 7
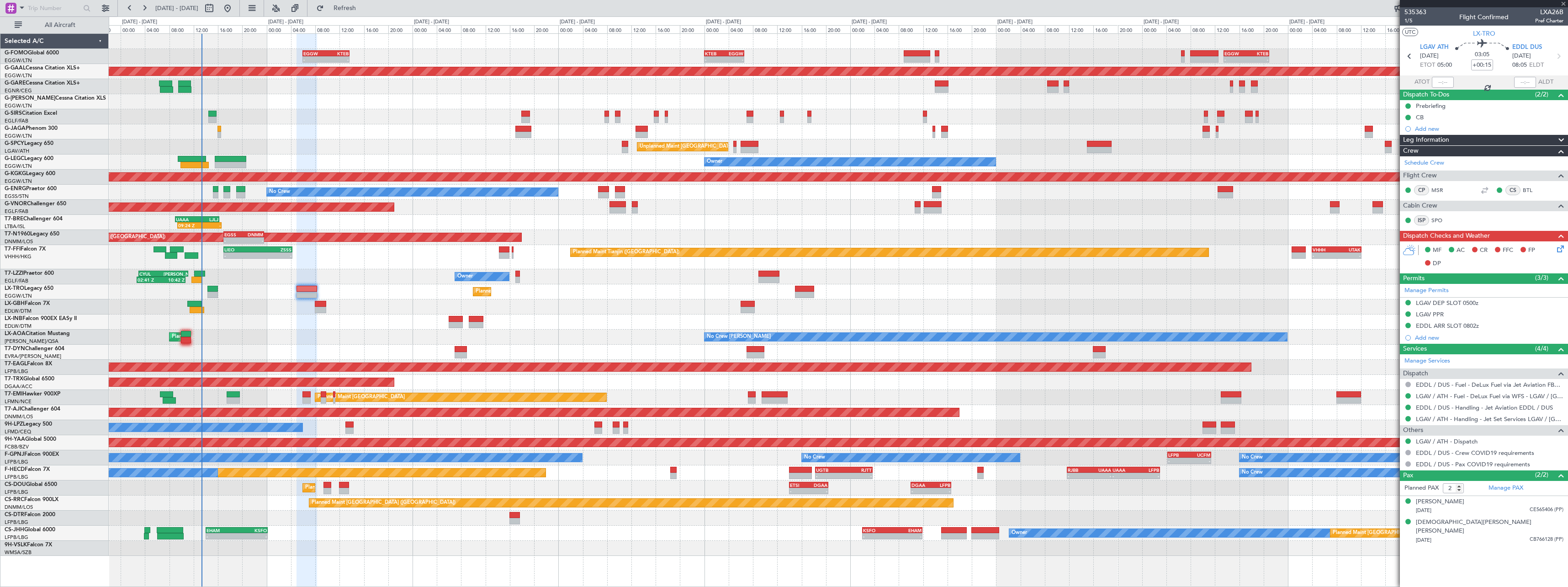
type input "-00:20"
type input "4"
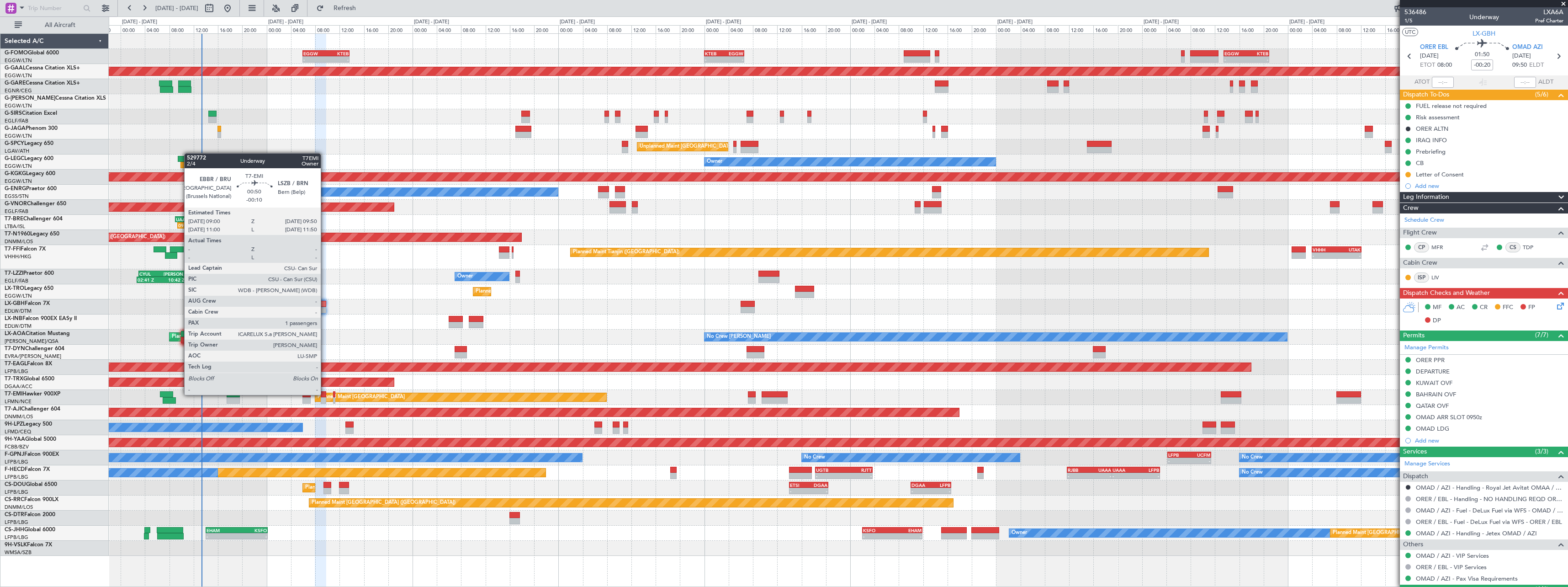
click at [325, 395] on div at bounding box center [323, 394] width 5 height 7
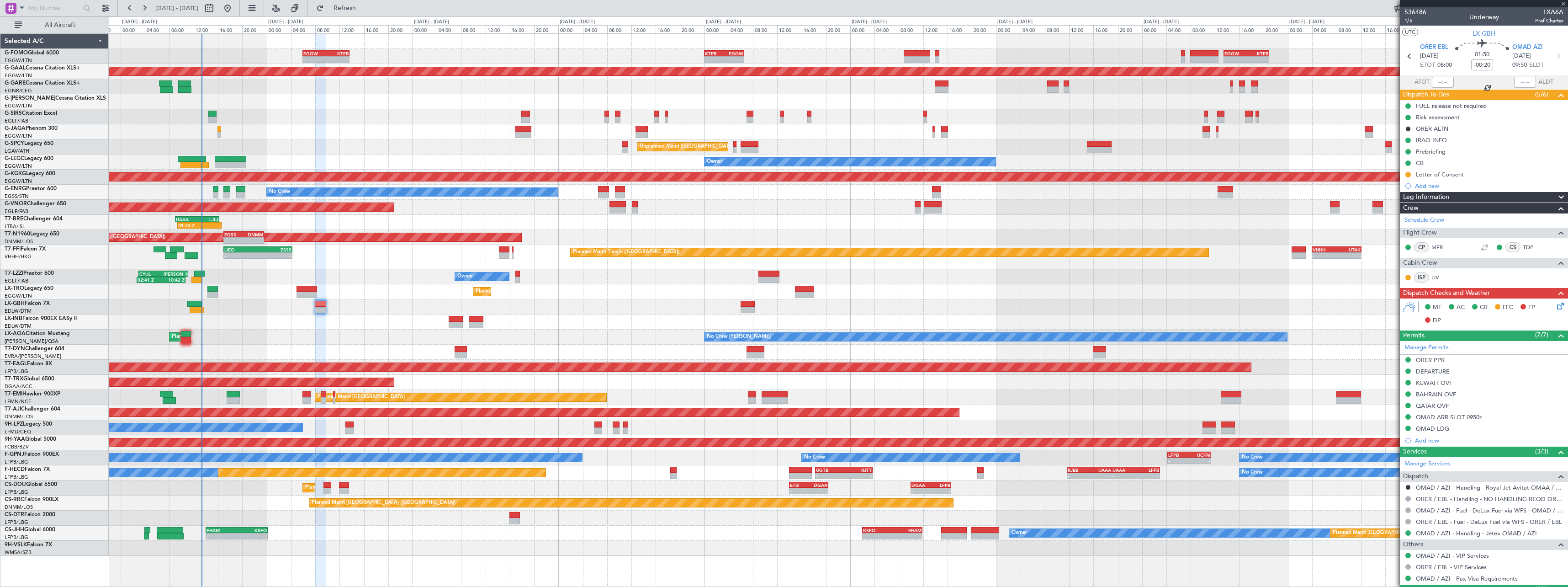
type input "-00:10"
type input "1"
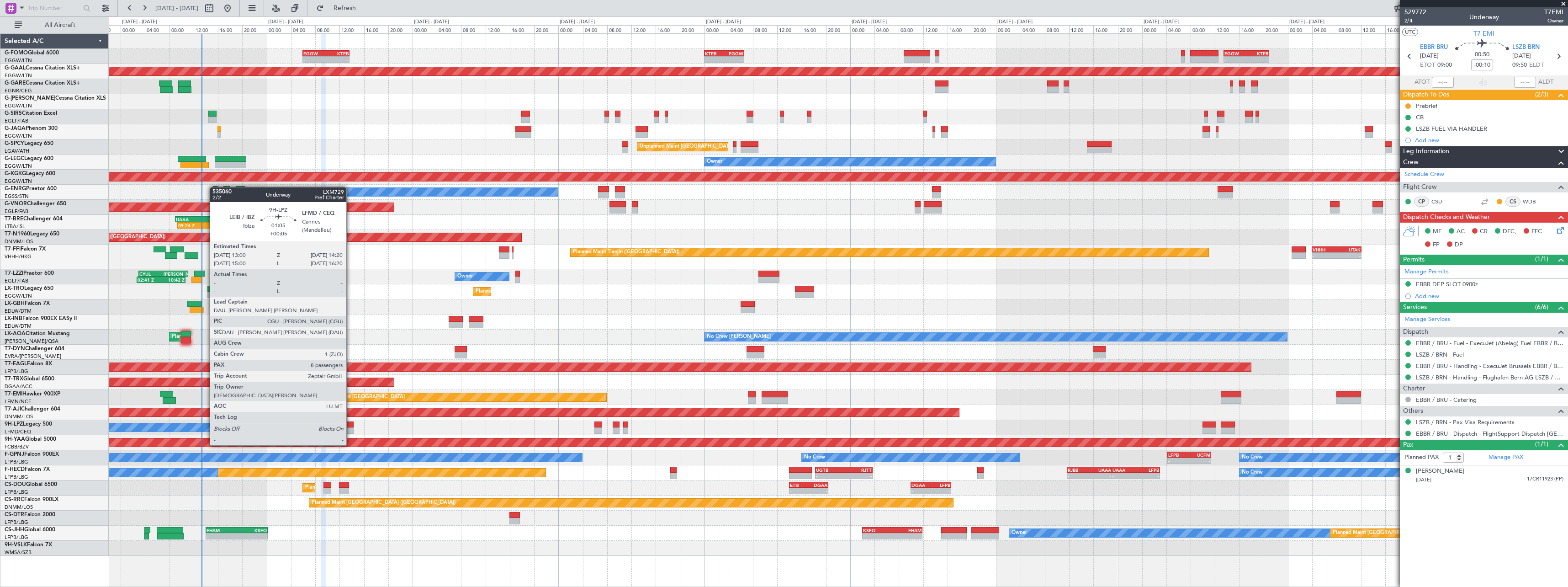
click at [351, 428] on div at bounding box center [349, 431] width 9 height 7
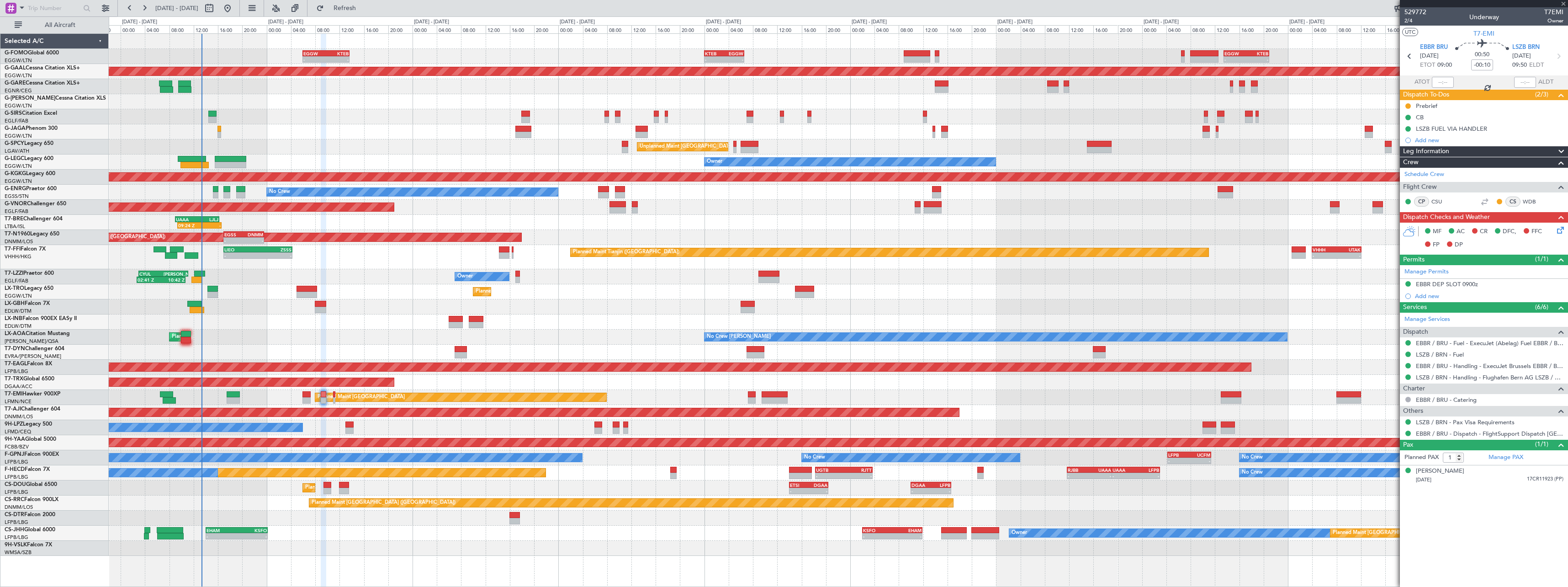
type input "+00:05"
type input "8"
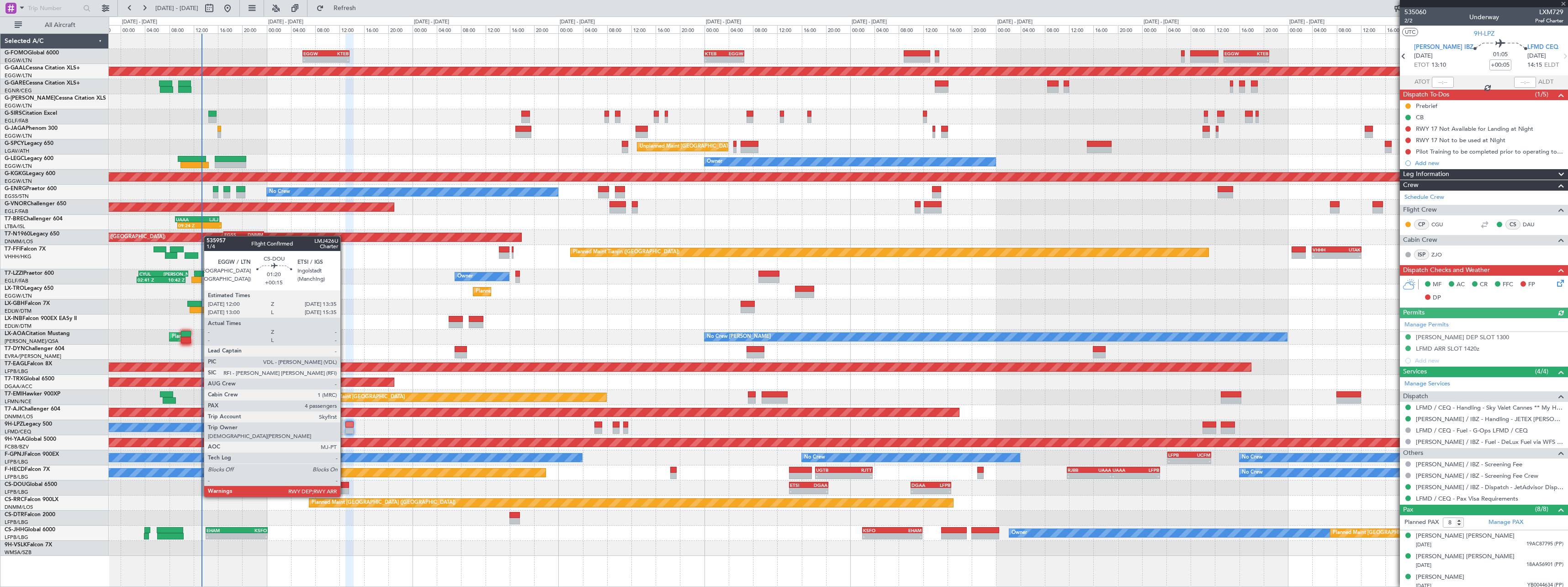
click at [346, 488] on div at bounding box center [344, 491] width 10 height 7
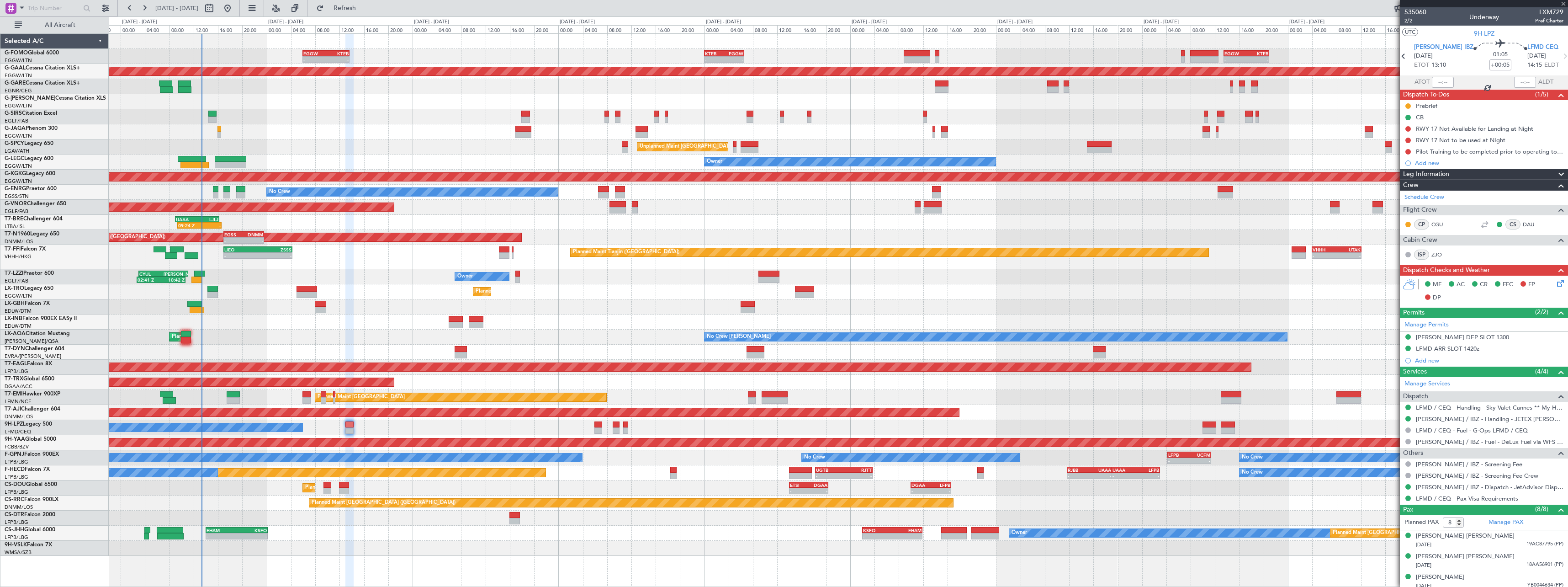
type input "+00:15"
type input "4"
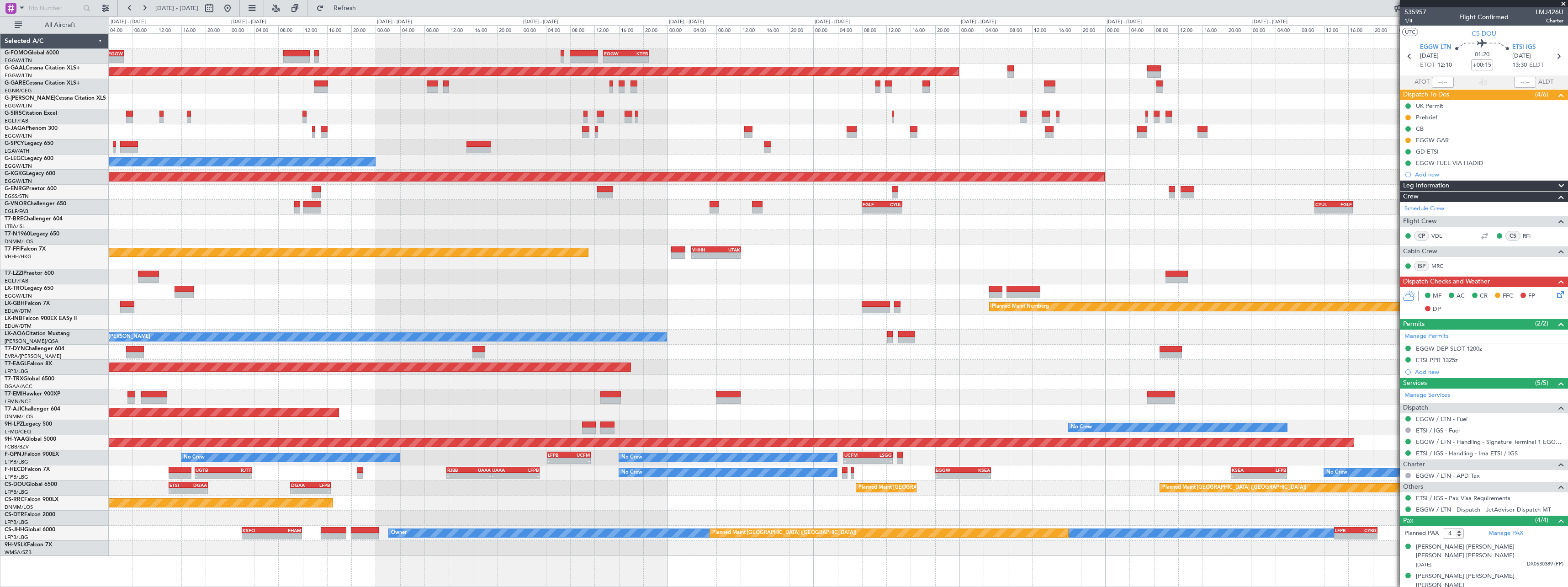
click at [675, 281] on div "- - KTEB 00:00 Z EGGW 06:35 Z - - EGGW 13:30 Z KTEB 20:55 Z Planned [GEOGRAPHIC…" at bounding box center [838, 295] width 1459 height 522
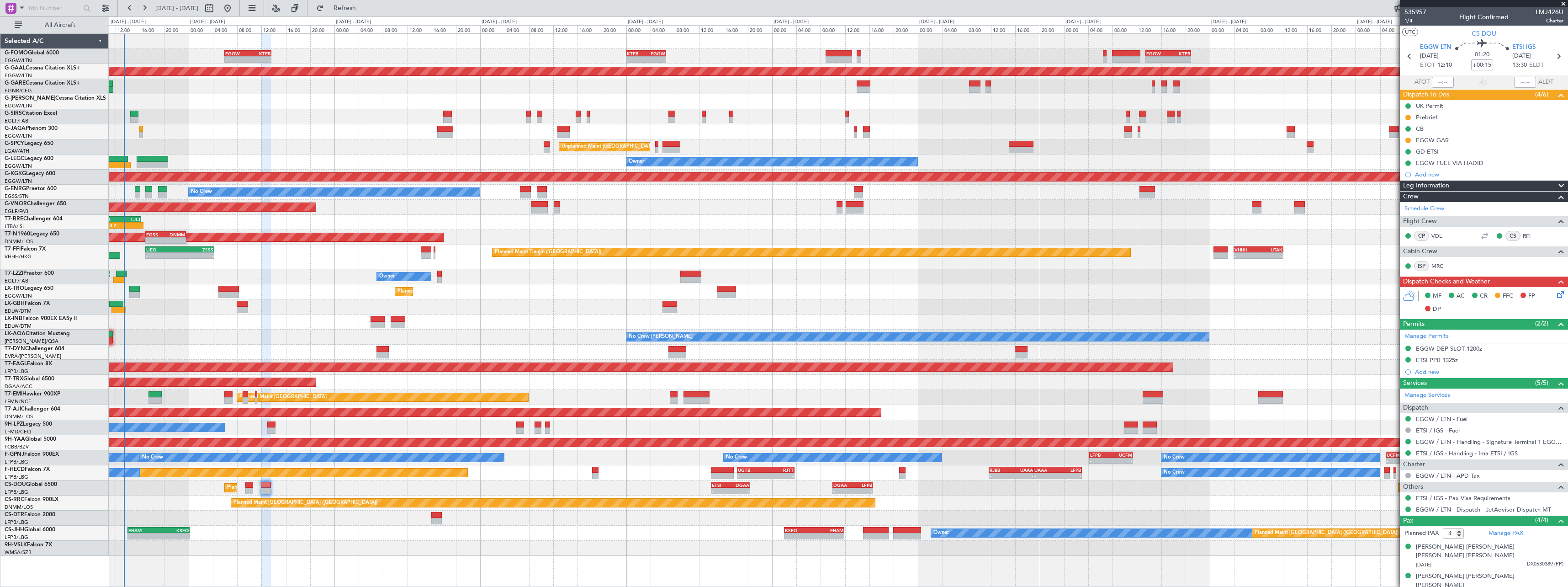
click at [917, 322] on div "- - KTEB 00:00 Z EGGW 06:35 Z - - EGGW 13:30 Z KTEB 20:55 Z EGGW 06:00 Z KTEB 1…" at bounding box center [838, 295] width 1459 height 522
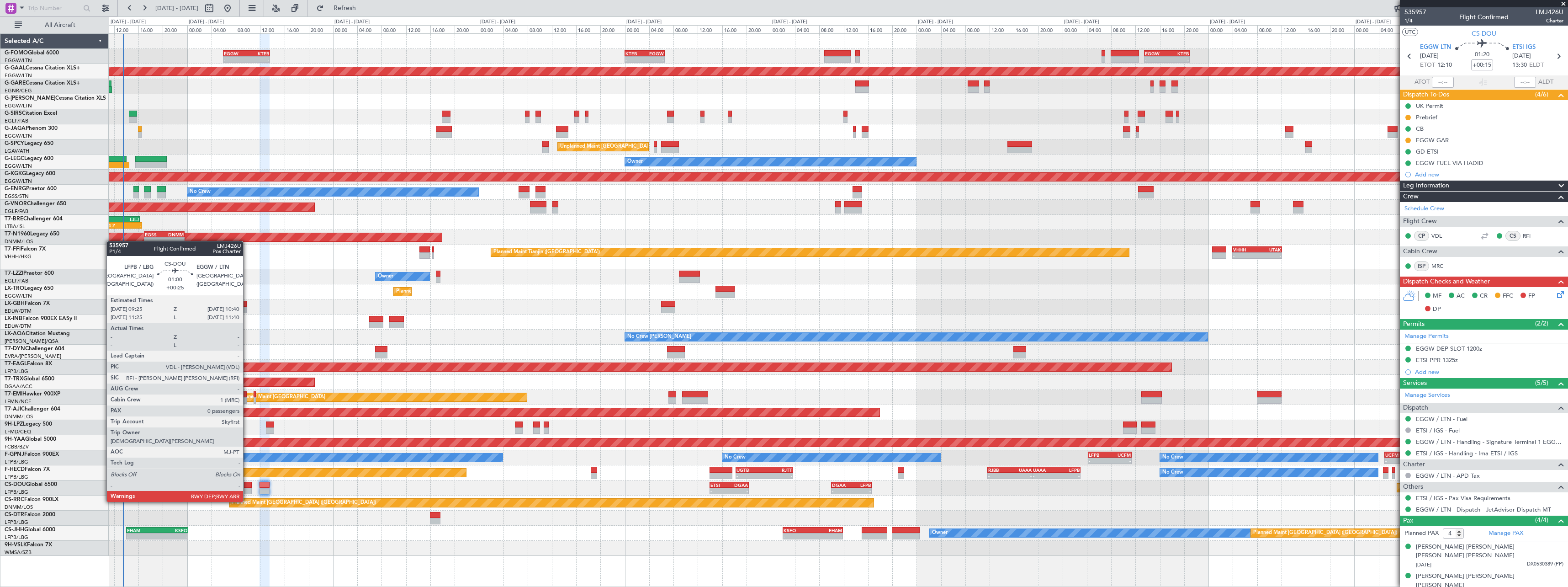
click at [247, 493] on div at bounding box center [248, 491] width 8 height 7
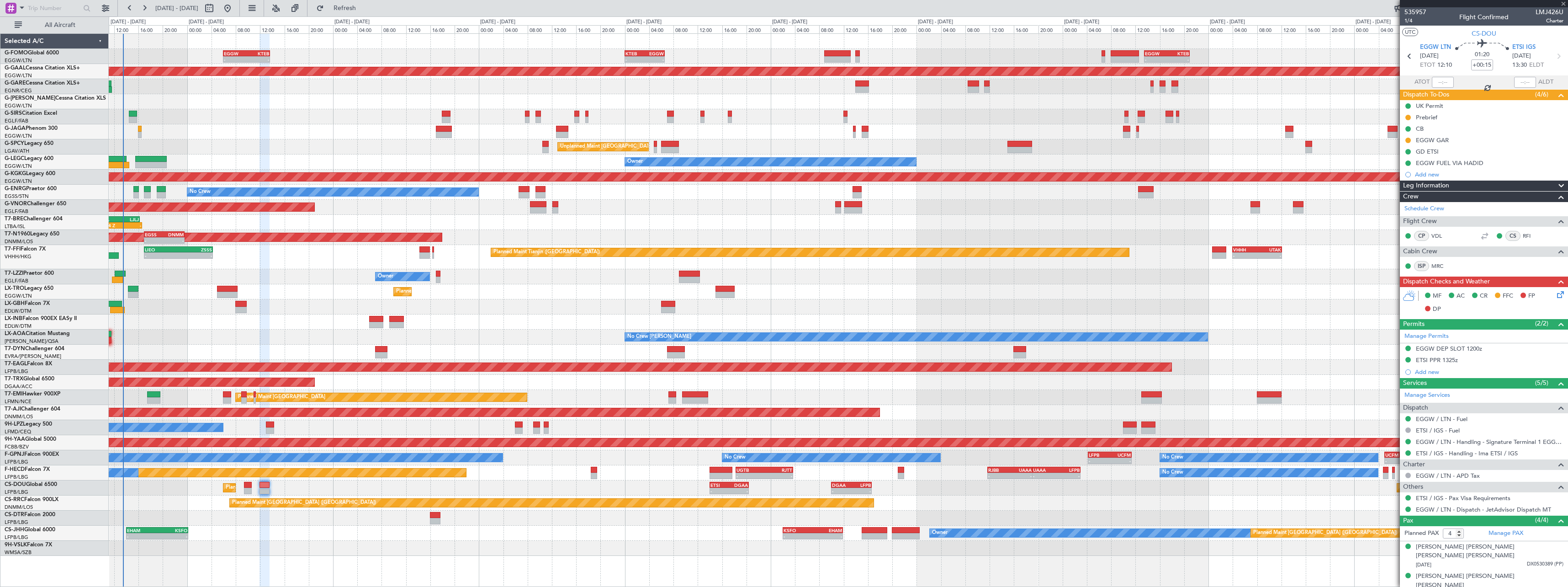
type input "+00:25"
type input "0"
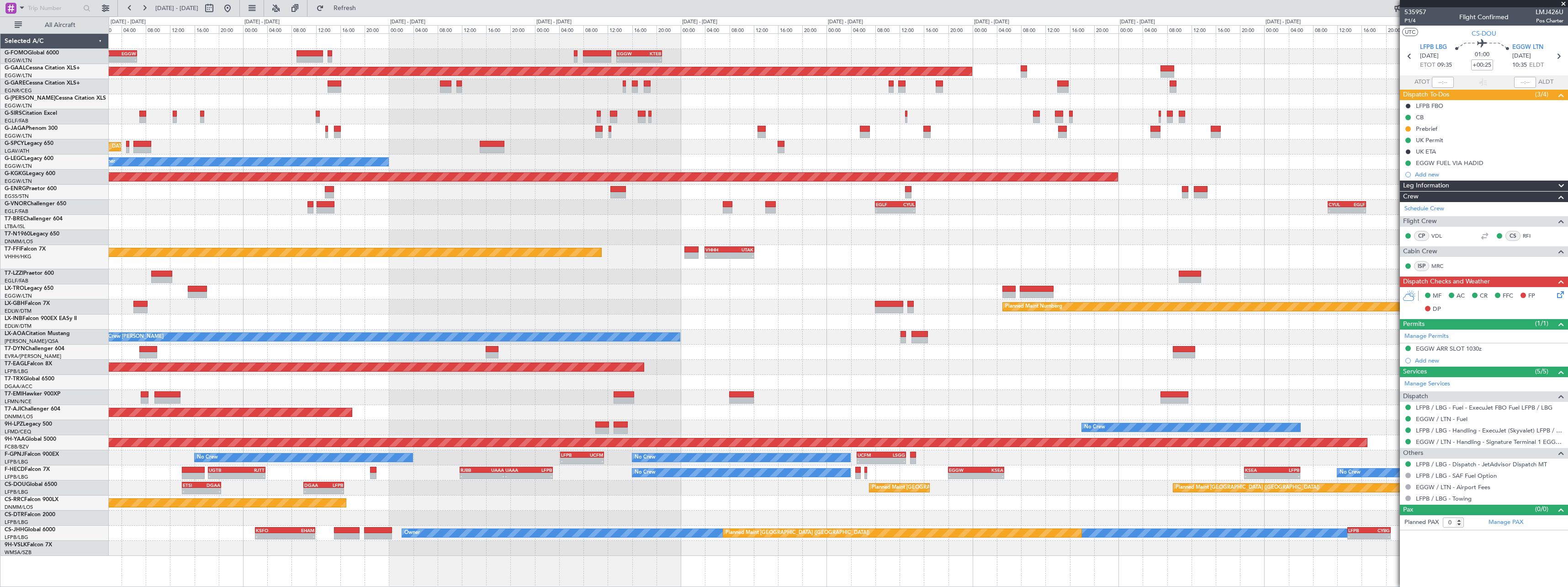
click at [650, 414] on div "- - KTEB 00:00 Z EGGW 06:35 Z - - EGGW 13:30 Z KTEB 20:55 Z Planned [GEOGRAPHIC…" at bounding box center [838, 295] width 1459 height 522
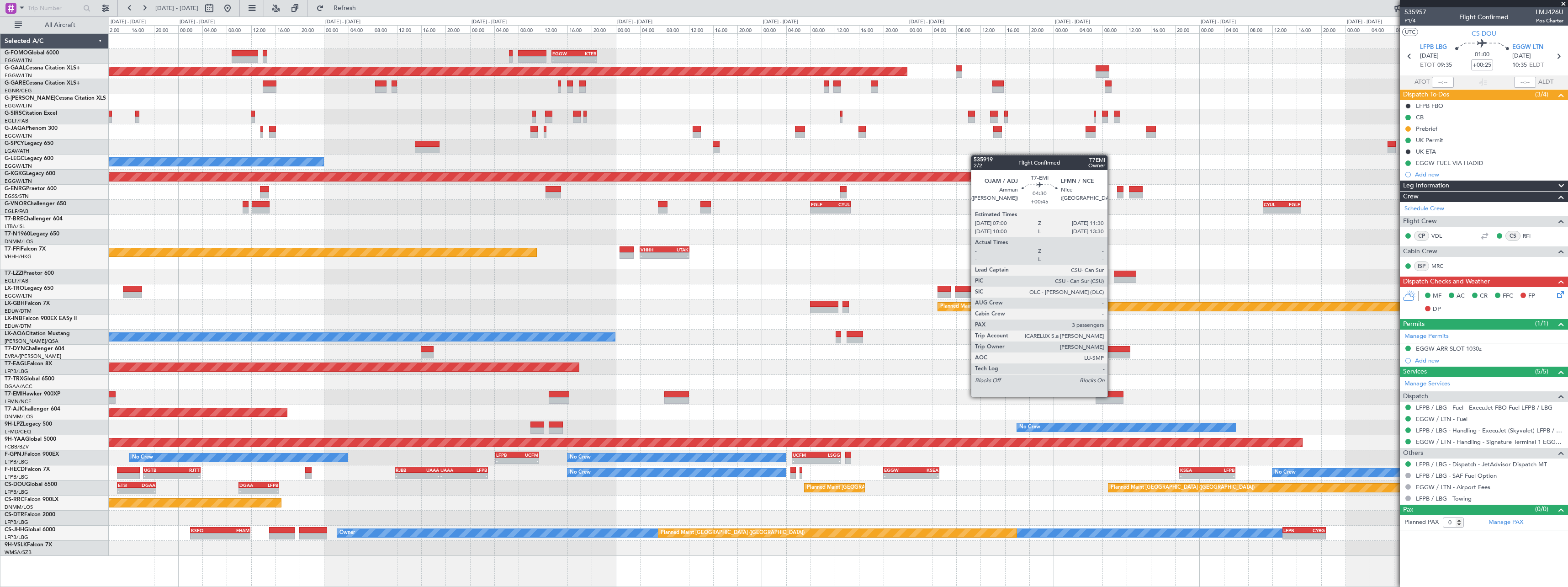
click at [1111, 396] on div at bounding box center [1109, 394] width 27 height 7
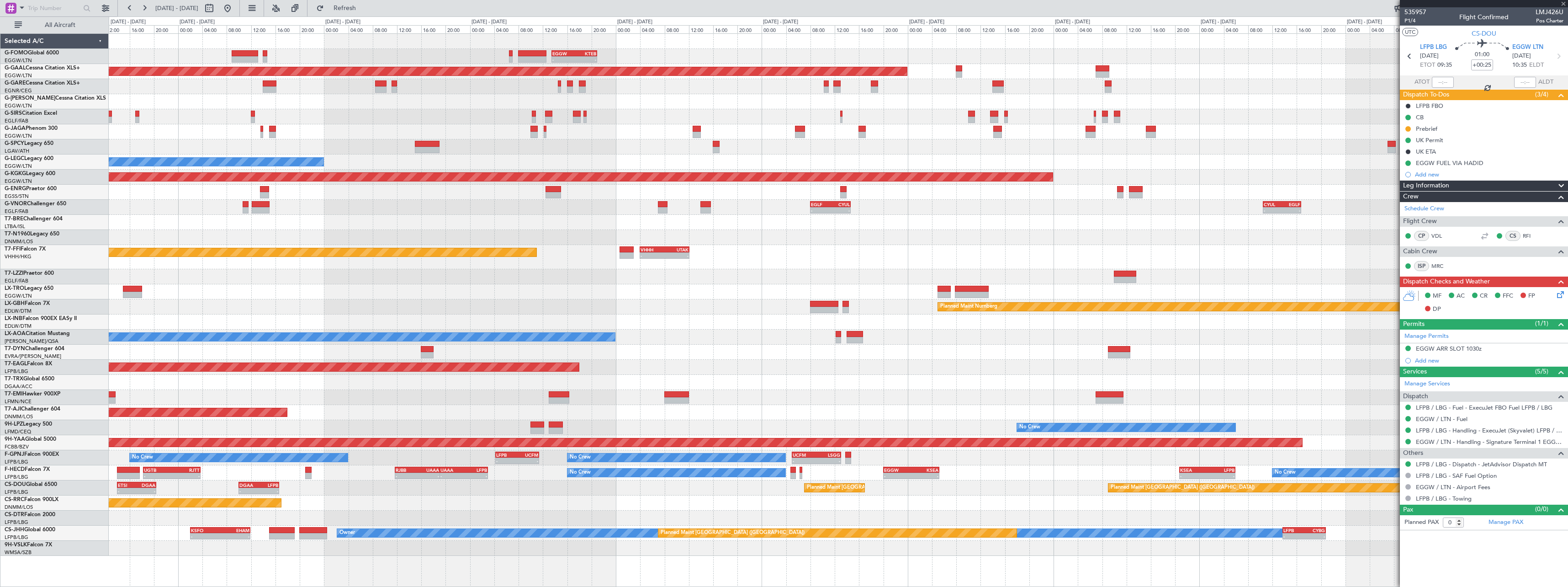
type input "+00:45"
type input "3"
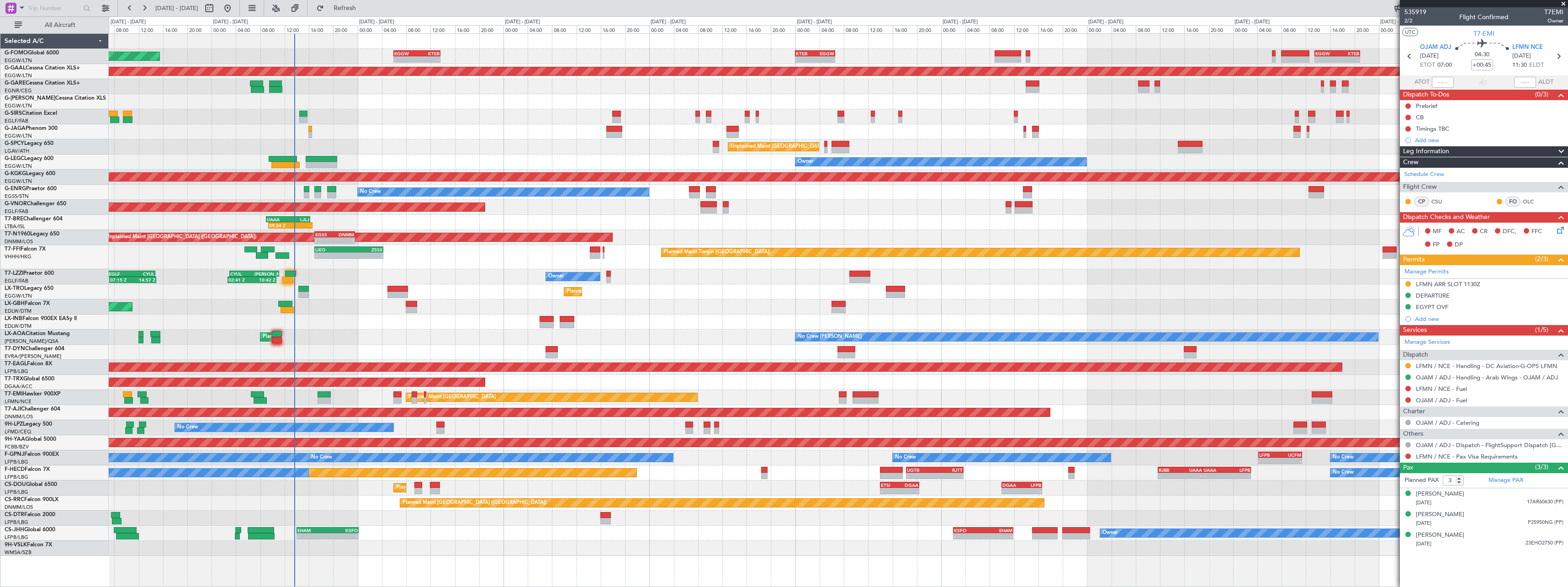
click at [1316, 390] on div "- - EGGW 13:30 Z KTEB 20:55 Z KTEB 00:00 Z EGGW 06:35 Z - - EGGW 06:00 Z KTEB 1…" at bounding box center [838, 295] width 1459 height 522
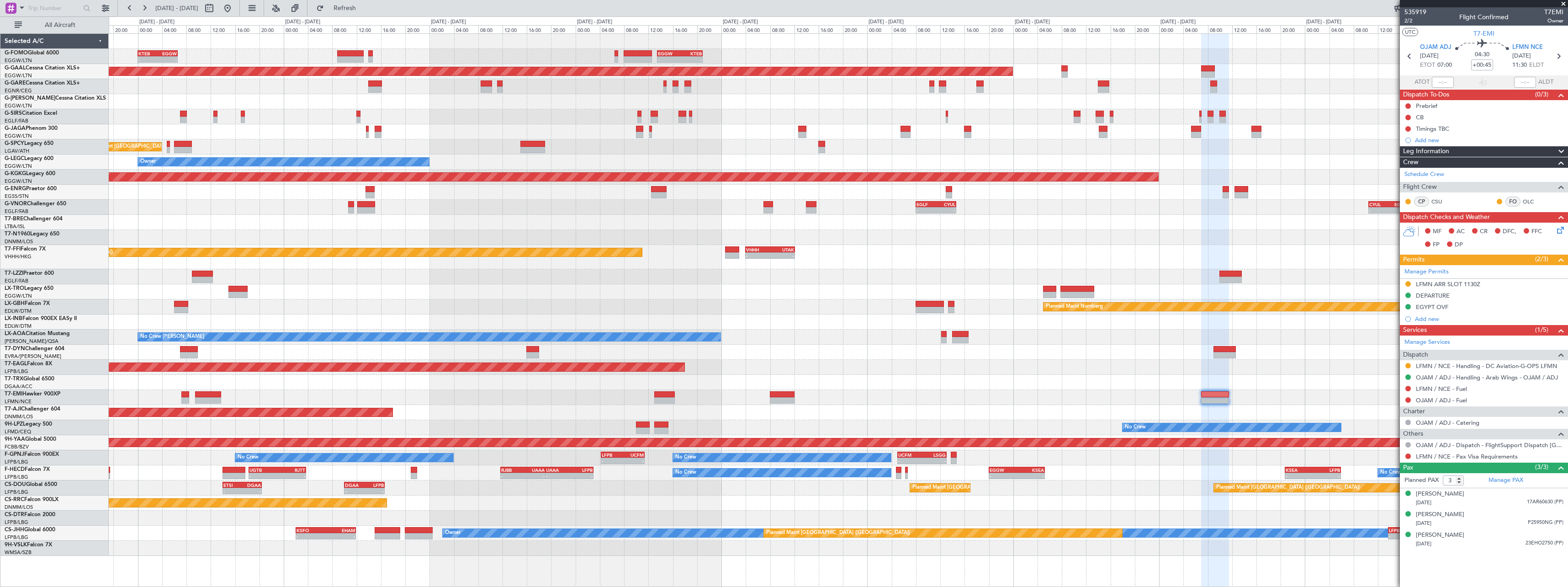
click at [357, 382] on div "- - EGGW 13:30 Z KTEB 20:55 Z KTEB 00:00 Z EGGW 06:35 Z - - EGGW 06:00 Z KTEB 1…" at bounding box center [838, 295] width 1459 height 522
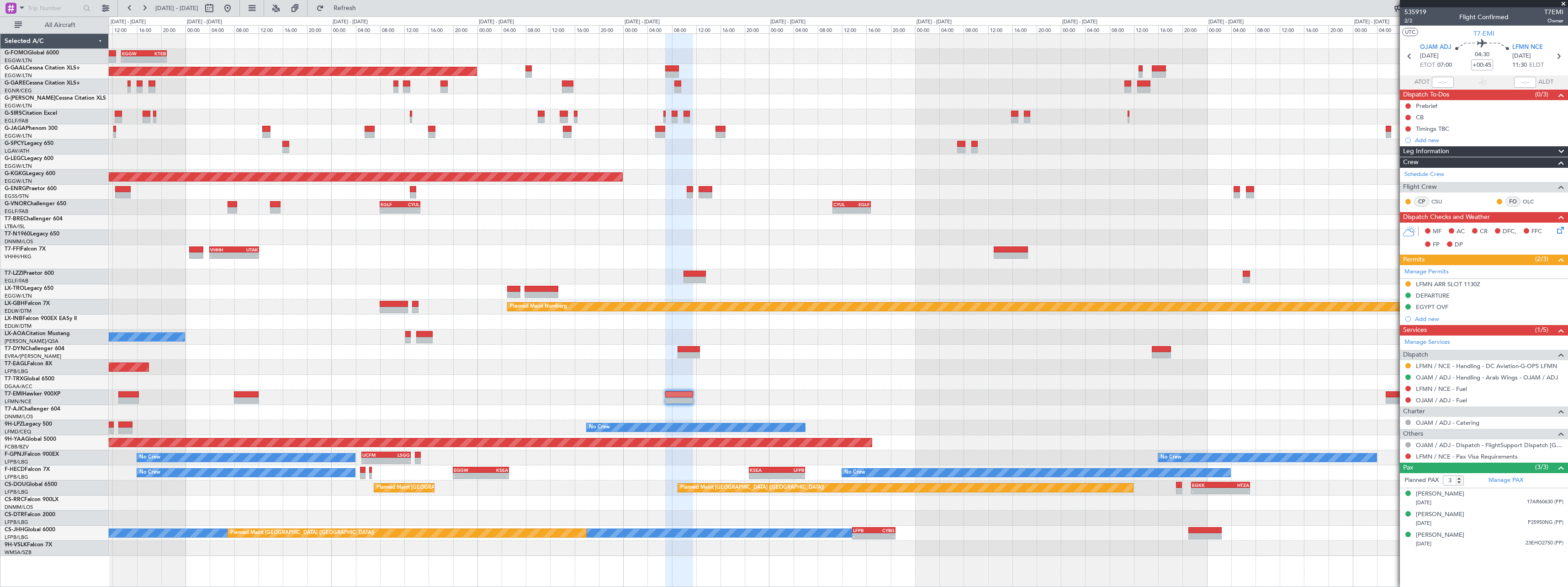
click at [525, 402] on div at bounding box center [838, 397] width 1459 height 15
click at [923, 398] on div at bounding box center [838, 397] width 1459 height 15
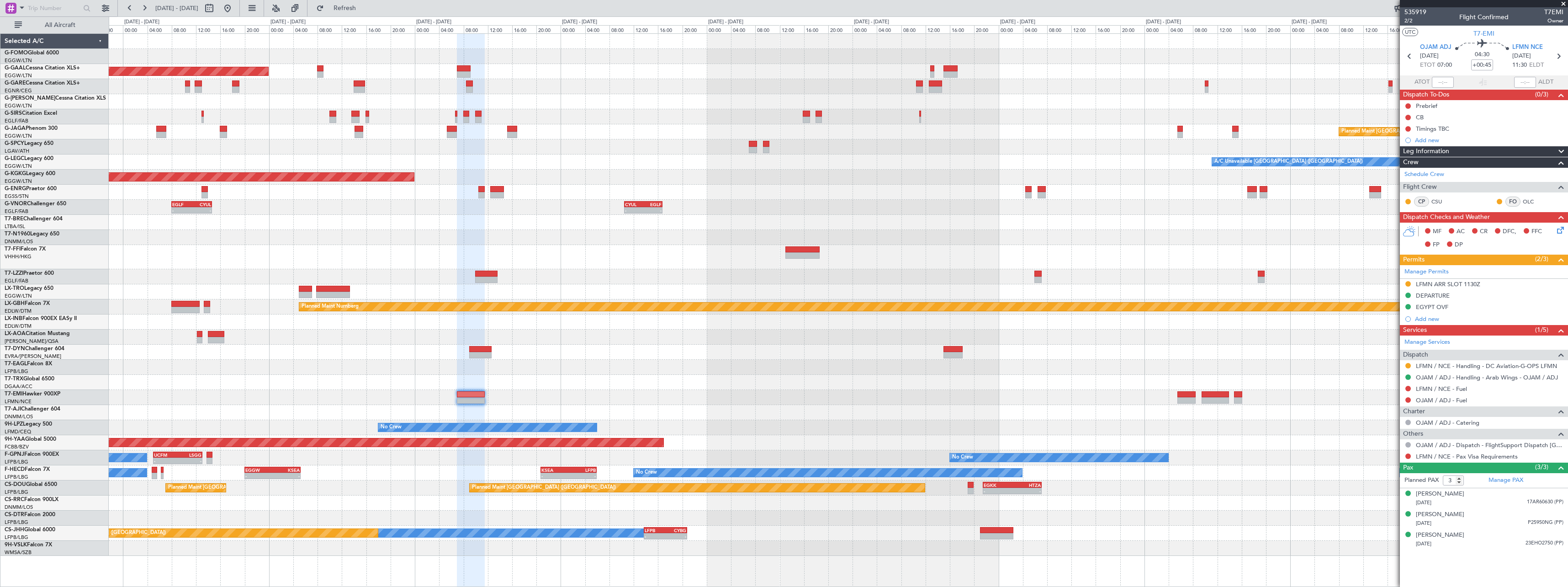
click at [1115, 251] on div "- - VHHH 04:00 Z UTAK 12:10 Z Planned Maint Tianjin ([GEOGRAPHIC_DATA])" at bounding box center [838, 257] width 1459 height 24
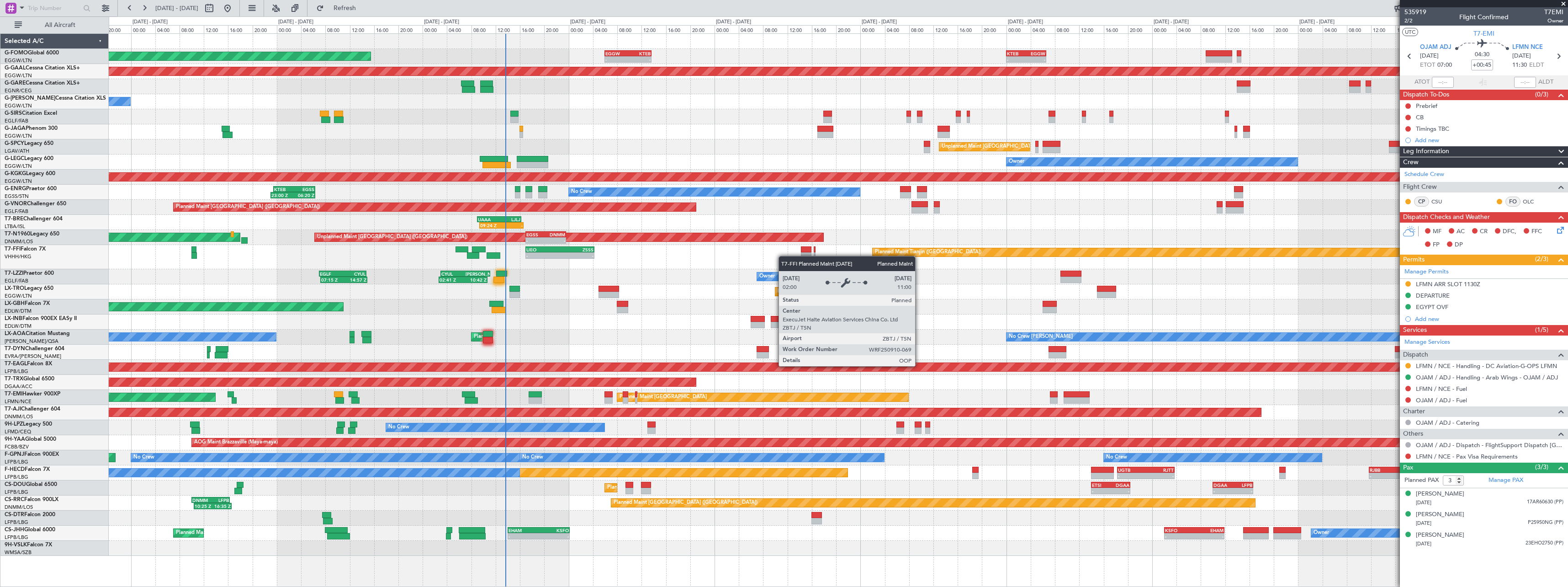
click at [1183, 256] on div "Planned Maint Tianjin ([GEOGRAPHIC_DATA]) - - [PERSON_NAME] 17:00 Z ZSSS 04:15 …" at bounding box center [838, 257] width 1459 height 24
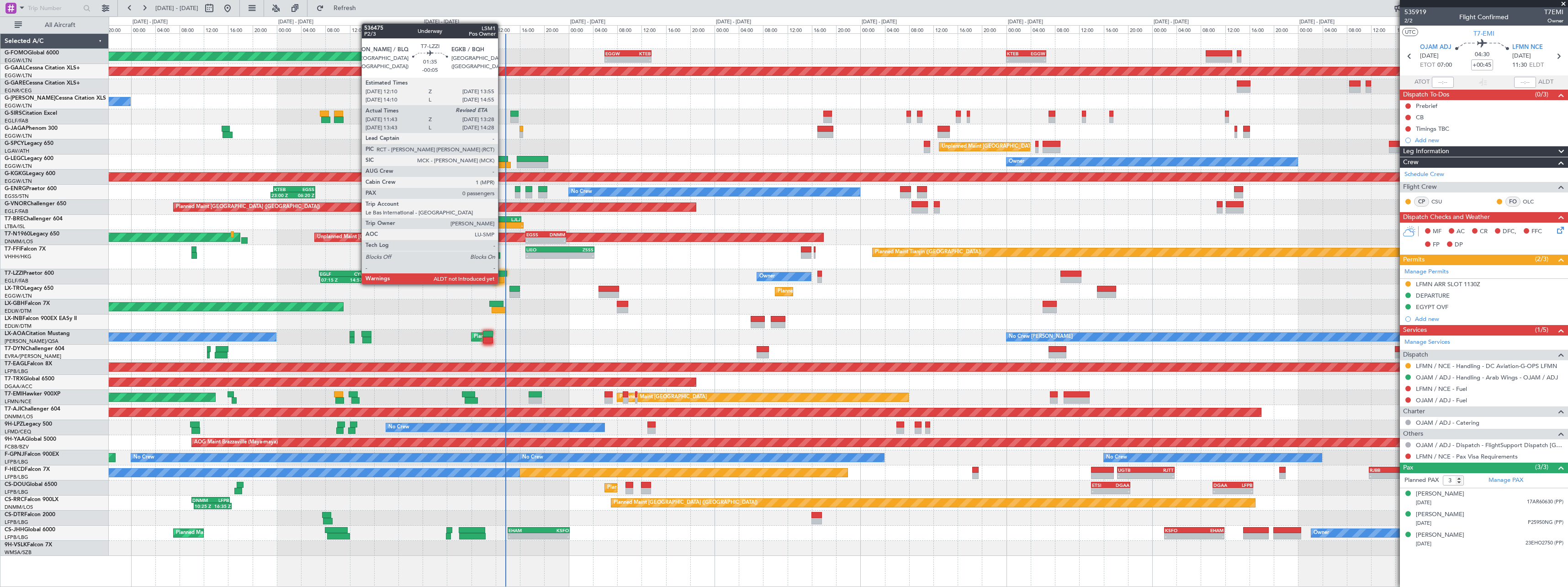
click at [502, 275] on div at bounding box center [502, 273] width 11 height 7
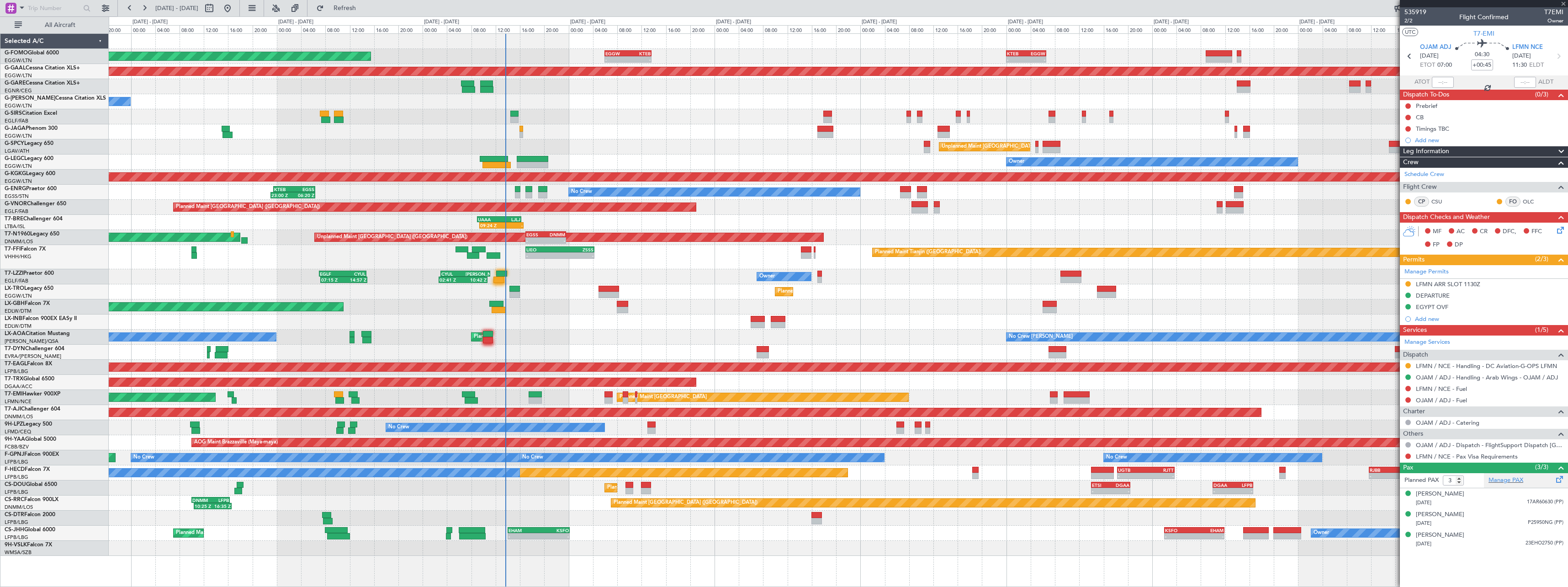
type input "-00:05"
type input "11:53"
type input "0"
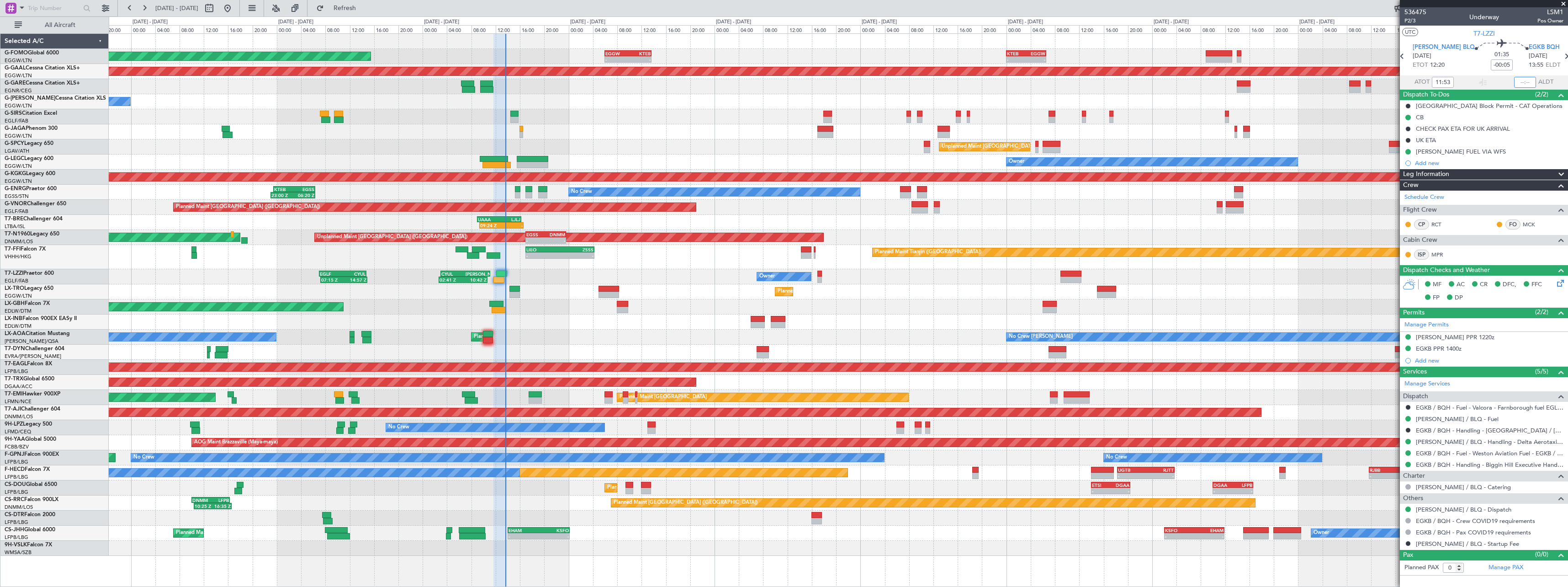
click at [1528, 80] on input "text" at bounding box center [1525, 82] width 22 height 11
click at [1491, 80] on section "ATOT 11:53 1334 ALDT" at bounding box center [1484, 82] width 168 height 14
type input "13:34"
click at [1485, 82] on div at bounding box center [1483, 82] width 11 height 11
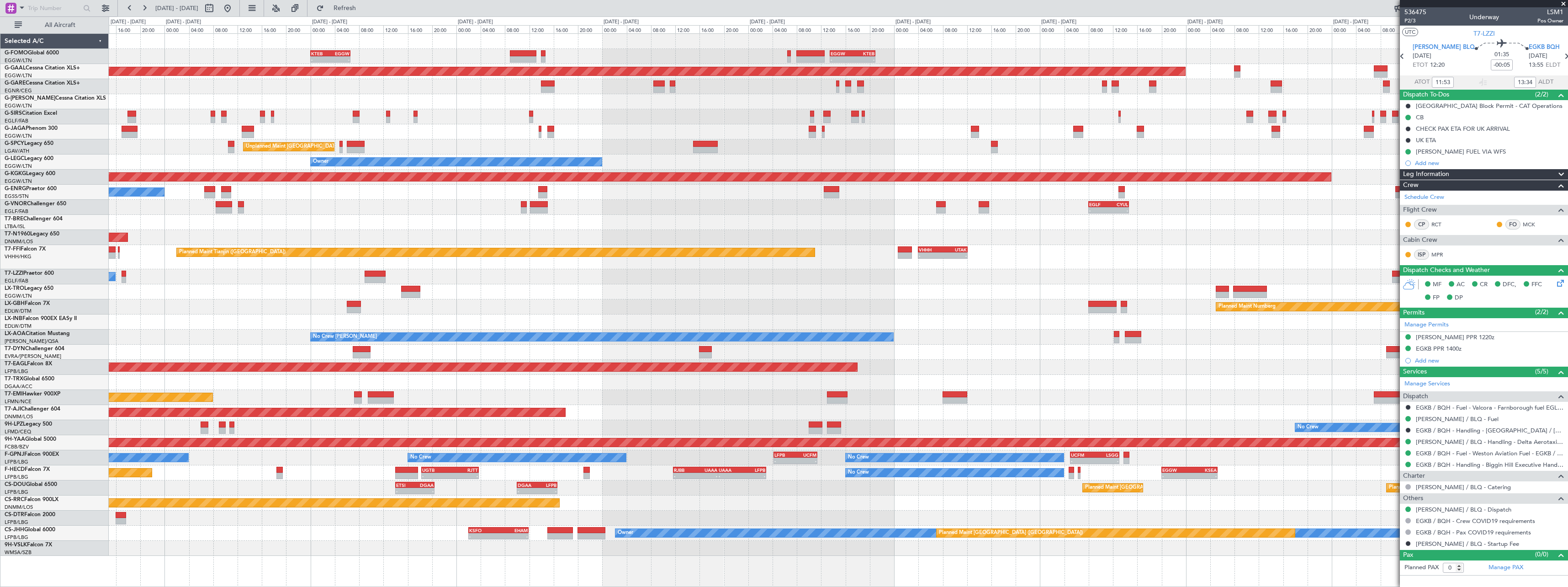
click at [519, 376] on div "Planned Maint [GEOGRAPHIC_DATA] ([GEOGRAPHIC_DATA])" at bounding box center [838, 382] width 1459 height 15
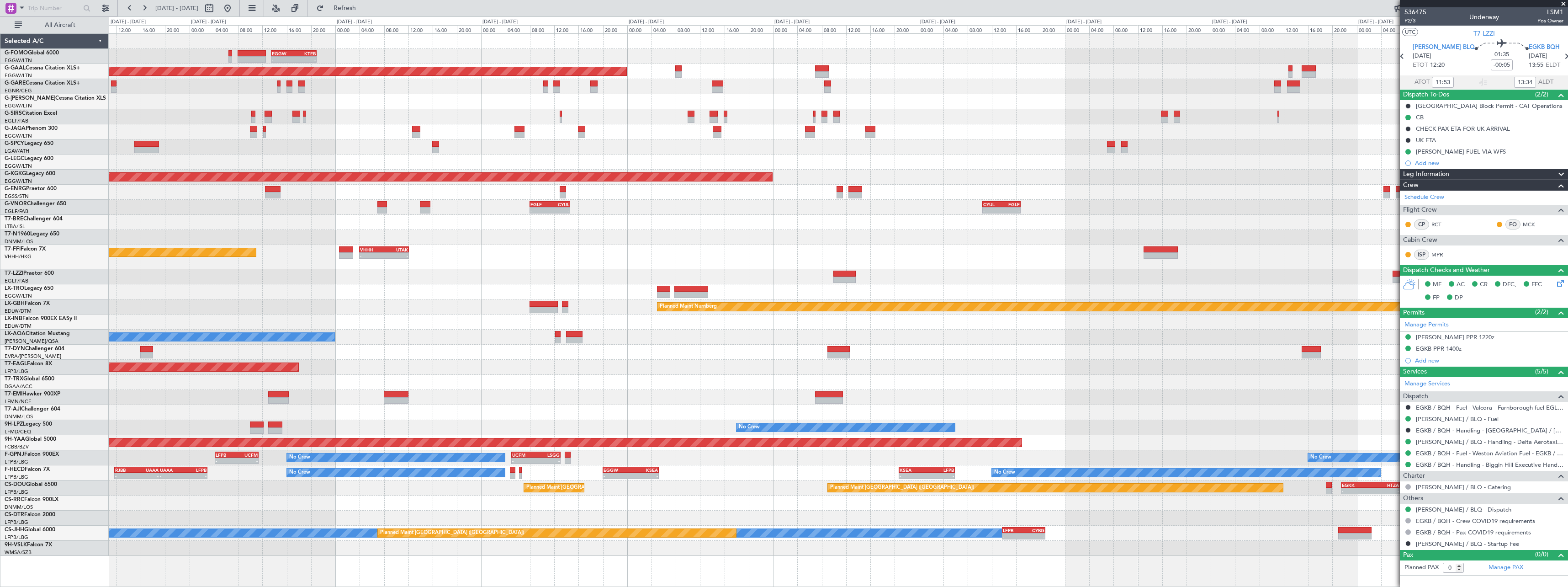
click at [698, 390] on div "- - EGGW 13:30 Z KTEB 20:55 Z KTEB 00:00 Z EGGW 06:35 Z - - Planned [GEOGRAPHIC…" at bounding box center [838, 295] width 1459 height 522
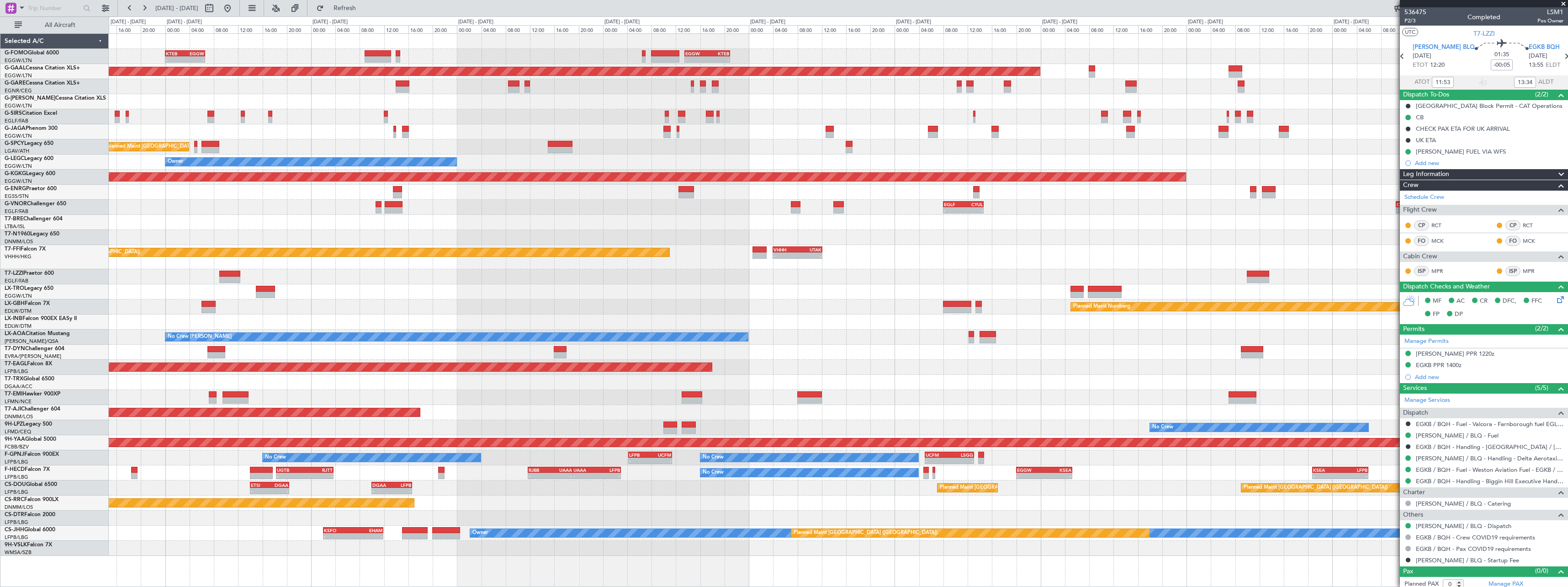
click at [664, 353] on div at bounding box center [838, 352] width 1459 height 15
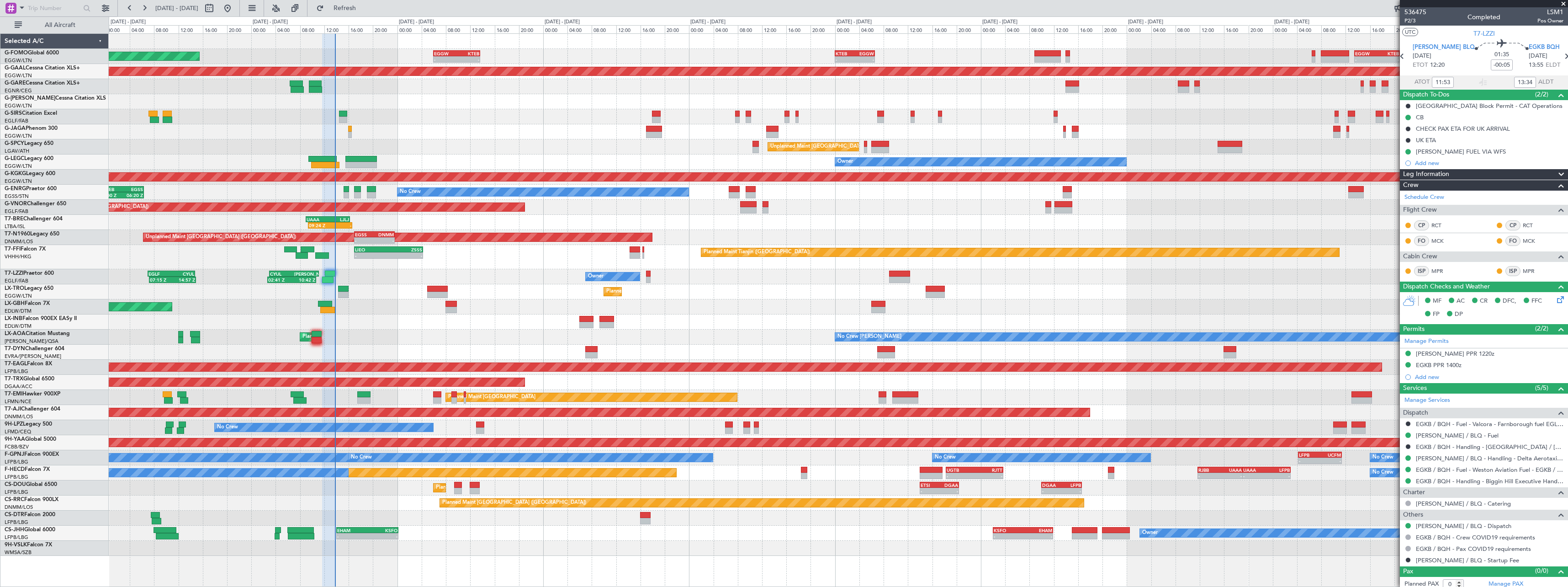
click at [1087, 298] on div "Planned Maint Dusseldorf" at bounding box center [838, 292] width 1459 height 15
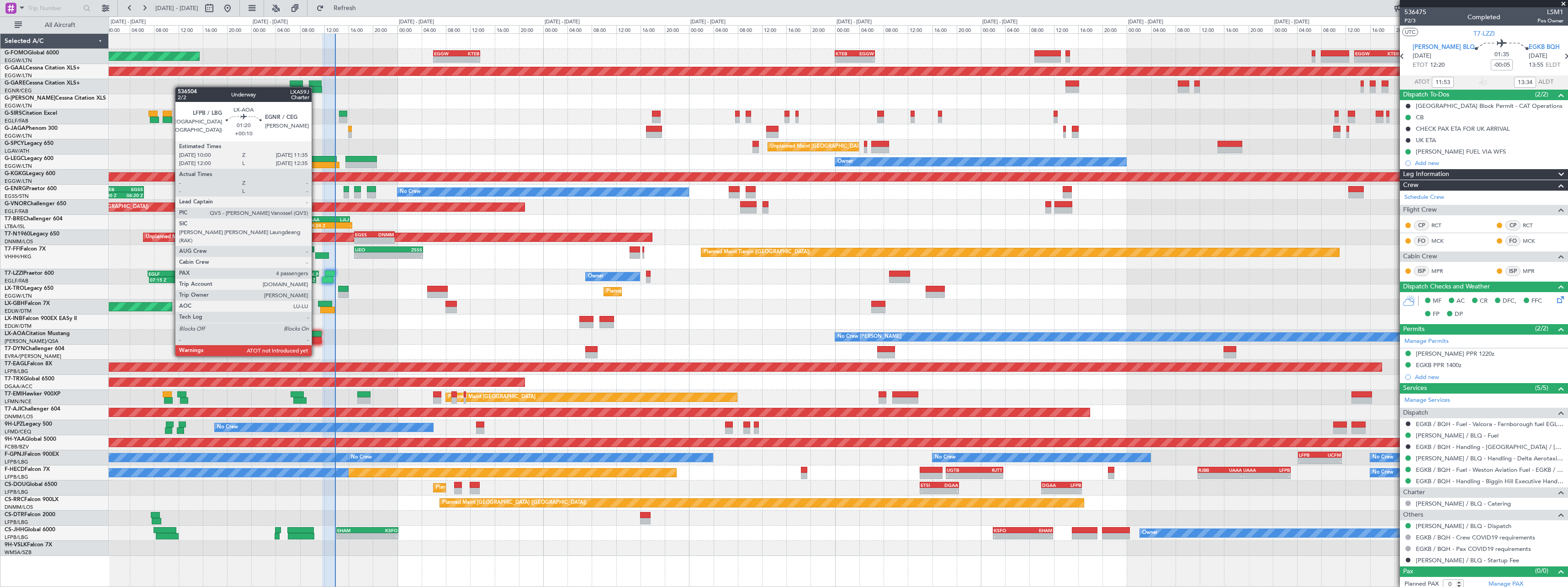
click at [316, 339] on div at bounding box center [317, 340] width 10 height 7
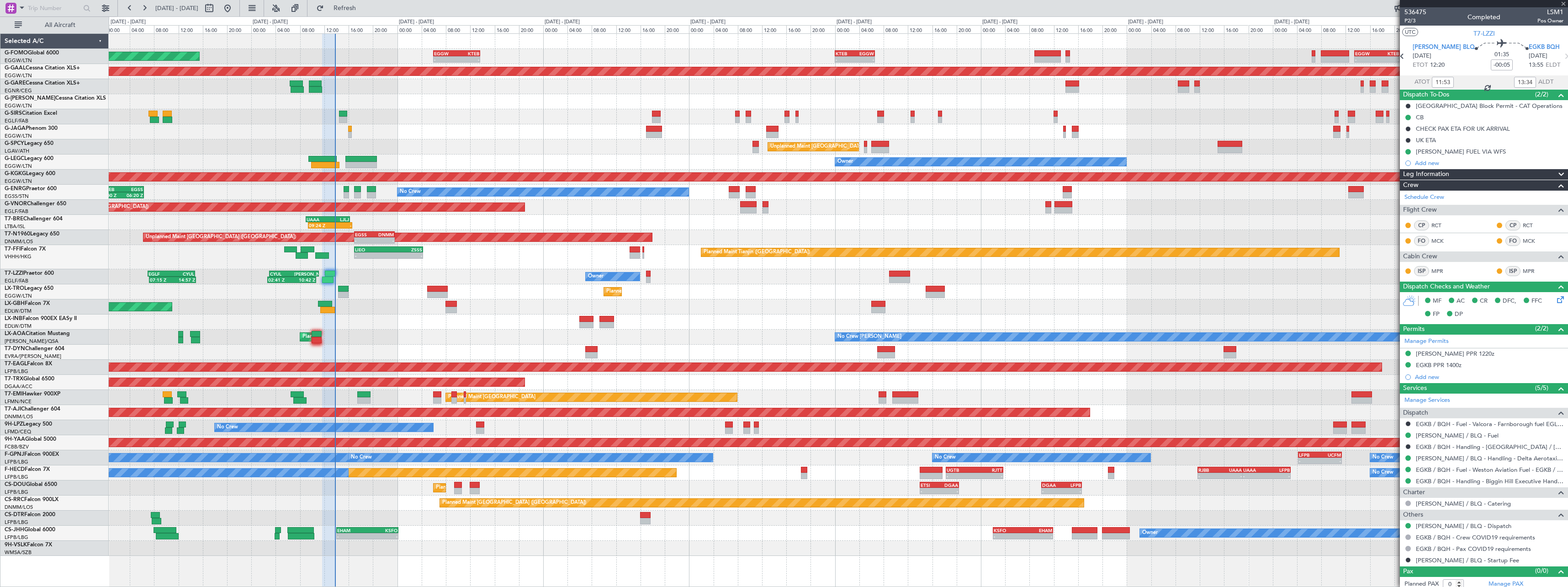
type input "+00:10"
type input "4"
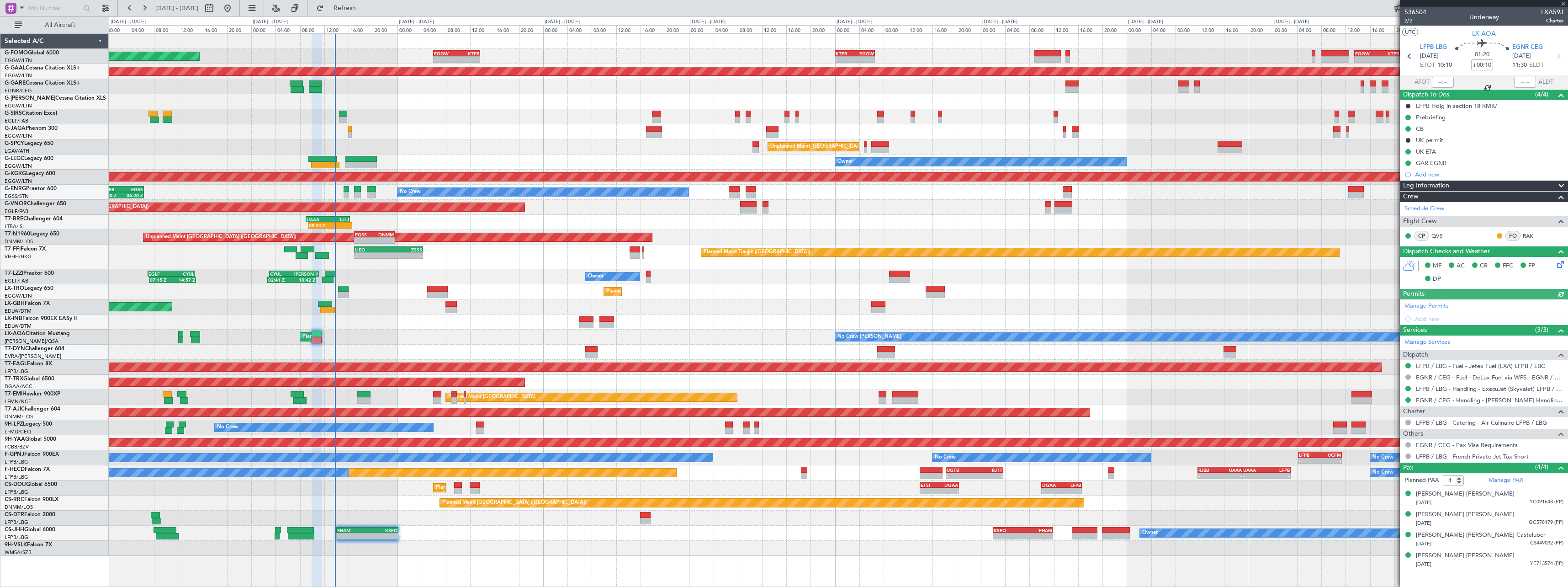
click at [1441, 82] on div at bounding box center [1443, 82] width 22 height 11
click at [1446, 85] on div at bounding box center [1443, 82] width 22 height 11
click at [1444, 83] on input "text" at bounding box center [1443, 82] width 22 height 11
type input "13:44"
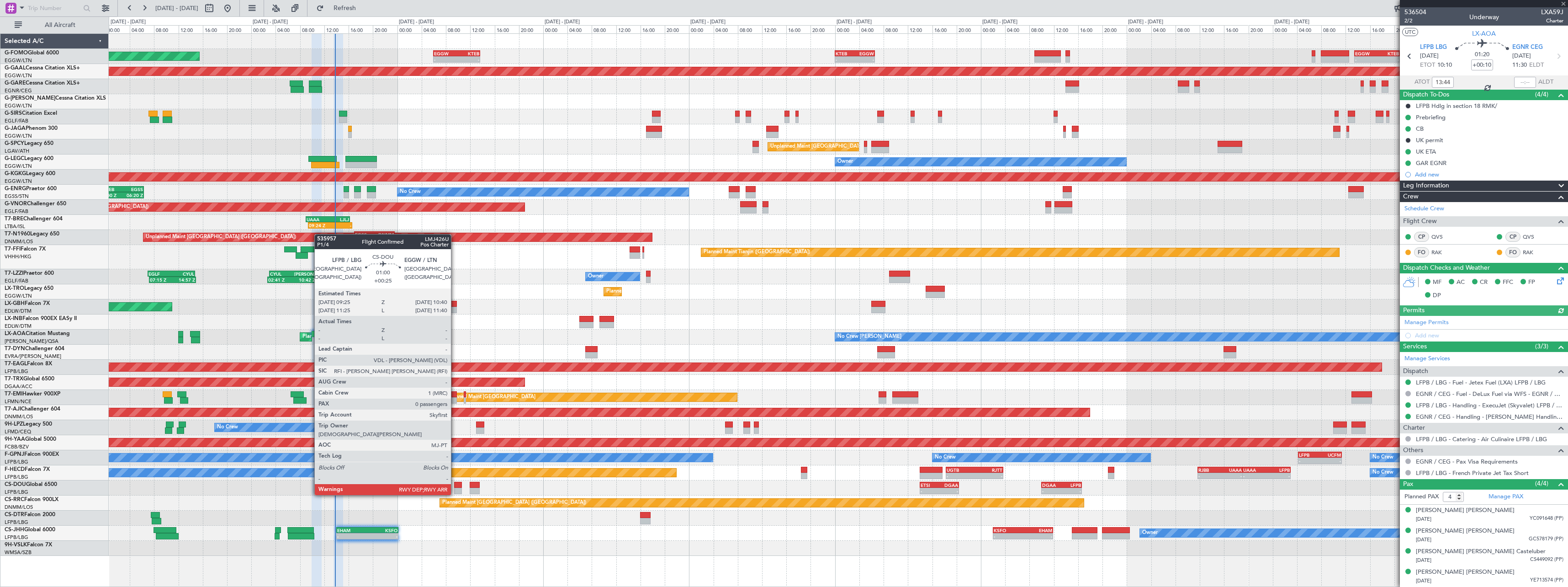
click at [455, 486] on div at bounding box center [458, 485] width 8 height 7
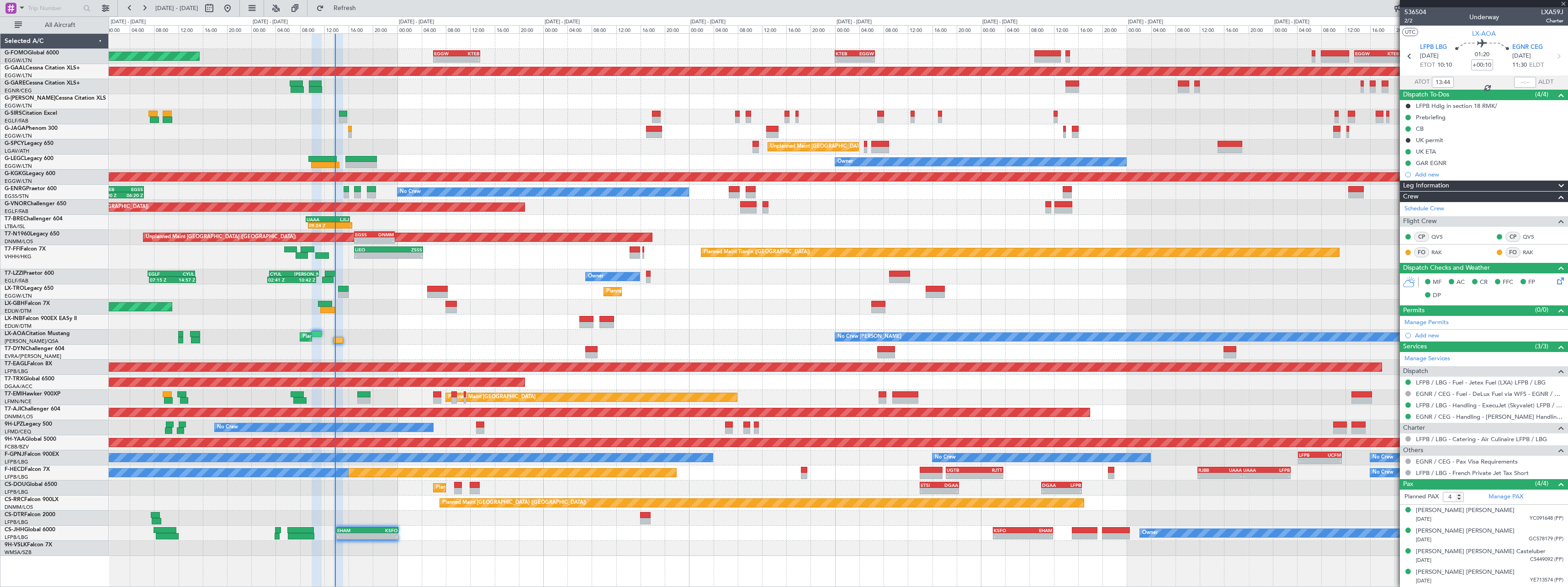
type input "+00:25"
type input "0"
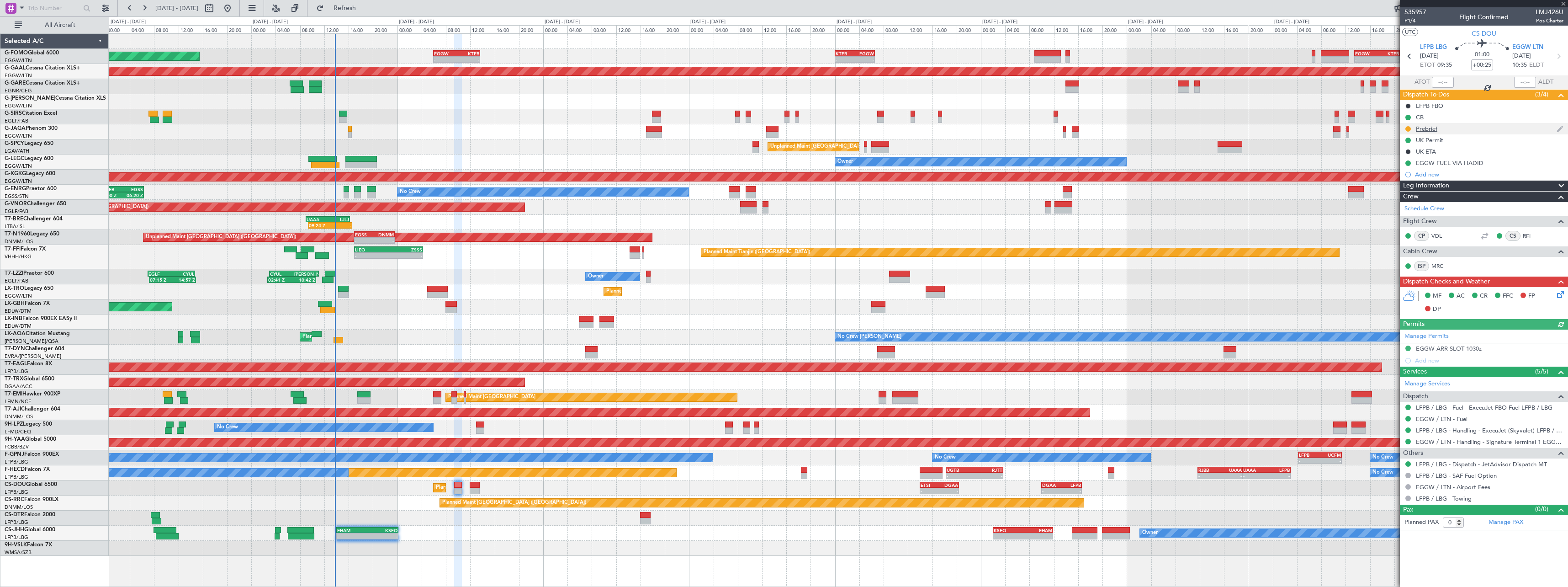
click at [1432, 129] on div "Prebrief" at bounding box center [1426, 128] width 21 height 8
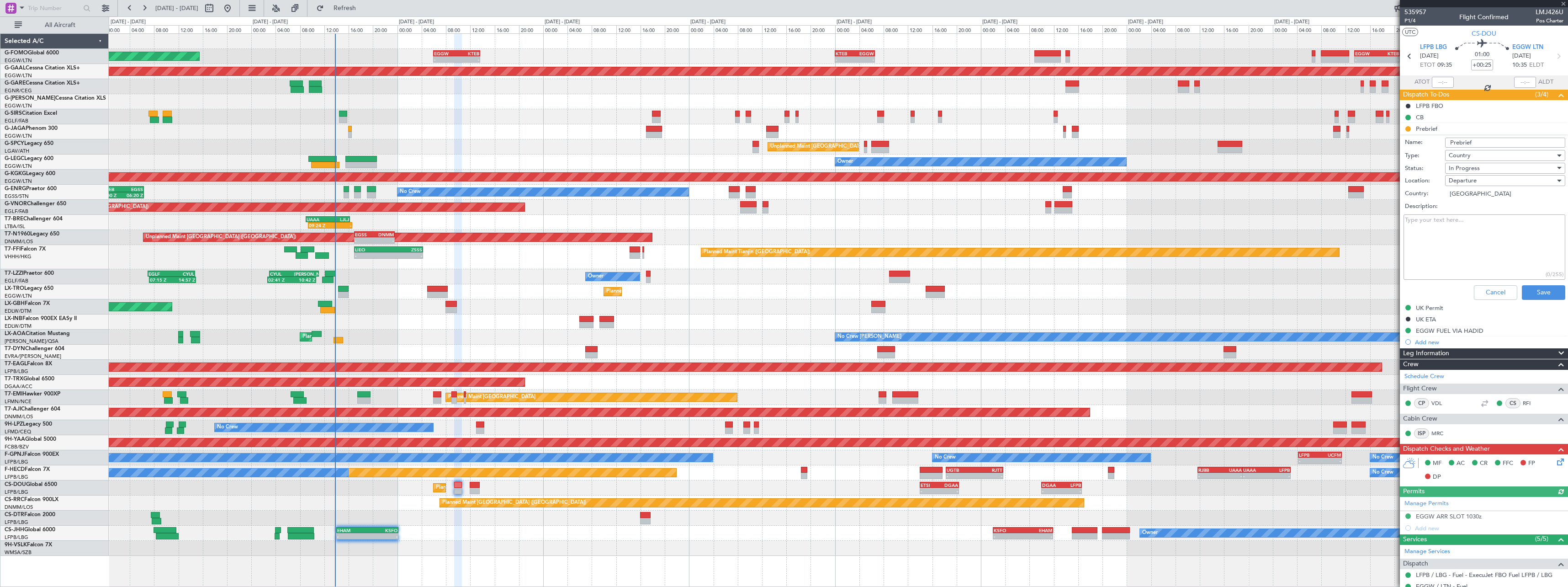
click at [1483, 231] on textarea "Description:" at bounding box center [1485, 247] width 162 height 65
type textarea "15000lbs"
click at [1494, 168] on div "In Progress" at bounding box center [1502, 168] width 107 height 14
click at [1497, 213] on span "Completed" at bounding box center [1501, 214] width 107 height 14
drag, startPoint x: 1539, startPoint y: 294, endPoint x: 1360, endPoint y: 314, distance: 180.1
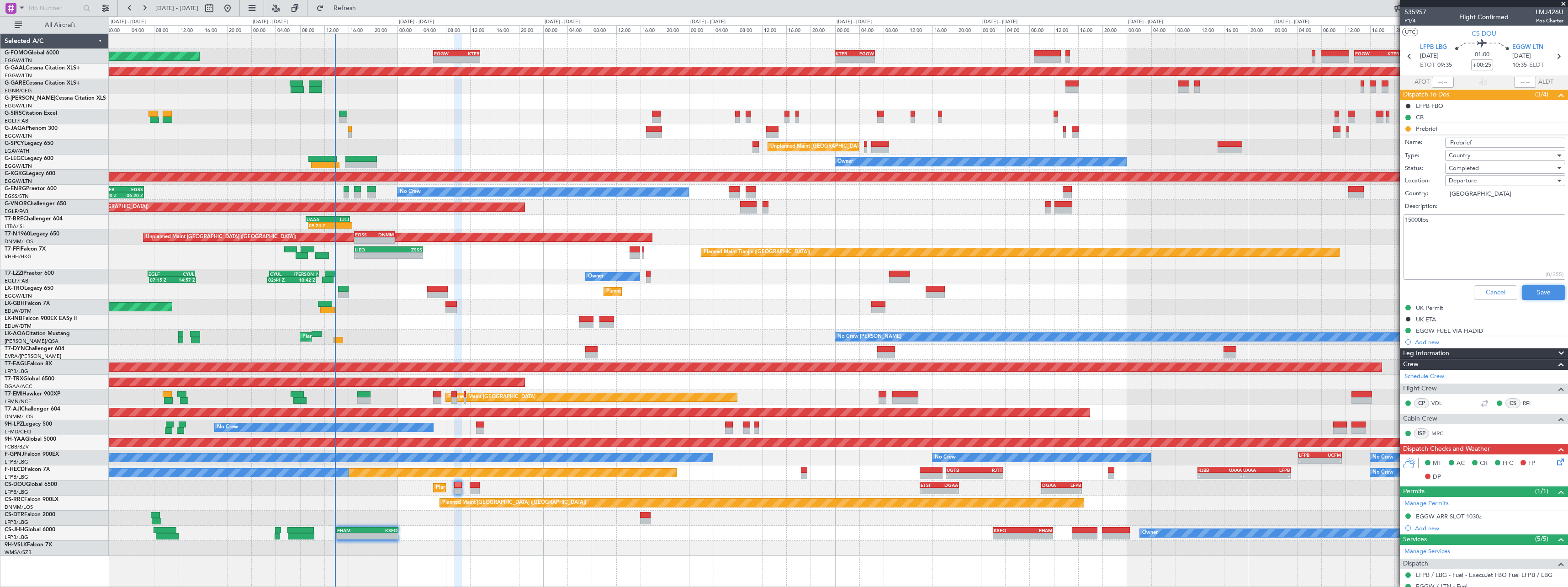
click at [1538, 294] on button "Save" at bounding box center [1543, 292] width 43 height 15
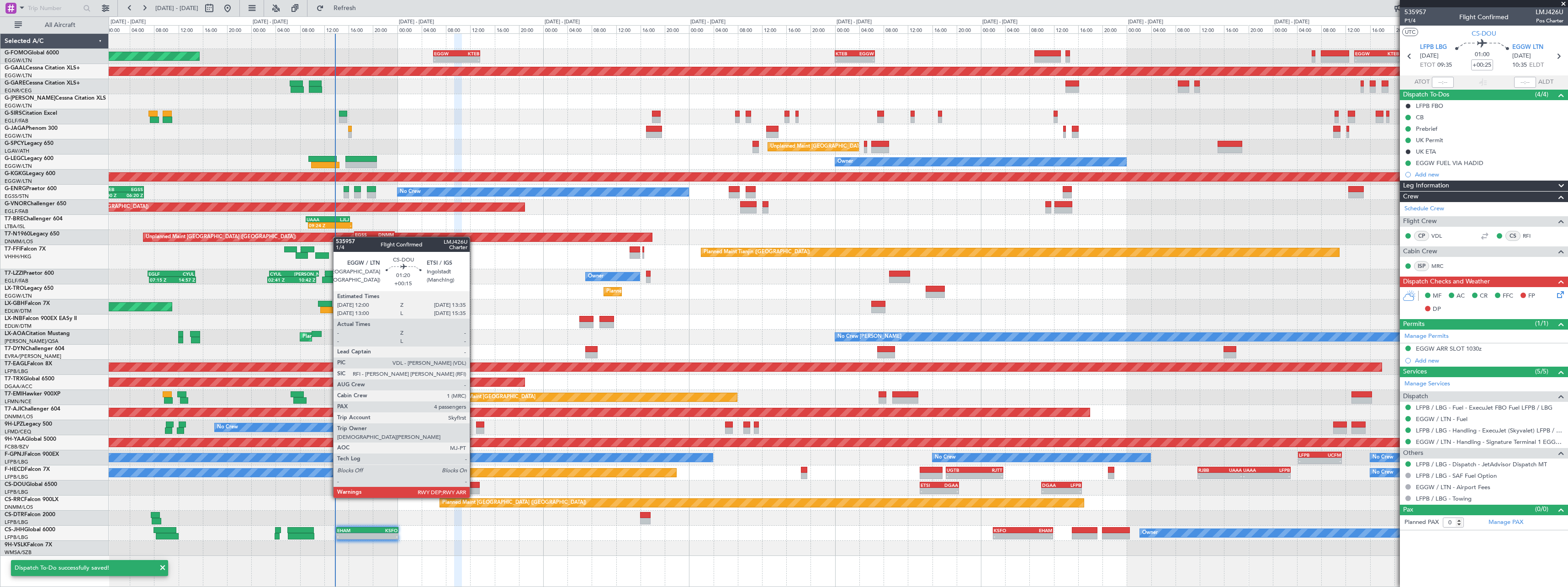
click at [474, 488] on div at bounding box center [475, 491] width 10 height 7
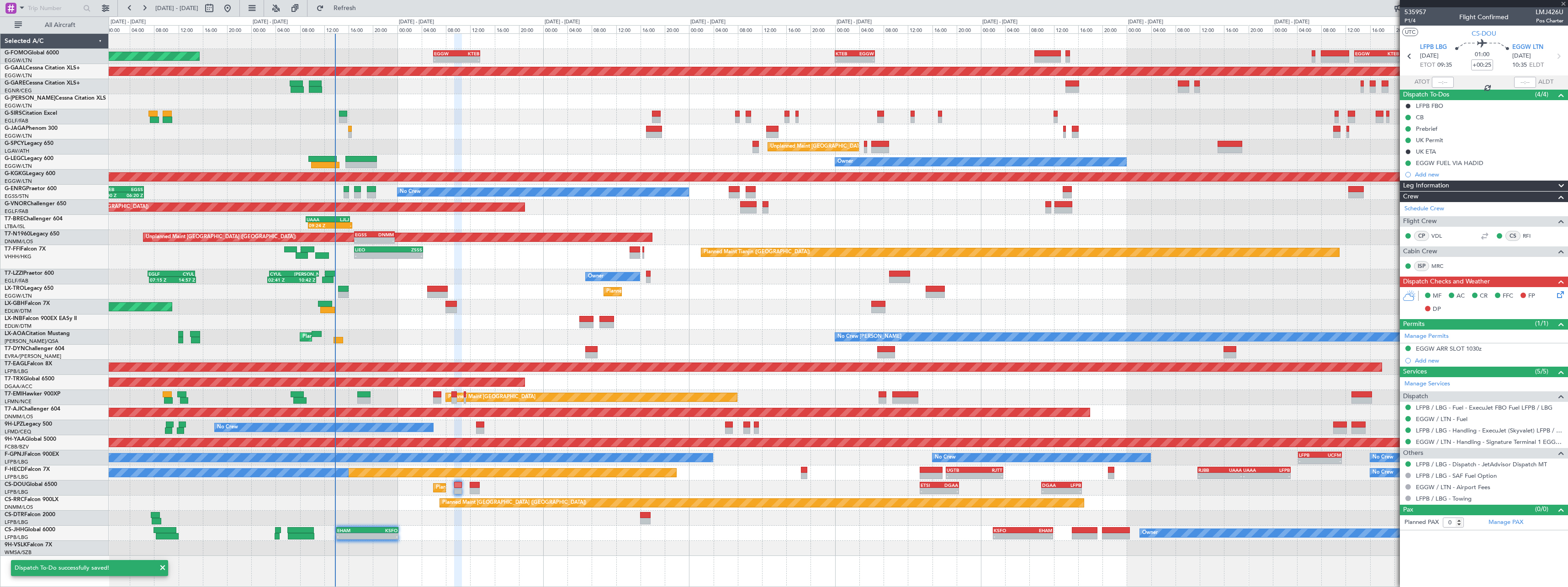
type input "+00:15"
type input "4"
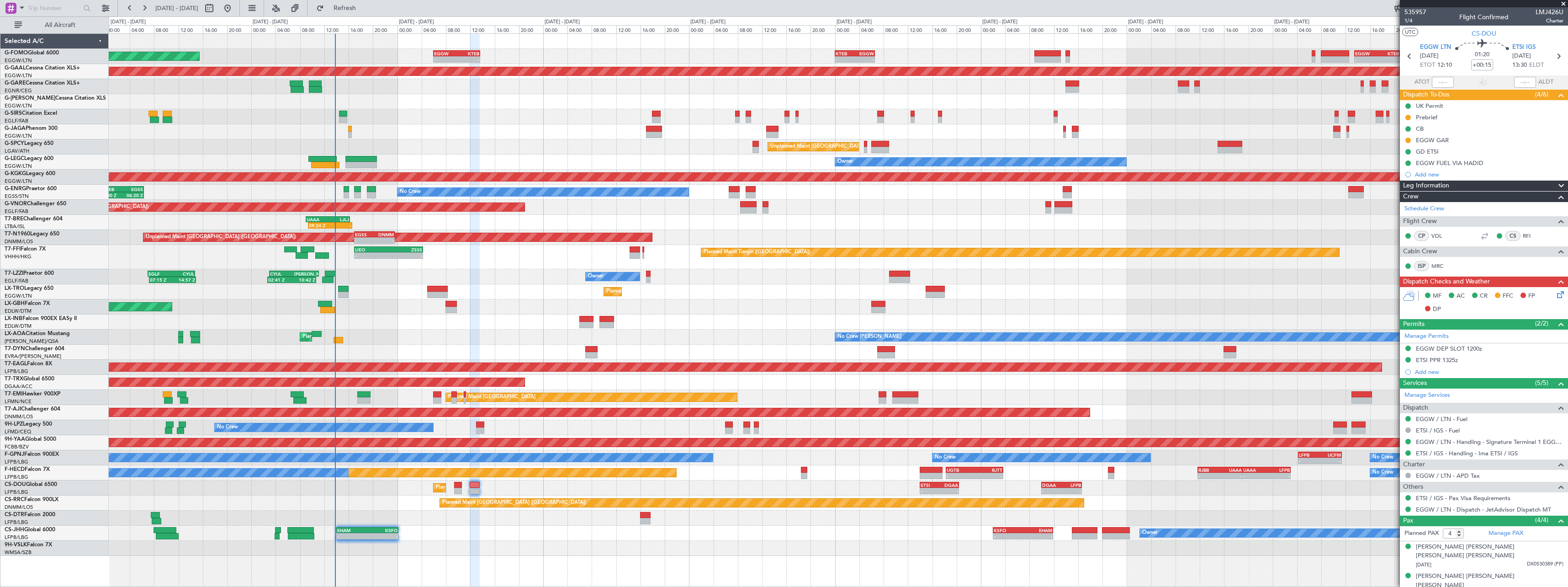
drag, startPoint x: 1419, startPoint y: 116, endPoint x: 1432, endPoint y: 125, distance: 15.8
click at [1419, 116] on div "Prebrief" at bounding box center [1426, 117] width 21 height 8
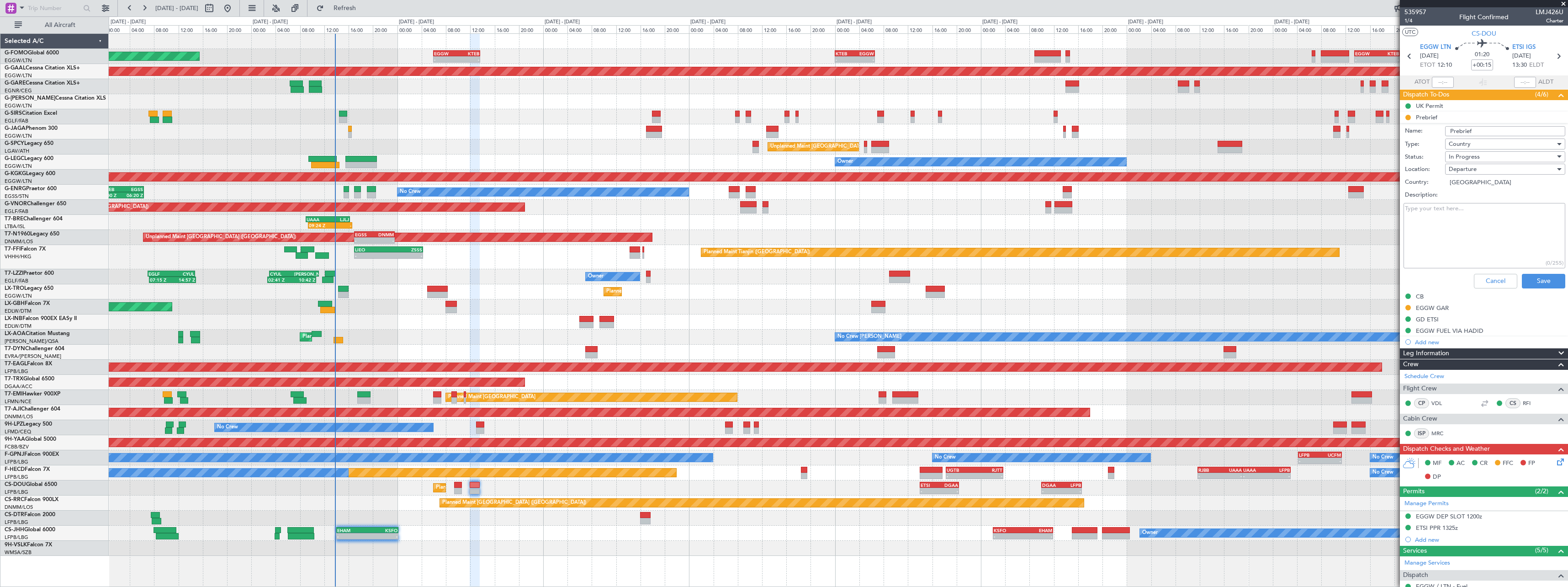
click at [1472, 230] on textarea "Description:" at bounding box center [1485, 235] width 162 height 65
type textarea "remaining FL300"
click at [1483, 155] on div "In Progress" at bounding box center [1502, 156] width 107 height 14
click at [1485, 202] on span "Completed" at bounding box center [1501, 202] width 107 height 14
click at [1543, 281] on button "Save" at bounding box center [1543, 281] width 43 height 15
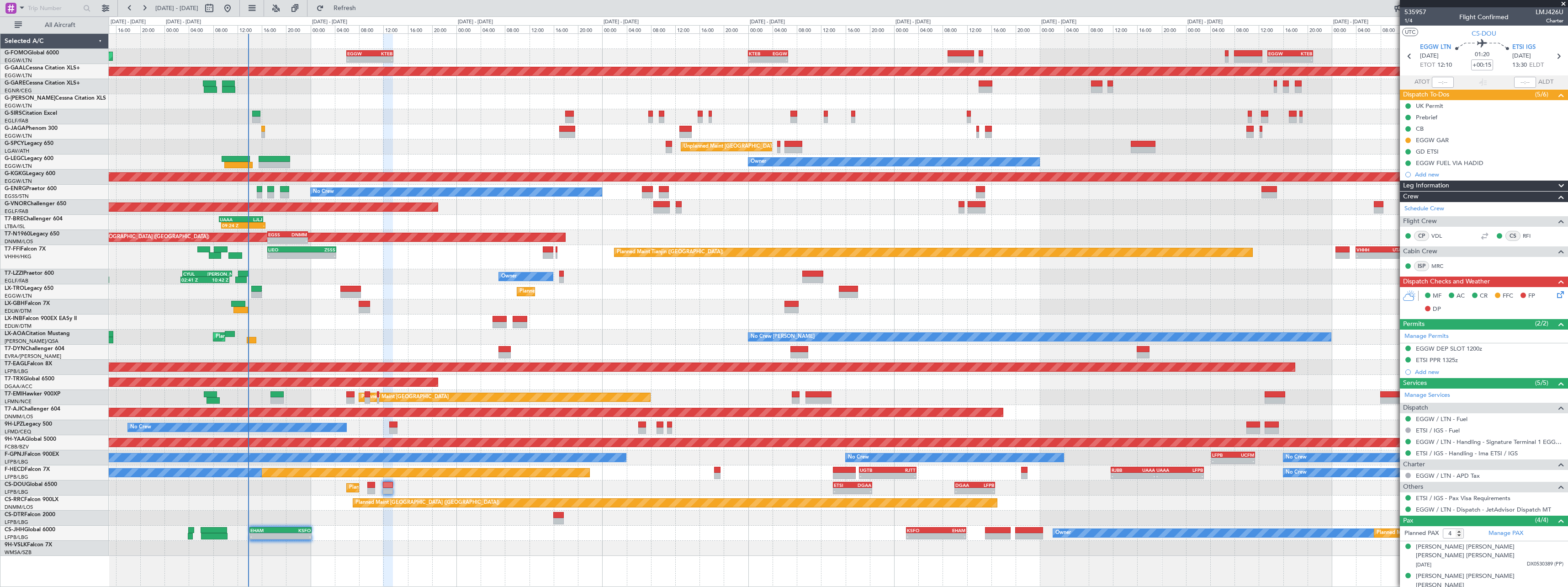
click at [365, 337] on div "Planned Maint [GEOGRAPHIC_DATA] ([GEOGRAPHIC_DATA]) No Crew [PERSON_NAME] No Cr…" at bounding box center [838, 337] width 1459 height 15
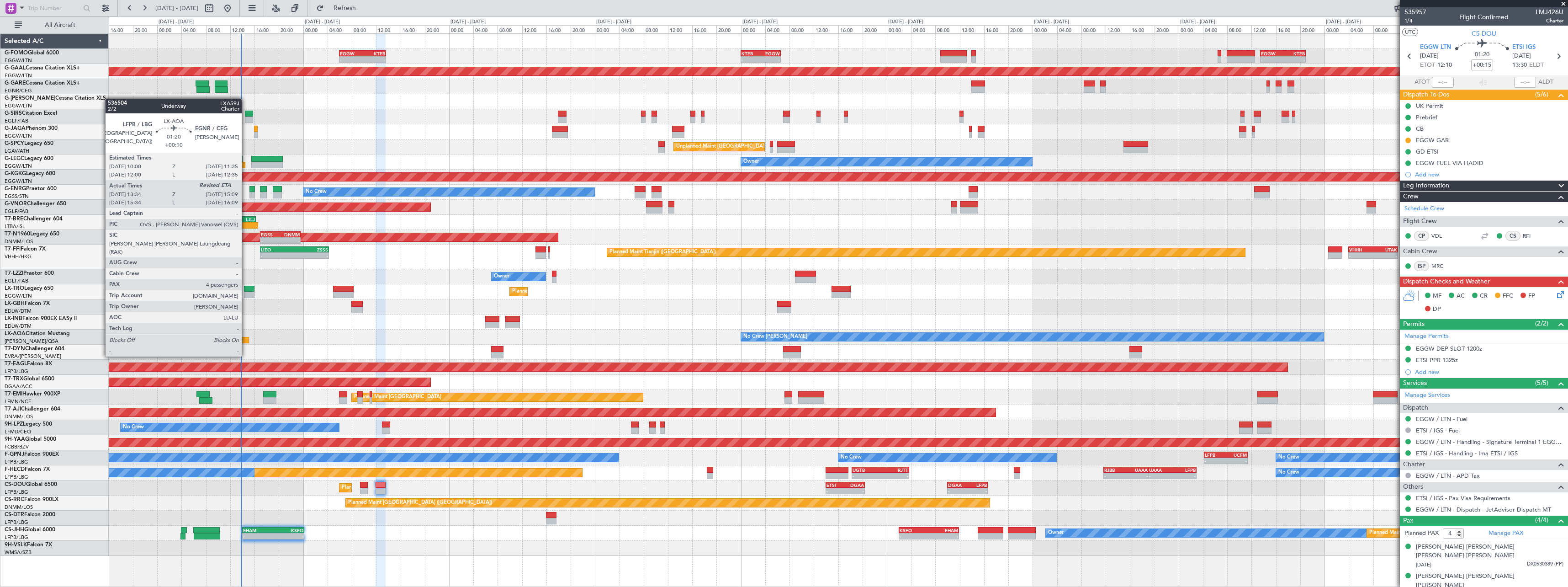
click at [246, 339] on div at bounding box center [244, 340] width 10 height 7
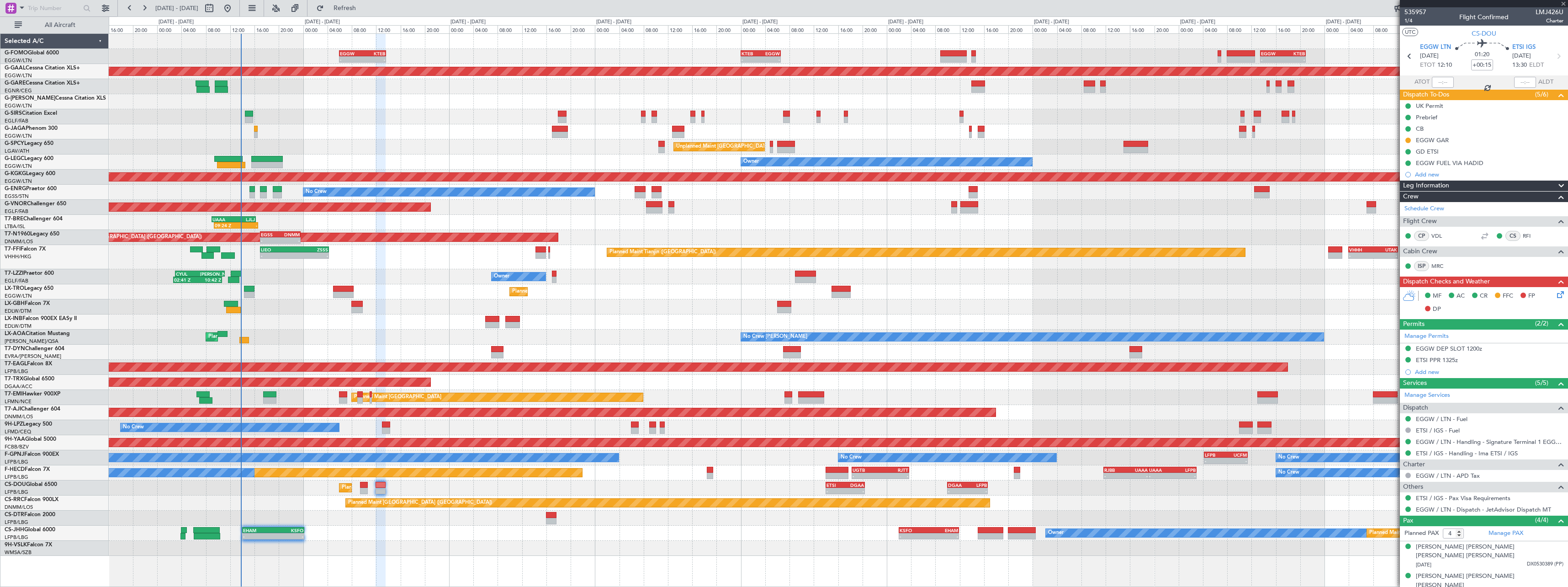
type input "+00:10"
type input "13:44"
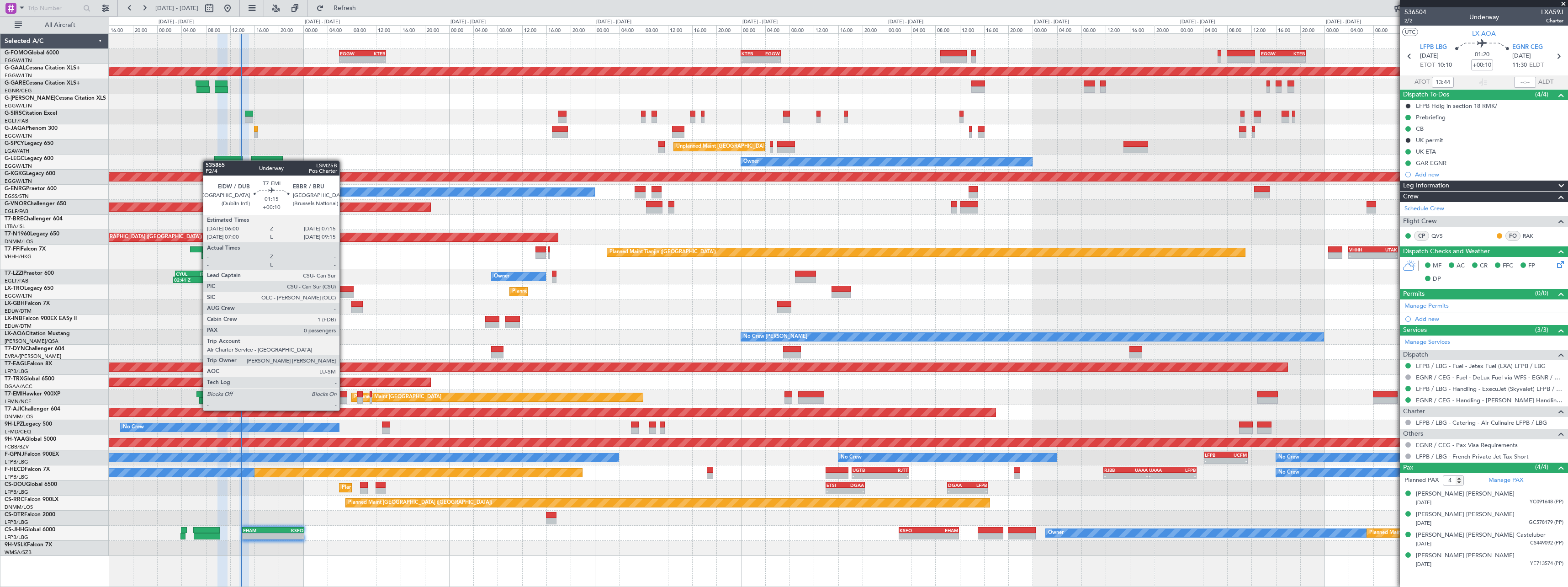
click at [343, 402] on div at bounding box center [343, 400] width 8 height 7
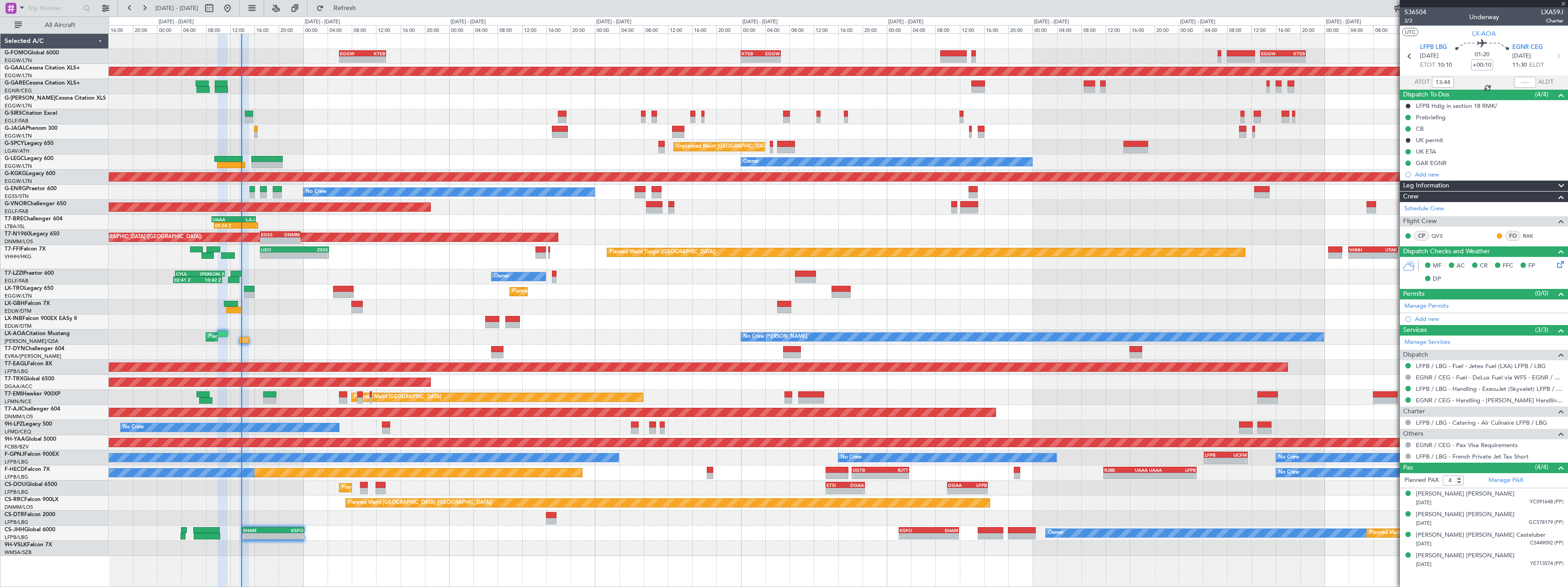
type input "0"
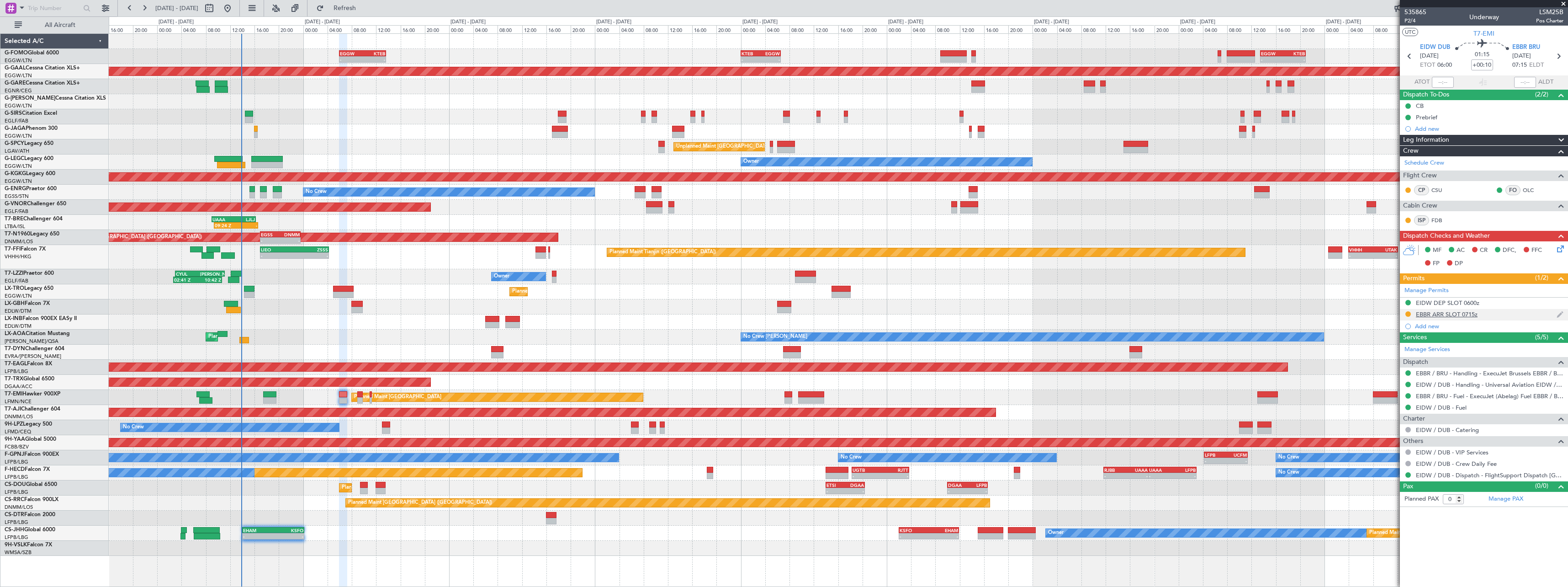
click at [1483, 314] on div "EBBR ARR SLOT 0715z" at bounding box center [1484, 314] width 168 height 12
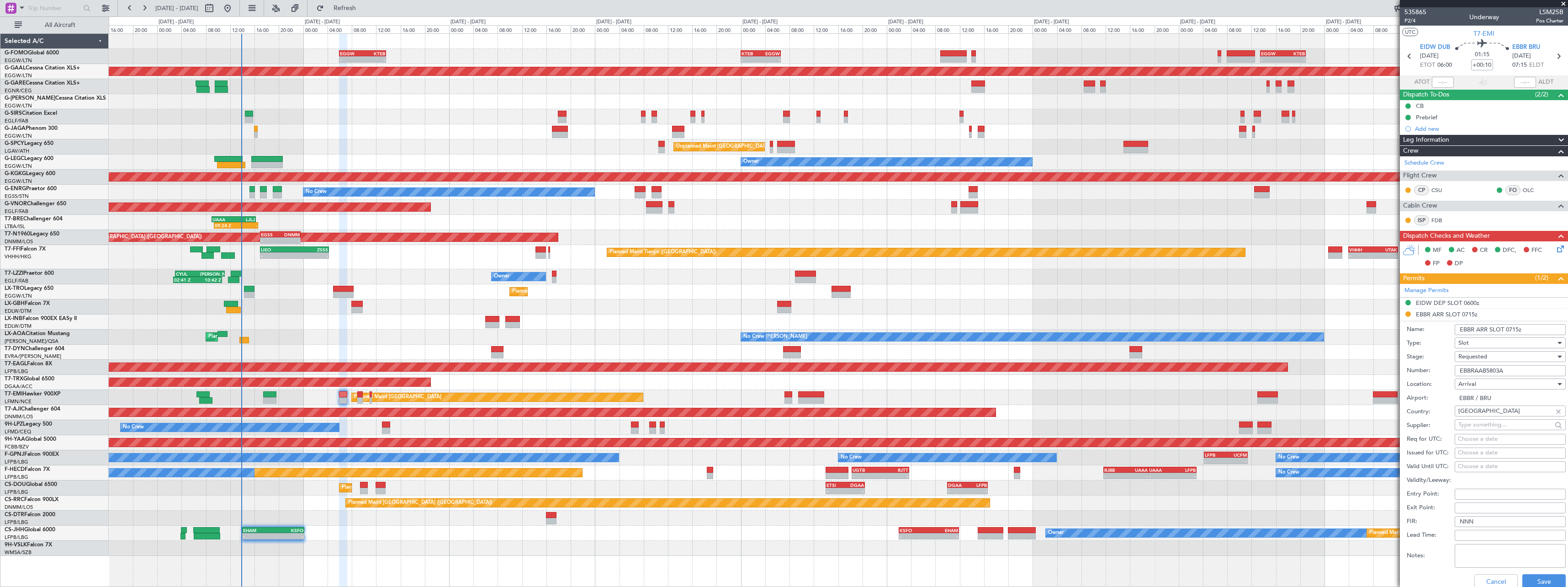
drag, startPoint x: 1516, startPoint y: 371, endPoint x: 1395, endPoint y: 367, distance: 121.1
click at [1398, 368] on fb-app "06 Sep 2025 - 16 Sep 2025 Refresh Quick Links All Aircraft - - EGGW 06:00 Z KTE…" at bounding box center [784, 297] width 1568 height 580
click at [1472, 353] on span "Requested" at bounding box center [1472, 357] width 29 height 9
click at [1486, 428] on span "Received OK" at bounding box center [1507, 426] width 96 height 14
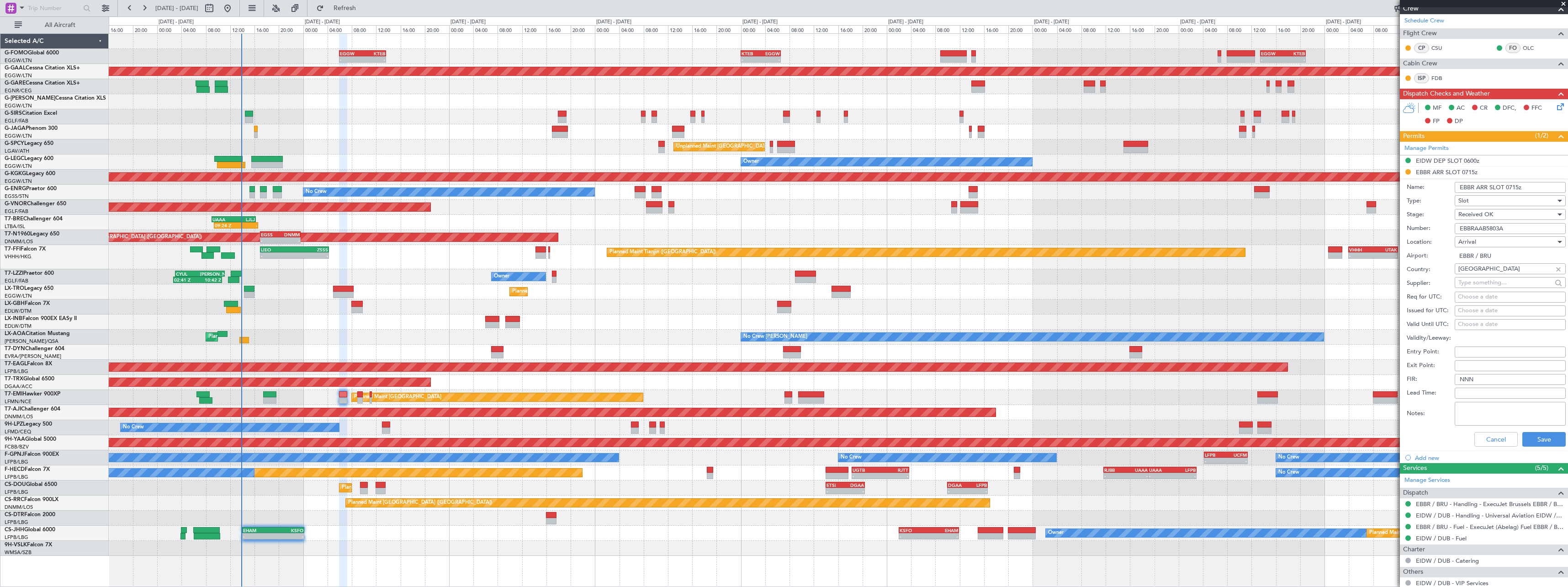
scroll to position [192, 0]
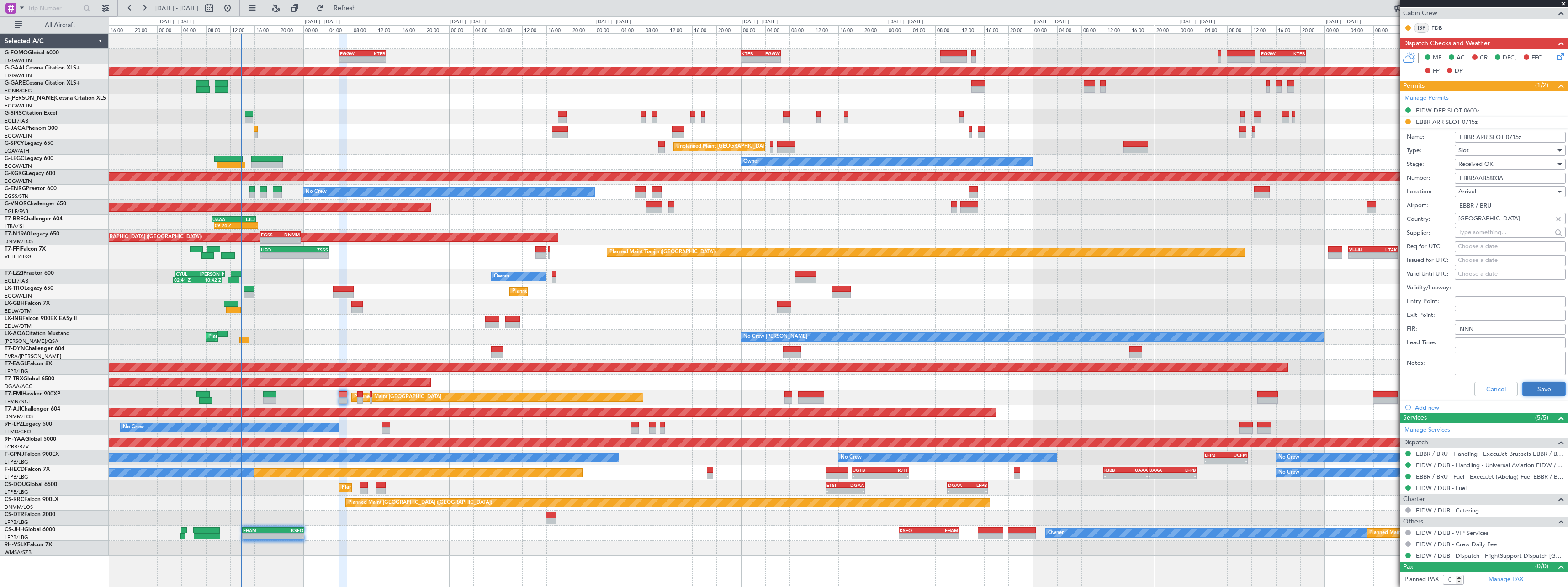
click at [1536, 390] on button "Save" at bounding box center [1544, 389] width 43 height 15
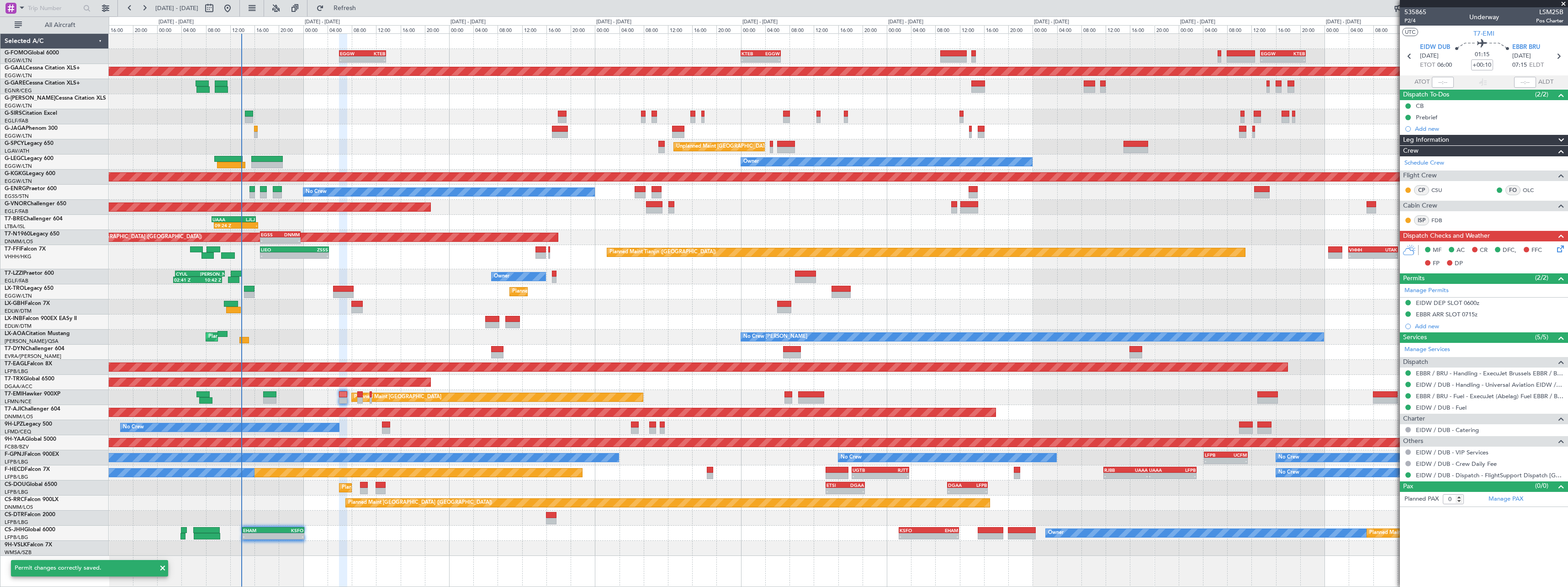
scroll to position [0, 0]
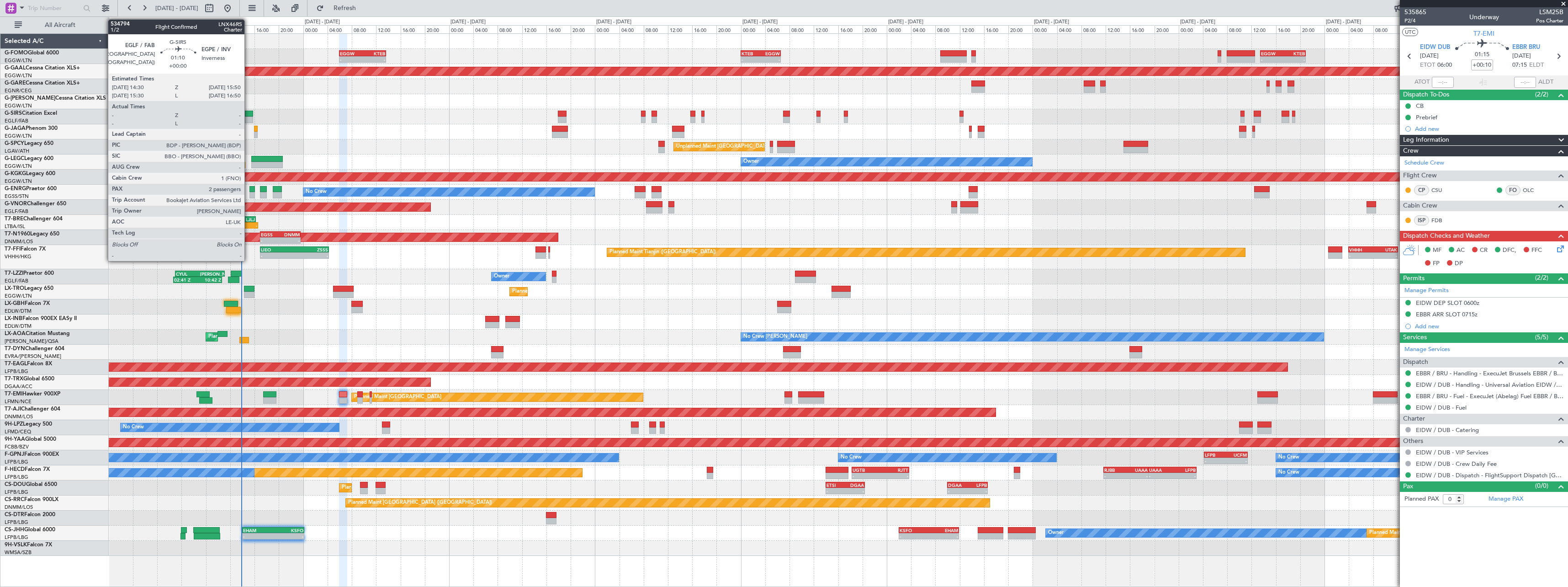
click at [248, 117] on div at bounding box center [249, 119] width 9 height 7
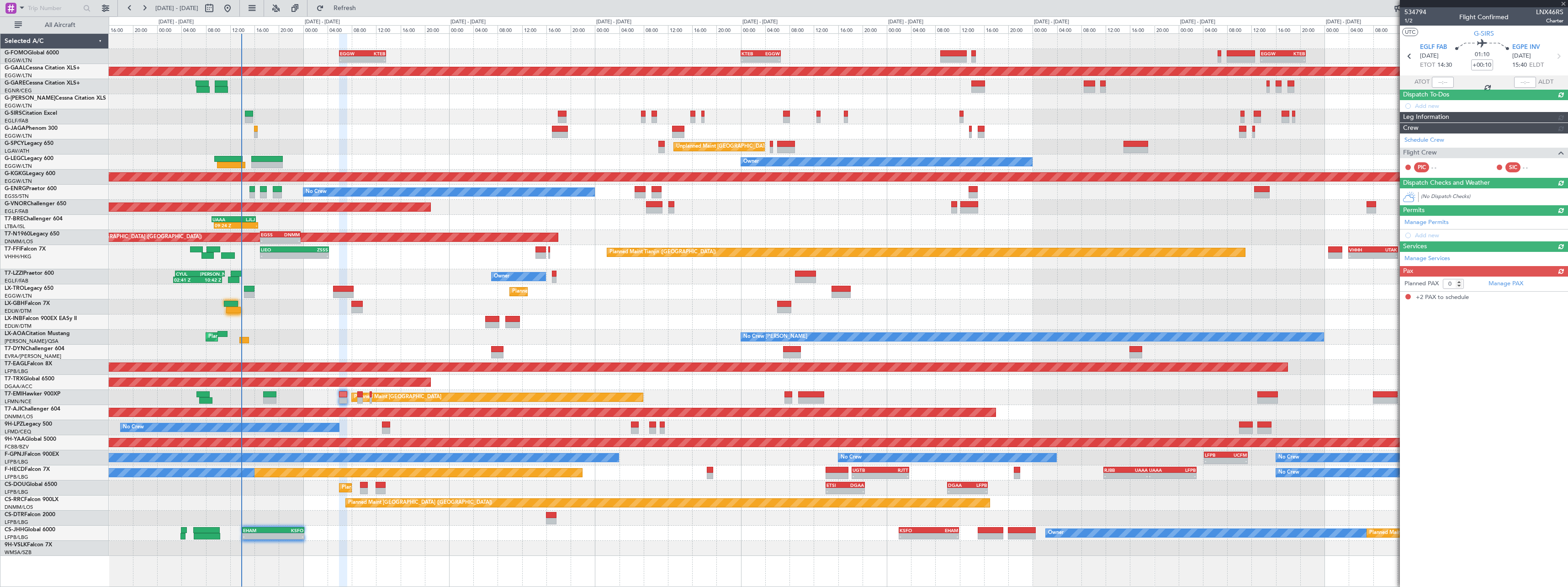
type input "2"
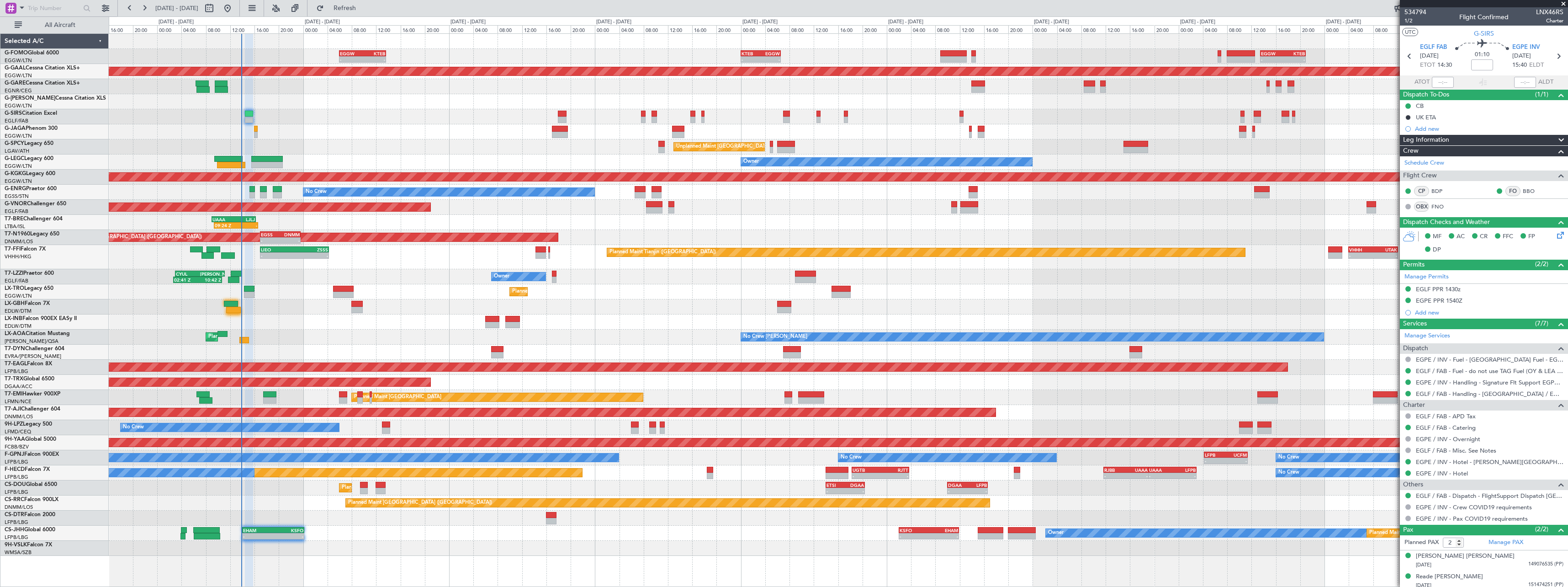
click at [422, 302] on div "Planned Maint Nurnberg Planned Maint [GEOGRAPHIC_DATA] ([GEOGRAPHIC_DATA])" at bounding box center [838, 307] width 1459 height 15
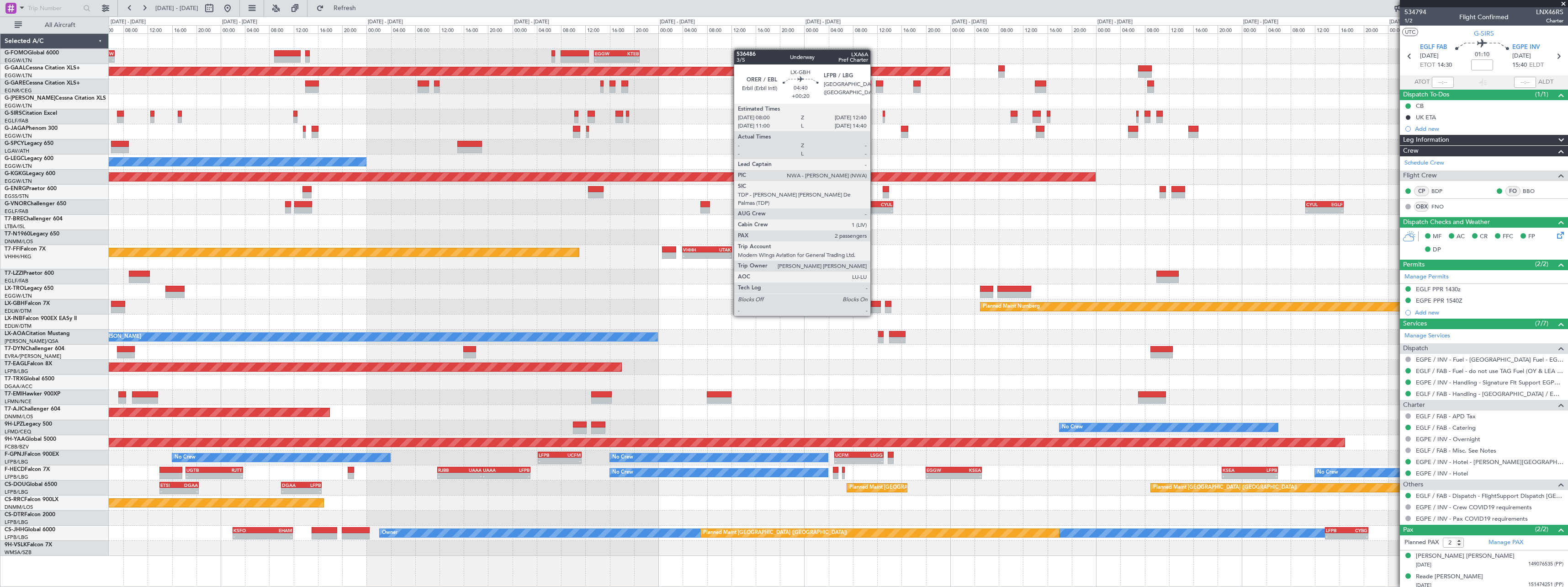
click at [875, 307] on div at bounding box center [867, 310] width 29 height 7
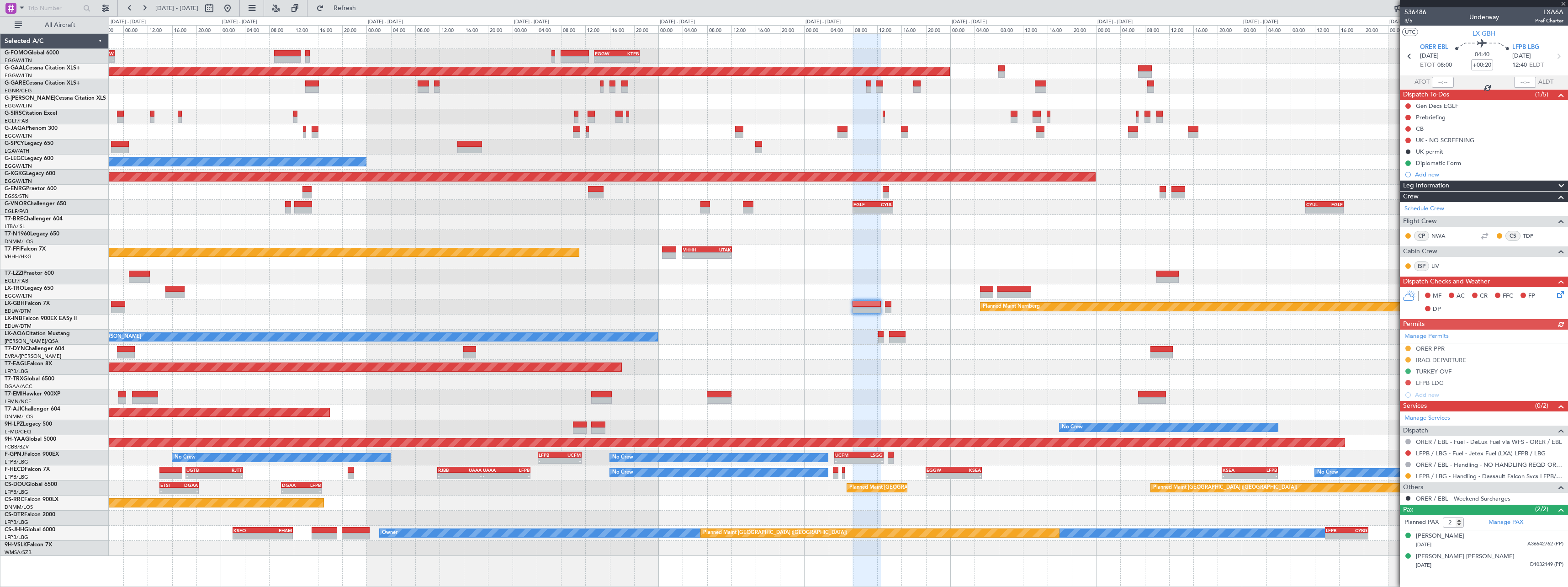
click at [1566, 184] on span at bounding box center [1561, 186] width 11 height 11
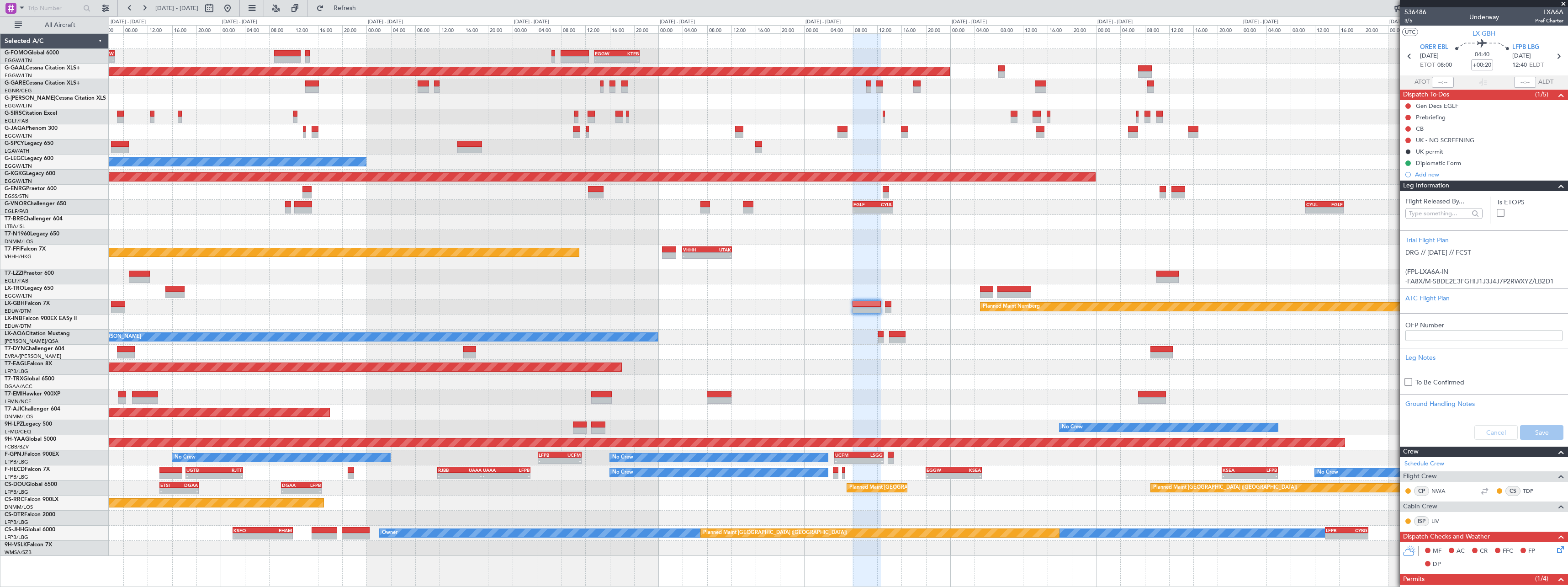
click at [1556, 186] on span at bounding box center [1561, 186] width 11 height 11
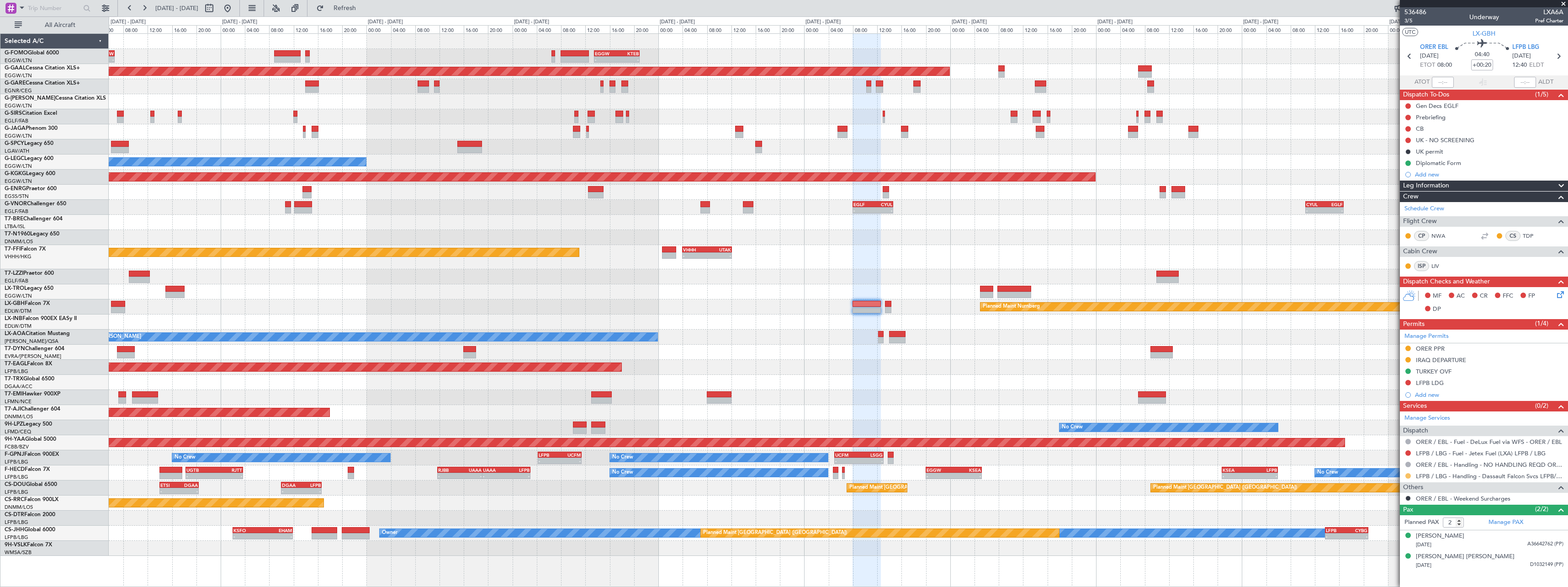
click at [1408, 476] on button at bounding box center [1408, 476] width 5 height 5
drag, startPoint x: 1391, startPoint y: 465, endPoint x: 1165, endPoint y: 446, distance: 226.8
click at [1387, 465] on span "Confirmed" at bounding box center [1382, 462] width 29 height 9
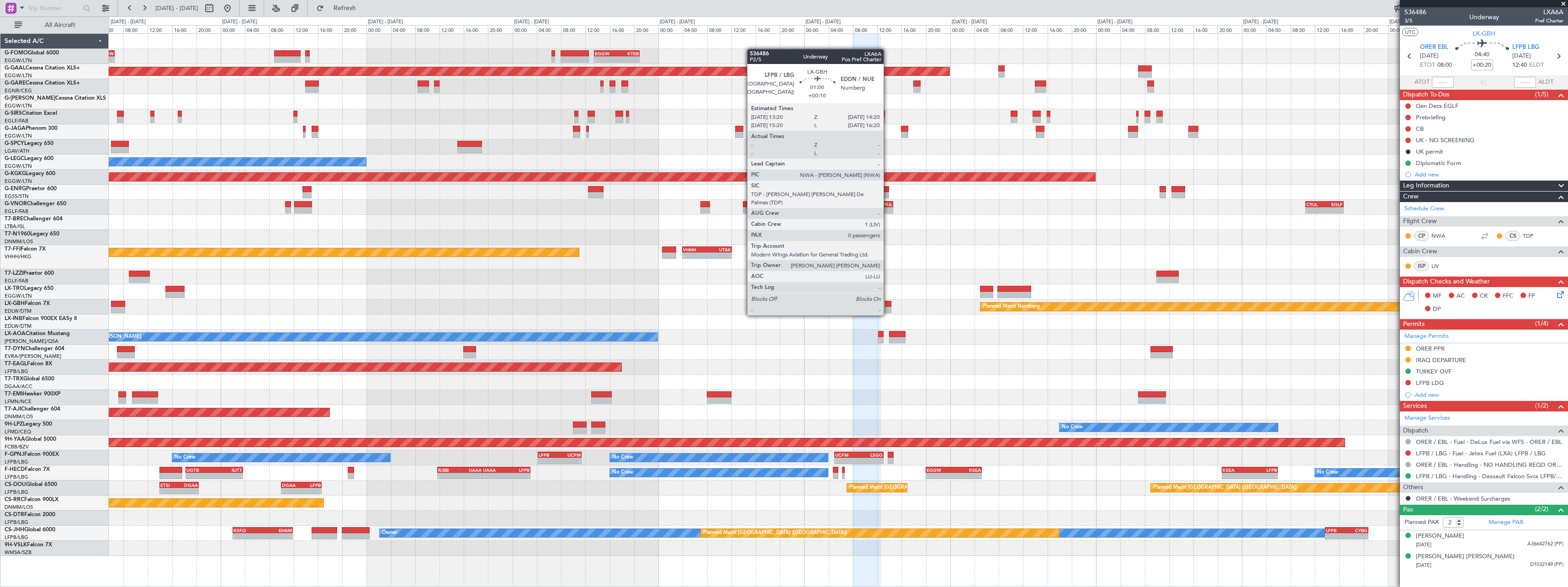
click at [887, 306] on div at bounding box center [888, 304] width 7 height 7
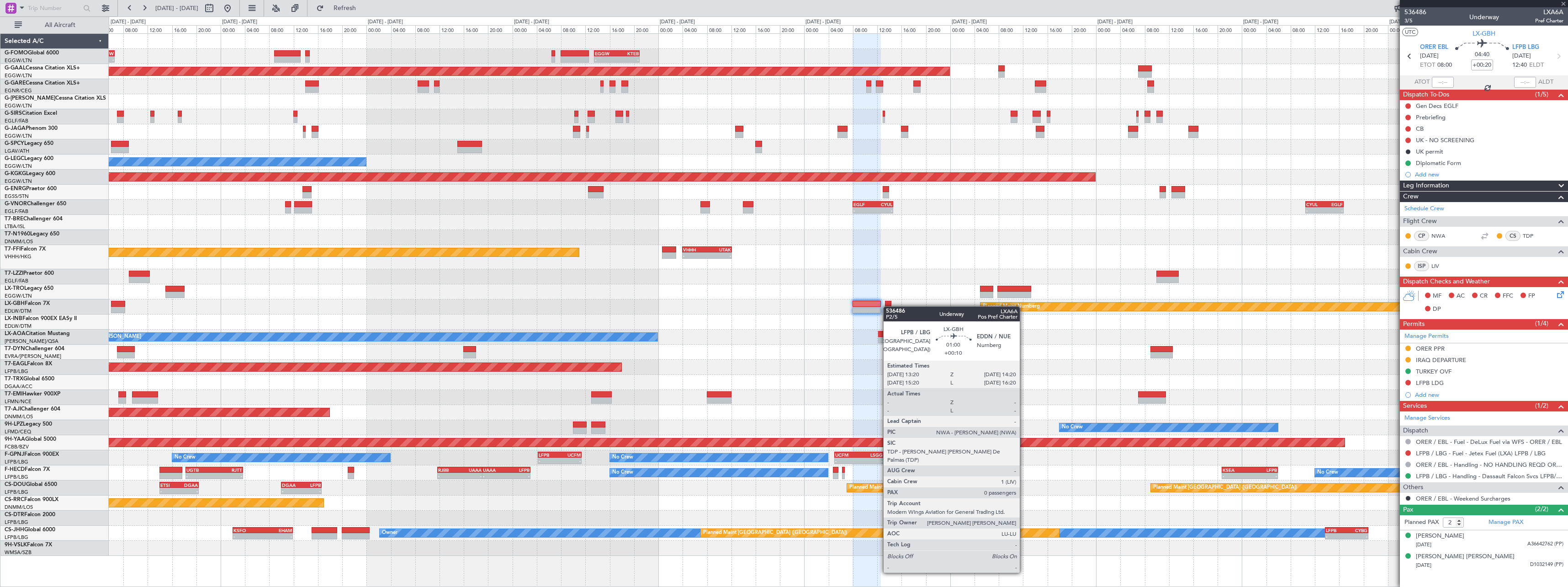
type input "+00:10"
type input "0"
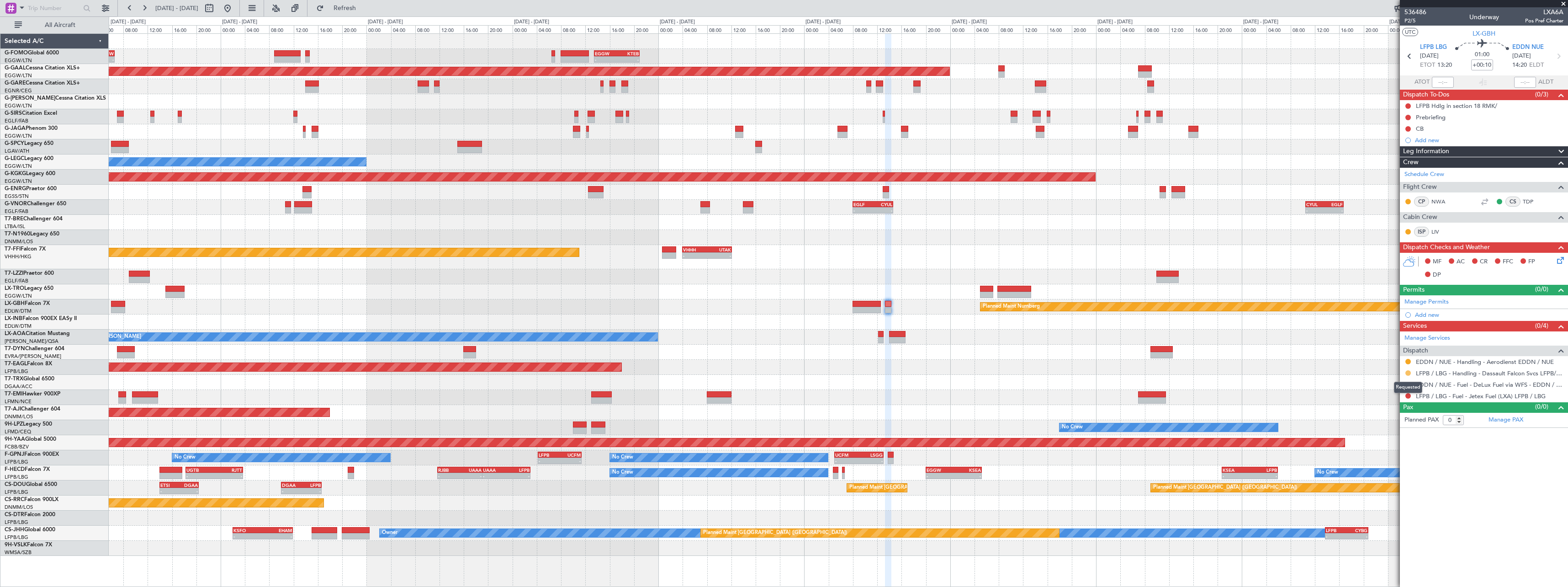
click at [1408, 373] on button at bounding box center [1408, 373] width 5 height 5
drag, startPoint x: 1379, startPoint y: 482, endPoint x: 1247, endPoint y: 470, distance: 132.5
click at [1377, 482] on span "Confirmed" at bounding box center [1382, 482] width 29 height 9
click at [984, 296] on div "- - KTEB 00:00 Z EGGW 06:35 Z - - EGGW 13:30 Z KTEB 20:55 Z Planned Maint Dusse…" at bounding box center [838, 295] width 1459 height 522
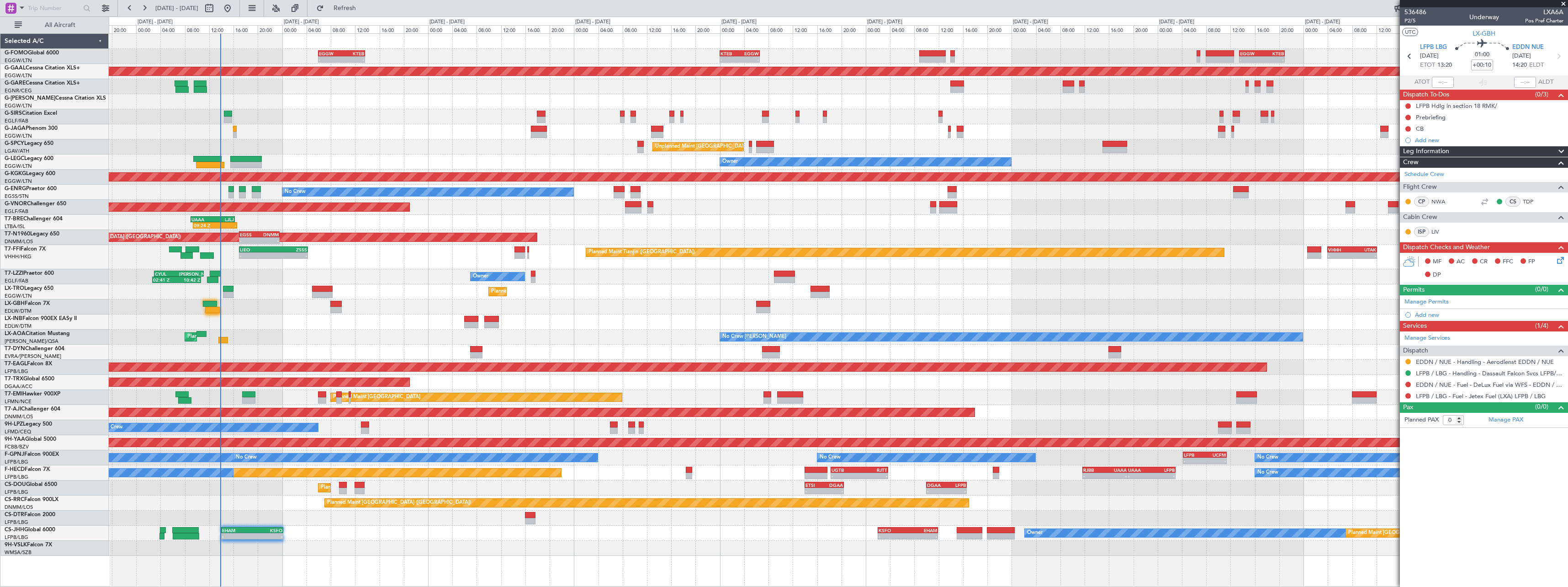
click at [1332, 358] on div "- - EGGW 13:30 Z KTEB 20:55 Z KTEB 00:00 Z EGGW 06:35 Z - - EGGW 06:00 Z KTEB 1…" at bounding box center [838, 295] width 1459 height 522
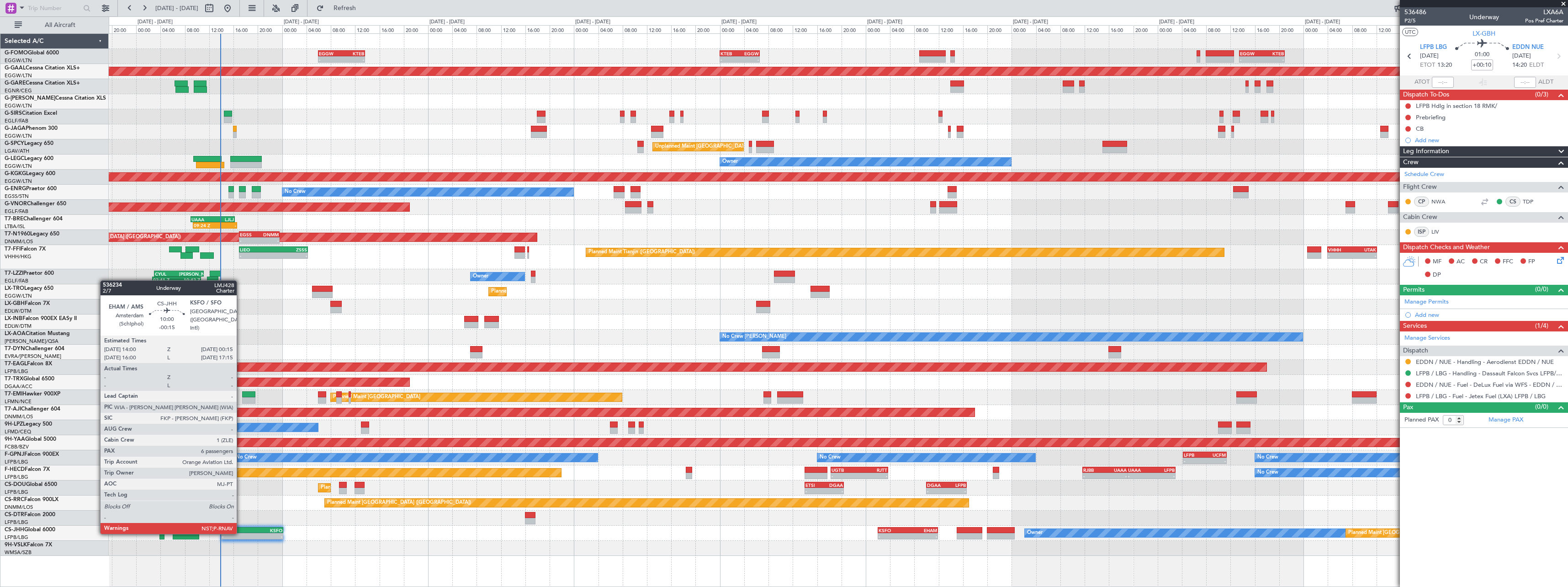
click at [243, 533] on div "- -" at bounding box center [252, 536] width 63 height 7
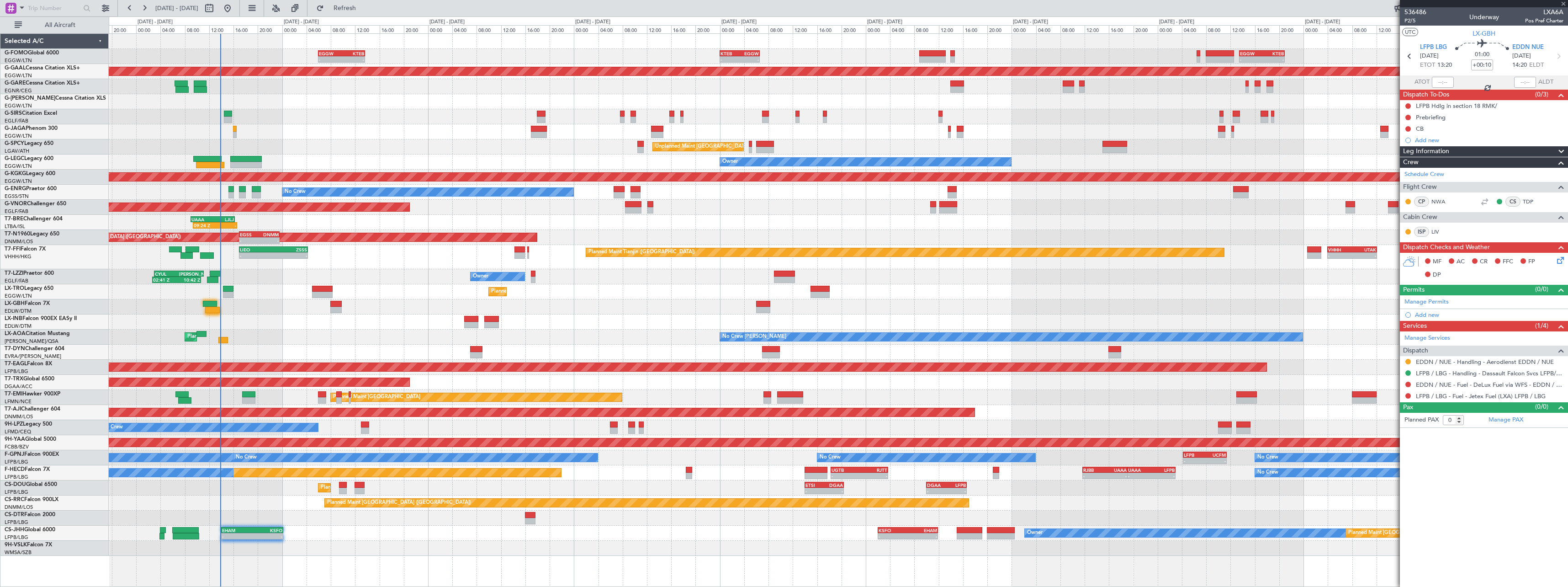
type input "-00:15"
type input "6"
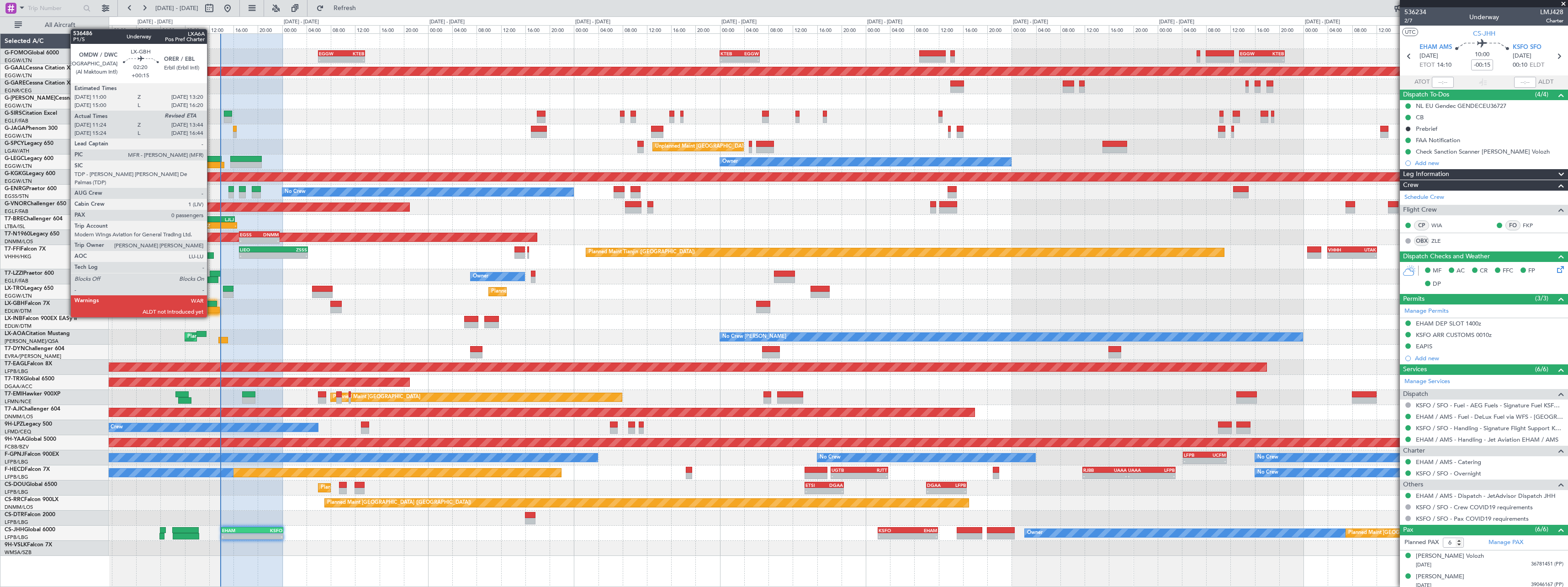
click at [211, 308] on div at bounding box center [212, 310] width 15 height 7
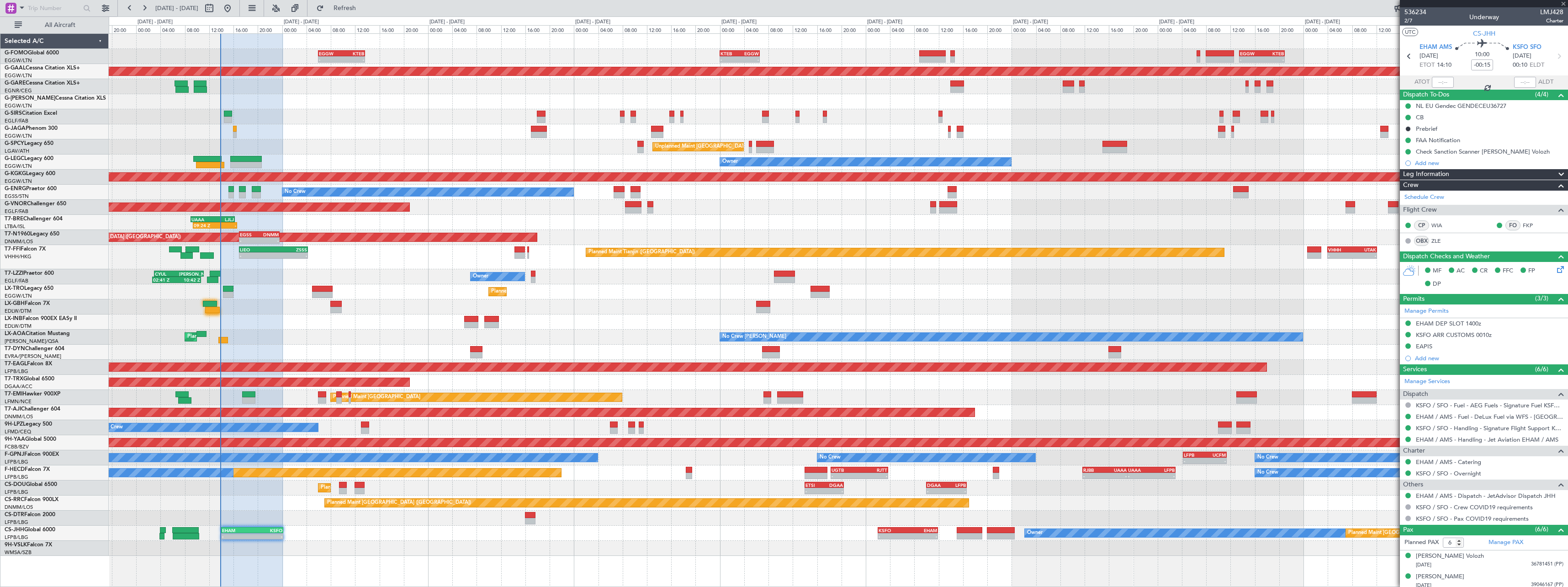
type input "+00:15"
type input "11:24"
type input "0"
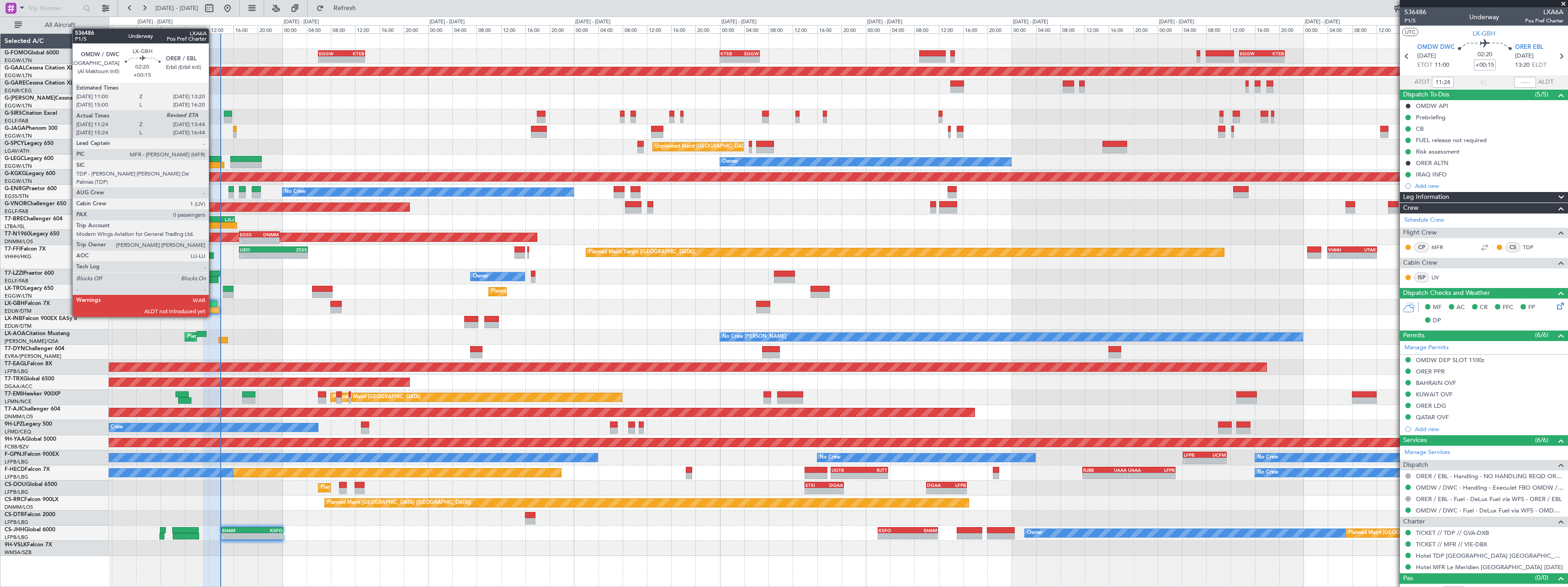
click at [212, 308] on div at bounding box center [212, 310] width 15 height 7
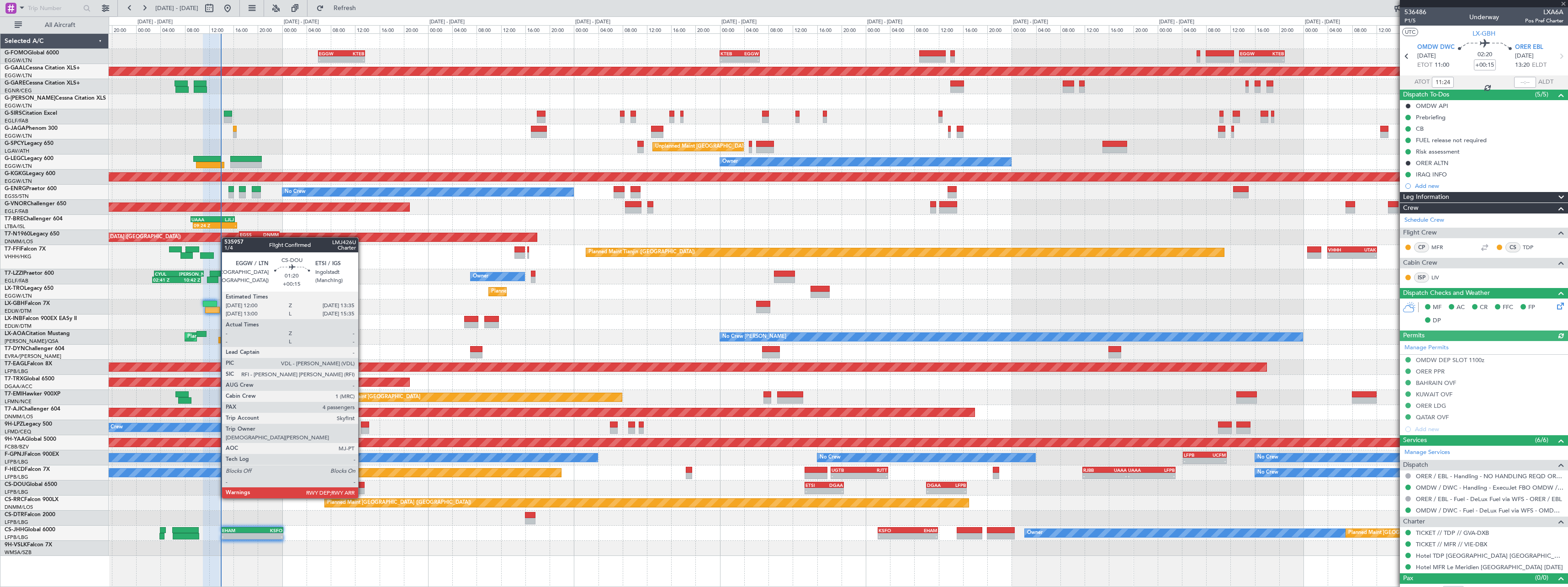
click at [362, 489] on div at bounding box center [359, 491] width 10 height 7
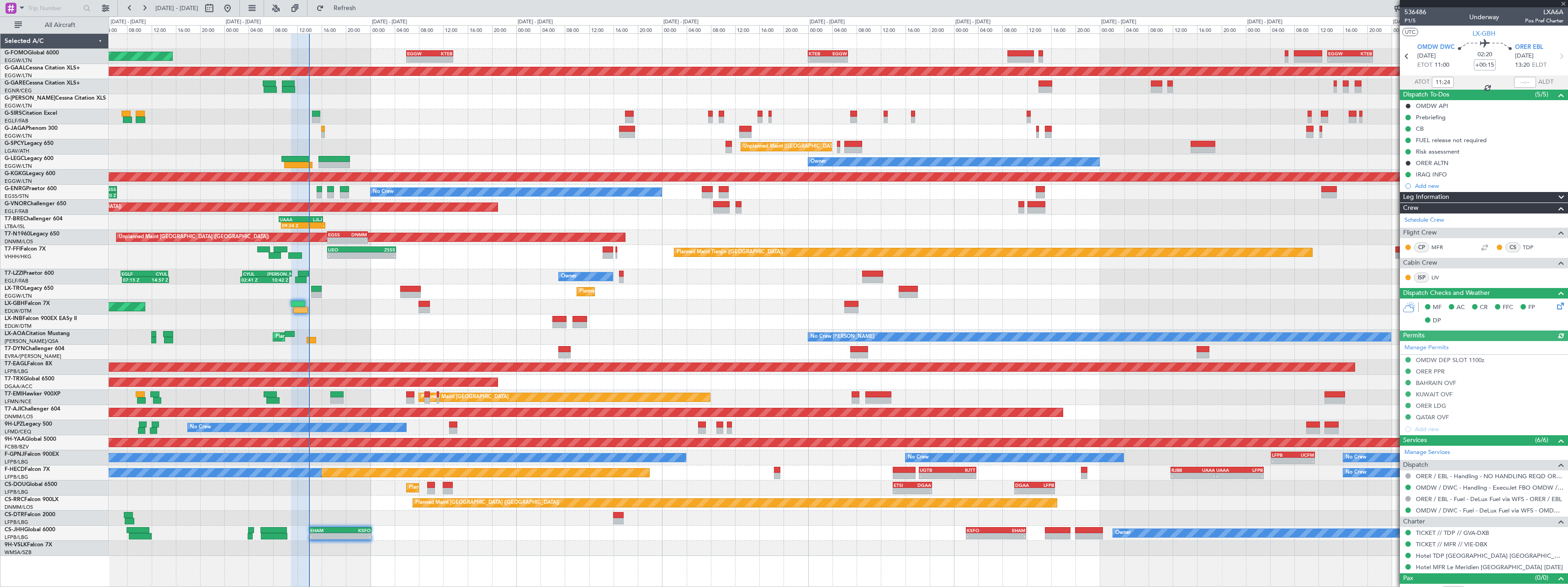
click at [593, 497] on div "- - EGGW 06:00 Z KTEB 13:40 Z - - KTEB 00:00 Z EGGW 06:35 Z - - EGGW 13:30 Z KT…" at bounding box center [838, 295] width 1459 height 522
type input "4"
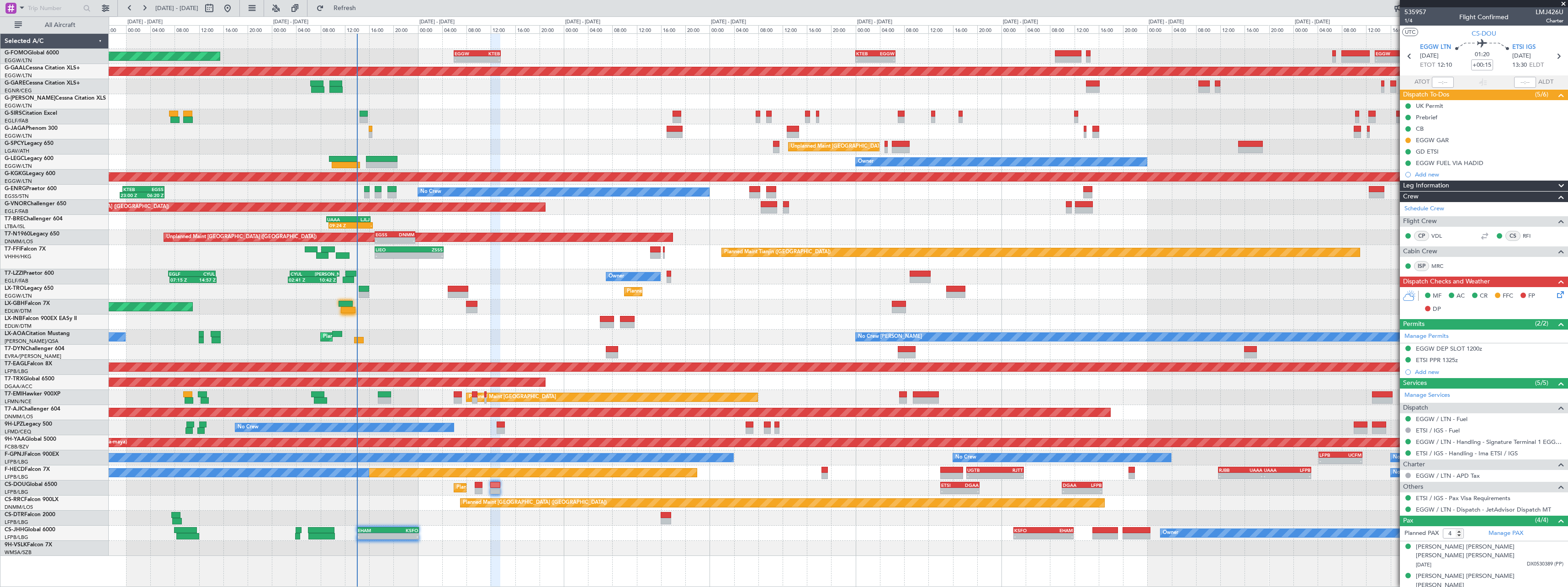
click at [378, 339] on div "No Crew Chester Planned Maint Paris (Le Bourget) No Crew Dublin (Dublin Intl)" at bounding box center [838, 337] width 1459 height 15
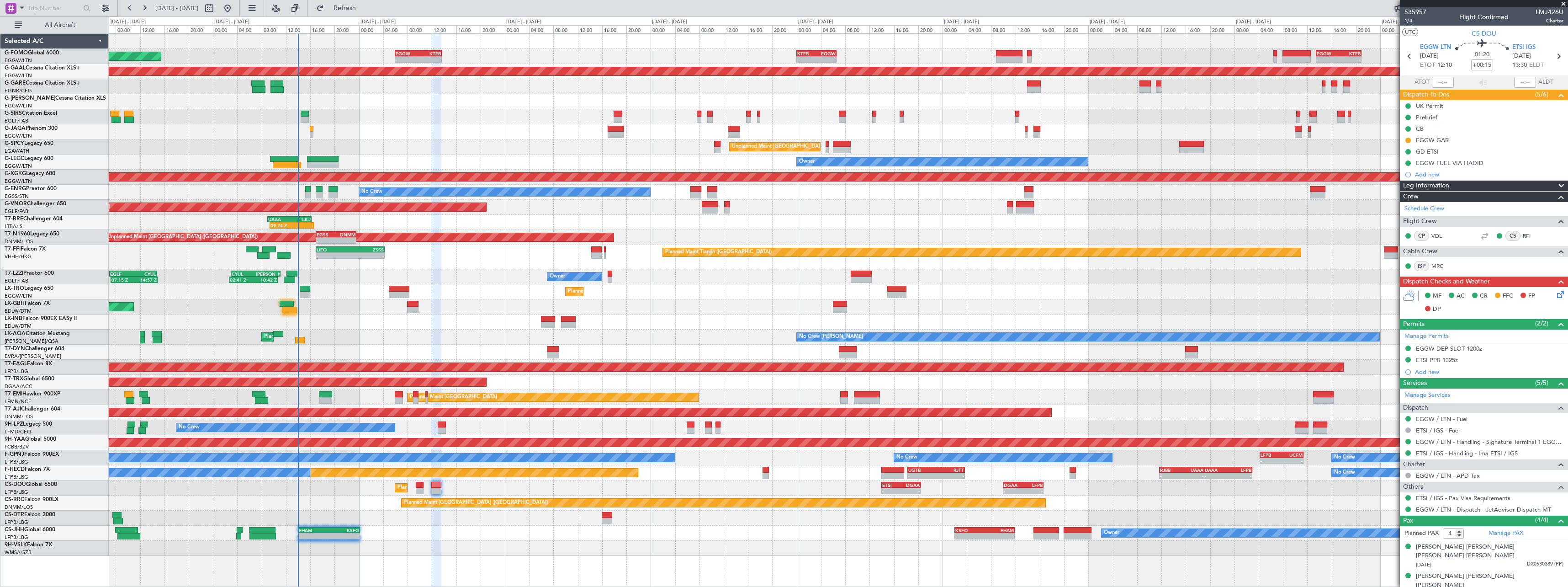
click at [424, 548] on div at bounding box center [838, 548] width 1459 height 15
click at [378, 16] on fb-flight-board "06 Sep 2025 - 16 Sep 2025 Refresh Quick Links All Aircraft Planned Maint London…" at bounding box center [784, 297] width 1568 height 580
click at [367, 14] on button "Refresh" at bounding box center [340, 9] width 55 height 15
click at [382, 331] on div "Planned Maint Paris (Le Bourget) No Crew Chester No Crew Dublin (Dublin Intl)" at bounding box center [838, 337] width 1459 height 15
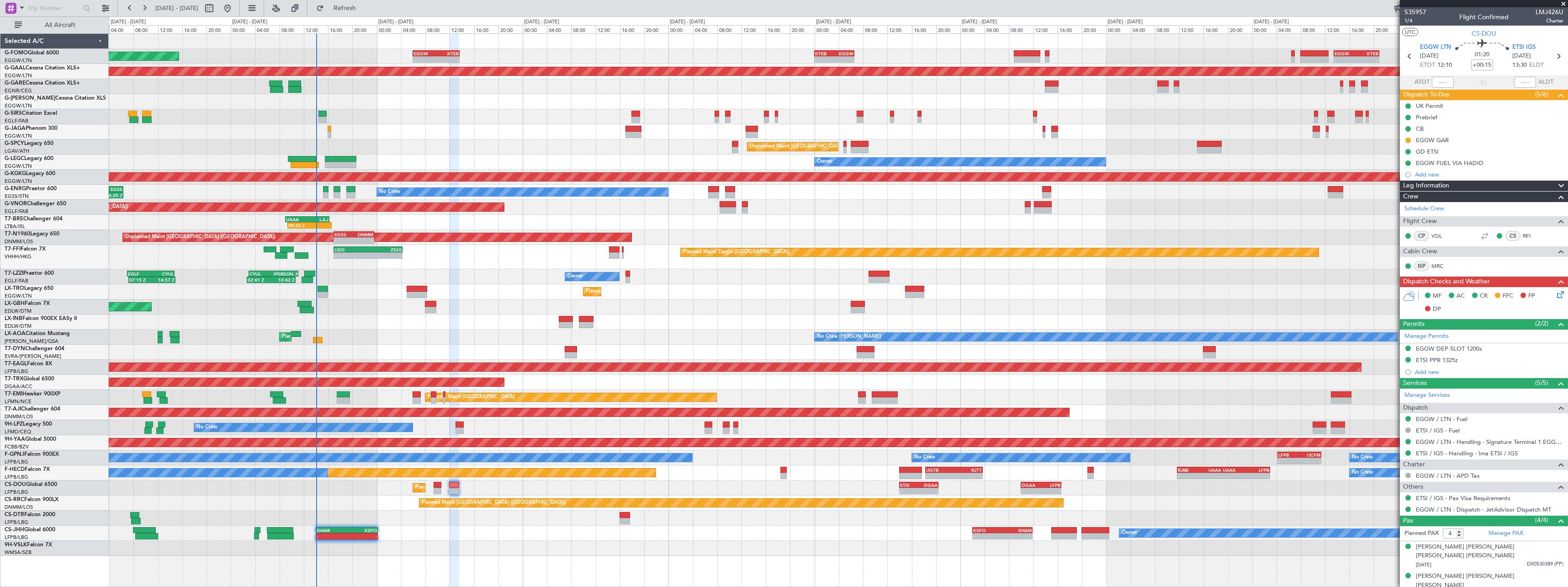
click at [365, 339] on div "Planned Maint Paris (Le Bourget) No Crew Chester No Crew Dublin (Dublin Intl)" at bounding box center [838, 337] width 1459 height 15
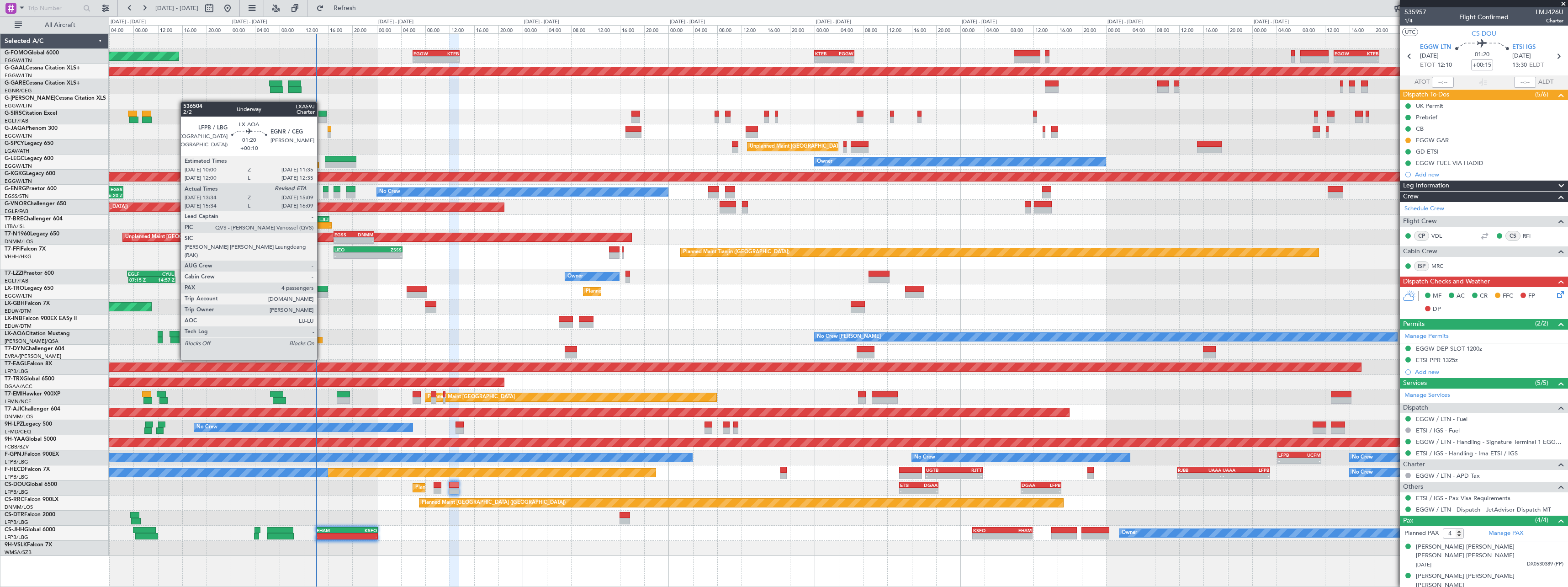
click at [321, 342] on div at bounding box center [318, 340] width 10 height 7
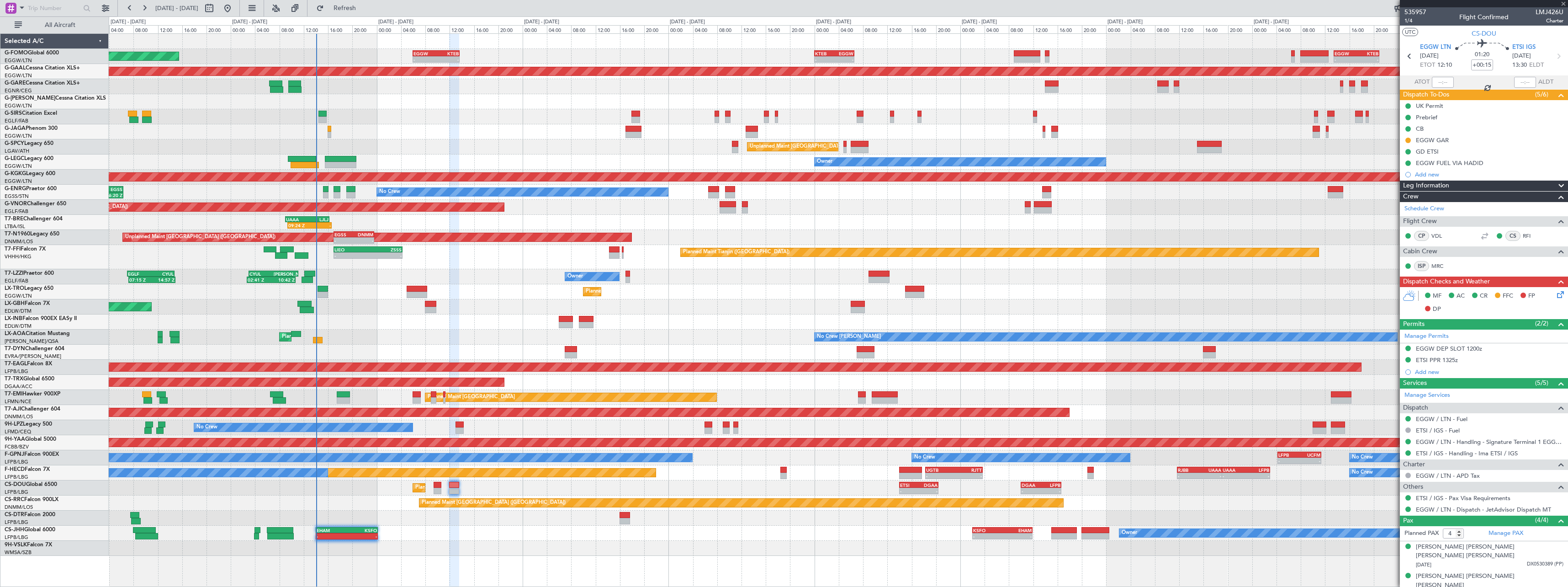
type input "+00:10"
type input "13:44"
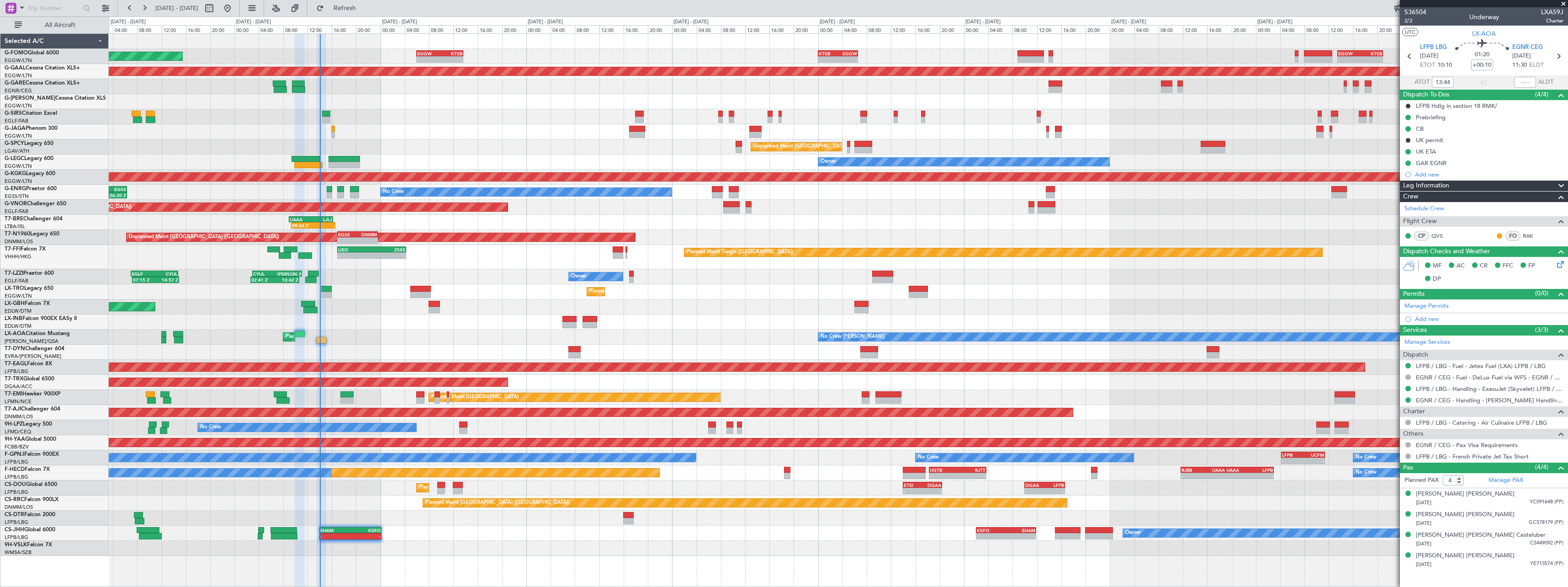
click at [457, 343] on div "Planned Maint London (Luton) - - EGGW 06:00 Z KTEB 13:40 Z - - KTEB 00:00 Z EGG…" at bounding box center [838, 295] width 1459 height 522
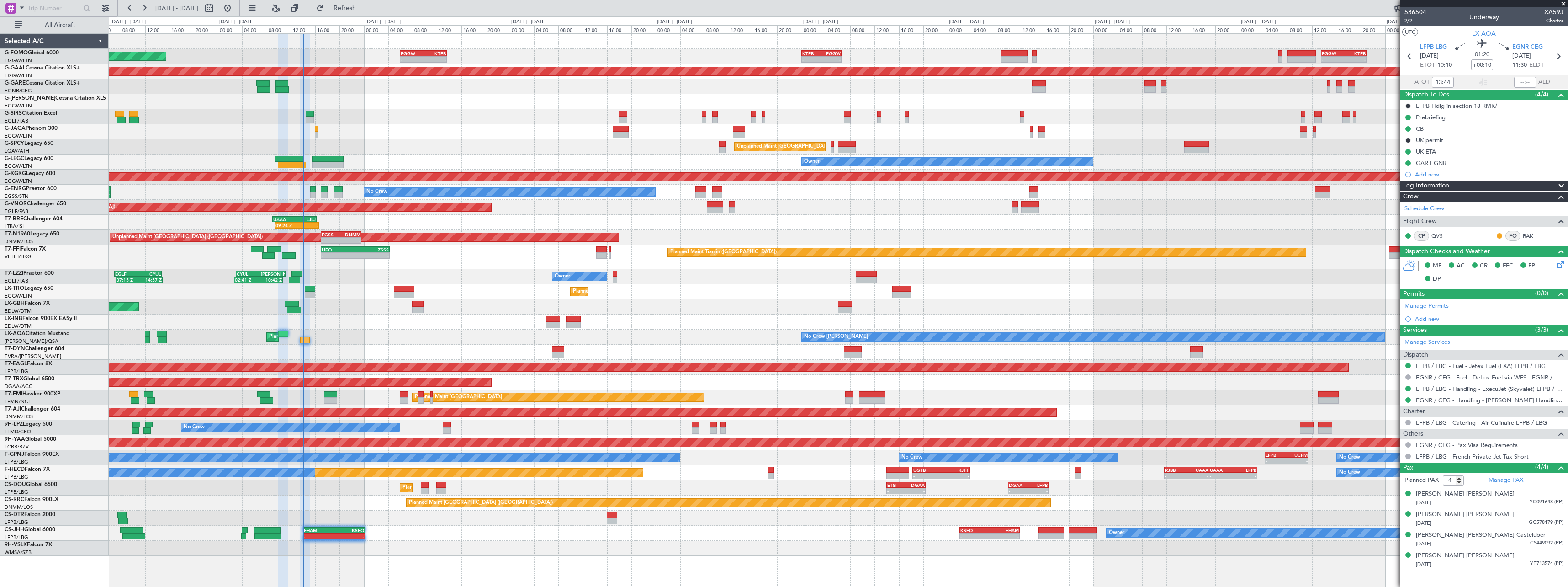
click at [425, 532] on div "Owner Planned Maint Paris (Le Bourget) - - EHAM 14:00 Z KSFO 00:15 Z - - KSFO 0…" at bounding box center [838, 533] width 1459 height 15
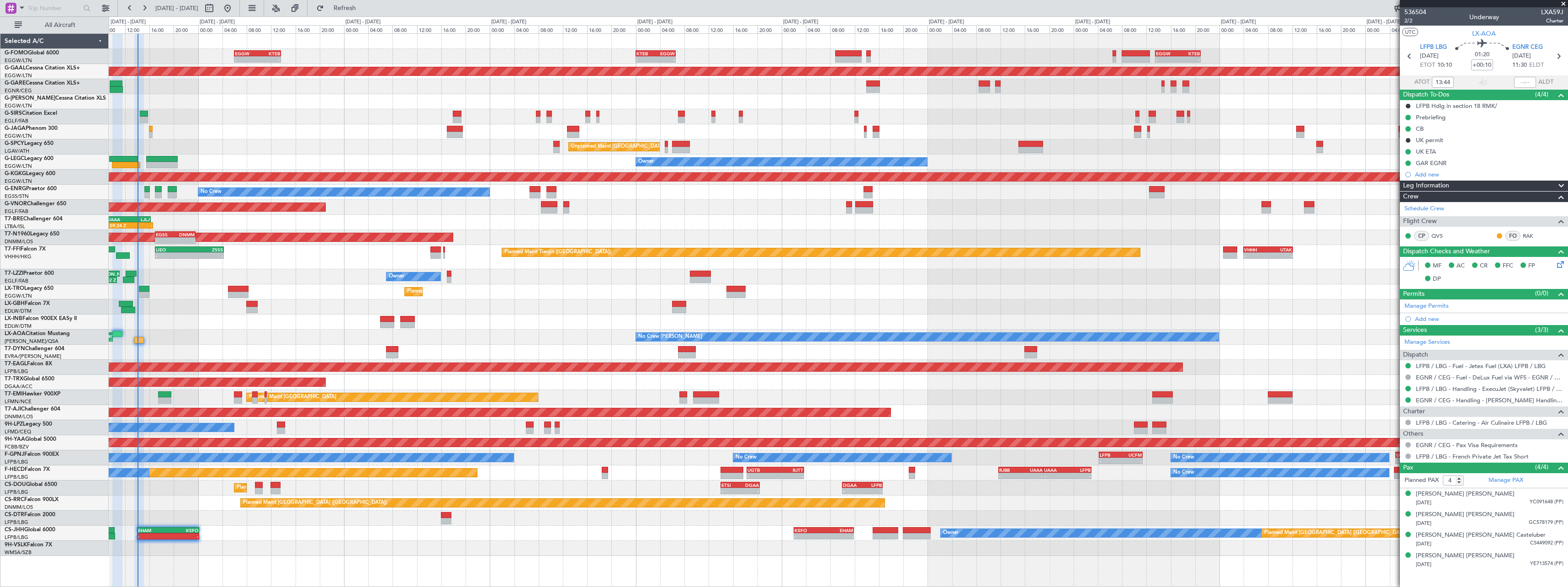
click at [258, 538] on div "Owner Planned Maint Paris (Le Bourget) - - EHAM 14:00 Z KSFO 00:15 Z - - KSFO 0…" at bounding box center [838, 533] width 1459 height 15
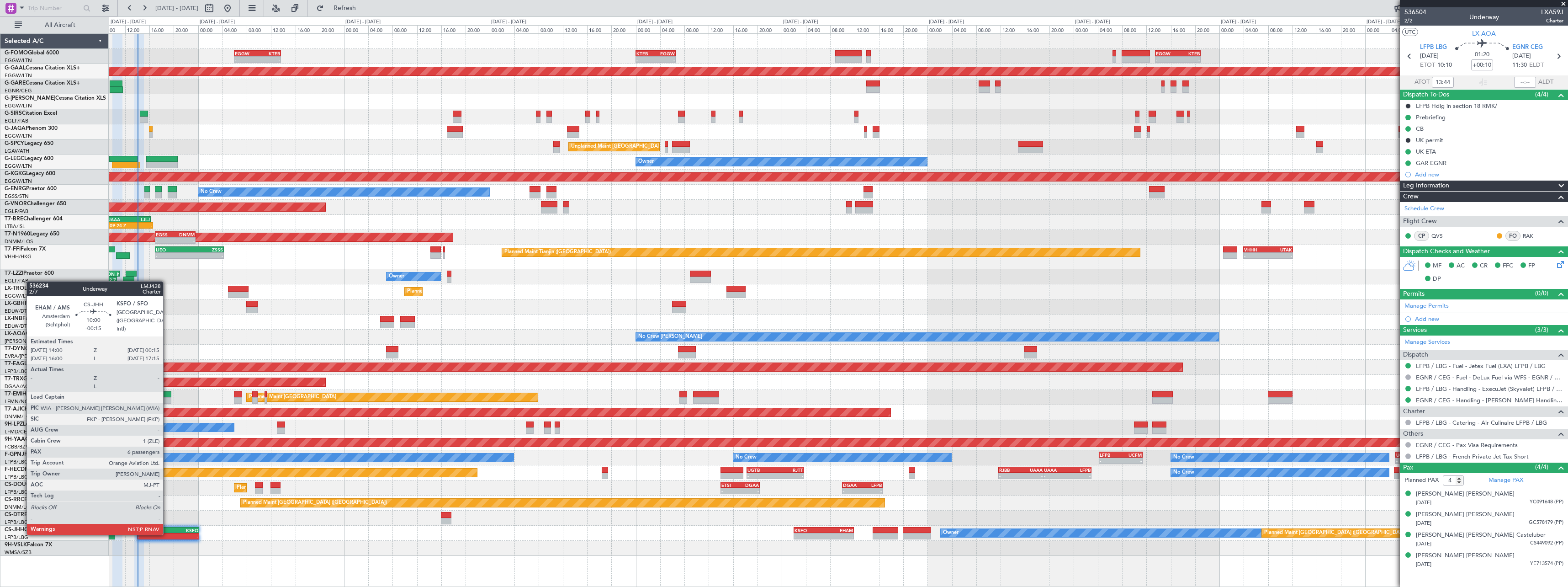
click at [167, 534] on div "-" at bounding box center [153, 536] width 30 height 5
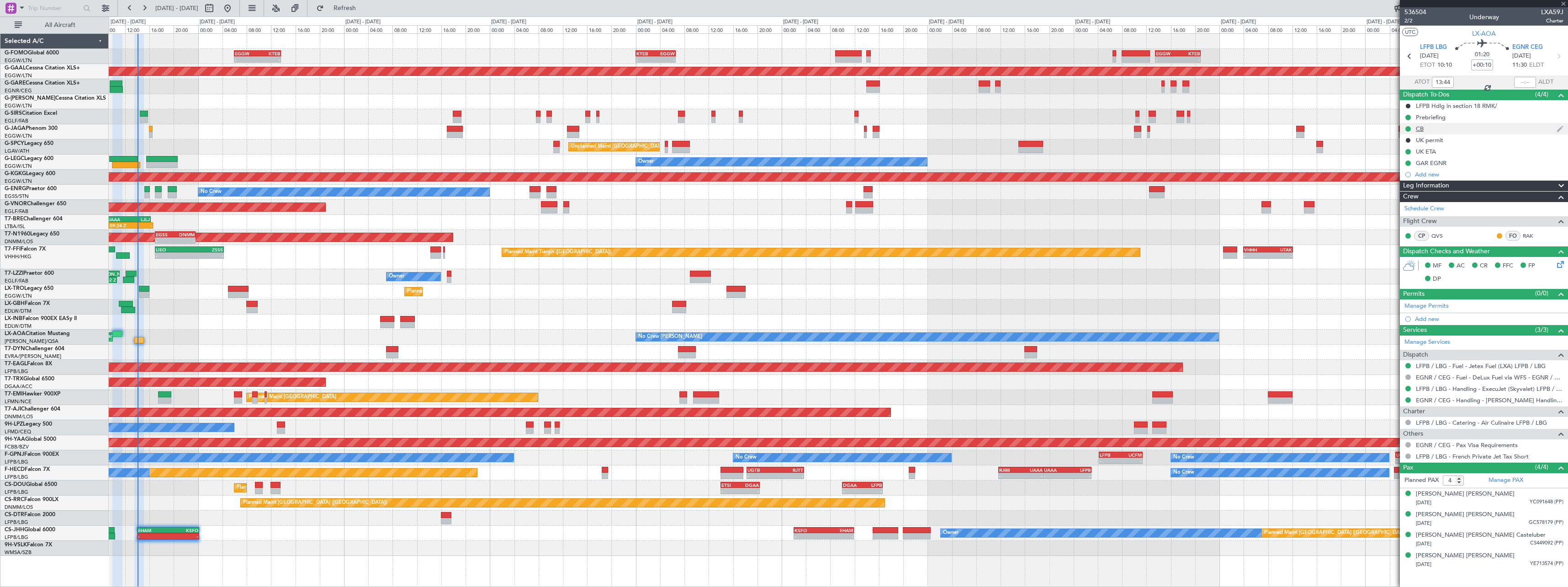
type input "-00:15"
type input "6"
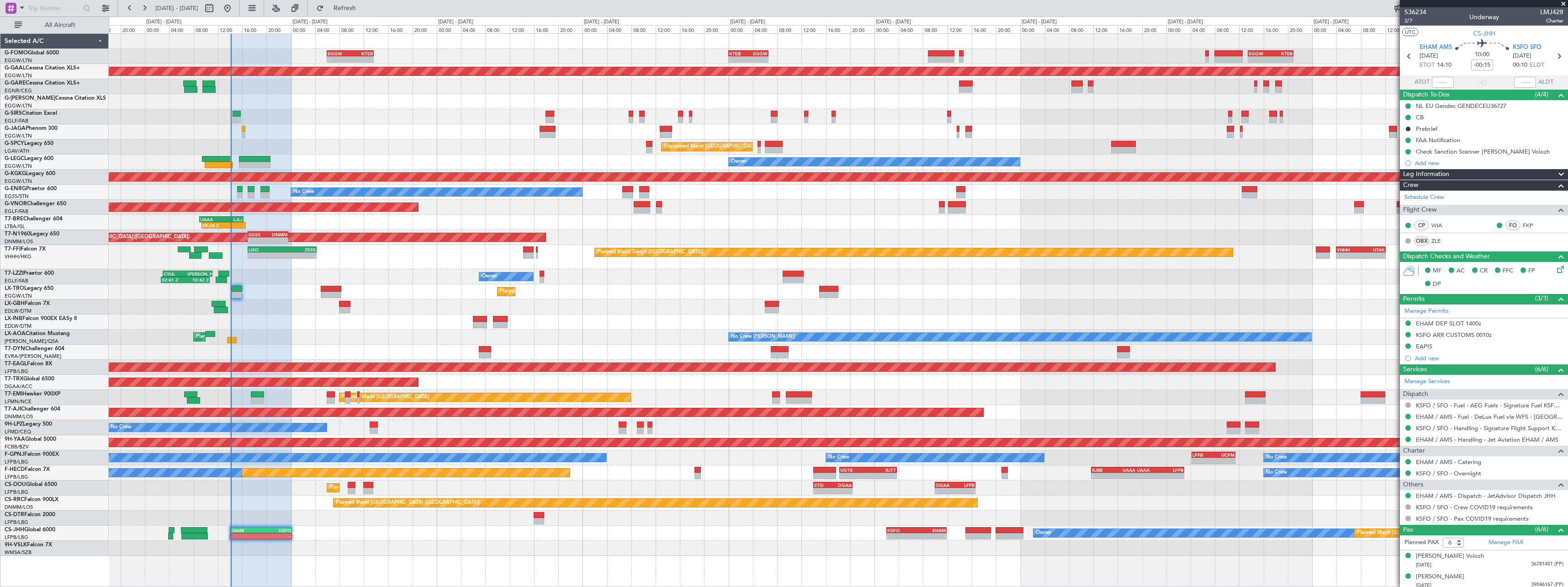
click at [262, 287] on div "- - EGGW 06:00 Z KTEB 13:40 Z - - KTEB 00:00 Z EGGW 06:35 Z - - EGGW 13:30 Z KT…" at bounding box center [838, 295] width 1459 height 522
type input "14:09"
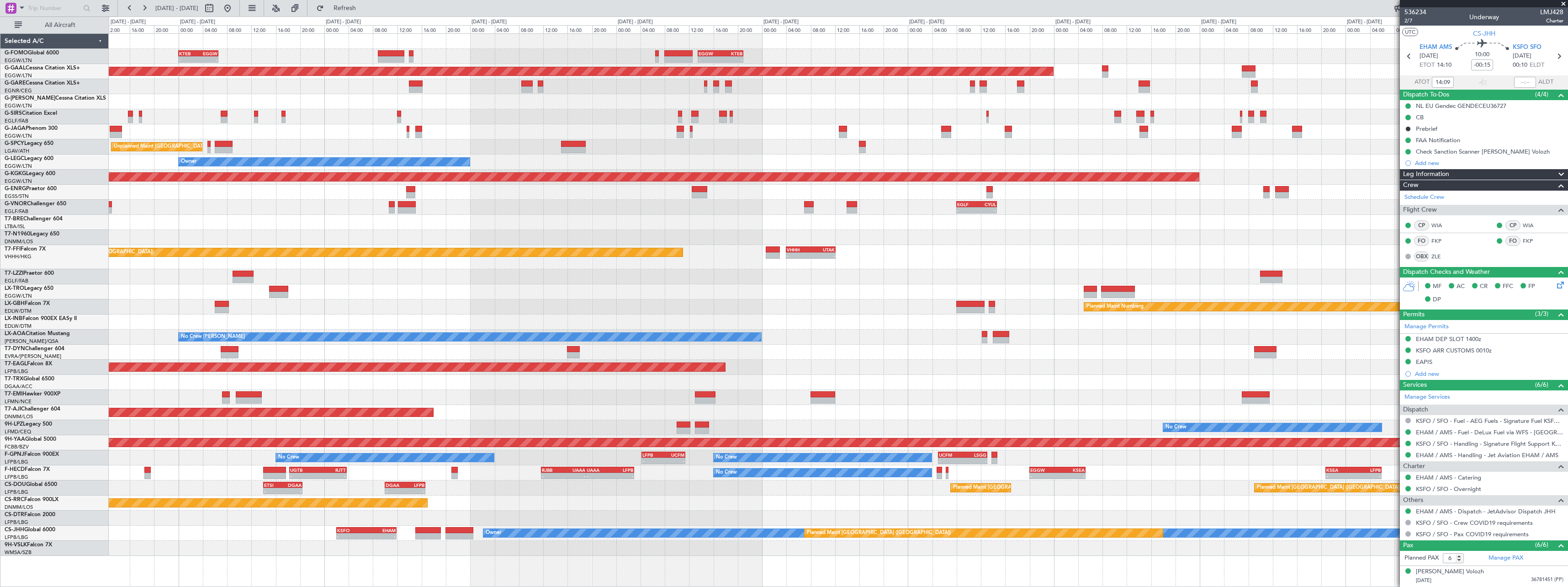
click at [152, 510] on div "- - KTEB 00:00 Z EGGW 06:35 Z - - EGGW 13:30 Z KTEB 20:55 Z EGGW 06:00 Z KTEB 1…" at bounding box center [838, 295] width 1459 height 522
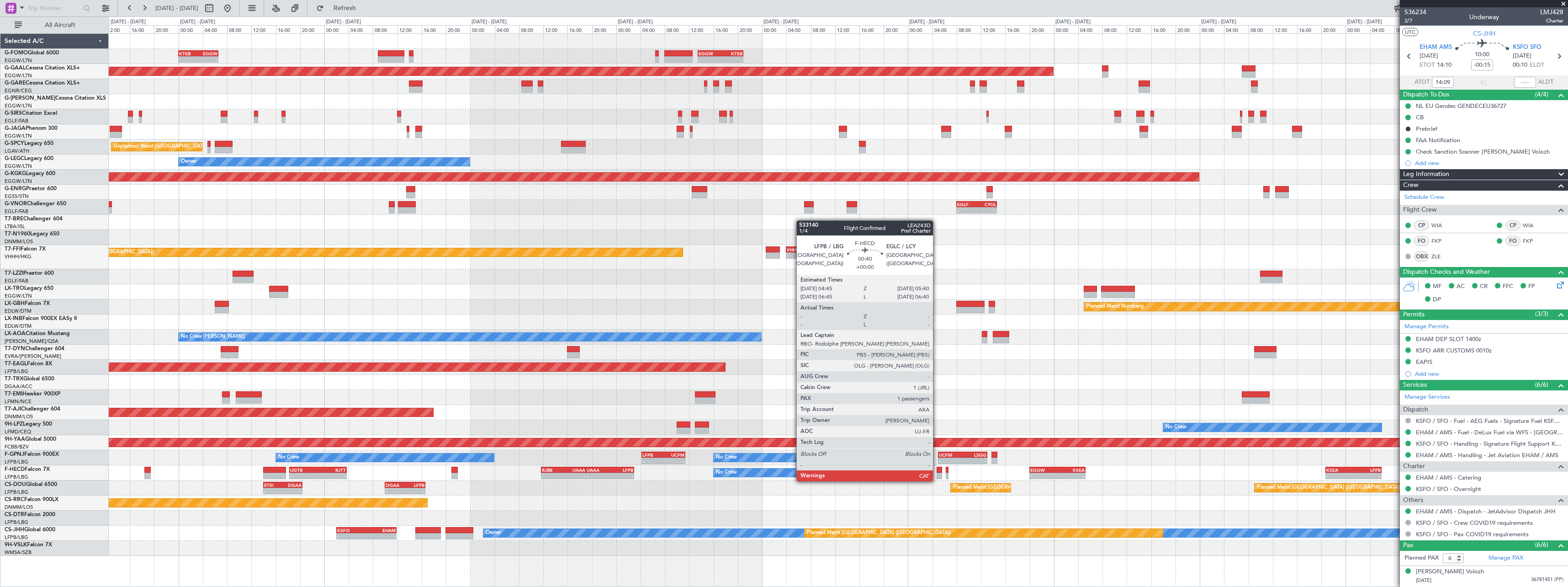
click at [937, 472] on div at bounding box center [940, 469] width 6 height 7
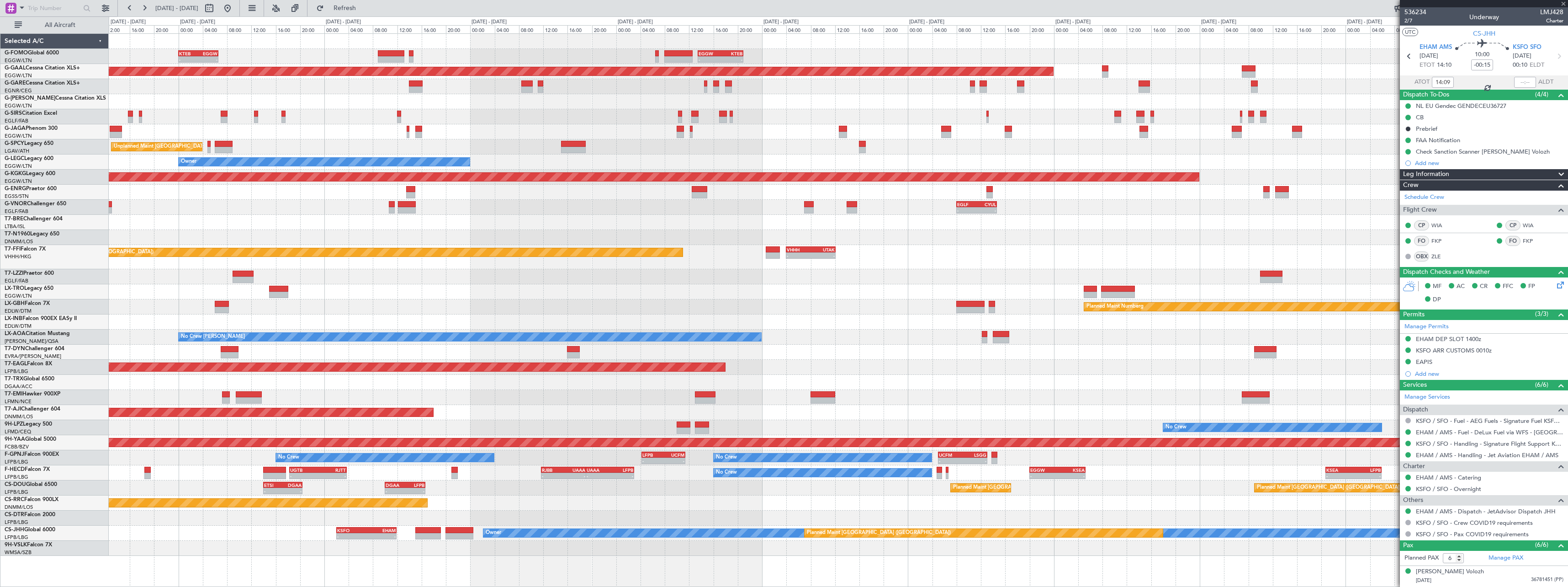
type input "1"
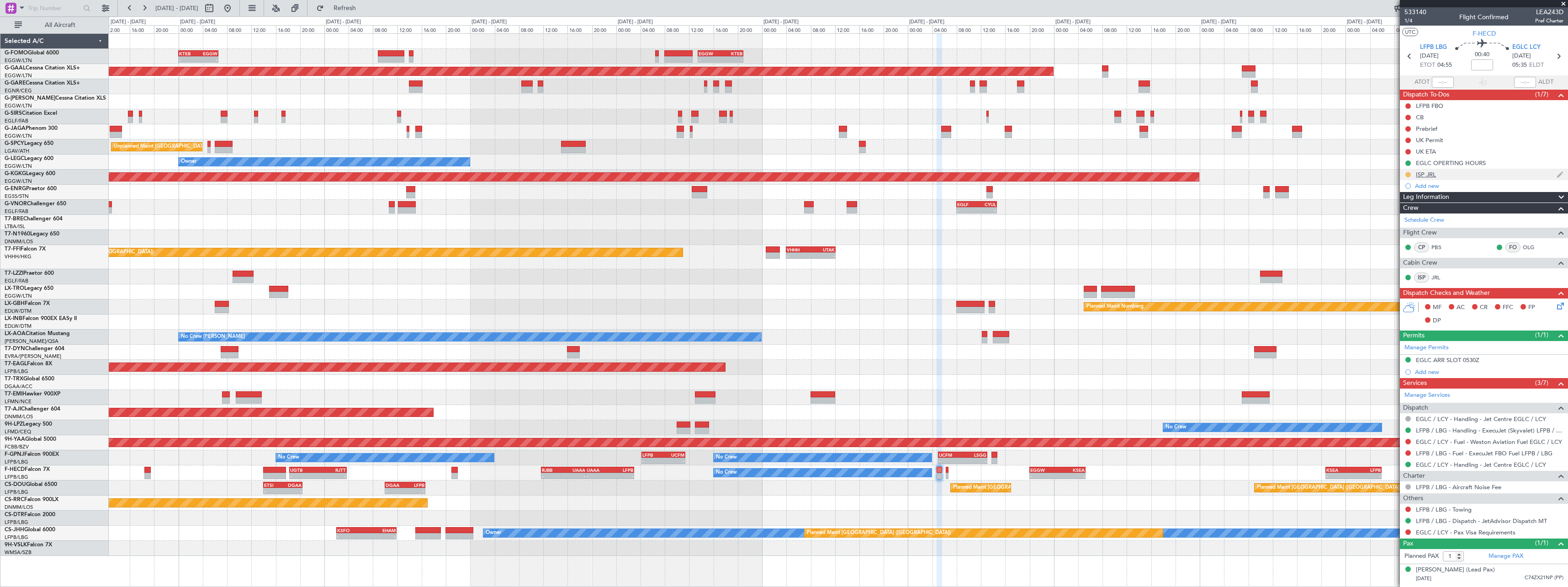
click at [1408, 175] on button at bounding box center [1408, 174] width 5 height 5
click at [1414, 214] on span "Completed" at bounding box center [1412, 214] width 30 height 9
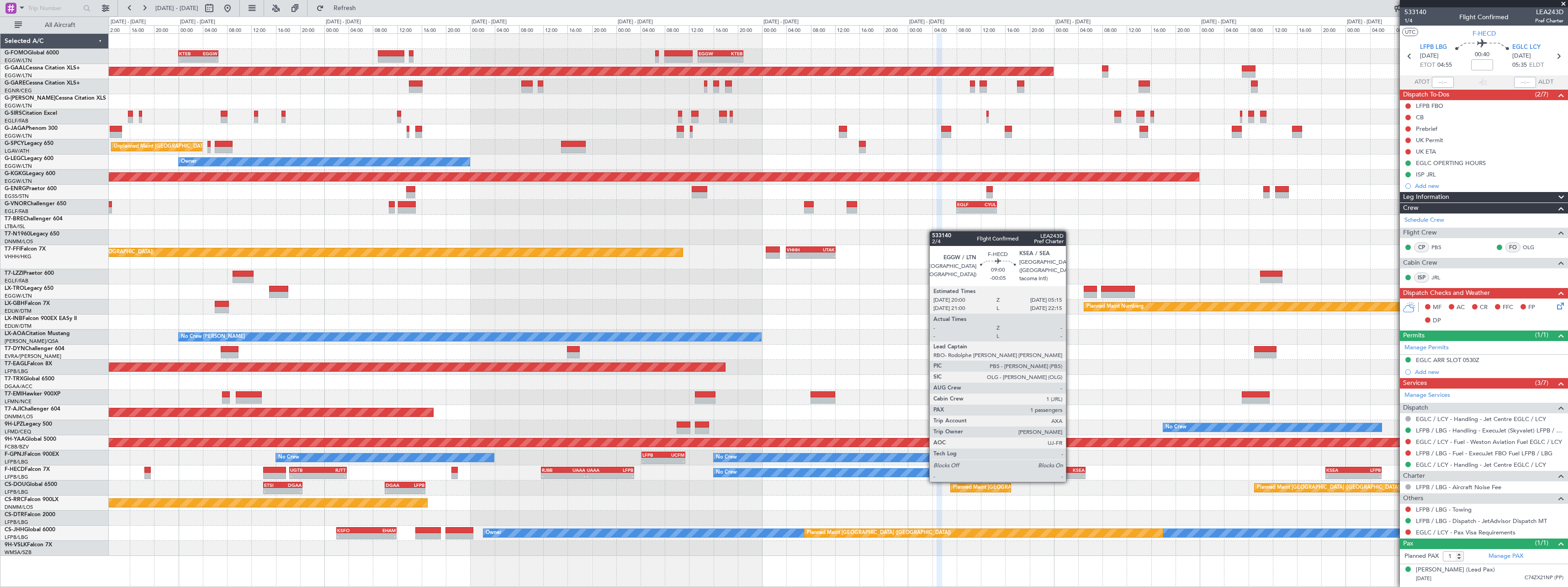
click at [1070, 472] on div "KSEA" at bounding box center [1071, 469] width 27 height 5
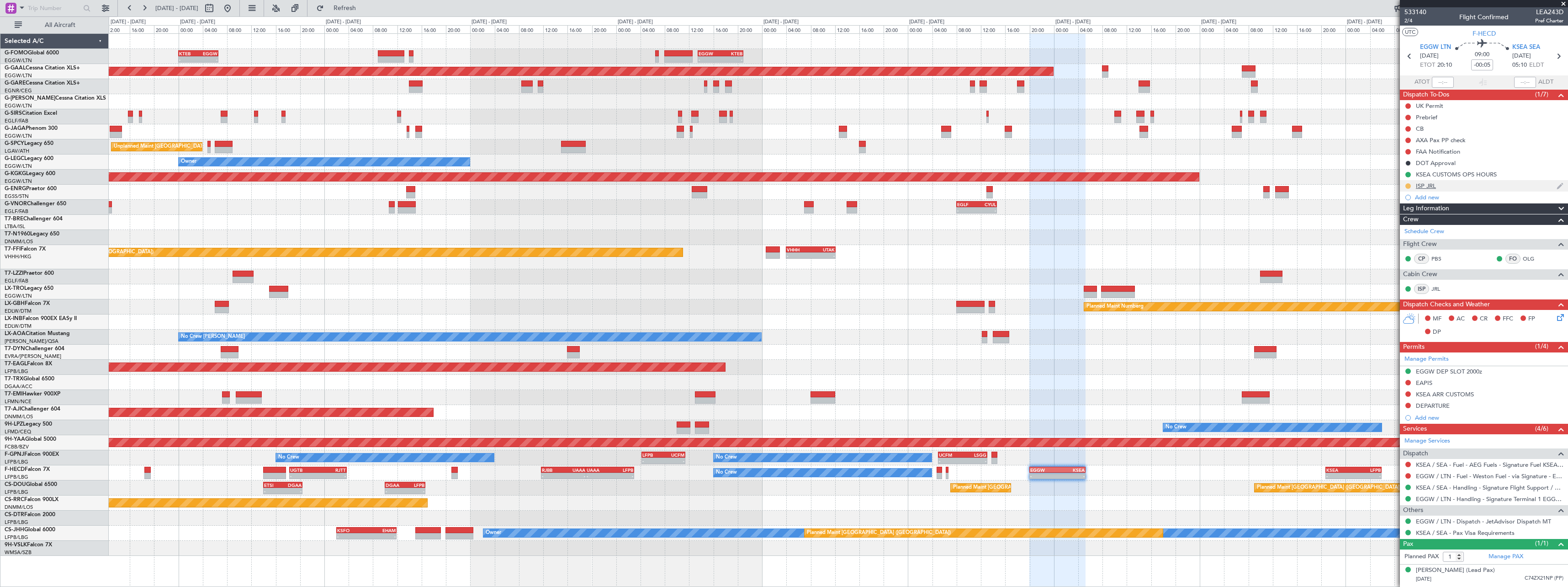
click at [1410, 184] on button at bounding box center [1408, 186] width 5 height 5
click at [1405, 225] on span "Completed" at bounding box center [1412, 226] width 30 height 9
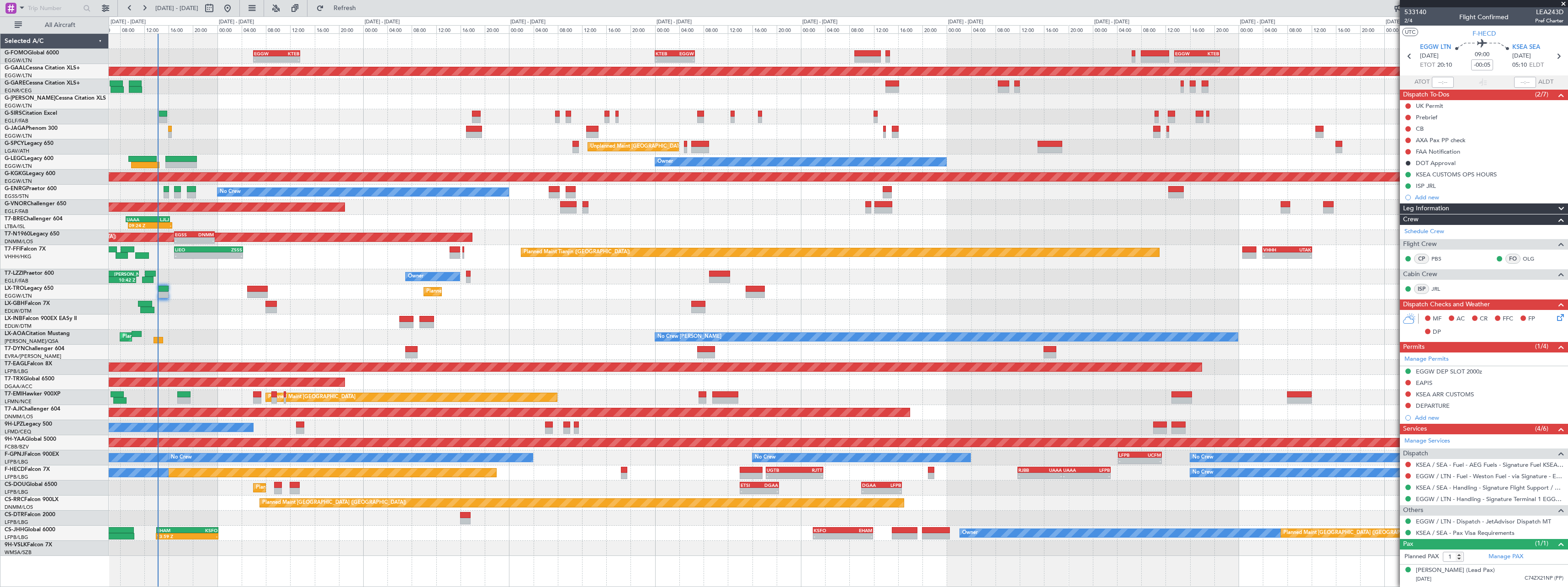
click at [779, 395] on div "- - KTEB 00:00 Z EGGW 06:35 Z - - EGGW 13:30 Z KTEB 20:55 Z EGGW 06:00 Z KTEB 1…" at bounding box center [838, 295] width 1459 height 522
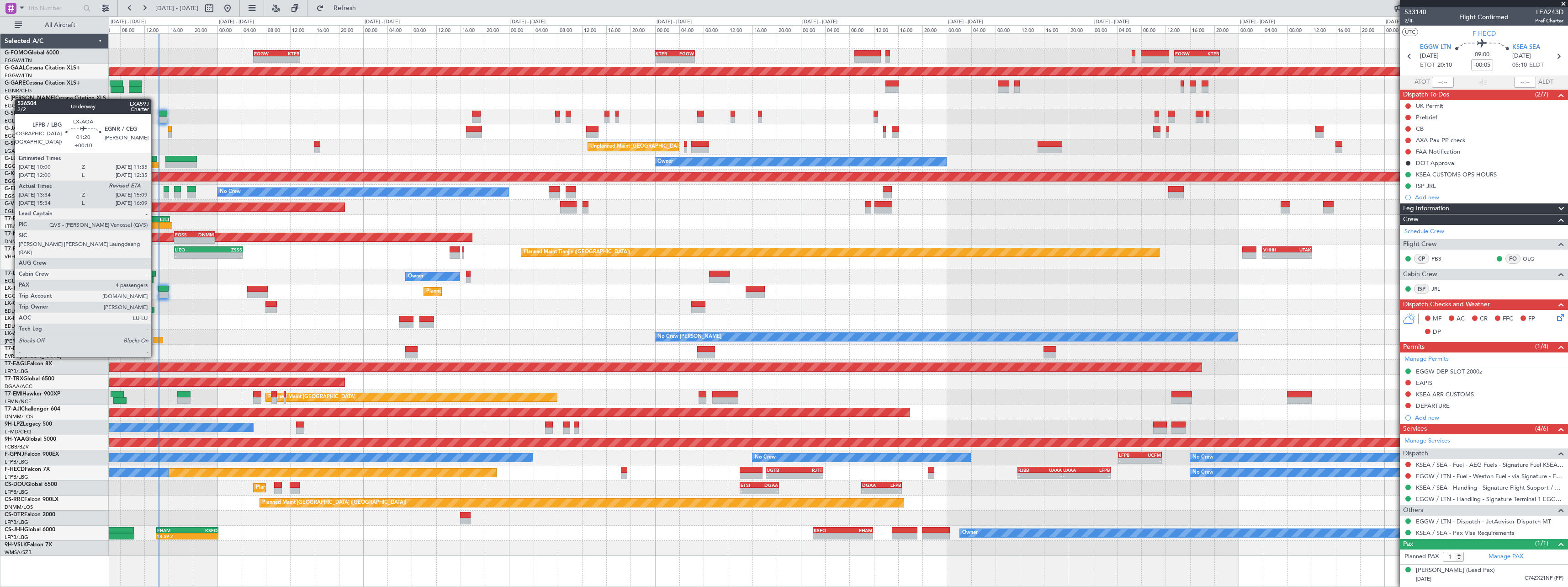
click at [155, 340] on div at bounding box center [158, 340] width 10 height 7
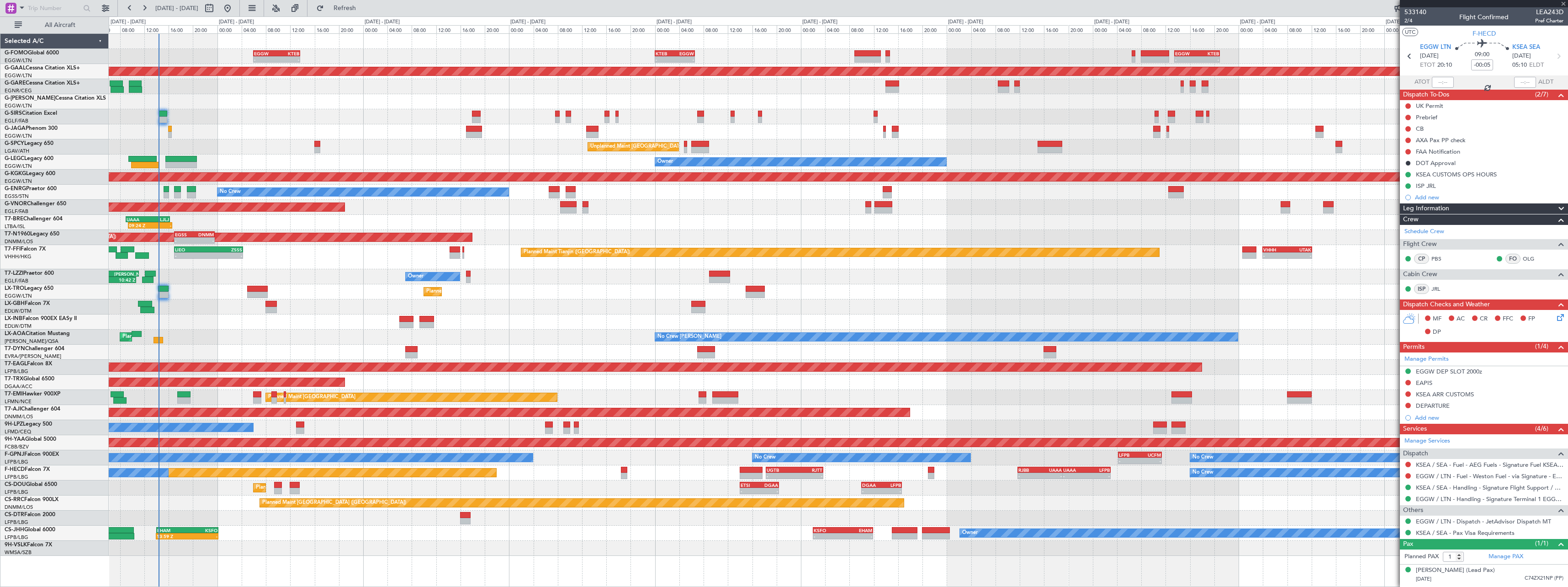
type input "+00:10"
type input "13:44"
type input "4"
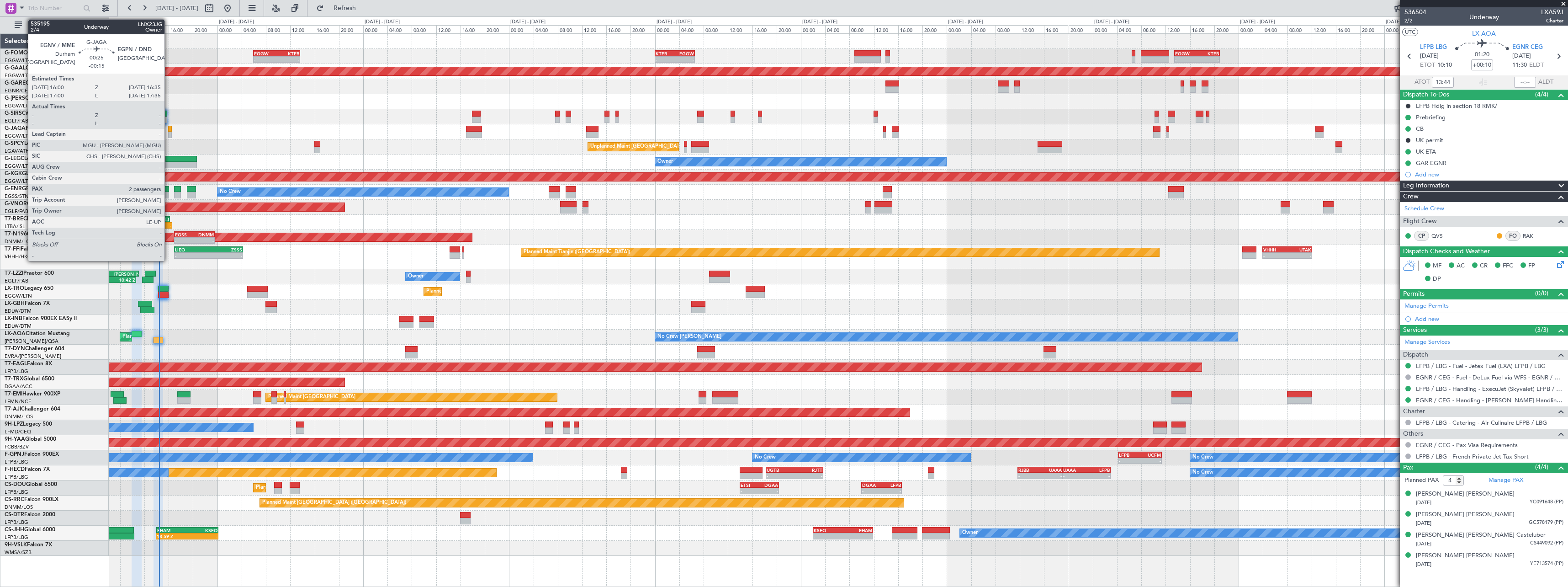
click at [169, 133] on div at bounding box center [170, 135] width 4 height 7
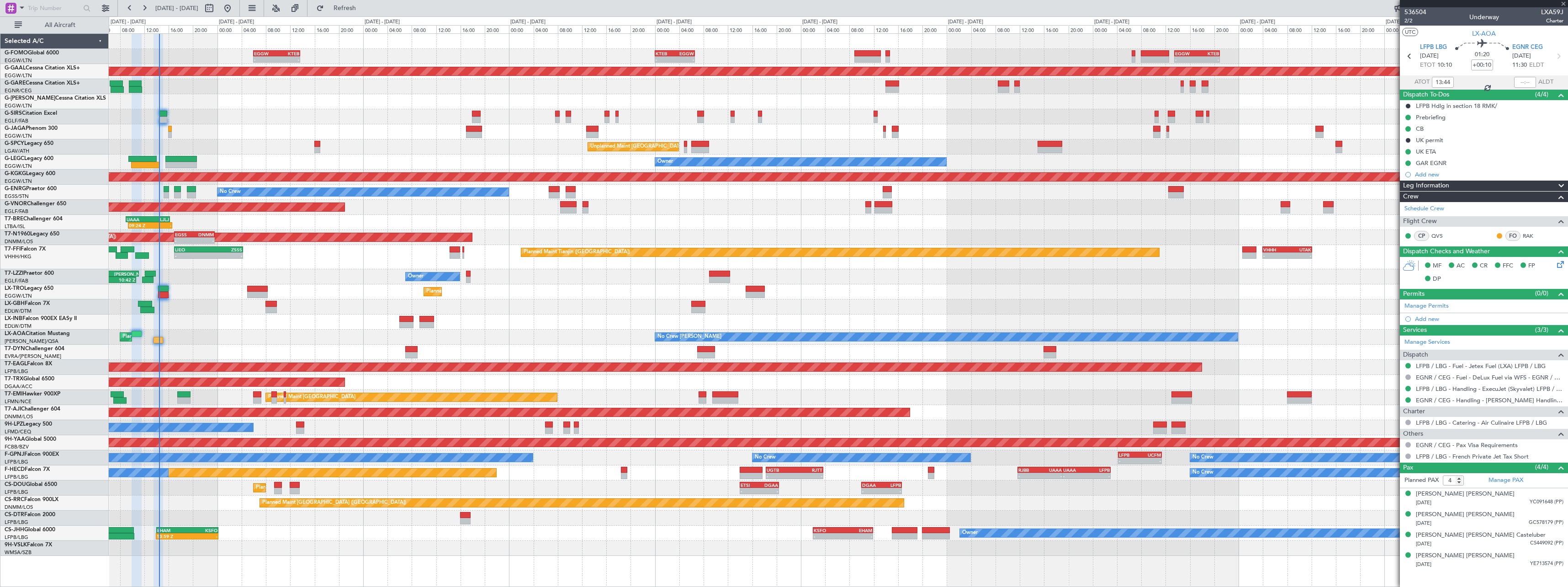
type input "-00:15"
type input "2"
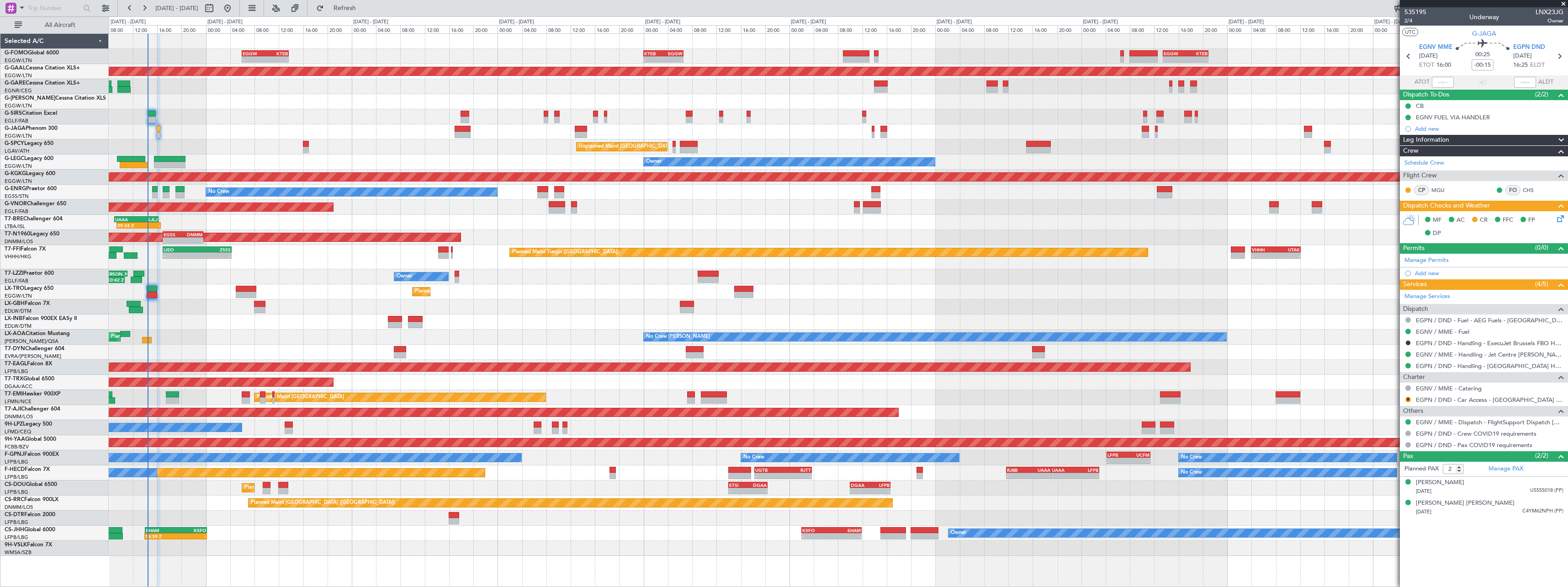
click at [254, 146] on div "Unplanned Maint [GEOGRAPHIC_DATA] ([PERSON_NAME] Intl)" at bounding box center [838, 147] width 1459 height 15
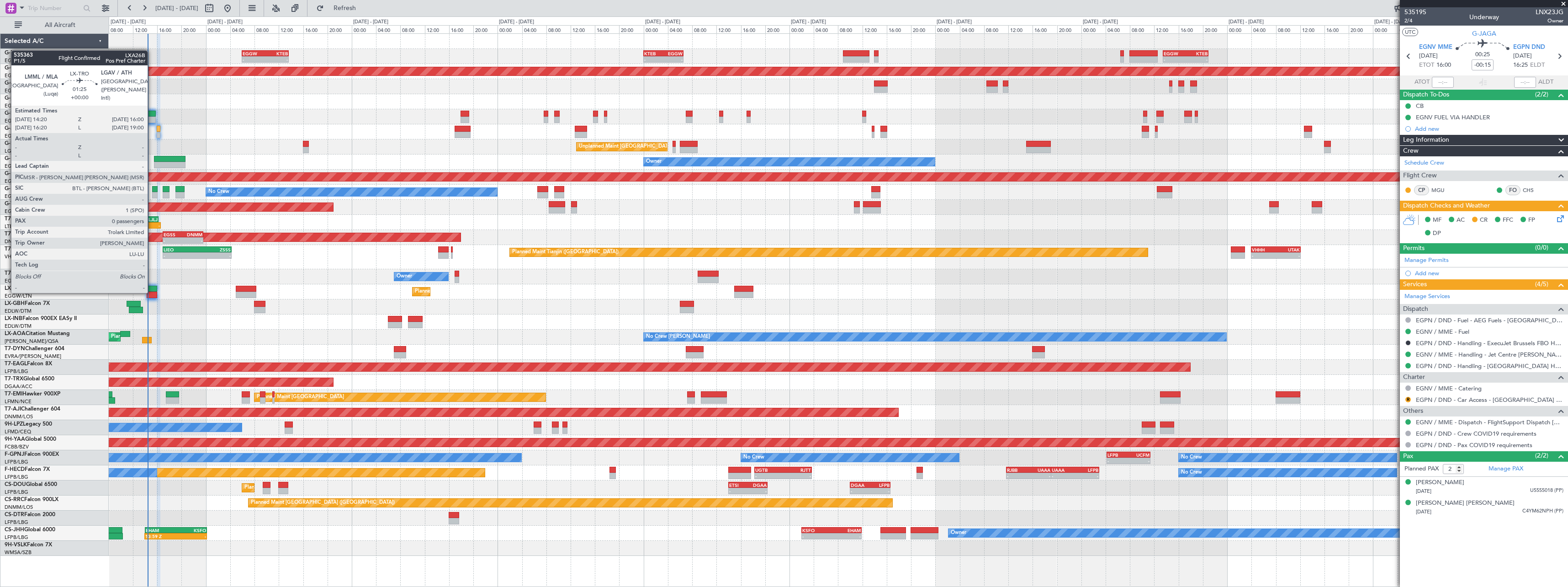
click at [152, 292] on div at bounding box center [152, 295] width 10 height 7
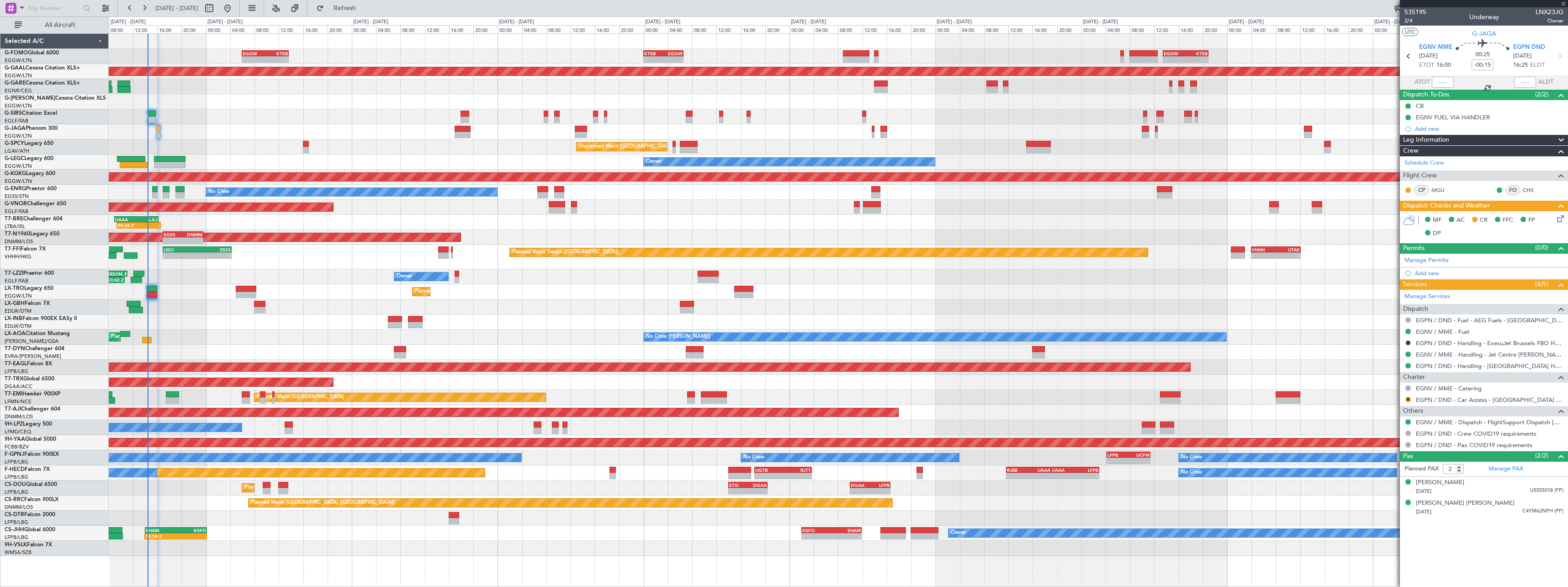
type input "0"
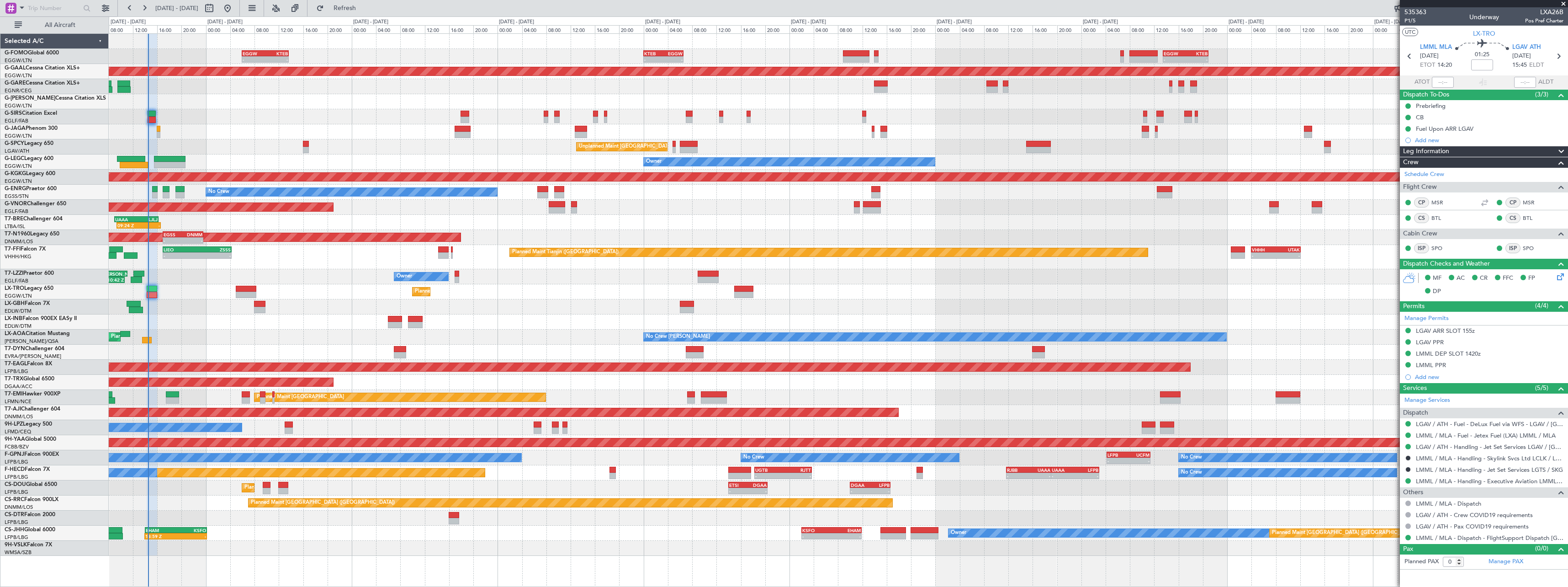
type input "14:25"
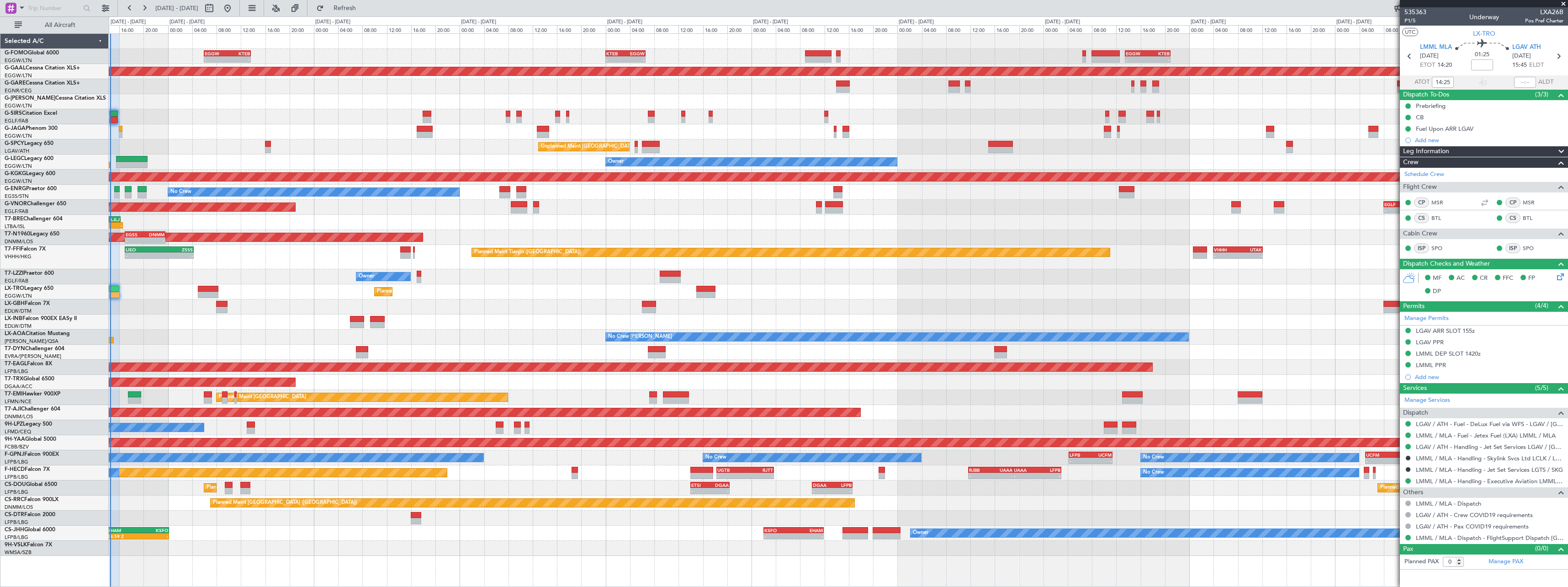
click at [556, 483] on div "Planned Maint Paris (Le Bourget) Planned Maint Paris (Le Bourget) - - ETSI 14:0…" at bounding box center [838, 488] width 1459 height 15
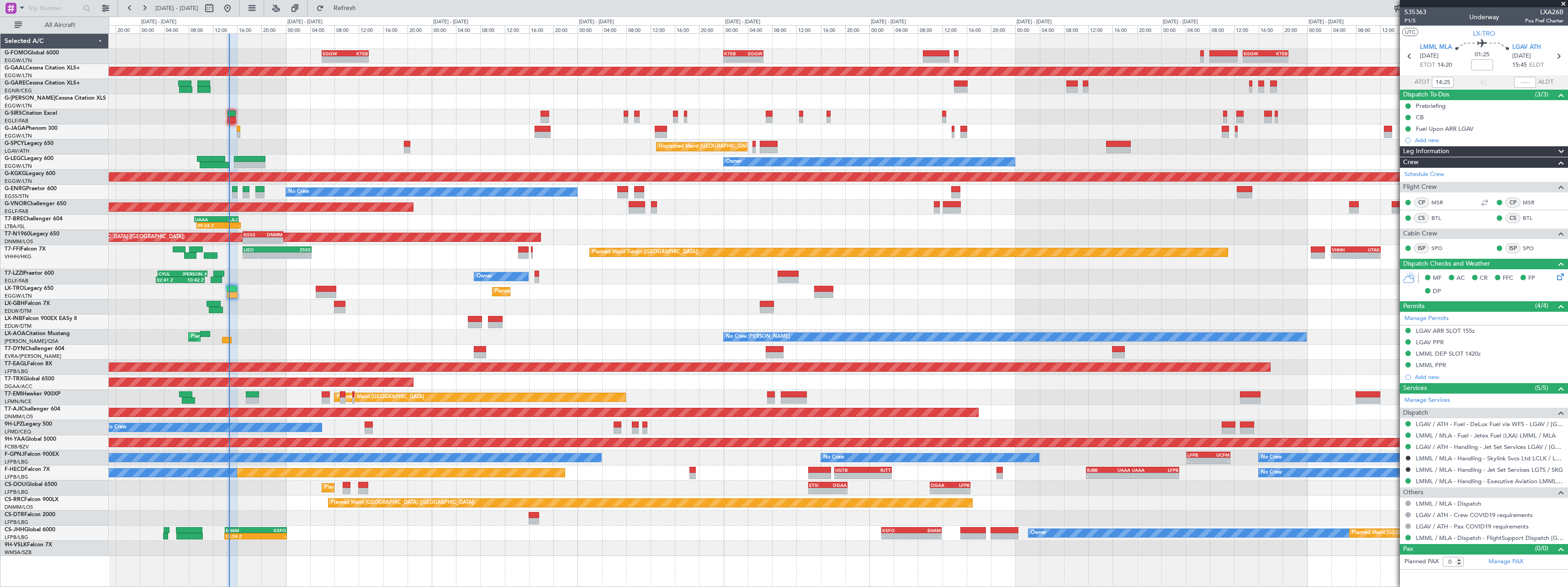
click at [470, 536] on div "- - EGGW 06:00 Z KTEB 13:40 Z - - KTEB 00:00 Z EGGW 06:35 Z - - EGGW 13:30 Z KT…" at bounding box center [838, 295] width 1459 height 522
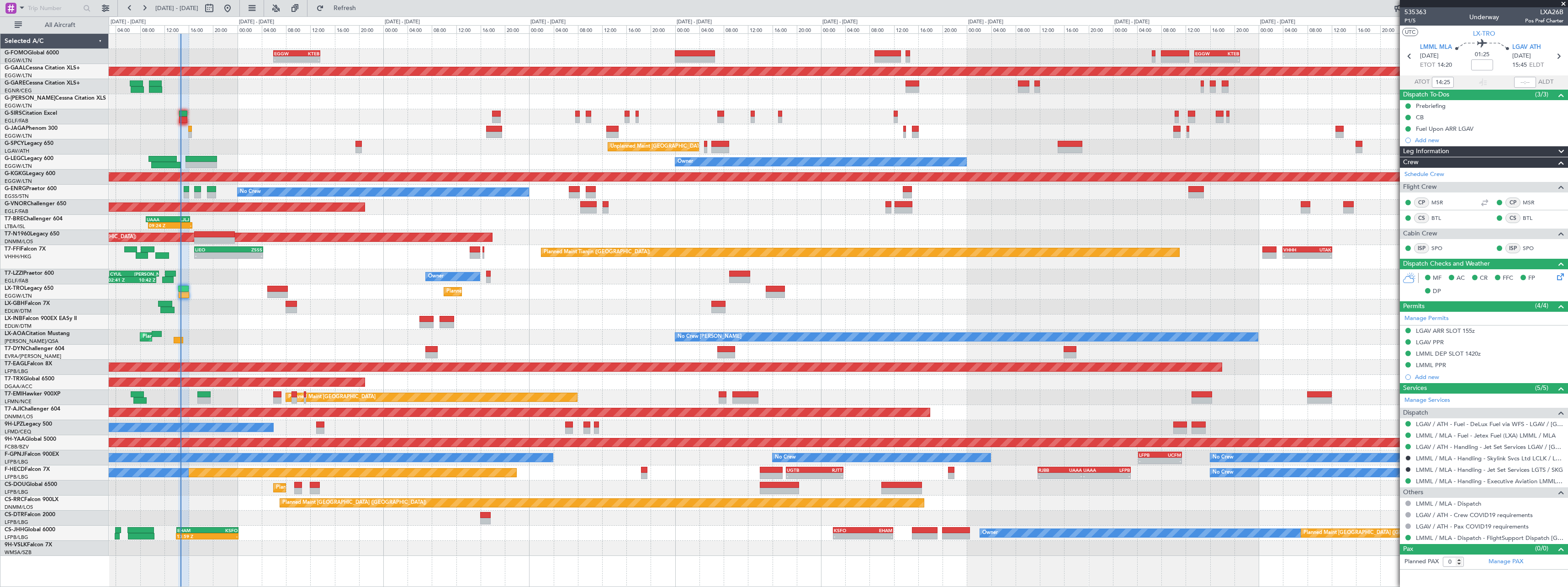
click at [600, 299] on div "Planned Maint Dusseldorf" at bounding box center [838, 292] width 1459 height 15
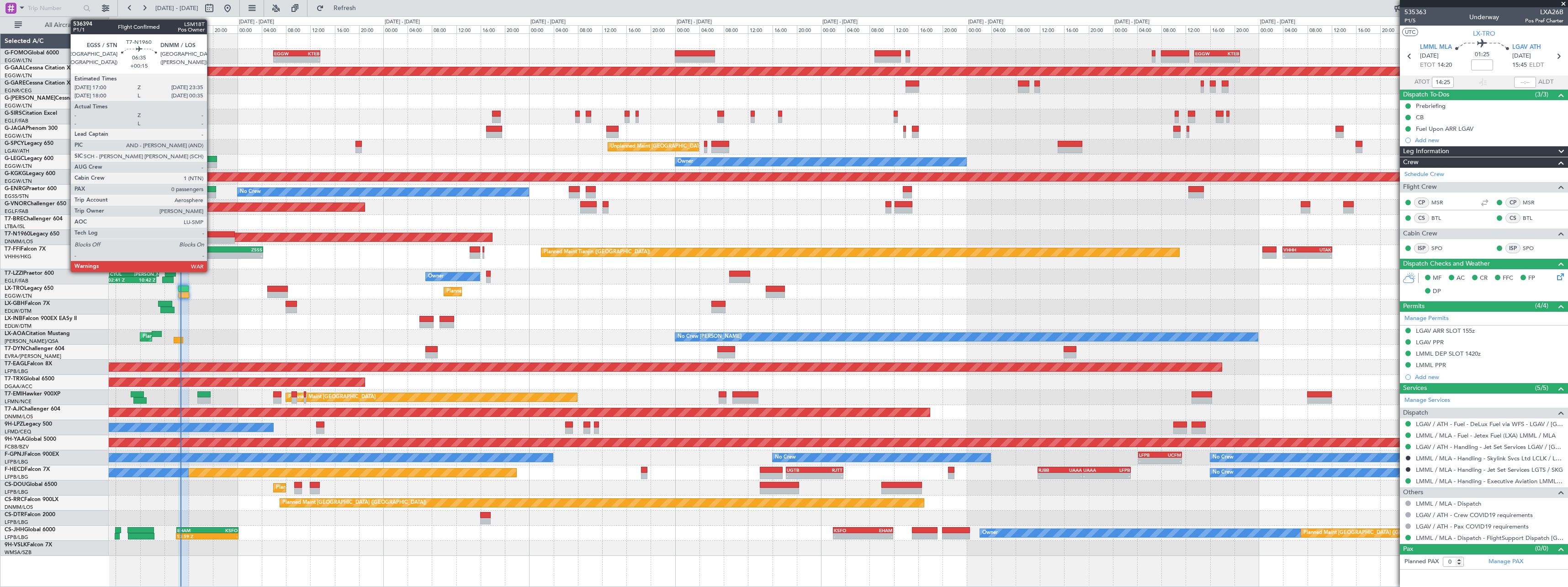
click at [211, 237] on div at bounding box center [214, 241] width 40 height 7
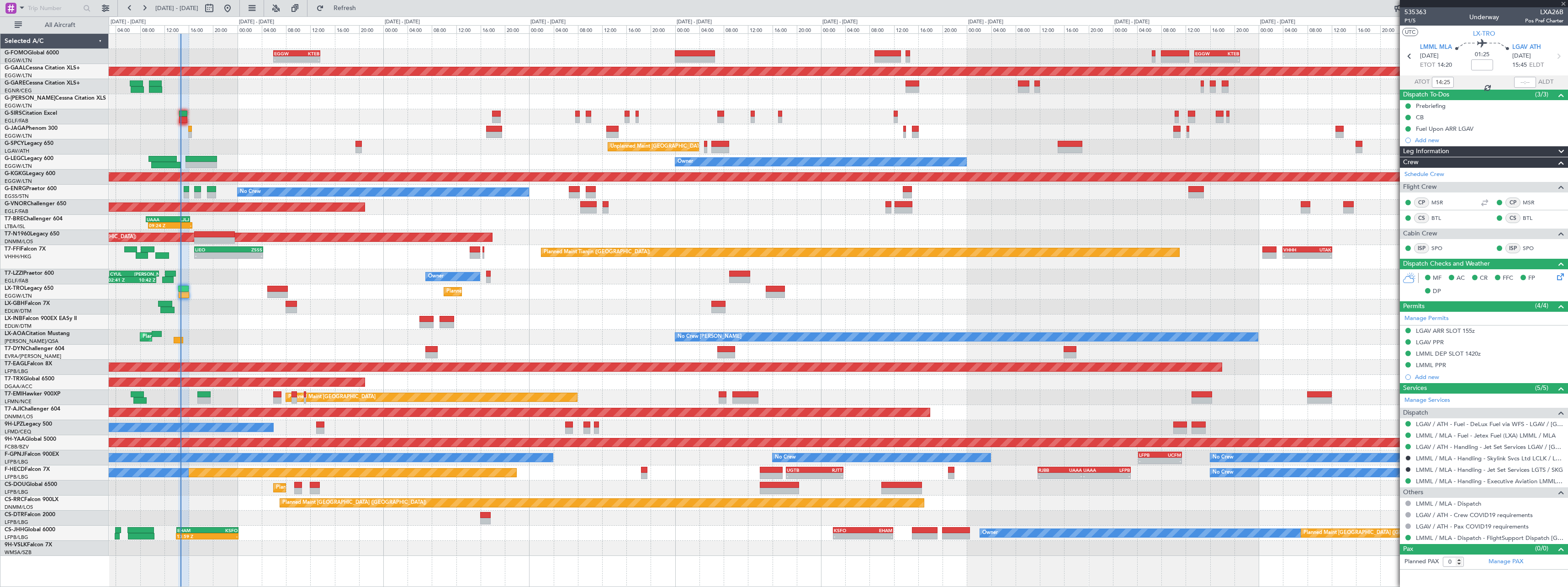
type input "+00:15"
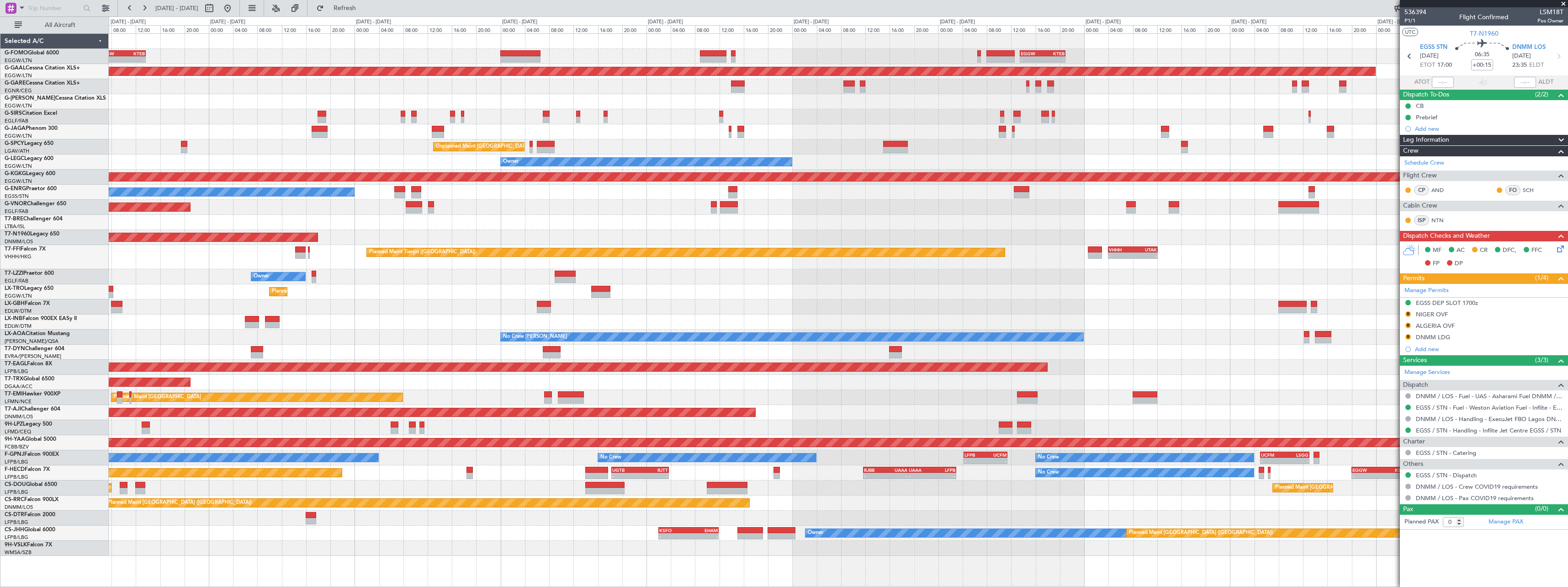
click at [503, 457] on div "- - EGGW 06:00 Z KTEB 13:40 Z - - EGGW 13:30 Z KTEB 20:55 Z Planned Maint Londo…" at bounding box center [838, 295] width 1459 height 522
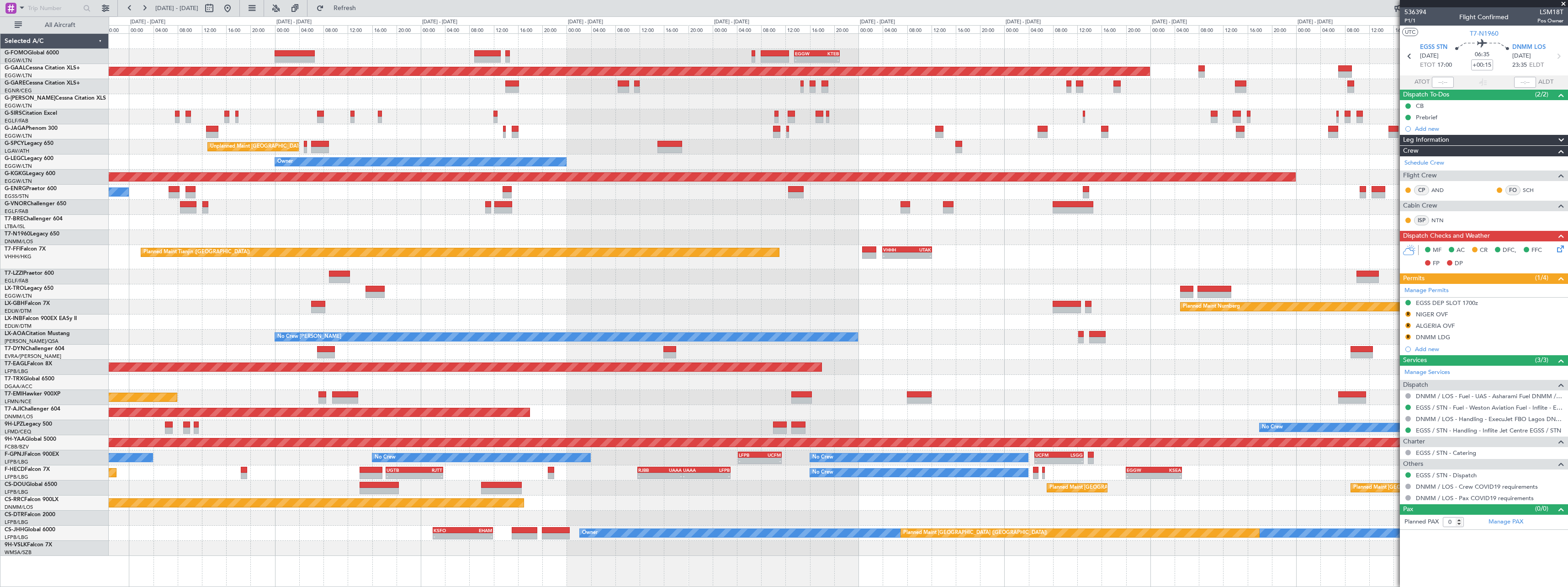
click at [274, 460] on div "No Crew No Crew No Crew - - LFPB 04:15 Z UCFM 11:25 Z - - UCFM 05:00 Z LSGG 13:…" at bounding box center [838, 457] width 1459 height 15
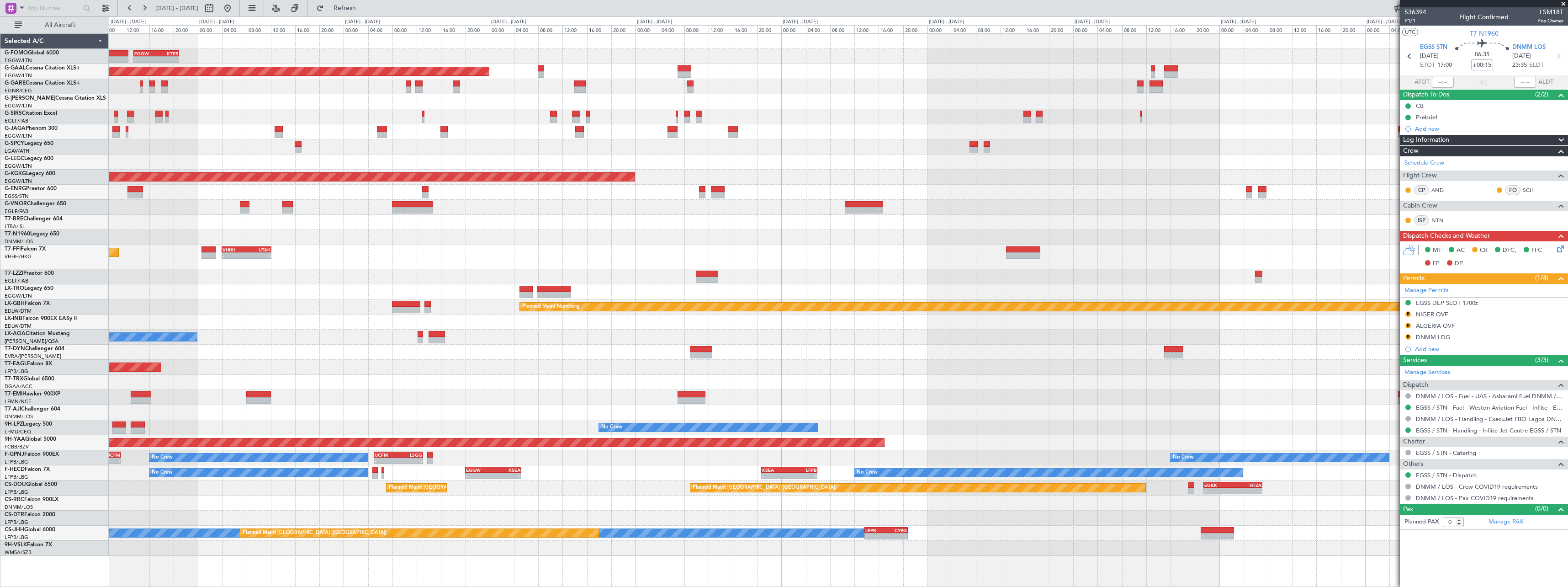
click at [512, 327] on div "- - EGGW 13:30 Z KTEB 20:55 Z Planned Maint Dusseldorf Planned Maint London (Lu…" at bounding box center [838, 295] width 1459 height 522
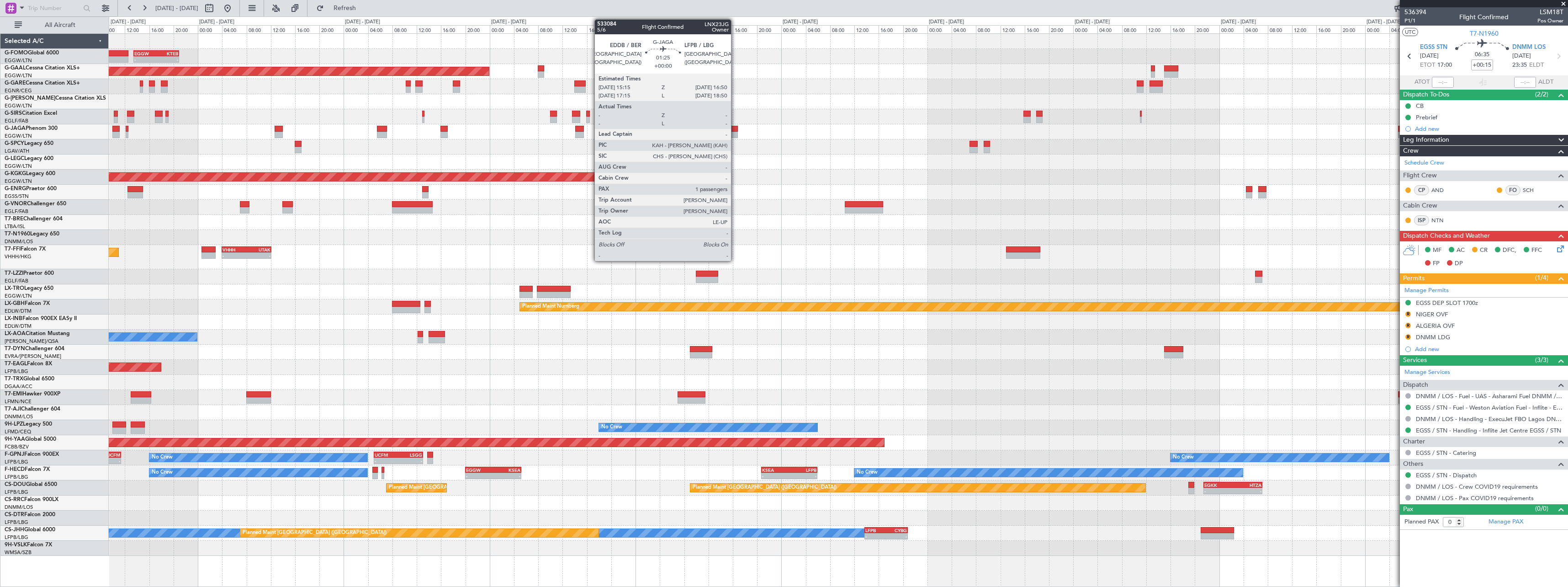
click at [735, 130] on div at bounding box center [733, 128] width 10 height 7
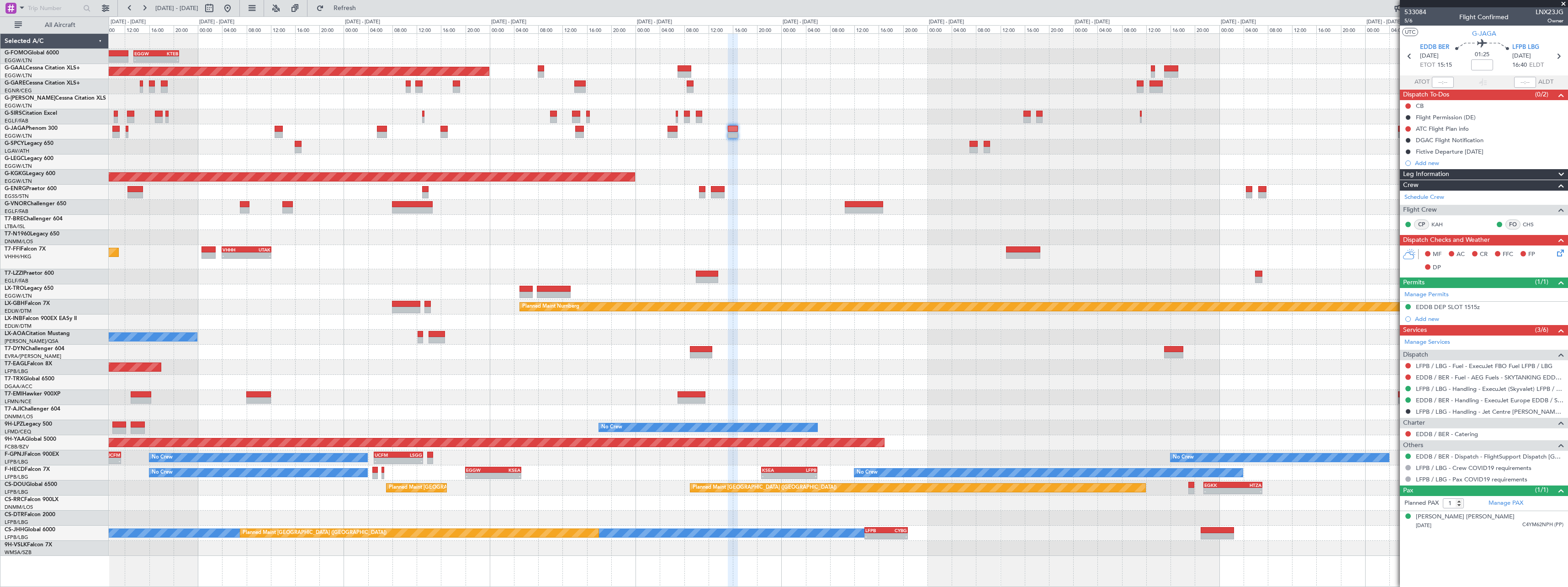
click at [668, 134] on div at bounding box center [673, 135] width 10 height 7
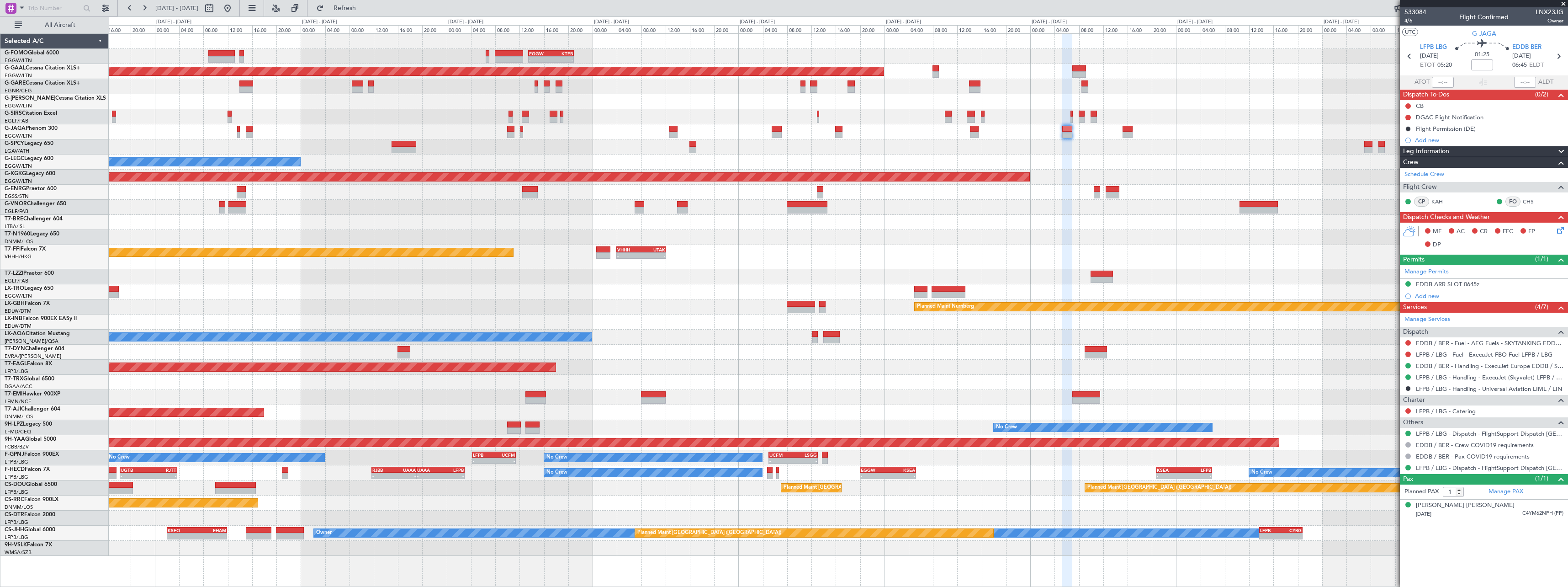
click at [1175, 383] on div at bounding box center [838, 382] width 1459 height 15
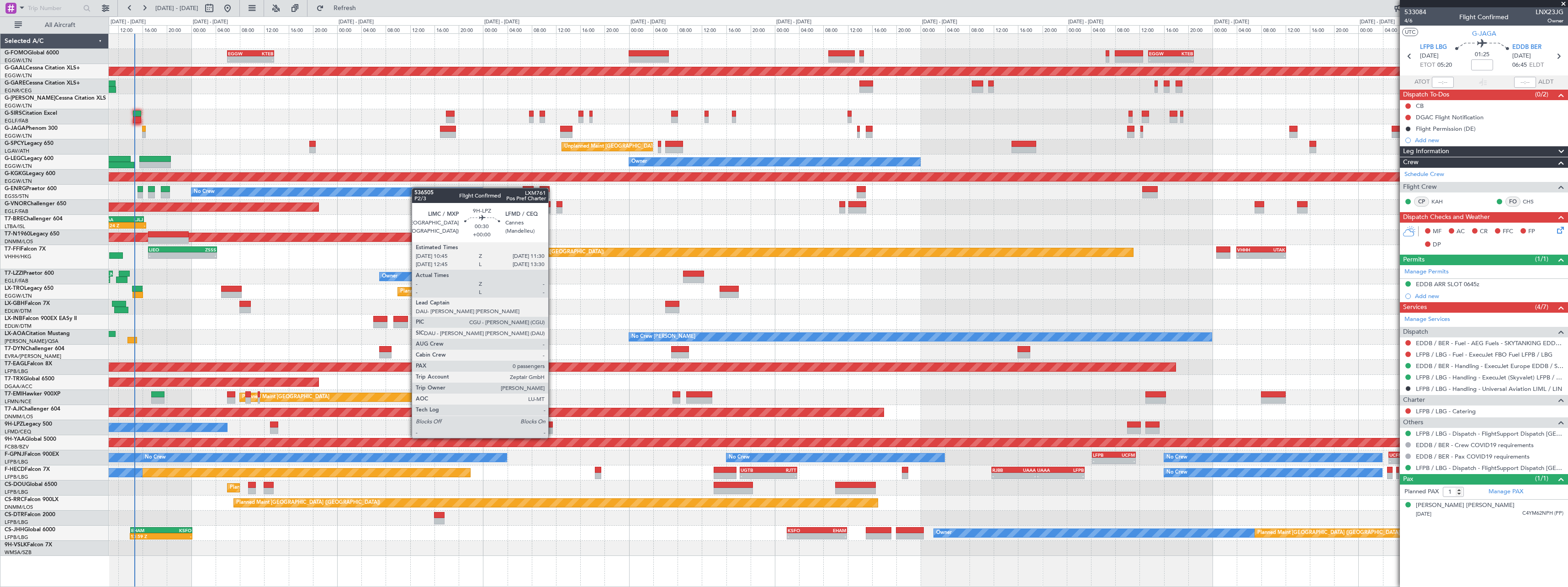
click at [552, 429] on div at bounding box center [550, 431] width 5 height 7
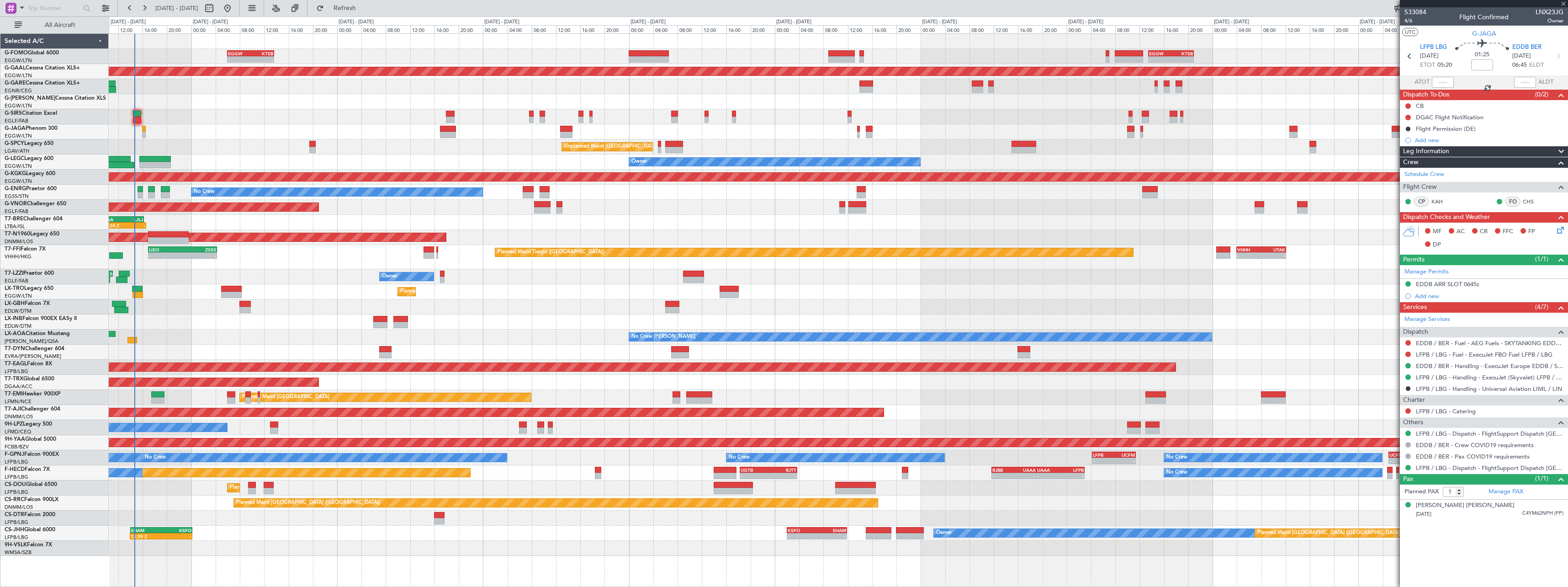
type input "0"
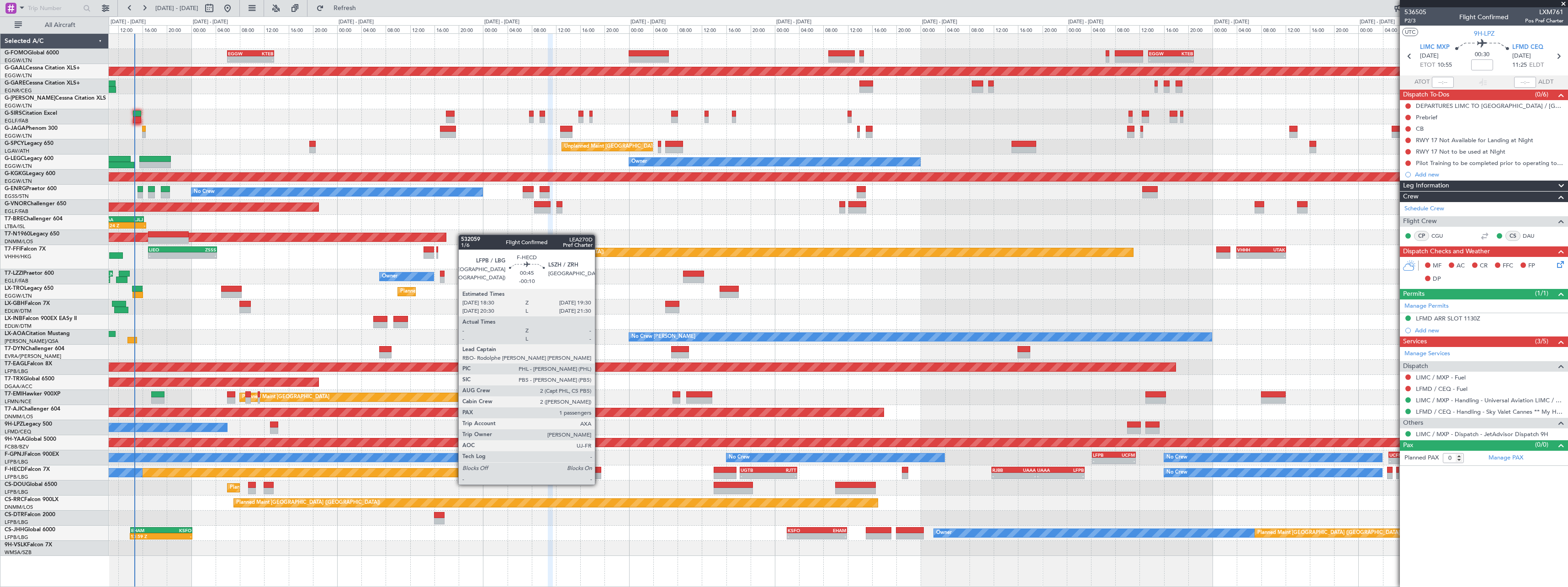
click at [599, 476] on div at bounding box center [598, 476] width 7 height 7
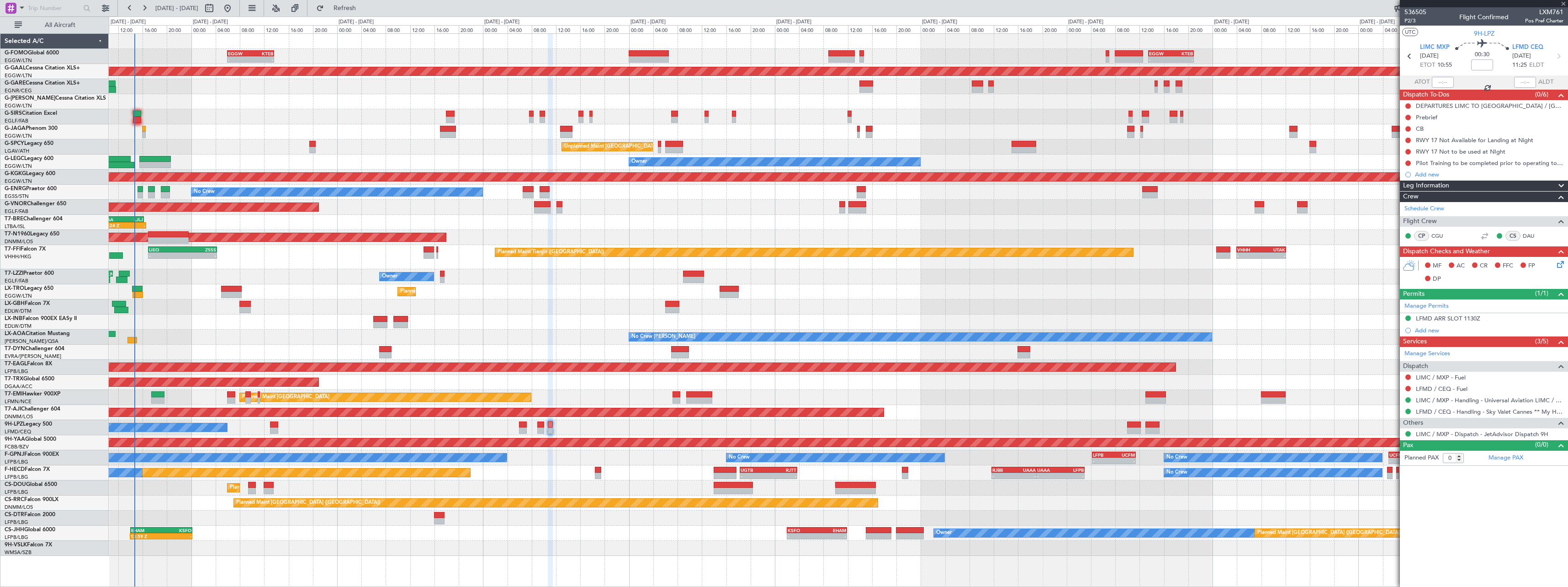
type input "-00:10"
type input "1"
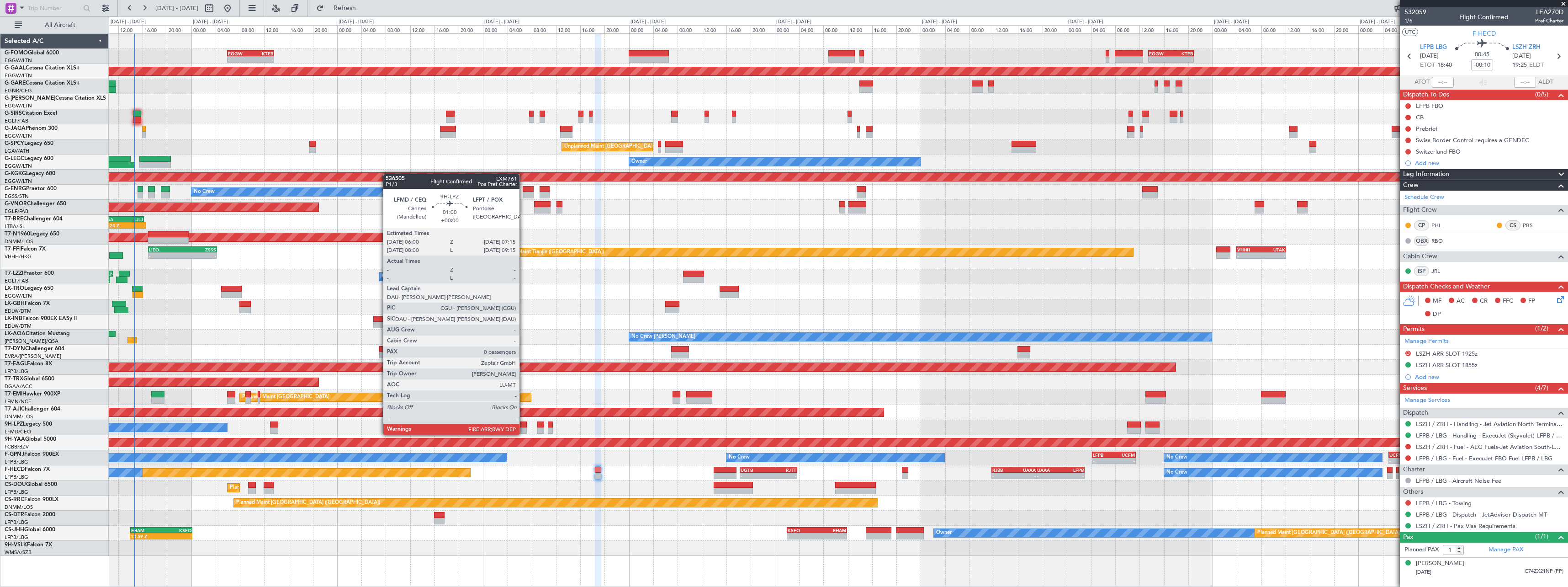
click at [523, 426] on div at bounding box center [523, 424] width 8 height 7
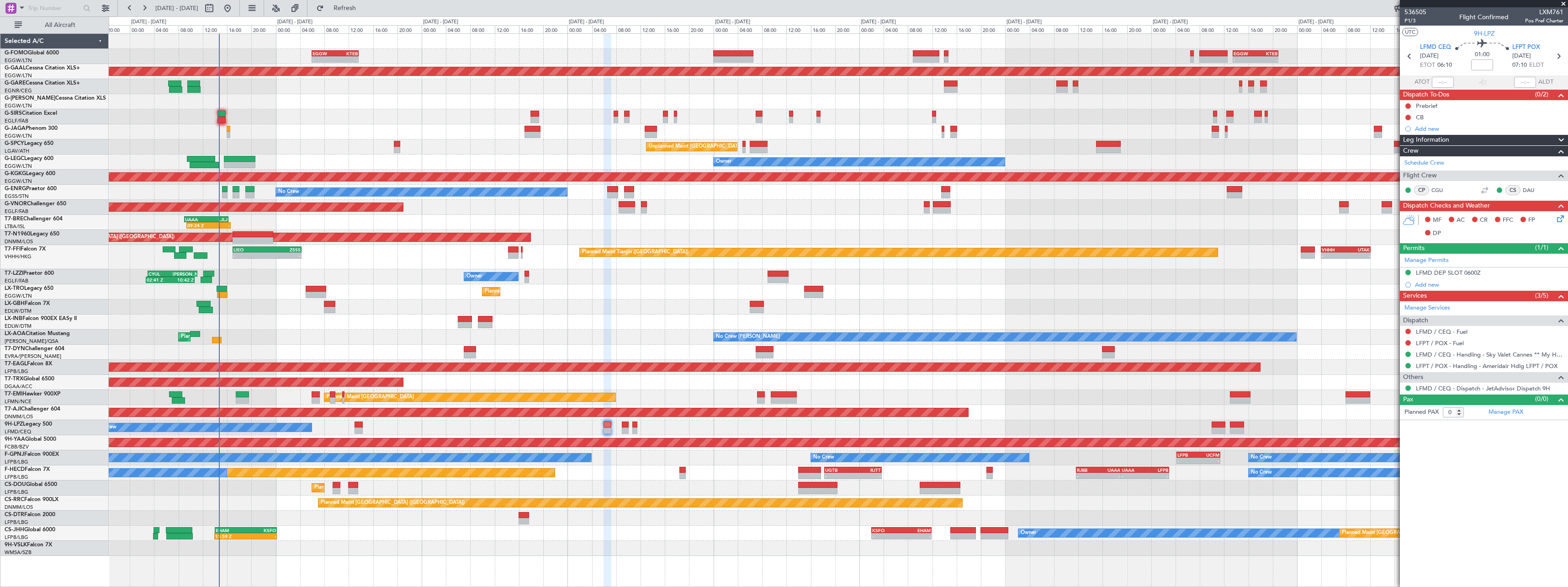
click at [276, 321] on div at bounding box center [838, 322] width 1459 height 15
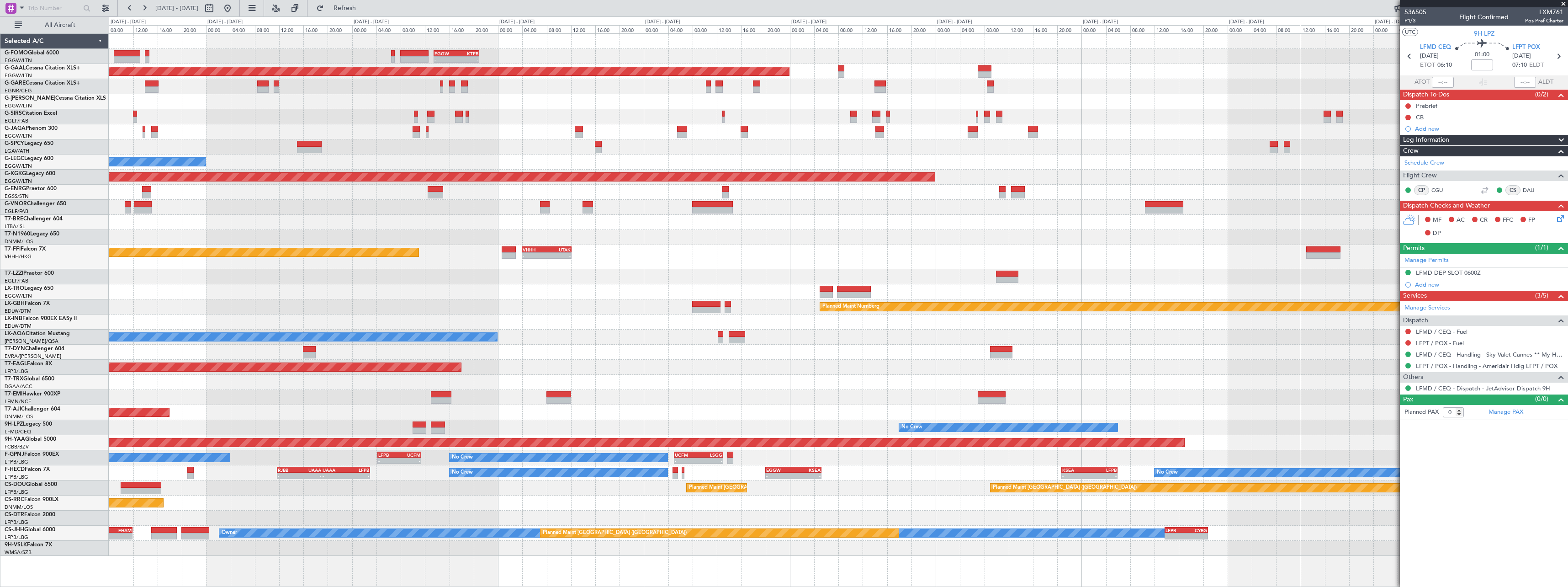
click at [241, 258] on div "- - EGGW 13:30 Z KTEB 20:55 Z Planned Maint Dusseldorf Planned Maint London (Lu…" at bounding box center [838, 295] width 1459 height 522
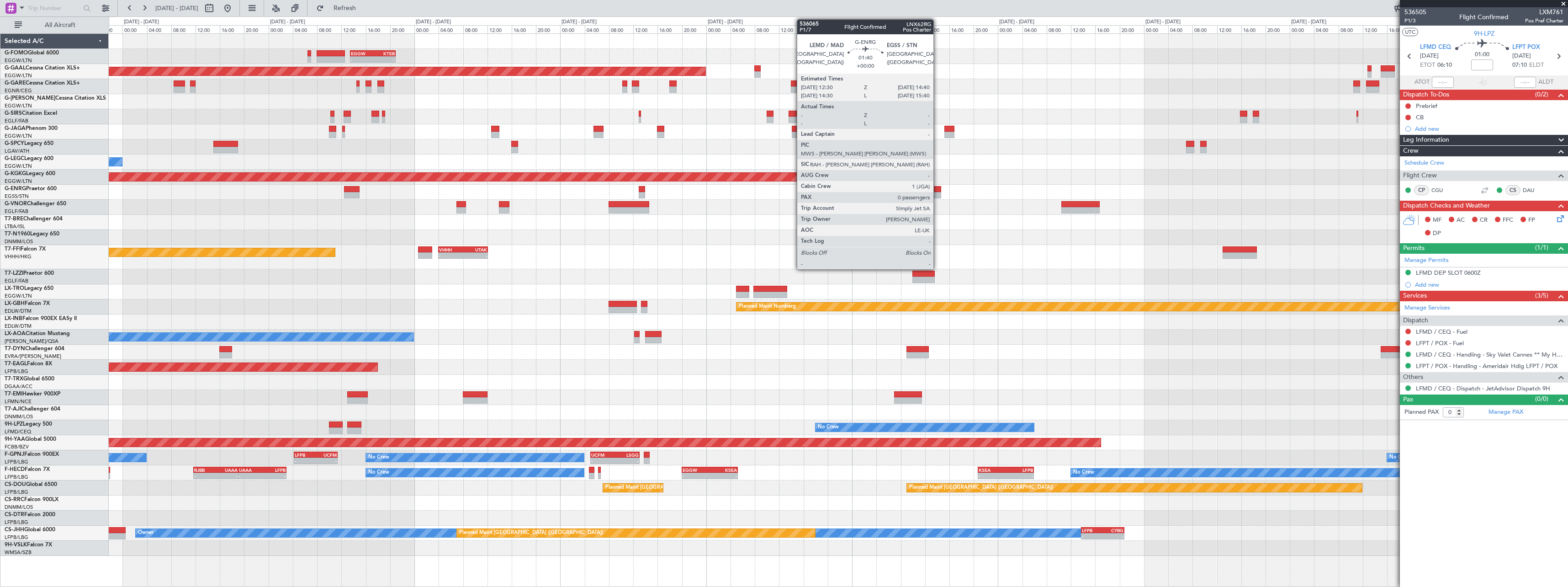
click at [937, 197] on div at bounding box center [934, 195] width 13 height 7
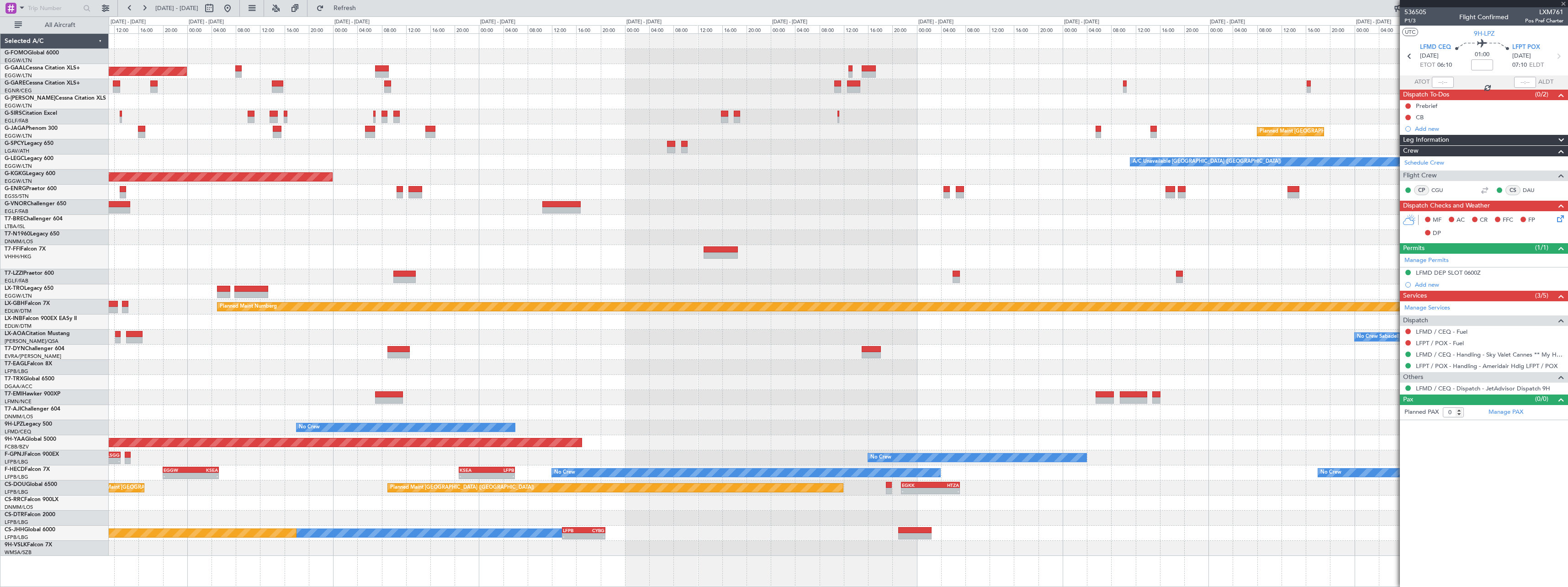
click at [562, 225] on div "- - EGGW 13:30 Z KTEB 20:55 Z Planned Maint Dusseldorf Planned Maint London (Lu…" at bounding box center [838, 295] width 1459 height 522
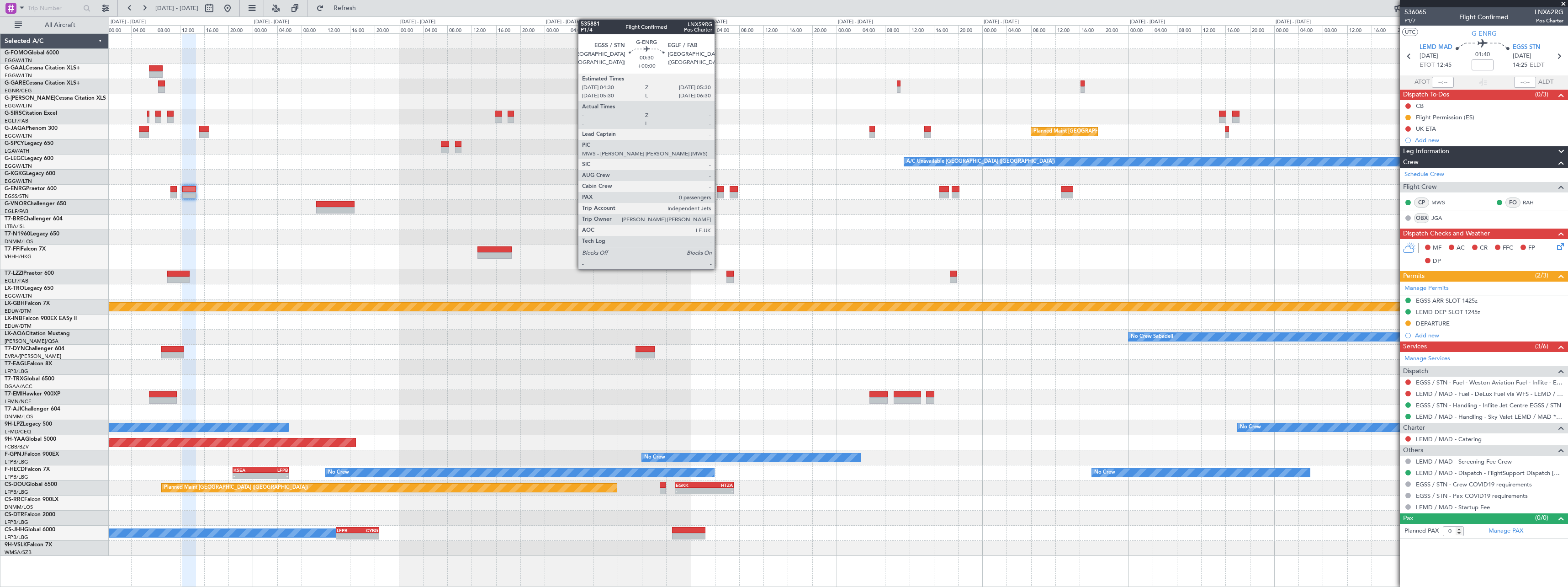
click at [719, 194] on div at bounding box center [720, 195] width 7 height 7
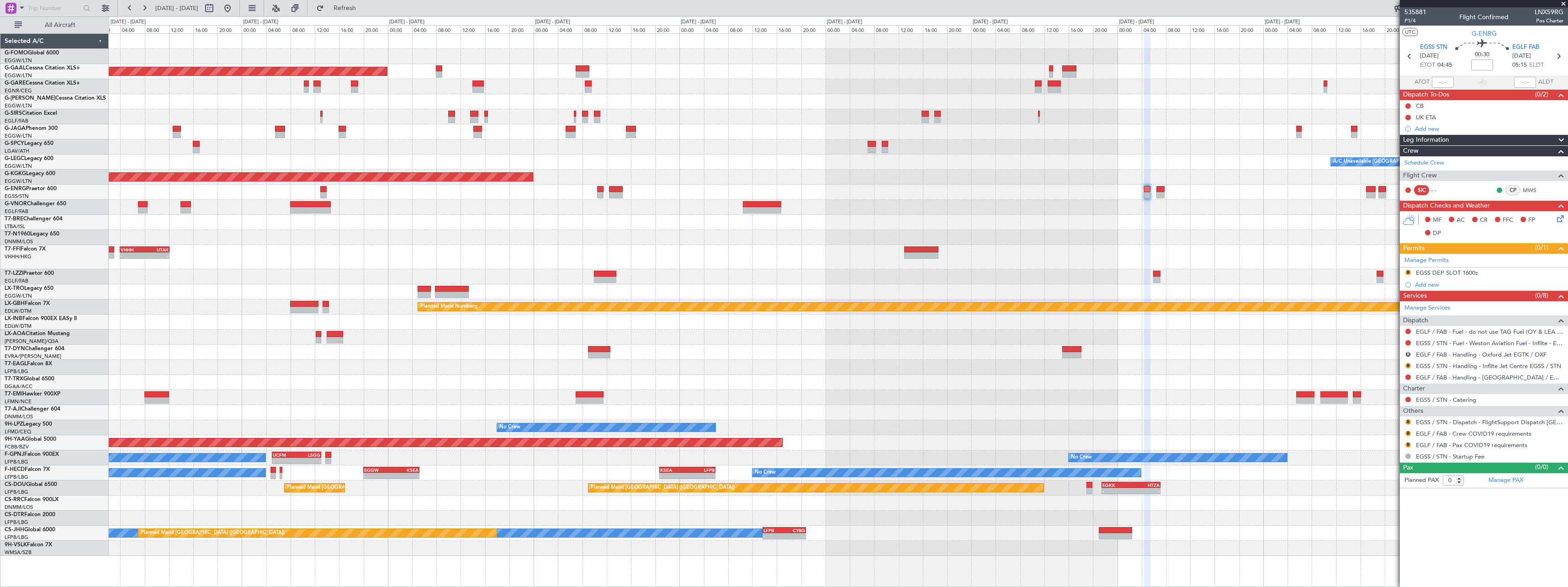
click at [1237, 253] on div "- - VHHH 04:00 Z UTAK 12:10 Z Planned Maint Tianjin (Binhai)" at bounding box center [838, 257] width 1459 height 24
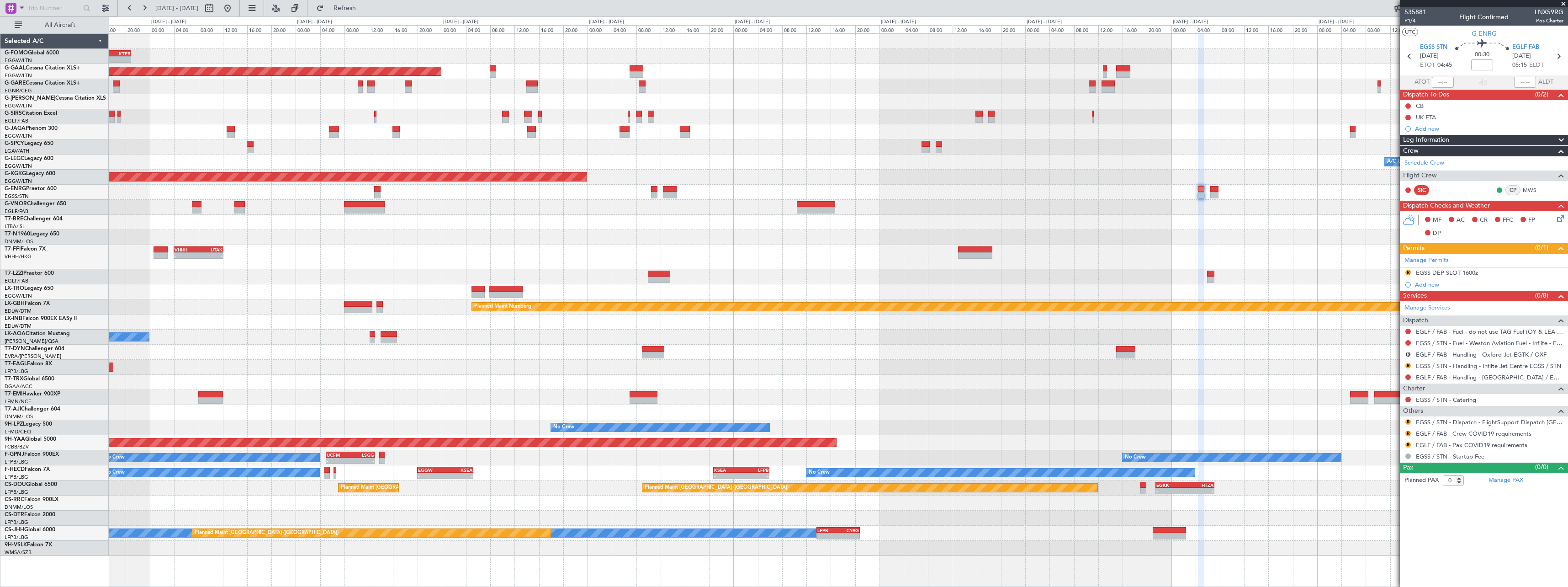
click at [1073, 220] on div at bounding box center [838, 222] width 1459 height 15
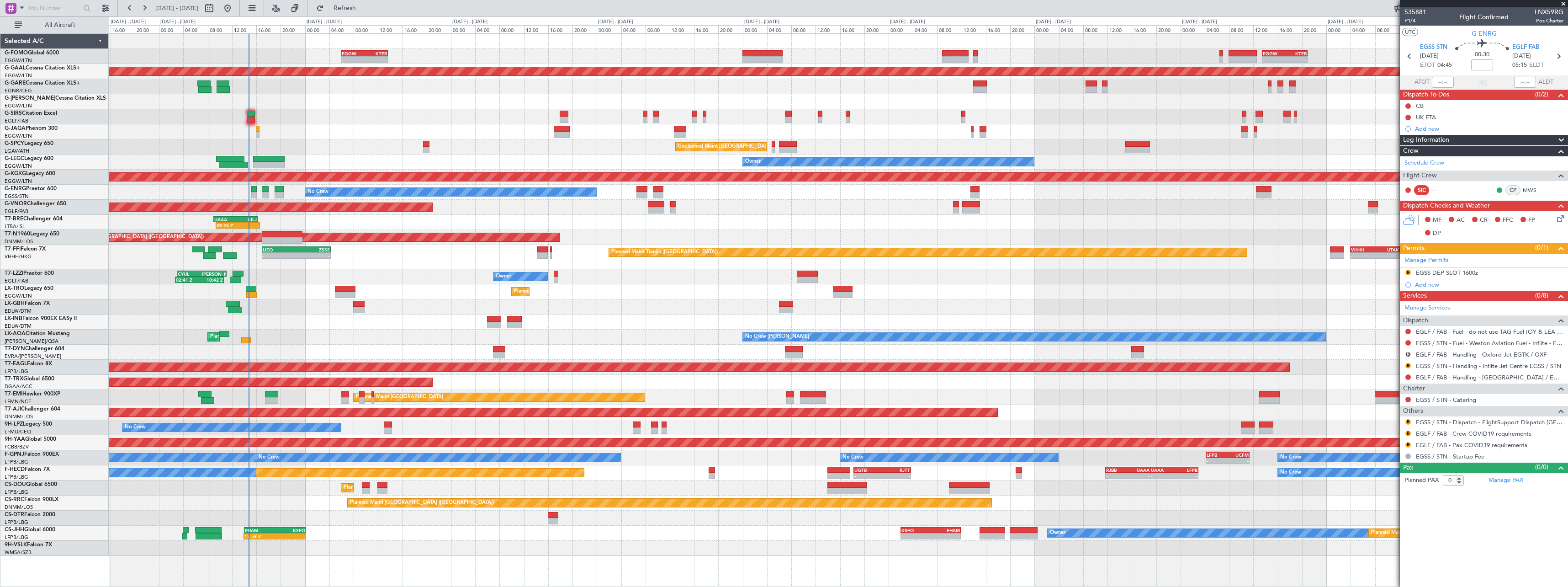
click at [1082, 216] on div "09:24 Z - UAAA 09:00 Z LJLJ 16:15 Z" at bounding box center [838, 222] width 1459 height 15
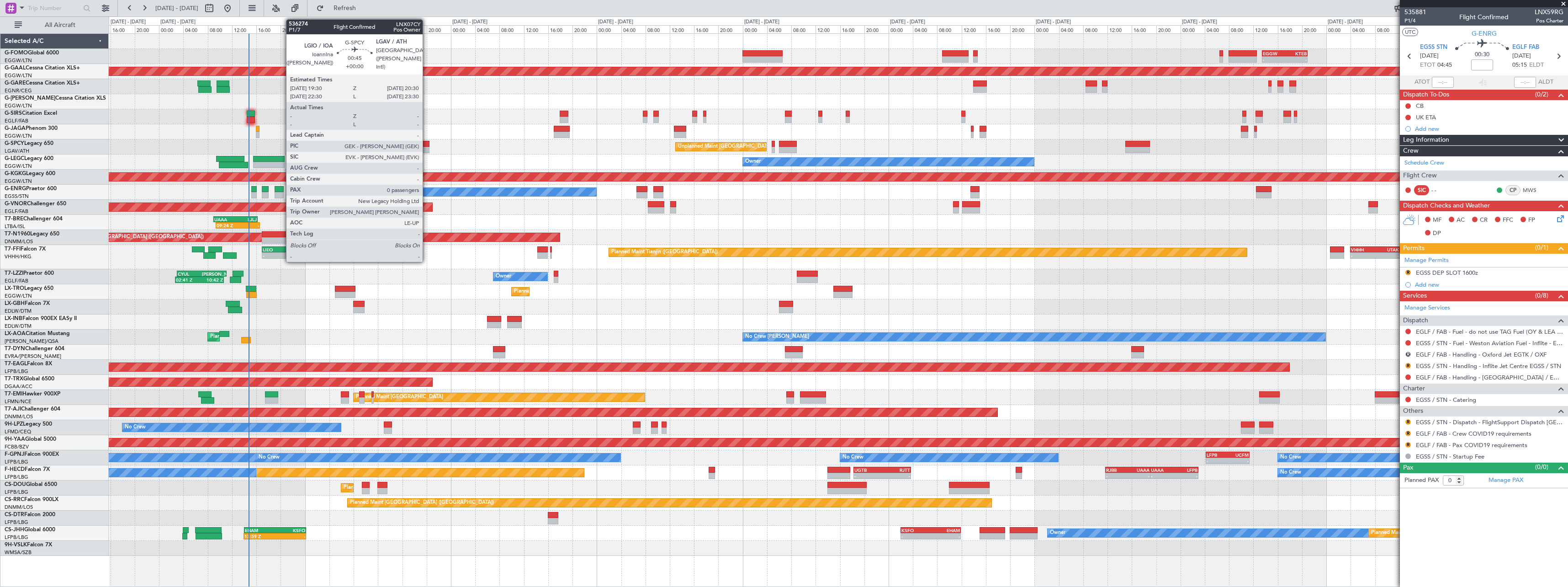
click at [427, 146] on div at bounding box center [426, 144] width 7 height 7
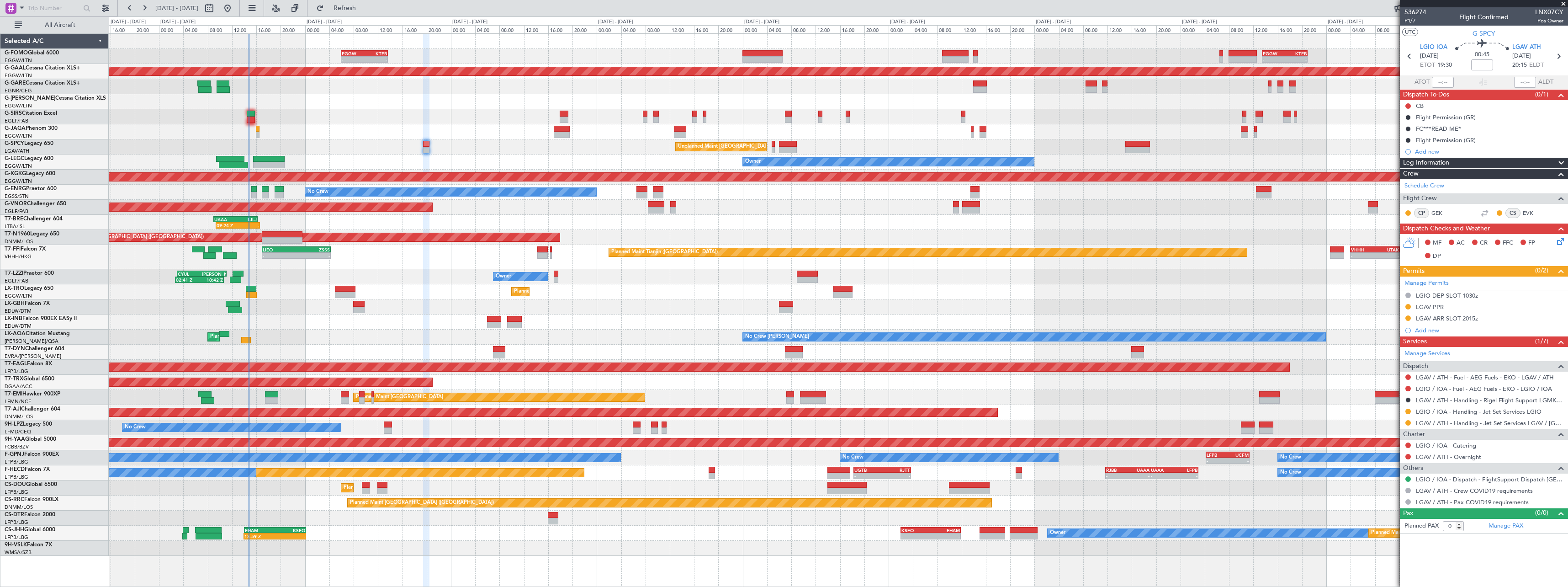
click at [1409, 456] on button at bounding box center [1408, 456] width 5 height 5
drag, startPoint x: 1390, startPoint y: 508, endPoint x: 1401, endPoint y: 466, distance: 43.4
click at [1390, 502] on ul "Not Required Not Requested R Review Requested Cancelled R Cancelled - Notificat…" at bounding box center [1407, 518] width 105 height 110
click at [1410, 455] on button at bounding box center [1408, 456] width 5 height 5
click at [1388, 510] on span "Requested" at bounding box center [1382, 510] width 29 height 9
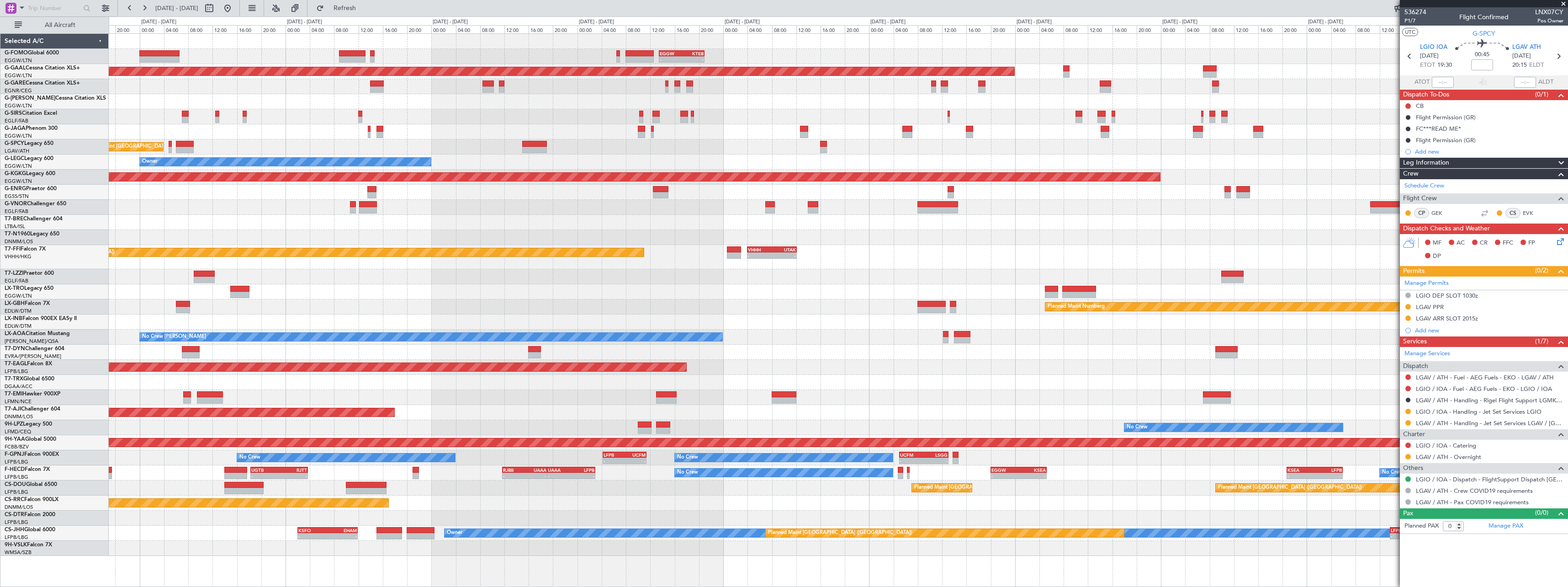
click at [733, 339] on div "- - EGGW 13:30 Z KTEB 20:55 Z EGGW 06:00 Z KTEB 13:40 Z - - Planned Maint Dusse…" at bounding box center [838, 295] width 1459 height 522
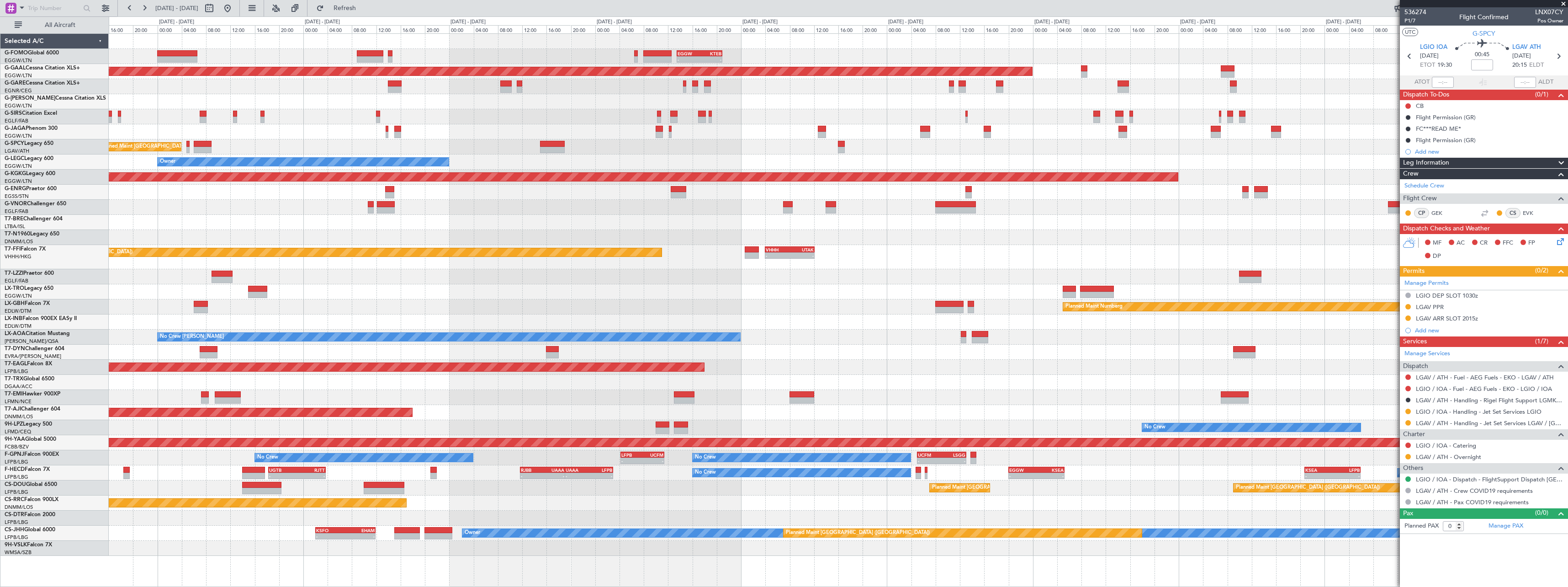
click at [570, 218] on div at bounding box center [838, 222] width 1459 height 15
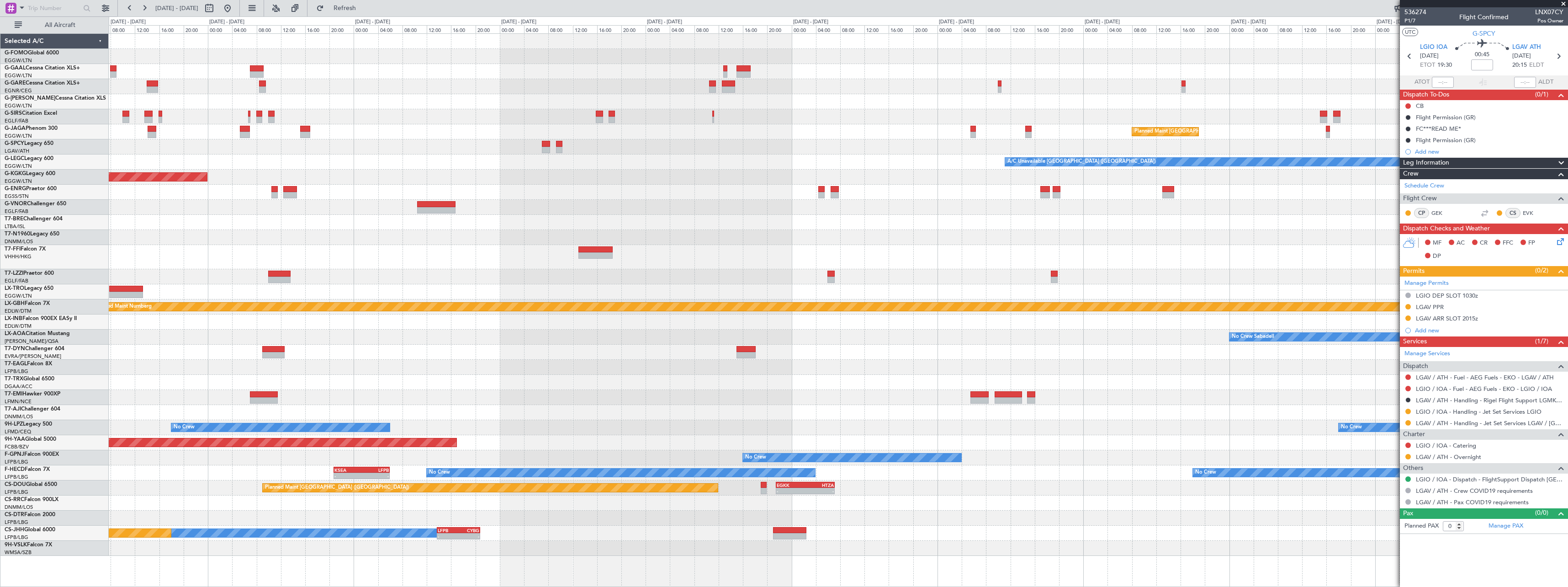
click at [957, 182] on div "- - EGGW 13:30 Z KTEB 20:55 Z Planned Maint Dusseldorf Planned Maint London (Lu…" at bounding box center [838, 295] width 1459 height 522
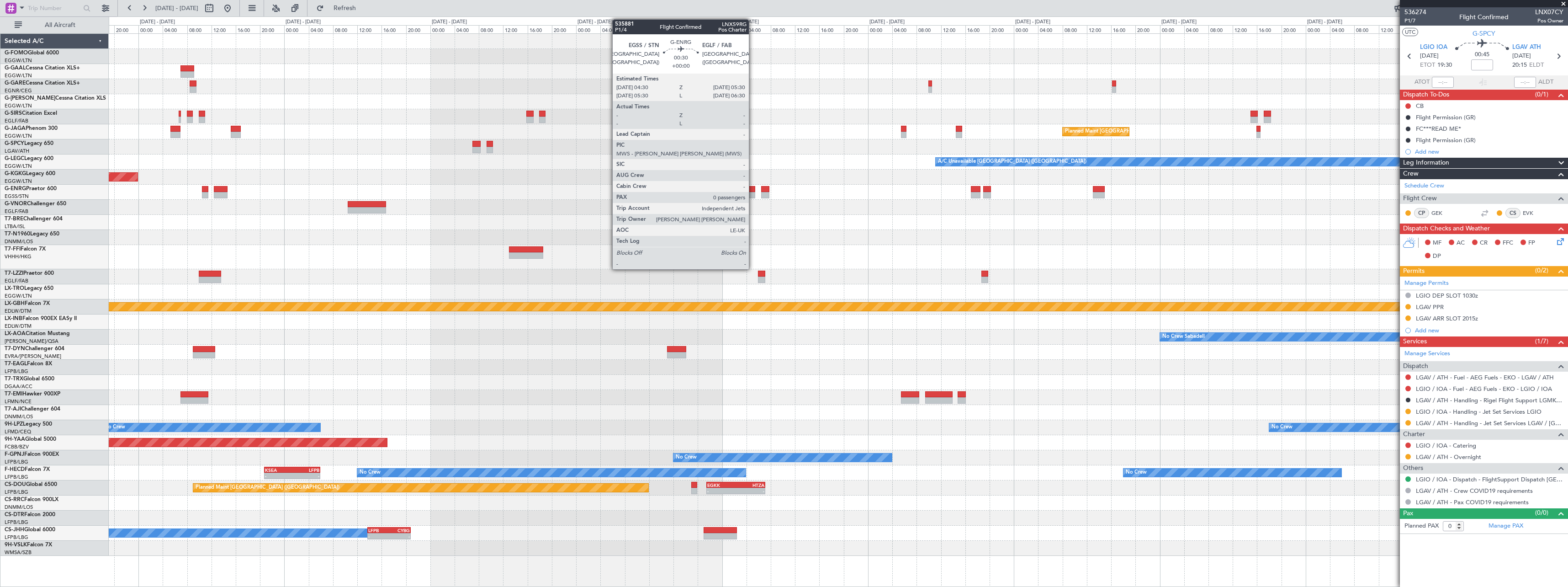
click at [752, 192] on div at bounding box center [752, 195] width 7 height 7
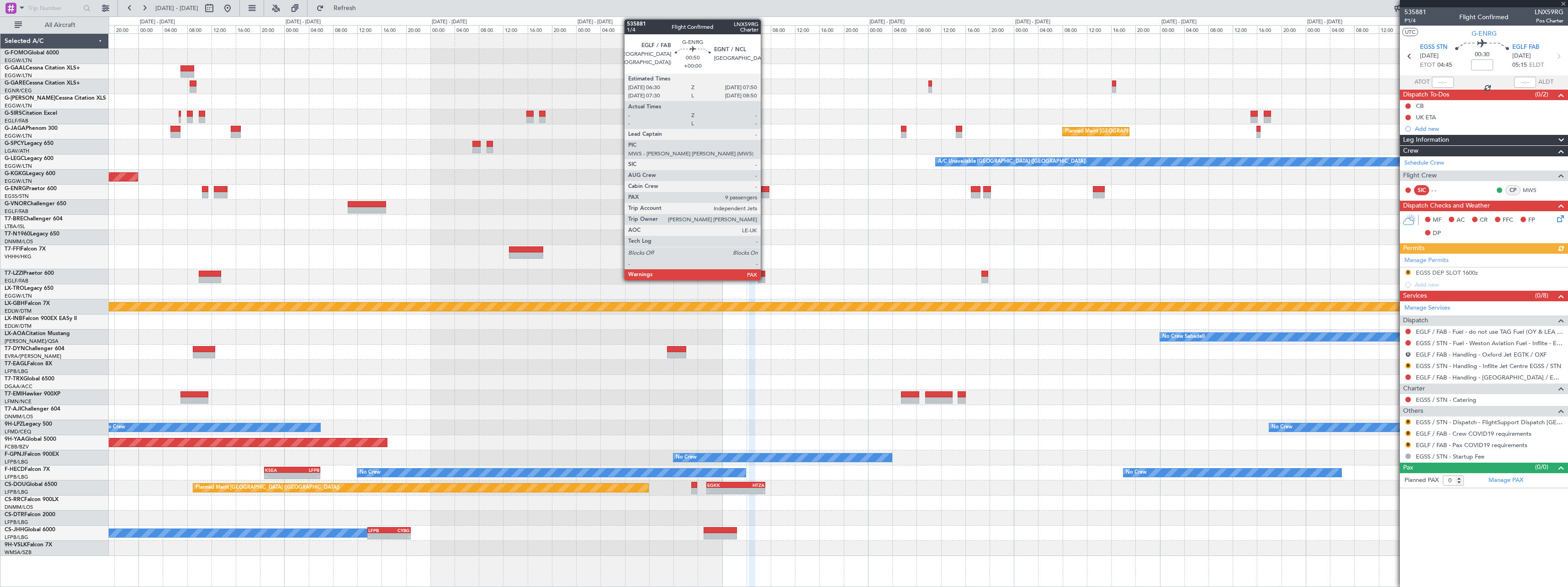
click at [765, 193] on div at bounding box center [765, 195] width 9 height 7
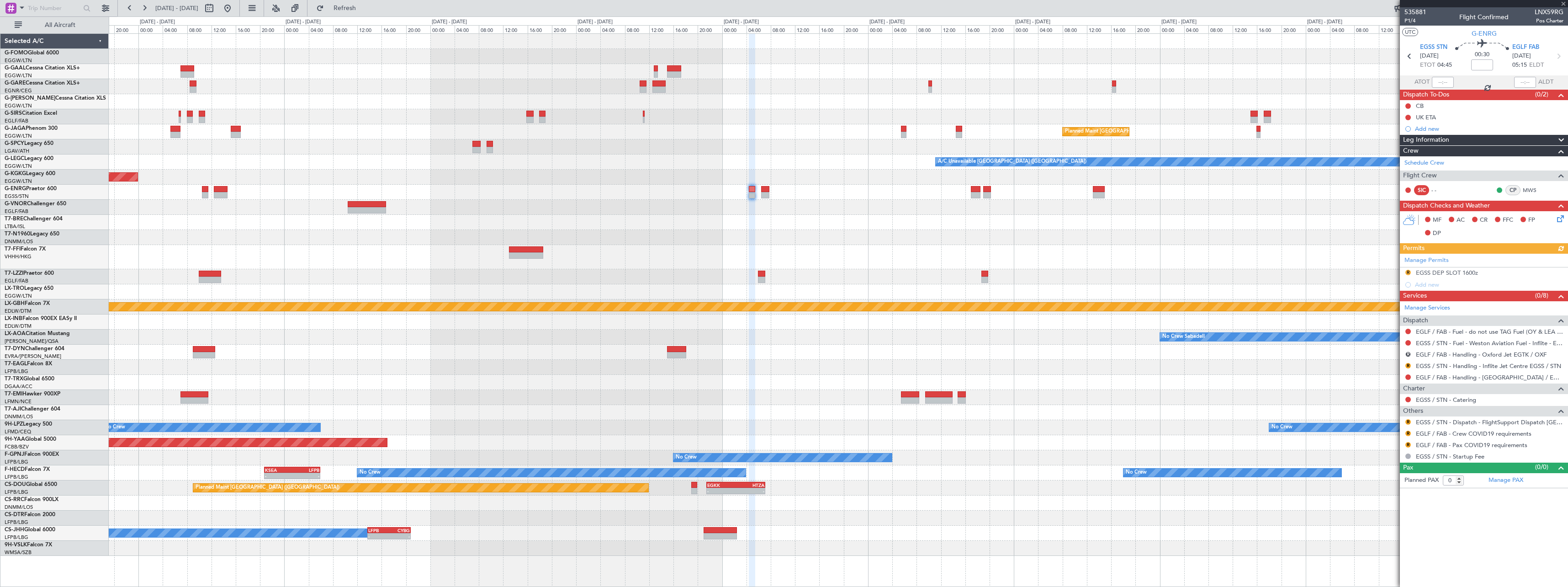
type input "9"
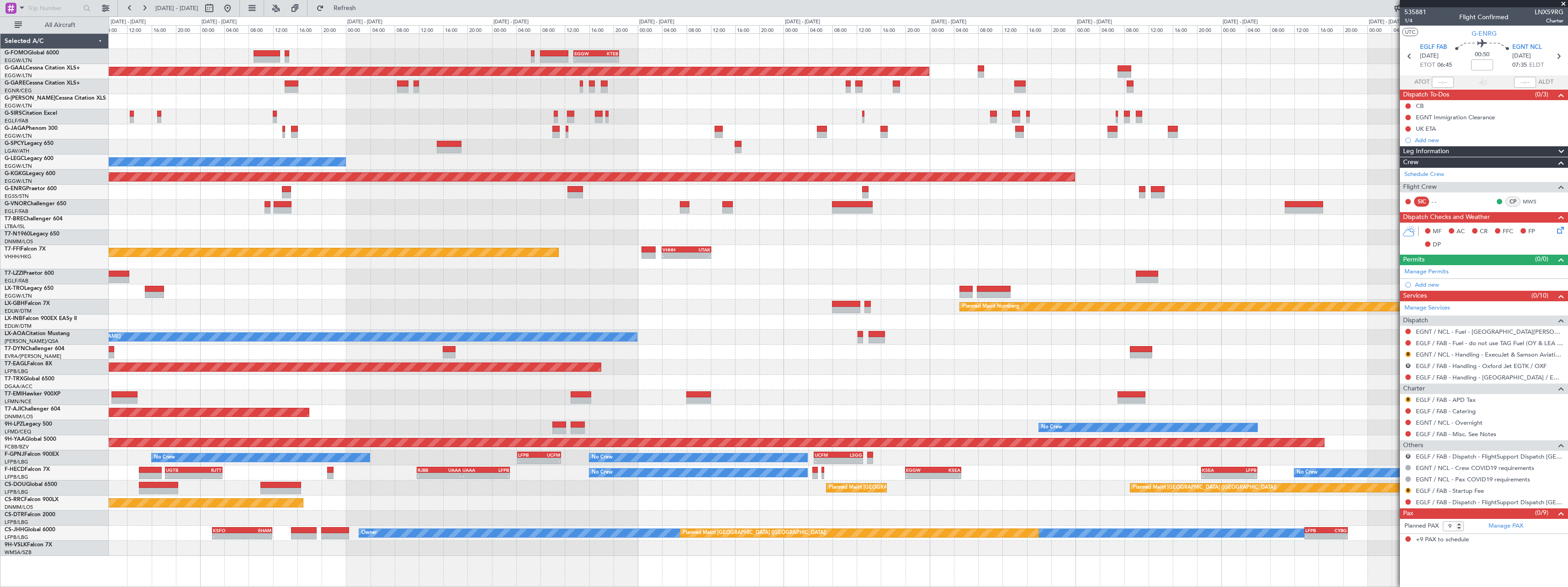
click at [1375, 263] on div "- - VHHH 04:00 Z UTAK 12:10 Z Planned Maint Tianjin (Binhai)" at bounding box center [838, 257] width 1459 height 24
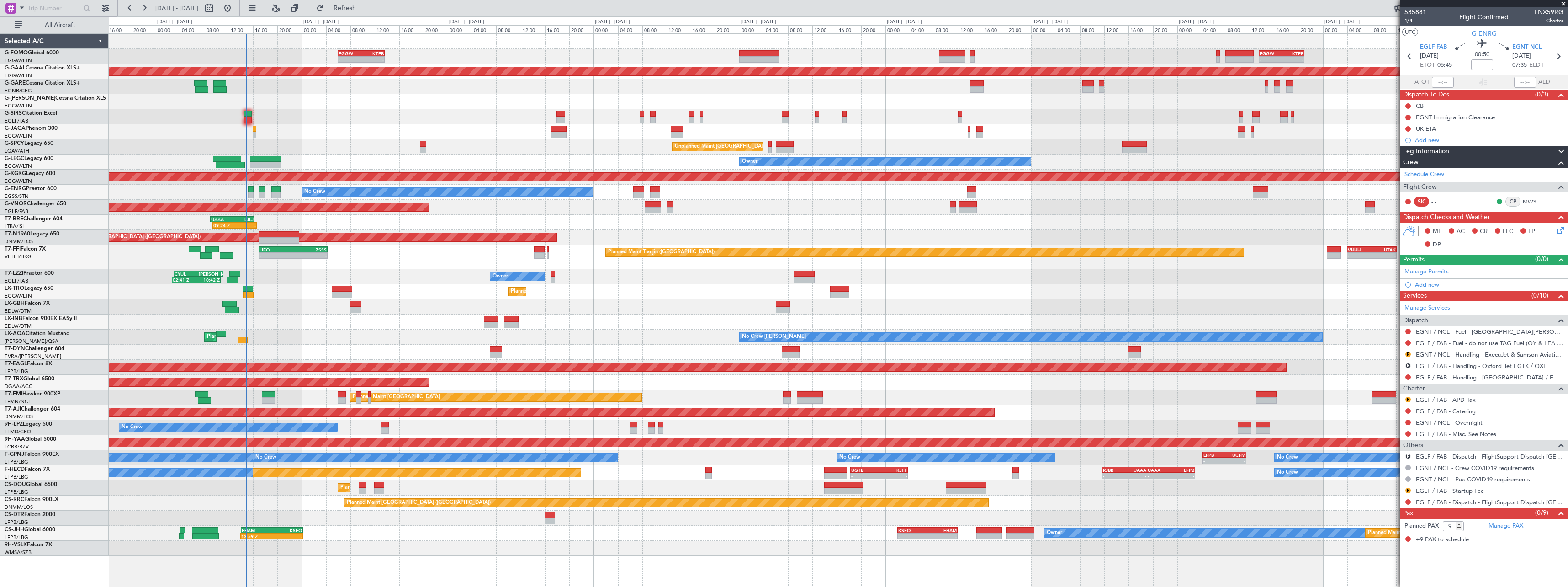
click at [1082, 261] on div "- - VHHH 04:00 Z UTAK 12:10 Z Planned Maint Tianjin (Binhai) - - LIEO 17:00 Z Z…" at bounding box center [838, 257] width 1459 height 24
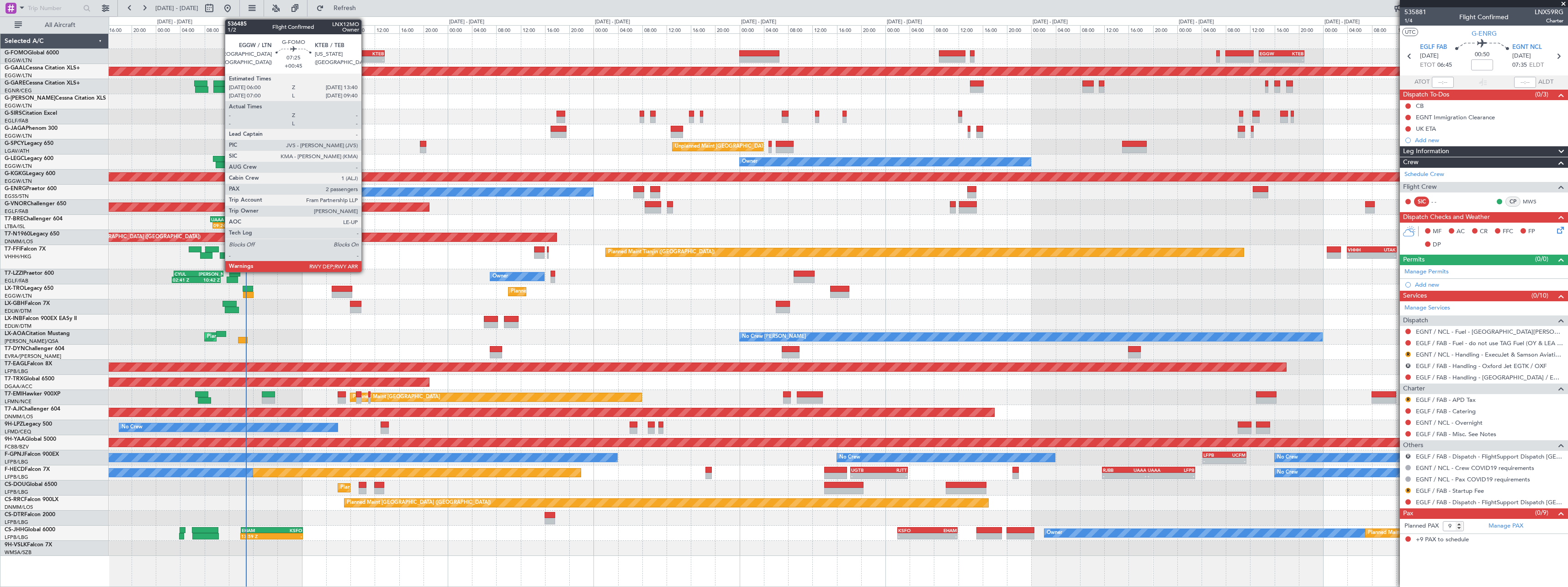
click at [365, 59] on div "-" at bounding box center [373, 59] width 23 height 5
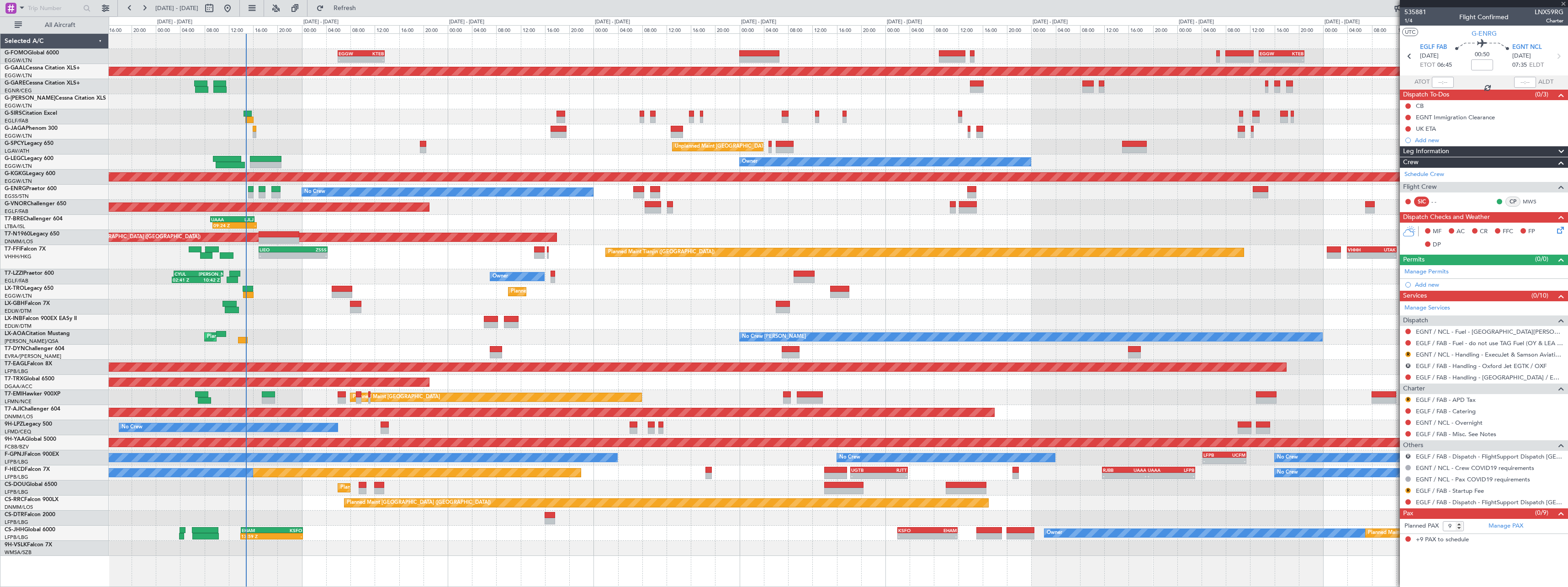
type input "+00:45"
type input "2"
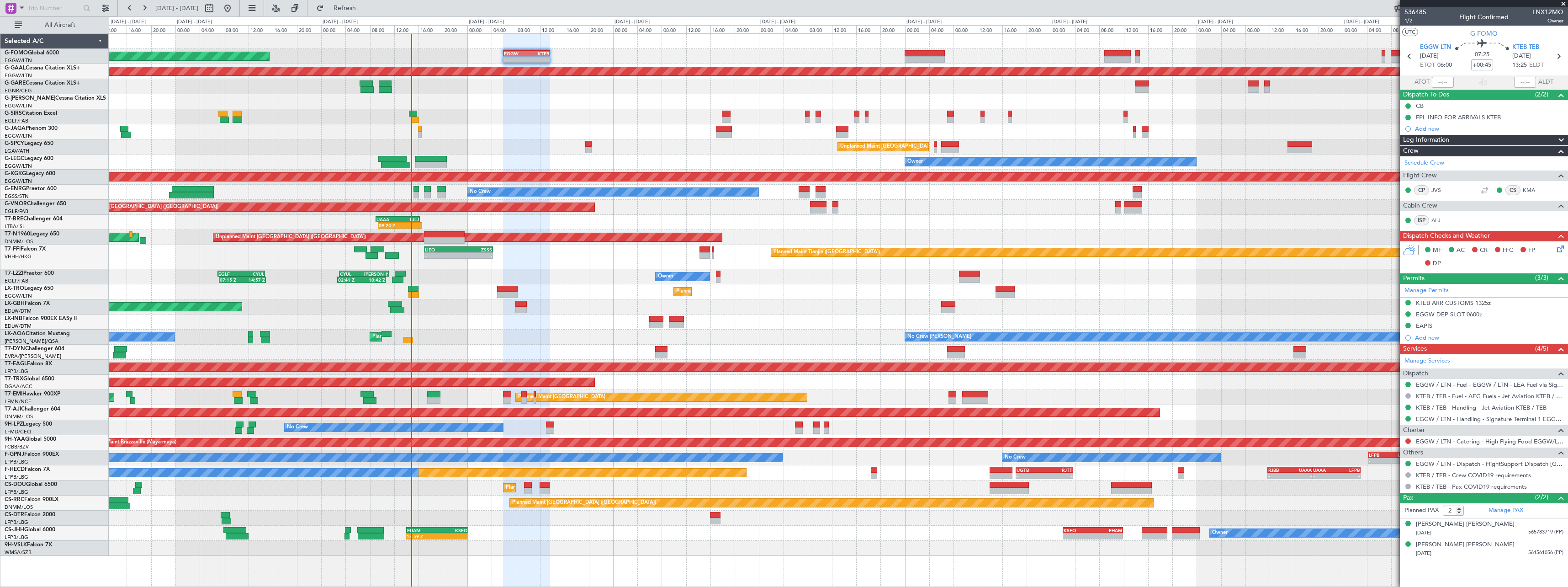
click at [523, 148] on div "- - EGGW 06:00 Z KTEB 13:40 Z - - EGGW 13:30 Z KTEB 20:55 Z Planned Maint Londo…" at bounding box center [838, 295] width 1459 height 522
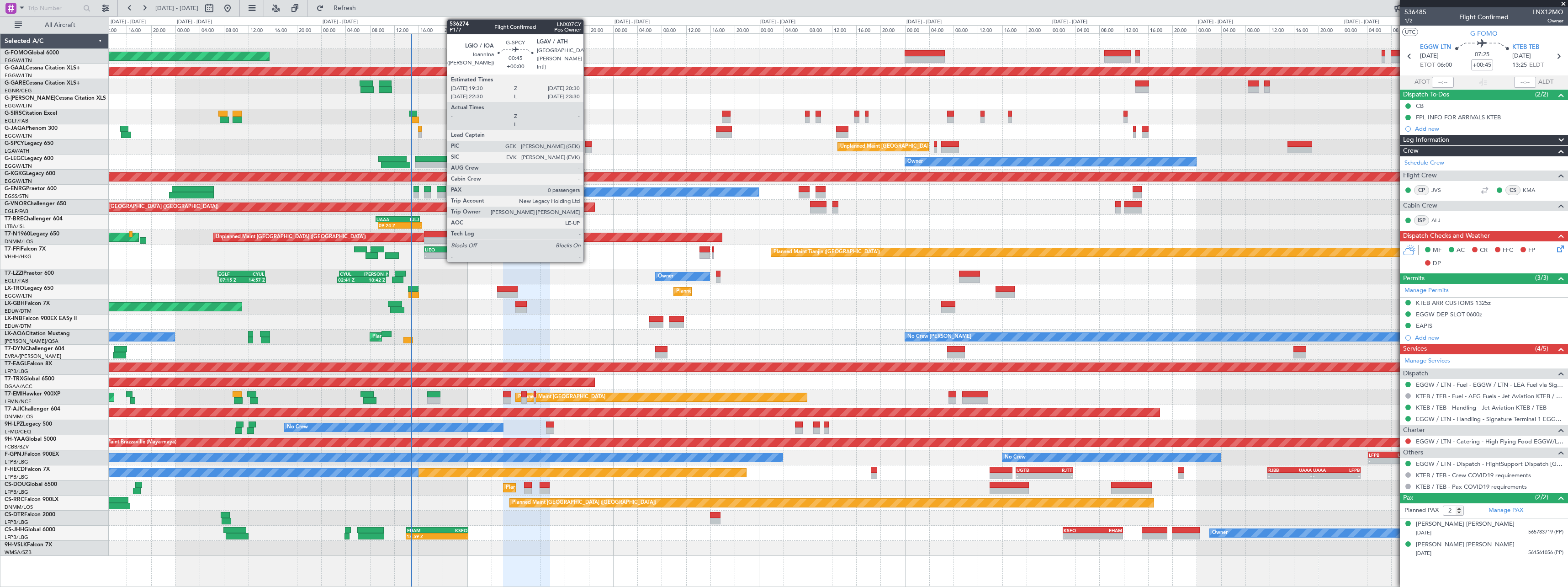
click at [587, 144] on div at bounding box center [588, 144] width 7 height 7
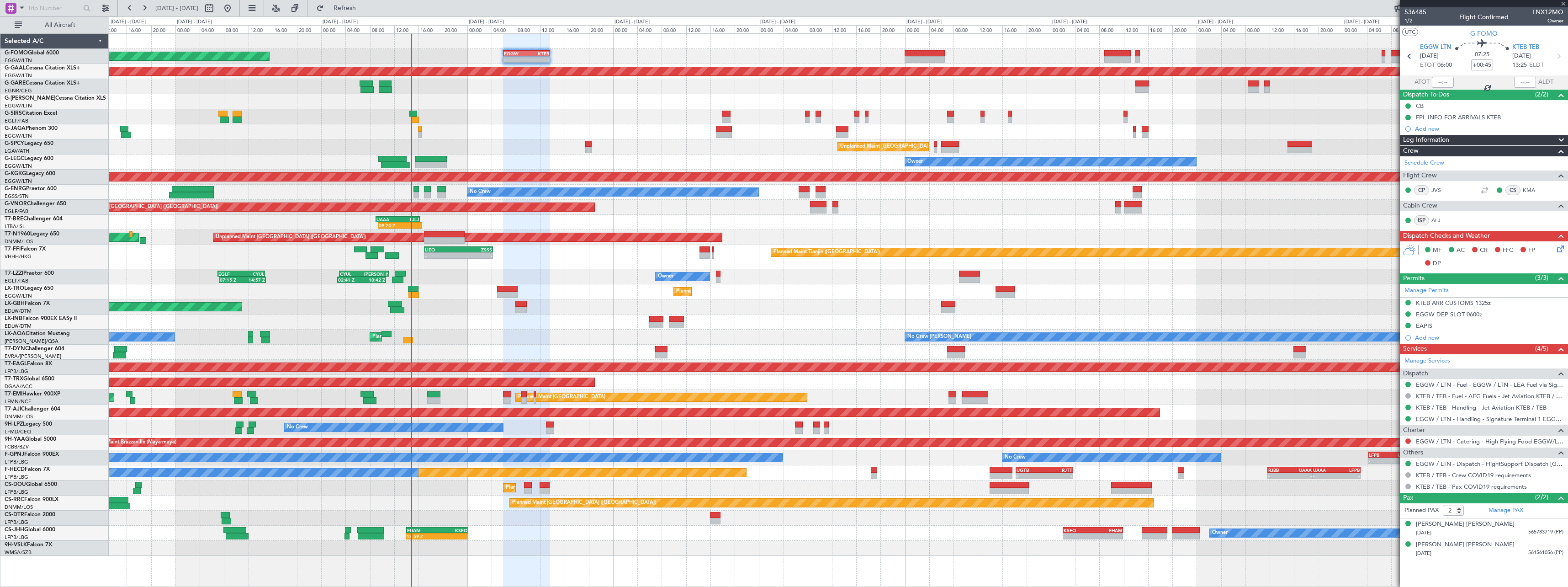
type input "0"
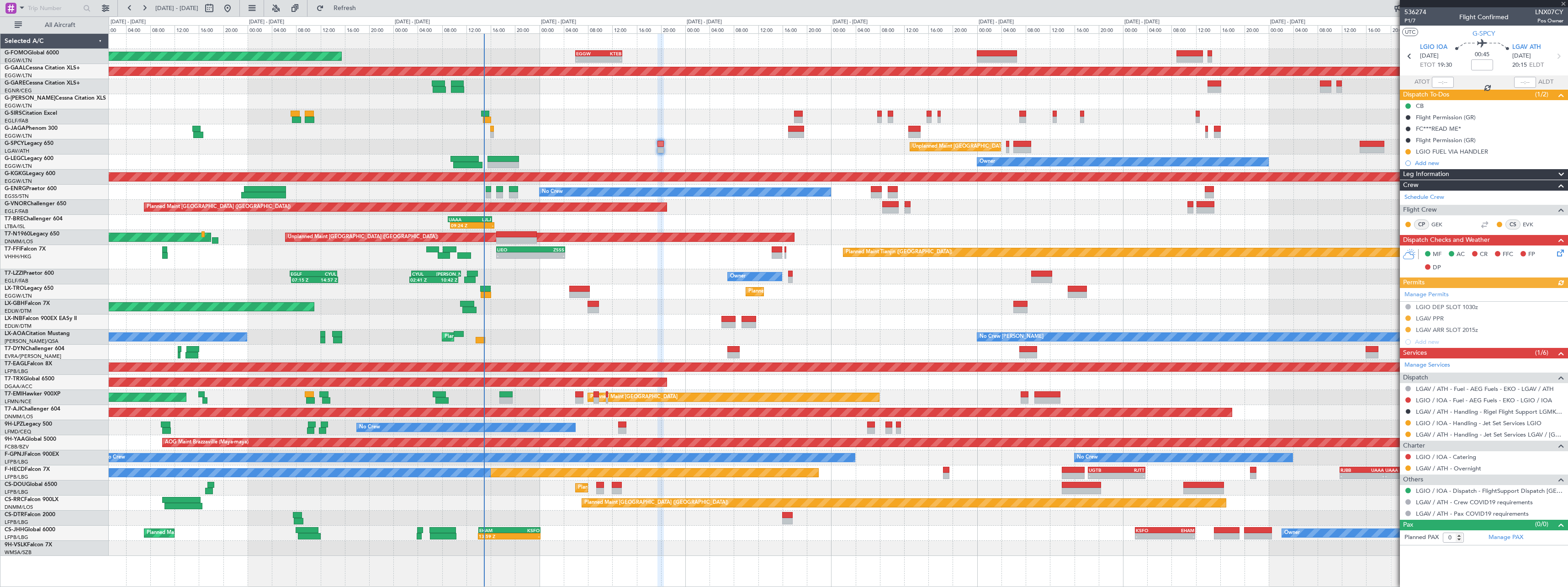
click at [637, 318] on div "Planned Maint London (Luton) - - EGGW 06:00 Z KTEB 13:40 Z - - EGGW 13:30 Z KTE…" at bounding box center [838, 295] width 1459 height 522
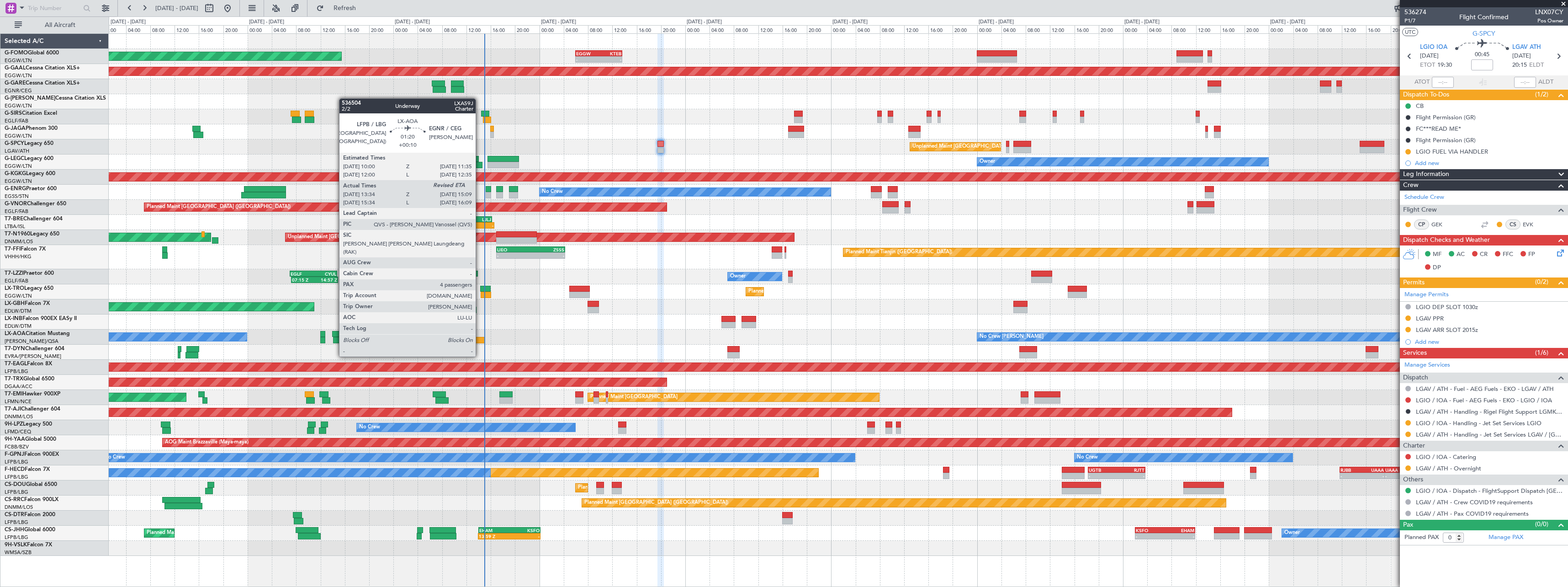
click at [480, 339] on div at bounding box center [480, 340] width 10 height 7
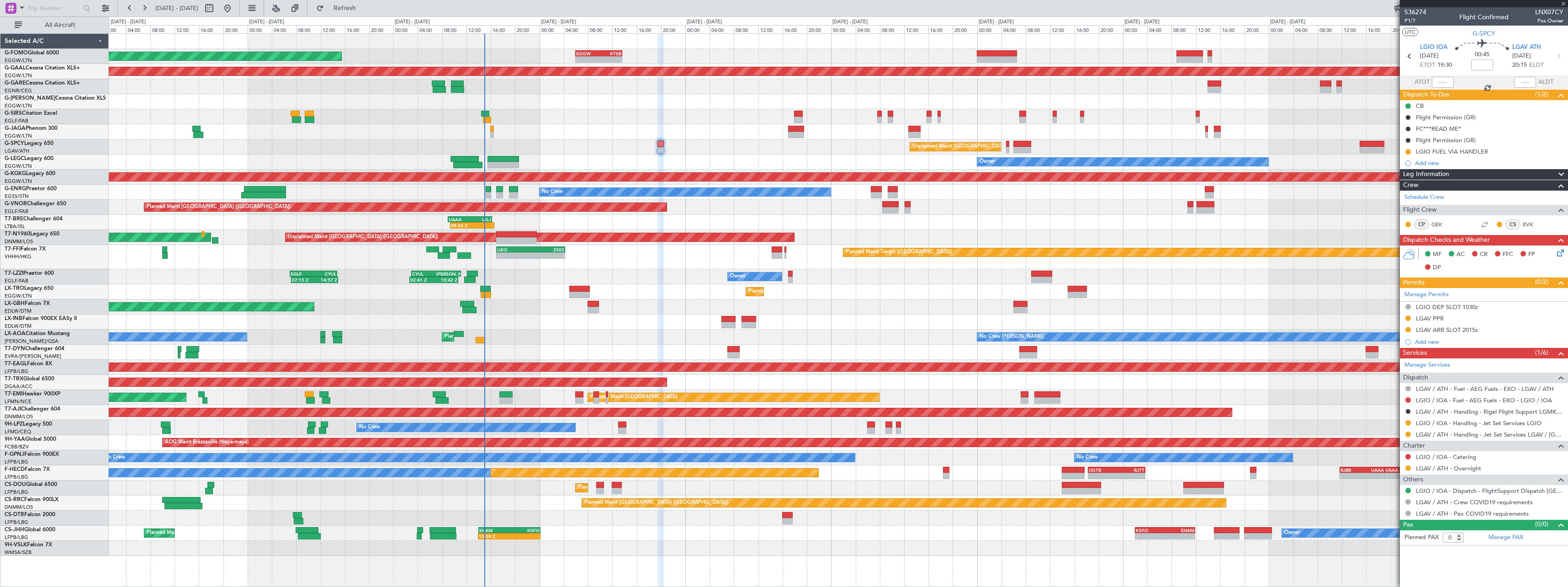
type input "+00:10"
type input "13:44"
type input "4"
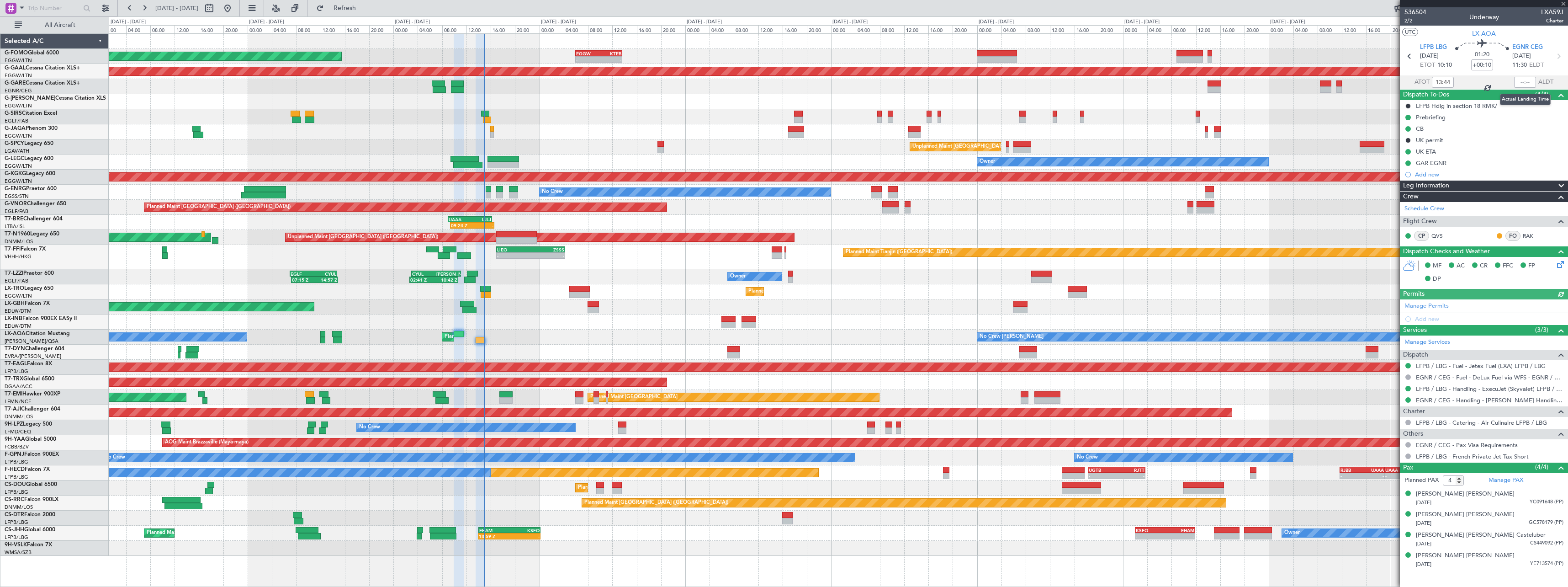
click at [1530, 82] on div at bounding box center [1525, 82] width 22 height 11
click at [1529, 81] on input "text" at bounding box center [1525, 82] width 22 height 11
type input "14:57"
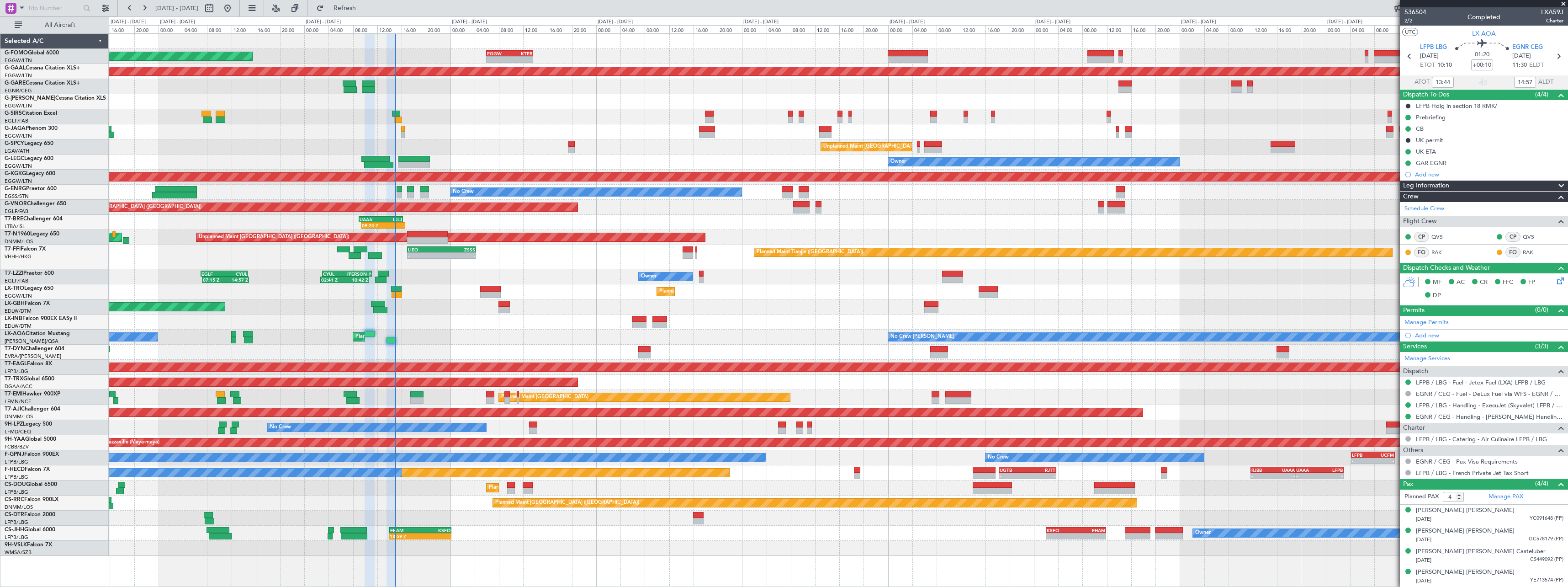
click at [495, 160] on div "Owner" at bounding box center [838, 162] width 1459 height 15
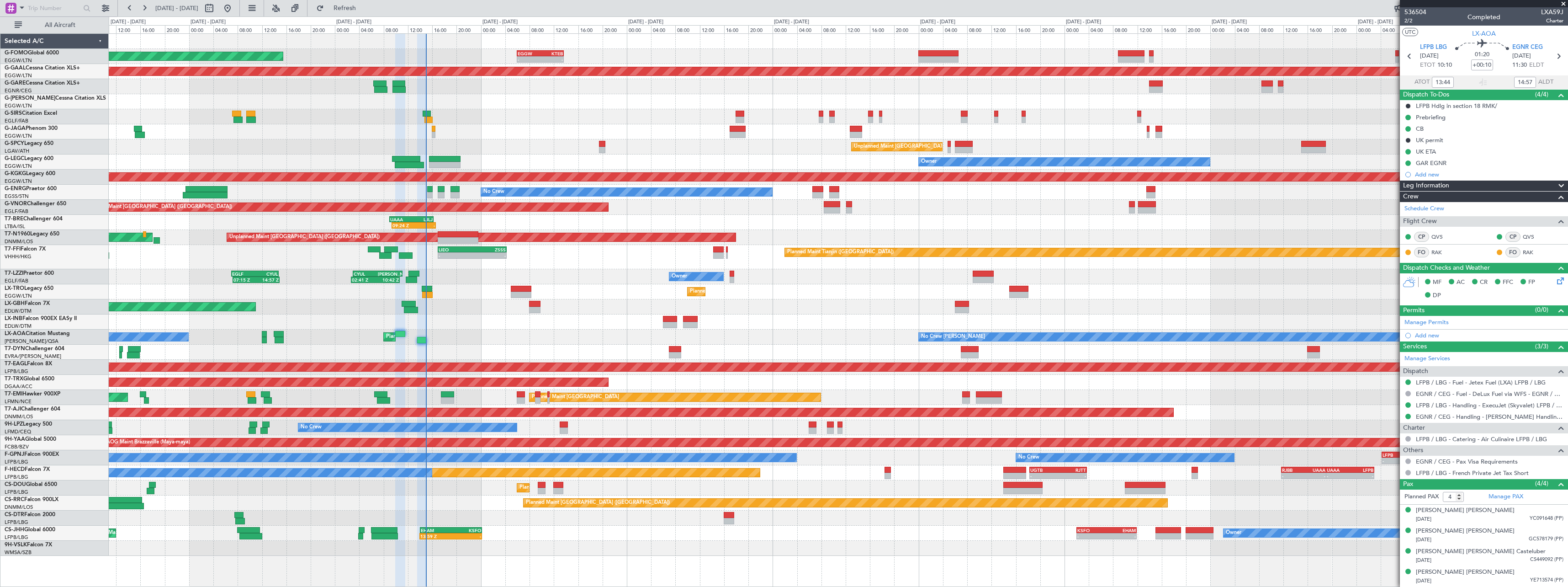
click at [464, 141] on div "Planned Maint London (Luton) - - EGGW 06:00 Z KTEB 13:40 Z - - EGGW 13:30 Z KTE…" at bounding box center [838, 295] width 1459 height 522
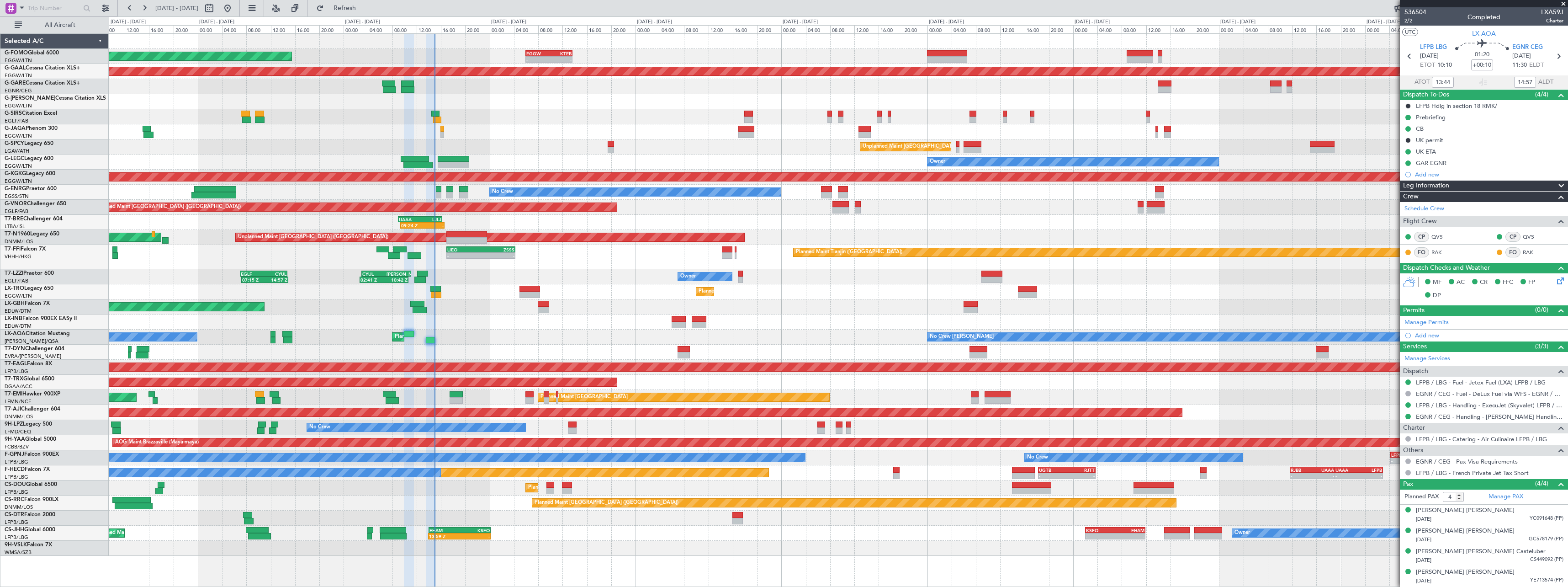
click at [472, 228] on div "09:24 Z - UAAA 09:00 Z LJLJ 16:15 Z" at bounding box center [838, 222] width 1459 height 15
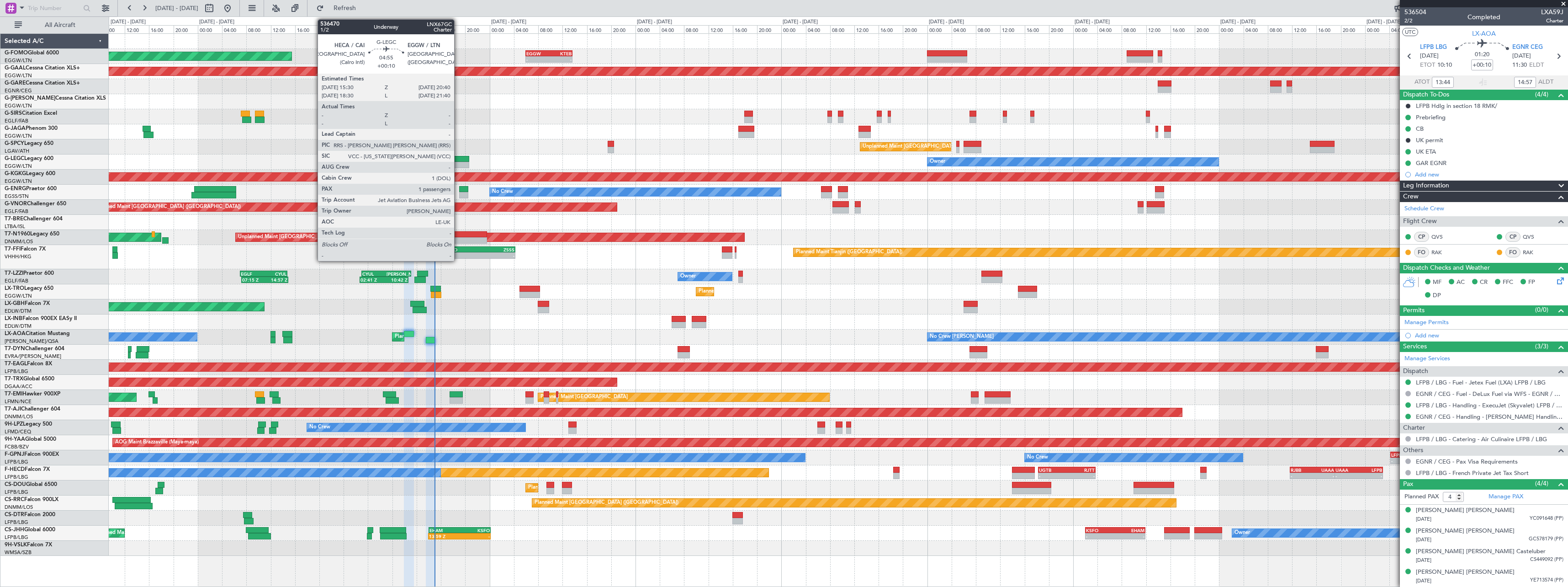
click at [458, 158] on div at bounding box center [453, 159] width 32 height 7
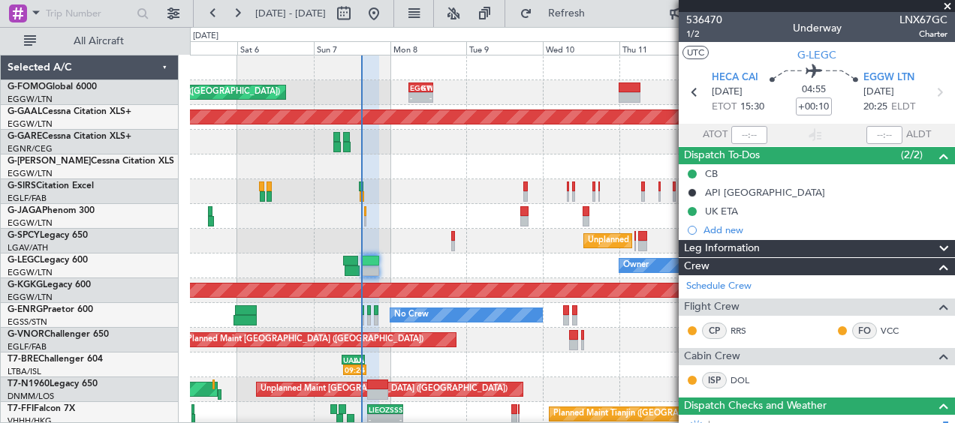
click at [951, 5] on span at bounding box center [947, 7] width 15 height 14
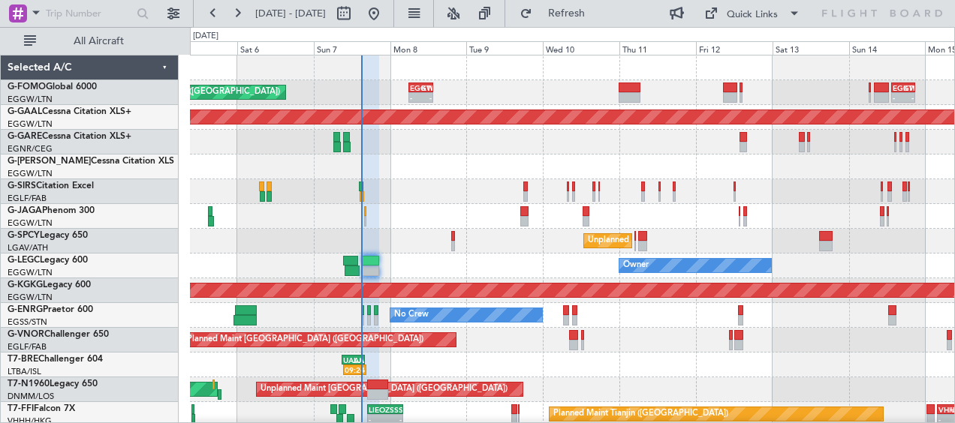
type input "0"
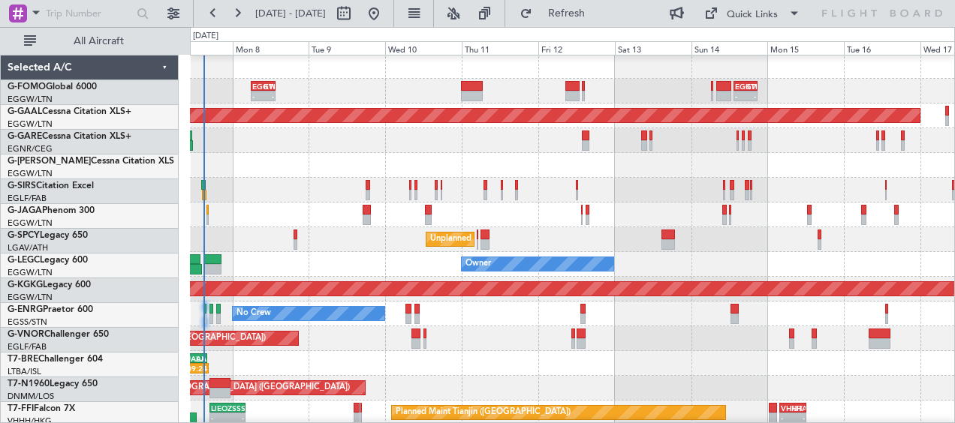
scroll to position [2, 0]
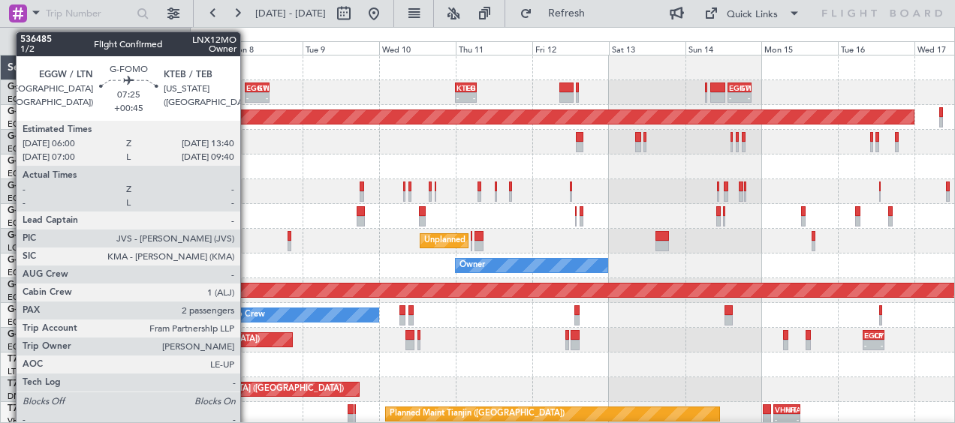
click at [247, 94] on div "-" at bounding box center [251, 97] width 11 height 9
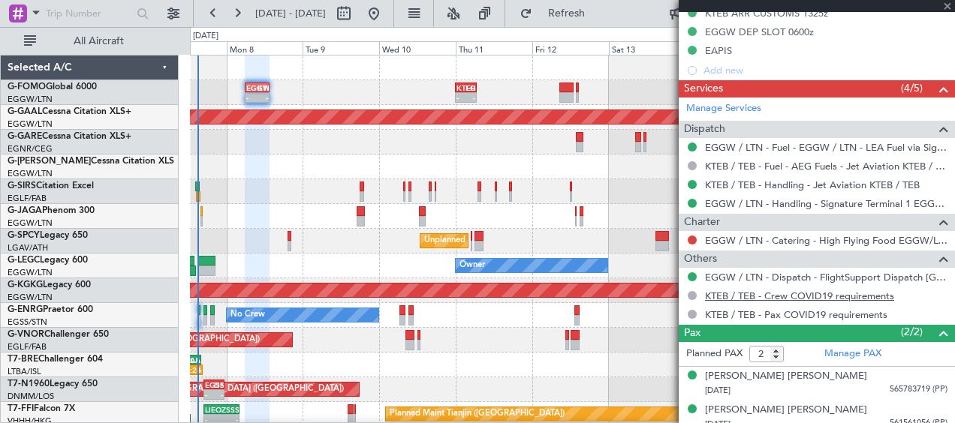
scroll to position [494, 0]
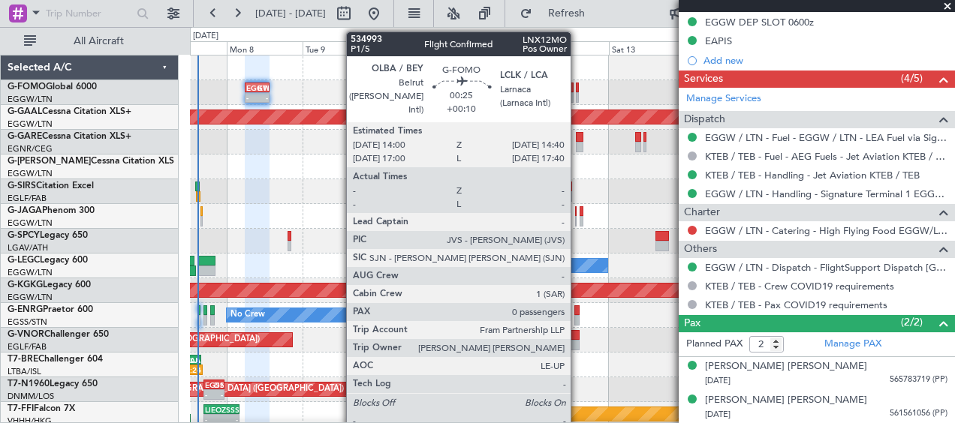
click at [577, 95] on div at bounding box center [577, 97] width 2 height 11
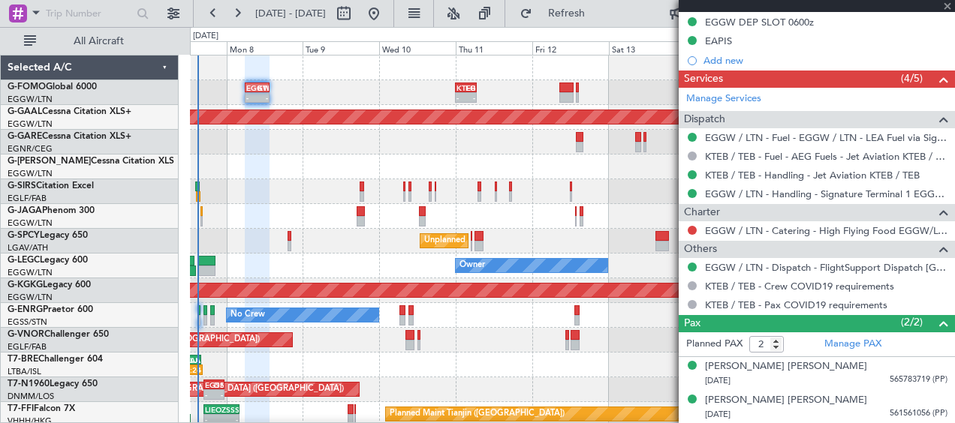
type input "+00:10"
type input "0"
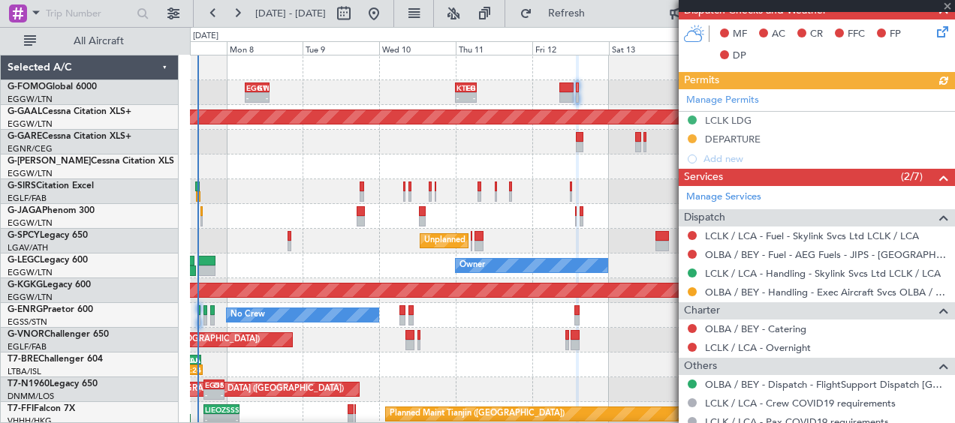
scroll to position [426, 0]
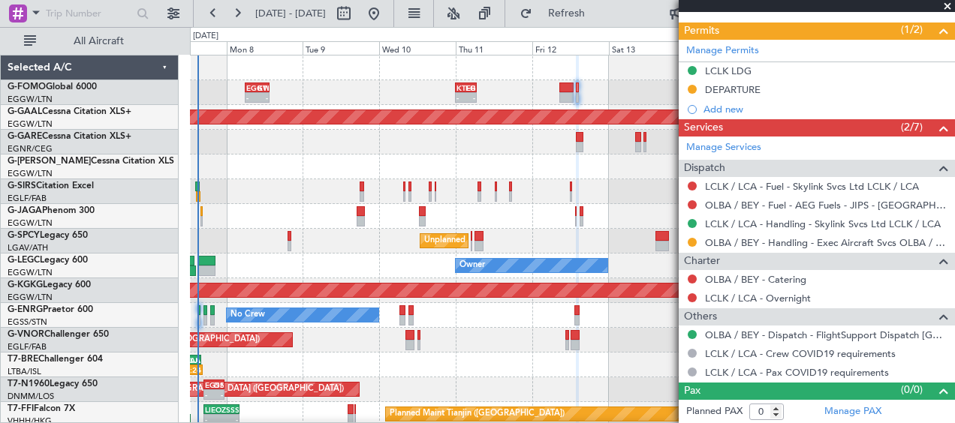
drag, startPoint x: 947, startPoint y: 4, endPoint x: 930, endPoint y: 21, distance: 24.4
click at [946, 4] on span at bounding box center [947, 7] width 15 height 14
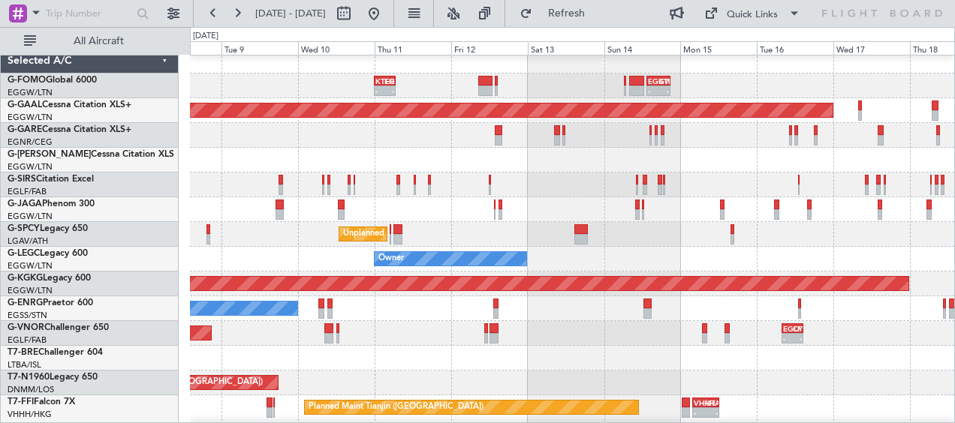
scroll to position [10, 0]
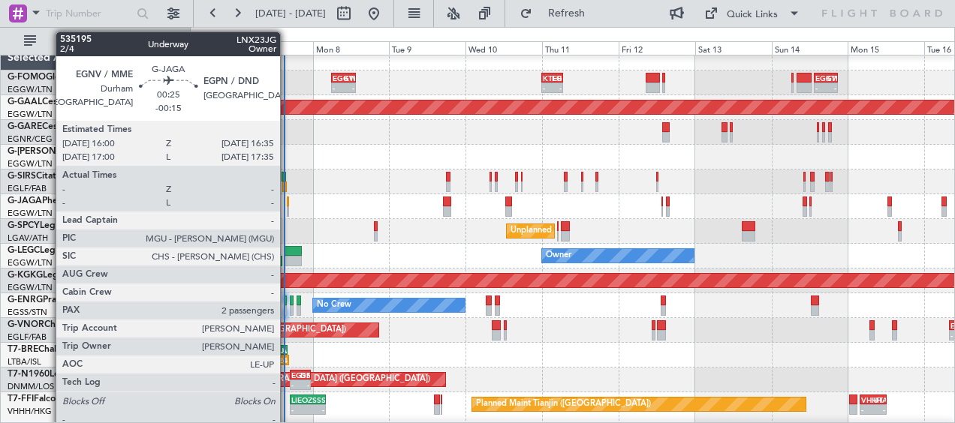
click at [287, 206] on div at bounding box center [572, 206] width 764 height 25
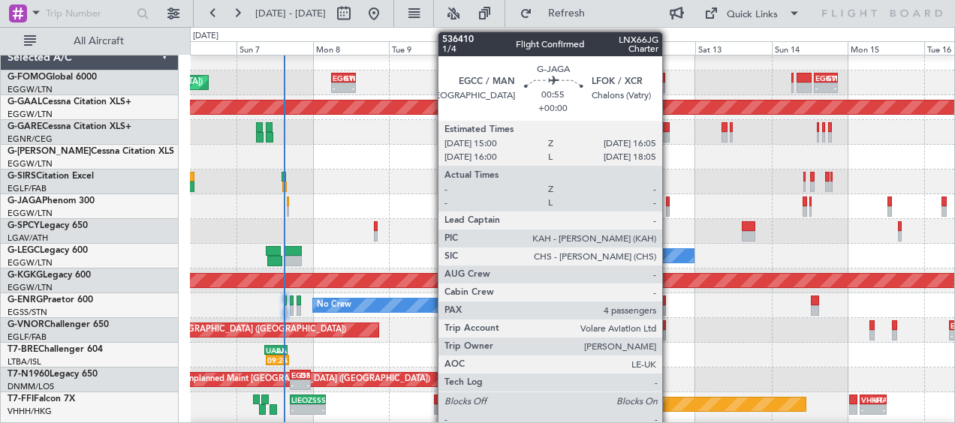
click at [669, 205] on div at bounding box center [668, 202] width 4 height 11
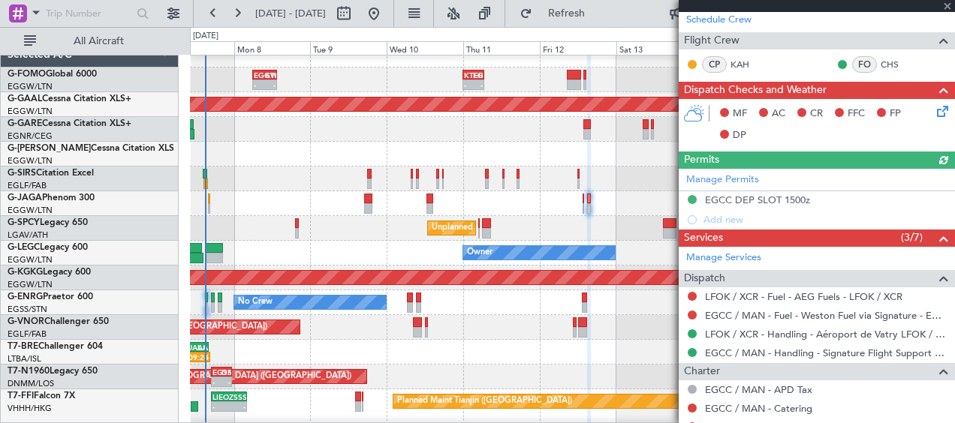
scroll to position [396, 0]
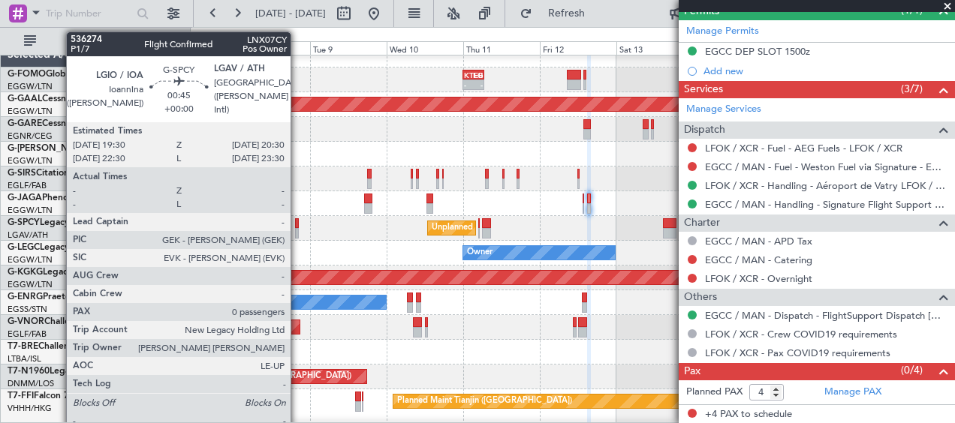
click at [298, 227] on div at bounding box center [297, 223] width 4 height 11
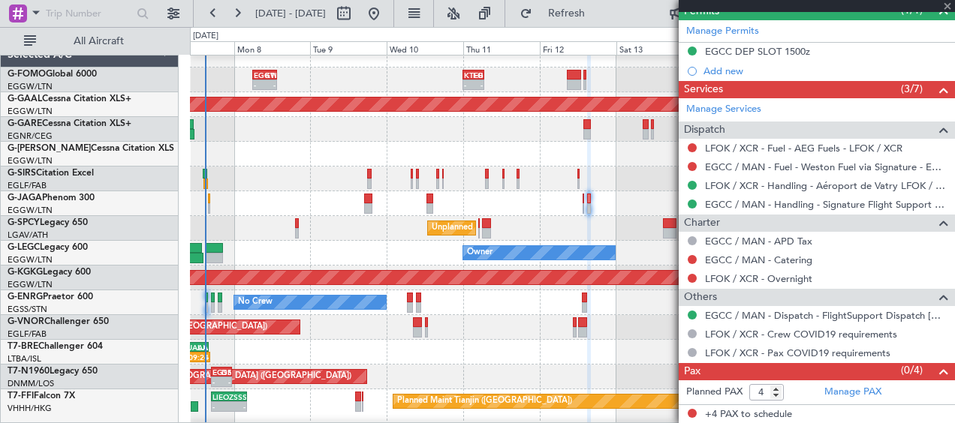
type input "0"
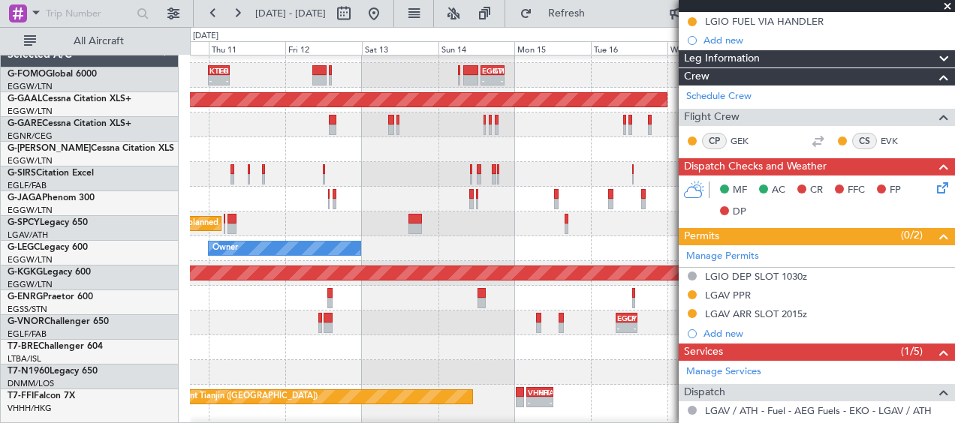
scroll to position [17, 0]
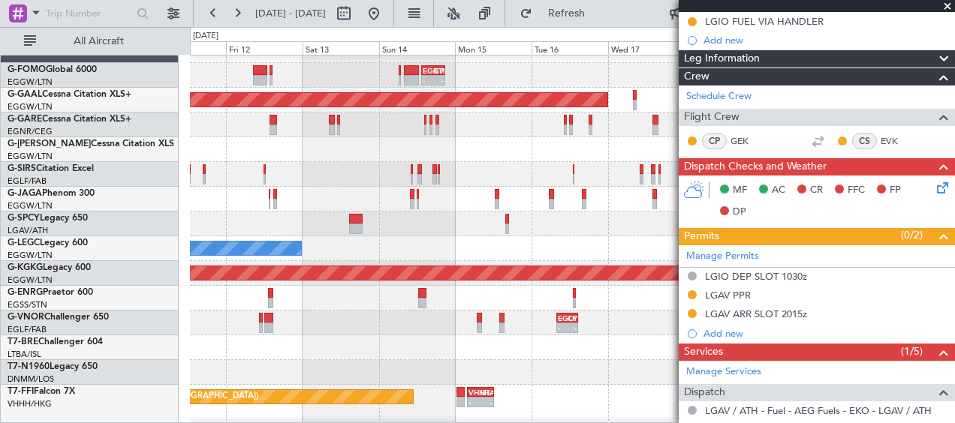
click at [249, 227] on div "Unplanned Maint [GEOGRAPHIC_DATA] ([PERSON_NAME] Intl)" at bounding box center [572, 224] width 764 height 25
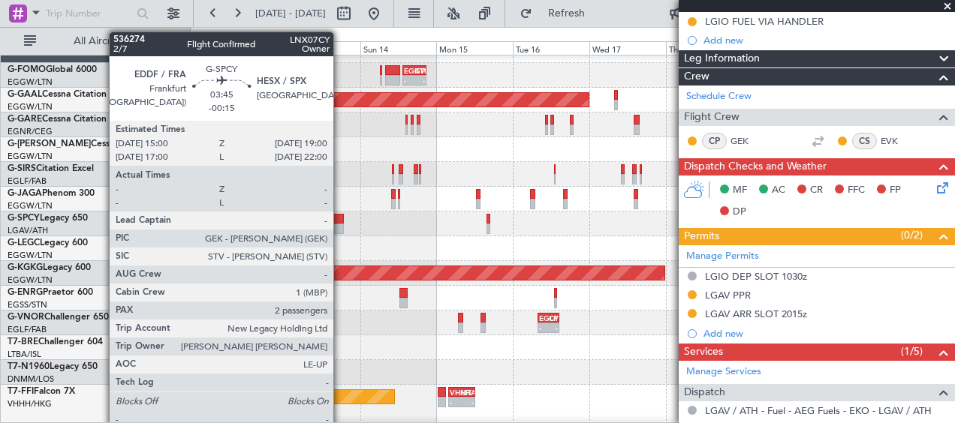
click at [340, 228] on div at bounding box center [336, 229] width 13 height 11
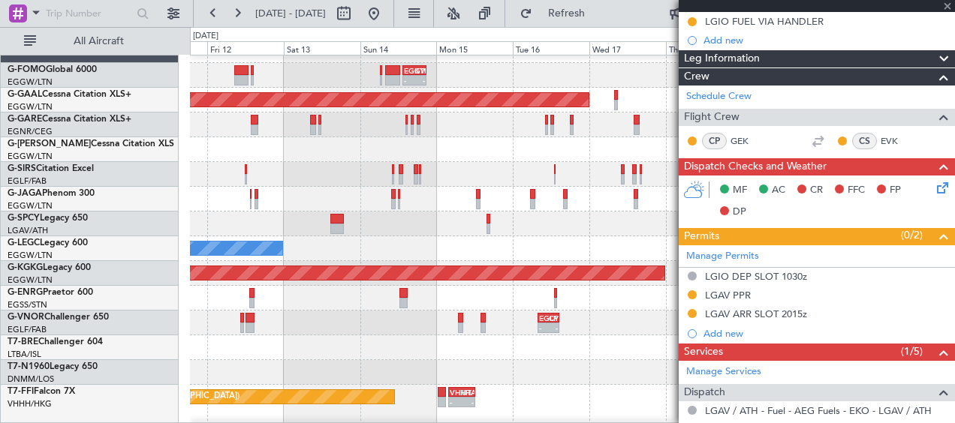
type input "-00:15"
type input "2"
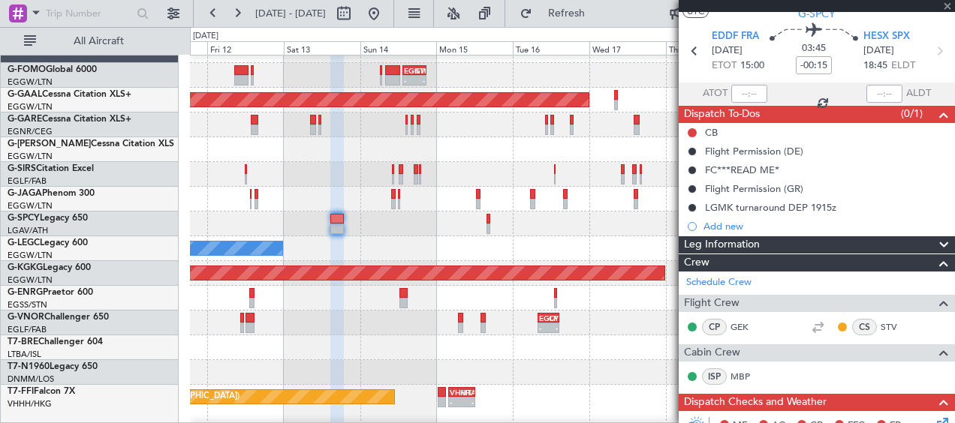
scroll to position [0, 0]
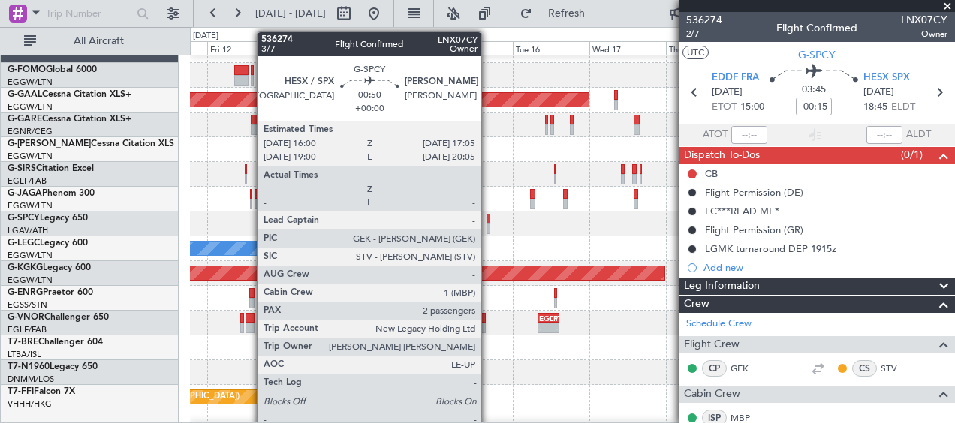
click at [488, 221] on div at bounding box center [488, 219] width 4 height 11
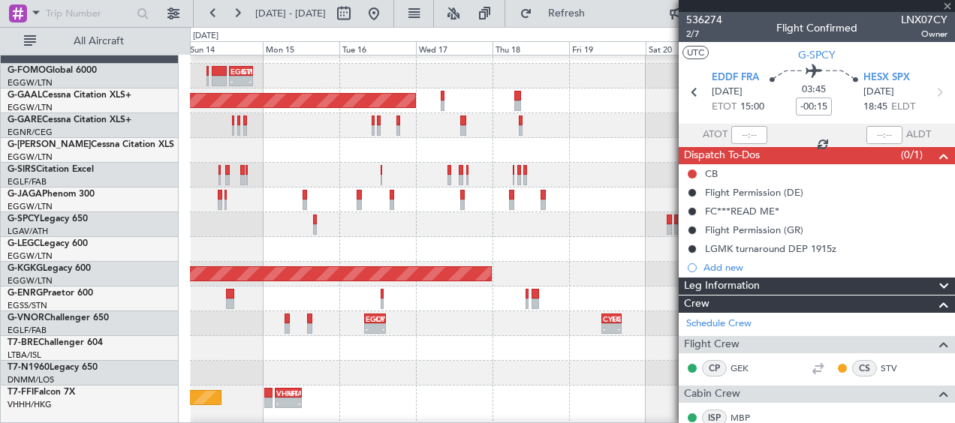
click at [399, 218] on div at bounding box center [572, 224] width 764 height 25
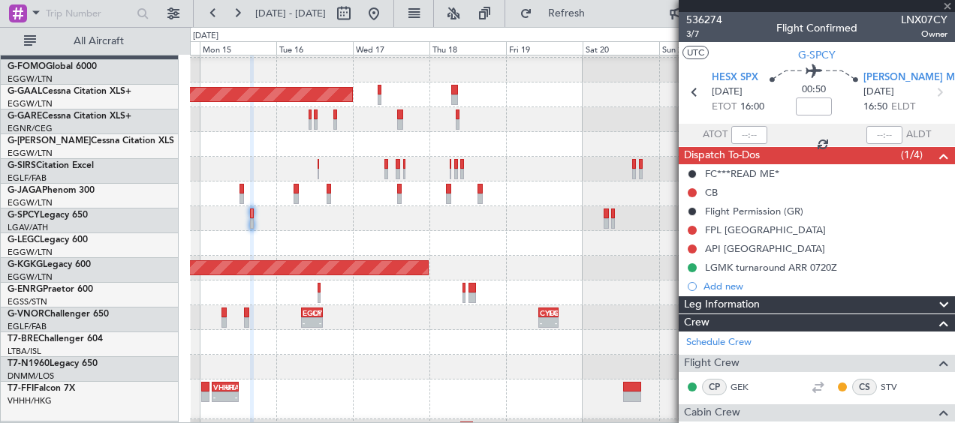
scroll to position [23, 0]
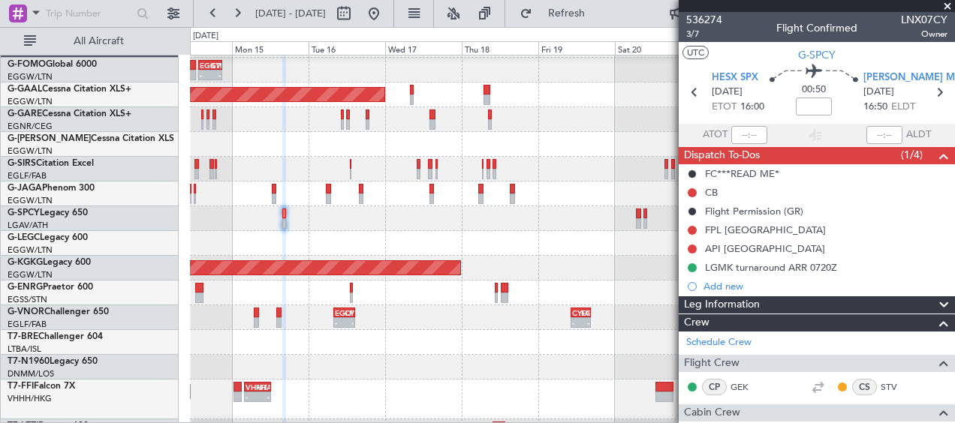
click at [541, 227] on div at bounding box center [572, 218] width 764 height 25
click at [693, 262] on div at bounding box center [692, 268] width 12 height 12
click at [692, 266] on button at bounding box center [692, 267] width 9 height 9
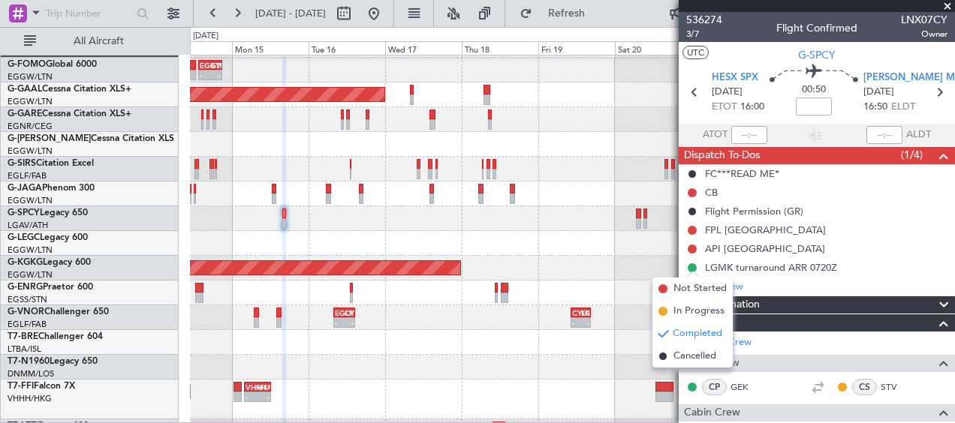
click at [688, 363] on span "Cancelled" at bounding box center [694, 356] width 43 height 15
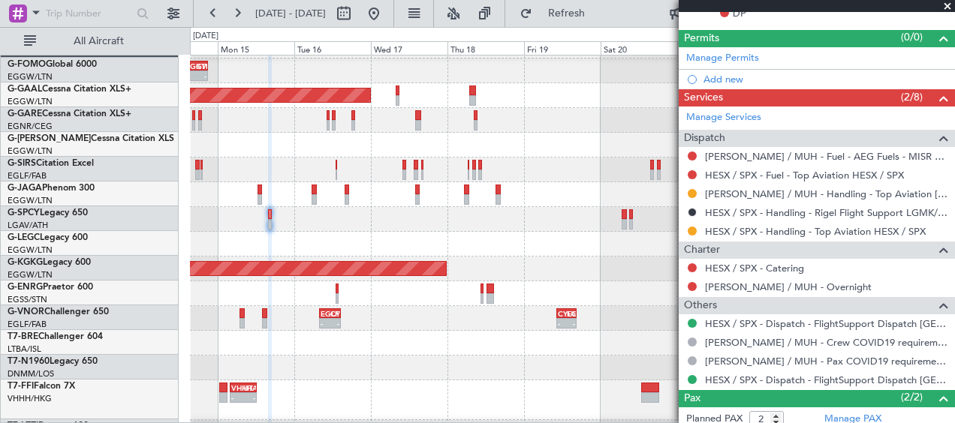
click at [582, 245] on div "A/C Unavailable [GEOGRAPHIC_DATA] ([GEOGRAPHIC_DATA]) Owner" at bounding box center [572, 244] width 764 height 25
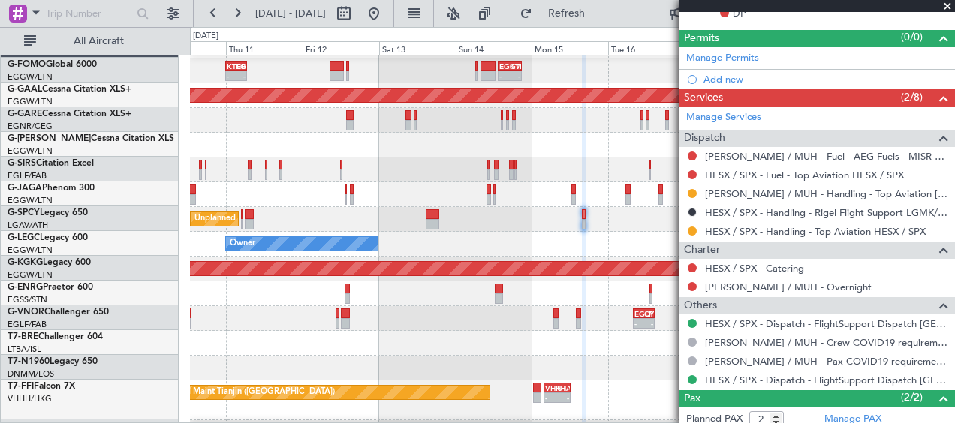
click at [655, 243] on div "Owner" at bounding box center [572, 244] width 764 height 25
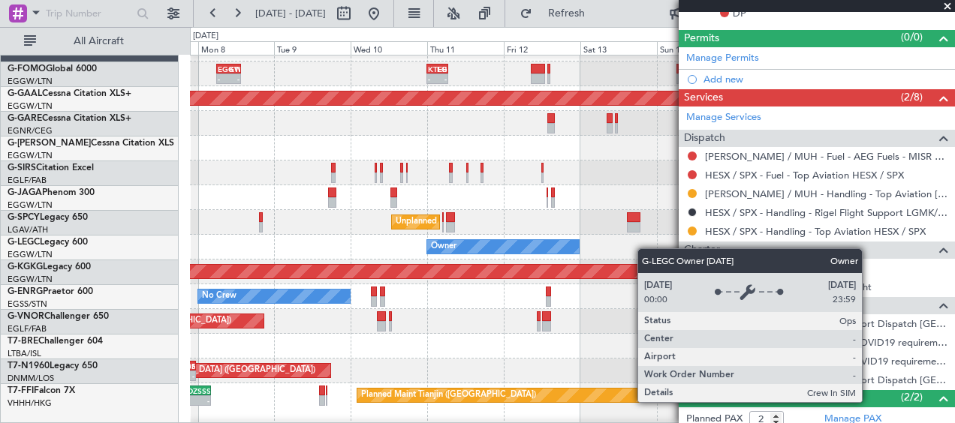
scroll to position [20, 0]
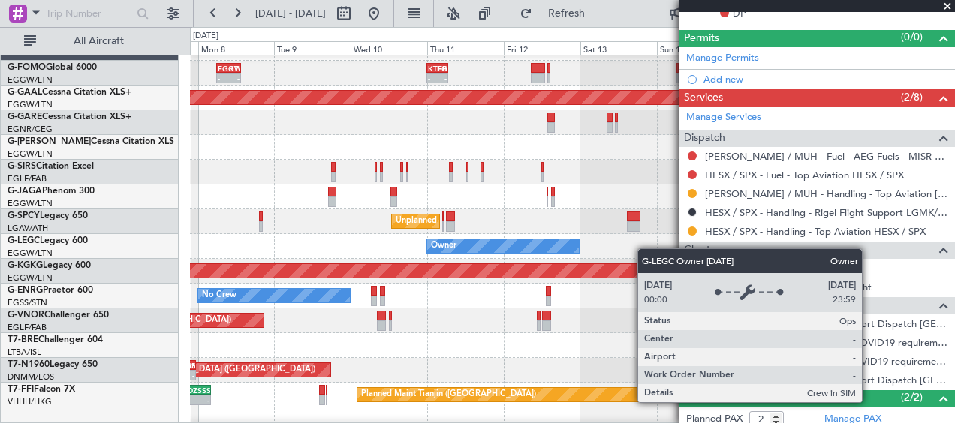
click at [572, 246] on div "Owner" at bounding box center [503, 246] width 152 height 14
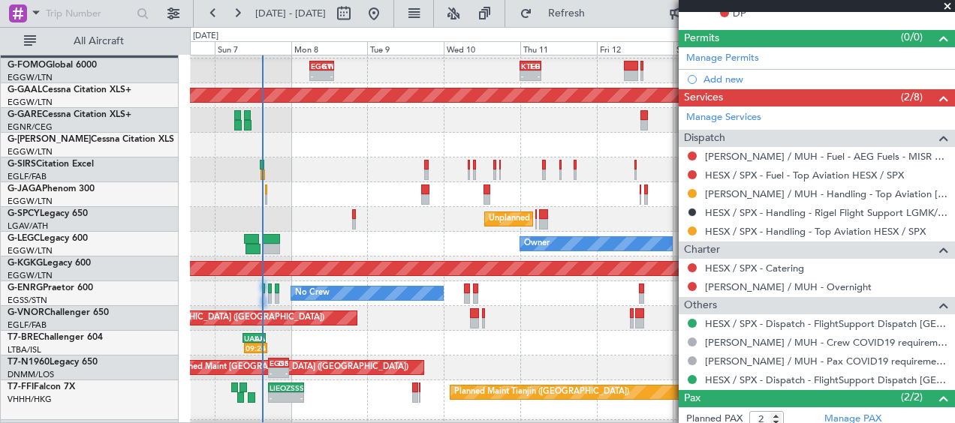
scroll to position [23, 0]
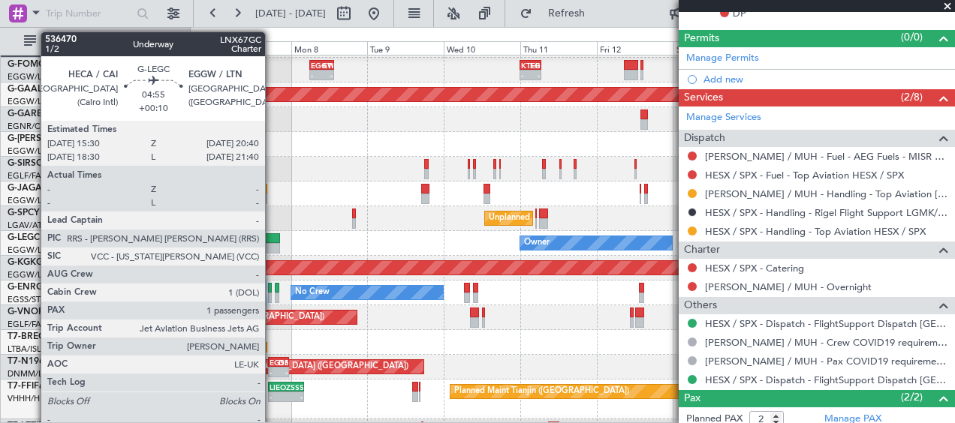
click at [272, 245] on div at bounding box center [271, 248] width 17 height 11
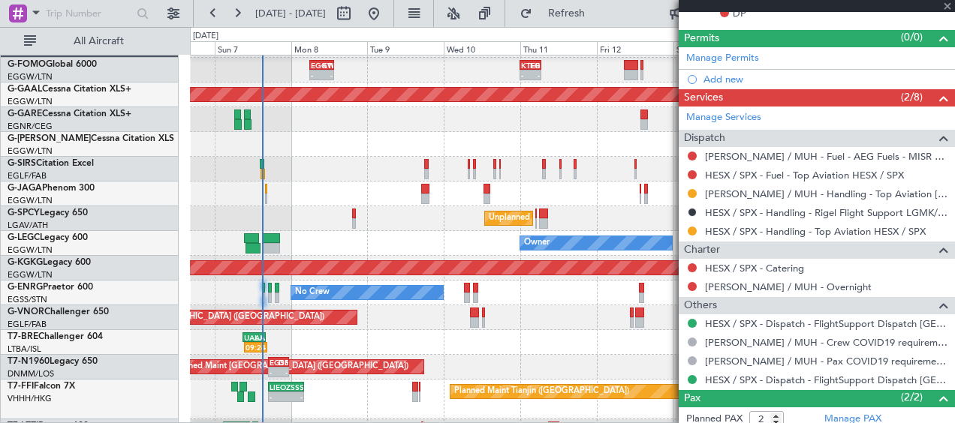
type input "+00:10"
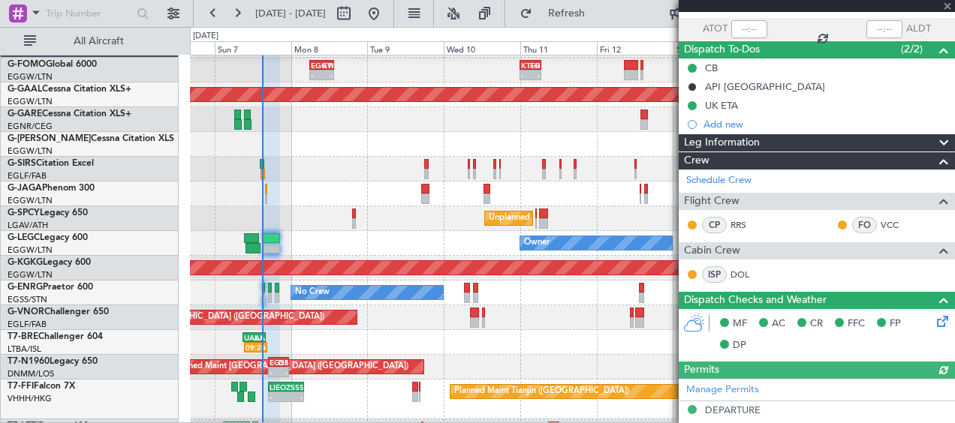
scroll to position [0, 0]
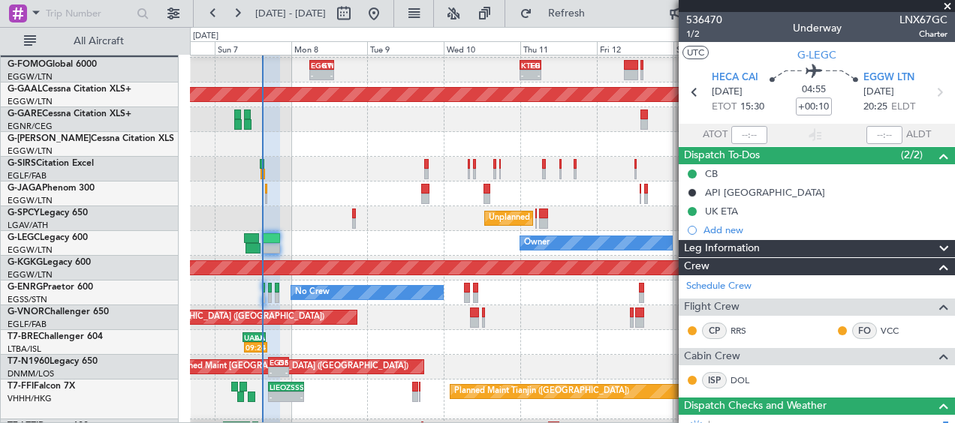
click at [946, 3] on span at bounding box center [947, 7] width 15 height 14
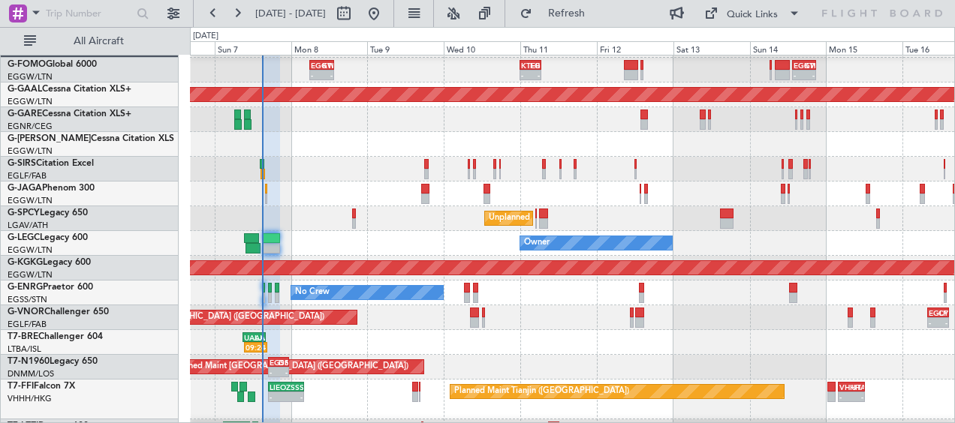
type input "0"
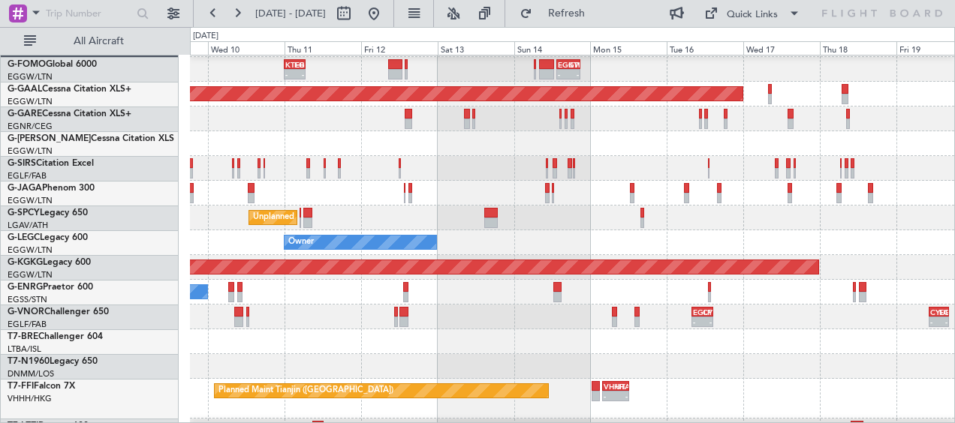
scroll to position [25, 0]
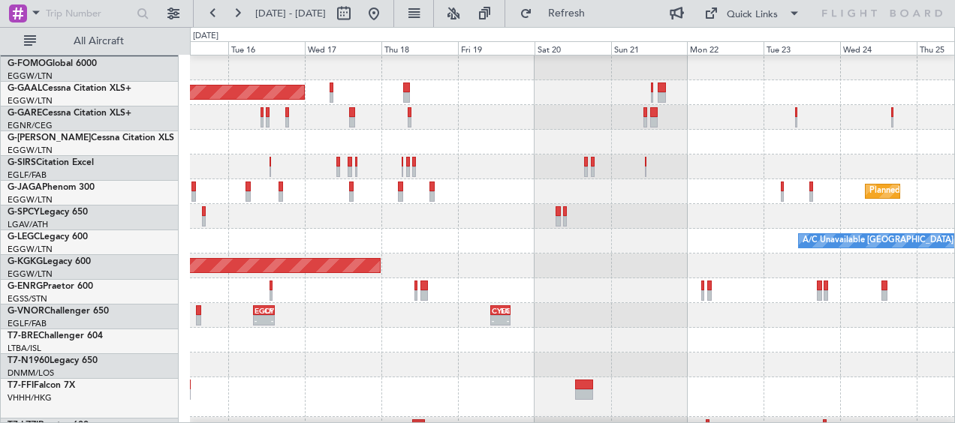
click at [335, 339] on div at bounding box center [572, 340] width 764 height 25
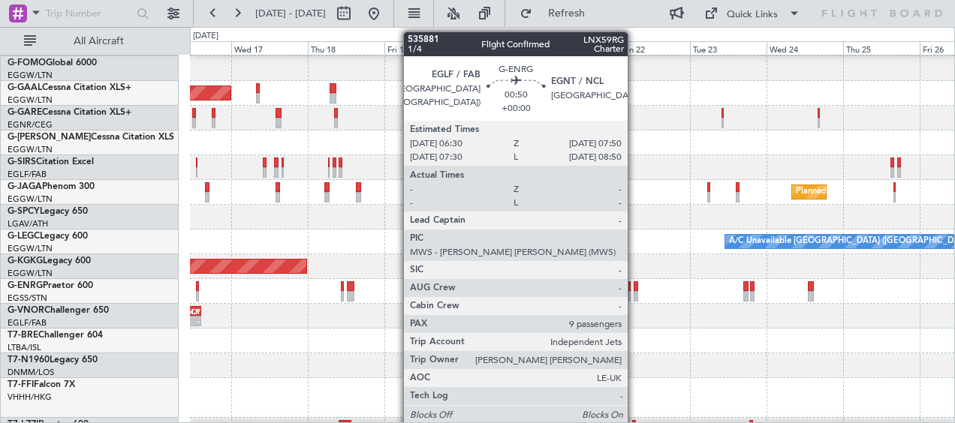
click at [635, 296] on div at bounding box center [635, 296] width 5 height 11
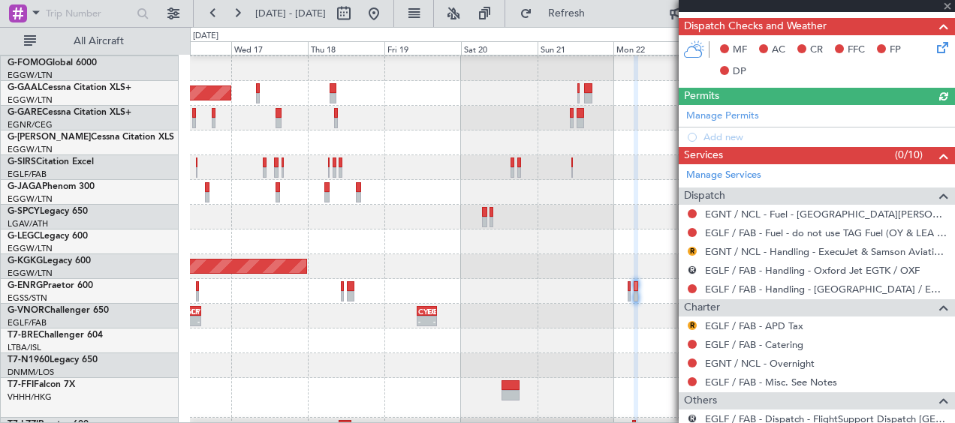
scroll to position [375, 0]
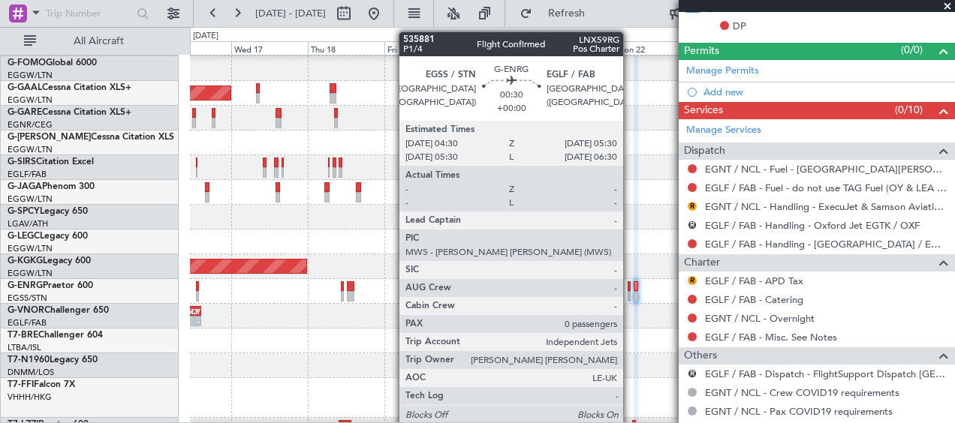
click at [630, 289] on div at bounding box center [629, 286] width 4 height 11
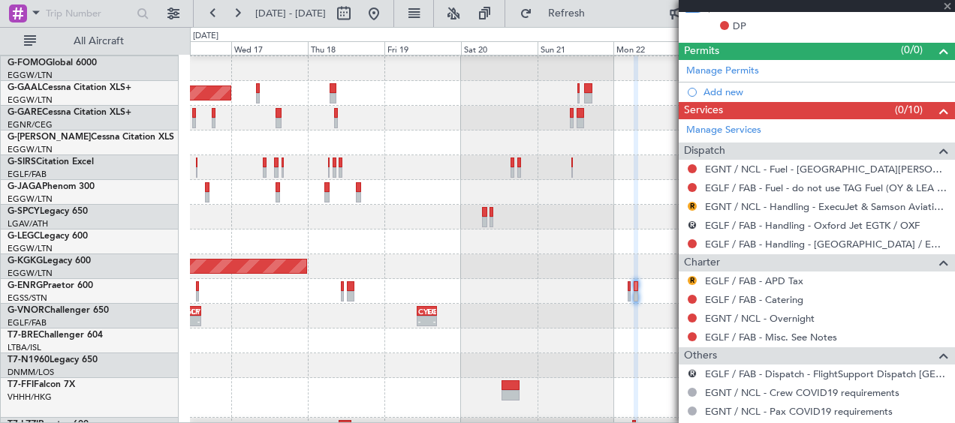
type input "0"
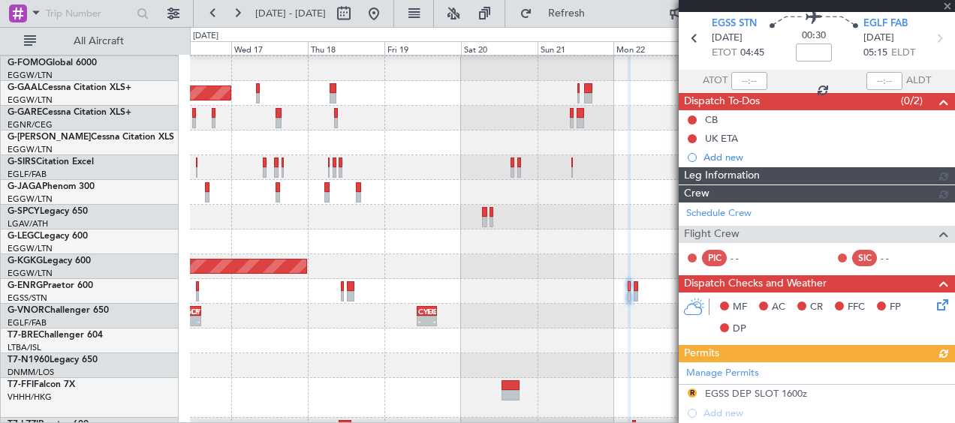
scroll to position [357, 0]
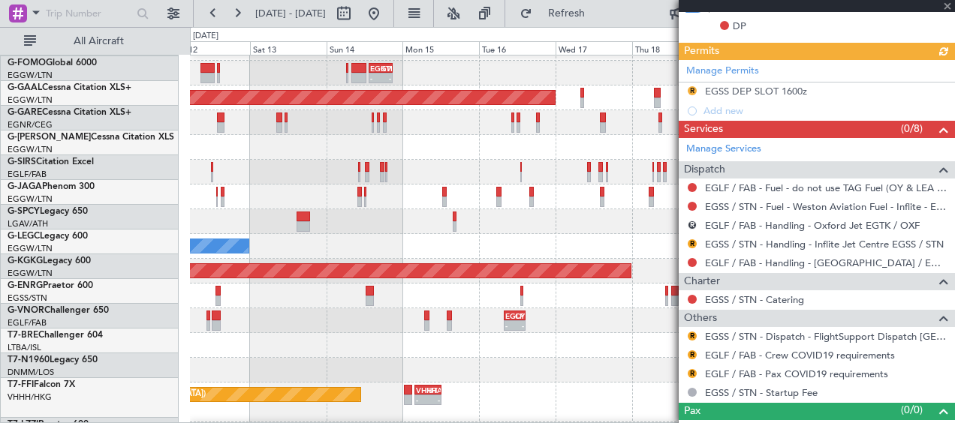
click at [638, 330] on div "- - EGLF 08:00 Z CYUL 14:40 Z - - CYUL 10:30 Z EGLF 16:45 Z" at bounding box center [572, 320] width 764 height 25
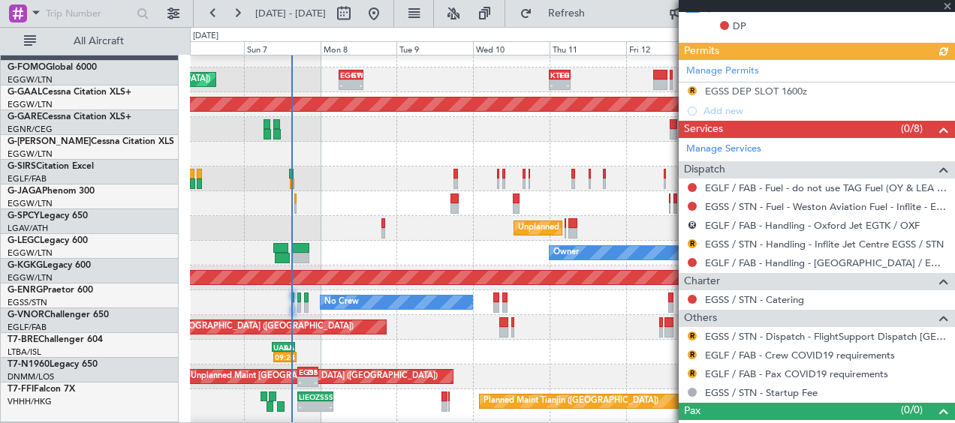
scroll to position [13, 0]
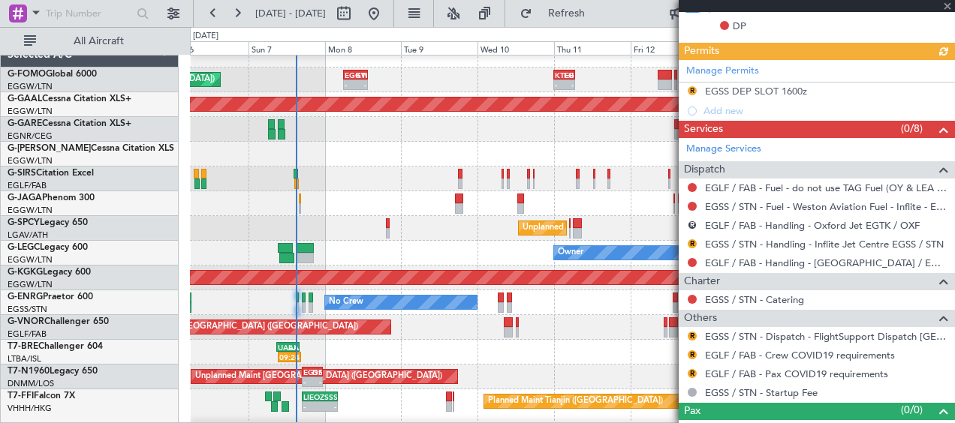
click at [609, 349] on div "UAAA 09:00 Z LJLJ 16:15 Z 09:24 Z -" at bounding box center [572, 352] width 764 height 25
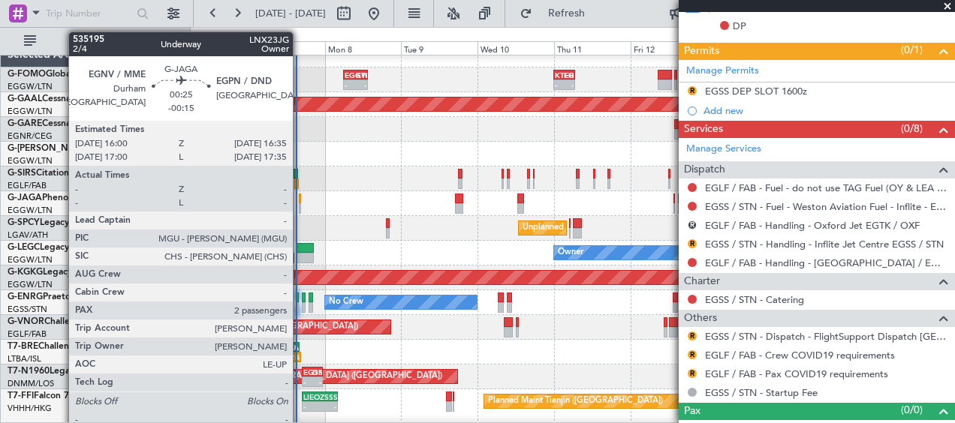
click at [299, 202] on div at bounding box center [300, 199] width 2 height 11
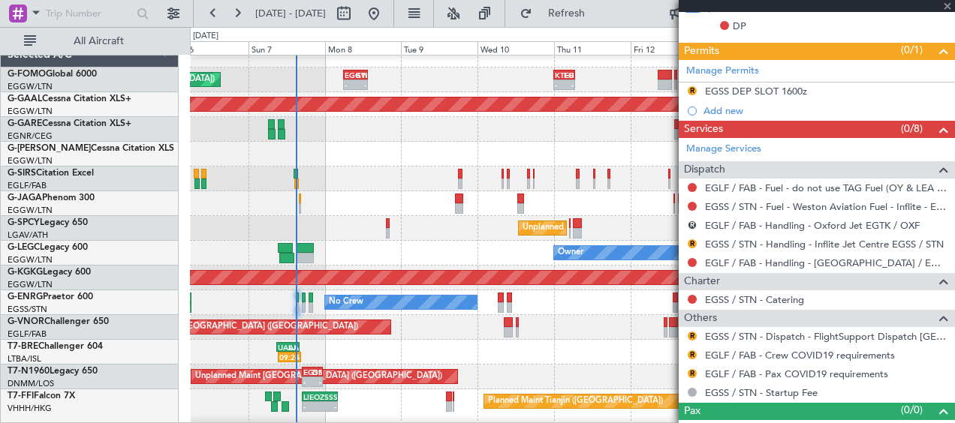
type input "-00:15"
type input "2"
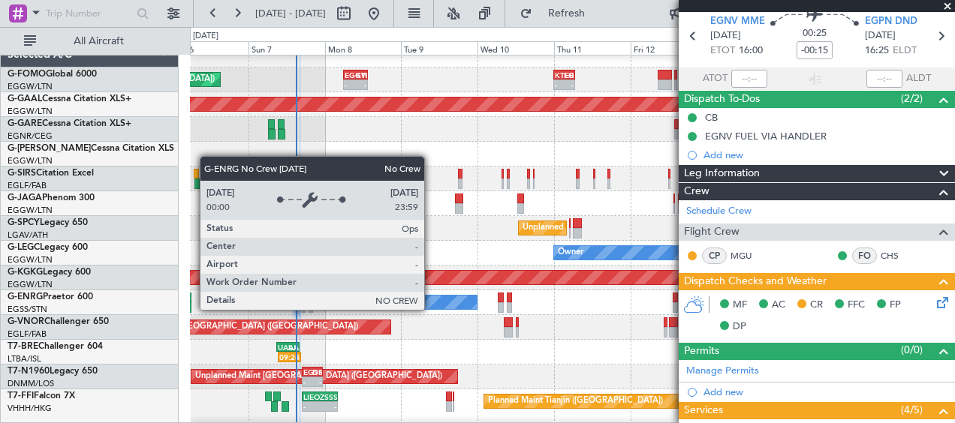
scroll to position [163, 0]
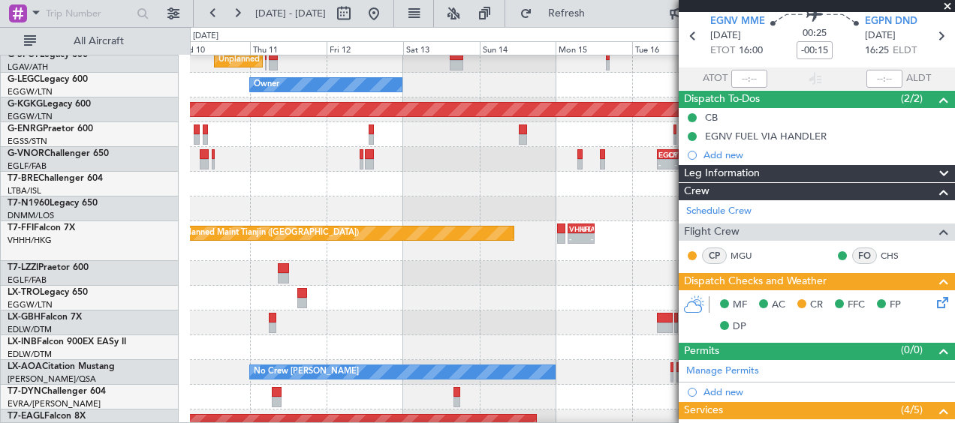
click at [251, 206] on div "EGSS 17:00 Z DNMM 23:35 Z - - Unplanned Maint [GEOGRAPHIC_DATA] ([GEOGRAPHIC_DA…" at bounding box center [572, 209] width 764 height 25
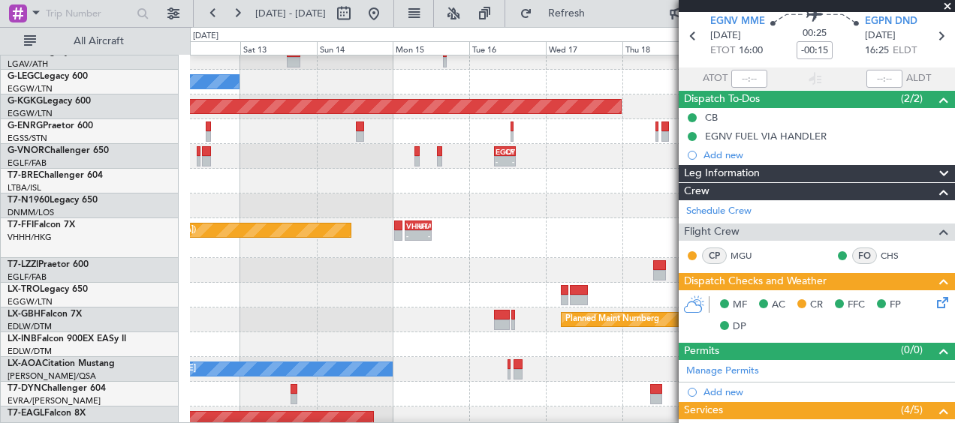
click at [298, 206] on div at bounding box center [572, 206] width 764 height 25
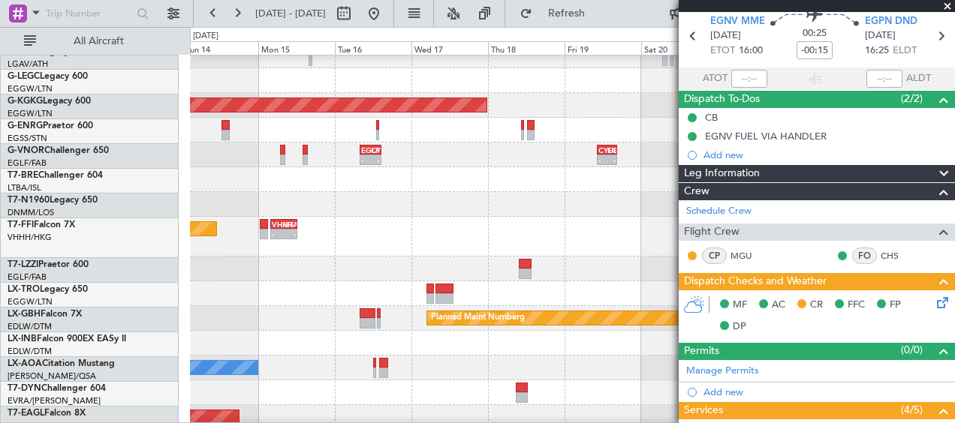
scroll to position [185, 0]
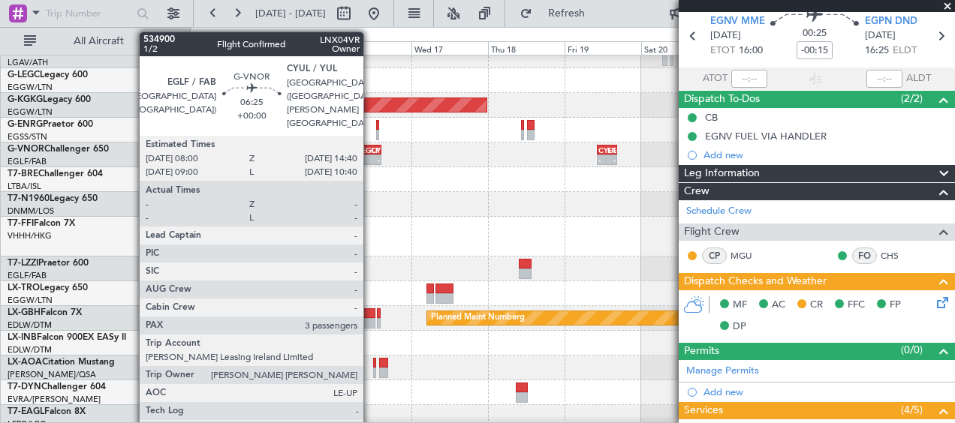
click at [370, 157] on div "-" at bounding box center [365, 159] width 9 height 9
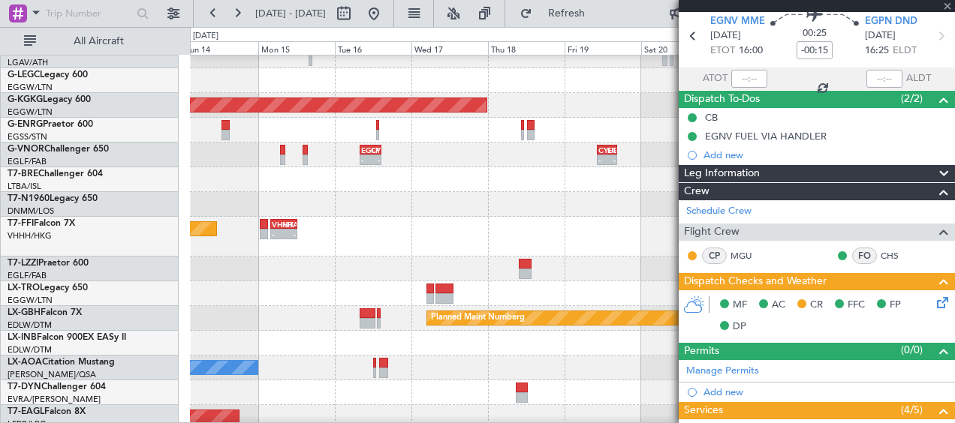
type input "3"
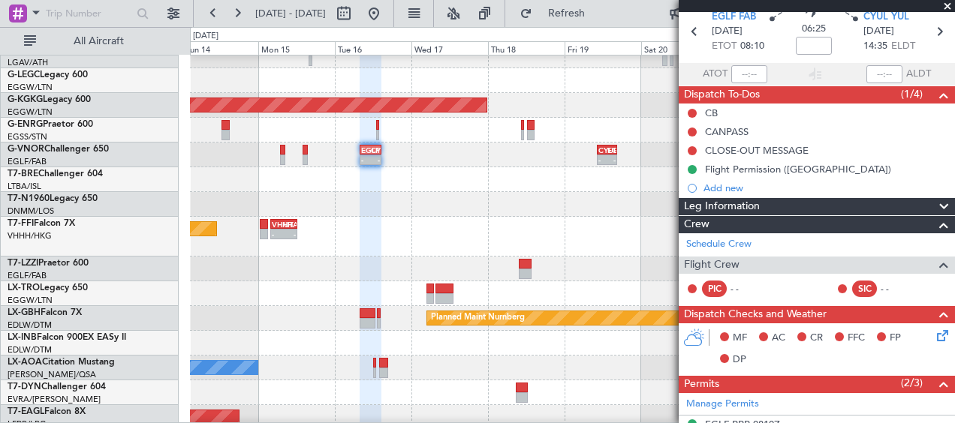
scroll to position [75, 0]
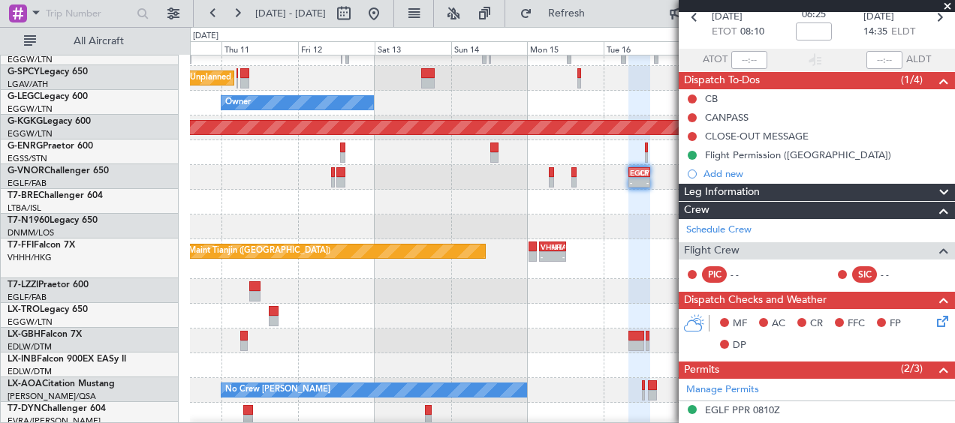
click at [658, 236] on div "Unplanned Maint [GEOGRAPHIC_DATA] ([PERSON_NAME] Intl) Owner AOG Maint [GEOGRAP…" at bounding box center [572, 321] width 764 height 857
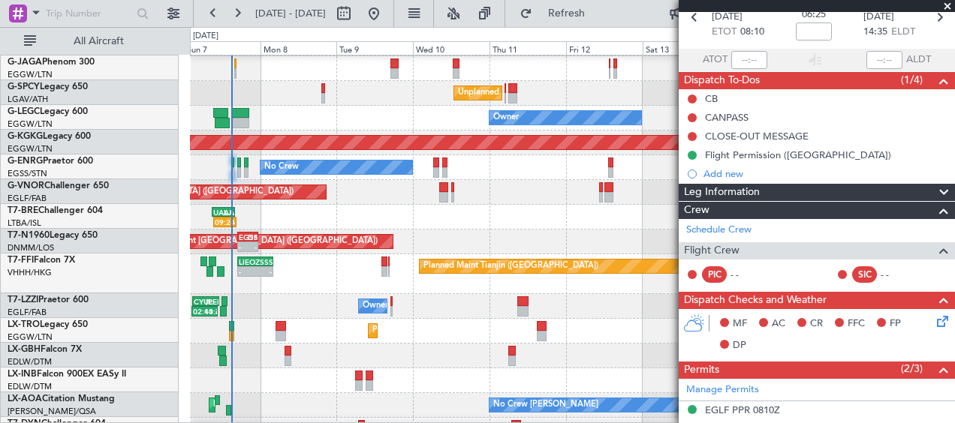
scroll to position [148, 0]
click at [599, 210] on div "UAAA 09:00 Z LJLJ 16:15 Z 09:24 Z -" at bounding box center [572, 217] width 764 height 25
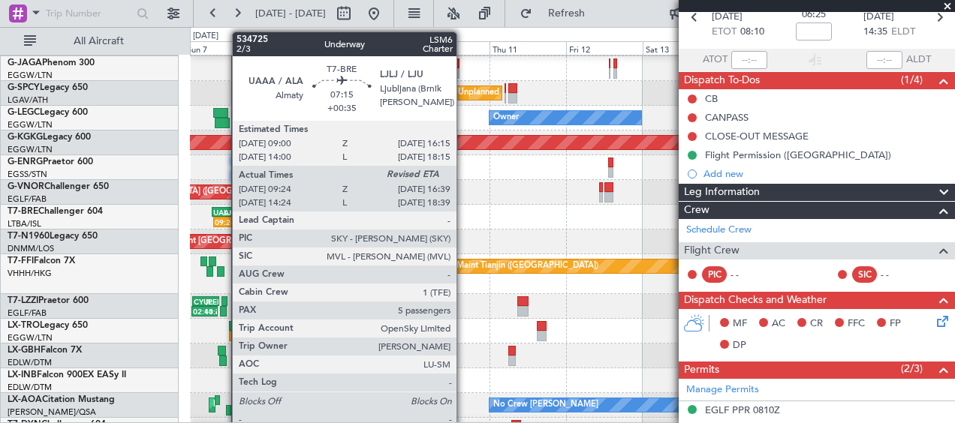
click at [224, 218] on div "-" at bounding box center [229, 222] width 11 height 9
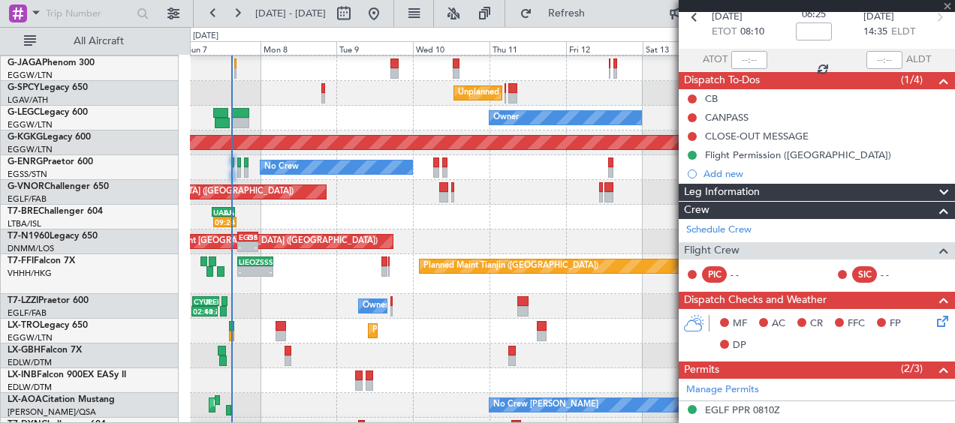
type input "+00:35"
type input "09:24"
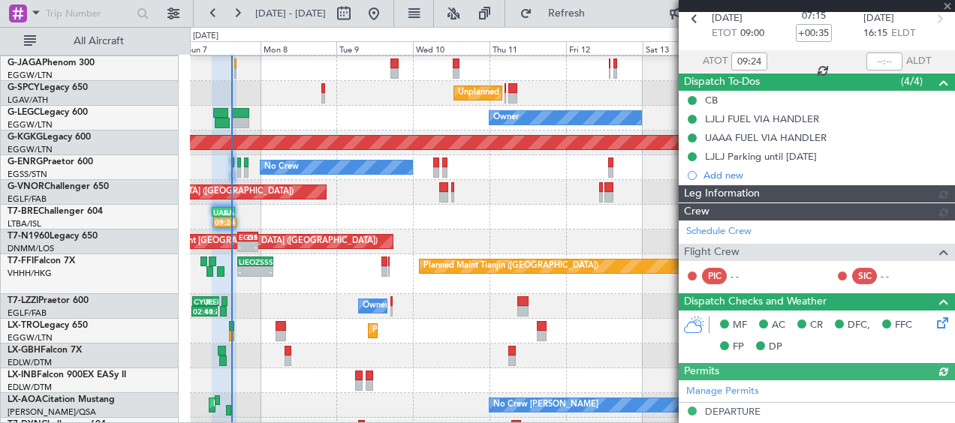
scroll to position [75, 0]
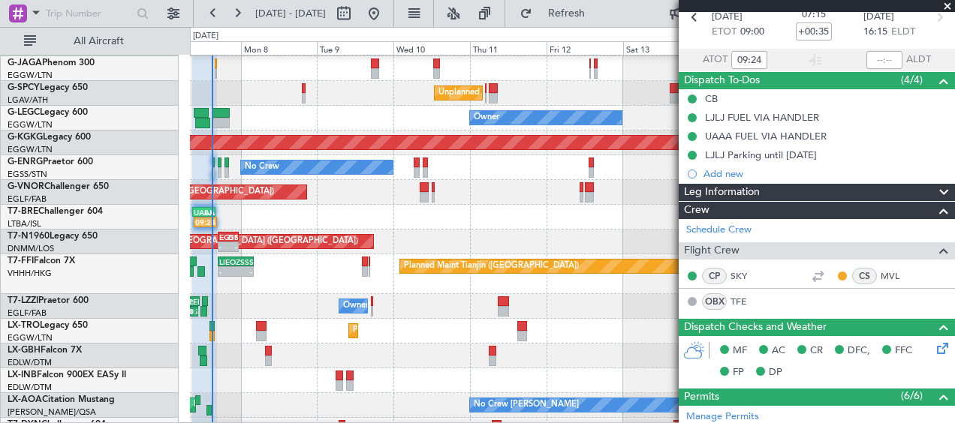
click at [949, 5] on span at bounding box center [947, 7] width 15 height 14
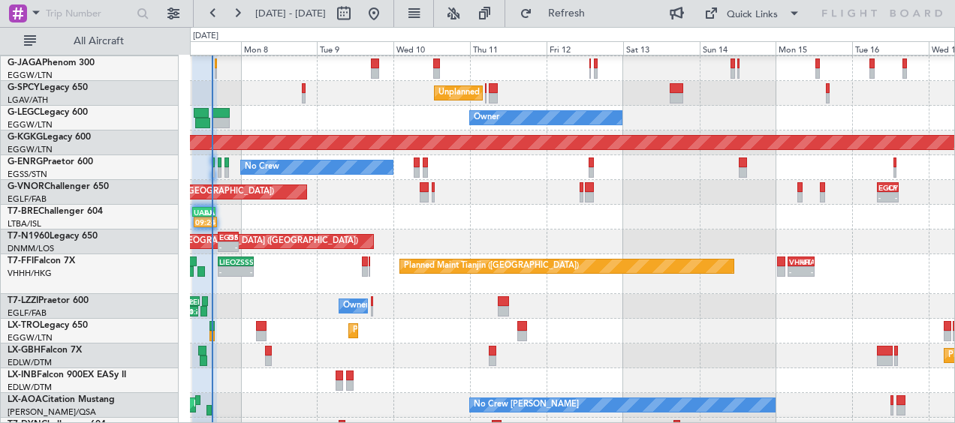
type input "0"
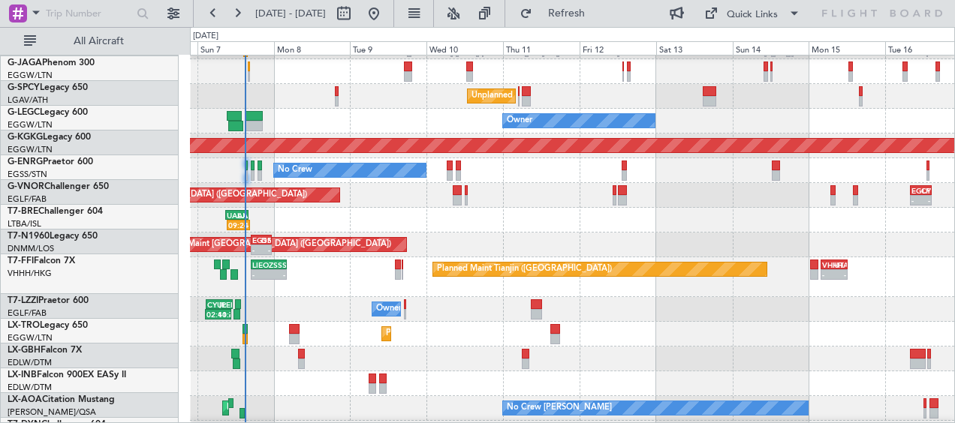
scroll to position [145, 0]
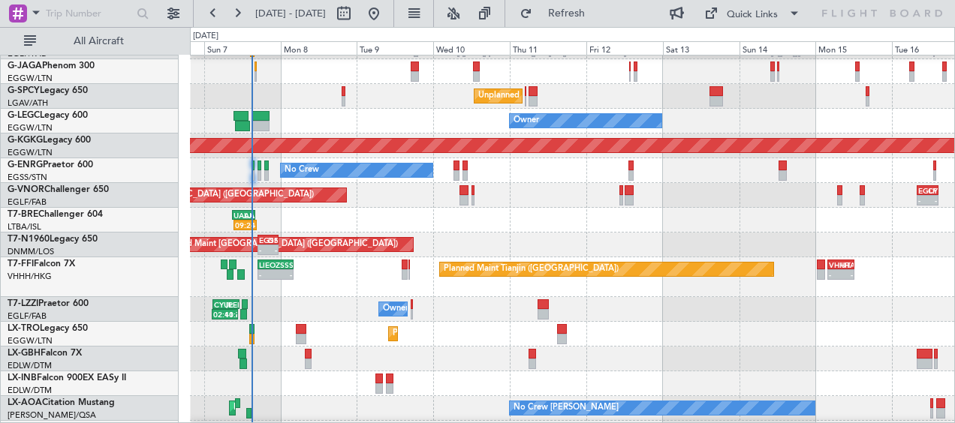
click at [327, 289] on div "Planned Maint Tianjin ([GEOGRAPHIC_DATA]) - - [PERSON_NAME] 17:00 Z ZSSS 04:15 …" at bounding box center [572, 277] width 764 height 40
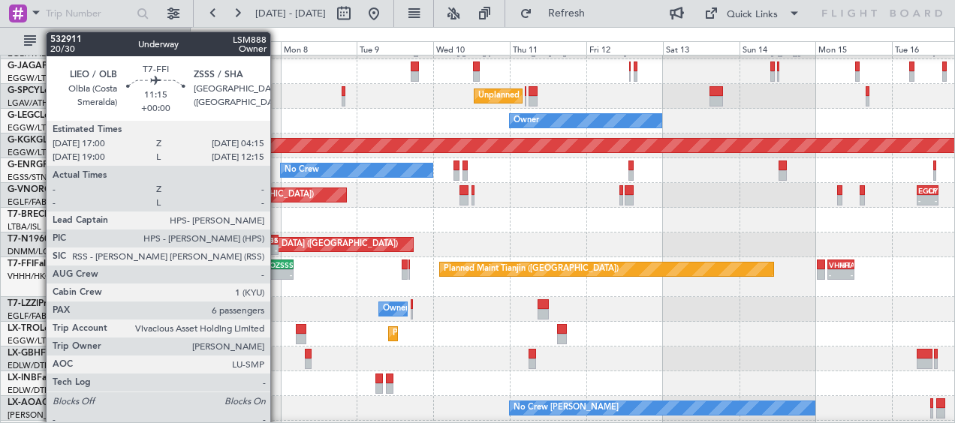
click at [277, 275] on div "-" at bounding box center [283, 274] width 17 height 9
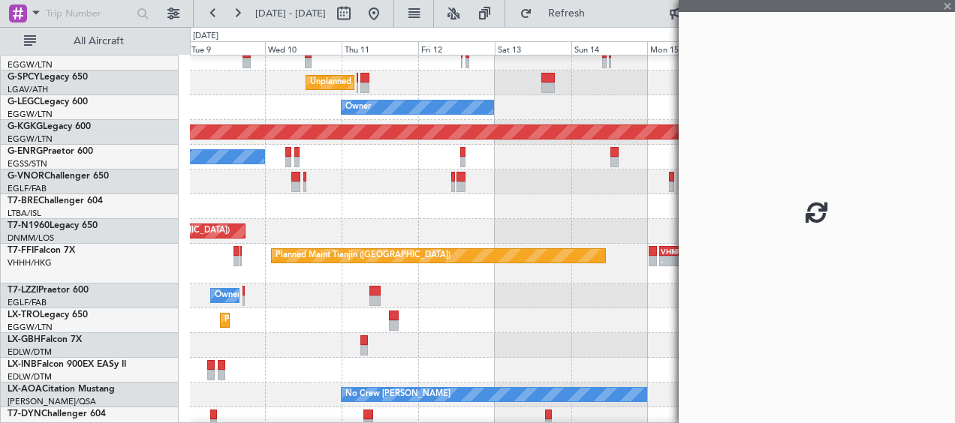
click at [199, 275] on div "Planned Maint Tianjin ([GEOGRAPHIC_DATA]) - - VHHH 04:00 Z UTAK 12:10 Z - - [PE…" at bounding box center [572, 264] width 764 height 40
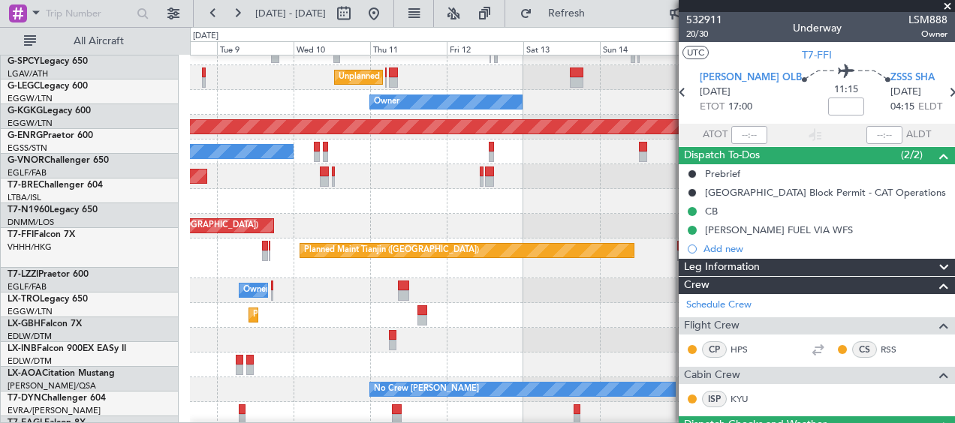
scroll to position [161, 0]
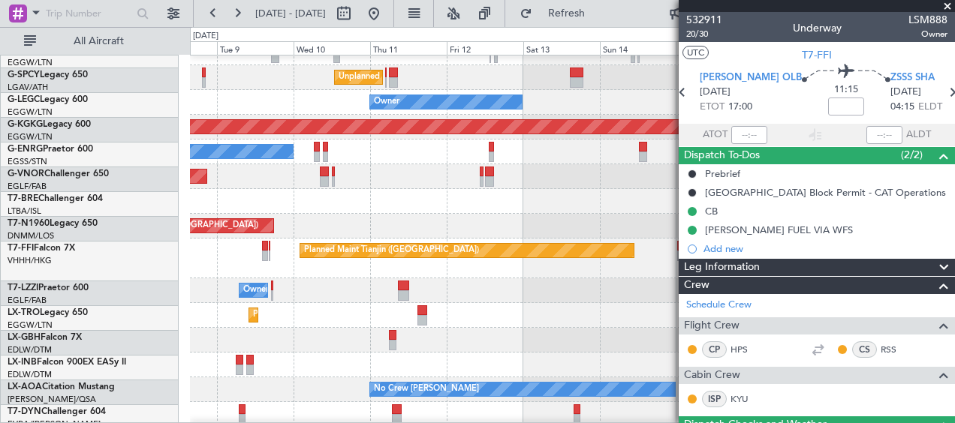
click at [612, 287] on div "Owner CYUL 03:00 Z [PERSON_NAME] 11:10 Z 02:41 Z 10:42 Z 07:15 Z 14:57 Z EGLF 0…" at bounding box center [572, 290] width 764 height 25
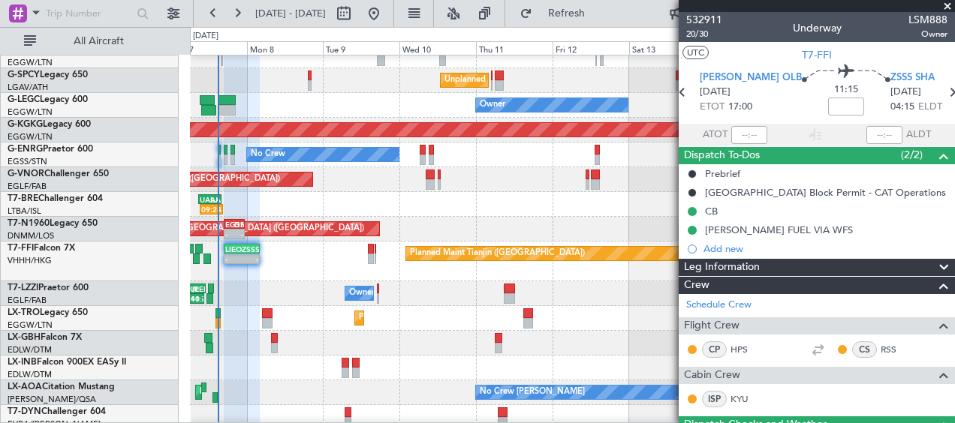
drag, startPoint x: 949, startPoint y: 9, endPoint x: 938, endPoint y: 20, distance: 14.9
click at [948, 9] on span at bounding box center [947, 7] width 15 height 14
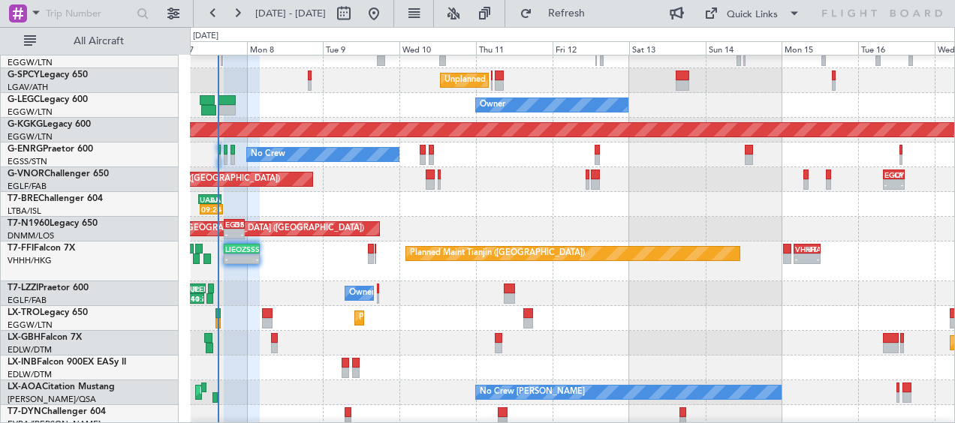
type input "0"
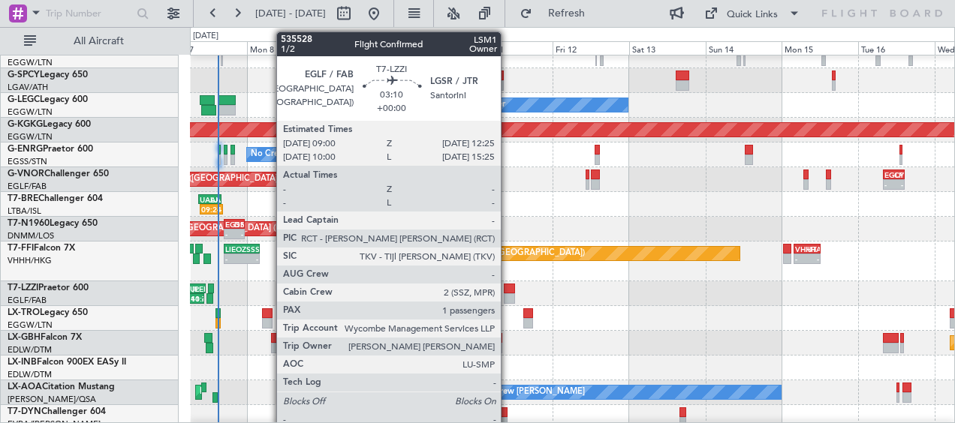
click at [507, 294] on div at bounding box center [509, 298] width 11 height 11
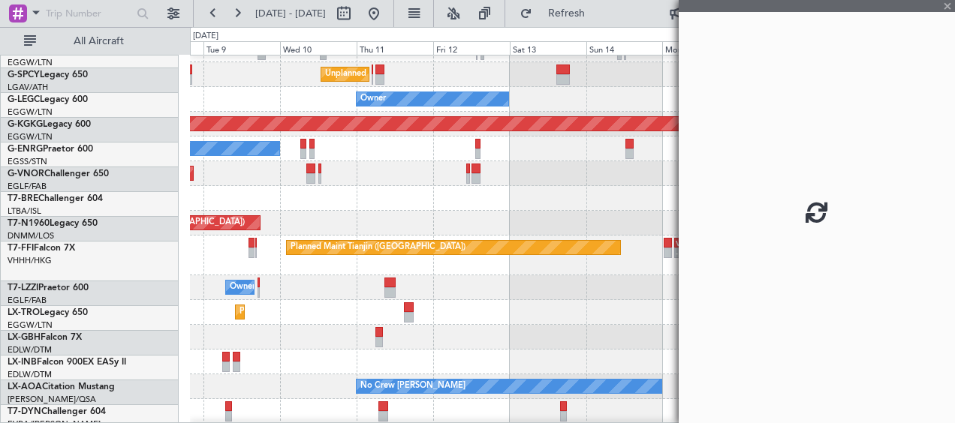
scroll to position [167, 0]
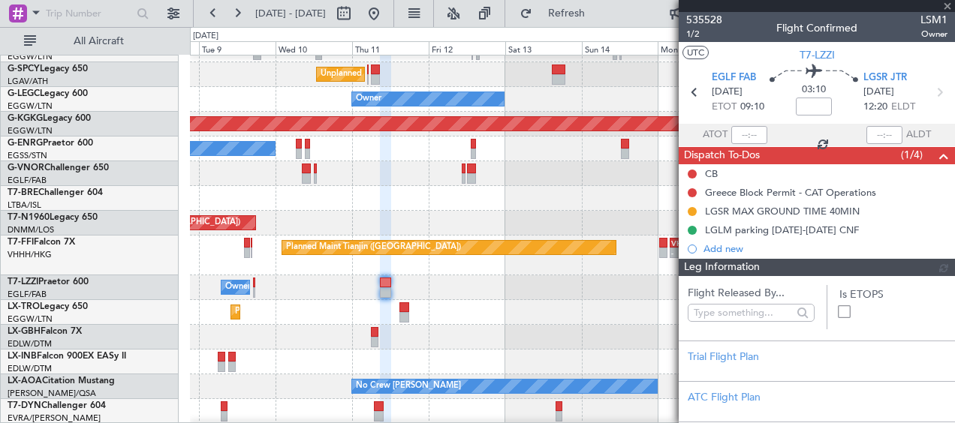
click at [448, 289] on div "Owner CYUL 03:00 Z [PERSON_NAME] 11:10 Z 02:41 Z 10:42 Z 07:15 Z 14:57 Z EGLF 0…" at bounding box center [572, 287] width 764 height 25
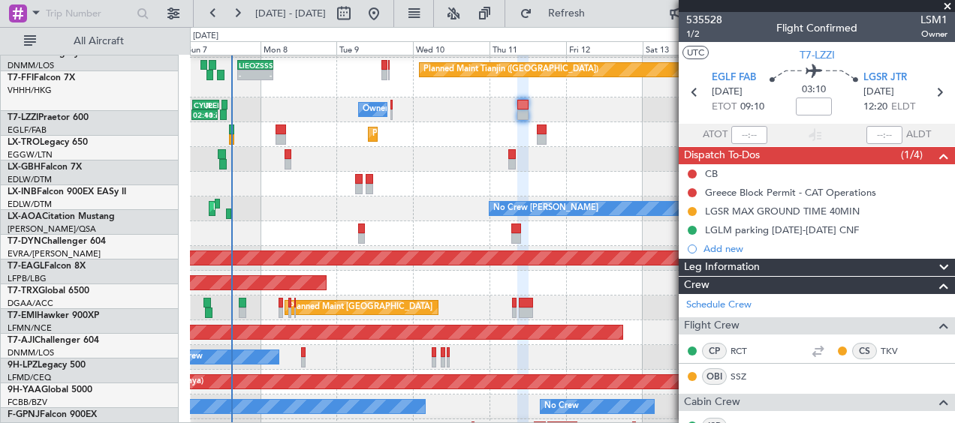
scroll to position [347, 0]
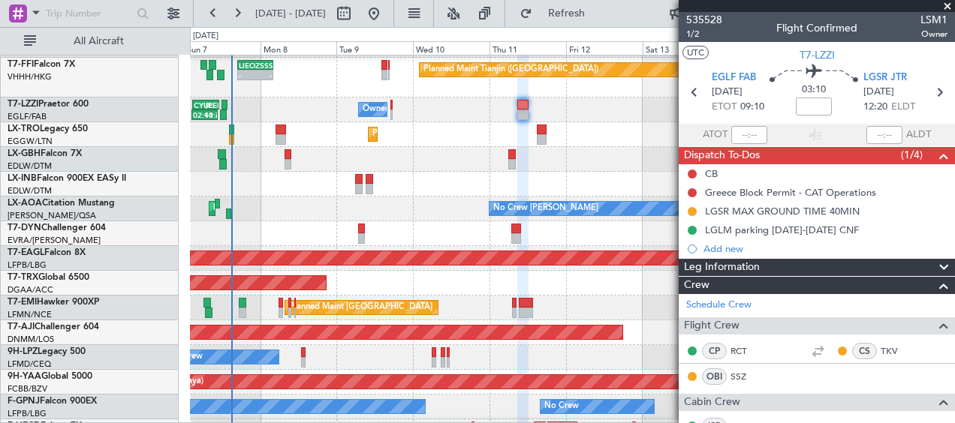
click at [386, 149] on div "Planned Maint Nurnberg Planned Maint [GEOGRAPHIC_DATA] ([GEOGRAPHIC_DATA])" at bounding box center [572, 159] width 764 height 25
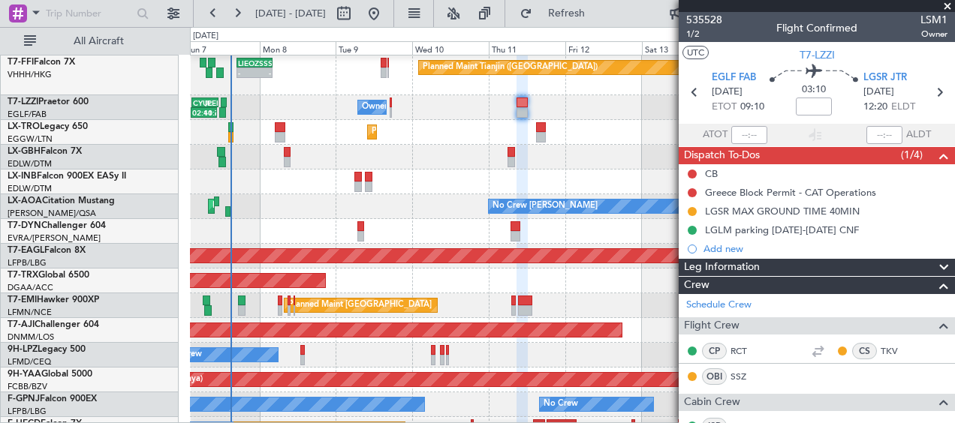
drag, startPoint x: 948, startPoint y: 8, endPoint x: 939, endPoint y: 17, distance: 12.2
click at [947, 11] on span at bounding box center [947, 7] width 15 height 14
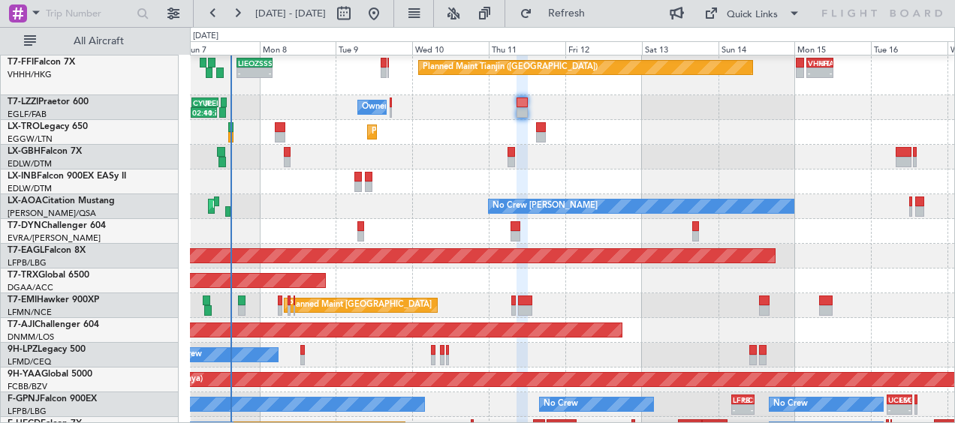
type input "0"
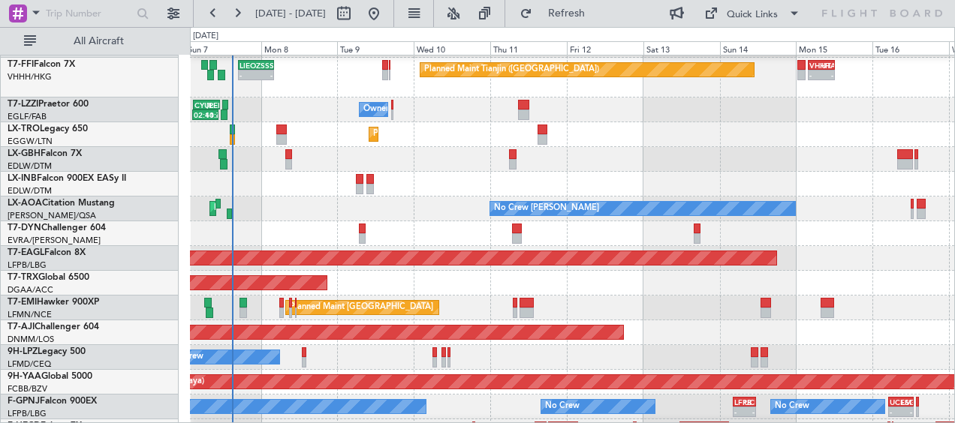
click at [715, 125] on div "Planned Maint Dusseldorf" at bounding box center [572, 134] width 764 height 25
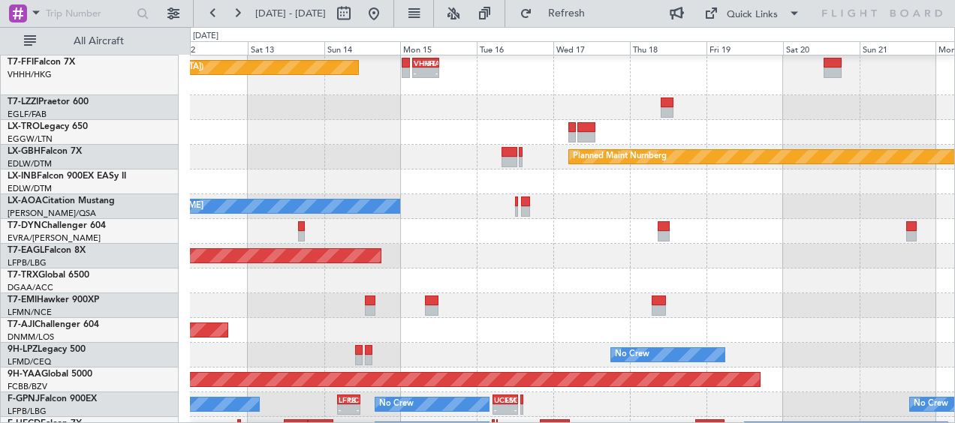
click at [227, 149] on div "Planned Maint Nurnberg" at bounding box center [572, 157] width 764 height 25
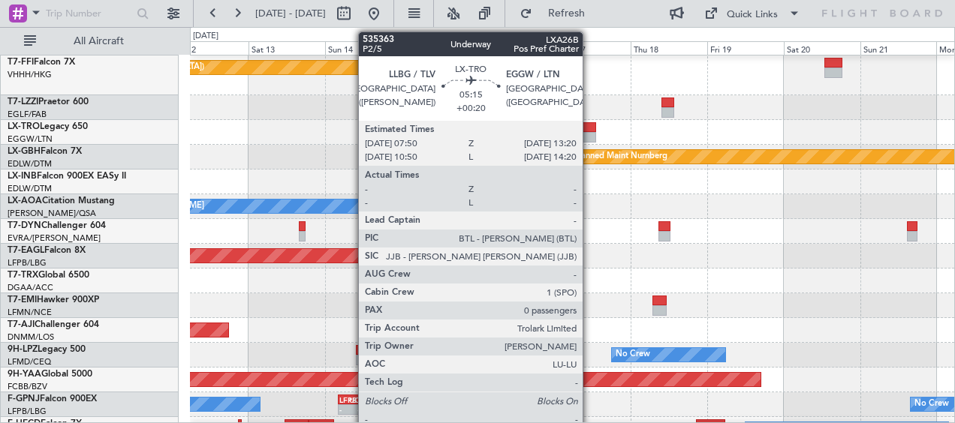
click at [589, 132] on div at bounding box center [587, 137] width 18 height 11
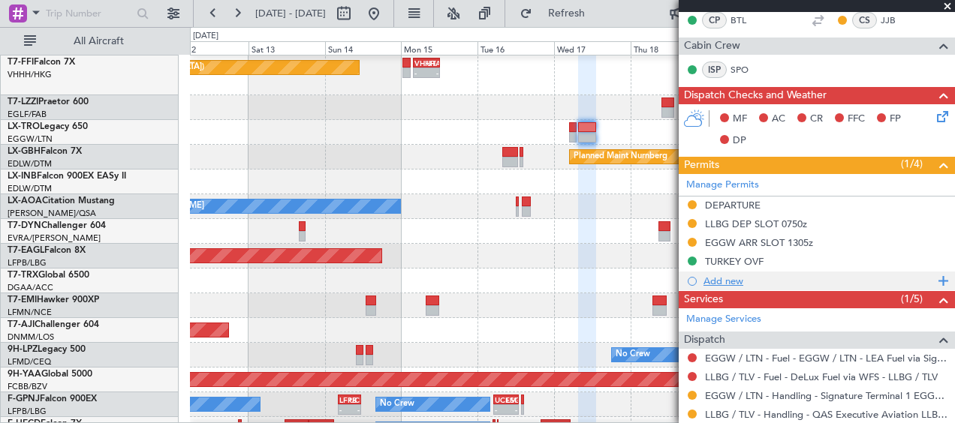
scroll to position [375, 0]
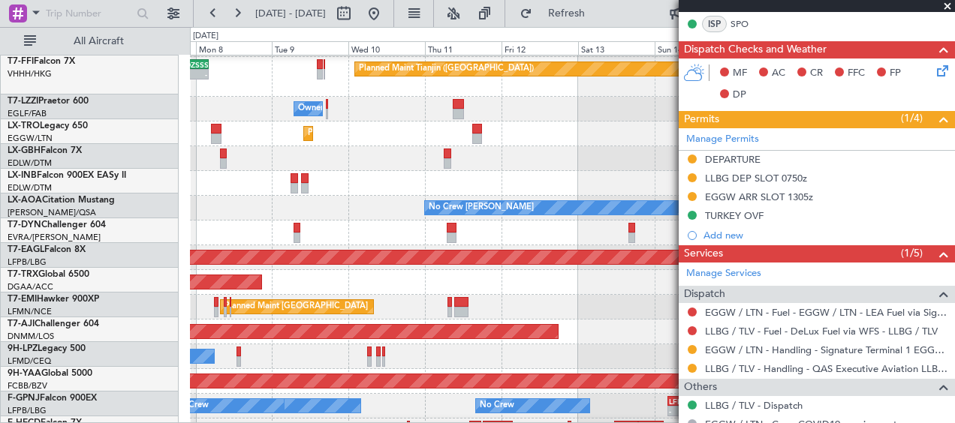
click at [612, 167] on div "Planned Maint Nurnberg Planned Maint [GEOGRAPHIC_DATA] ([GEOGRAPHIC_DATA])" at bounding box center [572, 158] width 764 height 25
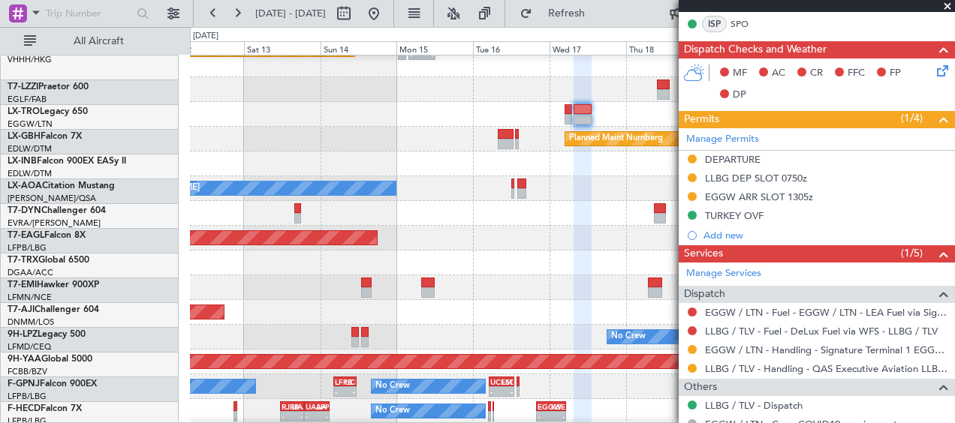
scroll to position [363, 0]
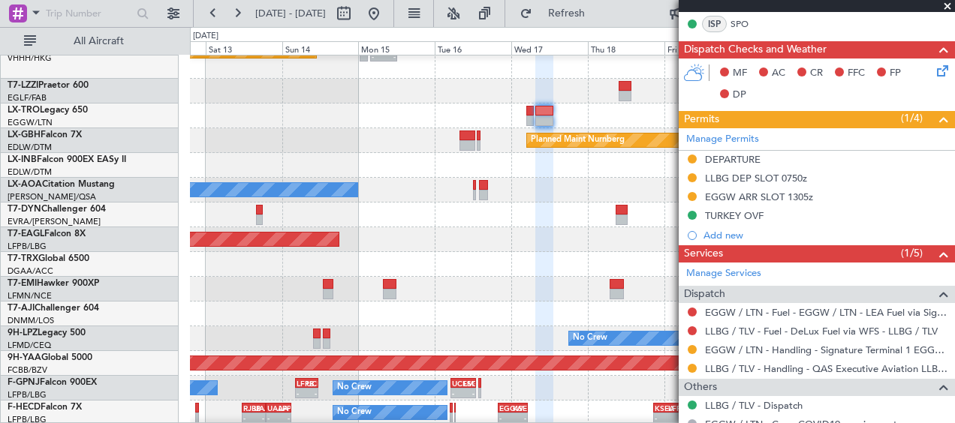
click at [257, 161] on div at bounding box center [572, 165] width 764 height 25
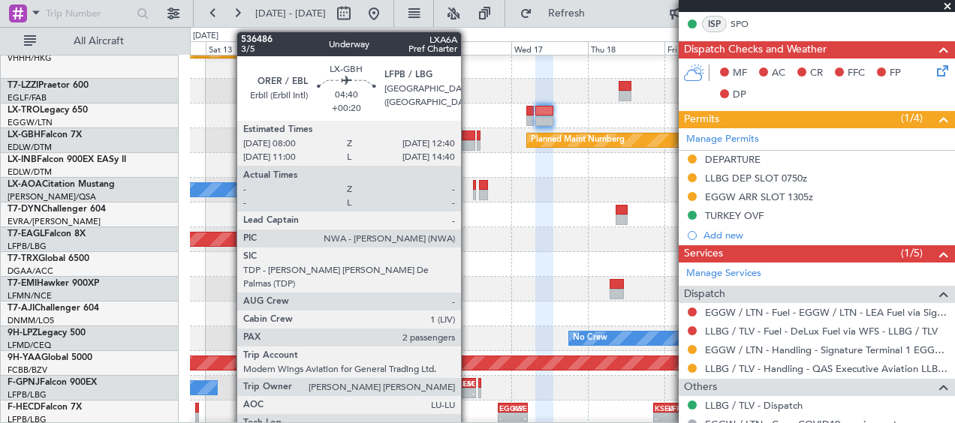
click at [468, 142] on div at bounding box center [466, 145] width 15 height 11
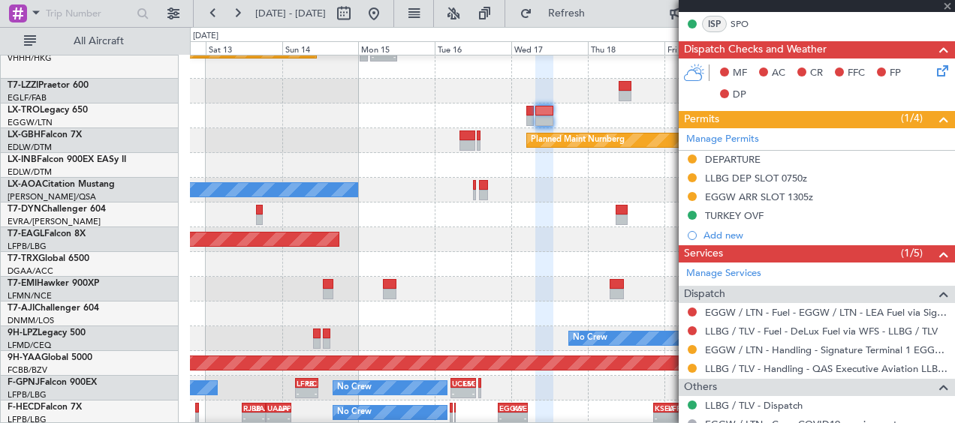
type input "2"
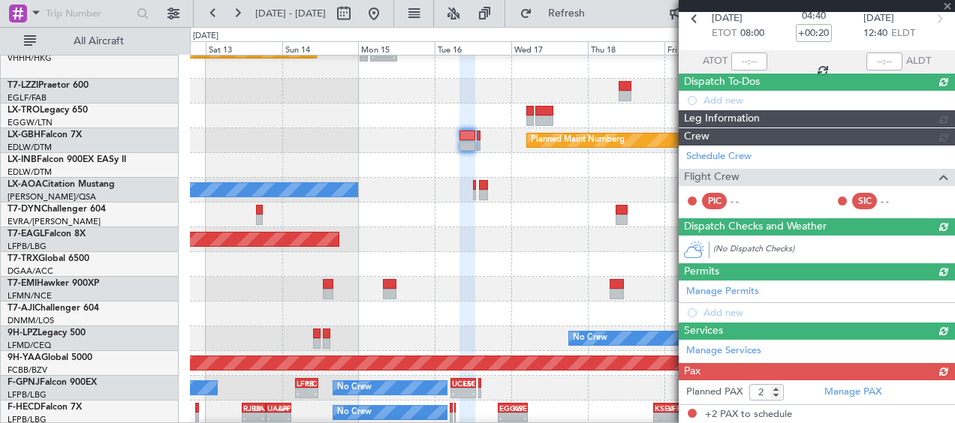
scroll to position [413, 0]
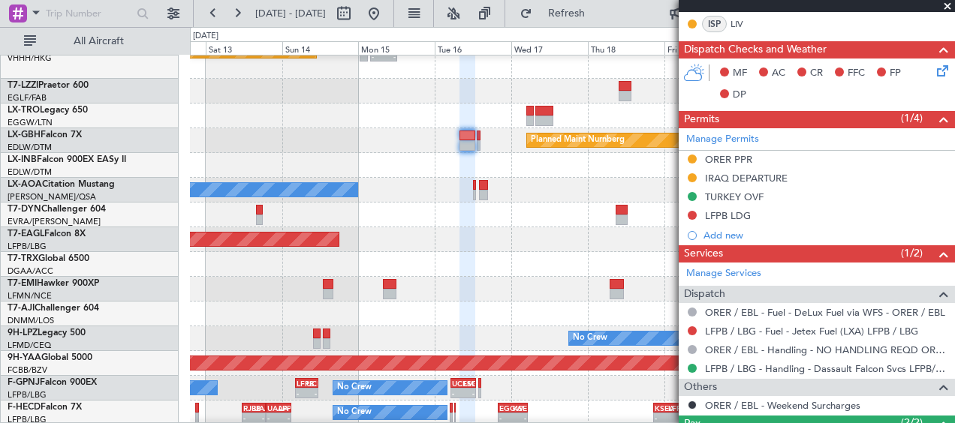
click at [730, 218] on div "LFPB LDG" at bounding box center [728, 215] width 46 height 13
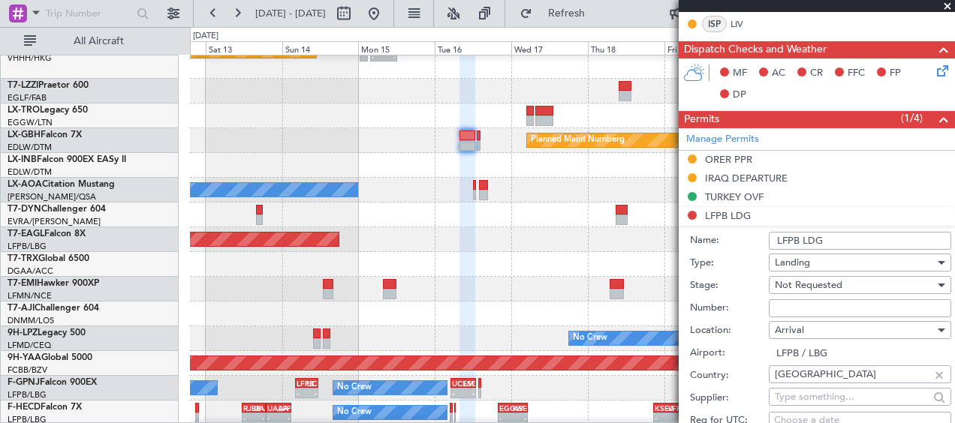
click at [800, 239] on input "LFPB LDG" at bounding box center [860, 241] width 182 height 18
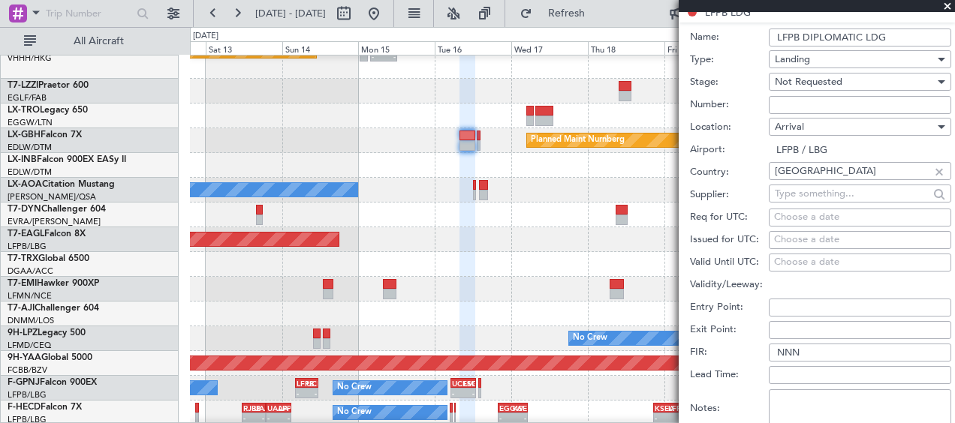
scroll to position [713, 0]
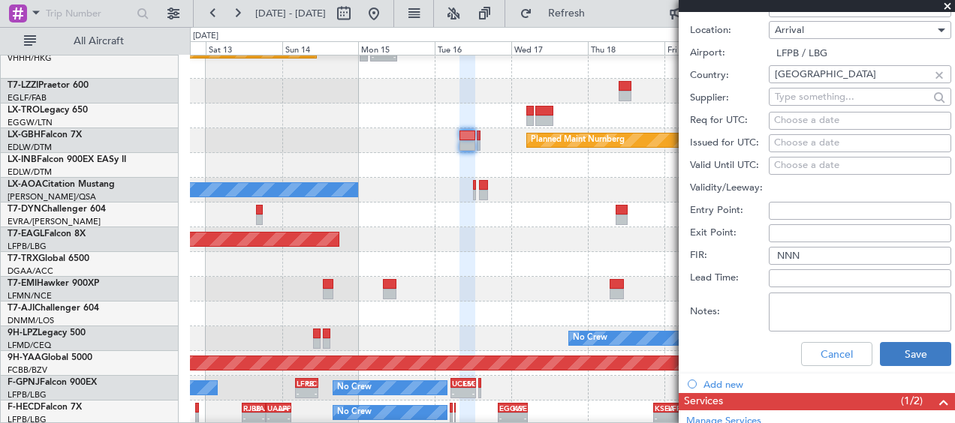
type input "LFPB DIPLOMATIC LDG"
click at [914, 353] on button "Save" at bounding box center [915, 354] width 71 height 24
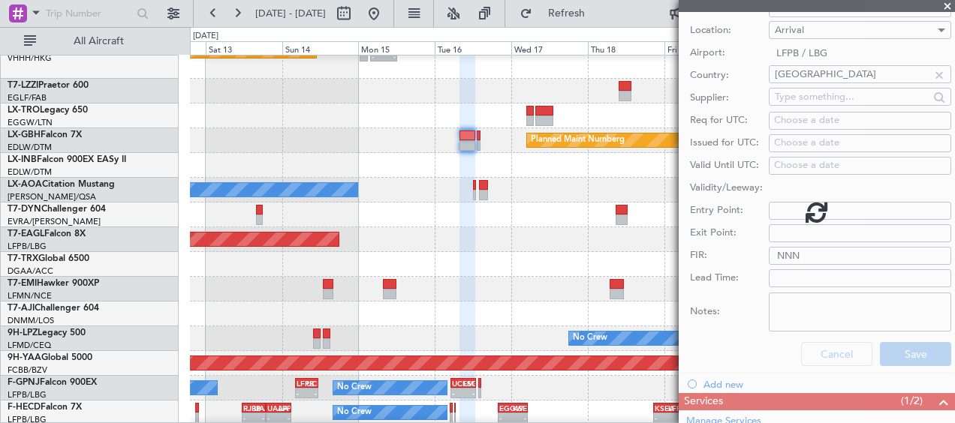
scroll to position [265, 0]
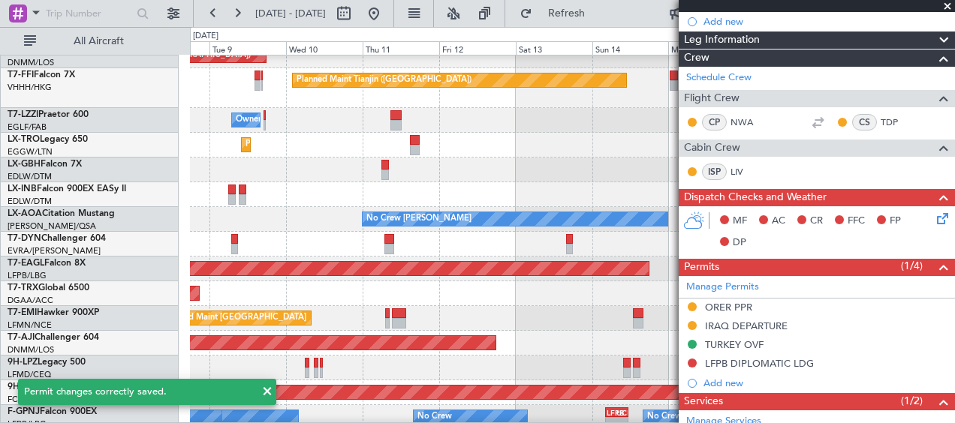
click at [623, 241] on div at bounding box center [572, 244] width 764 height 25
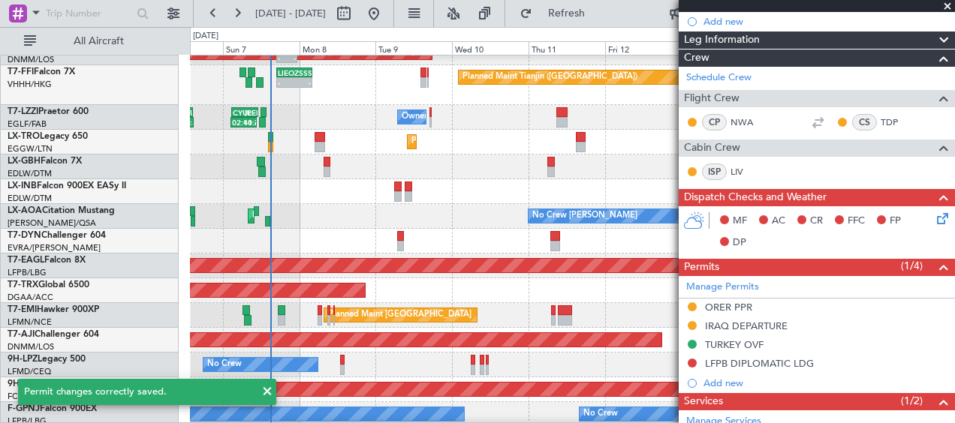
click at [452, 226] on div "UAAA 09:00 Z LJLJ 16:15 Z 09:24 Z - Unplanned Maint [GEOGRAPHIC_DATA] ([GEOGRAP…" at bounding box center [572, 147] width 764 height 857
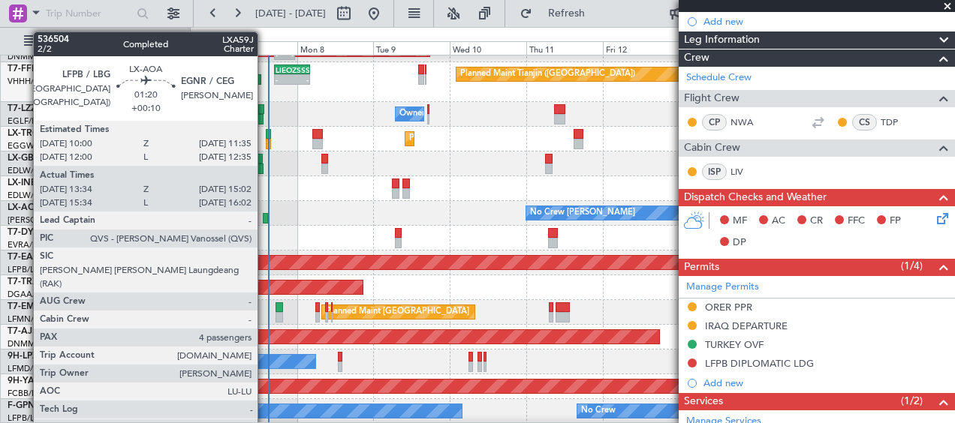
click at [264, 217] on div at bounding box center [265, 218] width 5 height 11
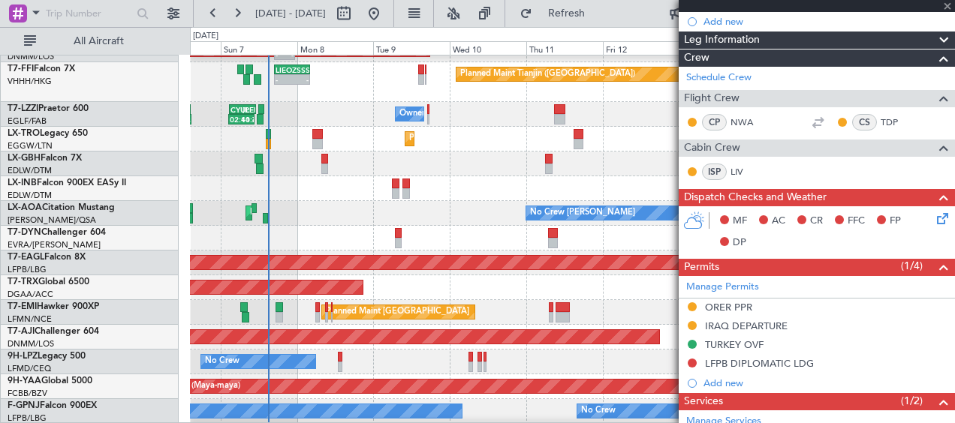
type input "+00:10"
type input "13:44"
type input "14:57"
type input "4"
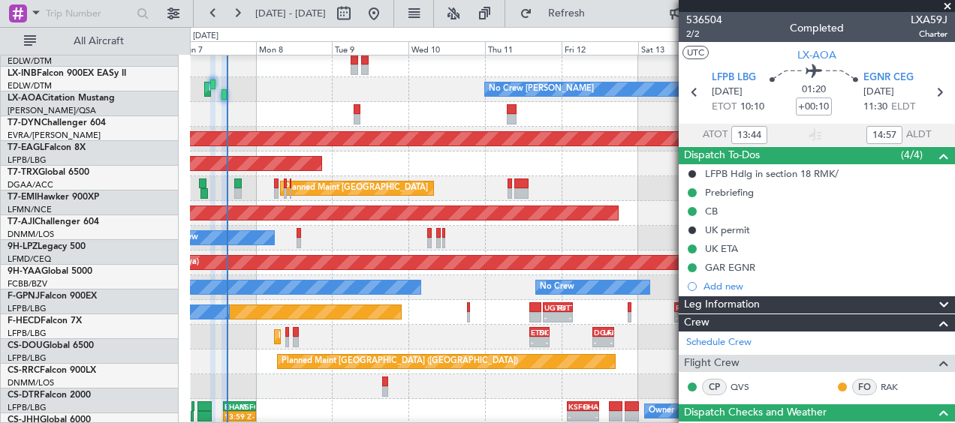
scroll to position [469, 0]
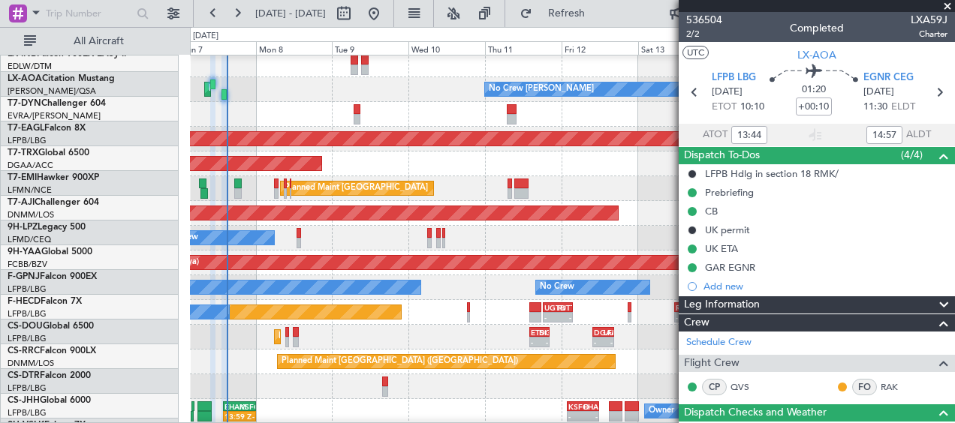
click at [407, 102] on div at bounding box center [572, 114] width 764 height 25
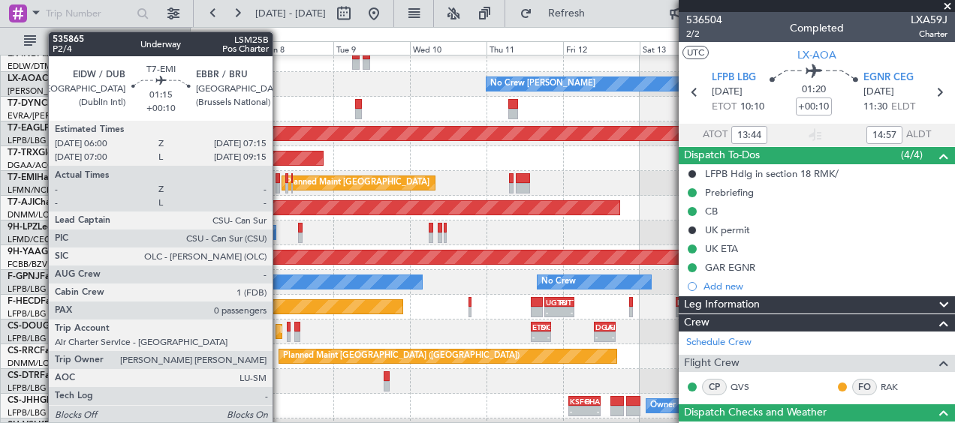
click at [279, 189] on div at bounding box center [277, 188] width 5 height 11
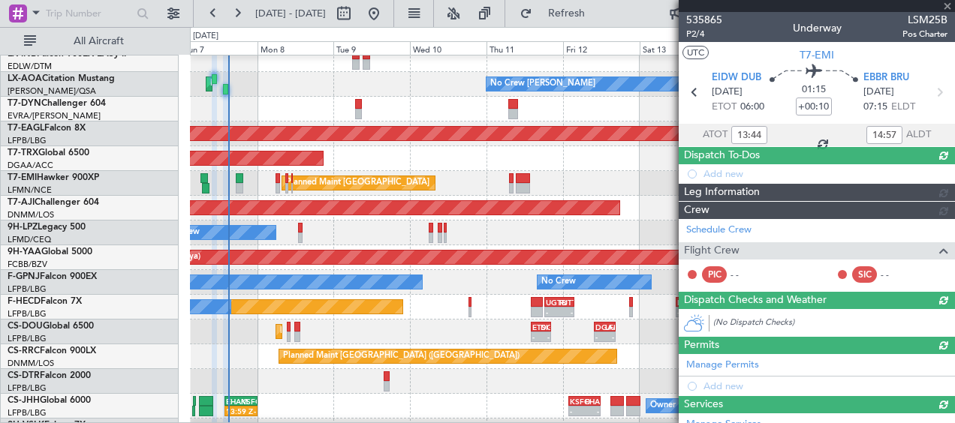
type input "0"
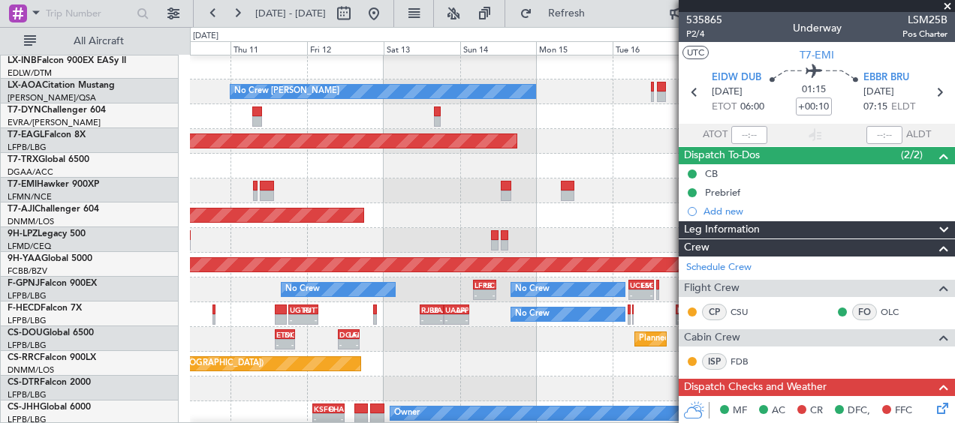
scroll to position [462, 0]
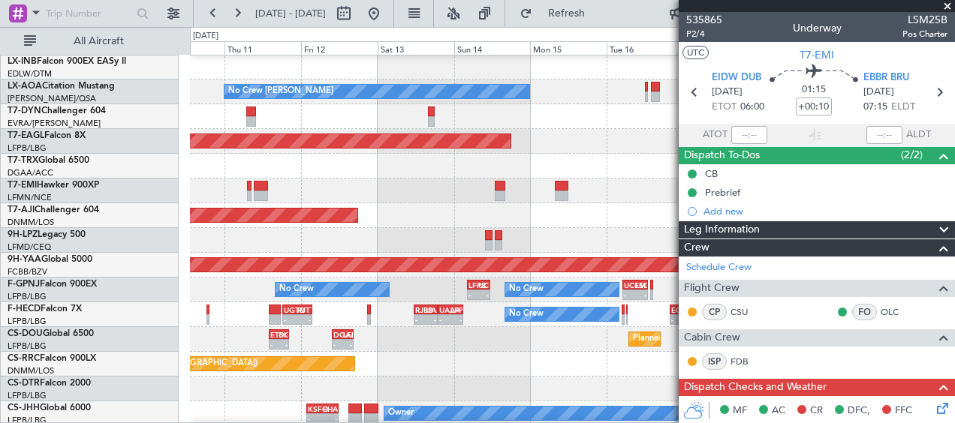
click at [343, 187] on div "Planned Maint [GEOGRAPHIC_DATA]" at bounding box center [572, 191] width 764 height 25
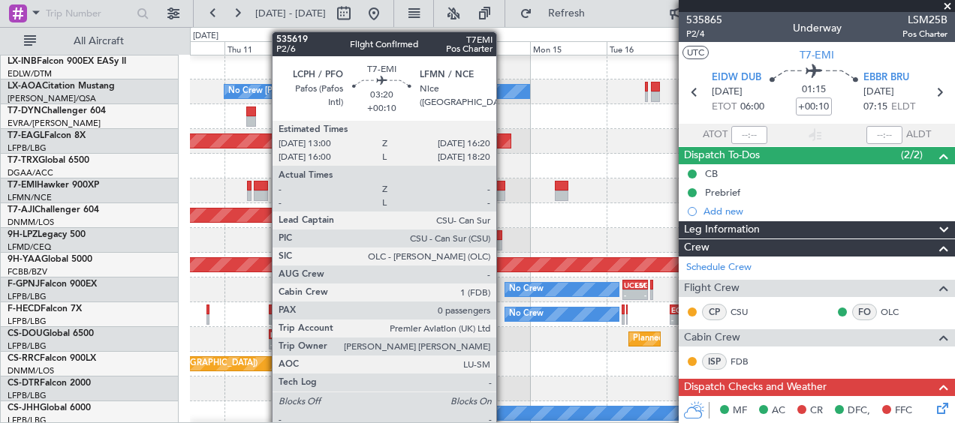
click at [504, 194] on div at bounding box center [500, 196] width 11 height 11
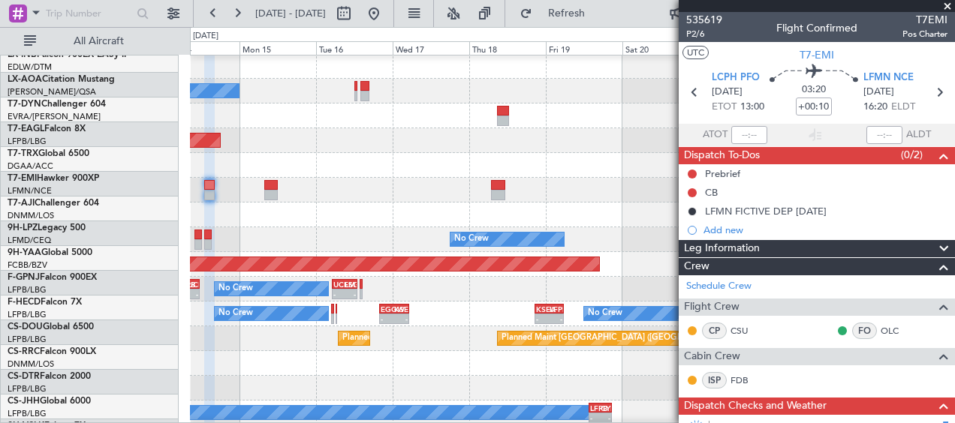
scroll to position [462, 0]
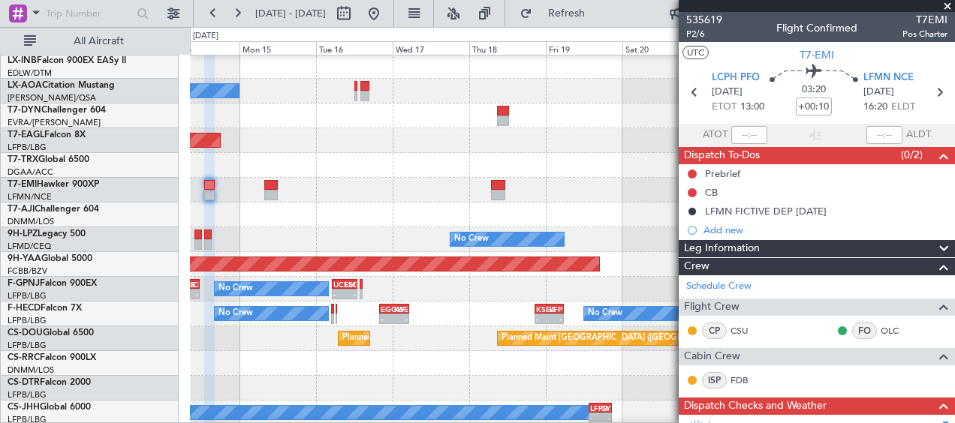
click at [333, 219] on div "Planned Maint Abuja ([PERSON_NAME] Intl)" at bounding box center [572, 215] width 764 height 25
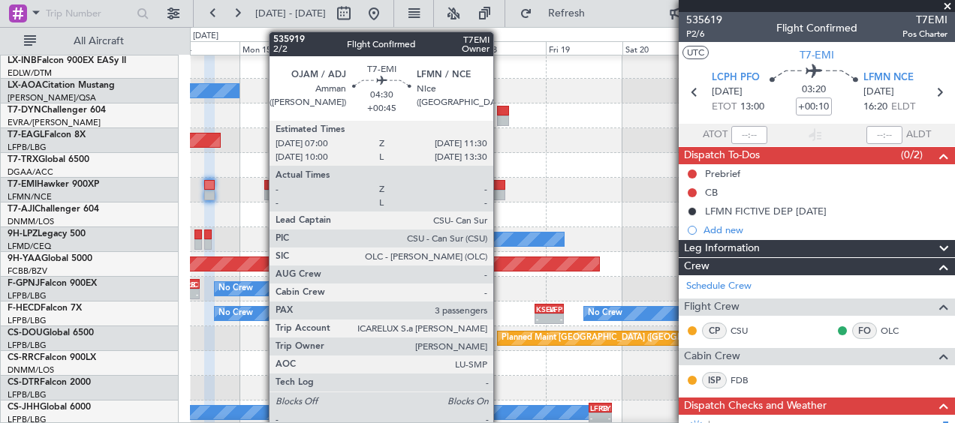
click at [500, 191] on div at bounding box center [498, 195] width 15 height 11
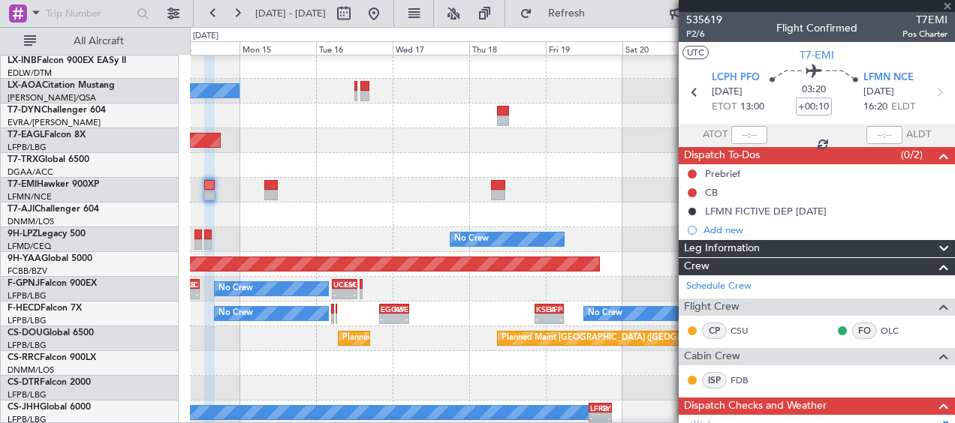
type input "+00:45"
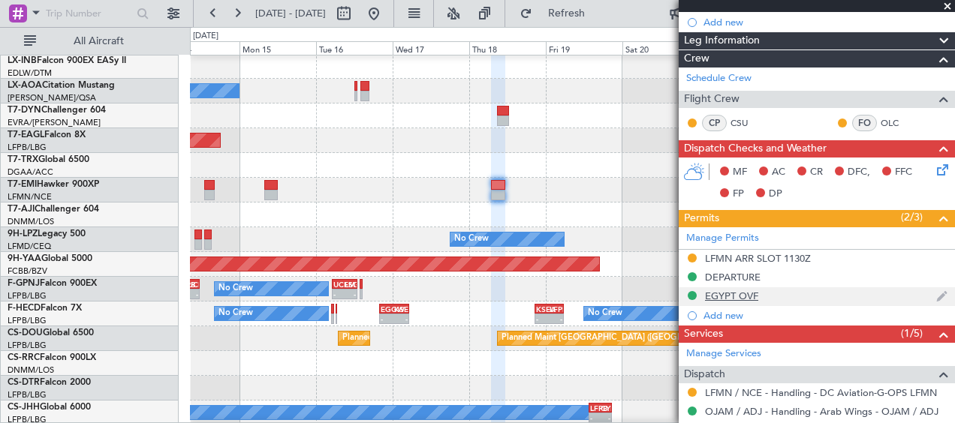
scroll to position [225, 0]
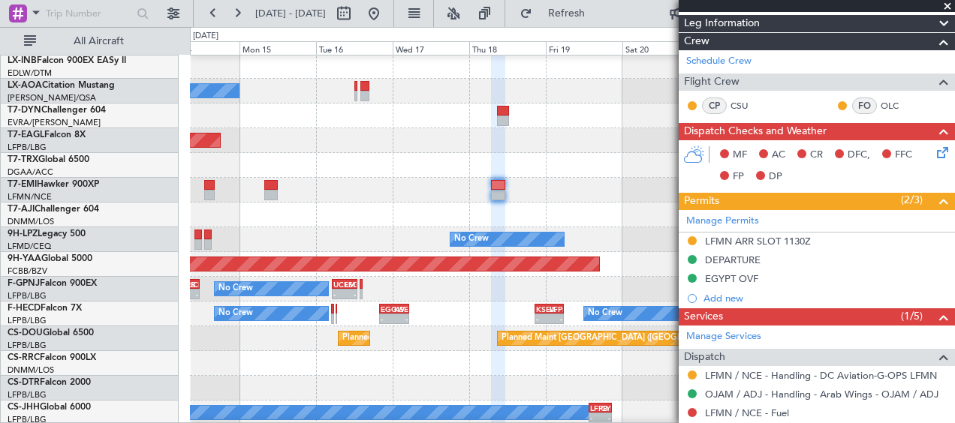
click at [948, 7] on span at bounding box center [947, 7] width 15 height 14
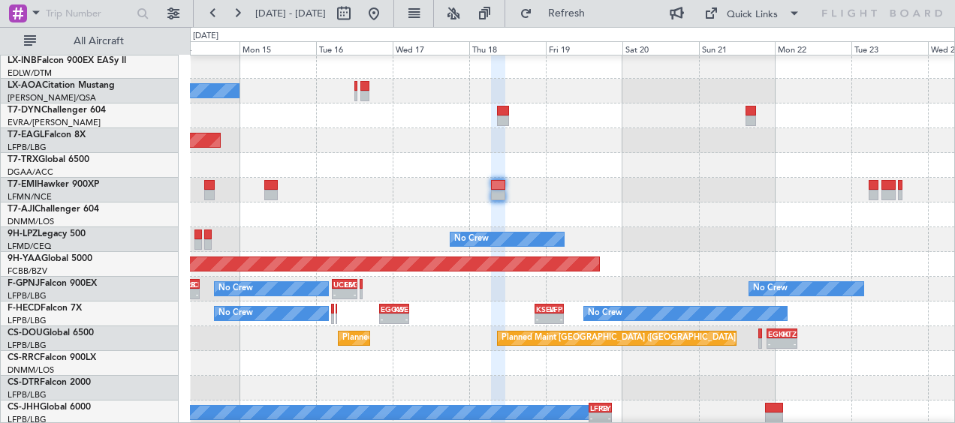
type input "0"
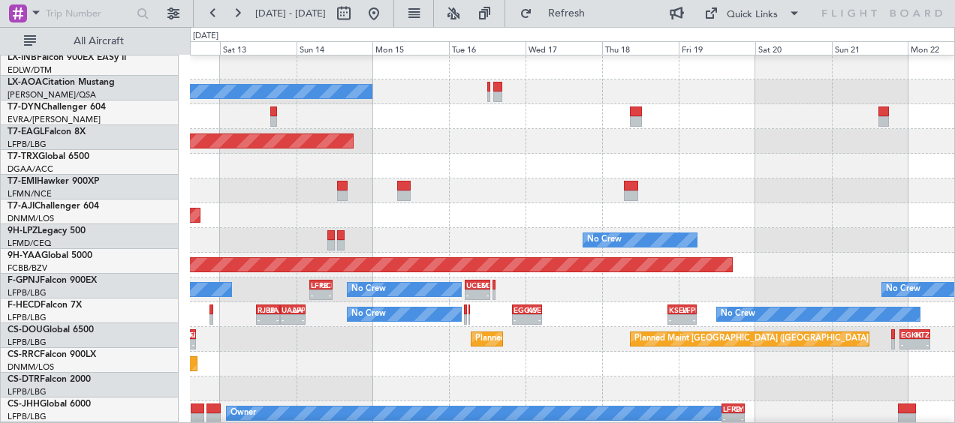
scroll to position [461, 0]
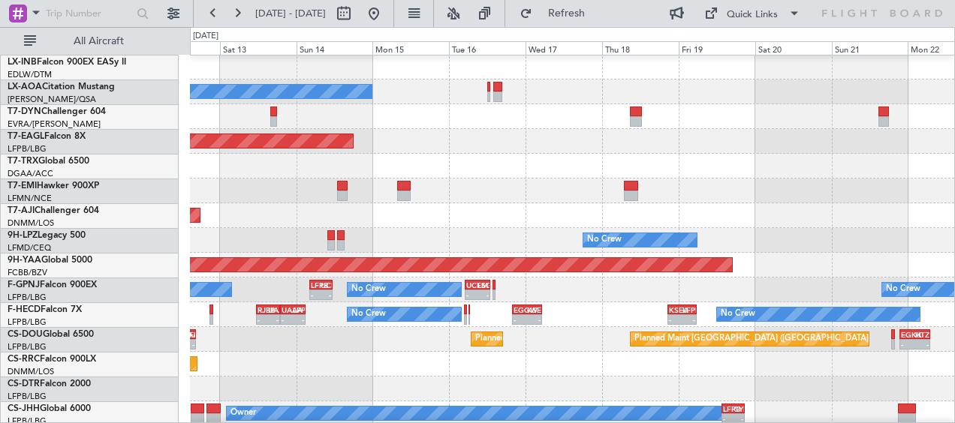
click at [567, 216] on div "Planned Maint Abuja ([PERSON_NAME] Intl)" at bounding box center [572, 215] width 764 height 25
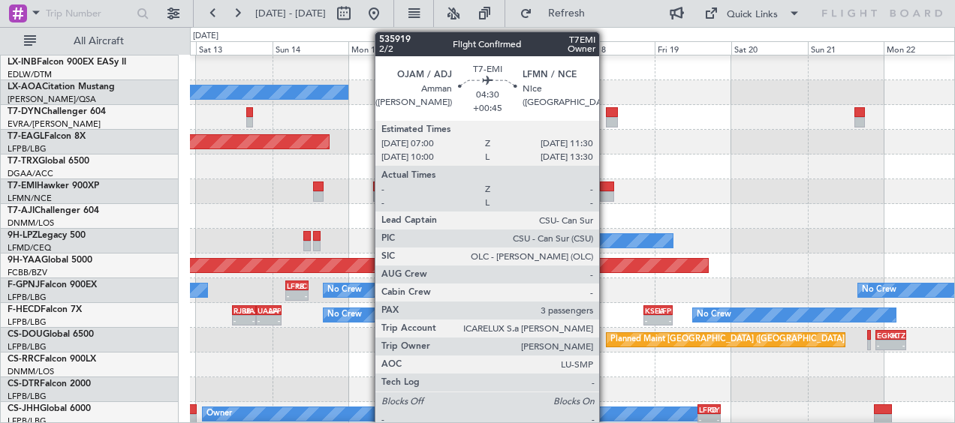
click at [606, 194] on div at bounding box center [607, 196] width 15 height 11
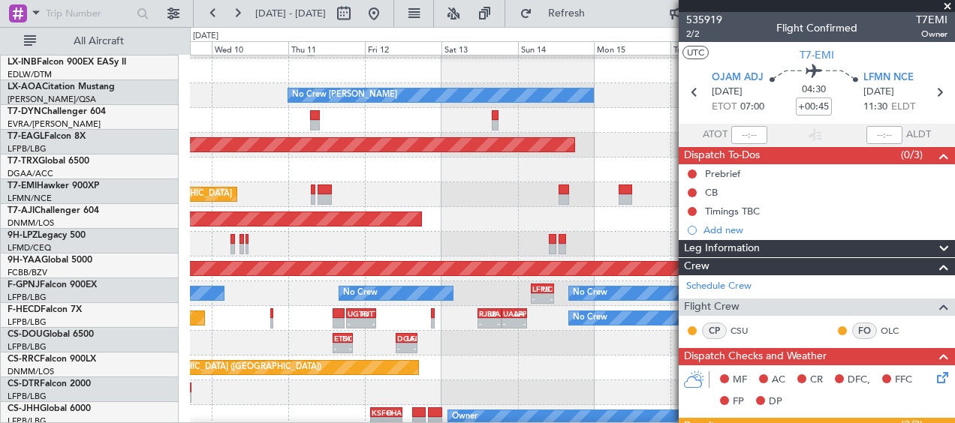
scroll to position [462, 0]
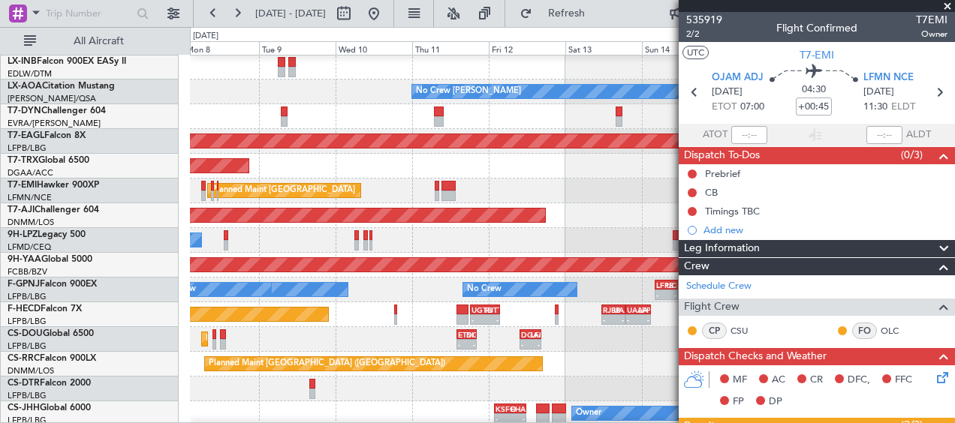
click at [601, 218] on div "Planned Maint Abuja ([PERSON_NAME] Intl)" at bounding box center [572, 215] width 764 height 25
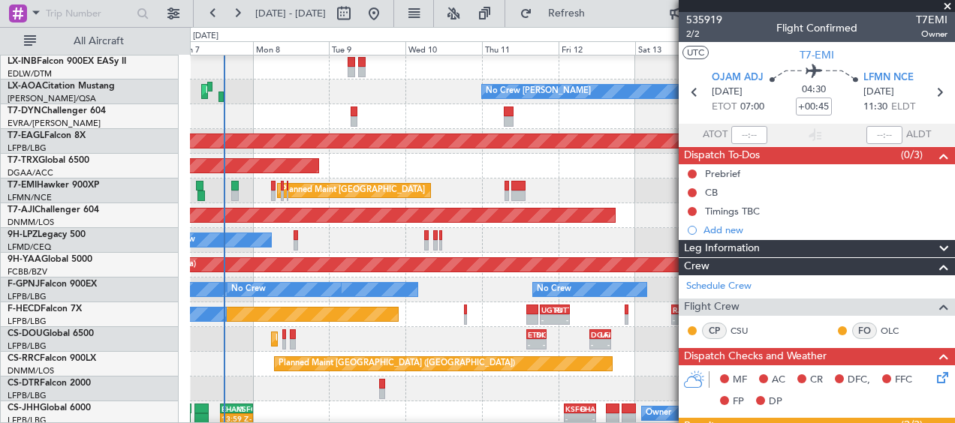
click at [337, 239] on div "No Crew No Crew" at bounding box center [572, 240] width 764 height 25
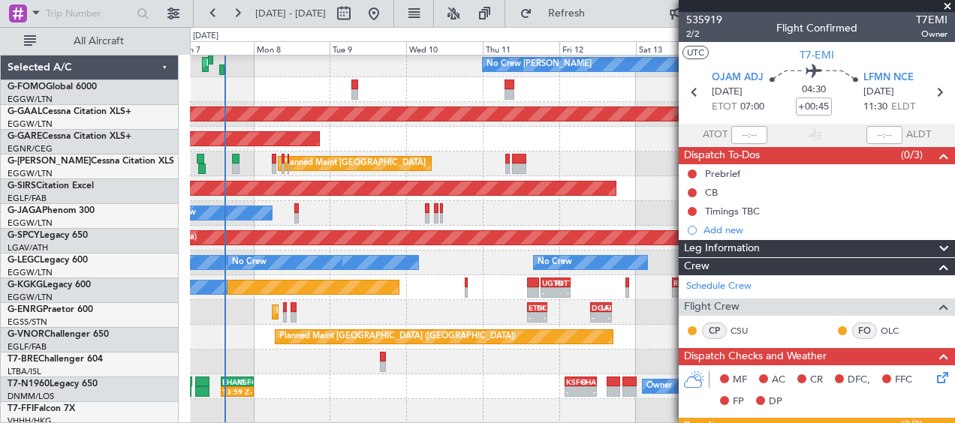
scroll to position [489, 0]
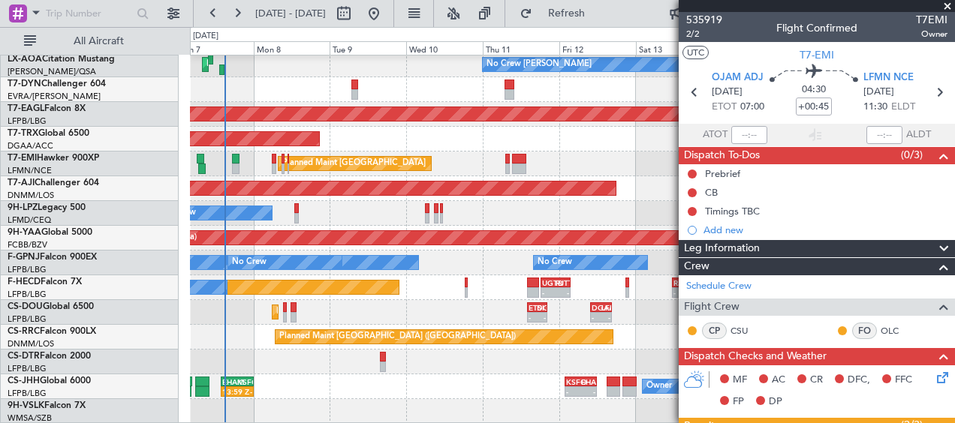
click at [949, 2] on span at bounding box center [947, 7] width 15 height 14
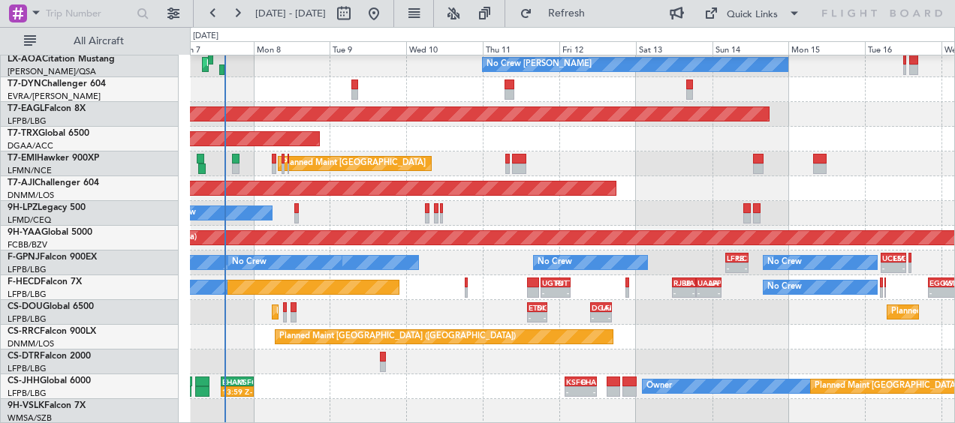
type input "0"
click at [450, 300] on div "Planned Maint [GEOGRAPHIC_DATA] ([GEOGRAPHIC_DATA]) Planned Maint [GEOGRAPHIC_D…" at bounding box center [572, 312] width 764 height 25
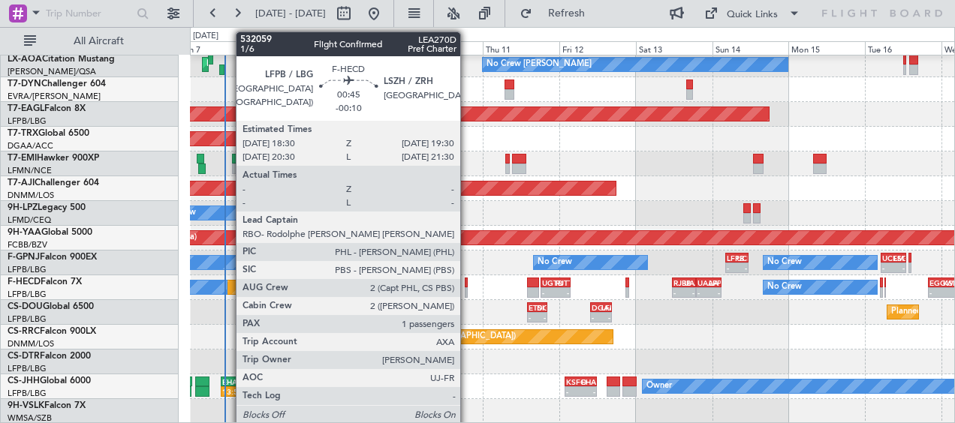
click at [468, 287] on div at bounding box center [467, 292] width 4 height 11
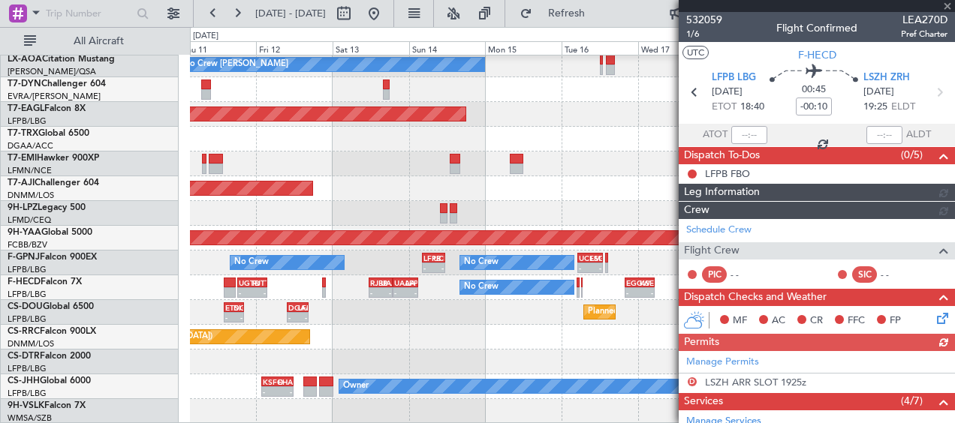
click at [248, 308] on div "Planned Maint [GEOGRAPHIC_DATA] ([GEOGRAPHIC_DATA]) Planned Maint [GEOGRAPHIC_D…" at bounding box center [572, 312] width 764 height 25
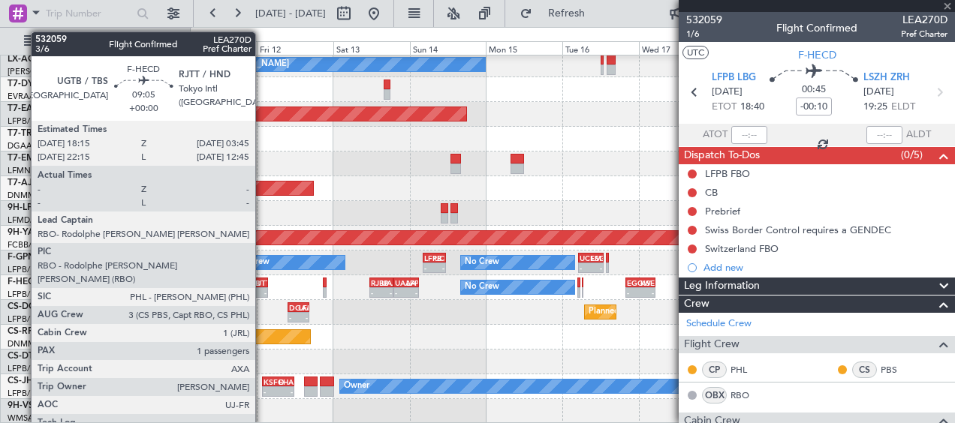
click at [262, 290] on div "-" at bounding box center [260, 292] width 14 height 9
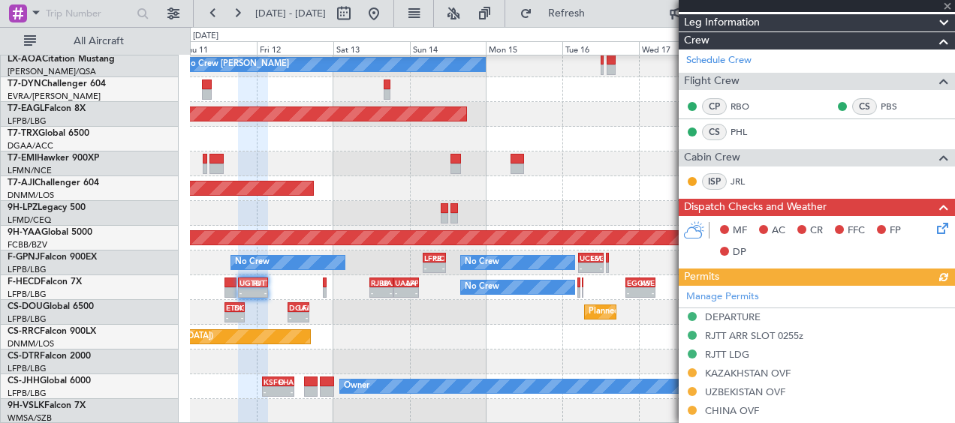
scroll to position [225, 0]
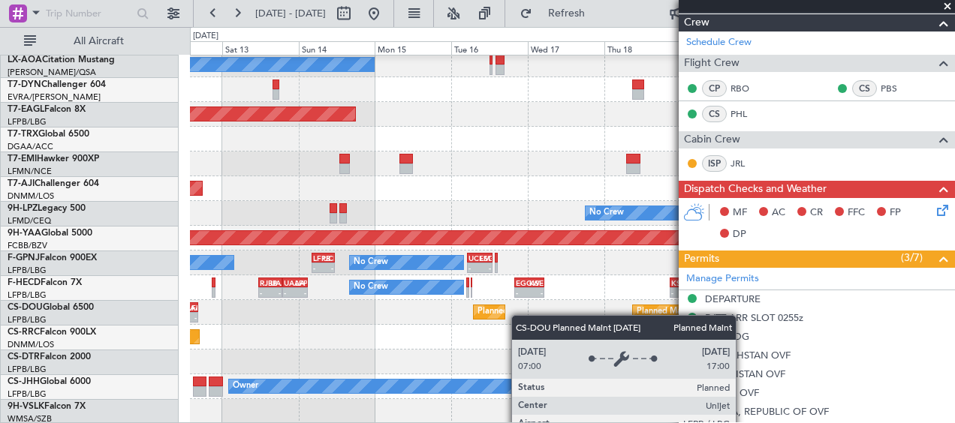
click at [486, 311] on div "Planned Maint [GEOGRAPHIC_DATA] ([GEOGRAPHIC_DATA])" at bounding box center [595, 312] width 236 height 23
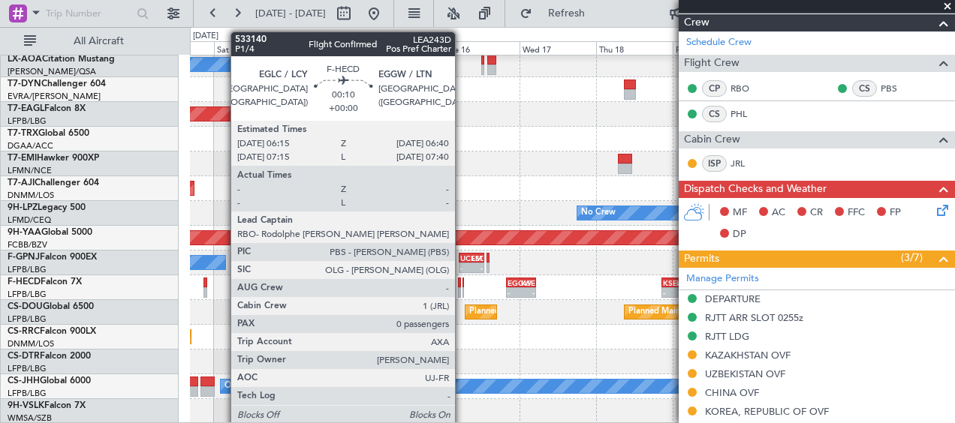
click at [462, 283] on div at bounding box center [463, 283] width 2 height 11
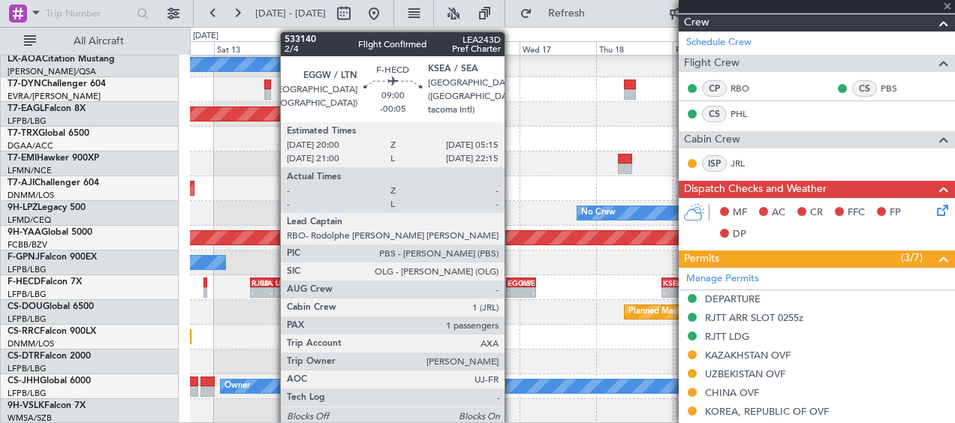
type input "0"
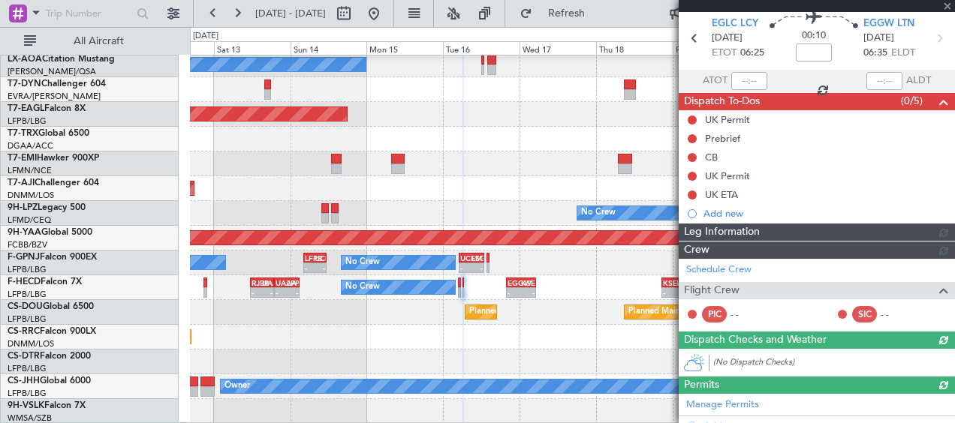
scroll to position [281, 0]
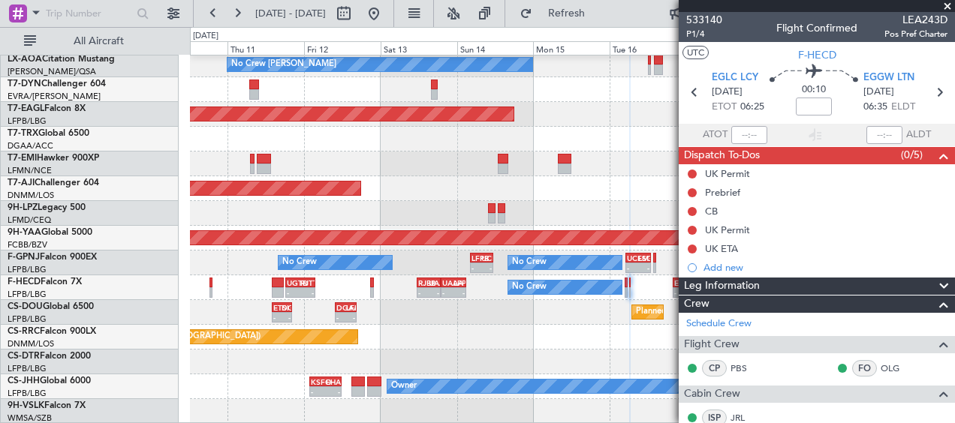
scroll to position [489, 0]
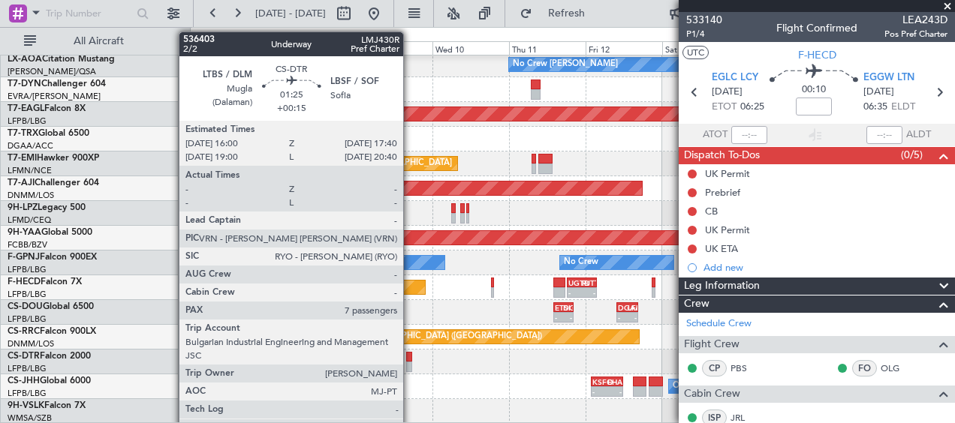
click at [410, 358] on div at bounding box center [409, 357] width 6 height 11
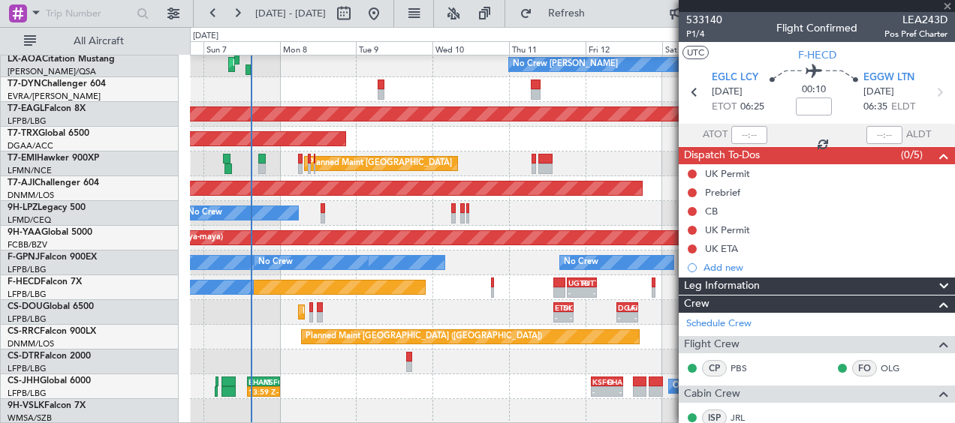
type input "+00:15"
type input "7"
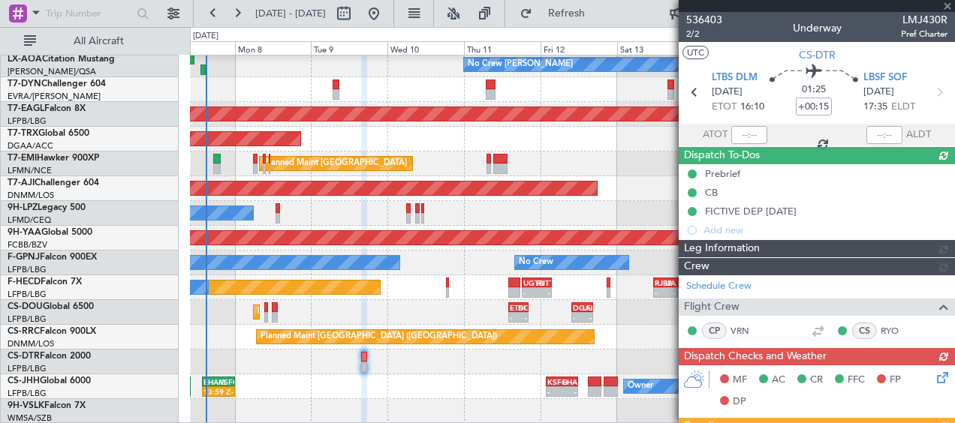
click at [380, 389] on div "Owner Planned Maint [GEOGRAPHIC_DATA] ([GEOGRAPHIC_DATA]) 13:59 Z - EHAM 14:00 …" at bounding box center [572, 387] width 764 height 25
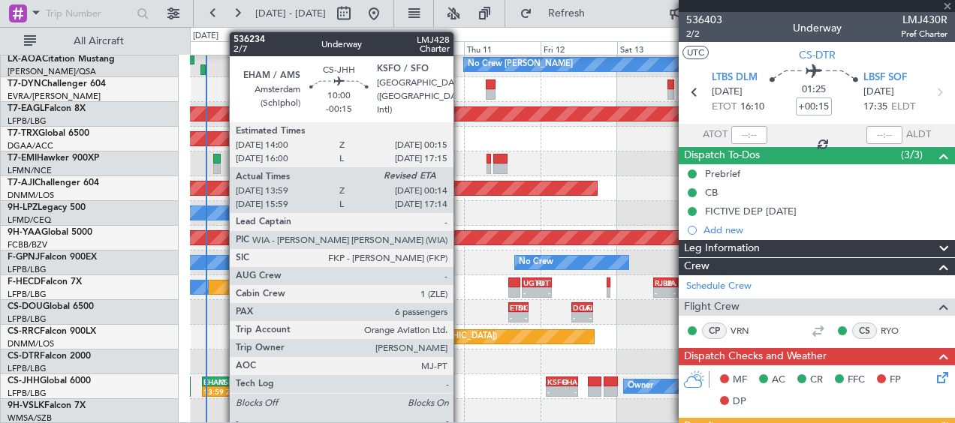
click at [222, 387] on div "13:59 Z -" at bounding box center [218, 392] width 33 height 11
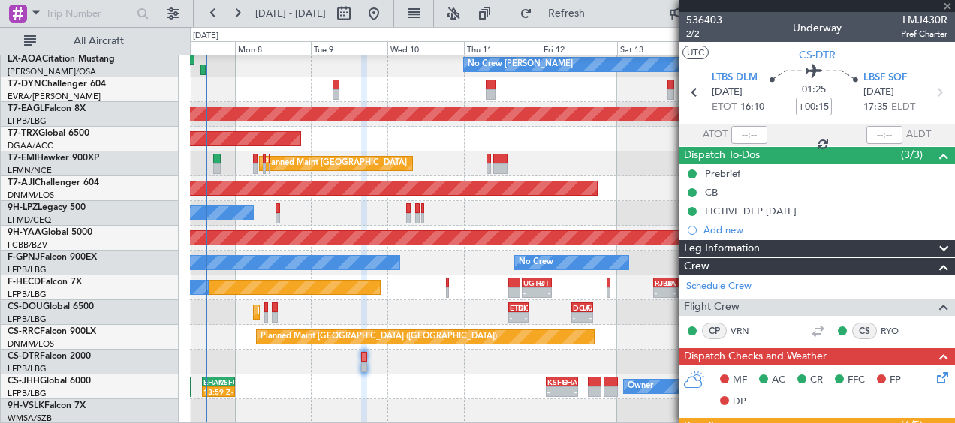
type input "-00:15"
type input "14:09"
type input "6"
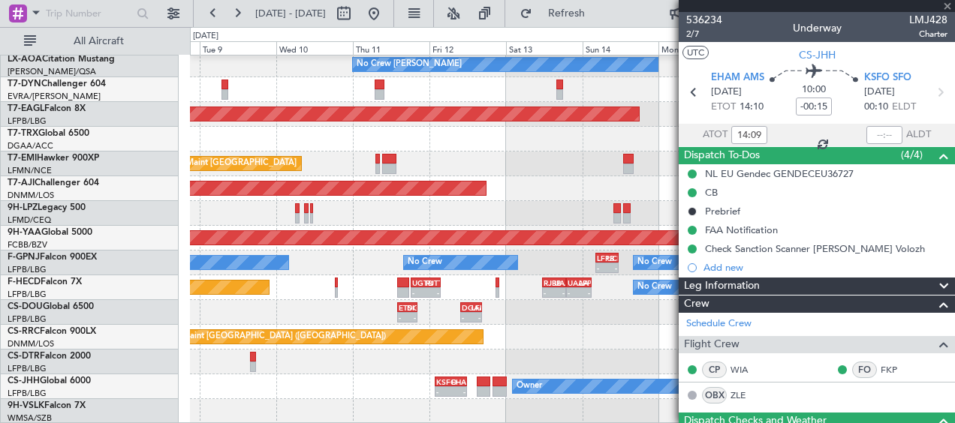
click at [375, 390] on div "Planned Maint [GEOGRAPHIC_DATA] ([GEOGRAPHIC_DATA]) Owner - - KSFO 02:00 Z EHAM…" at bounding box center [572, 387] width 764 height 25
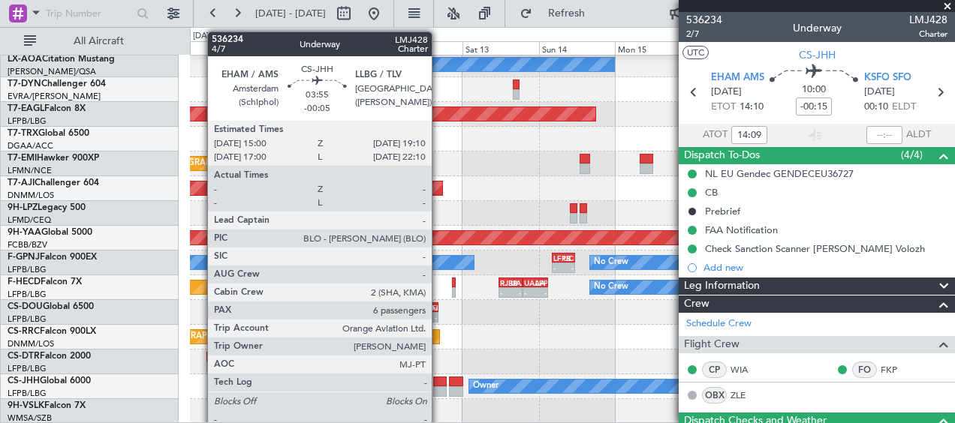
click at [438, 389] on div at bounding box center [440, 392] width 14 height 11
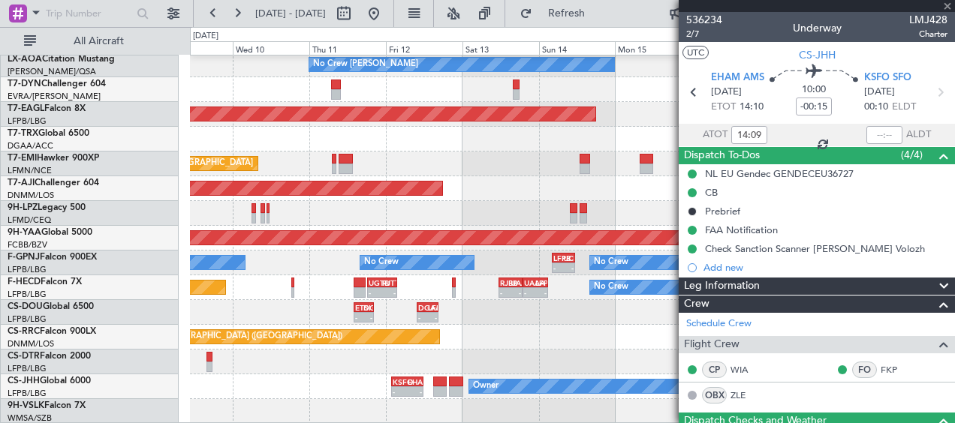
type input "-00:05"
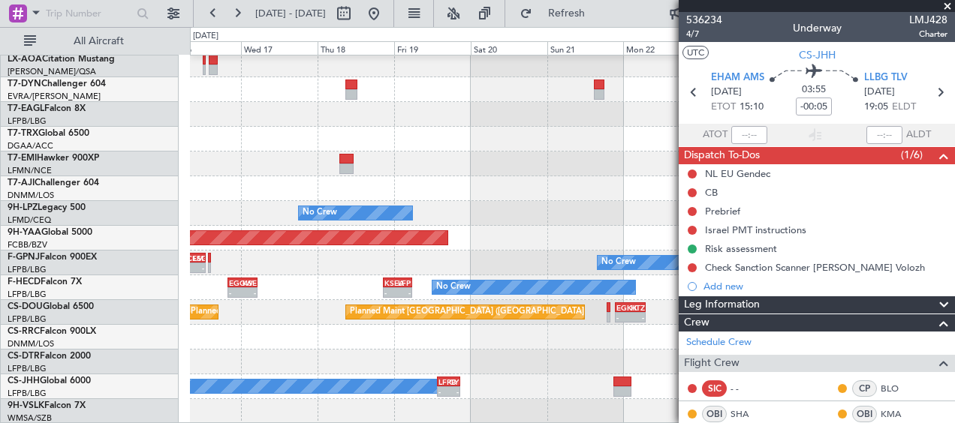
click at [591, 350] on div at bounding box center [572, 337] width 764 height 25
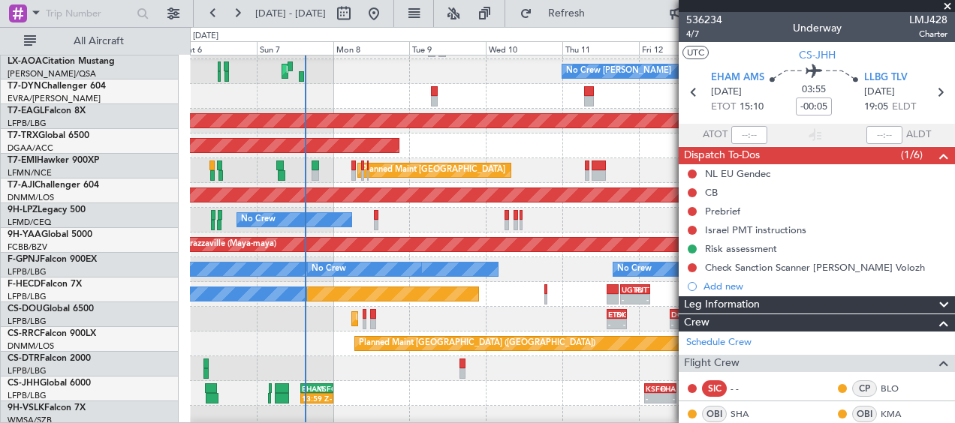
click at [776, 357] on fb-app "[DATE] - [DATE] Refresh Quick Links All Aircraft No Crew [PERSON_NAME] Planned …" at bounding box center [477, 217] width 955 height 412
